Goal: Task Accomplishment & Management: Manage account settings

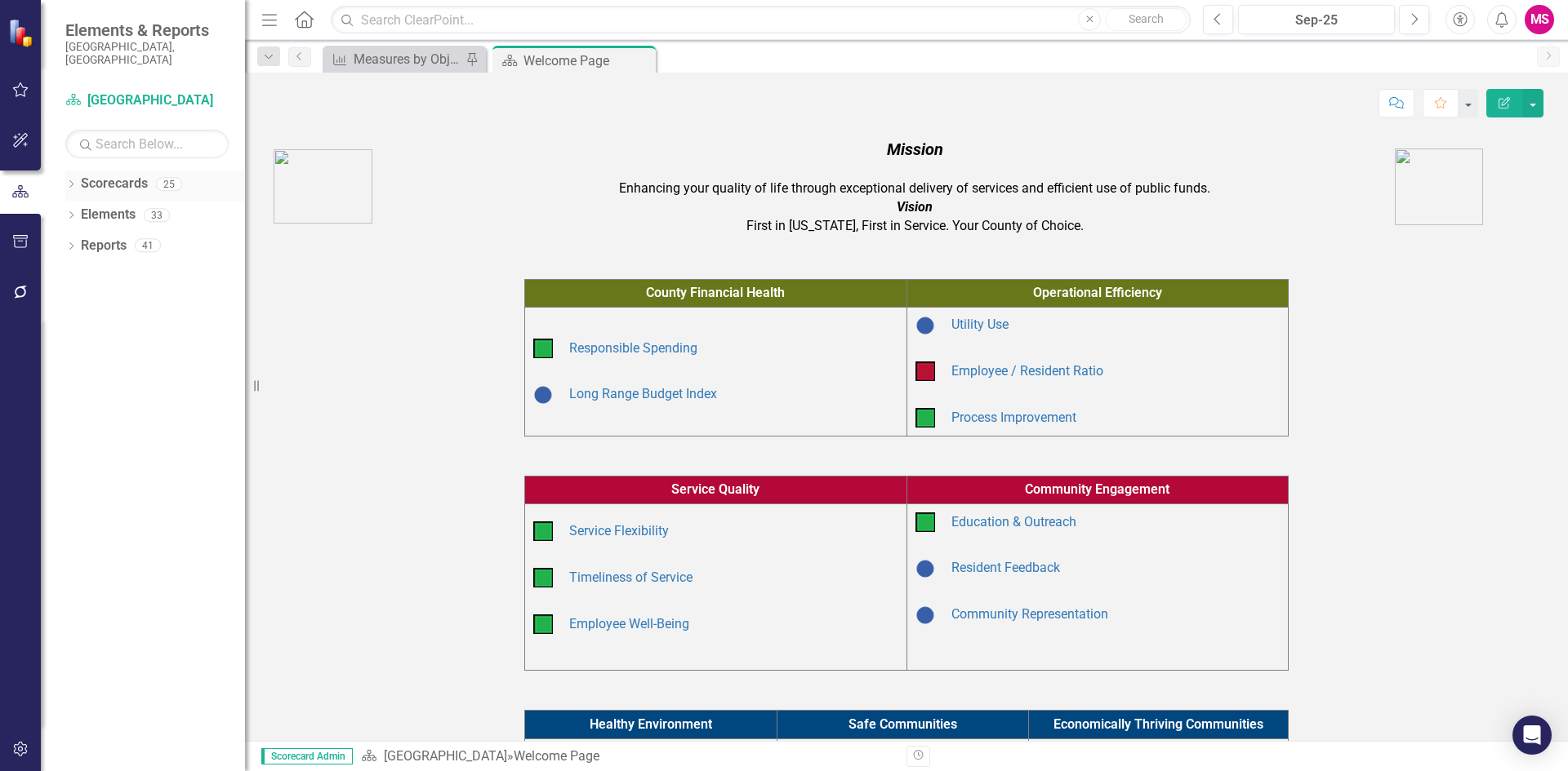
click at [74, 181] on icon "Dropdown" at bounding box center [71, 186] width 11 height 9
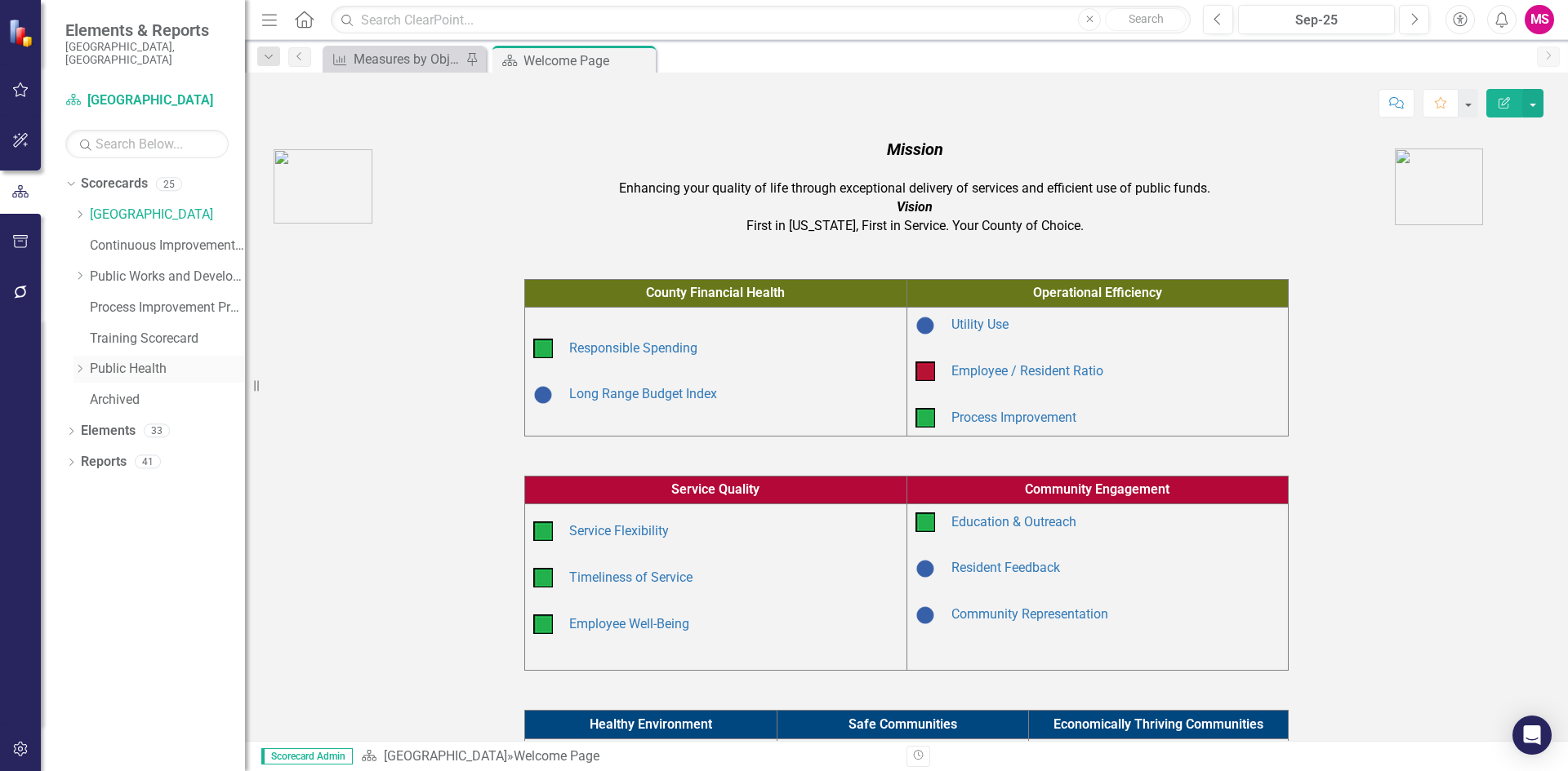
click at [84, 355] on div "Dropdown Public Health" at bounding box center [159, 369] width 172 height 27
click at [84, 362] on div "Dropdown" at bounding box center [79, 369] width 12 height 14
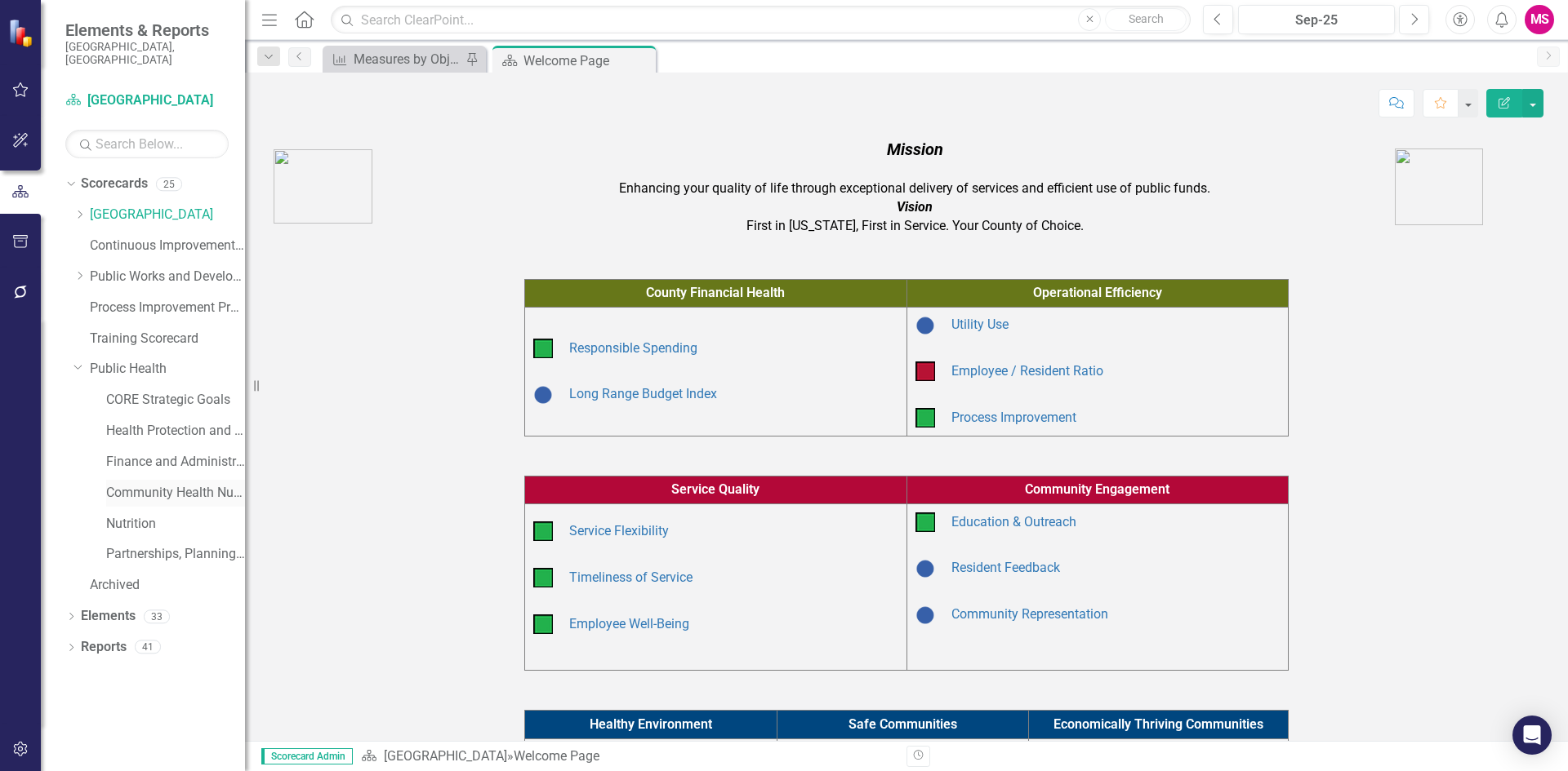
click at [179, 484] on link "Community Health Nursing" at bounding box center [175, 493] width 139 height 19
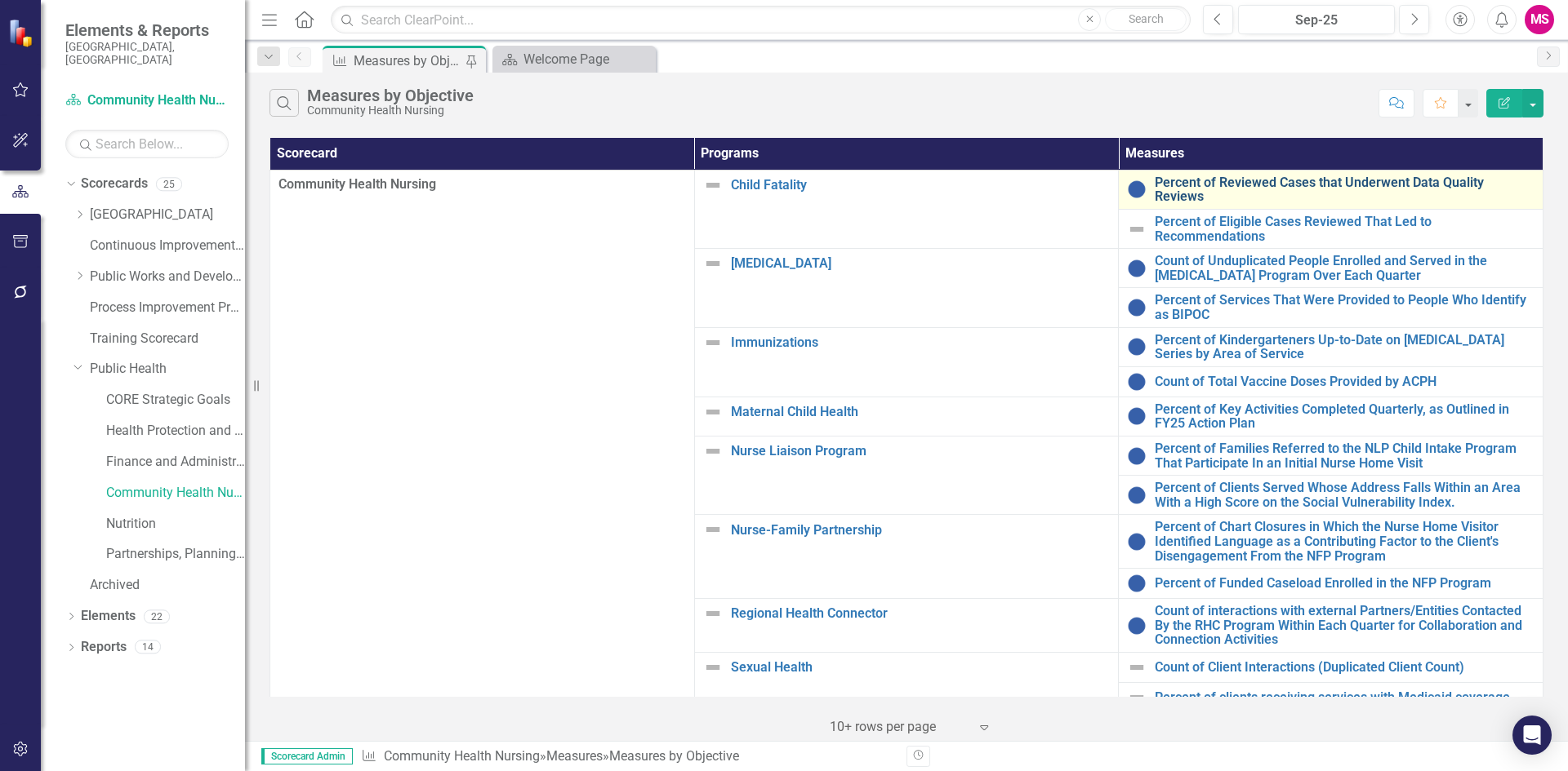
click at [1197, 189] on link "Percent of Reviewed Cases that Underwent Data Quality Reviews" at bounding box center [1344, 189] width 380 height 28
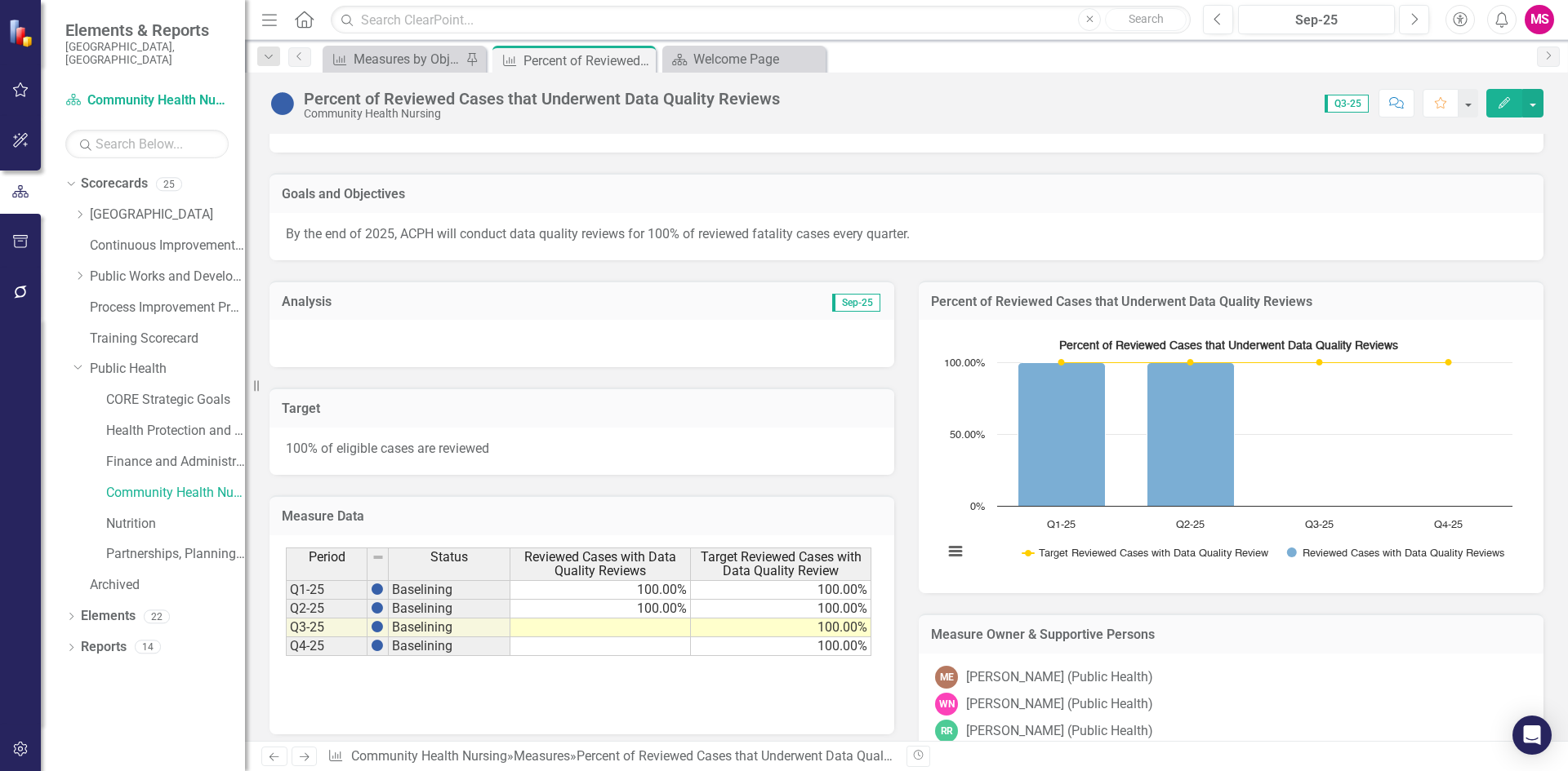
scroll to position [245, 0]
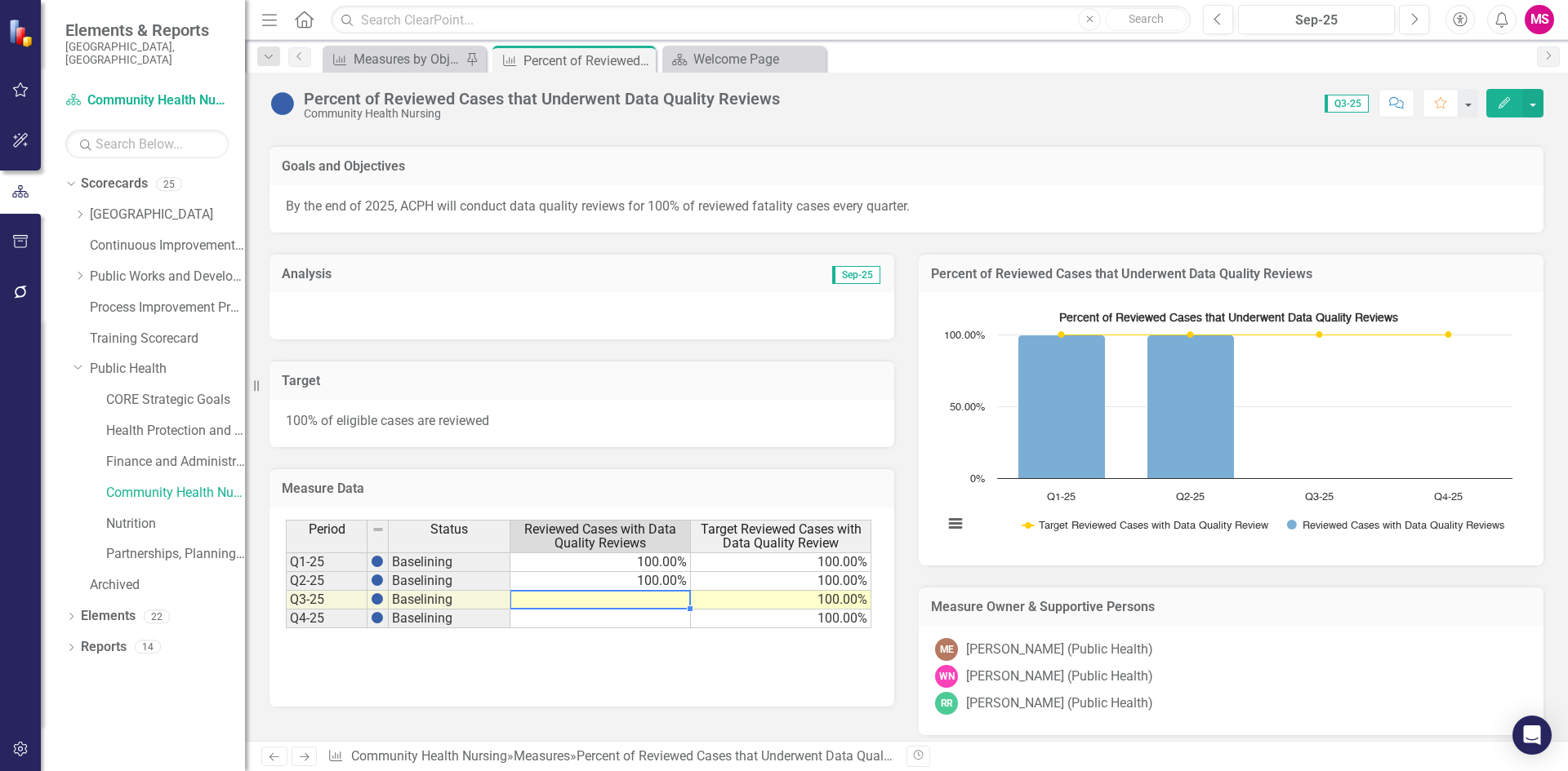
click at [620, 596] on td at bounding box center [601, 600] width 180 height 19
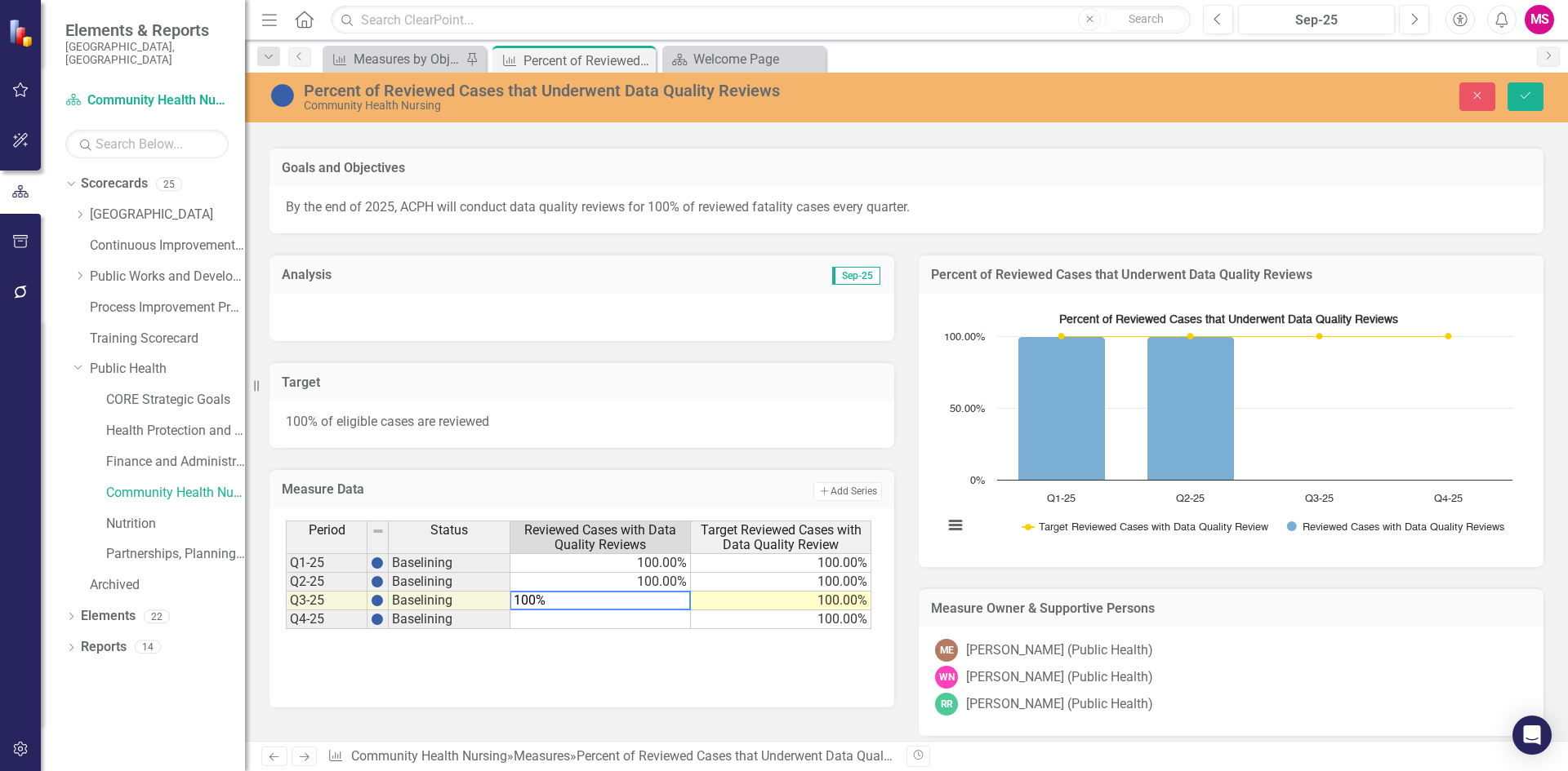
click at [650, 680] on div "Period Status Reviewed Cases with Data Quality Reviews Target Reviewed Cases wi…" at bounding box center [582, 602] width 592 height 163
type textarea "100"
click at [1529, 98] on icon "Save" at bounding box center [1526, 96] width 15 height 11
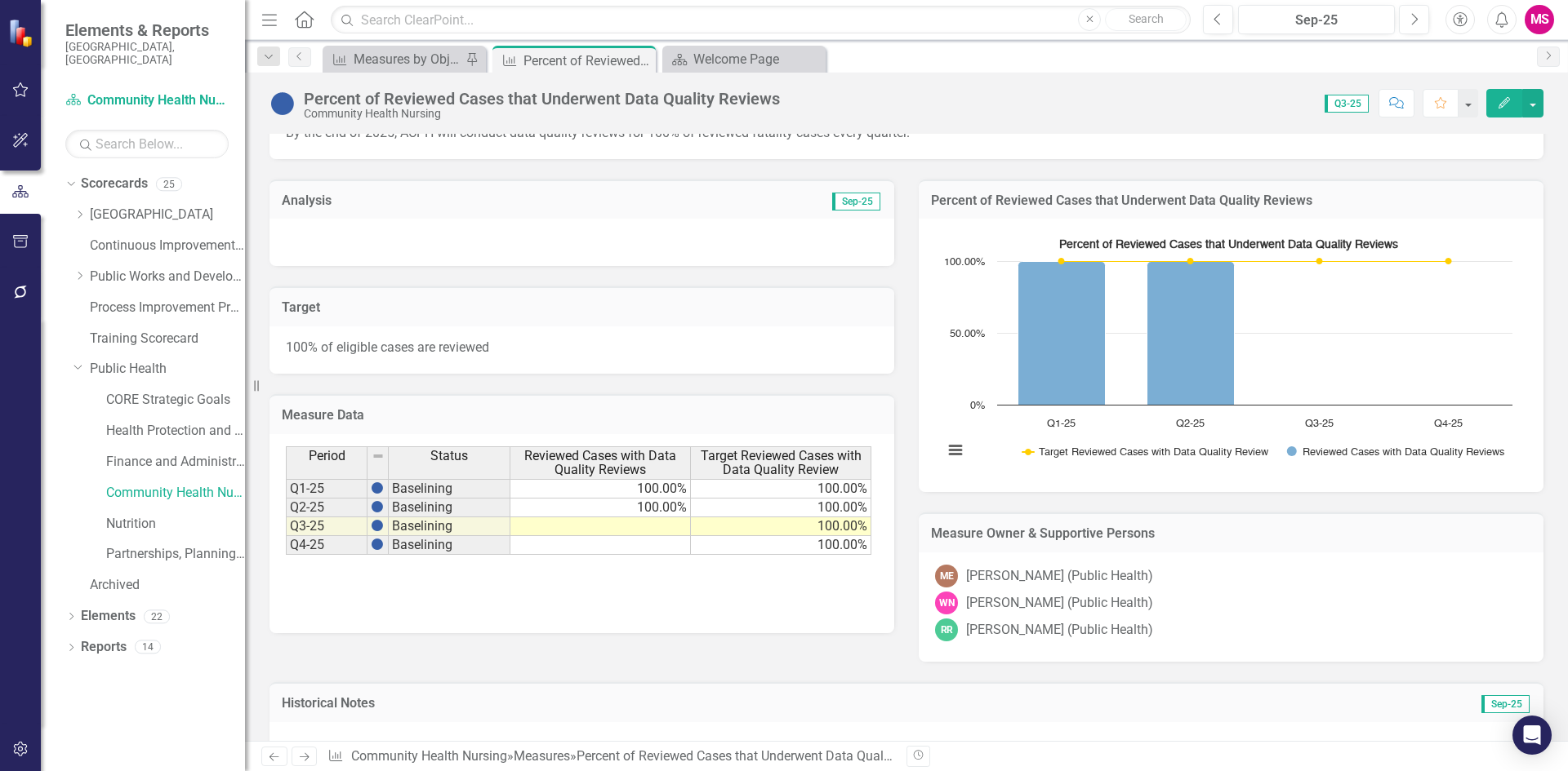
scroll to position [326, 0]
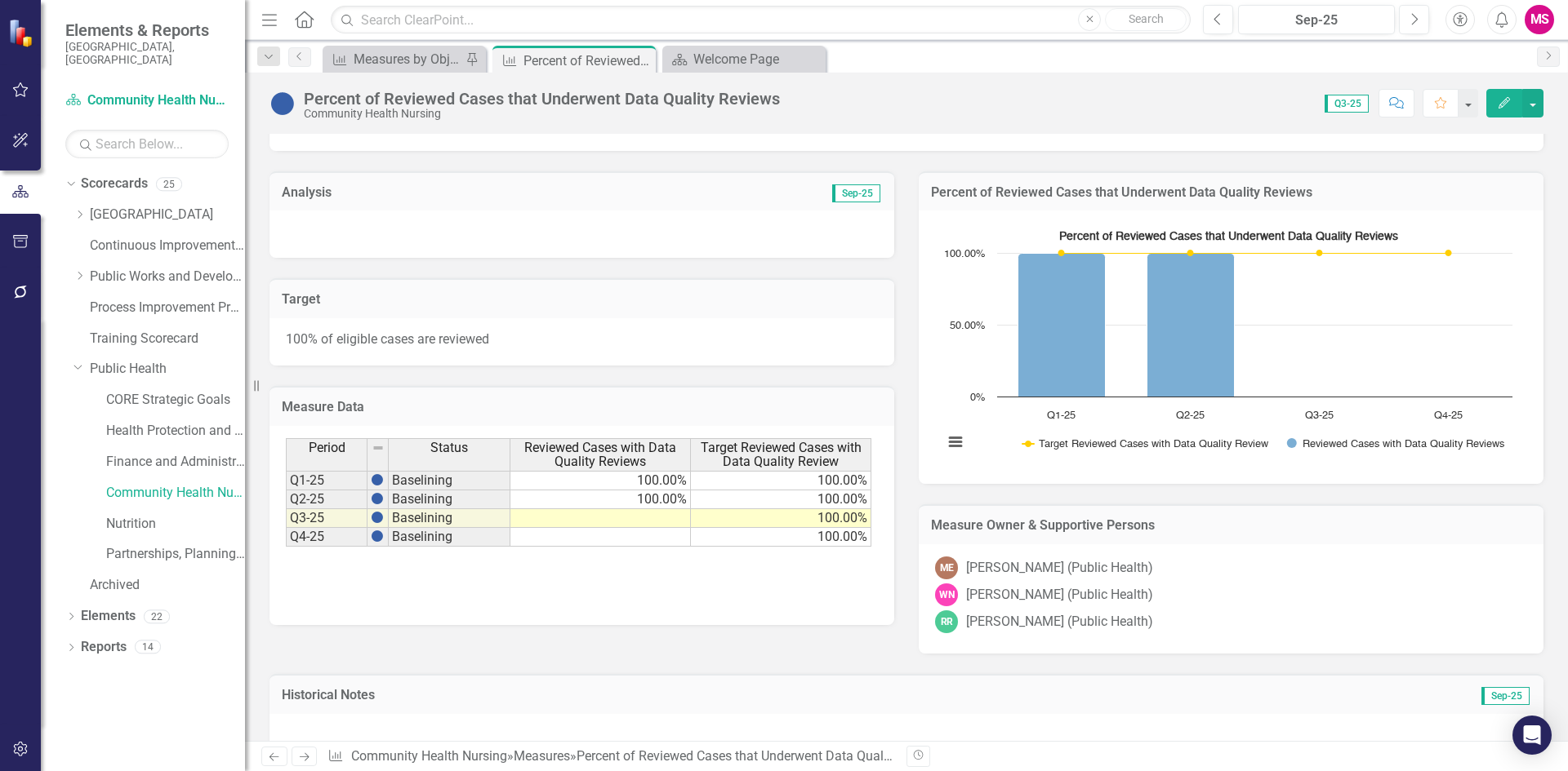
click at [654, 517] on td at bounding box center [601, 519] width 180 height 19
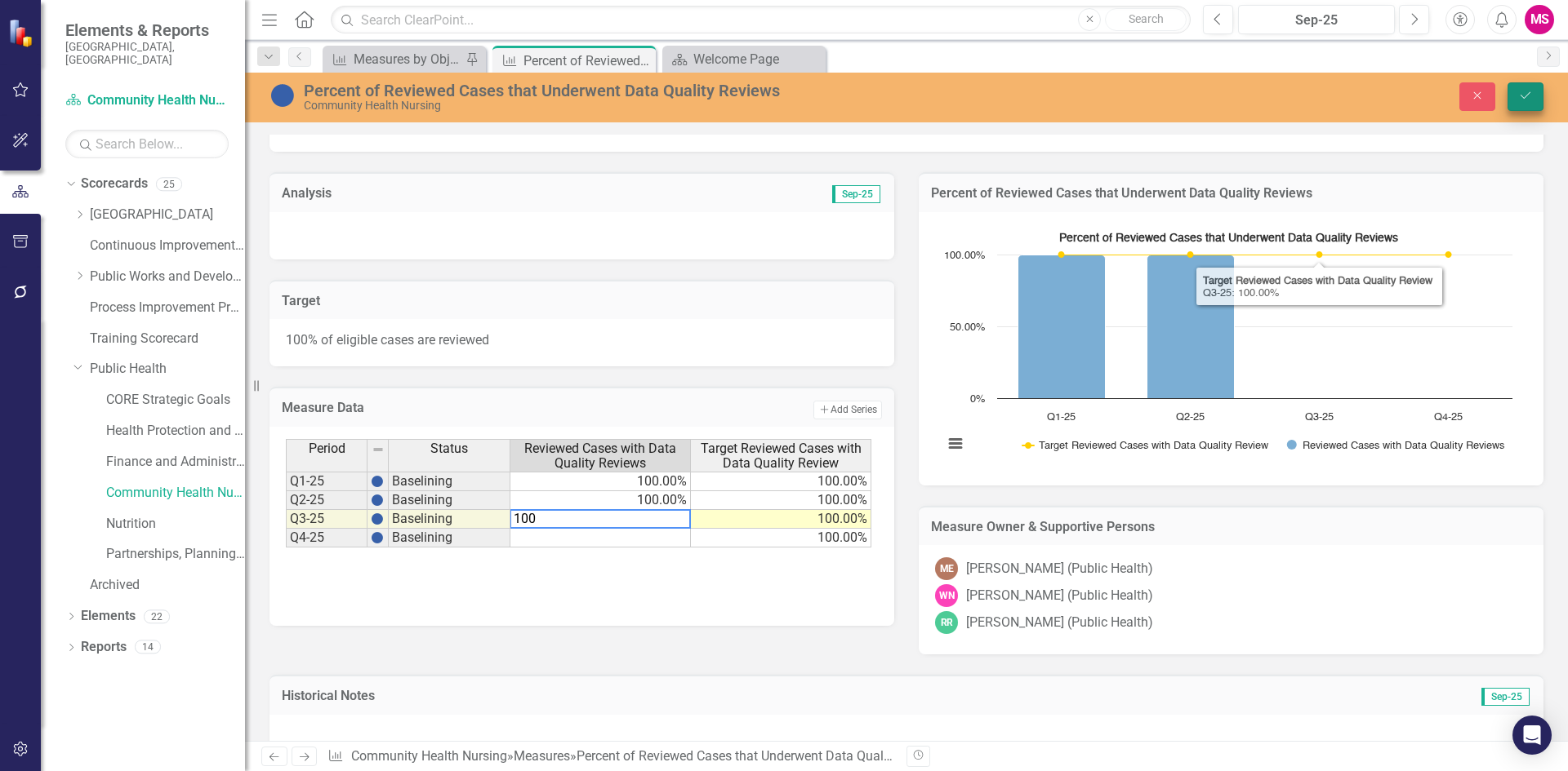
type textarea "100"
click at [1531, 91] on icon "Save" at bounding box center [1526, 96] width 15 height 11
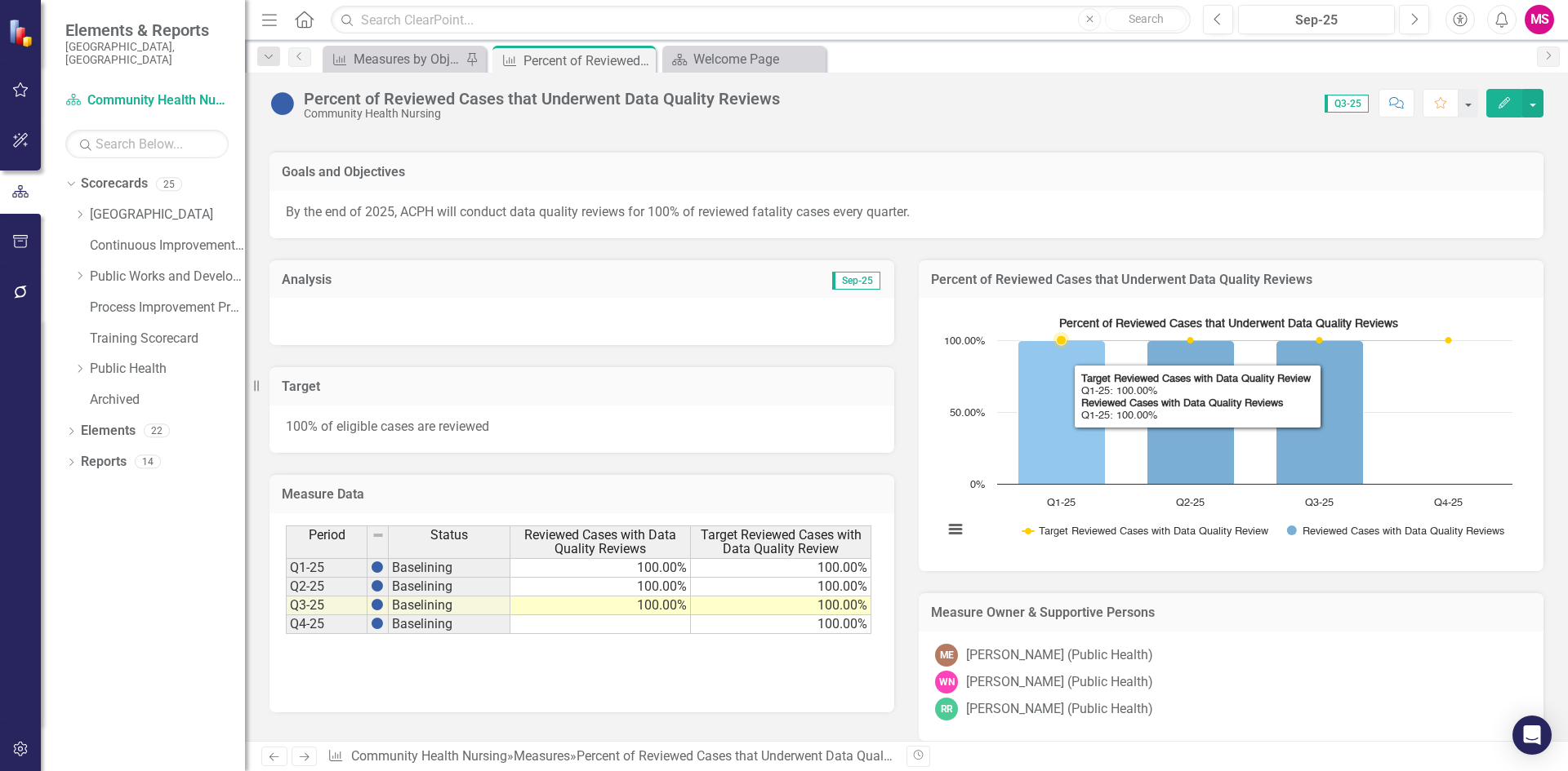
scroll to position [245, 0]
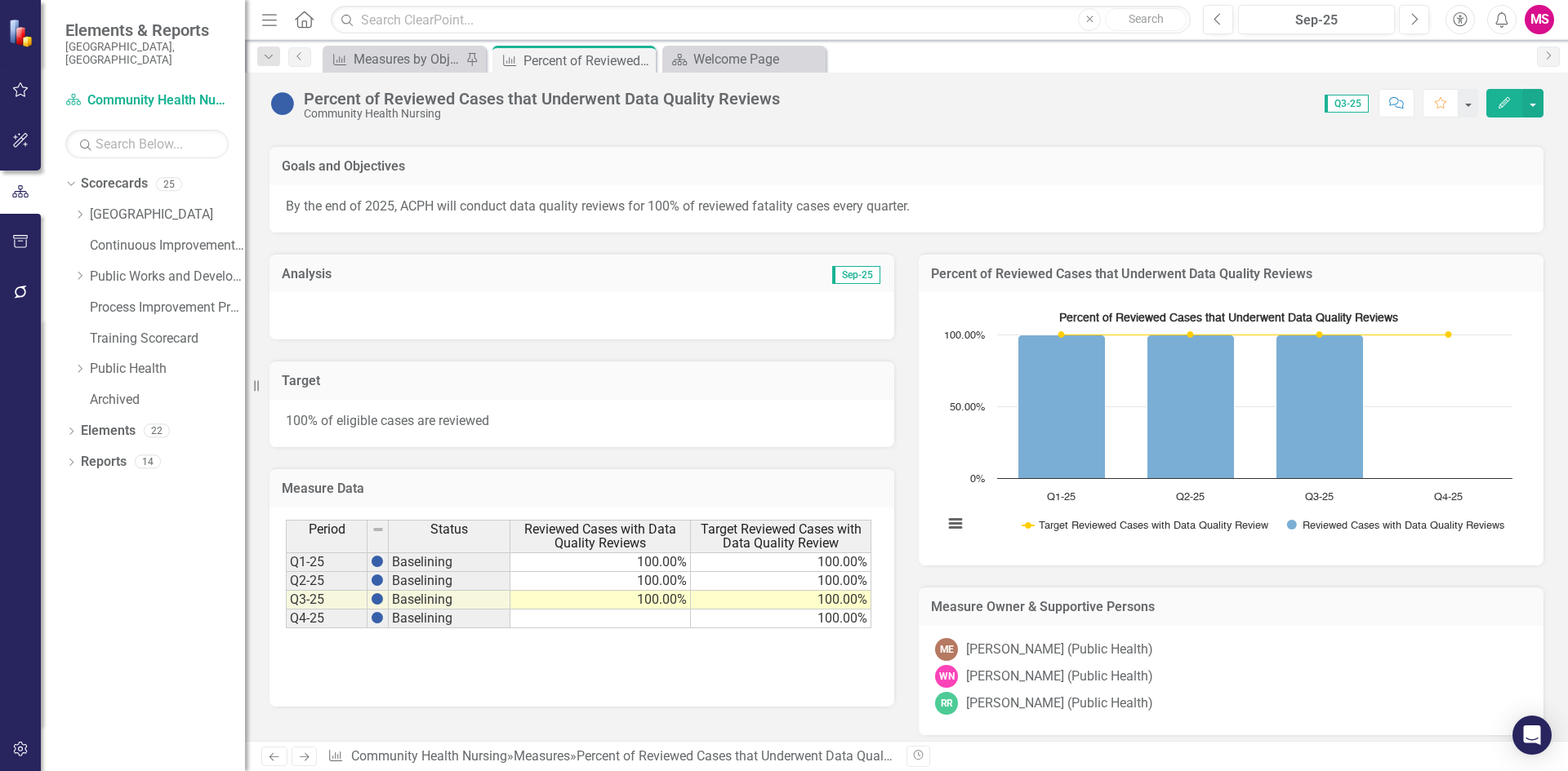
click at [378, 320] on div at bounding box center [582, 316] width 625 height 47
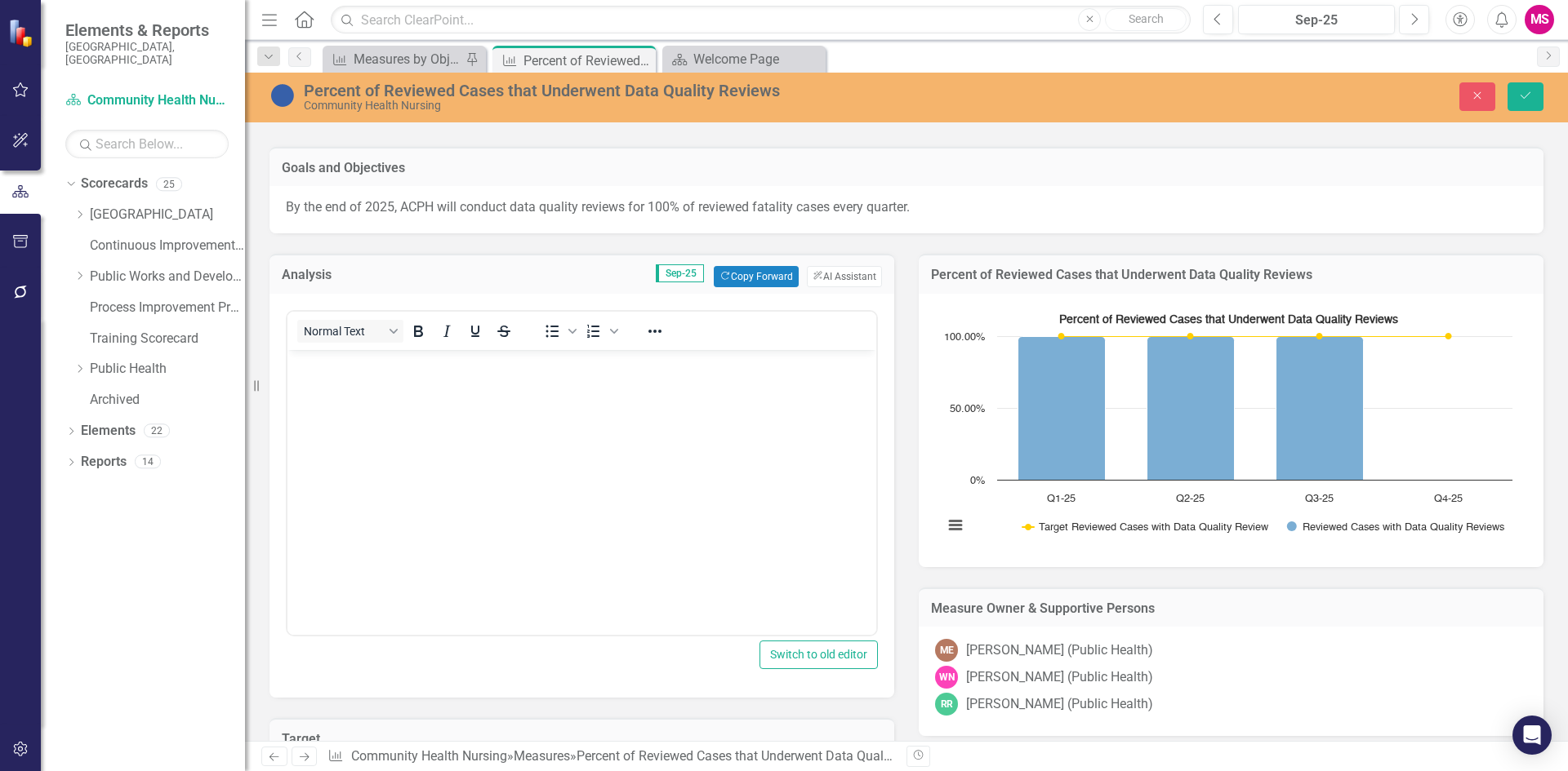
scroll to position [0, 0]
click at [376, 428] on body "Rich Text Area. Press ALT-0 for help." at bounding box center [581, 472] width 588 height 245
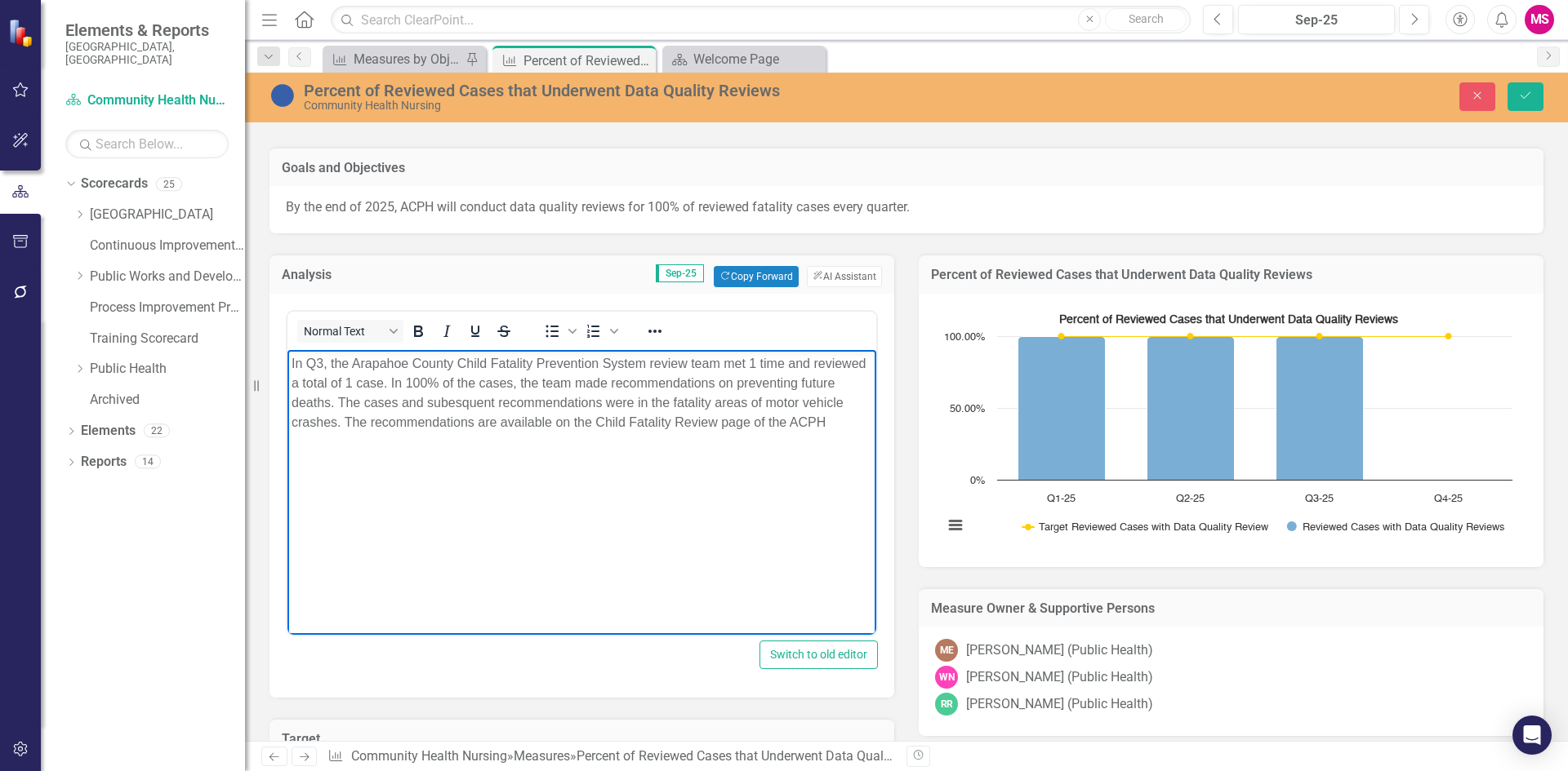
click at [616, 420] on p "In Q3, the Arapahoe County Child Fatality Prevention System review team met 1 t…" at bounding box center [582, 394] width 581 height 79
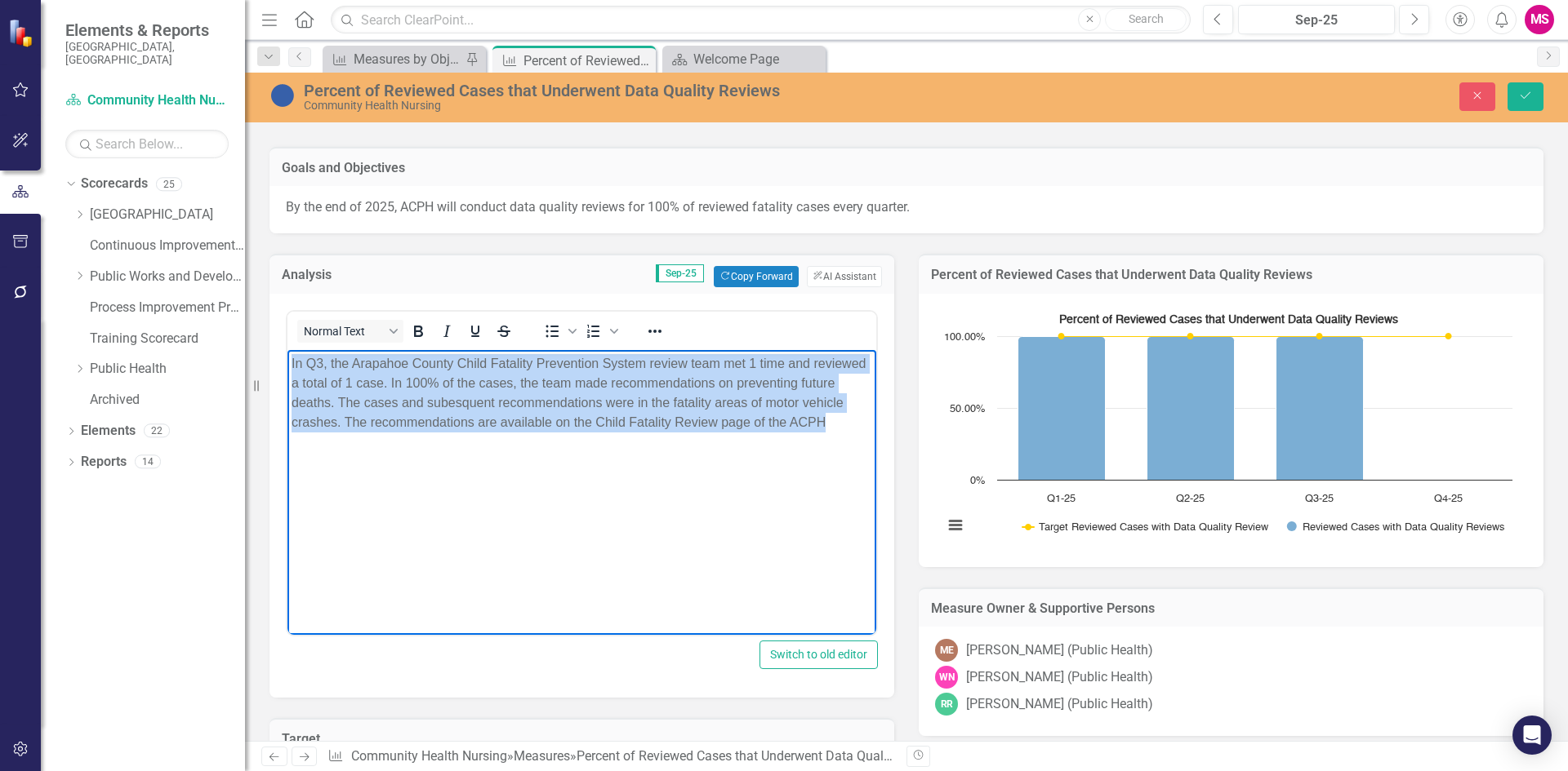
drag, startPoint x: 851, startPoint y: 419, endPoint x: 504, endPoint y: 713, distance: 454.8
click at [287, 361] on html "In Q3, the Arapahoe County Child Fatality Prevention System review team met 1 t…" at bounding box center [581, 472] width 588 height 245
paste body "Rich Text Area. Press ALT-0 for help."
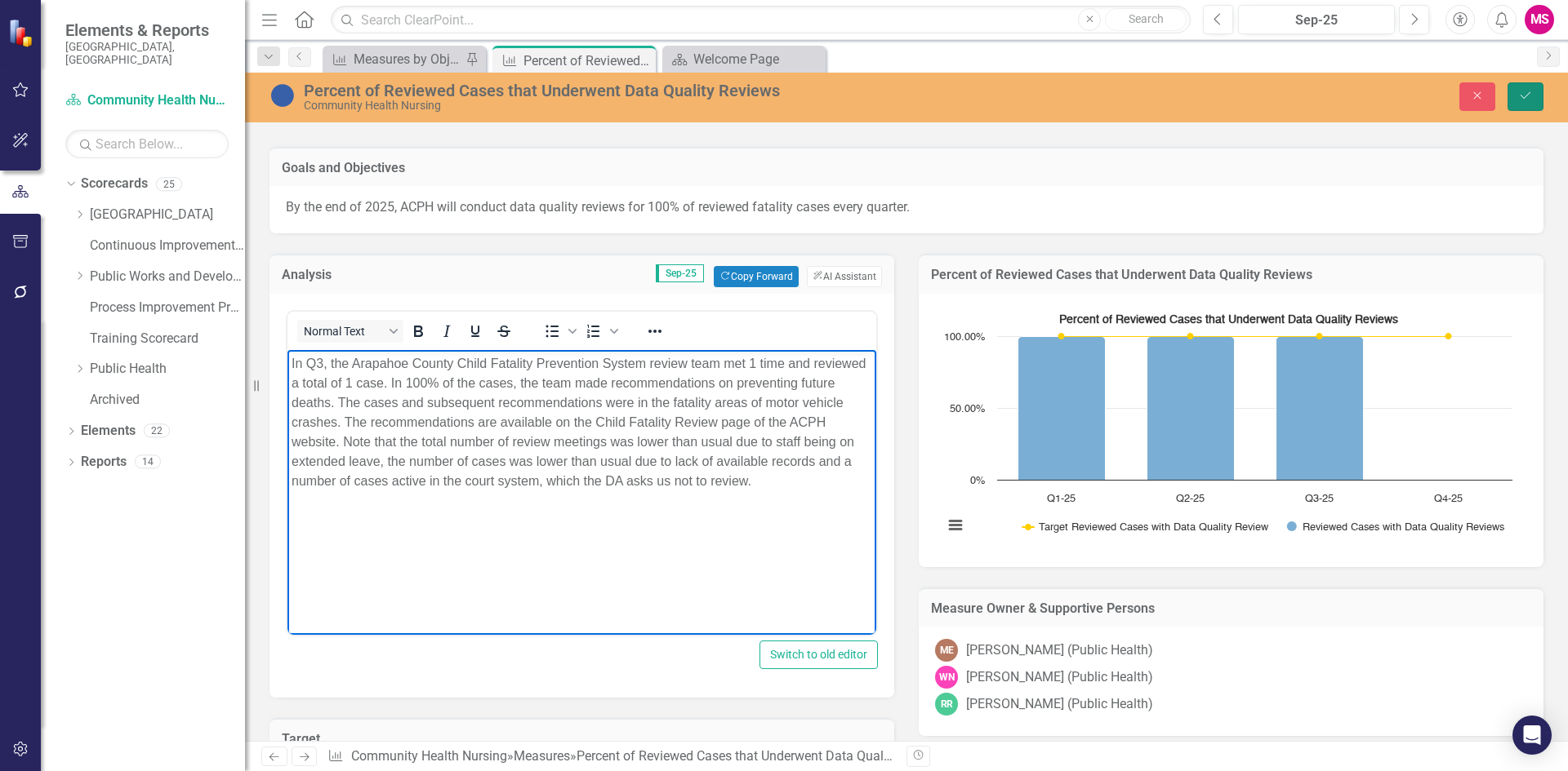
click at [1526, 91] on icon "Save" at bounding box center [1526, 96] width 15 height 11
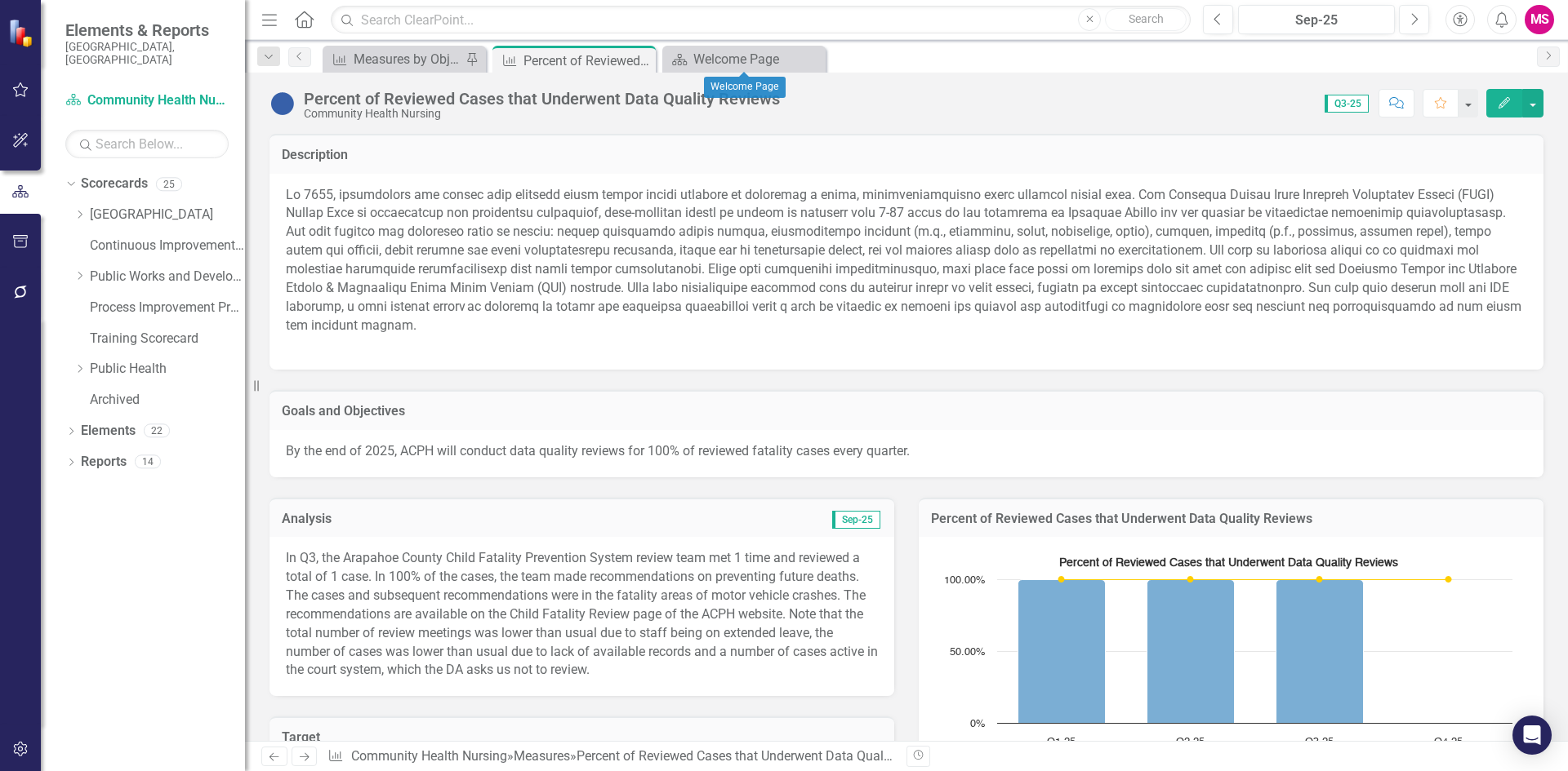
drag, startPoint x: 812, startPoint y: 58, endPoint x: 778, endPoint y: 58, distance: 34.0
click at [0, 0] on icon "Close" at bounding box center [0, 0] width 0 height 0
click at [400, 60] on div "Measures by Objective" at bounding box center [407, 59] width 108 height 21
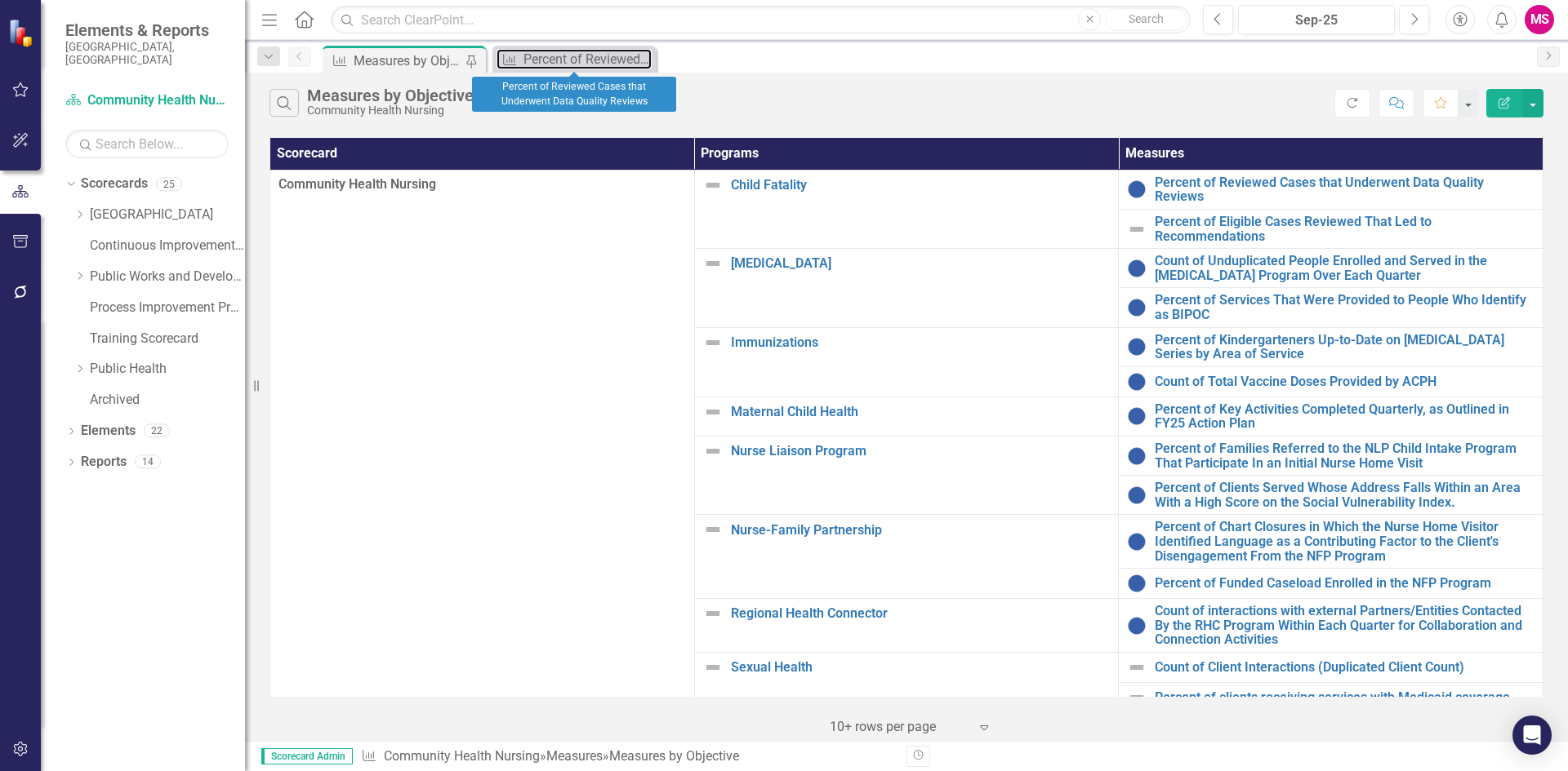
click at [605, 60] on div "Percent of Reviewed Cases that Underwent Data Quality Reviews" at bounding box center [587, 59] width 129 height 21
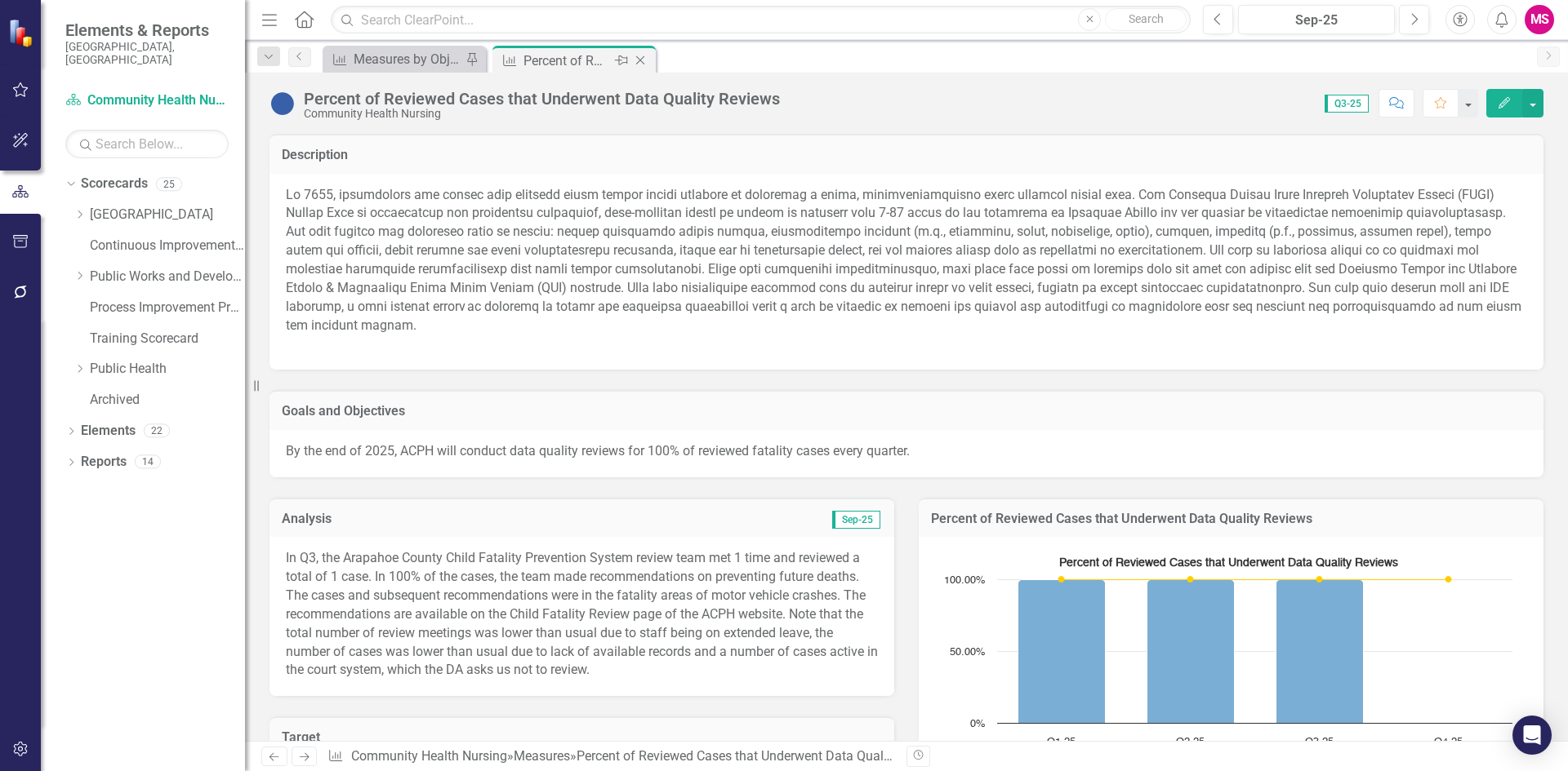
click at [638, 64] on icon "Close" at bounding box center [639, 60] width 16 height 13
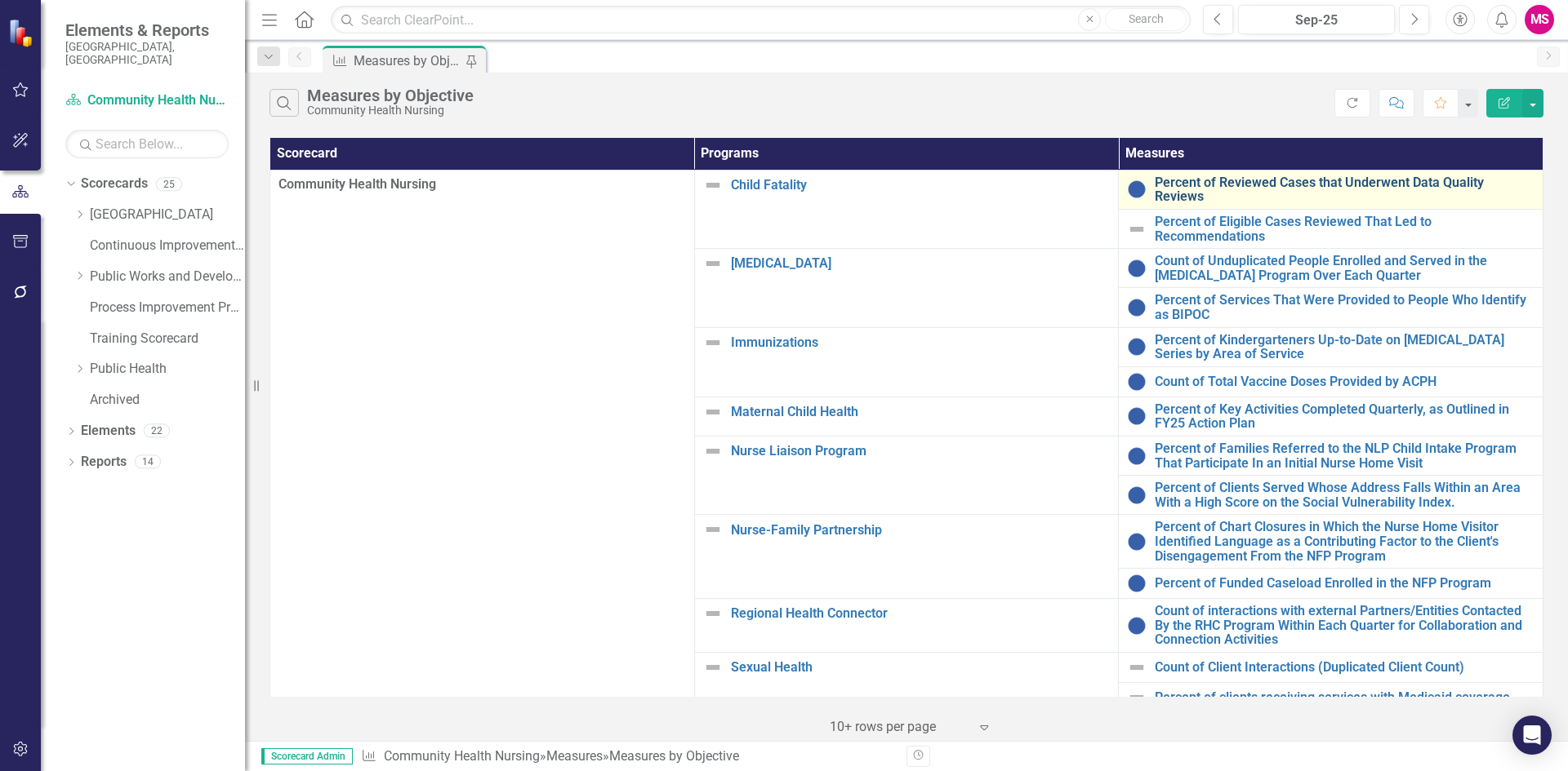
click at [1238, 190] on link "Percent of Reviewed Cases that Underwent Data Quality Reviews" at bounding box center [1344, 189] width 380 height 28
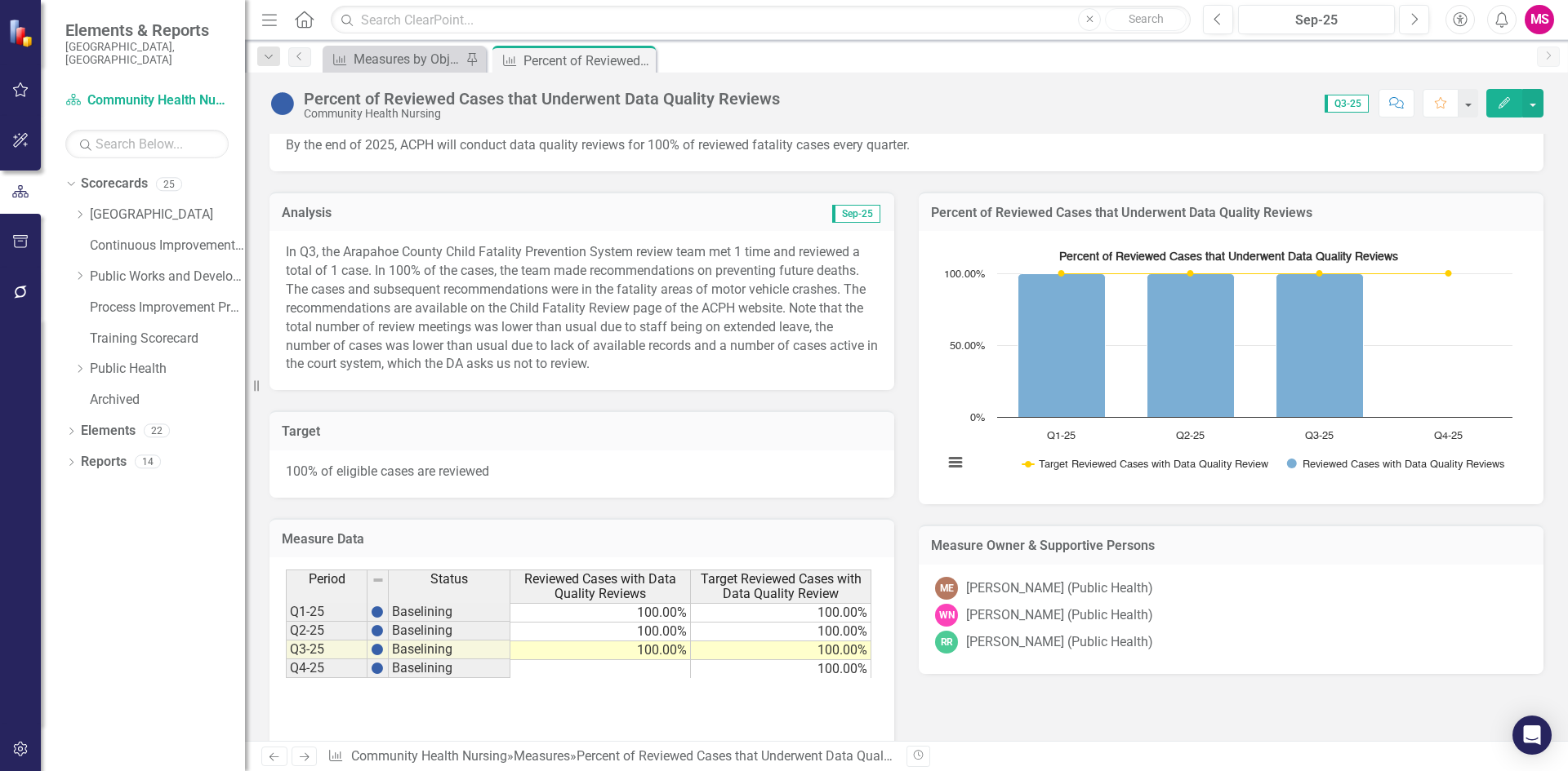
scroll to position [326, 0]
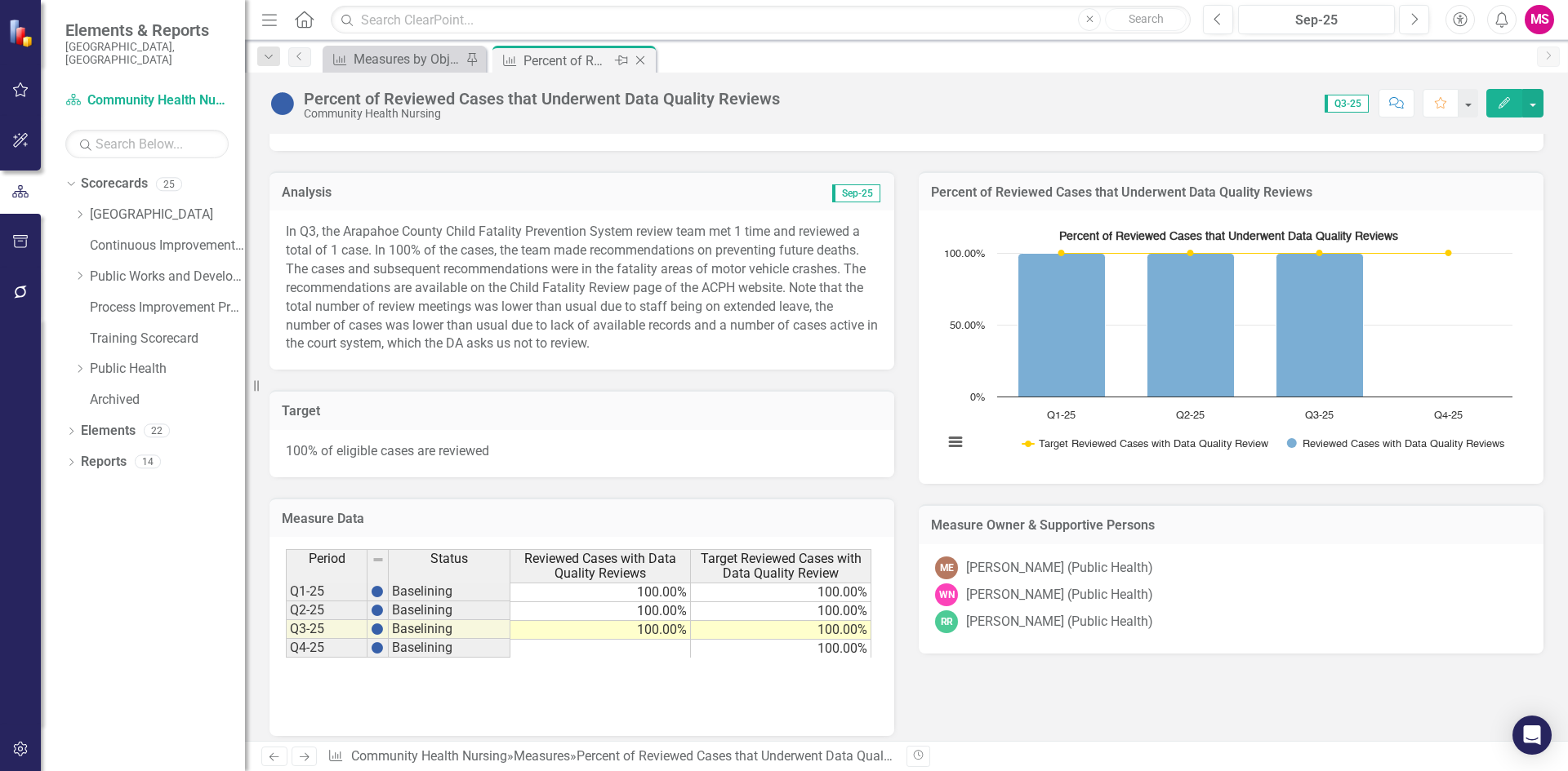
click at [643, 60] on icon "Close" at bounding box center [639, 60] width 16 height 13
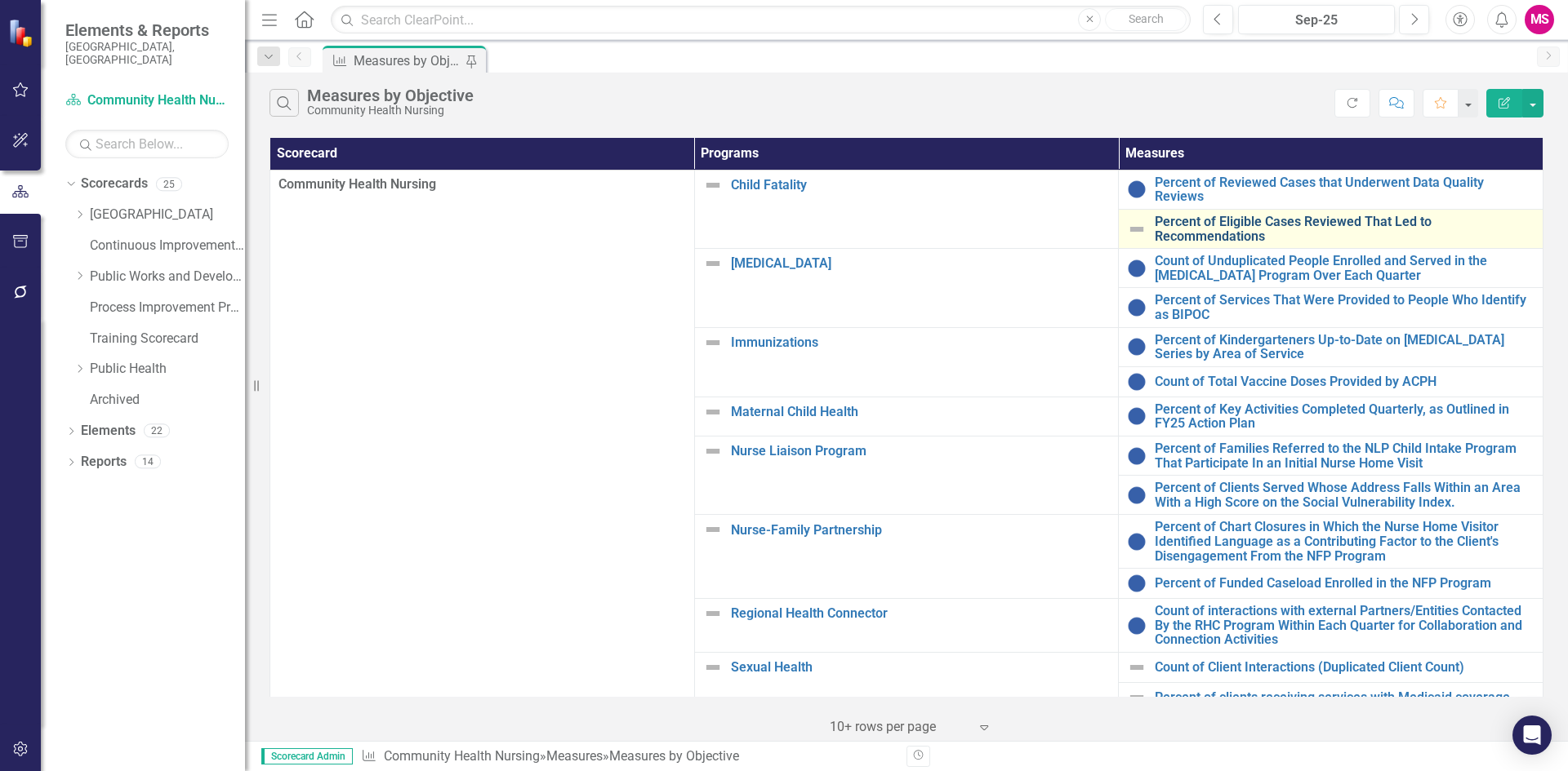
click at [1227, 215] on link "Percent of Eligible Cases Reviewed That Led to Recommendations" at bounding box center [1344, 229] width 380 height 28
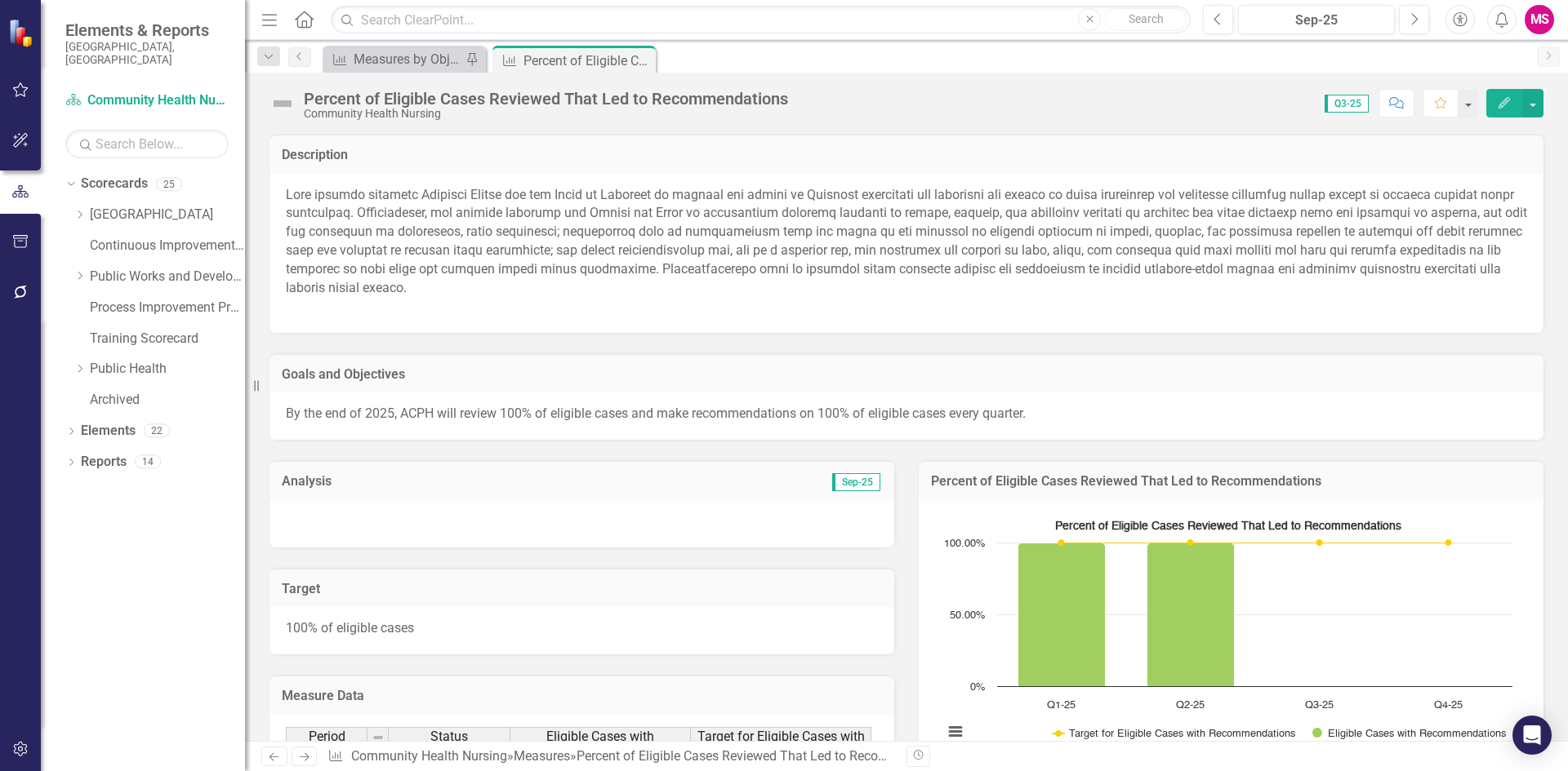
click at [540, 500] on div at bounding box center [582, 523] width 625 height 47
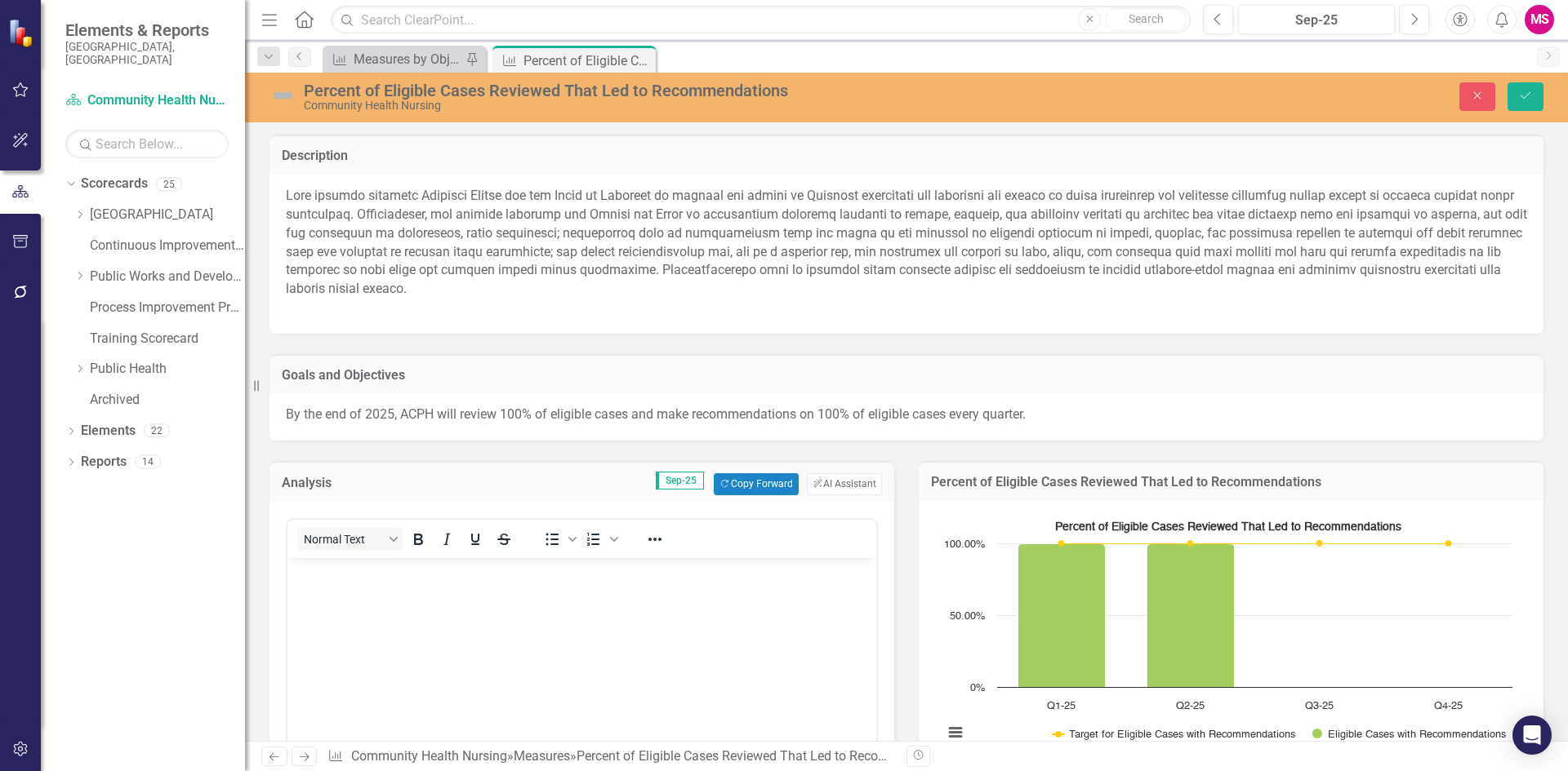
click at [384, 625] on body "Rich Text Area. Press ALT-0 for help." at bounding box center [581, 679] width 588 height 245
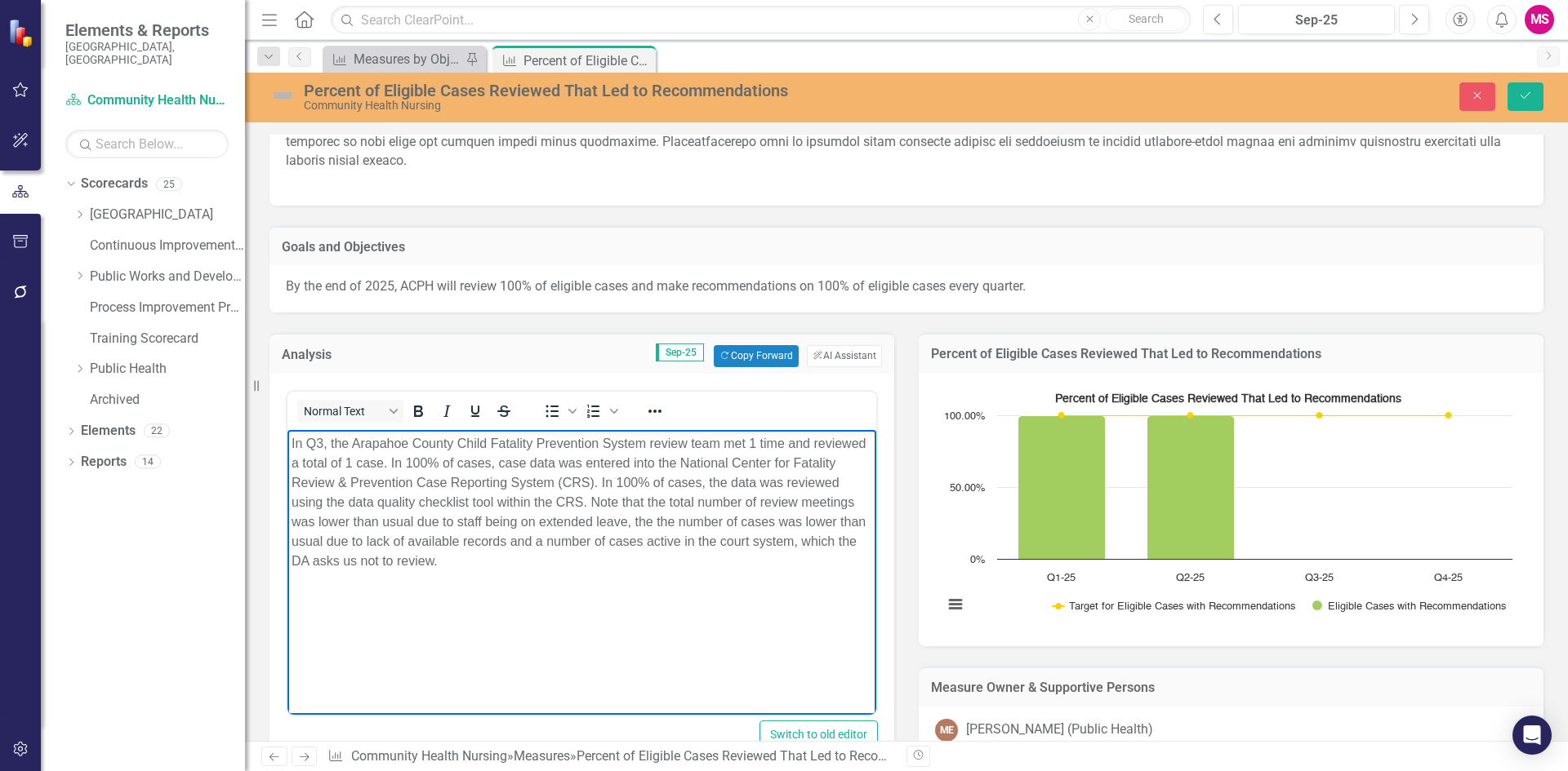
scroll to position [163, 0]
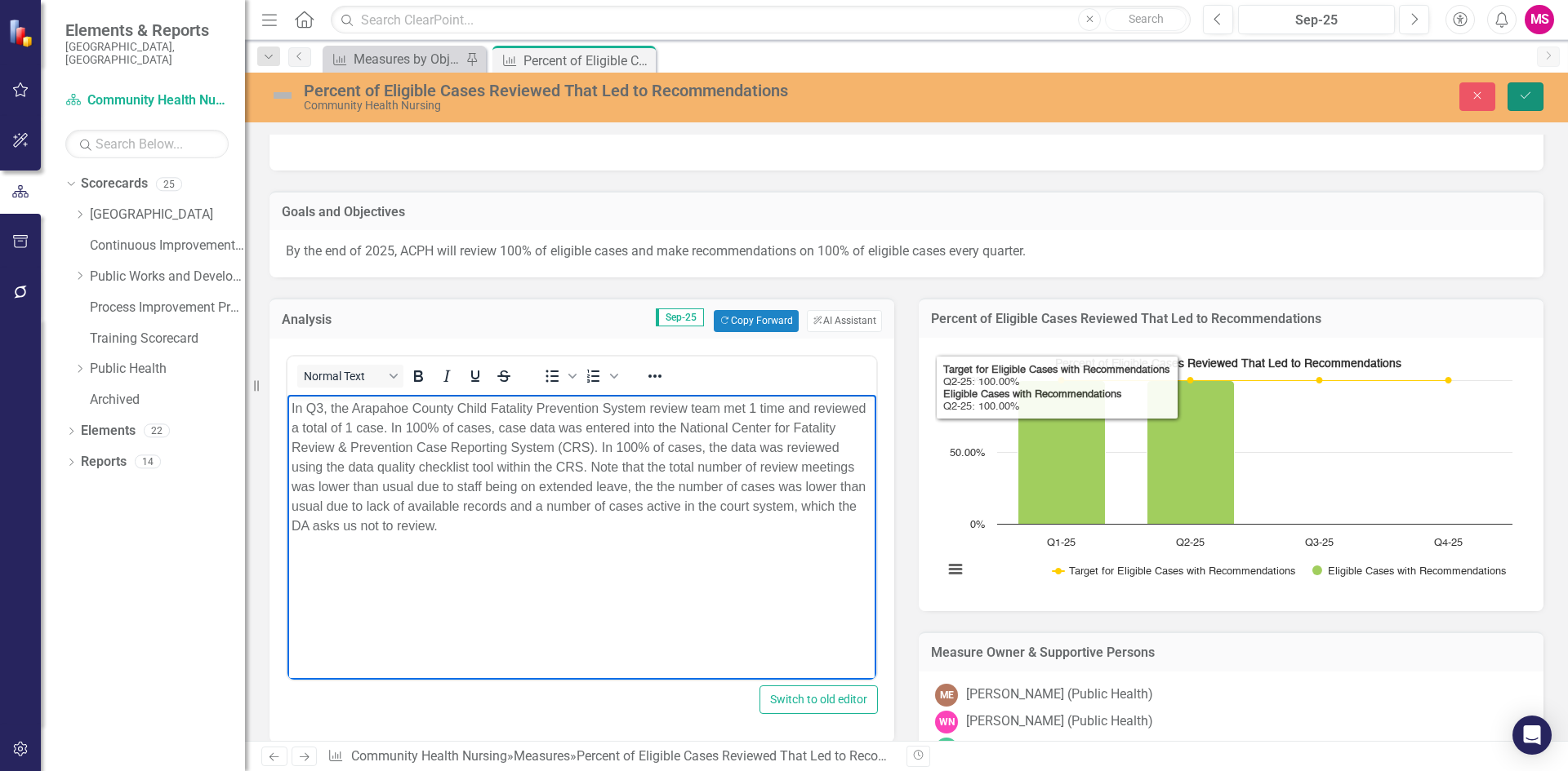
click at [1525, 98] on icon "submit" at bounding box center [1525, 95] width 9 height 7
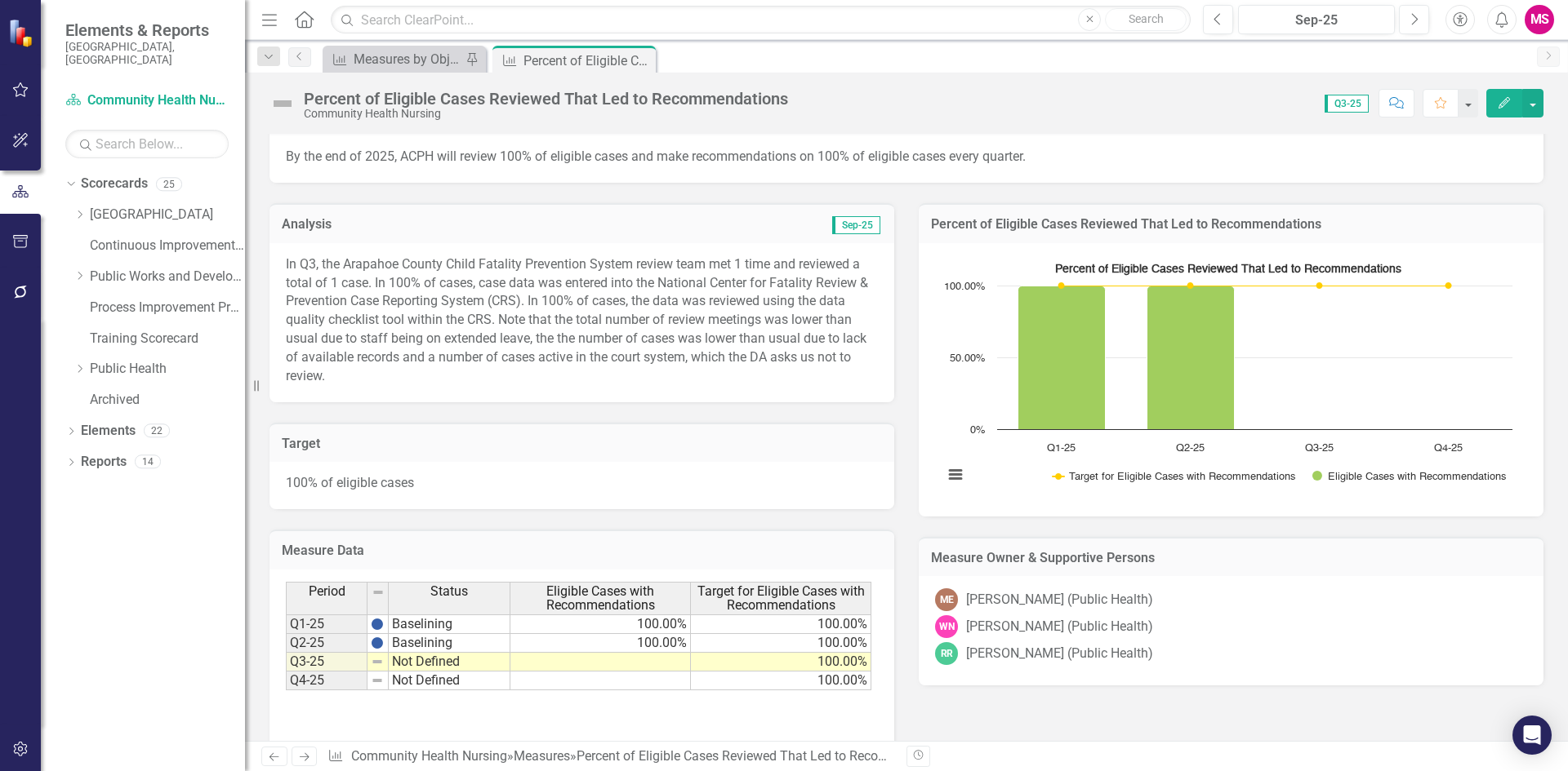
scroll to position [326, 0]
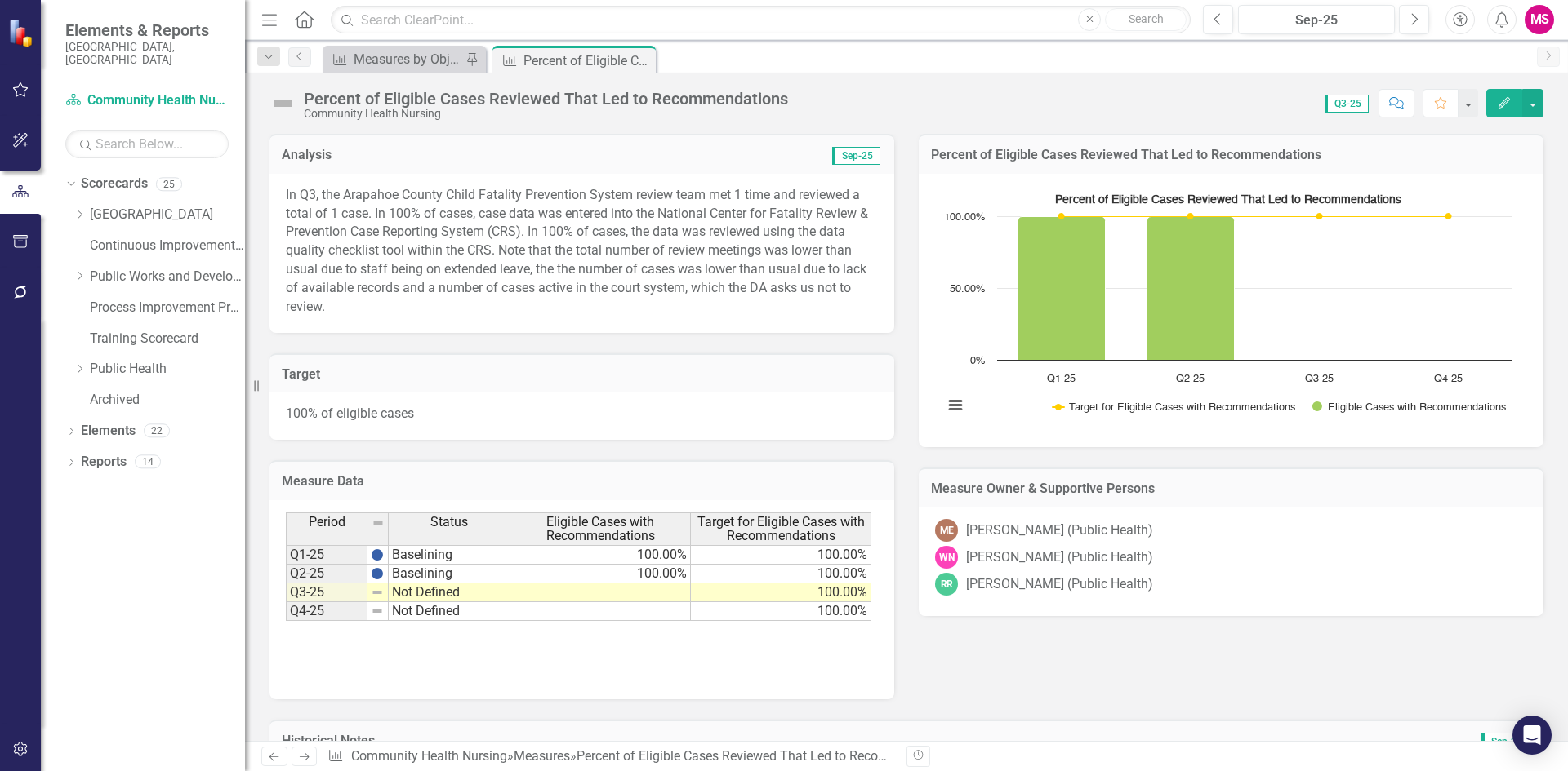
click at [657, 583] on td at bounding box center [601, 593] width 180 height 19
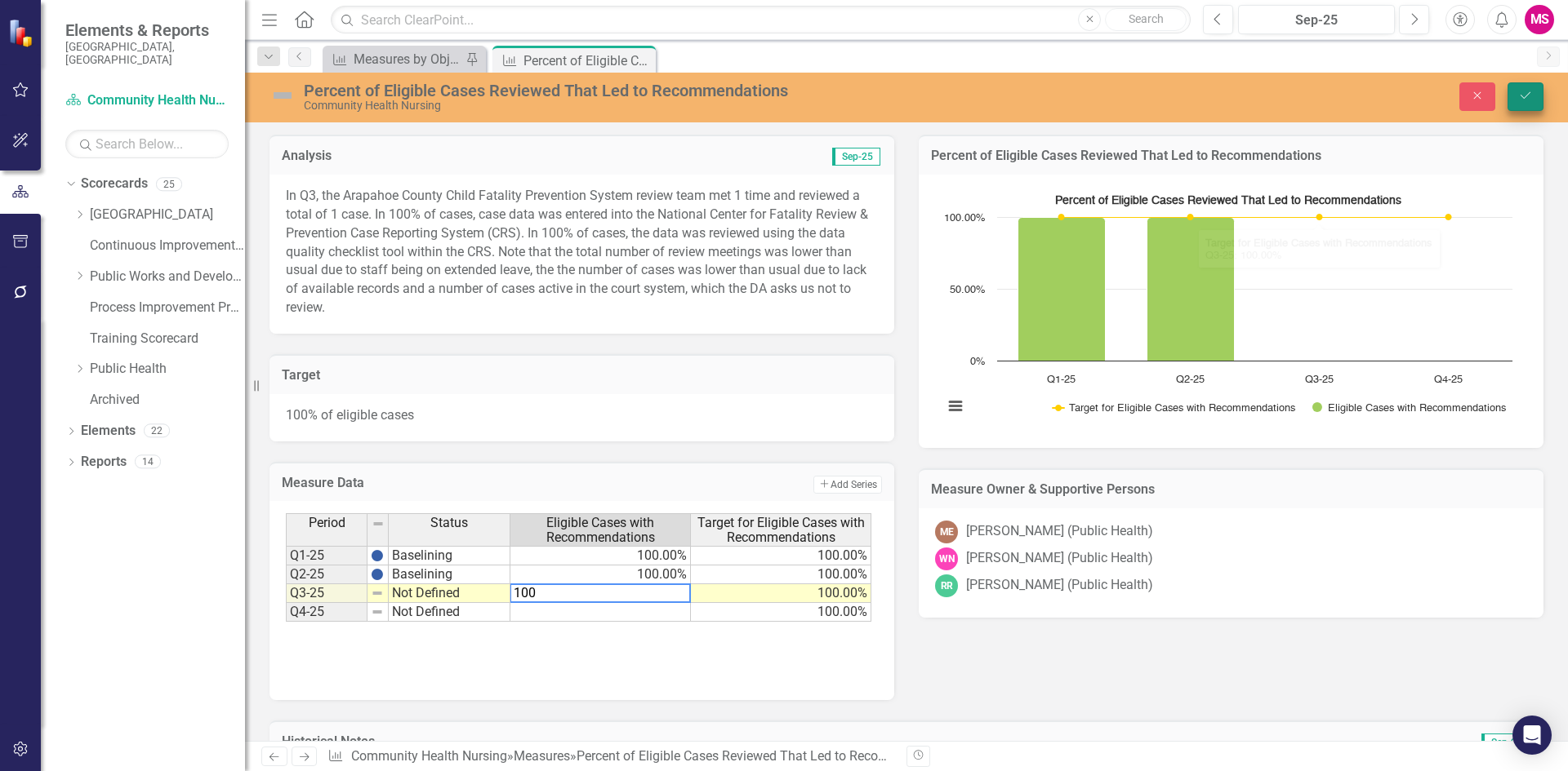
type textarea "100"
click at [1524, 104] on button "Save" at bounding box center [1525, 97] width 36 height 28
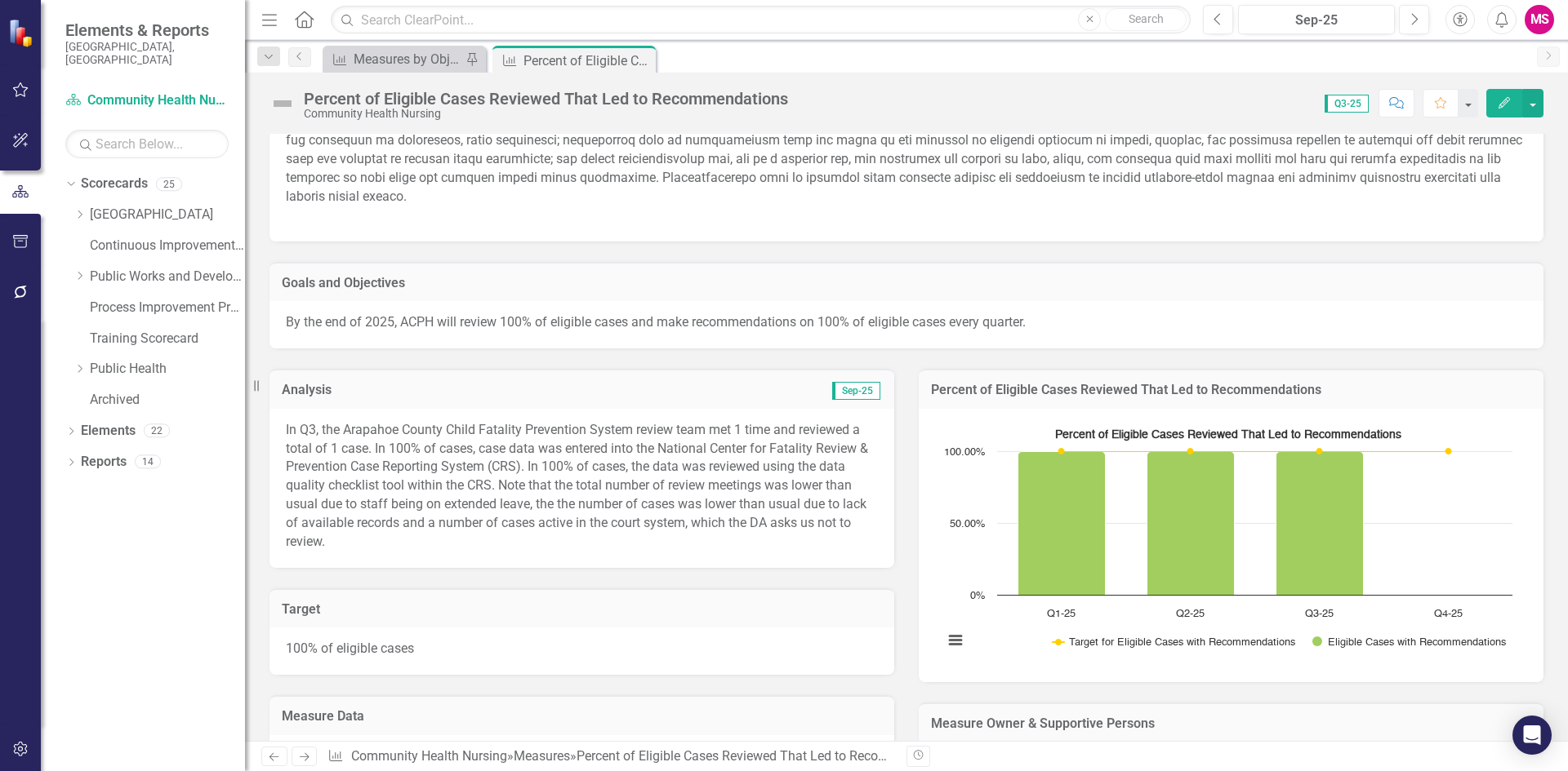
scroll to position [64, 0]
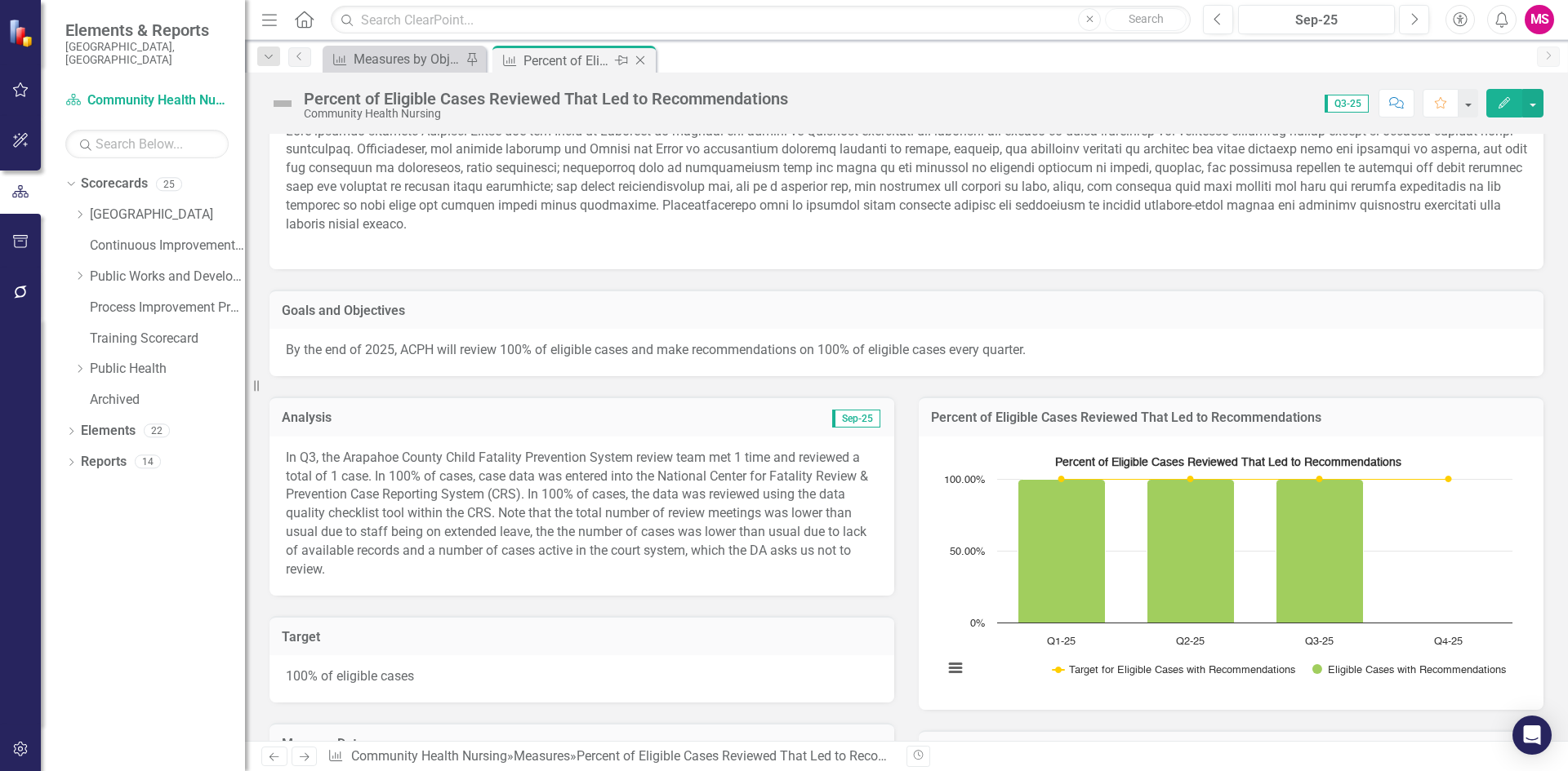
click at [638, 55] on icon "Close" at bounding box center [639, 60] width 16 height 13
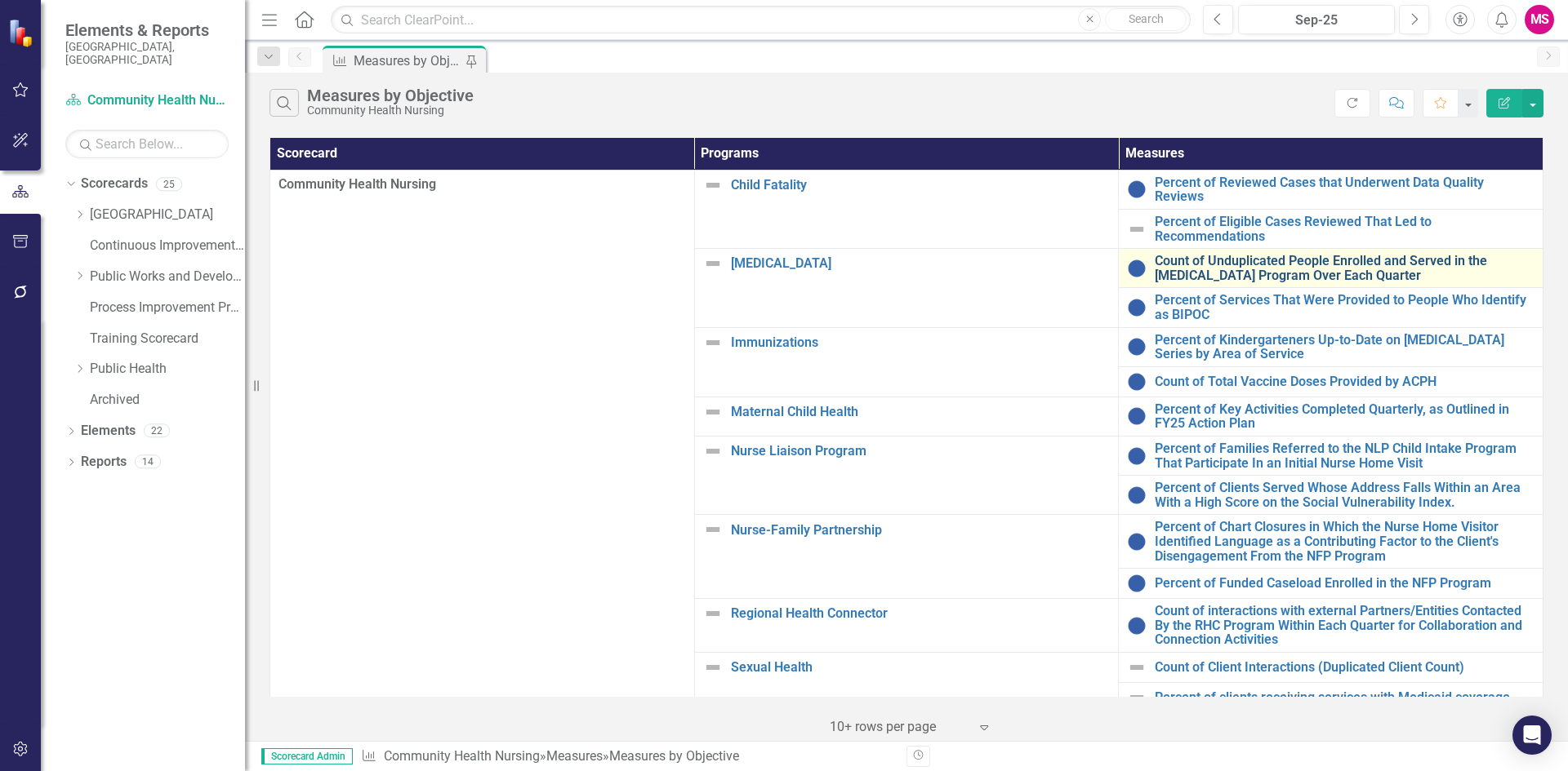
click at [1196, 259] on link "Count of Unduplicated People Enrolled and Served in the [MEDICAL_DATA] Program …" at bounding box center [1344, 268] width 380 height 28
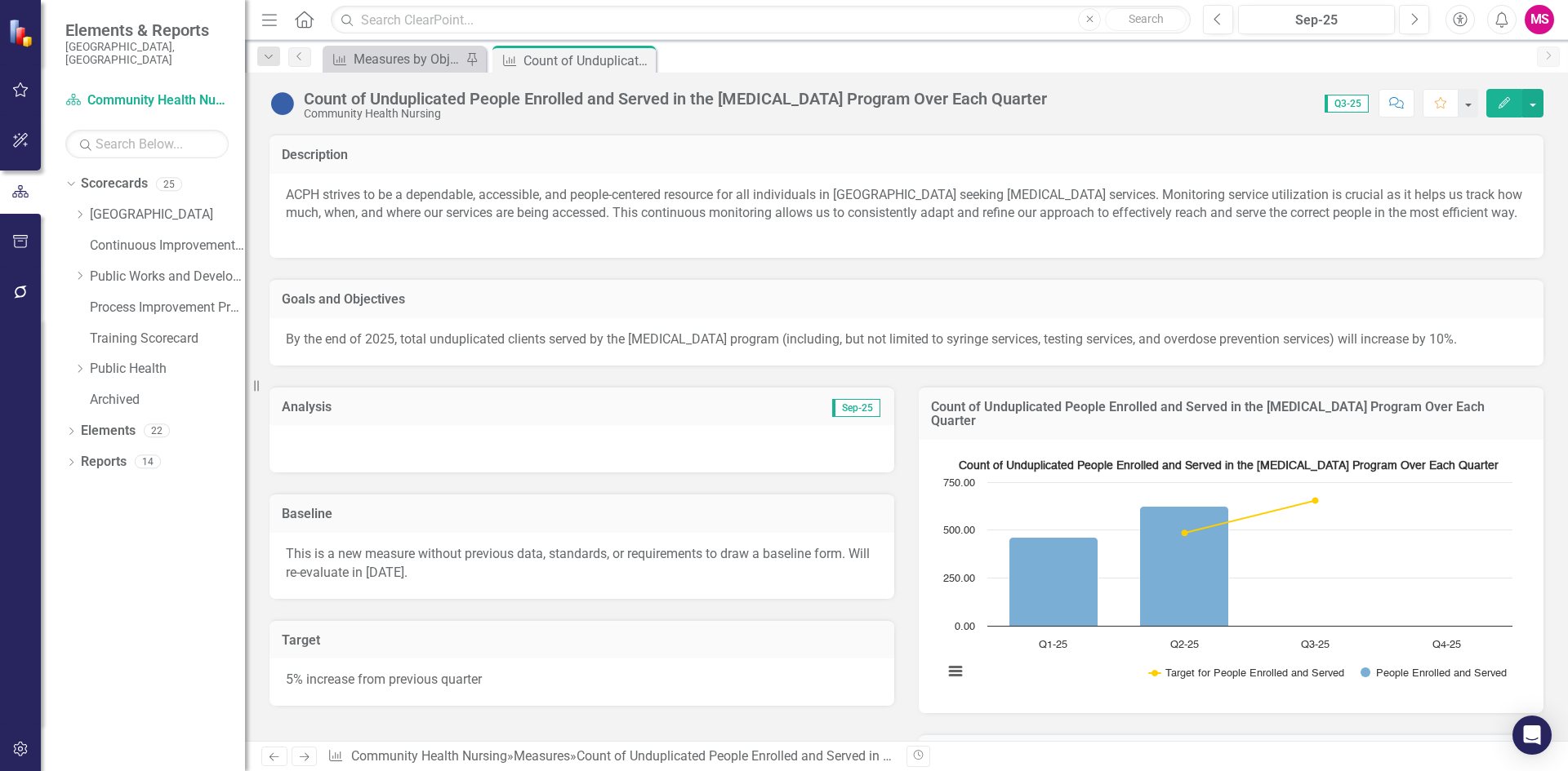
click at [405, 473] on div at bounding box center [582, 448] width 625 height 47
click at [407, 473] on div at bounding box center [582, 448] width 625 height 47
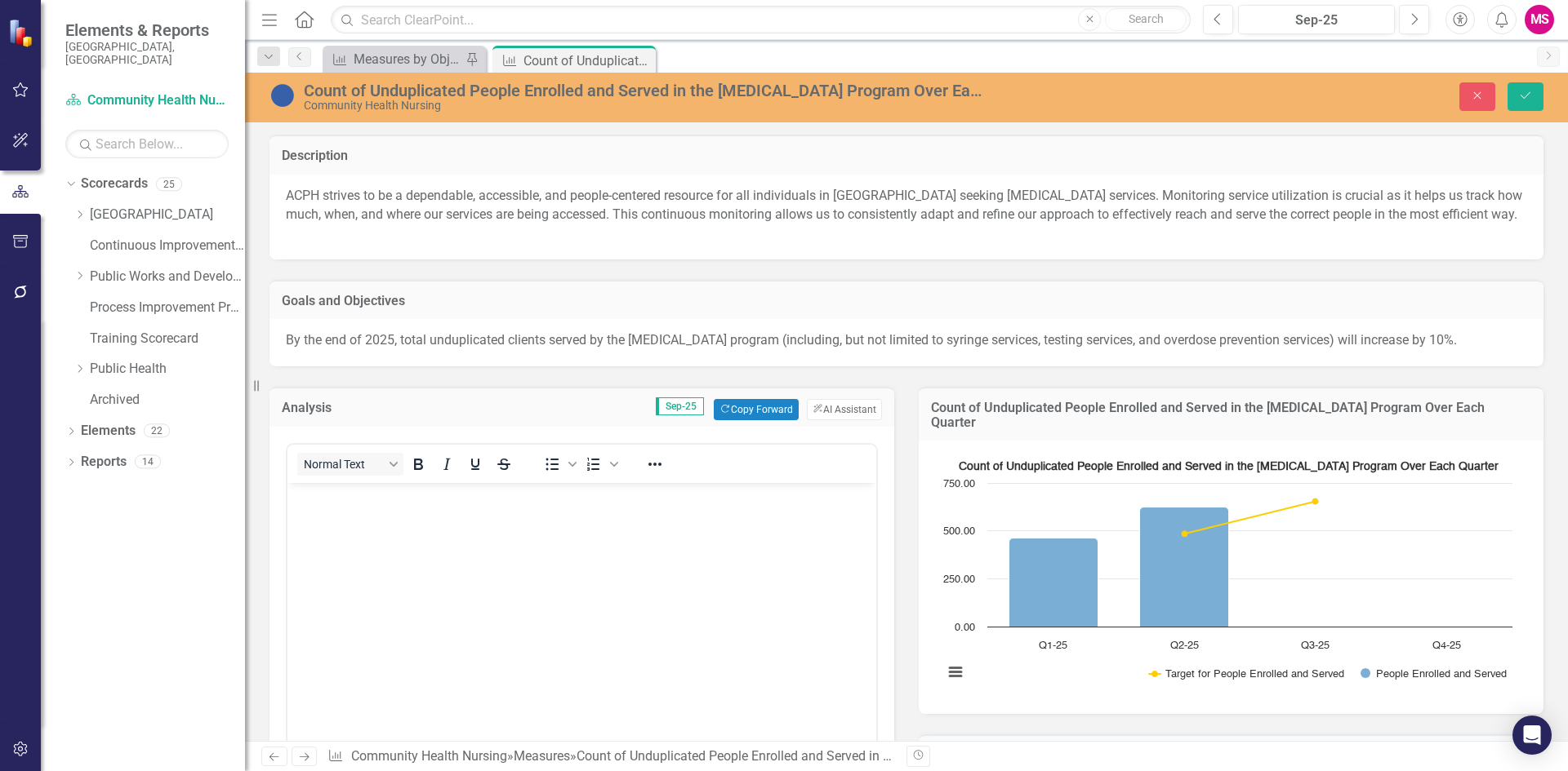
click at [384, 591] on body "Rich Text Area. Press ALT-0 for help." at bounding box center [581, 605] width 588 height 245
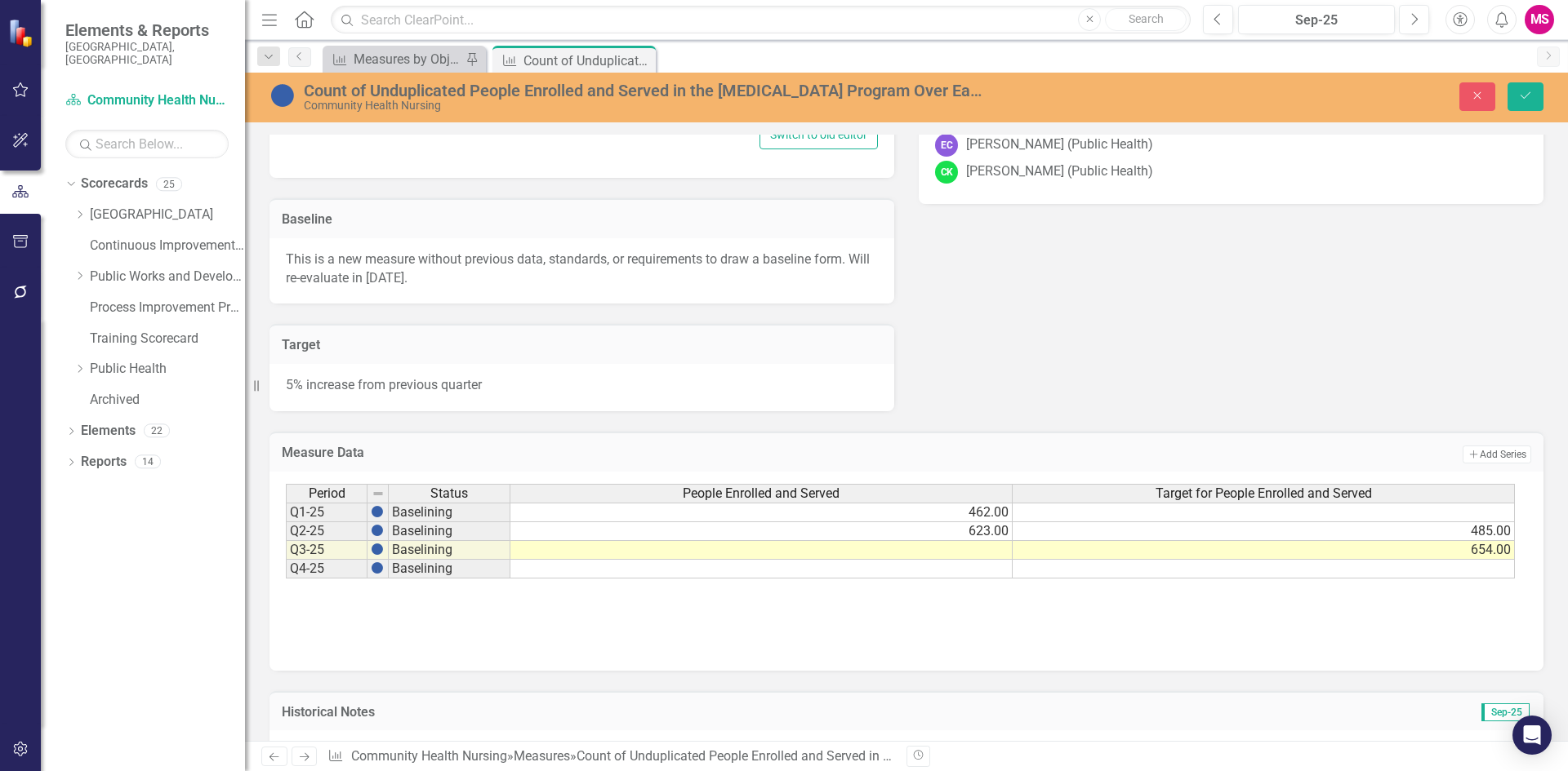
scroll to position [734, 0]
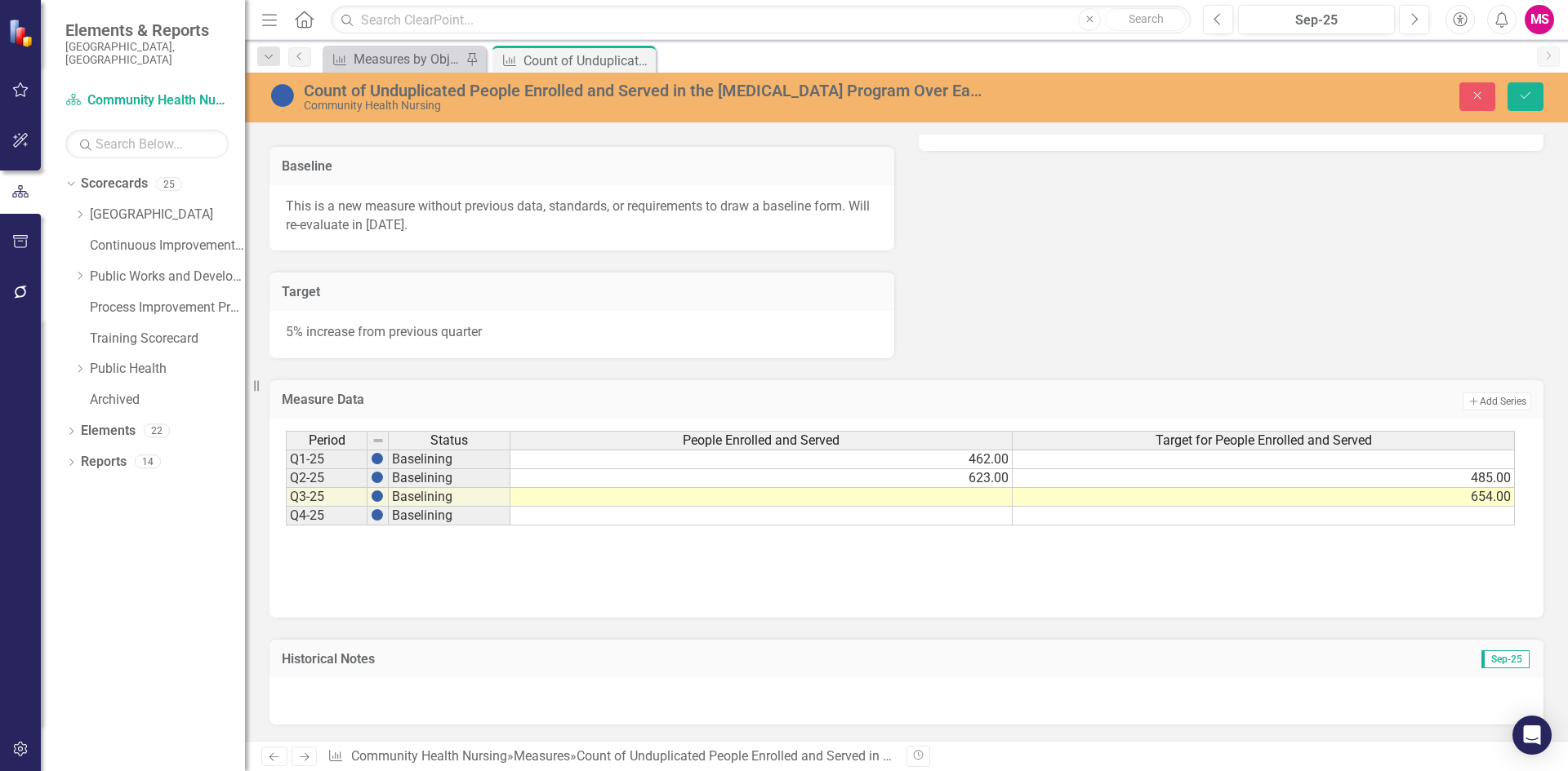
click at [931, 506] on td at bounding box center [761, 497] width 502 height 19
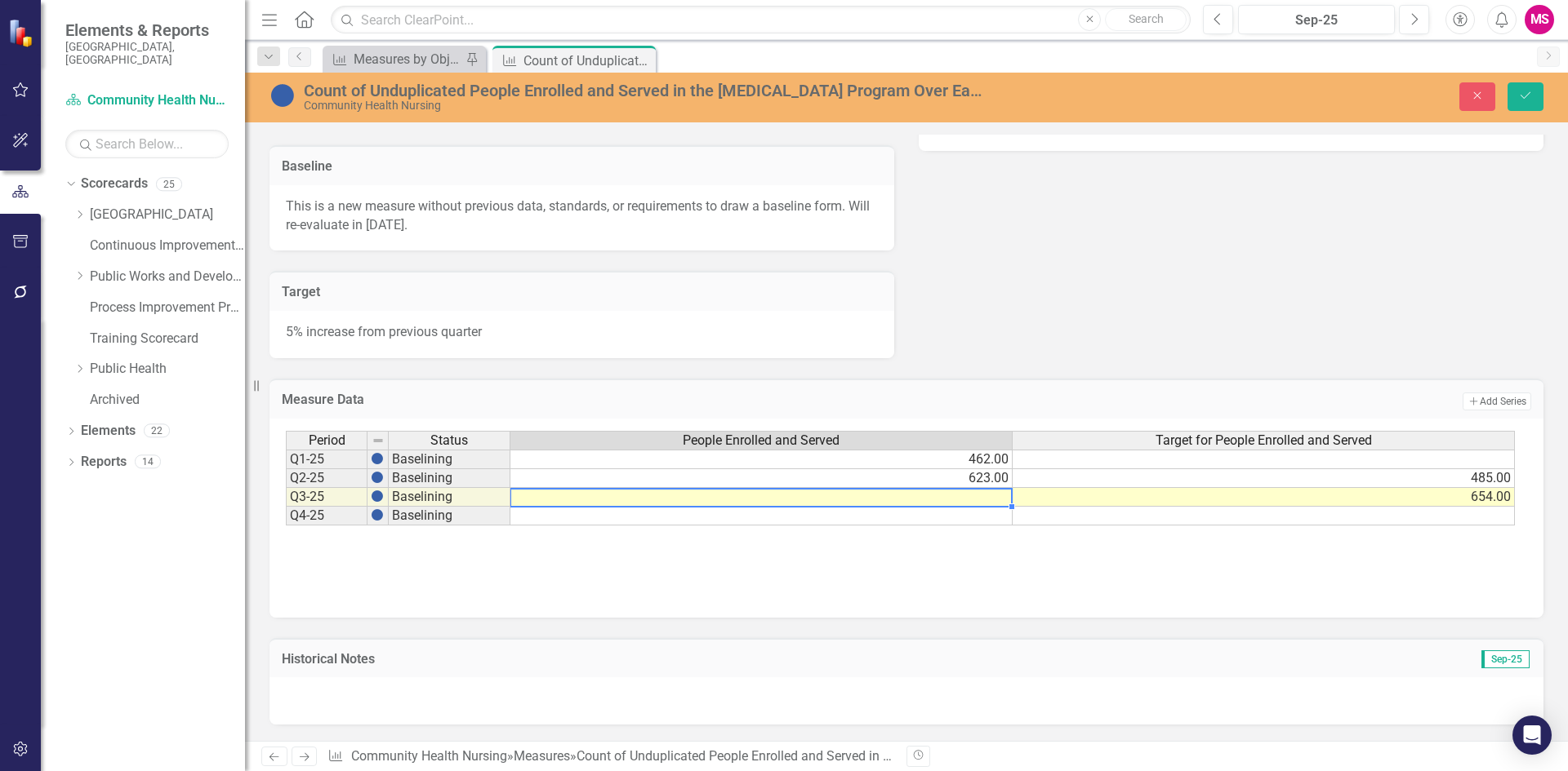
click at [931, 506] on td at bounding box center [761, 497] width 502 height 19
type textarea "648"
click at [1078, 396] on div "Measure Data Add Add Series" at bounding box center [906, 399] width 1273 height 40
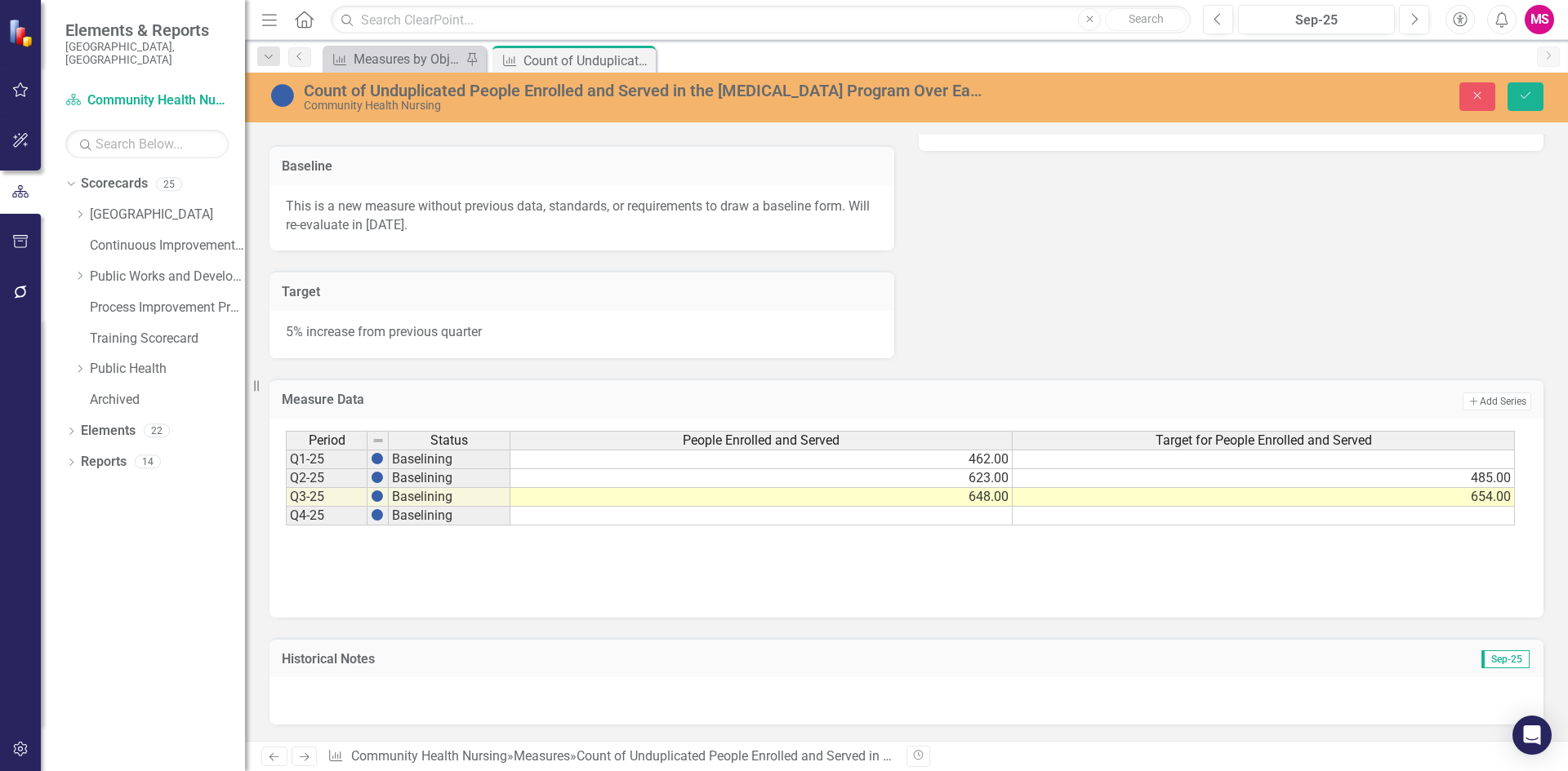
click at [1399, 525] on td at bounding box center [1263, 516] width 502 height 19
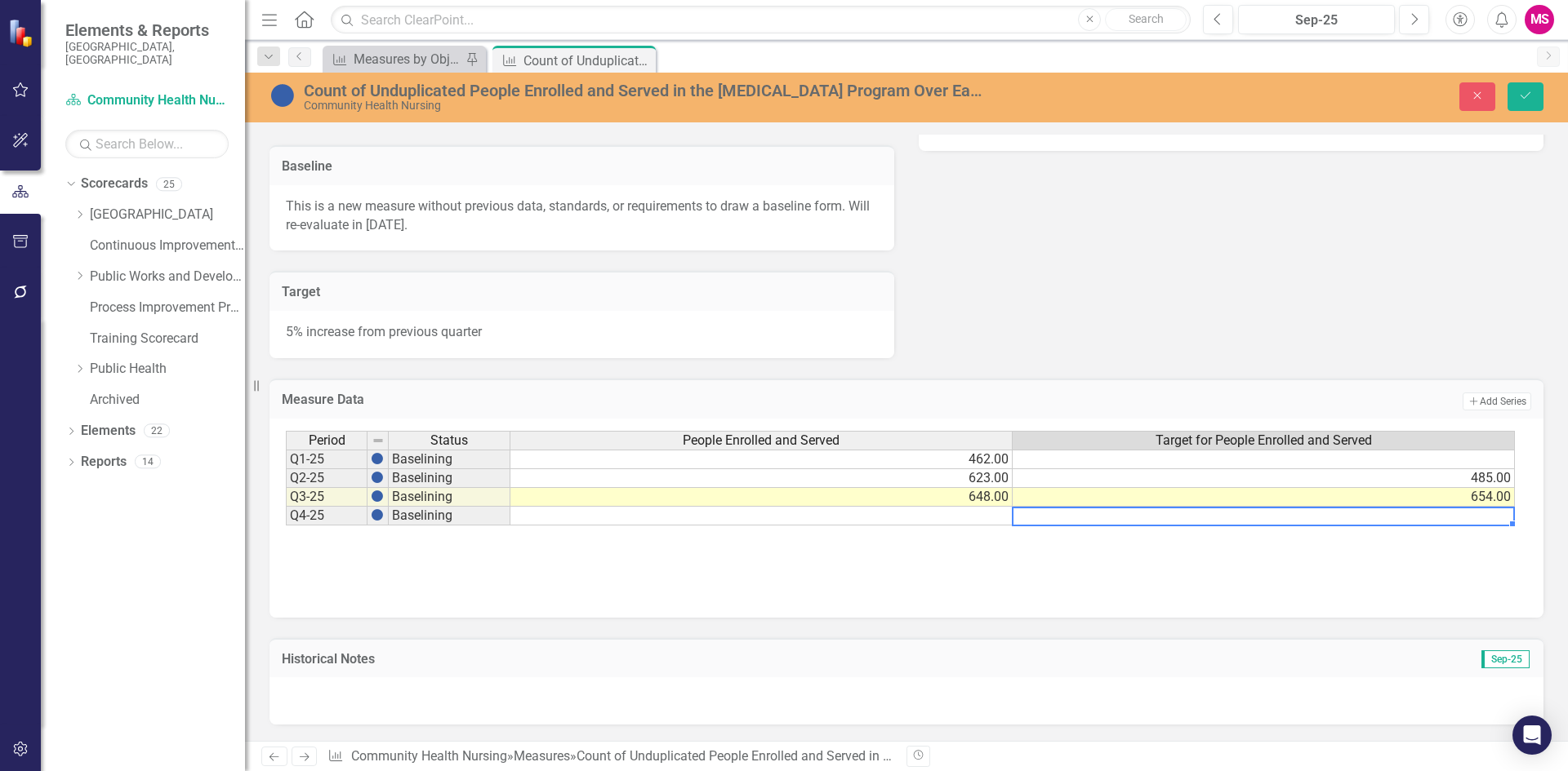
click at [1399, 525] on td at bounding box center [1263, 516] width 502 height 19
type textarea "680"
click at [1242, 594] on div "Period Status People Enrolled and Served Target for People Enrolled and Served …" at bounding box center [906, 512] width 1241 height 163
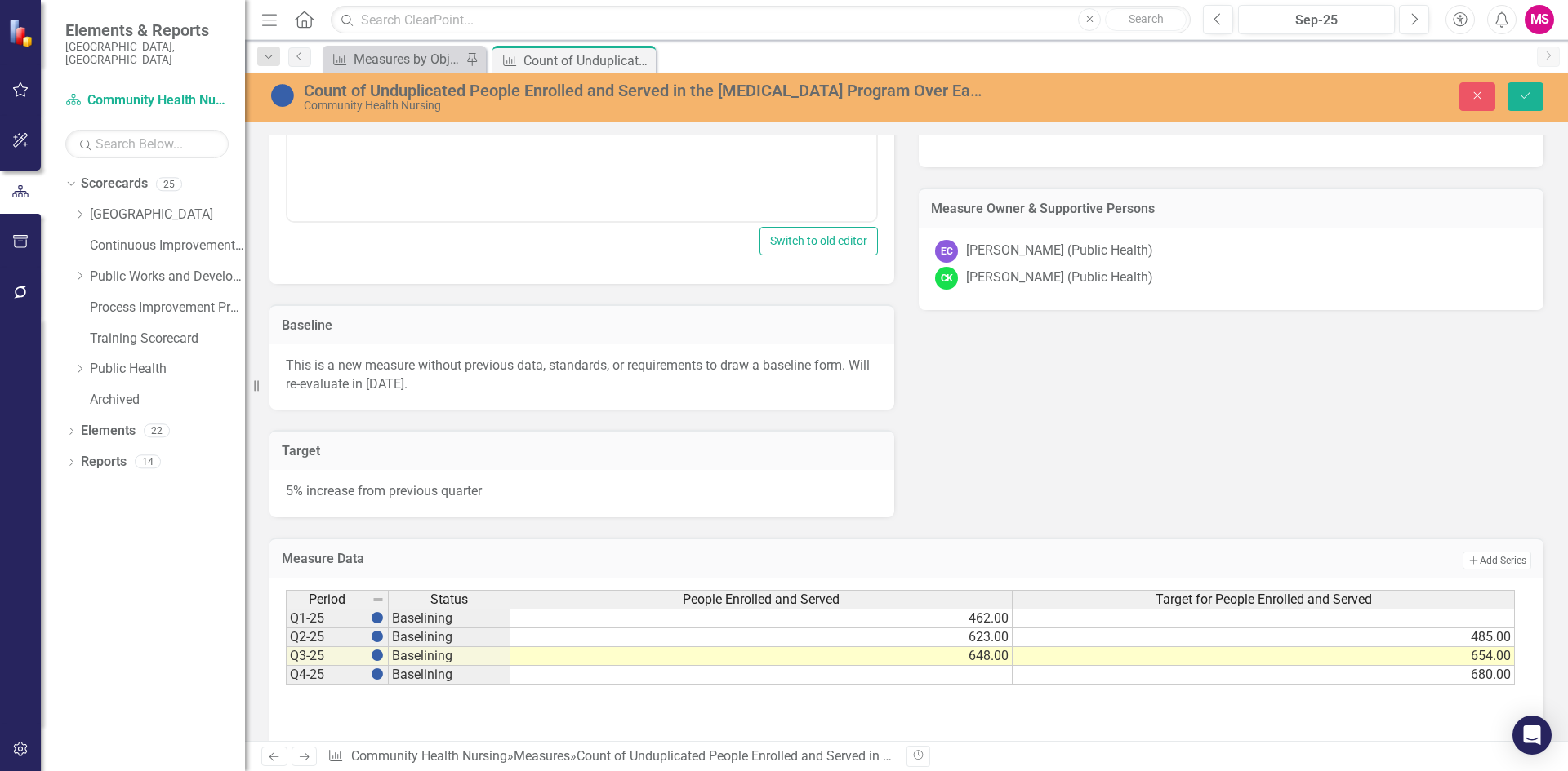
scroll to position [581, 0]
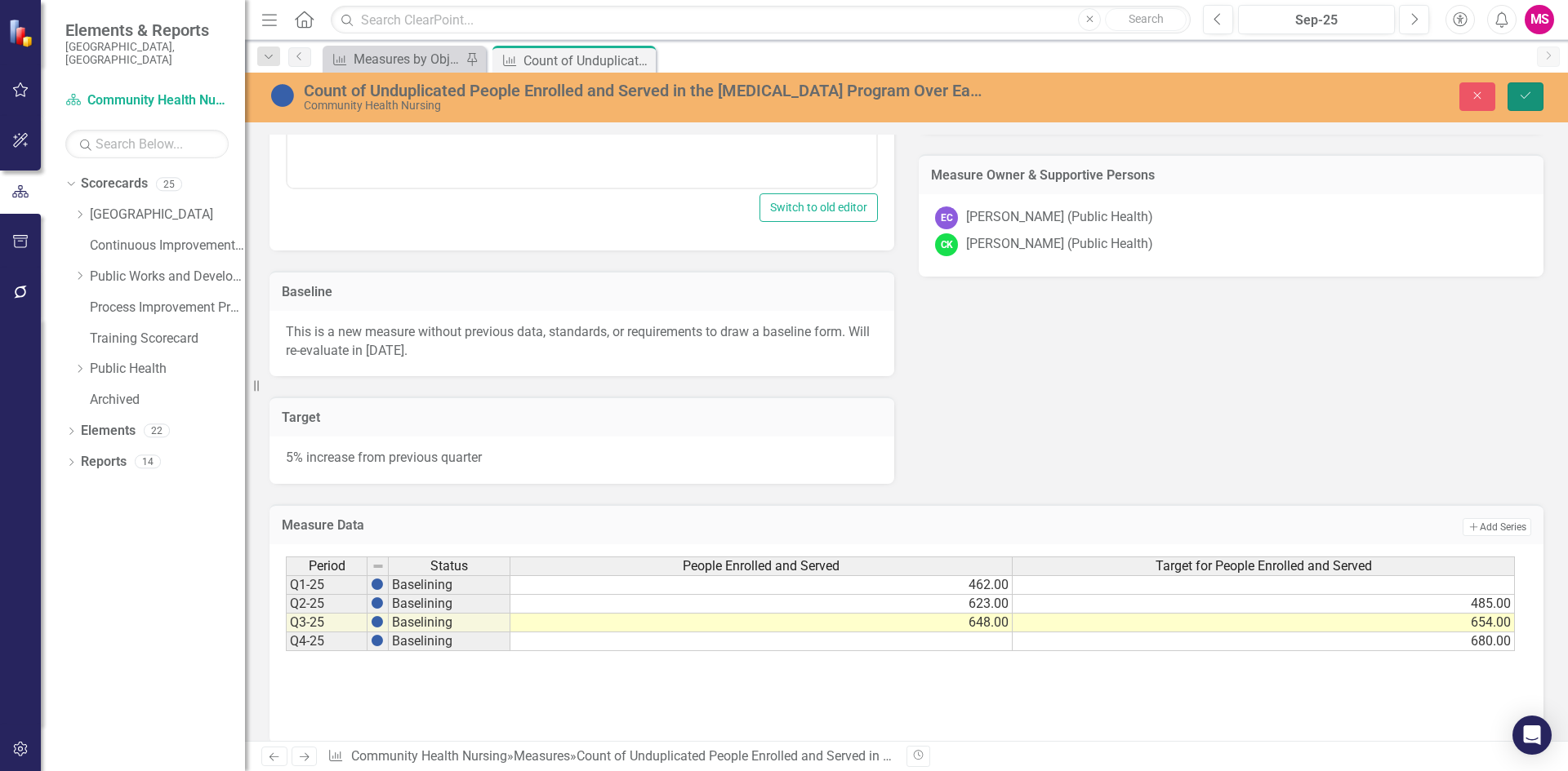
click at [1523, 98] on icon "submit" at bounding box center [1525, 95] width 9 height 7
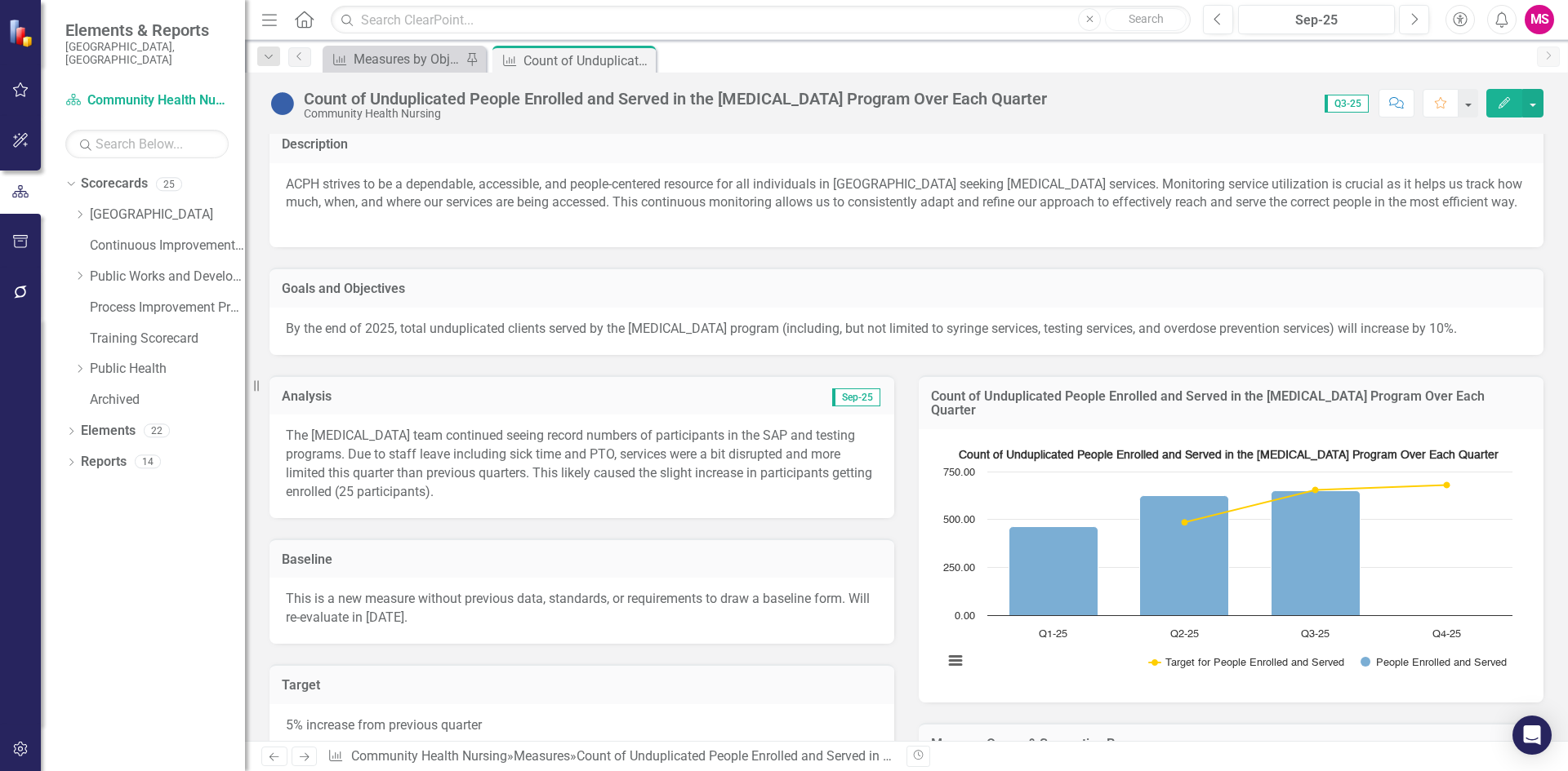
scroll to position [0, 0]
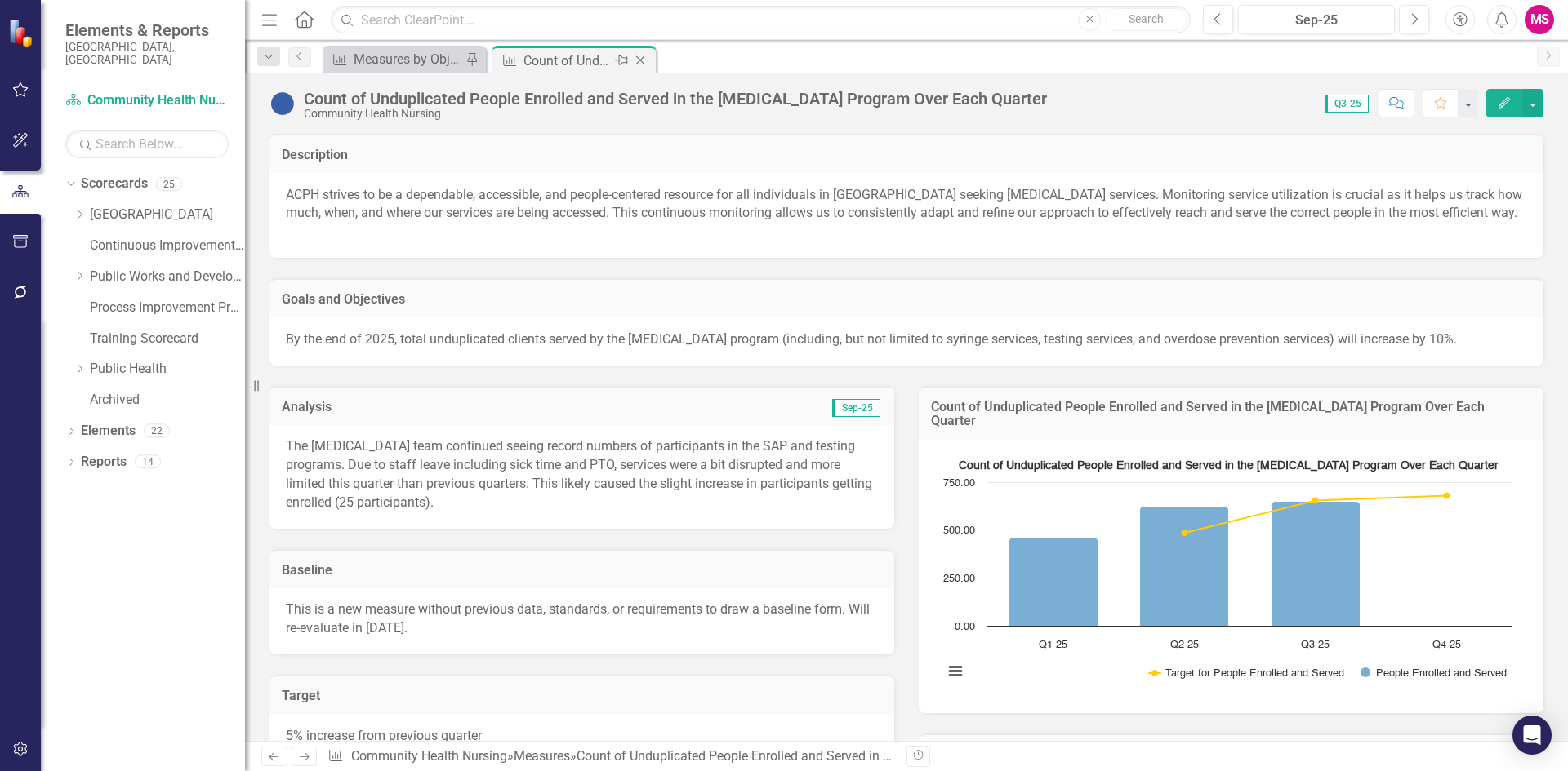
click at [639, 62] on icon "Close" at bounding box center [639, 60] width 16 height 13
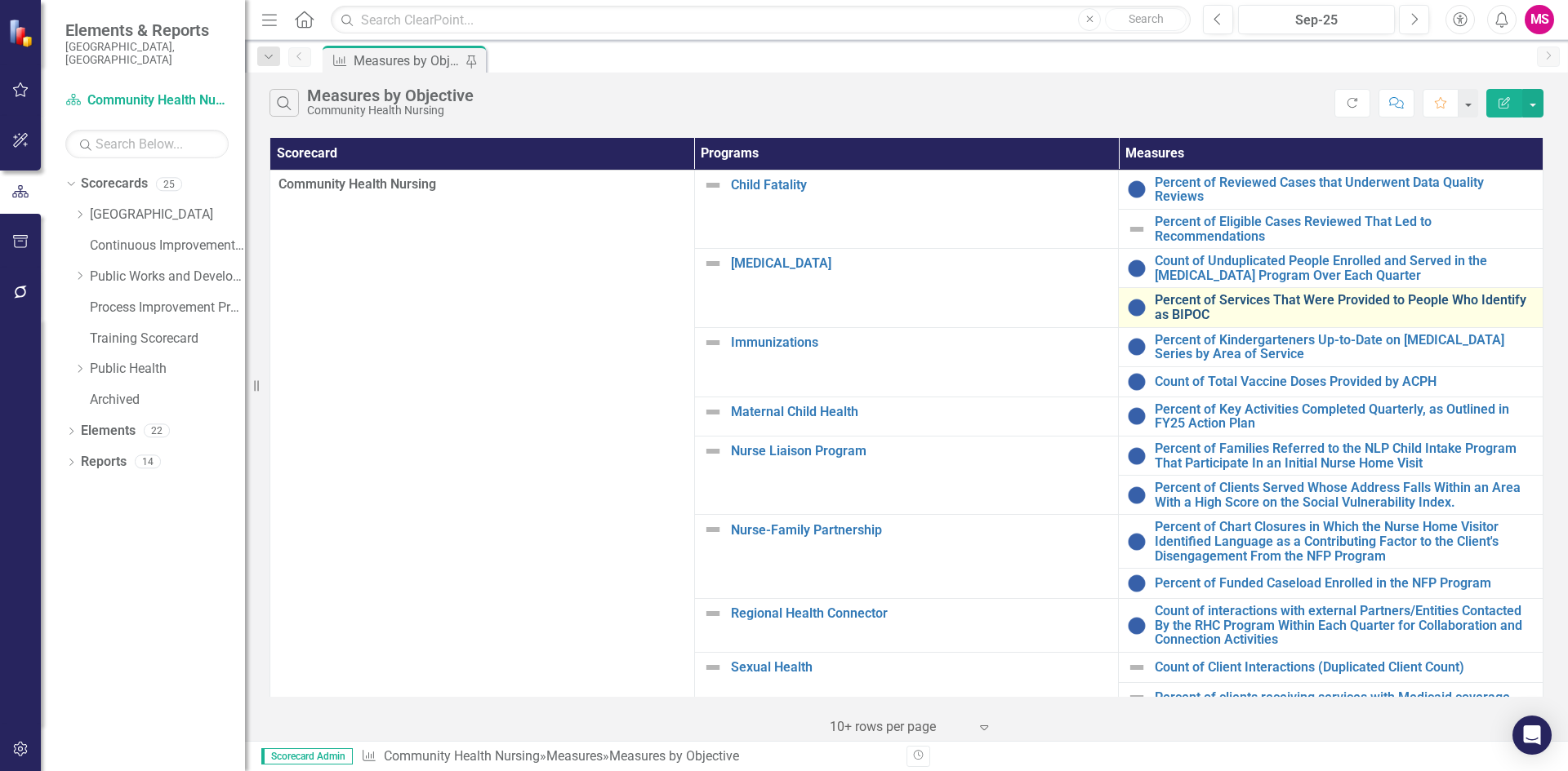
click at [1184, 295] on link "Percent of Services That Were Provided to People Who Identify as BIPOC" at bounding box center [1344, 307] width 380 height 28
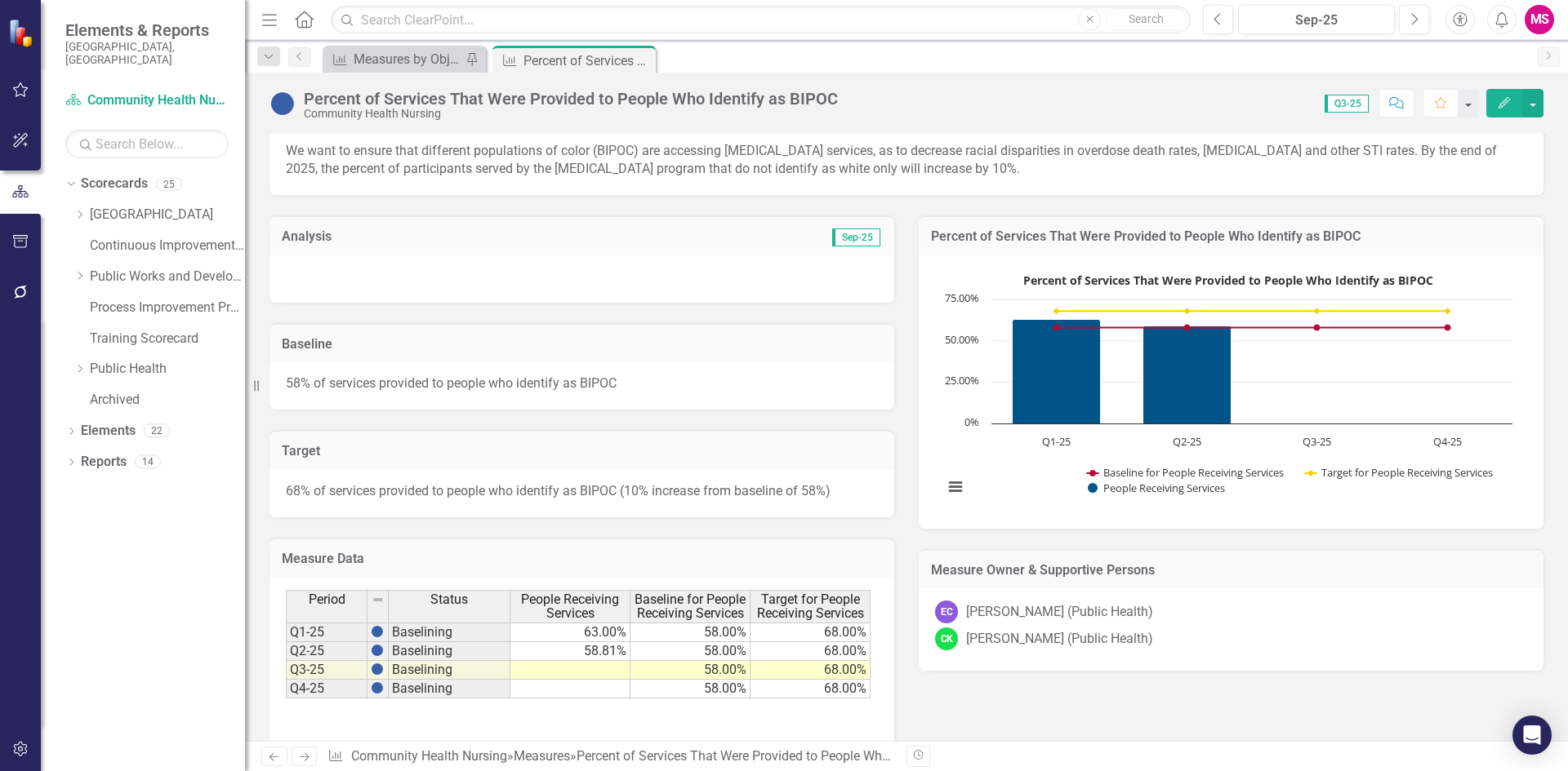
scroll to position [245, 0]
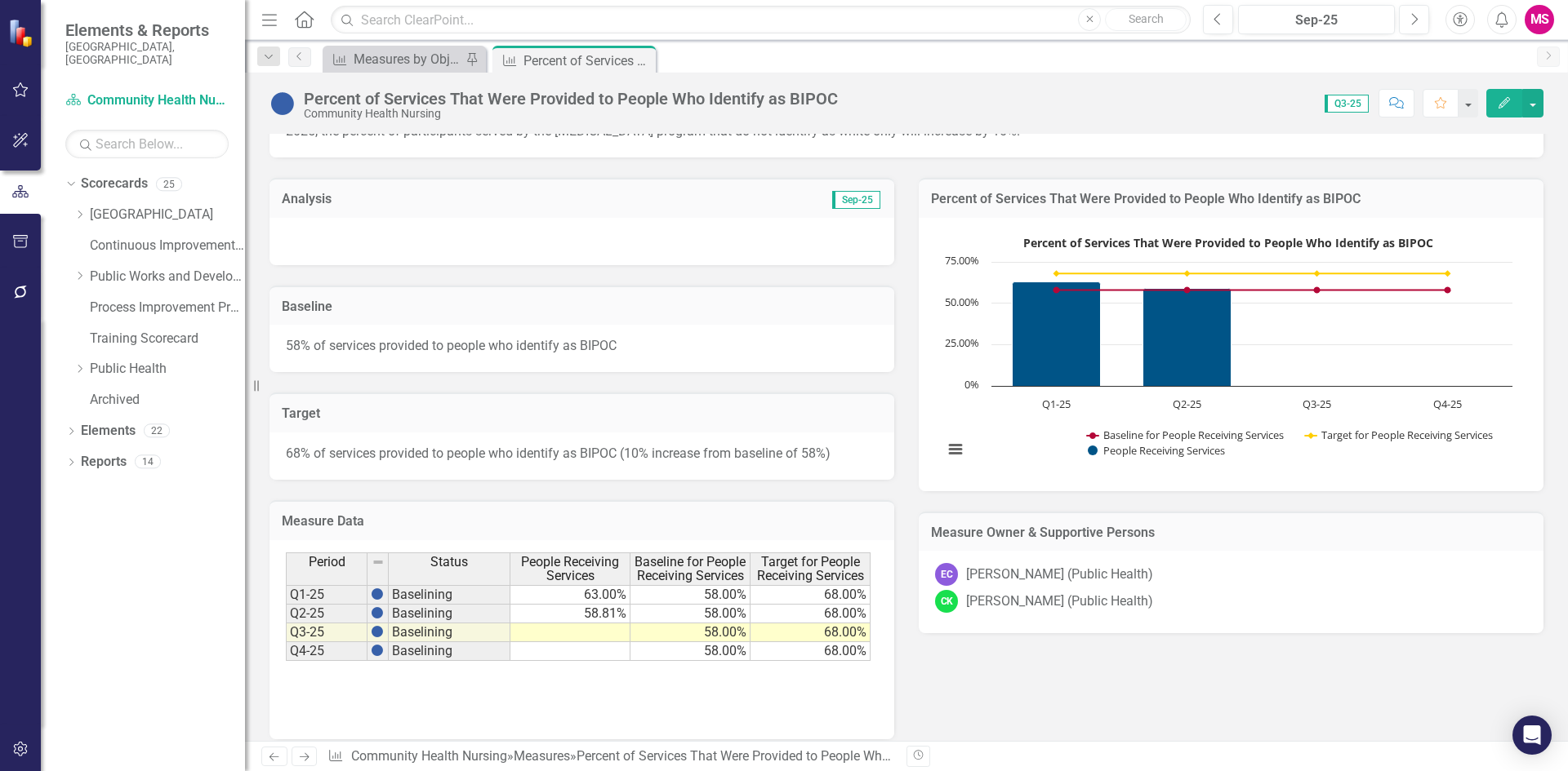
click at [427, 237] on div at bounding box center [582, 241] width 625 height 47
click at [423, 237] on div at bounding box center [582, 241] width 625 height 47
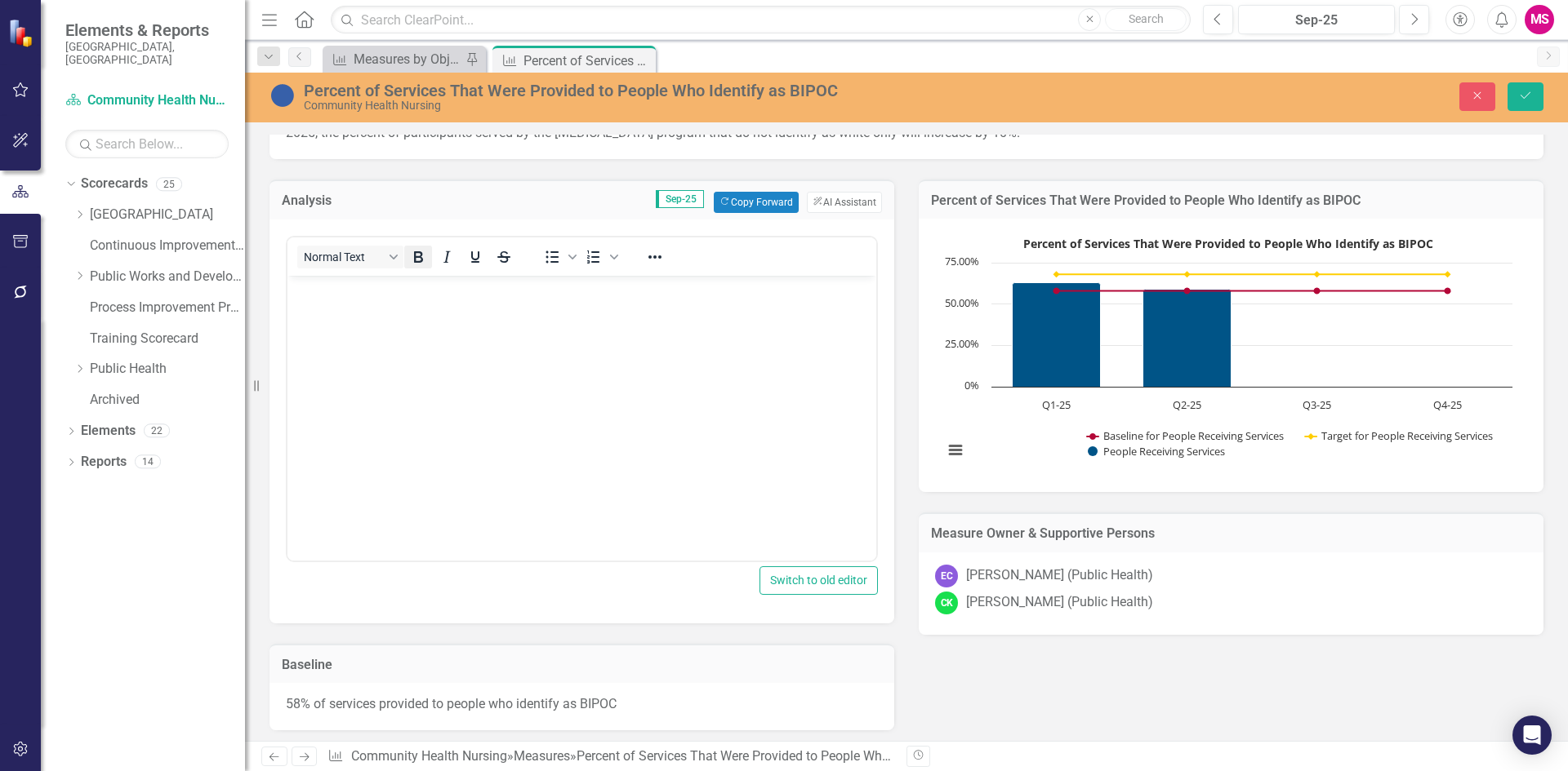
scroll to position [0, 0]
click at [394, 360] on body "Rich Text Area. Press ALT-0 for help." at bounding box center [581, 397] width 588 height 245
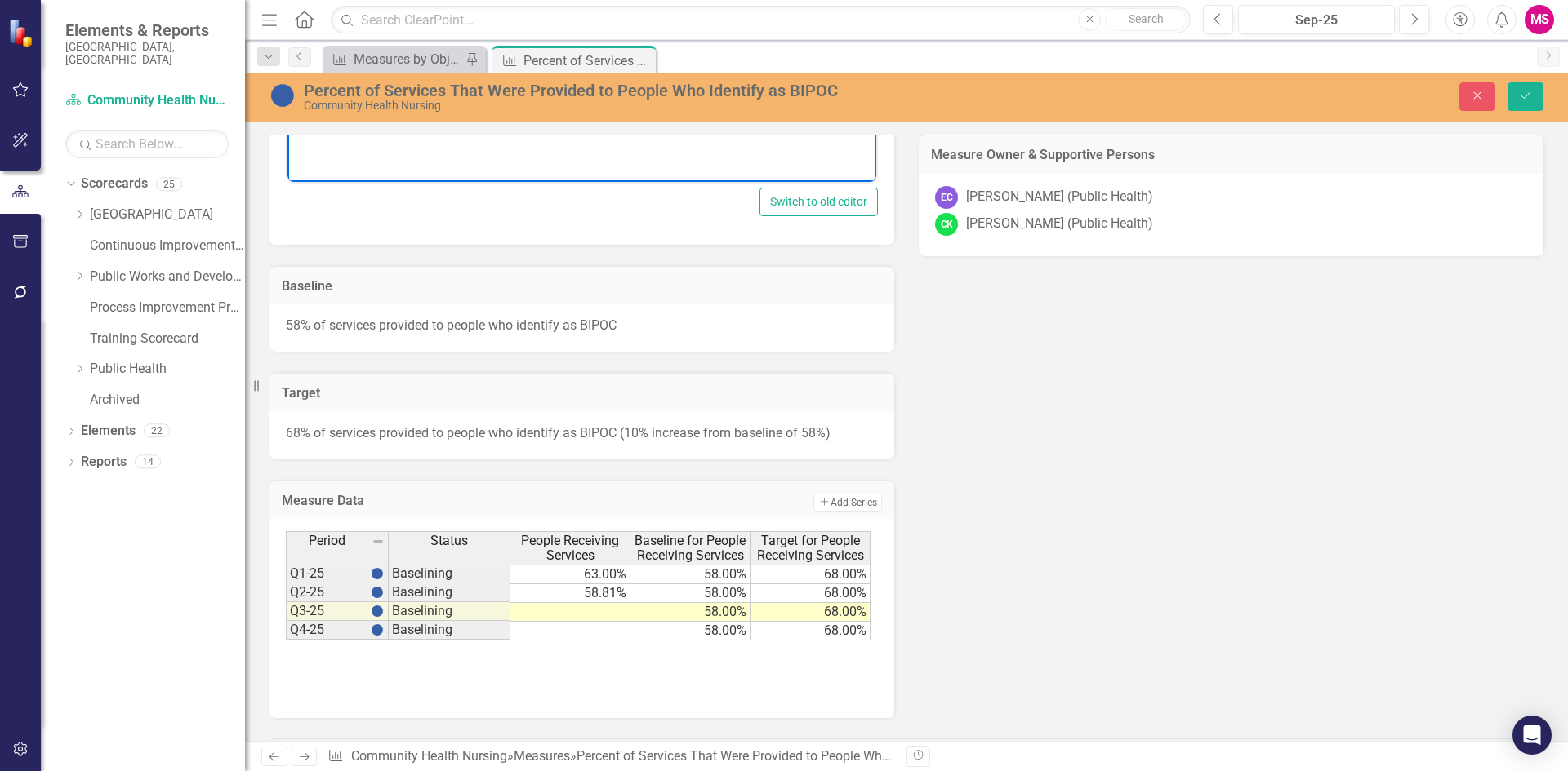
scroll to position [653, 0]
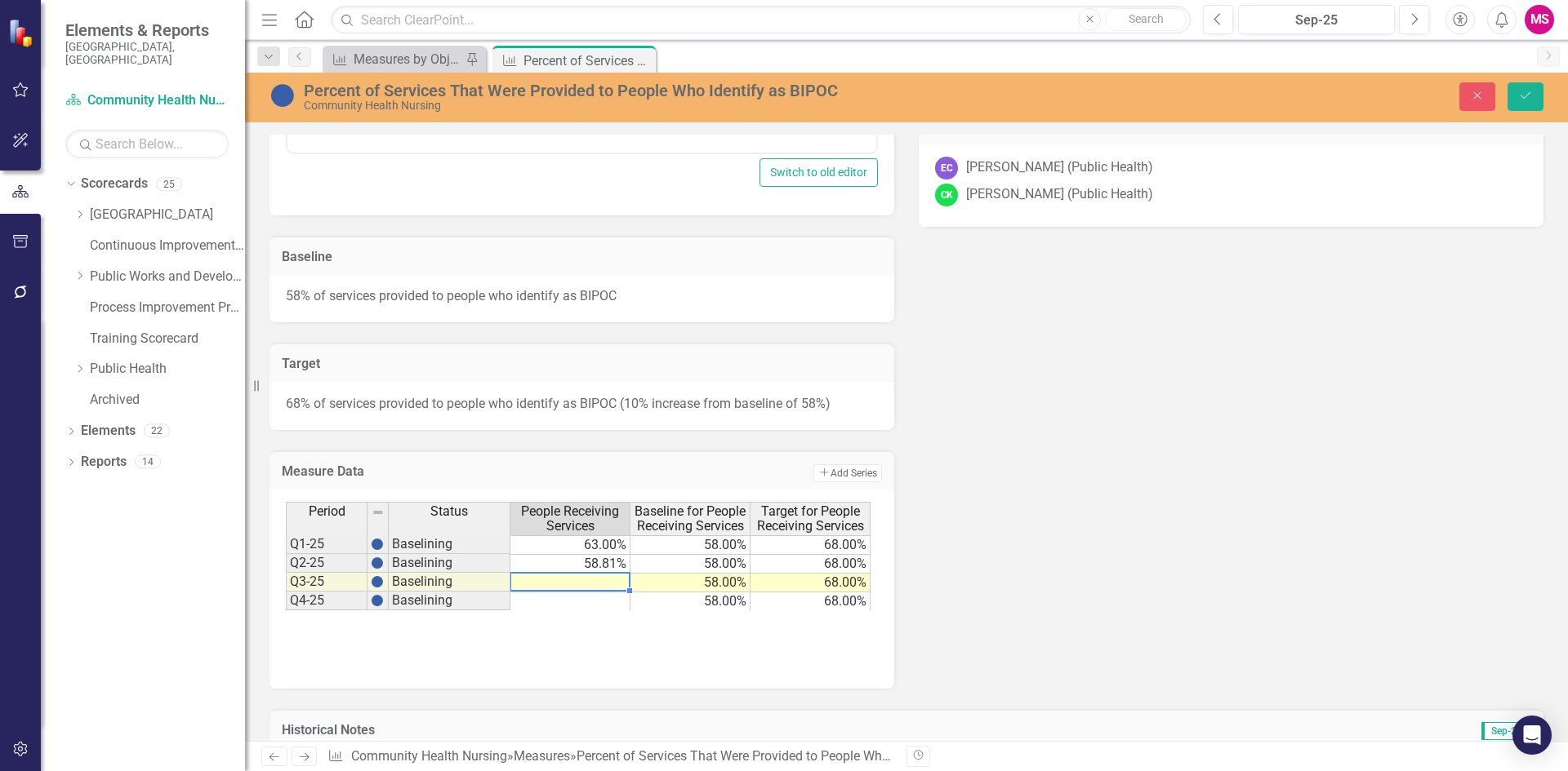
click at [597, 582] on td at bounding box center [571, 583] width 120 height 19
type textarea "58.64"
drag, startPoint x: 1519, startPoint y: 101, endPoint x: 1512, endPoint y: 143, distance: 42.6
click at [1519, 101] on icon "Save" at bounding box center [1526, 96] width 15 height 11
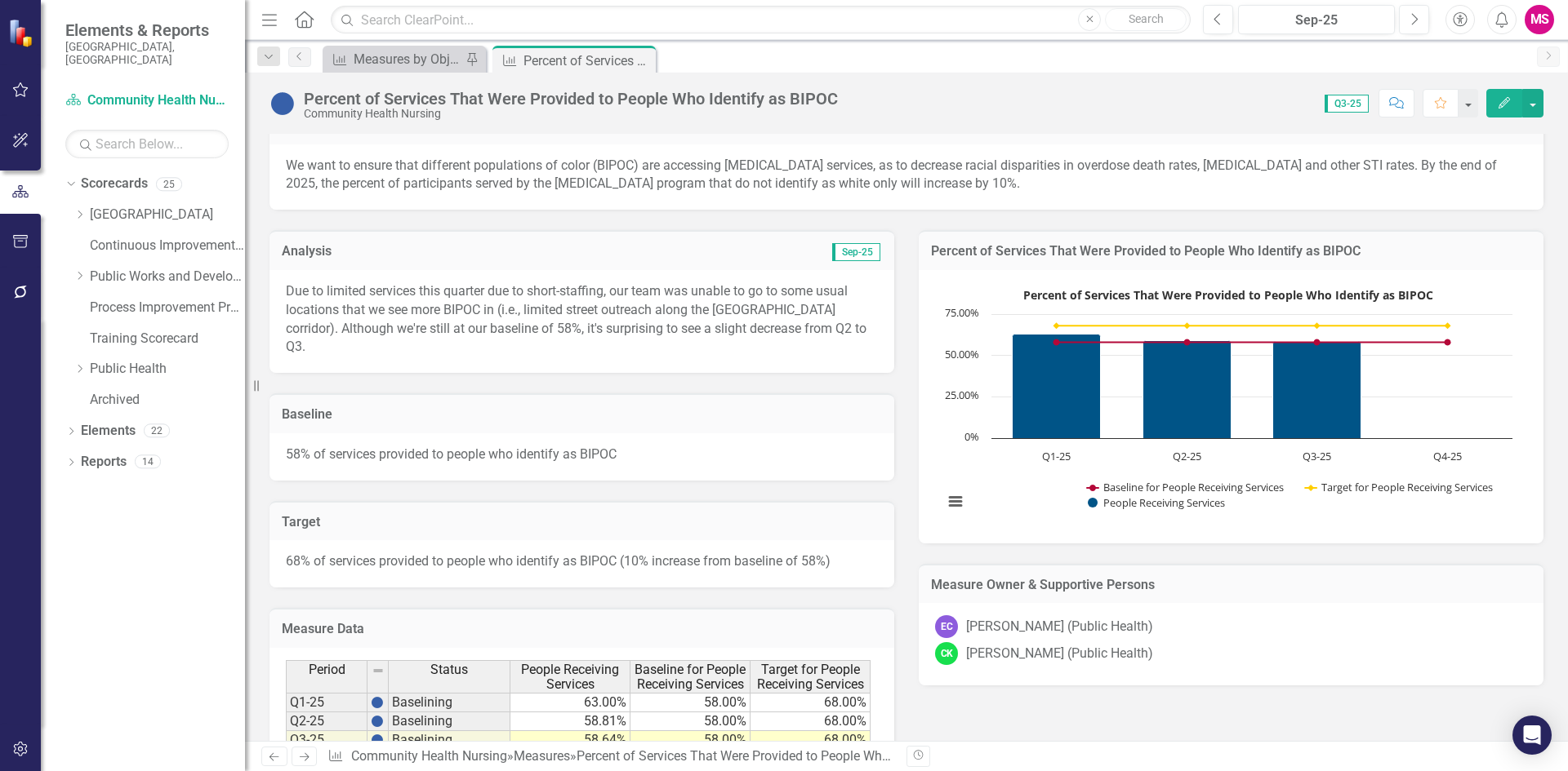
scroll to position [163, 0]
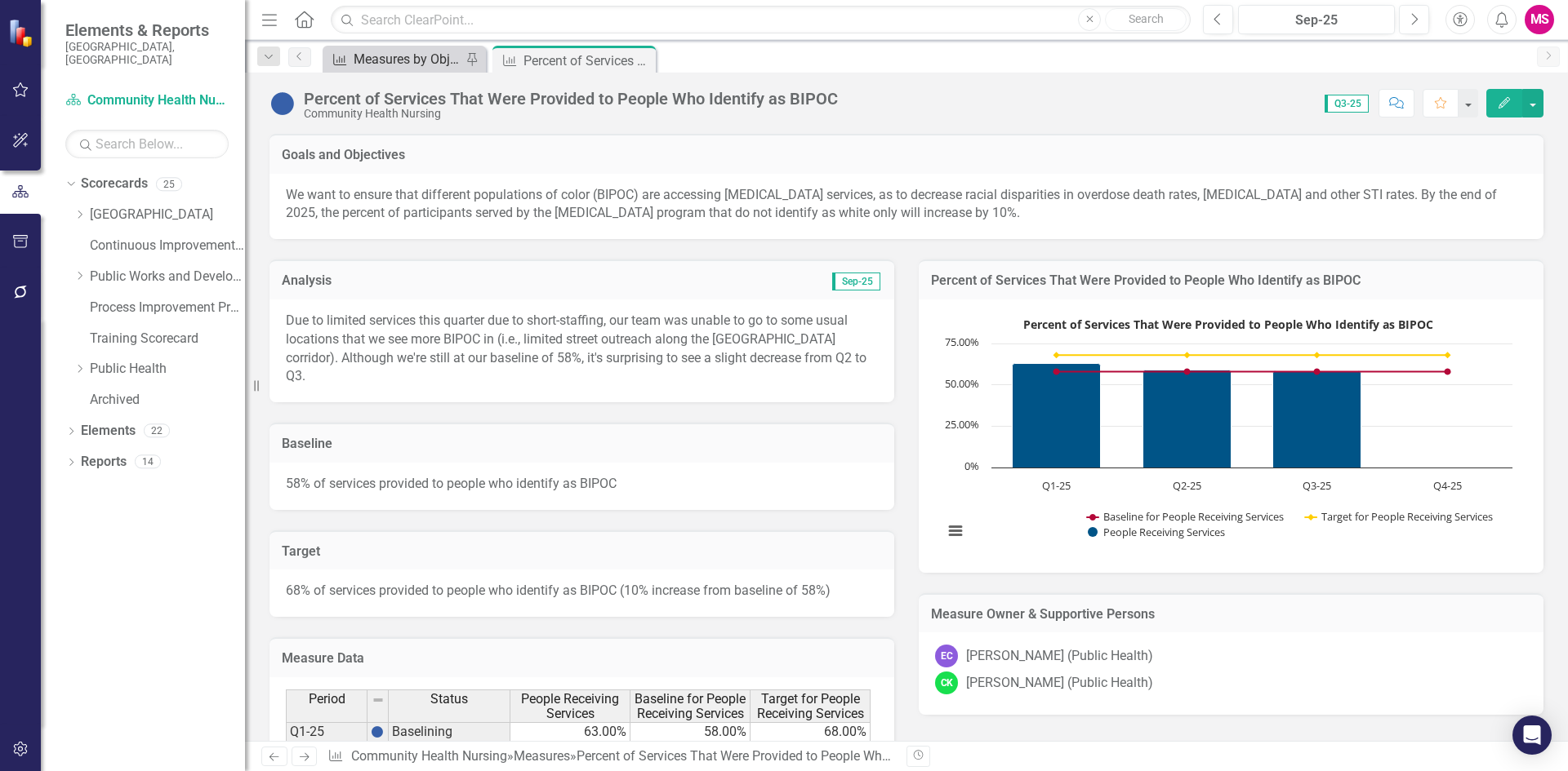
click at [425, 60] on div "Measures by Objective" at bounding box center [407, 59] width 108 height 21
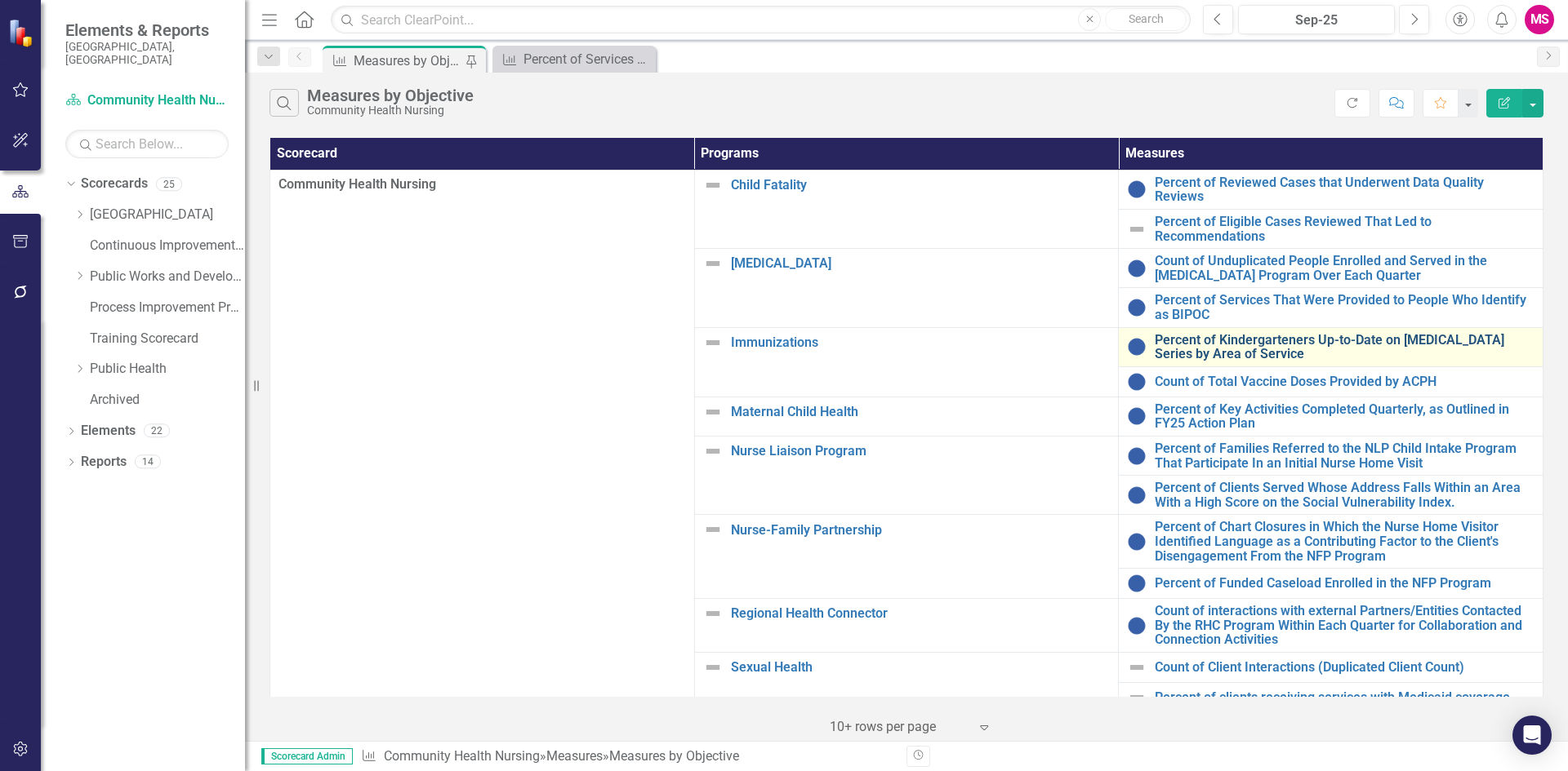
click at [1194, 334] on link "Percent of Kindergarteners Up-to-Date on [MEDICAL_DATA] Series by Area of Servi…" at bounding box center [1344, 347] width 380 height 28
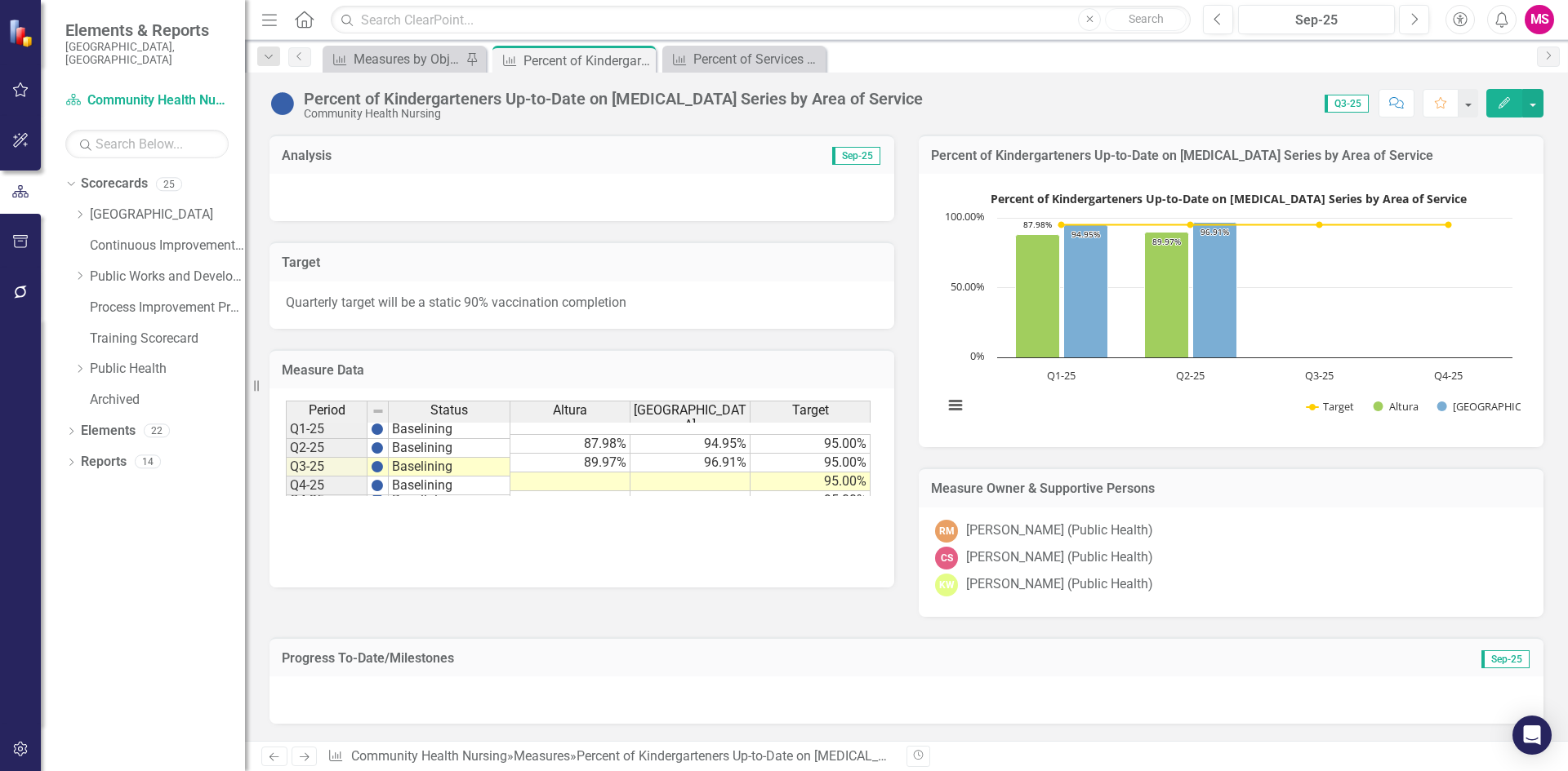
scroll to position [326, 0]
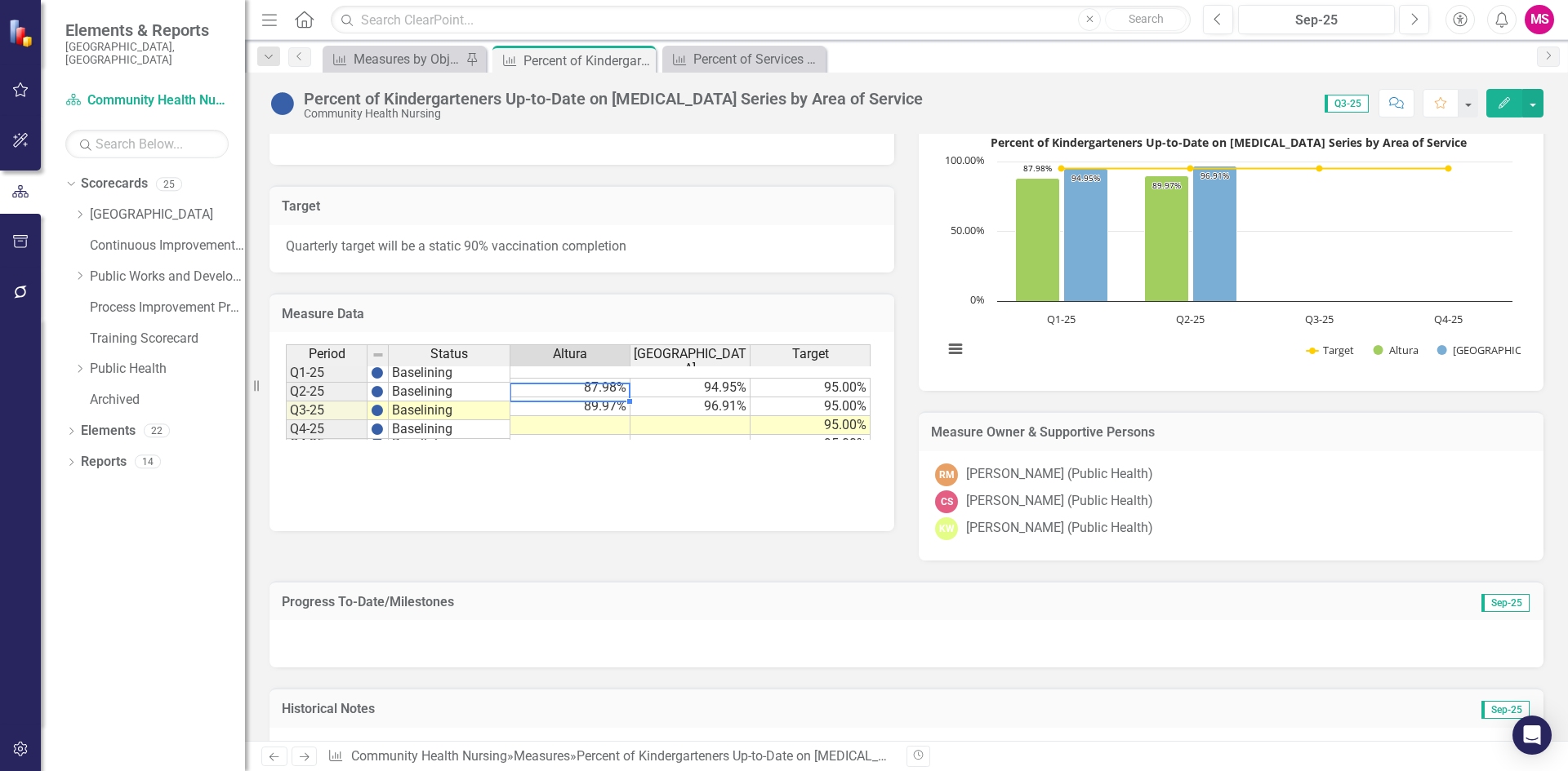
click at [286, 401] on div "Period Status Altura Englewood Target Q1-25 Baselining 87.98% 94.95% 95.00% Q2-…" at bounding box center [286, 399] width 0 height 109
click at [595, 416] on td at bounding box center [571, 426] width 120 height 19
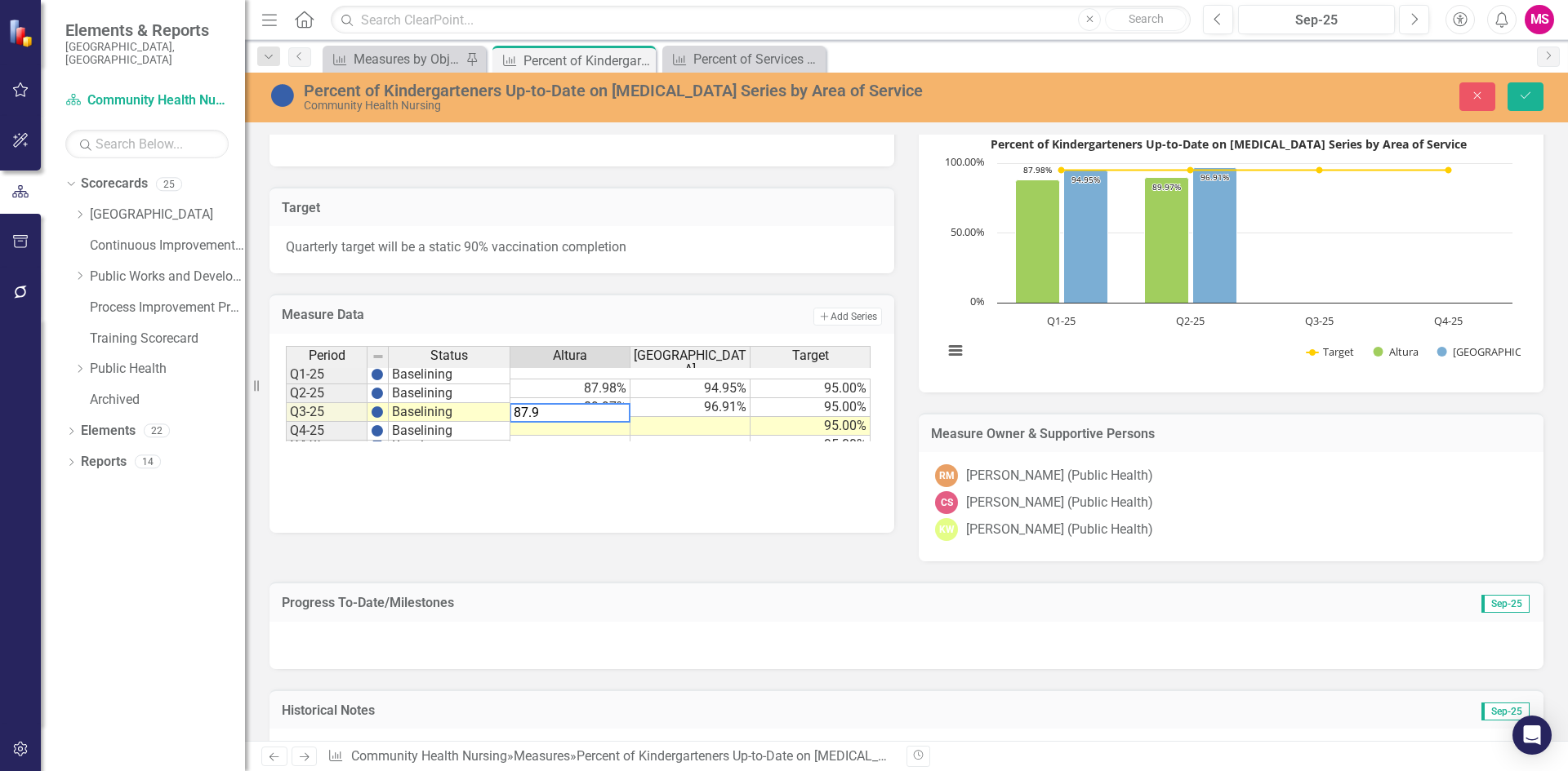
type textarea "87.99"
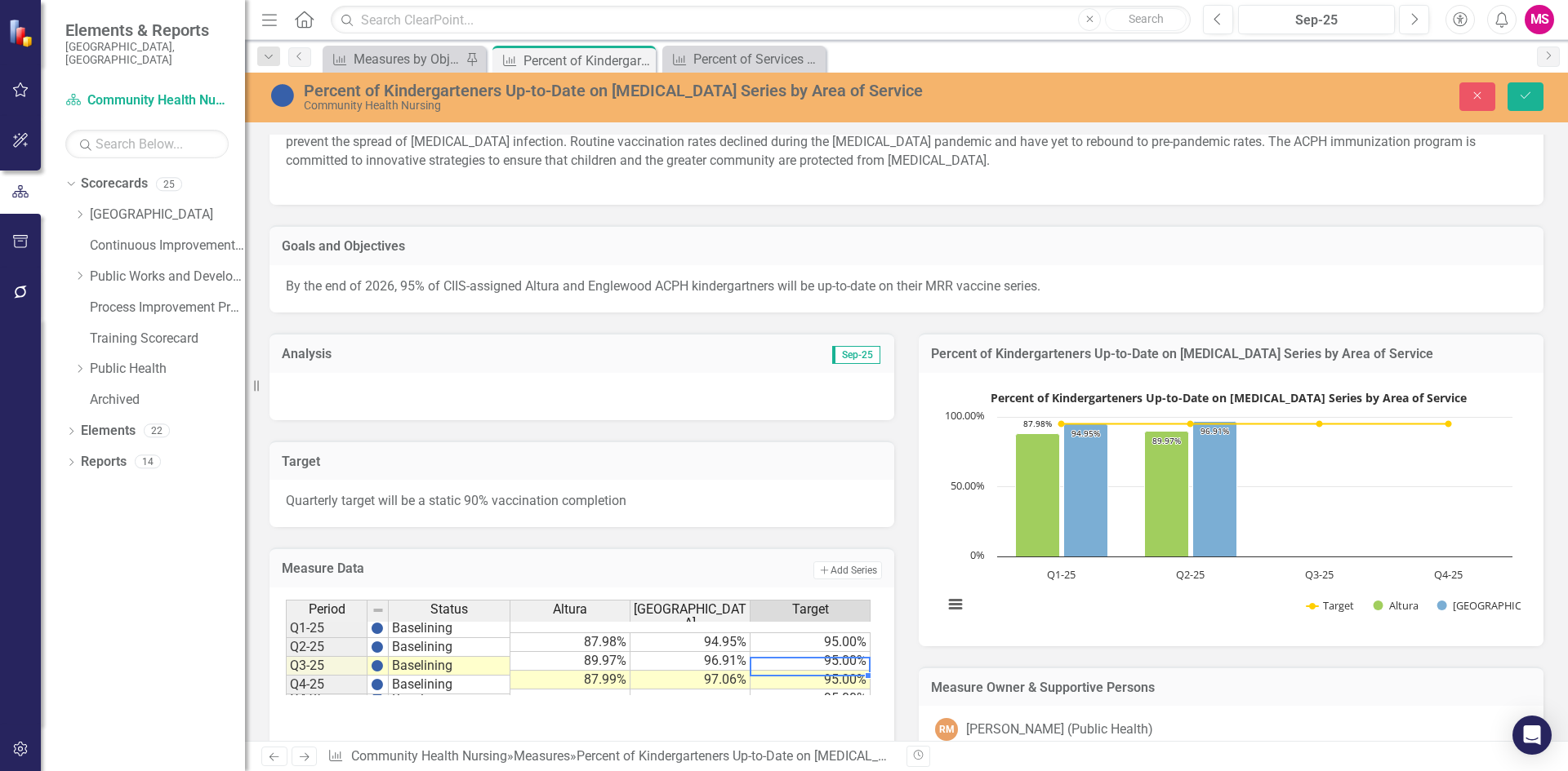
scroll to position [82, 0]
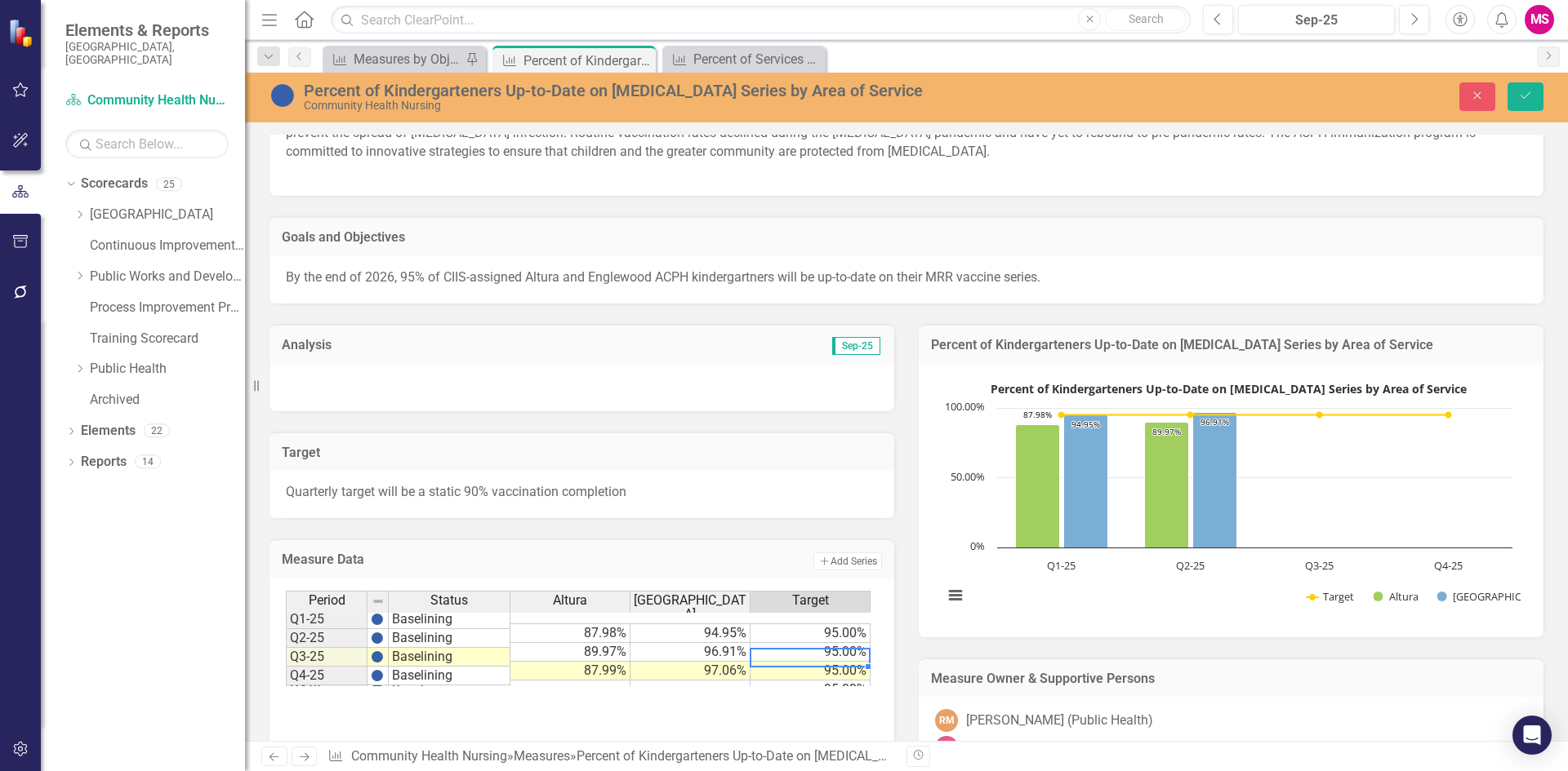
type textarea "95"
click at [487, 380] on div at bounding box center [582, 387] width 625 height 47
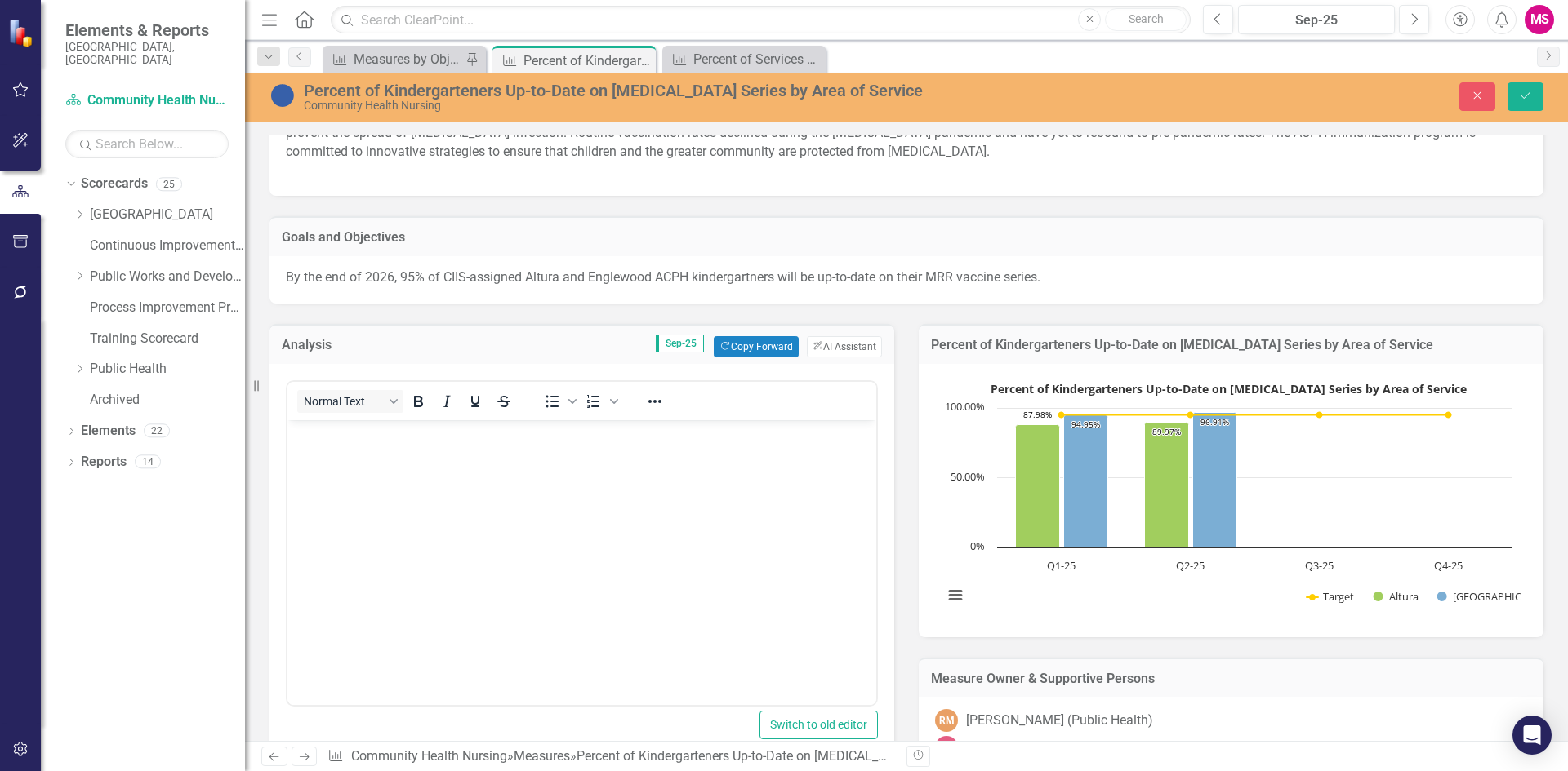
scroll to position [0, 0]
click at [424, 487] on body "Rich Text Area. Press ALT-0 for help." at bounding box center [581, 542] width 588 height 245
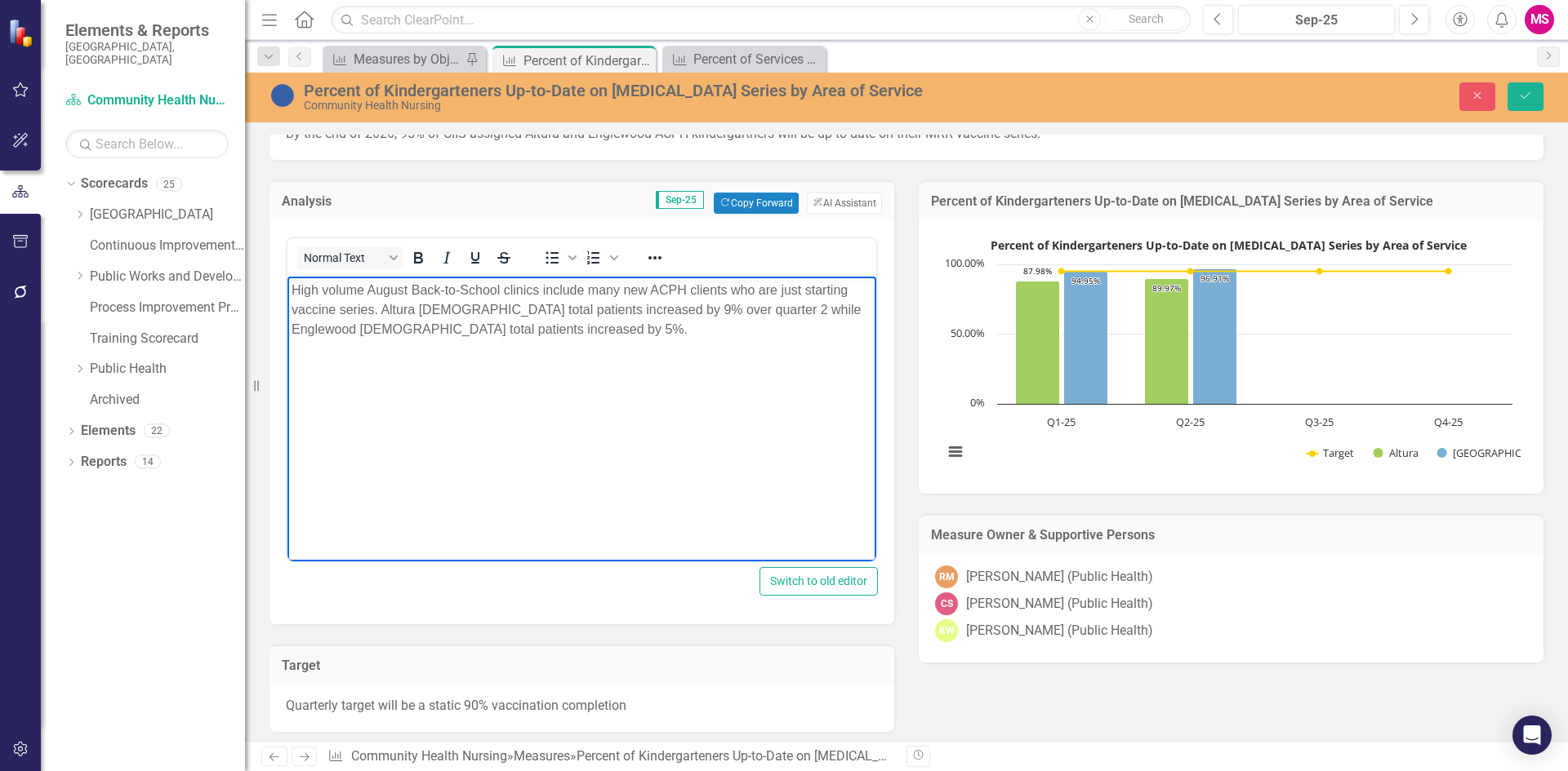
scroll to position [245, 0]
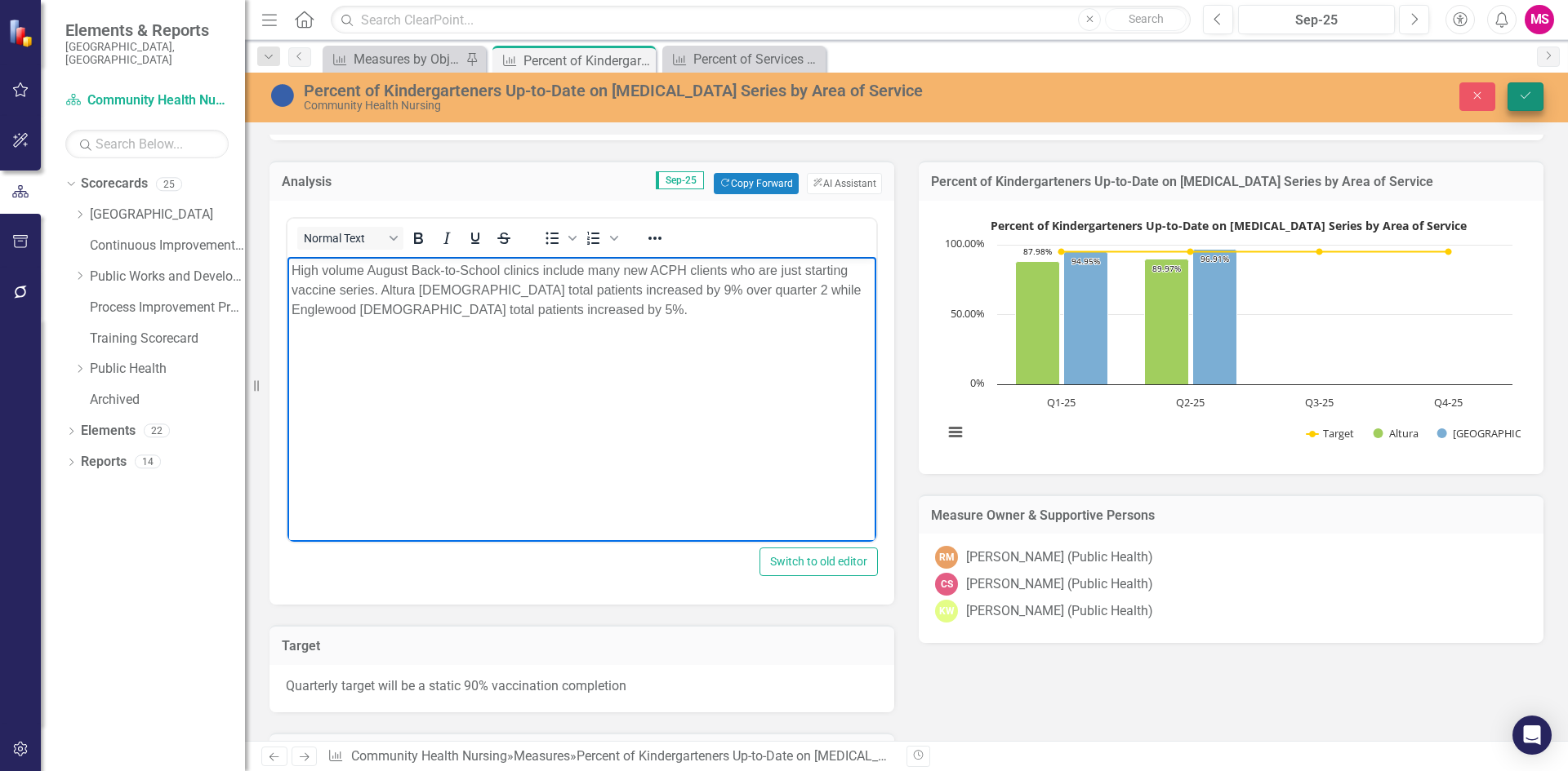
click at [1524, 101] on icon "Save" at bounding box center [1526, 96] width 15 height 11
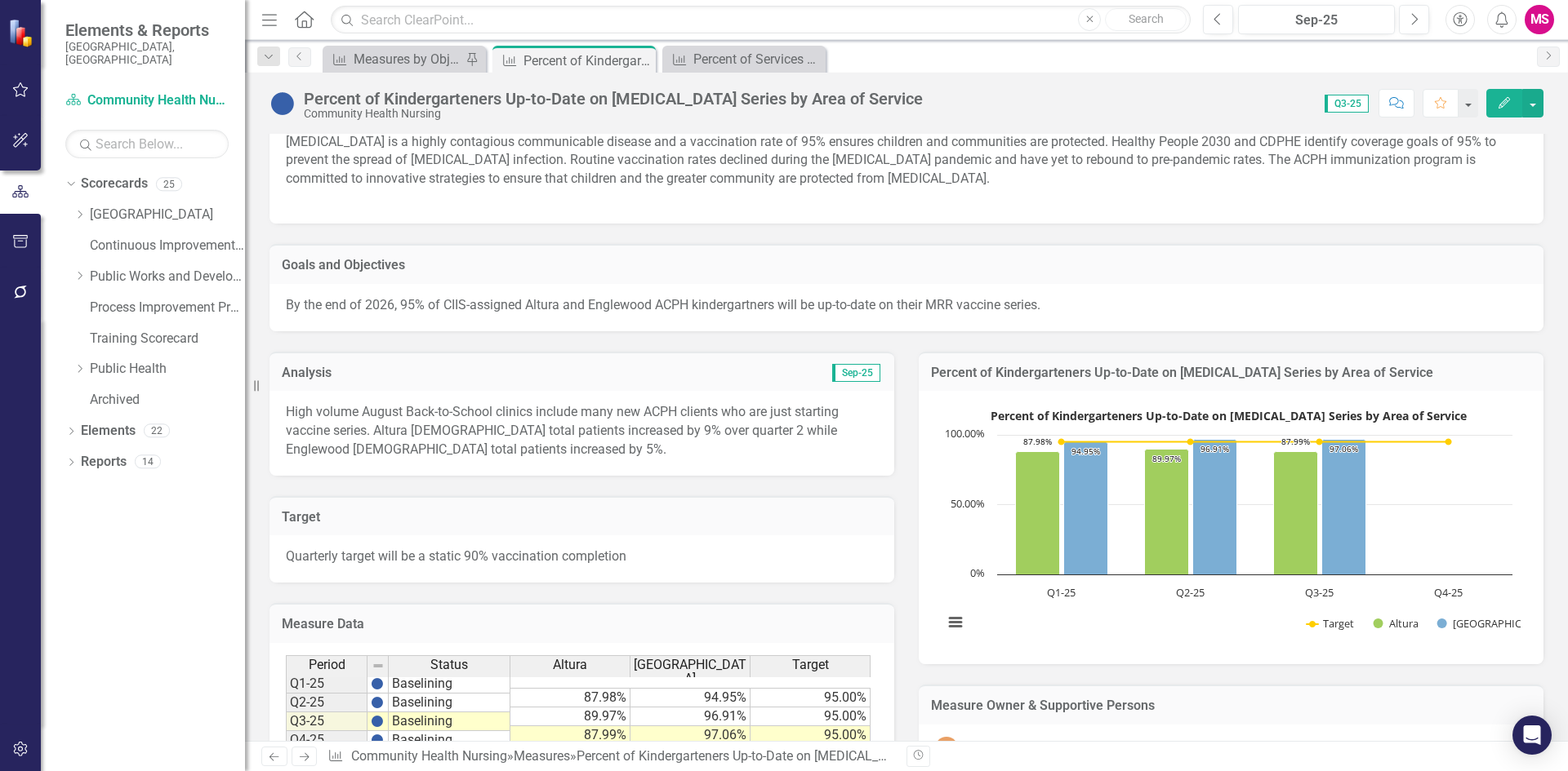
scroll to position [82, 0]
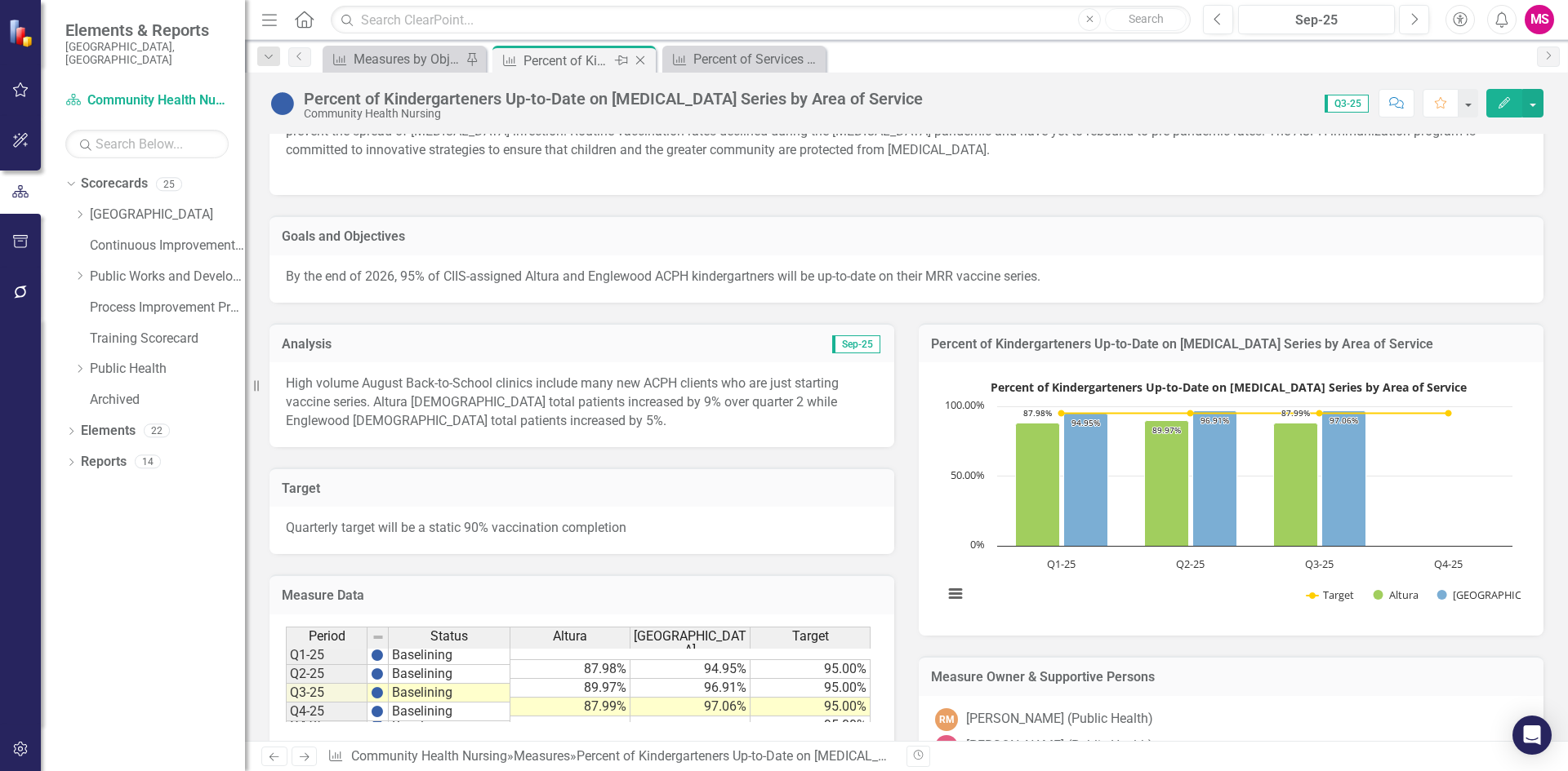
click at [642, 57] on icon "Close" at bounding box center [639, 60] width 16 height 13
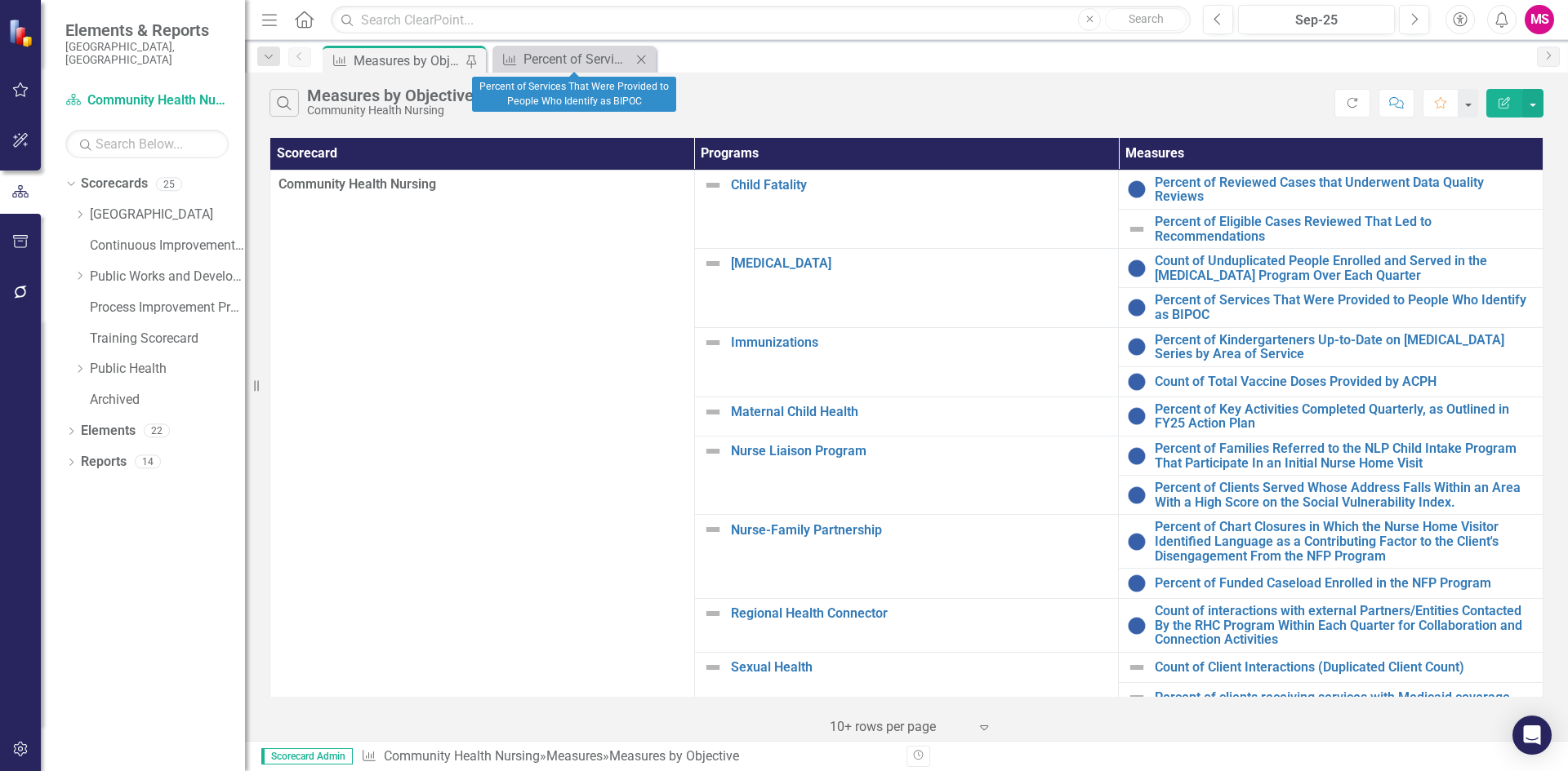
click at [636, 61] on icon "Close" at bounding box center [640, 60] width 16 height 13
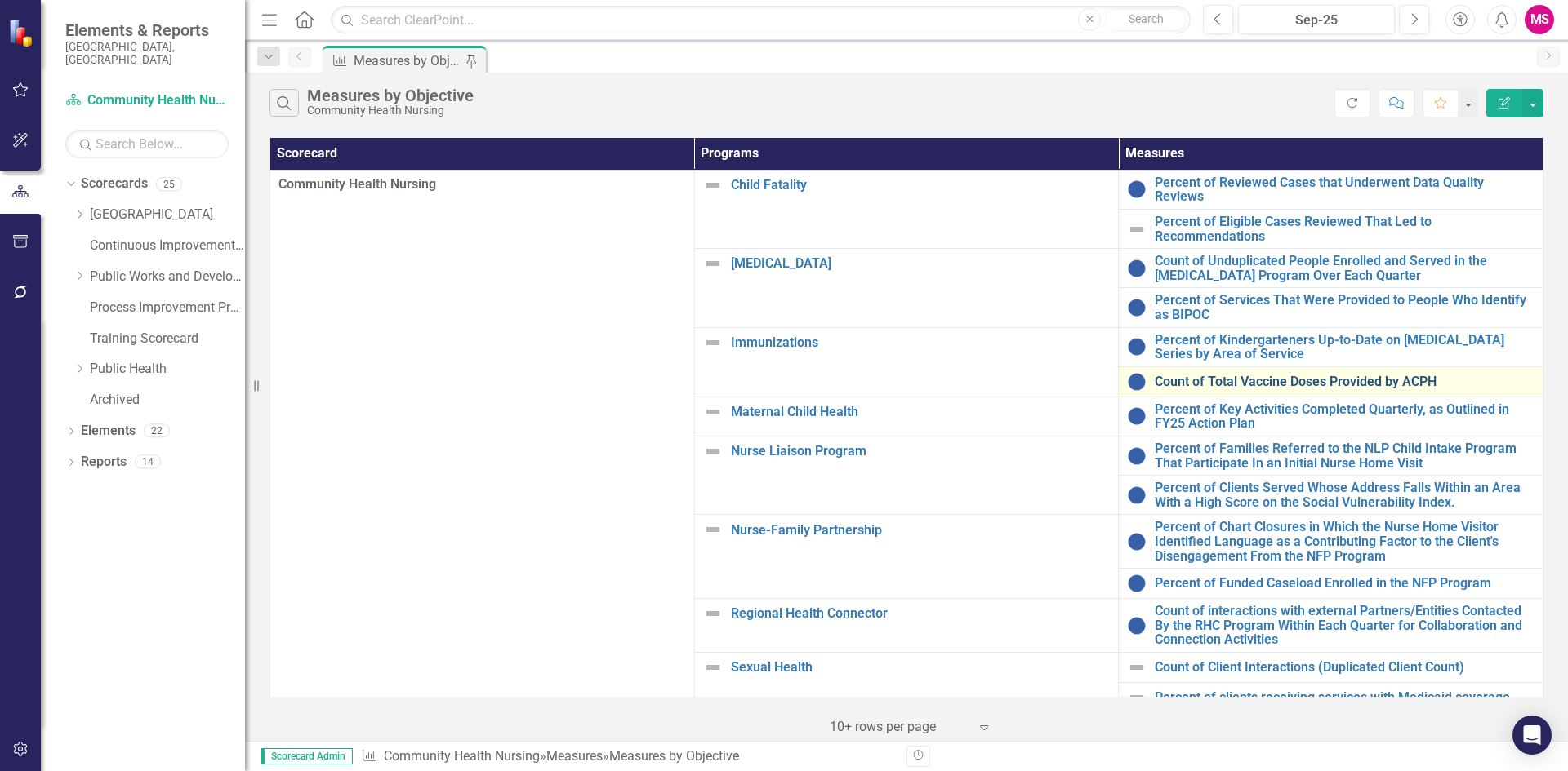
click at [1216, 374] on link "Count of Total Vaccine Doses Provided by ACPH" at bounding box center [1344, 382] width 380 height 15
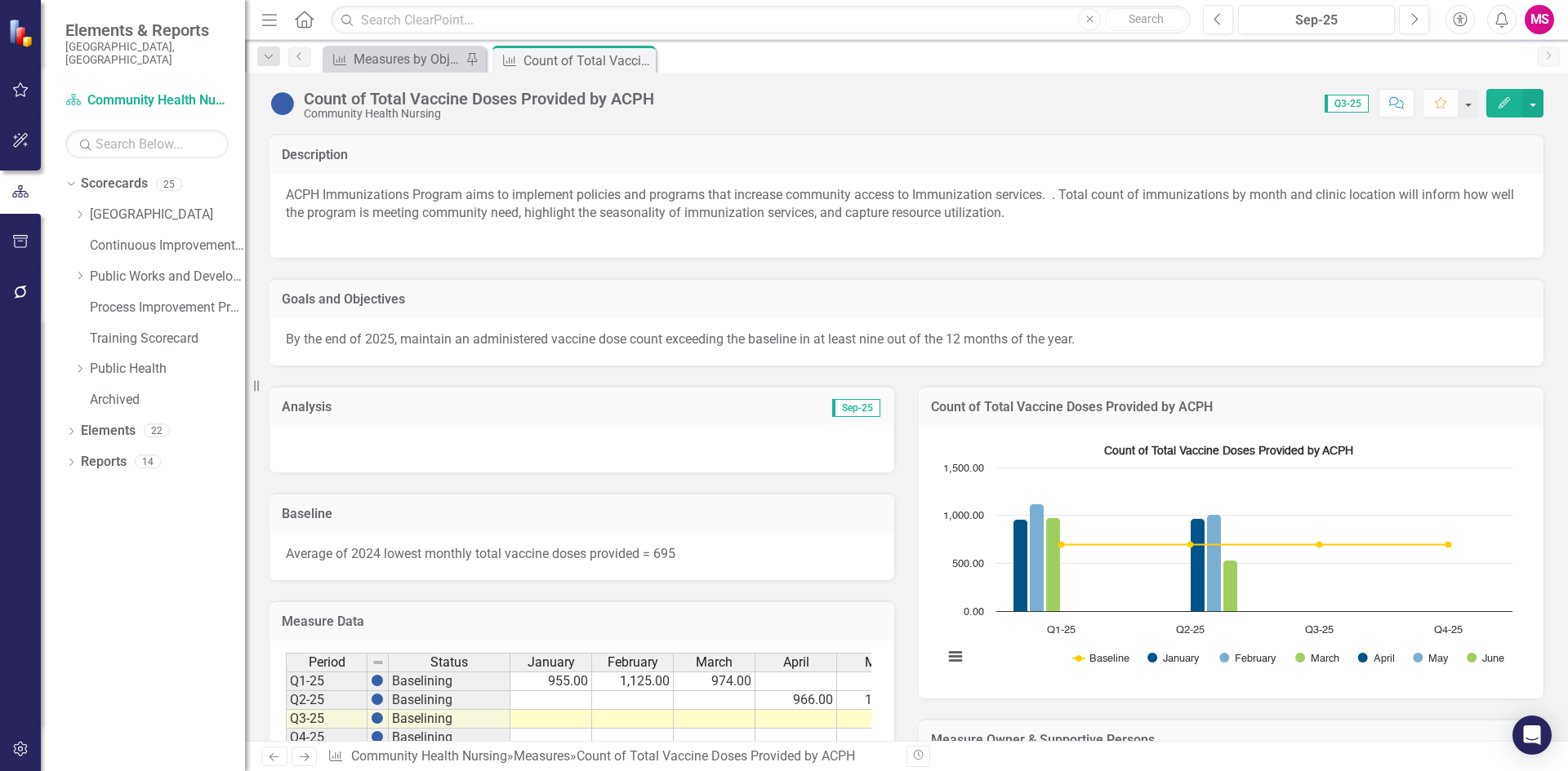
click at [403, 453] on div at bounding box center [582, 448] width 625 height 47
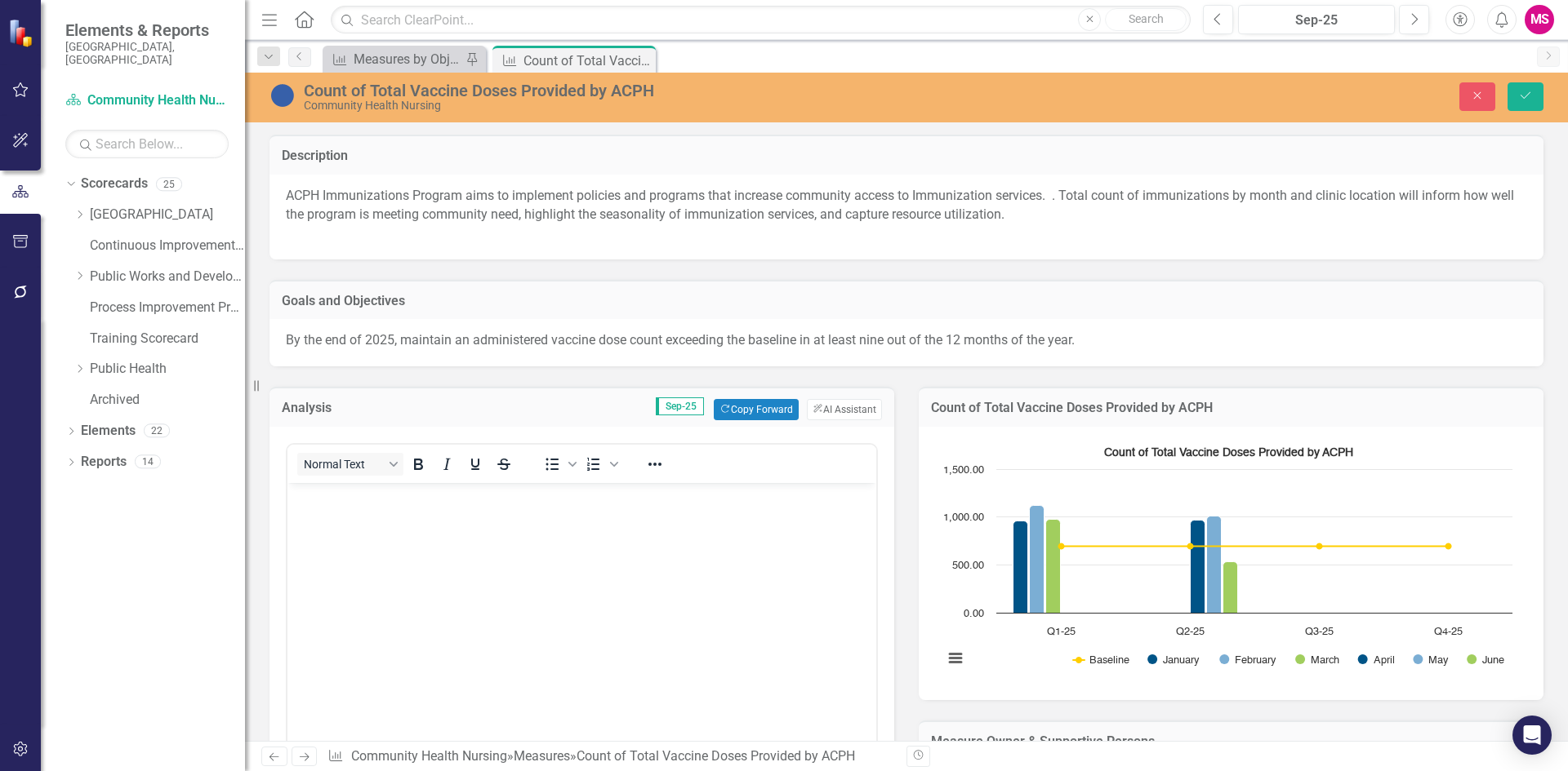
click at [494, 582] on body "Rich Text Area. Press ALT-0 for help." at bounding box center [581, 605] width 588 height 245
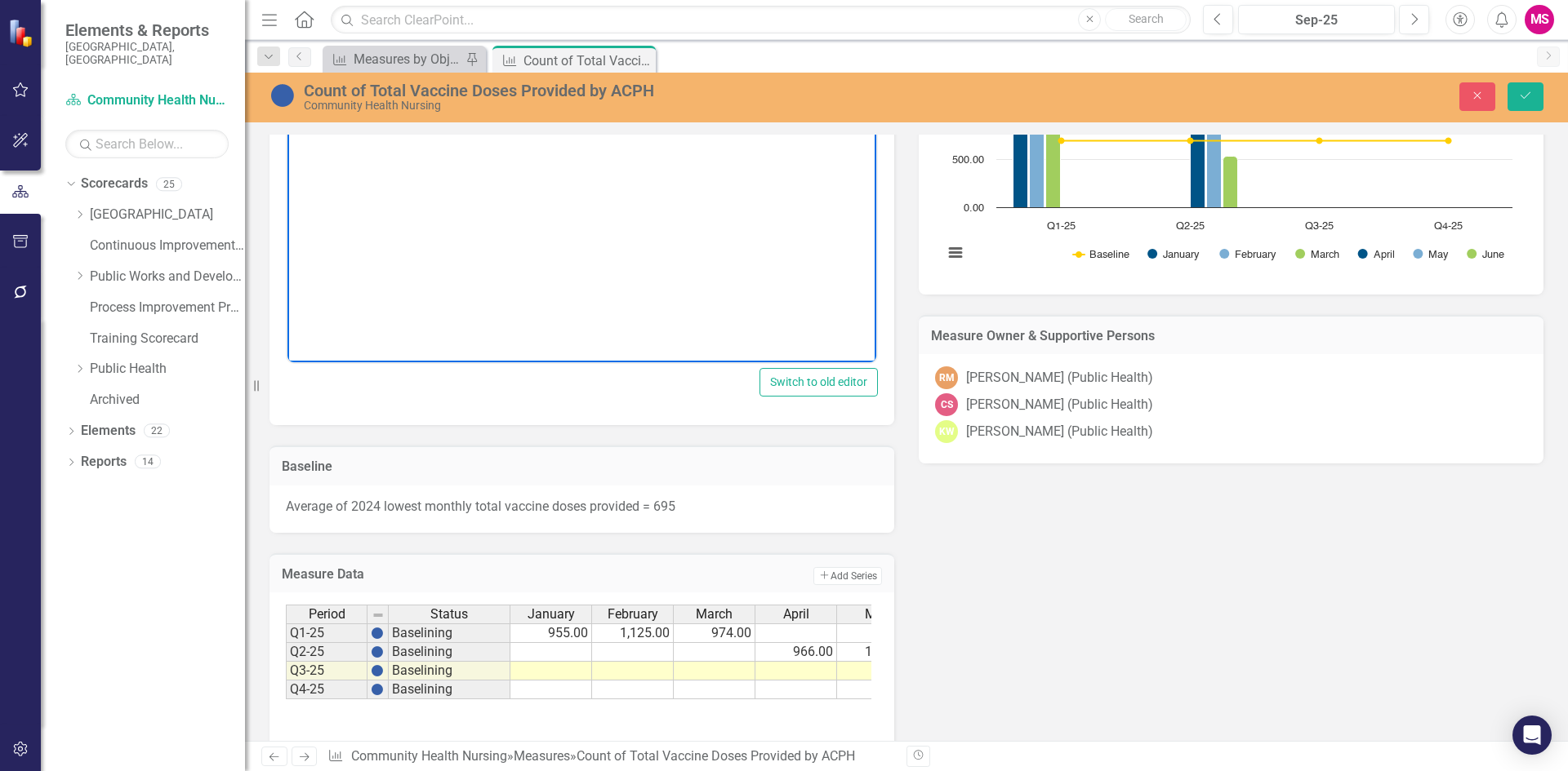
scroll to position [408, 0]
click at [574, 652] on td at bounding box center [551, 650] width 82 height 19
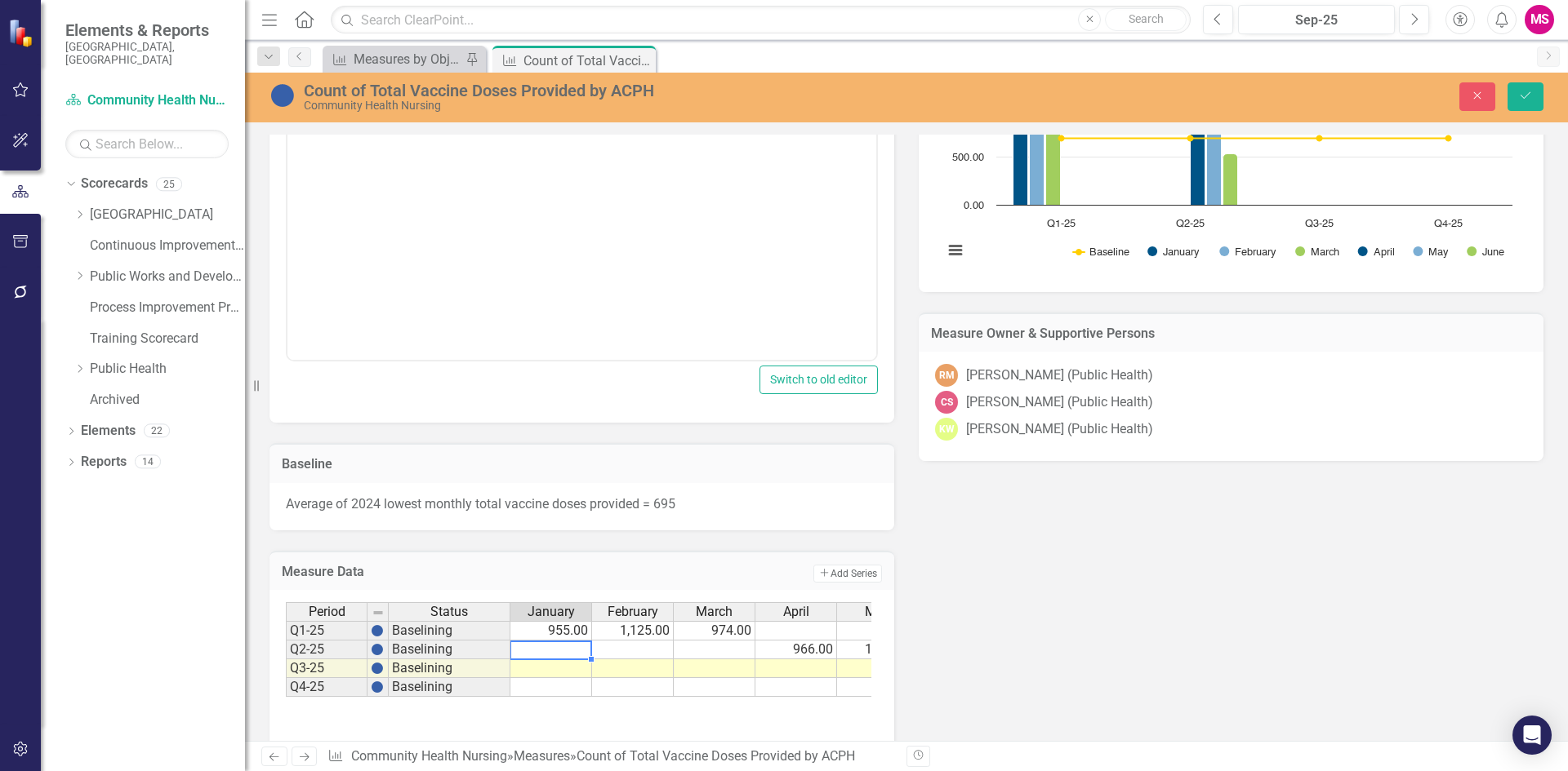
click at [574, 652] on td at bounding box center [551, 650] width 82 height 19
click at [830, 572] on button "Add Add Series" at bounding box center [847, 573] width 69 height 18
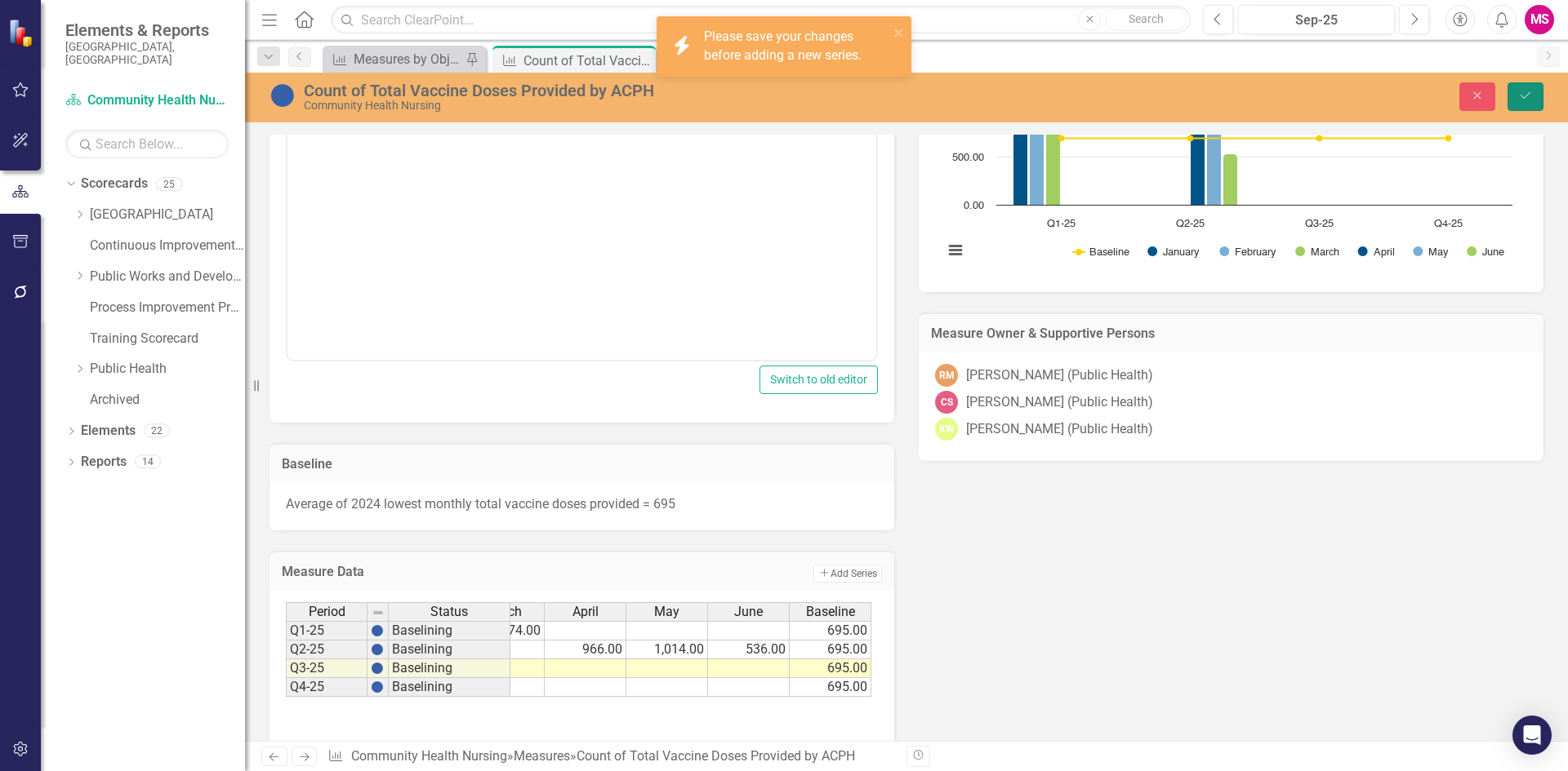
click at [1521, 98] on icon "Save" at bounding box center [1526, 96] width 15 height 11
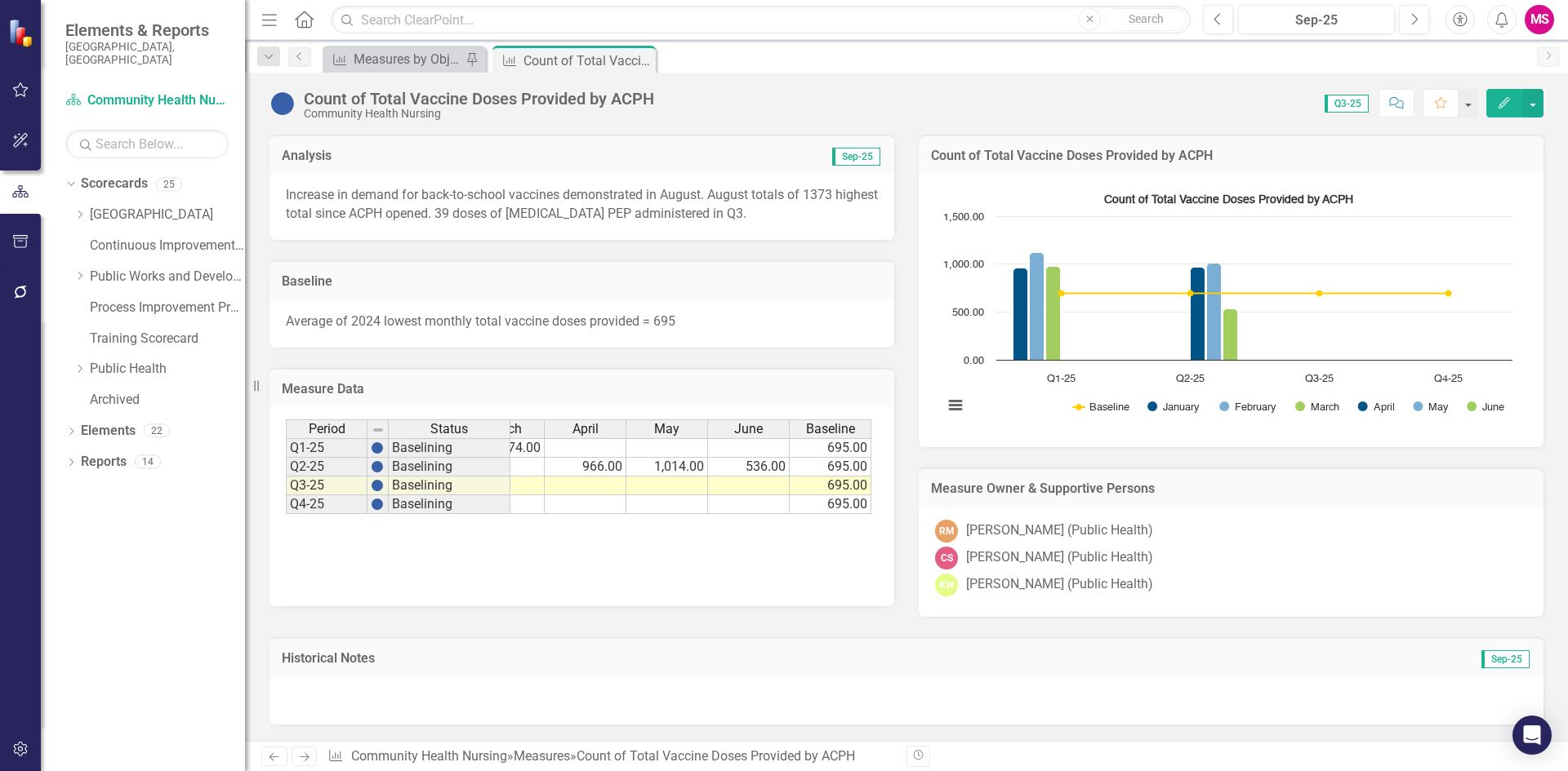
click at [721, 386] on h3 "Measure Data" at bounding box center [582, 389] width 601 height 15
click at [726, 385] on h3 "Measure Data" at bounding box center [582, 389] width 601 height 15
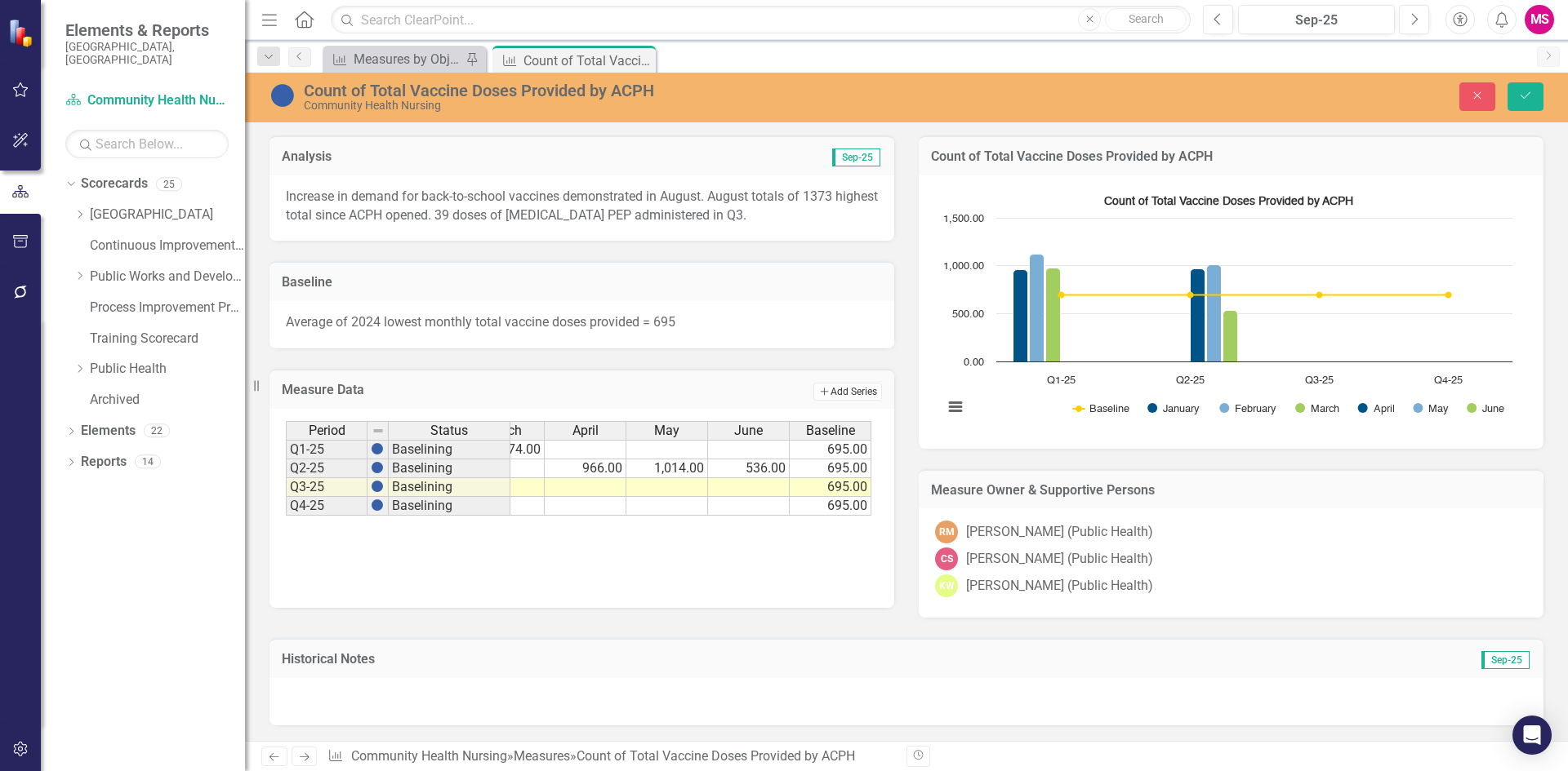
click at [832, 388] on button "Add Add Series" at bounding box center [847, 391] width 69 height 18
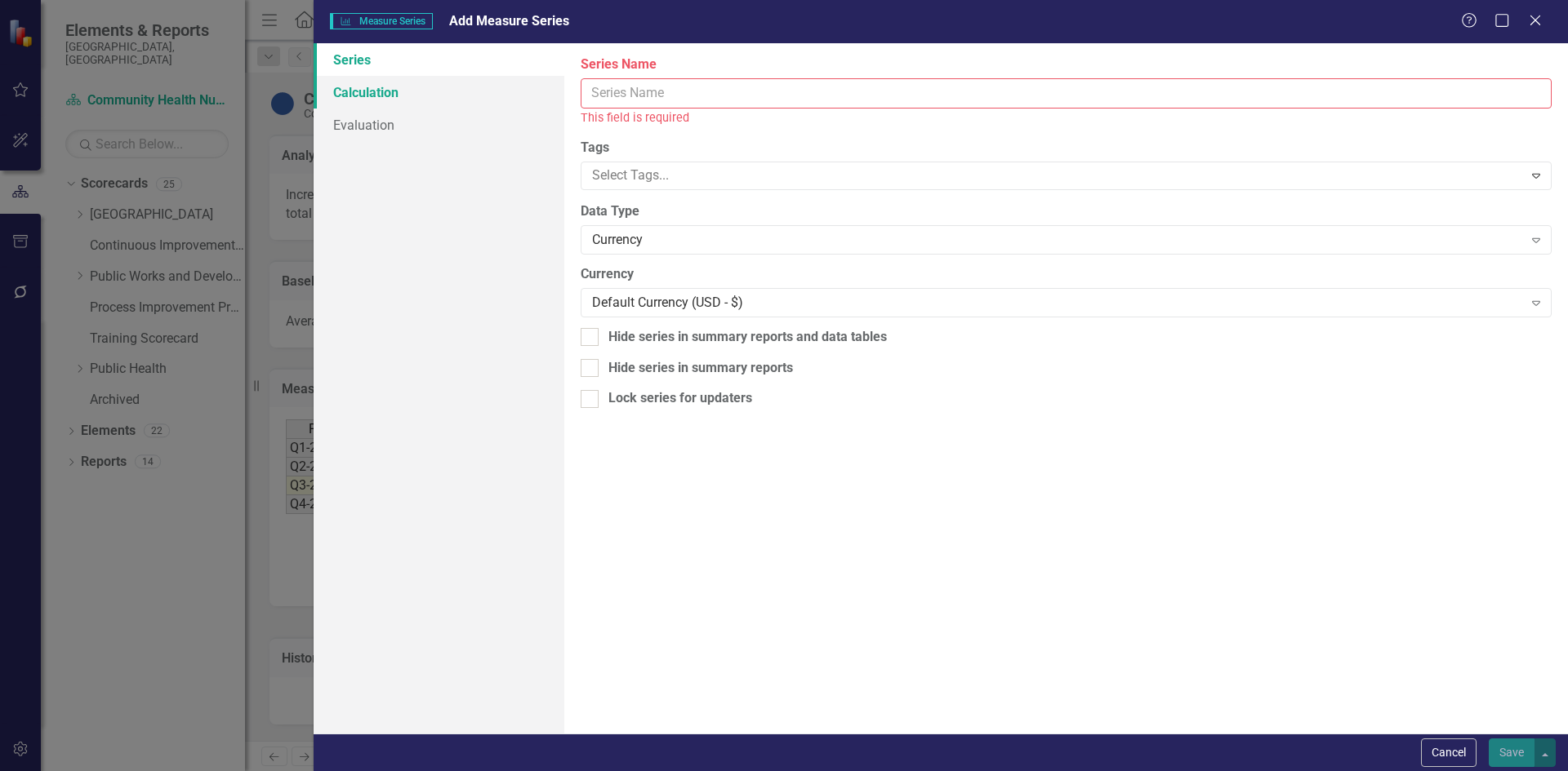
click at [387, 84] on link "Calculation" at bounding box center [438, 92] width 251 height 33
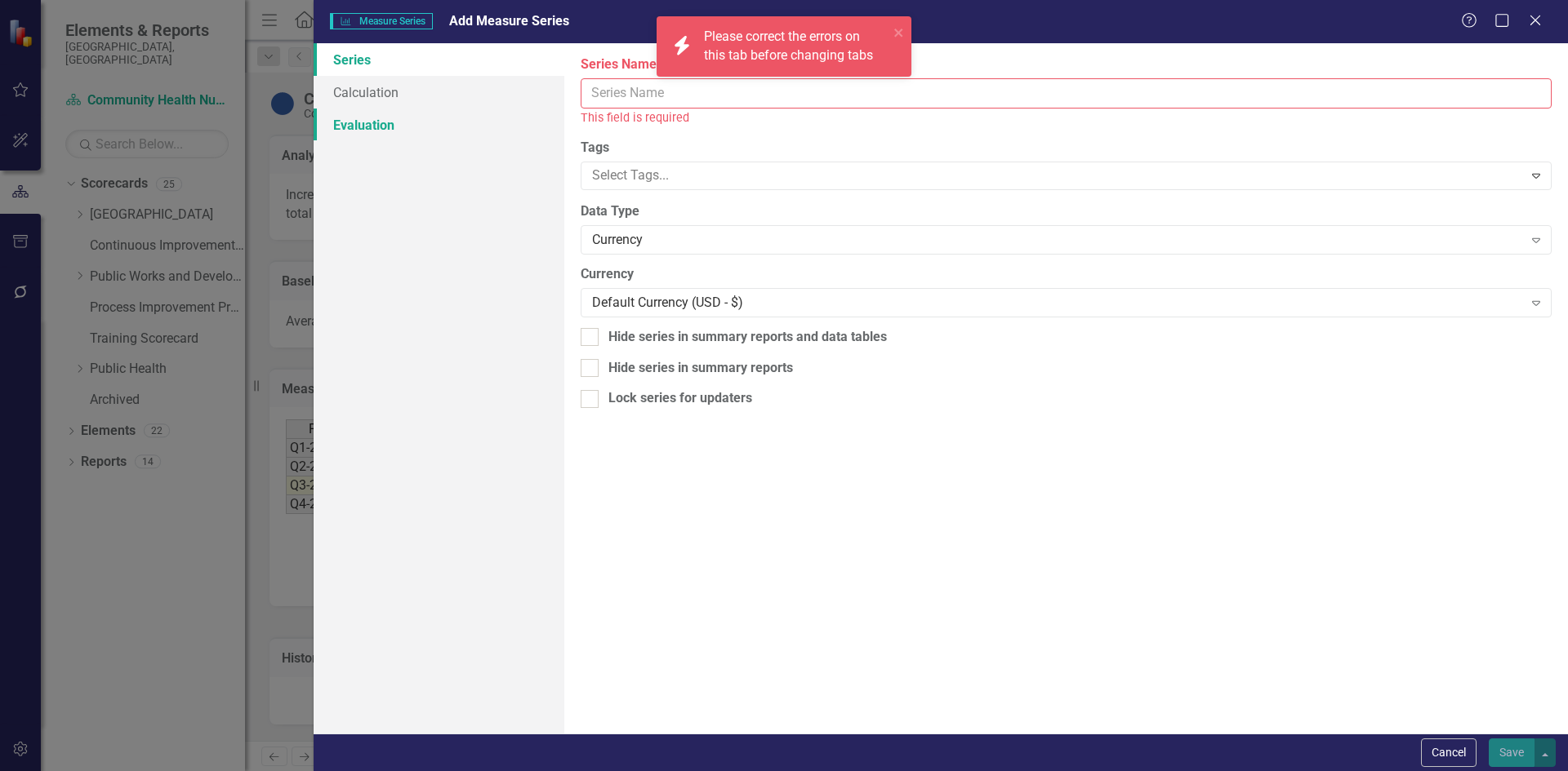
click at [380, 123] on link "Evaluation" at bounding box center [438, 125] width 251 height 33
click at [1544, 27] on div "Help Maximize Close" at bounding box center [1506, 22] width 91 height 19
click at [1541, 27] on icon "Close" at bounding box center [1535, 20] width 21 height 16
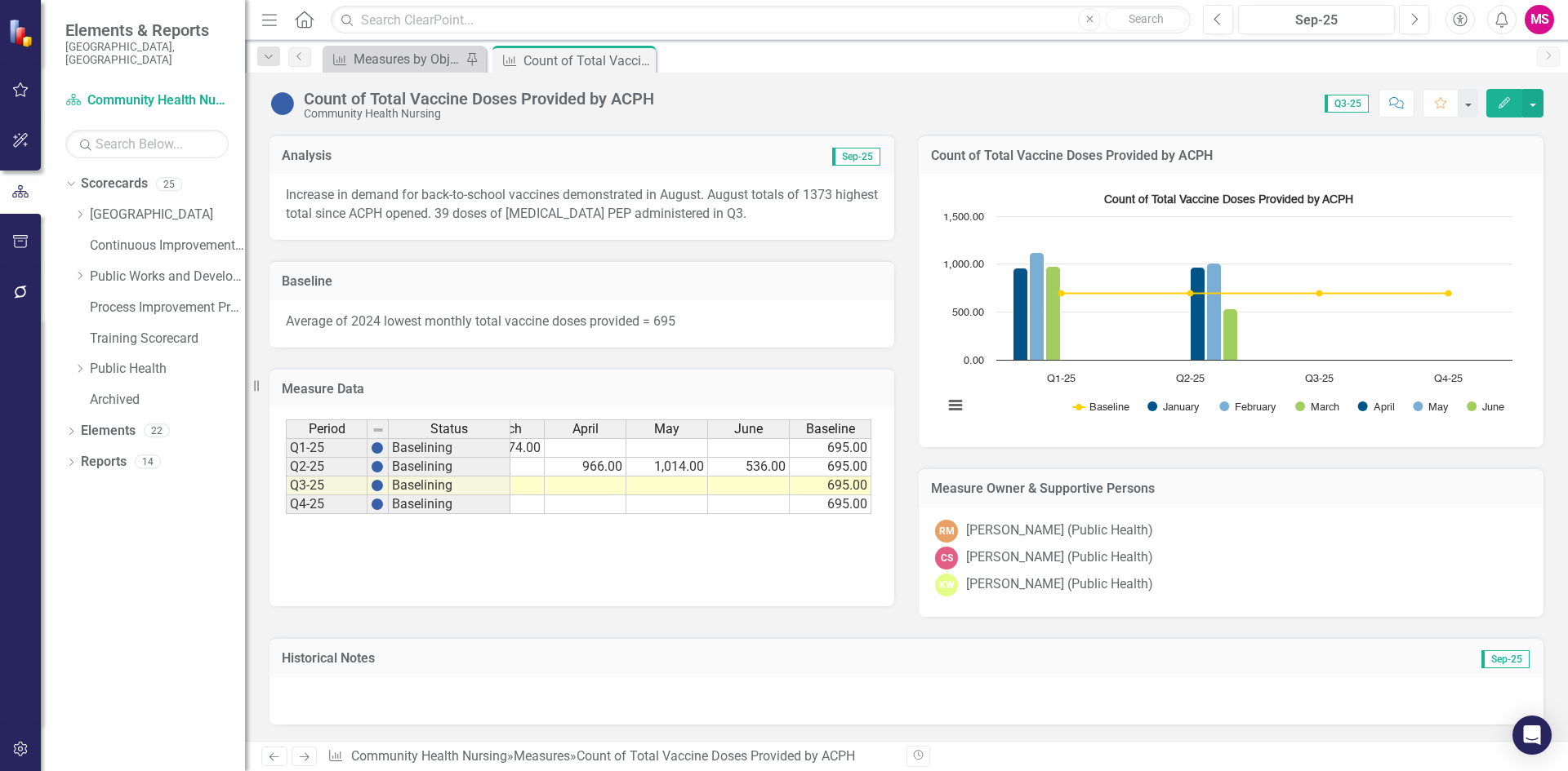
click at [632, 393] on h3 "Measure Data" at bounding box center [582, 389] width 601 height 15
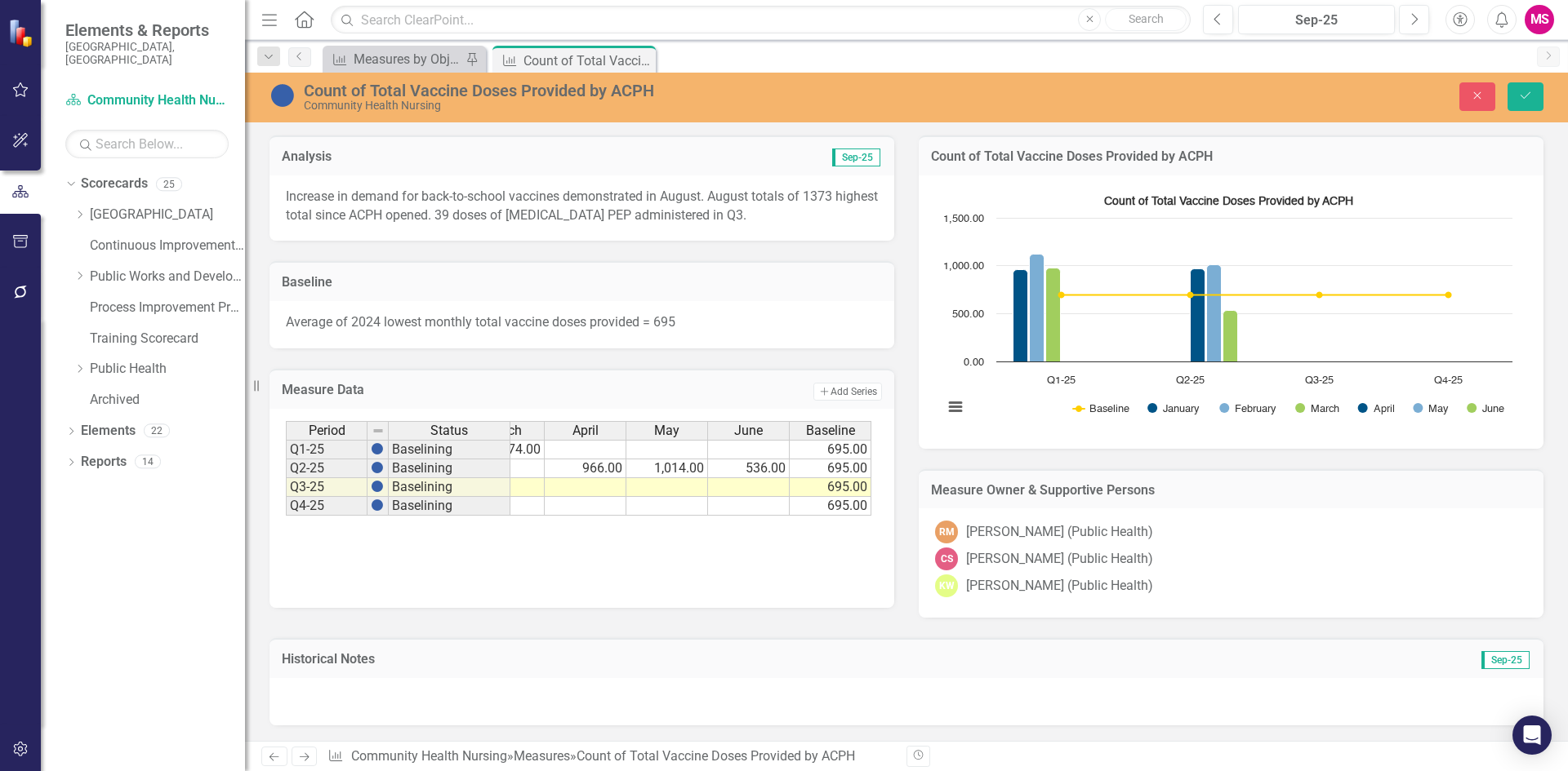
click at [632, 393] on td "Add Add Series" at bounding box center [744, 391] width 273 height 22
click at [1320, 151] on h3 "Count of Total Vaccine Doses Provided by ACPH" at bounding box center [1231, 157] width 601 height 15
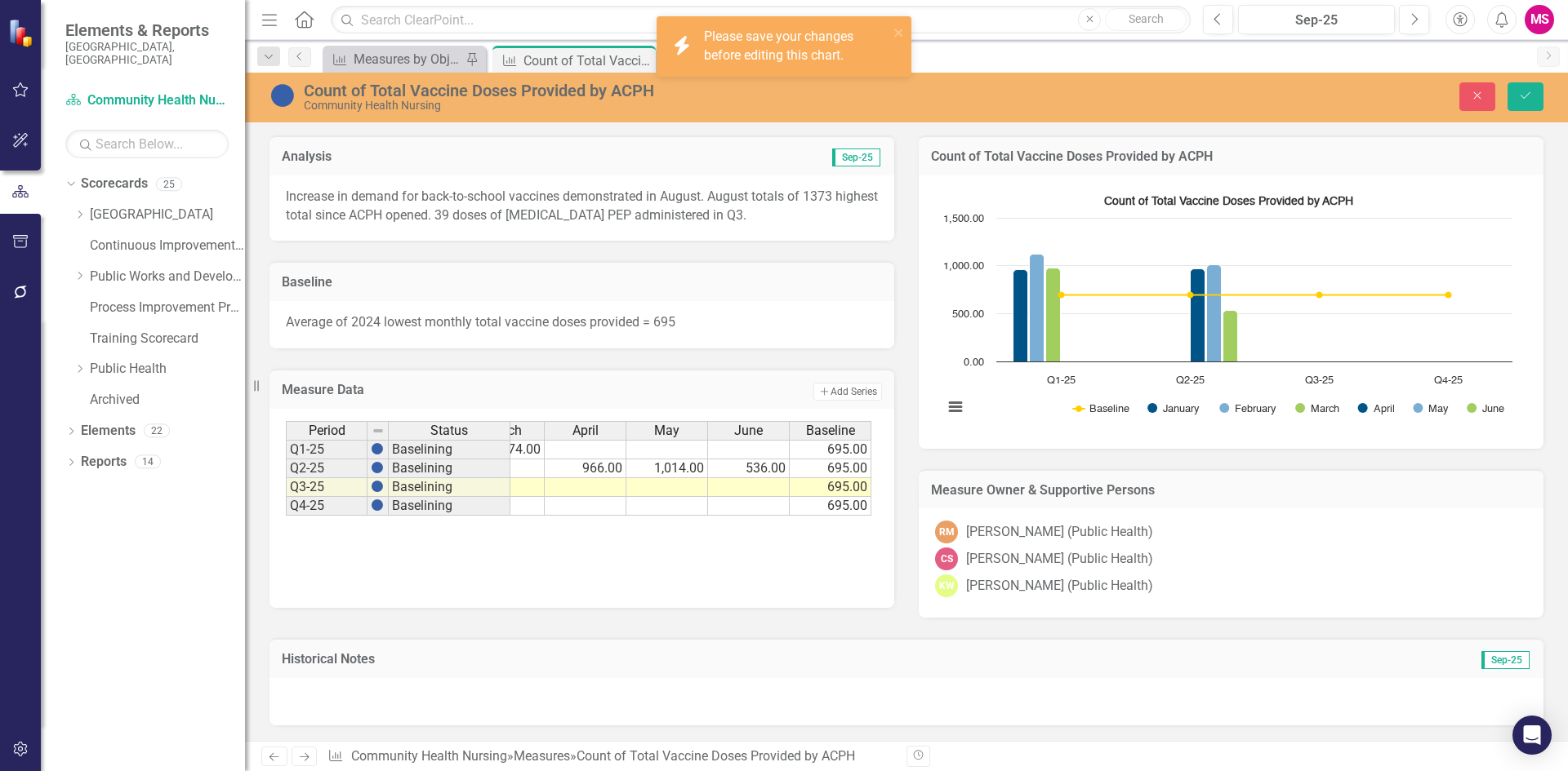
click at [1132, 161] on h3 "Count of Total Vaccine Doses Provided by ACPH" at bounding box center [1231, 157] width 601 height 15
click at [1527, 101] on icon "Save" at bounding box center [1526, 96] width 15 height 11
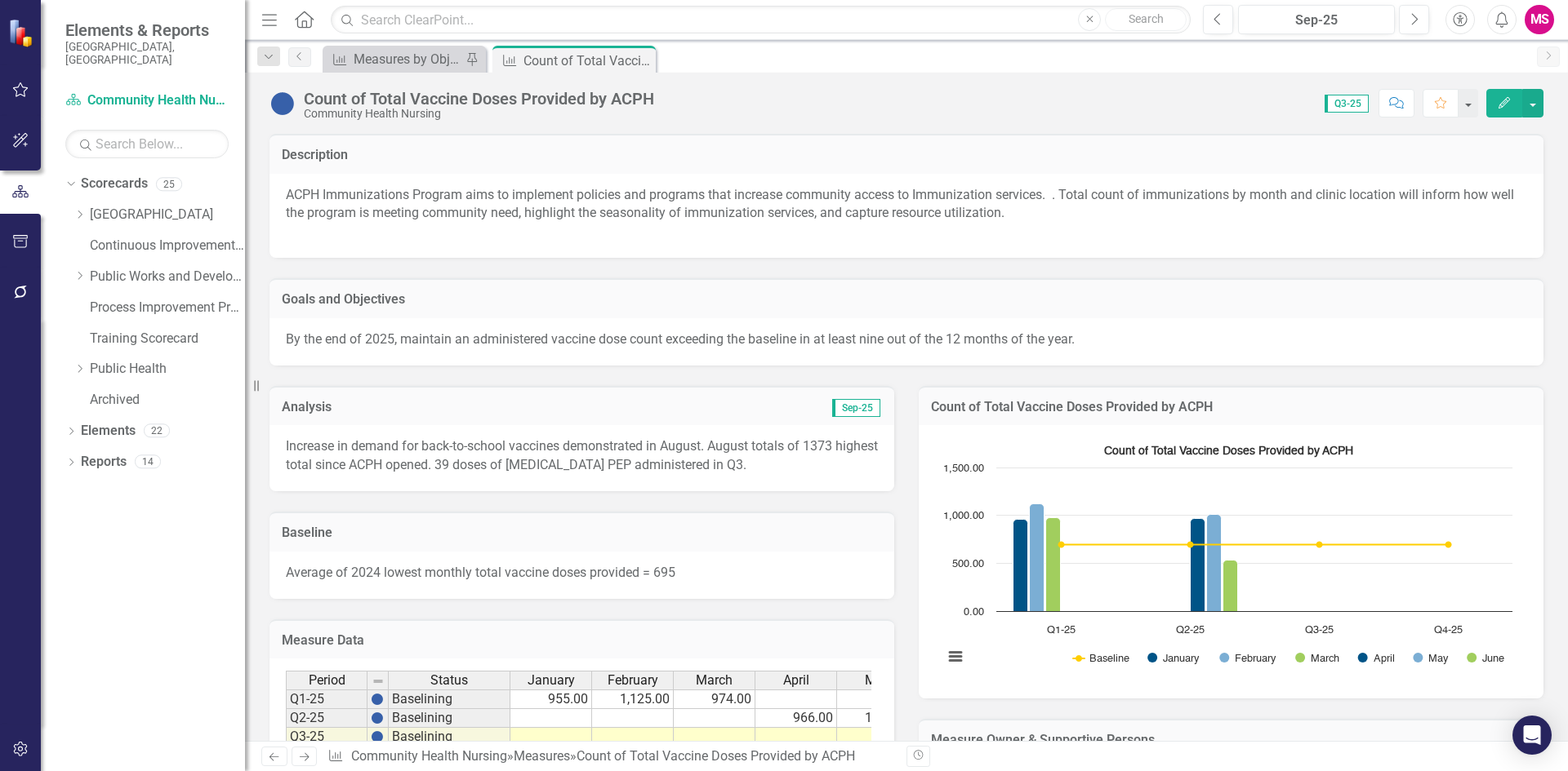
click at [1013, 410] on h3 "Count of Total Vaccine Doses Provided by ACPH" at bounding box center [1231, 407] width 601 height 15
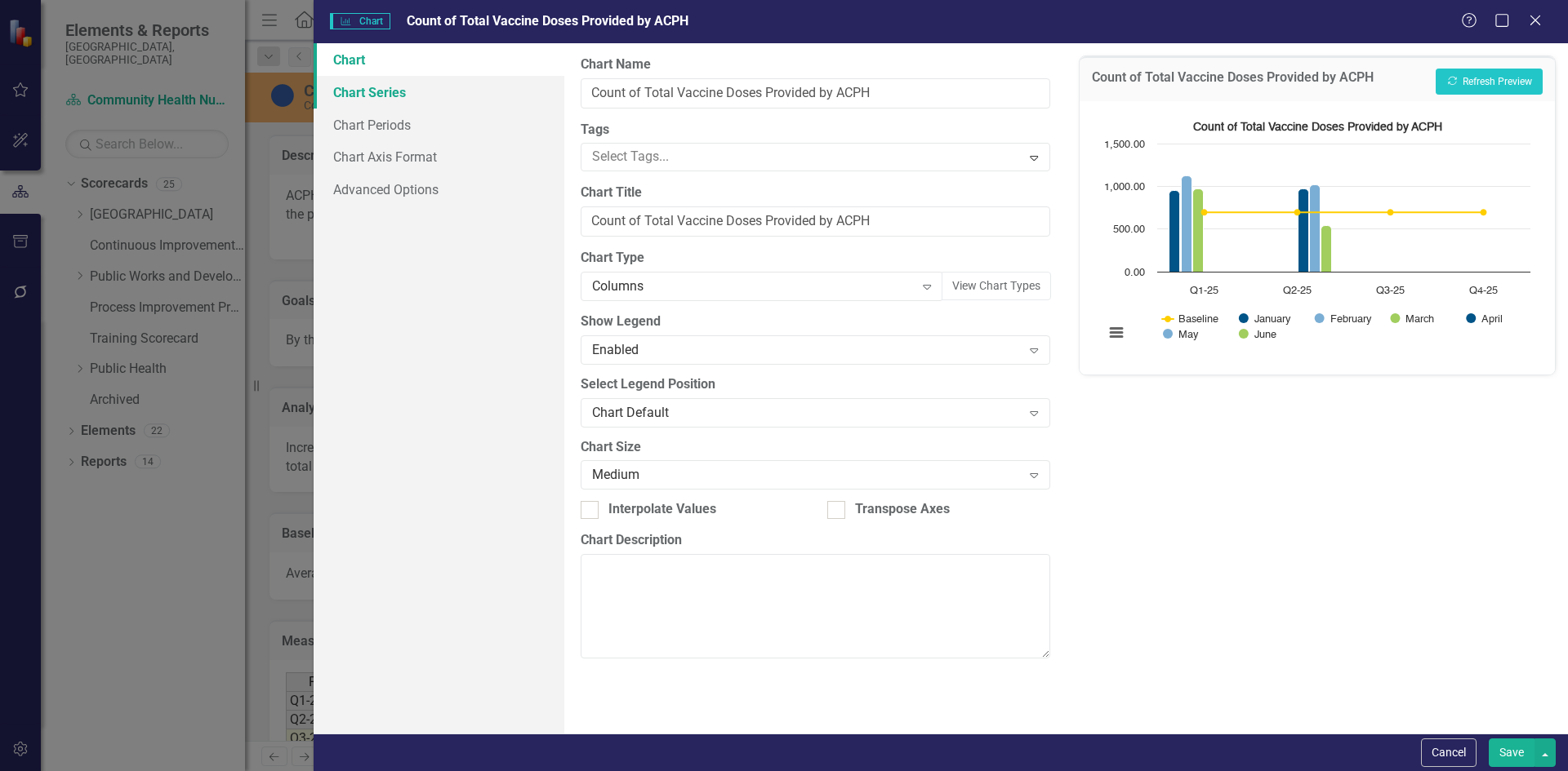
click at [368, 95] on link "Chart Series" at bounding box center [438, 92] width 251 height 33
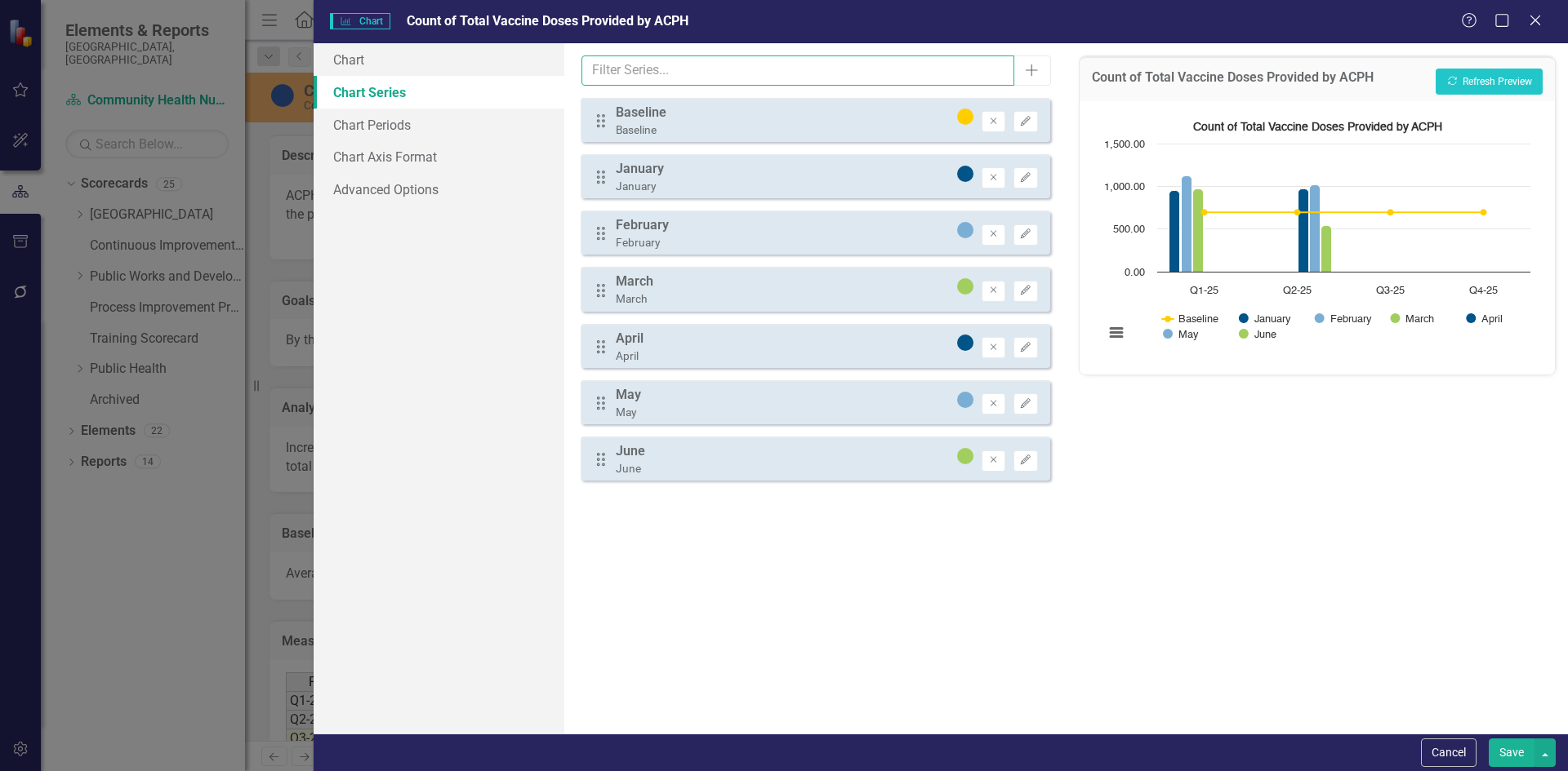
click at [914, 75] on input "text" at bounding box center [798, 70] width 433 height 30
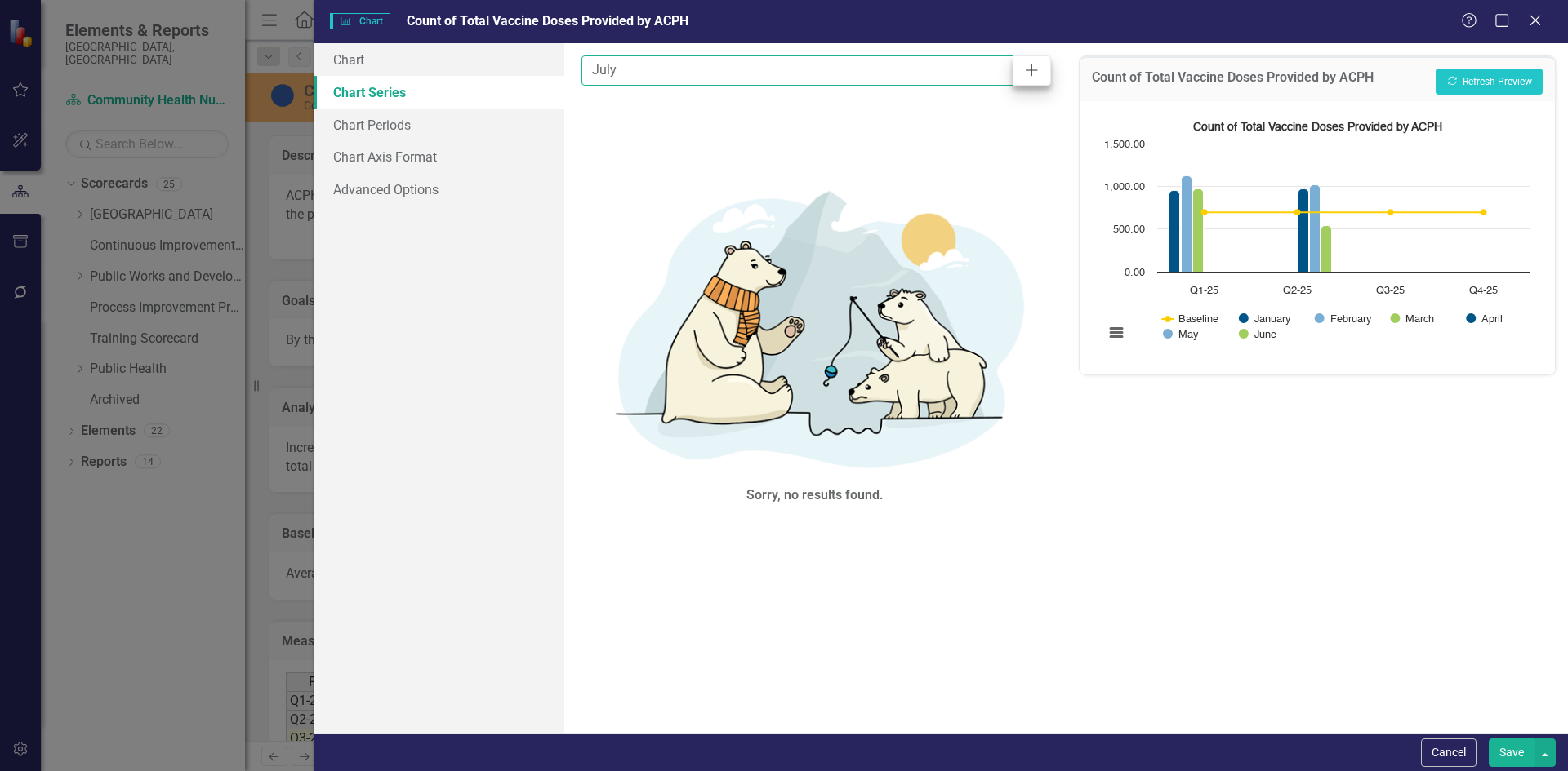
type input "July"
click at [1035, 68] on icon "Add" at bounding box center [1030, 70] width 16 height 13
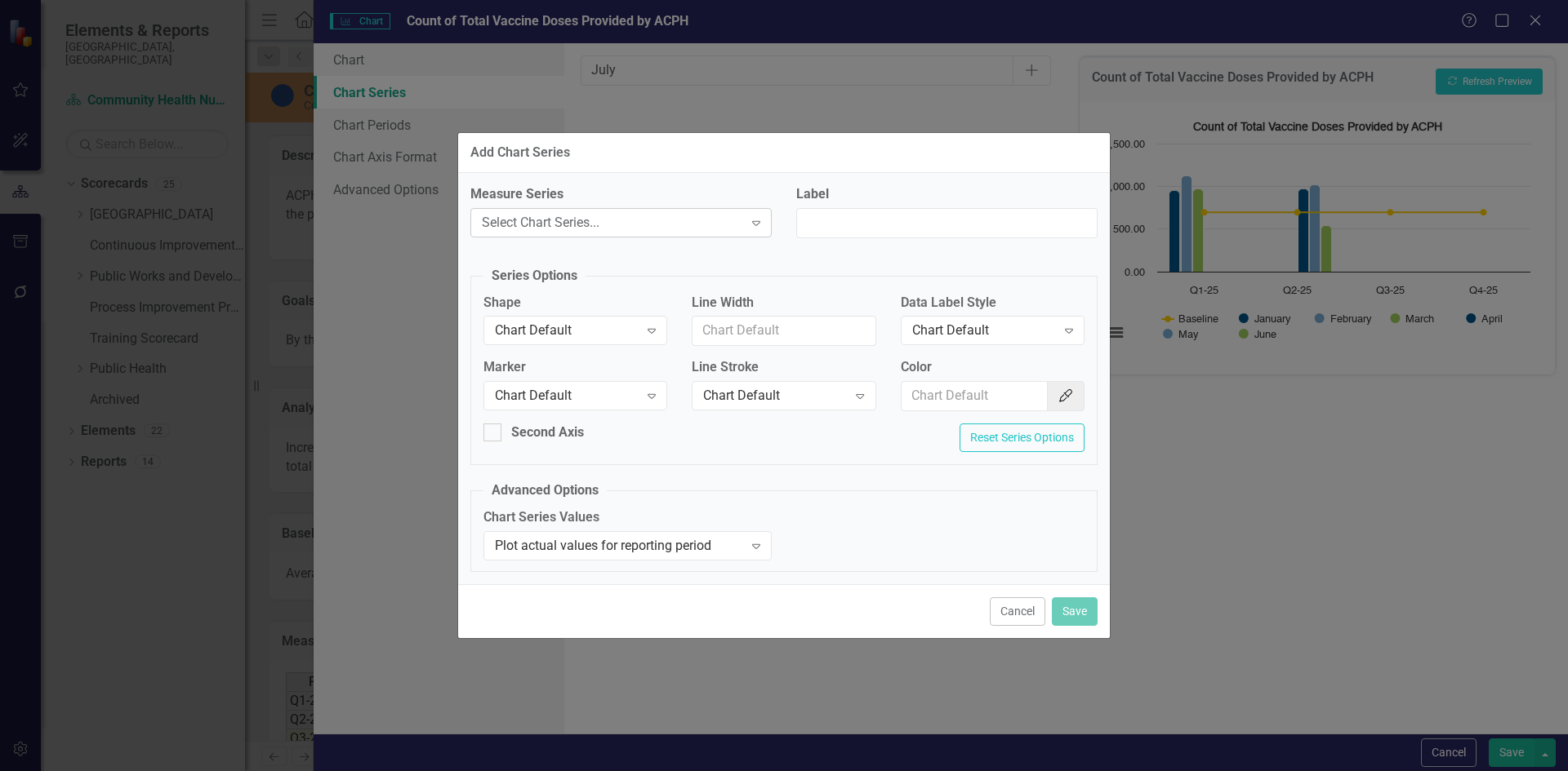
click at [594, 219] on div "Select Chart Series..." at bounding box center [612, 222] width 261 height 19
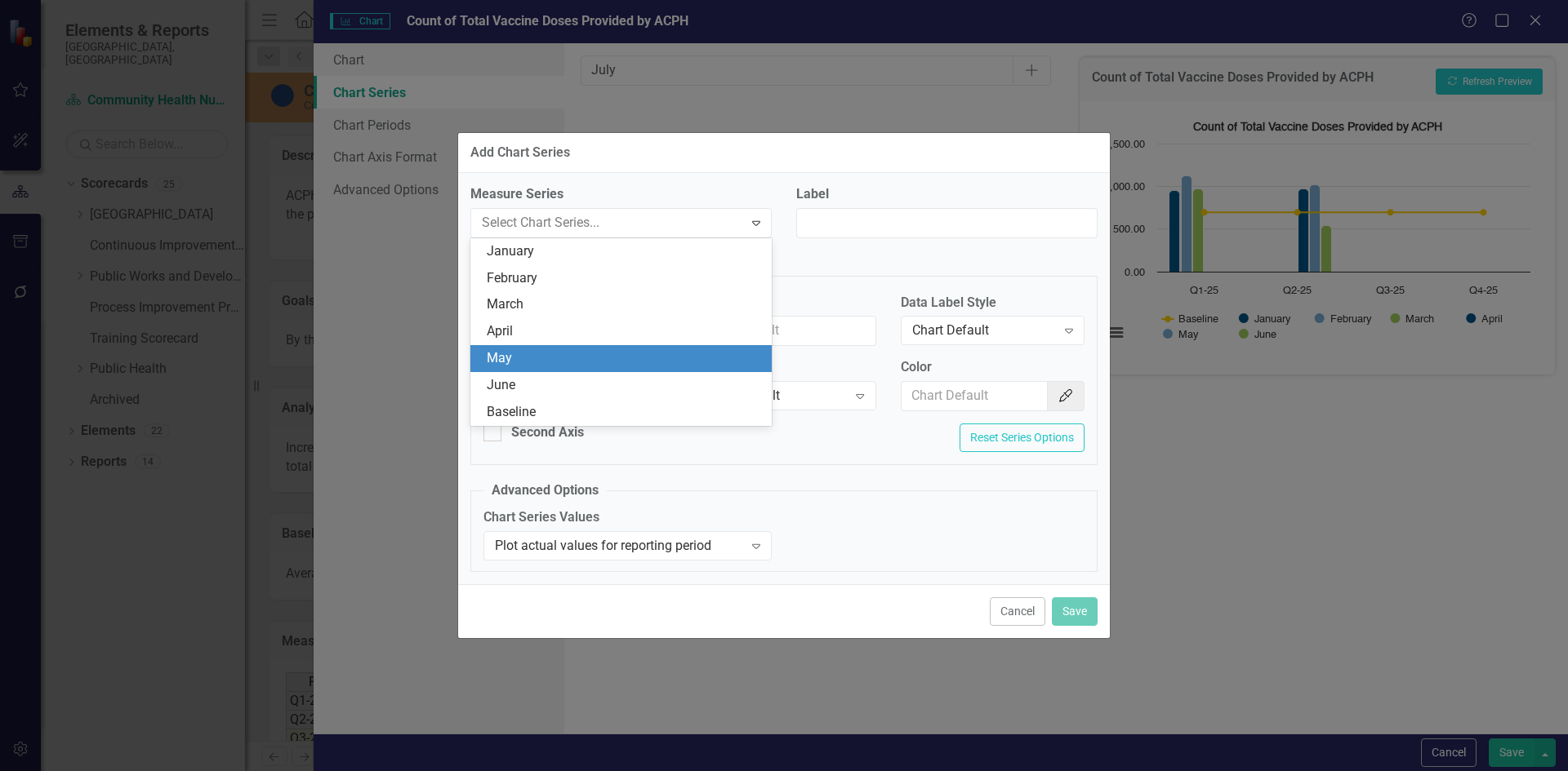
click at [391, 366] on div "Add Chart Series Measure Series 7 results available. Use Up and Down to choose …" at bounding box center [784, 386] width 1568 height 771
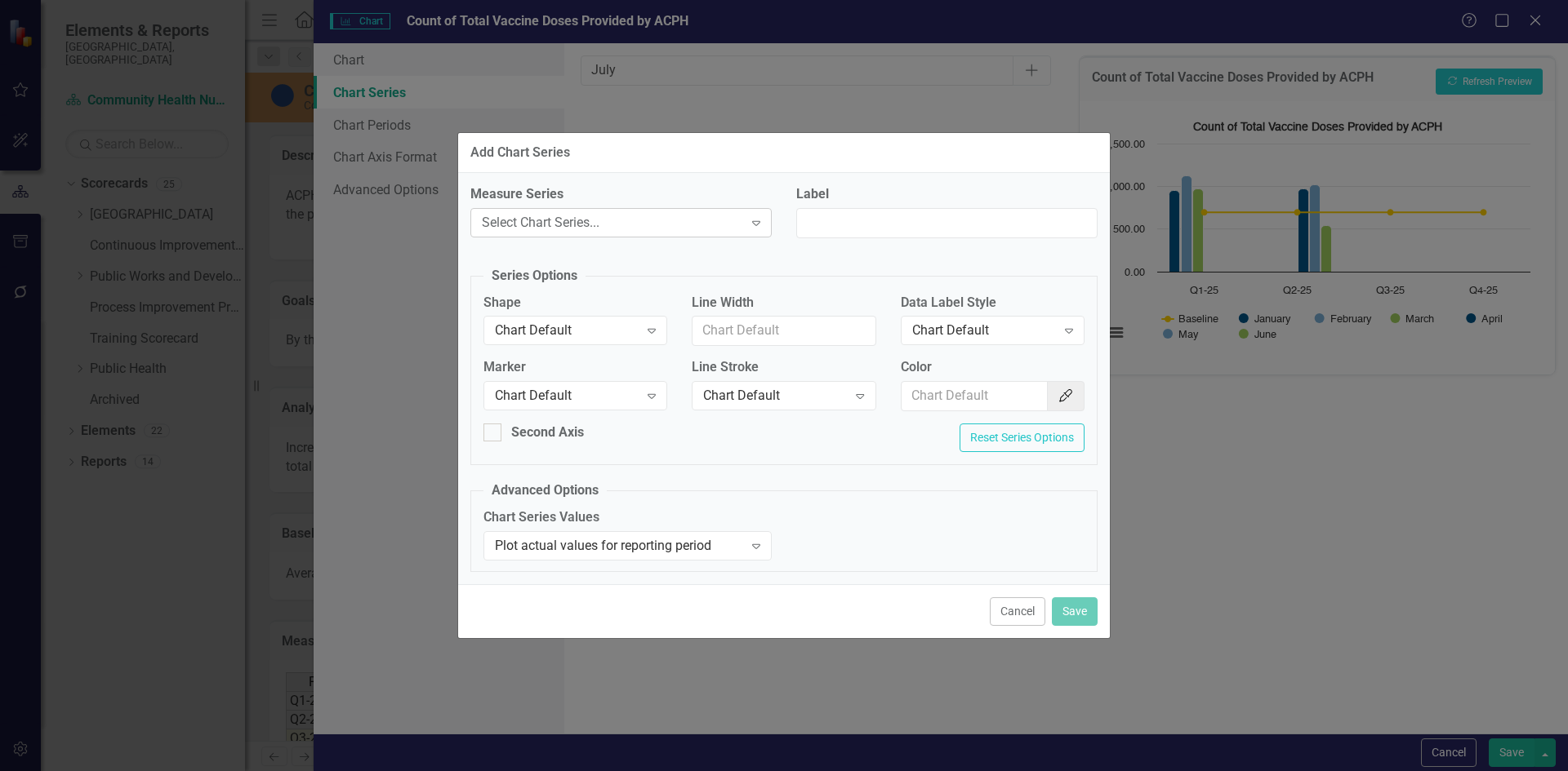
click at [677, 225] on div "Select Chart Series..." at bounding box center [612, 222] width 261 height 19
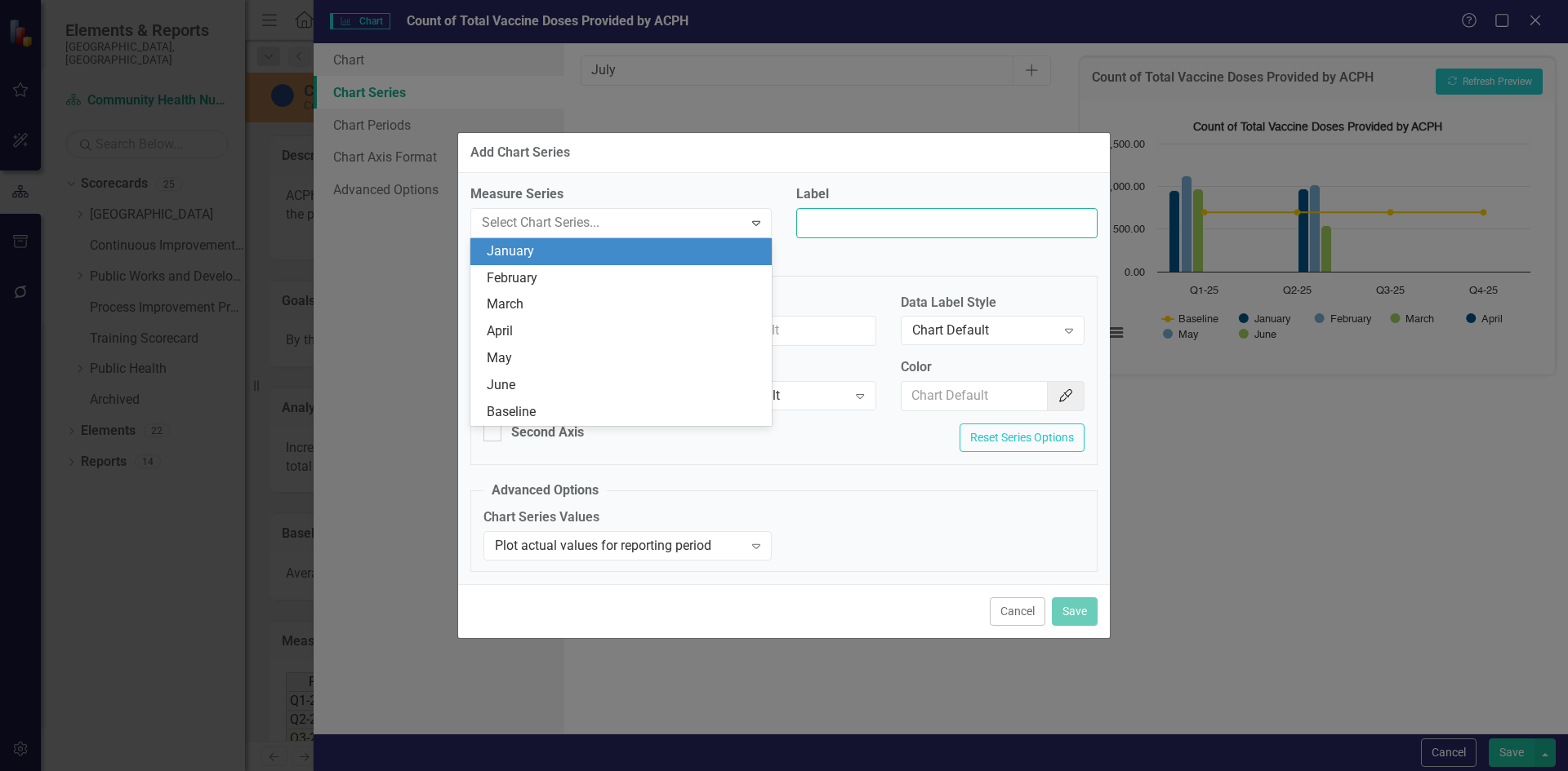
click at [824, 225] on input "Label" at bounding box center [946, 223] width 301 height 30
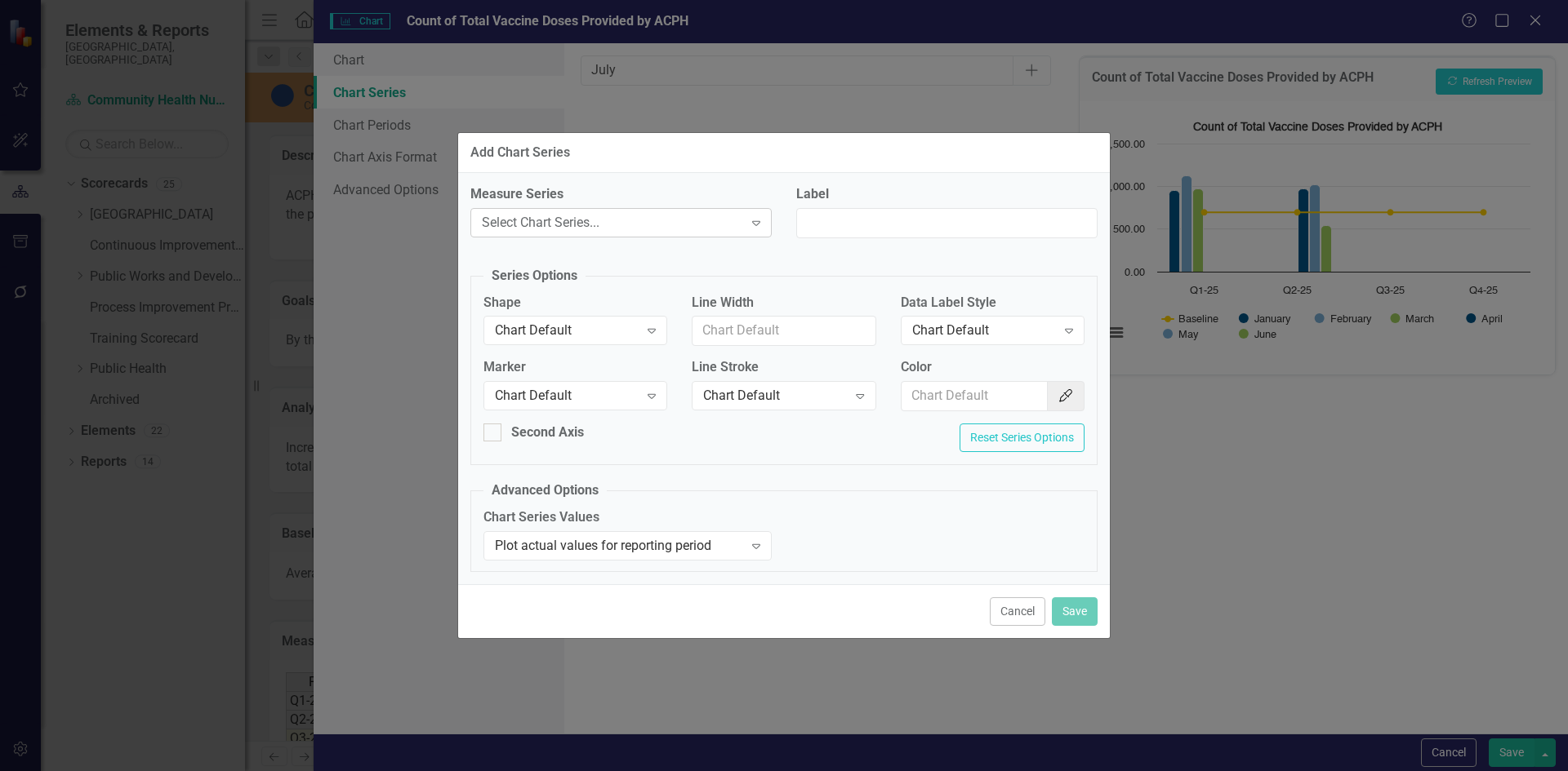
click at [593, 228] on div "Select Chart Series..." at bounding box center [612, 222] width 261 height 19
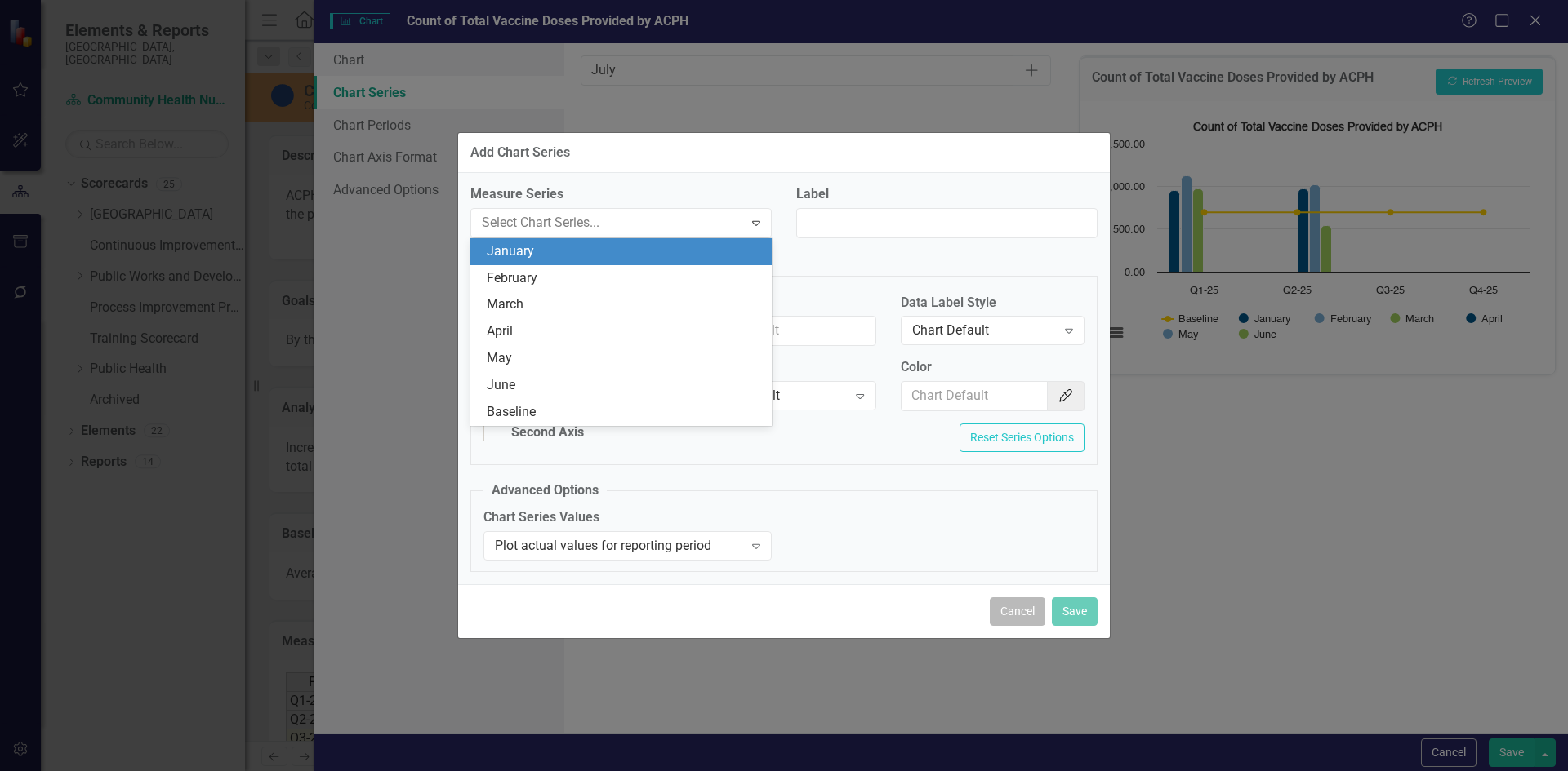
click at [1015, 617] on button "Cancel" at bounding box center [1017, 612] width 55 height 28
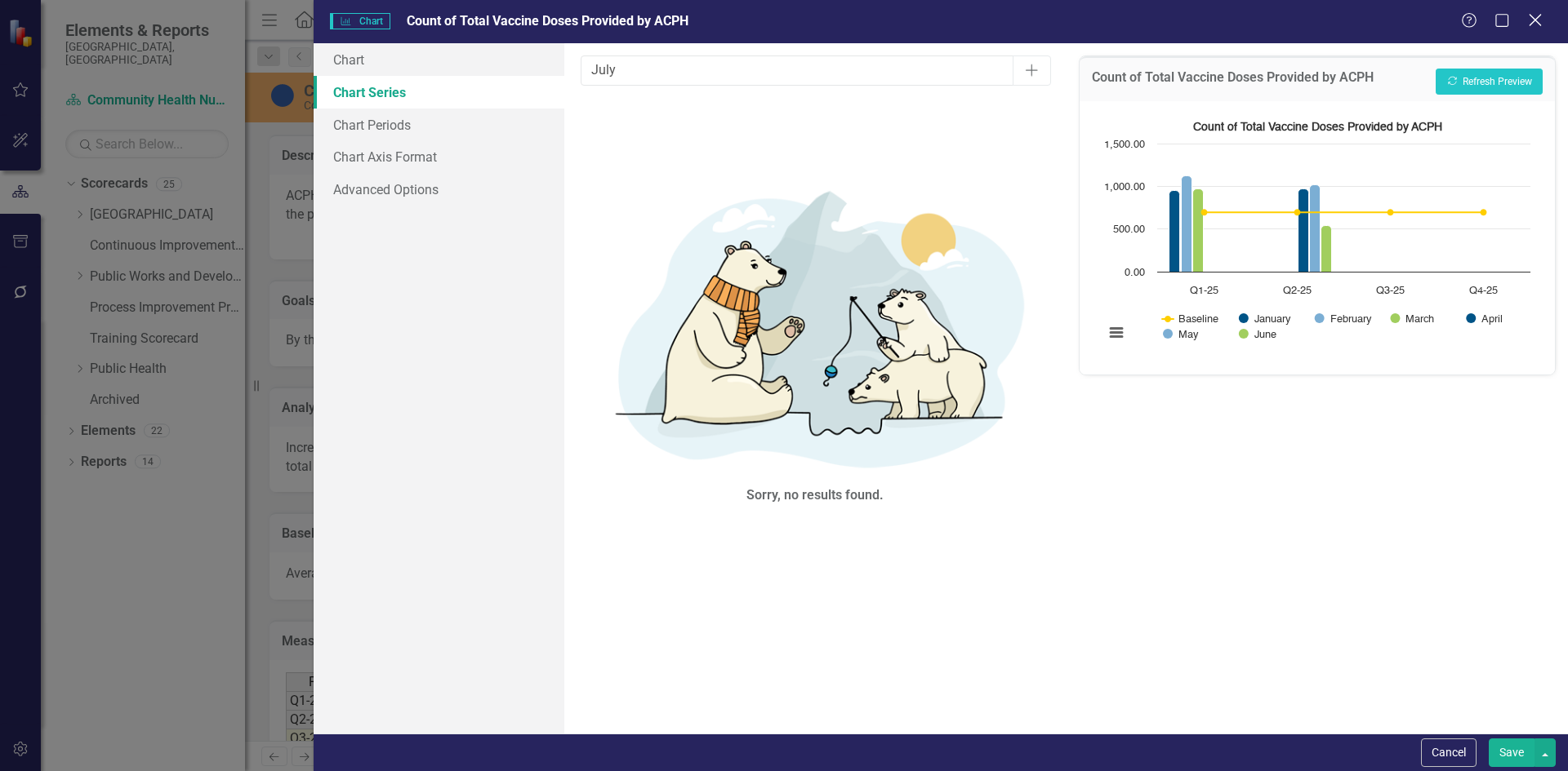
click at [1540, 19] on icon "Close" at bounding box center [1535, 20] width 21 height 16
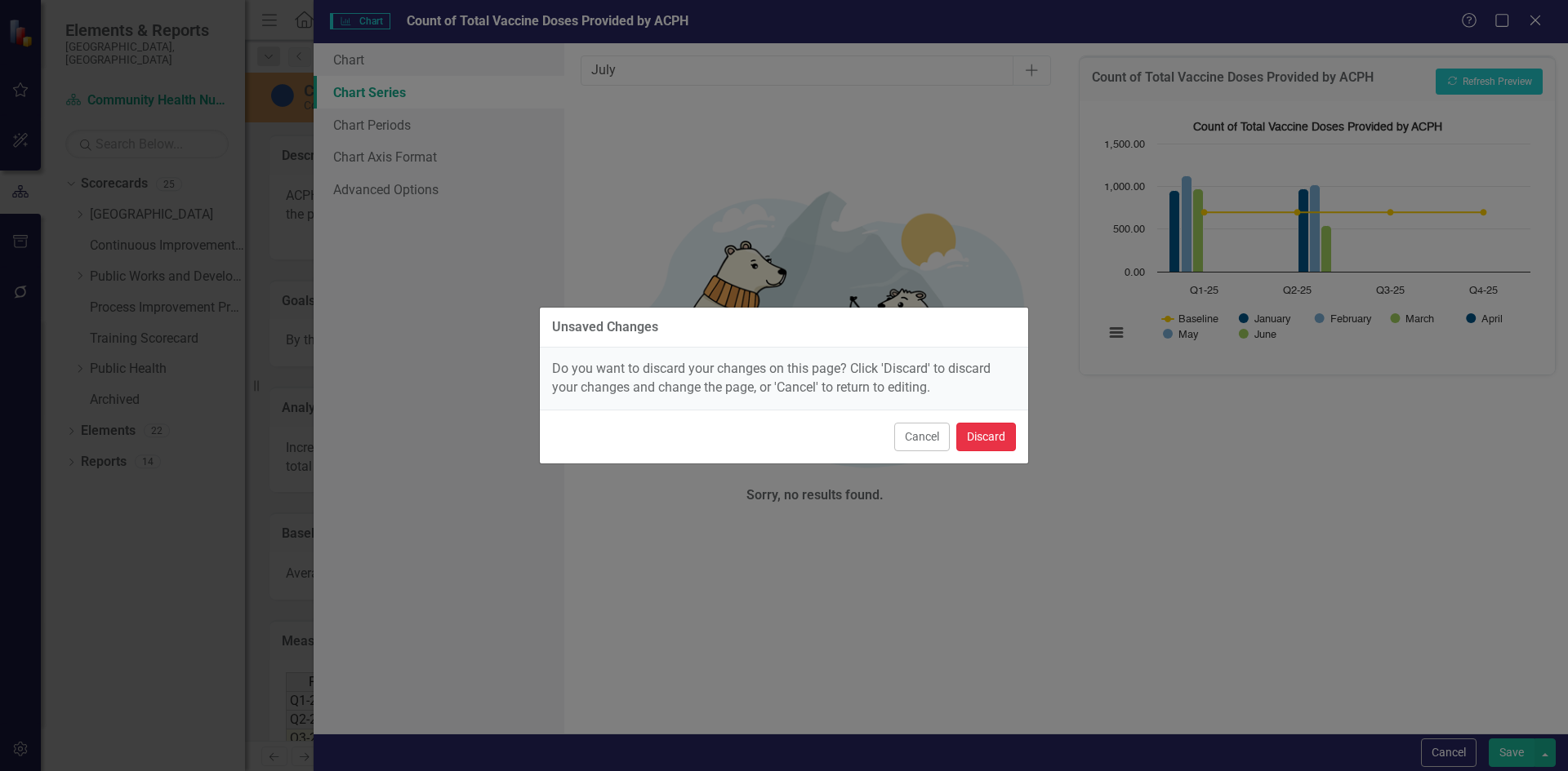
click at [1011, 438] on button "Discard" at bounding box center [986, 437] width 60 height 28
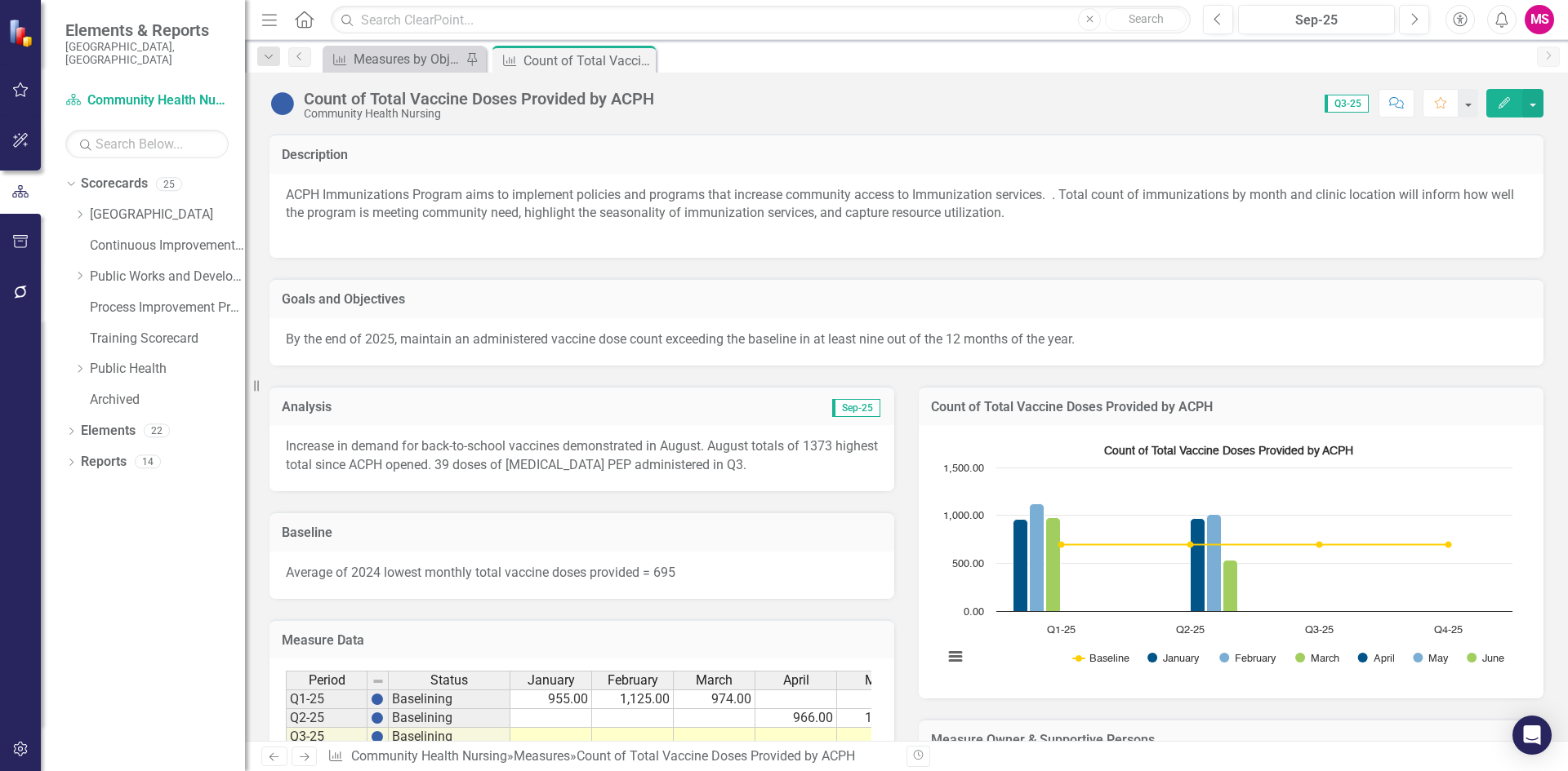
click at [1051, 393] on div "Count of Total Vaccine Doses Provided by ACPH" at bounding box center [1231, 406] width 625 height 40
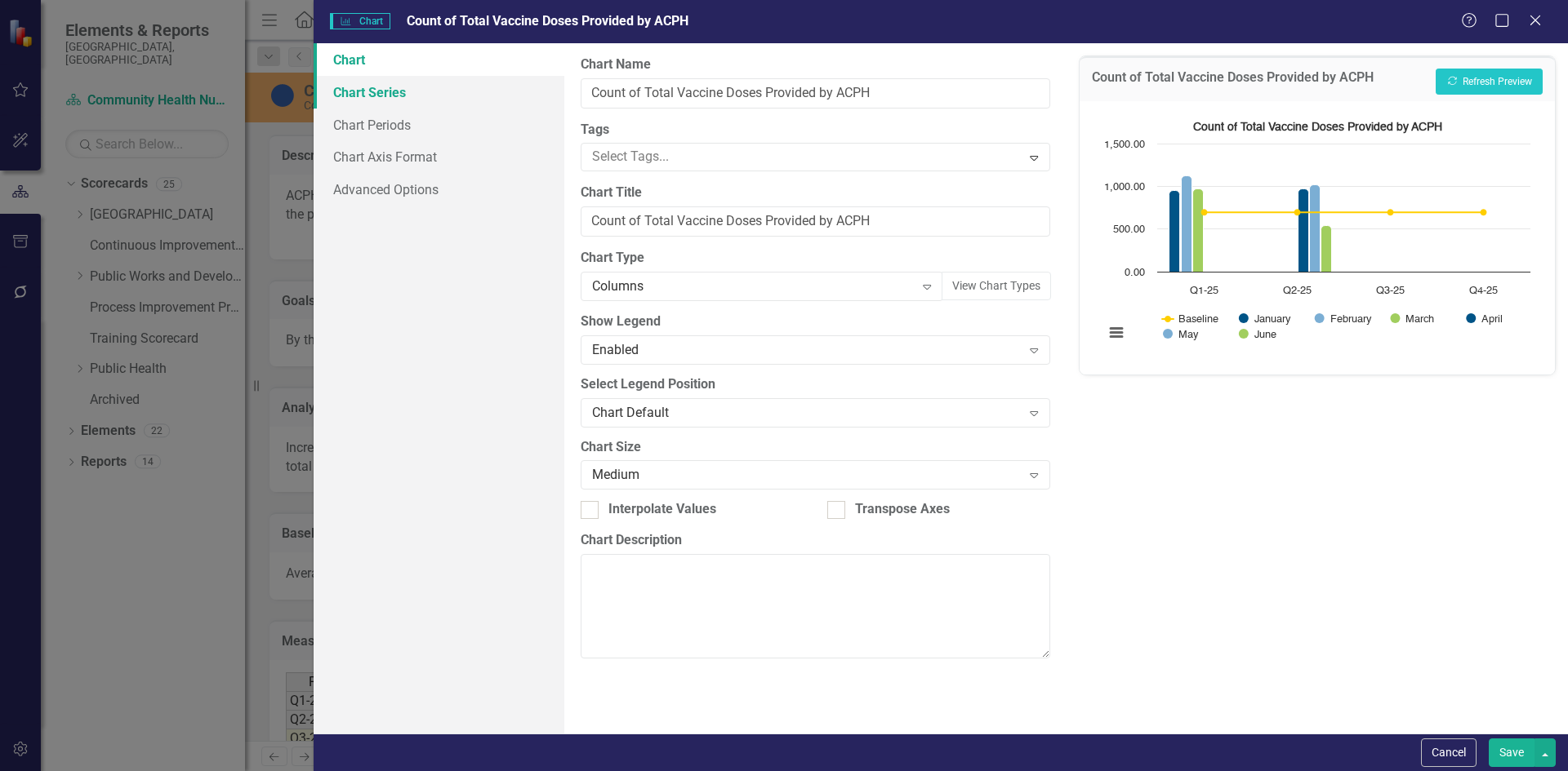
click at [366, 91] on link "Chart Series" at bounding box center [438, 92] width 251 height 33
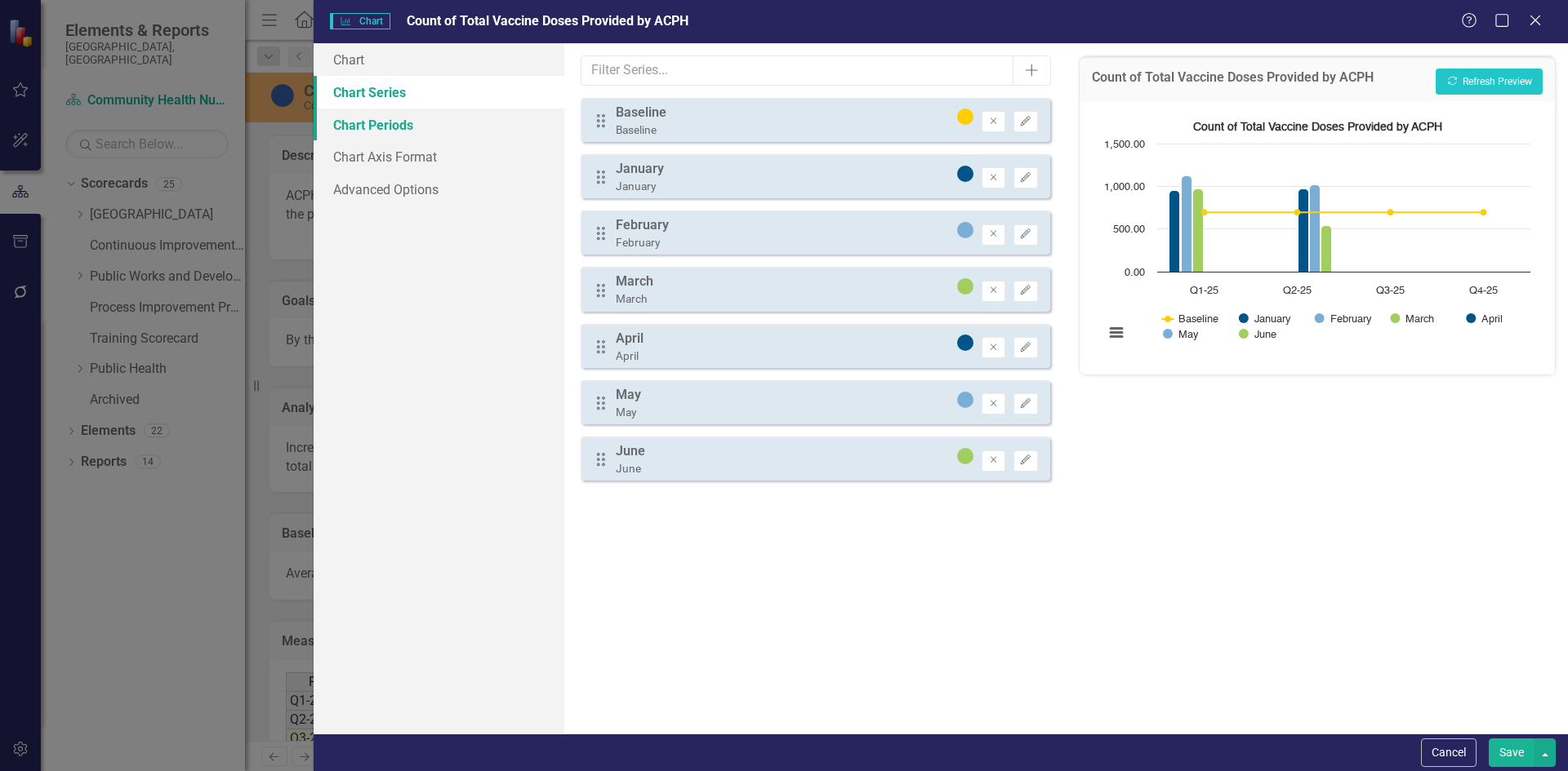
click at [373, 128] on link "Chart Periods" at bounding box center [438, 125] width 251 height 33
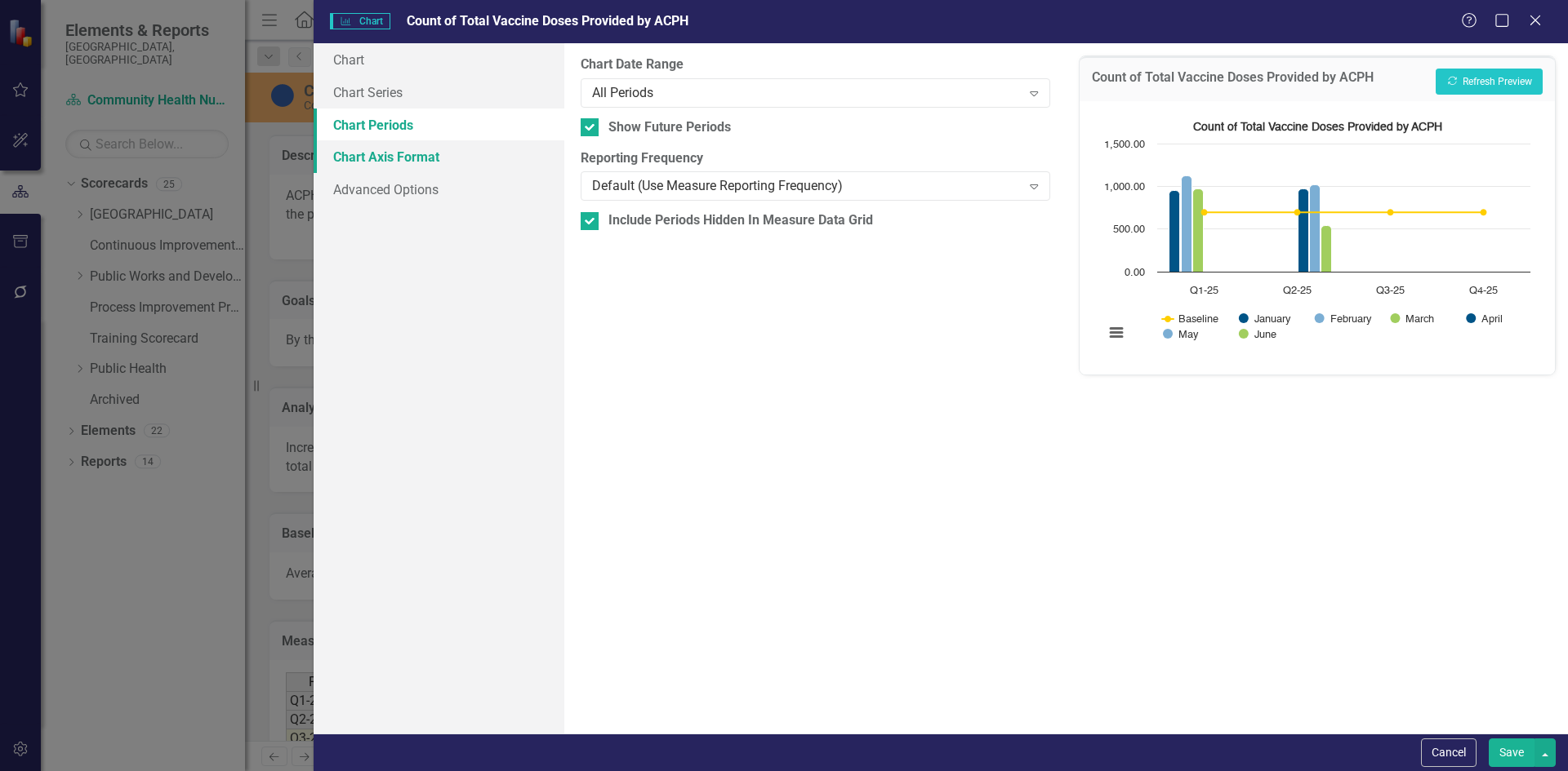
click at [378, 160] on link "Chart Axis Format" at bounding box center [438, 157] width 251 height 33
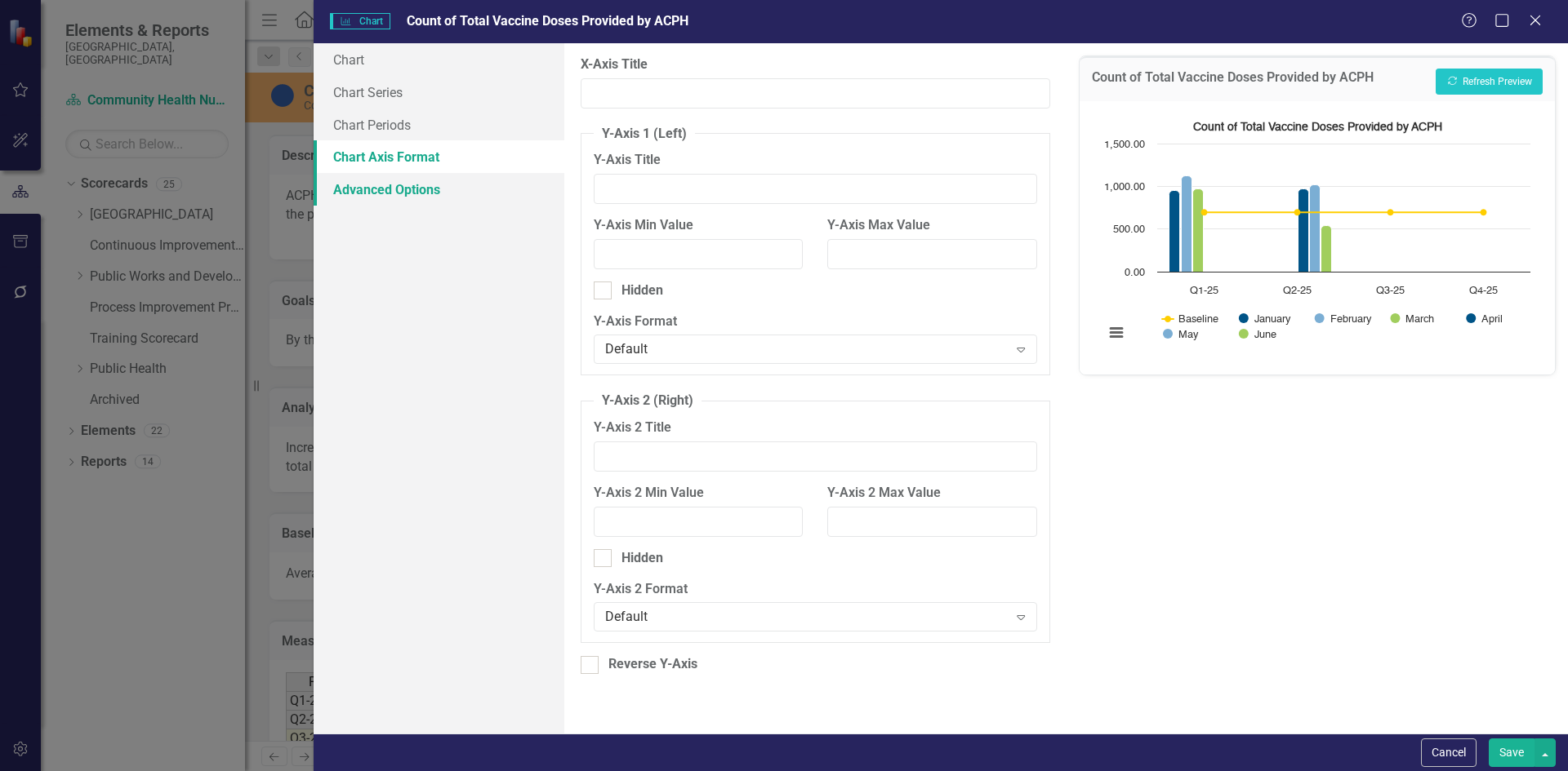
click at [378, 191] on link "Advanced Options" at bounding box center [438, 189] width 251 height 33
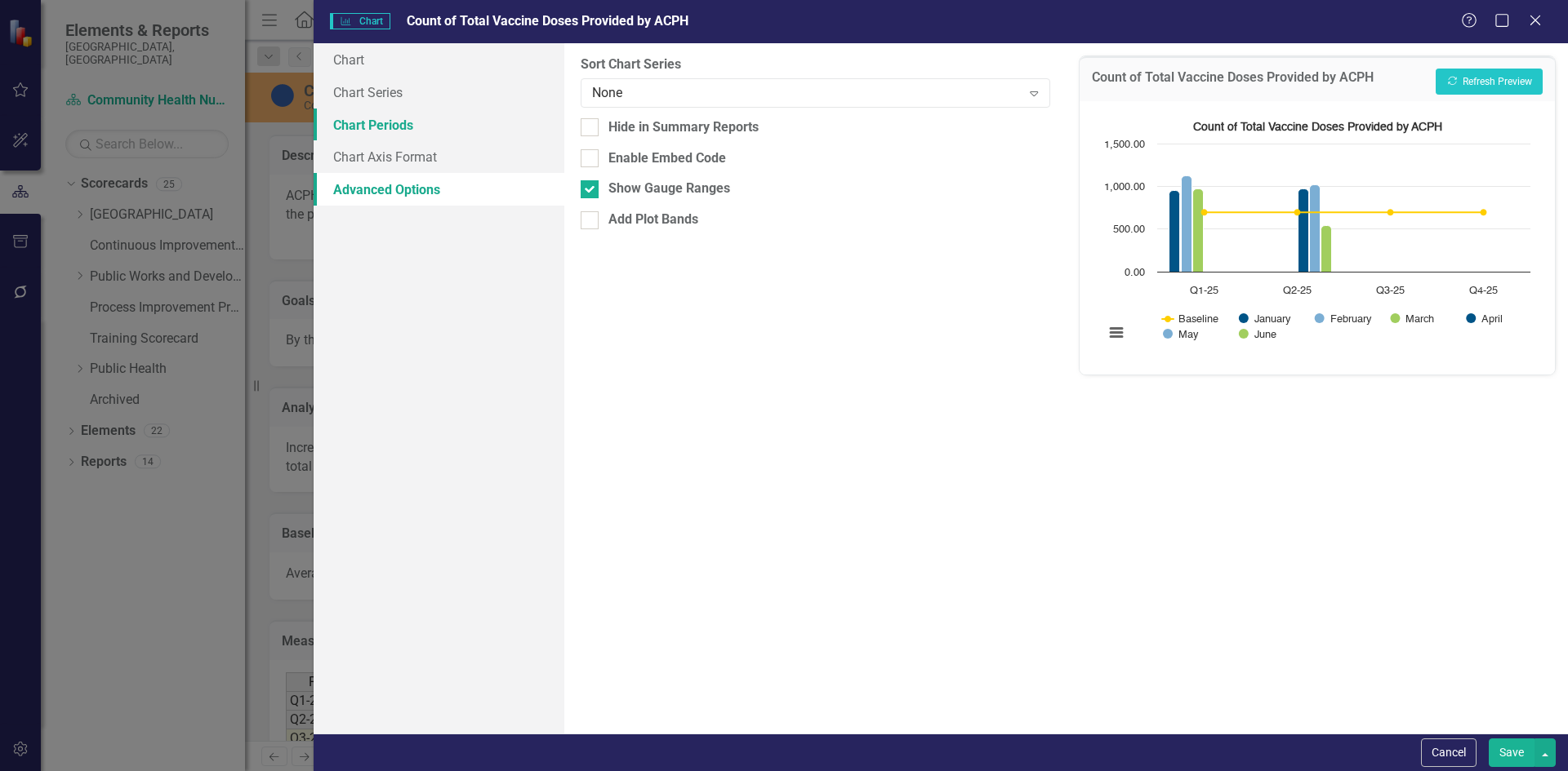
click at [373, 132] on link "Chart Periods" at bounding box center [438, 125] width 251 height 33
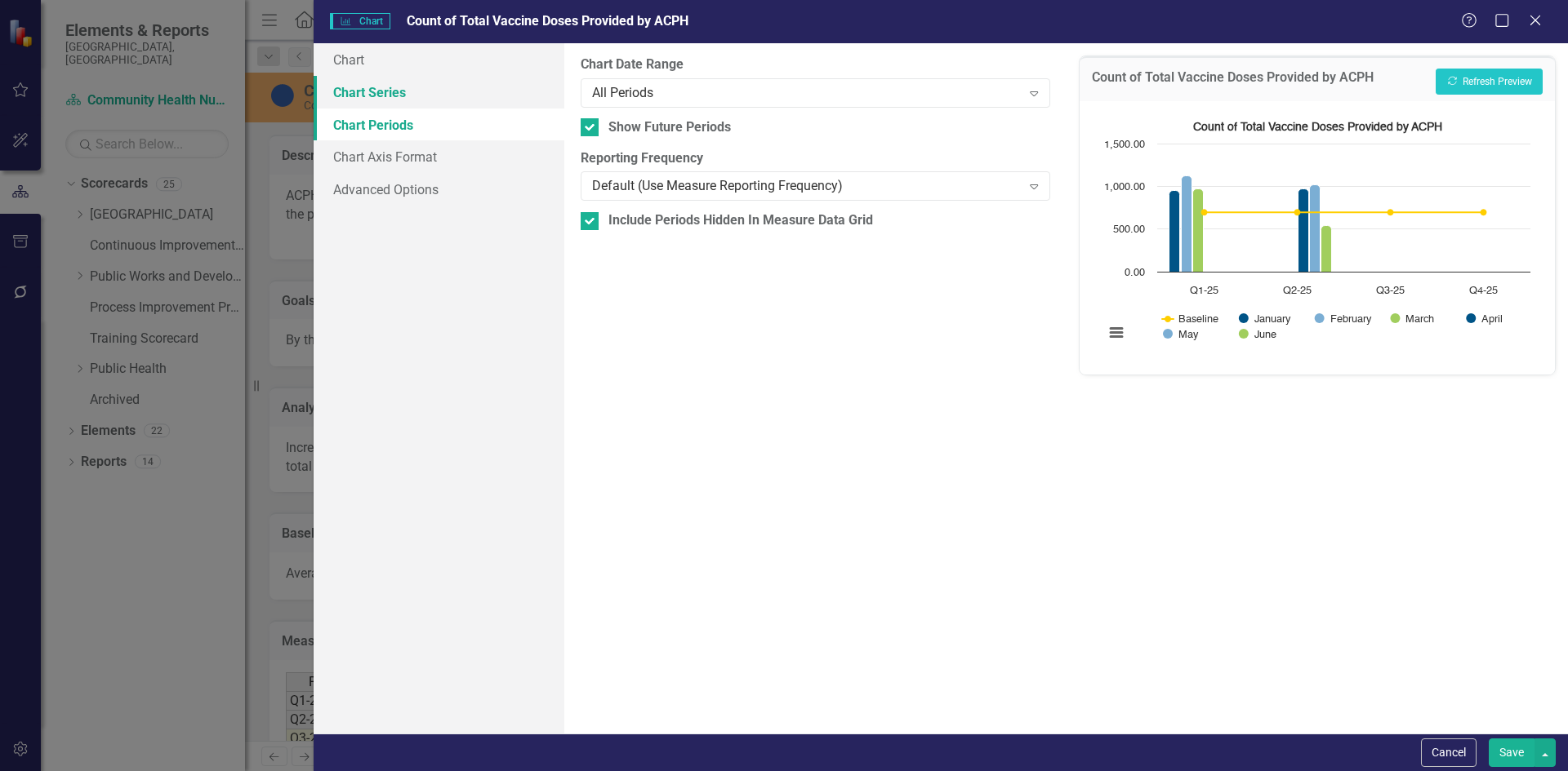
click at [373, 100] on link "Chart Series" at bounding box center [438, 92] width 251 height 33
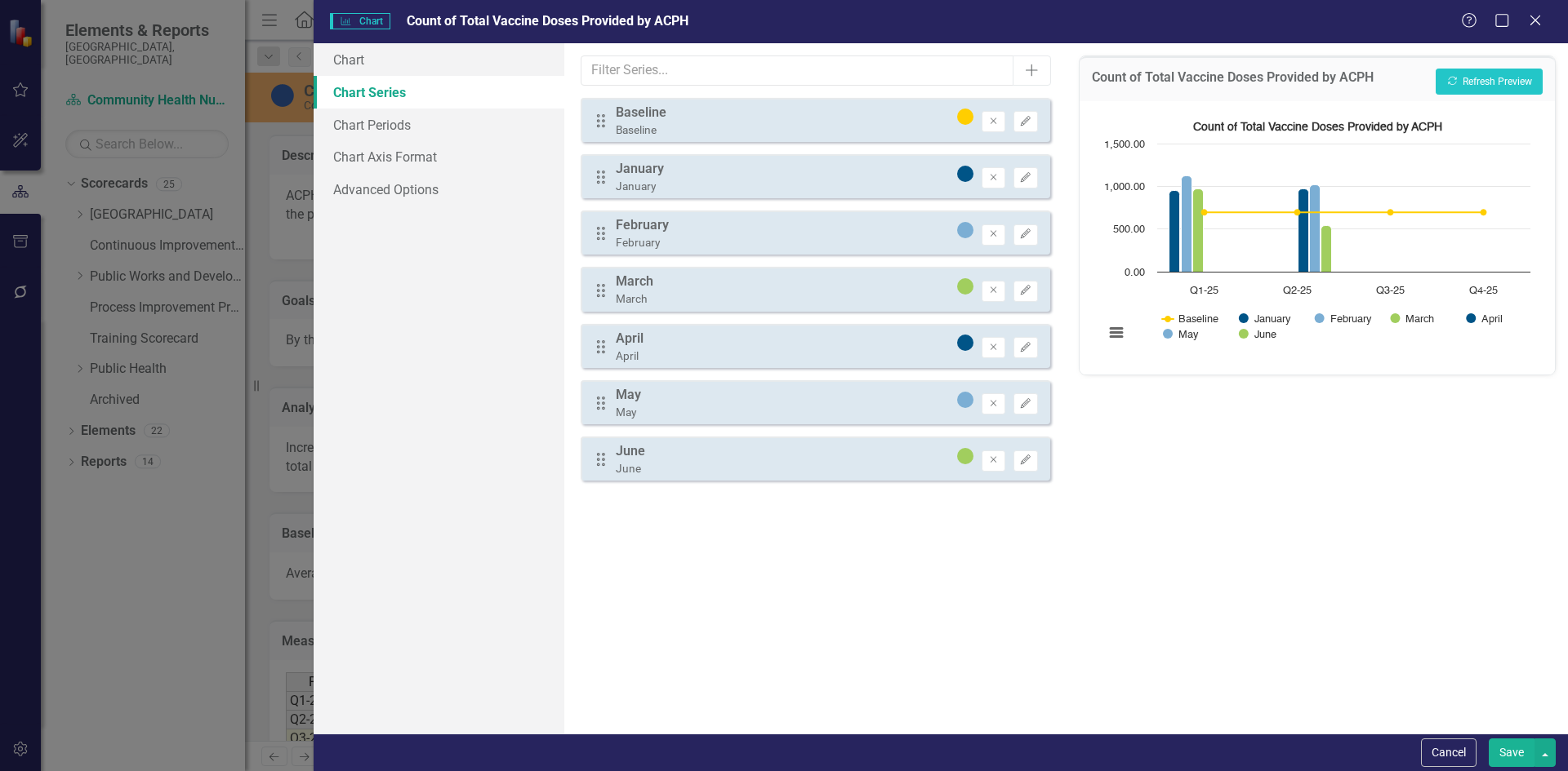
click at [670, 188] on div "Drag January January Remove Edit" at bounding box center [814, 175] width 468 height 44
click at [1028, 175] on icon "Edit" at bounding box center [1025, 177] width 12 height 9
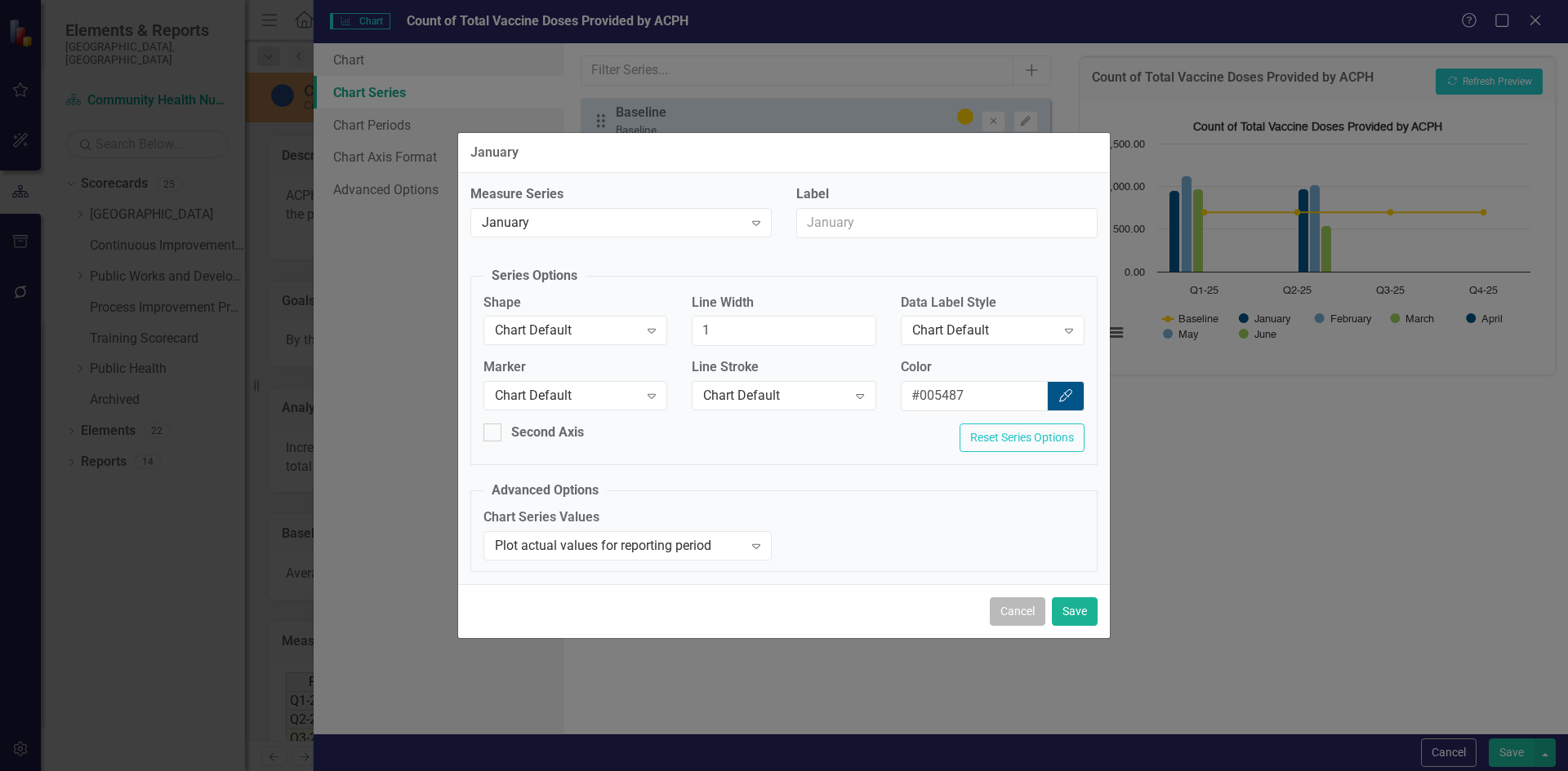
click at [1015, 612] on button "Cancel" at bounding box center [1017, 612] width 55 height 28
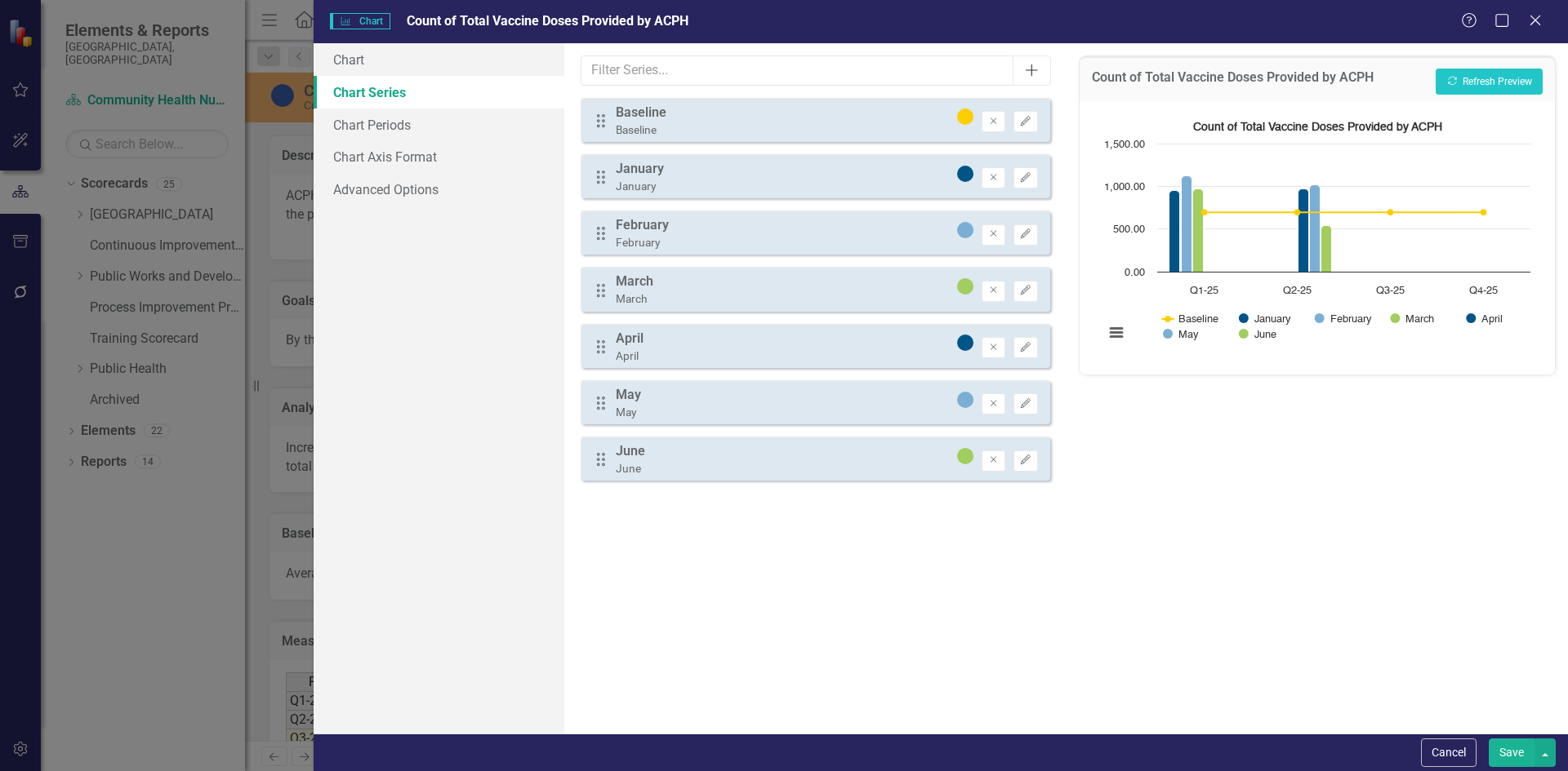
click at [1043, 67] on button "Add" at bounding box center [1031, 70] width 38 height 30
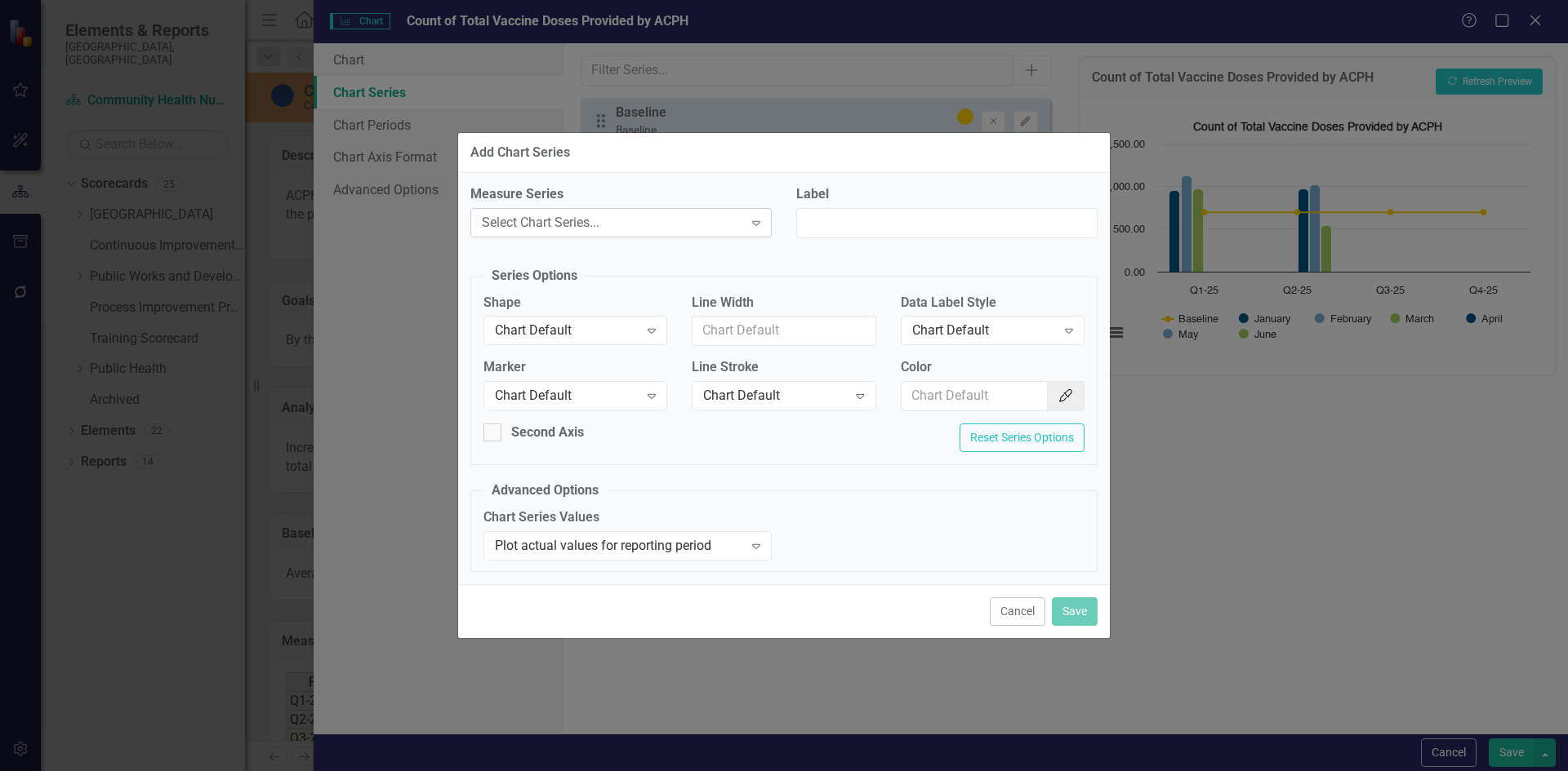
click at [667, 219] on div "Select Chart Series..." at bounding box center [612, 222] width 261 height 19
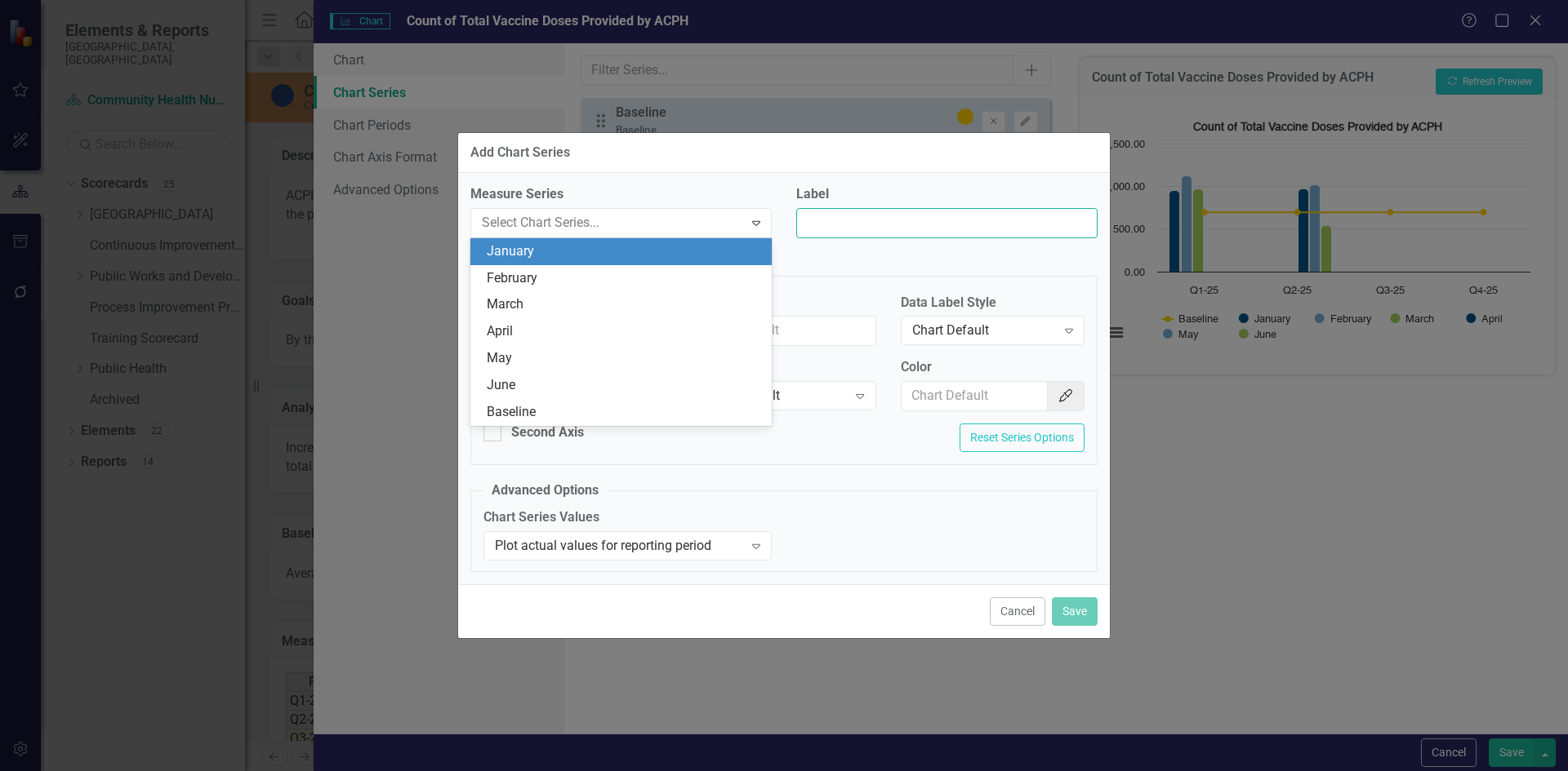
click at [874, 217] on input "Label" at bounding box center [946, 223] width 301 height 30
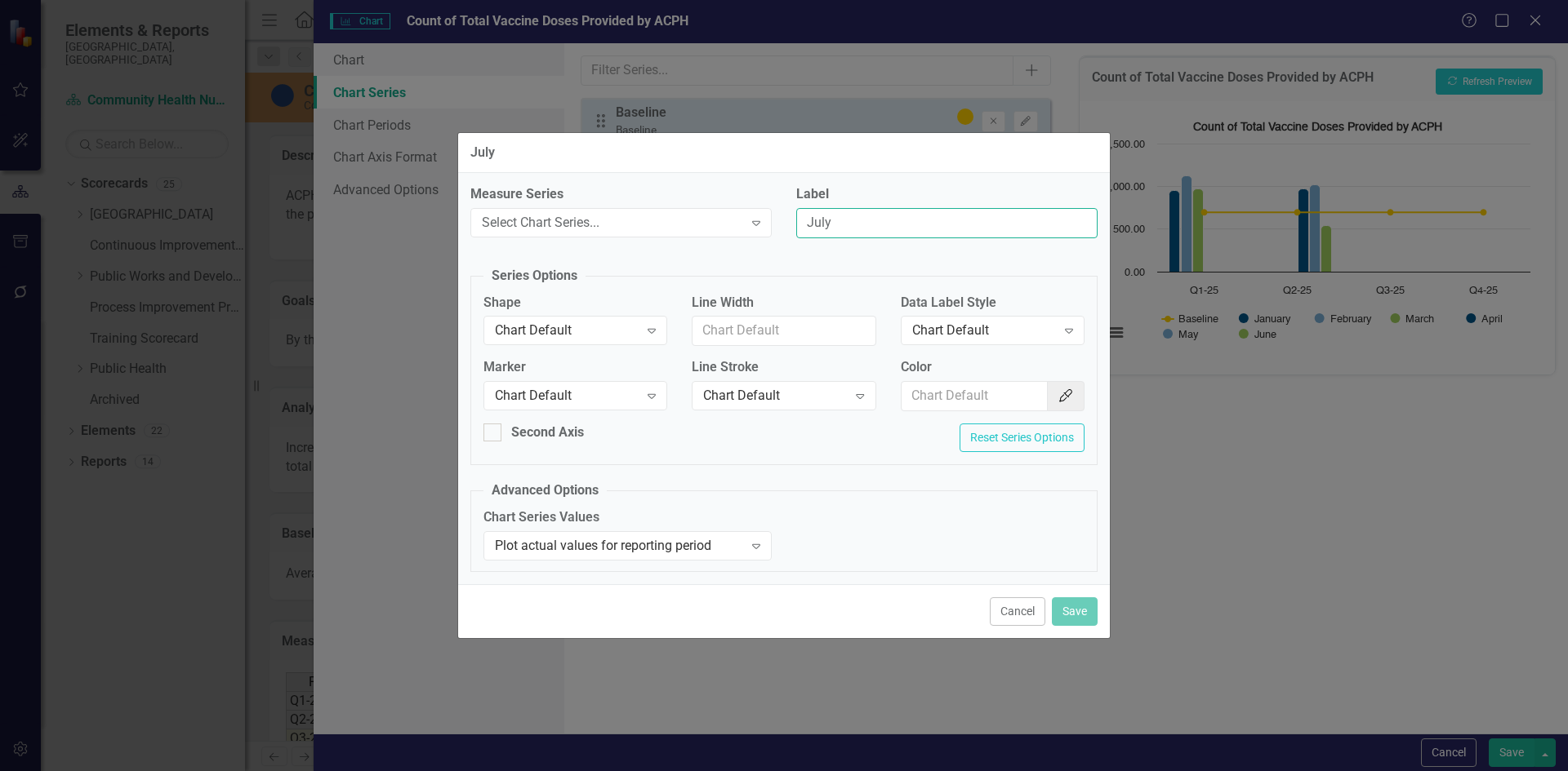
type input "July"
click at [640, 258] on div "Measure Series Select Chart Series... Expand Label July Series Options Shape Ch…" at bounding box center [784, 378] width 651 height 412
click at [633, 225] on div "Select Chart Series..." at bounding box center [612, 222] width 261 height 19
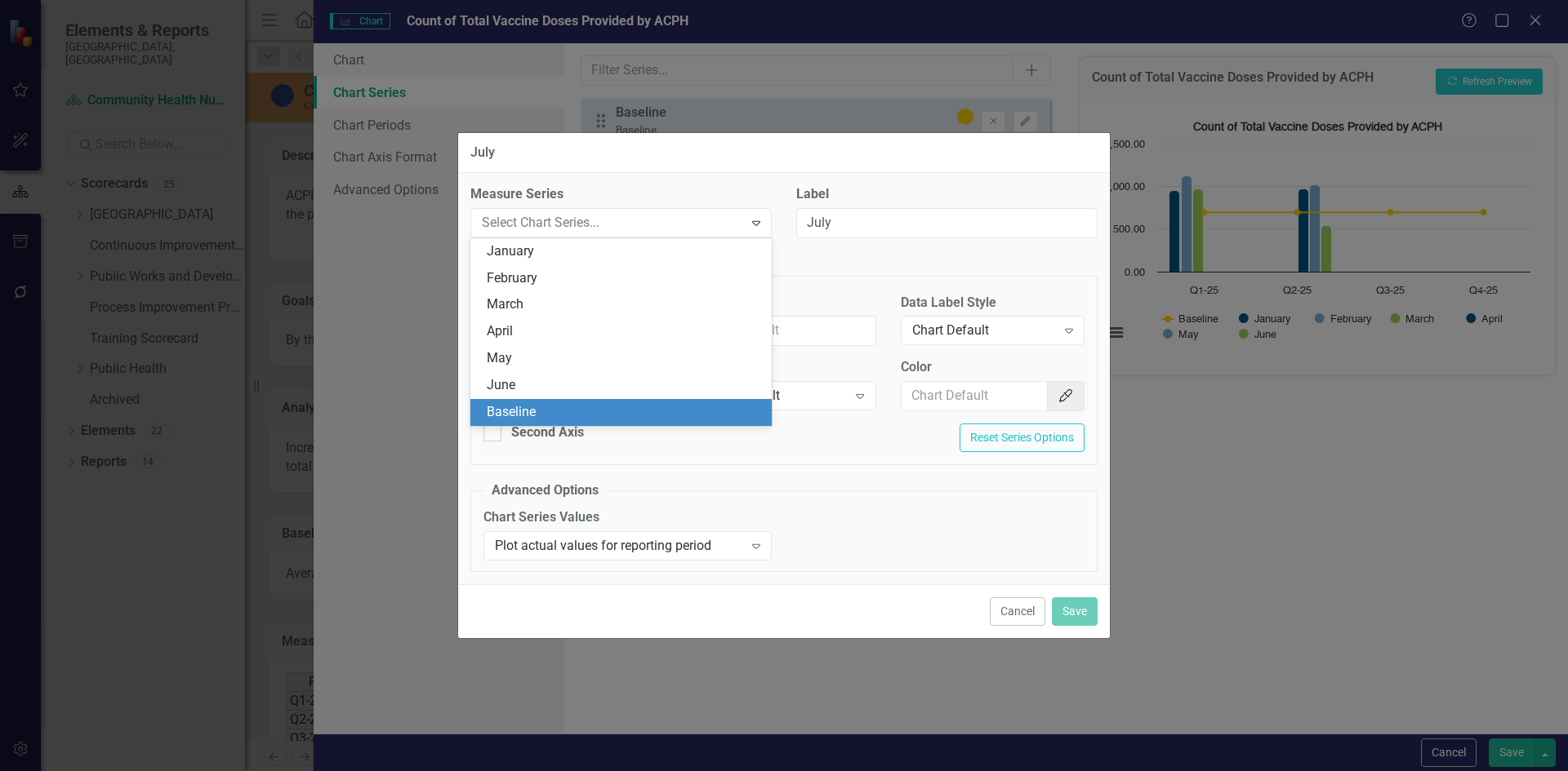
click at [814, 627] on div "Cancel Save" at bounding box center [784, 611] width 651 height 53
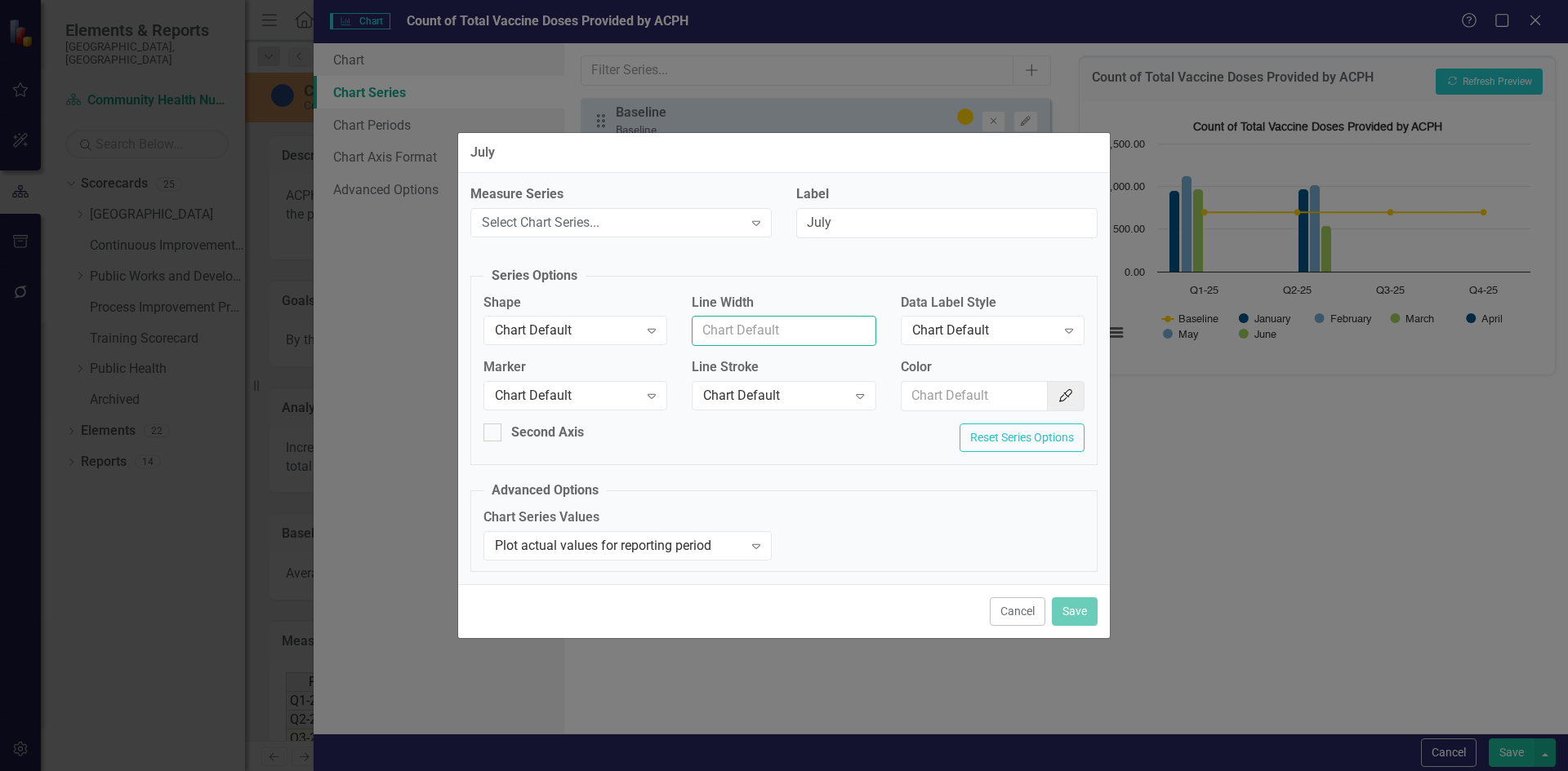
click at [802, 339] on input "Line Width" at bounding box center [784, 331] width 184 height 30
type input "1"
drag, startPoint x: 890, startPoint y: 413, endPoint x: 951, endPoint y: 397, distance: 63.1
click at [909, 409] on div "Color Color Picker" at bounding box center [993, 391] width 208 height 66
click at [951, 397] on input "Color" at bounding box center [975, 396] width 147 height 30
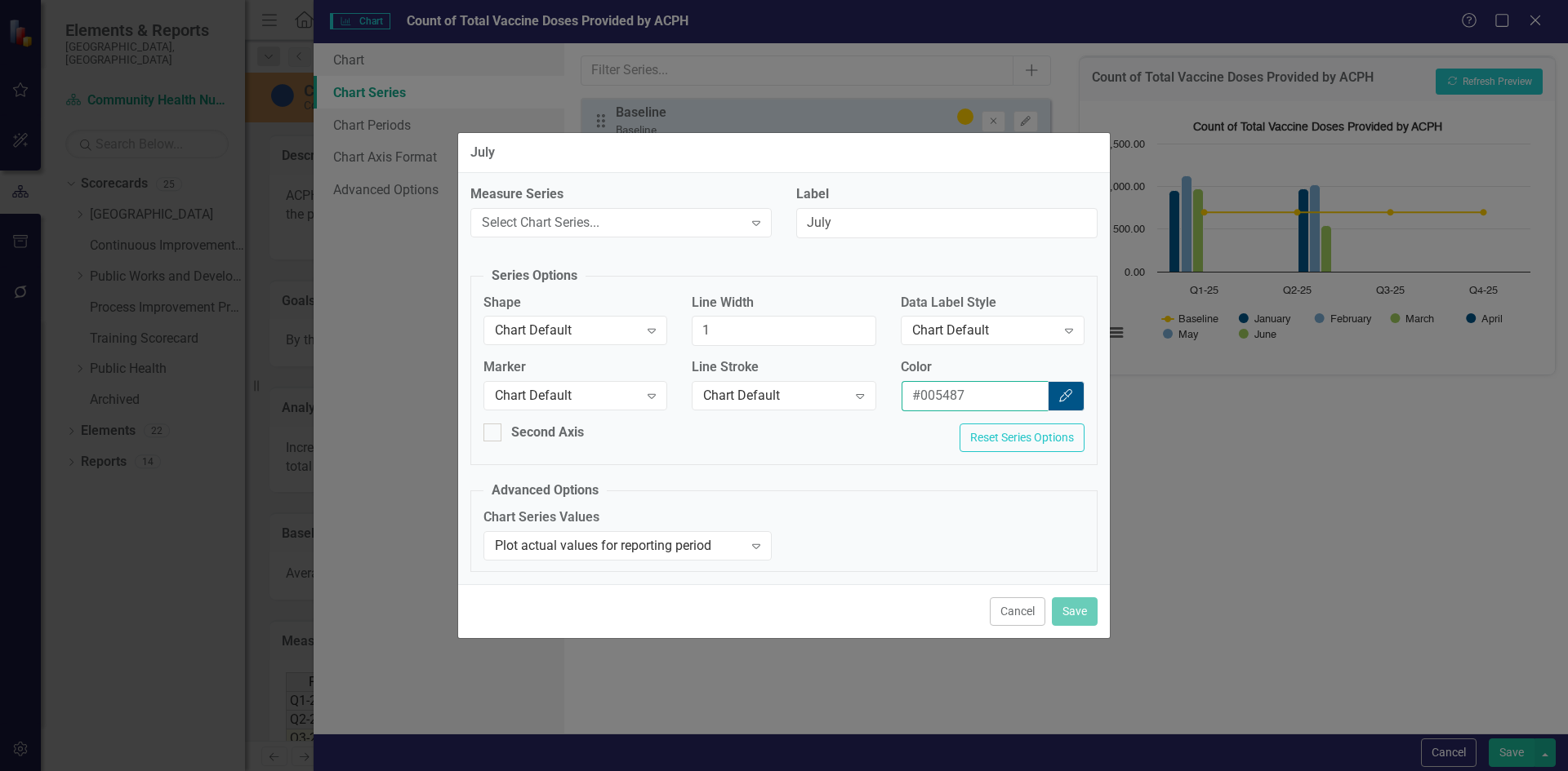
type input "#005487"
click at [795, 463] on div "Second Axis Reset Series Options" at bounding box center [784, 445] width 626 height 41
click at [689, 215] on div "Select Chart Series..." at bounding box center [612, 222] width 261 height 19
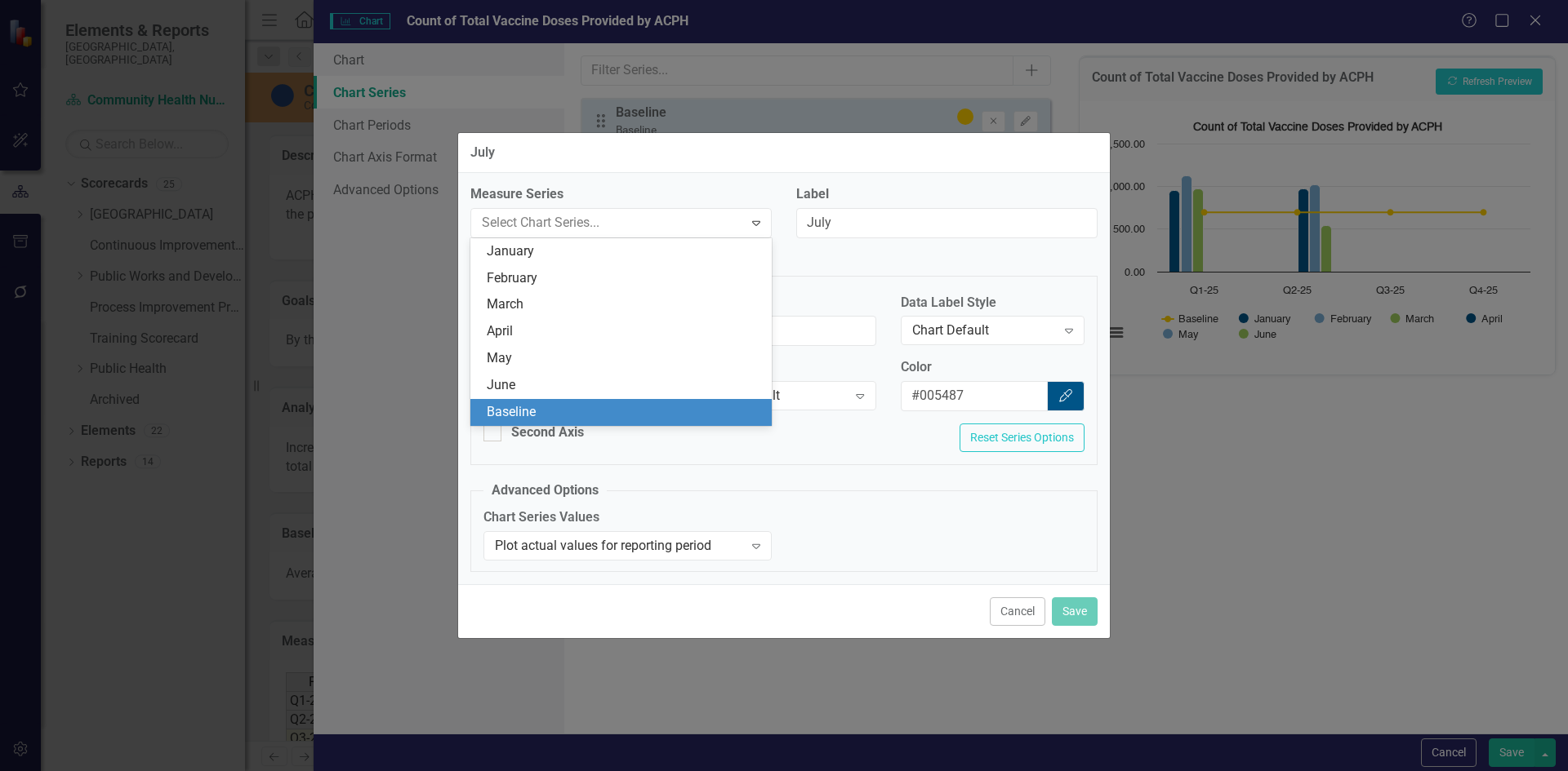
click at [869, 442] on div "Second Axis Reset Series Options" at bounding box center [784, 445] width 626 height 41
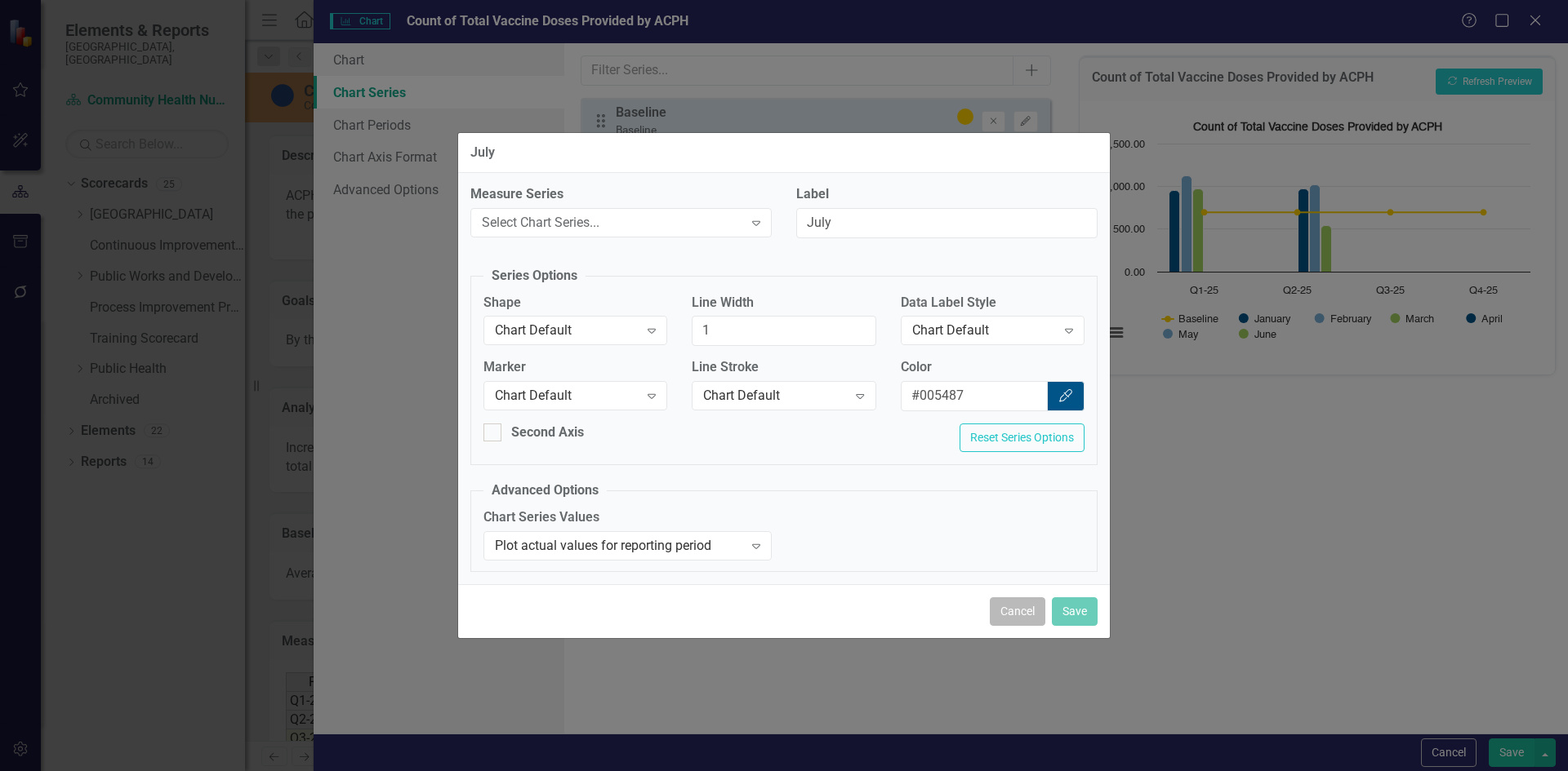
click at [1021, 611] on button "Cancel" at bounding box center [1017, 612] width 55 height 28
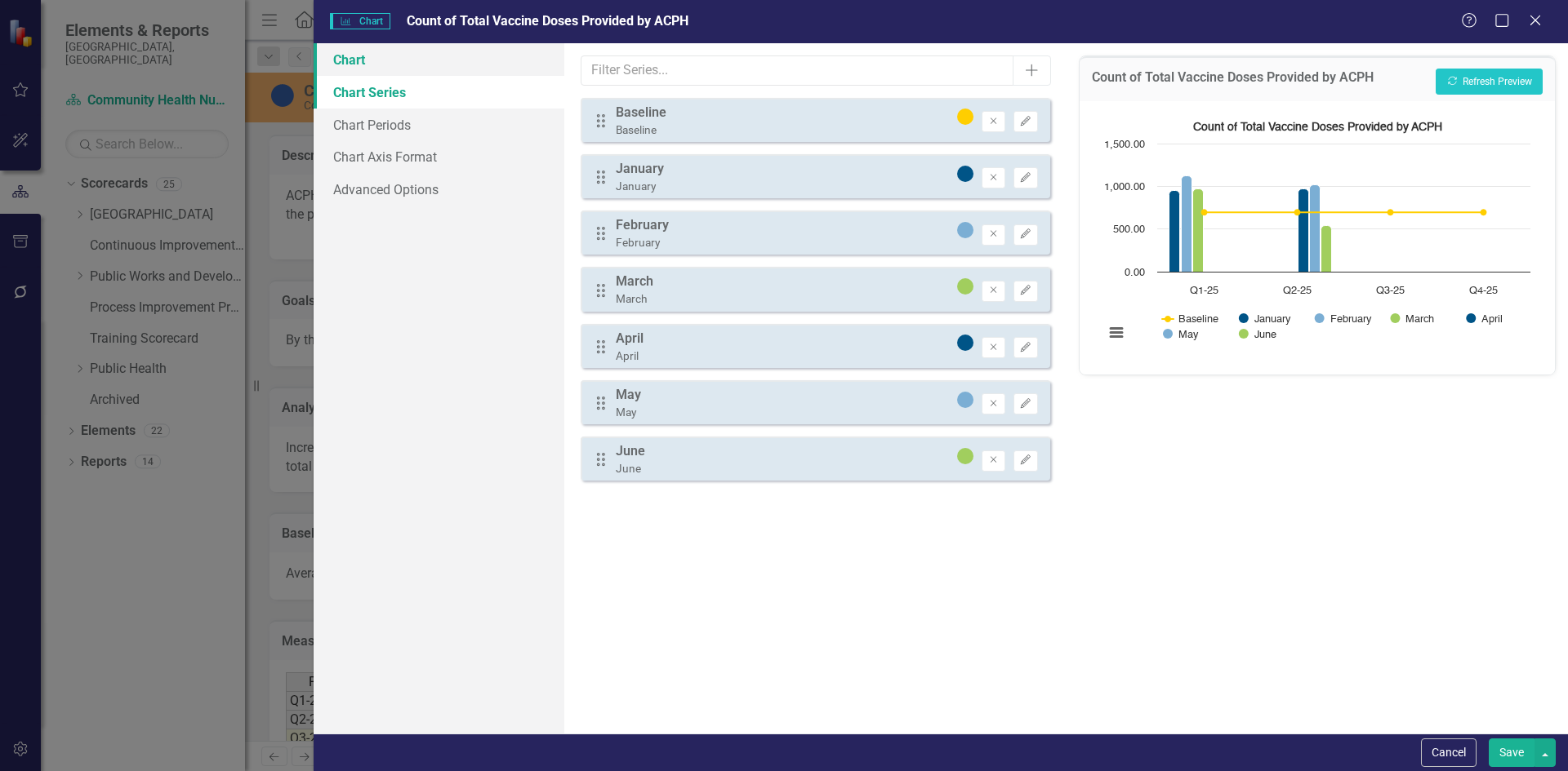
click at [356, 60] on link "Chart" at bounding box center [438, 59] width 251 height 33
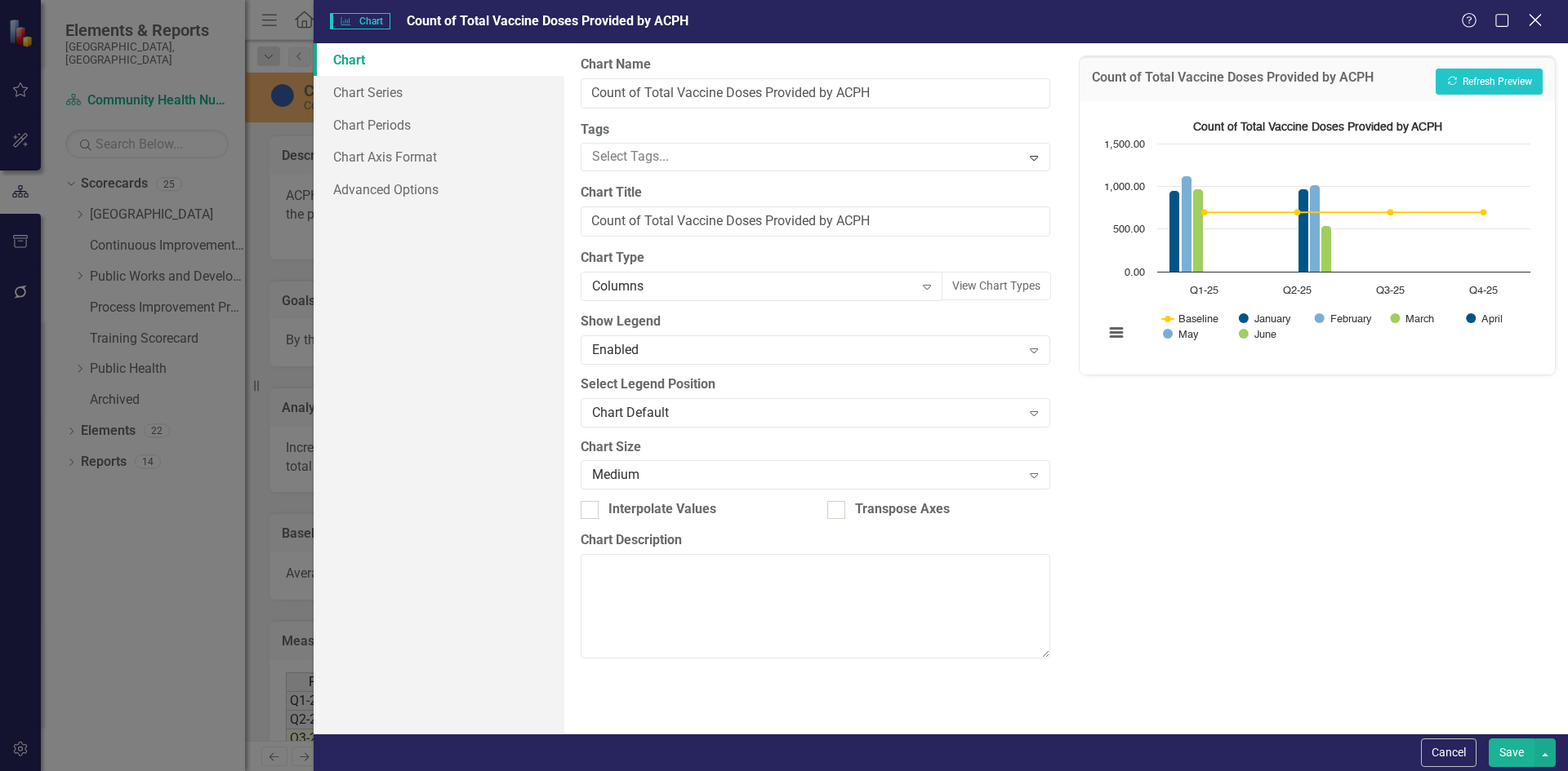
click at [1539, 21] on icon "Close" at bounding box center [1535, 20] width 21 height 16
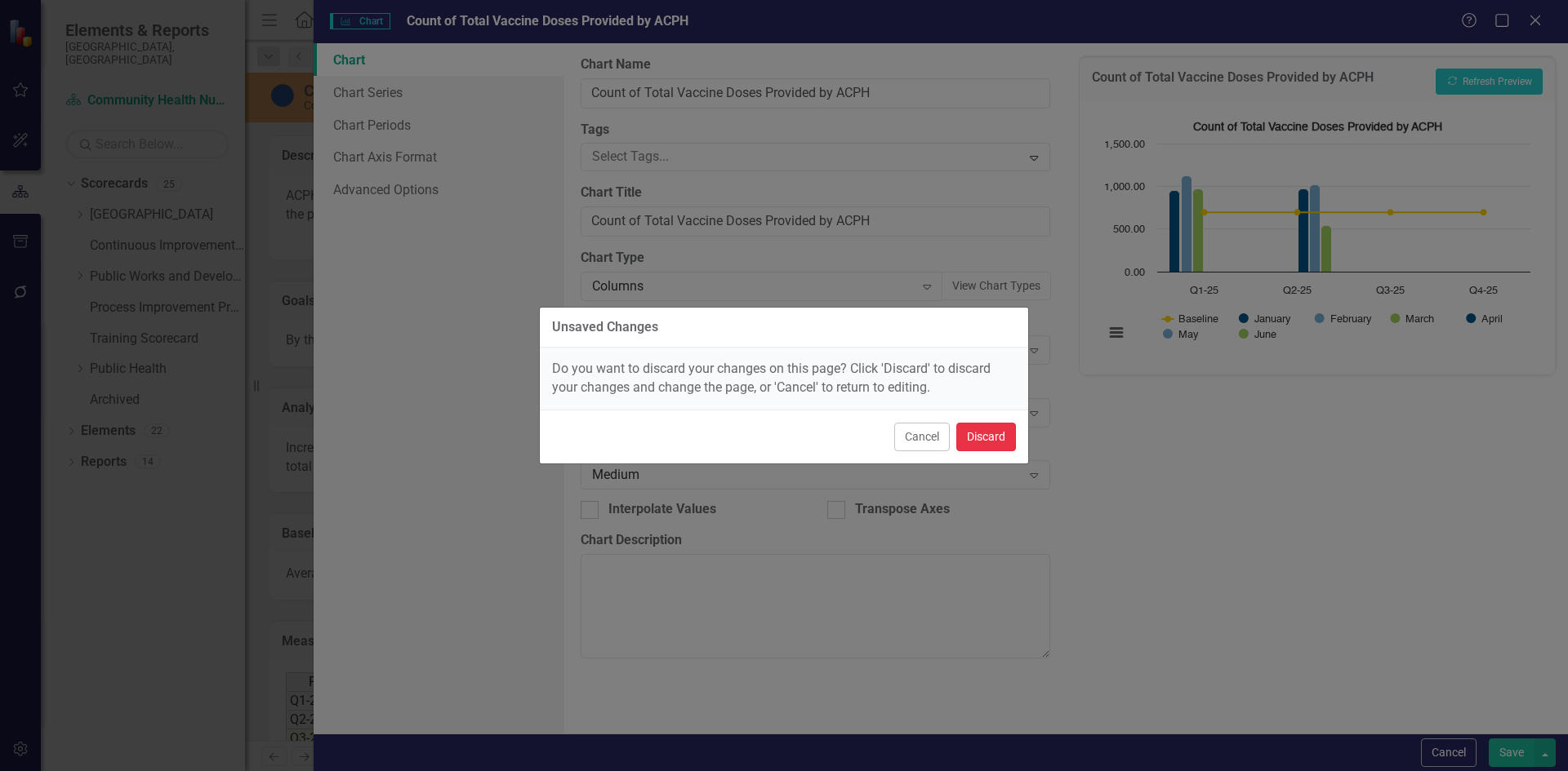
click at [991, 439] on button "Discard" at bounding box center [986, 437] width 60 height 28
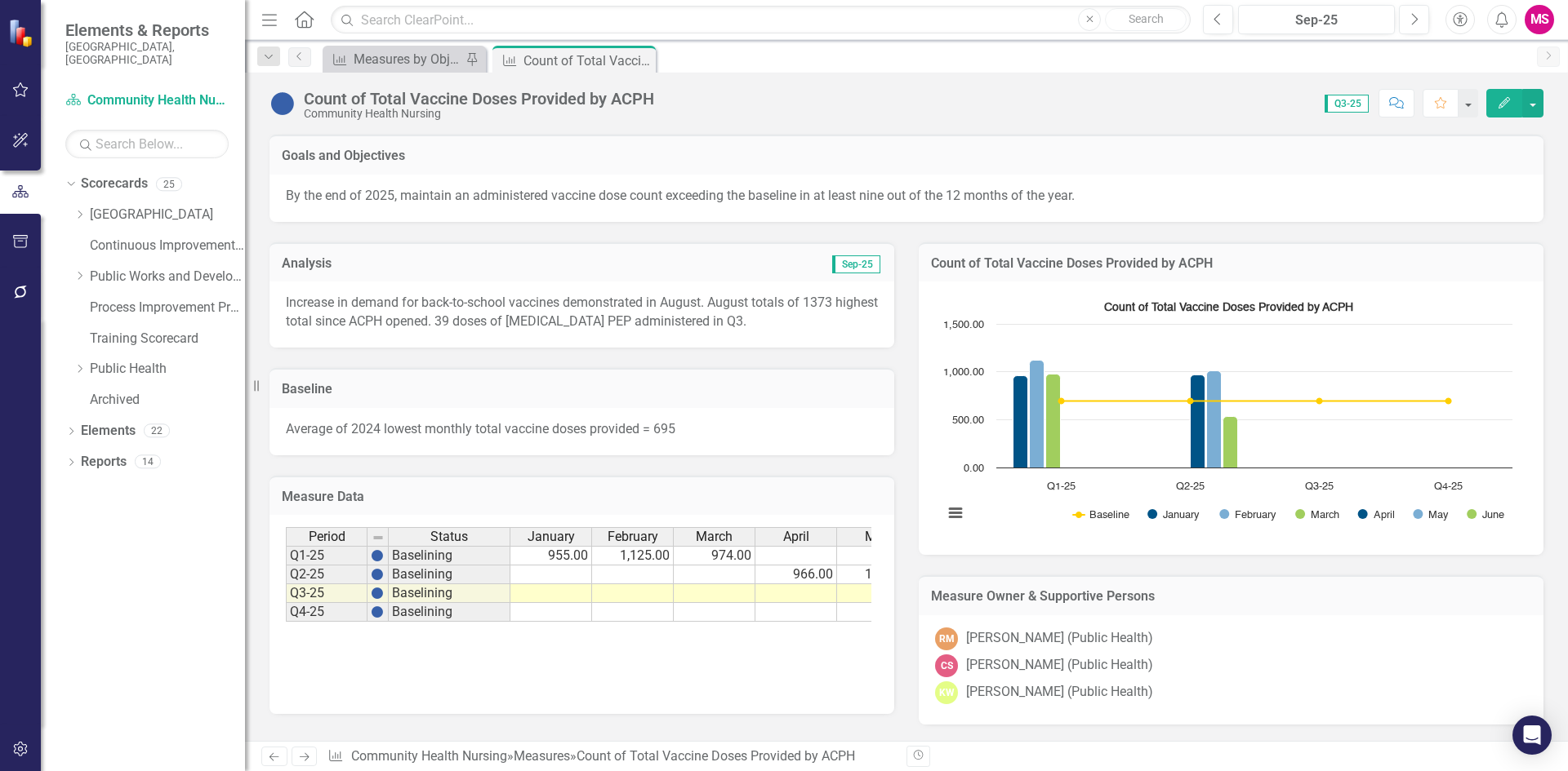
scroll to position [251, 0]
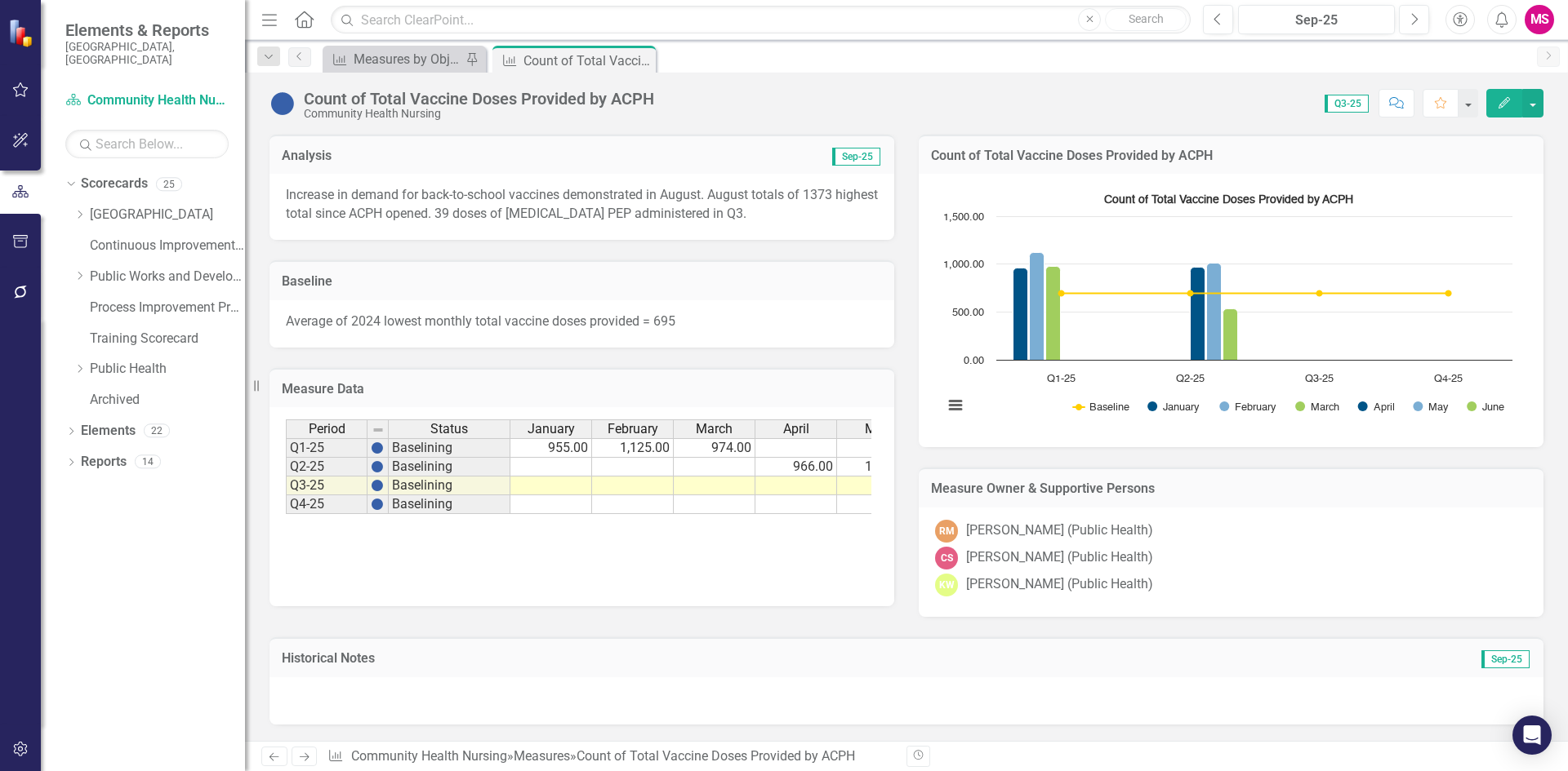
click at [677, 404] on div "Measure Data Last Calculated" at bounding box center [582, 387] width 625 height 40
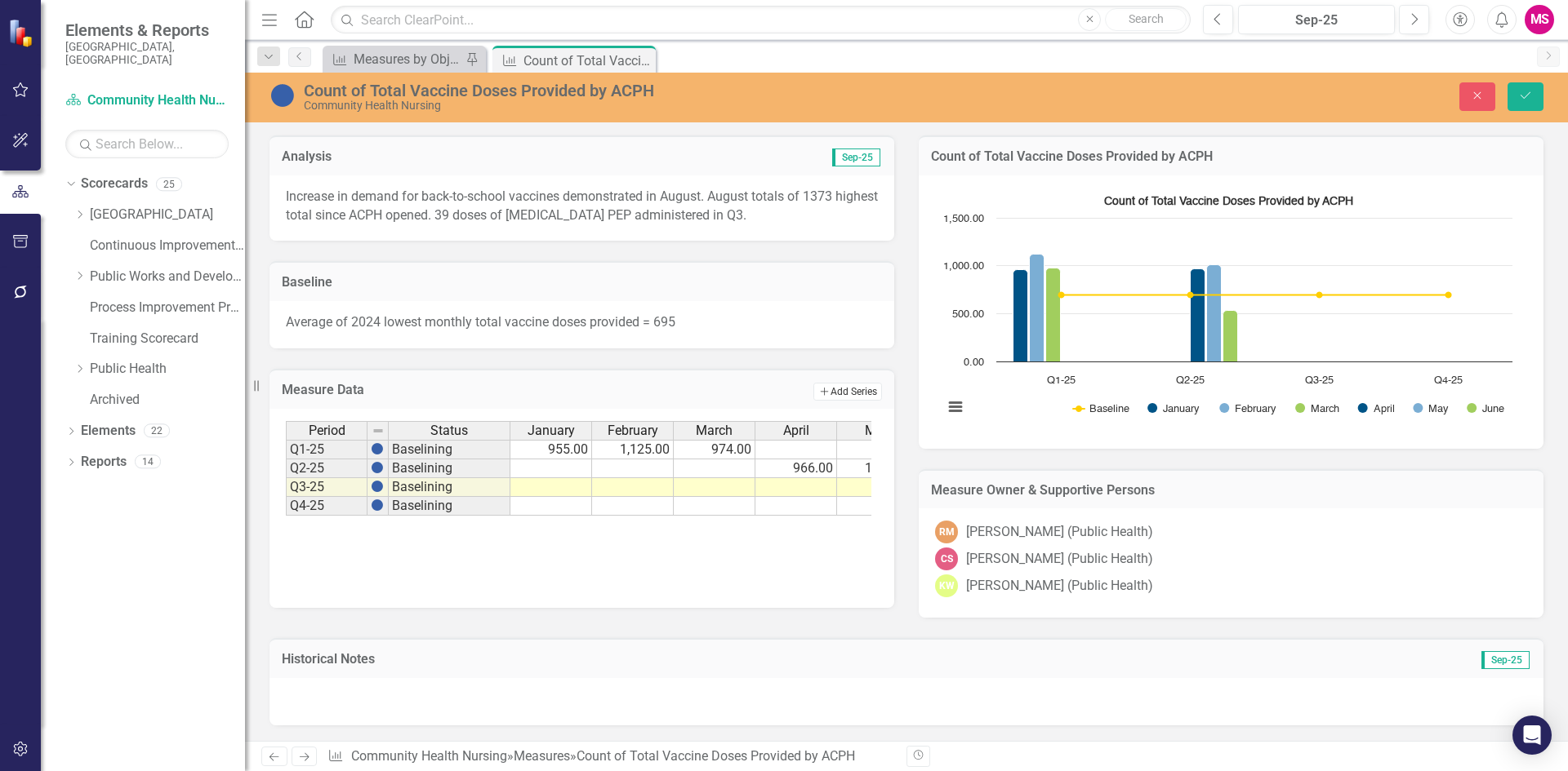
click at [829, 397] on button "Add Add Series" at bounding box center [847, 391] width 69 height 18
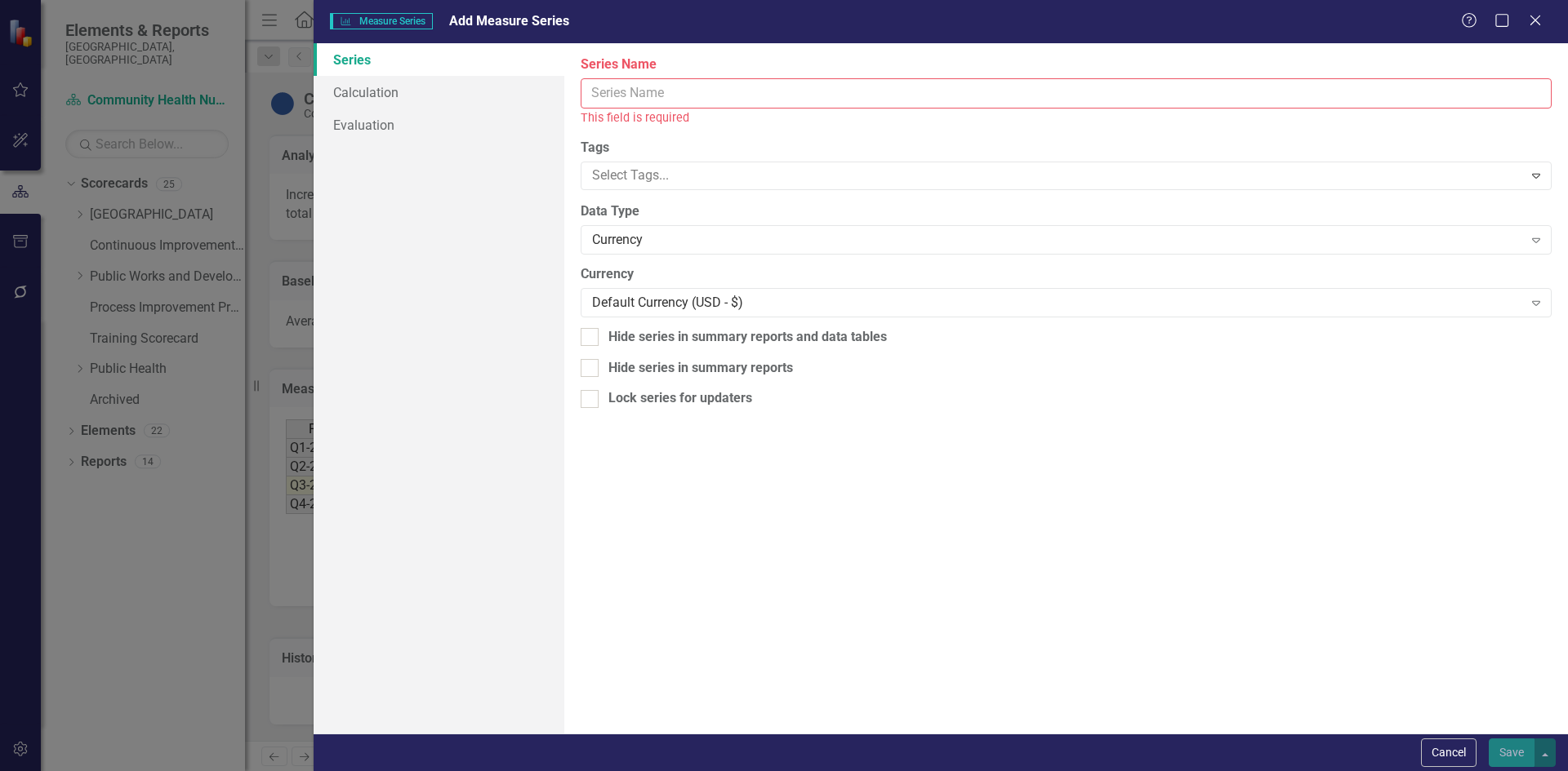
click at [669, 98] on input "Series Name" at bounding box center [1066, 94] width 971 height 30
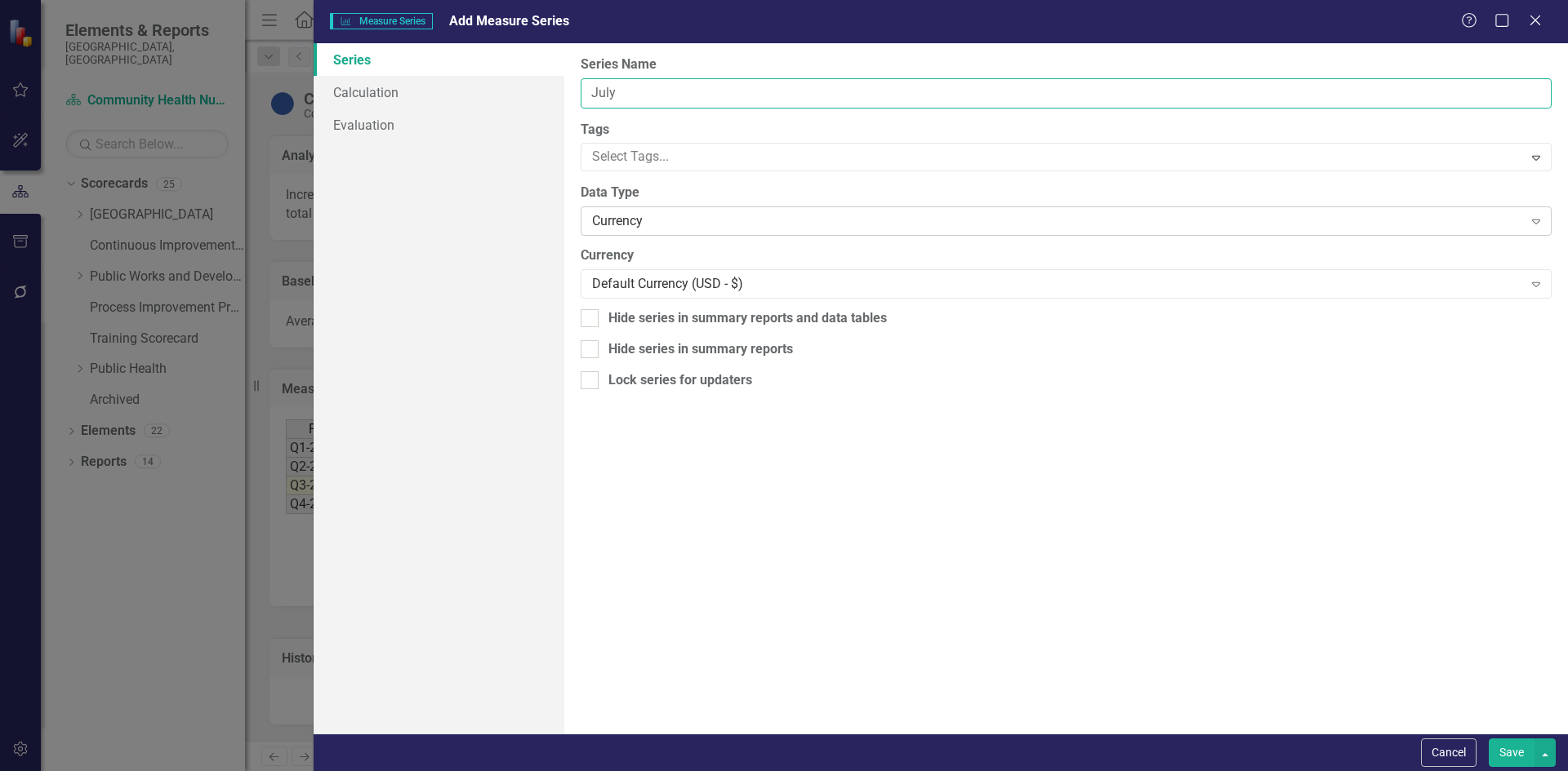
type input "July"
click at [637, 217] on div "Currency" at bounding box center [1057, 221] width 930 height 19
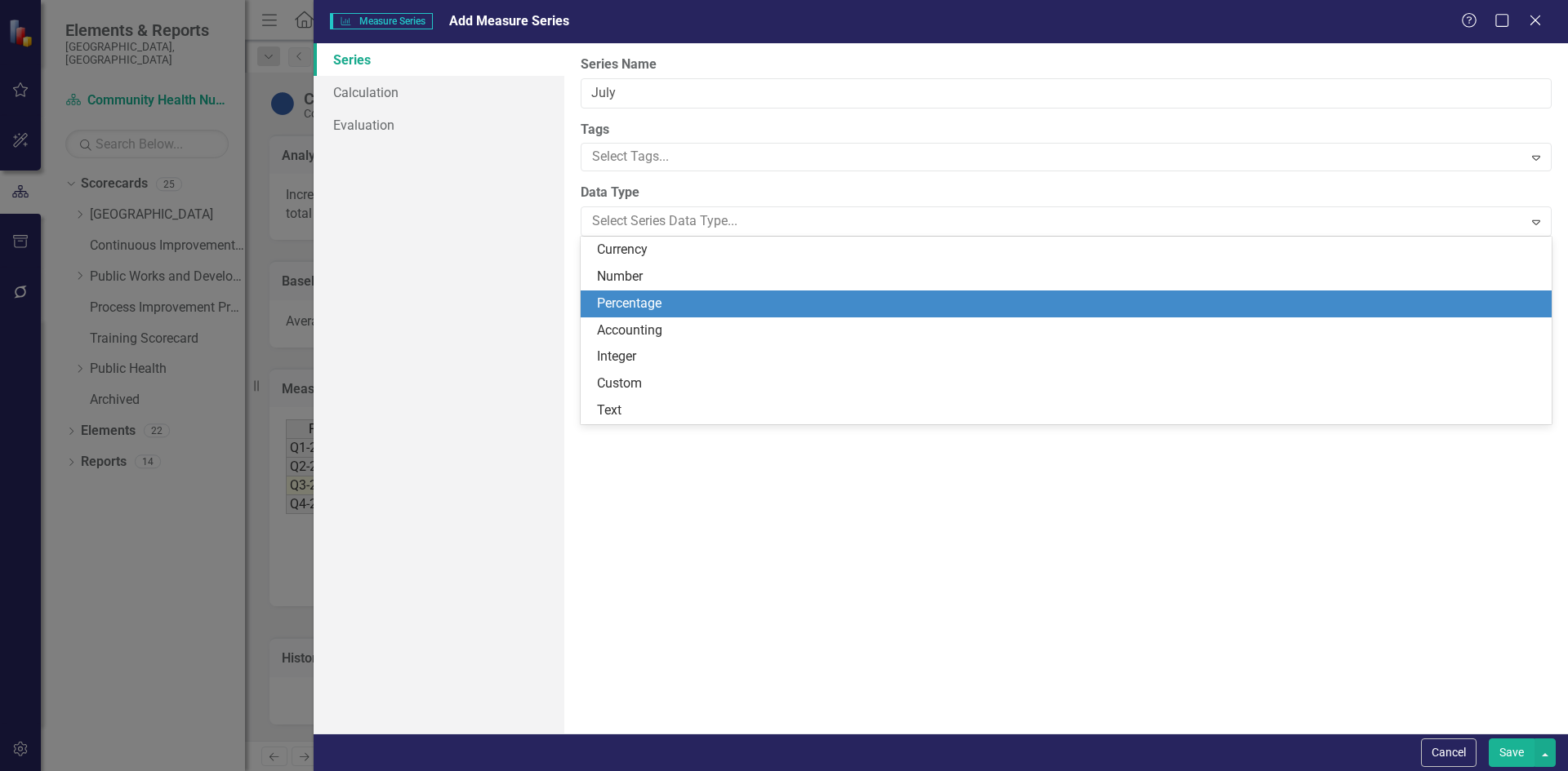
click at [637, 298] on div "Percentage" at bounding box center [1069, 304] width 945 height 19
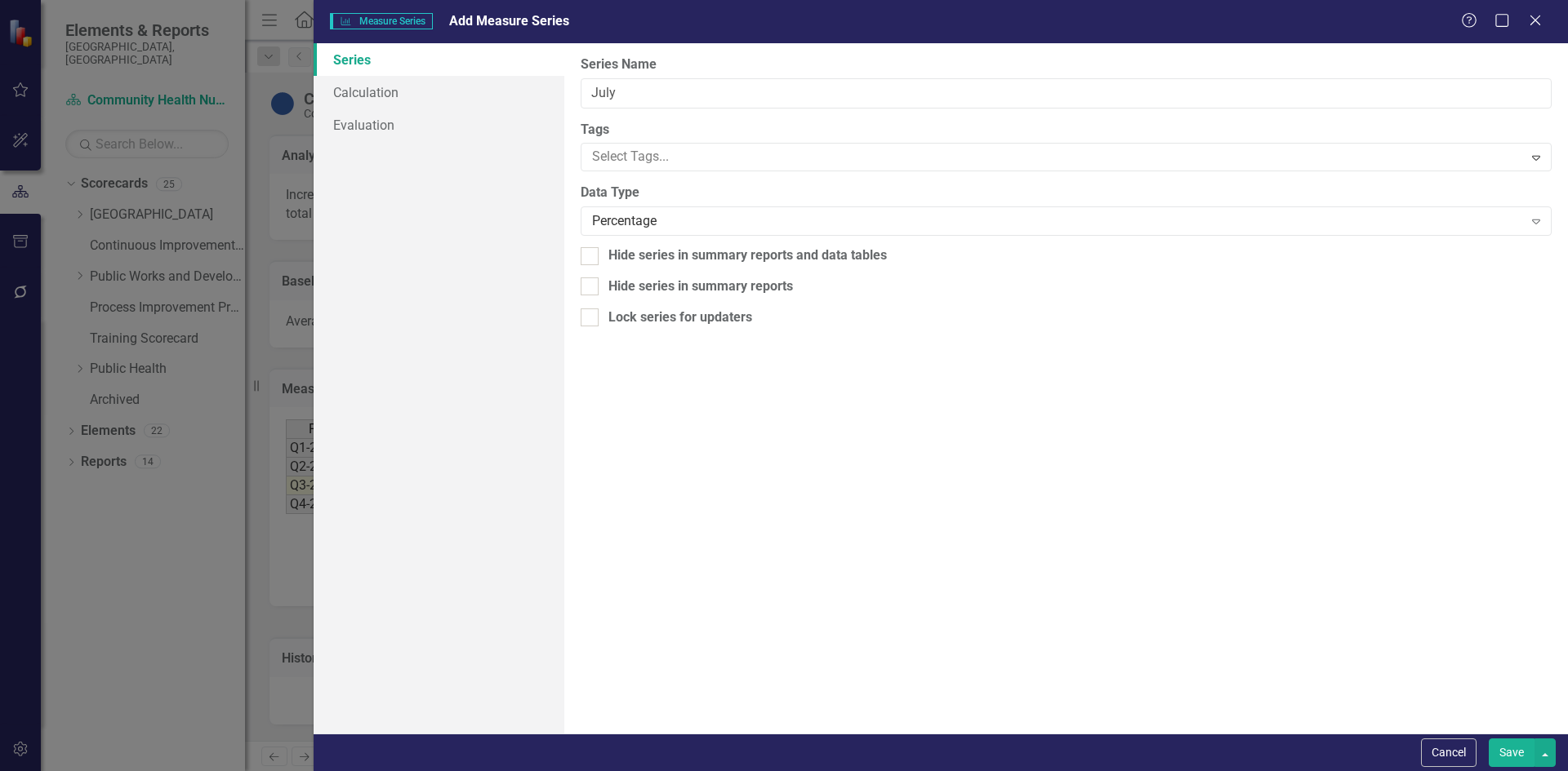
drag, startPoint x: 799, startPoint y: 23, endPoint x: 798, endPoint y: 118, distance: 95.0
click at [798, 118] on form "Measure Series Measure Series Add Measure Series Help Maximize Close Series Cal…" at bounding box center [940, 386] width 1255 height 771
click at [662, 224] on div "Percentage" at bounding box center [1057, 221] width 930 height 19
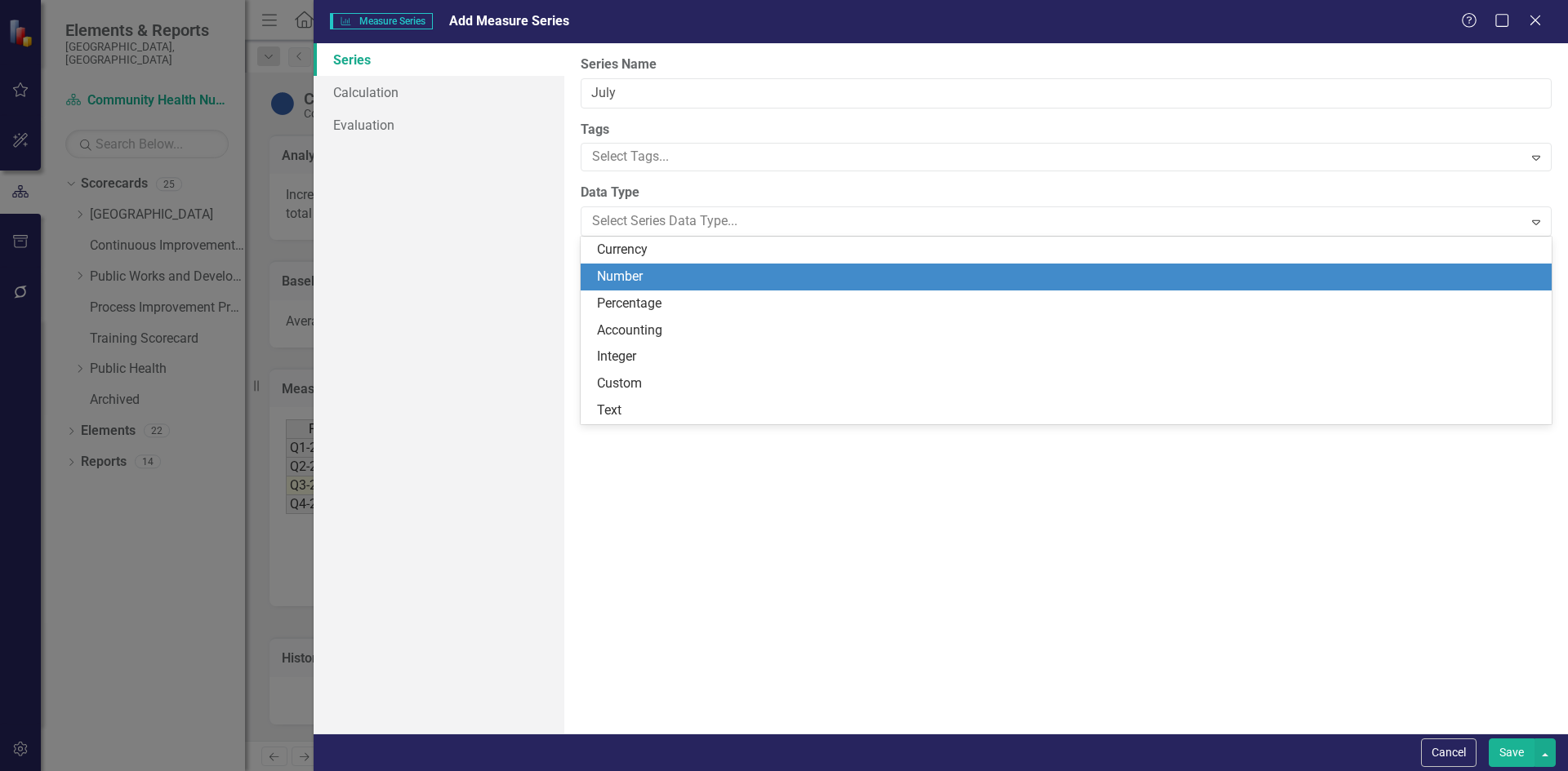
click at [662, 265] on div "Number" at bounding box center [1066, 277] width 971 height 27
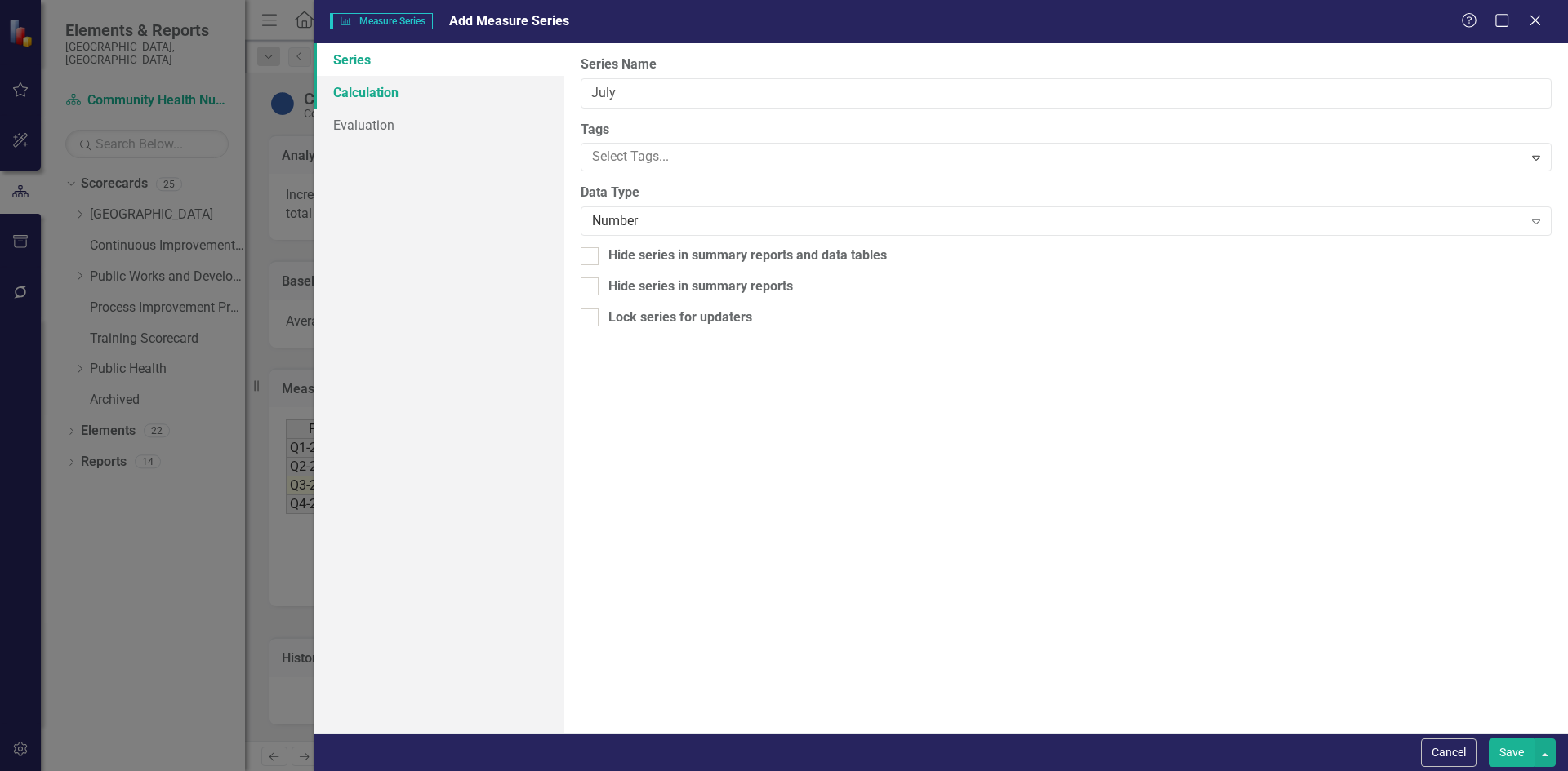
click at [363, 97] on link "Calculation" at bounding box center [438, 92] width 251 height 33
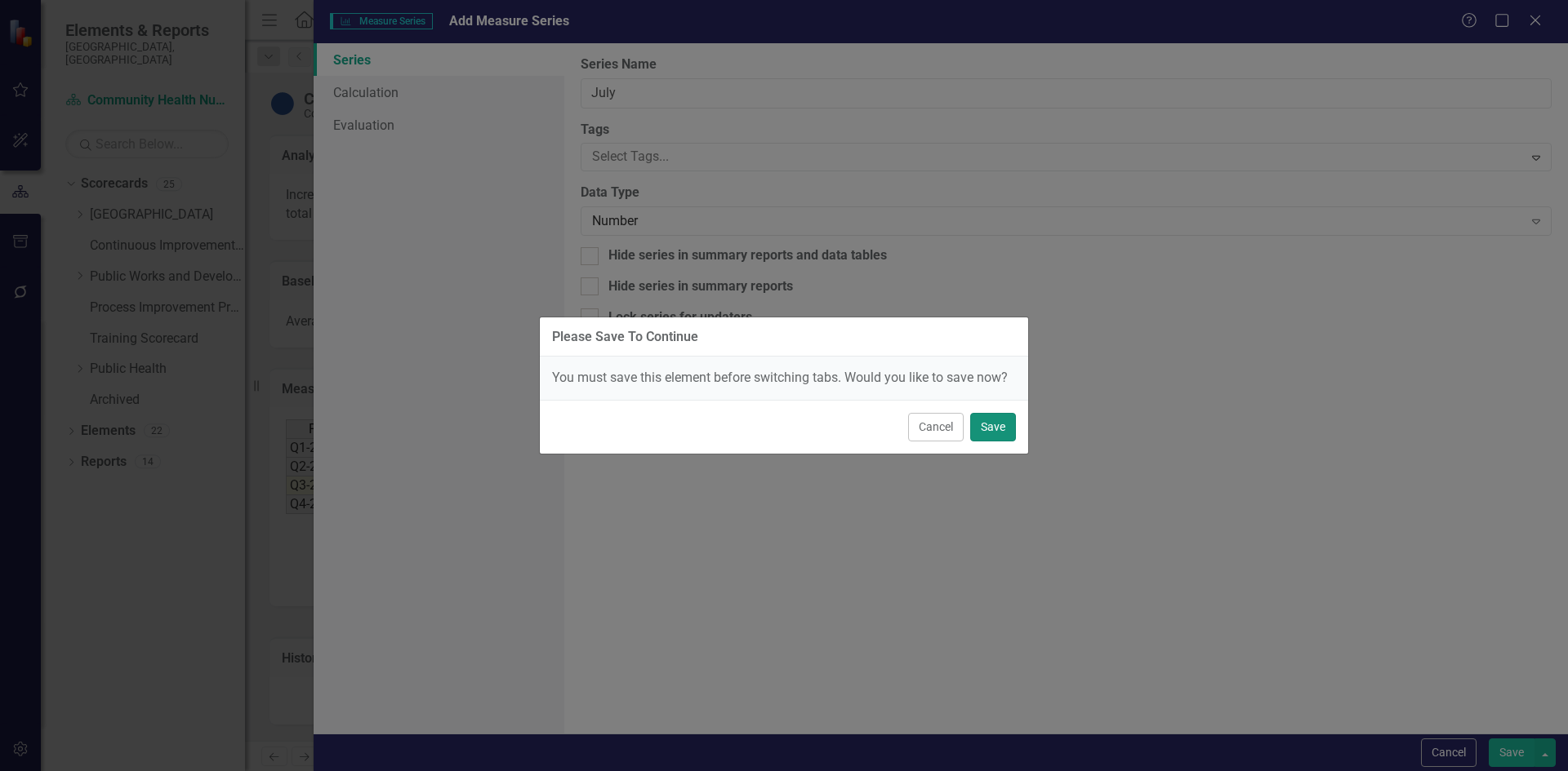
click at [989, 419] on button "Save" at bounding box center [993, 427] width 46 height 28
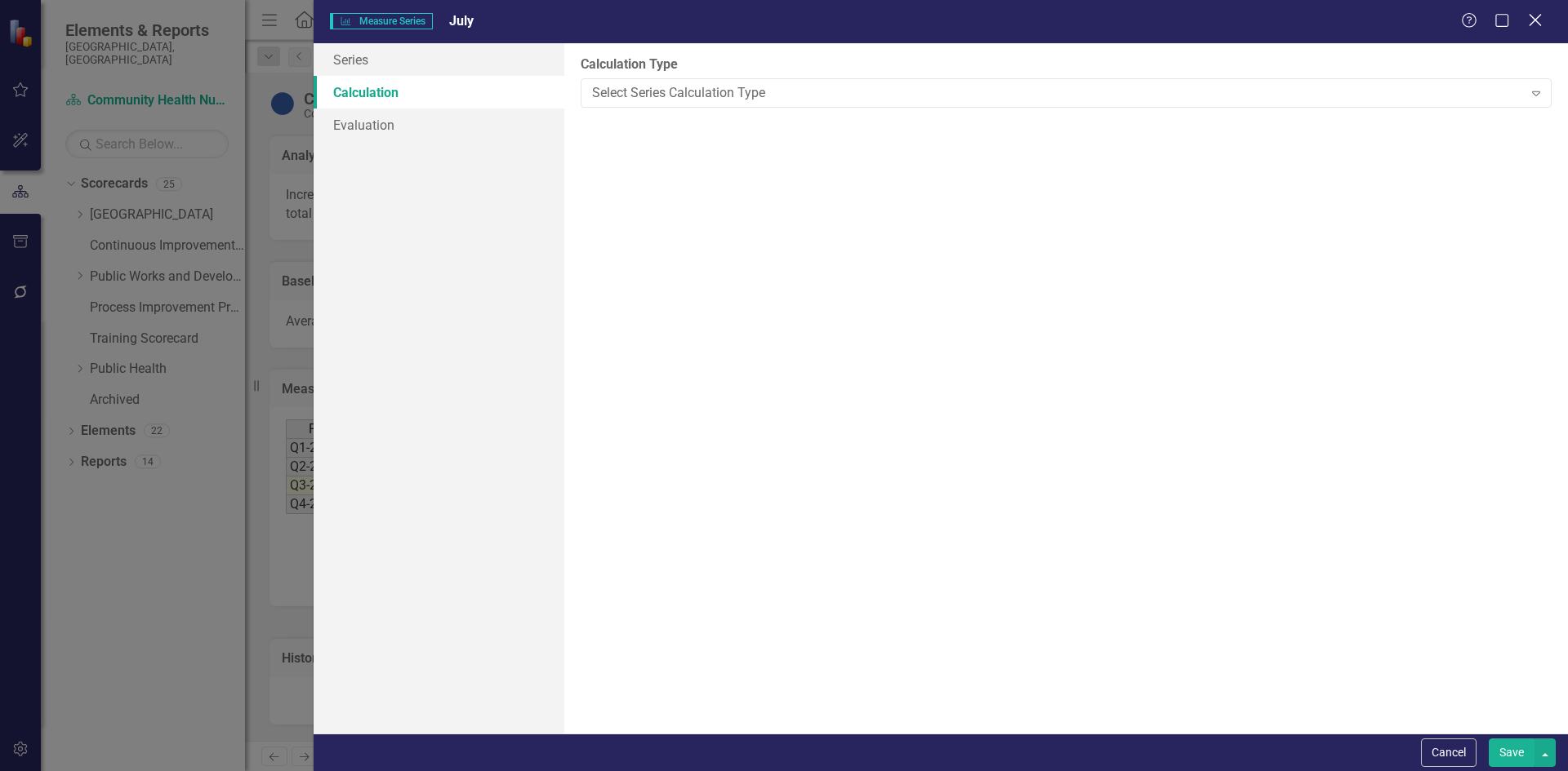
click at [1534, 24] on icon "Close" at bounding box center [1535, 20] width 21 height 16
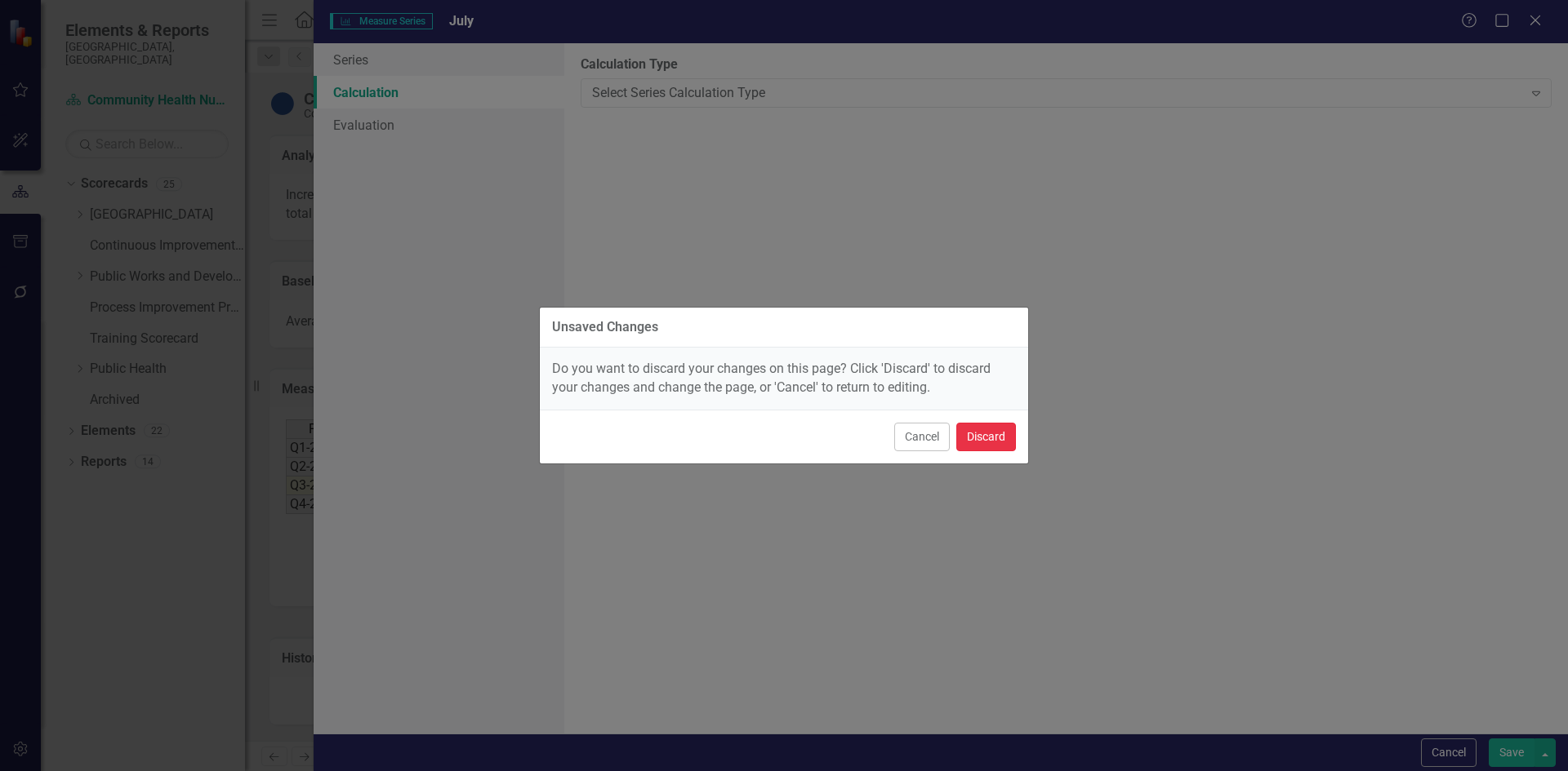
click at [982, 440] on button "Discard" at bounding box center [986, 437] width 60 height 28
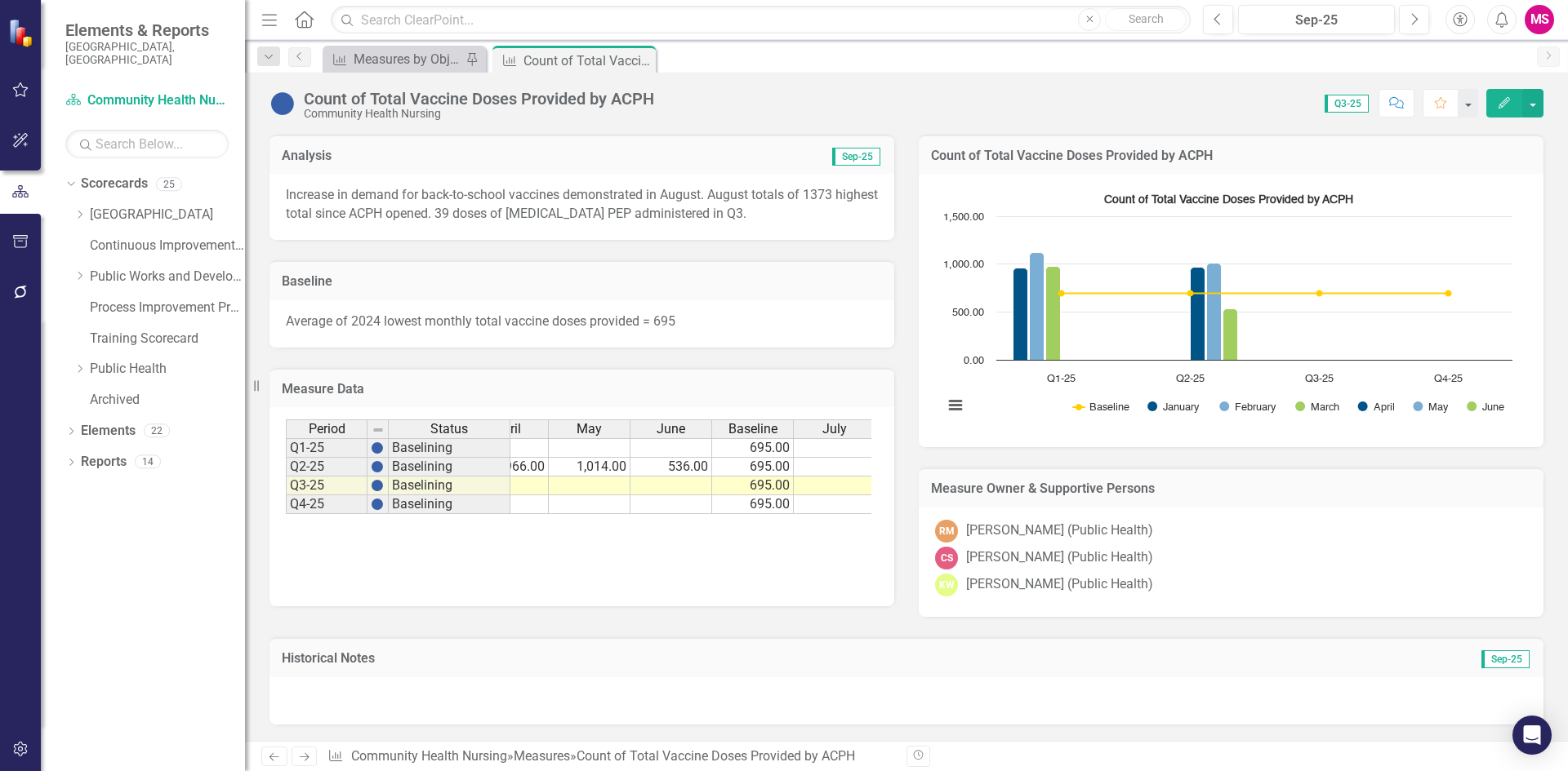
scroll to position [0, 293]
click at [652, 405] on div "Measure Data Last Calculated" at bounding box center [582, 387] width 625 height 40
click at [875, 404] on div "Measure Data Last Calculated" at bounding box center [582, 387] width 625 height 40
click at [724, 590] on div "Period Status January February March April May June Baseline July Q1-25 Baselin…" at bounding box center [582, 506] width 625 height 199
click at [655, 375] on div "Measure Data Last Calculated" at bounding box center [582, 387] width 625 height 40
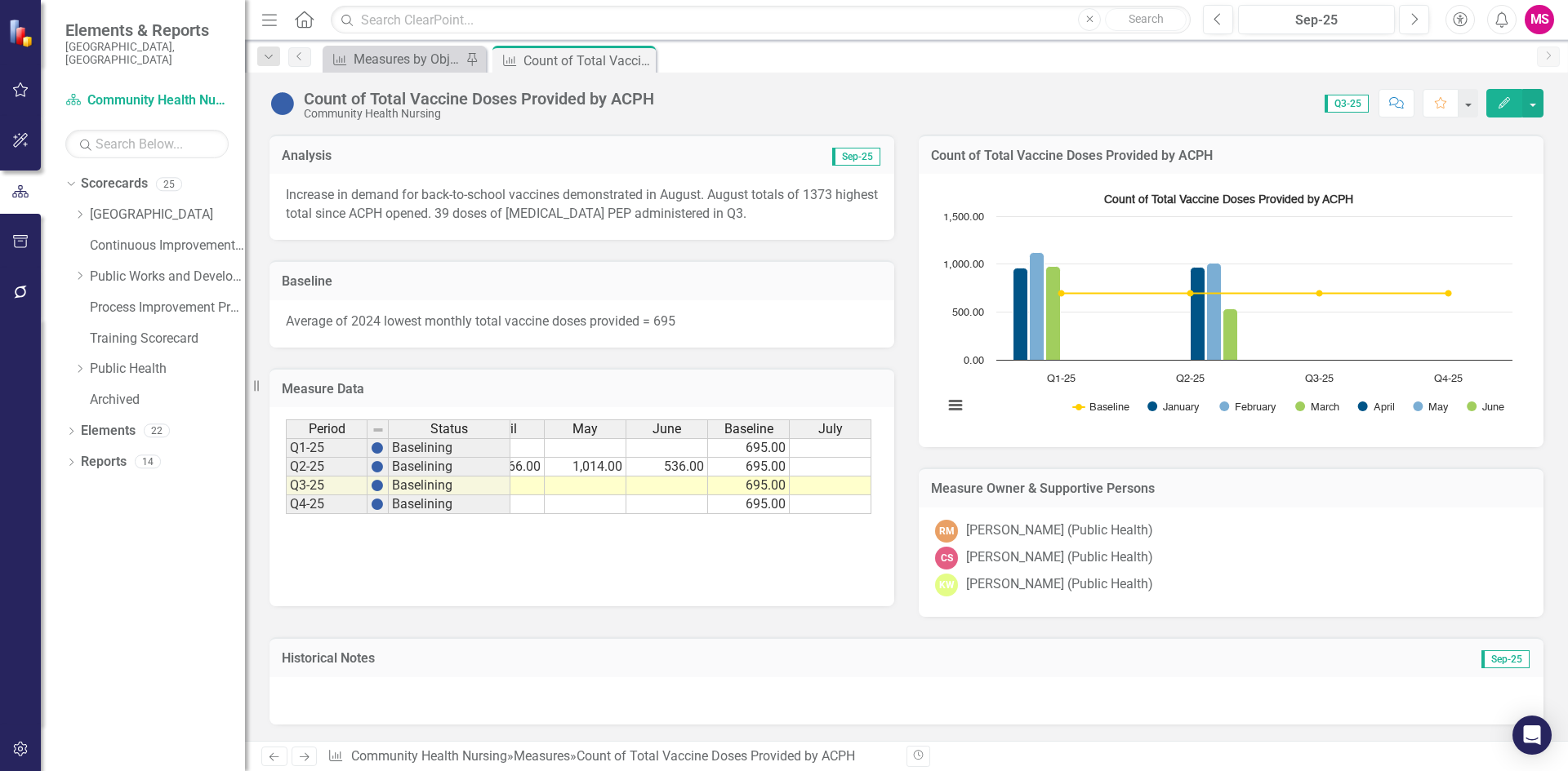
click at [655, 375] on div "Measure Data Last Calculated" at bounding box center [582, 387] width 625 height 40
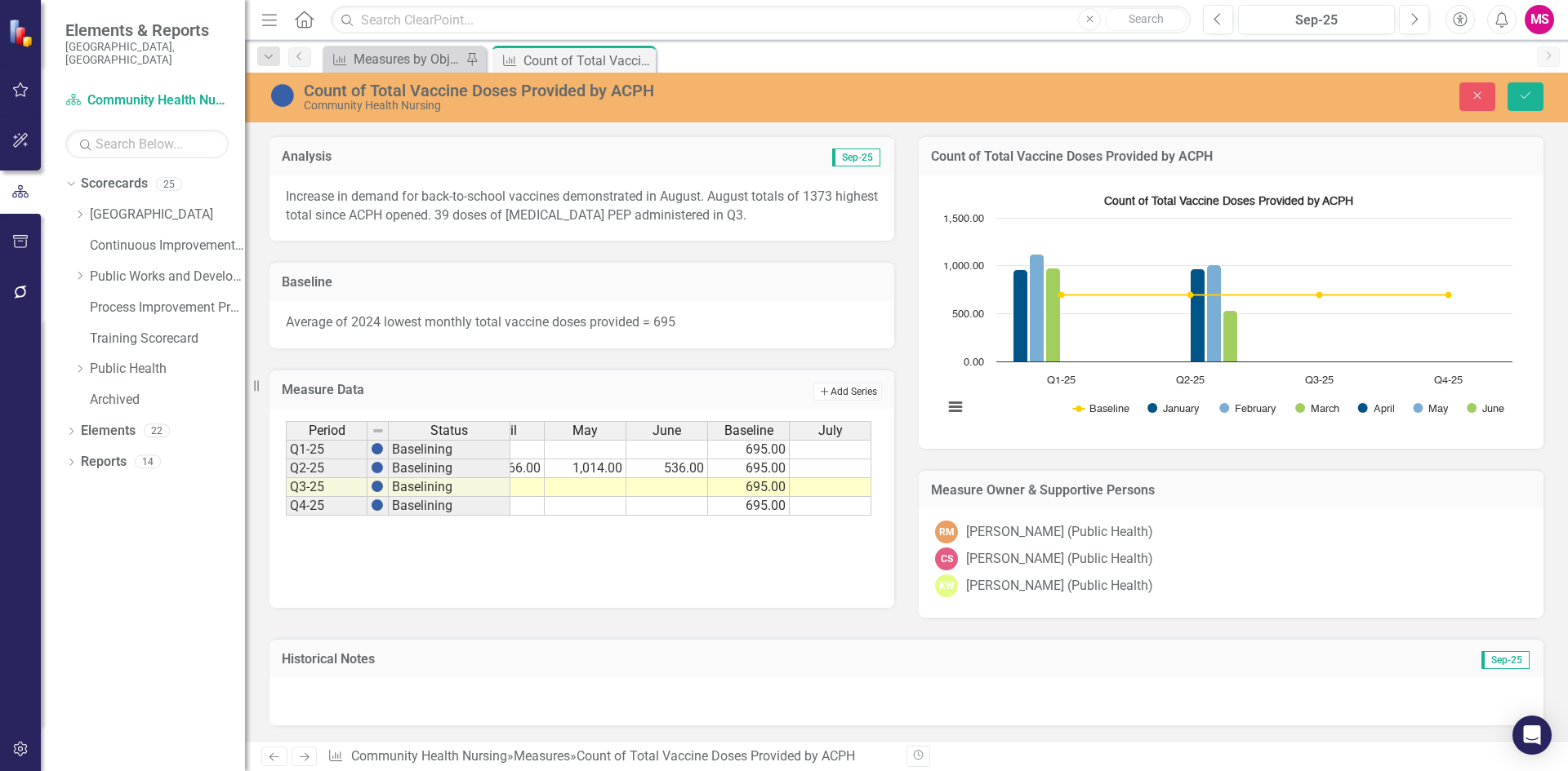
click at [833, 393] on button "Add Add Series" at bounding box center [847, 391] width 69 height 18
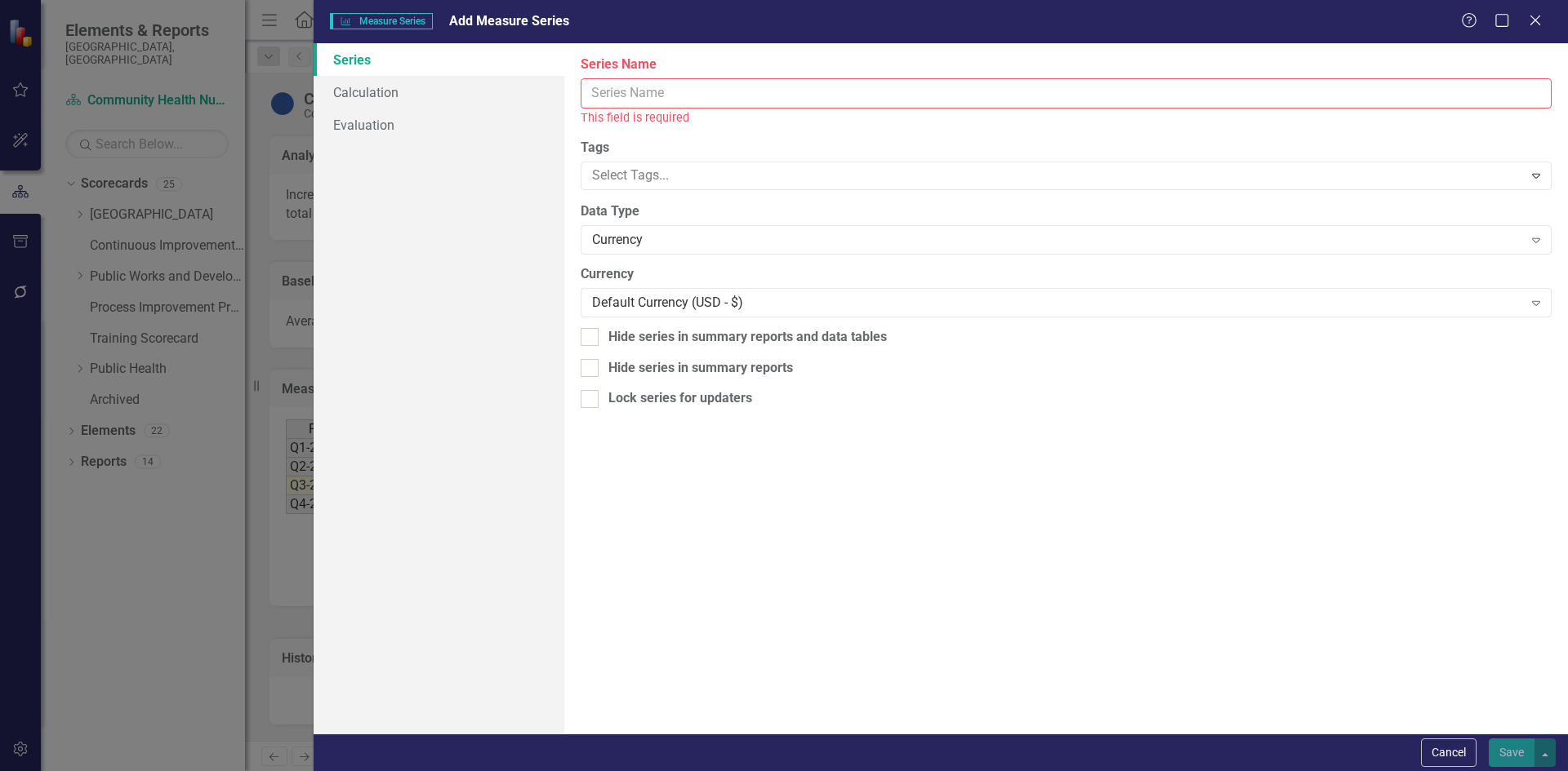
click at [647, 94] on input "Series Name" at bounding box center [1066, 94] width 971 height 30
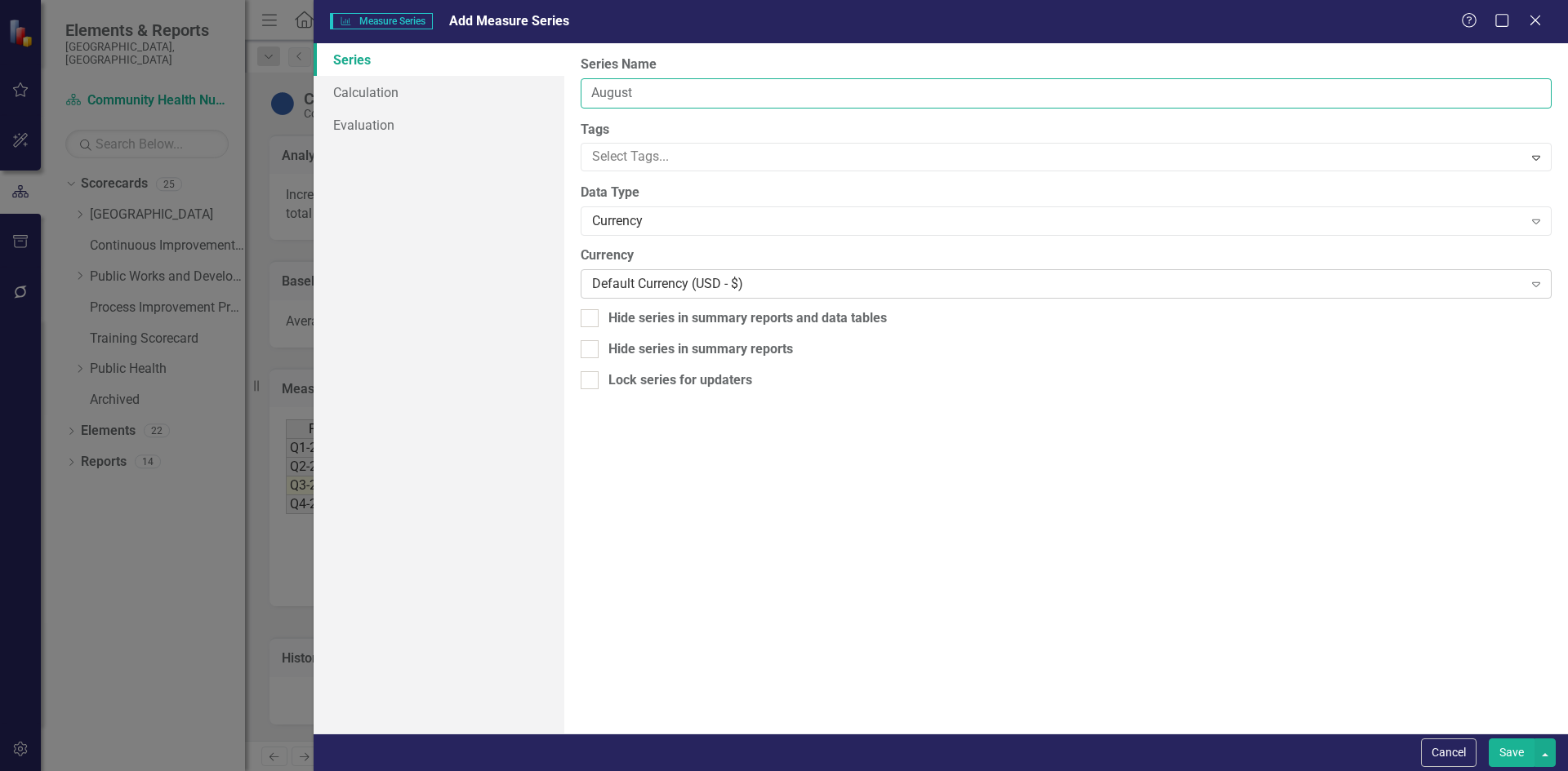
type input "August"
click at [657, 280] on div "Default Currency (USD - $)" at bounding box center [1057, 284] width 930 height 19
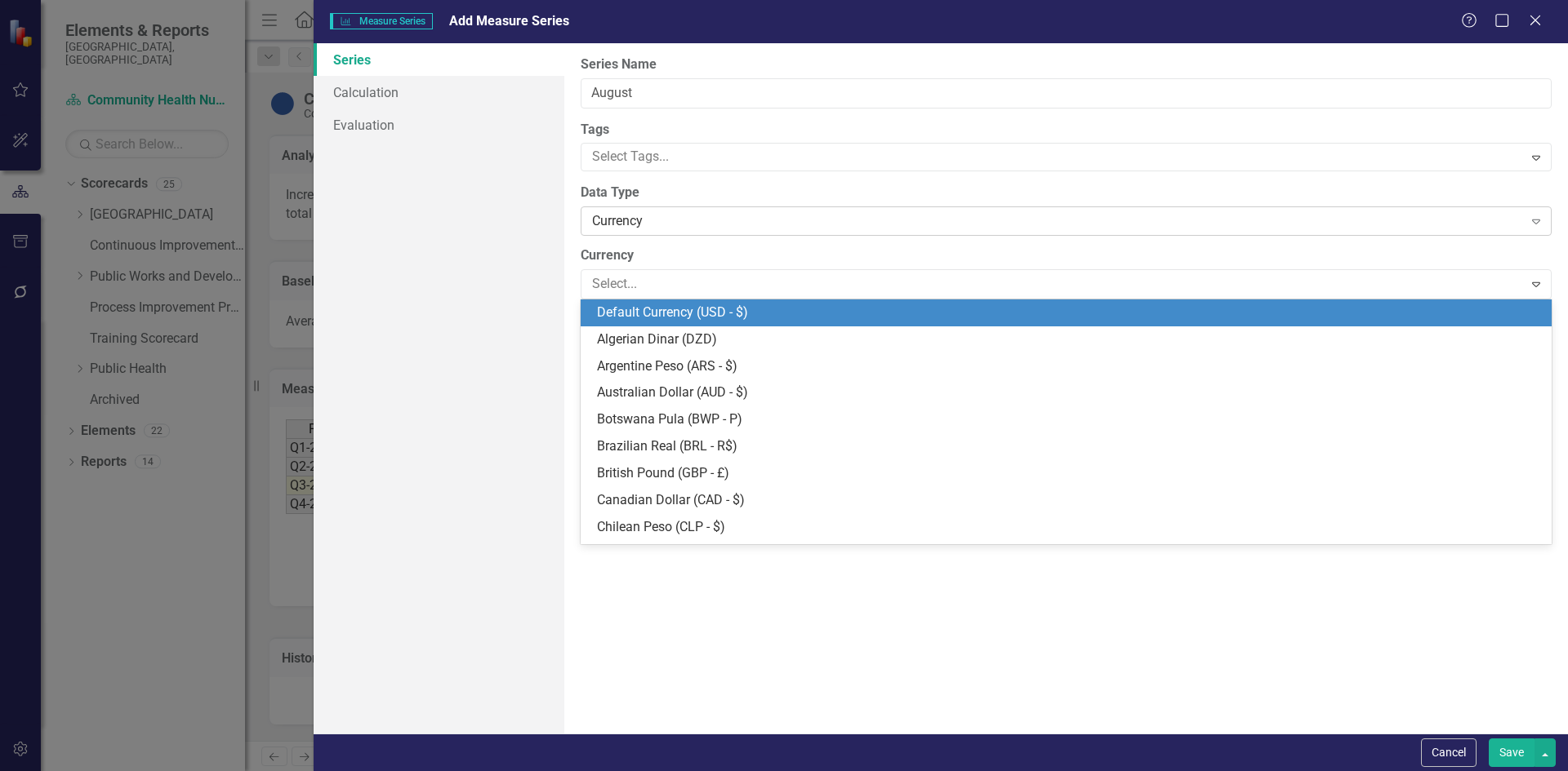
click at [655, 230] on div "Currency" at bounding box center [1057, 221] width 930 height 19
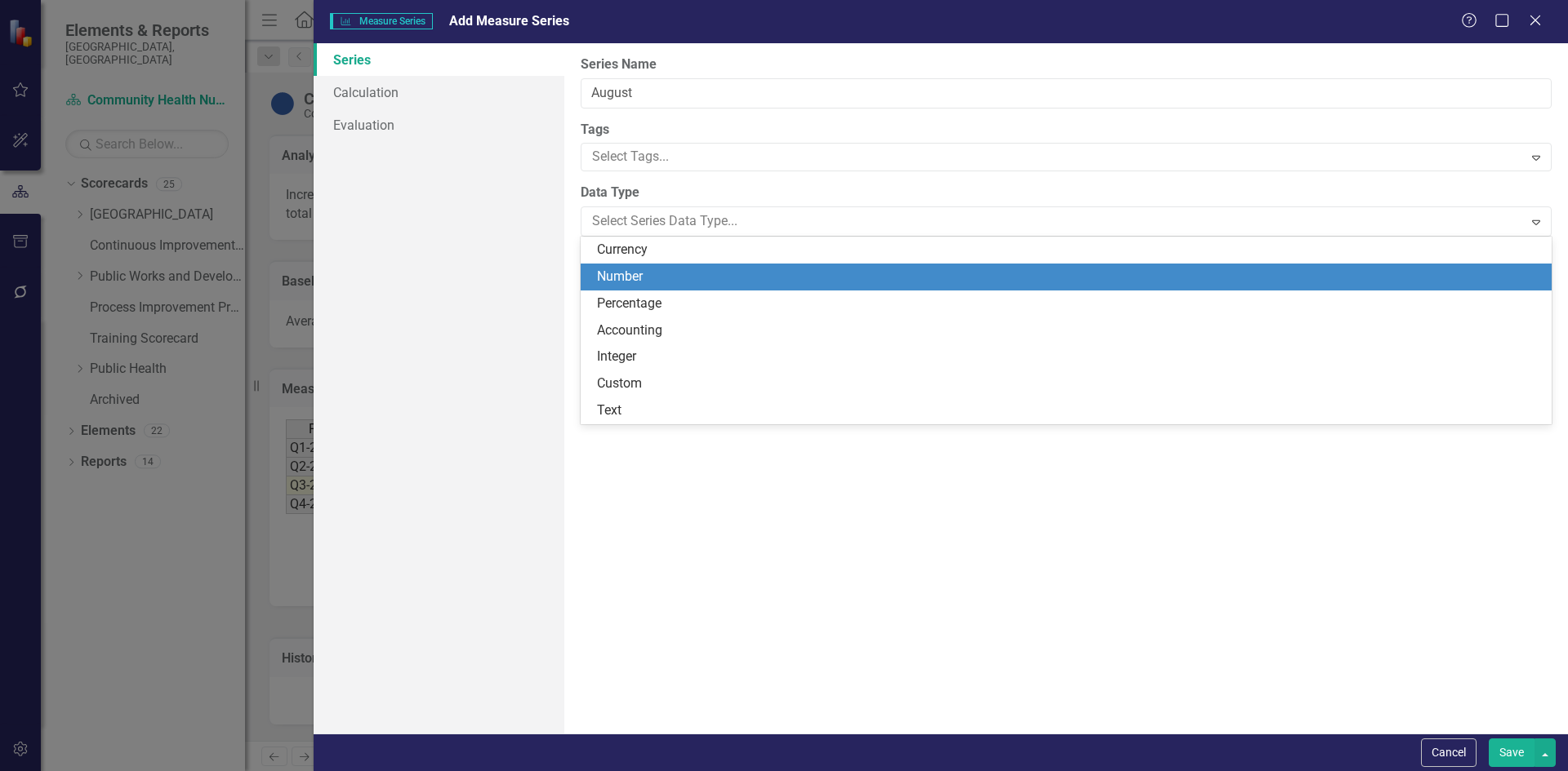
click at [644, 275] on div "Number" at bounding box center [1069, 277] width 945 height 19
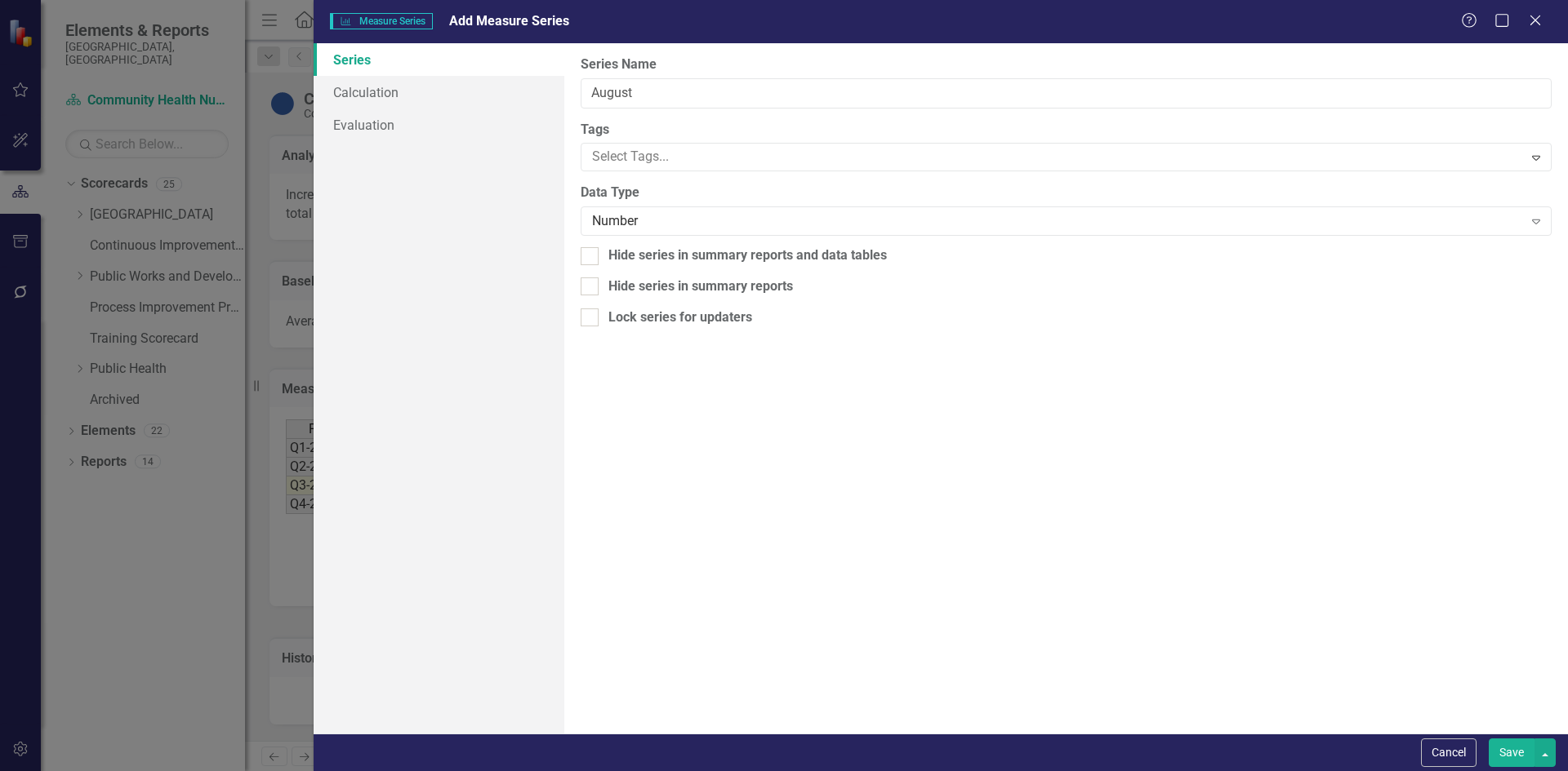
click at [1504, 748] on button "Save" at bounding box center [1511, 752] width 46 height 28
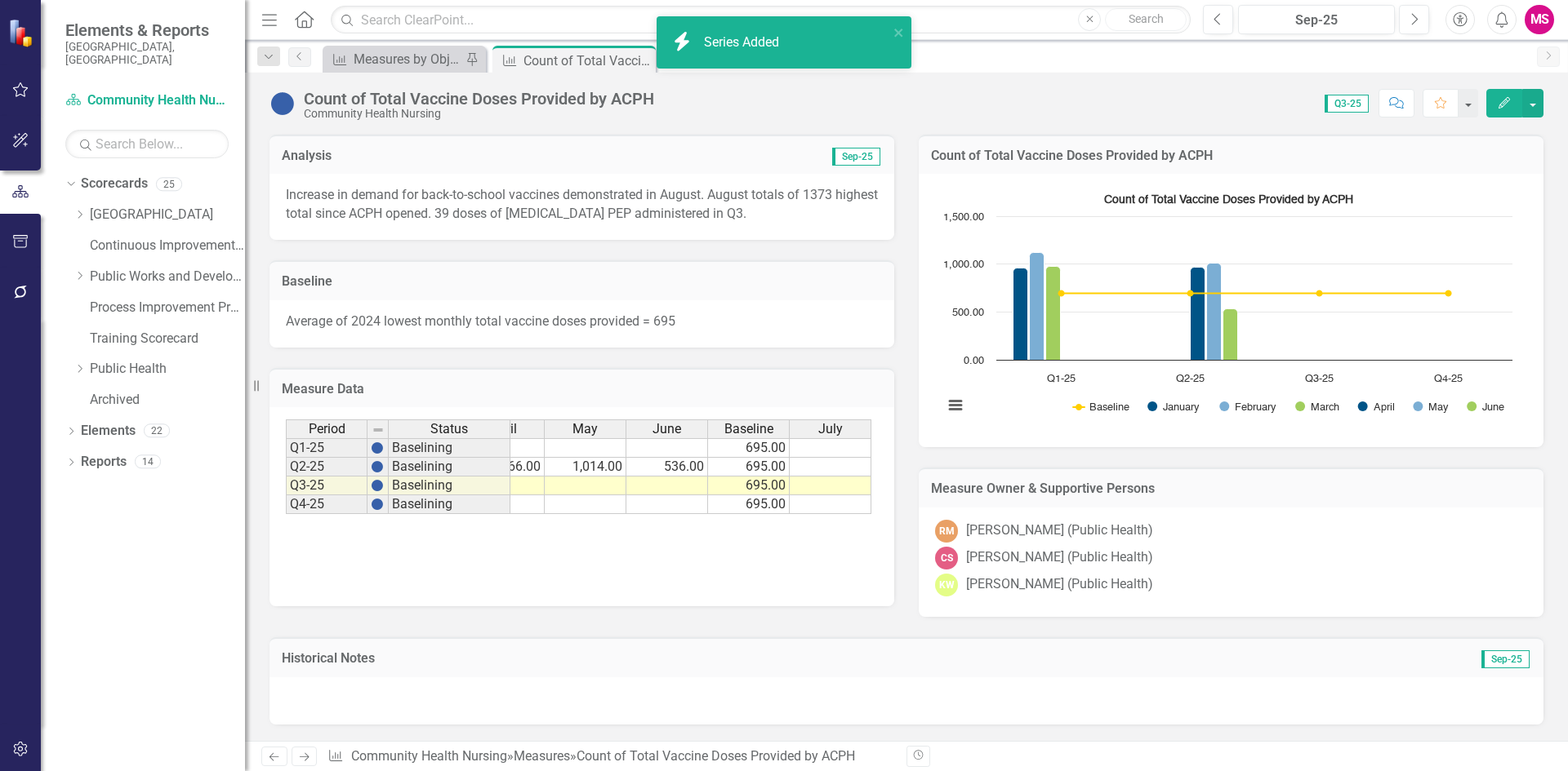
click at [789, 387] on h3 "Measure Data" at bounding box center [582, 389] width 601 height 15
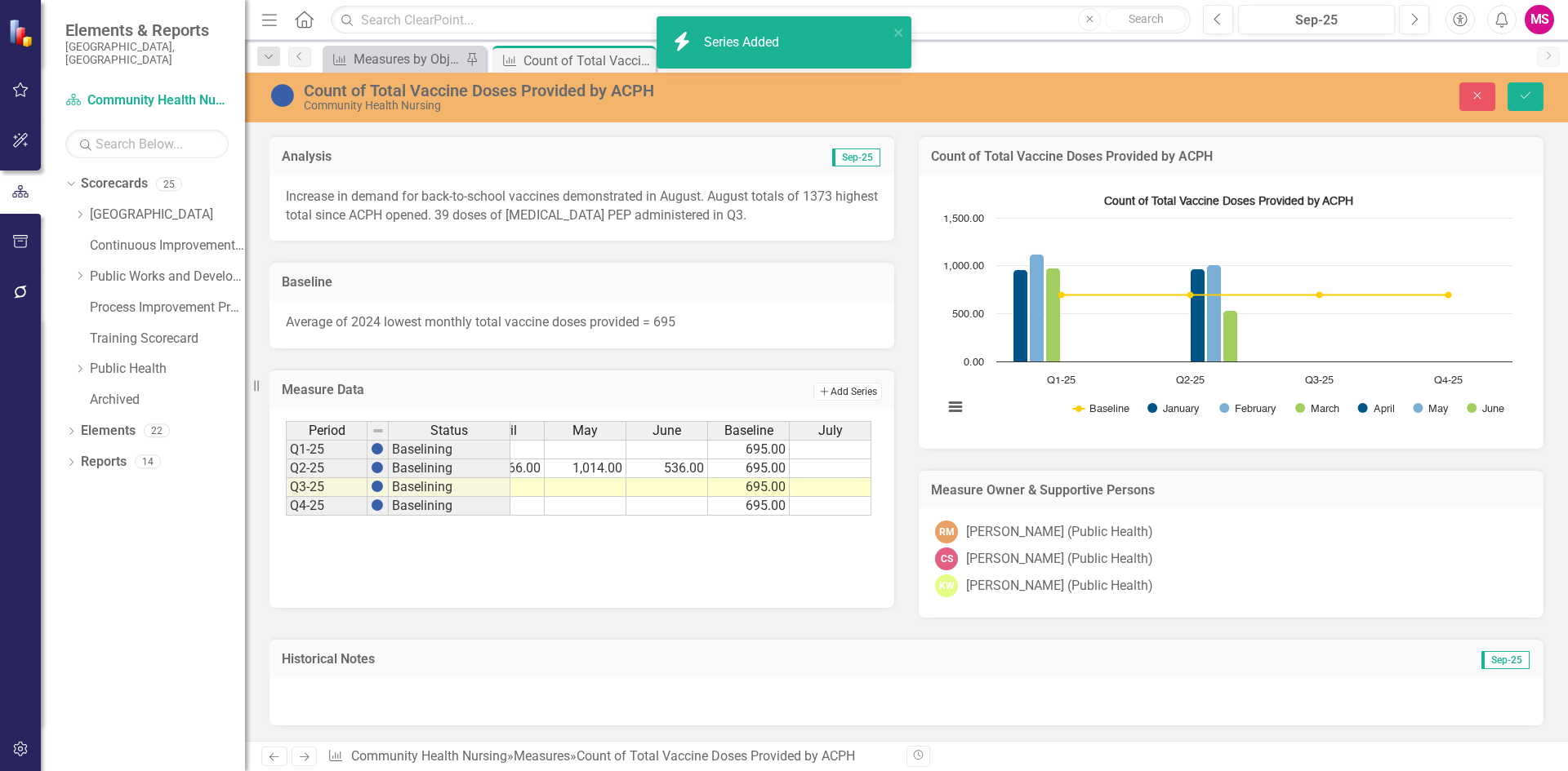
click at [825, 399] on button "Add Add Series" at bounding box center [847, 391] width 69 height 18
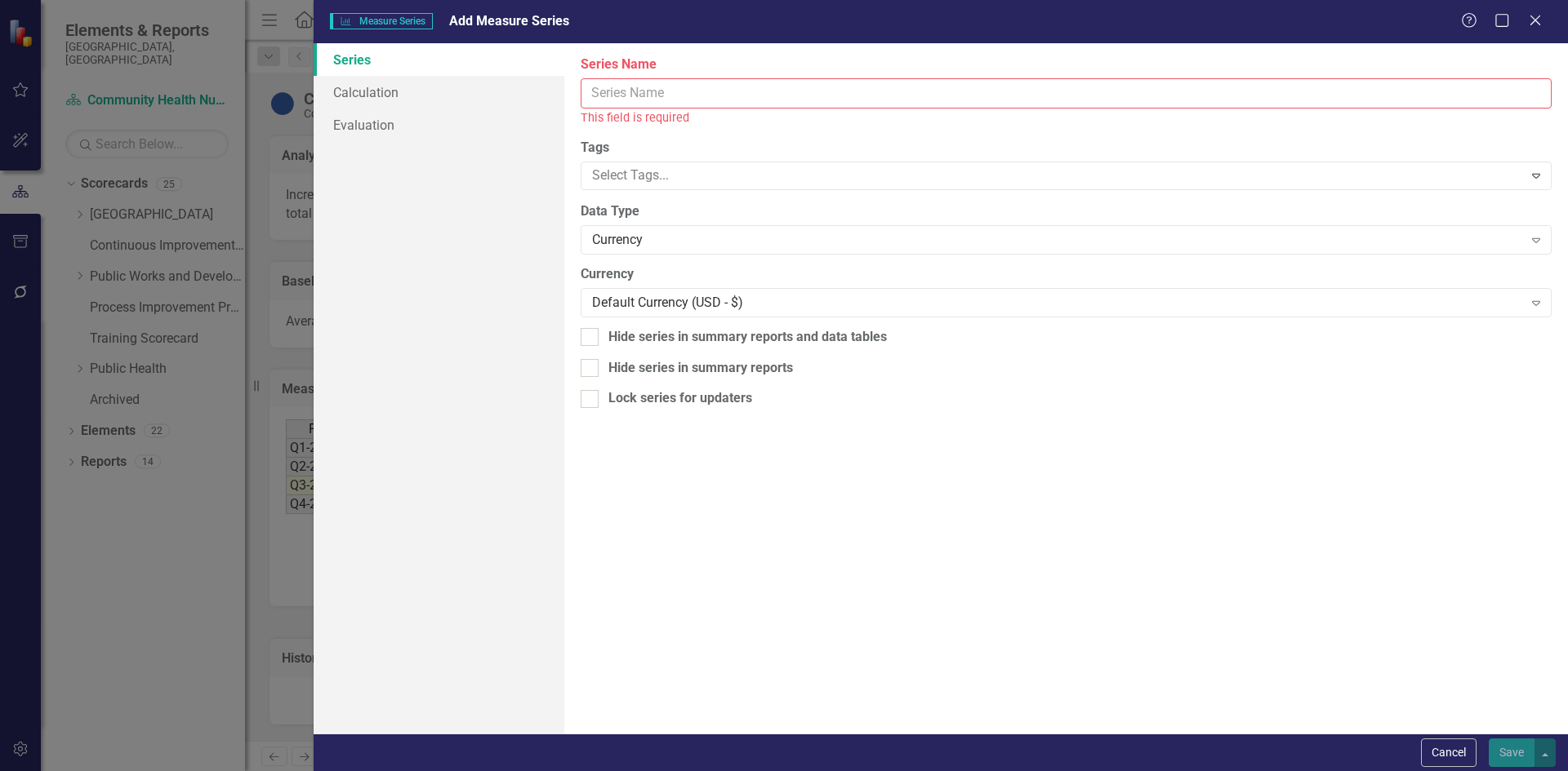
click at [636, 85] on input "Series Name" at bounding box center [1066, 94] width 971 height 30
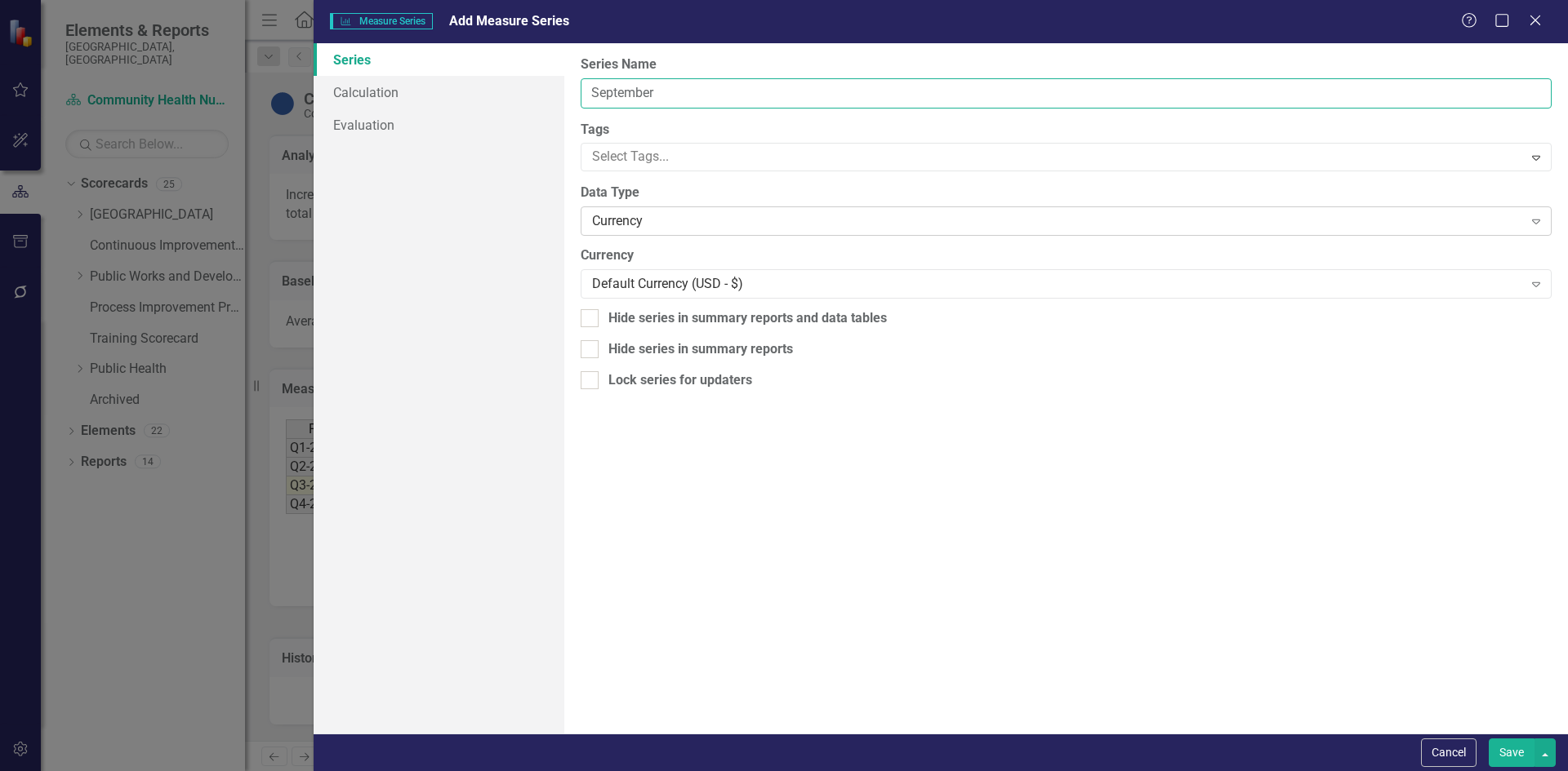
type input "September"
click at [660, 220] on div "Currency" at bounding box center [1057, 221] width 930 height 19
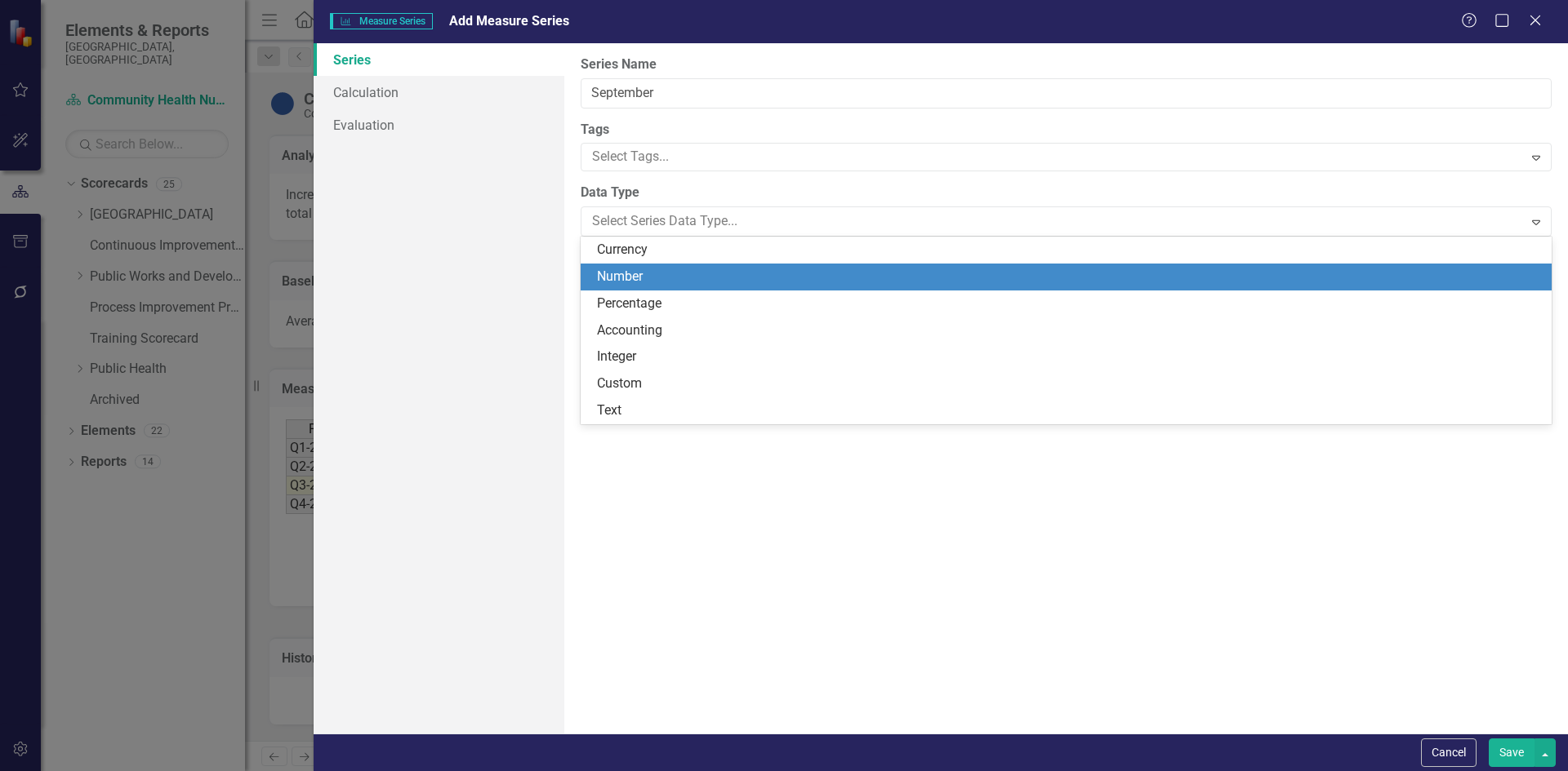
click at [653, 280] on div "Number" at bounding box center [1069, 277] width 945 height 19
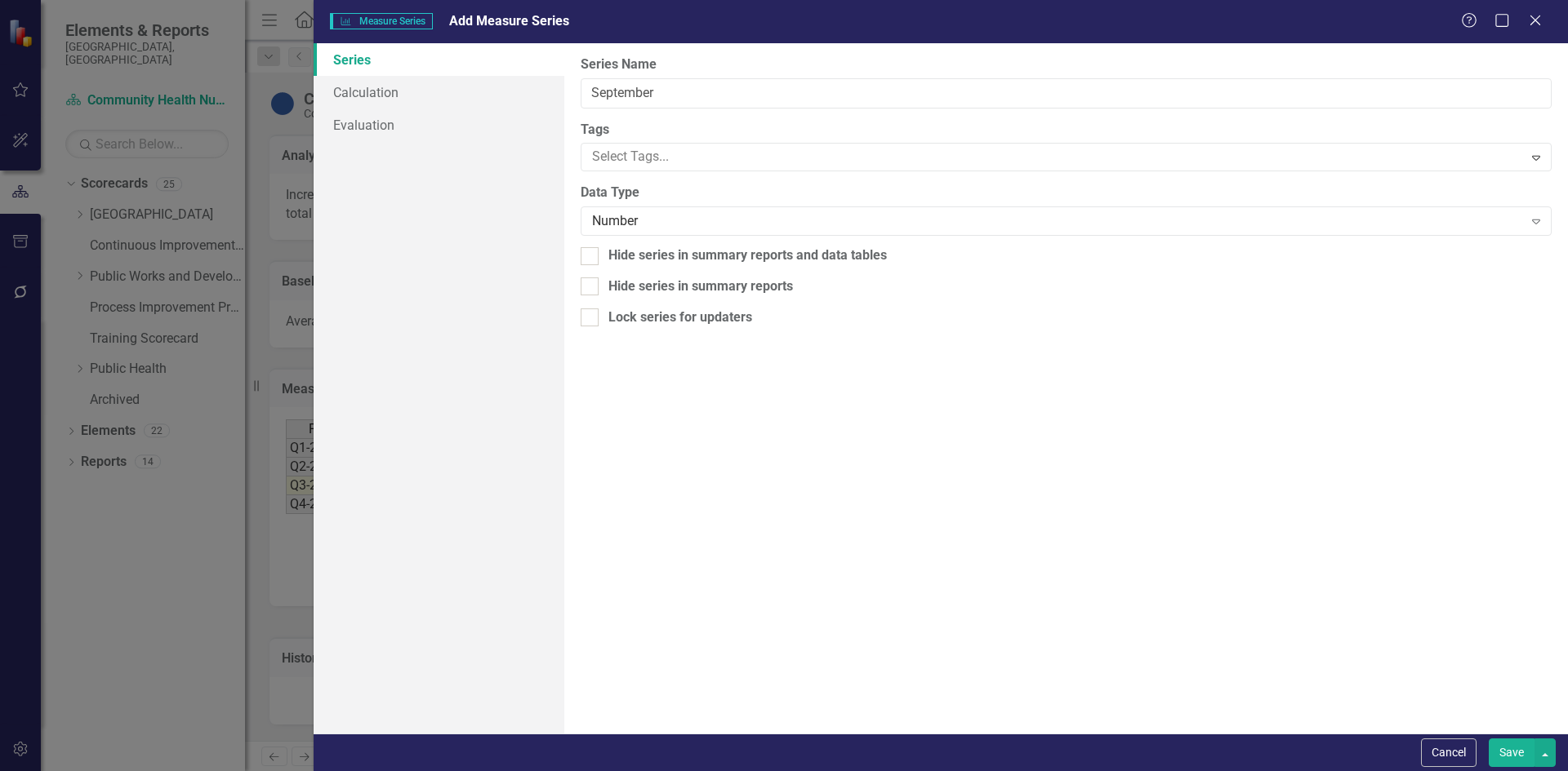
click at [1515, 751] on button "Save" at bounding box center [1511, 752] width 46 height 28
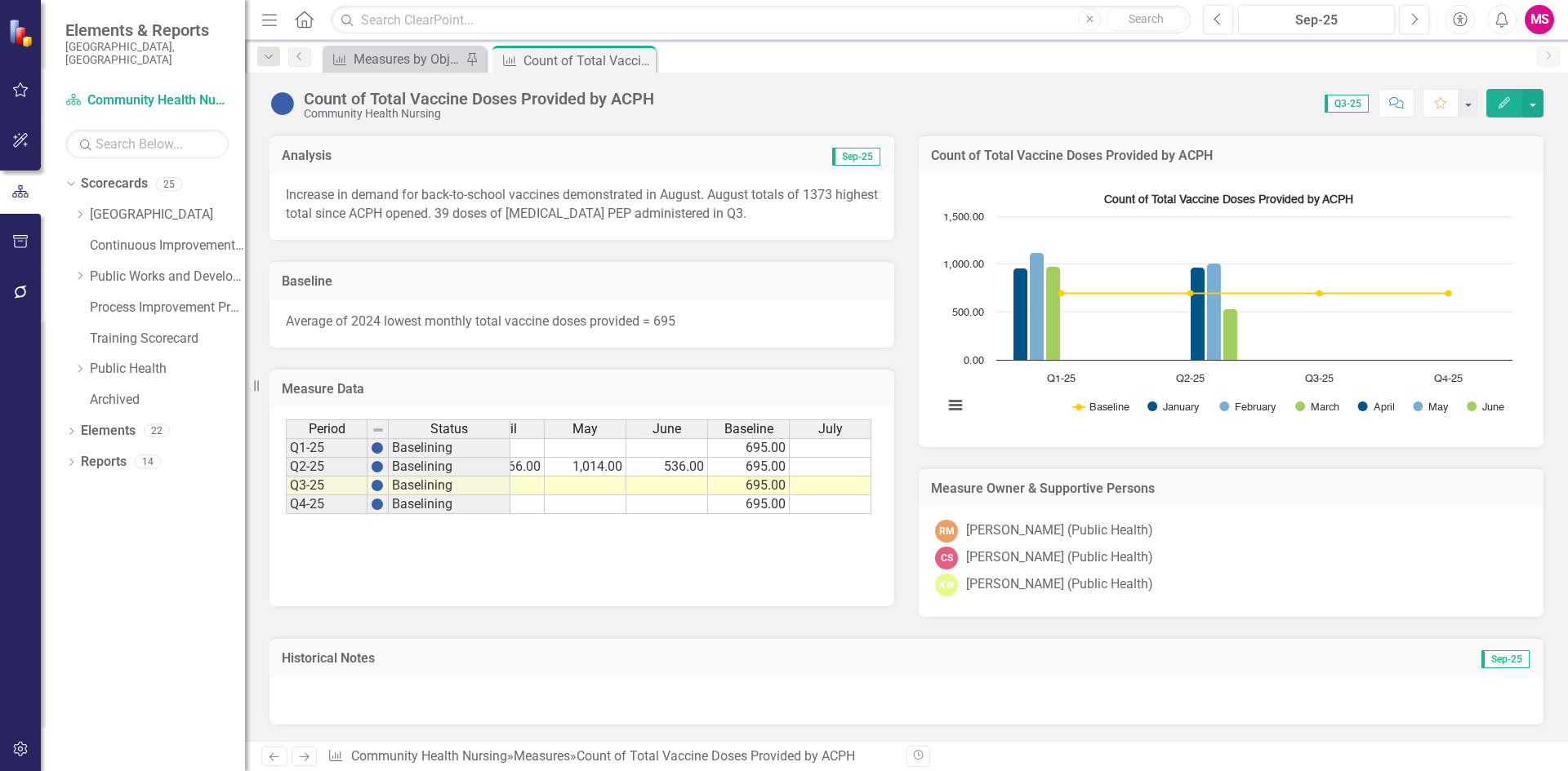
click at [1267, 153] on h3 "Count of Total Vaccine Doses Provided by ACPH" at bounding box center [1231, 156] width 601 height 15
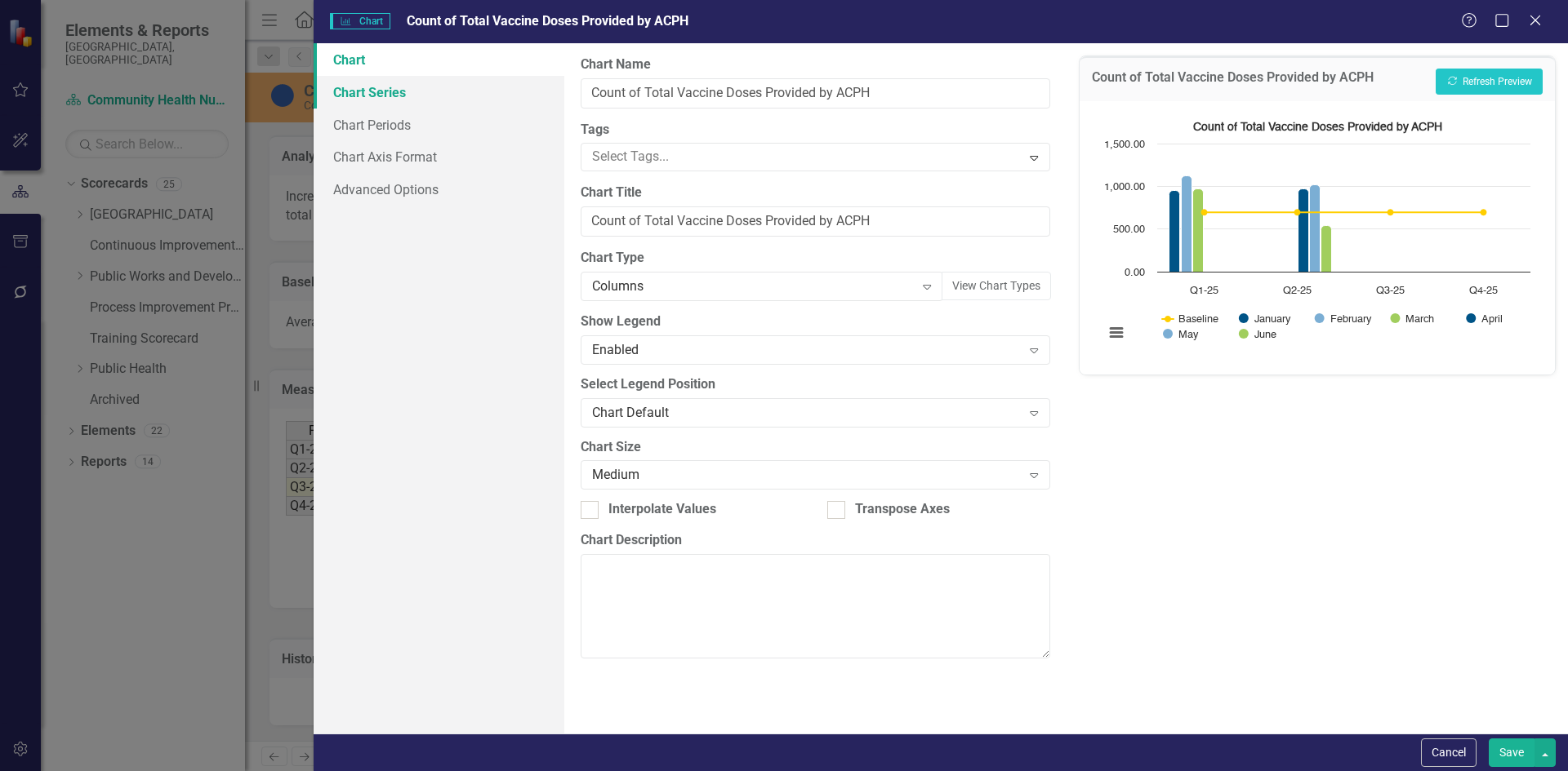
click at [390, 85] on link "Chart Series" at bounding box center [438, 92] width 251 height 33
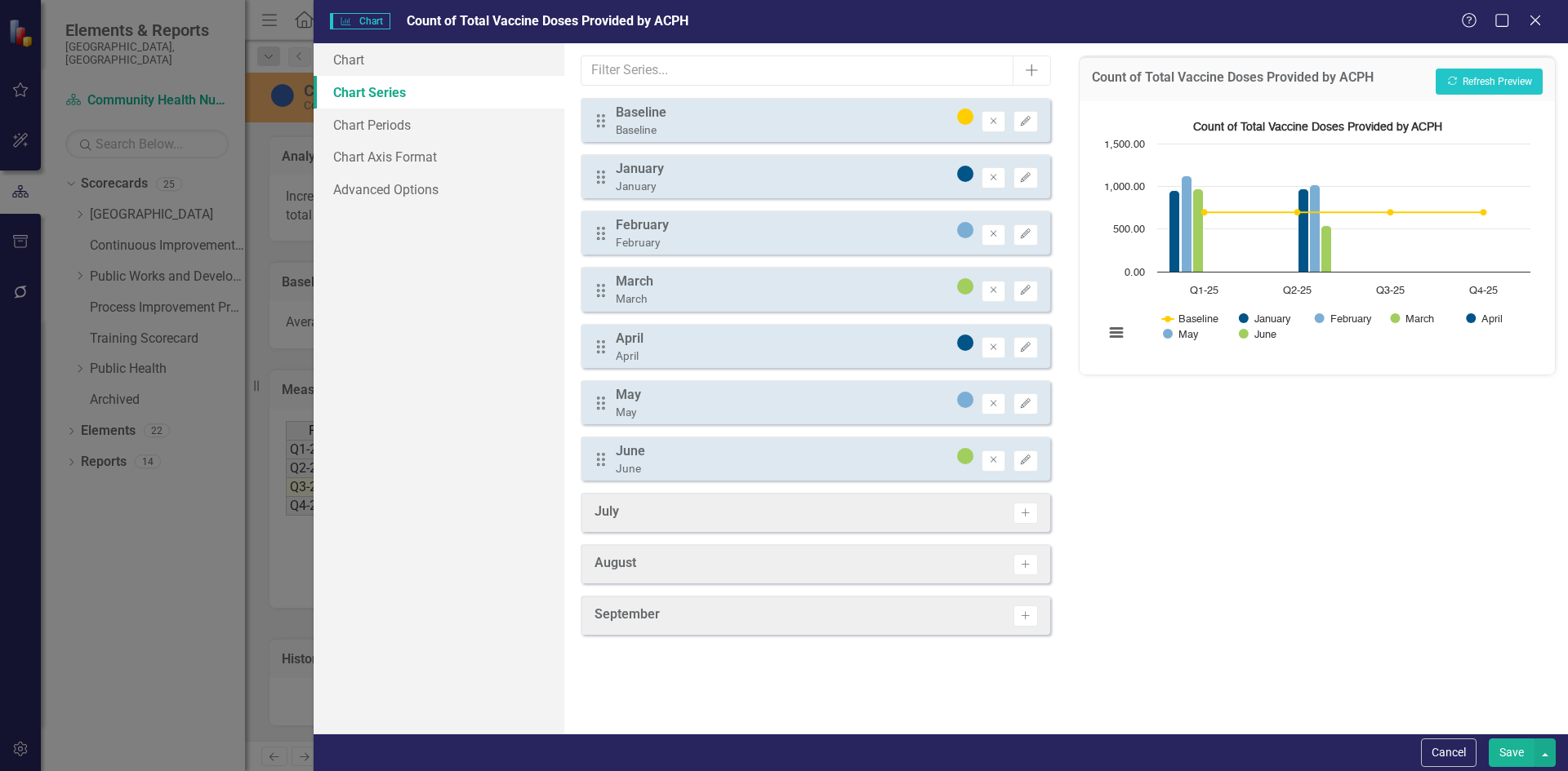
drag, startPoint x: 732, startPoint y: 511, endPoint x: 732, endPoint y: 482, distance: 29.0
click at [732, 482] on div "From this tab, you can select the series that you want to include in your chart…" at bounding box center [814, 388] width 501 height 690
click at [1018, 516] on button "Activate" at bounding box center [1025, 513] width 23 height 22
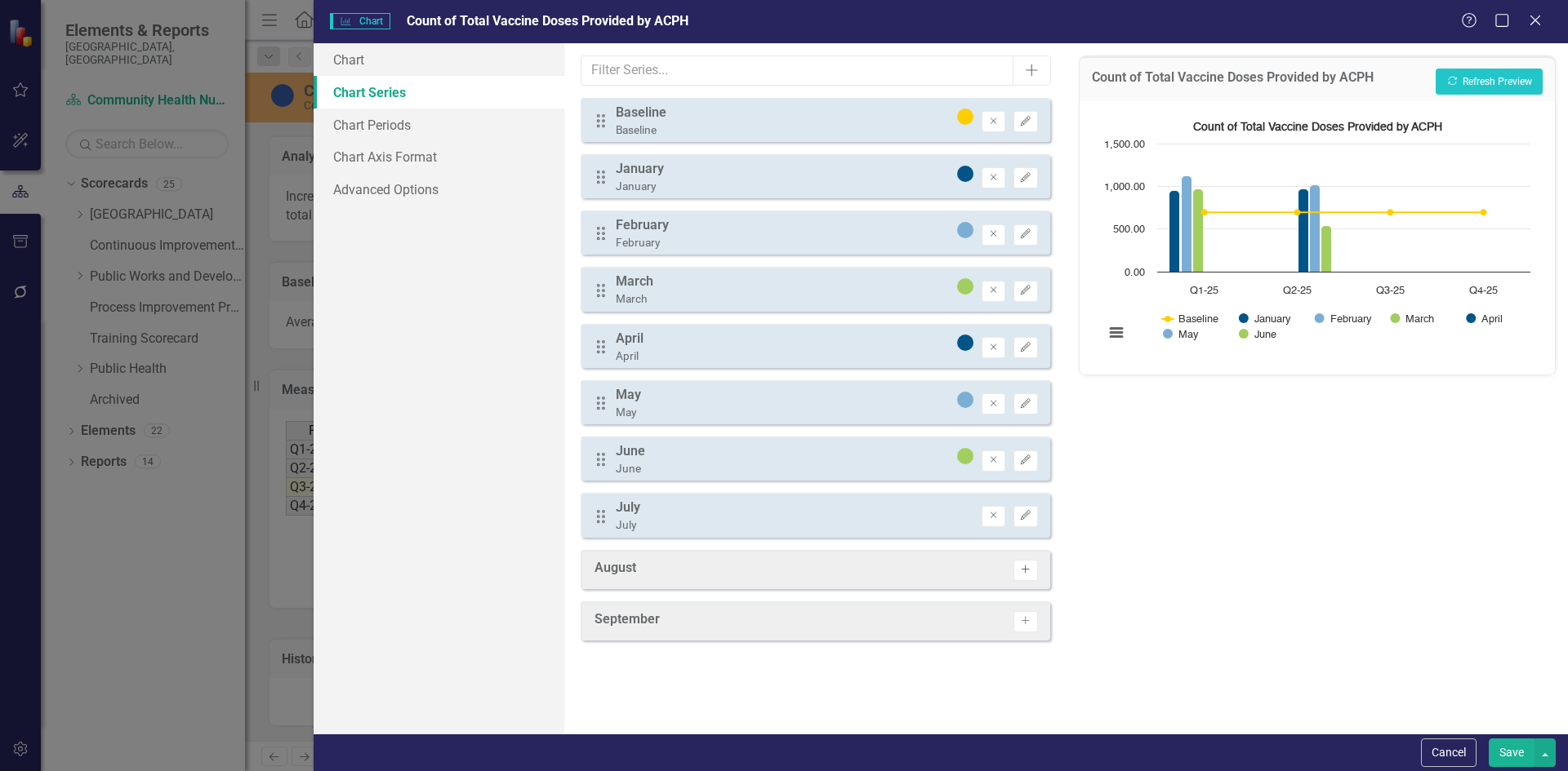
click at [1024, 568] on icon "Activate" at bounding box center [1025, 569] width 12 height 9
click at [1025, 616] on button "Activate" at bounding box center [1025, 627] width 23 height 22
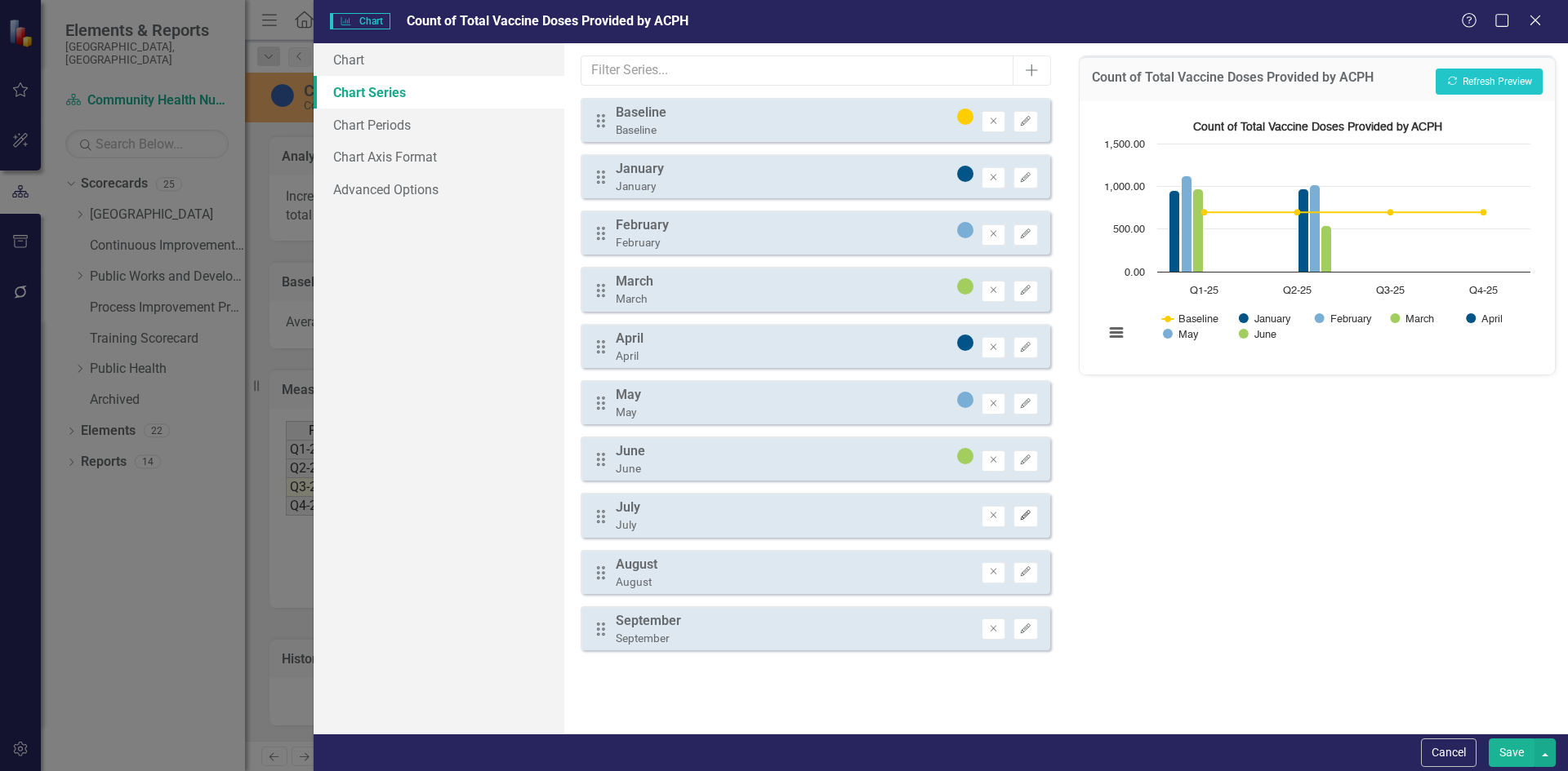
click at [1026, 513] on icon "button" at bounding box center [1026, 515] width 9 height 9
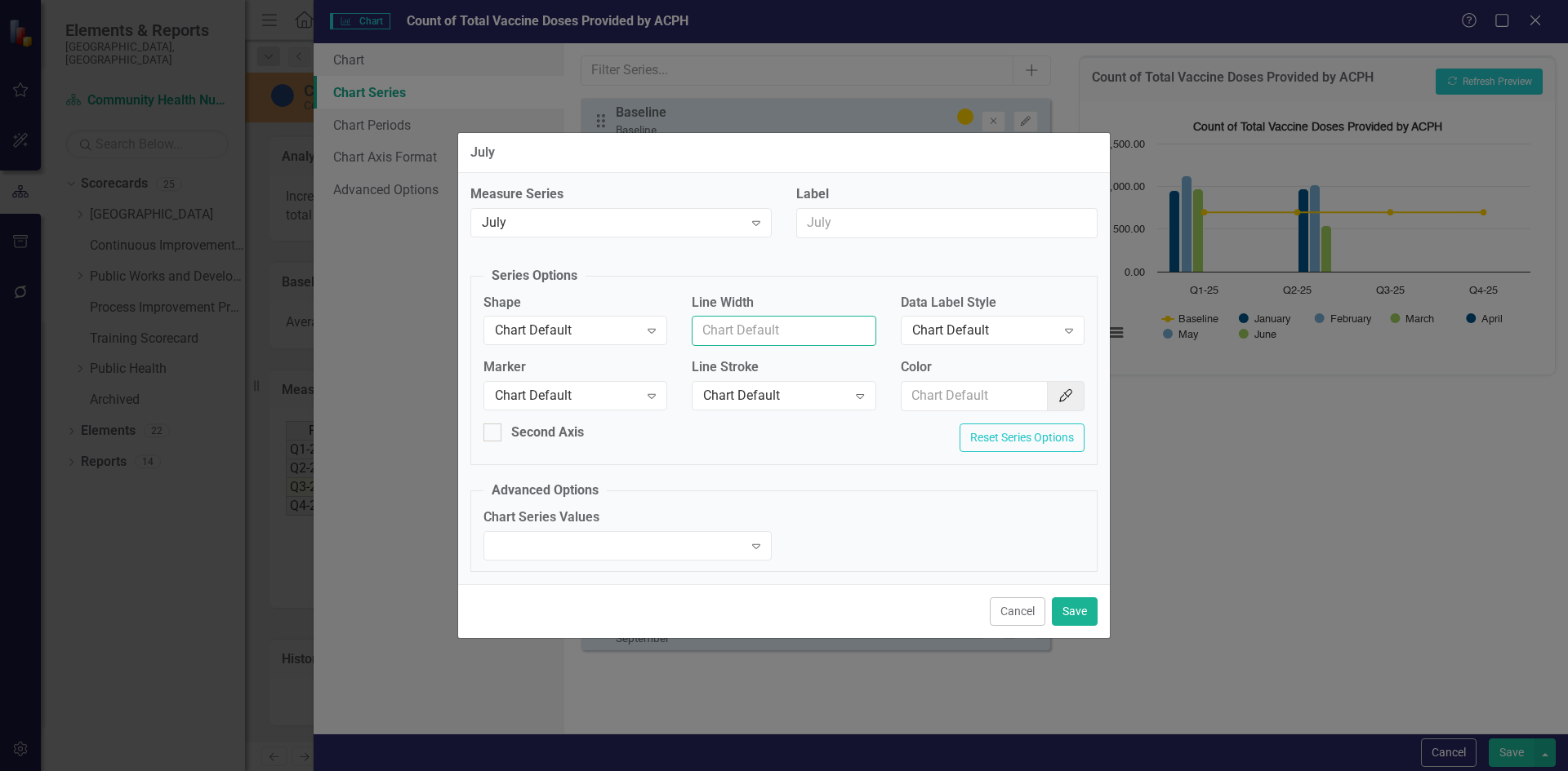
click at [790, 326] on input "Line Width" at bounding box center [784, 331] width 184 height 30
type input "1"
click at [944, 390] on input "Color" at bounding box center [975, 396] width 147 height 30
click at [1064, 391] on icon "Color Picker" at bounding box center [1065, 396] width 16 height 13
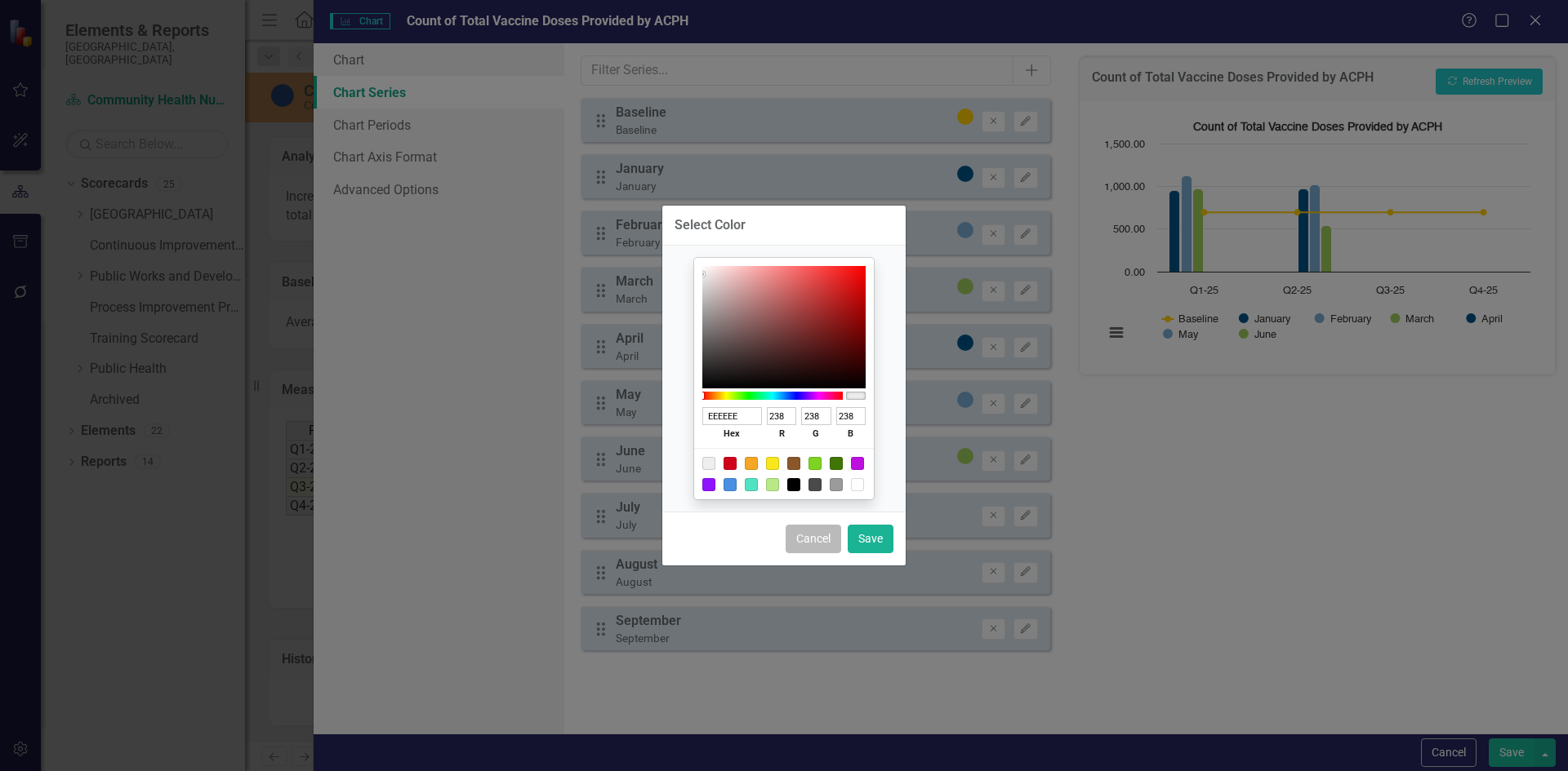
click at [812, 525] on button "Cancel" at bounding box center [813, 539] width 55 height 28
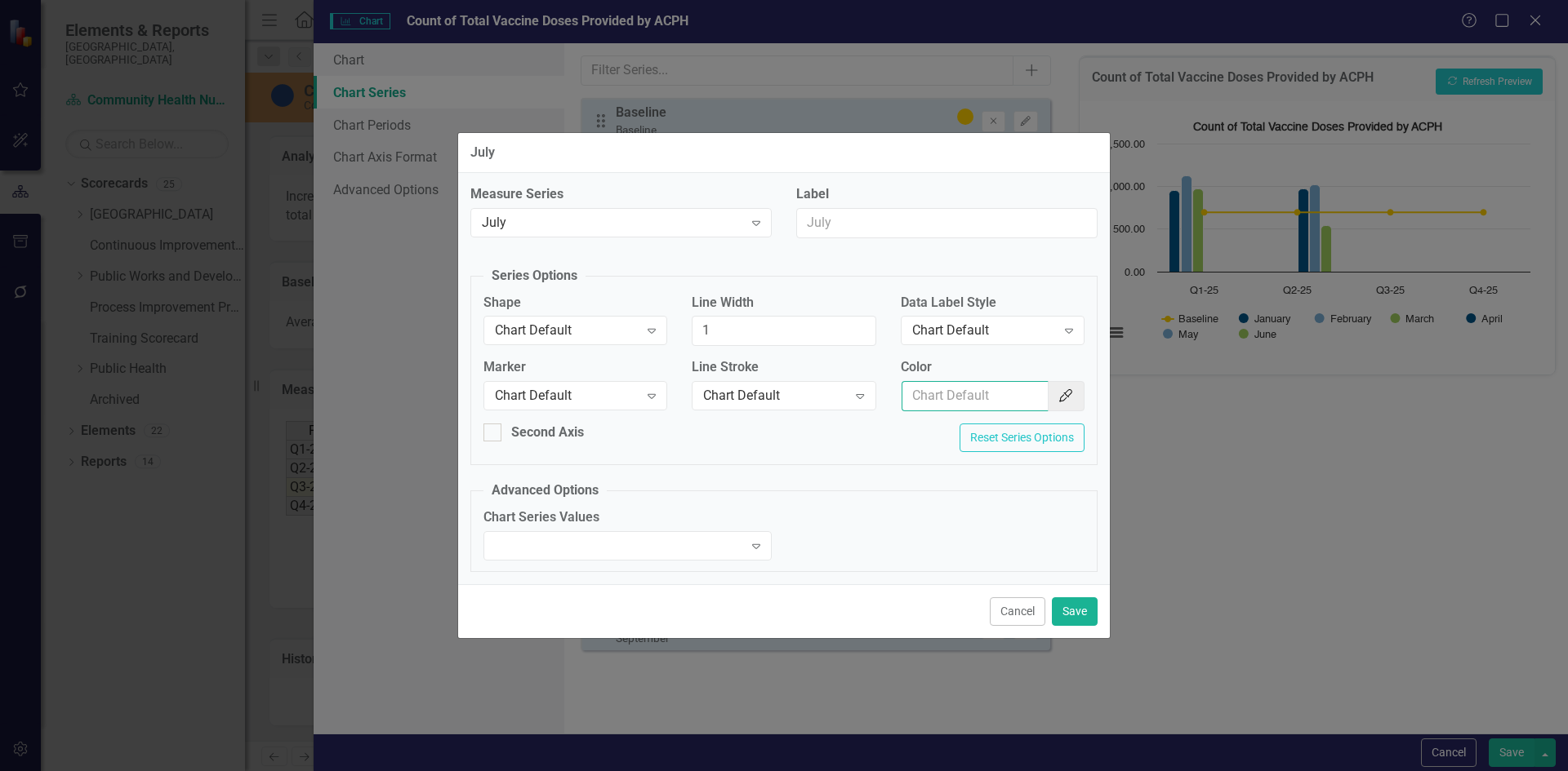
click at [935, 401] on input "Color" at bounding box center [975, 396] width 147 height 30
type input "#005487"
click at [685, 544] on div at bounding box center [614, 545] width 254 height 3
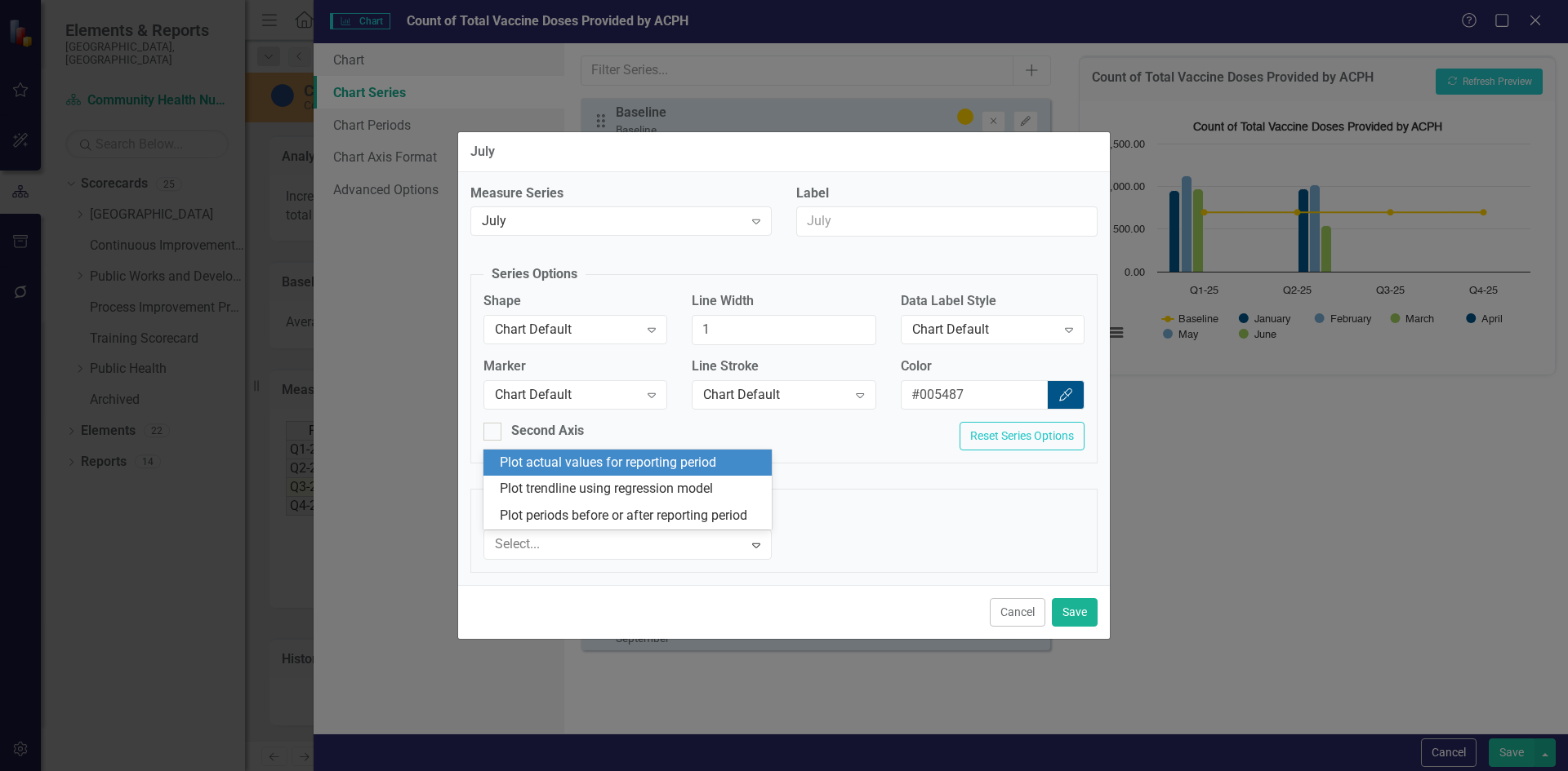
click at [676, 464] on div "Plot actual values for reporting period" at bounding box center [631, 463] width 262 height 19
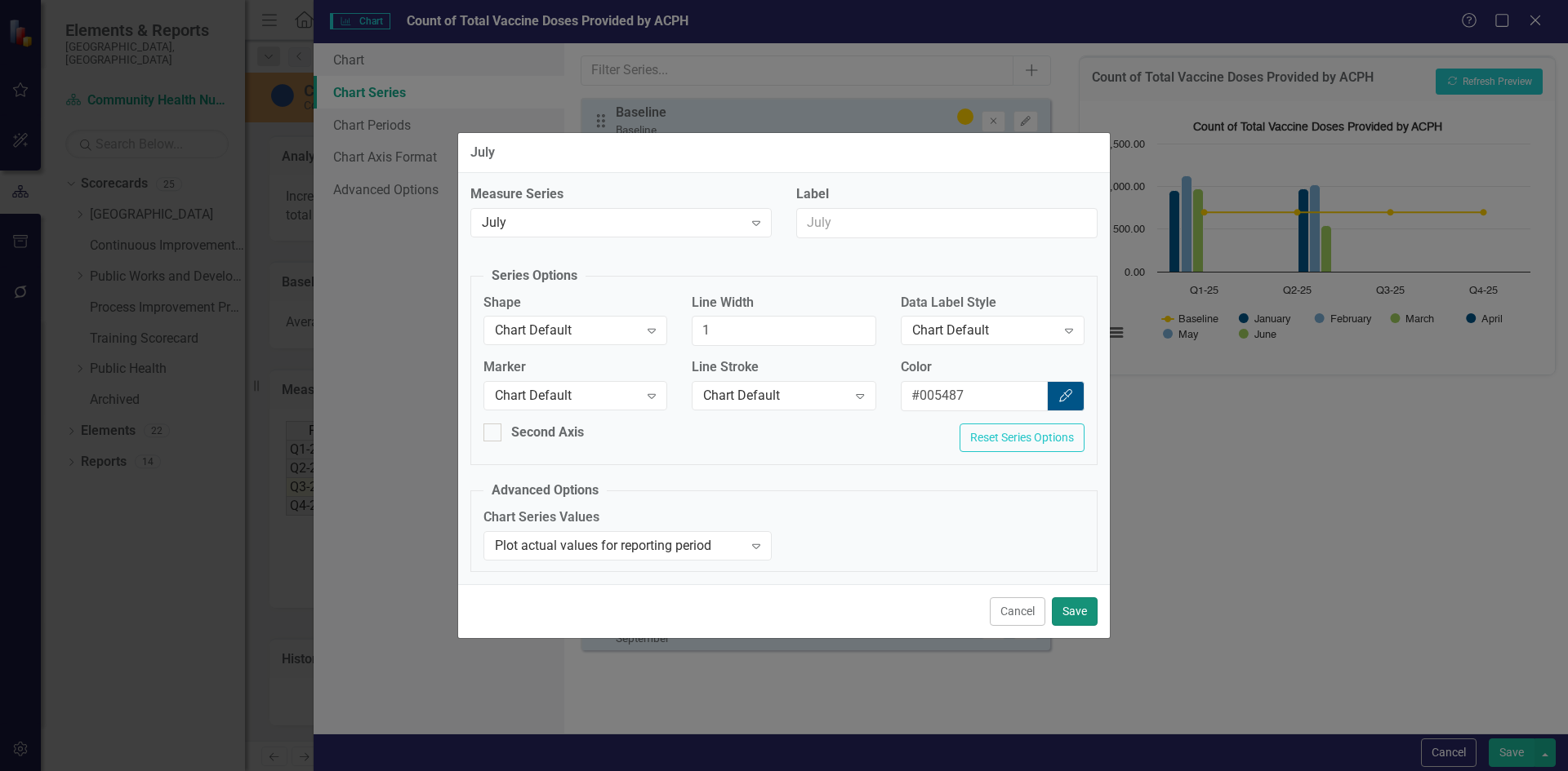
click at [1072, 616] on button "Save" at bounding box center [1074, 612] width 46 height 28
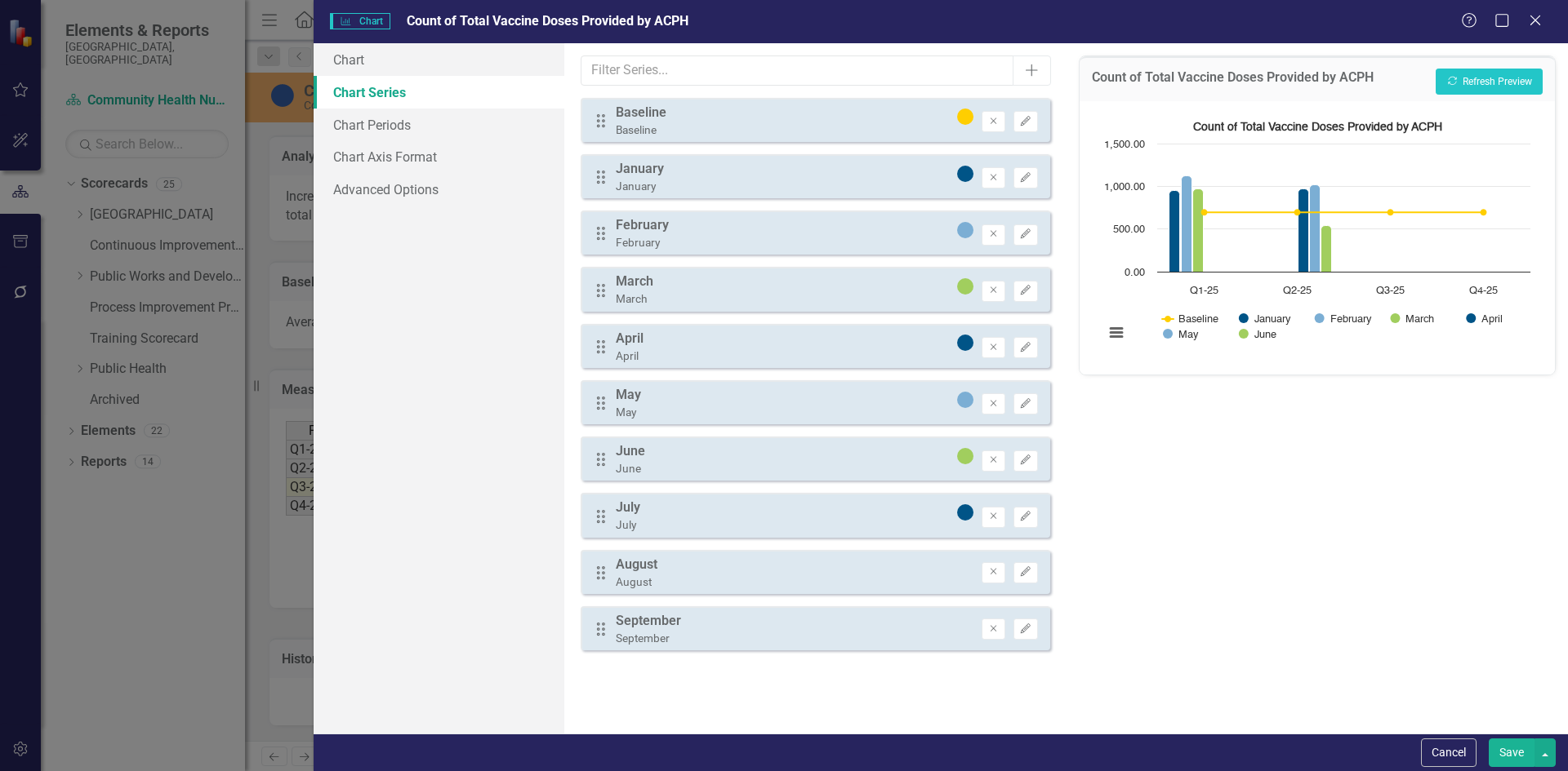
click at [726, 234] on div "Drag February February Remove Edit" at bounding box center [814, 232] width 468 height 44
click at [1025, 232] on icon "Edit" at bounding box center [1025, 234] width 12 height 9
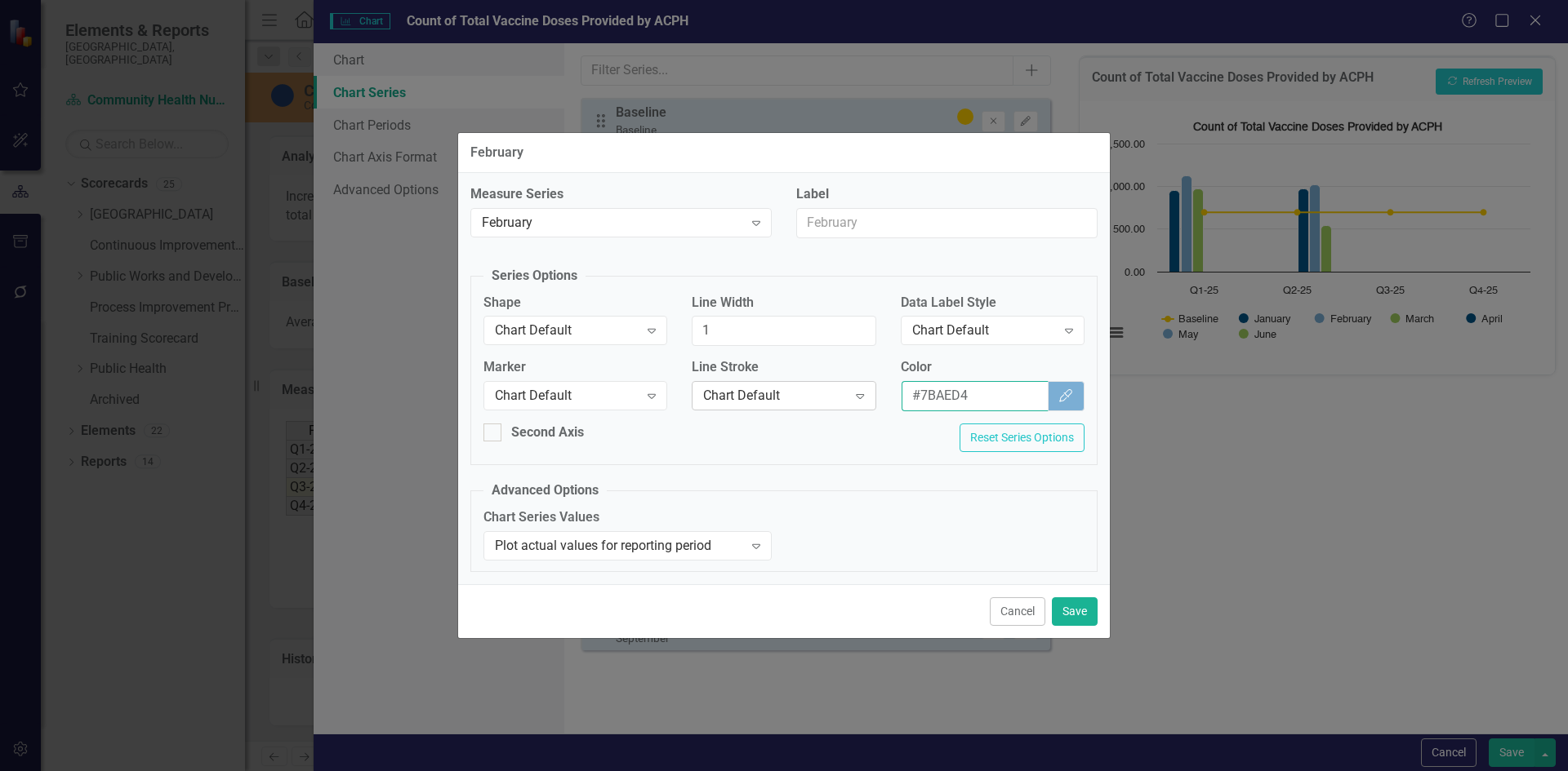
drag, startPoint x: 962, startPoint y: 397, endPoint x: 828, endPoint y: 394, distance: 134.0
click at [828, 394] on div "Marker Chart Default Expand Line Stroke Chart Default Expand Color #7BAED4 Colo…" at bounding box center [784, 391] width 626 height 66
click at [1028, 607] on button "Cancel" at bounding box center [1017, 612] width 55 height 28
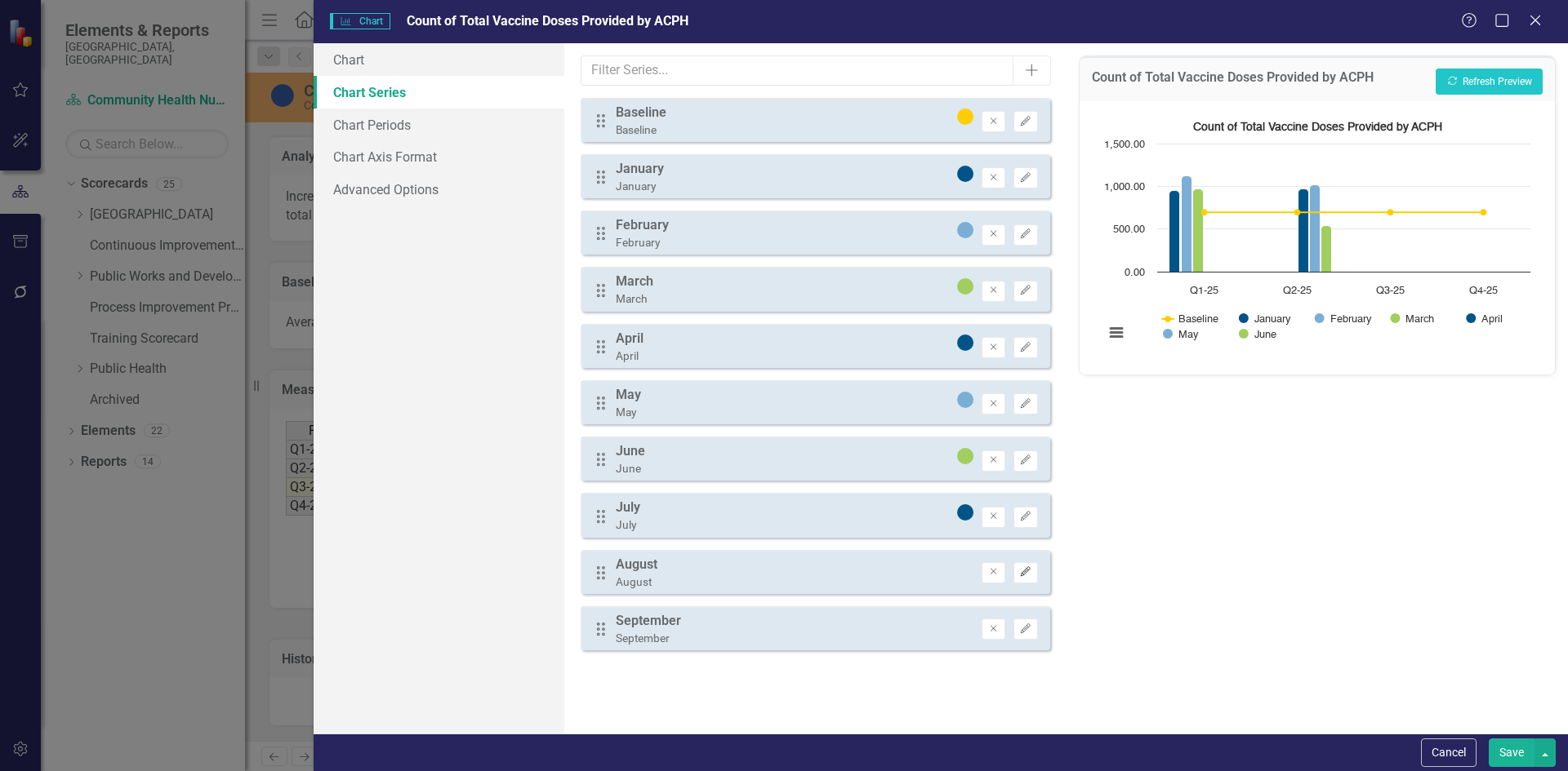
click at [1035, 568] on button "Edit" at bounding box center [1025, 573] width 23 height 22
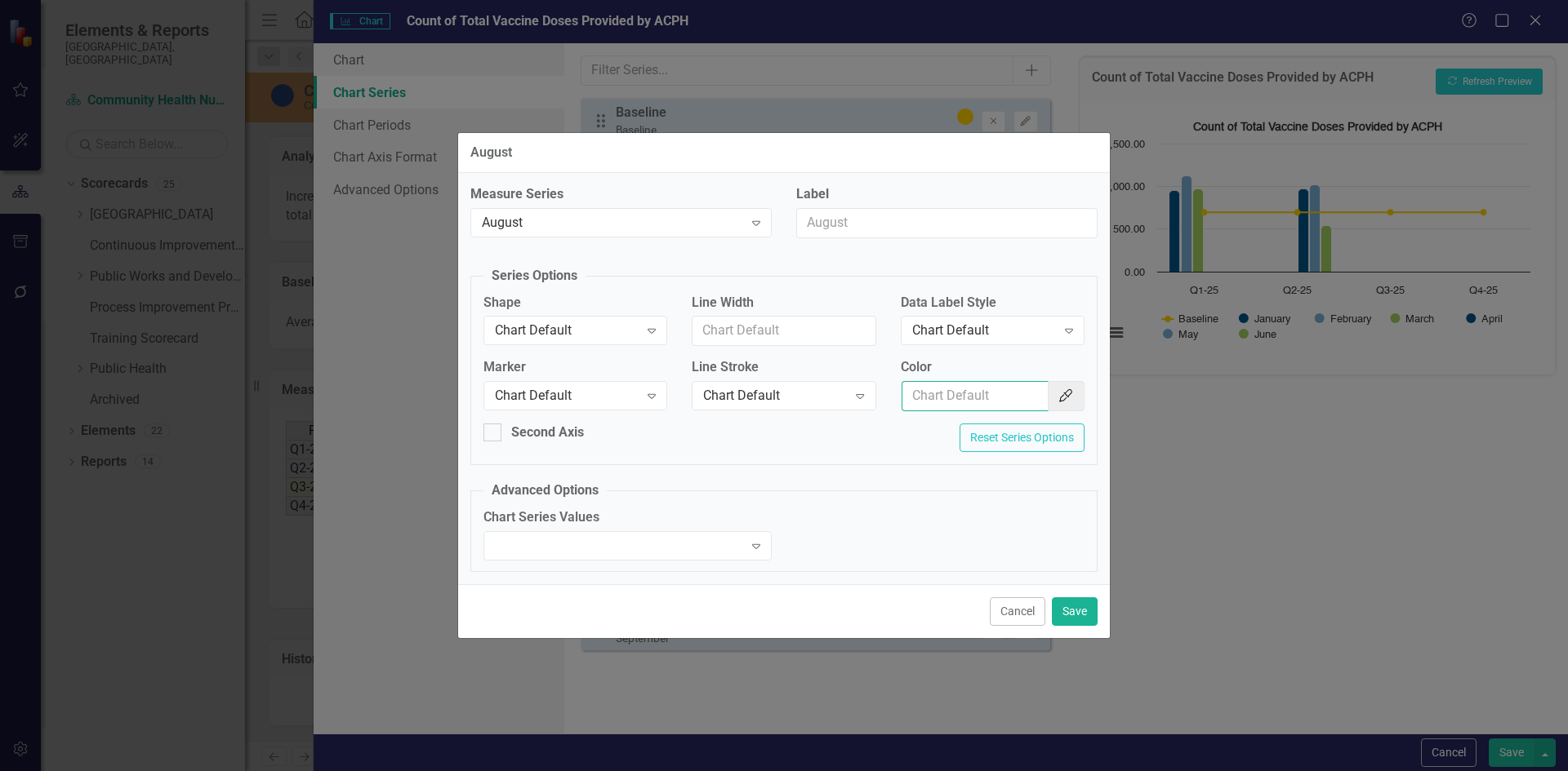
click at [980, 402] on input "Color" at bounding box center [975, 396] width 147 height 30
paste input "#7BAED4"
type input "#7BAED4"
click at [784, 341] on input "Line Width" at bounding box center [784, 331] width 184 height 30
type input "1"
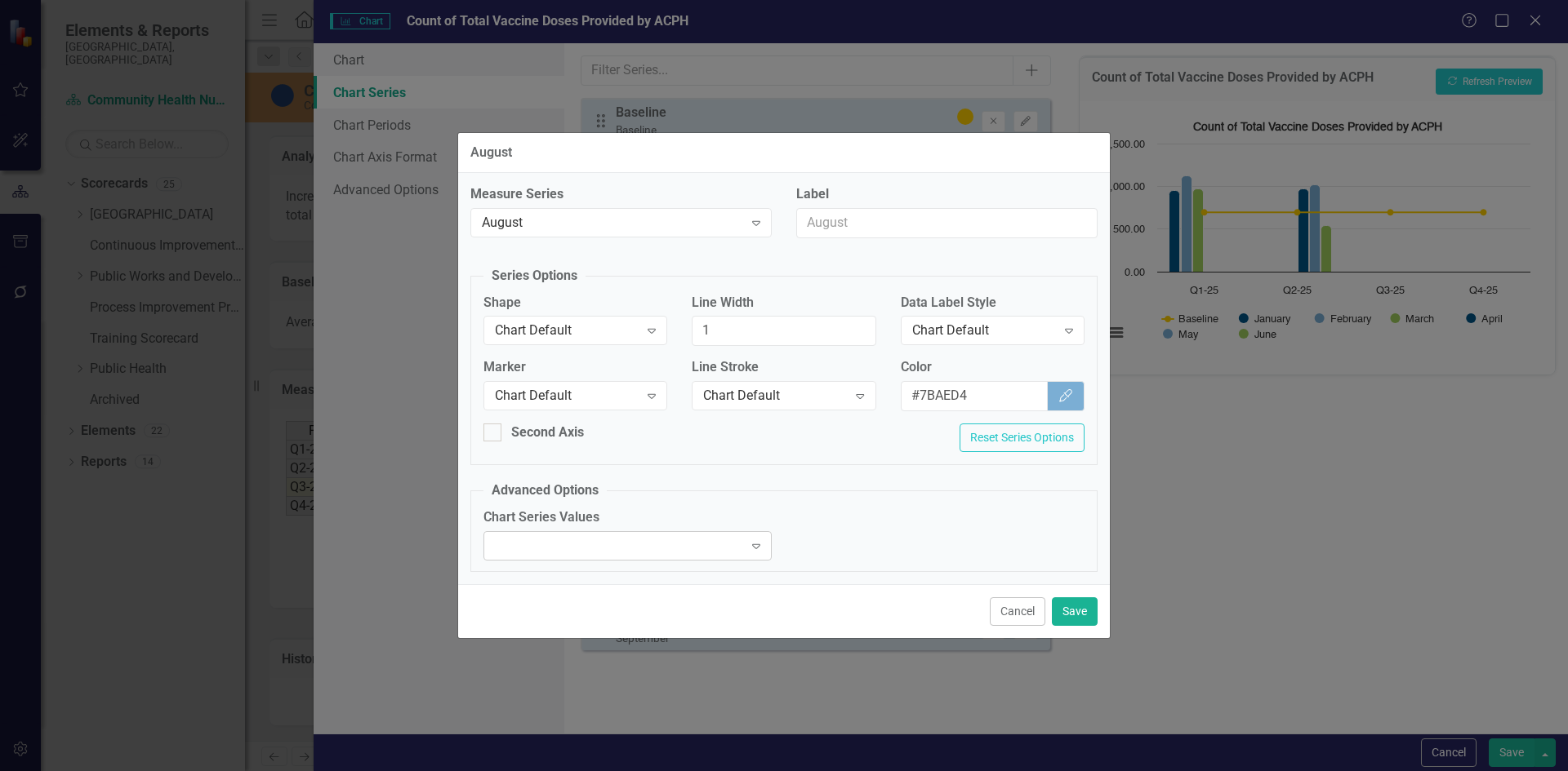
click at [682, 547] on div at bounding box center [614, 545] width 254 height 3
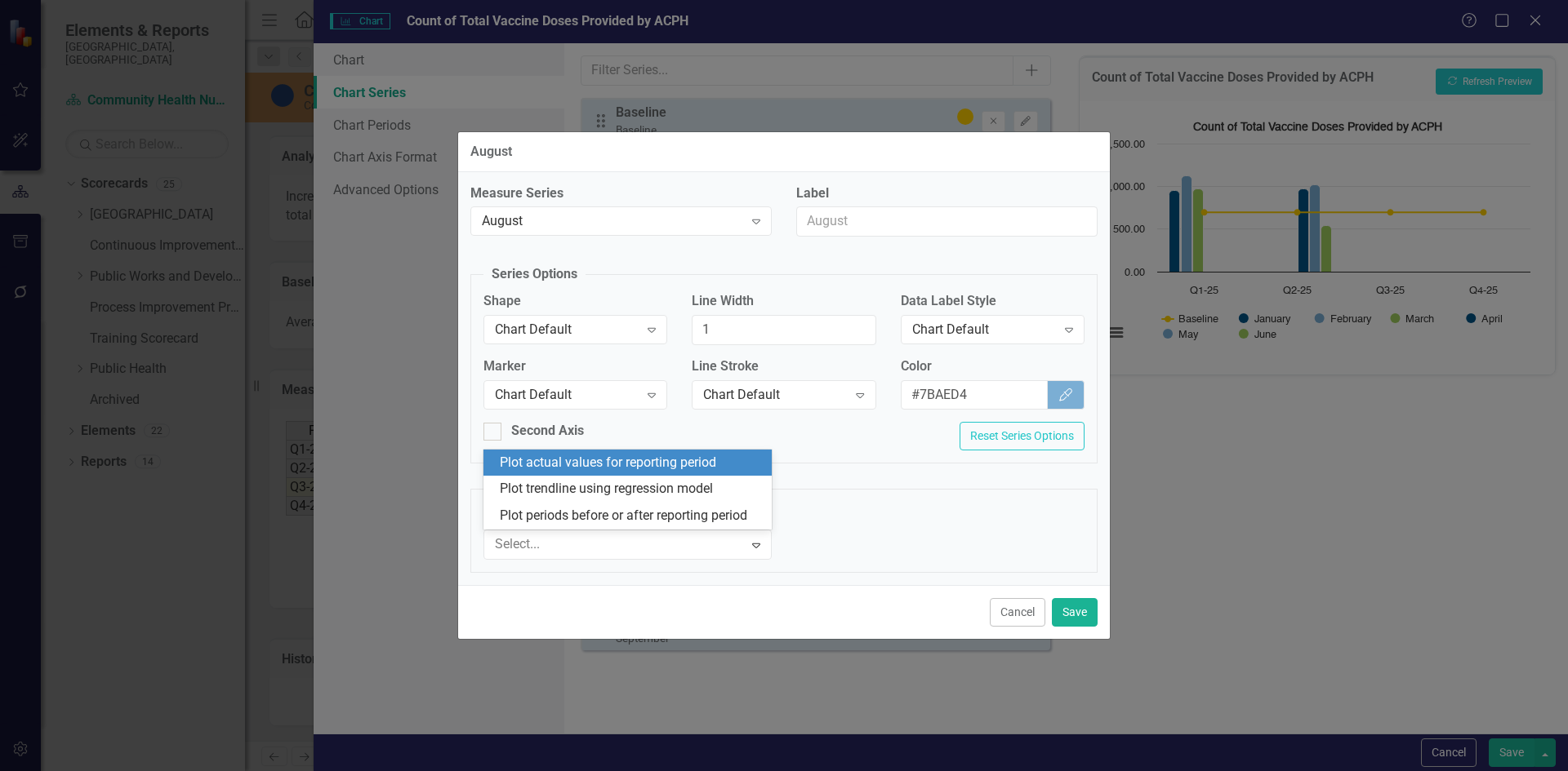
click at [656, 466] on div "Plot actual values for reporting period" at bounding box center [631, 463] width 262 height 19
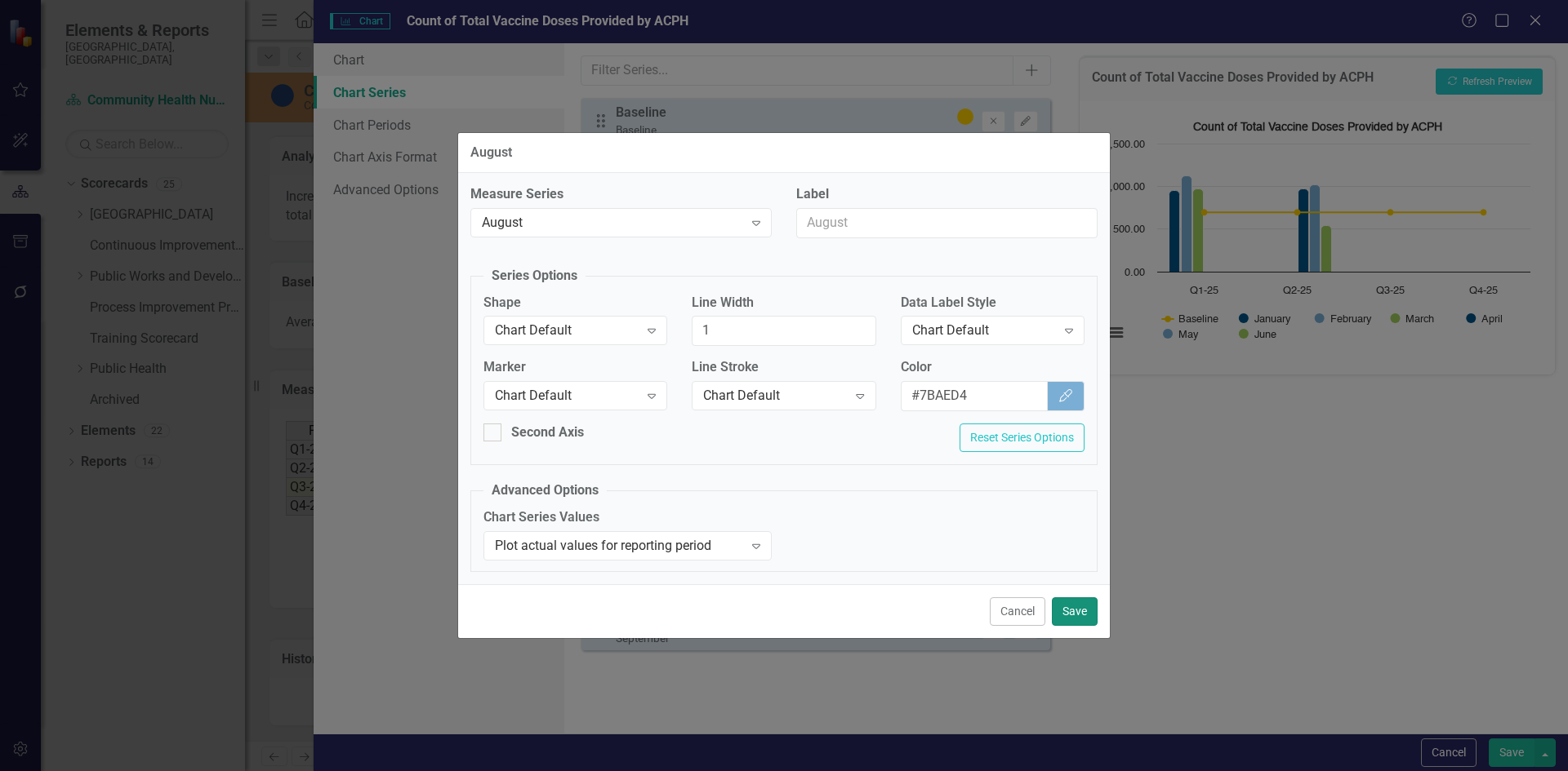
click at [1074, 605] on button "Save" at bounding box center [1074, 612] width 46 height 28
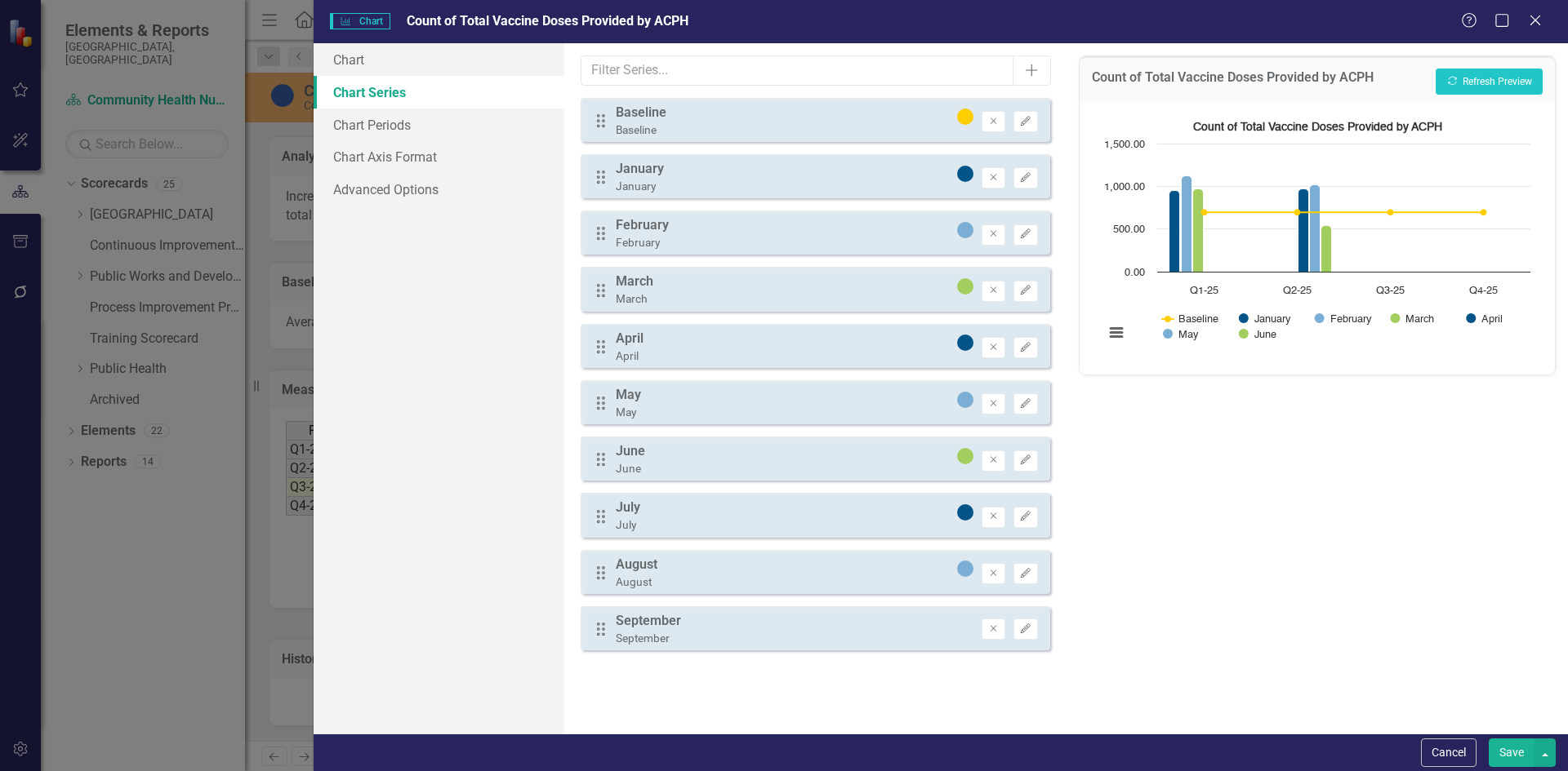
click at [827, 455] on div "Drag June June Remove Edit" at bounding box center [814, 459] width 468 height 44
click at [1022, 459] on icon "Edit" at bounding box center [1025, 461] width 12 height 9
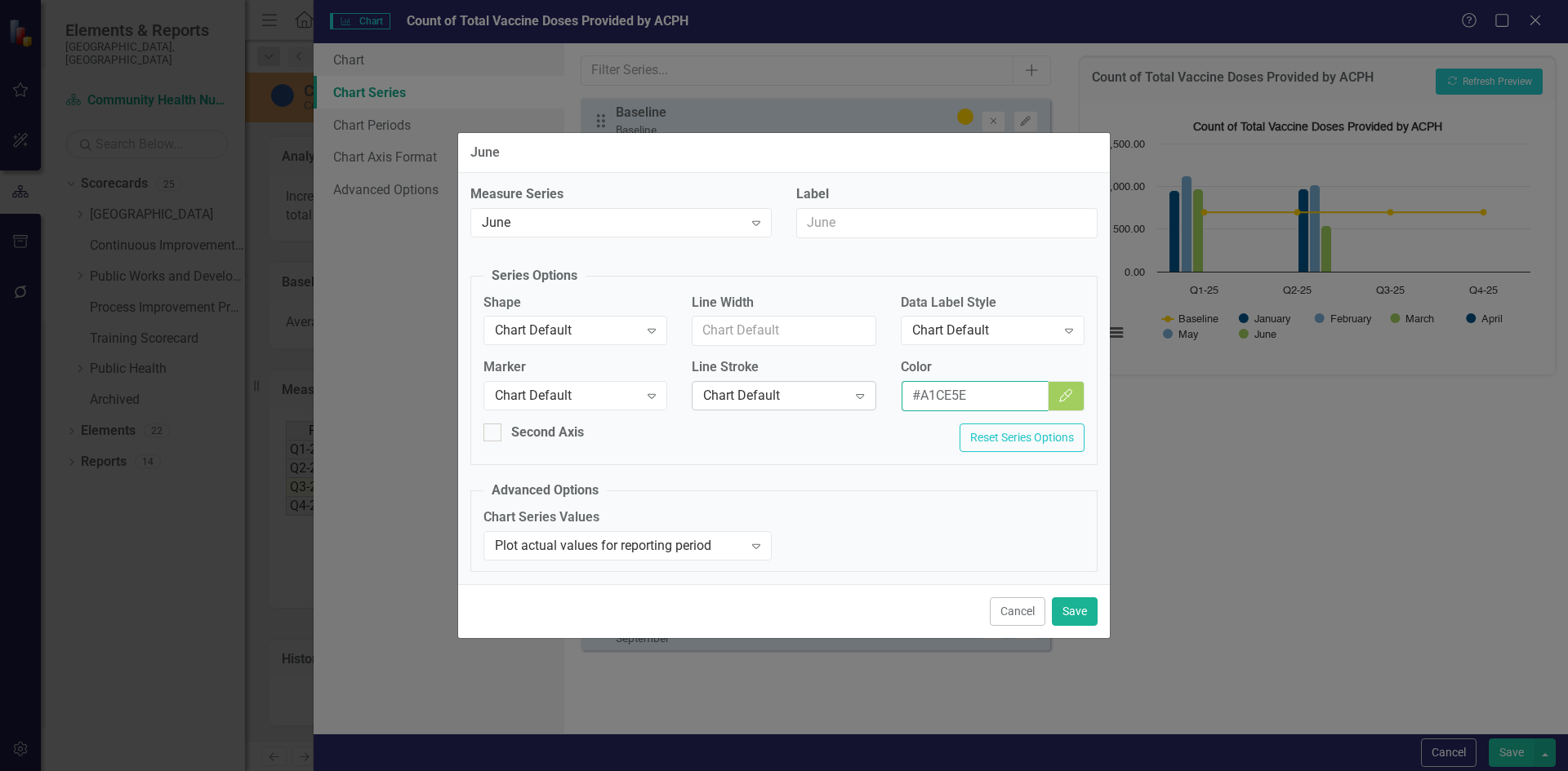
drag, startPoint x: 978, startPoint y: 393, endPoint x: 727, endPoint y: 393, distance: 251.0
click at [727, 393] on div "Marker Chart Default Expand Line Stroke Chart Default Expand Color #A1CE5E Colo…" at bounding box center [784, 391] width 626 height 66
click at [1006, 604] on button "Cancel" at bounding box center [1017, 612] width 55 height 28
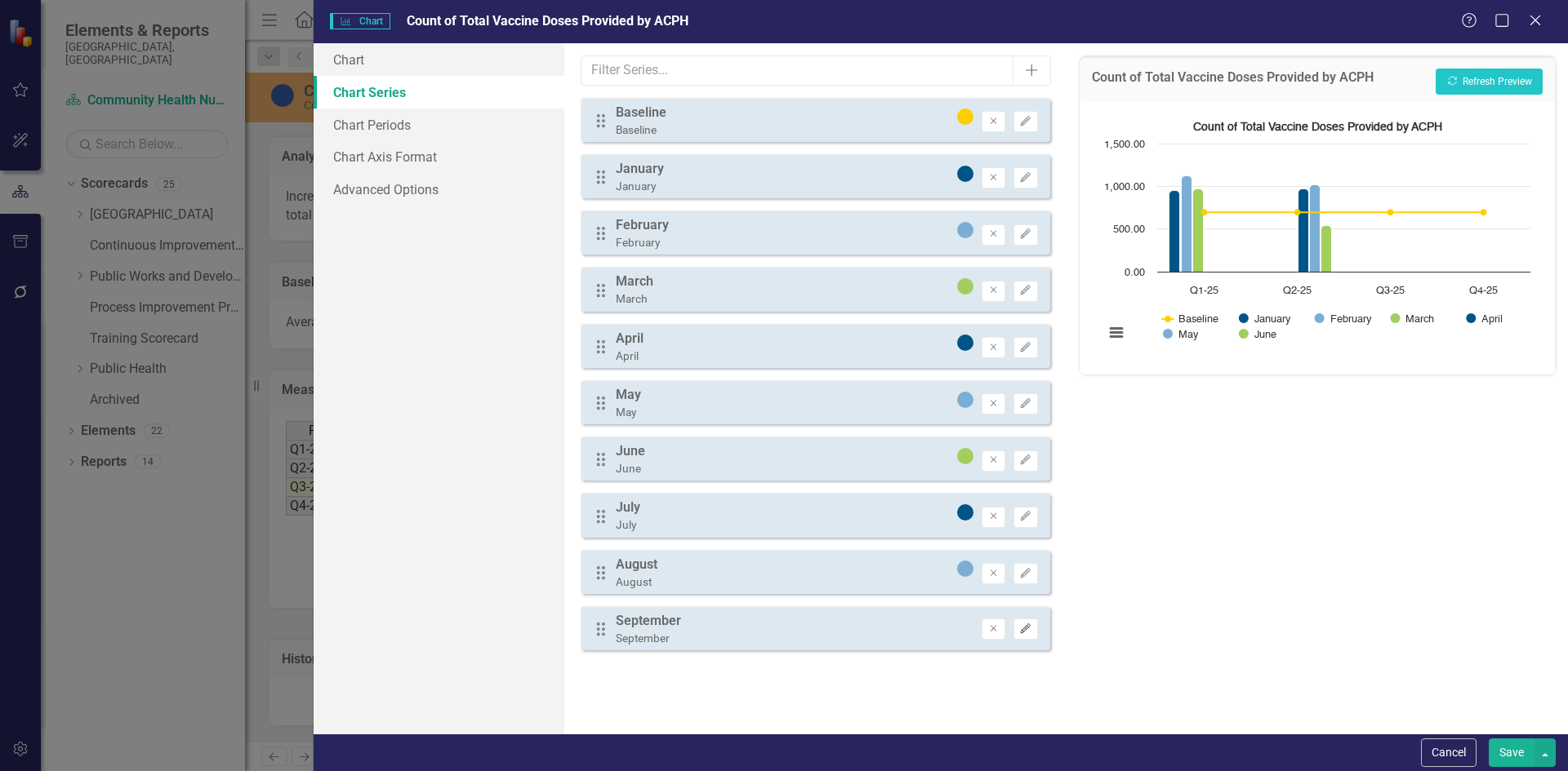
click at [1024, 631] on icon "button" at bounding box center [1026, 628] width 9 height 9
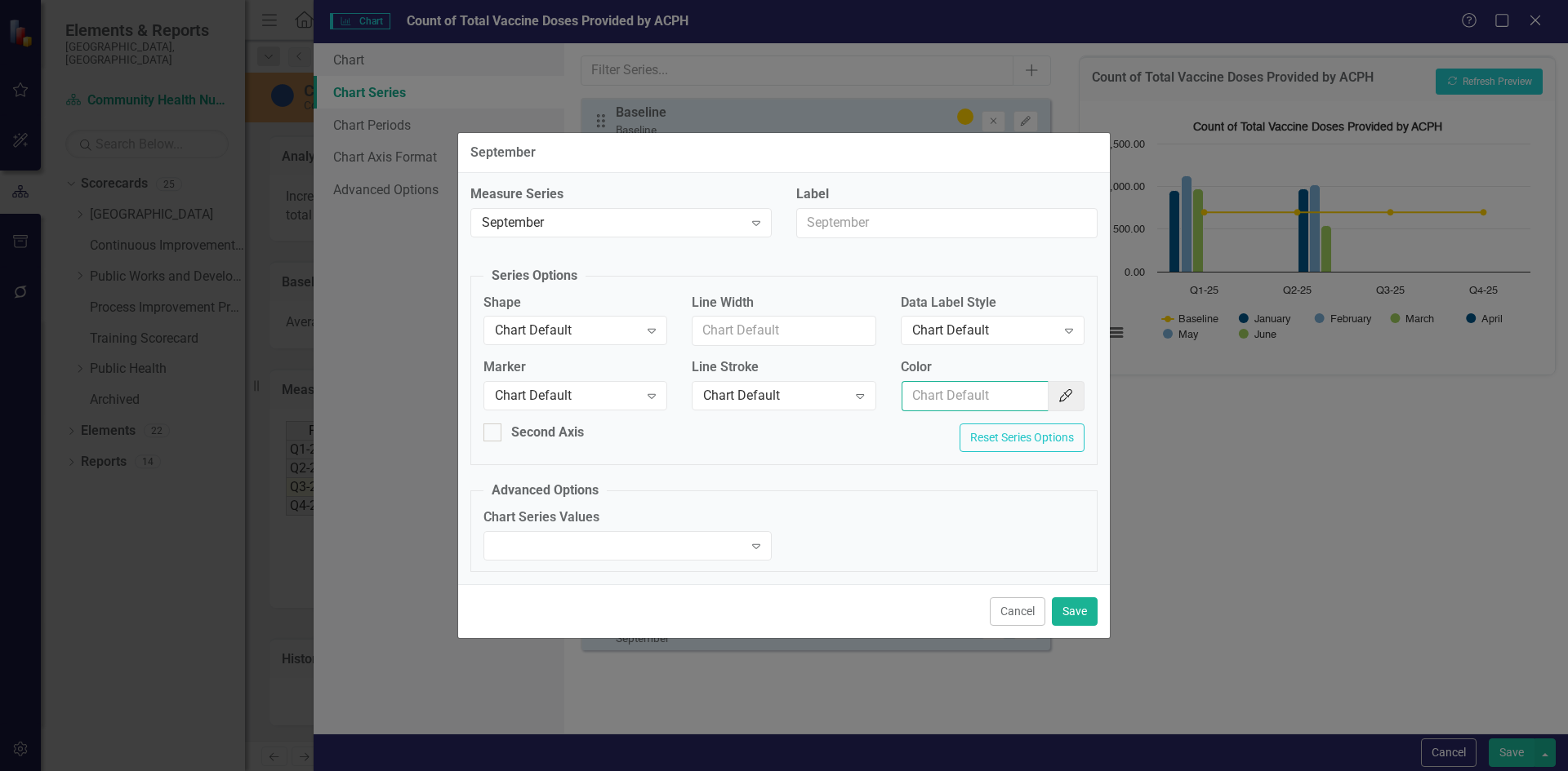
click at [952, 390] on input "Color" at bounding box center [975, 396] width 147 height 30
paste input "#A1CE5E"
type input "#A1CE5E"
click at [764, 329] on input "Line Width" at bounding box center [784, 331] width 184 height 30
type input "1"
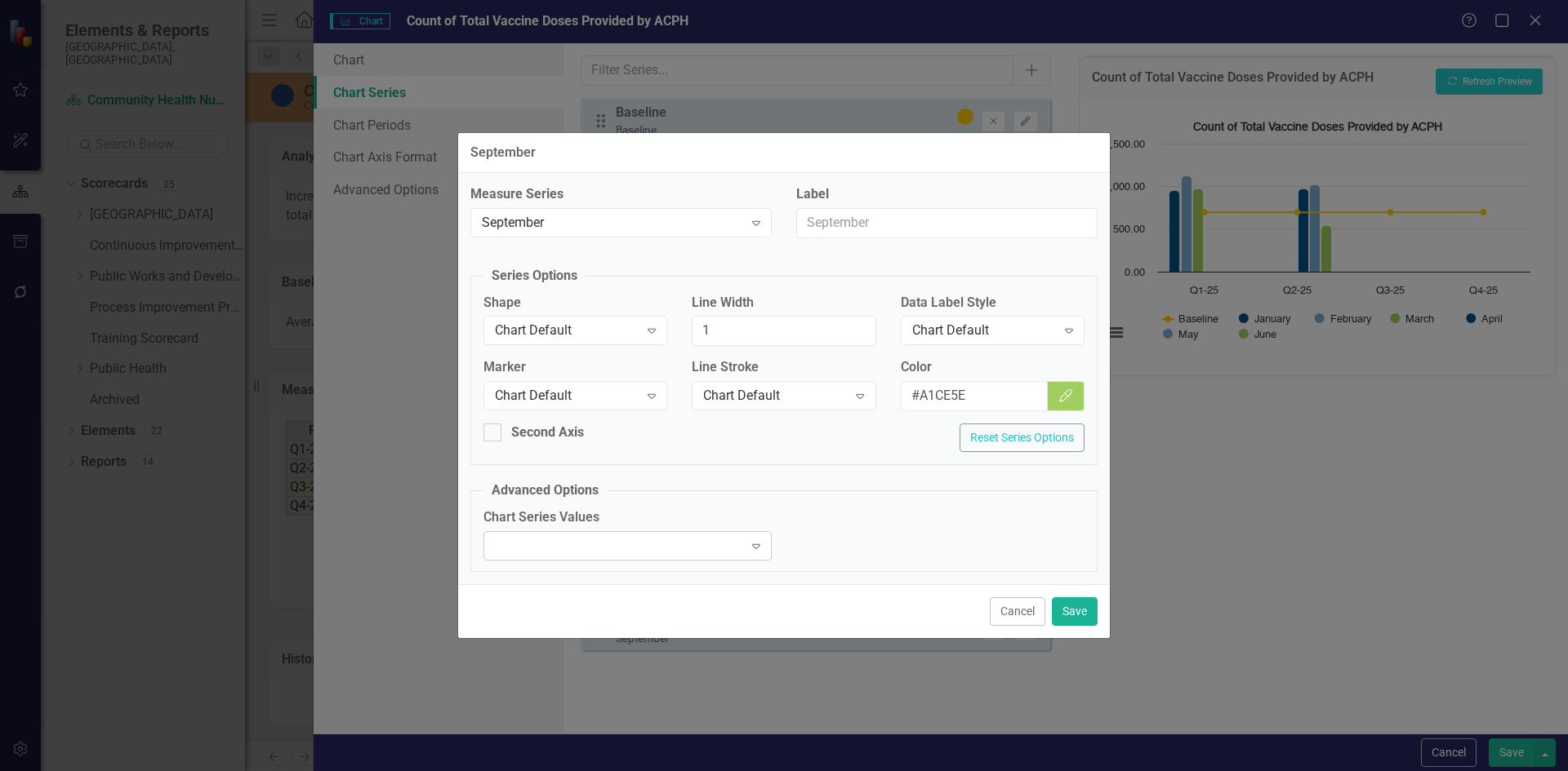
click at [693, 551] on div "Expand" at bounding box center [627, 545] width 288 height 29
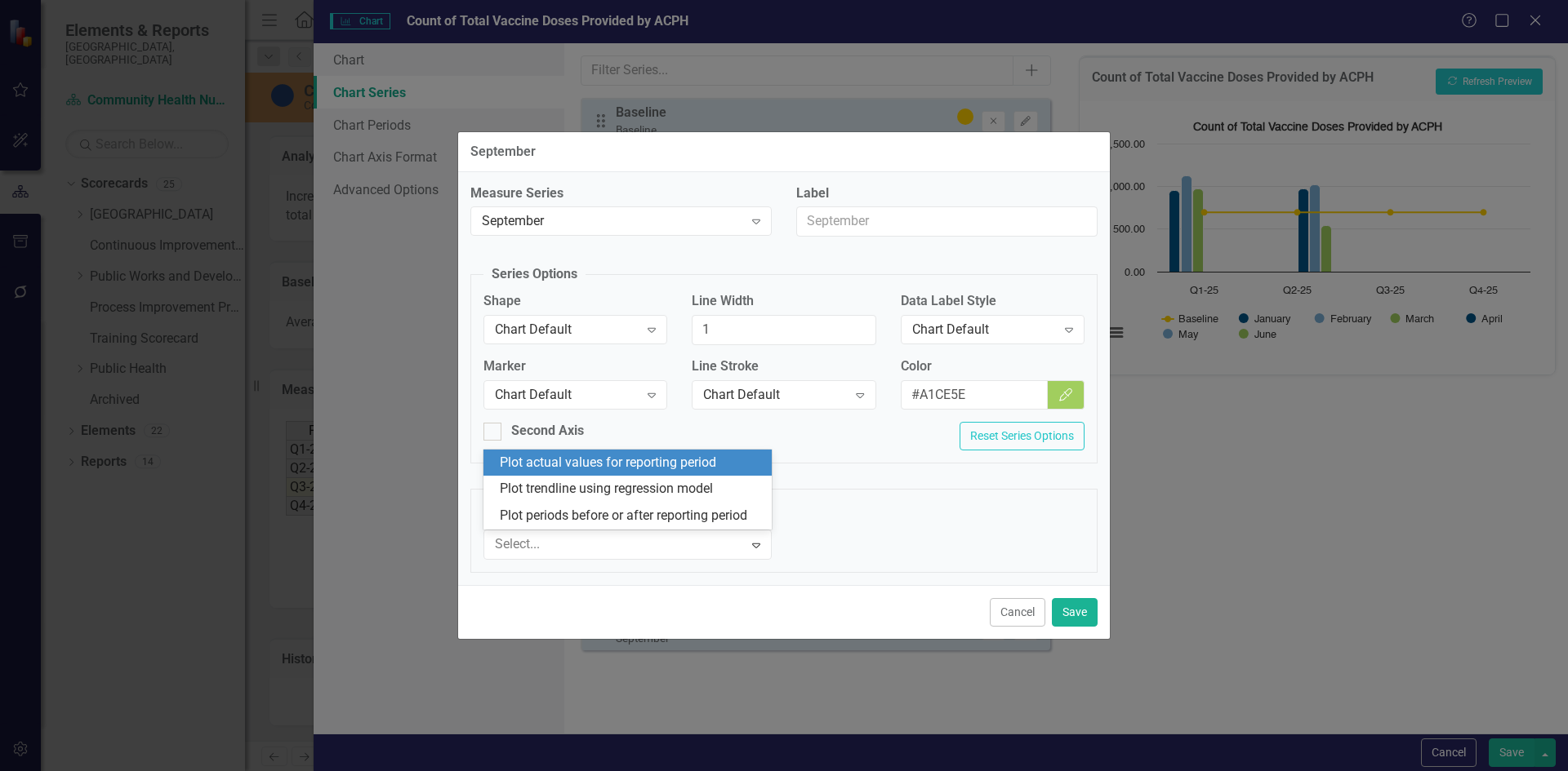
click at [690, 463] on div "Plot actual values for reporting period" at bounding box center [631, 463] width 262 height 19
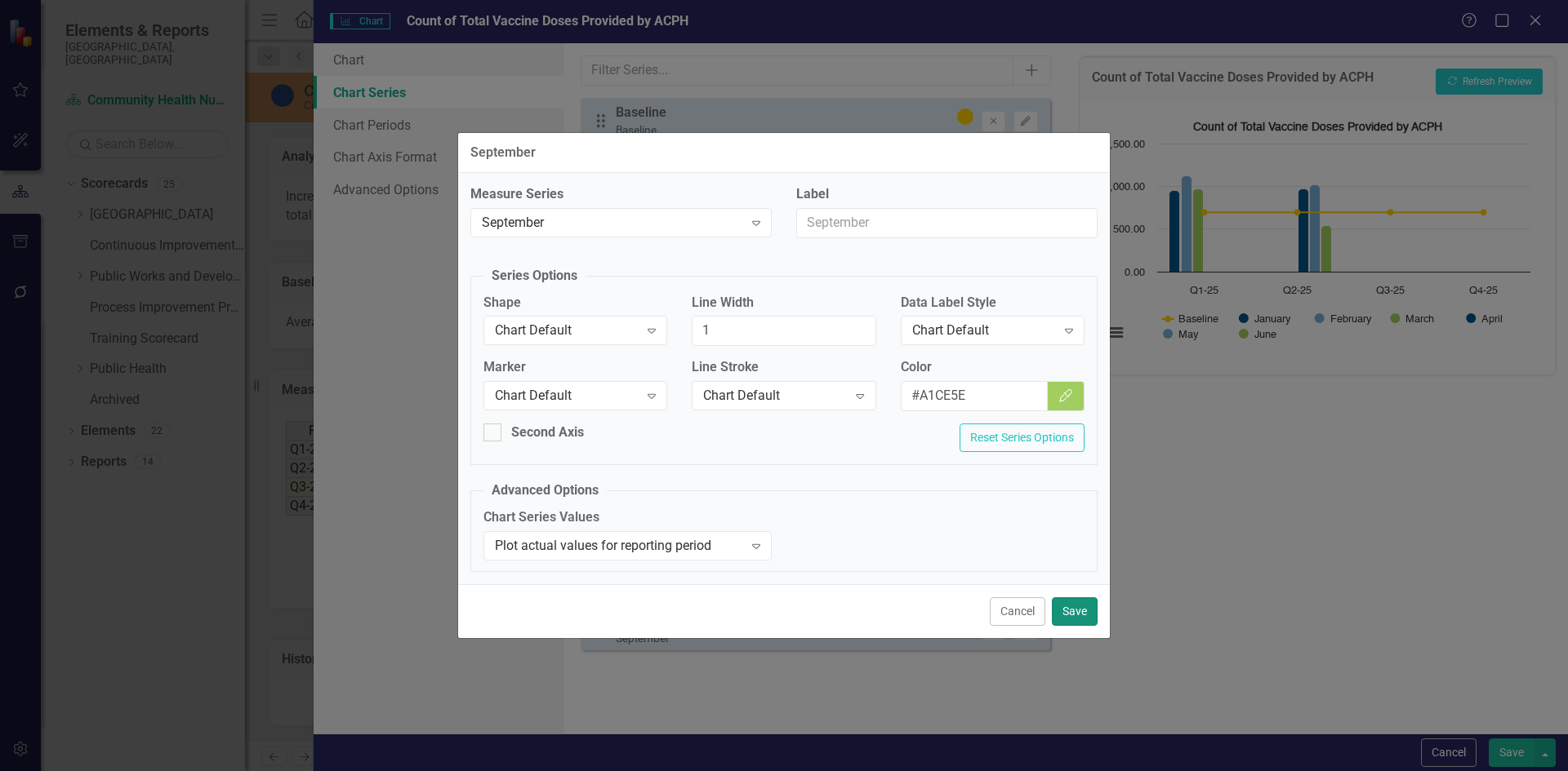
click at [1078, 609] on button "Save" at bounding box center [1074, 612] width 46 height 28
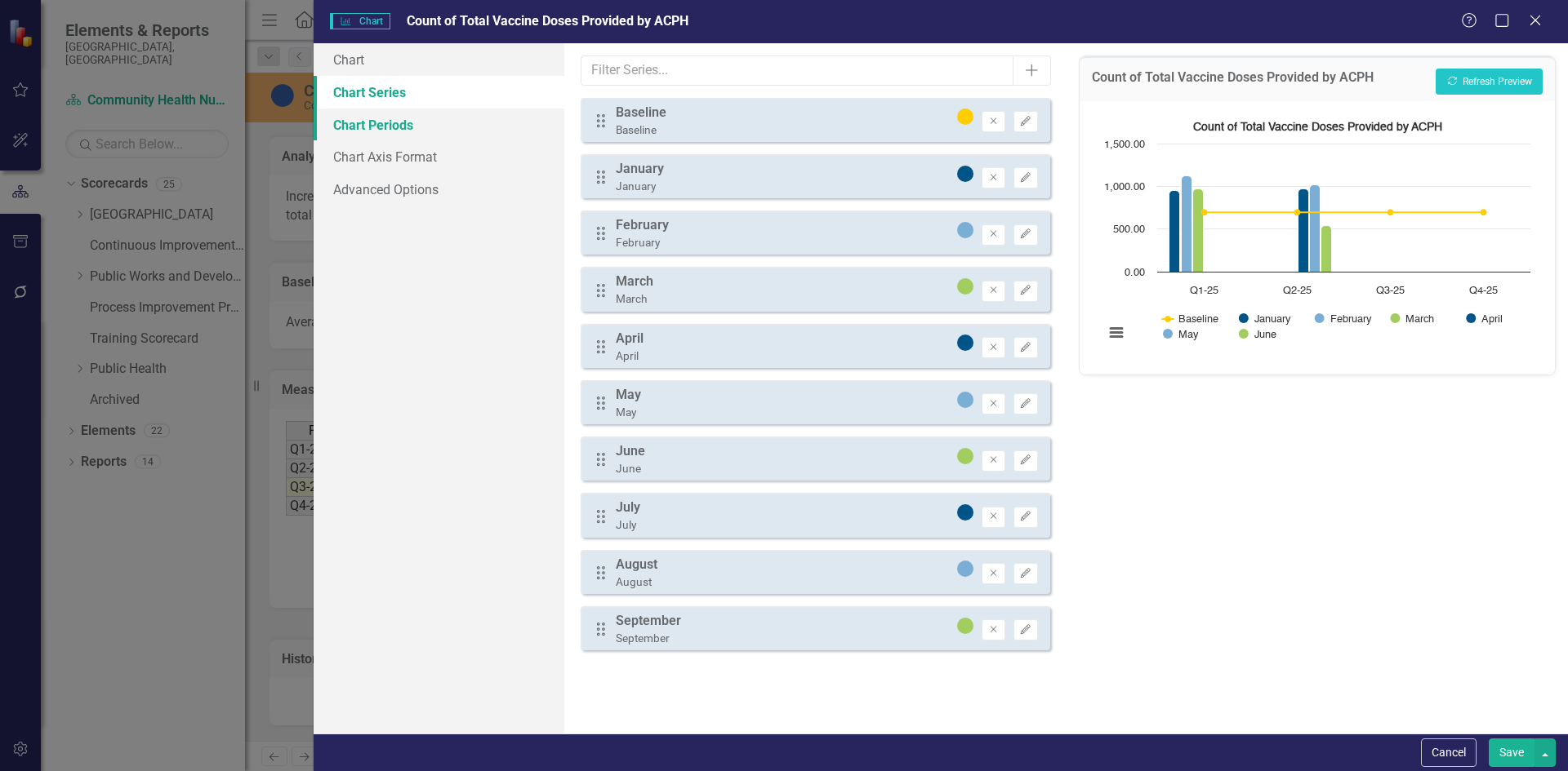
click at [374, 130] on link "Chart Periods" at bounding box center [438, 125] width 251 height 33
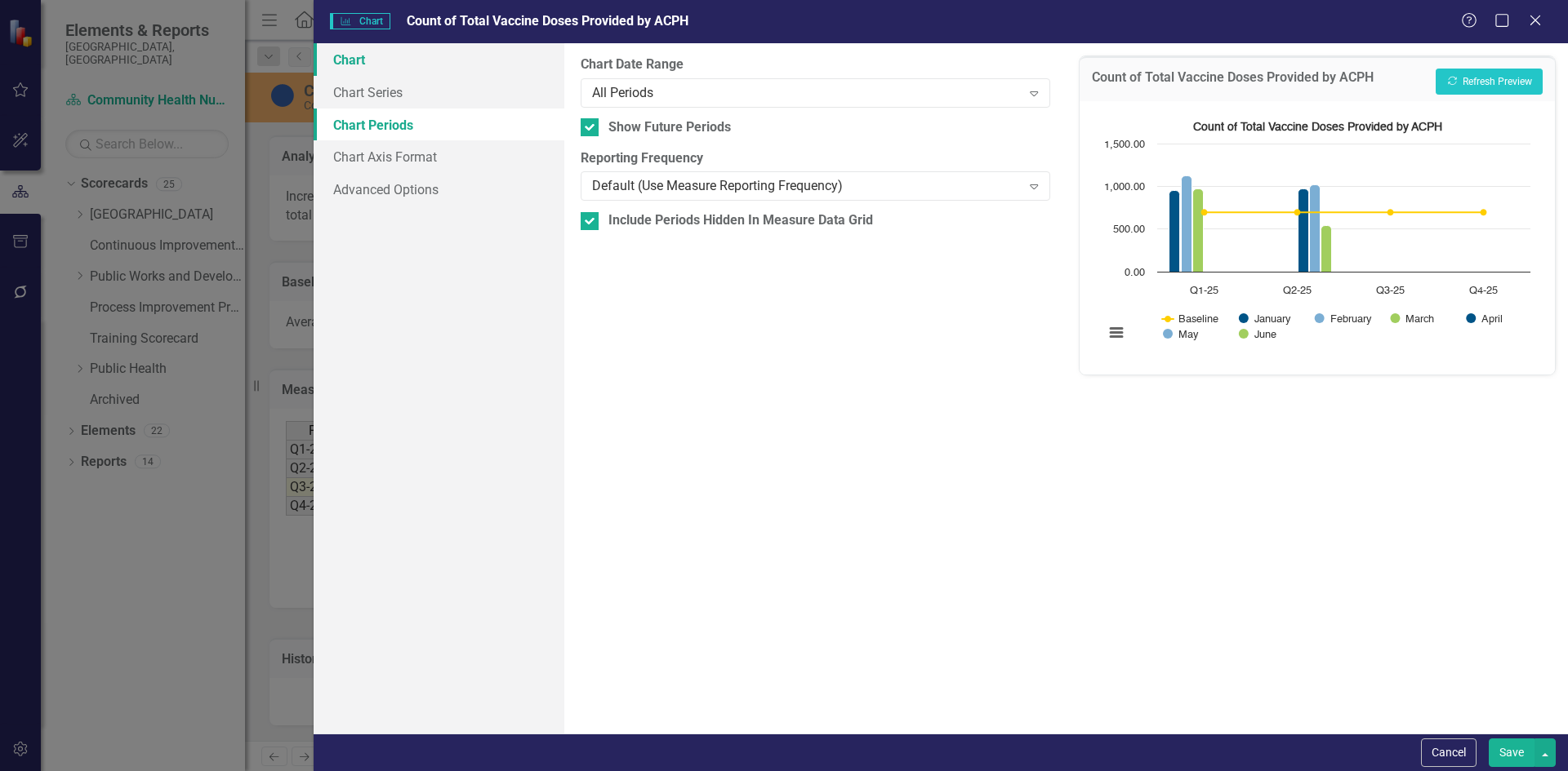
click at [343, 56] on link "Chart" at bounding box center [438, 59] width 251 height 33
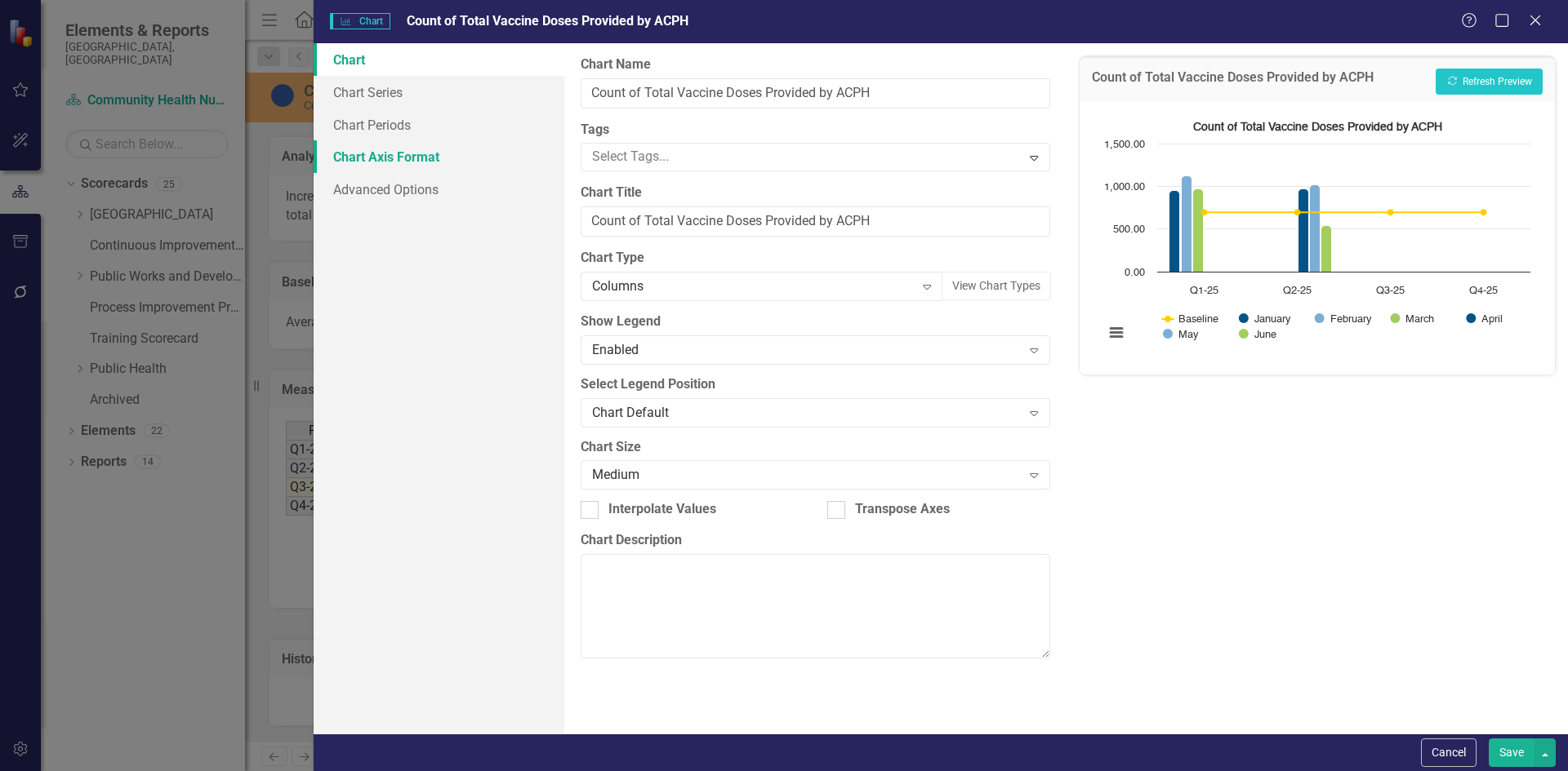
click at [399, 155] on link "Chart Axis Format" at bounding box center [438, 157] width 251 height 33
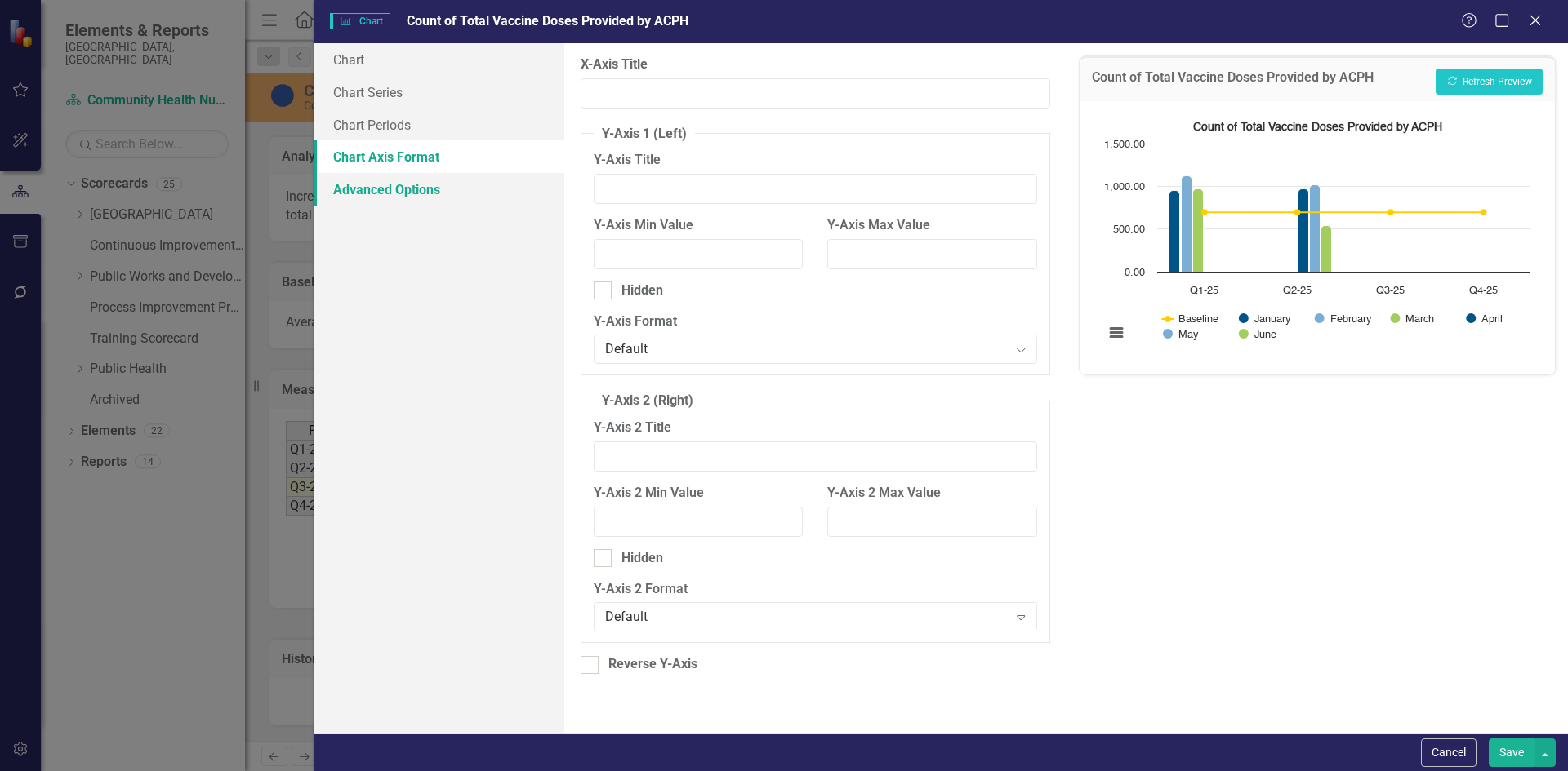
click at [404, 191] on link "Advanced Options" at bounding box center [438, 189] width 251 height 33
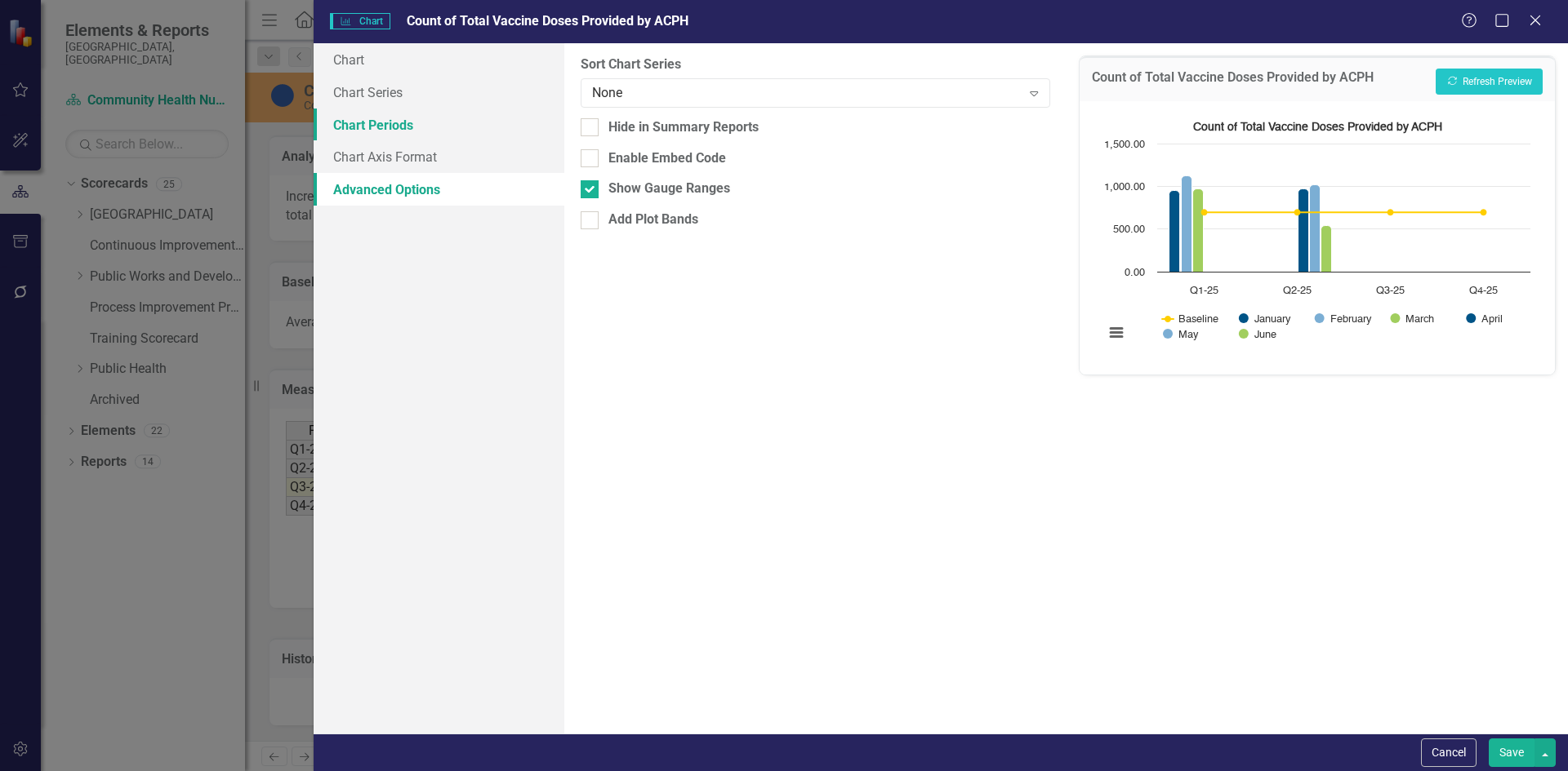
click at [402, 123] on link "Chart Periods" at bounding box center [438, 125] width 251 height 33
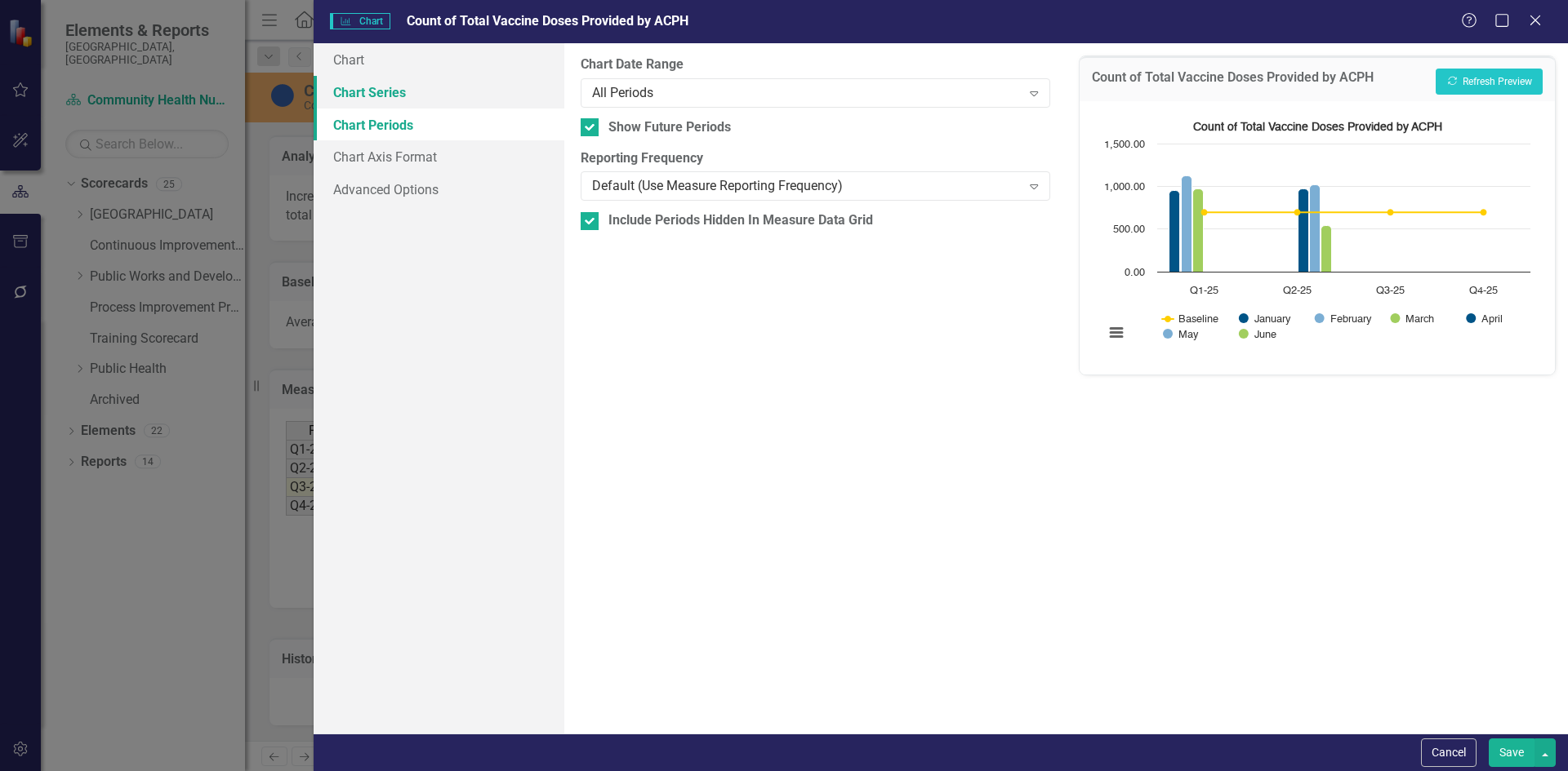
click at [390, 91] on link "Chart Series" at bounding box center [438, 92] width 251 height 33
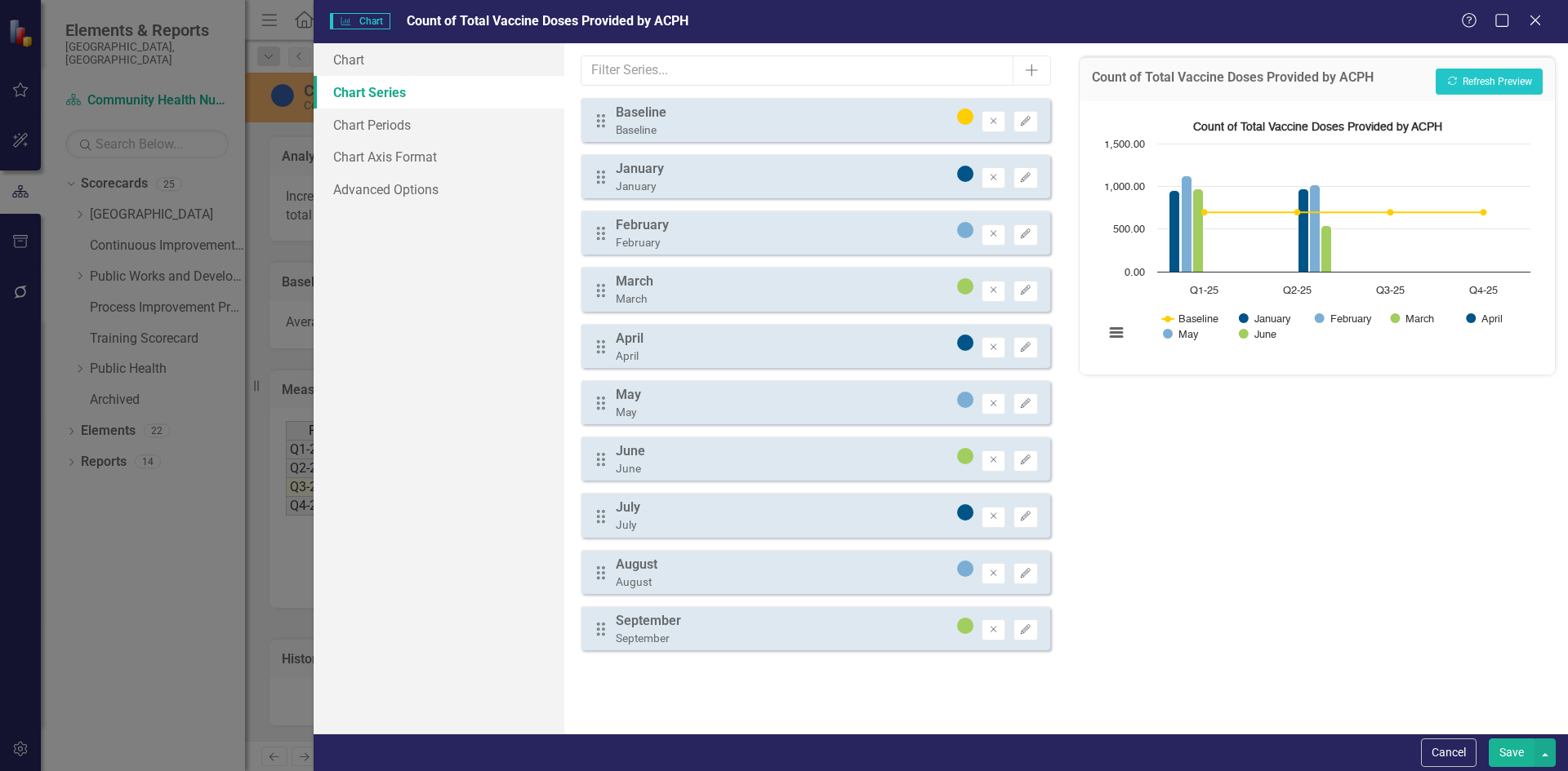
click at [1513, 758] on button "Save" at bounding box center [1511, 752] width 46 height 28
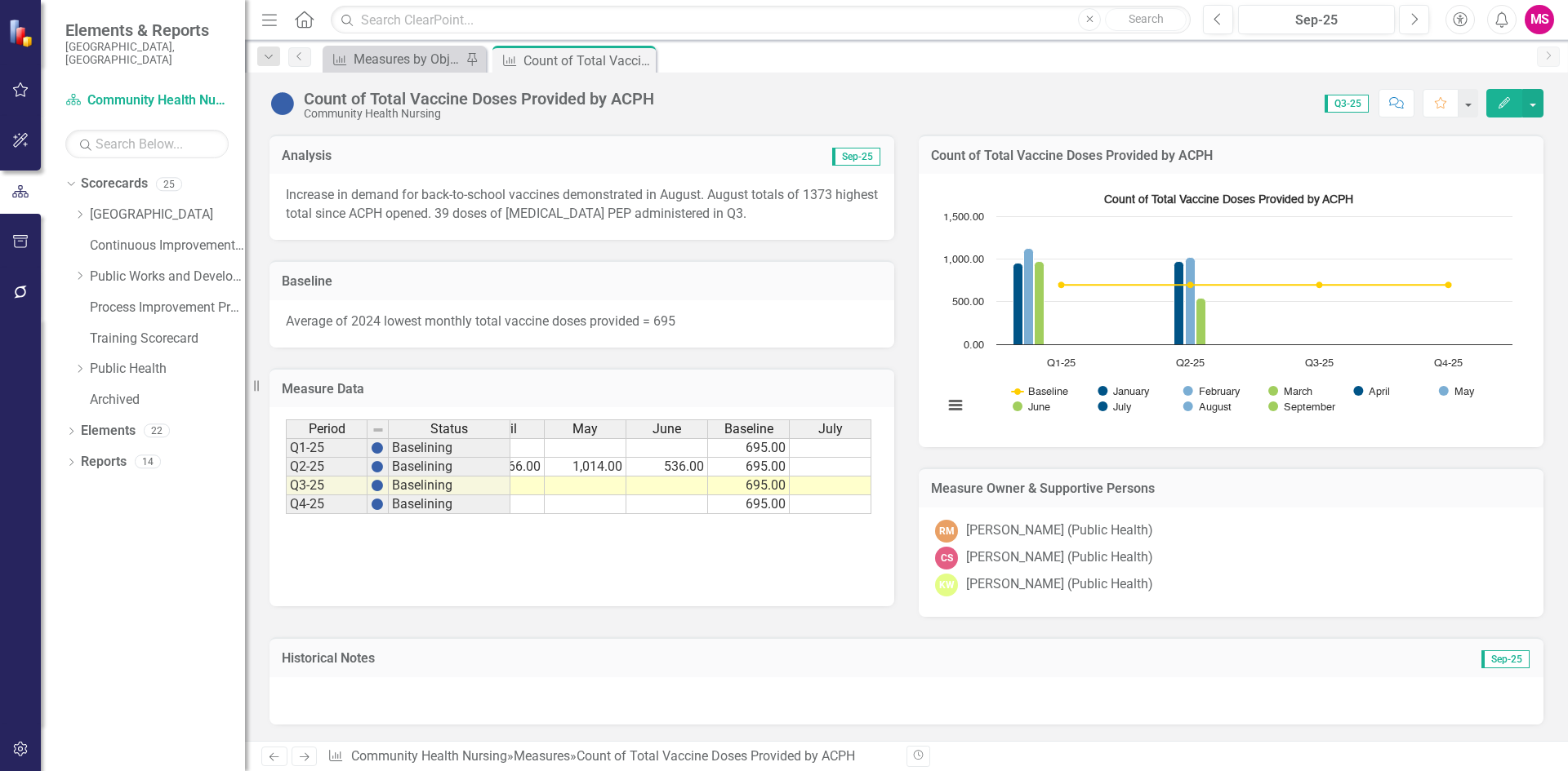
click at [704, 385] on h3 "Measure Data" at bounding box center [582, 389] width 601 height 15
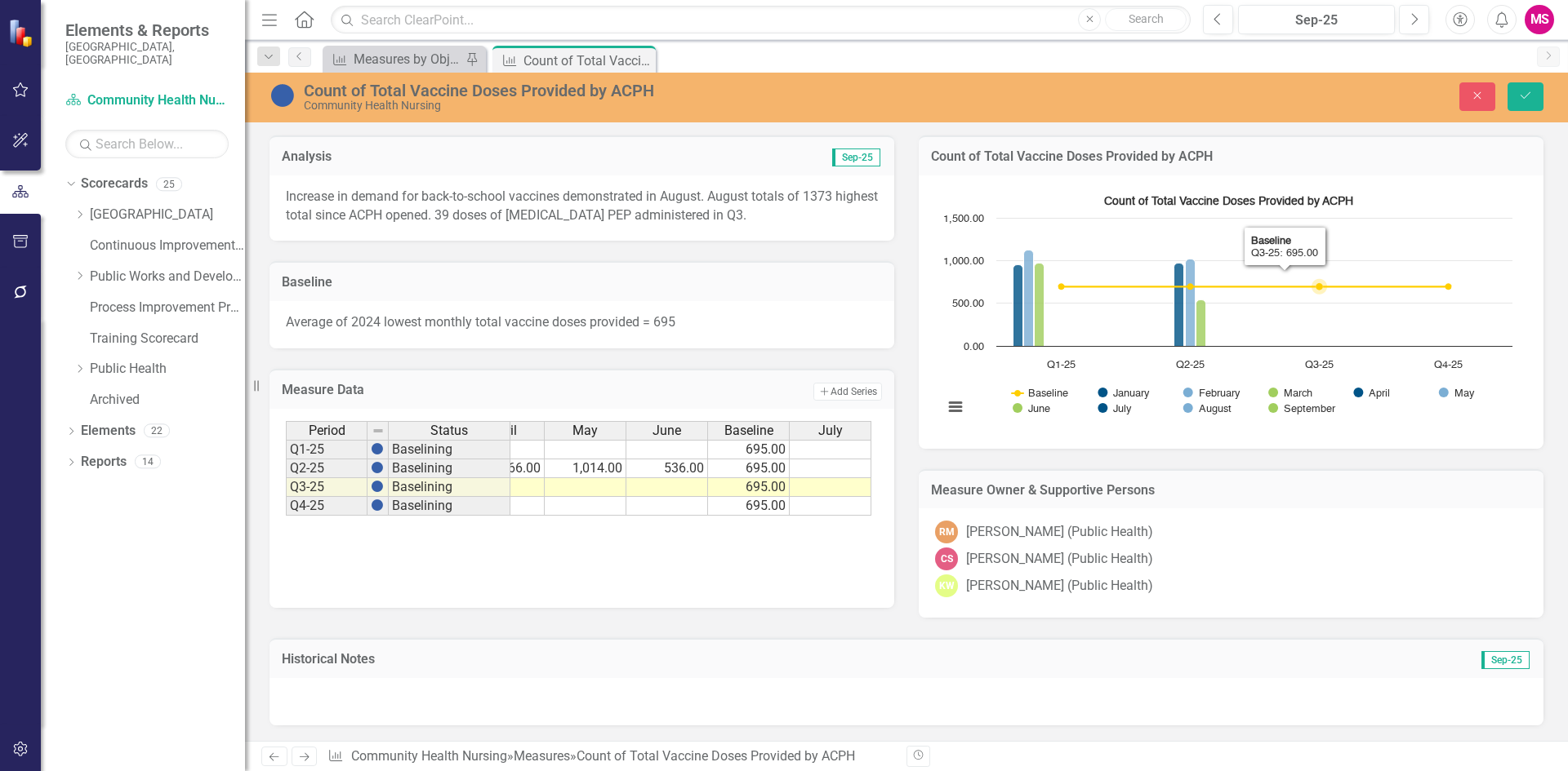
click at [1354, 179] on div "Count of Total Vaccine Doses Provided by ACPH Combination chart with 10 data se…" at bounding box center [1231, 311] width 625 height 273
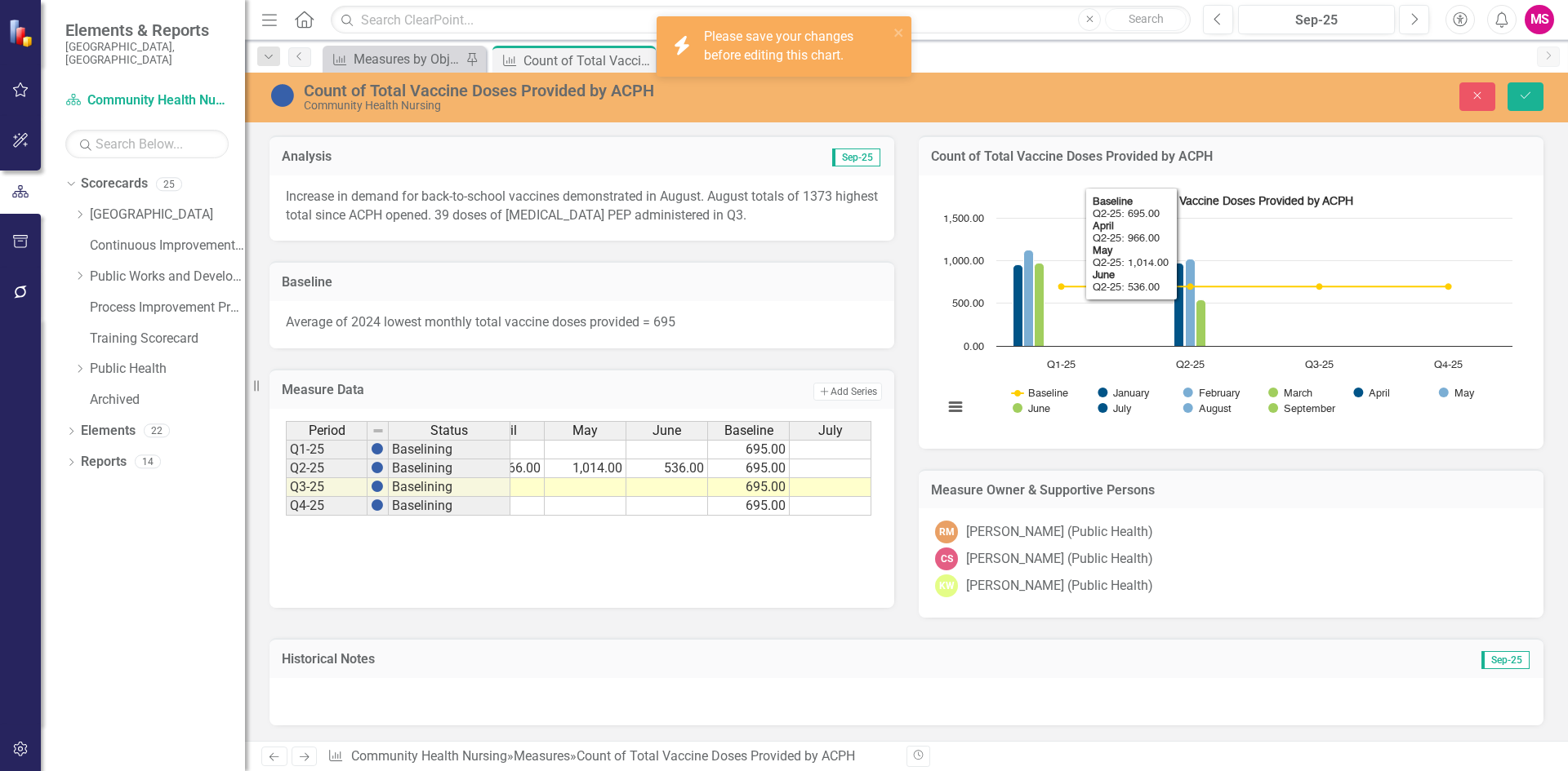
click at [1282, 151] on h3 "Count of Total Vaccine Doses Provided by ACPH" at bounding box center [1231, 157] width 601 height 15
drag, startPoint x: 1282, startPoint y: 151, endPoint x: 1481, endPoint y: 138, distance: 199.4
click at [1284, 151] on h3 "Count of Total Vaccine Doses Provided by ACPH" at bounding box center [1231, 157] width 601 height 15
click at [1520, 98] on icon "Save" at bounding box center [1526, 96] width 15 height 11
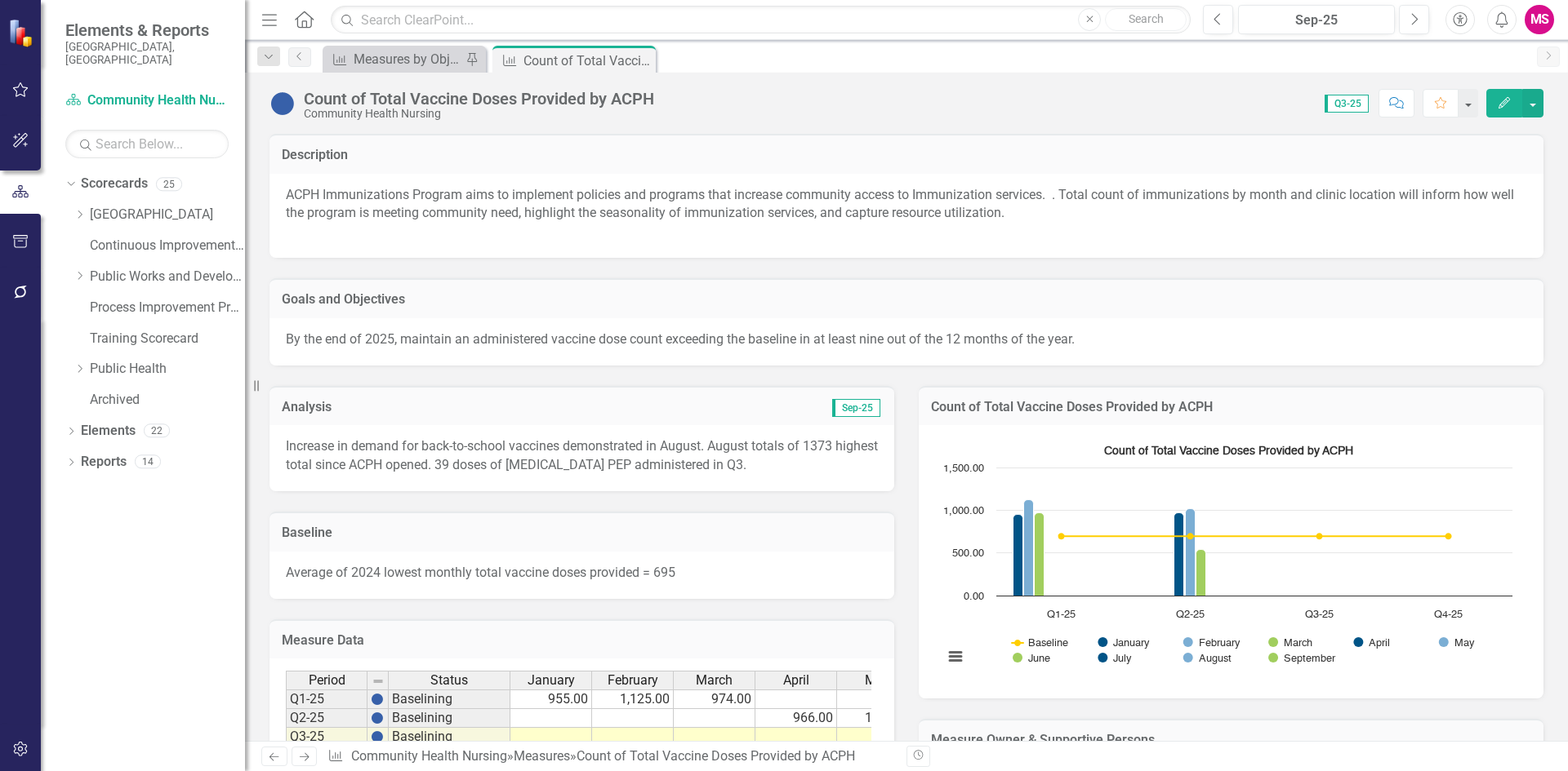
click at [1254, 412] on h3 "Count of Total Vaccine Doses Provided by ACPH" at bounding box center [1231, 407] width 601 height 15
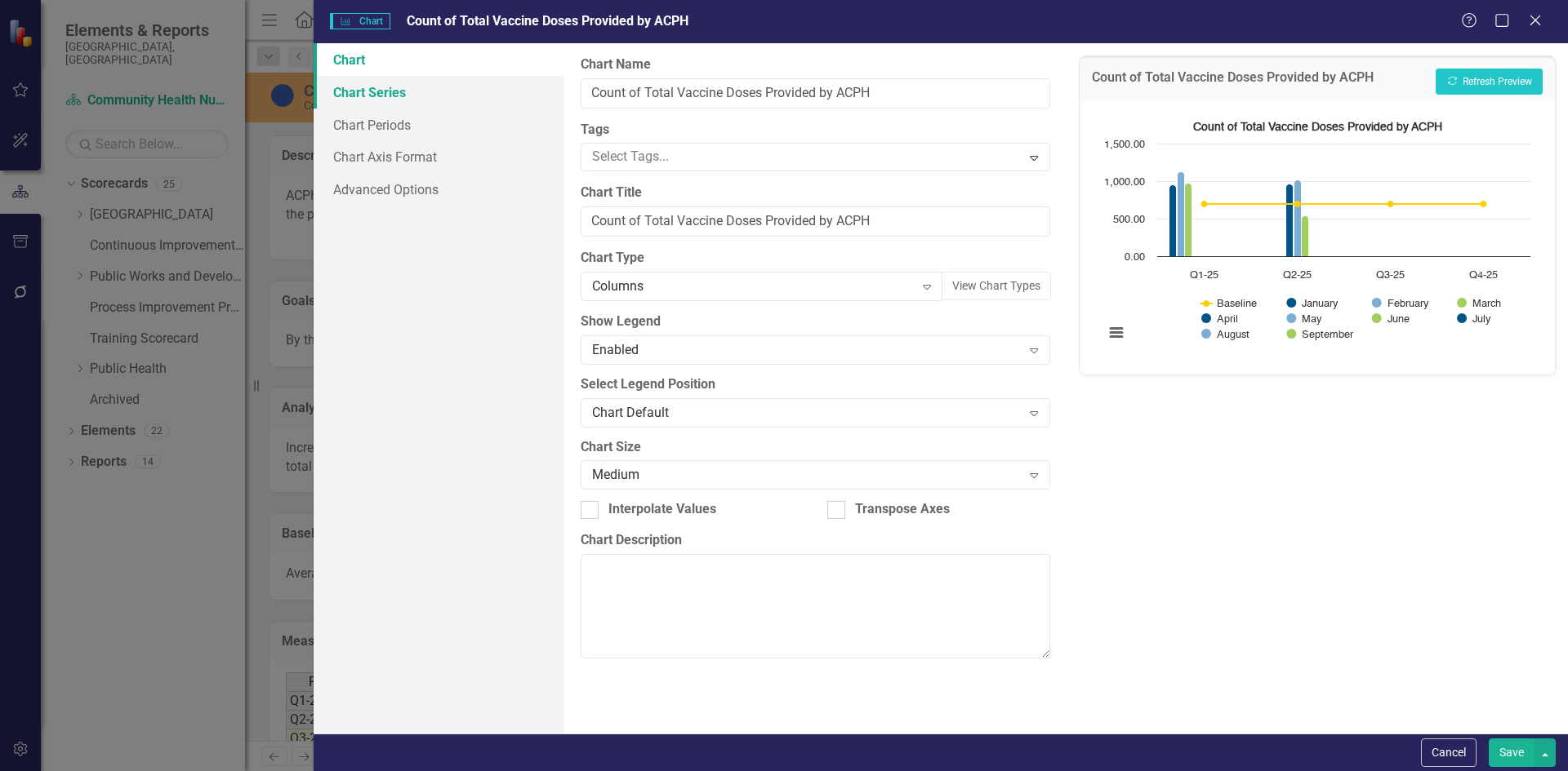
click at [368, 98] on link "Chart Series" at bounding box center [438, 92] width 251 height 33
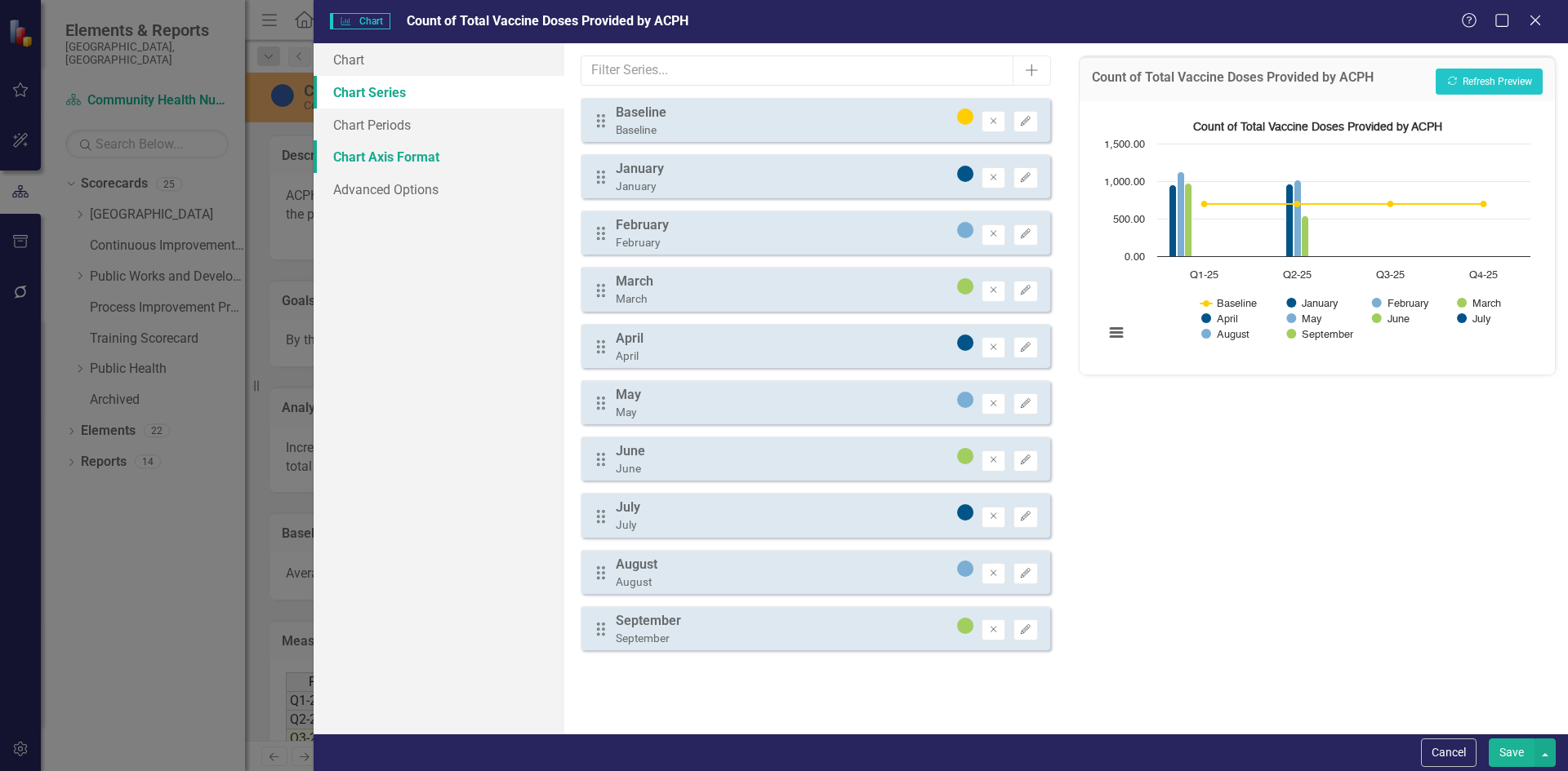
click at [405, 163] on link "Chart Axis Format" at bounding box center [438, 157] width 251 height 33
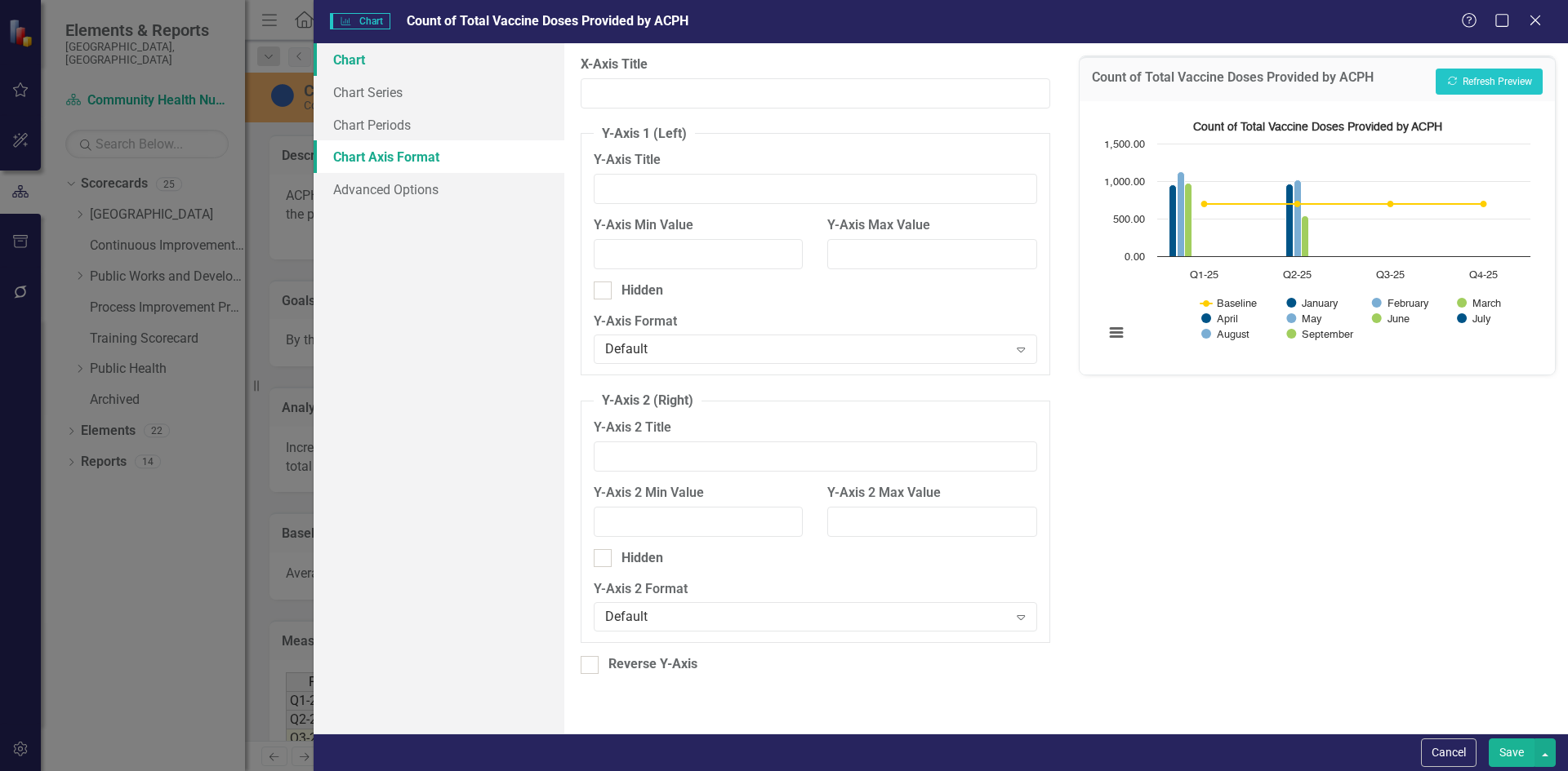
click at [328, 61] on link "Chart" at bounding box center [438, 59] width 251 height 33
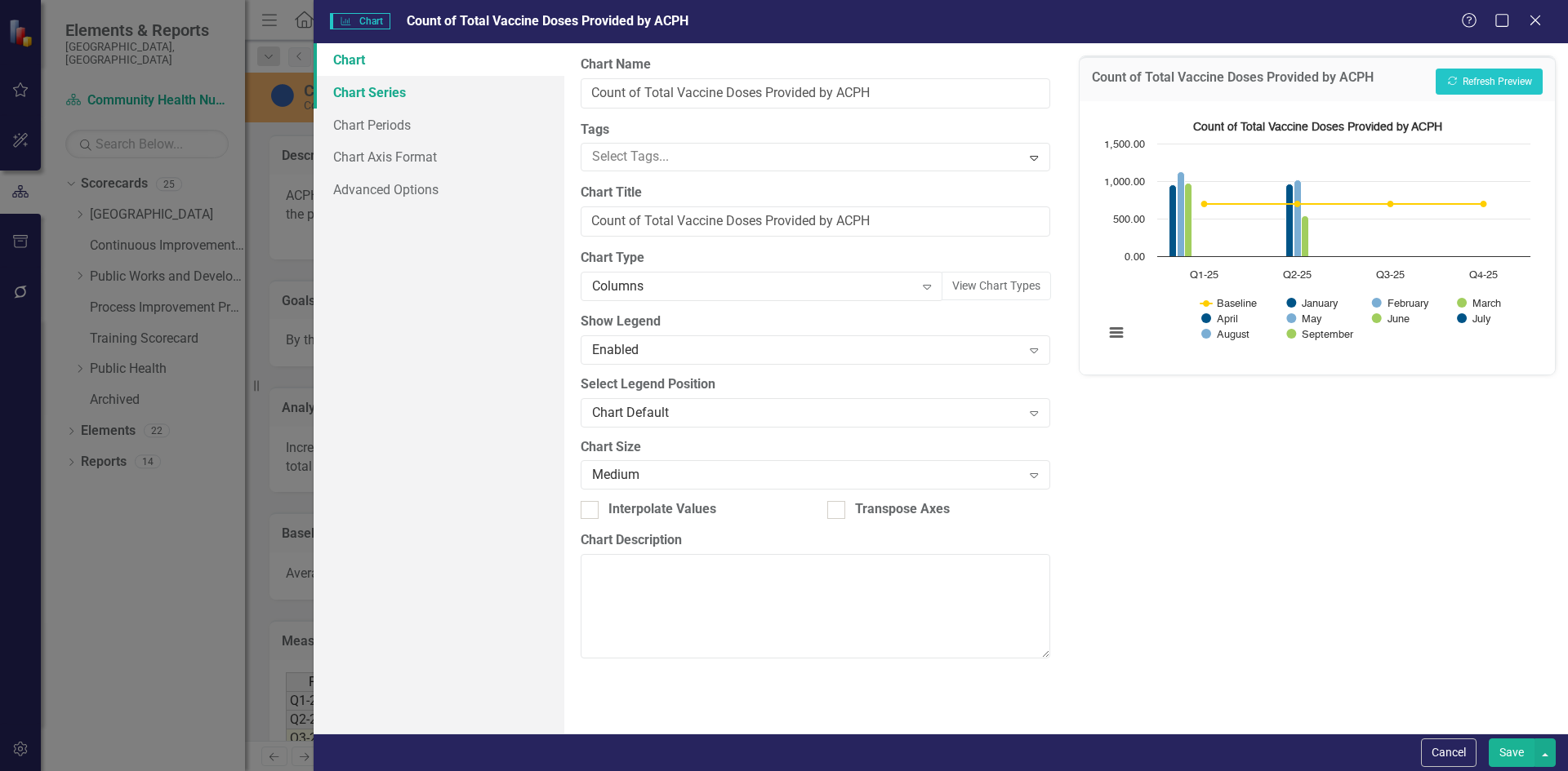
click at [367, 82] on link "Chart Series" at bounding box center [438, 92] width 251 height 33
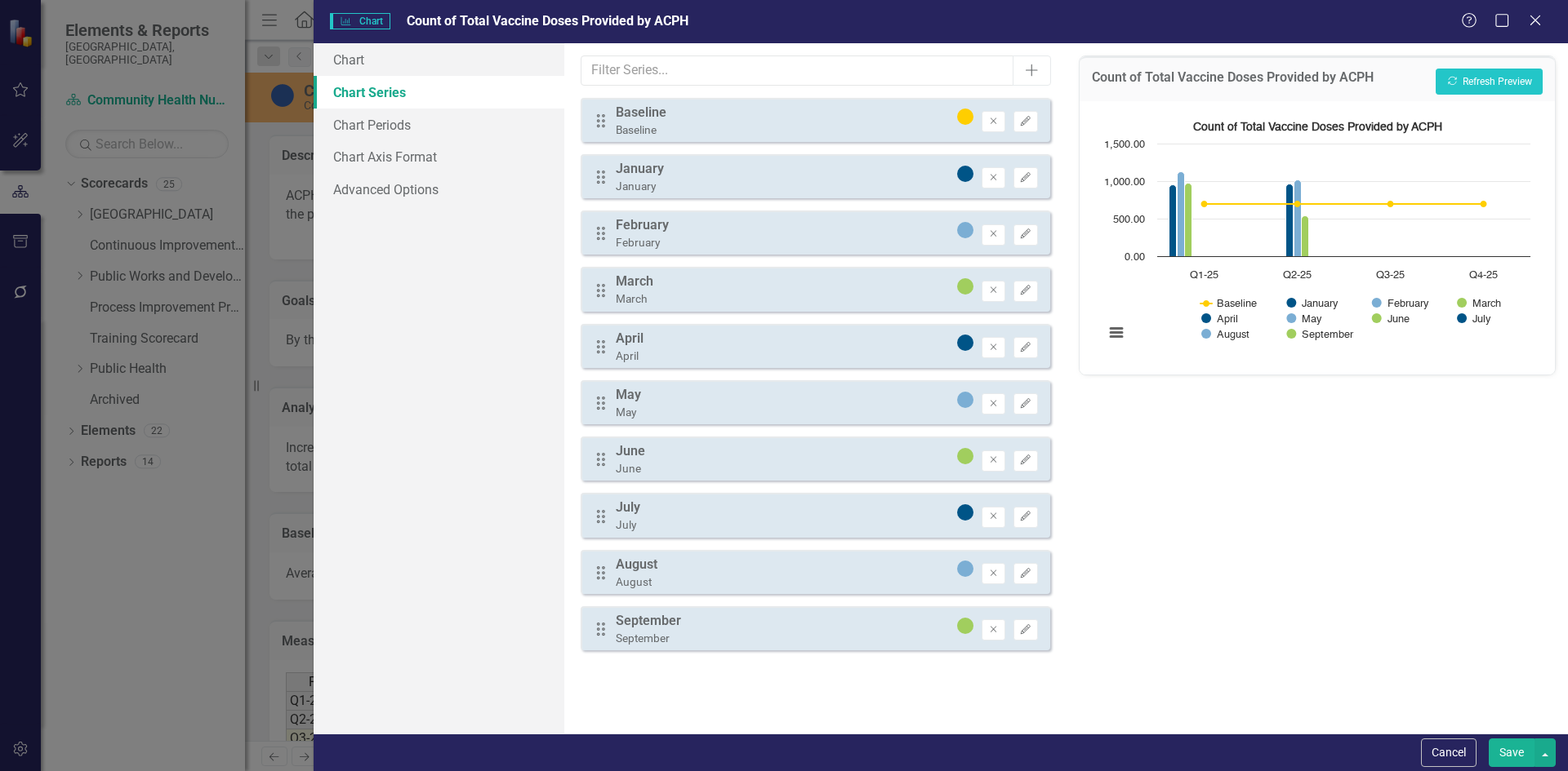
click at [604, 518] on icon at bounding box center [601, 516] width 8 height 13
click at [1022, 518] on icon "button" at bounding box center [1026, 517] width 9 height 9
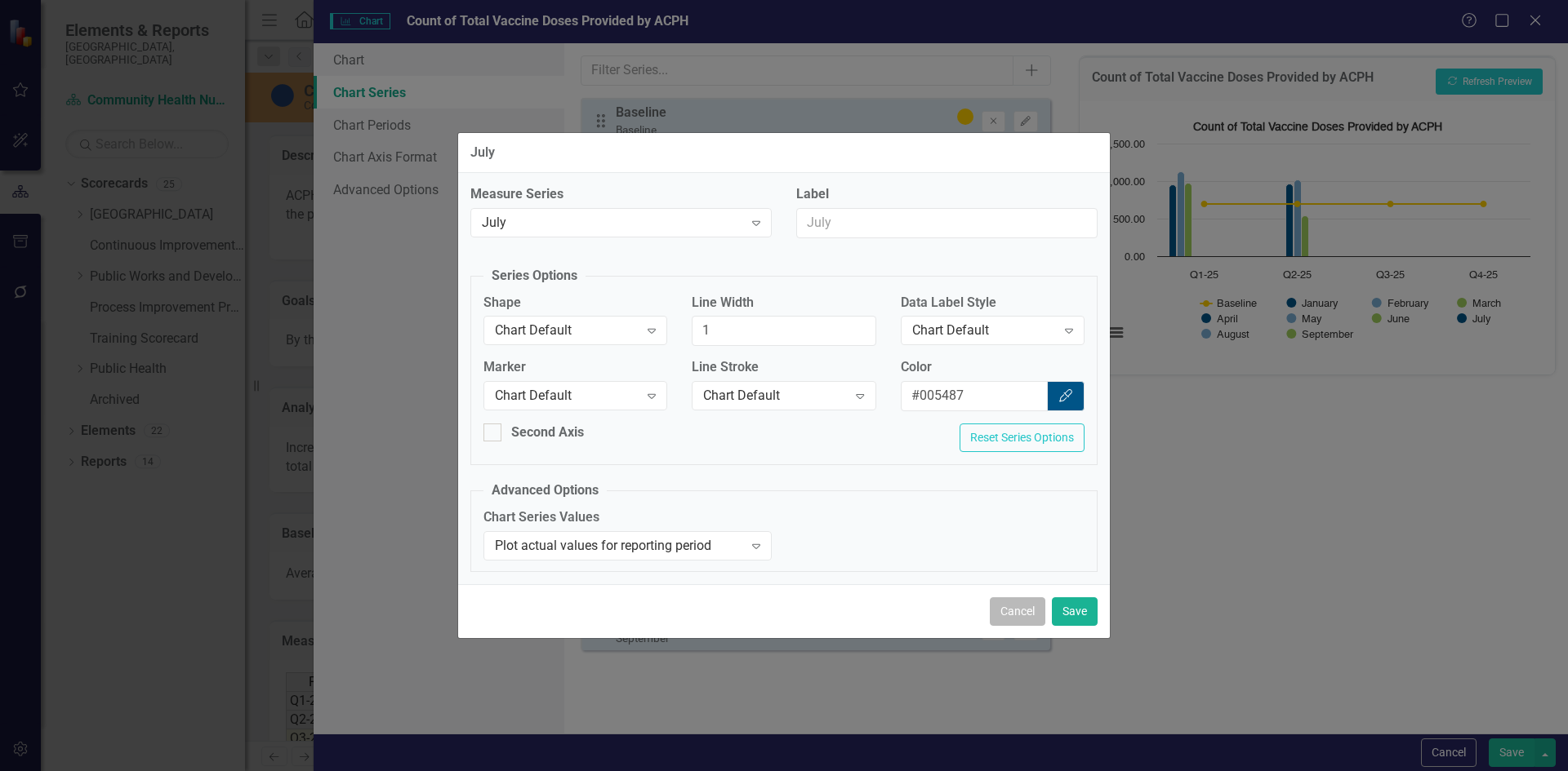
click at [1028, 614] on button "Cancel" at bounding box center [1017, 612] width 55 height 28
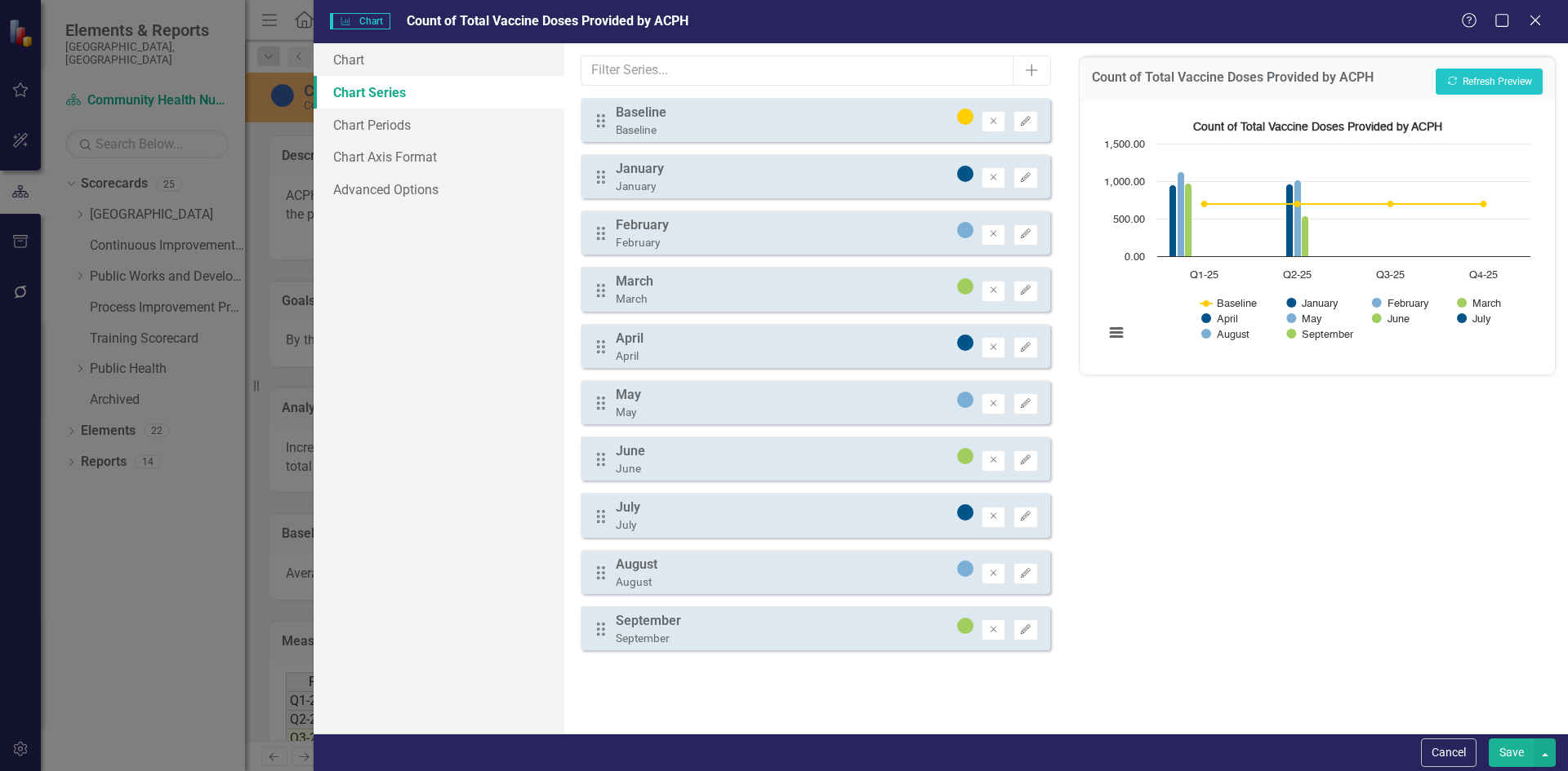
click at [1531, 19] on icon "Close" at bounding box center [1534, 21] width 16 height 13
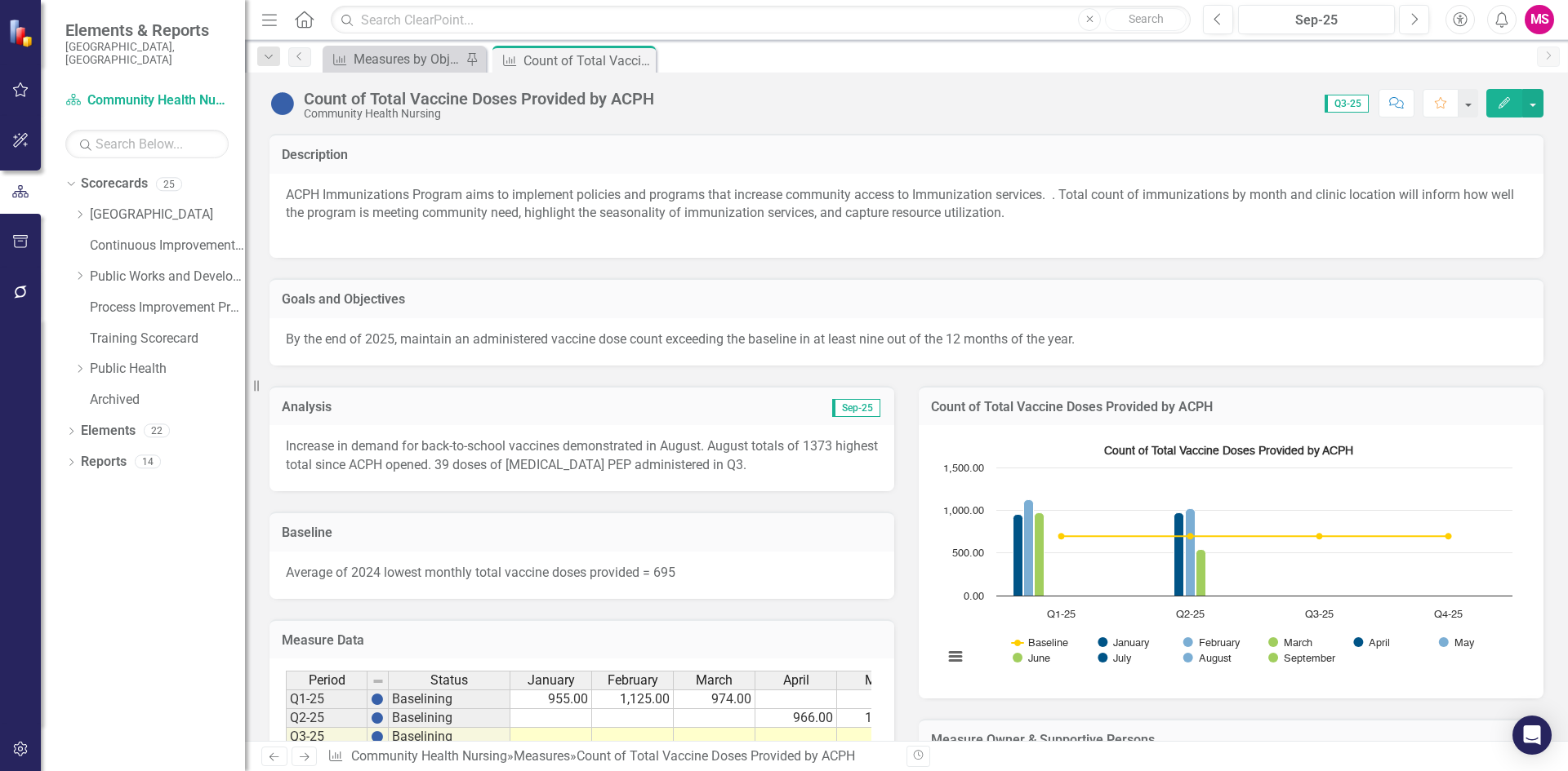
click at [687, 633] on h3 "Measure Data" at bounding box center [582, 641] width 601 height 15
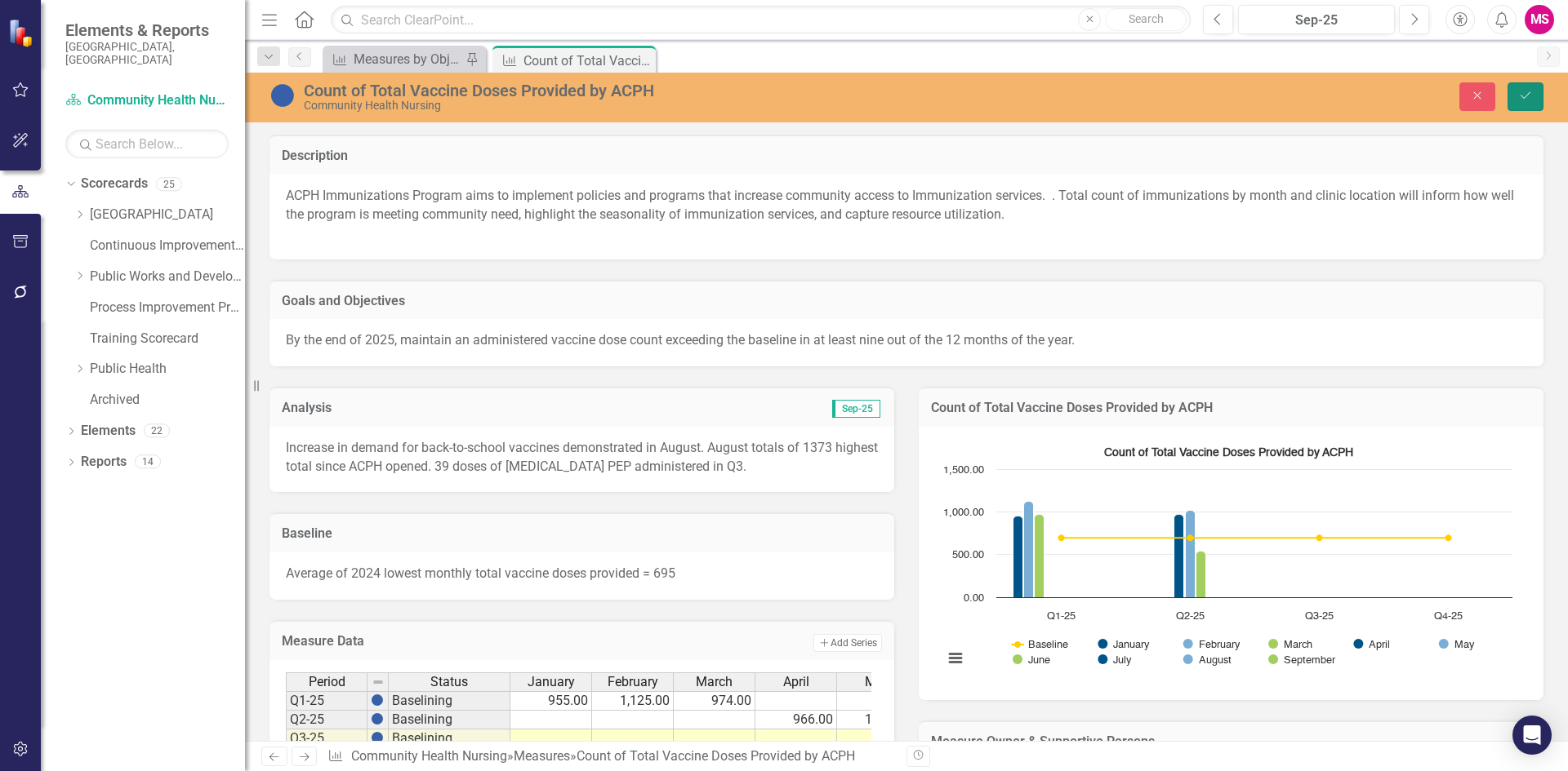
click at [1521, 102] on button "Save" at bounding box center [1525, 97] width 36 height 28
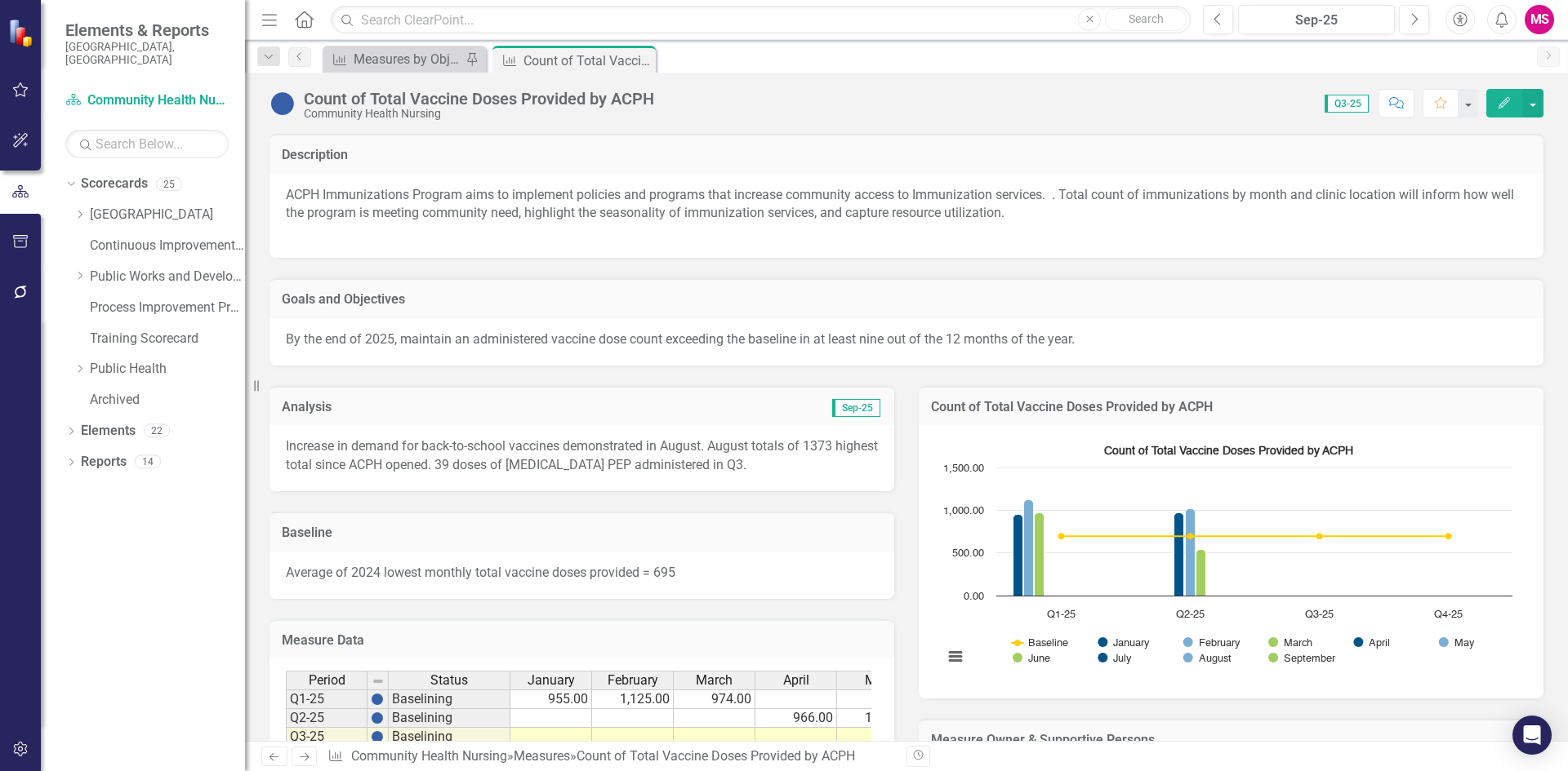
click at [657, 640] on h3 "Measure Data" at bounding box center [582, 641] width 601 height 15
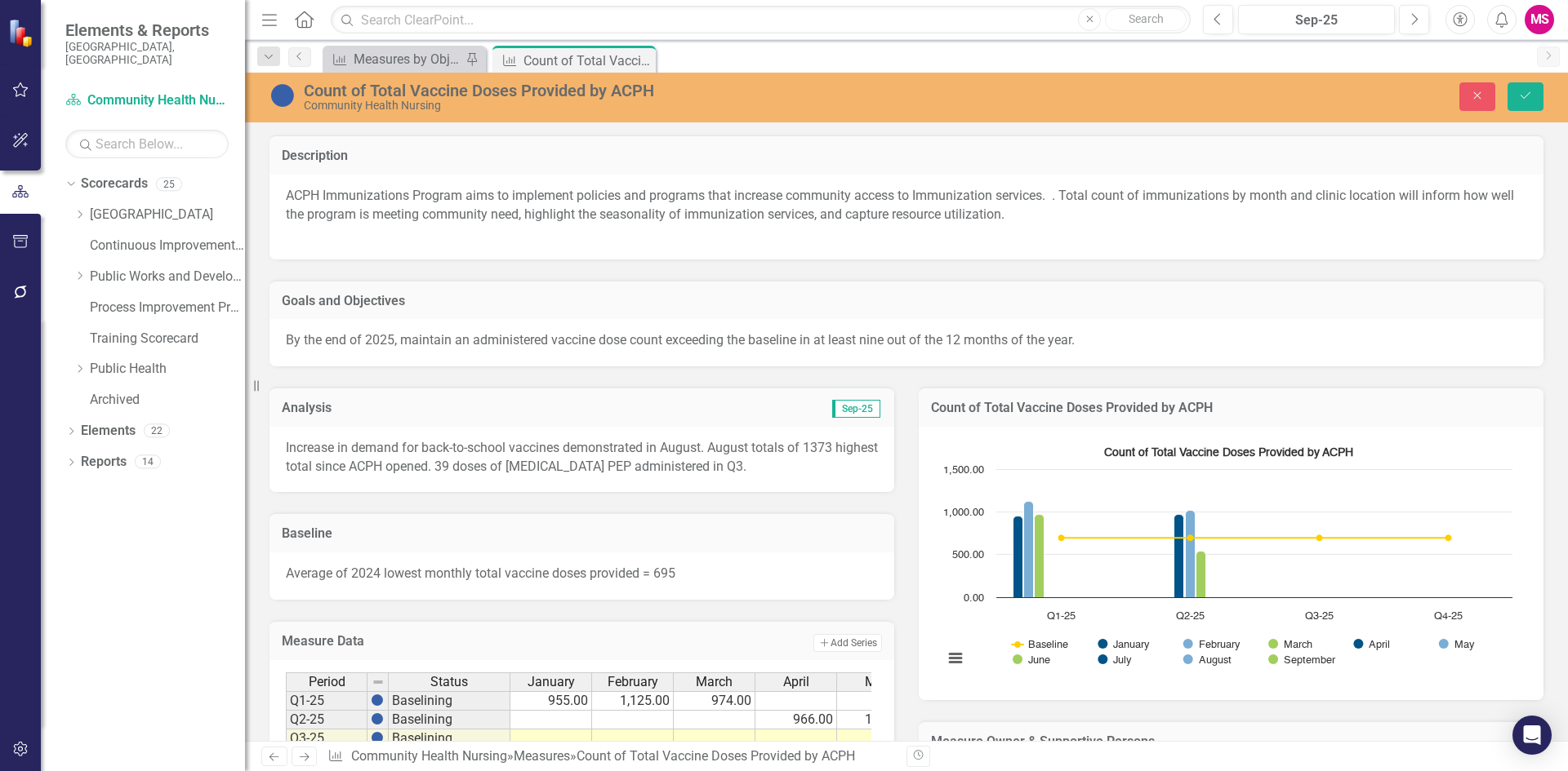
click at [663, 640] on td "Add Add Series" at bounding box center [744, 642] width 273 height 22
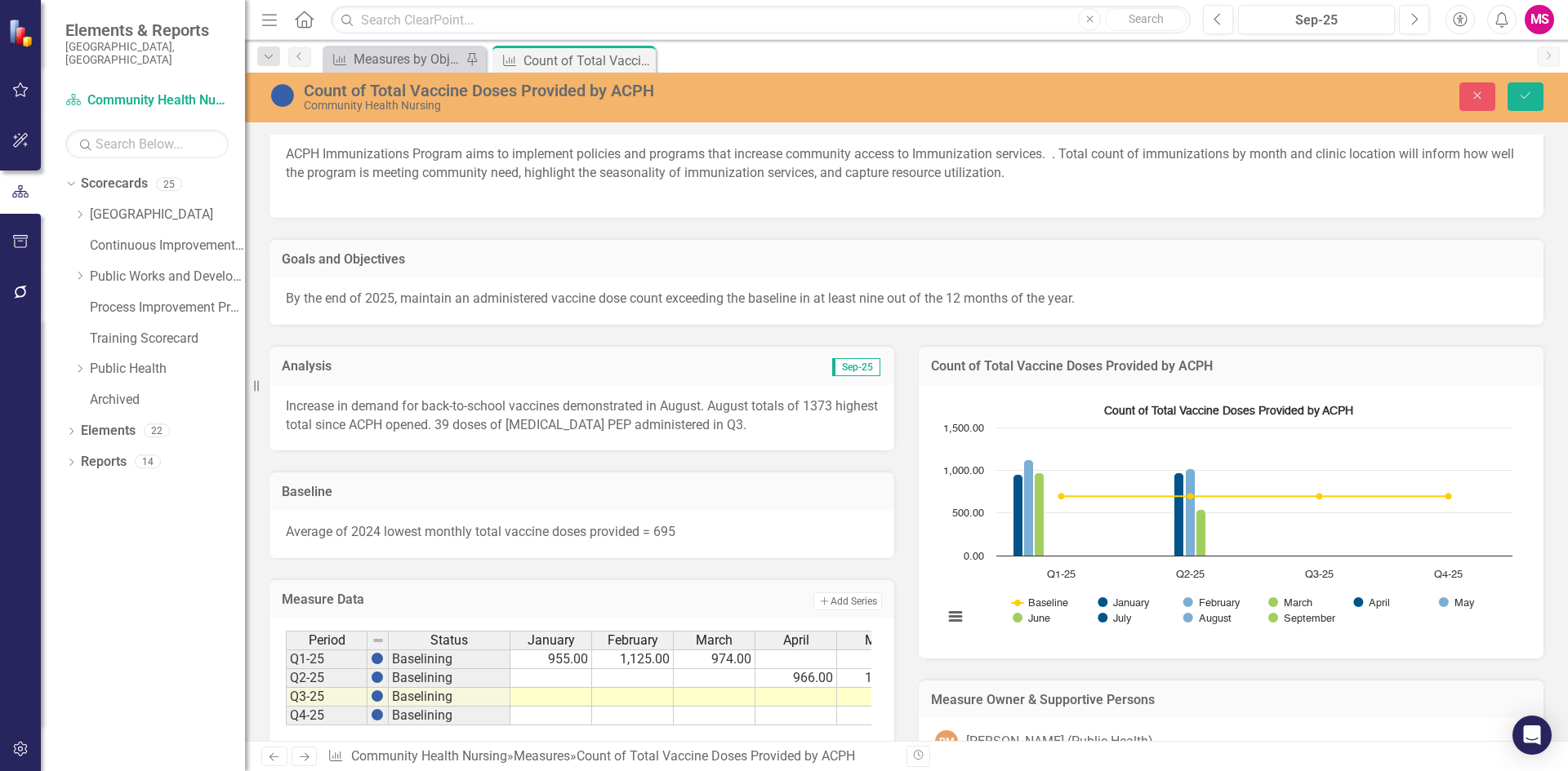
scroll to position [82, 0]
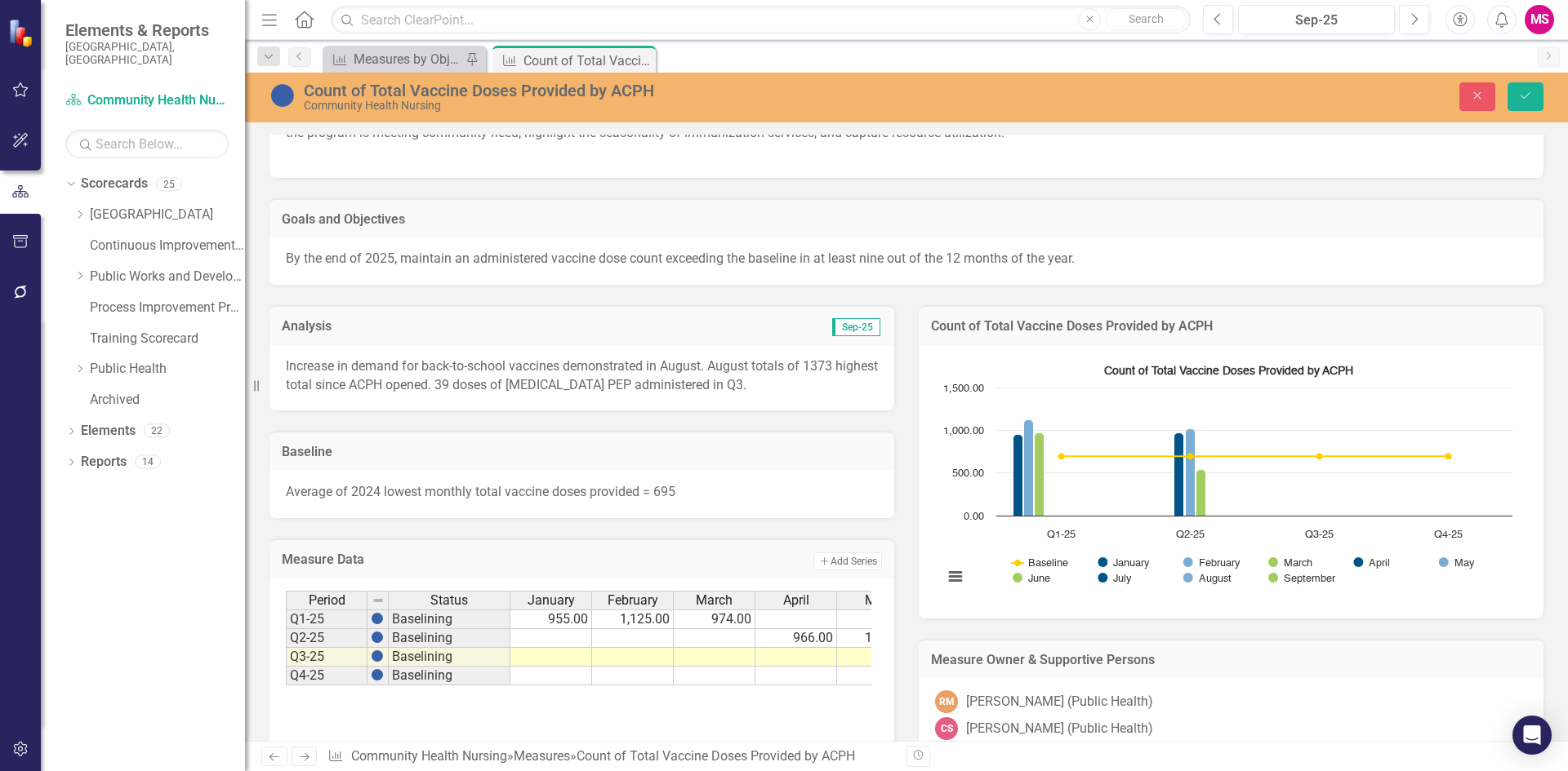
click at [688, 595] on div "March" at bounding box center [714, 600] width 81 height 18
click at [688, 594] on div "March" at bounding box center [714, 600] width 81 height 18
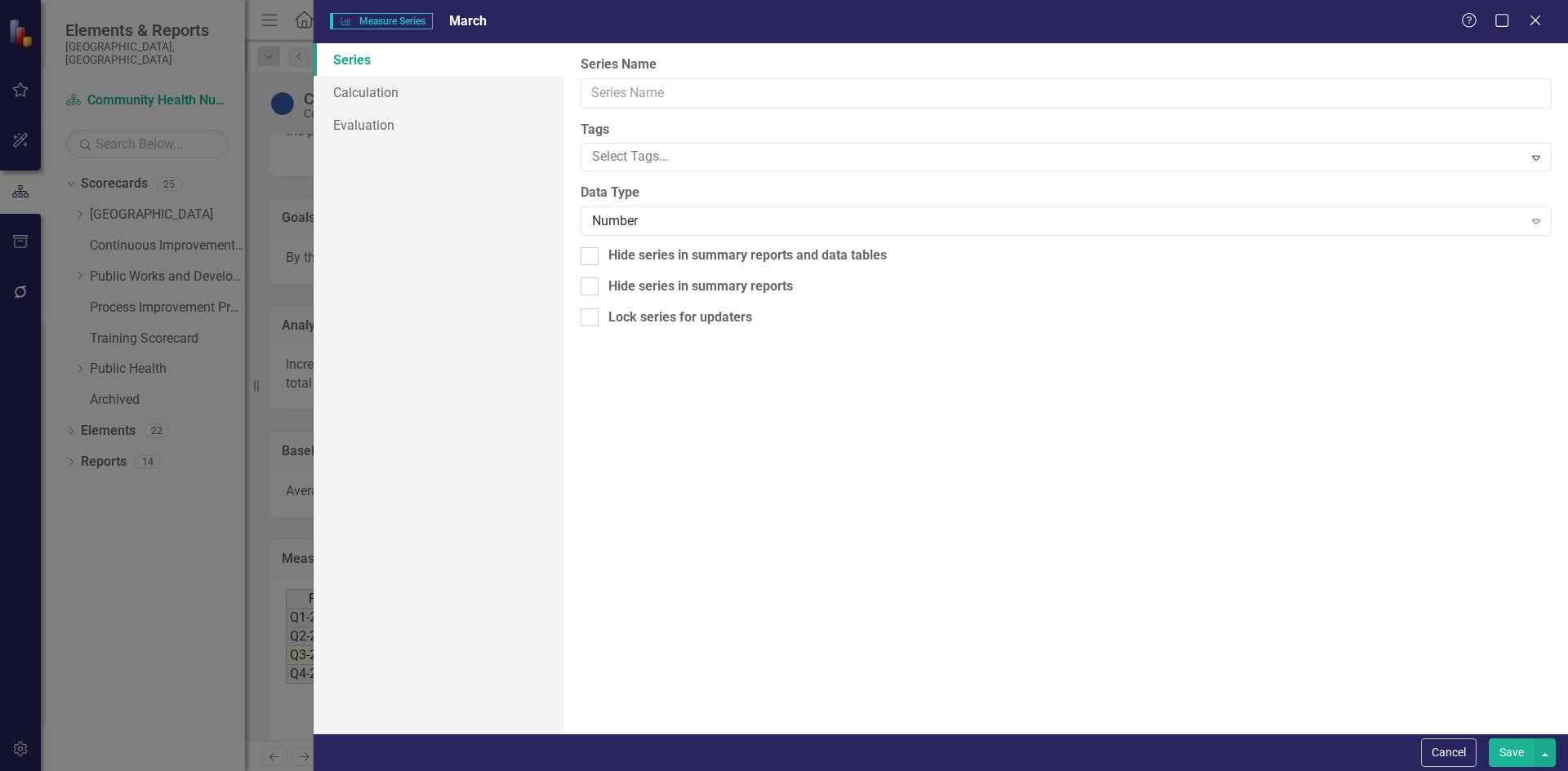
type input "March"
click at [1535, 19] on icon "Close" at bounding box center [1535, 20] width 21 height 16
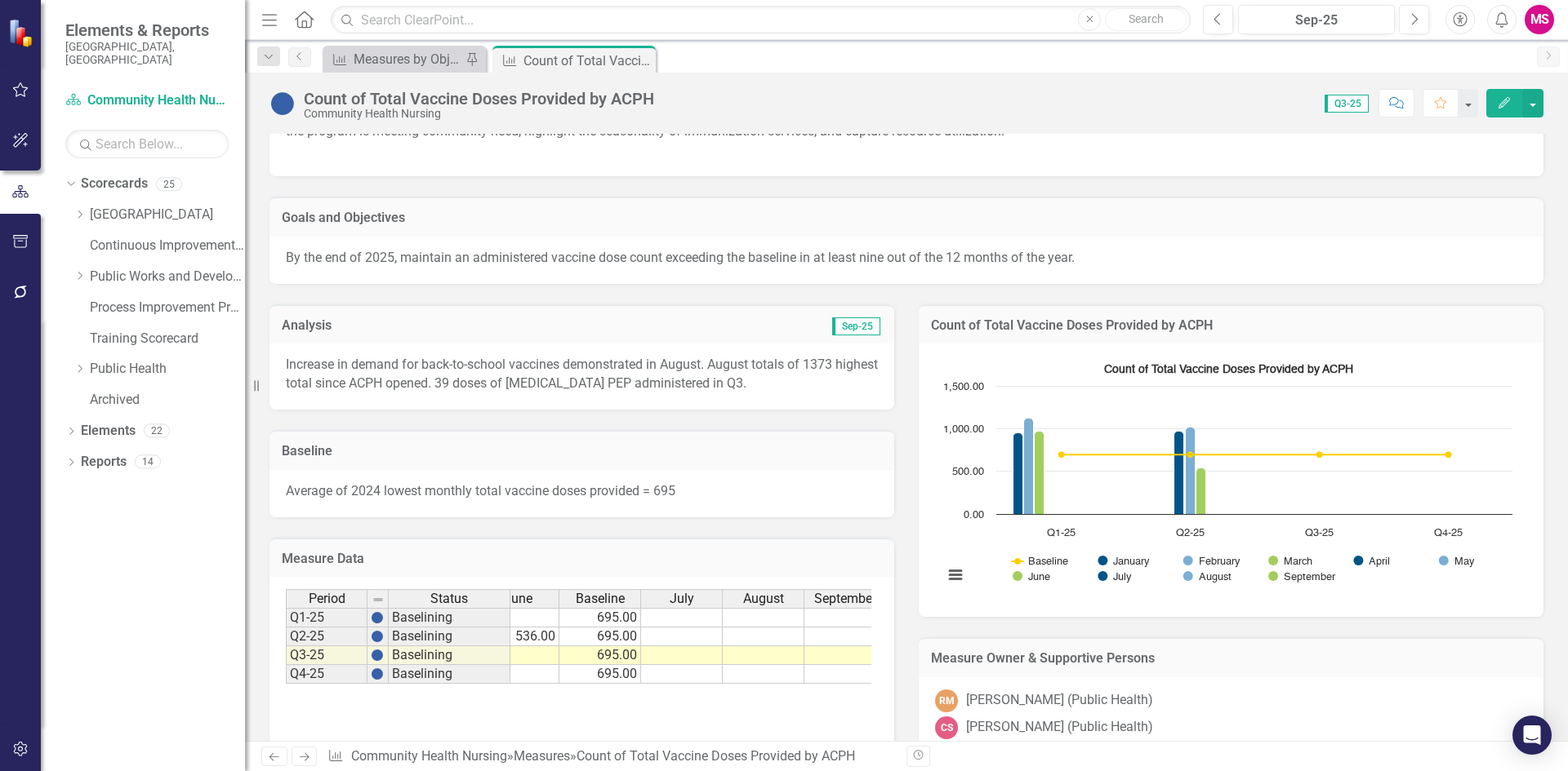
scroll to position [0, 456]
click at [652, 598] on div "July" at bounding box center [666, 598] width 81 height 18
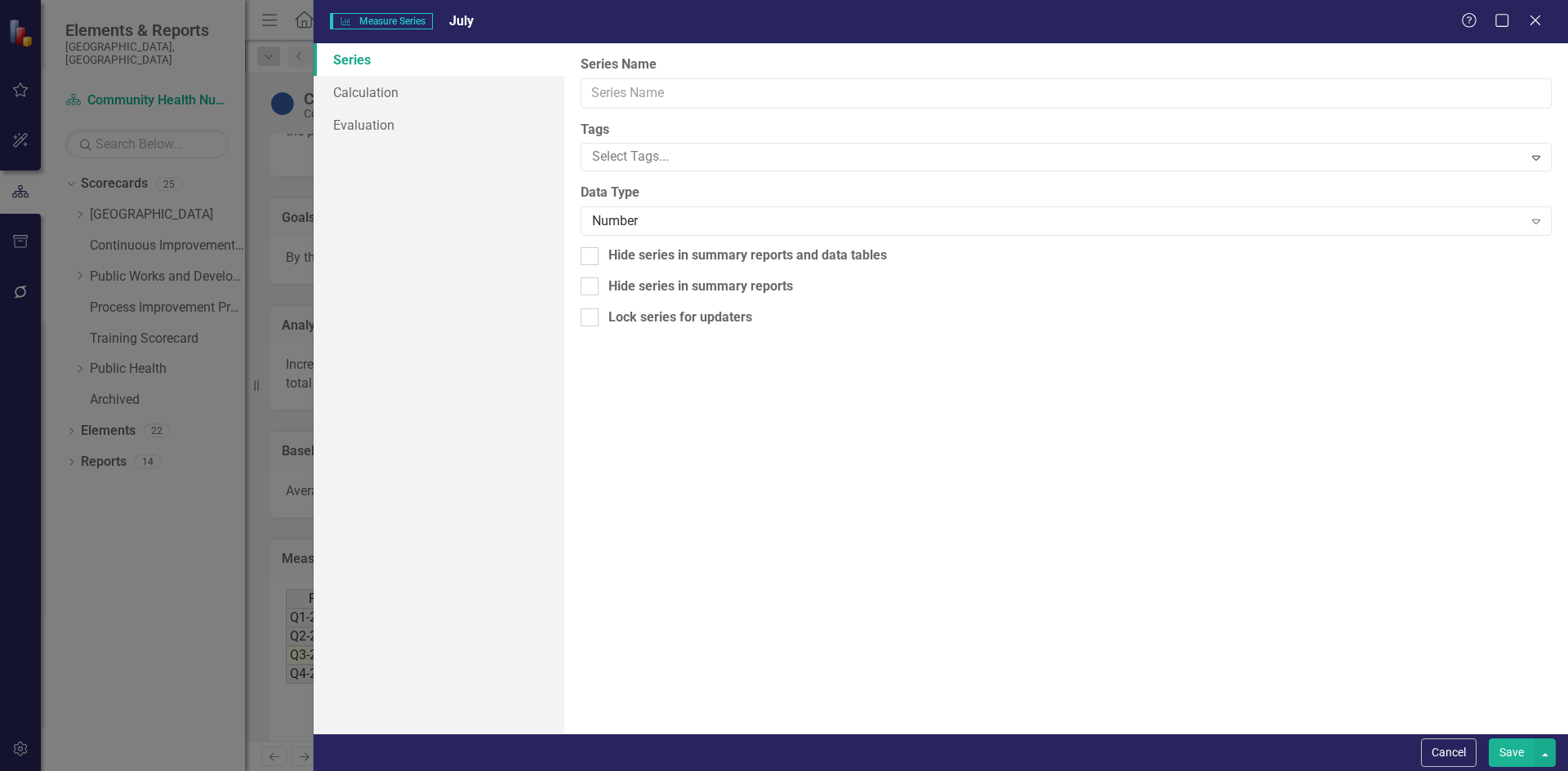
type input "July"
click at [378, 129] on link "Evaluation" at bounding box center [438, 125] width 251 height 33
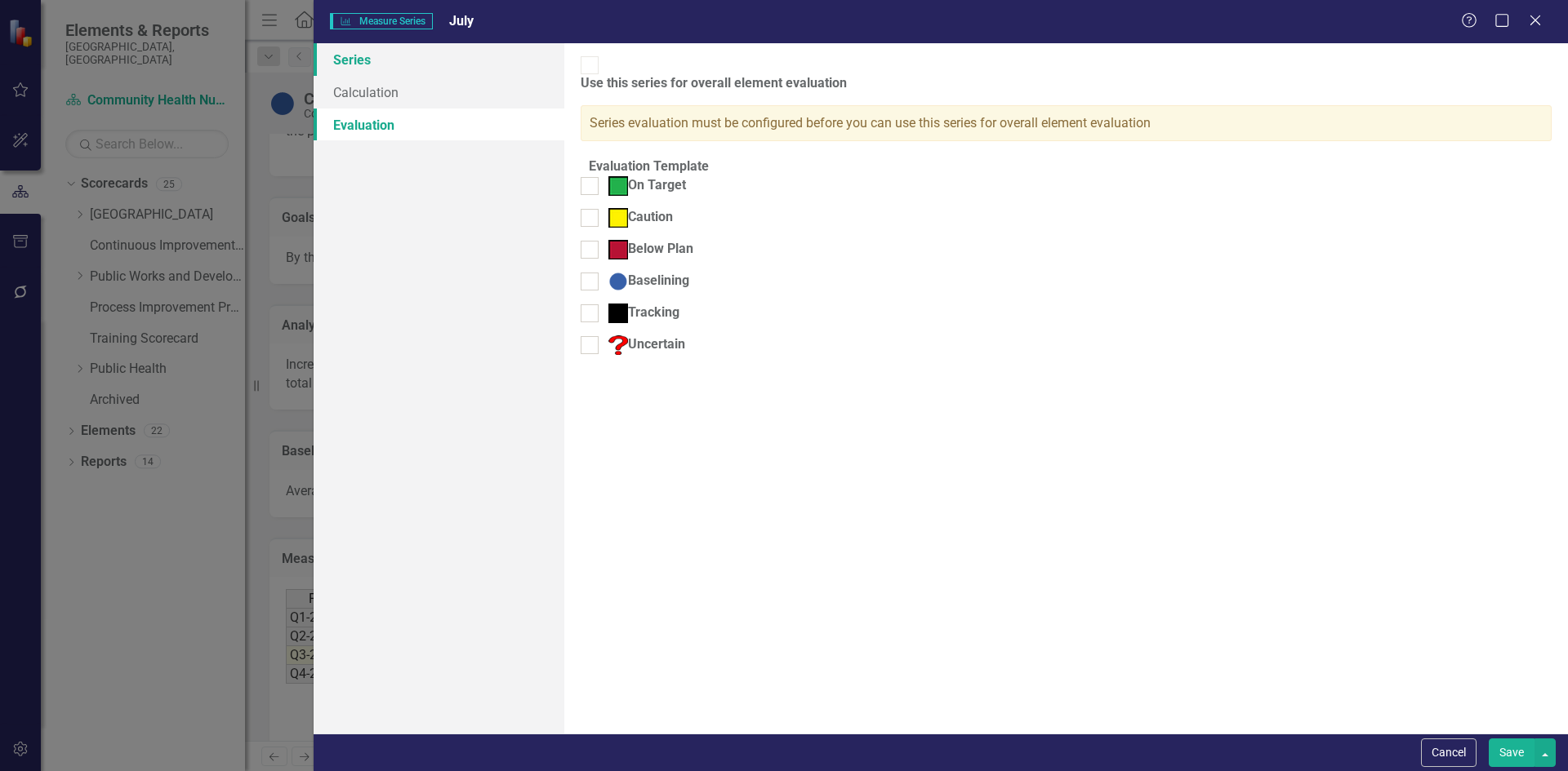
click at [355, 60] on link "Series" at bounding box center [438, 59] width 251 height 33
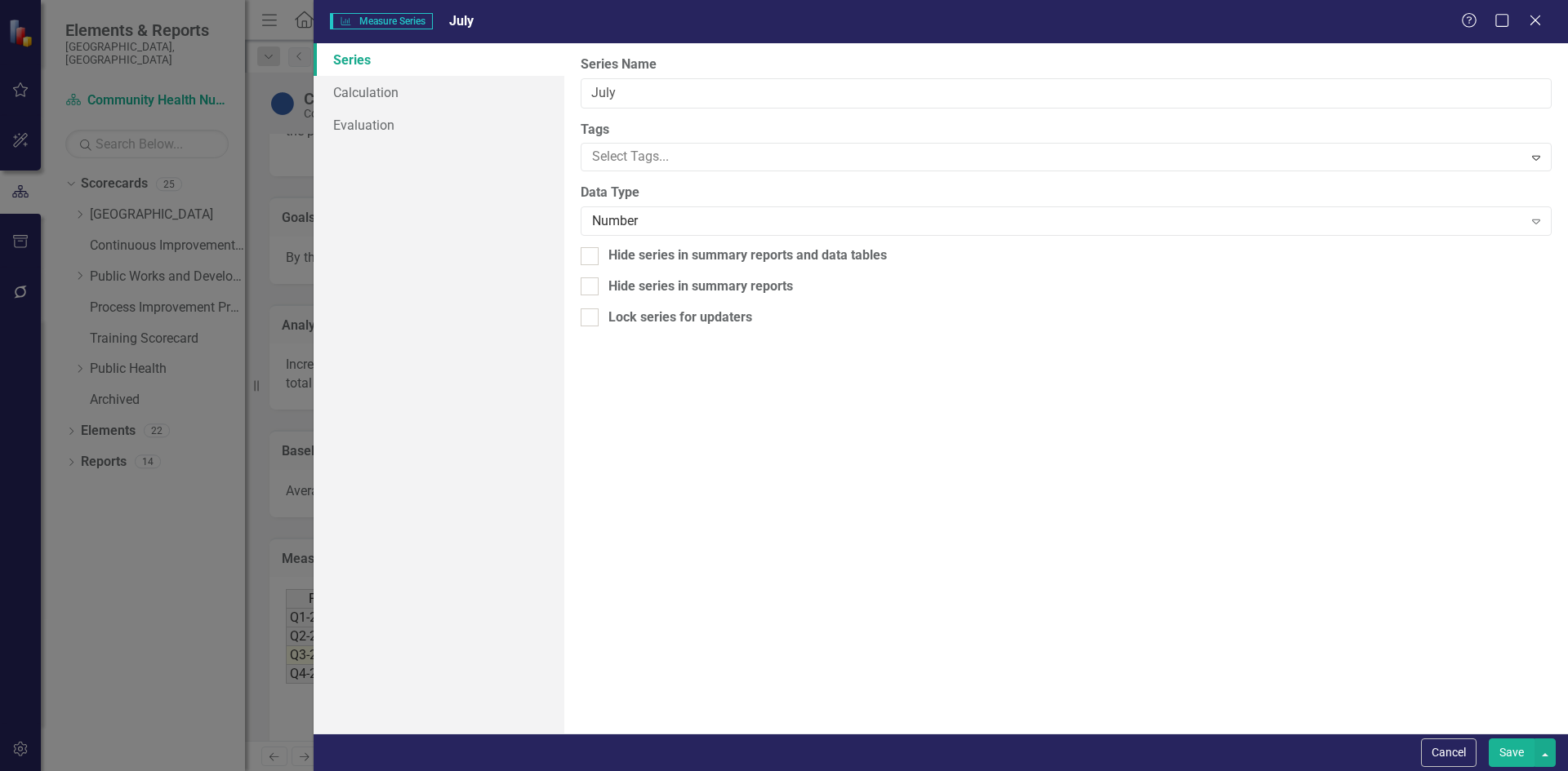
click at [1531, 24] on icon "Close" at bounding box center [1534, 21] width 16 height 13
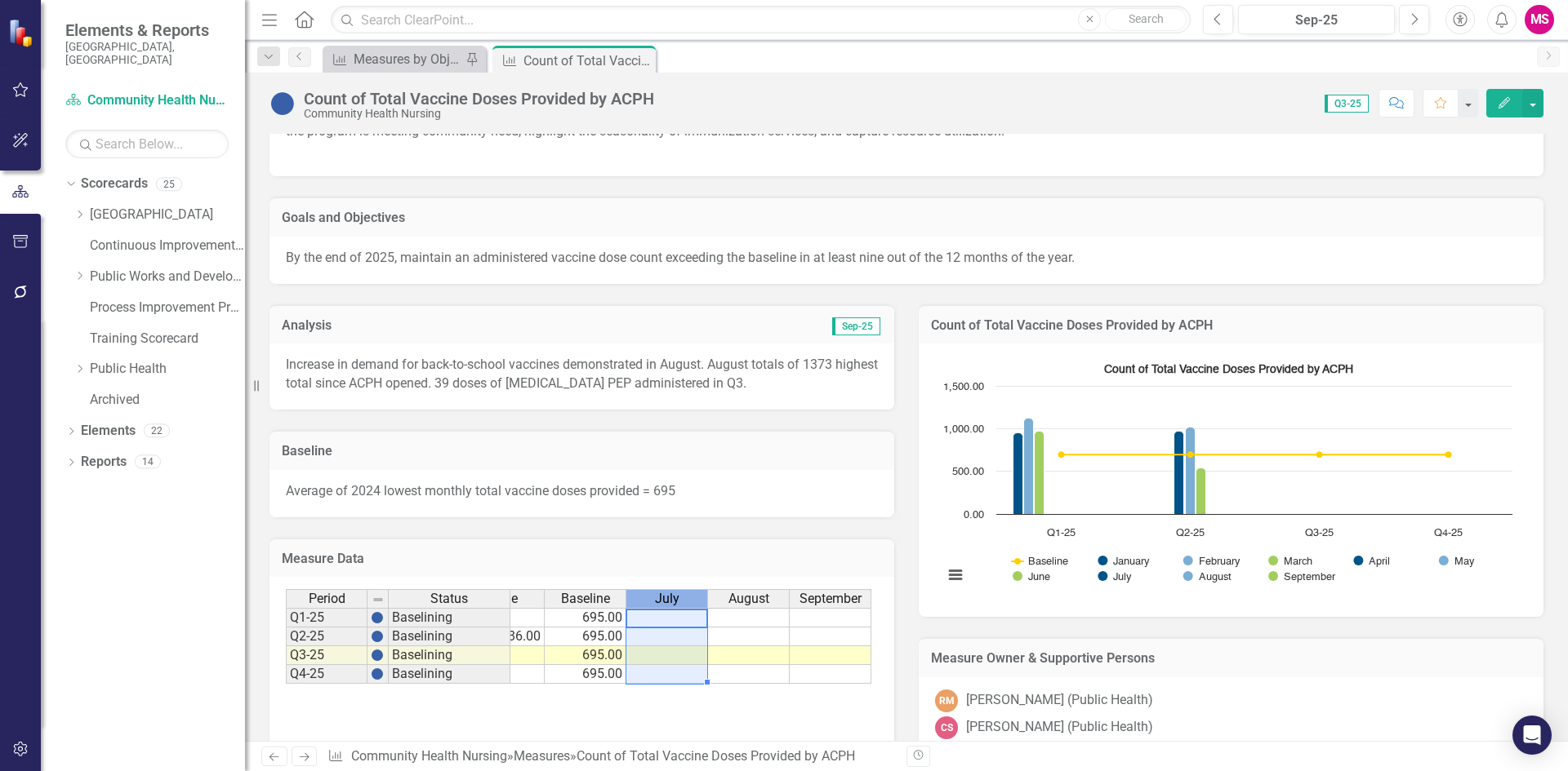
click at [668, 597] on span "July" at bounding box center [667, 599] width 24 height 15
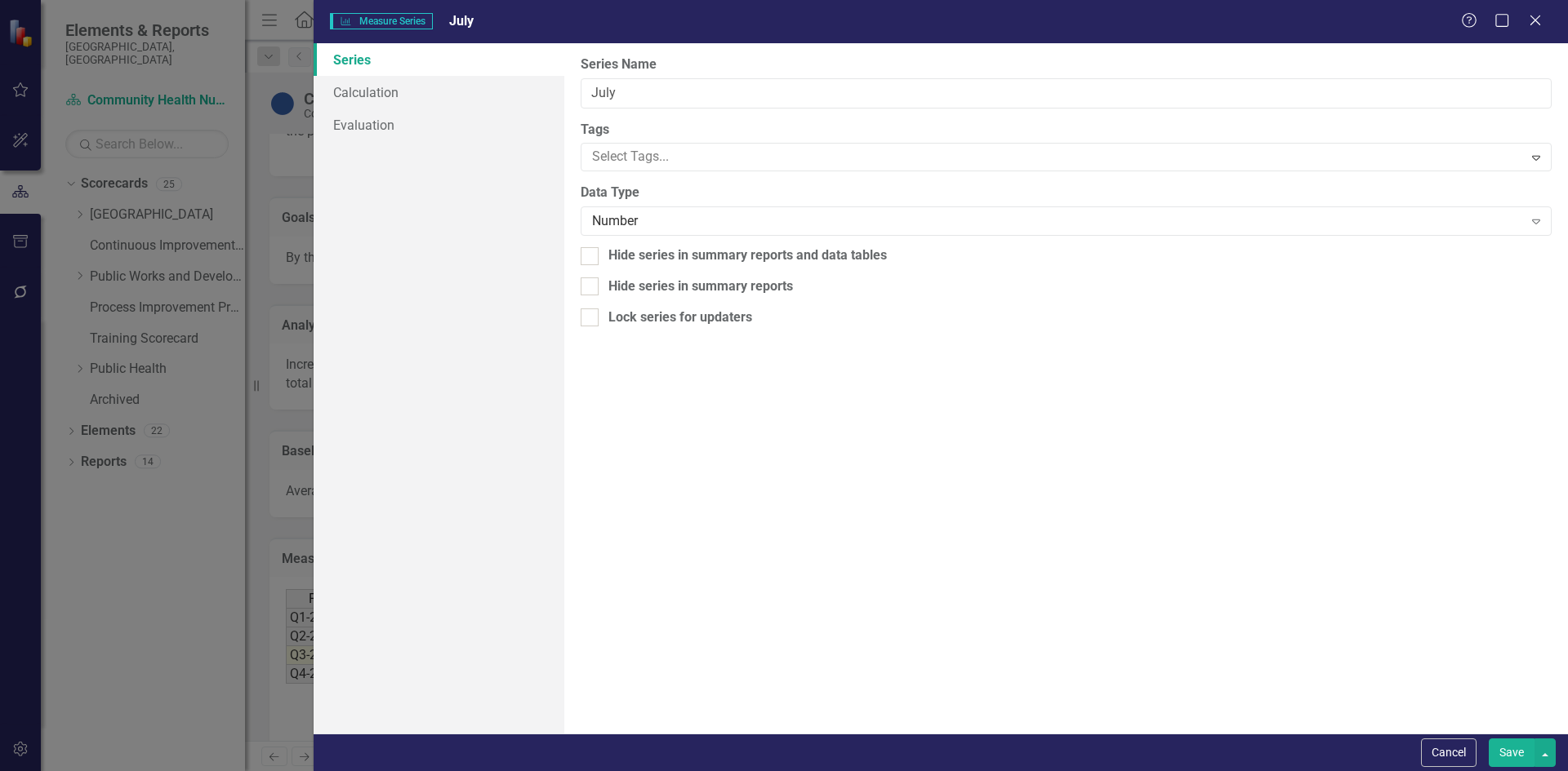
drag, startPoint x: 1531, startPoint y: 20, endPoint x: 1294, endPoint y: 213, distance: 305.6
click at [1531, 19] on icon "Close" at bounding box center [1534, 21] width 16 height 13
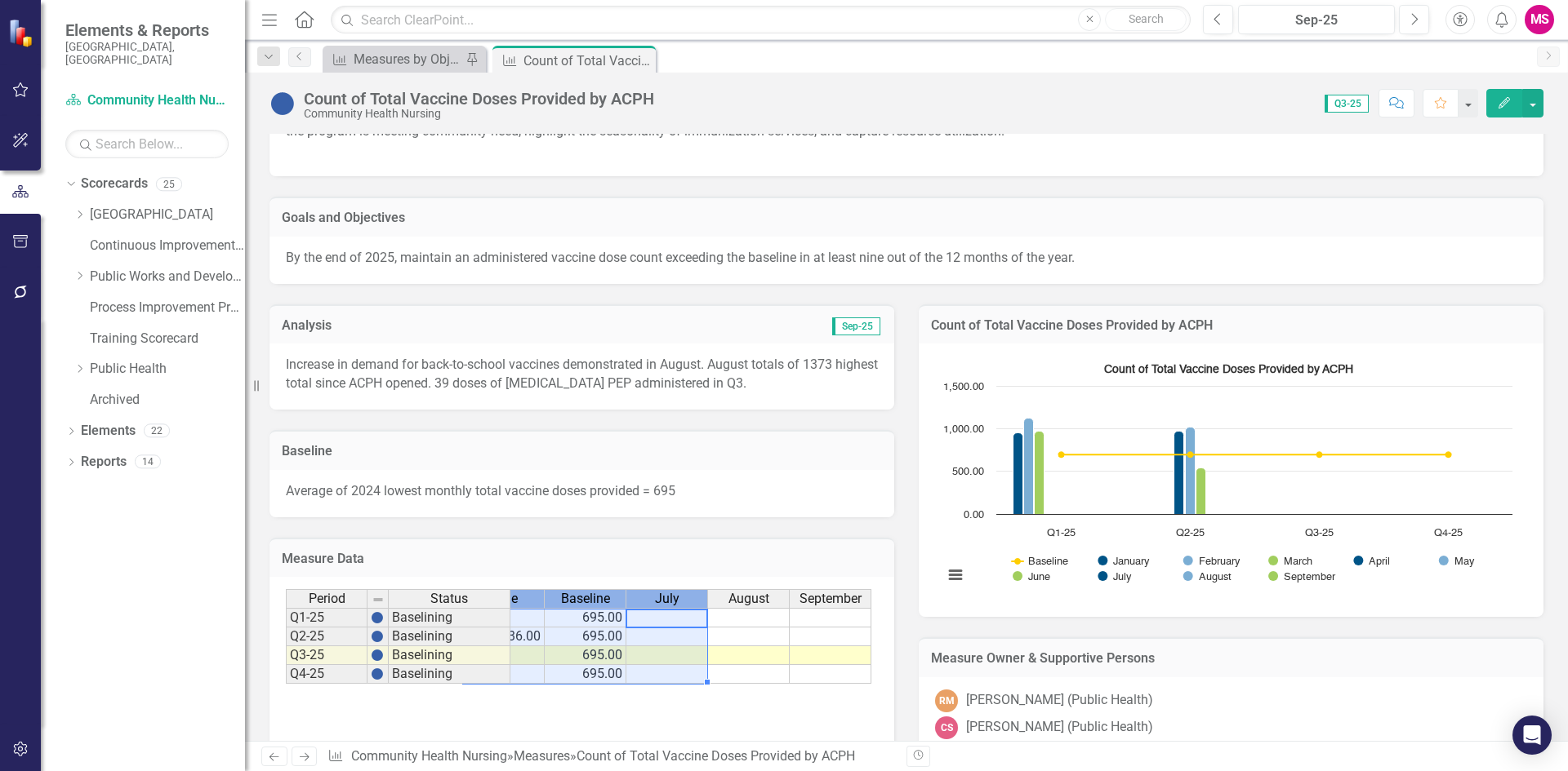
scroll to position [0, 408]
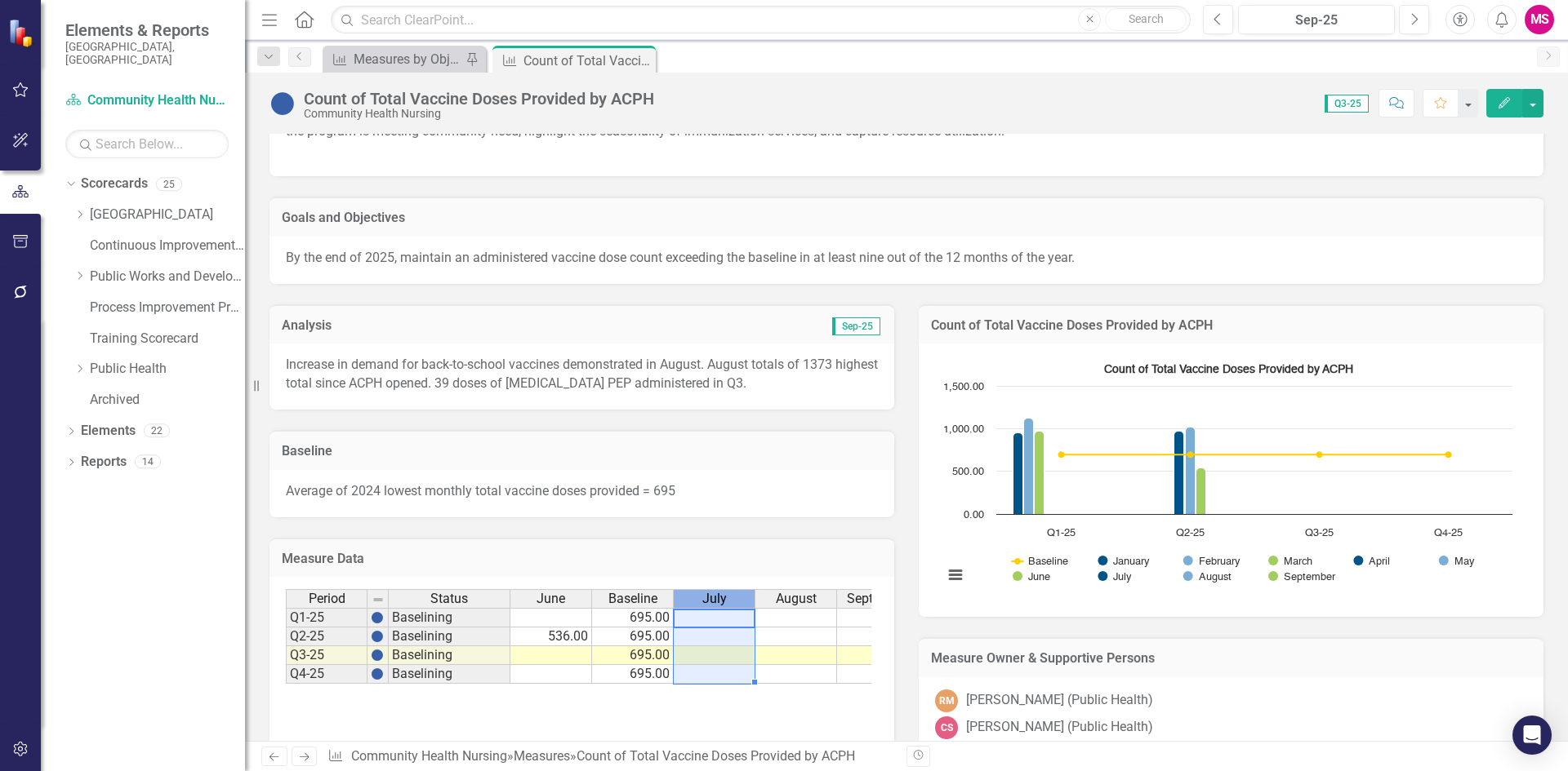
drag, startPoint x: 658, startPoint y: 594, endPoint x: 723, endPoint y: 598, distance: 65.1
click at [723, 598] on span "July" at bounding box center [714, 599] width 24 height 15
click at [718, 604] on span "July" at bounding box center [714, 599] width 24 height 15
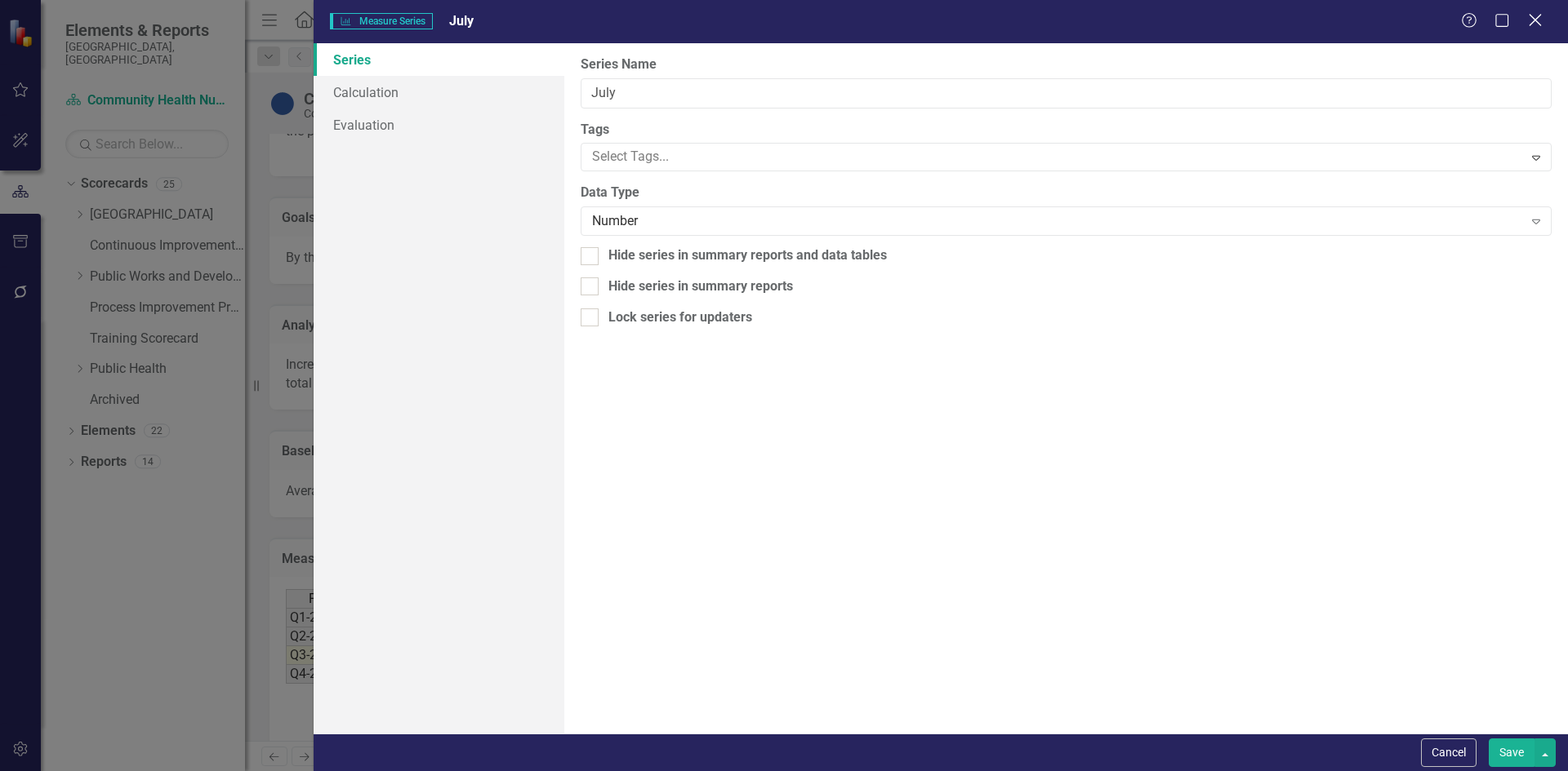
click at [1527, 22] on icon "Close" at bounding box center [1535, 20] width 21 height 16
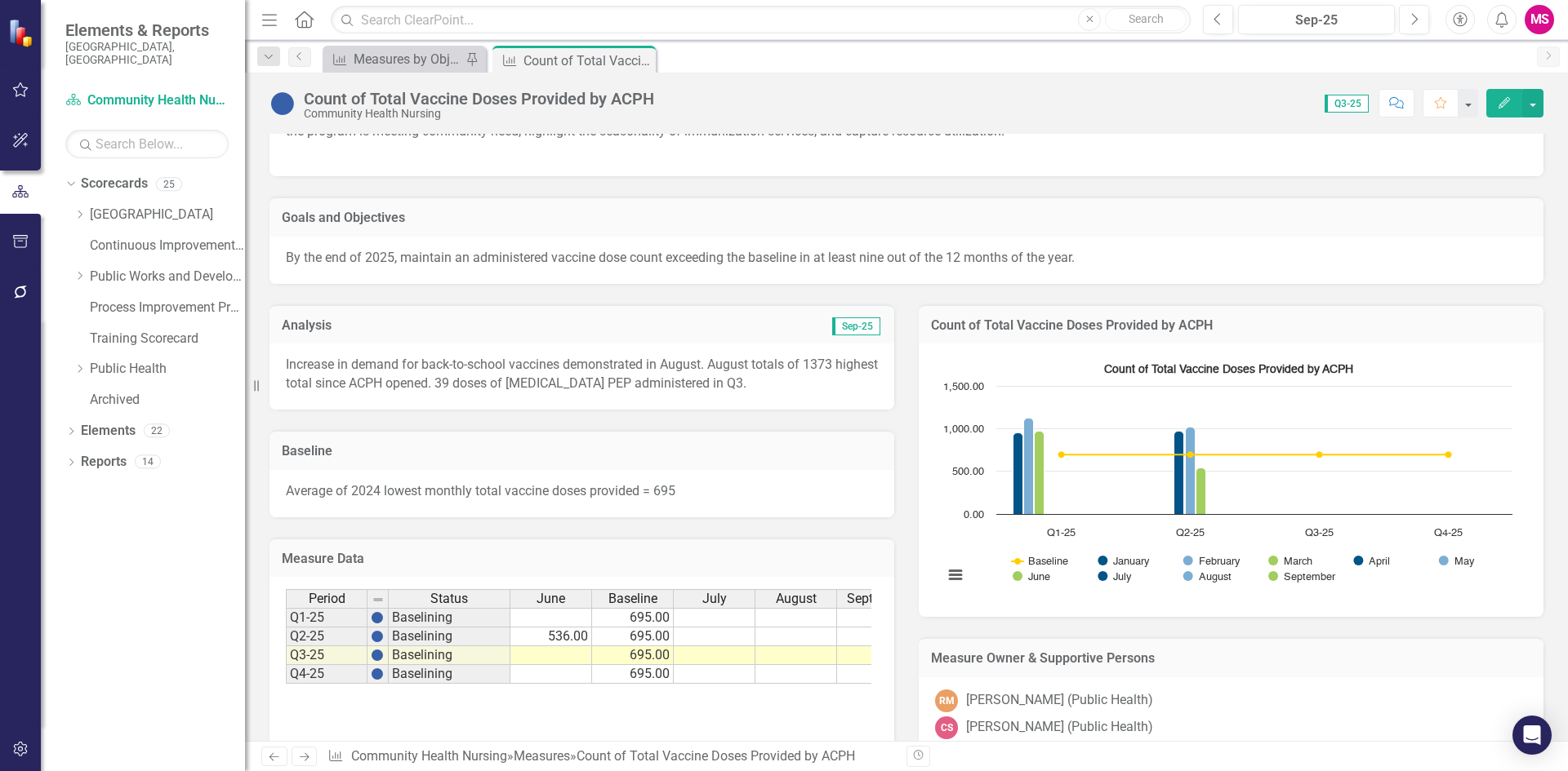
click at [346, 552] on h3 "Measure Data" at bounding box center [582, 559] width 601 height 15
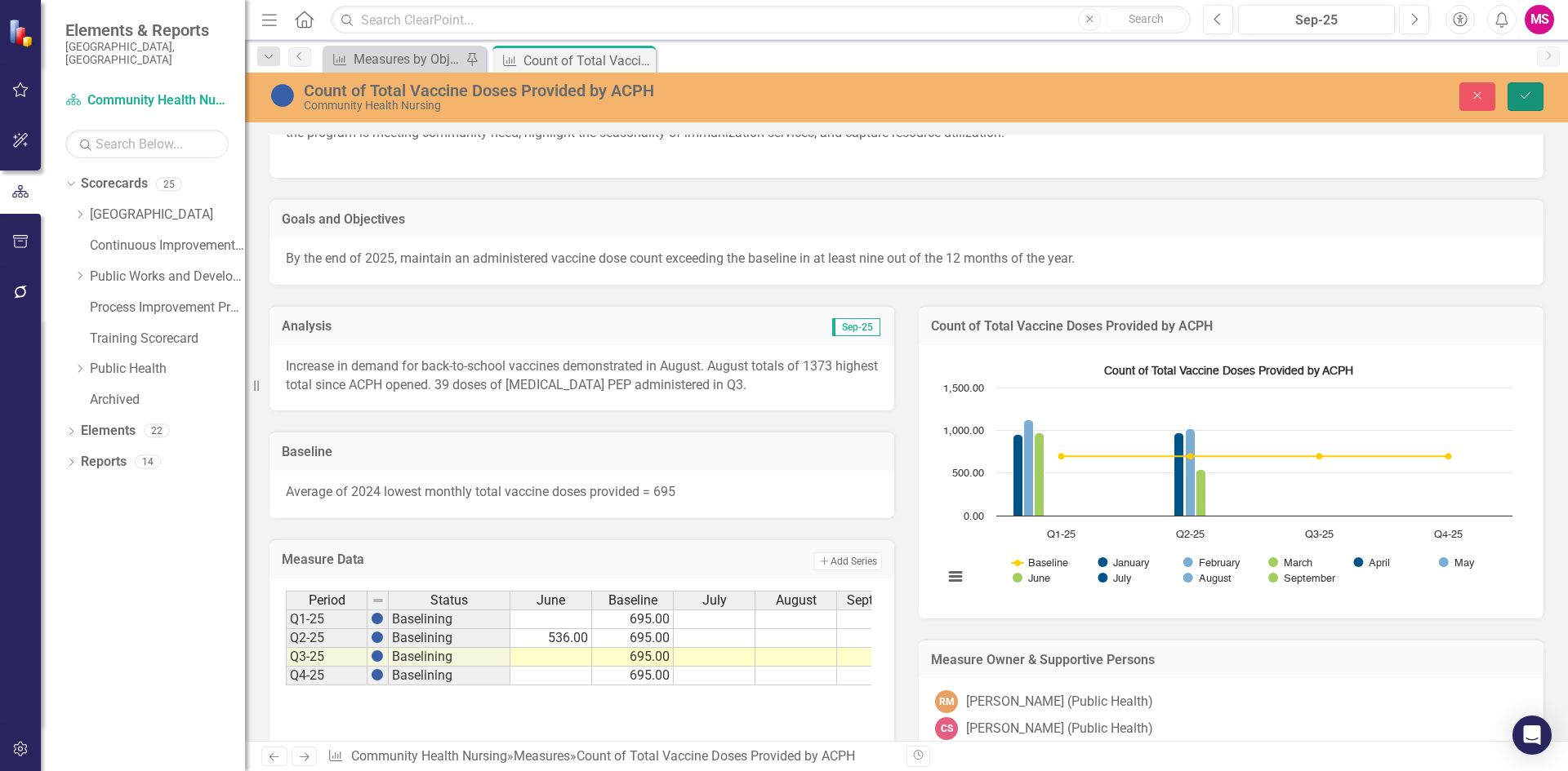
click at [1530, 90] on icon "Save" at bounding box center [1526, 96] width 15 height 11
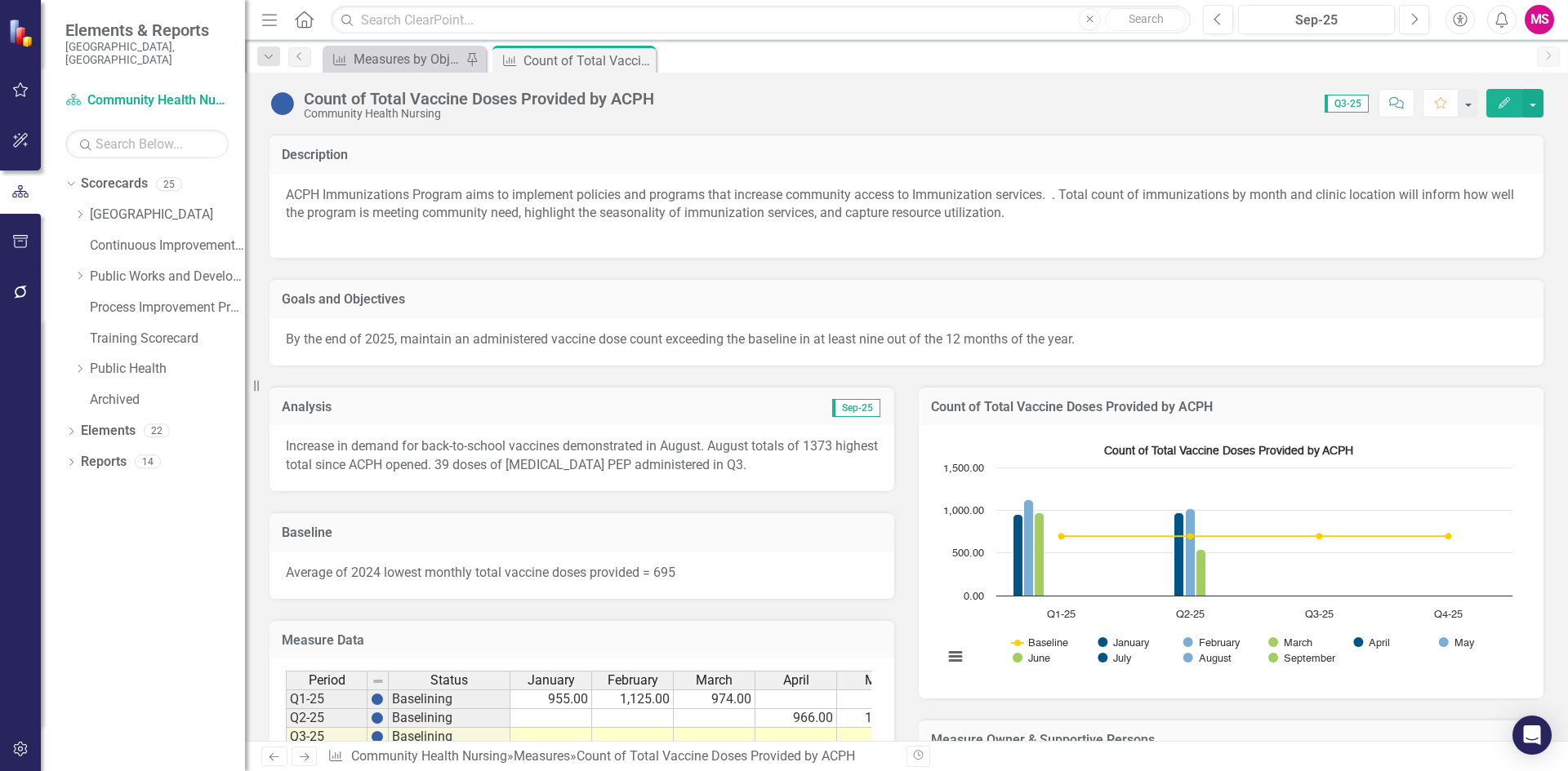
click at [322, 643] on h3 "Measure Data" at bounding box center [582, 641] width 601 height 15
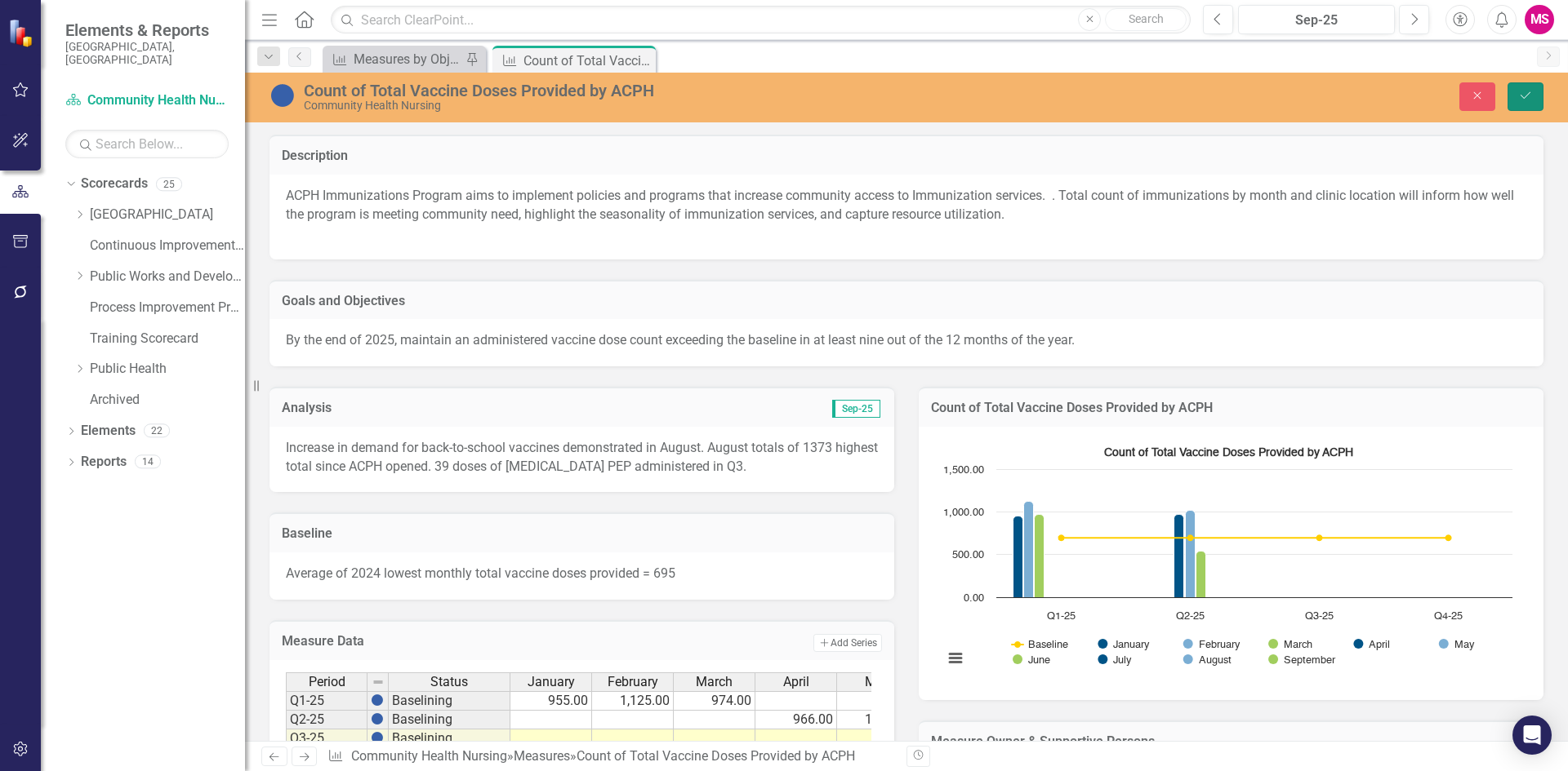
click at [1522, 98] on icon "Save" at bounding box center [1526, 96] width 15 height 11
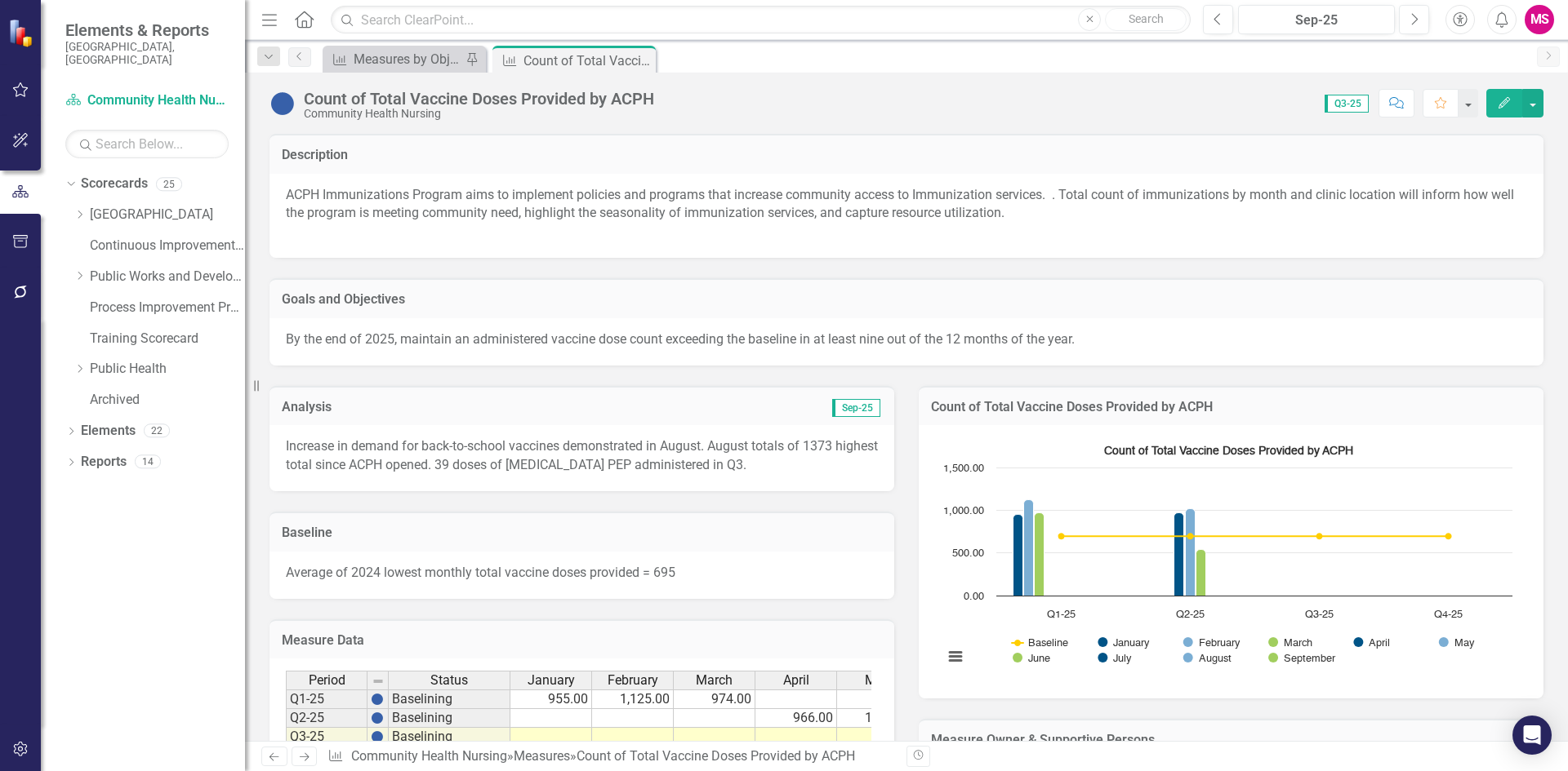
click at [1017, 446] on rect "Interactive chart" at bounding box center [1227, 559] width 586 height 245
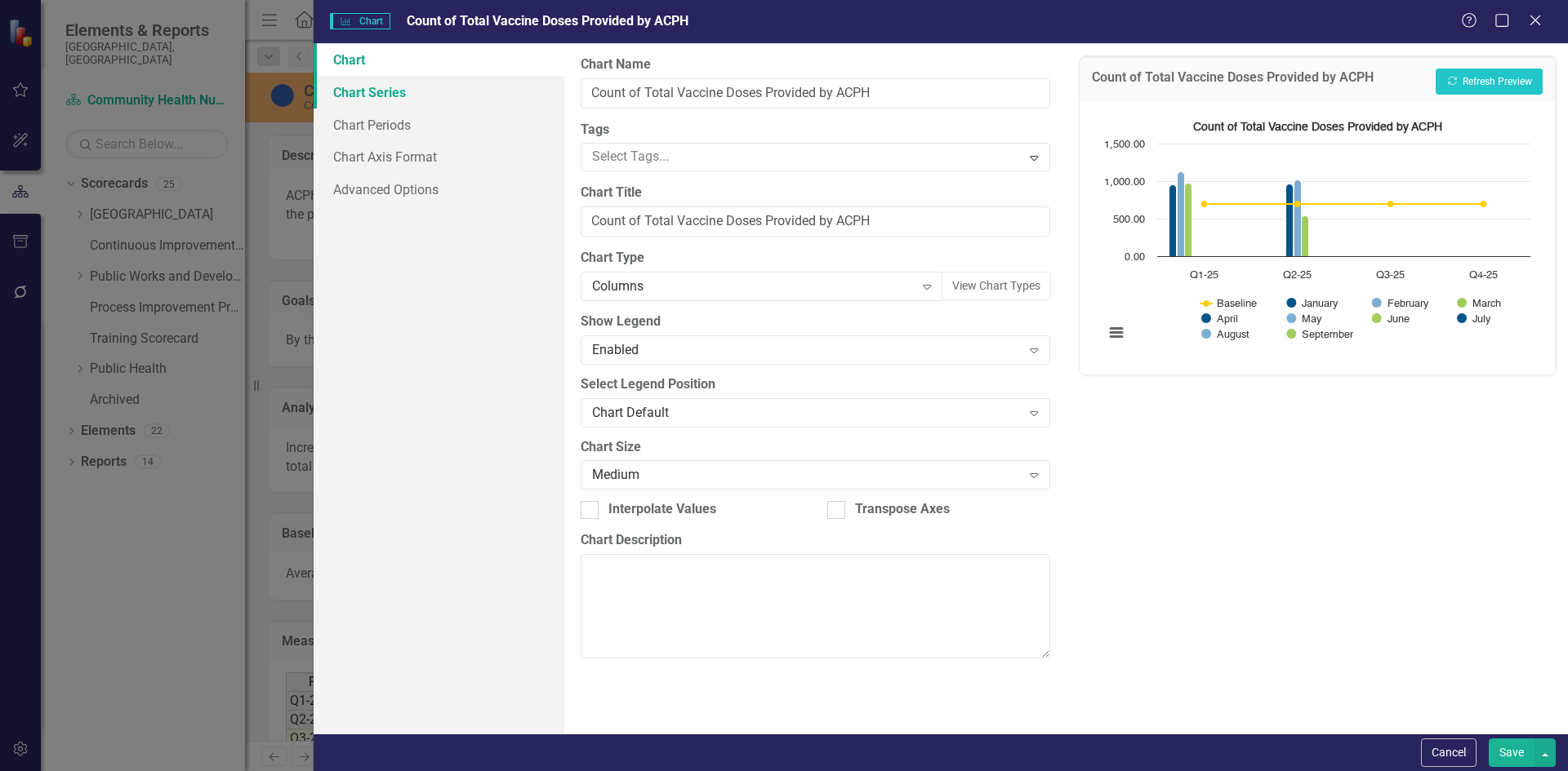
click at [371, 97] on link "Chart Series" at bounding box center [438, 92] width 251 height 33
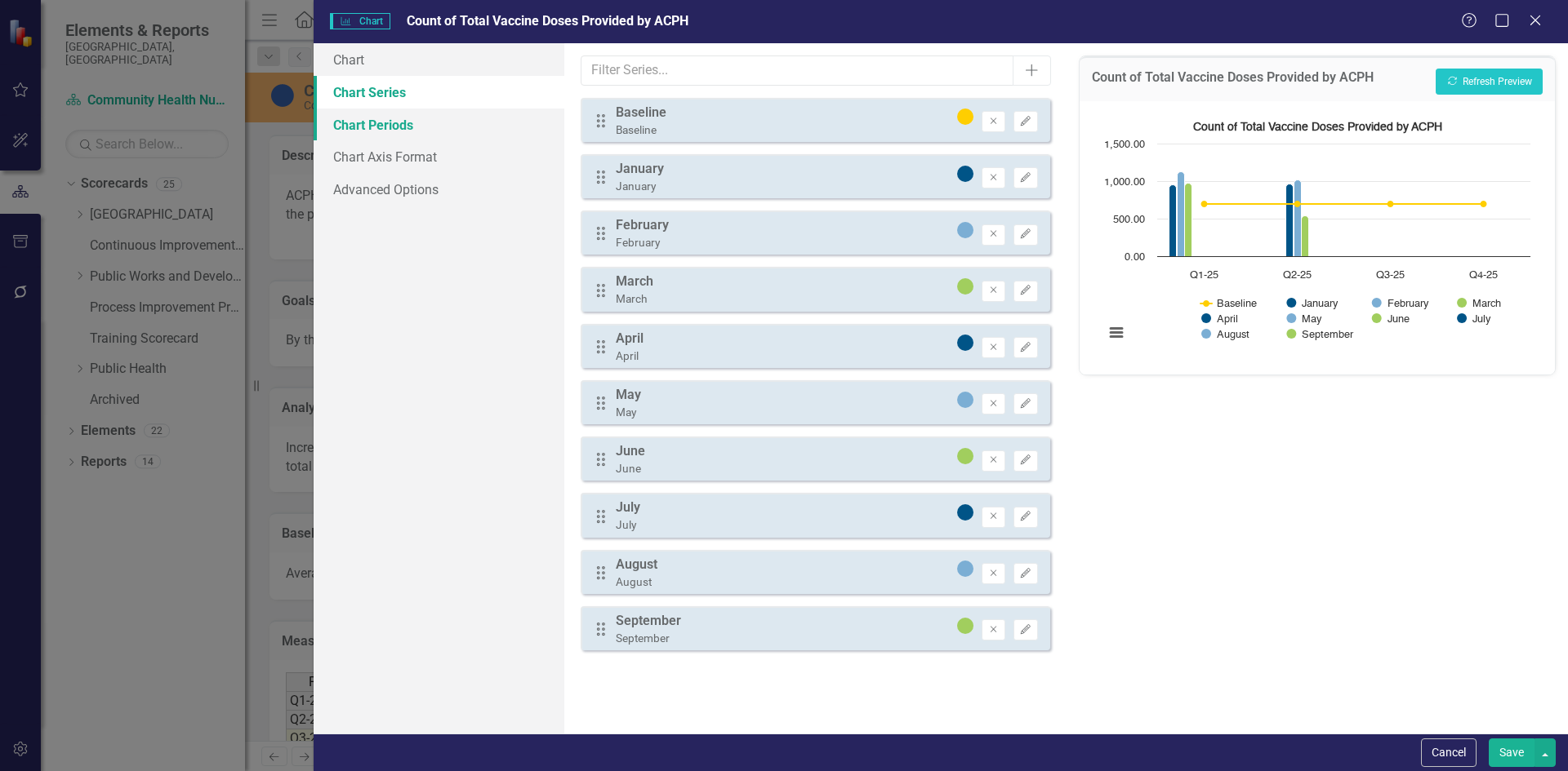
click at [397, 129] on link "Chart Periods" at bounding box center [438, 125] width 251 height 33
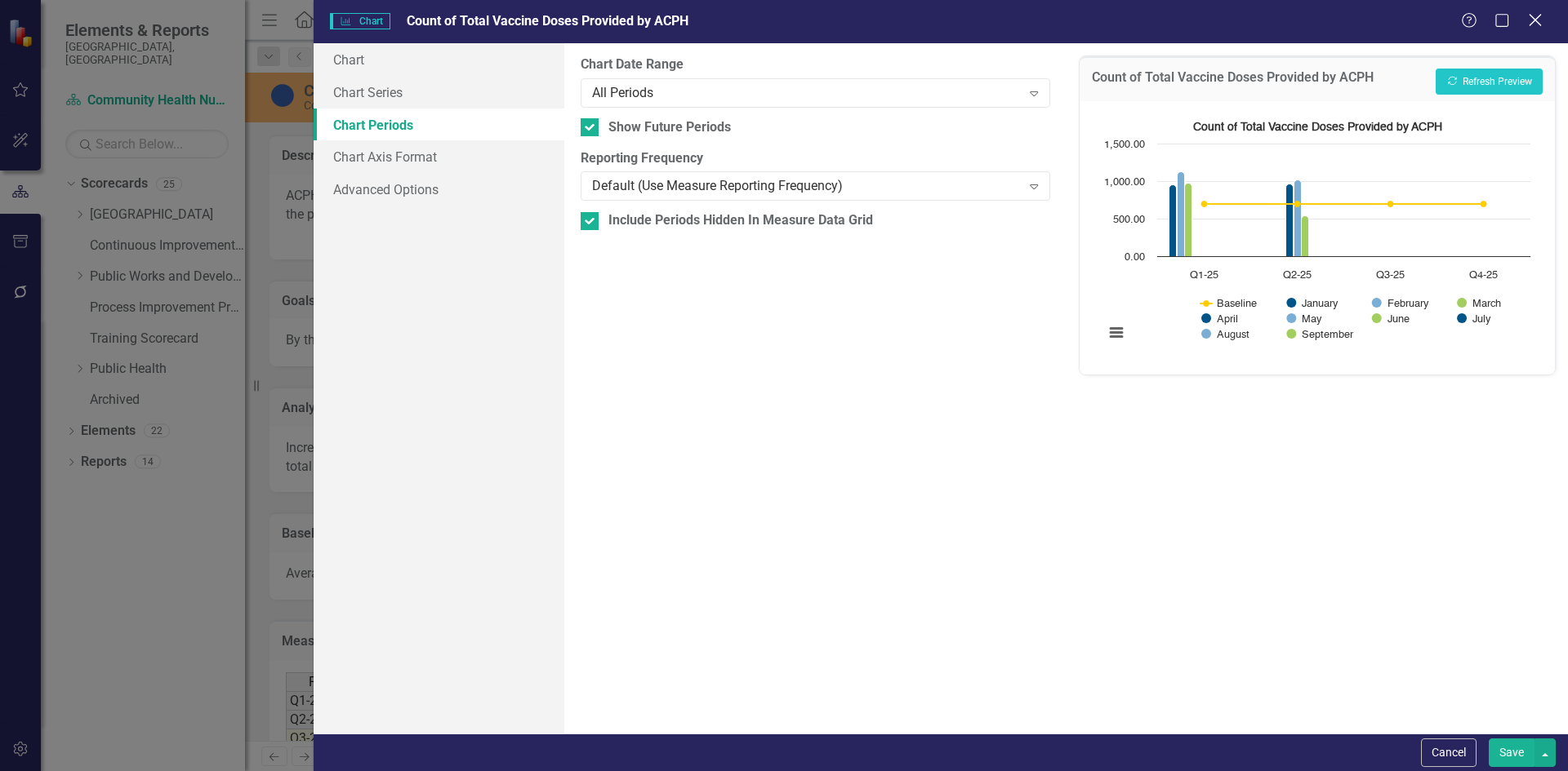
click at [1537, 19] on icon at bounding box center [1534, 20] width 12 height 12
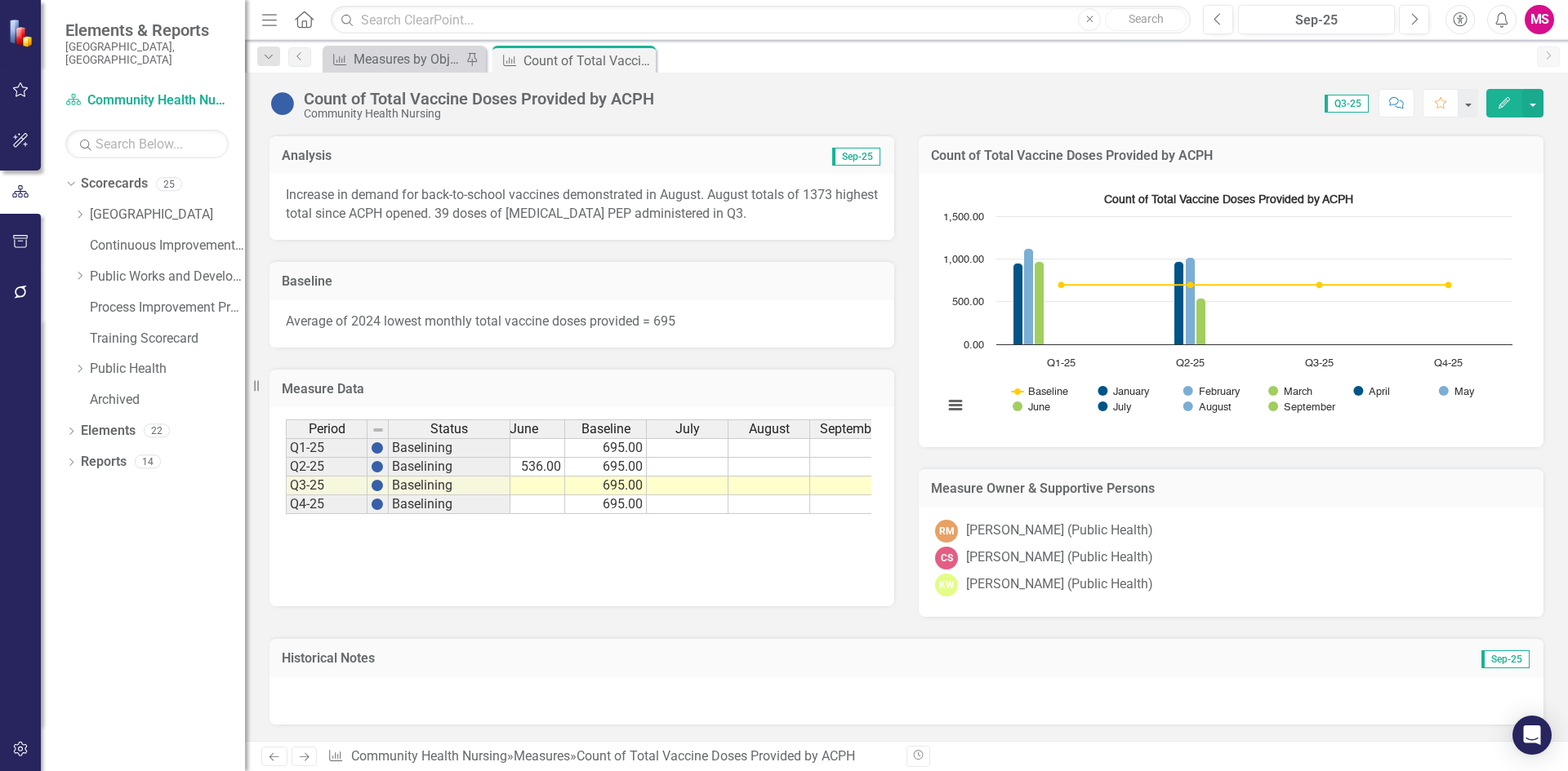
scroll to position [0, 456]
click at [588, 424] on span "Baseline" at bounding box center [586, 430] width 49 height 15
click at [584, 424] on span "Baseline" at bounding box center [586, 430] width 49 height 15
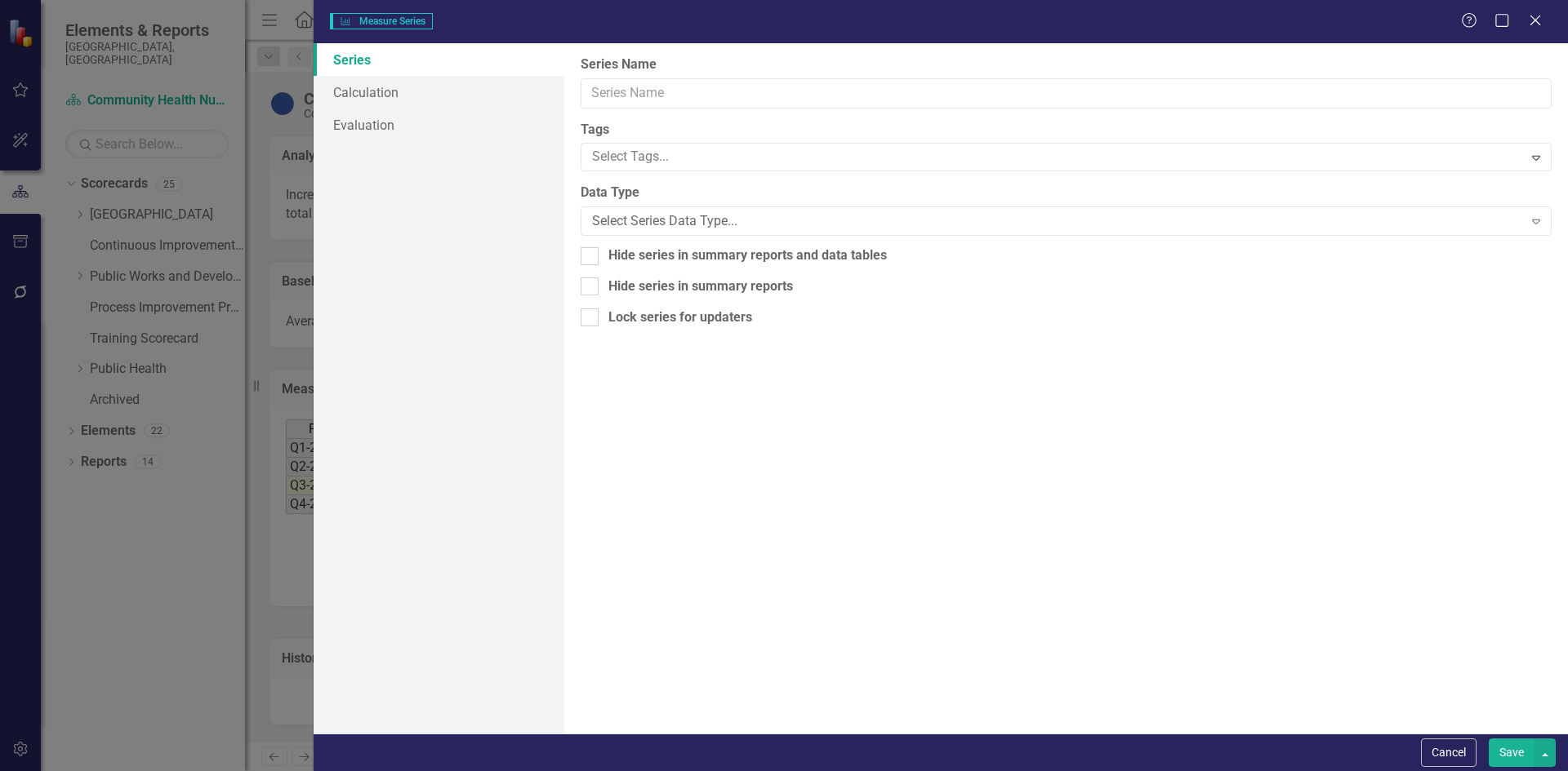
type input "Baseline"
click at [1531, 17] on icon "Close" at bounding box center [1535, 20] width 21 height 16
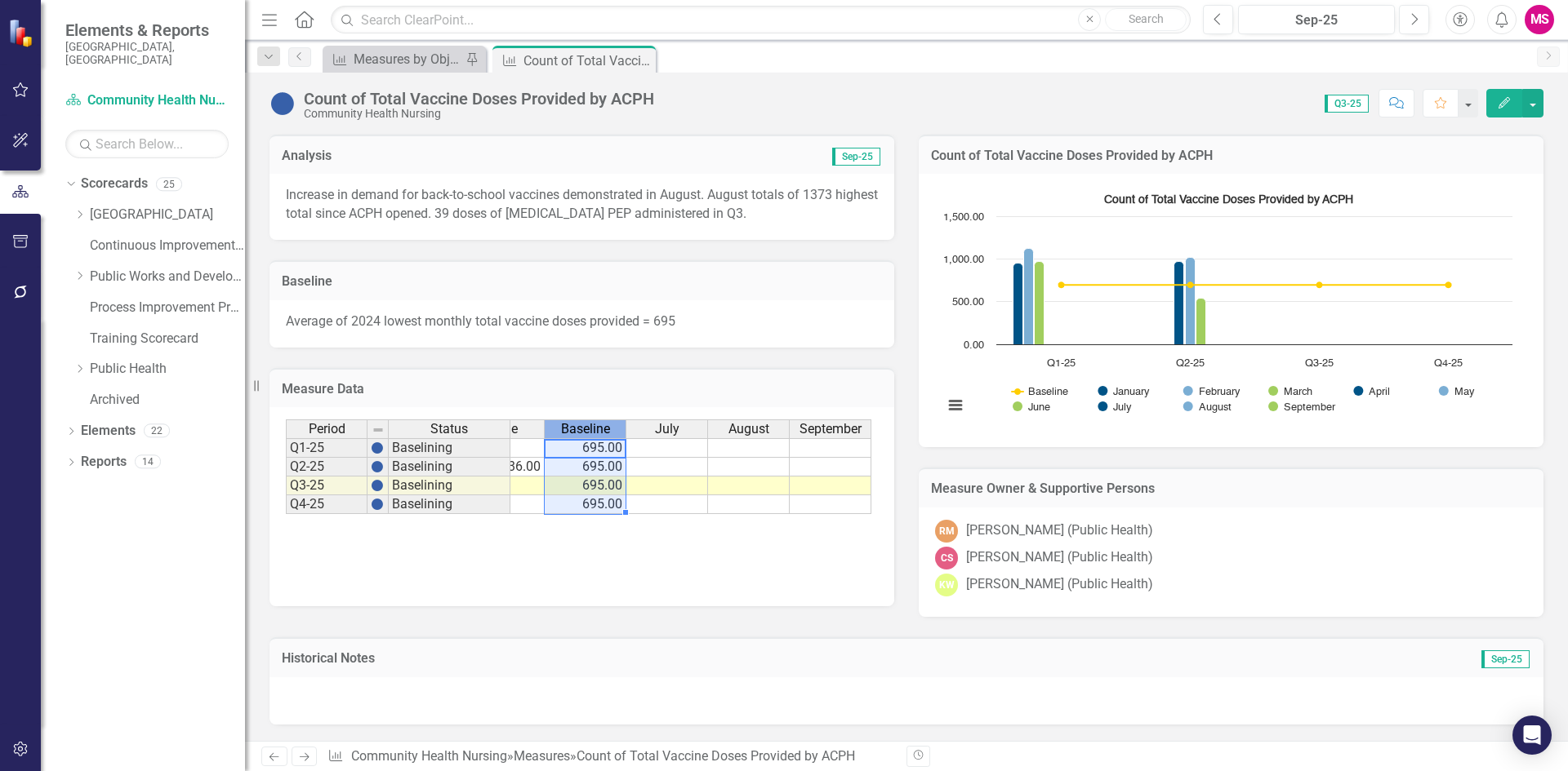
click at [553, 430] on div "Baseline" at bounding box center [585, 429] width 81 height 18
click at [814, 382] on h3 "Measure Data" at bounding box center [582, 389] width 601 height 15
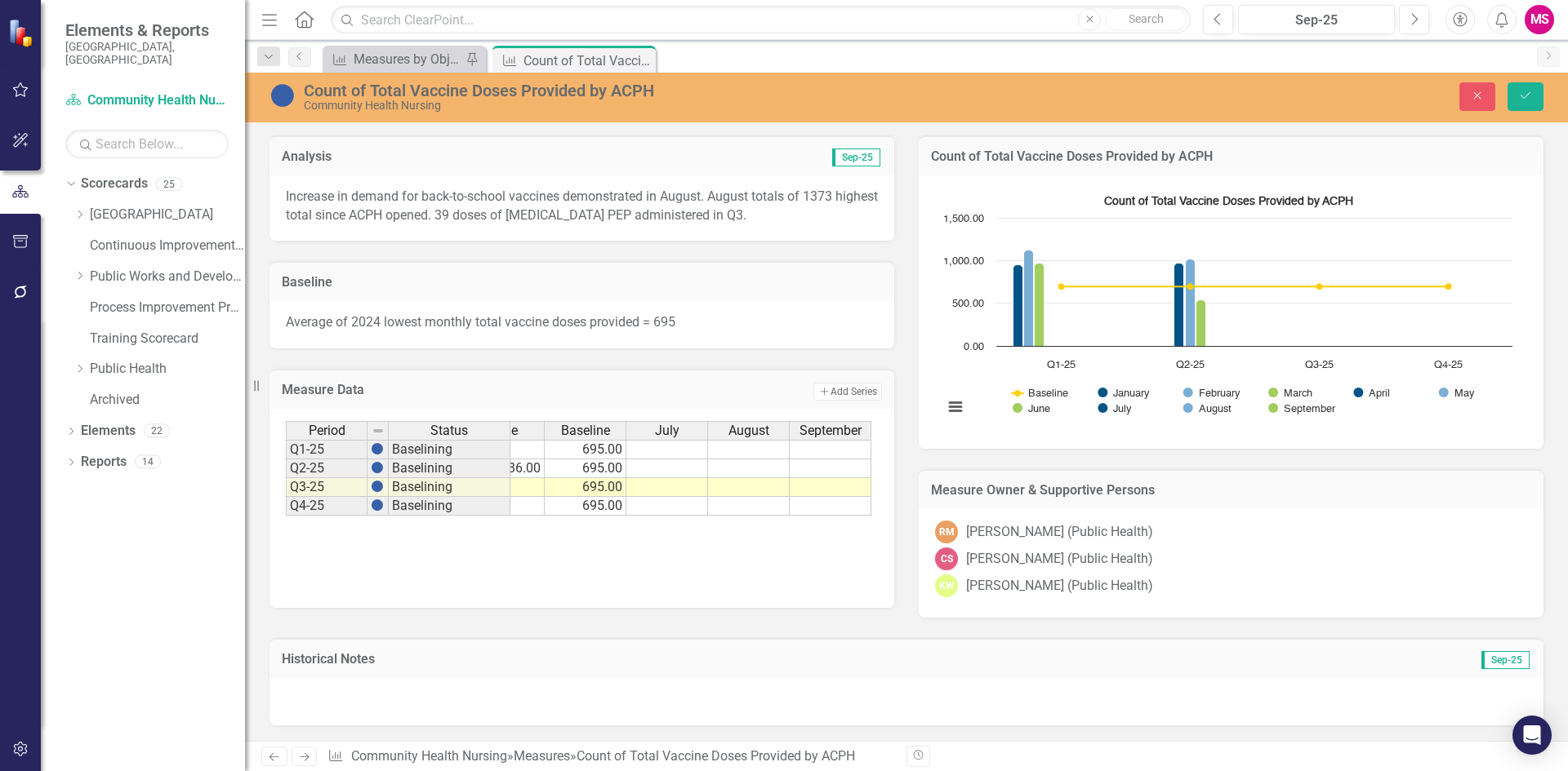
click at [677, 430] on span "July" at bounding box center [667, 431] width 24 height 15
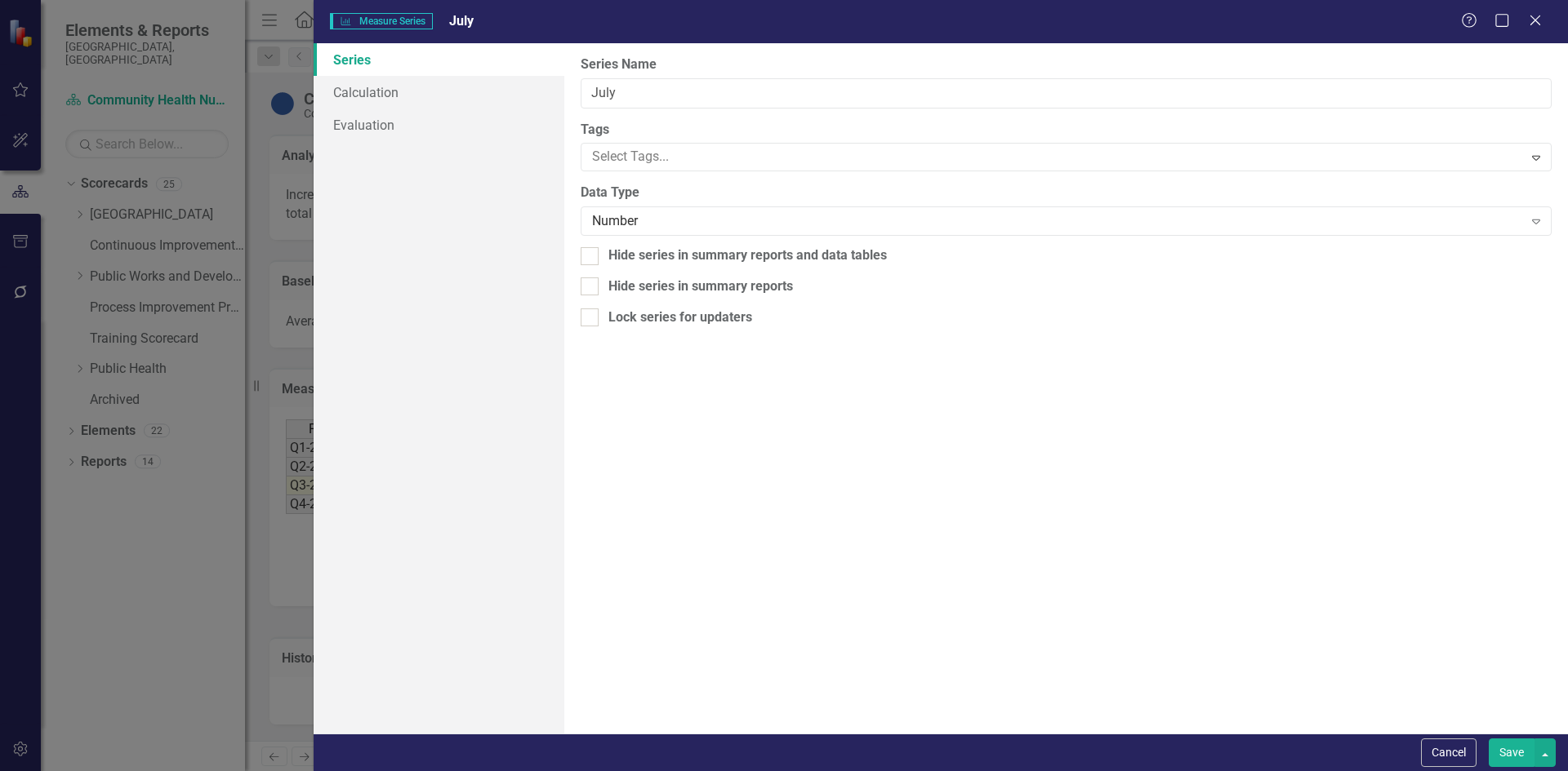
type input "July"
click at [388, 85] on link "Calculation" at bounding box center [438, 92] width 251 height 33
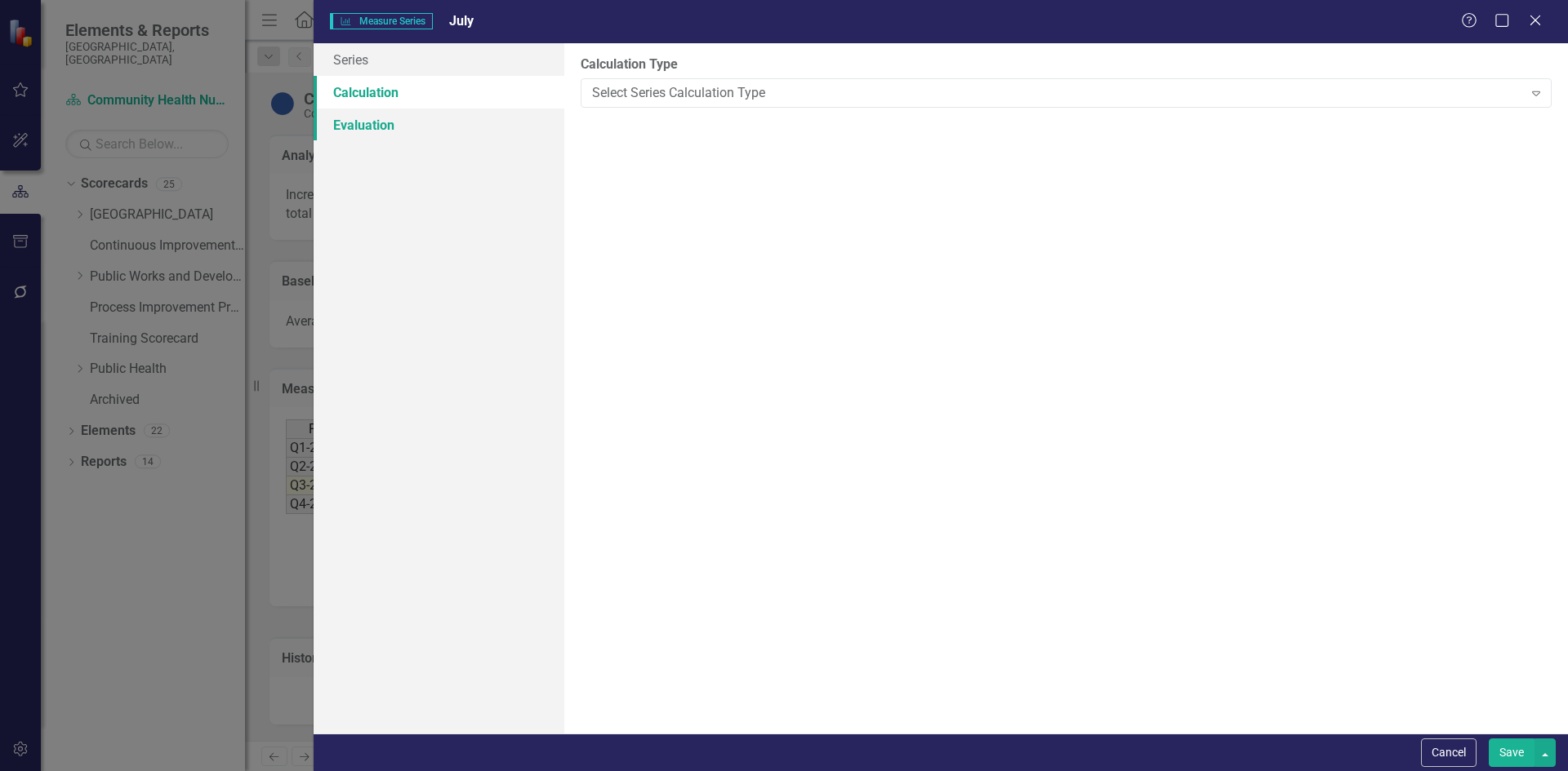
click at [374, 128] on link "Evaluation" at bounding box center [438, 125] width 251 height 33
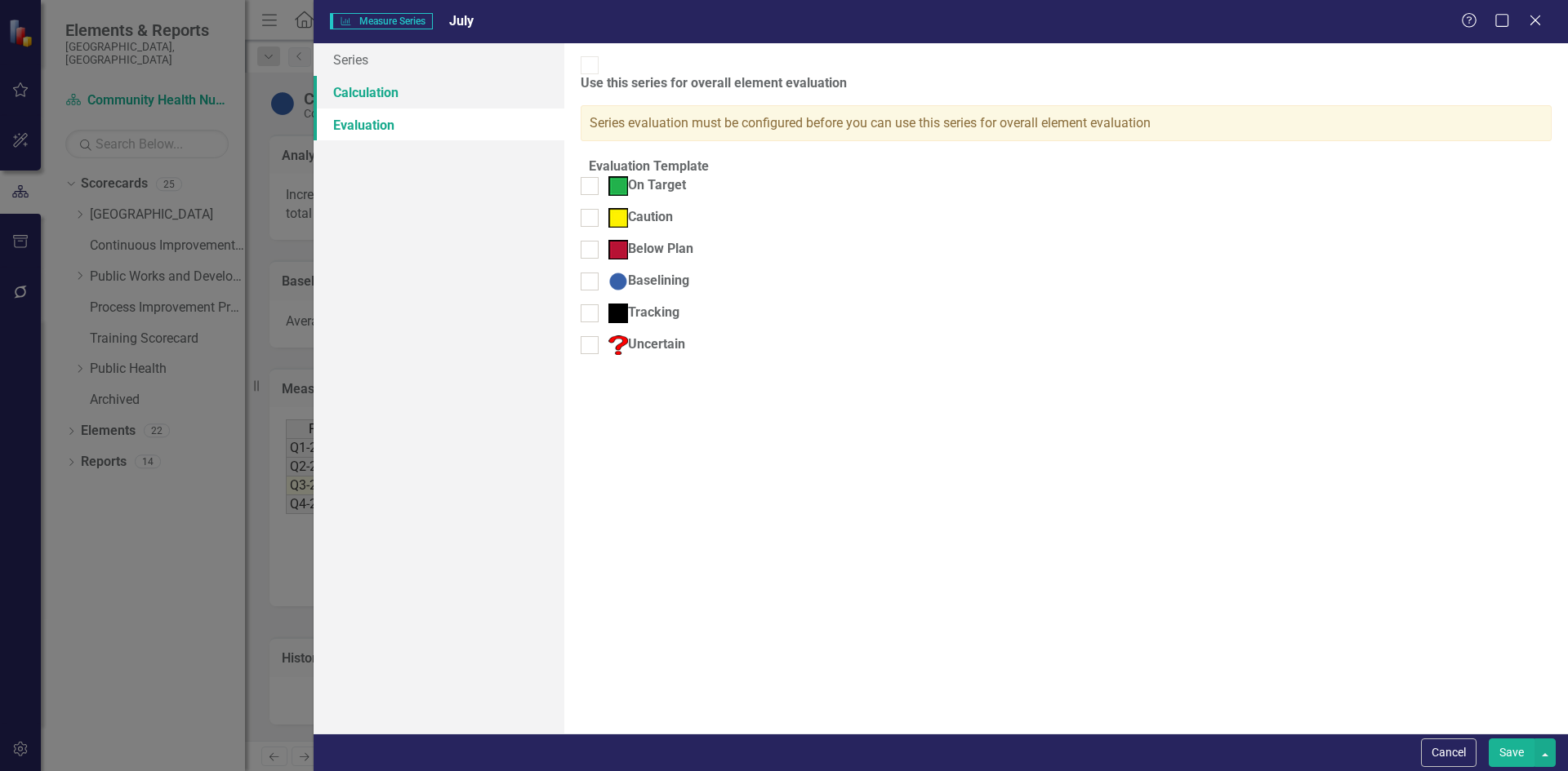
click at [384, 95] on link "Calculation" at bounding box center [438, 92] width 251 height 33
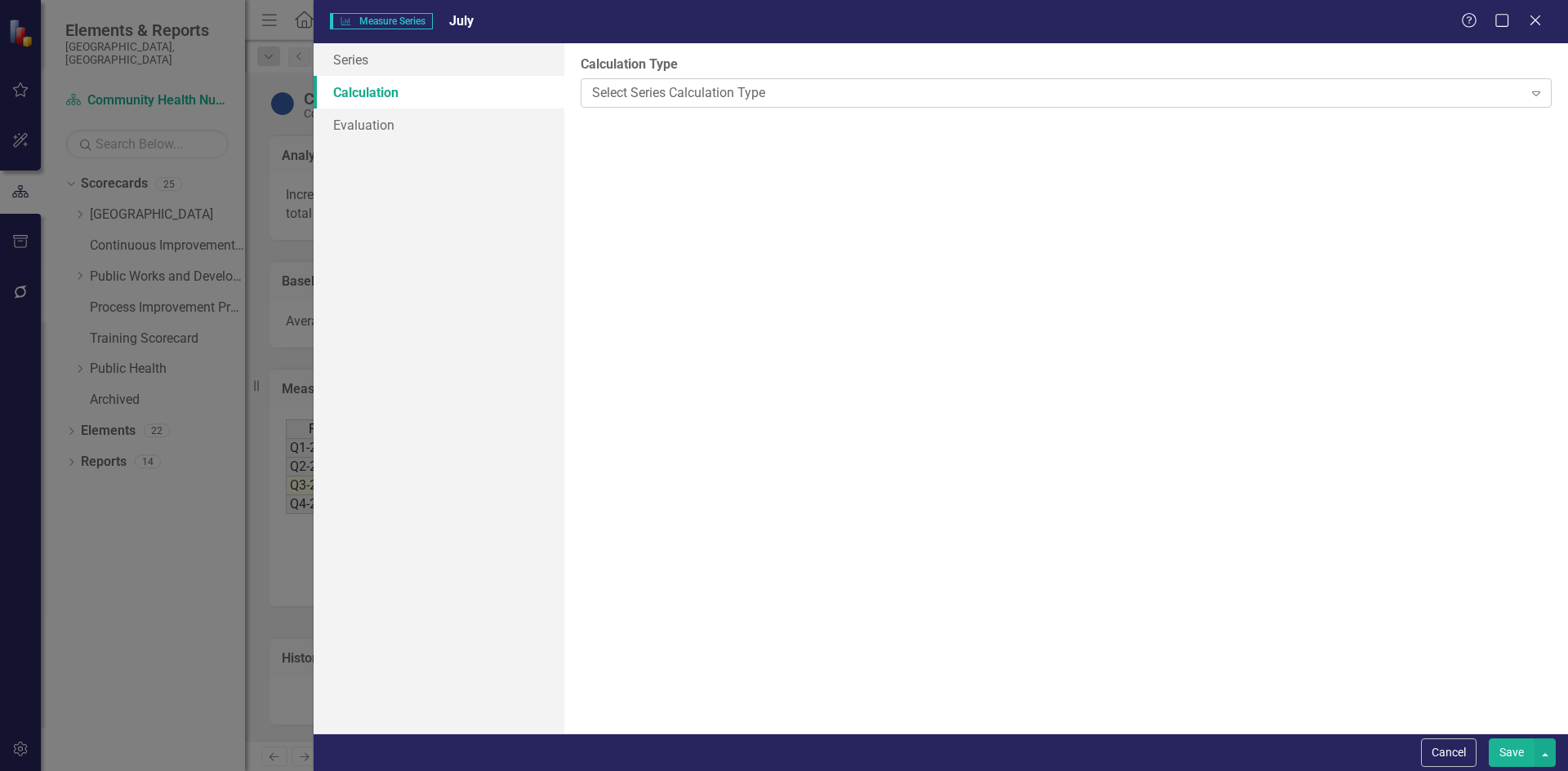
click at [725, 95] on div "Select Series Calculation Type" at bounding box center [1057, 93] width 930 height 19
click at [481, 222] on div "Series Calculation Evaluation" at bounding box center [438, 388] width 251 height 690
click at [363, 116] on link "Evaluation" at bounding box center [438, 125] width 251 height 33
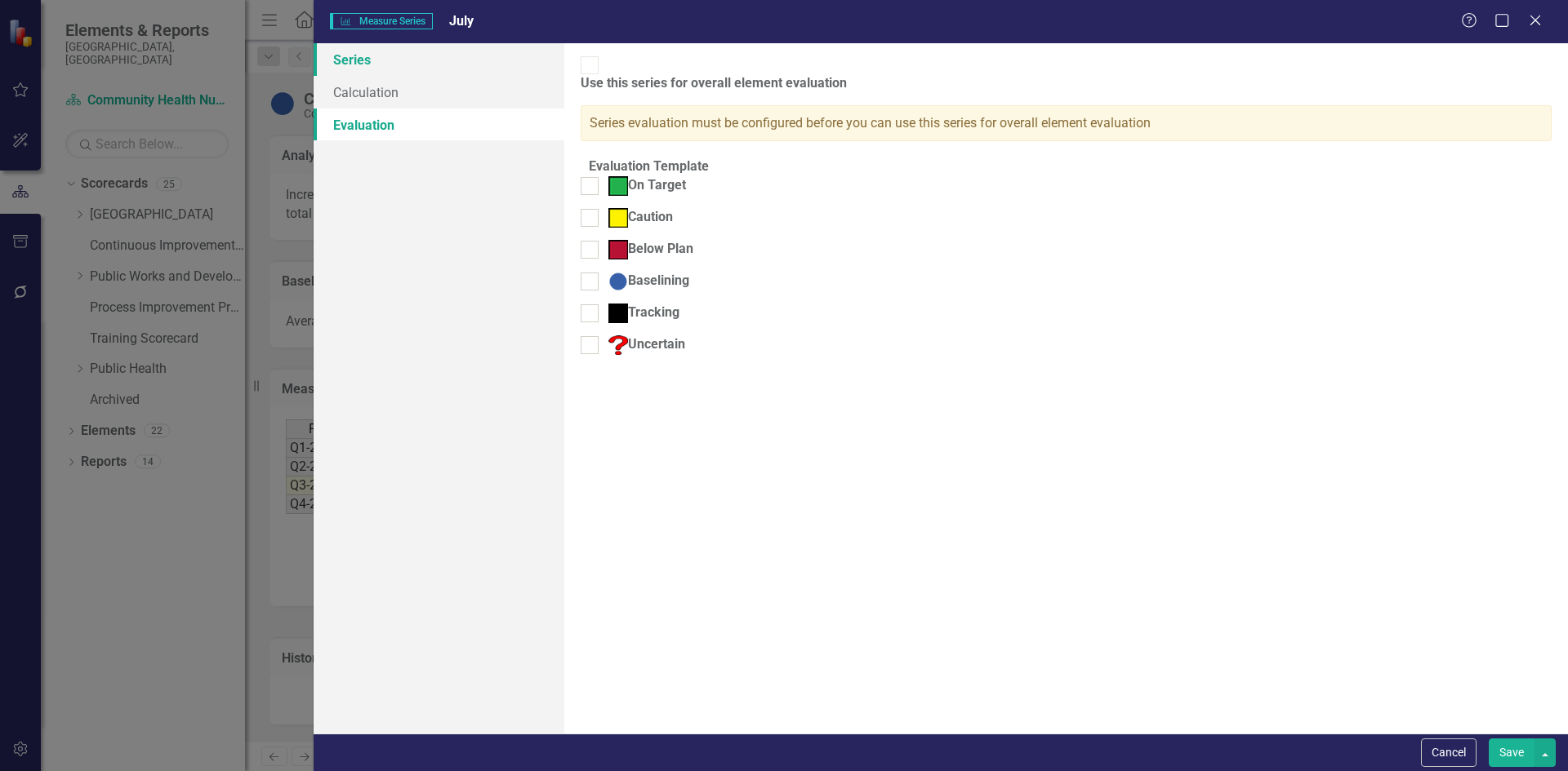
click at [357, 61] on link "Series" at bounding box center [438, 59] width 251 height 33
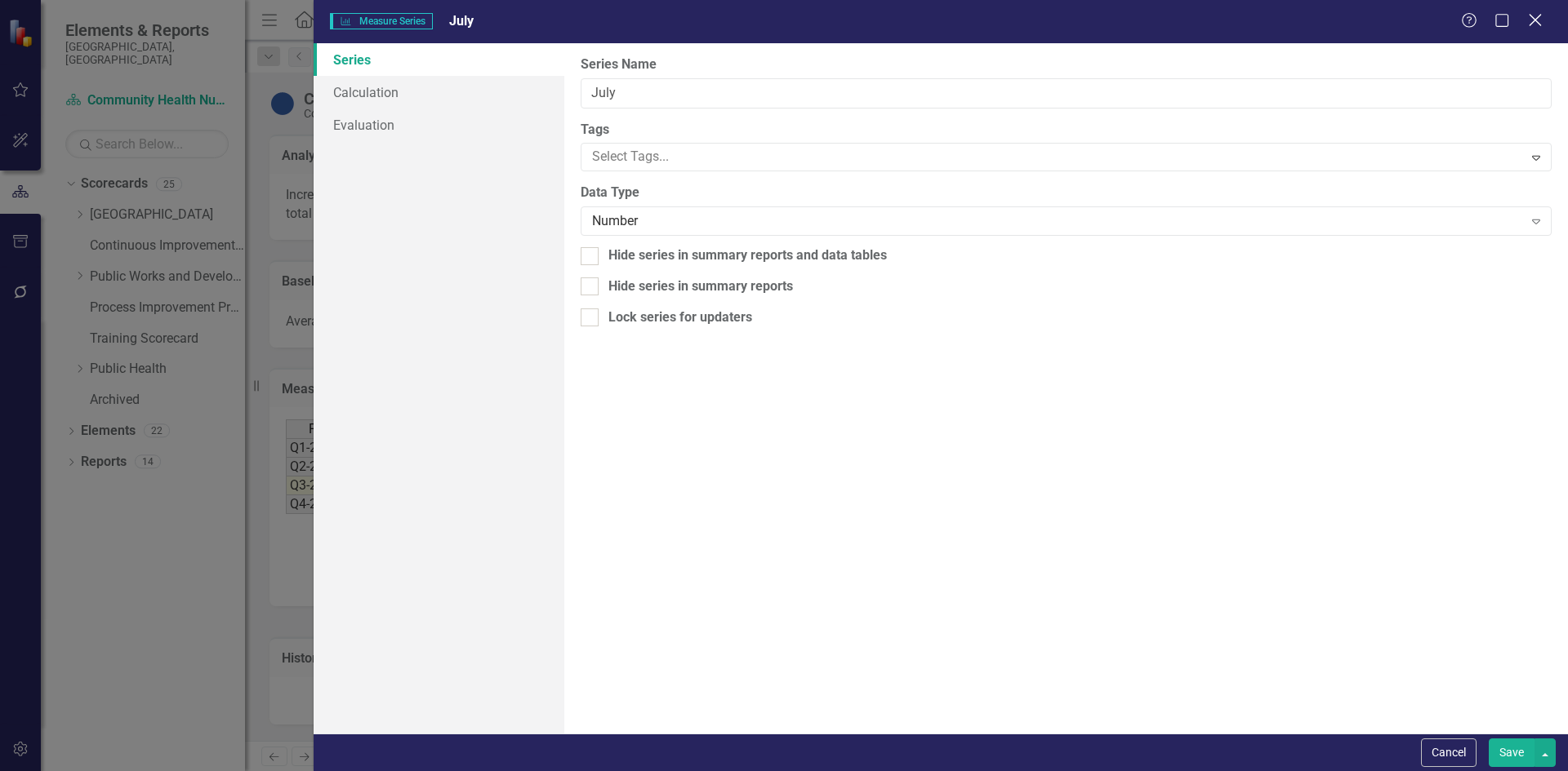
click at [1539, 21] on icon "Close" at bounding box center [1535, 20] width 21 height 16
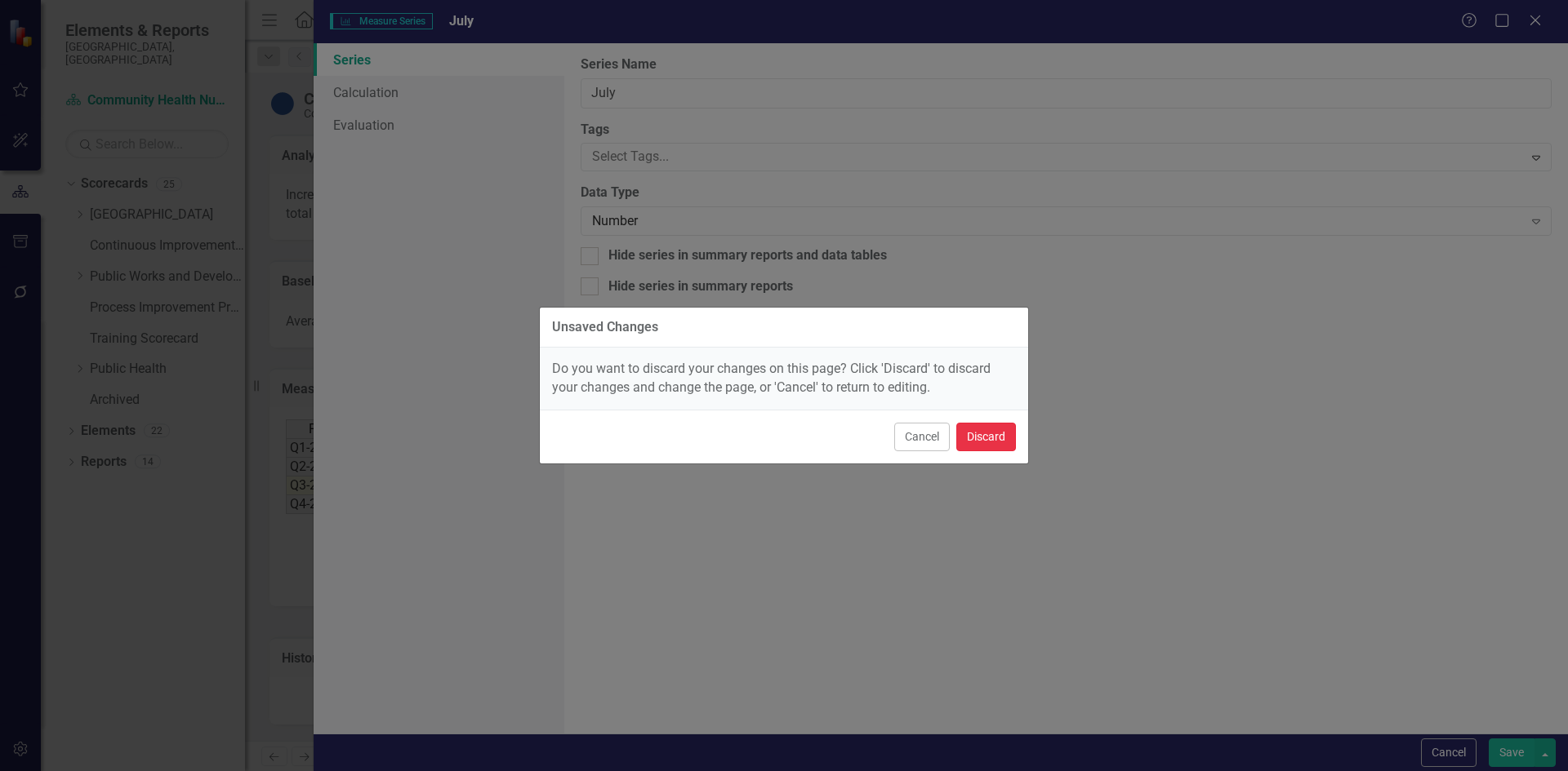
click at [1002, 437] on button "Discard" at bounding box center [986, 437] width 60 height 28
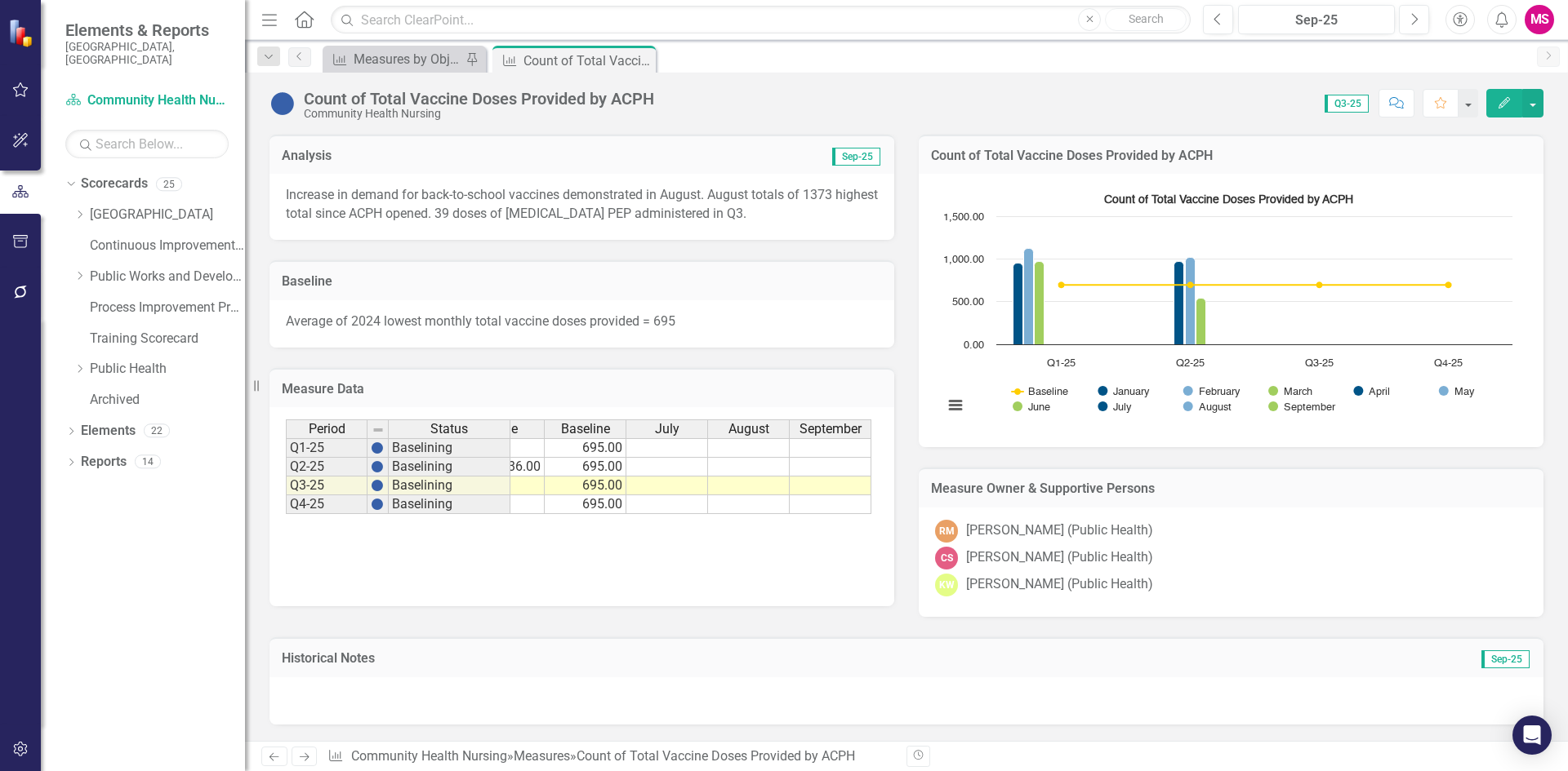
click at [674, 416] on div "Period Status January February March April May June Baseline July August Septem…" at bounding box center [582, 506] width 625 height 199
click at [656, 426] on span "July" at bounding box center [667, 430] width 24 height 15
click at [676, 406] on div "Measure Data Last Calculated" at bounding box center [582, 387] width 625 height 40
click at [665, 480] on td at bounding box center [666, 486] width 82 height 19
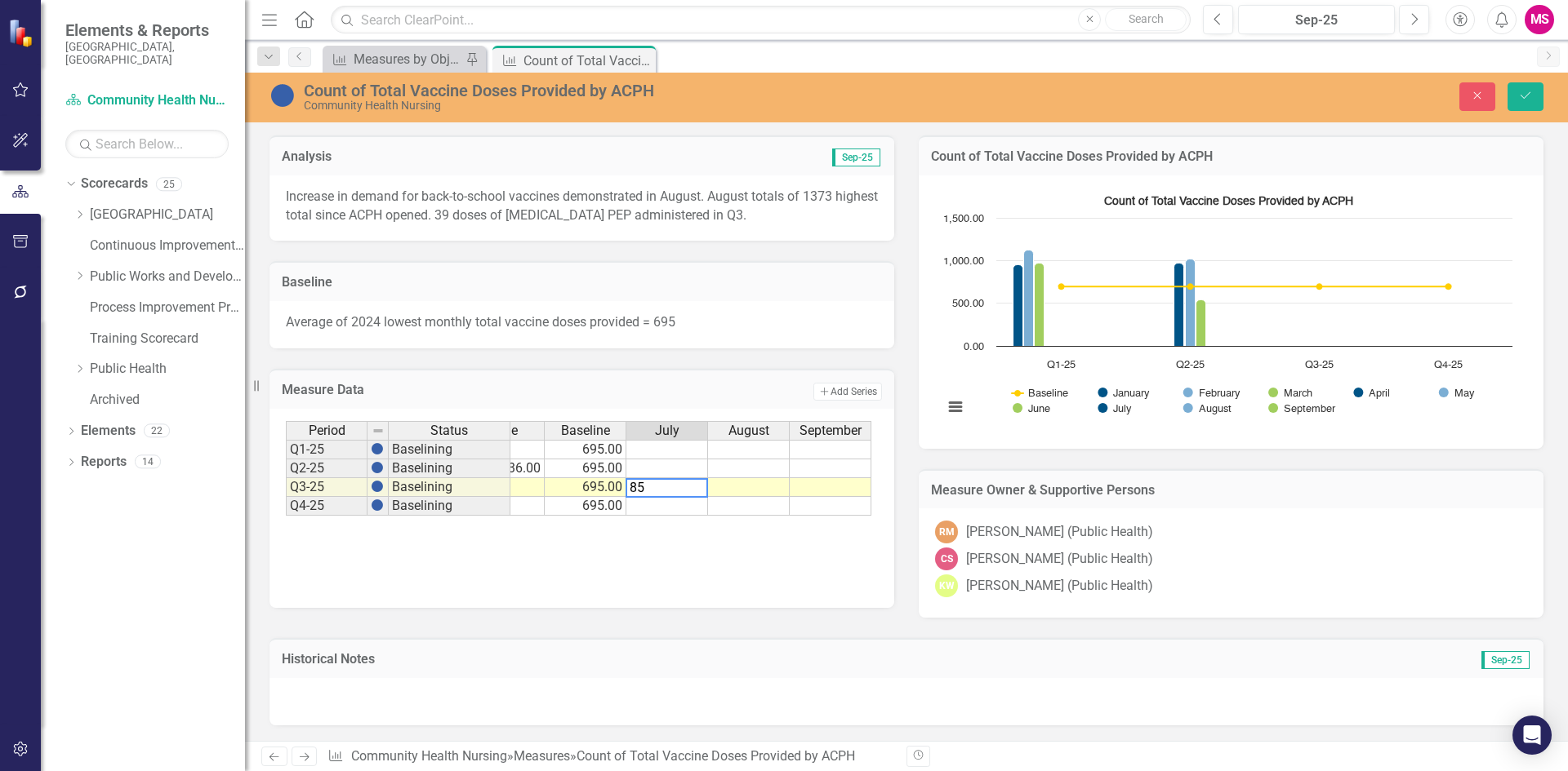
type textarea "857"
type textarea "1373"
type textarea "759"
click at [769, 553] on div "Period Status January February March April May June Baseline July August Septem…" at bounding box center [582, 503] width 592 height 163
click at [1534, 90] on button "Save" at bounding box center [1525, 97] width 36 height 28
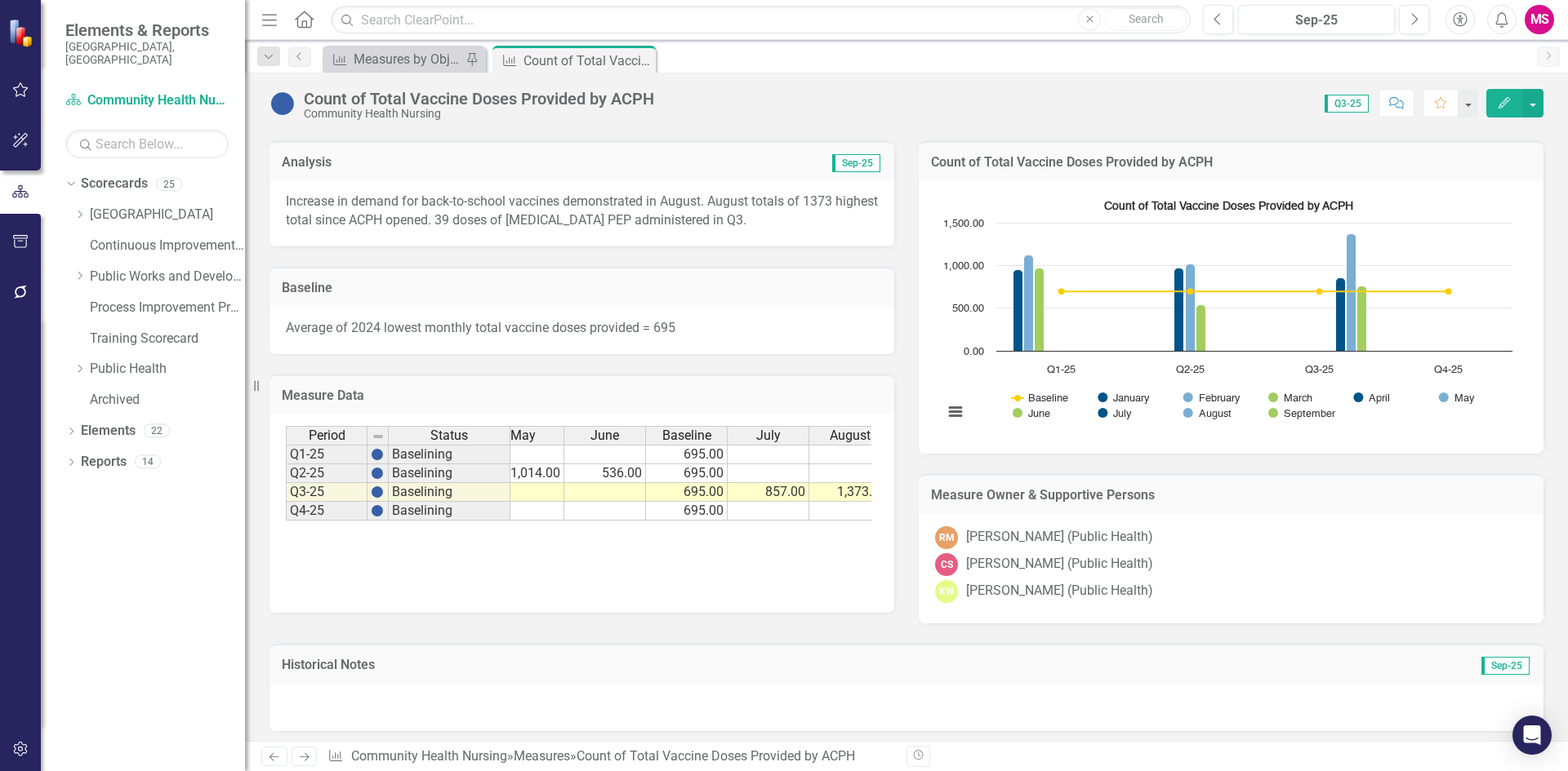
scroll to position [0, 366]
click at [952, 407] on button "View chart menu, Count of Total Vaccine Doses Provided by ACPH" at bounding box center [955, 412] width 23 height 23
click at [524, 440] on div "June" at bounding box center [503, 435] width 81 height 18
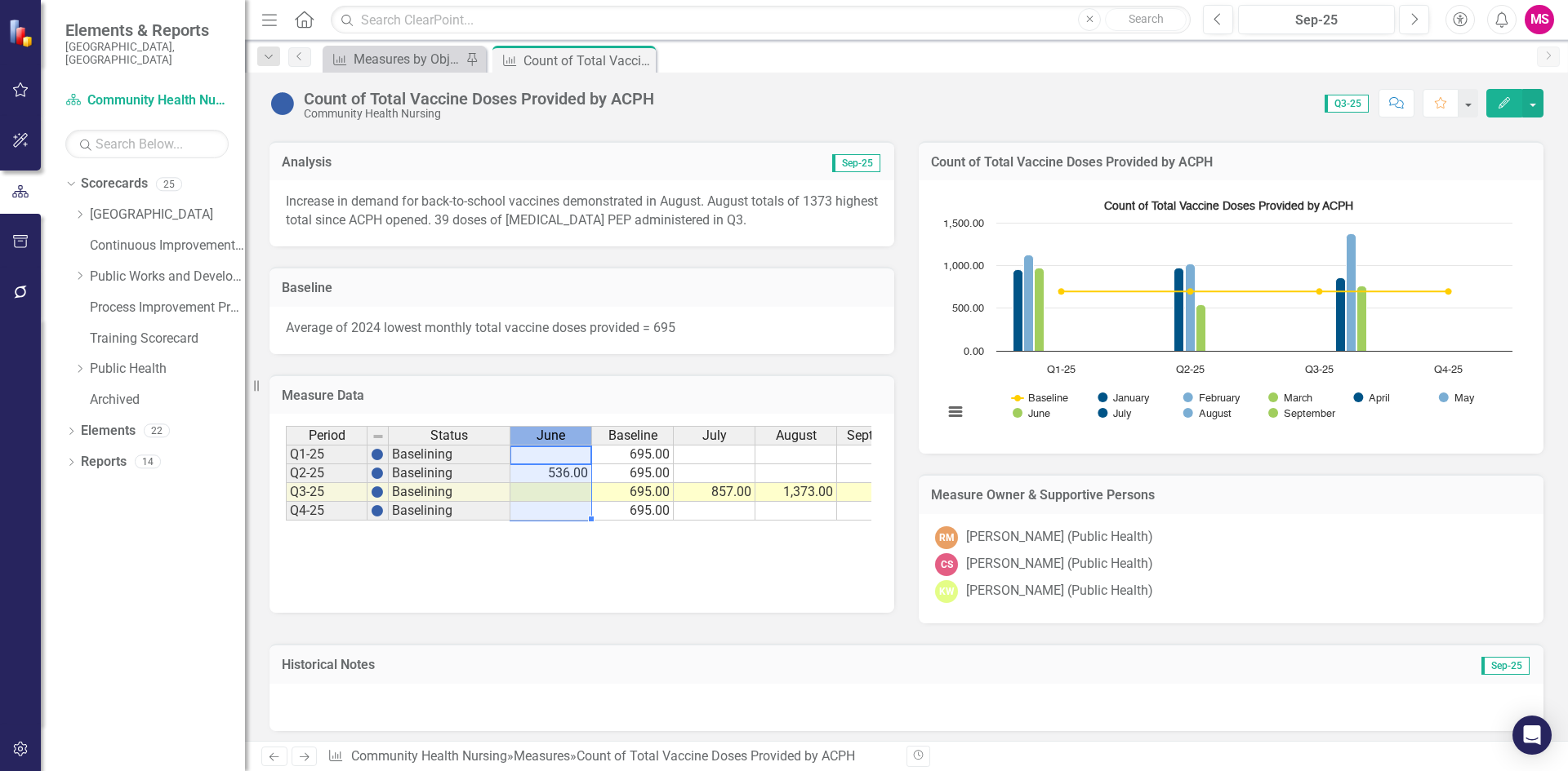
click at [719, 440] on span "July" at bounding box center [714, 436] width 24 height 15
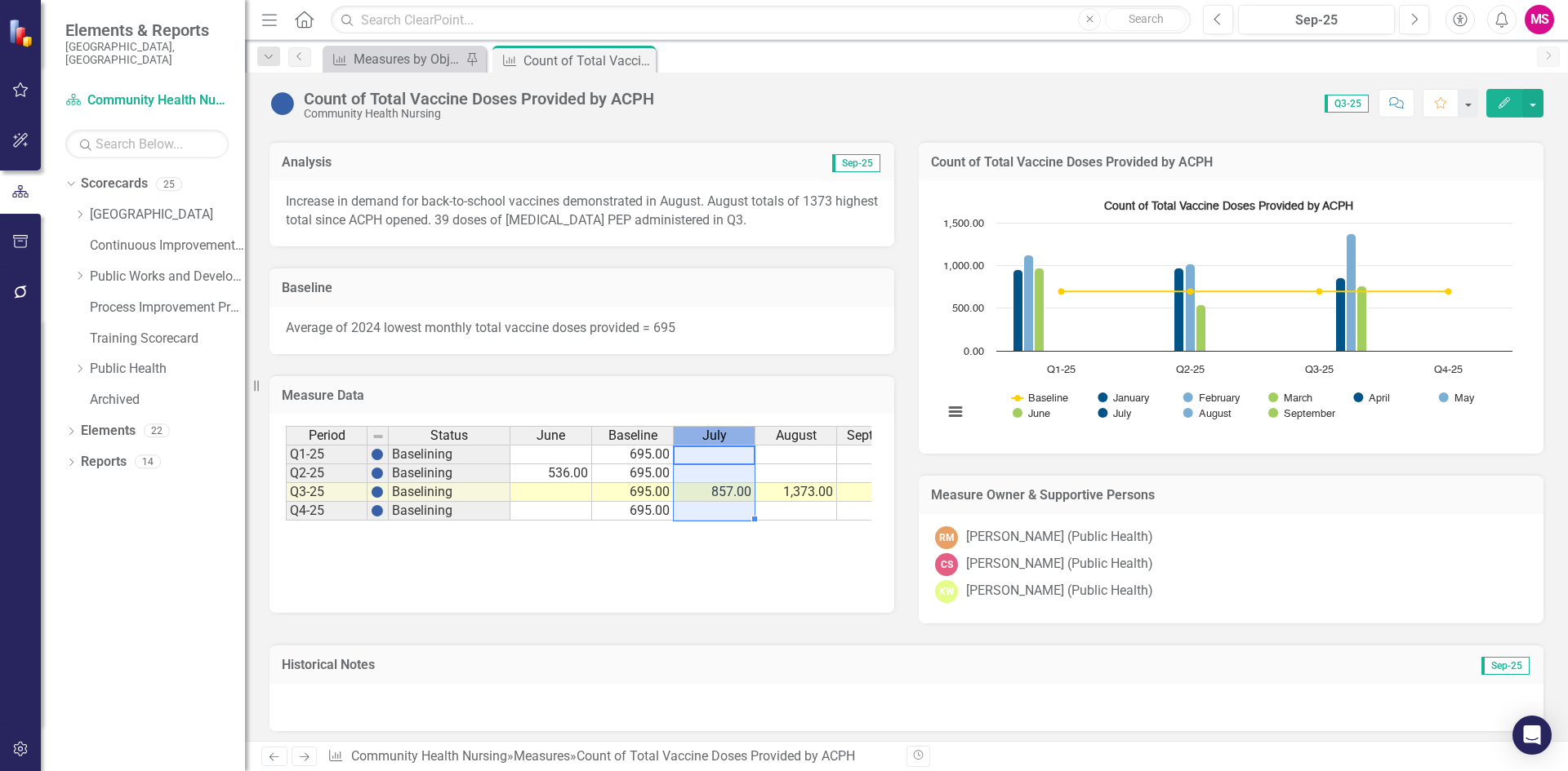
click at [749, 437] on div "July" at bounding box center [714, 435] width 81 height 18
drag, startPoint x: 684, startPoint y: 436, endPoint x: 699, endPoint y: 438, distance: 15.1
click at [699, 438] on div "July" at bounding box center [714, 435] width 81 height 18
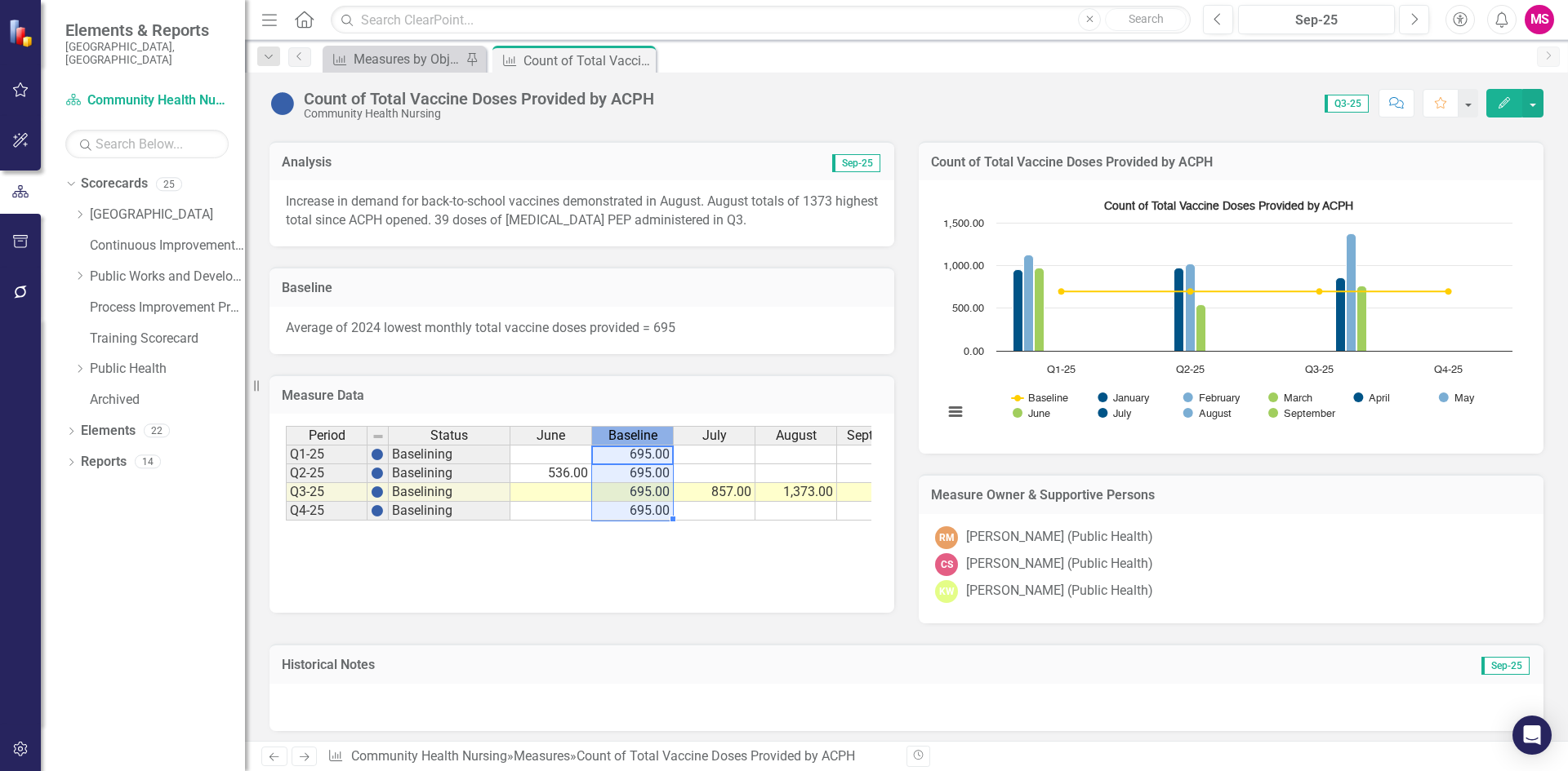
click at [626, 442] on span "Baseline" at bounding box center [632, 436] width 49 height 15
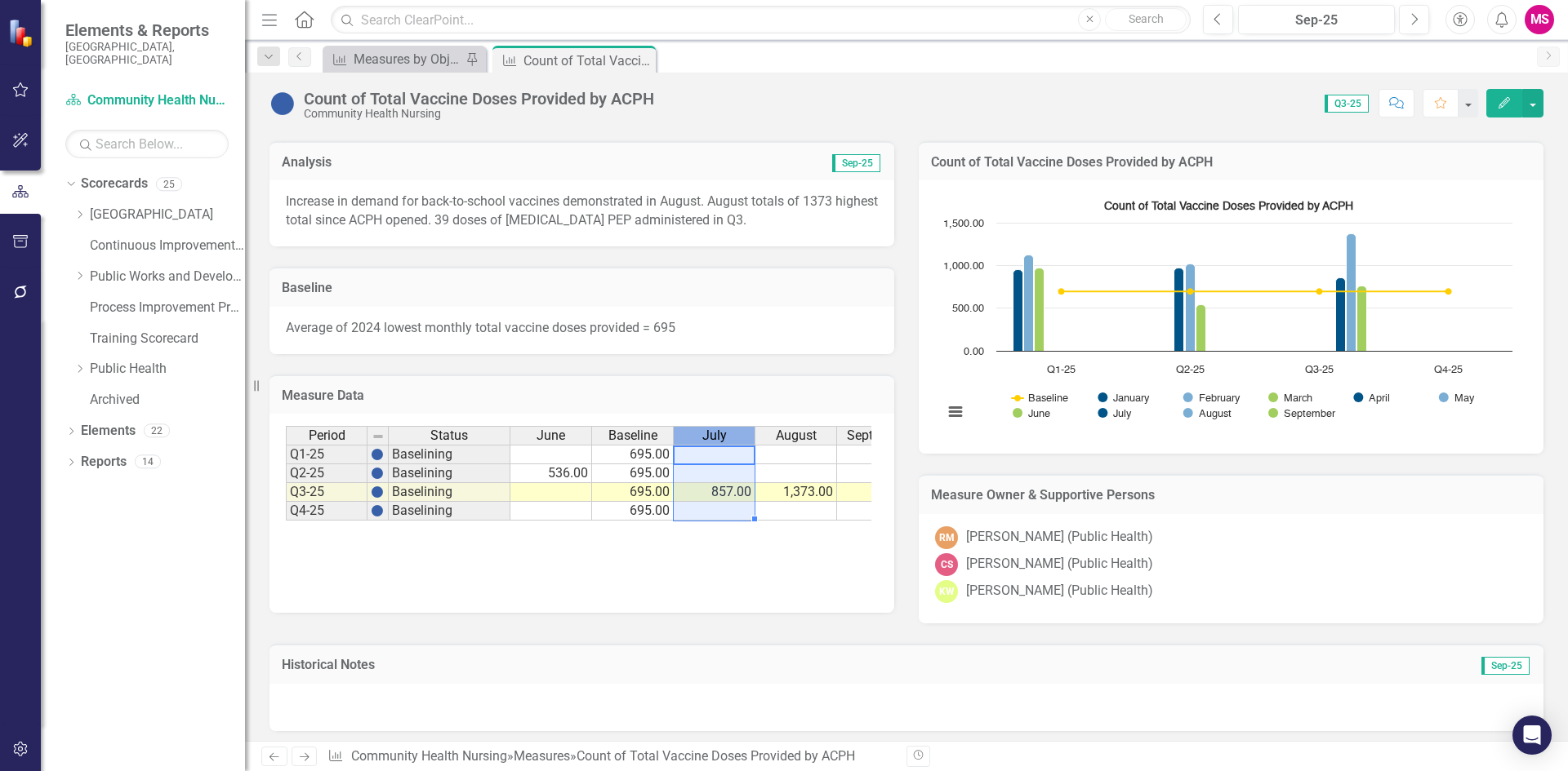
click at [717, 439] on span "July" at bounding box center [714, 436] width 24 height 15
click at [694, 433] on div "July" at bounding box center [714, 435] width 81 height 18
click at [696, 433] on div "July" at bounding box center [714, 435] width 81 height 18
click at [301, 494] on td "Q3-25" at bounding box center [327, 492] width 82 height 19
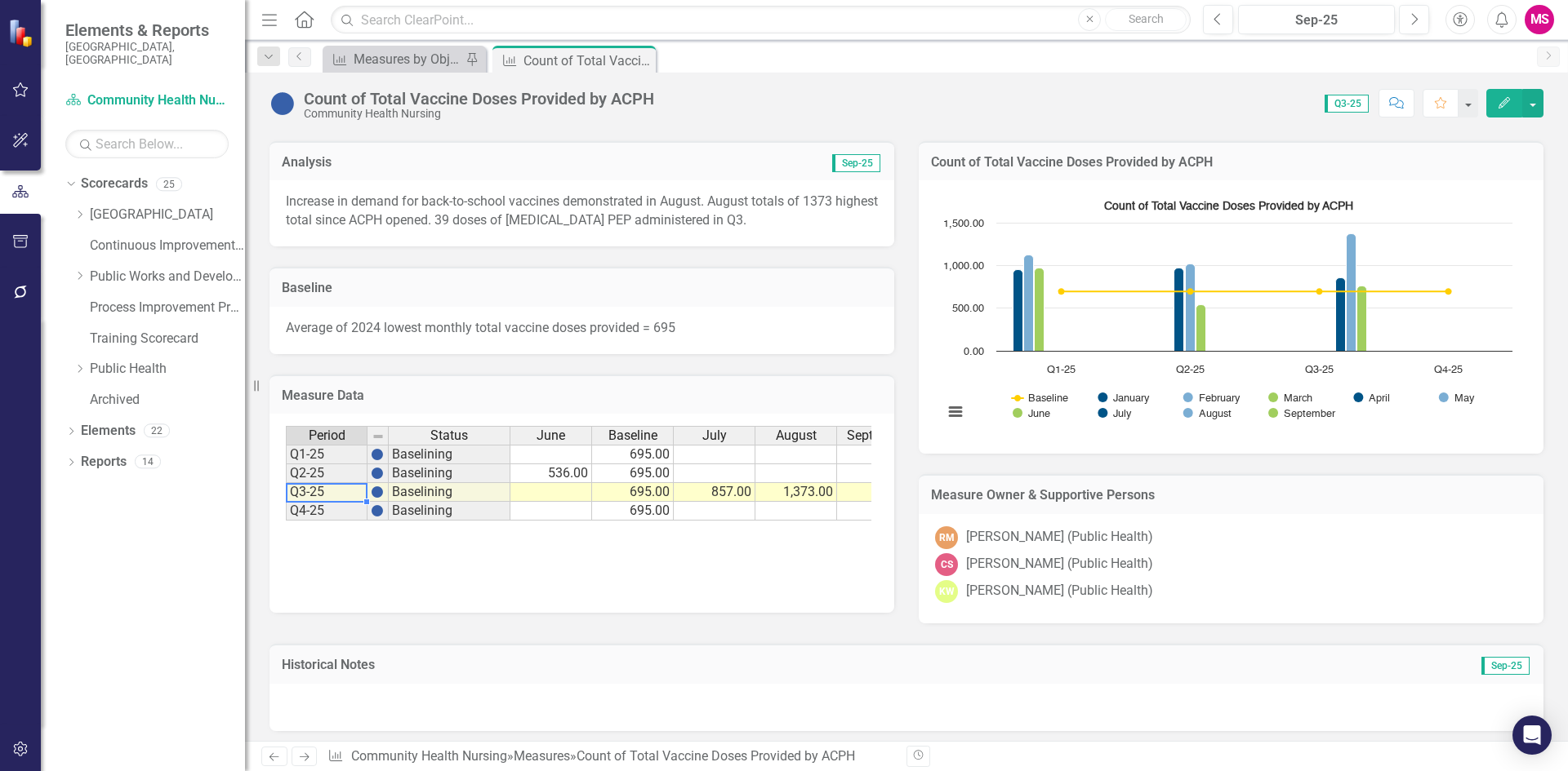
click at [301, 494] on td "Q3-25" at bounding box center [327, 492] width 82 height 19
click at [456, 435] on span "Status" at bounding box center [449, 436] width 38 height 15
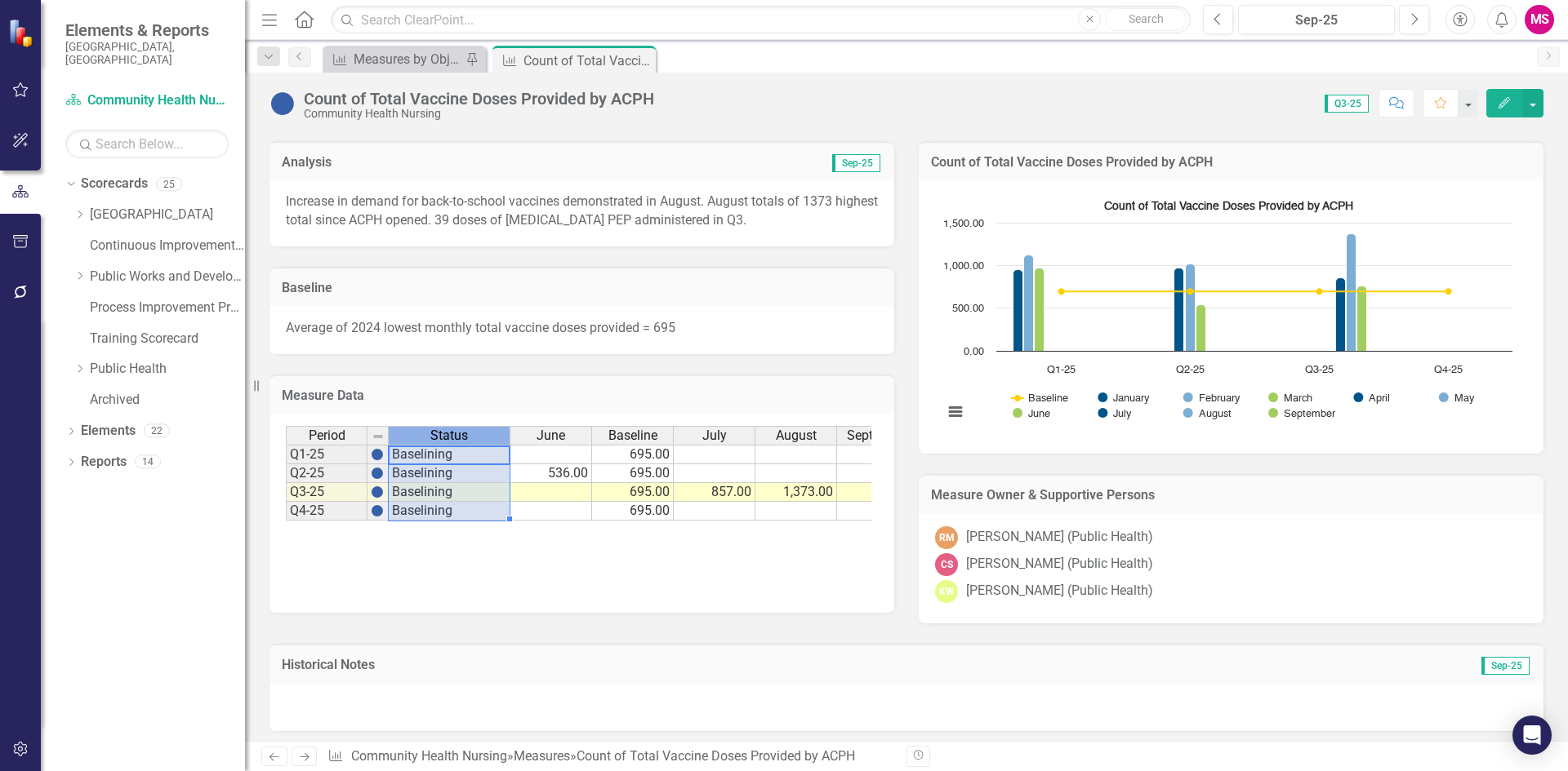
click at [456, 435] on span "Status" at bounding box center [449, 436] width 38 height 15
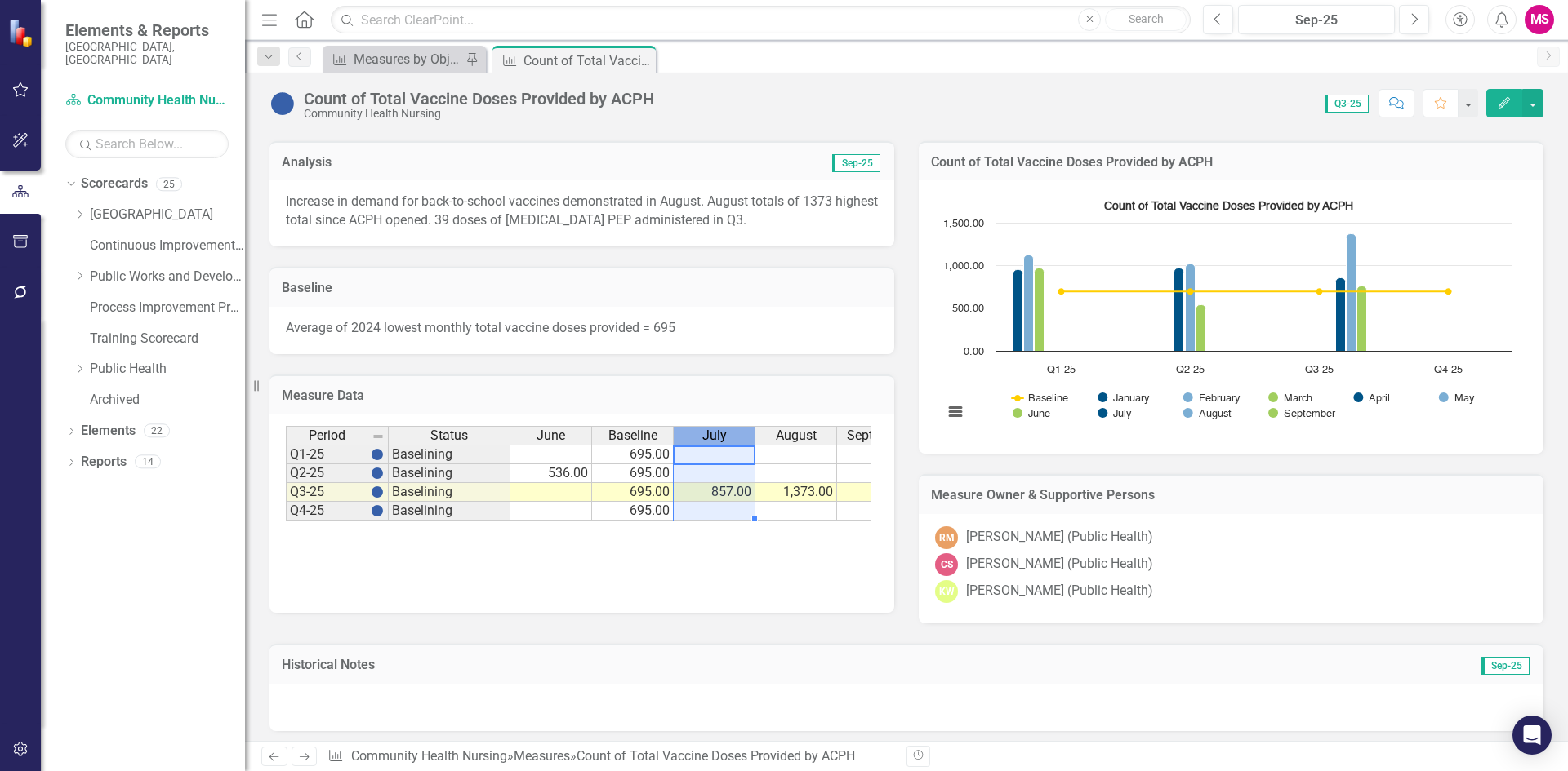
click at [714, 436] on span "July" at bounding box center [714, 436] width 24 height 15
click at [642, 432] on span "Baseline" at bounding box center [632, 436] width 49 height 15
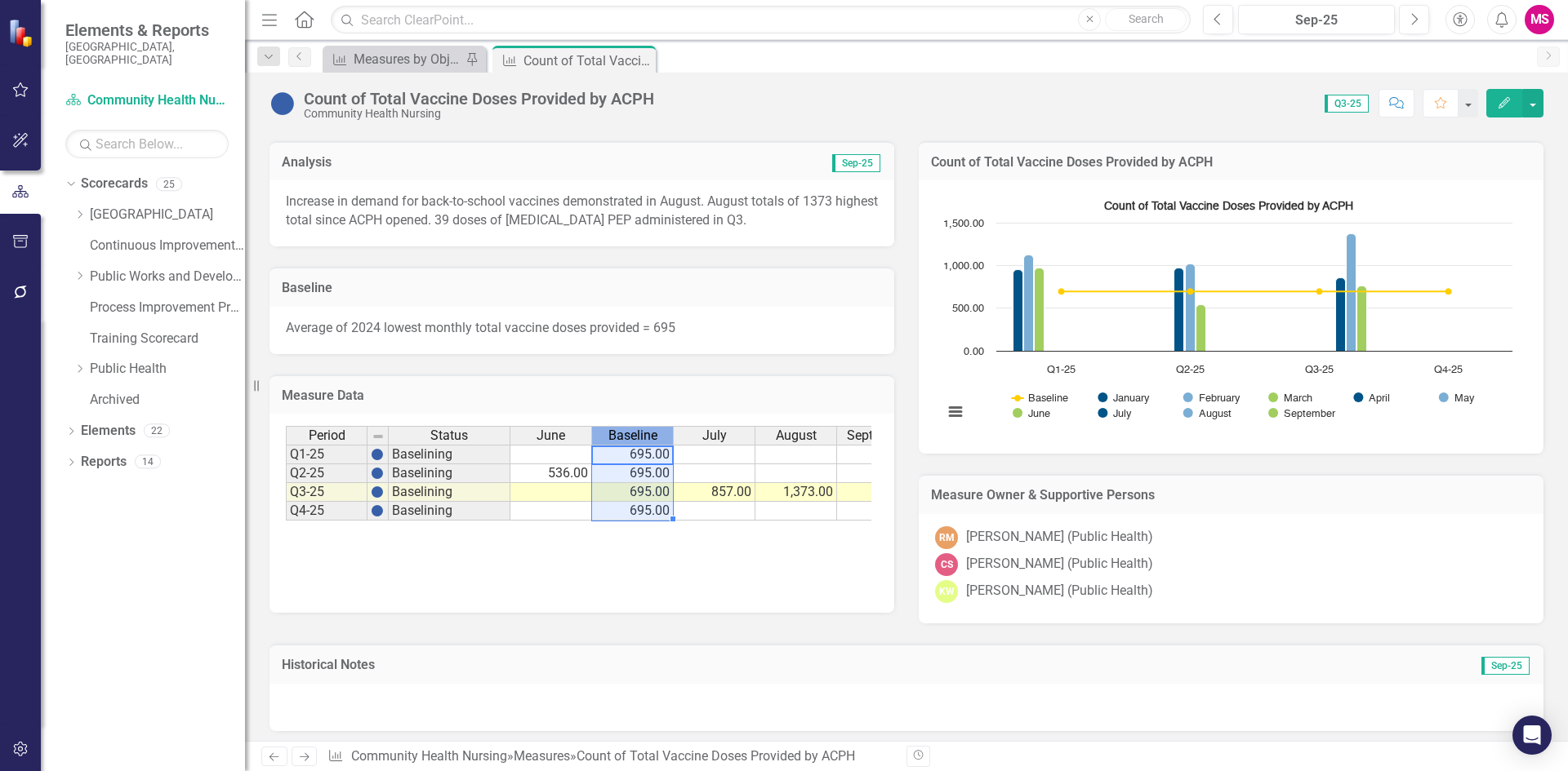
click at [642, 432] on span "Baseline" at bounding box center [632, 436] width 49 height 15
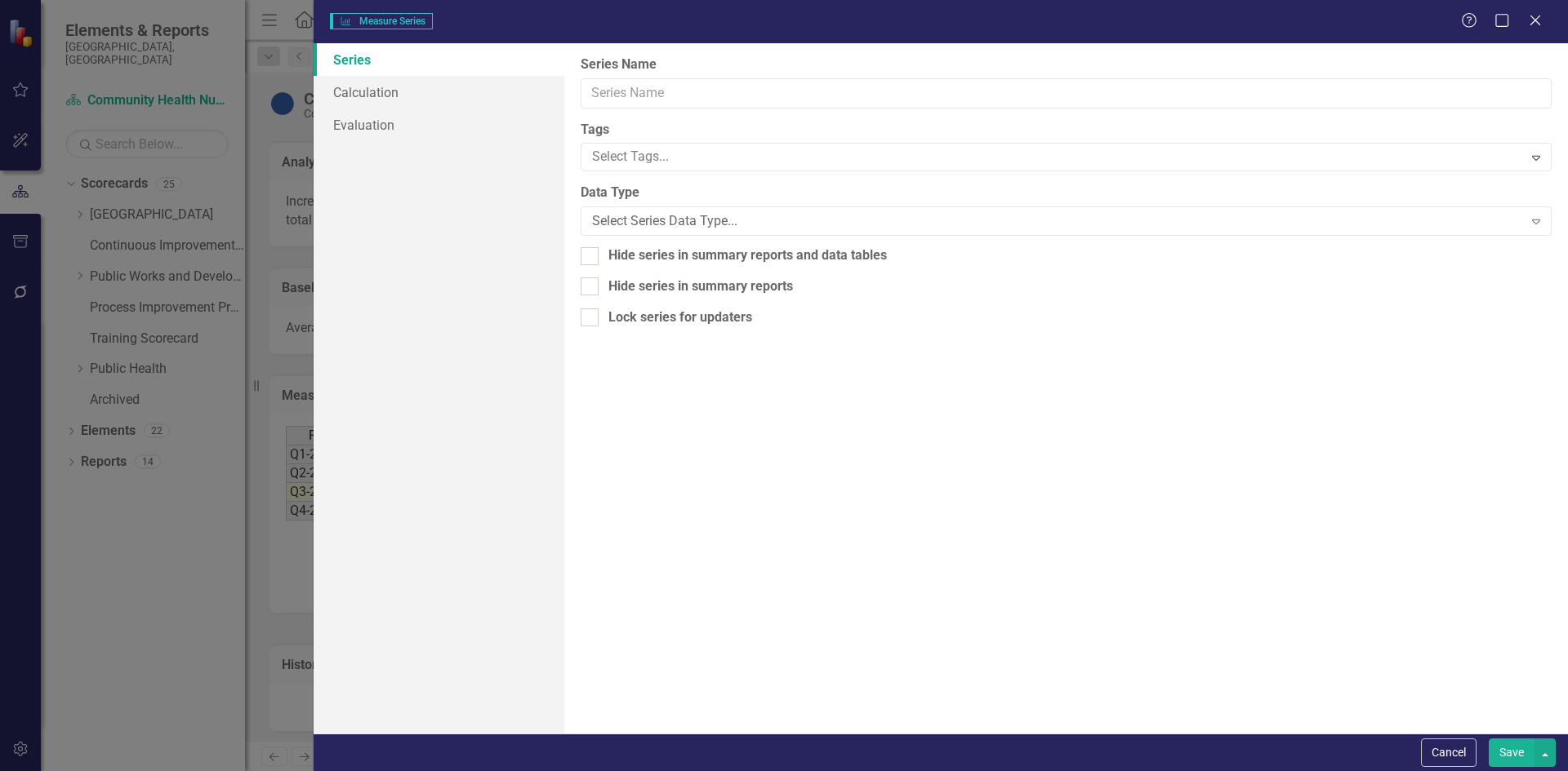
type input "Baseline"
click at [371, 92] on link "Calculation" at bounding box center [438, 92] width 251 height 33
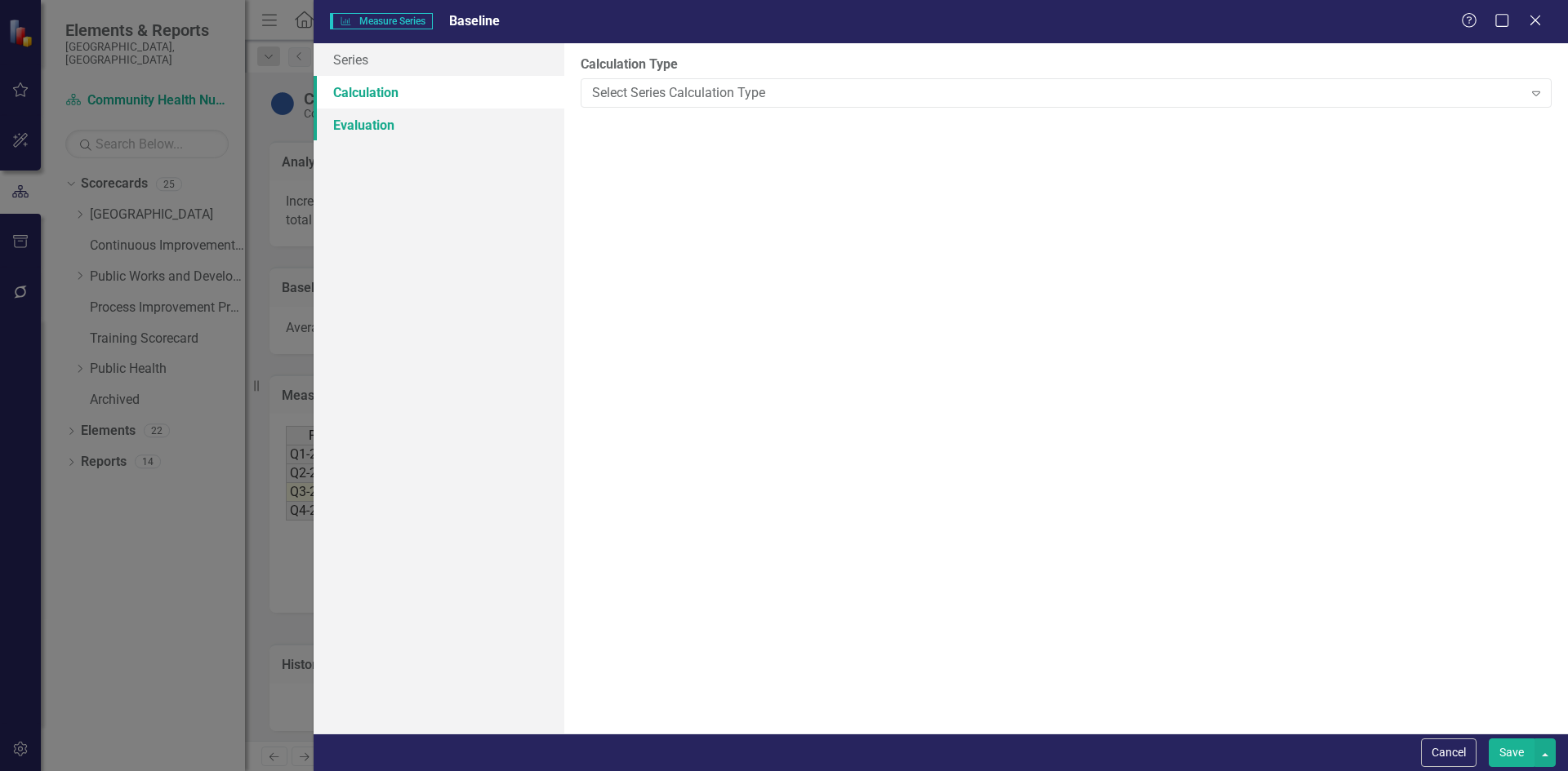
click at [389, 132] on link "Evaluation" at bounding box center [438, 125] width 251 height 33
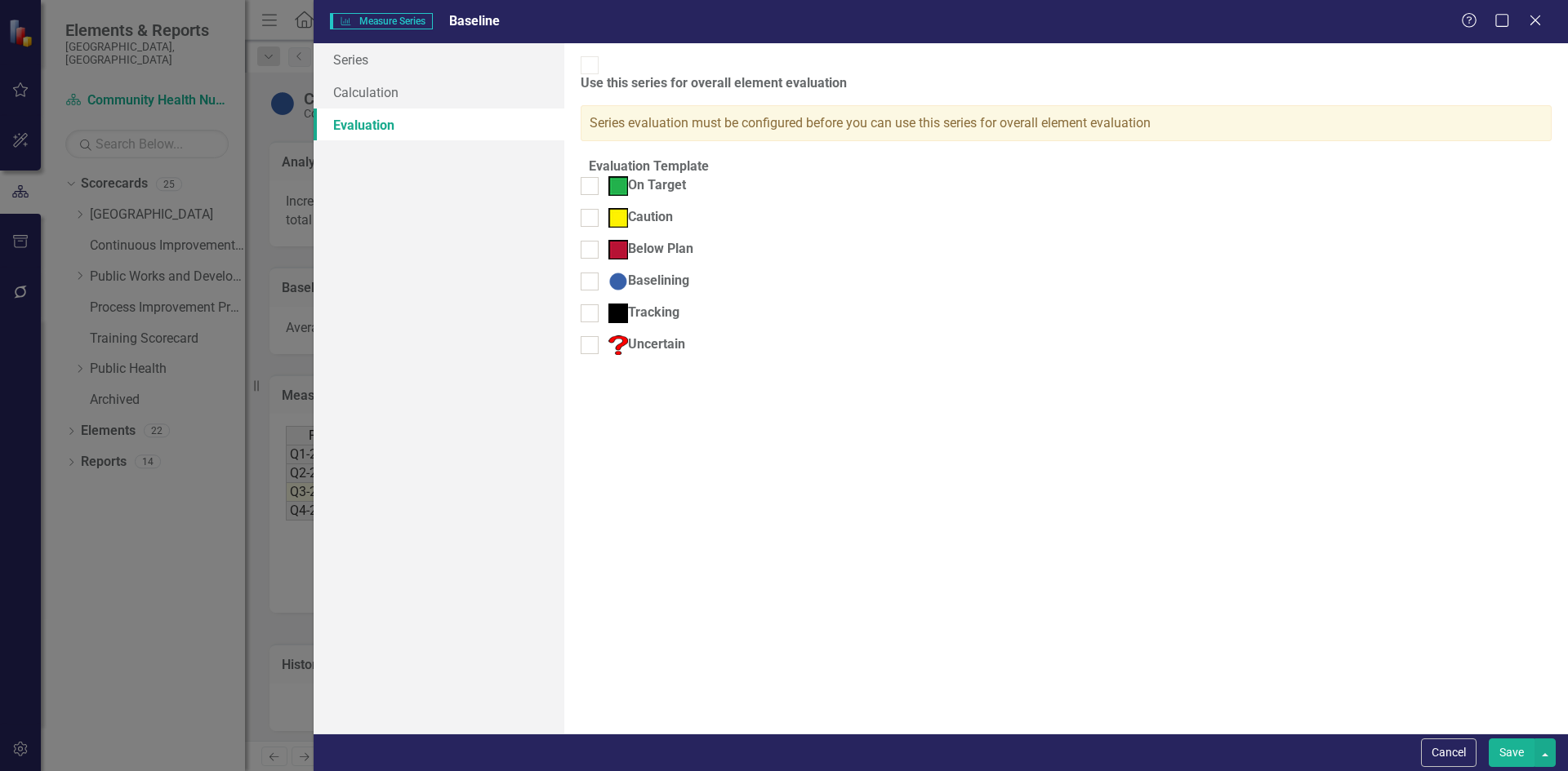
click at [475, 5] on div "Measure Series Measure Series Baseline Help Maximize Close" at bounding box center [940, 22] width 1255 height 43
click at [475, 24] on span "Baseline" at bounding box center [475, 21] width 51 height 16
click at [356, 60] on link "Series" at bounding box center [438, 59] width 251 height 33
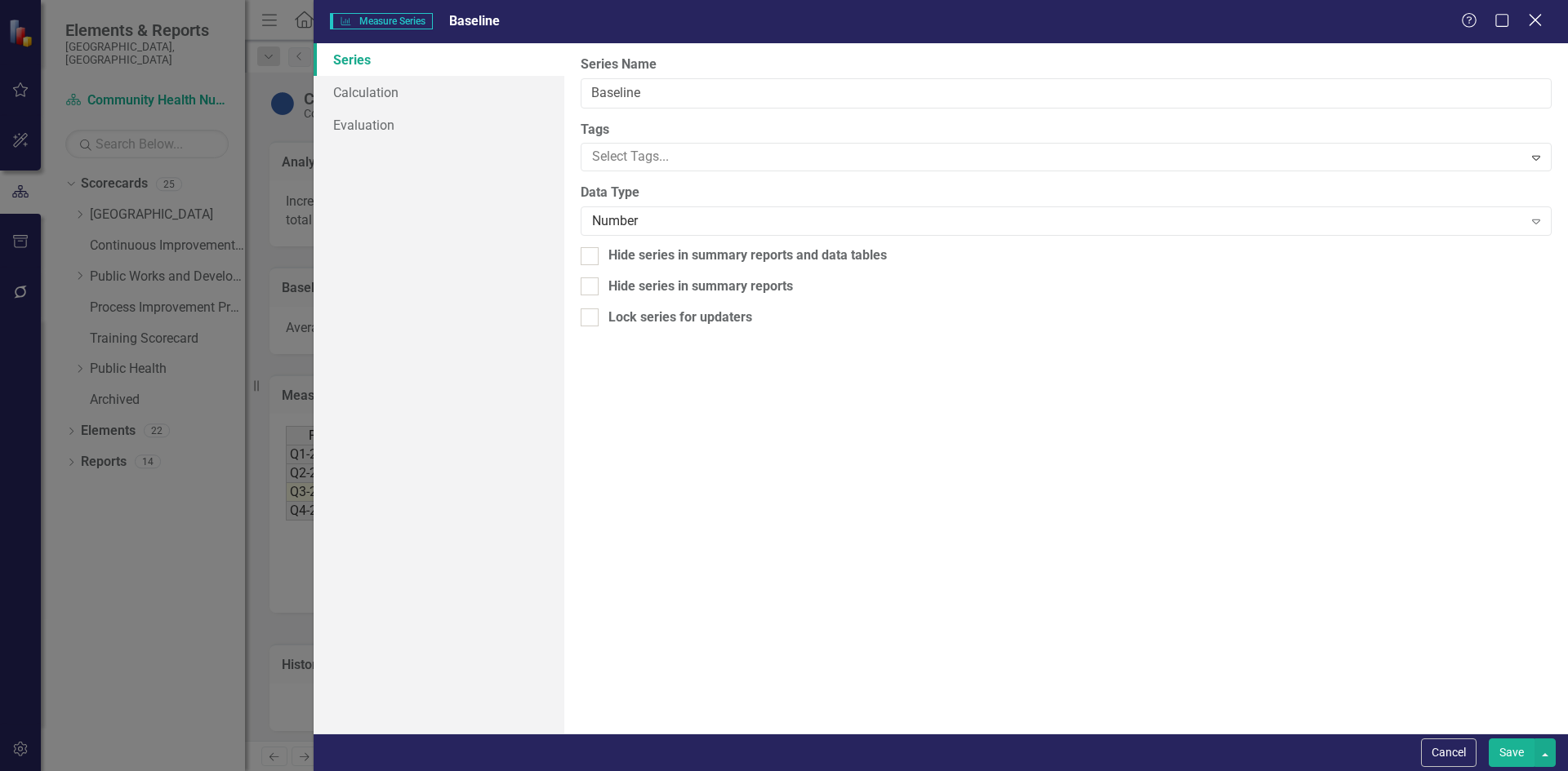
click at [1543, 22] on icon "Close" at bounding box center [1535, 20] width 21 height 16
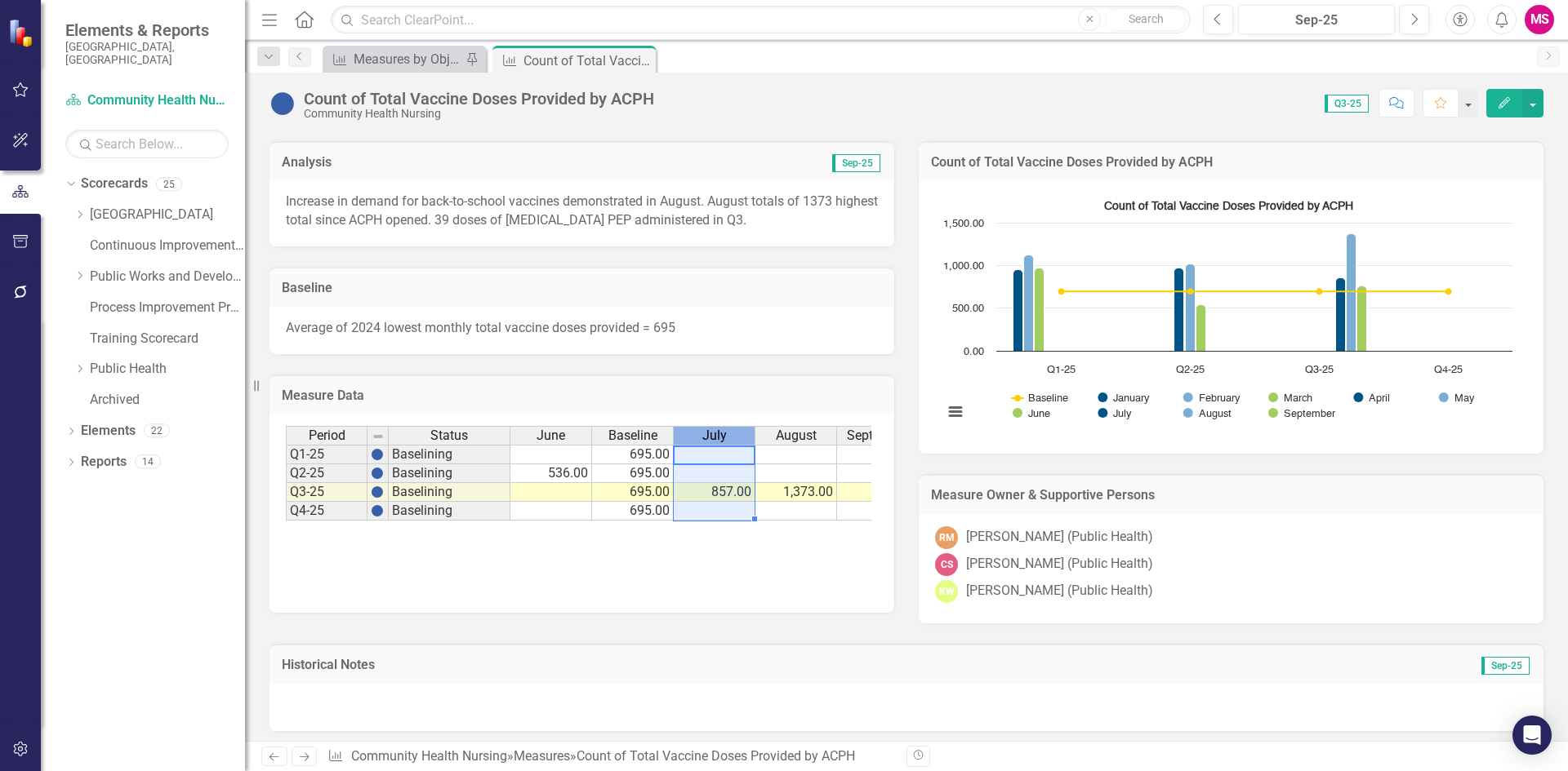
click at [720, 435] on span "July" at bounding box center [714, 436] width 24 height 15
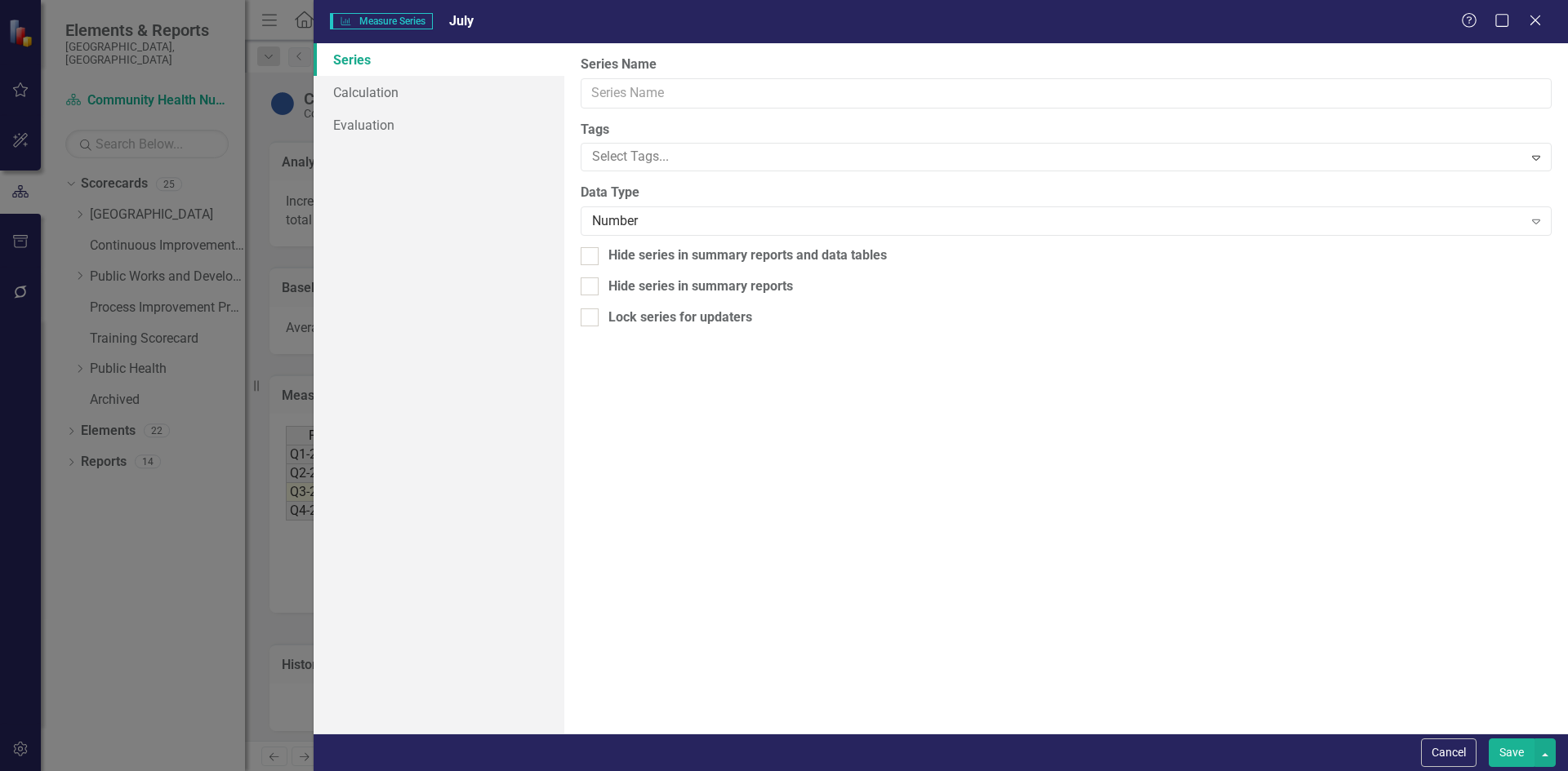
type input "July"
click at [1525, 31] on div "Measure Series Measure Series July Help Maximize Close" at bounding box center [940, 22] width 1255 height 43
drag, startPoint x: 1530, startPoint y: 28, endPoint x: 1151, endPoint y: 167, distance: 403.7
click at [1530, 27] on icon "Close" at bounding box center [1534, 21] width 16 height 13
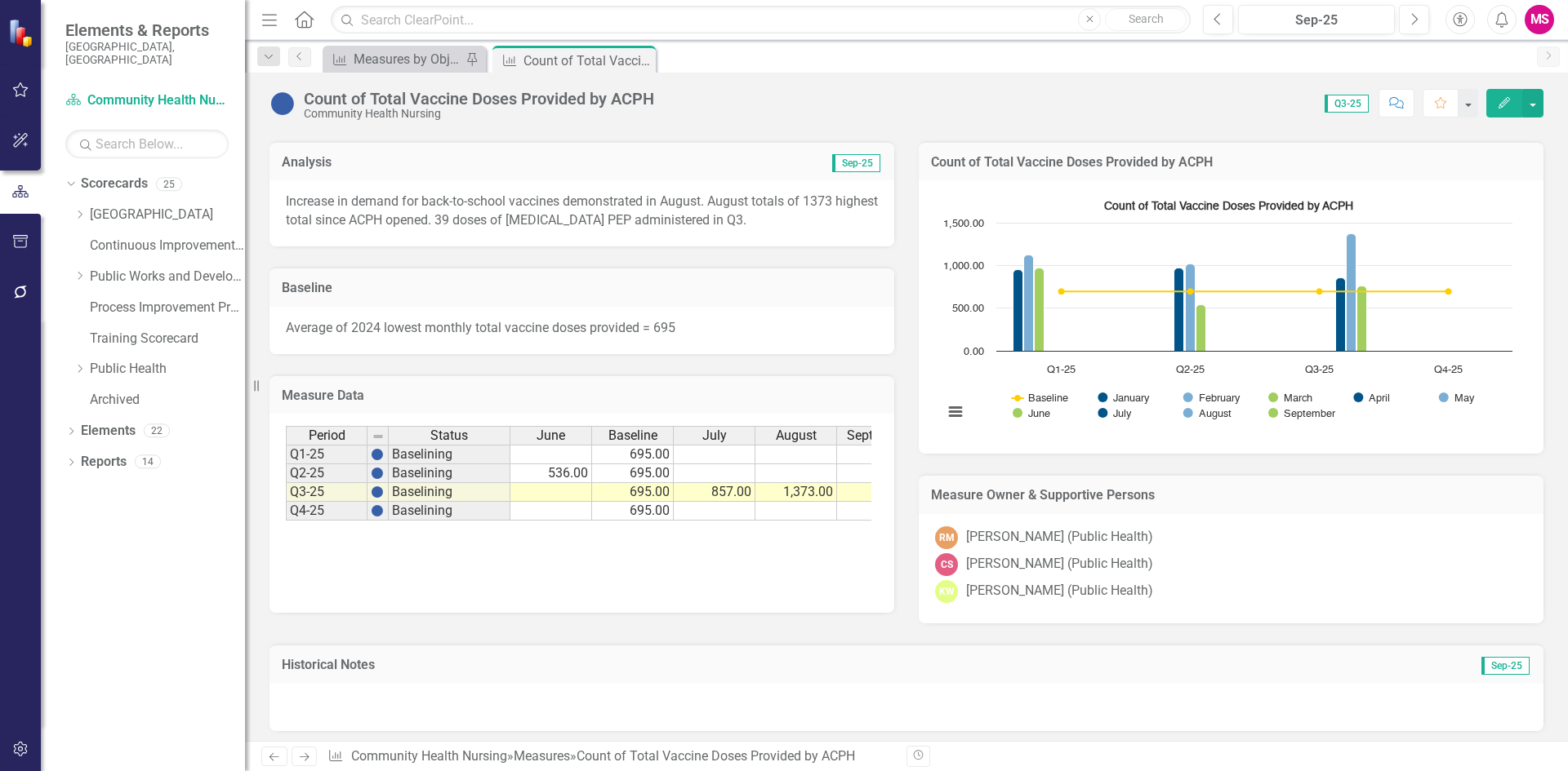
click at [496, 402] on h3 "Measure Data" at bounding box center [582, 396] width 601 height 15
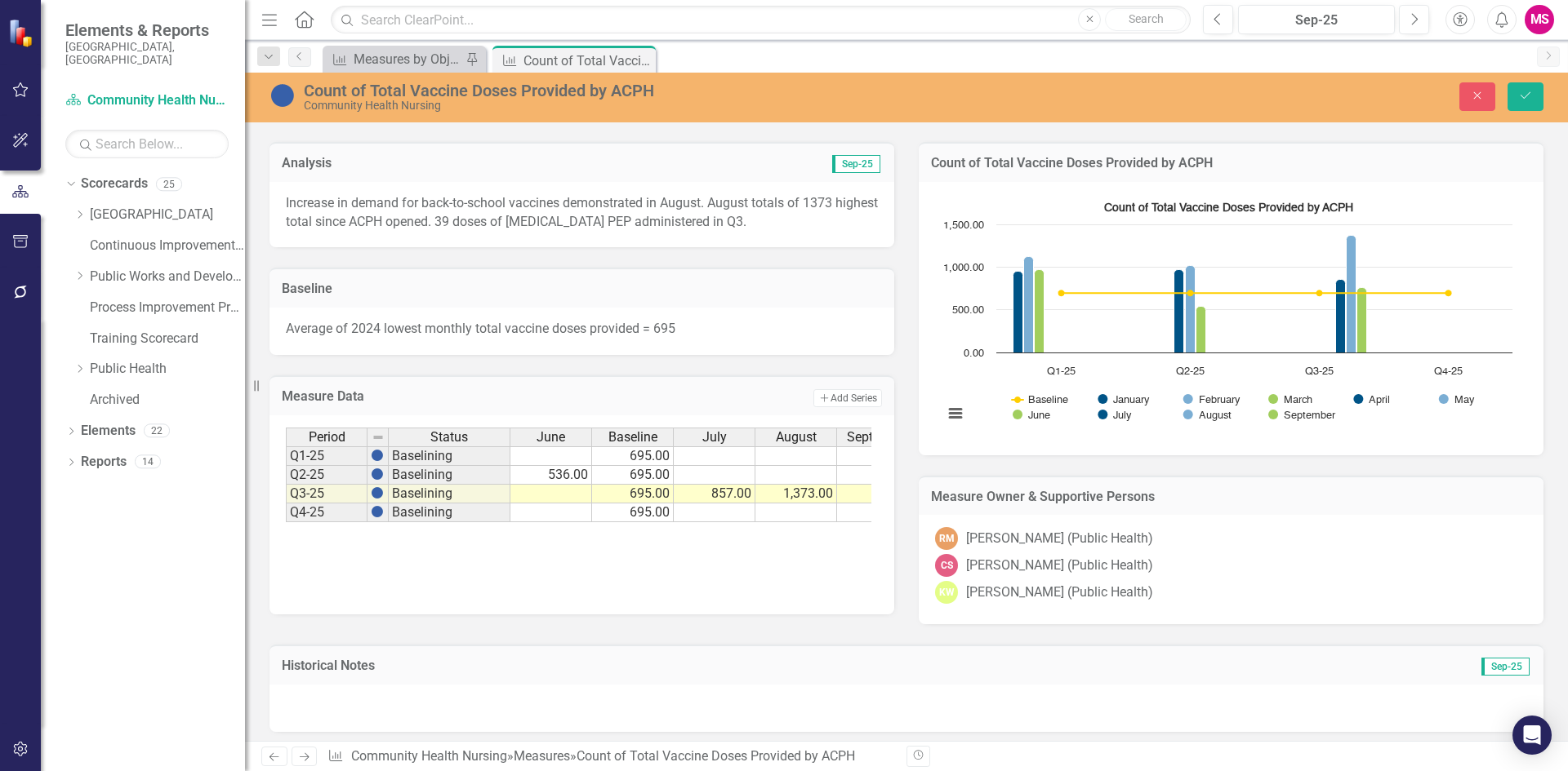
click at [451, 588] on div "Period Status January February March April May June Baseline July August Septem…" at bounding box center [582, 509] width 592 height 163
click at [453, 588] on div "Period Status January February March April May June Baseline July August Septem…" at bounding box center [582, 509] width 592 height 163
click at [331, 401] on h3 "Measure Data" at bounding box center [445, 397] width 327 height 15
click at [330, 399] on h3 "Measure Data" at bounding box center [445, 397] width 327 height 15
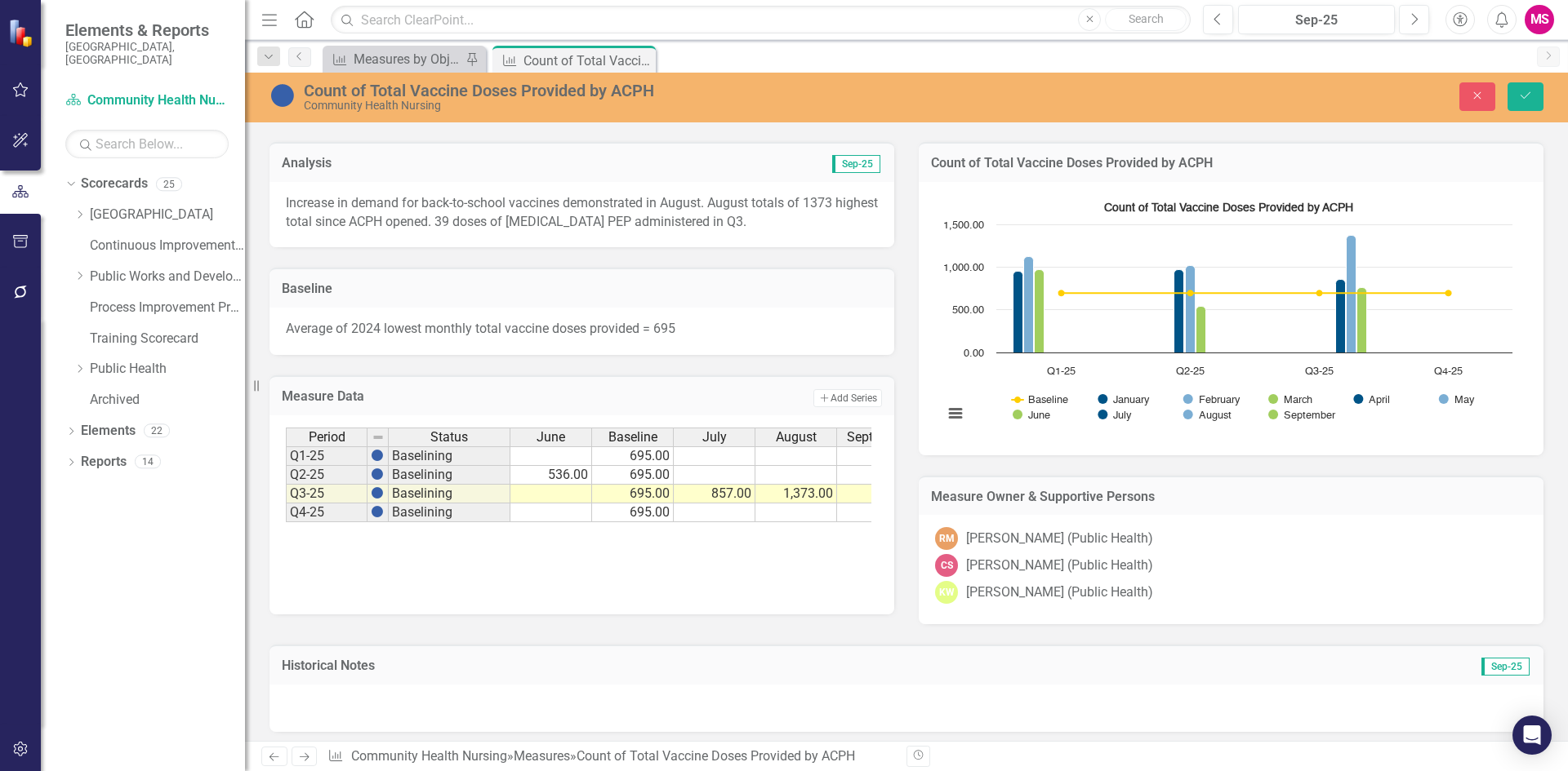
click at [330, 399] on h3 "Measure Data" at bounding box center [445, 397] width 327 height 15
click at [306, 488] on td "Q3-25" at bounding box center [327, 494] width 82 height 19
click at [306, 443] on div "Period" at bounding box center [326, 437] width 80 height 18
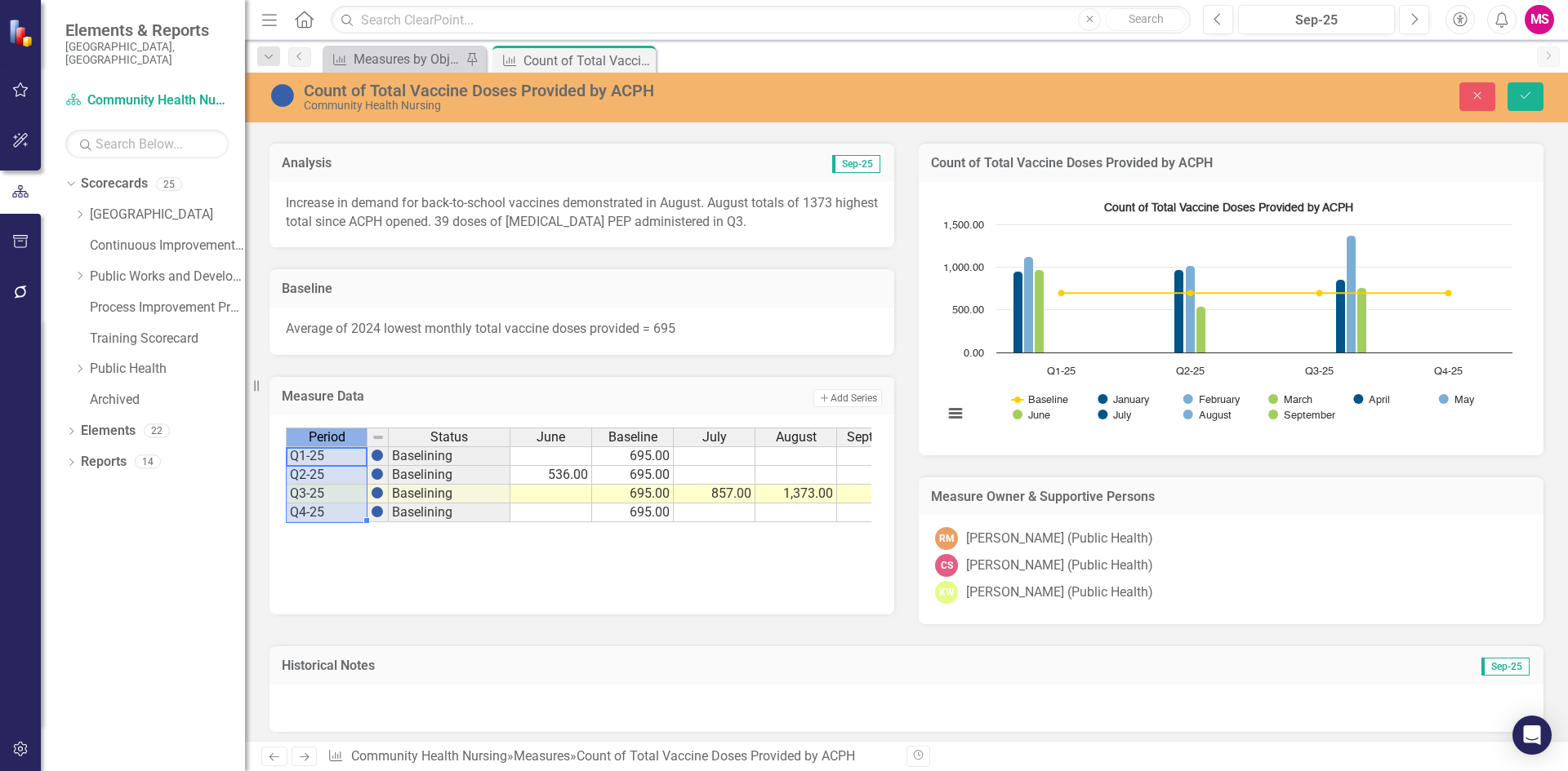
click at [320, 443] on span "Period" at bounding box center [327, 438] width 37 height 15
click at [1516, 84] on button "Save" at bounding box center [1525, 97] width 36 height 28
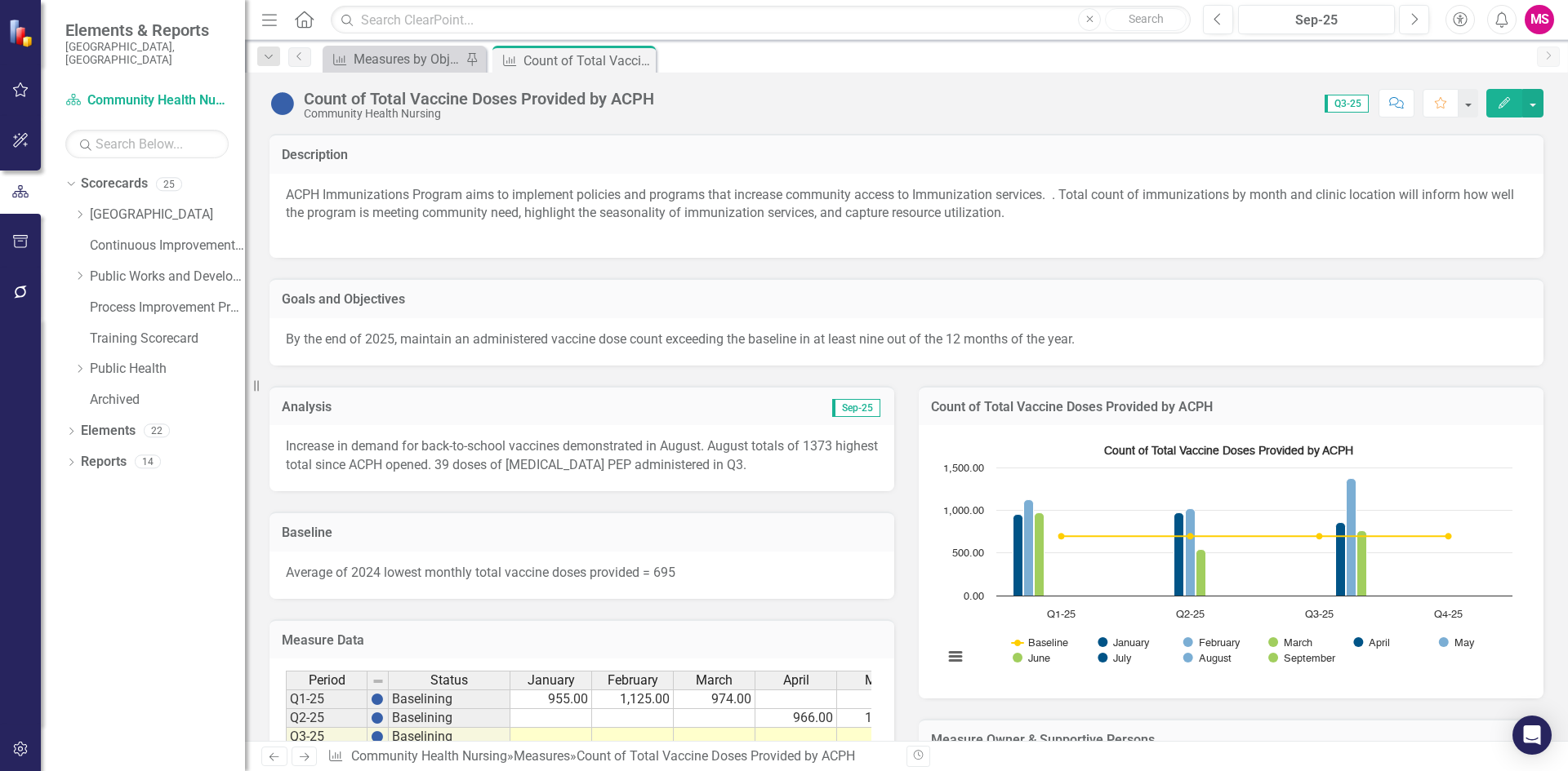
click at [321, 688] on span "Period" at bounding box center [327, 681] width 37 height 15
click at [461, 688] on span "Status" at bounding box center [449, 681] width 38 height 15
click at [838, 642] on h3 "Measure Data" at bounding box center [582, 641] width 601 height 15
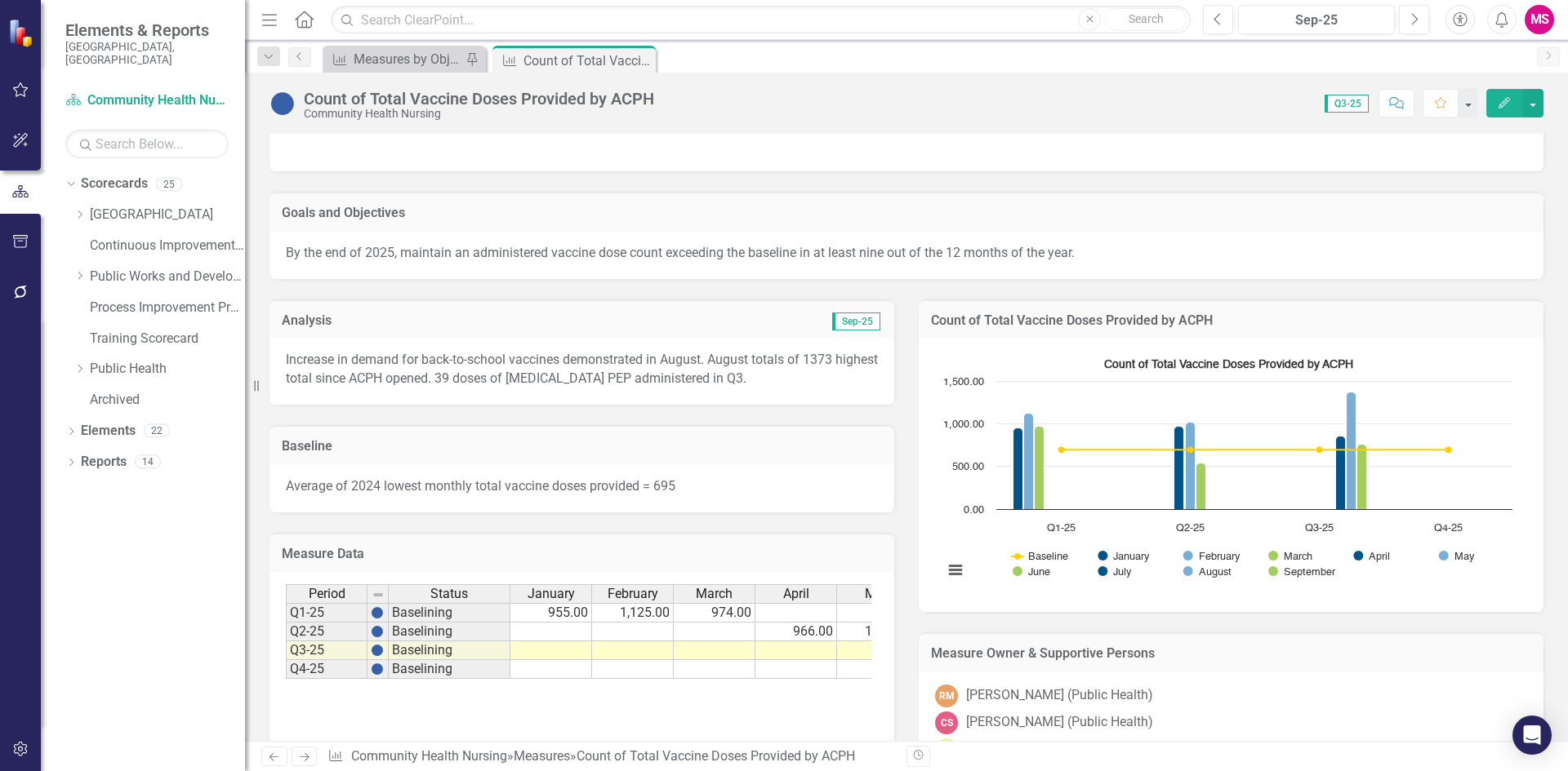
scroll to position [163, 0]
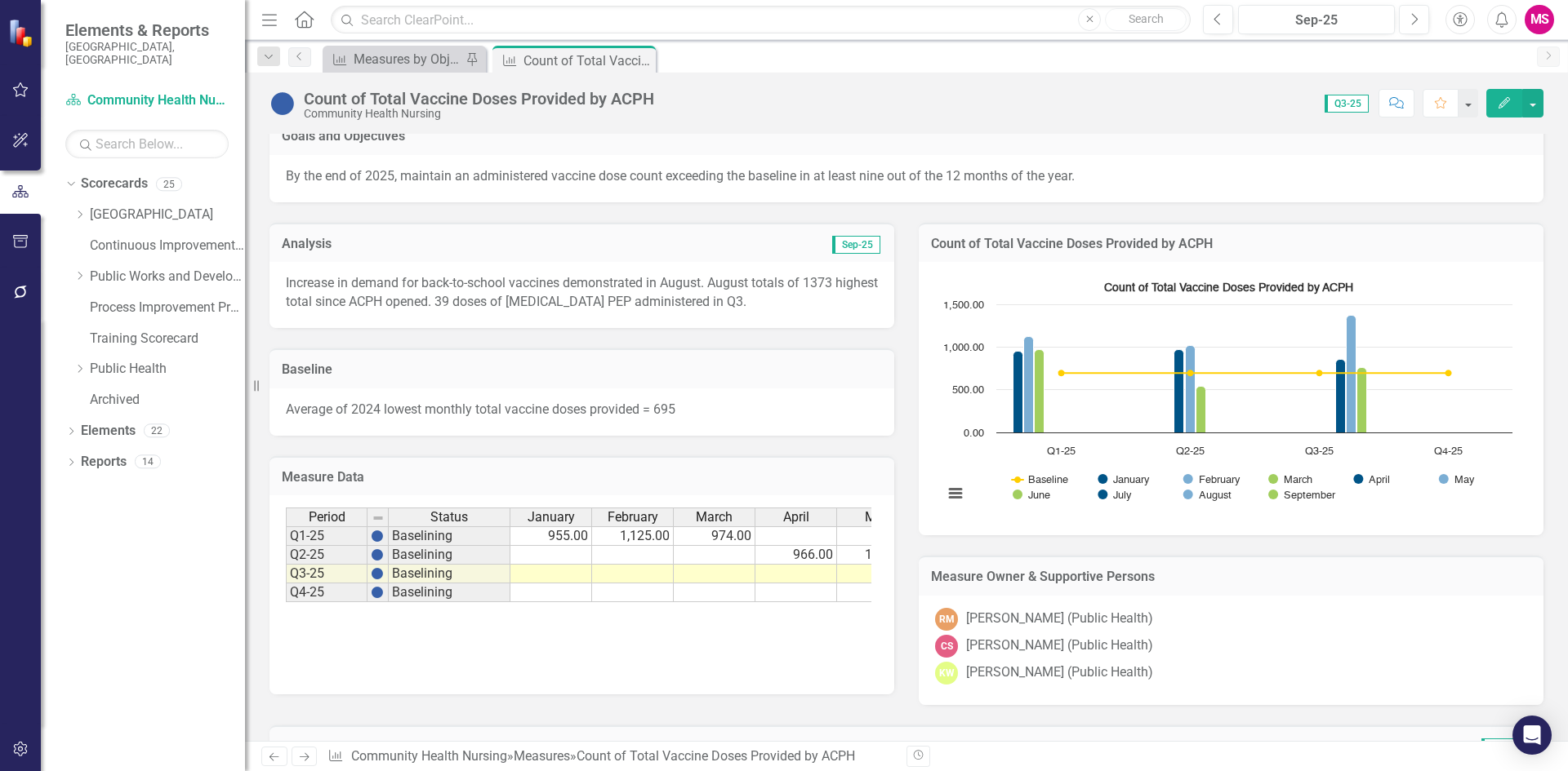
click at [788, 500] on div "Period Status January February March April May June Baseline July August Septem…" at bounding box center [582, 595] width 625 height 199
click at [1502, 103] on icon "Edit" at bounding box center [1504, 103] width 15 height 11
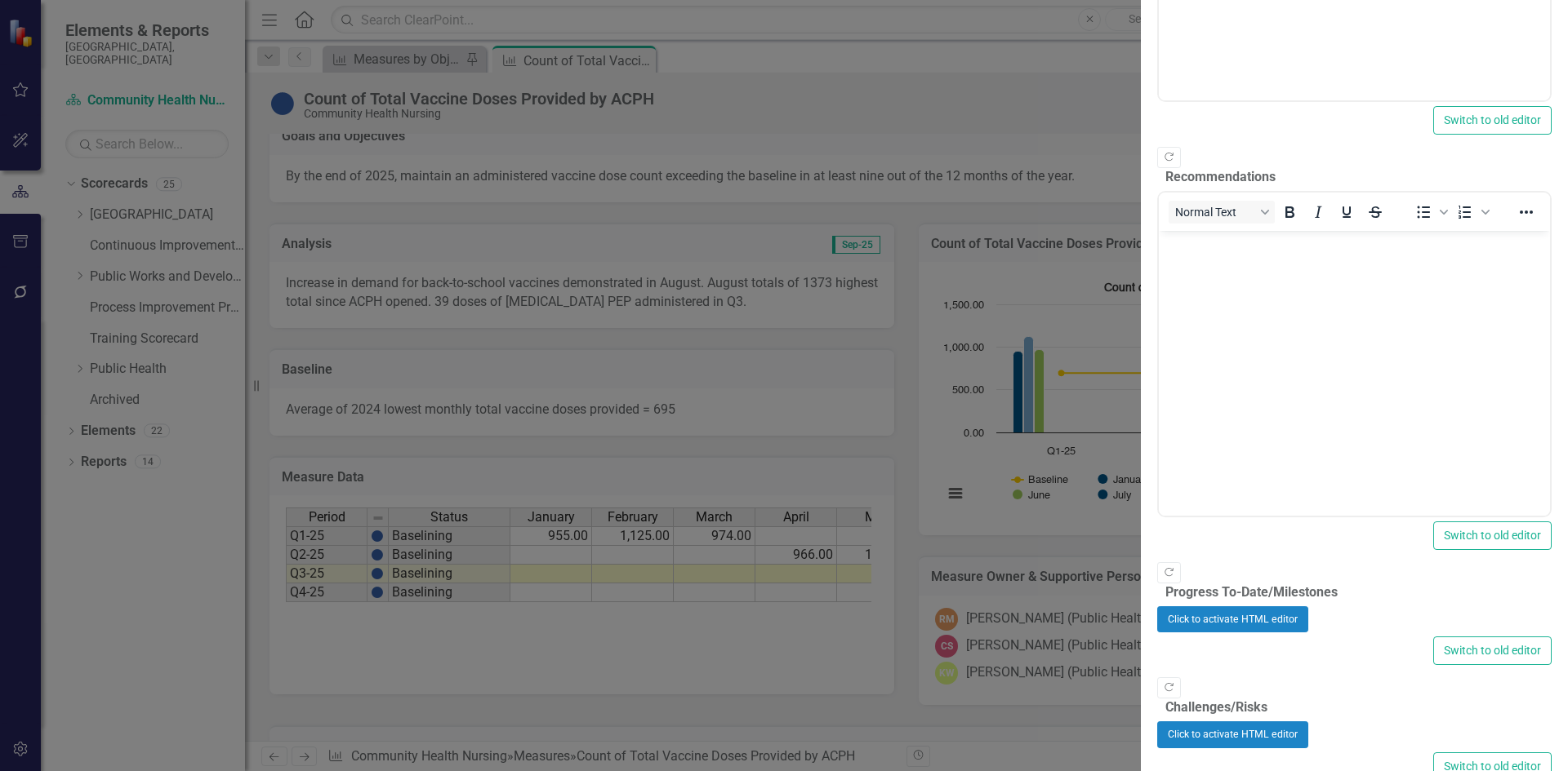
scroll to position [0, 0]
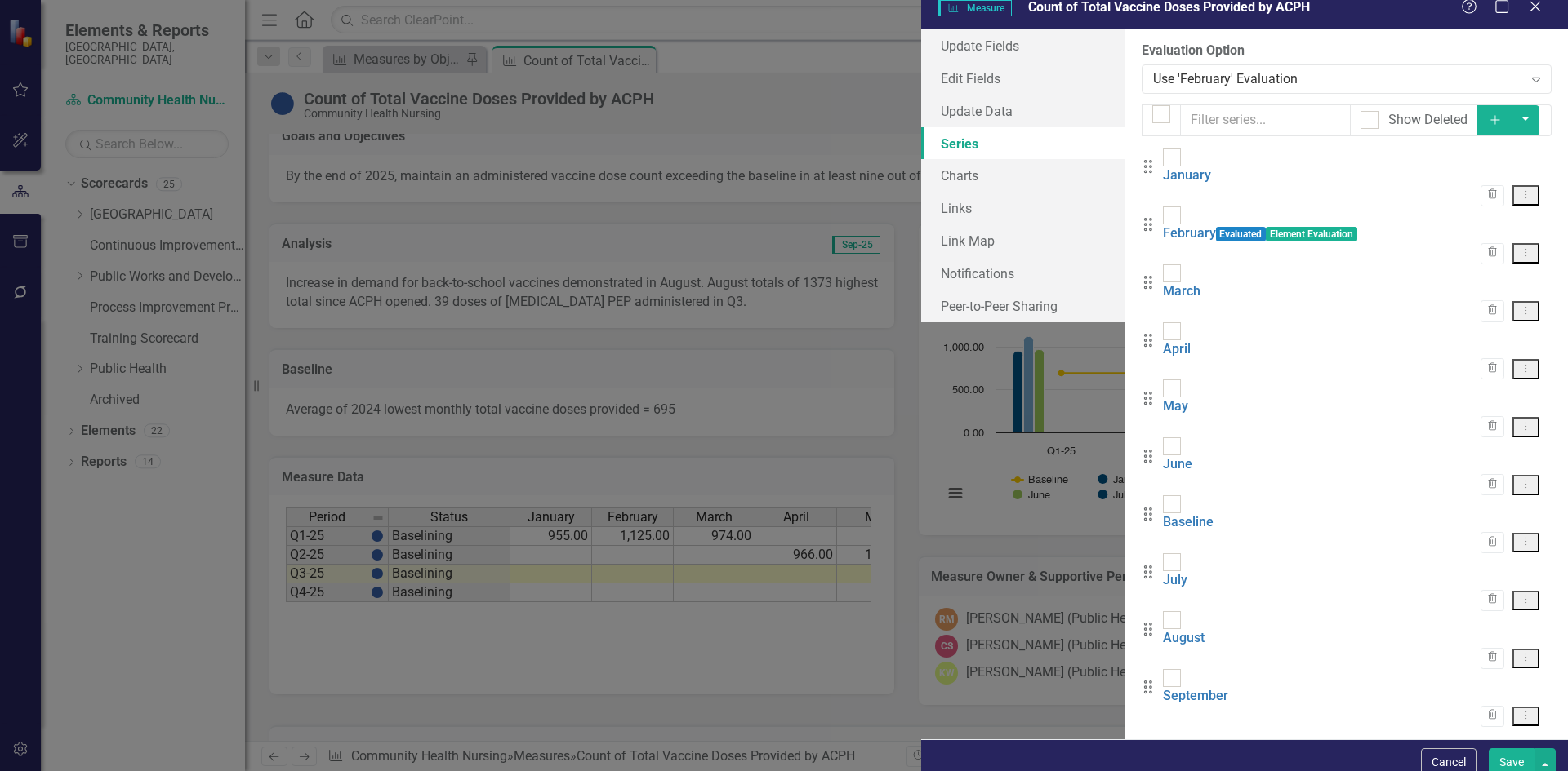
drag, startPoint x: 467, startPoint y: 541, endPoint x: 467, endPoint y: 462, distance: 79.0
click at [1141, 462] on div "Drag January Trash Dropdown Menu Drag February Evaluated Element Evaluation Tra…" at bounding box center [1346, 437] width 410 height 579
drag, startPoint x: 475, startPoint y: 541, endPoint x: 471, endPoint y: 475, distance: 66.1
click at [1141, 475] on div "Drag January Trash Dropdown Menu Drag February Evaluated Element Evaluation Tra…" at bounding box center [1346, 437] width 410 height 579
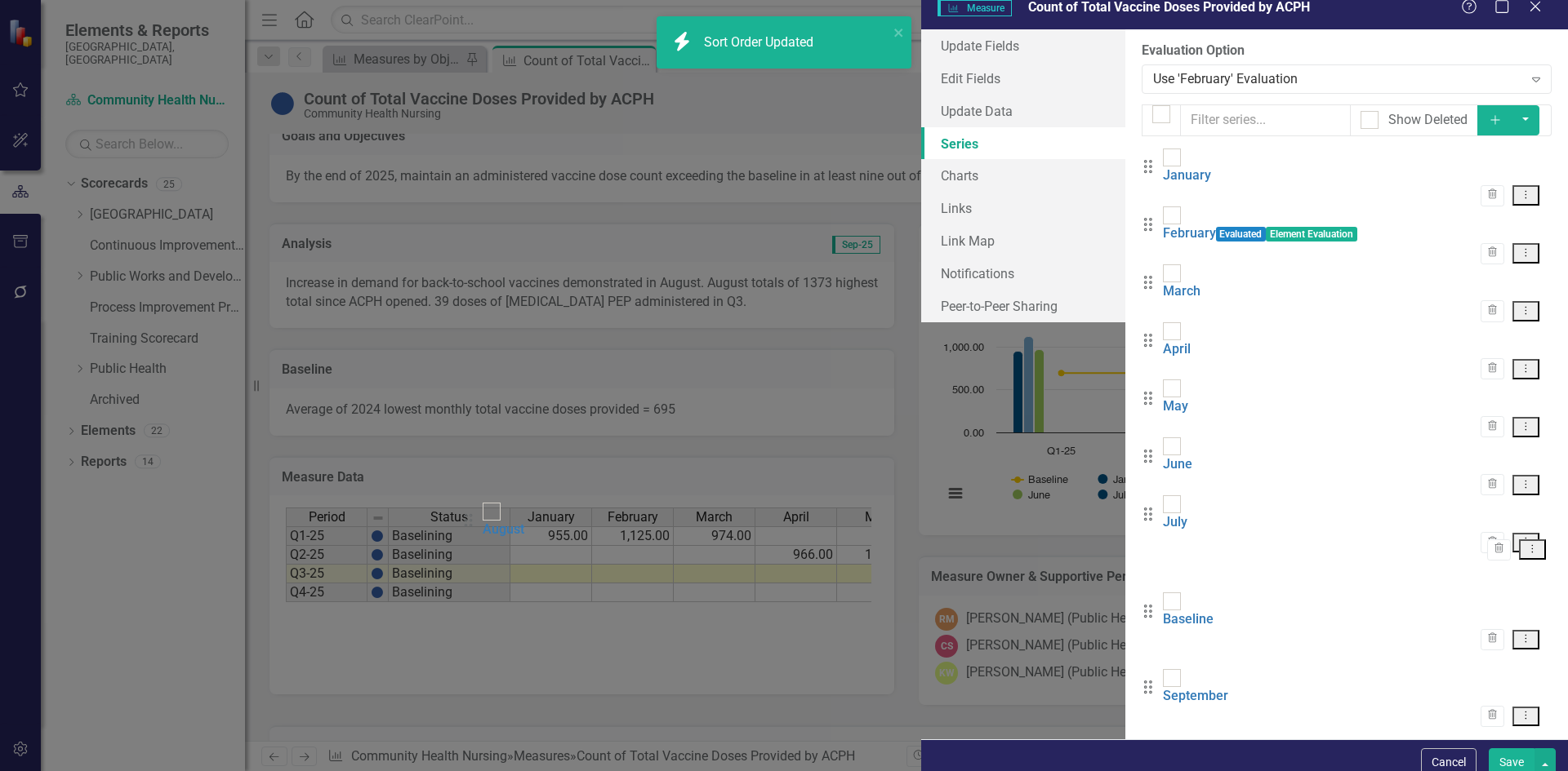
drag, startPoint x: 472, startPoint y: 592, endPoint x: 479, endPoint y: 525, distance: 67.4
click at [1141, 525] on div "Drag January Trash Dropdown Menu Drag February Evaluated Element Evaluation Tra…" at bounding box center [1346, 437] width 410 height 579
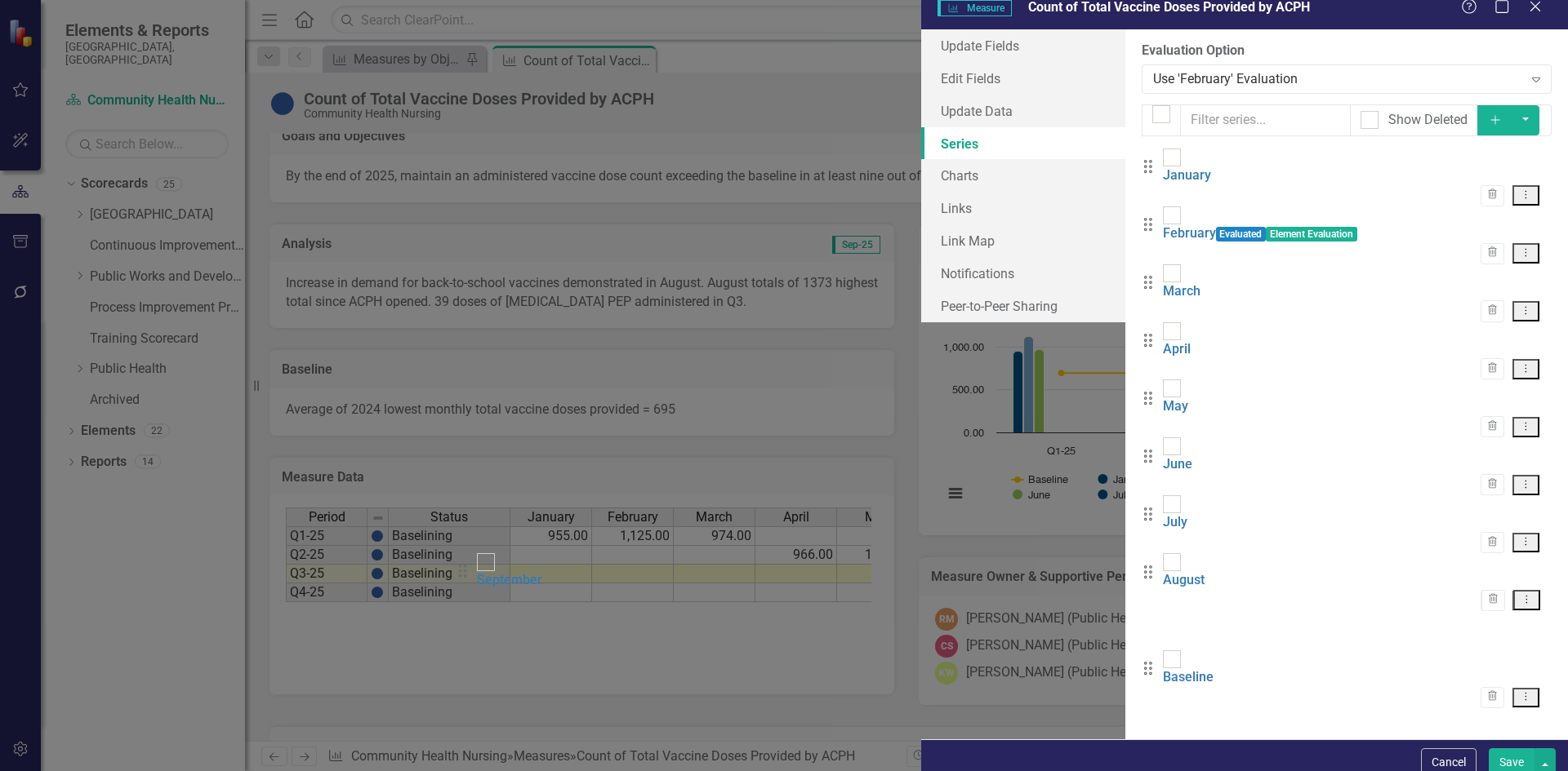
drag, startPoint x: 475, startPoint y: 643, endPoint x: 475, endPoint y: 573, distance: 70.0
click at [1141, 573] on div "Drag January Trash Dropdown Menu Drag February Evaluated Element Evaluation Tra…" at bounding box center [1346, 437] width 410 height 579
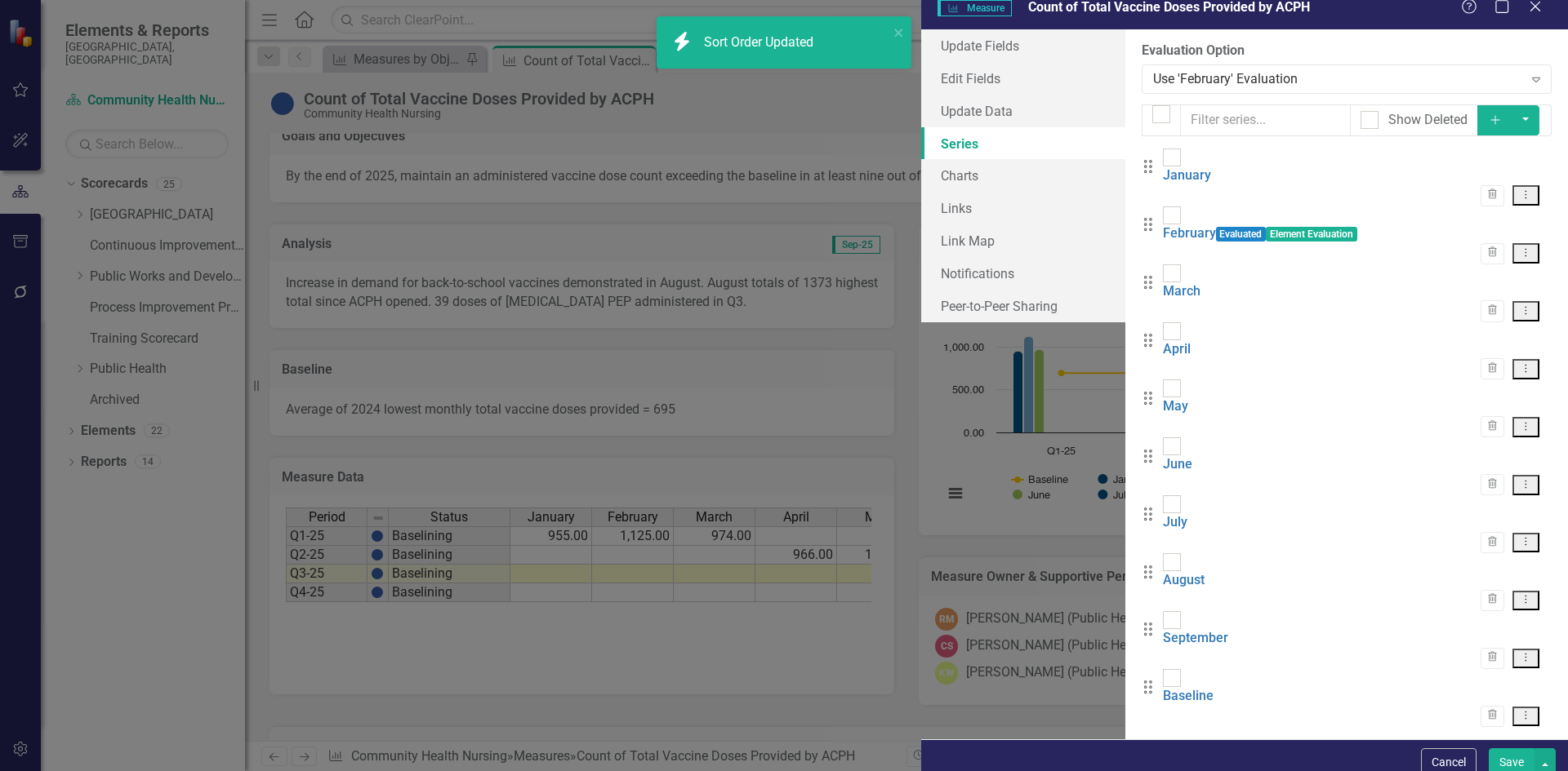
click at [1505, 753] on button "Save" at bounding box center [1511, 763] width 46 height 28
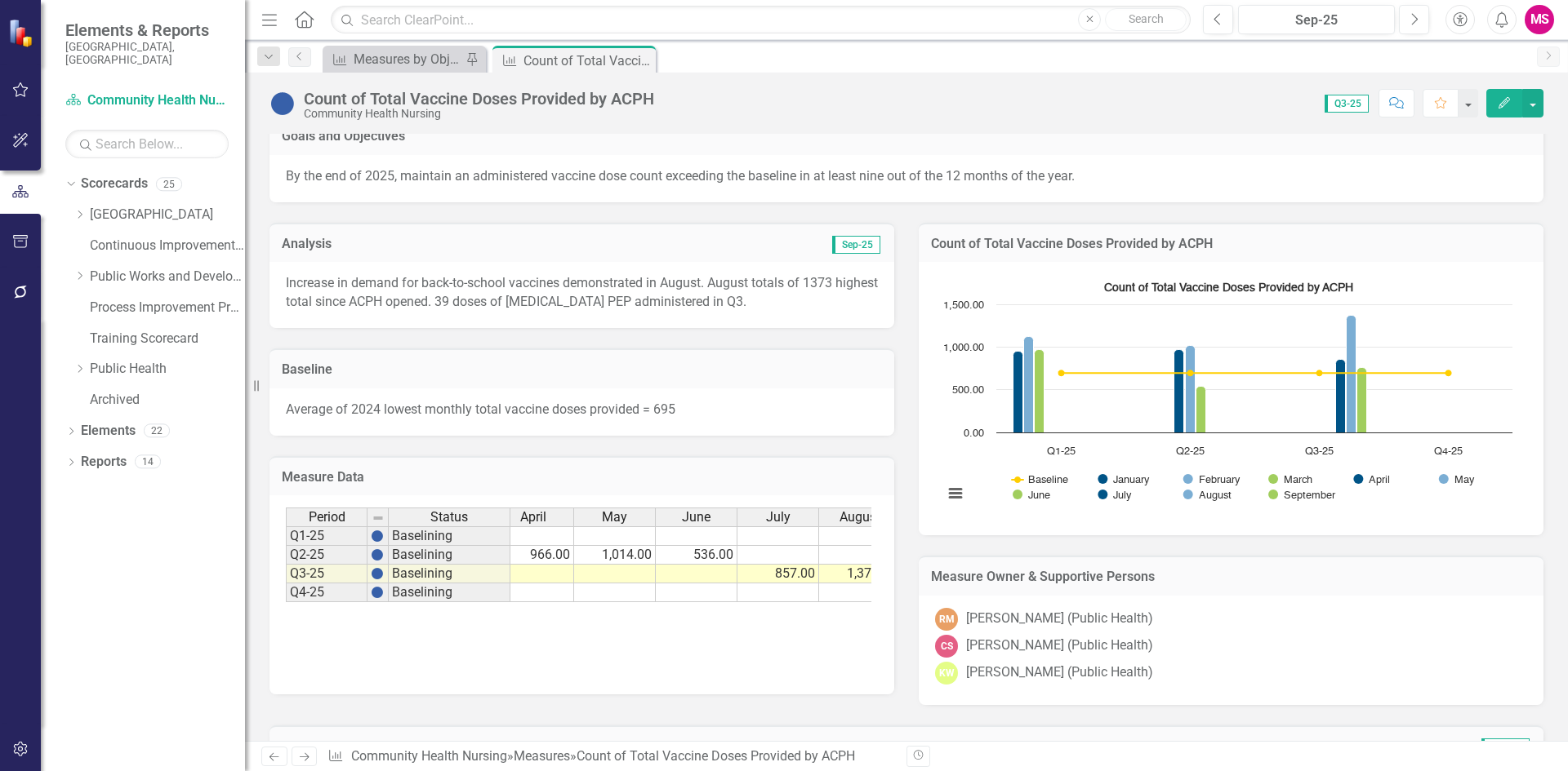
scroll to position [0, 293]
click at [1513, 98] on button "Edit" at bounding box center [1504, 103] width 36 height 28
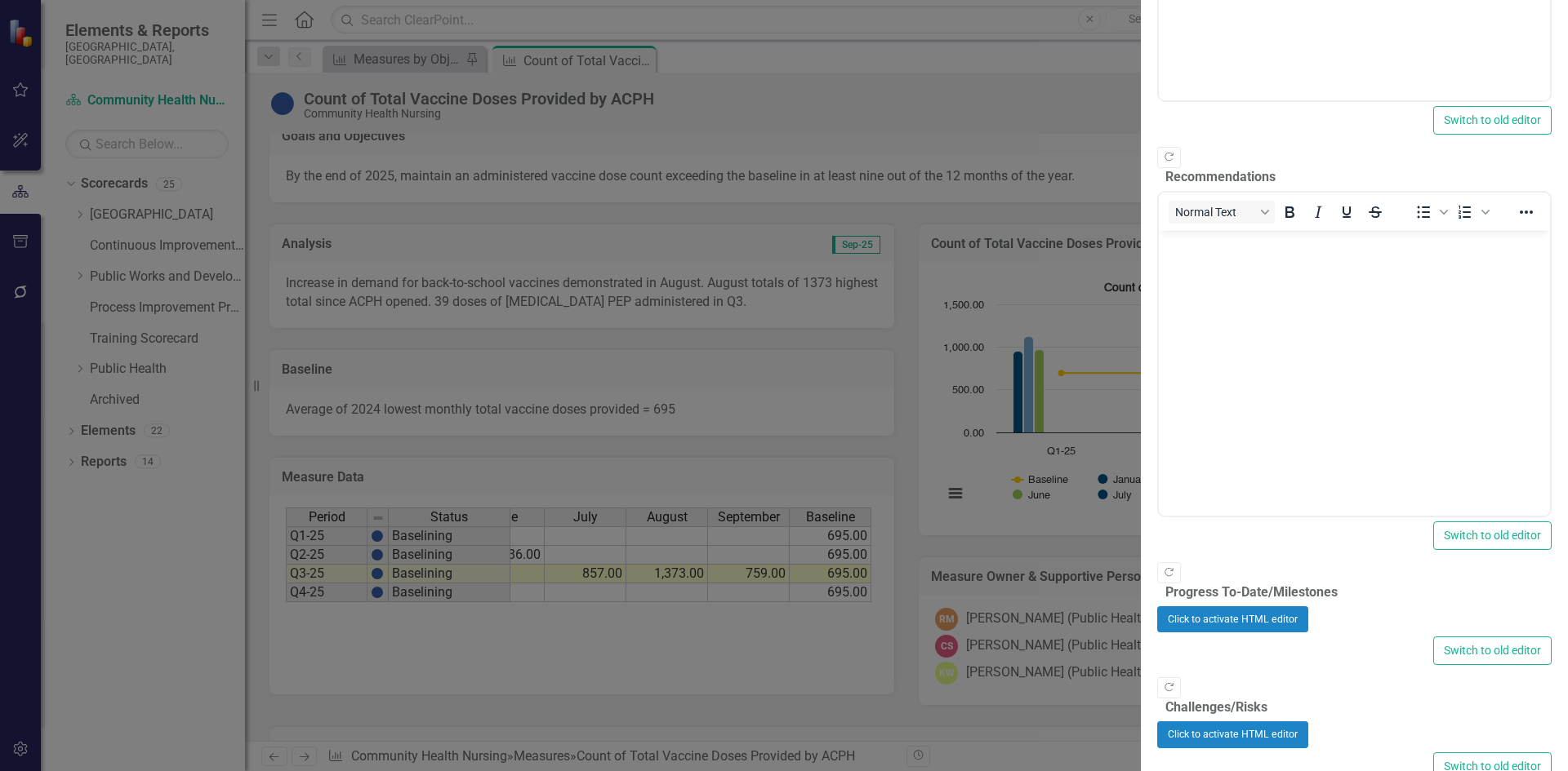
scroll to position [0, 0]
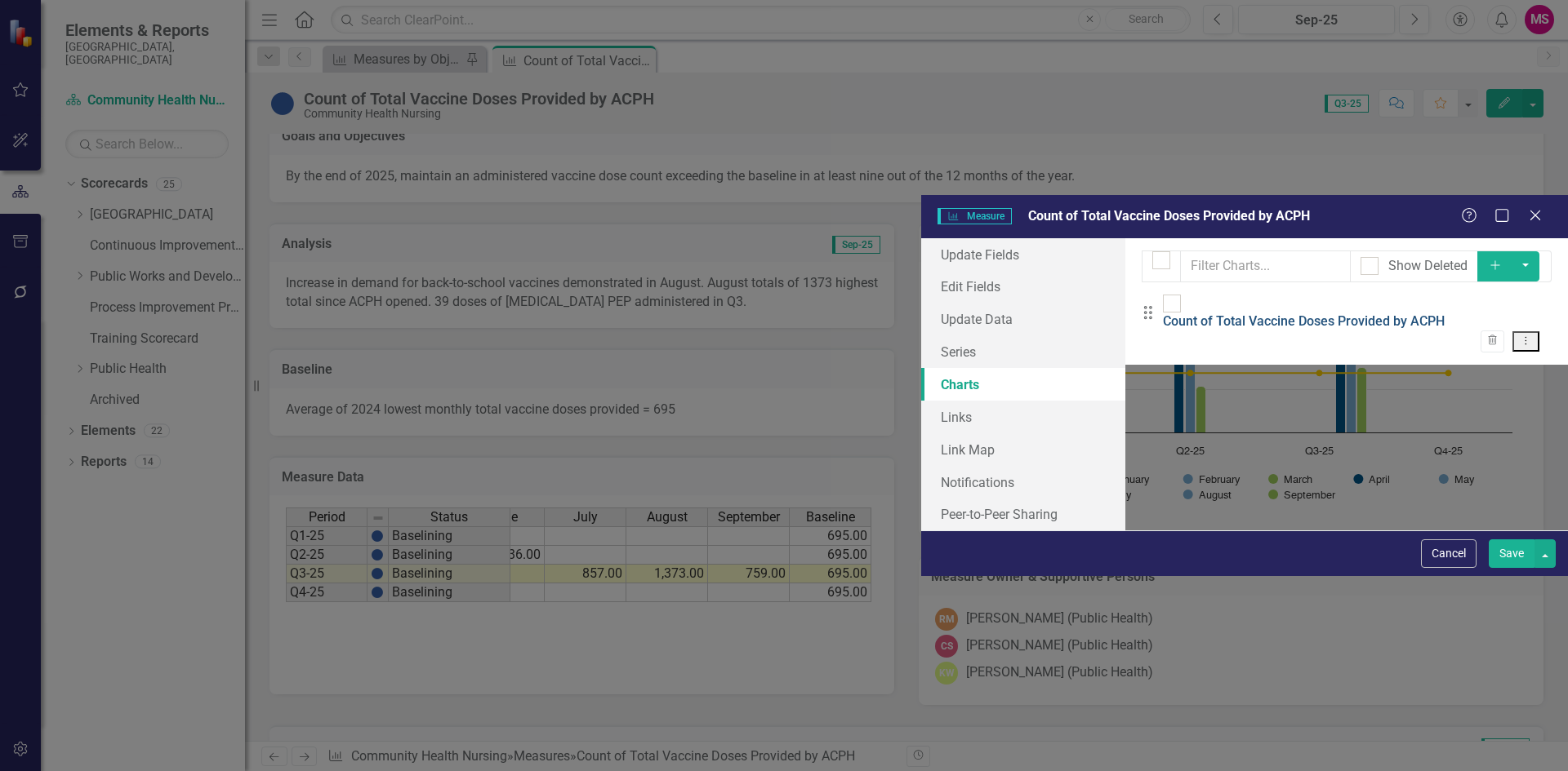
click at [1163, 313] on link "Count of Total Vaccine Doses Provided by ACPH" at bounding box center [1303, 321] width 282 height 16
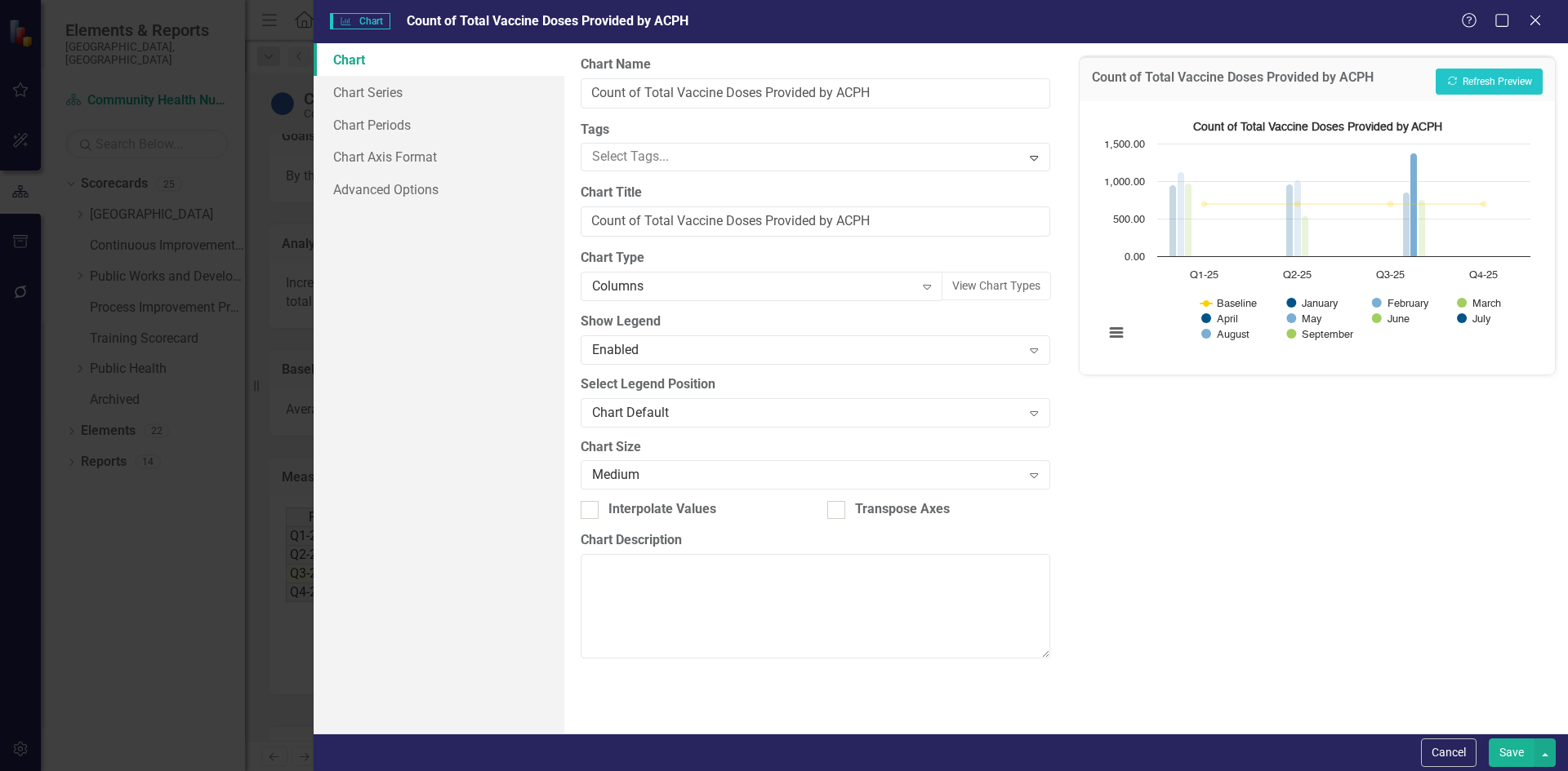
click at [1226, 325] on rect "Interactive chart" at bounding box center [1317, 235] width 443 height 245
click at [982, 355] on div "Enabled" at bounding box center [806, 350] width 429 height 19
click at [975, 339] on div "Disabled Expand" at bounding box center [814, 350] width 468 height 29
click at [1514, 751] on button "Save" at bounding box center [1511, 752] width 46 height 28
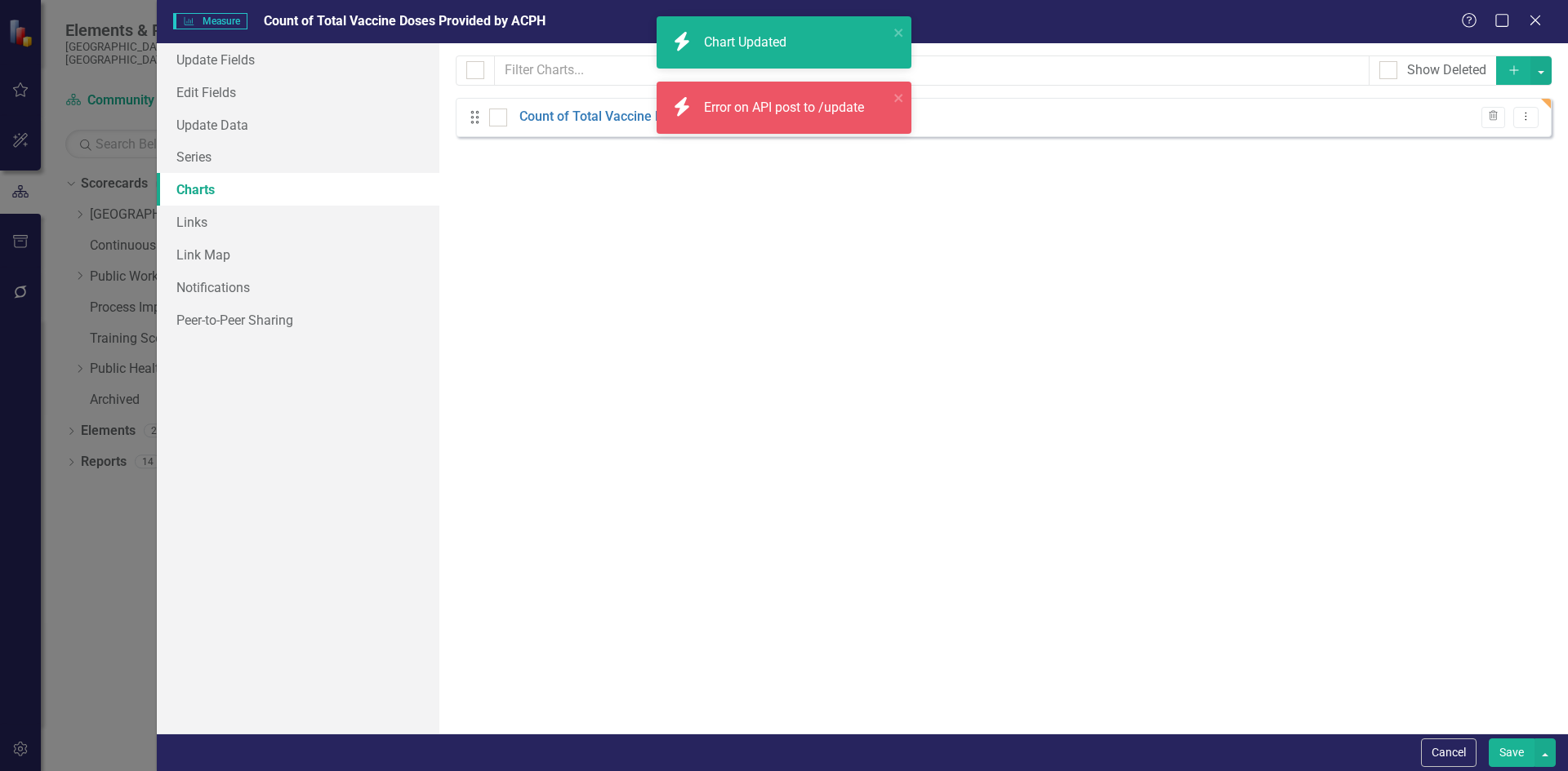
scroll to position [0, 456]
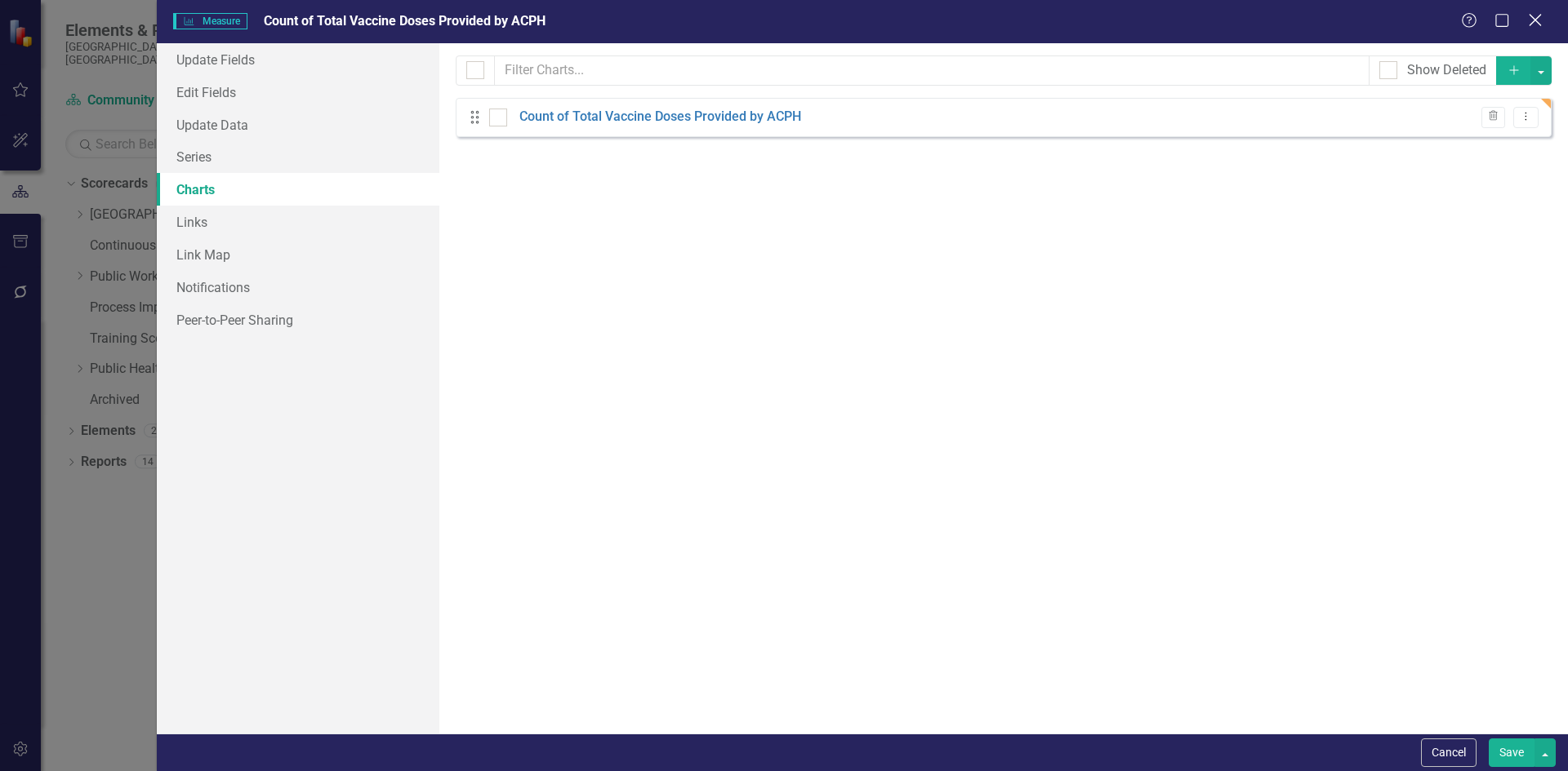
click at [1535, 24] on icon "Close" at bounding box center [1535, 20] width 21 height 16
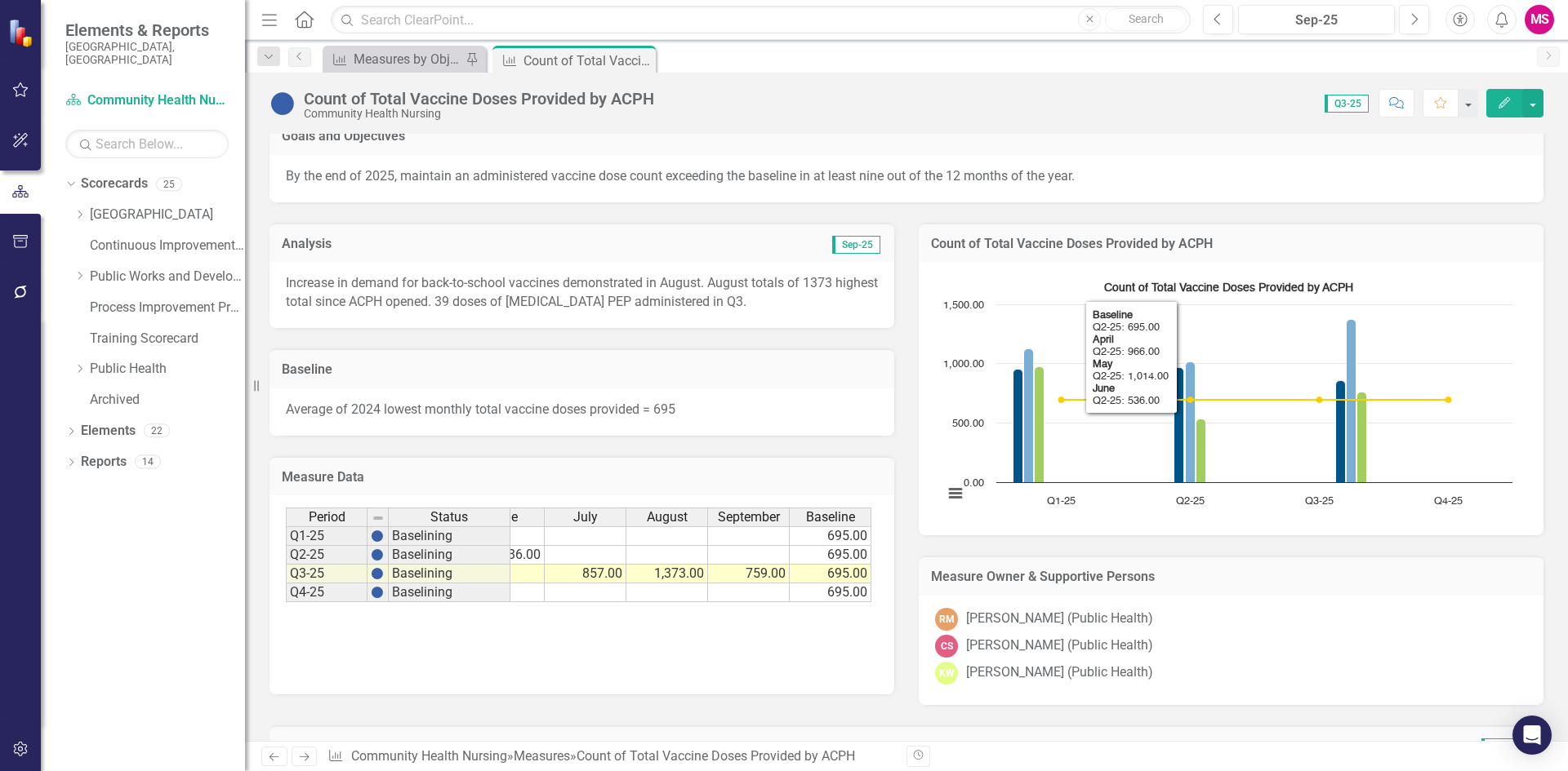
click at [1157, 295] on rect "Interactive chart" at bounding box center [1227, 396] width 586 height 245
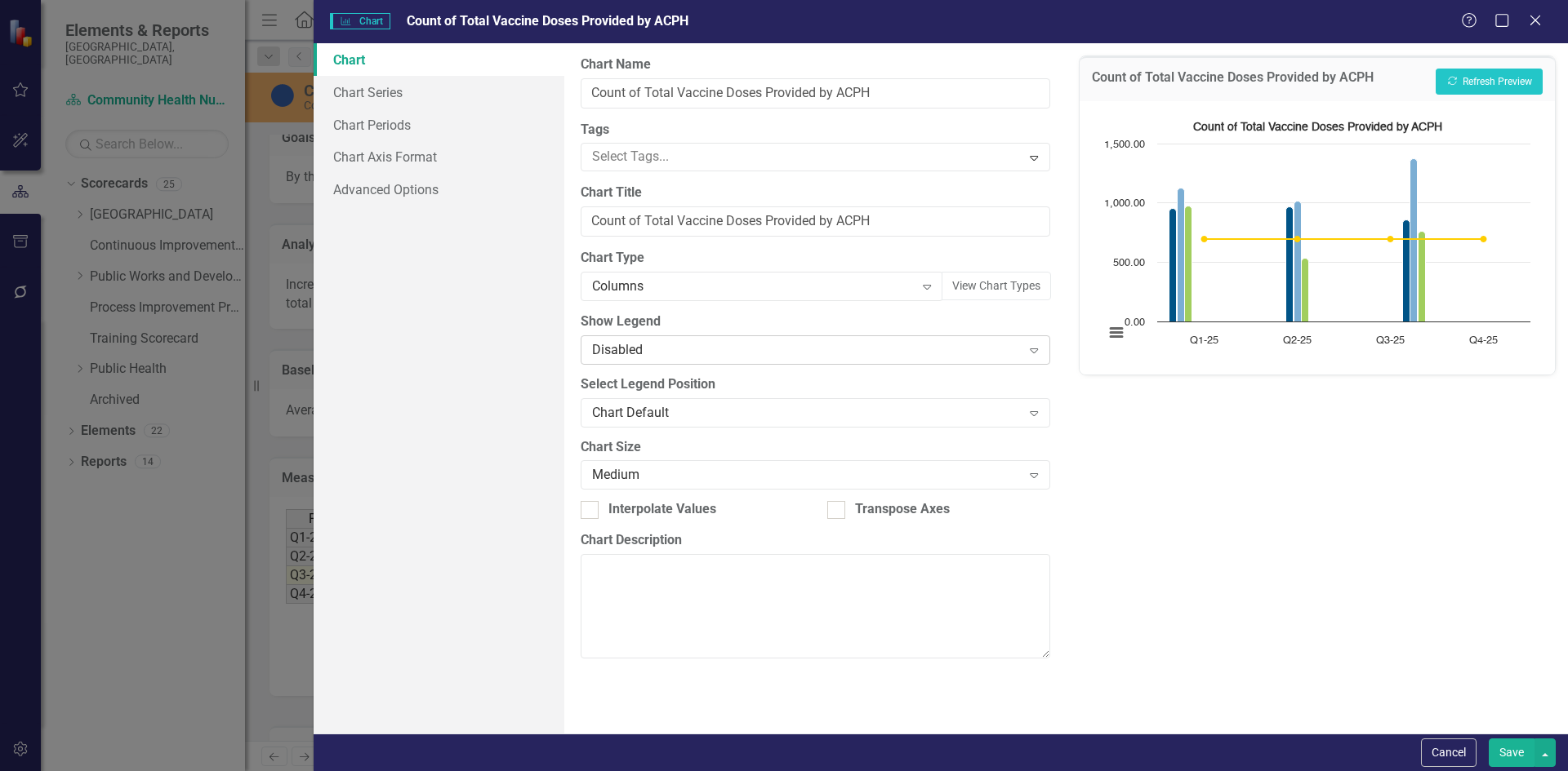
click at [706, 343] on div "Disabled" at bounding box center [806, 350] width 429 height 19
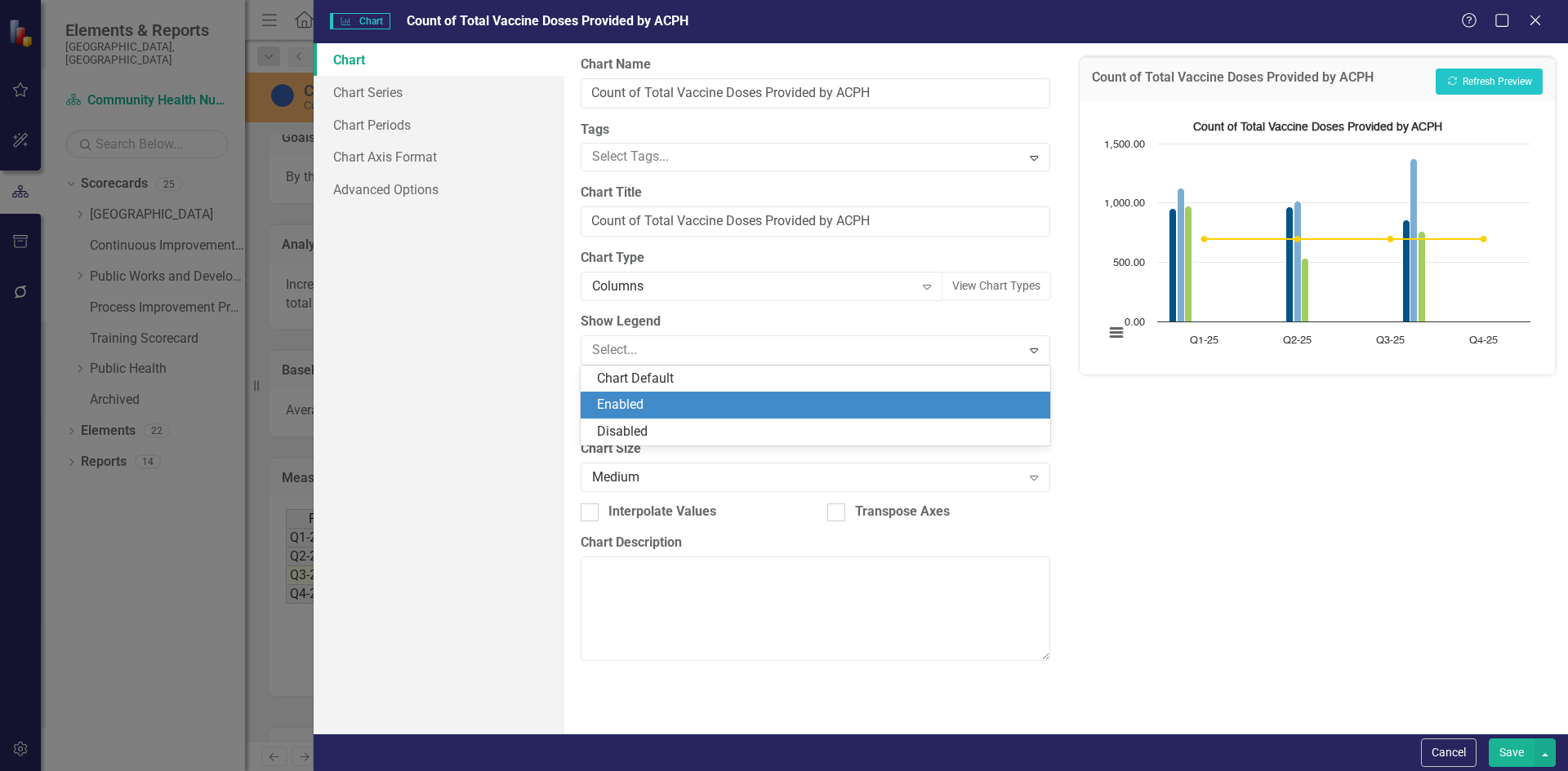
click at [663, 402] on div "Enabled" at bounding box center [818, 405] width 443 height 19
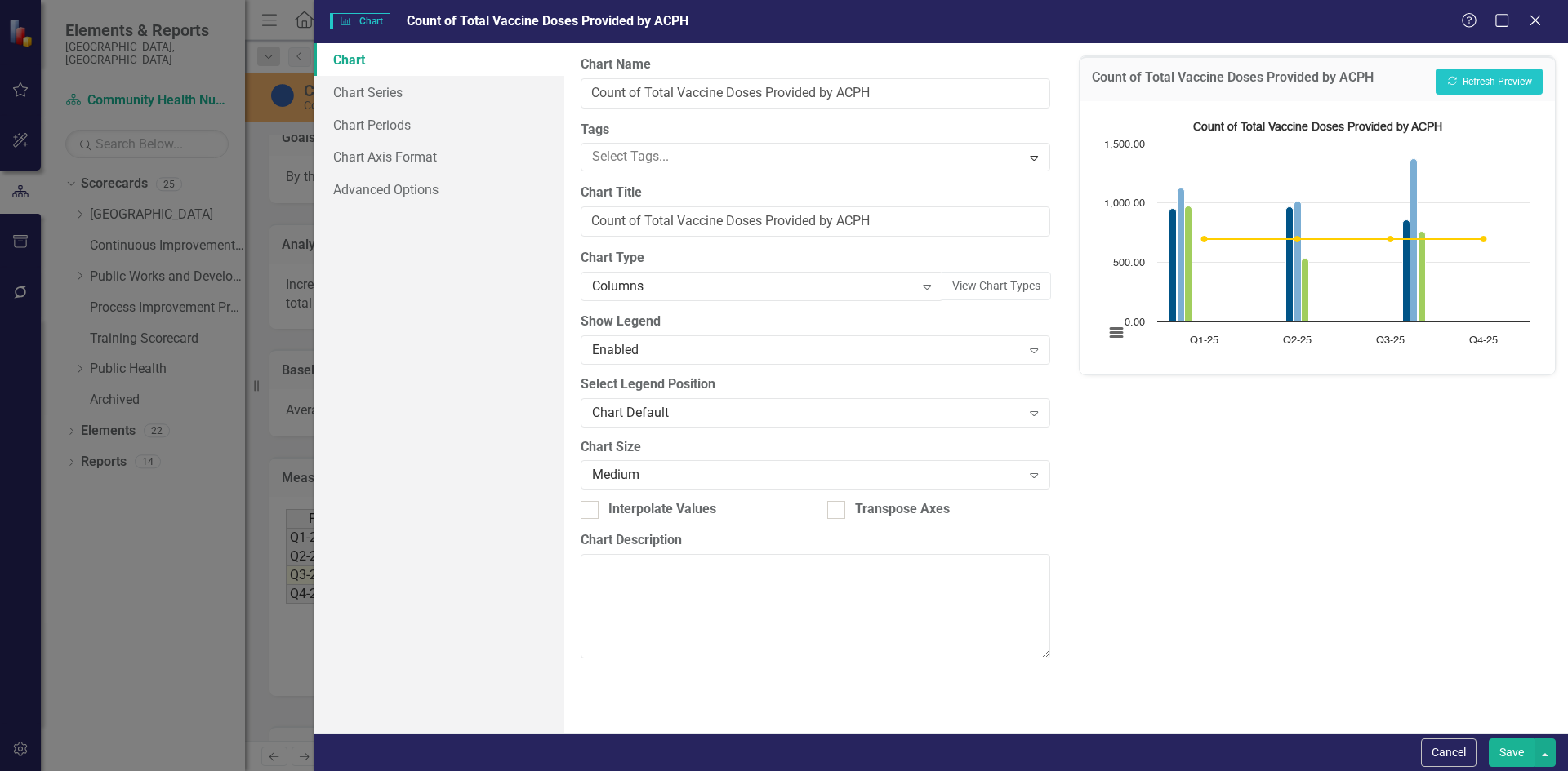
click at [740, 389] on label "Select Legend Position" at bounding box center [814, 385] width 468 height 19
click at [736, 404] on div "Chart Default" at bounding box center [806, 413] width 429 height 19
click at [1501, 751] on button "Save" at bounding box center [1511, 752] width 46 height 28
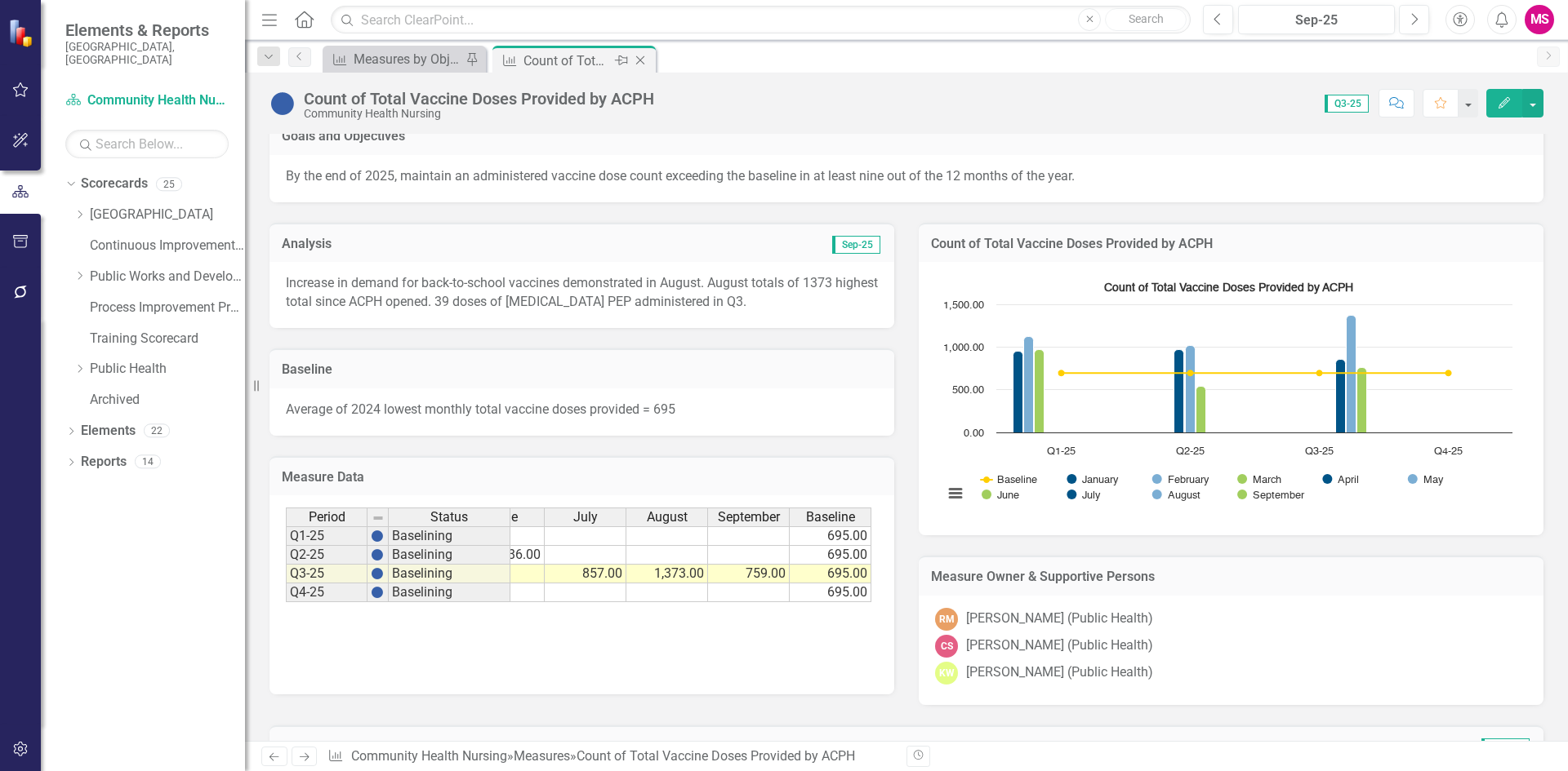
click at [645, 62] on icon "Close" at bounding box center [639, 60] width 16 height 13
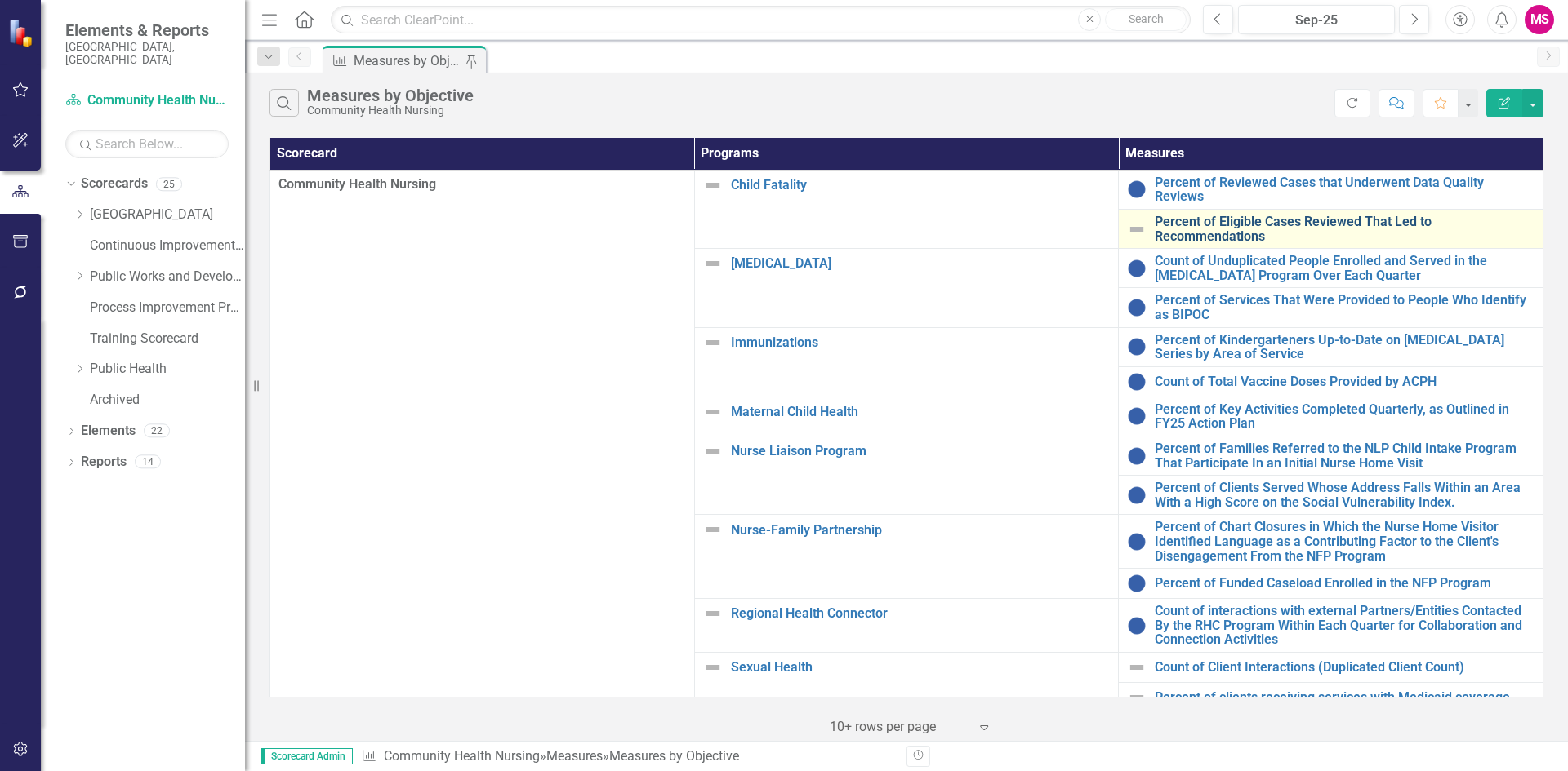
click at [1232, 215] on link "Percent of Eligible Cases Reviewed That Led to Recommendations" at bounding box center [1344, 229] width 380 height 28
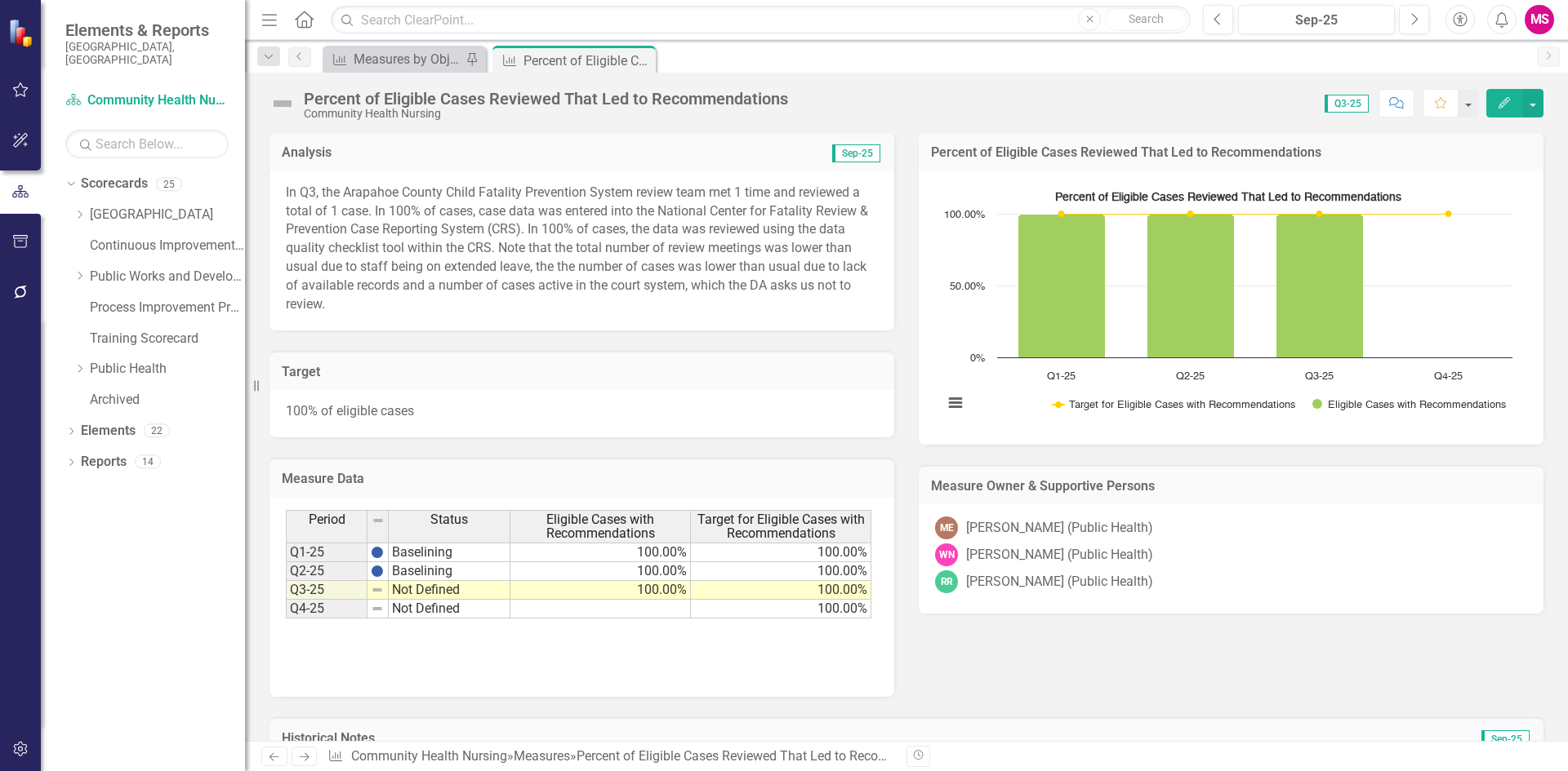
scroll to position [390, 0]
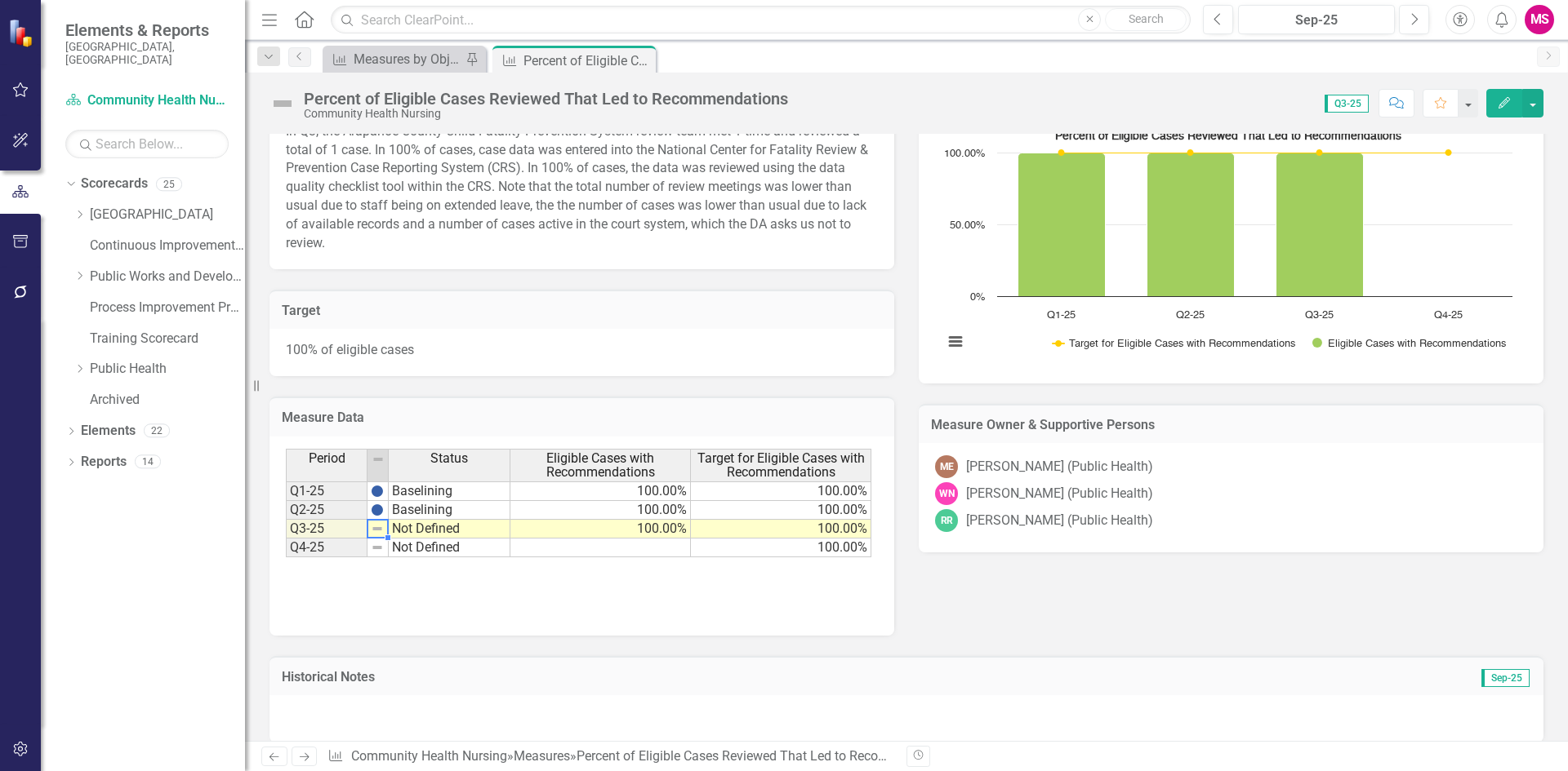
click at [379, 522] on img at bounding box center [377, 529] width 13 height 13
click at [380, 522] on img at bounding box center [377, 529] width 13 height 13
click at [313, 520] on td "Q3-25" at bounding box center [327, 529] width 82 height 19
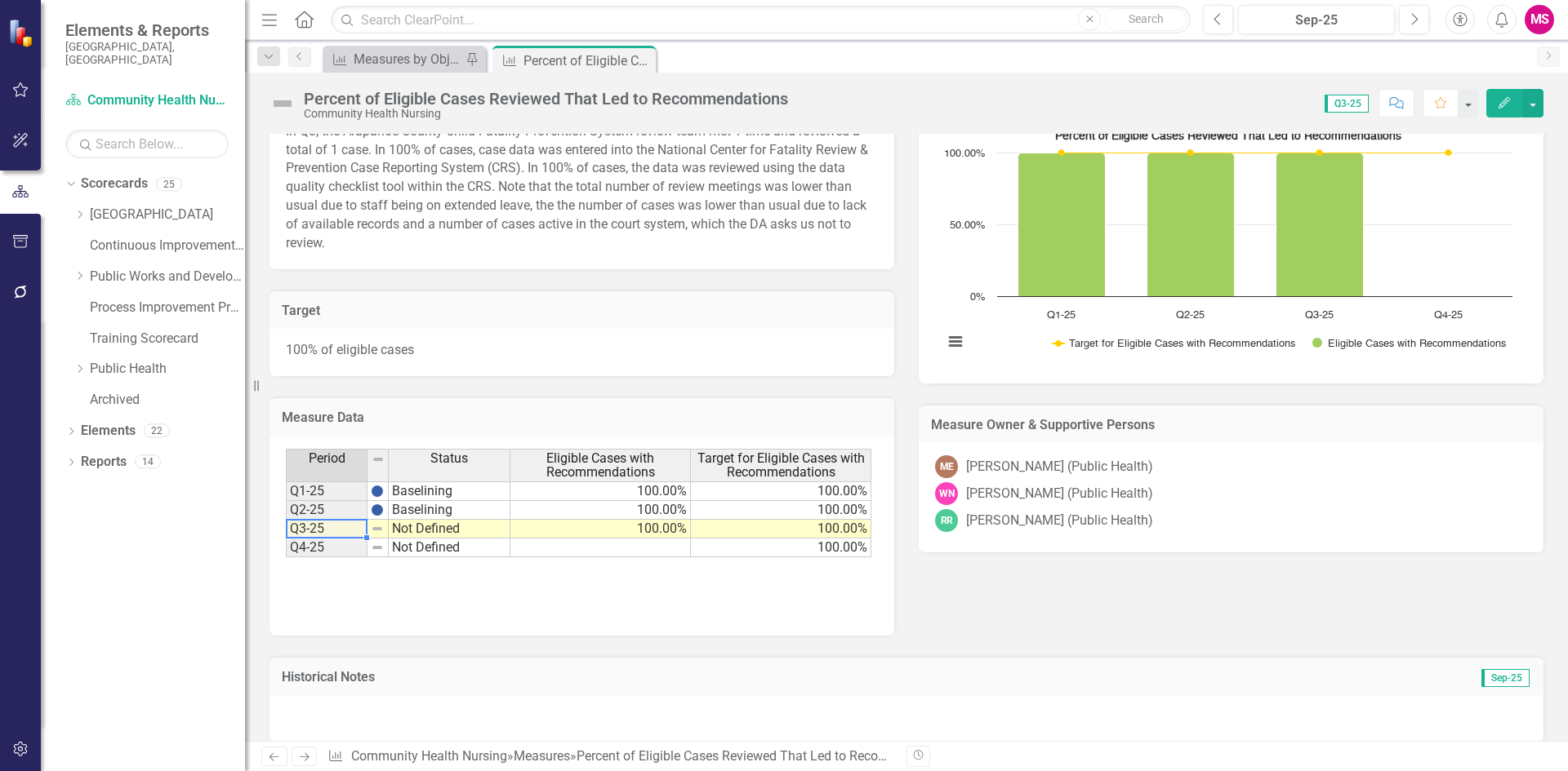
click at [596, 451] on span "Eligible Cases with Recommendations" at bounding box center [600, 465] width 173 height 28
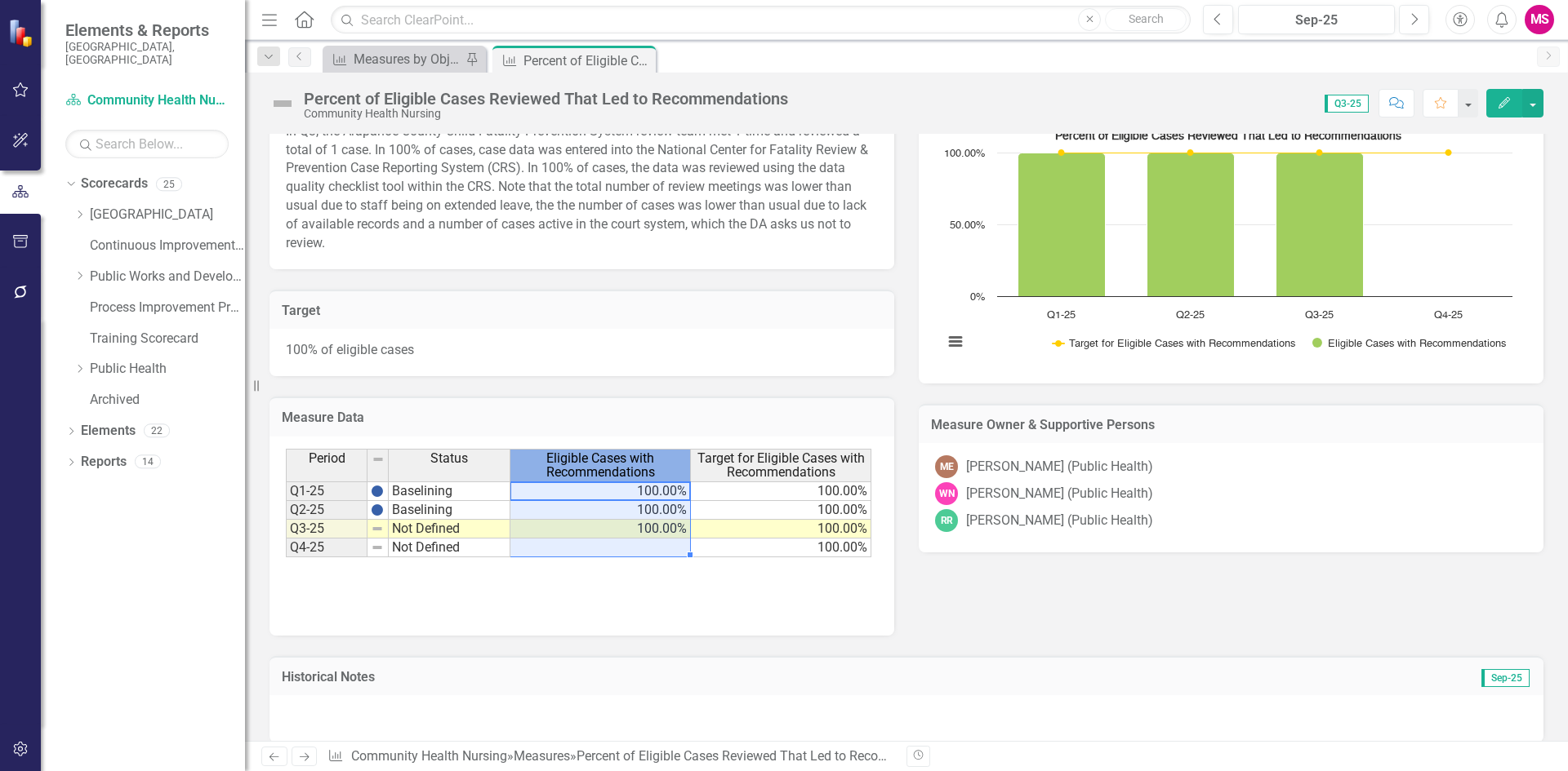
click at [596, 451] on span "Eligible Cases with Recommendations" at bounding box center [600, 465] width 173 height 28
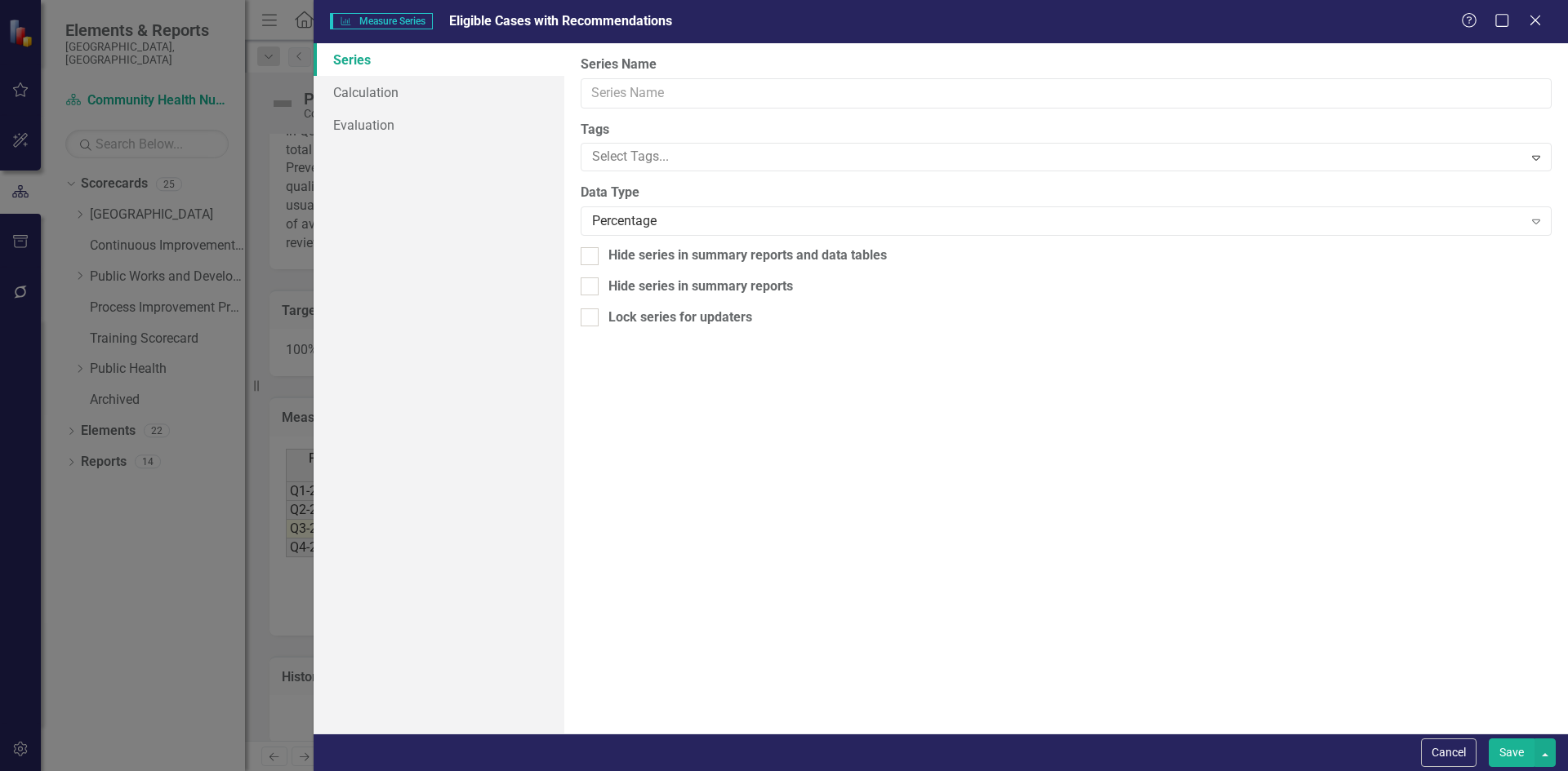
type input "Eligible Cases with Recommendations"
click at [397, 94] on link "Calculation" at bounding box center [438, 92] width 251 height 33
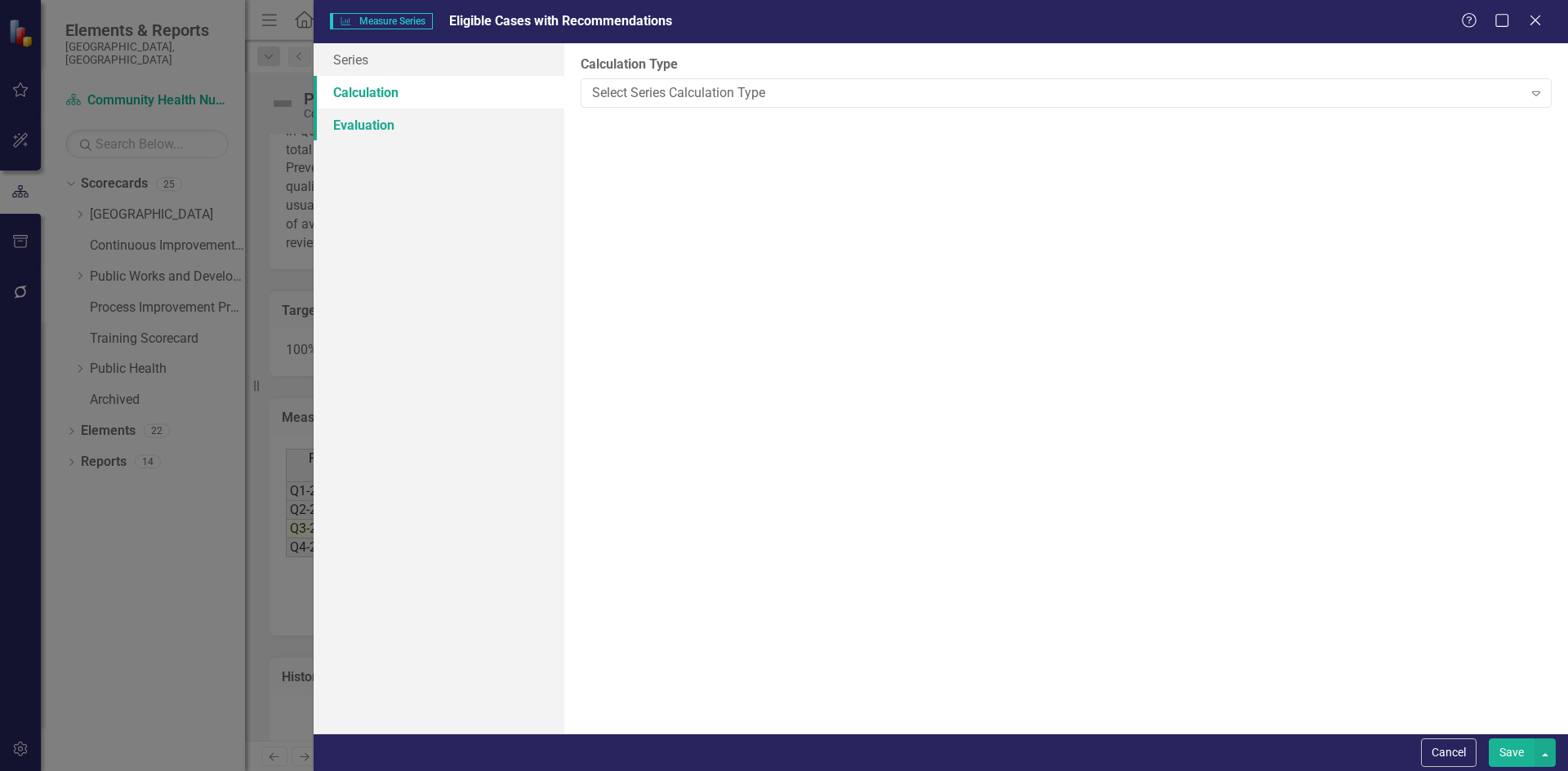
click at [392, 119] on link "Evaluation" at bounding box center [438, 125] width 251 height 33
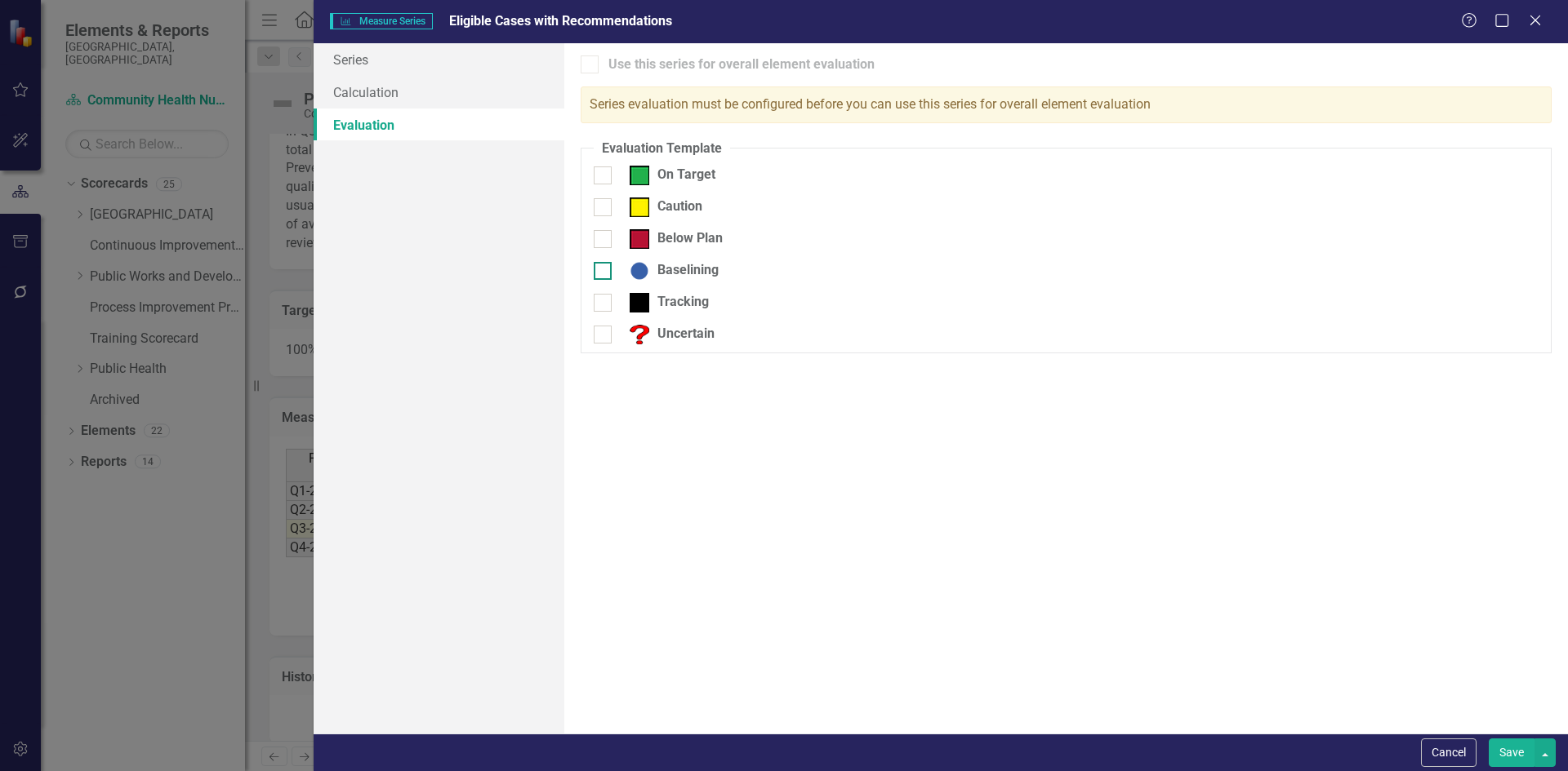
click at [603, 277] on div at bounding box center [602, 270] width 18 height 18
click at [603, 273] on input "Baselining" at bounding box center [599, 266] width 10 height 10
checkbox input "true"
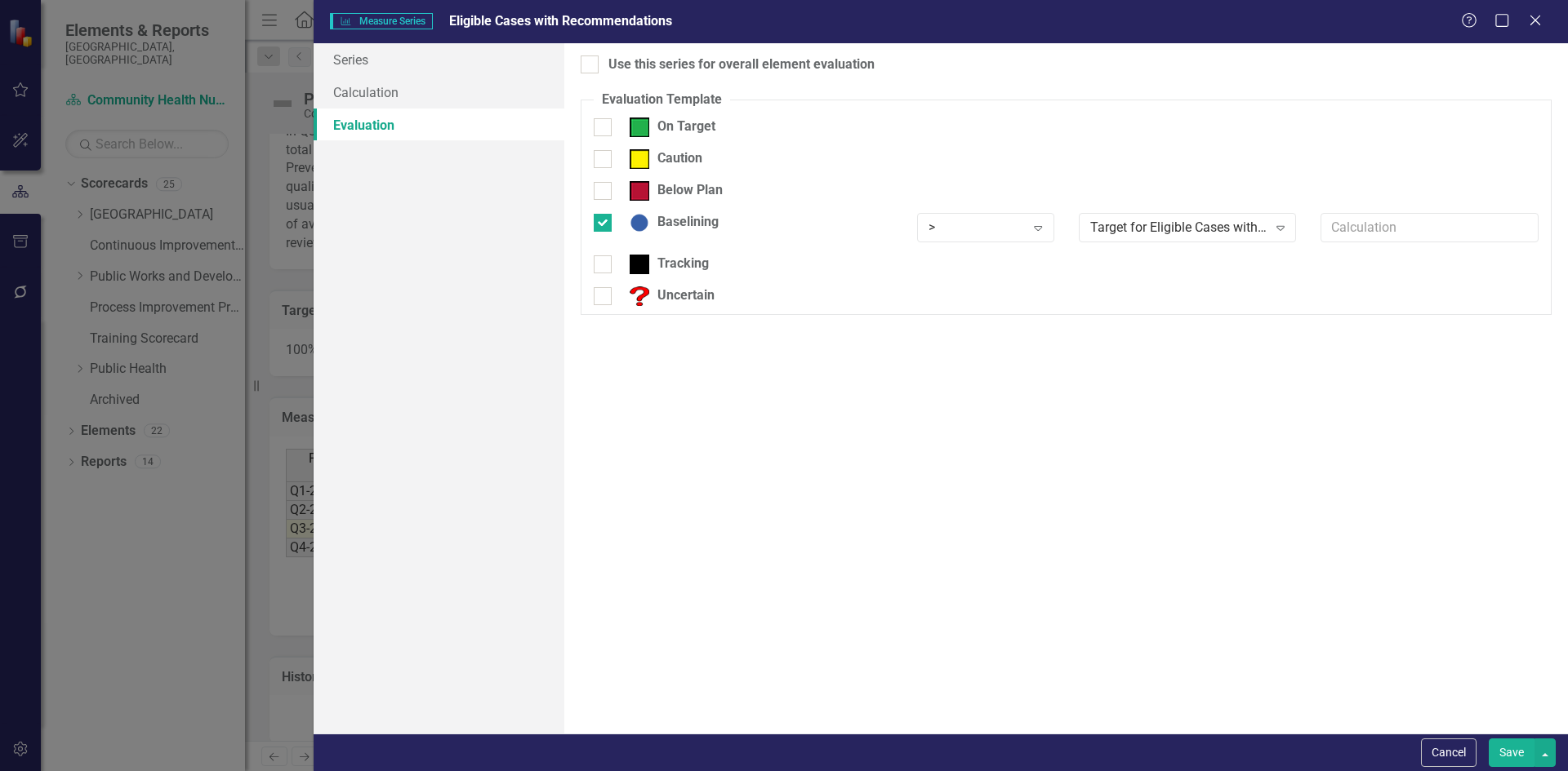
click at [1521, 755] on button "Save" at bounding box center [1511, 752] width 46 height 28
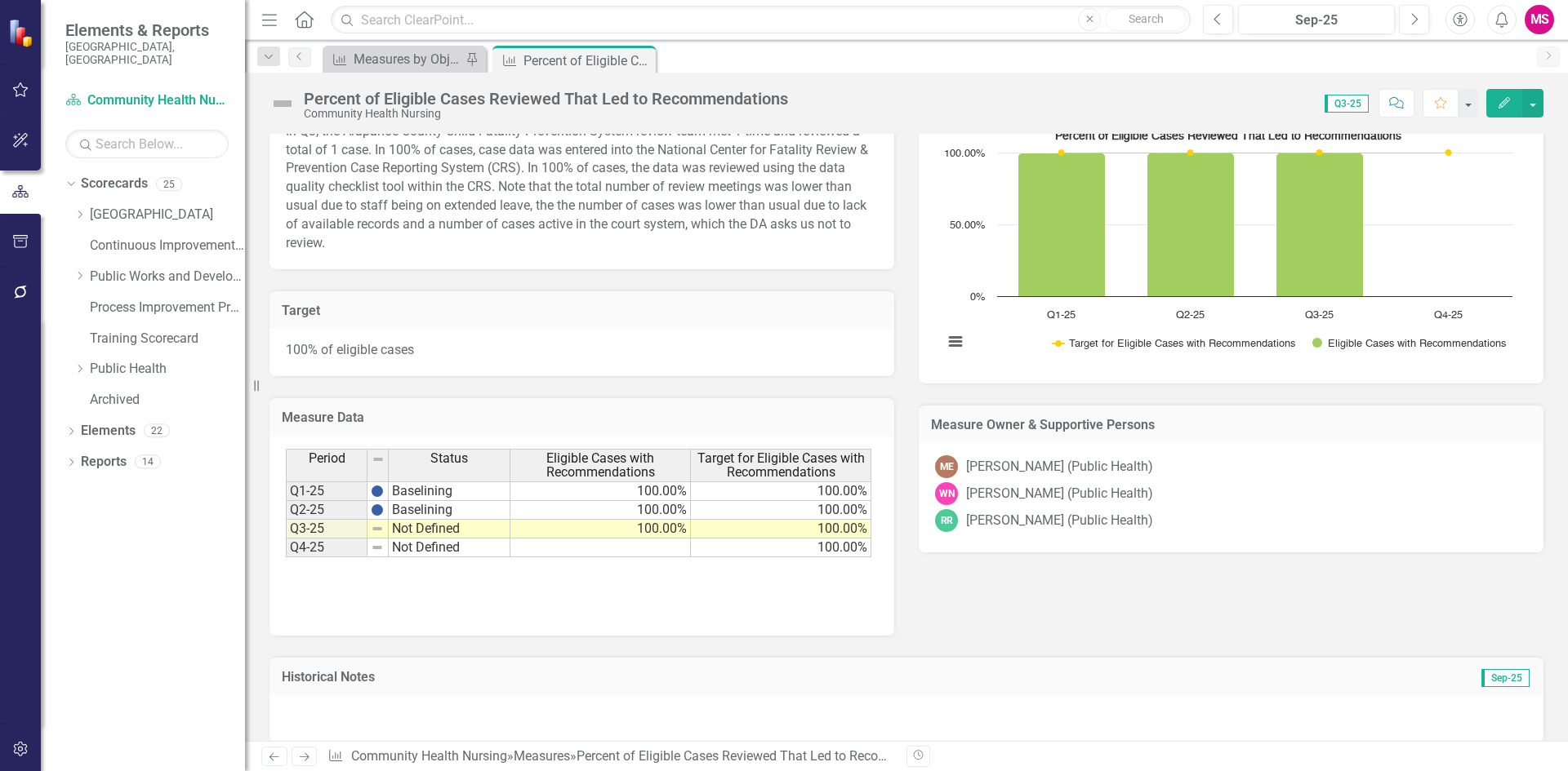
click at [660, 520] on td "100.00%" at bounding box center [601, 529] width 180 height 19
type textarea "100"
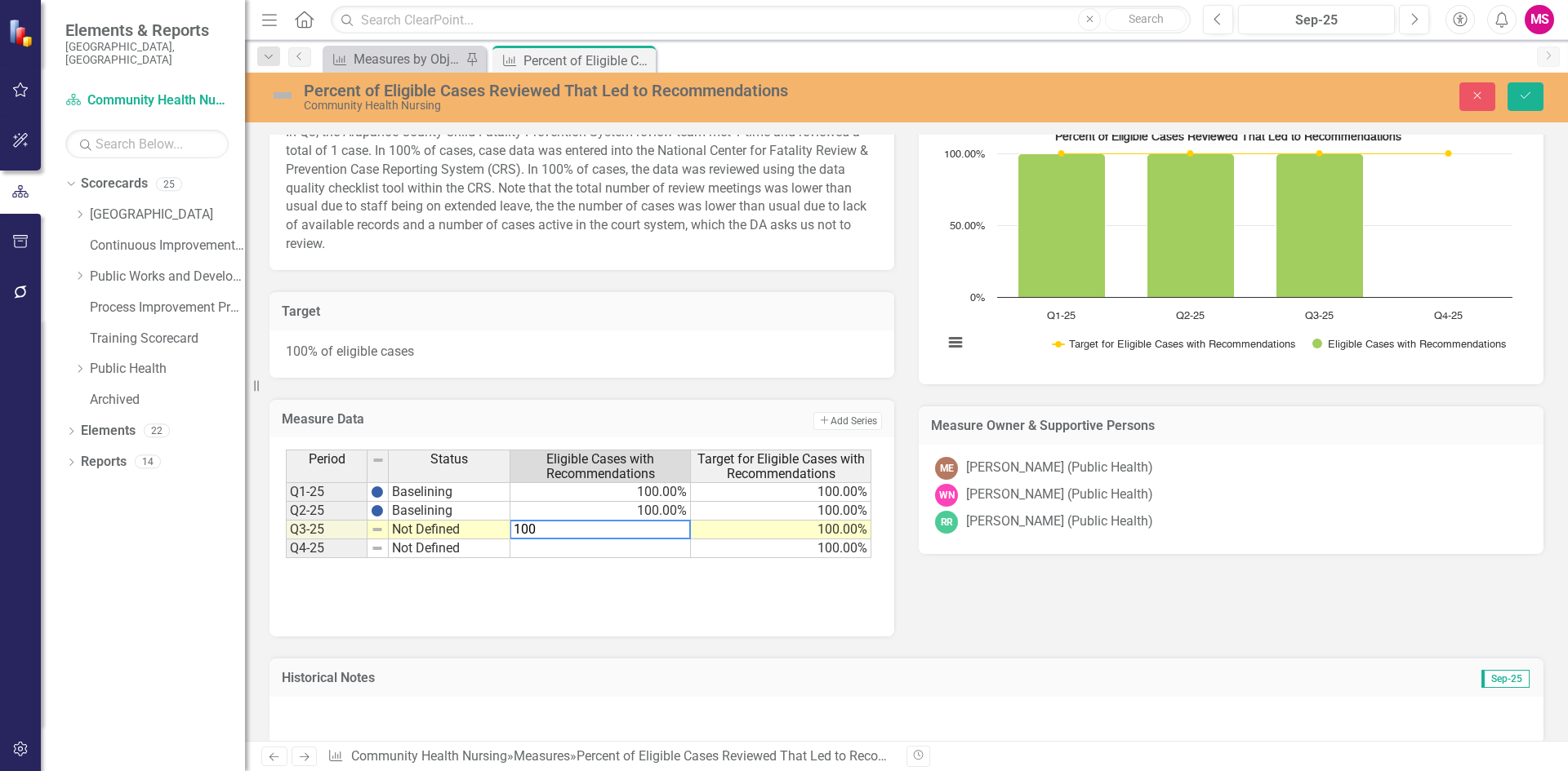
click at [543, 544] on div "Period Status Eligible Cases with Recommendations Target for Eligible Cases wit…" at bounding box center [582, 531] width 592 height 163
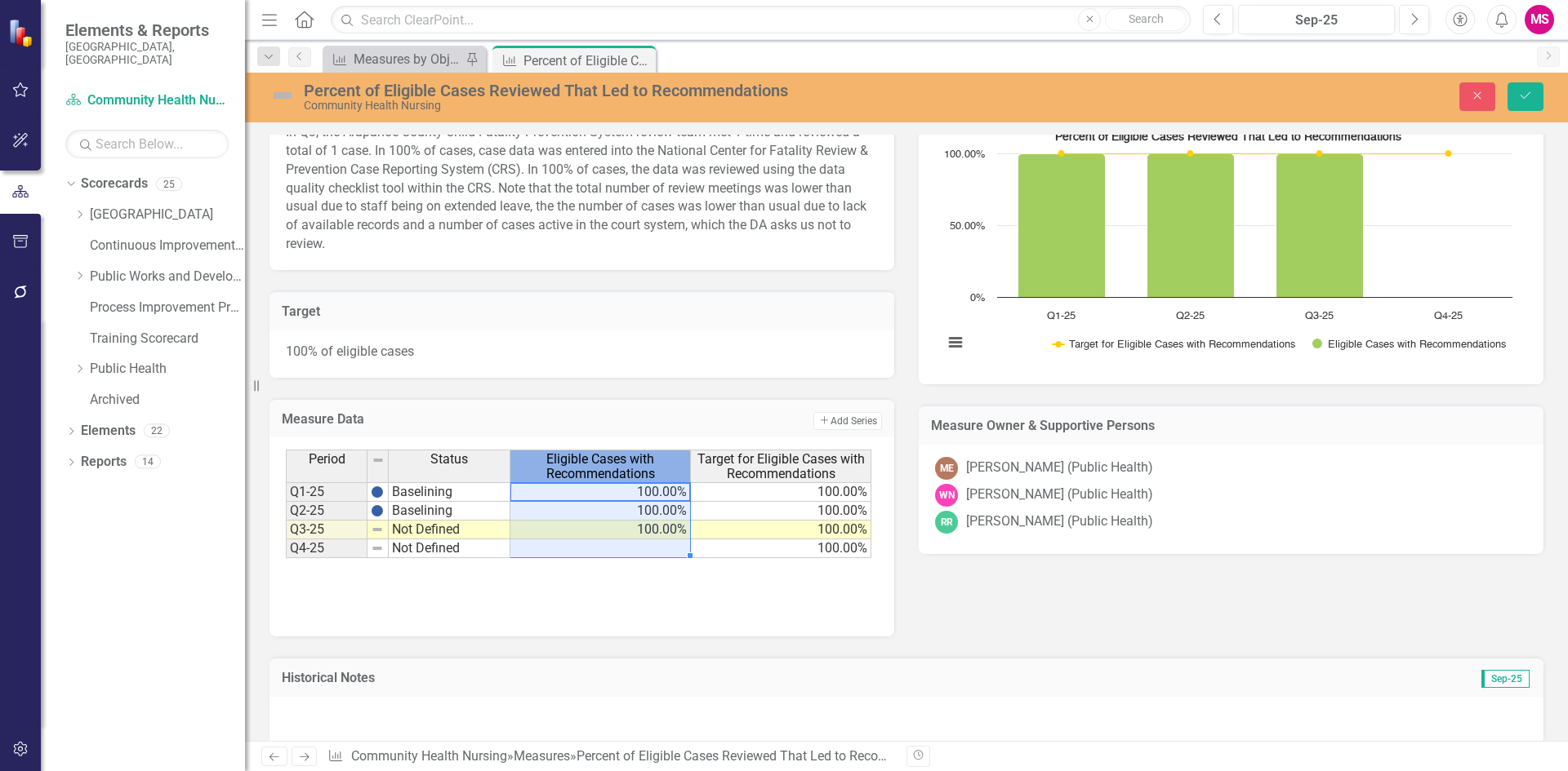
click at [581, 452] on span "Eligible Cases with Recommendations" at bounding box center [600, 466] width 173 height 28
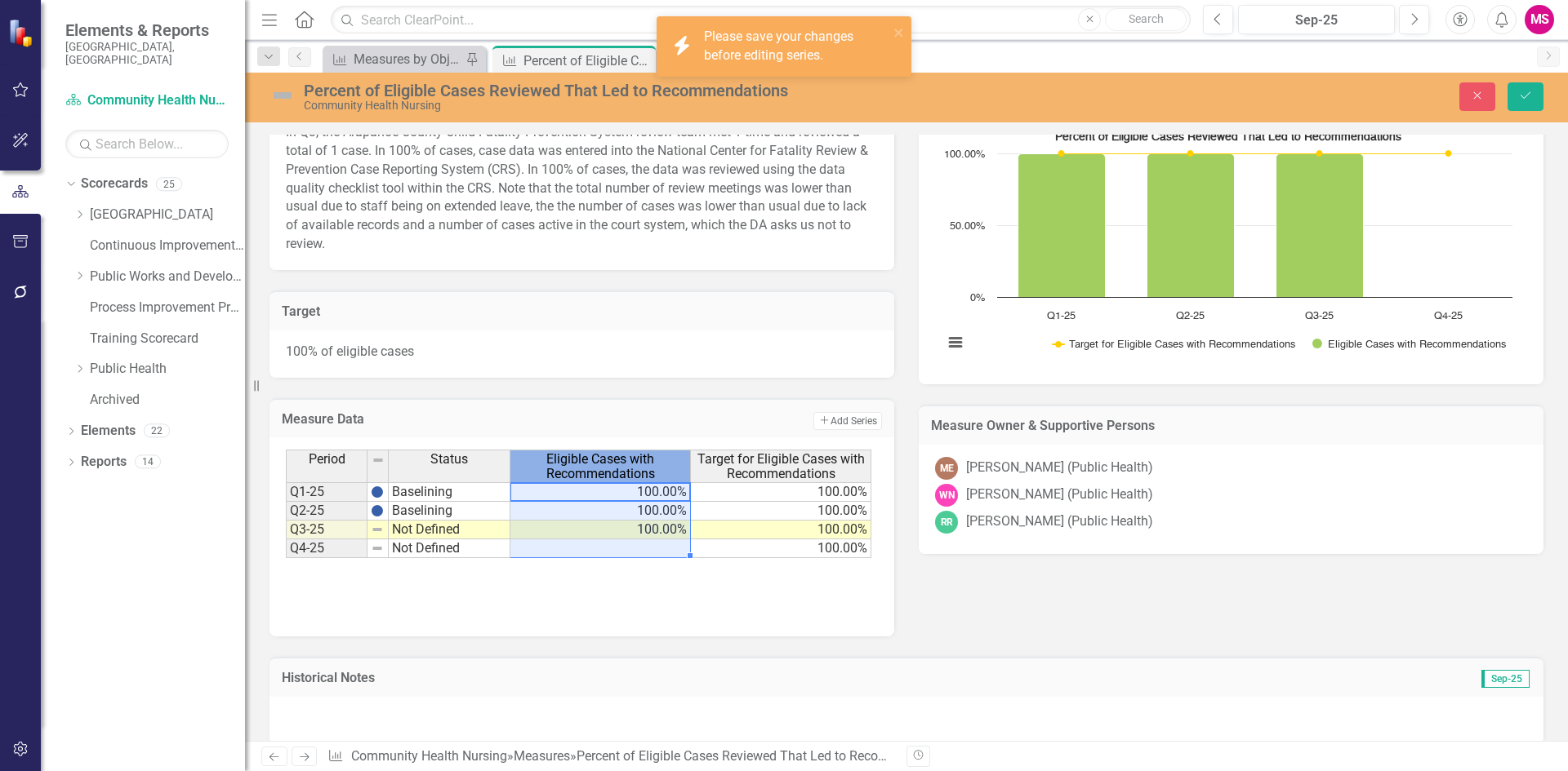
click at [588, 452] on span "Eligible Cases with Recommendations" at bounding box center [600, 466] width 173 height 28
click at [590, 452] on span "Eligible Cases with Recommendations" at bounding box center [600, 466] width 173 height 28
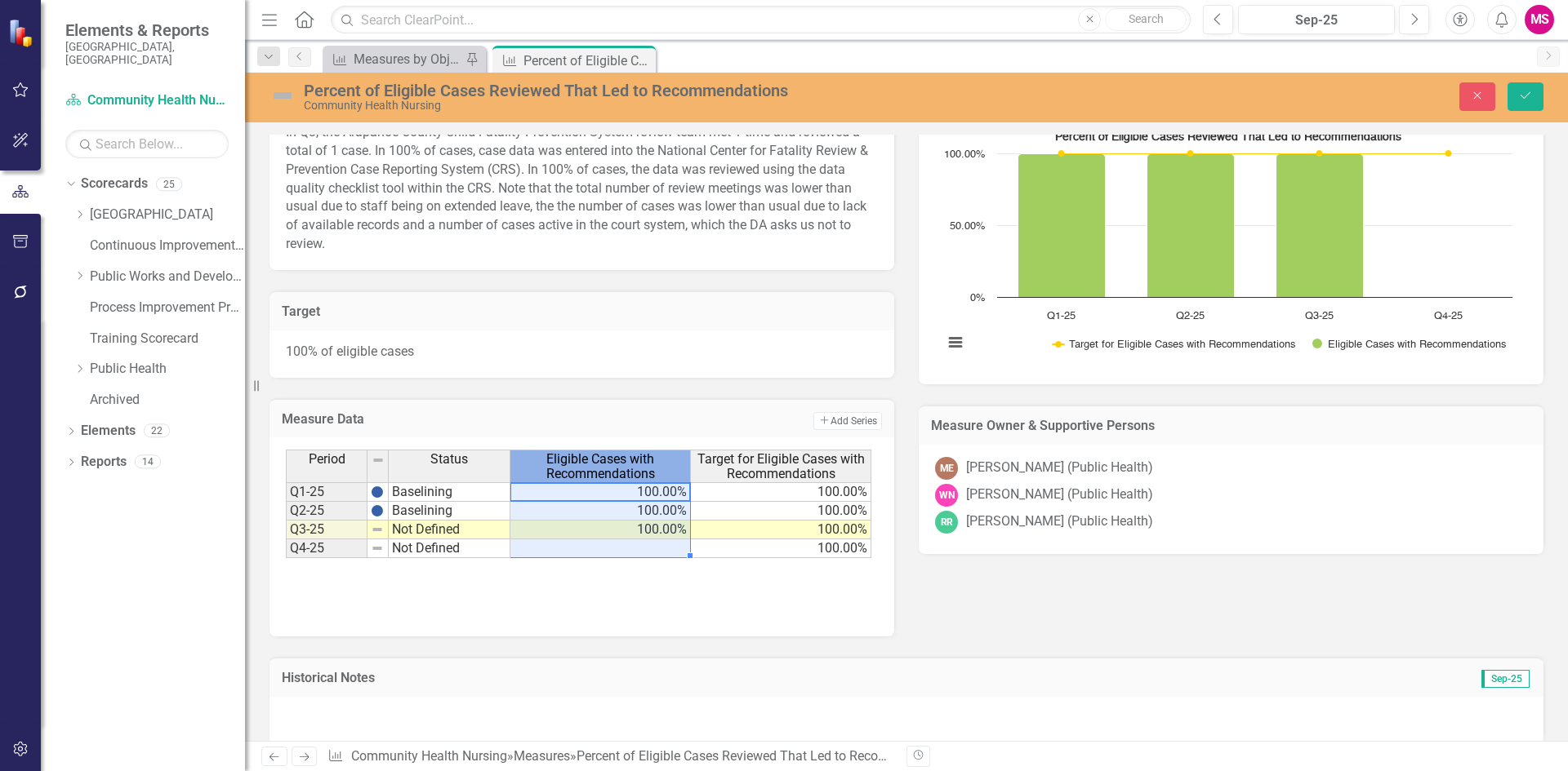
click at [572, 452] on span "Eligible Cases with Recommendations" at bounding box center [600, 466] width 173 height 28
click at [1519, 87] on button "Save" at bounding box center [1525, 97] width 36 height 28
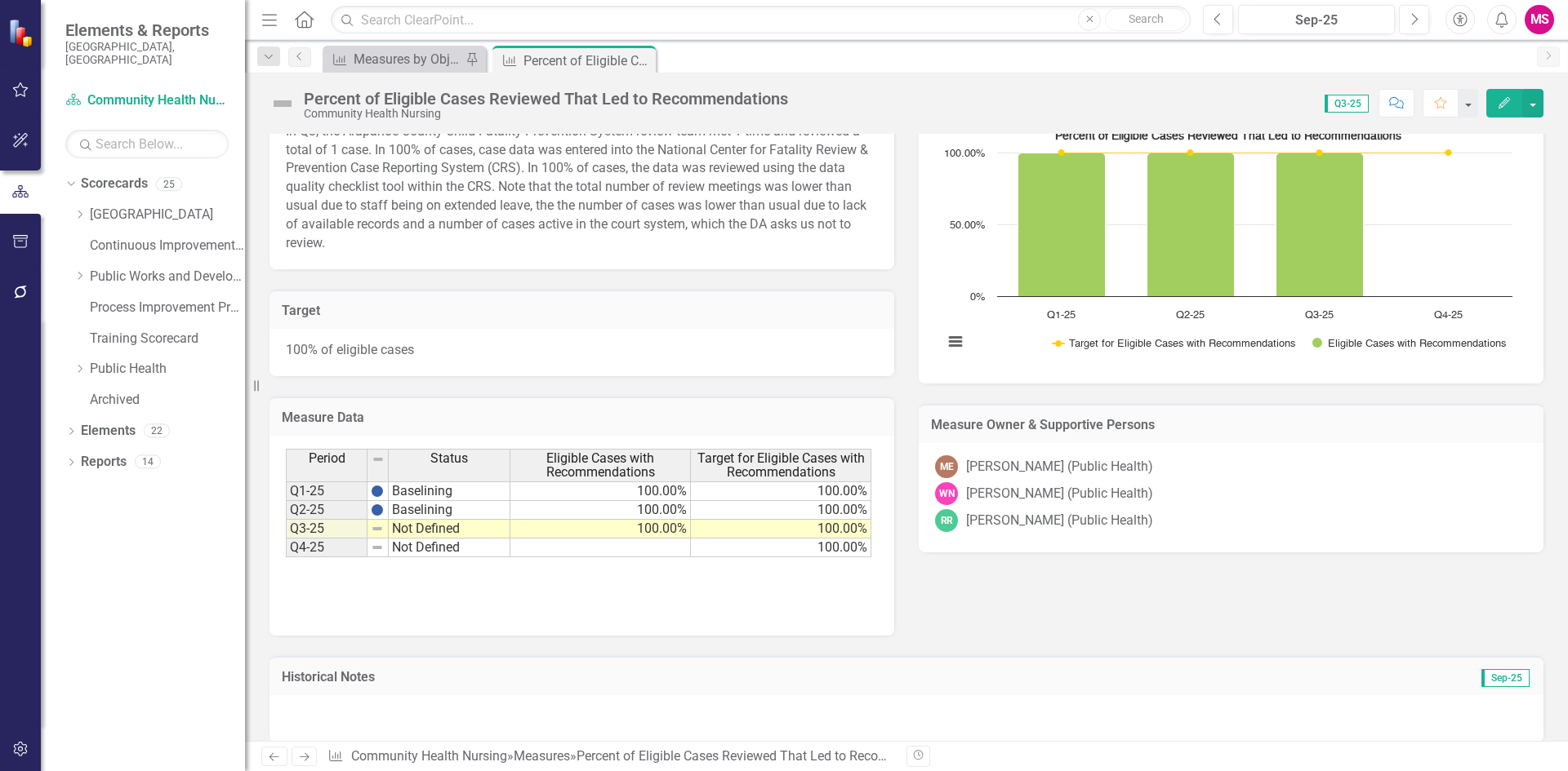
click at [588, 451] on span "Eligible Cases with Recommendations" at bounding box center [600, 465] width 173 height 28
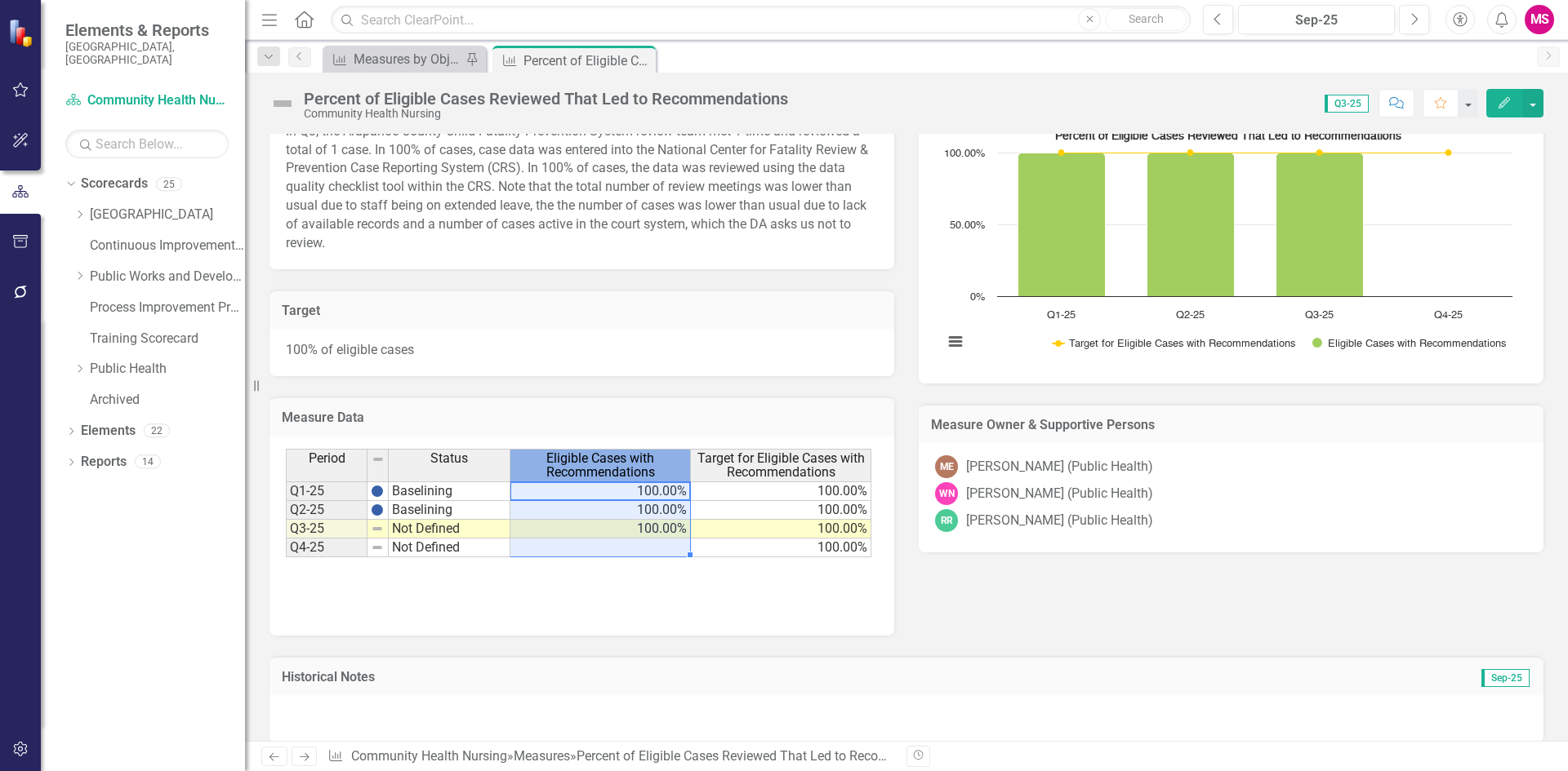
click at [588, 451] on span "Eligible Cases with Recommendations" at bounding box center [600, 465] width 173 height 28
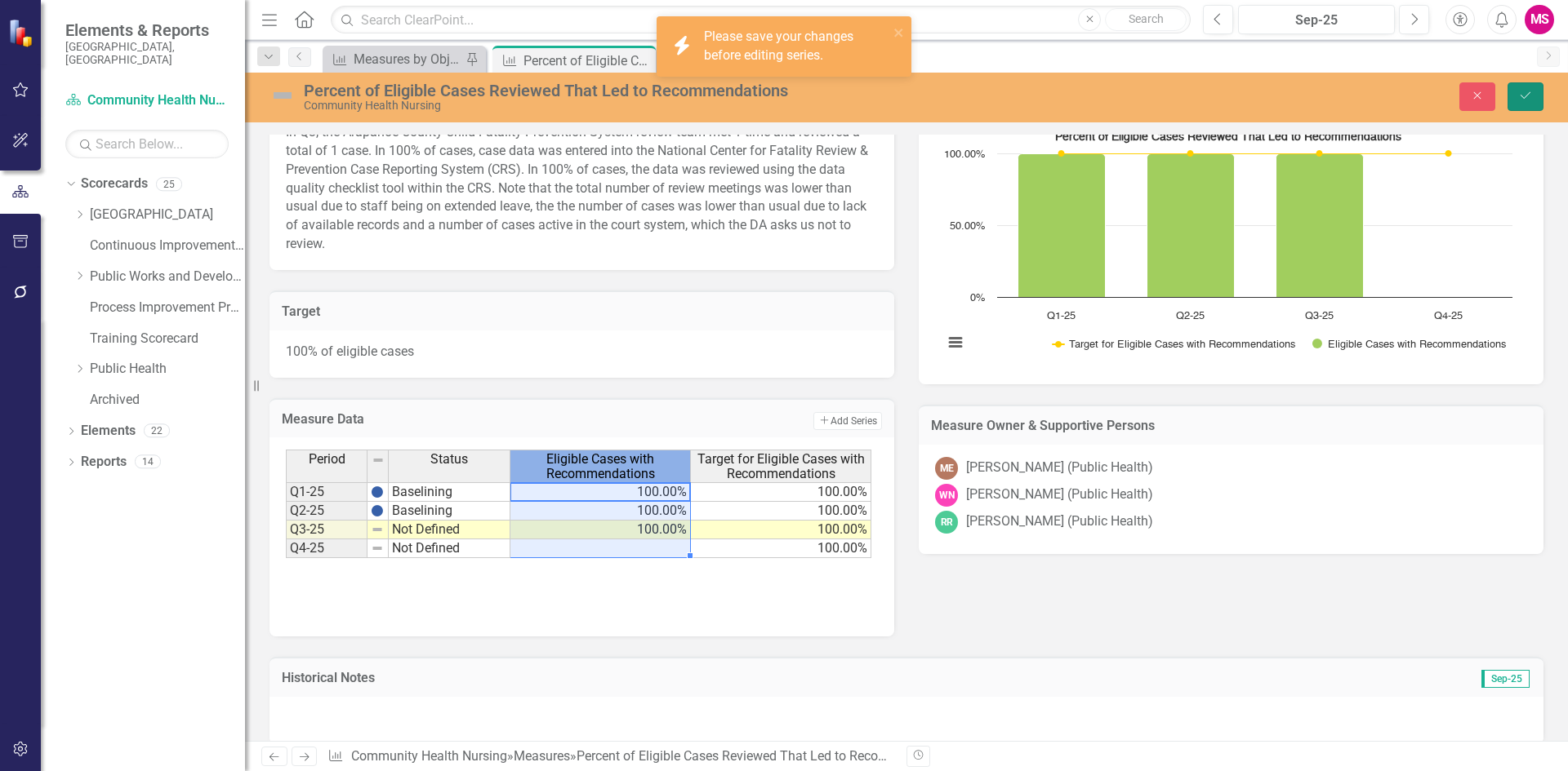
click at [1524, 96] on icon "Save" at bounding box center [1526, 96] width 15 height 11
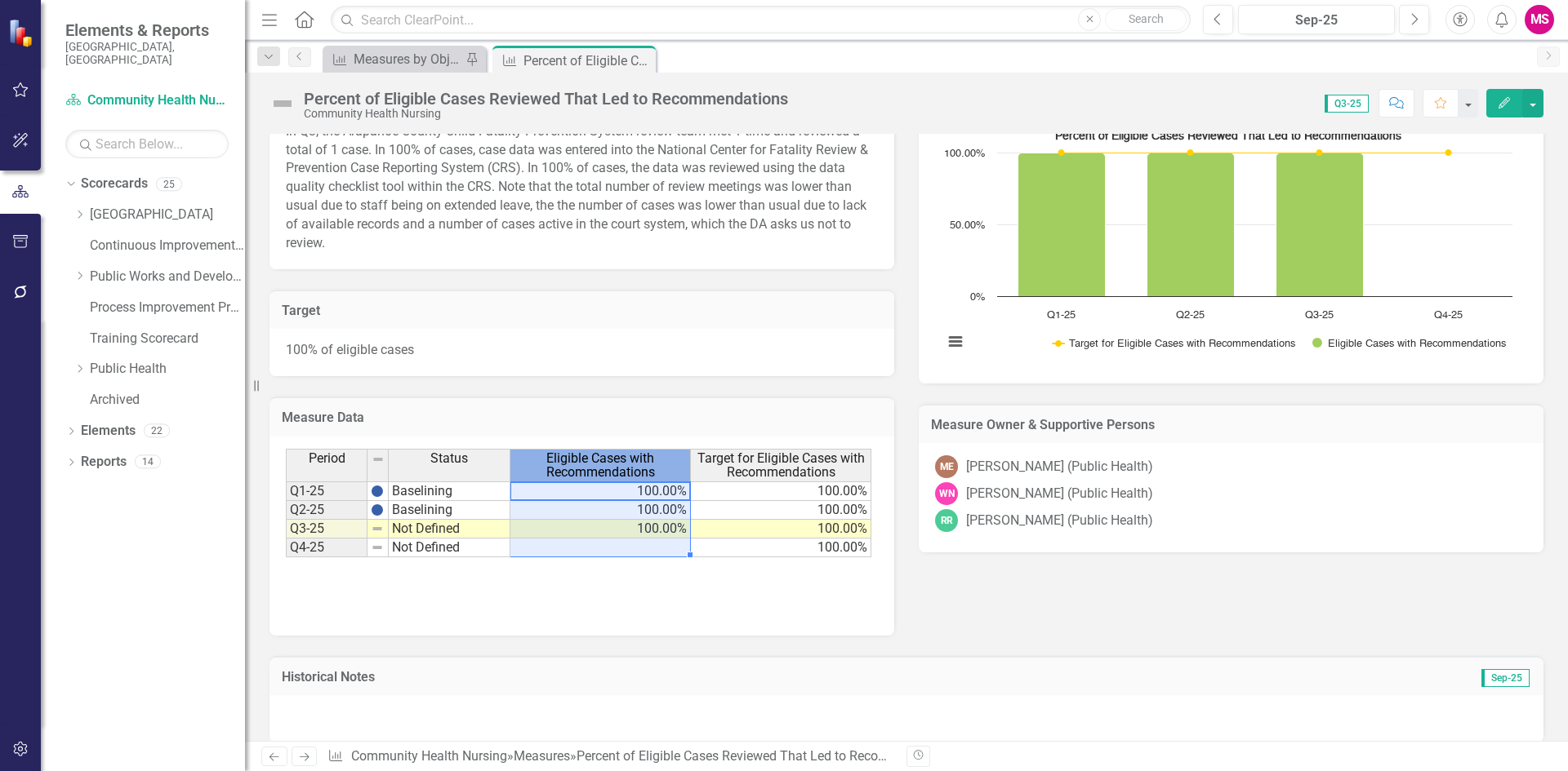
click at [586, 451] on span "Eligible Cases with Recommendations" at bounding box center [600, 465] width 173 height 28
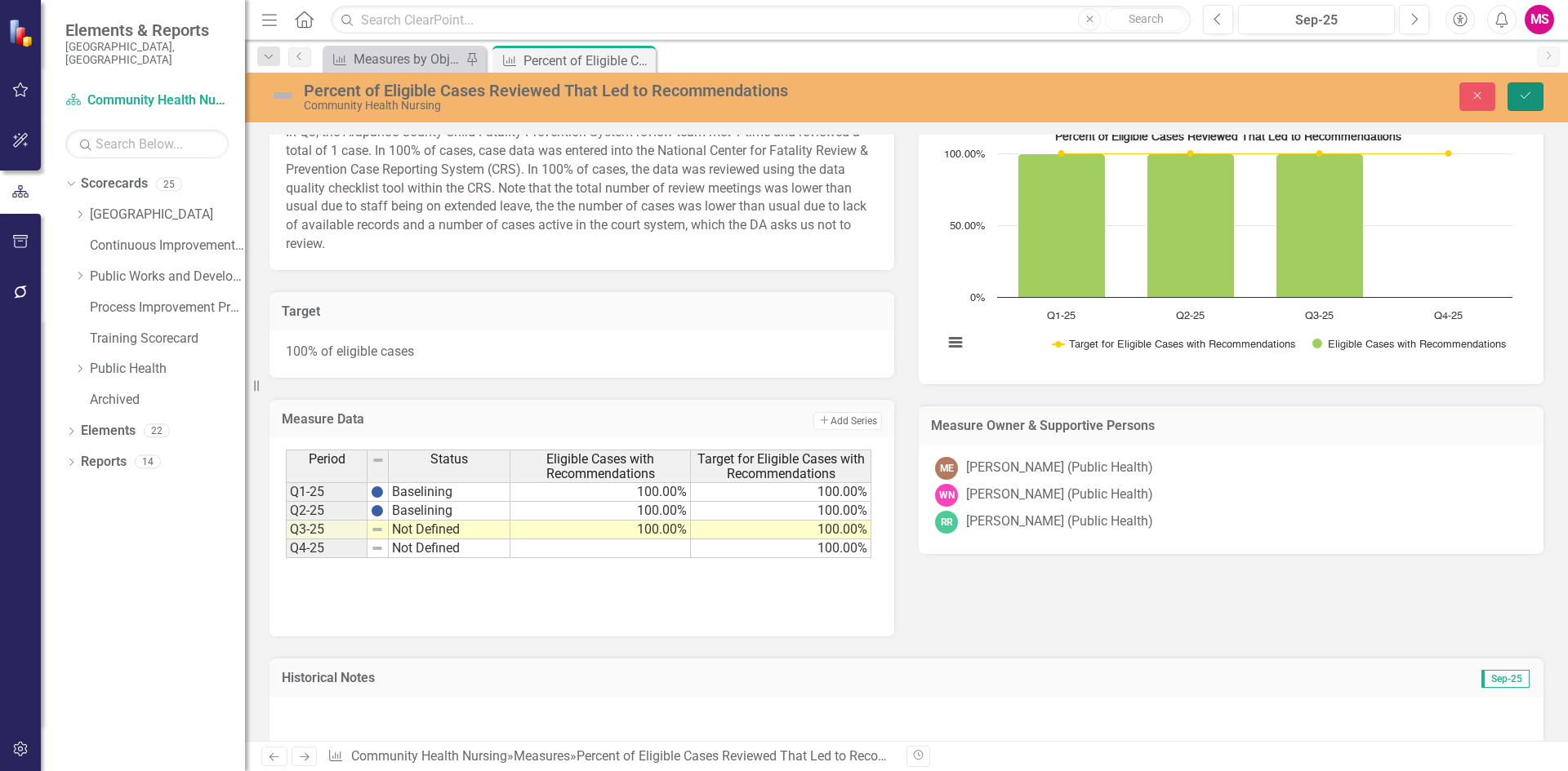
click at [1534, 96] on button "Save" at bounding box center [1525, 97] width 36 height 28
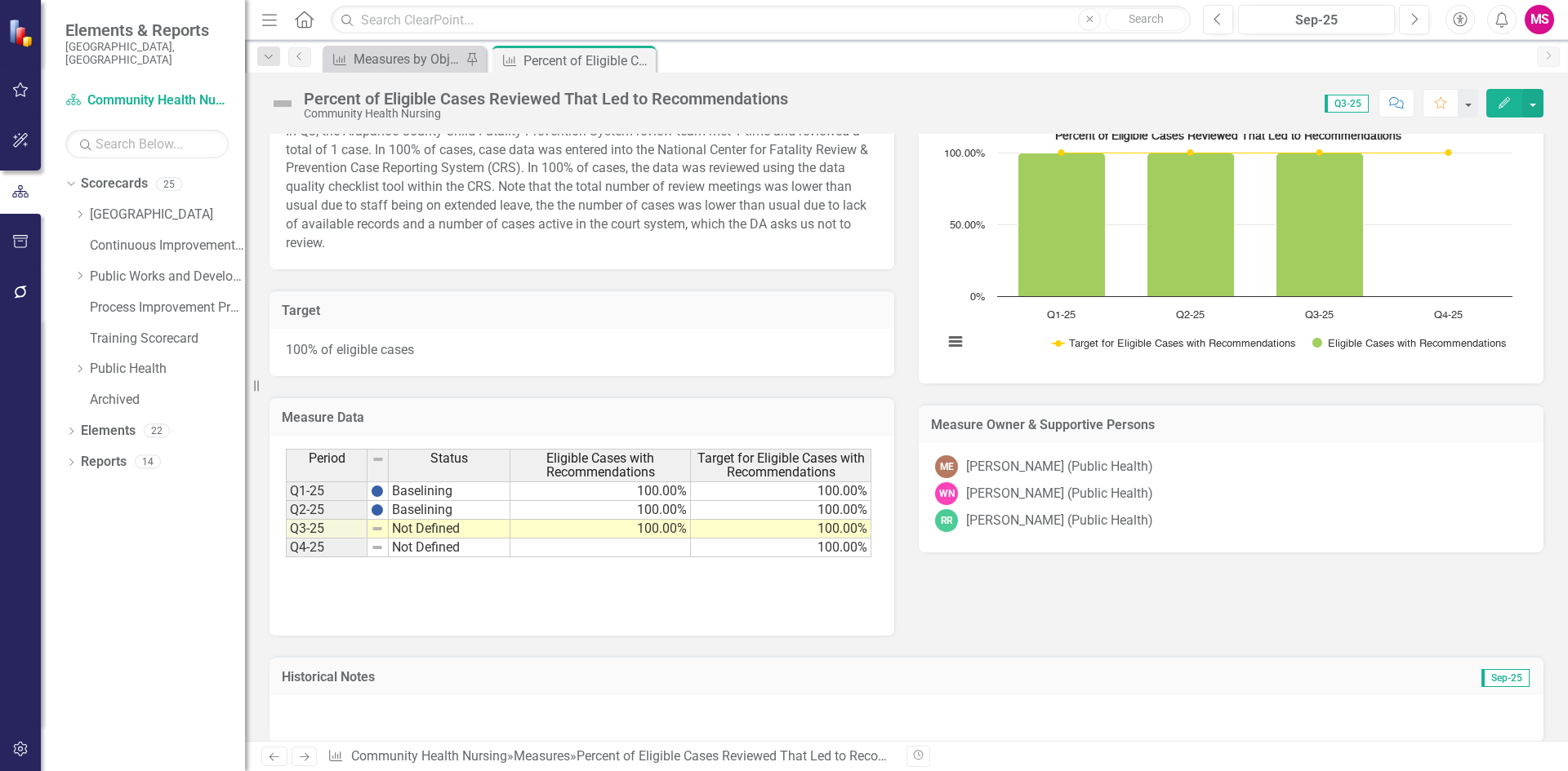
click at [384, 520] on td at bounding box center [378, 529] width 22 height 19
click at [335, 520] on td "Q3-25" at bounding box center [327, 529] width 82 height 19
click at [369, 535] on div at bounding box center [366, 537] width 7 height 7
click at [374, 522] on img at bounding box center [377, 529] width 13 height 13
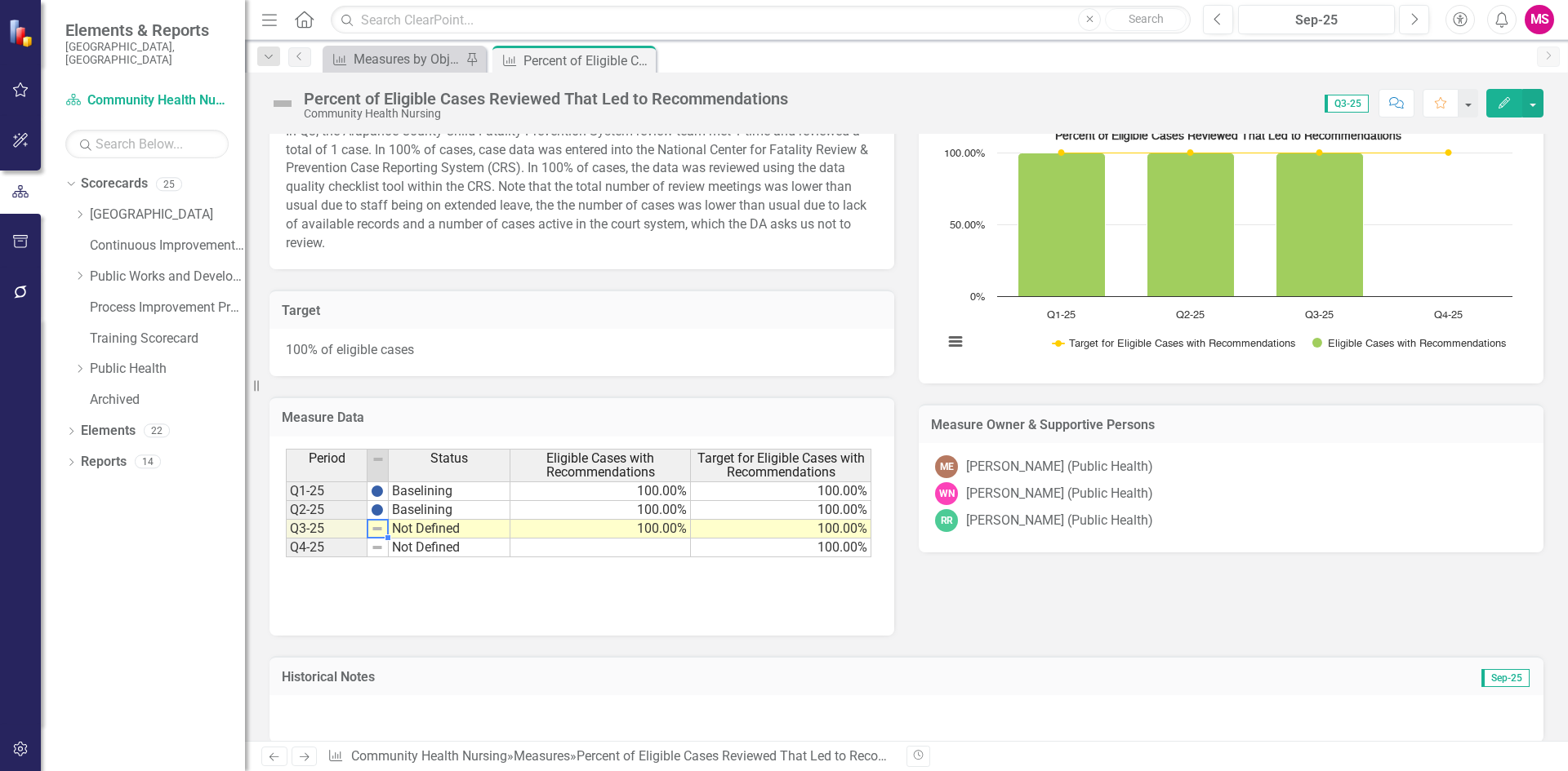
click at [378, 522] on img at bounding box center [377, 529] width 13 height 13
click at [403, 520] on td "Not Defined" at bounding box center [449, 529] width 122 height 19
click at [393, 520] on td "Not Defined" at bounding box center [449, 529] width 122 height 19
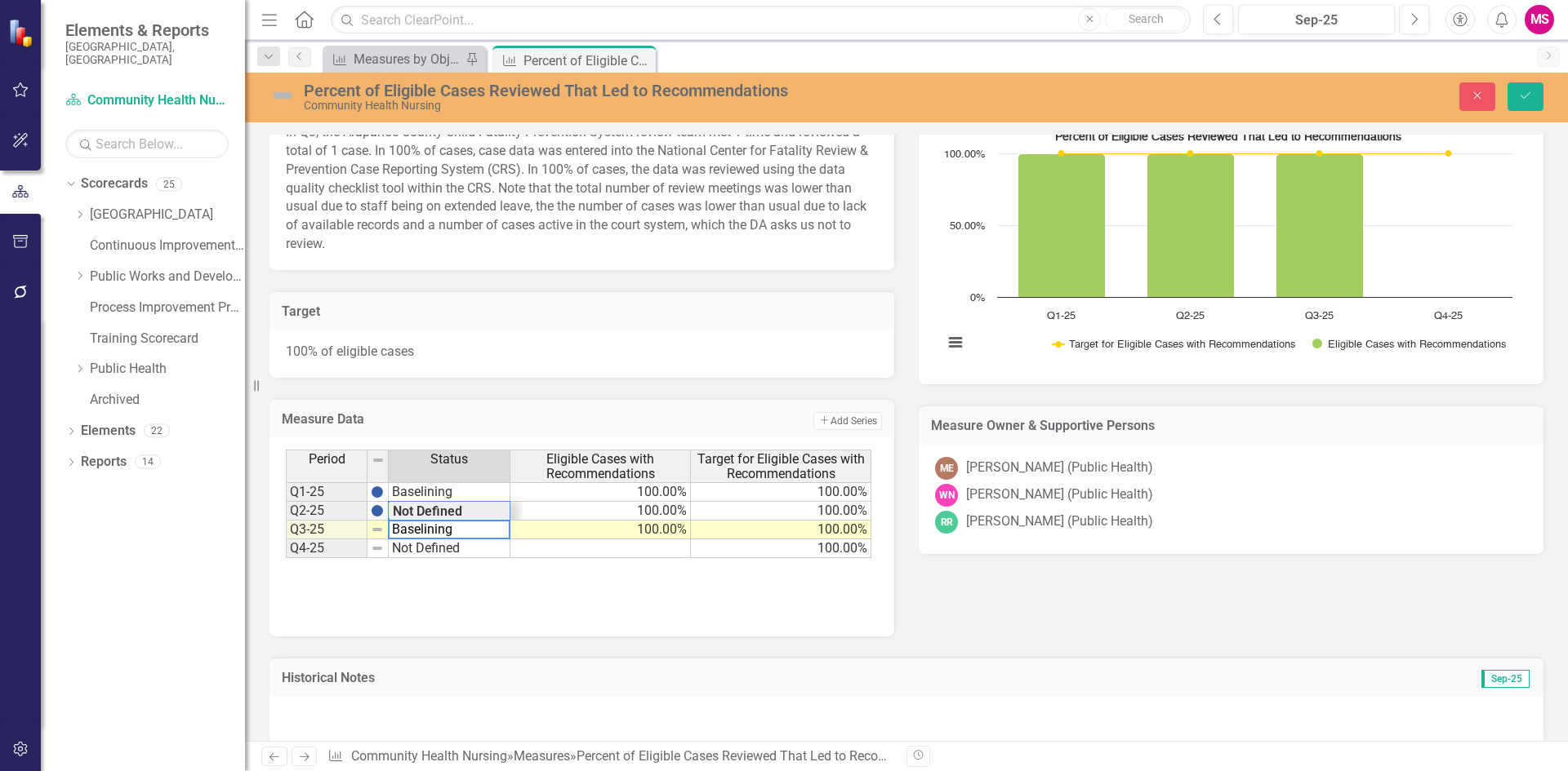
click at [452, 452] on span "Status" at bounding box center [449, 460] width 38 height 15
click at [449, 452] on span "Status" at bounding box center [449, 460] width 38 height 15
click at [438, 521] on td "Not Defined" at bounding box center [449, 530] width 122 height 19
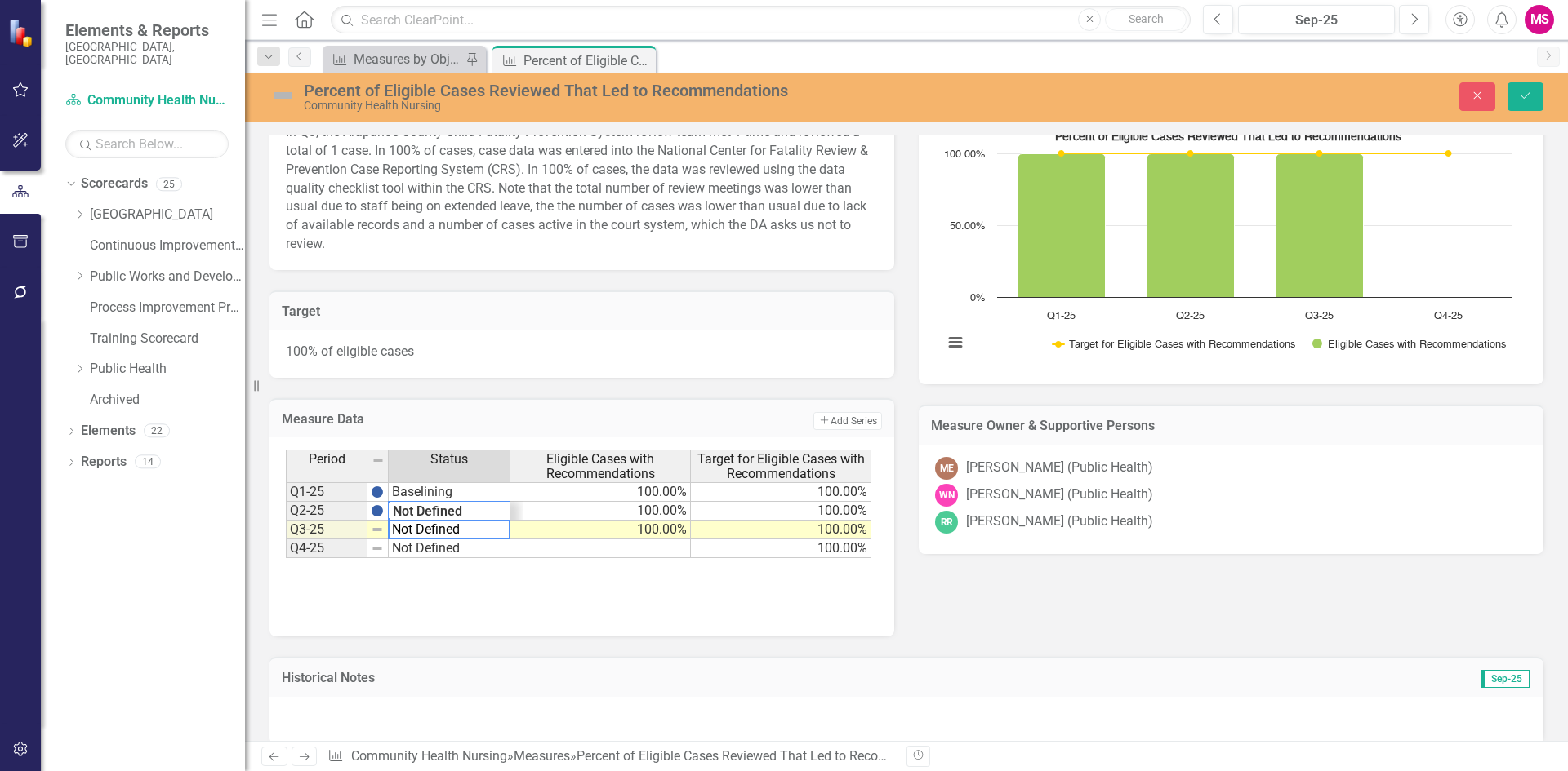
drag, startPoint x: 474, startPoint y: 506, endPoint x: 349, endPoint y: 507, distance: 125.0
click at [349, 507] on div "Period Status Eligible Cases with Recommendations Target for Eligible Cases wit…" at bounding box center [579, 504] width 586 height 109
click at [461, 489] on div "Period Status Eligible Cases with Recommendations Target for Eligible Cases wit…" at bounding box center [579, 504] width 586 height 109
click at [452, 539] on td "Not Defined" at bounding box center [449, 549] width 122 height 19
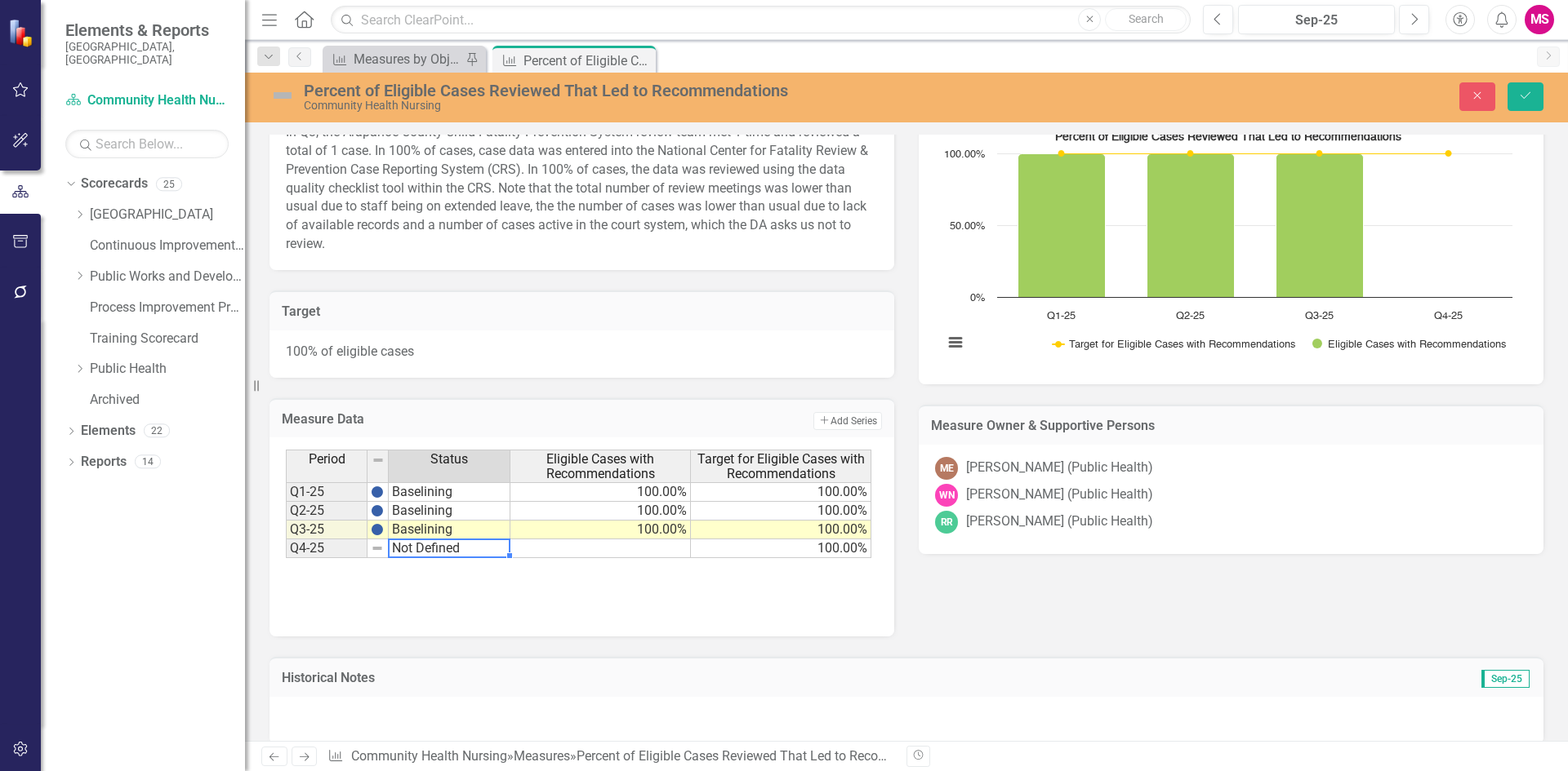
click at [452, 539] on td "Not Defined" at bounding box center [449, 549] width 122 height 19
click at [451, 482] on td "Baselining" at bounding box center [449, 491] width 122 height 20
click at [421, 539] on td "Not Defined" at bounding box center [449, 549] width 122 height 19
type textarea "N"
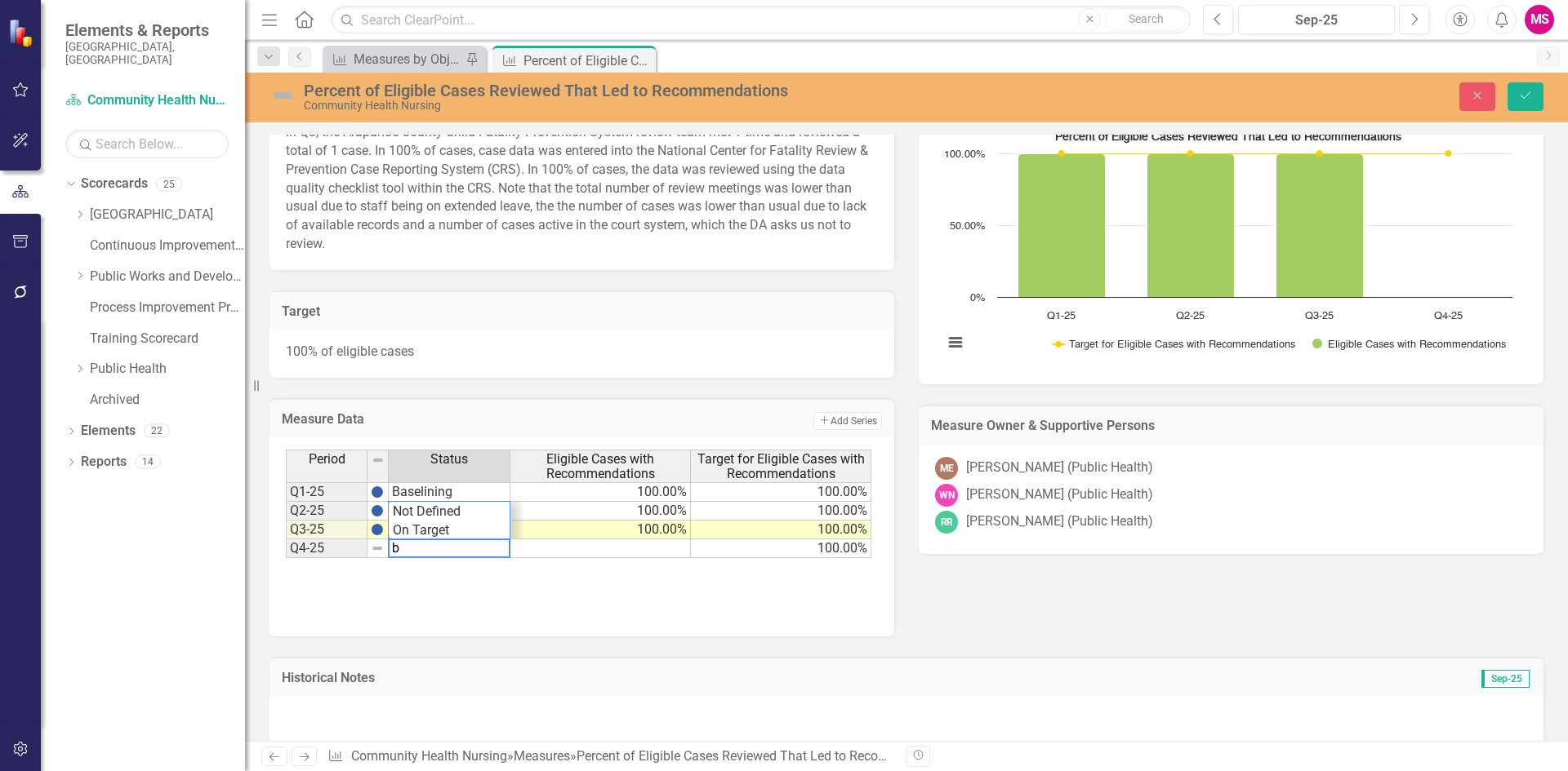
scroll to position [57, 0]
type textarea "Baselining"
click at [438, 482] on td "Baselining" at bounding box center [449, 491] width 122 height 20
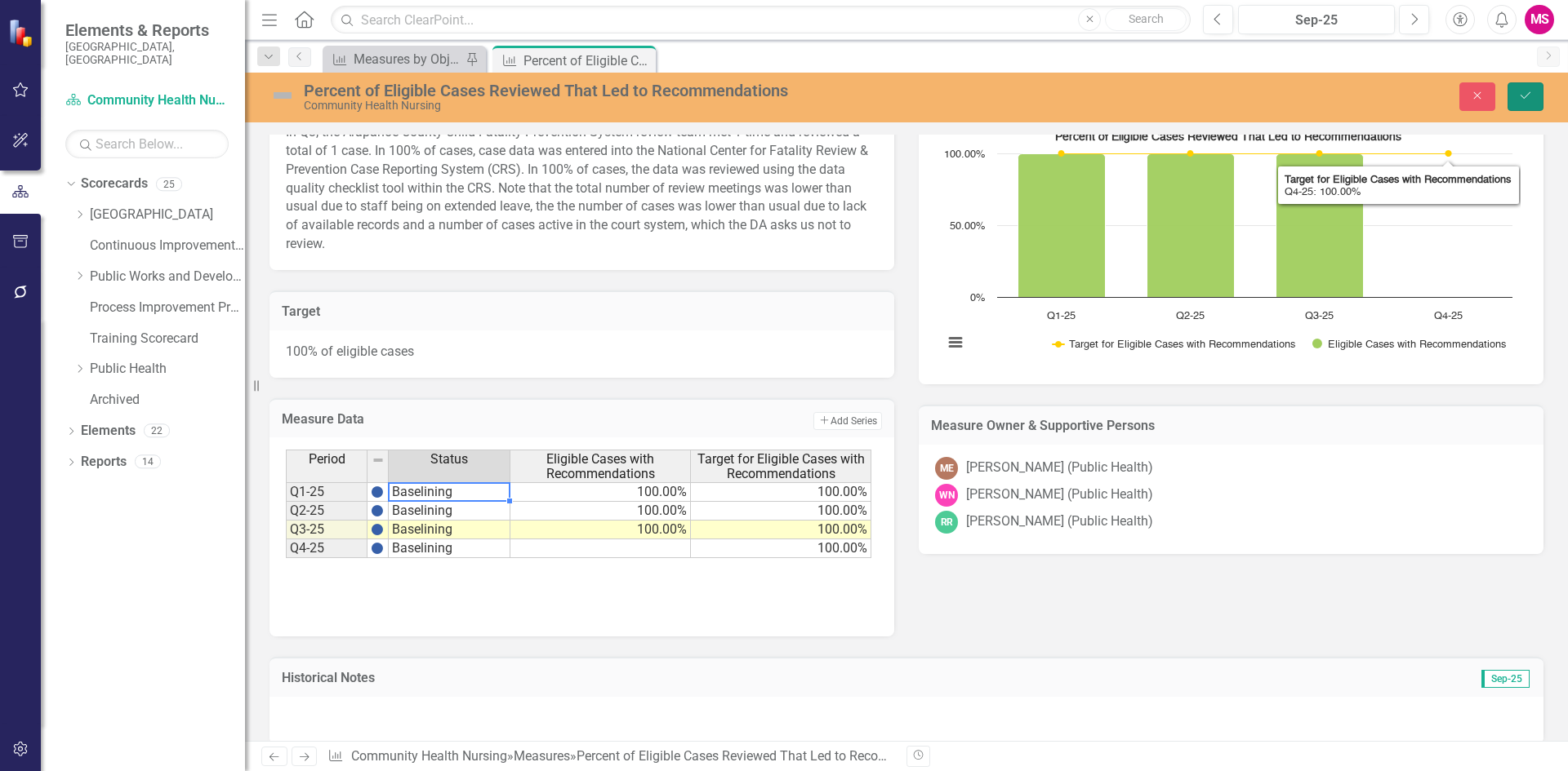
click at [1527, 97] on icon "Save" at bounding box center [1526, 96] width 15 height 11
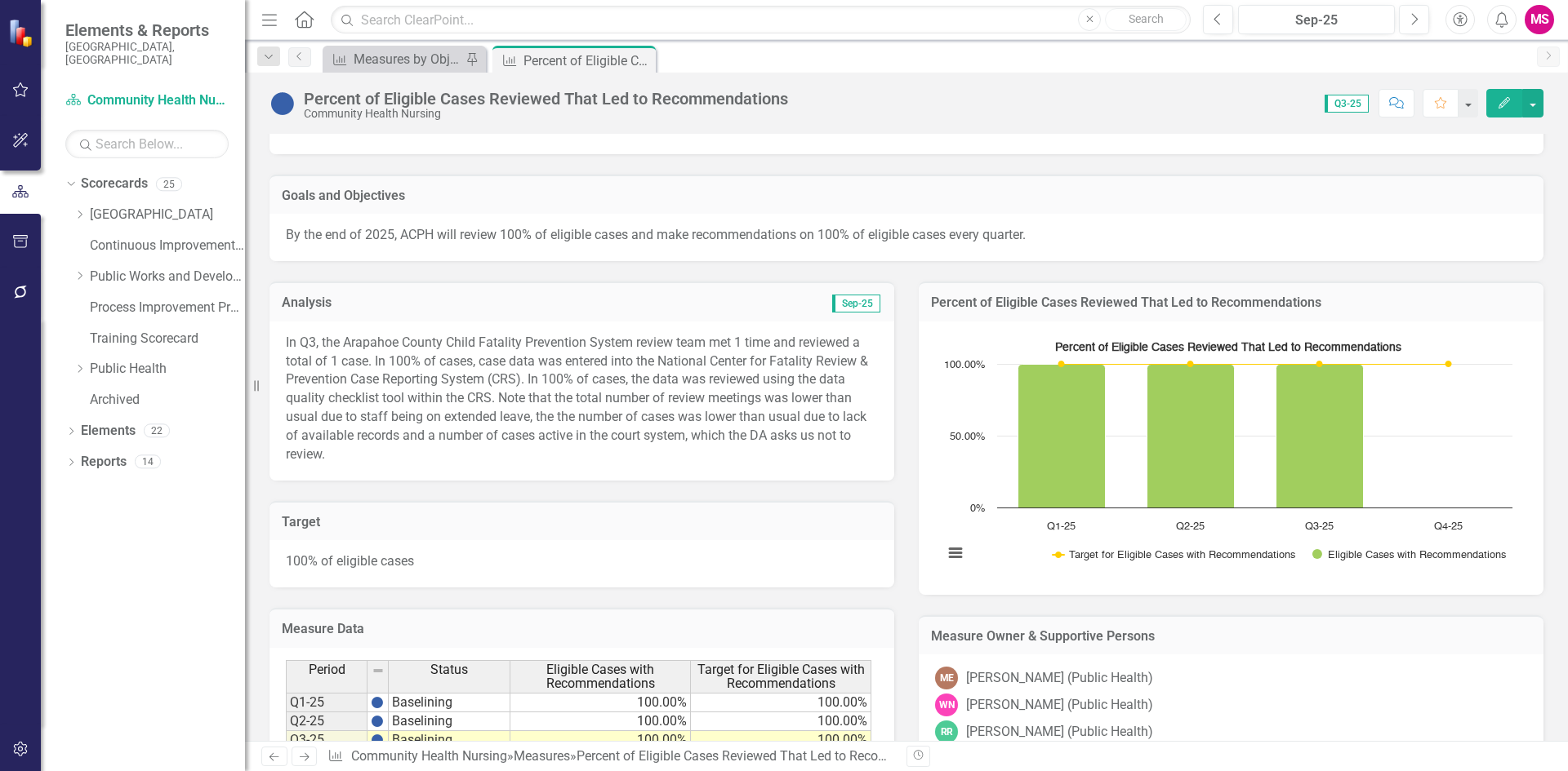
scroll to position [0, 0]
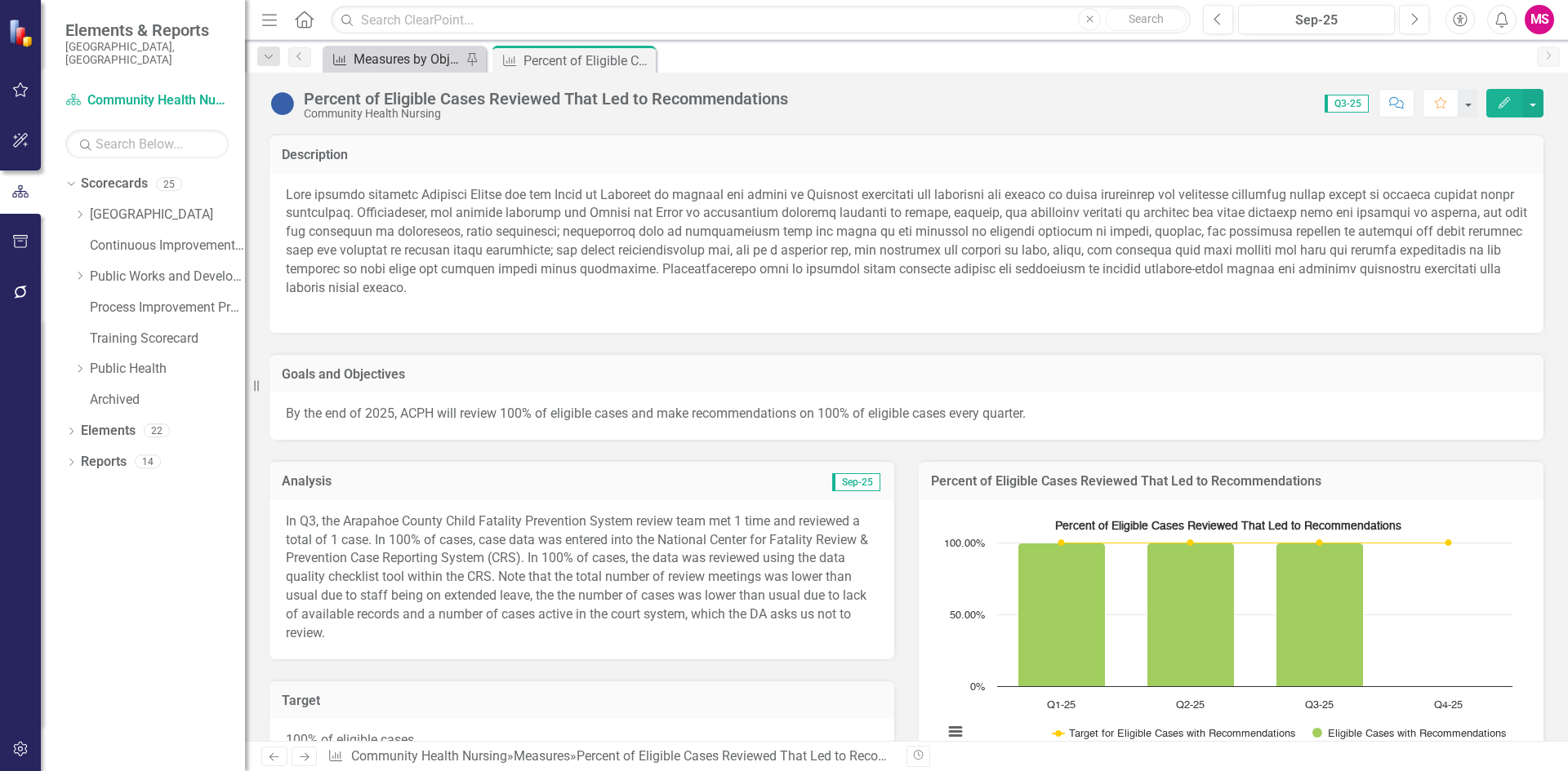
click at [404, 67] on div "Measures by Objective" at bounding box center [407, 59] width 108 height 21
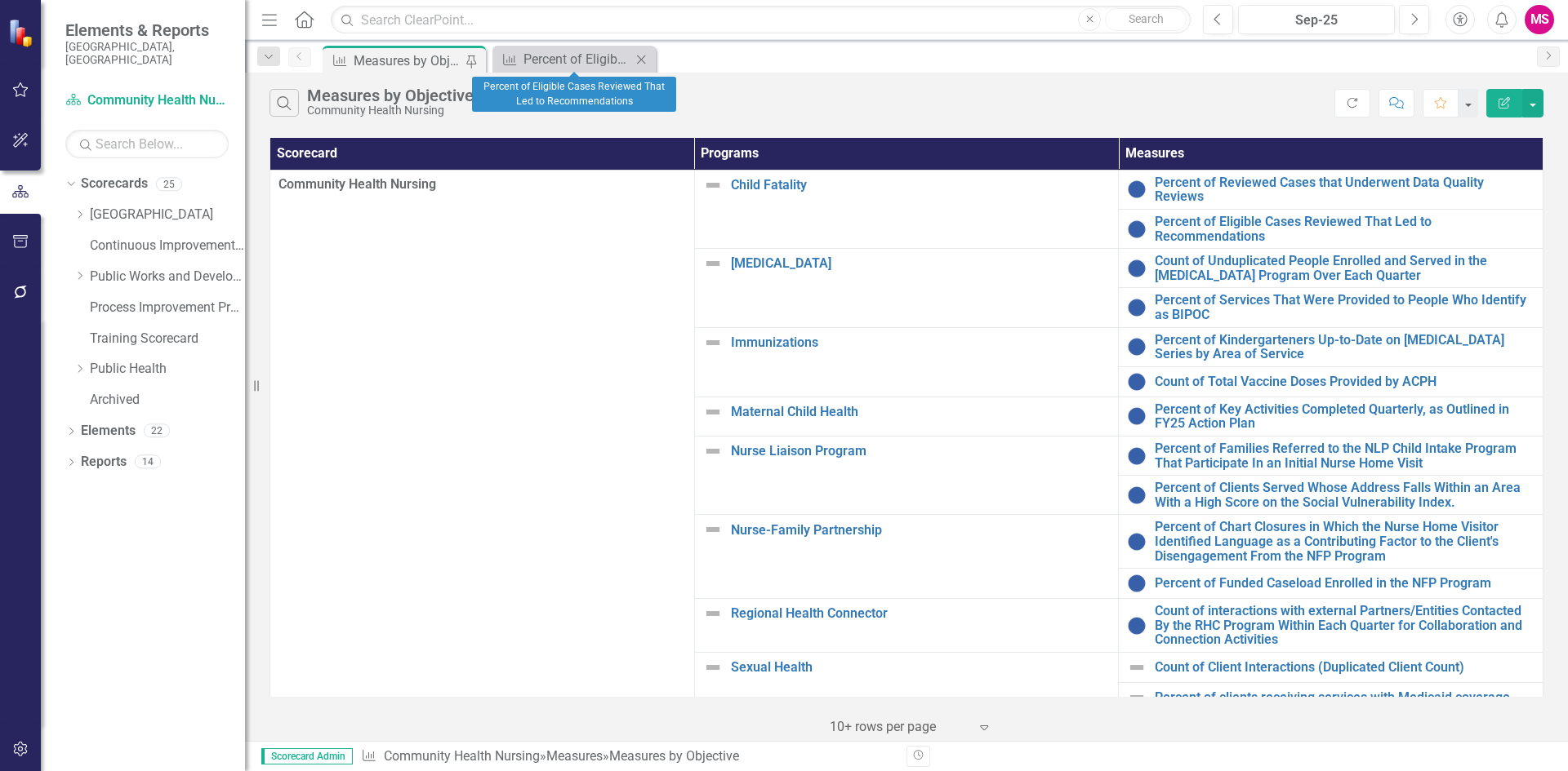
click at [642, 57] on icon "Close" at bounding box center [640, 60] width 16 height 13
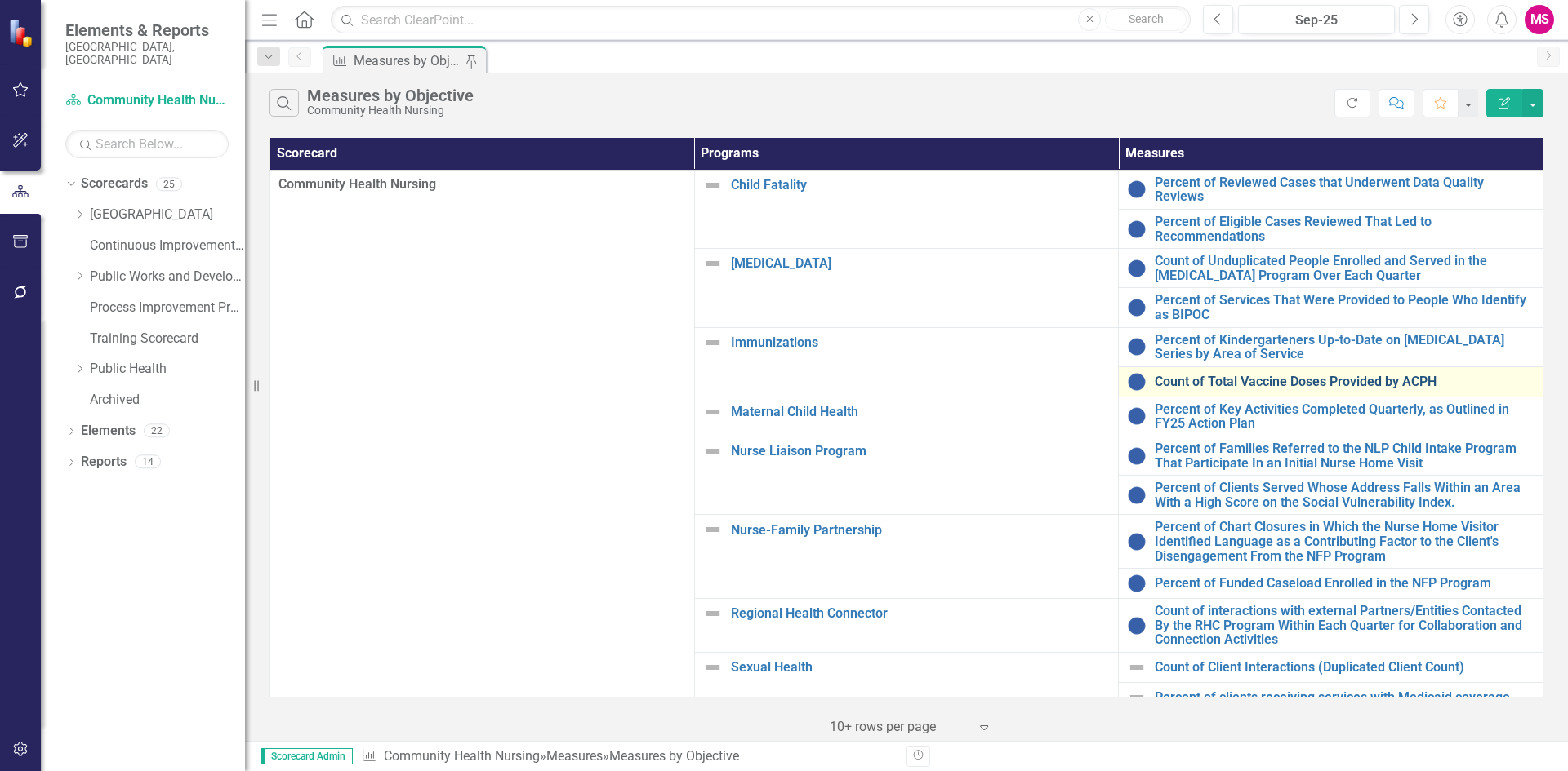
click at [1200, 374] on link "Count of Total Vaccine Doses Provided by ACPH" at bounding box center [1344, 382] width 380 height 15
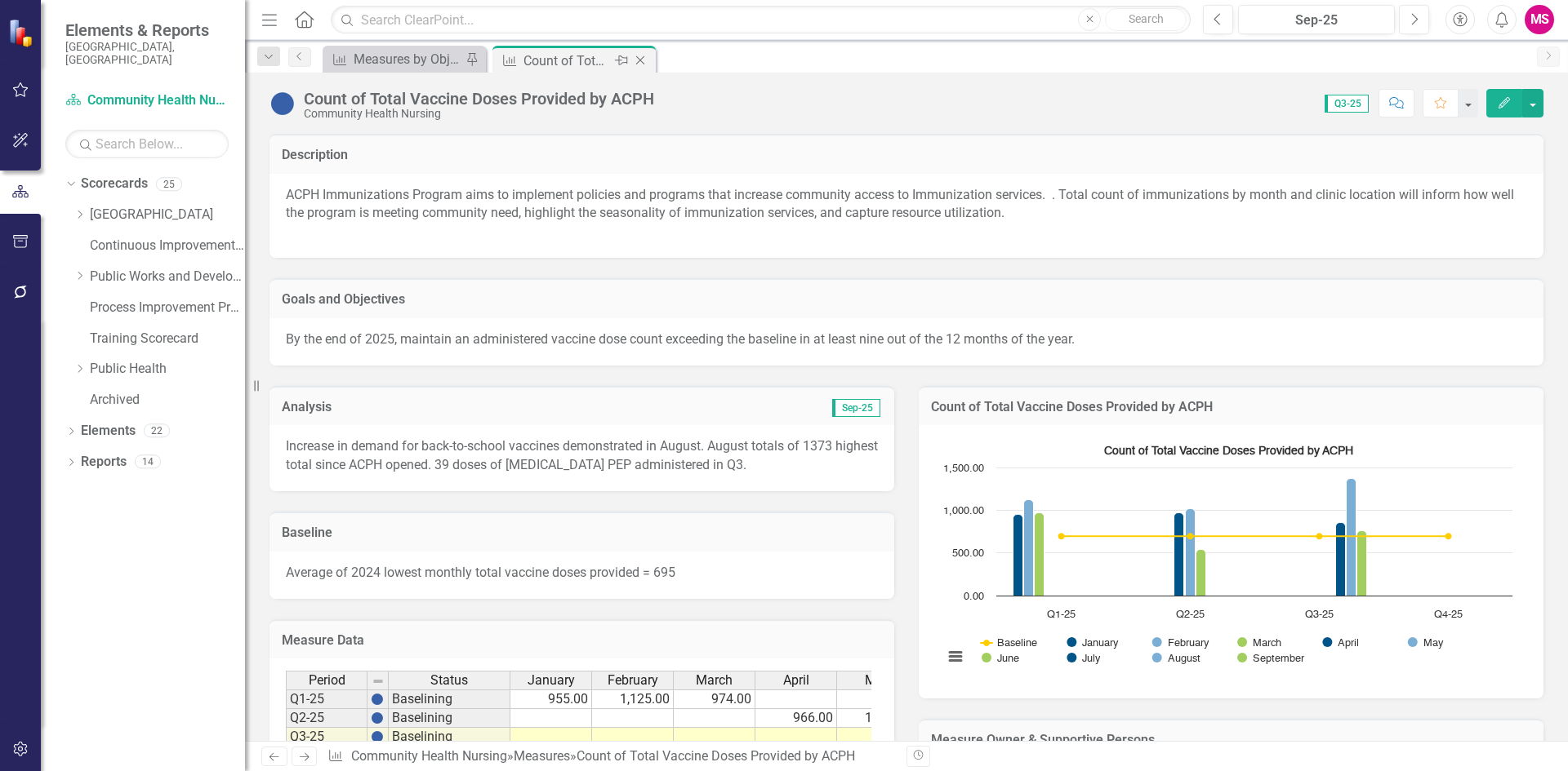
click at [647, 60] on icon "Close" at bounding box center [639, 60] width 16 height 13
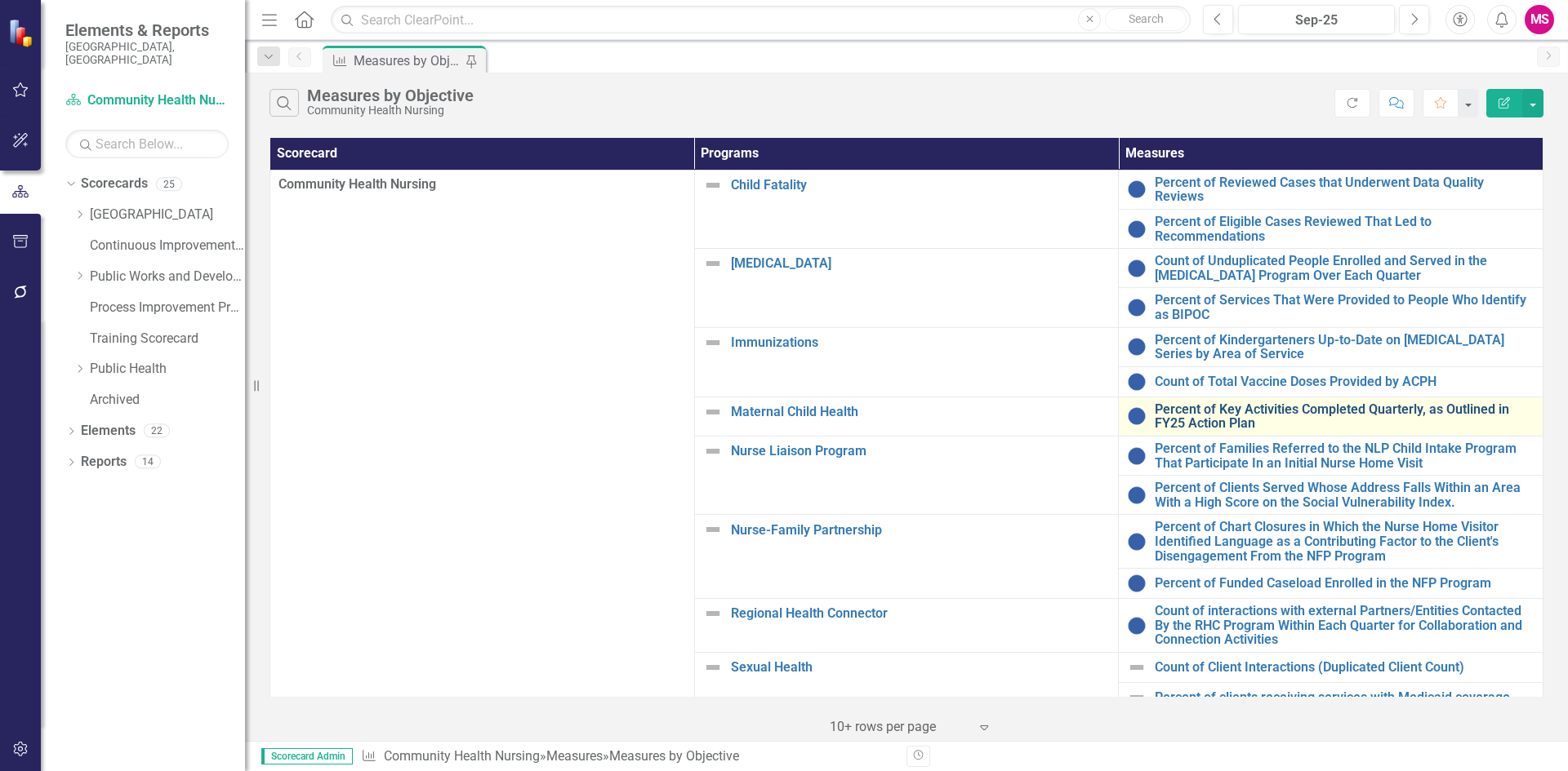
click at [1193, 406] on link "Percent of Key Activities Completed Quarterly, as Outlined in FY25 Action Plan" at bounding box center [1344, 416] width 380 height 28
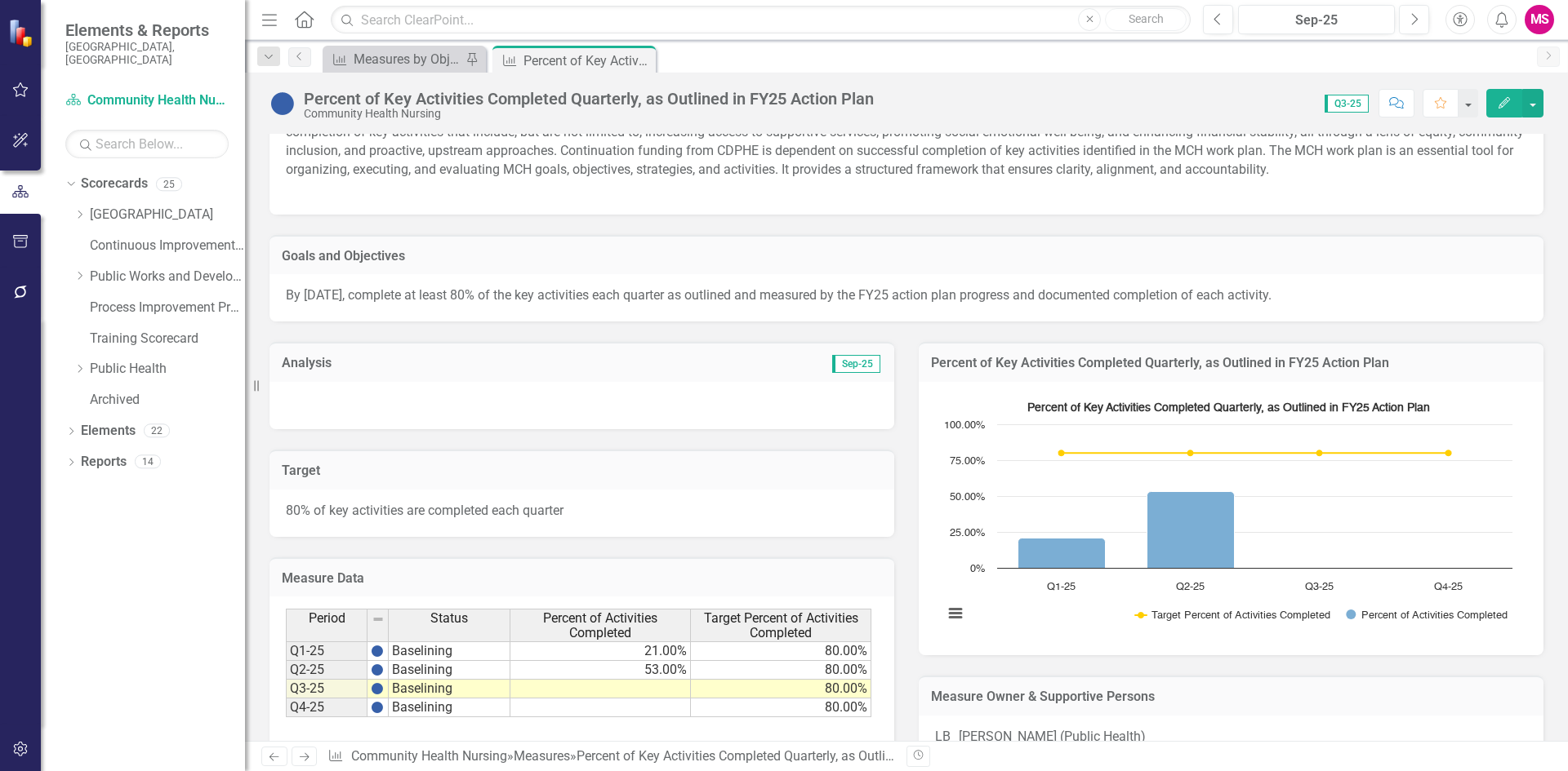
scroll to position [82, 0]
click at [571, 509] on div "80% of key activities are completed each quarter" at bounding box center [582, 512] width 625 height 47
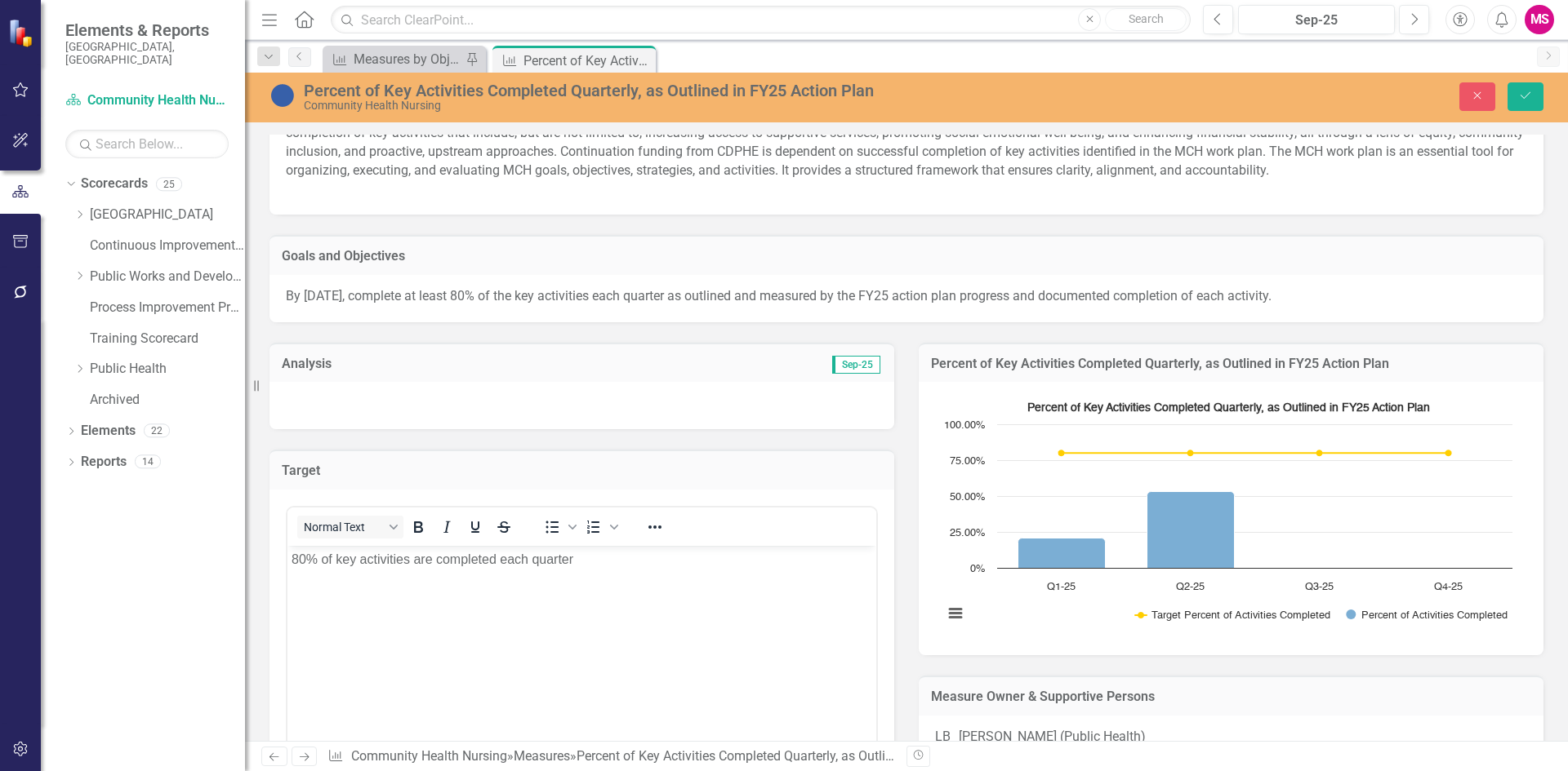
scroll to position [0, 0]
click at [524, 406] on div at bounding box center [582, 405] width 625 height 47
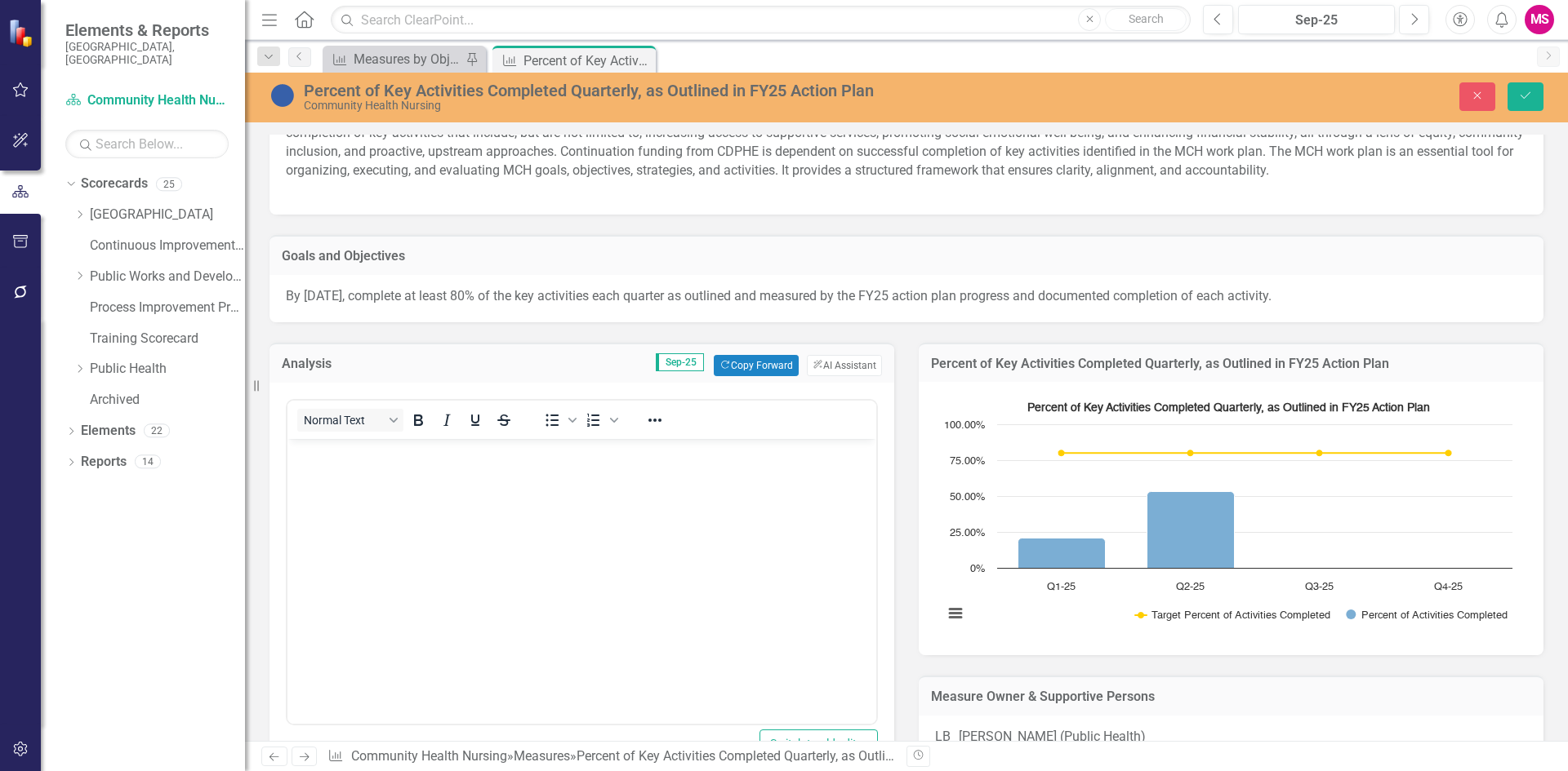
click at [495, 428] on button "Strikethrough" at bounding box center [504, 420] width 28 height 23
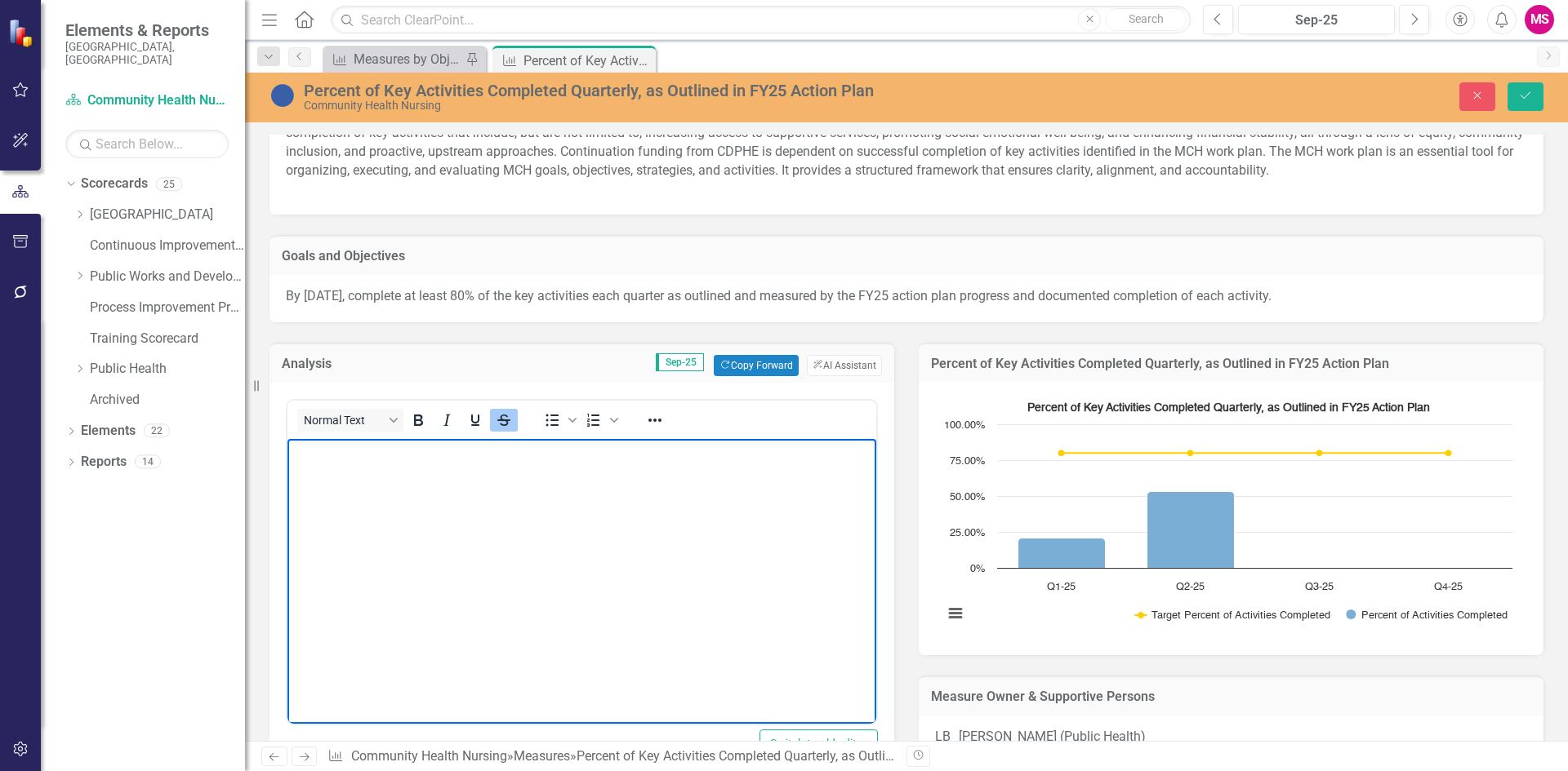
click at [456, 497] on body "﻿" at bounding box center [581, 560] width 588 height 245
click at [522, 434] on div "Normal Text" at bounding box center [407, 420] width 241 height 32
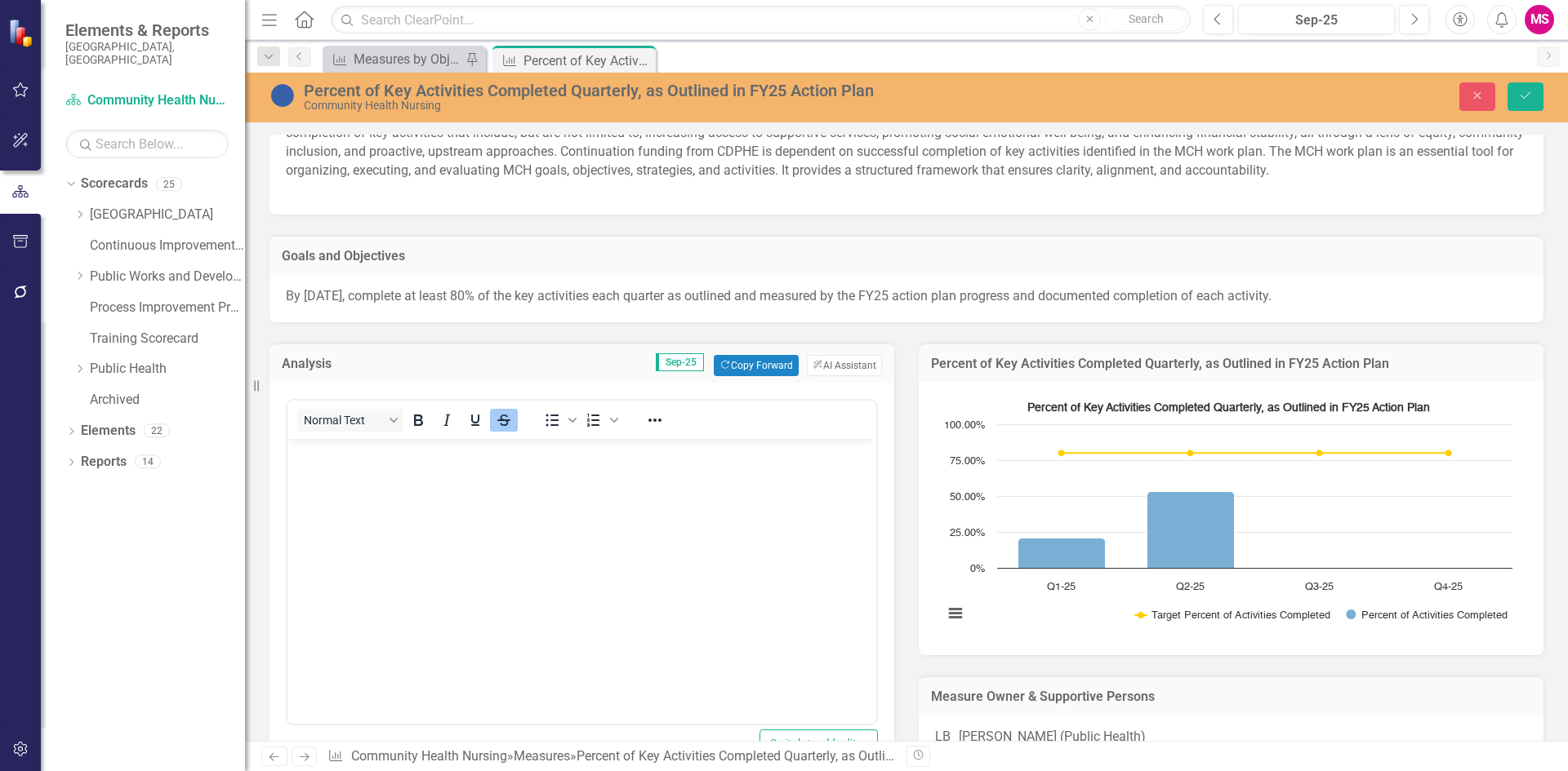
click at [511, 431] on icon "Strikethrough" at bounding box center [503, 420] width 20 height 20
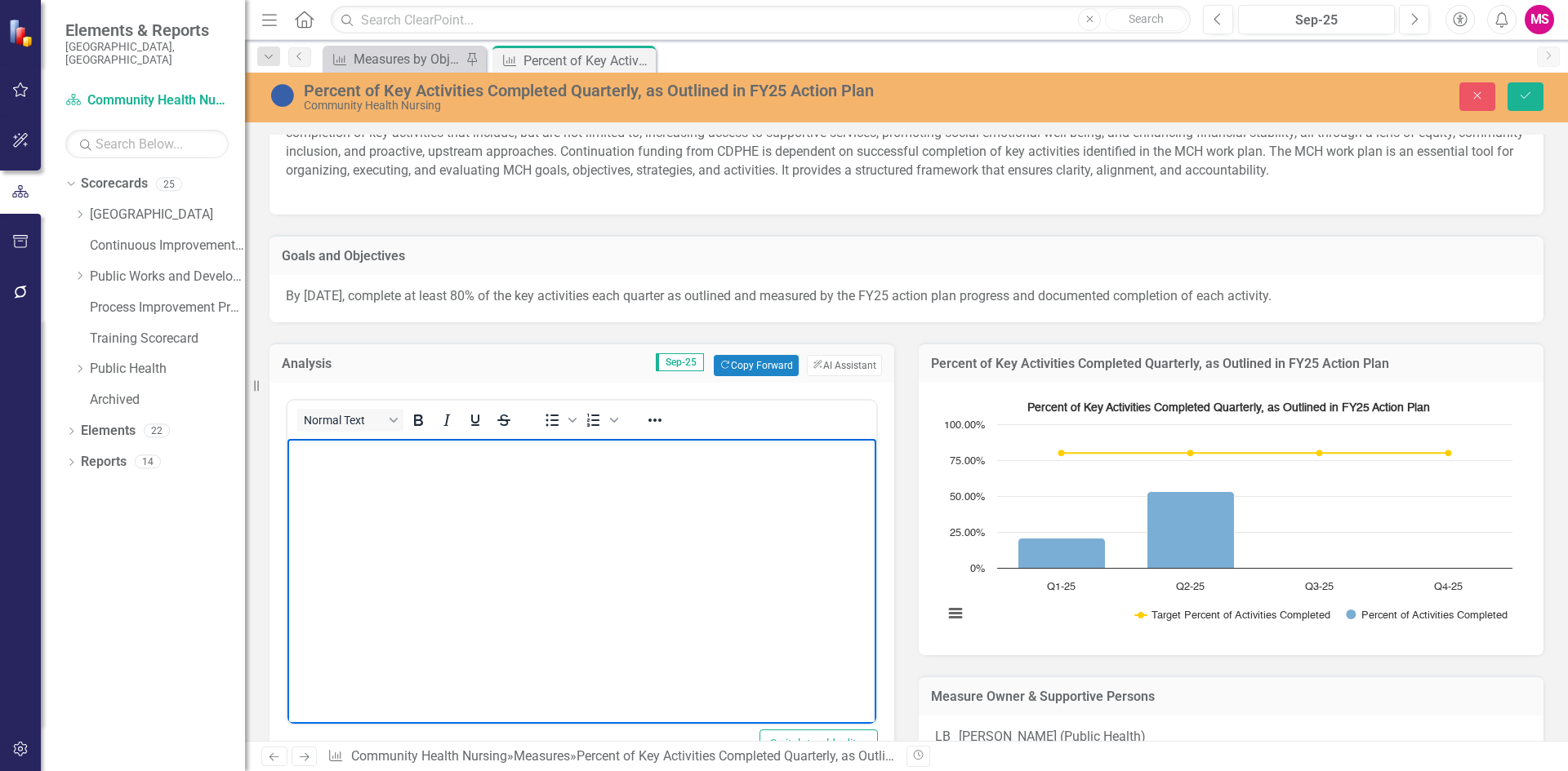
click at [510, 477] on body "﻿" at bounding box center [581, 560] width 588 height 245
click at [494, 520] on body "﻿" at bounding box center [581, 560] width 588 height 245
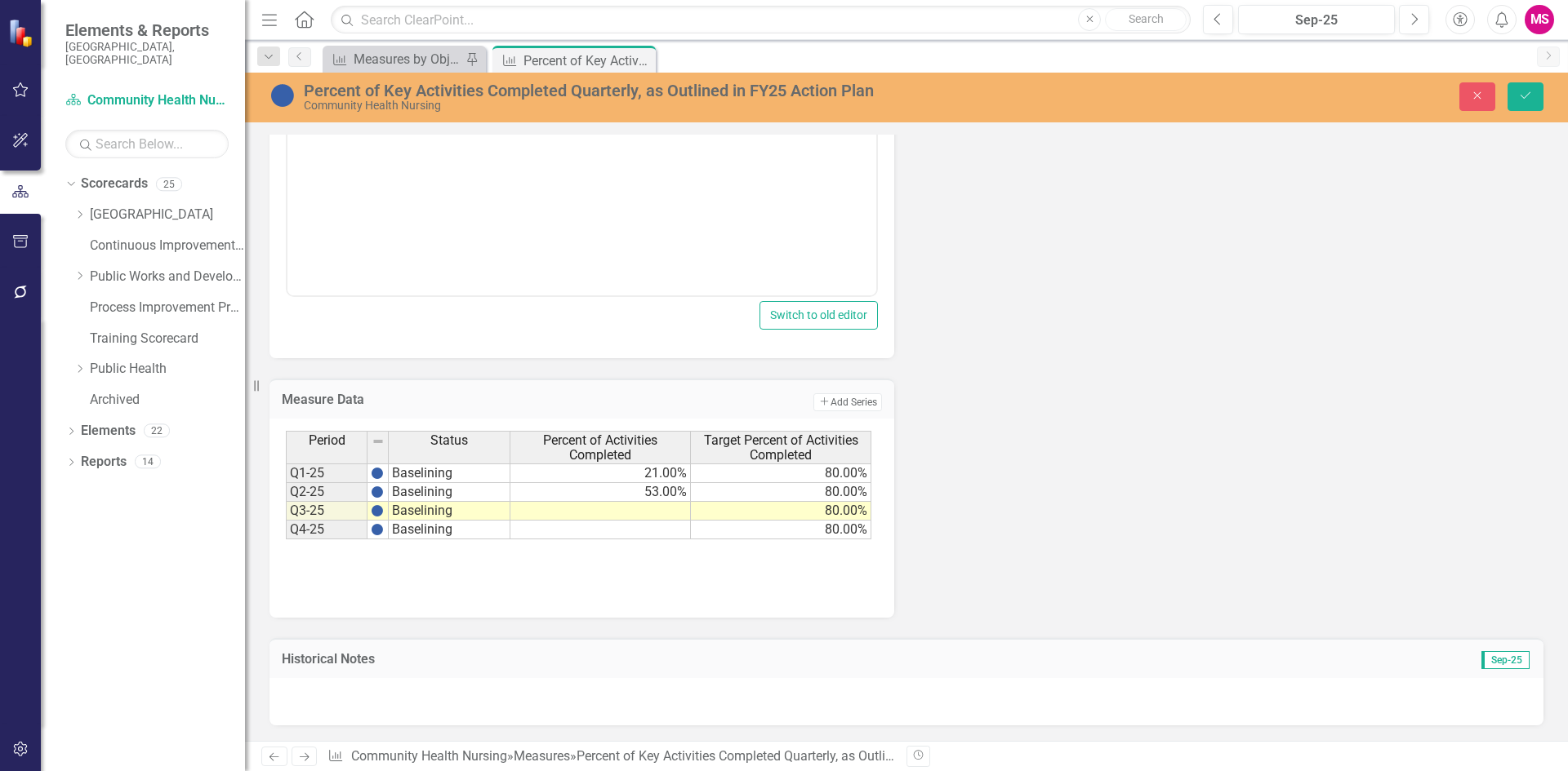
scroll to position [979, 0]
click at [639, 521] on td at bounding box center [601, 511] width 180 height 19
type textarea "80"
click at [1526, 101] on icon "Save" at bounding box center [1526, 96] width 15 height 11
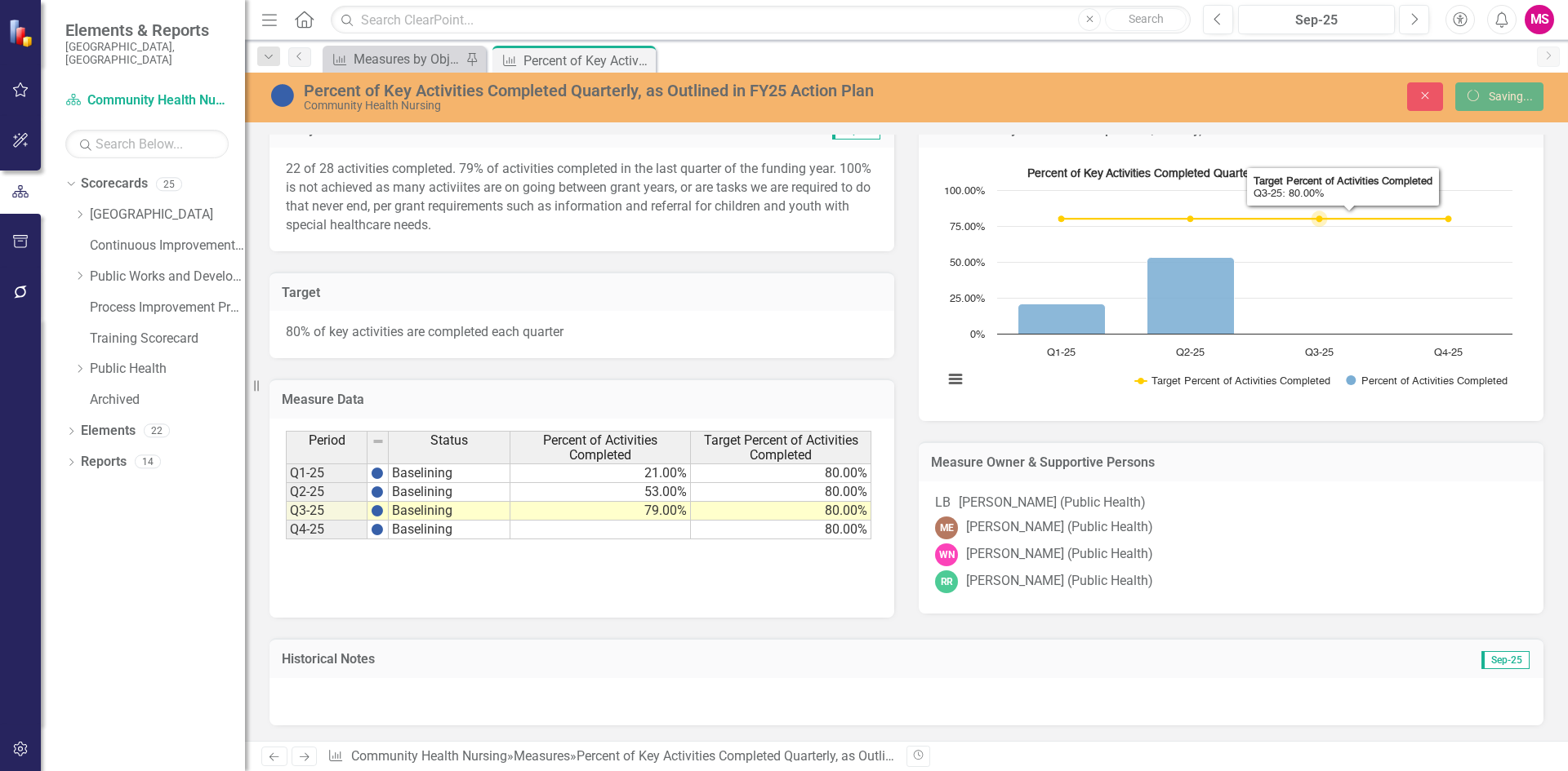
scroll to position [335, 0]
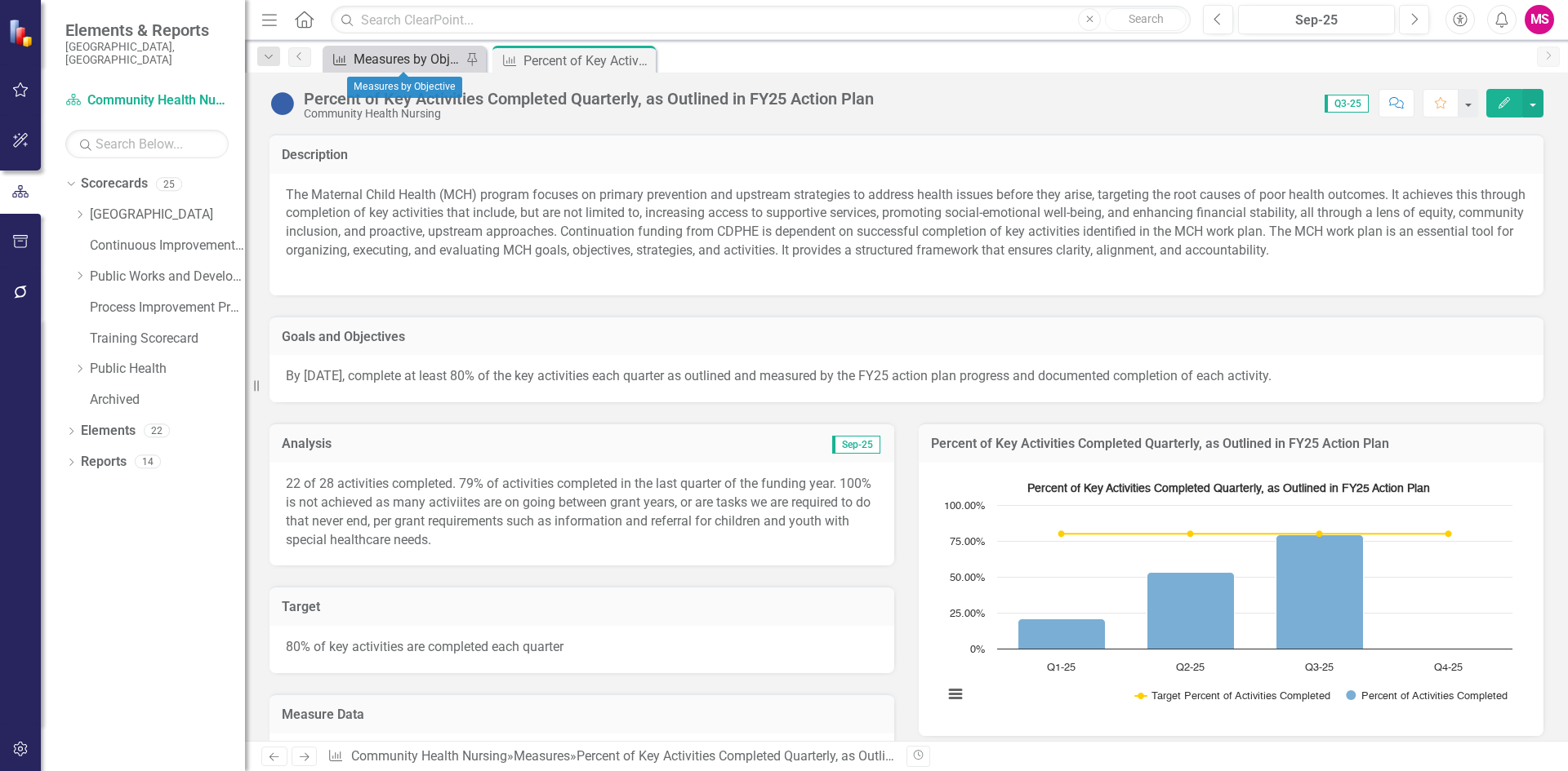
click at [396, 59] on div "Measures by Objective" at bounding box center [407, 59] width 108 height 21
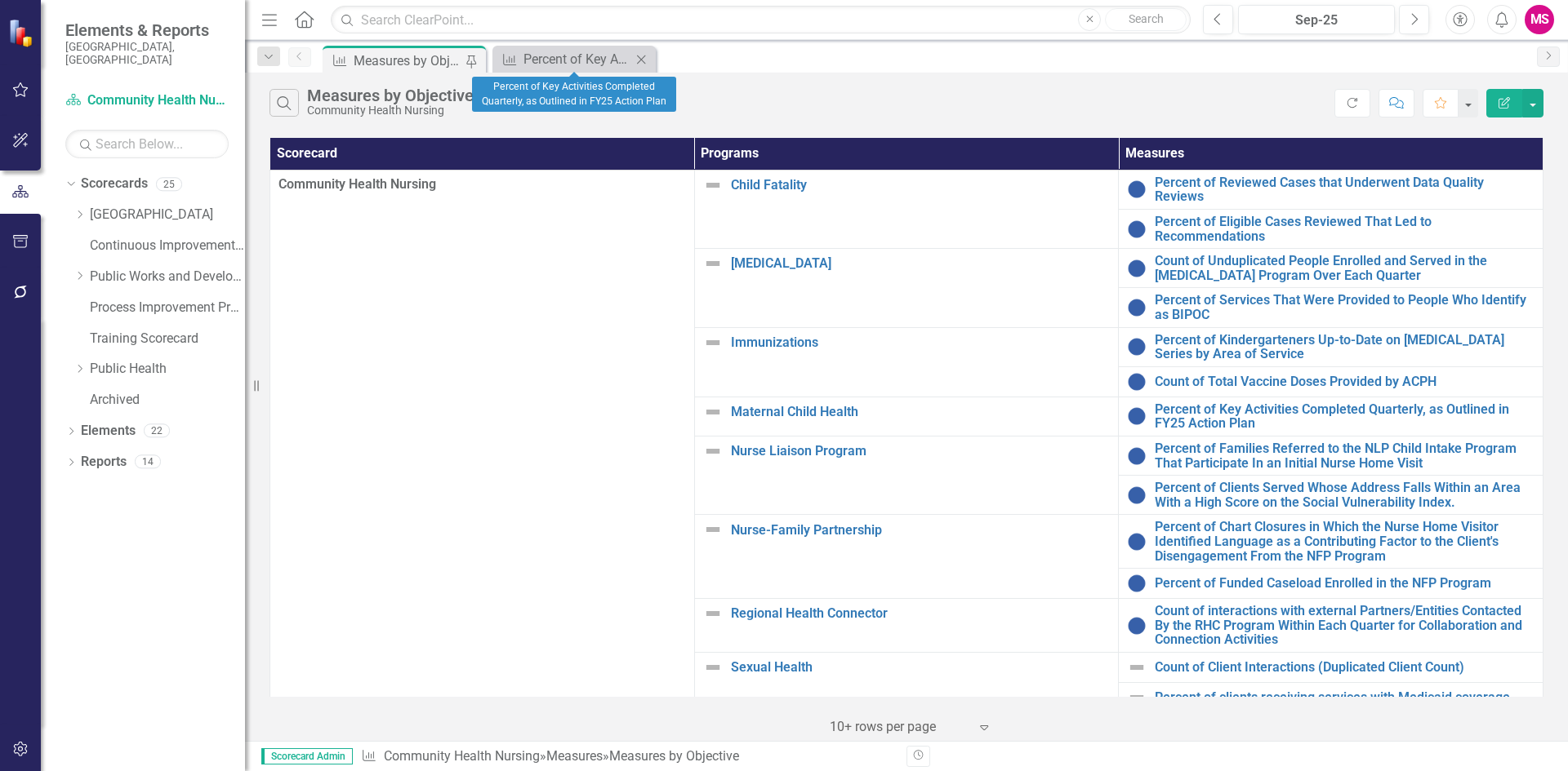
click at [644, 60] on icon "Close" at bounding box center [640, 60] width 16 height 13
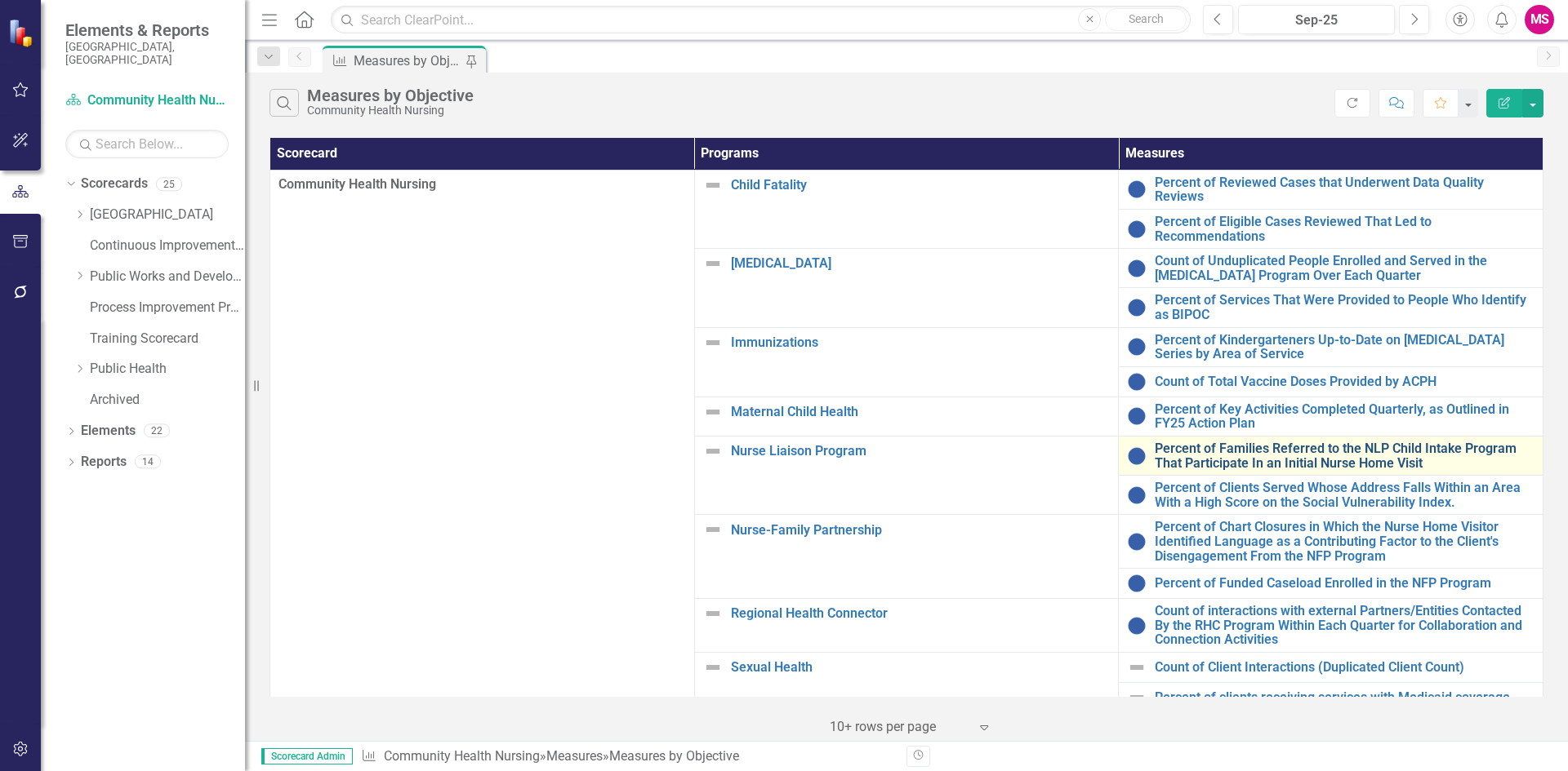
click at [1210, 448] on link "Percent of Families Referred to the NLP Child Intake Program That Participate I…" at bounding box center [1344, 456] width 380 height 28
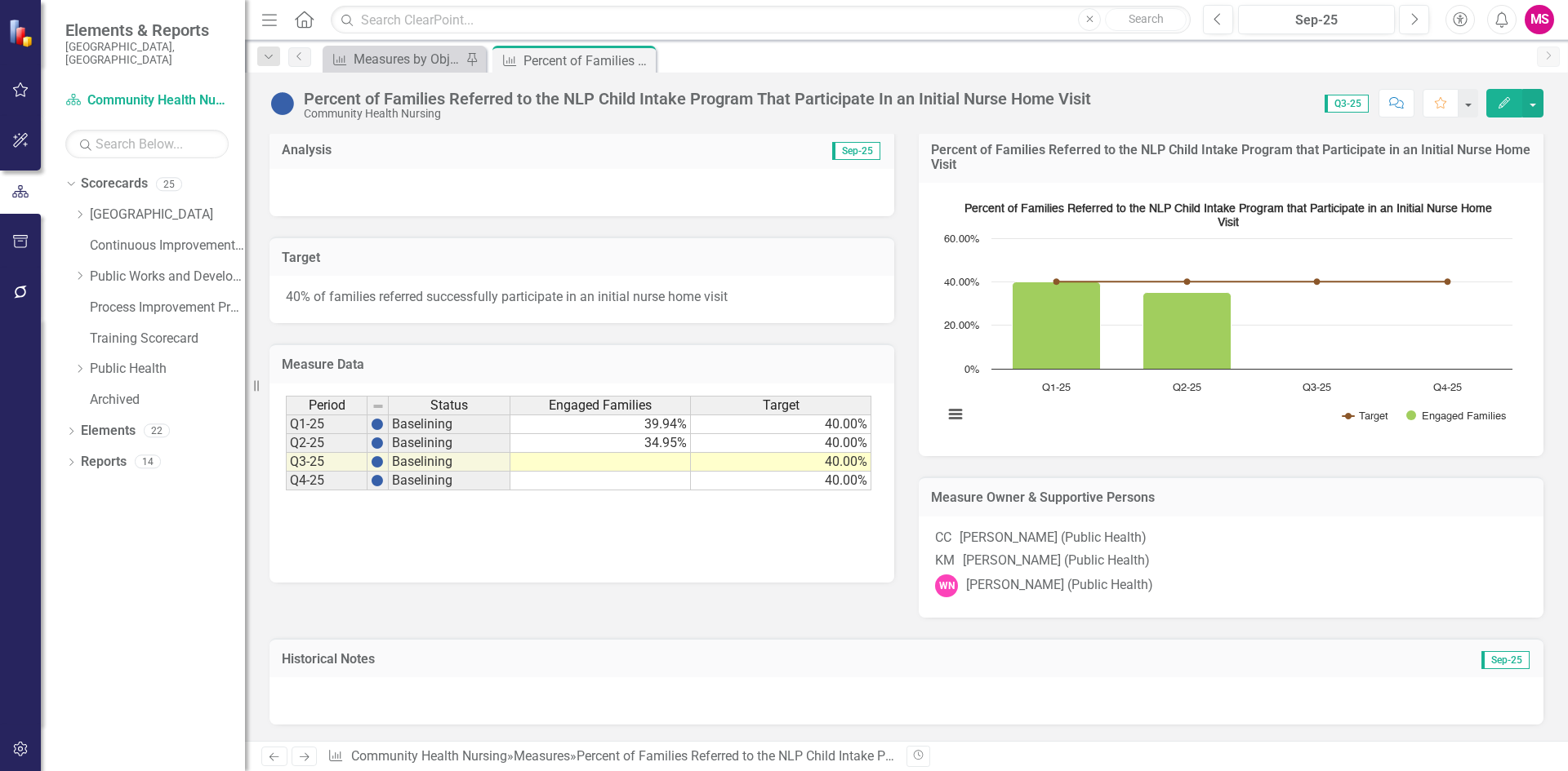
scroll to position [322, 0]
click at [427, 58] on div "Measures by Objective" at bounding box center [407, 59] width 108 height 21
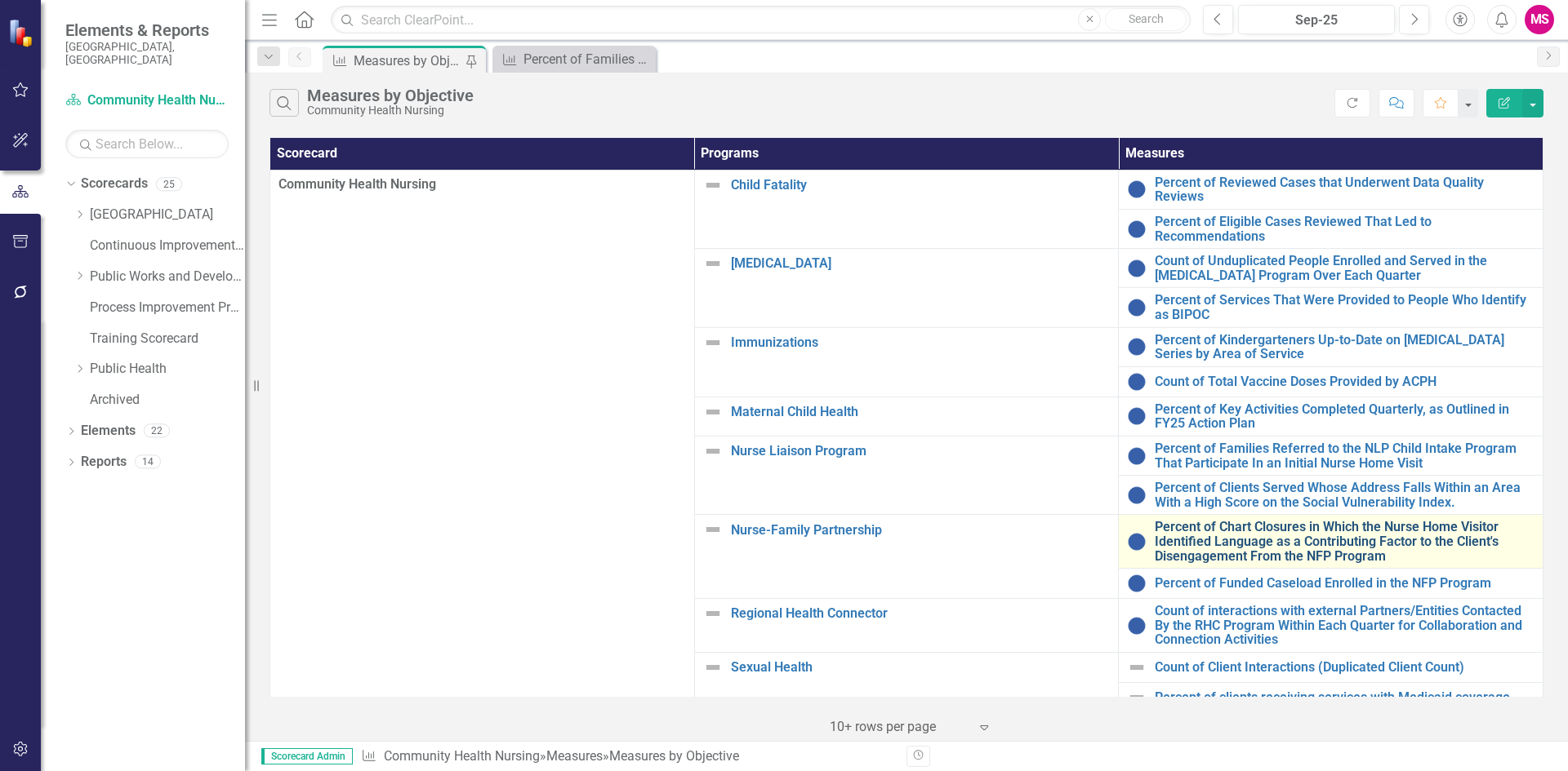
click at [1195, 528] on link "Percent of Chart Closures in Which the Nurse Home Visitor Identified Language a…" at bounding box center [1344, 541] width 380 height 43
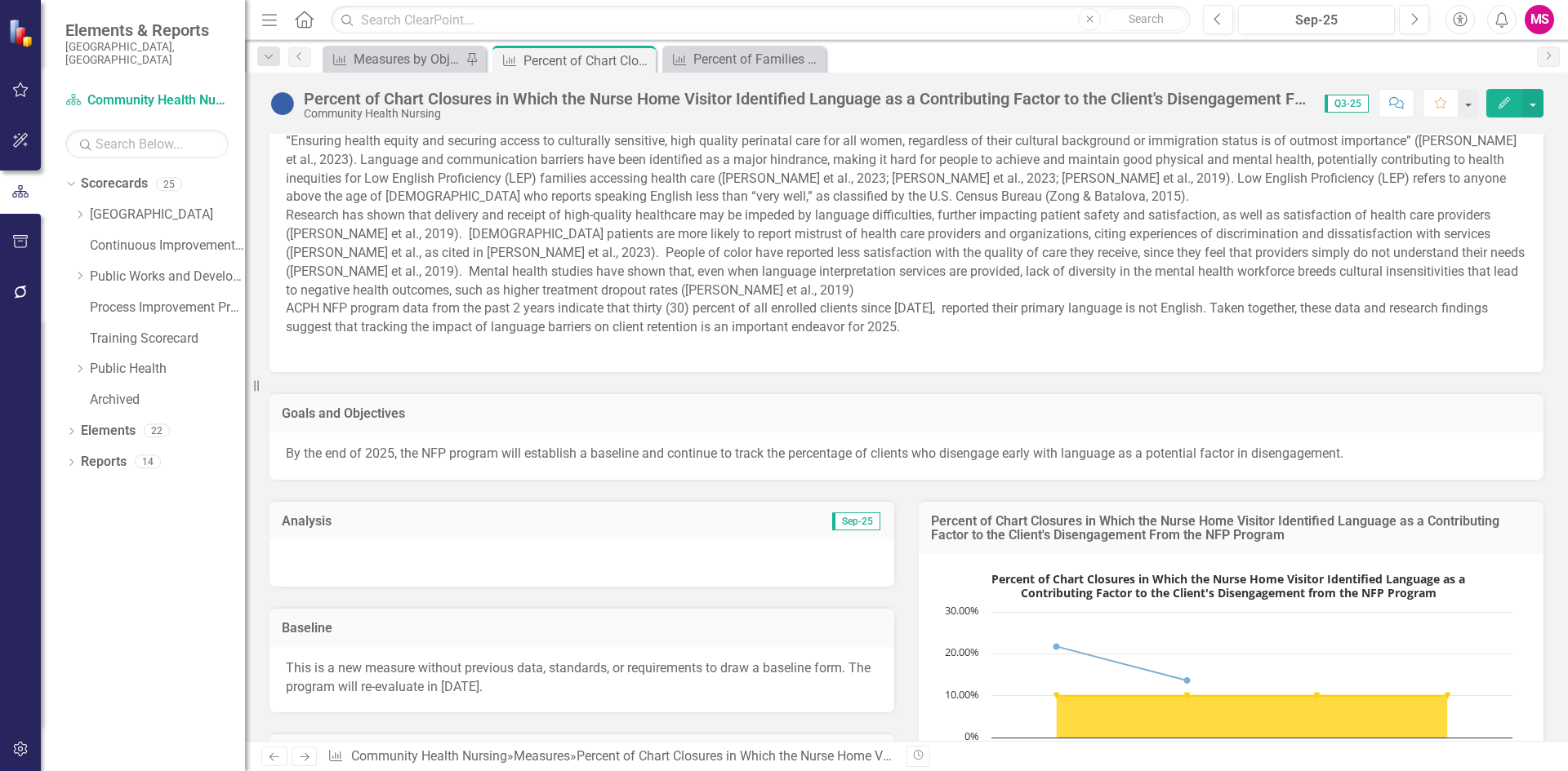
scroll to position [163, 0]
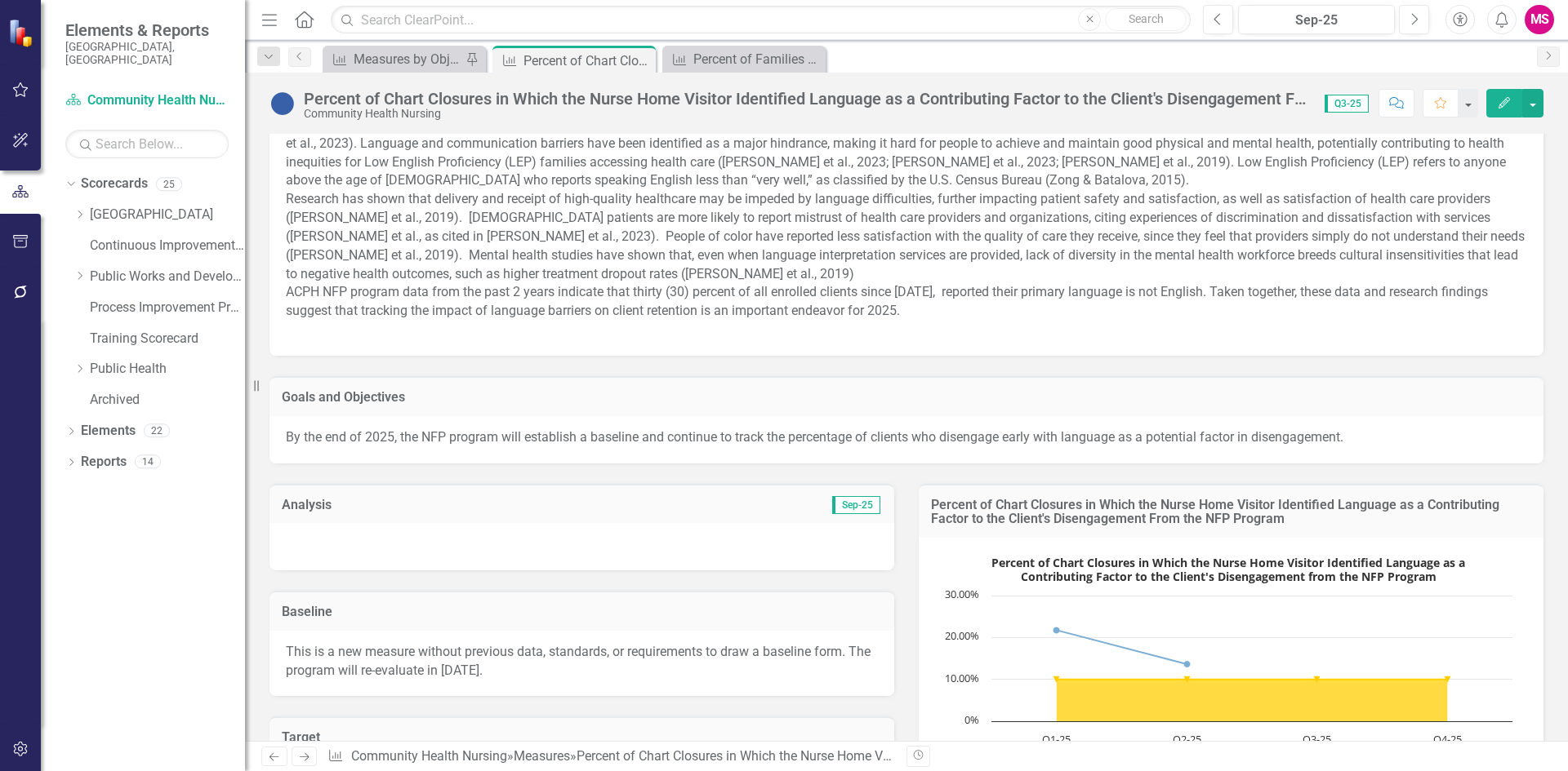
click at [449, 557] on div at bounding box center [582, 547] width 625 height 47
click at [451, 557] on div at bounding box center [582, 547] width 625 height 47
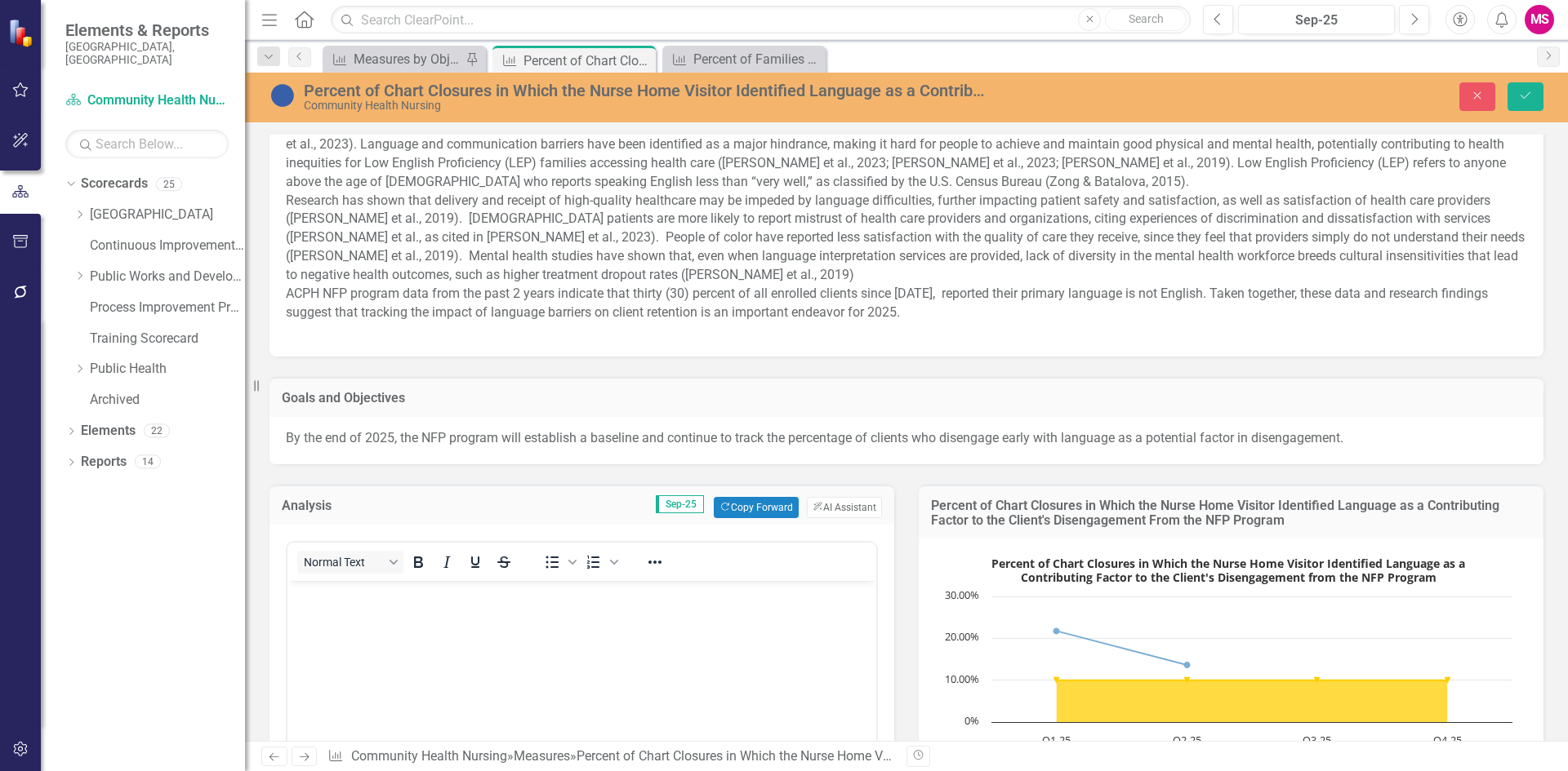
scroll to position [0, 0]
click at [494, 652] on body "Rich Text Area. Press ALT-0 for help." at bounding box center [581, 703] width 588 height 245
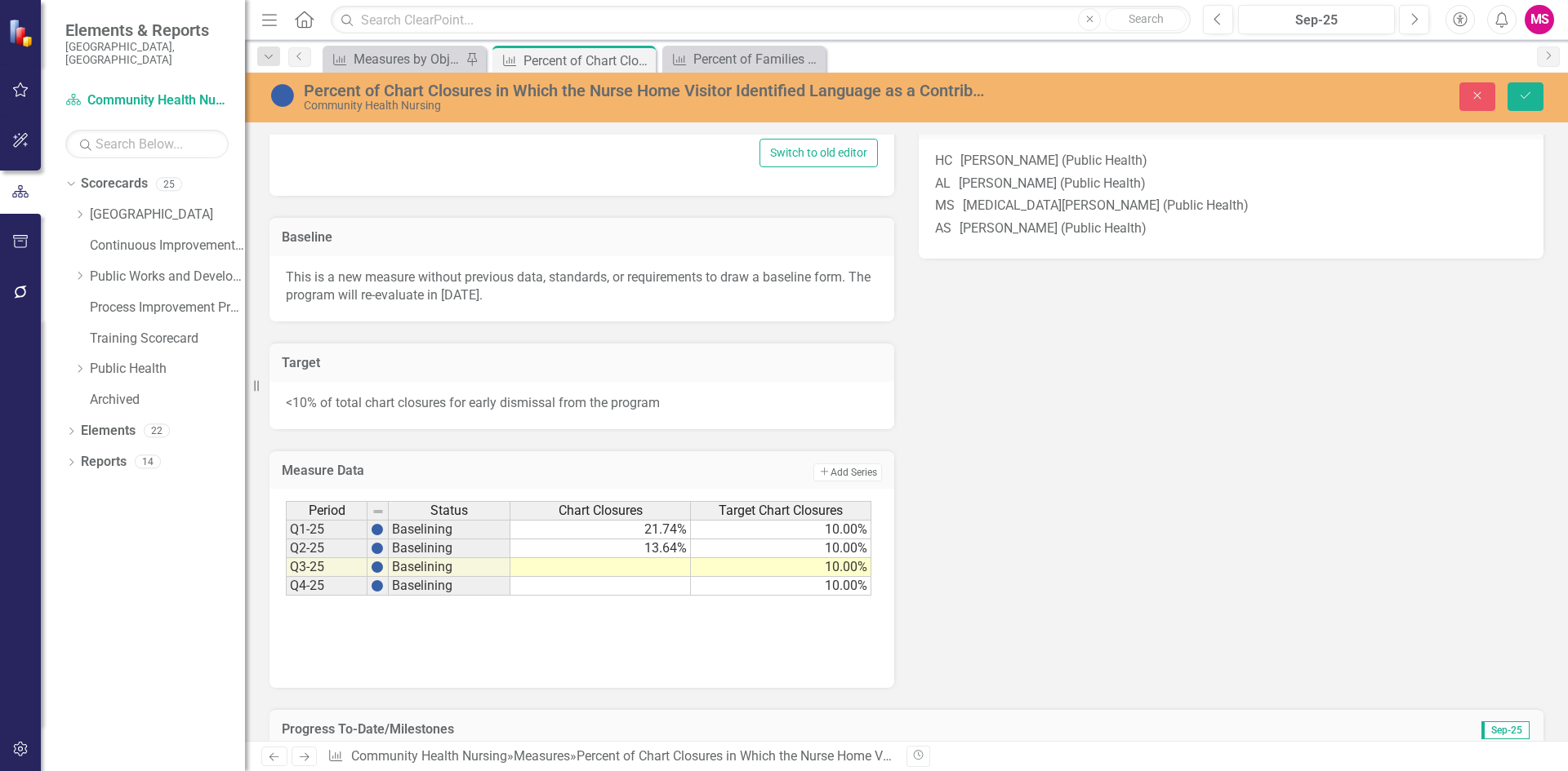
scroll to position [898, 0]
click at [674, 575] on td at bounding box center [601, 566] width 180 height 19
type textarea "10"
click at [1525, 101] on icon "Save" at bounding box center [1526, 96] width 15 height 11
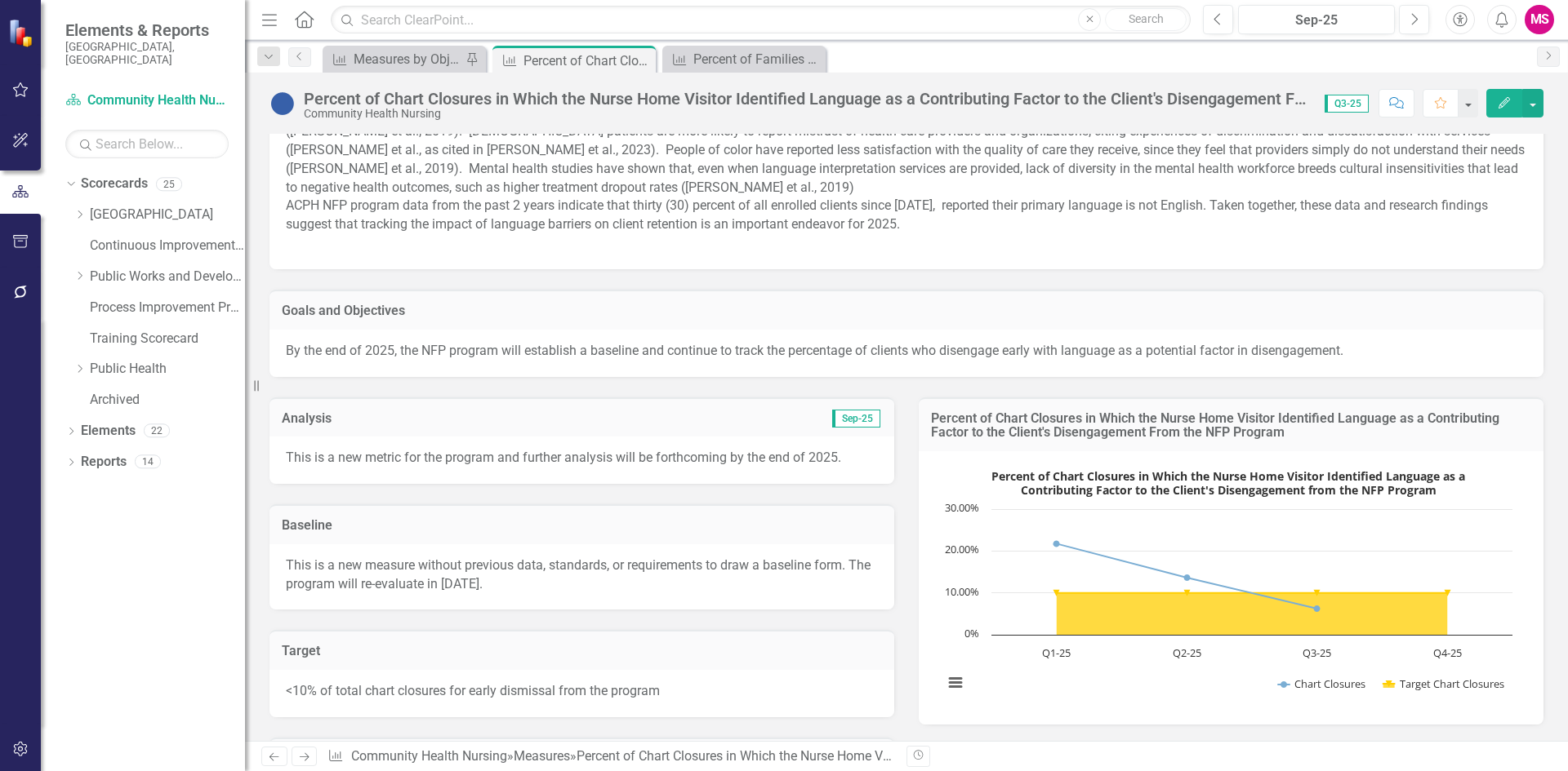
scroll to position [408, 0]
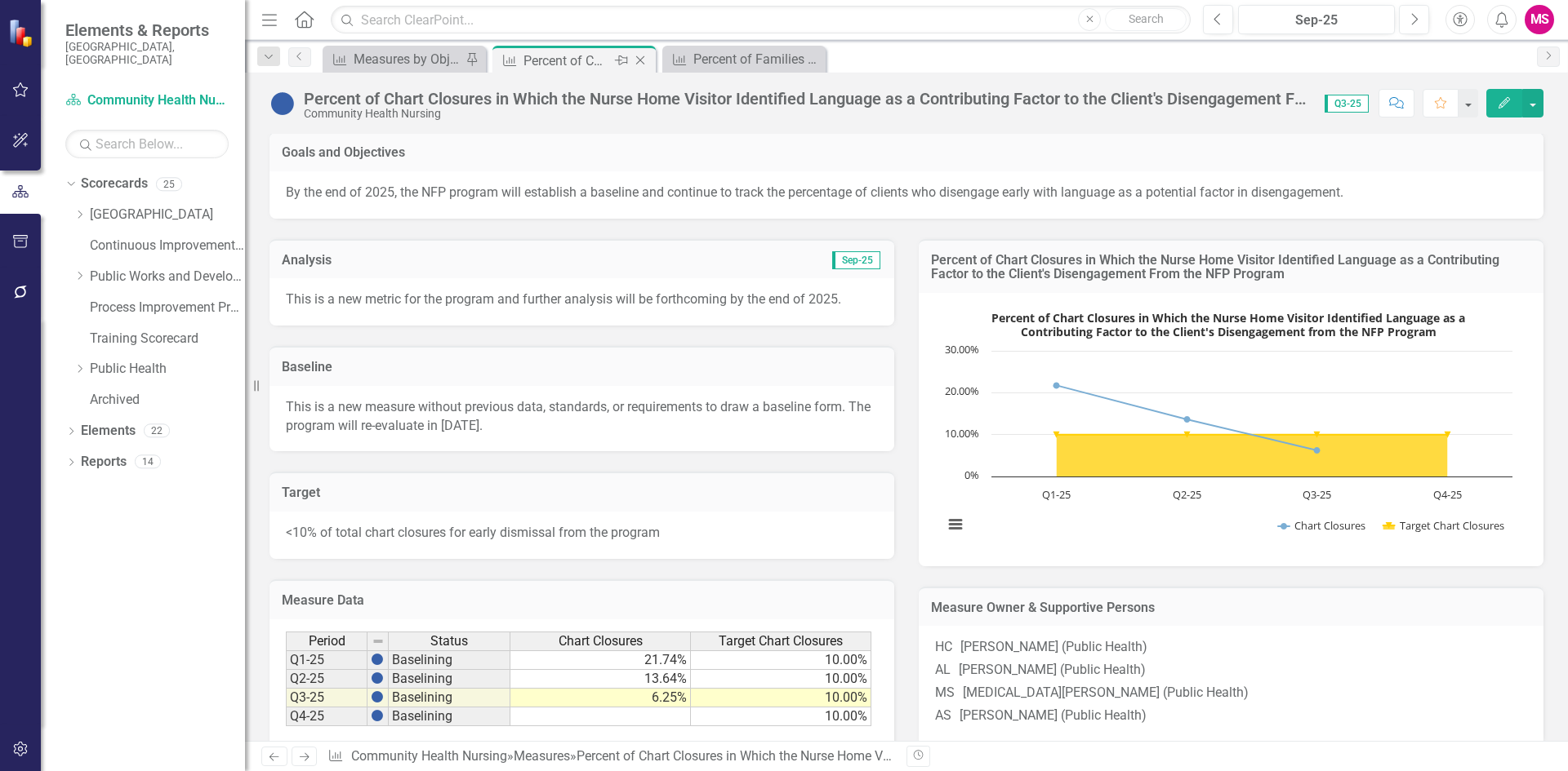
click at [639, 60] on icon "Close" at bounding box center [639, 60] width 16 height 13
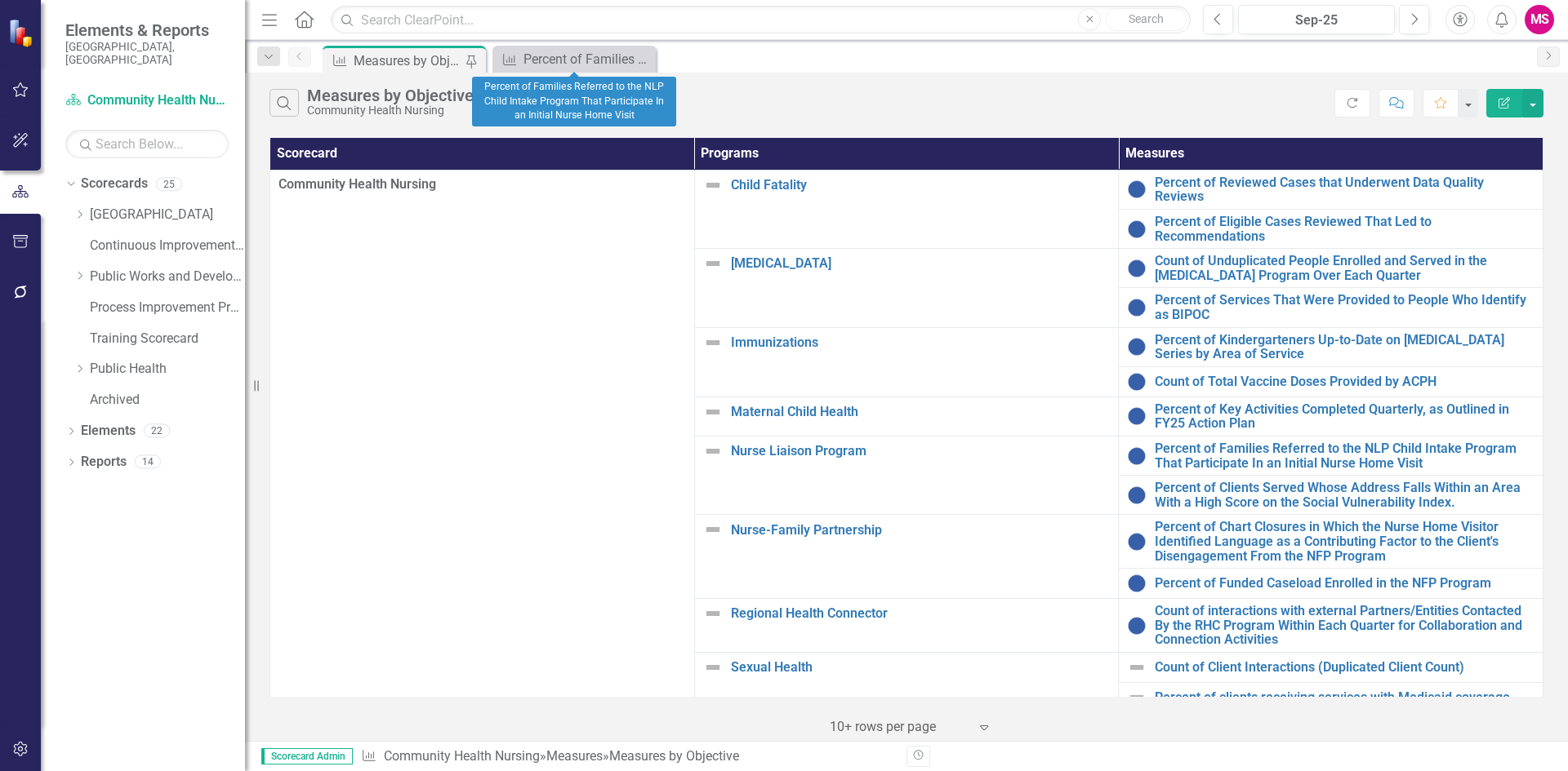
click at [0, 0] on icon "Close" at bounding box center [0, 0] width 0 height 0
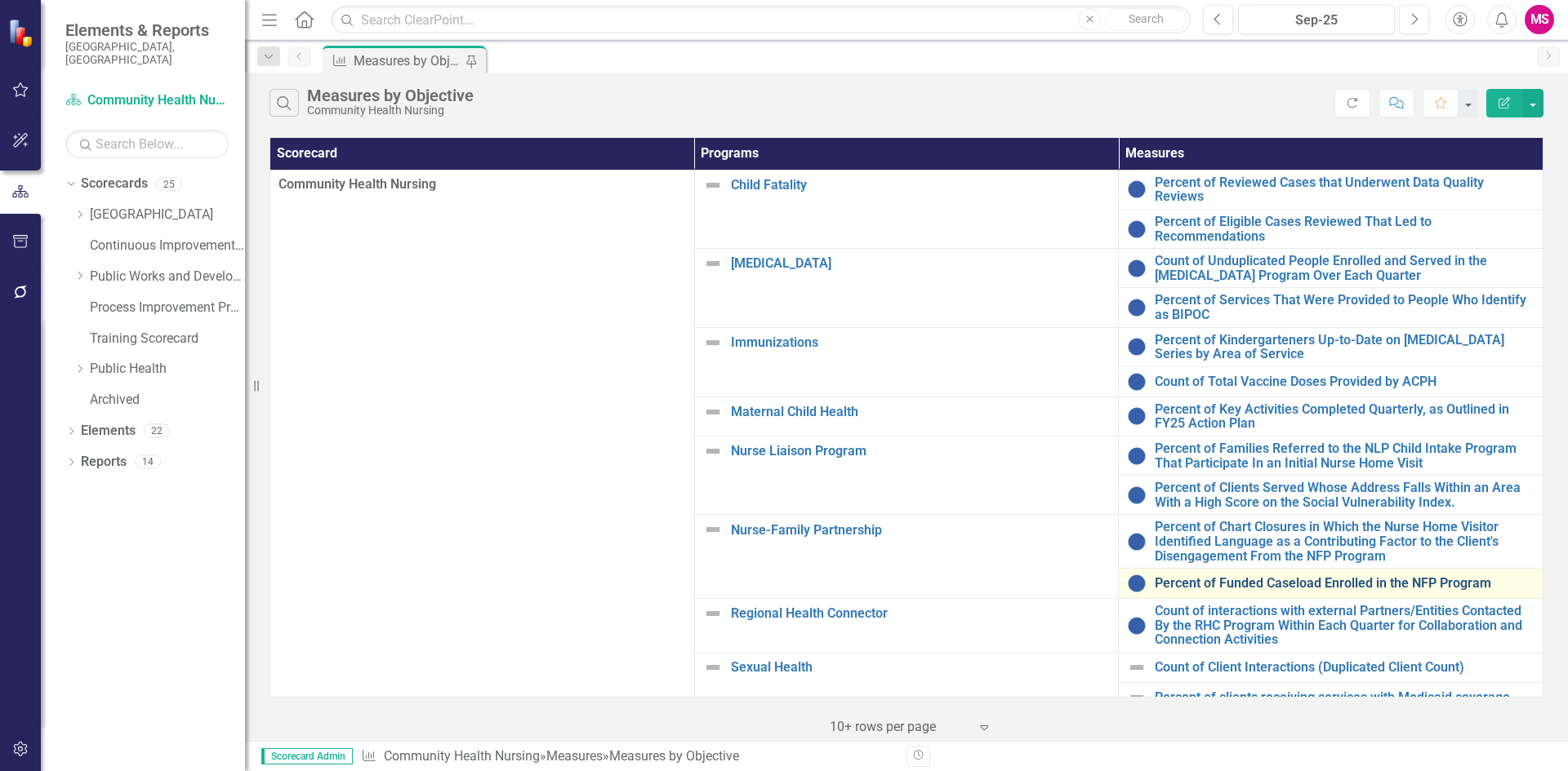
click at [1256, 576] on link "Percent of Funded Caseload Enrolled in the NFP Program" at bounding box center [1344, 583] width 380 height 15
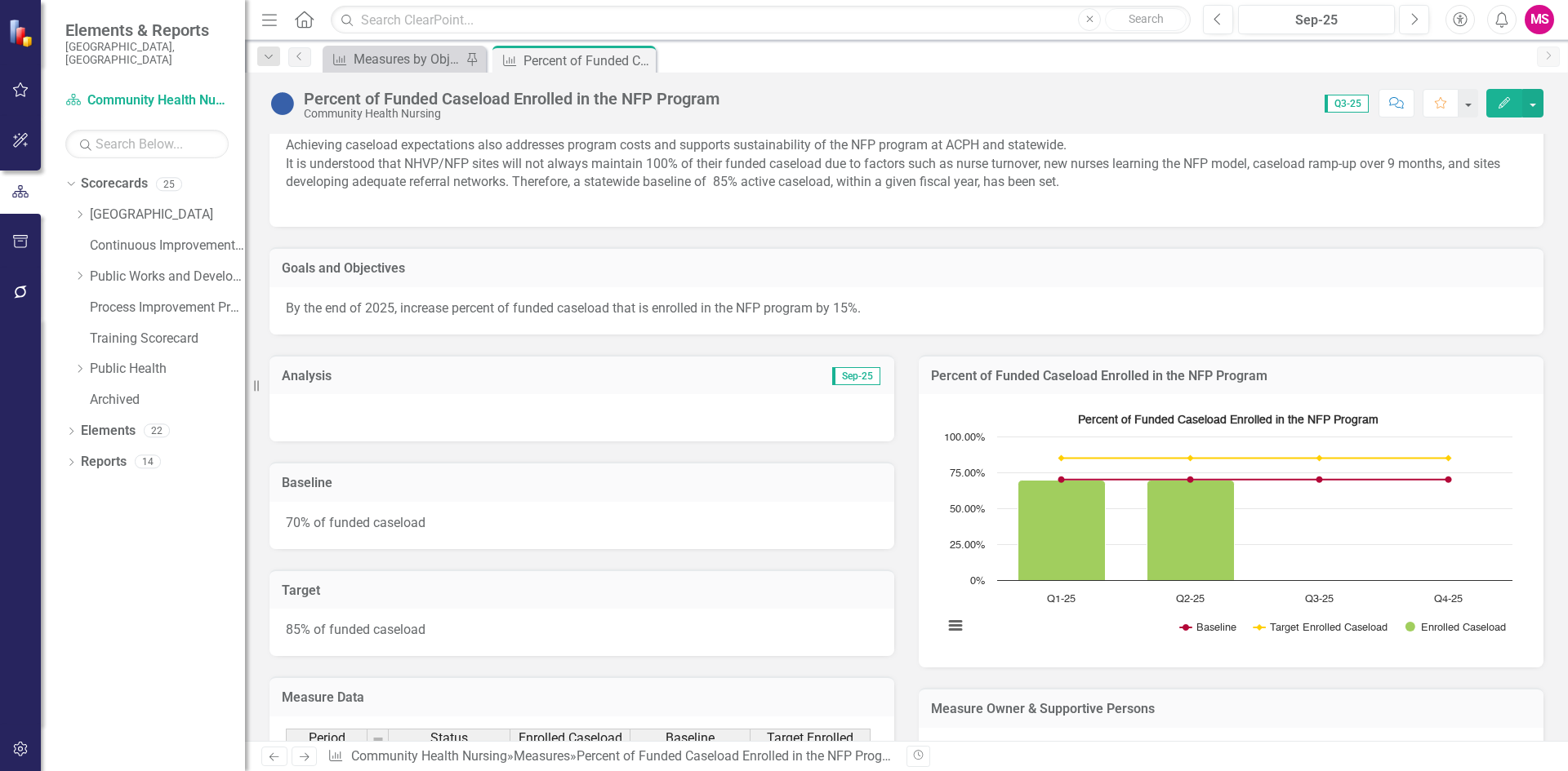
scroll to position [163, 0]
click at [519, 415] on div at bounding box center [582, 416] width 625 height 47
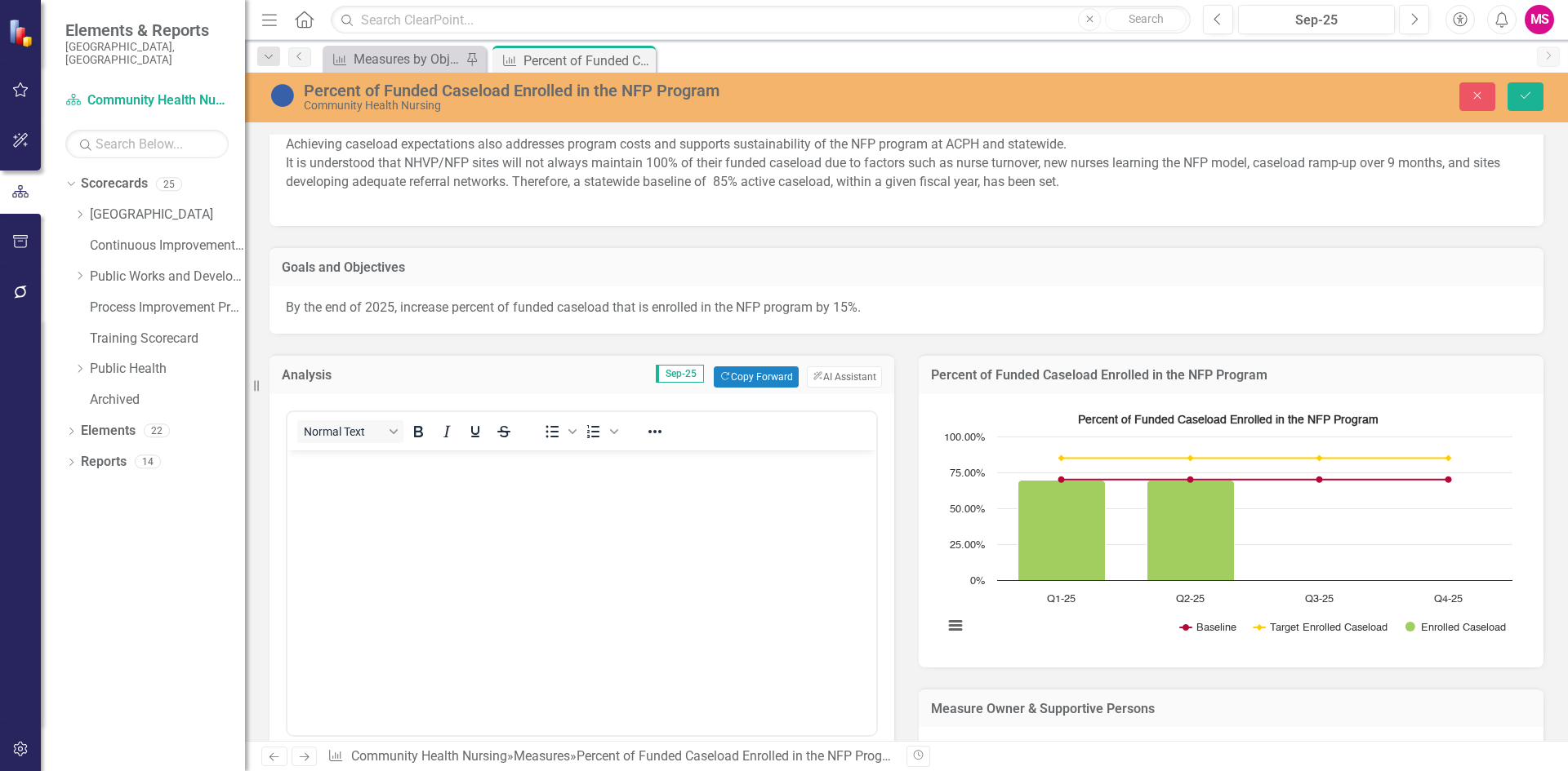
scroll to position [0, 0]
click at [488, 532] on body "Rich Text Area. Press ALT-0 for help." at bounding box center [581, 572] width 588 height 245
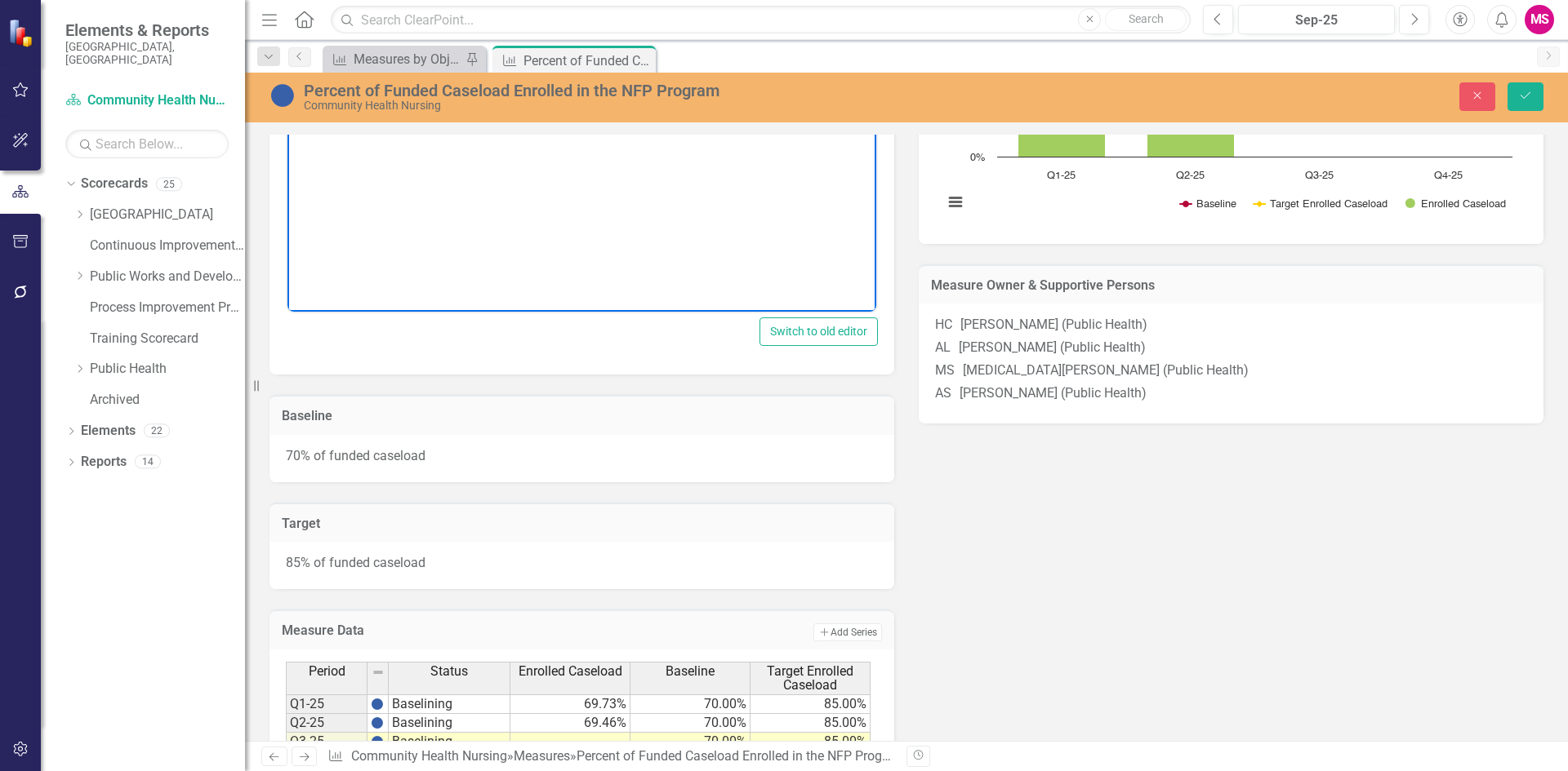
scroll to position [653, 0]
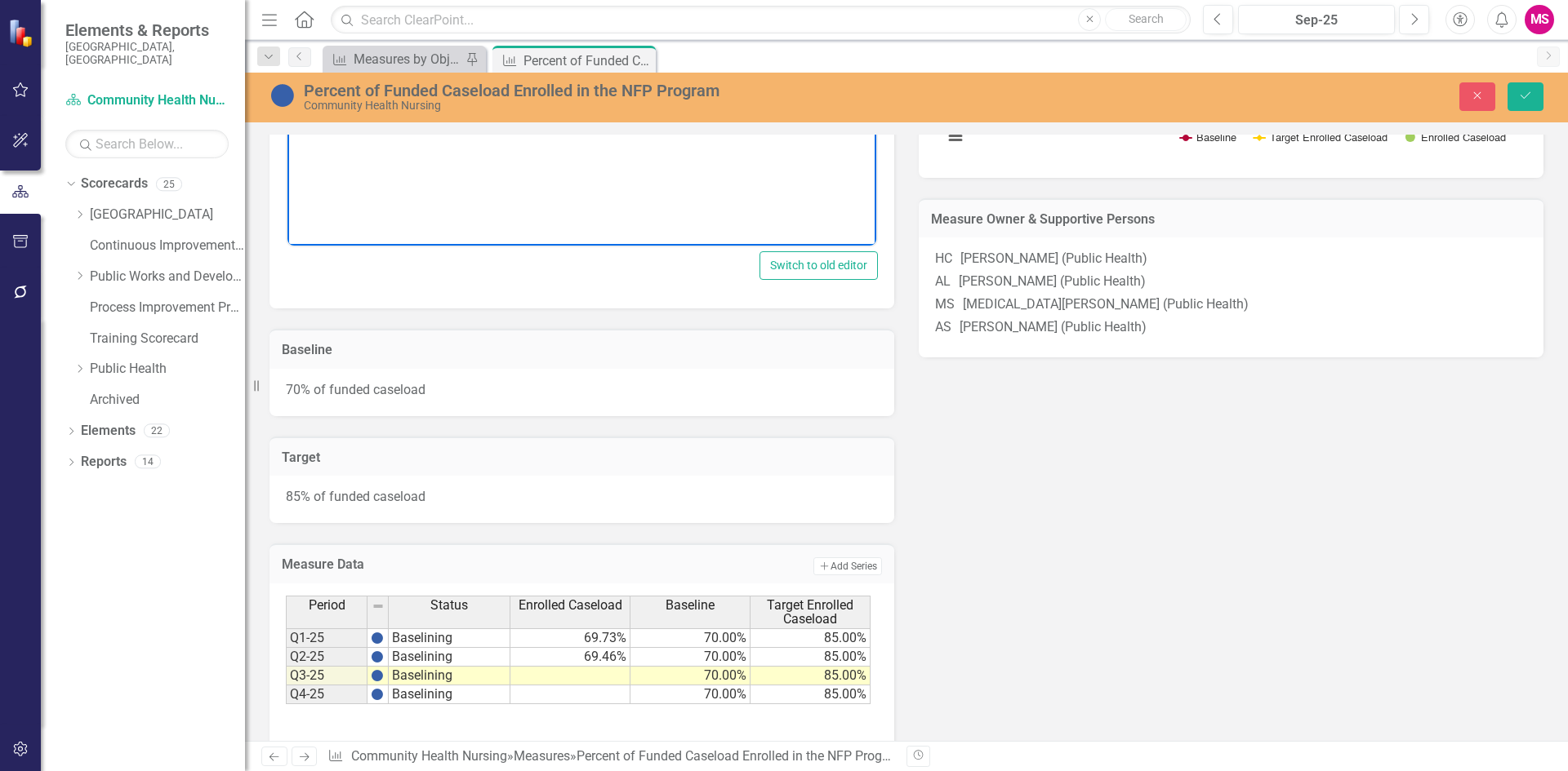
click at [590, 671] on td at bounding box center [571, 676] width 120 height 19
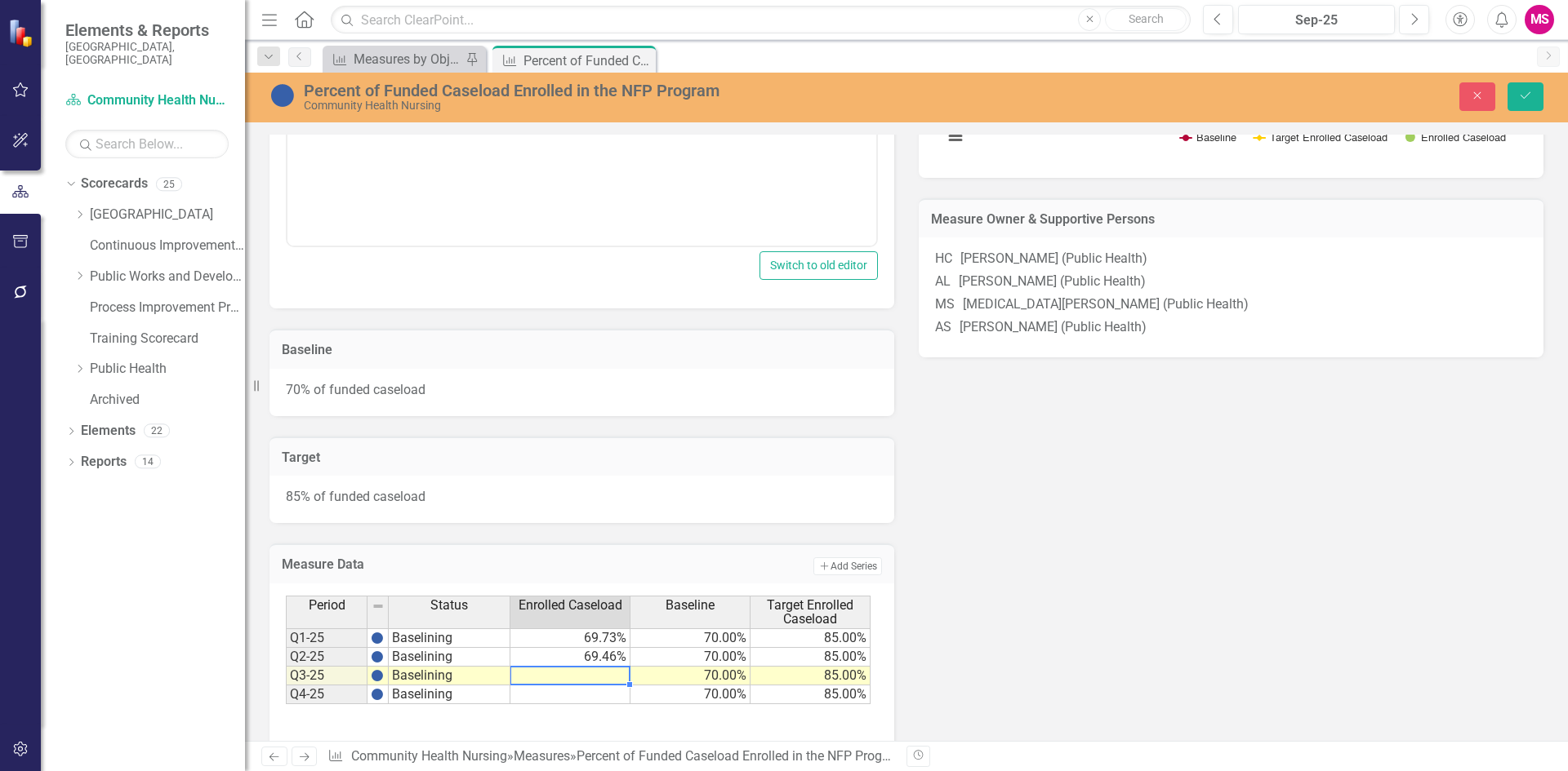
click at [588, 680] on td at bounding box center [571, 676] width 120 height 19
type textarea "70"
click at [1531, 98] on icon "Save" at bounding box center [1526, 96] width 15 height 11
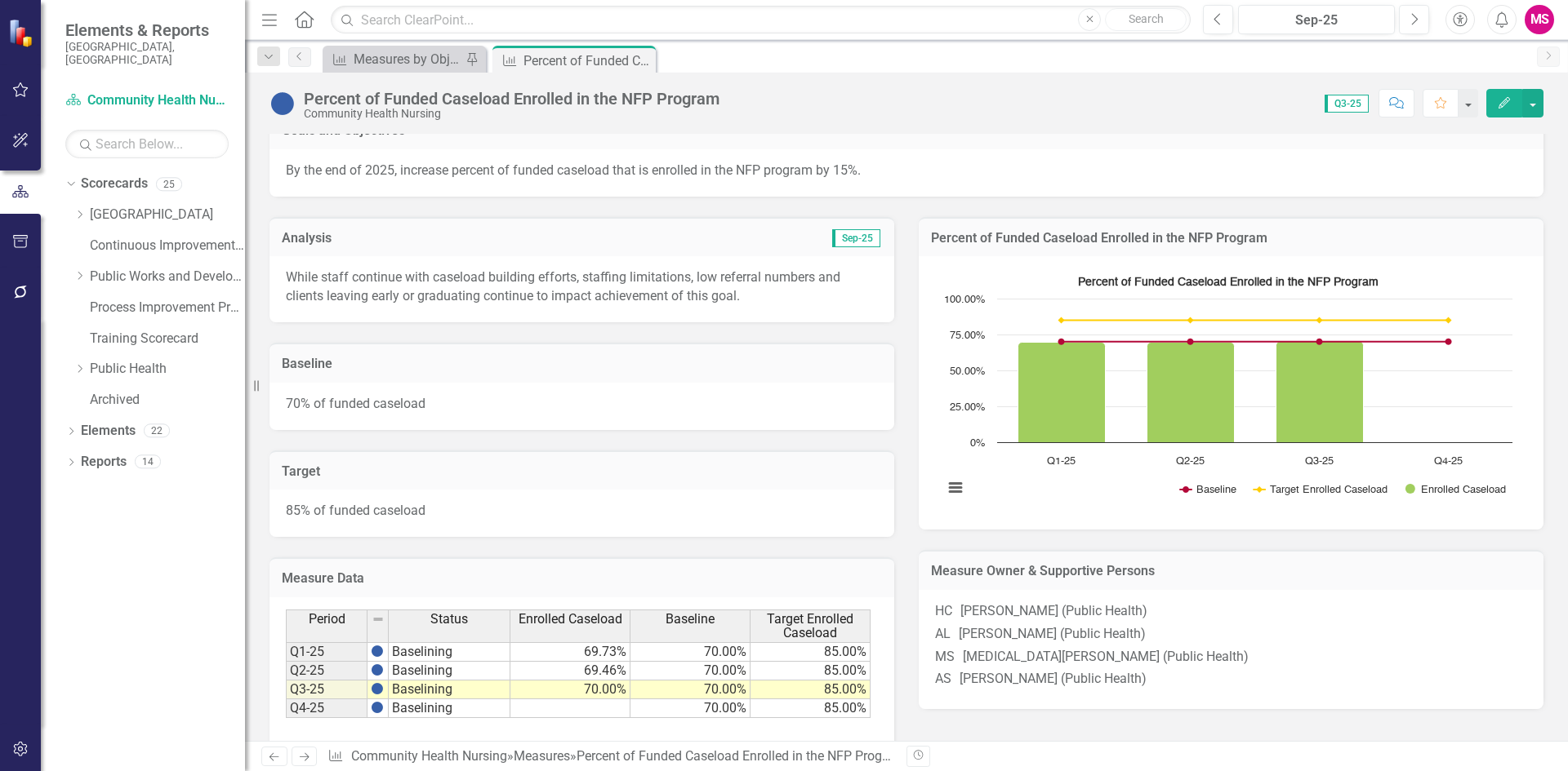
scroll to position [326, 0]
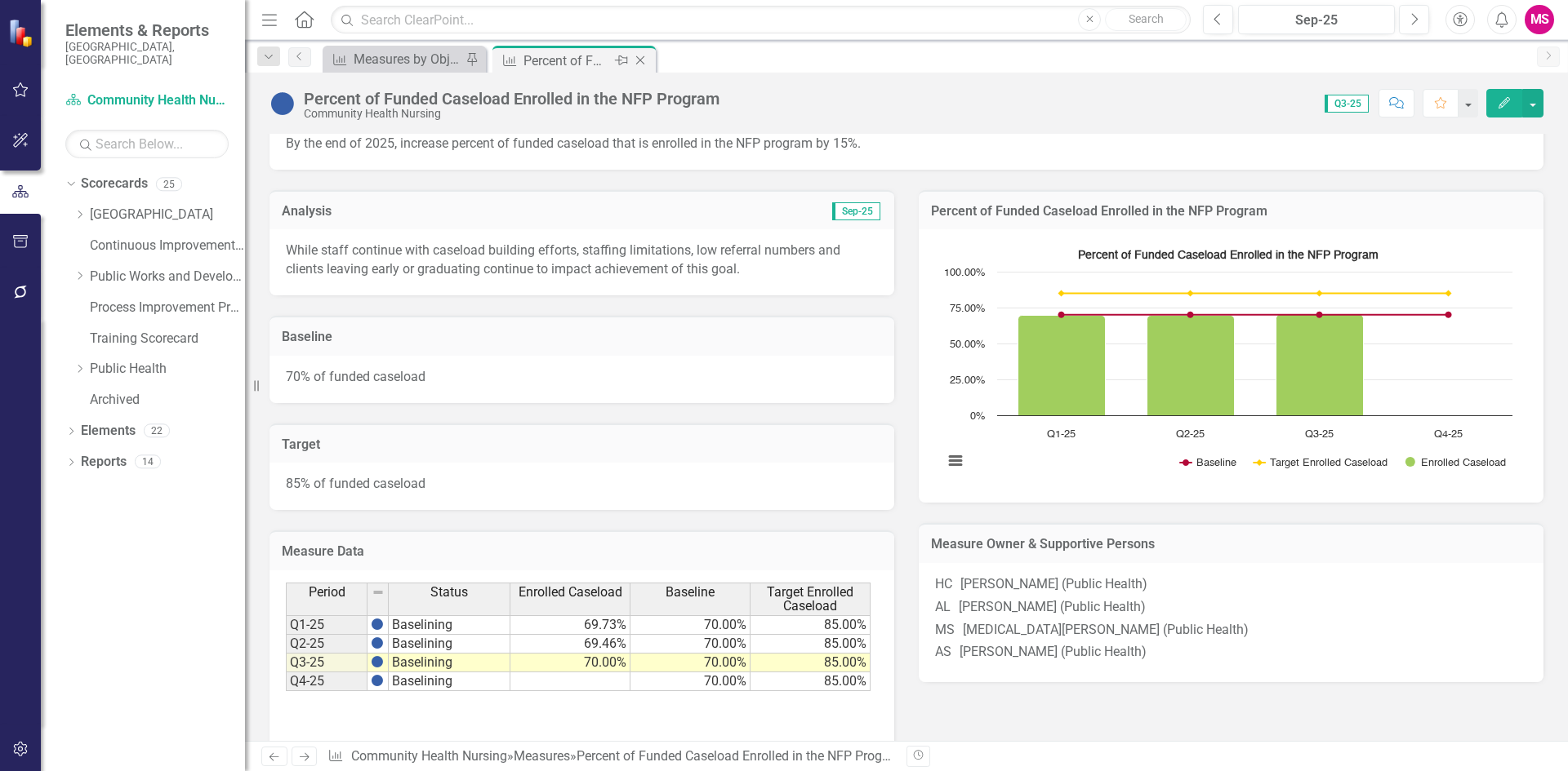
click at [646, 68] on div "Close" at bounding box center [642, 61] width 21 height 21
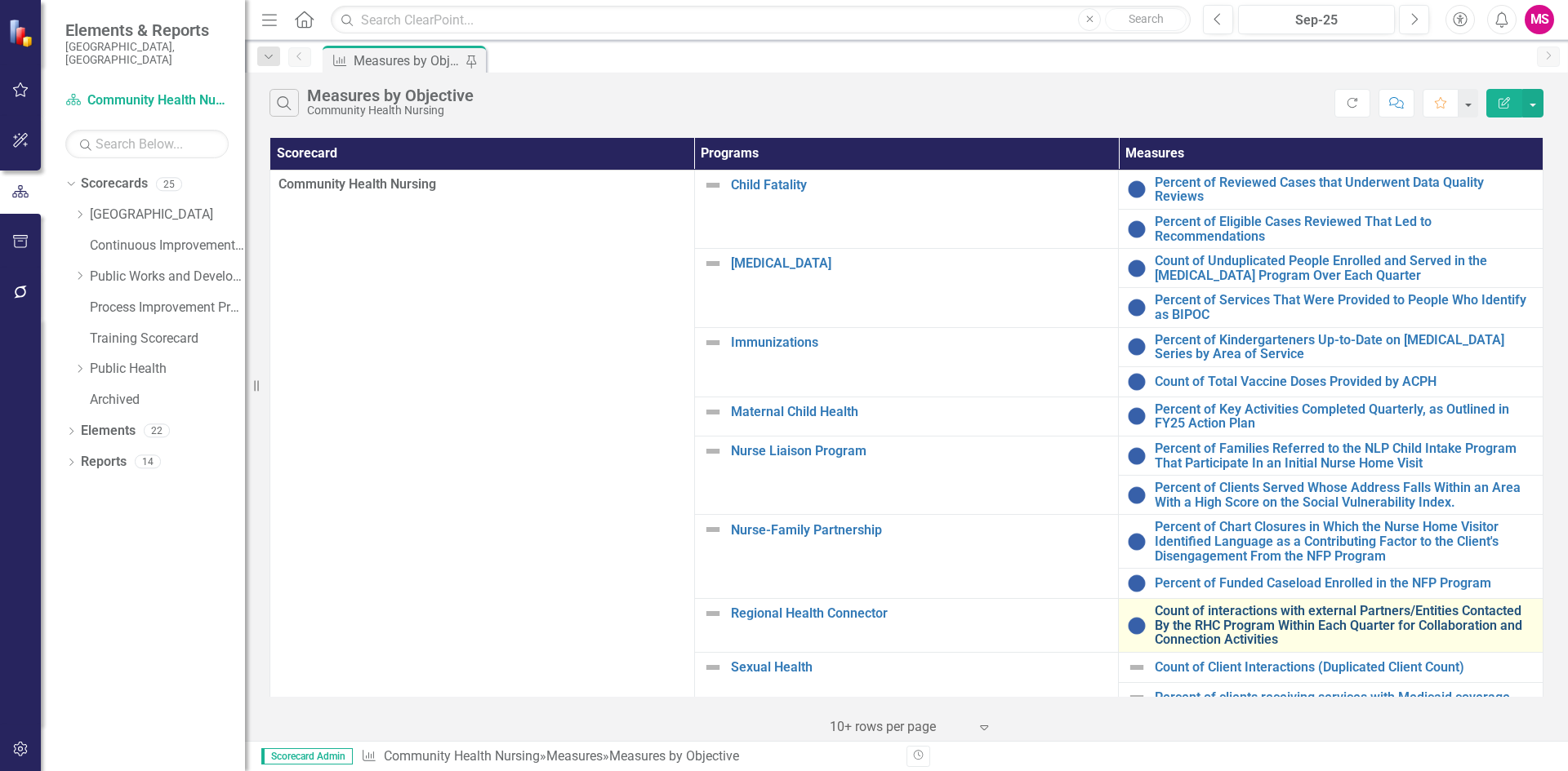
click at [1270, 612] on link "Count of interactions with external Partners/Entities Contacted By the RHC Prog…" at bounding box center [1344, 626] width 380 height 43
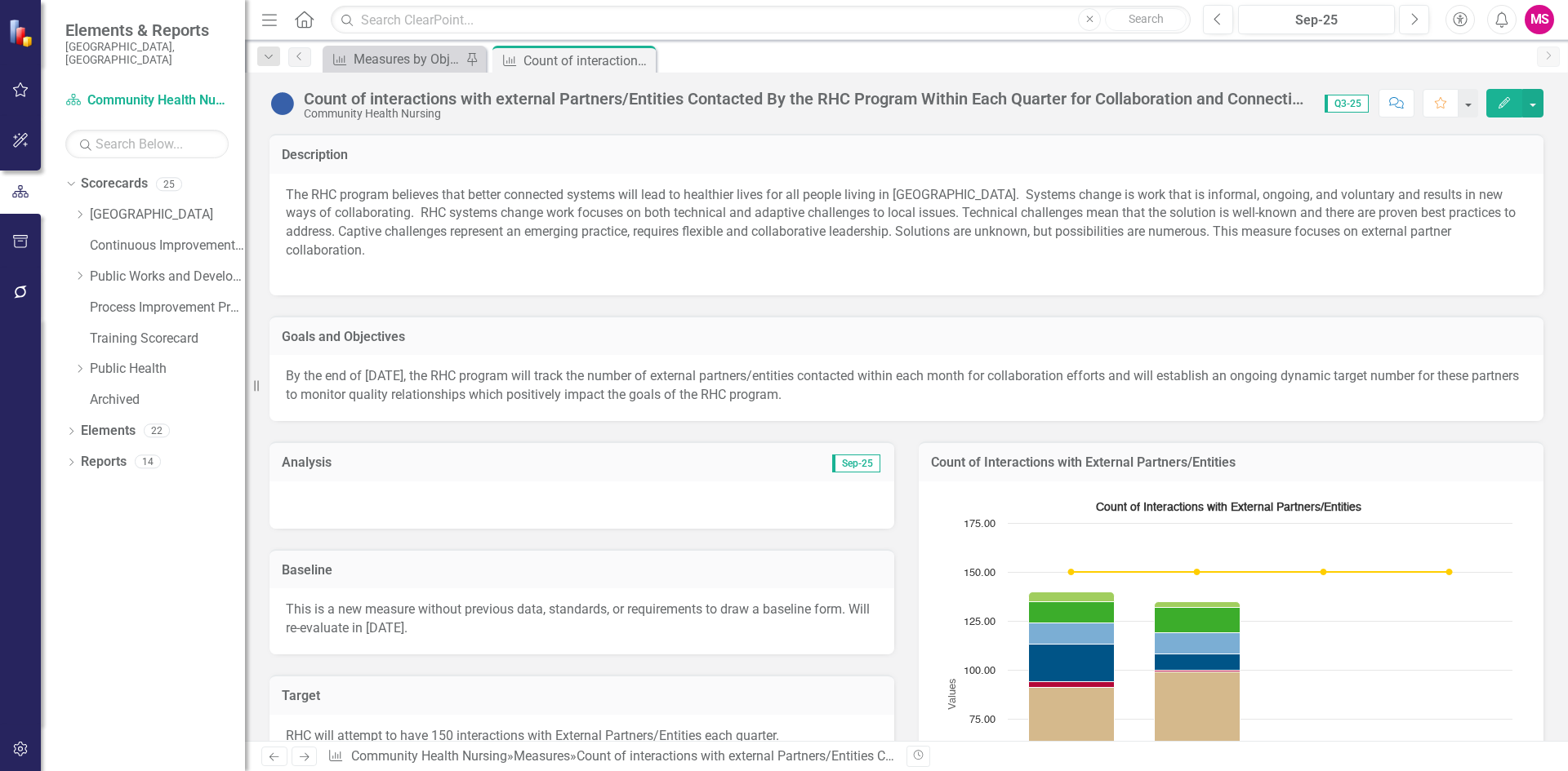
click at [572, 508] on div at bounding box center [582, 505] width 625 height 47
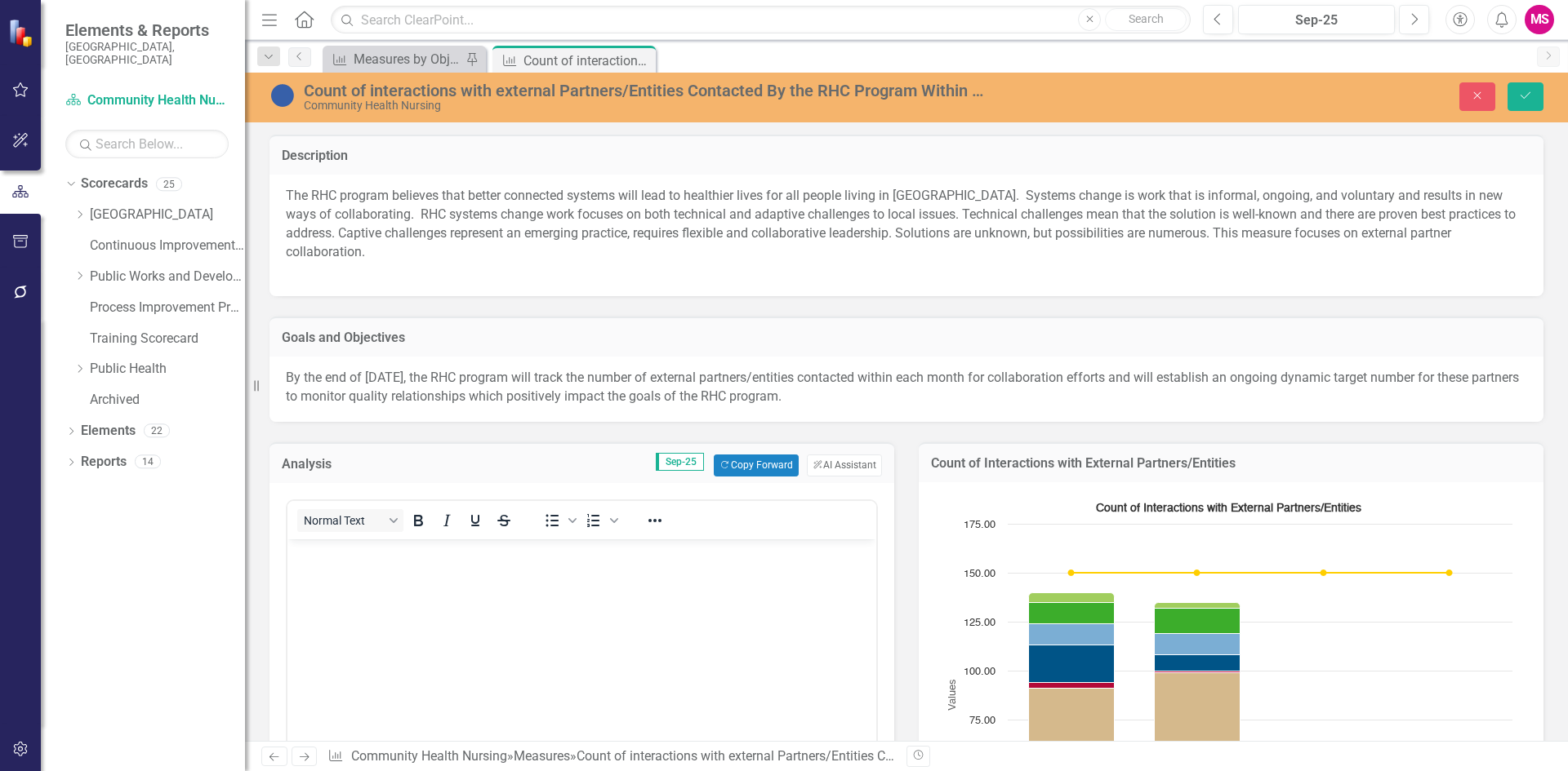
click at [623, 645] on body "Rich Text Area. Press ALT-0 for help." at bounding box center [581, 660] width 588 height 245
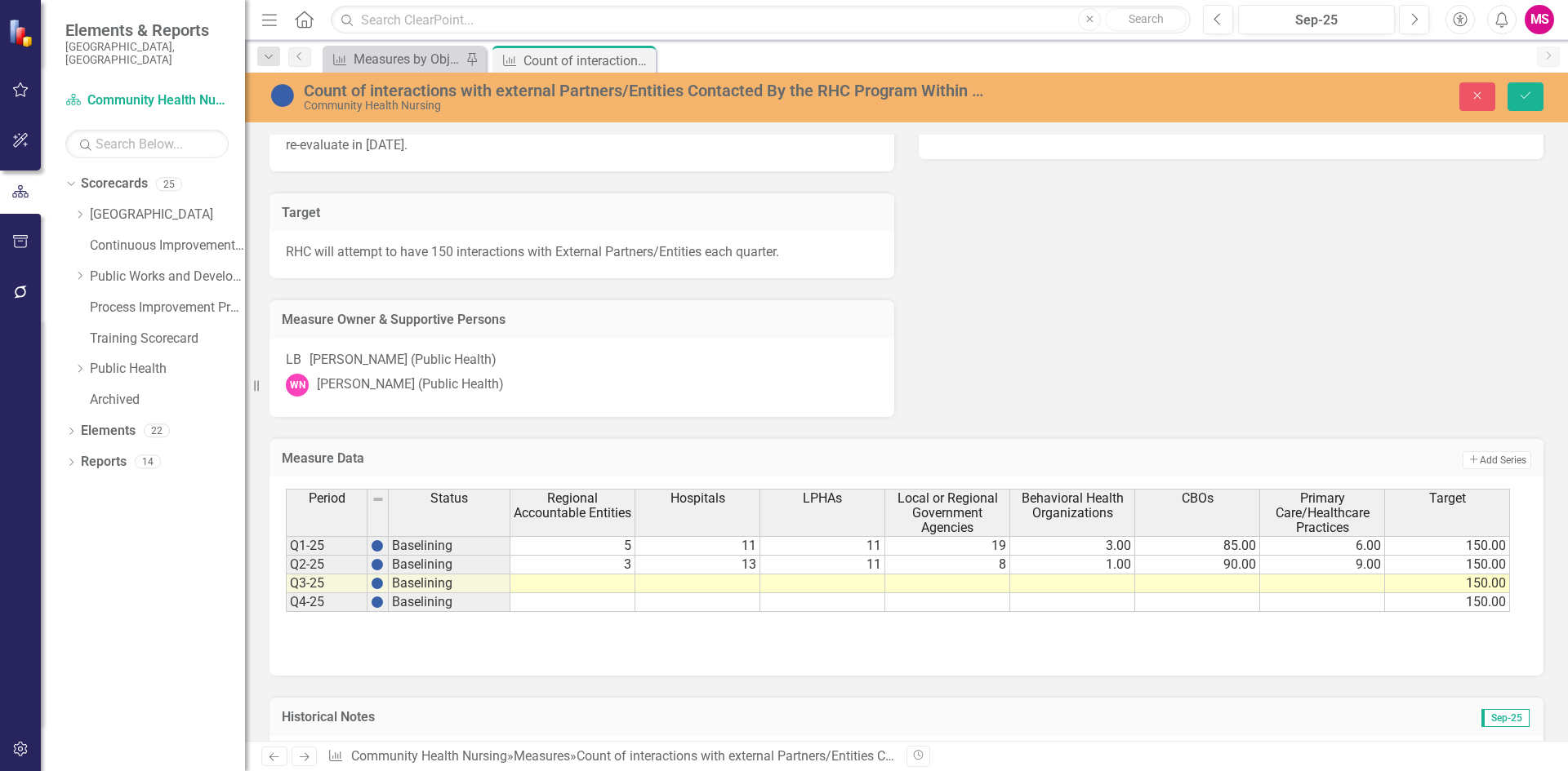
scroll to position [904, 0]
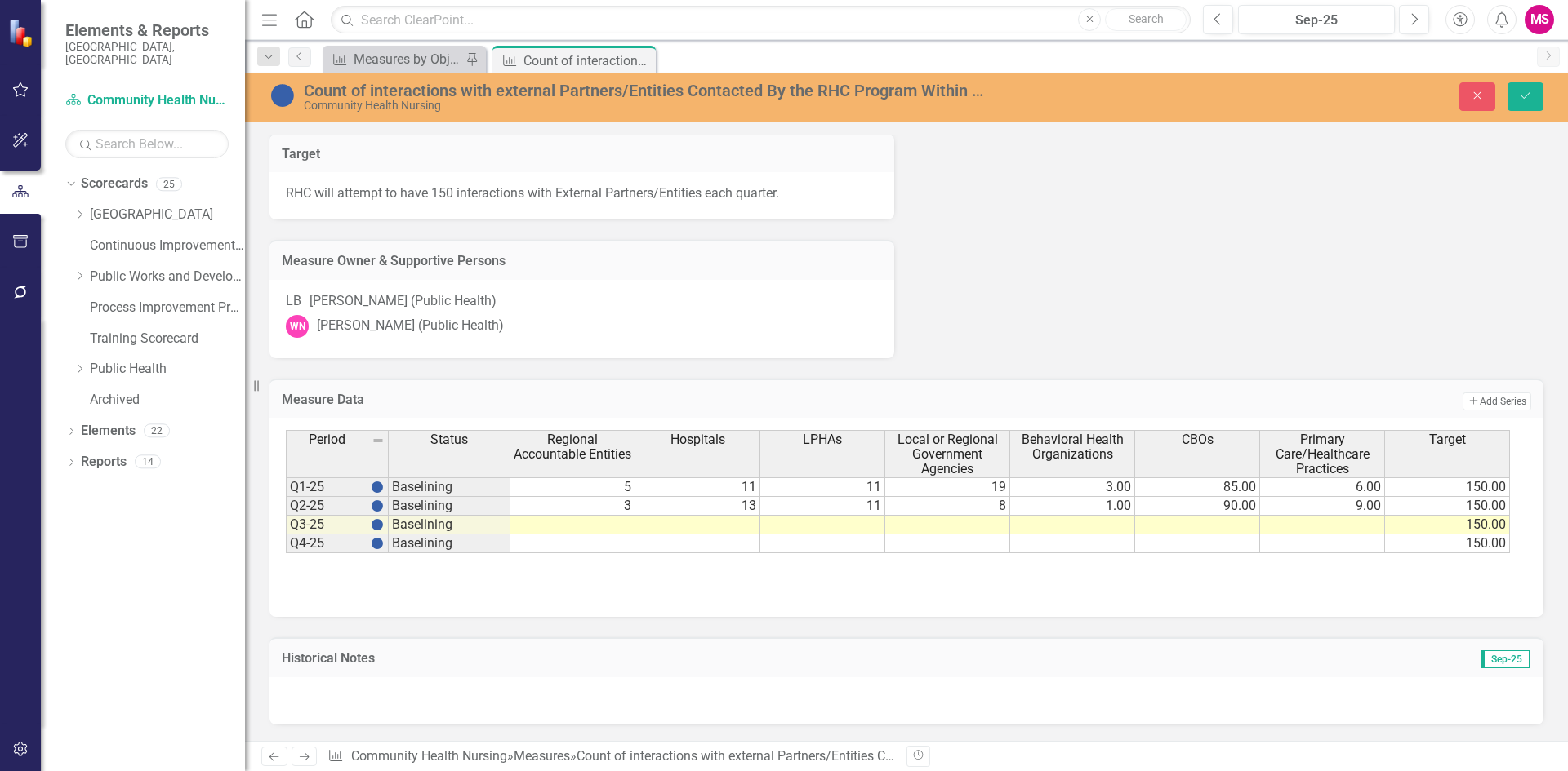
click at [585, 528] on td at bounding box center [572, 525] width 125 height 19
type textarea "3"
type textarea "16"
type textarea "23"
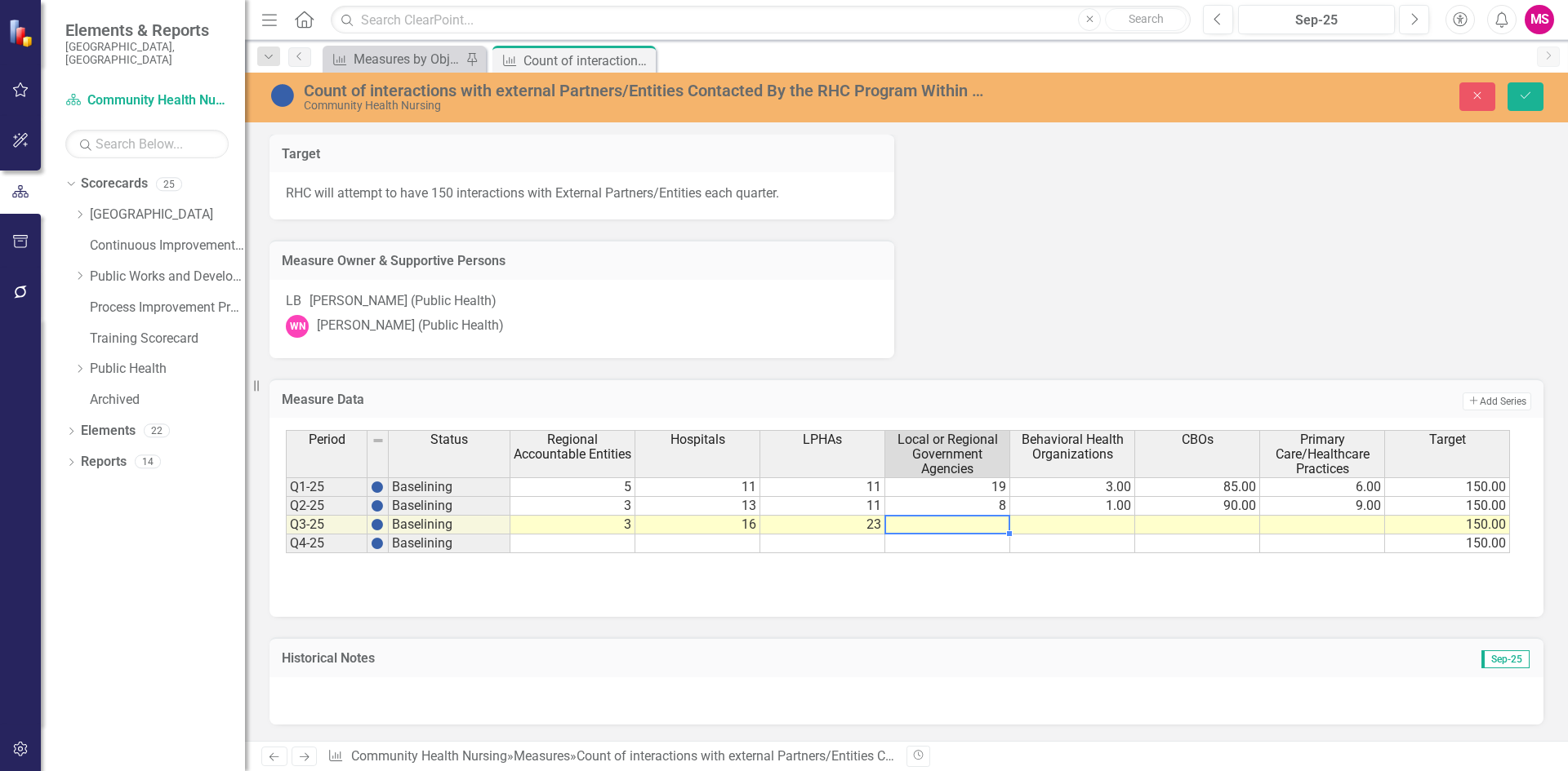
type textarea "9"
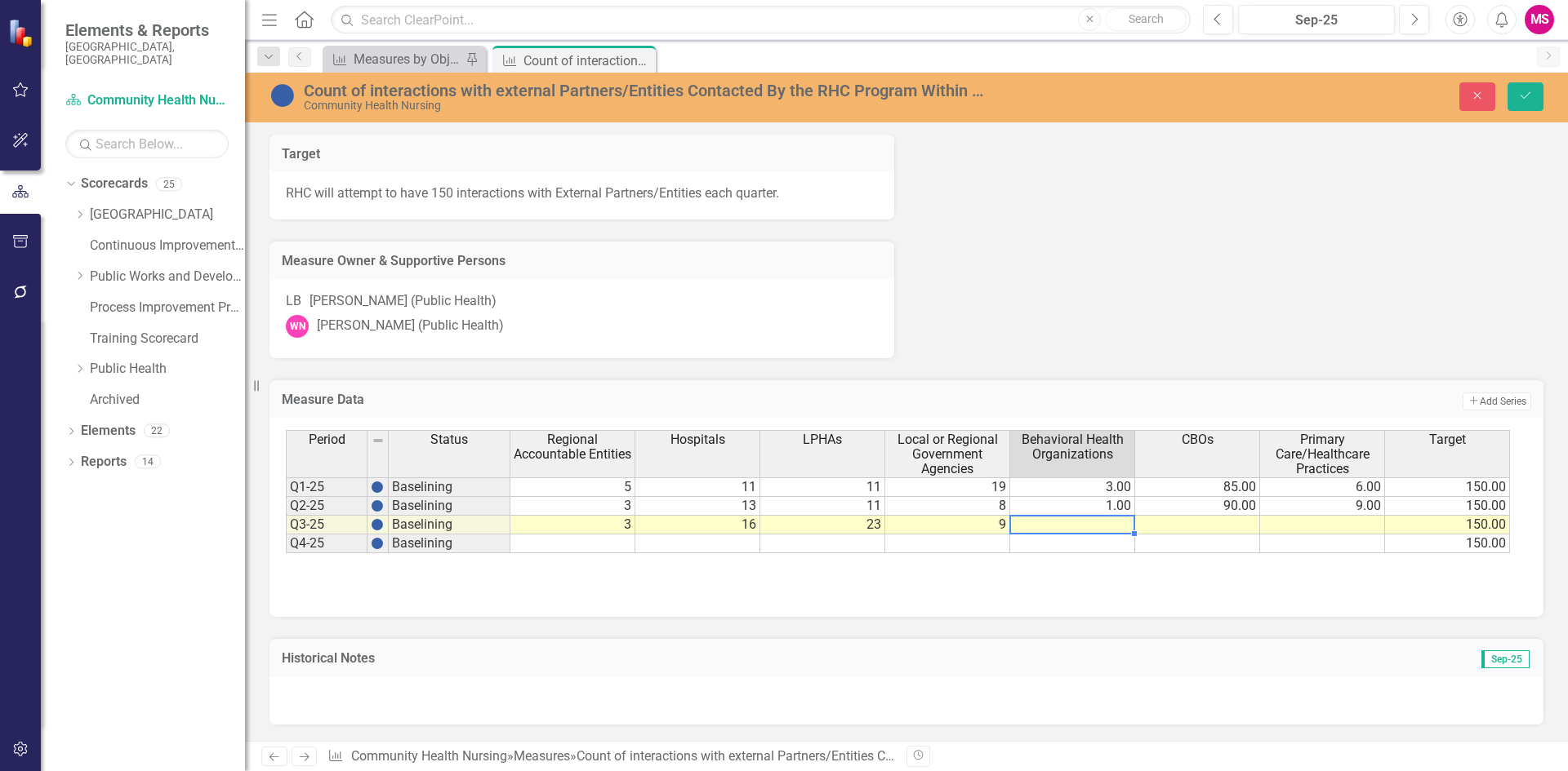
type textarea "0"
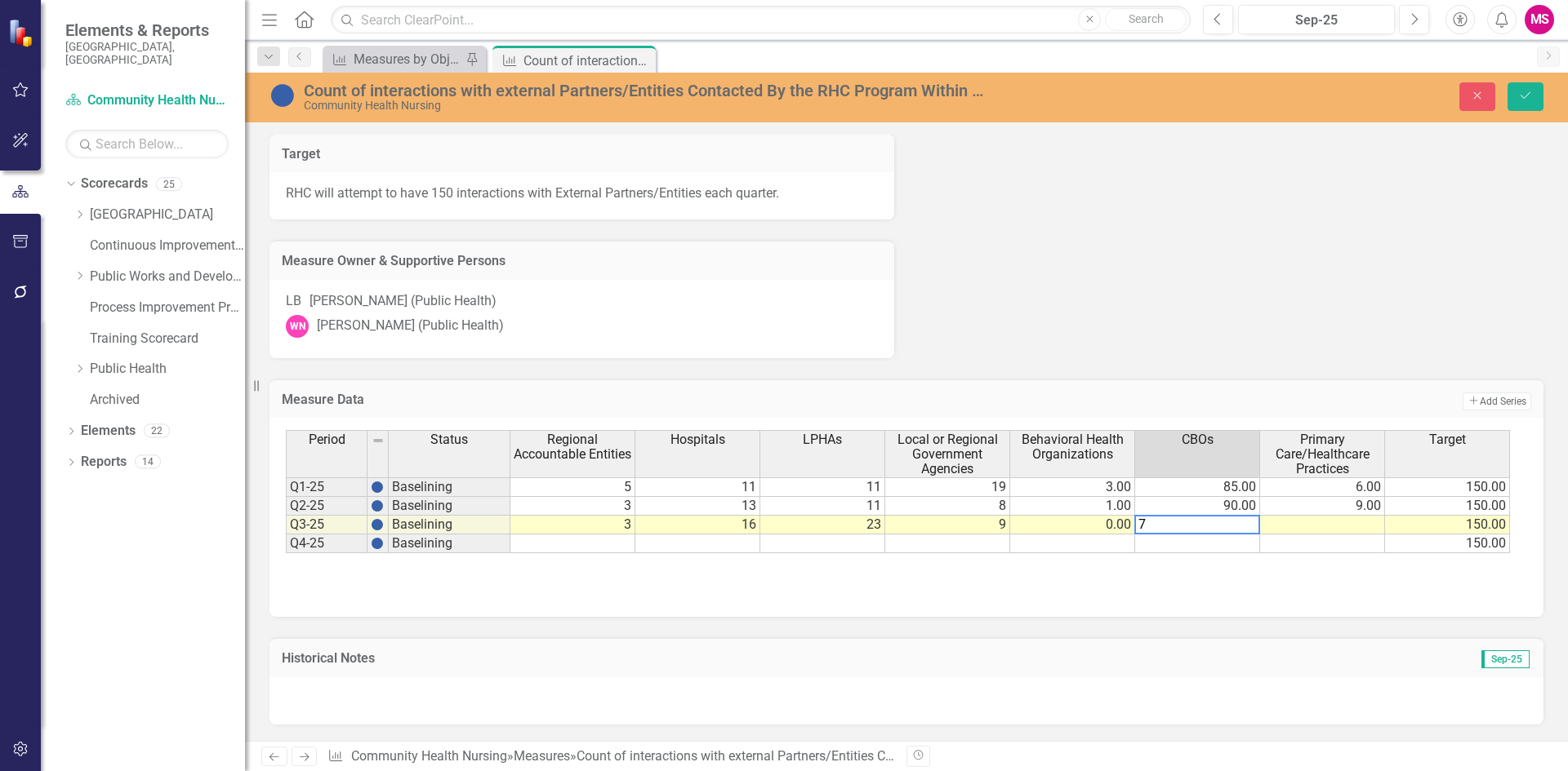
type textarea "70"
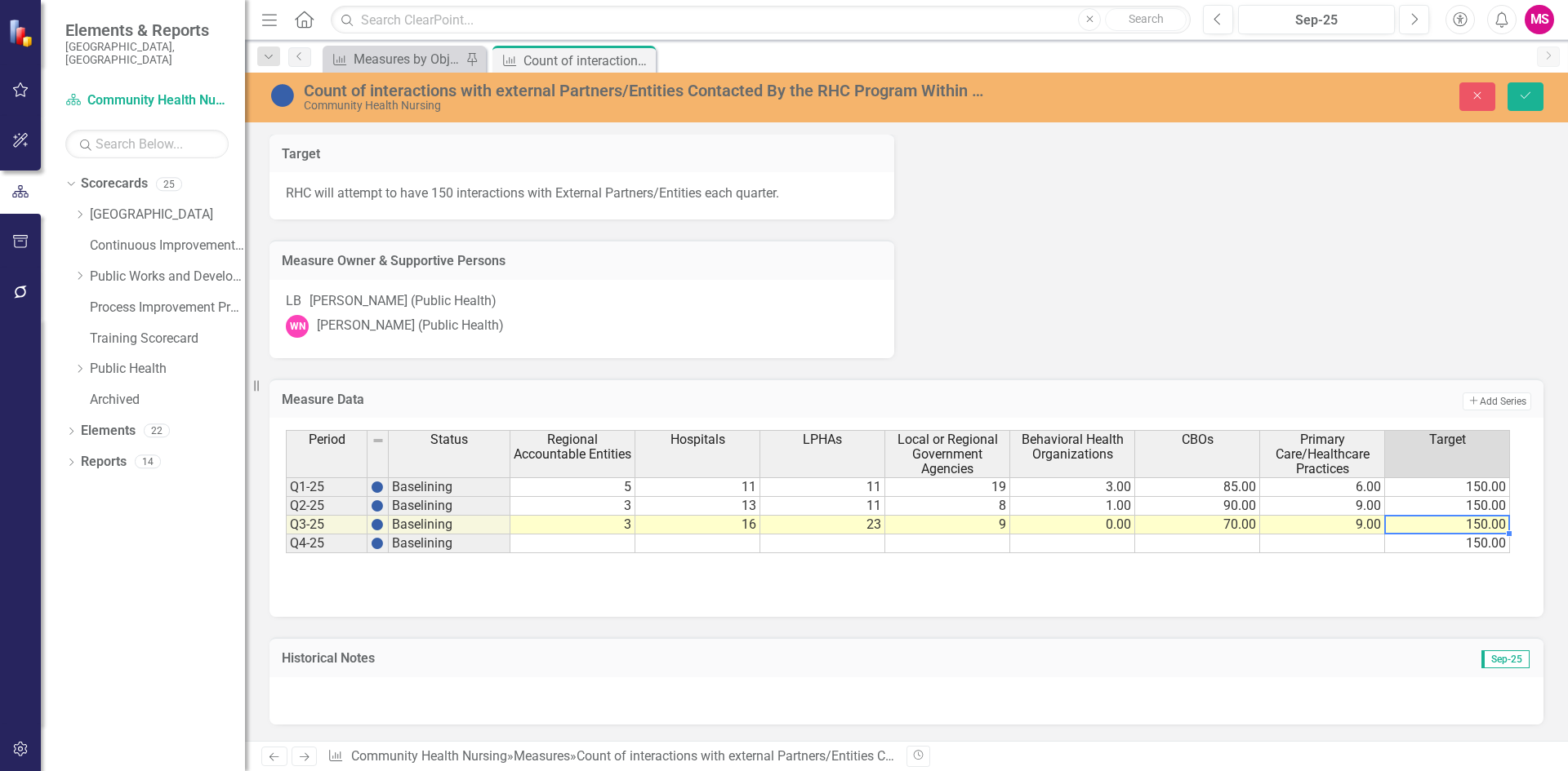
type textarea "150"
click at [1533, 98] on button "Save" at bounding box center [1525, 97] width 36 height 28
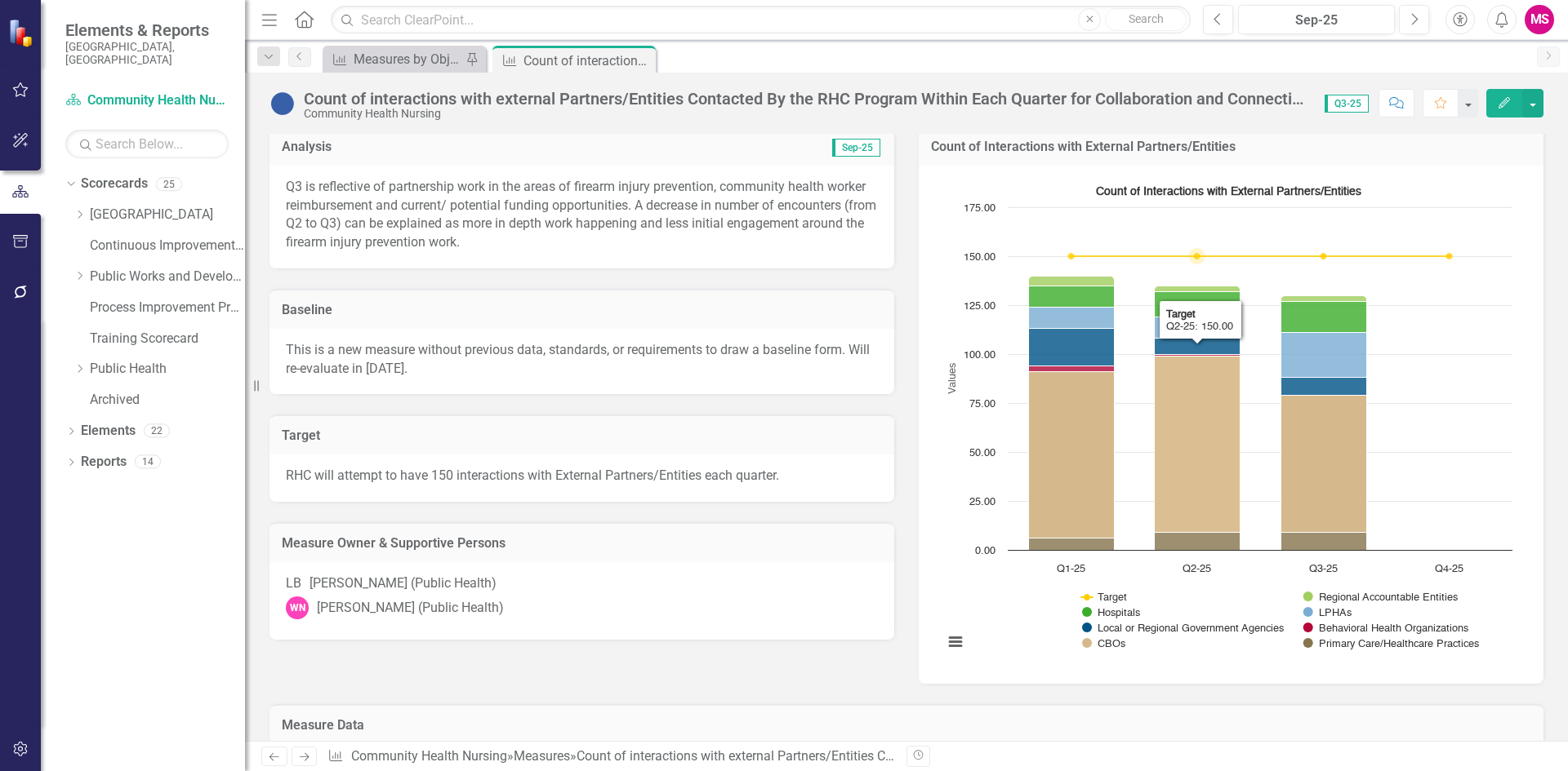
scroll to position [315, 0]
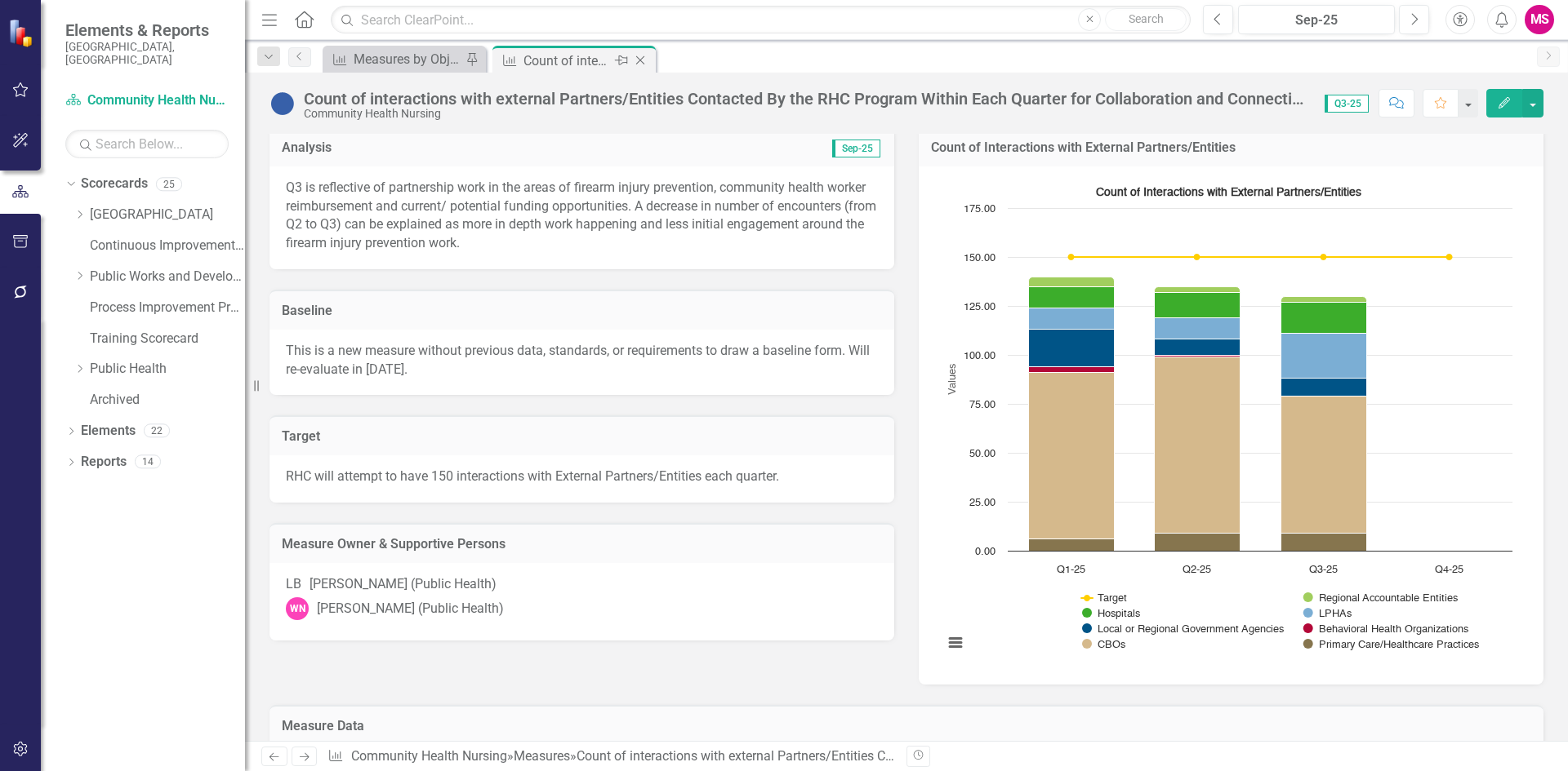
click at [646, 57] on icon "Close" at bounding box center [639, 60] width 16 height 13
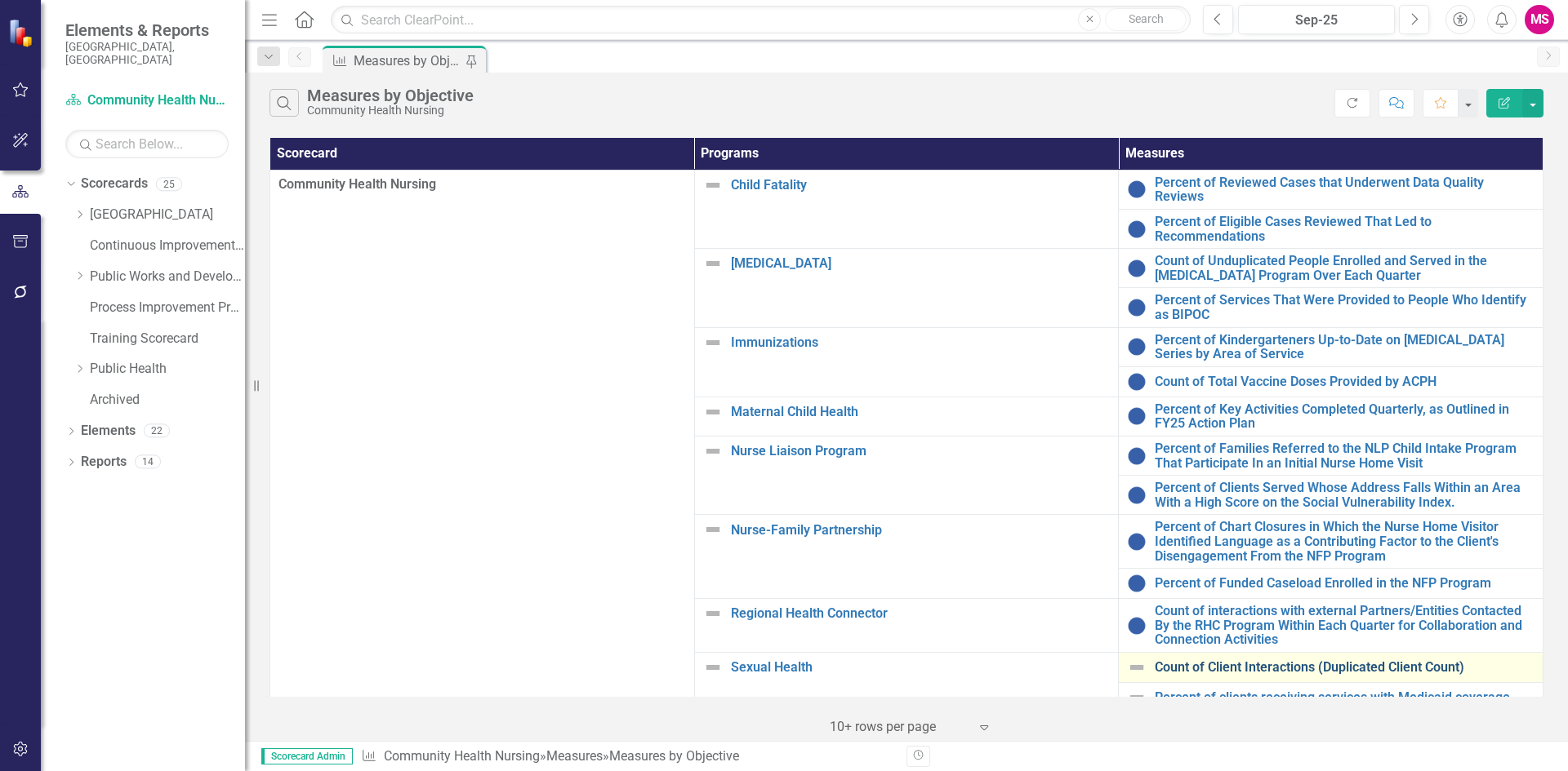
click at [1170, 660] on link "Count of Client Interactions (Duplicated Client Count)" at bounding box center [1344, 668] width 380 height 15
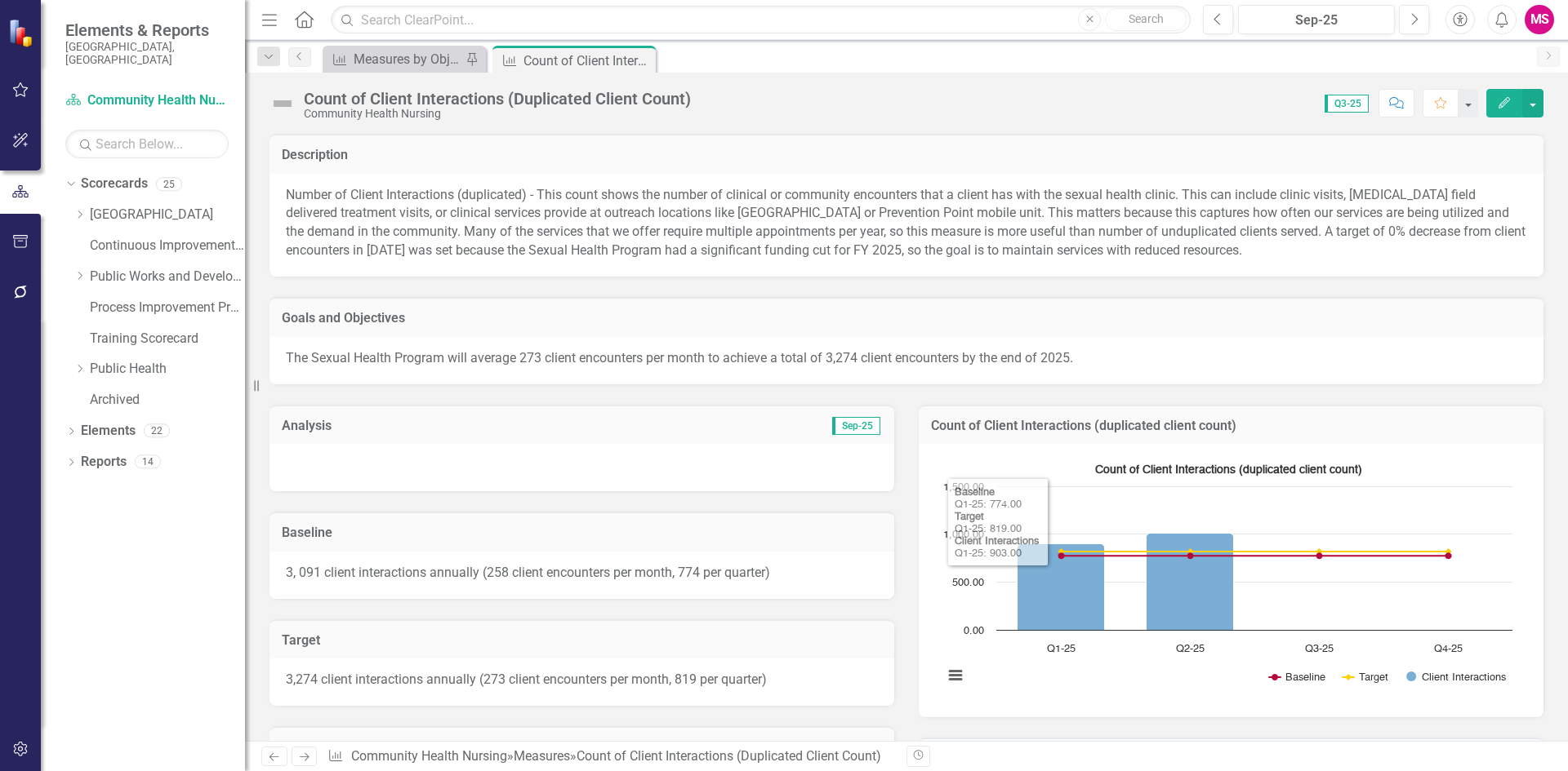
click at [467, 459] on div at bounding box center [582, 467] width 625 height 47
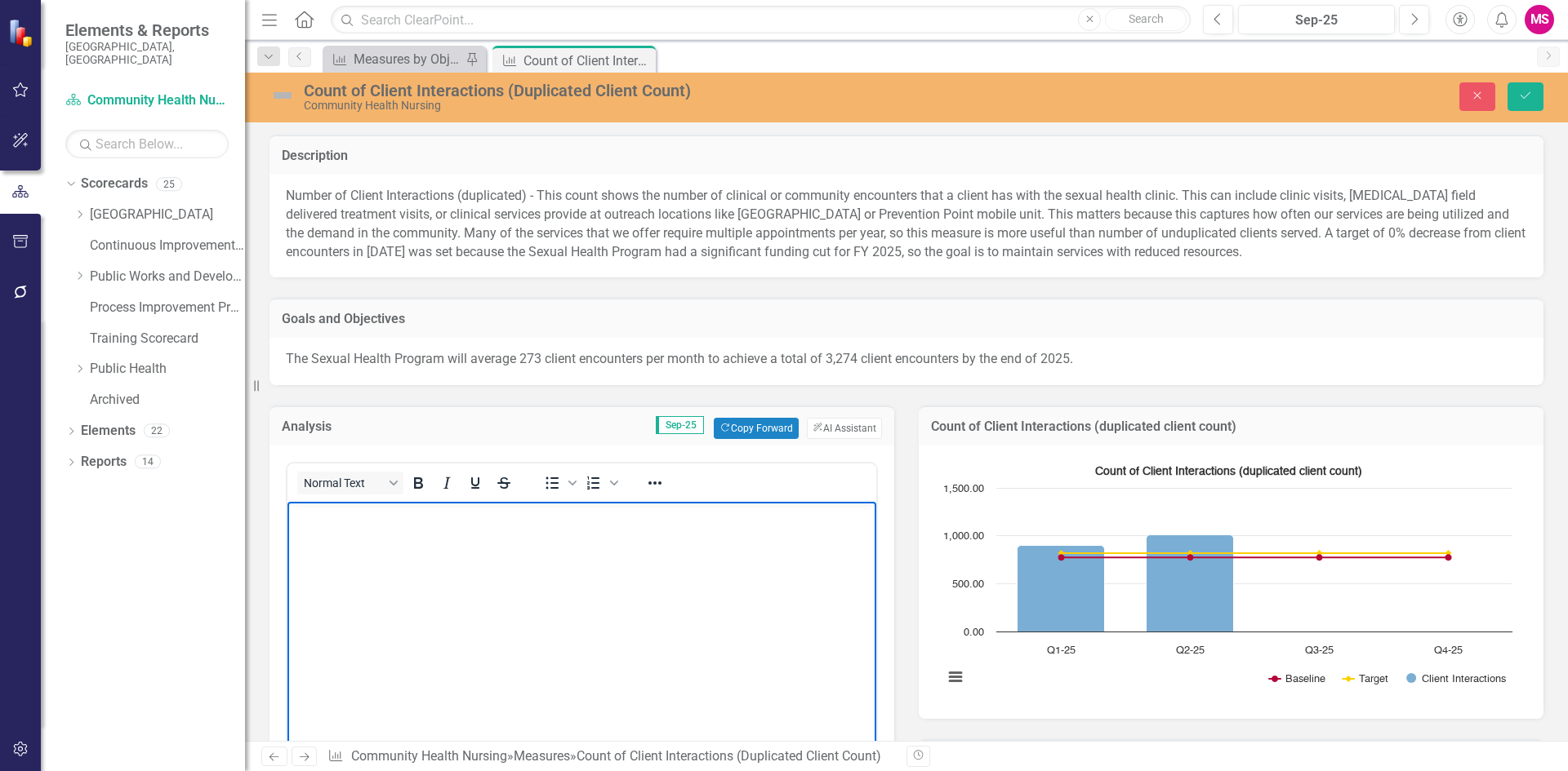
click at [451, 549] on body "Rich Text Area. Press ALT-0 for help." at bounding box center [581, 624] width 588 height 245
paste body "Rich Text Area. Press ALT-0 for help."
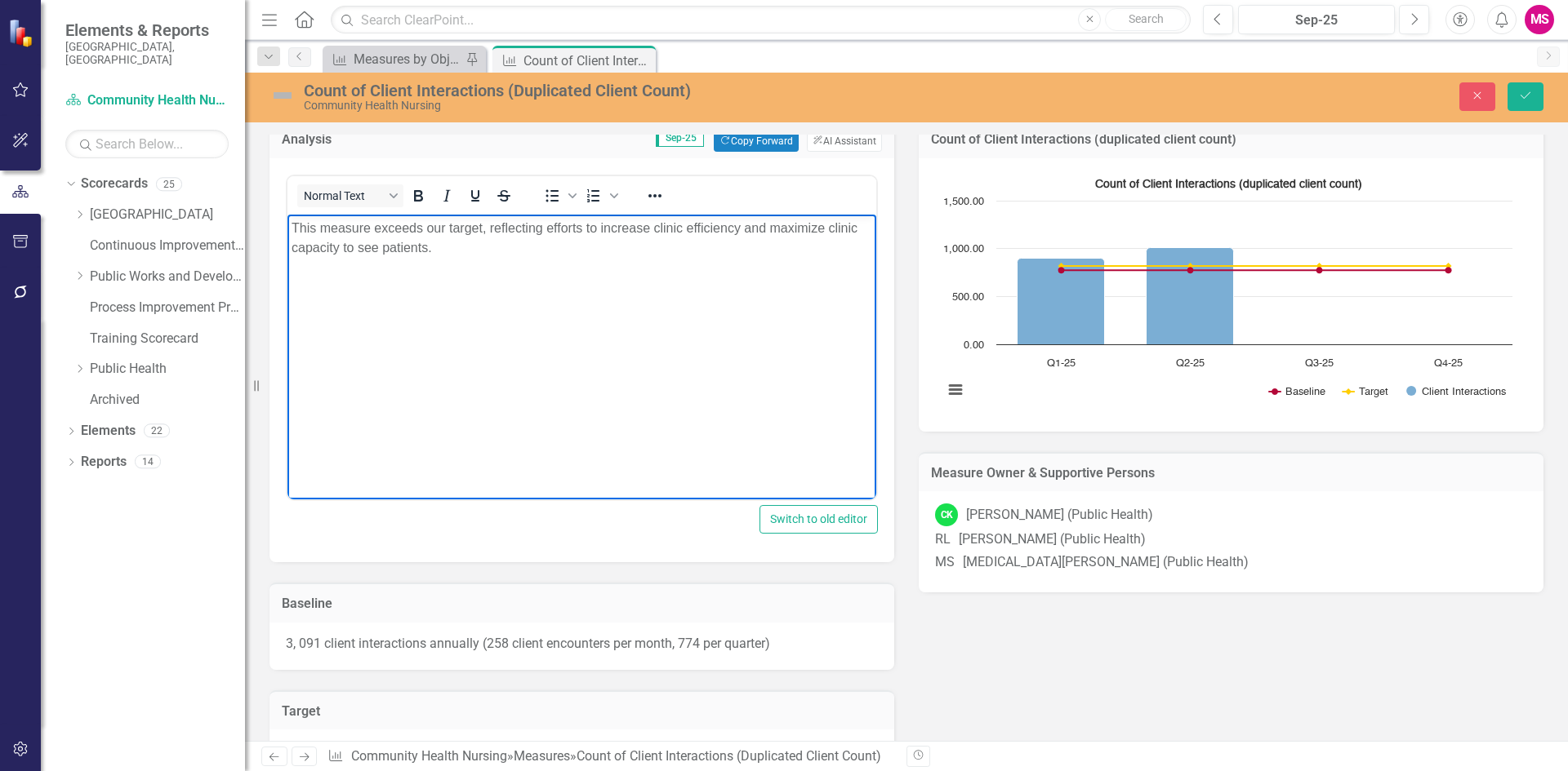
scroll to position [571, 0]
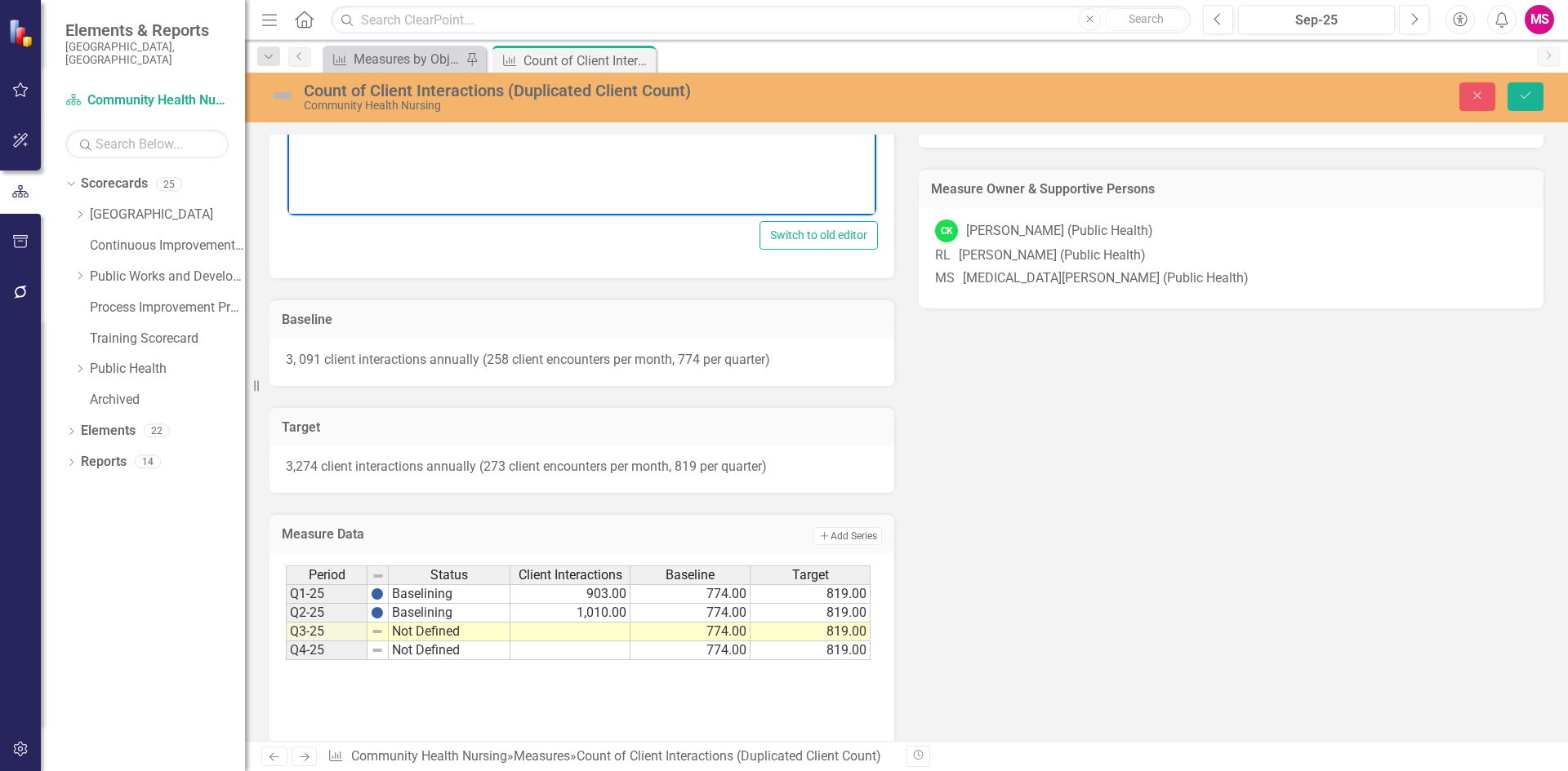
click at [601, 631] on td at bounding box center [571, 632] width 120 height 19
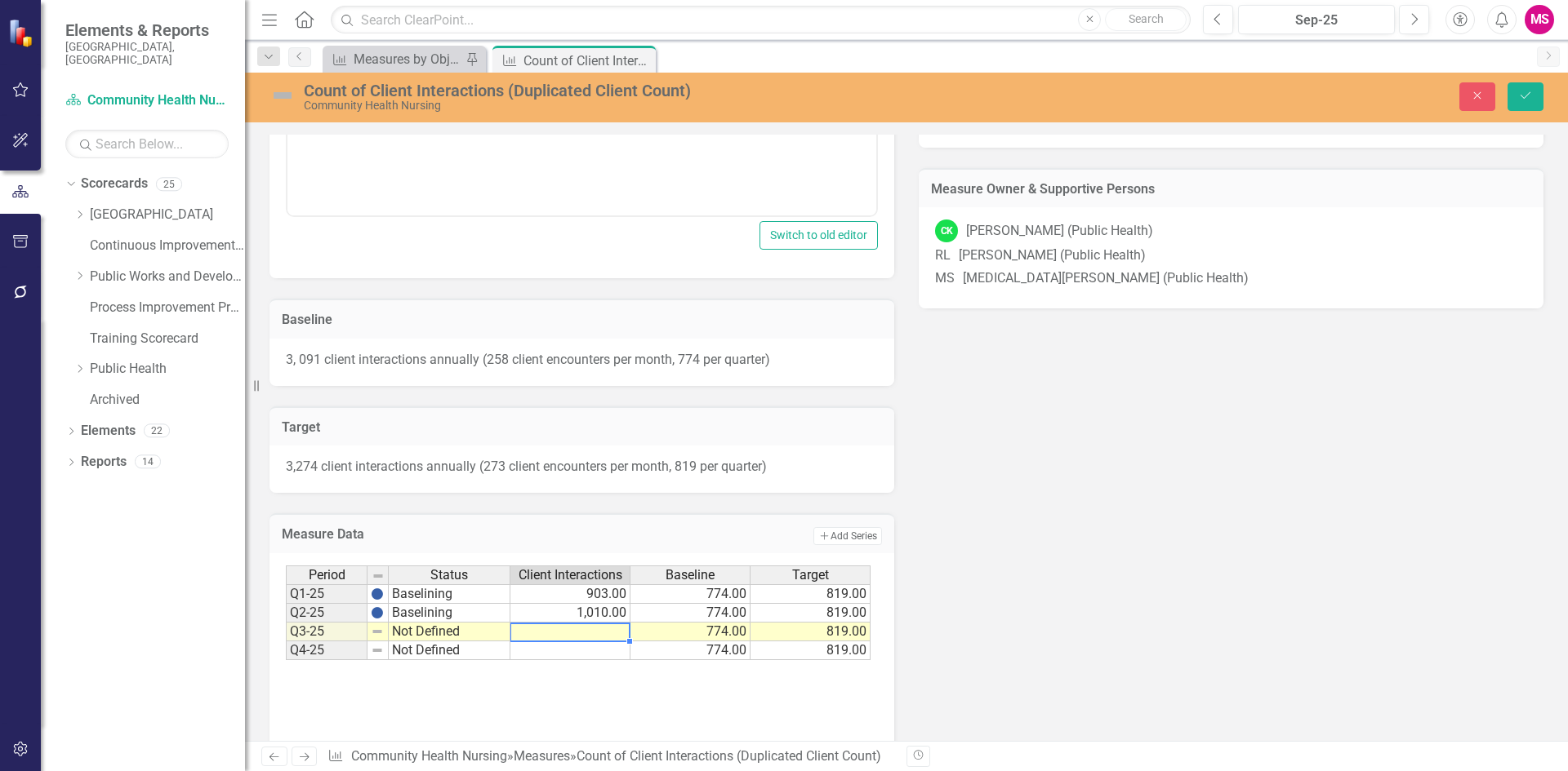
click at [601, 631] on td at bounding box center [571, 632] width 120 height 19
type textarea "1053"
click at [1525, 98] on icon "Save" at bounding box center [1526, 96] width 15 height 11
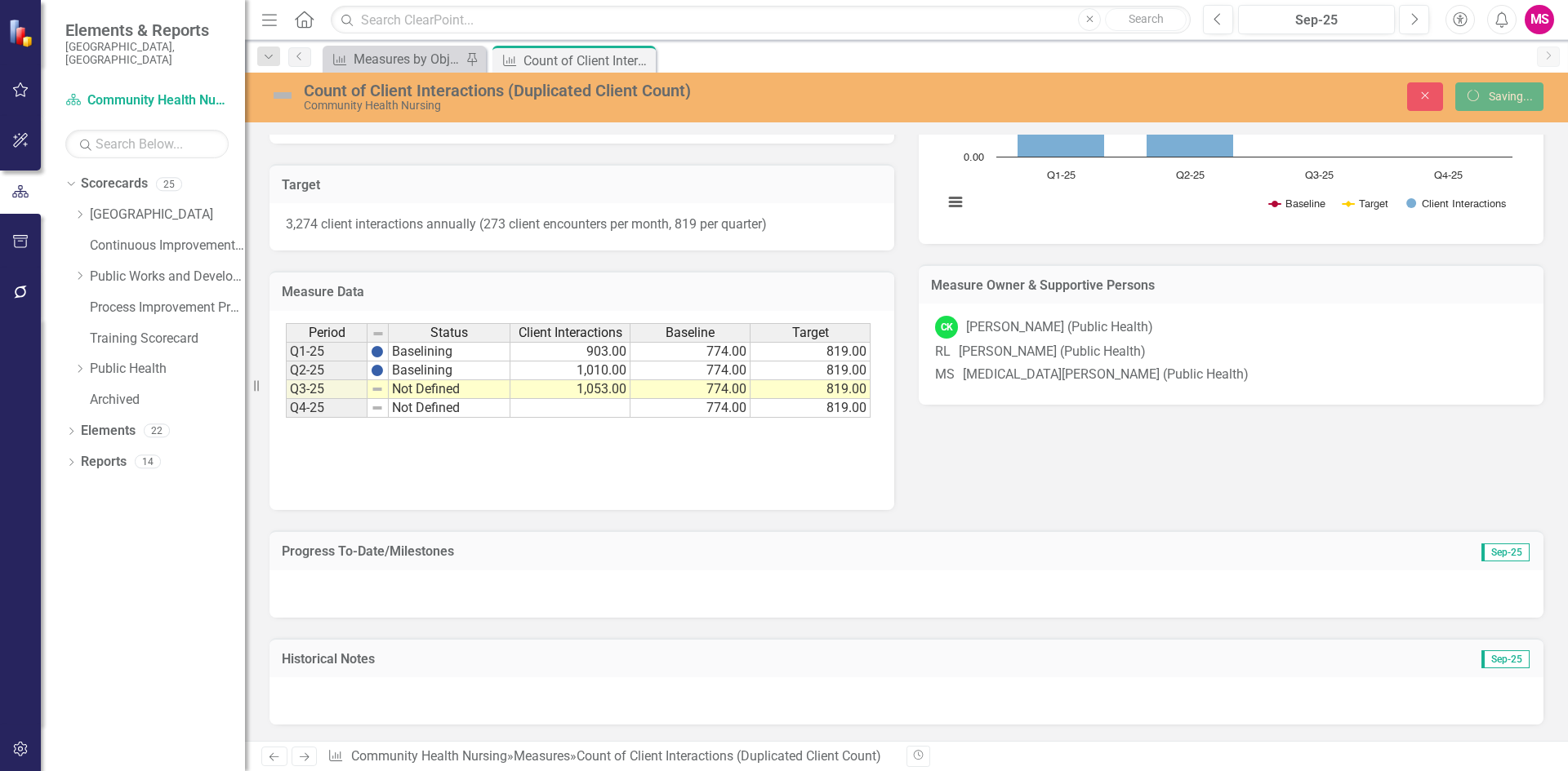
scroll to position [475, 0]
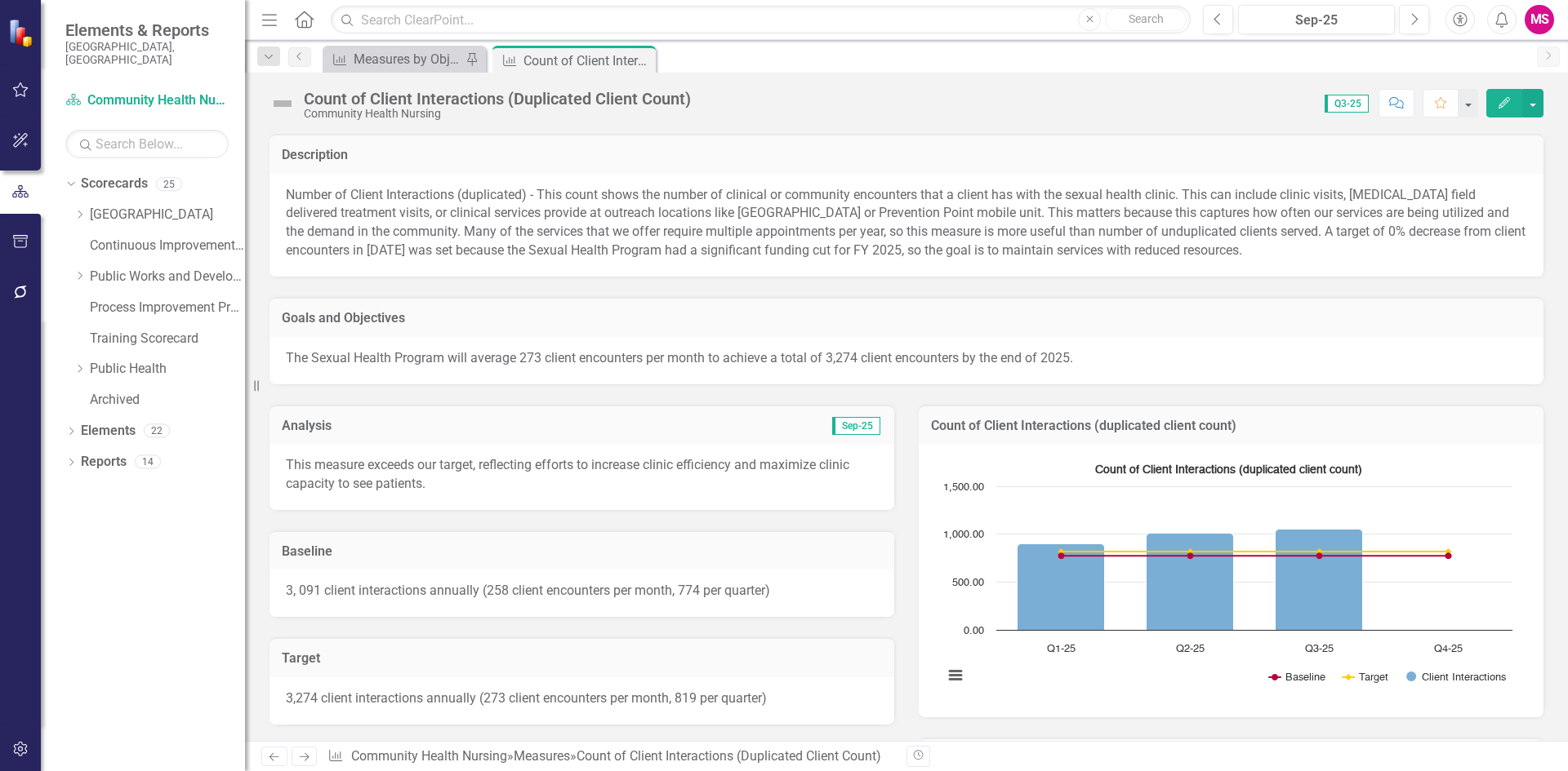
click at [0, 0] on icon "Close" at bounding box center [0, 0] width 0 height 0
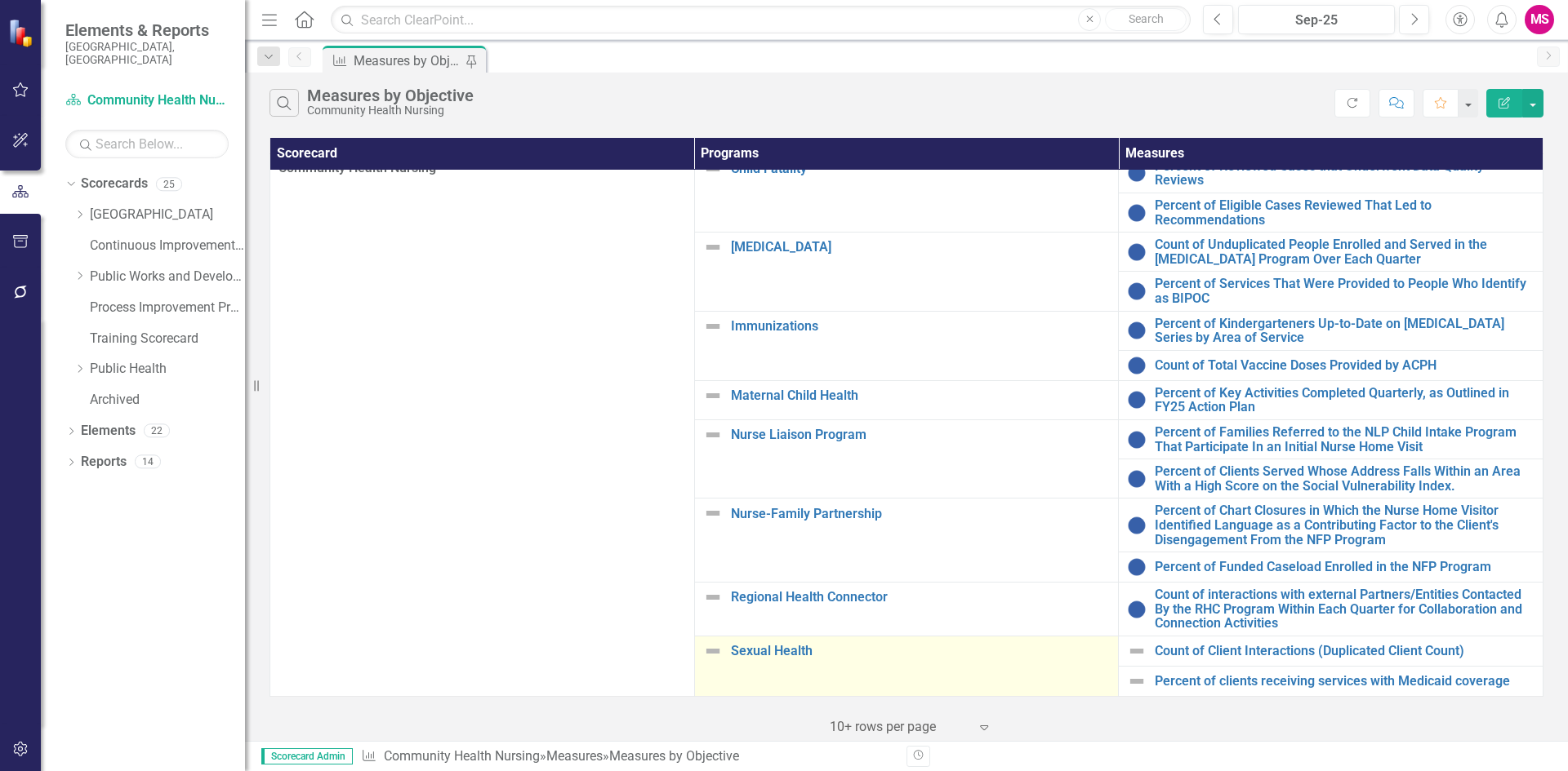
scroll to position [20, 0]
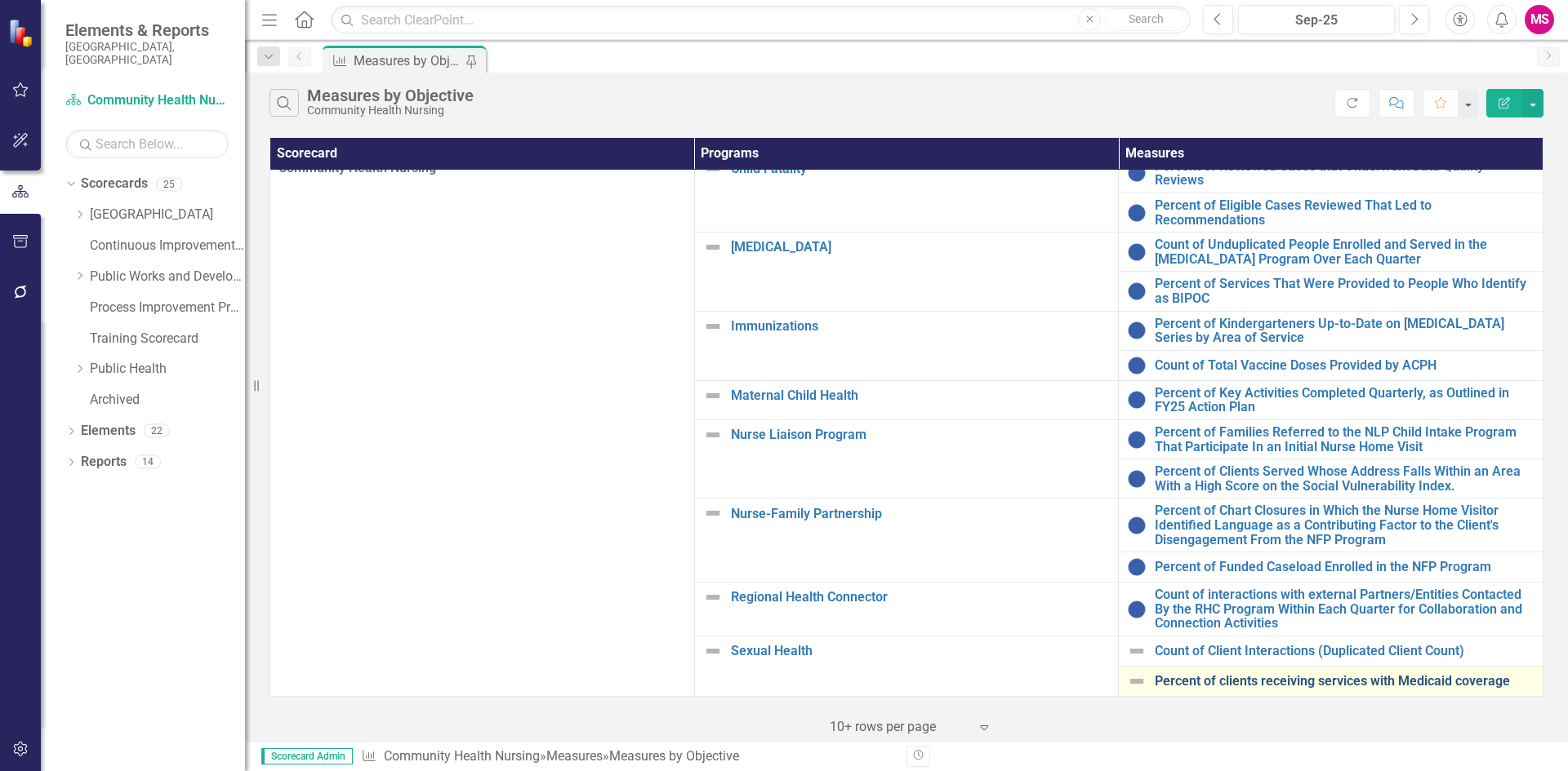
click at [1232, 674] on link "Percent of clients receiving services with Medicaid coverage" at bounding box center [1344, 682] width 380 height 15
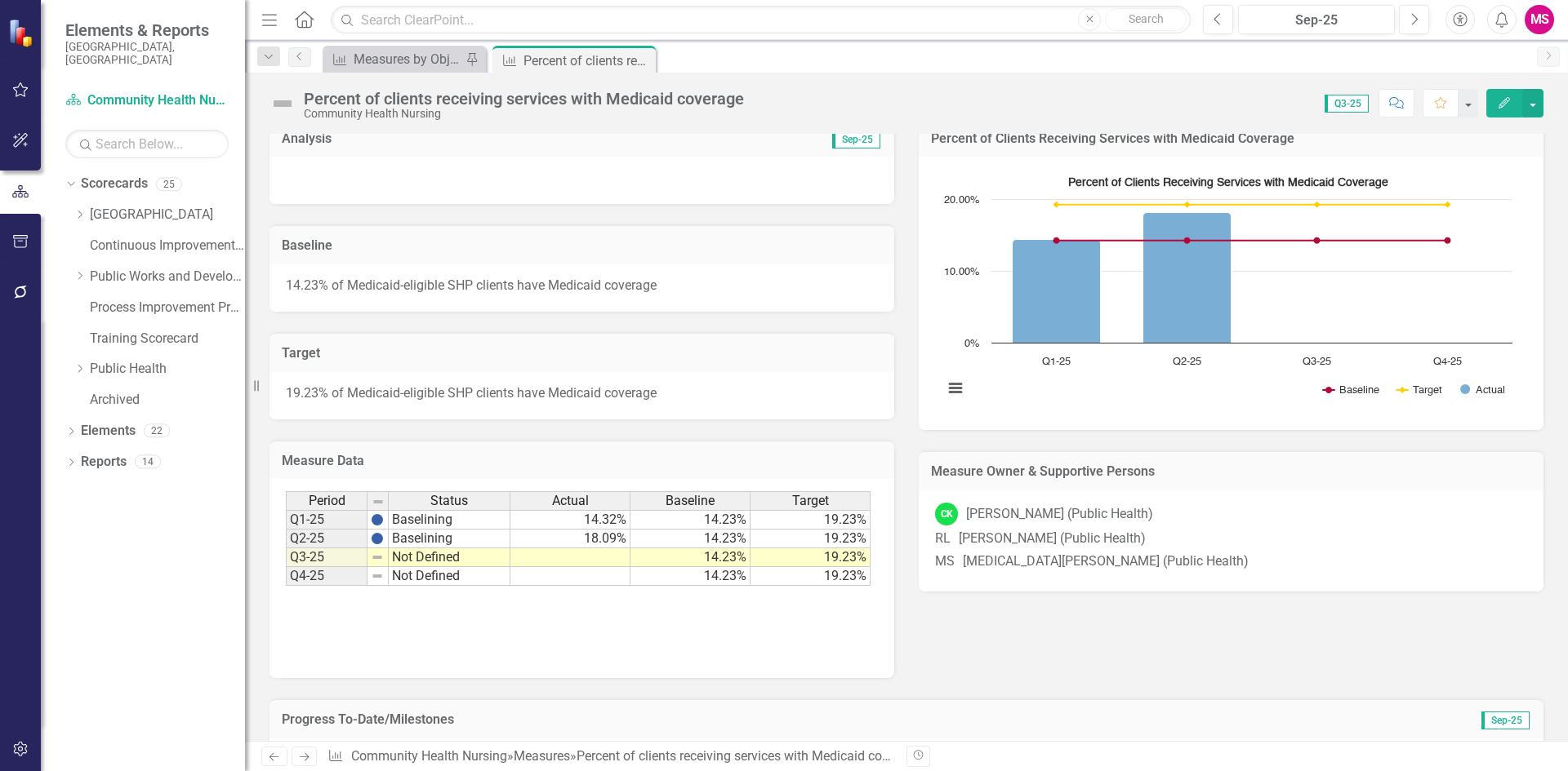
scroll to position [326, 0]
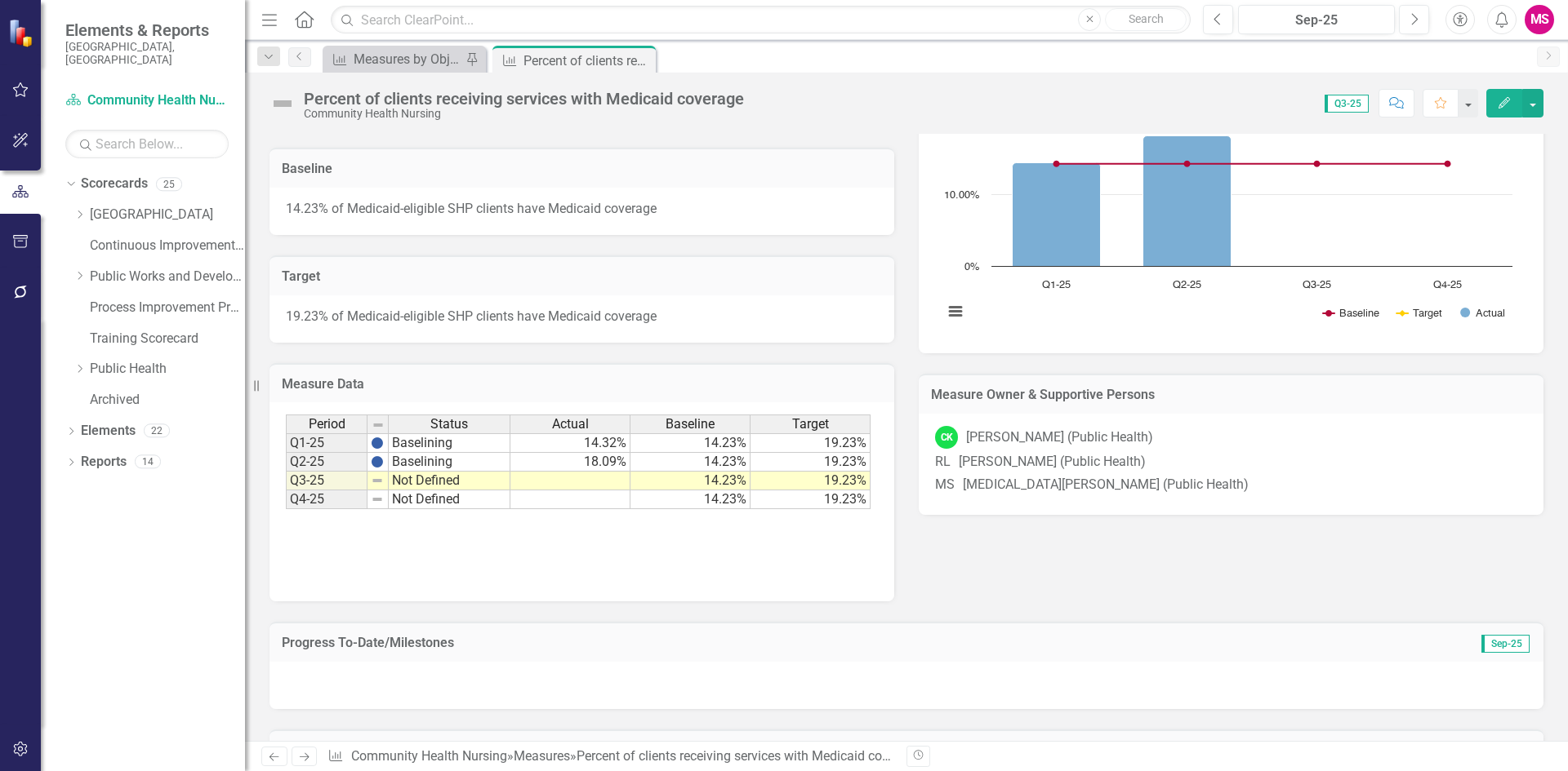
click at [580, 489] on td at bounding box center [571, 481] width 120 height 19
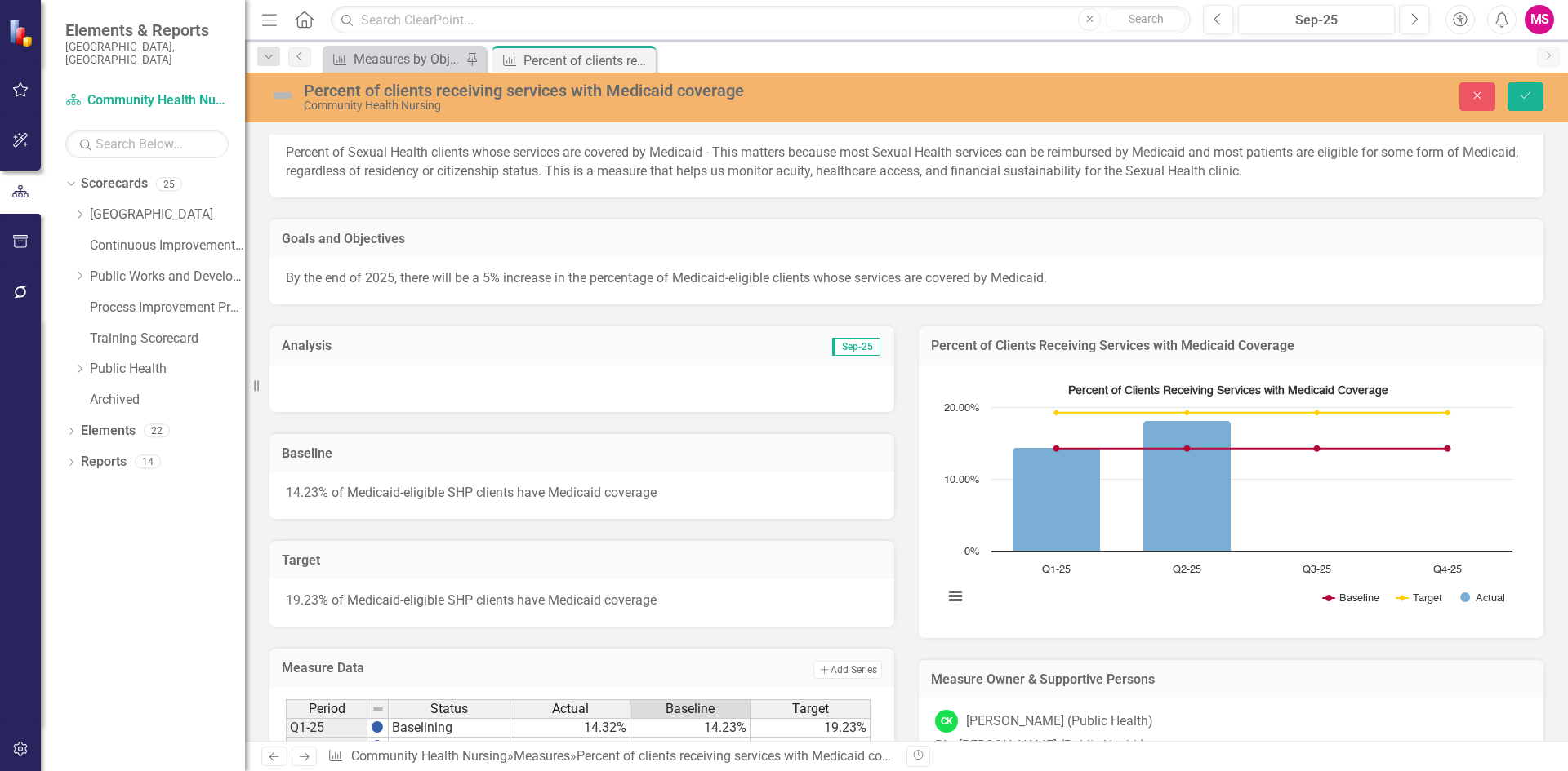
scroll to position [0, 0]
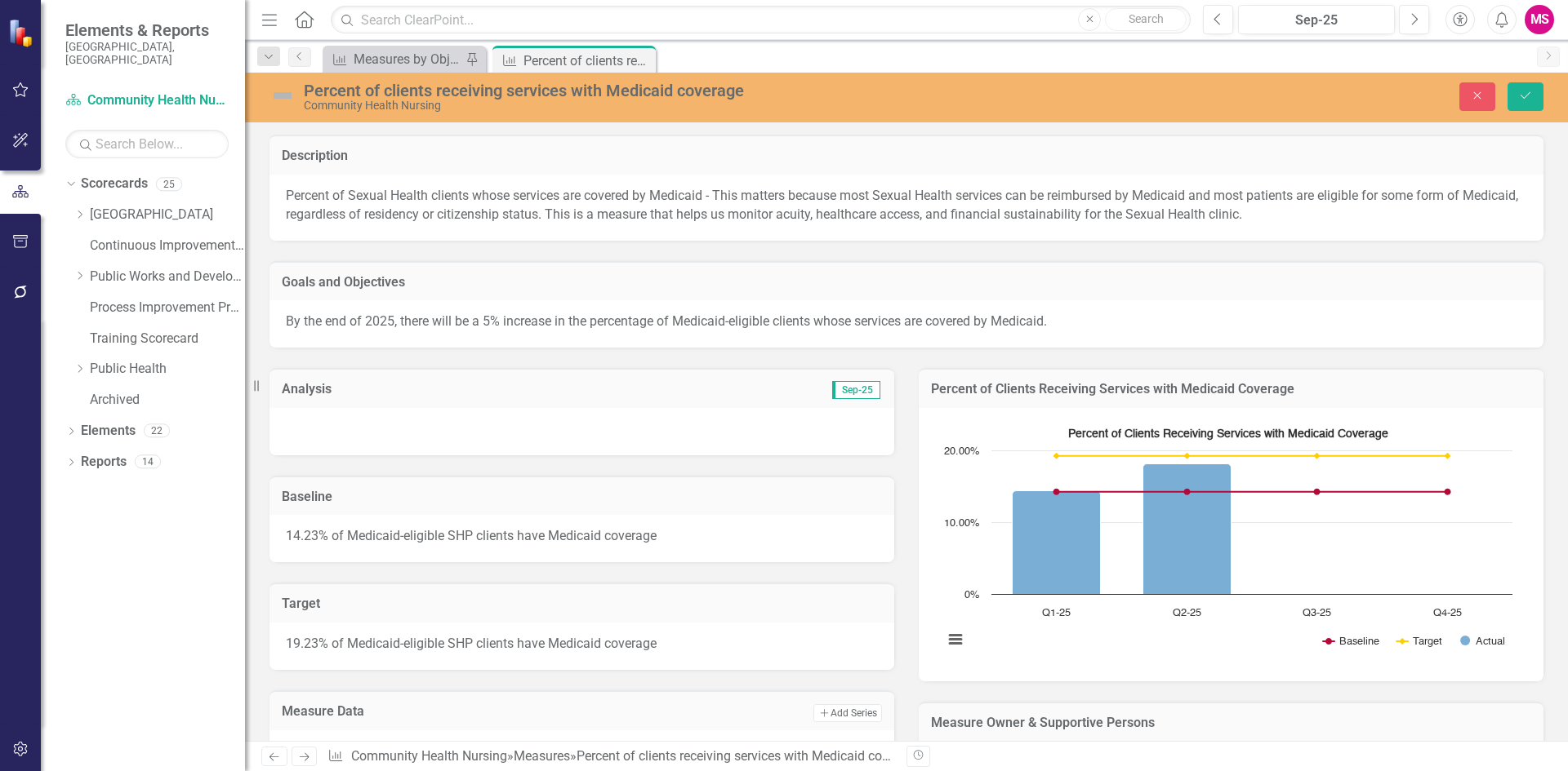
type textarea "14.23"
click at [388, 427] on div at bounding box center [582, 431] width 625 height 47
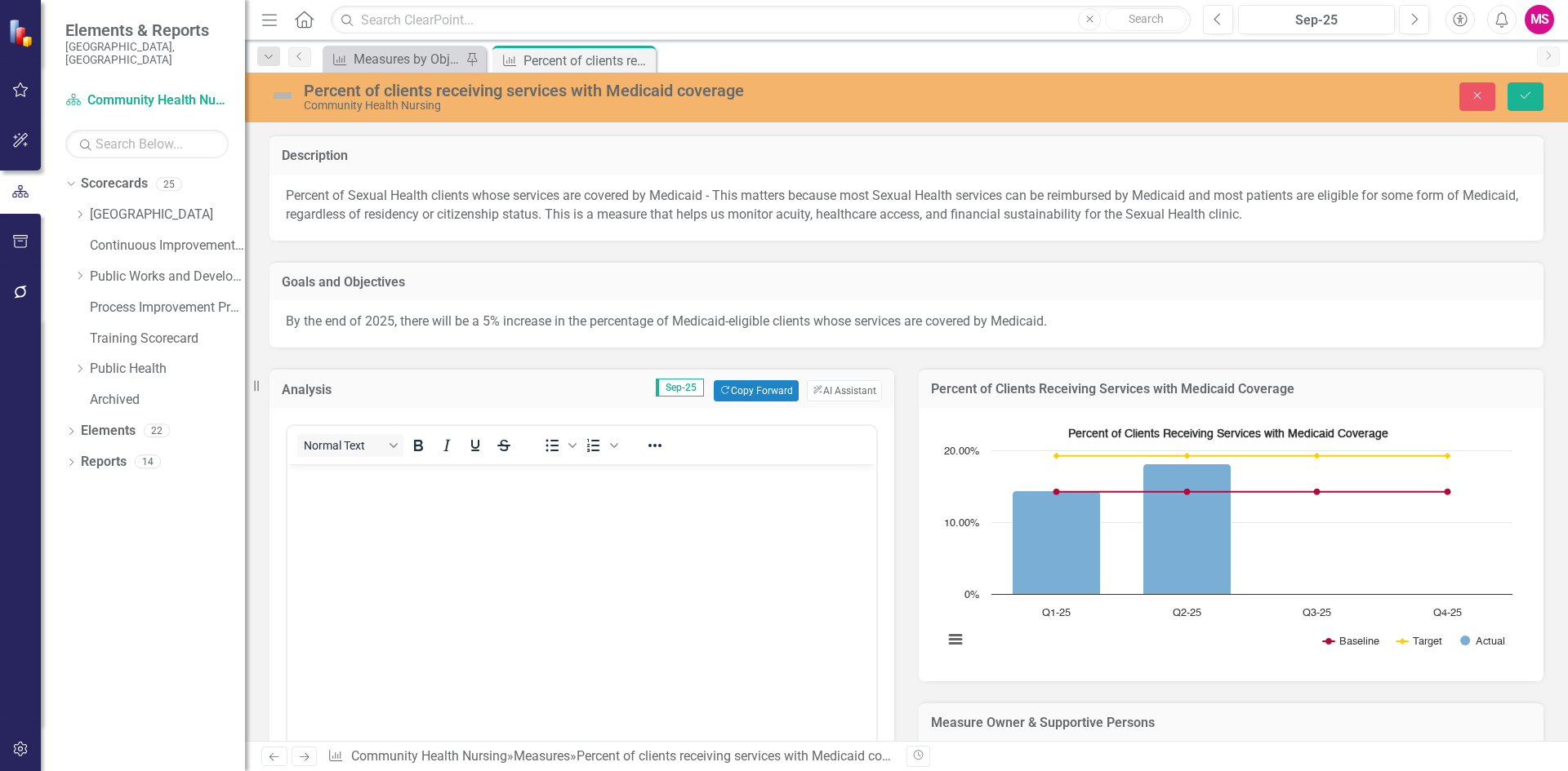
click at [379, 568] on body "Rich Text Area. Press ALT-0 for help." at bounding box center [581, 586] width 588 height 245
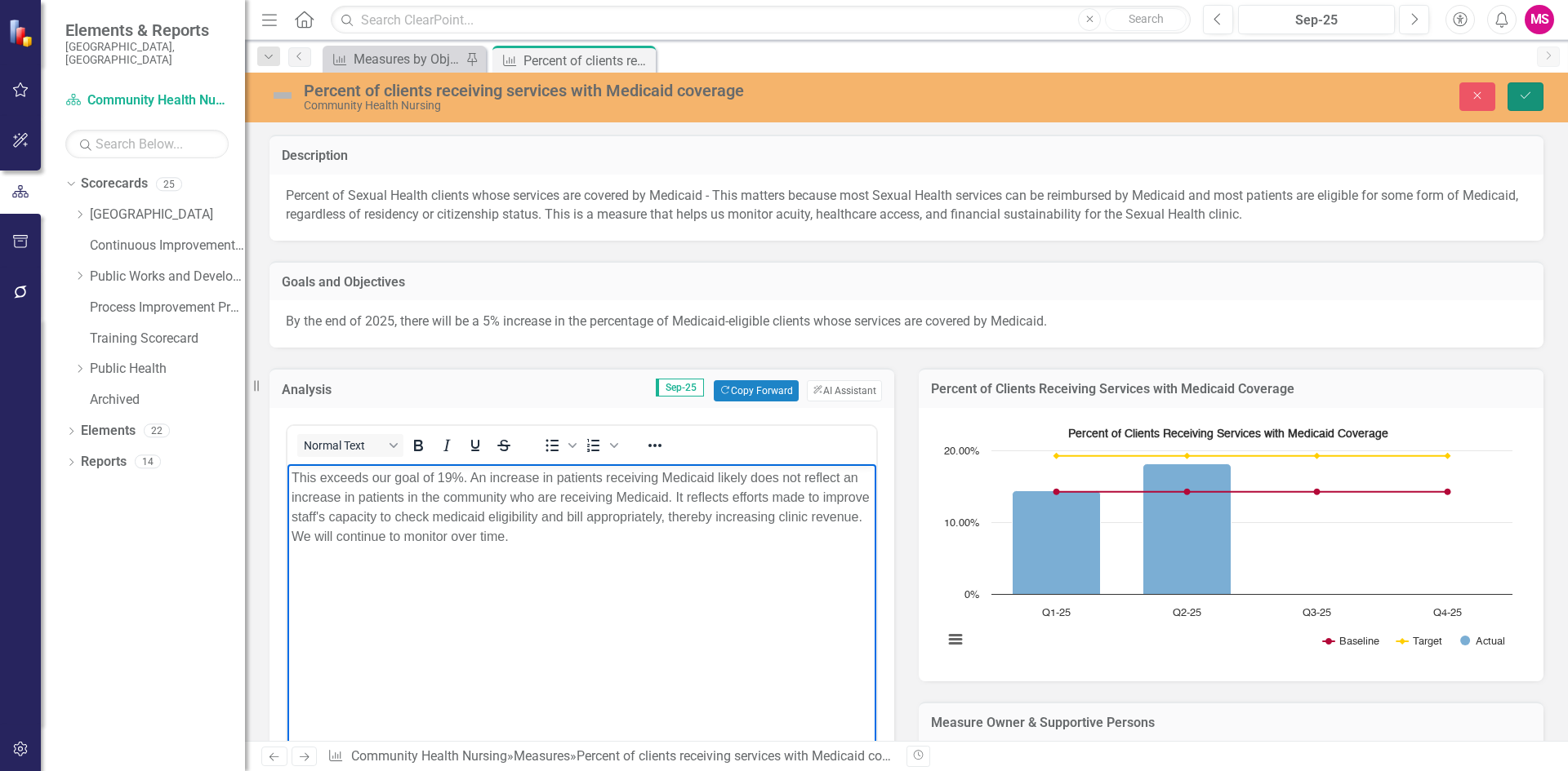
click at [1525, 102] on button "Save" at bounding box center [1525, 97] width 36 height 28
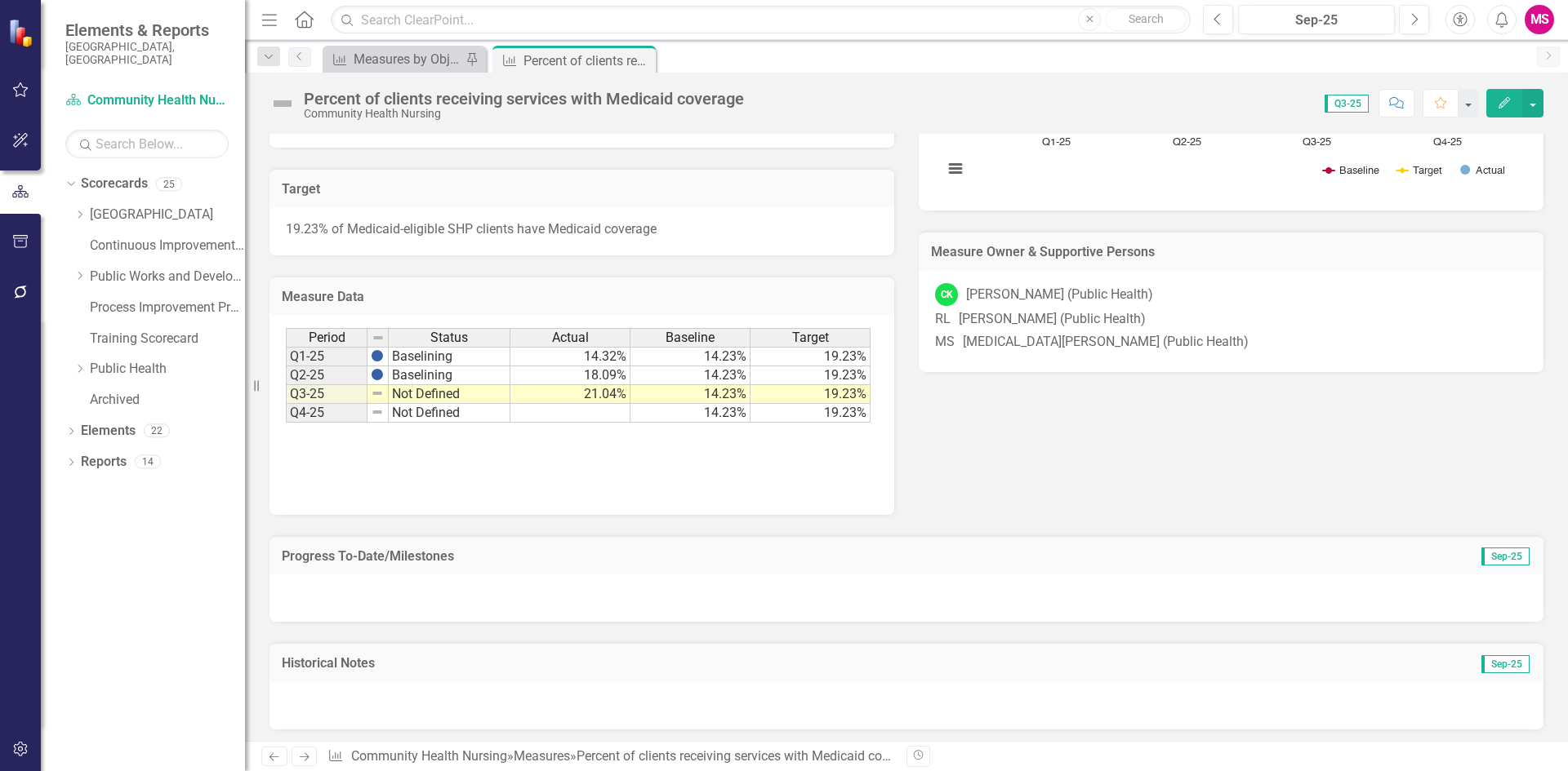
scroll to position [475, 0]
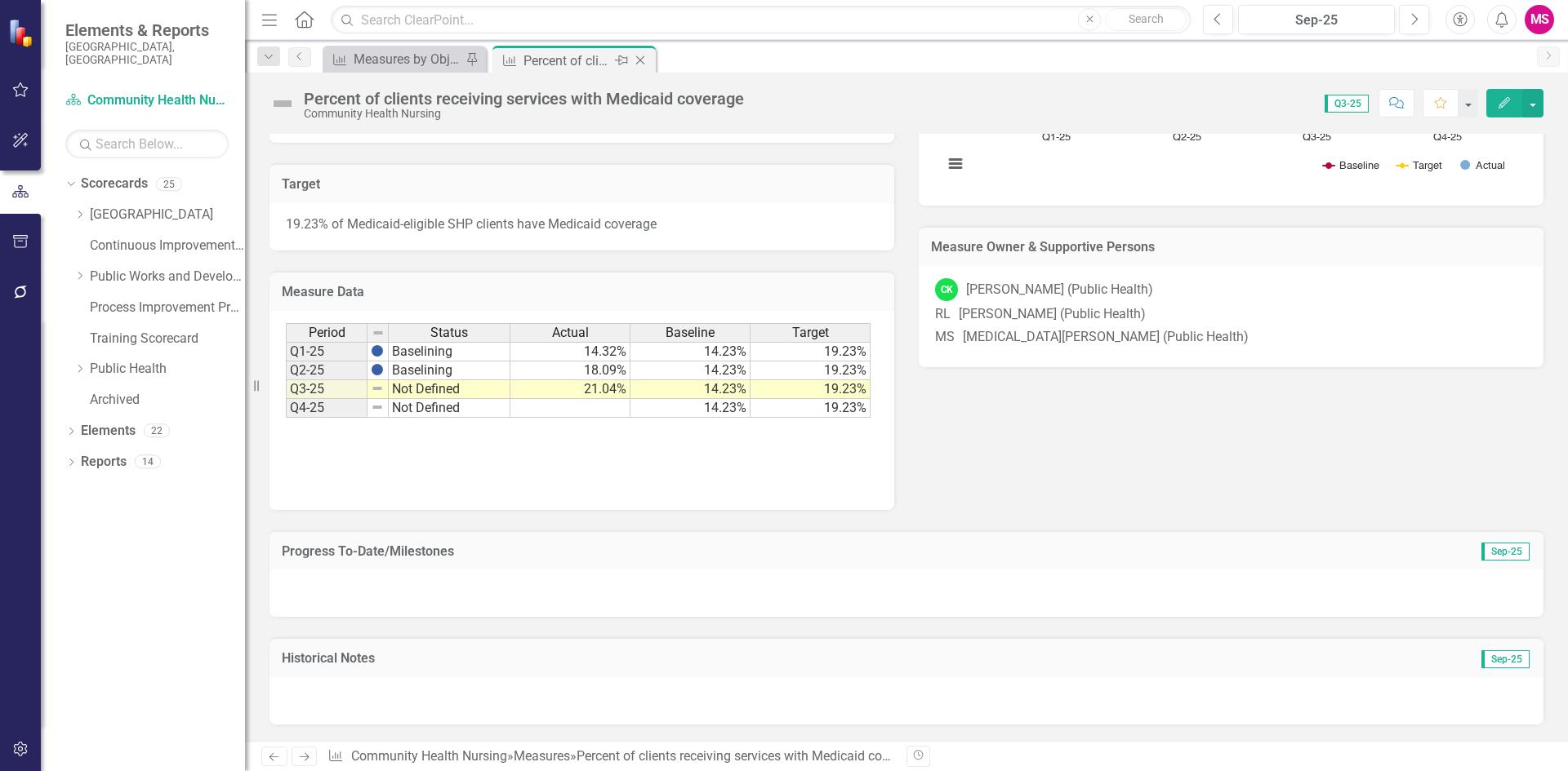
click at [638, 54] on icon "Close" at bounding box center [639, 60] width 16 height 13
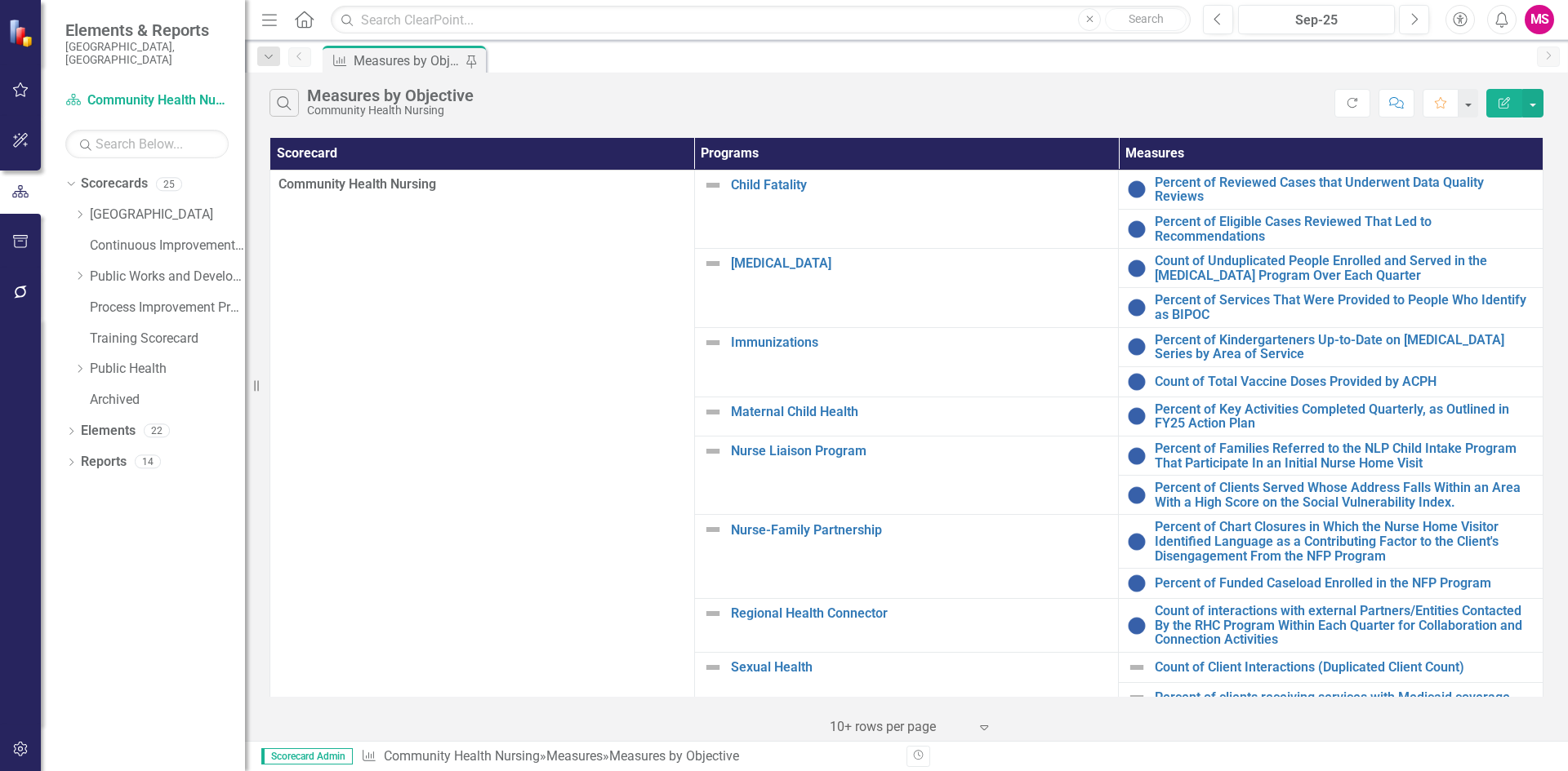
click at [1511, 98] on icon "Edit Report" at bounding box center [1504, 103] width 15 height 11
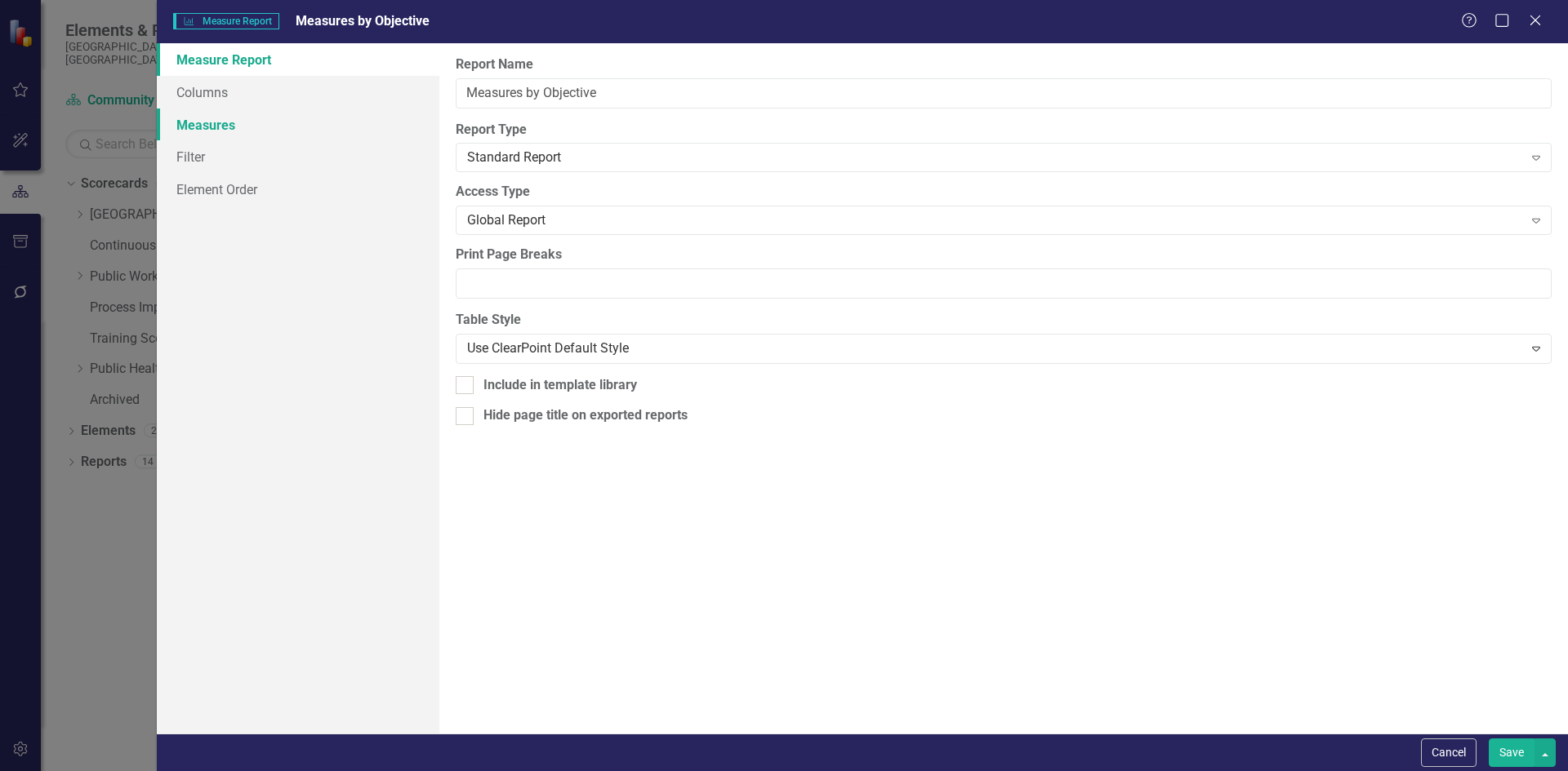
click at [225, 128] on link "Measures" at bounding box center [297, 125] width 282 height 33
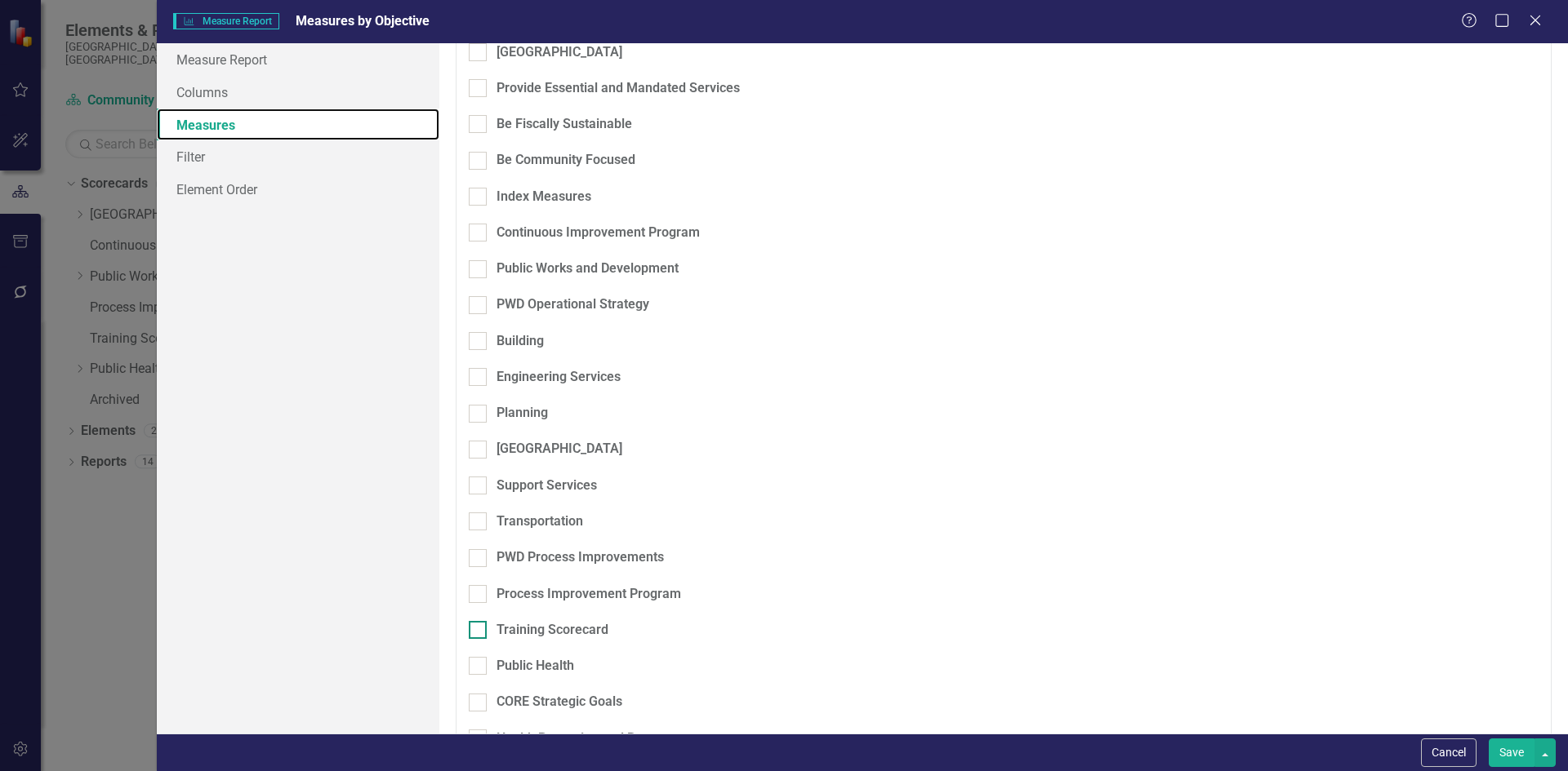
scroll to position [94, 0]
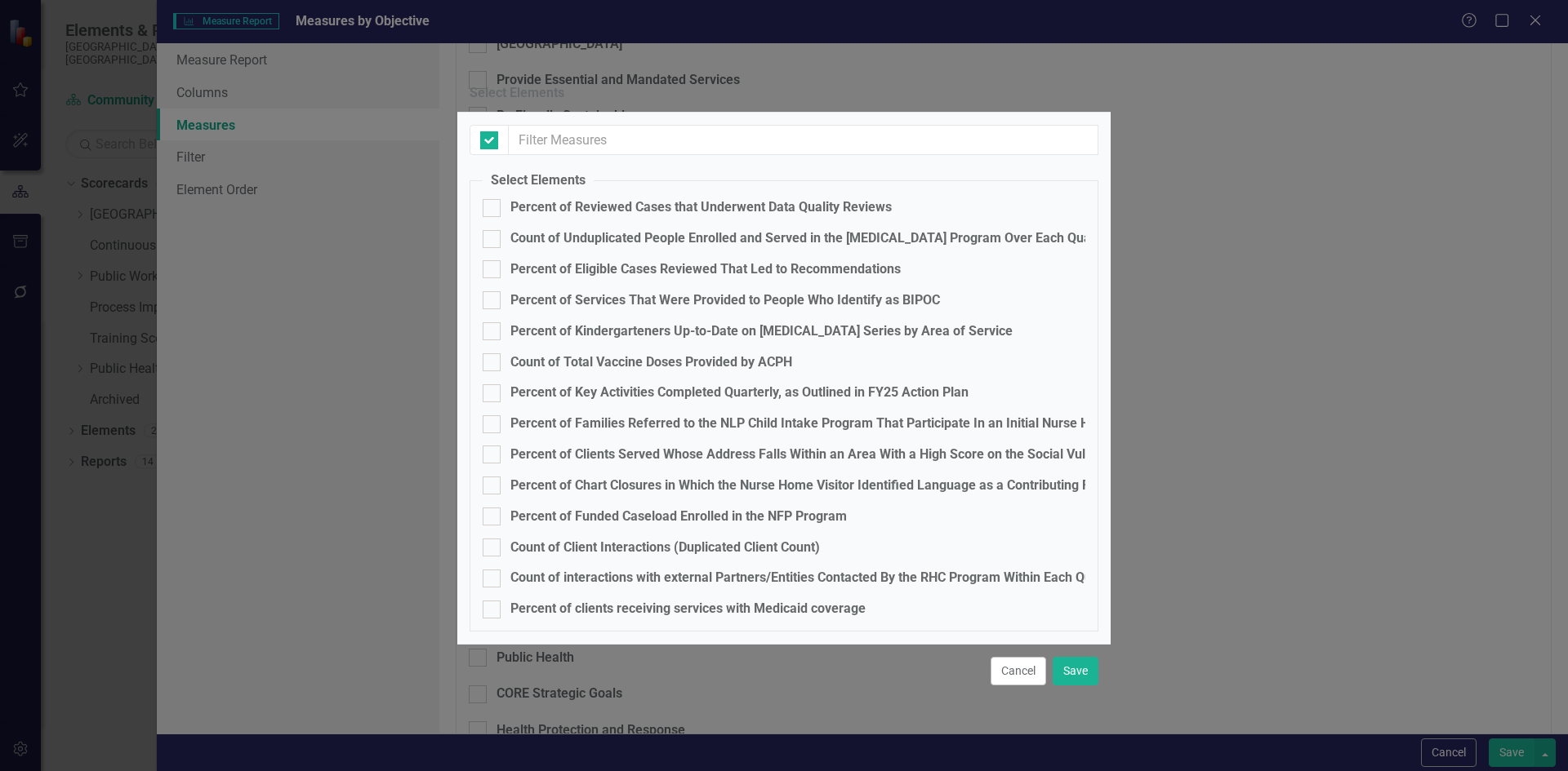
checkbox input "false"
click at [327, 317] on div "Select Elements Select Elements Percent of Reviewed Cases that Underwent Data Q…" at bounding box center [784, 386] width 1568 height 771
click at [990, 657] on button "Cancel" at bounding box center [1017, 671] width 55 height 28
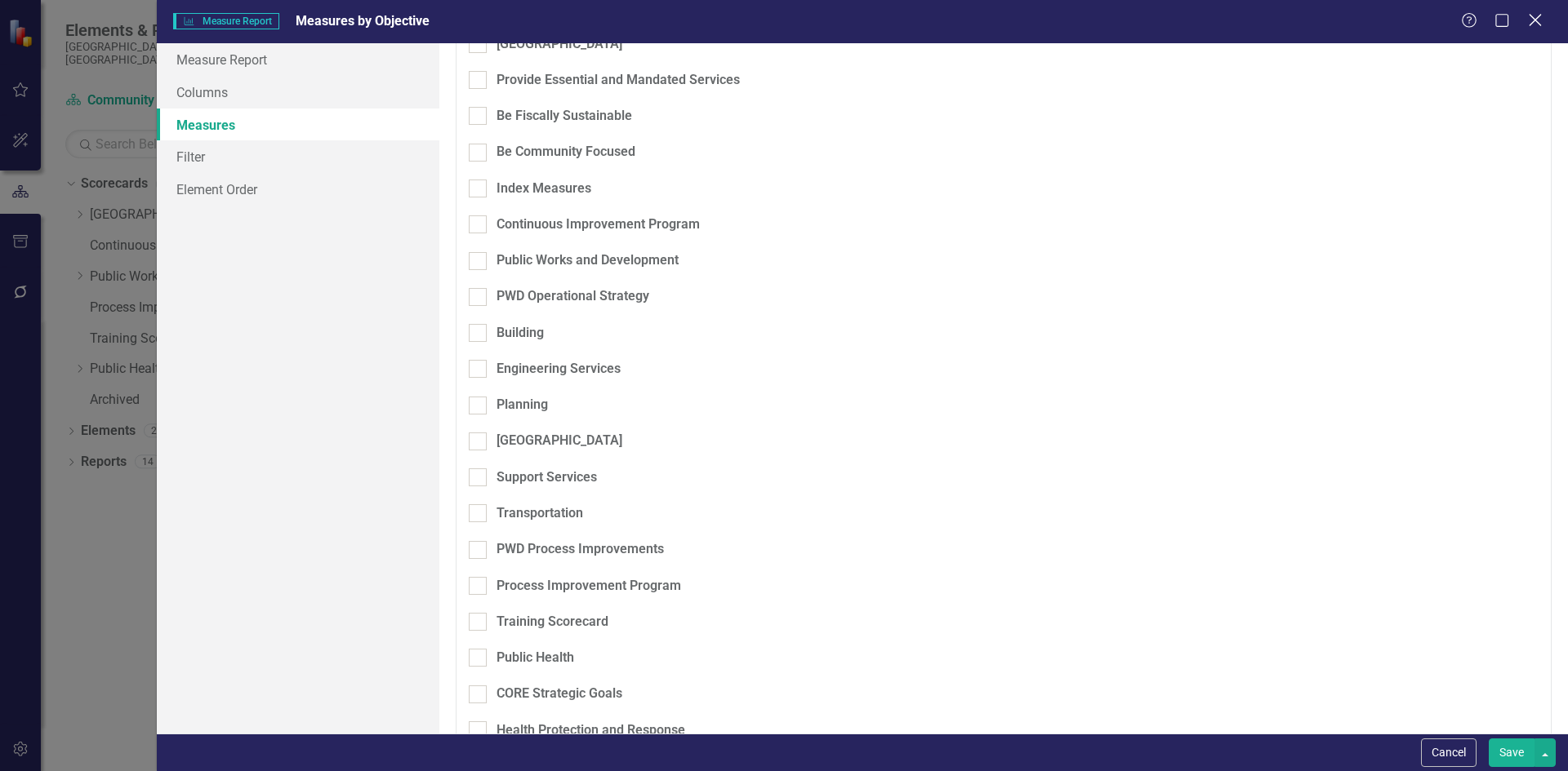
click at [1542, 29] on div "Close" at bounding box center [1535, 21] width 21 height 22
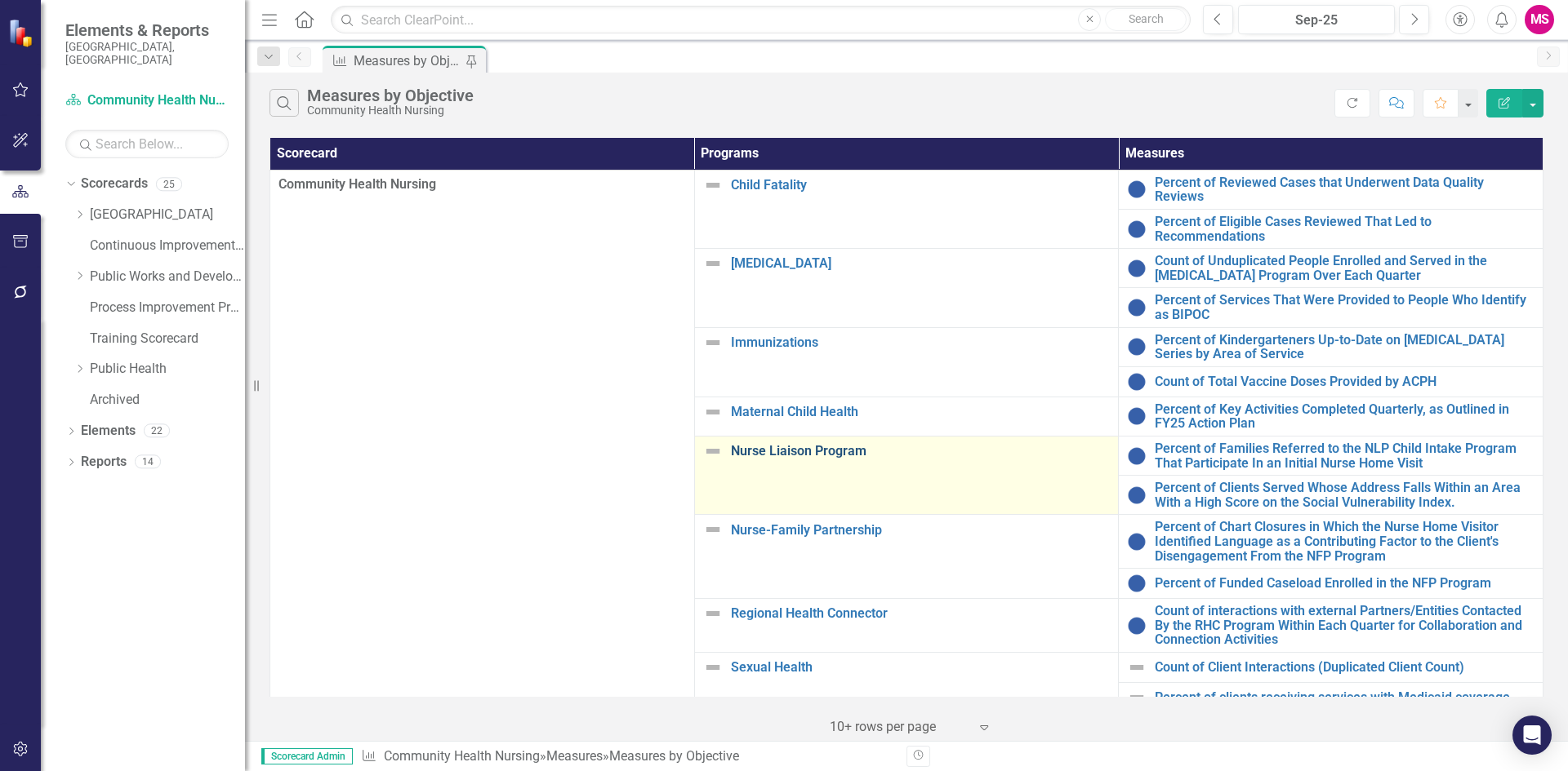
click at [789, 444] on link "Nurse Liaison Program" at bounding box center [921, 451] width 380 height 15
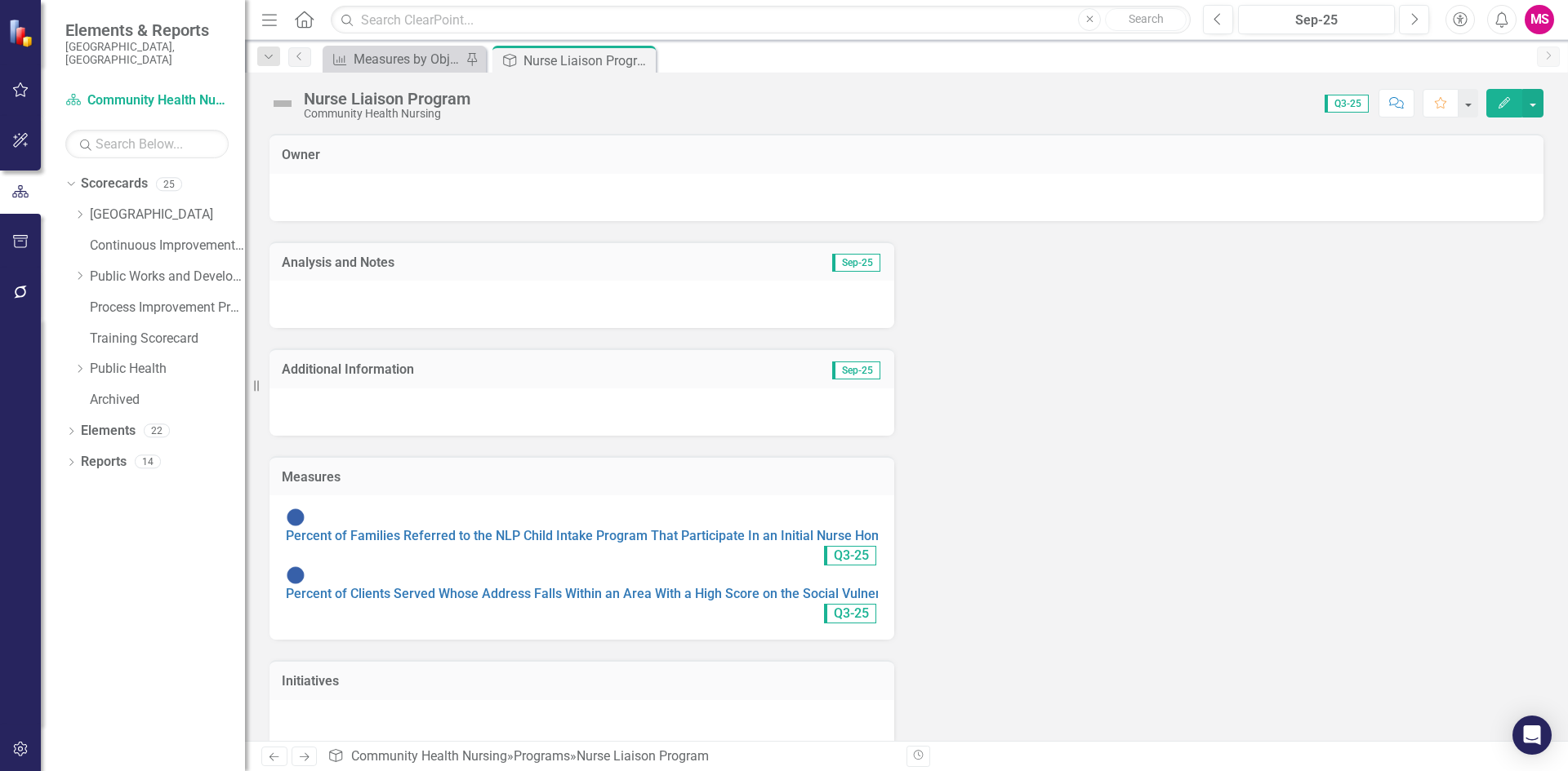
click at [1501, 107] on icon "button" at bounding box center [1504, 103] width 11 height 11
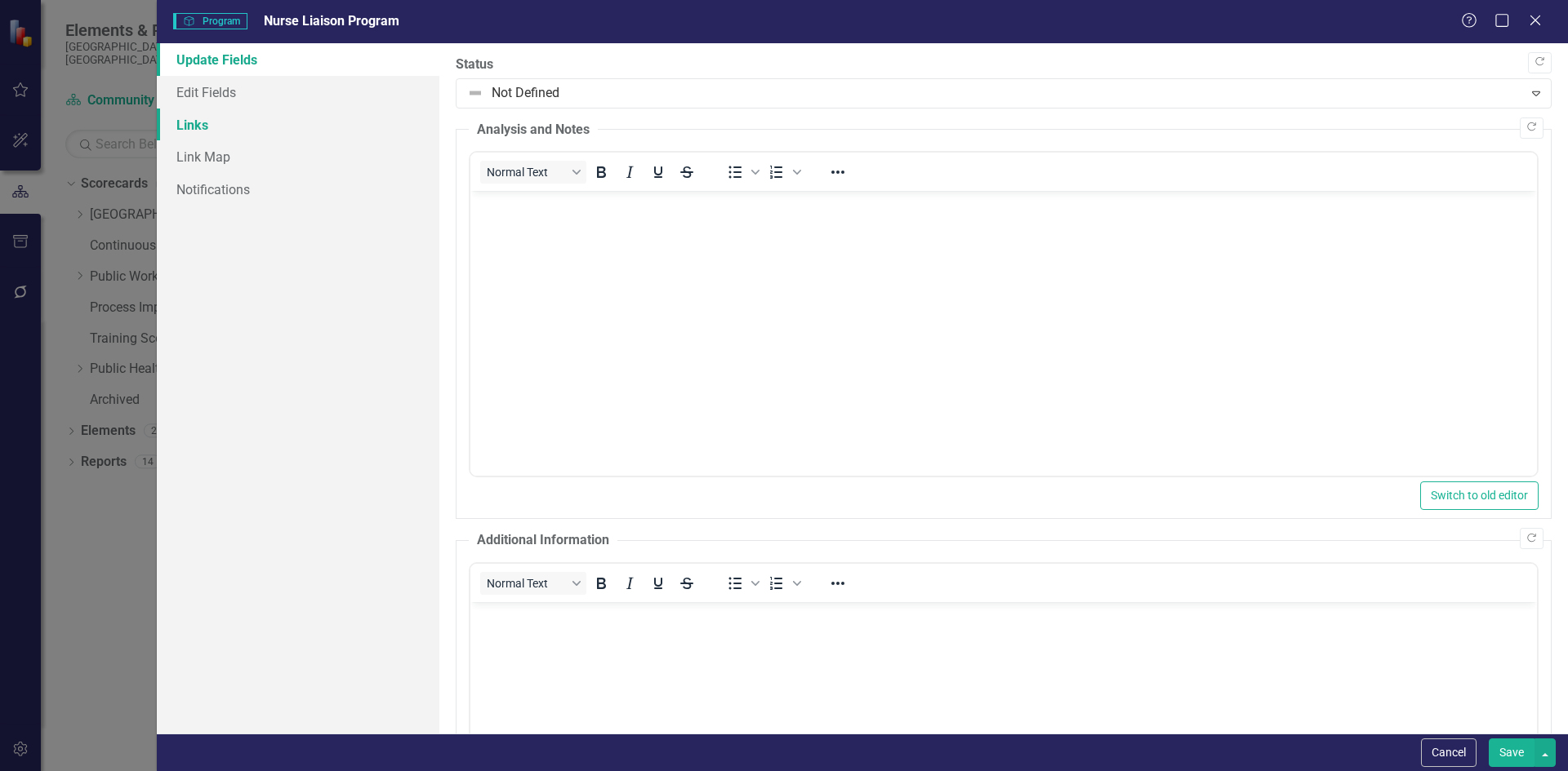
click at [204, 122] on link "Links" at bounding box center [297, 125] width 282 height 33
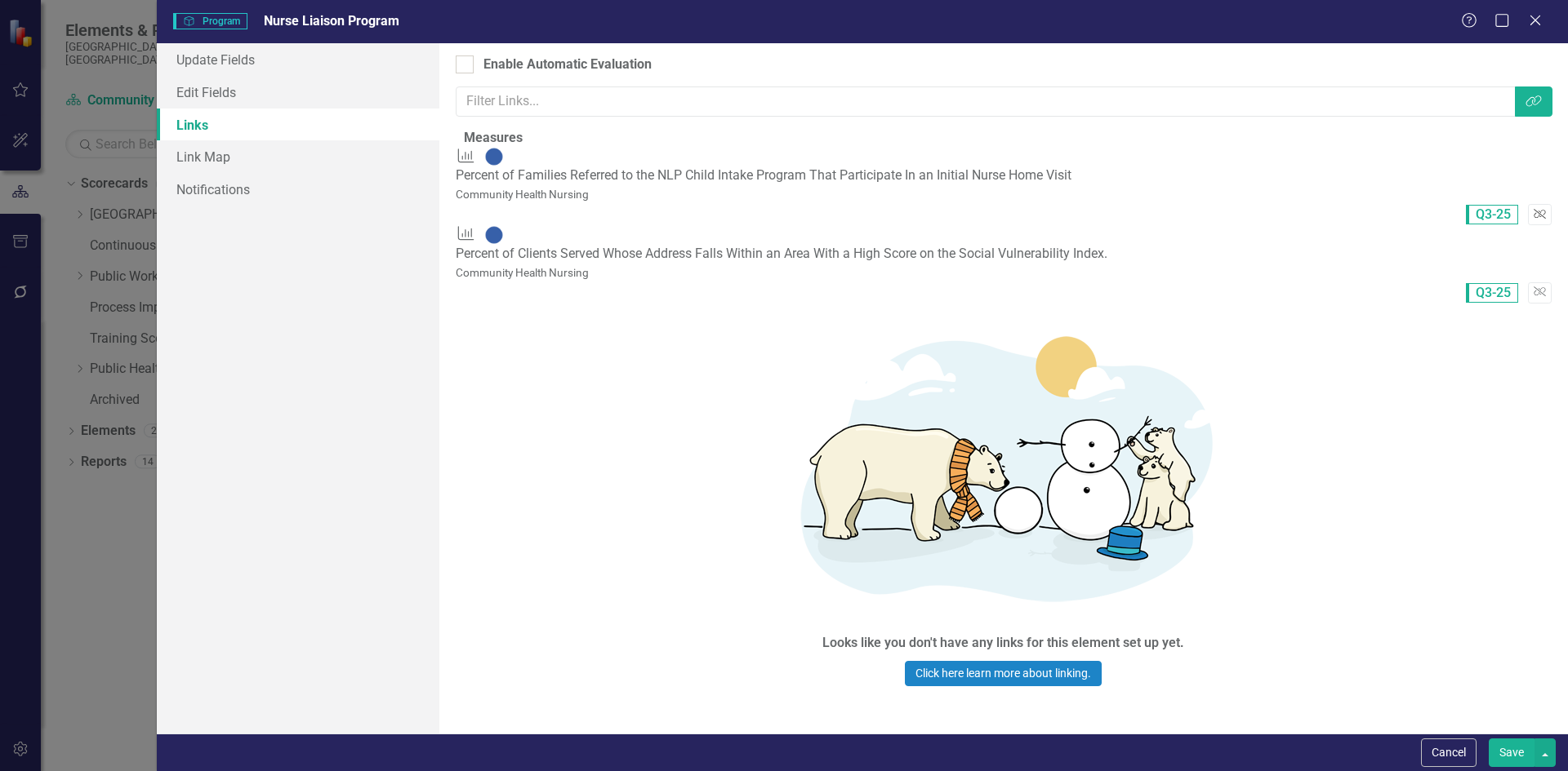
click at [1528, 204] on button "Unlink" at bounding box center [1539, 215] width 23 height 22
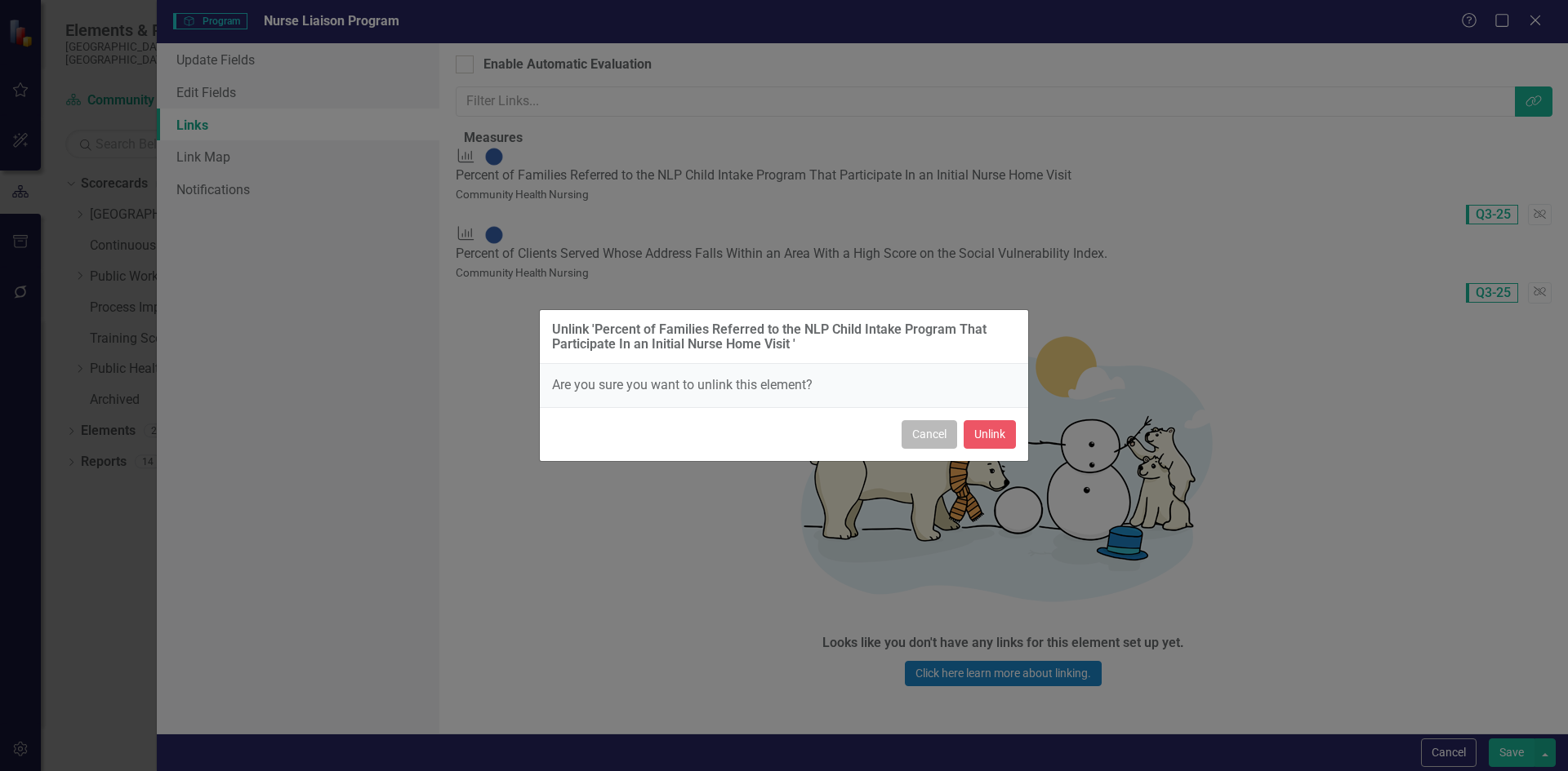
click at [927, 431] on button "Cancel" at bounding box center [929, 434] width 55 height 28
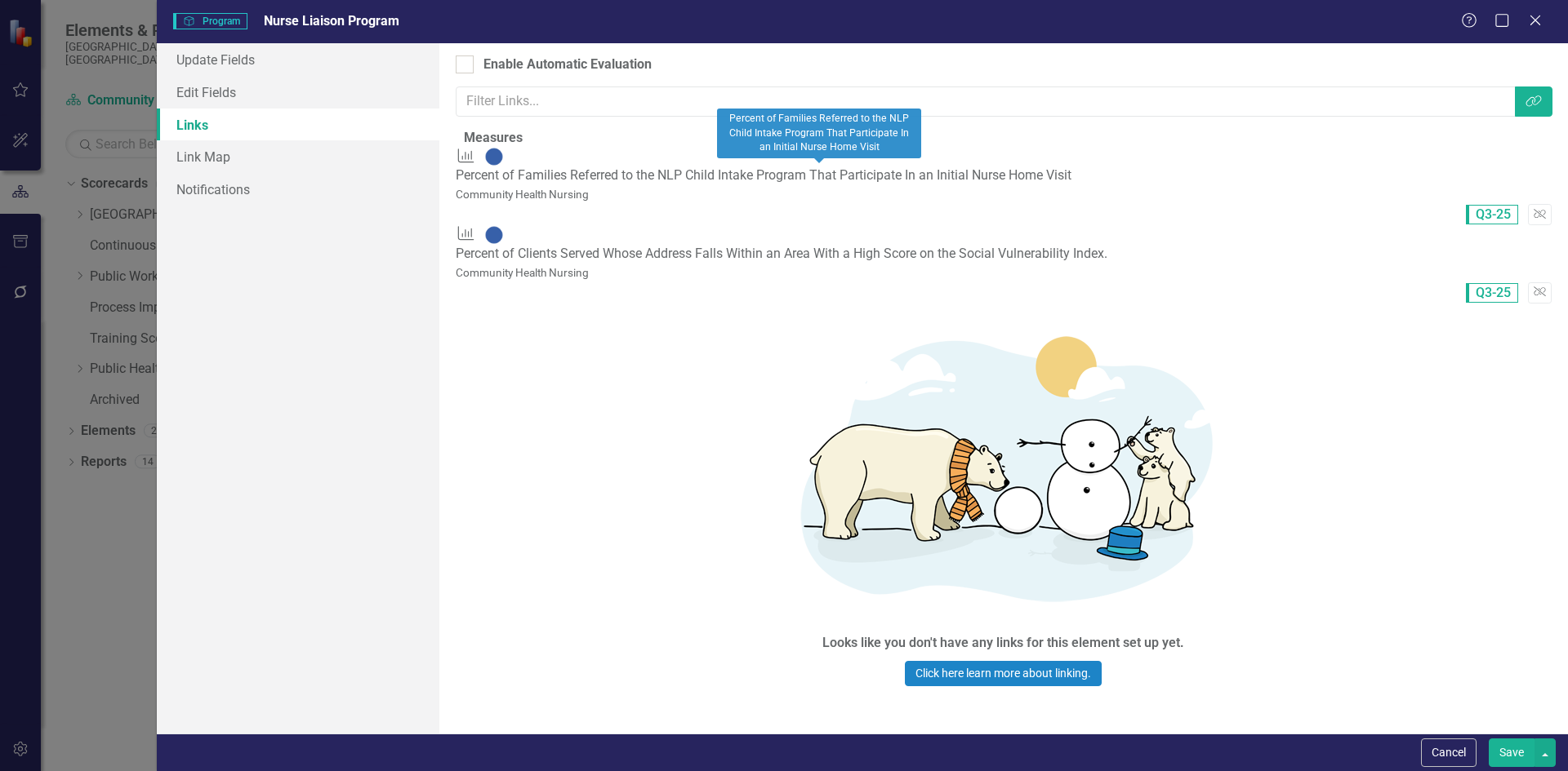
click at [566, 188] on small "Community Health Nursing" at bounding box center [523, 194] width 133 height 13
click at [534, 98] on input "text" at bounding box center [985, 101] width 1059 height 30
click at [1534, 31] on div "Close" at bounding box center [1535, 21] width 21 height 22
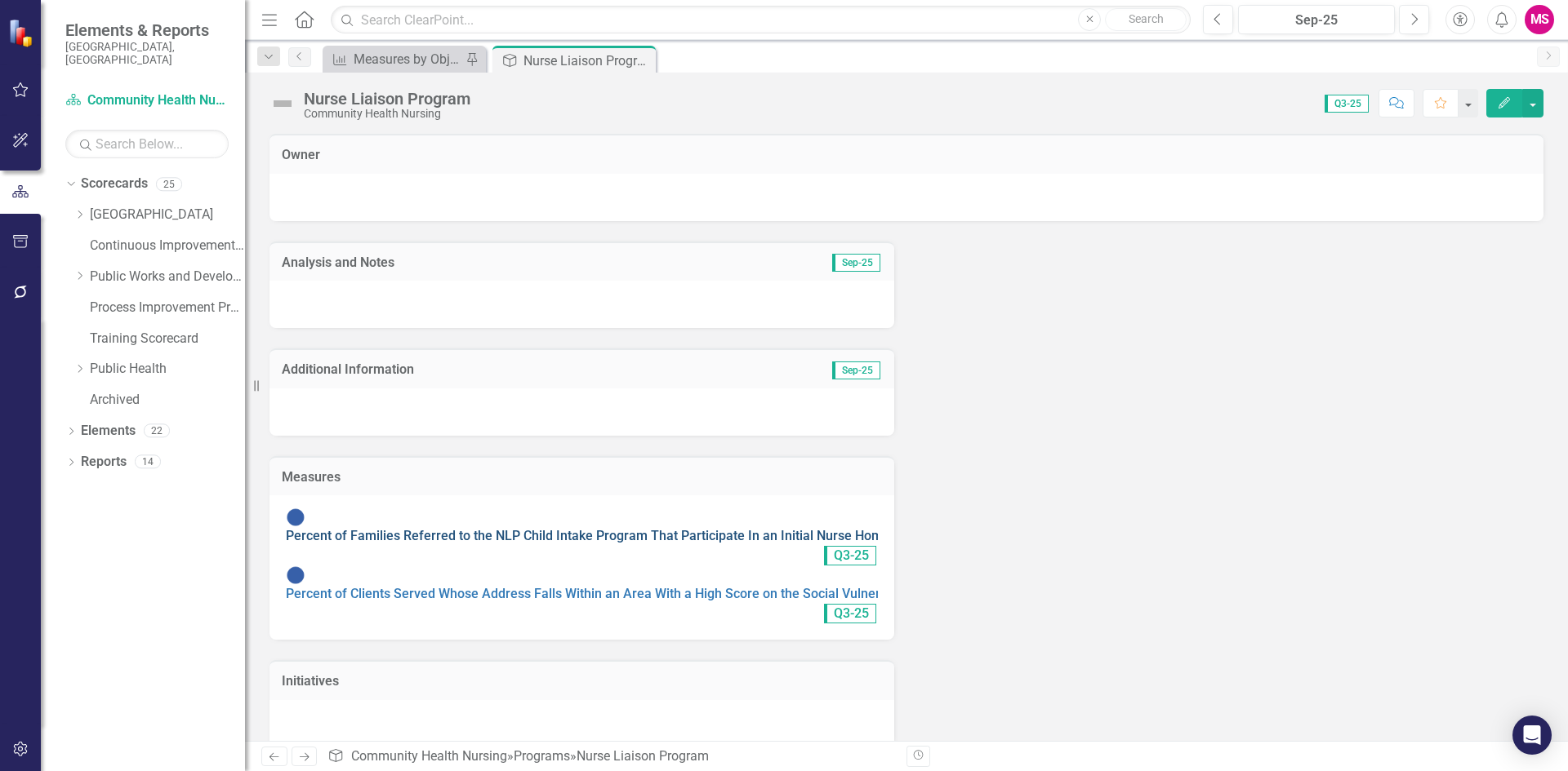
click at [360, 528] on link "Percent of Families Referred to the NLP Child Intake Program That Participate I…" at bounding box center [602, 536] width 632 height 16
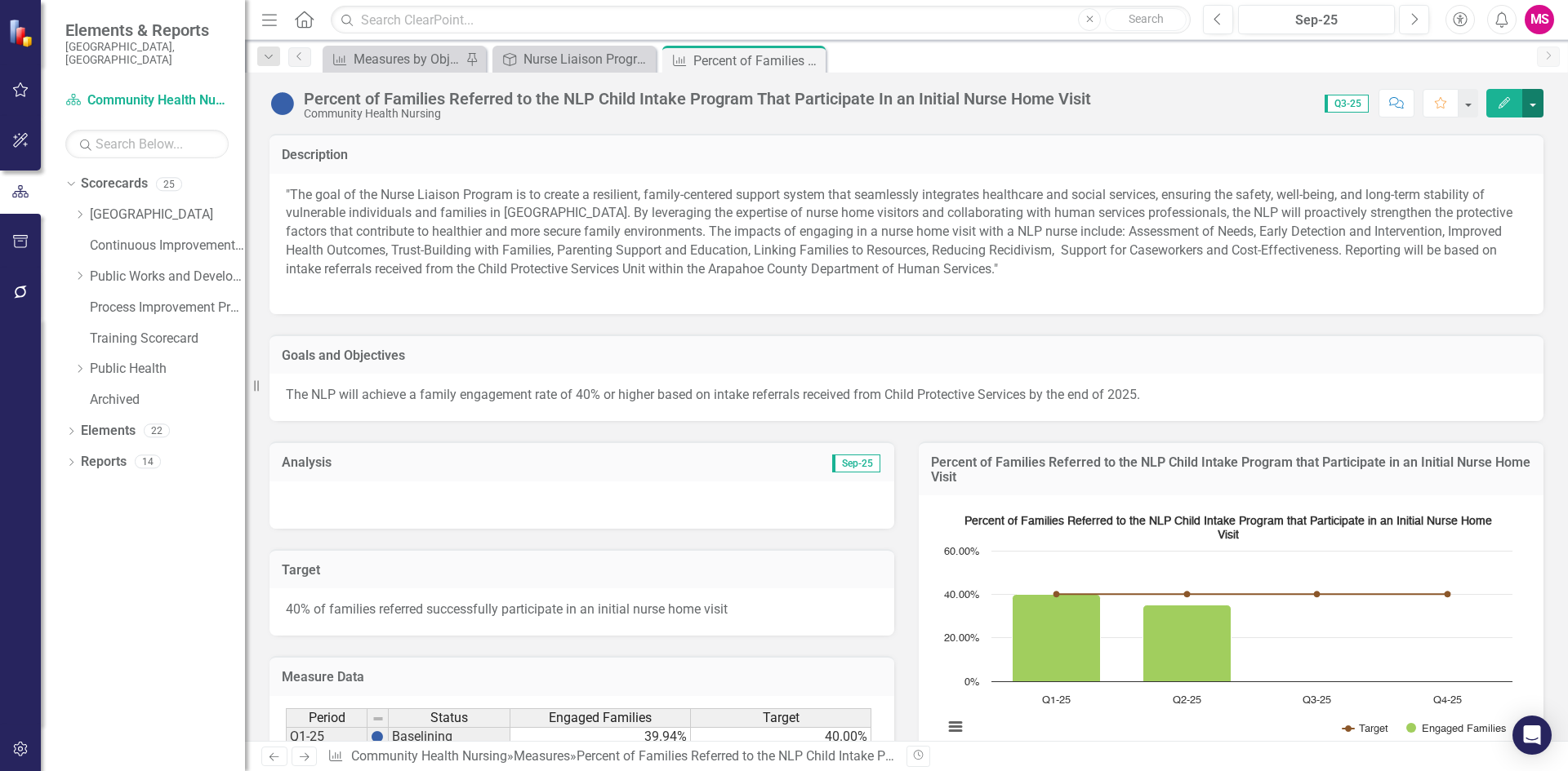
click at [1530, 103] on button "button" at bounding box center [1532, 103] width 22 height 28
click at [1469, 136] on link "Edit Edit Measure" at bounding box center [1463, 133] width 160 height 30
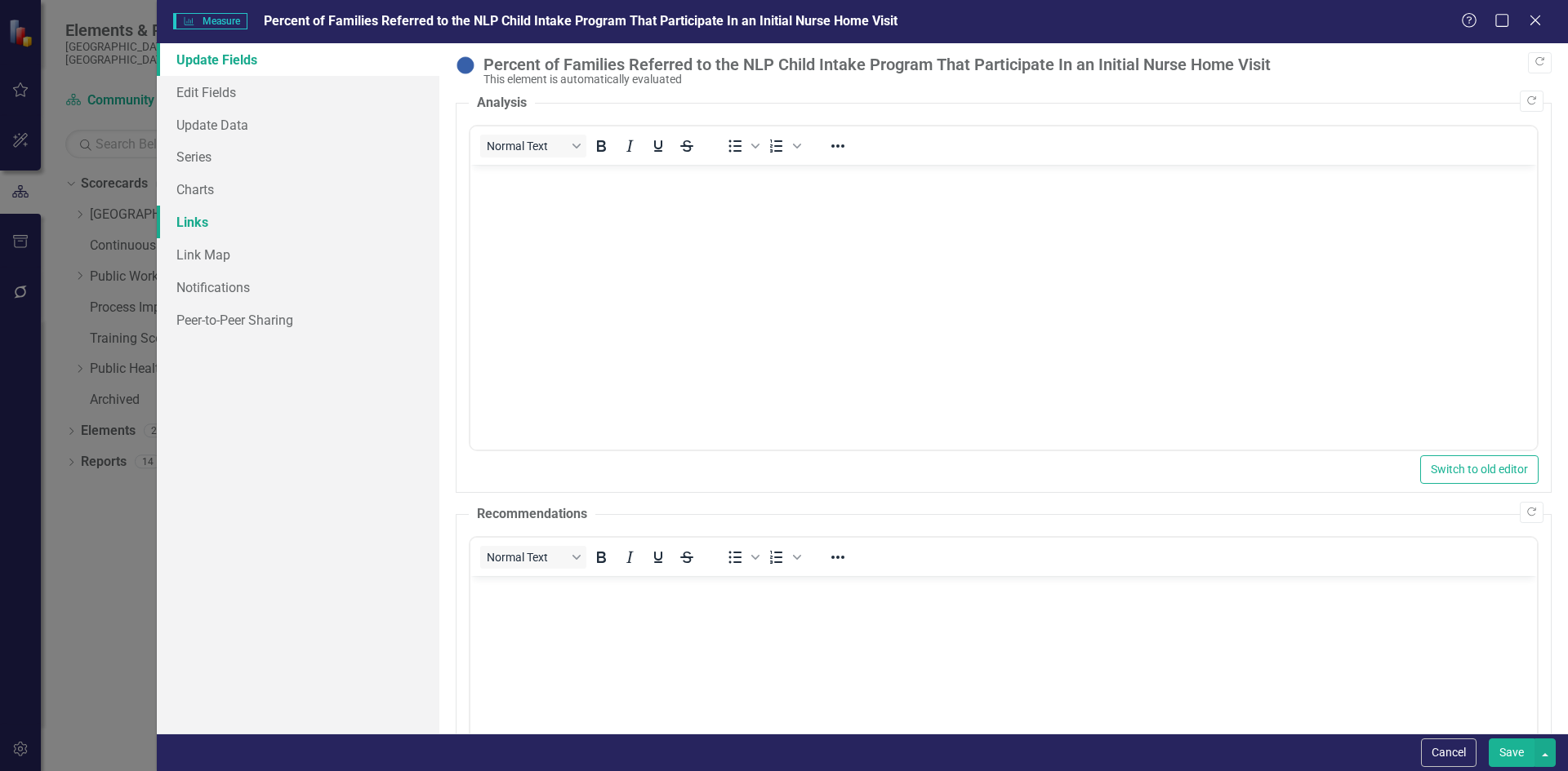
click at [191, 230] on link "Links" at bounding box center [297, 221] width 282 height 33
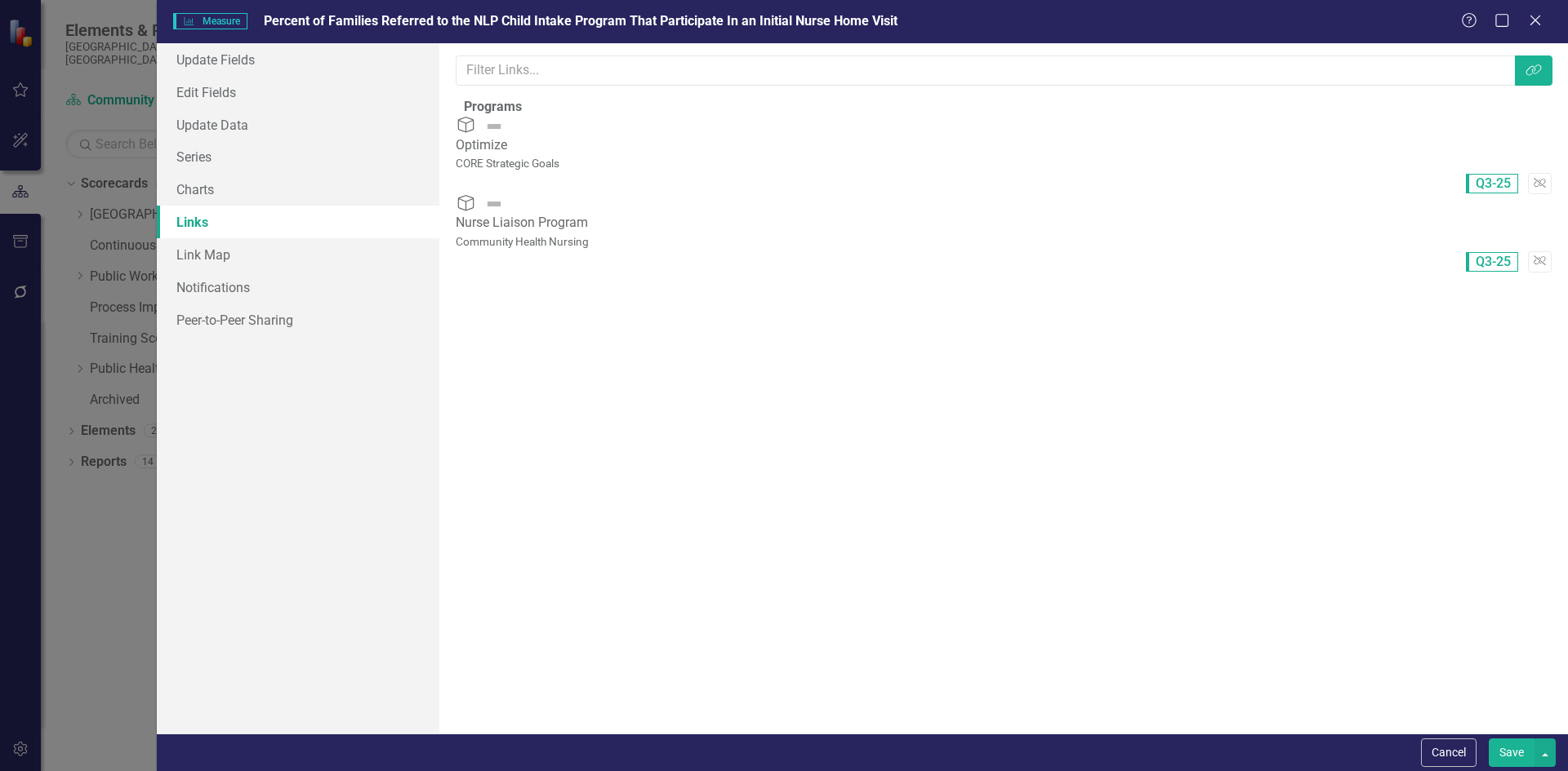
click at [101, 417] on div "Measure Measure Percent of Families Referred to the NLP Child Intake Program Th…" at bounding box center [784, 386] width 1568 height 771
click at [1537, 15] on icon "Close" at bounding box center [1535, 20] width 21 height 16
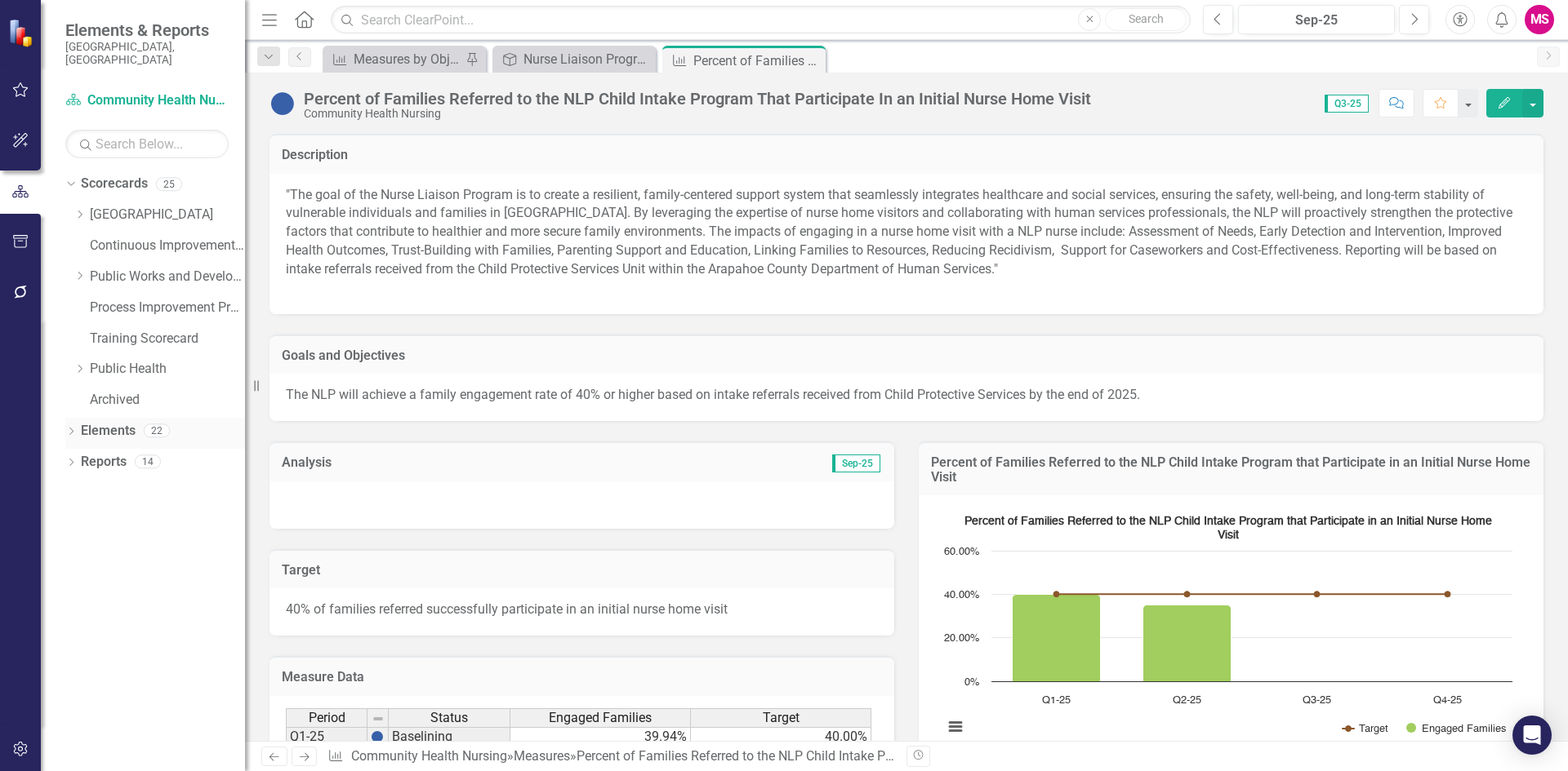
click at [71, 429] on icon "Dropdown" at bounding box center [71, 433] width 11 height 9
click at [78, 490] on icon "Dropdown" at bounding box center [79, 494] width 11 height 9
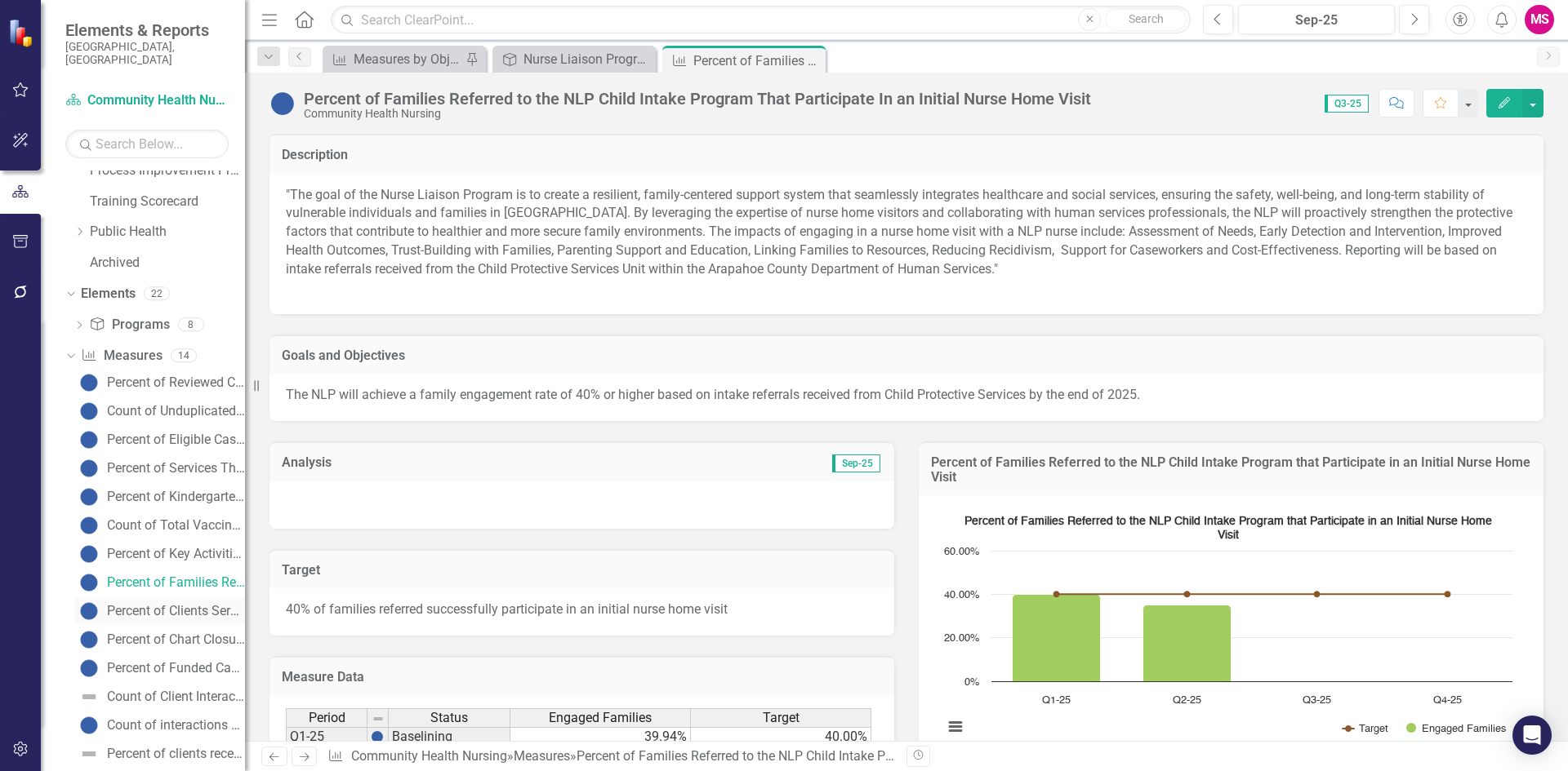
scroll to position [219, 0]
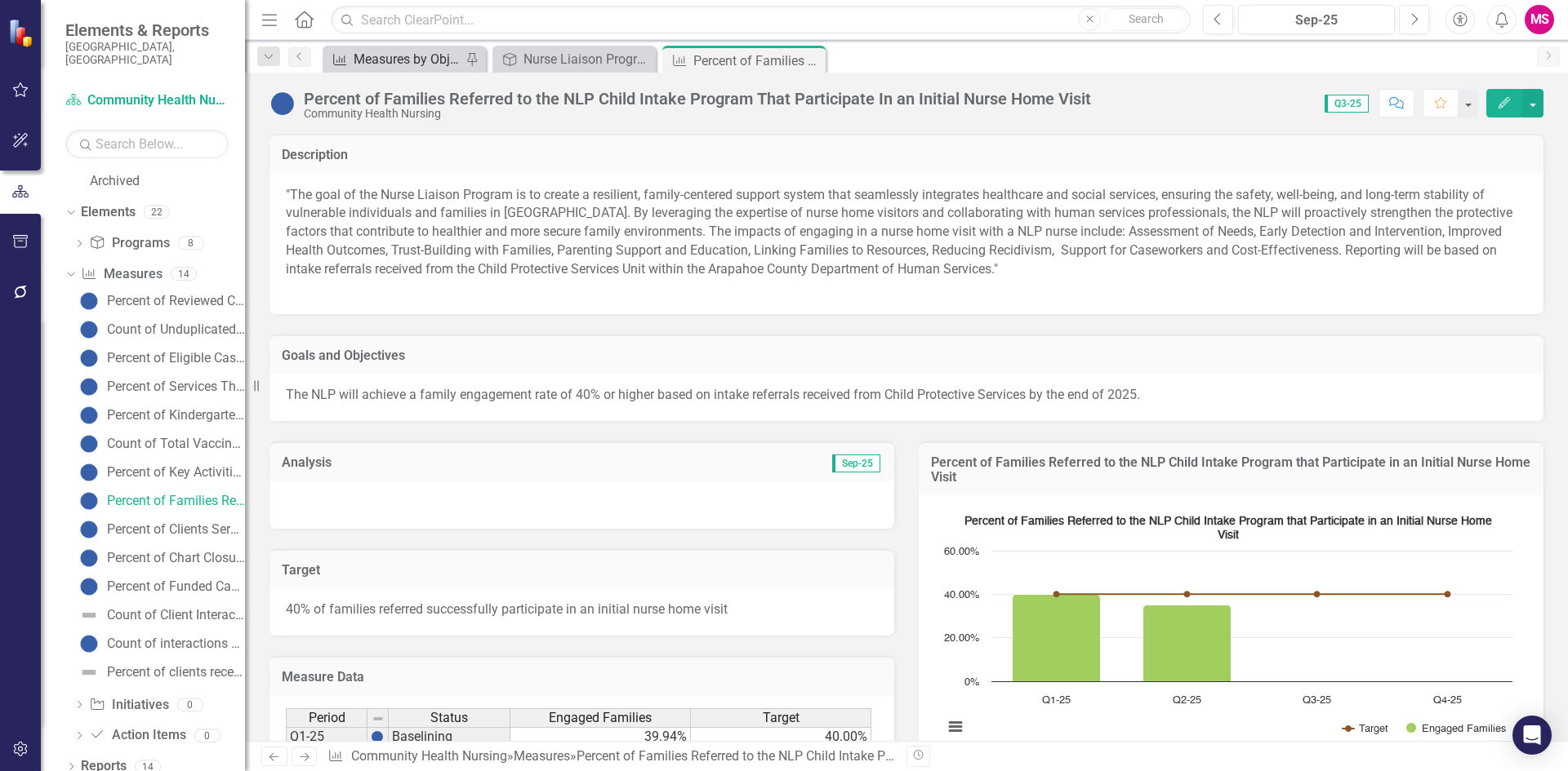
click at [376, 62] on div "Measures by Objective" at bounding box center [407, 59] width 108 height 21
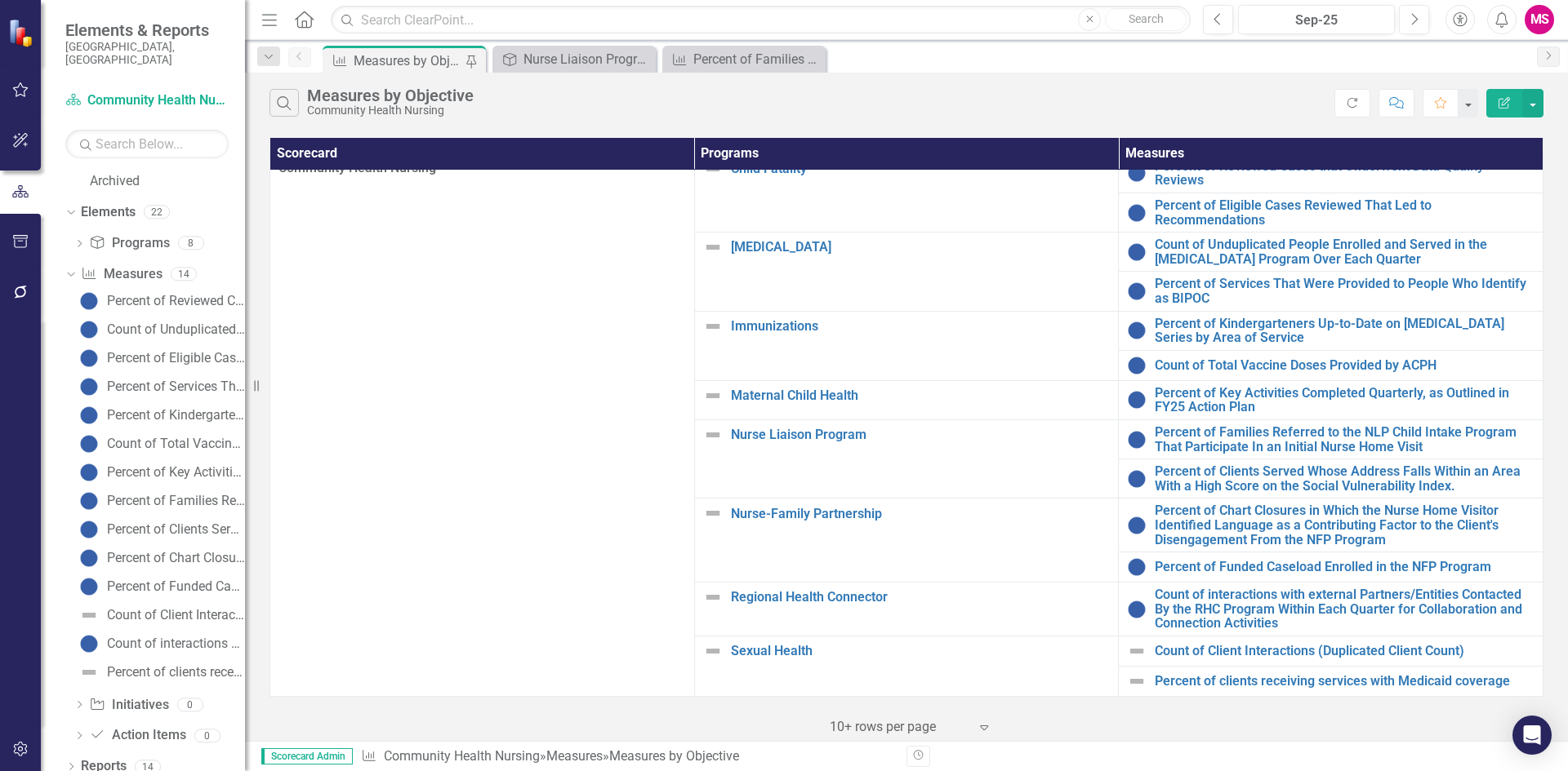
scroll to position [20, 0]
click at [1183, 644] on link "Count of Client Interactions (Duplicated Client Count)" at bounding box center [1344, 652] width 380 height 15
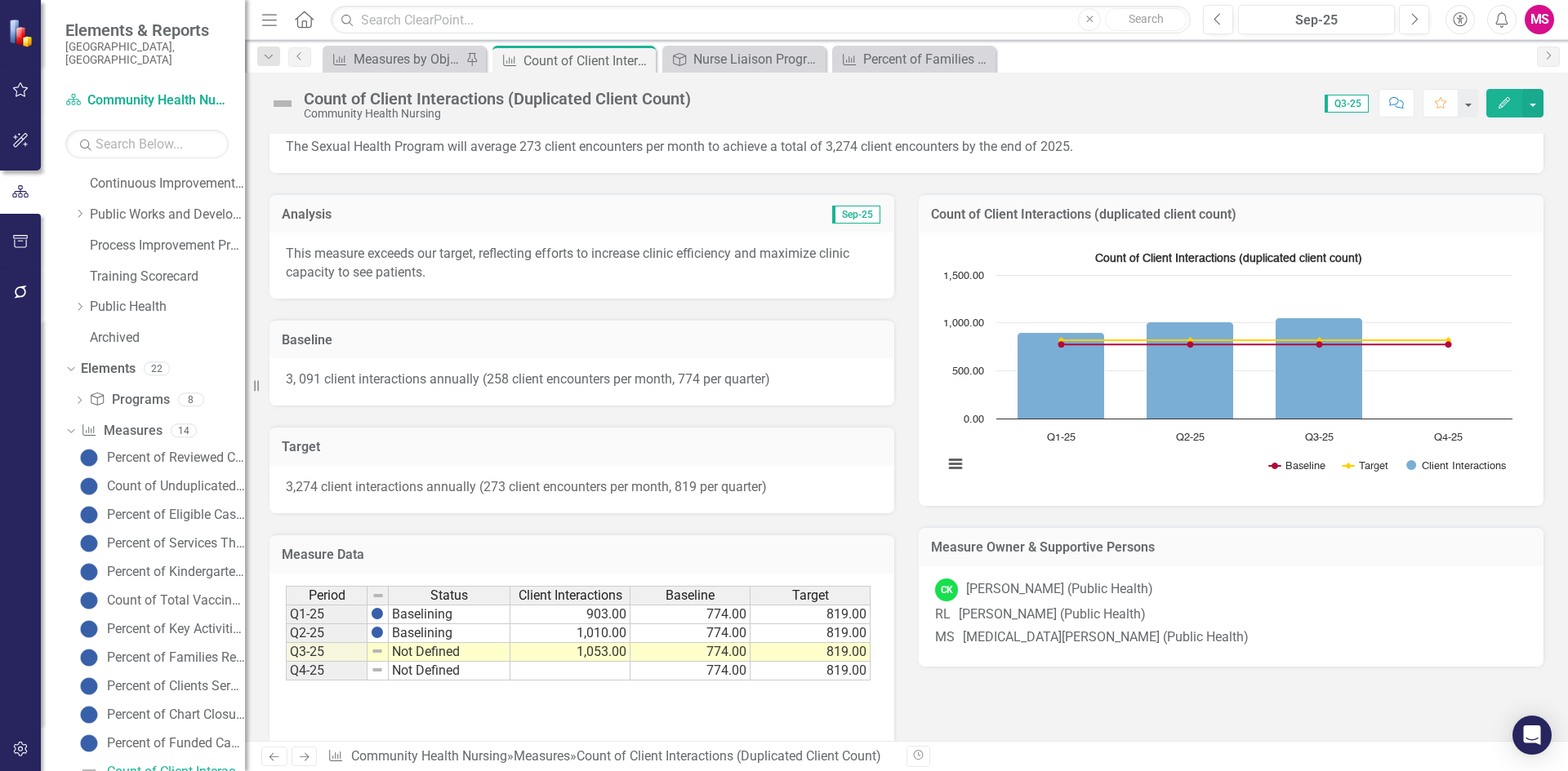
scroll to position [326, 0]
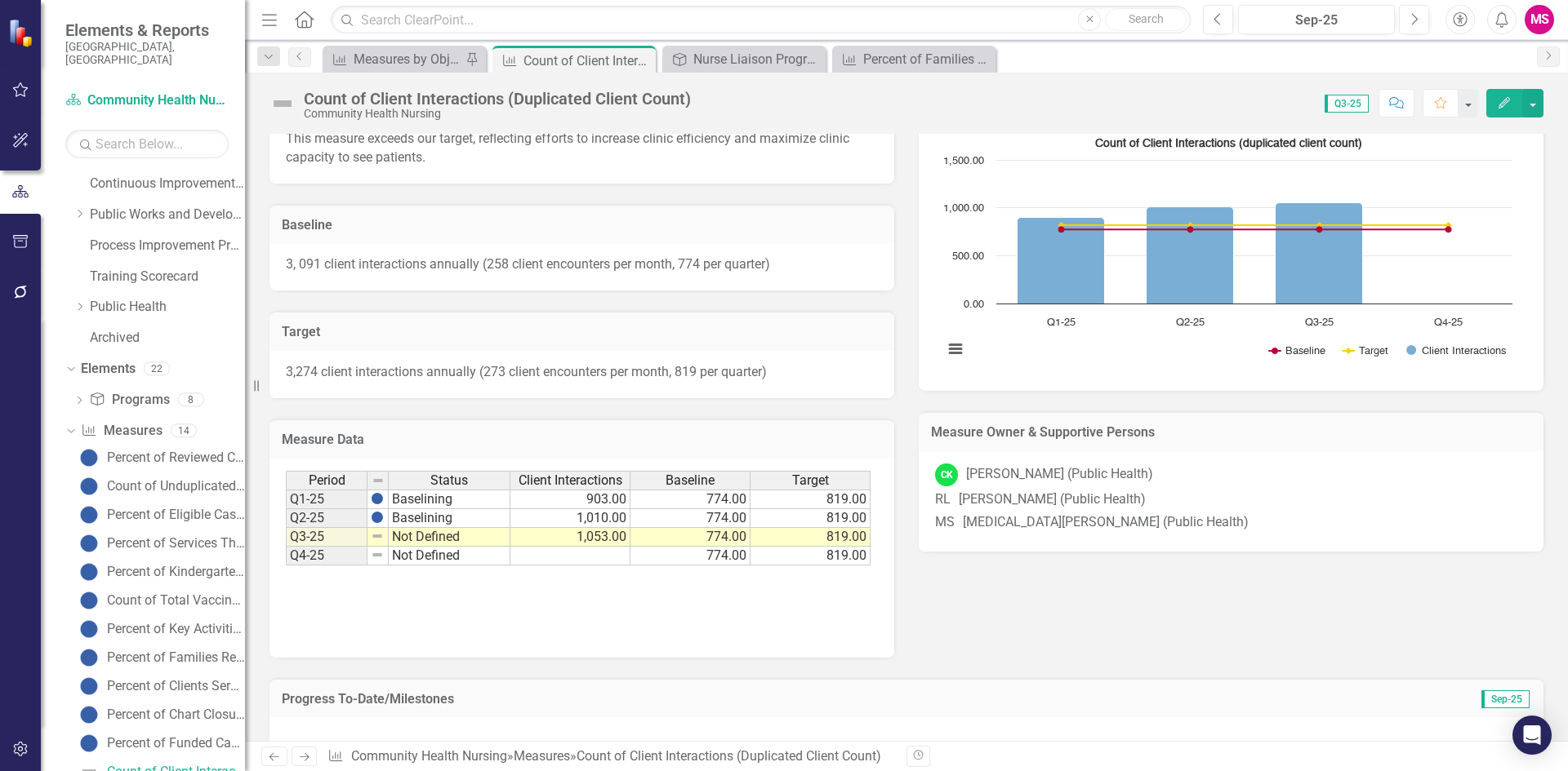
click at [419, 537] on td "Not Defined" at bounding box center [449, 537] width 122 height 19
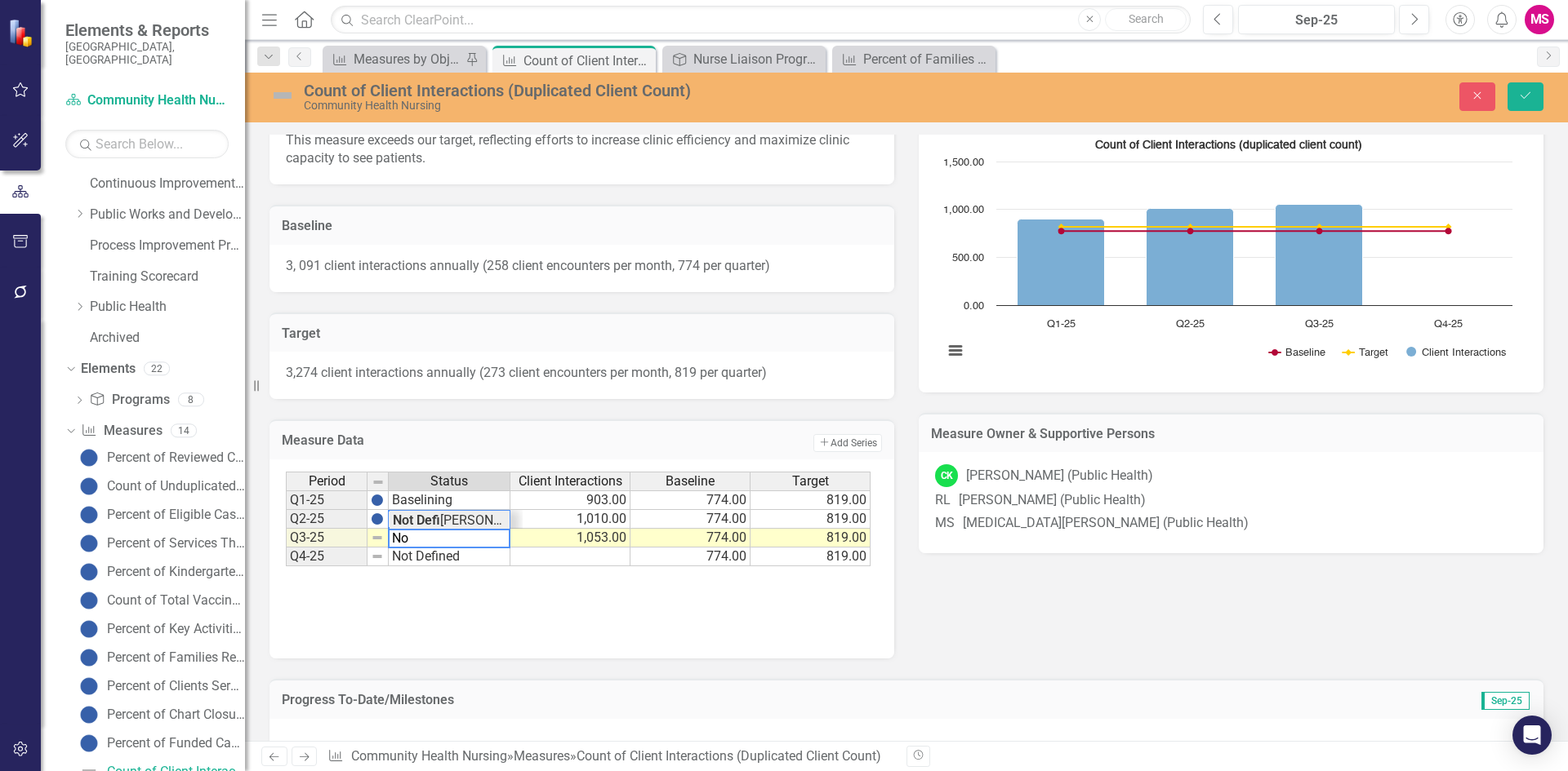
type textarea "N"
click at [451, 503] on td "Baselining" at bounding box center [449, 500] width 122 height 20
click at [455, 558] on td "Not Defined" at bounding box center [449, 557] width 122 height 19
click at [455, 559] on td "Not Defined" at bounding box center [449, 557] width 122 height 19
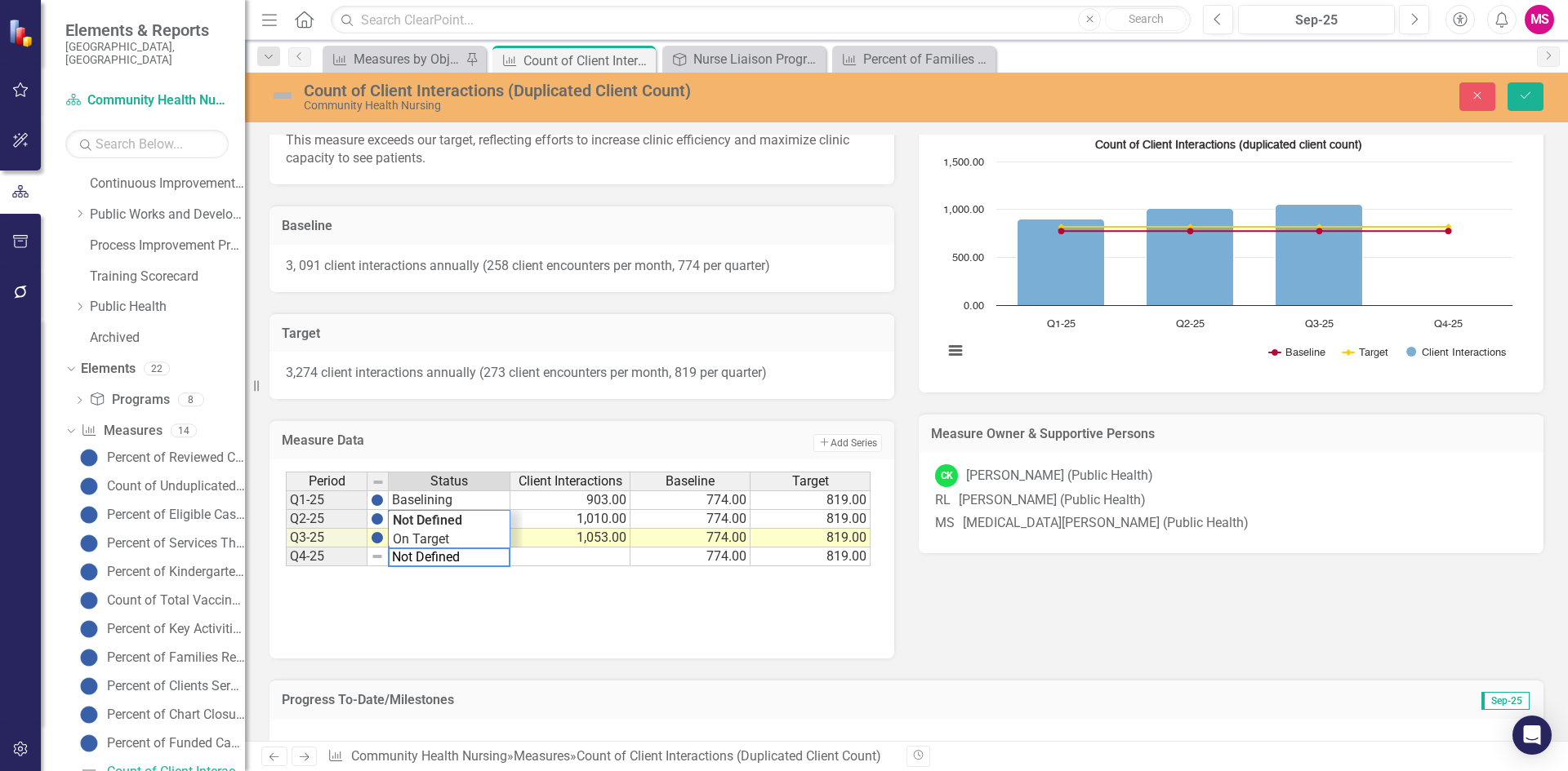
drag, startPoint x: 490, startPoint y: 558, endPoint x: 297, endPoint y: 558, distance: 193.0
click at [297, 558] on div "Period Status Client Interactions Baseline Target Q1-25 Baselining 903.00 774.0…" at bounding box center [579, 520] width 586 height 96
type textarea "Baselining"
click at [426, 500] on td "Baselining" at bounding box center [449, 500] width 122 height 20
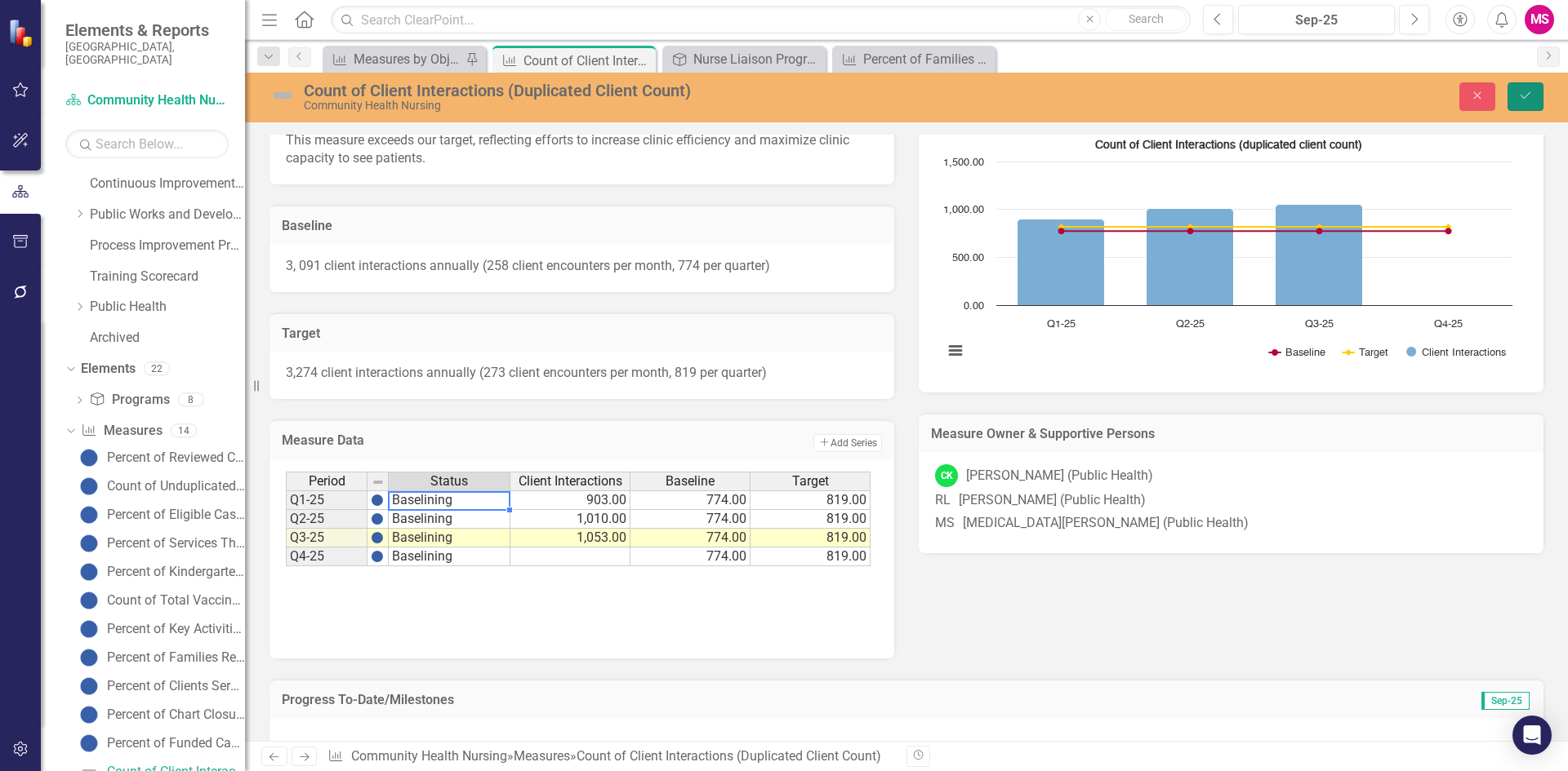
click at [1527, 100] on icon "Save" at bounding box center [1526, 96] width 15 height 11
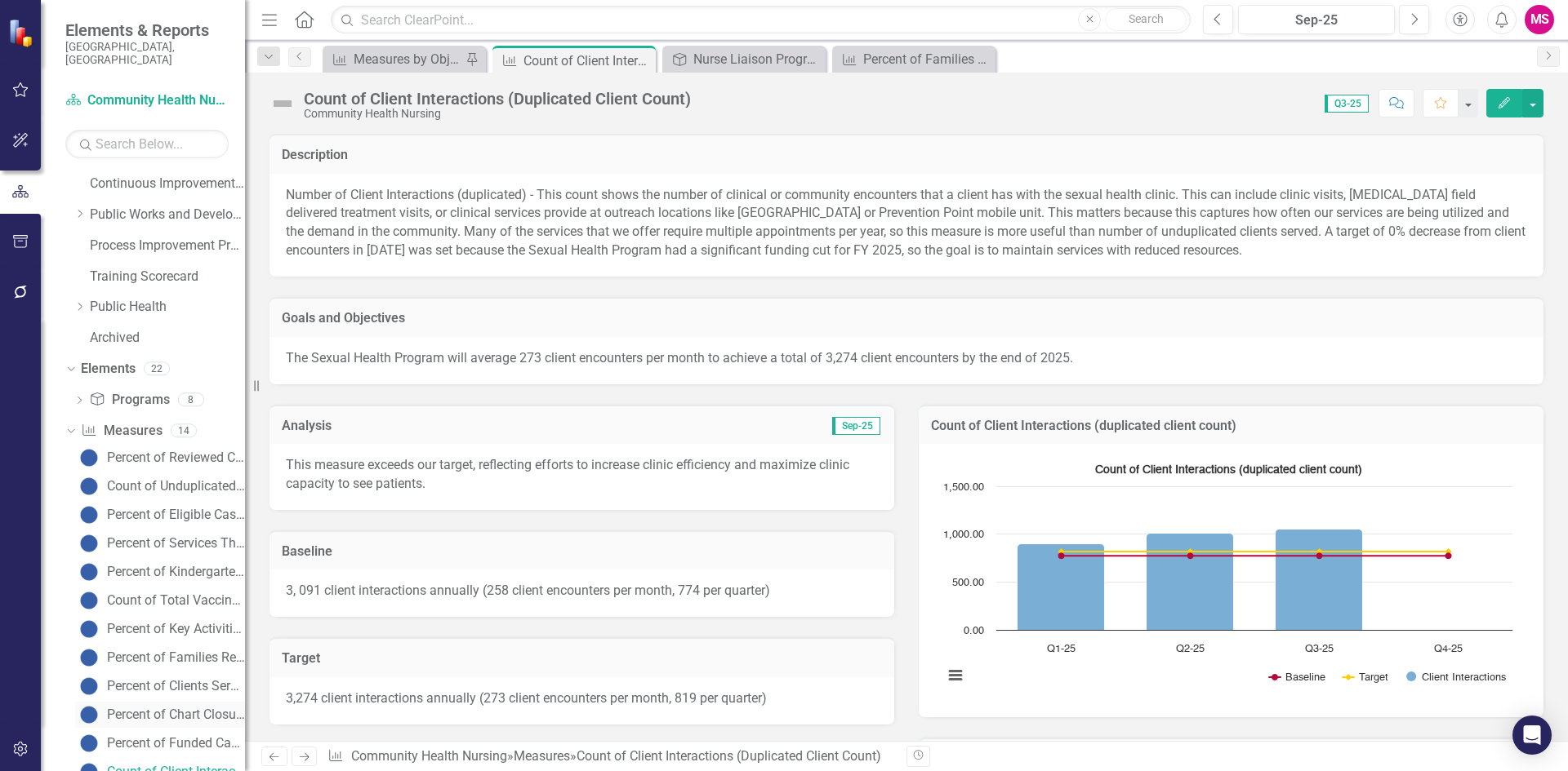
scroll to position [219, 0]
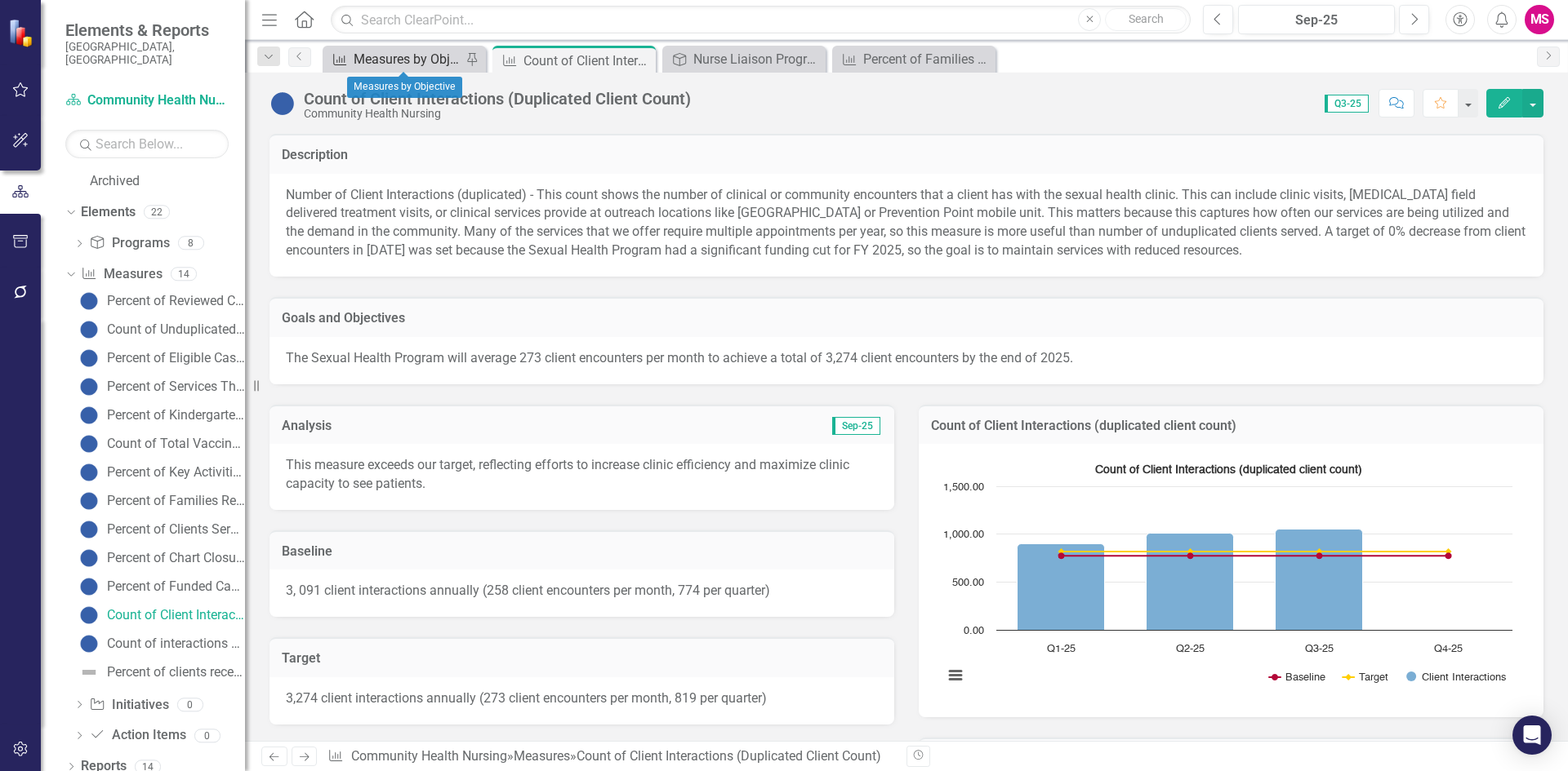
click at [400, 62] on div "Measures by Objective" at bounding box center [407, 59] width 108 height 21
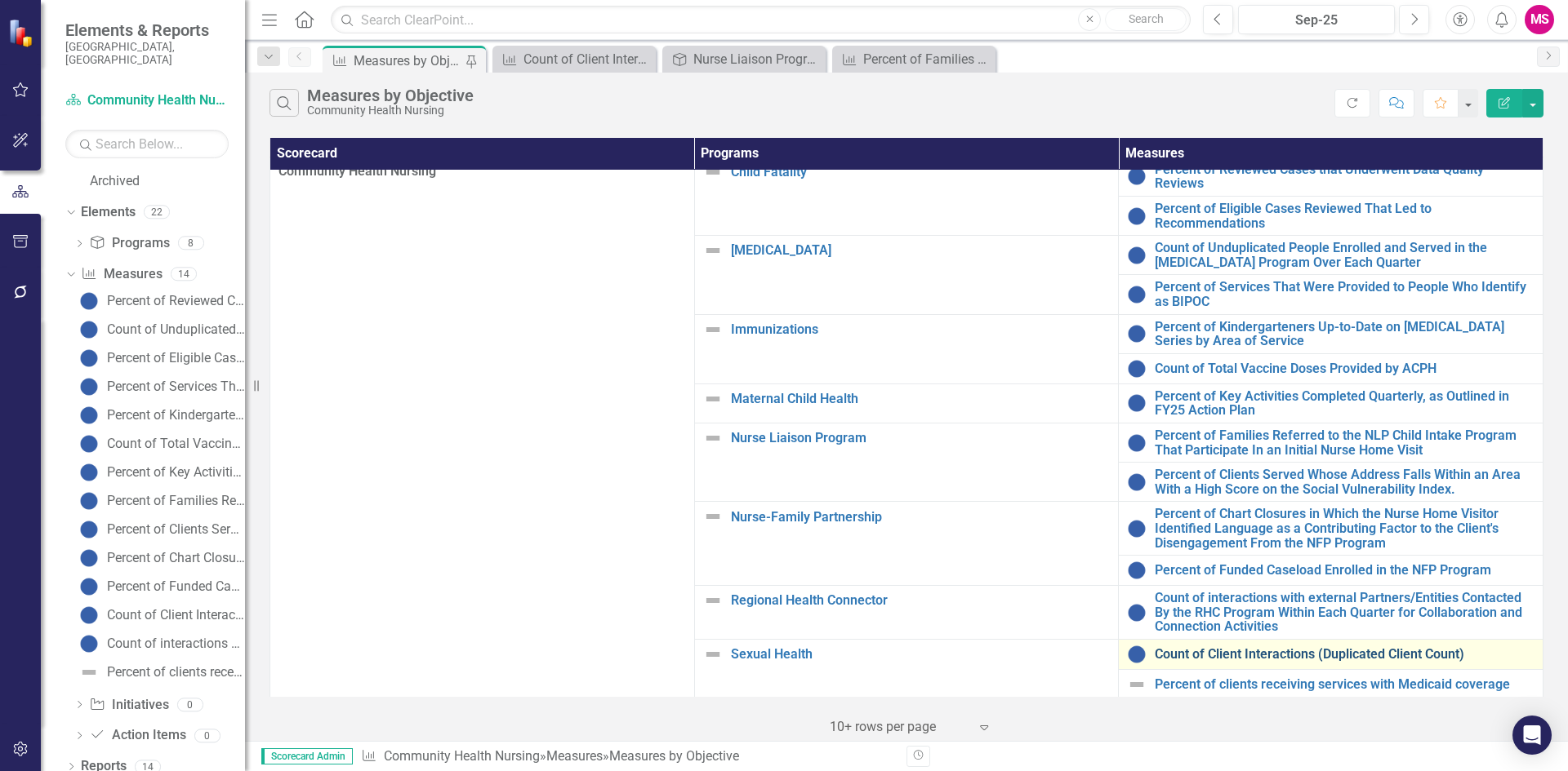
scroll to position [20, 0]
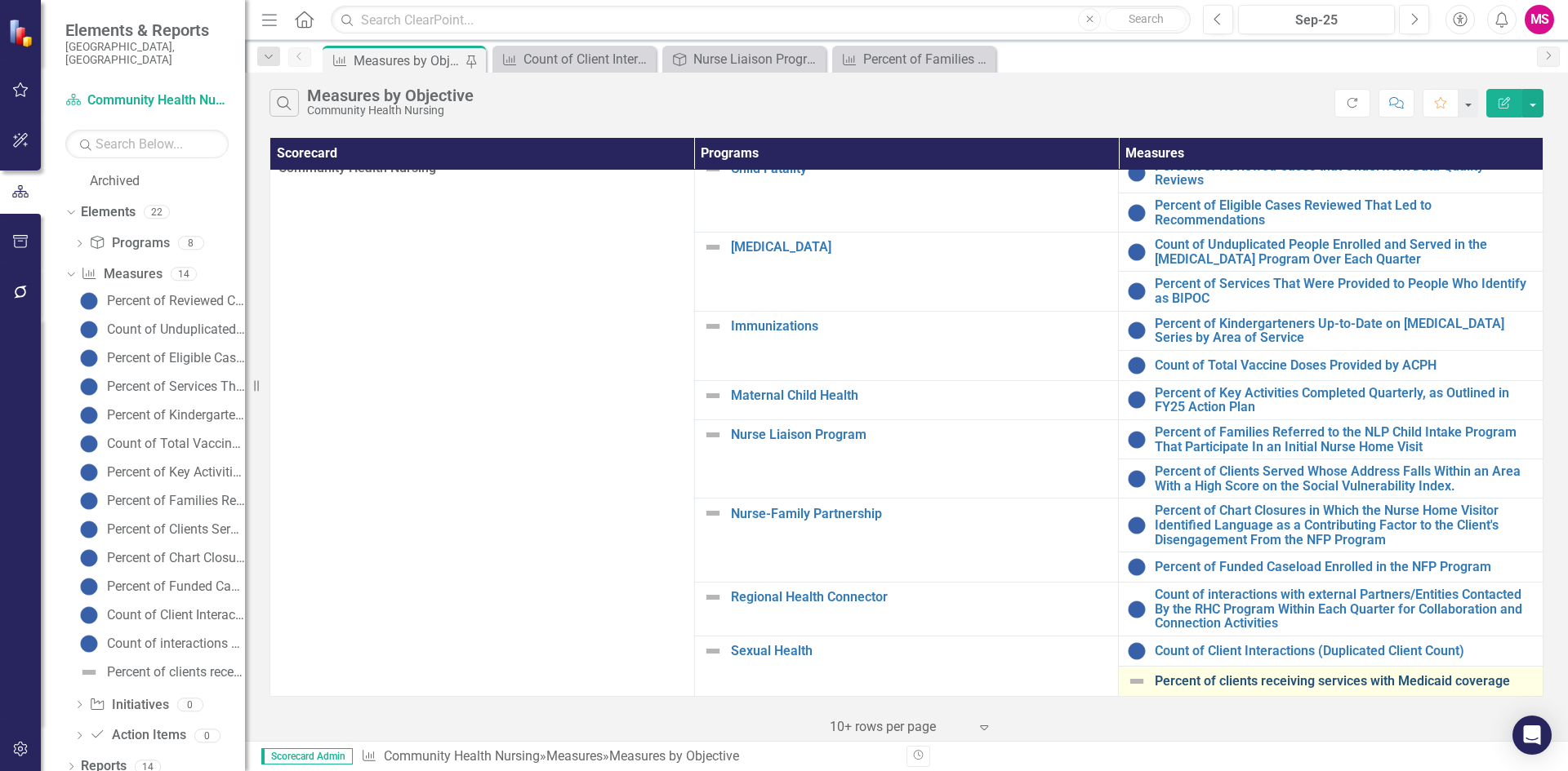
click at [1202, 674] on link "Percent of clients receiving services with Medicaid coverage" at bounding box center [1344, 682] width 380 height 15
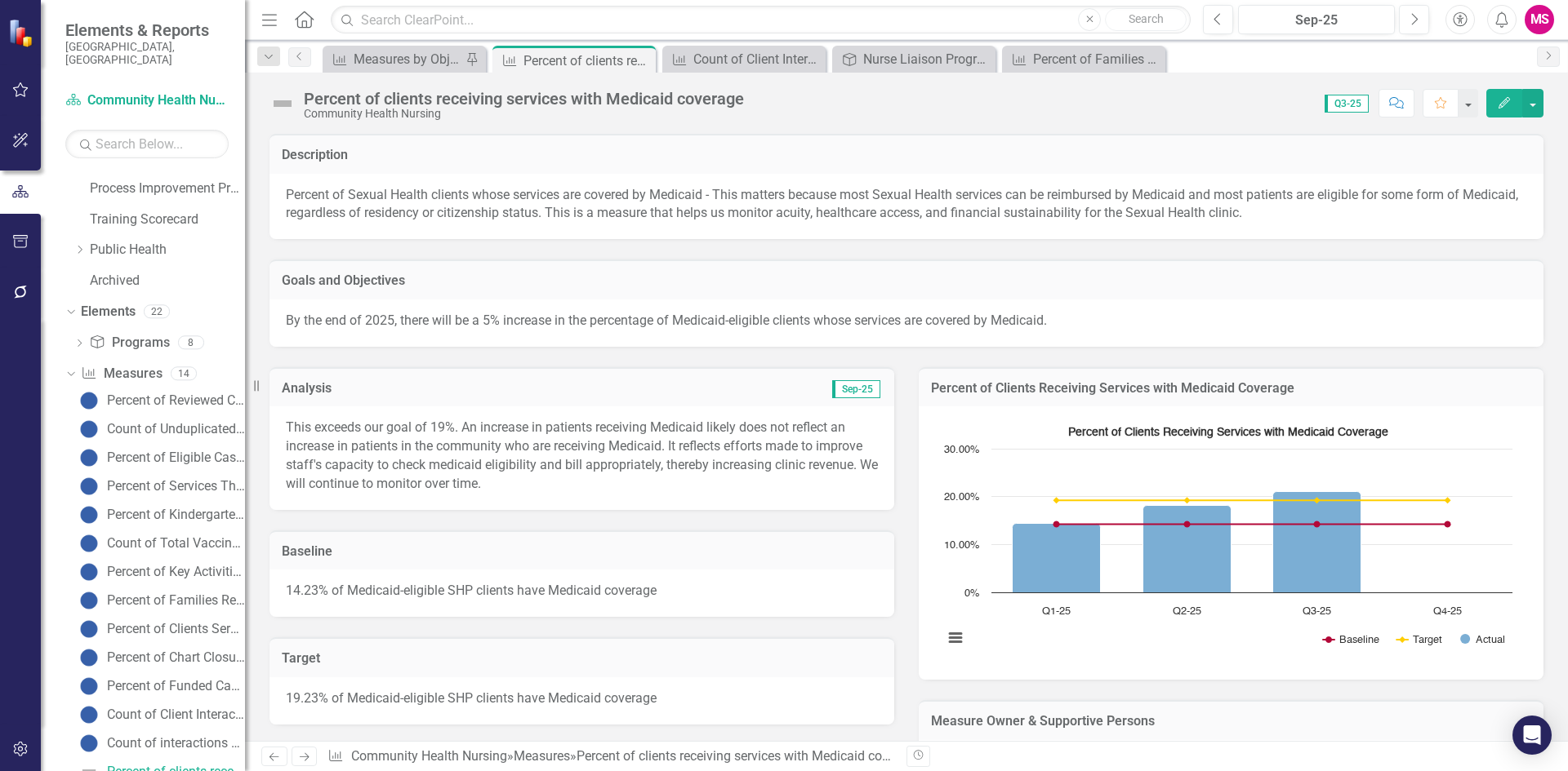
scroll to position [475, 0]
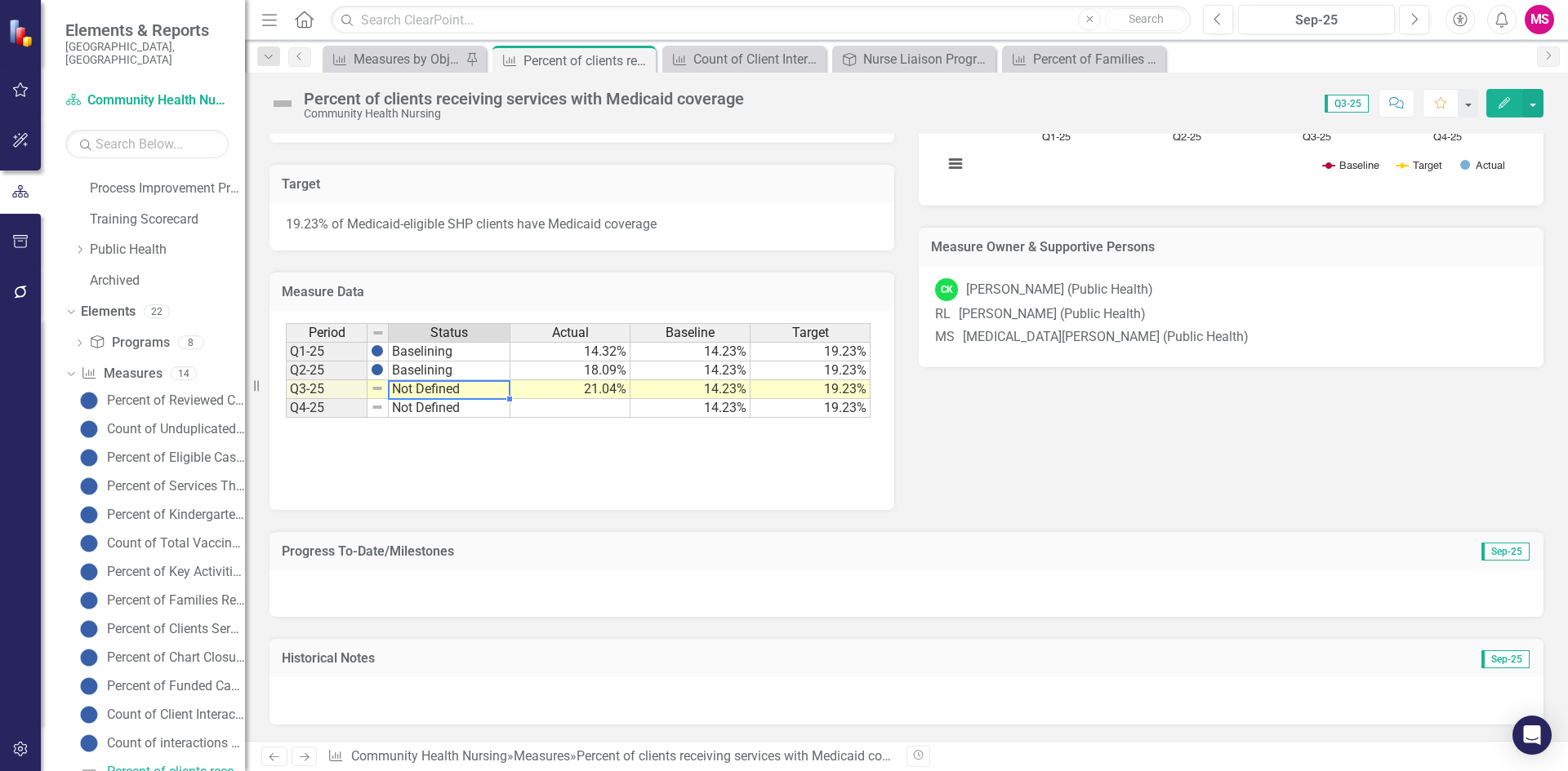
click at [422, 386] on td "Not Defined" at bounding box center [449, 389] width 122 height 19
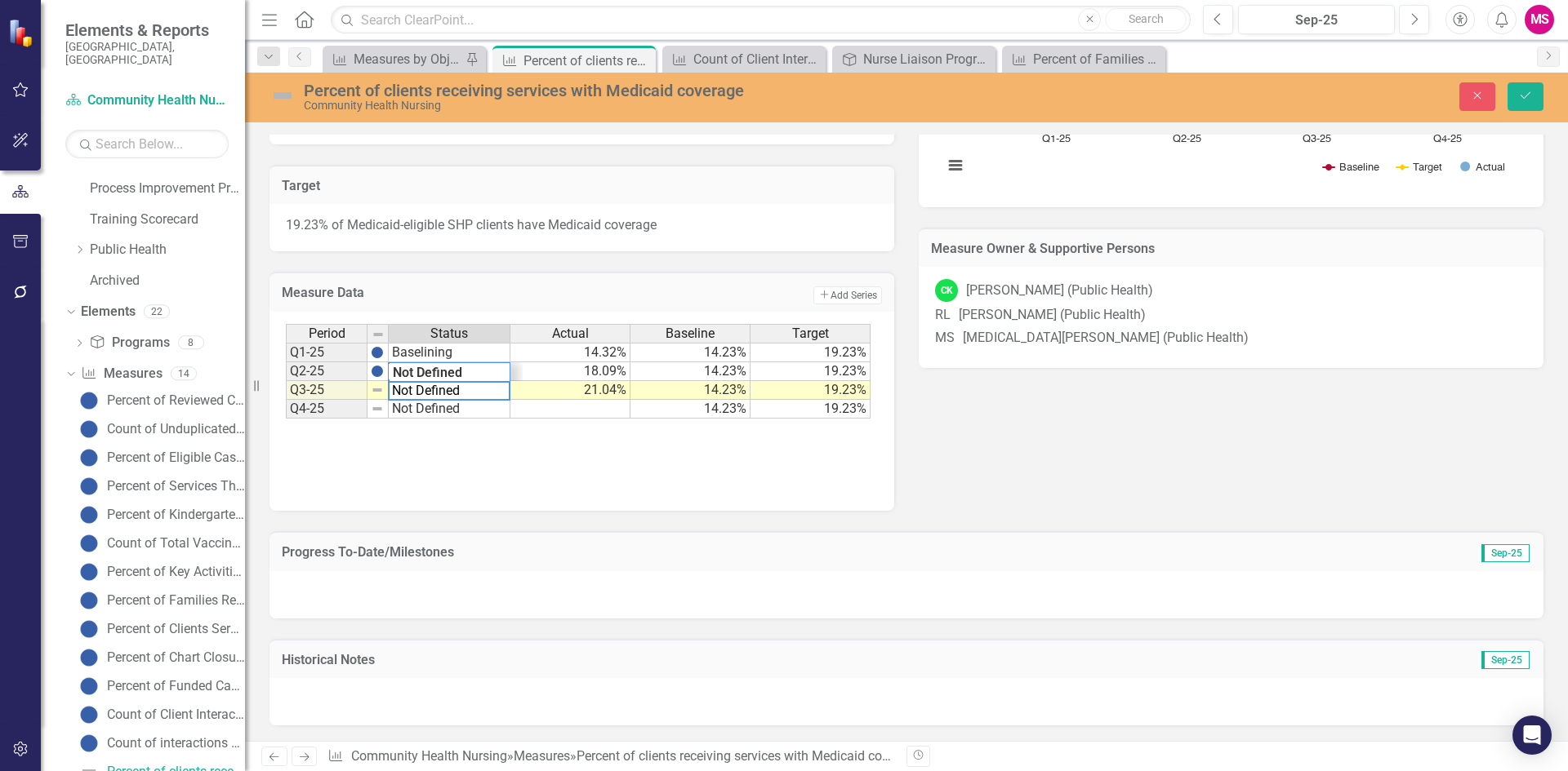
drag, startPoint x: 414, startPoint y: 392, endPoint x: 280, endPoint y: 386, distance: 134.1
click at [280, 386] on div "Period Status Actual Baseline Target Q1-25 Baselining 14.32% 14.23% 19.23% Q2-2…" at bounding box center [582, 411] width 625 height 199
click at [479, 408] on td "Not Defined" at bounding box center [449, 409] width 122 height 19
click at [476, 408] on td "Not Defined" at bounding box center [449, 409] width 122 height 19
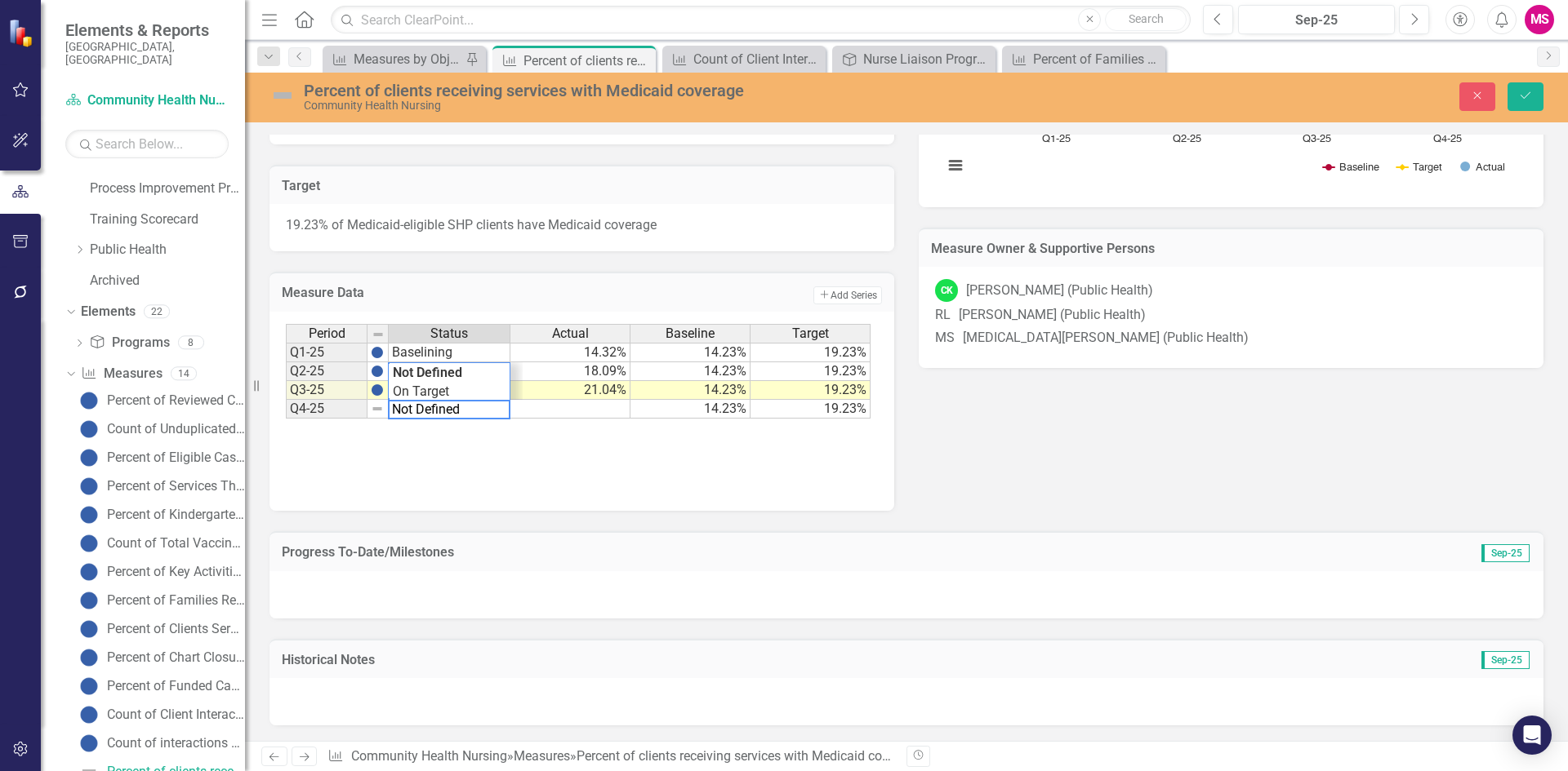
drag, startPoint x: 375, startPoint y: 408, endPoint x: 292, endPoint y: 408, distance: 83.0
click at [292, 408] on div "Period Status Actual Baseline Target Q1-25 Baselining 14.32% 14.23% 19.23% Q2-2…" at bounding box center [579, 371] width 586 height 96
click at [409, 385] on div "Period Status Actual Baseline Target Q1-25 Baselining 14.32% 14.23% 19.23% Q2-2…" at bounding box center [579, 371] width 586 height 96
type textarea "Baselining"
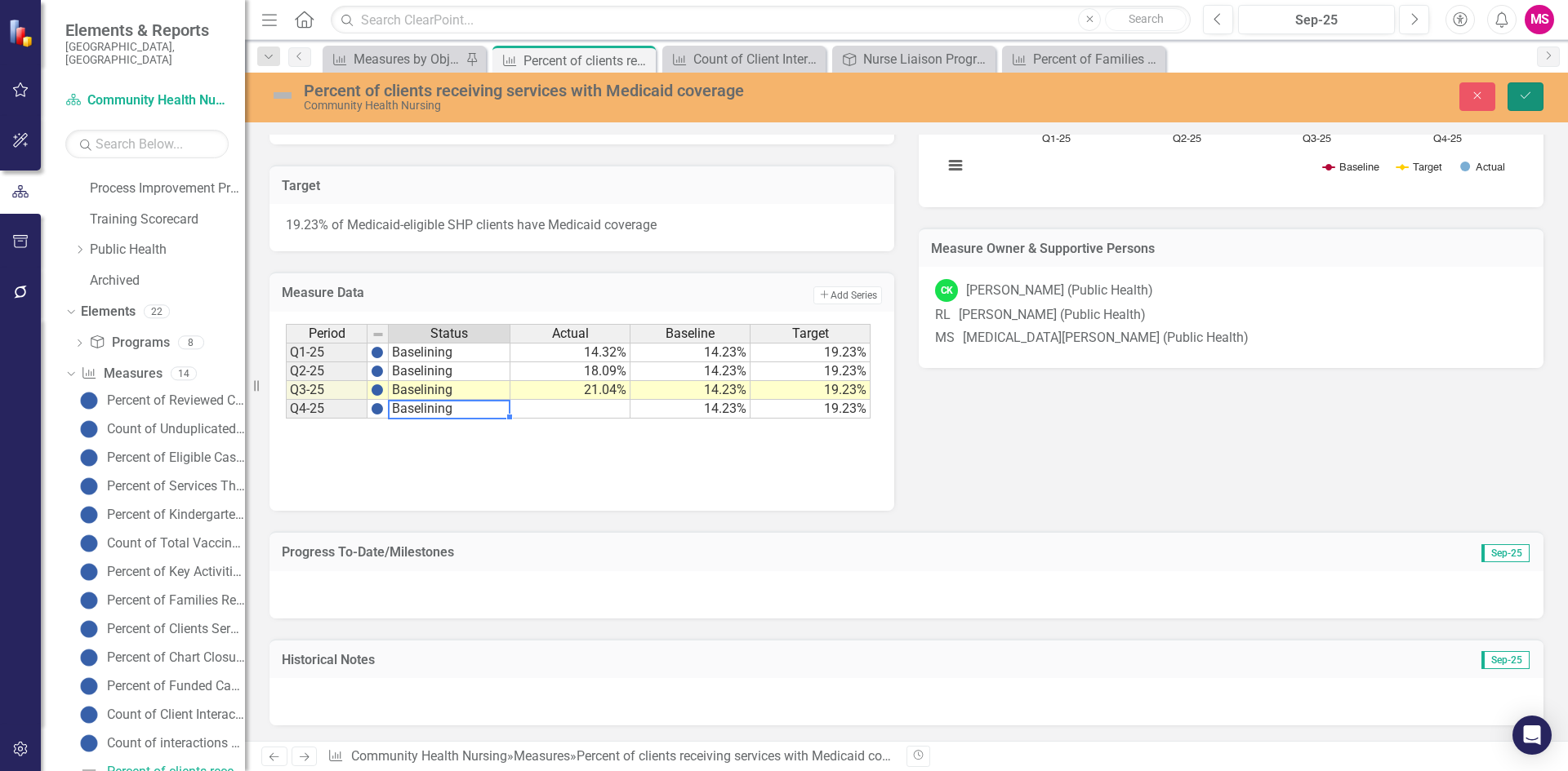
click at [1528, 97] on icon "Save" at bounding box center [1526, 96] width 15 height 11
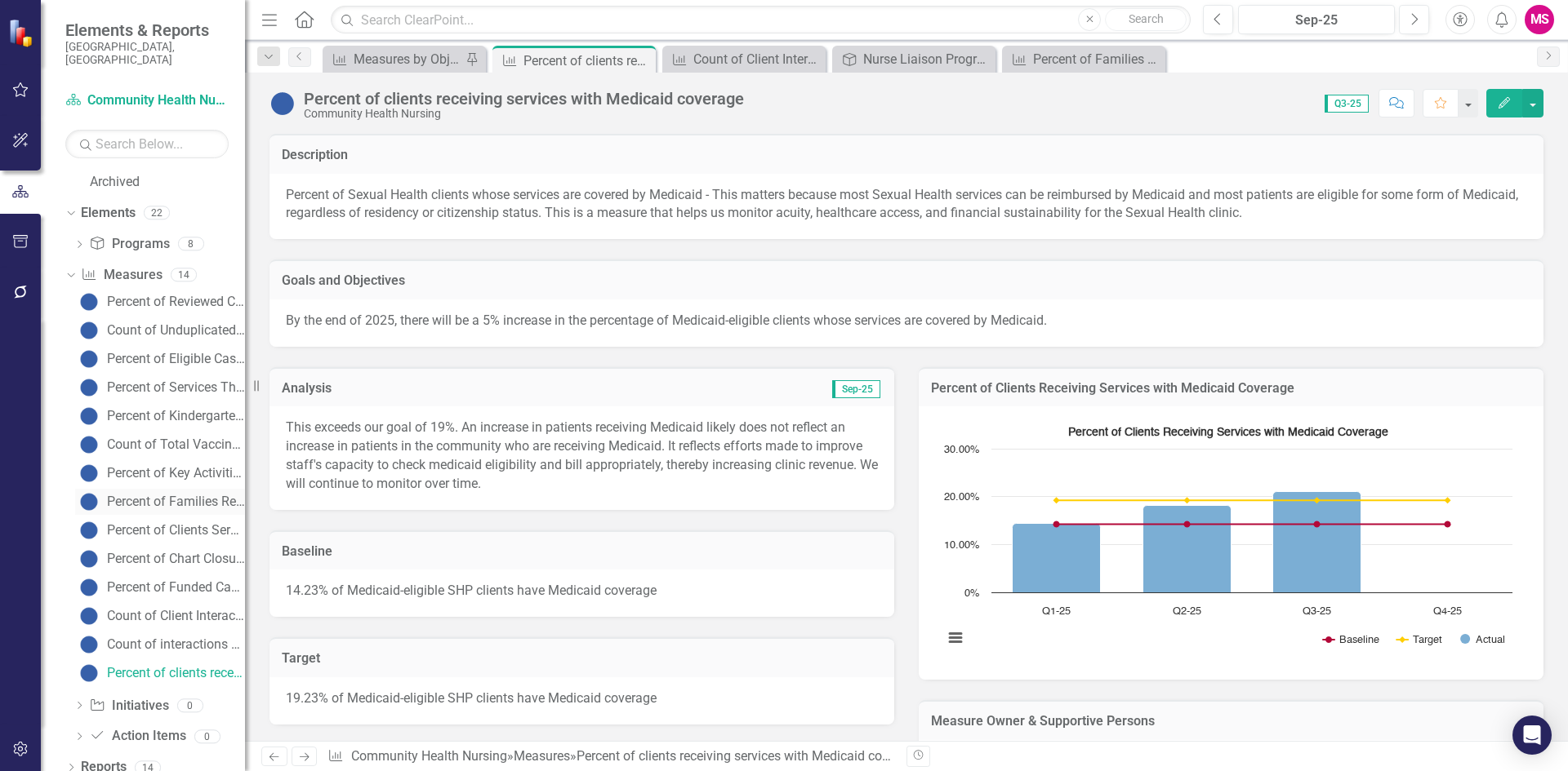
scroll to position [219, 0]
click at [393, 56] on div "Measures by Objective" at bounding box center [407, 59] width 108 height 21
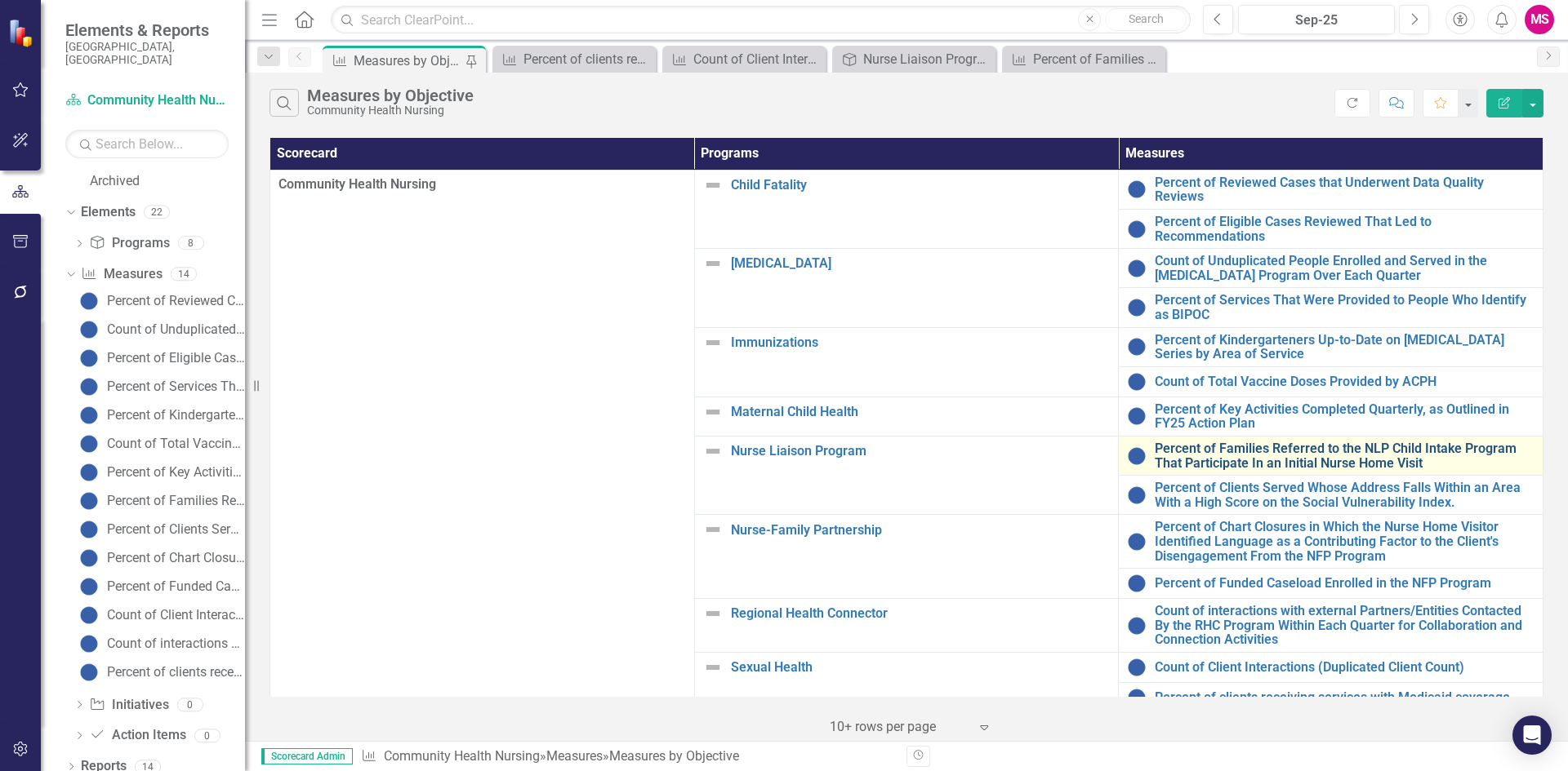
click at [1246, 445] on link "Percent of Families Referred to the NLP Child Intake Program That Participate I…" at bounding box center [1344, 456] width 380 height 28
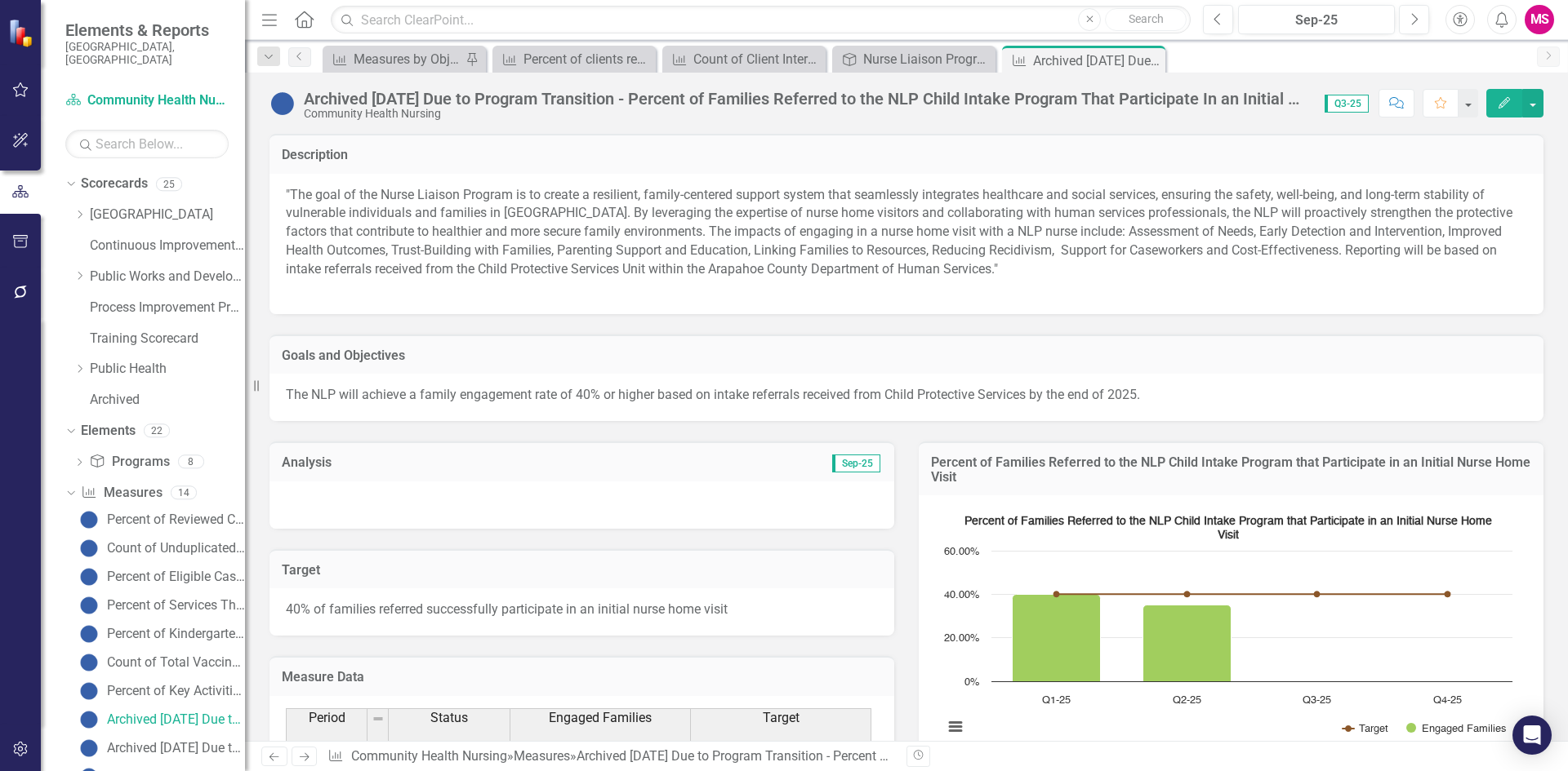
click at [708, 106] on div "Archived [DATE] Due to Program Transition - Percent of Families Referred to the…" at bounding box center [806, 98] width 1004 height 18
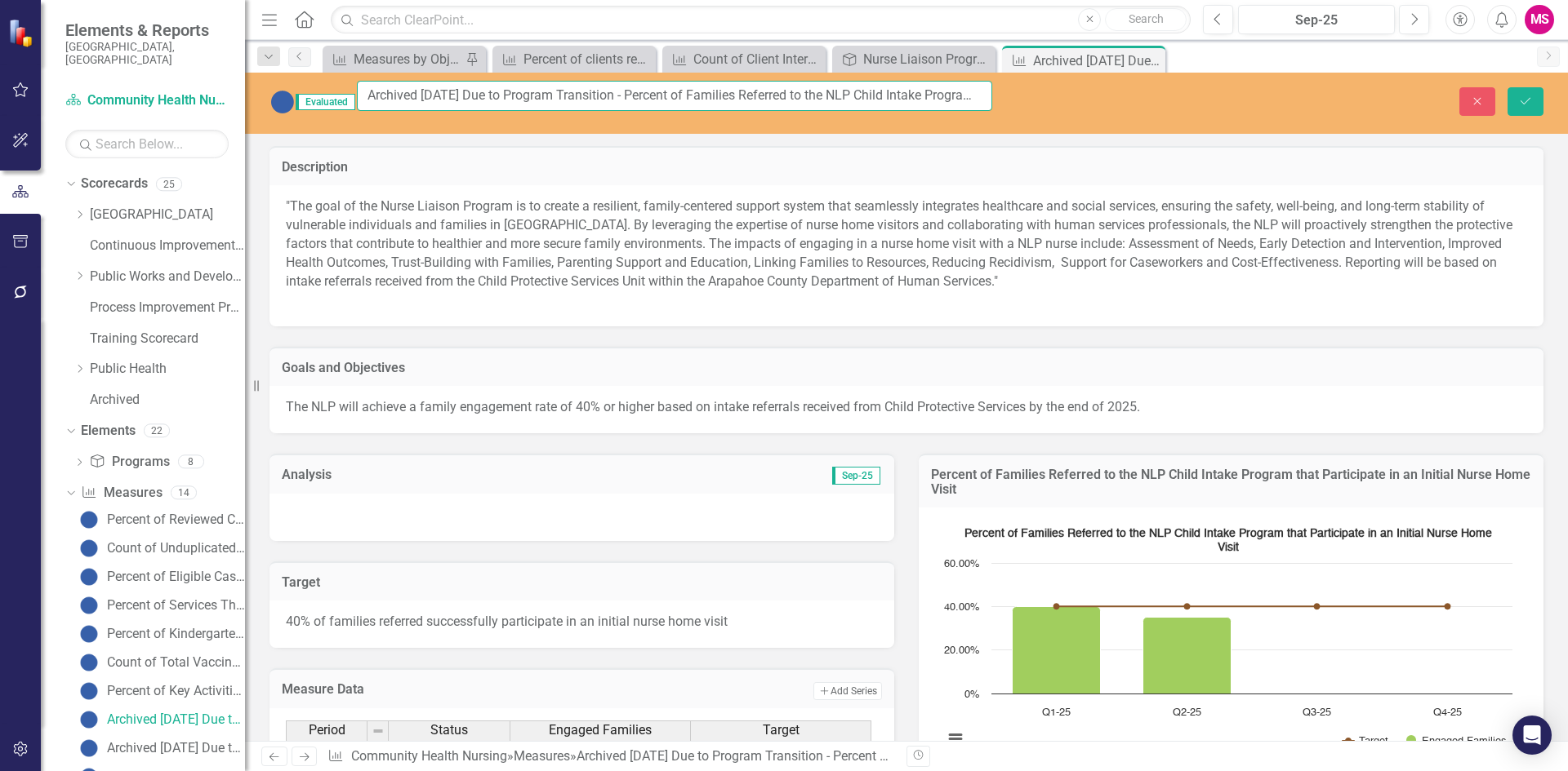
drag, startPoint x: 658, startPoint y: 95, endPoint x: 835, endPoint y: 99, distance: 177.0
click at [877, 100] on input "Archived [DATE] Due to Program Transition - Percent of Families Referred to the…" at bounding box center [674, 96] width 635 height 30
drag, startPoint x: 654, startPoint y: 98, endPoint x: 1063, endPoint y: 109, distance: 409.1
click at [1063, 109] on div "Evaluated Archived 10.01.25 Due to Program Transition - Percent of Families Ref…" at bounding box center [906, 101] width 1323 height 42
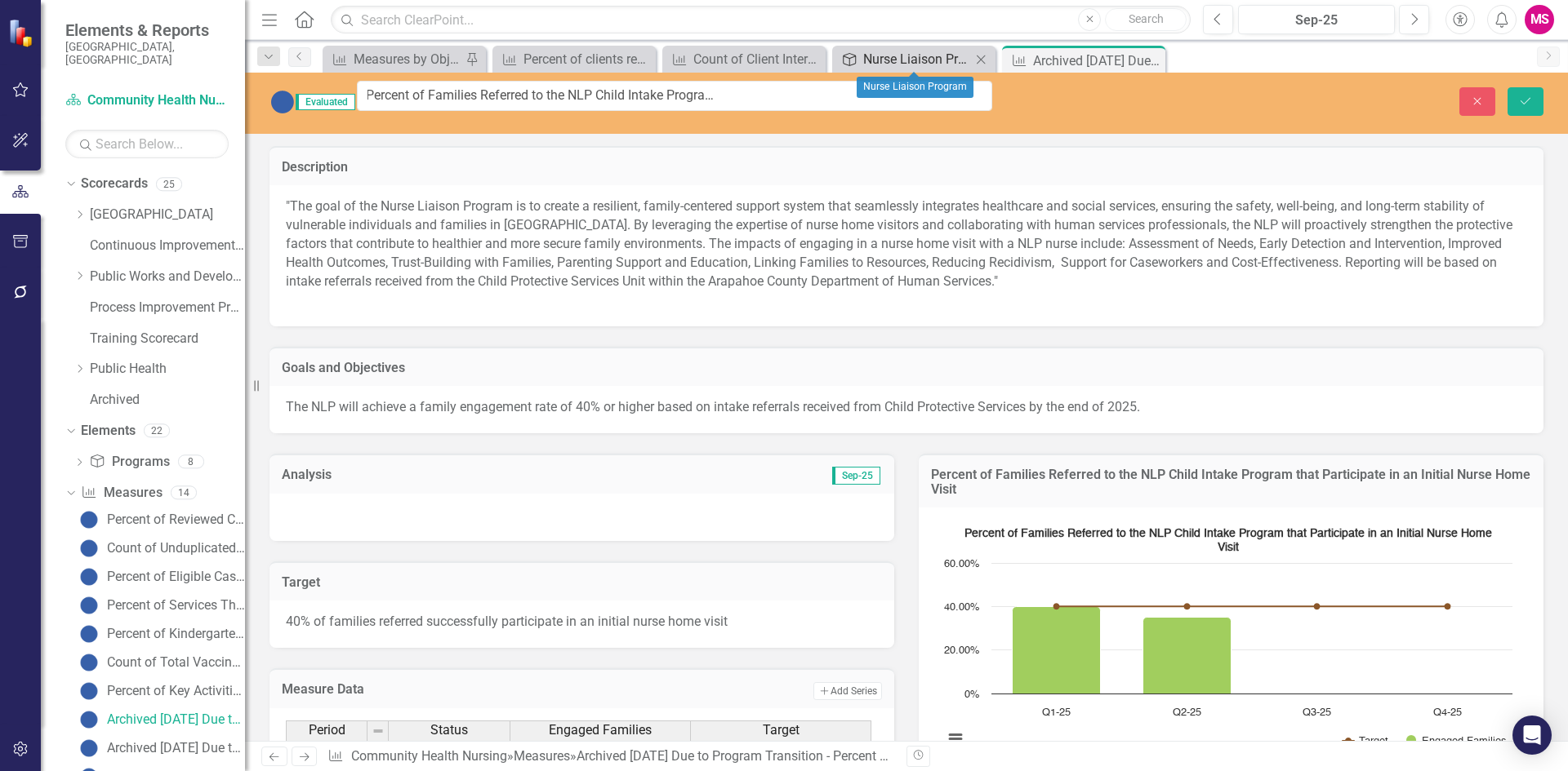
click at [912, 63] on div "Nurse Liaison Program" at bounding box center [917, 59] width 108 height 21
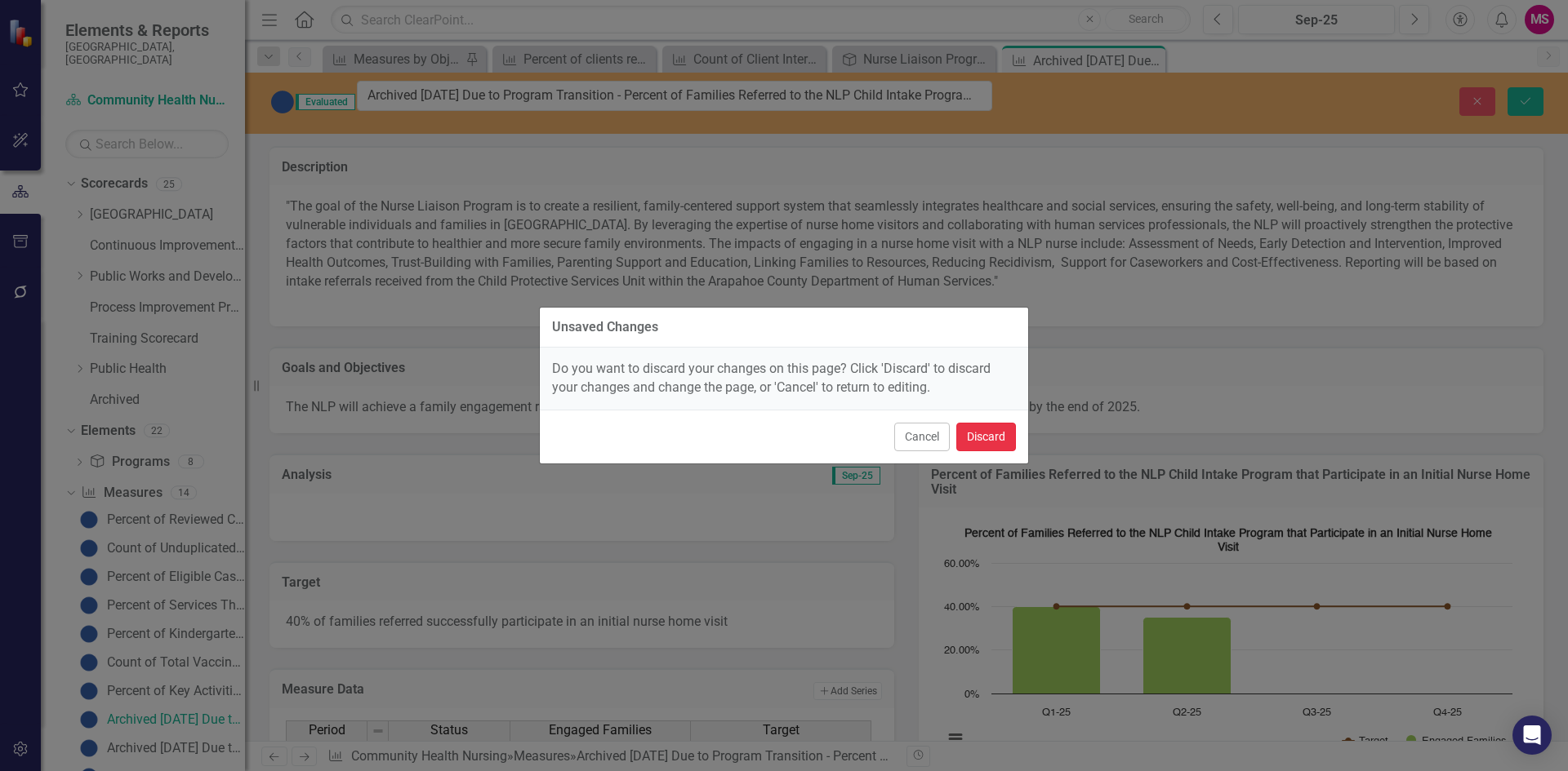
click at [1003, 437] on button "Discard" at bounding box center [986, 437] width 60 height 28
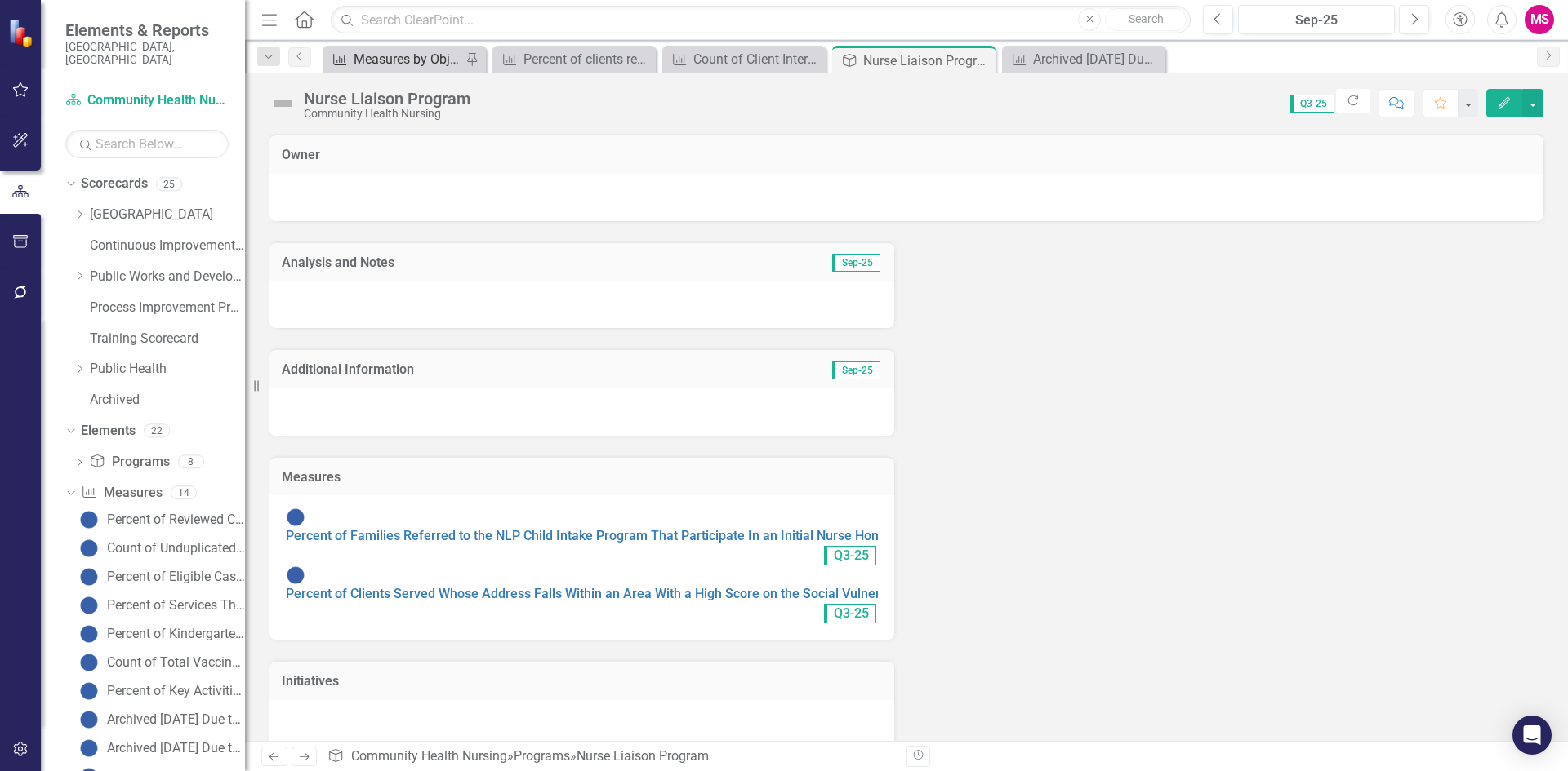
click at [398, 54] on div "Measures by Objective" at bounding box center [407, 59] width 108 height 21
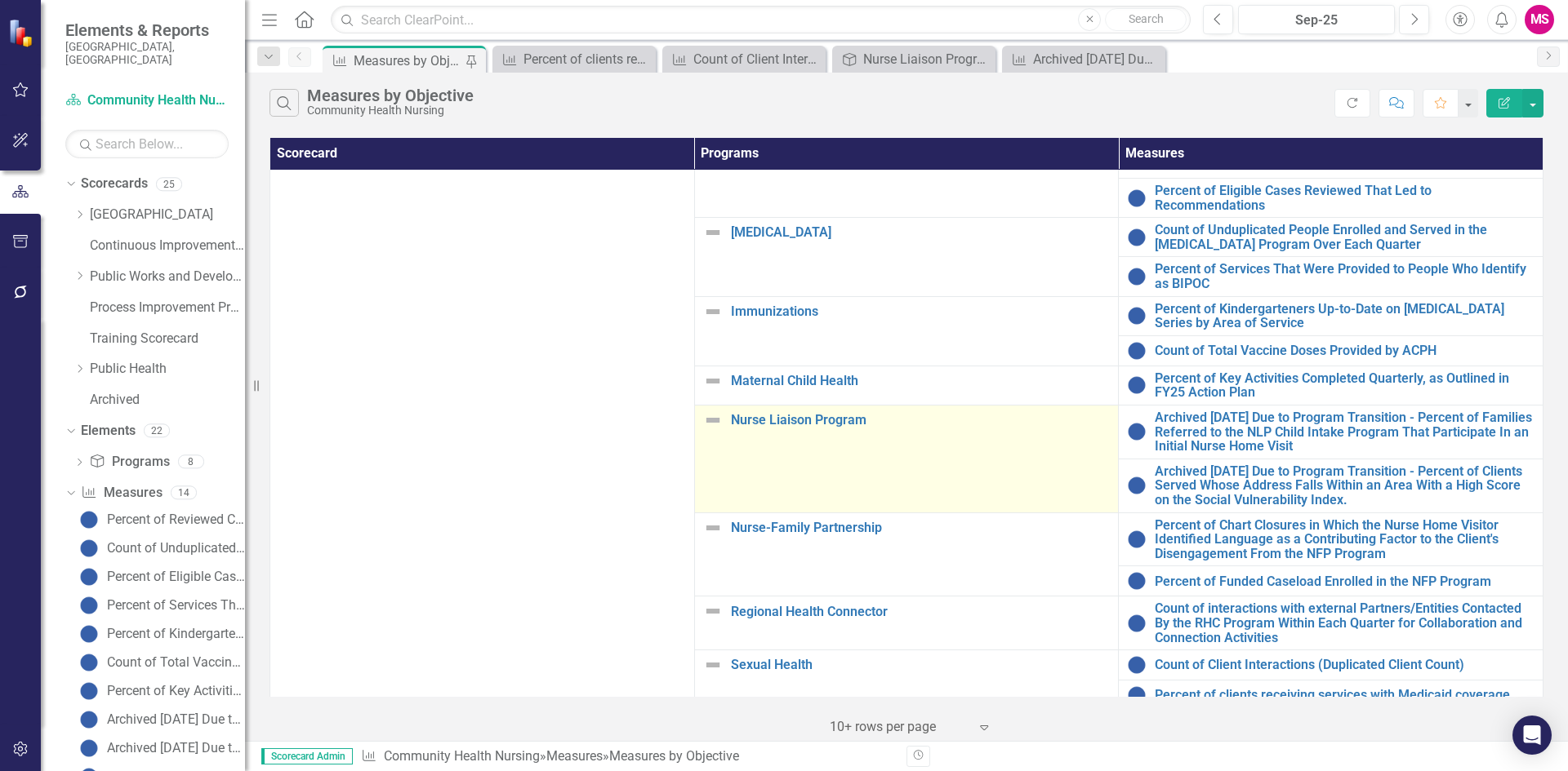
scroll to position [48, 0]
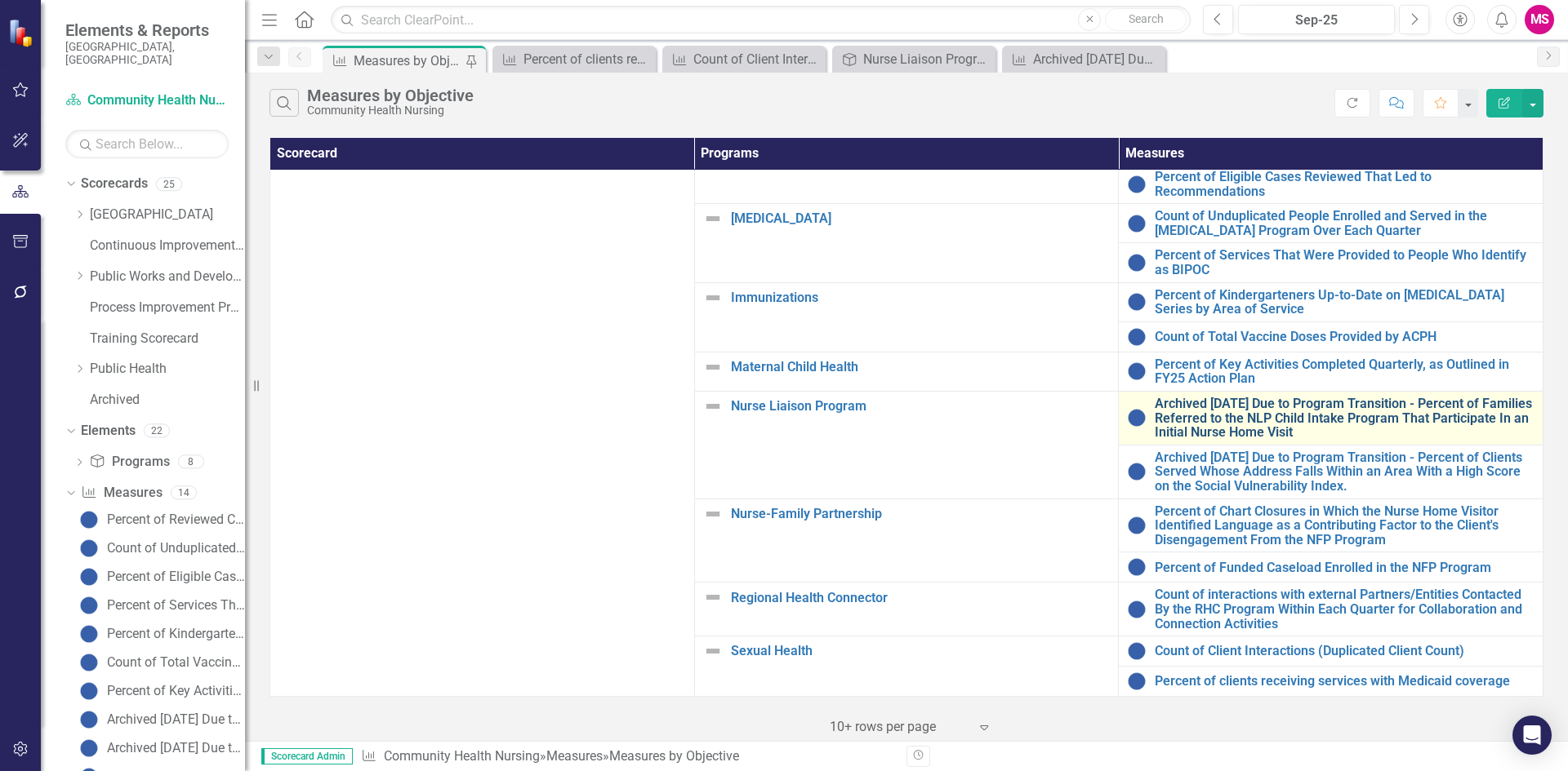
click at [1241, 397] on link "Archived [DATE] Due to Program Transition - Percent of Families Referred to the…" at bounding box center [1344, 418] width 380 height 43
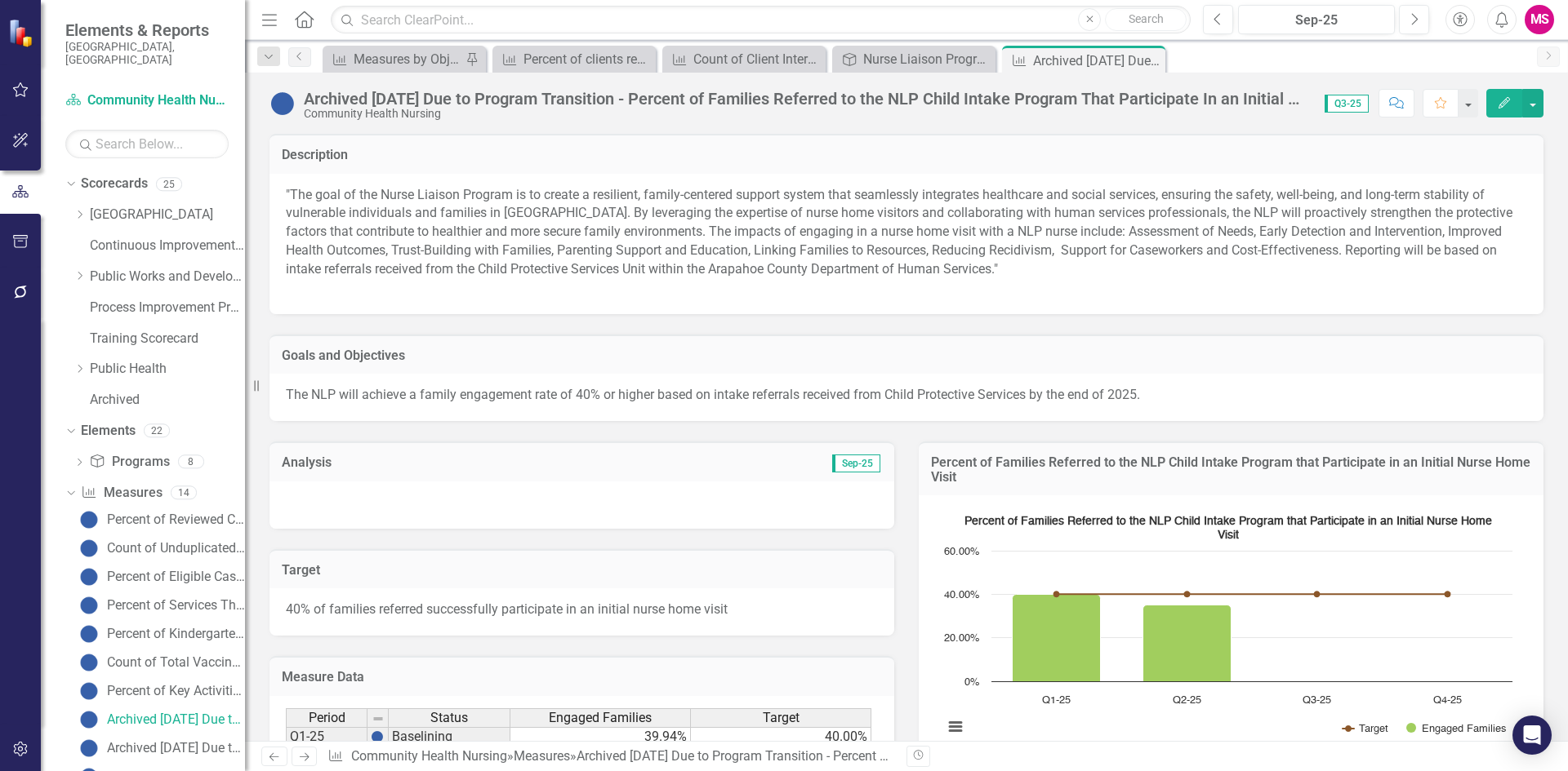
click at [841, 101] on div "Archived [DATE] Due to Program Transition - Percent of Families Referred to the…" at bounding box center [806, 98] width 1004 height 18
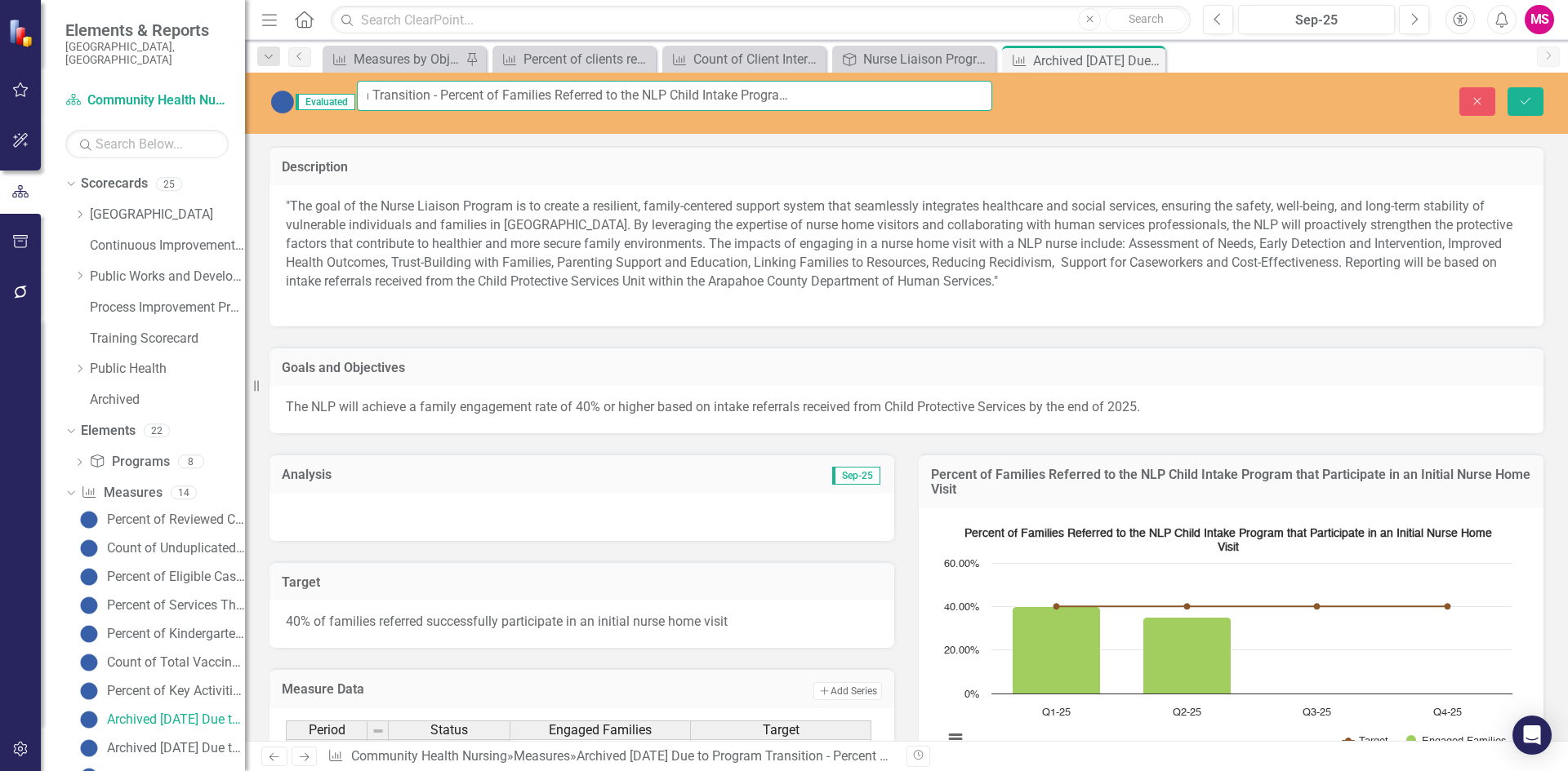
scroll to position [0, 297]
drag, startPoint x: 723, startPoint y: 95, endPoint x: 1085, endPoint y: 110, distance: 362.3
click at [1085, 110] on div "Evaluated Archived 10.01.25 Due to Program Transition - Percent of Families Ref…" at bounding box center [906, 101] width 1323 height 42
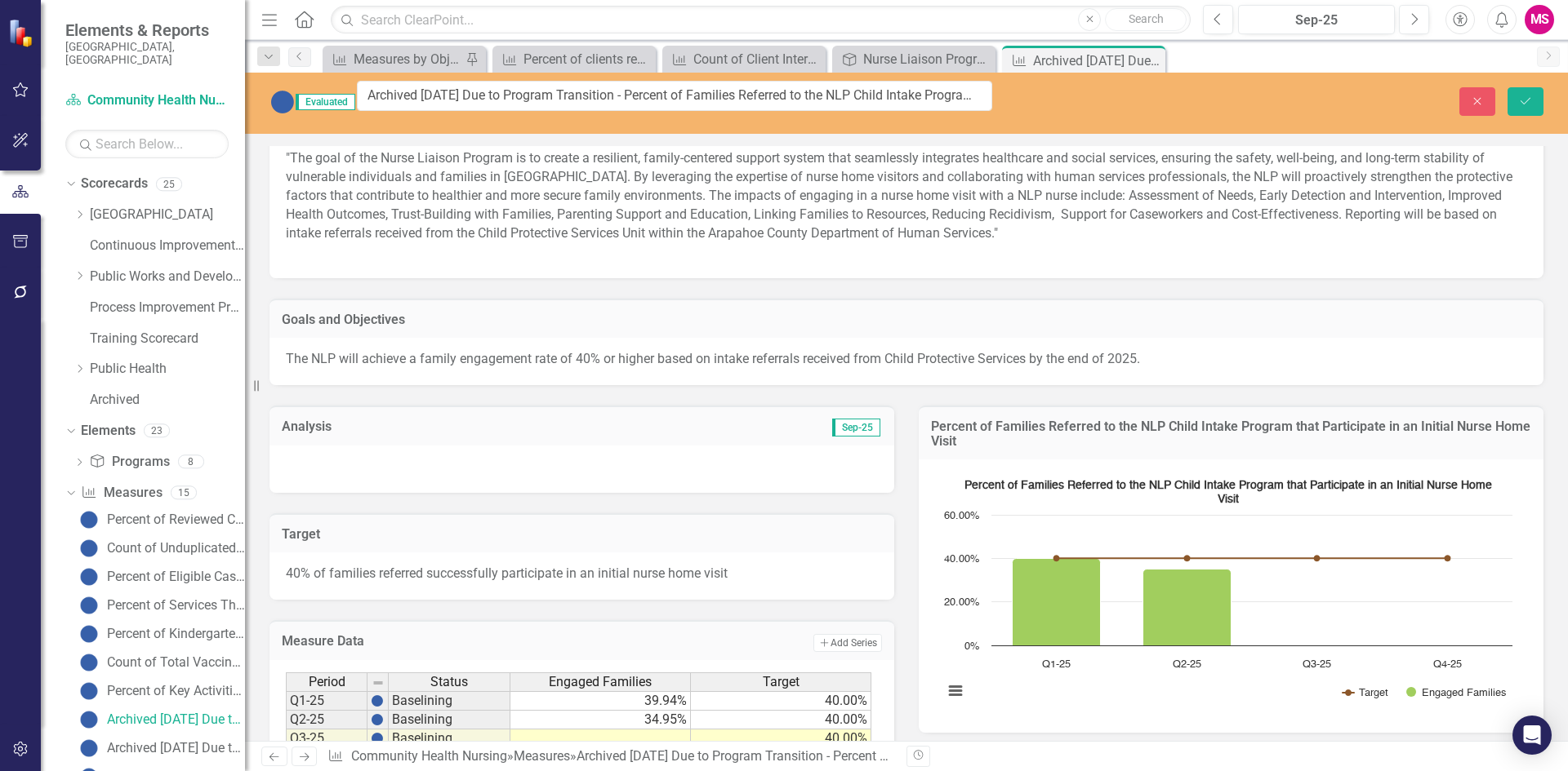
scroll to position [0, 0]
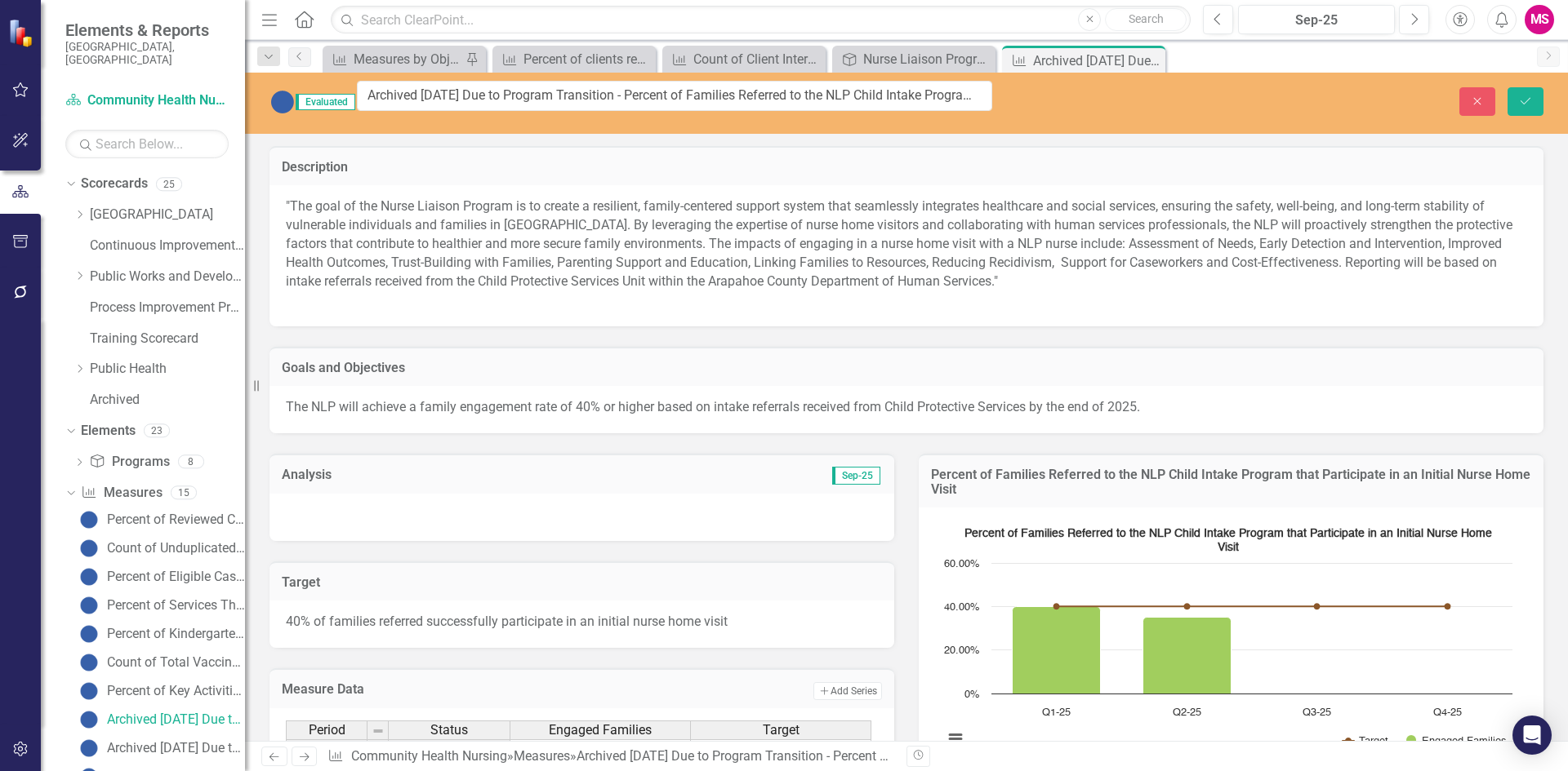
click at [566, 239] on p ""The goal of the Nurse Liaison Program is to create a resilient, family-centere…" at bounding box center [906, 253] width 1241 height 112
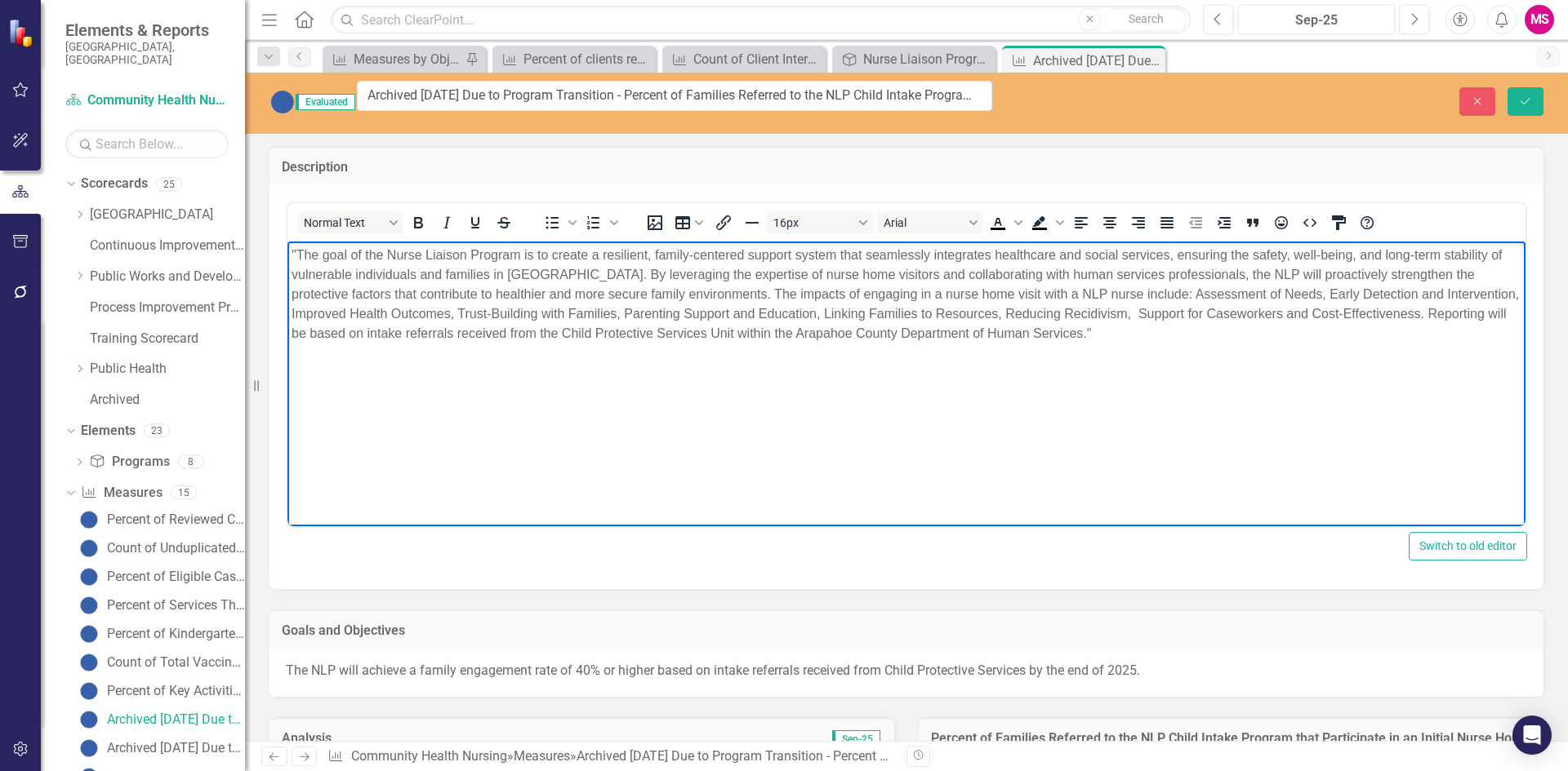
drag, startPoint x: 1136, startPoint y: 342, endPoint x: 203, endPoint y: 276, distance: 935.3
click at [287, 276] on html ""The goal of the Nurse Liaison Program is to create a resilient, family-centere…" at bounding box center [906, 364] width 1238 height 245
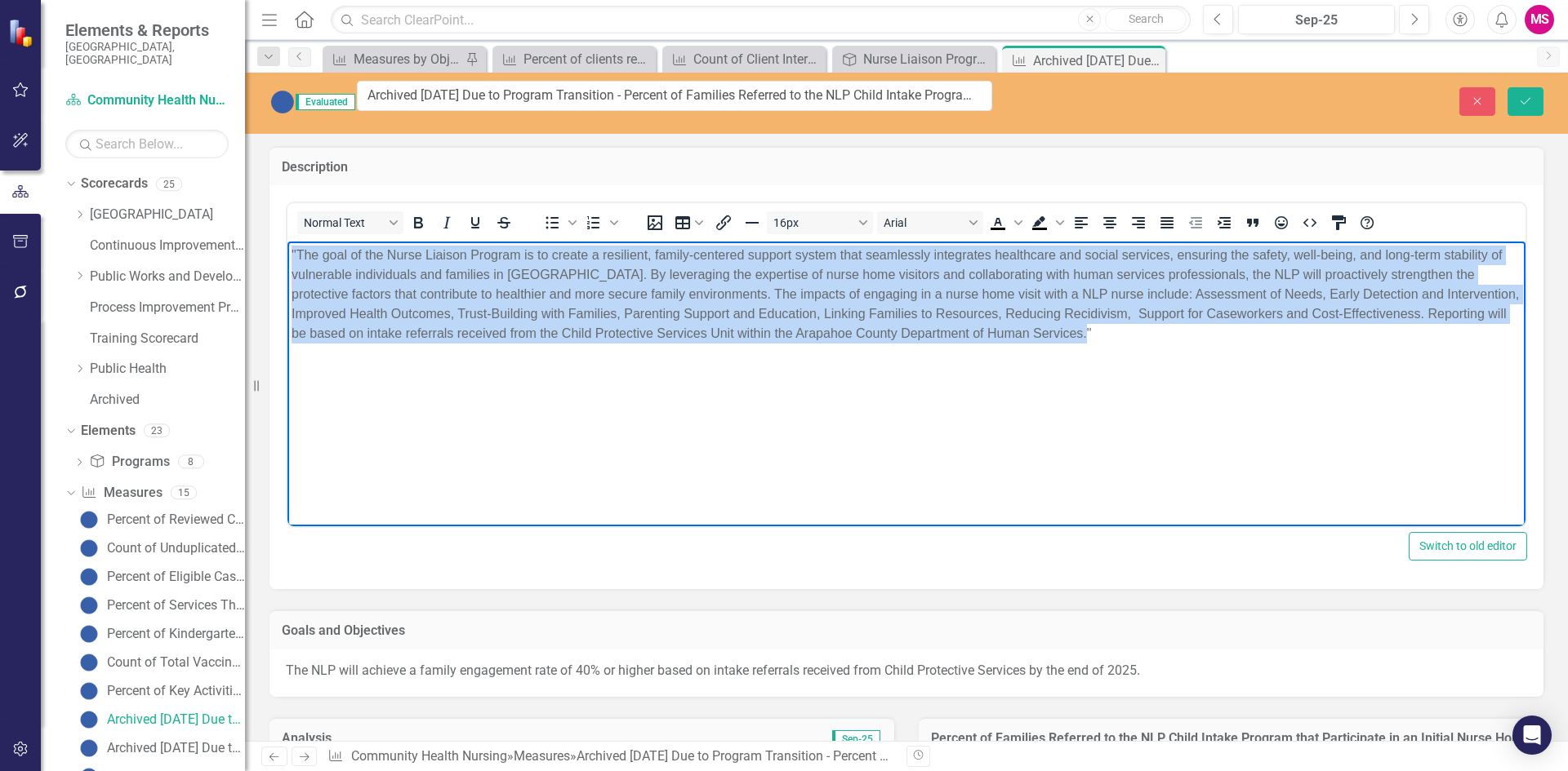
drag, startPoint x: 1104, startPoint y: 325, endPoint x: 520, endPoint y: 487, distance: 606.1
click at [287, 257] on html ""The goal of the Nurse Liaison Program is to create a resilient, family-centere…" at bounding box center [906, 364] width 1238 height 245
copy p ""The goal of the Nurse Liaison Program is to create a resilient, family-centere…"
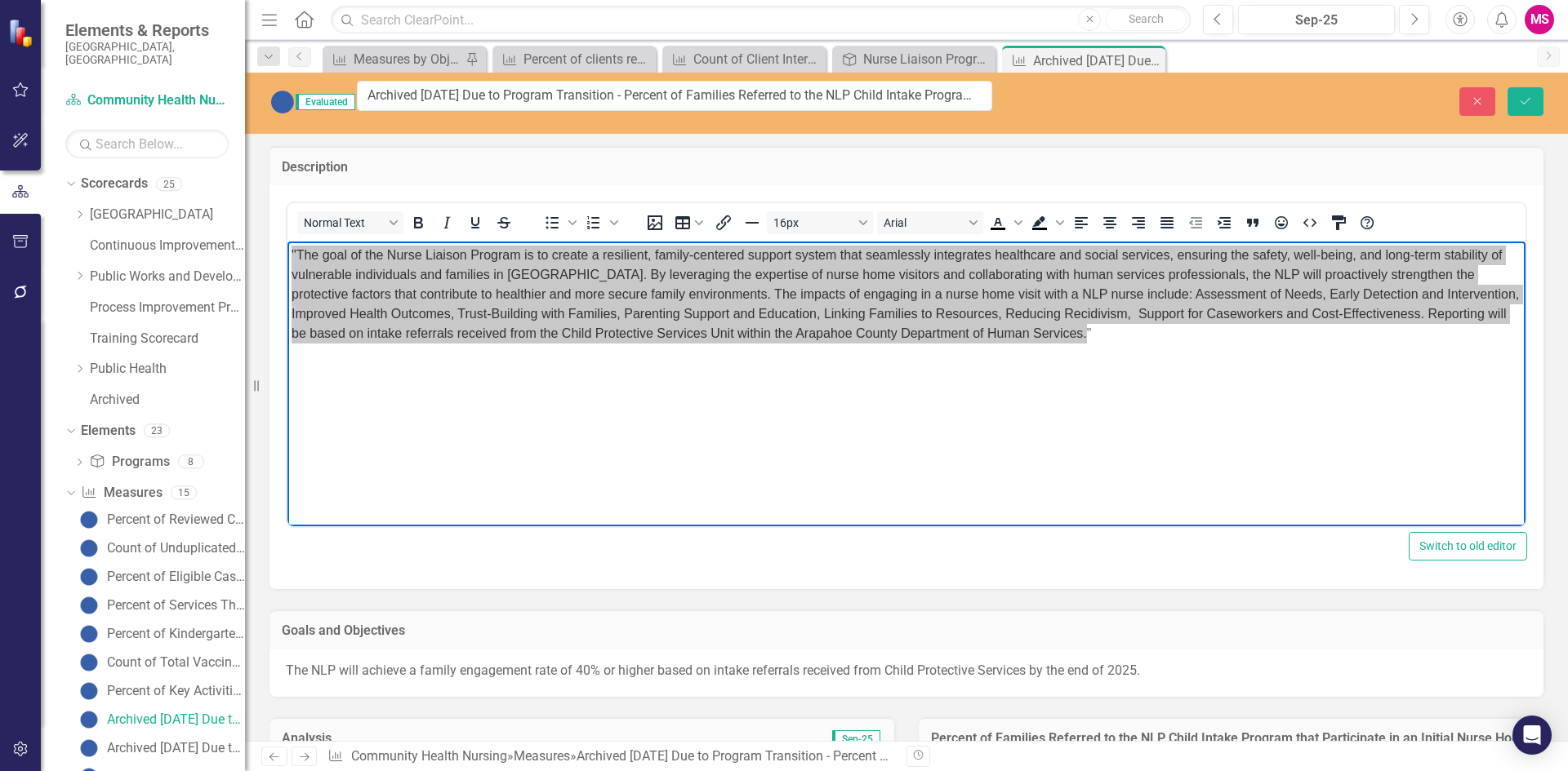
click at [466, 650] on div "The NLP will achieve a family engagement rate of 40% or higher based on intake …" at bounding box center [906, 673] width 1273 height 47
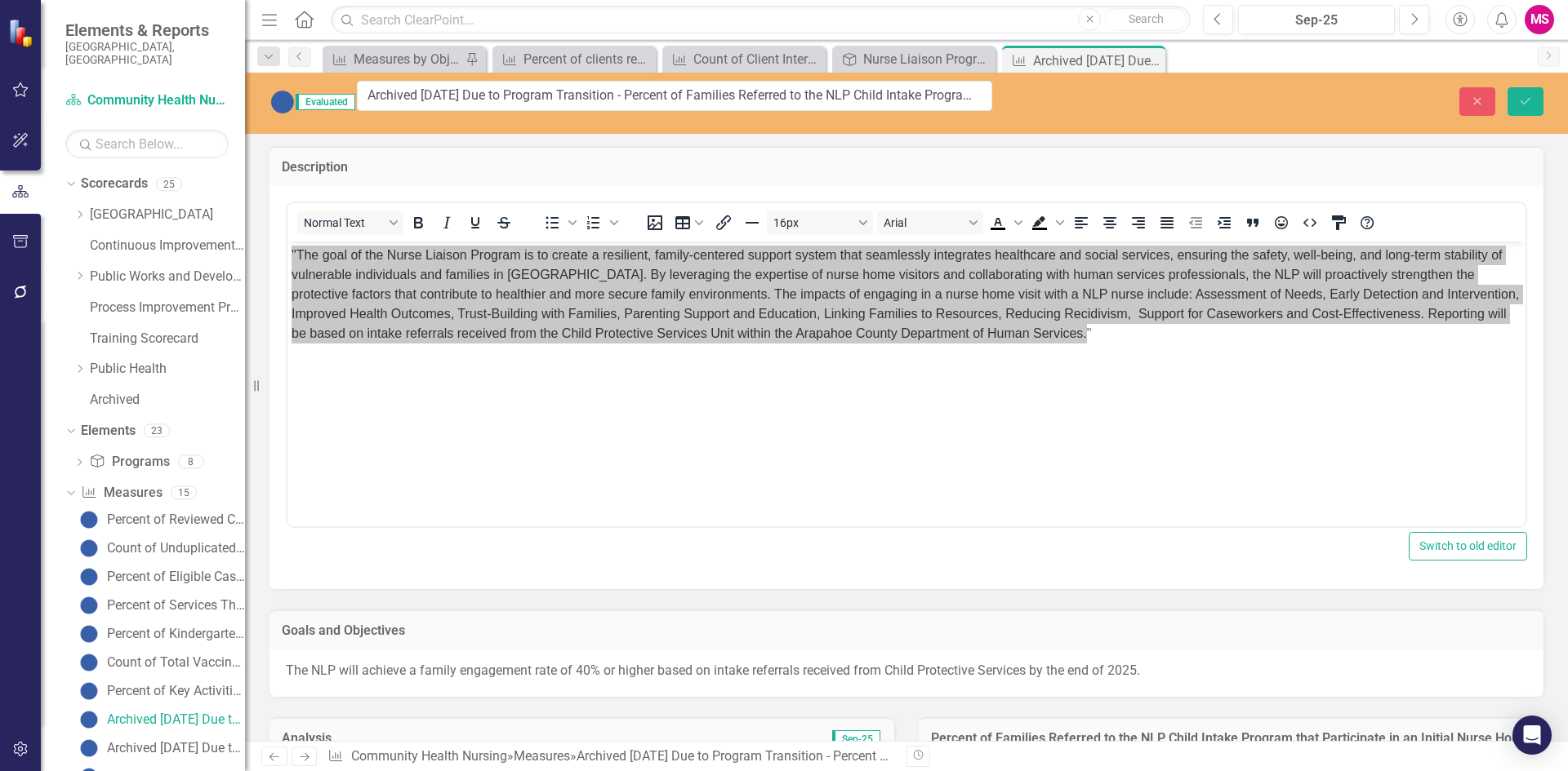
click at [465, 650] on div "The NLP will achieve a family engagement rate of 40% or higher based on intake …" at bounding box center [906, 673] width 1273 height 47
click at [486, 662] on p "The NLP will achieve a family engagement rate of 40% or higher based on intake …" at bounding box center [906, 672] width 1241 height 19
click at [487, 662] on p "The NLP will achieve a family engagement rate of 40% or higher based on intake …" at bounding box center [906, 672] width 1241 height 19
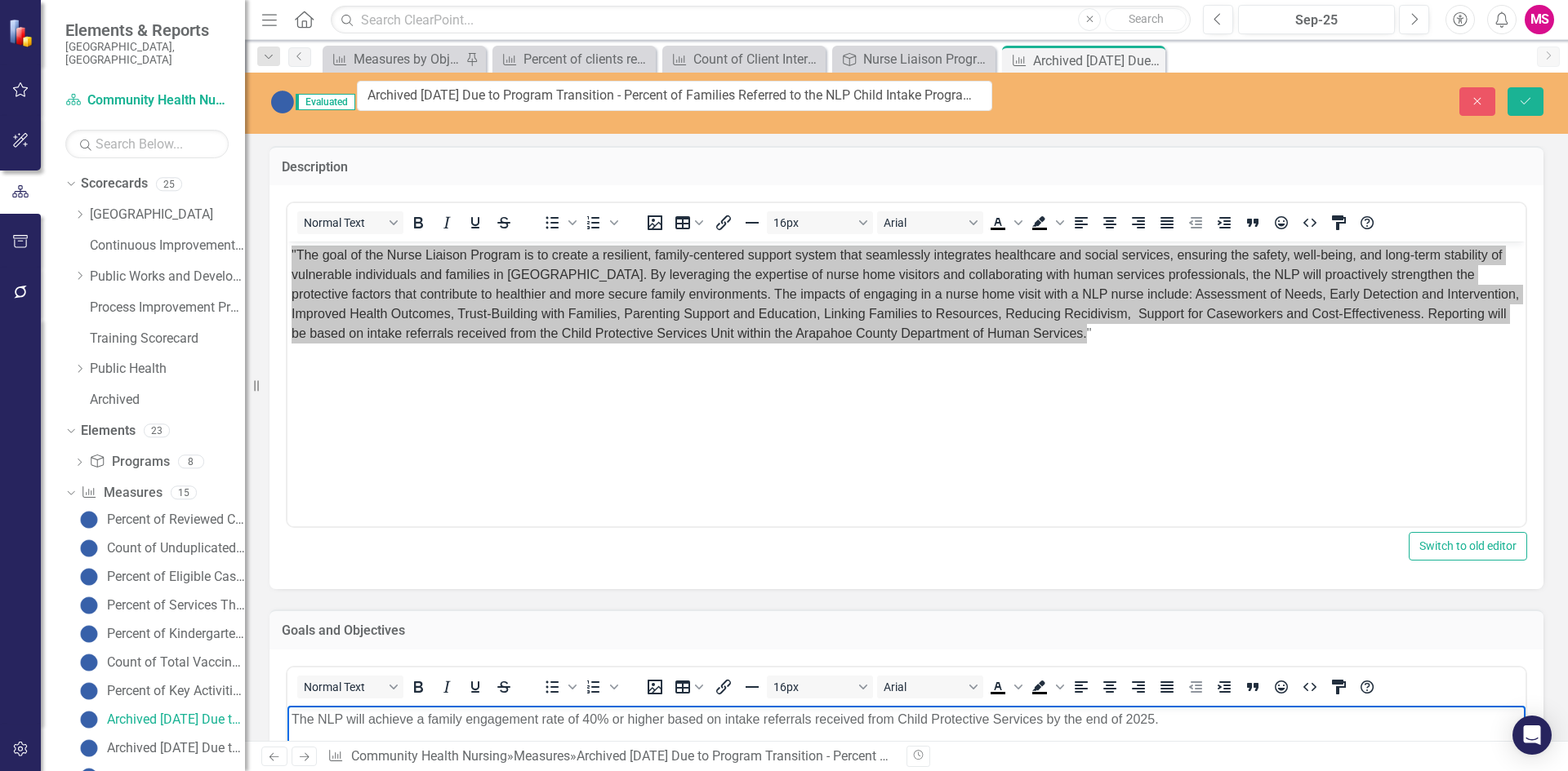
drag, startPoint x: 1180, startPoint y: 723, endPoint x: 141, endPoint y: 710, distance: 1039.1
copy p "The NLP will achieve a family engagement rate of 40% or higher based on intake …"
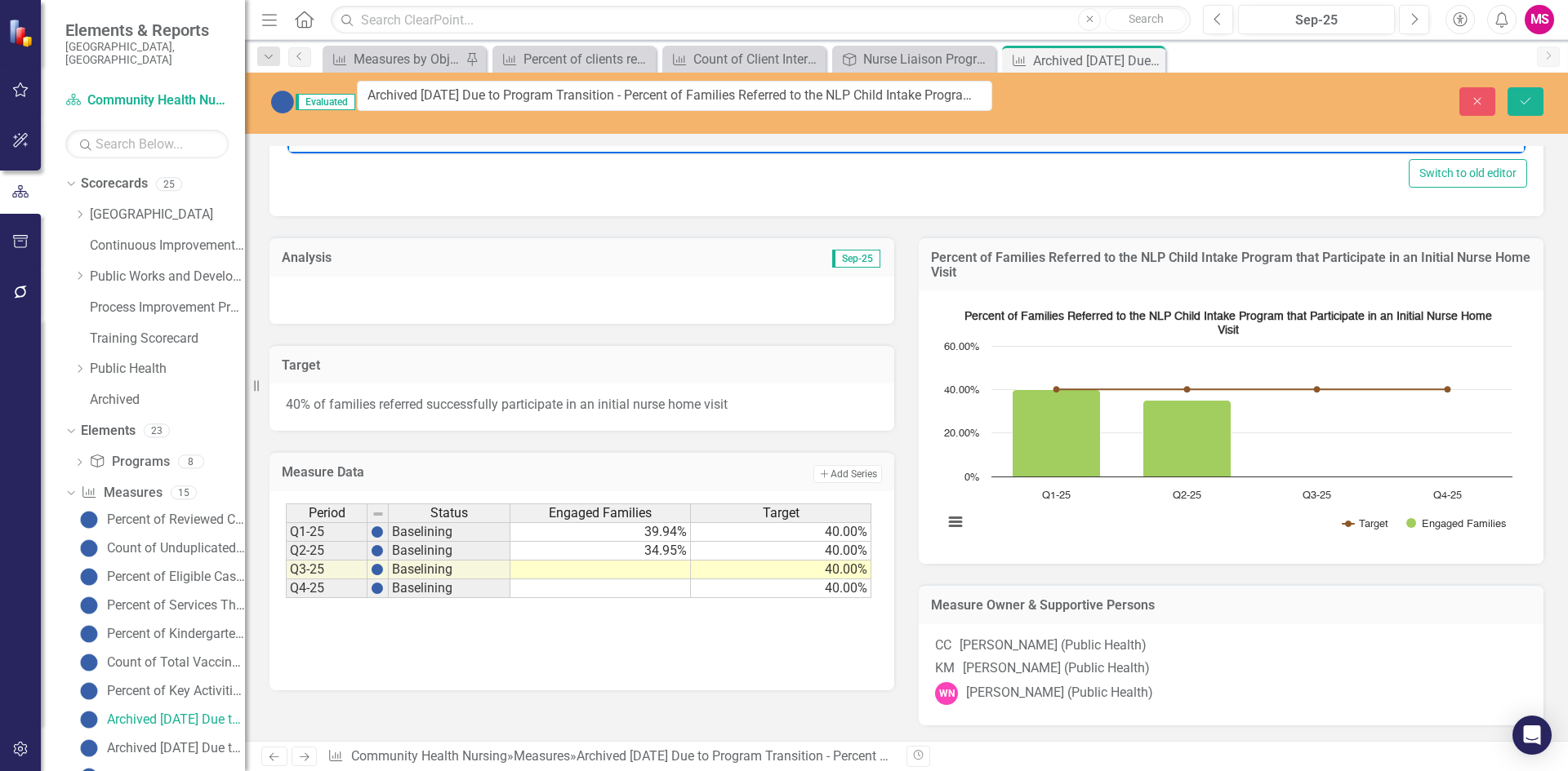
scroll to position [898, 0]
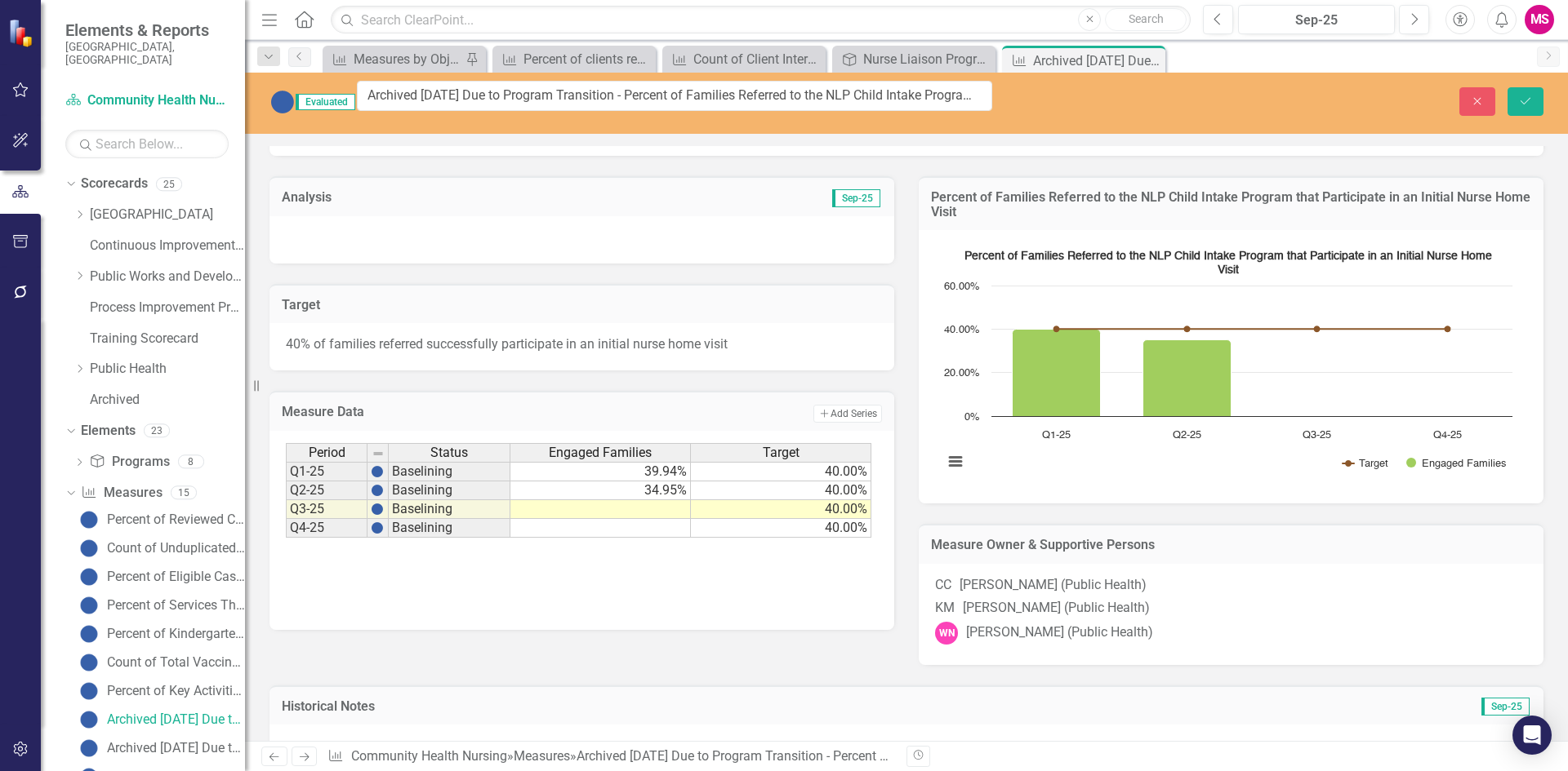
click at [561, 336] on p "40% of families referred successfully participate in an initial nurse home visit" at bounding box center [582, 345] width 592 height 19
click at [562, 336] on p "40% of families referred successfully participate in an initial nurse home visit" at bounding box center [582, 345] width 592 height 19
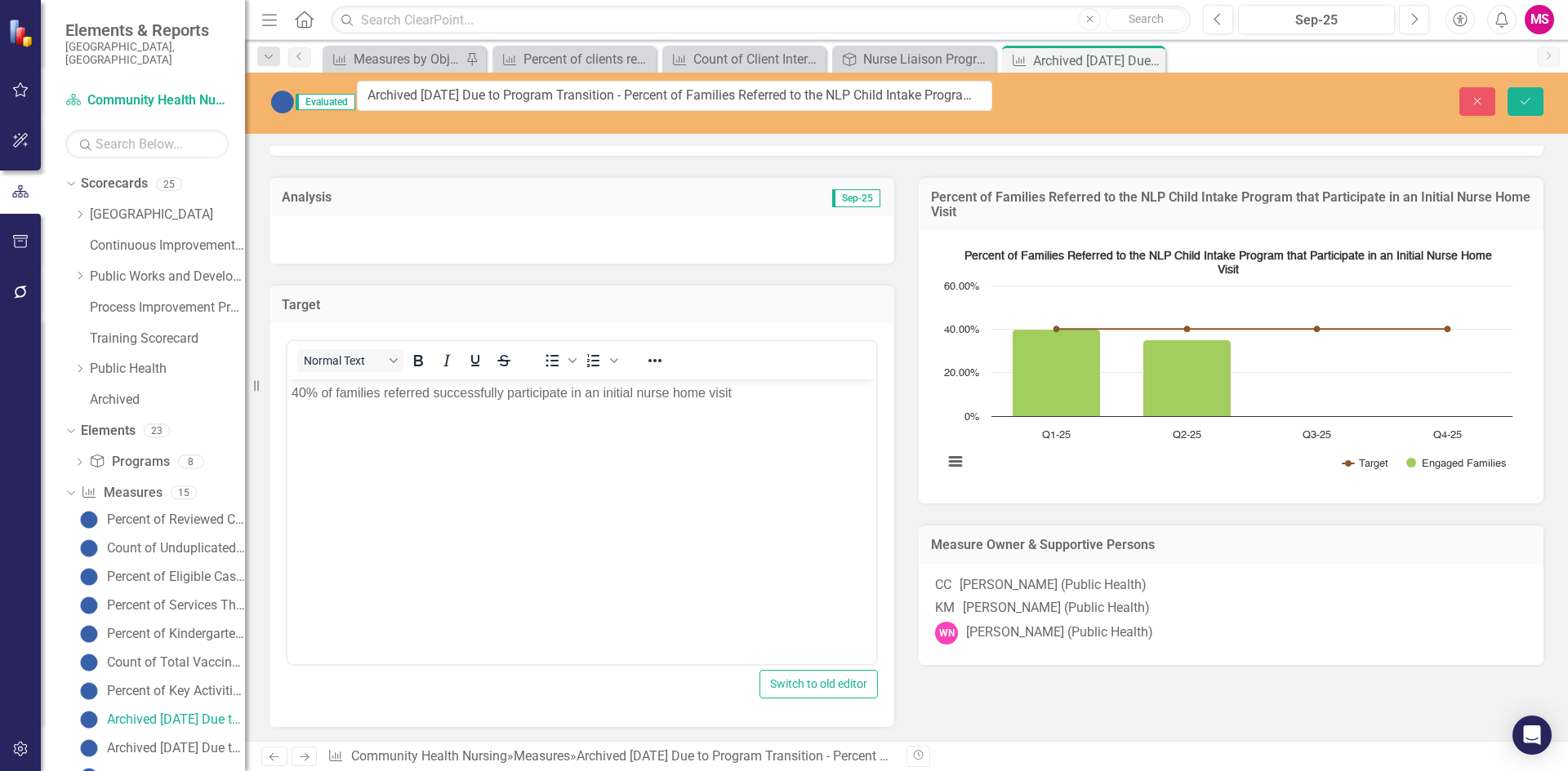
scroll to position [0, 0]
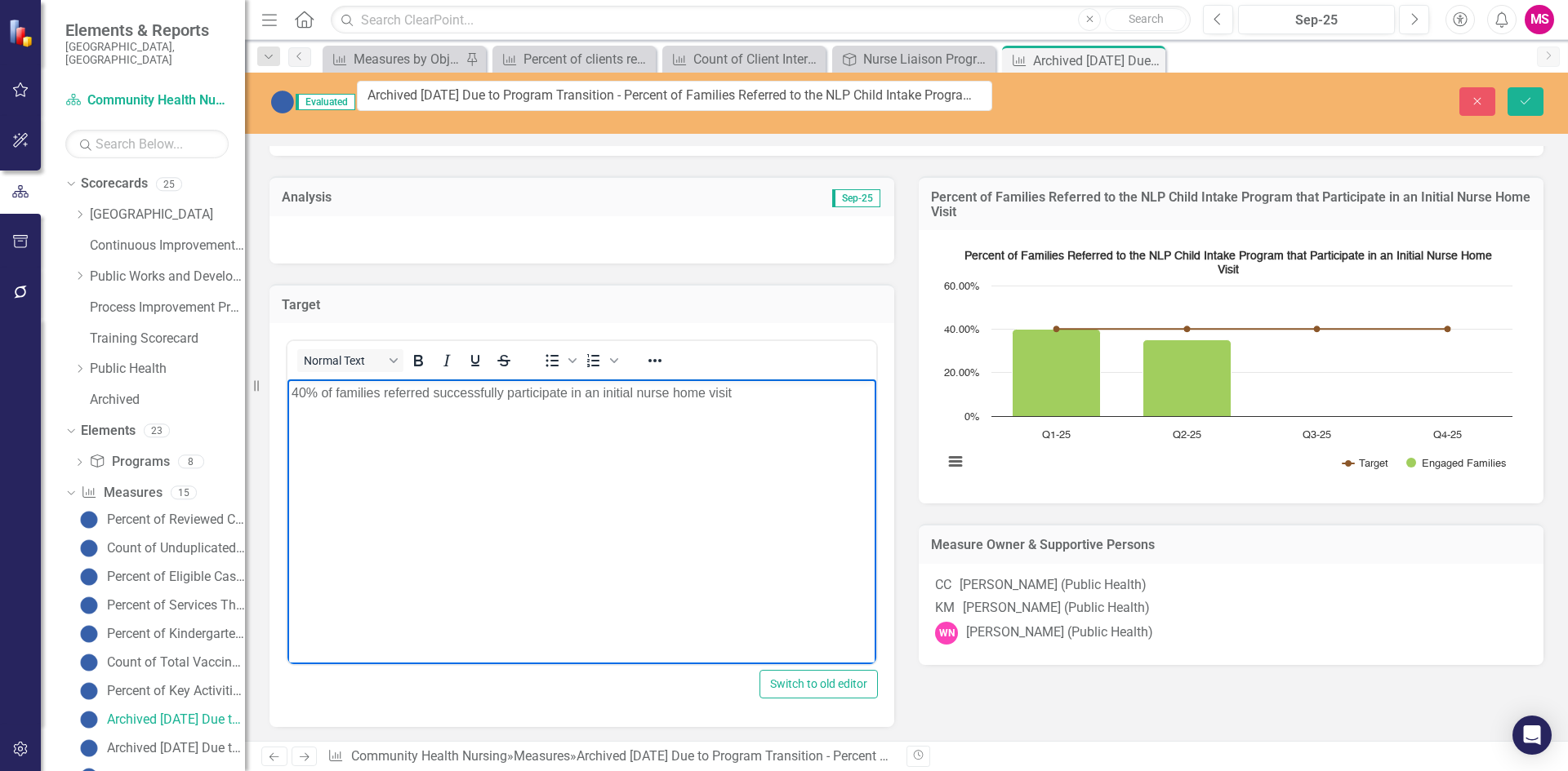
click at [752, 394] on p "40% of families referred successfully participate in an initial nurse home visit" at bounding box center [582, 393] width 581 height 20
drag, startPoint x: 733, startPoint y: 390, endPoint x: 456, endPoint y: 762, distance: 463.8
click at [287, 393] on html "40% of families referred successfully participate in an initial nurse home visit" at bounding box center [581, 502] width 588 height 245
copy p "40% of families referred successfully participate in an initial nurse home visit"
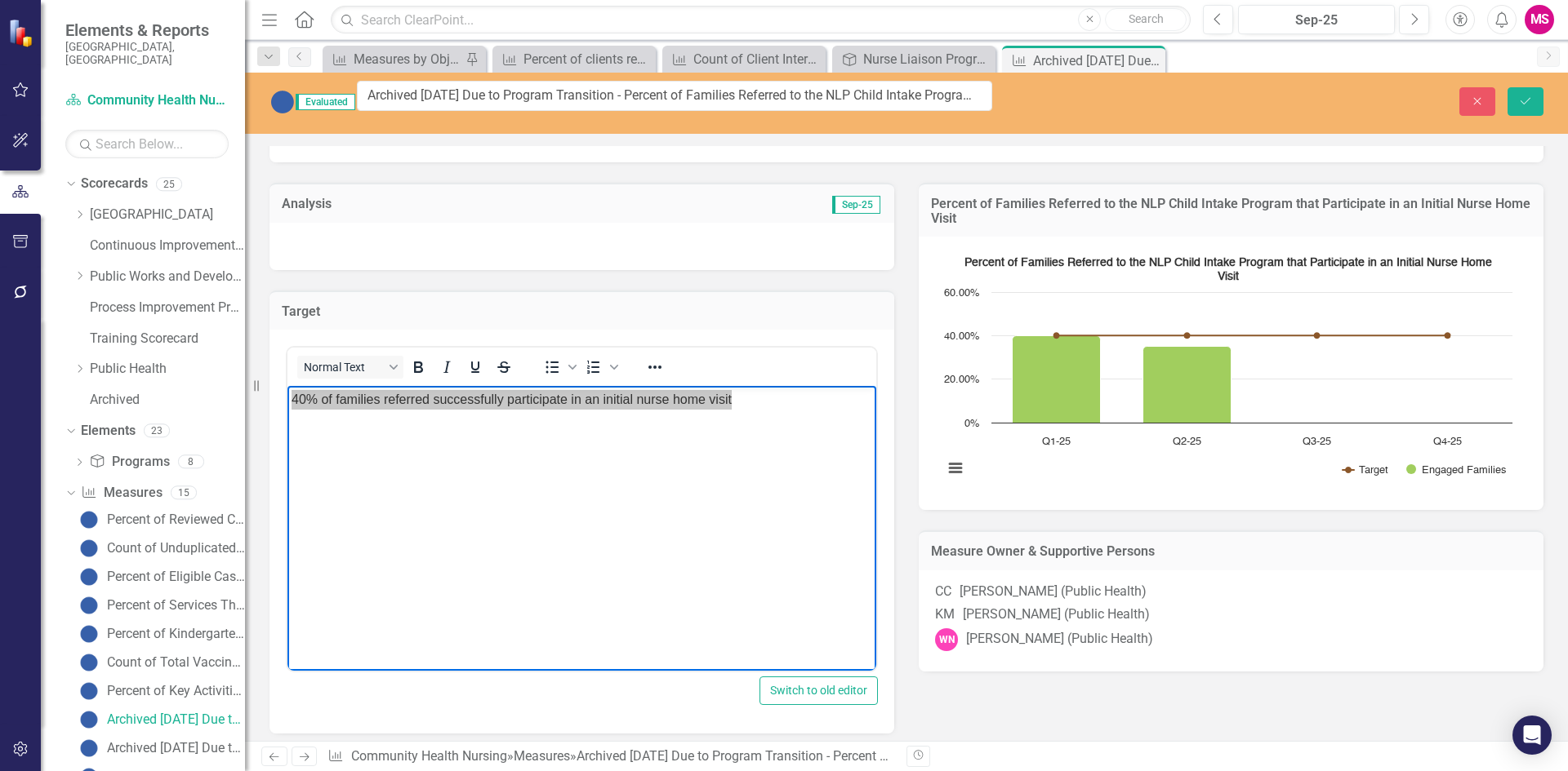
scroll to position [898, 0]
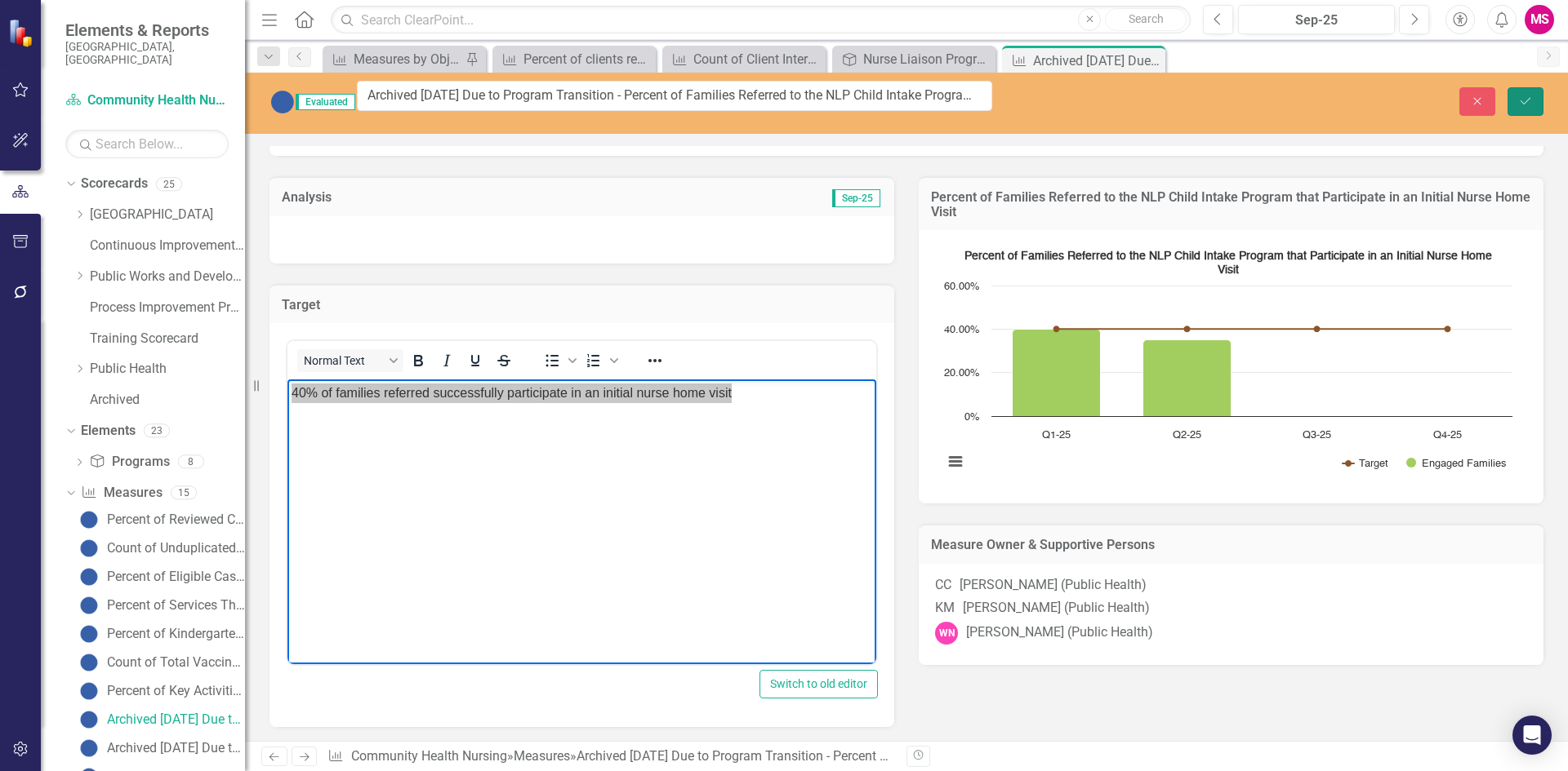
click at [1517, 97] on button "Save" at bounding box center [1525, 101] width 36 height 28
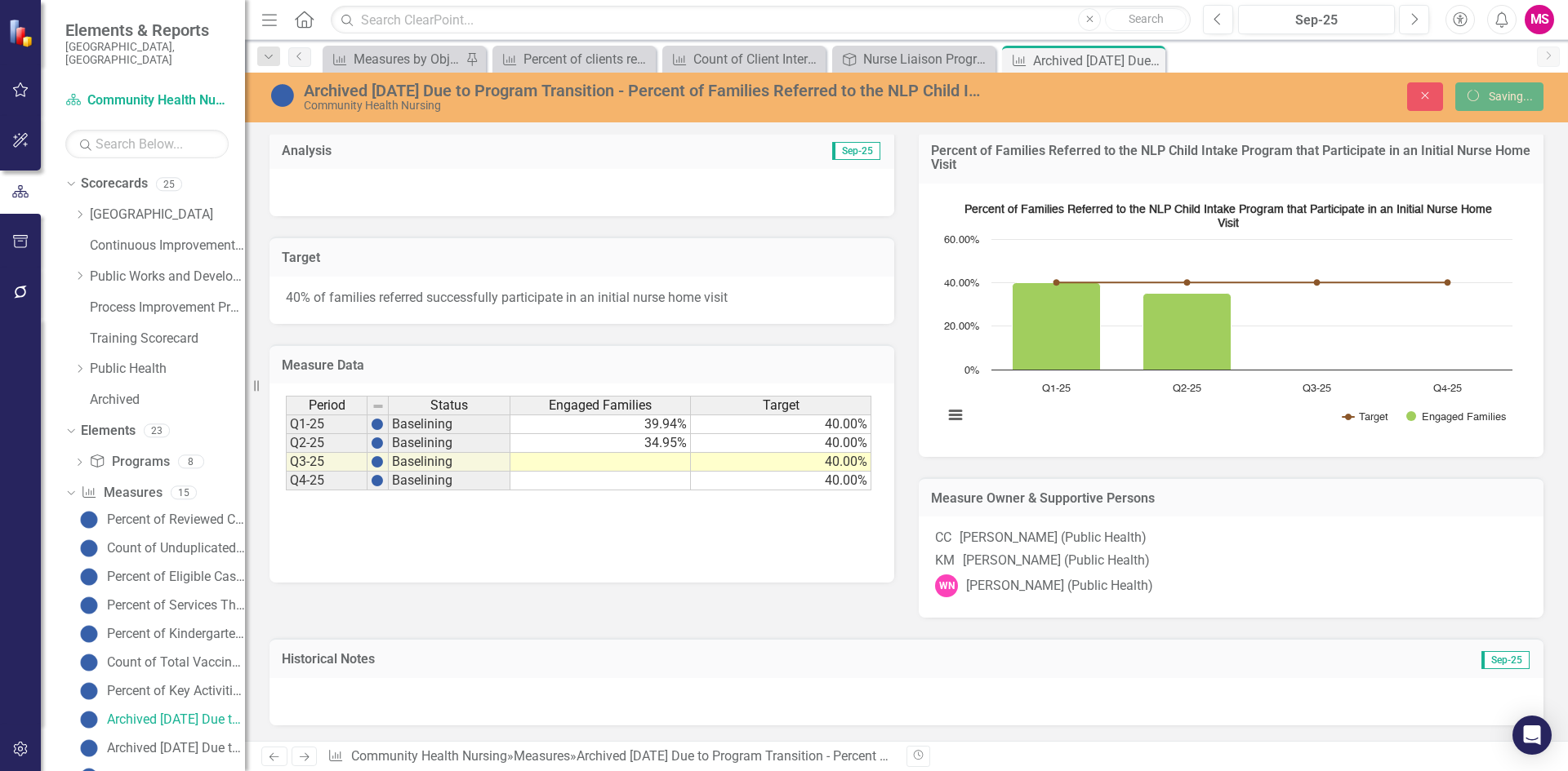
scroll to position [0, 0]
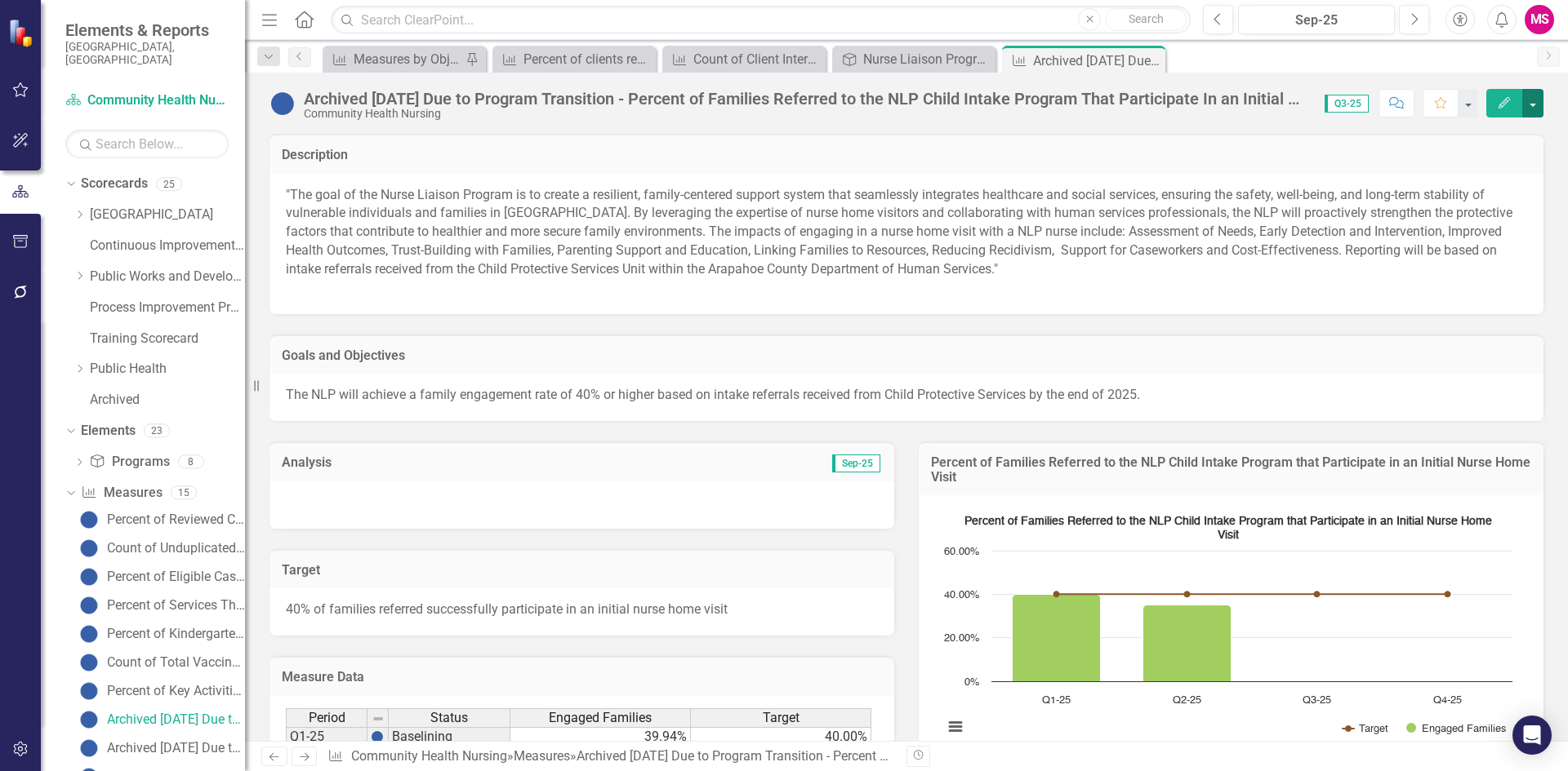
click at [1534, 104] on button "button" at bounding box center [1532, 103] width 22 height 28
click at [1467, 159] on link "Edit Report Edit Layout" at bounding box center [1463, 163] width 160 height 30
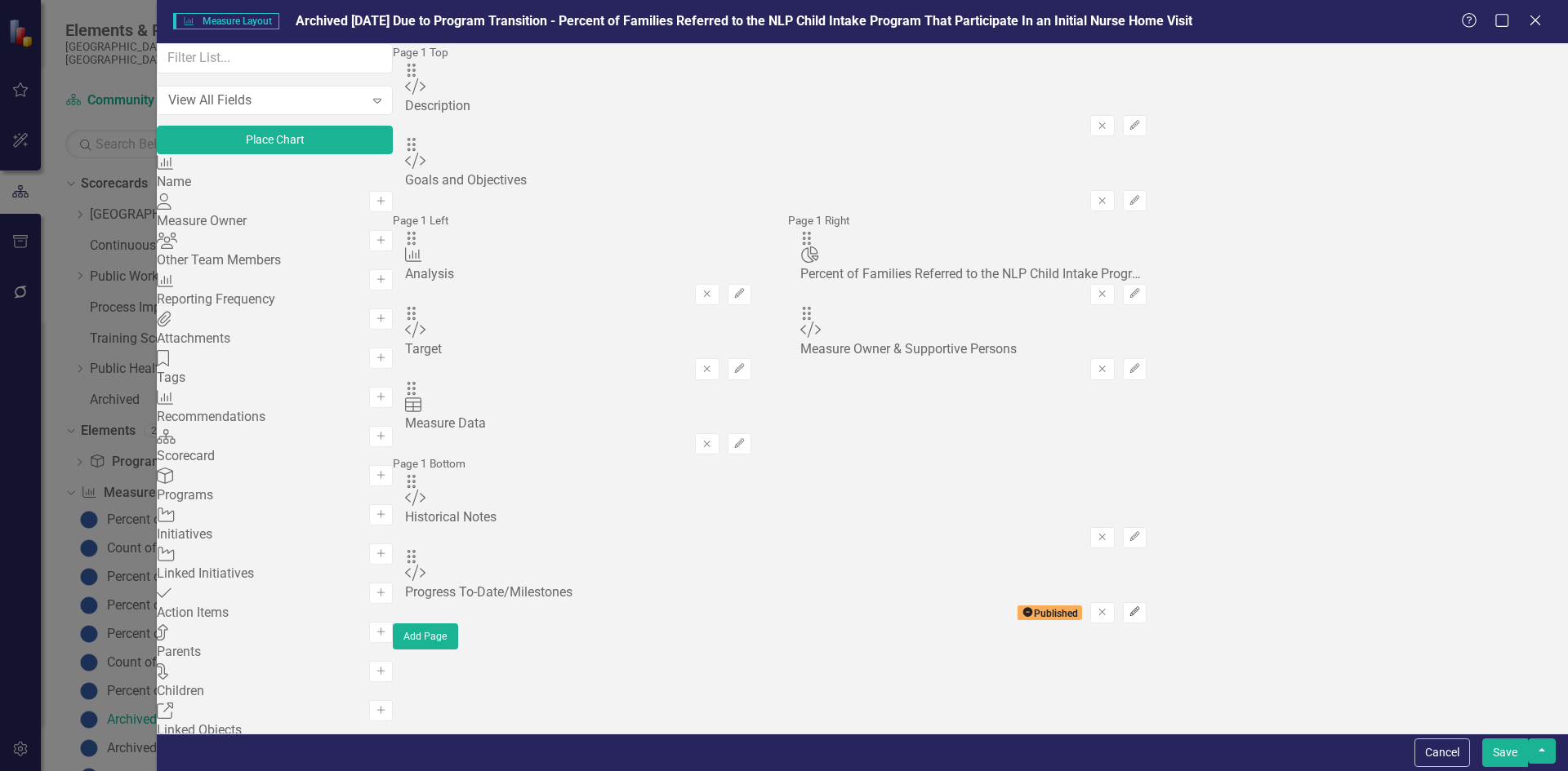
click at [1141, 607] on icon "Edit" at bounding box center [1134, 612] width 12 height 9
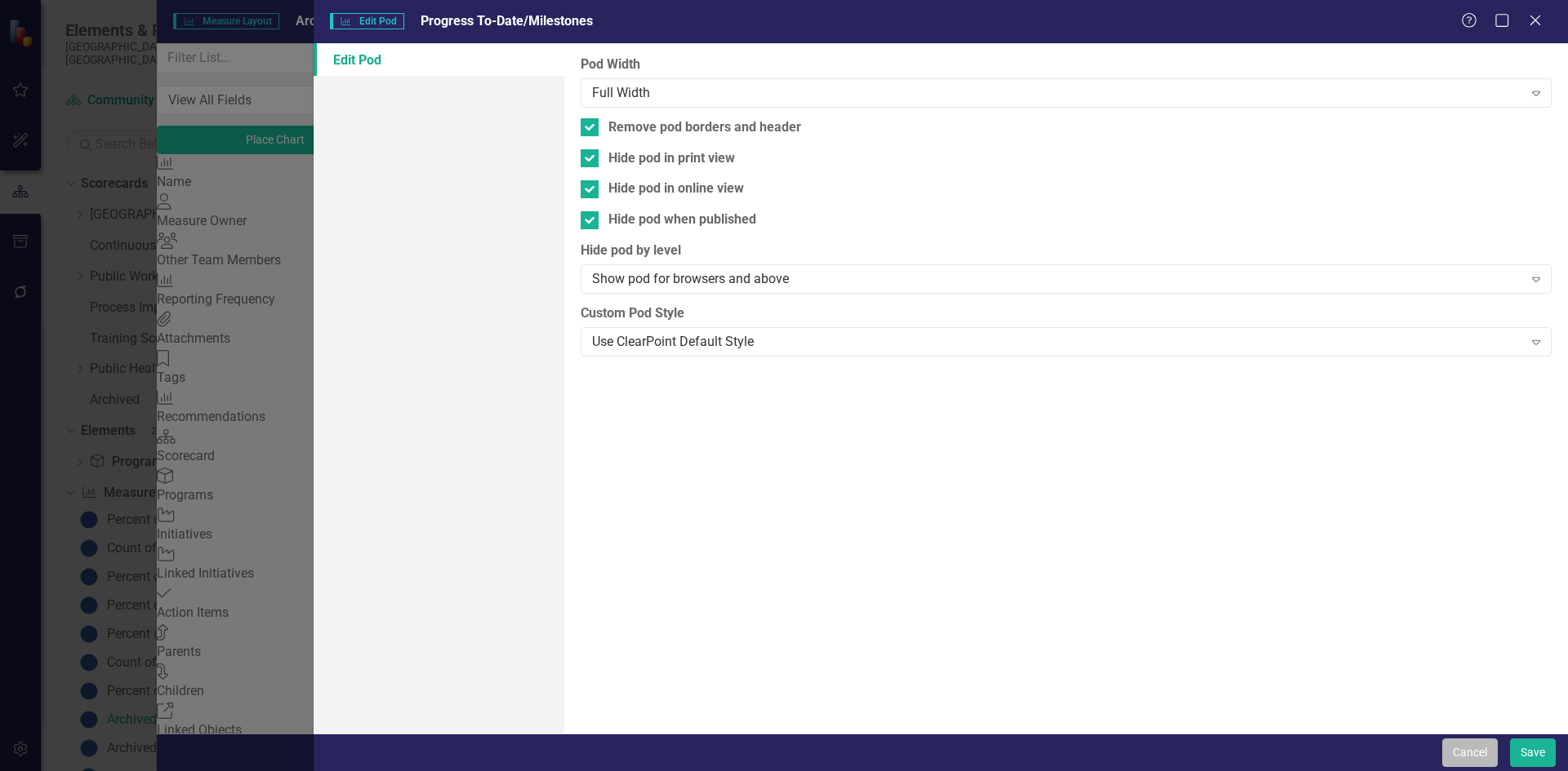
click at [1461, 743] on button "Cancel" at bounding box center [1469, 752] width 55 height 28
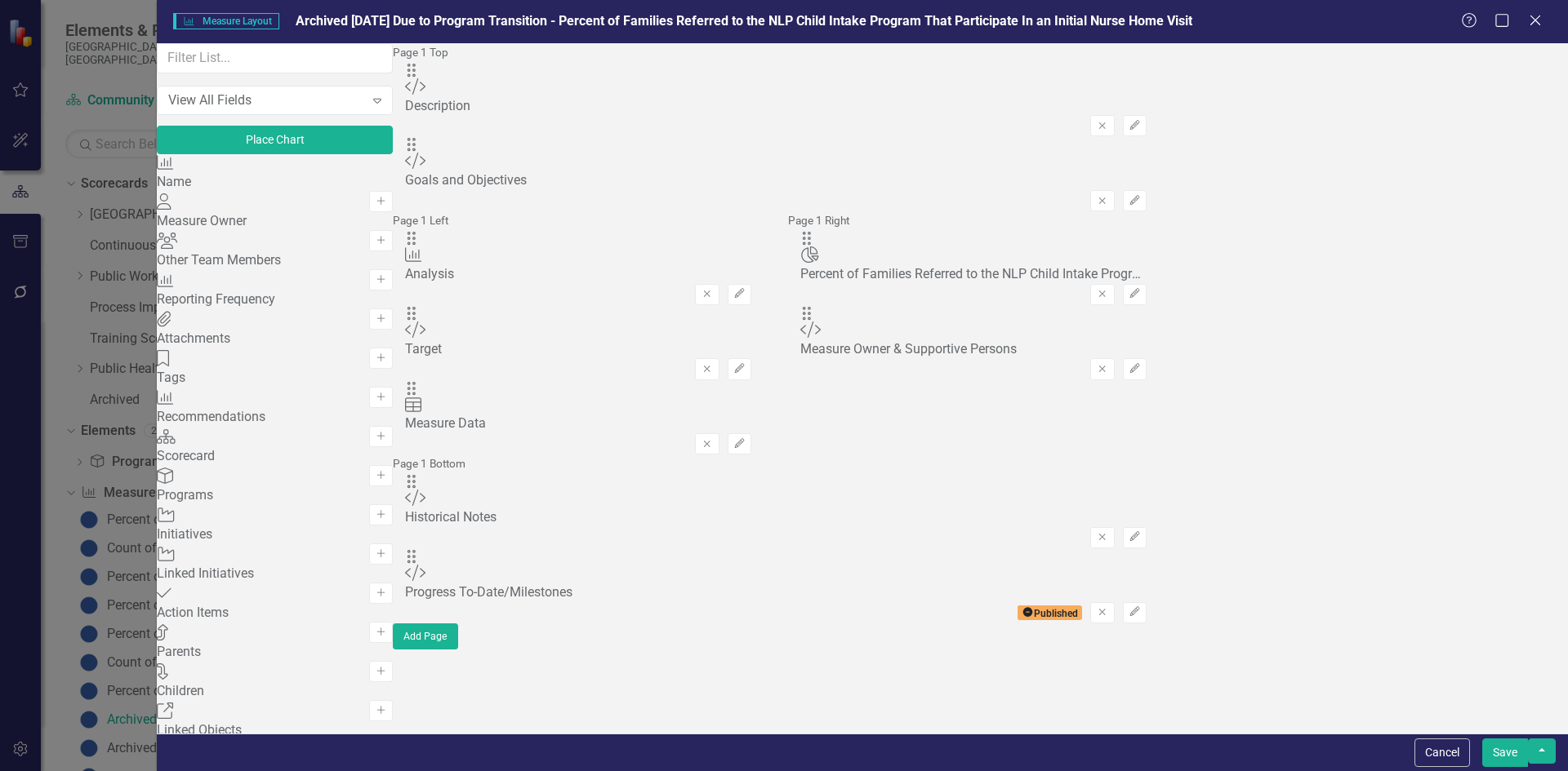
click at [647, 415] on div "Measure Data" at bounding box center [578, 424] width 346 height 19
click at [647, 380] on div "Drag Data Table Measure Data Remove Edit" at bounding box center [578, 417] width 346 height 75
click at [1534, 17] on icon "Close" at bounding box center [1535, 20] width 21 height 16
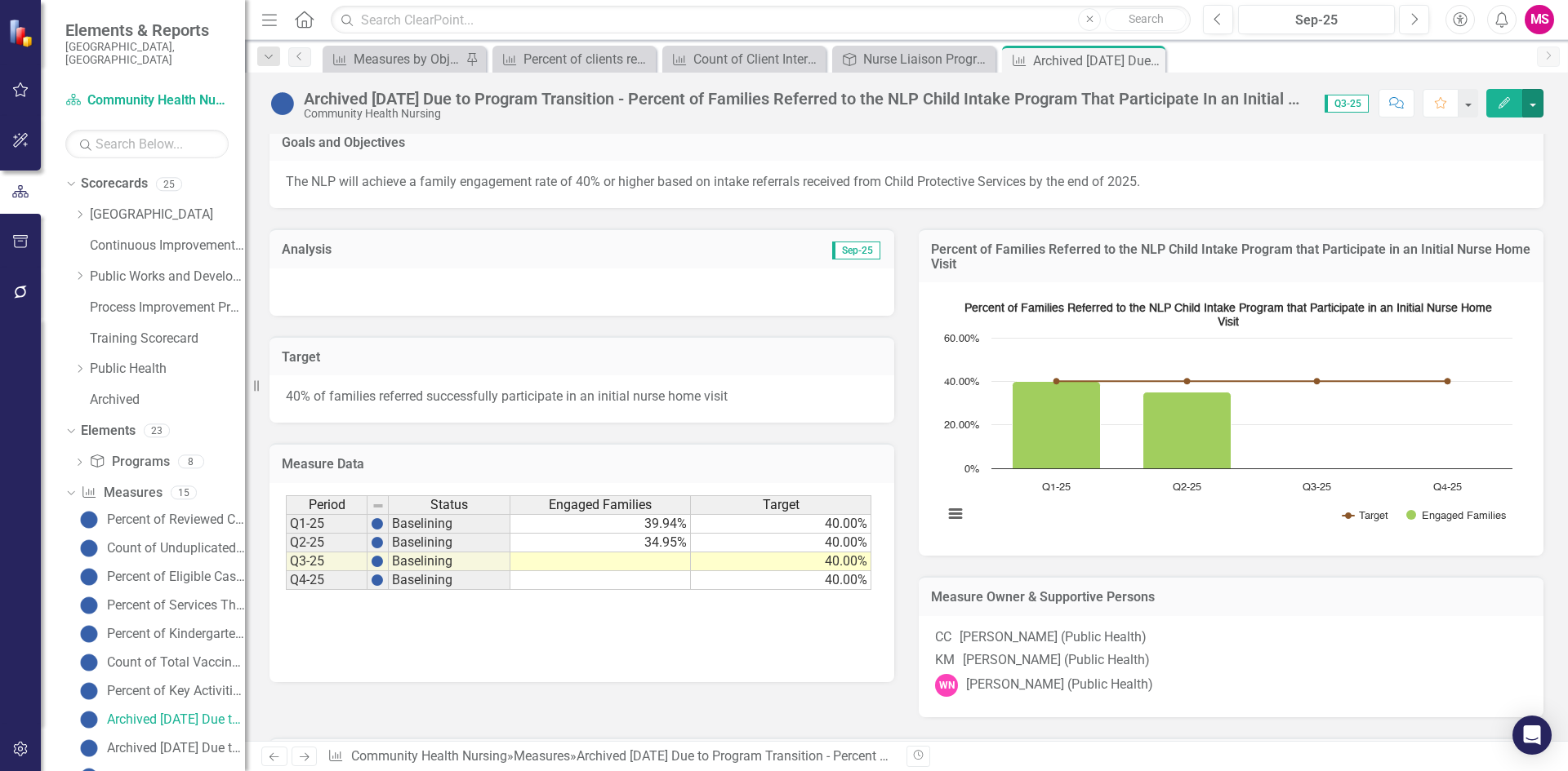
scroll to position [245, 0]
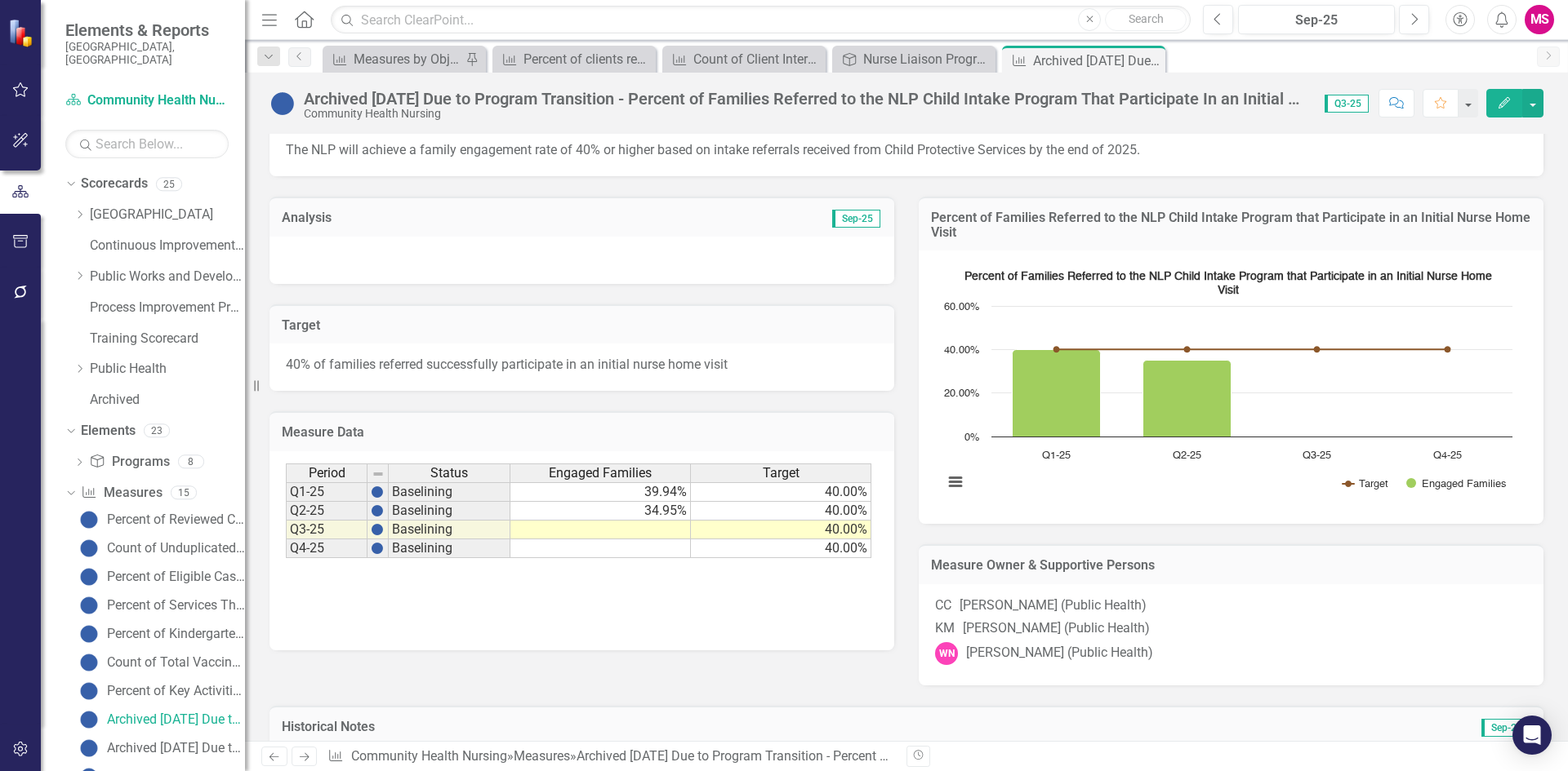
click at [322, 431] on h3 "Measure Data" at bounding box center [582, 432] width 601 height 15
click at [1528, 107] on button "button" at bounding box center [1532, 103] width 22 height 28
click at [1466, 137] on link "Edit Edit Measure" at bounding box center [1463, 133] width 160 height 30
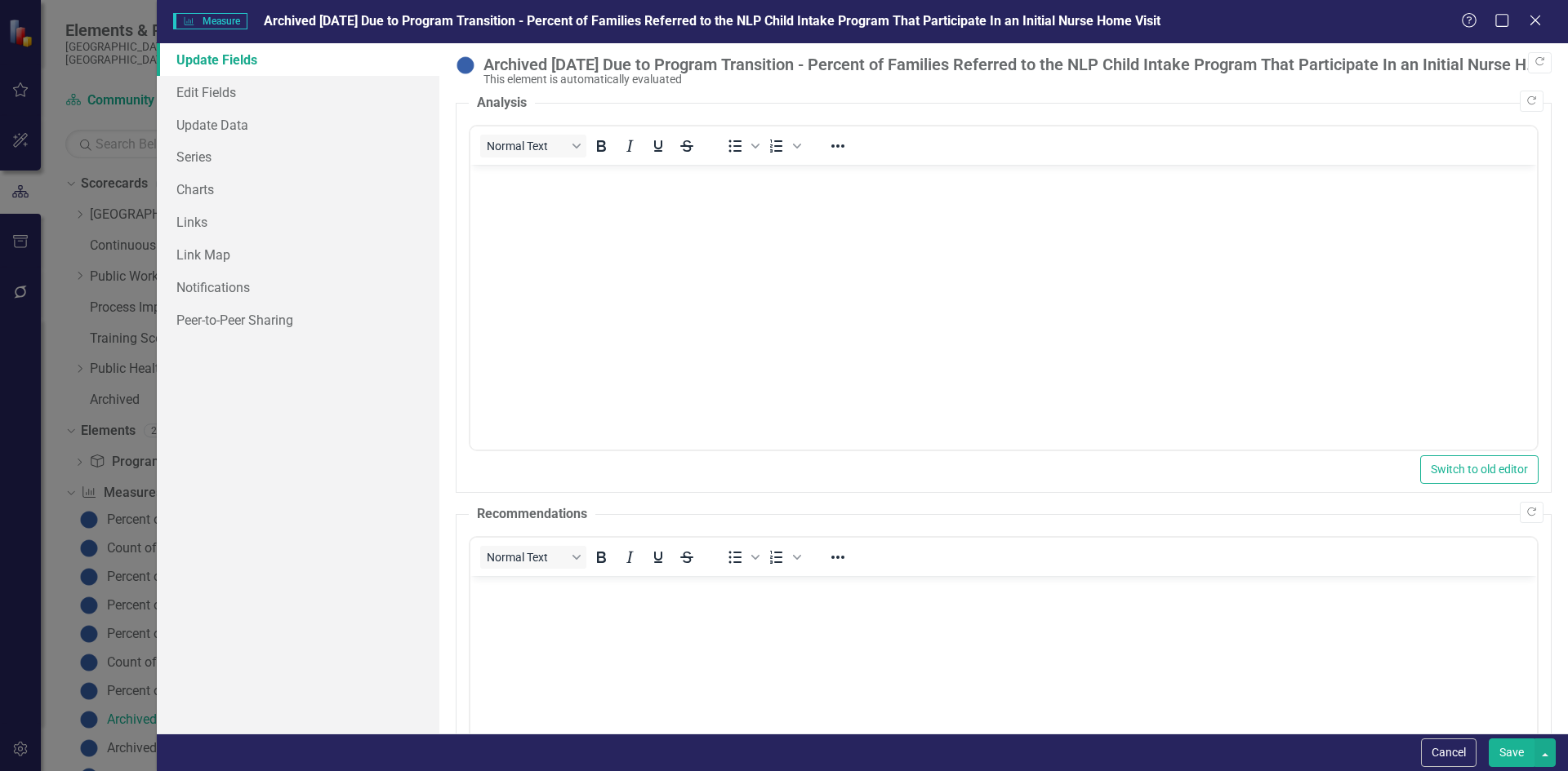
scroll to position [0, 0]
click at [215, 90] on link "Edit Fields" at bounding box center [297, 92] width 282 height 33
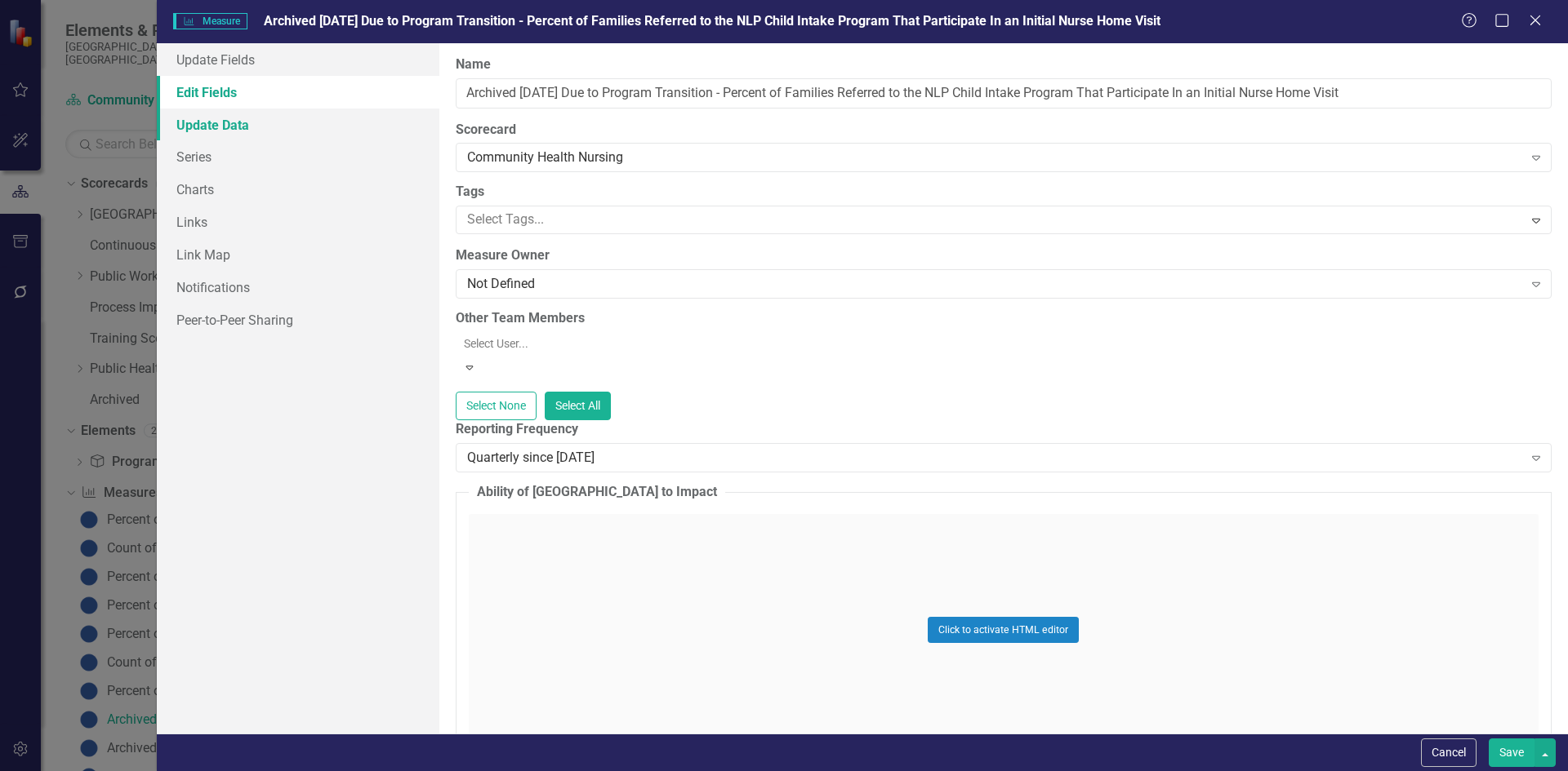
click at [203, 127] on link "Update Data" at bounding box center [297, 125] width 282 height 33
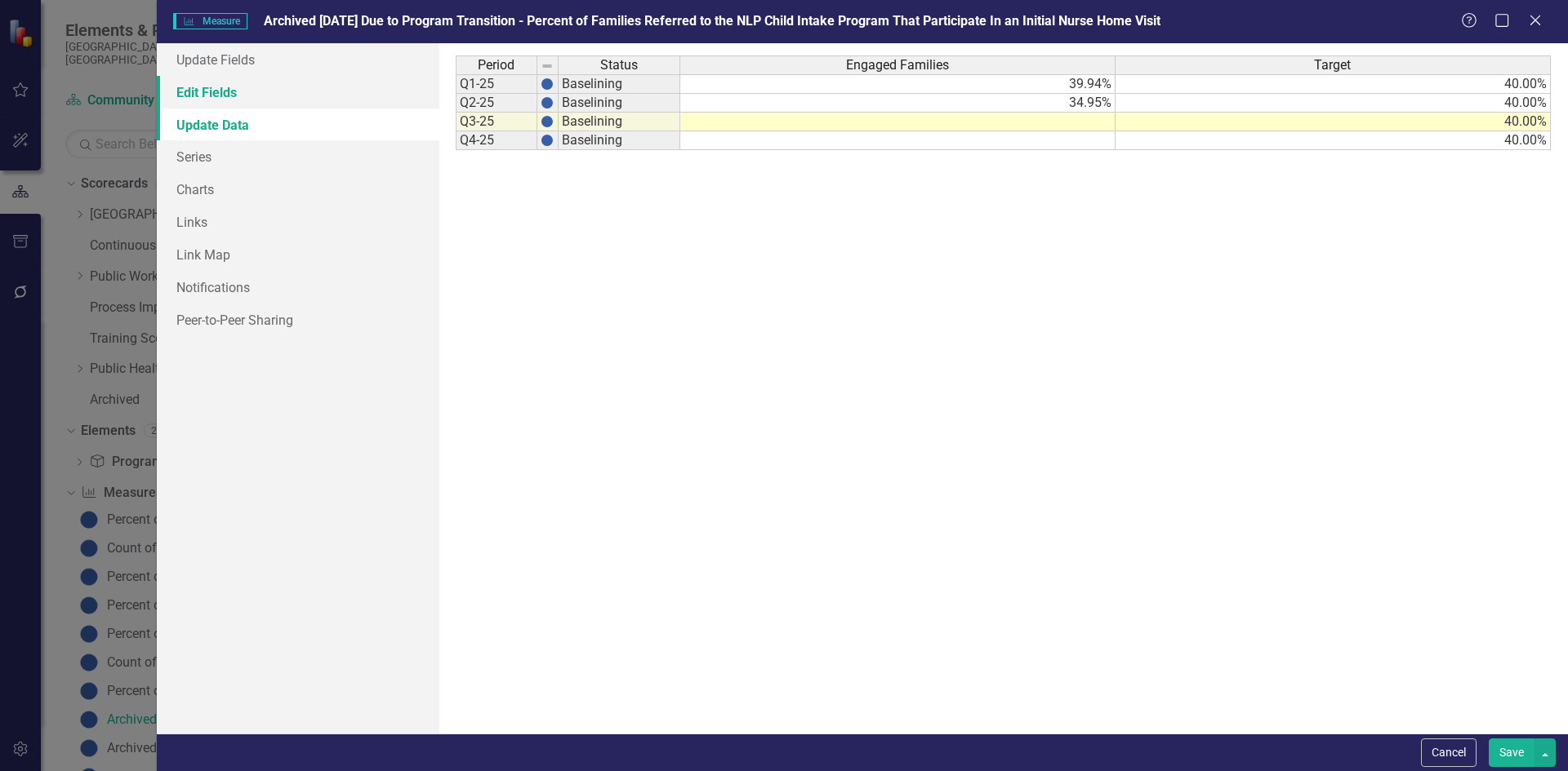
click at [221, 95] on link "Edit Fields" at bounding box center [297, 92] width 282 height 33
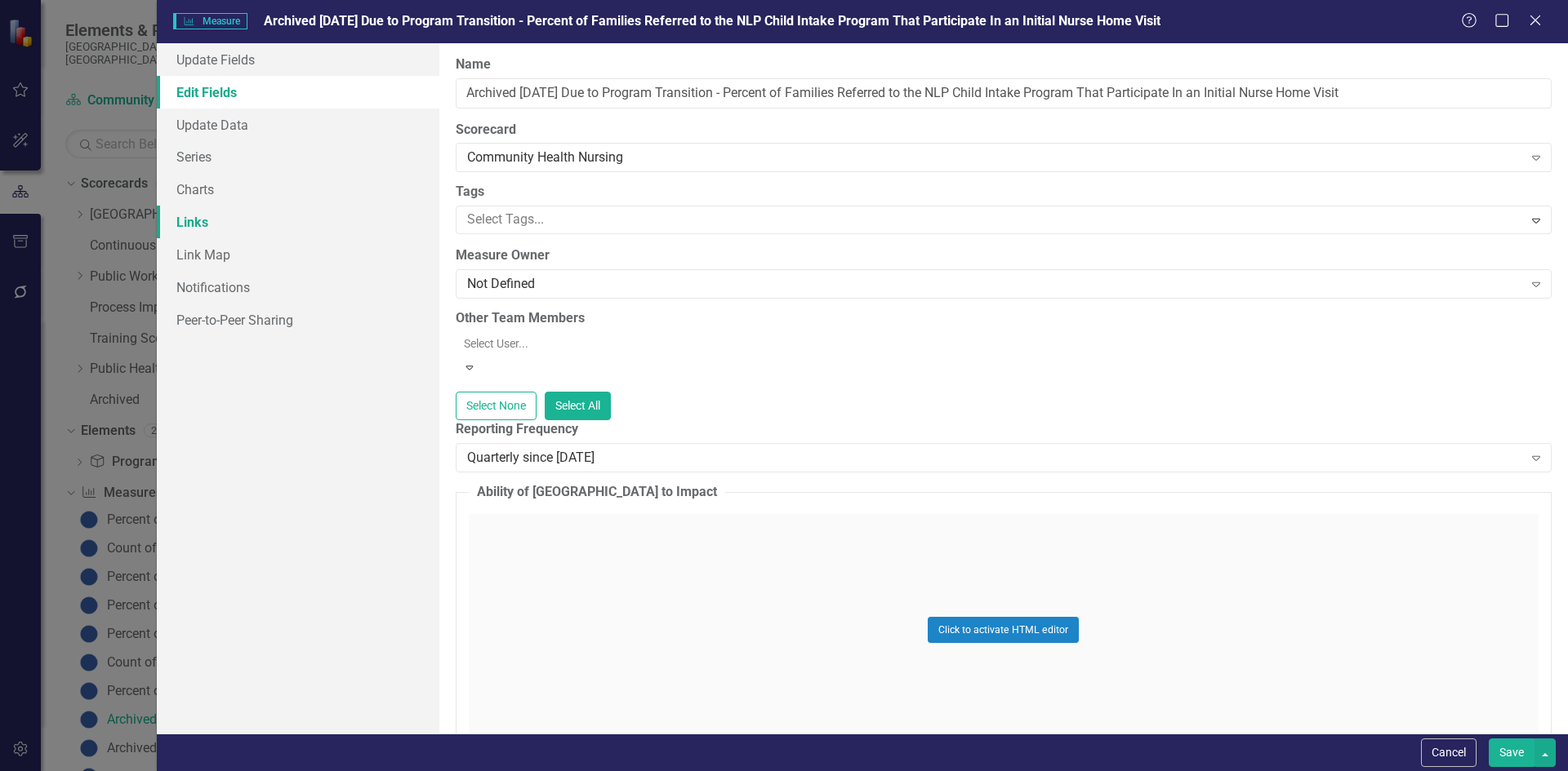
click at [191, 226] on link "Links" at bounding box center [297, 221] width 282 height 33
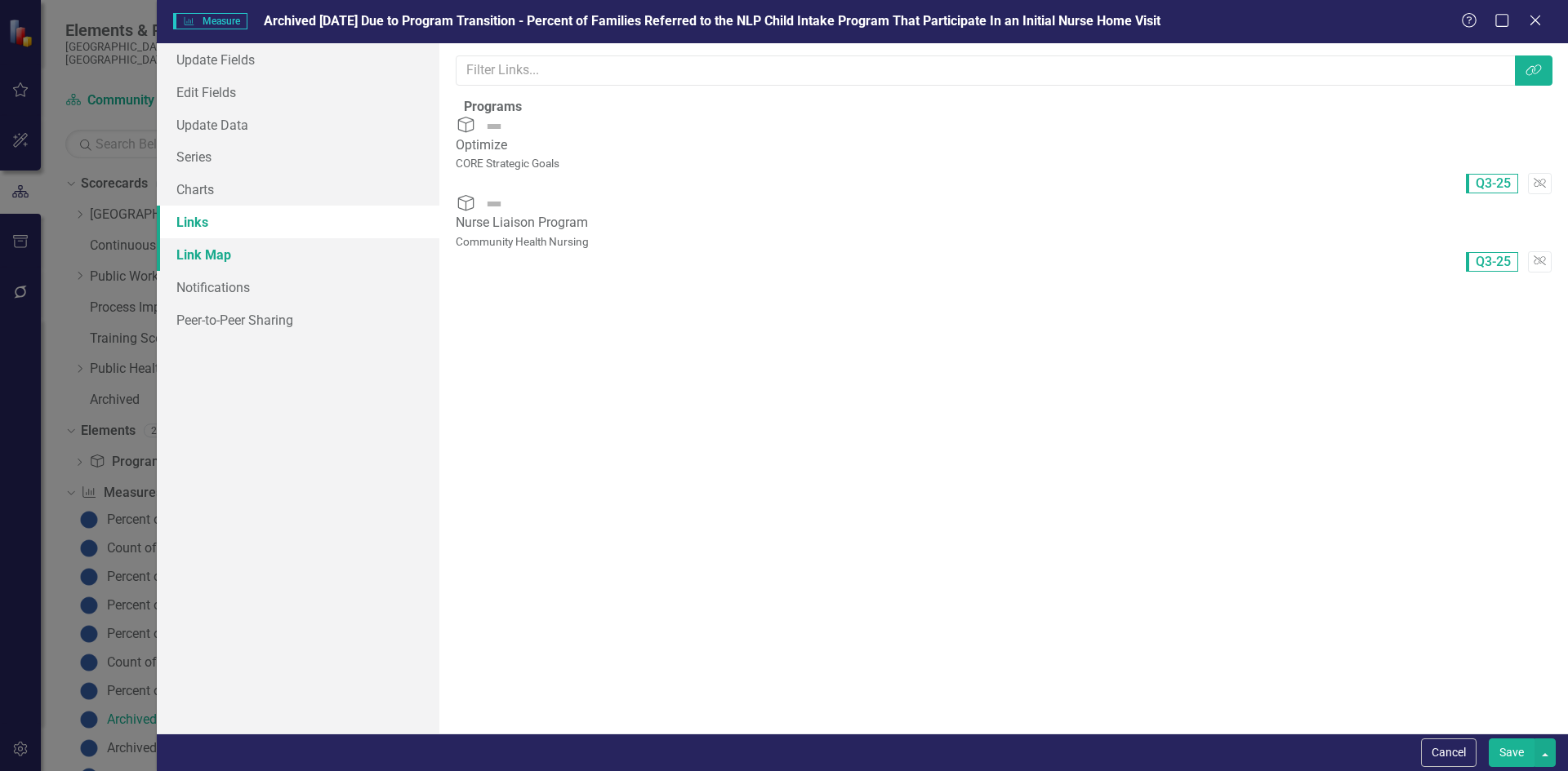
click at [220, 252] on link "Link Map" at bounding box center [297, 254] width 282 height 33
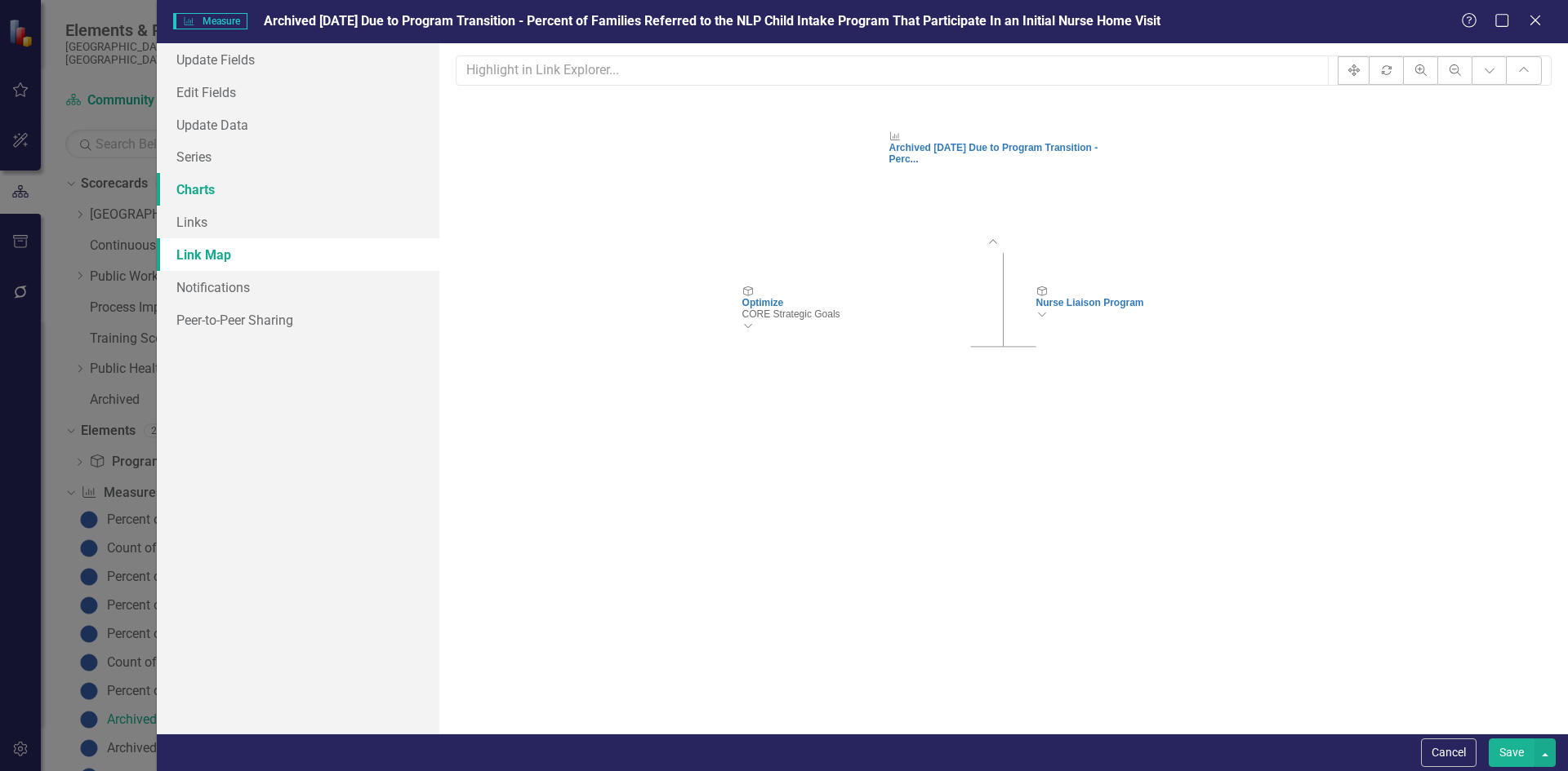
click at [205, 193] on link "Charts" at bounding box center [297, 189] width 282 height 33
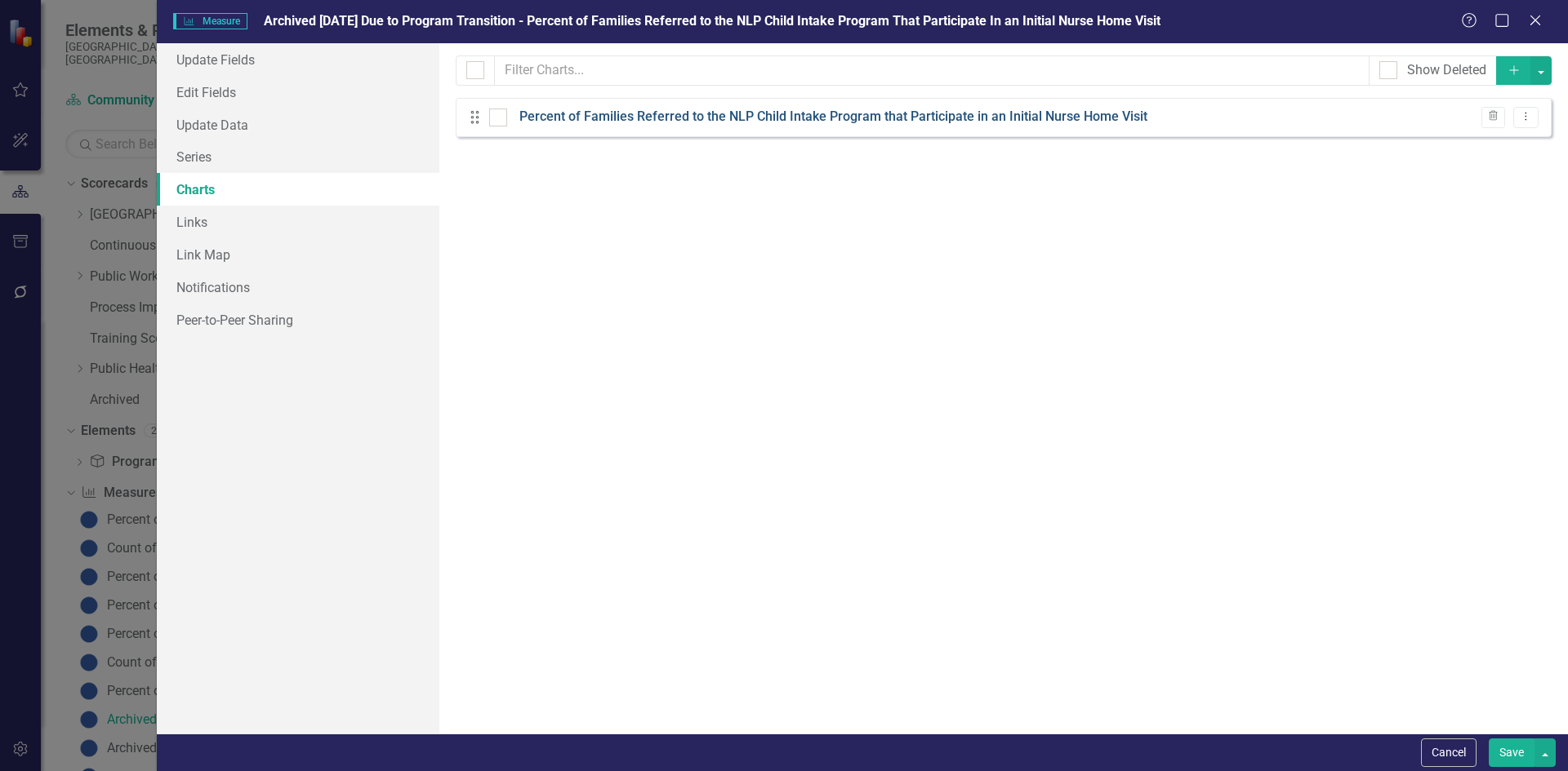
click at [605, 123] on link "Percent of Families Referred to the NLP Child Intake Program that Participate i…" at bounding box center [832, 117] width 628 height 19
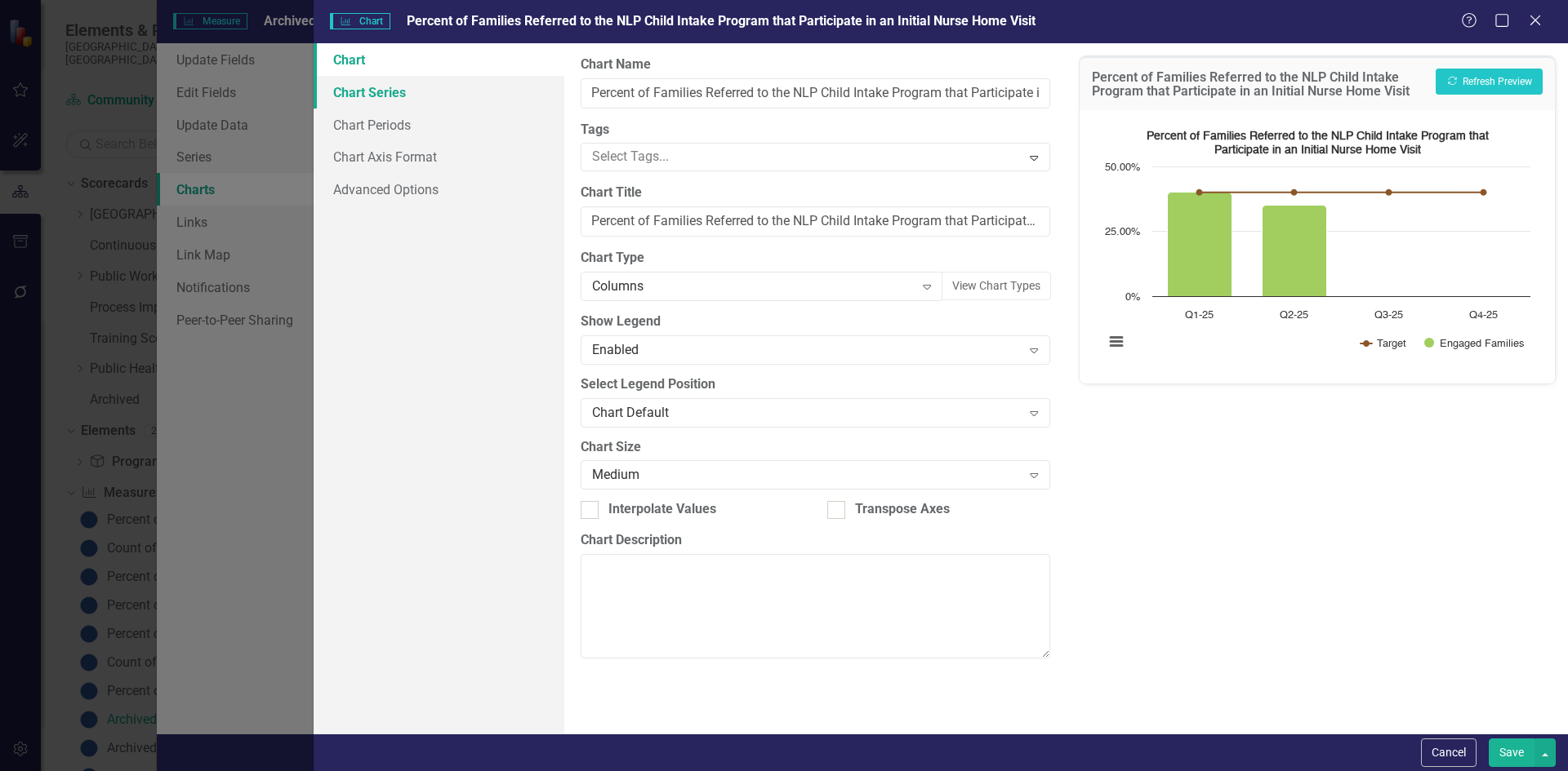
click at [380, 92] on link "Chart Series" at bounding box center [438, 92] width 251 height 33
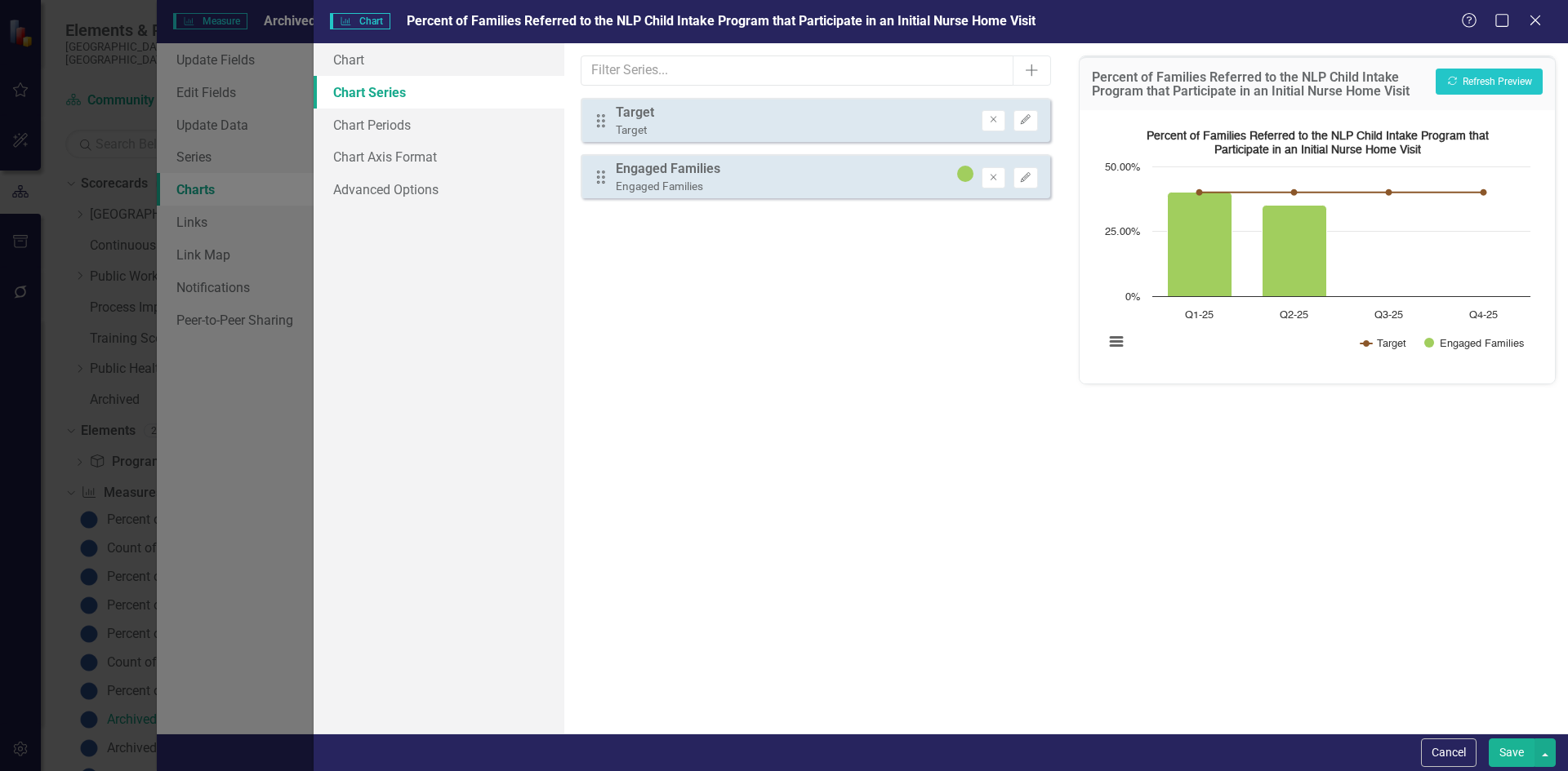
click at [715, 120] on div "Drag Target Target Remove Edit" at bounding box center [814, 119] width 468 height 44
click at [1035, 118] on button "Edit" at bounding box center [1025, 120] width 23 height 22
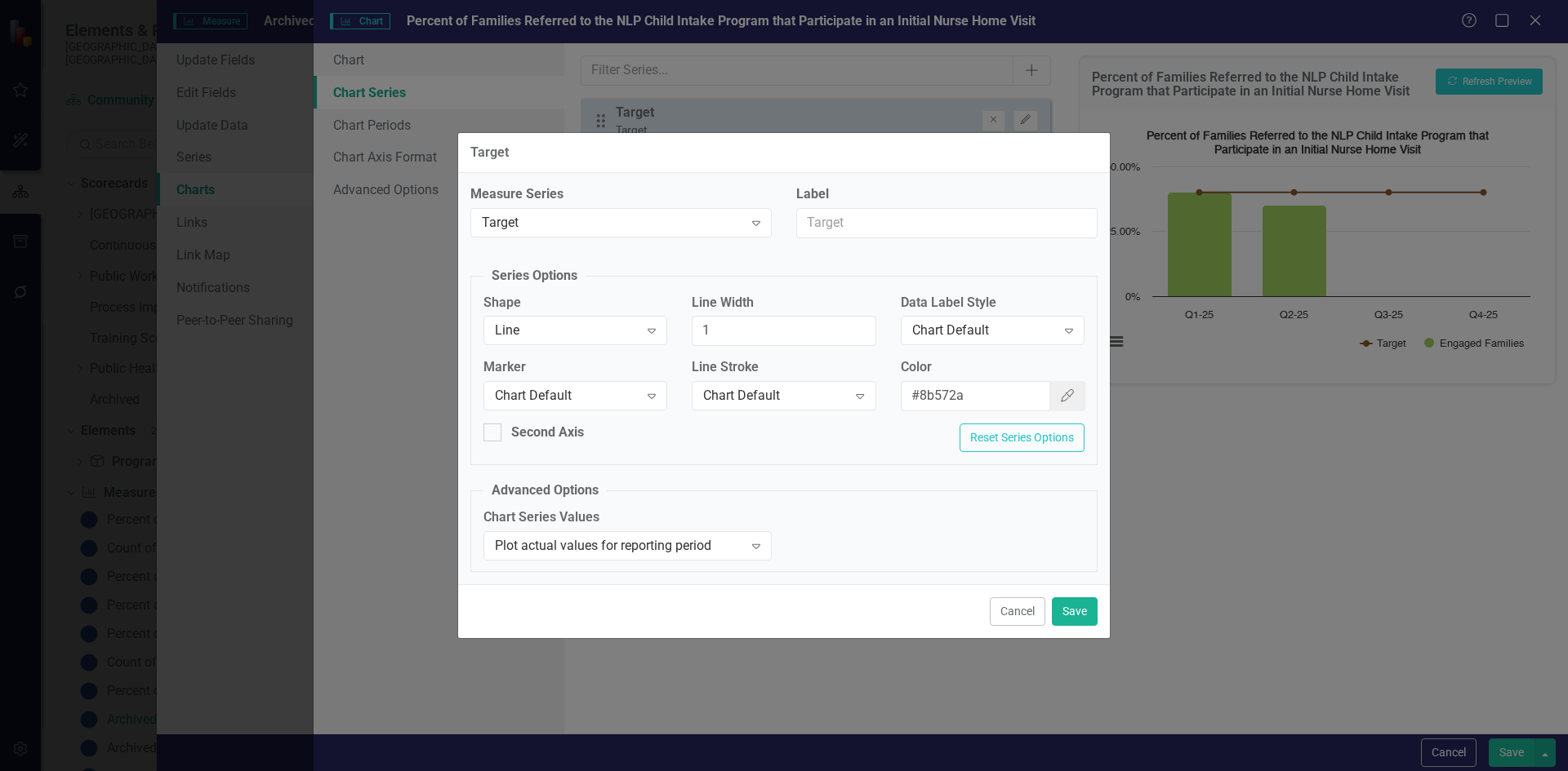
click at [1020, 608] on button "Cancel" at bounding box center [1017, 612] width 55 height 28
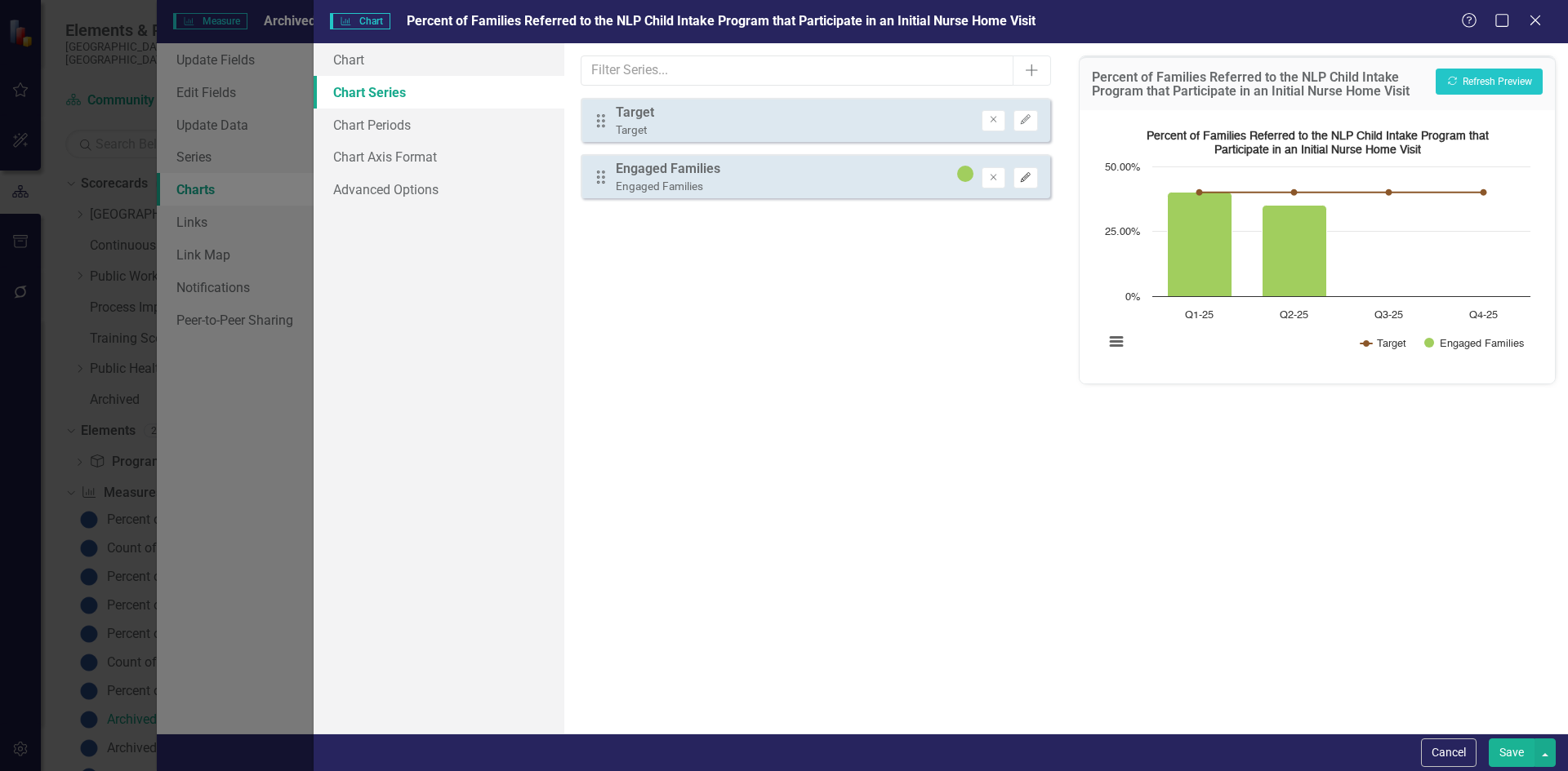
click at [1026, 184] on button "Edit" at bounding box center [1025, 177] width 23 height 22
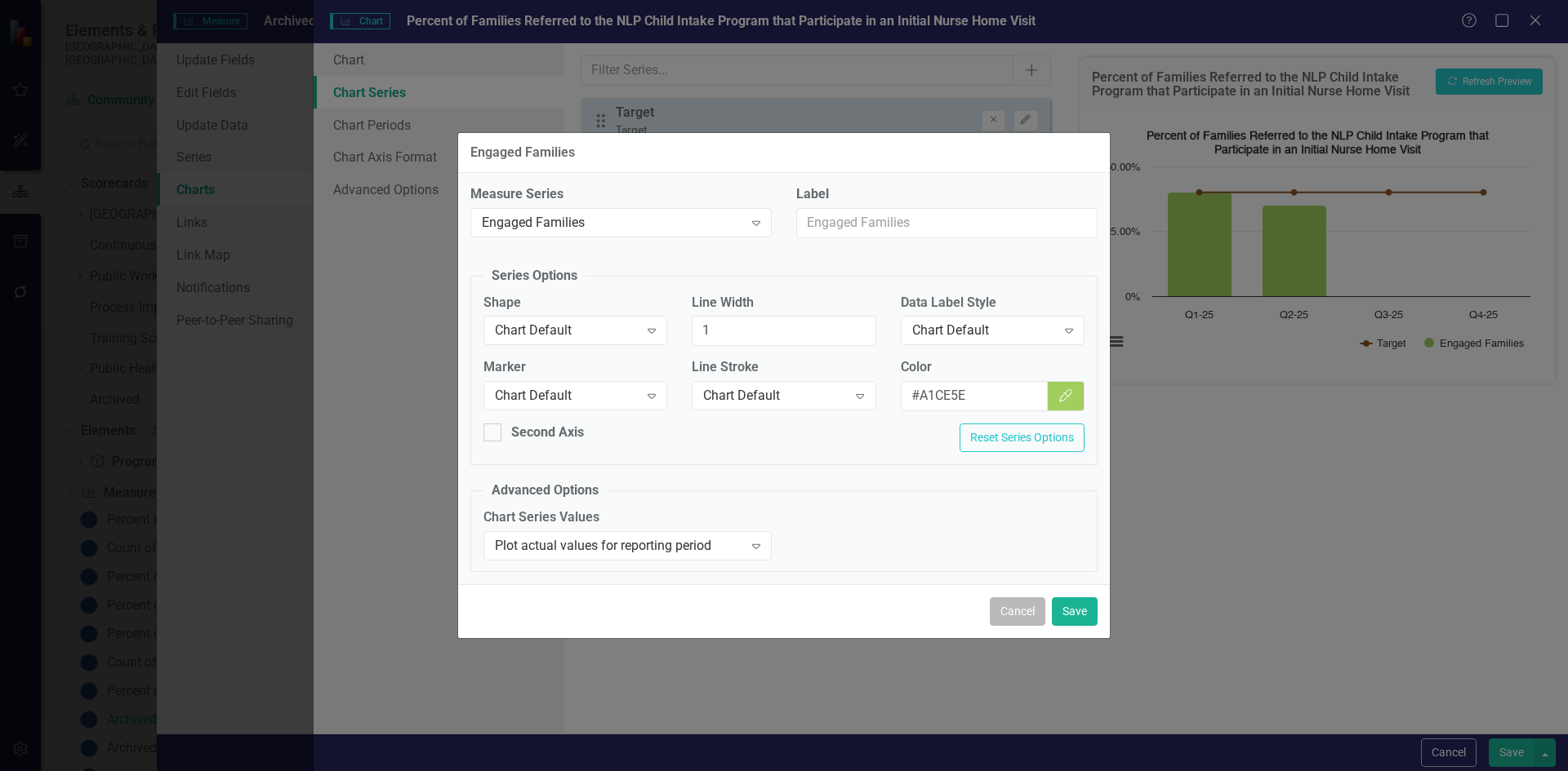
click at [1015, 612] on button "Cancel" at bounding box center [1017, 612] width 55 height 28
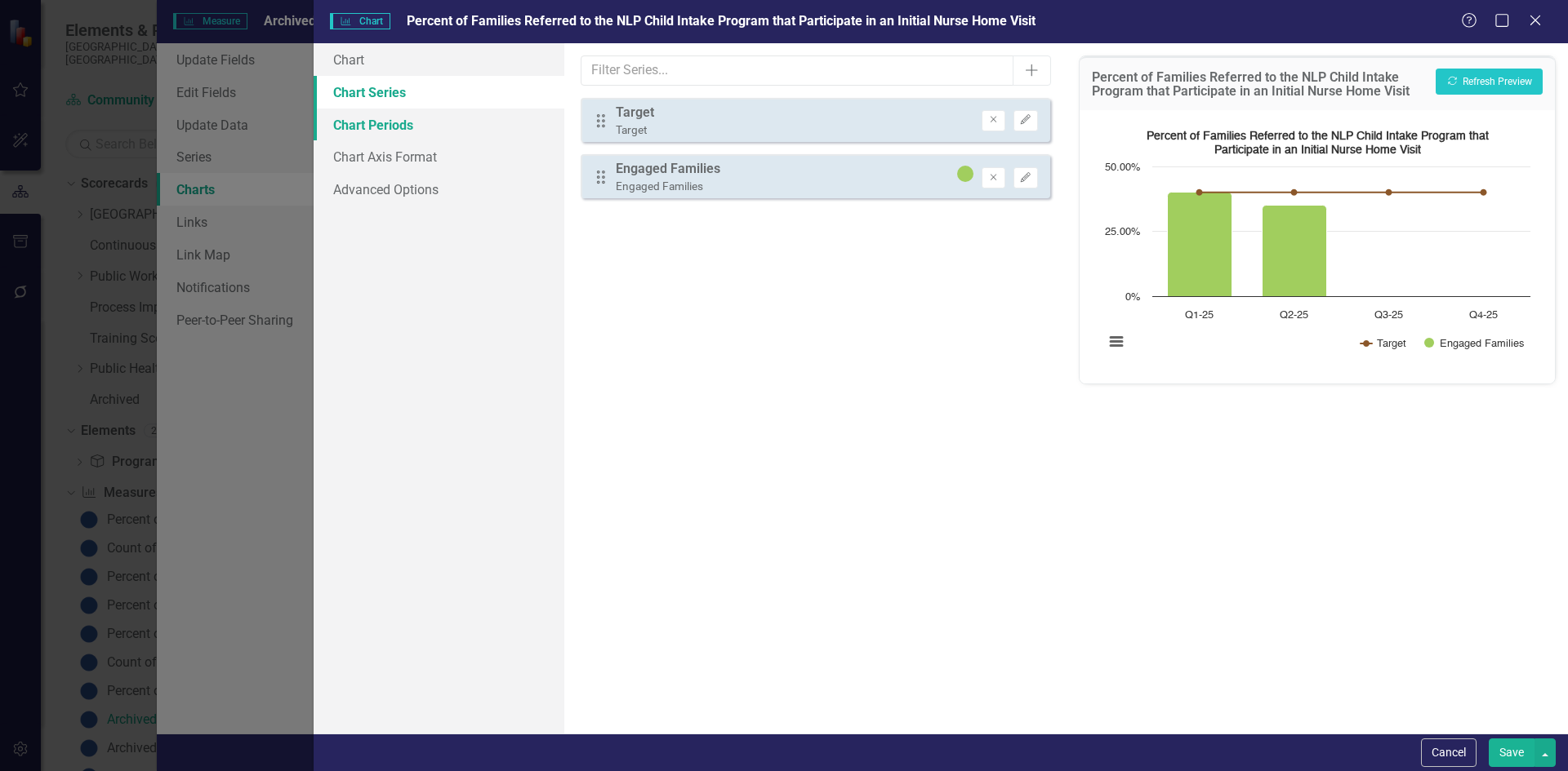
click at [361, 130] on link "Chart Periods" at bounding box center [438, 125] width 251 height 33
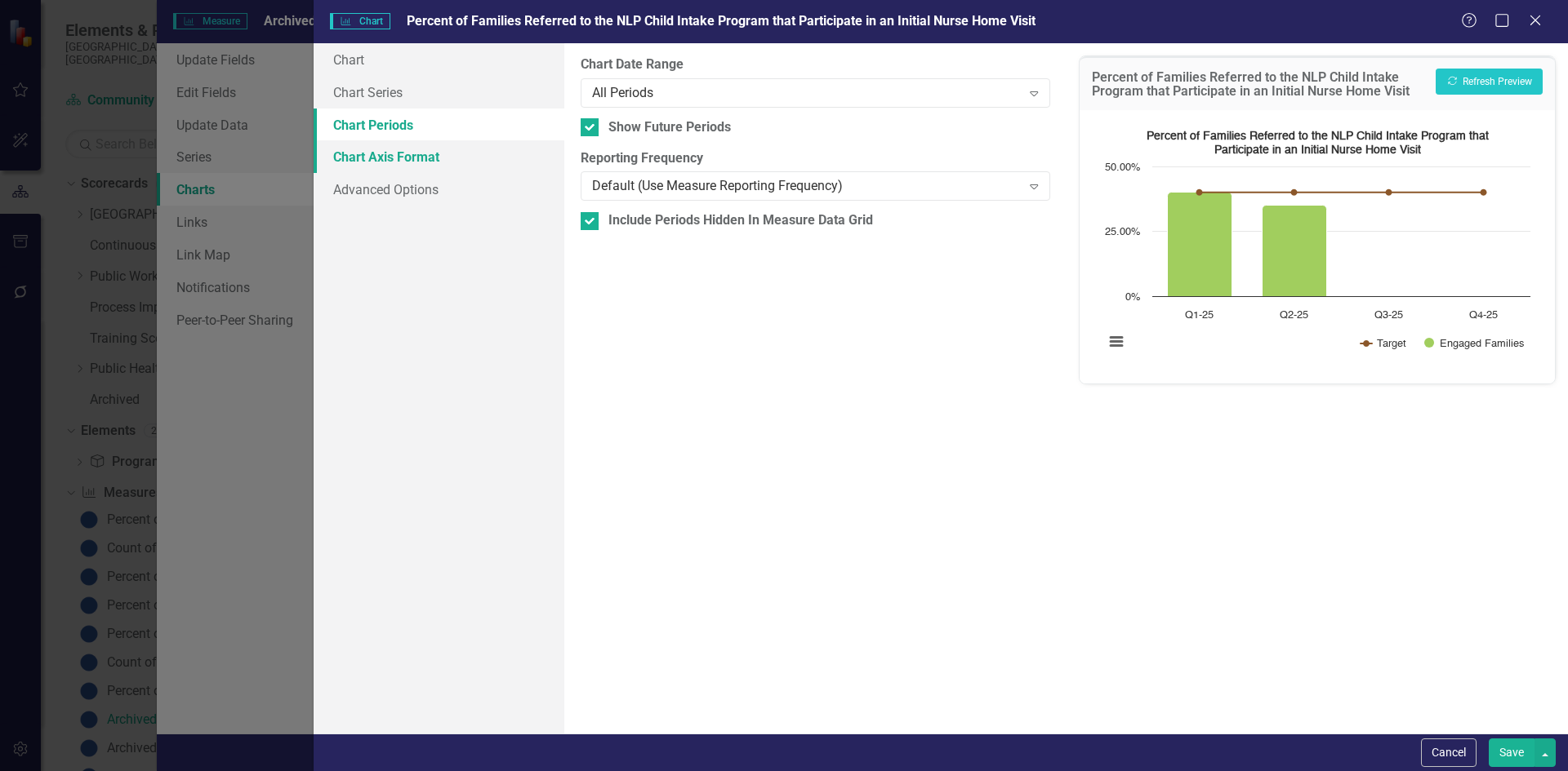
click at [362, 167] on link "Chart Axis Format" at bounding box center [438, 157] width 251 height 33
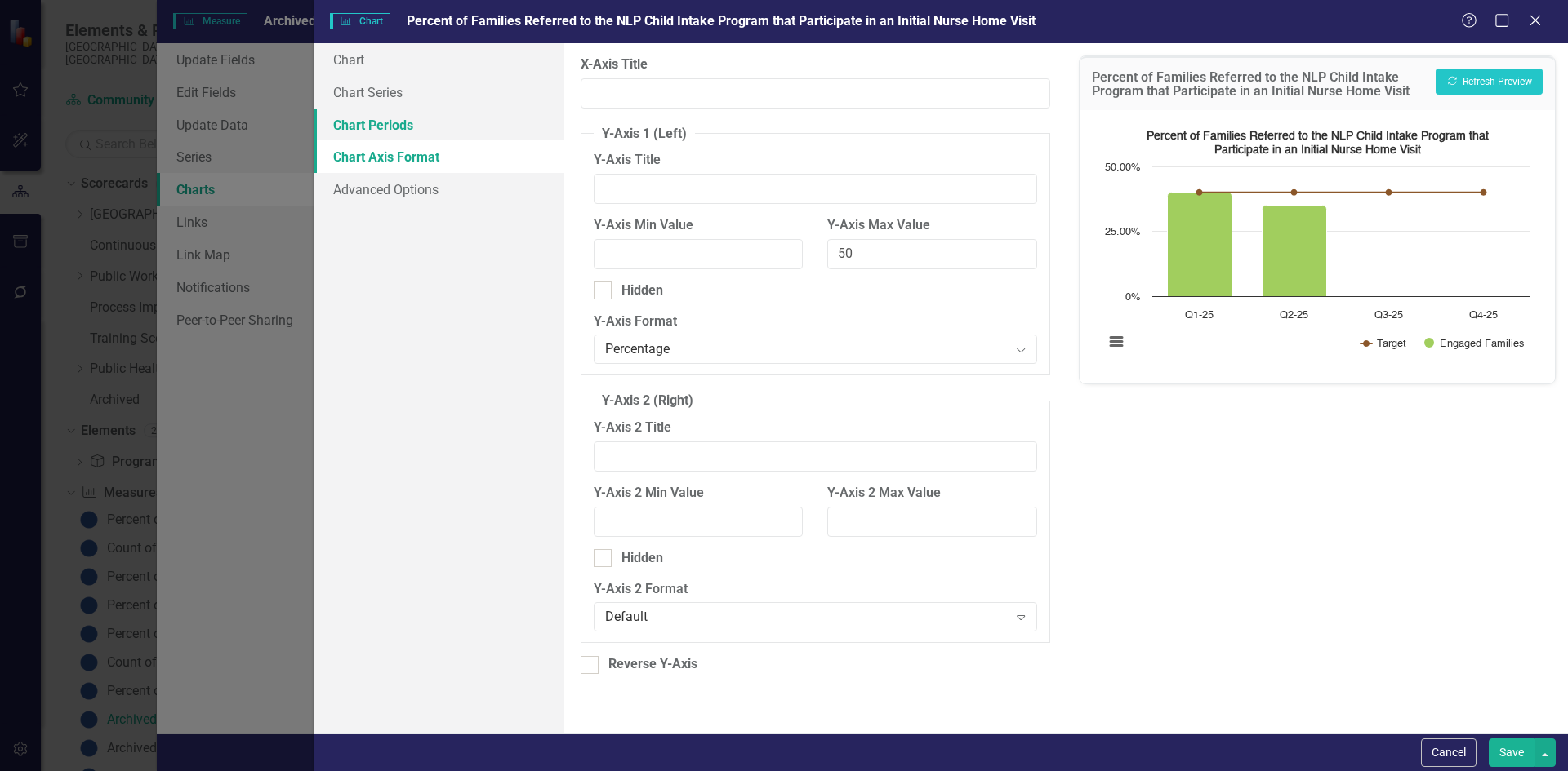
click at [372, 116] on link "Chart Periods" at bounding box center [438, 125] width 251 height 33
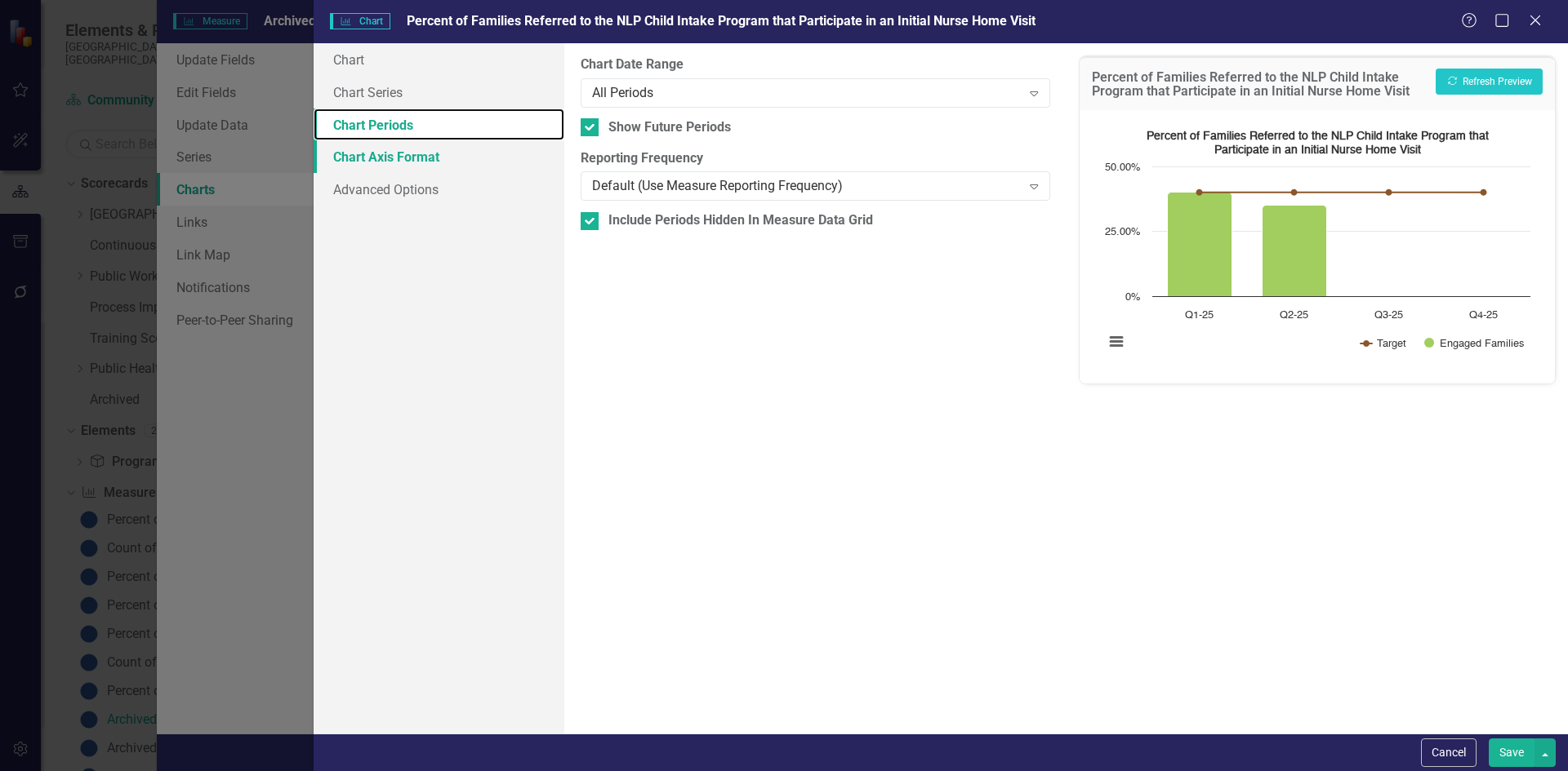
click at [365, 139] on link "Chart Periods" at bounding box center [438, 125] width 251 height 33
click at [352, 162] on link "Chart Axis Format" at bounding box center [438, 157] width 251 height 33
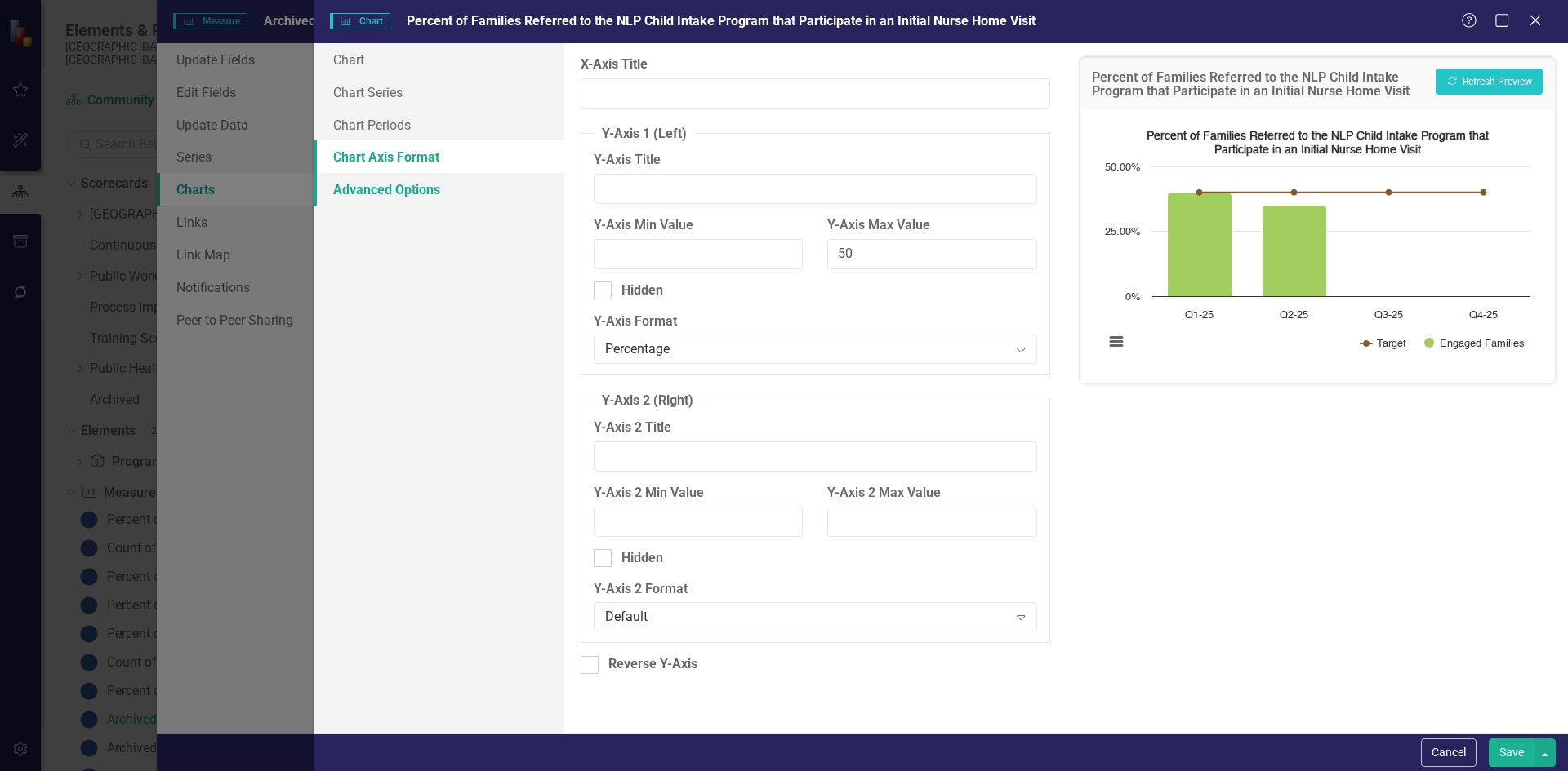
click at [375, 204] on link "Advanced Options" at bounding box center [438, 189] width 251 height 33
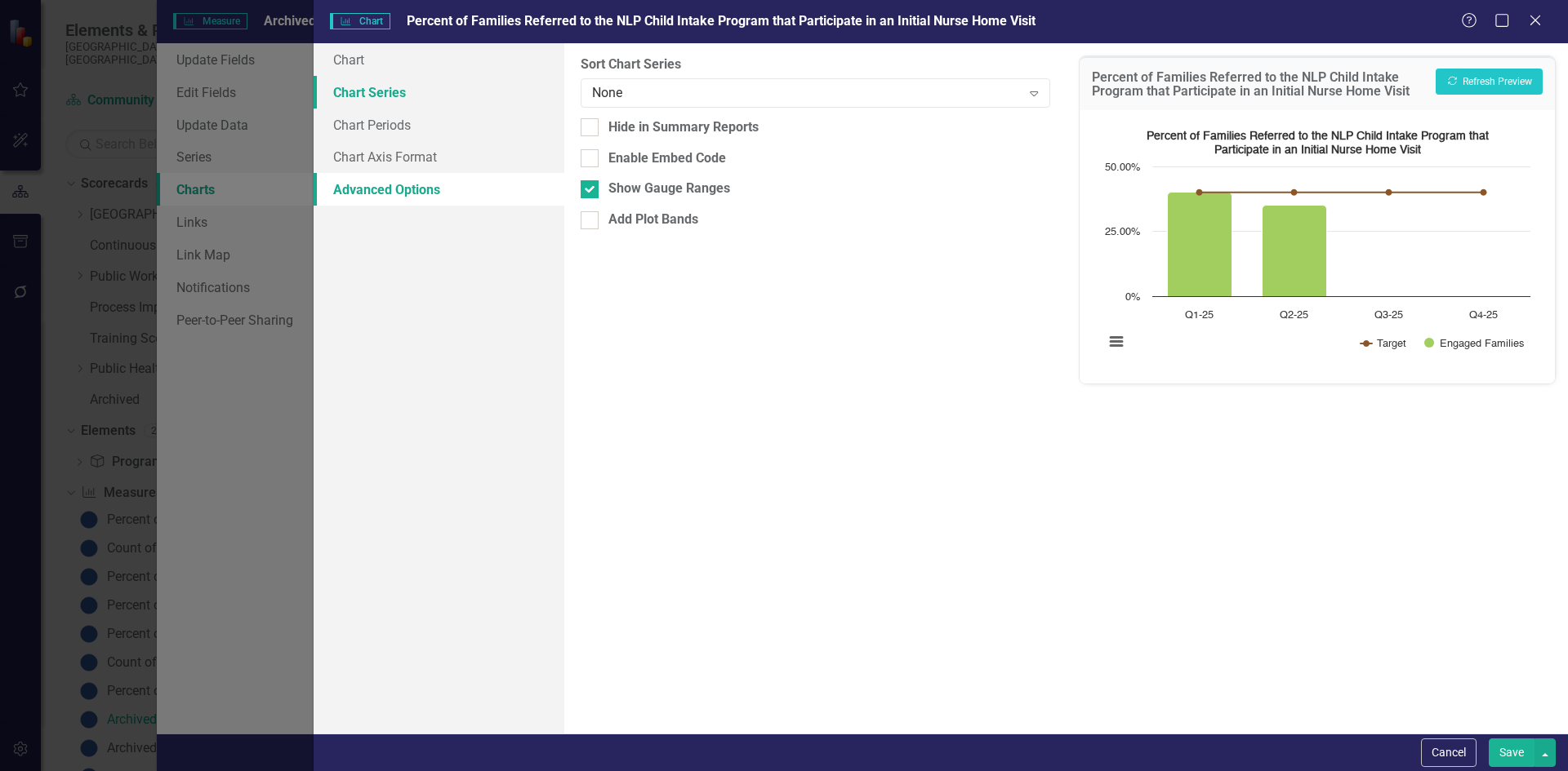
click at [355, 85] on link "Chart Series" at bounding box center [438, 92] width 251 height 33
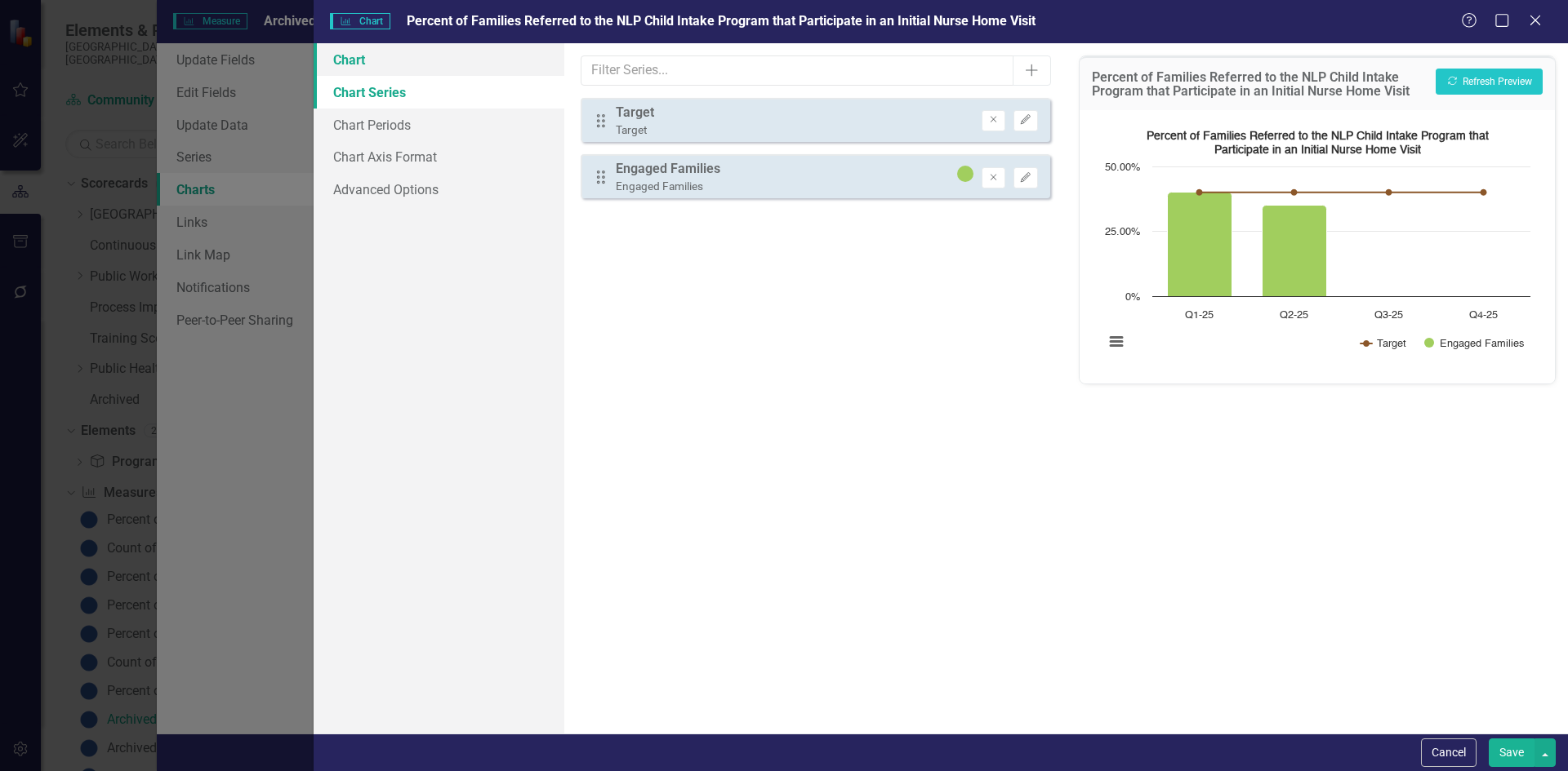
click at [348, 71] on link "Chart" at bounding box center [438, 59] width 251 height 33
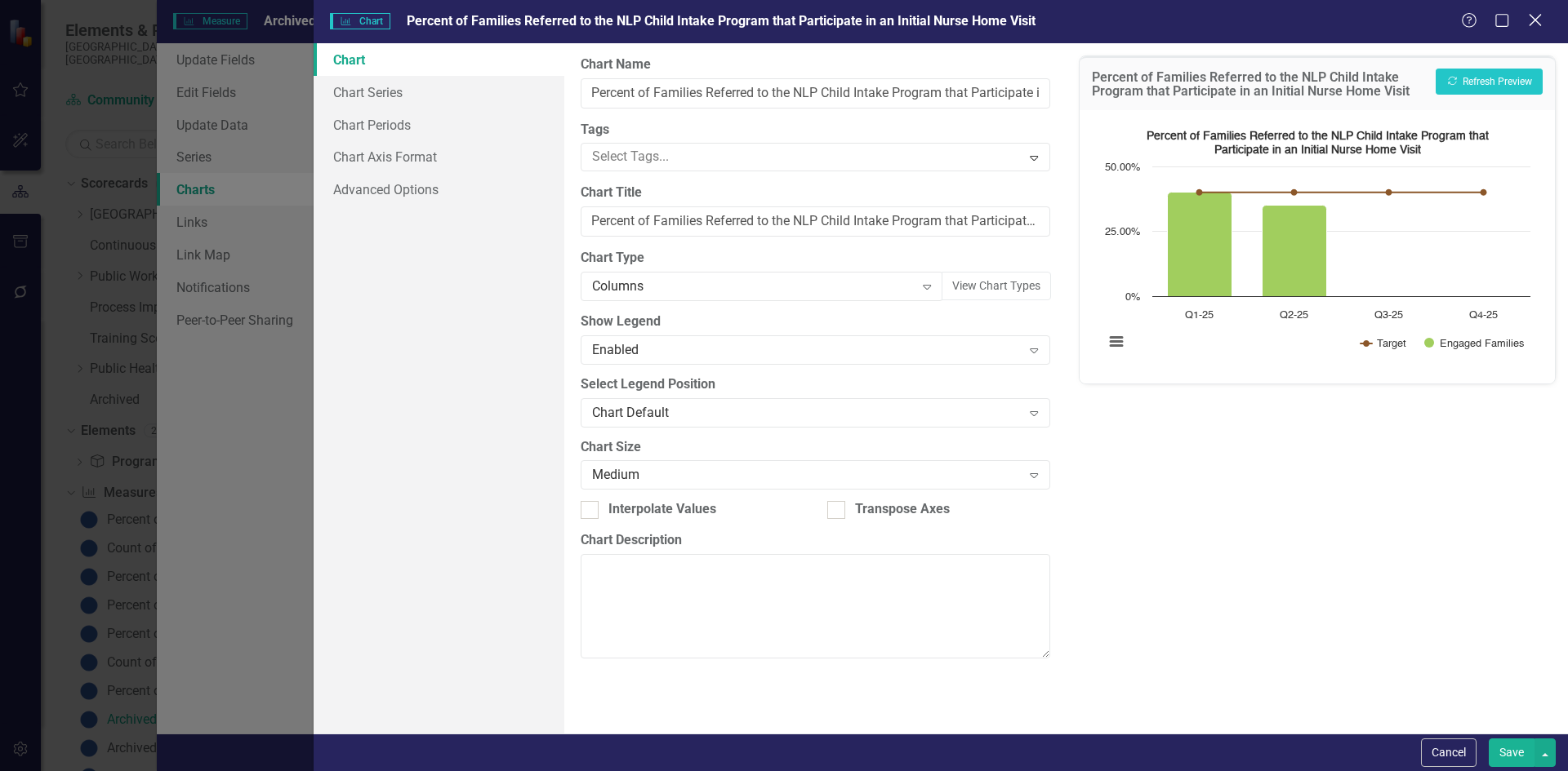
click at [1534, 24] on icon "Close" at bounding box center [1535, 20] width 21 height 16
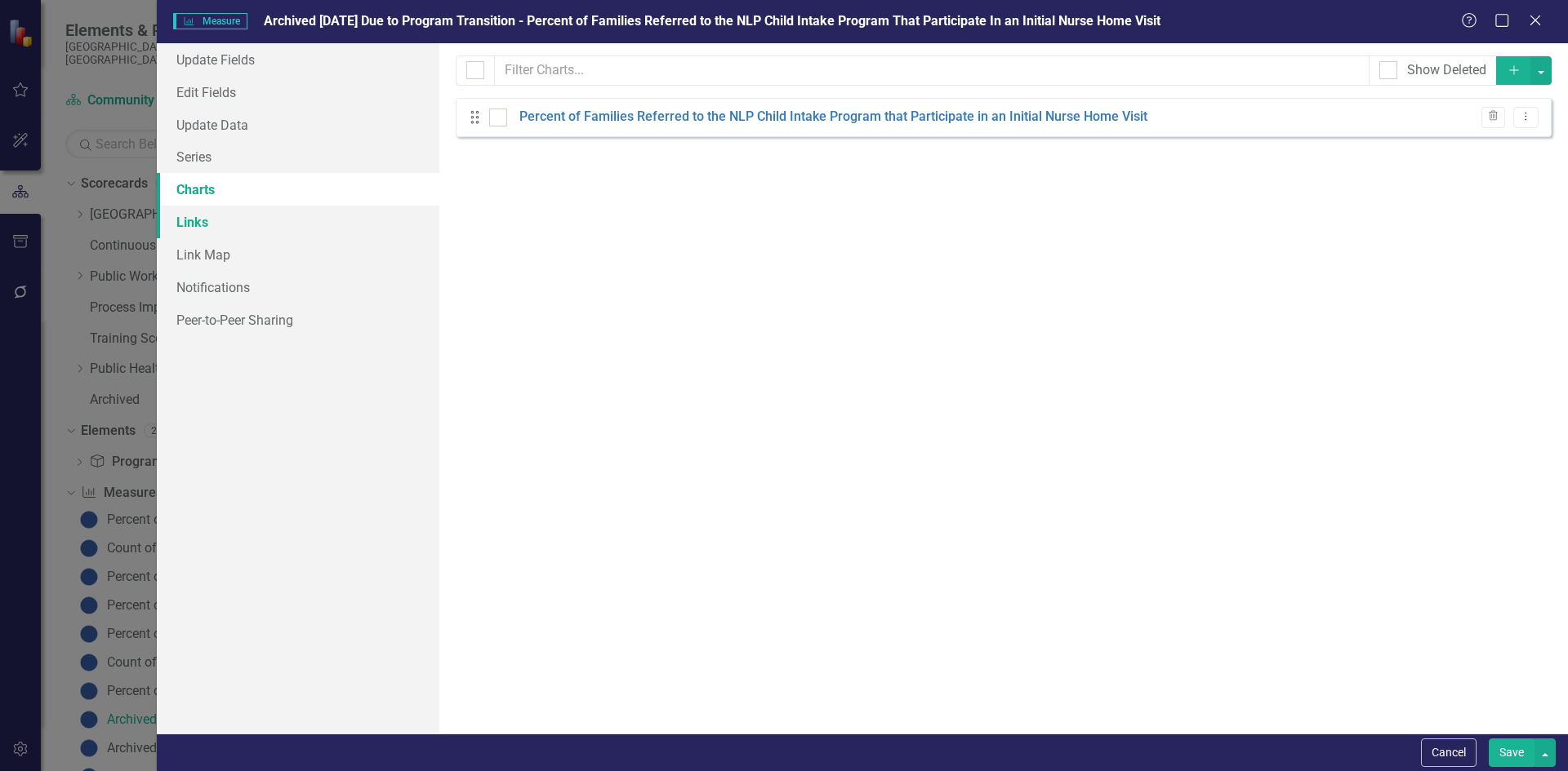
click at [196, 231] on link "Links" at bounding box center [297, 221] width 282 height 33
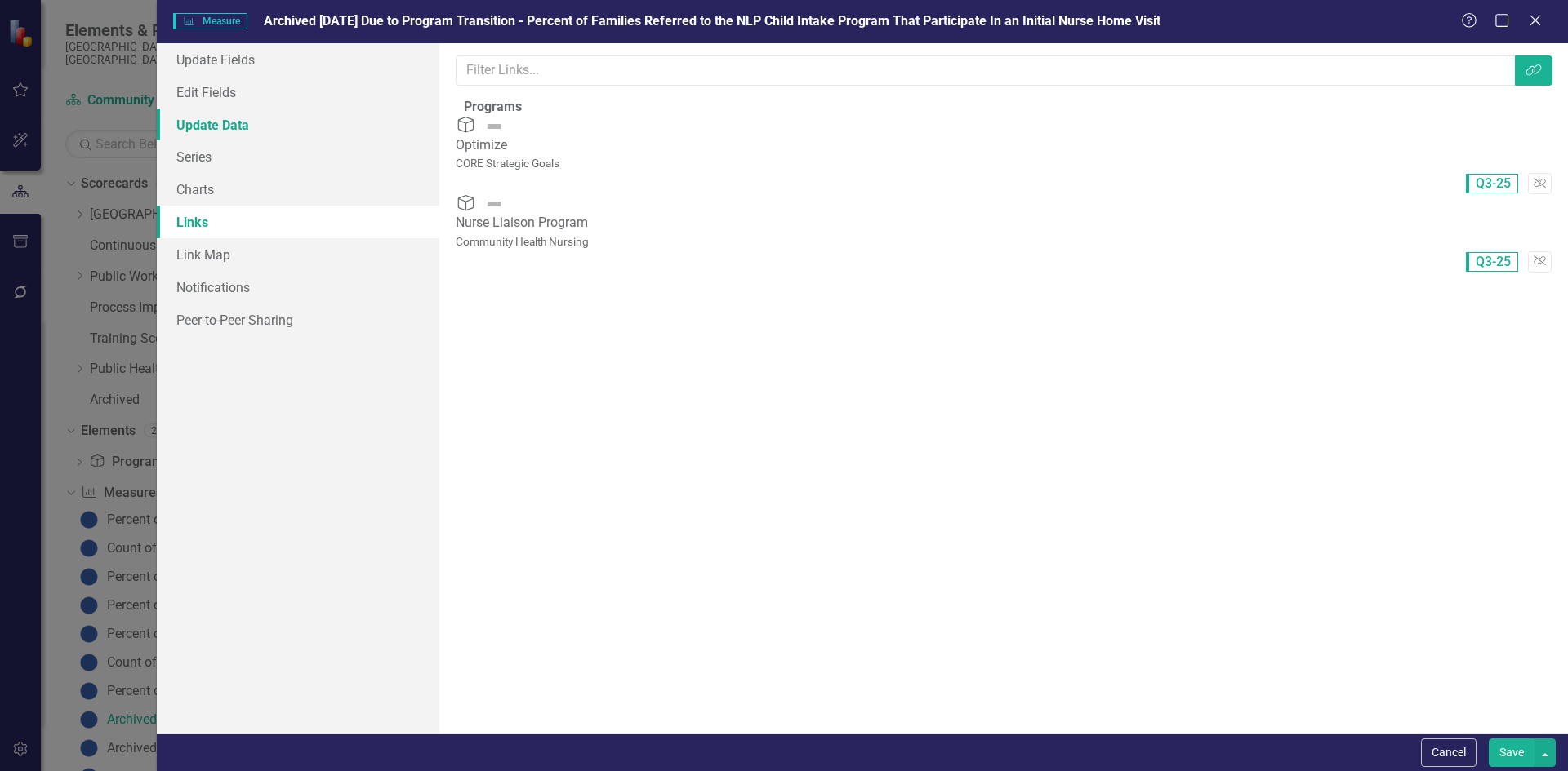
click at [215, 119] on link "Update Data" at bounding box center [297, 125] width 282 height 33
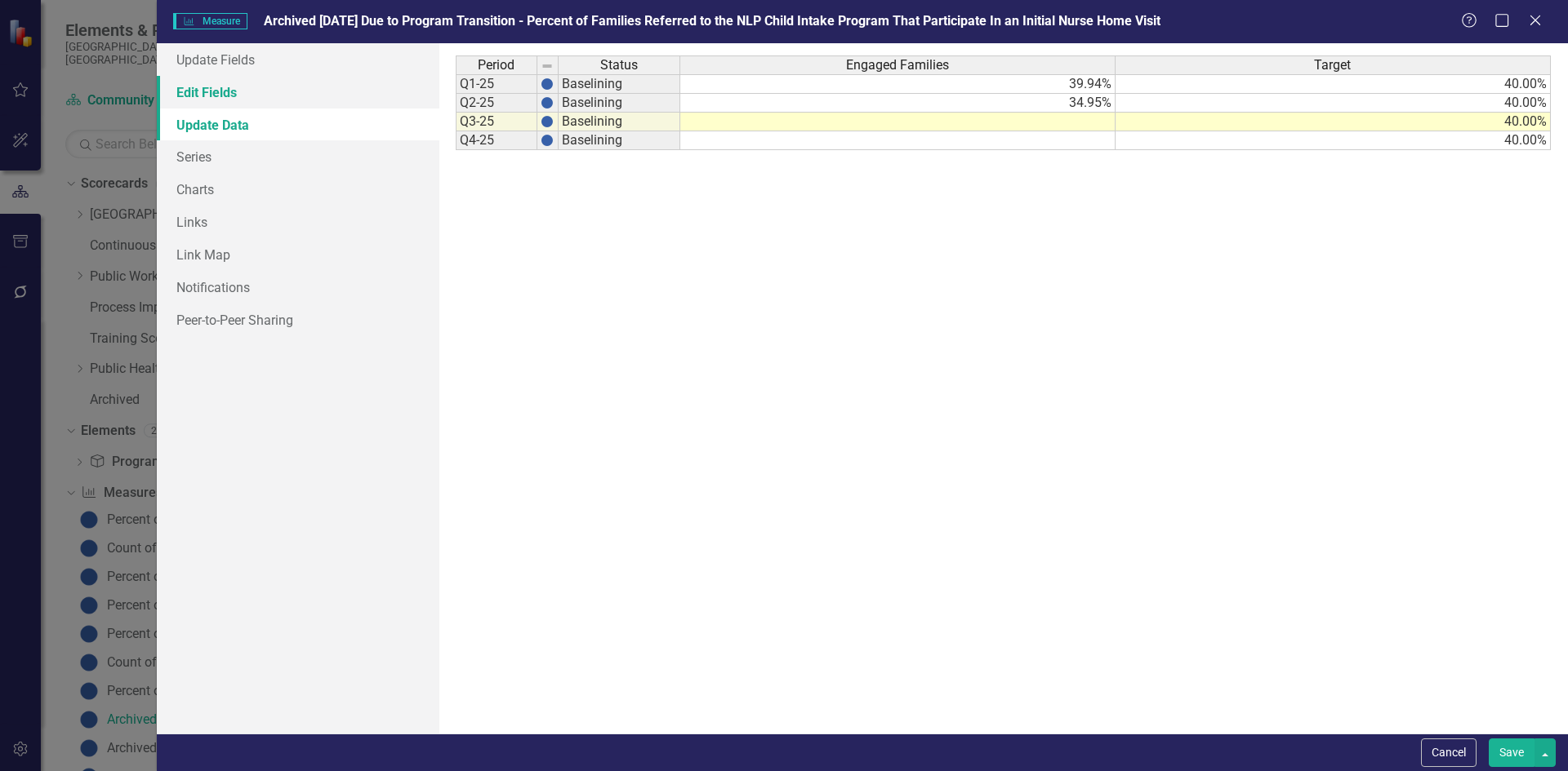
click at [218, 99] on link "Edit Fields" at bounding box center [297, 92] width 282 height 33
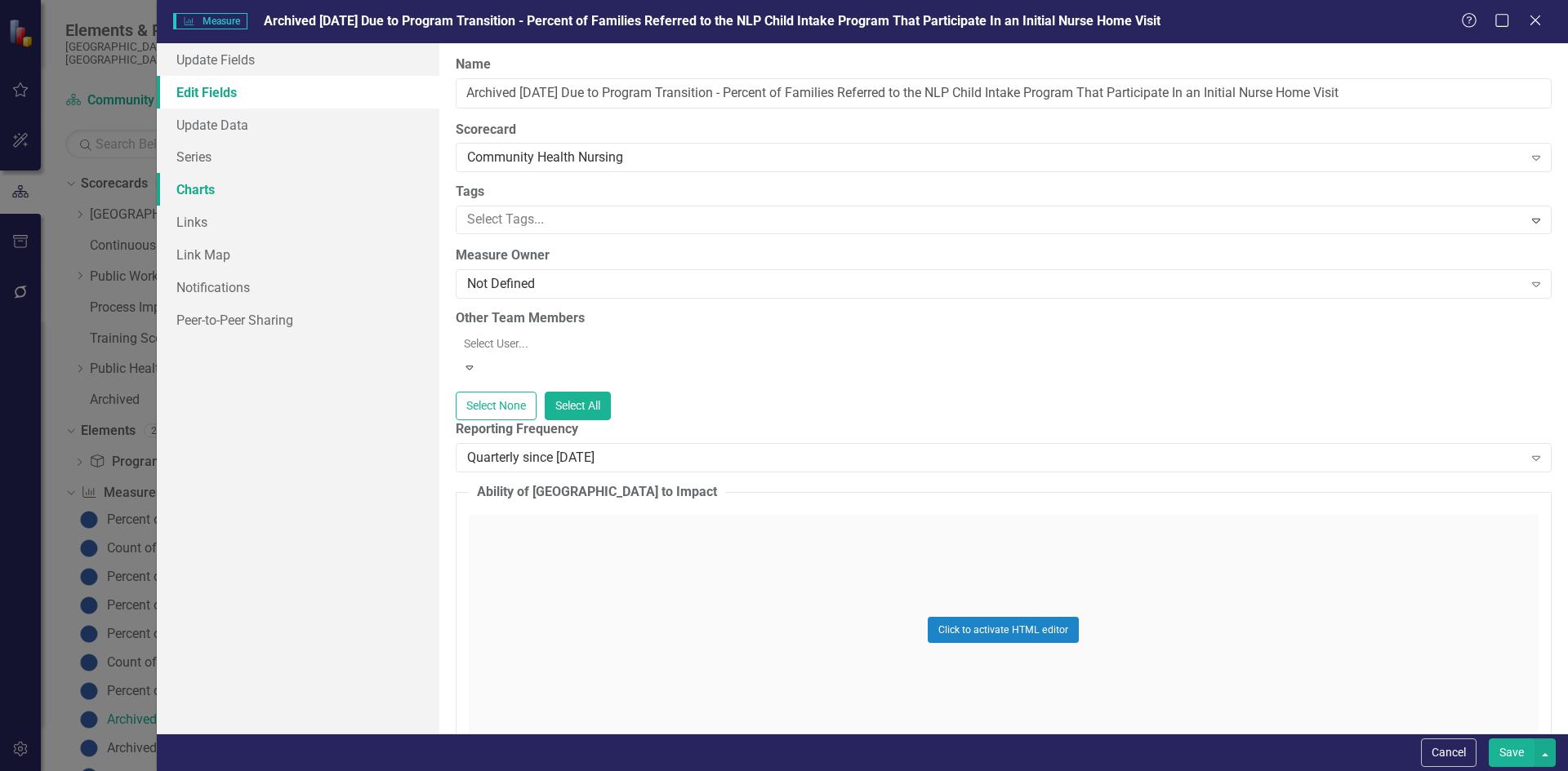
click at [185, 190] on link "Charts" at bounding box center [297, 189] width 282 height 33
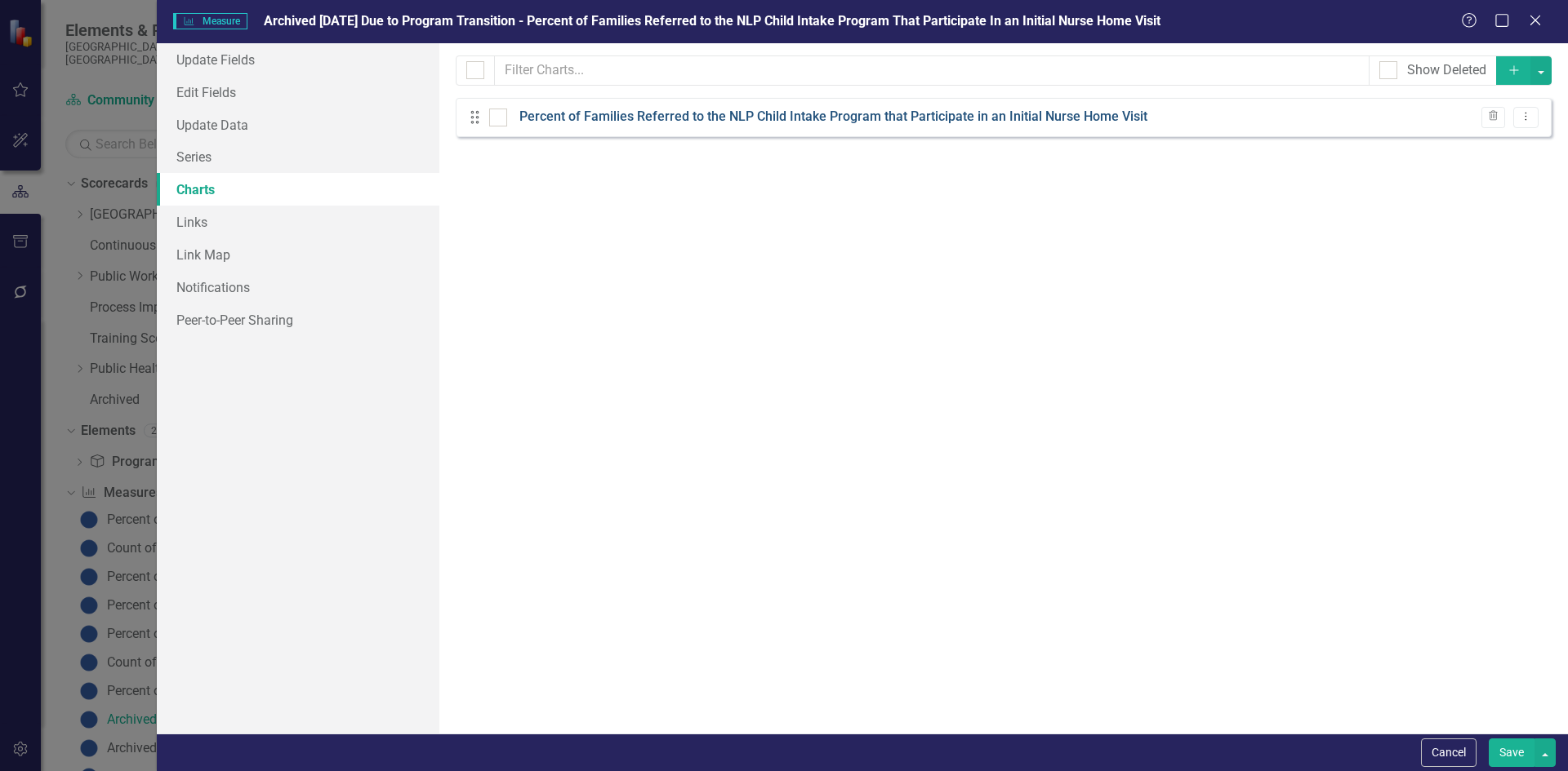
click at [571, 110] on link "Percent of Families Referred to the NLP Child Intake Program that Participate i…" at bounding box center [832, 117] width 628 height 19
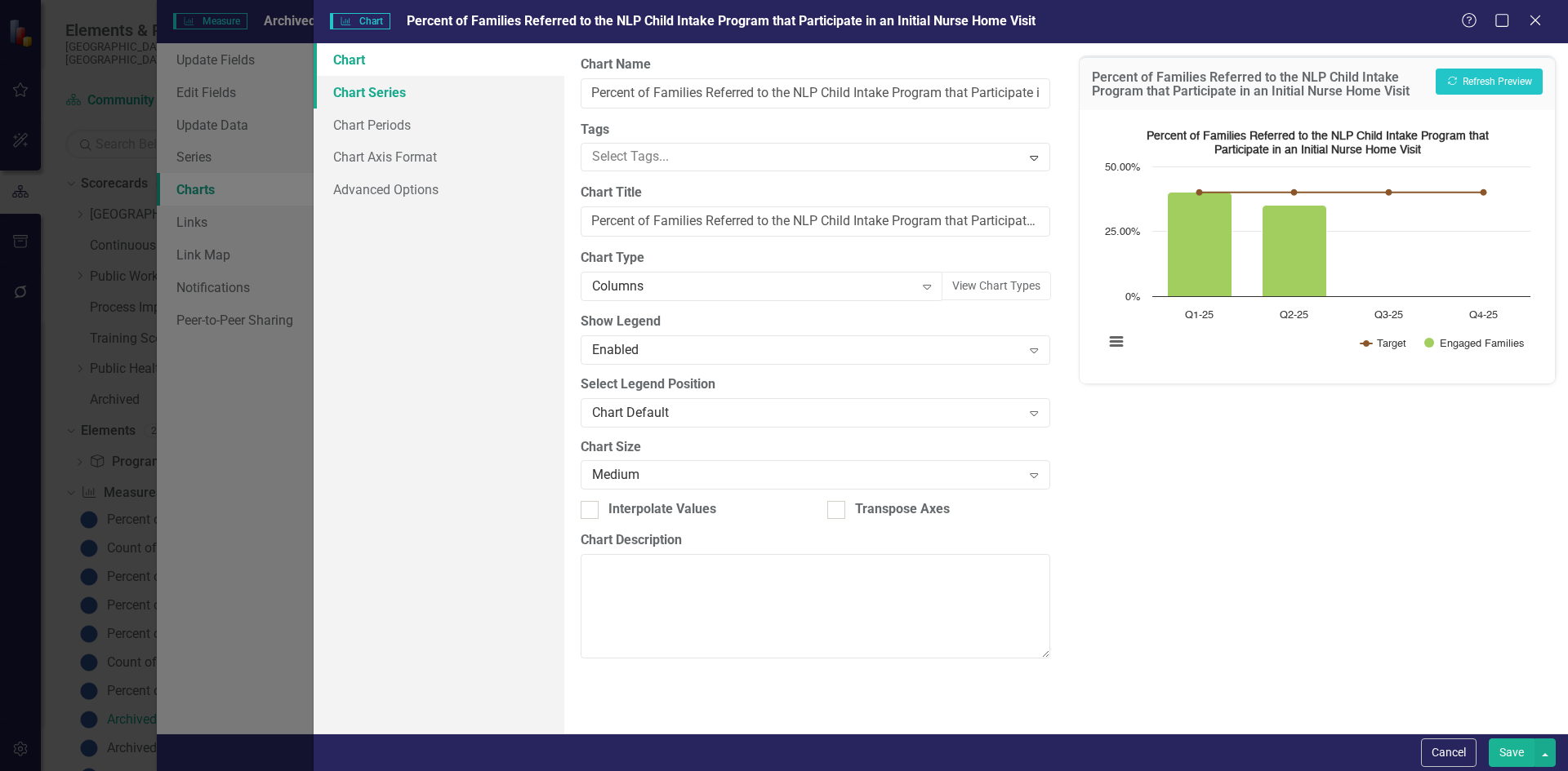
click at [374, 93] on link "Chart Series" at bounding box center [438, 92] width 251 height 33
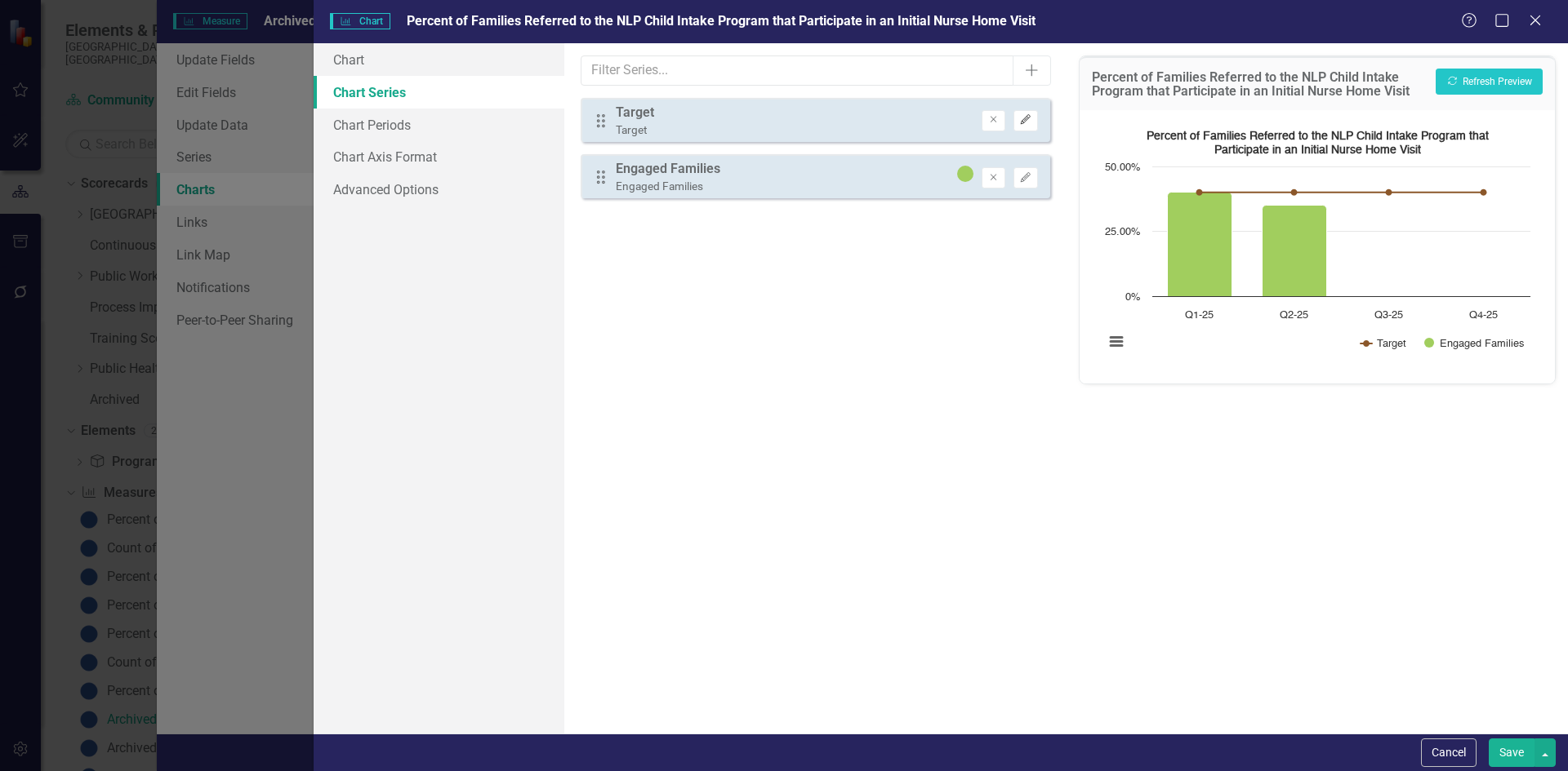
click at [1034, 125] on button "Edit" at bounding box center [1025, 120] width 23 height 22
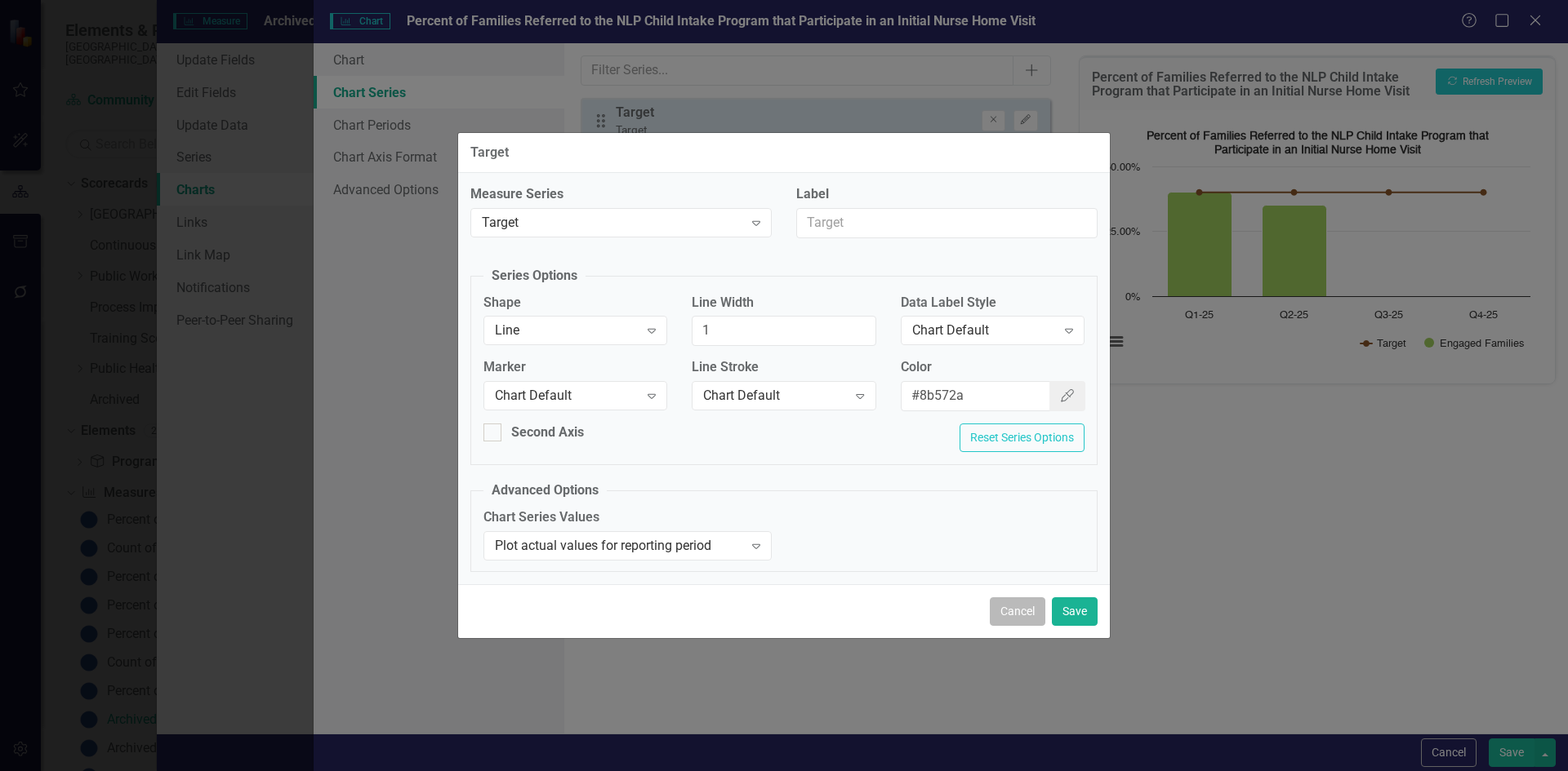
click at [1015, 602] on button "Cancel" at bounding box center [1017, 612] width 55 height 28
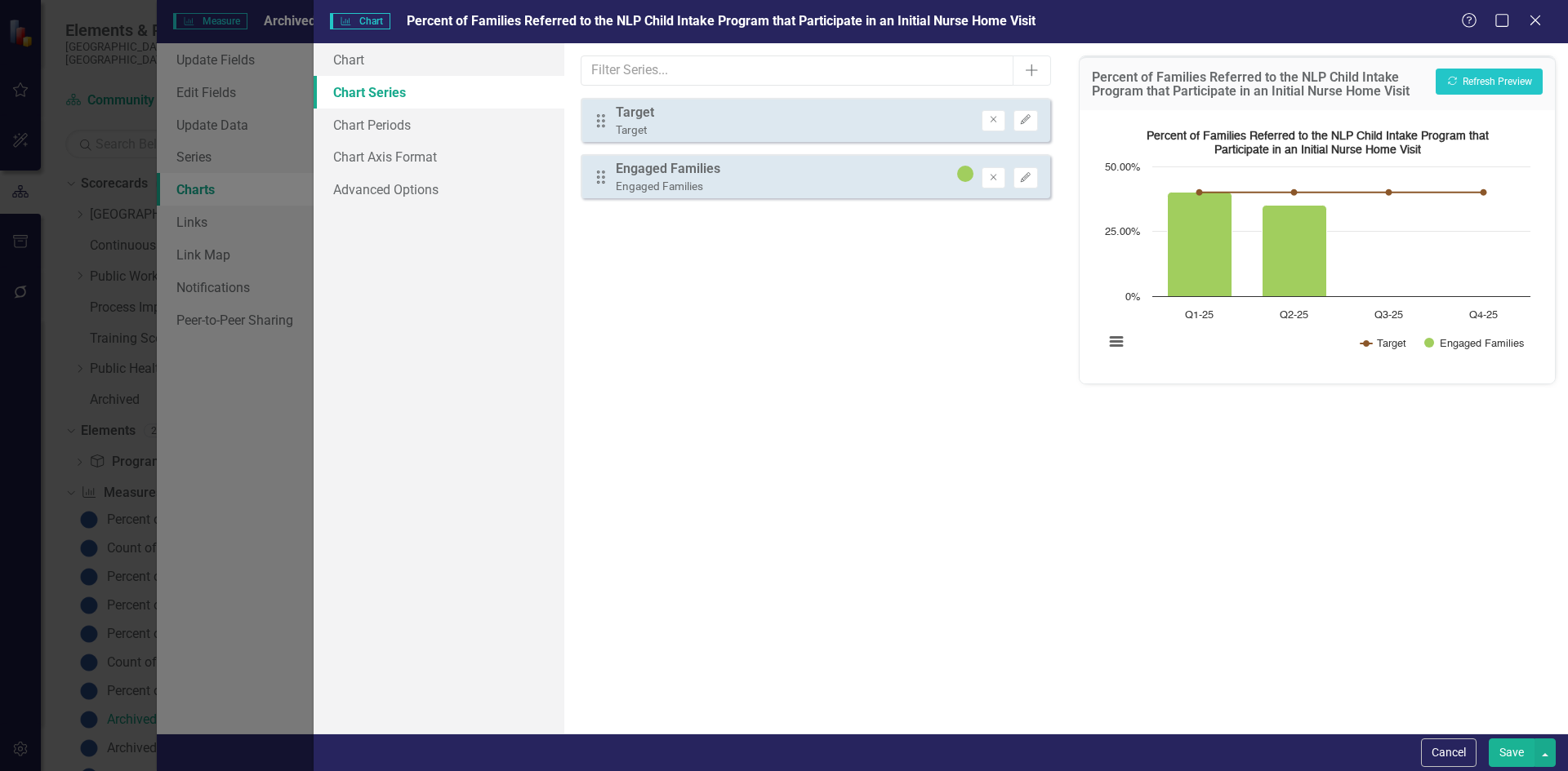
click at [663, 168] on div "Engaged Families" at bounding box center [667, 170] width 104 height 19
click at [206, 165] on div "Charts Chart Percent of Families Referred to the NLP Child Intake Program that …" at bounding box center [784, 386] width 1568 height 771
click at [1530, 22] on icon "Close" at bounding box center [1535, 20] width 21 height 16
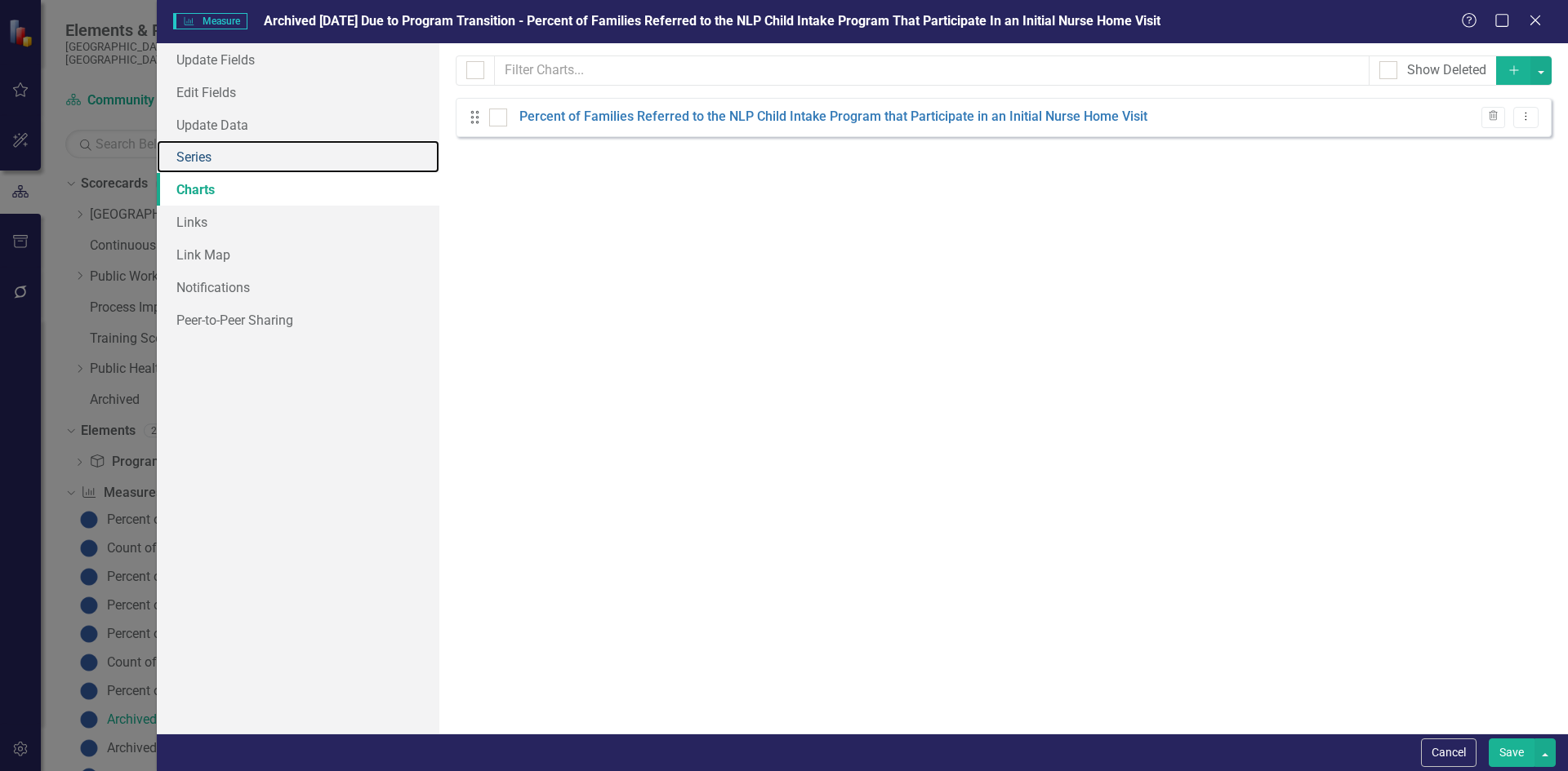
click at [188, 167] on link "Series" at bounding box center [297, 157] width 282 height 33
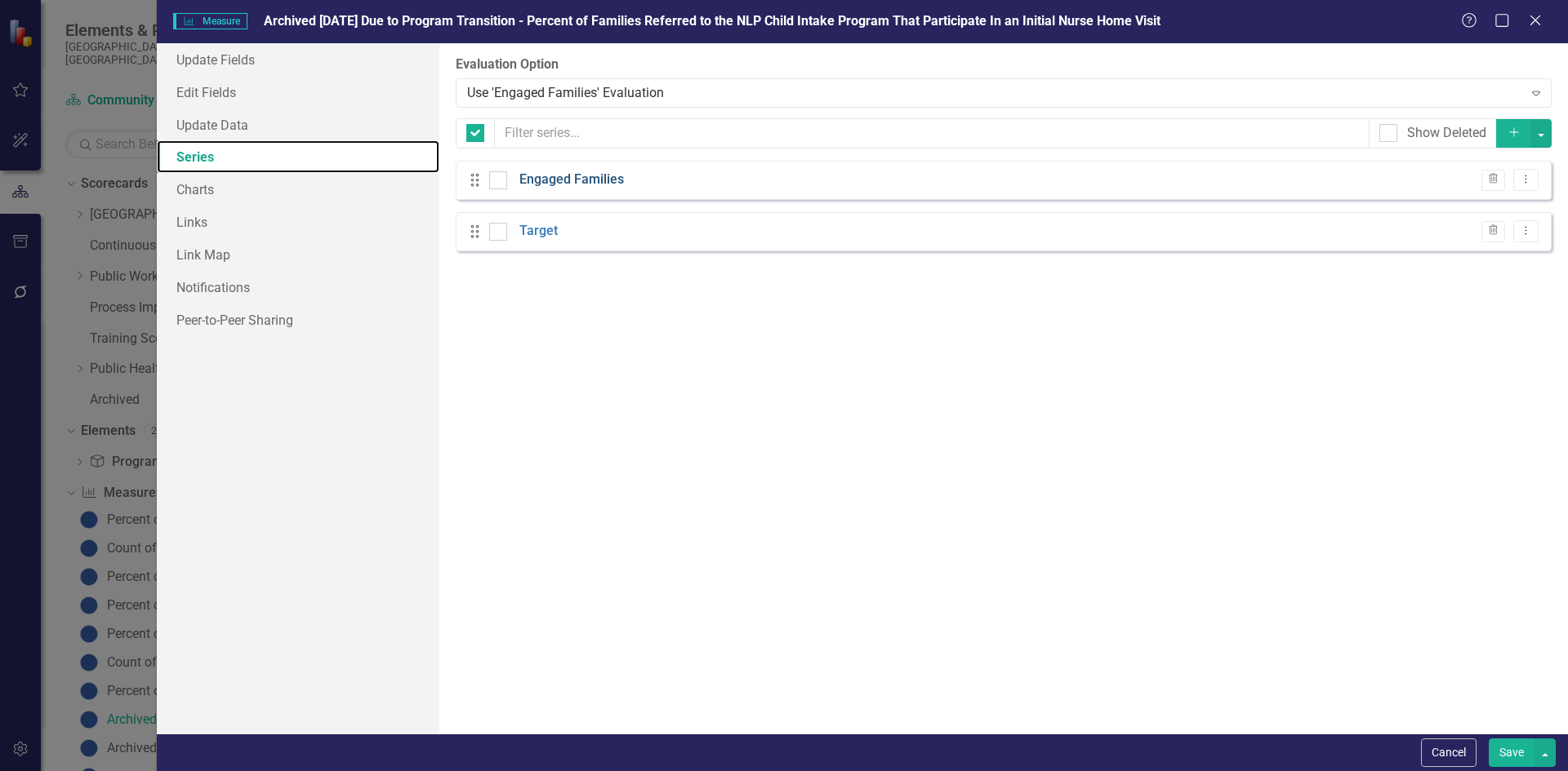
checkbox input "false"
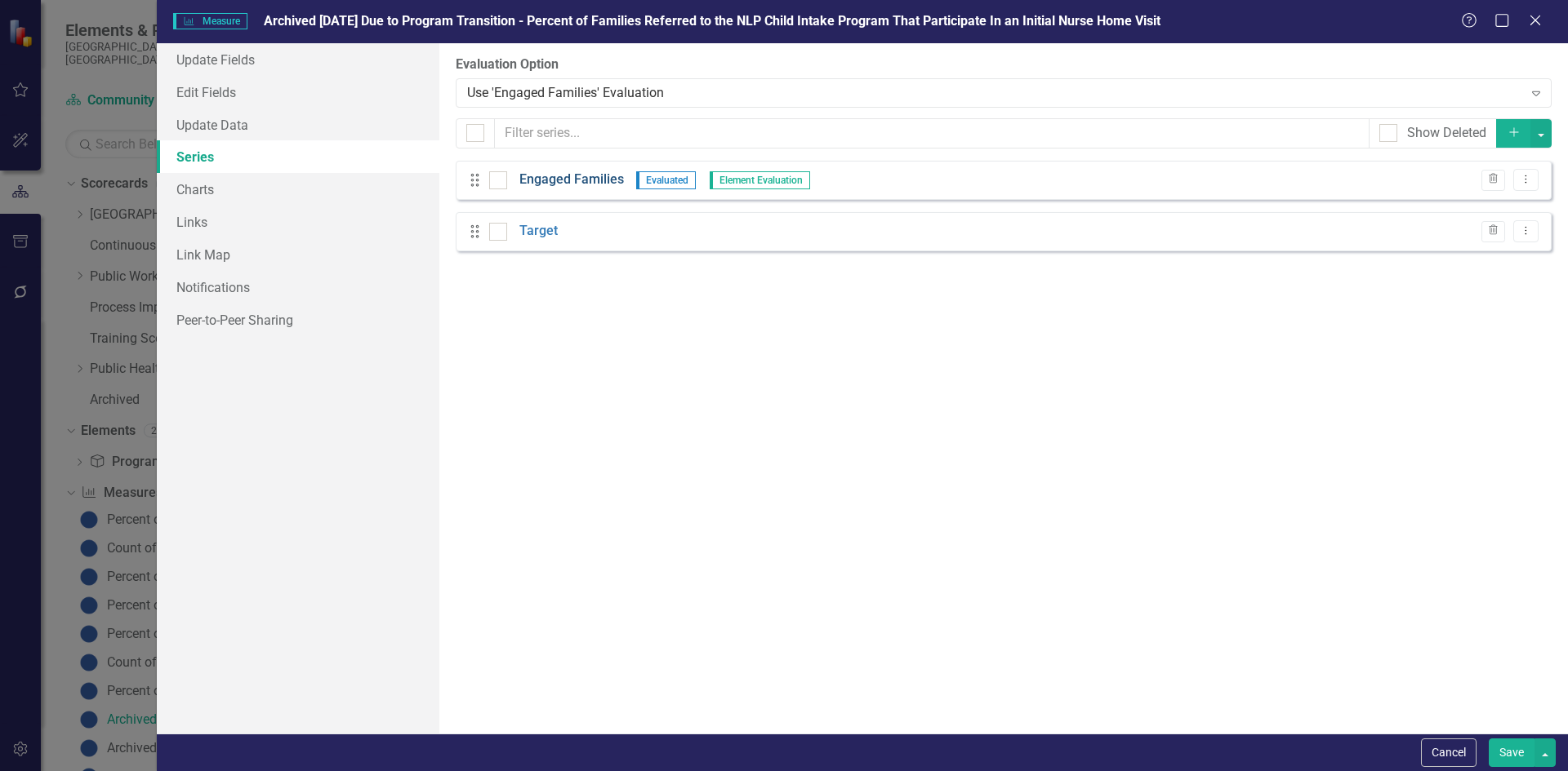
click at [564, 188] on link "Engaged Families" at bounding box center [571, 180] width 104 height 19
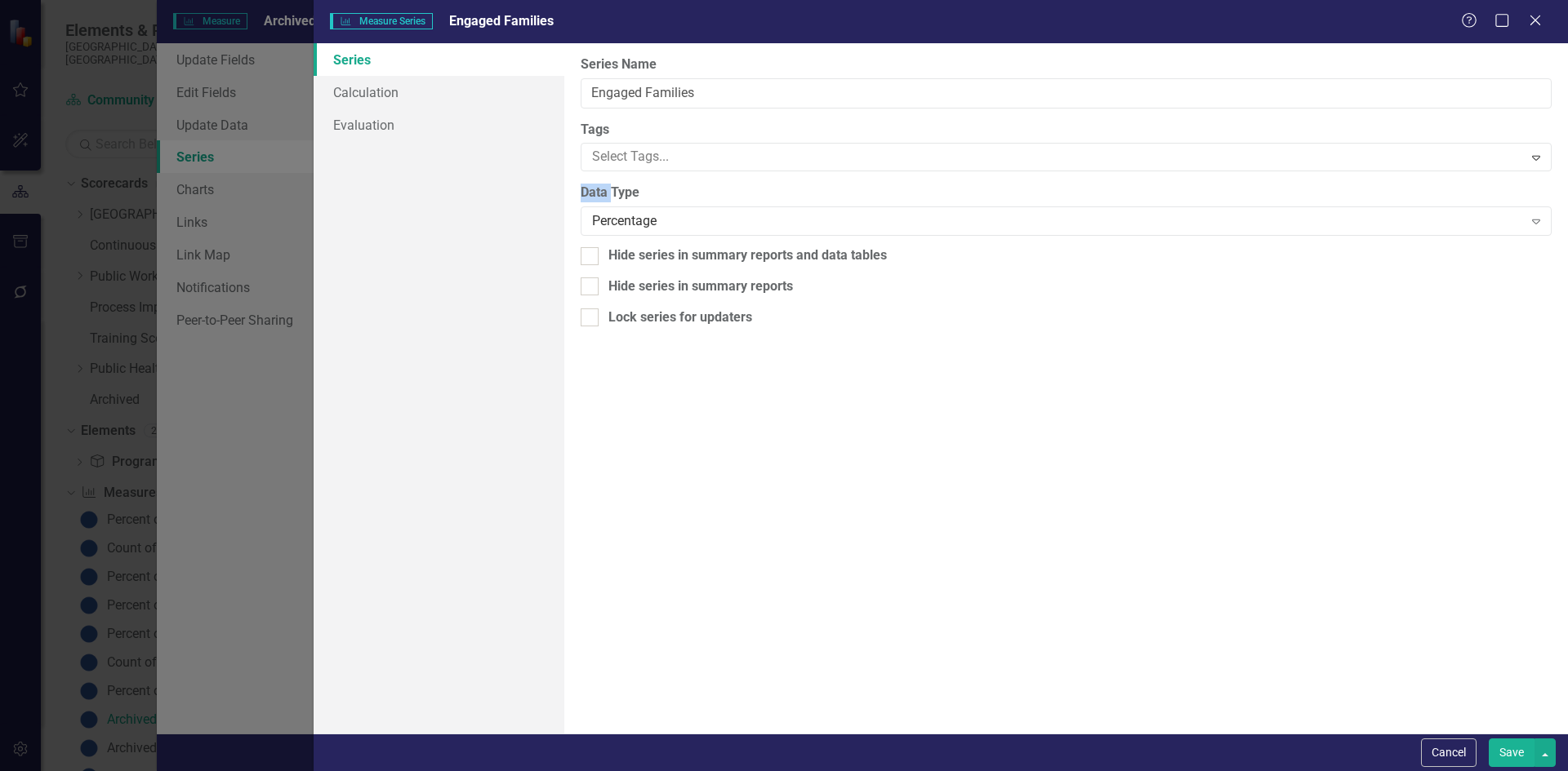
click at [564, 188] on div "Measure Series Measure Series Engaged Families Help Maximize Close Series Calcu…" at bounding box center [784, 386] width 1568 height 771
click at [351, 91] on link "Calculation" at bounding box center [438, 92] width 251 height 33
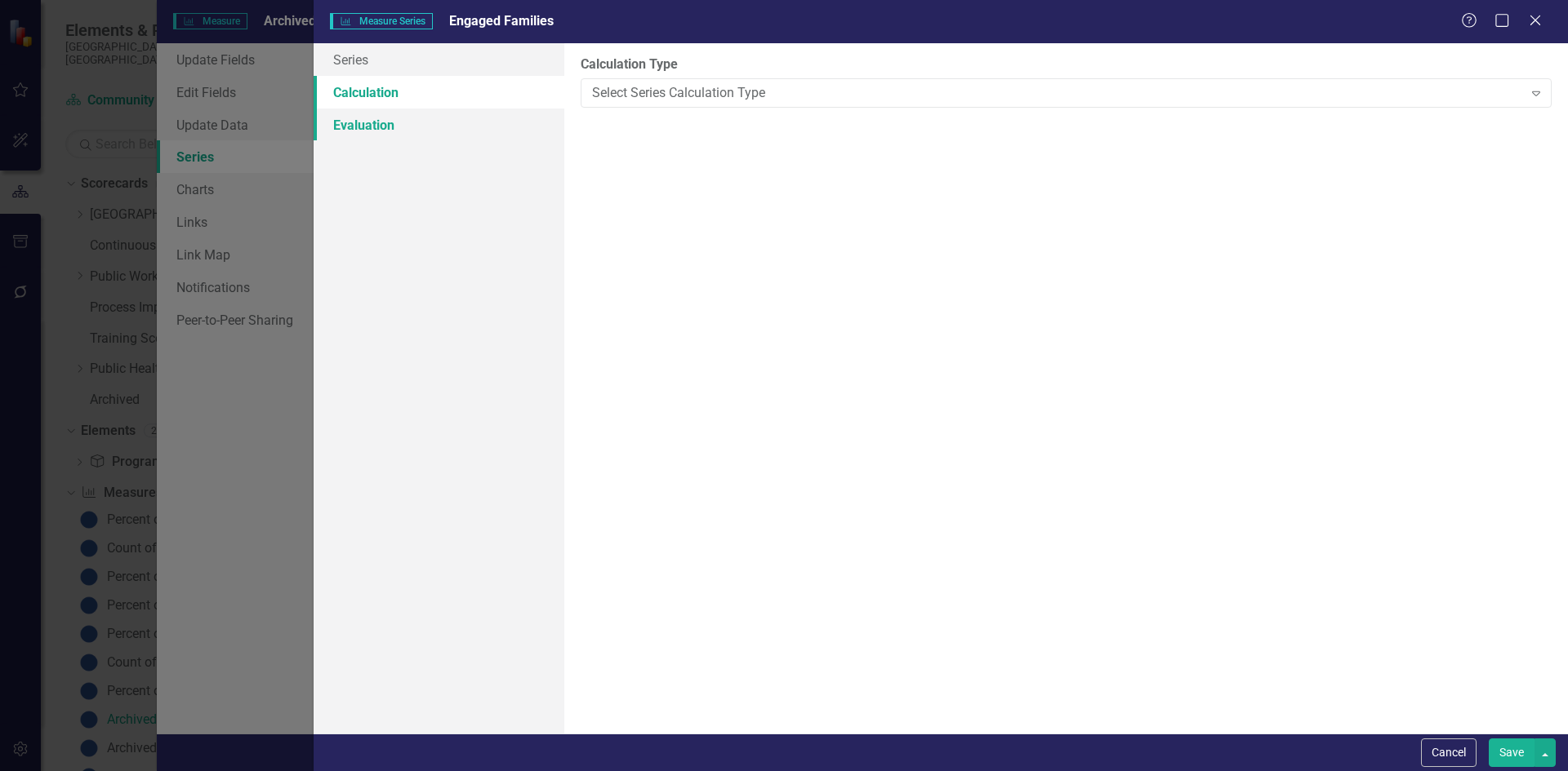
click at [368, 126] on link "Evaluation" at bounding box center [438, 125] width 251 height 33
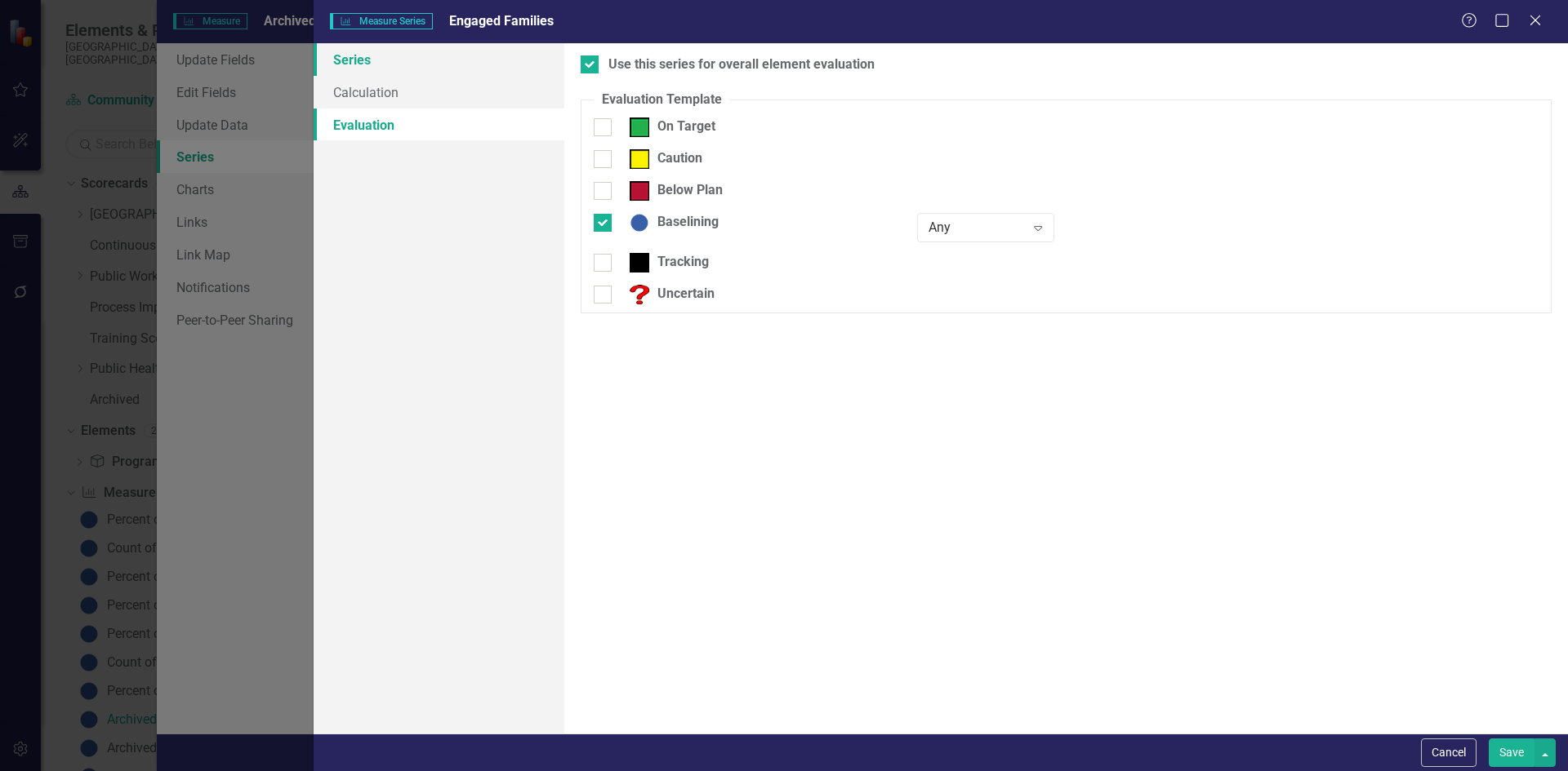
click at [356, 61] on link "Series" at bounding box center [438, 59] width 251 height 33
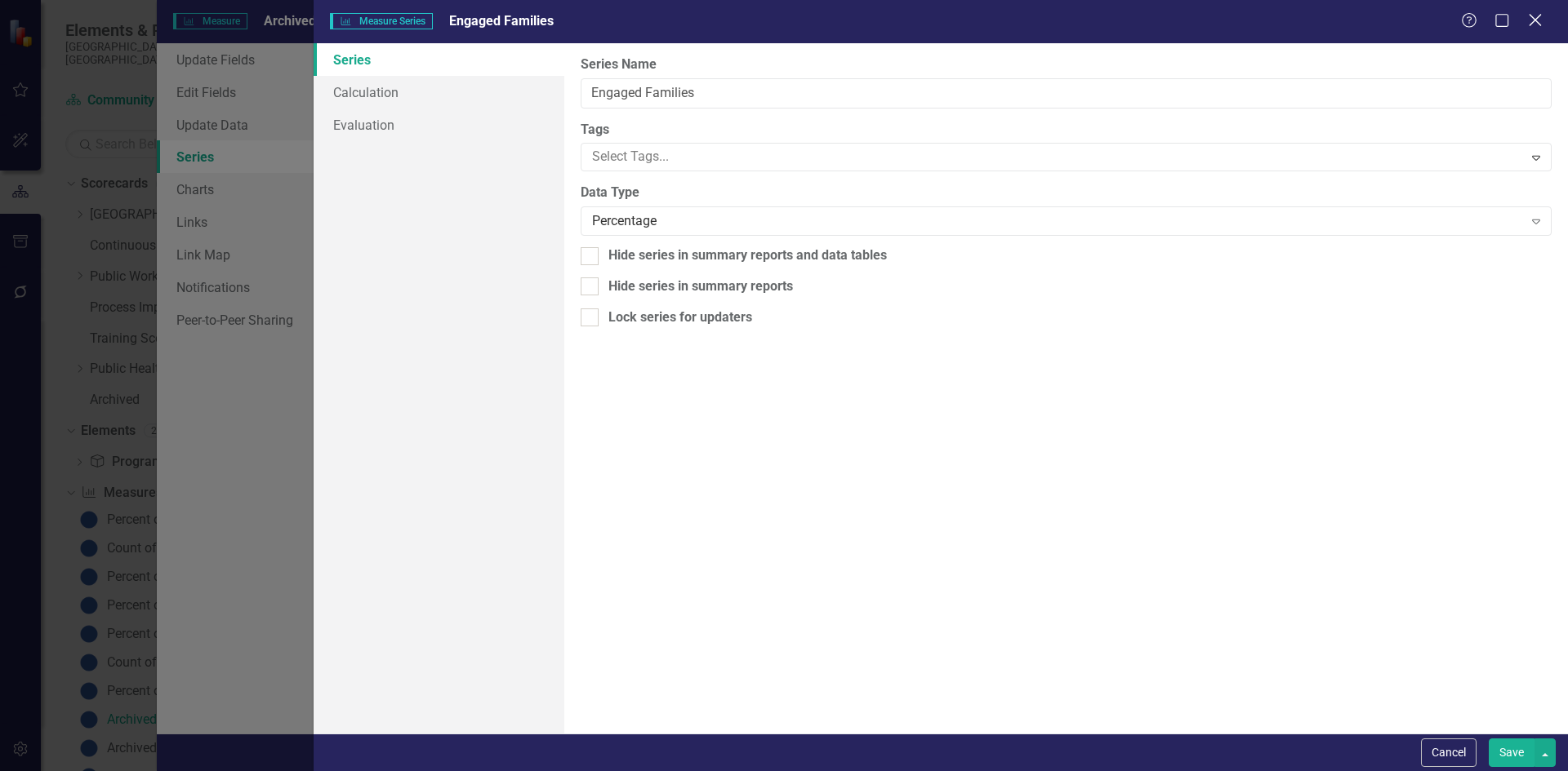
click at [1537, 16] on icon "Close" at bounding box center [1535, 20] width 21 height 16
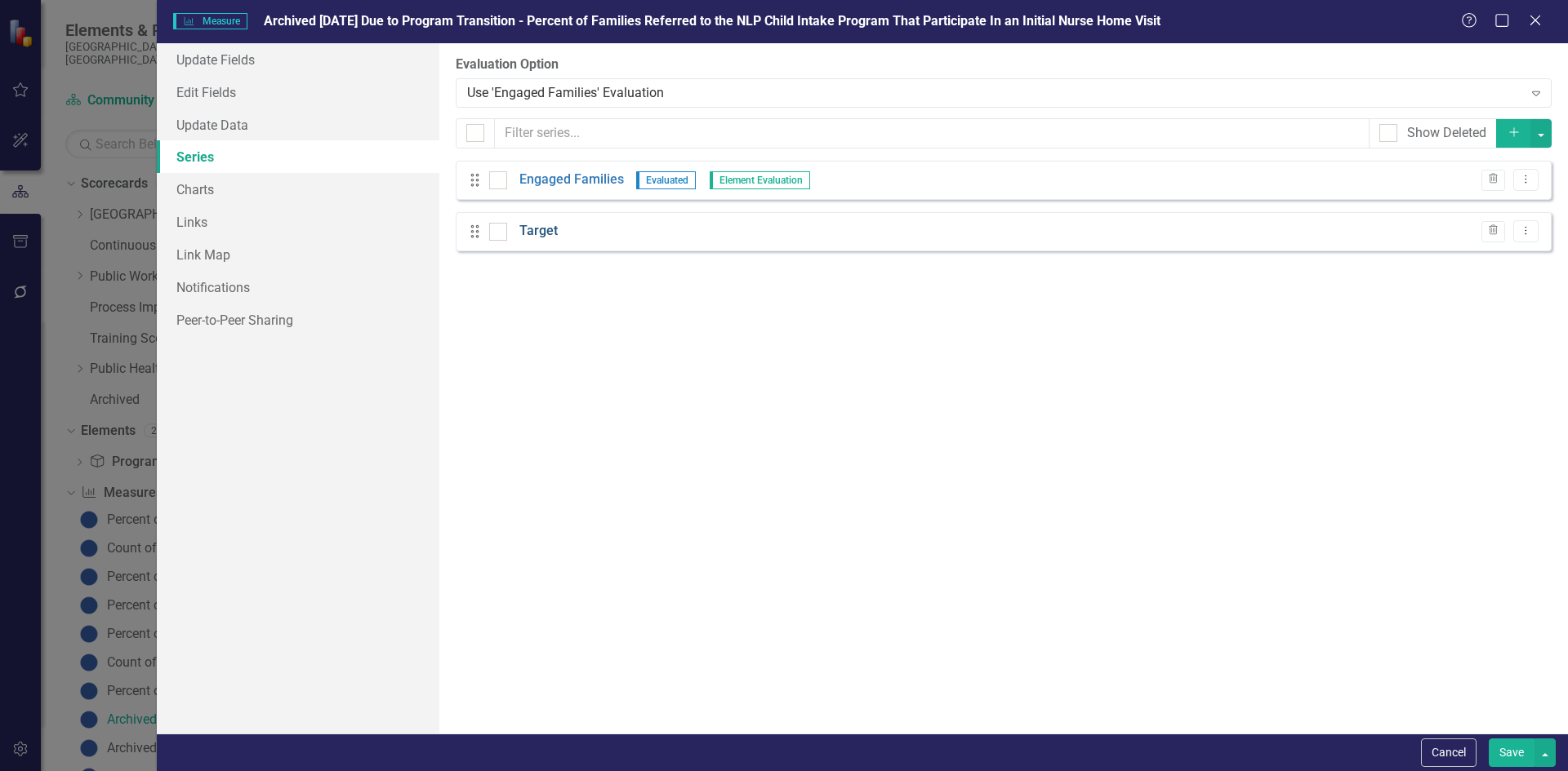
click at [540, 234] on link "Target" at bounding box center [538, 232] width 38 height 19
click at [540, 234] on body "Accessibility Screen-Reader Guide, Feedback, and Issue Reporting | New window E…" at bounding box center [784, 386] width 1568 height 771
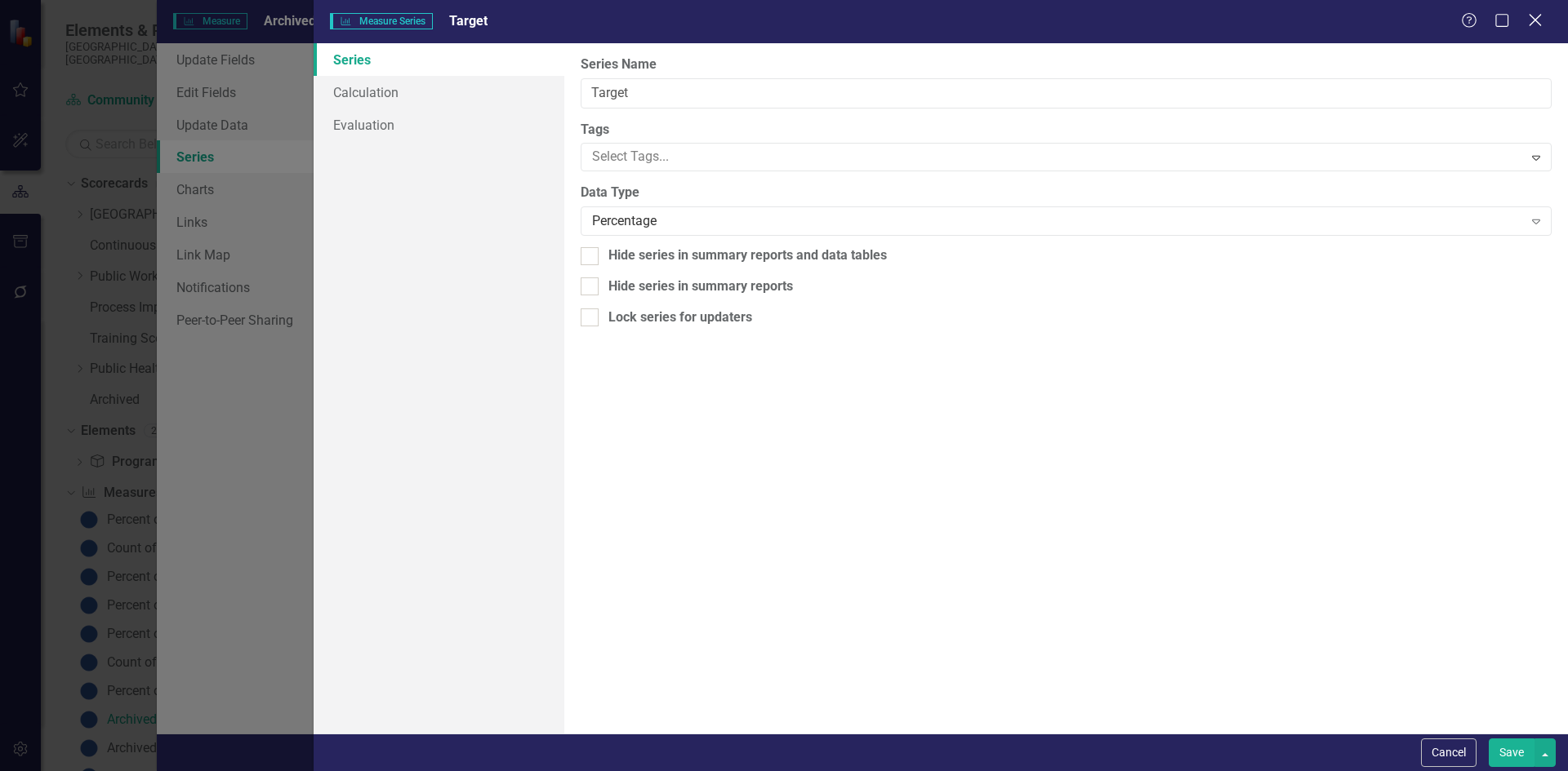
click at [1531, 23] on icon at bounding box center [1534, 20] width 12 height 12
click at [196, 188] on link "Charts" at bounding box center [297, 189] width 282 height 33
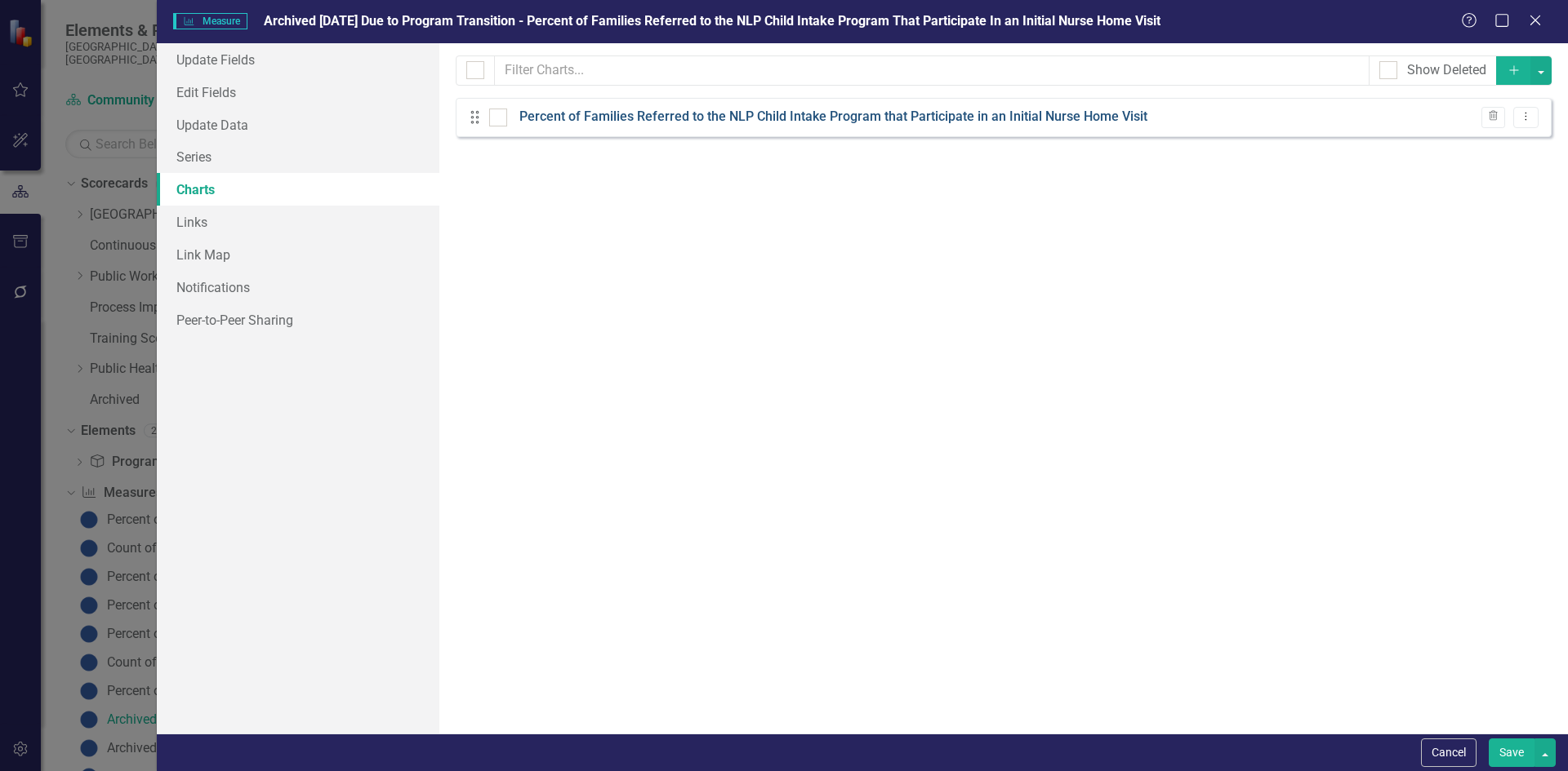
click at [569, 108] on link "Percent of Families Referred to the NLP Child Intake Program that Participate i…" at bounding box center [832, 117] width 628 height 19
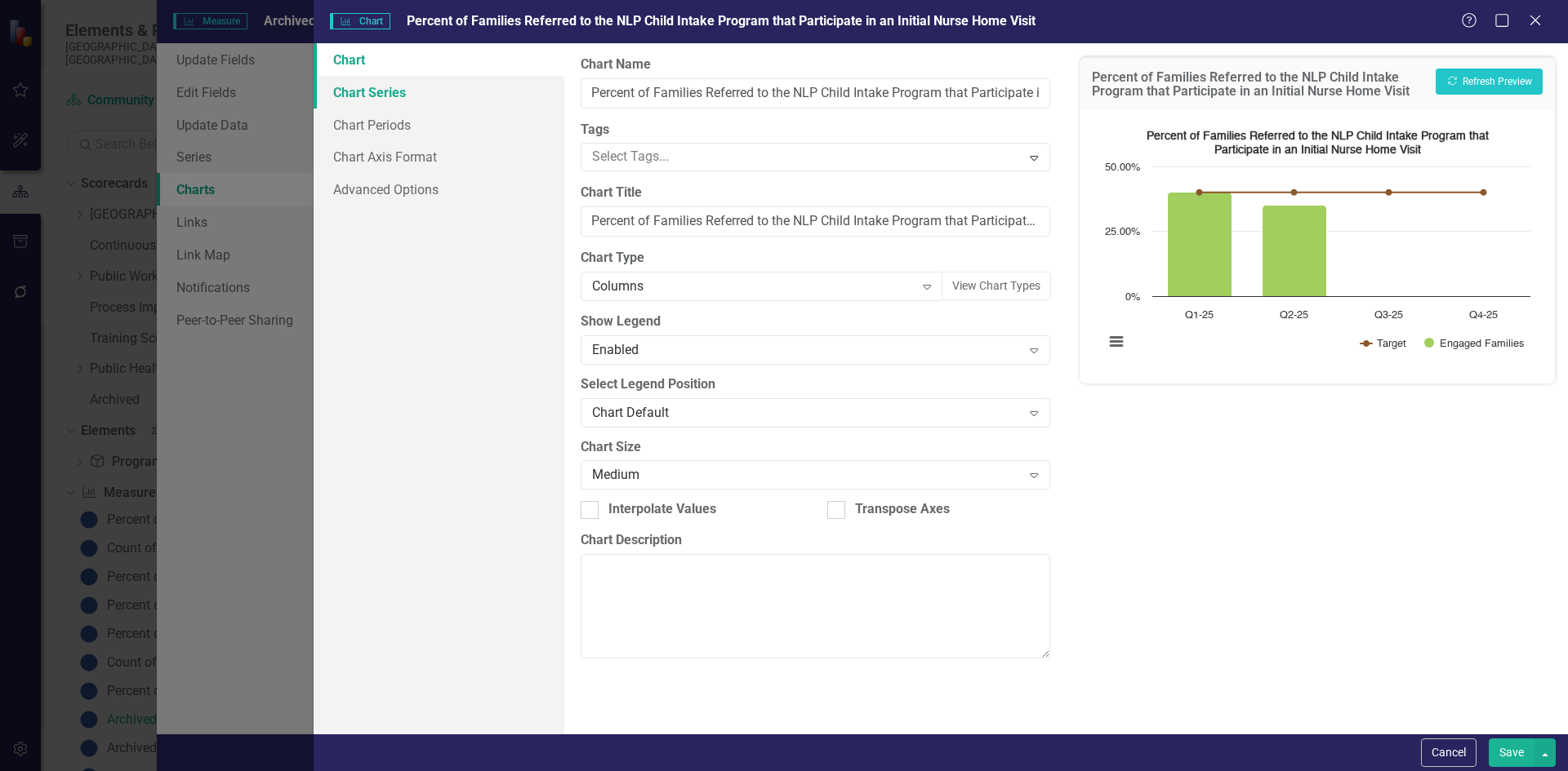
click at [352, 99] on link "Chart Series" at bounding box center [438, 92] width 251 height 33
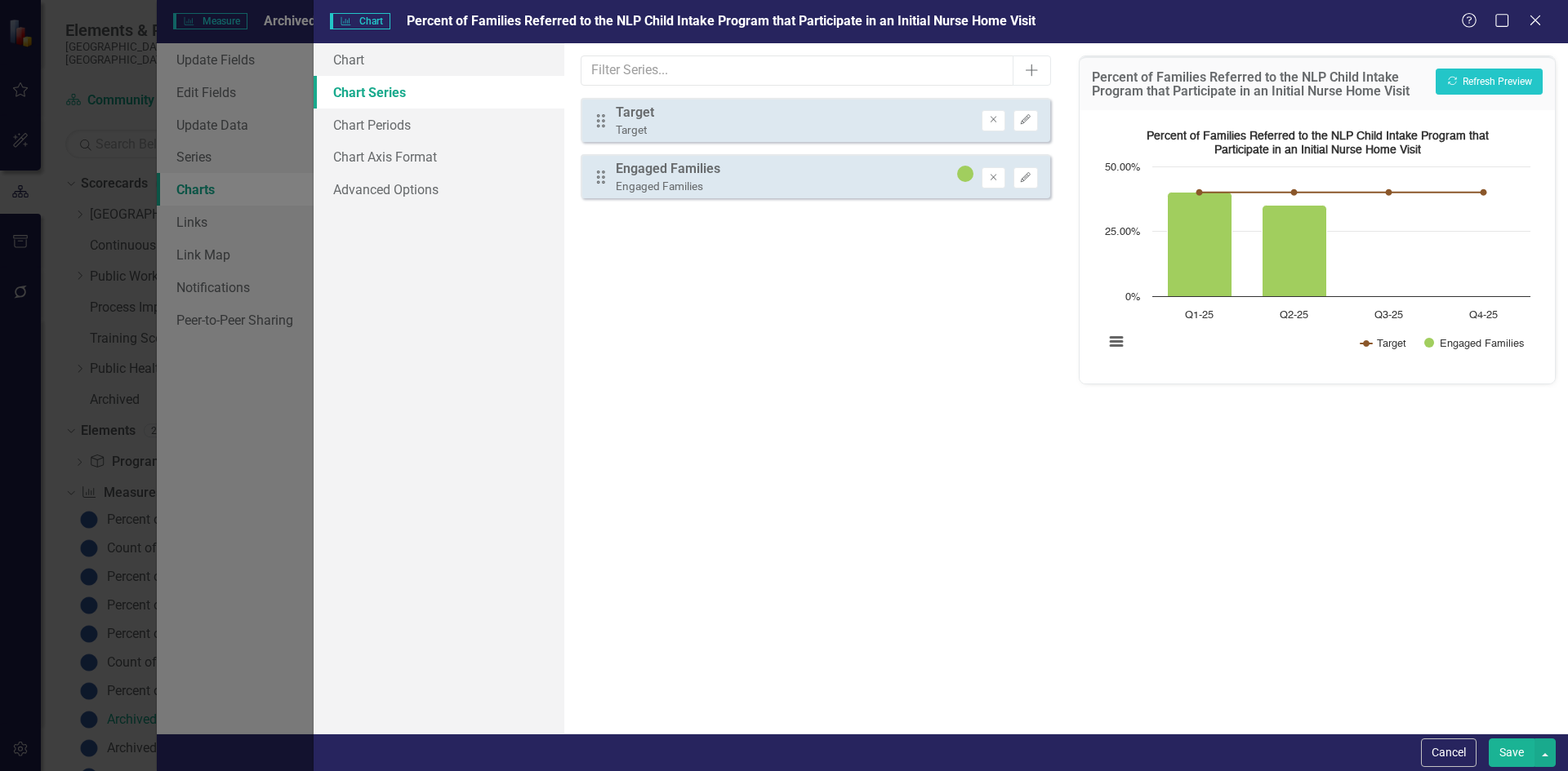
click at [640, 113] on div "Target" at bounding box center [634, 113] width 38 height 19
click at [1028, 128] on button "Edit" at bounding box center [1025, 120] width 23 height 22
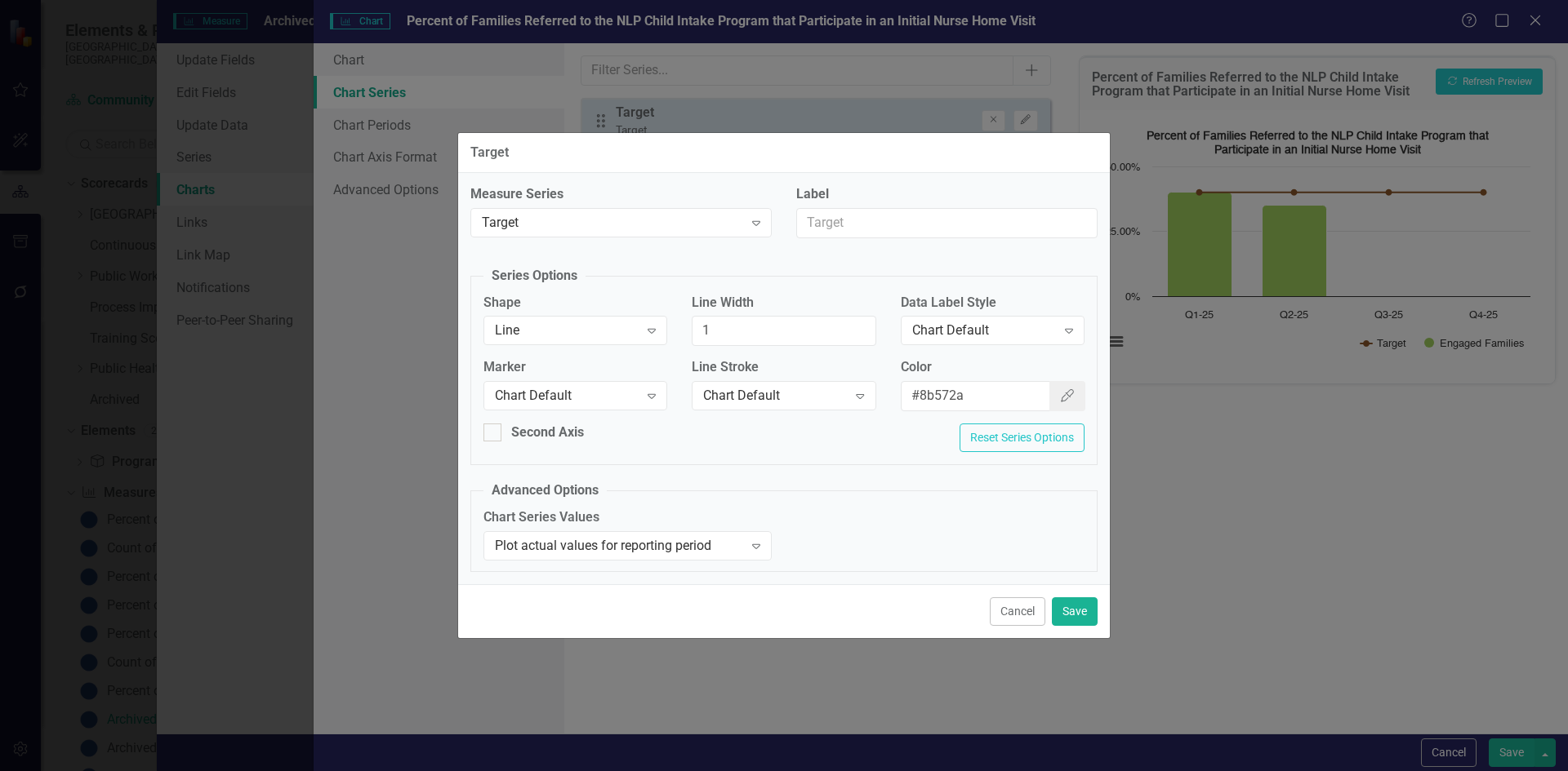
drag, startPoint x: 1015, startPoint y: 611, endPoint x: 1034, endPoint y: 597, distance: 23.6
click at [1015, 611] on button "Cancel" at bounding box center [1017, 612] width 55 height 28
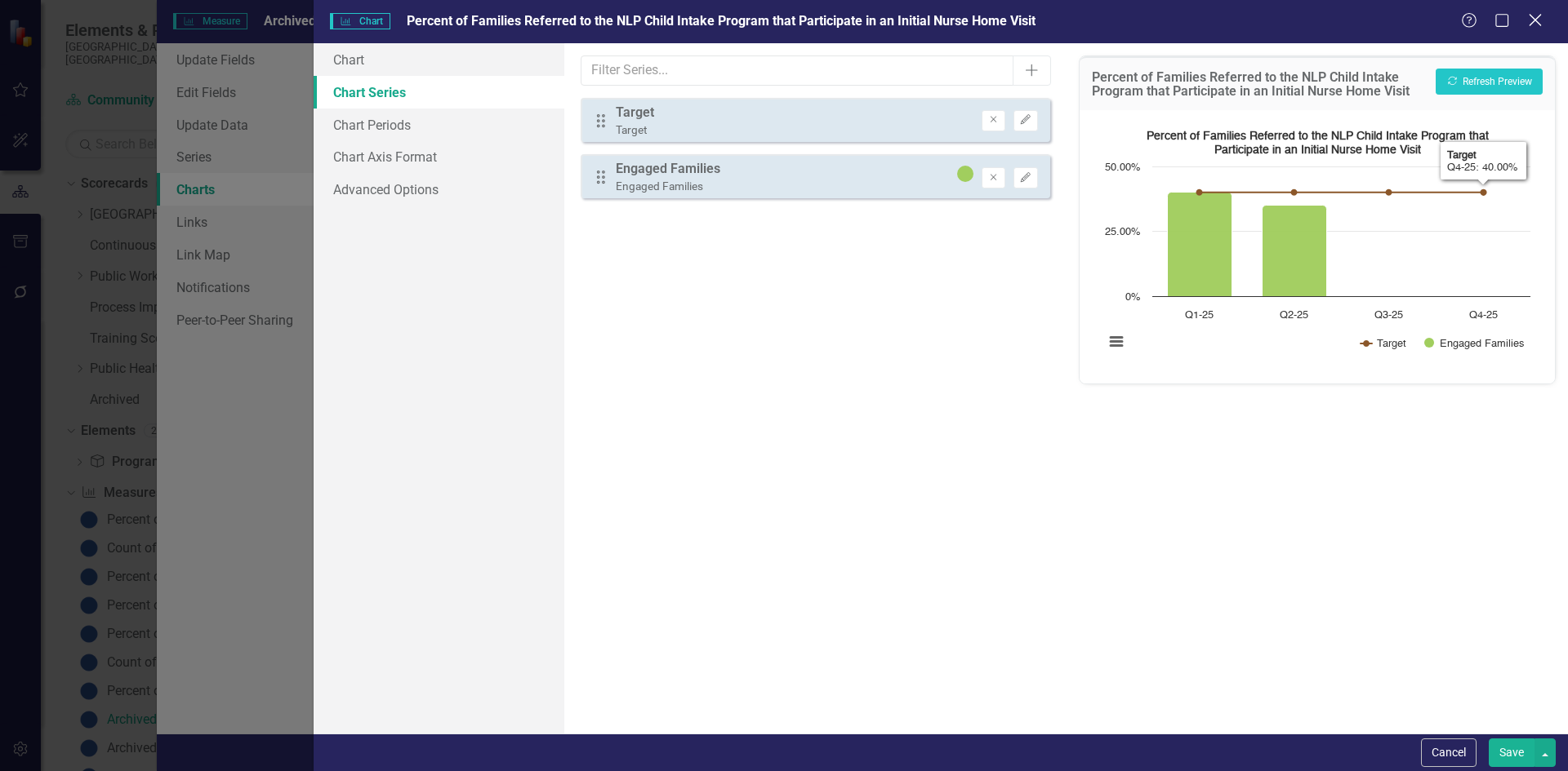
click at [1531, 23] on icon "Close" at bounding box center [1535, 20] width 21 height 16
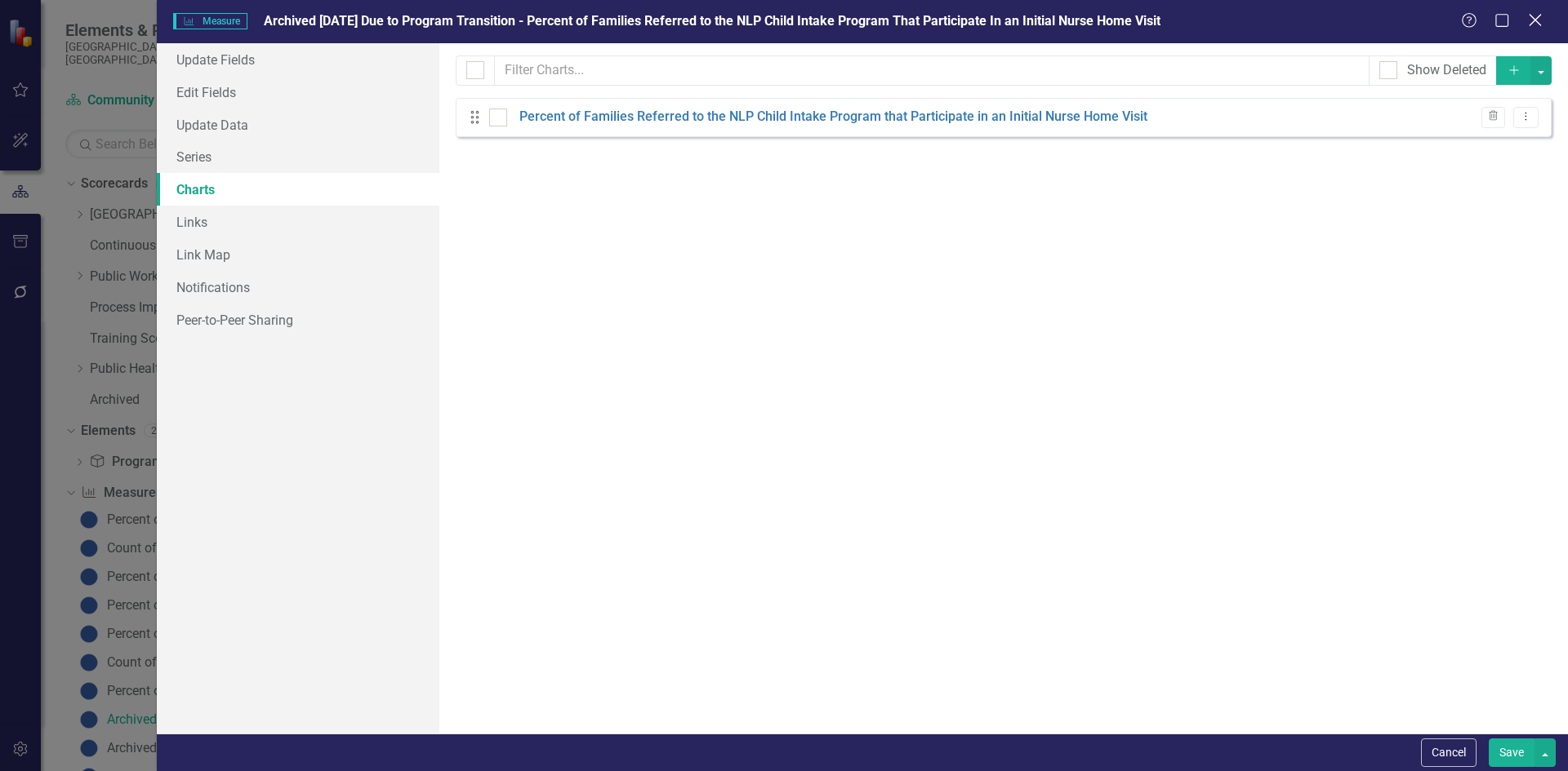
click at [1536, 20] on icon at bounding box center [1534, 20] width 12 height 12
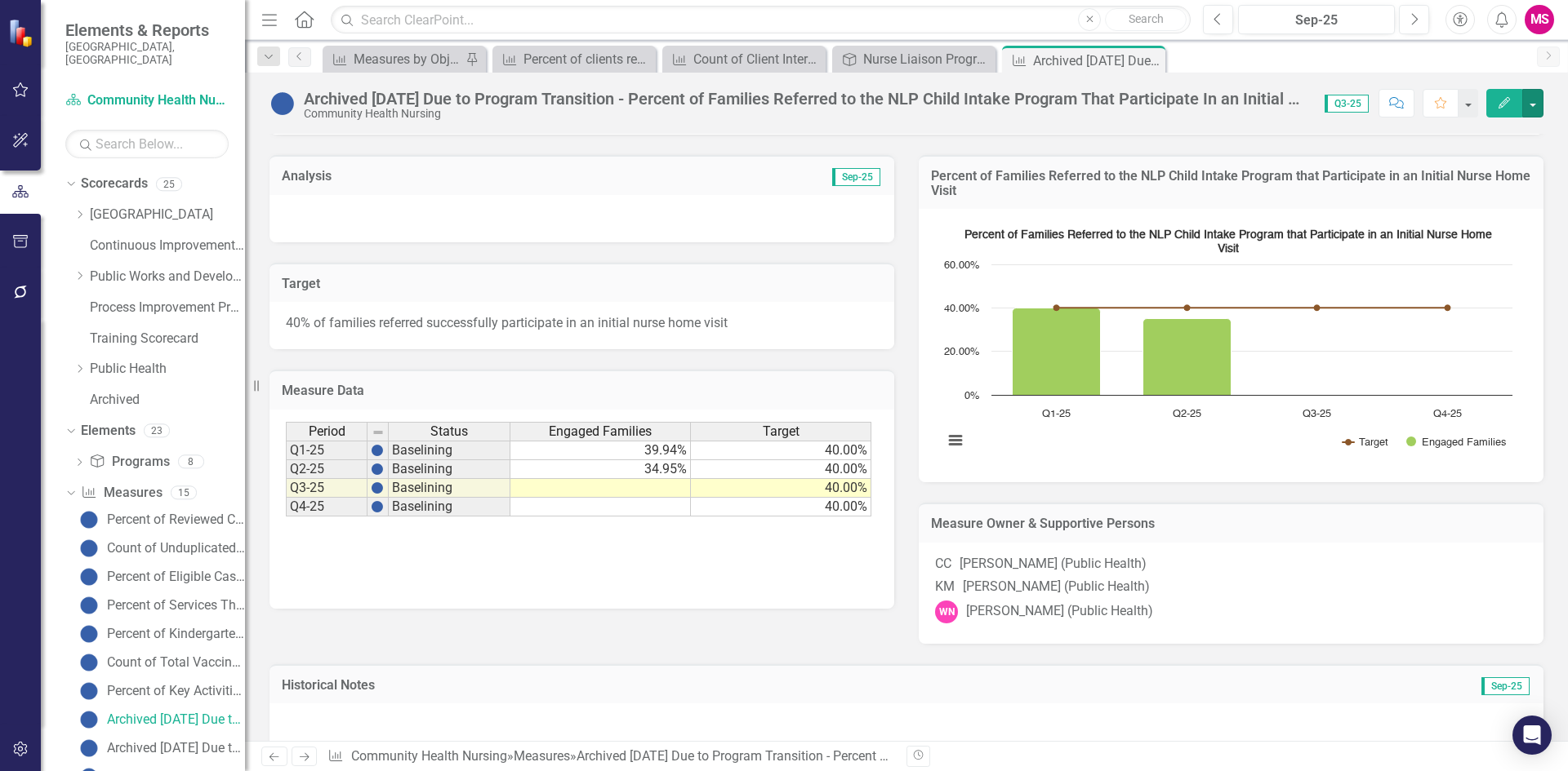
scroll to position [322, 0]
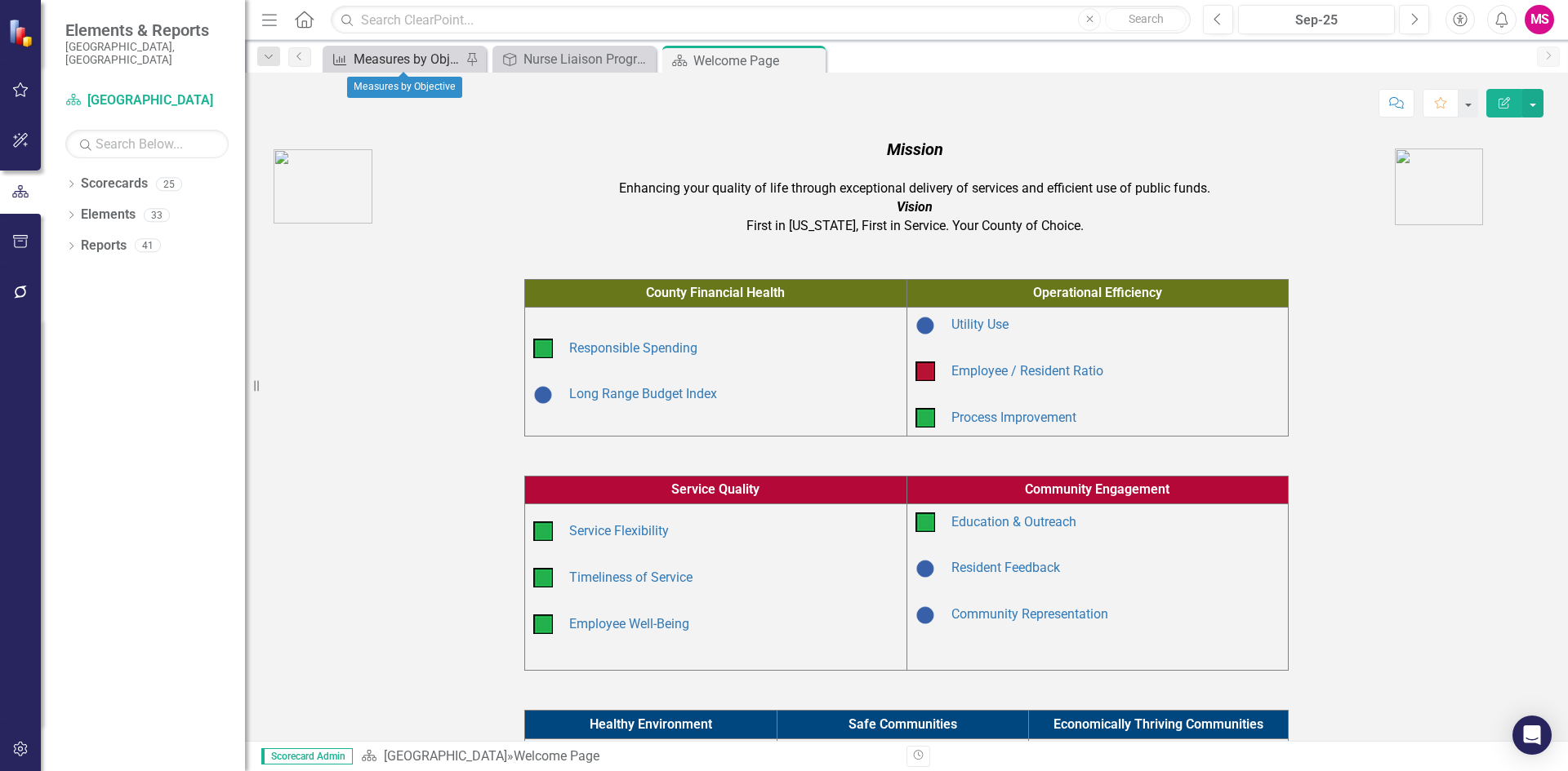
click at [424, 60] on div "Measures by Objective" at bounding box center [407, 59] width 108 height 21
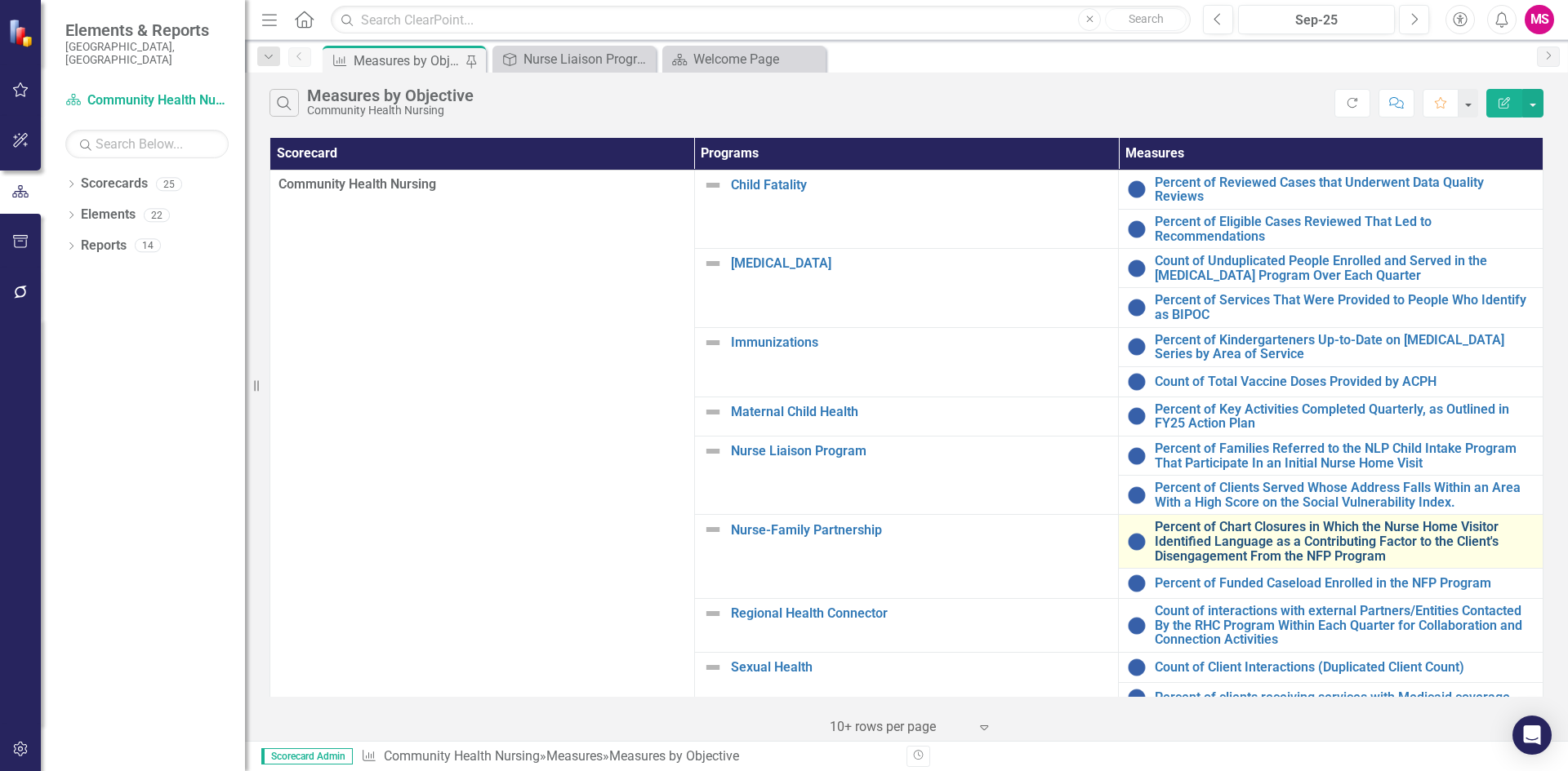
click at [1292, 550] on link "Percent of Chart Closures in Which the Nurse Home Visitor Identified Language a…" at bounding box center [1344, 541] width 380 height 43
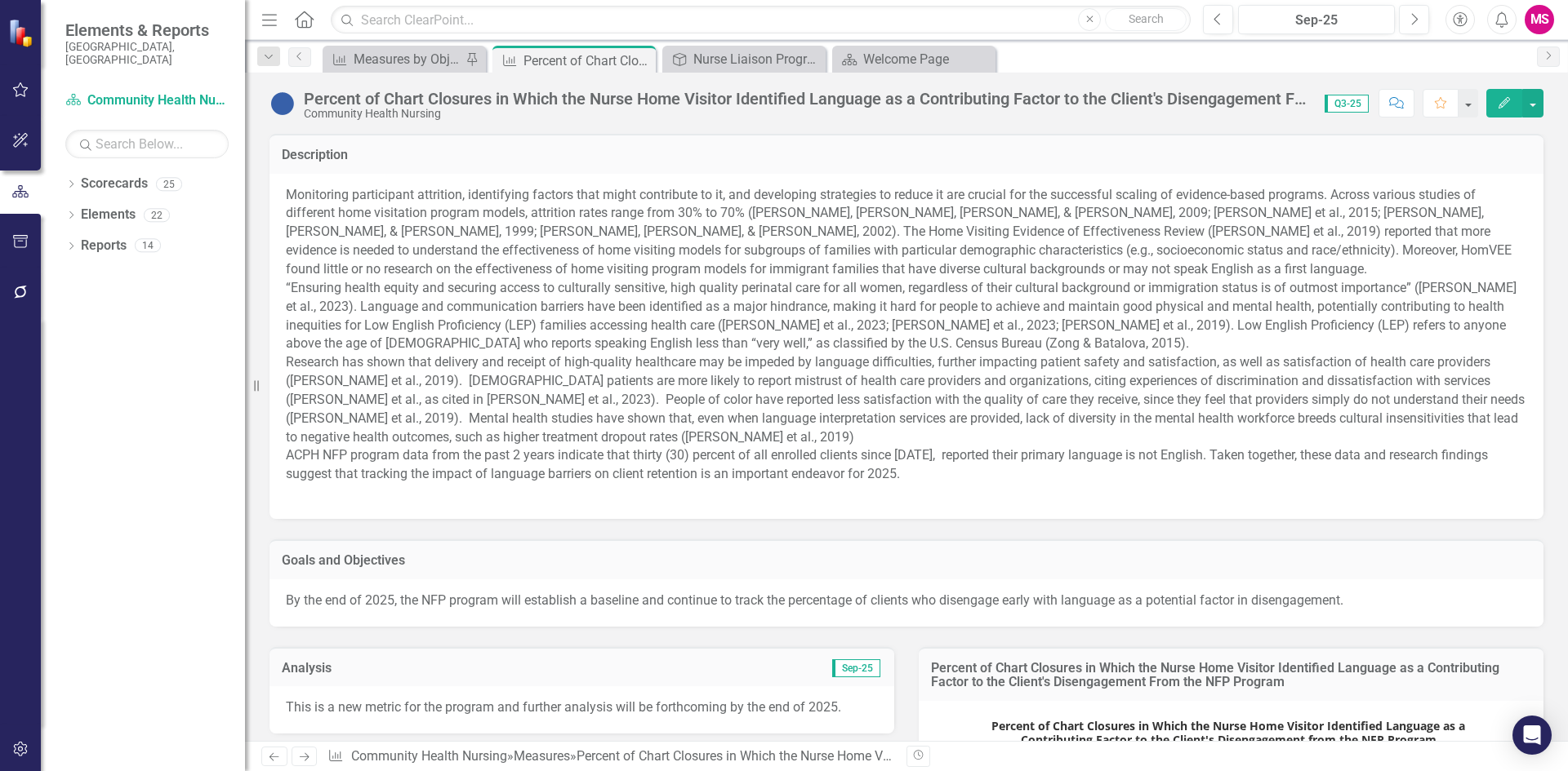
click at [349, 104] on div "Percent of Chart Closures in Which the Nurse Home Visitor Identified Language a…" at bounding box center [806, 98] width 1004 height 18
click at [1210, 87] on div "Percent of Chart Closures in Which the Nurse Home Visitor Identified Language a…" at bounding box center [906, 97] width 1323 height 49
click at [1149, 106] on div "Percent of Chart Closures in Which the Nurse Home Visitor Identified Language a…" at bounding box center [806, 98] width 1004 height 18
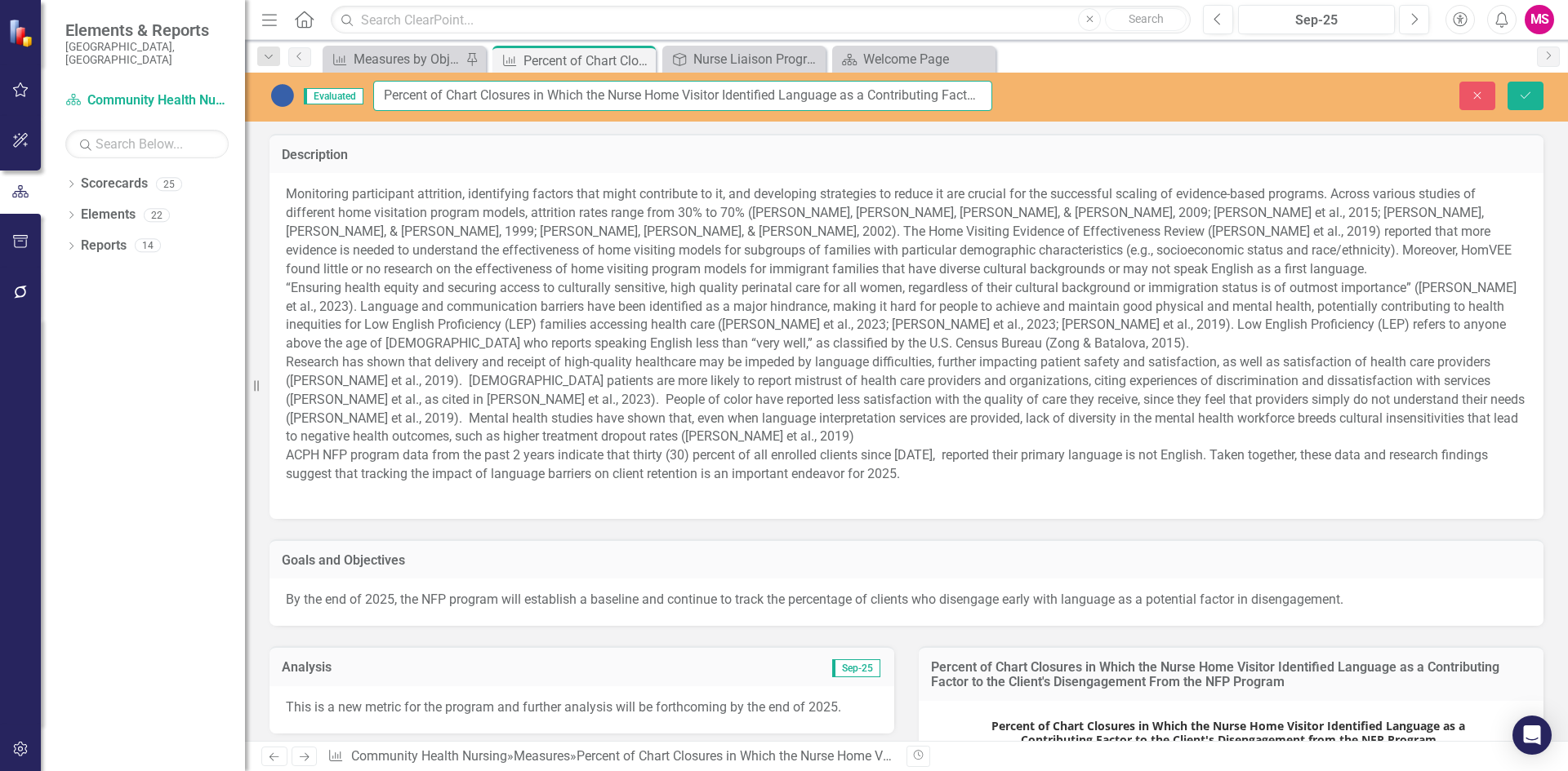
click at [387, 97] on input "Percent of Chart Closures in Which the Nurse Home Visitor Identified Language a…" at bounding box center [683, 96] width 619 height 30
drag, startPoint x: 645, startPoint y: 97, endPoint x: 364, endPoint y: 105, distance: 281.1
click at [364, 105] on div "Evaluated Archived 10.01.25 Due to Program Transition Percent of Chart Closures…" at bounding box center [631, 96] width 723 height 30
click at [646, 102] on input "Archived 10.01.25 Due to Program Transition Percent of Chart Closures in Which …" at bounding box center [683, 96] width 619 height 30
drag, startPoint x: 641, startPoint y: 96, endPoint x: 321, endPoint y: 97, distance: 320.0
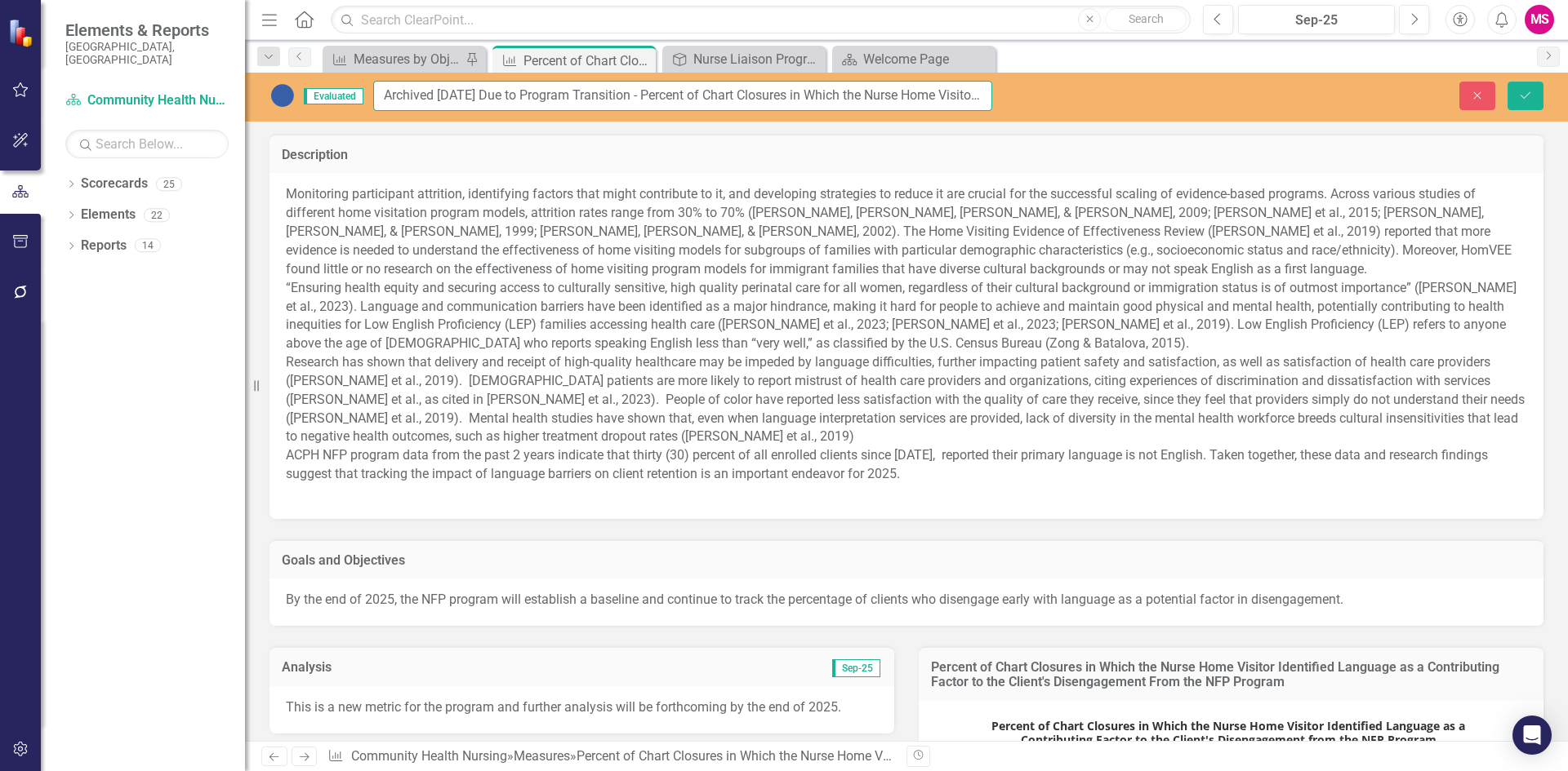
click at [321, 97] on div "Evaluated Archived 10.01.25 Due to Program Transition - Percent of Chart Closur…" at bounding box center [631, 96] width 723 height 30
type input "Archived 10.01.25 Due to Program Transition - Percent of Chart Closures in Whic…"
click at [1506, 94] on div "Close Save" at bounding box center [1291, 96] width 526 height 28
click at [1527, 100] on icon "Save" at bounding box center [1526, 96] width 15 height 11
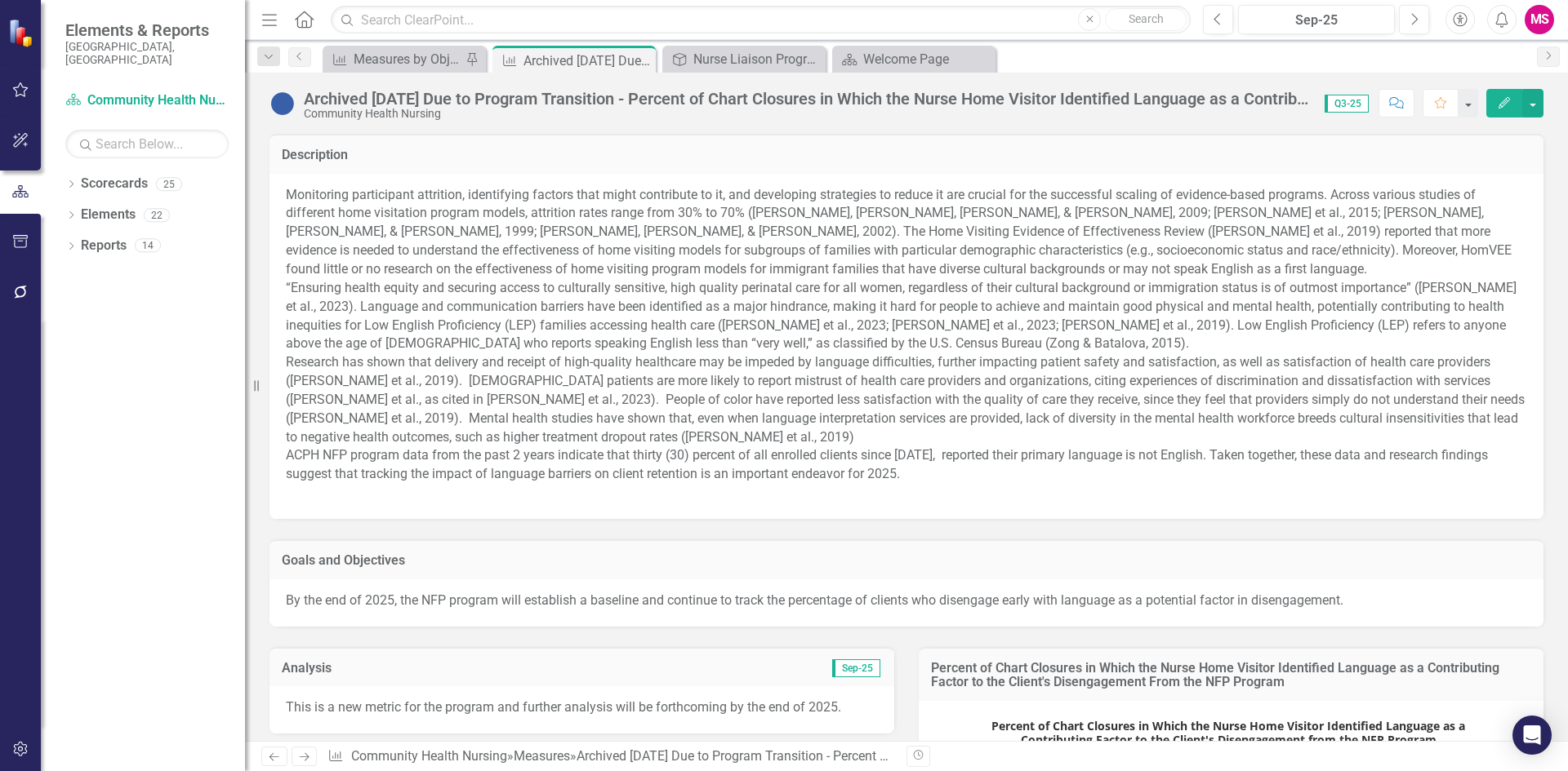
click at [402, 41] on div "Dropdown Search Measure Measures by Objective Pin Measure Archived 10.01.25 Due…" at bounding box center [906, 56] width 1323 height 33
click at [408, 68] on div "Measures by Objective" at bounding box center [407, 59] width 108 height 21
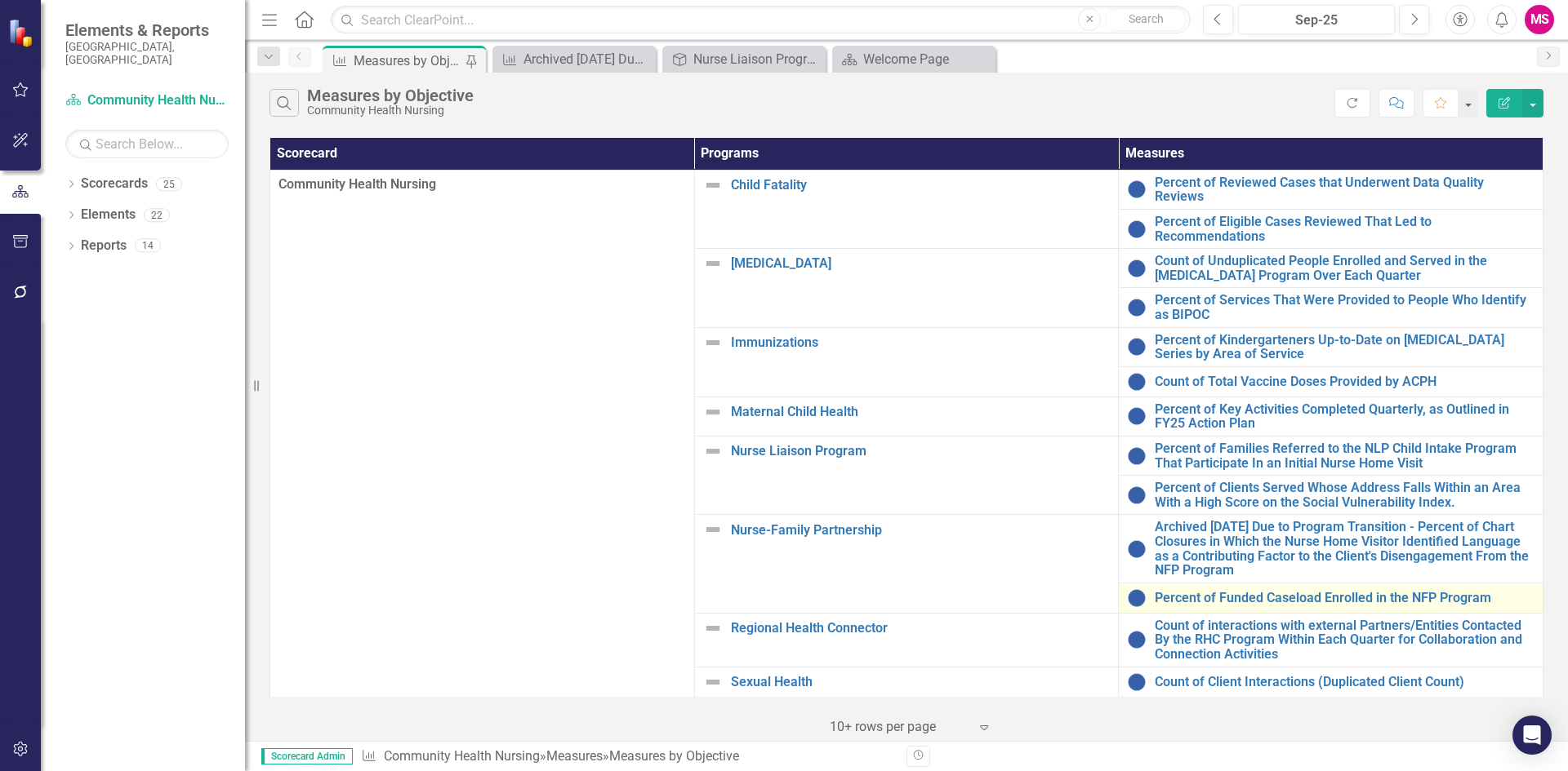
scroll to position [34, 0]
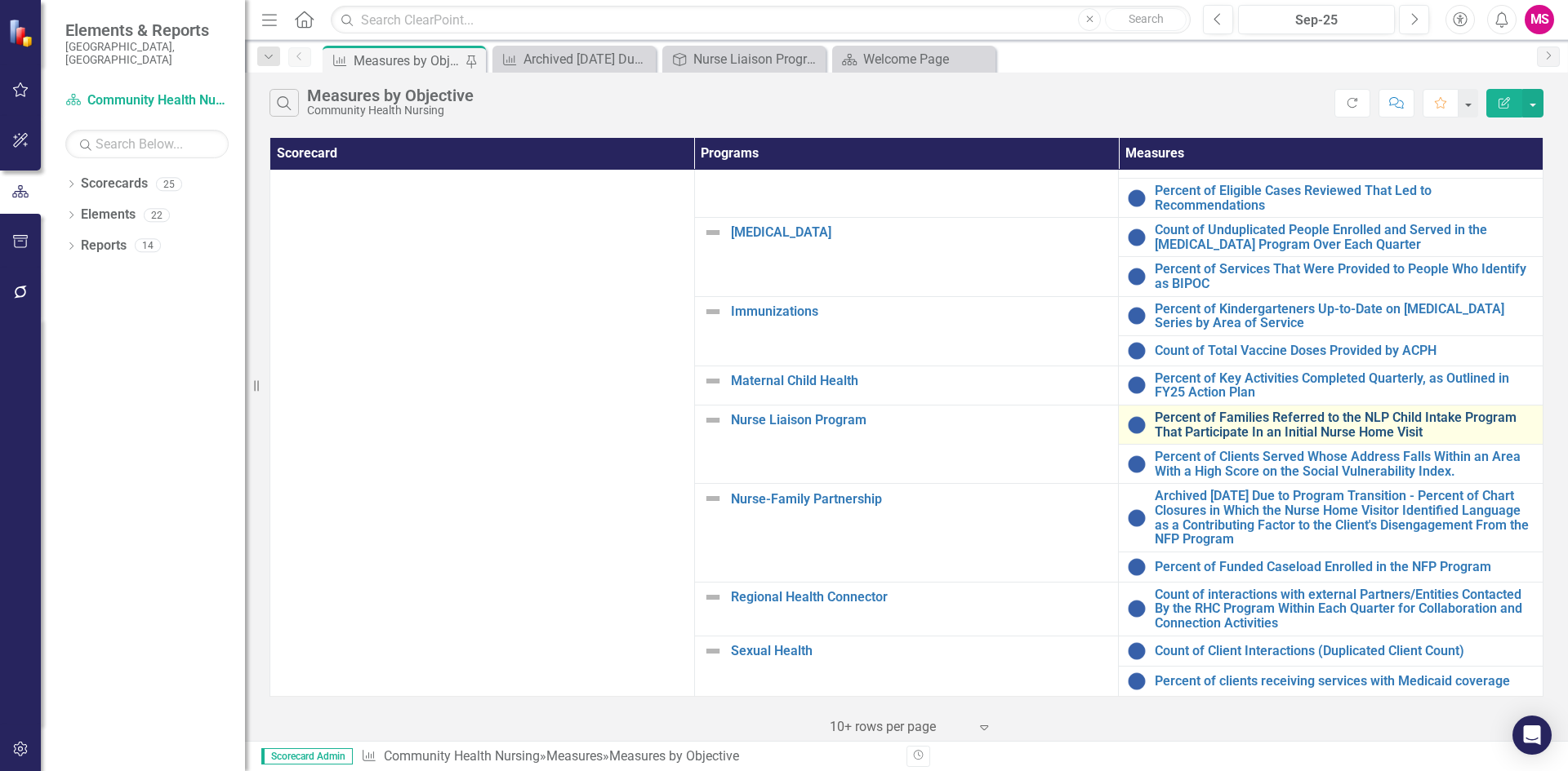
click at [1191, 411] on link "Percent of Families Referred to the NLP Child Intake Program That Participate I…" at bounding box center [1344, 425] width 380 height 28
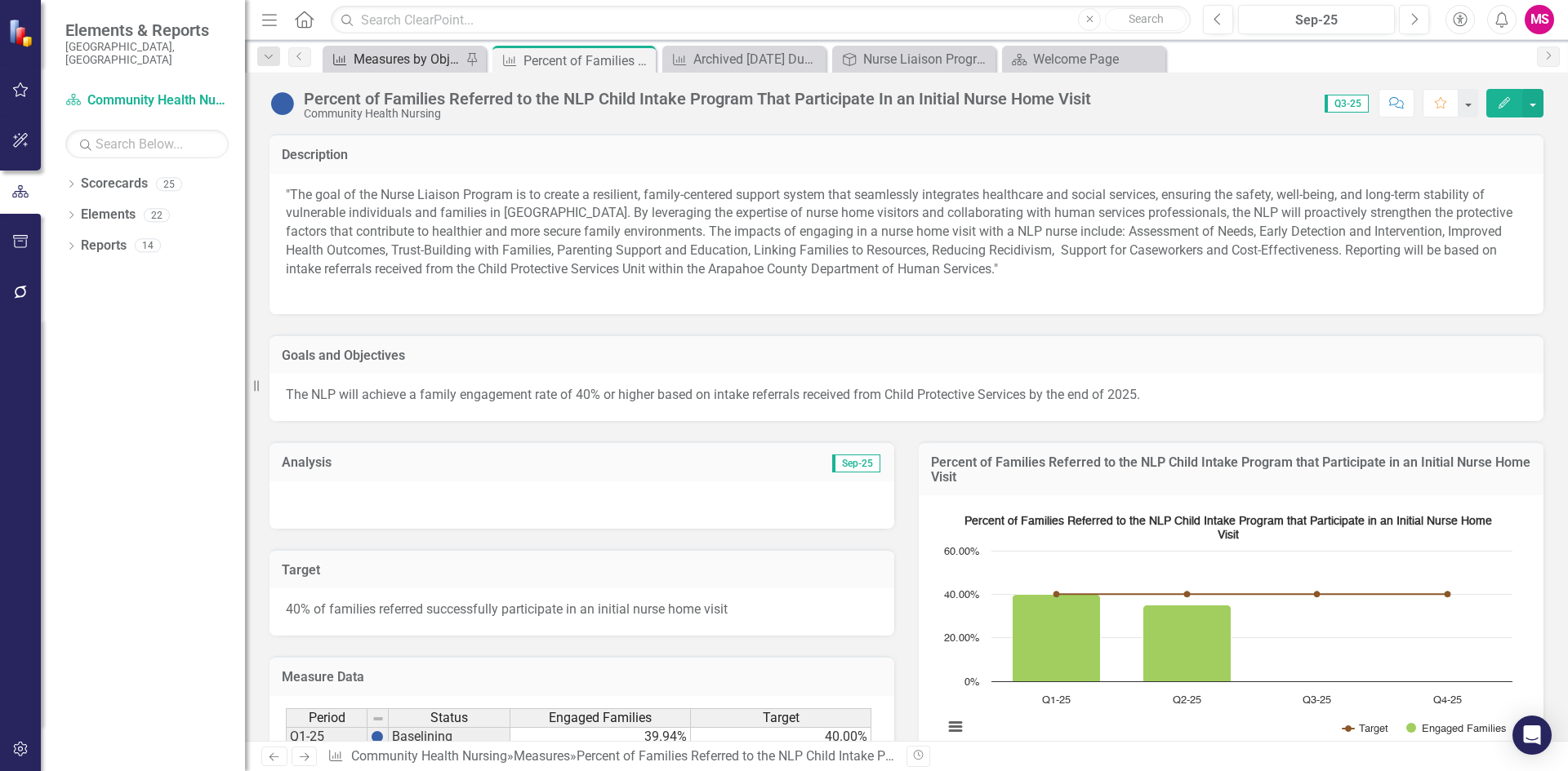
click at [387, 65] on div "Measures by Objective" at bounding box center [407, 59] width 108 height 21
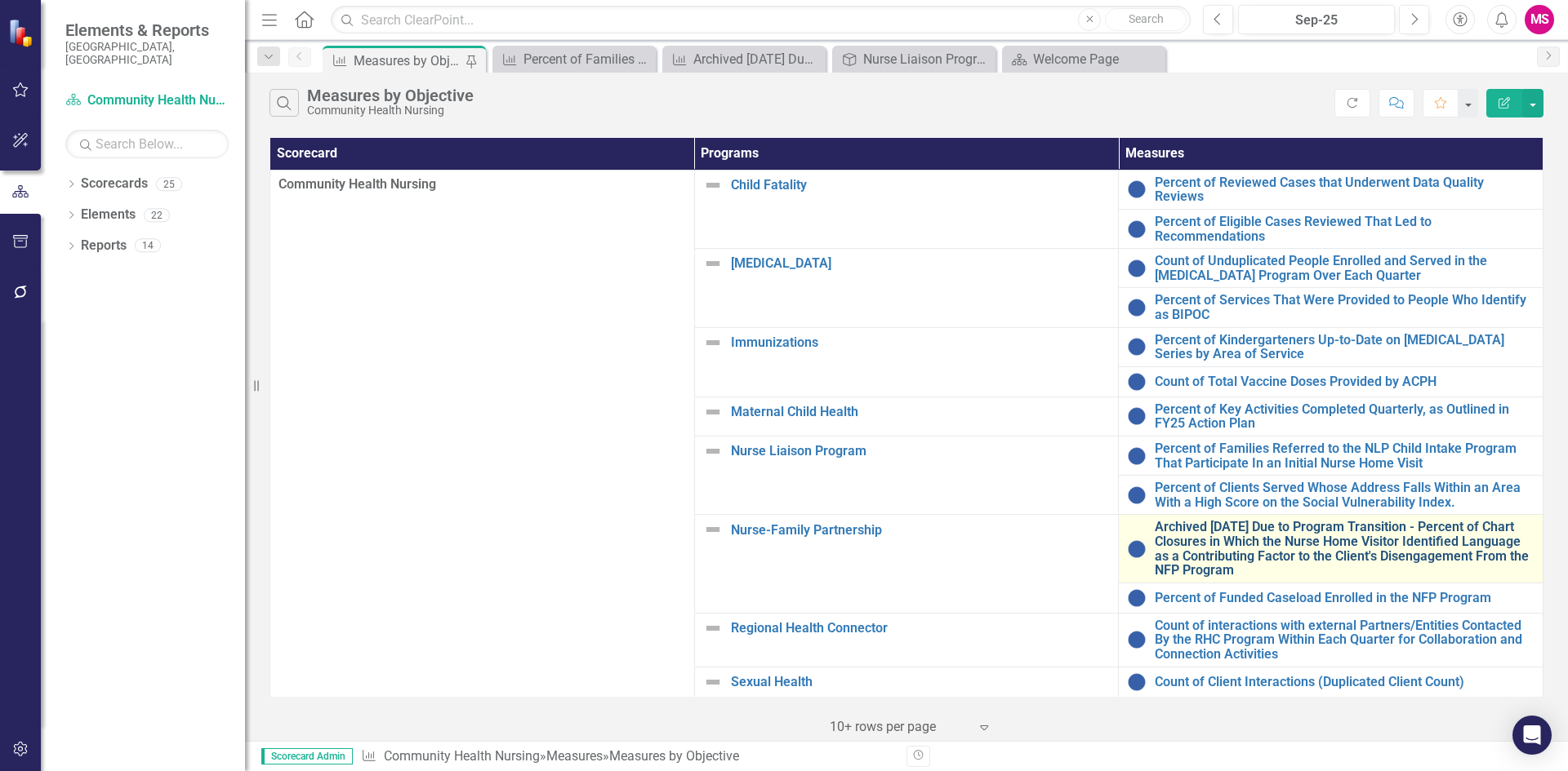
click at [1201, 537] on link "Archived 10.01.25 Due to Program Transition - Percent of Chart Closures in Whic…" at bounding box center [1344, 548] width 380 height 57
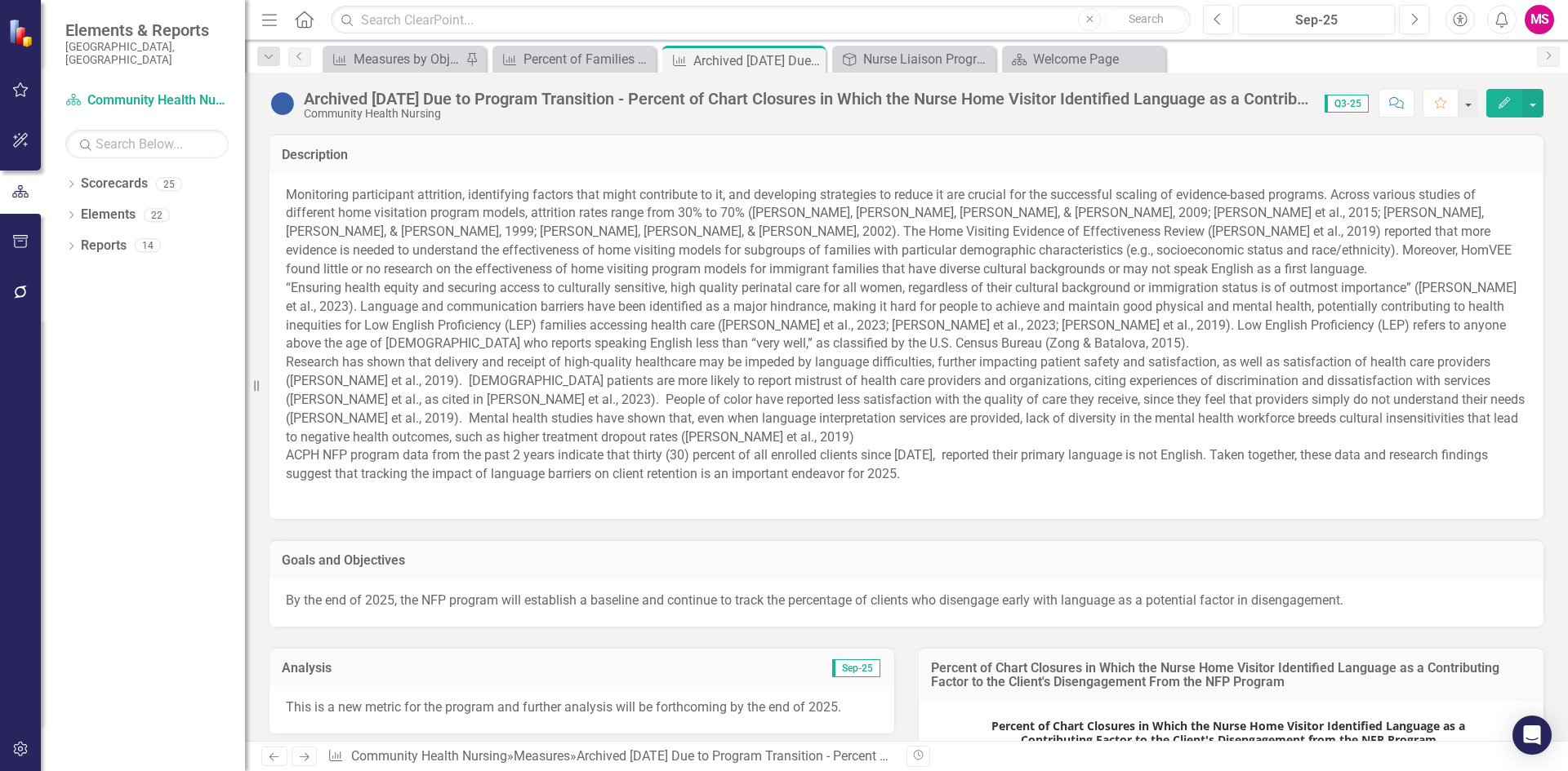
click at [887, 110] on div "Community Health Nursing" at bounding box center [806, 113] width 1004 height 12
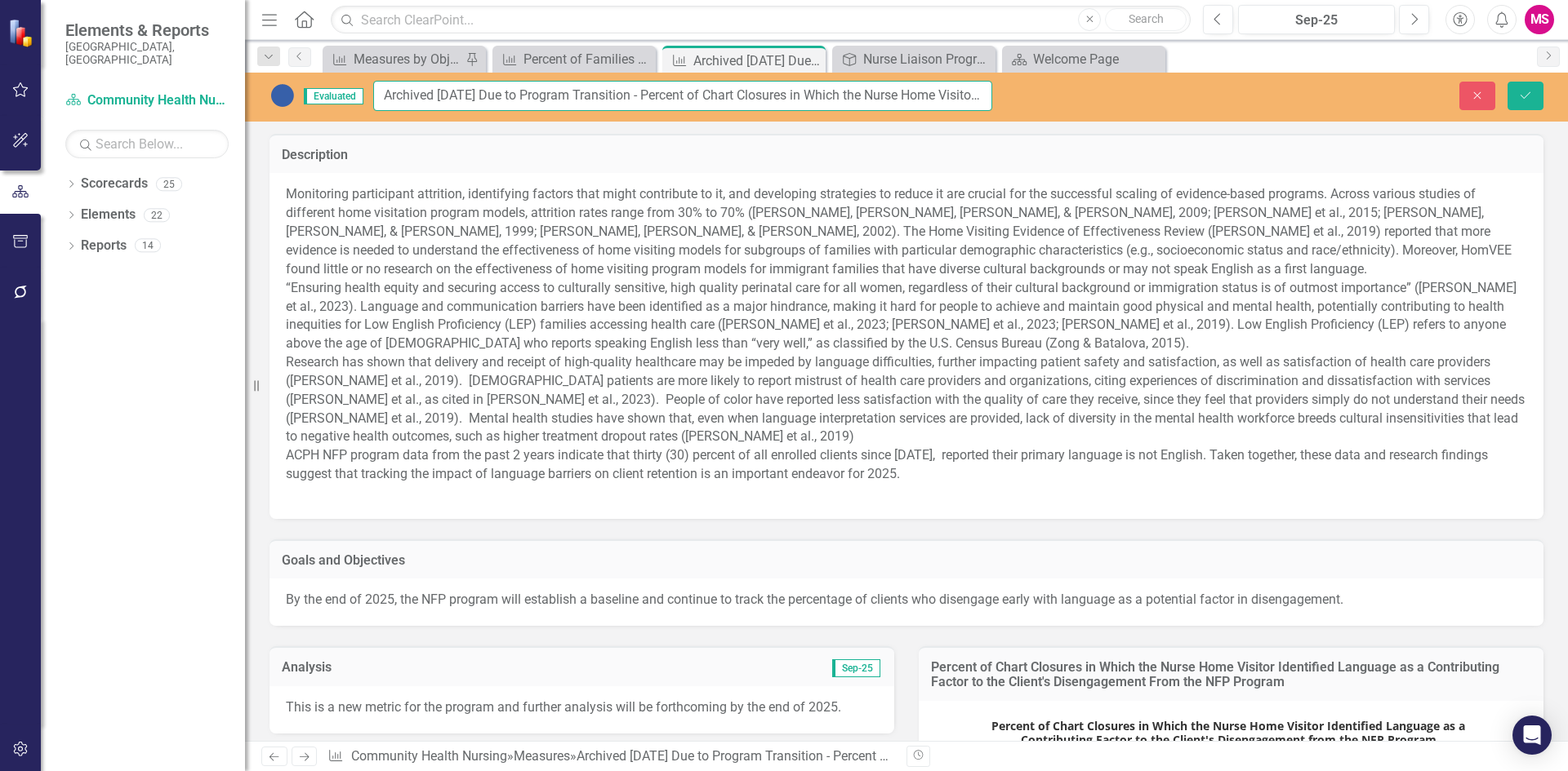
drag, startPoint x: 652, startPoint y: 102, endPoint x: 349, endPoint y: 90, distance: 303.2
click at [349, 90] on div "Evaluated Archived 10.01.25 Due to Program Transition - Percent of Chart Closur…" at bounding box center [631, 96] width 723 height 30
type input "Percent of Chart Closures in Which the Nurse Home Visitor Identified Language a…"
click at [1530, 91] on icon "Save" at bounding box center [1526, 96] width 15 height 11
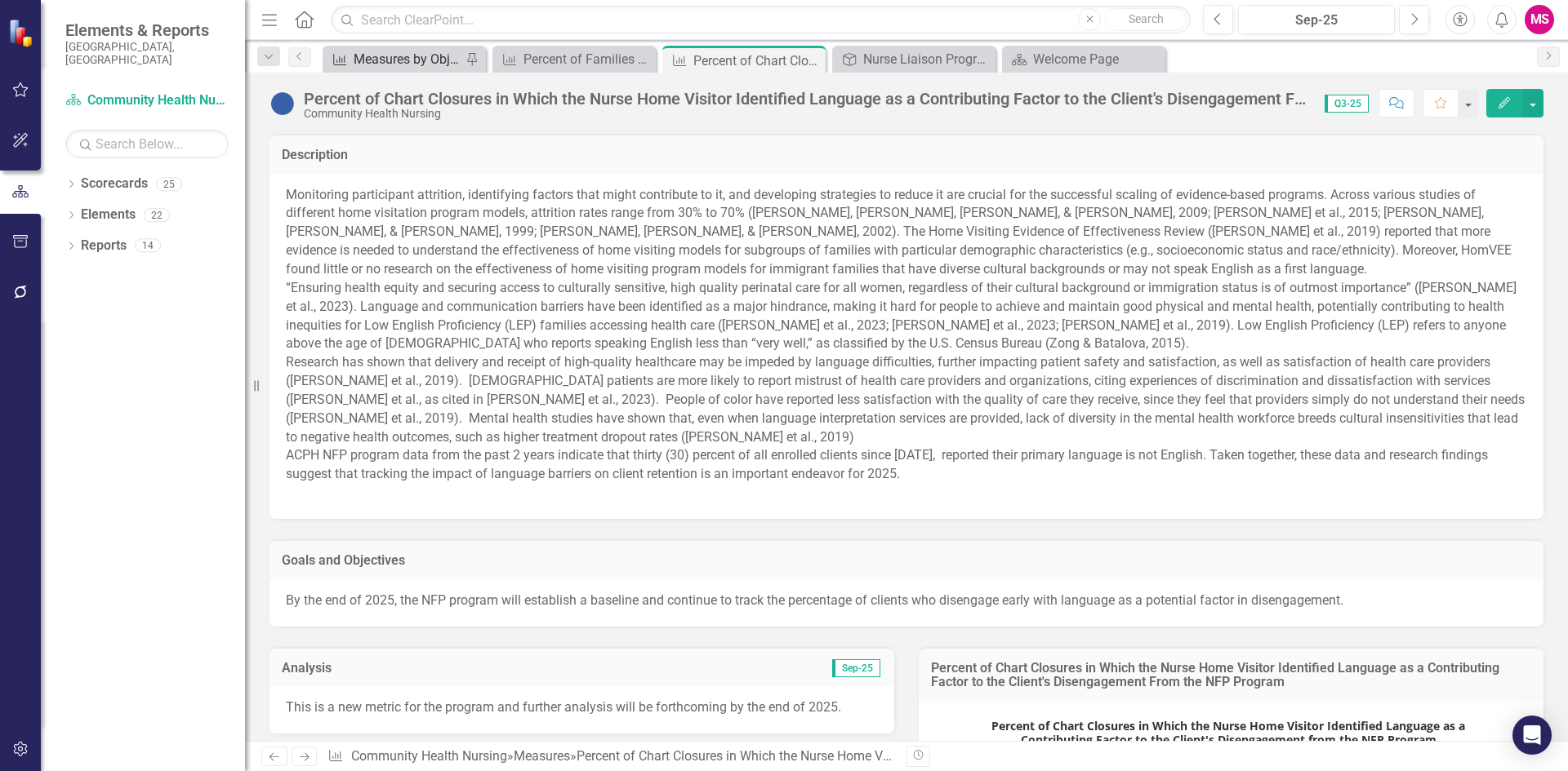
click at [394, 58] on div "Measures by Objective" at bounding box center [407, 59] width 108 height 21
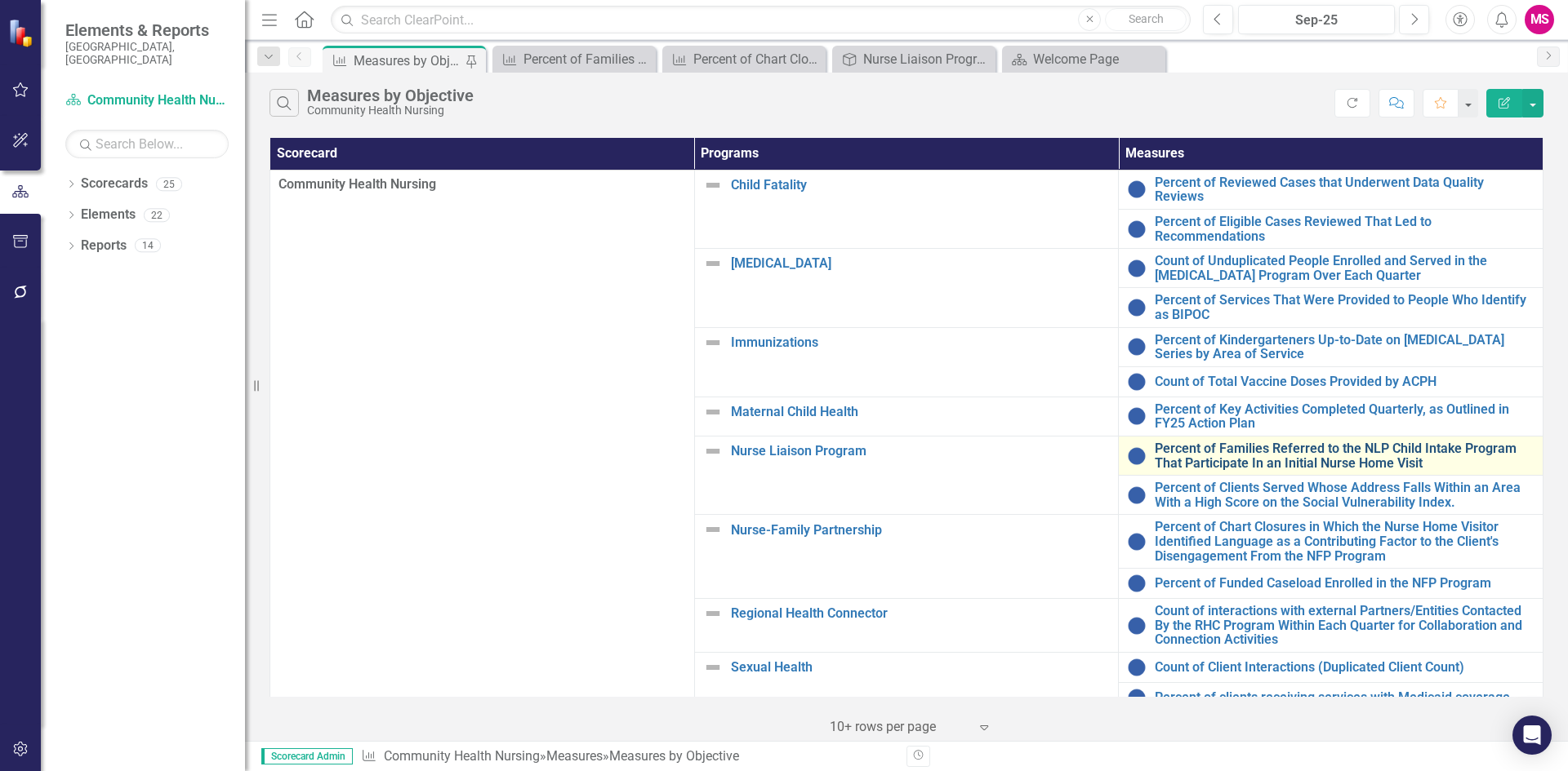
click at [1260, 442] on link "Percent of Families Referred to the NLP Child Intake Program That Participate I…" at bounding box center [1344, 456] width 380 height 28
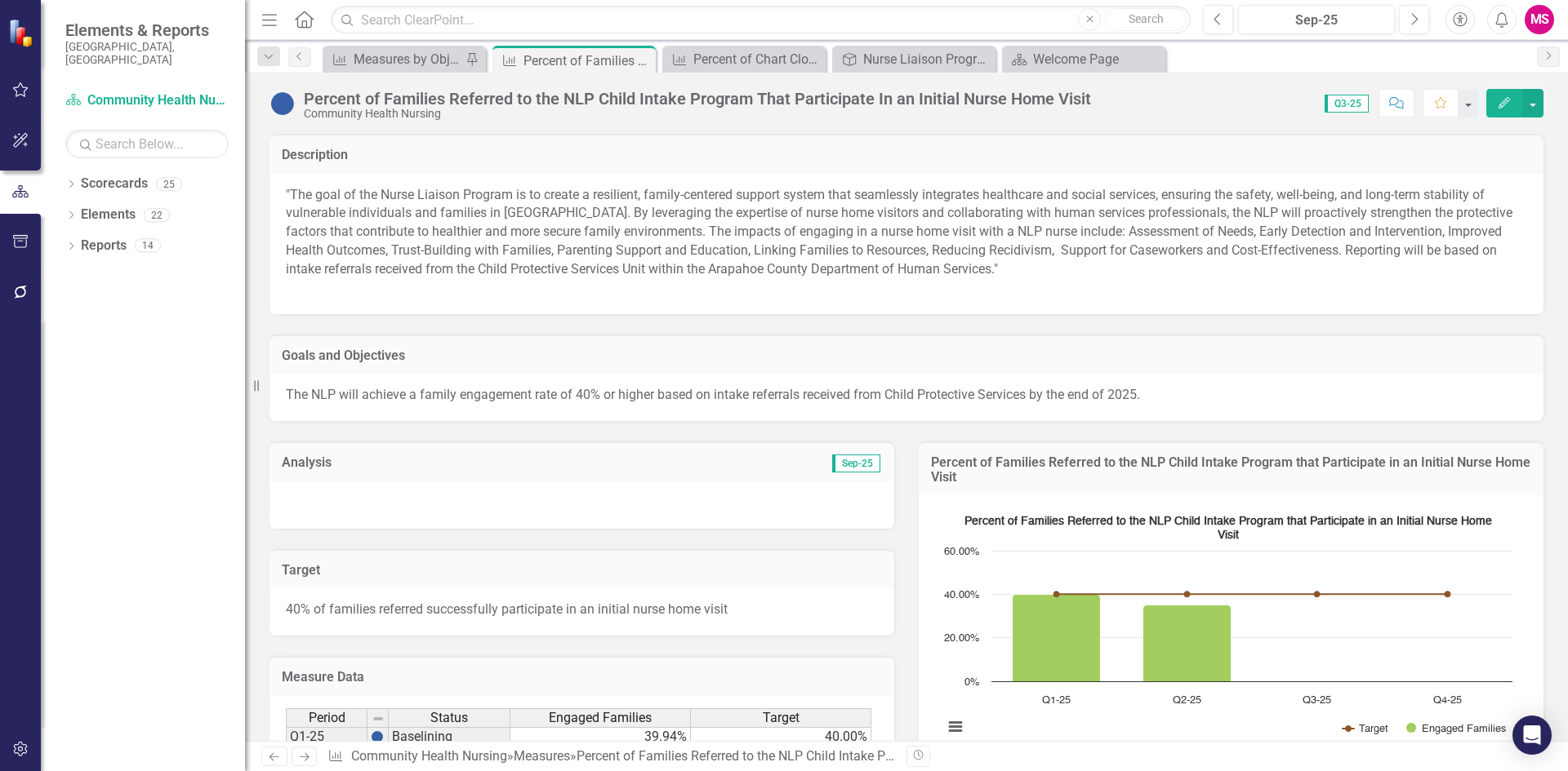
click at [856, 87] on div "Percent of Families Referred to the NLP Child Intake Program That Participate I…" at bounding box center [906, 97] width 1323 height 49
click at [823, 110] on div "Community Health Nursing" at bounding box center [697, 113] width 787 height 12
click at [823, 105] on div "Percent of Families Referred to the NLP Child Intake Program That Participate I…" at bounding box center [697, 98] width 787 height 18
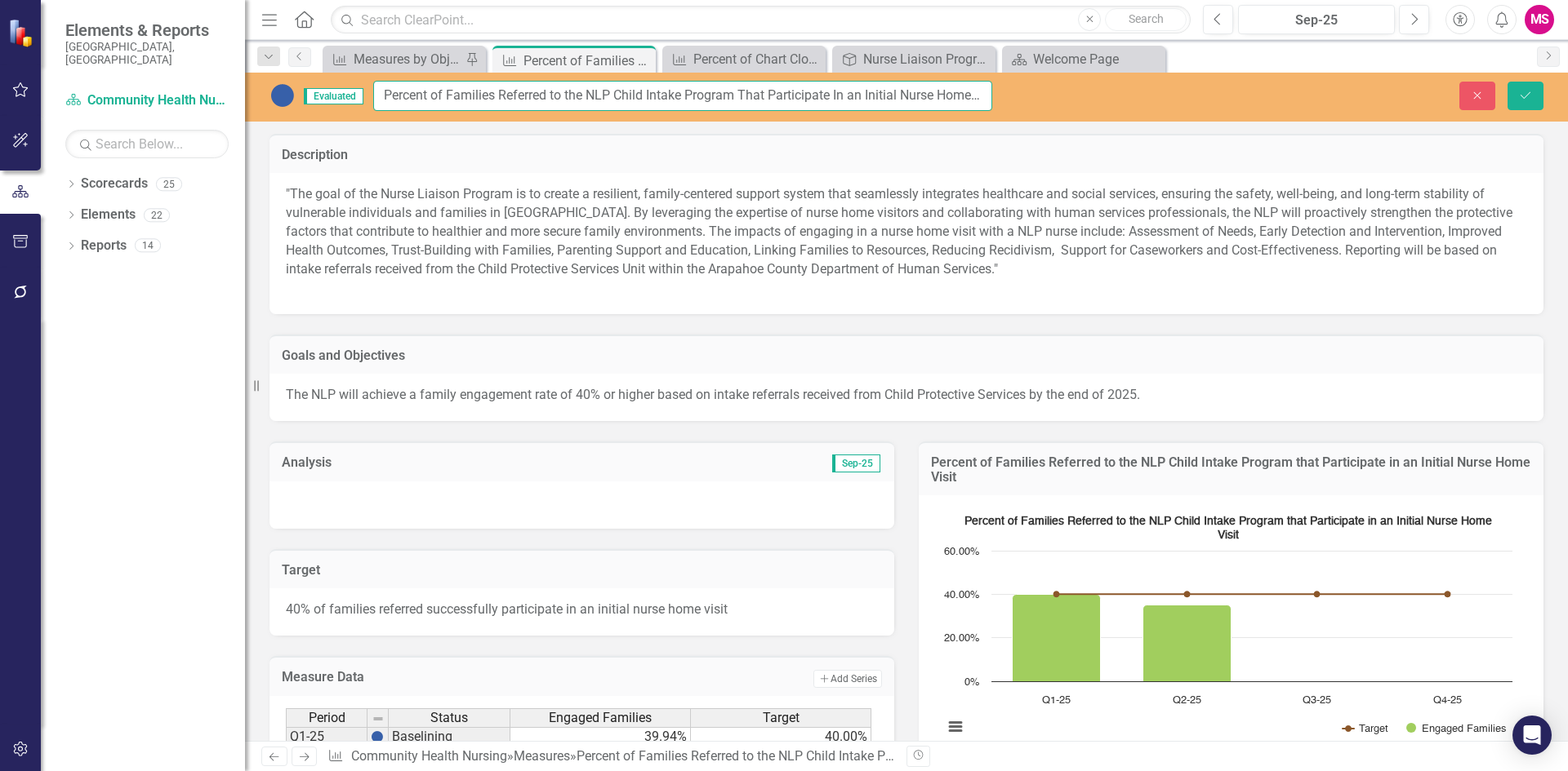
click at [382, 94] on input "Percent of Families Referred to the NLP Child Intake Program That Participate I…" at bounding box center [683, 96] width 619 height 30
paste input "Archived 10.01.25 Due to Program Transition"
type input "Archived [DATE] Due to Program Transition - Percent of Families Referred to the…"
click at [1536, 94] on button "Save" at bounding box center [1525, 96] width 36 height 28
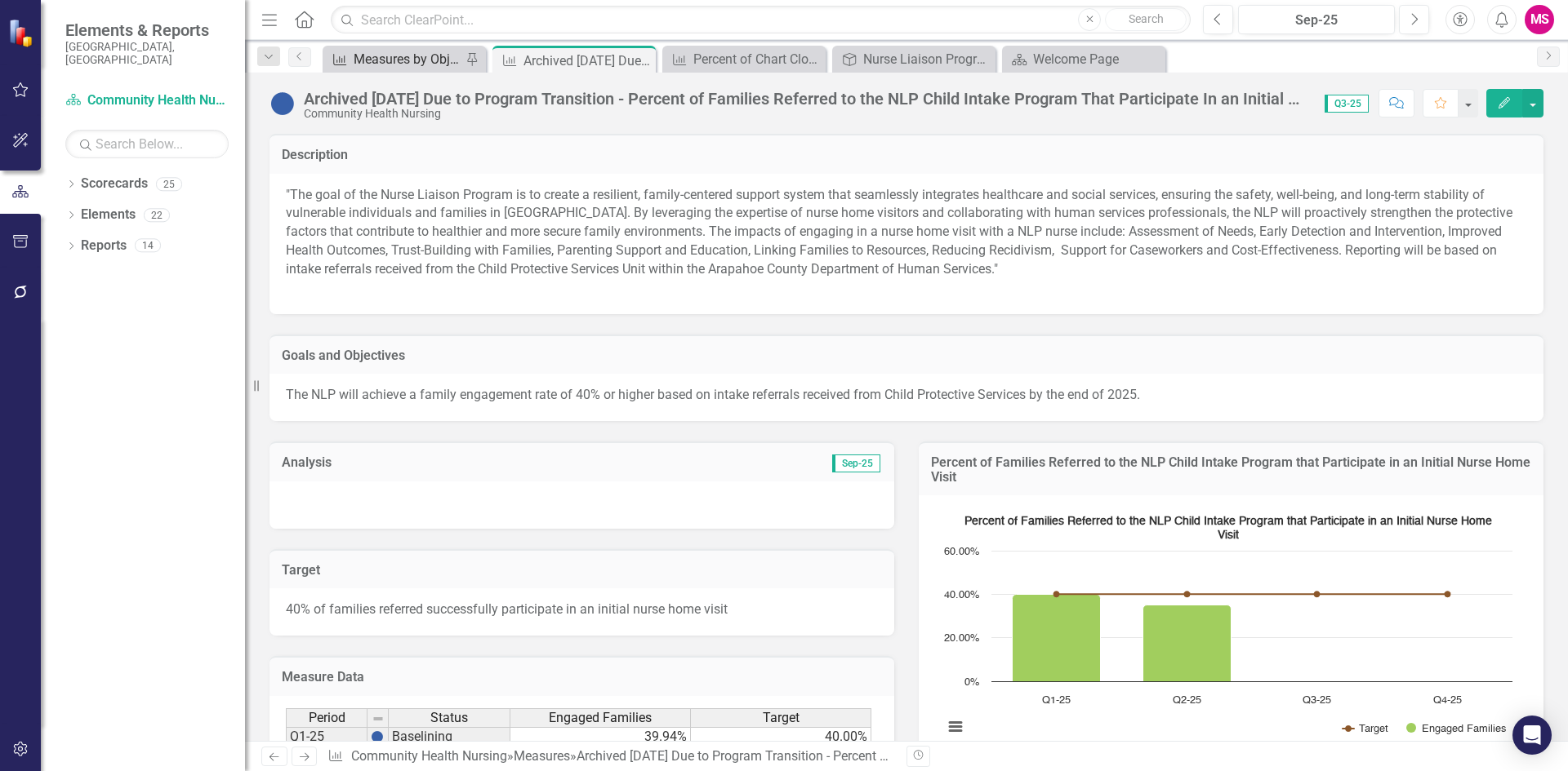
click at [387, 60] on div "Measures by Objective" at bounding box center [407, 59] width 108 height 21
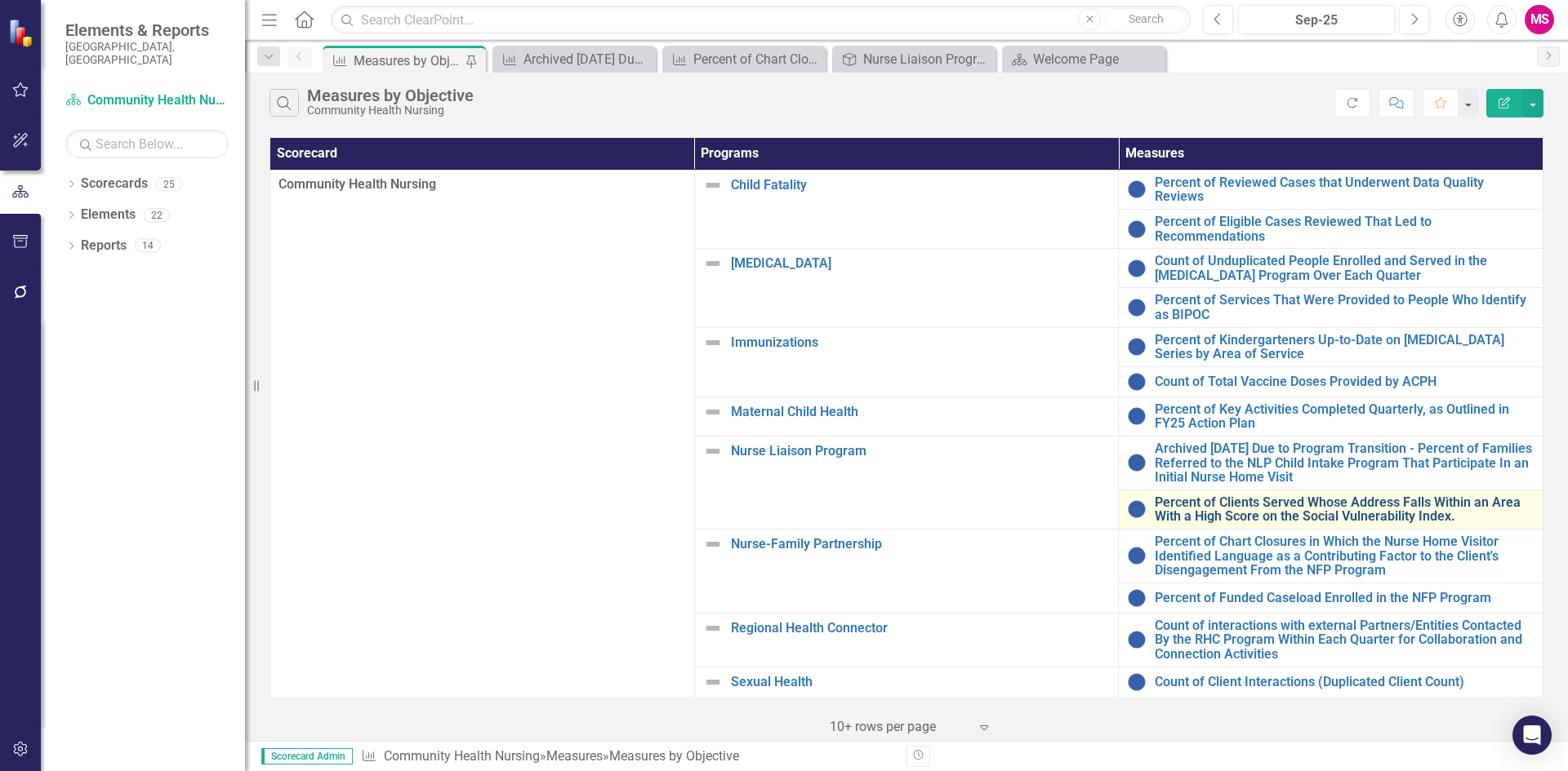
click at [1198, 495] on link "Percent of Clients Served Whose Address Falls Within an Area With a High Score …" at bounding box center [1344, 509] width 380 height 28
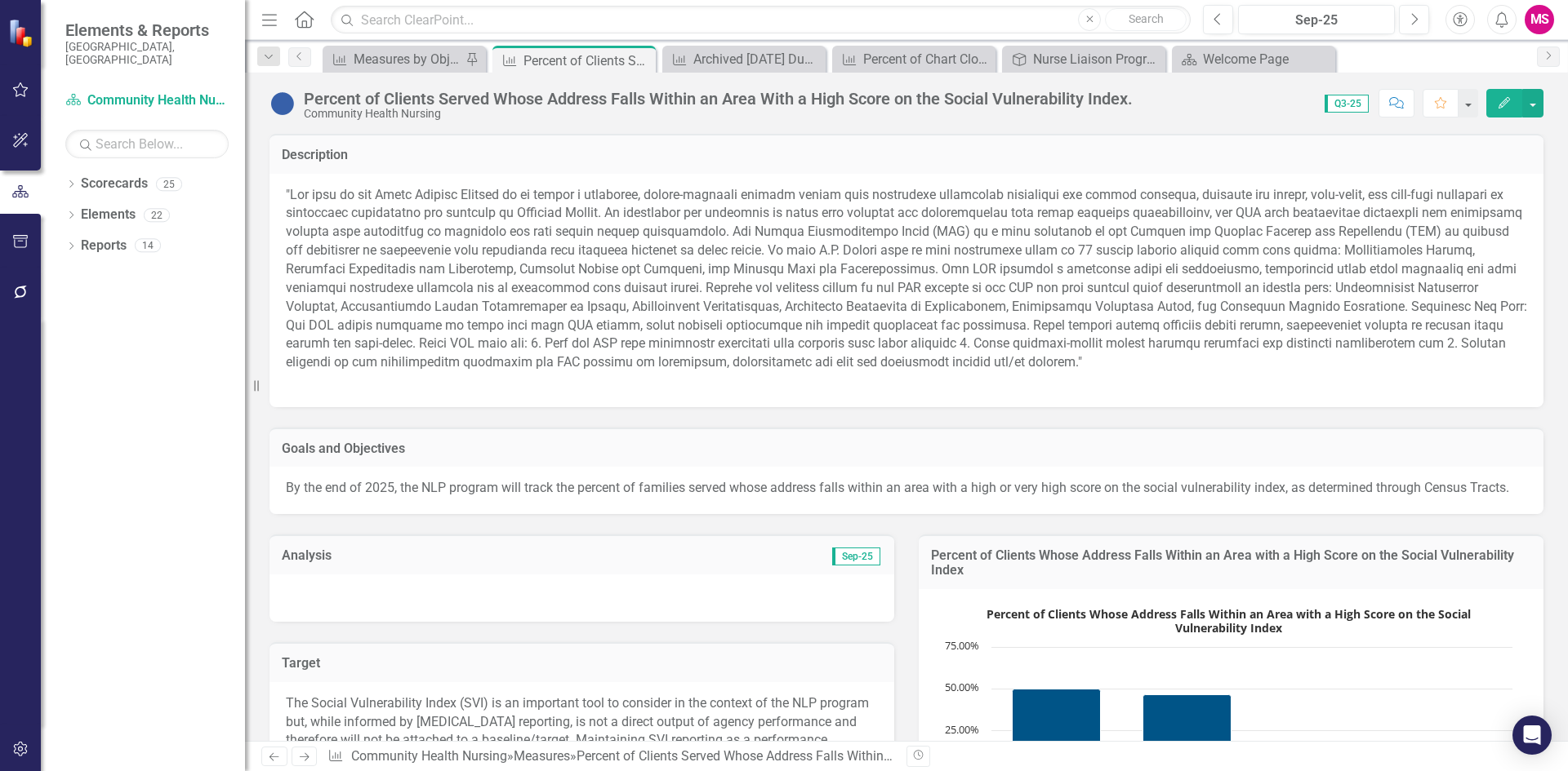
click at [934, 98] on div "Percent of Clients Served Whose Address Falls Within an Area With a High Score …" at bounding box center [718, 98] width 829 height 18
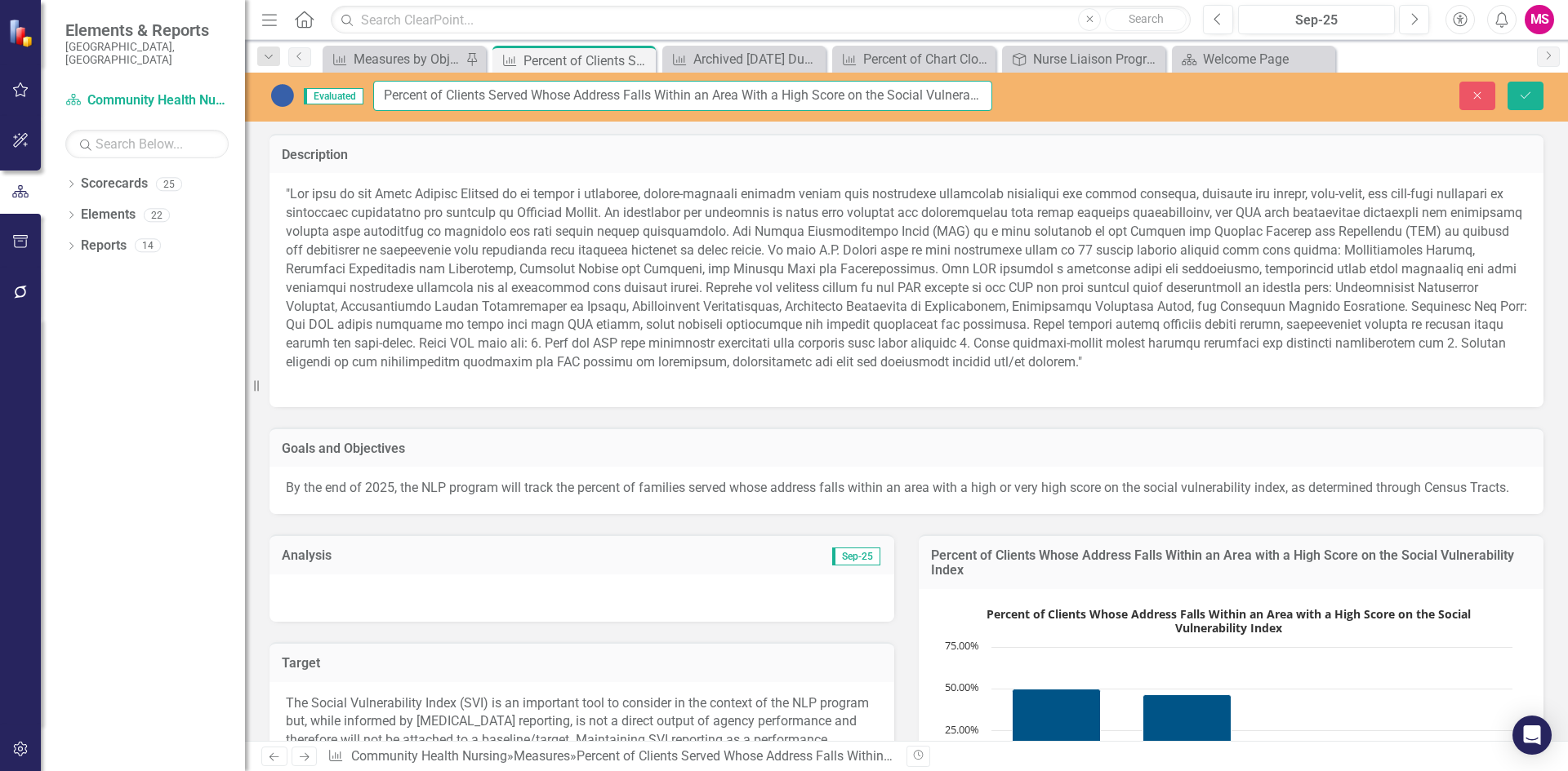
click at [388, 92] on input "Percent of Clients Served Whose Address Falls Within an Area With a High Score …" at bounding box center [683, 96] width 619 height 30
paste input "Archived 10.01.25 Due to Program Transition"
type input "Archived [DATE] Due to Program Transition - Percent of Clients Served Whose Add…"
click at [1527, 96] on icon "submit" at bounding box center [1525, 94] width 9 height 7
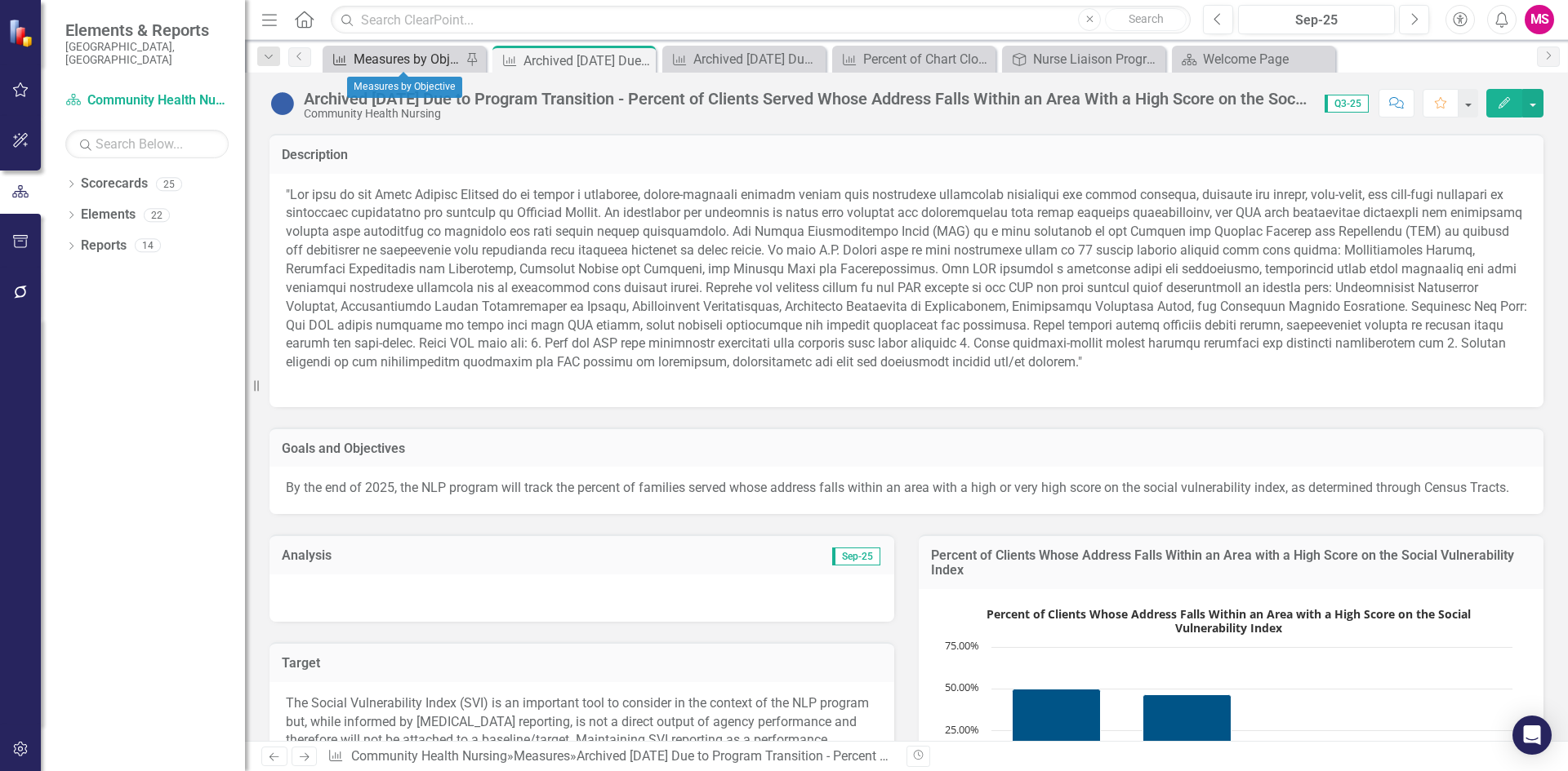
click at [393, 64] on div "Measures by Objective" at bounding box center [407, 59] width 108 height 21
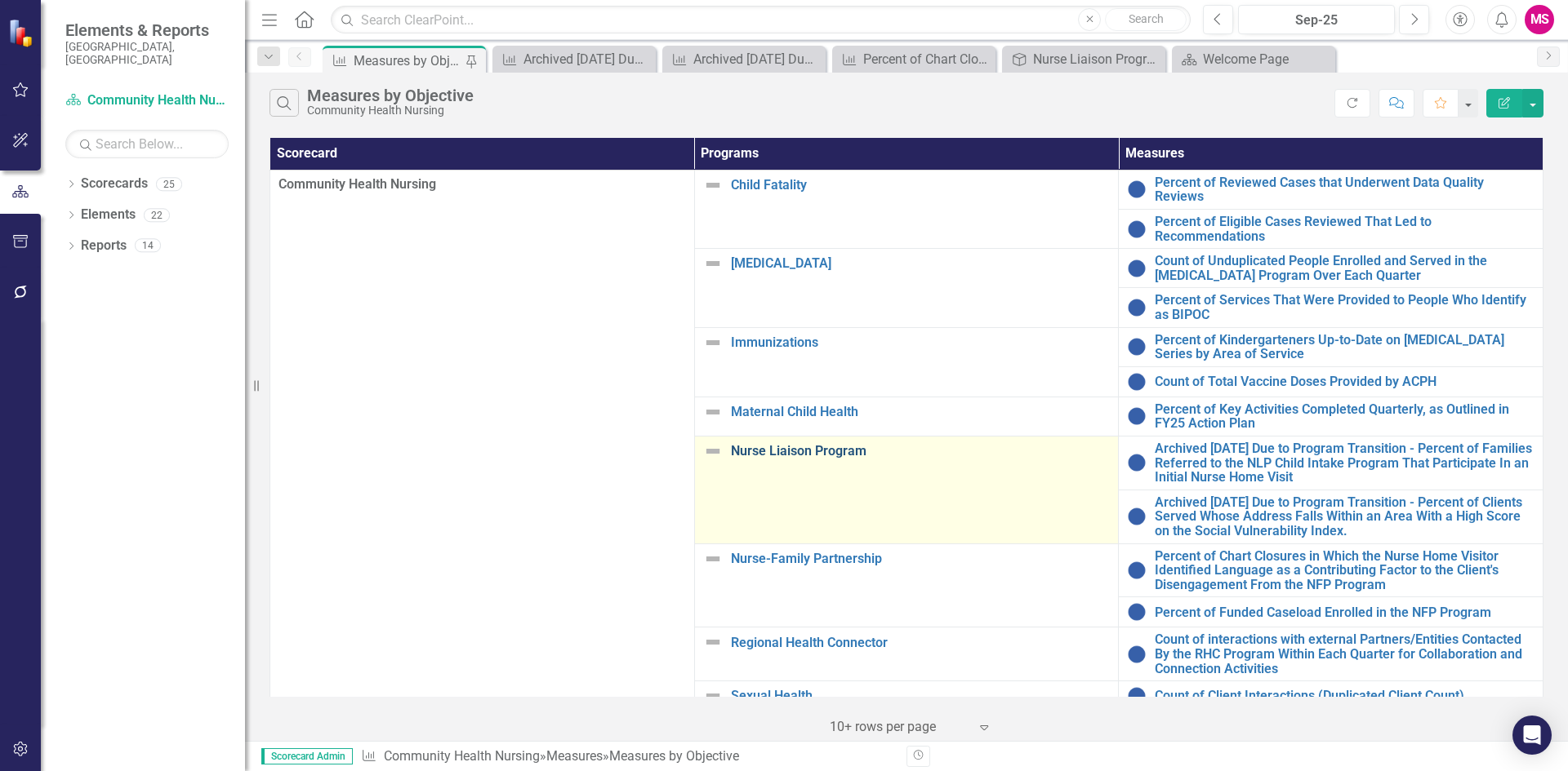
click at [789, 444] on link "Nurse Liaison Program" at bounding box center [921, 451] width 380 height 15
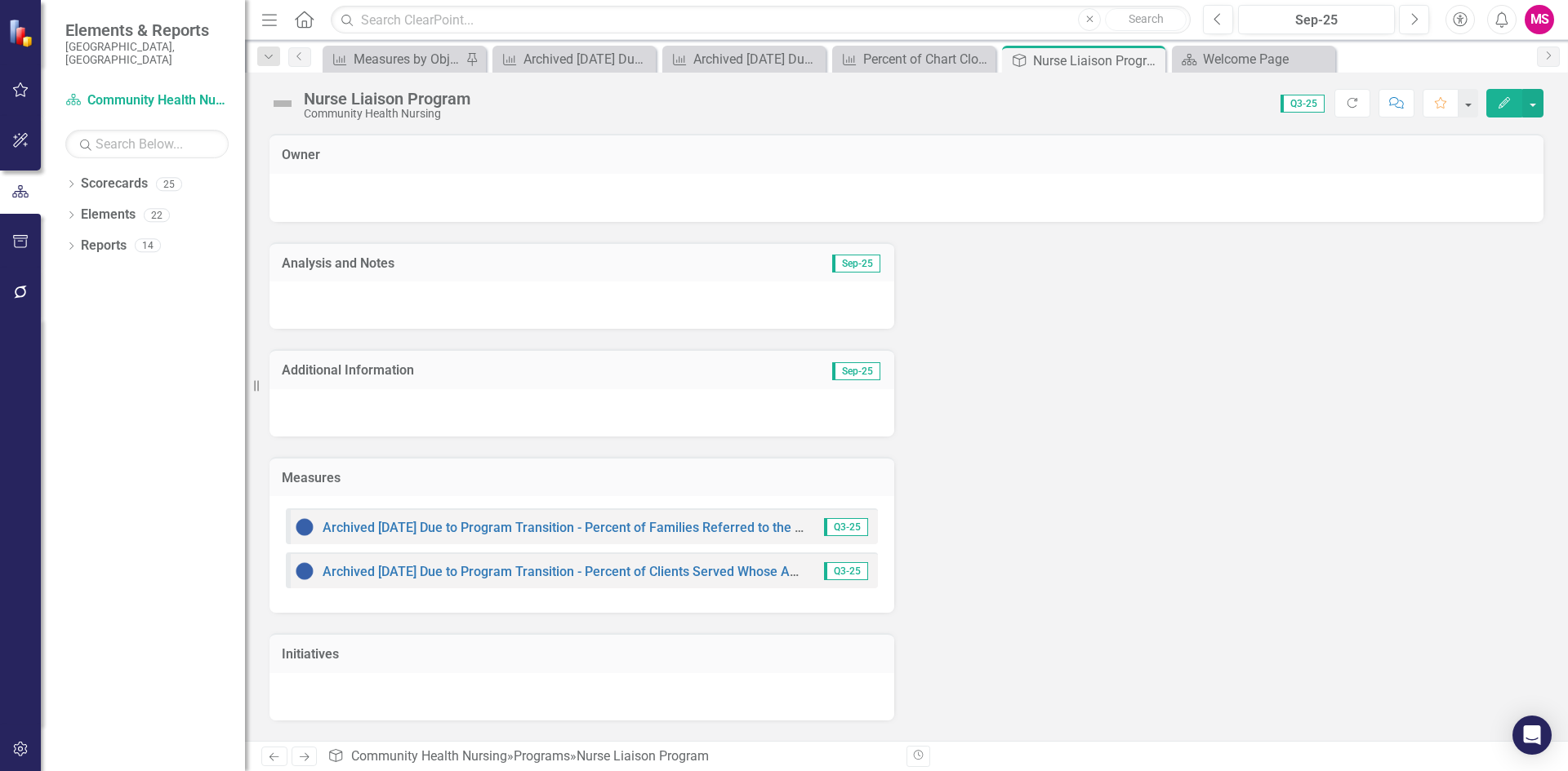
click at [686, 475] on h3 "Measures" at bounding box center [582, 478] width 601 height 15
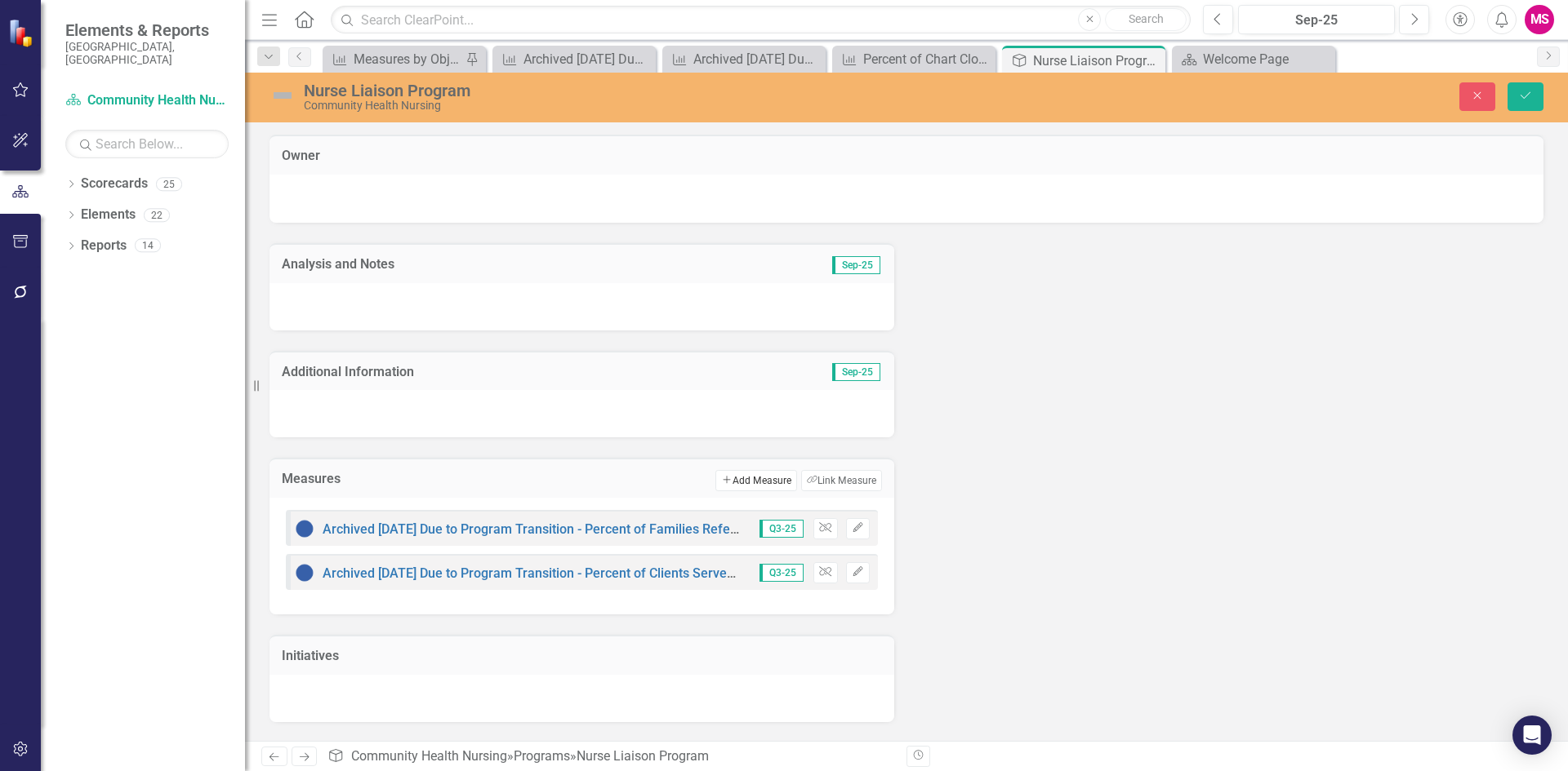
click at [755, 480] on button "Add Add Measure" at bounding box center [755, 480] width 81 height 22
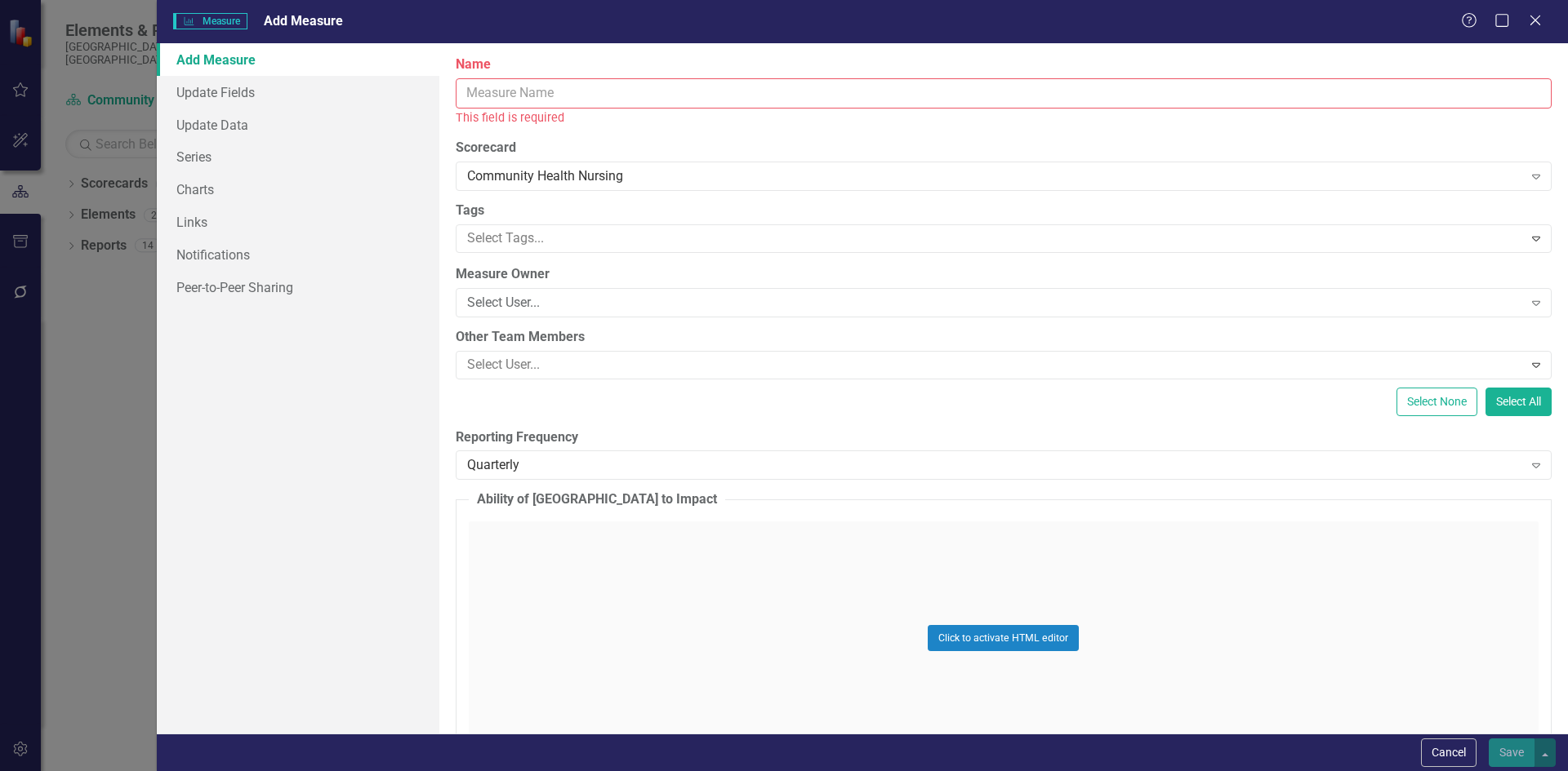
click at [556, 91] on input "Name" at bounding box center [1004, 94] width 1096 height 30
click at [726, 94] on input "Name" at bounding box center [1004, 94] width 1096 height 30
paste input "Percent of Families Referred to the NLP Child Intake Program That Participate I…"
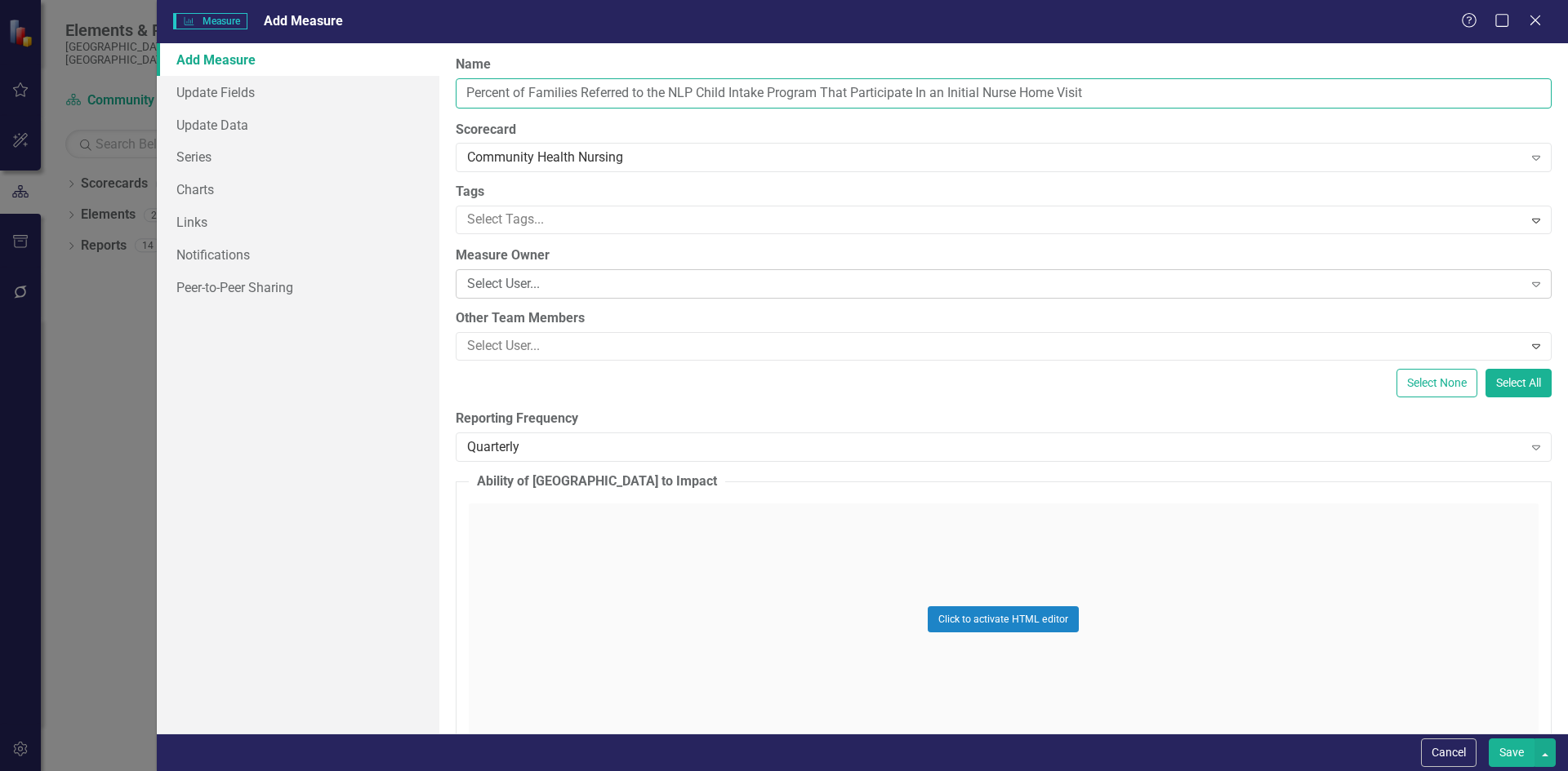
type input "Percent of Families Referred to the NLP Child Intake Program That Participate I…"
click at [532, 280] on div "Select User..." at bounding box center [995, 284] width 1056 height 19
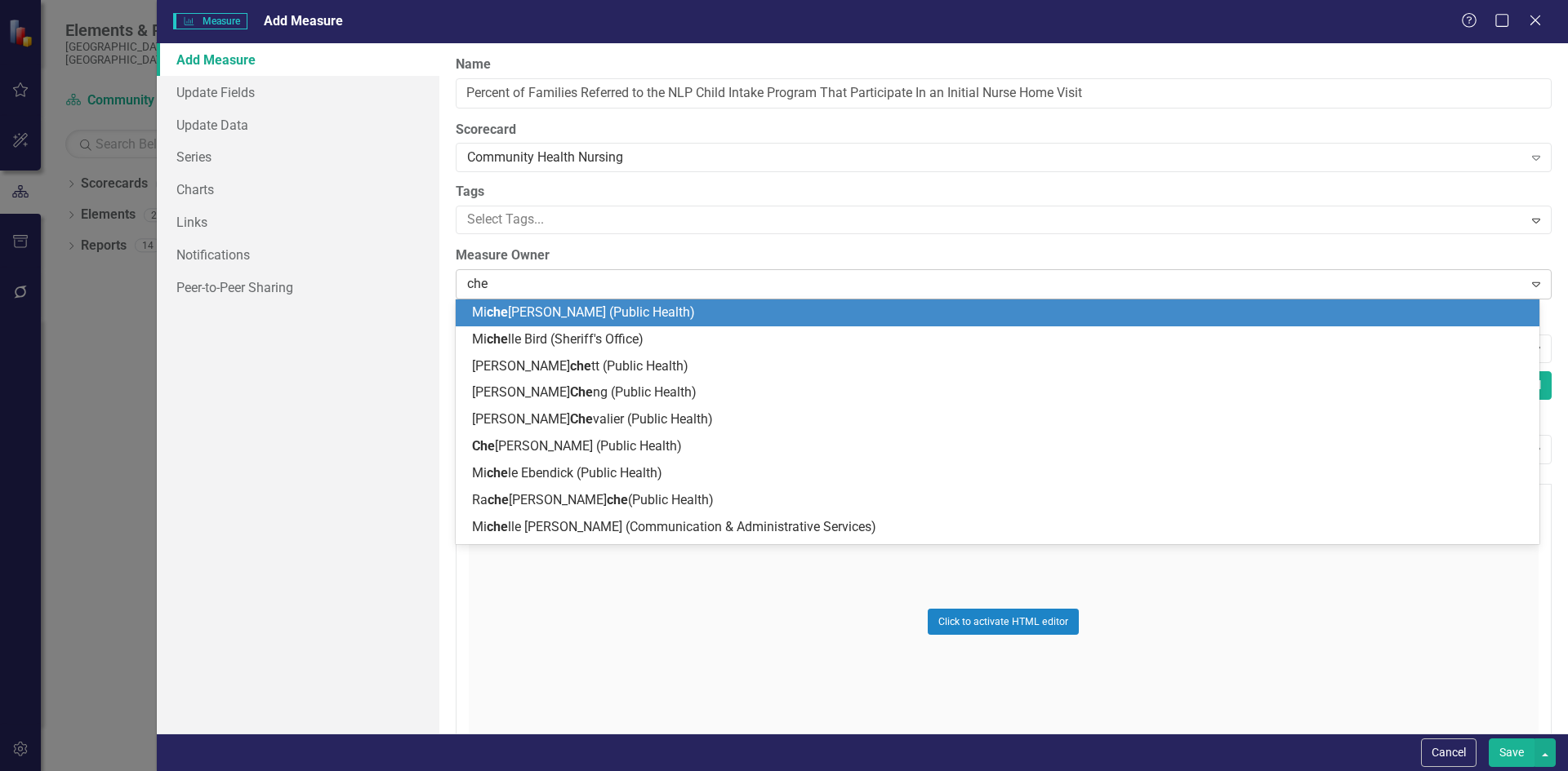
type input "cher"
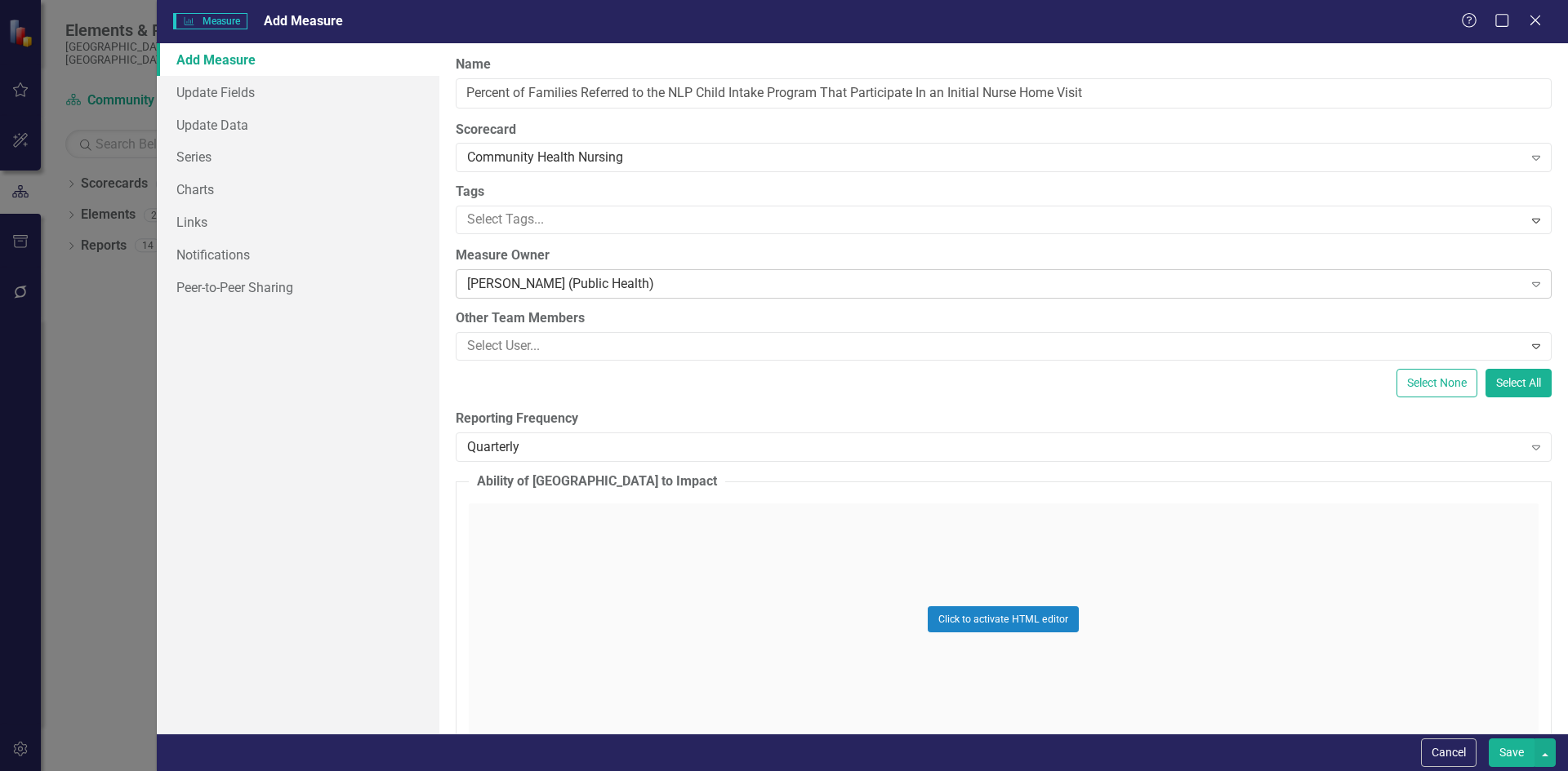
click at [804, 281] on div "[PERSON_NAME] (Public Health)" at bounding box center [995, 284] width 1056 height 19
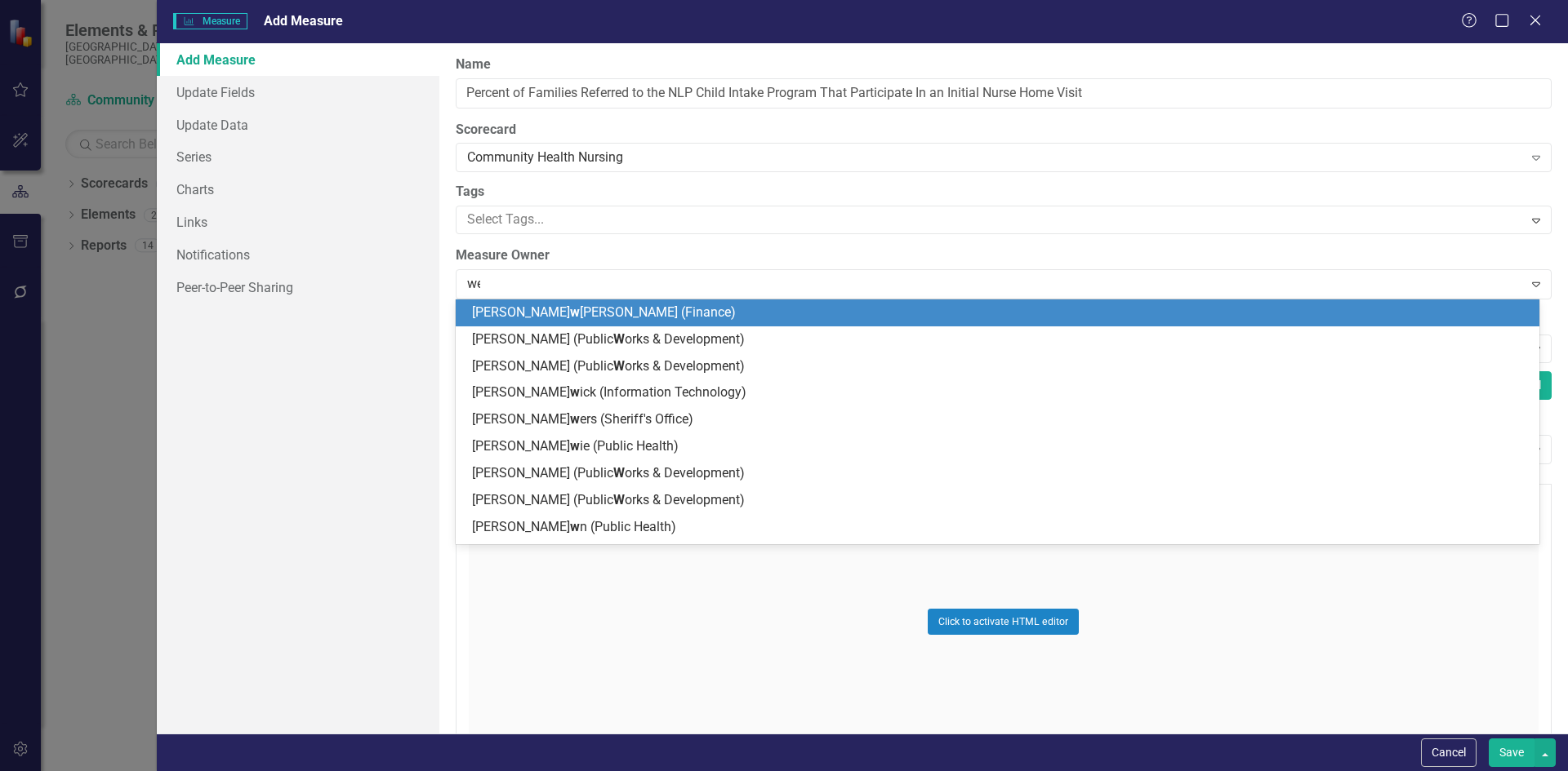
type input "wen"
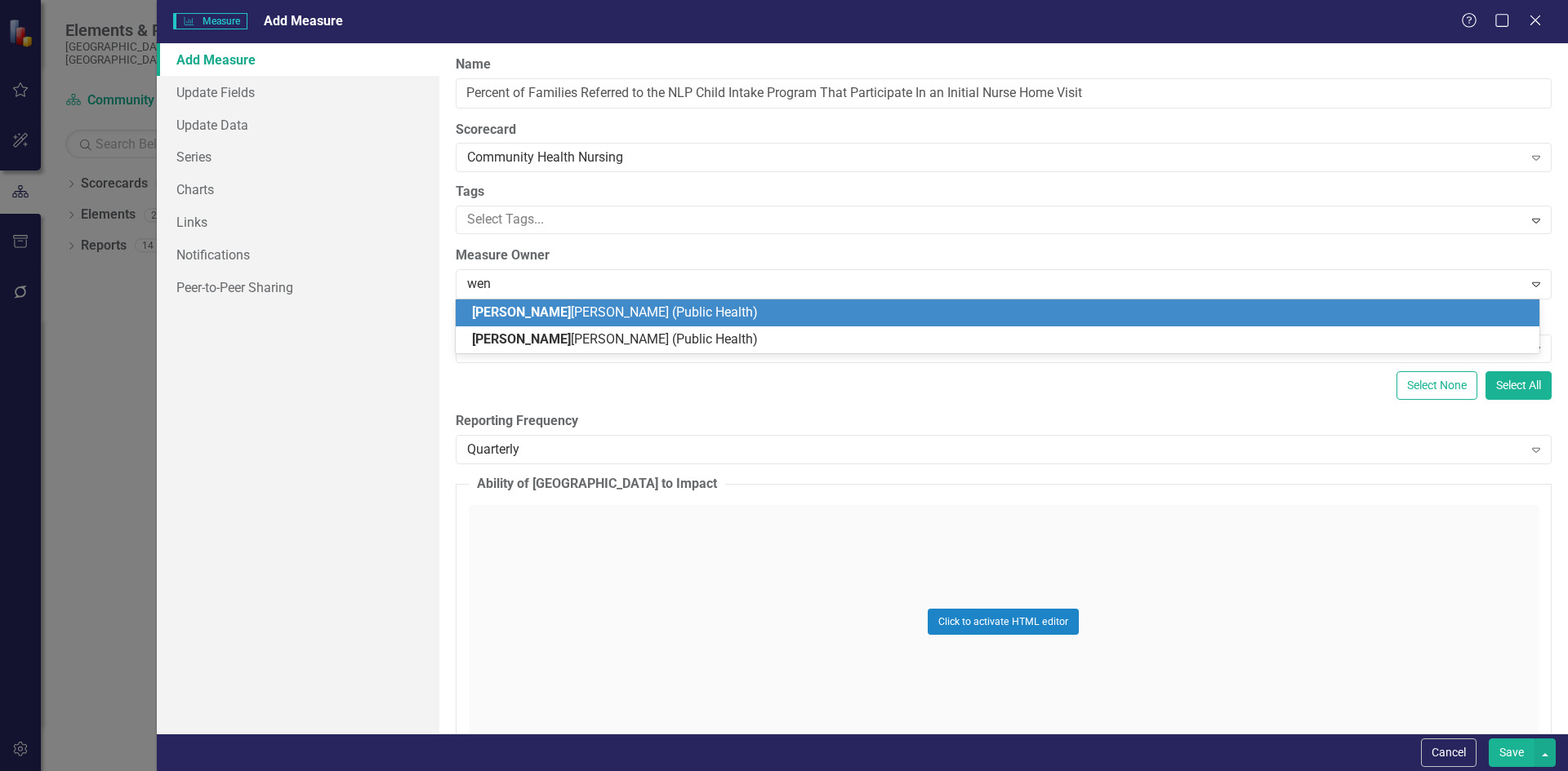
click at [731, 309] on div "Wen dy Nading (Public Health)" at bounding box center [1000, 313] width 1058 height 19
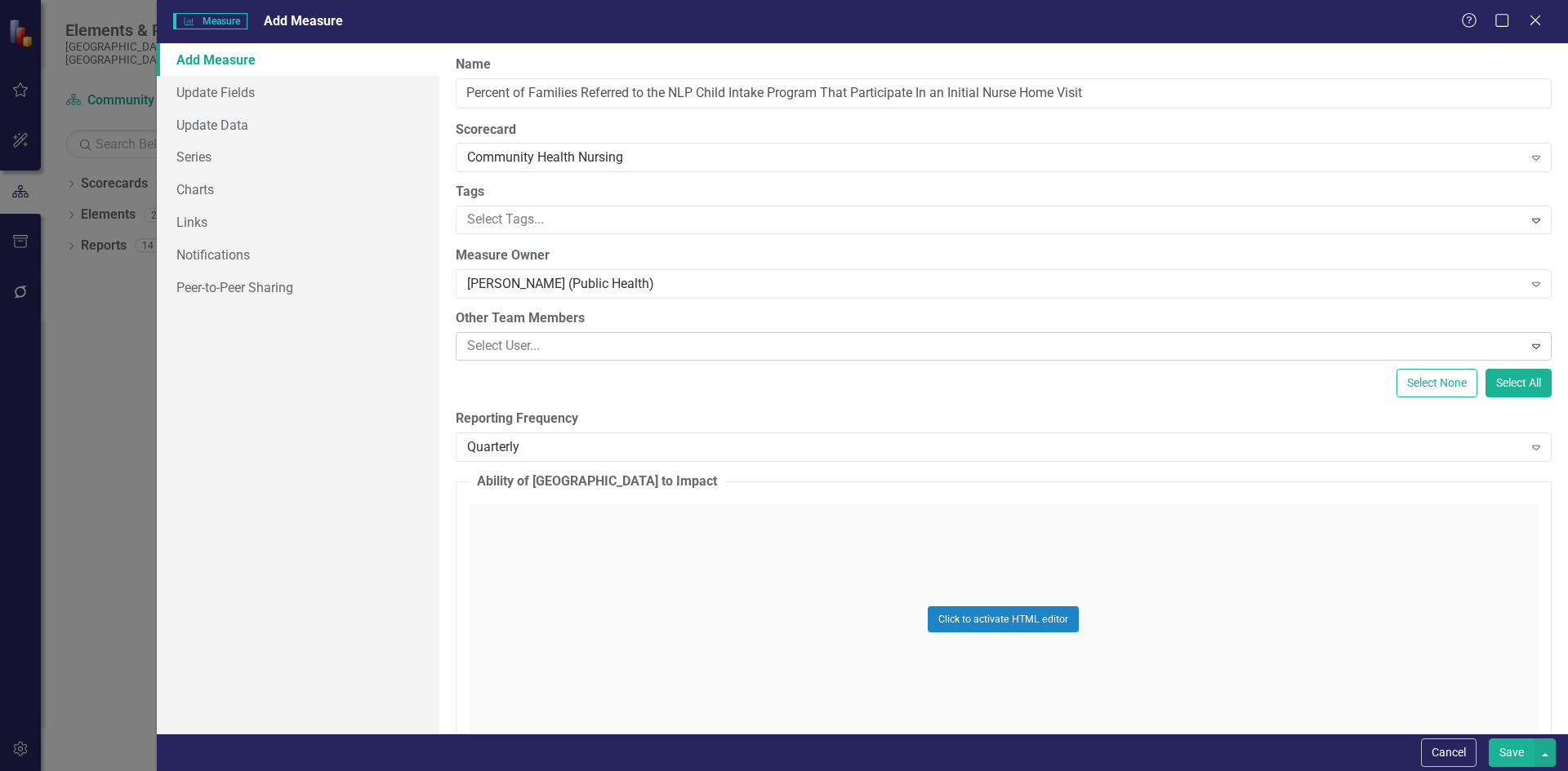
click at [624, 355] on div at bounding box center [992, 346] width 1062 height 22
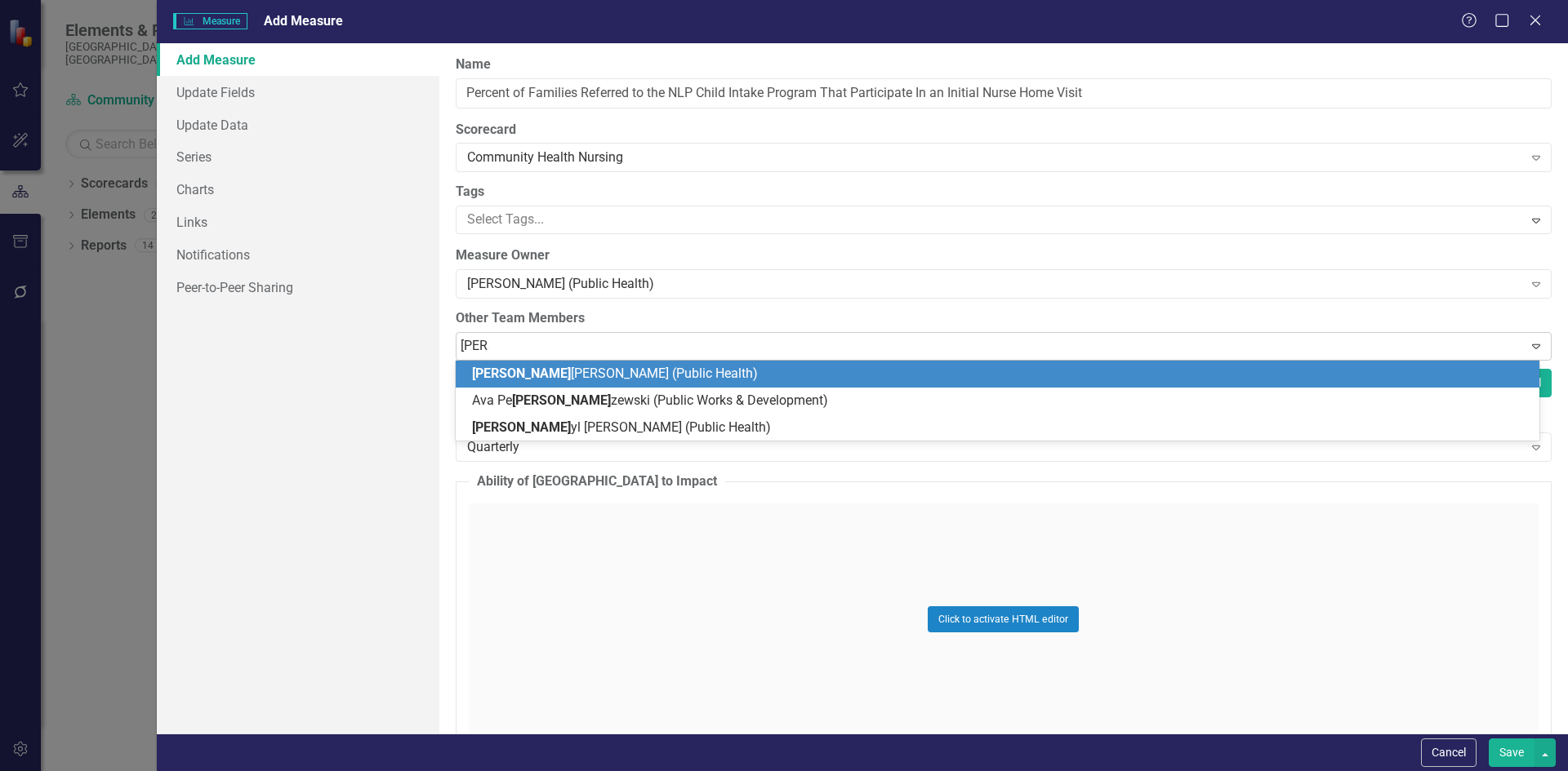
type input "chere"
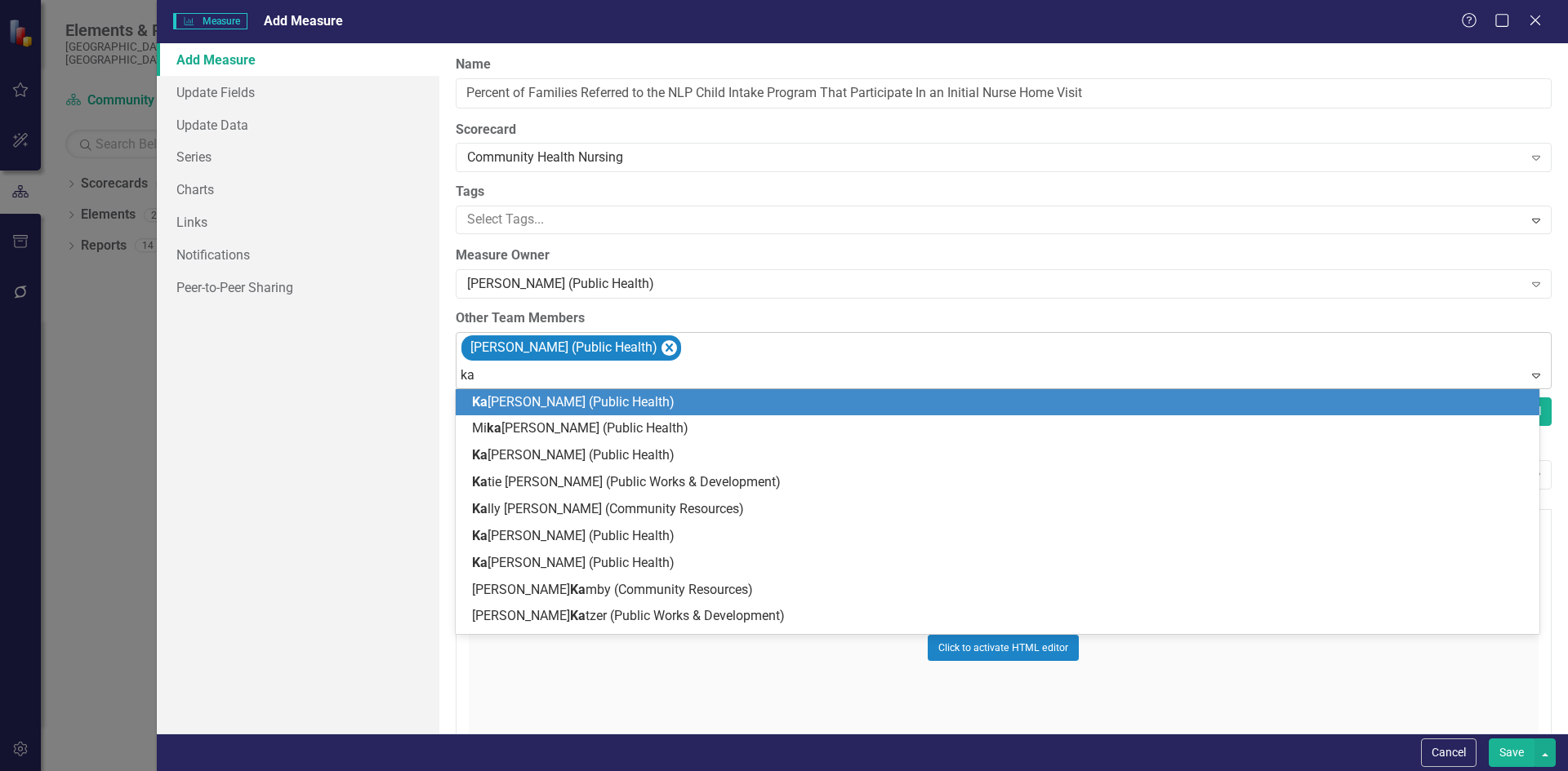
type input "kat"
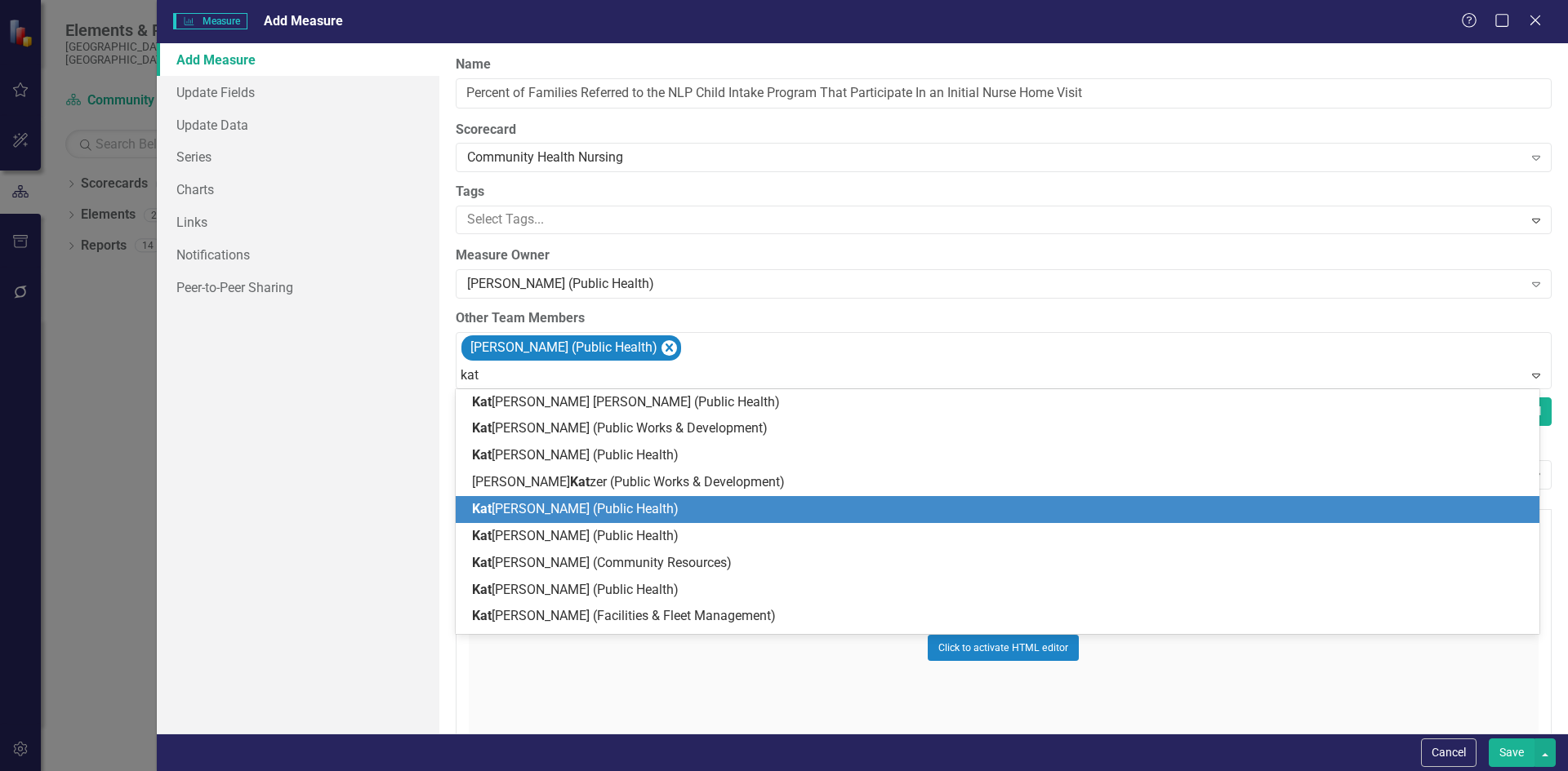
click at [604, 503] on span "Kat herine Molnar (Public Health)" at bounding box center [575, 508] width 206 height 16
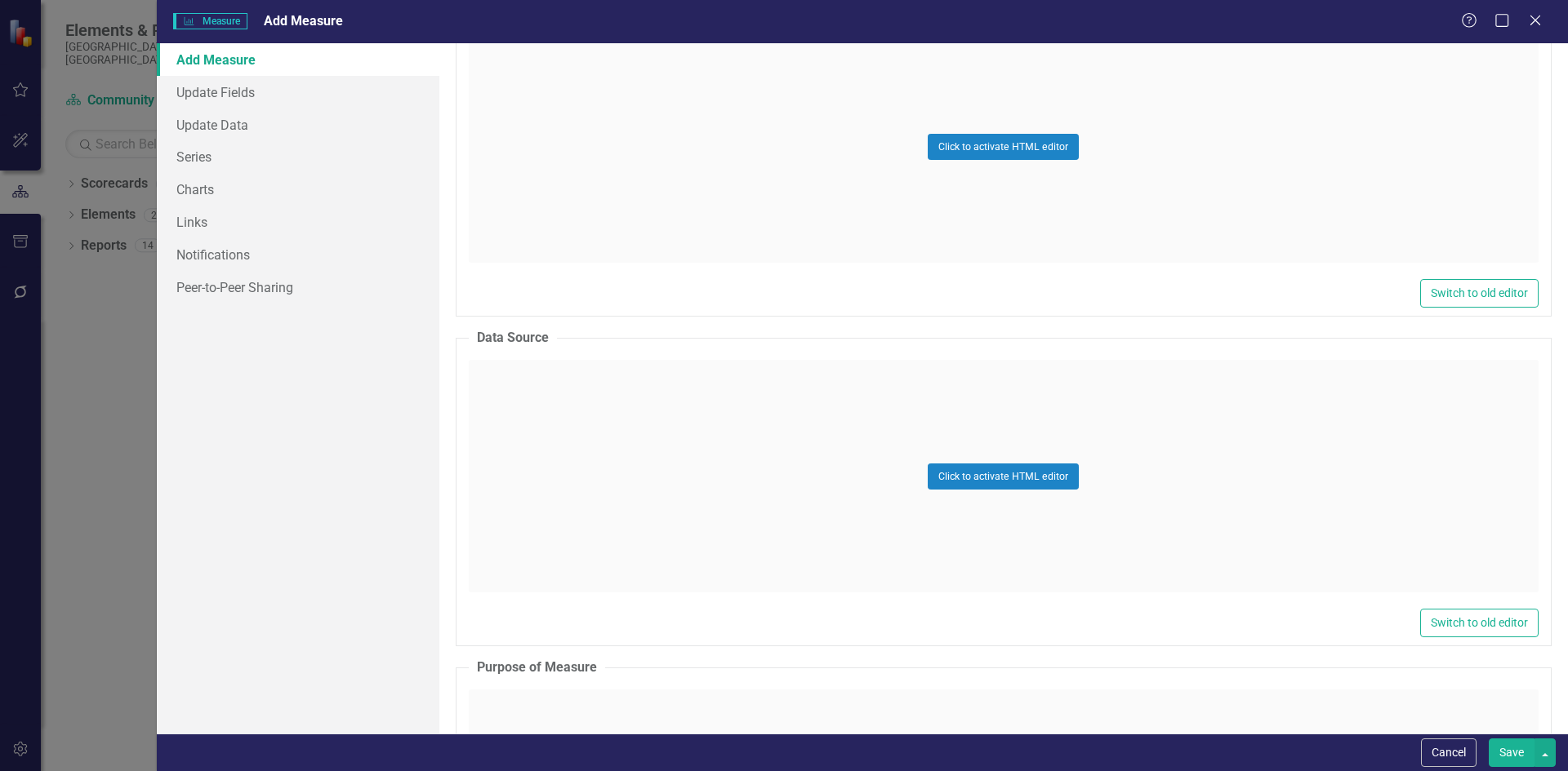
scroll to position [2530, 0]
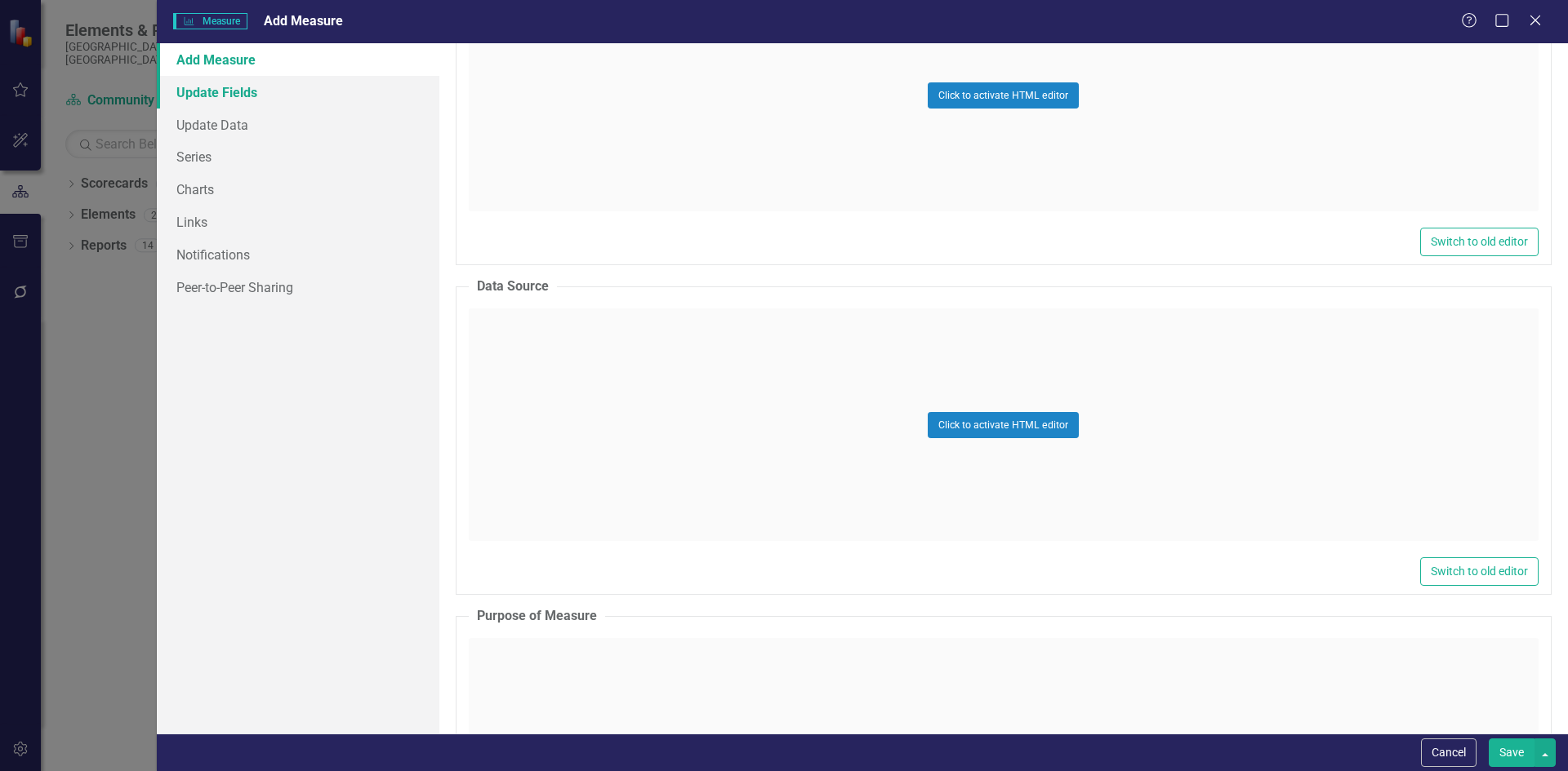
click at [223, 84] on link "Update Fields" at bounding box center [297, 92] width 282 height 33
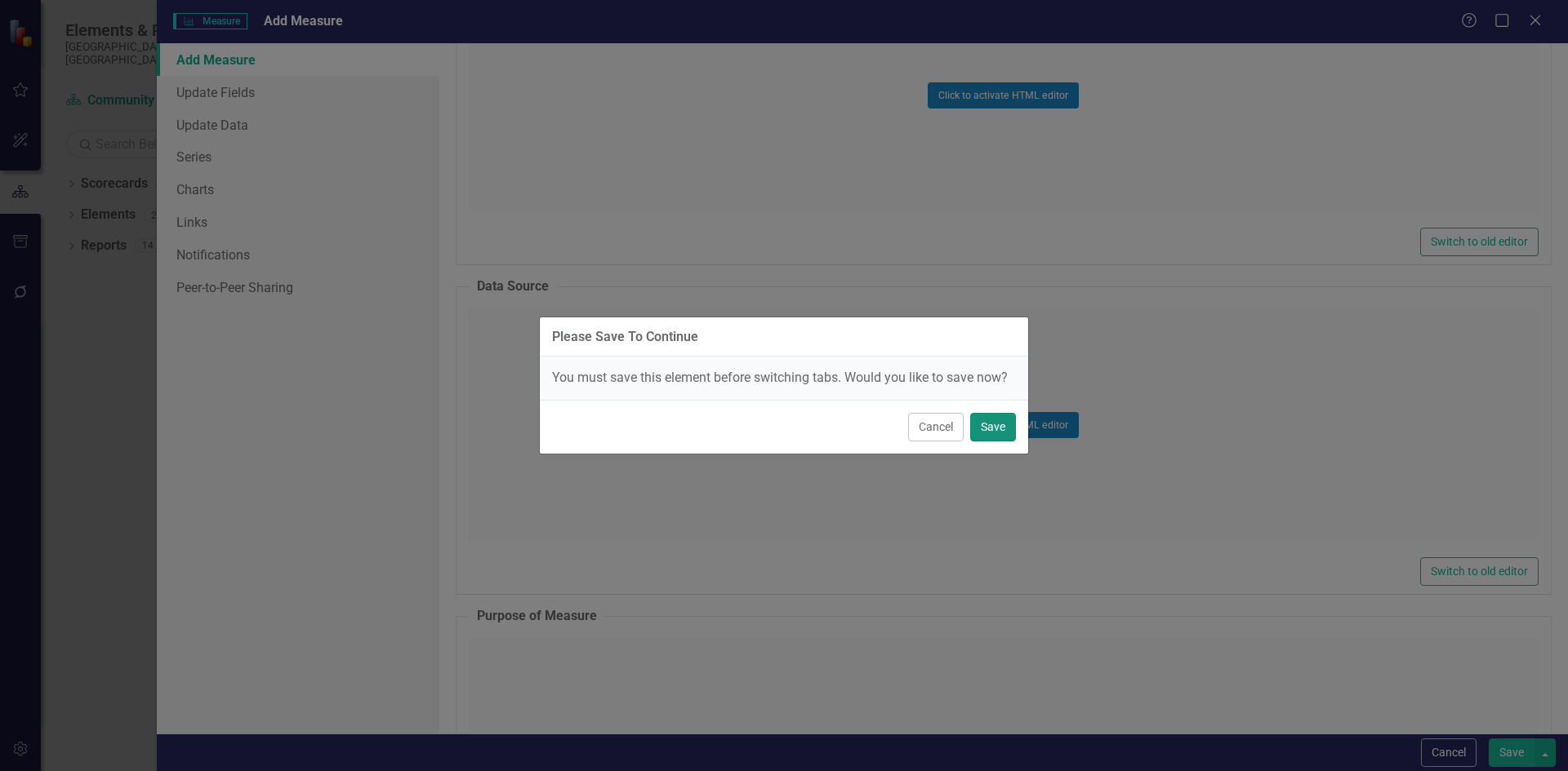
click at [984, 420] on button "Save" at bounding box center [993, 427] width 46 height 28
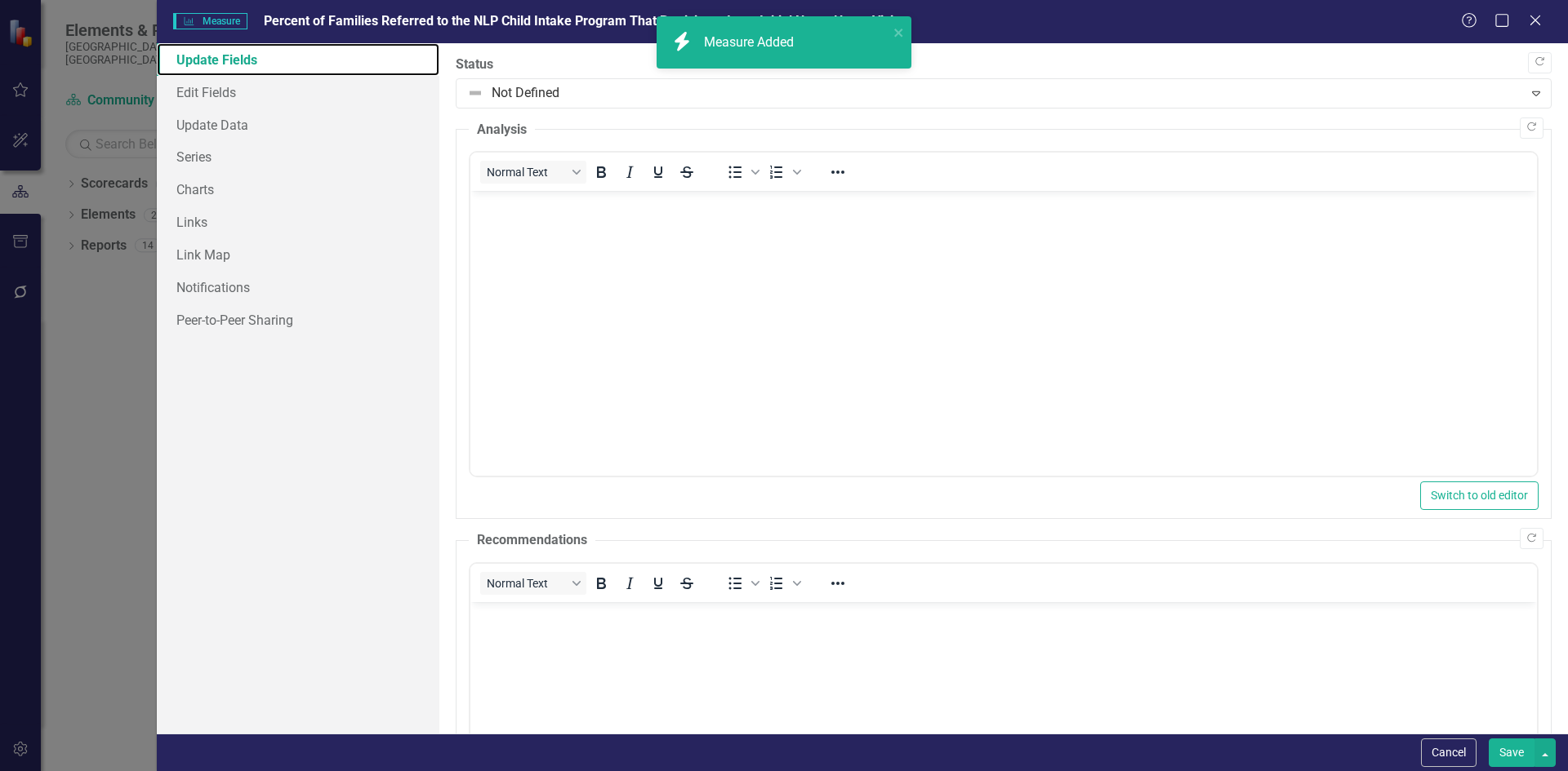
scroll to position [0, 0]
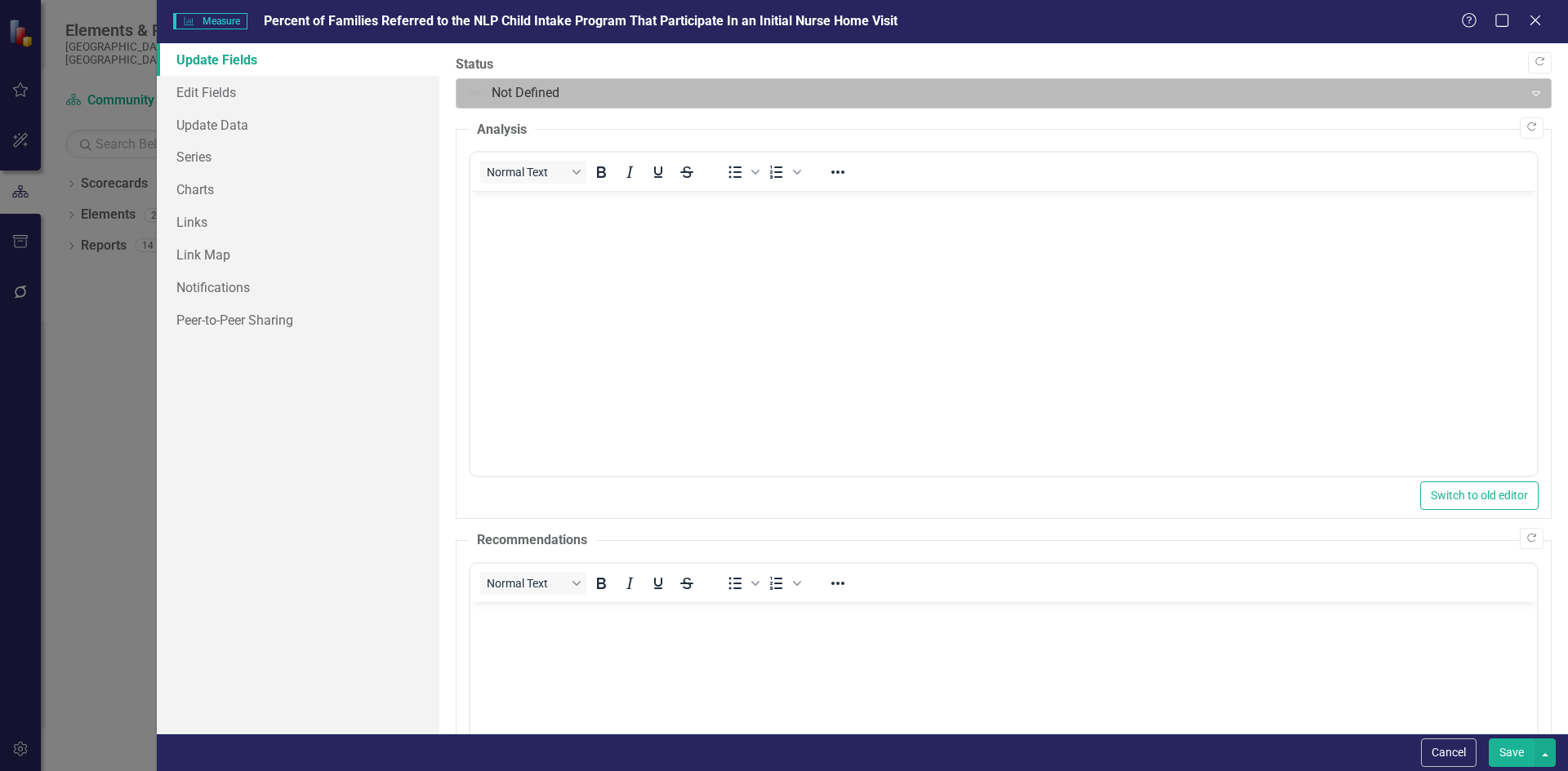
click at [531, 97] on div at bounding box center [990, 93] width 1046 height 22
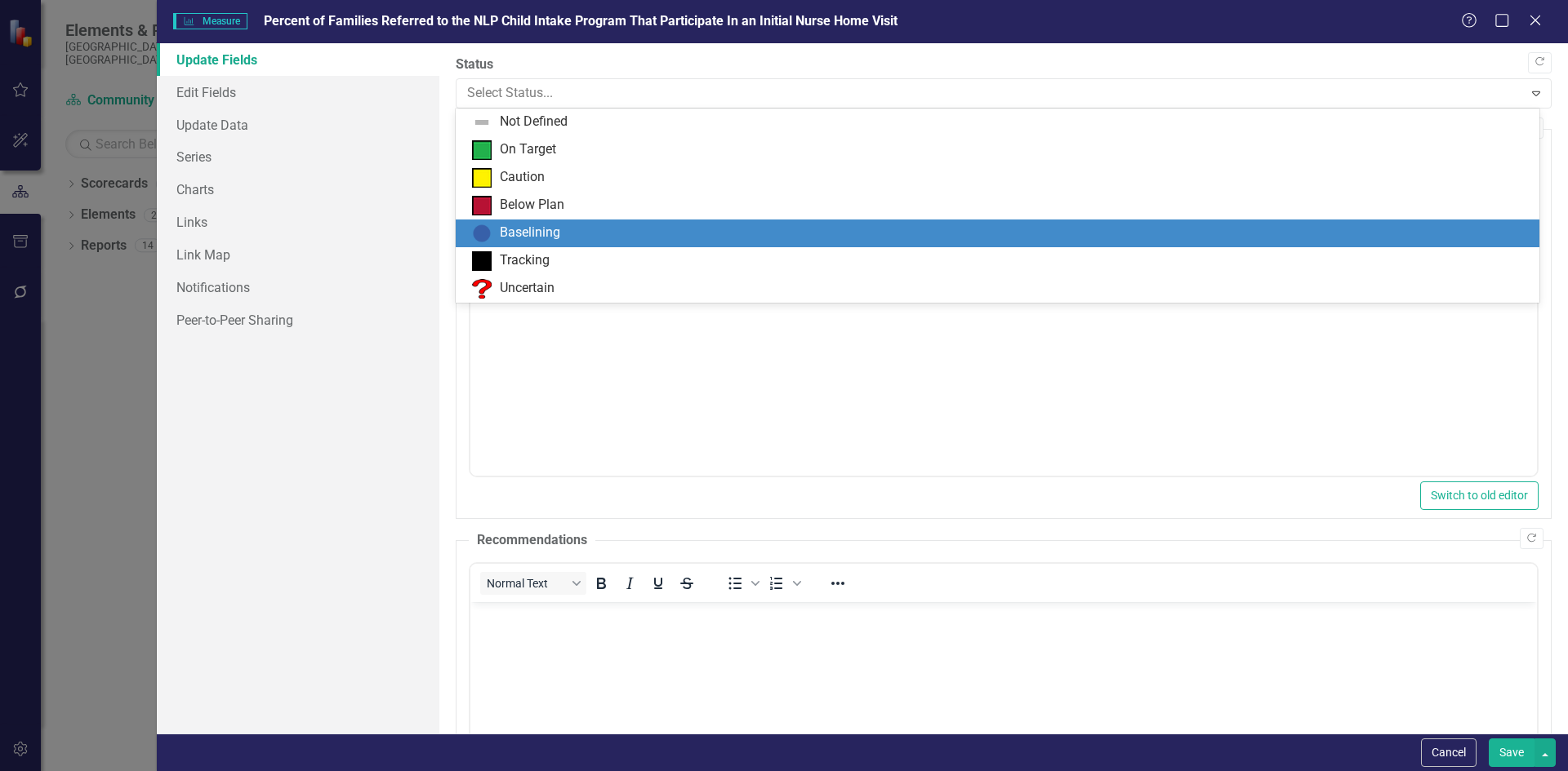
click at [537, 230] on div "Baselining" at bounding box center [530, 233] width 60 height 19
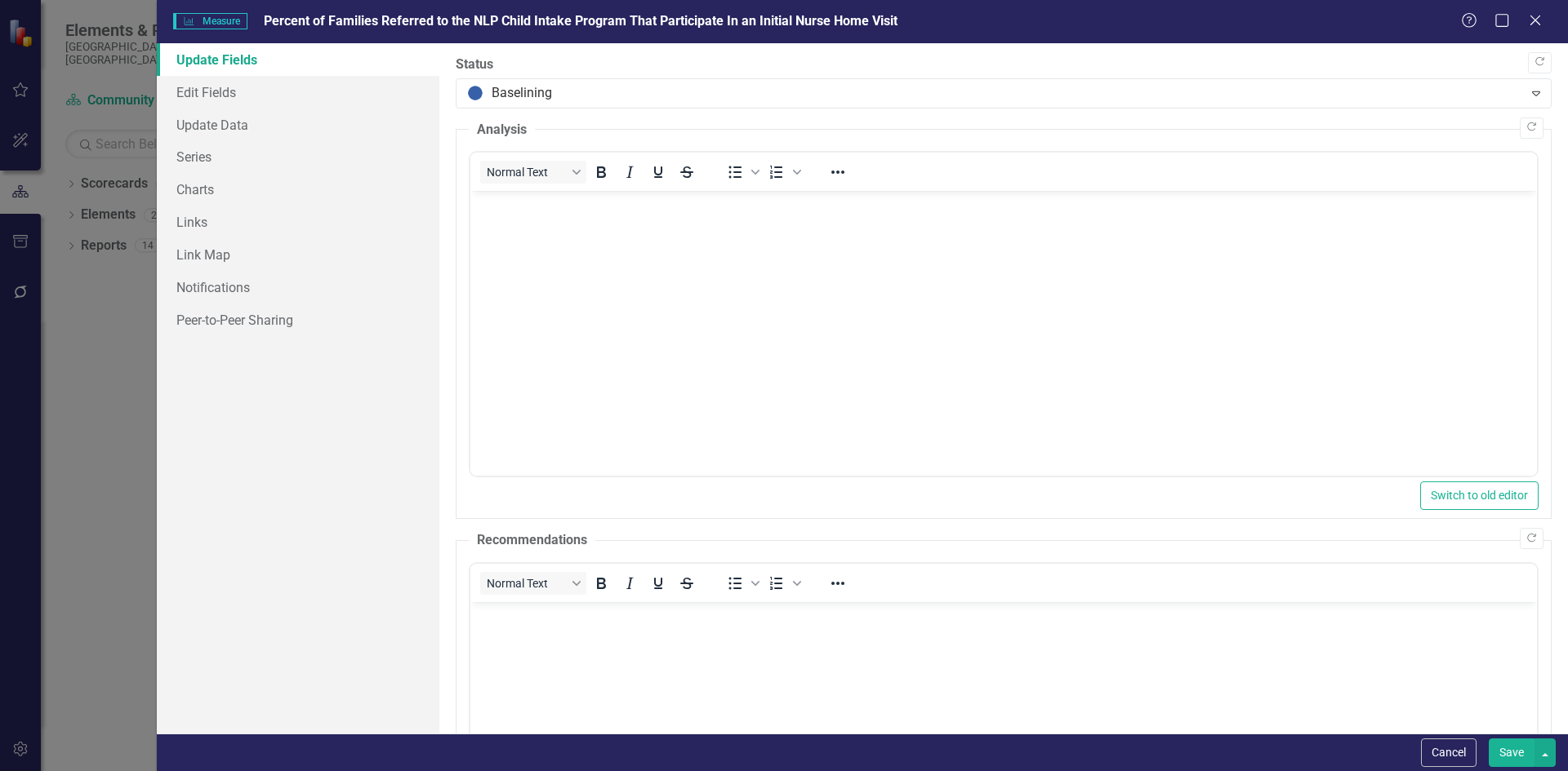
click at [1499, 758] on button "Save" at bounding box center [1511, 752] width 46 height 28
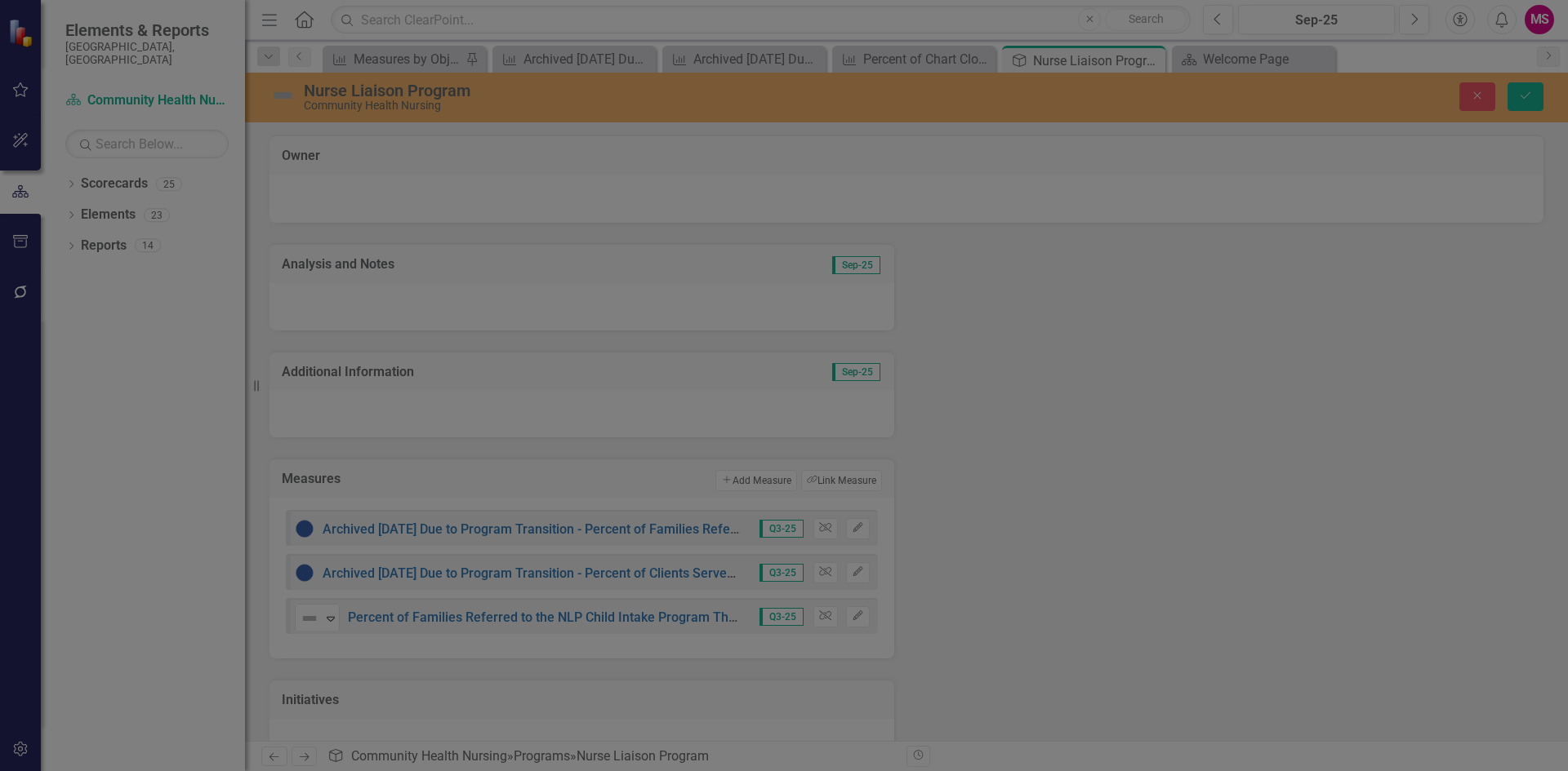
scroll to position [245, 0]
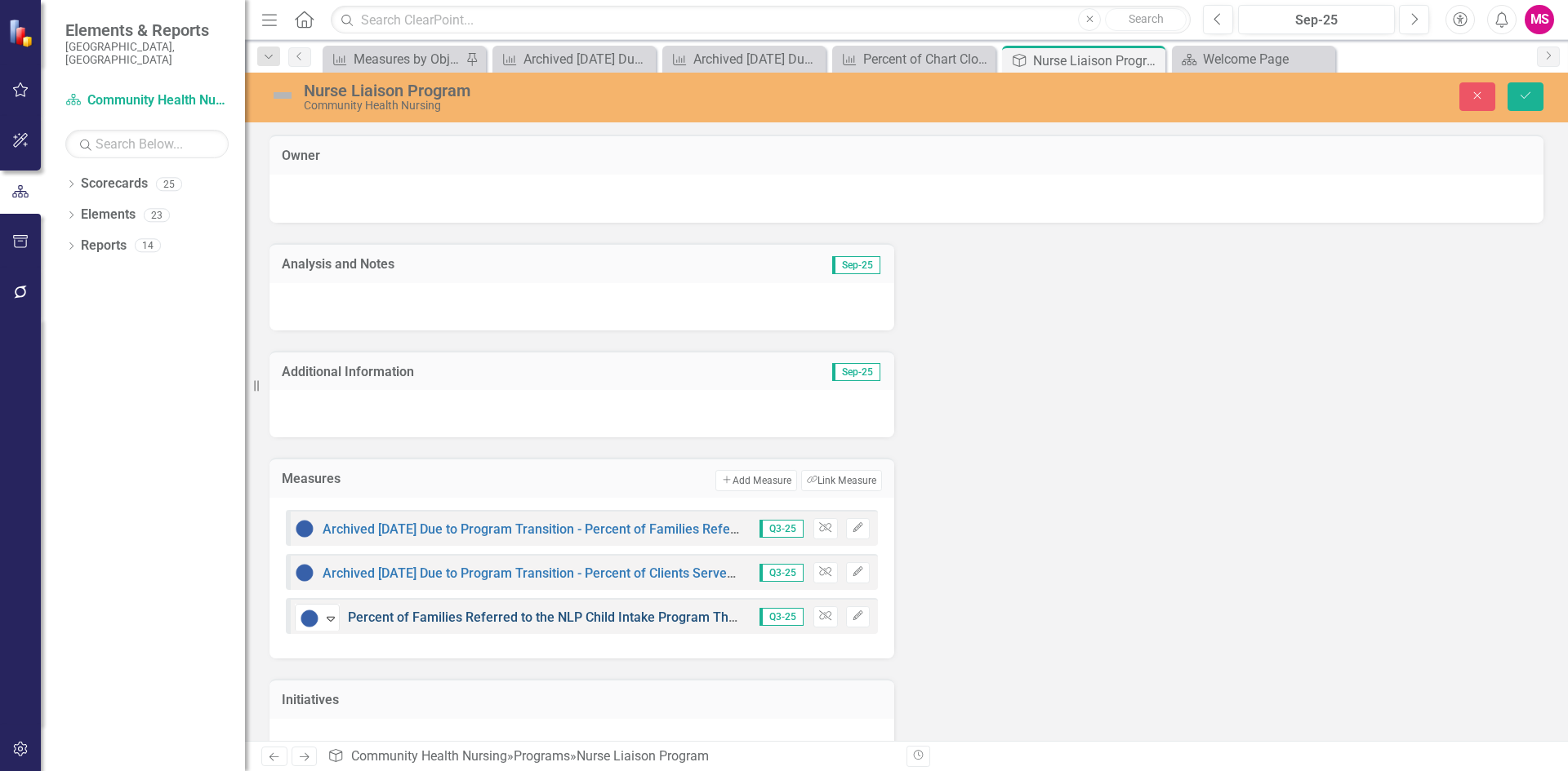
click at [434, 617] on link "Percent of Families Referred to the NLP Child Intake Program That Participate I…" at bounding box center [664, 617] width 632 height 16
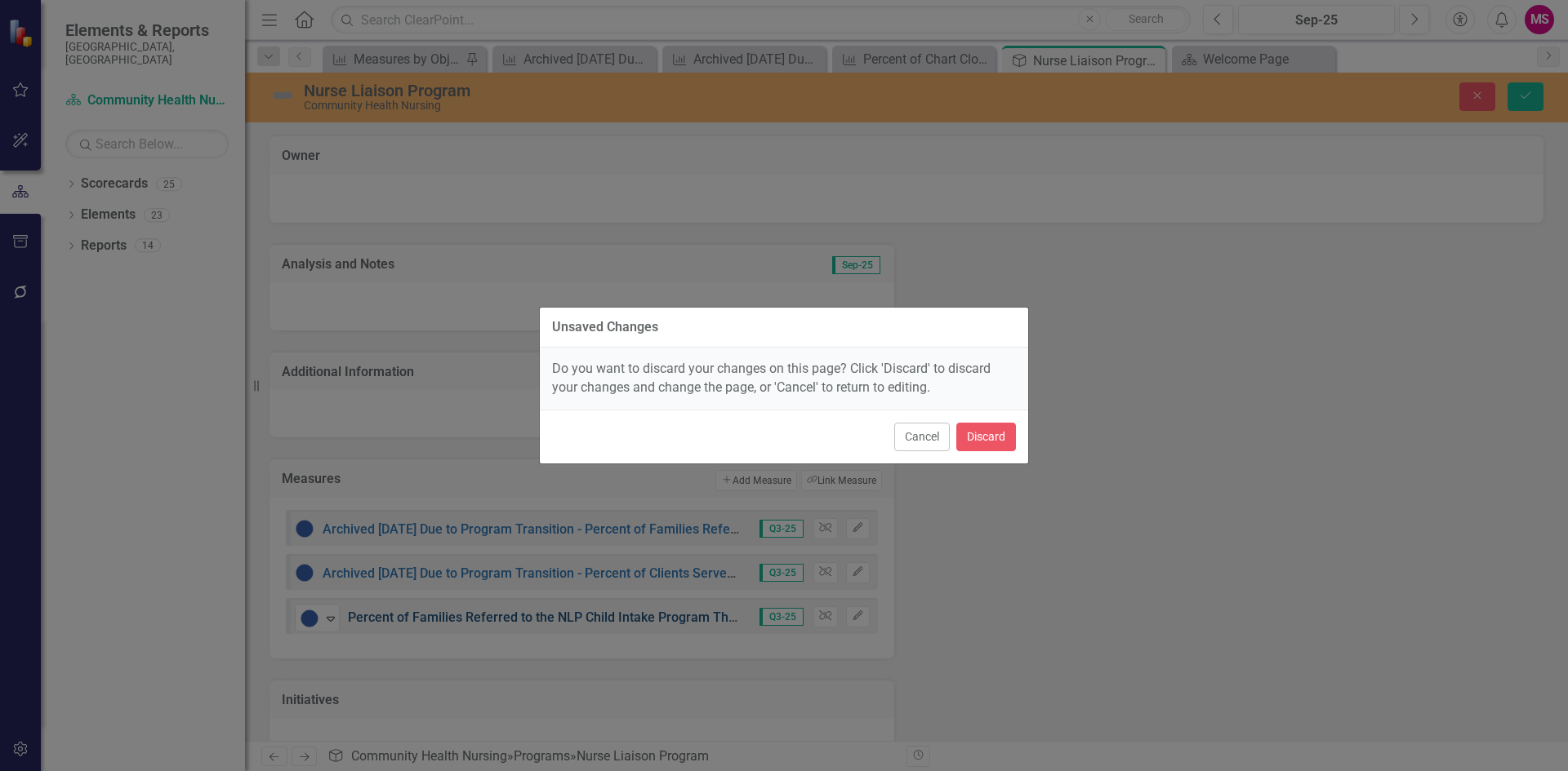
click at [434, 617] on div "Unsaved Changes Do you want to discard your changes on this page? Click 'Discar…" at bounding box center [784, 386] width 1568 height 771
click at [912, 438] on button "Cancel" at bounding box center [921, 437] width 55 height 28
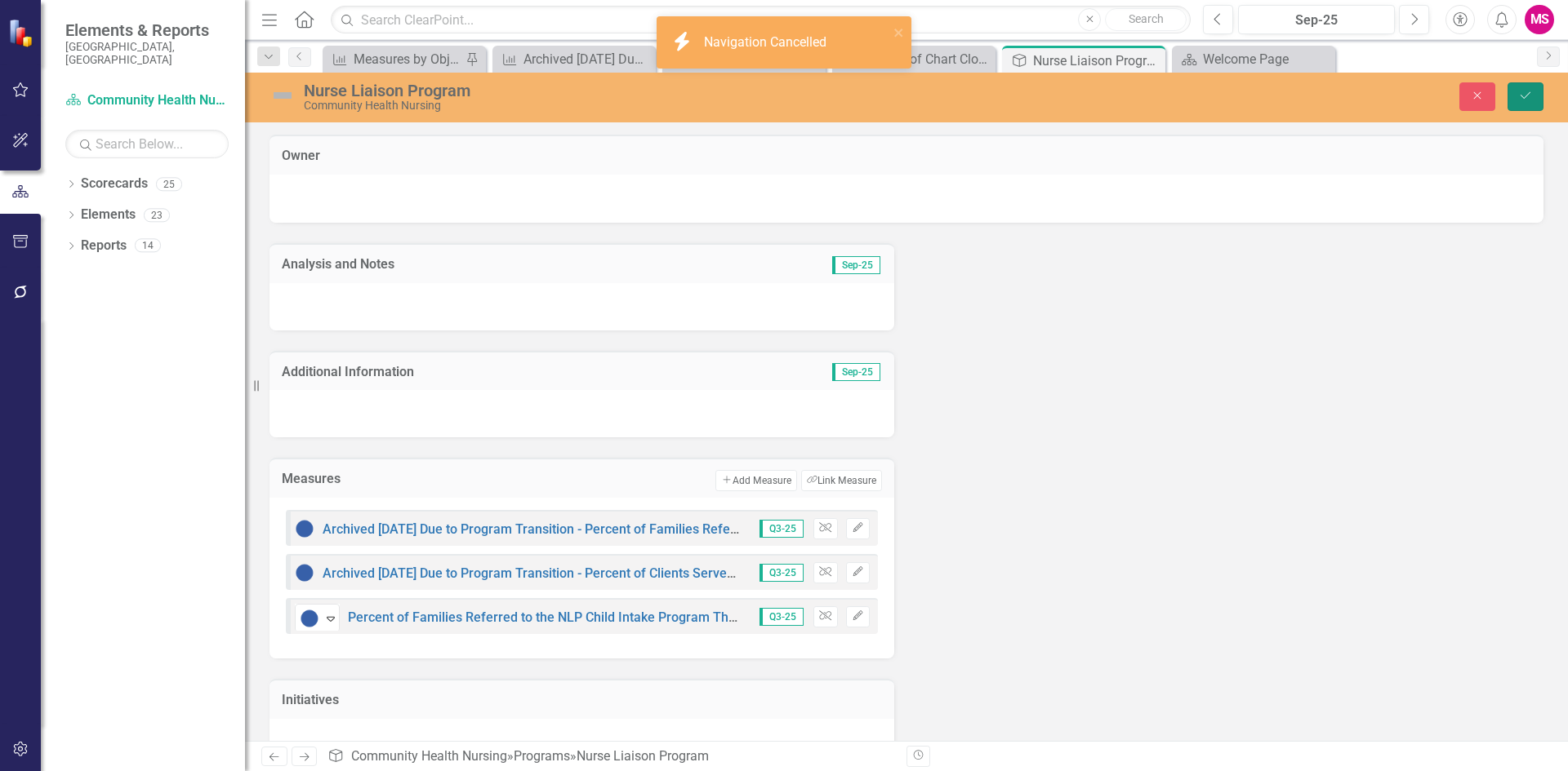
click at [1528, 99] on icon "Save" at bounding box center [1526, 96] width 15 height 11
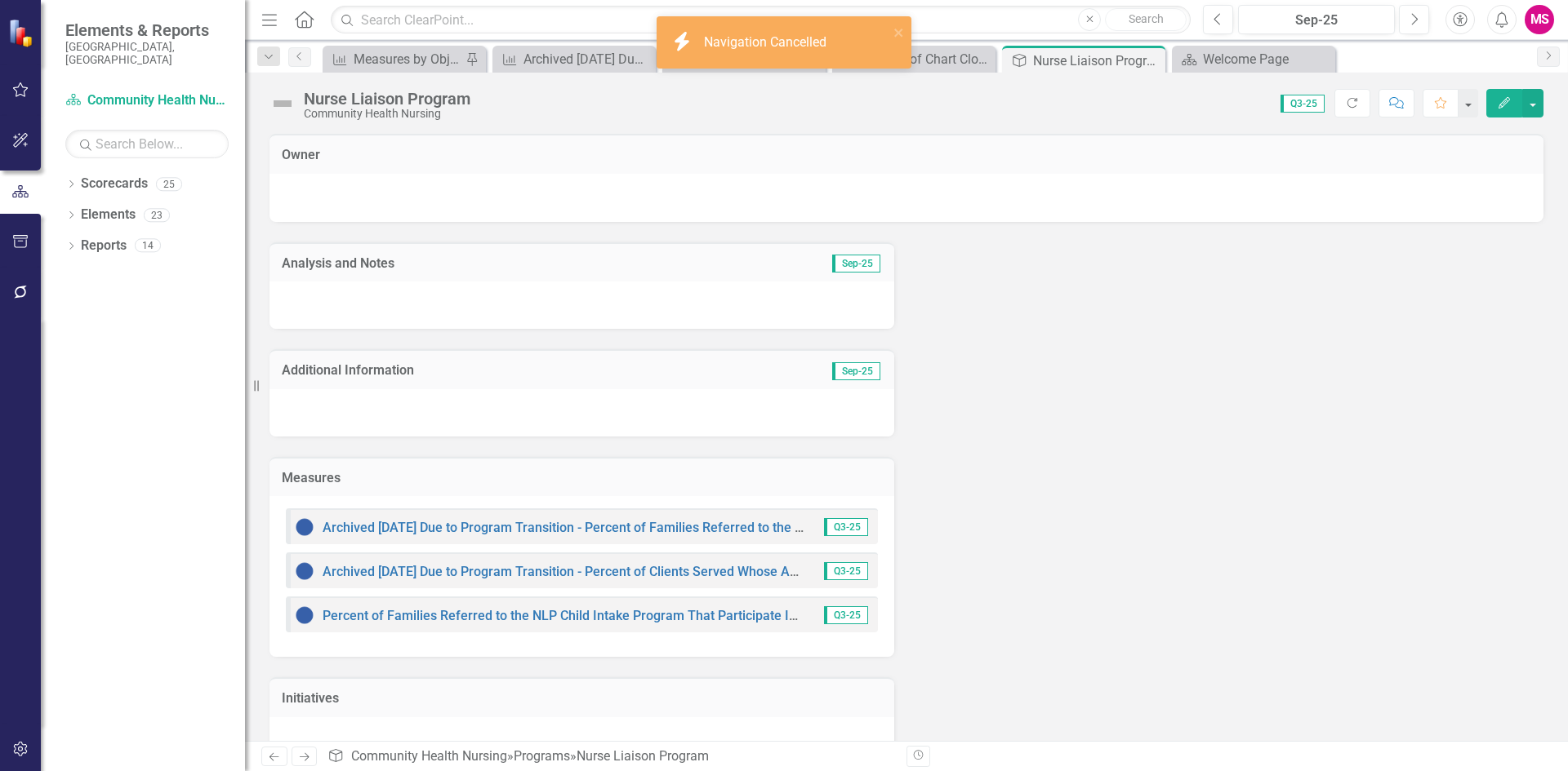
click at [415, 607] on div "Percent of Families Referred to the NLP Child Intake Program That Participate I…" at bounding box center [549, 615] width 509 height 20
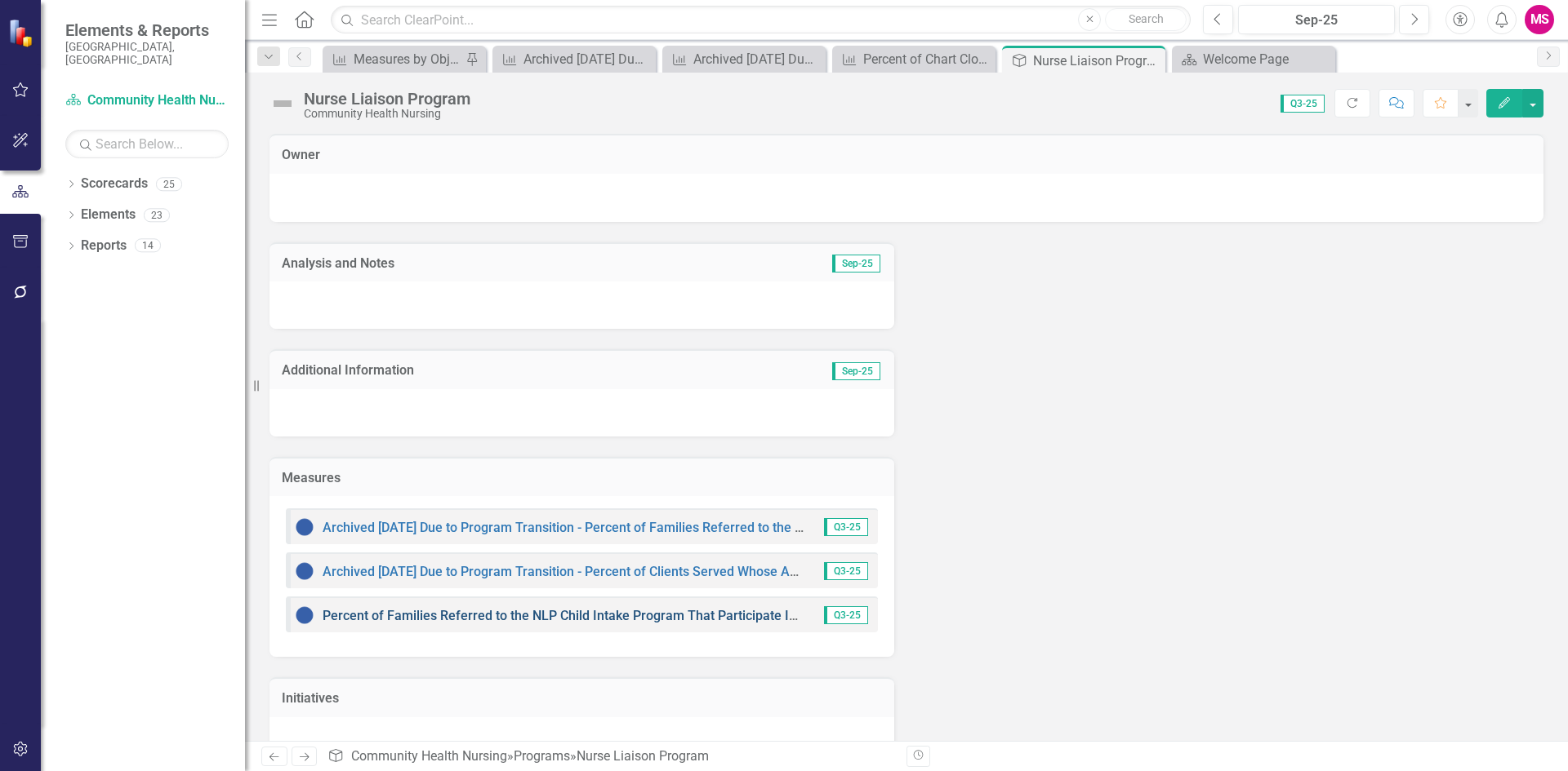
click at [415, 619] on link "Percent of Families Referred to the NLP Child Intake Program That Participate I…" at bounding box center [639, 615] width 632 height 16
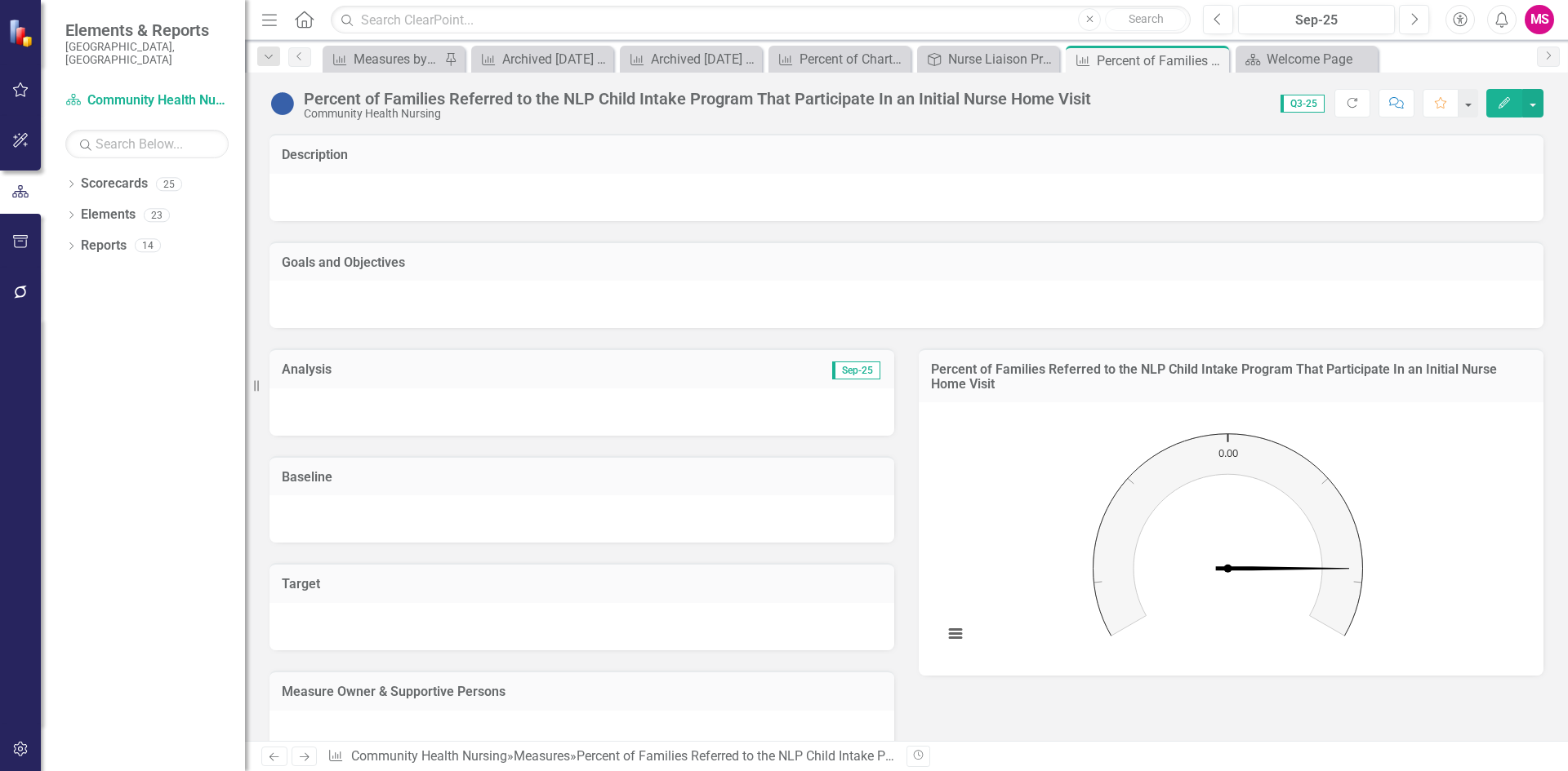
click at [472, 196] on div at bounding box center [906, 197] width 1273 height 47
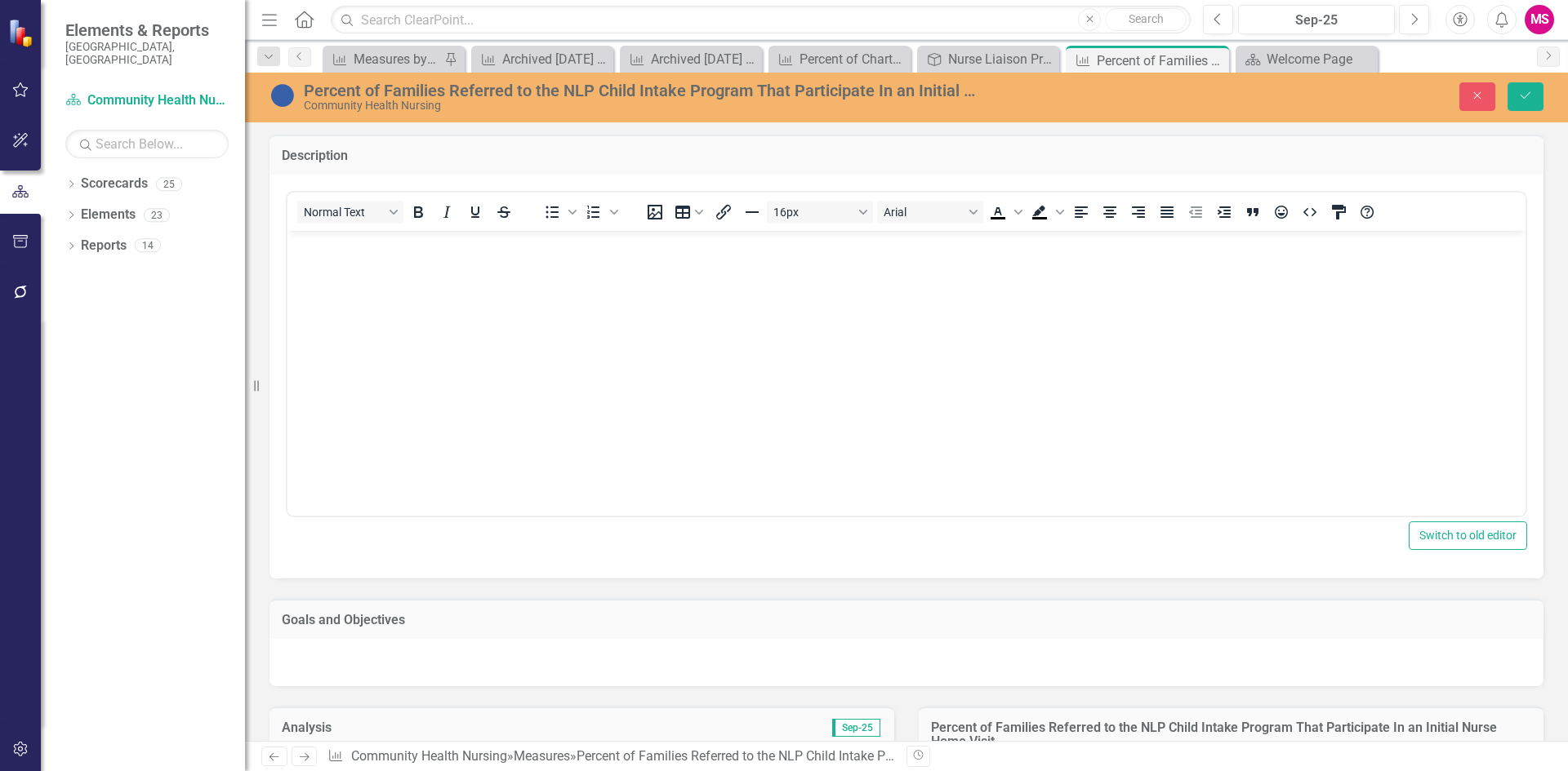
click at [447, 280] on body "Rich Text Area. Press ALT-0 for help." at bounding box center [906, 352] width 1238 height 245
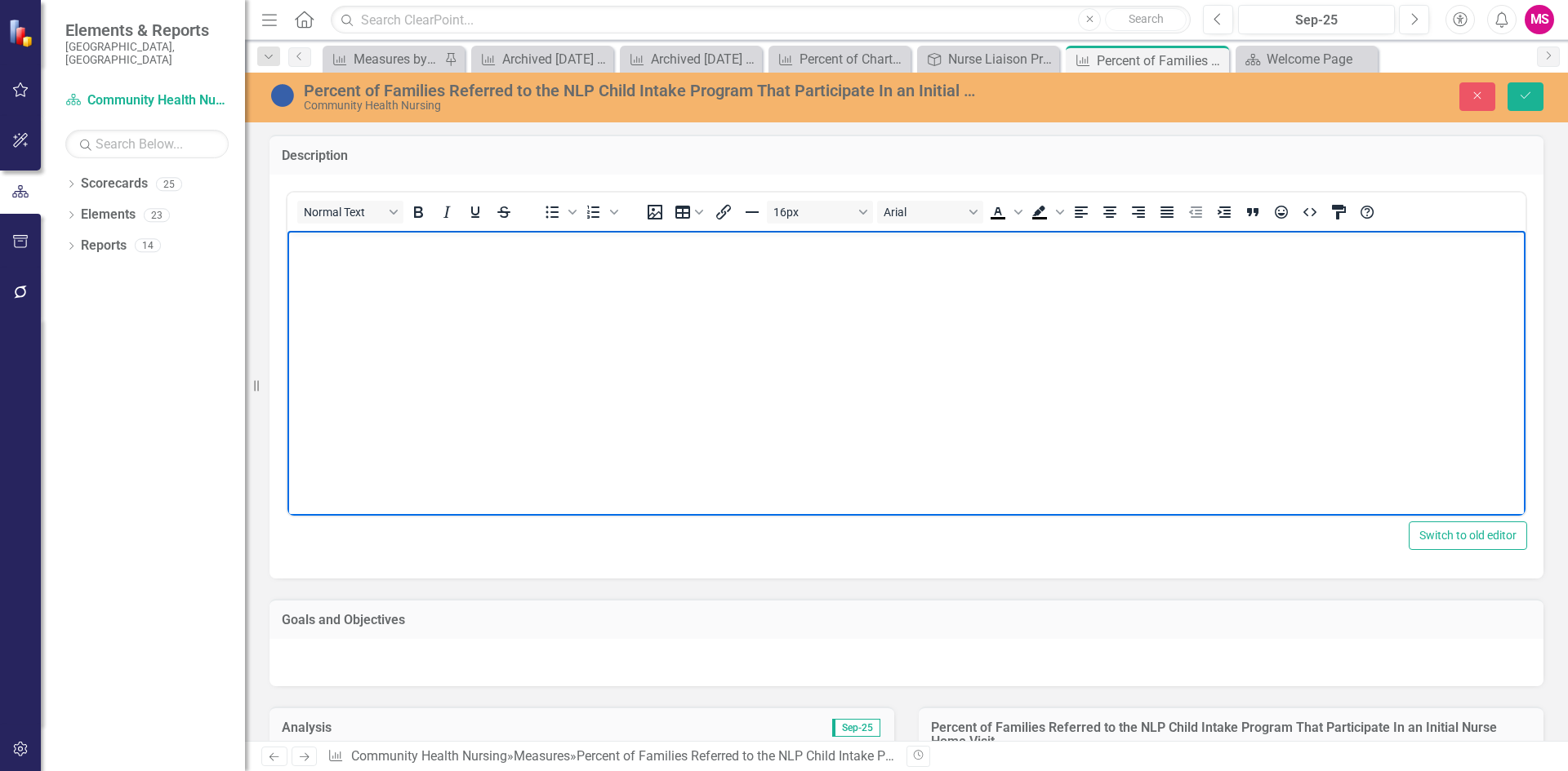
paste body "Rich Text Area. Press ALT-0 for help."
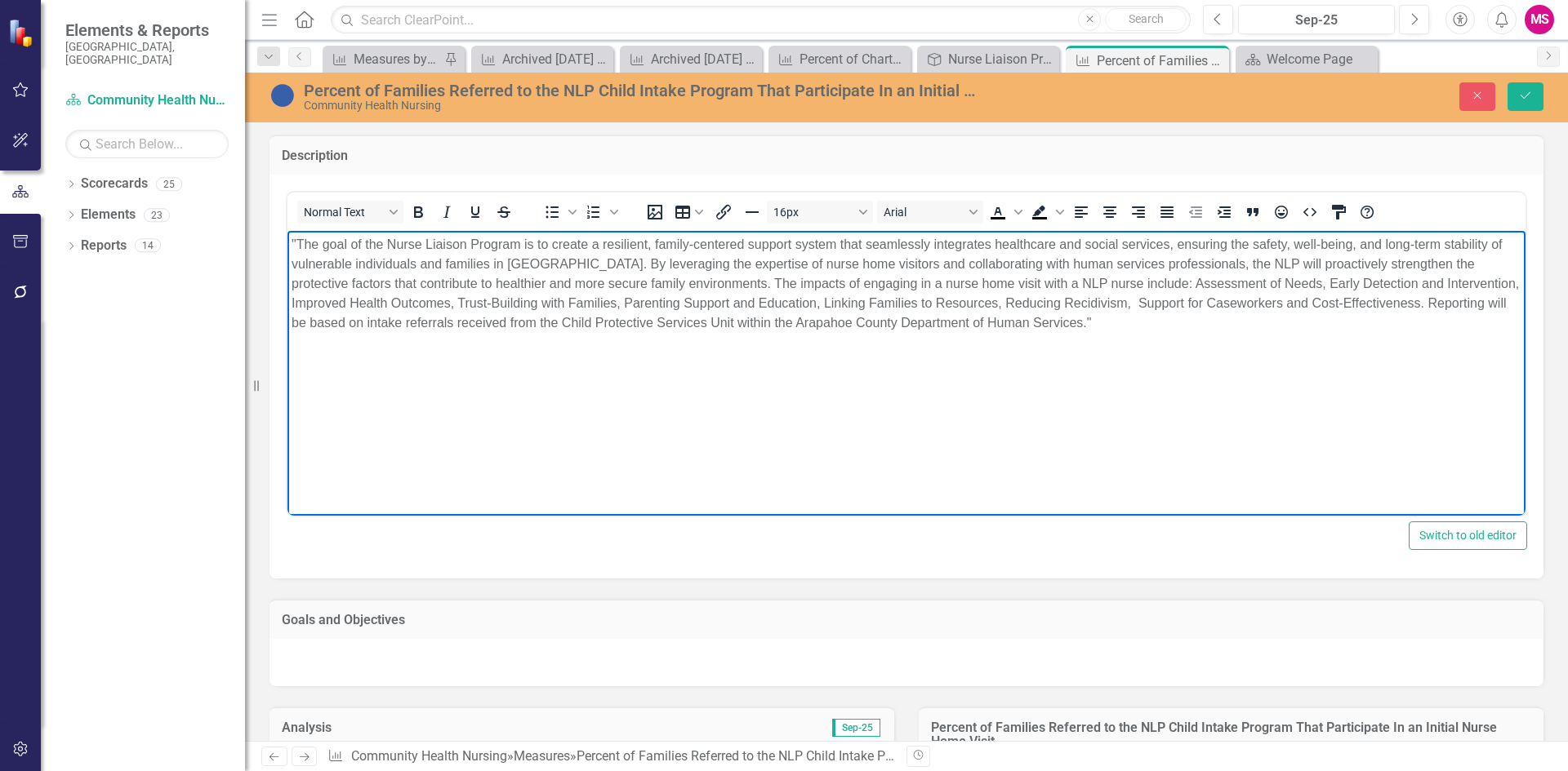
click at [299, 235] on p ""The goal of the Nurse Liaison Program is to create a resilient, family-centere…" at bounding box center [906, 283] width 1229 height 98
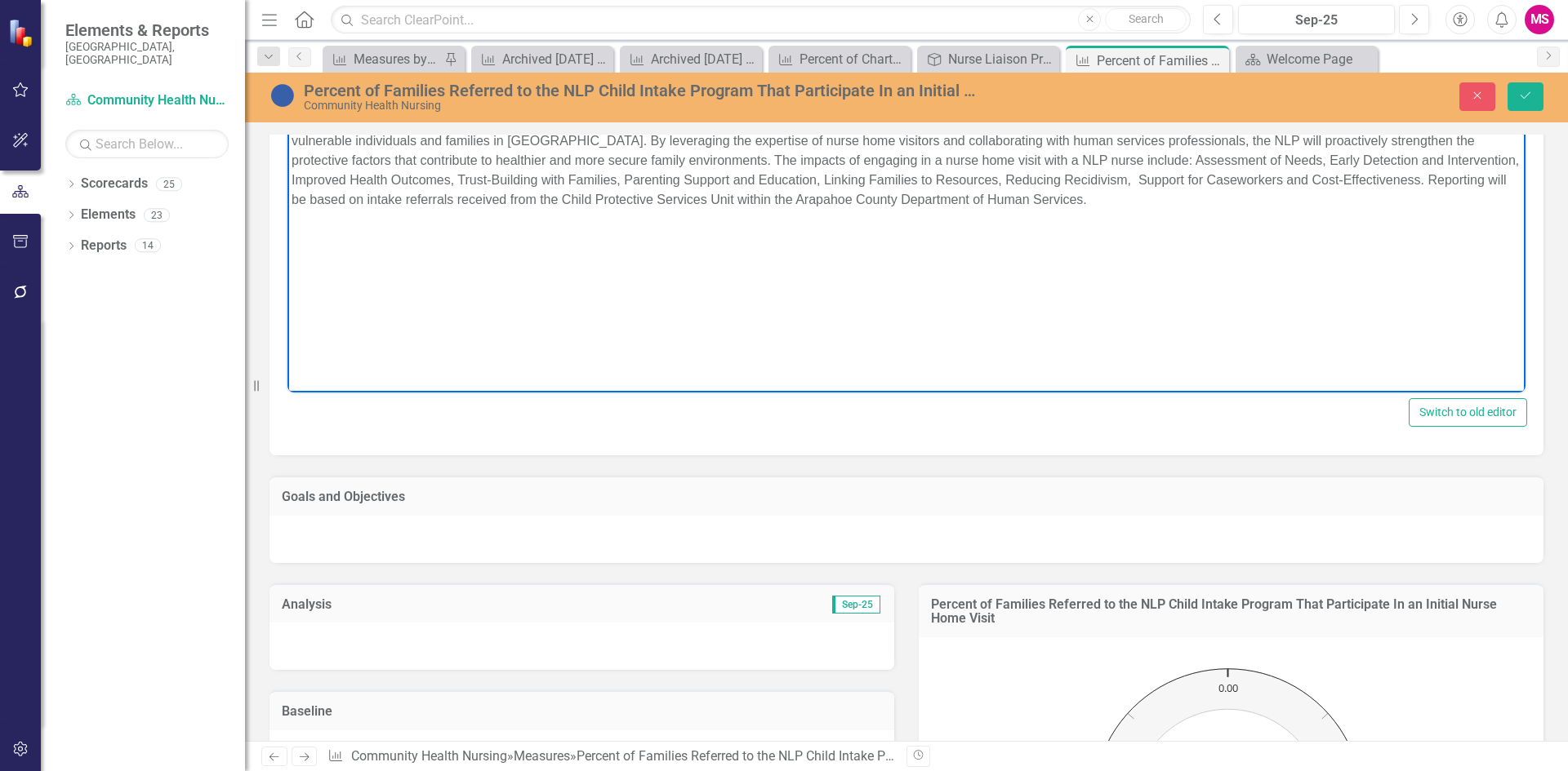
scroll to position [163, 0]
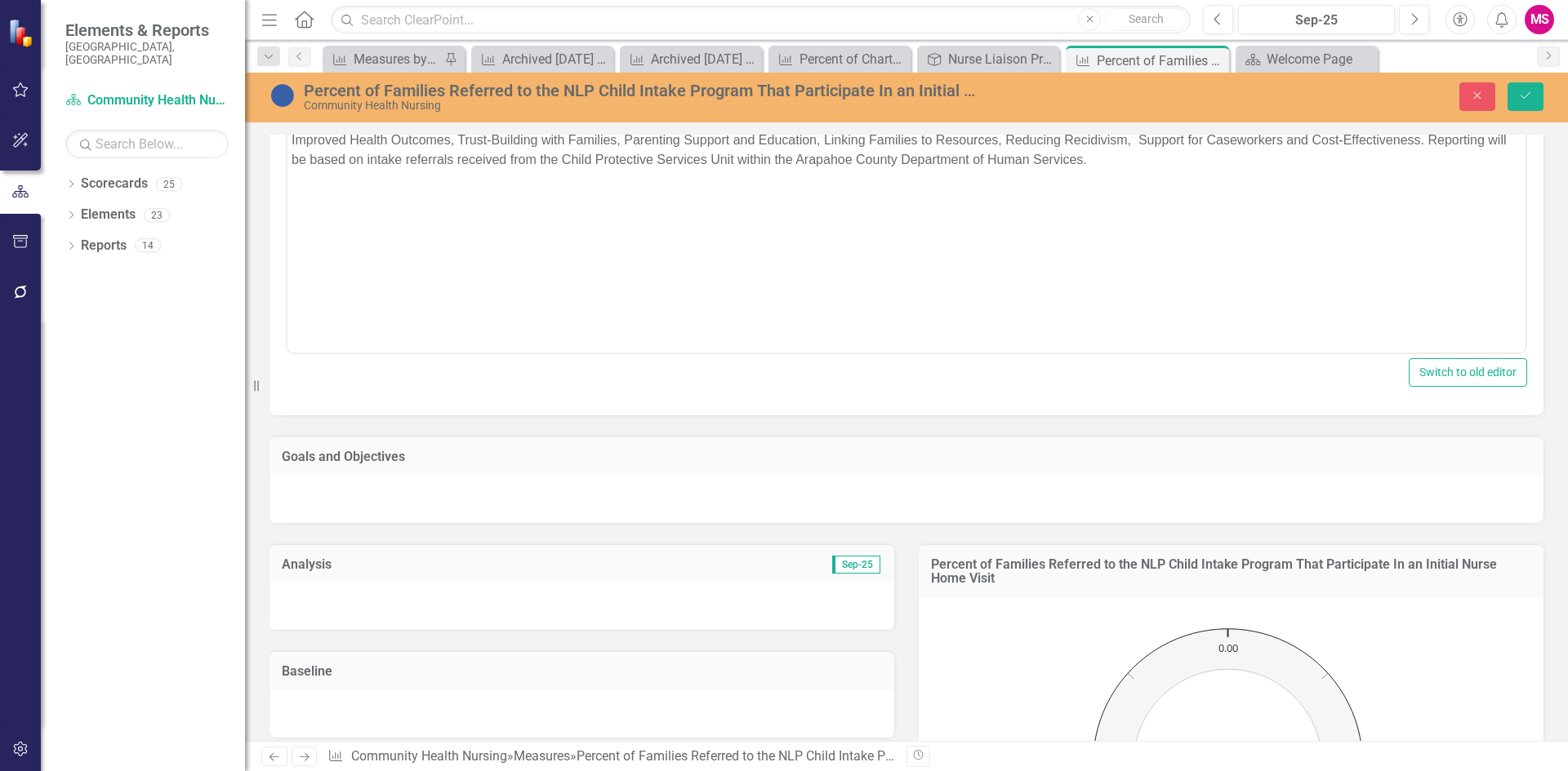
click at [387, 502] on div at bounding box center [906, 499] width 1273 height 47
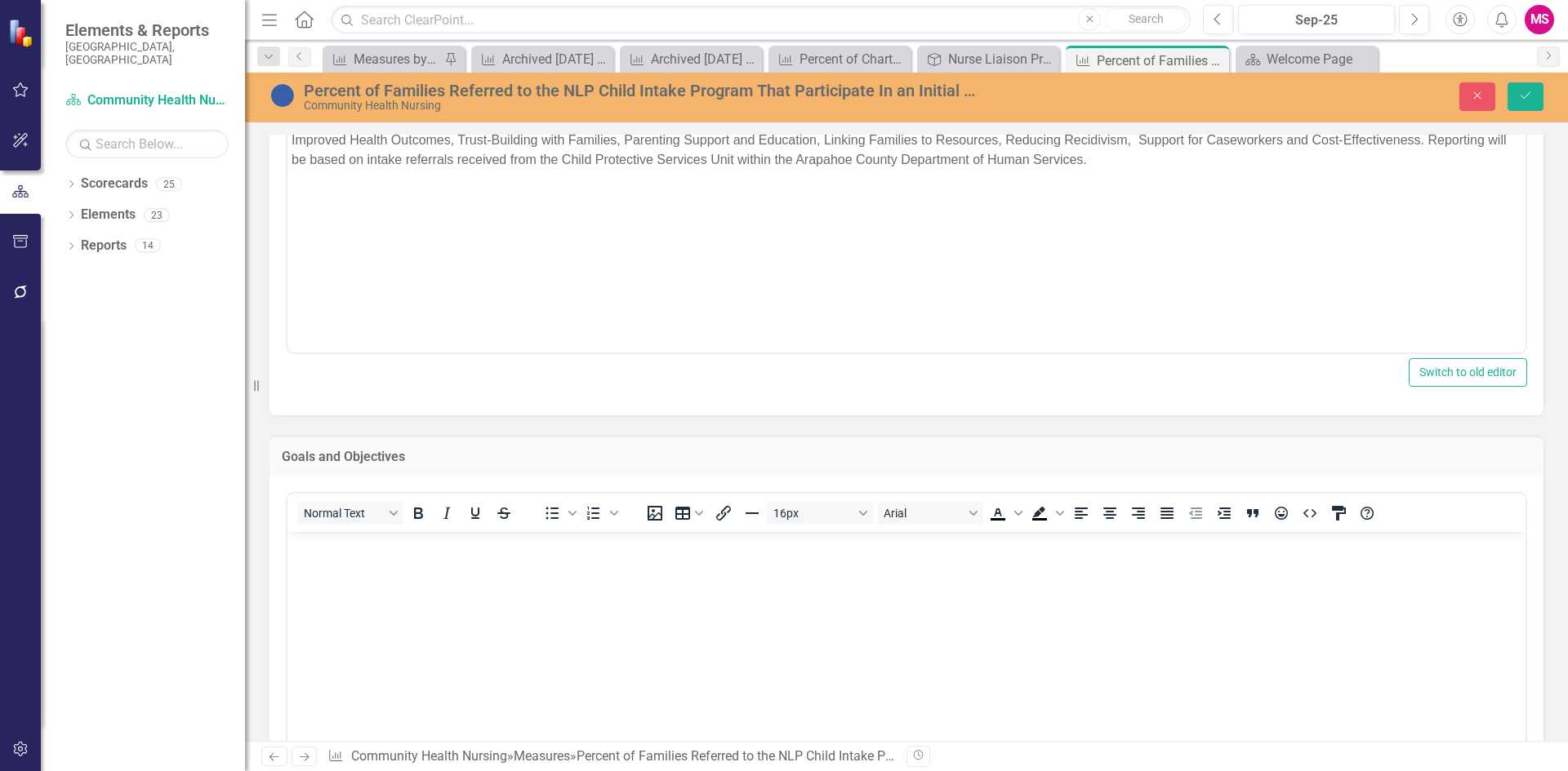
scroll to position [0, 0]
click at [480, 650] on body "Rich Text Area. Press ALT-0 for help." at bounding box center [906, 653] width 1238 height 245
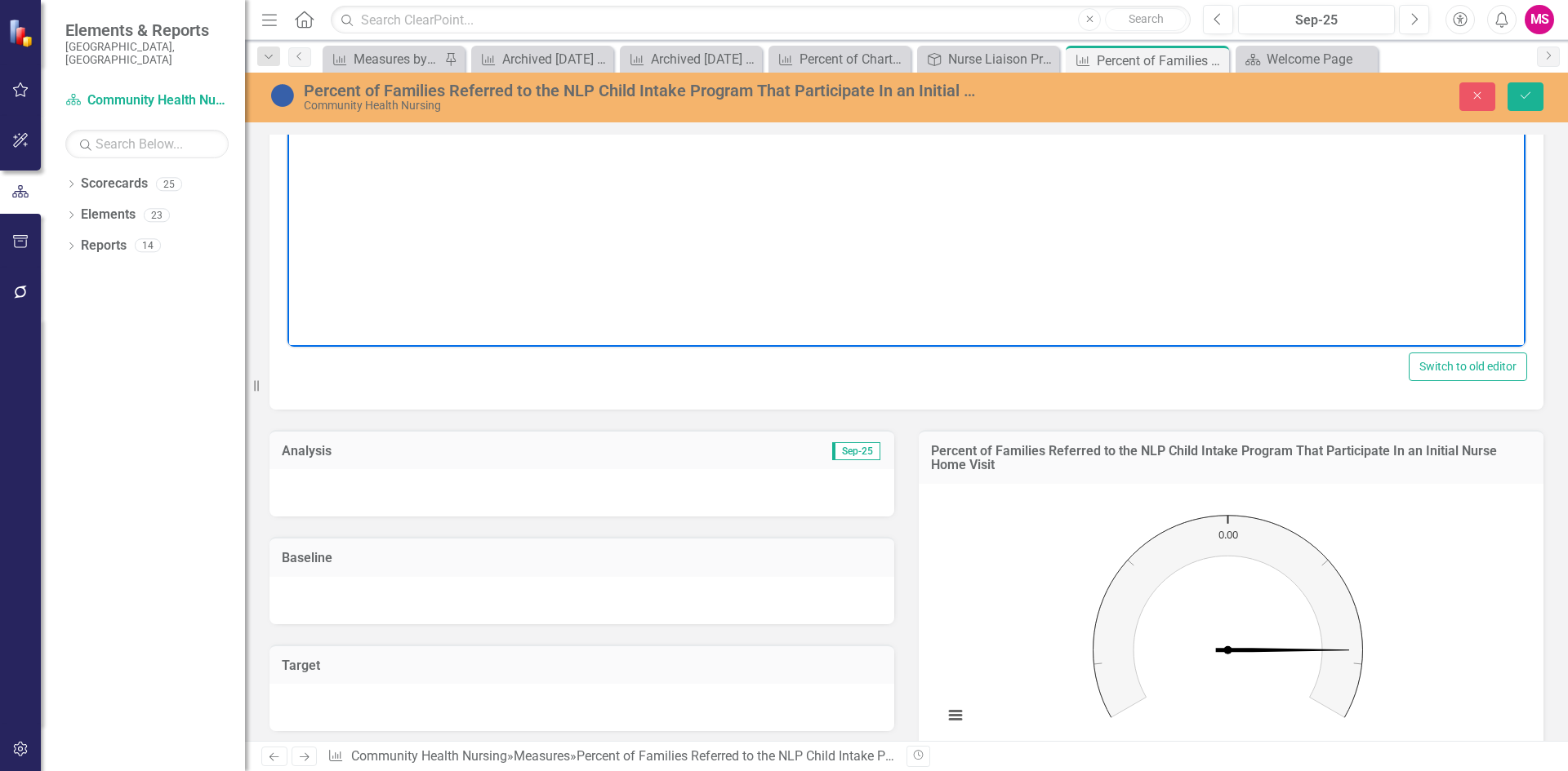
scroll to position [734, 0]
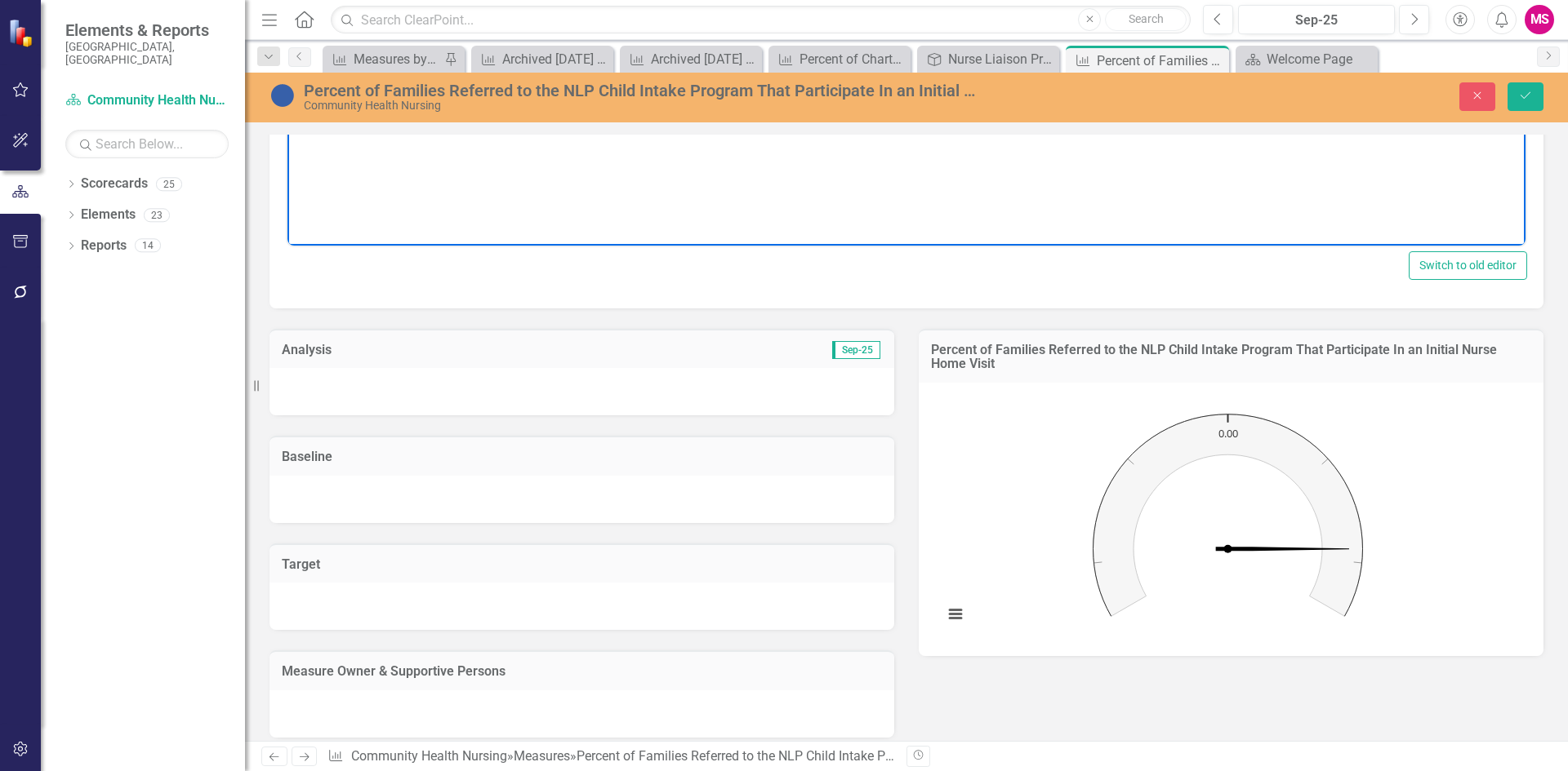
click at [400, 592] on div at bounding box center [582, 606] width 625 height 47
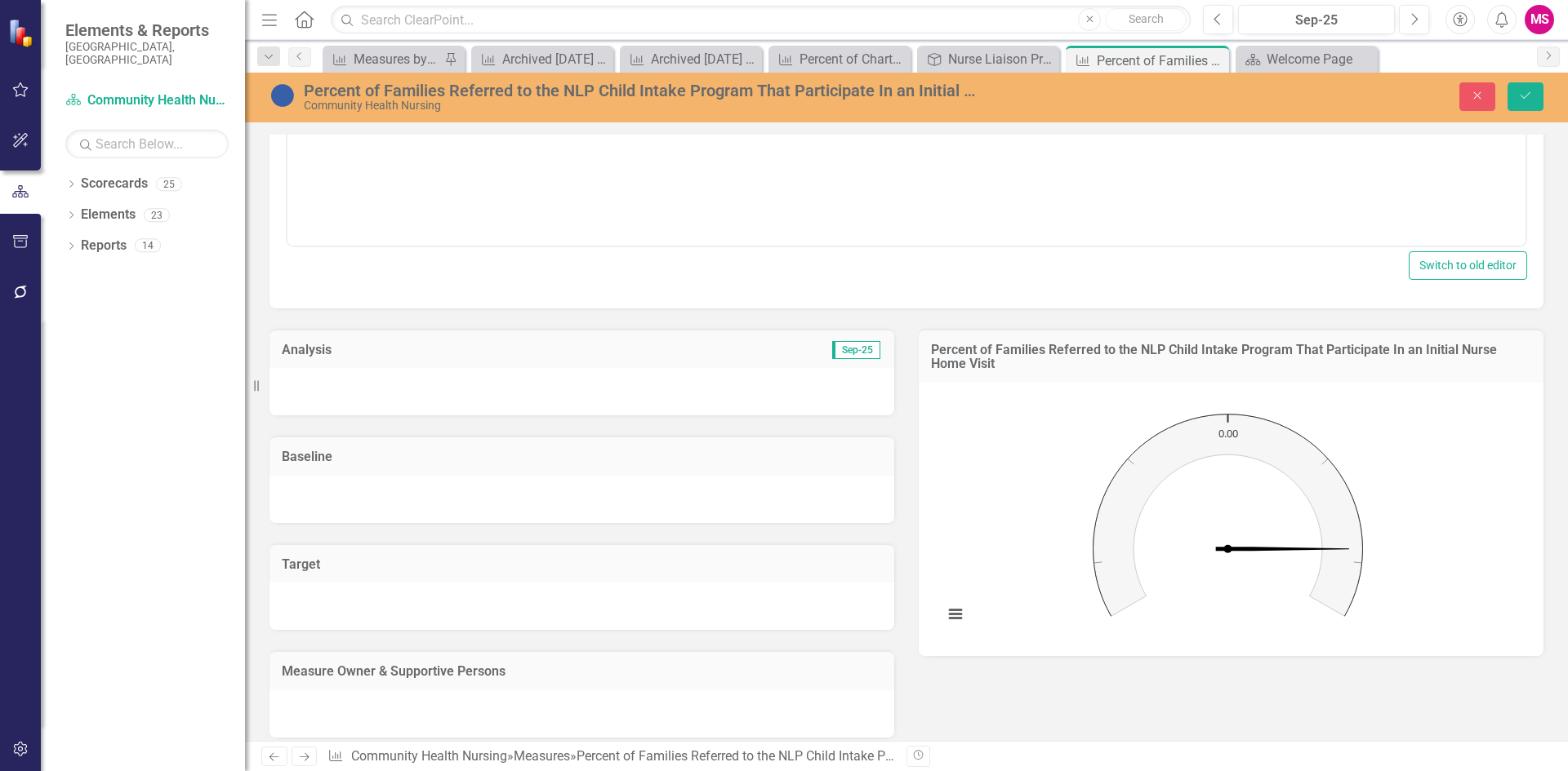
click at [400, 594] on div at bounding box center [582, 606] width 625 height 47
click at [394, 623] on div at bounding box center [582, 606] width 625 height 47
click at [394, 619] on div at bounding box center [582, 606] width 625 height 47
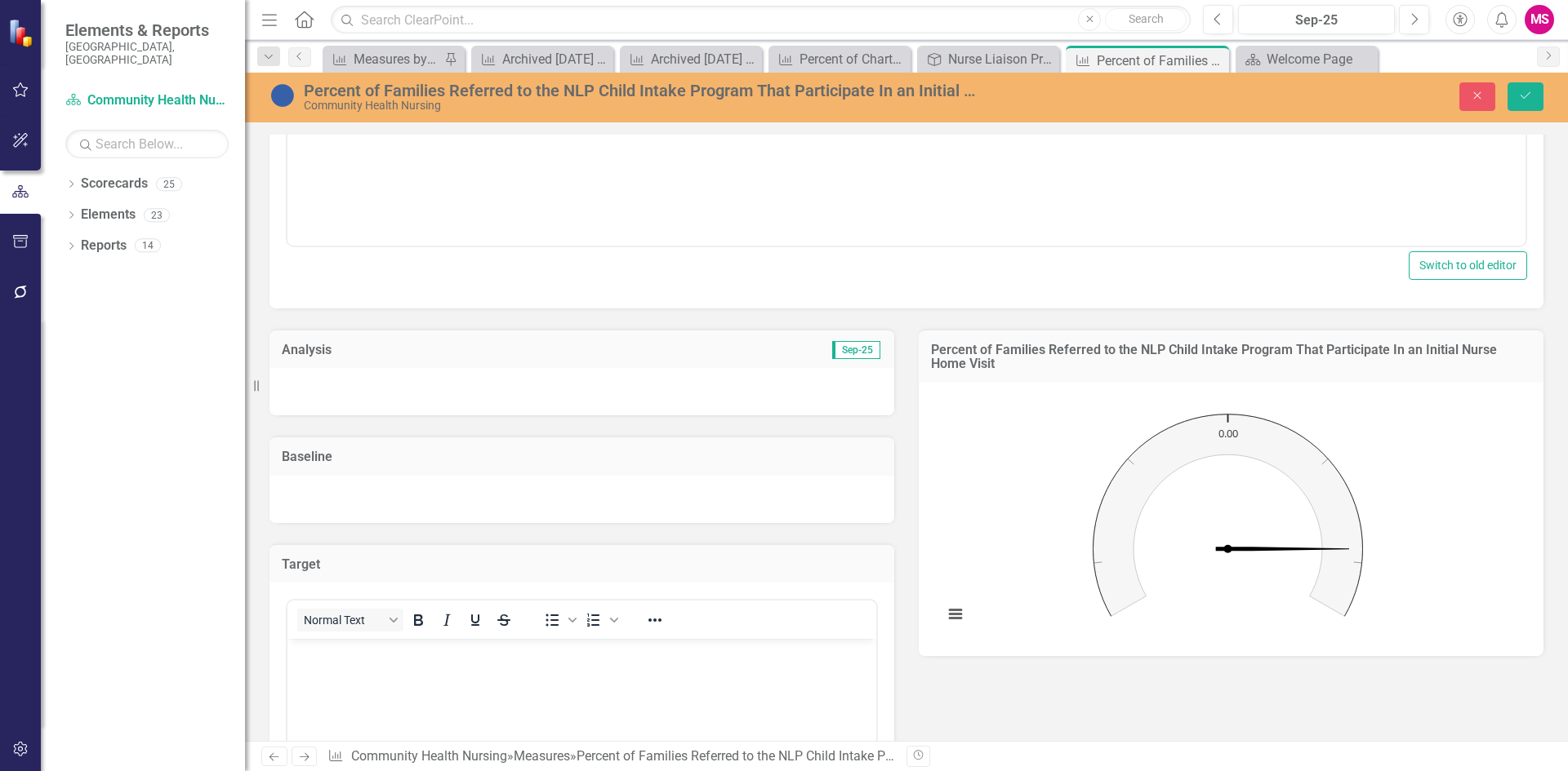
scroll to position [0, 0]
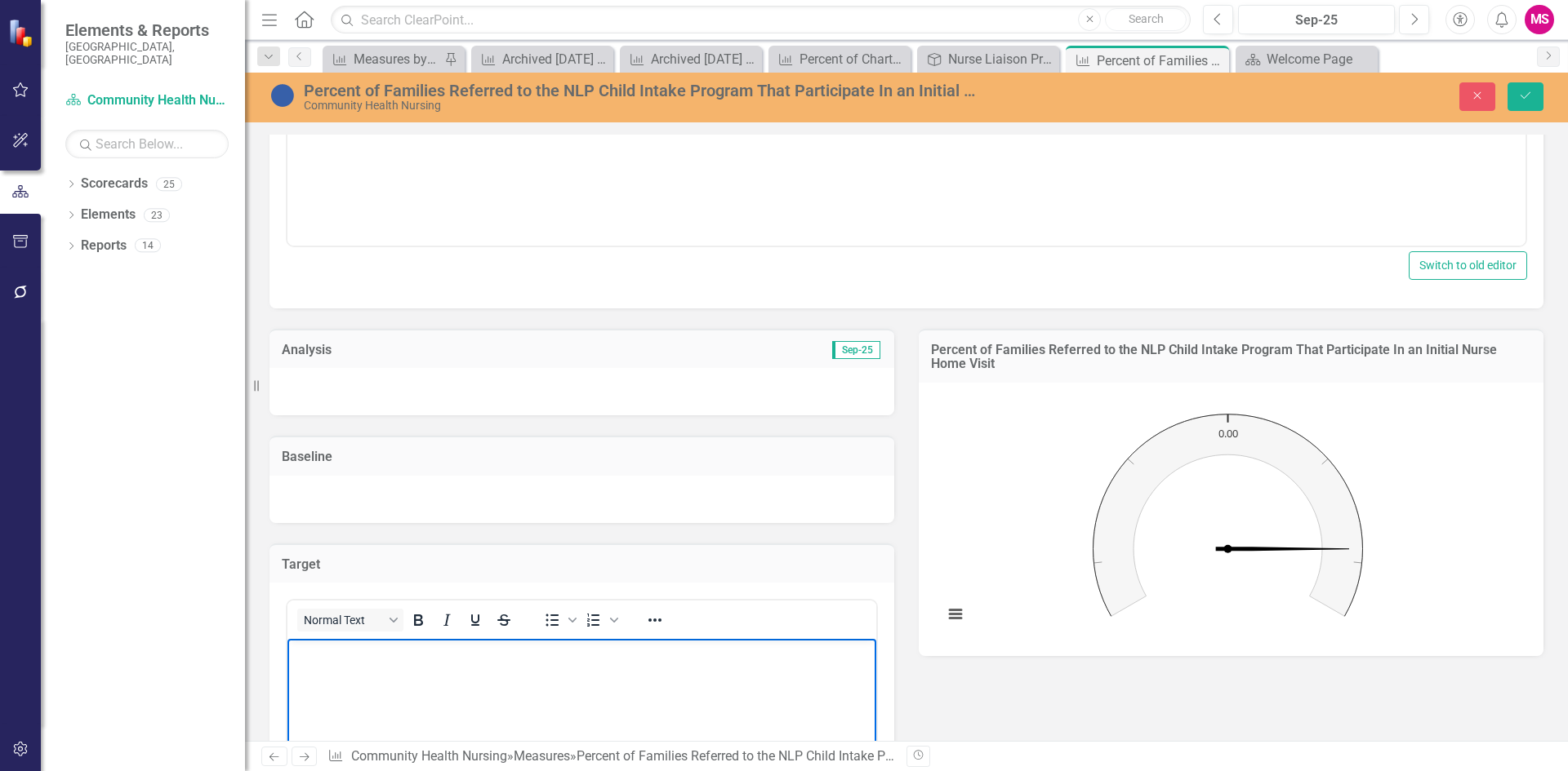
click at [437, 709] on body "Rich Text Area. Press ALT-0 for help." at bounding box center [581, 761] width 588 height 245
paste body "Rich Text Area. Press ALT-0 for help."
click at [298, 651] on p "40% of families referred successfully participate in an initial nurse home visit" at bounding box center [582, 653] width 581 height 20
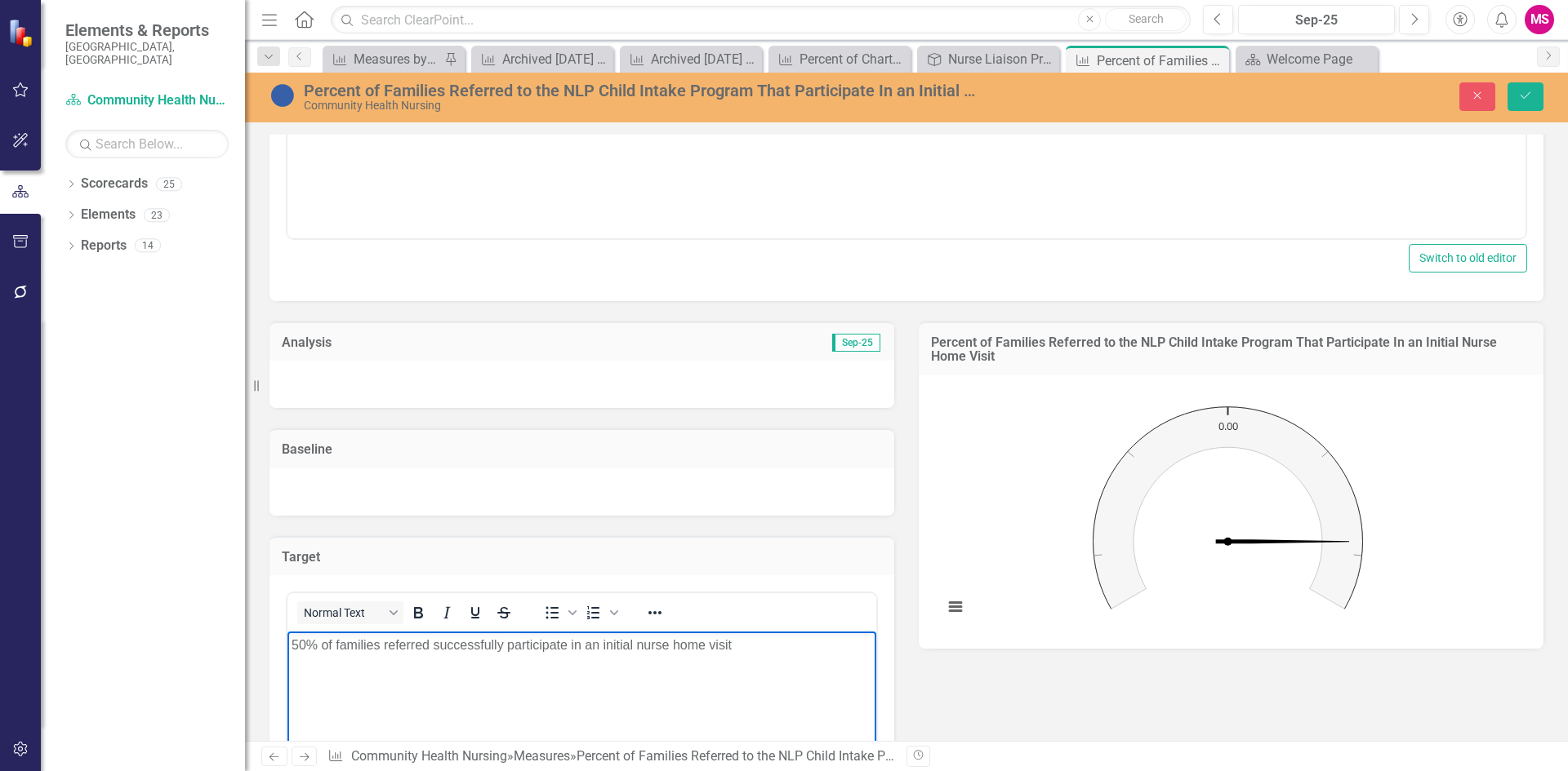
scroll to position [734, 0]
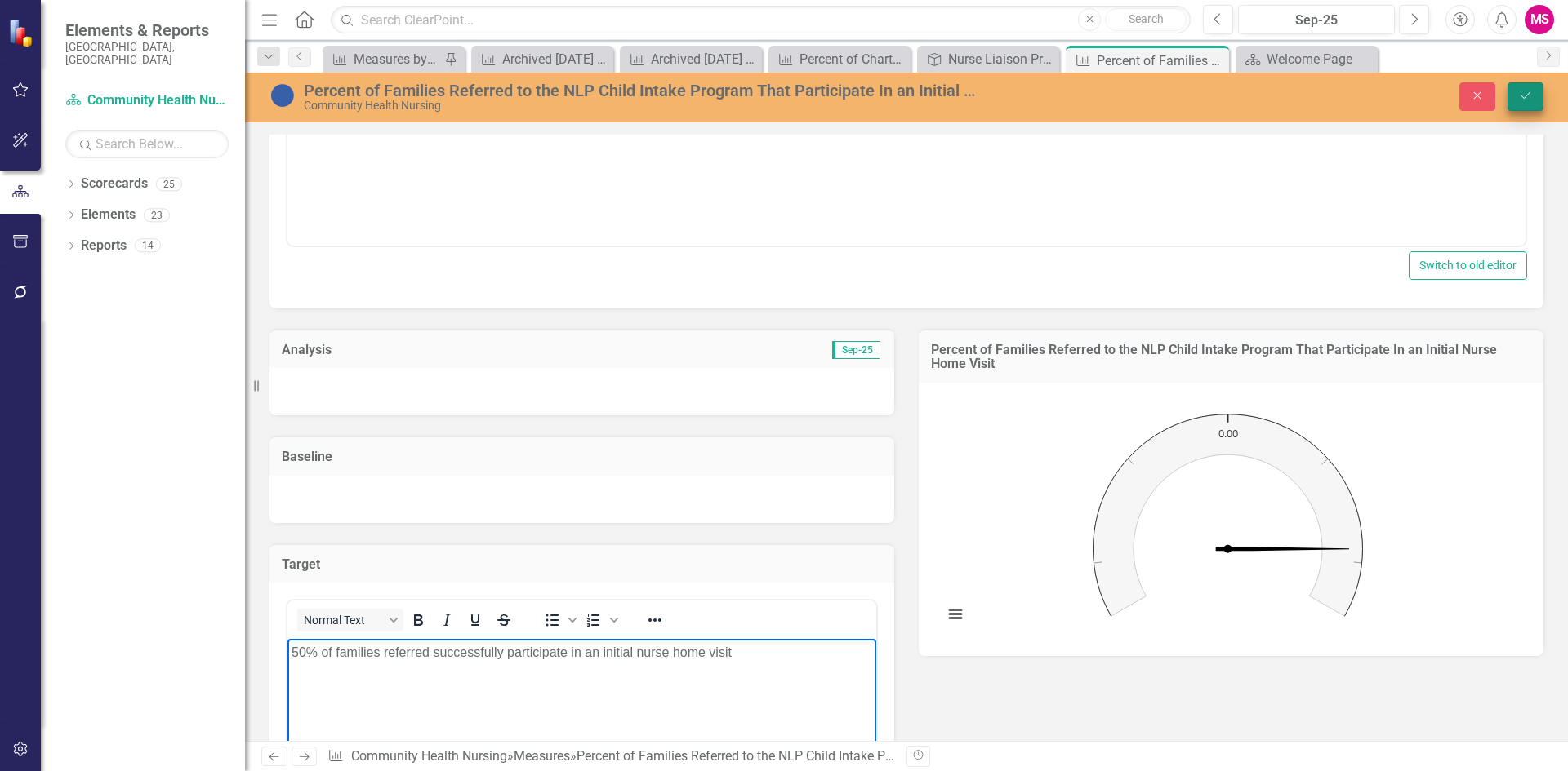
click at [1531, 107] on button "Save" at bounding box center [1525, 97] width 36 height 28
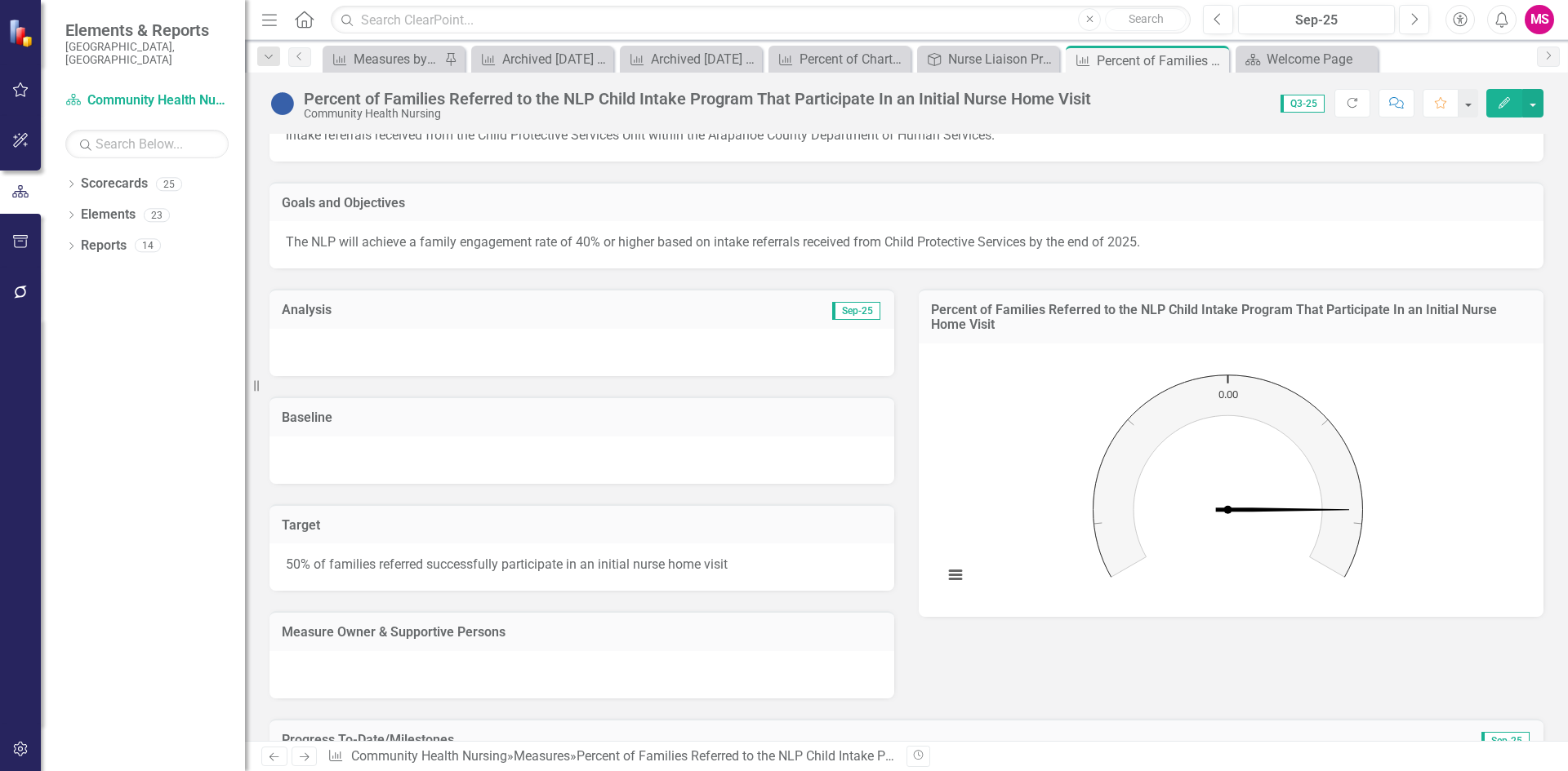
scroll to position [74, 0]
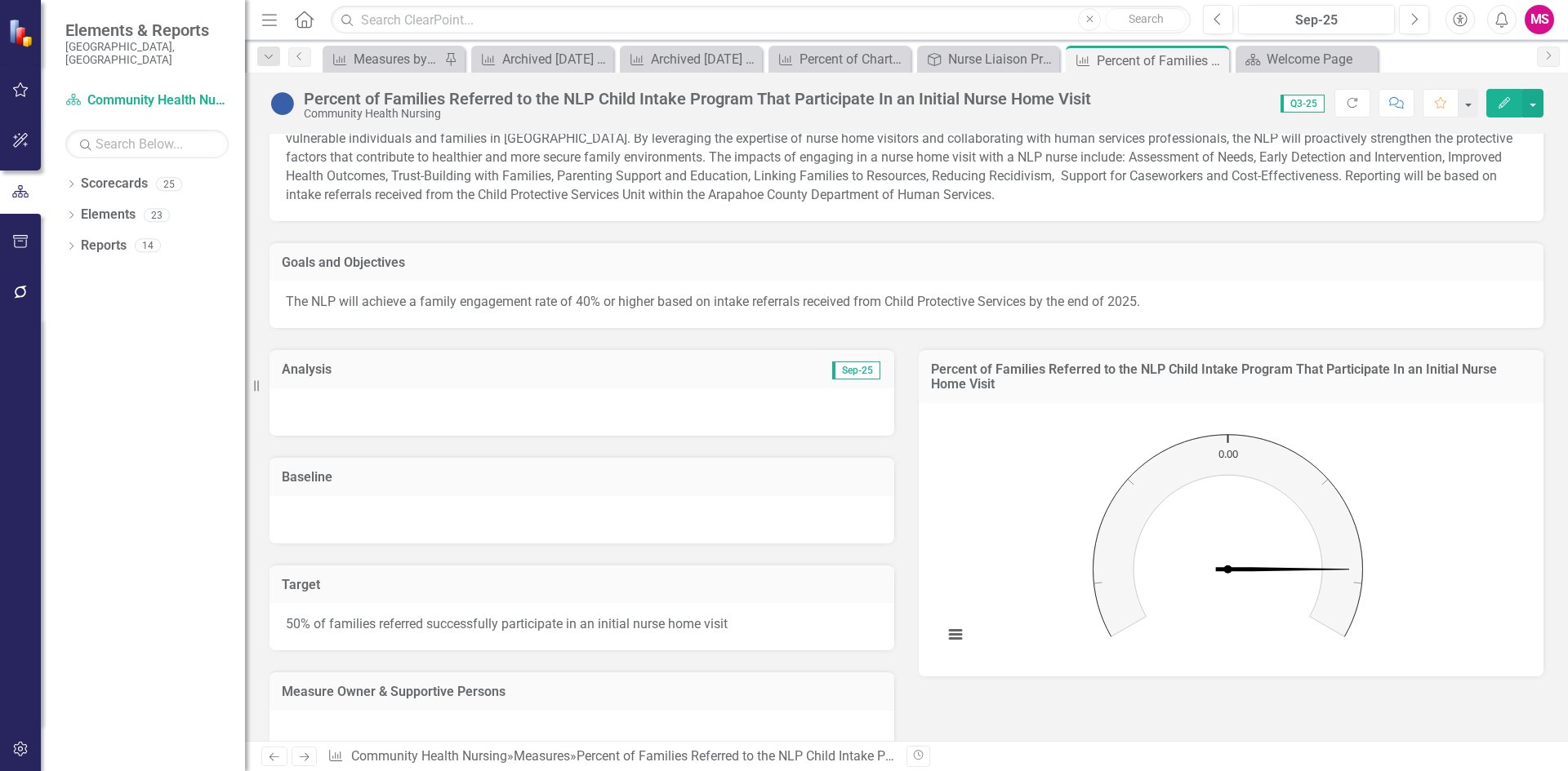
click at [464, 479] on h3 "Baseline" at bounding box center [582, 477] width 601 height 15
click at [741, 477] on h3 "Baseline" at bounding box center [582, 477] width 601 height 15
click at [738, 478] on h3 "Baseline" at bounding box center [582, 477] width 601 height 15
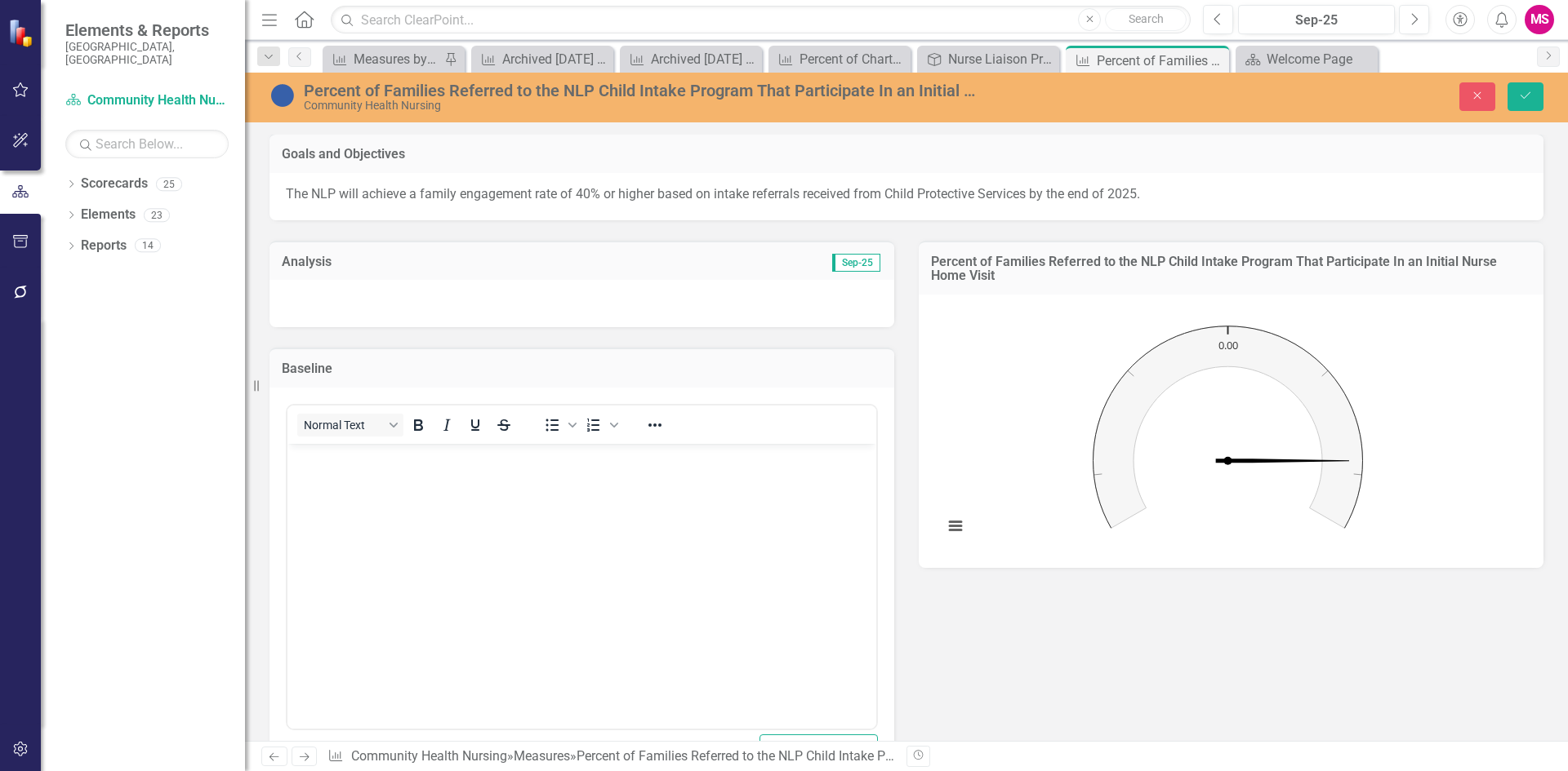
scroll to position [401, 0]
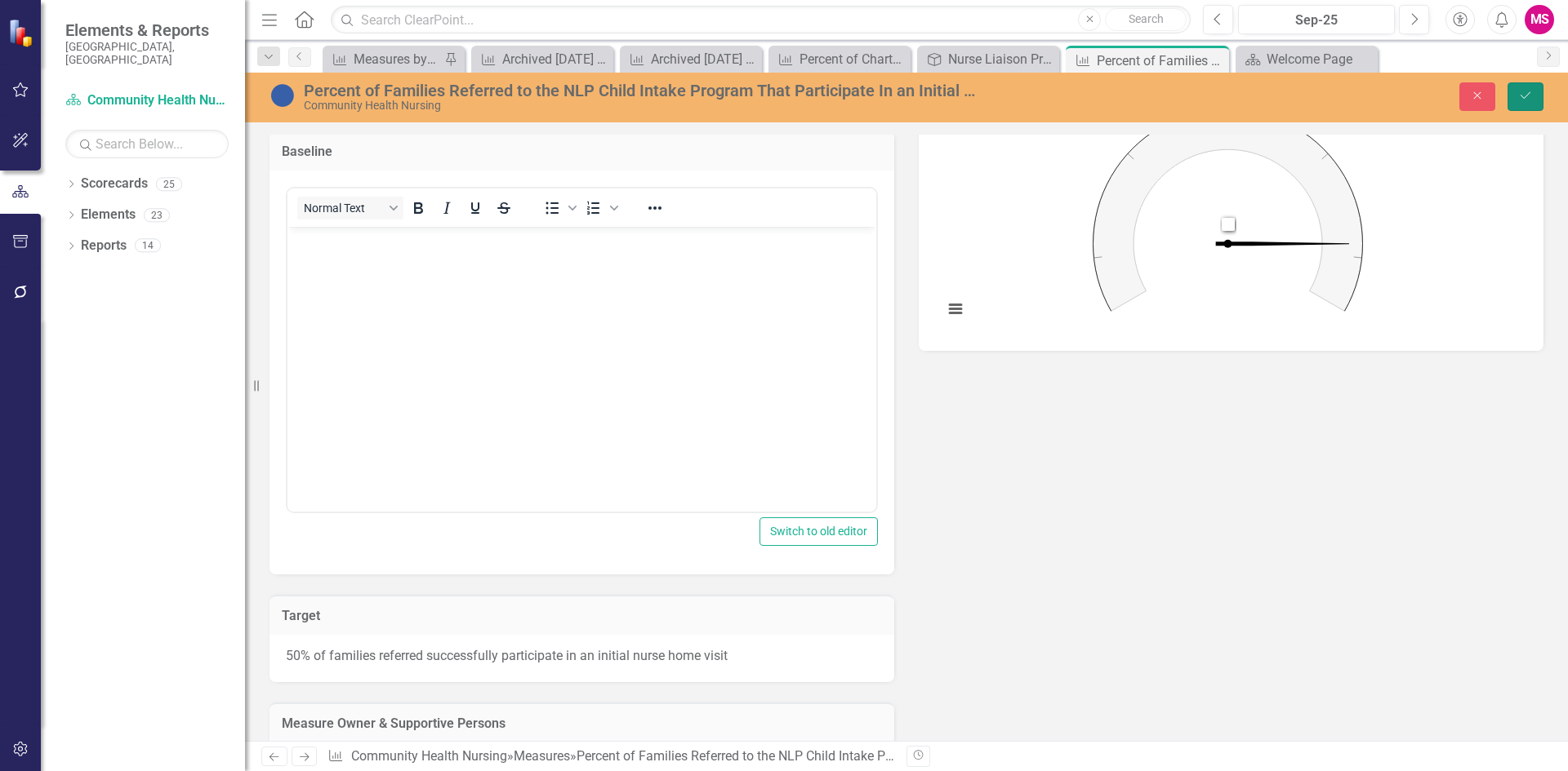
click at [1539, 95] on button "Save" at bounding box center [1525, 97] width 36 height 28
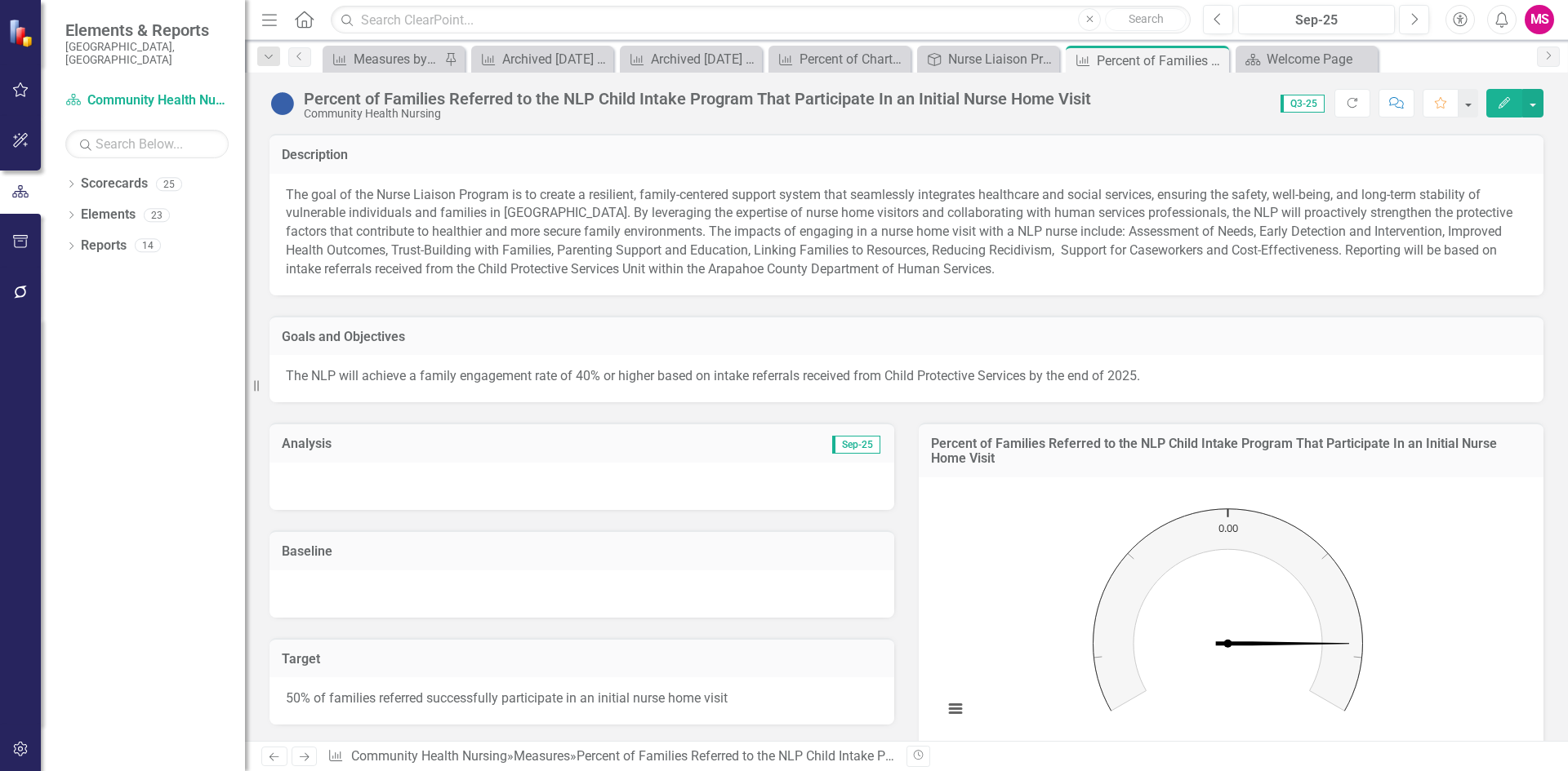
click at [1518, 101] on button "Edit" at bounding box center [1504, 103] width 36 height 28
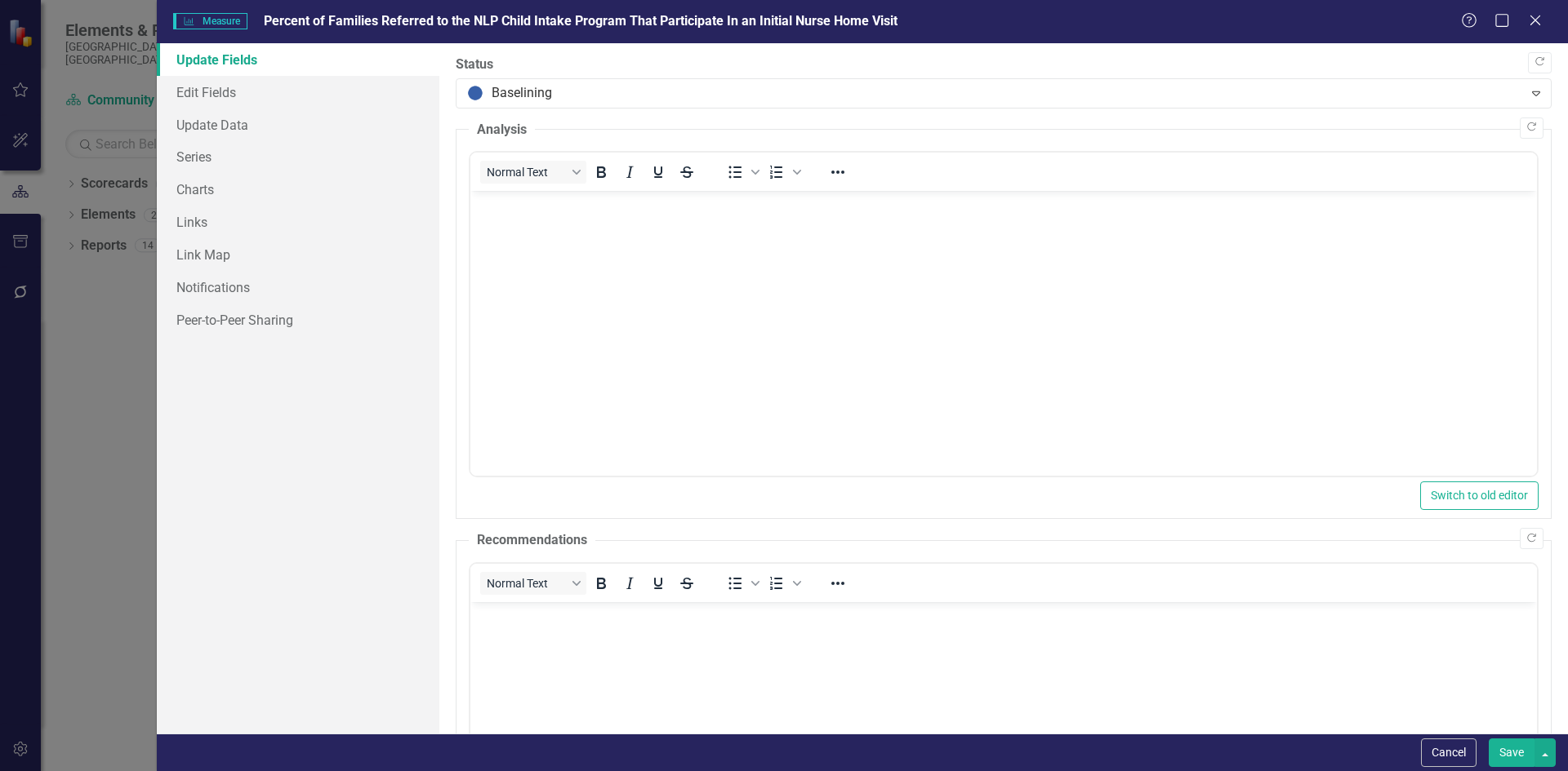
scroll to position [0, 0]
click at [216, 98] on link "Edit Fields" at bounding box center [297, 92] width 282 height 33
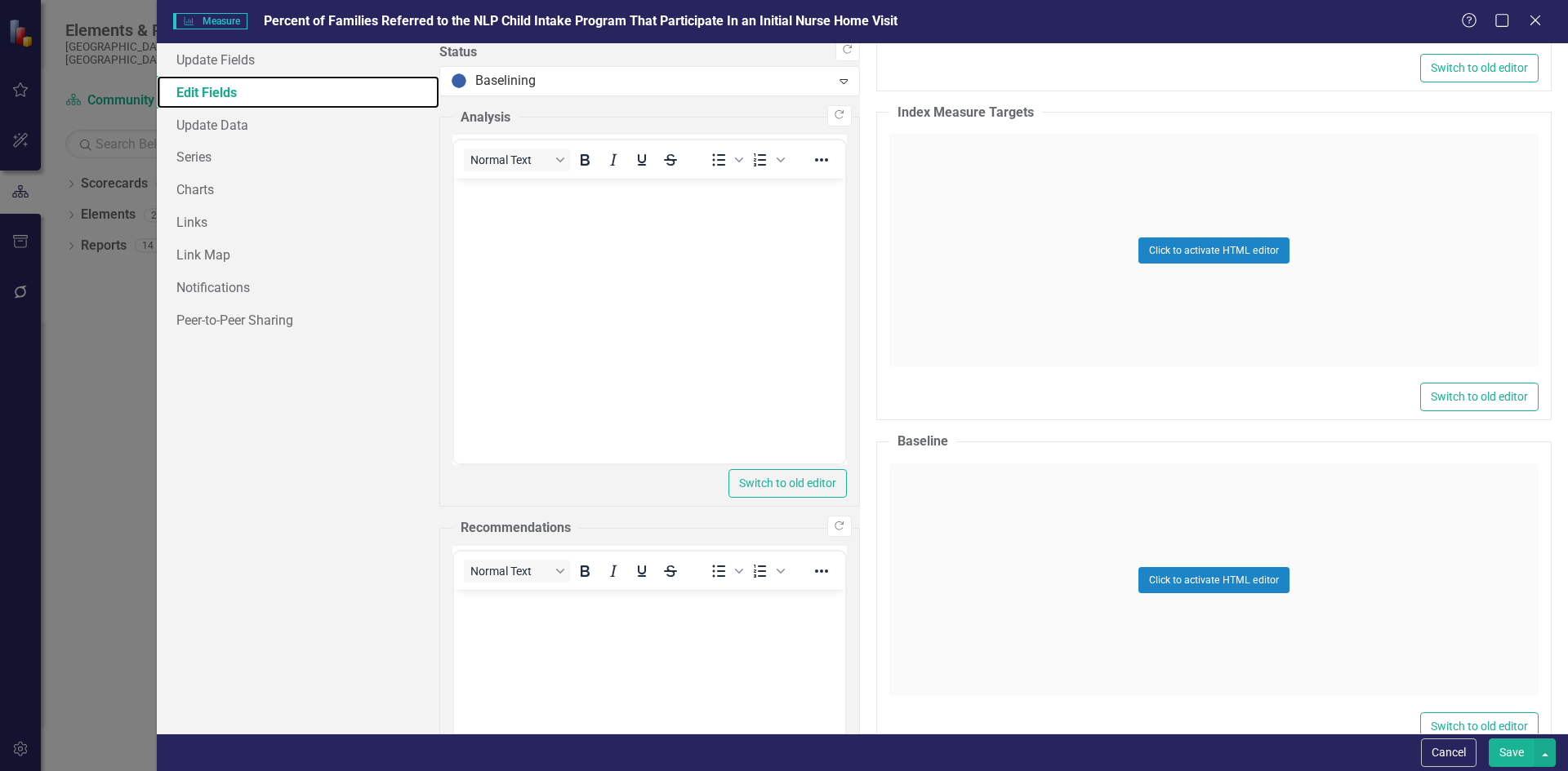
scroll to position [4407, 0]
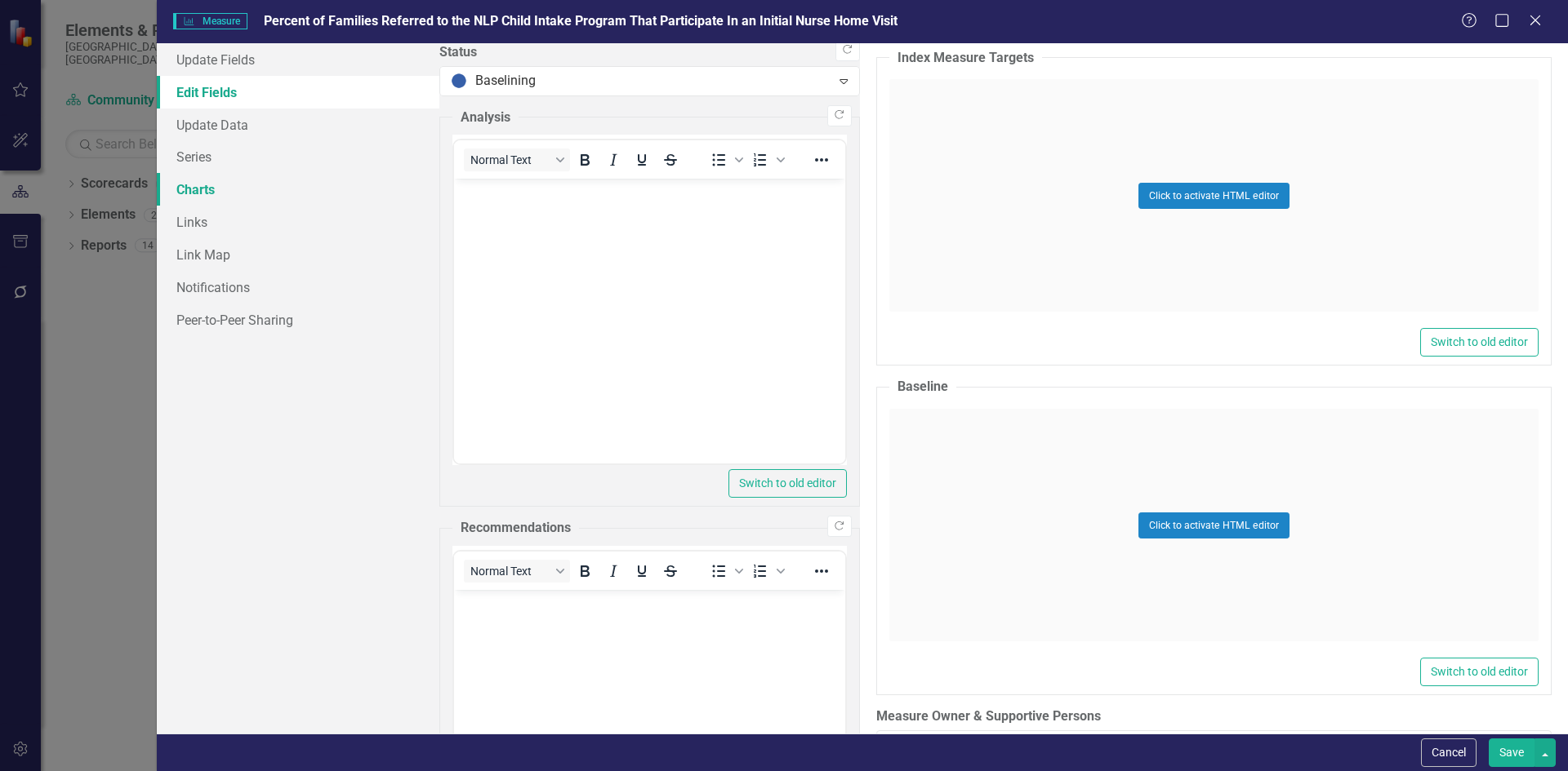
click at [195, 189] on link "Charts" at bounding box center [297, 189] width 282 height 33
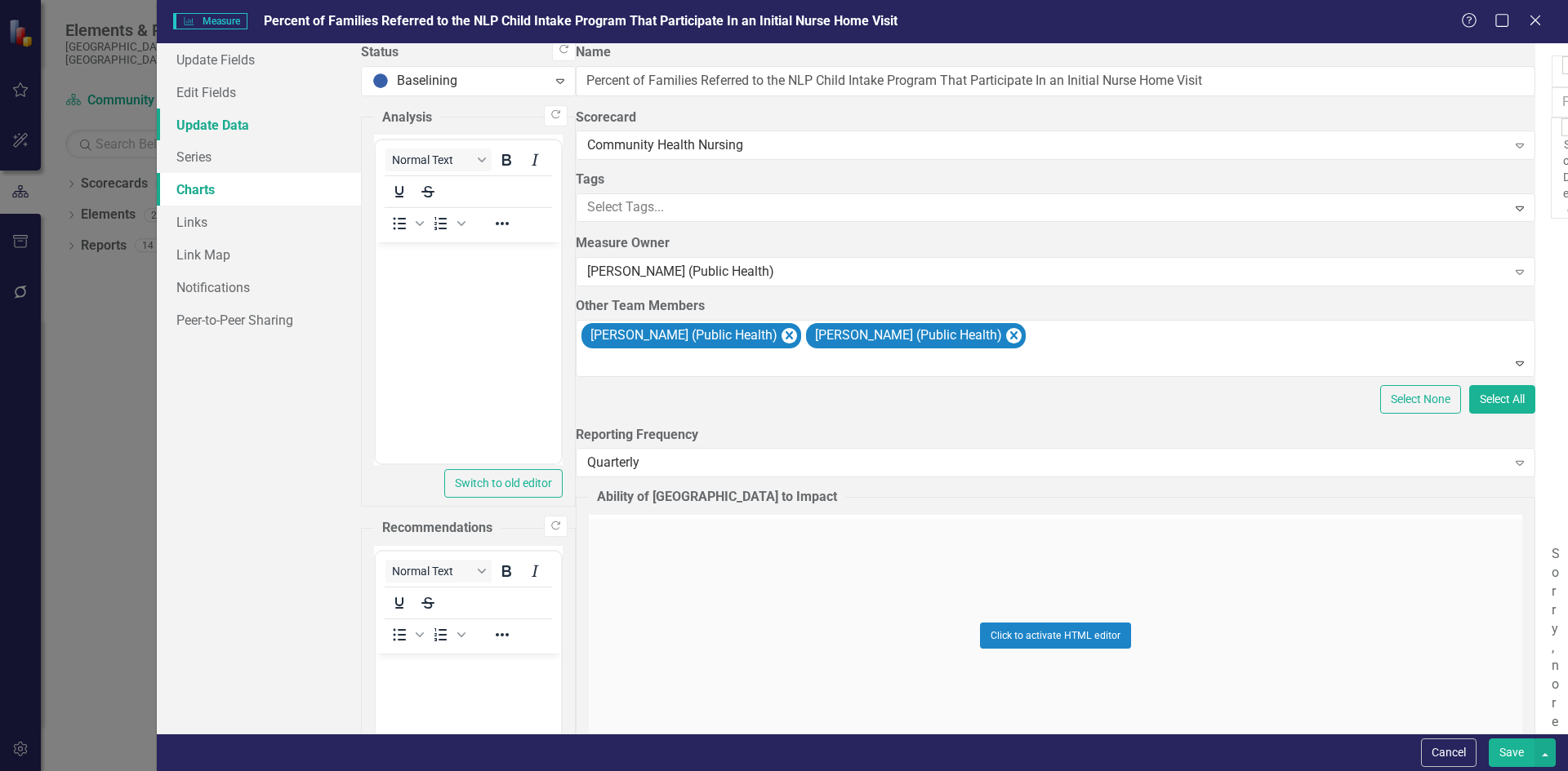
click at [202, 128] on link "Update Data" at bounding box center [259, 125] width 205 height 33
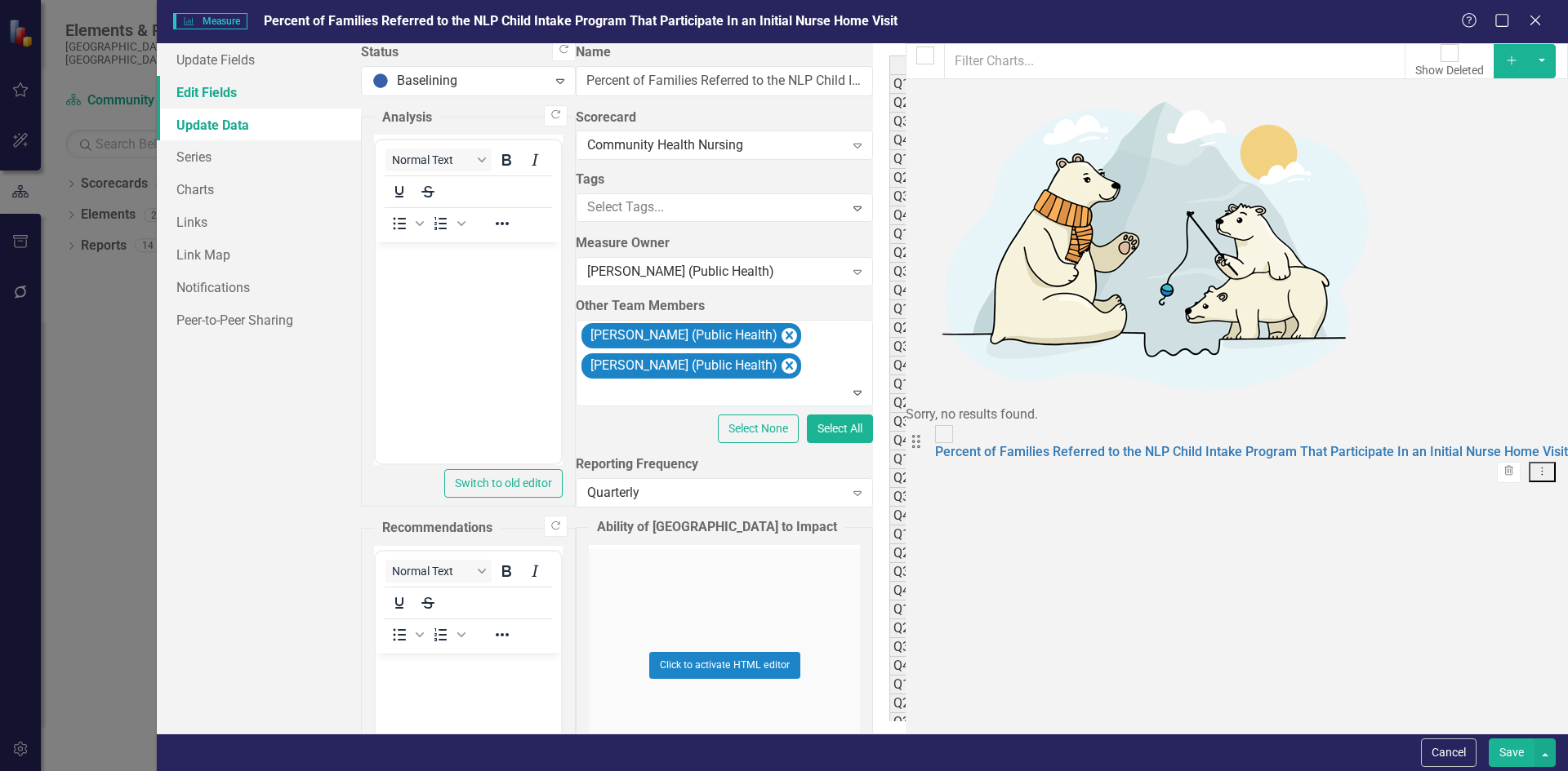
click at [204, 98] on link "Edit Fields" at bounding box center [259, 92] width 205 height 33
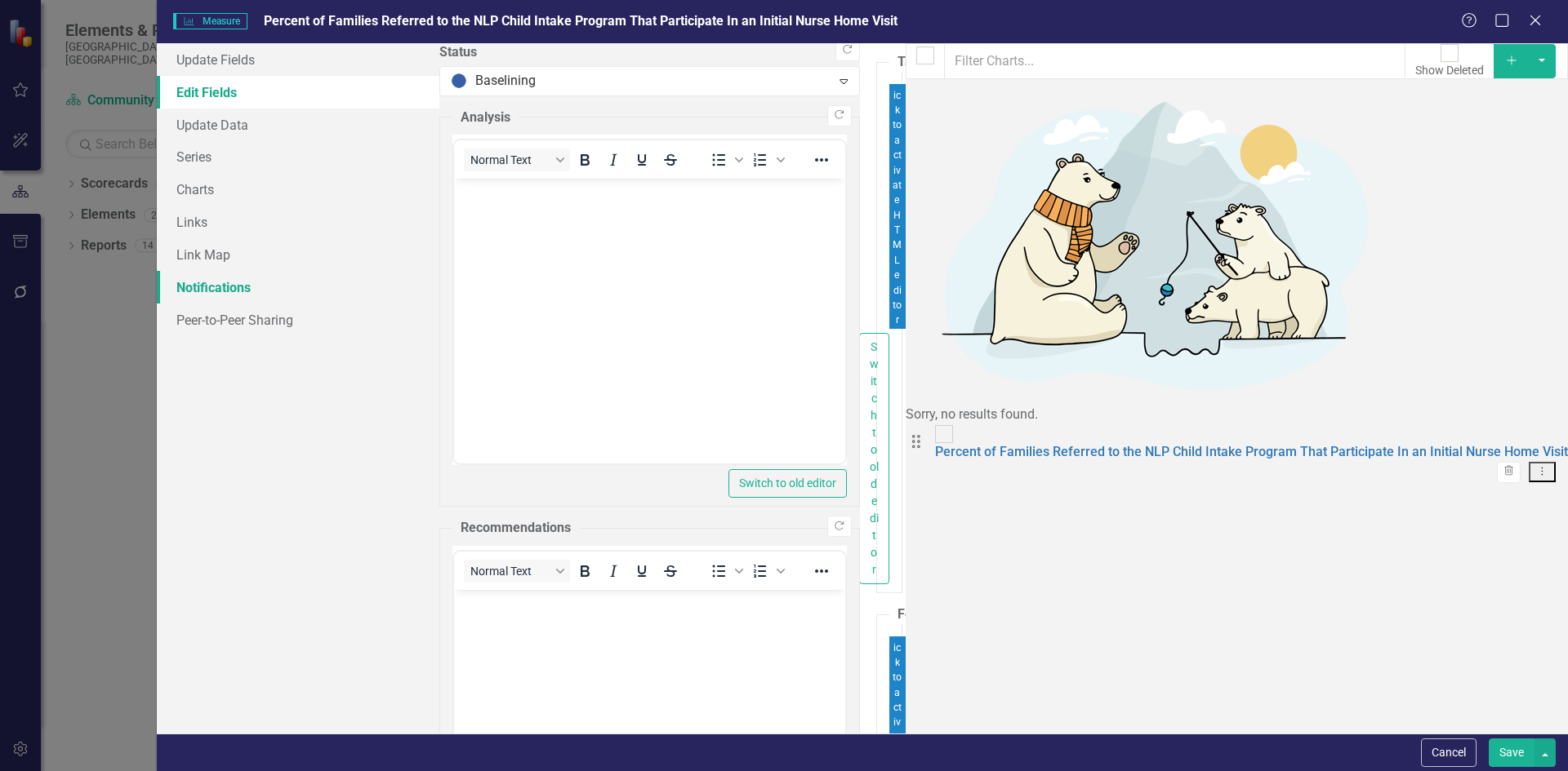
click at [217, 280] on link "Notifications" at bounding box center [297, 287] width 282 height 33
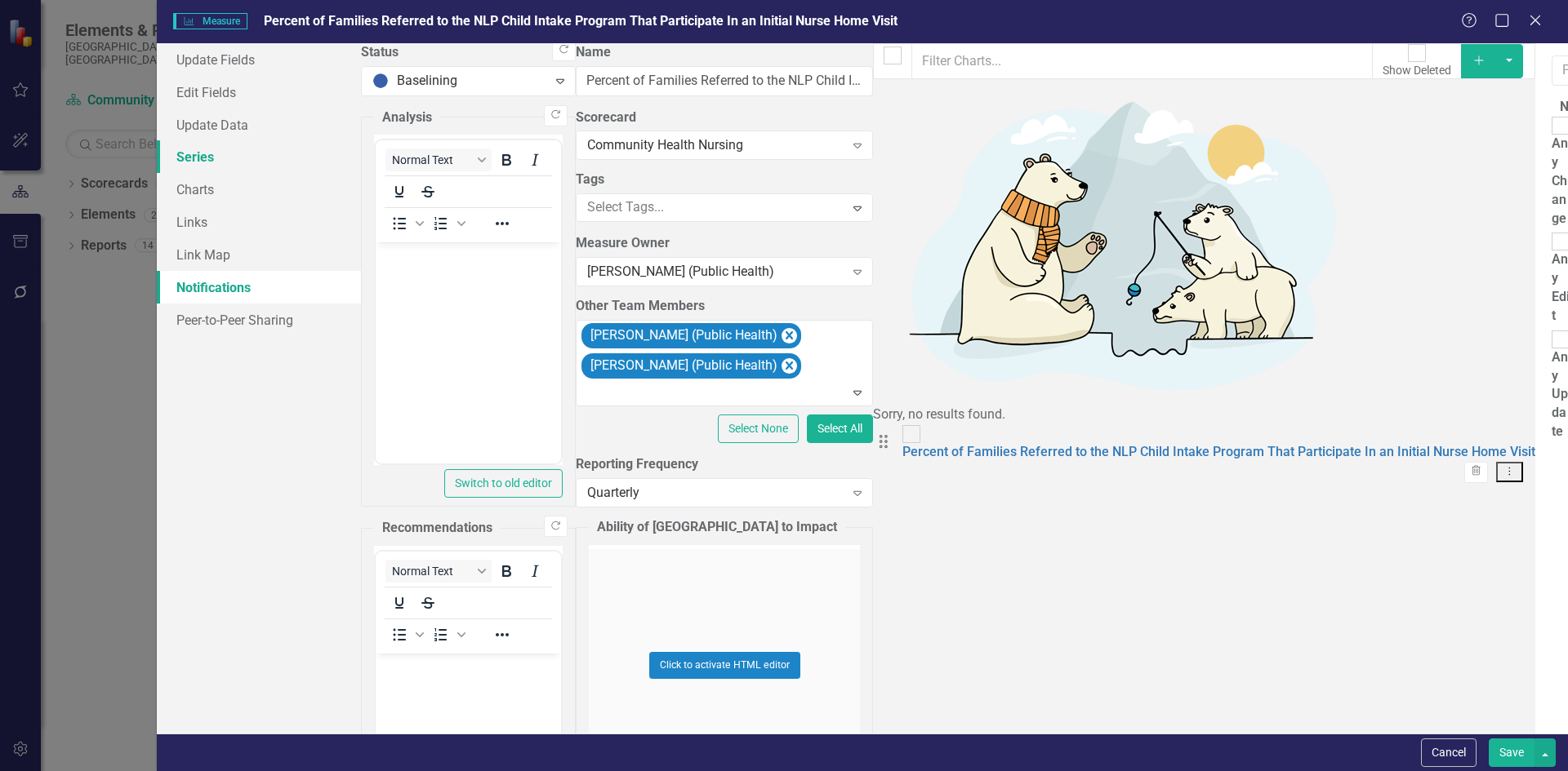
click at [197, 153] on link "Series" at bounding box center [259, 157] width 205 height 33
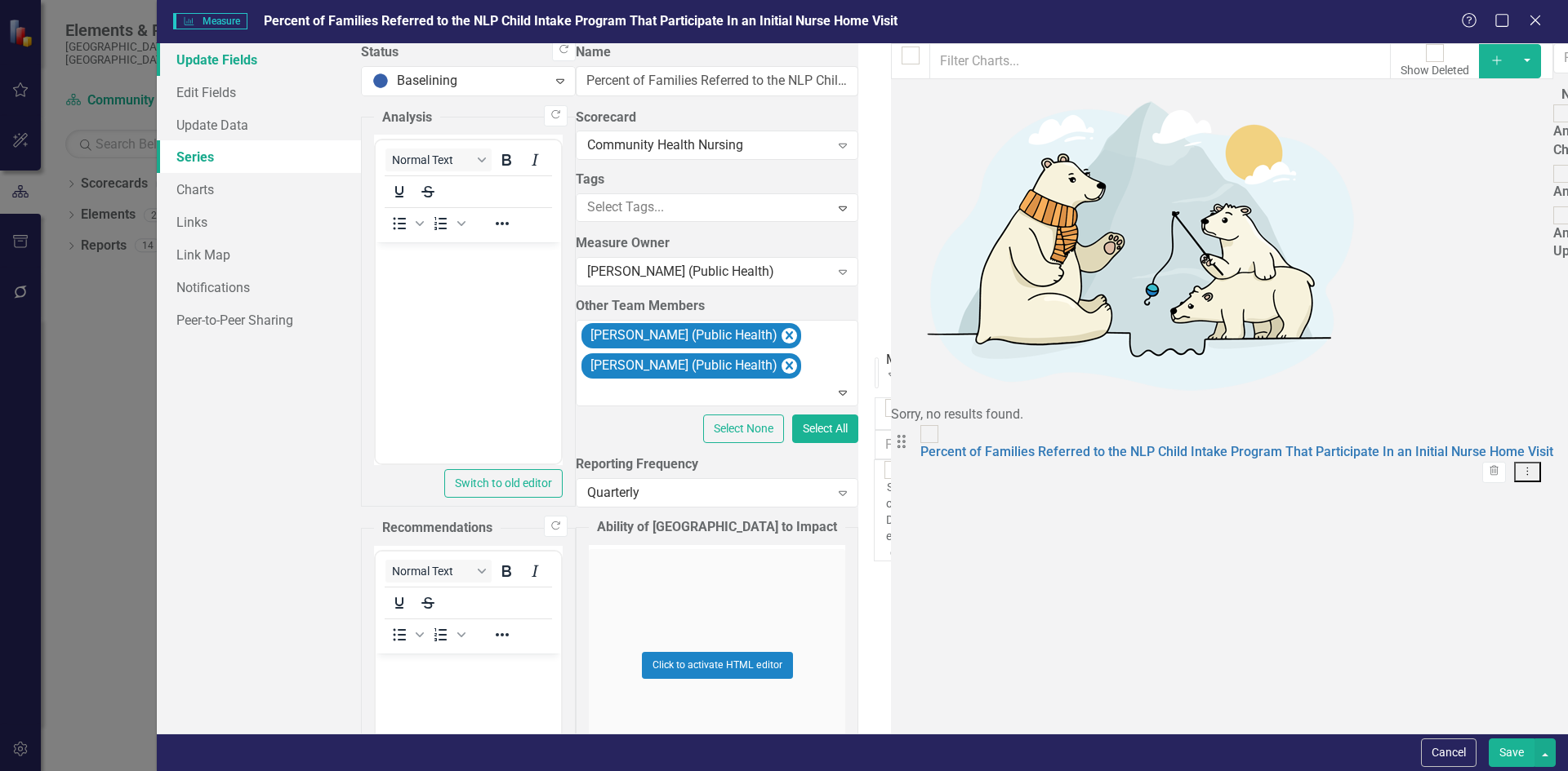
click at [212, 53] on link "Update Fields" at bounding box center [259, 59] width 205 height 33
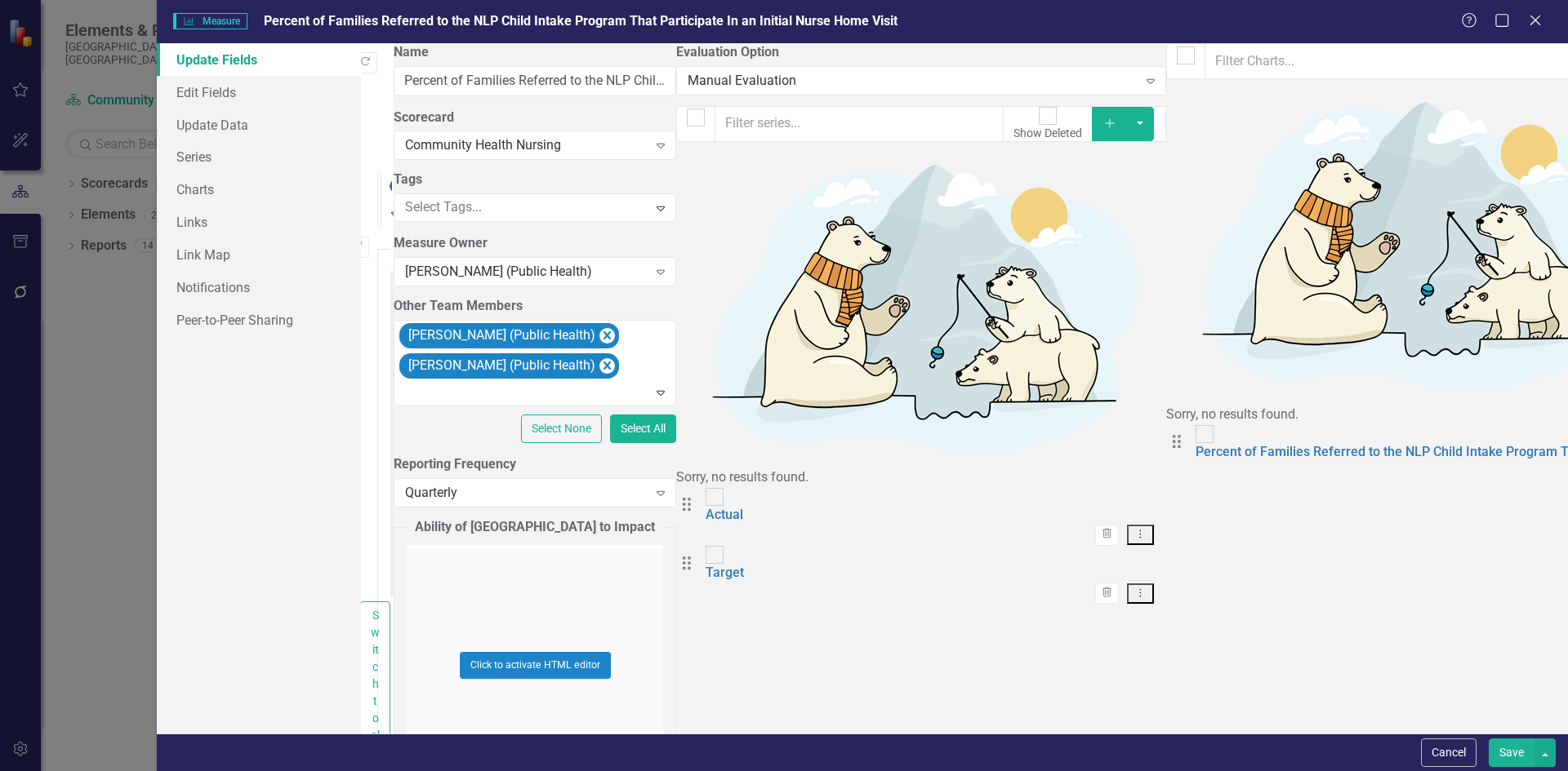
click at [1550, 18] on div "Help Maximize Close" at bounding box center [1506, 22] width 91 height 19
click at [1530, 20] on icon "Close" at bounding box center [1535, 20] width 21 height 16
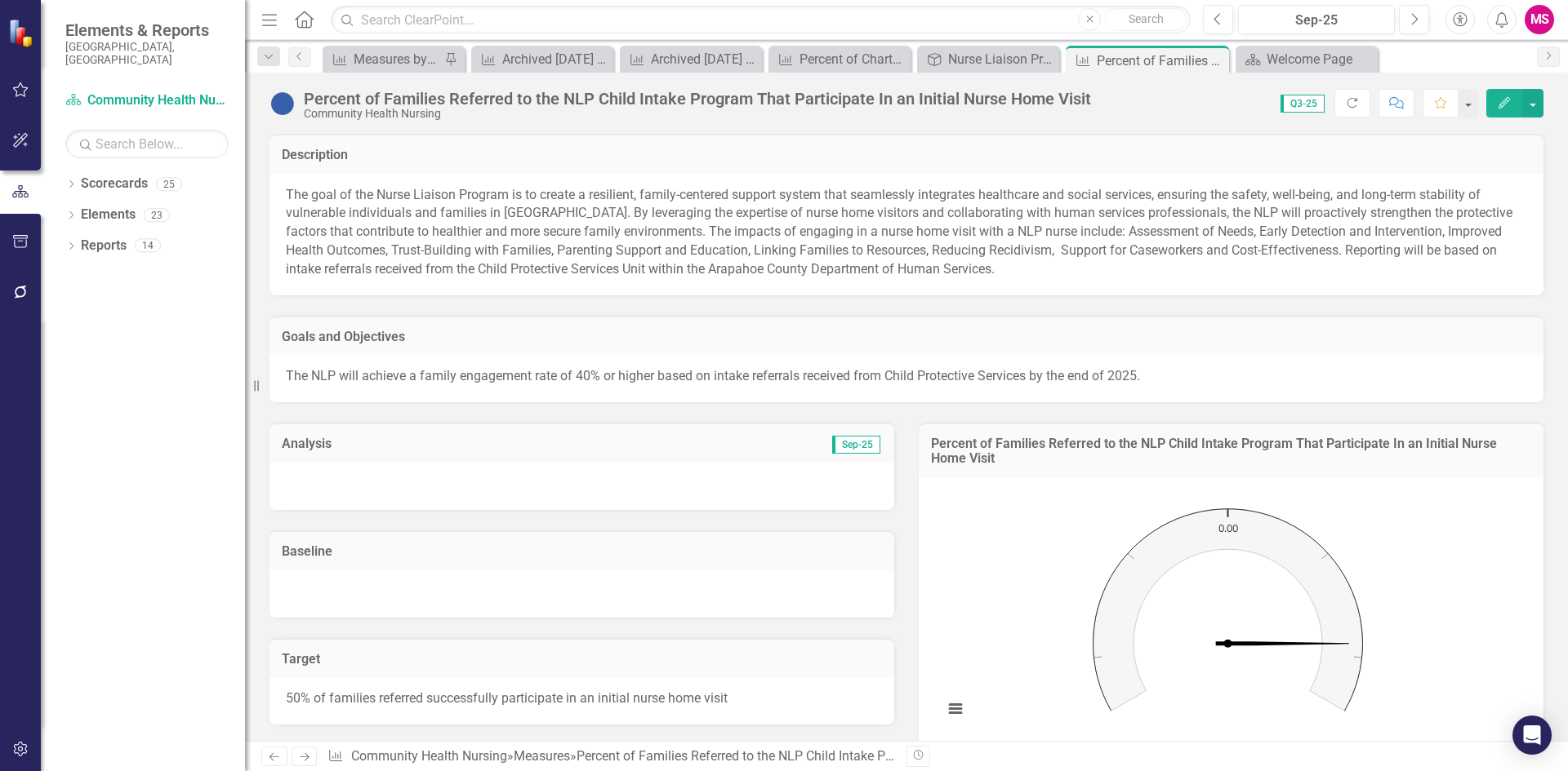
click at [311, 544] on h3 "Baseline" at bounding box center [582, 552] width 601 height 15
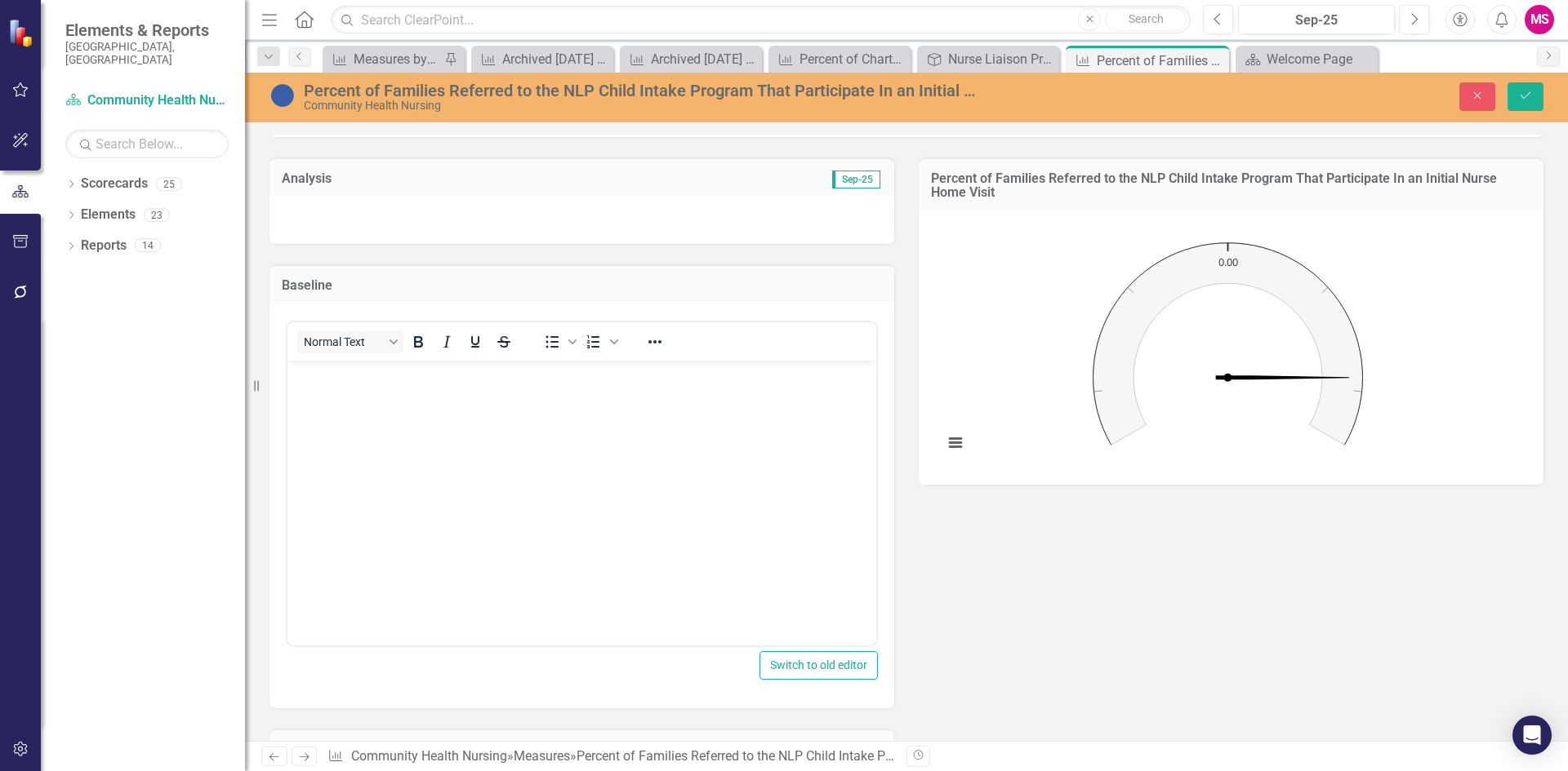
scroll to position [326, 0]
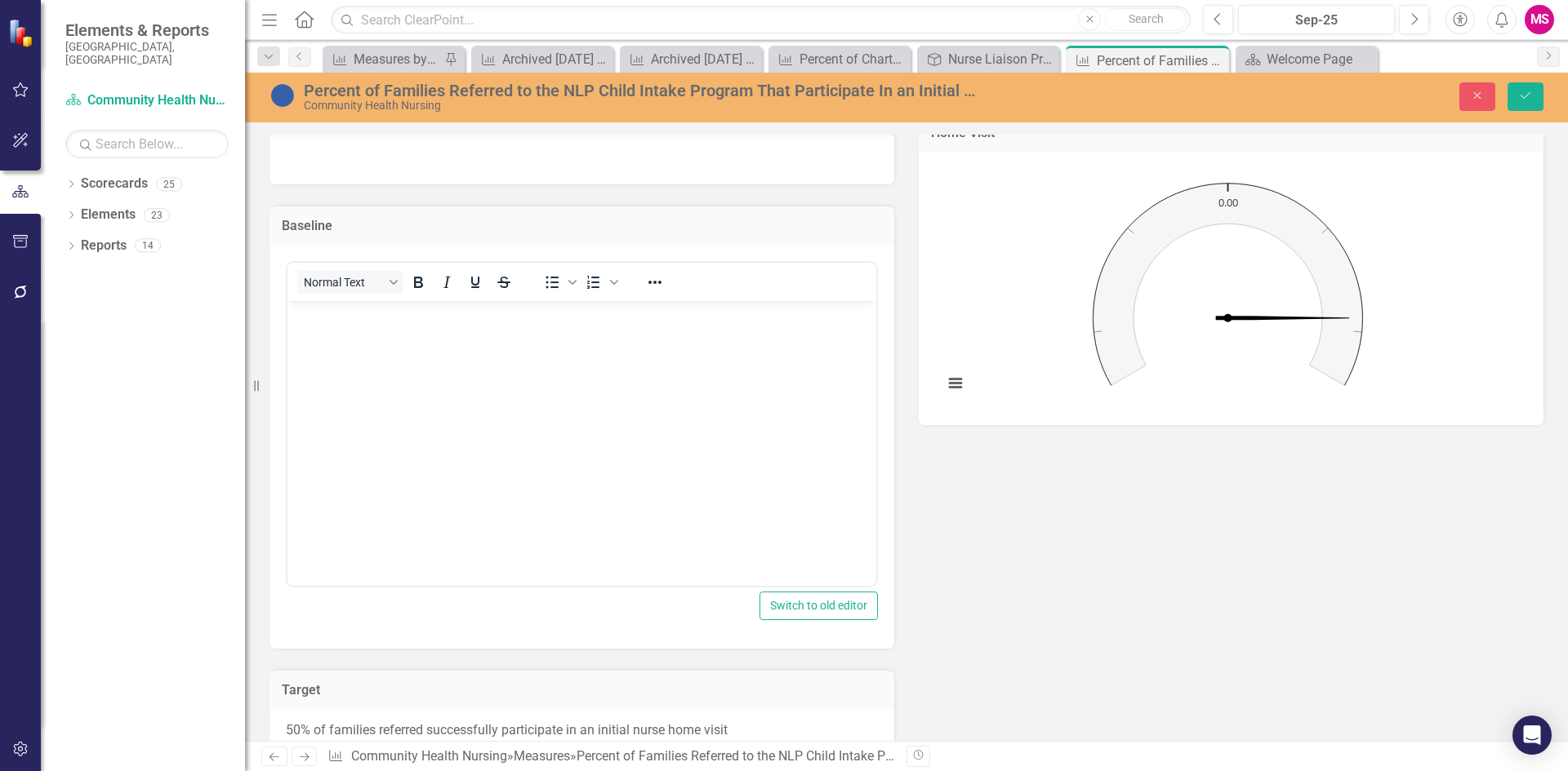
click at [306, 217] on div "Baseline" at bounding box center [582, 224] width 625 height 40
click at [1524, 98] on icon "Save" at bounding box center [1526, 96] width 15 height 11
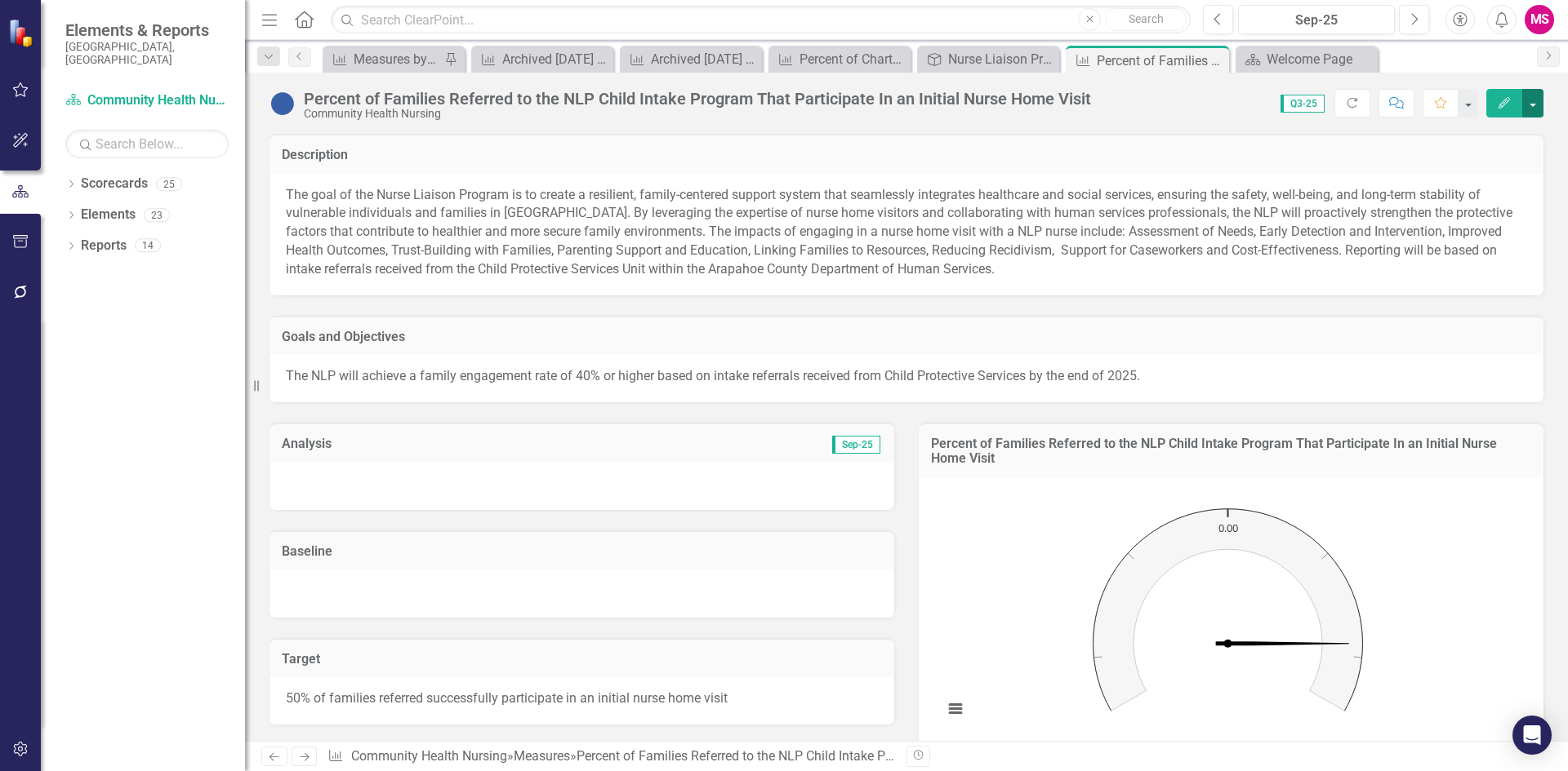
click at [1541, 97] on button "button" at bounding box center [1532, 103] width 22 height 28
click at [1468, 99] on button "button" at bounding box center [1467, 103] width 22 height 28
click at [1529, 99] on button "button" at bounding box center [1532, 103] width 22 height 28
click at [1438, 172] on link "Edit Report Edit Layout" at bounding box center [1463, 163] width 160 height 30
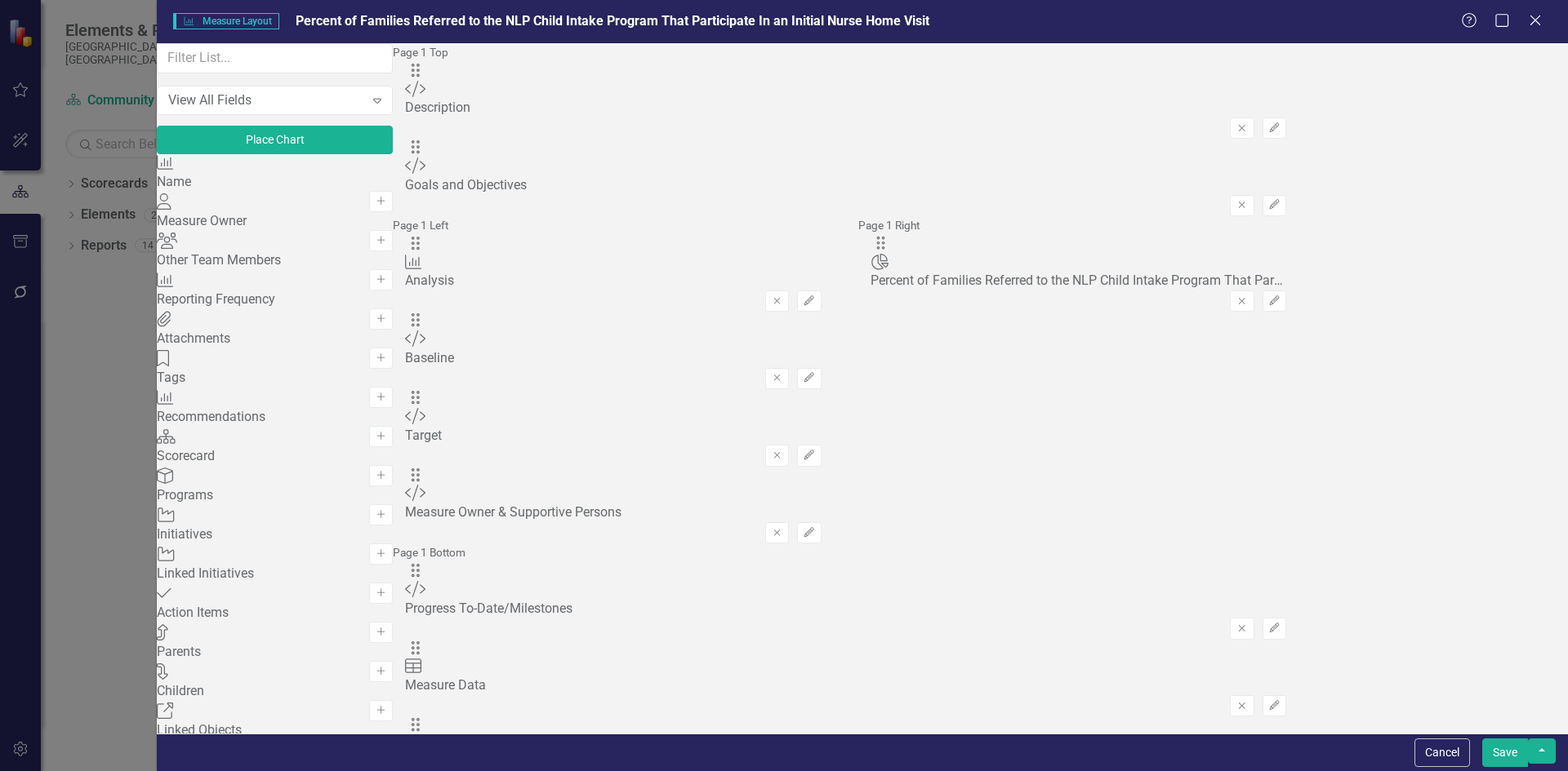
click at [626, 349] on div "Baseline" at bounding box center [614, 358] width 417 height 19
click at [814, 373] on icon "Edit" at bounding box center [808, 378] width 12 height 9
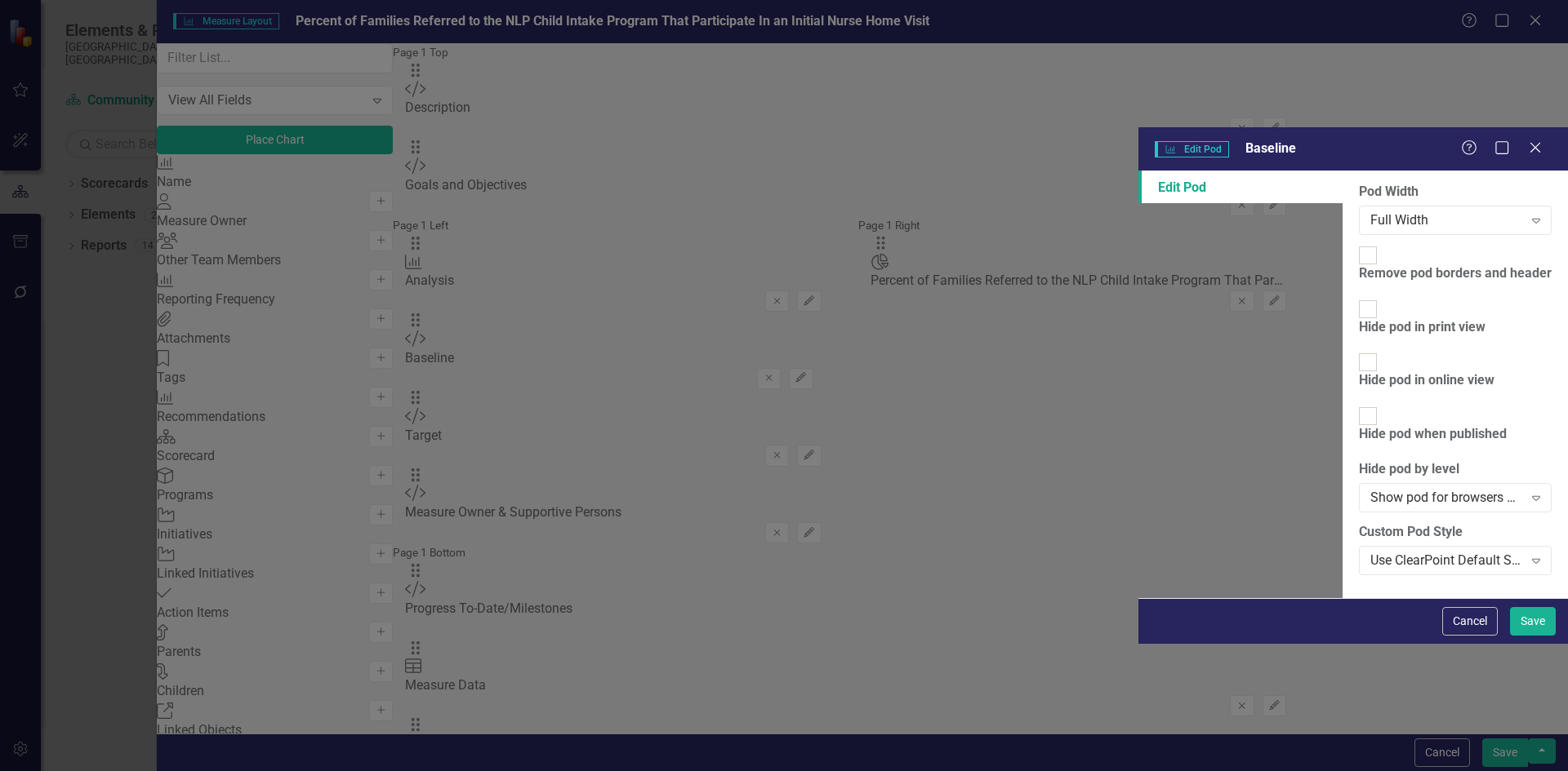
click at [1359, 300] on div at bounding box center [1367, 309] width 18 height 18
click at [1355, 296] on input "Hide pod in print view" at bounding box center [1367, 309] width 25 height 25
checkbox input "true"
click at [1355, 350] on input "Hide pod in online view" at bounding box center [1367, 362] width 25 height 25
checkbox input "true"
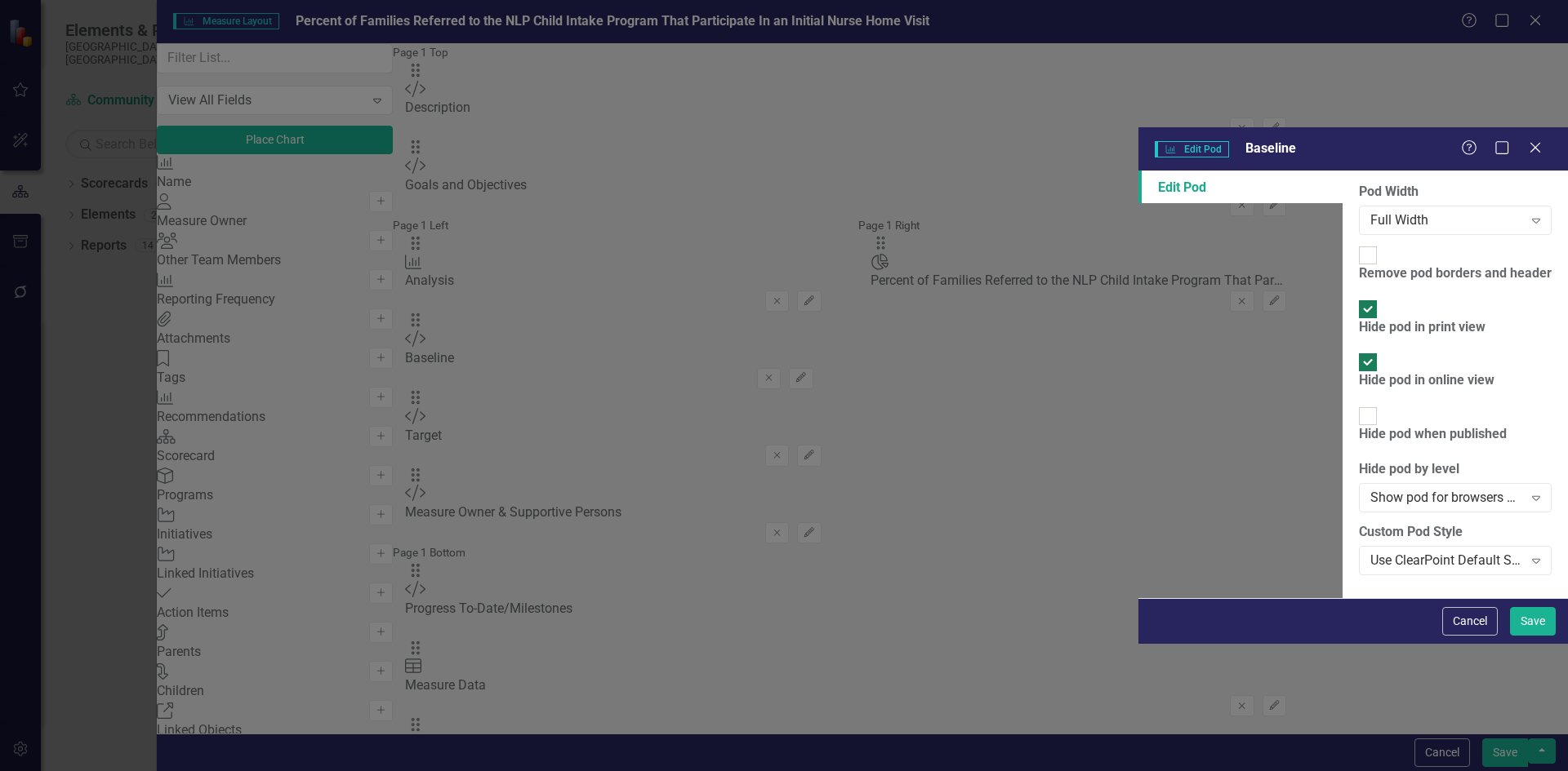
click at [1355, 404] on input "Hide pod when published" at bounding box center [1367, 416] width 25 height 25
checkbox input "true"
click at [1370, 488] on div "Show pod for browsers and above" at bounding box center [1446, 497] width 153 height 19
drag, startPoint x: 1537, startPoint y: 756, endPoint x: 1528, endPoint y: 753, distance: 9.5
click at [1537, 636] on button "Save" at bounding box center [1532, 621] width 46 height 28
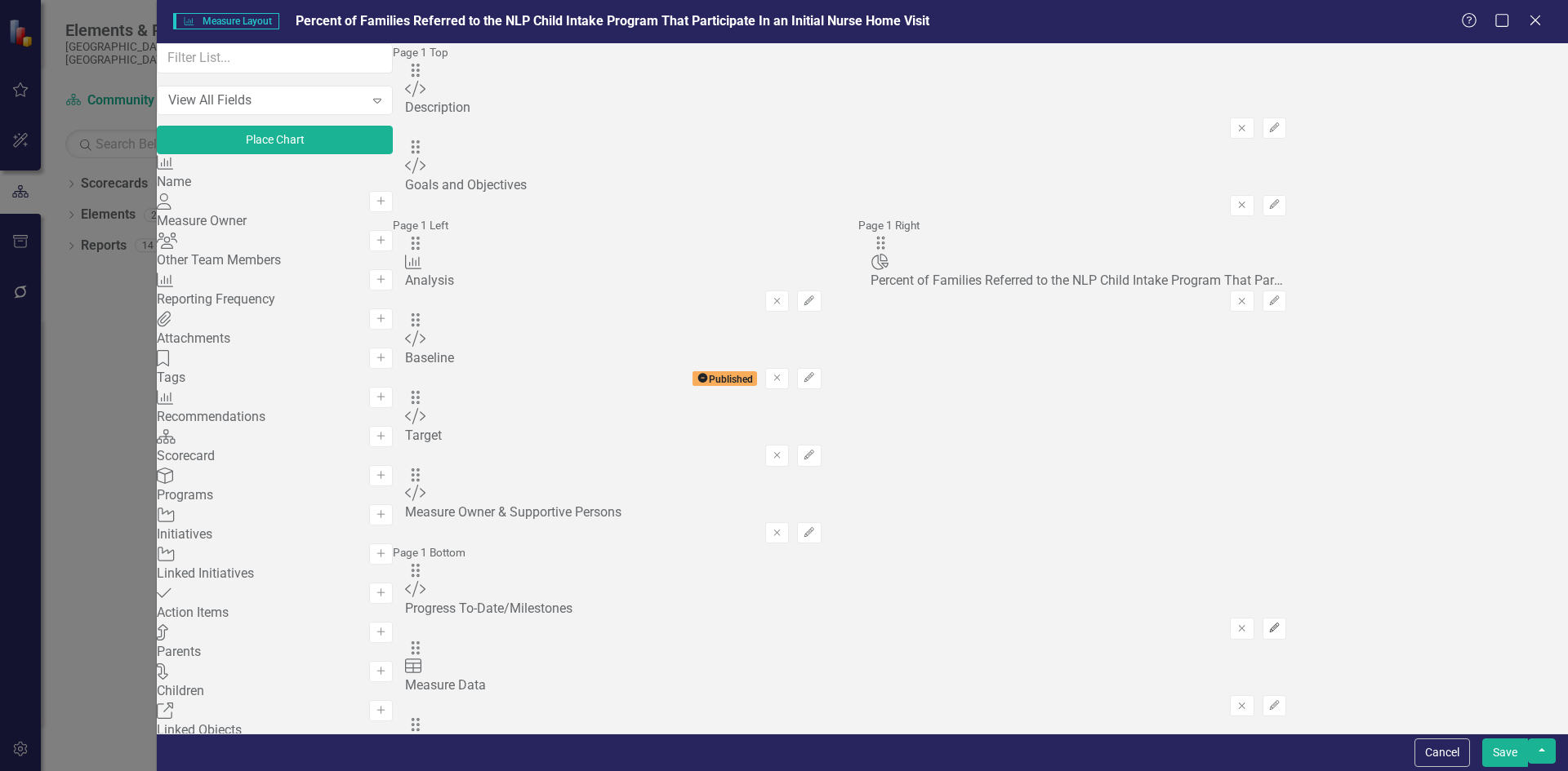
click at [1286, 618] on button "Edit" at bounding box center [1273, 628] width 23 height 22
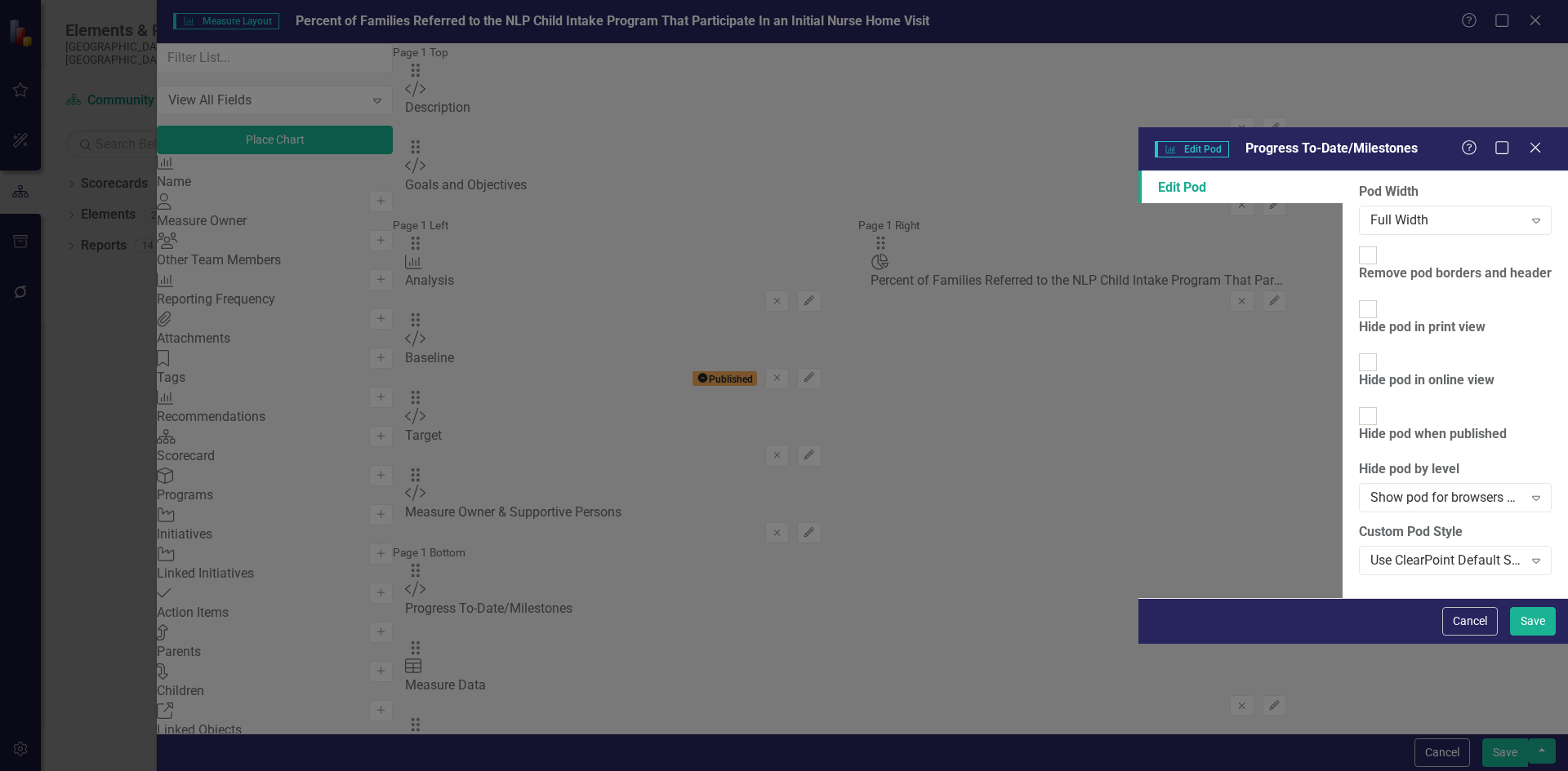
click at [1359, 354] on div at bounding box center [1367, 362] width 18 height 18
click at [1355, 350] on input "Hide pod in online view" at bounding box center [1367, 362] width 25 height 25
checkbox input "true"
click at [1355, 296] on input "Hide pod in print view" at bounding box center [1367, 309] width 25 height 25
checkbox input "true"
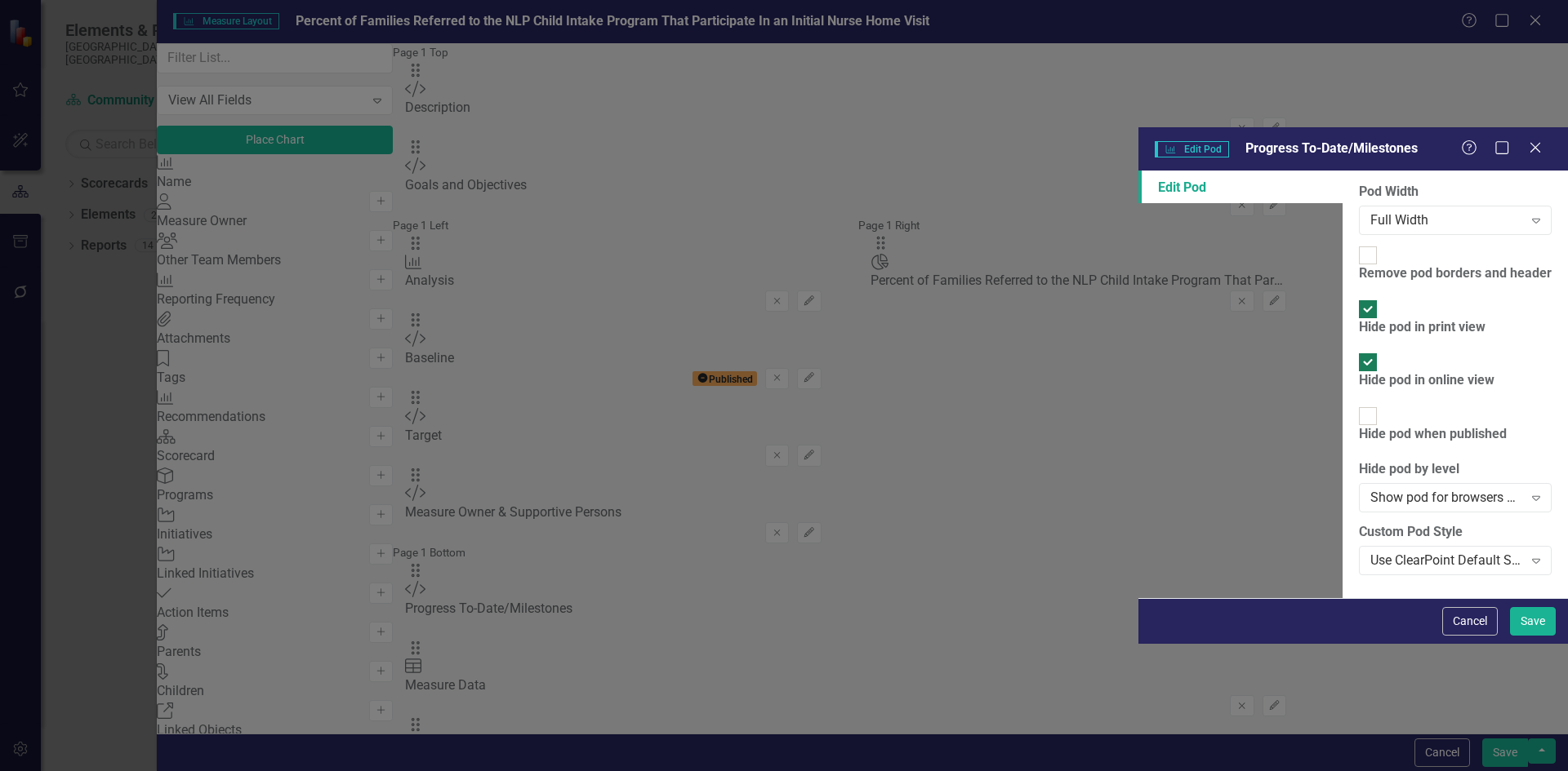
click at [1359, 407] on div at bounding box center [1367, 416] width 18 height 18
click at [1355, 404] on input "Hide pod when published" at bounding box center [1367, 416] width 25 height 25
checkbox input "true"
click at [1370, 488] on div "Show pod for browsers and above" at bounding box center [1446, 497] width 153 height 19
drag, startPoint x: 588, startPoint y: 124, endPoint x: 694, endPoint y: 145, distance: 108.1
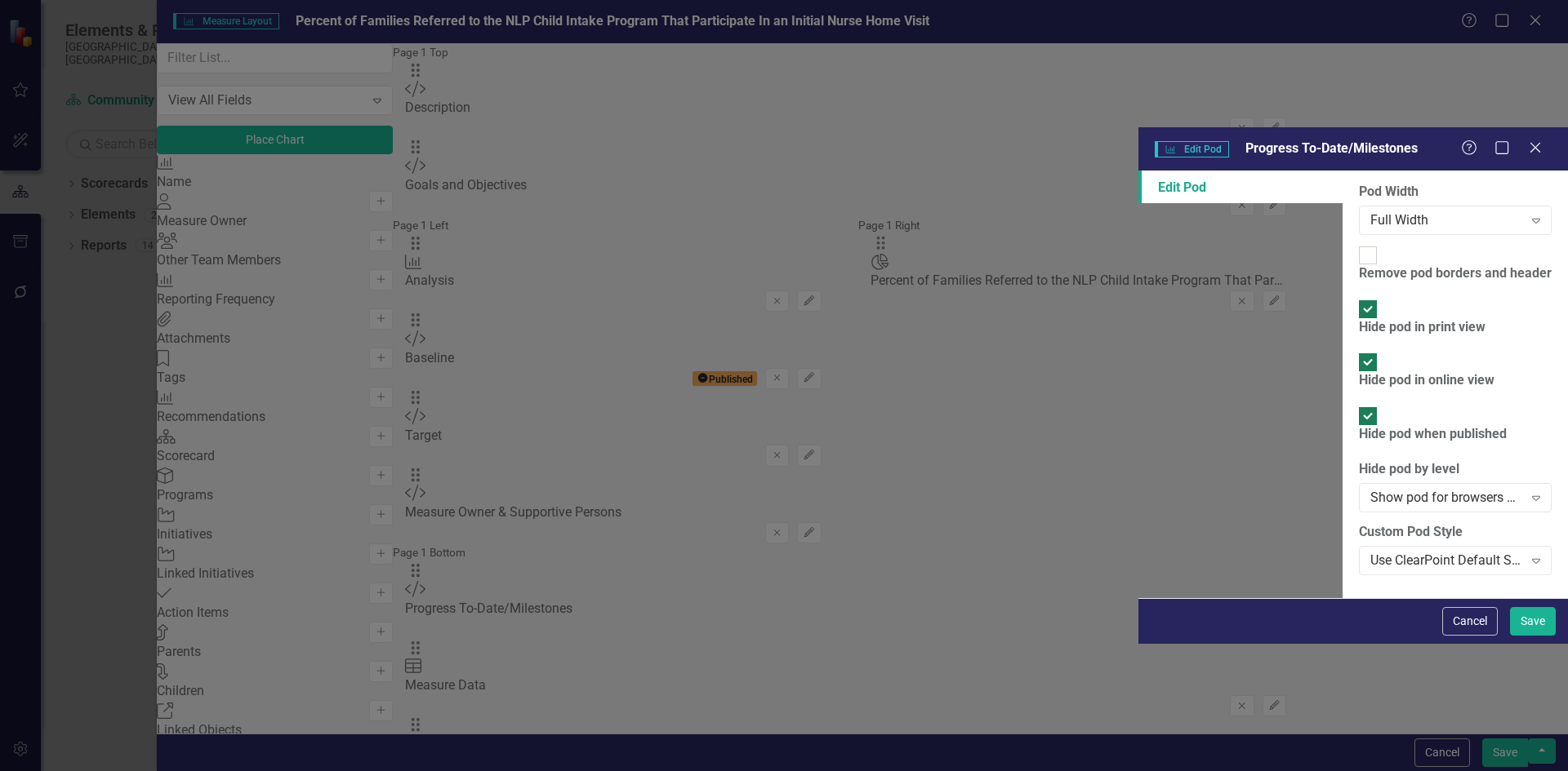
click at [1355, 243] on input "Remove pod borders and header" at bounding box center [1367, 255] width 25 height 25
checkbox input "true"
click at [1533, 636] on button "Save" at bounding box center [1532, 621] width 46 height 28
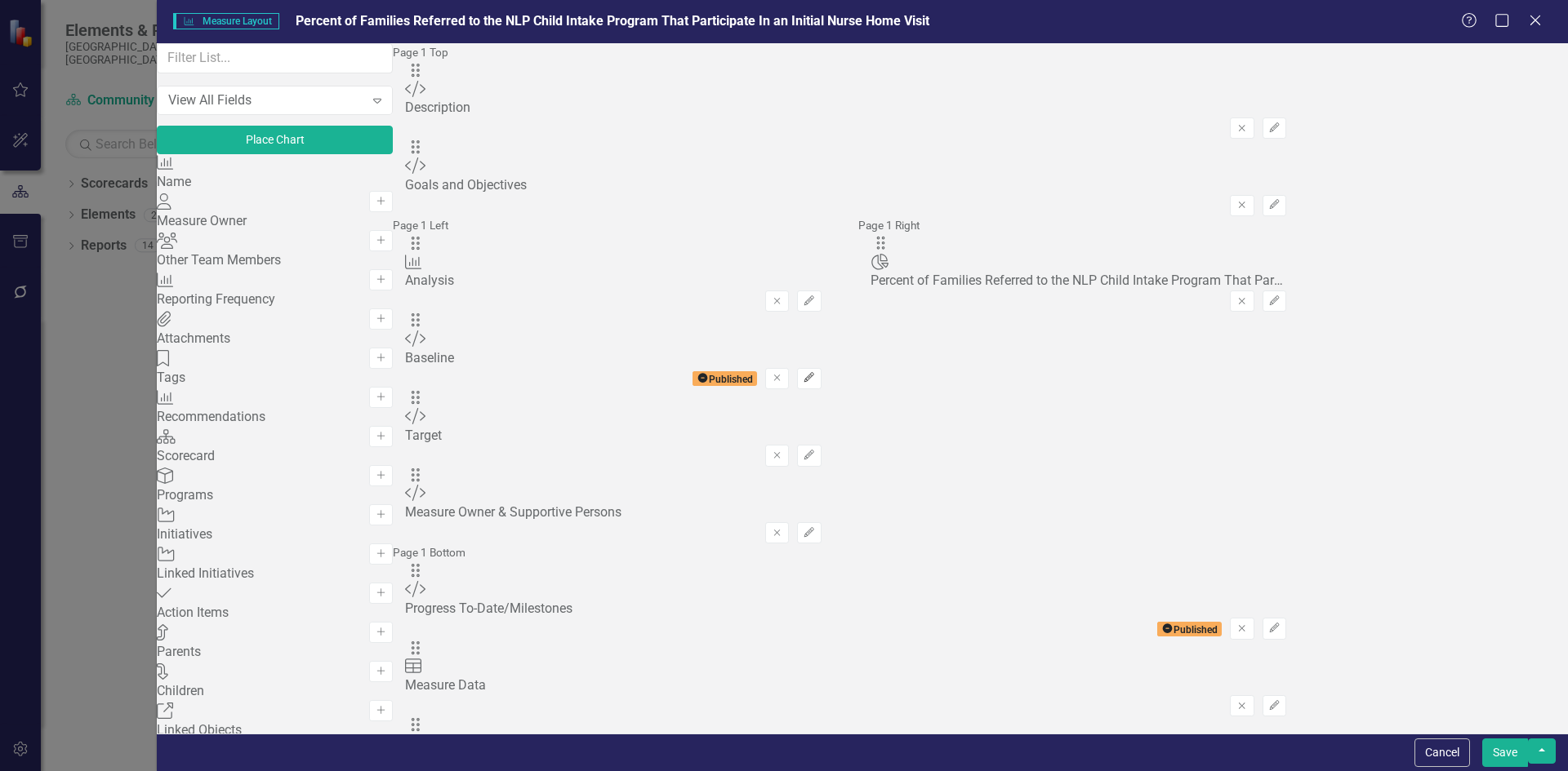
click at [814, 373] on icon "Edit" at bounding box center [808, 378] width 12 height 9
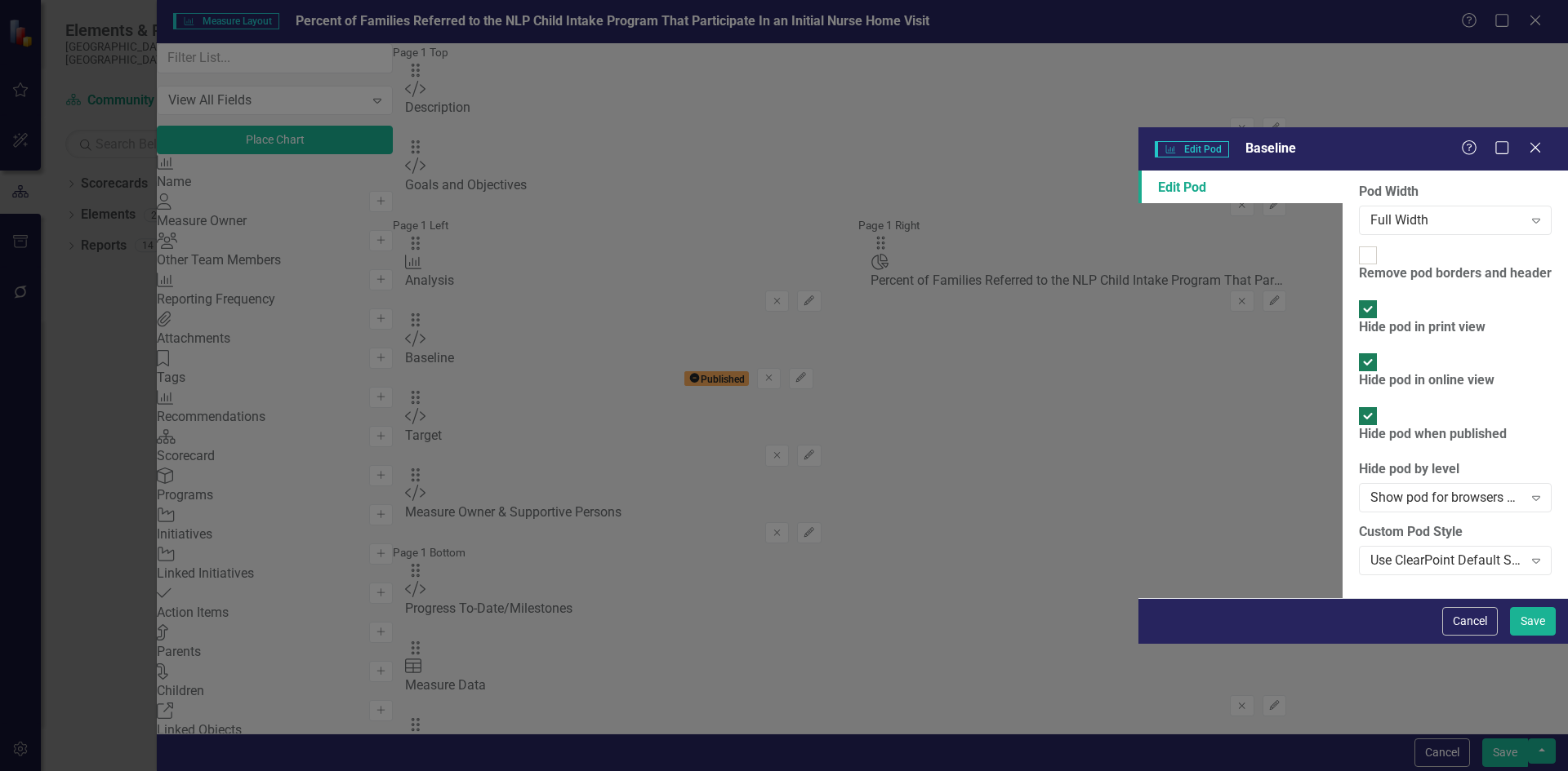
click at [1355, 243] on input "Remove pod borders and header" at bounding box center [1367, 255] width 25 height 25
checkbox input "true"
click at [1542, 636] on button "Save" at bounding box center [1532, 621] width 46 height 28
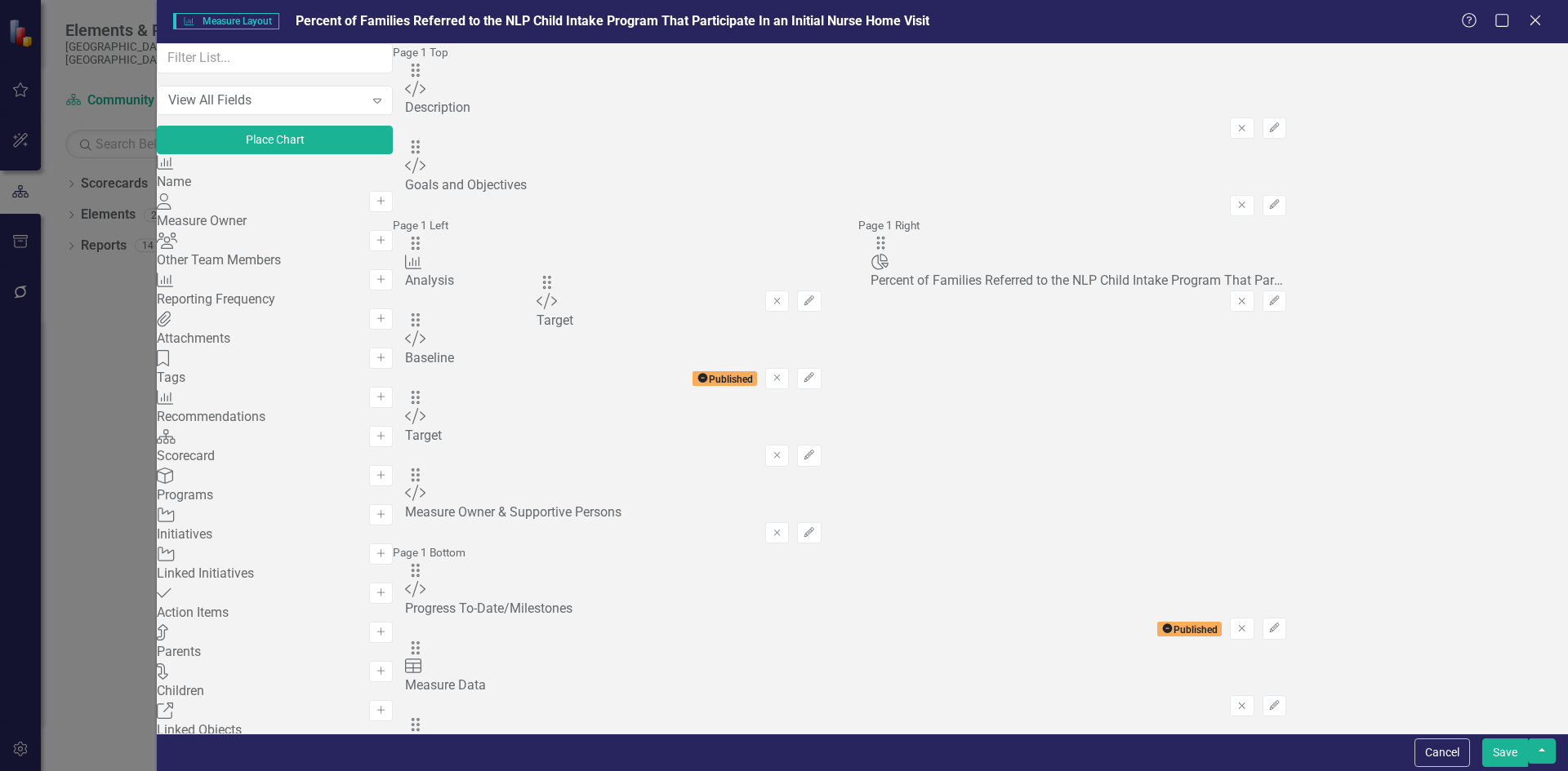
drag, startPoint x: 564, startPoint y: 369, endPoint x: 571, endPoint y: 302, distance: 67.4
click at [571, 302] on div "The fields (or pods) that are available for you to include on the detail page a…" at bounding box center [845, 431] width 906 height 777
drag, startPoint x: 561, startPoint y: 358, endPoint x: 618, endPoint y: 655, distance: 302.4
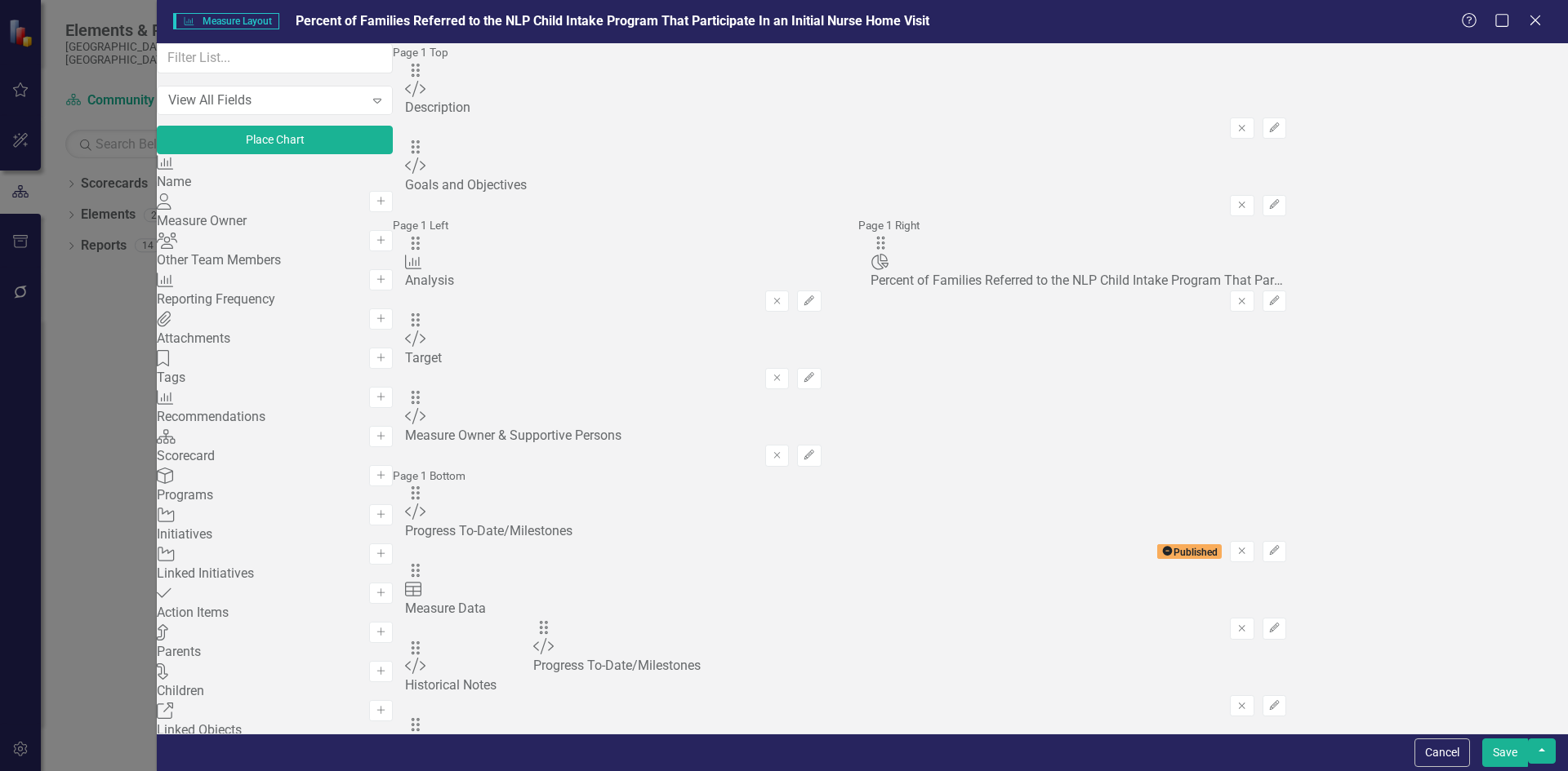
drag, startPoint x: 563, startPoint y: 467, endPoint x: 566, endPoint y: 646, distance: 179.0
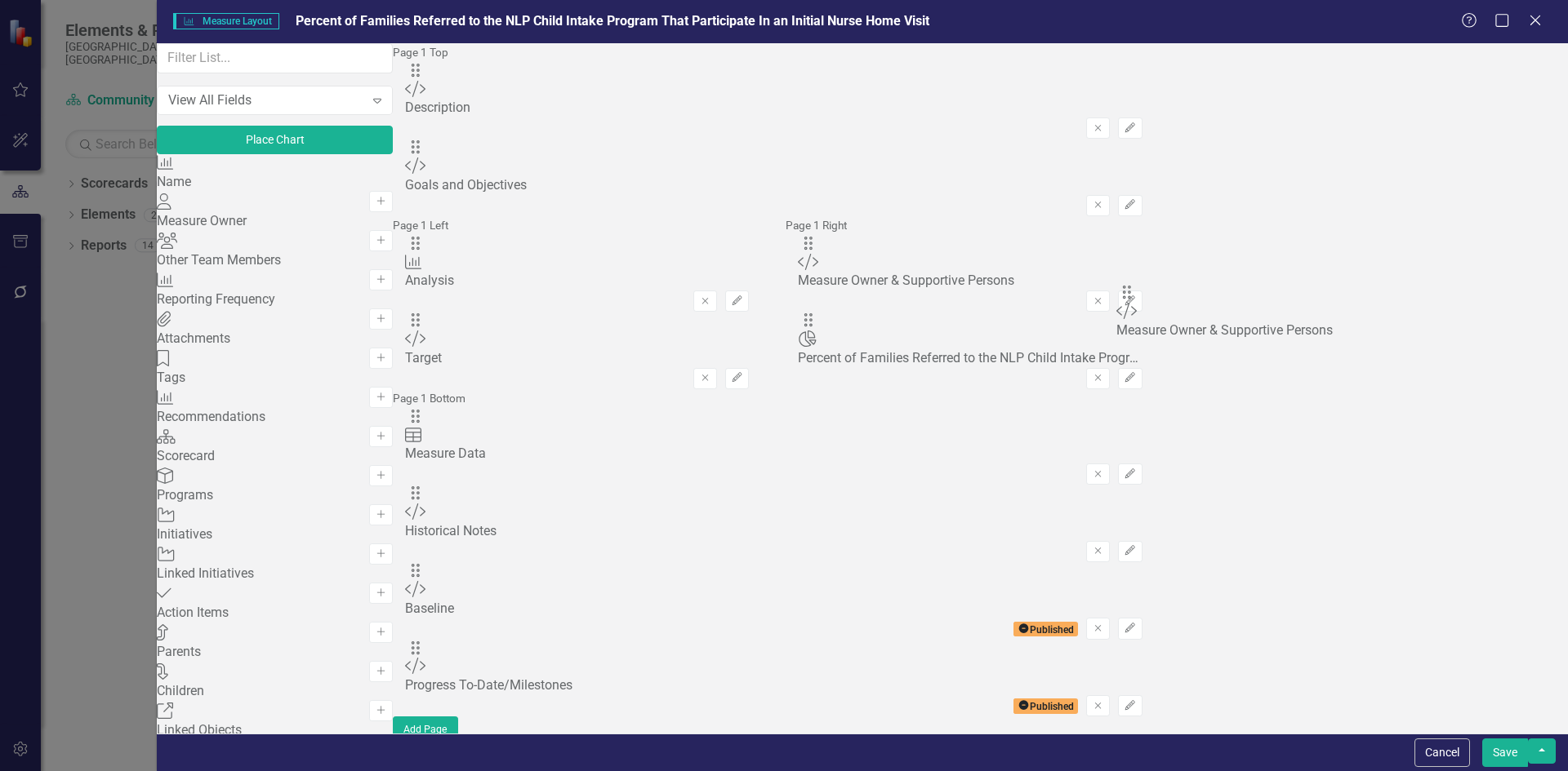
drag, startPoint x: 557, startPoint y: 361, endPoint x: 1144, endPoint y: 305, distance: 589.7
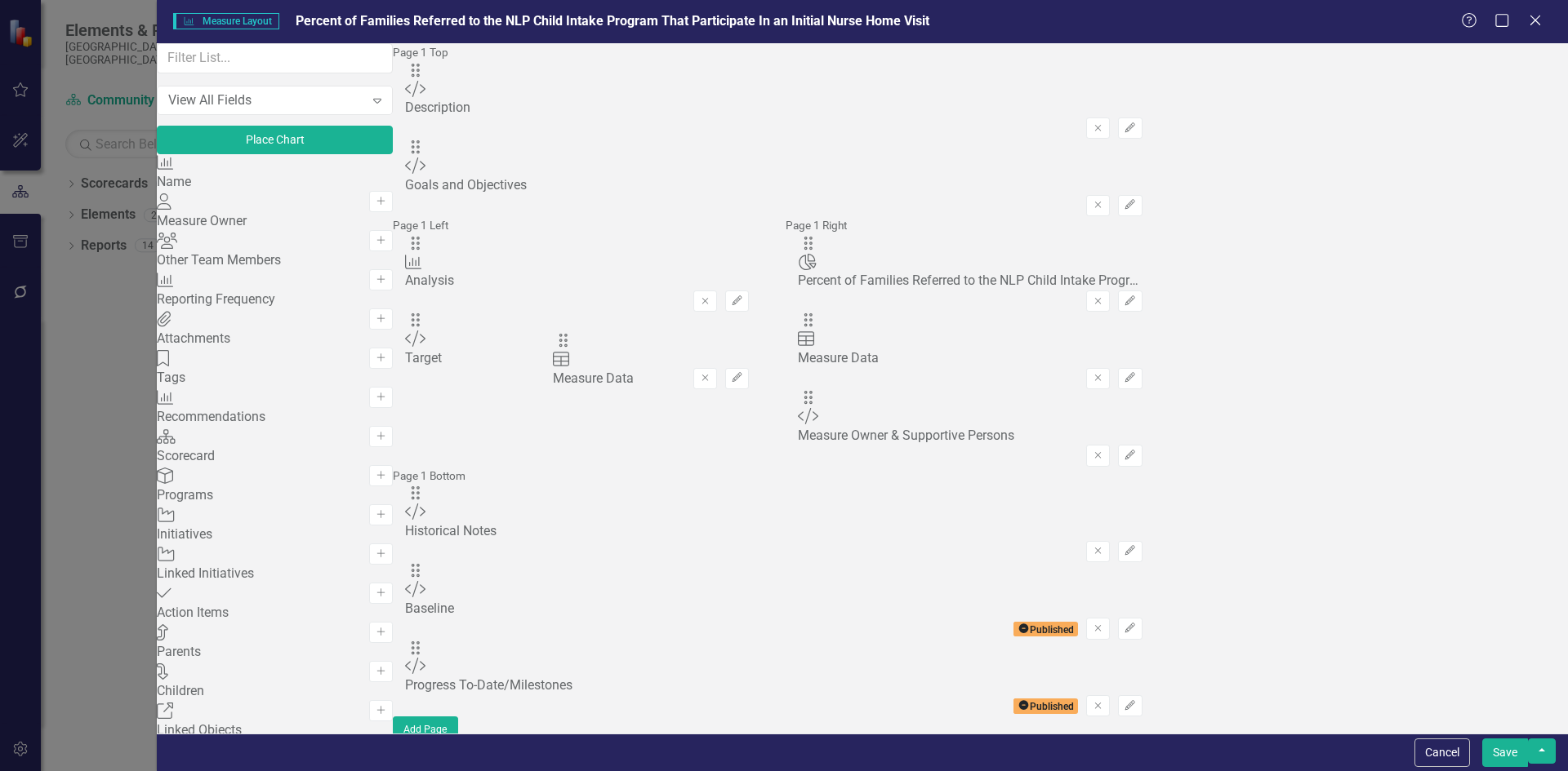
drag, startPoint x: 559, startPoint y: 410, endPoint x: 582, endPoint y: 354, distance: 60.5
drag, startPoint x: 1085, startPoint y: 365, endPoint x: 566, endPoint y: 364, distance: 519.0
click at [1511, 749] on button "Save" at bounding box center [1504, 752] width 46 height 28
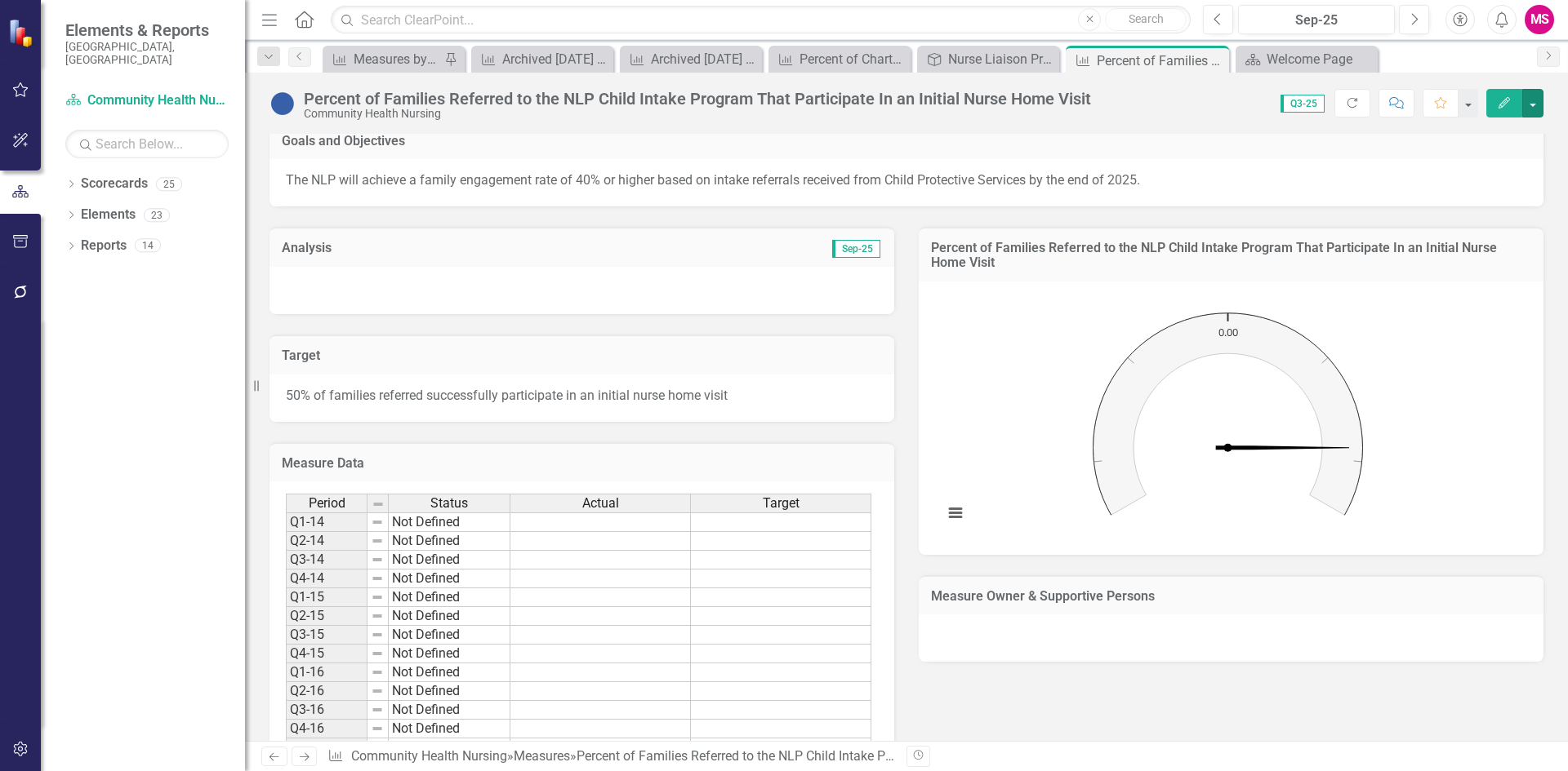
scroll to position [245, 0]
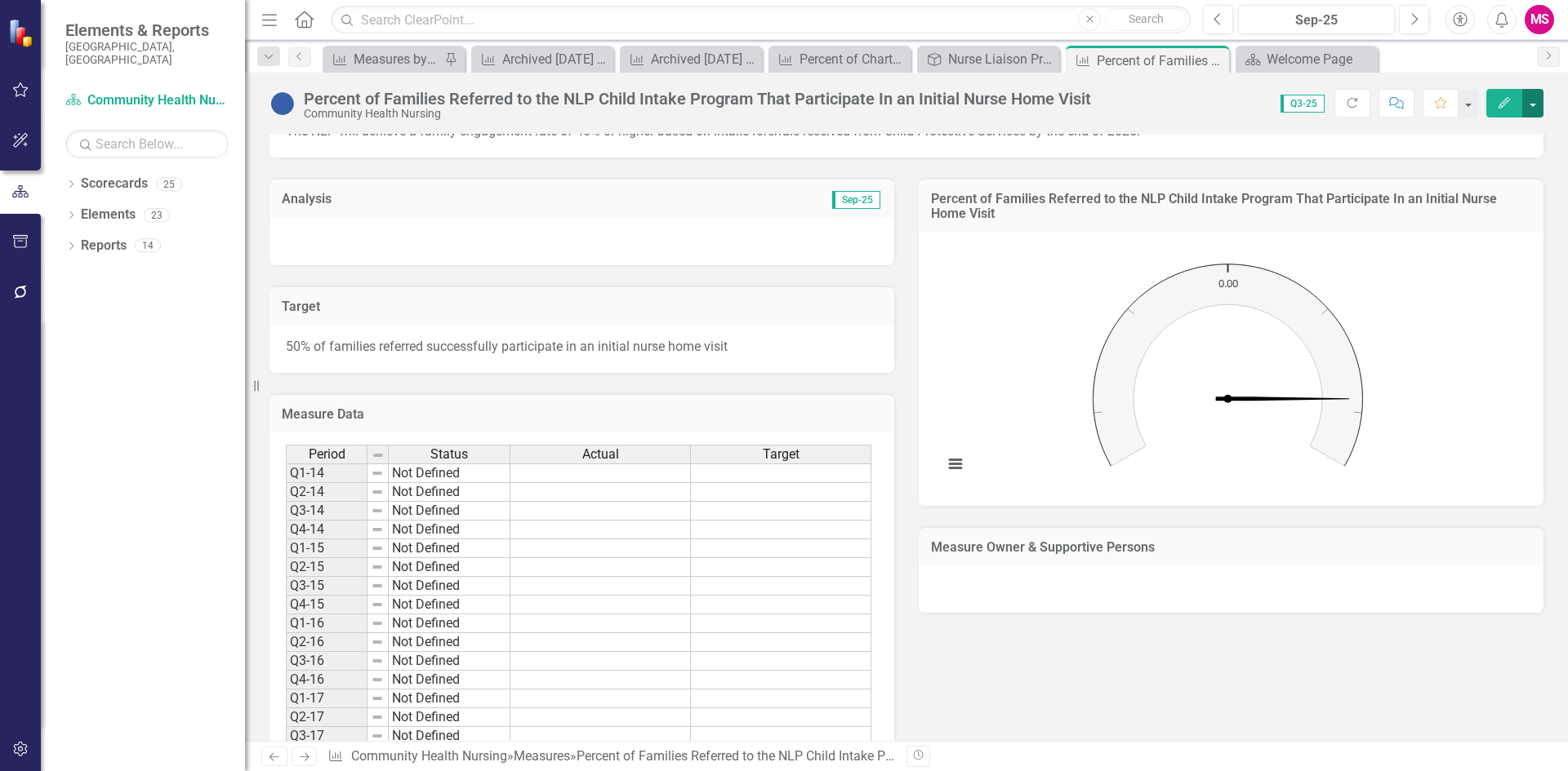
click at [1530, 103] on button "button" at bounding box center [1532, 103] width 22 height 28
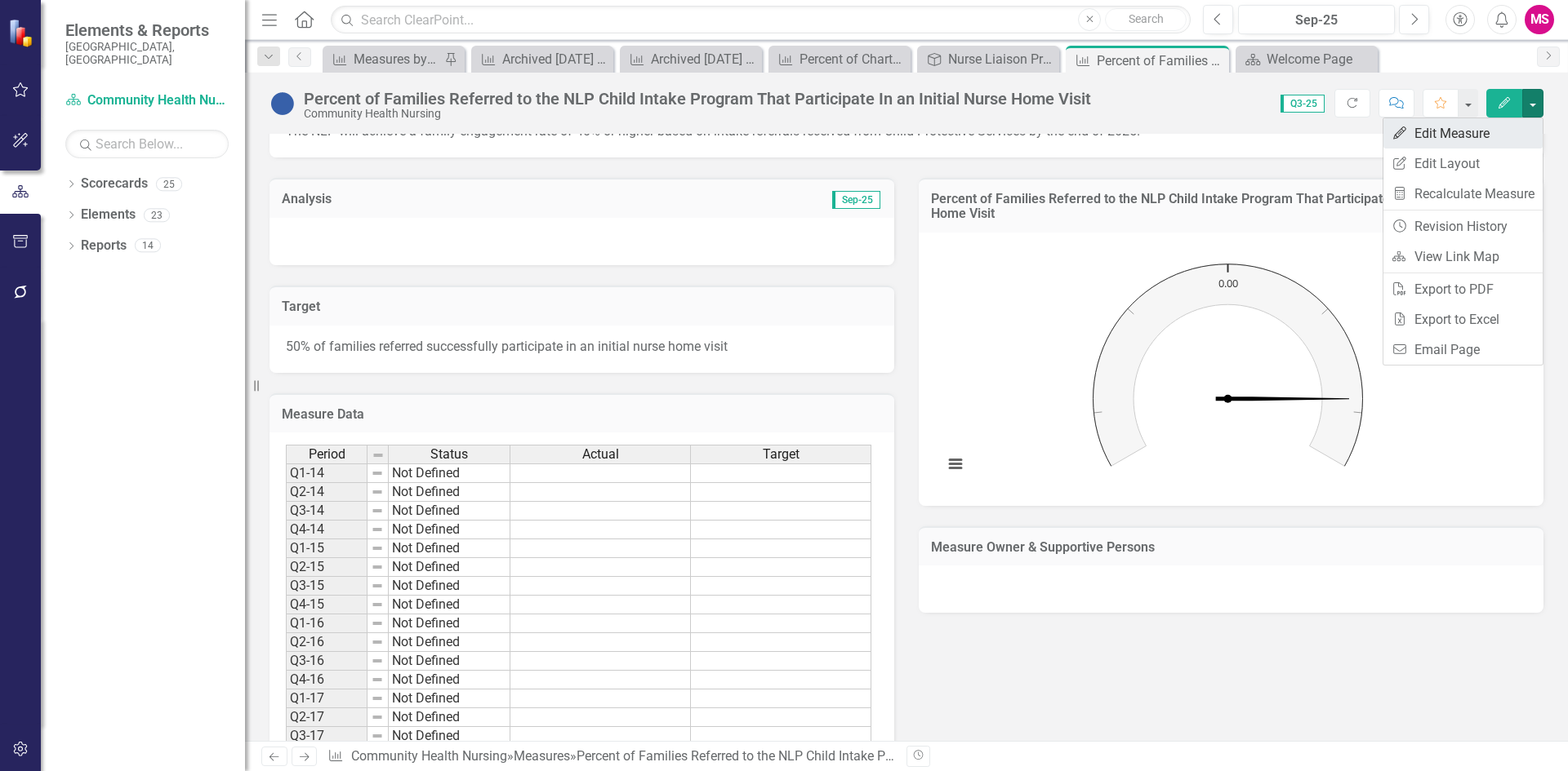
click at [1469, 129] on link "Edit Edit Measure" at bounding box center [1463, 133] width 160 height 30
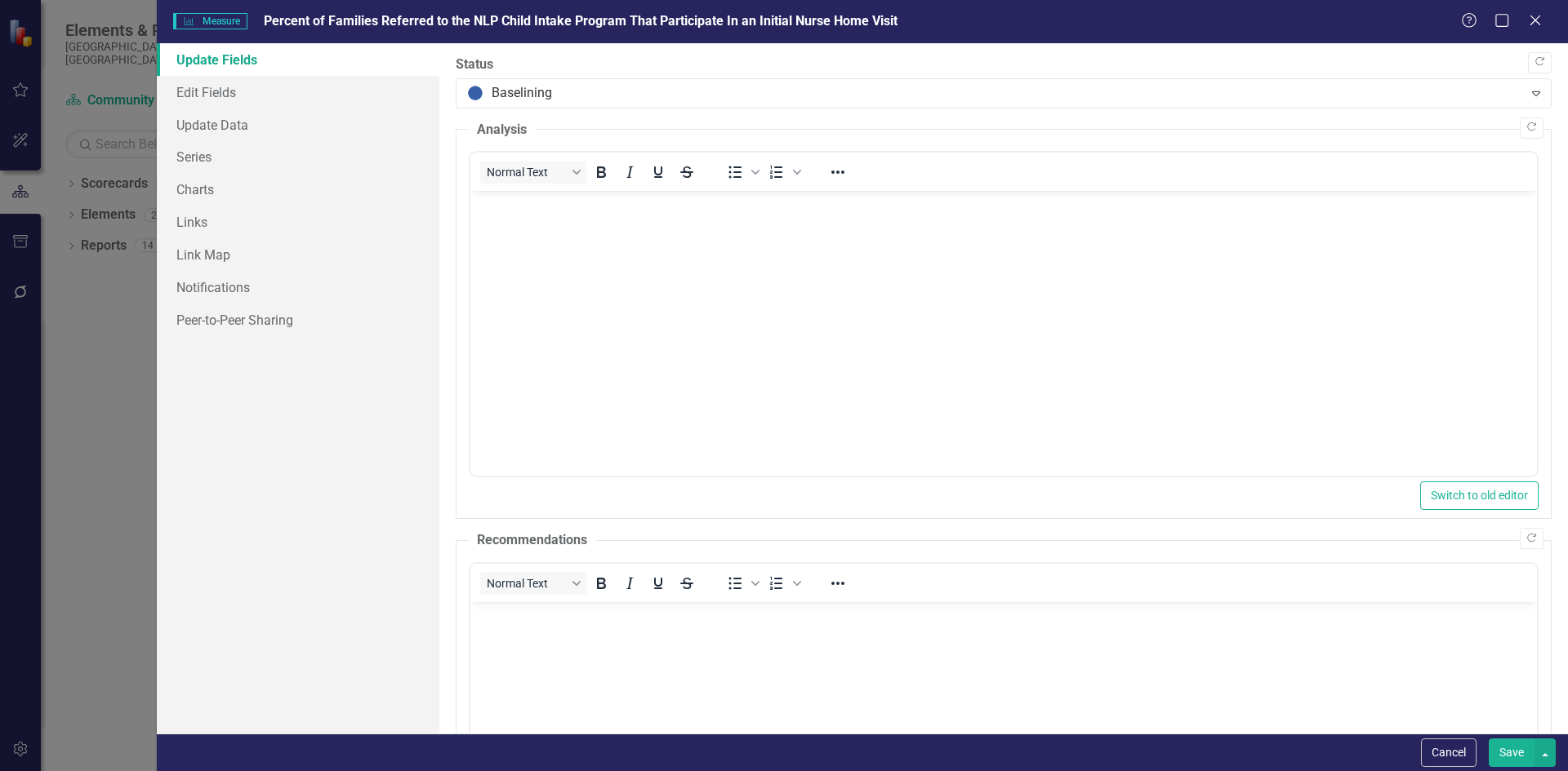
scroll to position [0, 0]
click at [217, 125] on link "Update Data" at bounding box center [297, 125] width 282 height 33
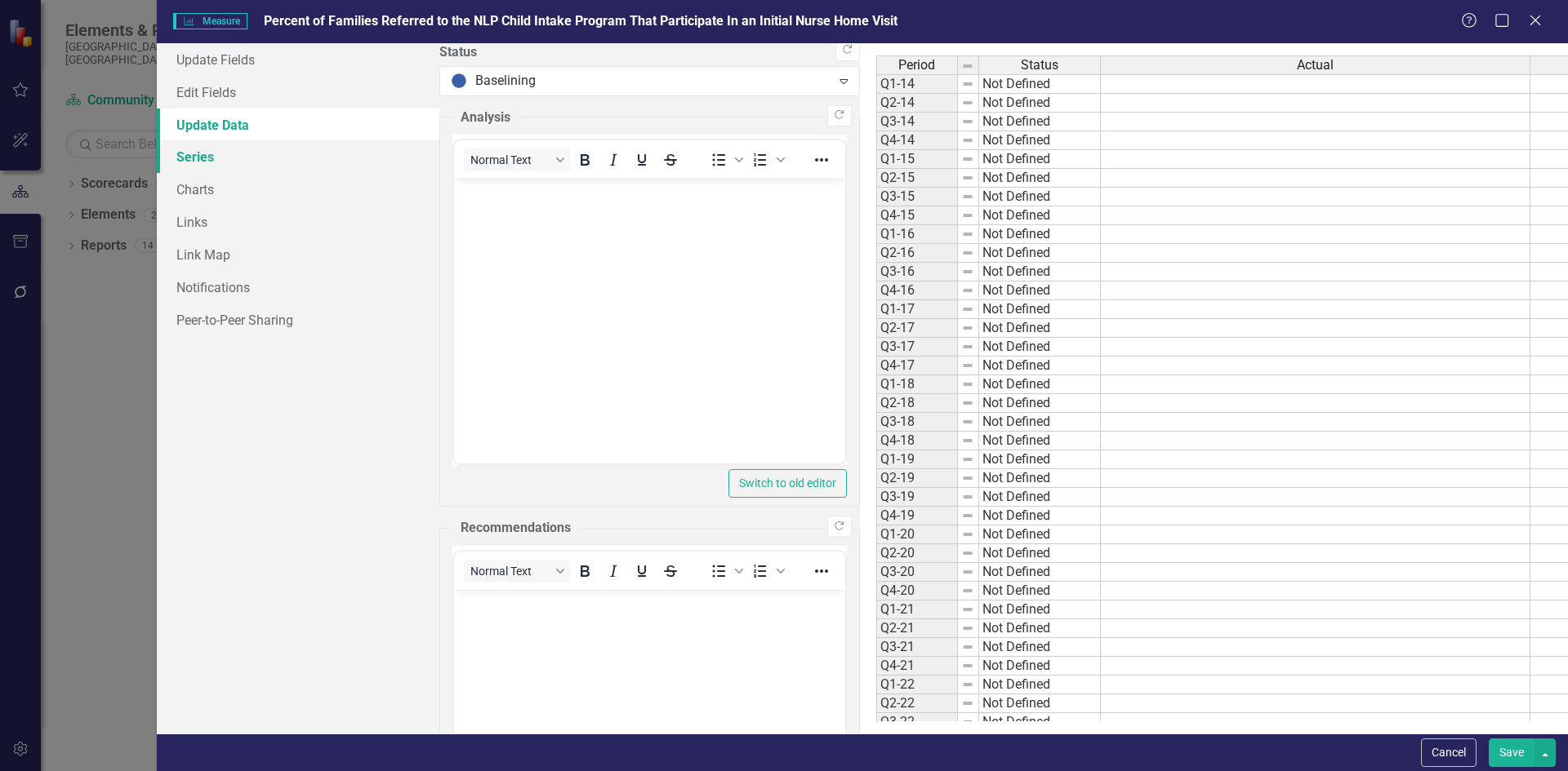
click at [193, 160] on link "Series" at bounding box center [297, 157] width 282 height 33
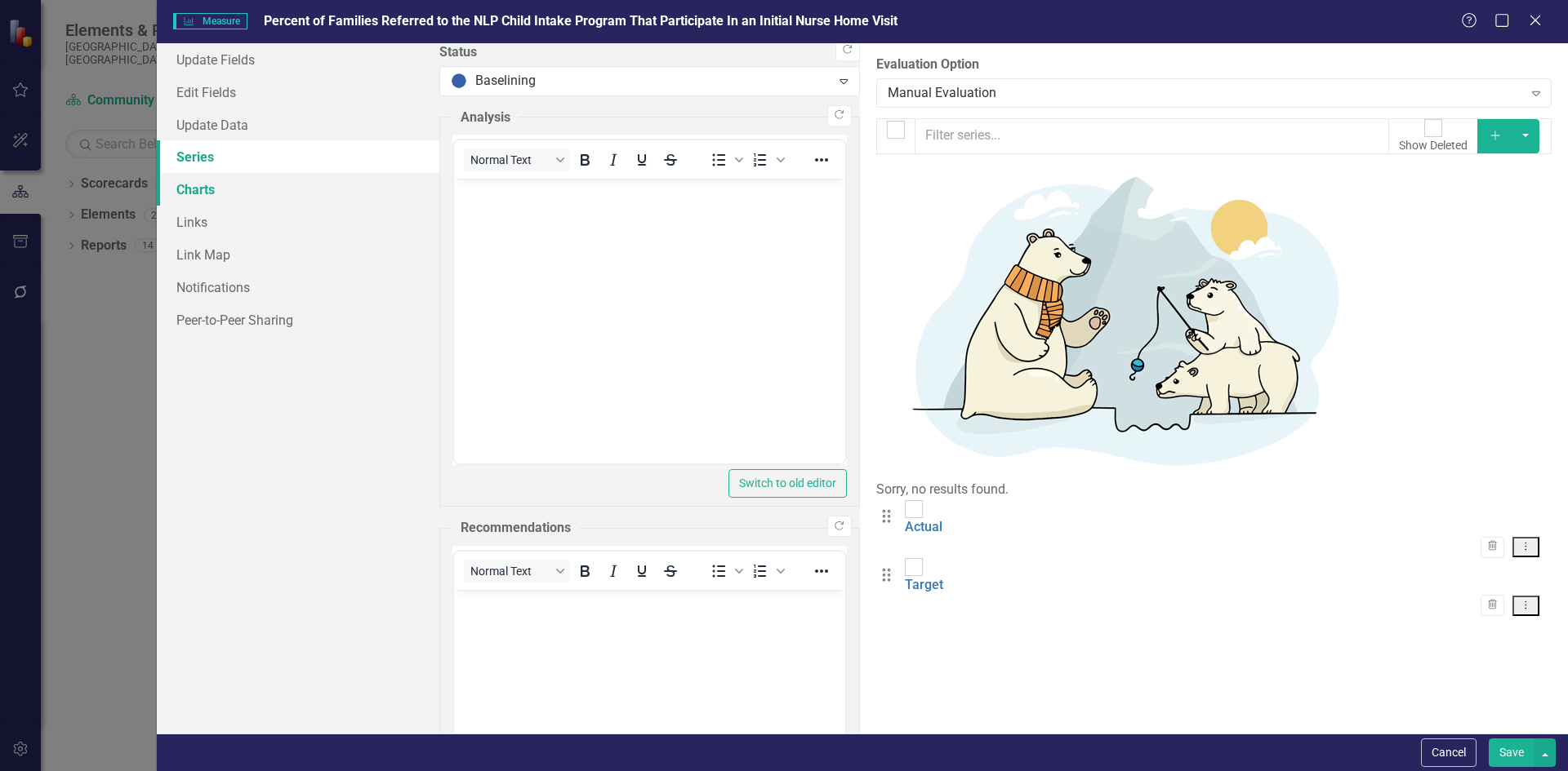
click at [206, 184] on link "Charts" at bounding box center [297, 189] width 282 height 33
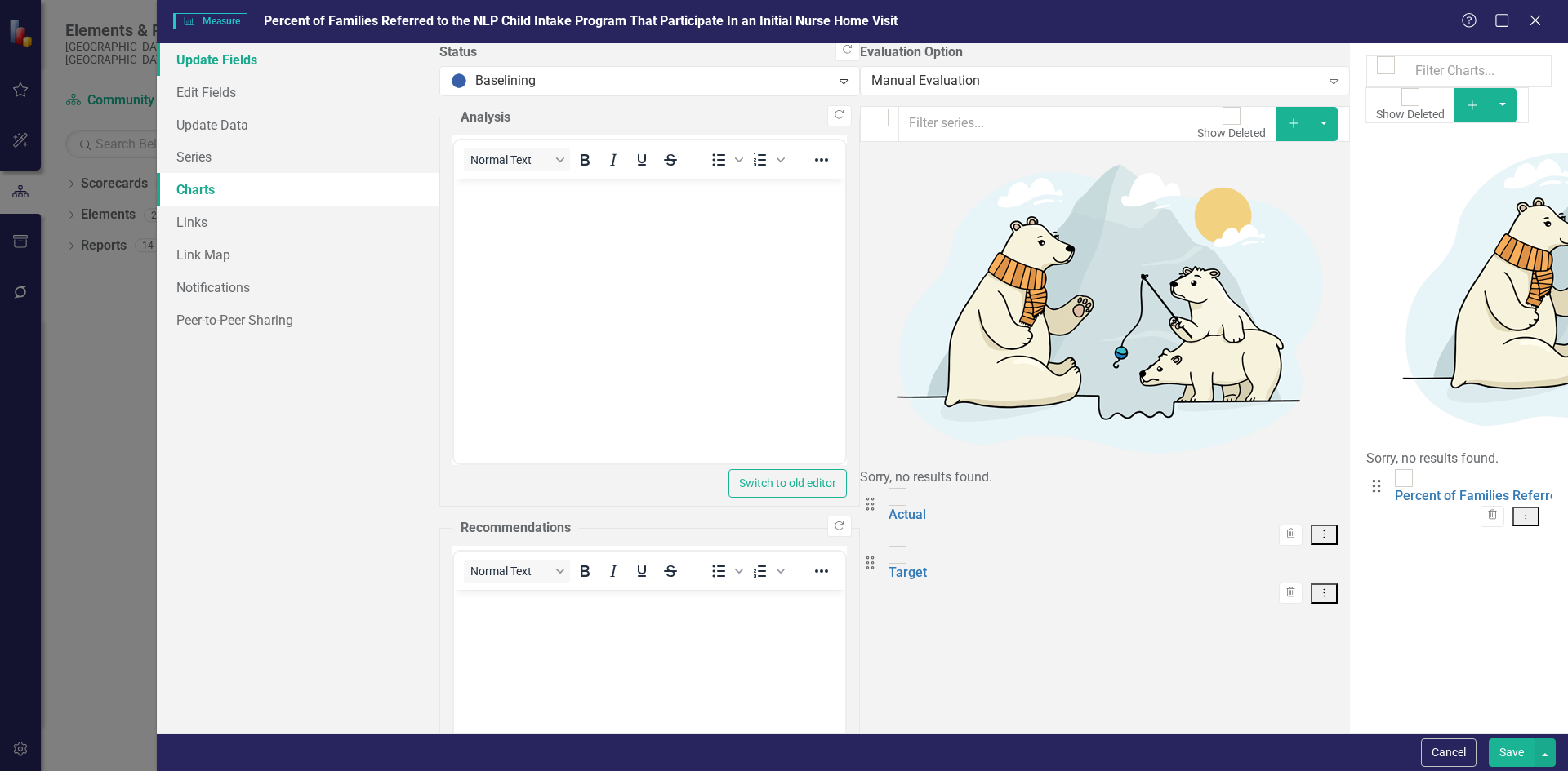
click at [205, 52] on link "Update Fields" at bounding box center [297, 59] width 282 height 33
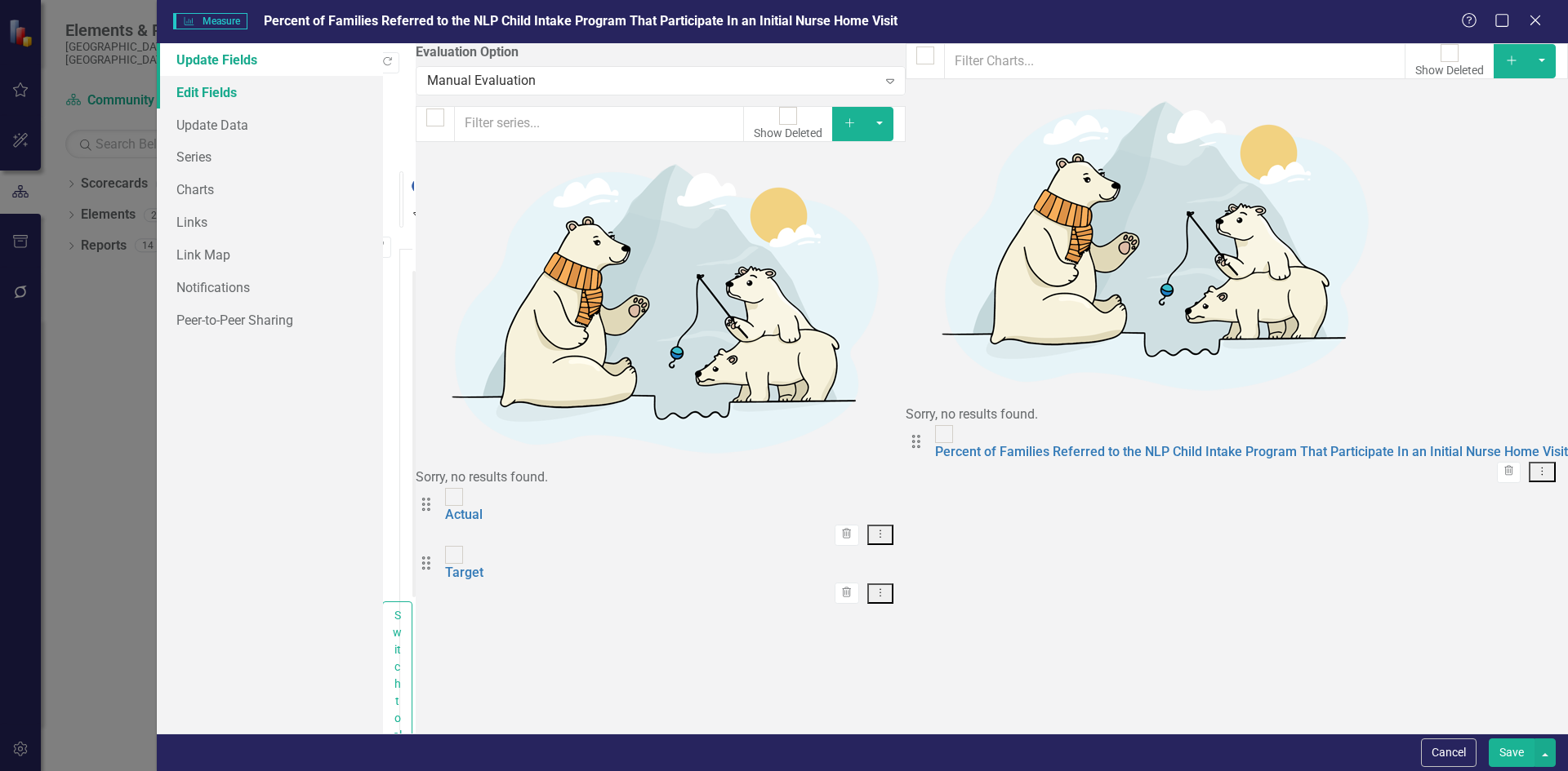
click at [209, 89] on link "Edit Fields" at bounding box center [269, 92] width 226 height 33
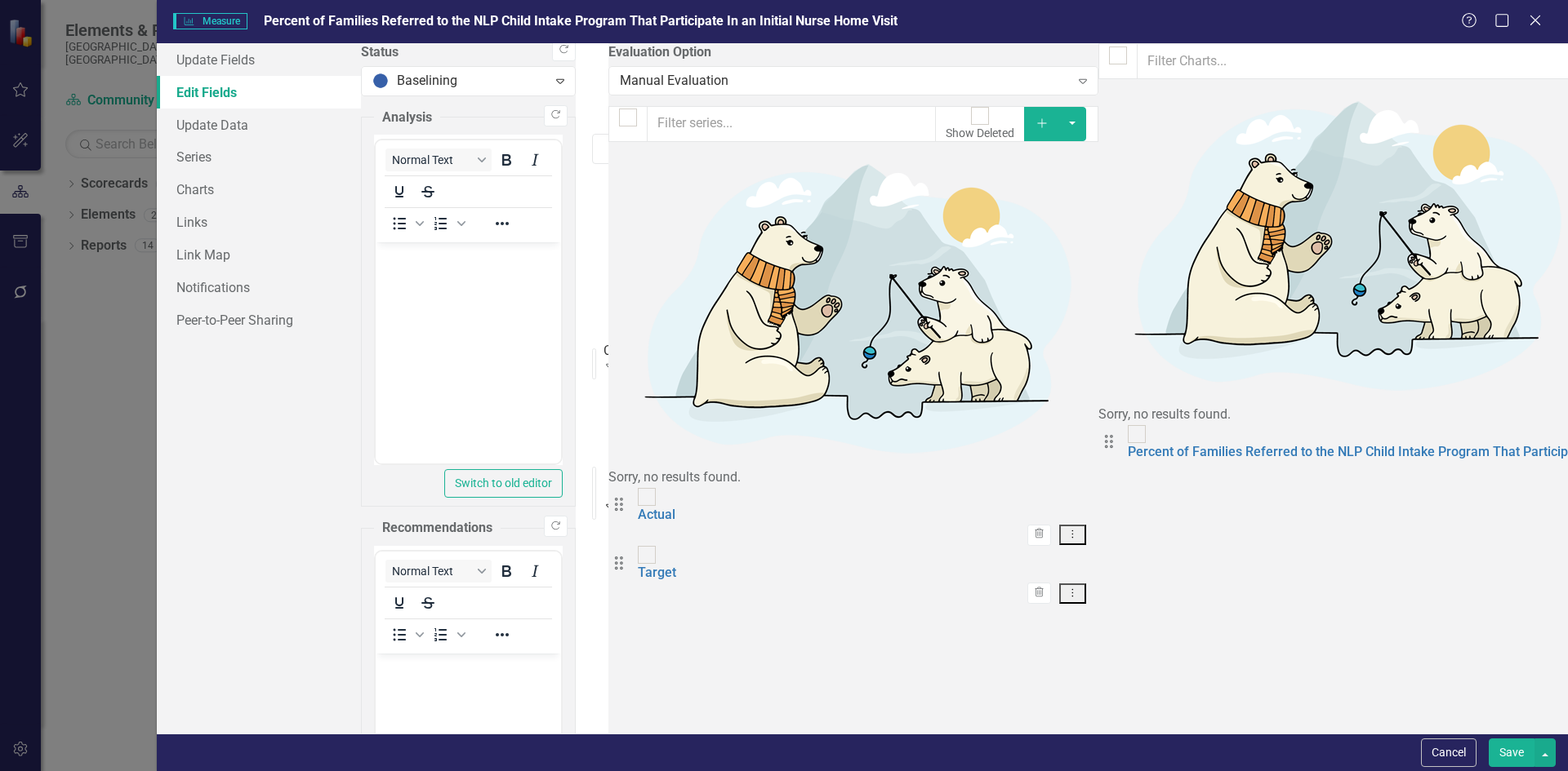
click at [1510, 743] on button "Save" at bounding box center [1511, 752] width 46 height 28
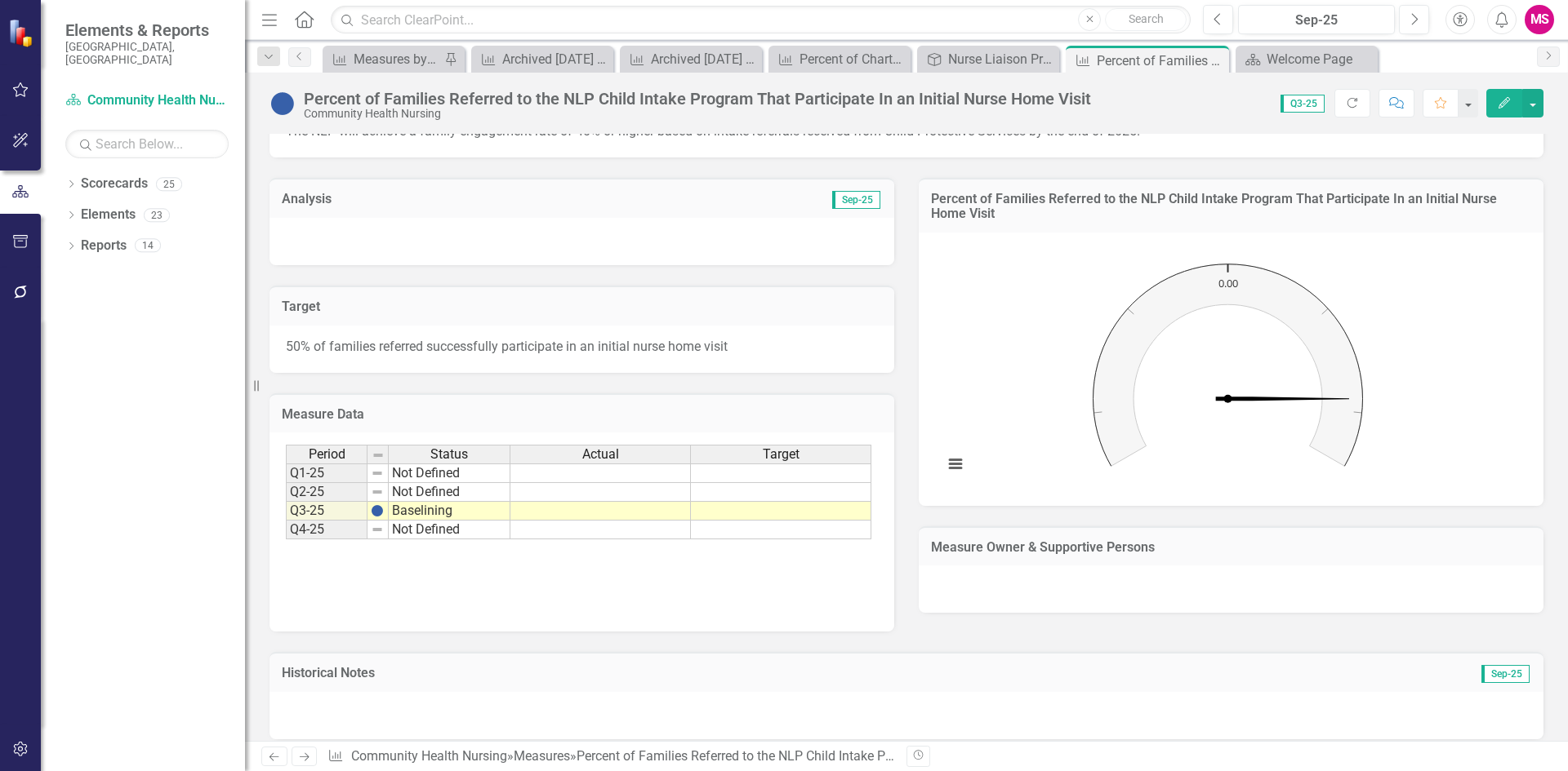
click at [437, 475] on td "Not Defined" at bounding box center [449, 473] width 122 height 20
click at [1523, 102] on button "button" at bounding box center [1532, 103] width 22 height 28
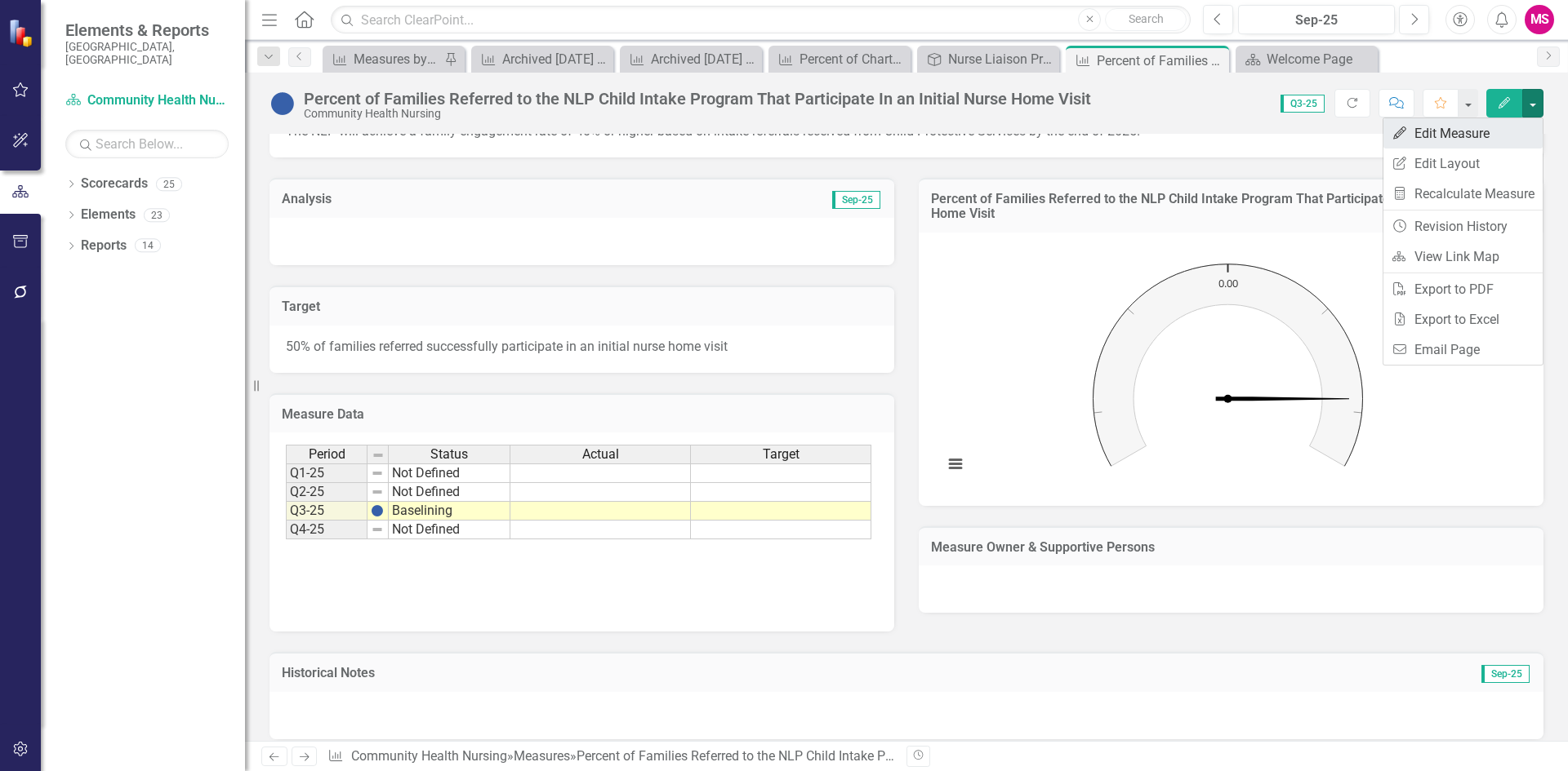
click at [1484, 123] on link "Edit Edit Measure" at bounding box center [1463, 133] width 160 height 30
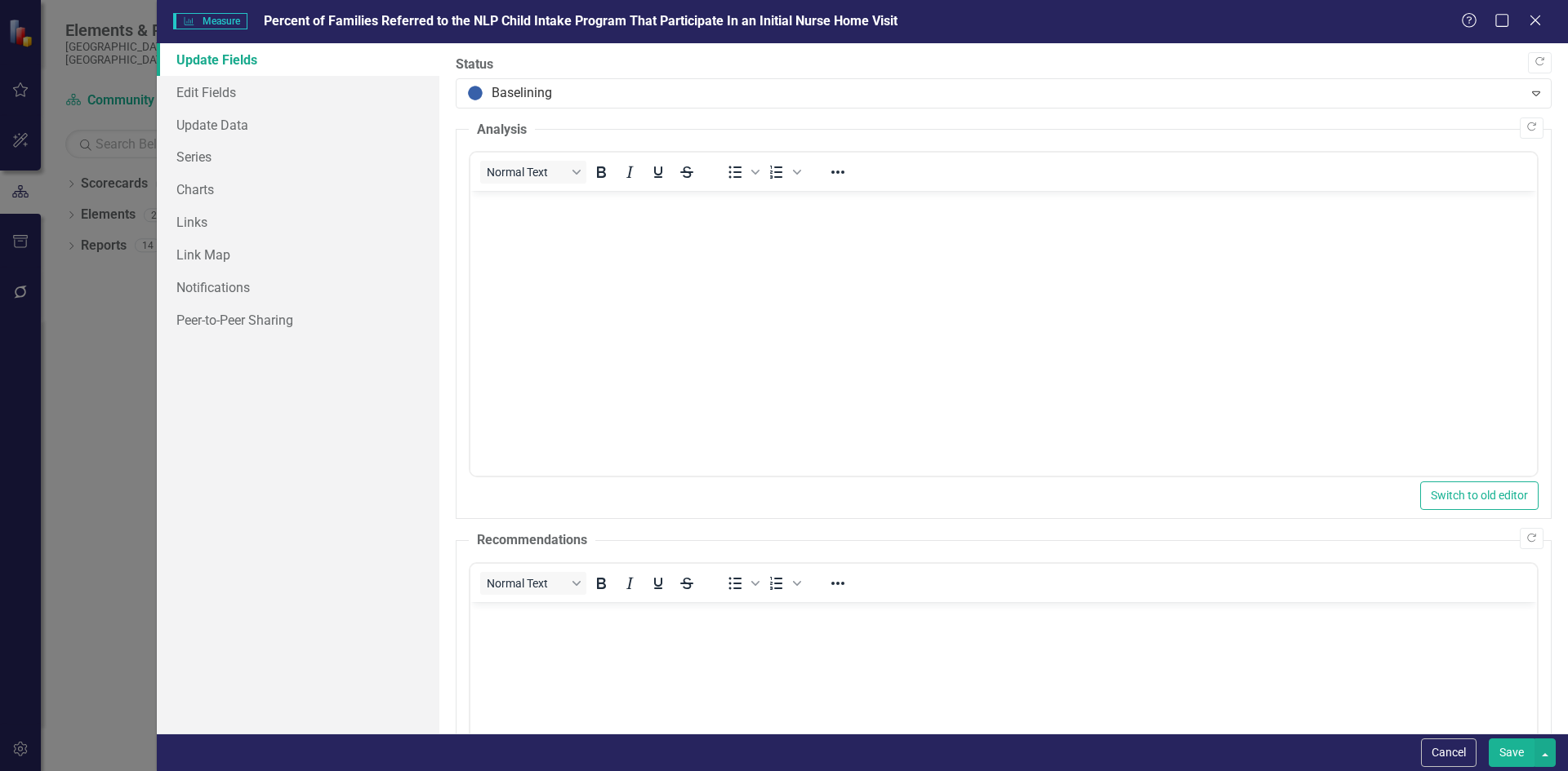
scroll to position [0, 0]
click at [199, 221] on link "Links" at bounding box center [297, 221] width 282 height 33
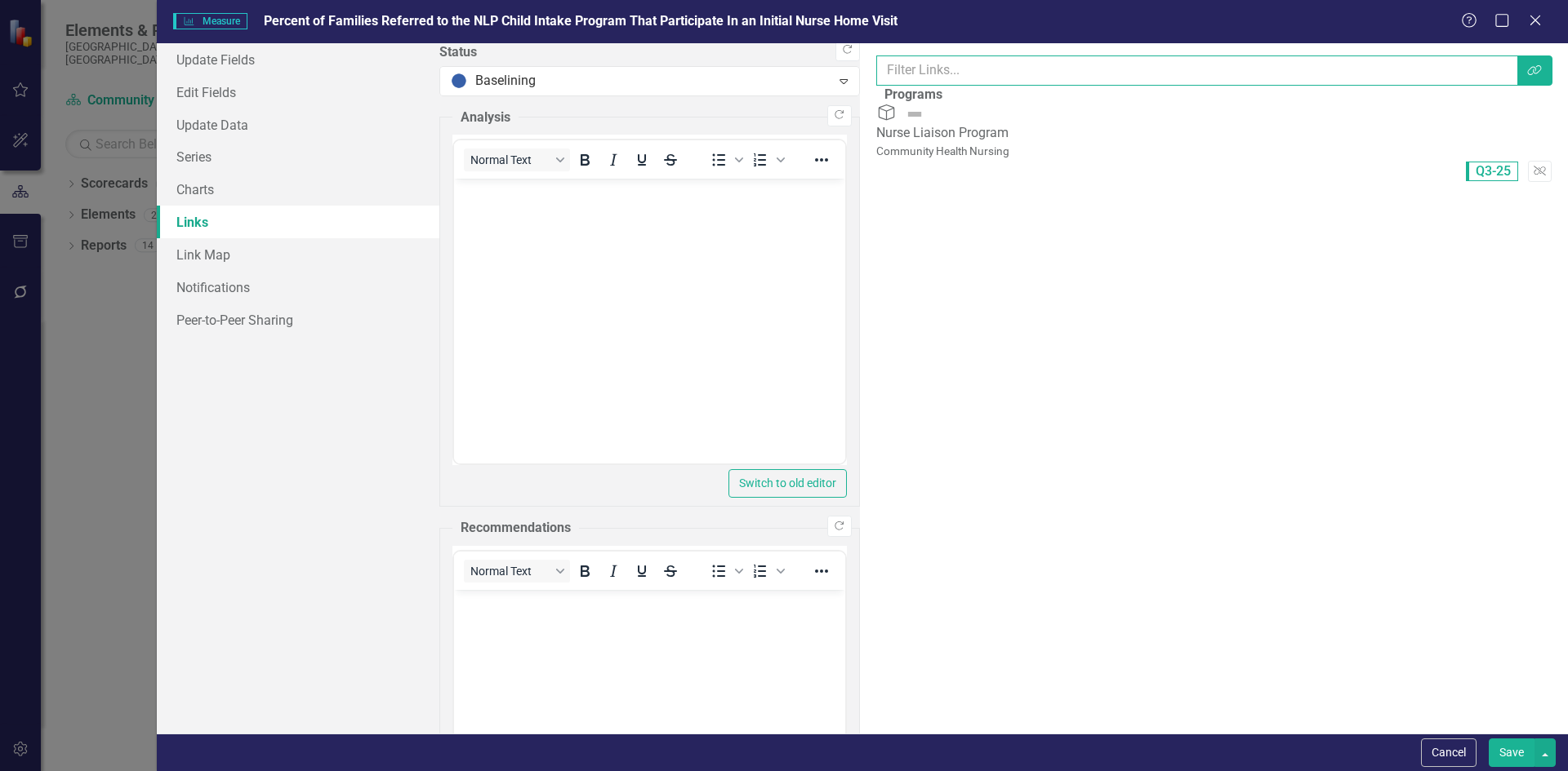
click at [876, 73] on input "text" at bounding box center [1197, 70] width 643 height 30
type input "optimize"
click at [860, 272] on div "Links are one of the most powerful features of ClearPoint. By configuring the l…" at bounding box center [1213, 388] width 708 height 690
drag, startPoint x: 544, startPoint y: 73, endPoint x: 344, endPoint y: 79, distance: 200.1
click at [344, 79] on div "Update Fields Edit Fields Update Data Series Charts Links Link Map Notification…" at bounding box center [862, 388] width 1411 height 690
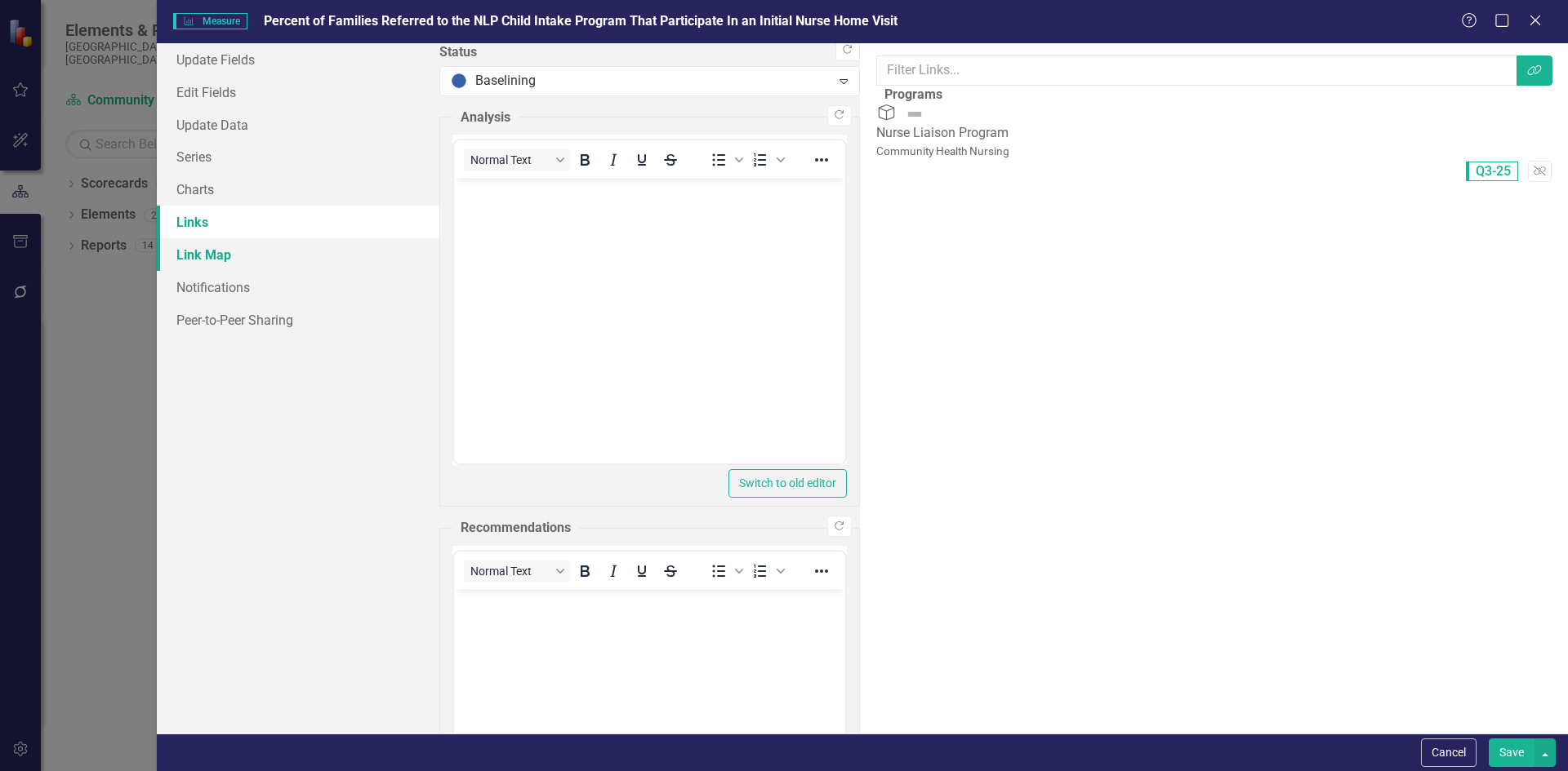
click at [198, 261] on link "Link Map" at bounding box center [297, 254] width 282 height 33
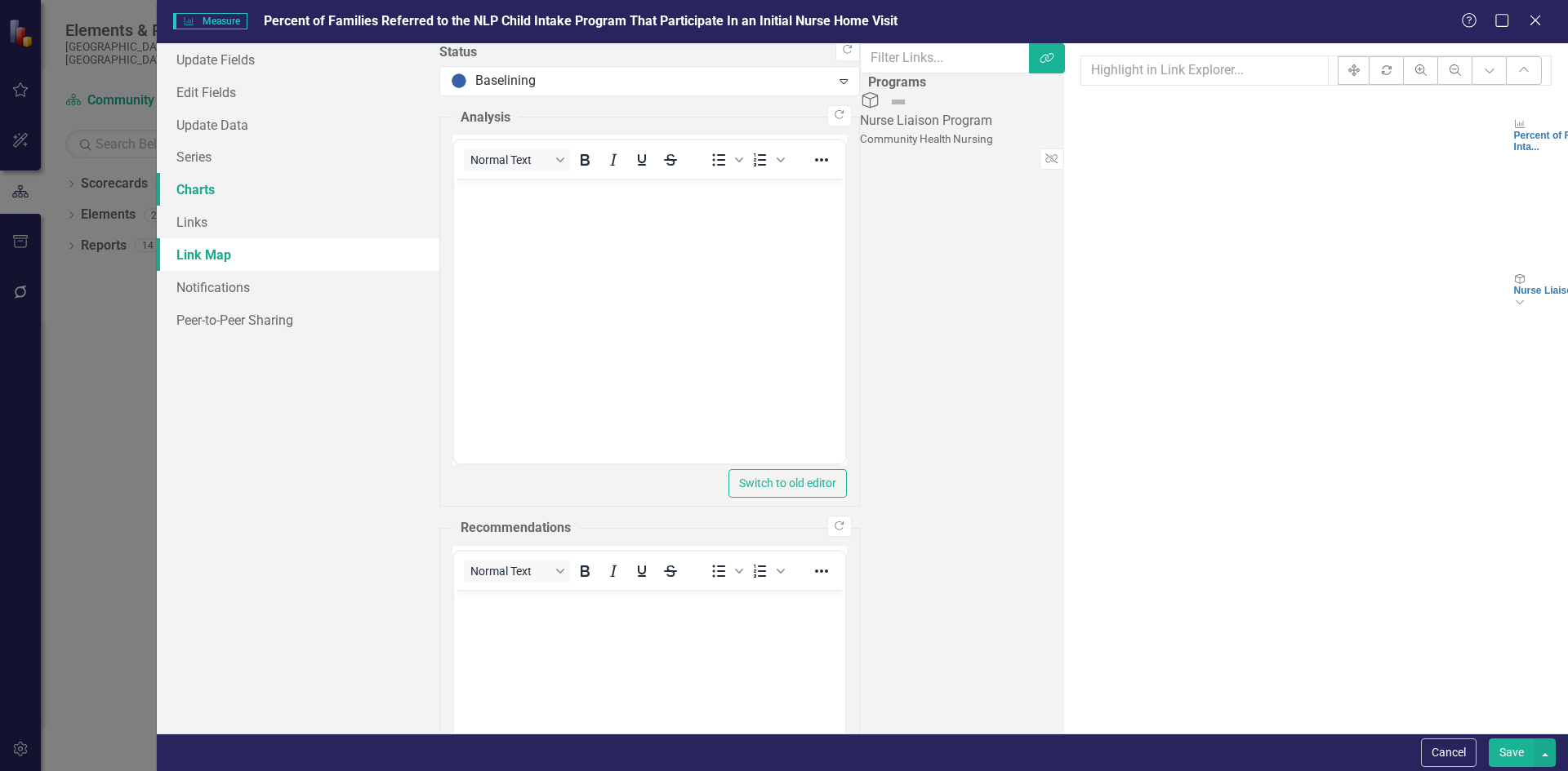
click at [198, 191] on link "Charts" at bounding box center [297, 189] width 282 height 33
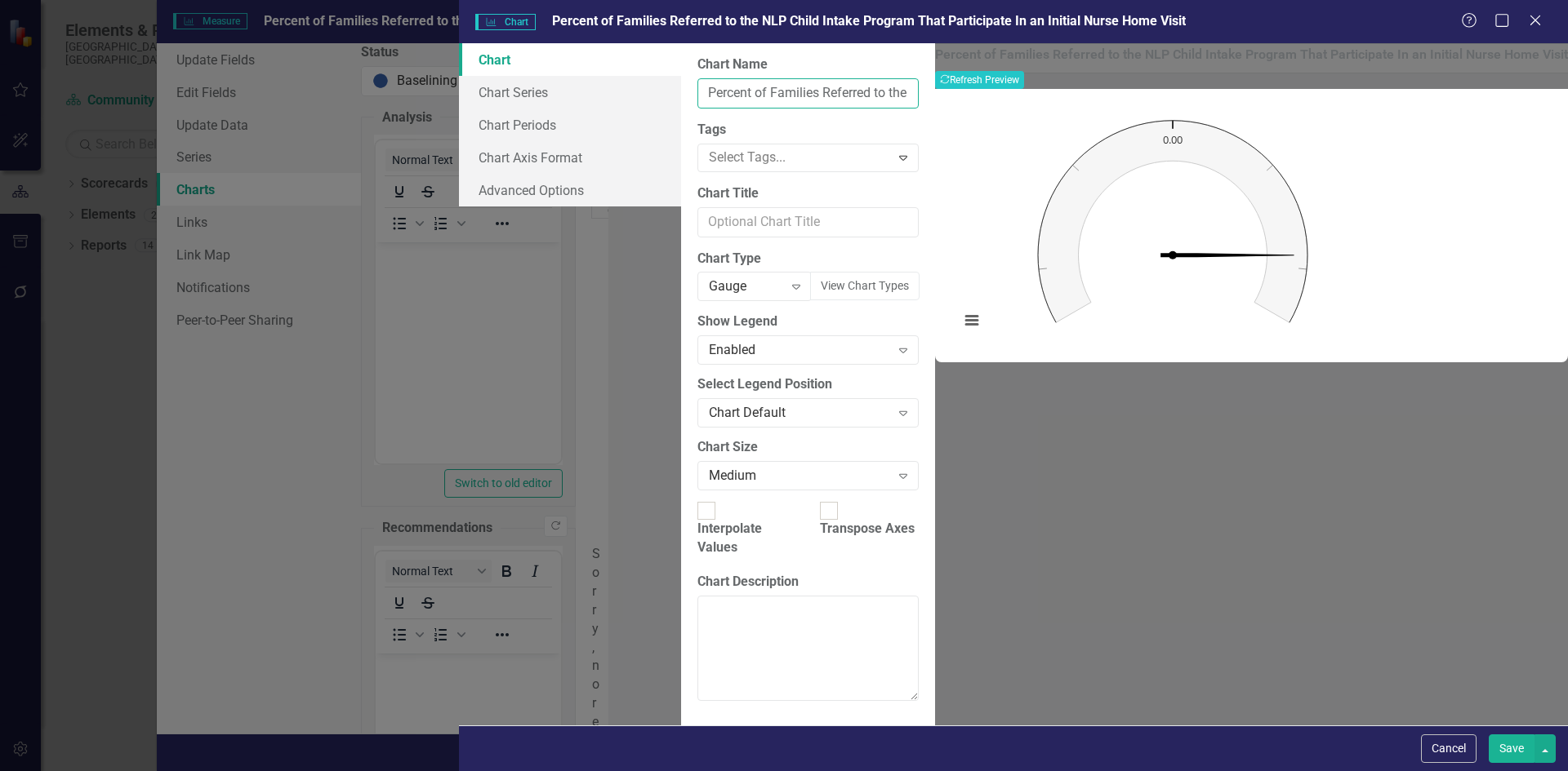
scroll to position [0, 173]
drag, startPoint x: 590, startPoint y: 97, endPoint x: 1189, endPoint y: 108, distance: 599.1
click at [1189, 108] on div "Chart Chart Series Chart Periods Chart Axis Format Advanced Options From this p…" at bounding box center [1013, 384] width 1109 height 682
click at [697, 223] on input "Chart Title" at bounding box center [808, 222] width 221 height 30
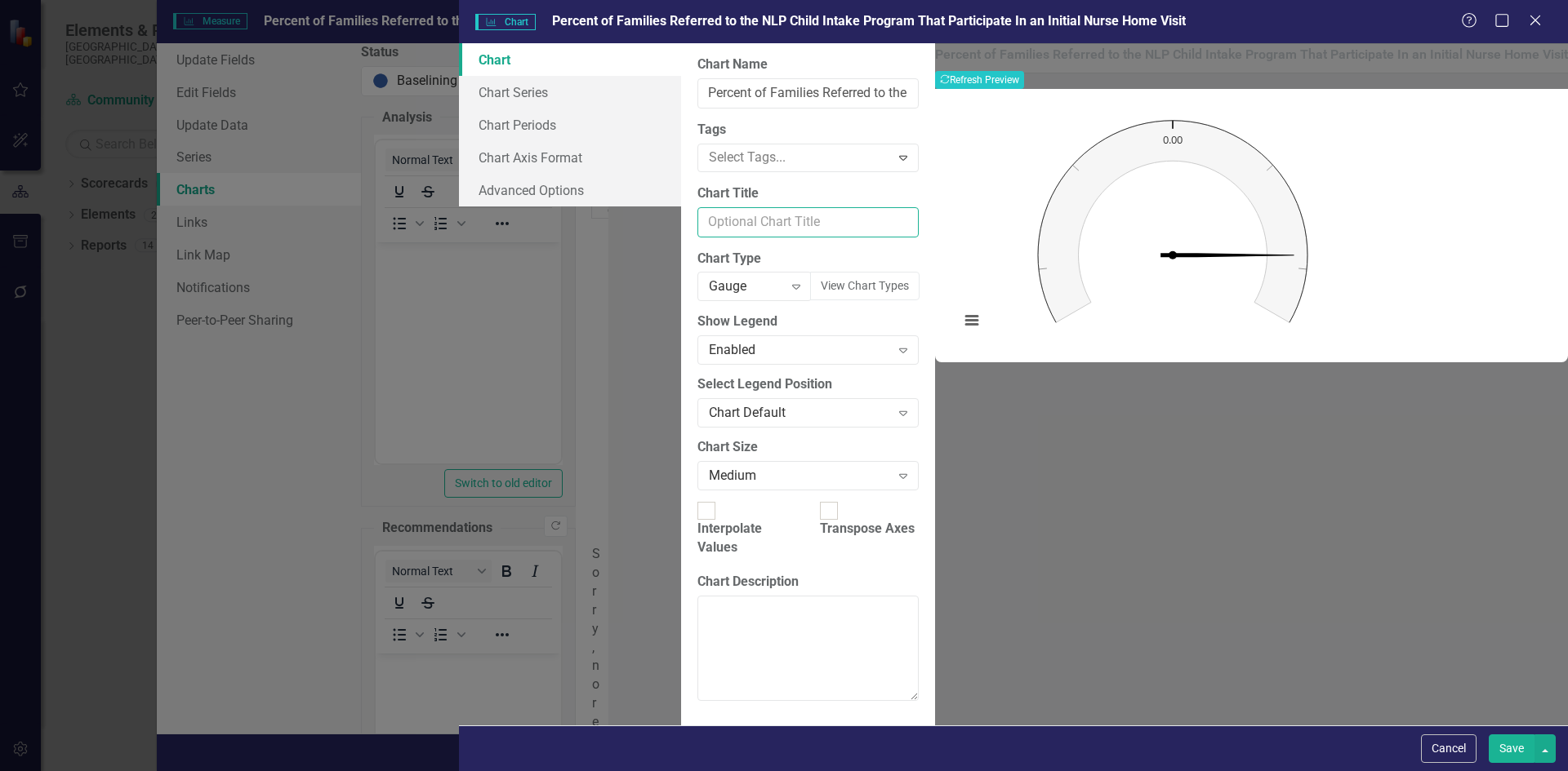
paste input "Percent of Families Referred to the NLP Child Intake Program That Participate I…"
type input "Percent of Families Referred to the NLP Child Intake Program That Participate I…"
click at [708, 286] on div "Gauge" at bounding box center [745, 287] width 74 height 19
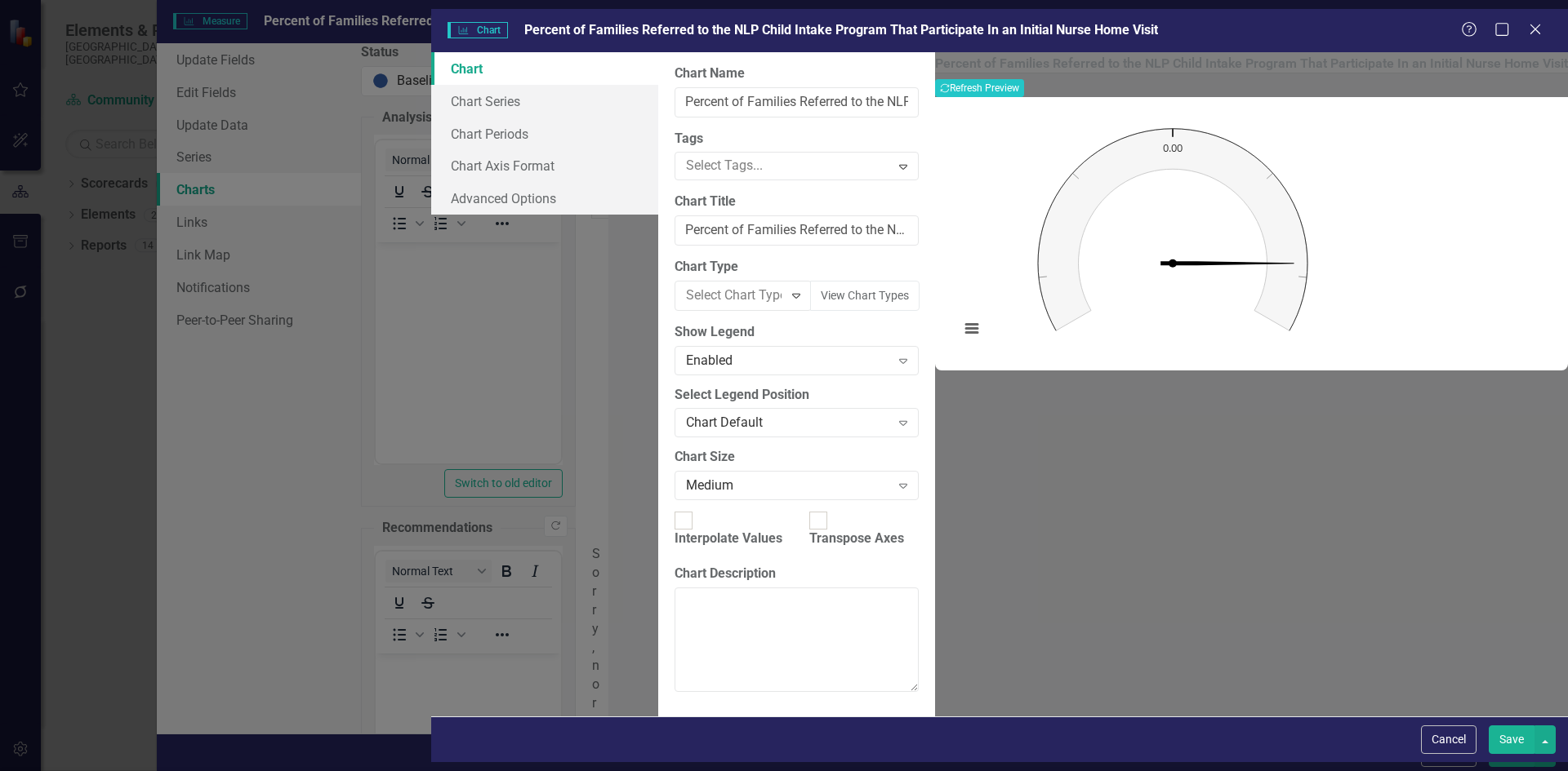
scroll to position [0, 0]
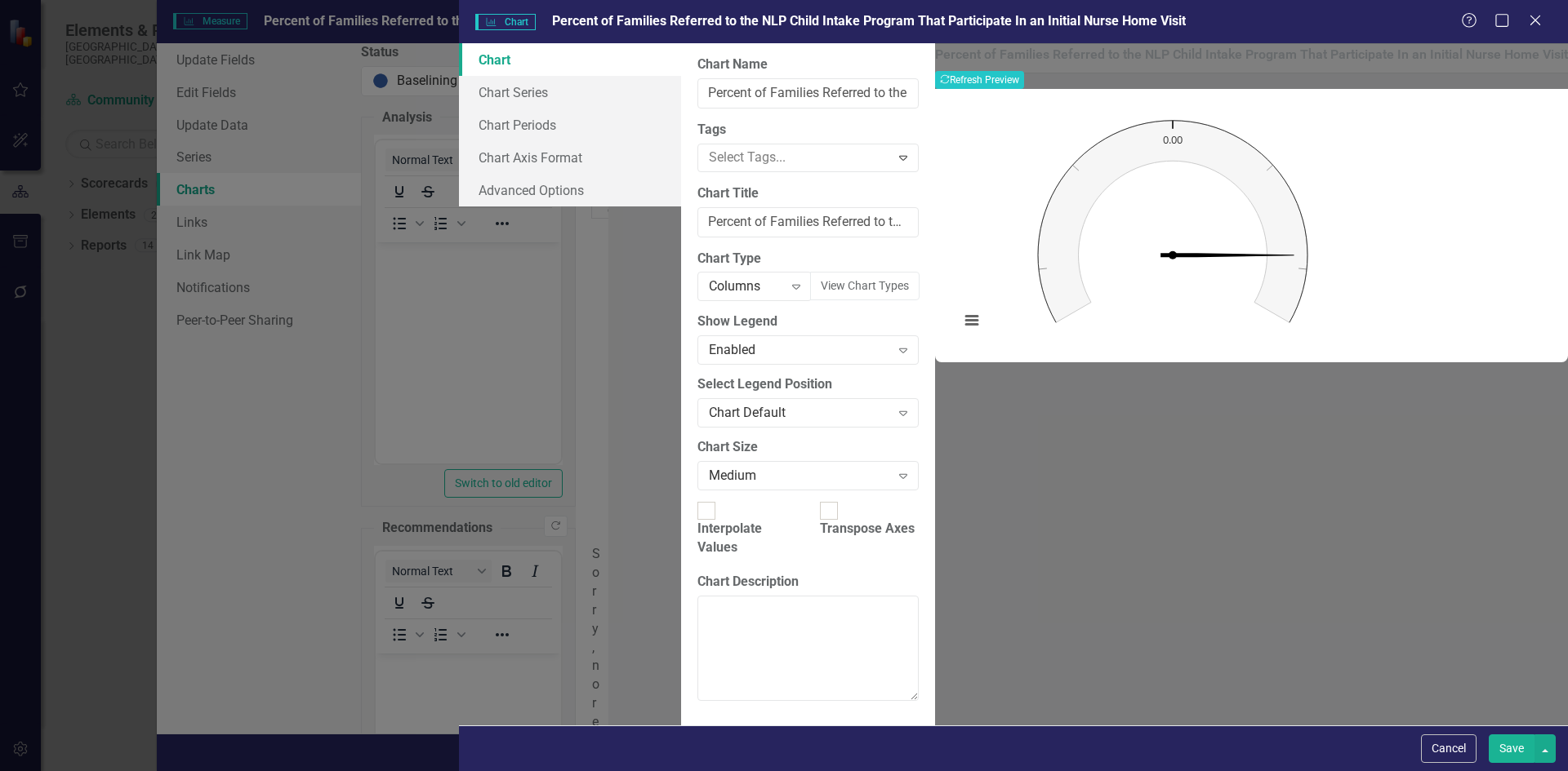
click at [1512, 753] on button "Save" at bounding box center [1511, 748] width 46 height 28
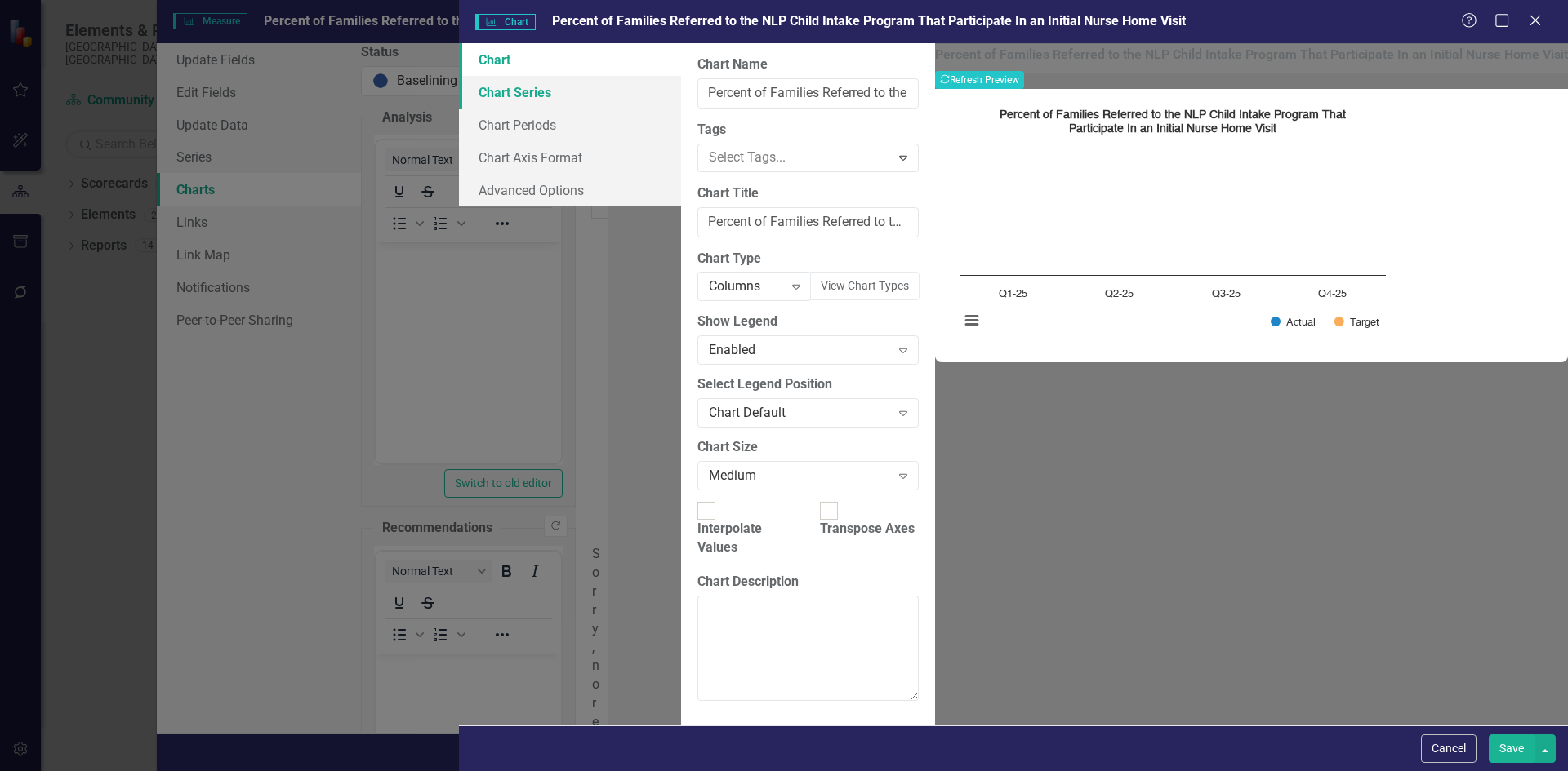
click at [459, 89] on link "Chart Series" at bounding box center [570, 92] width 222 height 33
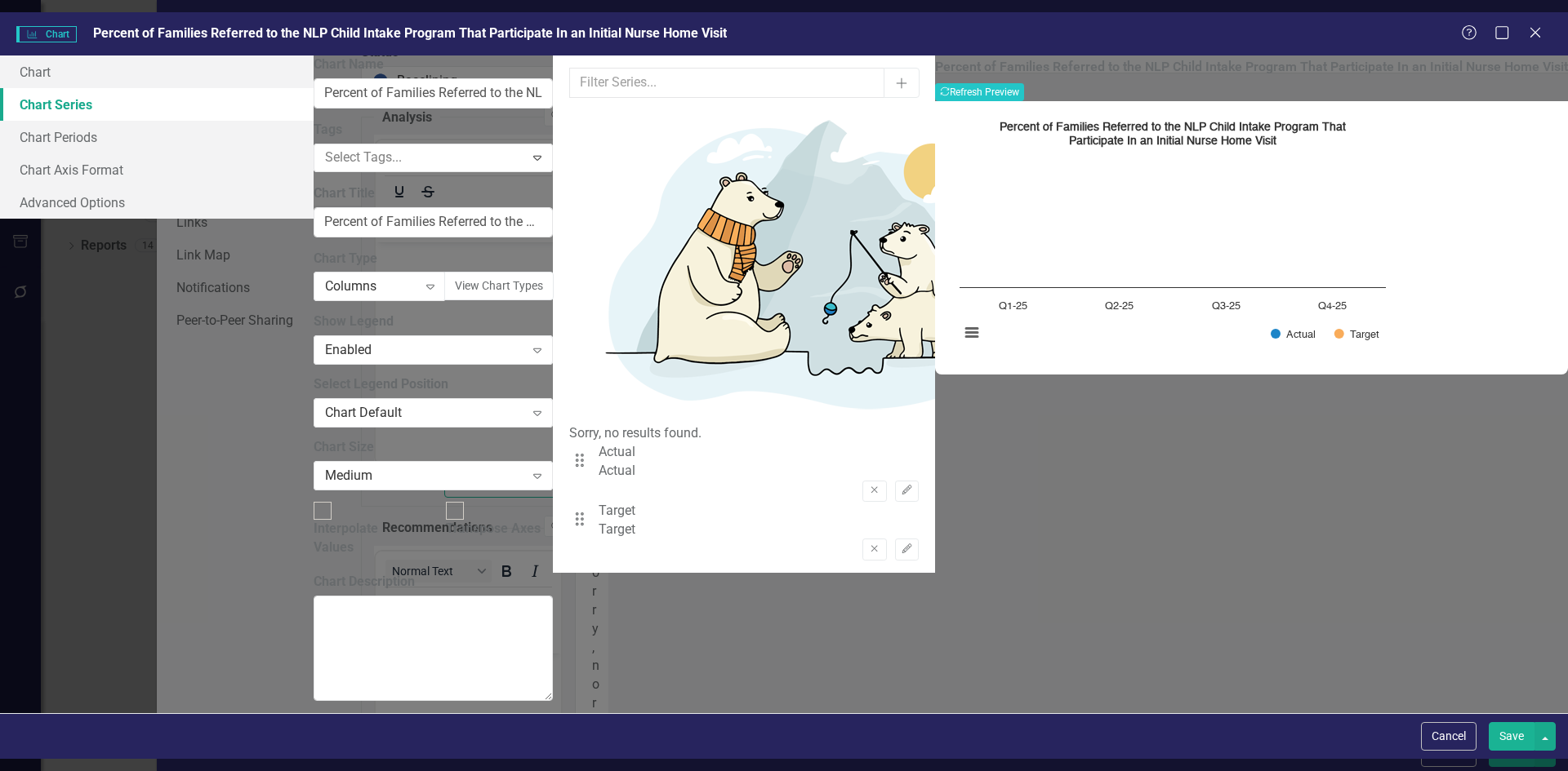
drag, startPoint x: 799, startPoint y: 173, endPoint x: 840, endPoint y: 169, distance: 41.2
click at [801, 502] on div "Drag Target Target Remove Edit" at bounding box center [743, 531] width 349 height 59
click at [913, 544] on icon "Edit" at bounding box center [906, 549] width 12 height 9
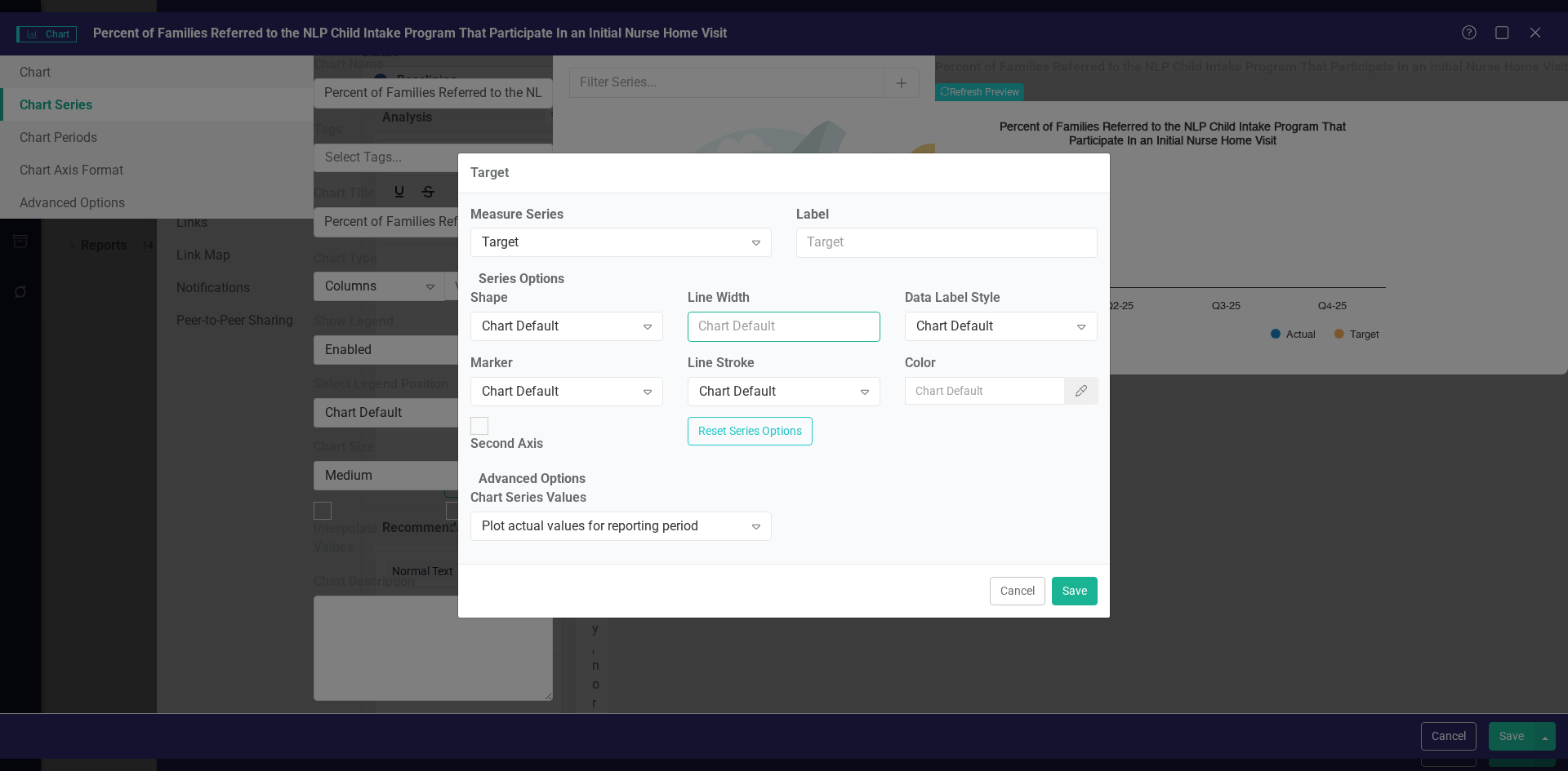
click at [823, 325] on input "Line Width" at bounding box center [784, 326] width 192 height 30
type input "1"
click at [929, 395] on input "Color" at bounding box center [984, 391] width 160 height 28
type input "#8b572a"
click at [1073, 606] on button "Save" at bounding box center [1074, 591] width 46 height 28
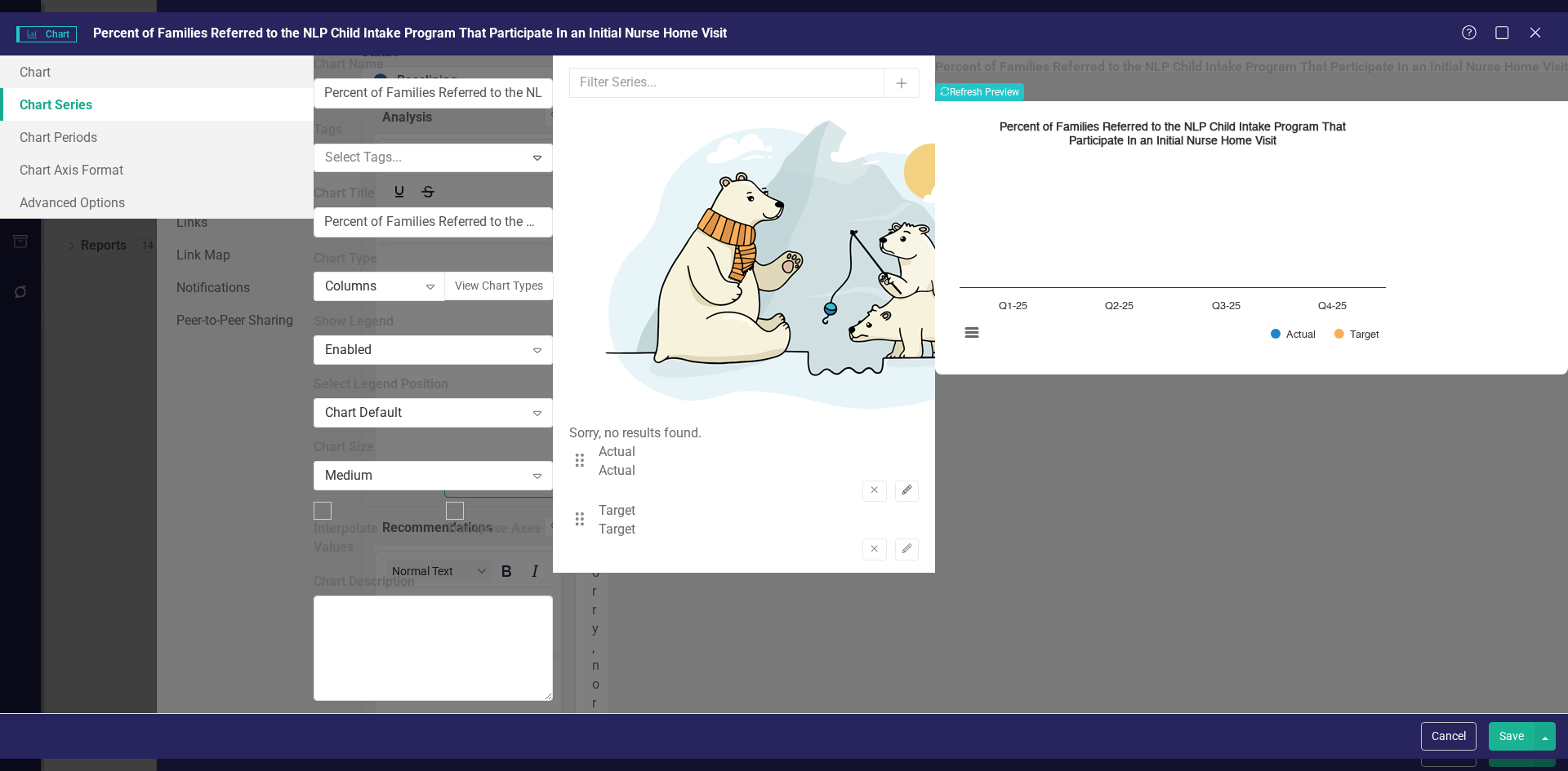
click at [913, 486] on icon "Edit" at bounding box center [906, 491] width 12 height 9
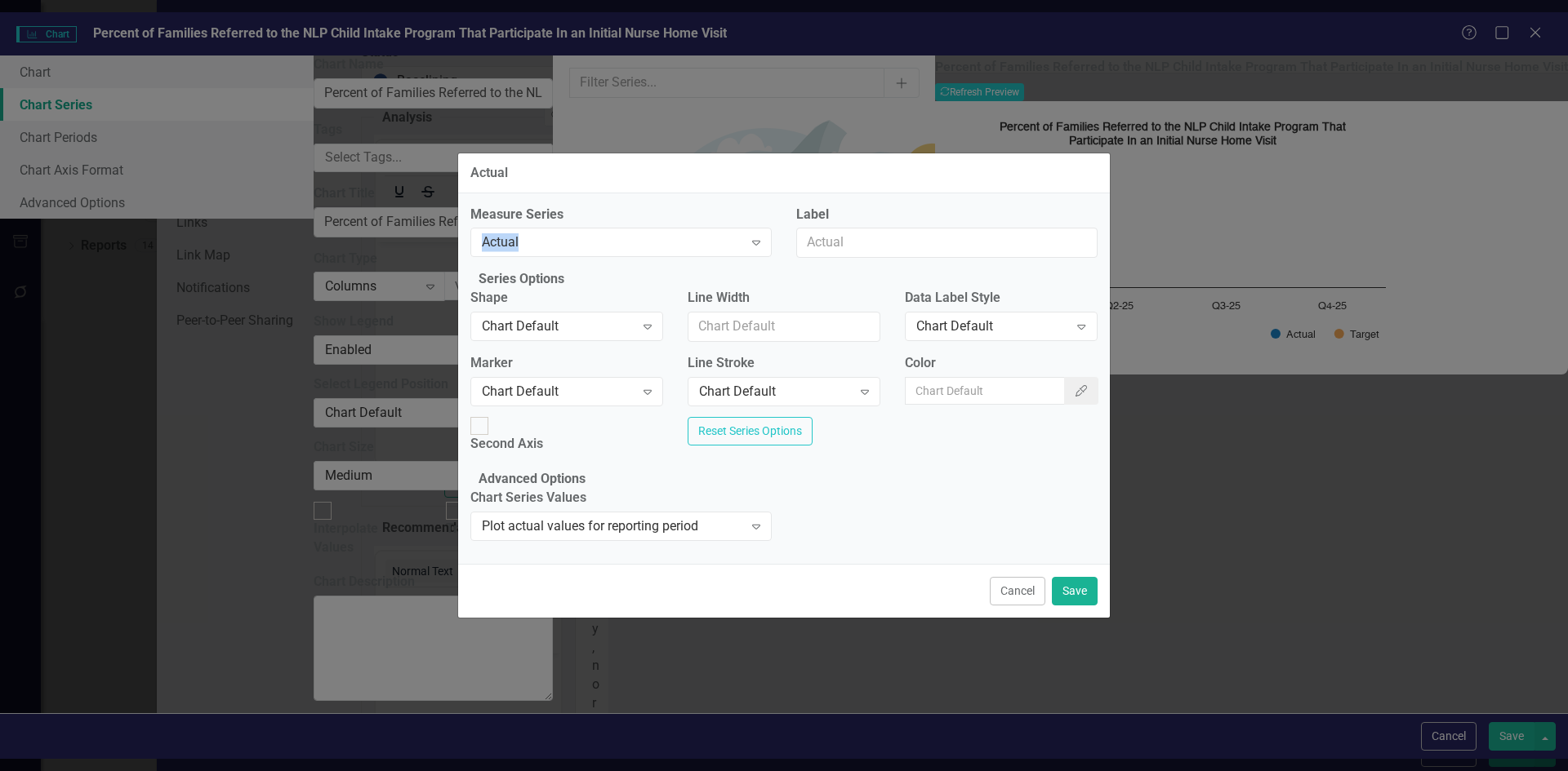
drag, startPoint x: 553, startPoint y: 216, endPoint x: 295, endPoint y: 226, distance: 258.2
click at [295, 226] on div "Actual Measure Series Actual Expand Label Series Options Shape Chart Default Ex…" at bounding box center [784, 386] width 1568 height 771
click at [1009, 603] on button "Cancel" at bounding box center [1017, 591] width 55 height 28
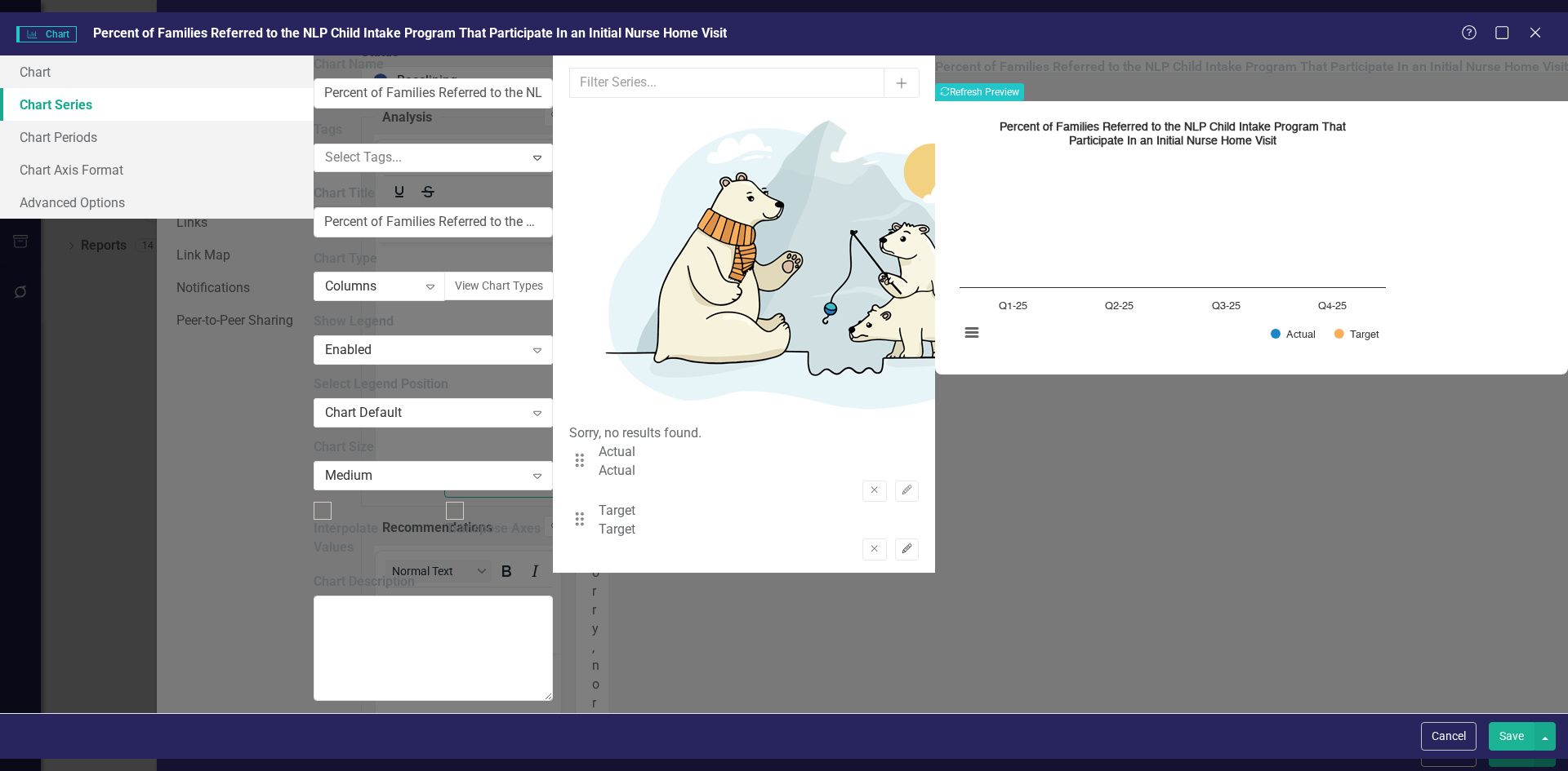
click at [913, 544] on icon "Edit" at bounding box center [906, 549] width 12 height 9
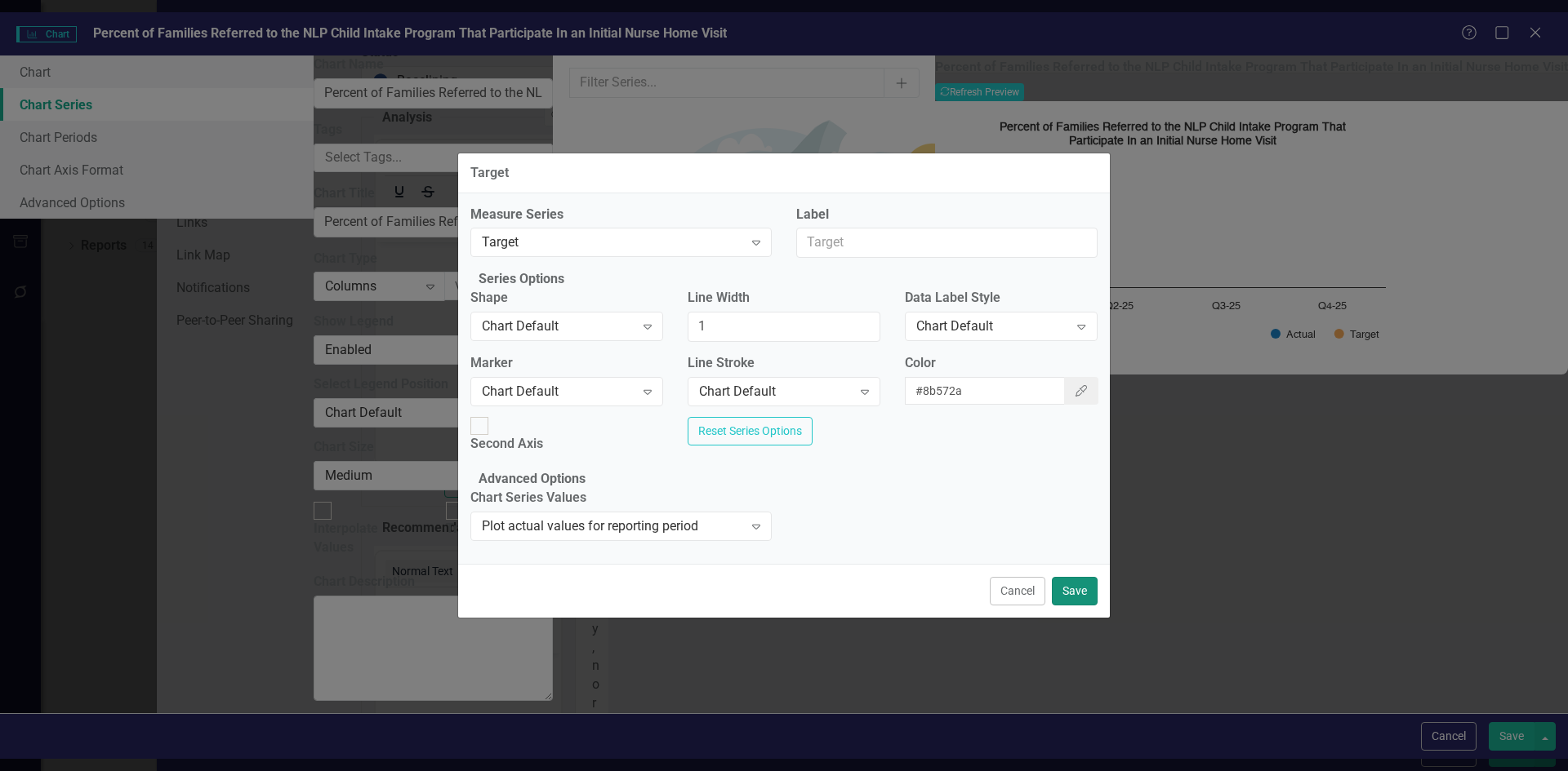
click at [1070, 605] on button "Save" at bounding box center [1074, 591] width 46 height 28
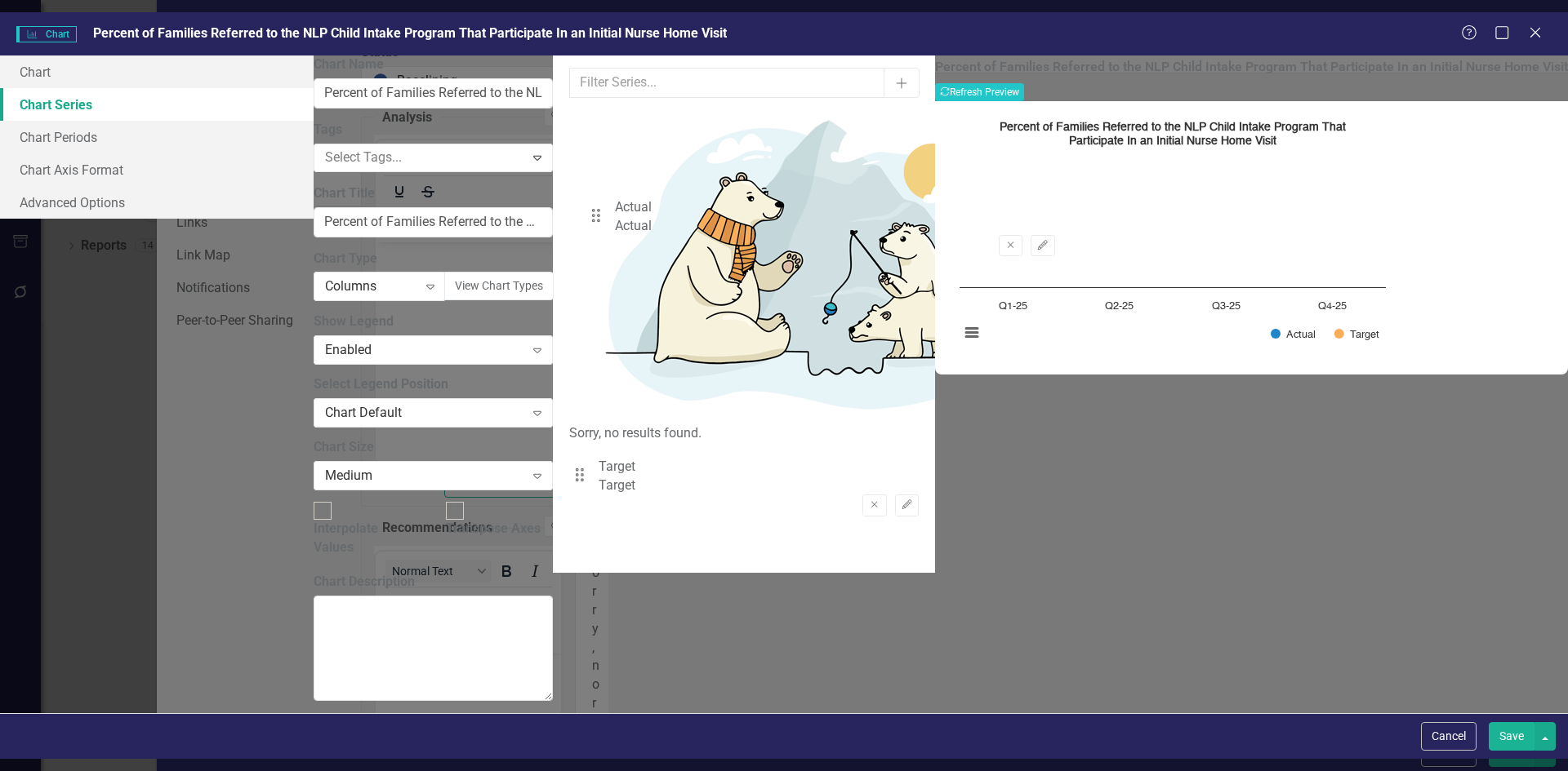
drag, startPoint x: 607, startPoint y: 121, endPoint x: 612, endPoint y: 221, distance: 100.1
click at [612, 221] on div "From this tab, you can select the series that you want to include in your chart…" at bounding box center [743, 313] width 382 height 517
drag, startPoint x: 605, startPoint y: 179, endPoint x: 598, endPoint y: 109, distance: 70.3
click at [598, 443] on div "Drag Actual Actual Remove Edit Drag Target Target Remove Edit" at bounding box center [743, 501] width 349 height 117
click at [919, 538] on button "Edit" at bounding box center [906, 549] width 23 height 22
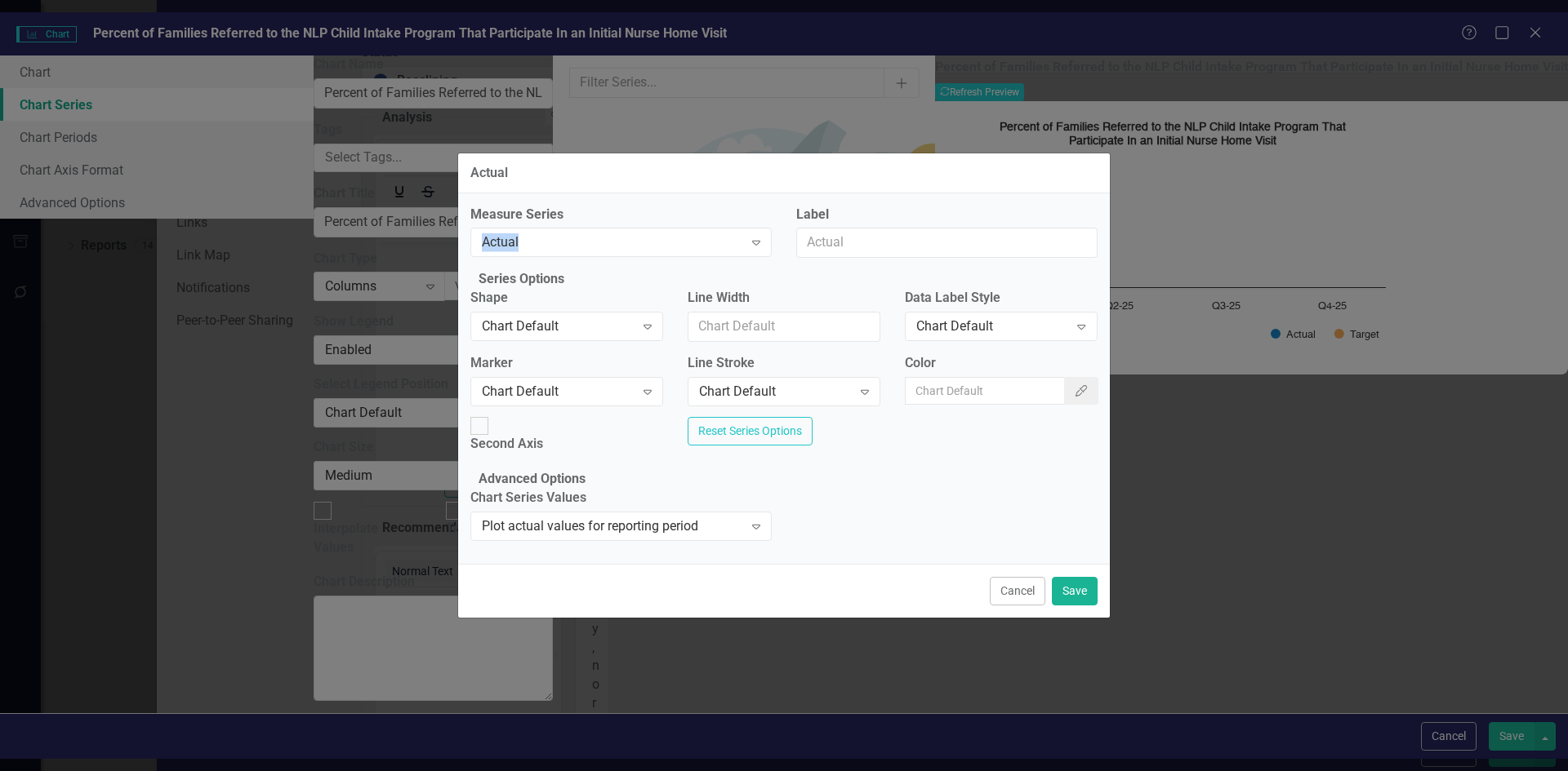
drag, startPoint x: 571, startPoint y: 218, endPoint x: 166, endPoint y: 229, distance: 405.1
click at [174, 226] on div "Actual Measure Series Actual Expand Label Series Options Shape Chart Default Ex…" at bounding box center [784, 386] width 1568 height 771
drag, startPoint x: 856, startPoint y: 229, endPoint x: 719, endPoint y: 229, distance: 137.0
click at [719, 229] on div "Measure Series Actual Expand Label" at bounding box center [784, 238] width 651 height 66
type input "Engaged Families"
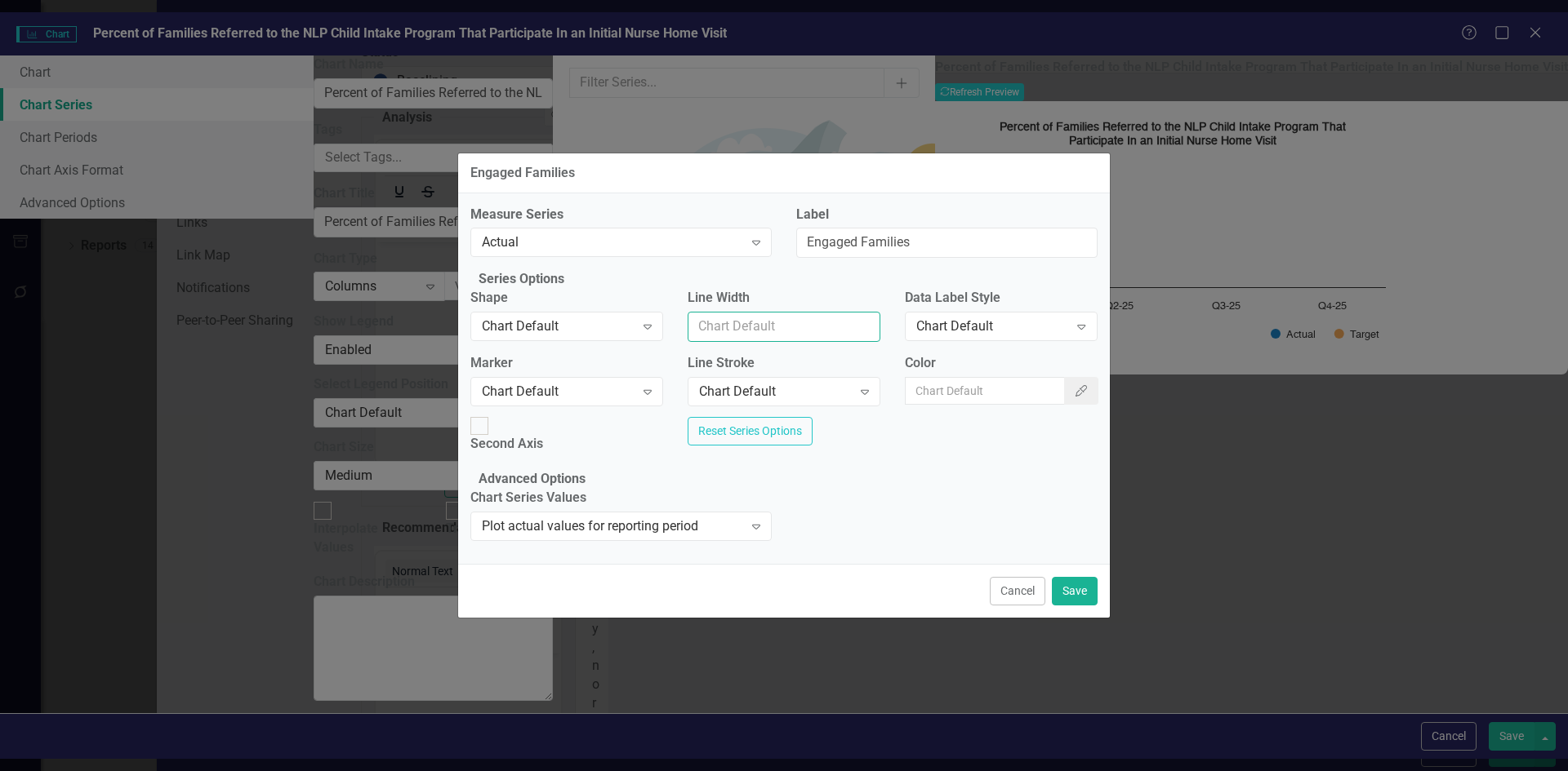
click at [777, 342] on input "Line Width" at bounding box center [784, 326] width 192 height 30
type input "1"
click at [977, 391] on input "Color" at bounding box center [984, 391] width 160 height 28
type input "#"
click at [1015, 606] on button "Cancel" at bounding box center [1017, 591] width 55 height 28
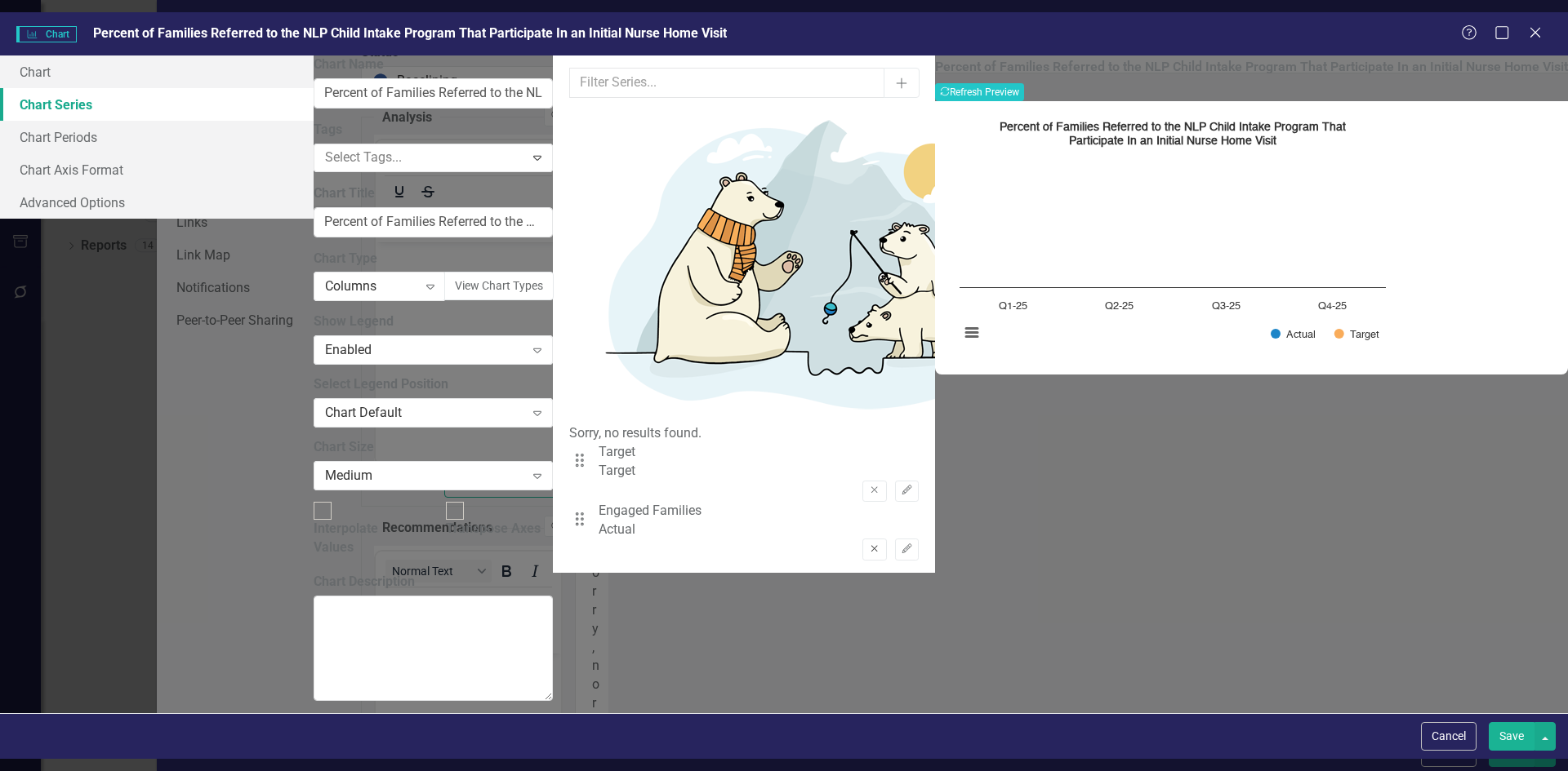
click at [880, 544] on icon "Remove" at bounding box center [874, 549] width 12 height 9
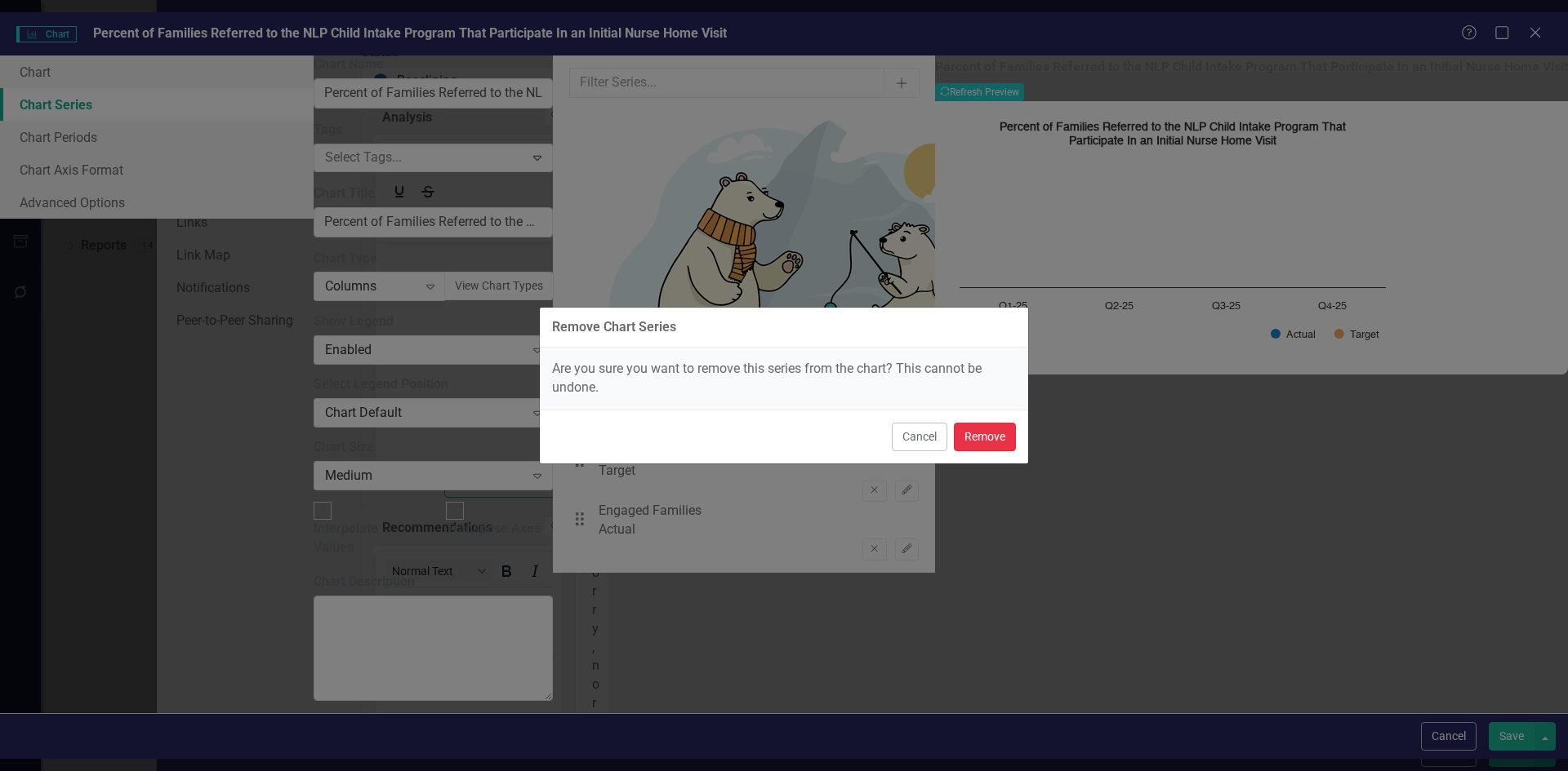
click at [992, 435] on button "Remove" at bounding box center [984, 437] width 62 height 28
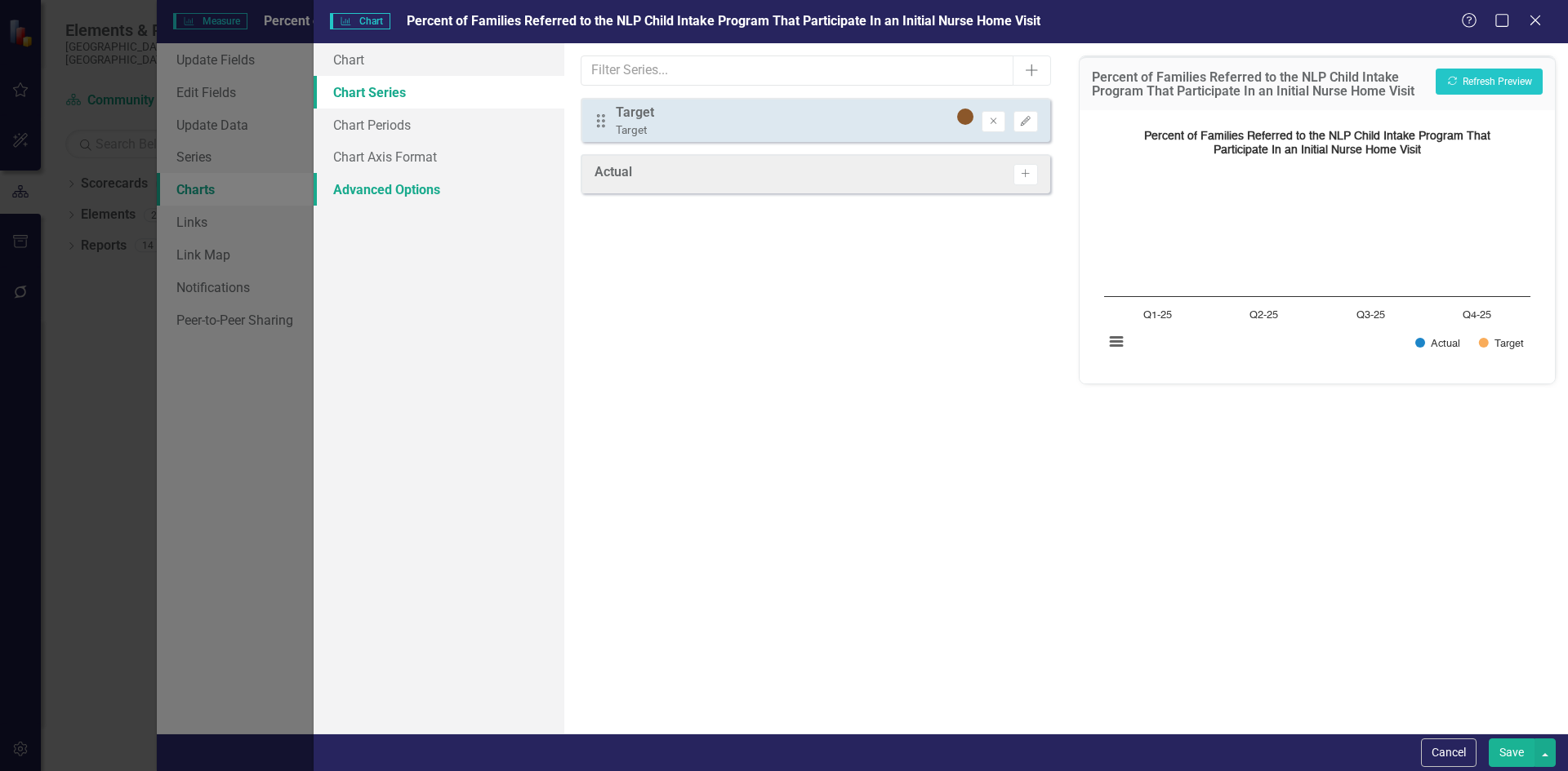
scroll to position [245, 0]
click at [602, 174] on div "Actual" at bounding box center [613, 174] width 38 height 23
click at [1035, 173] on button "Activate" at bounding box center [1025, 174] width 23 height 22
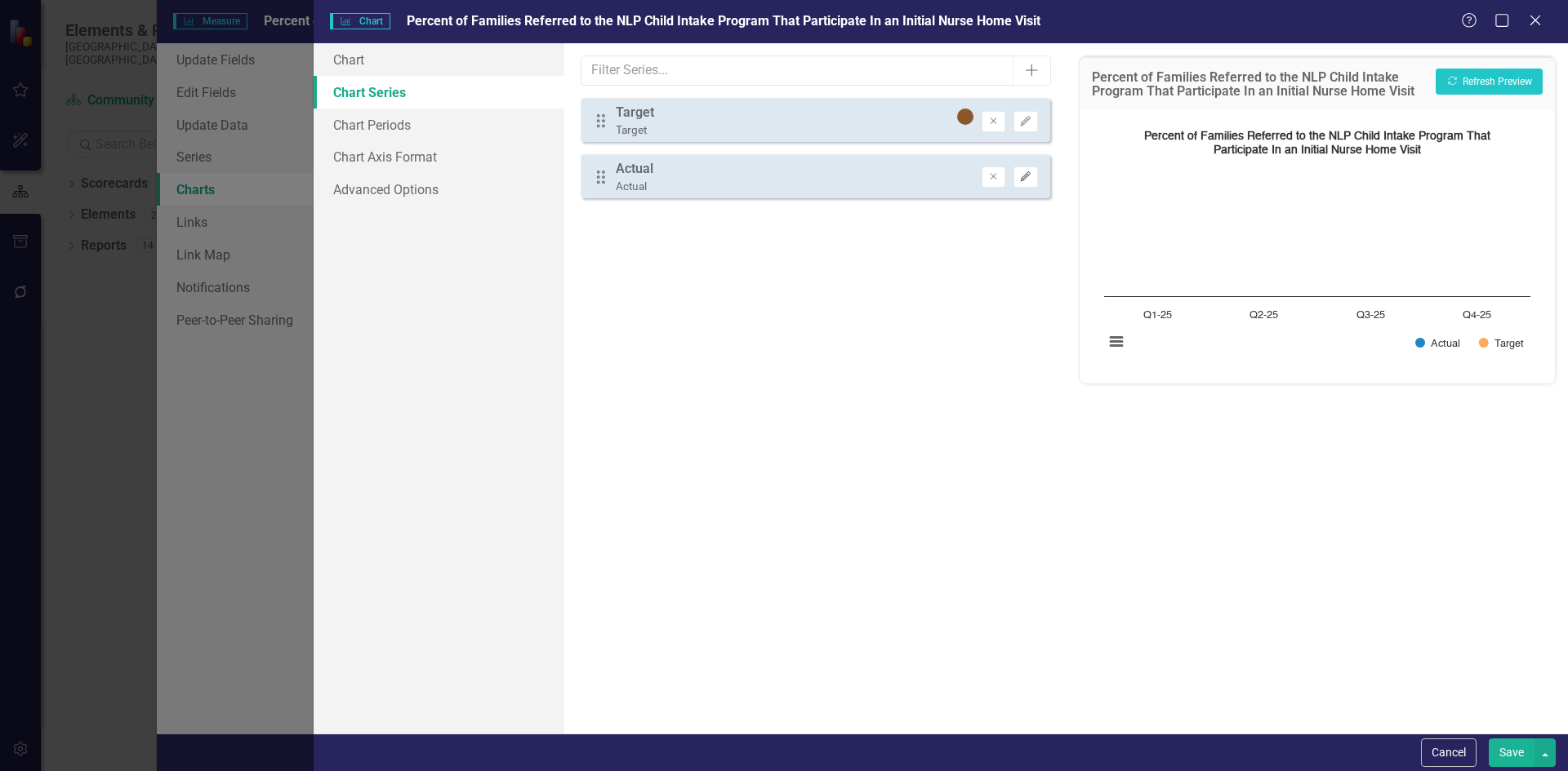
click at [1018, 181] on button "Edit" at bounding box center [1025, 177] width 23 height 22
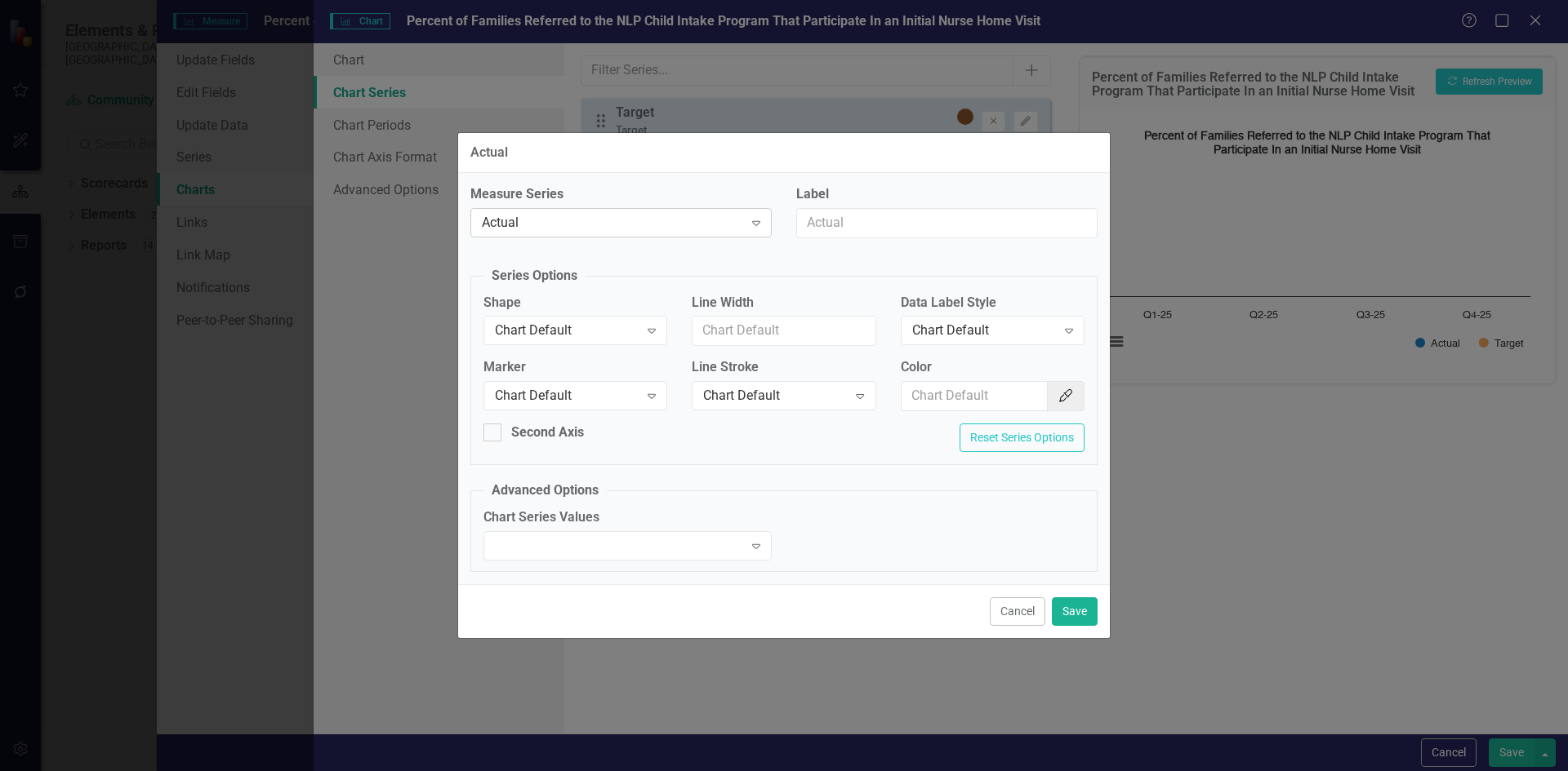
click at [561, 215] on div "Actual" at bounding box center [612, 222] width 261 height 19
click at [645, 161] on div "Actual" at bounding box center [784, 153] width 651 height 40
click at [669, 223] on div "Measure Series Actual Expand Label" at bounding box center [784, 219] width 651 height 66
type input "Engaged Families"
click at [1085, 604] on button "Save" at bounding box center [1074, 612] width 46 height 28
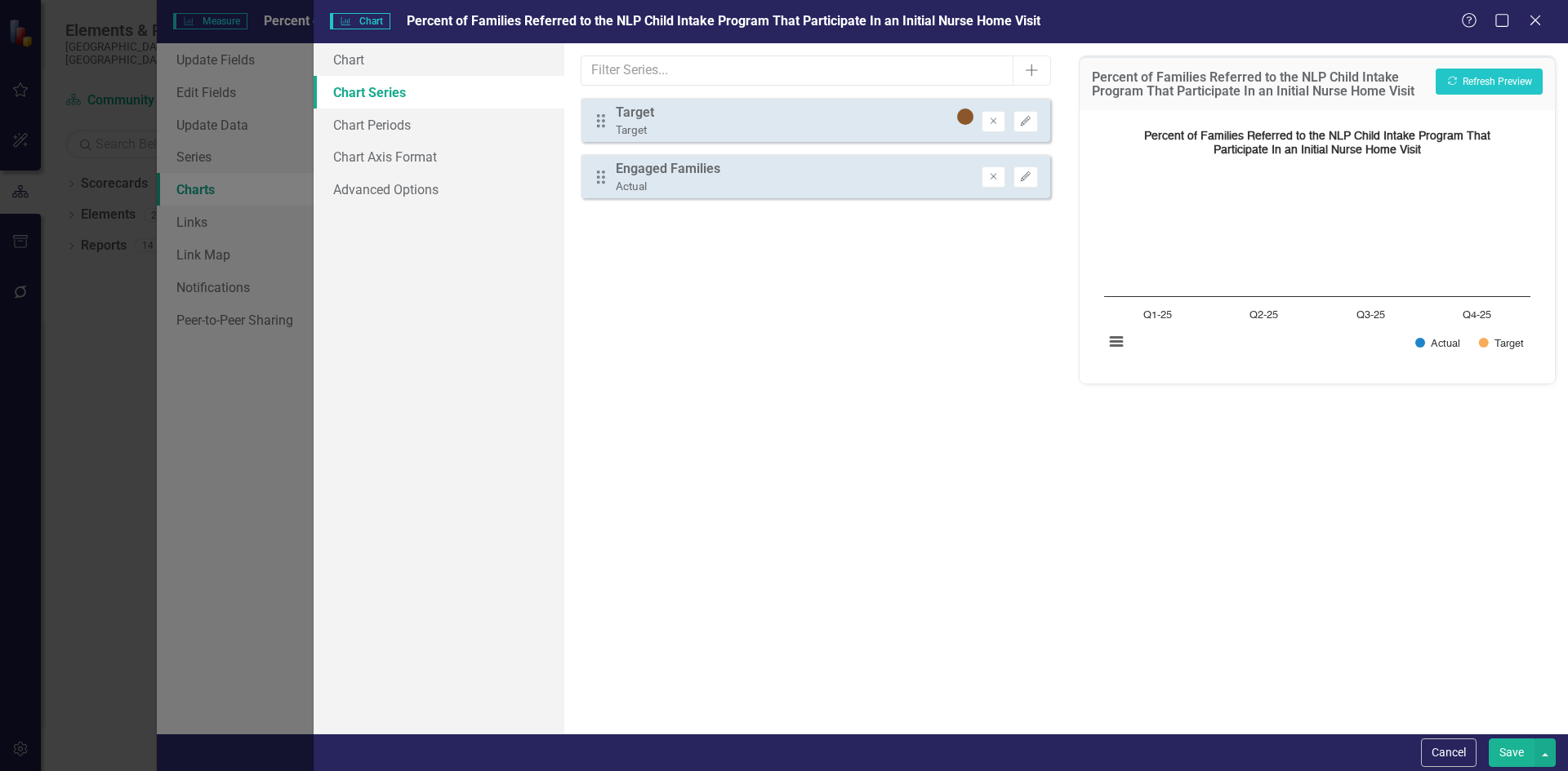
click at [1499, 750] on button "Save" at bounding box center [1511, 752] width 46 height 28
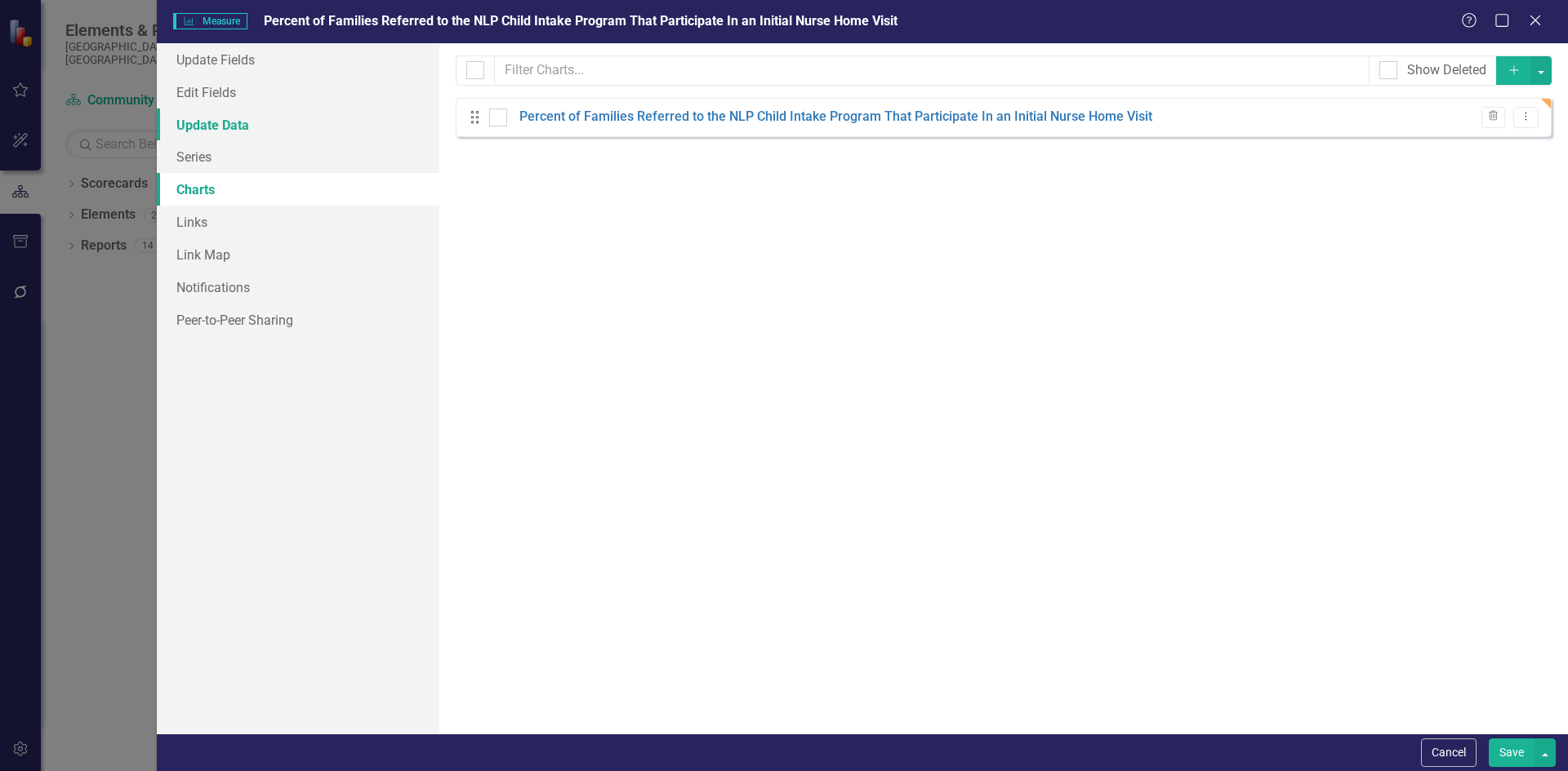
click at [214, 116] on link "Update Data" at bounding box center [297, 125] width 282 height 33
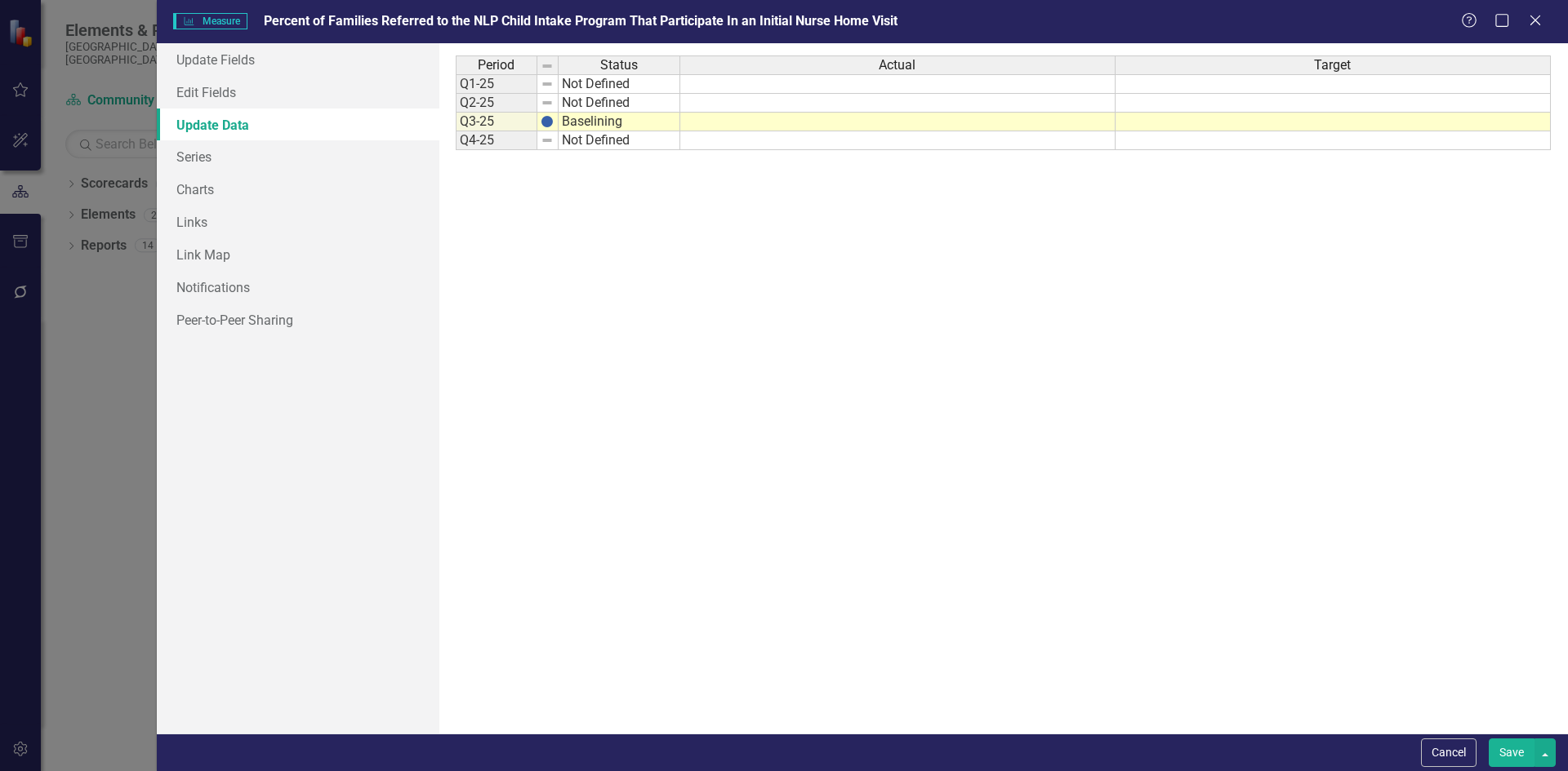
click at [891, 66] on span "Actual" at bounding box center [896, 66] width 37 height 15
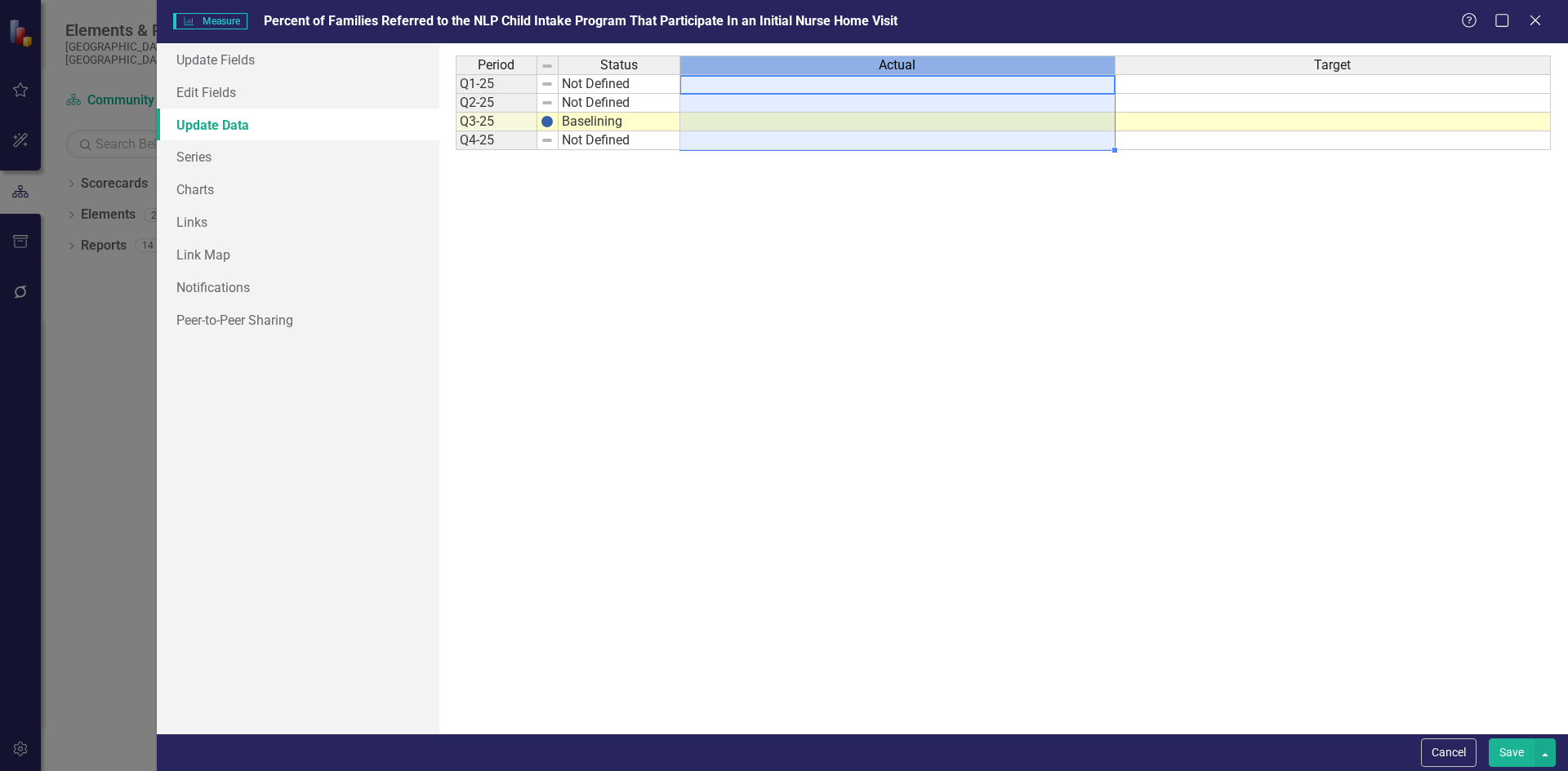
click at [891, 66] on span "Actual" at bounding box center [896, 66] width 37 height 15
click at [221, 99] on link "Edit Fields" at bounding box center [297, 92] width 282 height 33
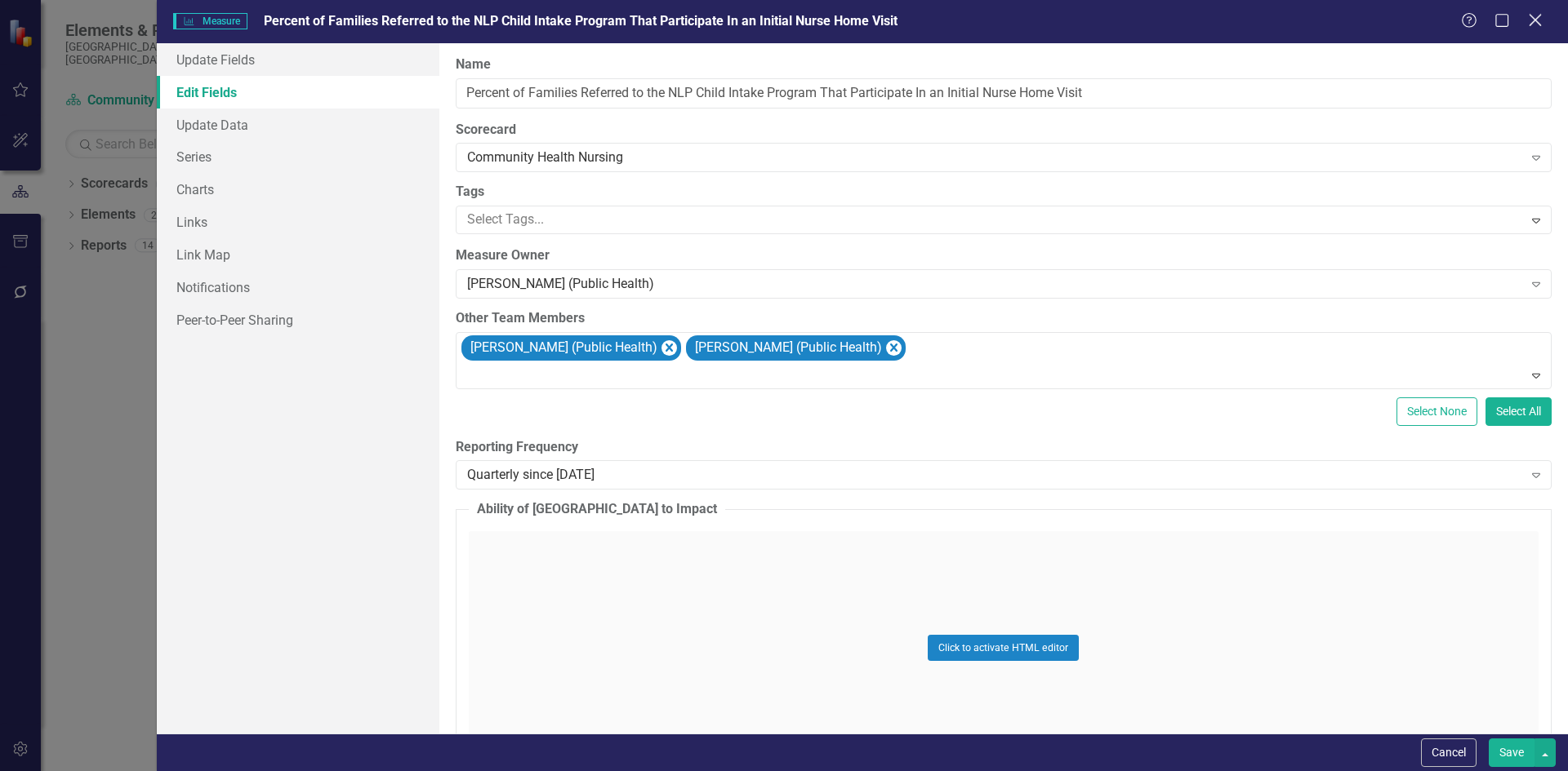
click at [1532, 28] on div "Close" at bounding box center [1535, 21] width 21 height 22
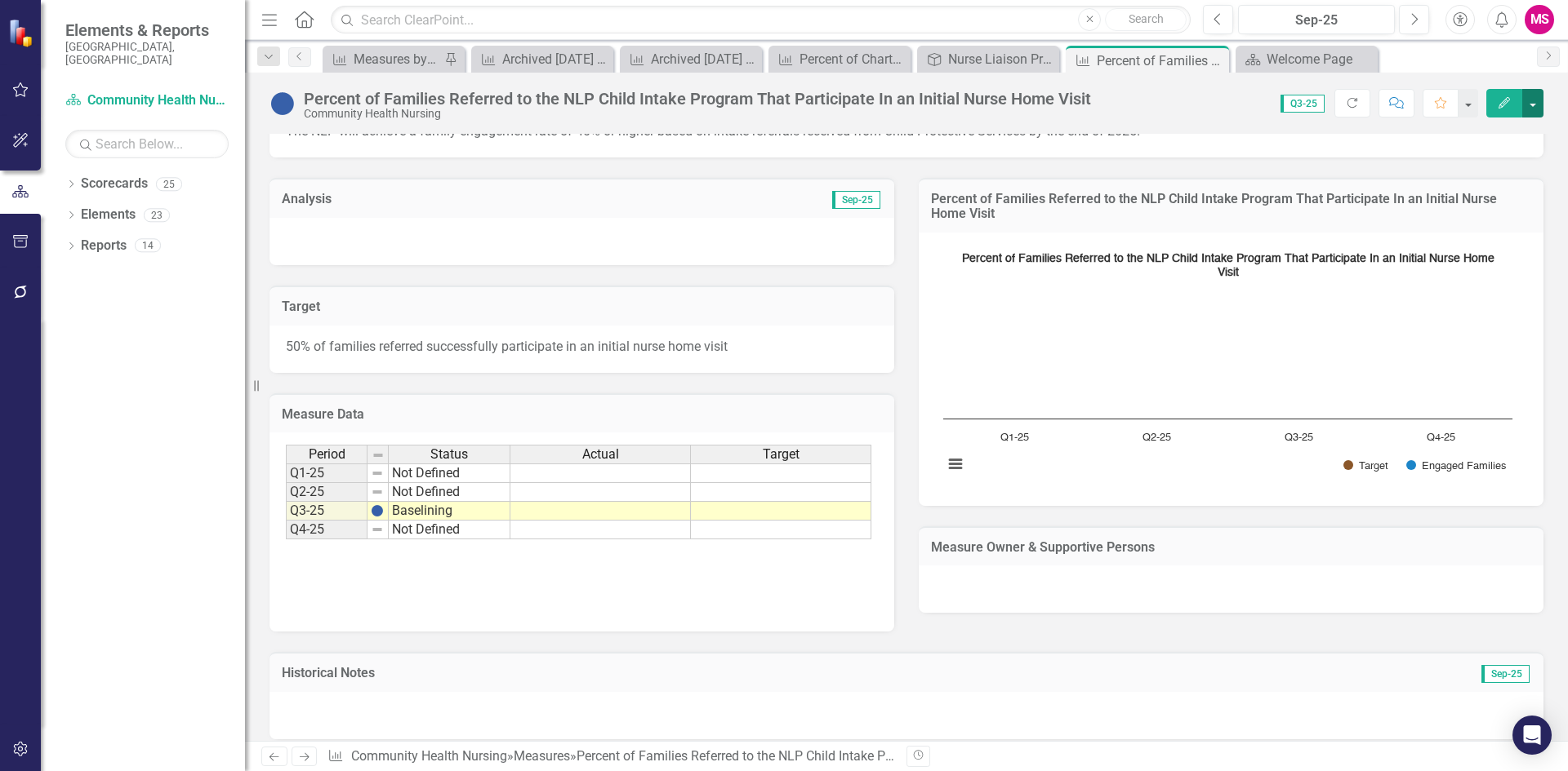
click at [1526, 107] on button "button" at bounding box center [1532, 103] width 22 height 28
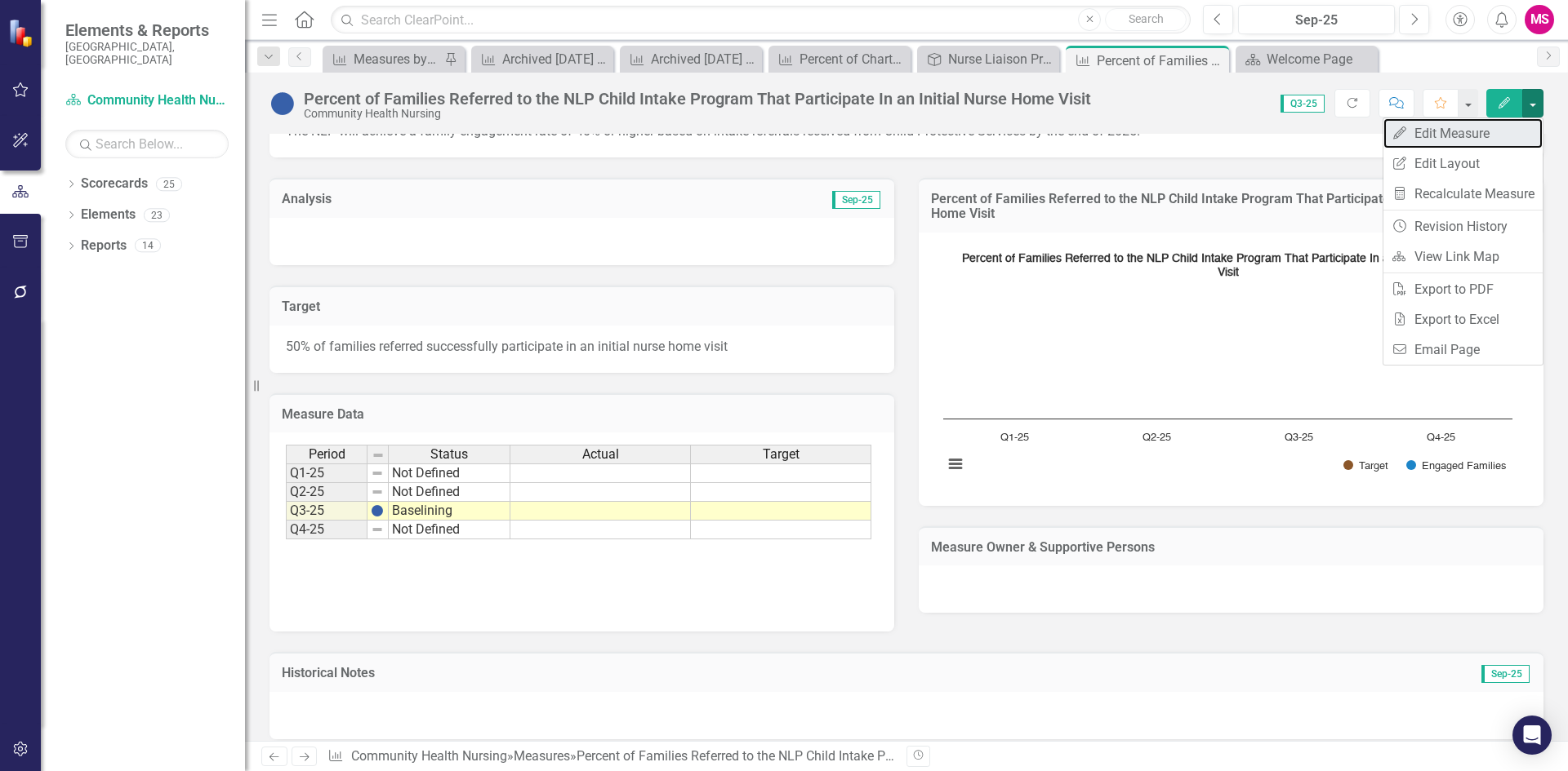
click at [1437, 137] on link "Edit Edit Measure" at bounding box center [1463, 133] width 160 height 30
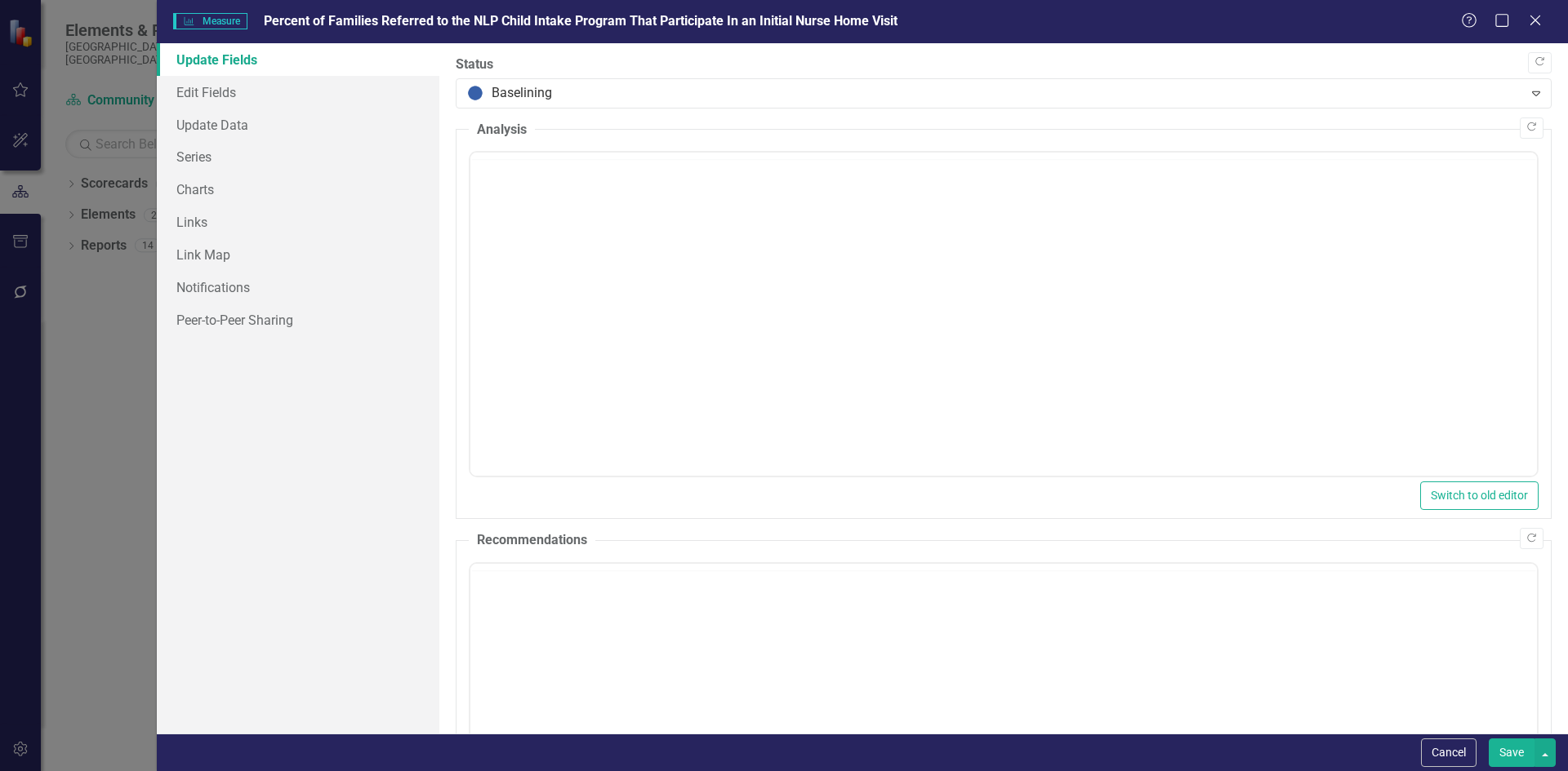
scroll to position [0, 0]
click at [202, 94] on link "Edit Fields" at bounding box center [297, 92] width 282 height 33
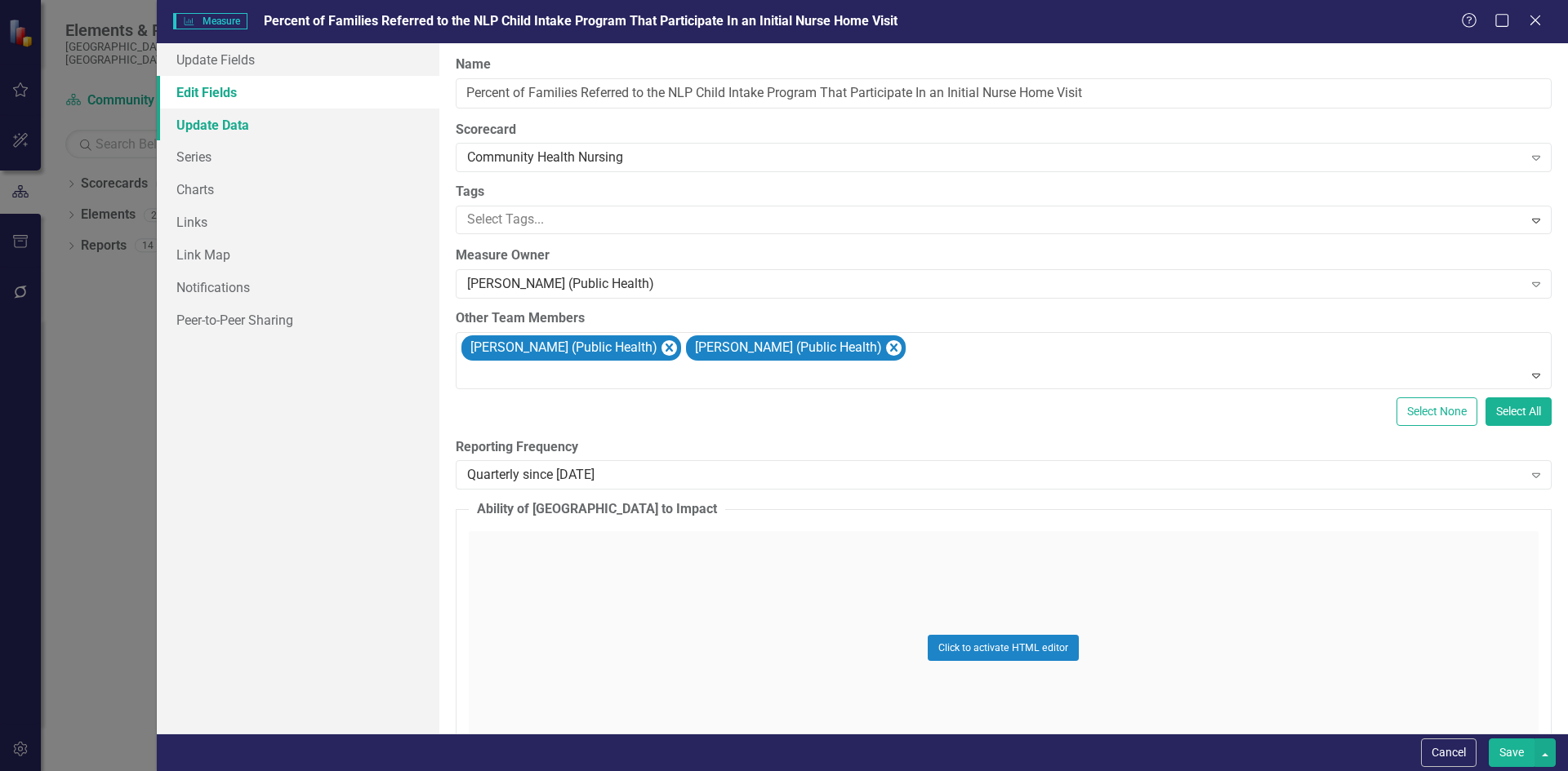
click at [205, 128] on link "Update Data" at bounding box center [297, 125] width 282 height 33
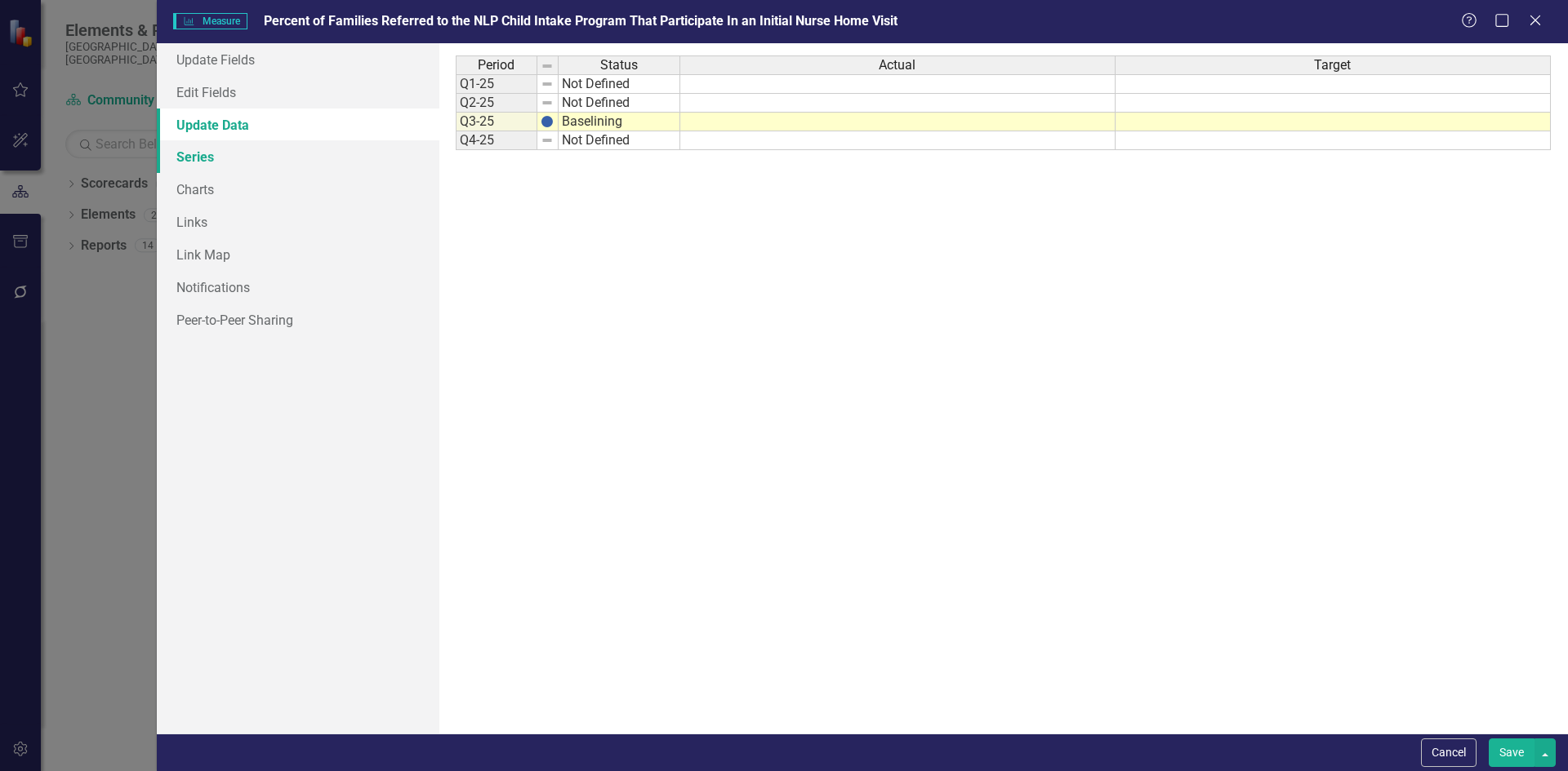
click at [201, 154] on link "Series" at bounding box center [297, 157] width 282 height 33
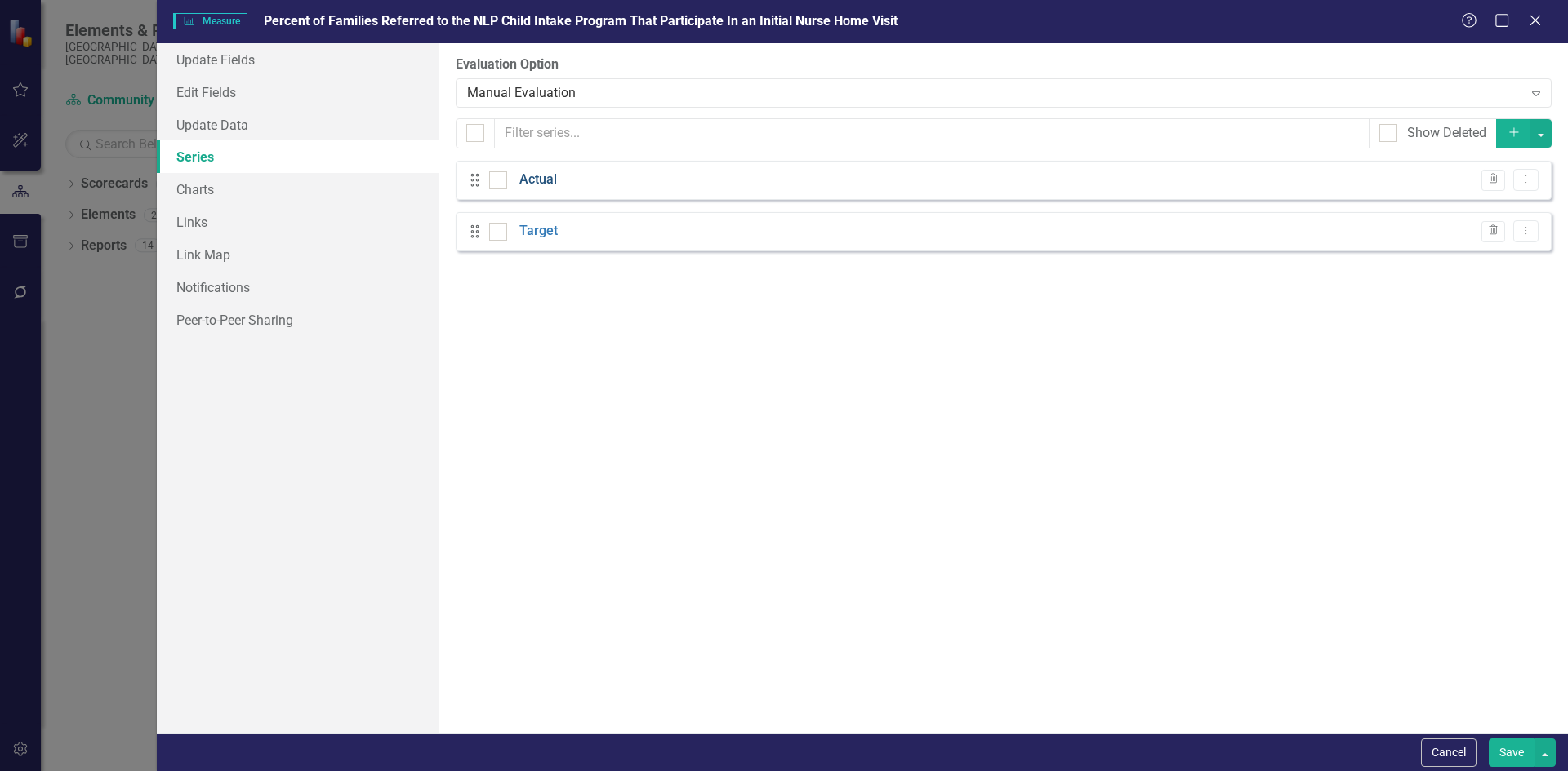
click at [544, 180] on link "Actual" at bounding box center [538, 180] width 38 height 19
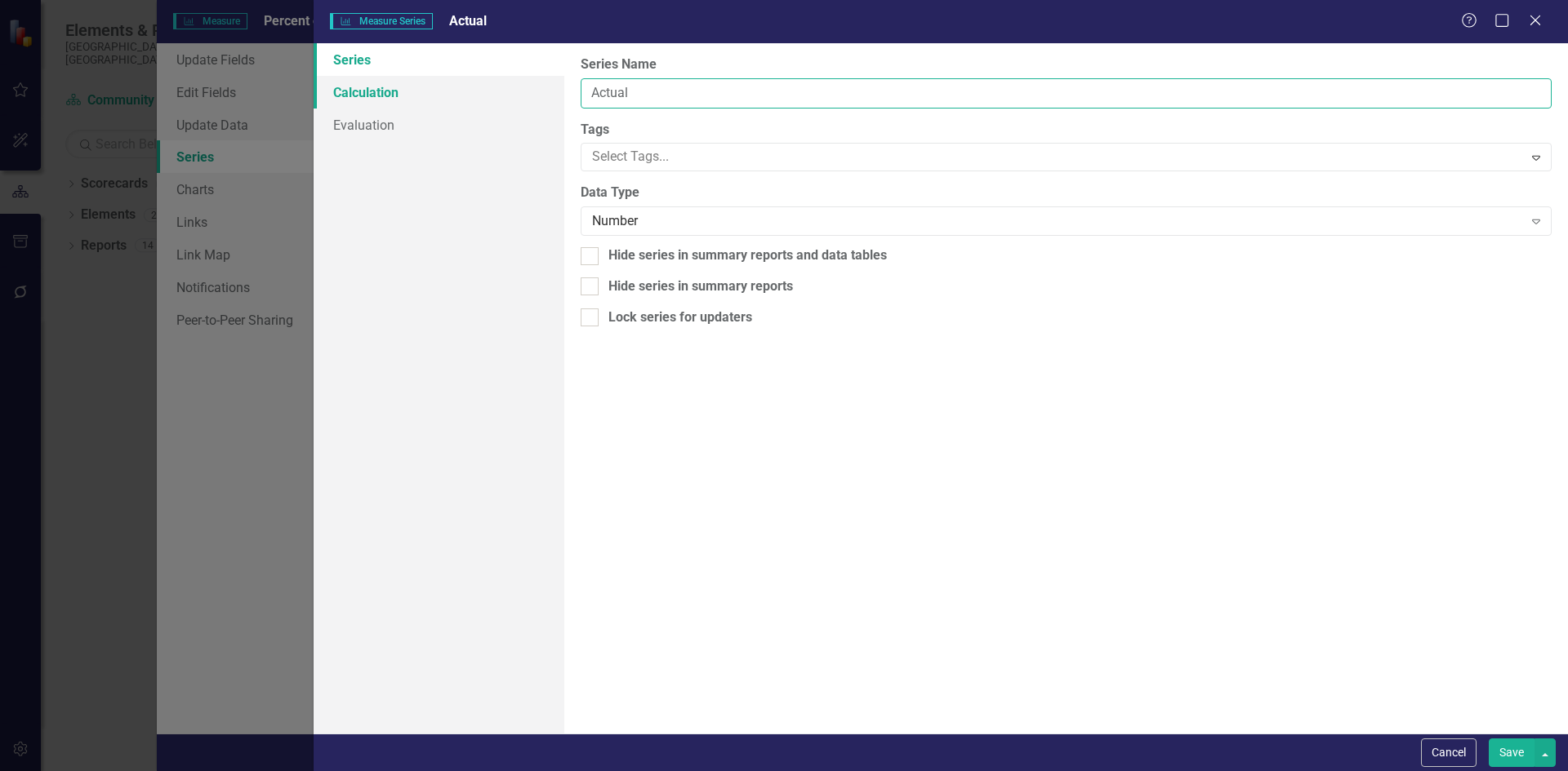
drag, startPoint x: 618, startPoint y: 100, endPoint x: 455, endPoint y: 100, distance: 163.0
click at [468, 100] on div "Series Calculation Evaluation From this page, you can edit the name, type, and …" at bounding box center [940, 388] width 1255 height 690
type input "Engaged Families"
click at [1513, 752] on button "Save" at bounding box center [1511, 752] width 46 height 28
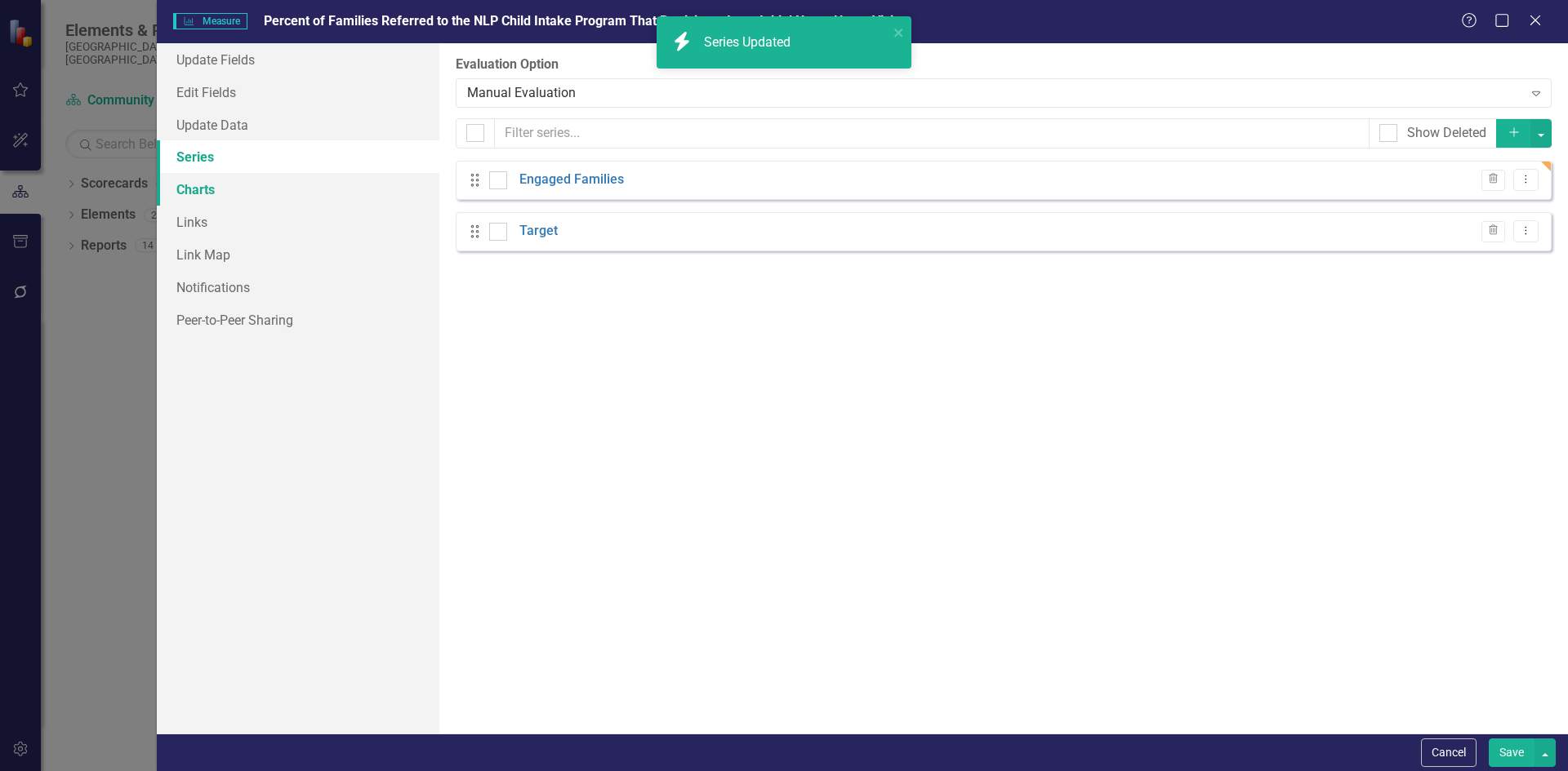
click at [193, 192] on link "Charts" at bounding box center [297, 189] width 282 height 33
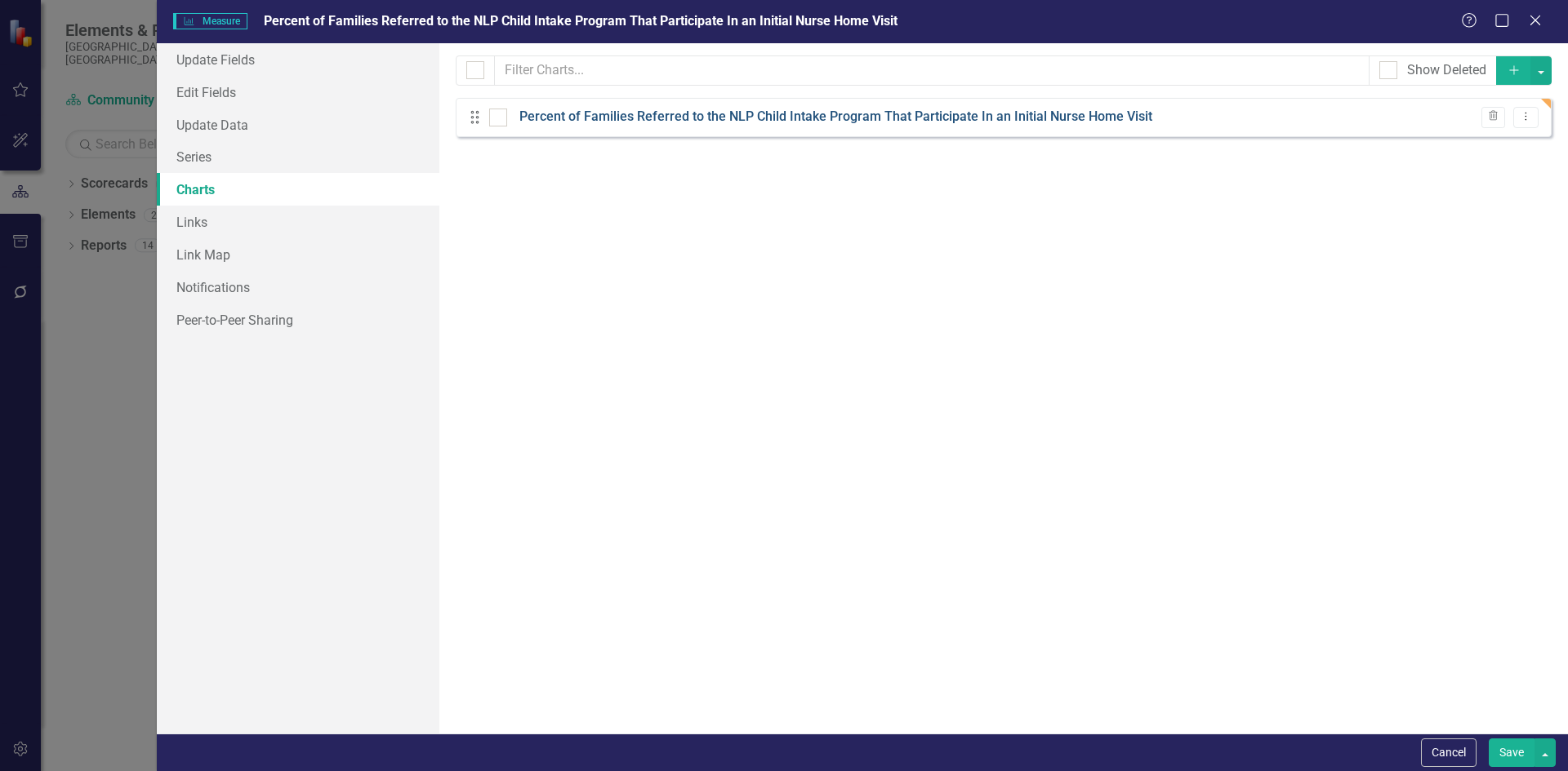
click at [626, 114] on link "Percent of Families Referred to the NLP Child Intake Program That Participate I…" at bounding box center [835, 117] width 632 height 19
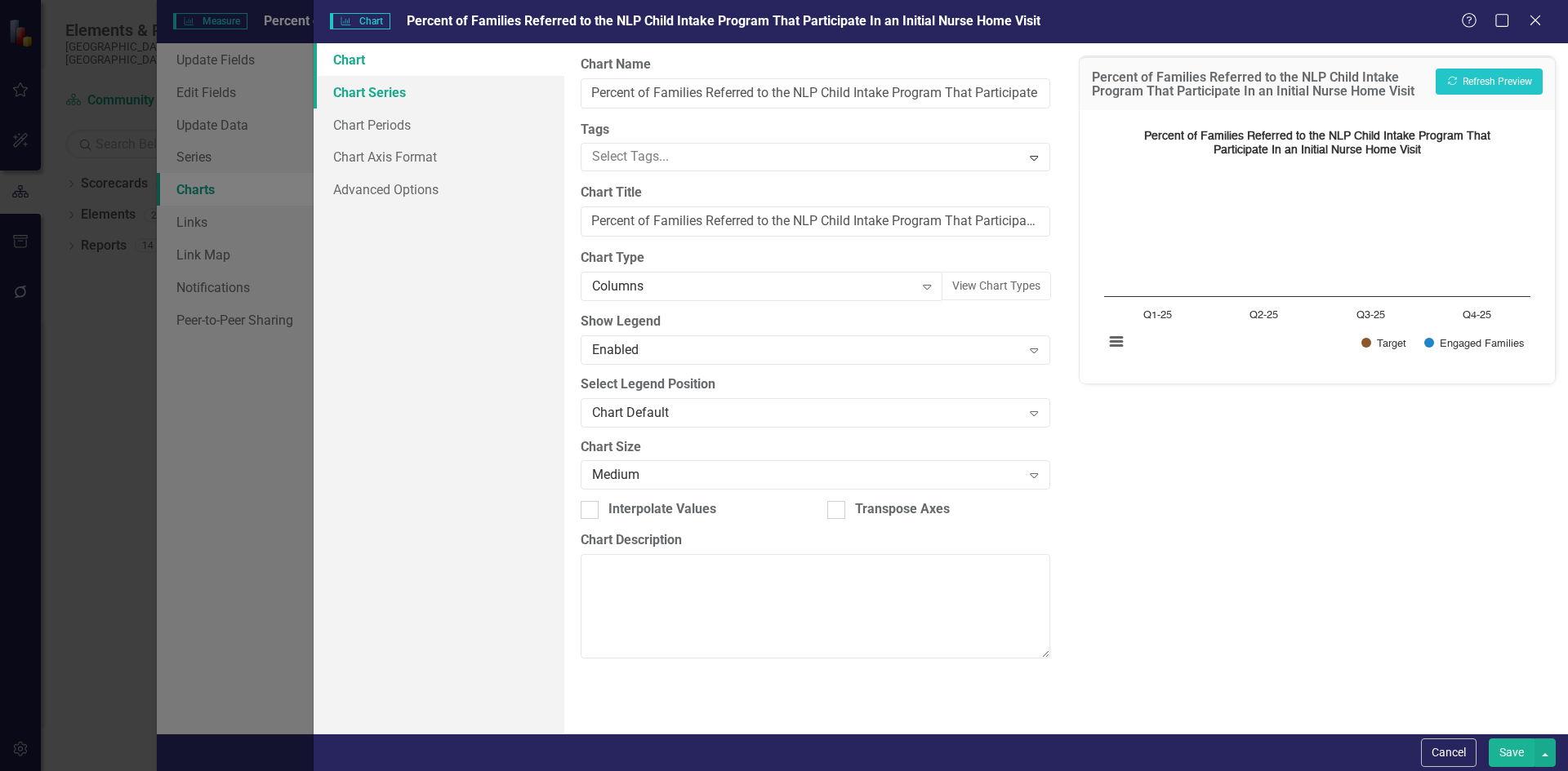
click at [369, 88] on link "Chart Series" at bounding box center [438, 92] width 251 height 33
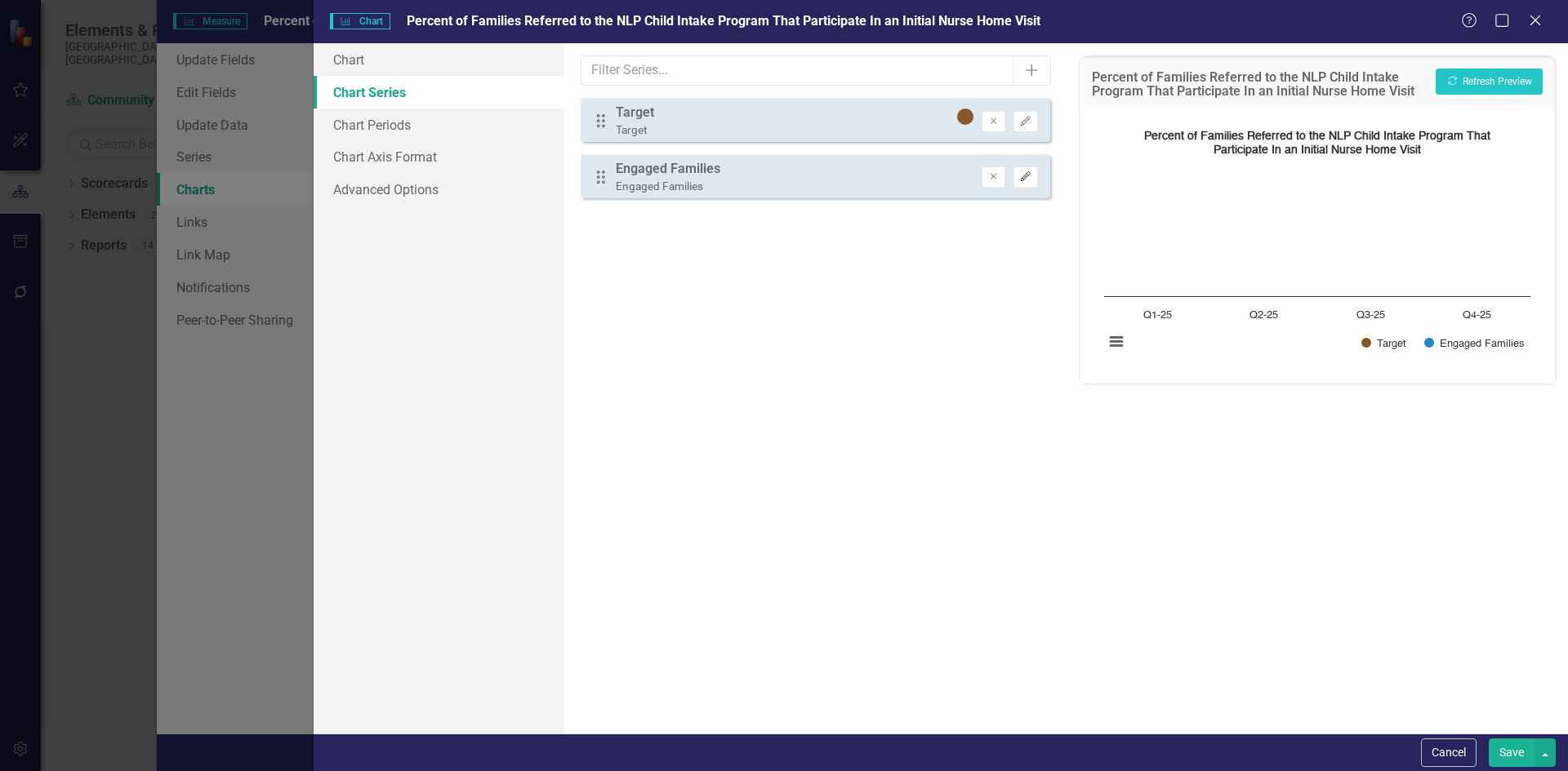
click at [1029, 180] on icon "Edit" at bounding box center [1025, 177] width 12 height 9
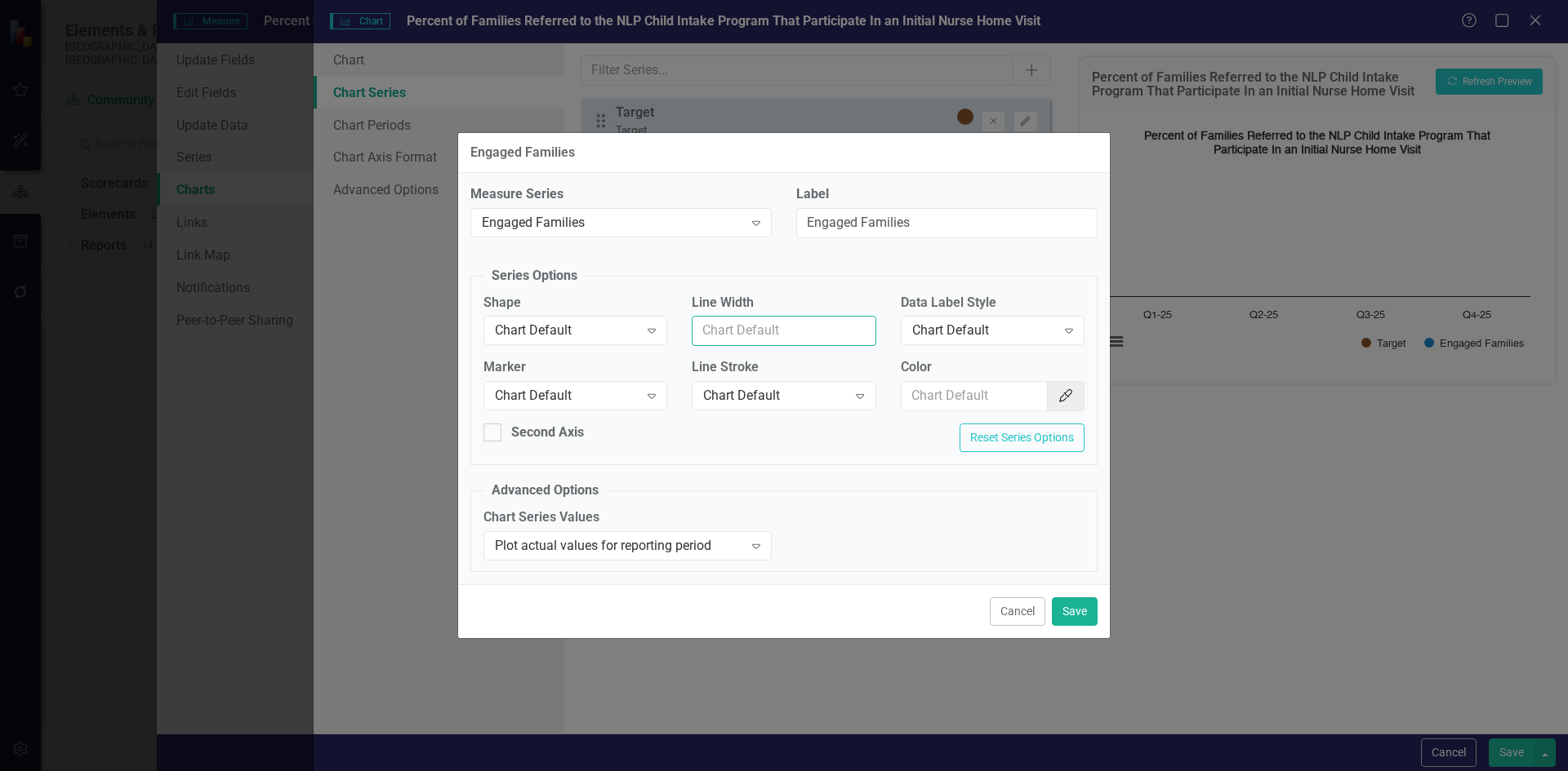
click at [739, 337] on input "Line Width" at bounding box center [784, 331] width 184 height 30
type input "1"
click at [960, 390] on input "Color" at bounding box center [975, 396] width 147 height 30
type input "#A1CE5E"
click at [1088, 618] on button "Save" at bounding box center [1074, 612] width 46 height 28
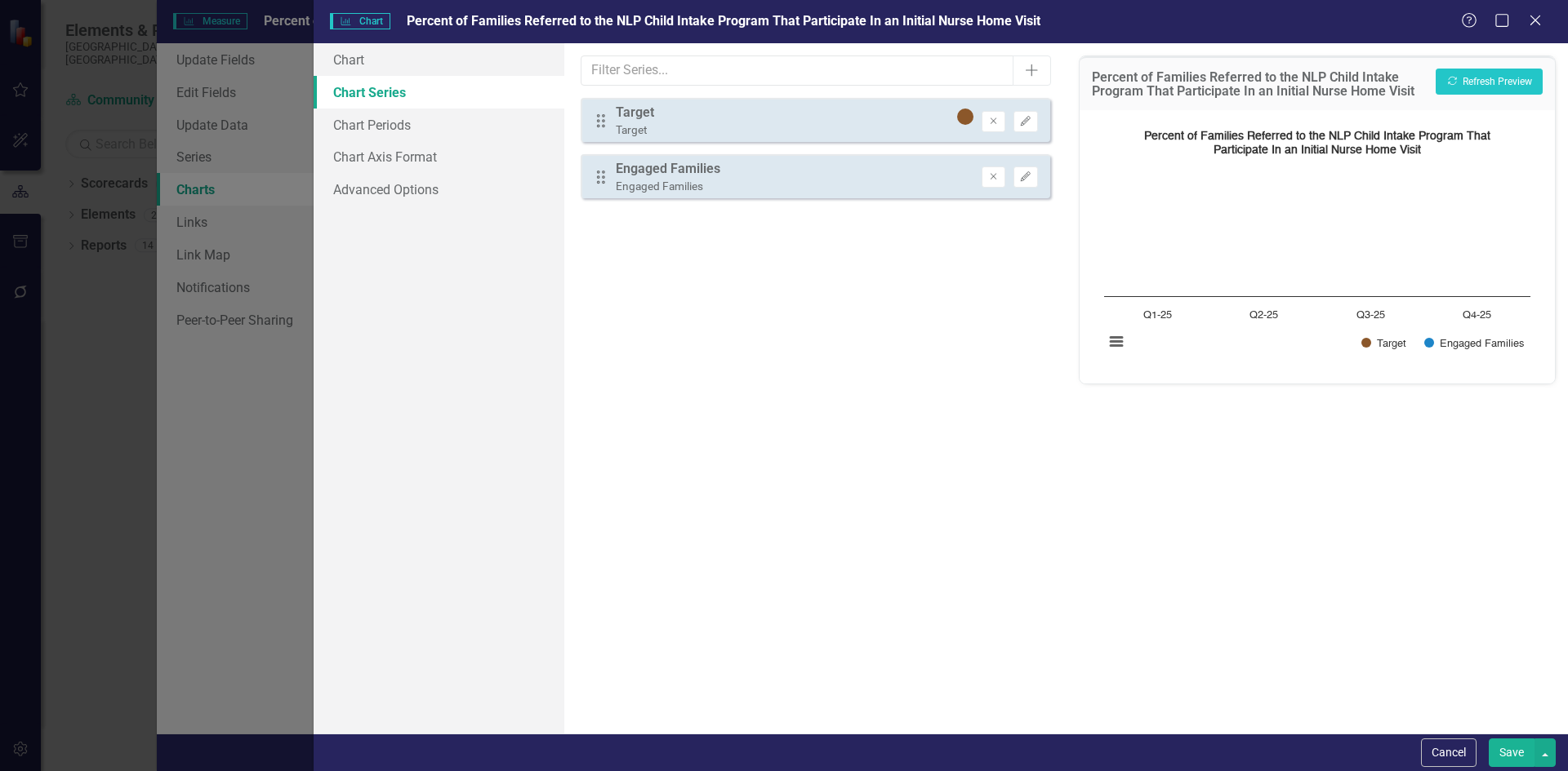
click at [1518, 745] on button "Save" at bounding box center [1511, 752] width 46 height 28
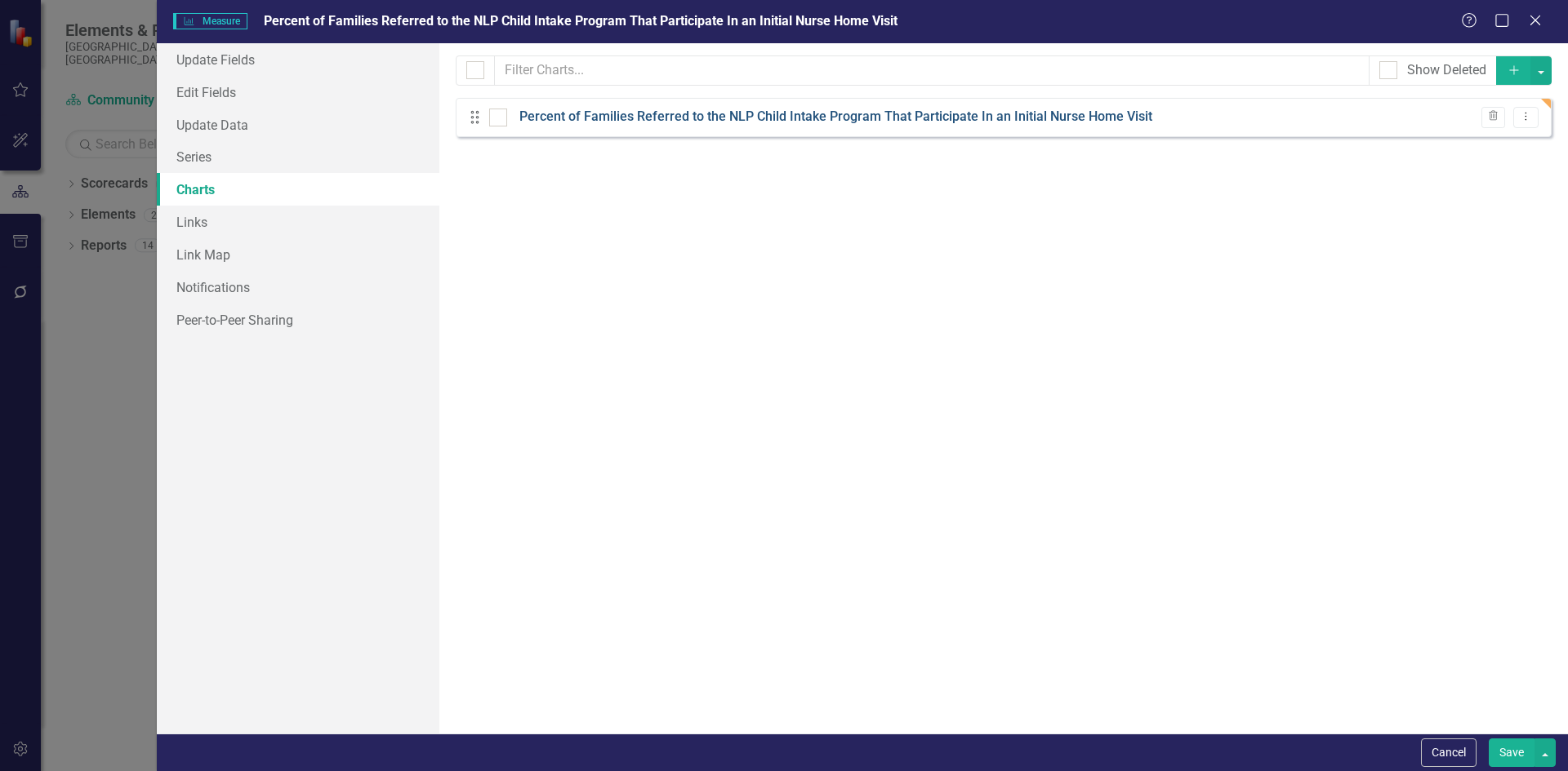
click at [1106, 110] on link "Percent of Families Referred to the NLP Child Intake Program That Participate I…" at bounding box center [835, 117] width 632 height 19
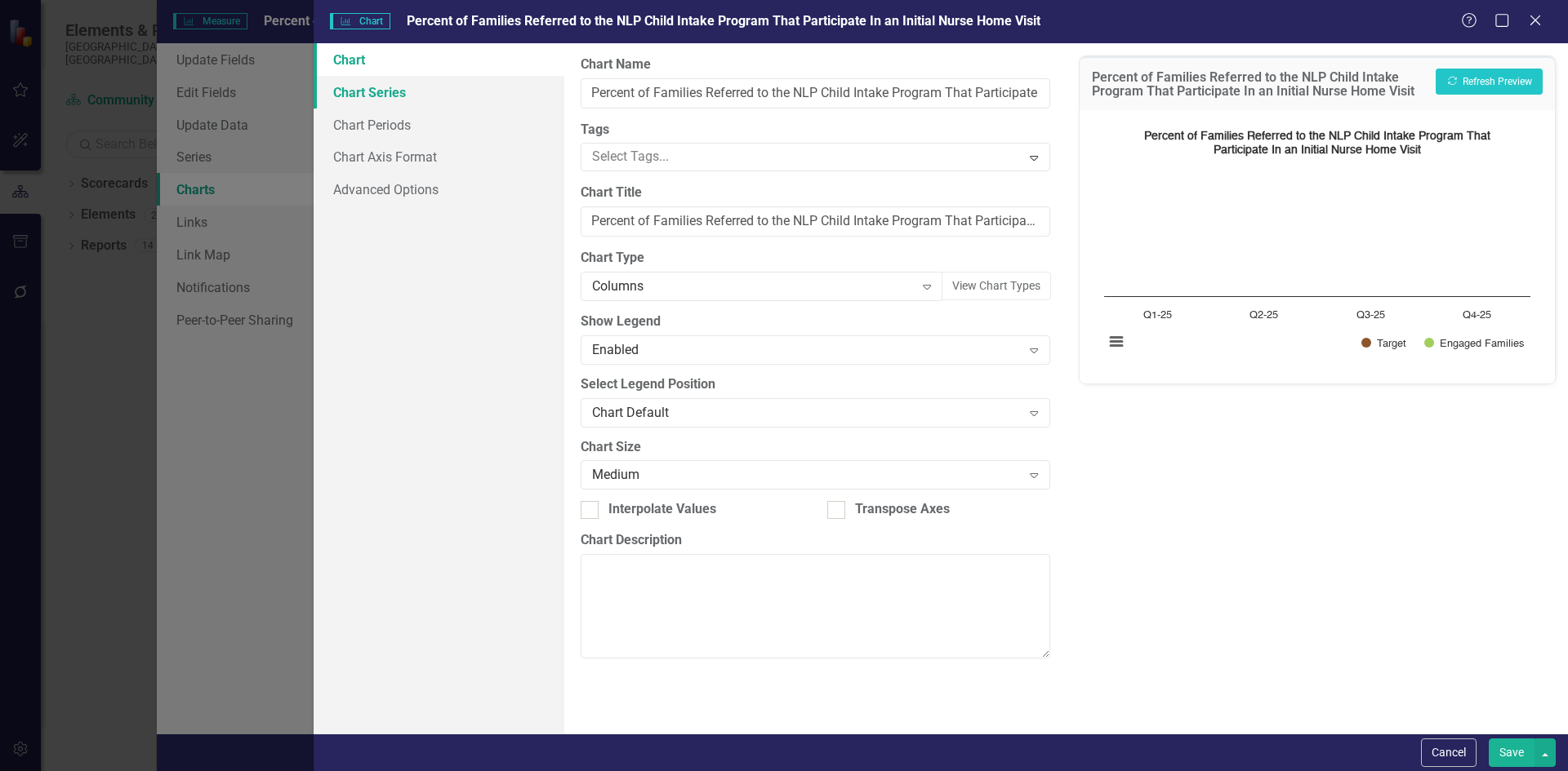
click at [338, 87] on link "Chart Series" at bounding box center [438, 92] width 251 height 33
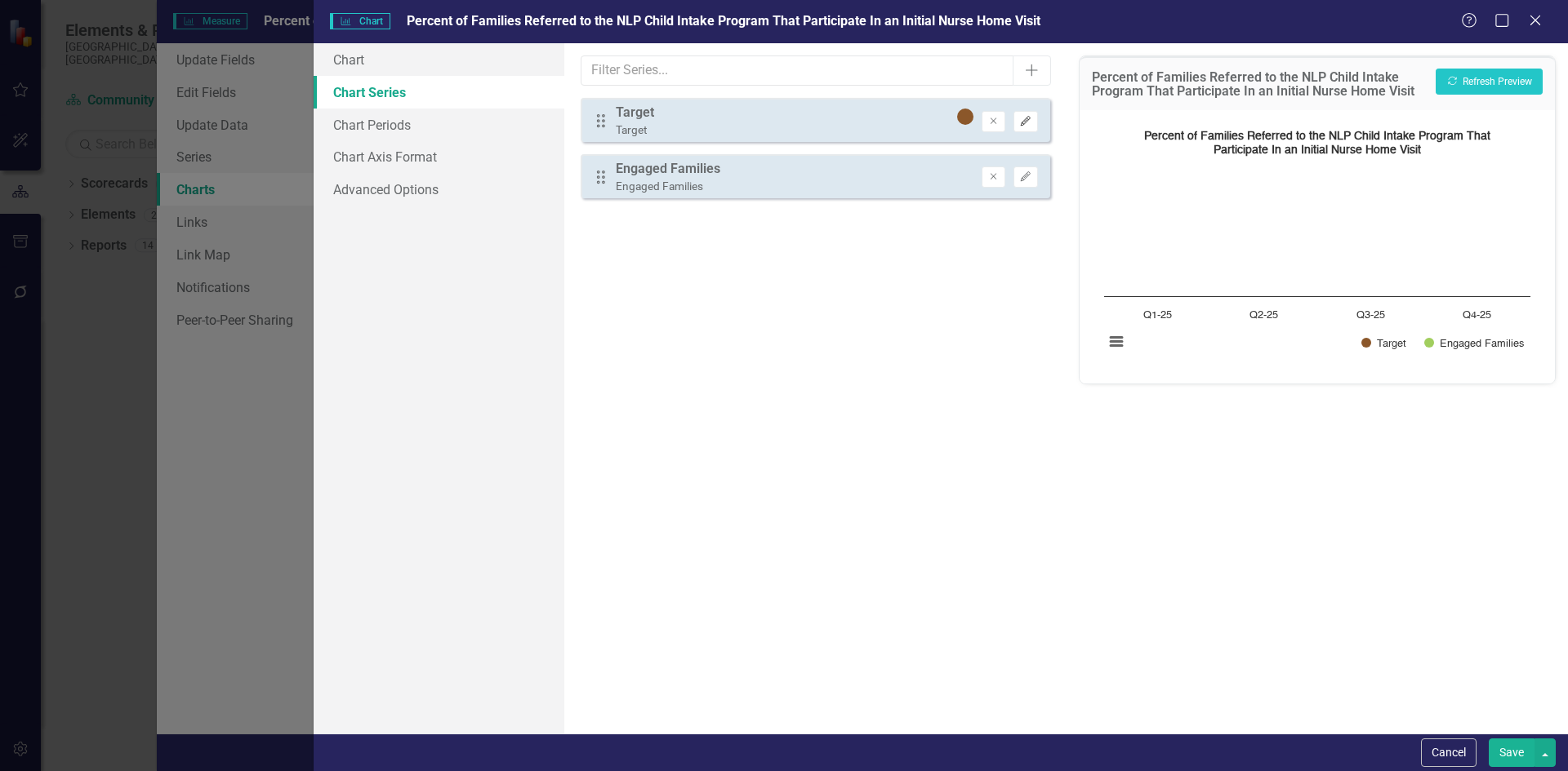
click at [1024, 121] on icon "Edit" at bounding box center [1025, 121] width 12 height 9
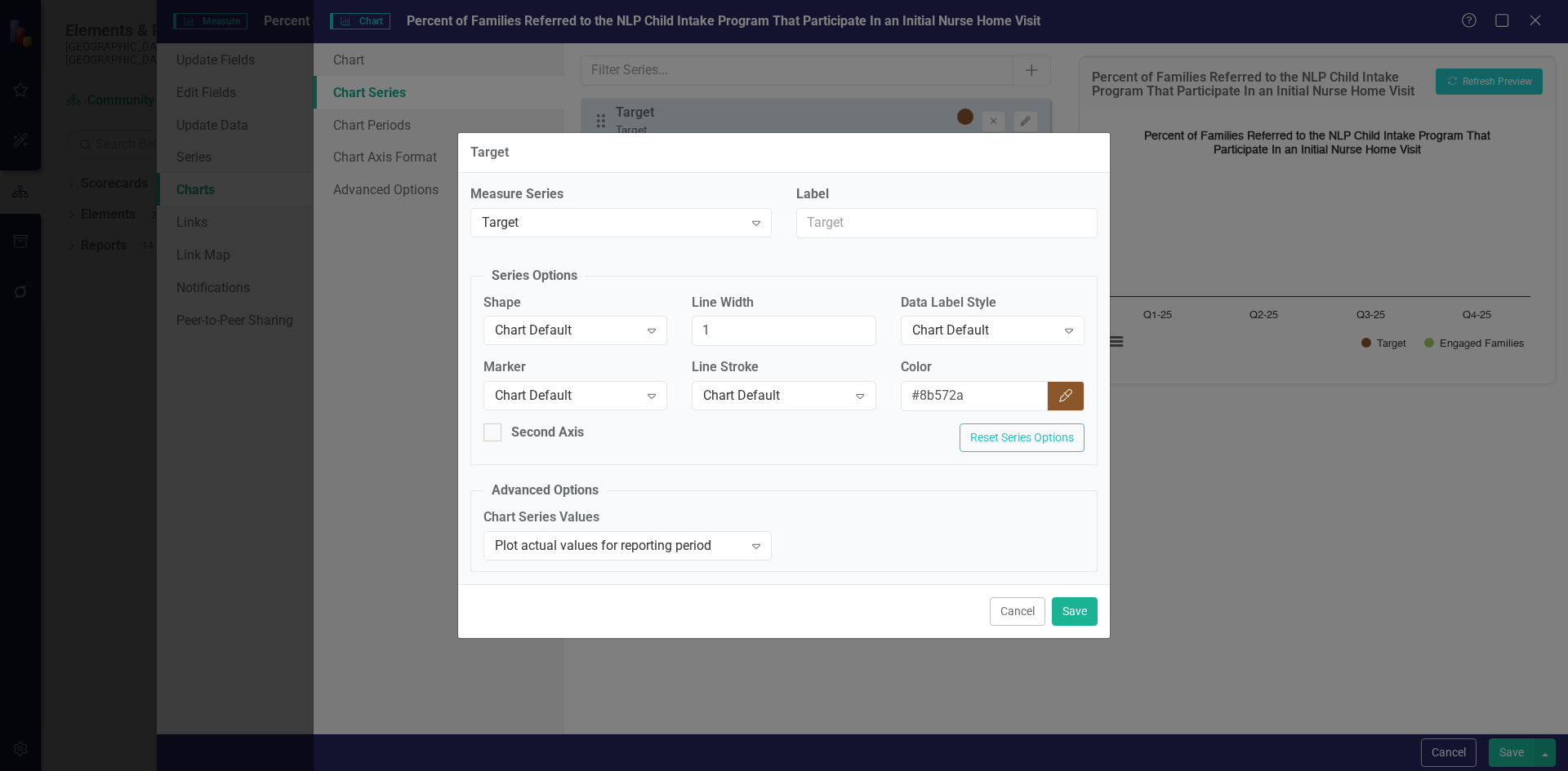
click at [1015, 620] on button "Cancel" at bounding box center [1017, 612] width 55 height 28
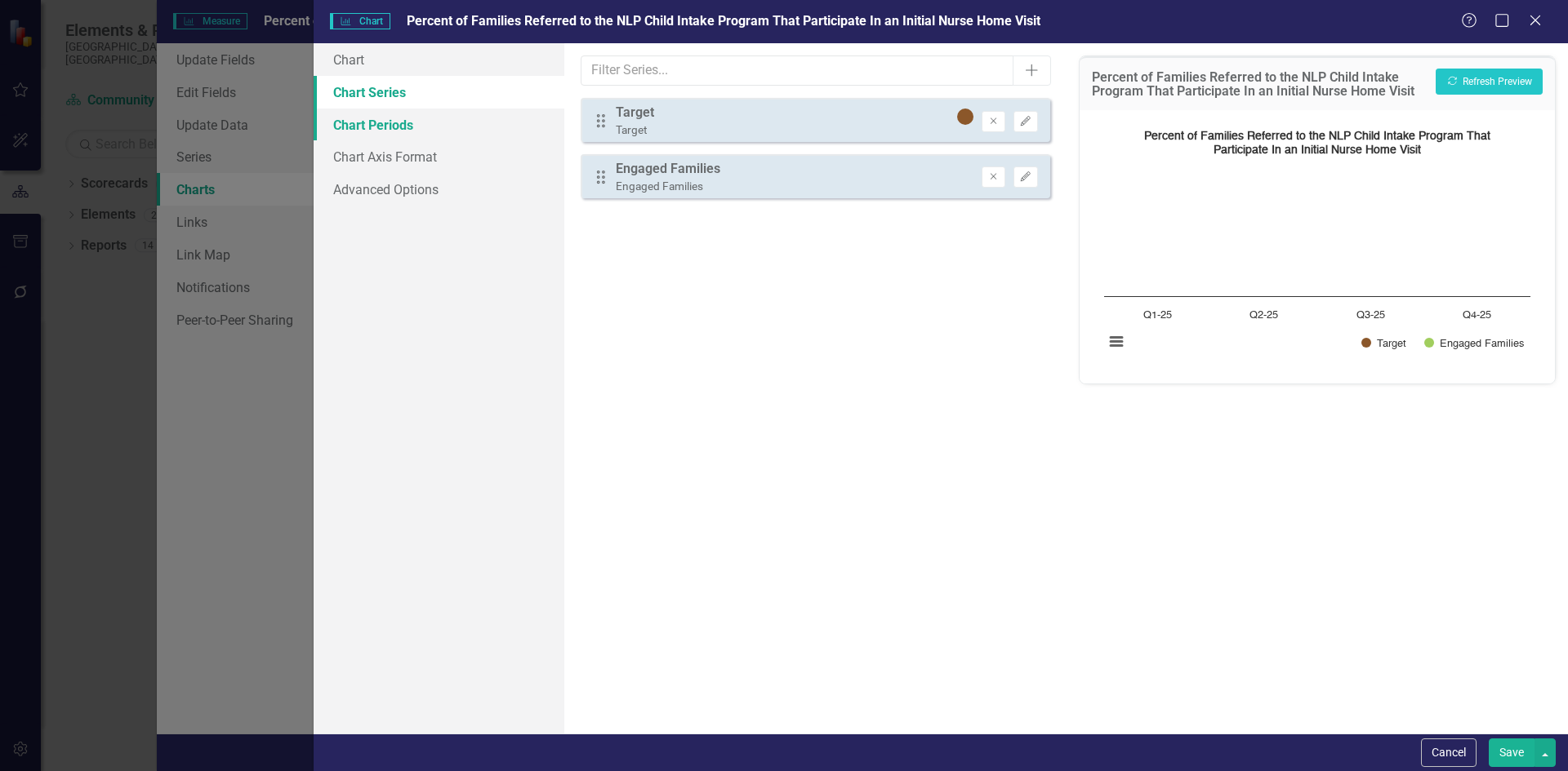
click at [376, 129] on link "Chart Periods" at bounding box center [438, 125] width 251 height 33
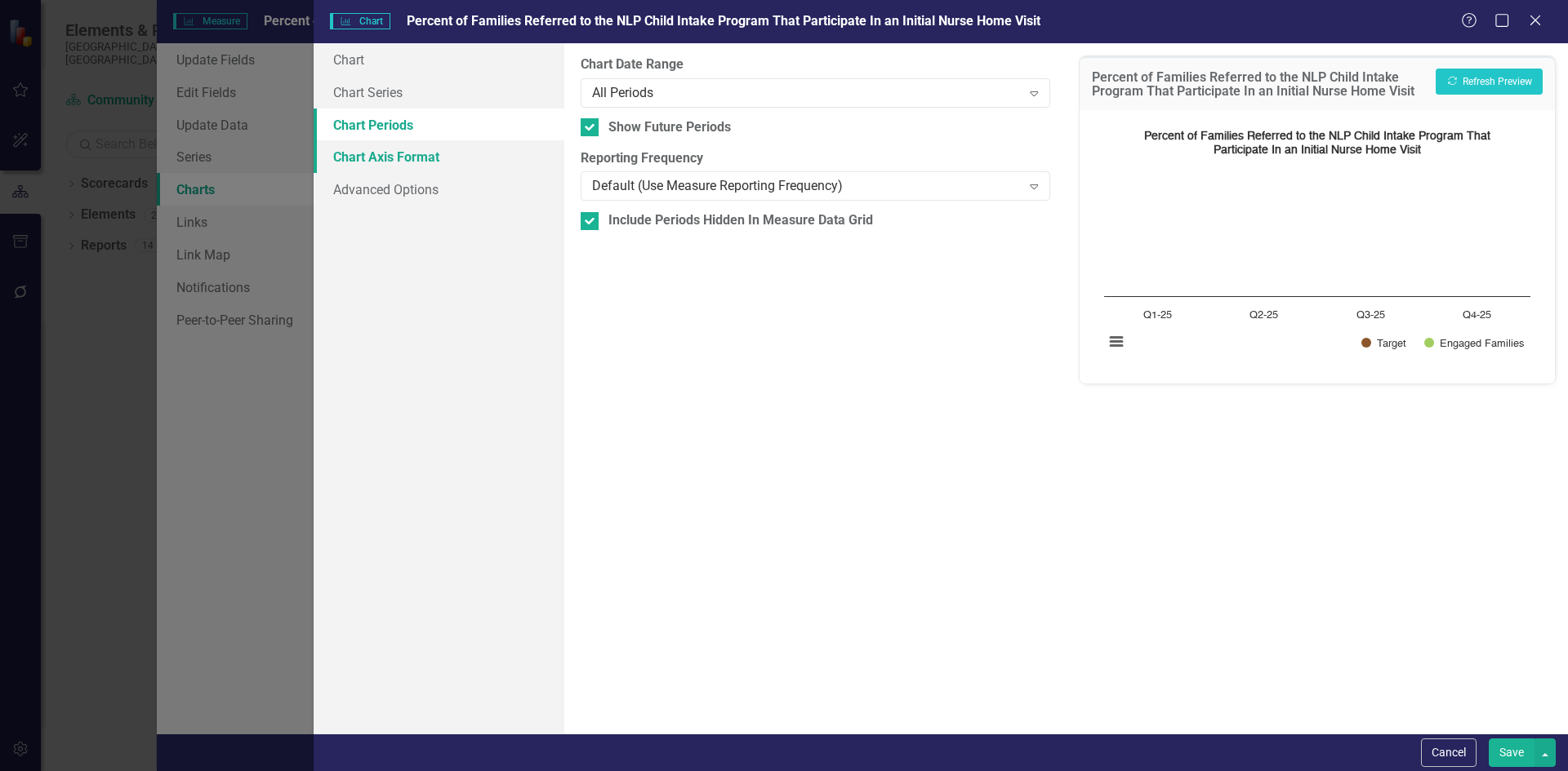
click at [375, 157] on link "Chart Axis Format" at bounding box center [438, 157] width 251 height 33
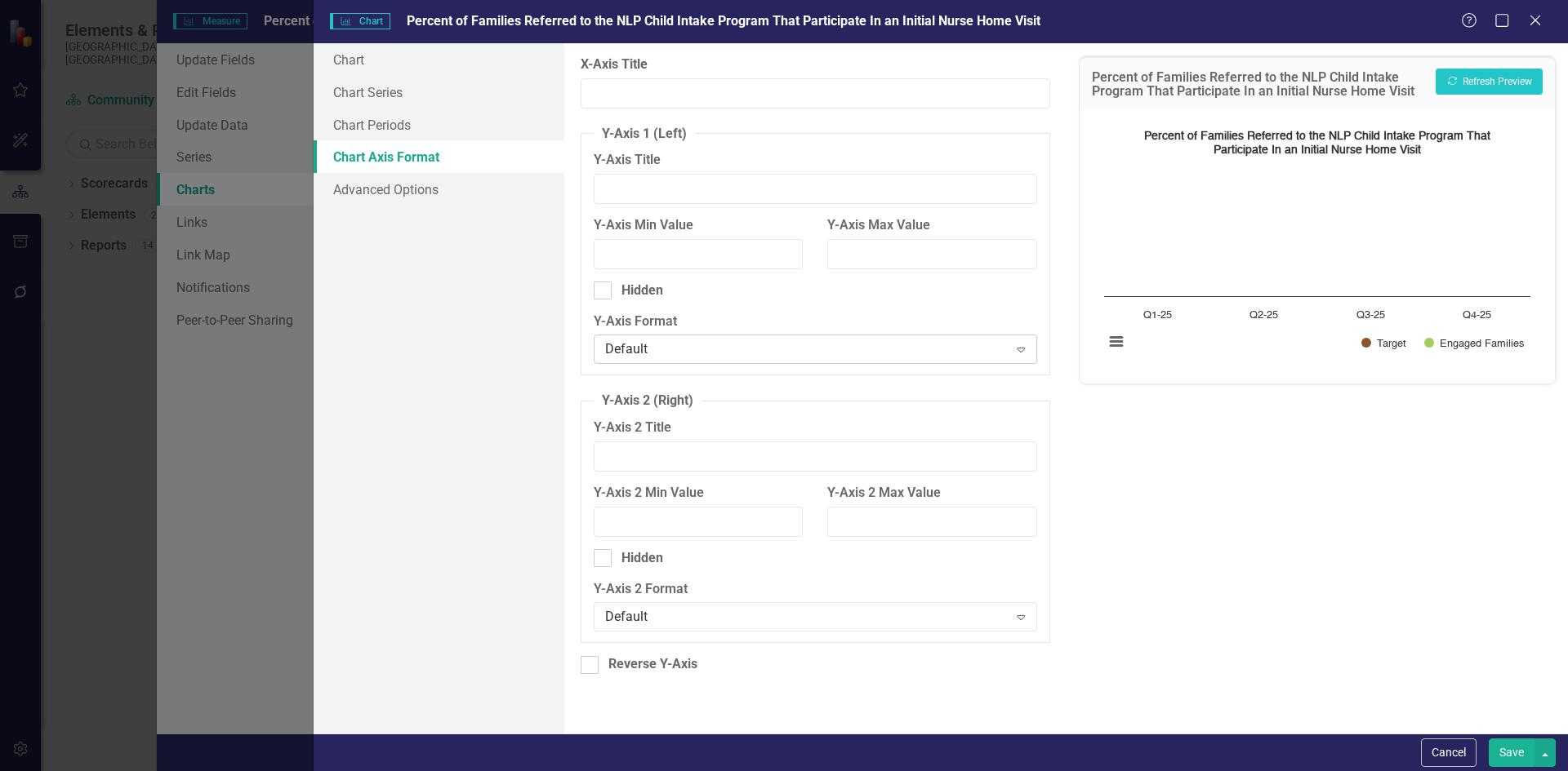
click at [723, 353] on div "Default" at bounding box center [806, 350] width 403 height 19
click at [419, 196] on link "Advanced Options" at bounding box center [438, 189] width 251 height 33
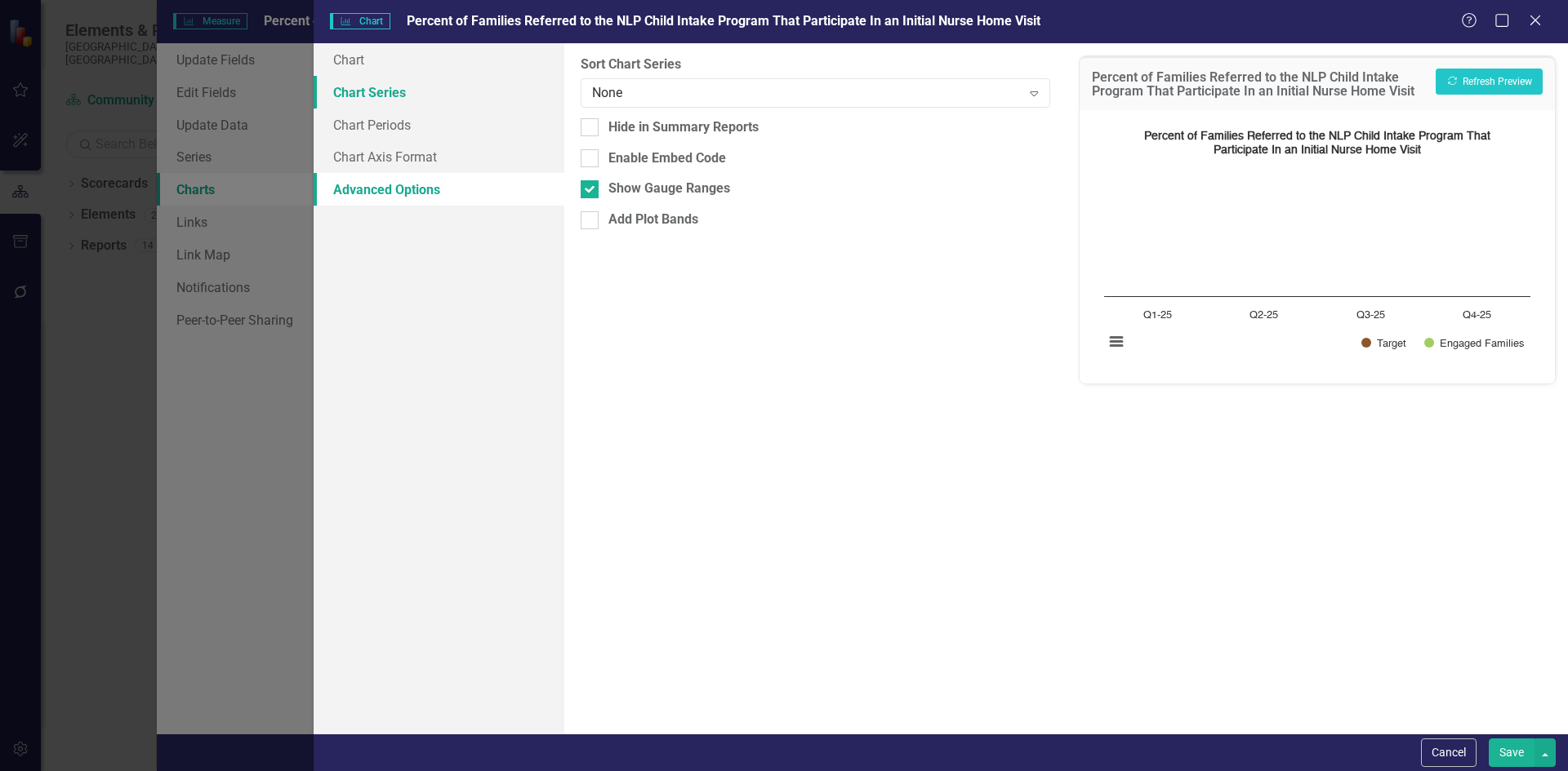
click at [367, 96] on link "Chart Series" at bounding box center [438, 92] width 251 height 33
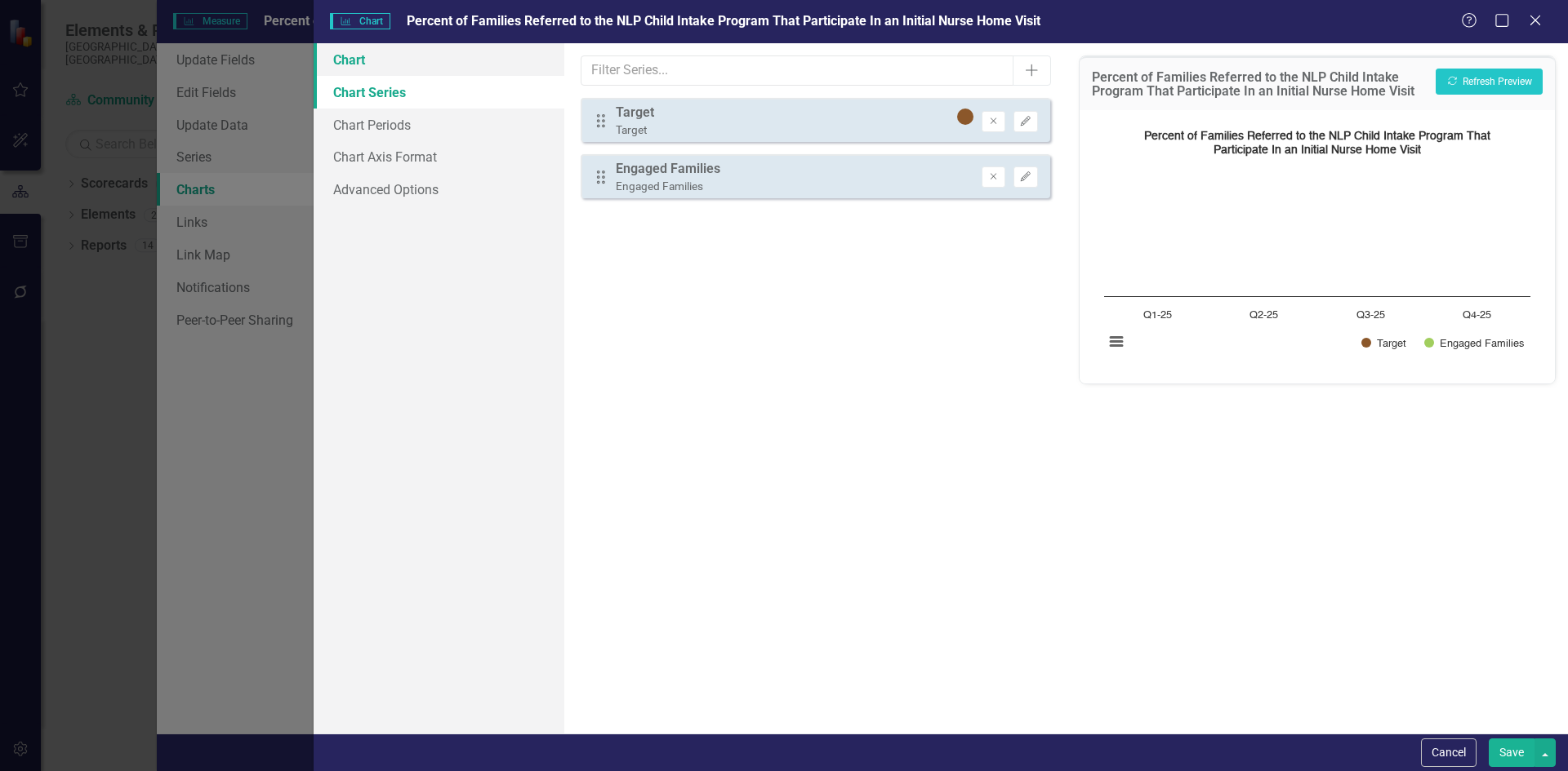
click at [350, 48] on link "Chart" at bounding box center [438, 59] width 251 height 33
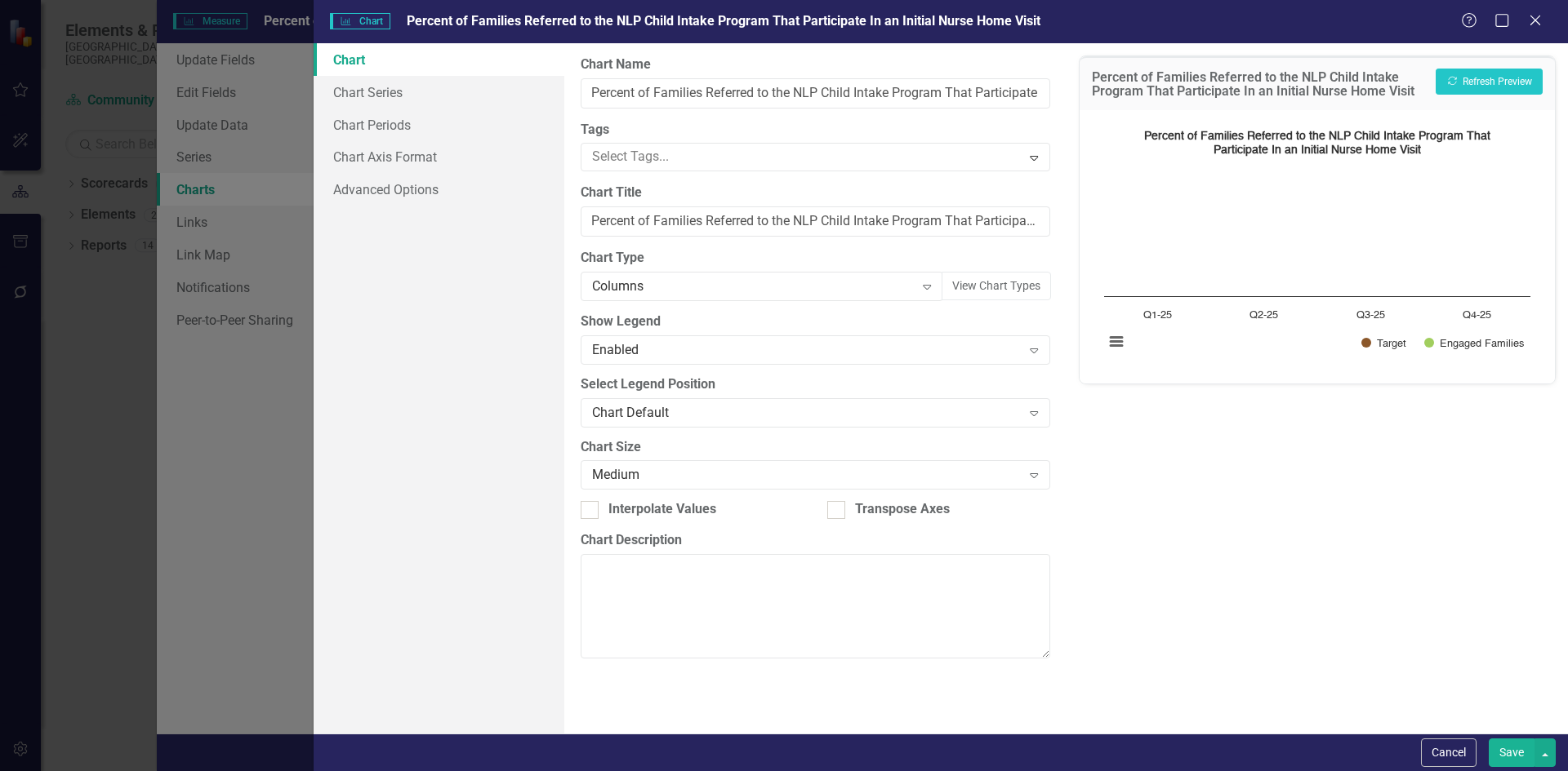
click at [1511, 745] on button "Save" at bounding box center [1511, 752] width 46 height 28
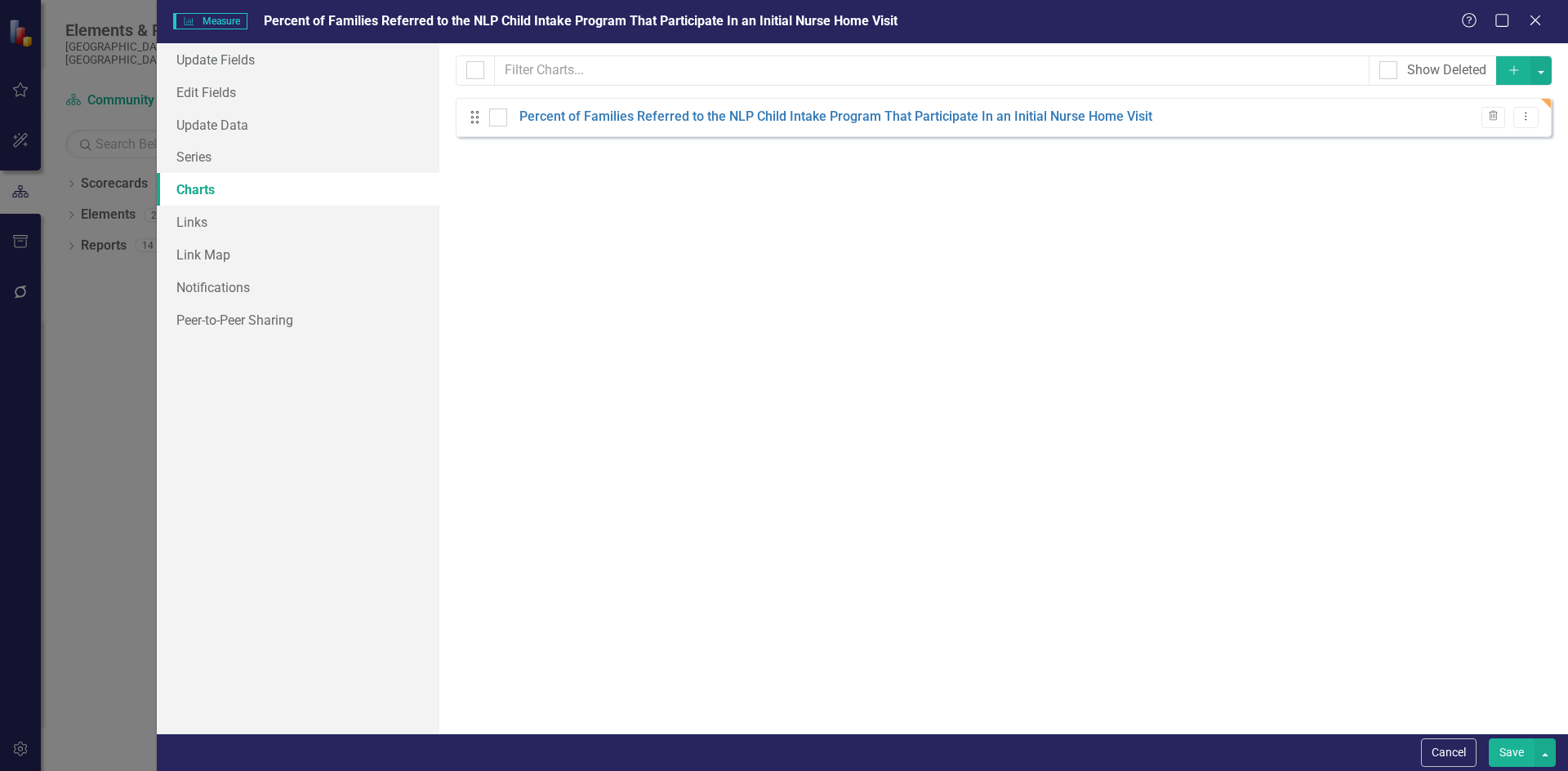
click at [1544, 27] on icon "Close" at bounding box center [1534, 21] width 16 height 13
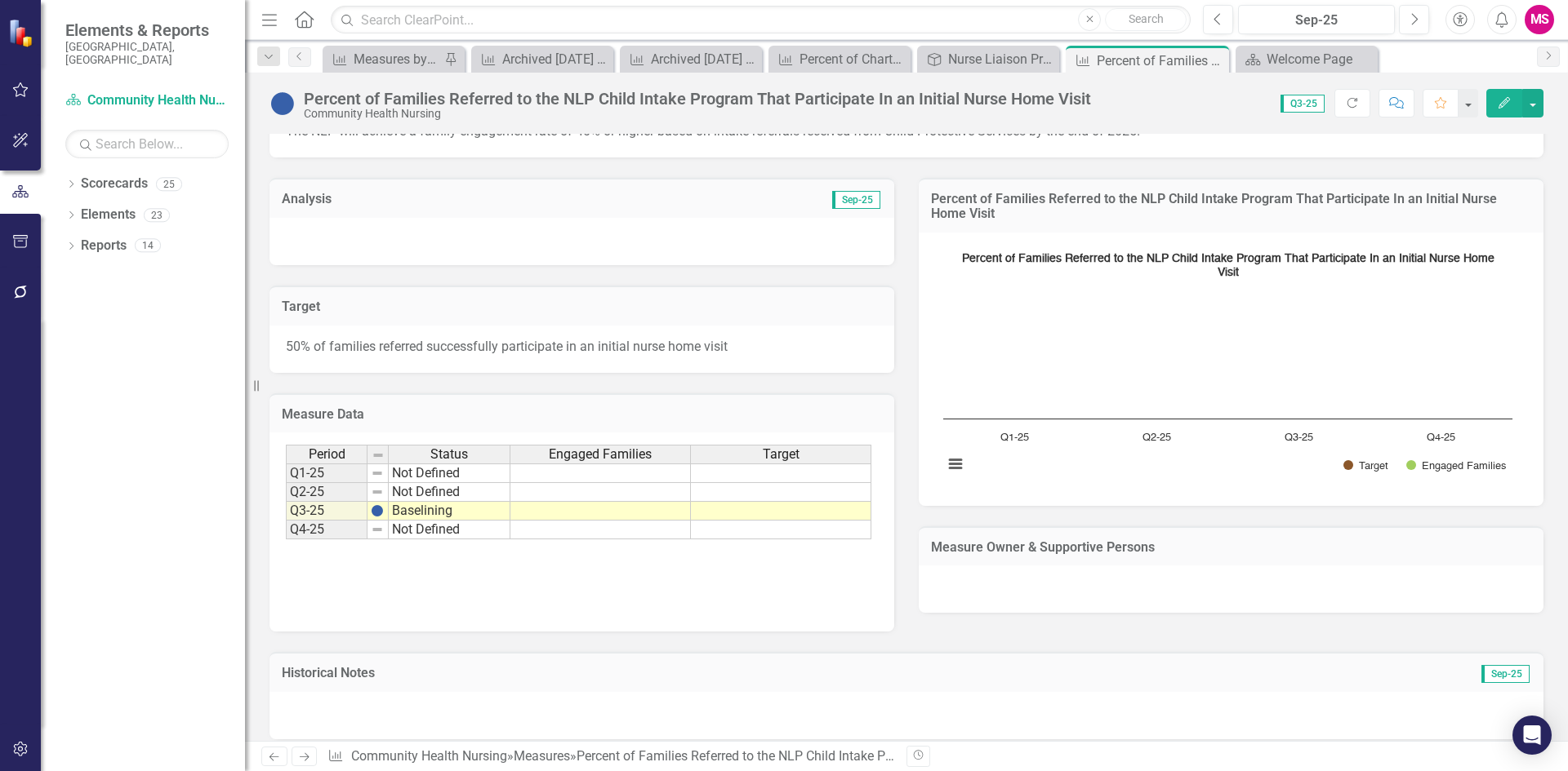
click at [596, 472] on td at bounding box center [601, 473] width 180 height 20
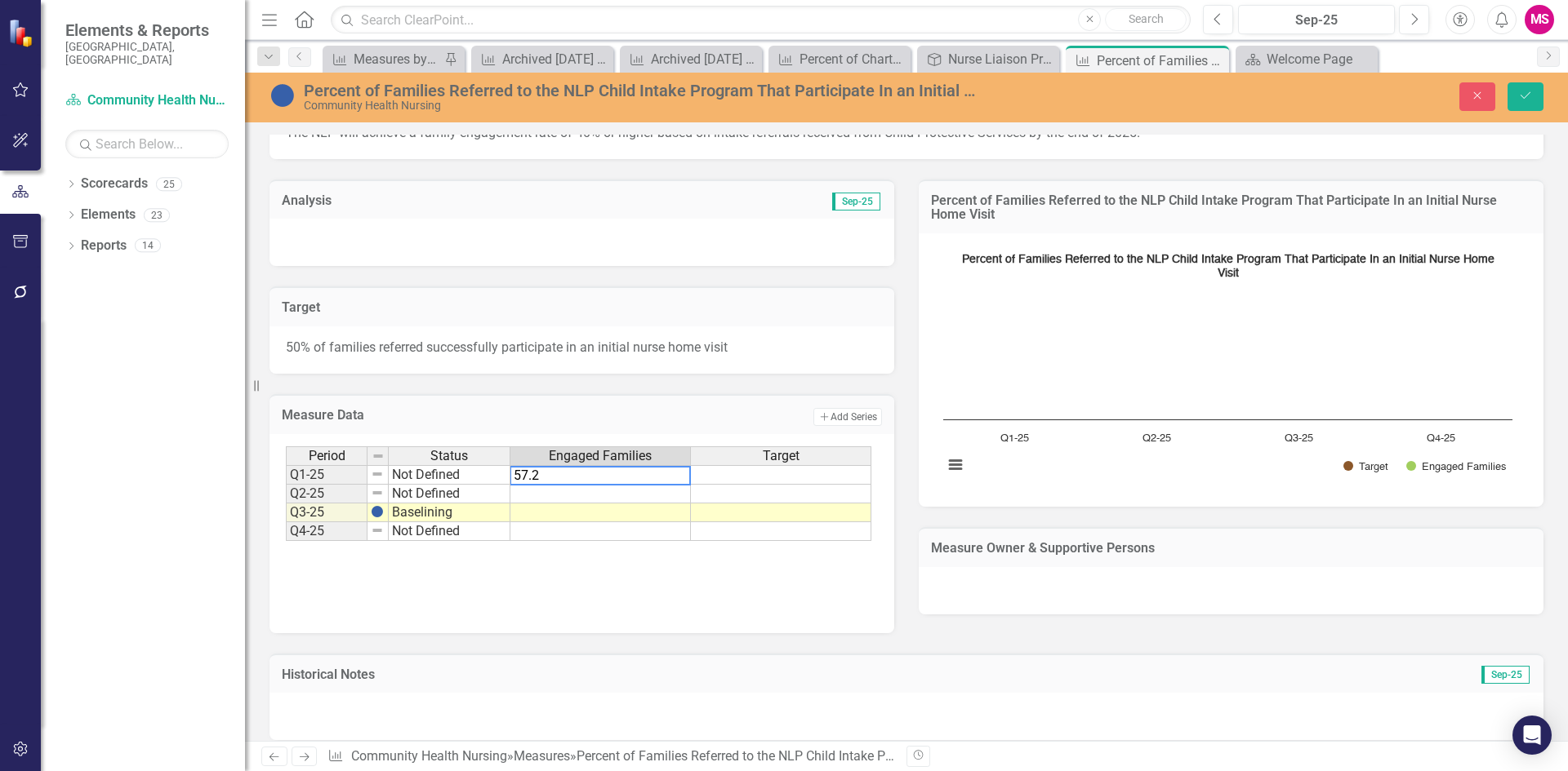
type textarea "57.25"
click at [624, 450] on span "Engaged Families" at bounding box center [601, 457] width 103 height 15
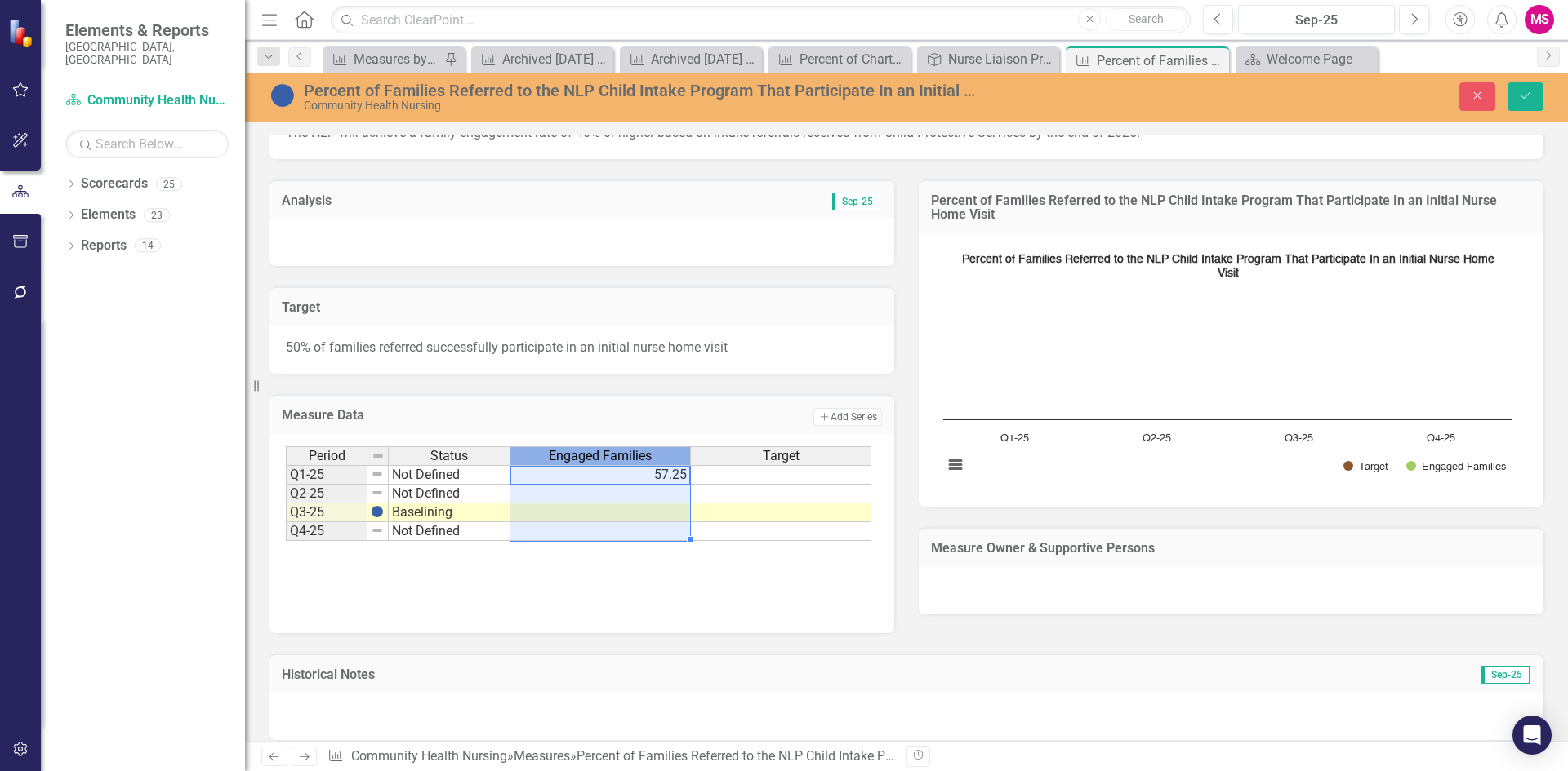
click at [626, 450] on span "Engaged Families" at bounding box center [601, 457] width 103 height 15
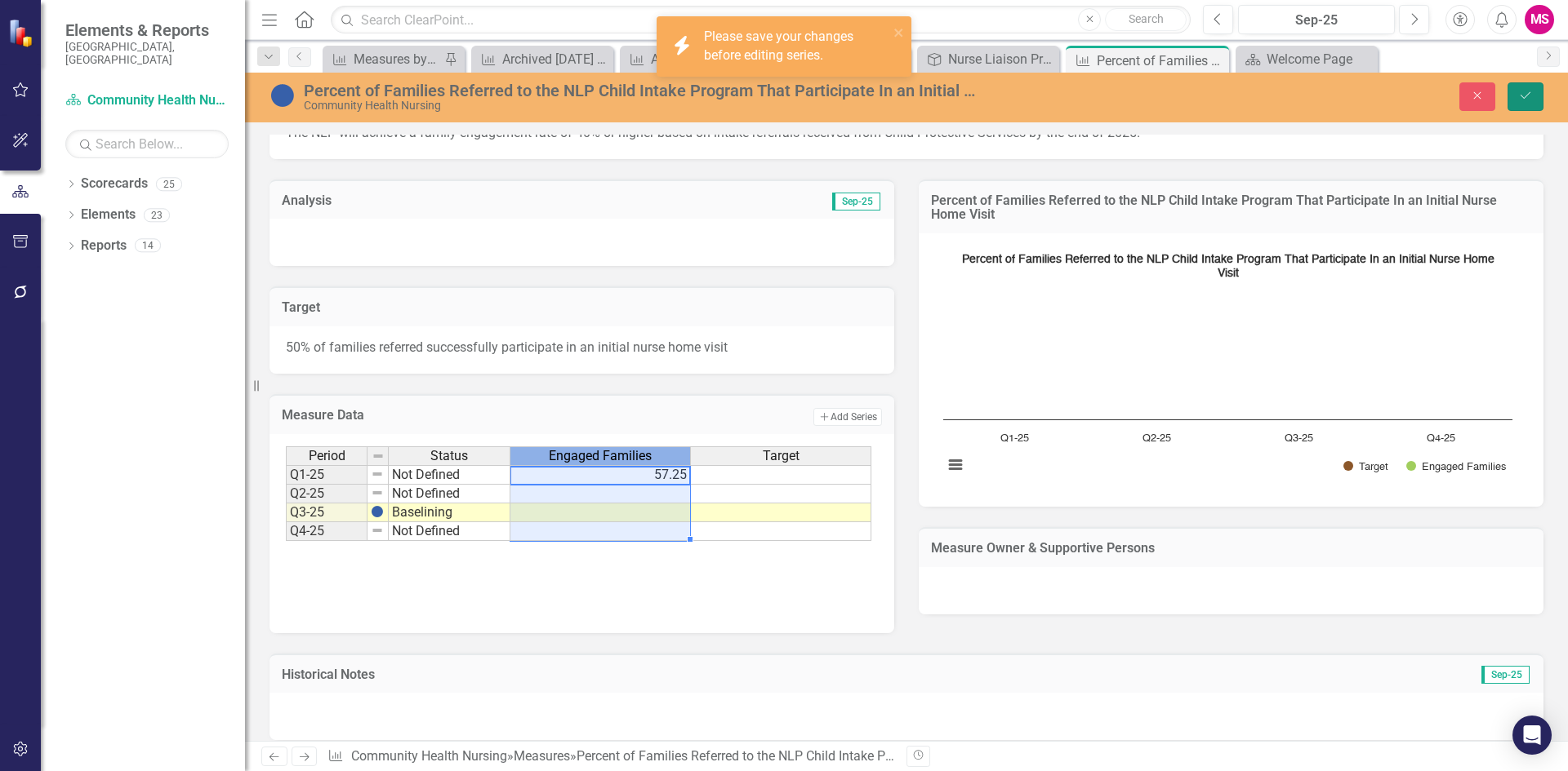
drag, startPoint x: 1524, startPoint y: 89, endPoint x: 1398, endPoint y: 144, distance: 137.5
click at [1524, 88] on button "Save" at bounding box center [1525, 97] width 36 height 28
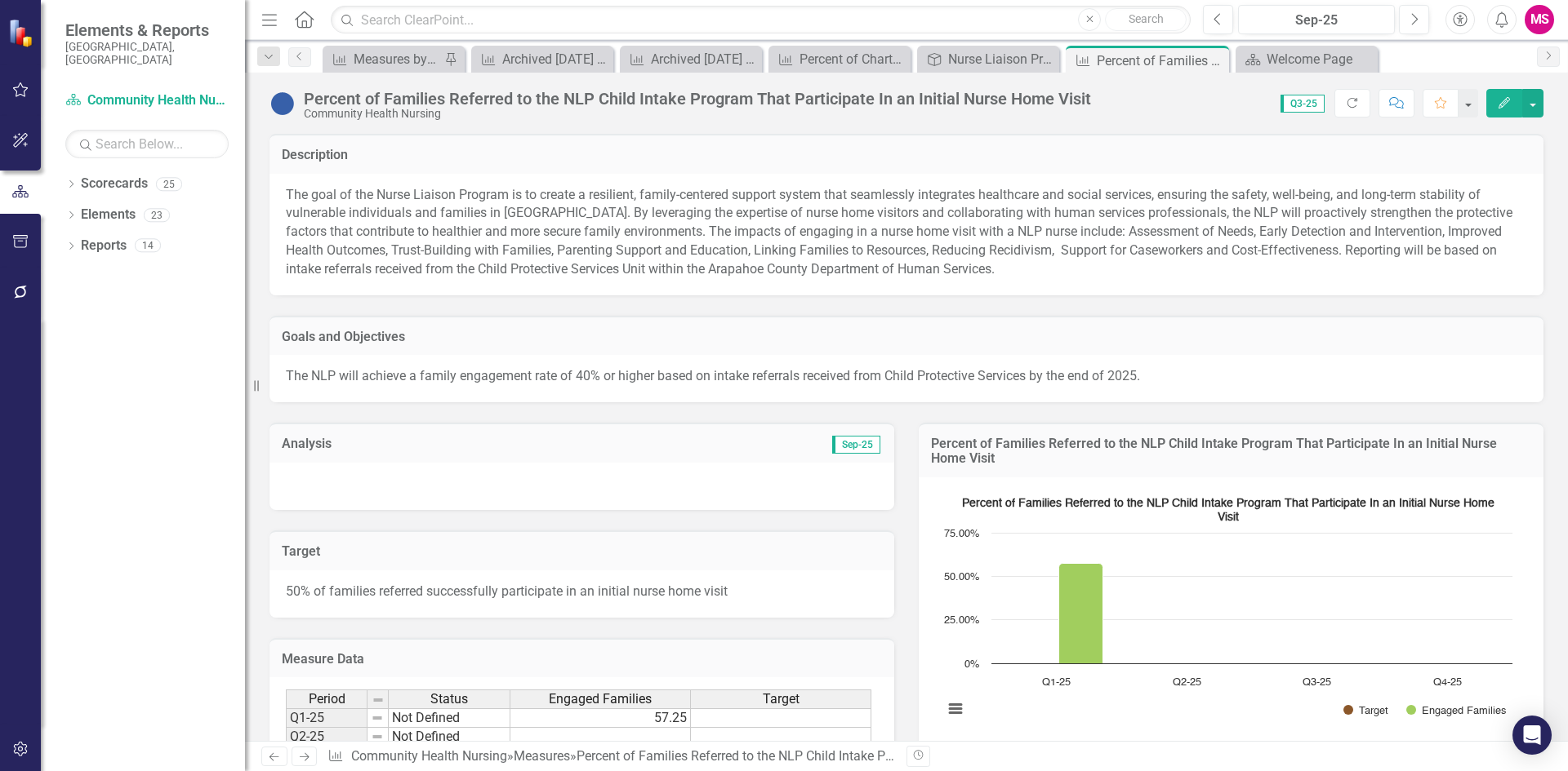
scroll to position [178, 0]
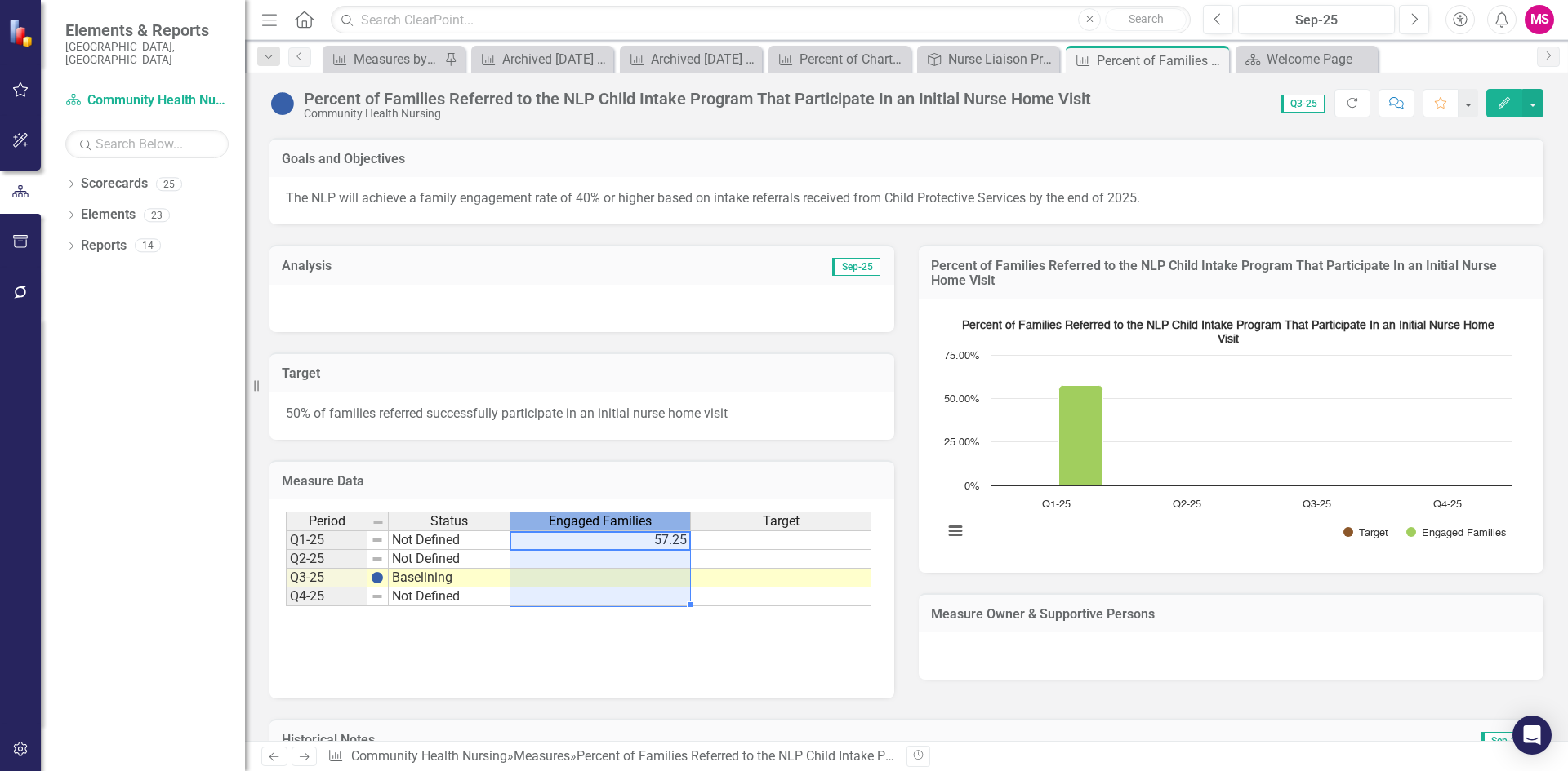
click at [586, 521] on span "Engaged Families" at bounding box center [601, 522] width 103 height 15
click at [588, 522] on span "Engaged Families" at bounding box center [601, 522] width 103 height 15
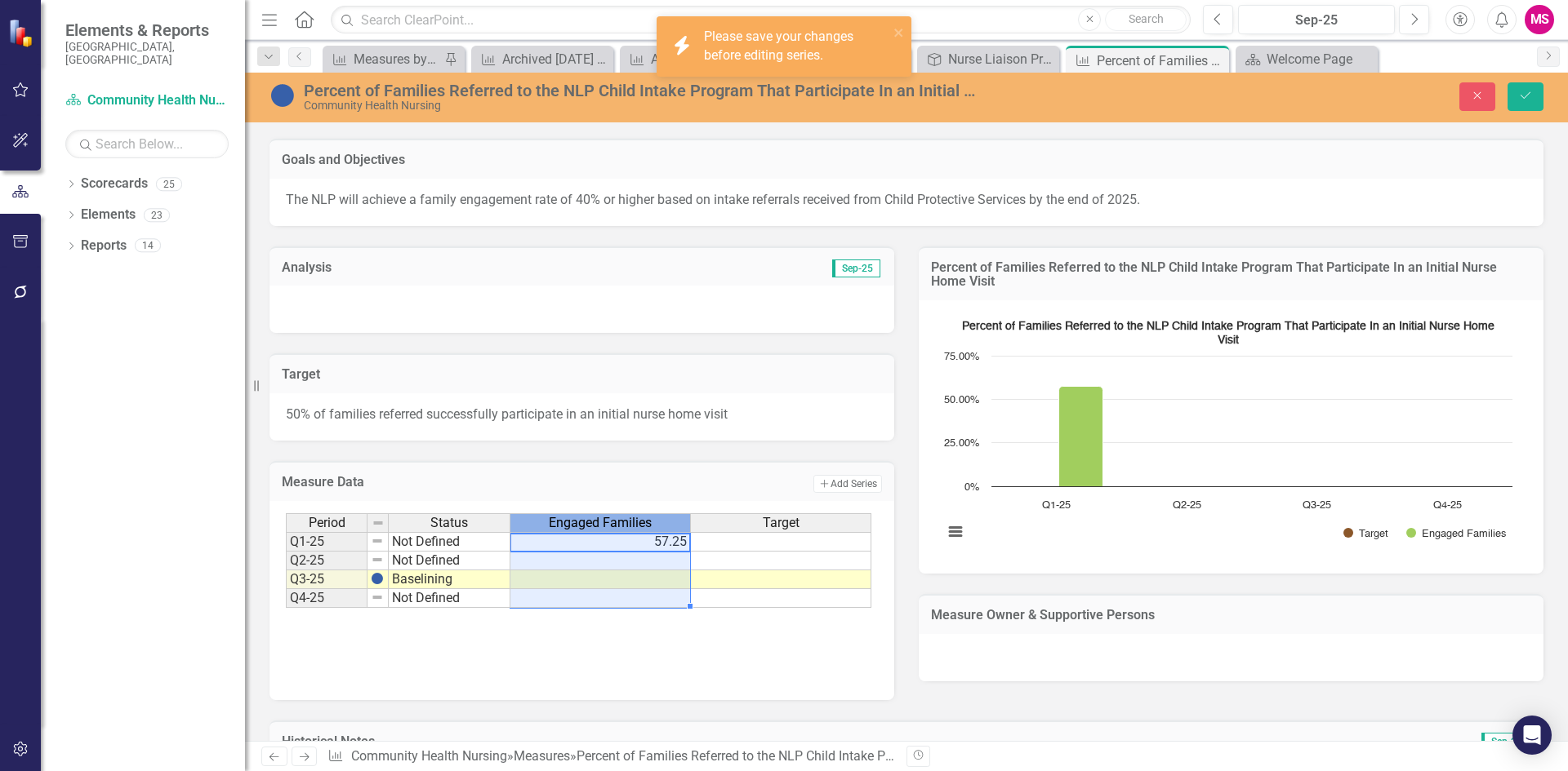
click at [588, 531] on span "Engaged Families" at bounding box center [601, 523] width 103 height 15
click at [1520, 96] on icon "submit" at bounding box center [1525, 95] width 9 height 7
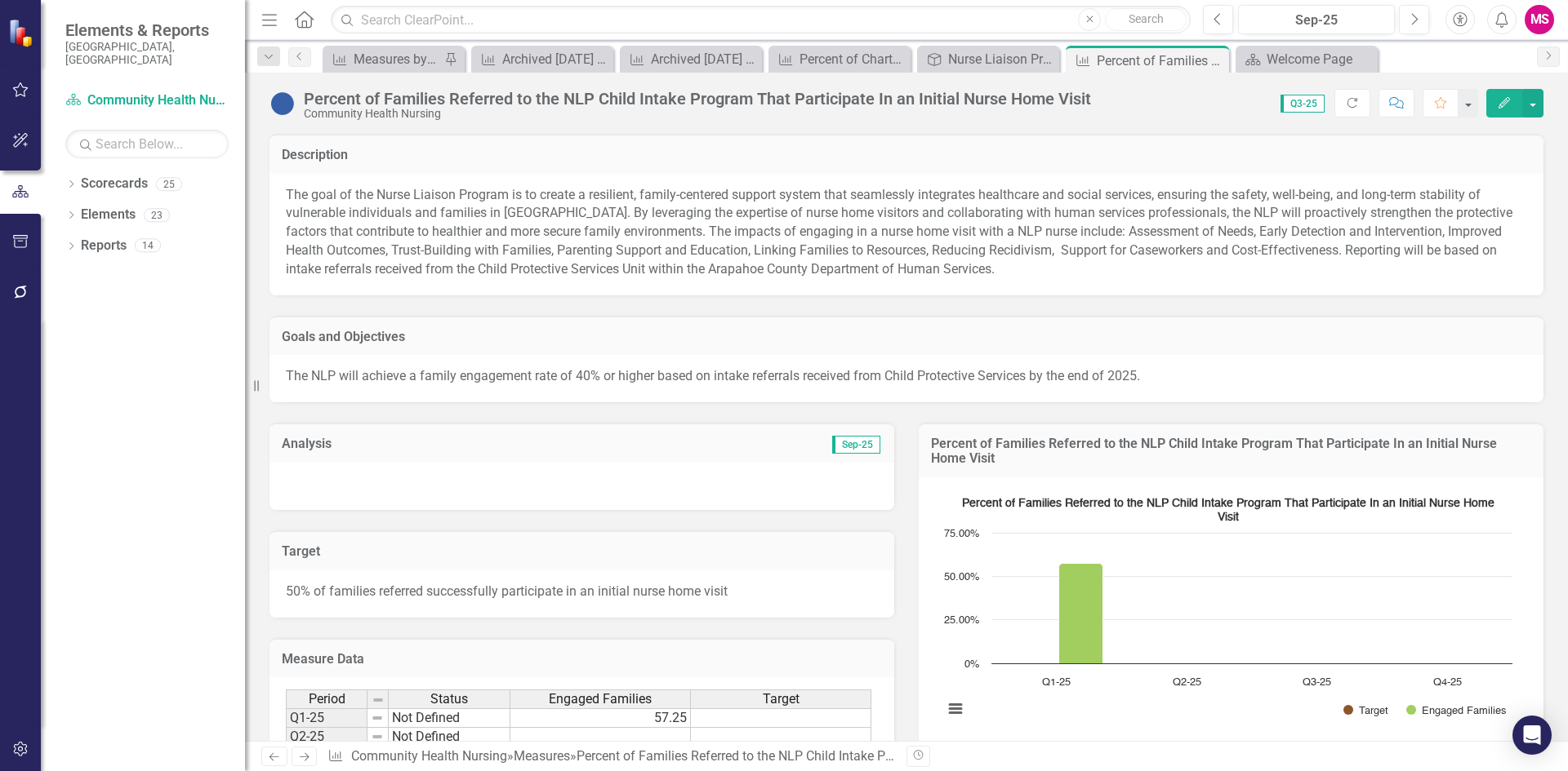
click at [587, 703] on span "Engaged Families" at bounding box center [601, 700] width 103 height 15
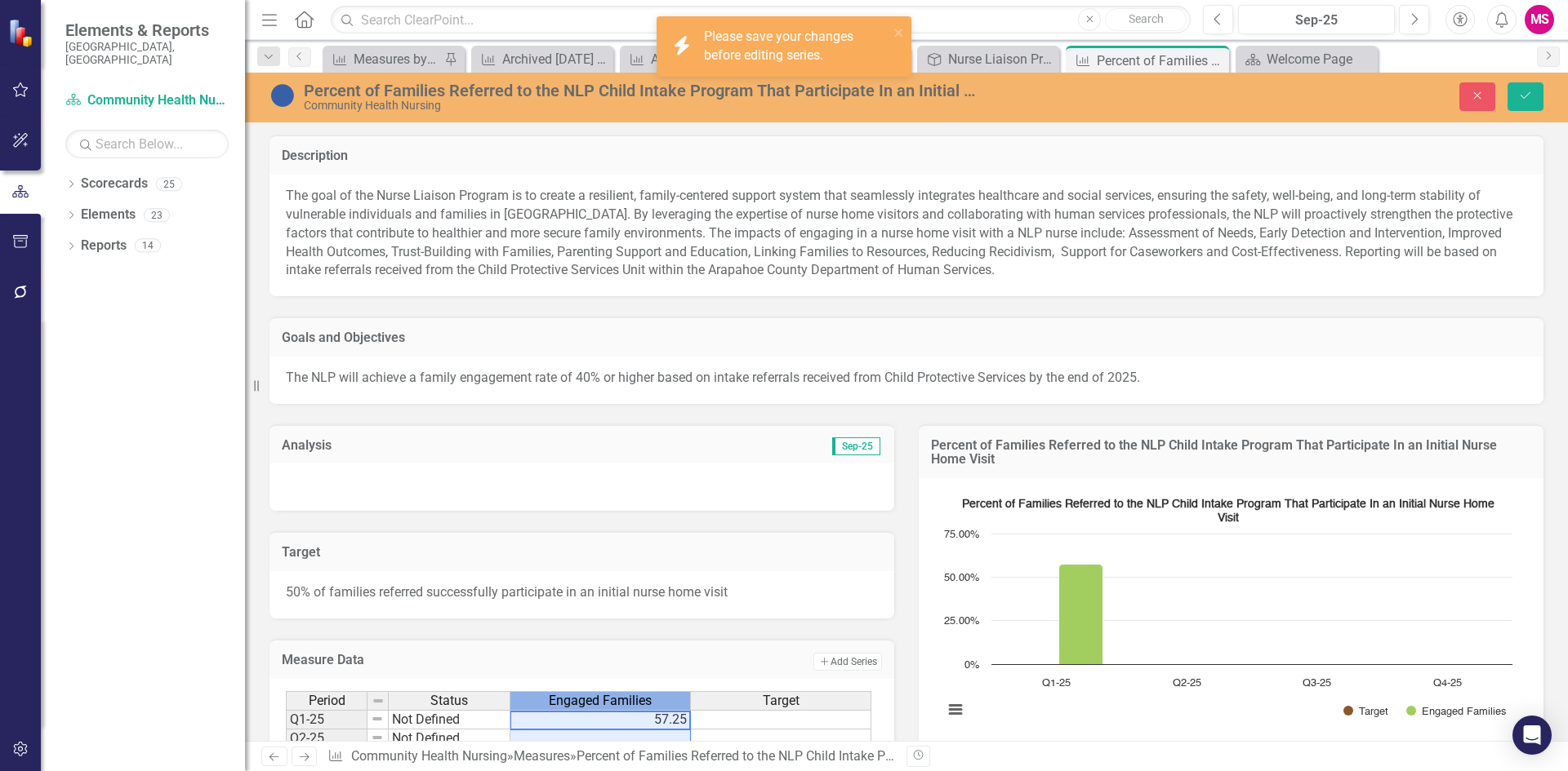
click at [587, 703] on span "Engaged Families" at bounding box center [601, 702] width 103 height 15
click at [1525, 94] on icon "Save" at bounding box center [1526, 96] width 15 height 11
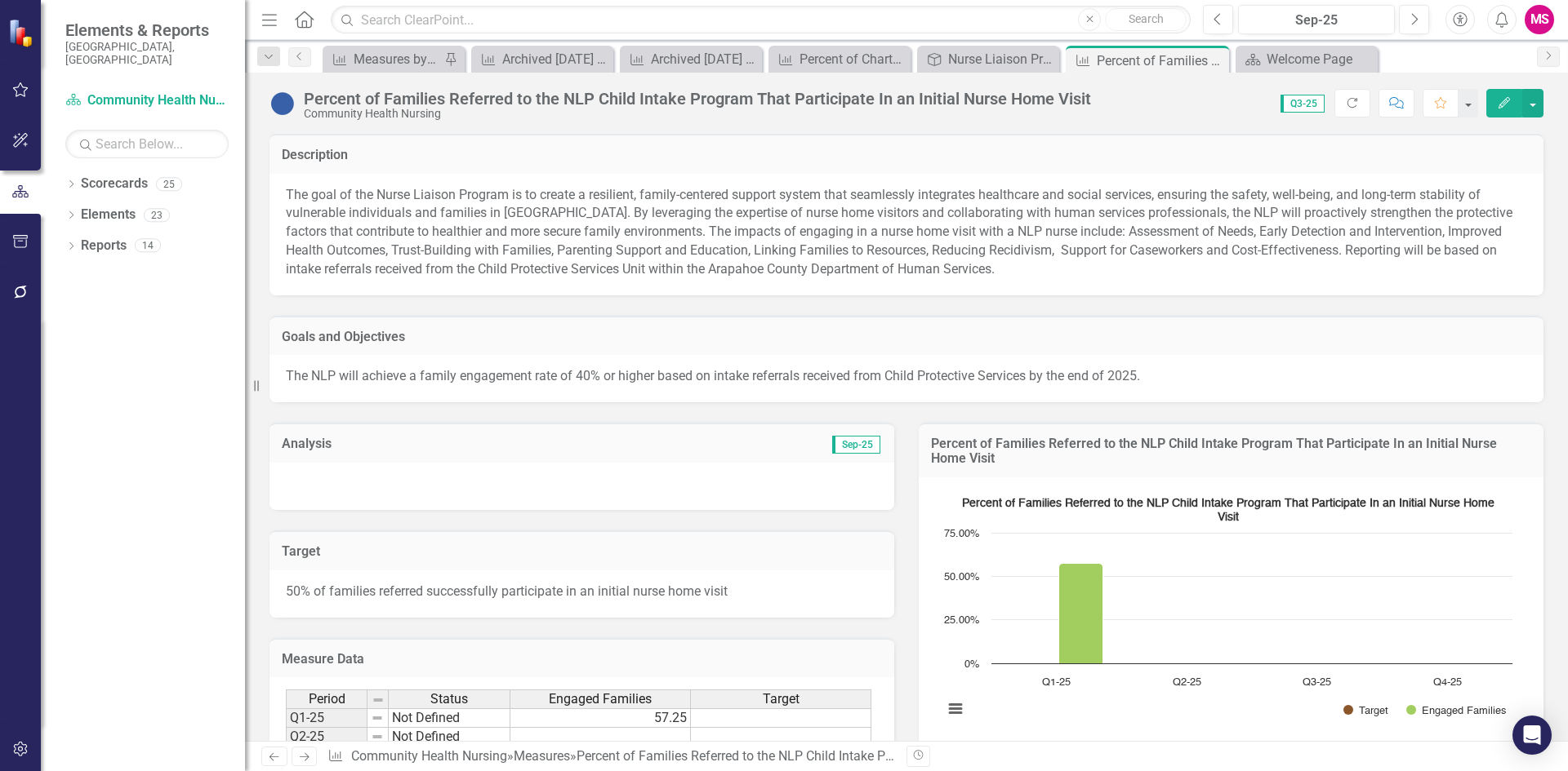
click at [1516, 105] on button "Edit" at bounding box center [1504, 103] width 36 height 28
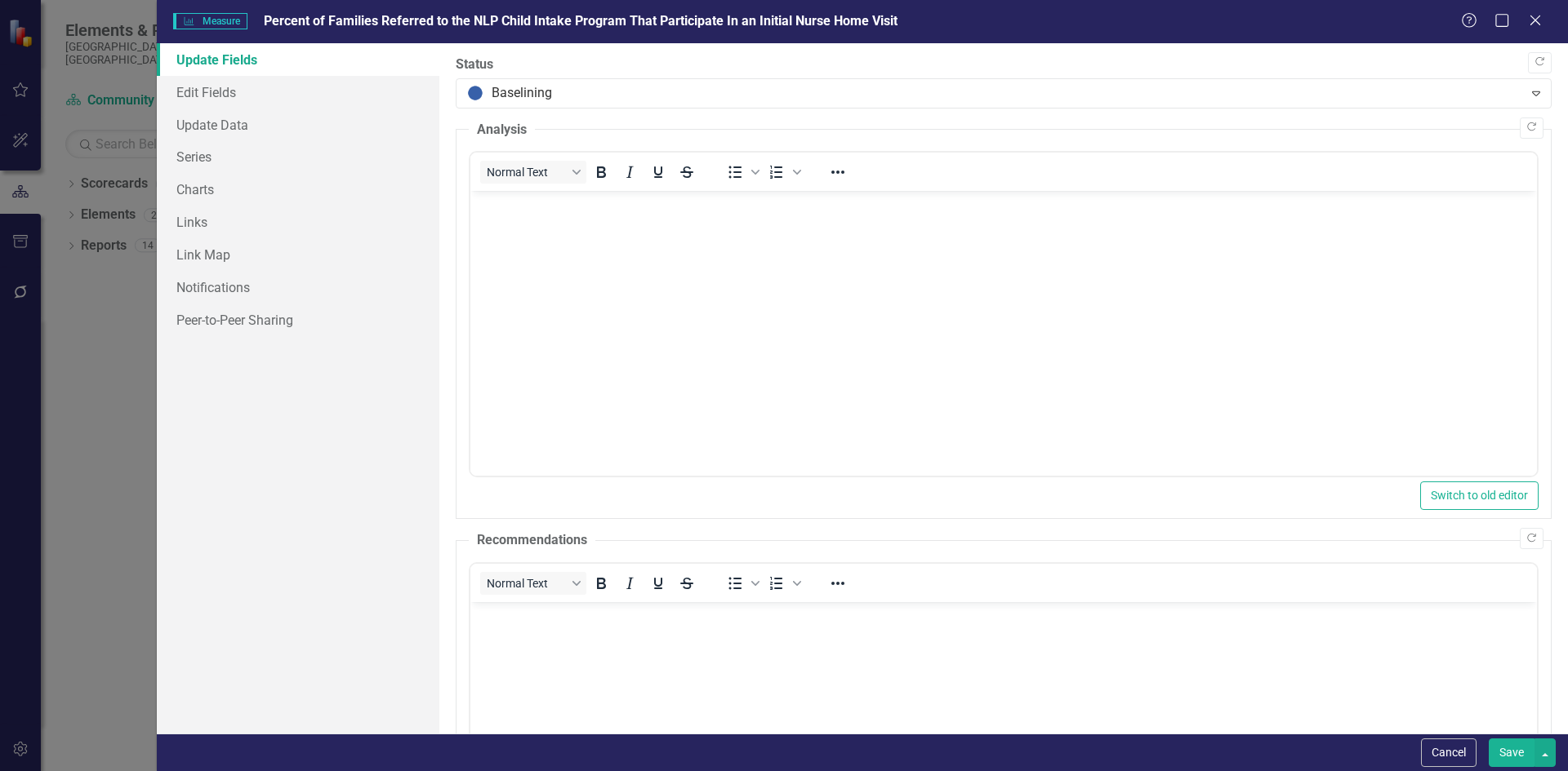
scroll to position [0, 0]
click at [202, 92] on link "Edit Fields" at bounding box center [297, 92] width 282 height 33
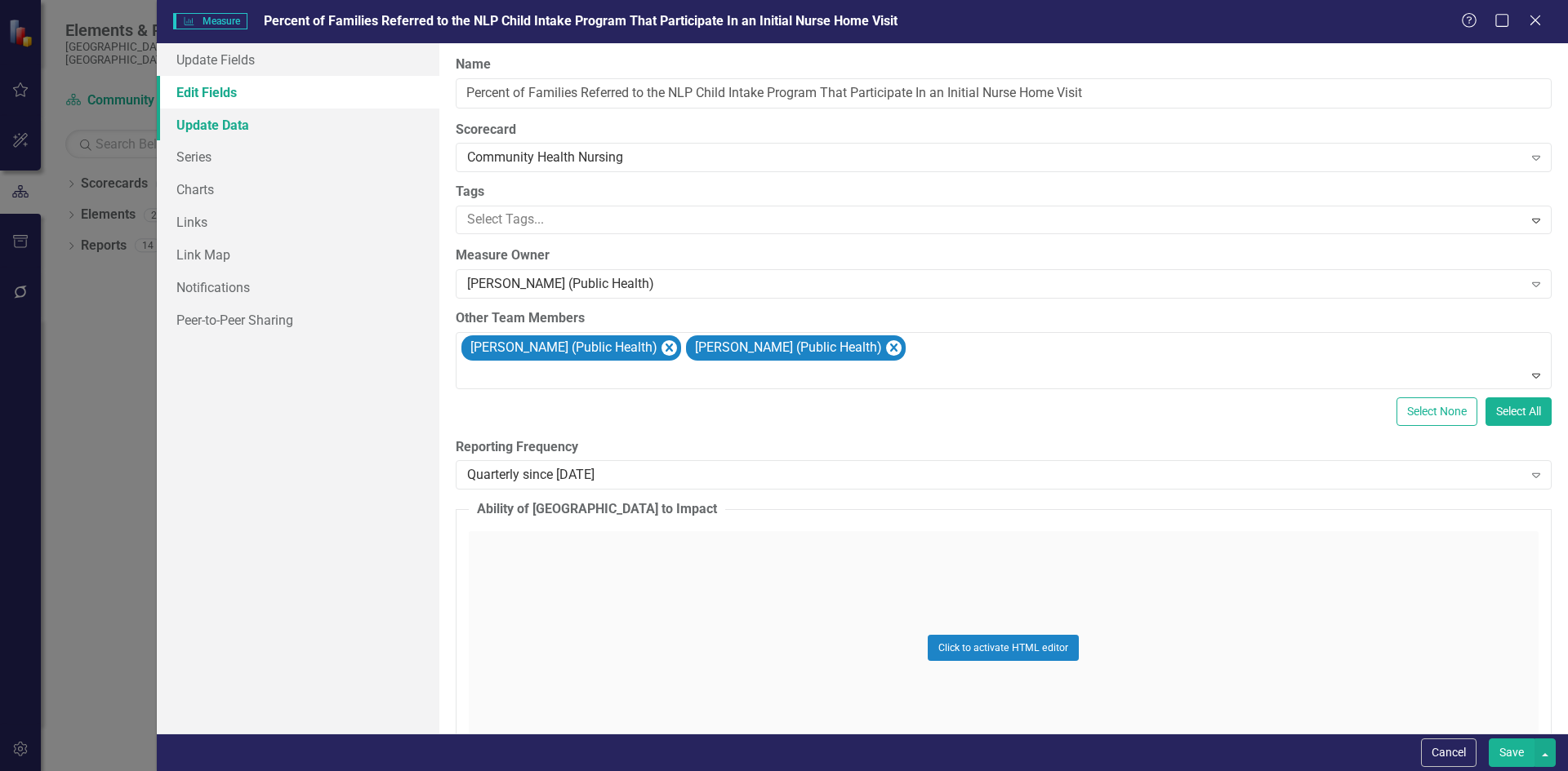
click at [213, 123] on link "Update Data" at bounding box center [297, 125] width 282 height 33
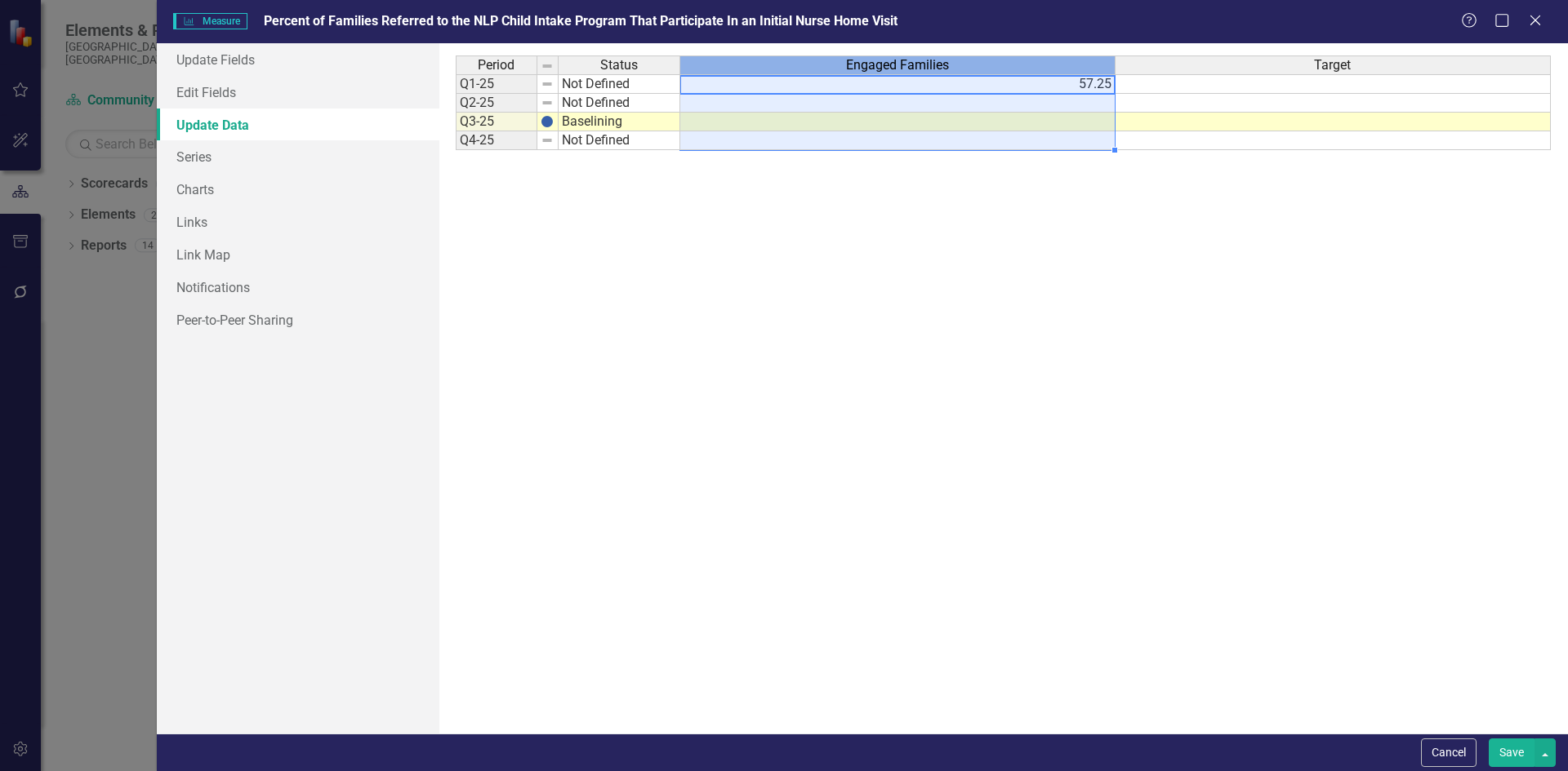
click at [891, 67] on span "Engaged Families" at bounding box center [897, 66] width 103 height 15
click at [215, 169] on link "Series" at bounding box center [297, 157] width 282 height 33
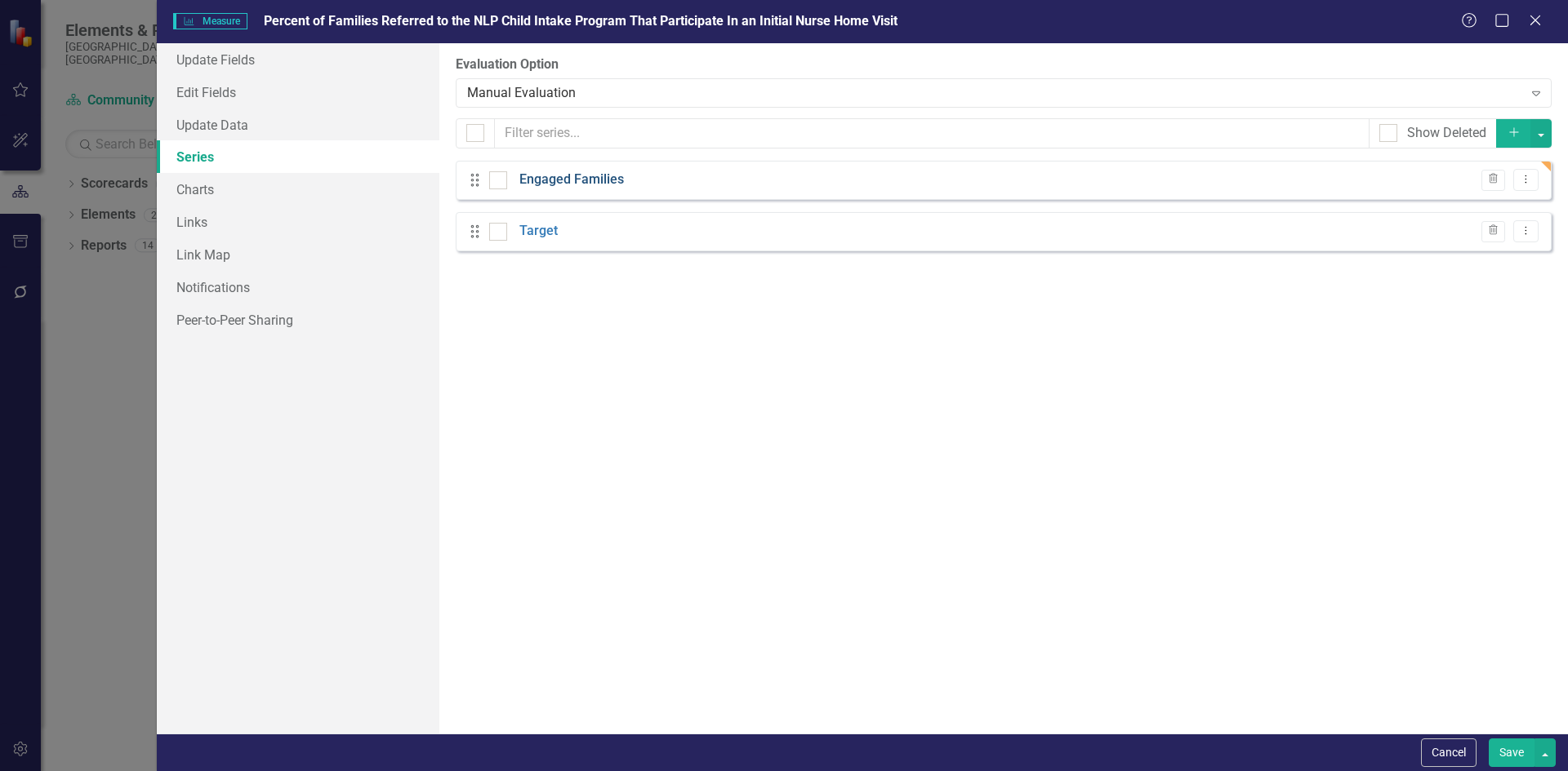
click at [620, 171] on link "Engaged Families" at bounding box center [571, 180] width 104 height 19
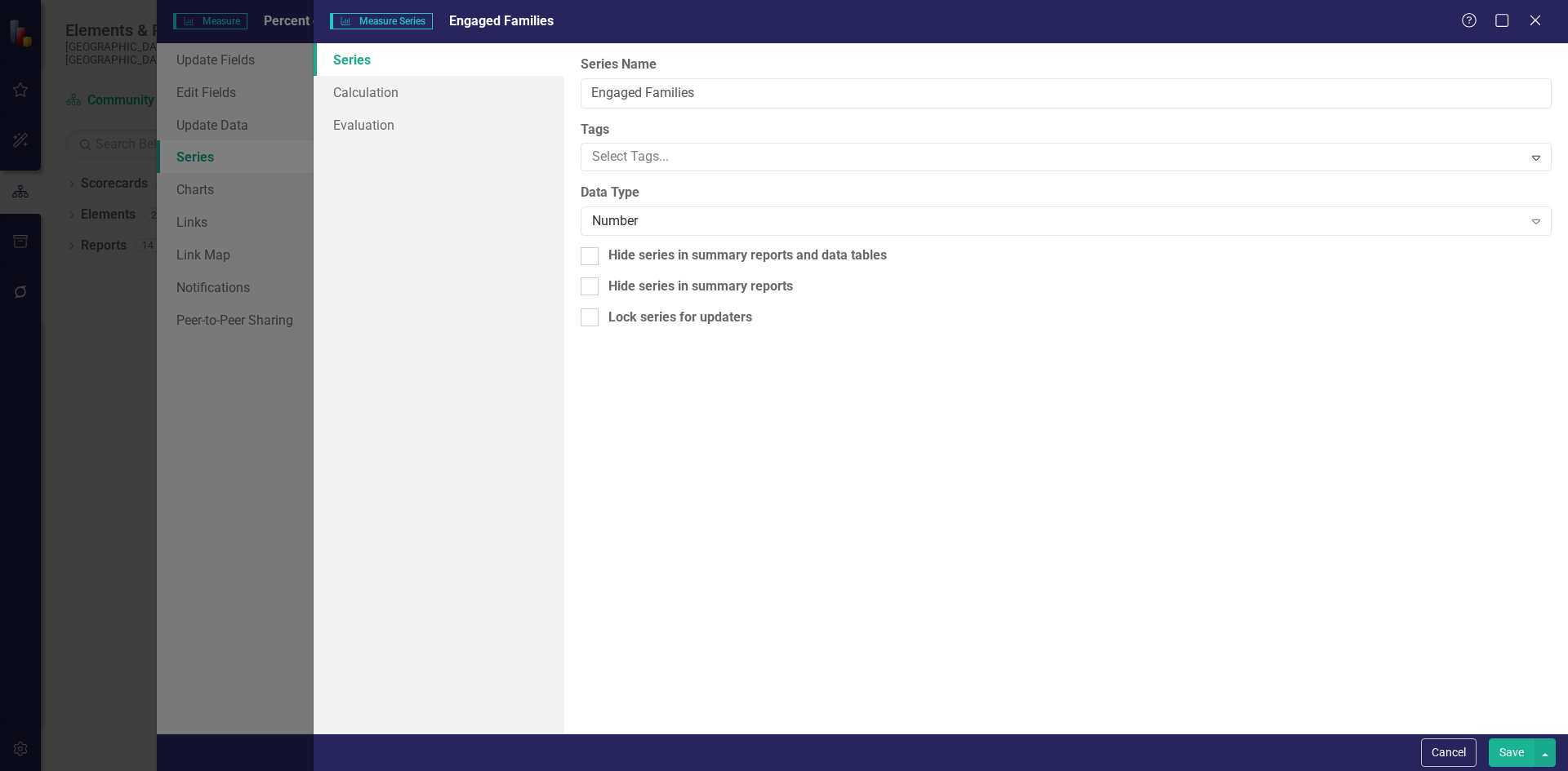
click at [620, 171] on div "Measure Series Measure Series Engaged Families Help Maximize Close Series Calcu…" at bounding box center [784, 386] width 1568 height 771
click at [683, 212] on div "Number" at bounding box center [1057, 221] width 930 height 19
click at [1524, 745] on button "Save" at bounding box center [1511, 752] width 46 height 28
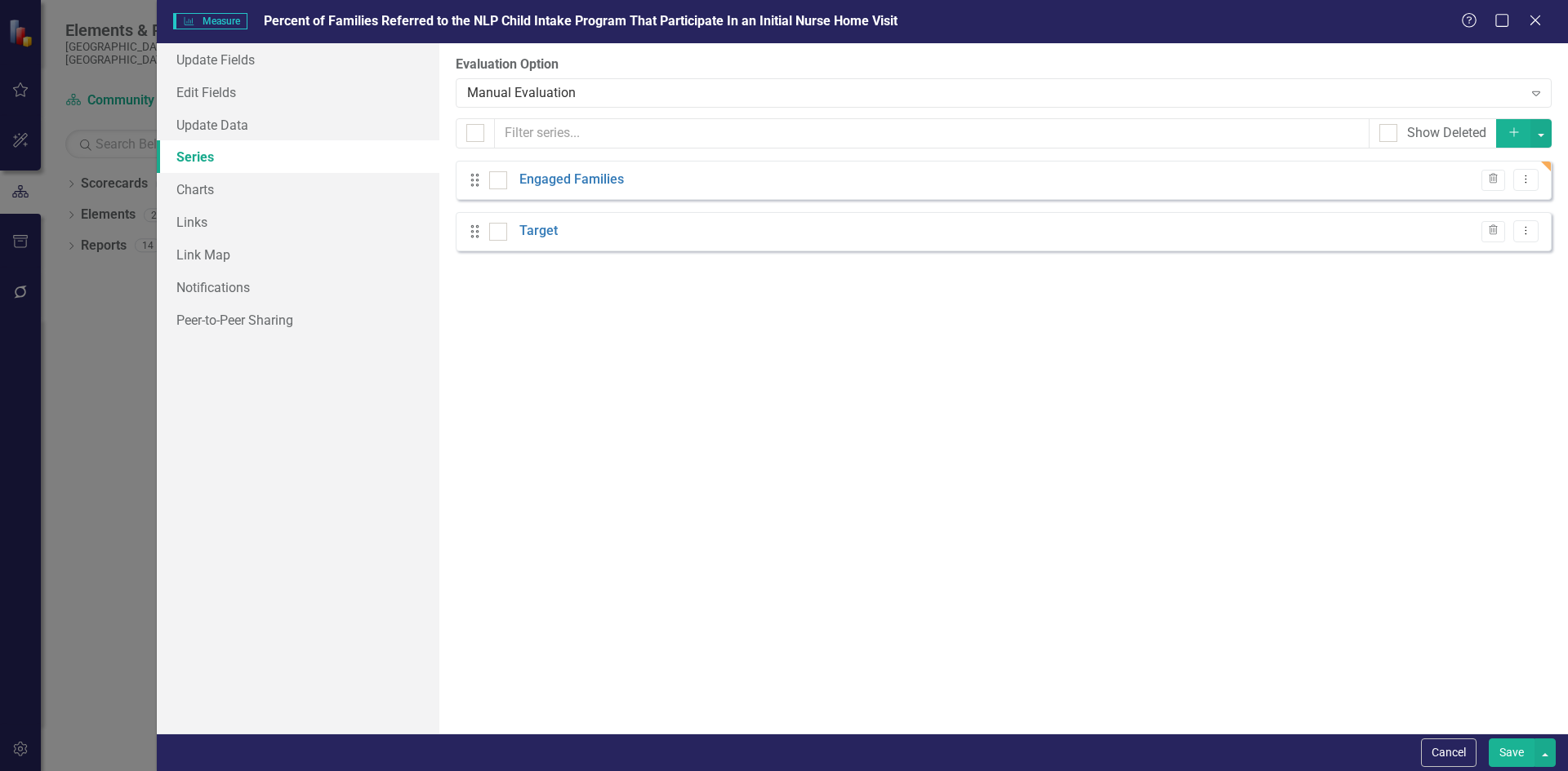
click at [1502, 751] on button "Save" at bounding box center [1511, 752] width 46 height 28
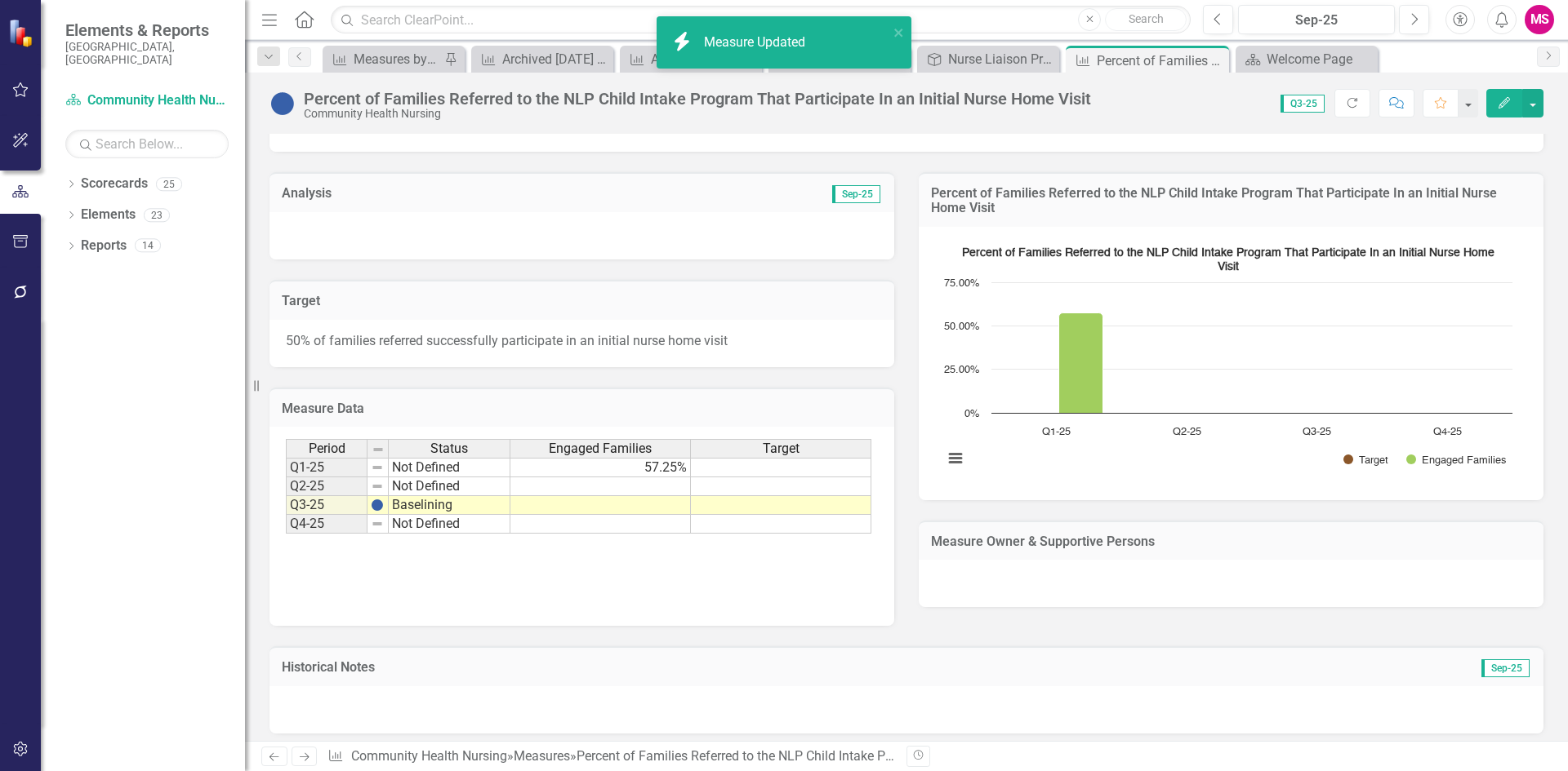
scroll to position [260, 0]
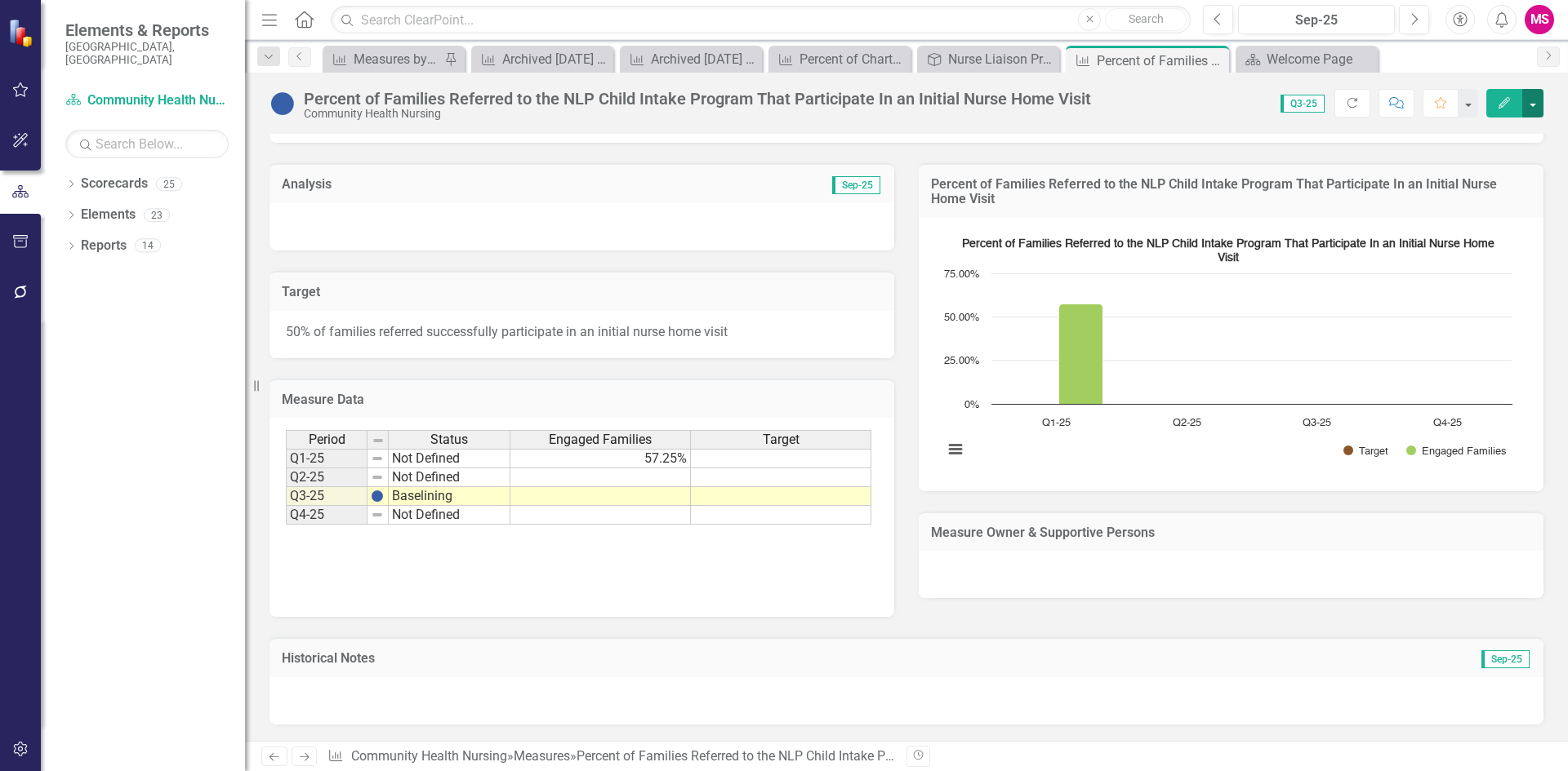
click at [1529, 102] on button "button" at bounding box center [1532, 103] width 22 height 28
click at [1477, 136] on link "Edit Edit Measure" at bounding box center [1463, 133] width 160 height 30
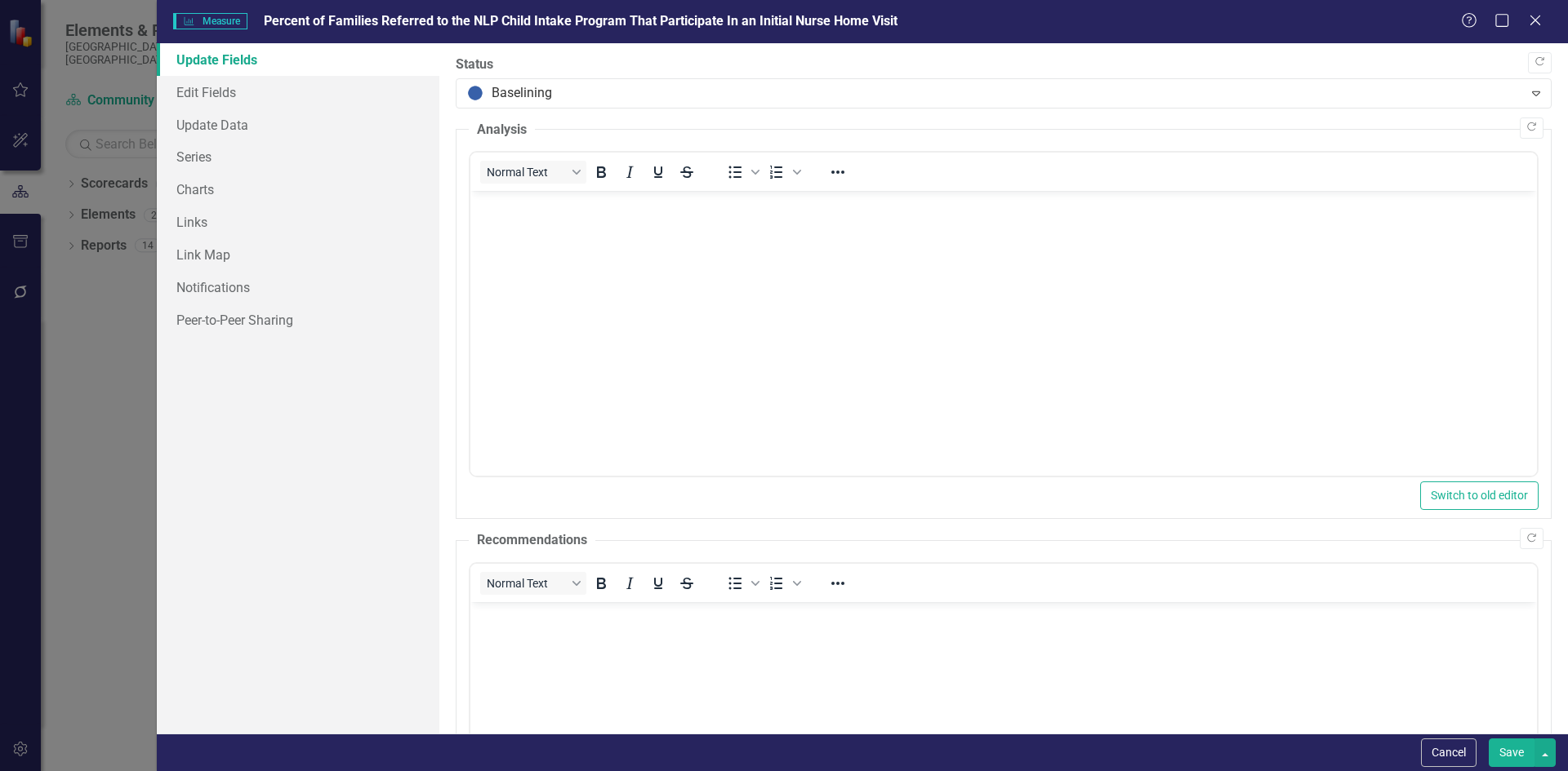
scroll to position [0, 0]
click at [186, 156] on link "Series" at bounding box center [297, 157] width 282 height 33
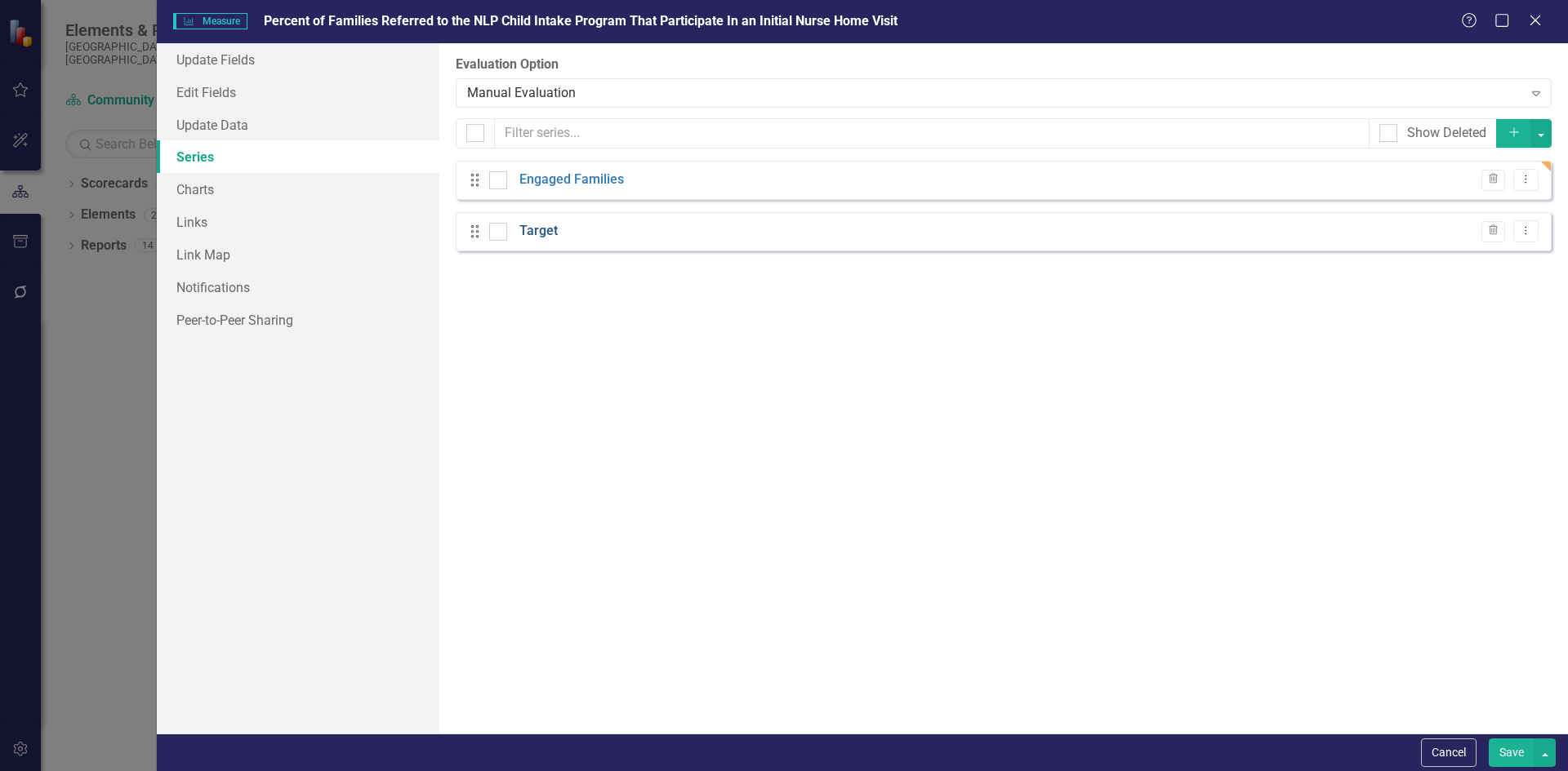
click at [550, 241] on link "Target" at bounding box center [538, 232] width 38 height 19
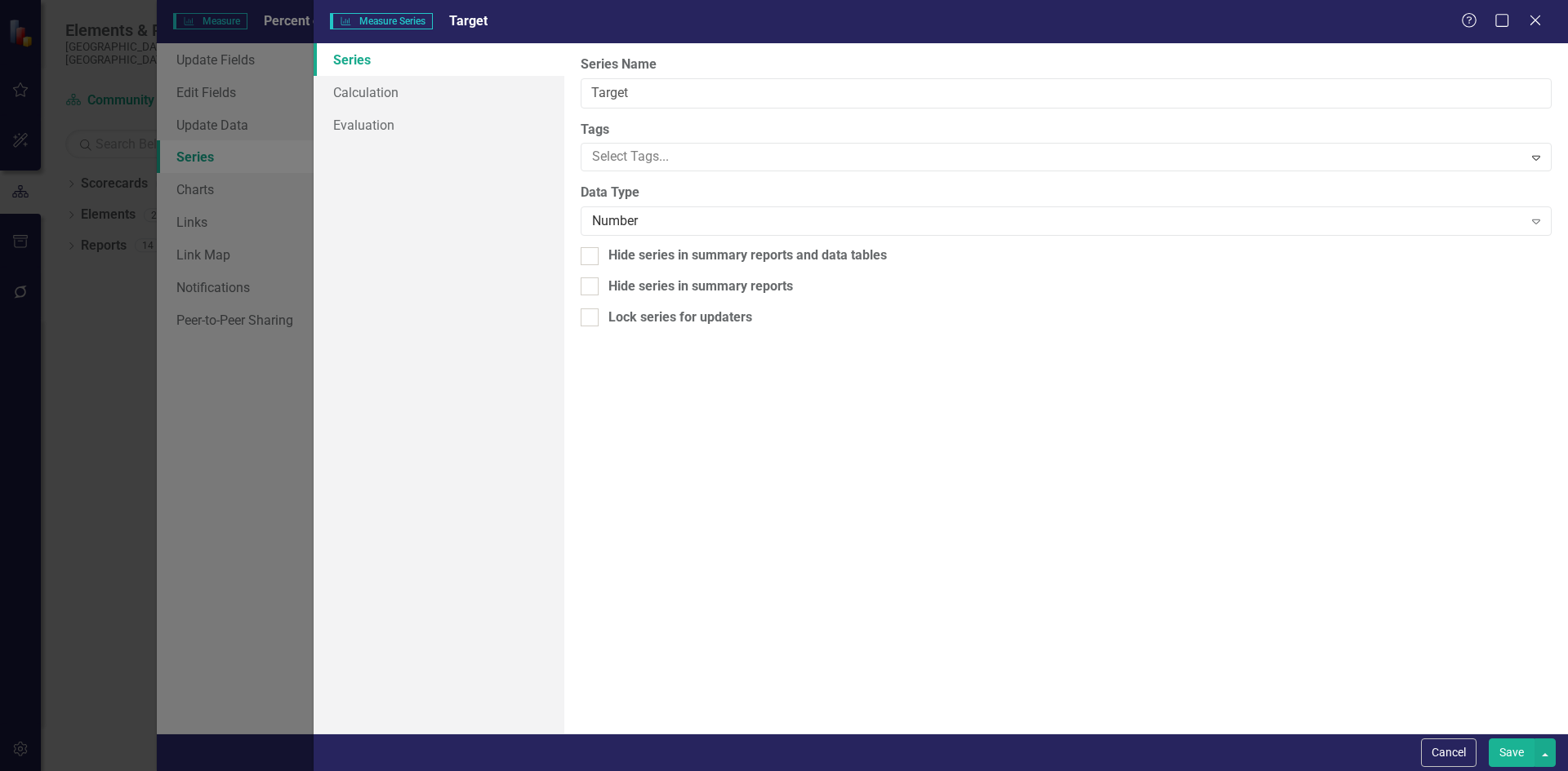
click at [550, 242] on div "Measure Series Measure Series Target Help Maximize Close Series Calculation Eva…" at bounding box center [784, 386] width 1568 height 771
click at [638, 230] on div "Number" at bounding box center [1057, 221] width 930 height 19
click at [1527, 752] on button "Save" at bounding box center [1511, 752] width 46 height 28
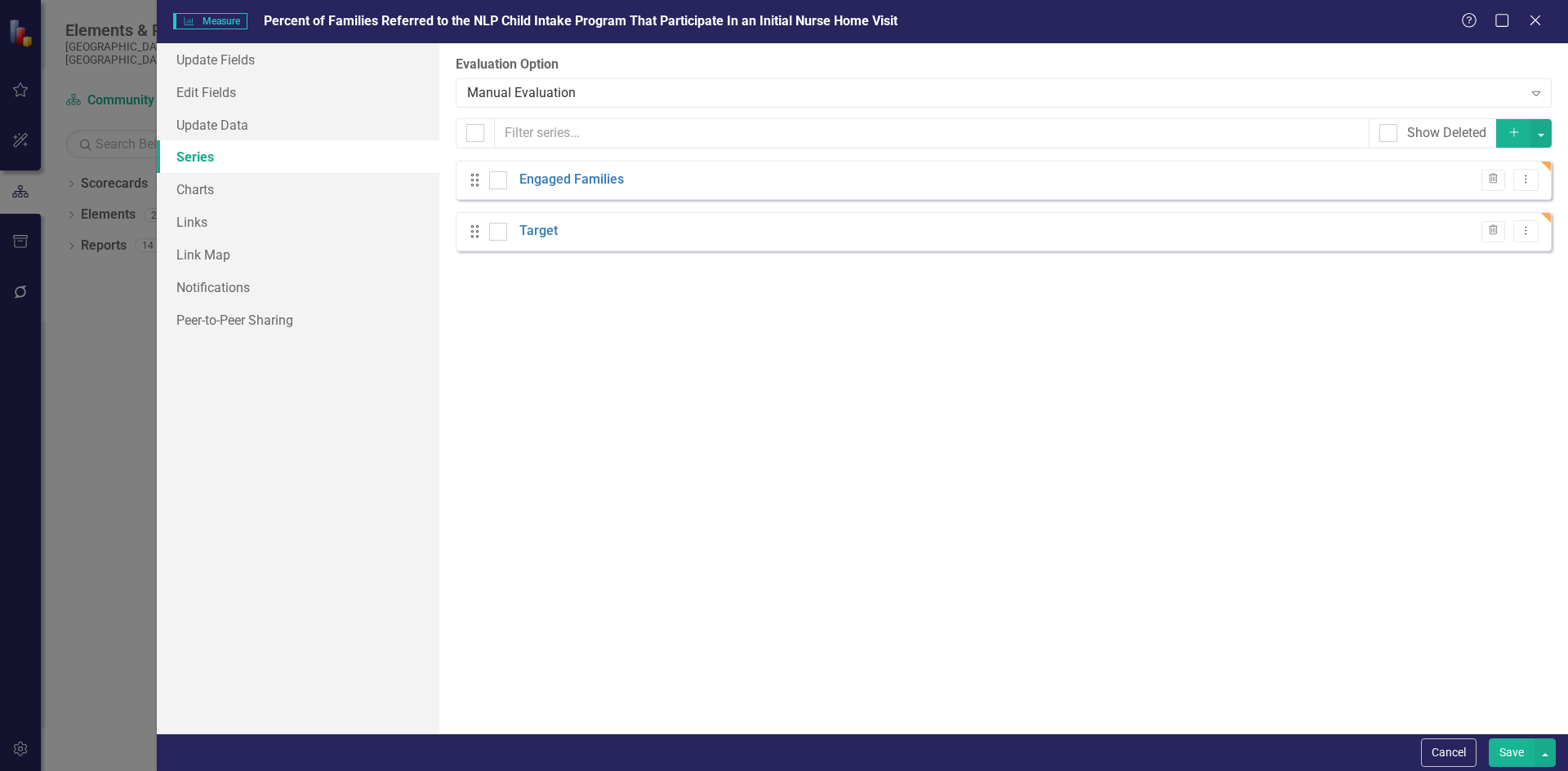
click at [1526, 751] on button "Save" at bounding box center [1511, 752] width 46 height 28
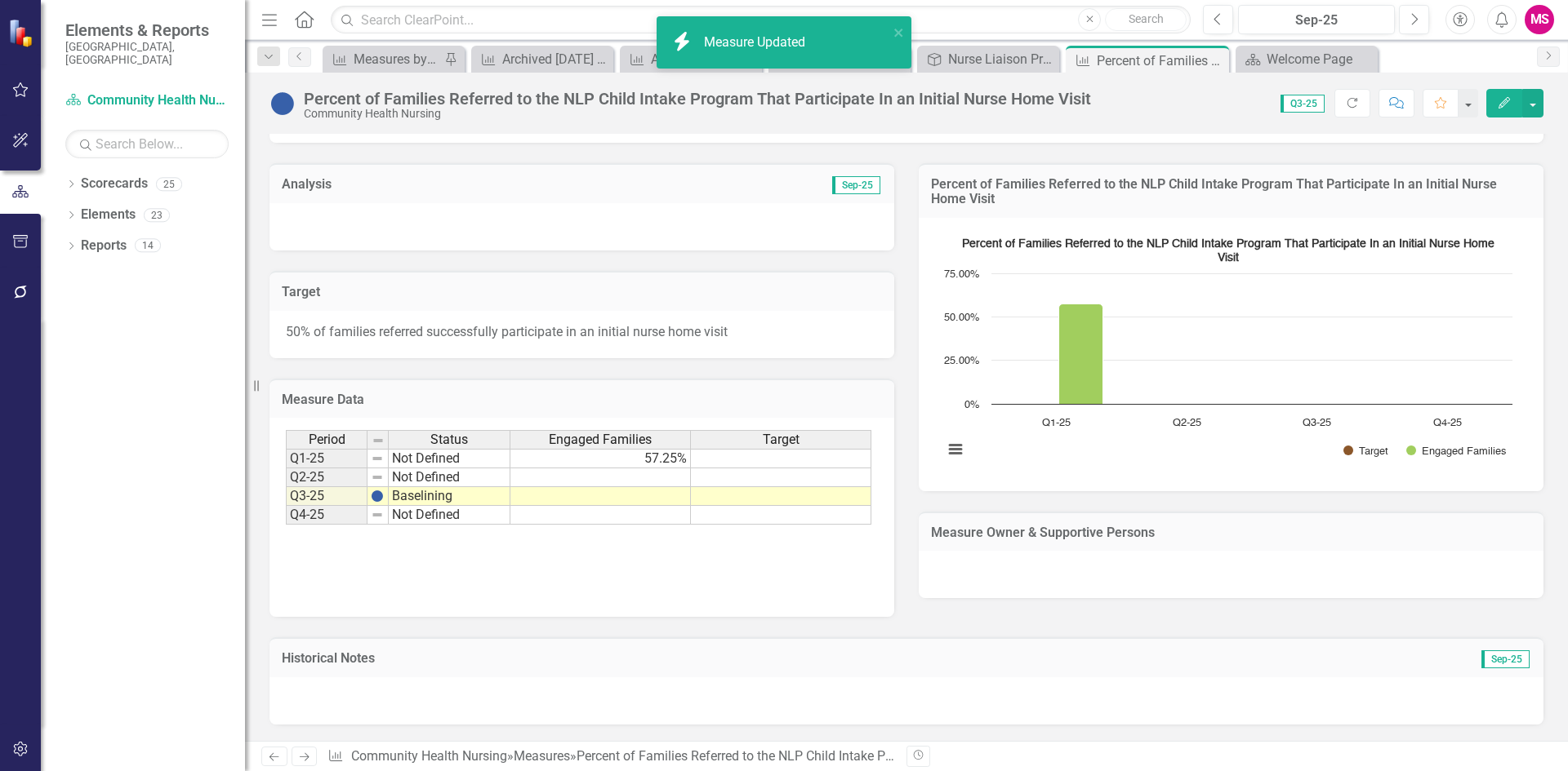
click at [648, 456] on td "57.25%" at bounding box center [601, 459] width 180 height 20
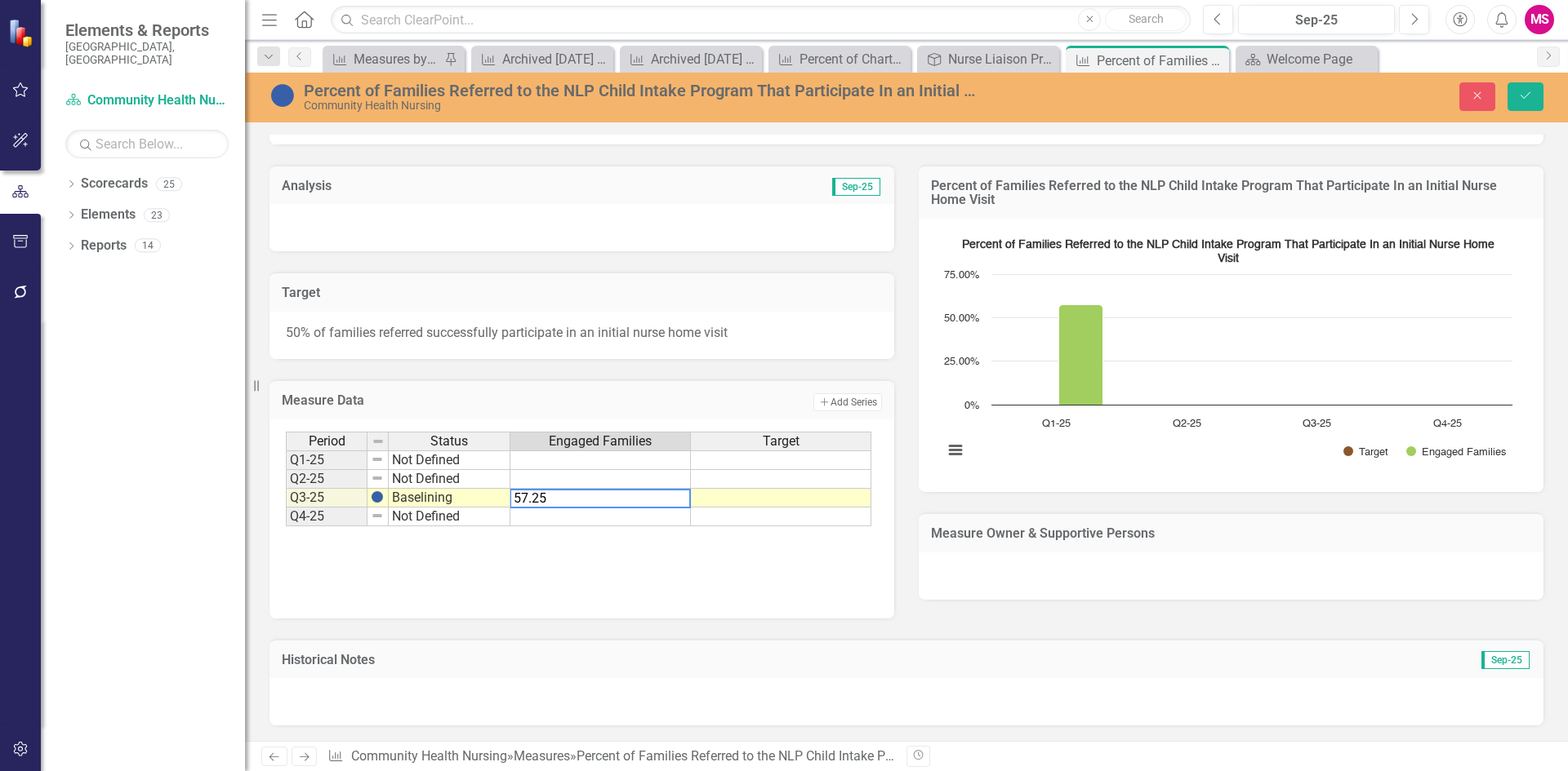
type textarea "57.25"
click at [435, 518] on td "Not Defined" at bounding box center [449, 517] width 122 height 19
click at [435, 518] on textarea "Not Defined" at bounding box center [449, 517] width 123 height 20
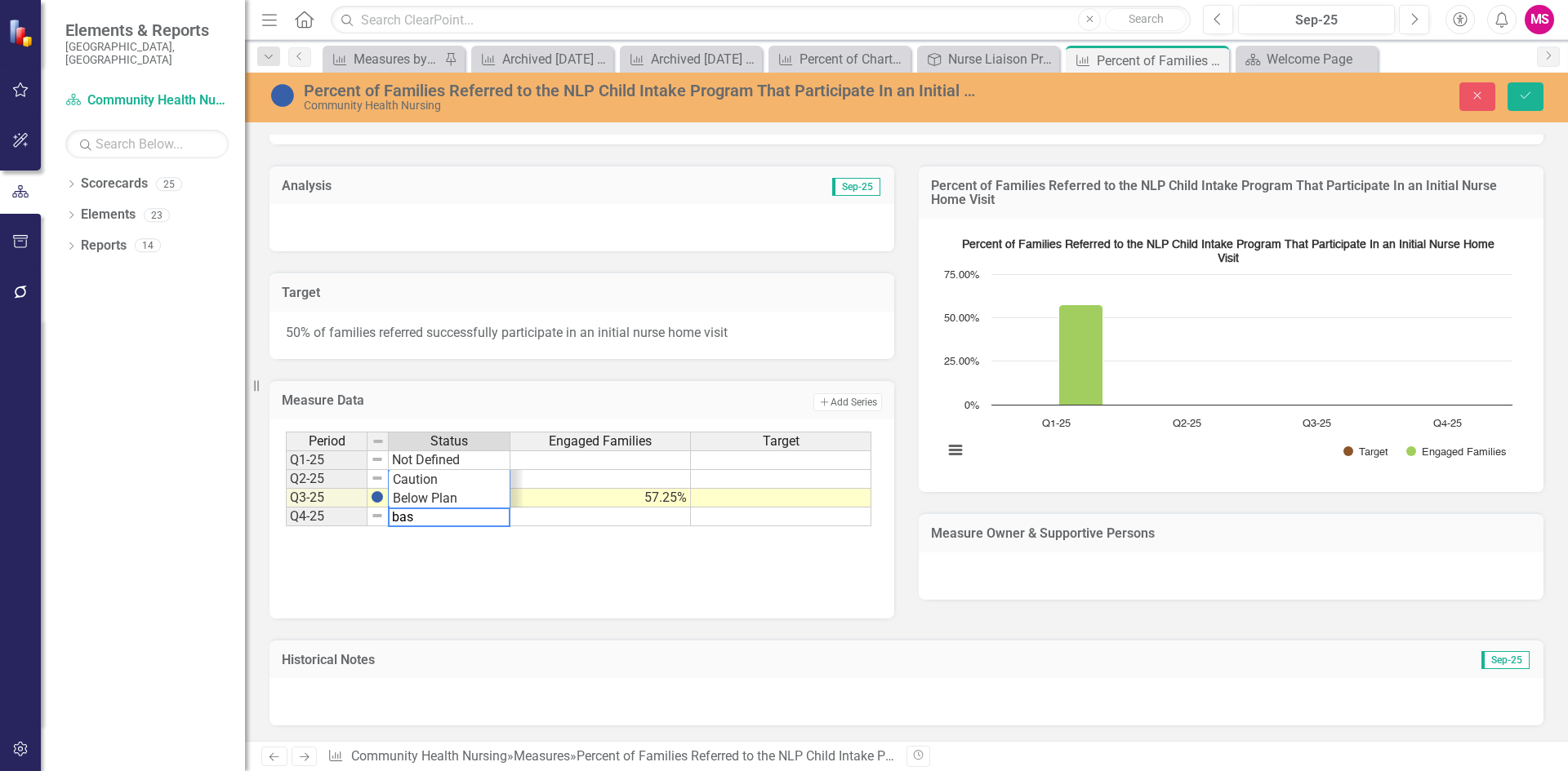
scroll to position [57, 0]
click at [449, 500] on div "Period Status Engaged Families Target Q1-25 Not Defined Q2-25 Not Defined Q3-25…" at bounding box center [579, 479] width 586 height 96
type textarea "Baselining"
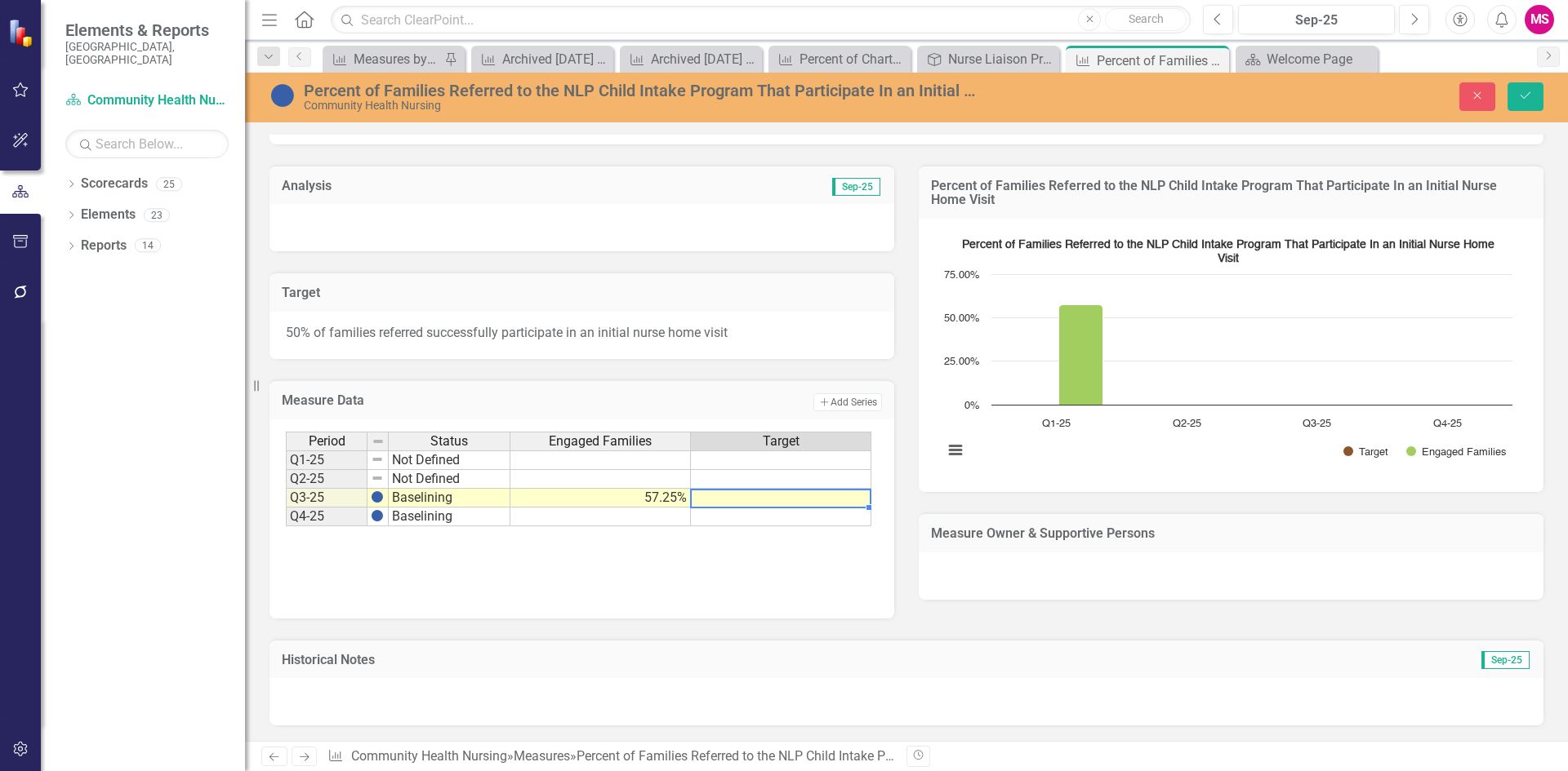
click at [753, 500] on td at bounding box center [781, 498] width 180 height 19
click at [814, 495] on td at bounding box center [781, 498] width 180 height 19
drag, startPoint x: 819, startPoint y: 496, endPoint x: 830, endPoint y: 500, distance: 11.7
click at [822, 499] on td at bounding box center [781, 498] width 180 height 19
type textarea "50"
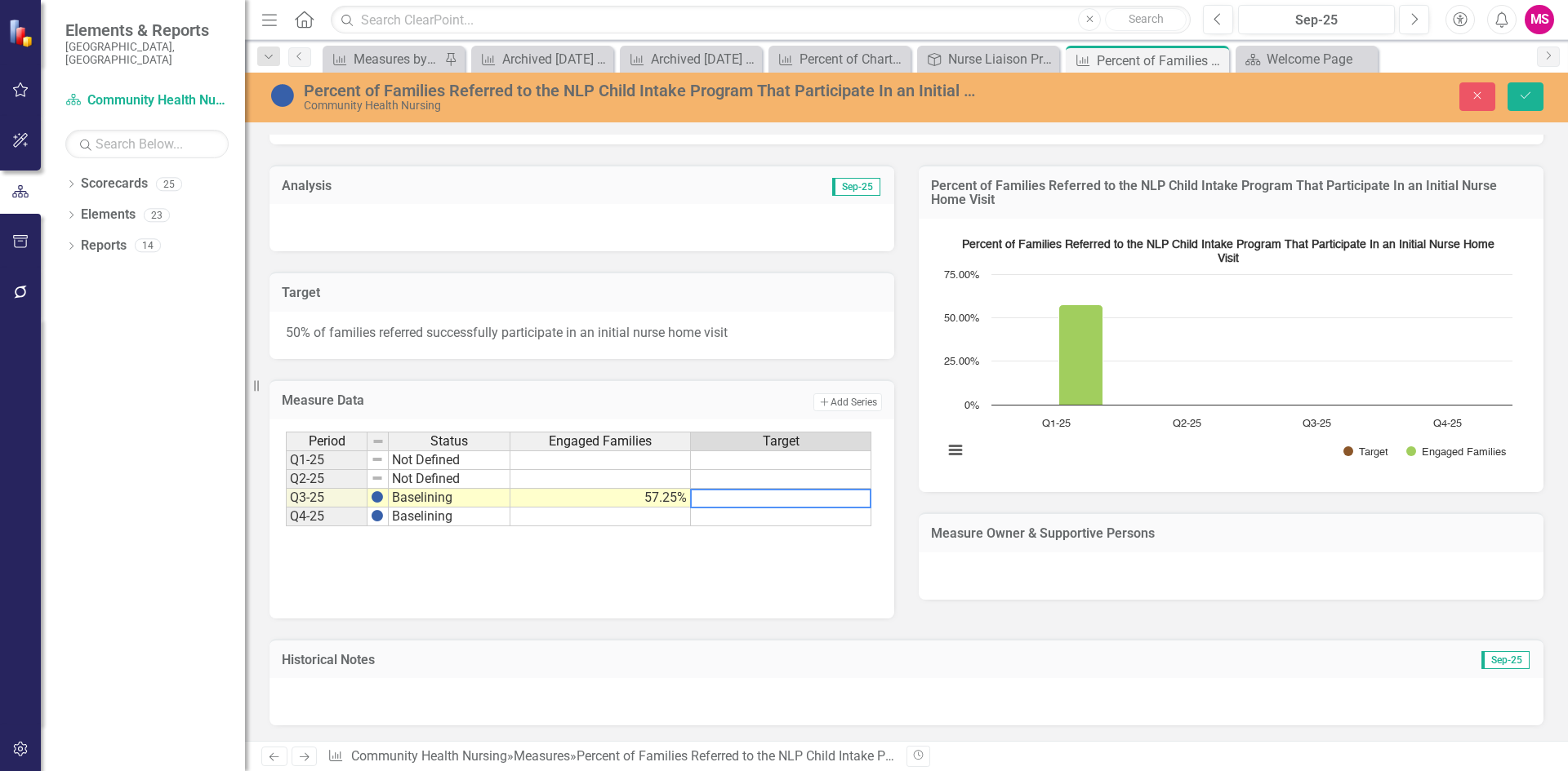
click at [661, 512] on td at bounding box center [601, 517] width 180 height 19
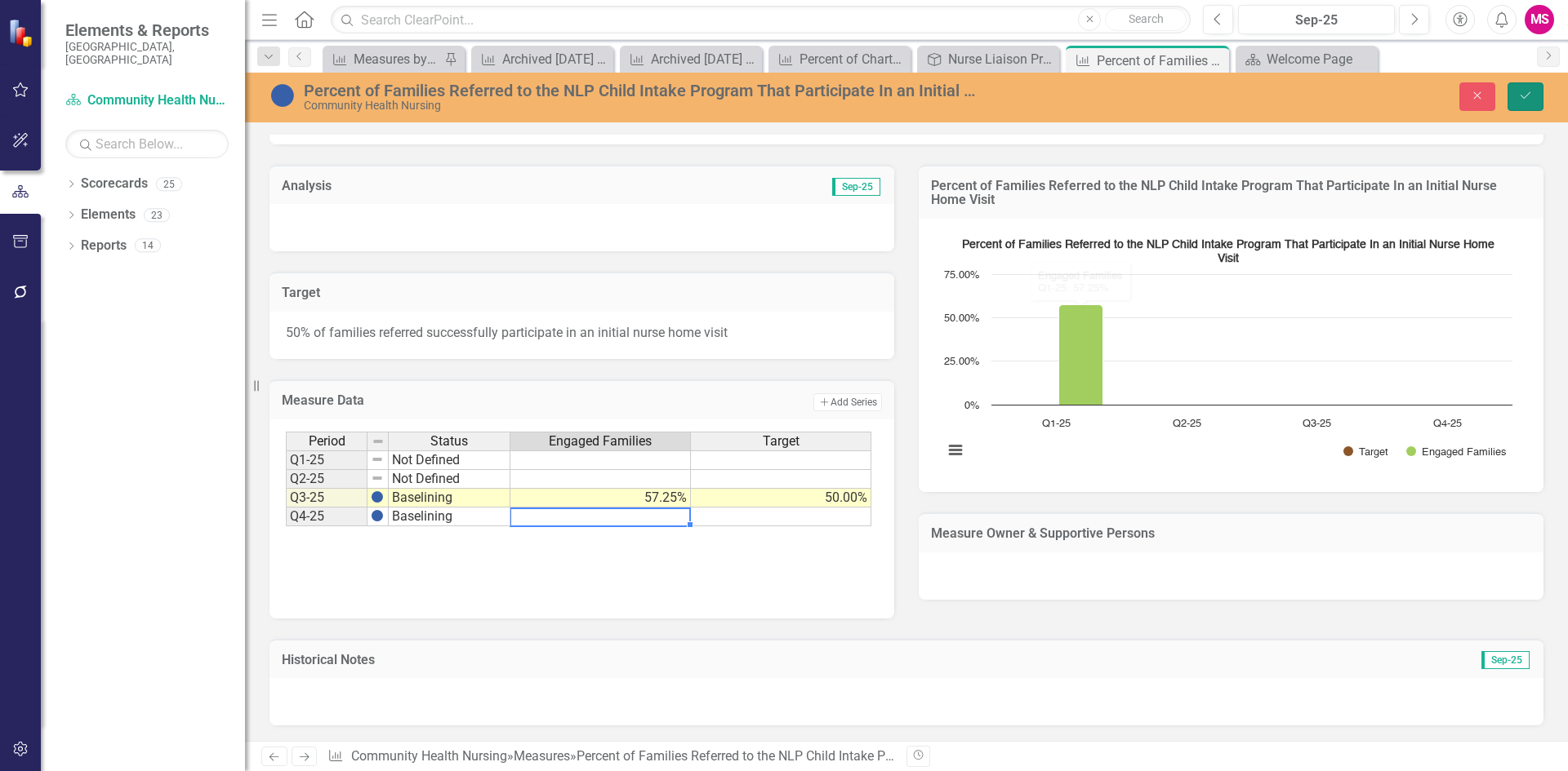
click at [1525, 88] on button "Save" at bounding box center [1525, 97] width 36 height 28
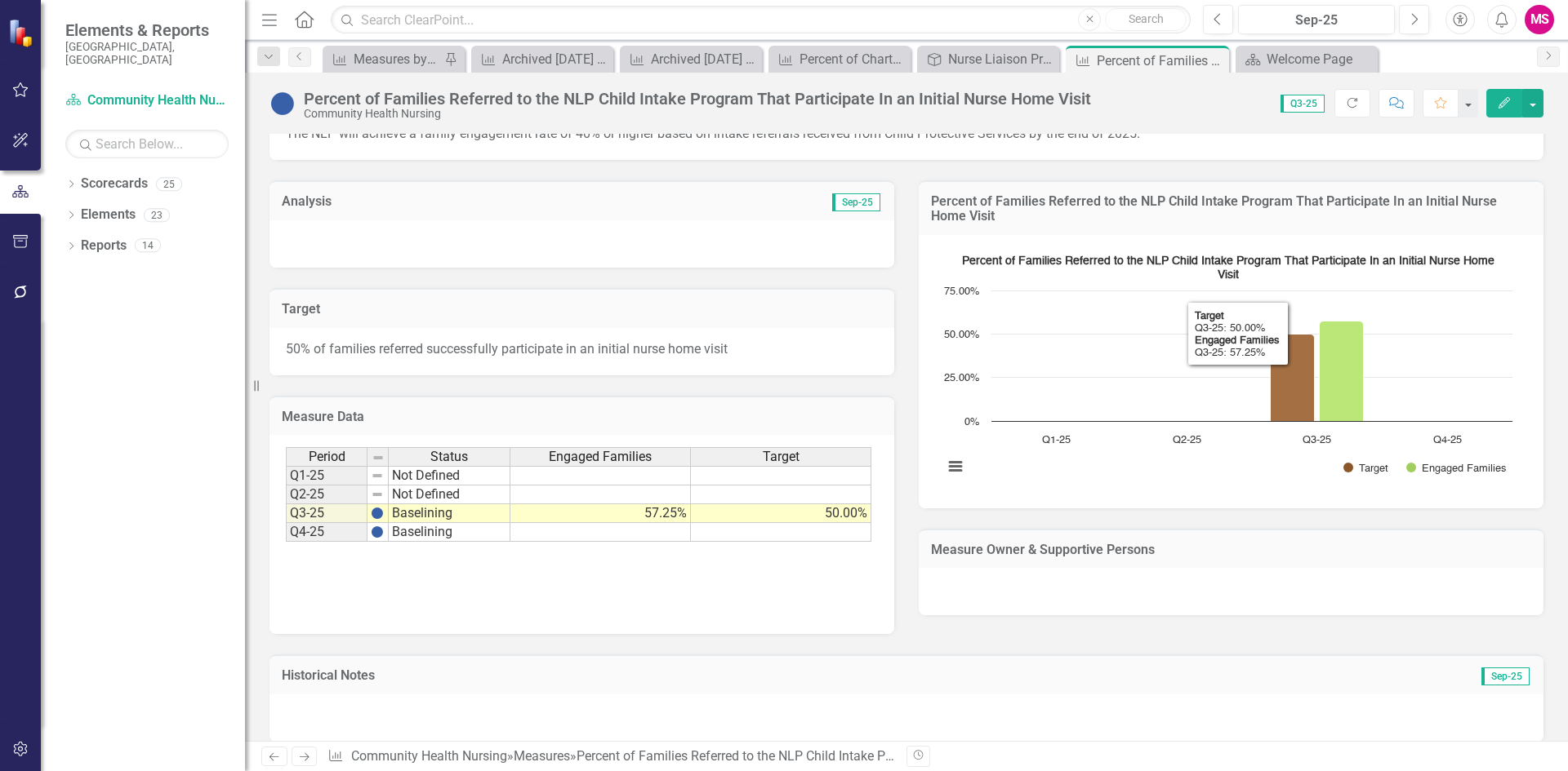
scroll to position [245, 0]
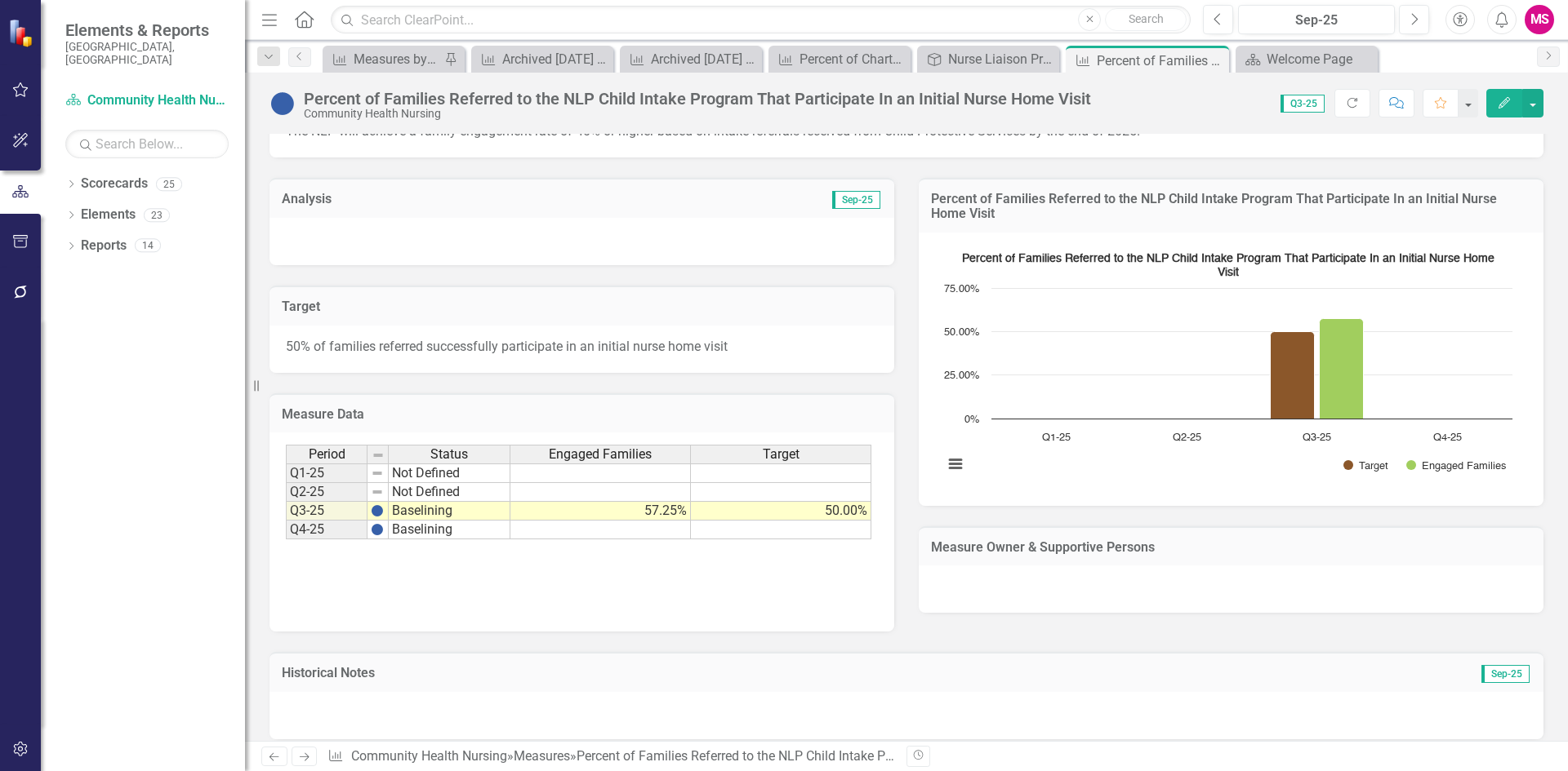
click at [1236, 267] on rect "Interactive chart" at bounding box center [1227, 367] width 586 height 245
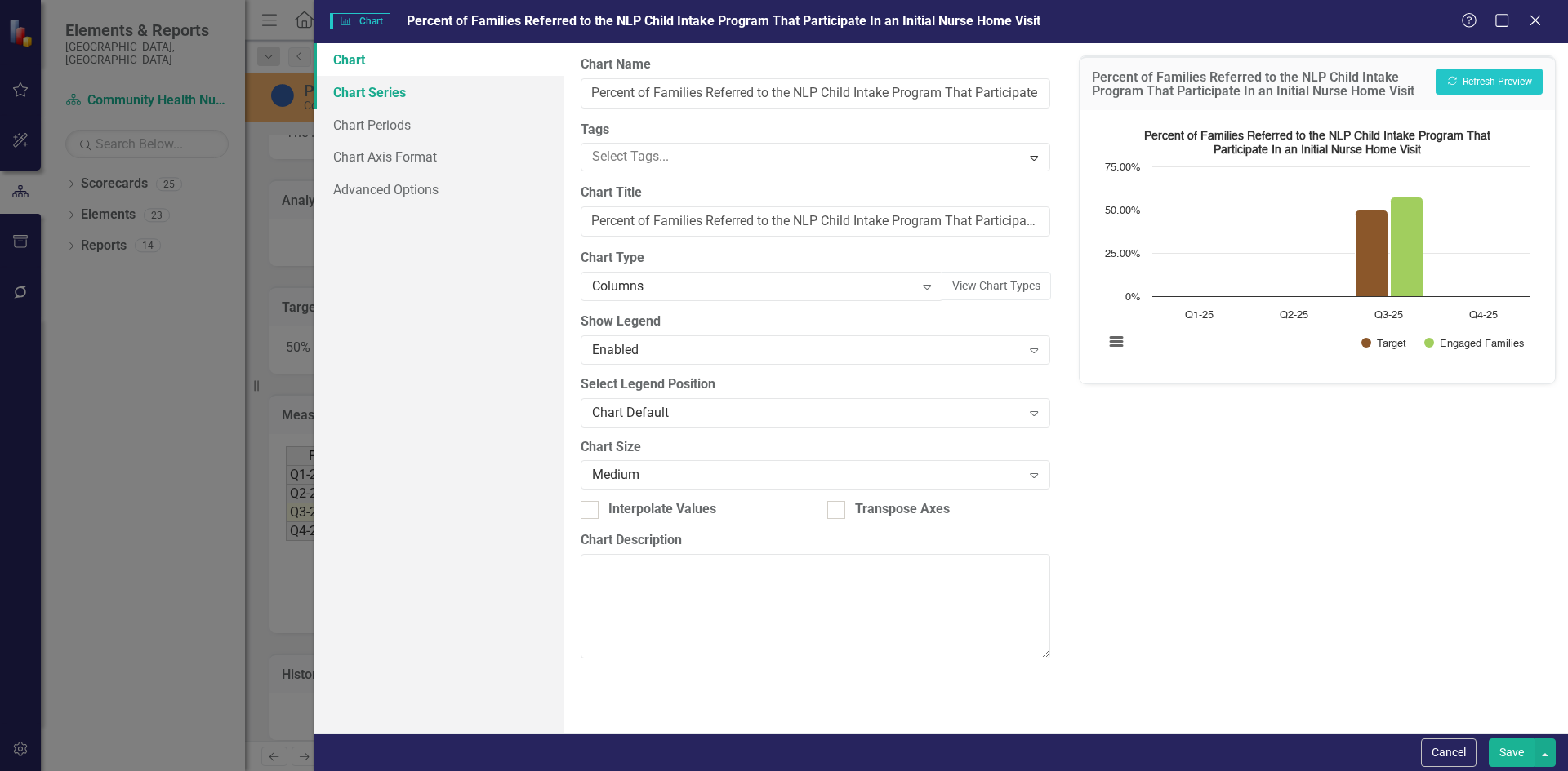
click at [349, 81] on link "Chart Series" at bounding box center [438, 92] width 251 height 33
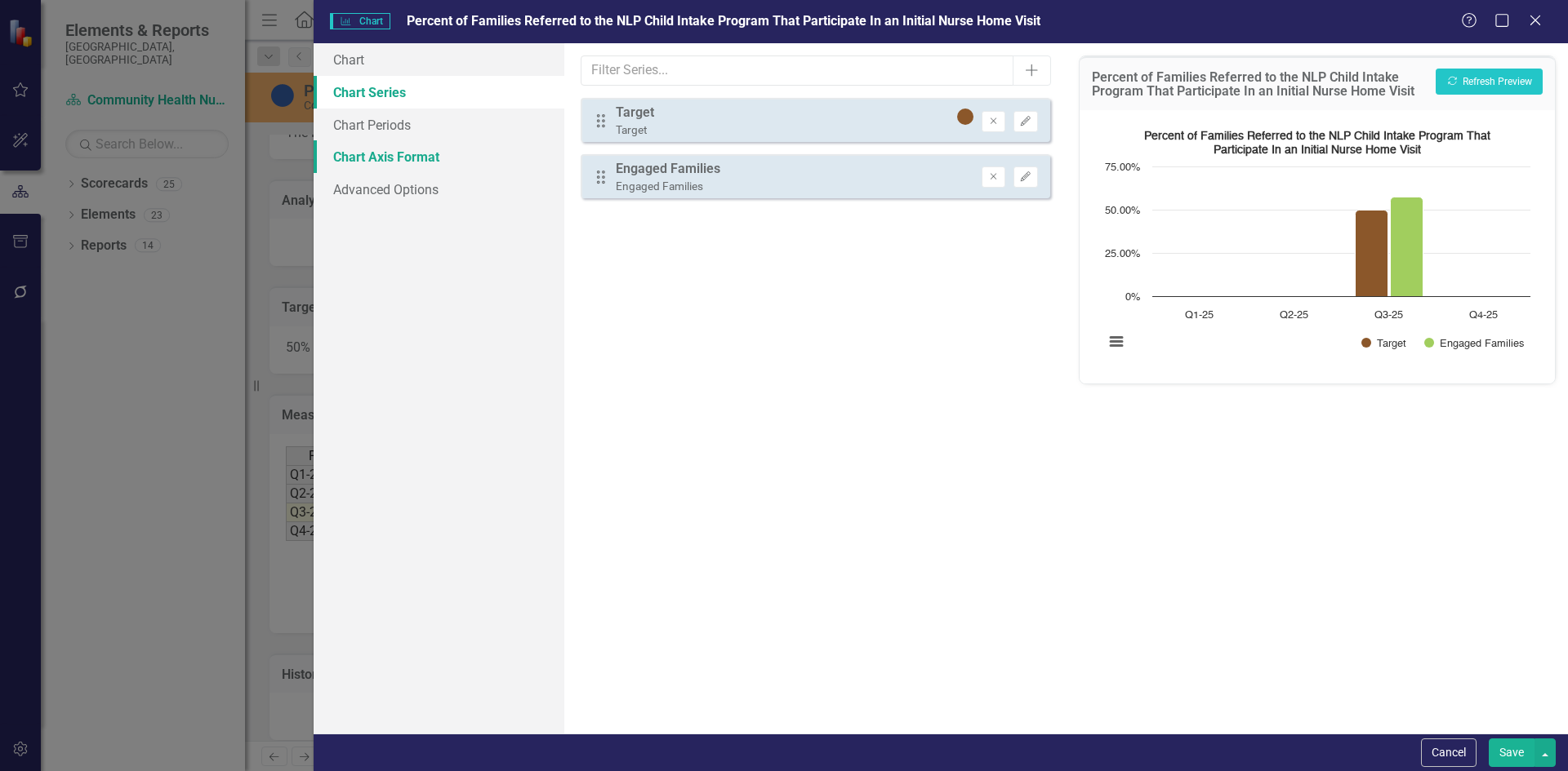
click at [386, 166] on link "Chart Axis Format" at bounding box center [438, 157] width 251 height 33
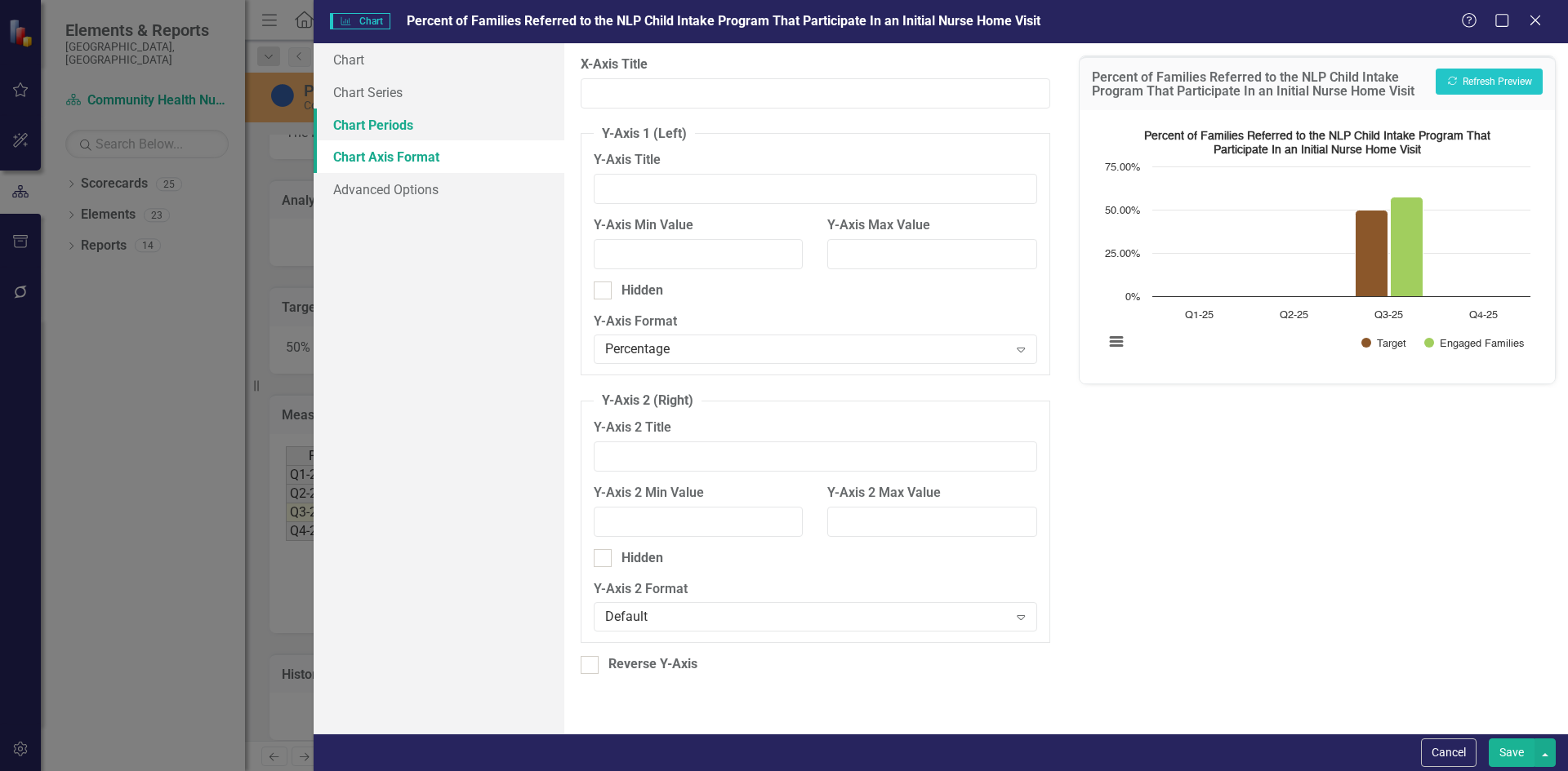
click at [387, 127] on link "Chart Periods" at bounding box center [438, 125] width 251 height 33
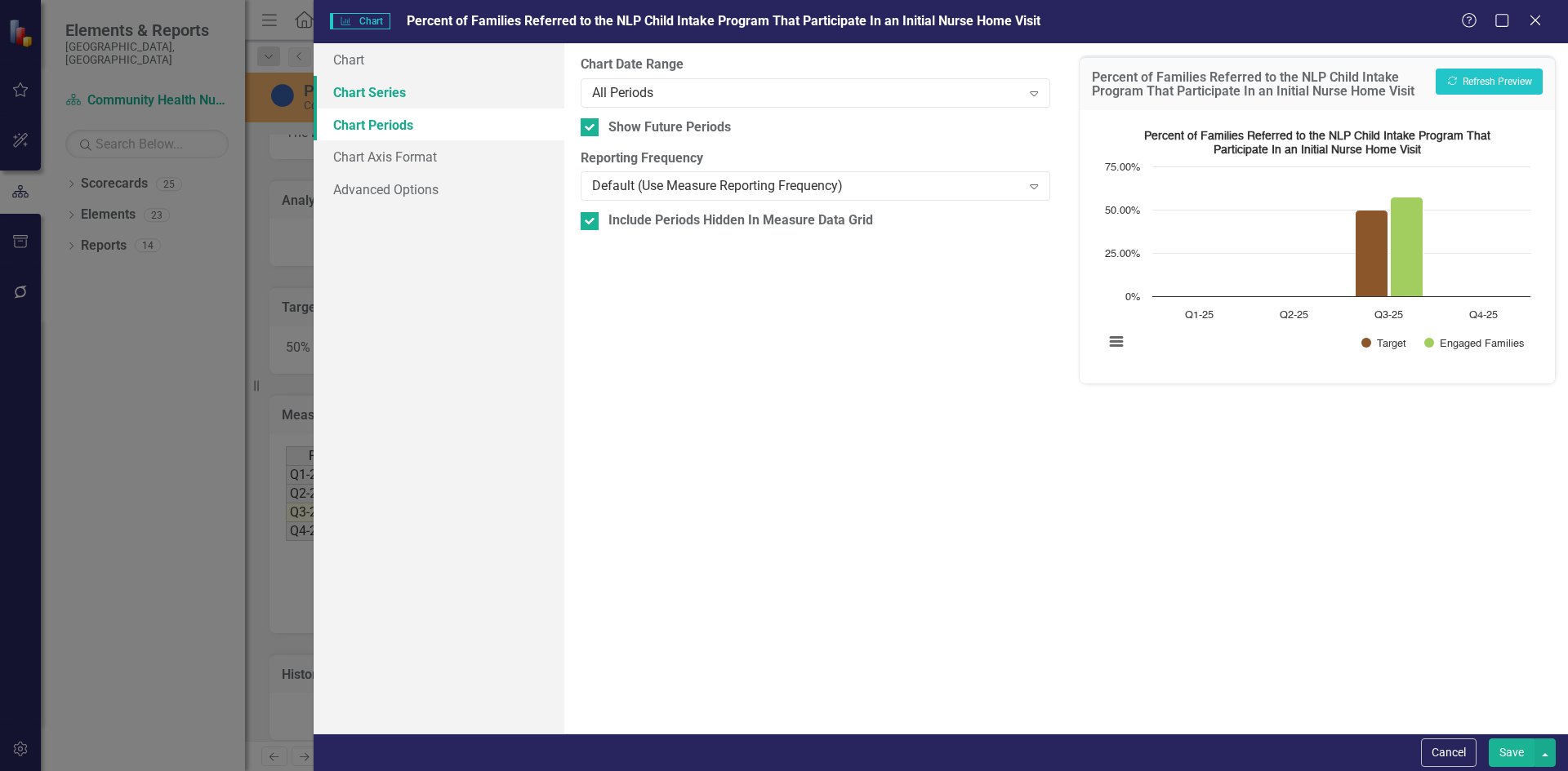
click at [387, 104] on link "Chart Series" at bounding box center [438, 92] width 251 height 33
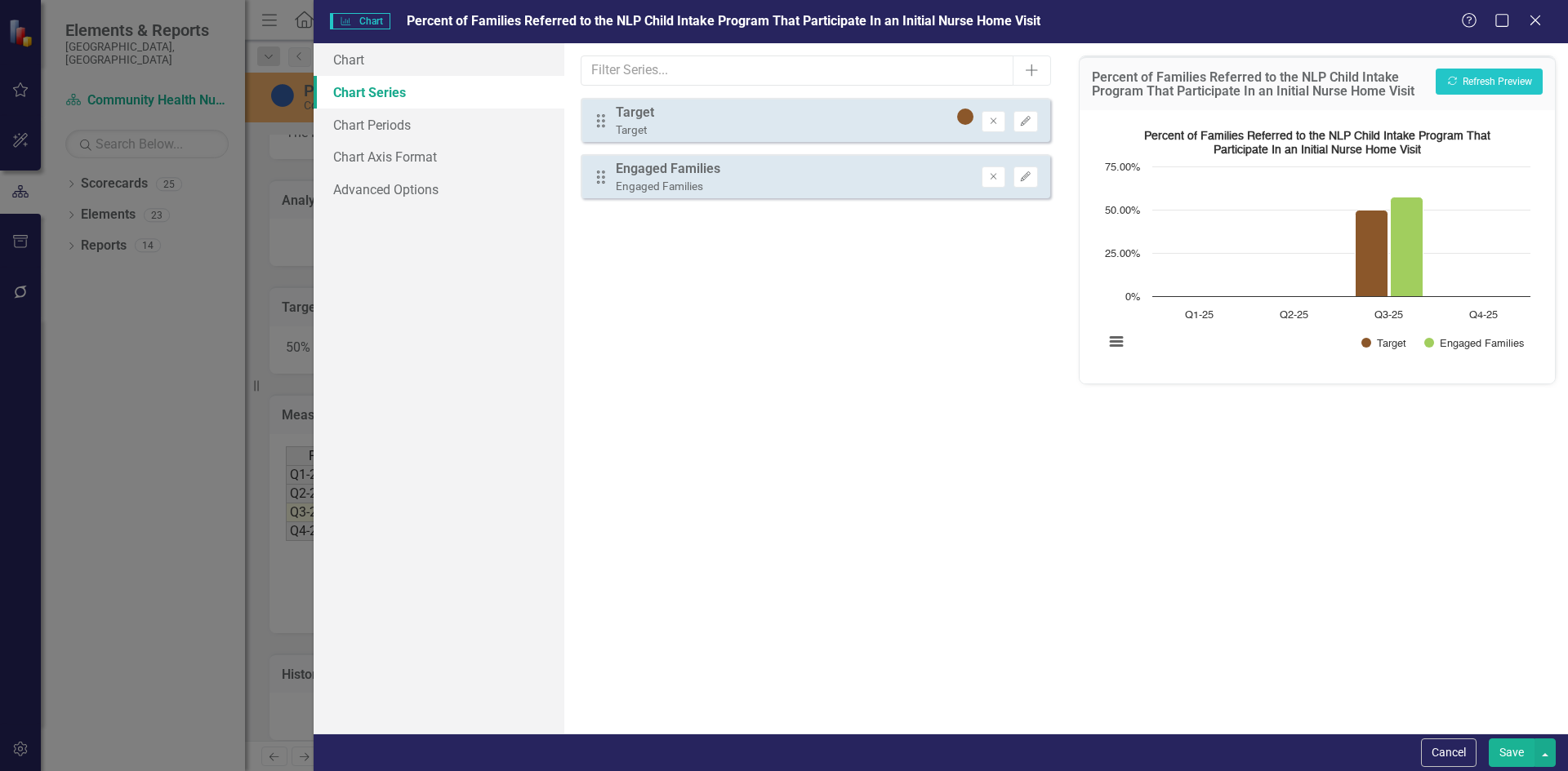
click at [604, 127] on icon at bounding box center [601, 121] width 8 height 13
click at [643, 124] on div "Target" at bounding box center [634, 130] width 38 height 16
click at [1031, 123] on icon "Edit" at bounding box center [1025, 121] width 12 height 9
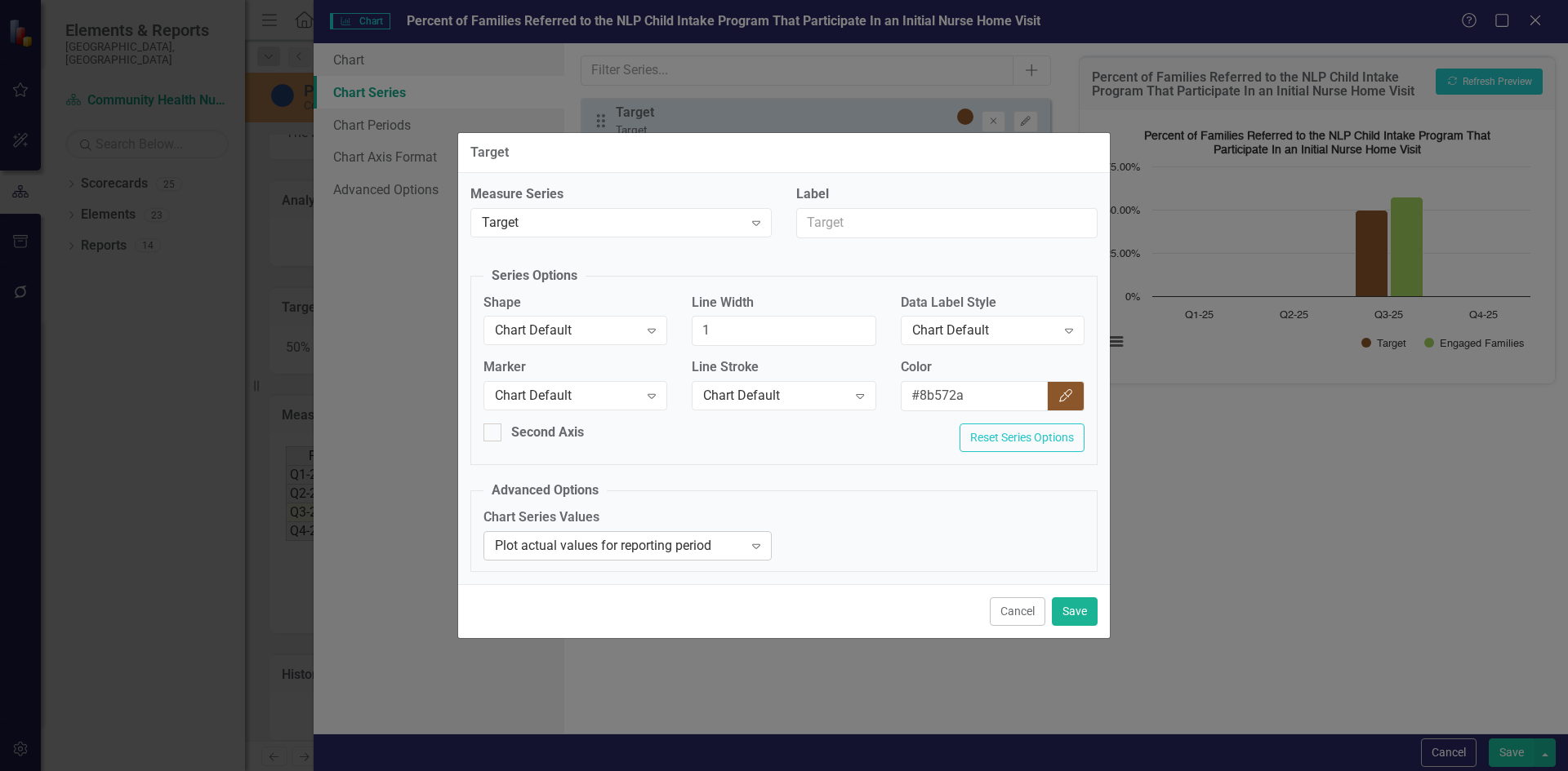
click at [597, 550] on div "Plot actual values for reporting period" at bounding box center [618, 546] width 249 height 19
click at [1067, 612] on button "Save" at bounding box center [1074, 612] width 46 height 28
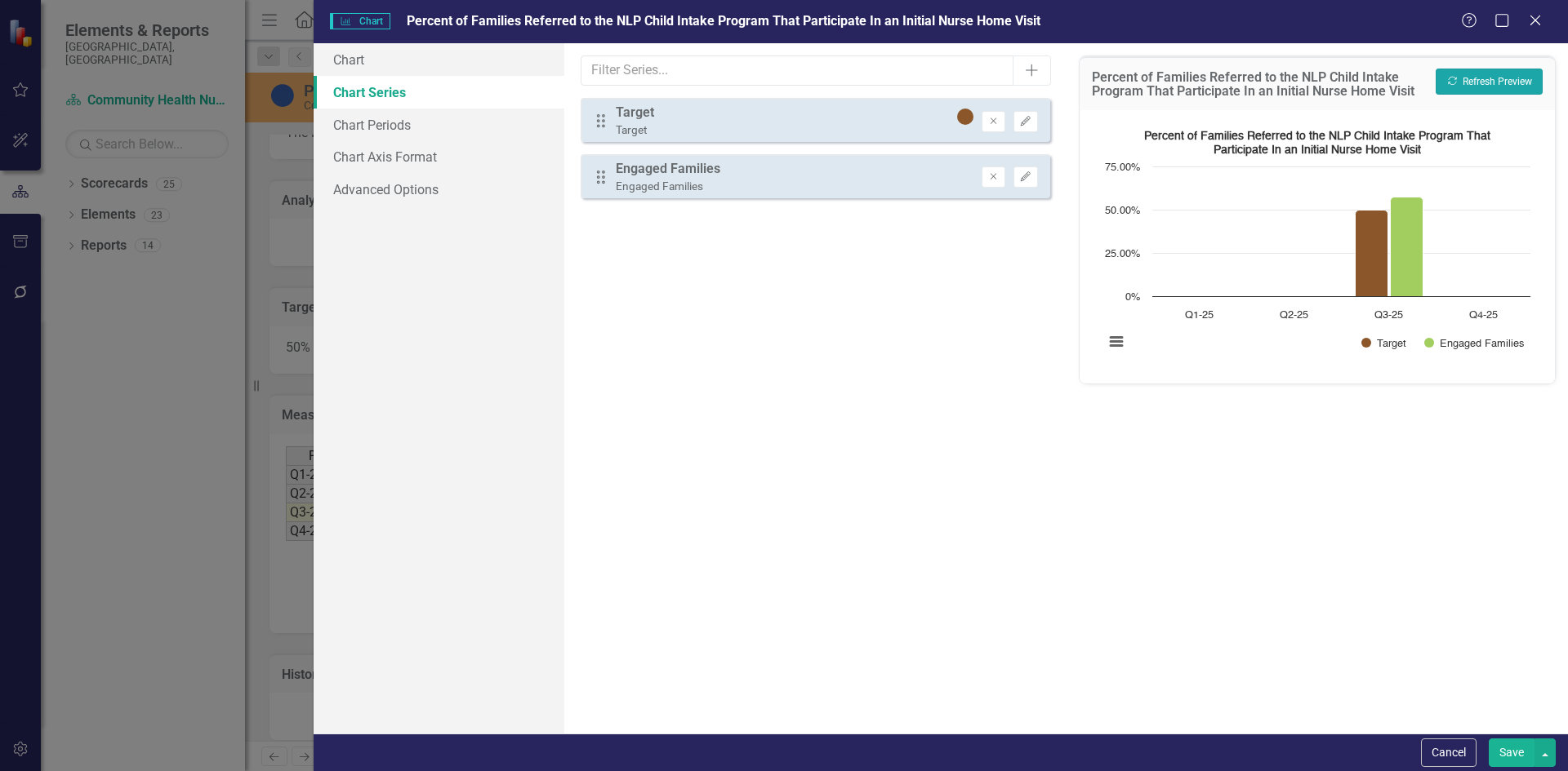
click at [1485, 81] on button "Recalculate Refresh Preview" at bounding box center [1489, 82] width 107 height 26
click at [1029, 120] on icon "Edit" at bounding box center [1025, 121] width 12 height 9
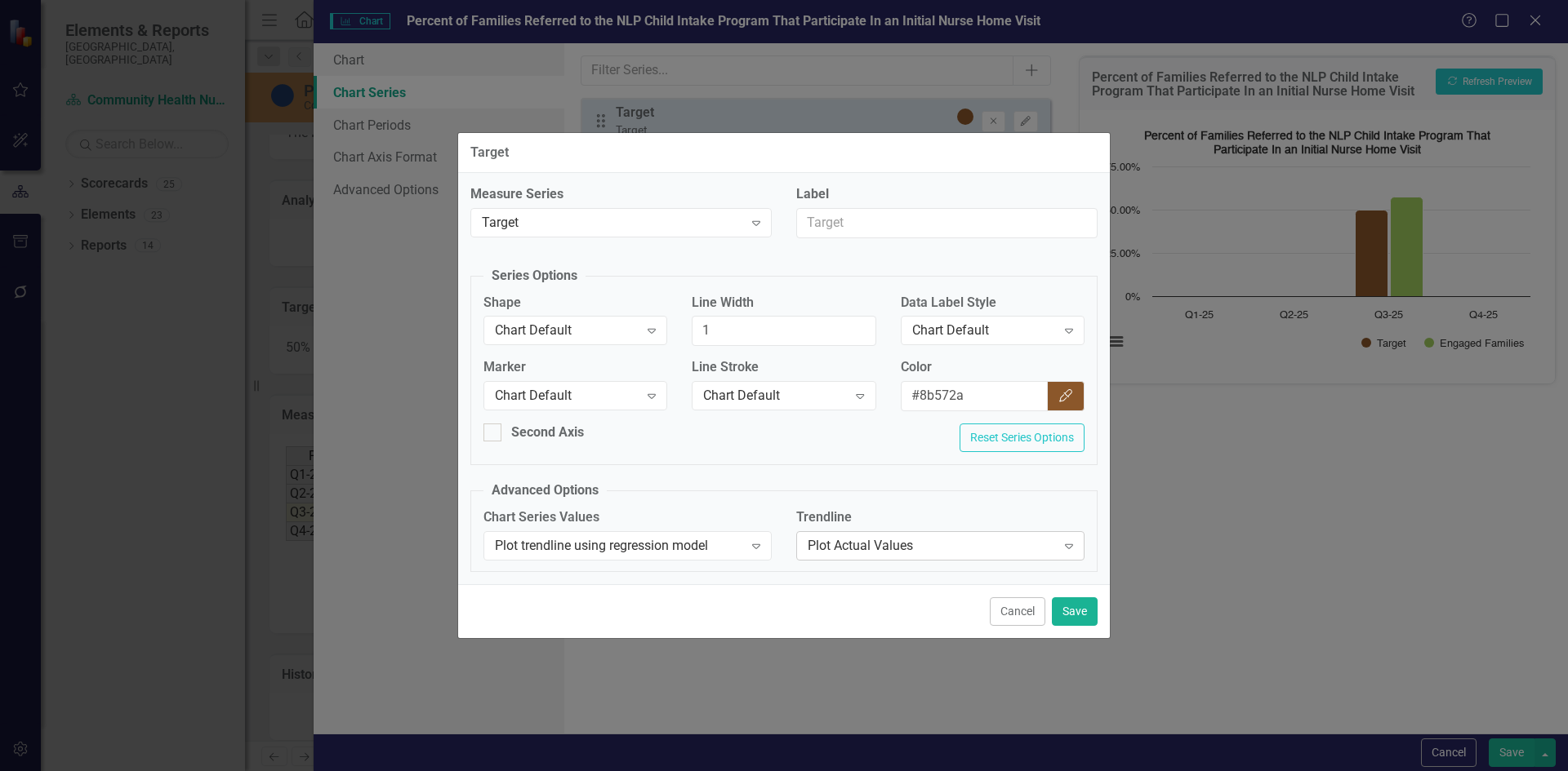
click at [914, 542] on div "Plot Actual Values" at bounding box center [932, 546] width 249 height 19
click at [736, 542] on div "Plot trendline using regression model" at bounding box center [618, 546] width 249 height 19
click at [591, 770] on div "Plot actual values for reporting period" at bounding box center [786, 785] width 1542 height 19
click at [1061, 612] on button "Save" at bounding box center [1074, 612] width 46 height 28
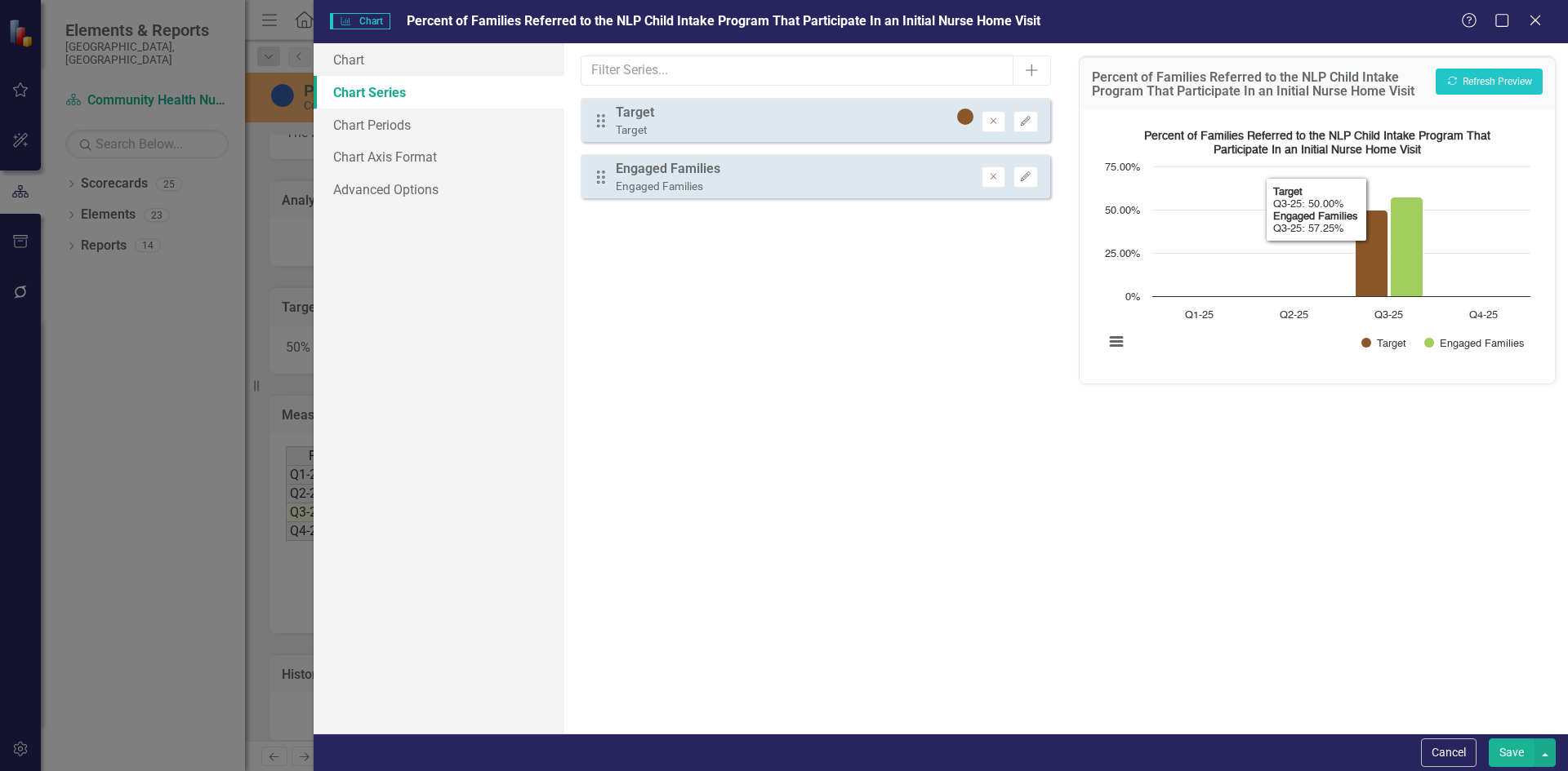
click at [1514, 67] on div "Percent of Families Referred to the NLP Child Intake Program That Participate I…" at bounding box center [1317, 83] width 475 height 53
click at [382, 66] on link "Chart" at bounding box center [438, 59] width 251 height 33
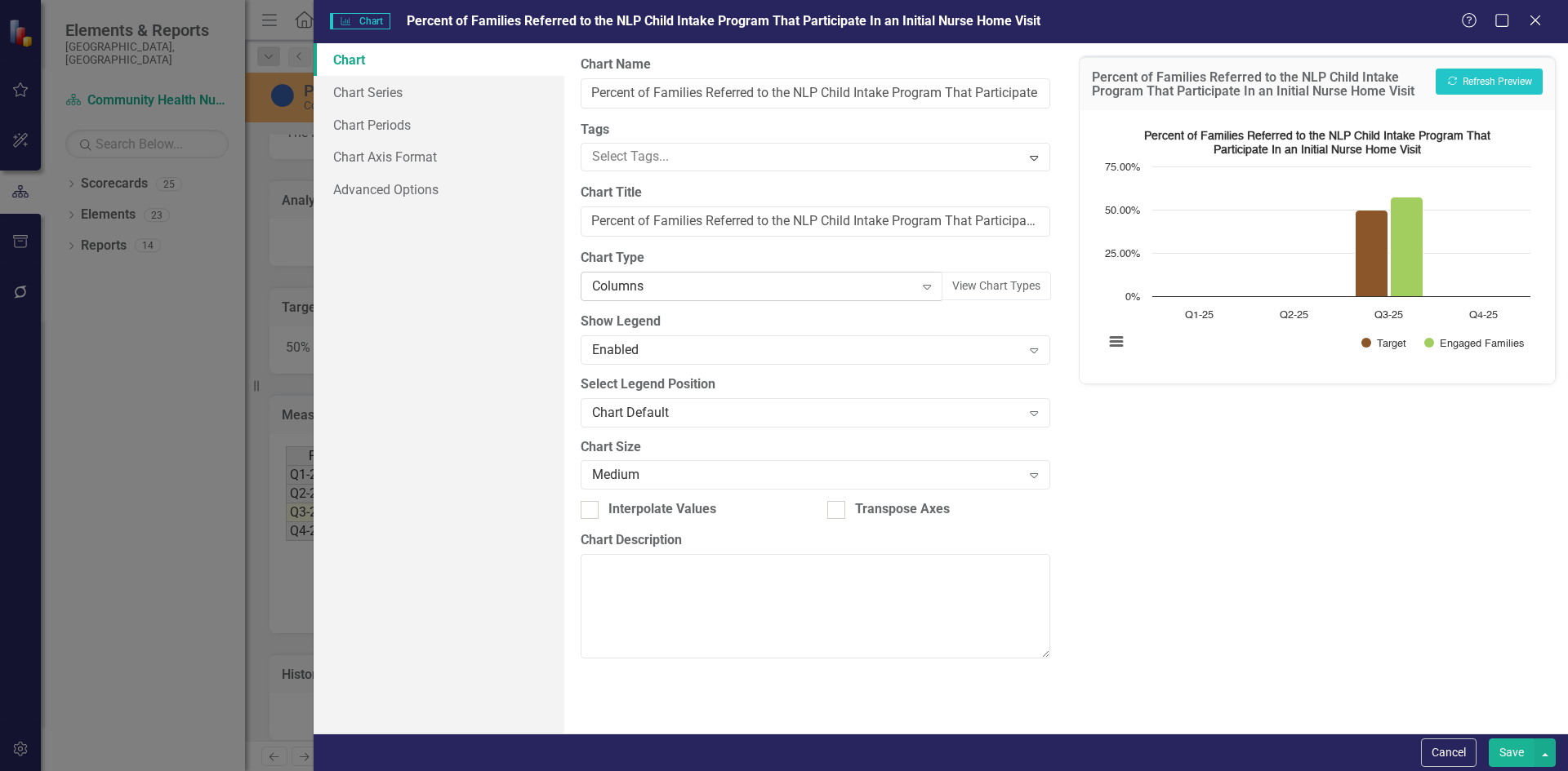
click at [875, 290] on div "Columns" at bounding box center [753, 287] width 322 height 19
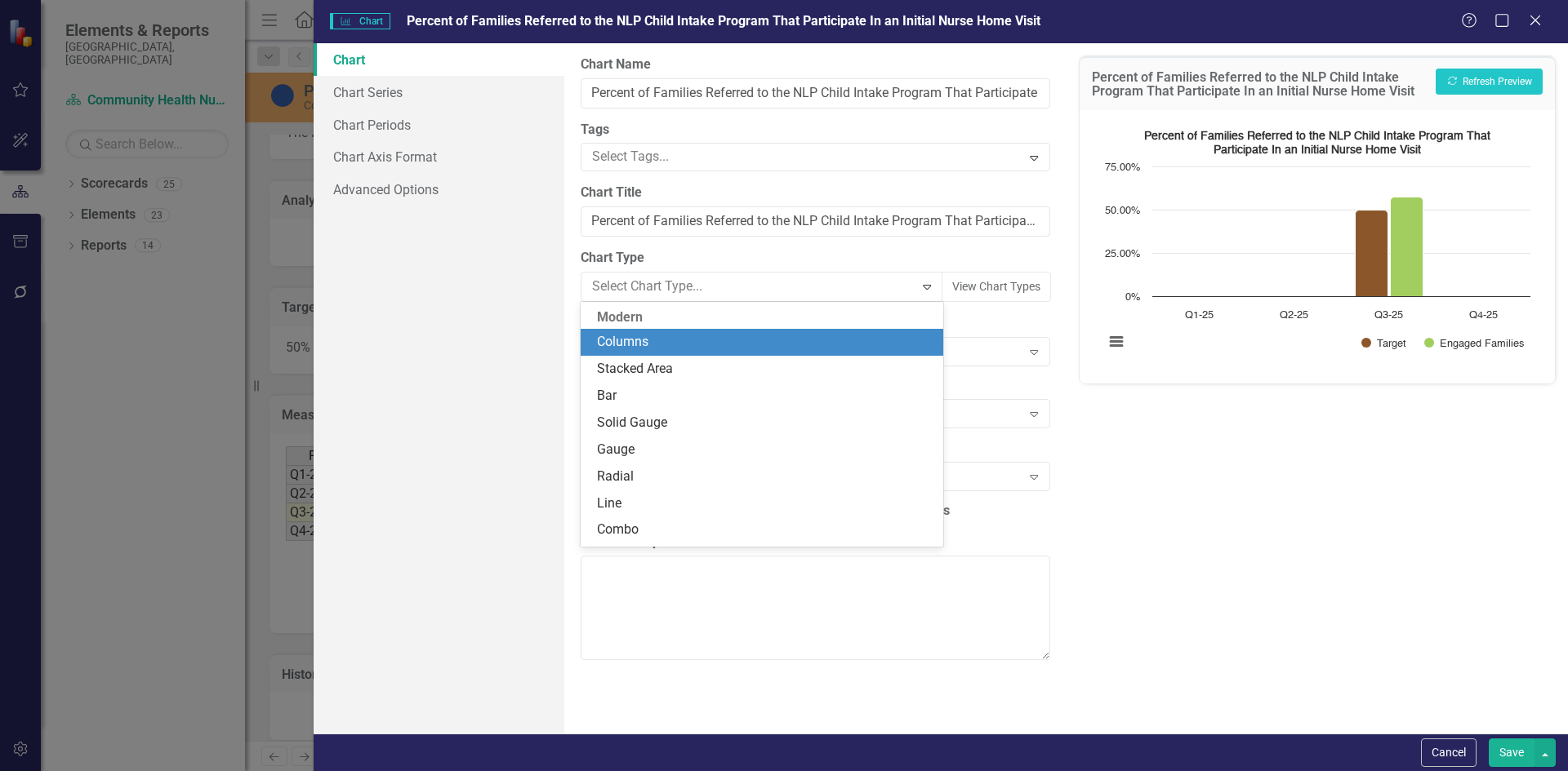
scroll to position [28, 0]
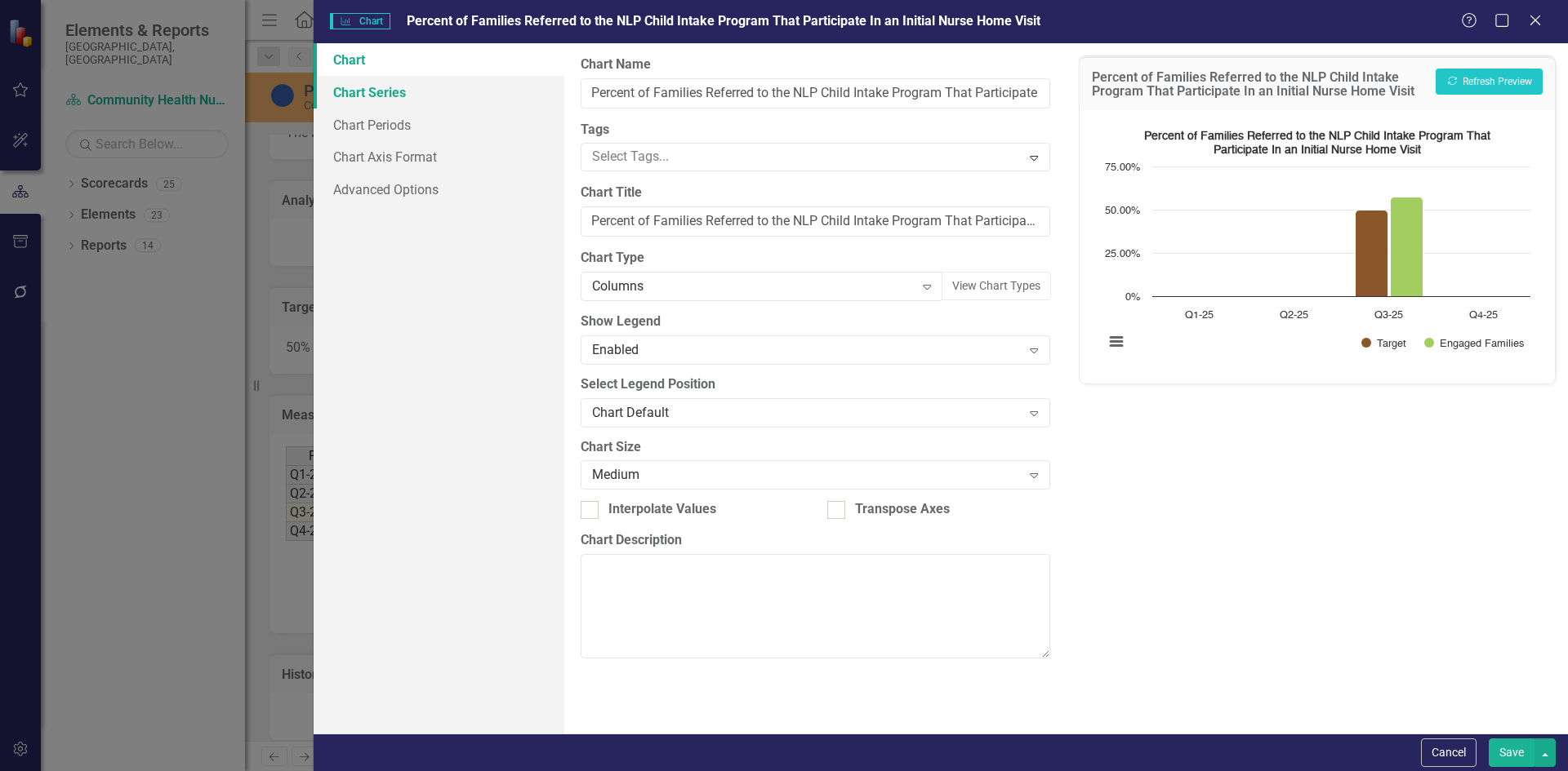
click at [349, 98] on link "Chart Series" at bounding box center [438, 92] width 251 height 33
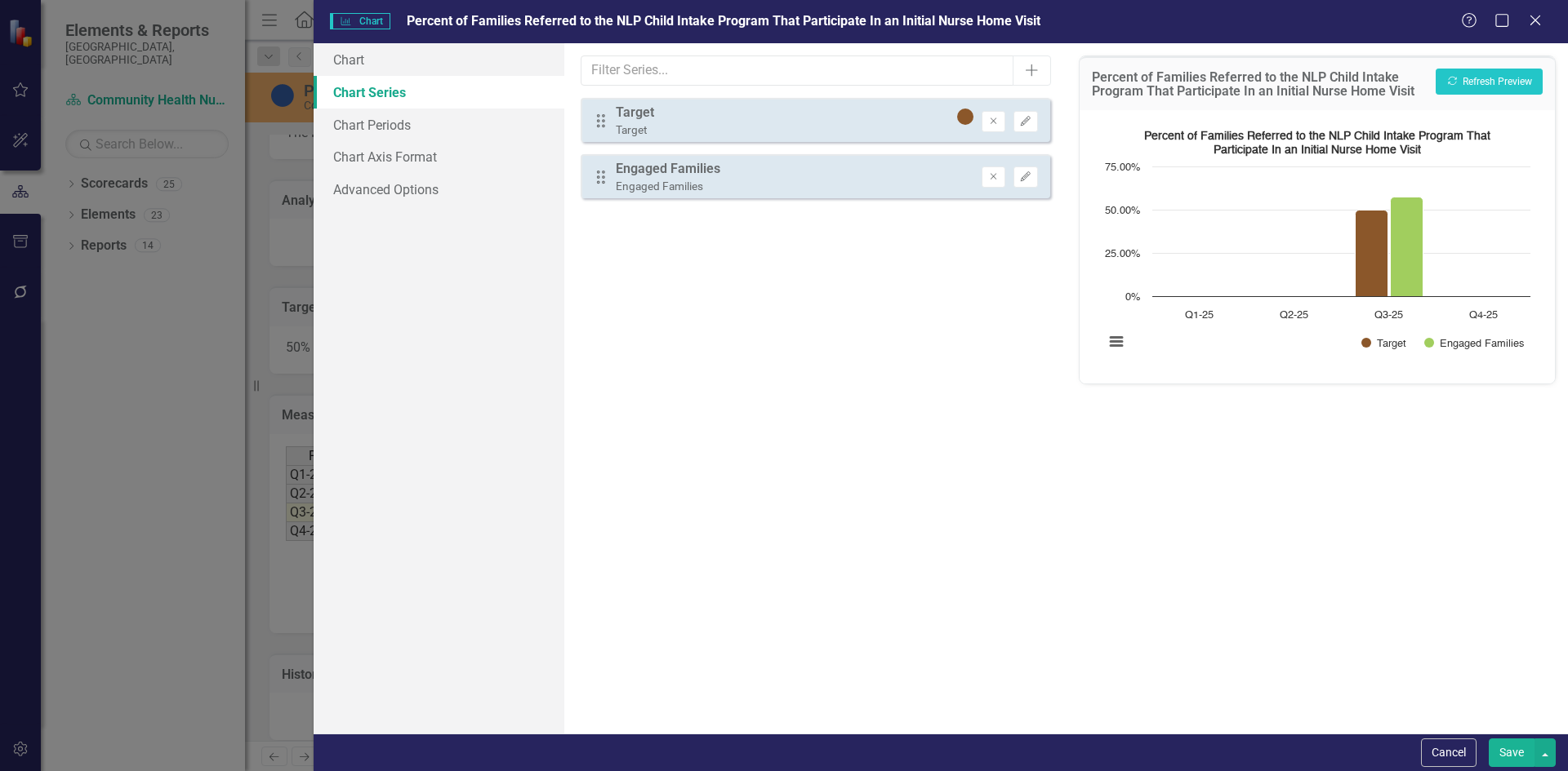
click at [626, 113] on div "Target" at bounding box center [634, 113] width 38 height 19
click at [1024, 120] on icon "button" at bounding box center [1026, 121] width 9 height 9
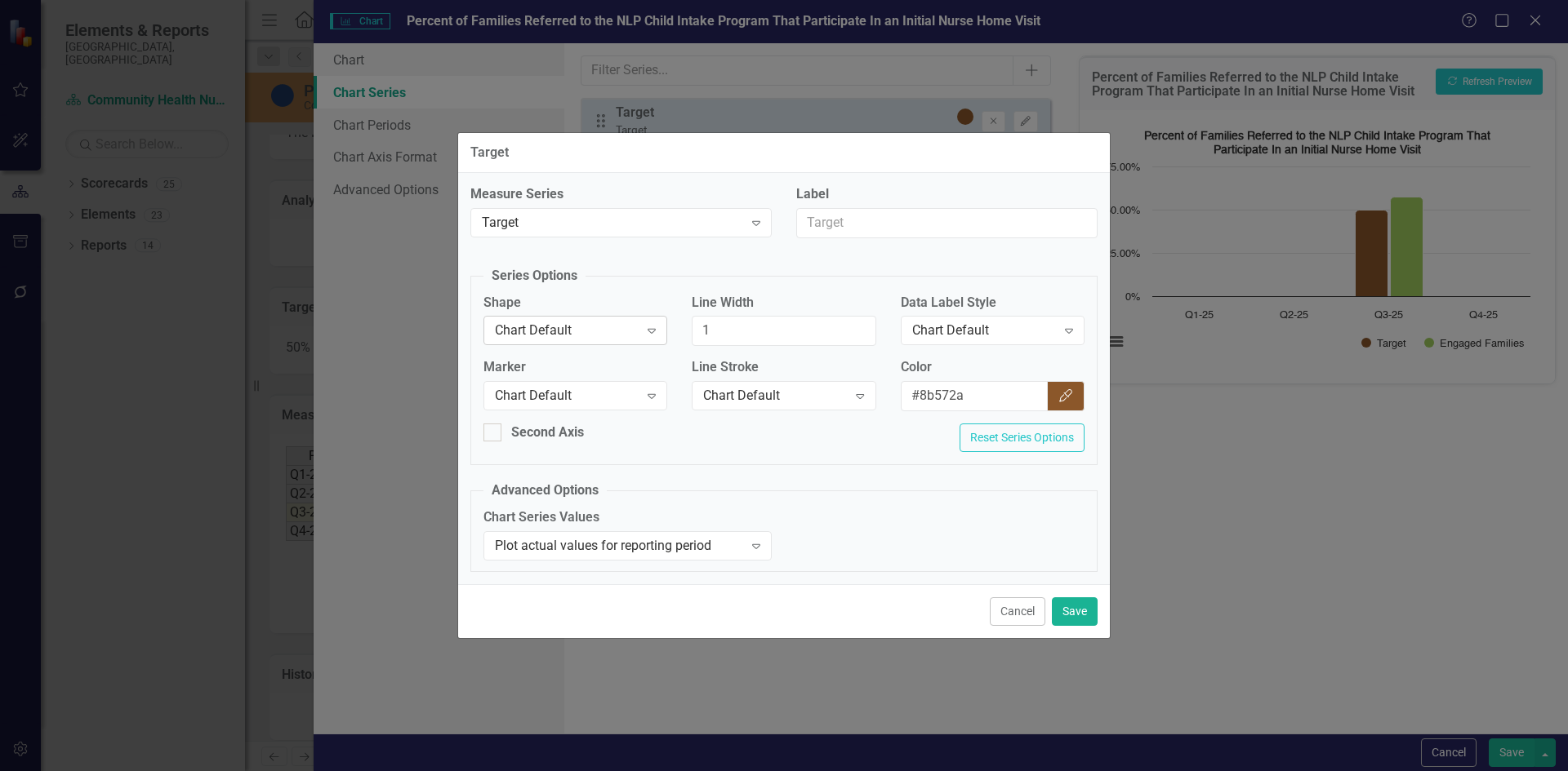
click at [581, 331] on div "Chart Default" at bounding box center [566, 331] width 144 height 19
click at [1078, 604] on button "Save" at bounding box center [1074, 612] width 46 height 28
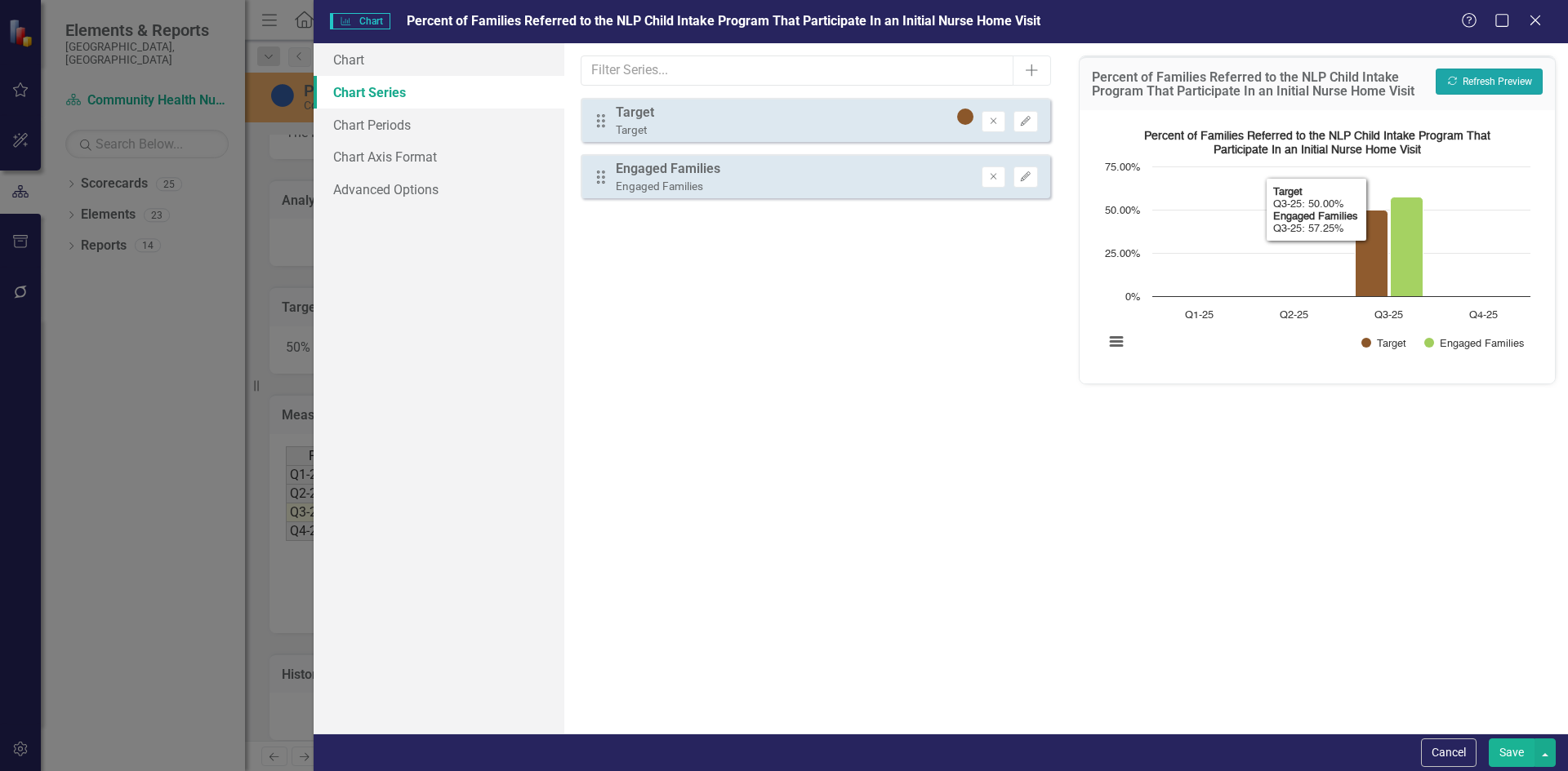
click at [1494, 72] on button "Recalculate Refresh Preview" at bounding box center [1489, 82] width 107 height 26
click at [1500, 751] on button "Save" at bounding box center [1511, 752] width 46 height 28
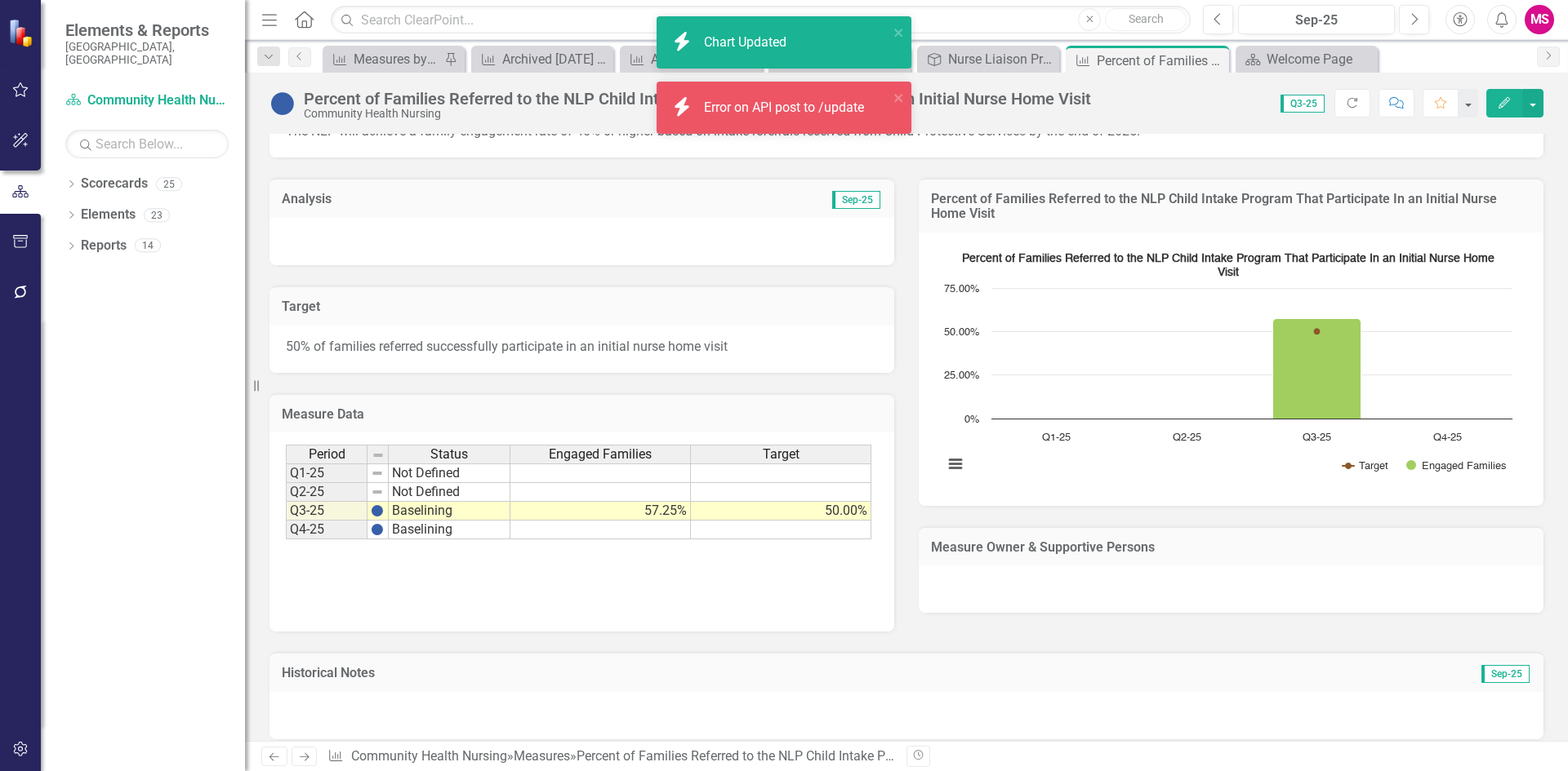
click at [808, 532] on td at bounding box center [781, 530] width 180 height 19
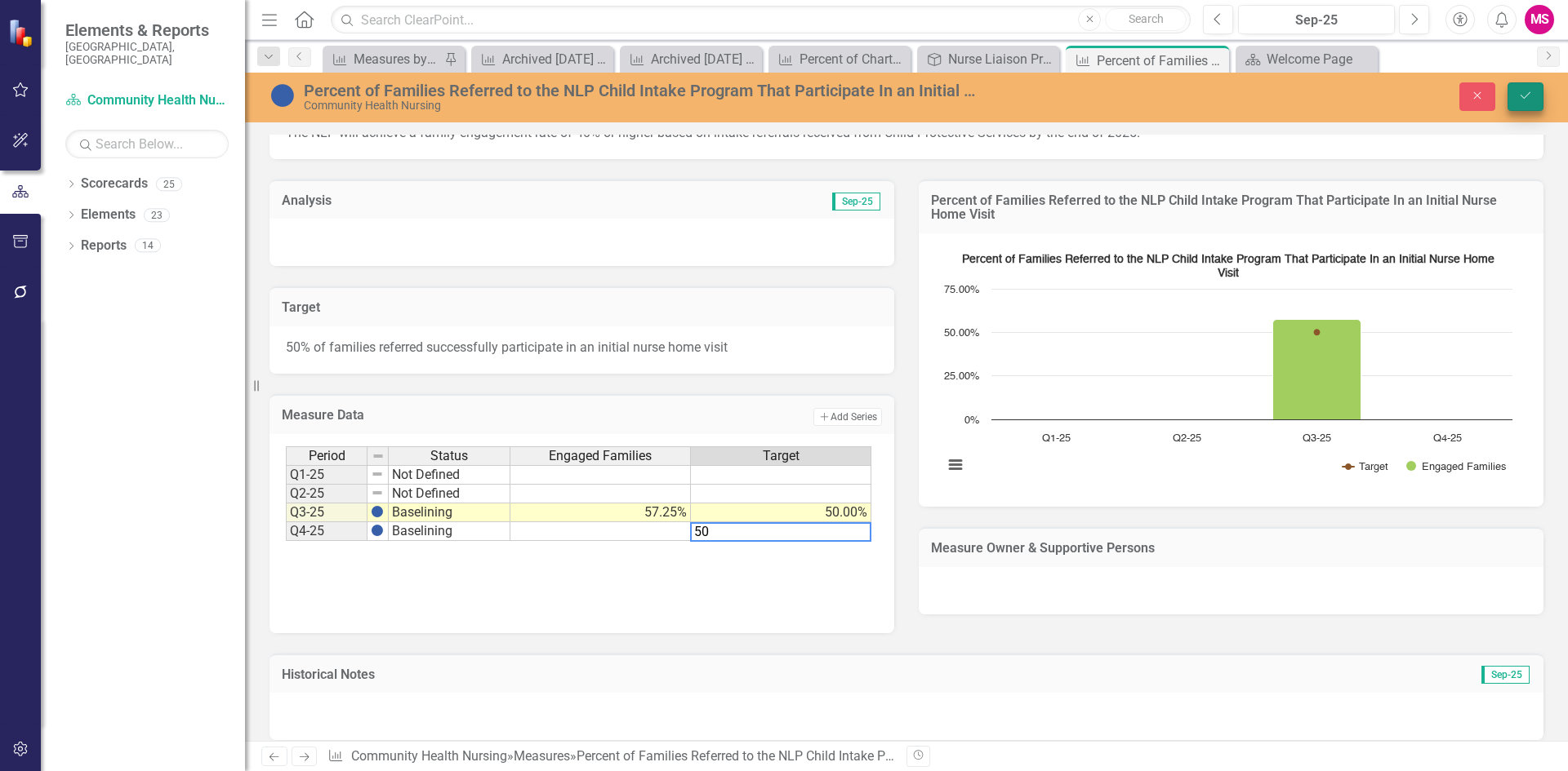
type textarea "50"
click at [1537, 95] on button "Save" at bounding box center [1525, 97] width 36 height 28
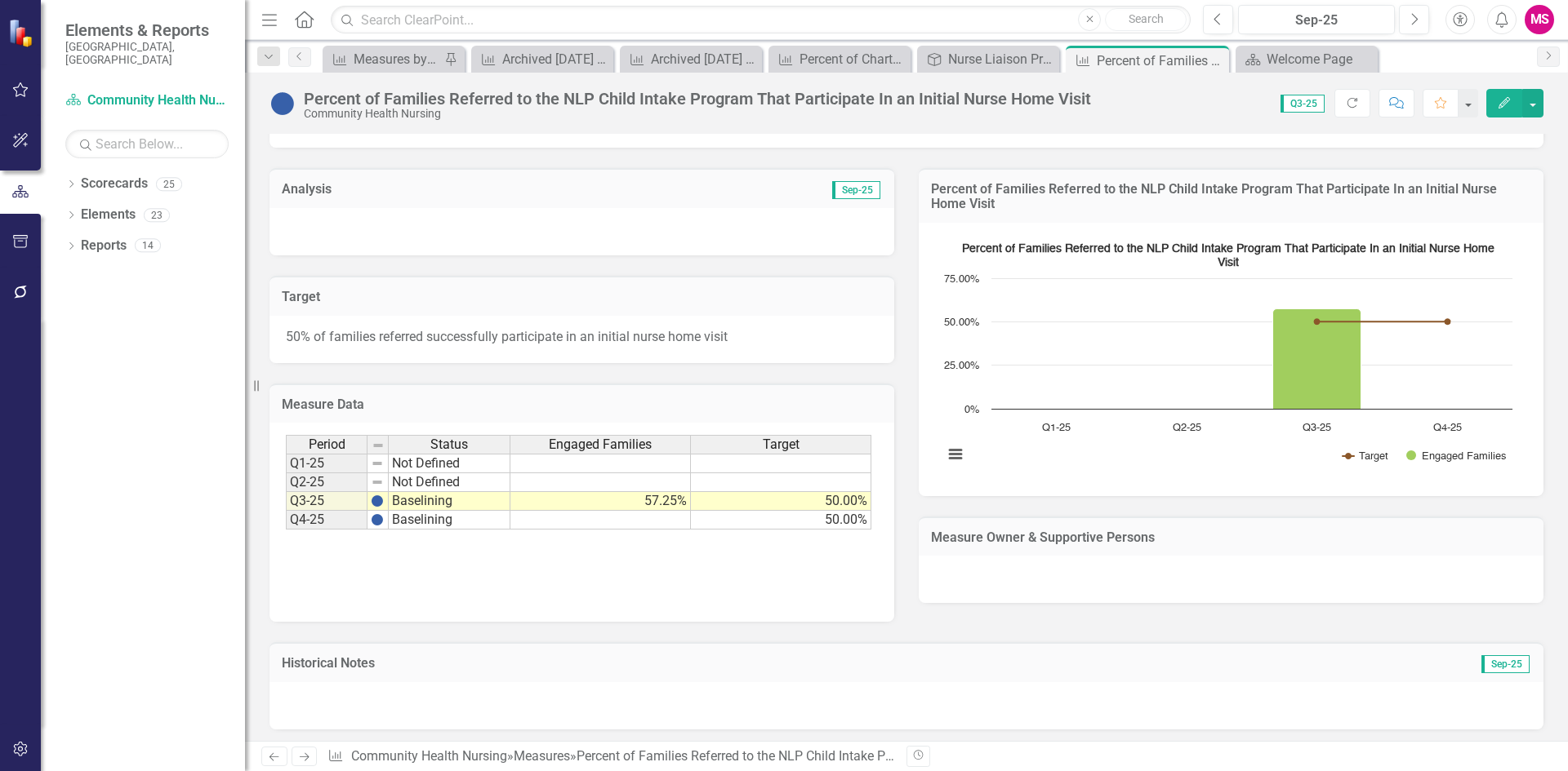
scroll to position [260, 0]
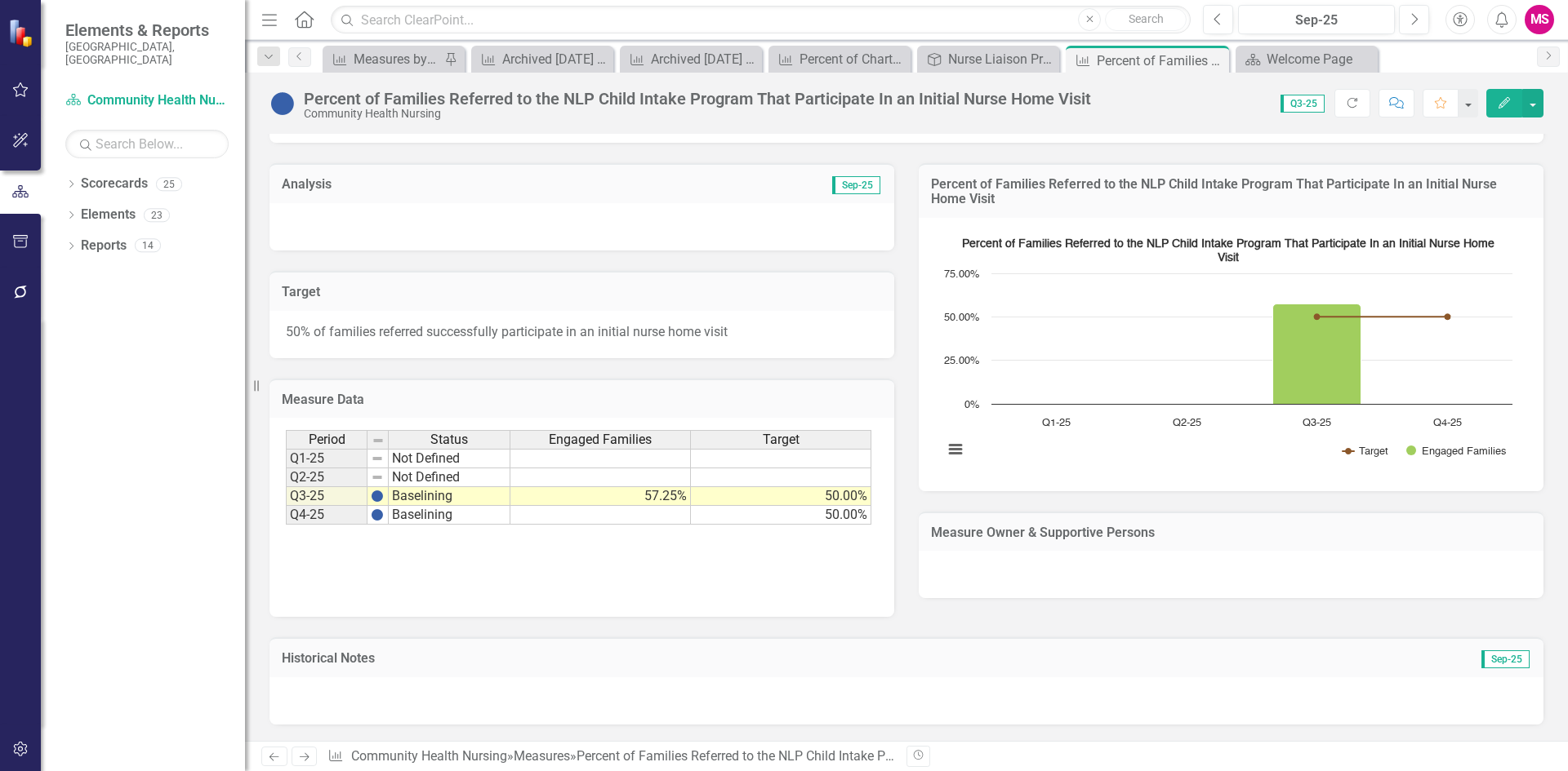
click at [522, 688] on div at bounding box center [906, 701] width 1273 height 47
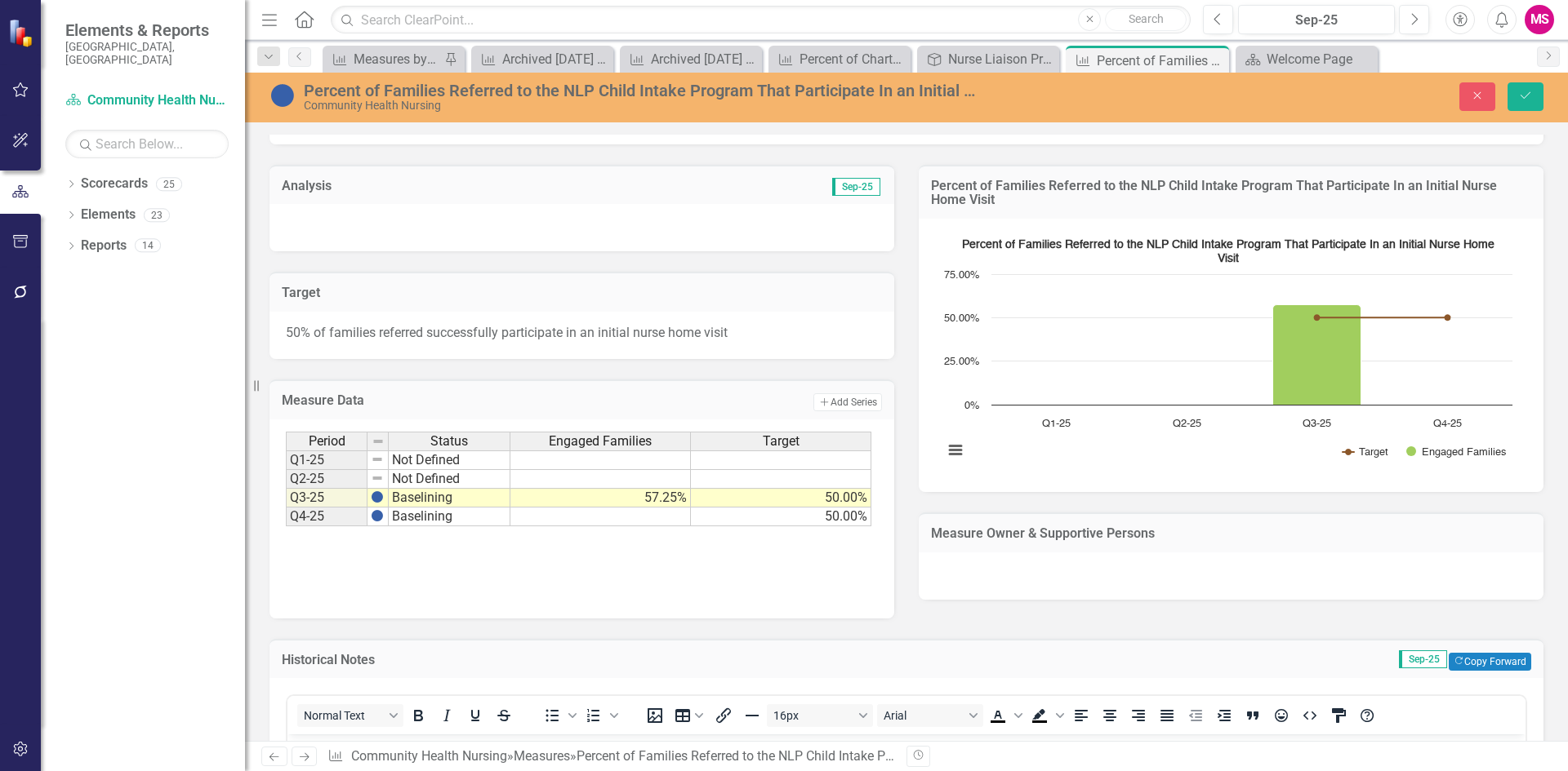
scroll to position [537, 0]
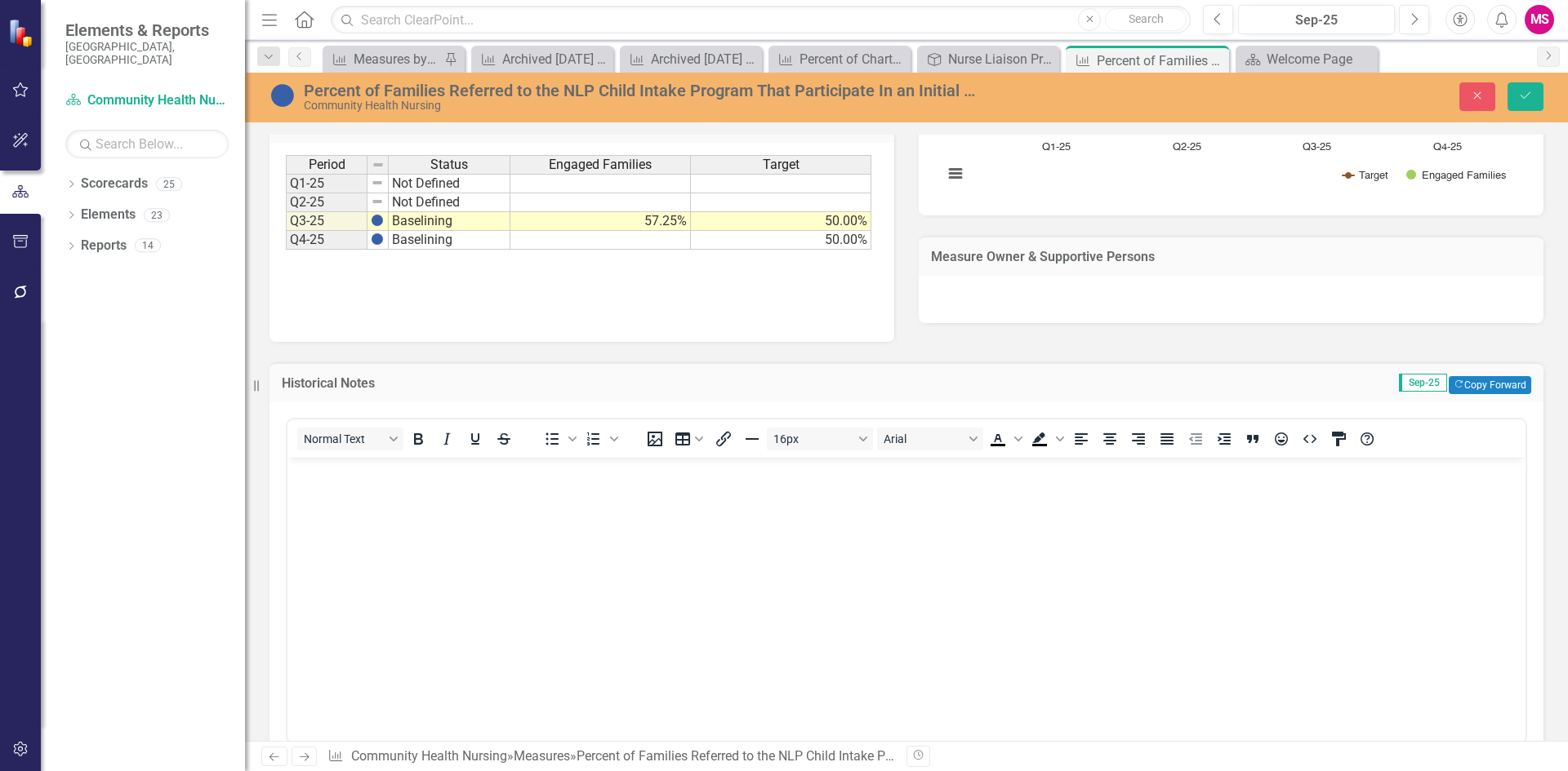
click at [506, 533] on body "Rich Text Area. Press ALT-0 for help." at bounding box center [906, 580] width 1238 height 245
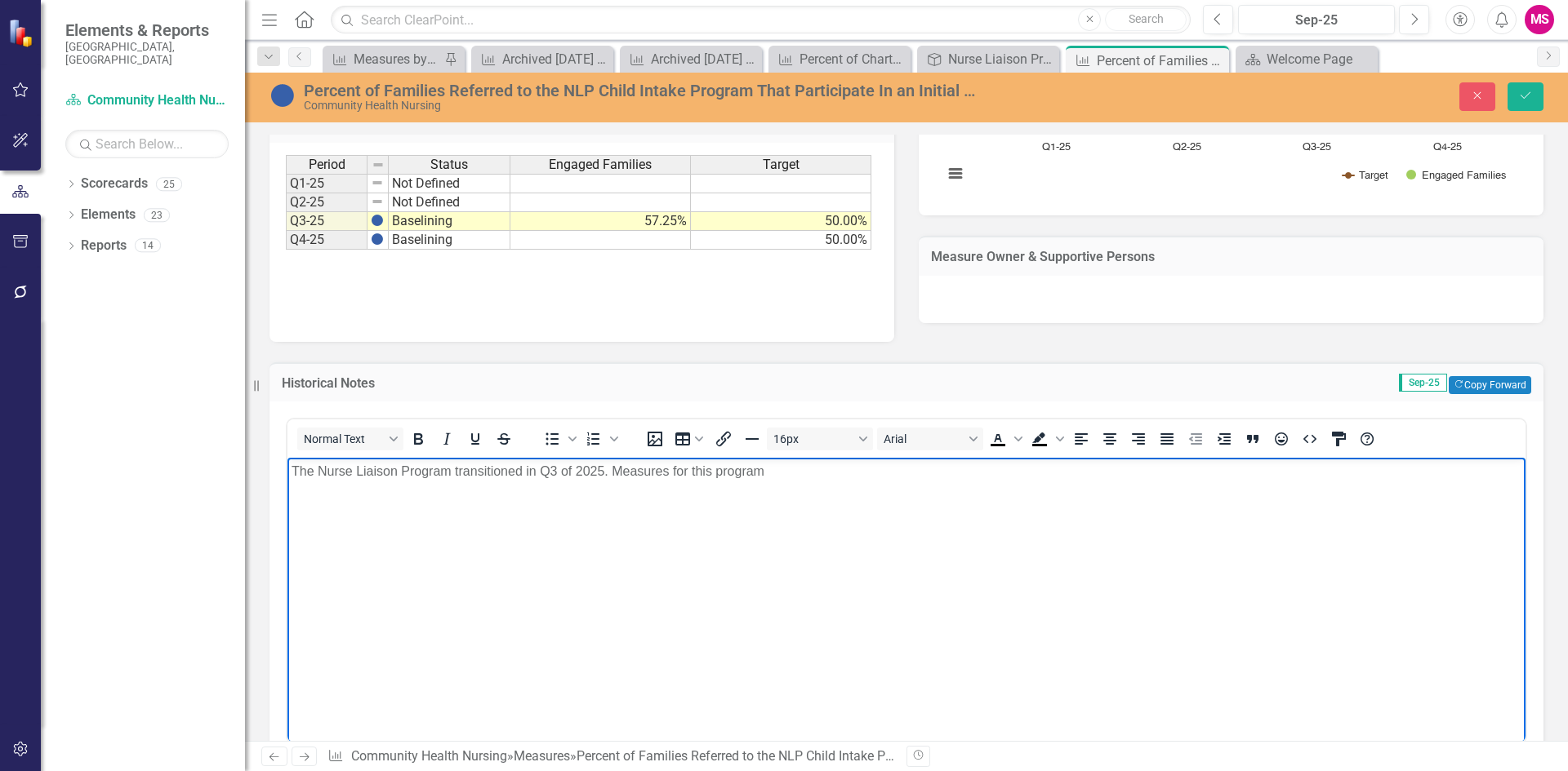
click at [600, 469] on p "The Nurse Liaison Program transitioned in Q3 of 2025. Measures for this program" at bounding box center [906, 472] width 1229 height 20
click at [601, 471] on p "The Nurse Liaison Program transitioned in Q3 of 2025. Measures for this program" at bounding box center [906, 472] width 1229 height 20
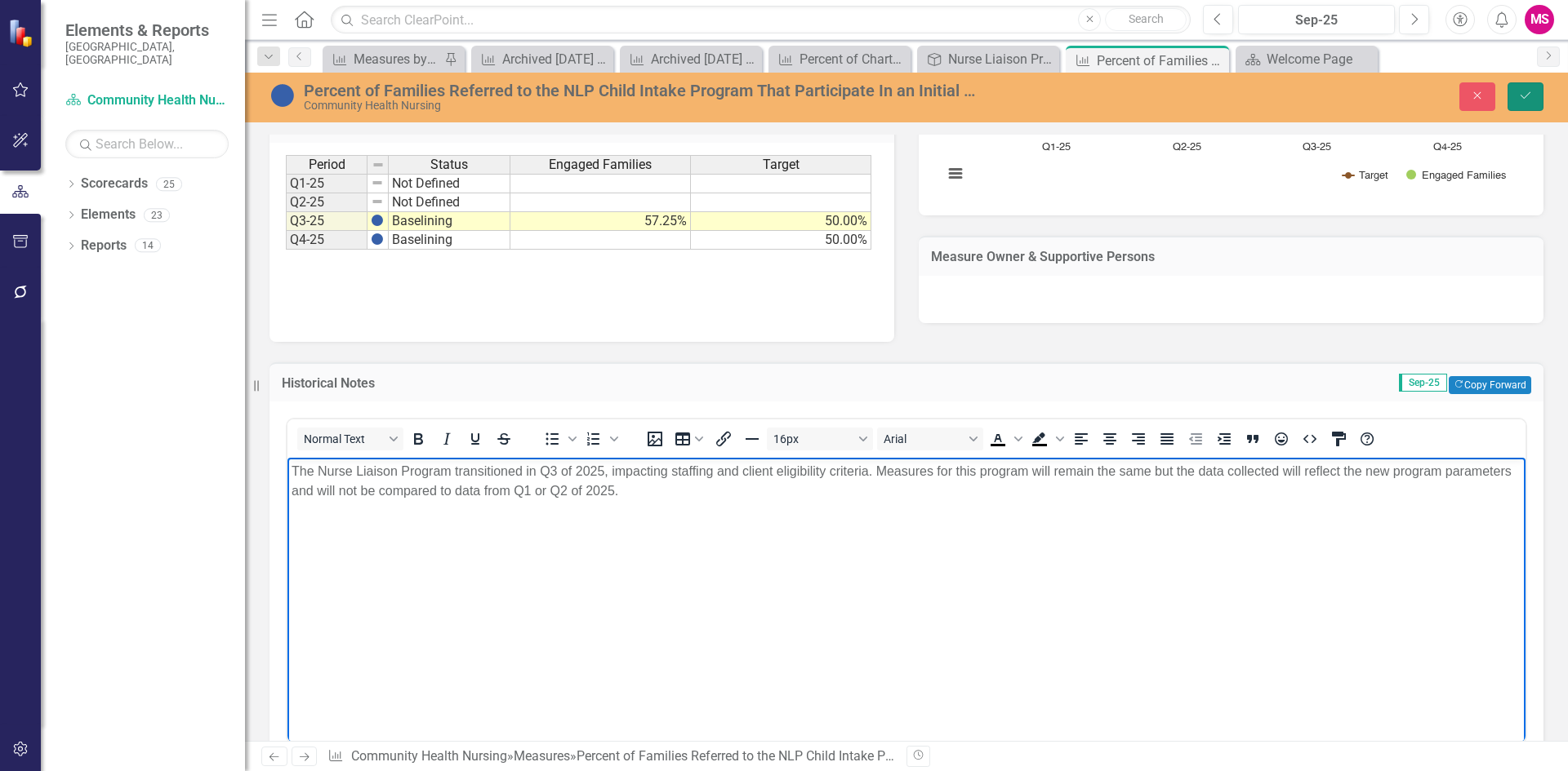
click at [1518, 91] on icon "Save" at bounding box center [1526, 96] width 15 height 11
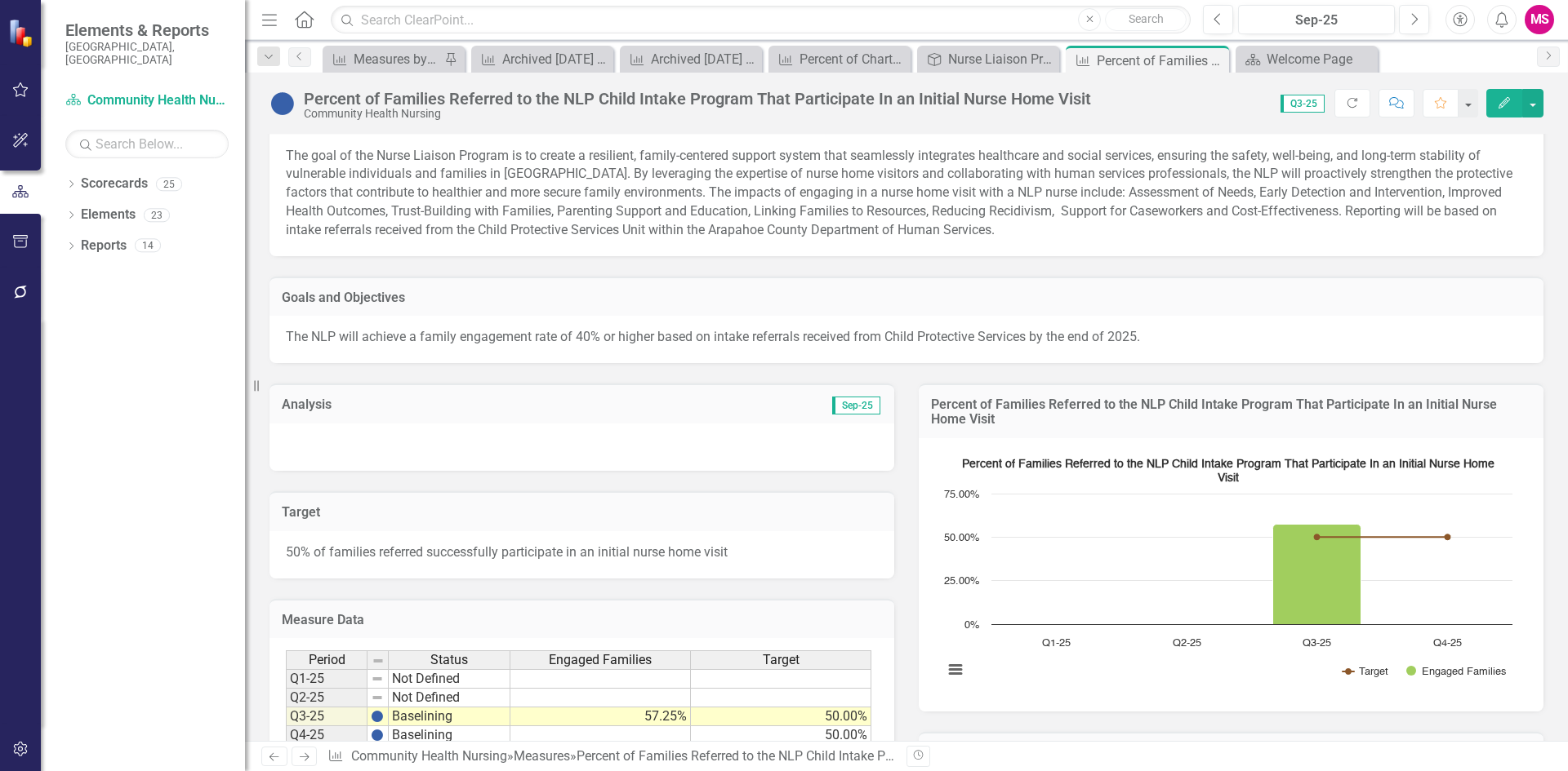
scroll to position [0, 0]
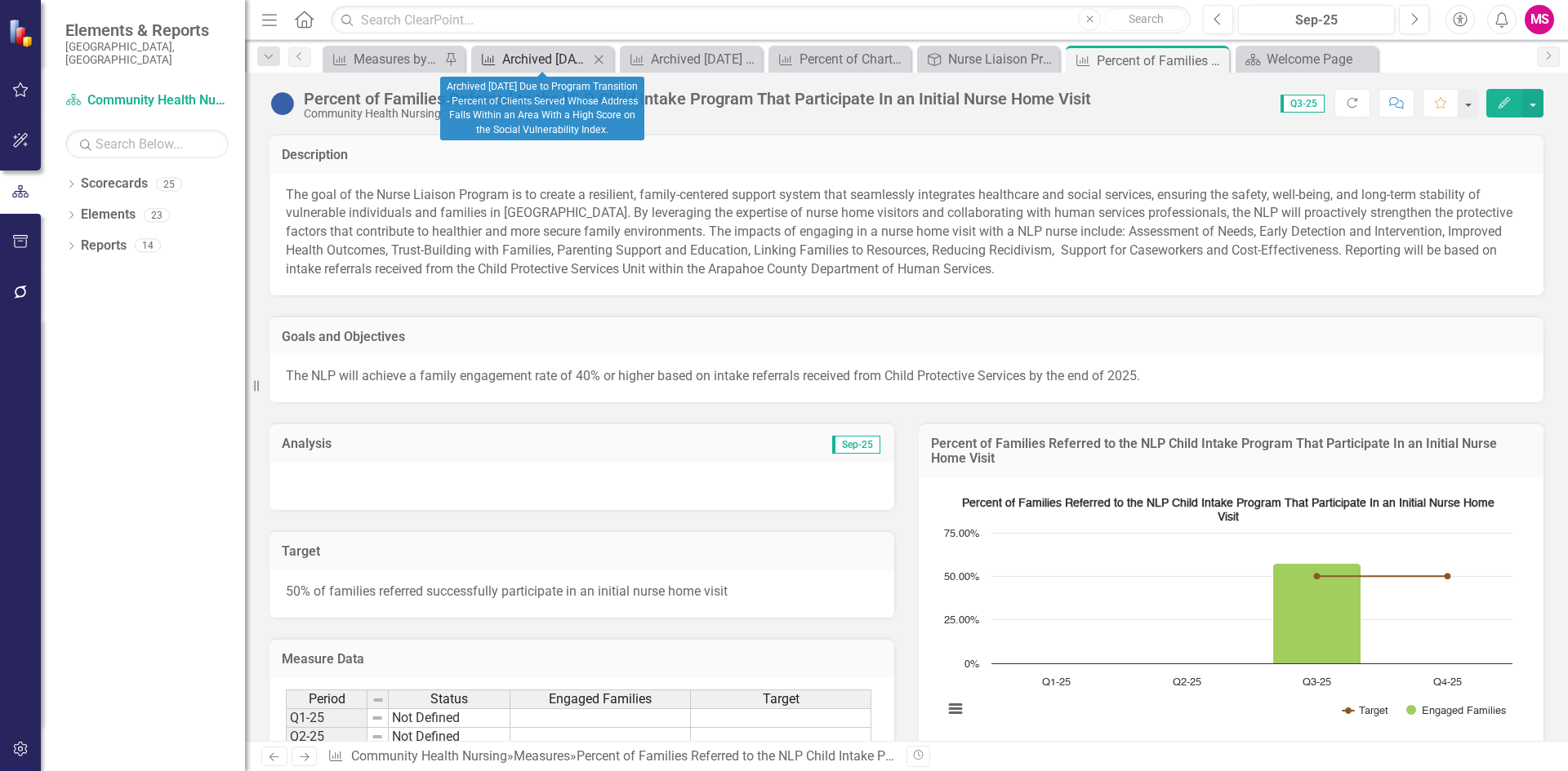
click at [559, 56] on div "Archived [DATE] Due to Program Transition - Percent of Clients Served Whose Add…" at bounding box center [545, 59] width 86 height 21
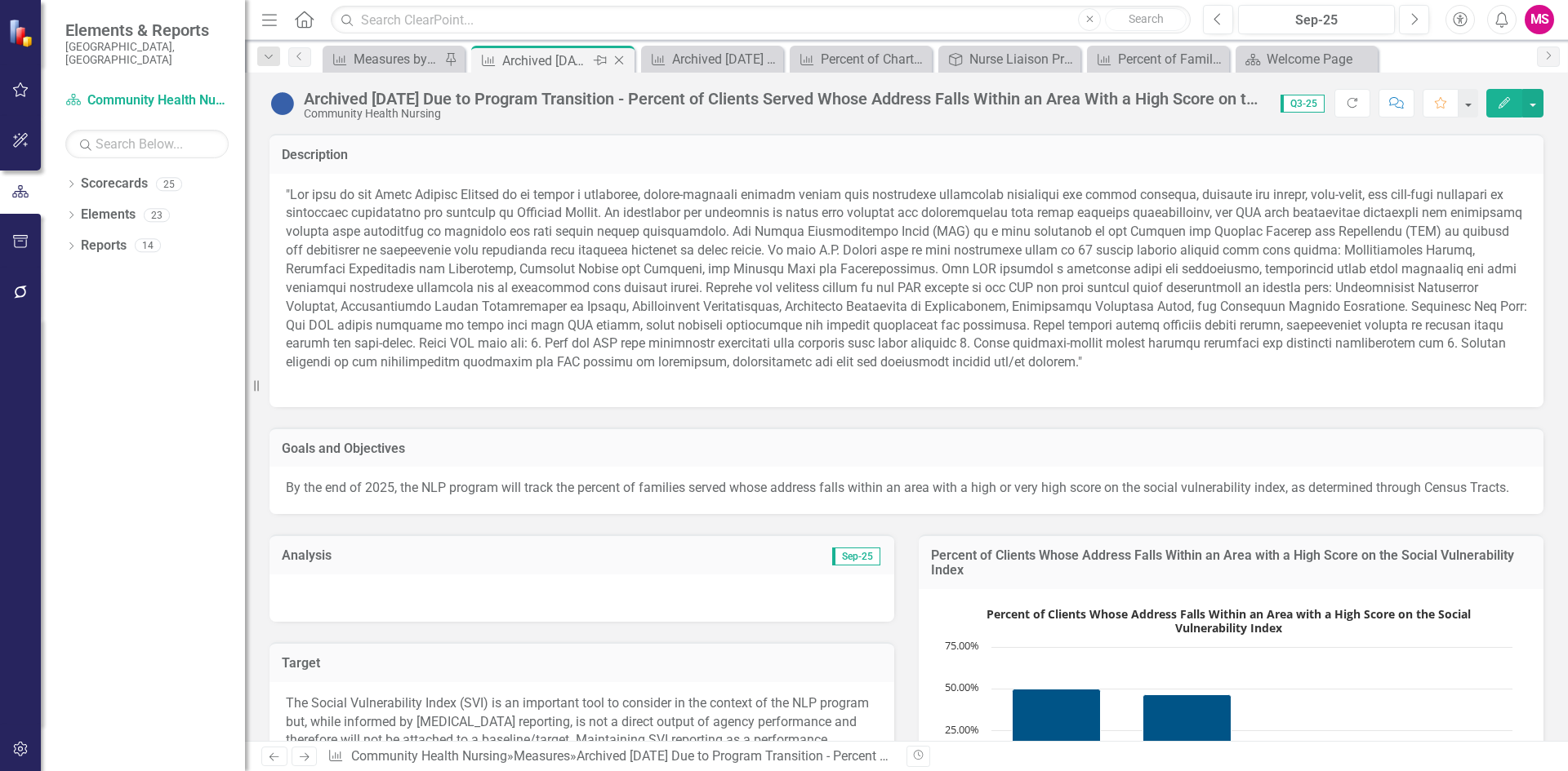
click at [618, 56] on icon "Close" at bounding box center [618, 60] width 16 height 13
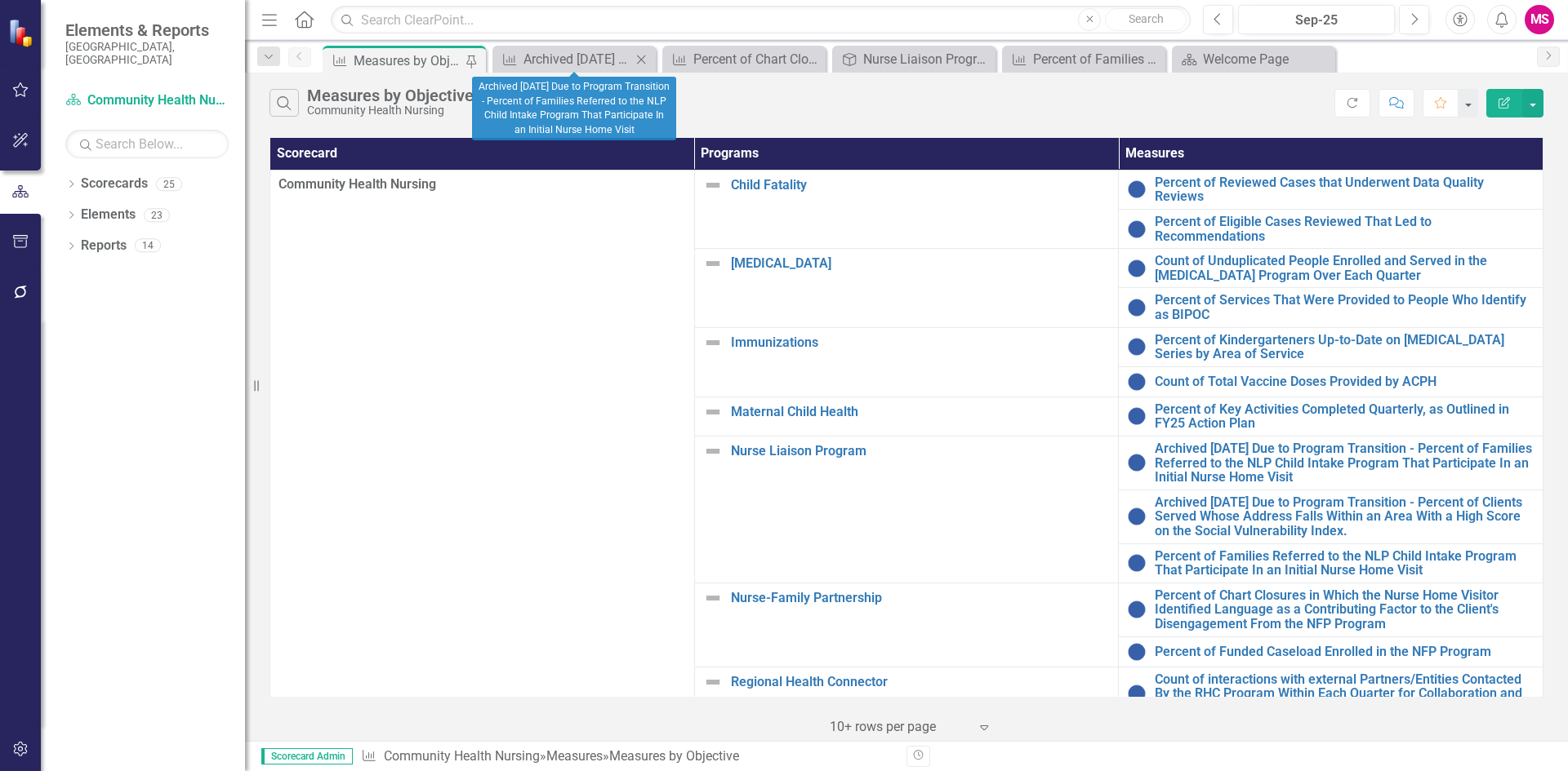
click at [648, 56] on icon "Close" at bounding box center [640, 60] width 16 height 13
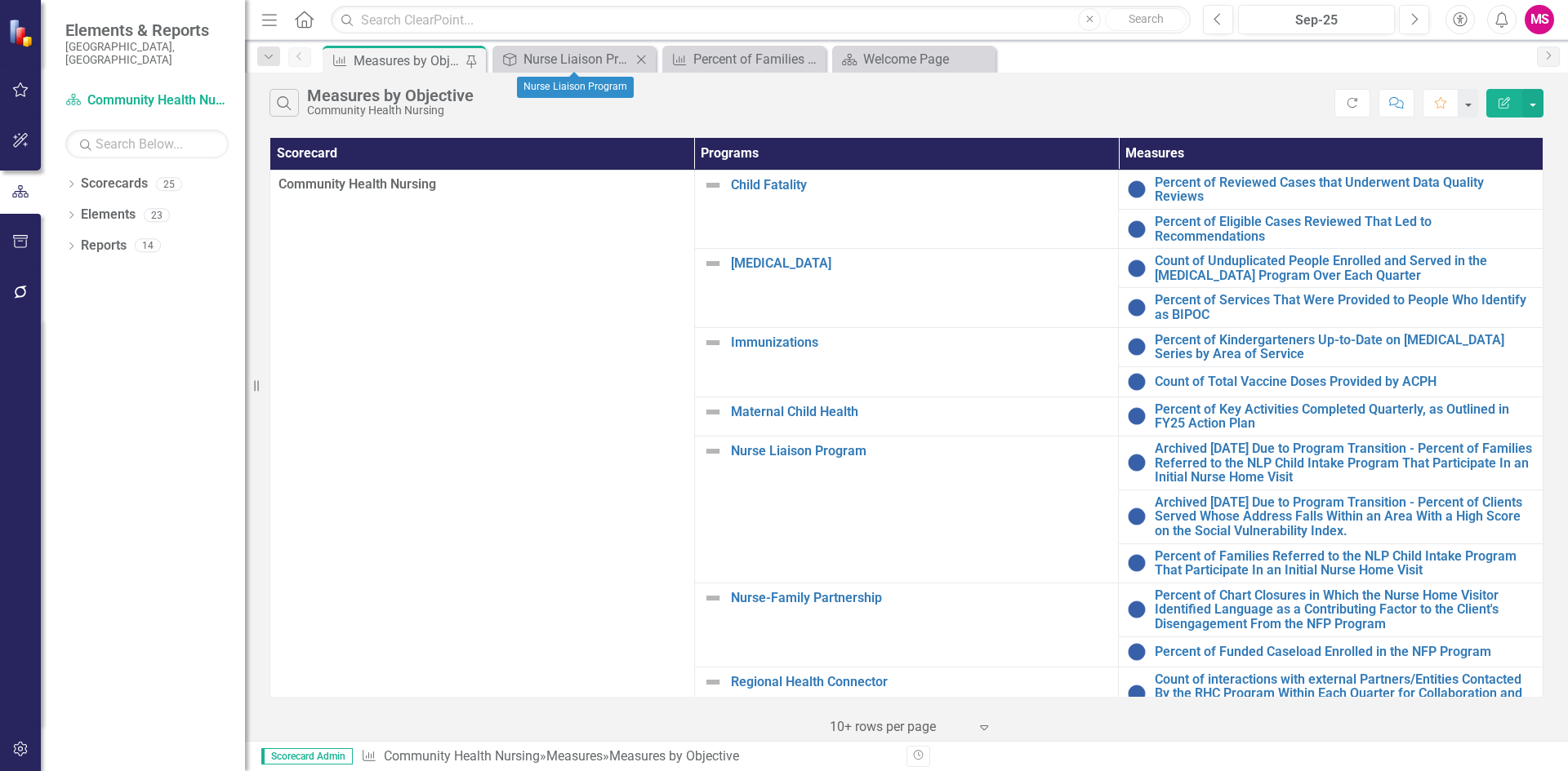
click at [644, 60] on icon "Close" at bounding box center [640, 60] width 16 height 13
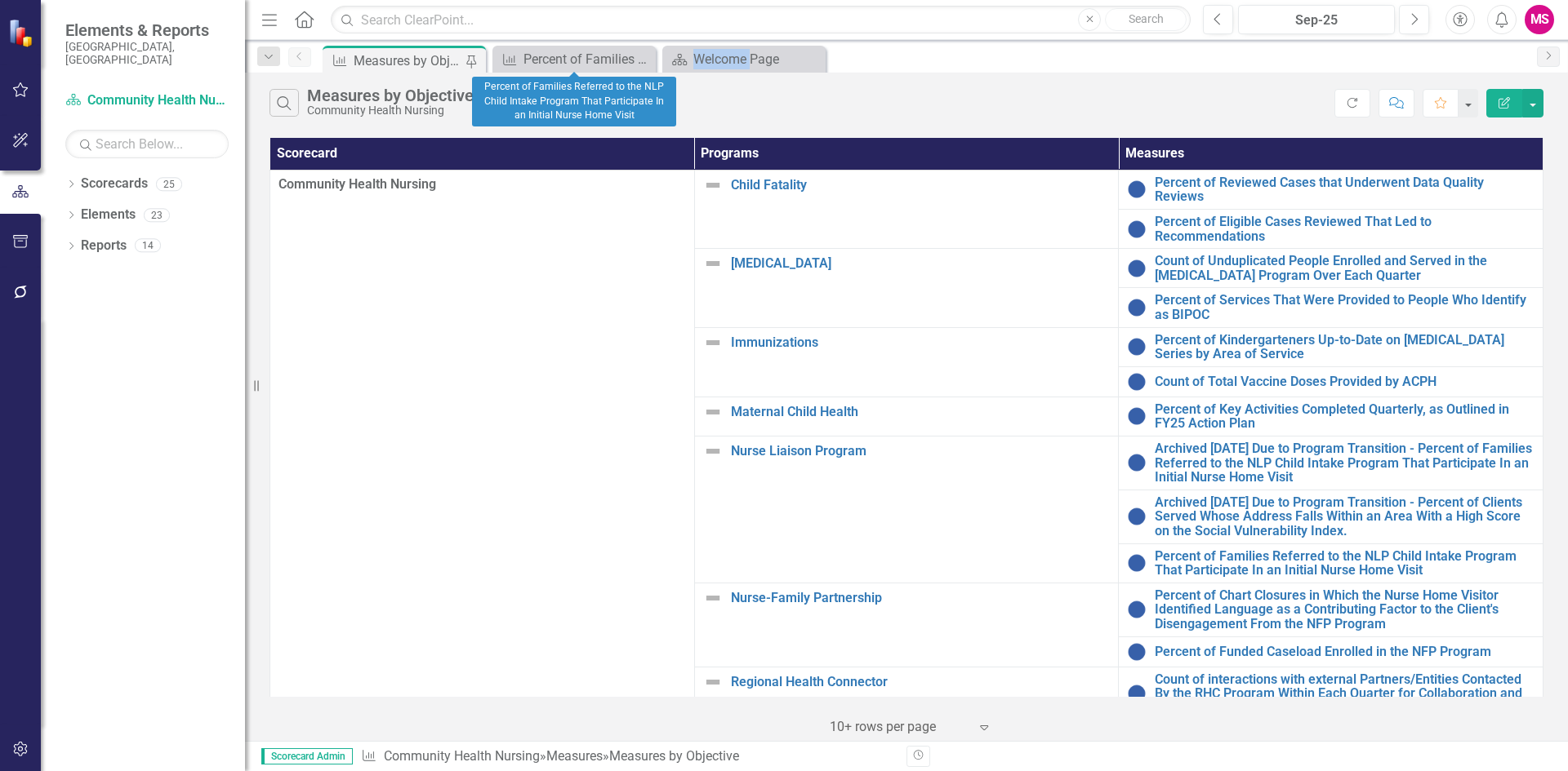
click at [0, 0] on icon "Close" at bounding box center [0, 0] width 0 height 0
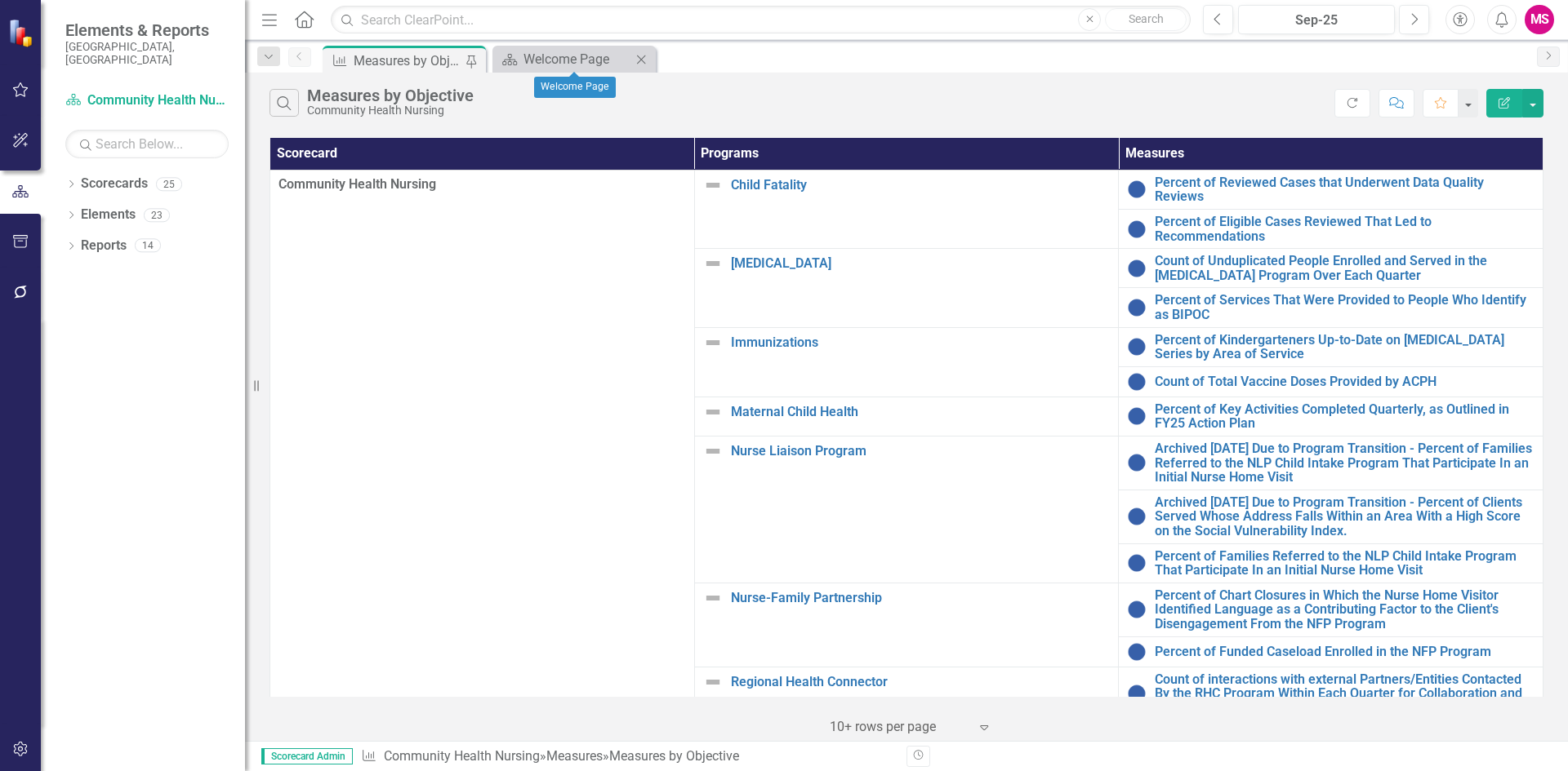
click at [644, 60] on icon "Close" at bounding box center [640, 60] width 16 height 13
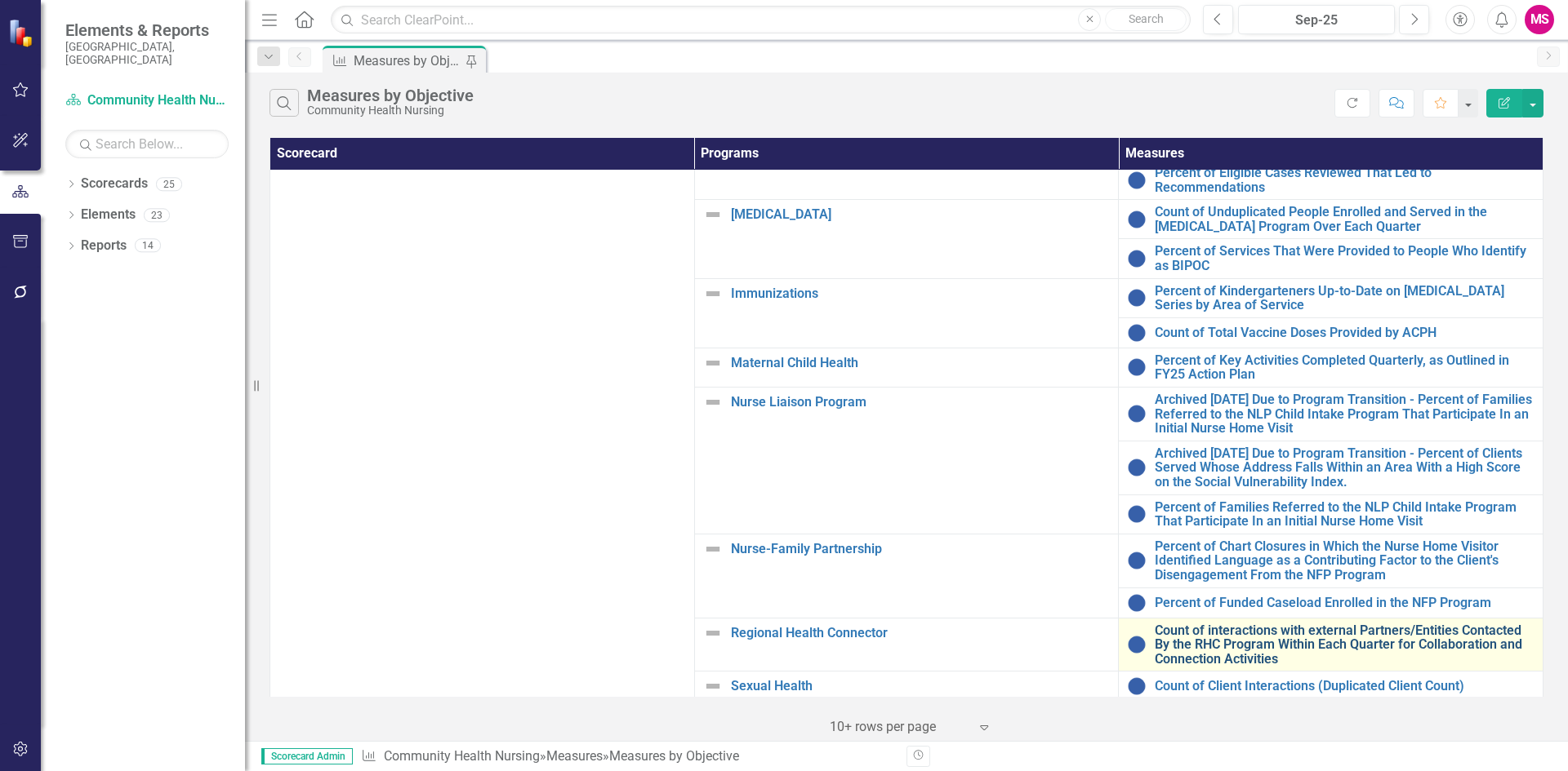
scroll to position [87, 0]
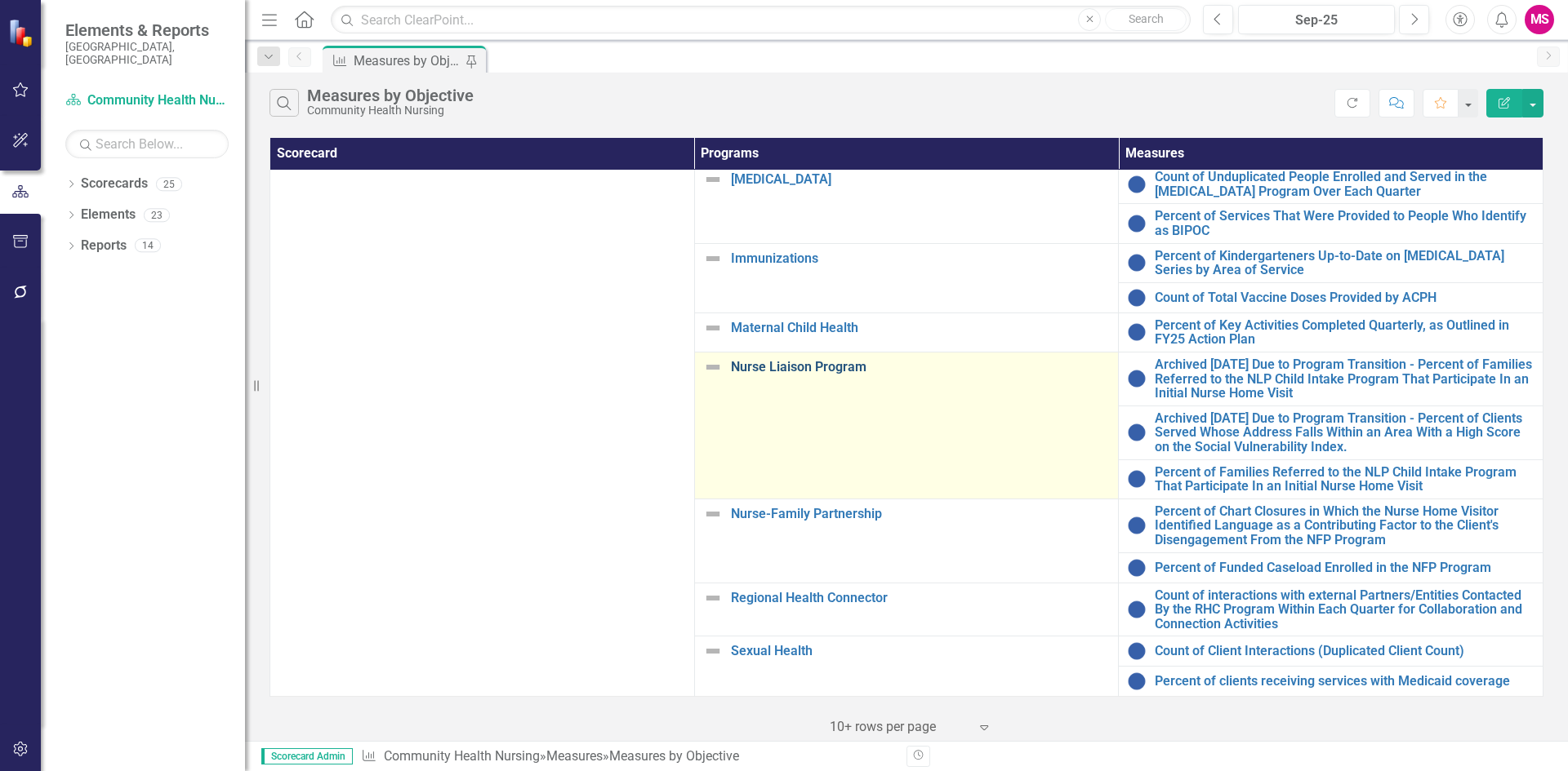
click at [830, 360] on link "Nurse Liaison Program" at bounding box center [921, 368] width 380 height 15
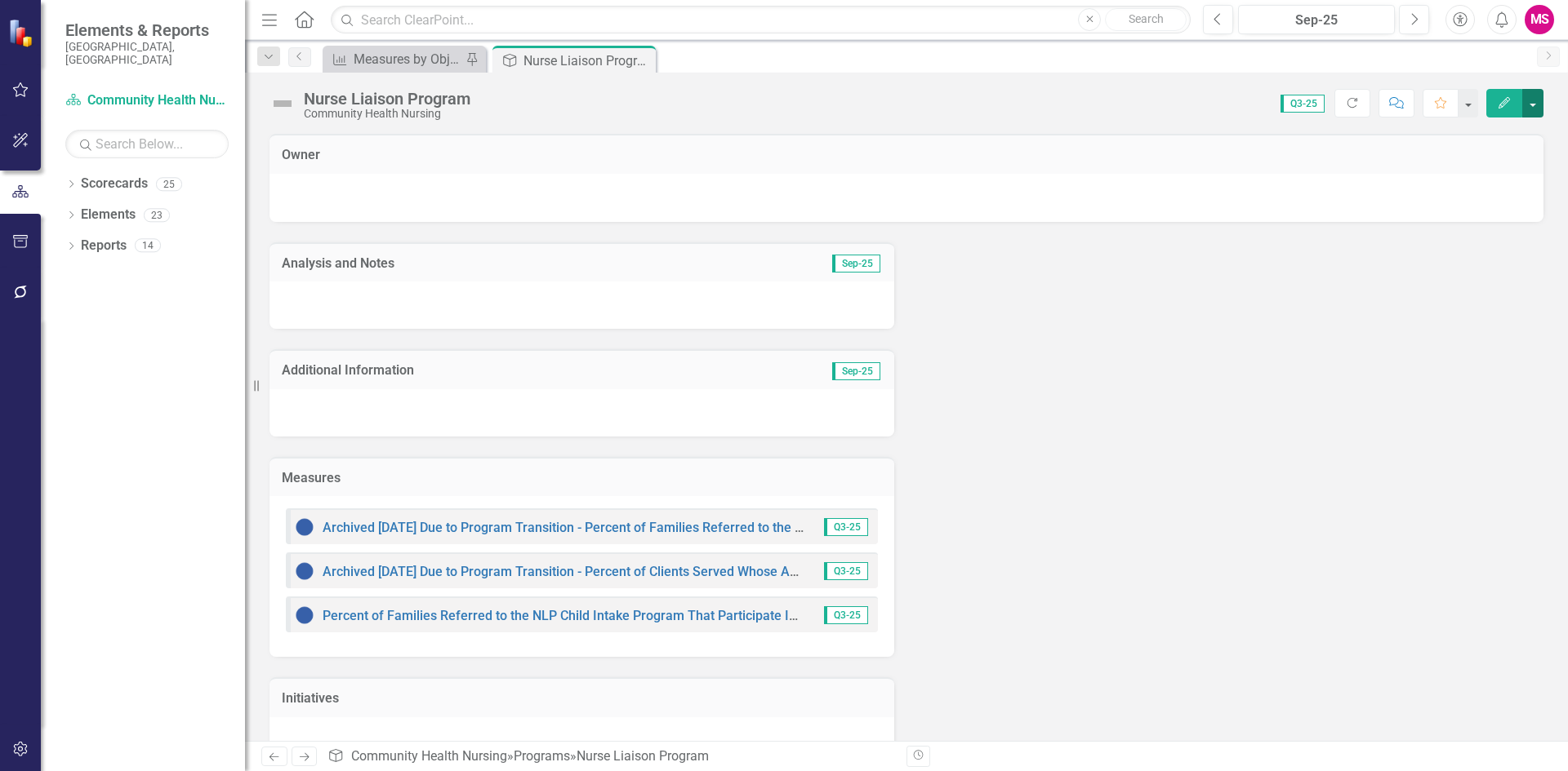
click at [1525, 105] on button "button" at bounding box center [1532, 103] width 22 height 28
click at [584, 475] on h3 "Measures" at bounding box center [582, 478] width 601 height 15
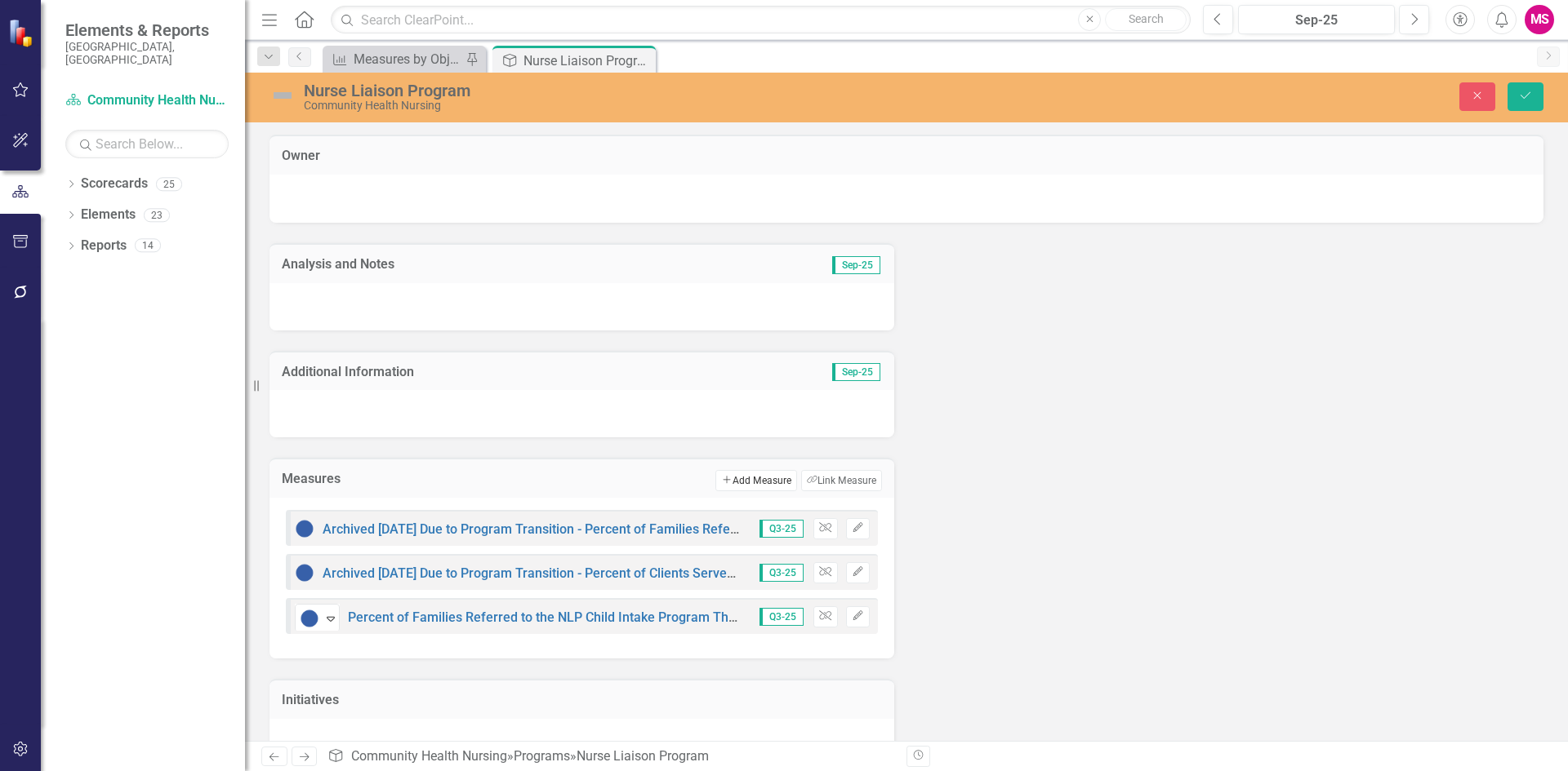
click at [740, 480] on button "Add Add Measure" at bounding box center [755, 480] width 81 height 22
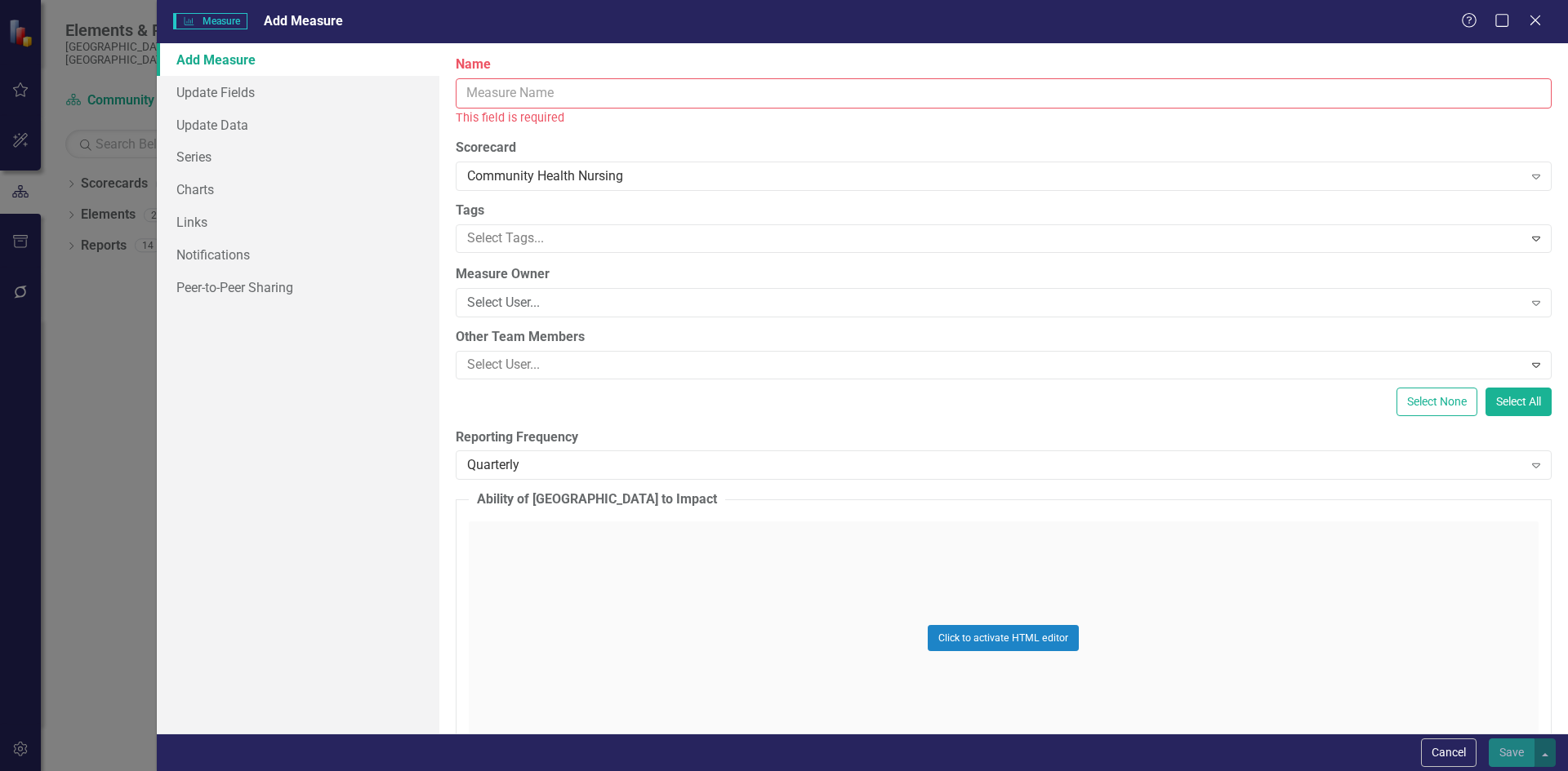
click at [590, 95] on input "Name" at bounding box center [1004, 94] width 1096 height 30
click at [689, 84] on input "Name" at bounding box center [1004, 94] width 1096 height 30
paste input "Percent of Clients Served Whose Address Falls Within an Area With a High Score …"
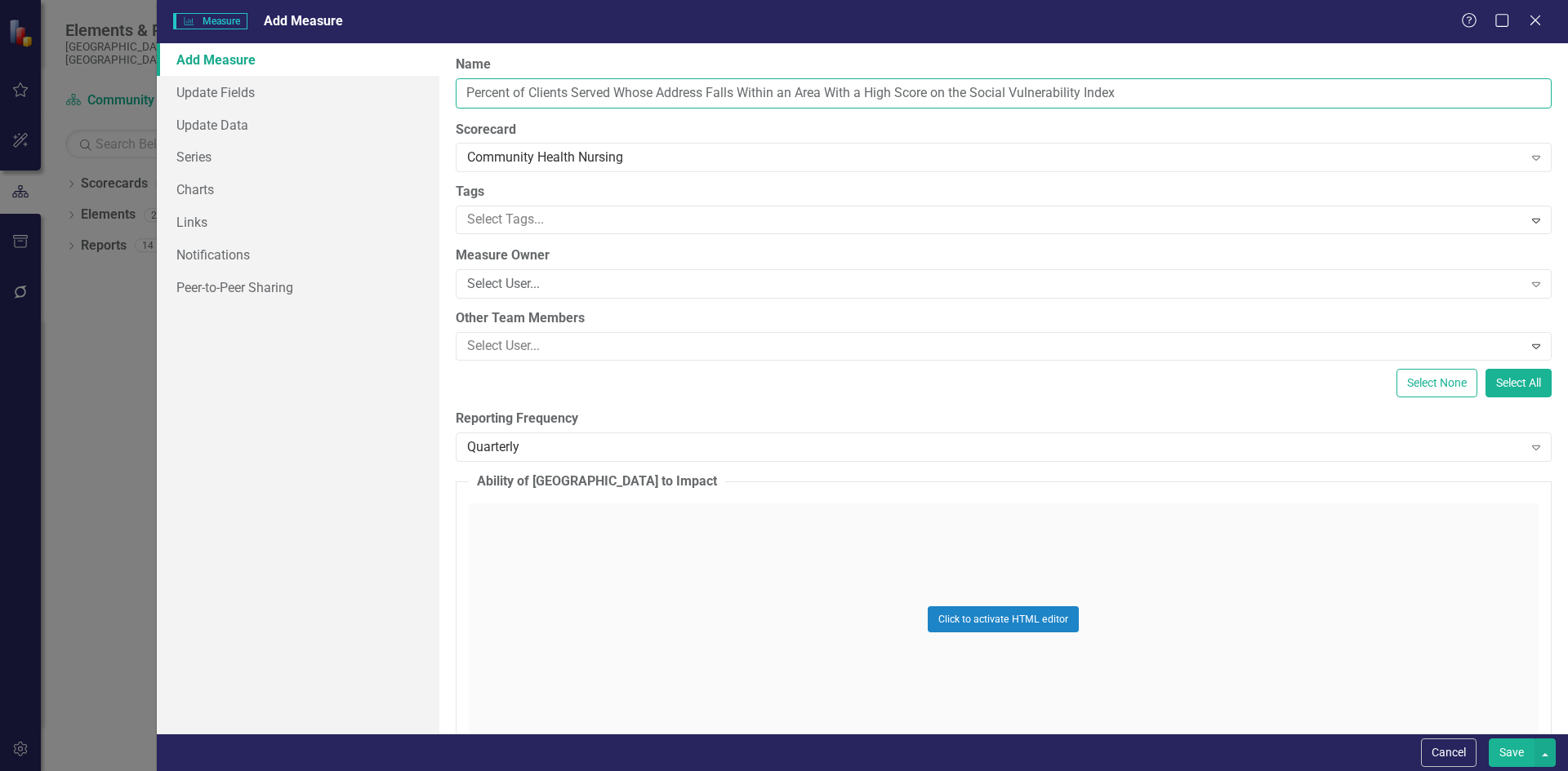
type input "Percent of Clients Served Whose Address Falls Within an Area With a High Score …"
click at [209, 89] on link "Update Fields" at bounding box center [297, 92] width 282 height 33
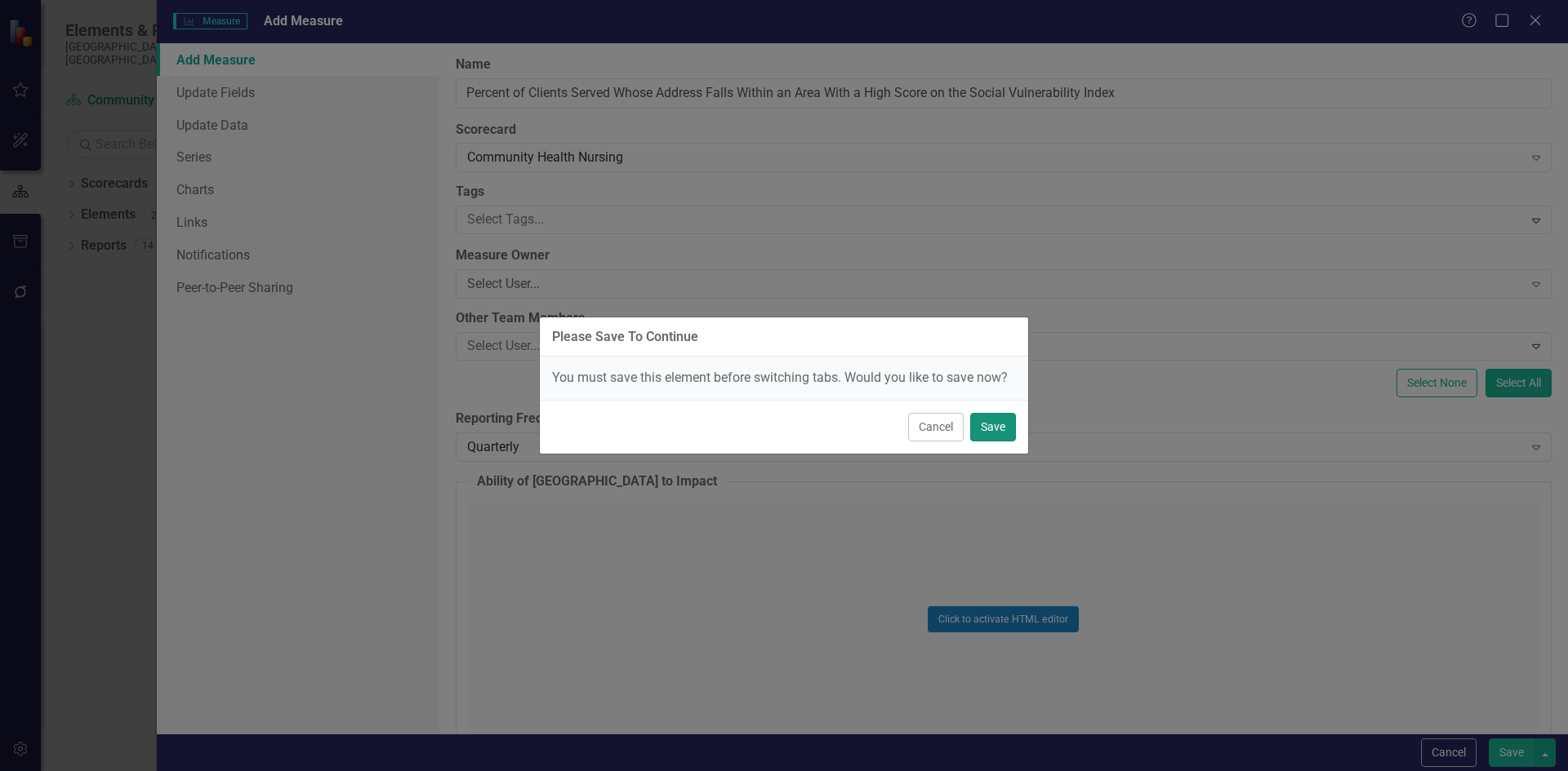
click at [1002, 428] on button "Save" at bounding box center [993, 427] width 46 height 28
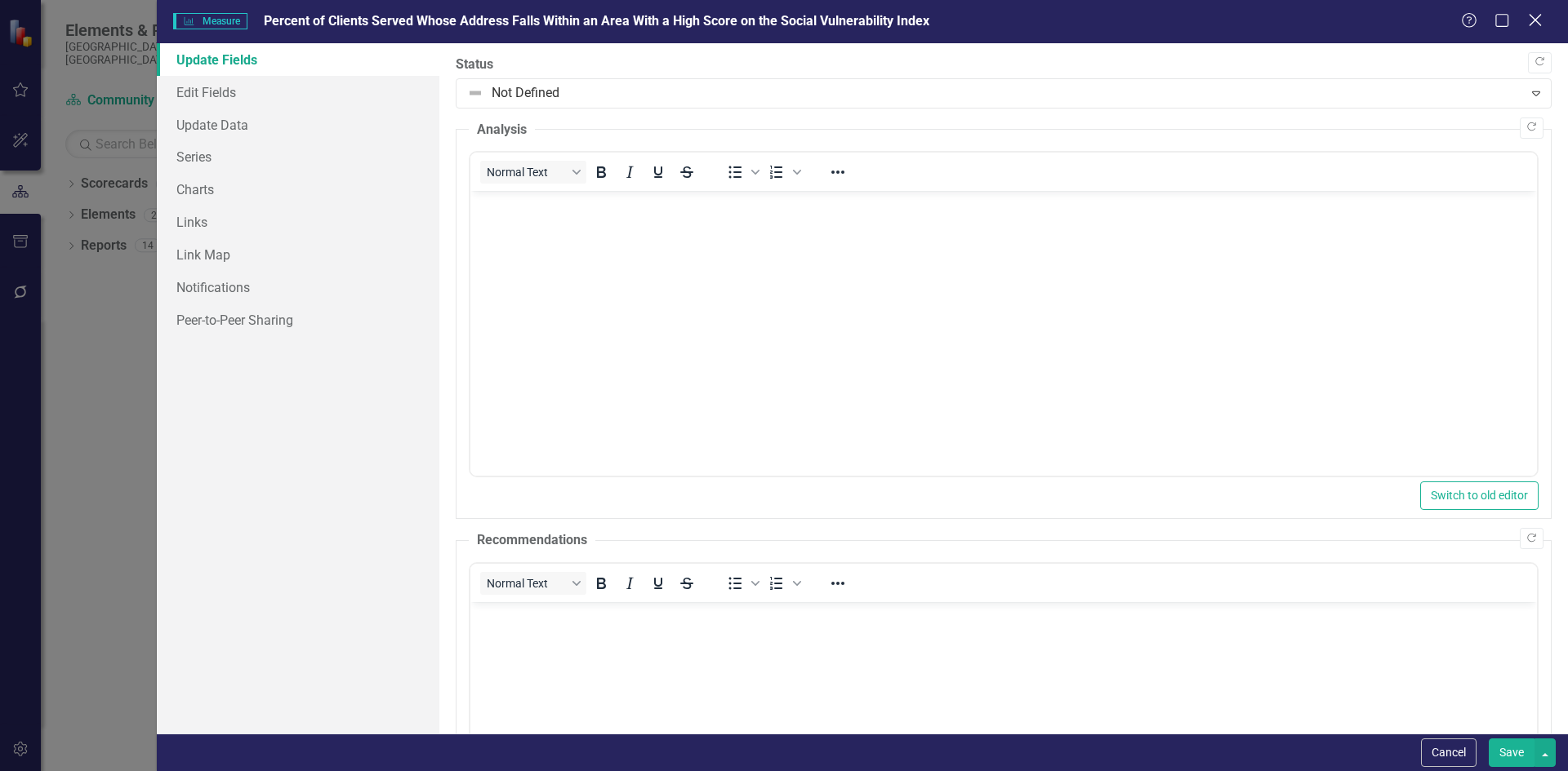
click at [1540, 21] on icon "Close" at bounding box center [1535, 20] width 21 height 16
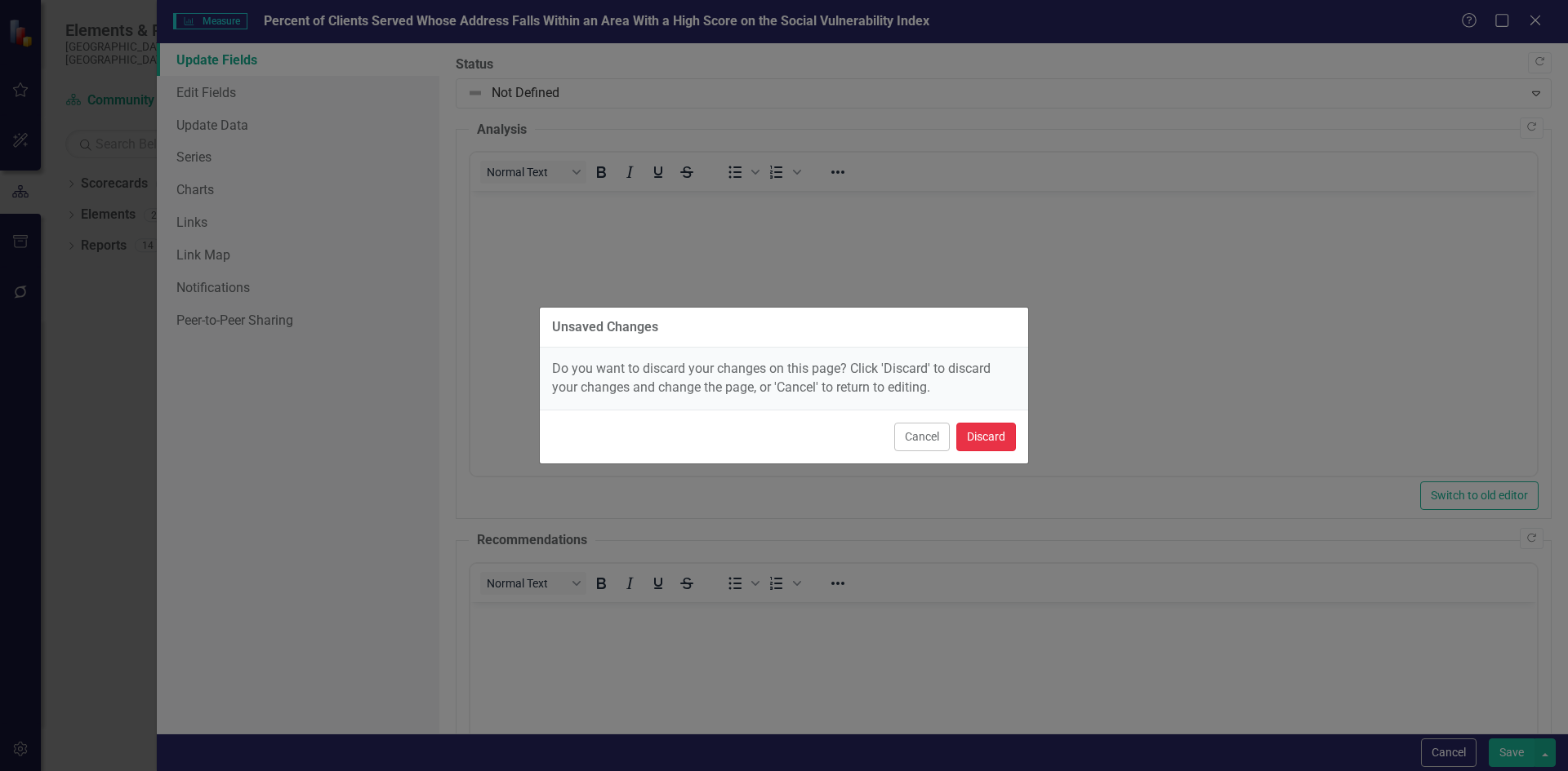
click at [981, 423] on button "Discard" at bounding box center [986, 437] width 60 height 28
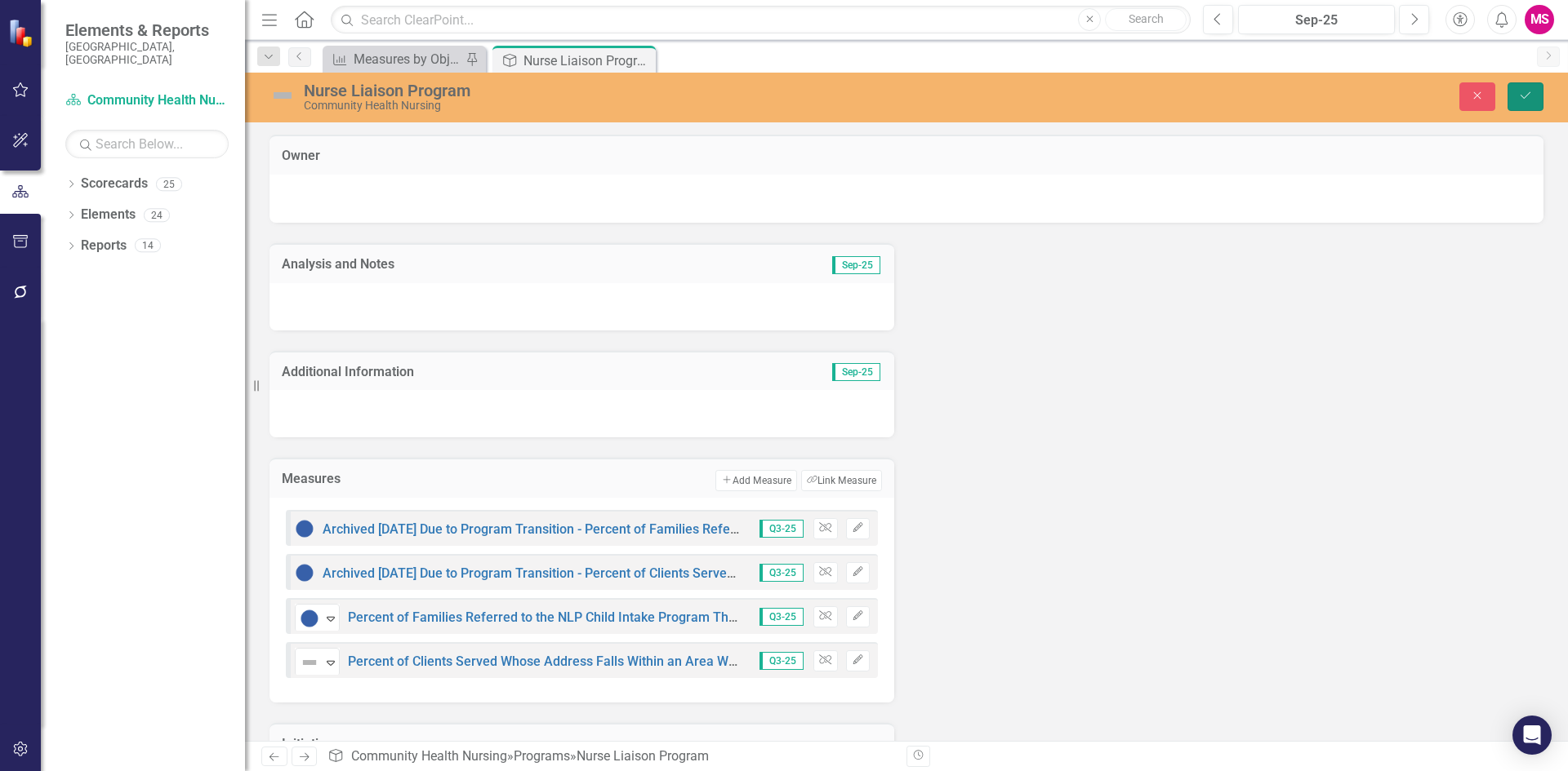
click at [1529, 90] on icon "Save" at bounding box center [1526, 96] width 15 height 11
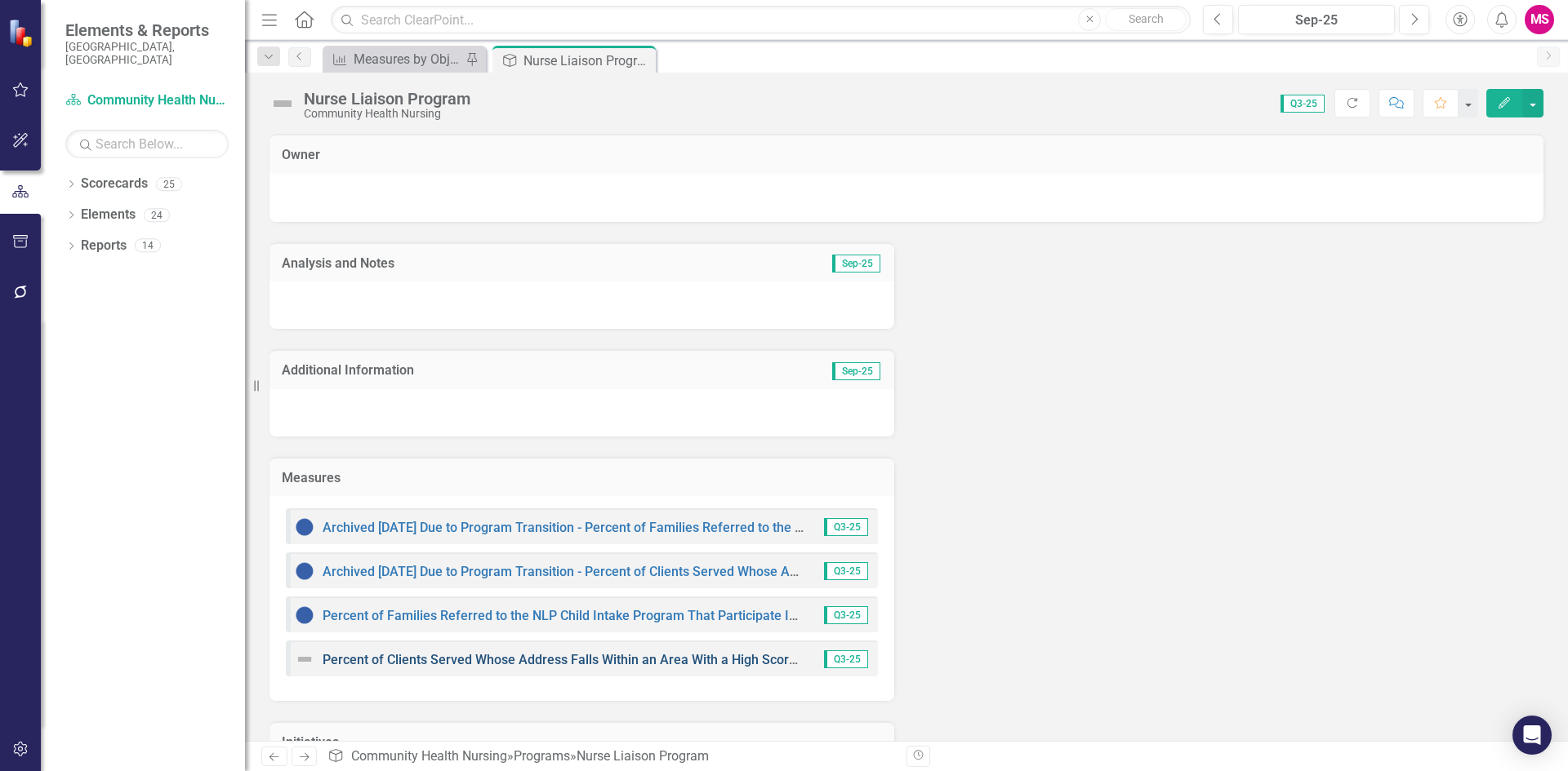
click at [623, 658] on link "Percent of Clients Served Whose Address Falls Within an Area With a High Score …" at bounding box center [655, 659] width 665 height 16
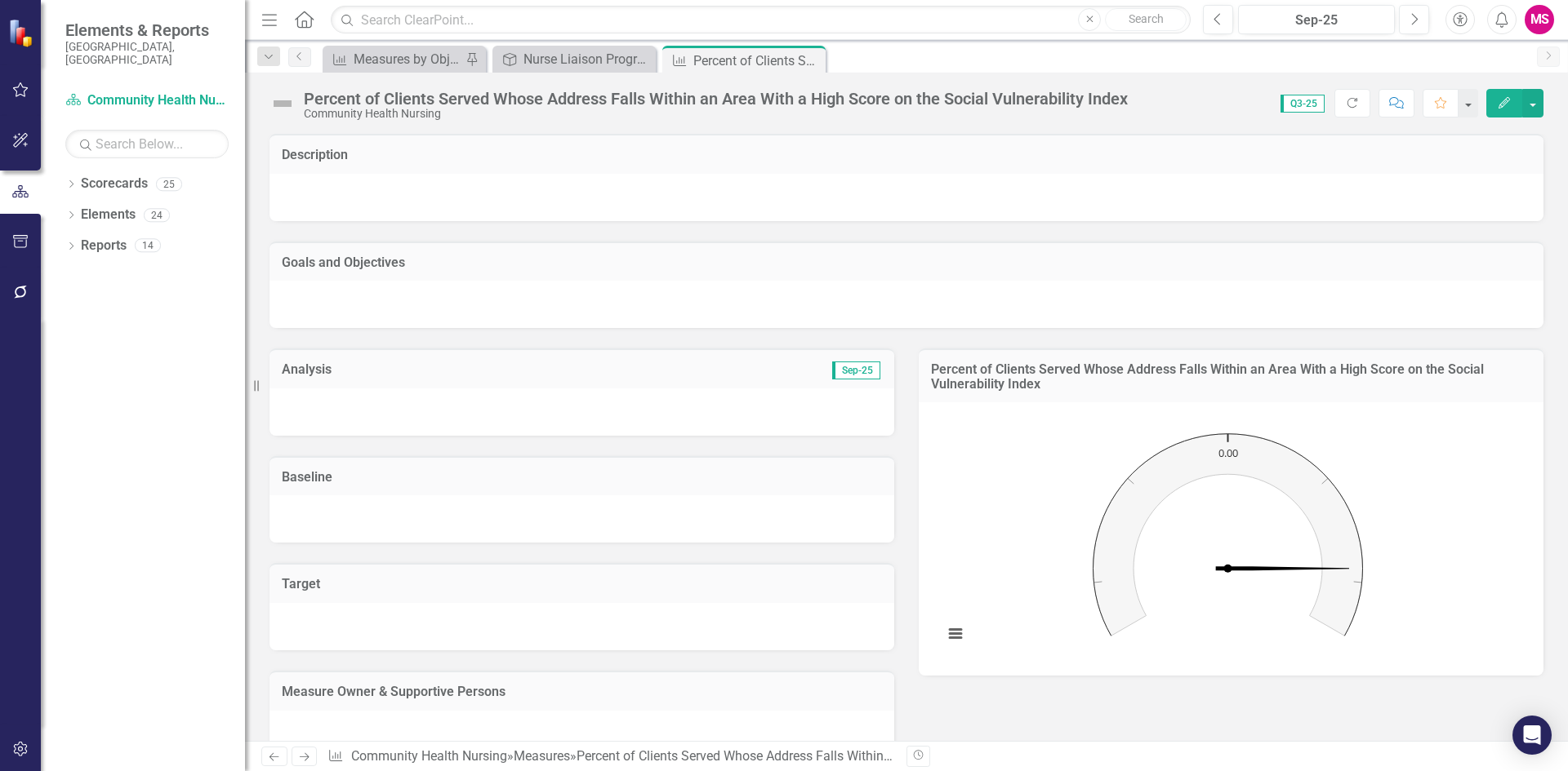
click at [284, 104] on img at bounding box center [282, 104] width 26 height 26
click at [281, 104] on img at bounding box center [282, 104] width 26 height 26
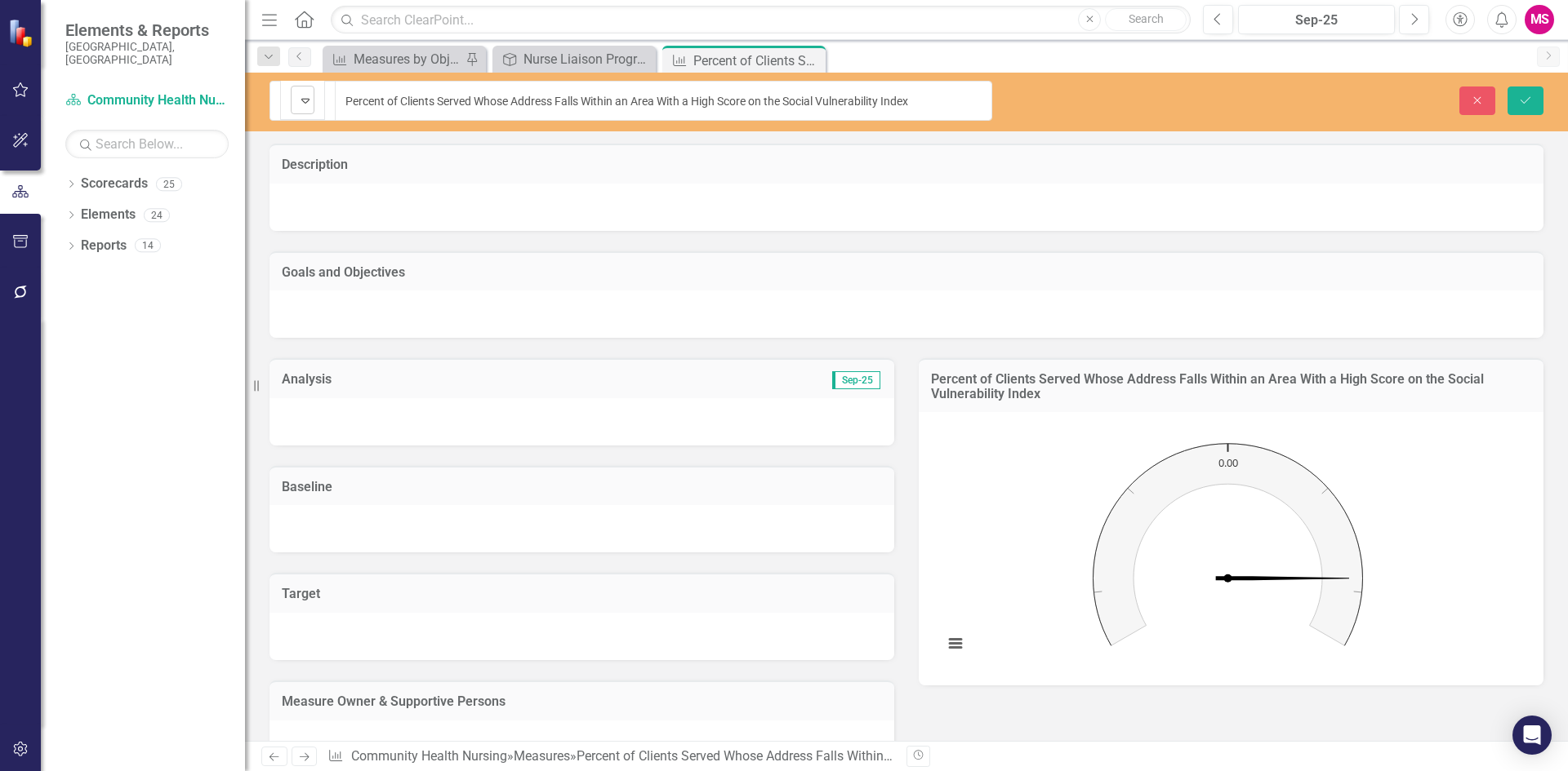
click at [296, 105] on div "Not Defined" at bounding box center [296, 100] width 0 height 20
click at [1532, 91] on button "Save" at bounding box center [1525, 100] width 36 height 28
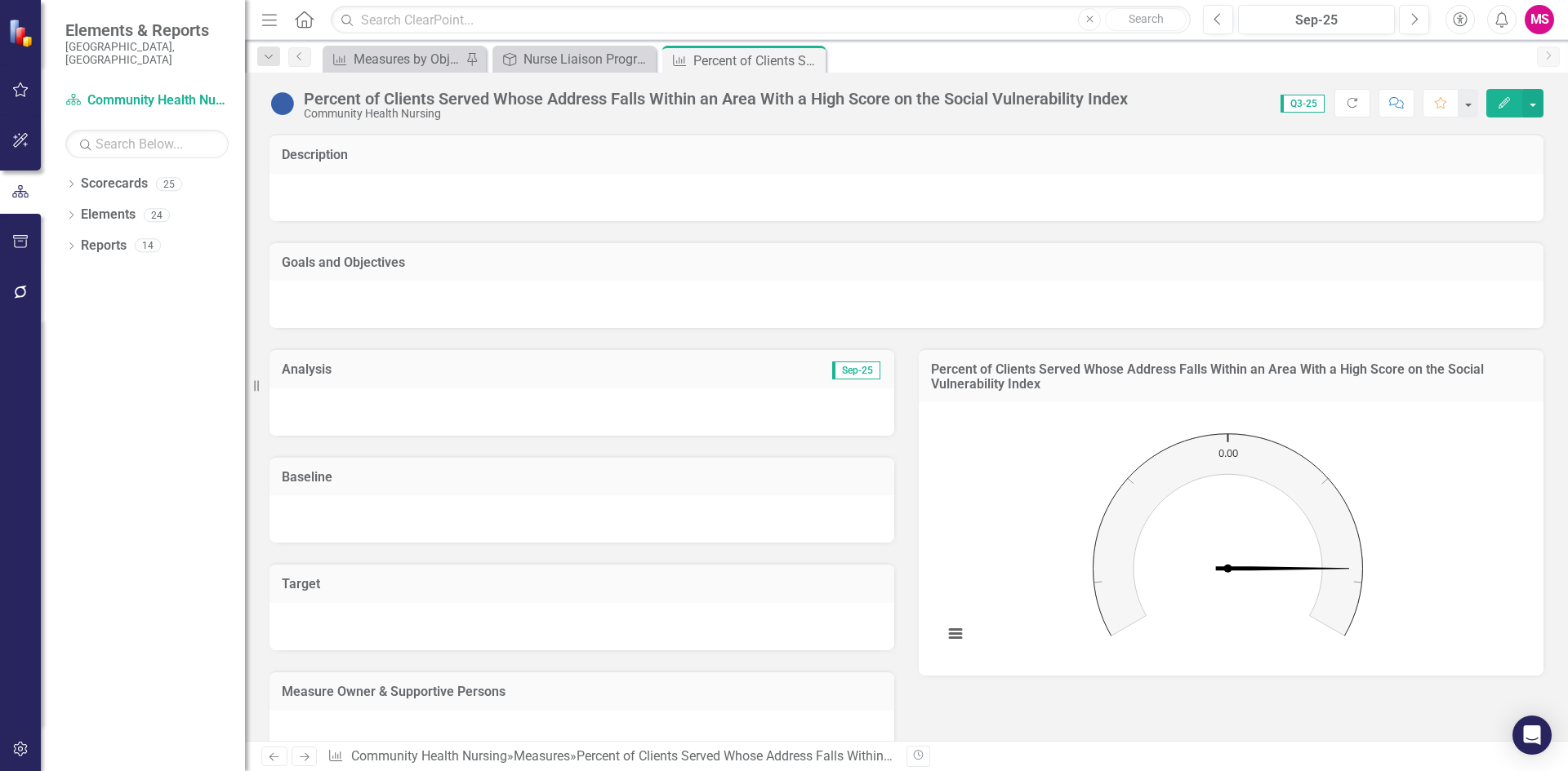
click at [628, 197] on div at bounding box center [906, 197] width 1273 height 47
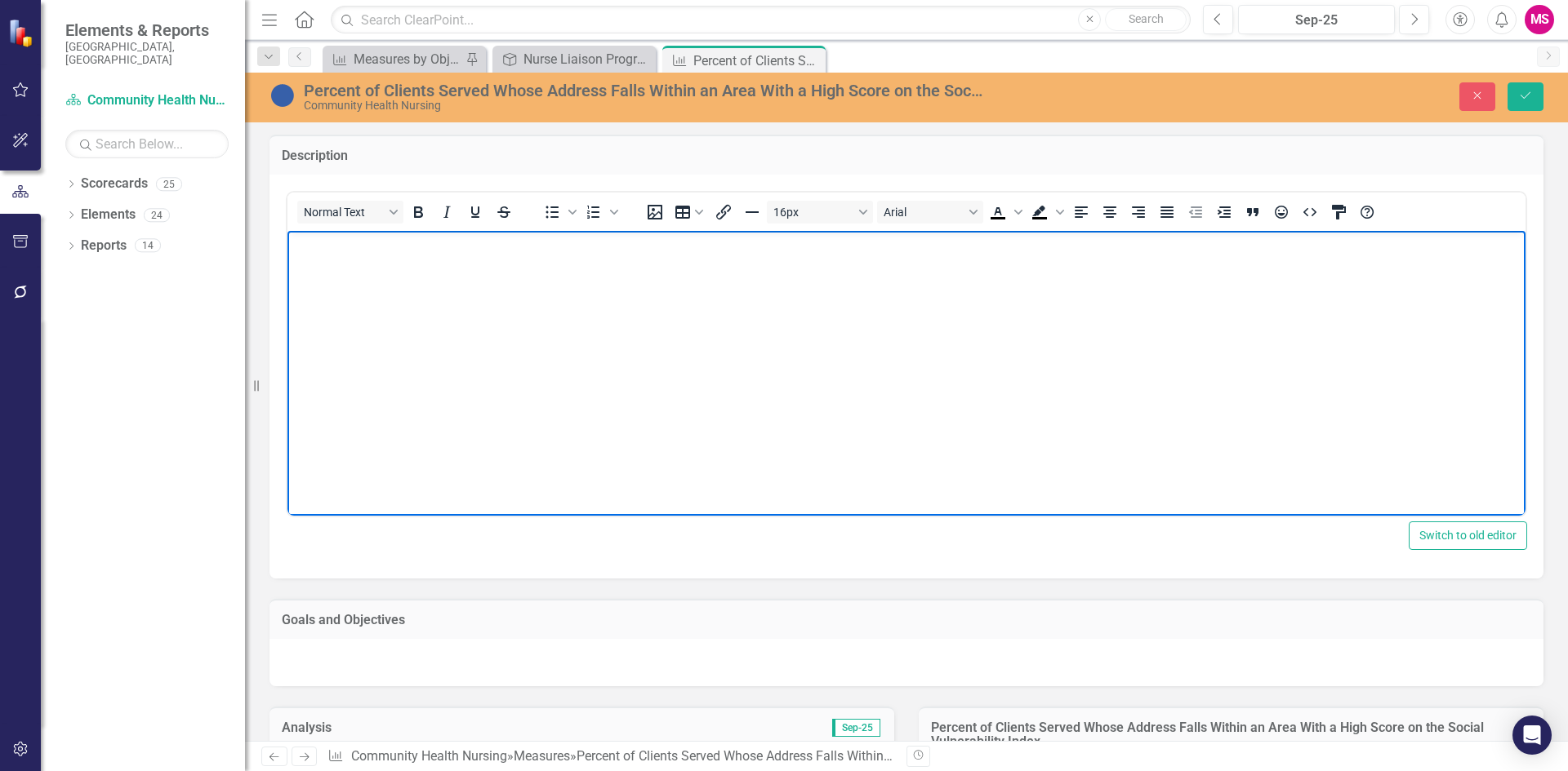
click at [561, 327] on body "Rich Text Area. Press ALT-0 for help." at bounding box center [906, 352] width 1238 height 245
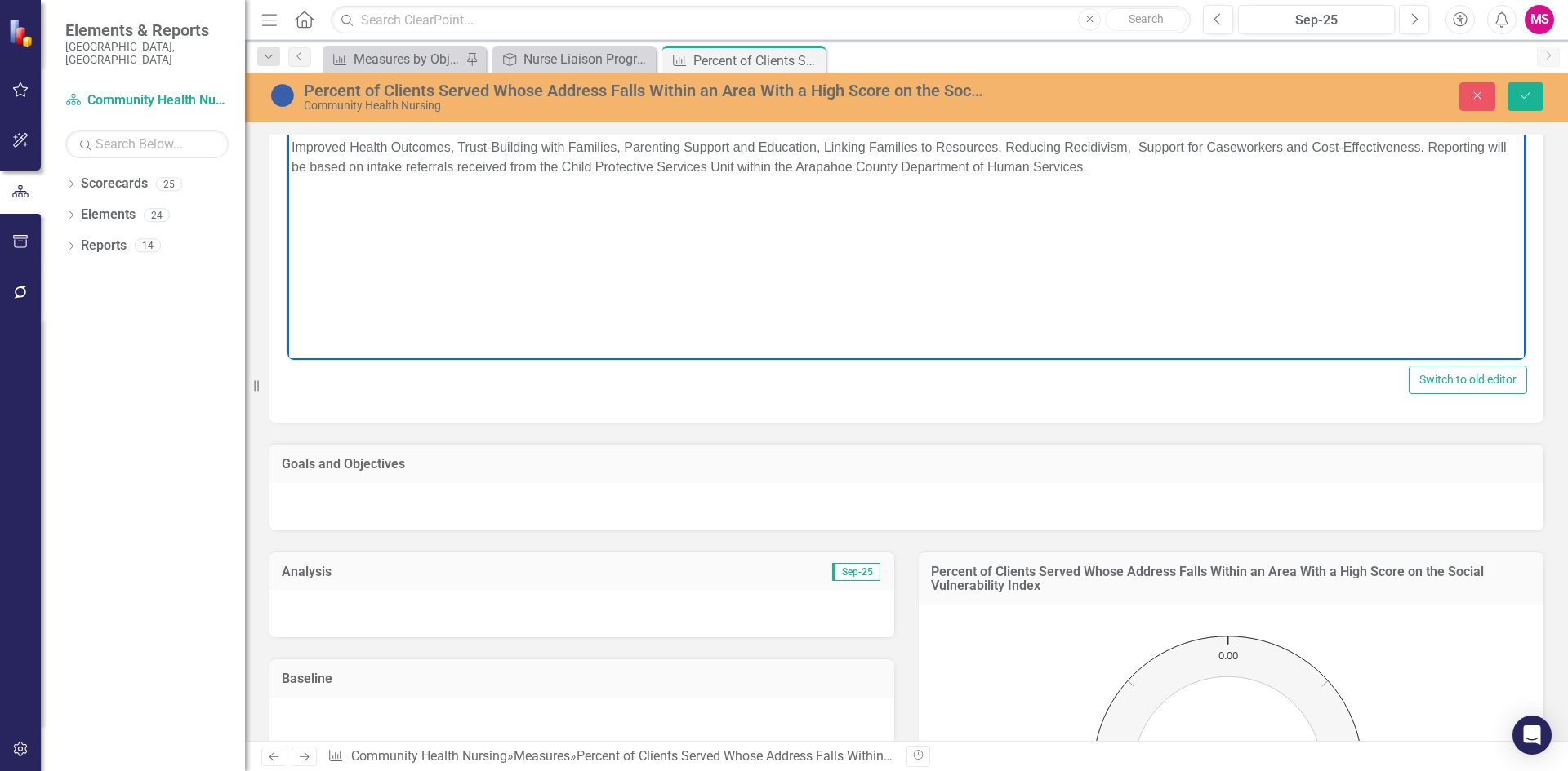
scroll to position [163, 0]
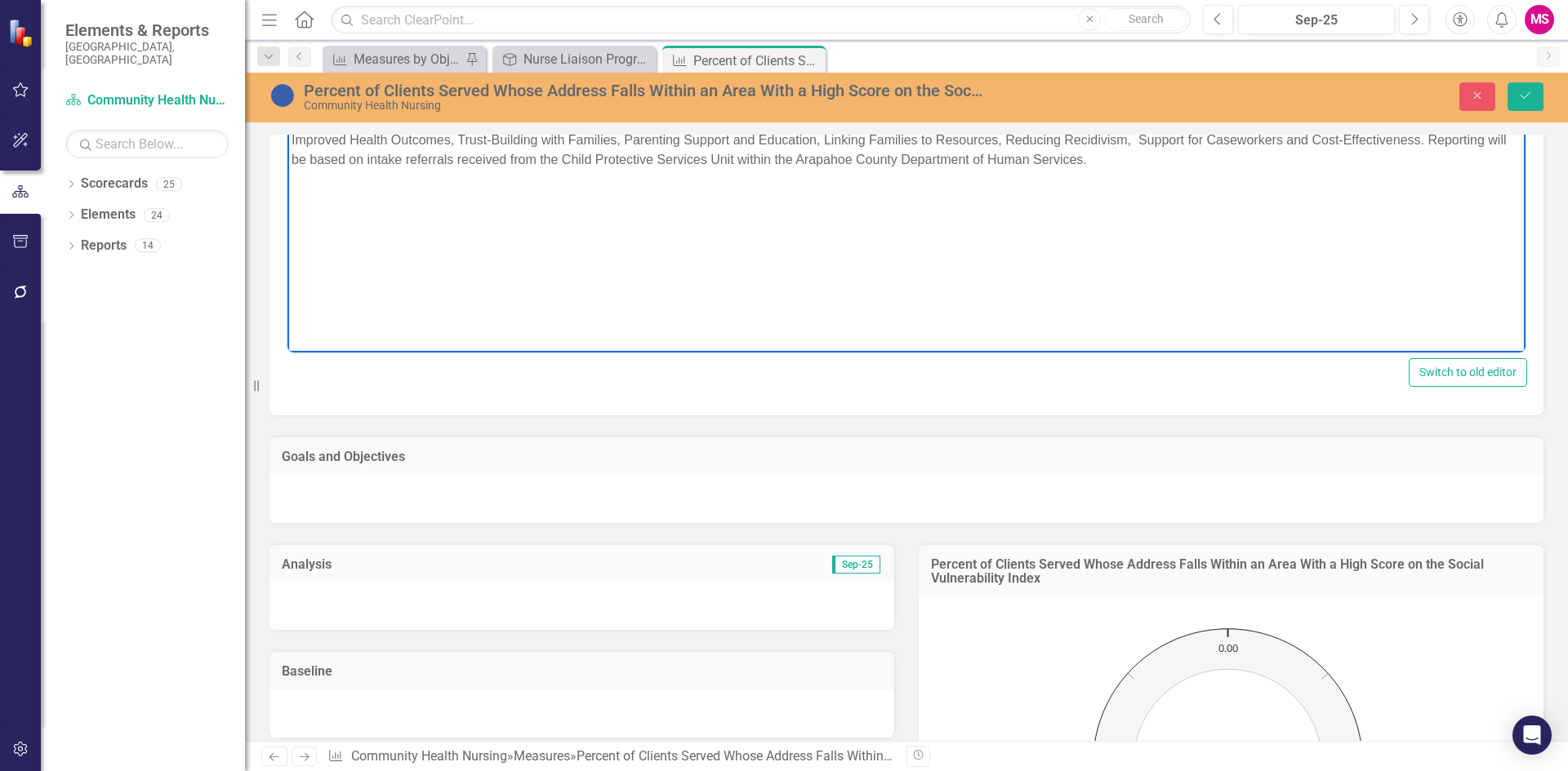
click at [396, 478] on div at bounding box center [906, 499] width 1273 height 47
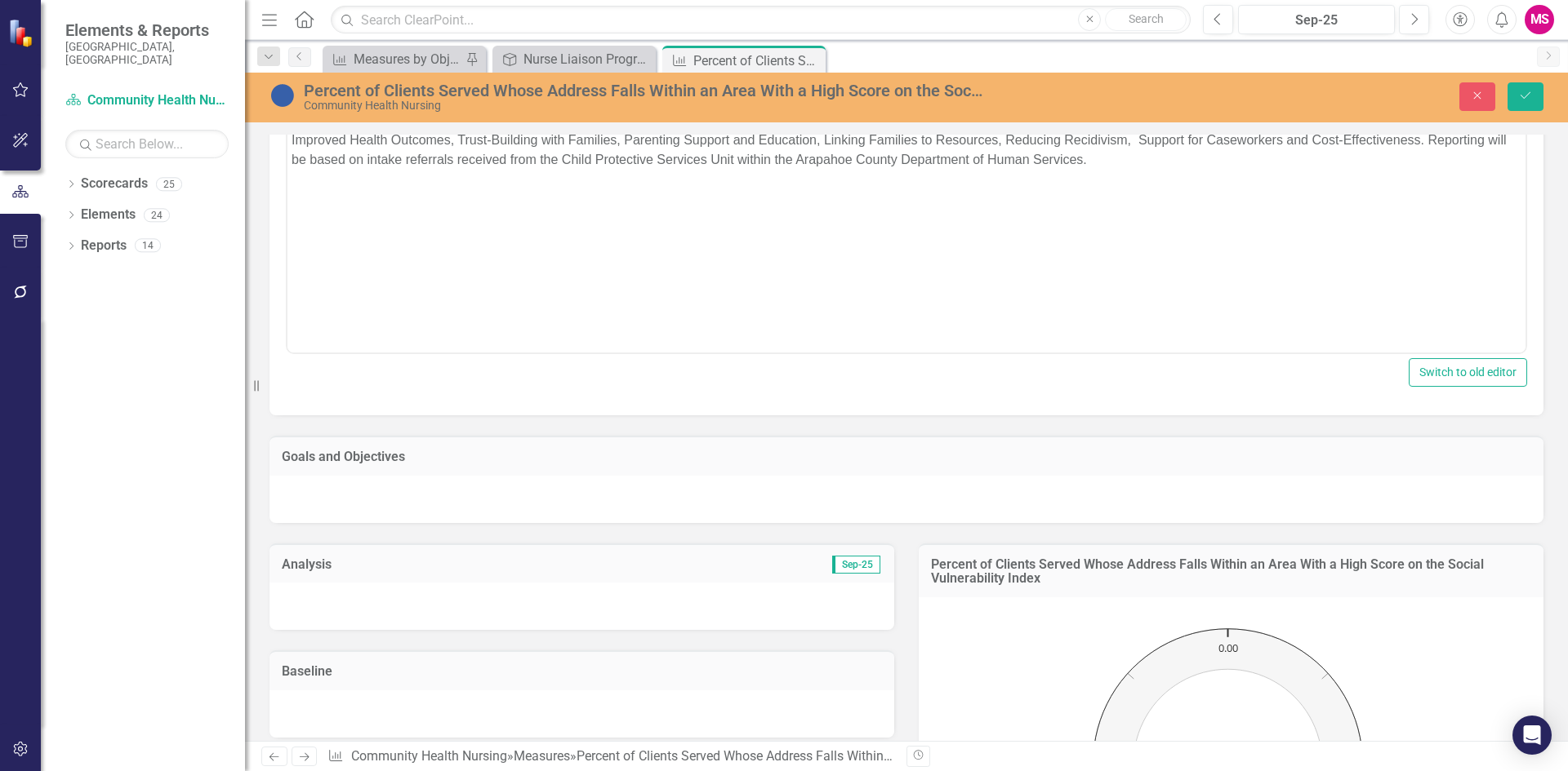
click at [396, 478] on div at bounding box center [906, 499] width 1273 height 47
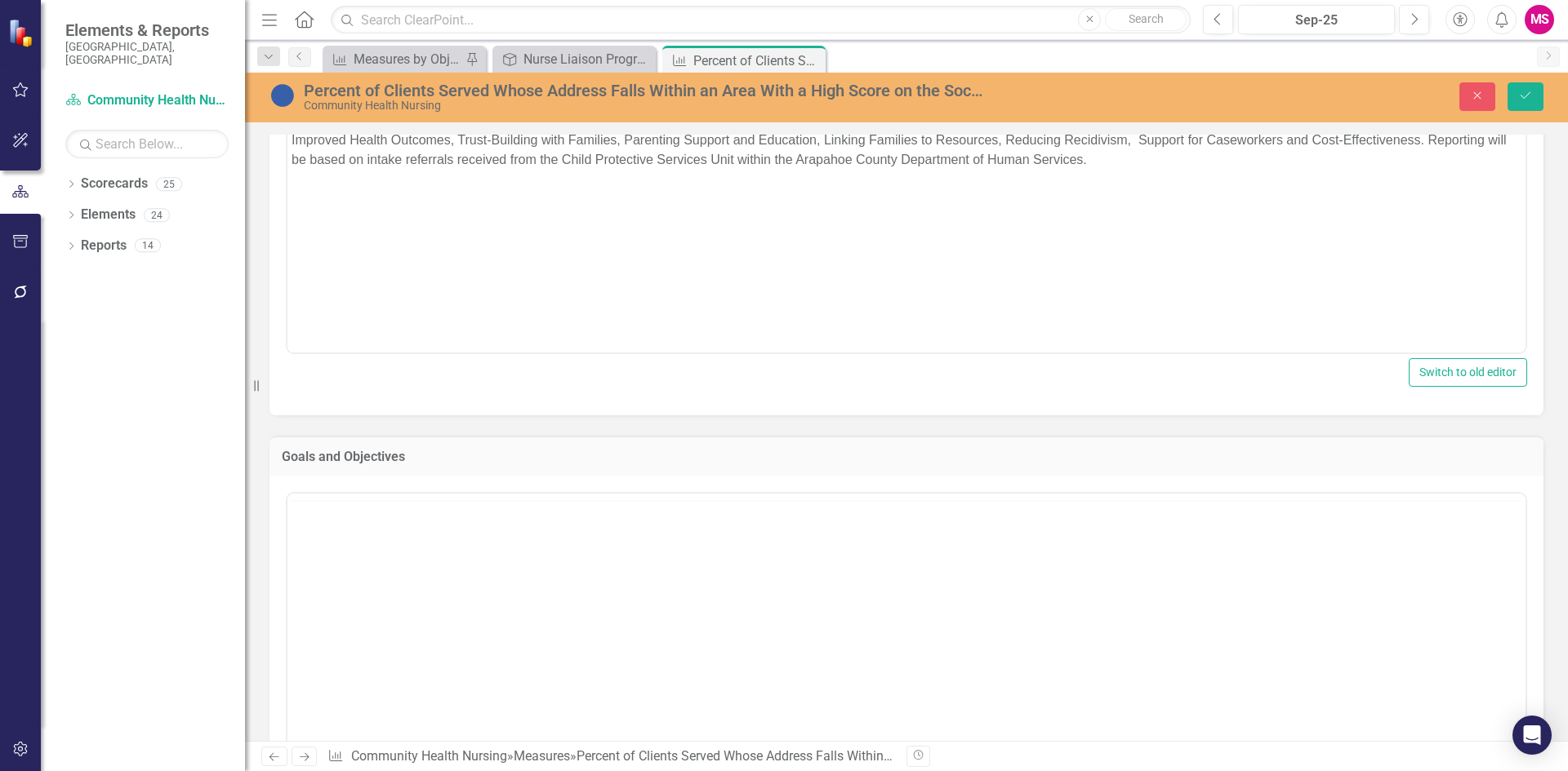
scroll to position [0, 0]
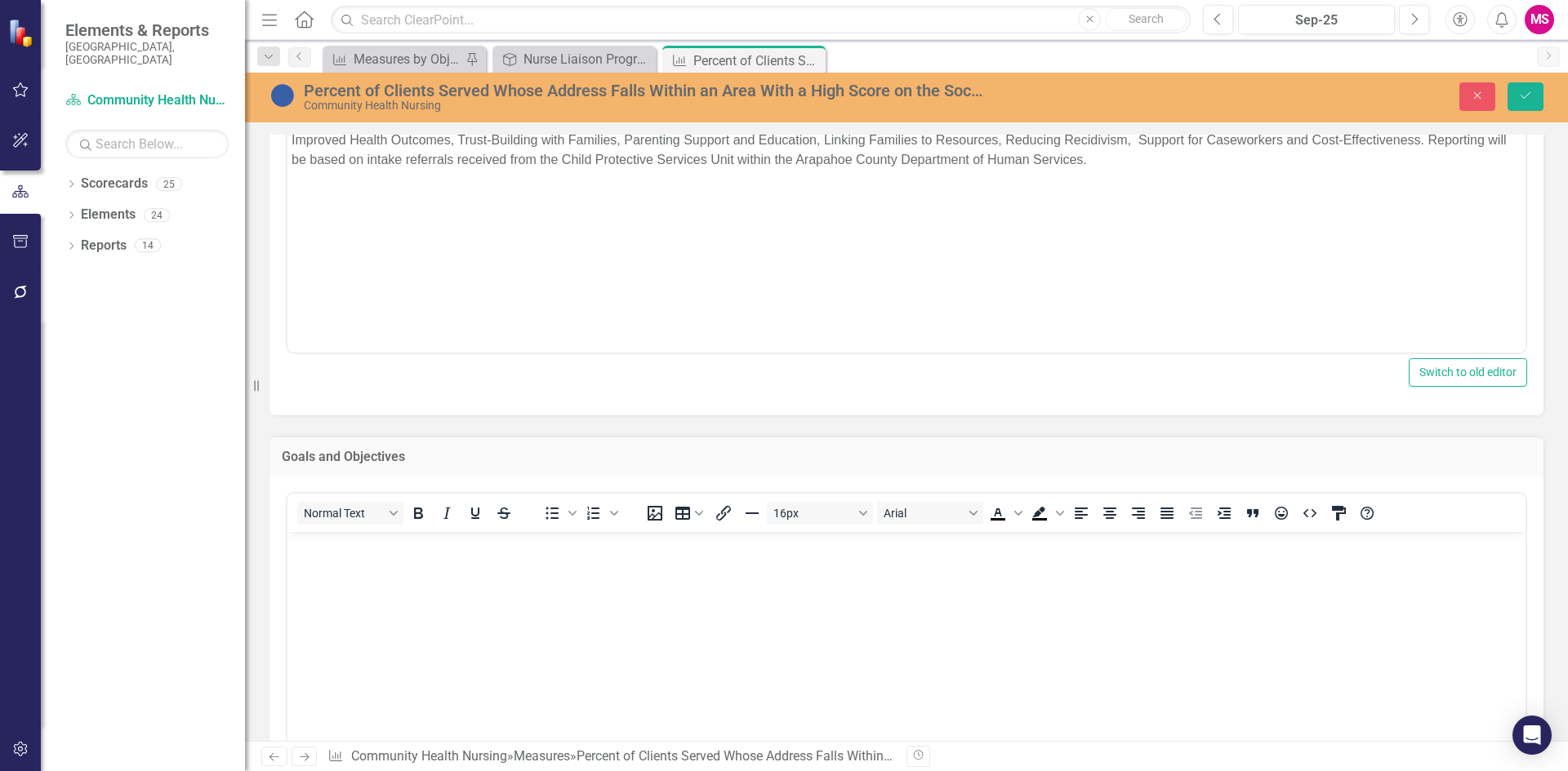
click at [380, 606] on body "Rich Text Area. Press ALT-0 for help." at bounding box center [906, 653] width 1238 height 245
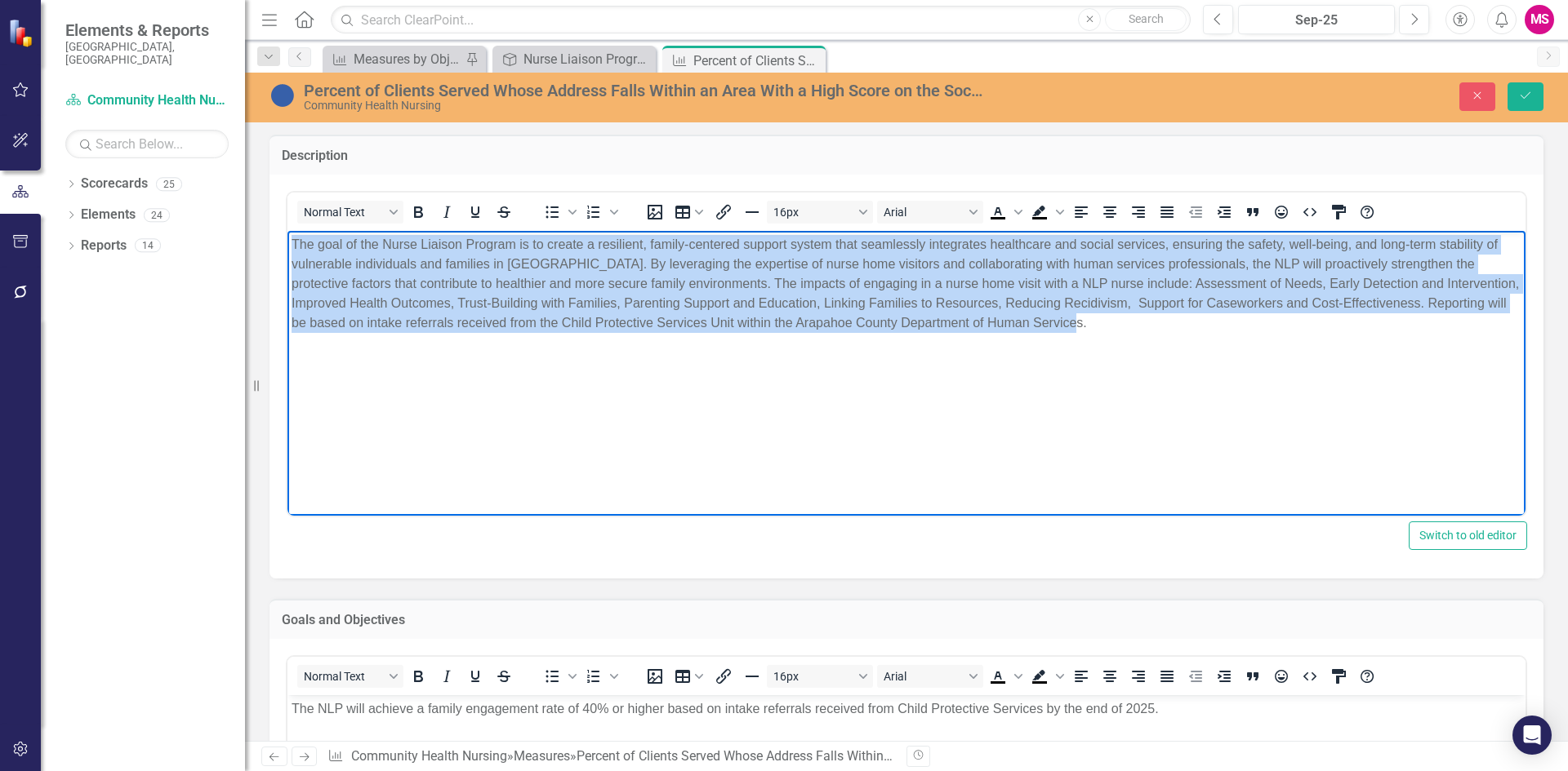
drag, startPoint x: 1205, startPoint y: 345, endPoint x: 239, endPoint y: 227, distance: 973.2
click at [287, 230] on html "The goal of the Nurse Liaison Program is to create a resilient, family-centered…" at bounding box center [906, 352] width 1238 height 245
paste body "Rich Text Area. Press ALT-0 for help."
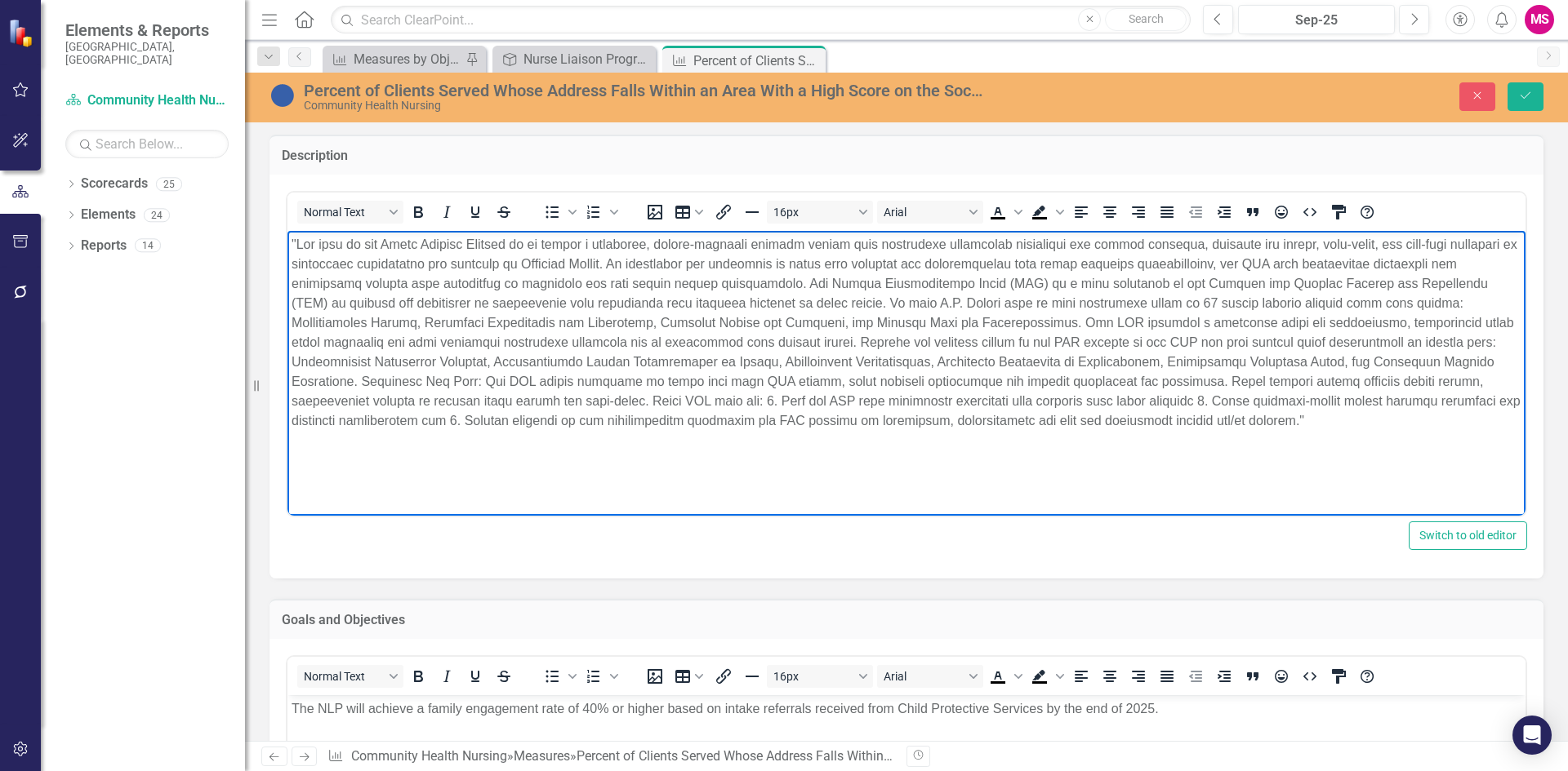
click at [293, 238] on p "Rich Text Area. Press ALT-0 for help." at bounding box center [906, 332] width 1229 height 196
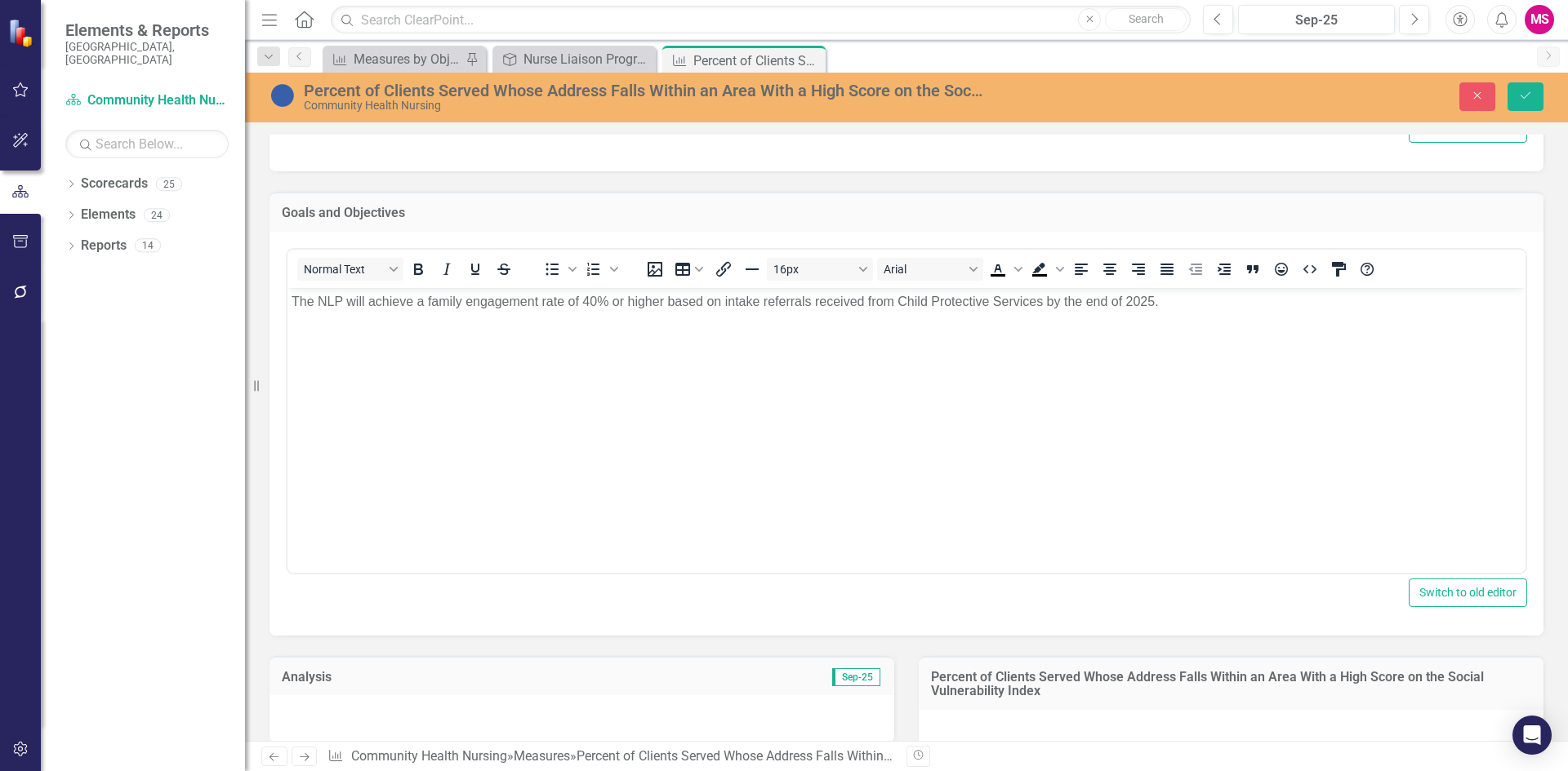
scroll to position [408, 0]
click at [477, 428] on body "The NLP will achieve a family engagement rate of 40% or higher based on intake …" at bounding box center [906, 408] width 1238 height 245
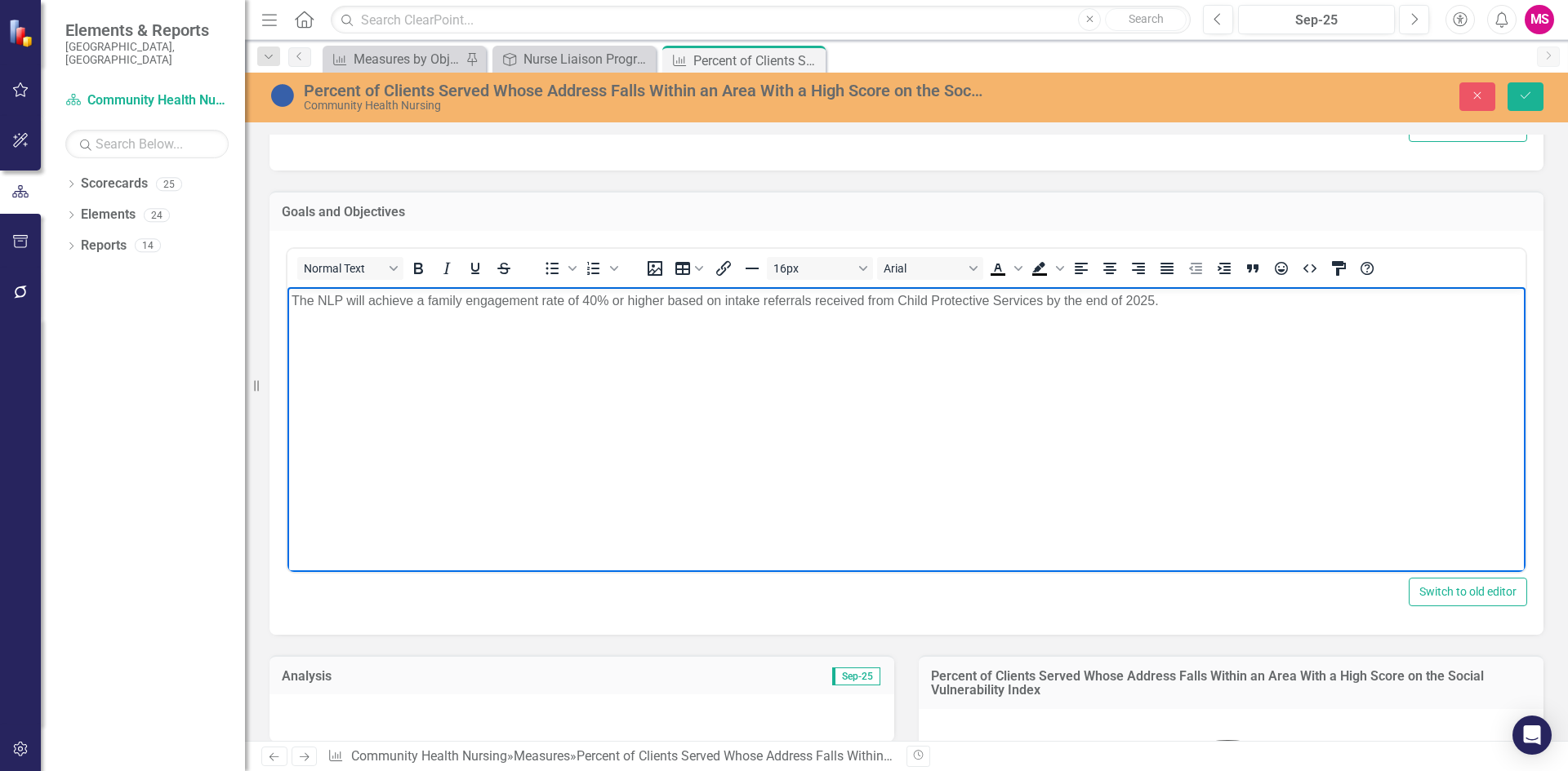
drag, startPoint x: 1183, startPoint y: 305, endPoint x: 170, endPoint y: 309, distance: 1013.0
click at [287, 309] on html "The NLP will achieve a family engagement rate of 40% or higher based on intake …" at bounding box center [906, 408] width 1238 height 245
paste body "Rich Text Area. Press ALT-0 for help."
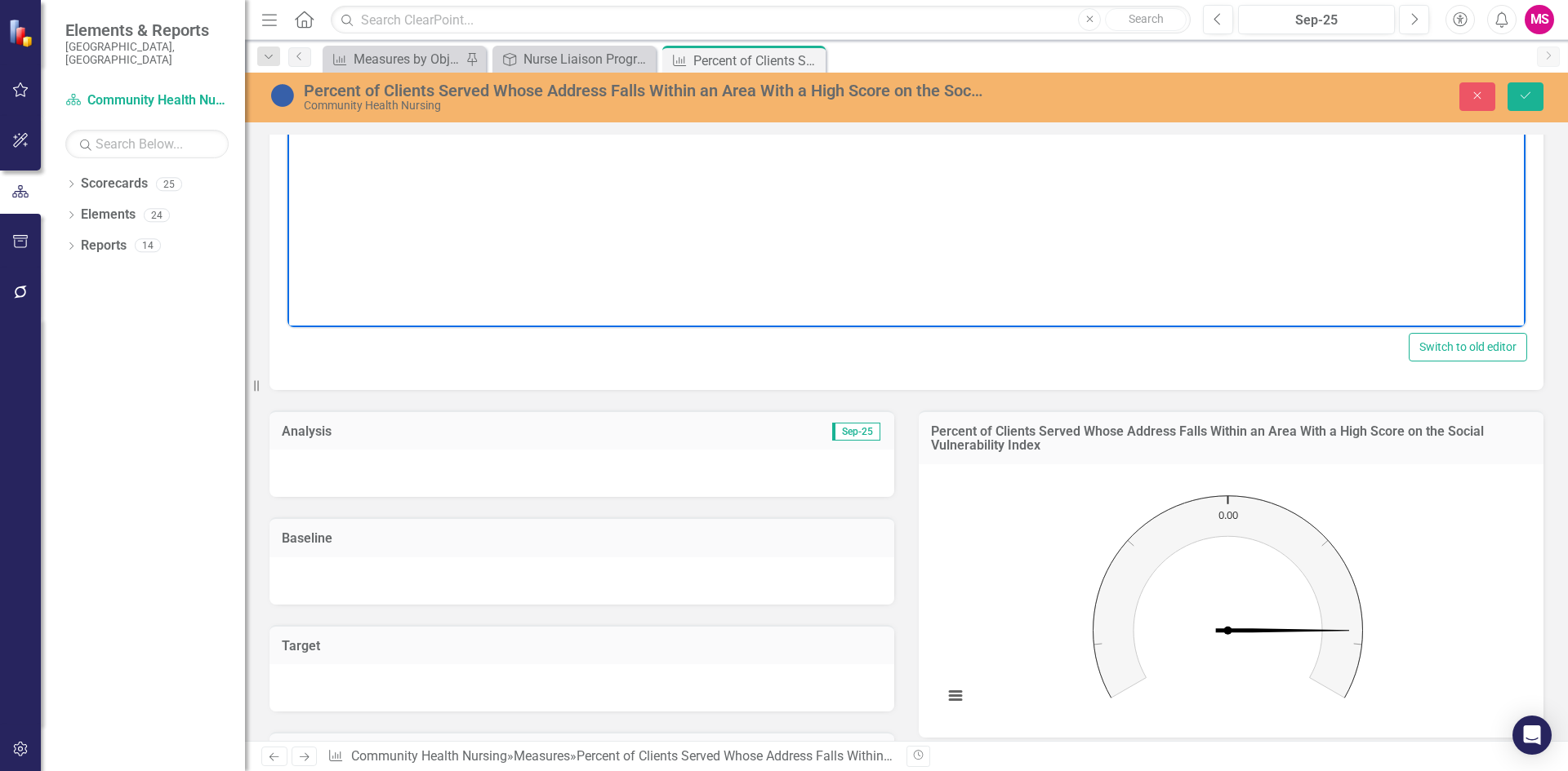
click at [495, 678] on div at bounding box center [582, 688] width 625 height 47
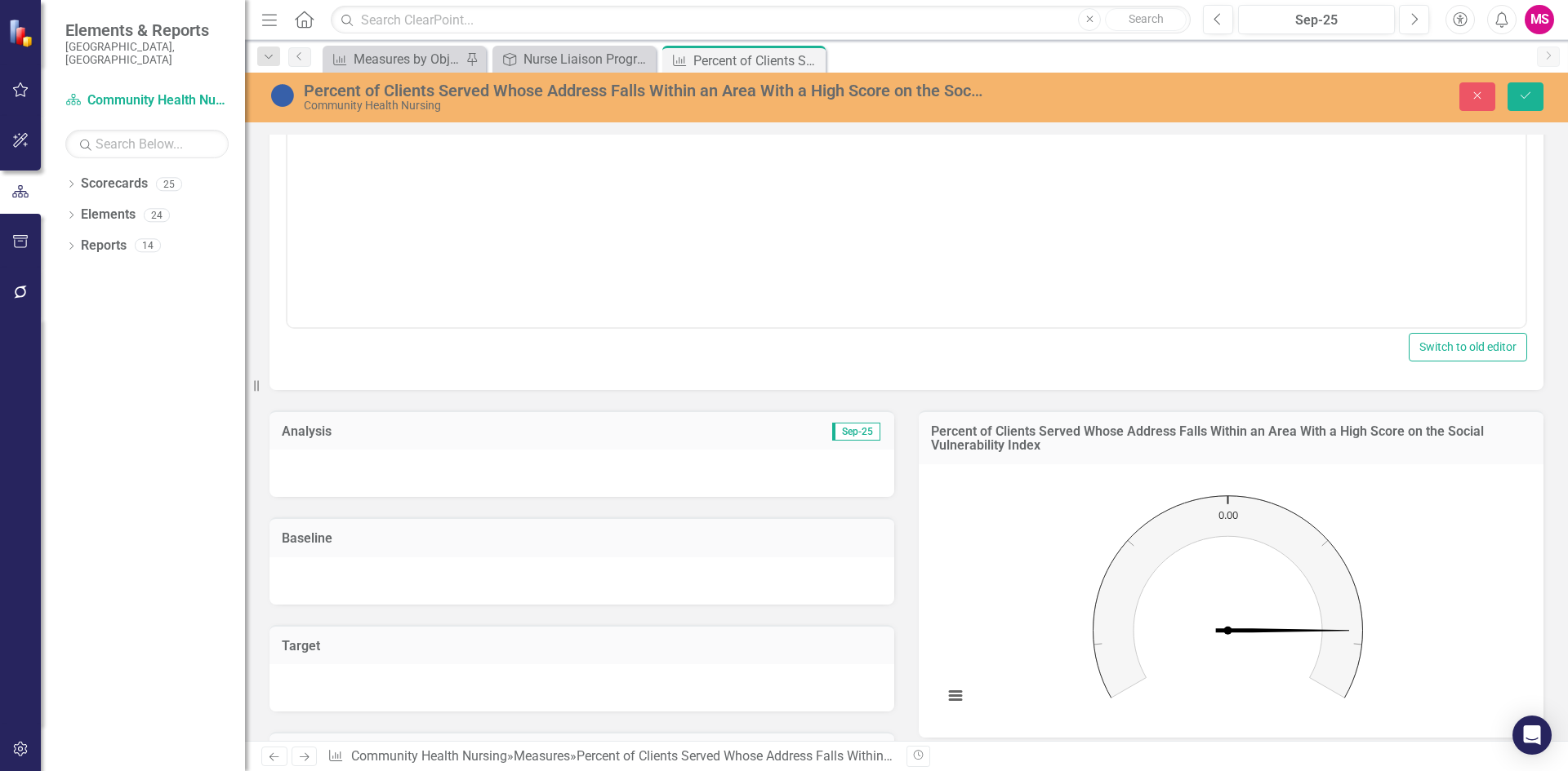
click at [495, 678] on div at bounding box center [582, 688] width 625 height 47
click at [495, 698] on div at bounding box center [582, 688] width 625 height 47
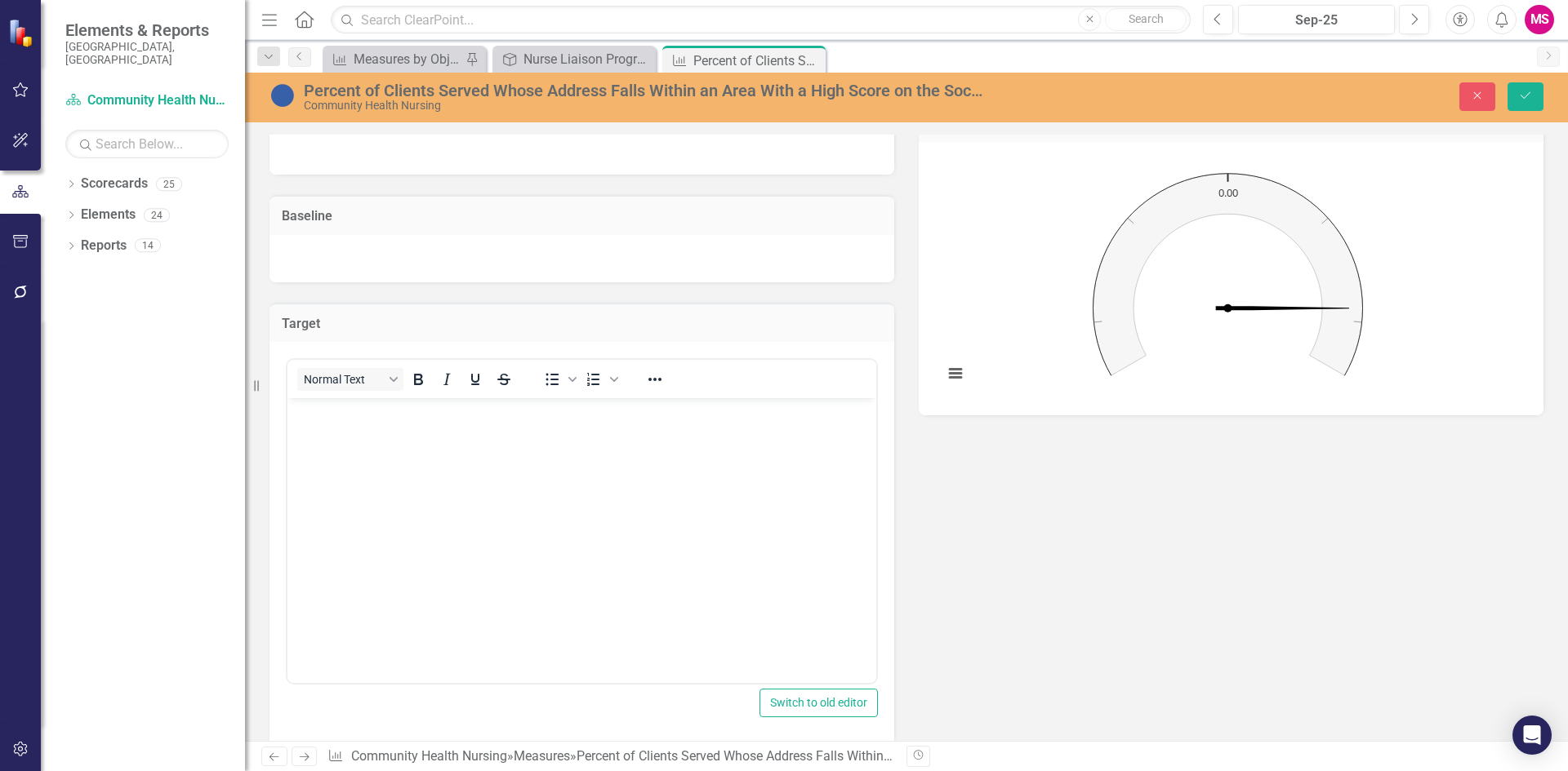
scroll to position [979, 0]
click at [525, 528] on body "Rich Text Area. Press ALT-0 for help." at bounding box center [581, 516] width 588 height 245
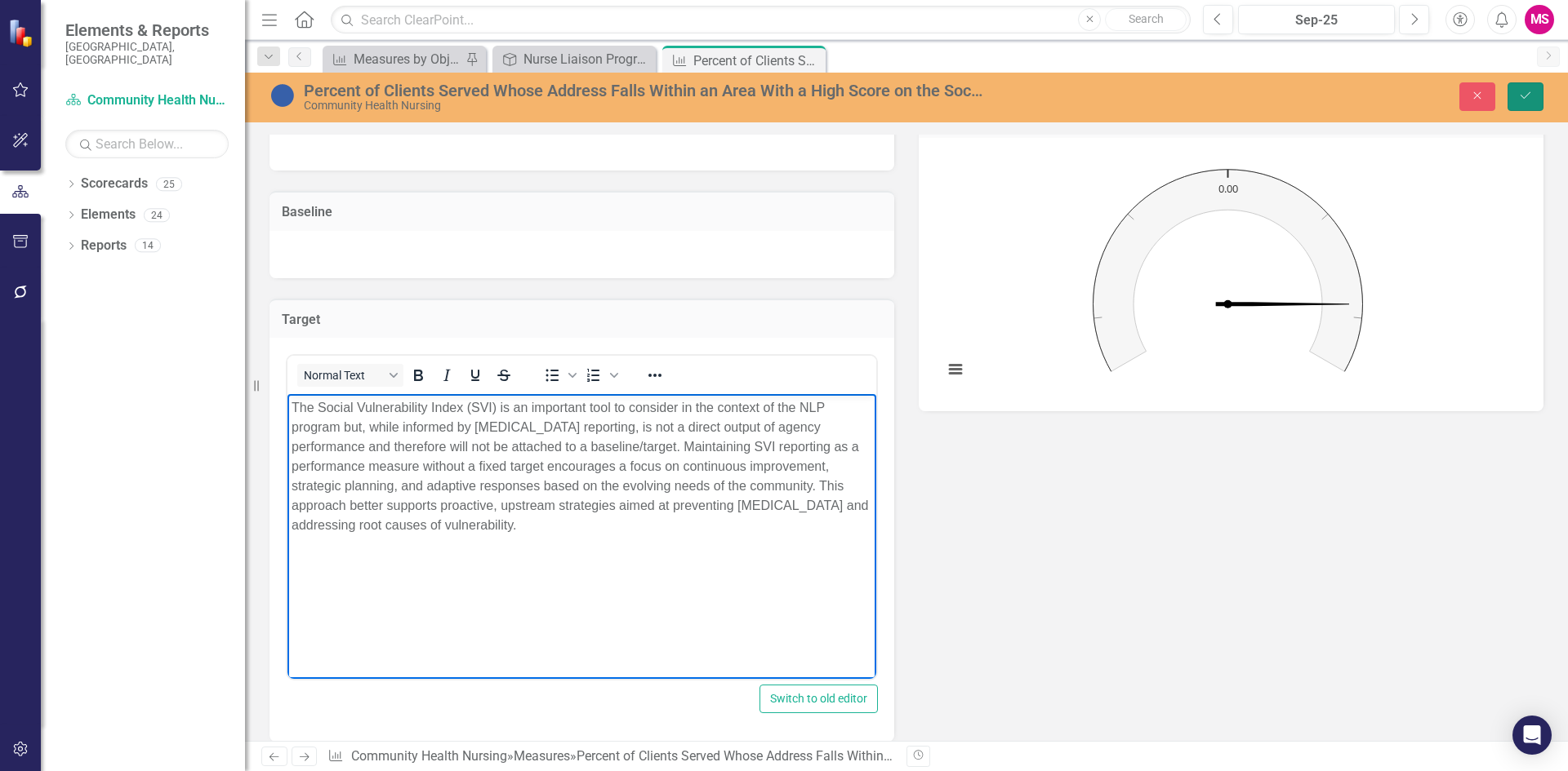
click at [1530, 94] on icon "Save" at bounding box center [1526, 96] width 15 height 11
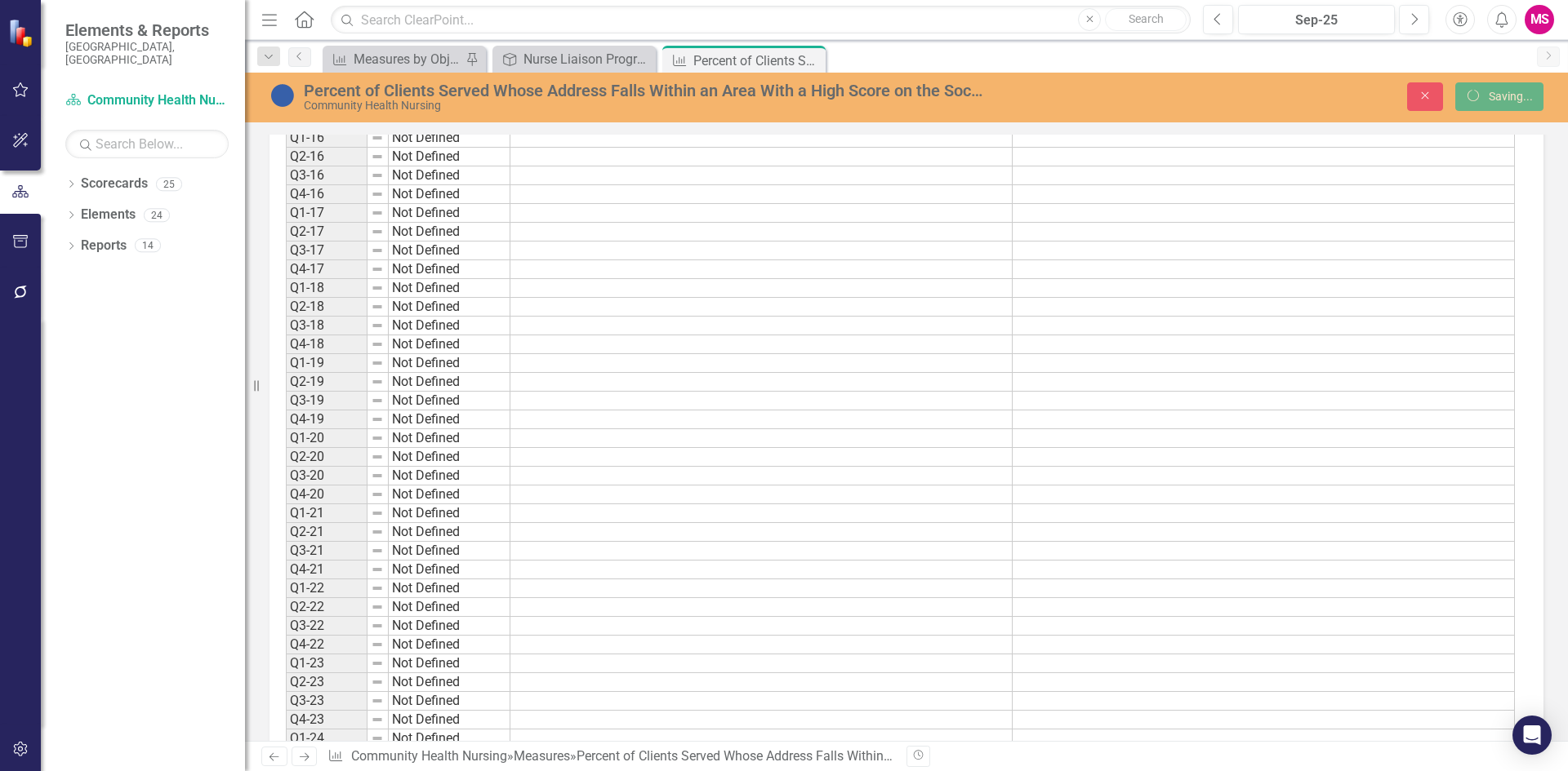
scroll to position [266, 0]
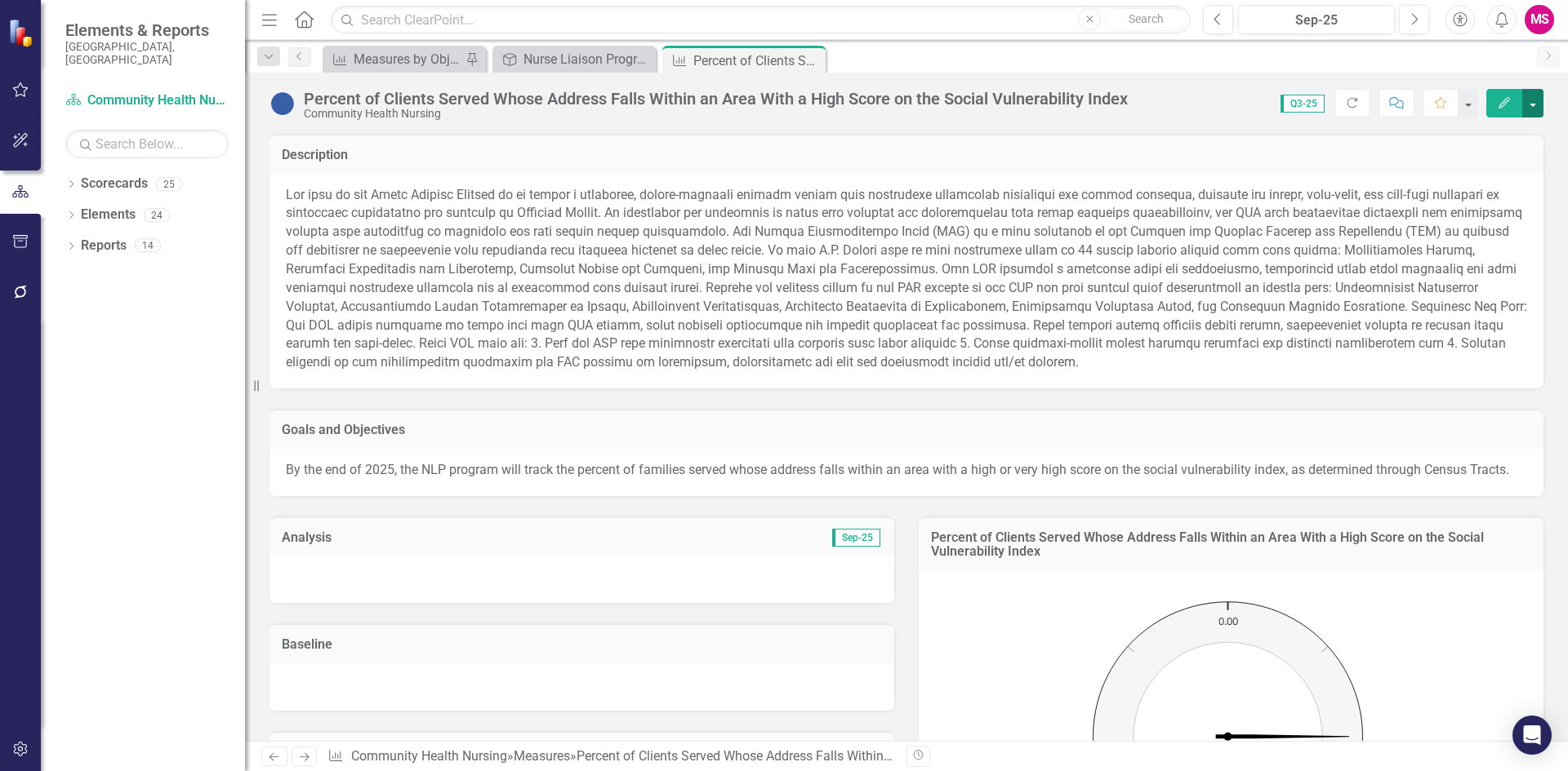
click at [1531, 97] on button "button" at bounding box center [1532, 103] width 22 height 28
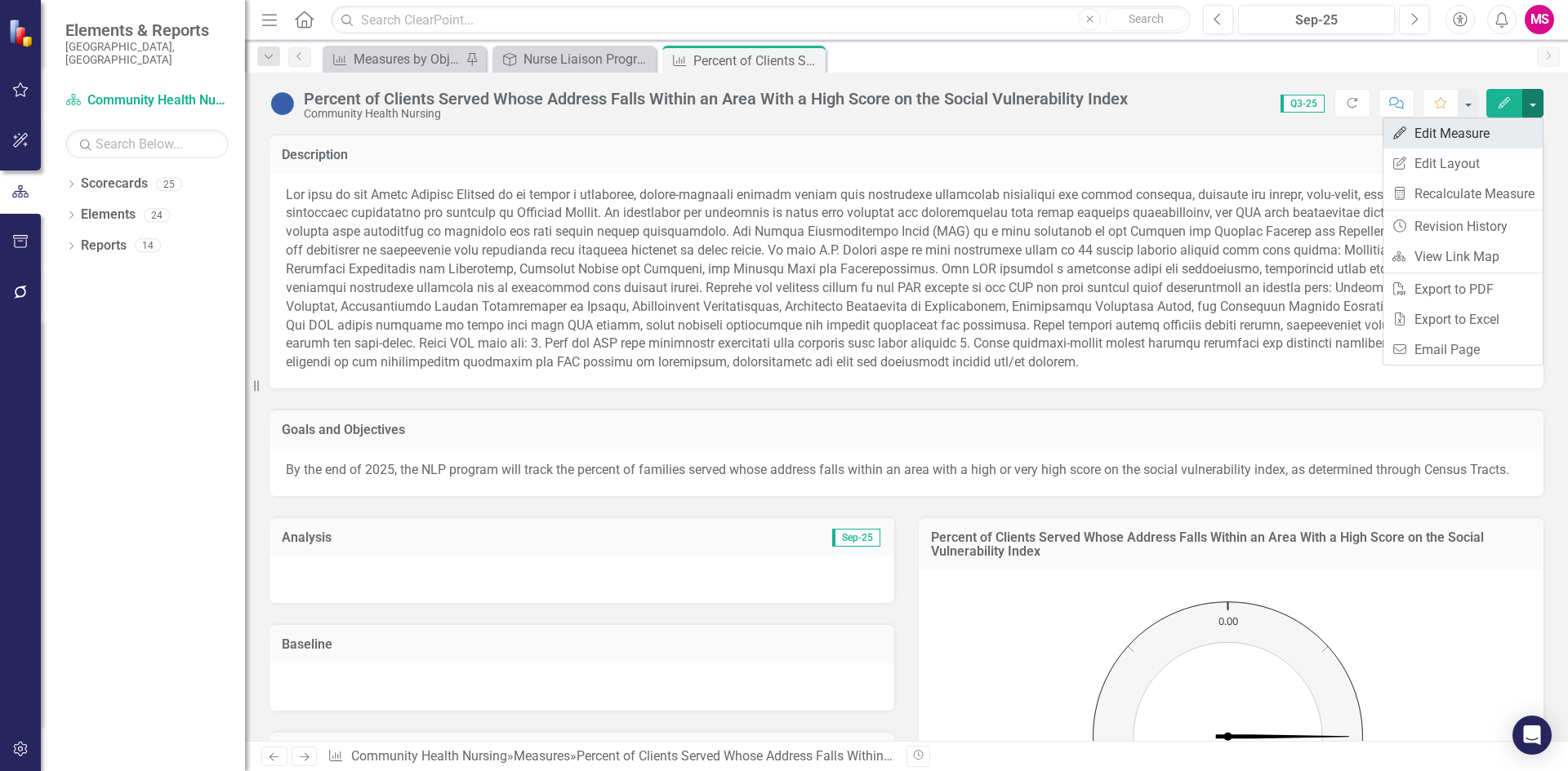
click at [1463, 136] on link "Edit Edit Measure" at bounding box center [1463, 133] width 160 height 30
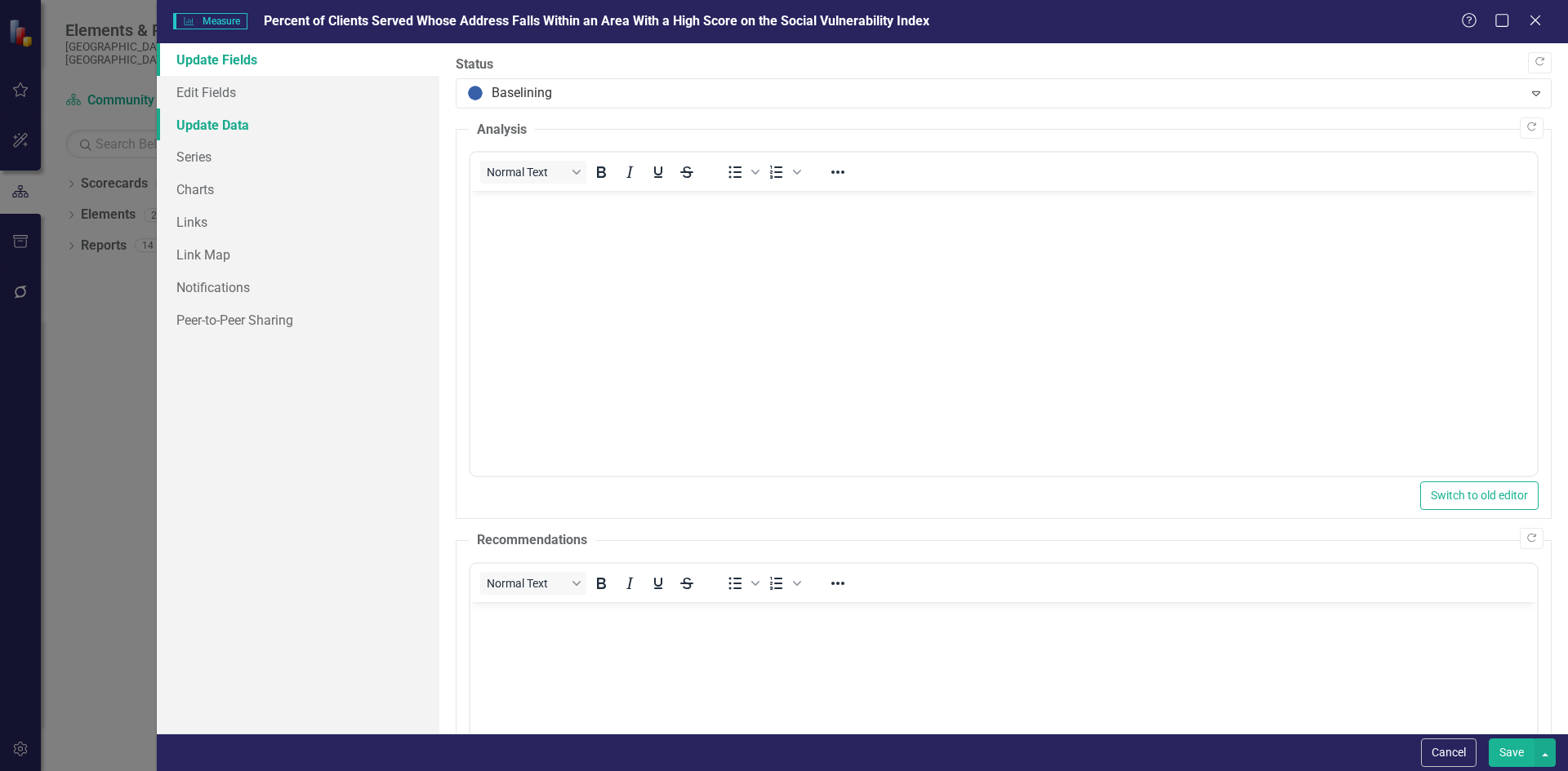
scroll to position [0, 0]
click at [194, 122] on link "Update Data" at bounding box center [297, 125] width 282 height 33
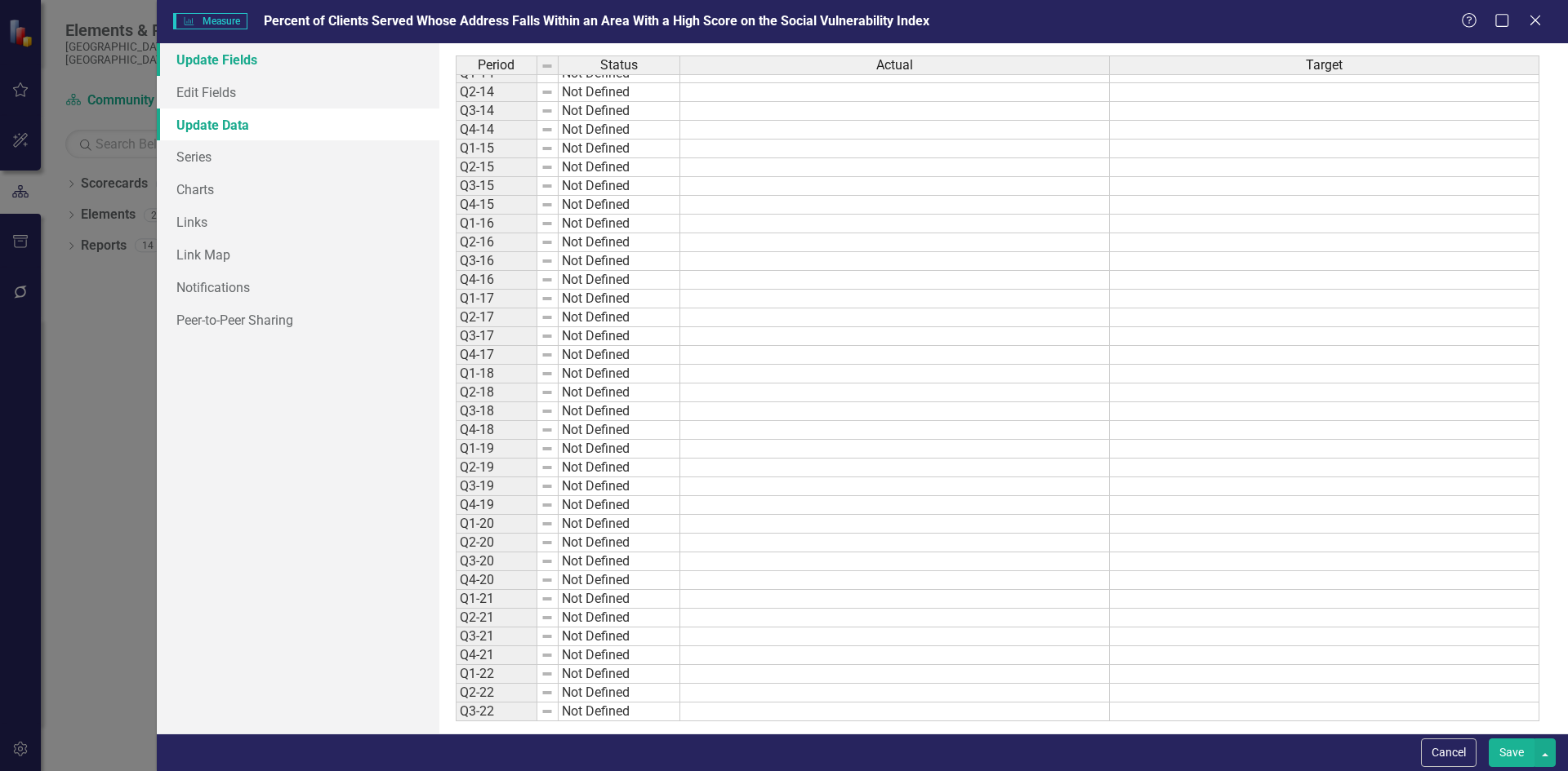
click at [242, 61] on link "Update Fields" at bounding box center [297, 59] width 282 height 33
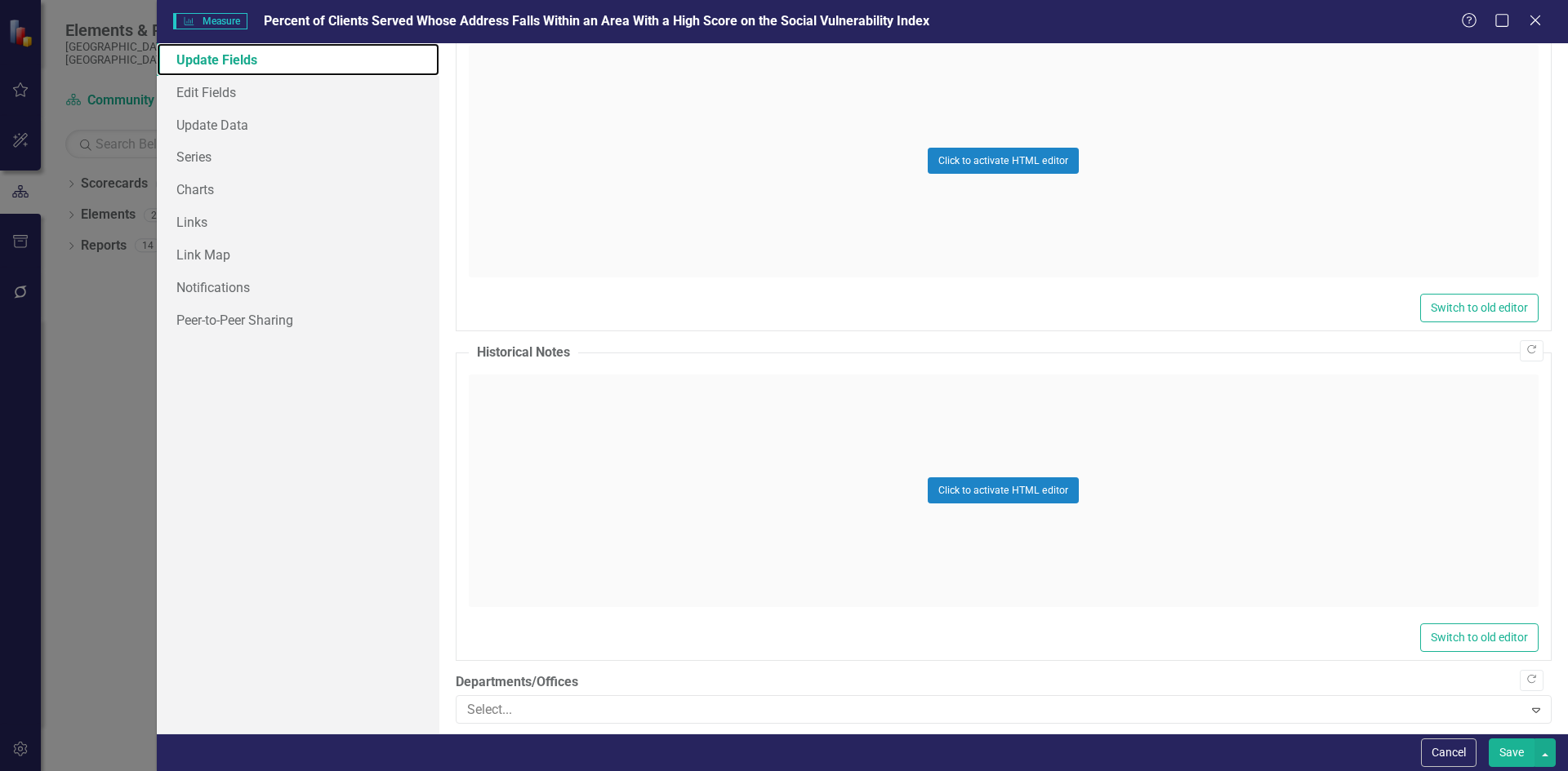
scroll to position [1603, 0]
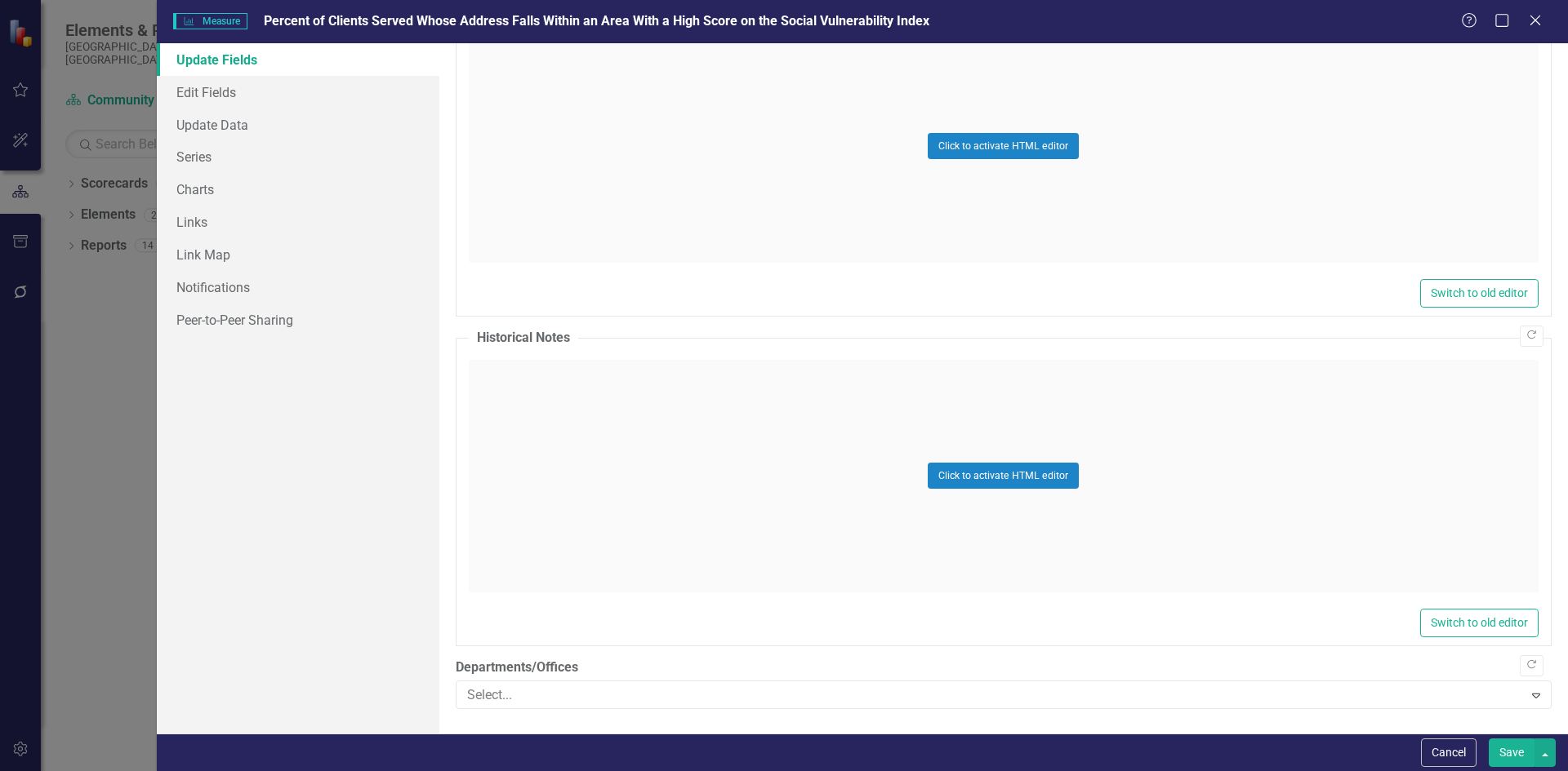
click at [1544, 24] on div "Help Maximize Close" at bounding box center [1506, 22] width 91 height 19
click at [1537, 25] on icon "Close" at bounding box center [1535, 20] width 21 height 16
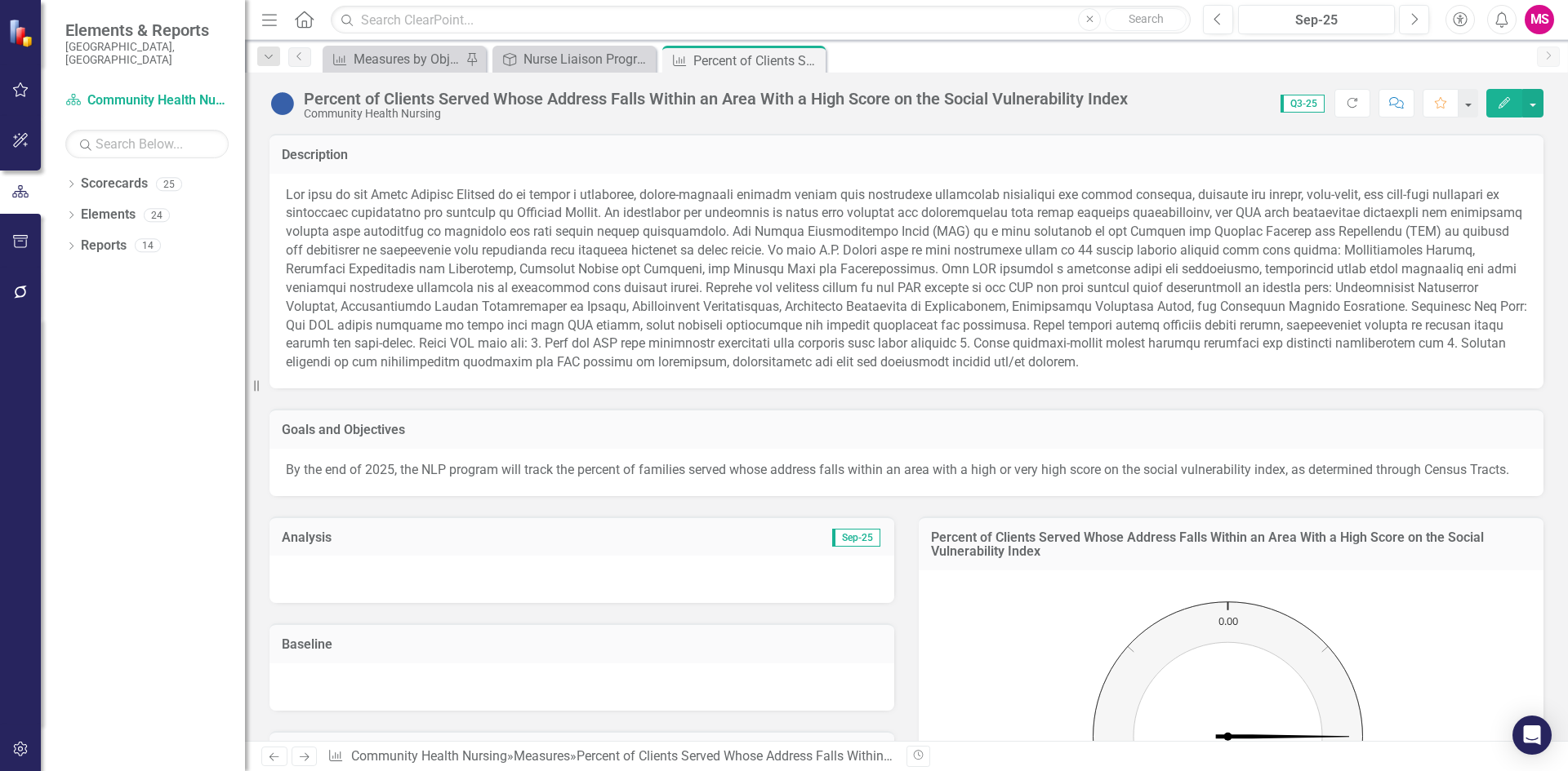
click at [1492, 98] on button "Edit" at bounding box center [1504, 103] width 36 height 28
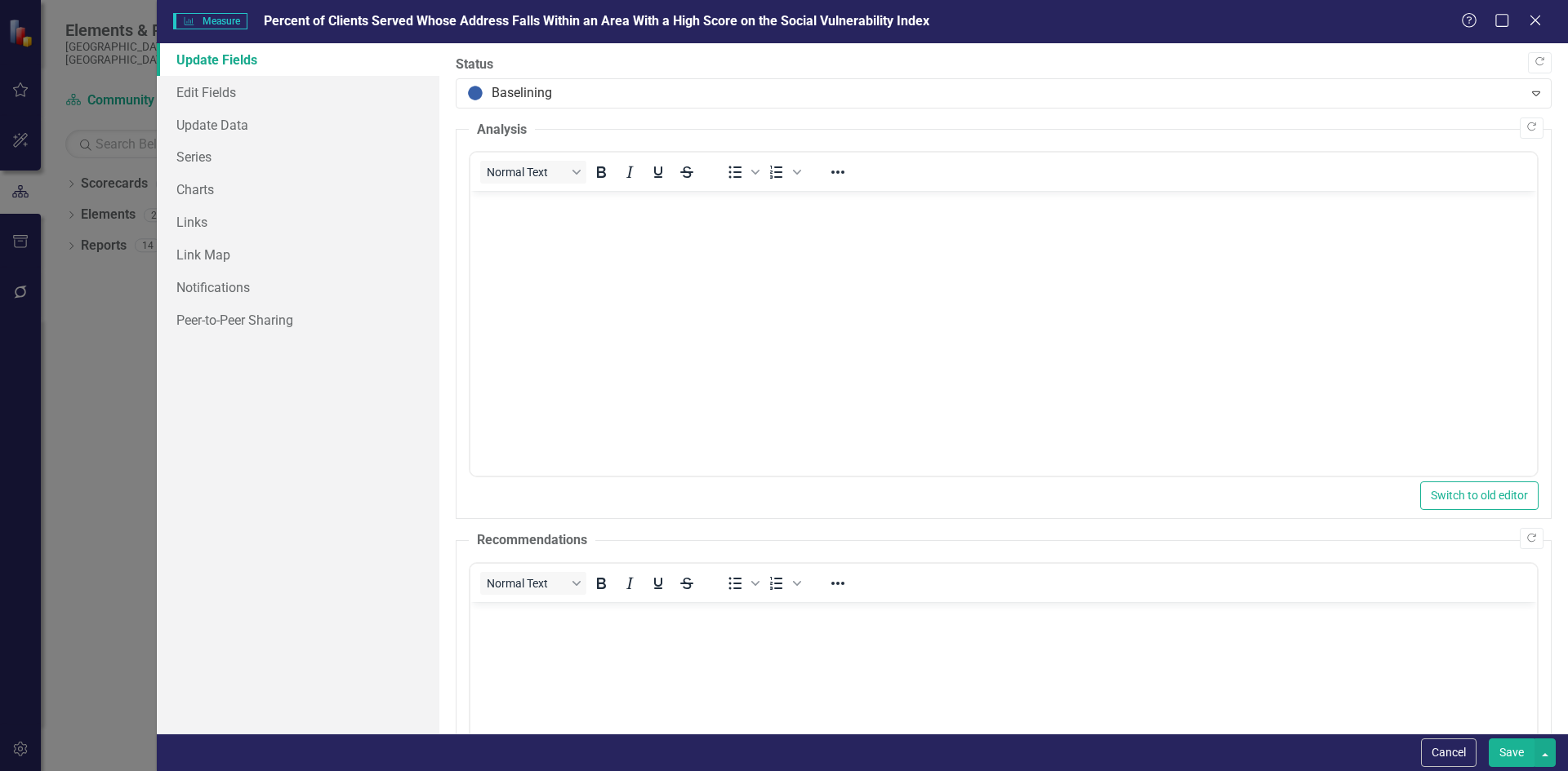
scroll to position [0, 0]
click at [204, 177] on link "Charts" at bounding box center [297, 189] width 282 height 33
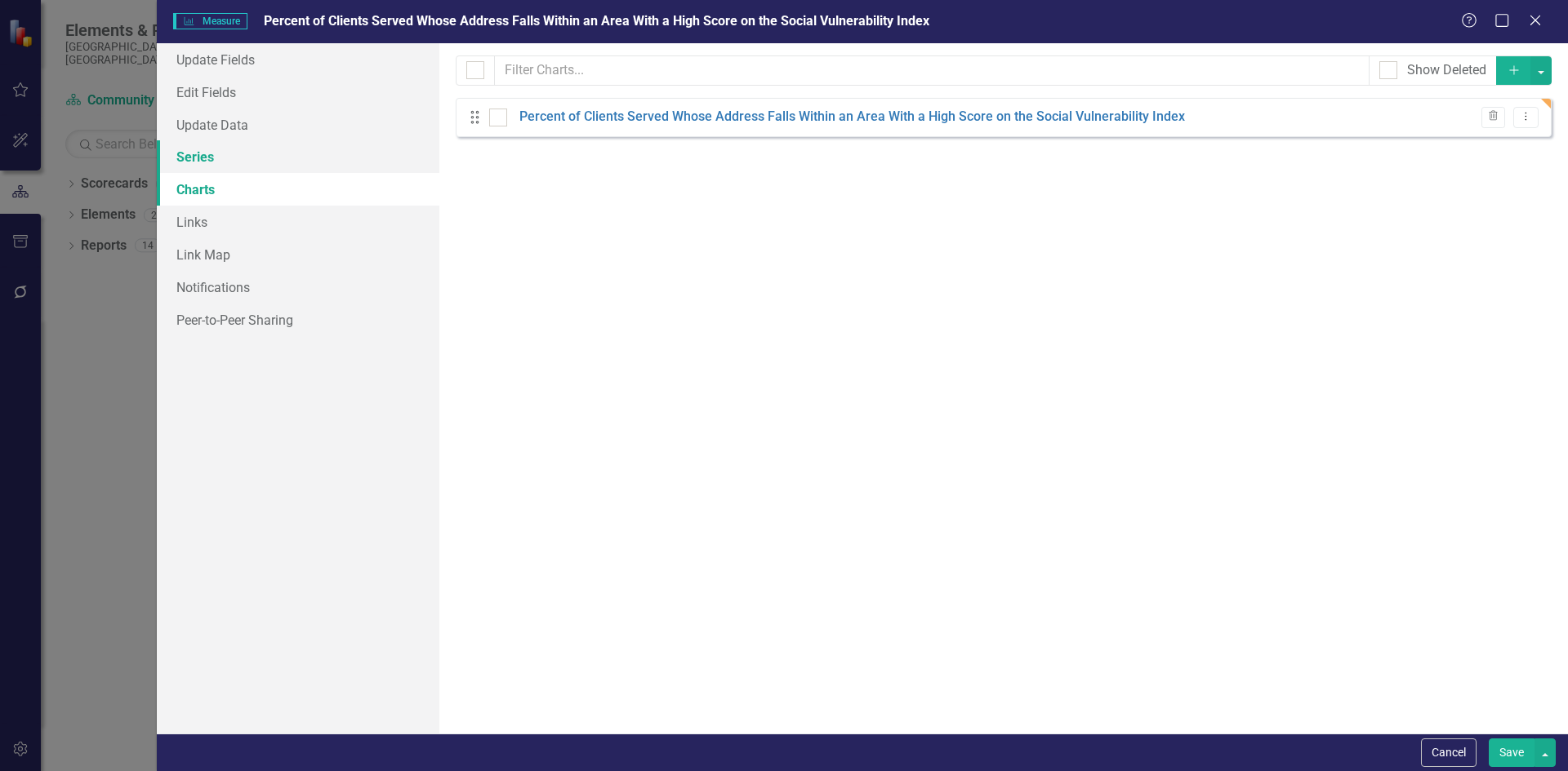
click at [172, 159] on link "Series" at bounding box center [297, 157] width 282 height 33
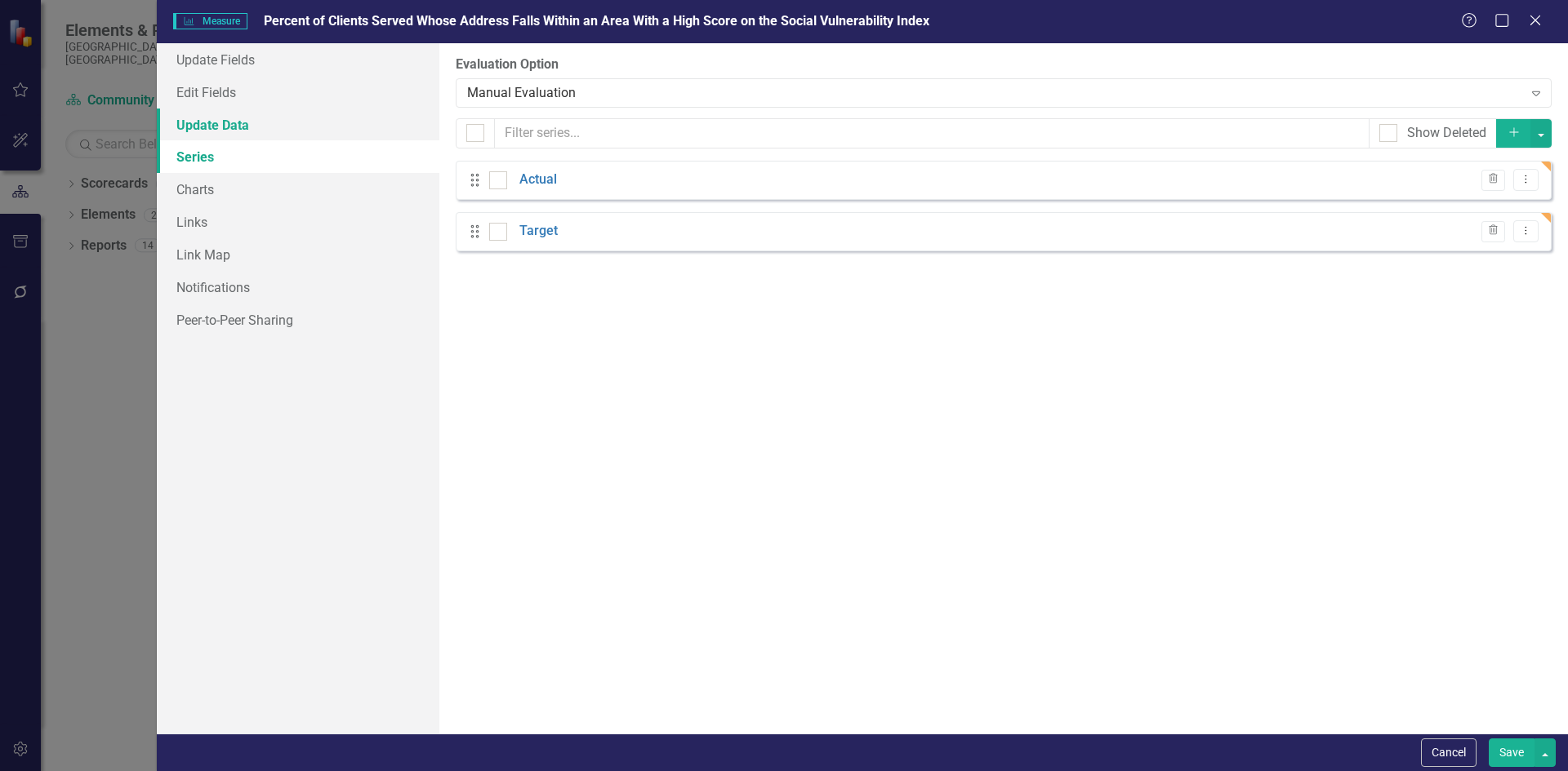
click at [217, 127] on link "Update Data" at bounding box center [297, 125] width 282 height 33
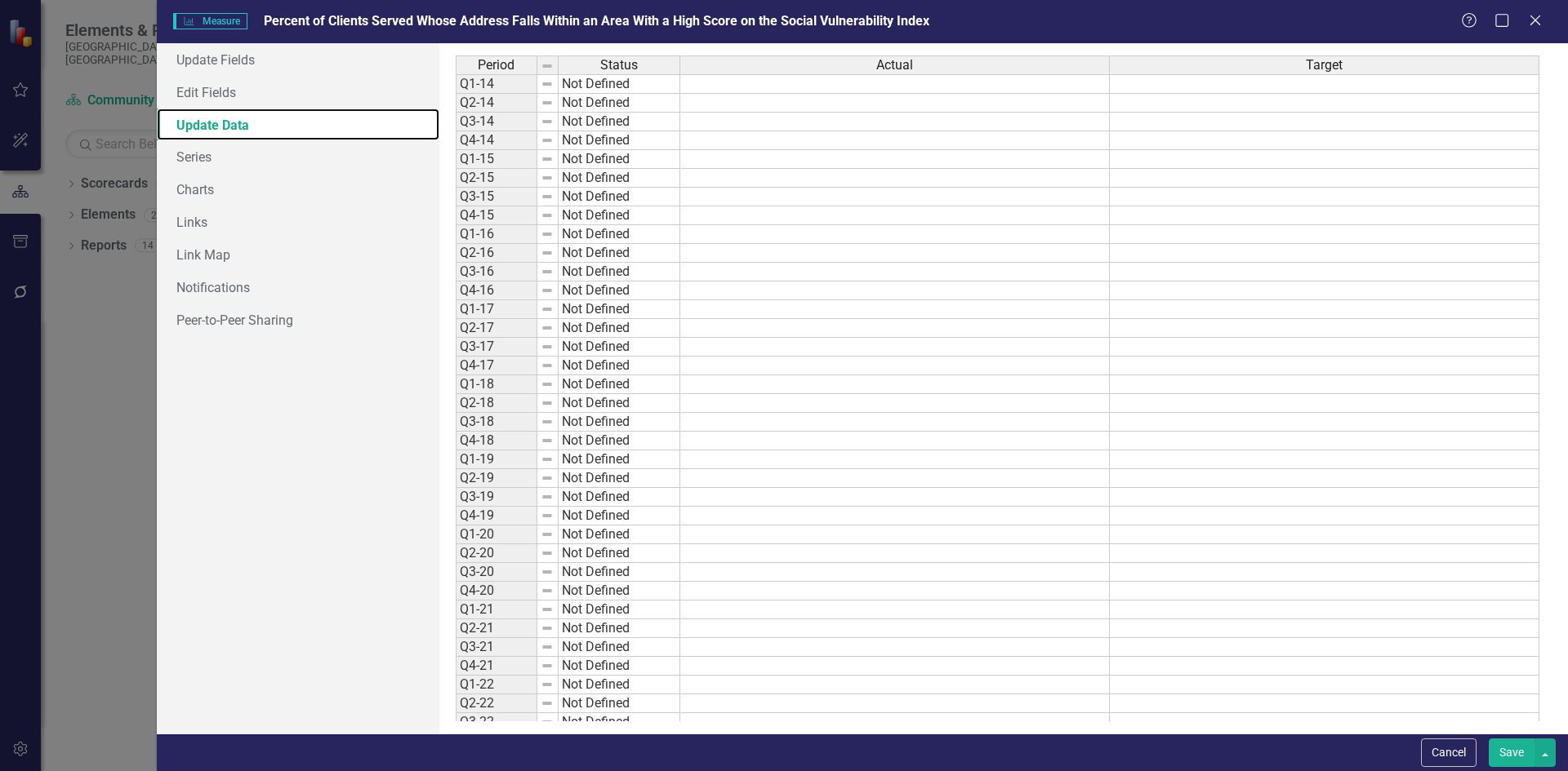
scroll to position [214, 0]
click at [201, 84] on link "Edit Fields" at bounding box center [297, 92] width 282 height 33
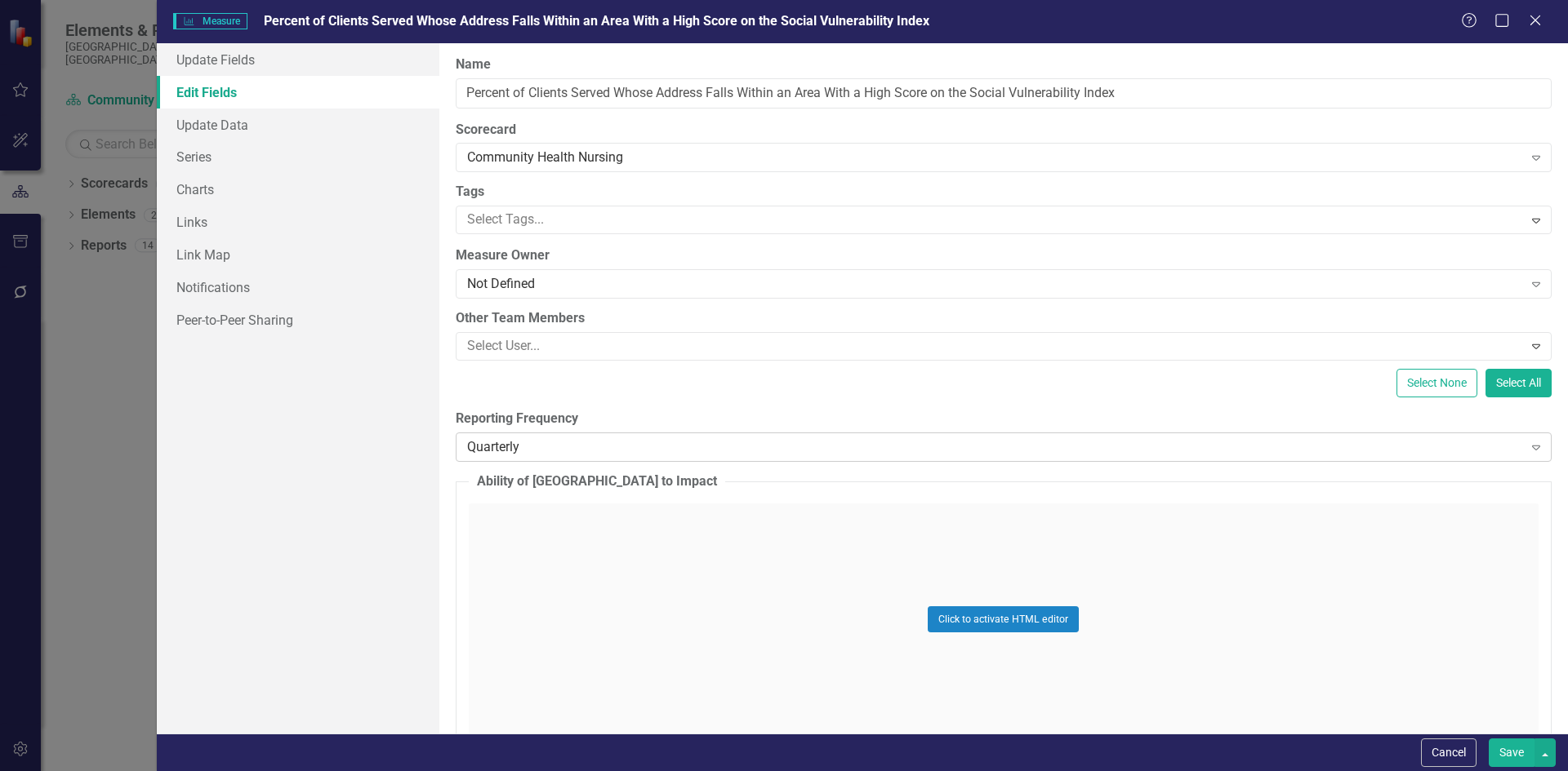
click at [507, 451] on div "Quarterly" at bounding box center [995, 446] width 1056 height 19
click at [1517, 744] on button "Save" at bounding box center [1511, 752] width 46 height 28
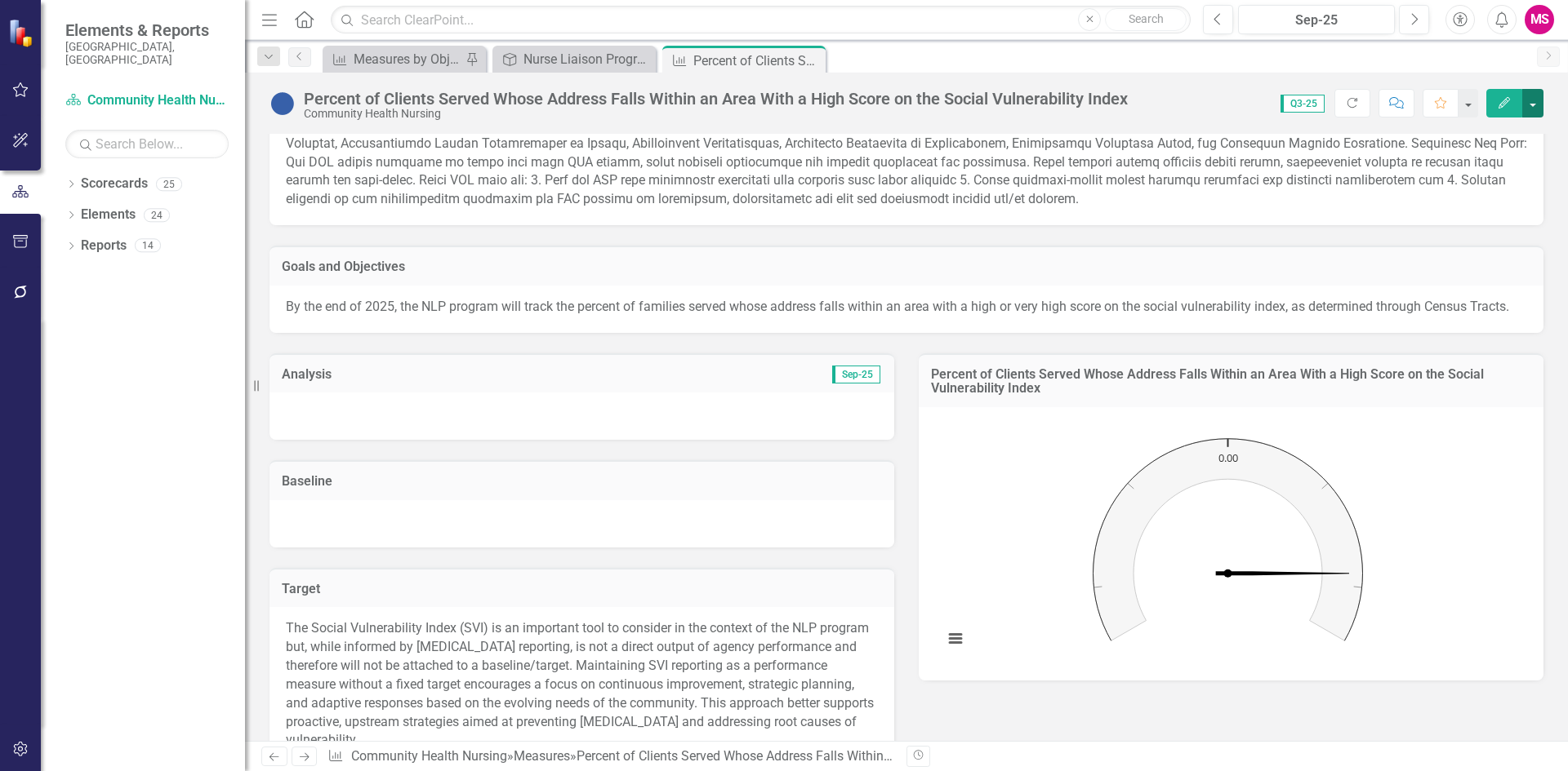
click at [1542, 95] on button "button" at bounding box center [1532, 103] width 22 height 28
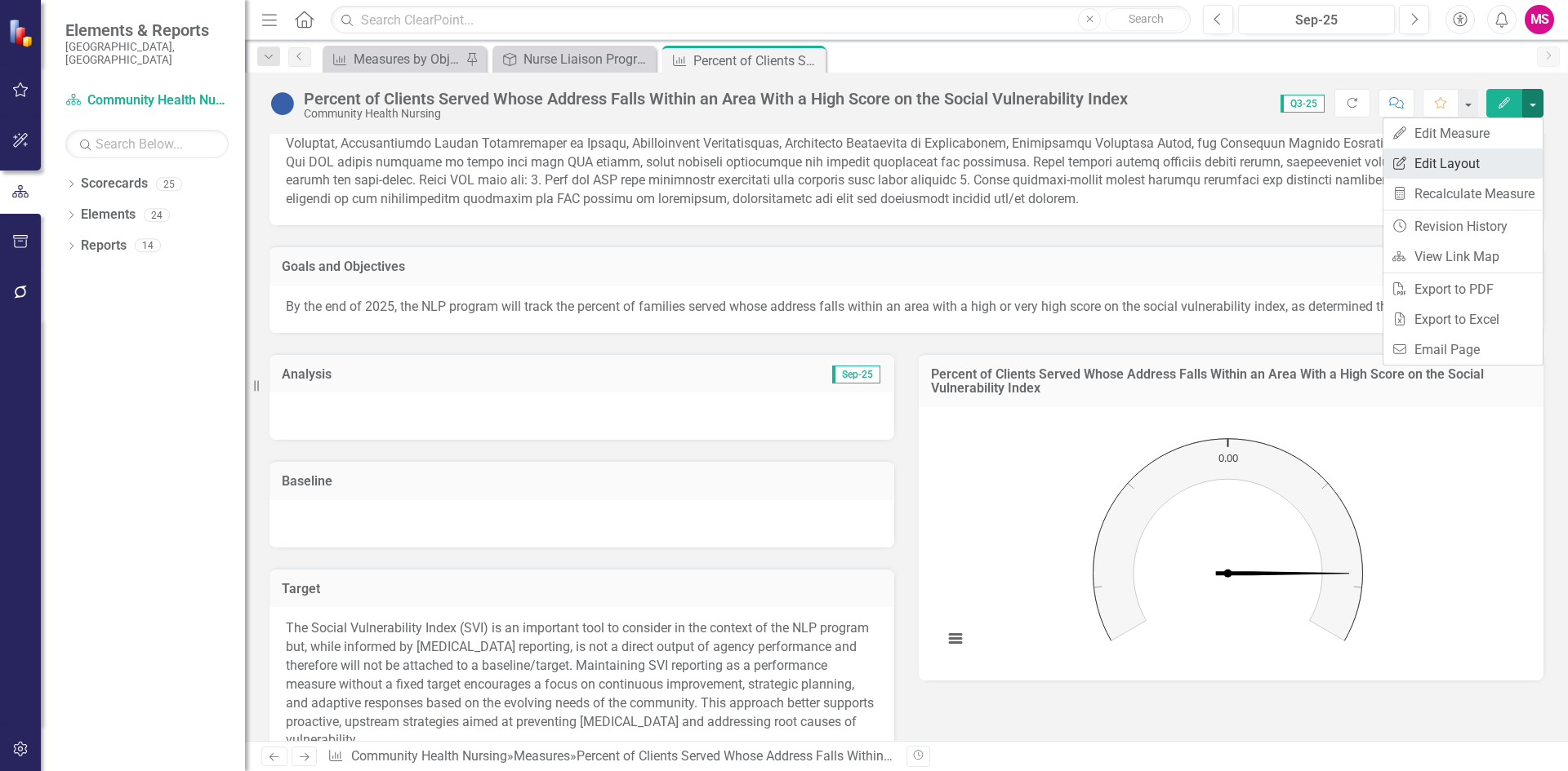
click at [1451, 154] on link "Edit Report Edit Layout" at bounding box center [1463, 163] width 160 height 30
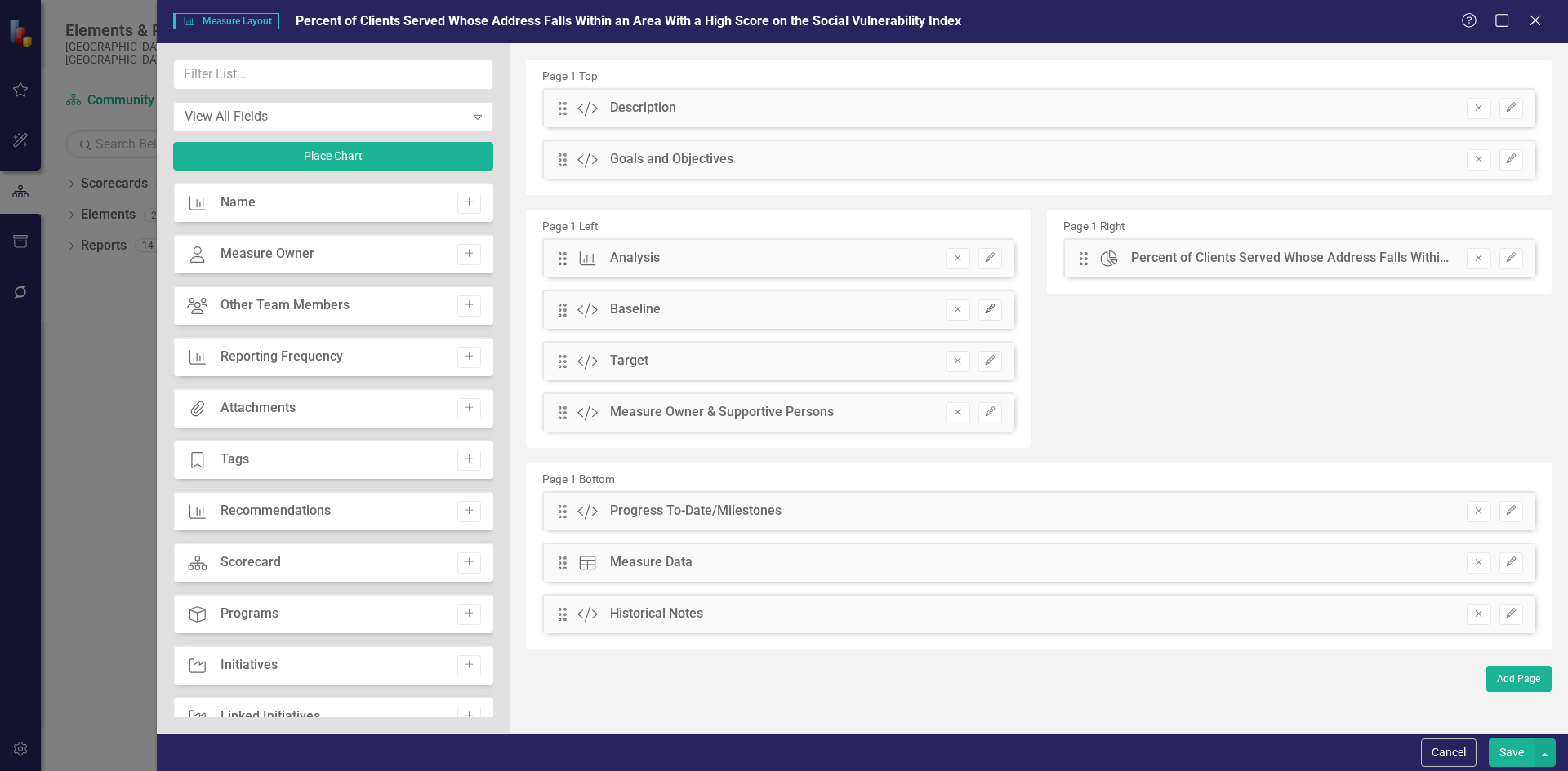
click at [991, 311] on icon "Edit" at bounding box center [990, 310] width 12 height 9
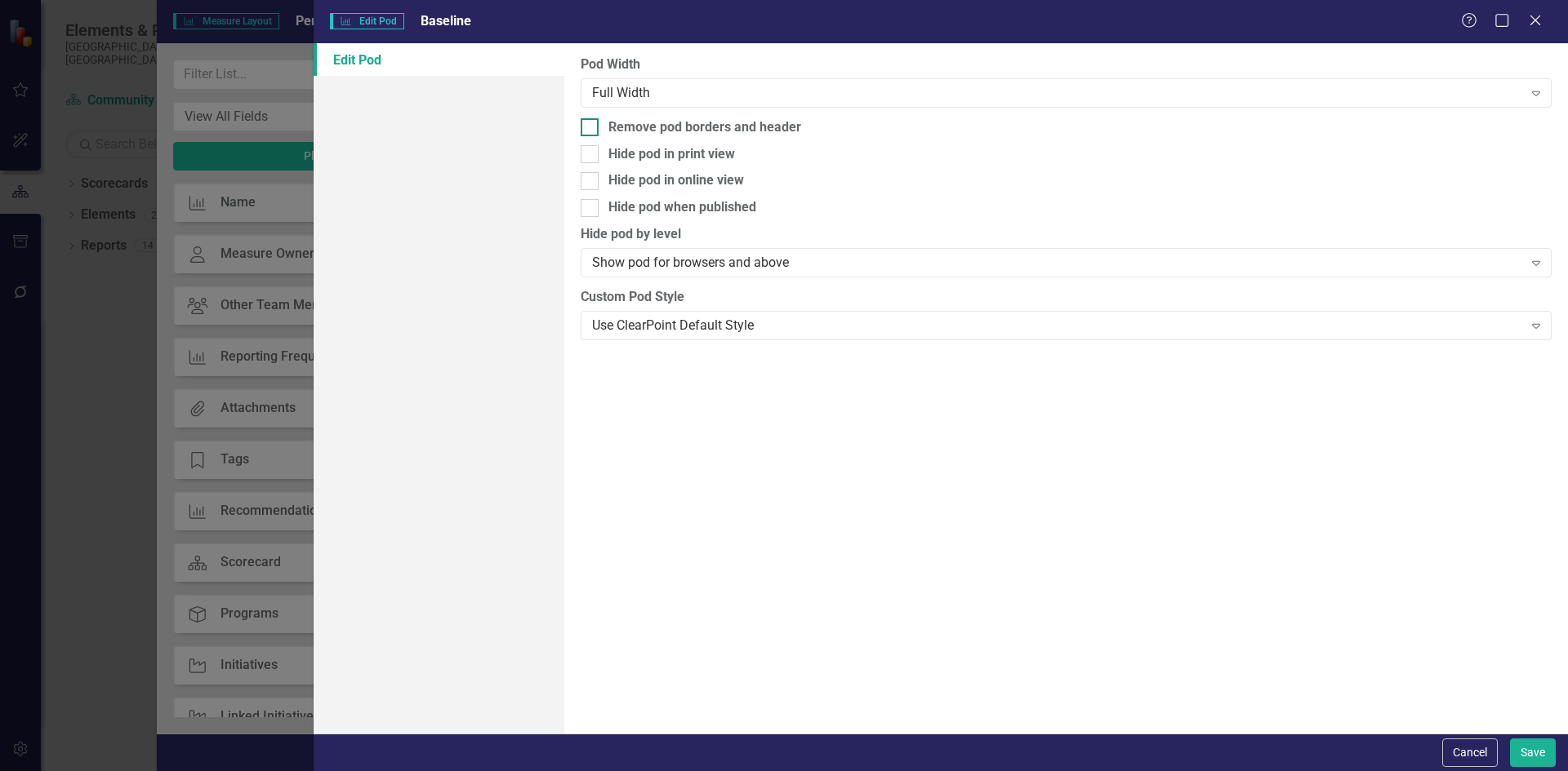
click at [588, 129] on div at bounding box center [589, 127] width 18 height 18
click at [588, 128] on input "Remove pod borders and header" at bounding box center [586, 123] width 10 height 10
checkbox input "true"
click at [583, 150] on input "Hide pod in print view" at bounding box center [586, 150] width 10 height 10
checkbox input "true"
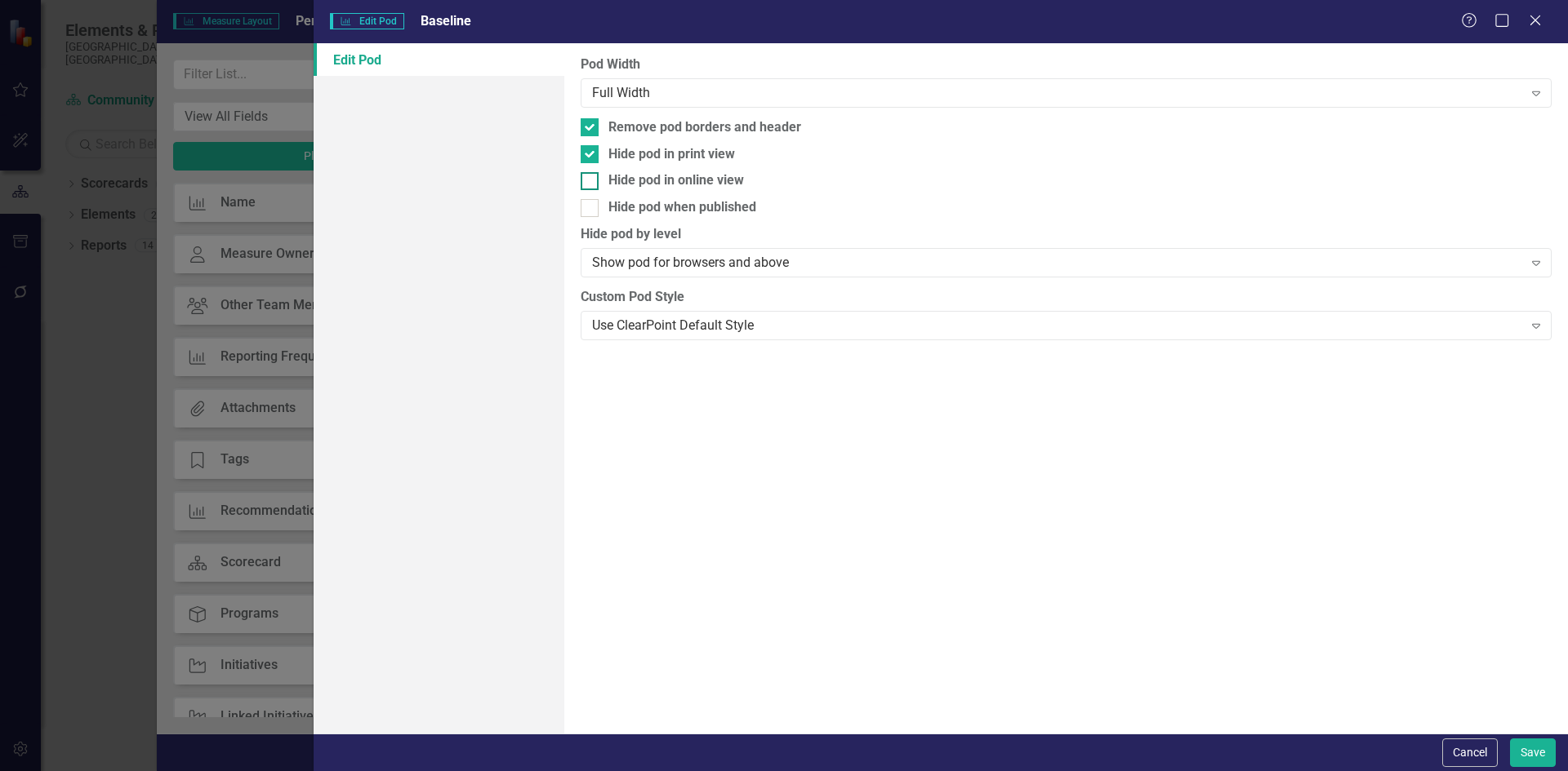
click at [594, 182] on div at bounding box center [589, 181] width 18 height 18
click at [591, 182] on input "Hide pod in online view" at bounding box center [586, 177] width 10 height 10
checkbox input "true"
click at [587, 211] on div at bounding box center [589, 207] width 18 height 18
click at [587, 210] on input "Hide pod when published" at bounding box center [586, 204] width 10 height 10
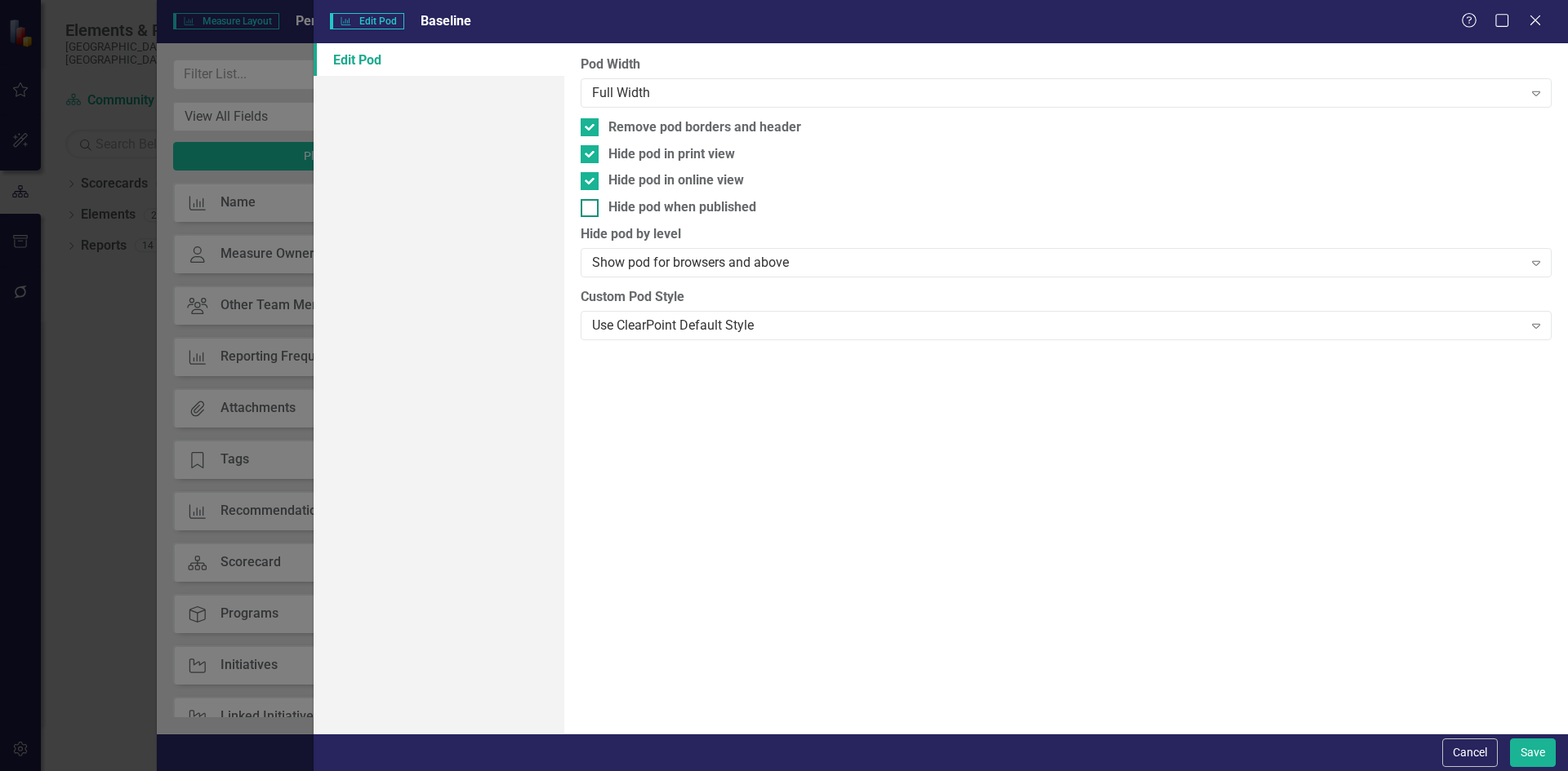
checkbox input "true"
click at [1528, 753] on button "Save" at bounding box center [1532, 752] width 46 height 28
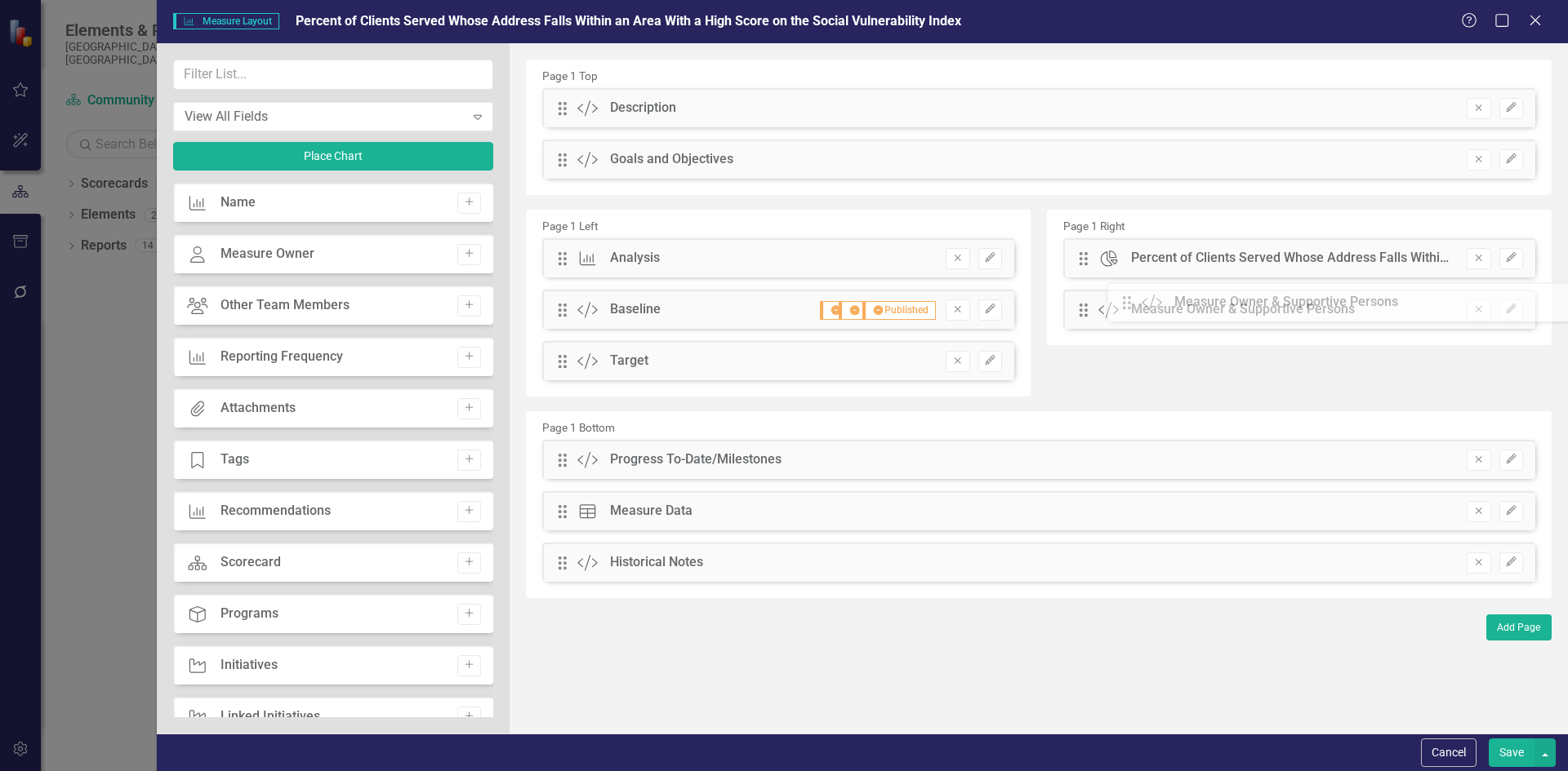
drag, startPoint x: 565, startPoint y: 415, endPoint x: 1141, endPoint y: 305, distance: 586.4
click at [1503, 459] on button "Edit" at bounding box center [1511, 460] width 23 height 22
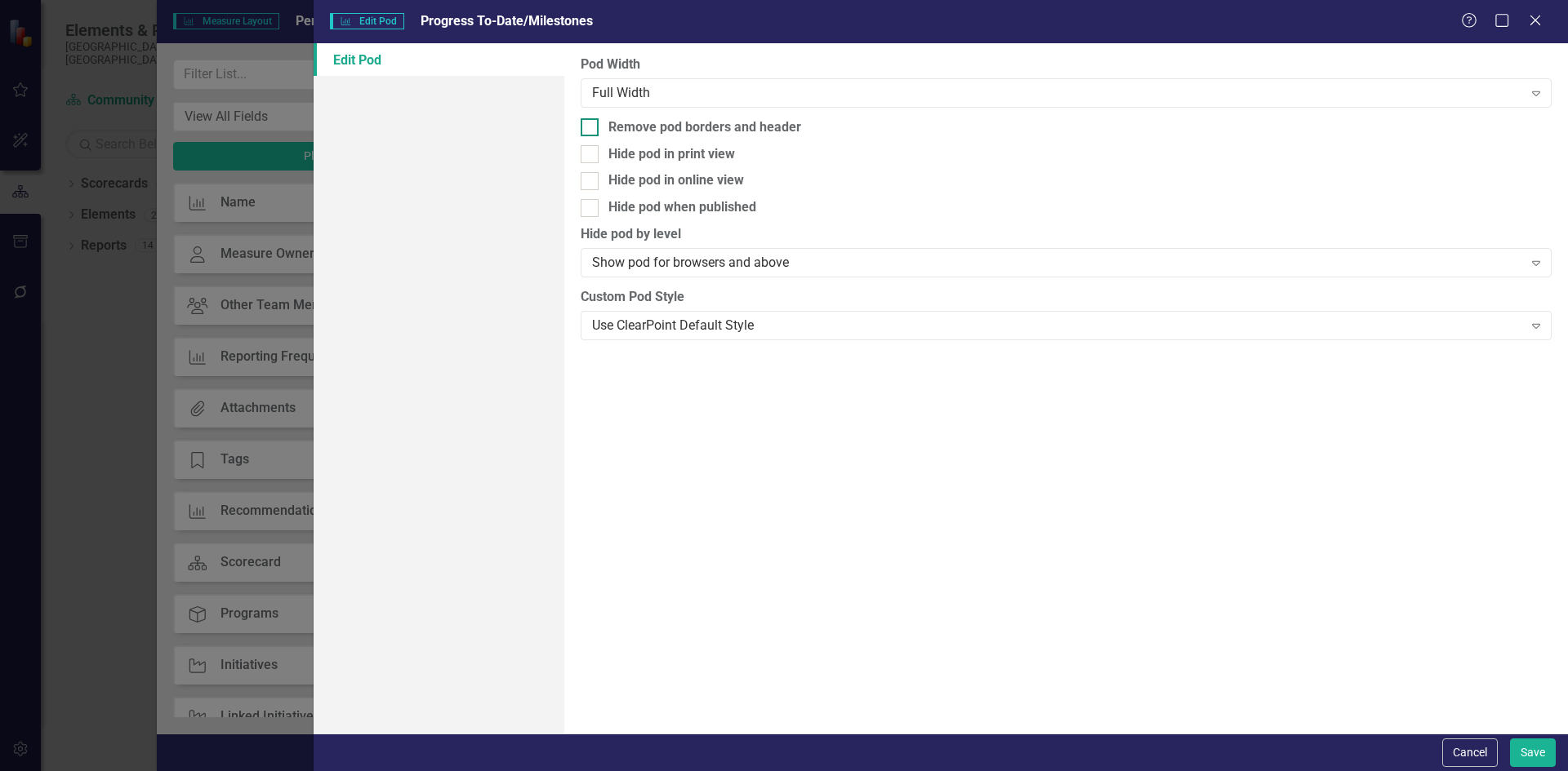
click at [594, 128] on div at bounding box center [589, 127] width 18 height 18
click at [591, 128] on input "Remove pod borders and header" at bounding box center [586, 123] width 10 height 10
checkbox input "true"
drag, startPoint x: 588, startPoint y: 148, endPoint x: 588, endPoint y: 182, distance: 34.0
click at [588, 154] on input "Hide pod in print view" at bounding box center [586, 150] width 10 height 10
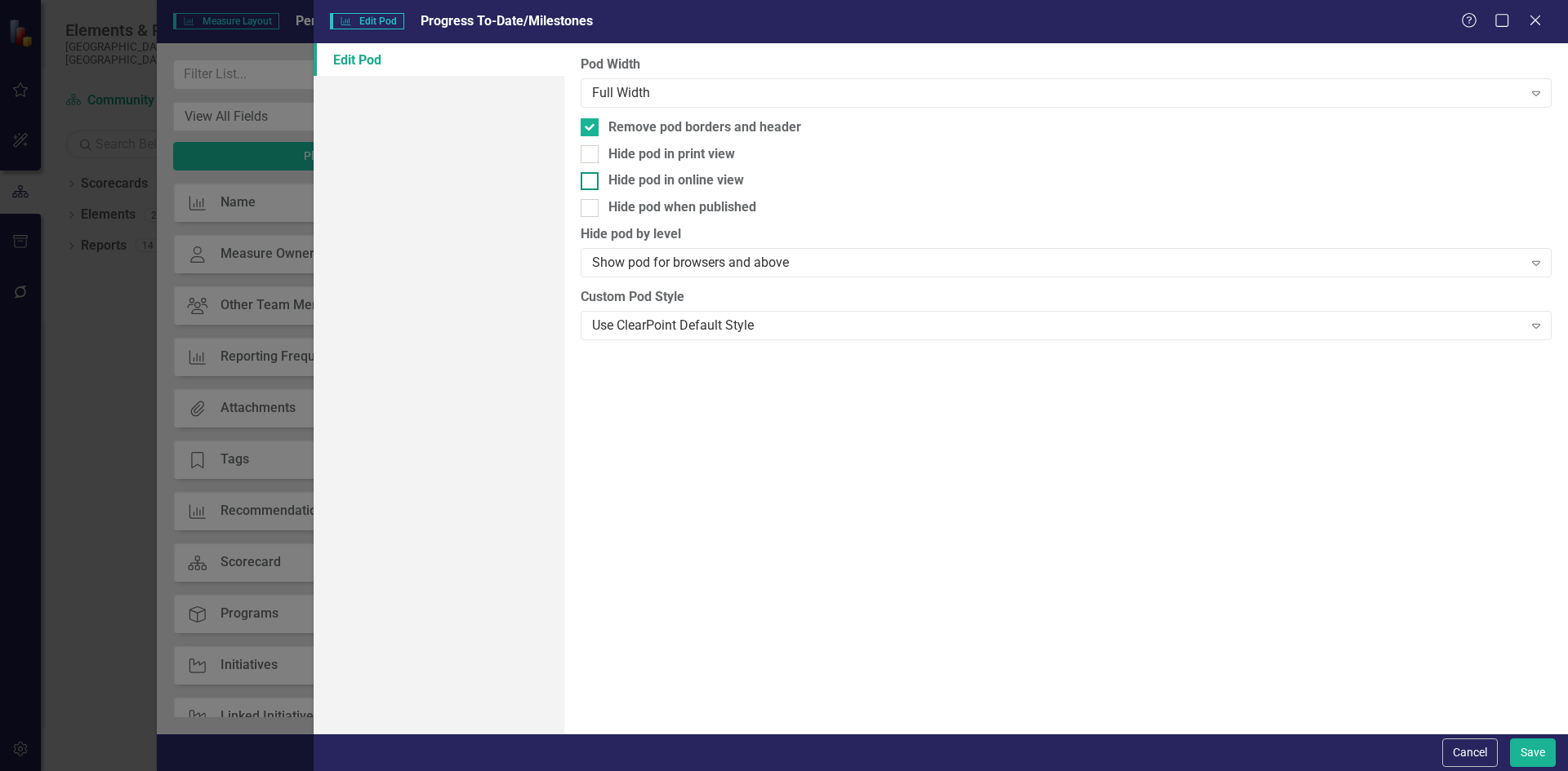
checkbox input "true"
click at [588, 197] on div "Pod Width Full Width Expand Remove pod borders and header Hide pod in print vie…" at bounding box center [1065, 388] width 1003 height 690
click at [588, 202] on input "Hide pod when published" at bounding box center [586, 204] width 10 height 10
checkbox input "true"
click at [594, 175] on div at bounding box center [589, 181] width 18 height 18
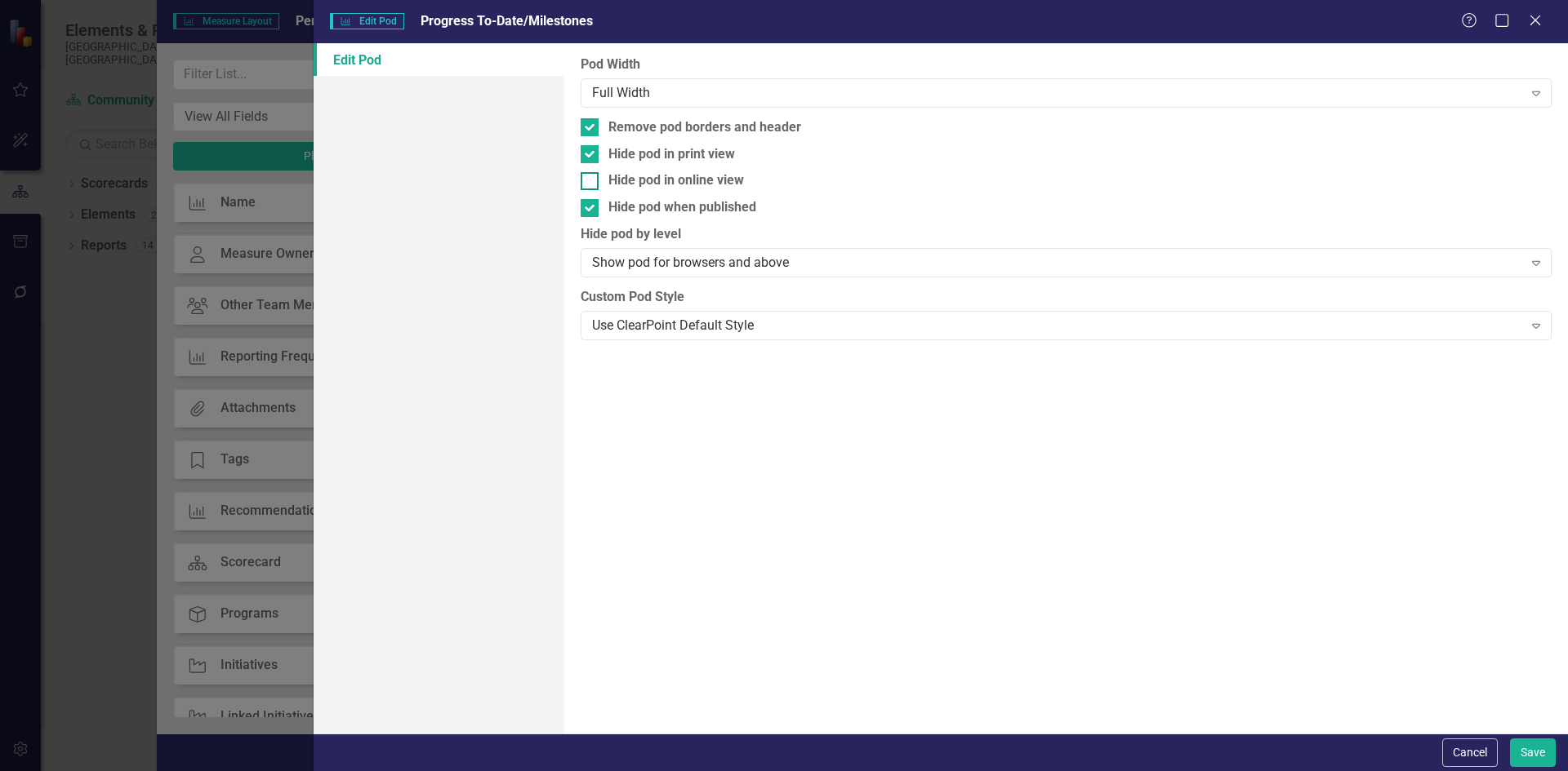
click at [591, 175] on input "Hide pod in online view" at bounding box center [586, 177] width 10 height 10
checkbox input "true"
click at [1534, 751] on button "Save" at bounding box center [1532, 752] width 46 height 28
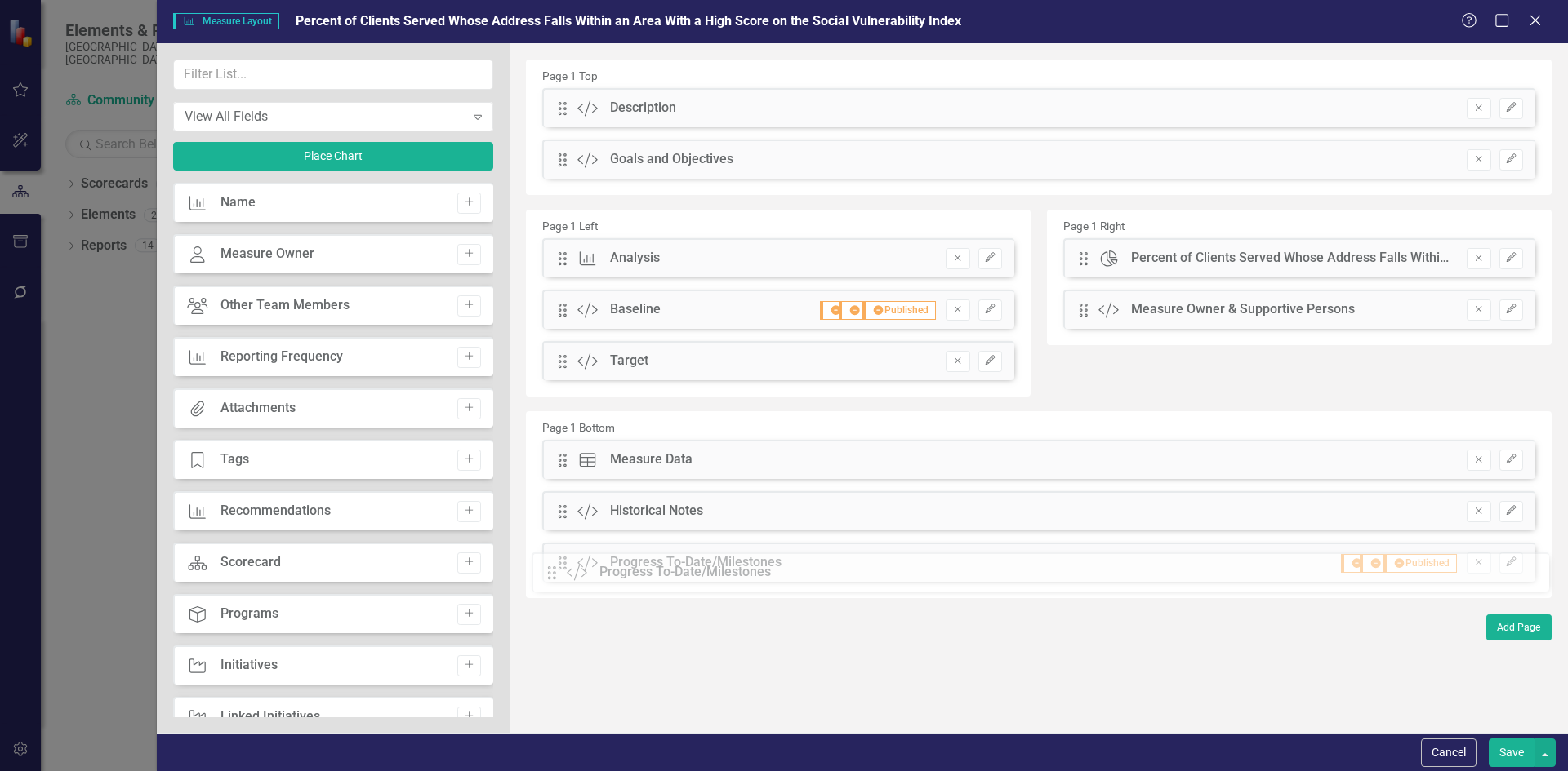
drag, startPoint x: 561, startPoint y: 457, endPoint x: 563, endPoint y: 569, distance: 112.0
drag, startPoint x: 564, startPoint y: 461, endPoint x: 558, endPoint y: 420, distance: 41.4
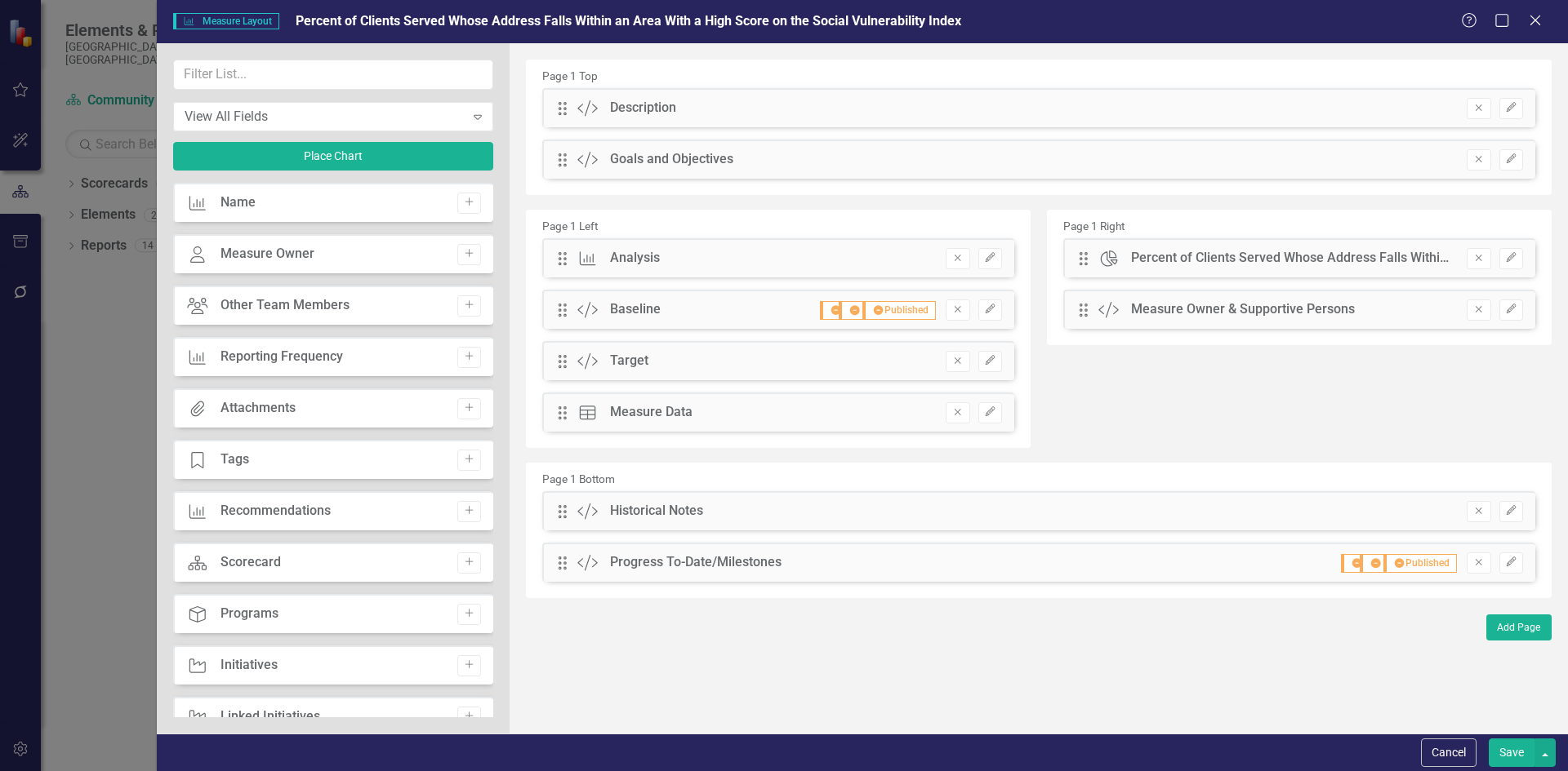
click at [1512, 761] on button "Save" at bounding box center [1511, 752] width 46 height 28
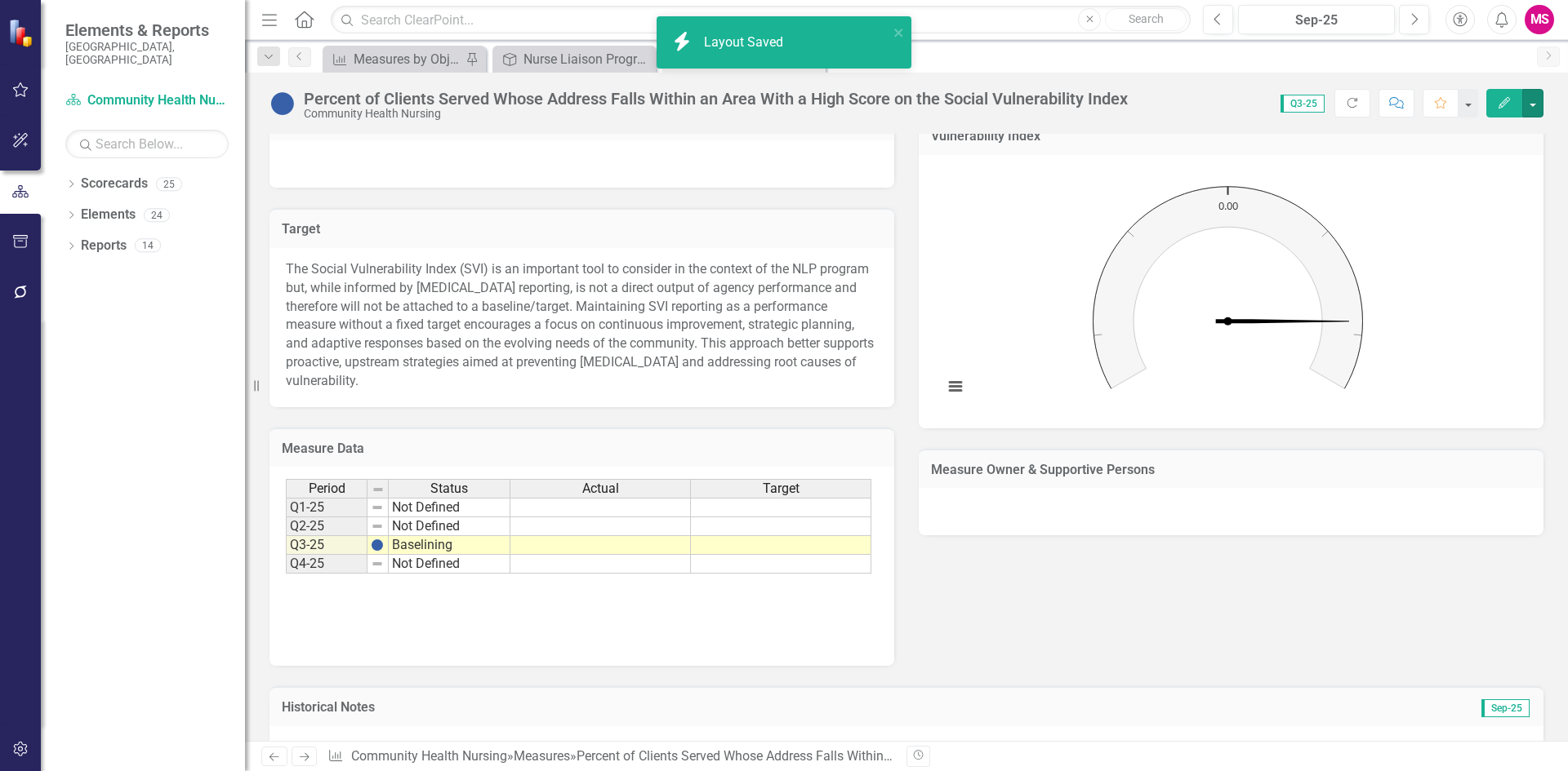
scroll to position [483, 0]
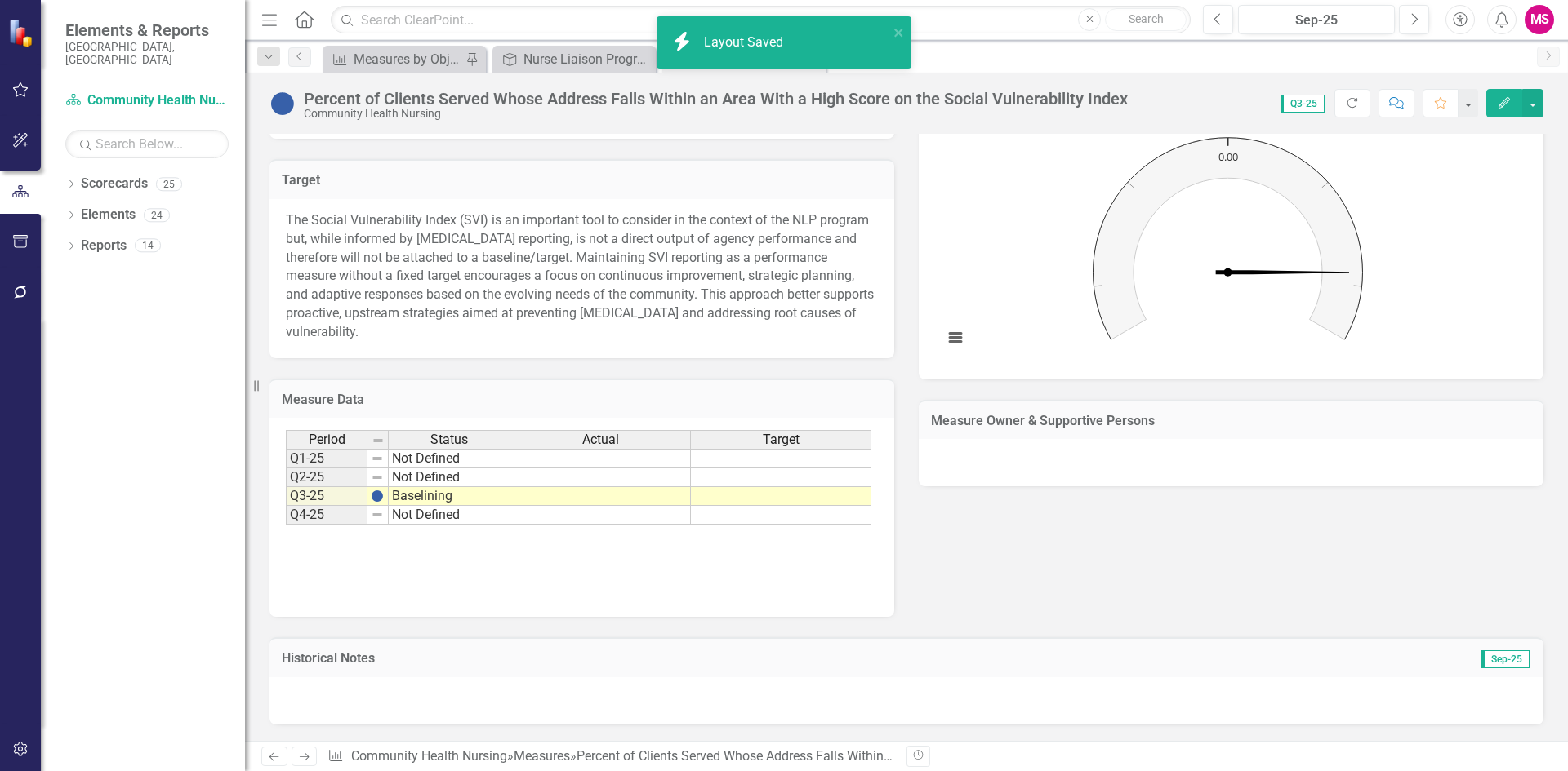
click at [1067, 445] on div at bounding box center [1231, 462] width 625 height 47
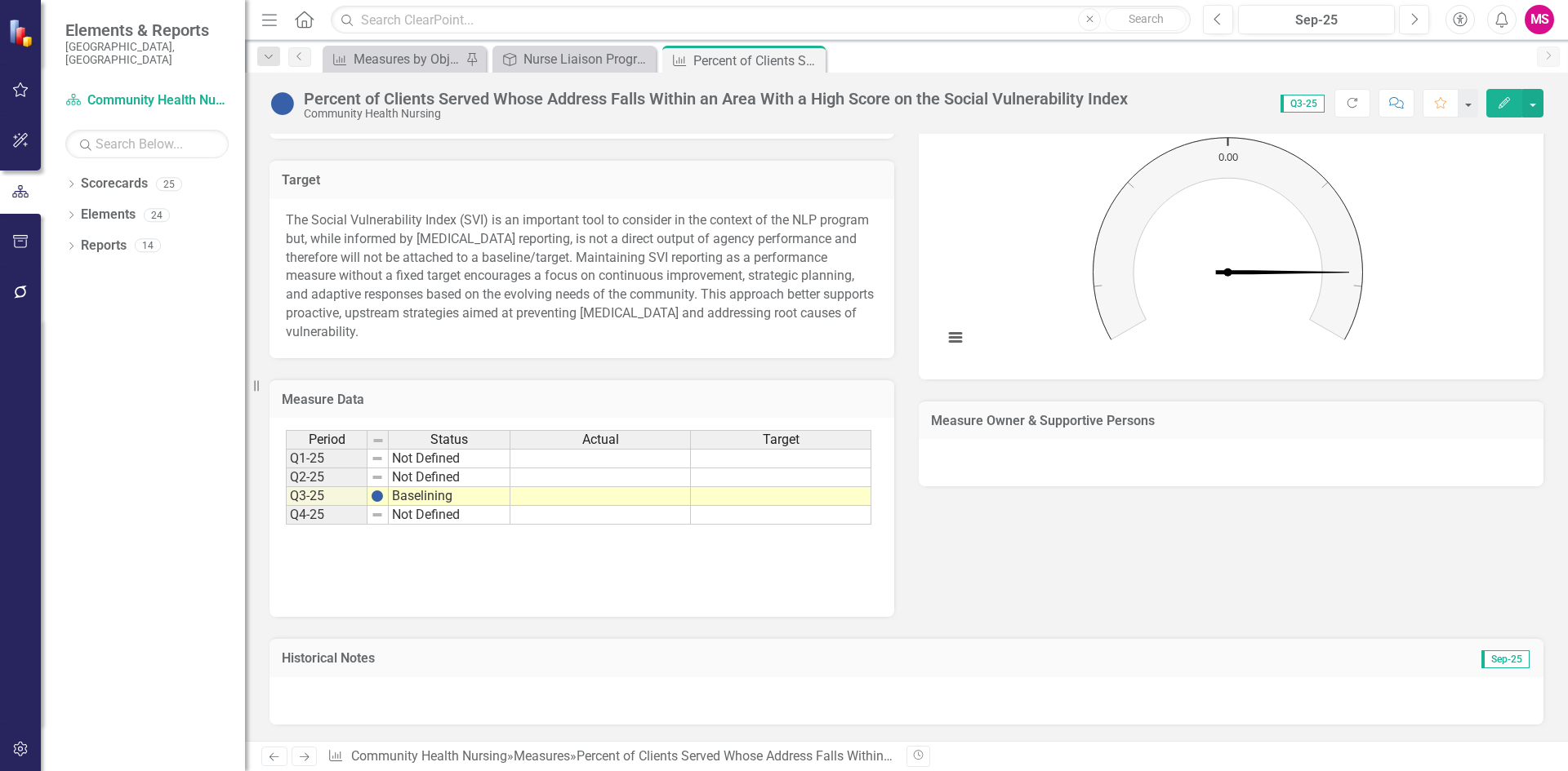
click at [1067, 445] on div at bounding box center [1231, 462] width 625 height 47
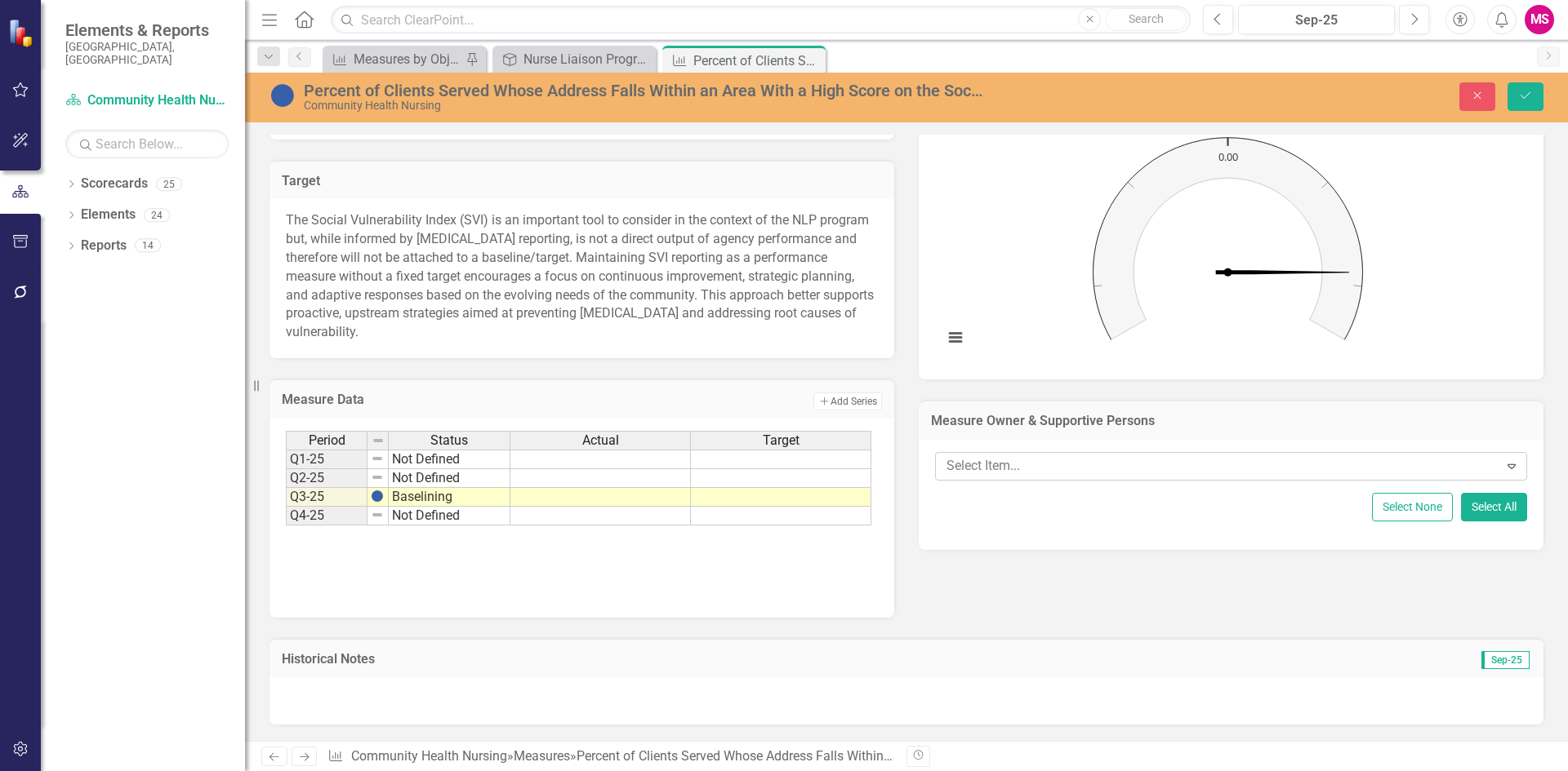
click at [1034, 467] on div at bounding box center [1219, 466] width 558 height 22
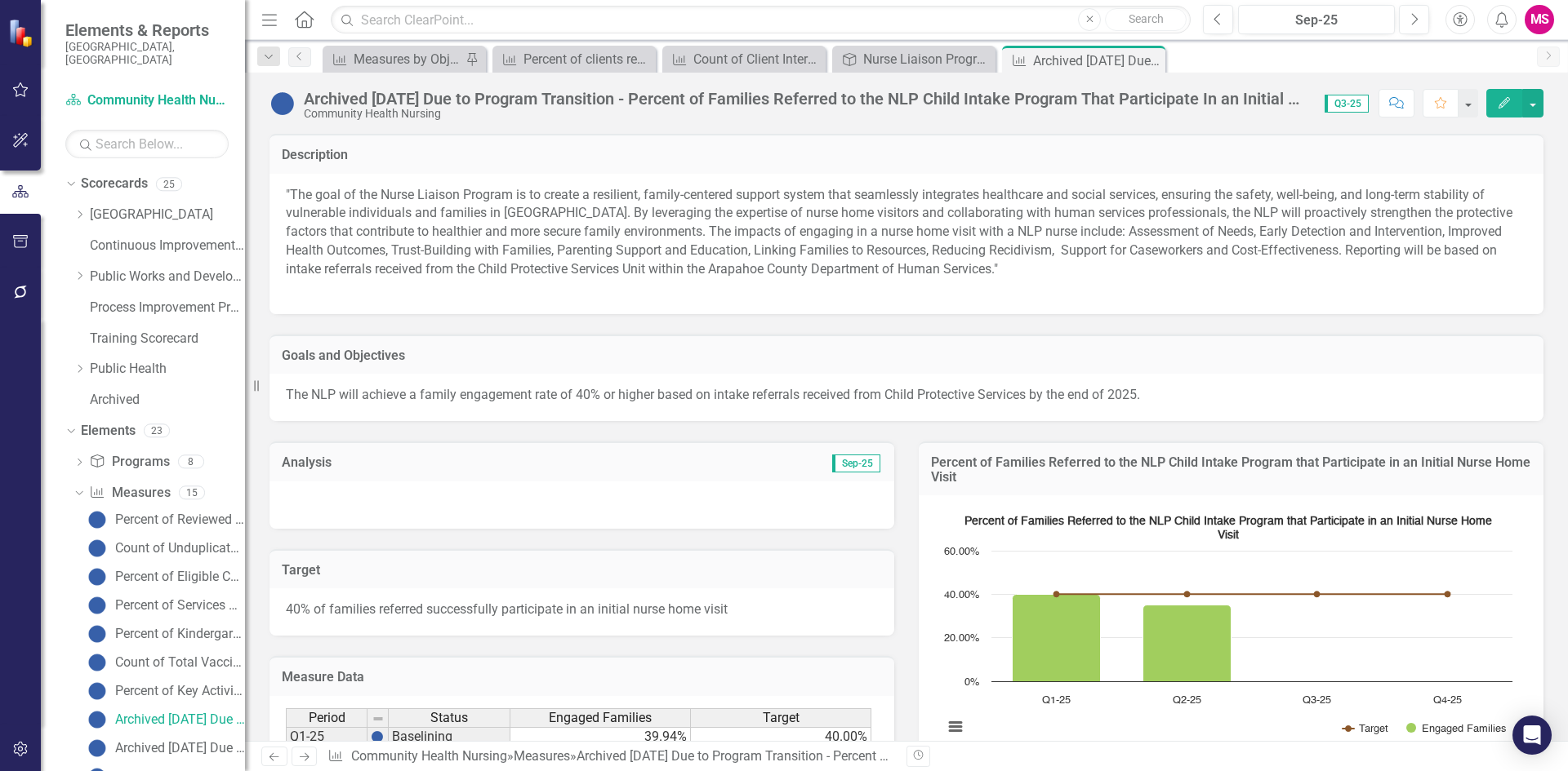
scroll to position [322, 0]
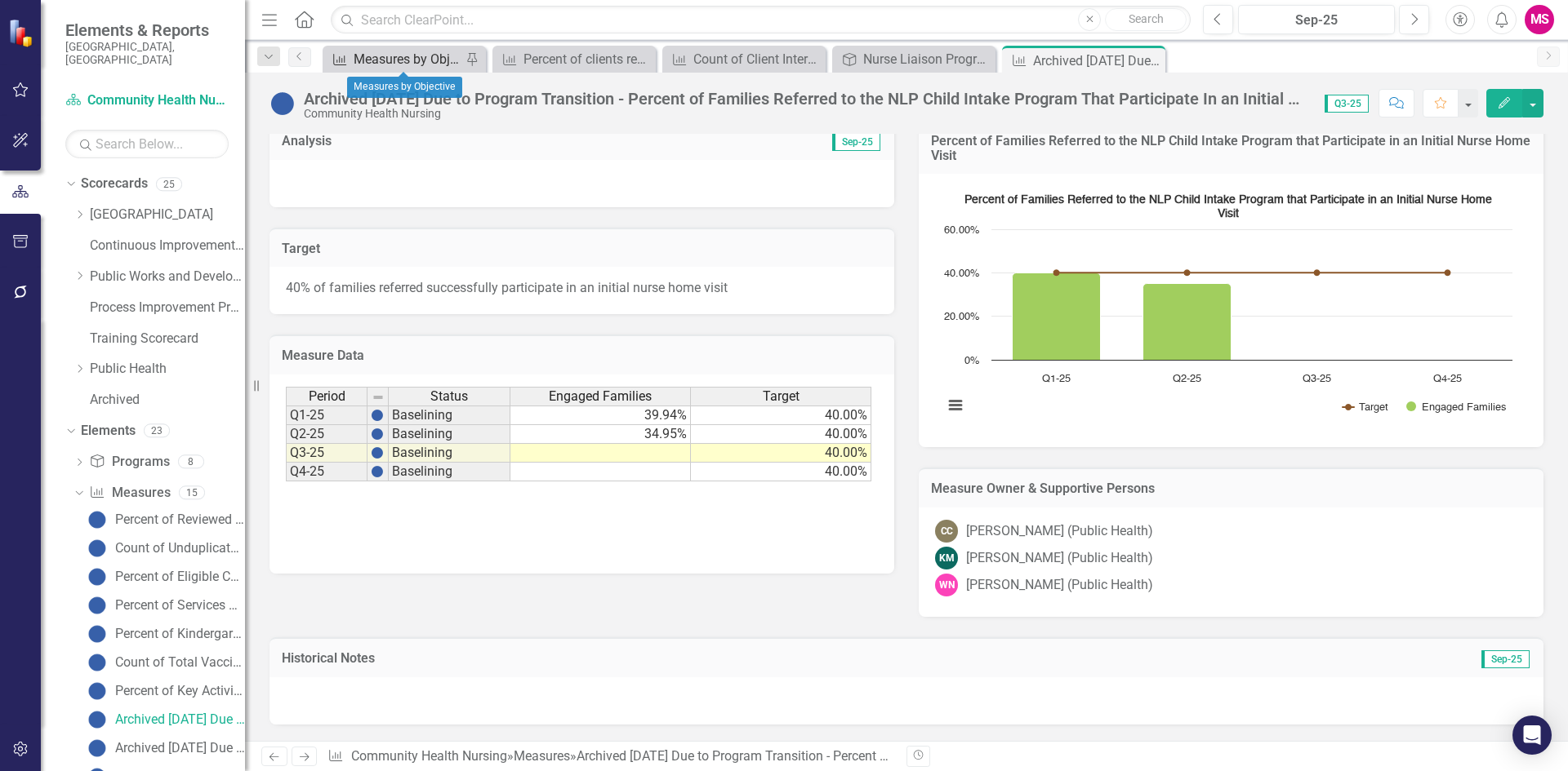
click at [407, 60] on div "Measures by Objective" at bounding box center [407, 59] width 108 height 21
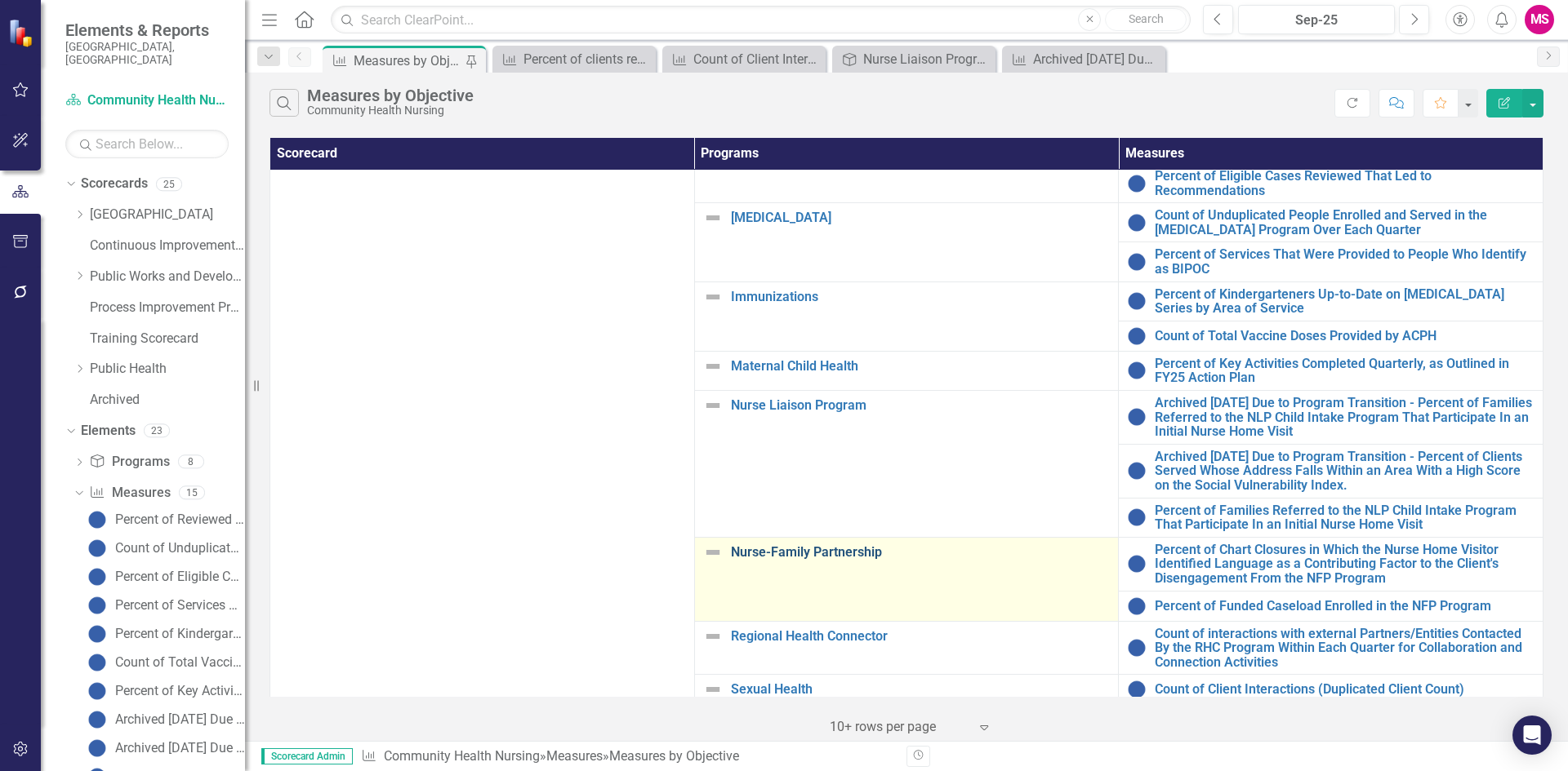
scroll to position [87, 0]
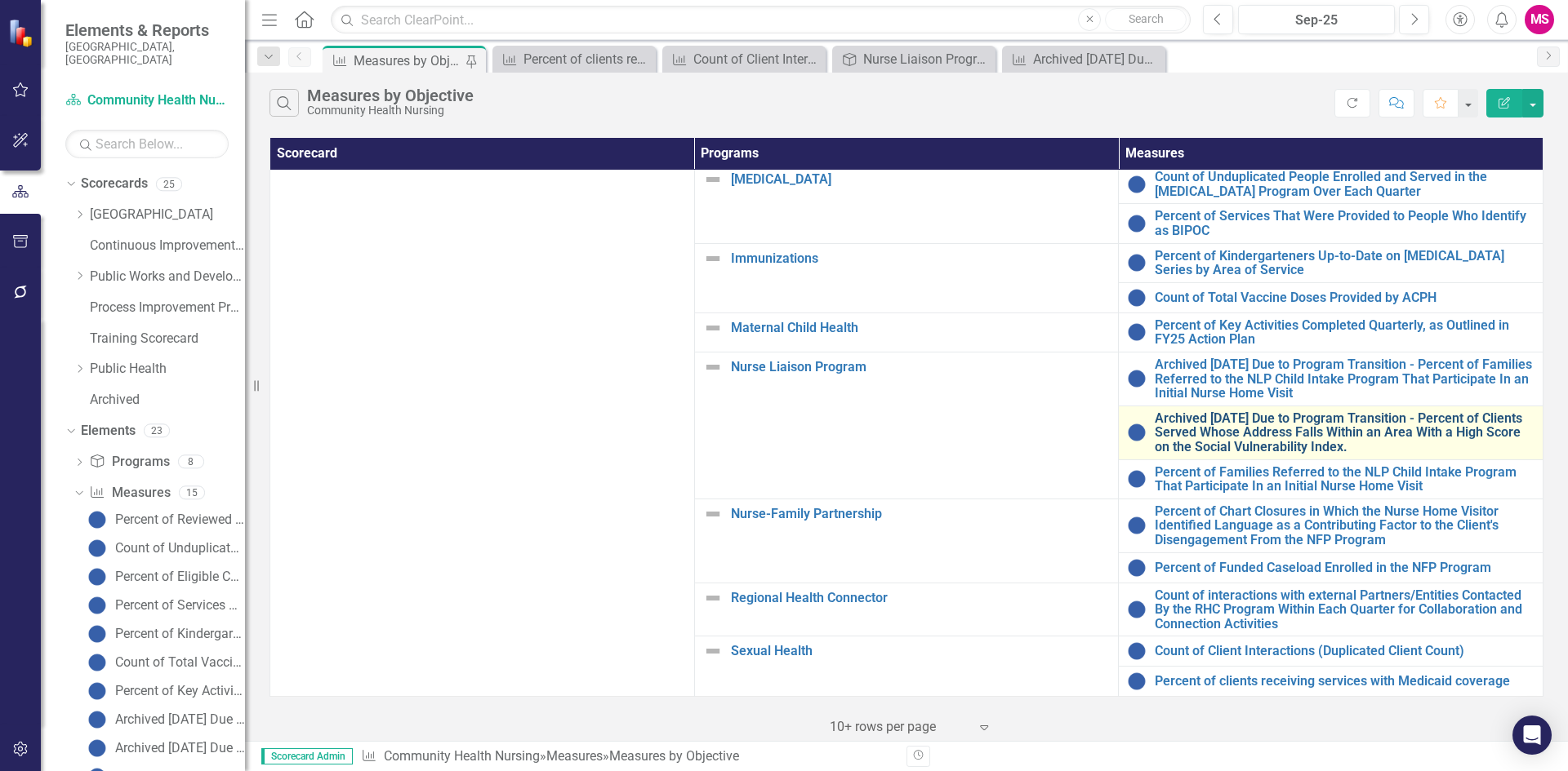
click at [1270, 420] on link "Archived [DATE] Due to Program Transition - Percent of Clients Served Whose Add…" at bounding box center [1344, 433] width 380 height 43
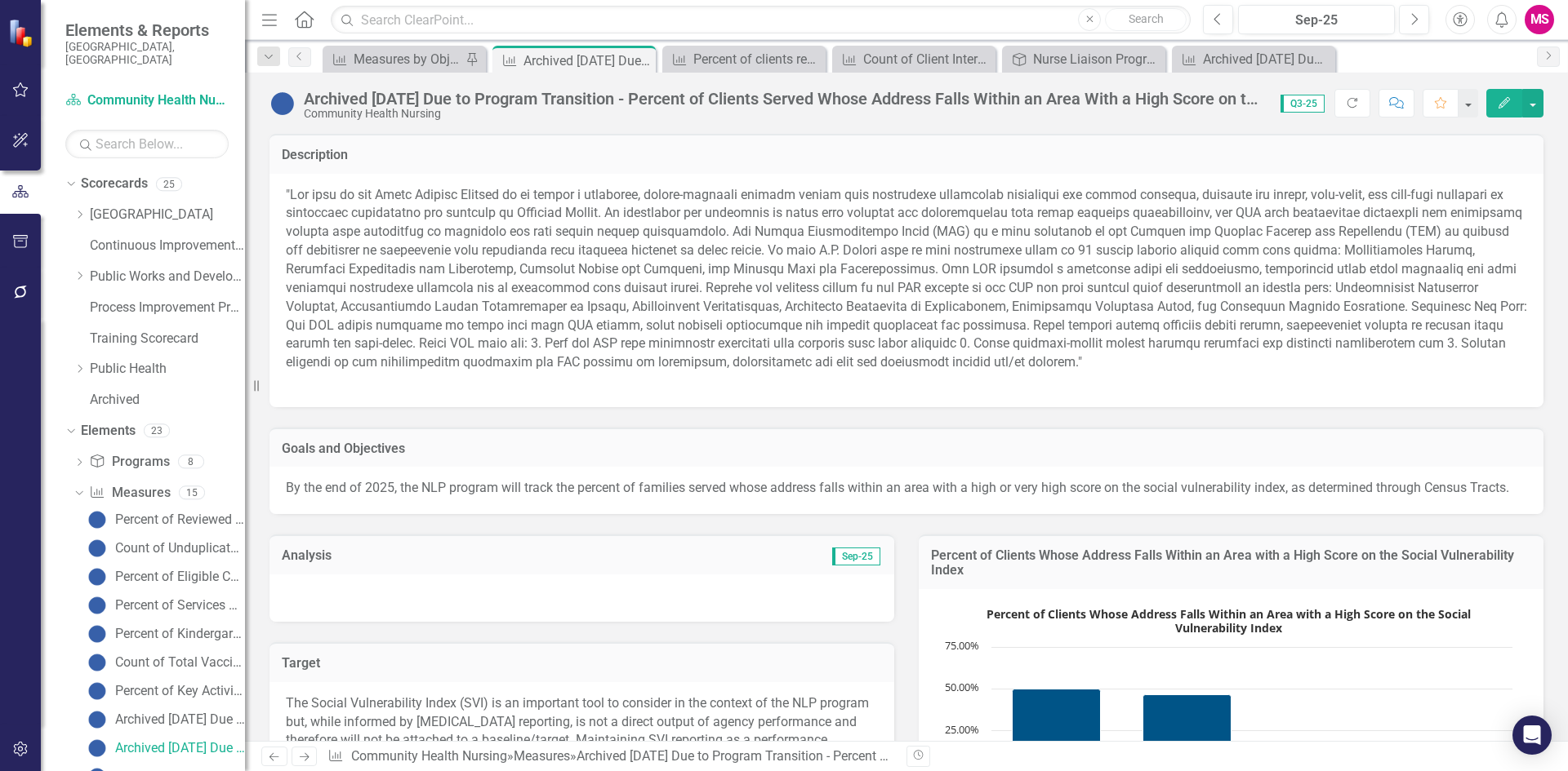
click at [663, 118] on div "Community Health Nursing" at bounding box center [784, 113] width 960 height 12
click at [653, 98] on div "Archived [DATE] Due to Program Transition - Percent of Clients Served Whose Add…" at bounding box center [784, 98] width 960 height 18
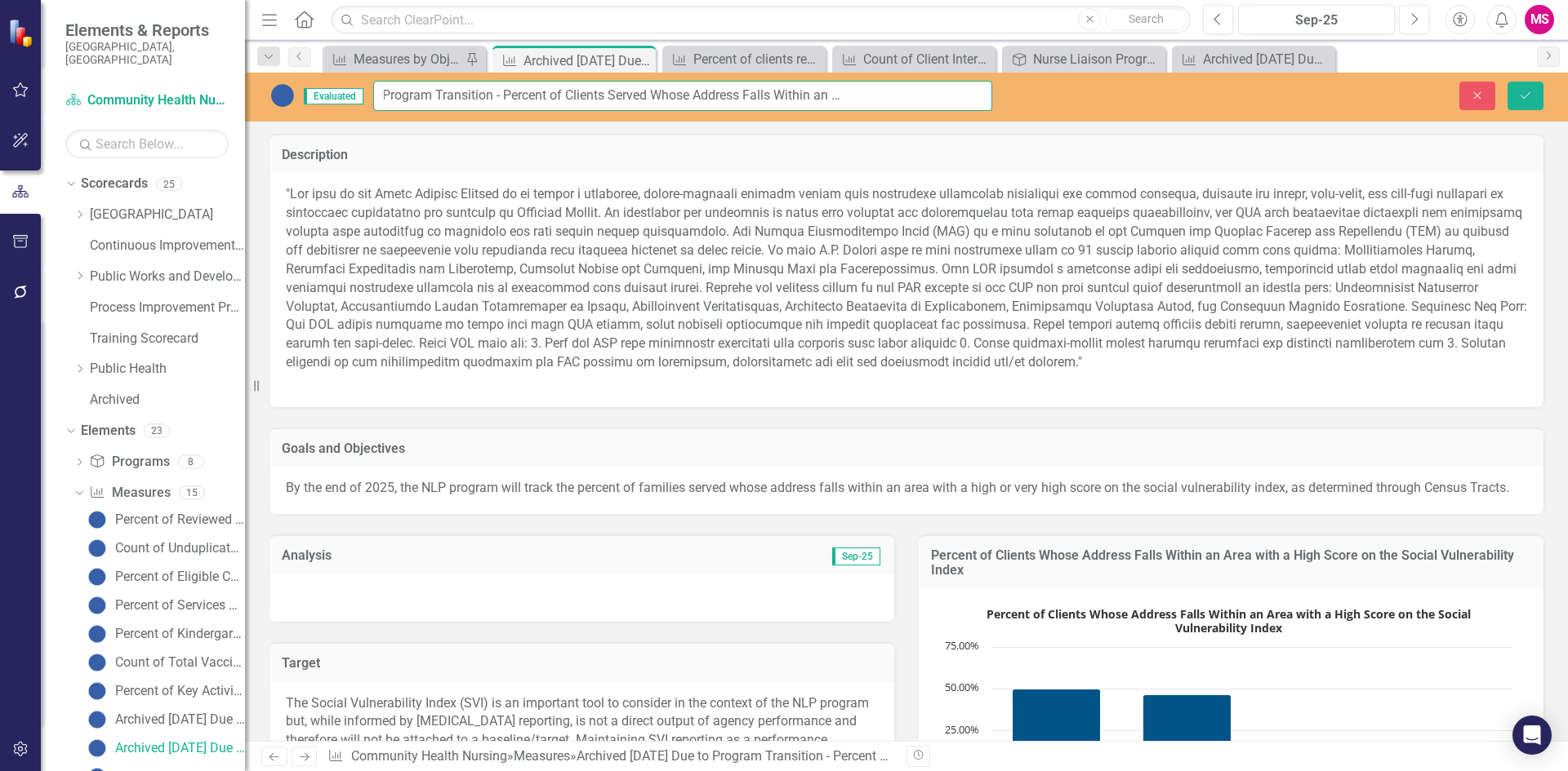
scroll to position [0, 331]
drag, startPoint x: 653, startPoint y: 97, endPoint x: 1058, endPoint y: 105, distance: 405.1
click at [1058, 105] on div "Evaluated Archived [DATE] Due to Program Transition - Percent of Clients Served…" at bounding box center [906, 96] width 1323 height 30
click at [1522, 96] on icon "Save" at bounding box center [1526, 96] width 15 height 11
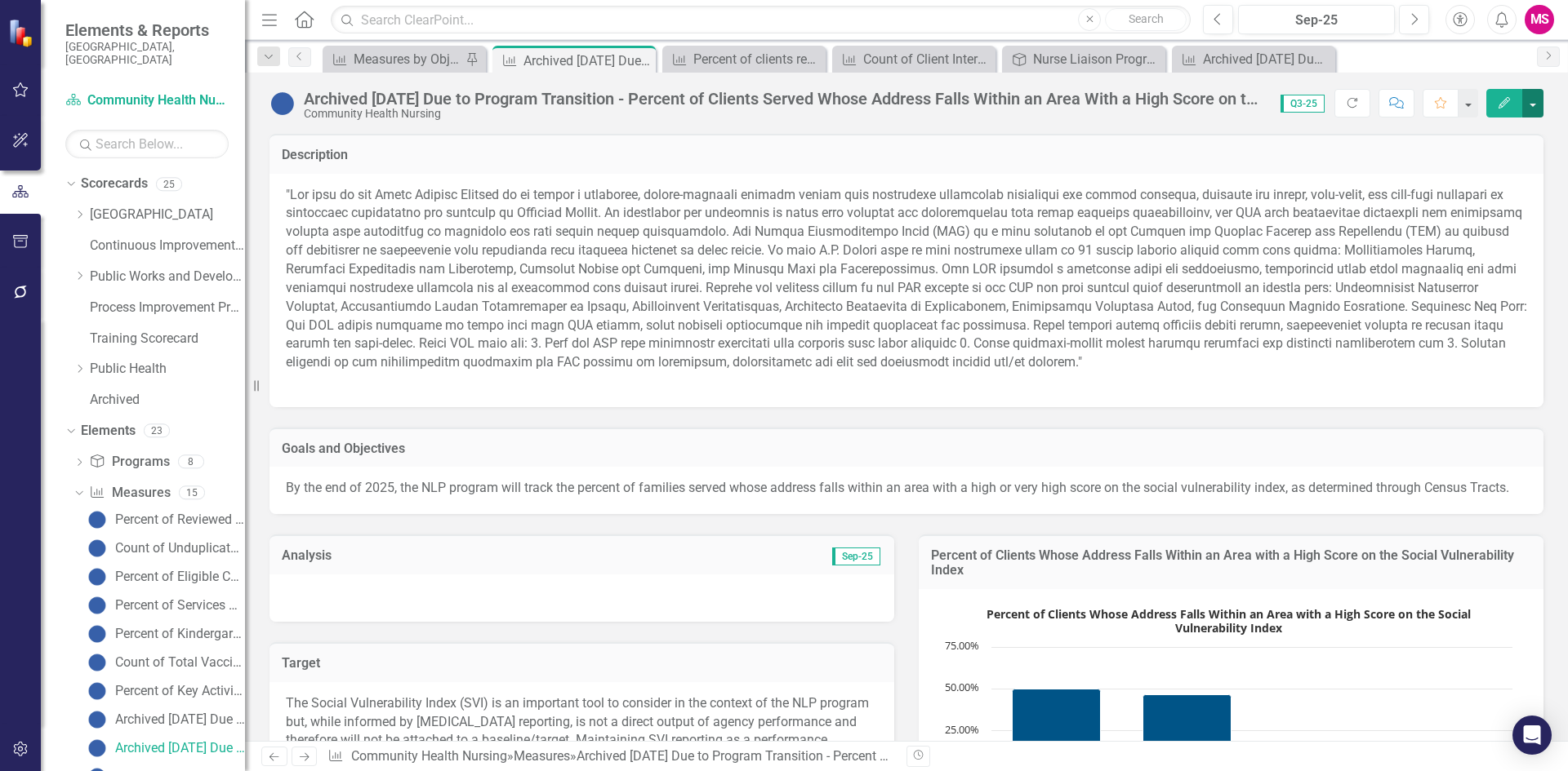
click at [1525, 111] on button "button" at bounding box center [1532, 103] width 22 height 28
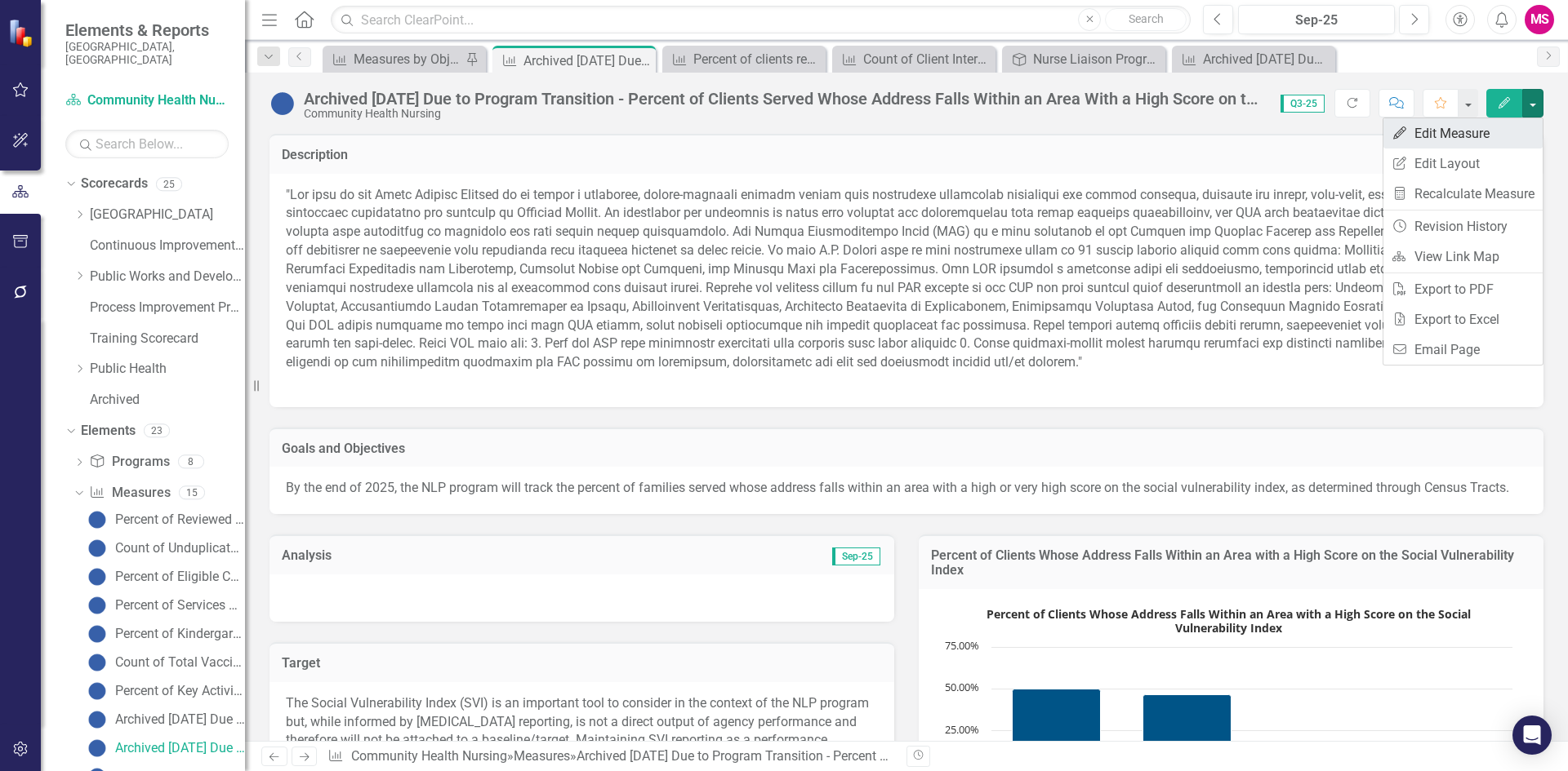
click at [1507, 128] on link "Edit Edit Measure" at bounding box center [1463, 133] width 160 height 30
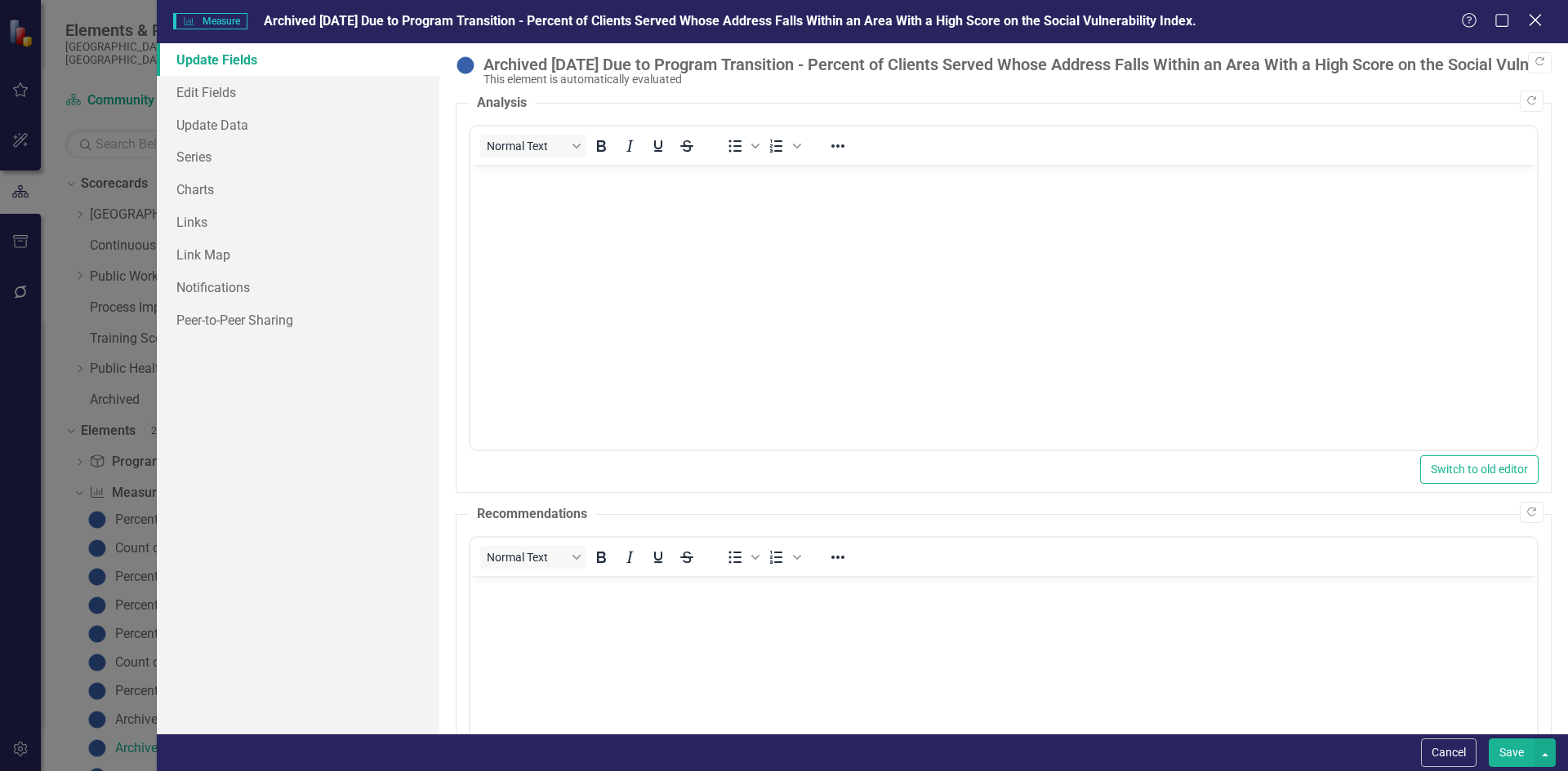
click at [1530, 22] on icon "Close" at bounding box center [1535, 20] width 21 height 16
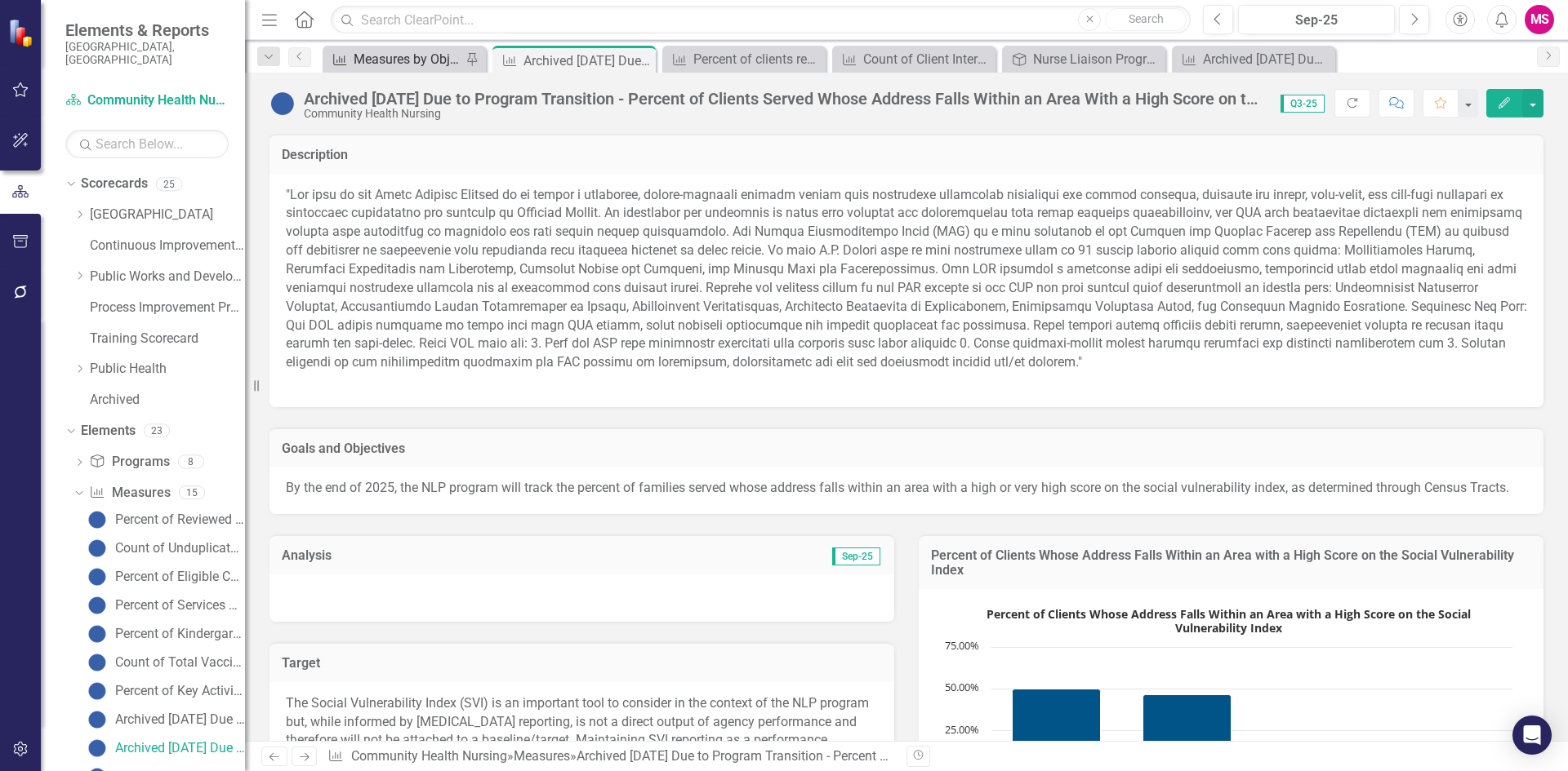
click at [422, 61] on div "Measures by Objective" at bounding box center [407, 59] width 108 height 21
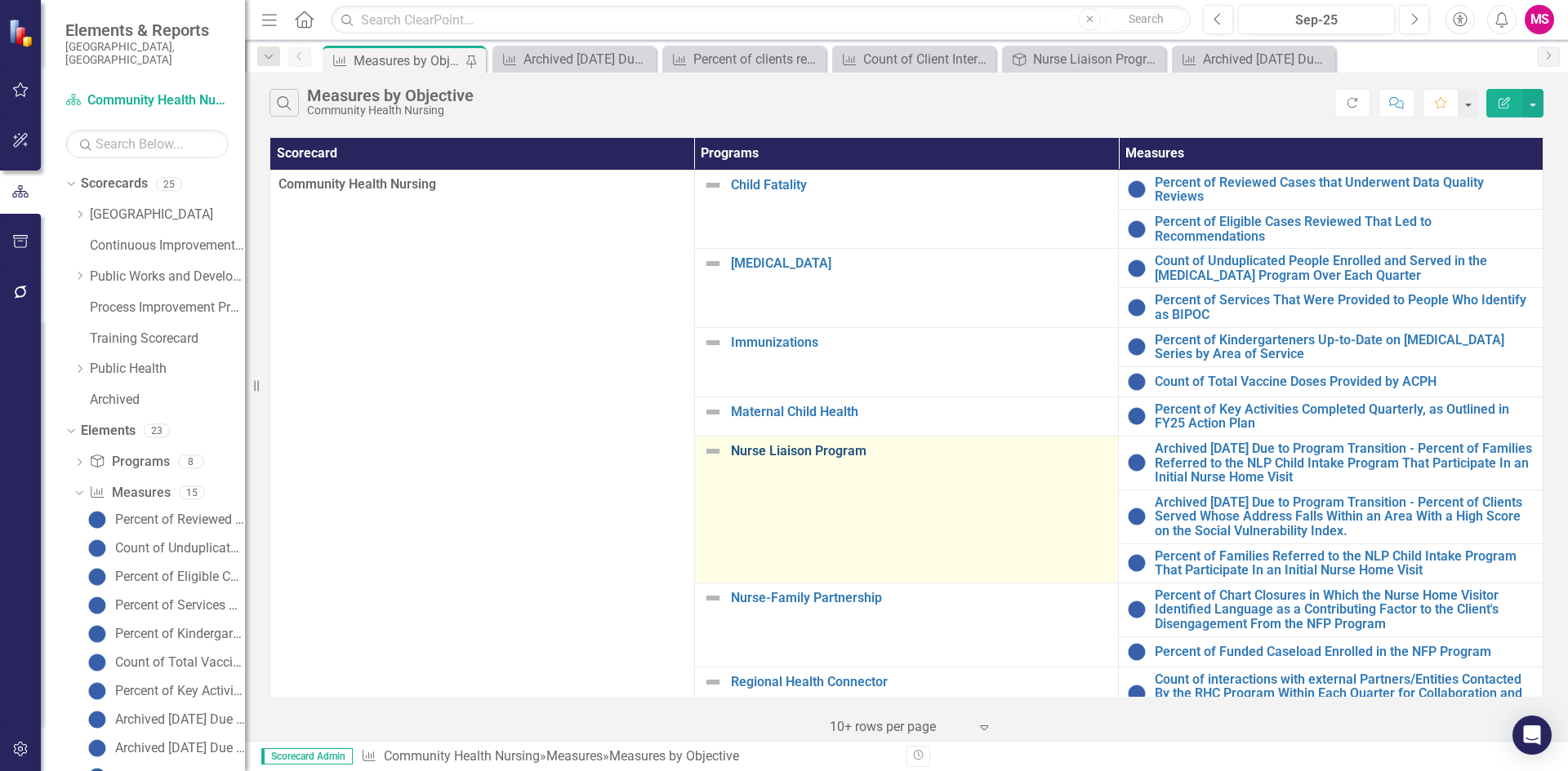
click at [762, 444] on link "Nurse Liaison Program" at bounding box center [921, 451] width 380 height 15
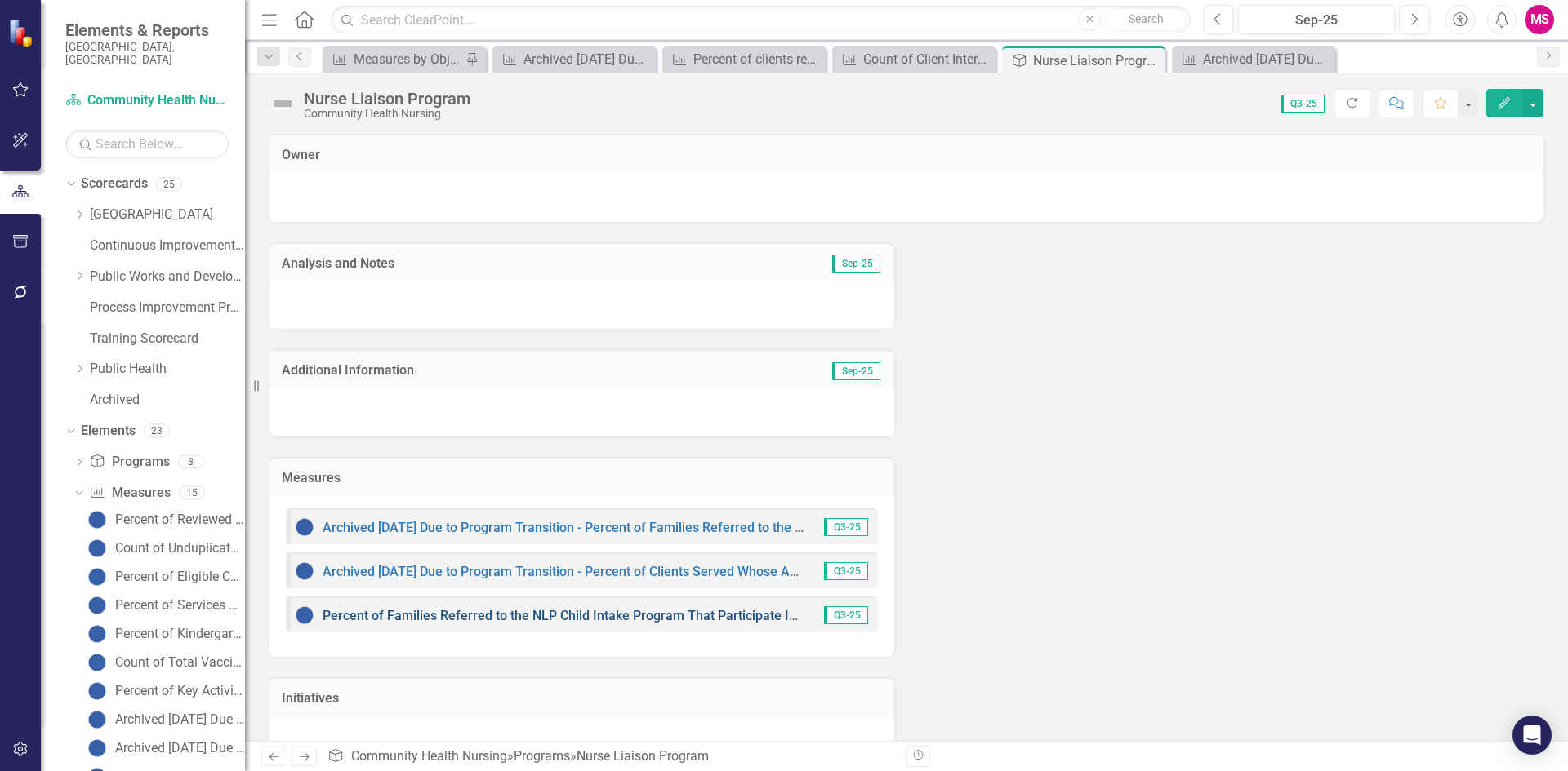
click at [436, 620] on link "Percent of Families Referred to the NLP Child Intake Program That Participate I…" at bounding box center [639, 615] width 632 height 16
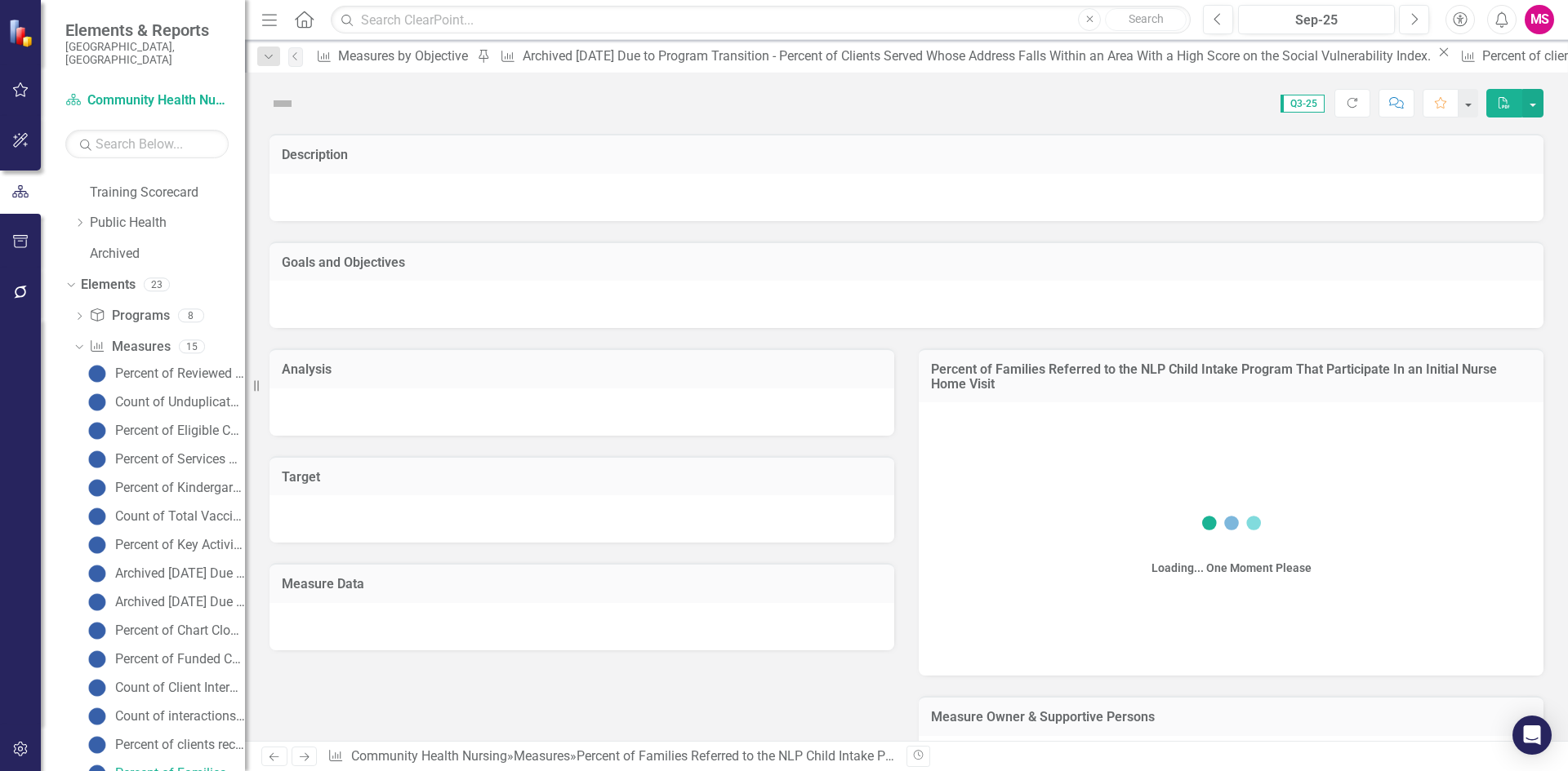
scroll to position [147, 0]
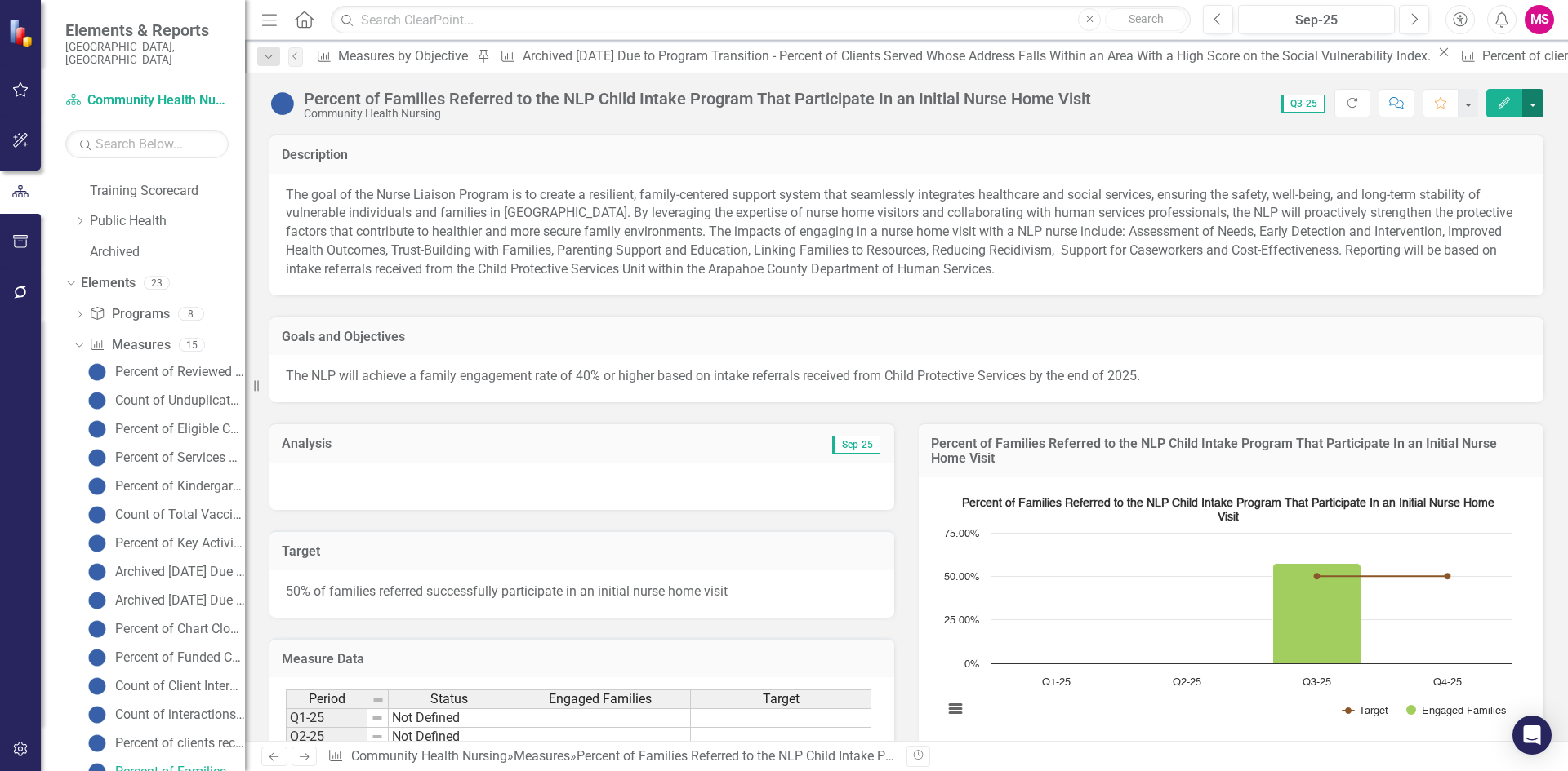
click at [1525, 93] on button "button" at bounding box center [1532, 103] width 22 height 28
click at [491, 231] on p "The goal of the Nurse Liaison Program is to create a resilient, family-centered…" at bounding box center [906, 232] width 1241 height 93
click at [490, 231] on p "The goal of the Nurse Liaison Program is to create a resilient, family-centered…" at bounding box center [906, 232] width 1241 height 93
click at [808, 242] on p "The goal of the Nurse Liaison Program is to create a resilient, family-centered…" at bounding box center [906, 232] width 1241 height 93
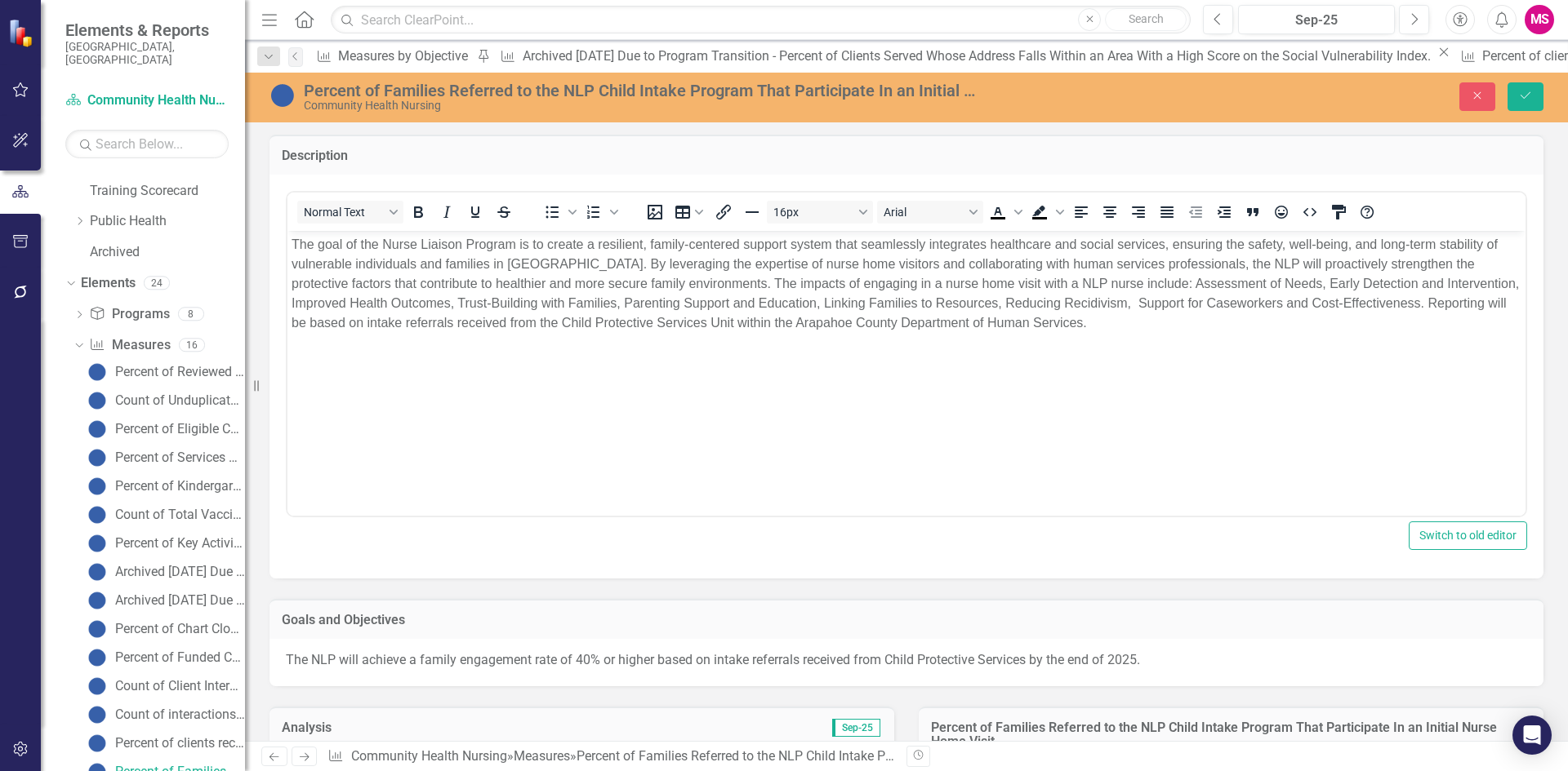
scroll to position [0, 0]
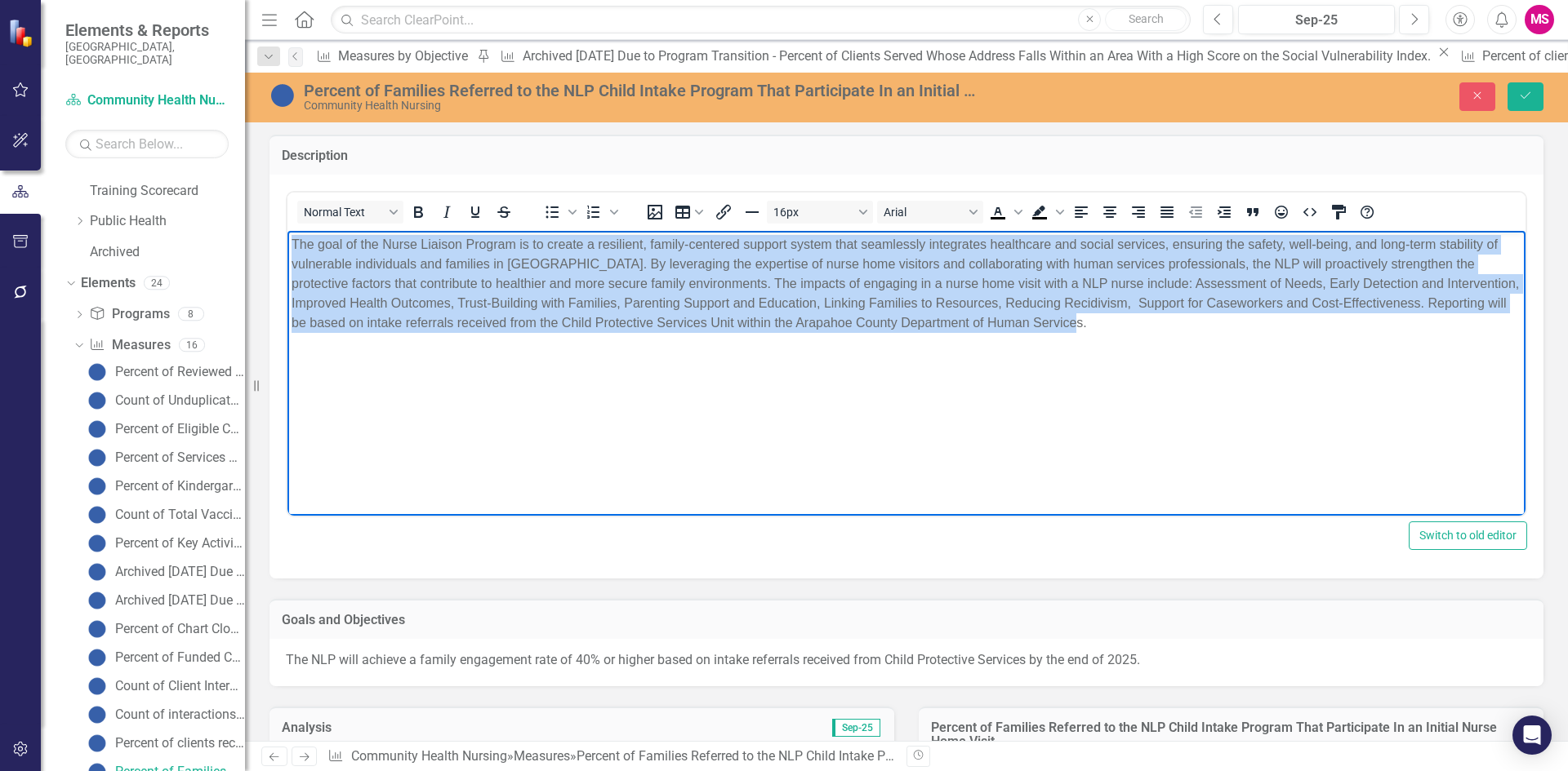
drag, startPoint x: 1114, startPoint y: 325, endPoint x: 289, endPoint y: 237, distance: 829.7
click at [289, 237] on body "The goal of the Nurse Liaison Program is to create a resilient, family-centered…" at bounding box center [906, 352] width 1238 height 245
copy p "The goal of the Nurse Liaison Program is to create a resilient, family-centered…"
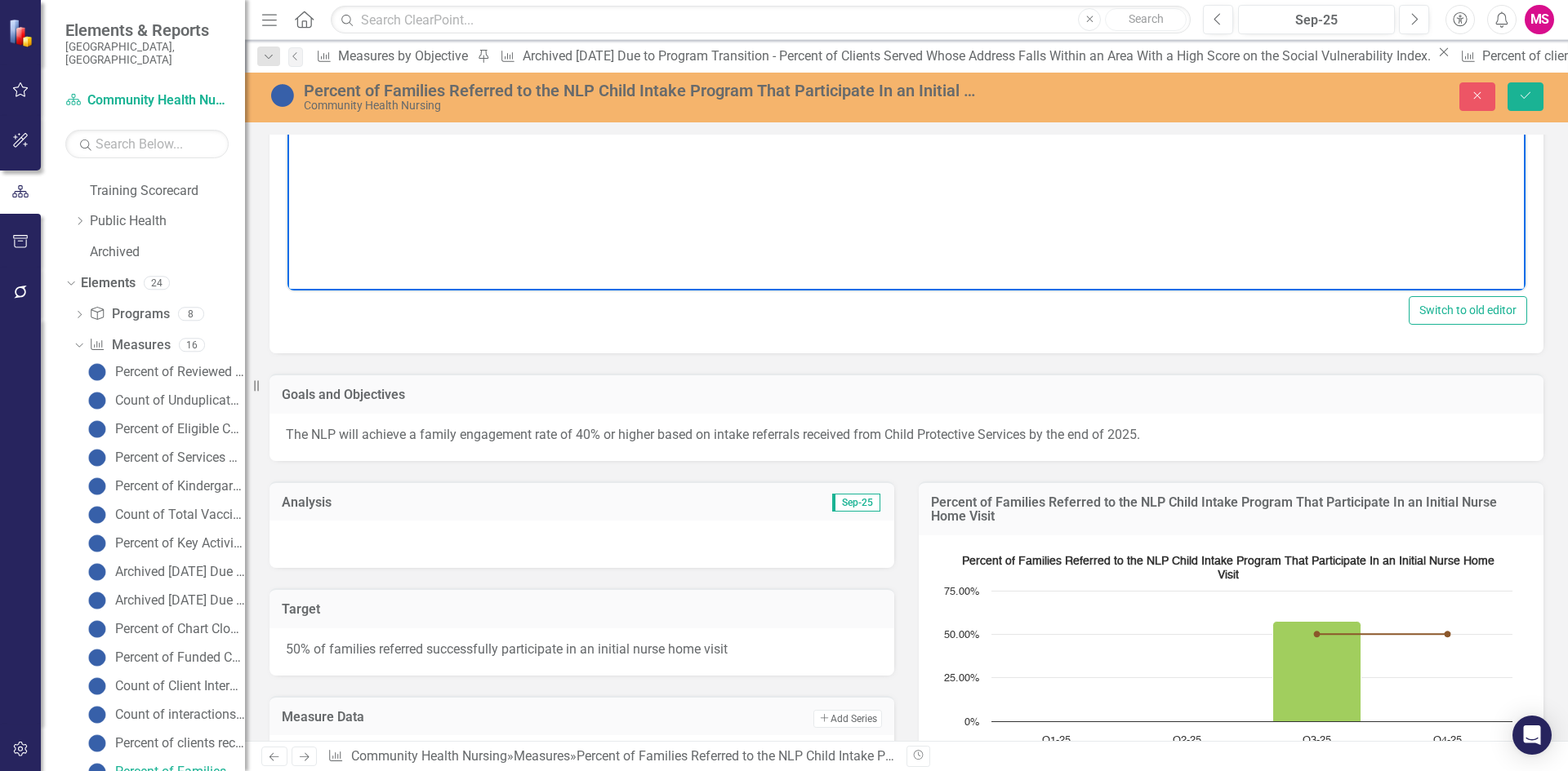
scroll to position [245, 0]
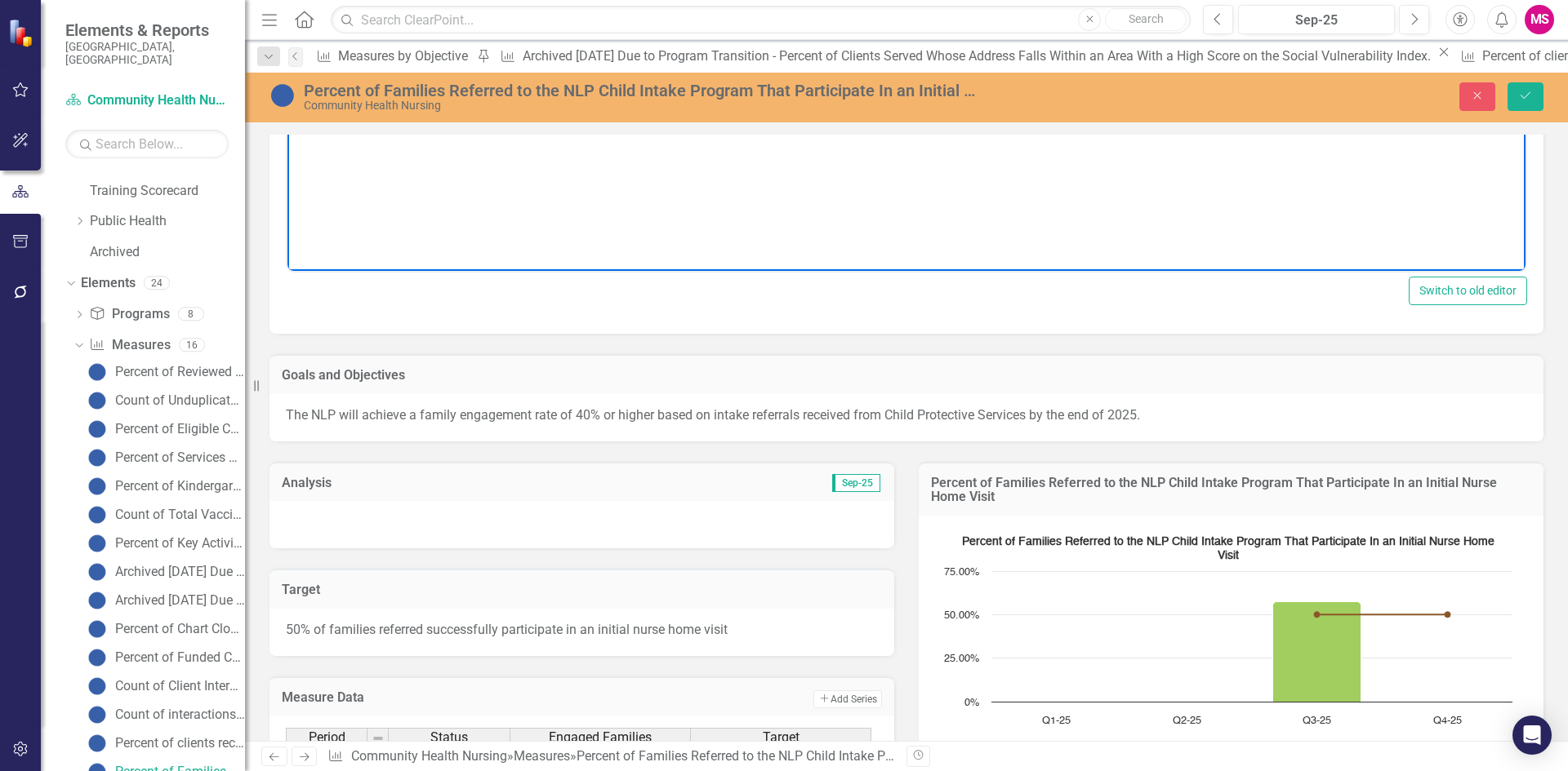
click at [524, 415] on p "The NLP will achieve a family engagement rate of 40% or higher based on intake …" at bounding box center [906, 416] width 1241 height 19
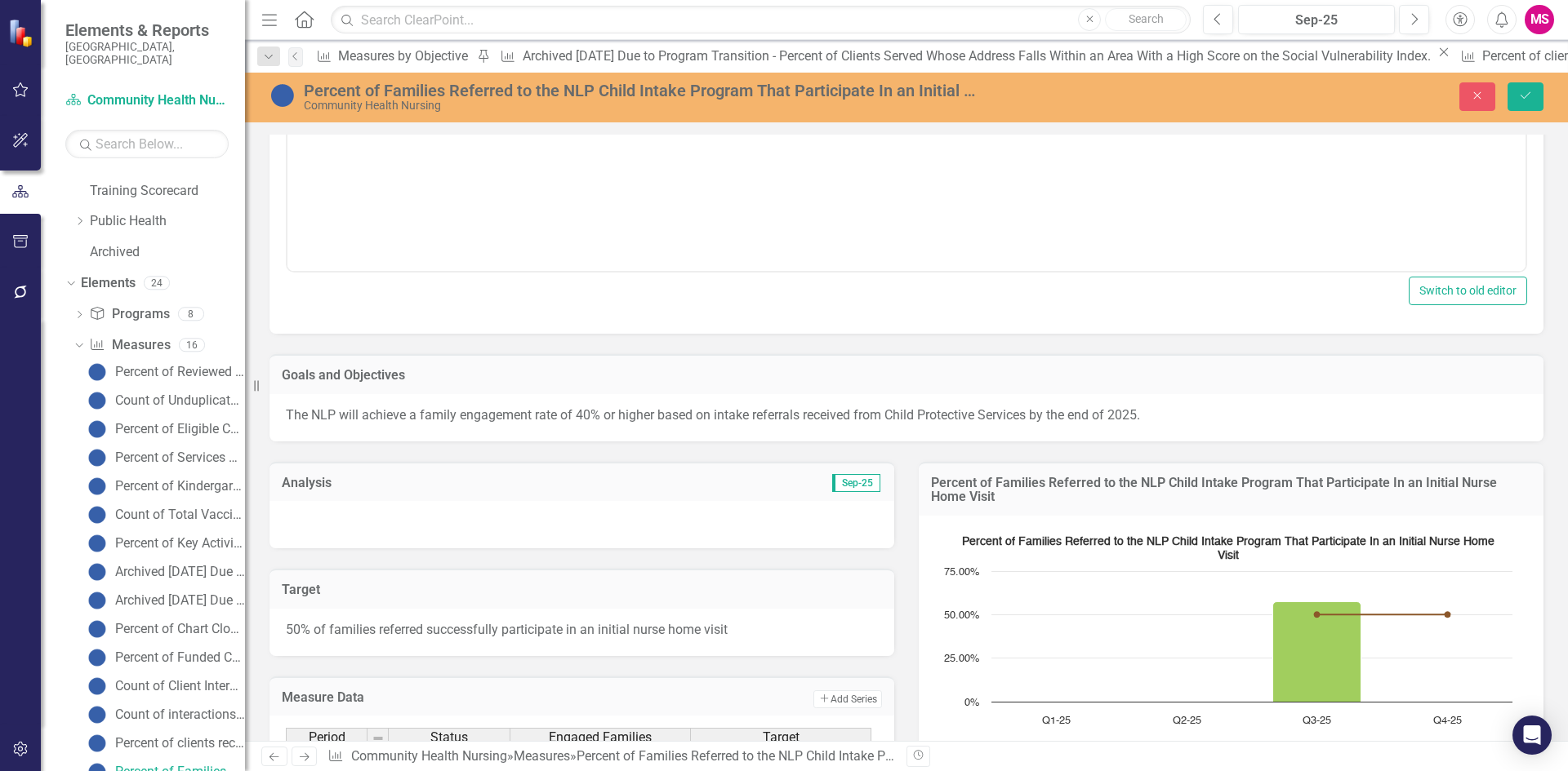
click at [522, 416] on p "The NLP will achieve a family engagement rate of 40% or higher based on intake …" at bounding box center [906, 416] width 1241 height 19
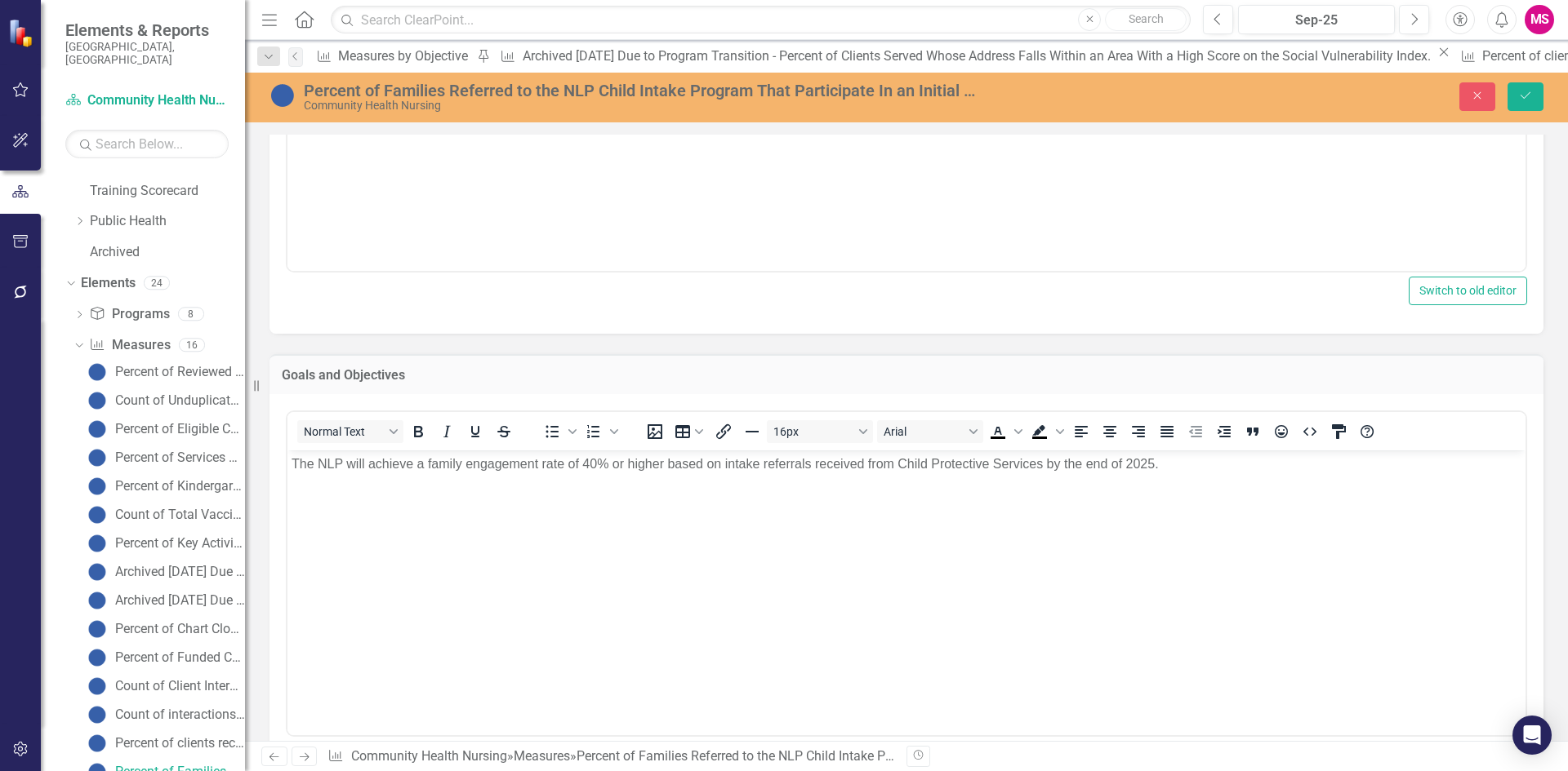
scroll to position [0, 0]
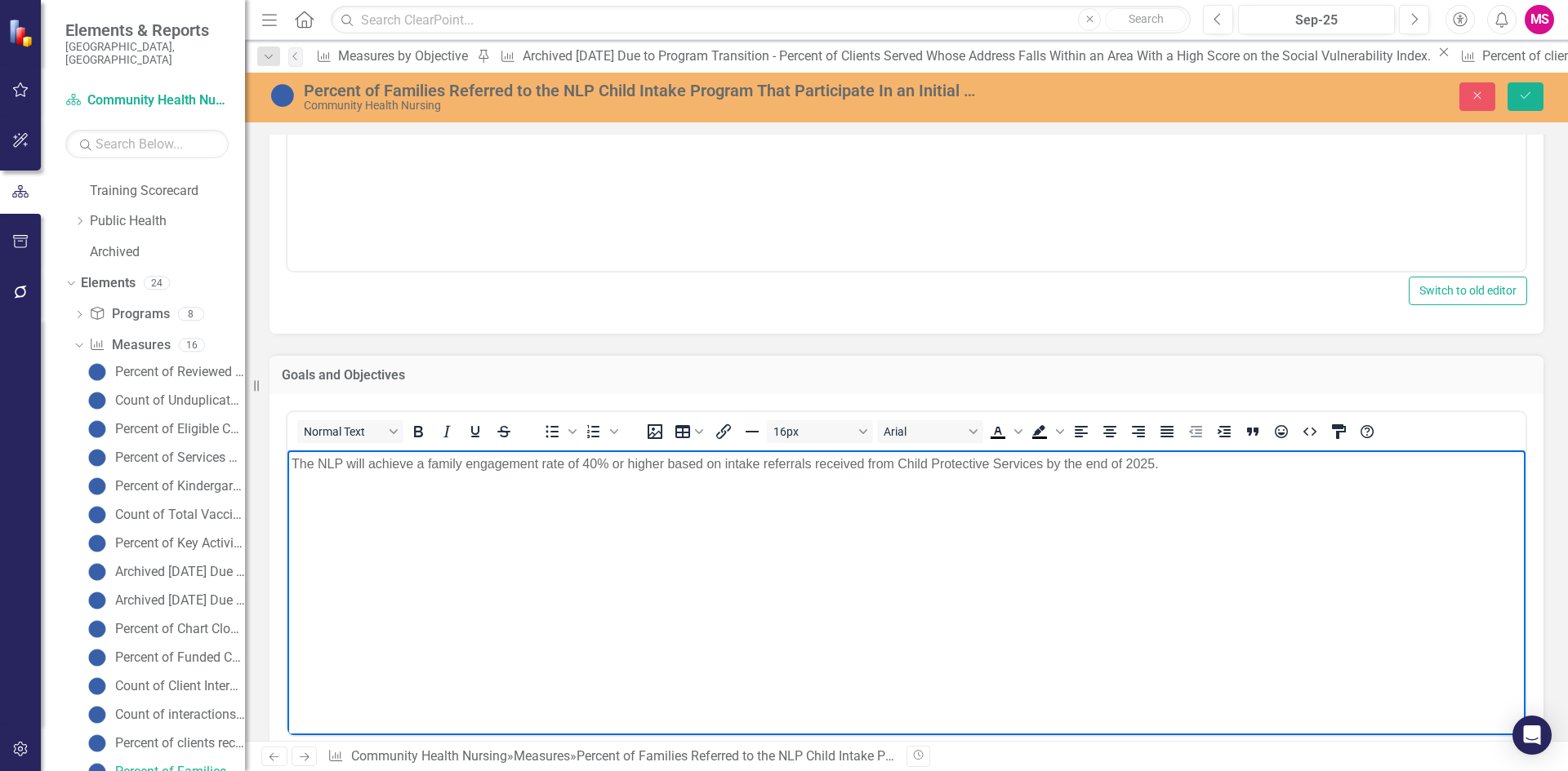
drag, startPoint x: 804, startPoint y: 476, endPoint x: 350, endPoint y: 533, distance: 457.6
click at [287, 515] on html "The NLP will achieve a family engagement rate of 40% or higher based on intake …" at bounding box center [906, 571] width 1238 height 245
copy p "The NLP will achieve a family engagement rate of 40% or higher based on intake …"
click at [641, 573] on body "The NLP will achieve a family engagement rate of 40% or higher based on intake …" at bounding box center [906, 571] width 1238 height 245
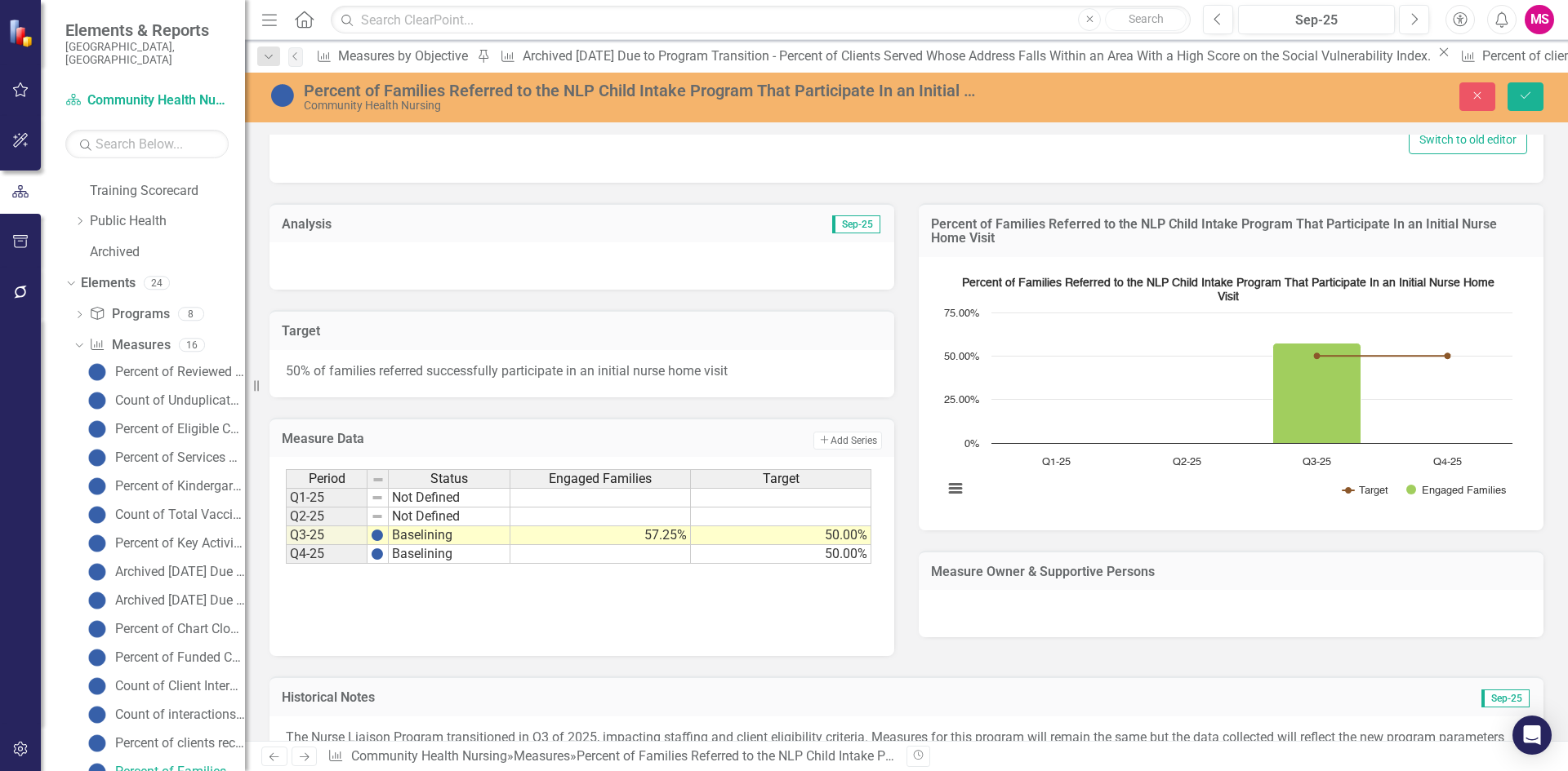
scroll to position [898, 0]
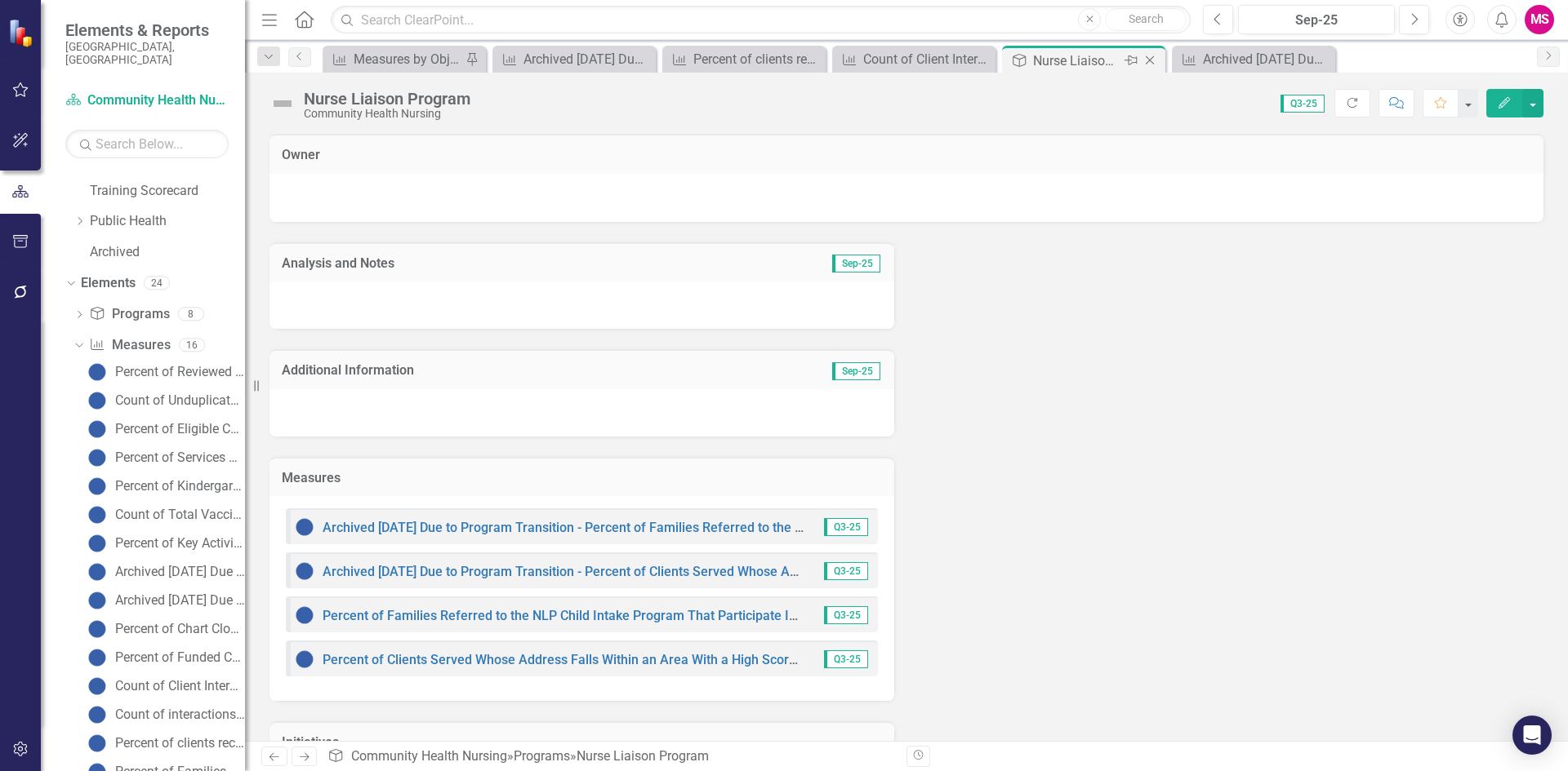
click at [1098, 62] on div "Nurse Liaison Program" at bounding box center [1076, 61] width 87 height 21
click at [897, 57] on div "Count of Client Interactions (Duplicated Client Count)" at bounding box center [917, 59] width 108 height 21
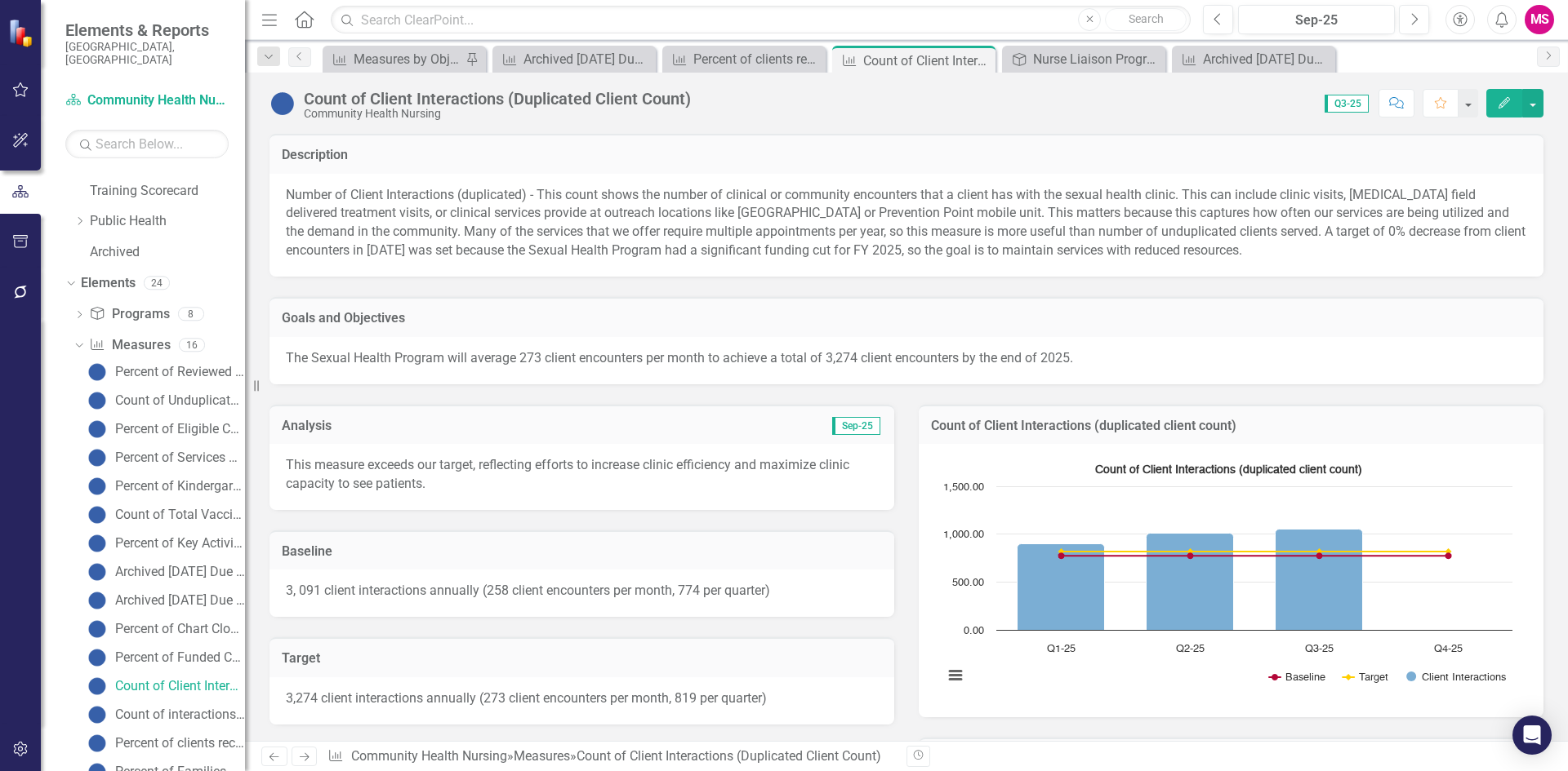
scroll to position [62, 0]
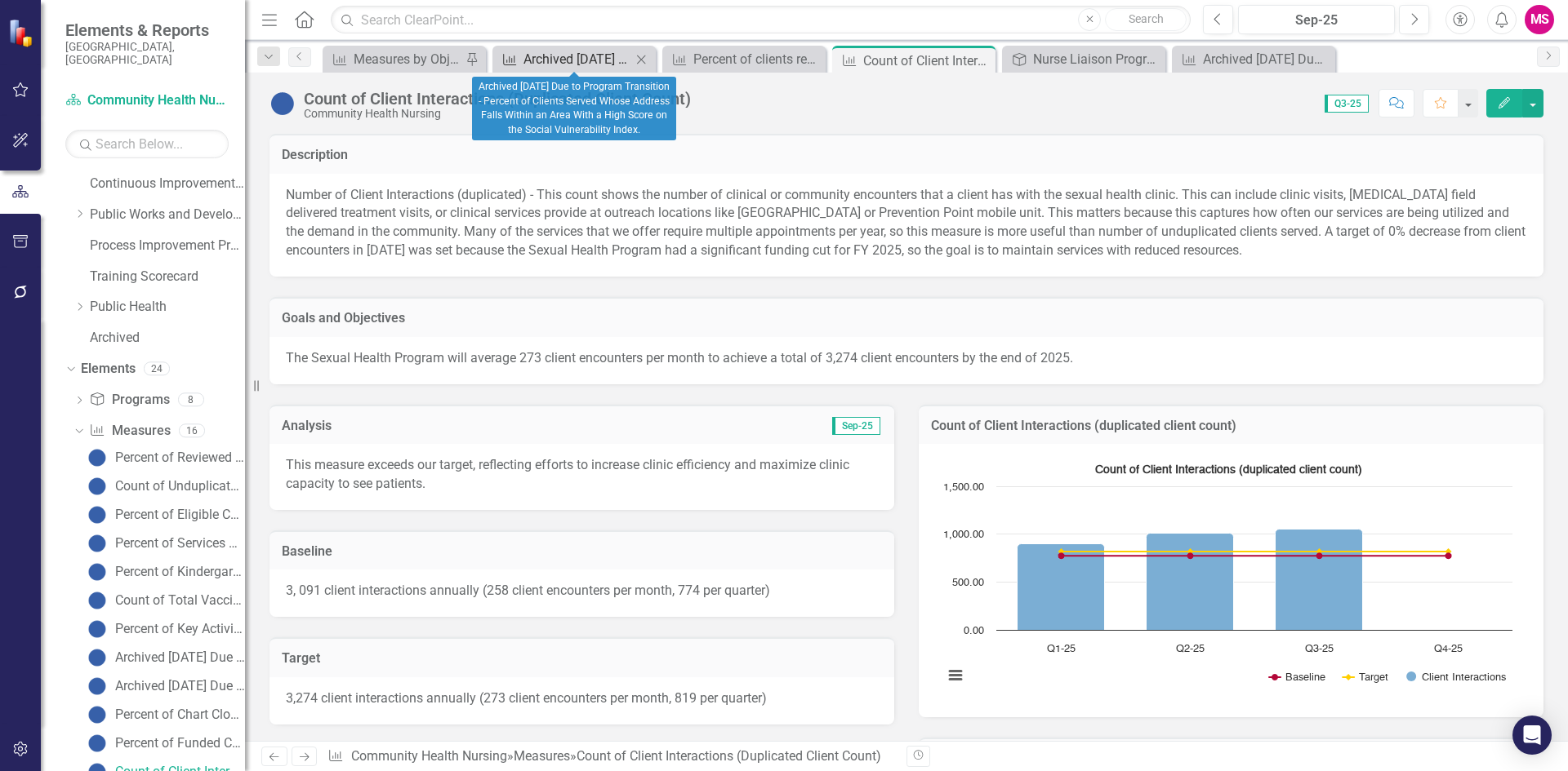
click at [566, 64] on div "Archived [DATE] Due to Program Transition - Percent of Clients Served Whose Add…" at bounding box center [577, 59] width 108 height 21
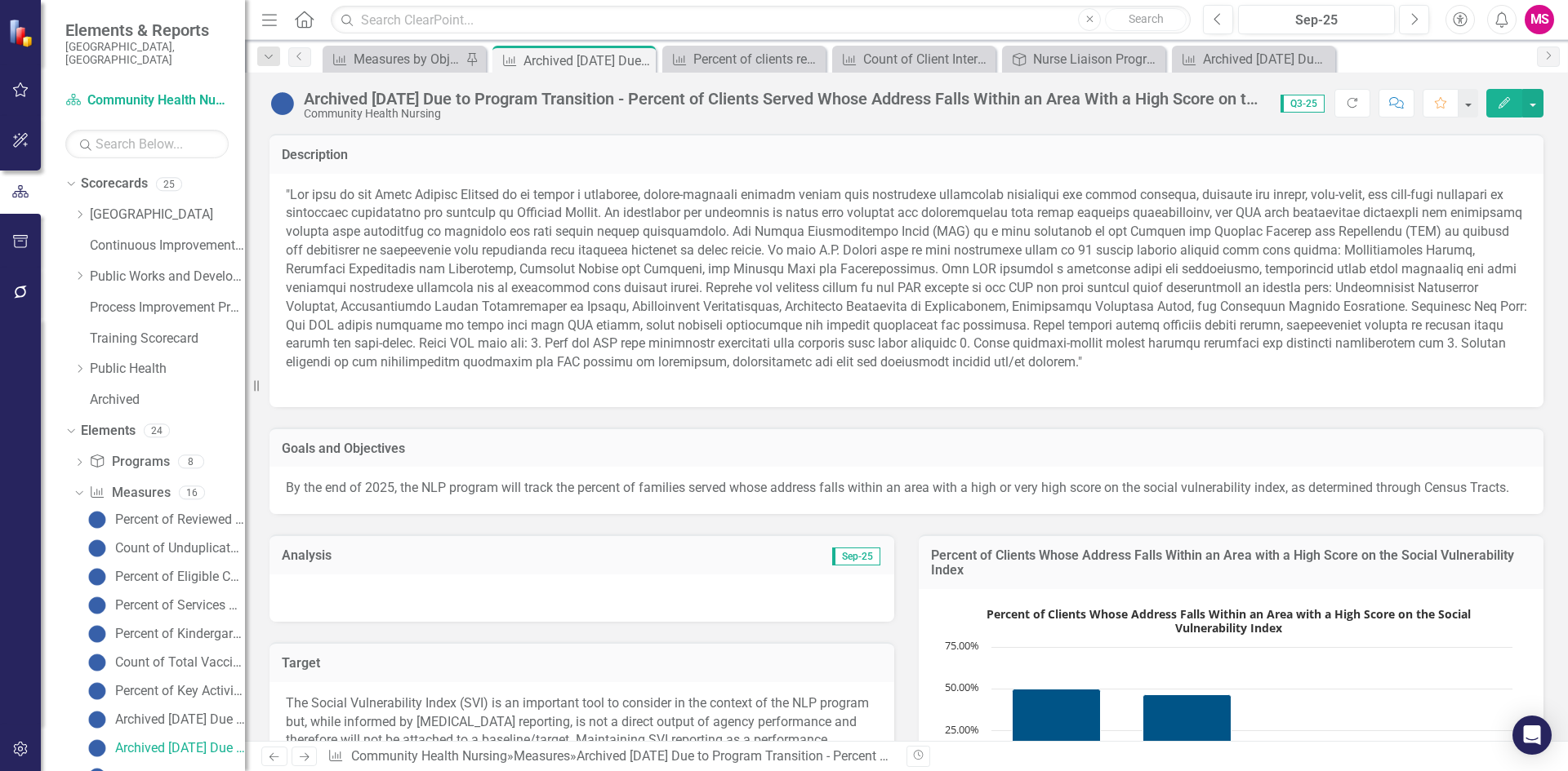
click at [691, 298] on p at bounding box center [906, 288] width 1241 height 204
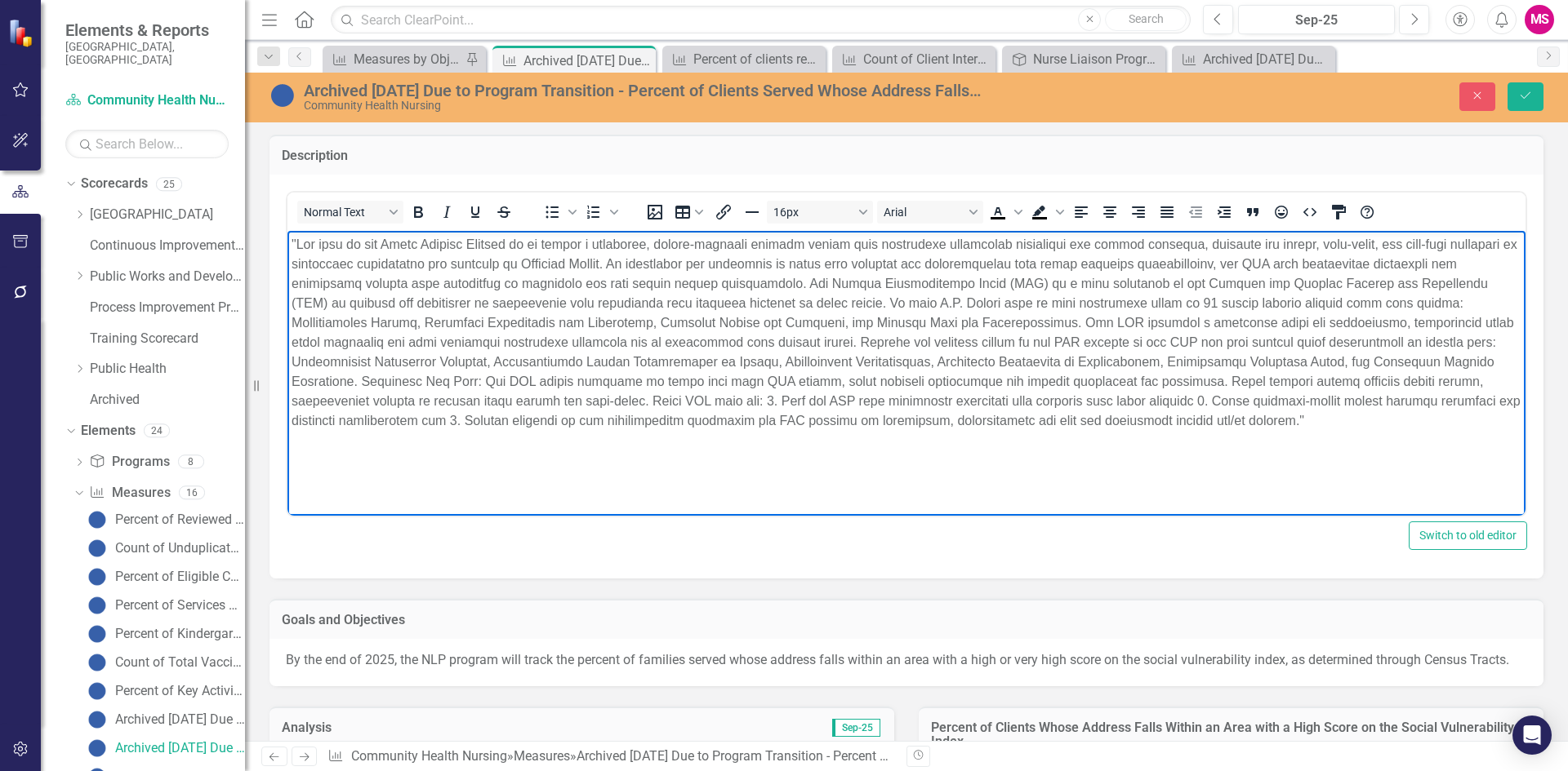
drag, startPoint x: 1005, startPoint y: 422, endPoint x: 219, endPoint y: 246, distance: 805.5
click at [287, 246] on html at bounding box center [906, 352] width 1238 height 245
copy p ""The goal of the Nurse Liaison Program is to create a resilient, family-centere…"
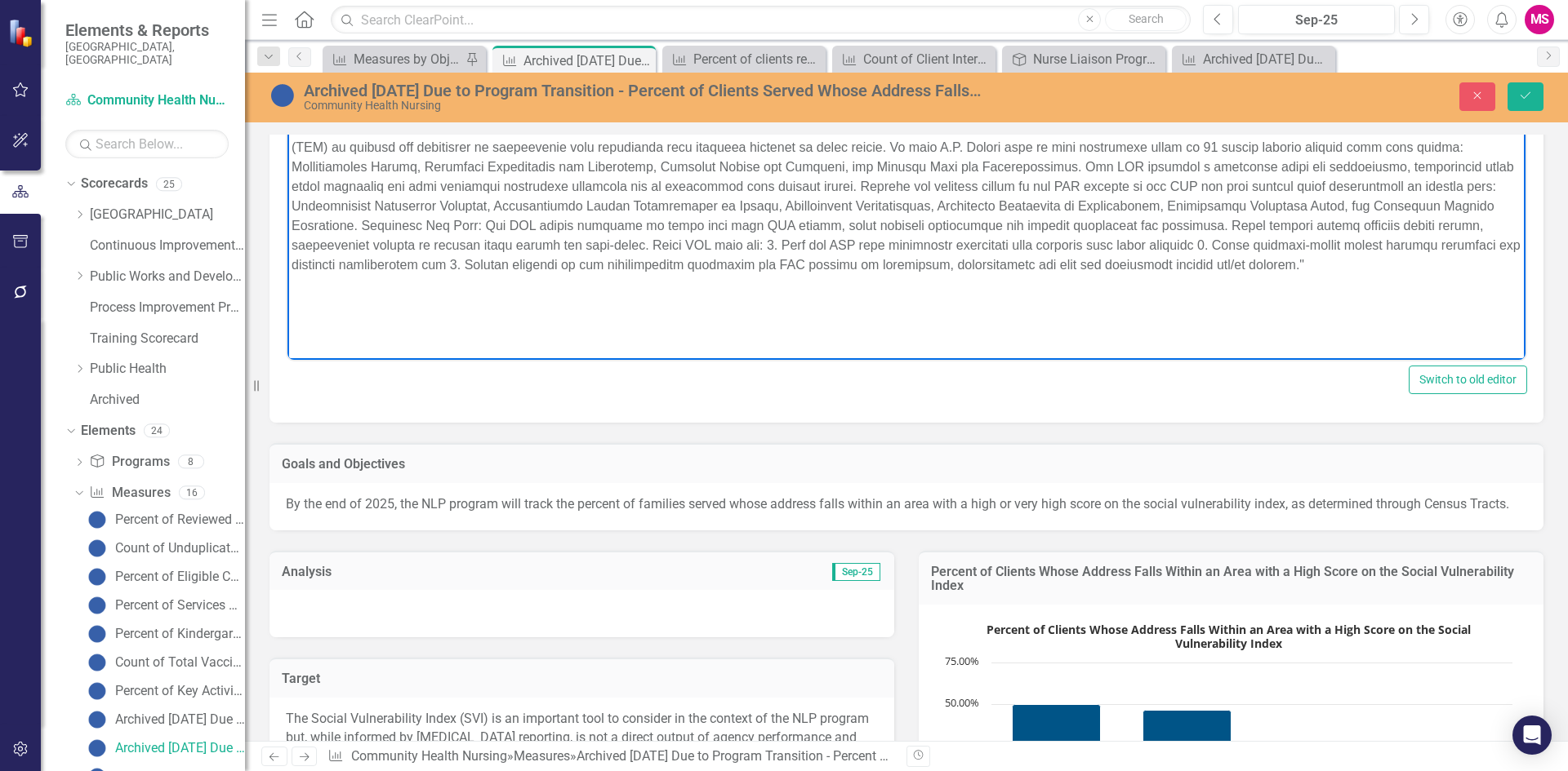
scroll to position [163, 0]
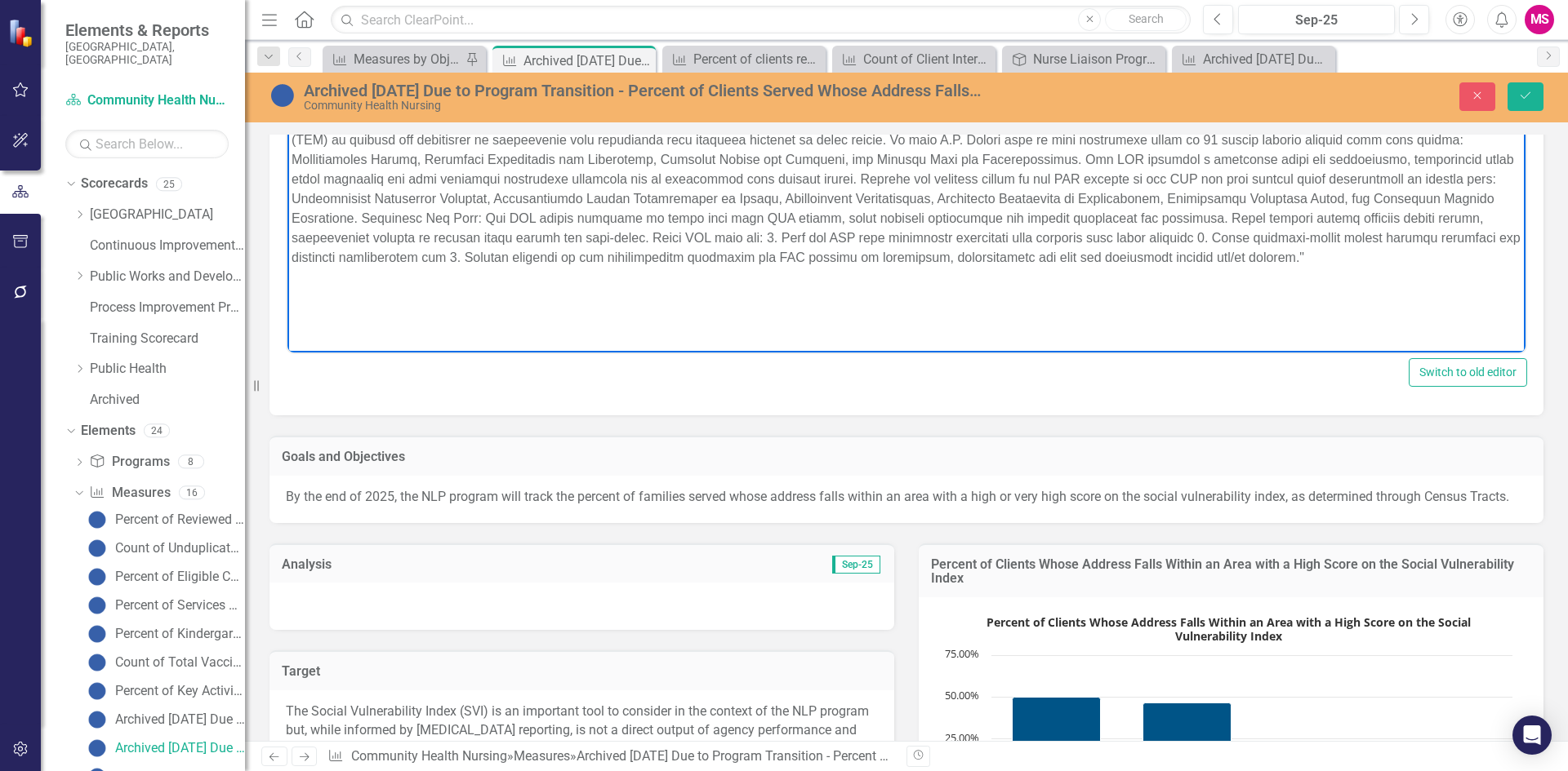
click at [409, 506] on p "By the end of 2025, the NLP program will track the percent of families served w…" at bounding box center [906, 497] width 1241 height 19
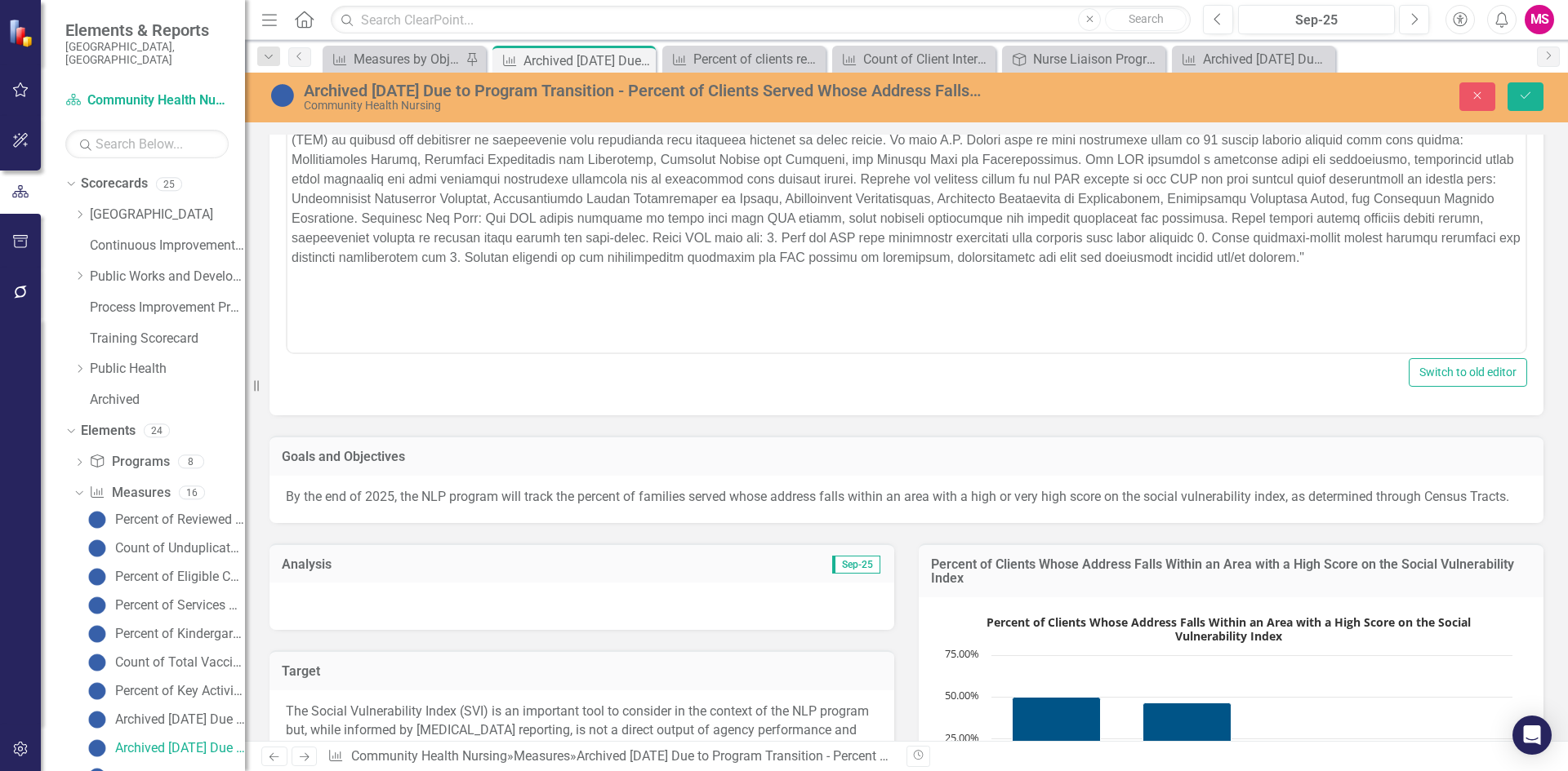
click at [406, 506] on p "By the end of 2025, the NLP program will track the percent of families served w…" at bounding box center [906, 497] width 1241 height 19
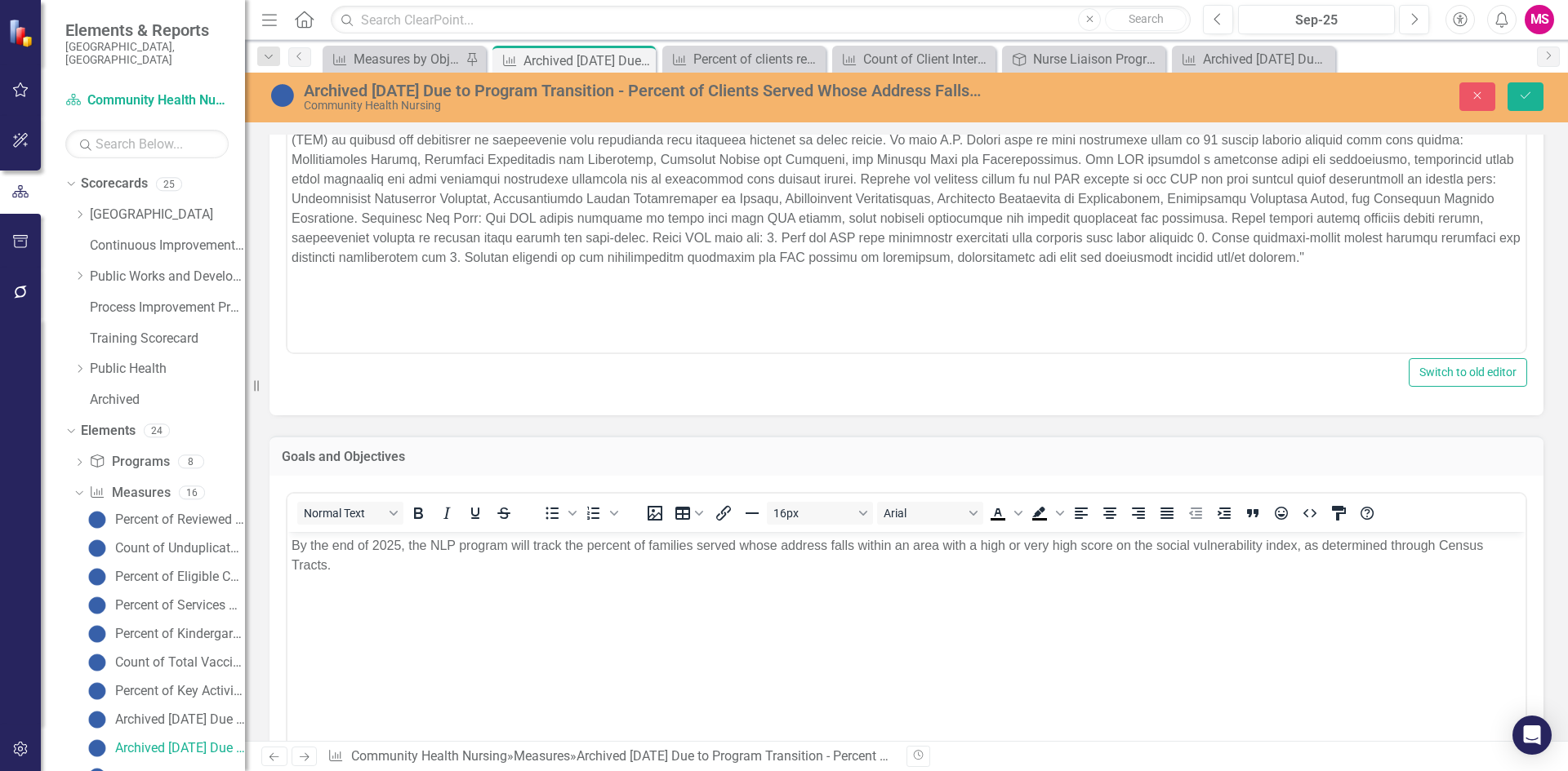
scroll to position [0, 0]
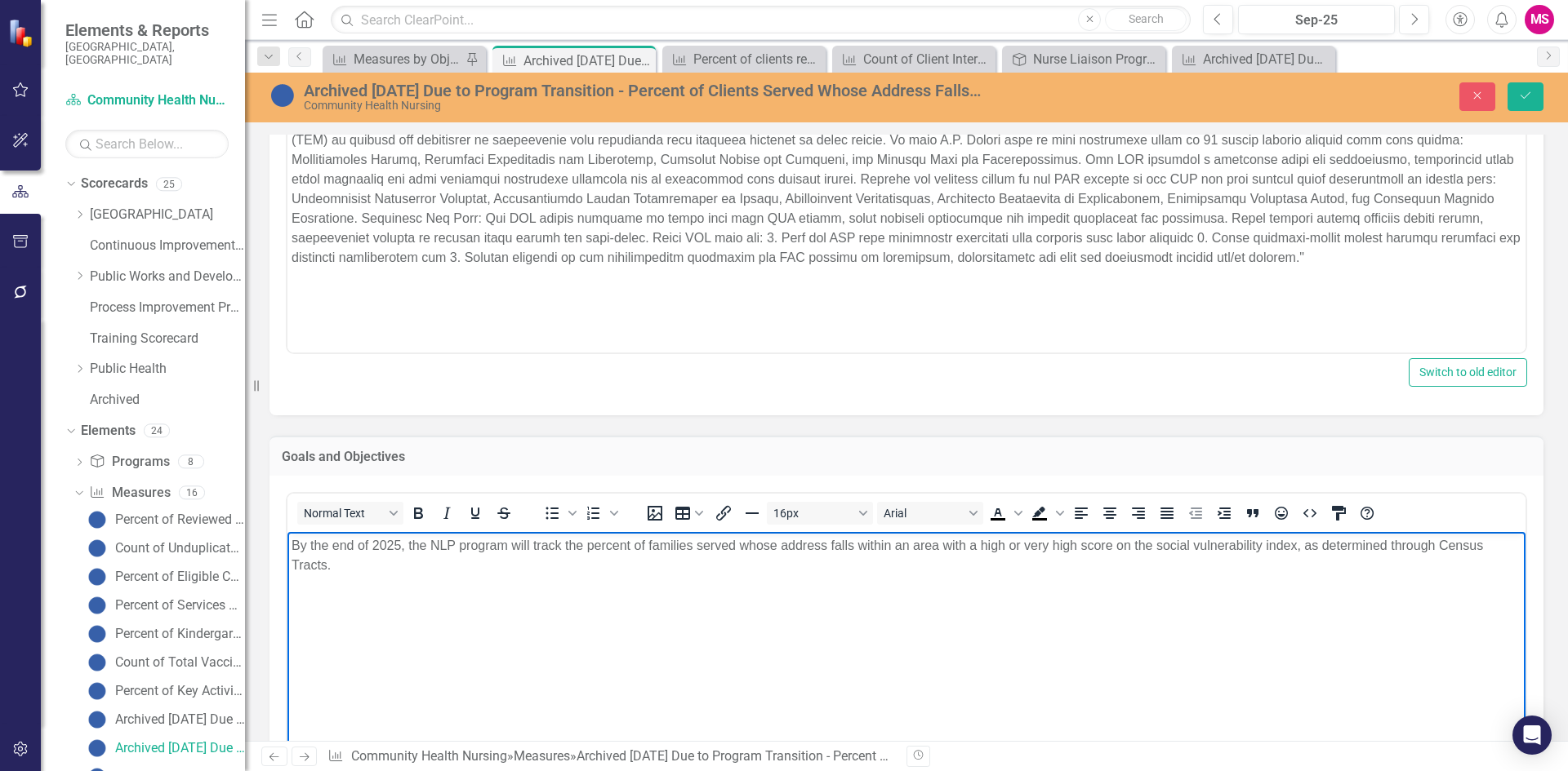
drag, startPoint x: 358, startPoint y: 576, endPoint x: 239, endPoint y: 541, distance: 124.0
click at [287, 541] on html "By the end of 2025, the NLP program will track the percent of families served w…" at bounding box center [906, 653] width 1238 height 245
copy p "By the end of 2025, the NLP program will track the percent of families served w…"
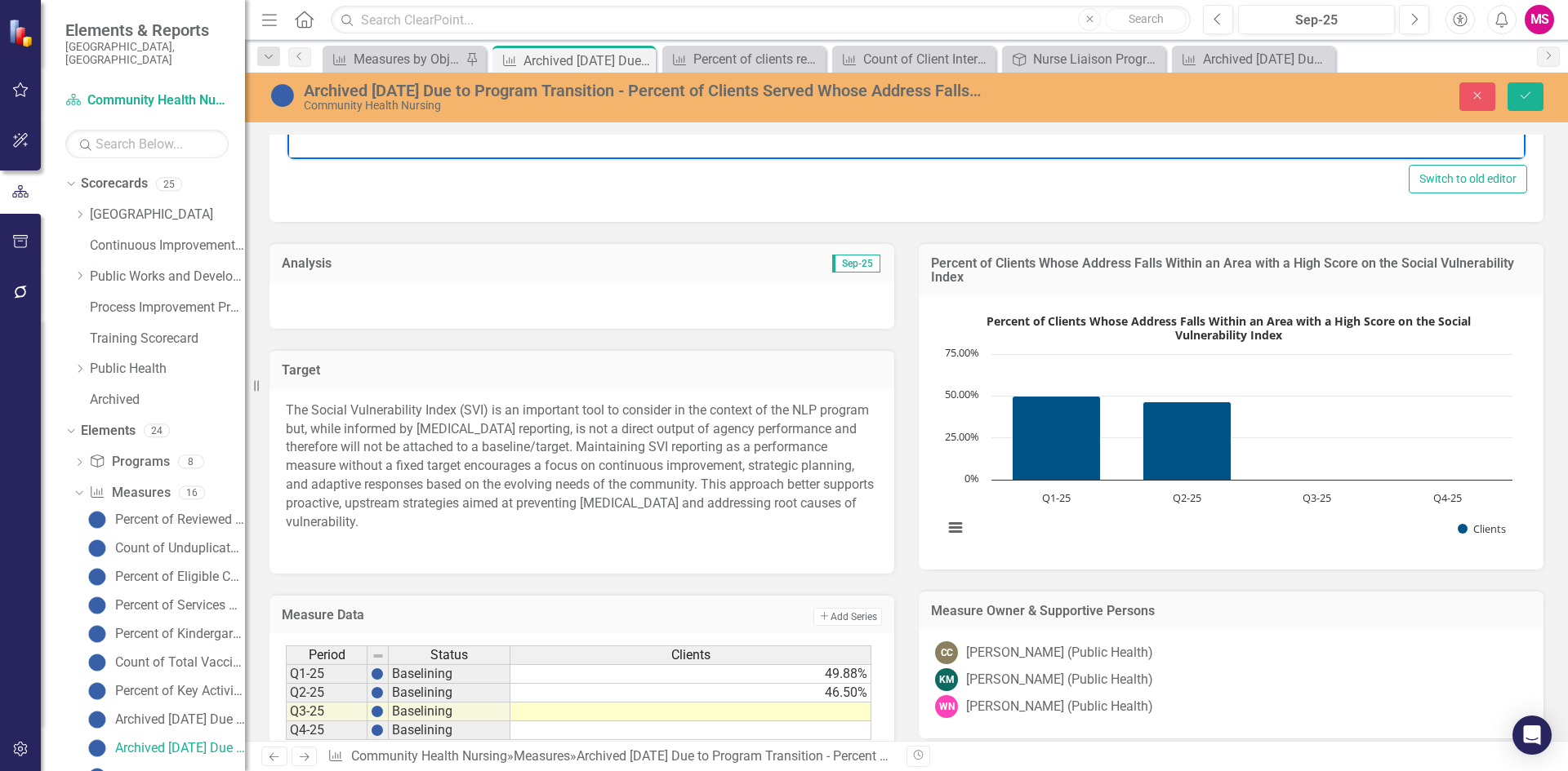
scroll to position [1036, 0]
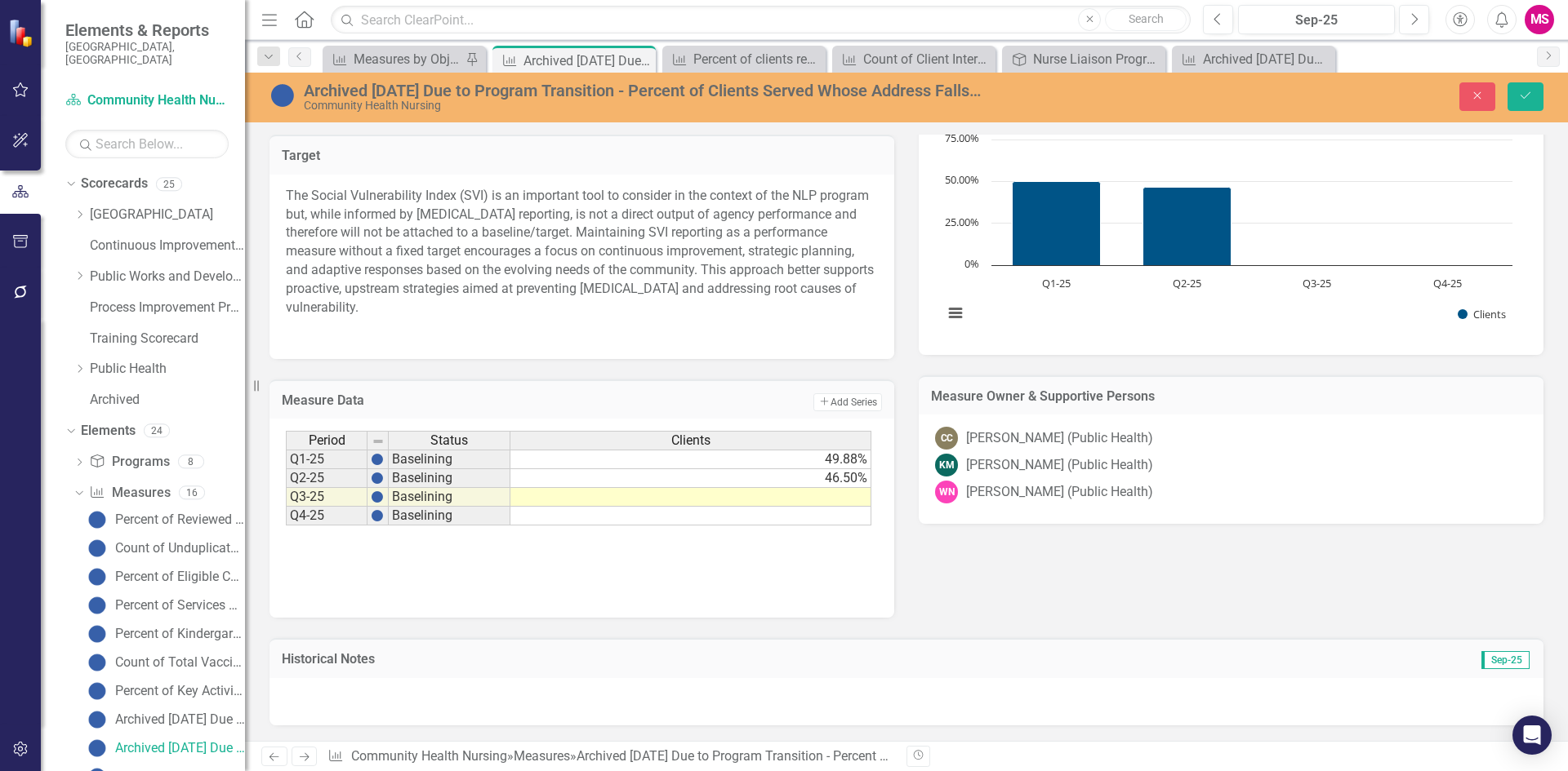
click at [434, 288] on p "The Social Vulnerability Index (SVI) is an important tool to consider in the co…" at bounding box center [582, 253] width 592 height 134
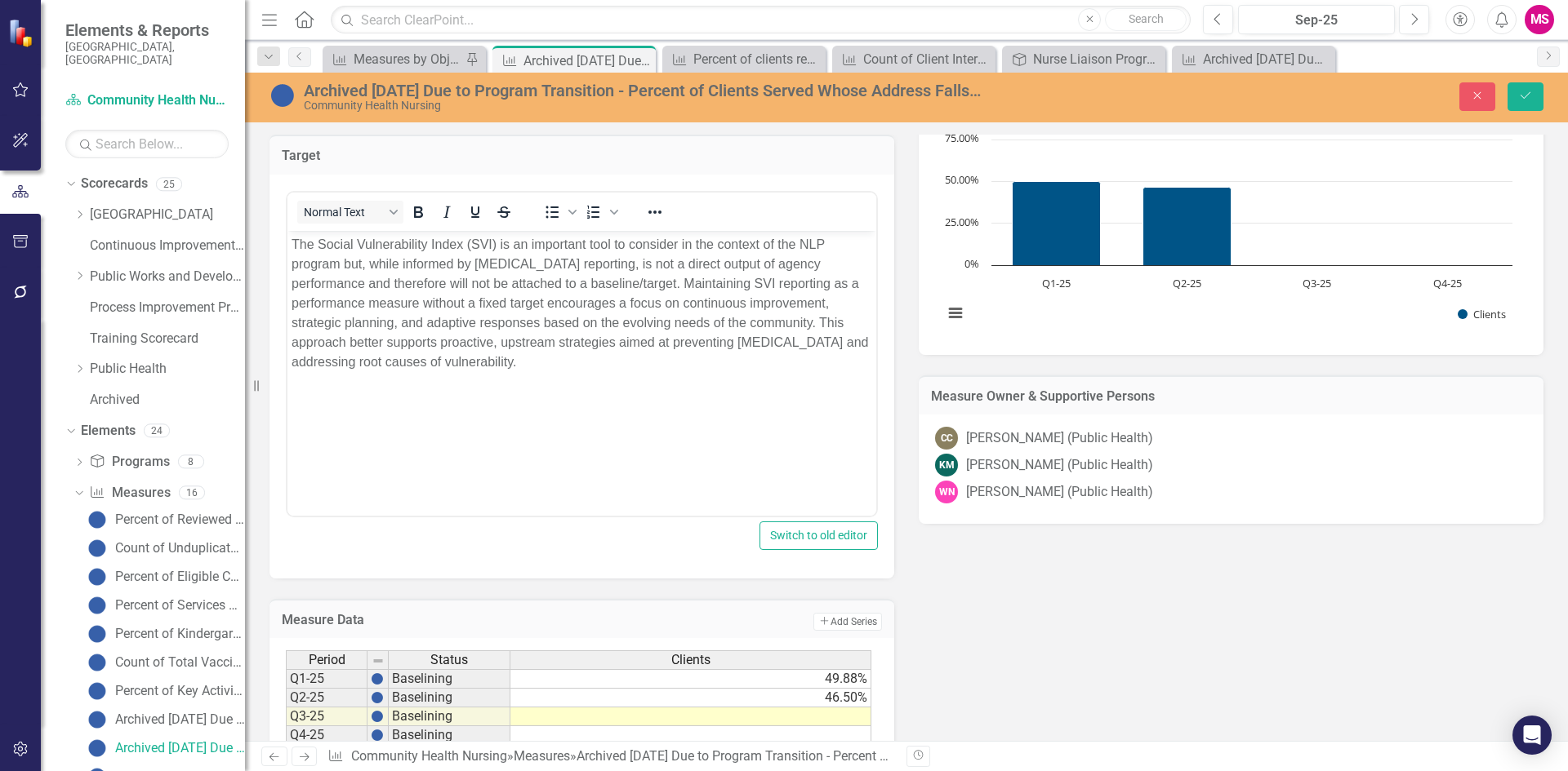
scroll to position [0, 0]
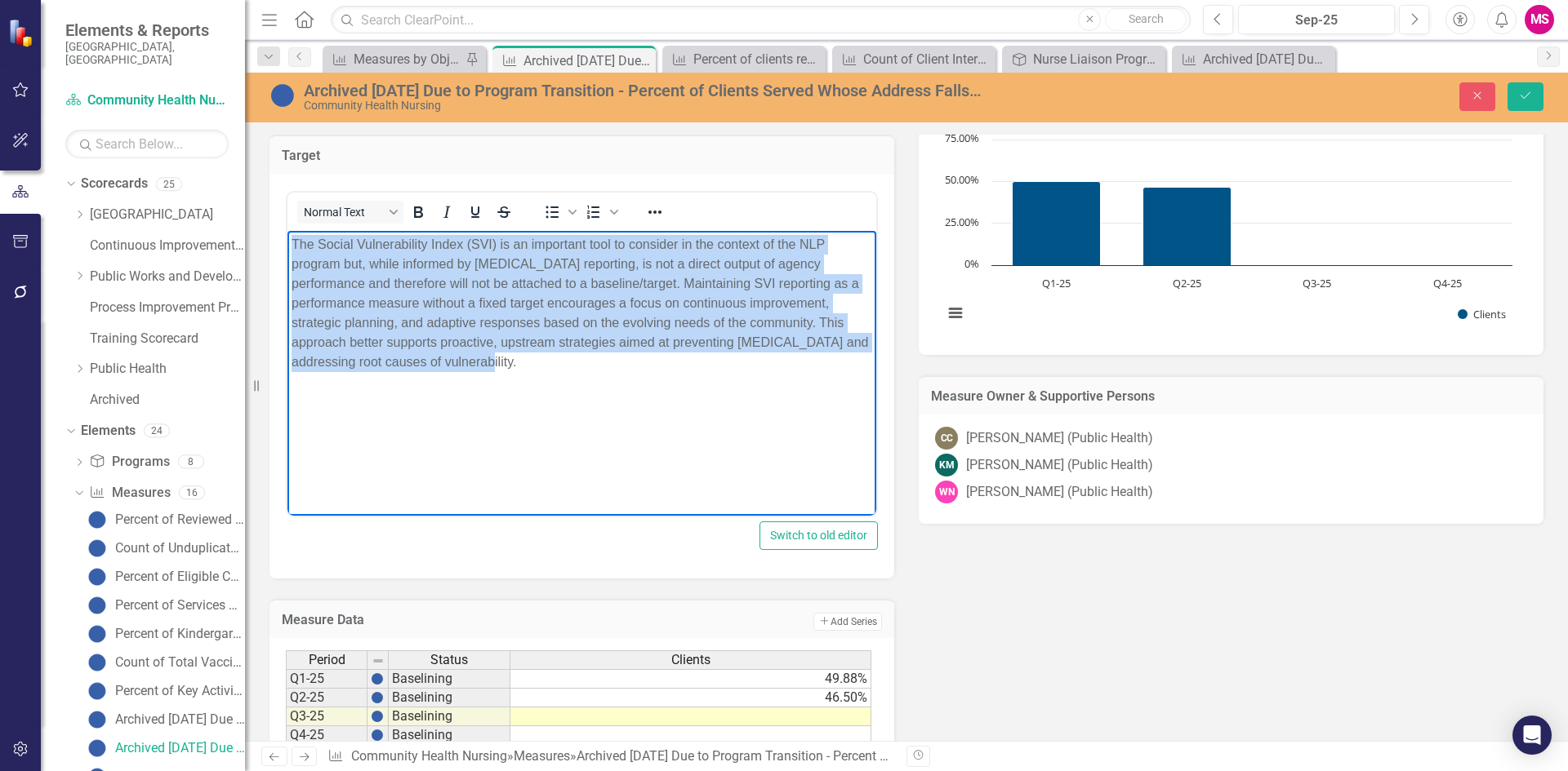
drag, startPoint x: 455, startPoint y: 367, endPoint x: 573, endPoint y: 473, distance: 158.6
click at [291, 230] on html "The Social Vulnerability Index (SVI) is an important tool to consider in the co…" at bounding box center [581, 352] width 588 height 245
copy p "The Social Vulnerability Index (SVI) is an important tool to consider in the co…"
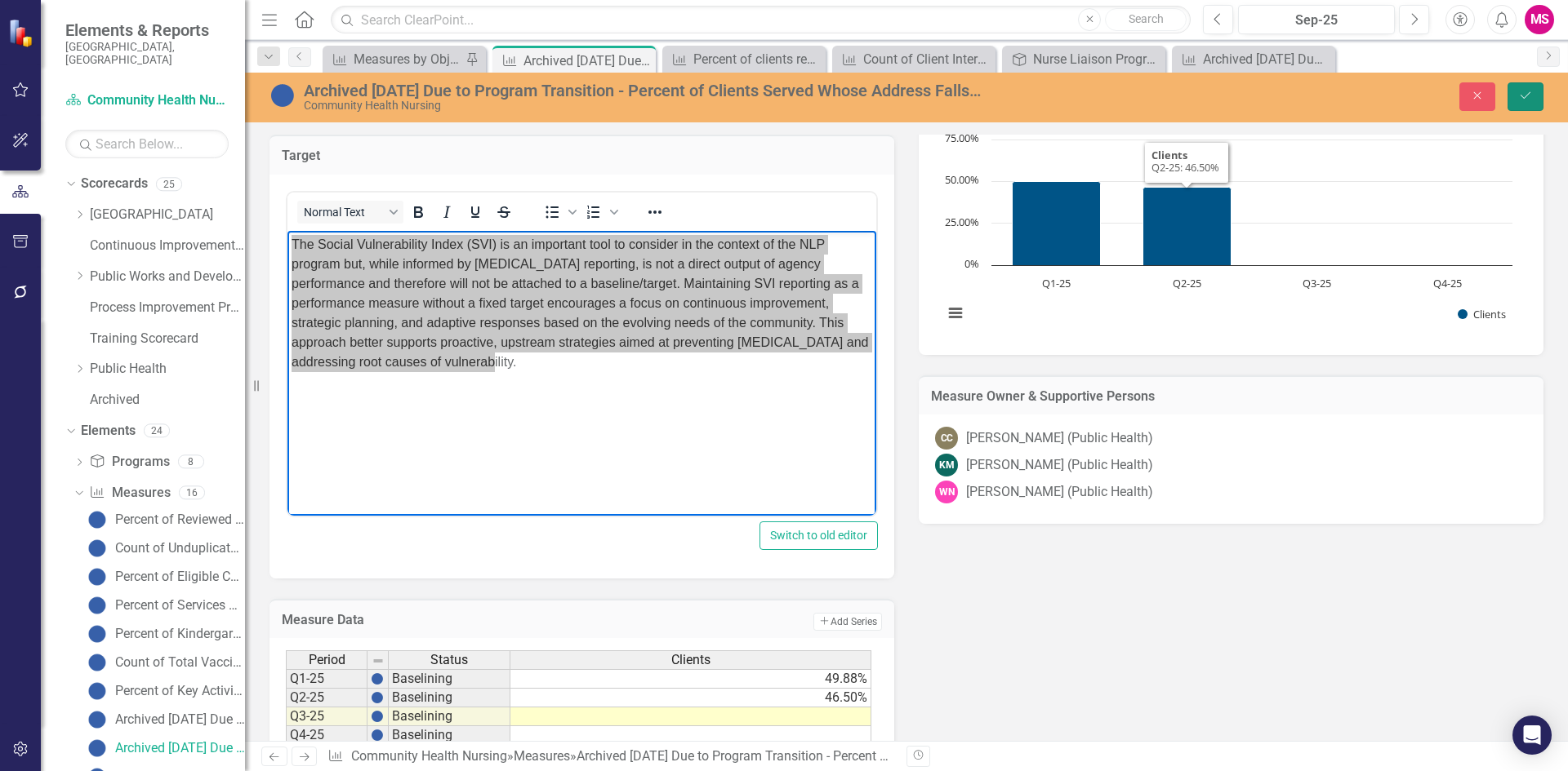
click at [1522, 102] on button "Save" at bounding box center [1525, 97] width 36 height 28
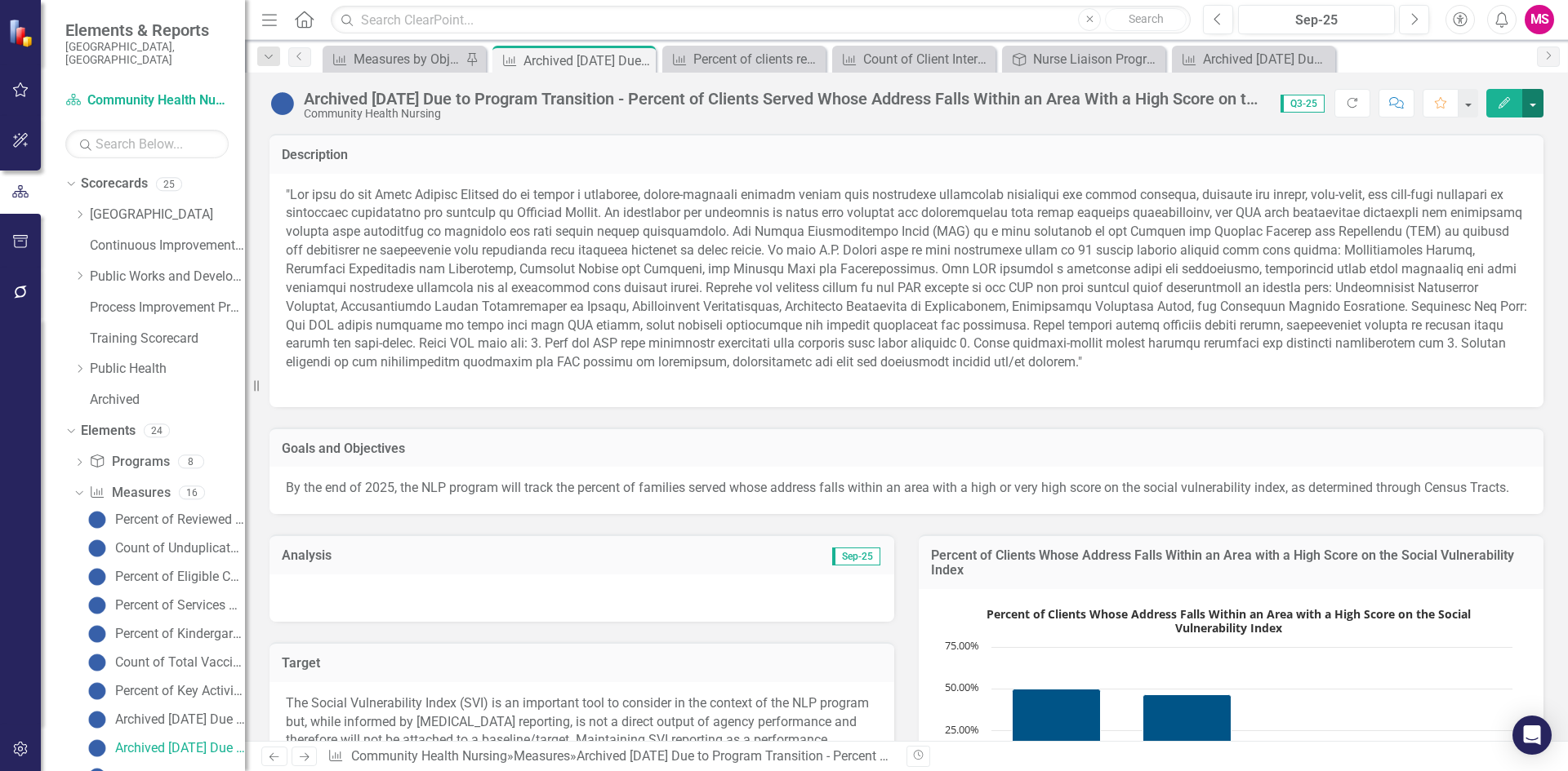
click at [1525, 95] on button "button" at bounding box center [1532, 103] width 22 height 28
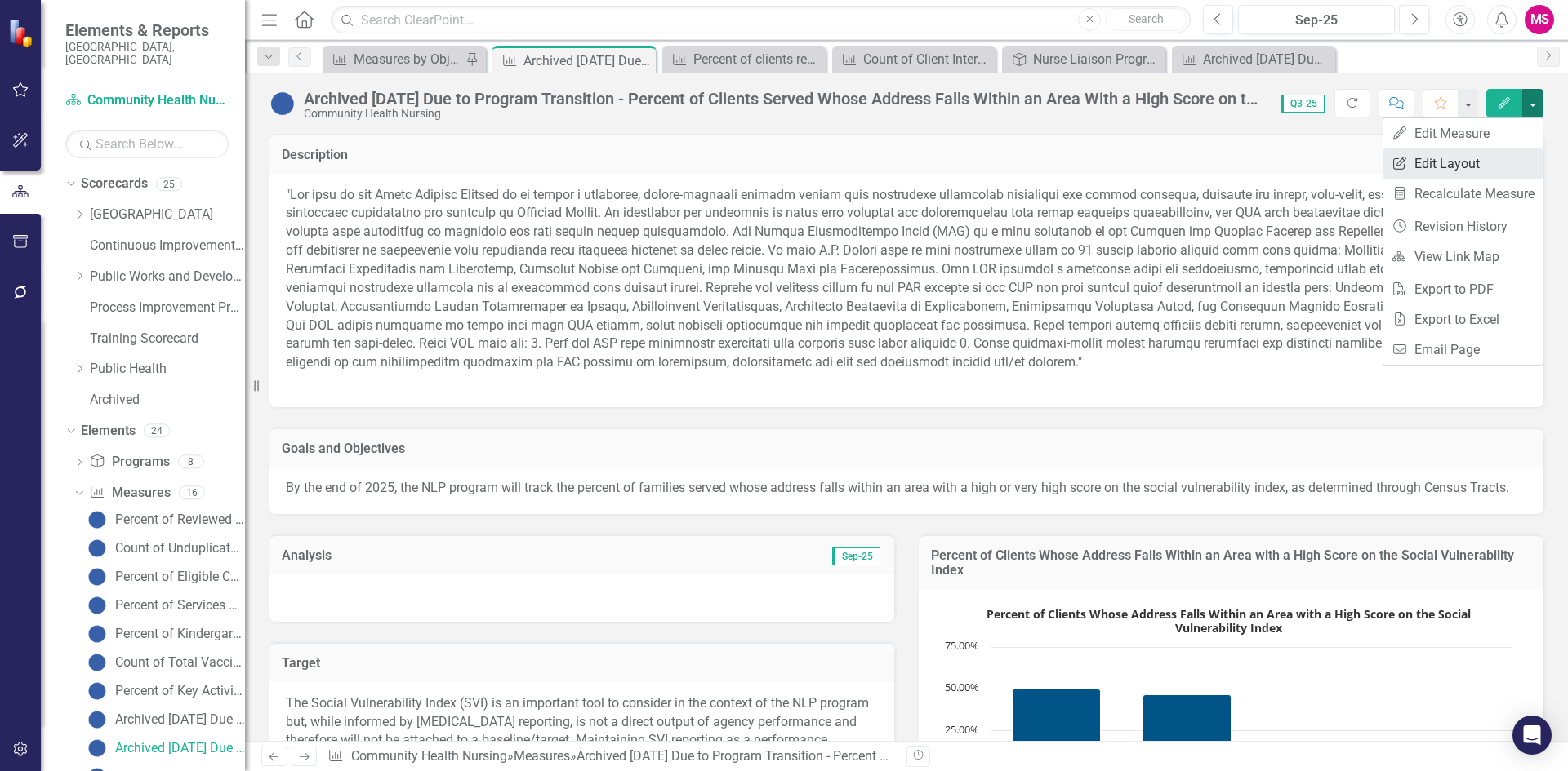
click at [1481, 154] on link "Edit Report Edit Layout" at bounding box center [1463, 163] width 160 height 30
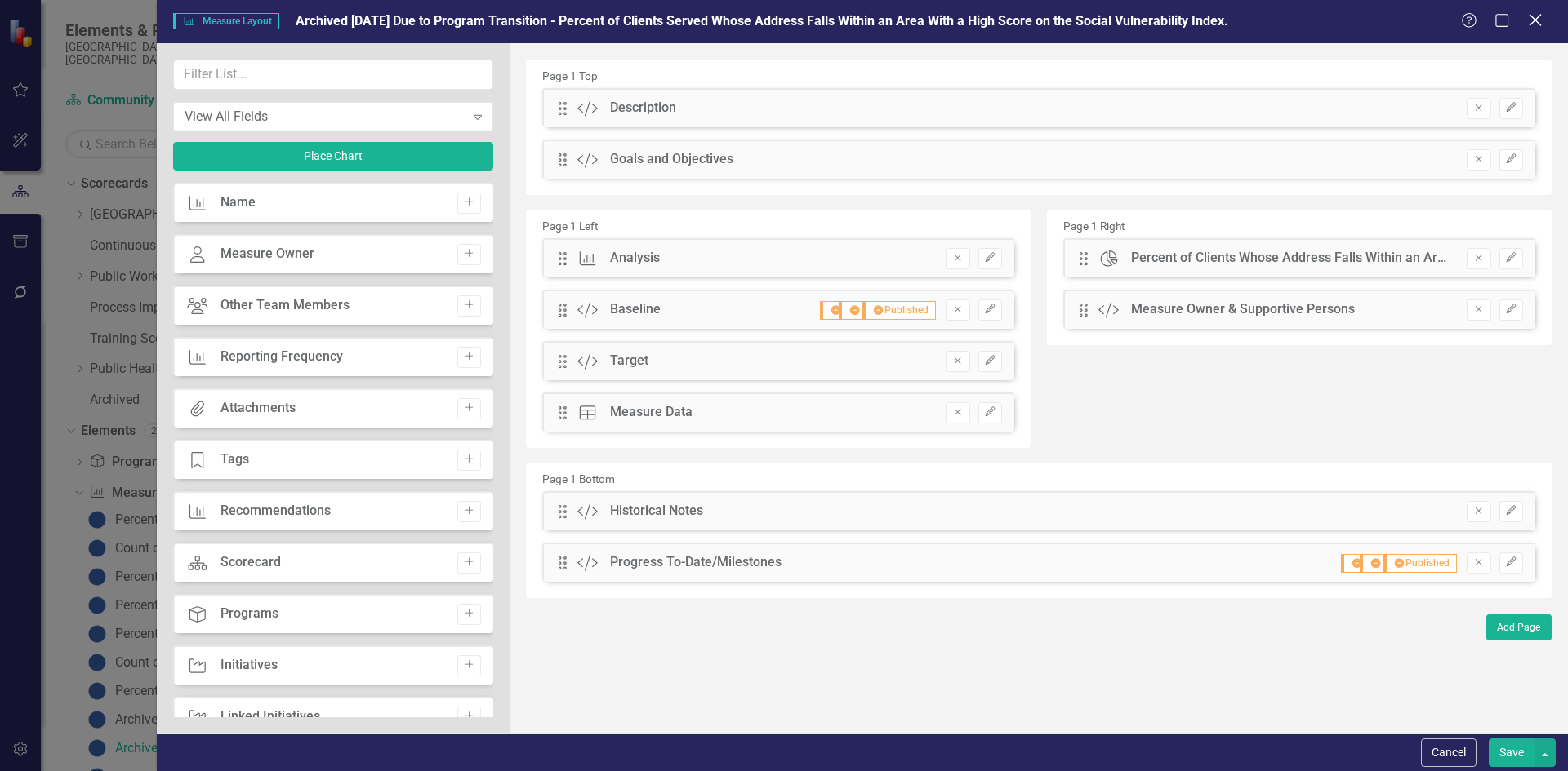
click at [1538, 25] on icon "Close" at bounding box center [1535, 20] width 21 height 16
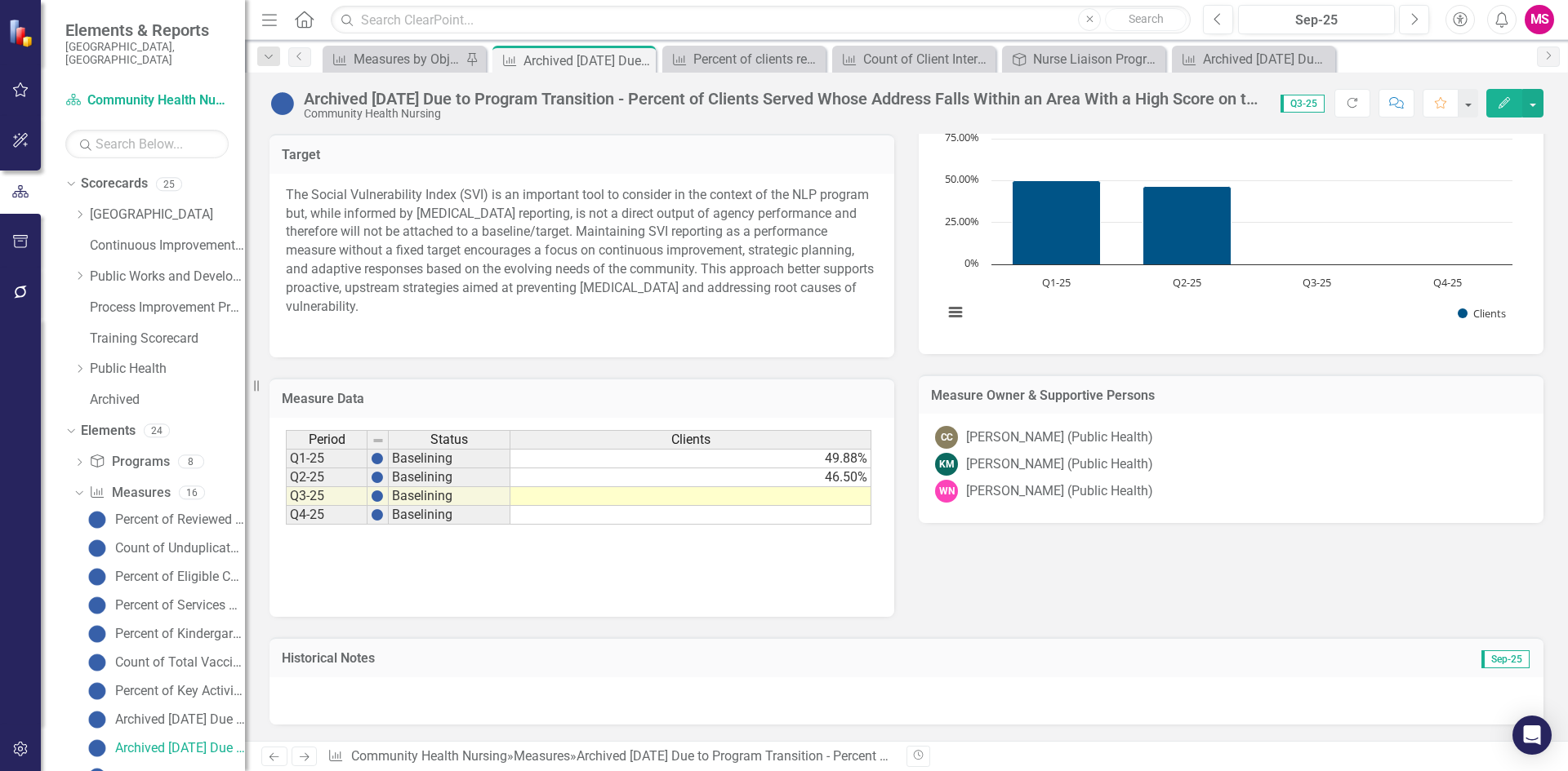
scroll to position [363, 0]
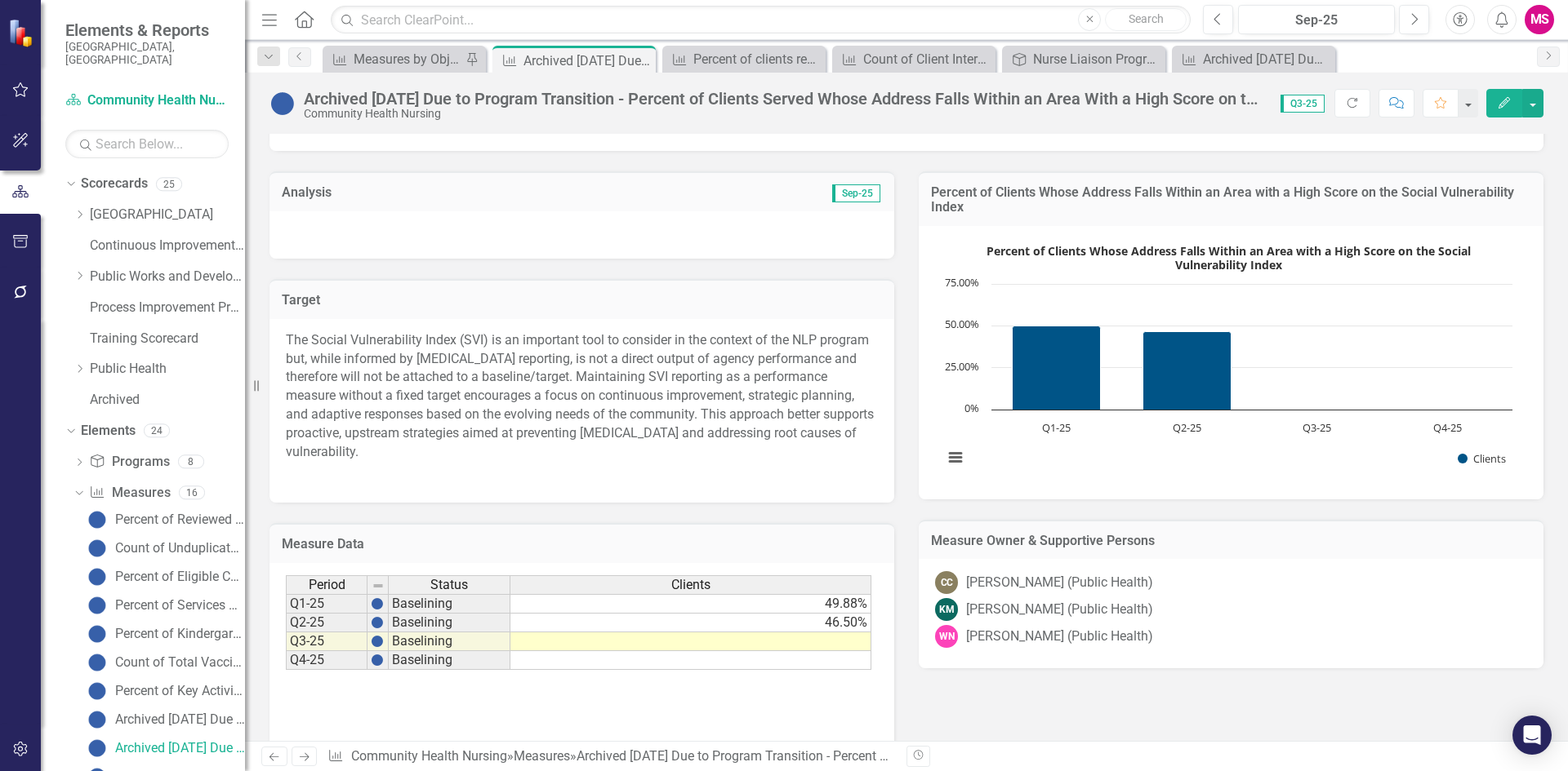
click at [1084, 214] on h3 "Percent of Clients Whose Address Falls Within an Area with a High Score on the …" at bounding box center [1231, 200] width 601 height 28
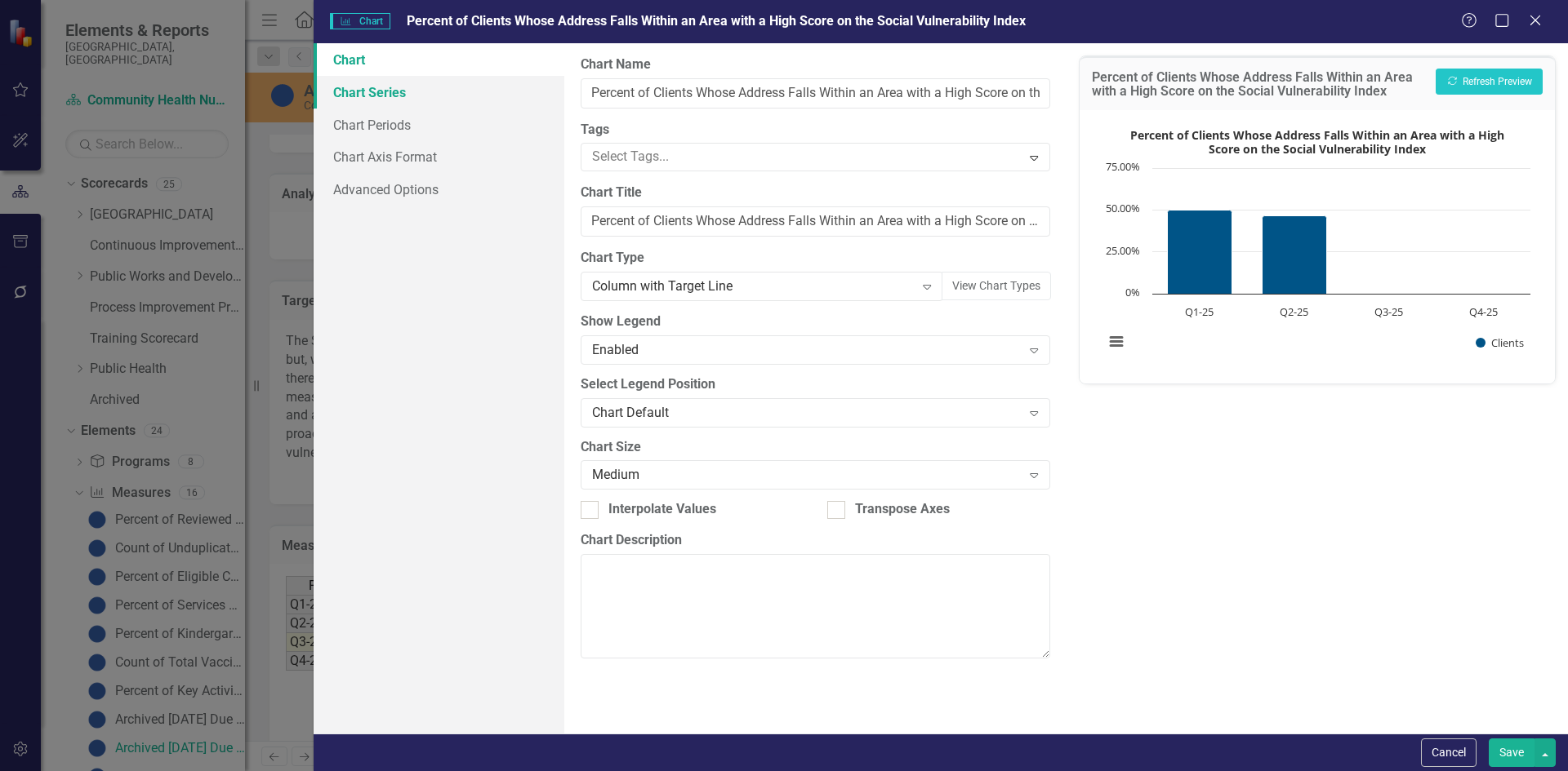
click at [376, 95] on link "Chart Series" at bounding box center [438, 92] width 251 height 33
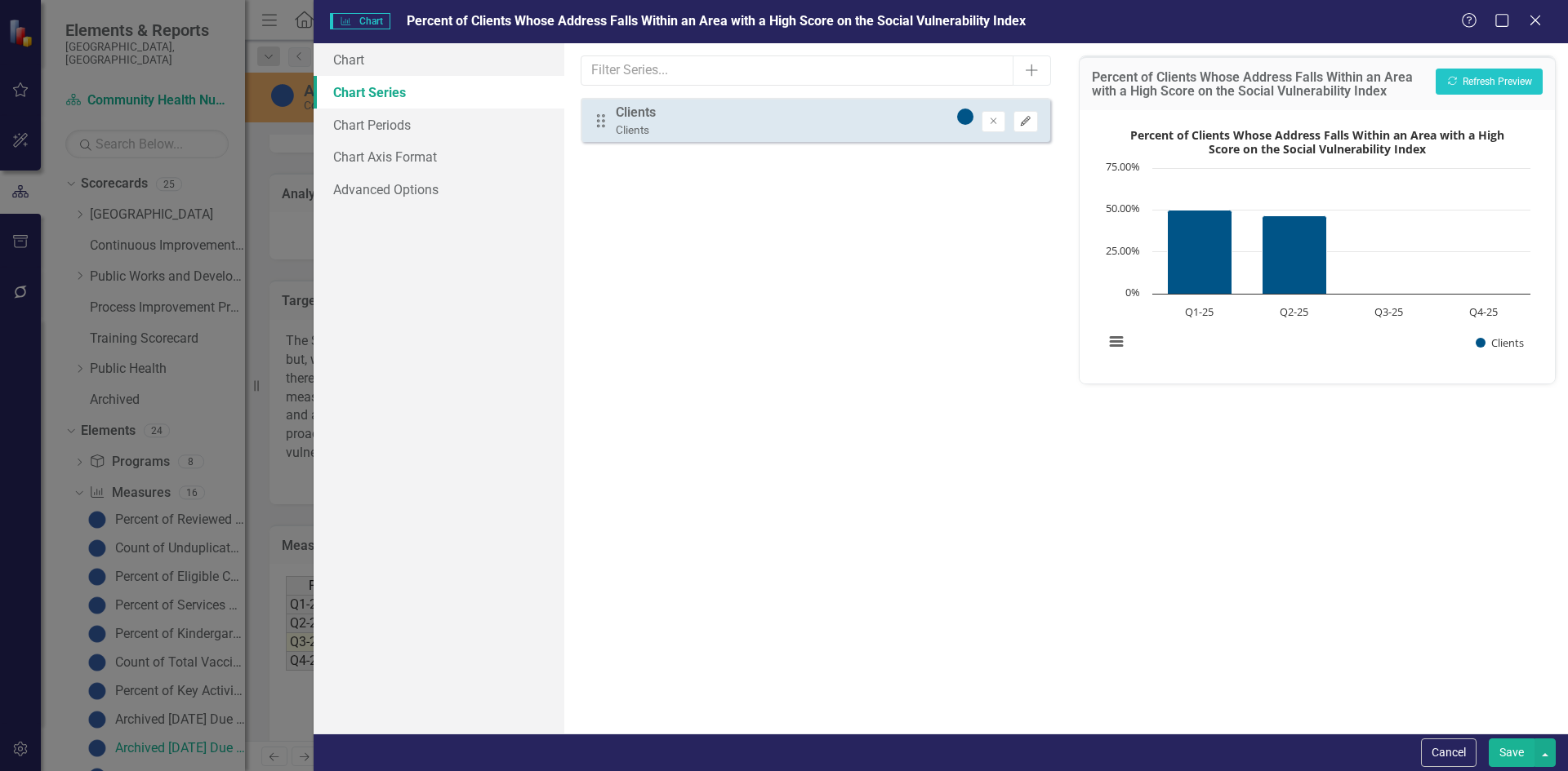
click at [1025, 124] on icon "Edit" at bounding box center [1025, 121] width 12 height 9
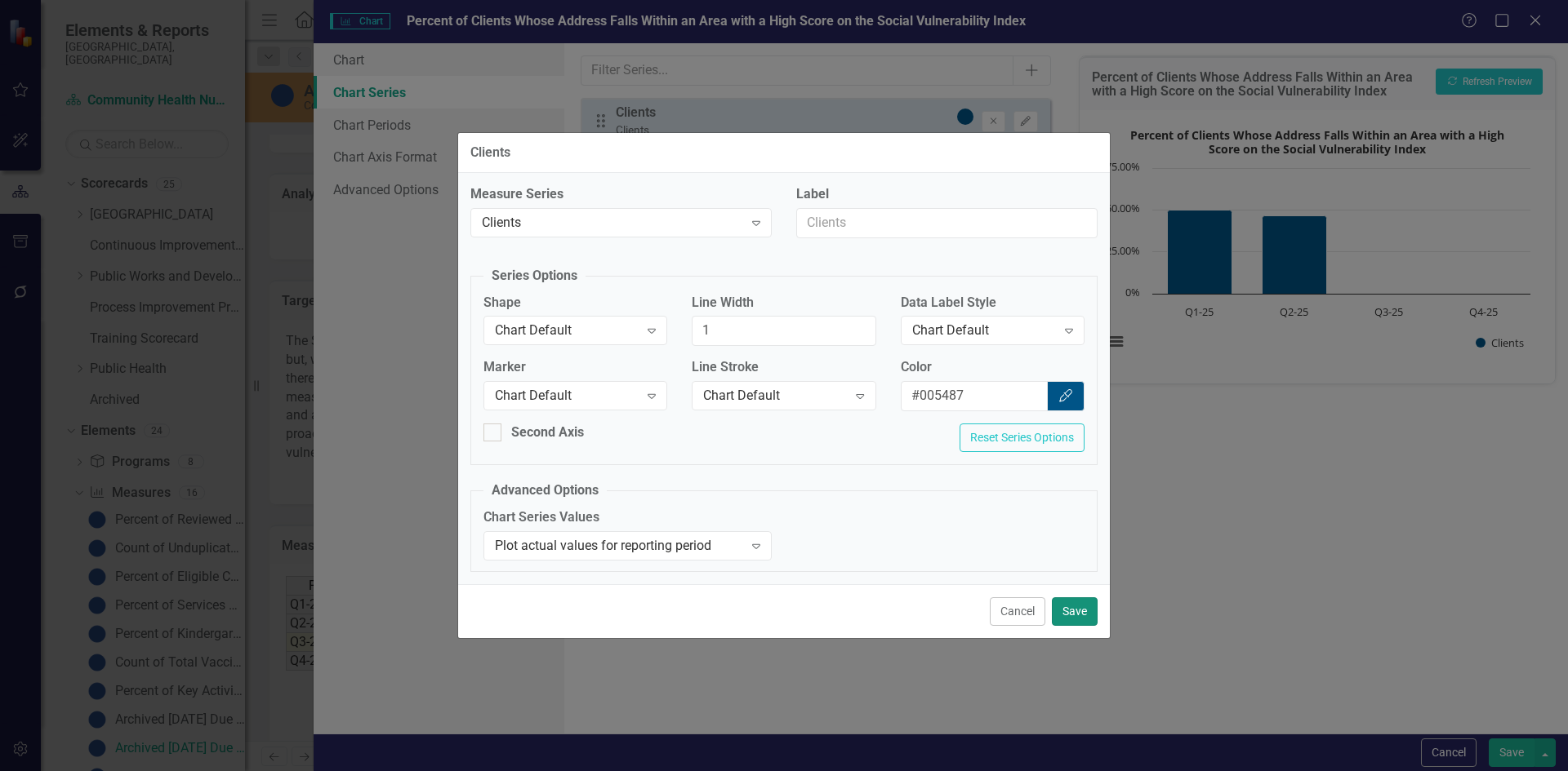
click at [1061, 608] on button "Save" at bounding box center [1074, 612] width 46 height 28
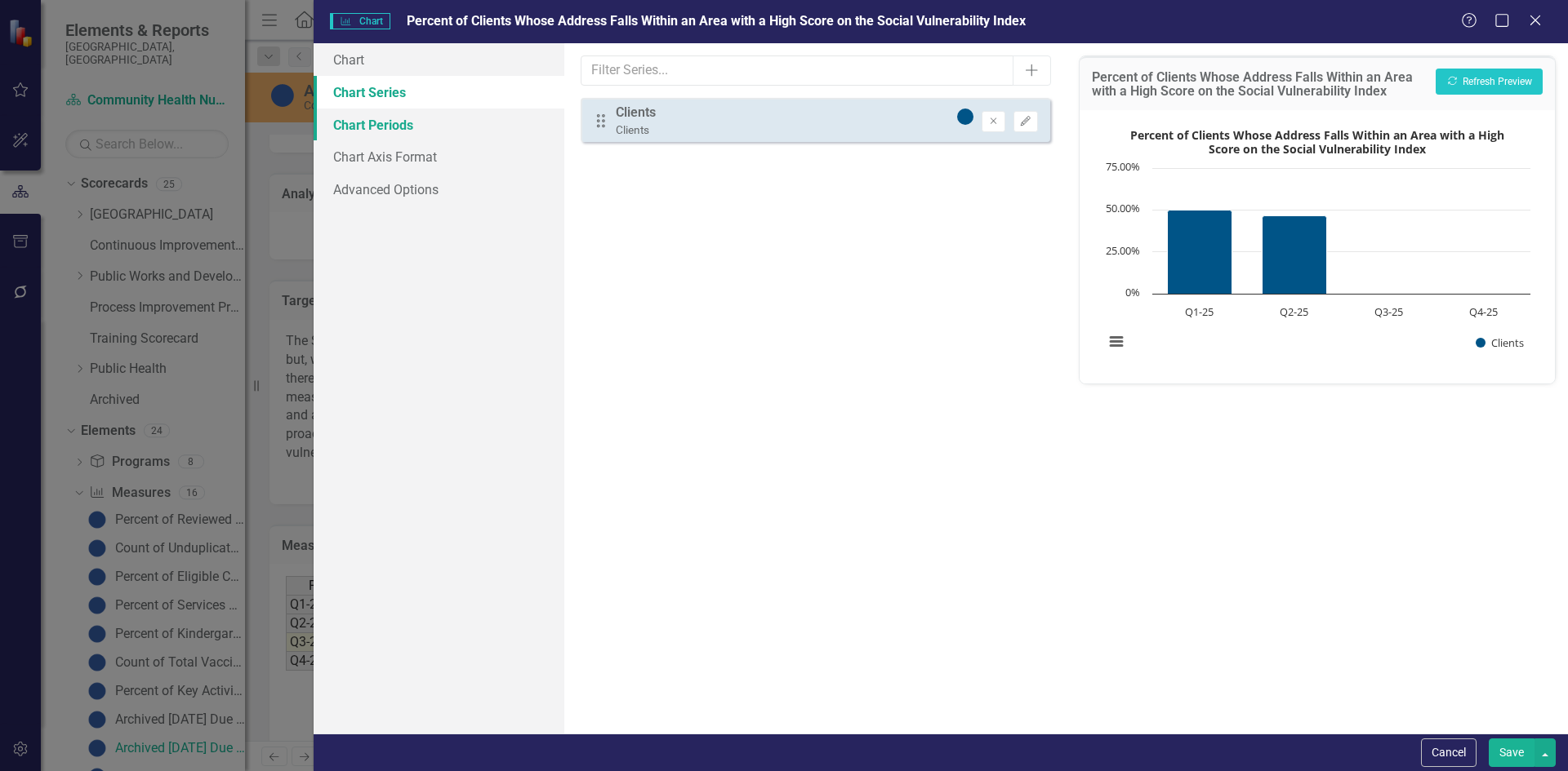
click at [387, 123] on link "Chart Periods" at bounding box center [438, 125] width 251 height 33
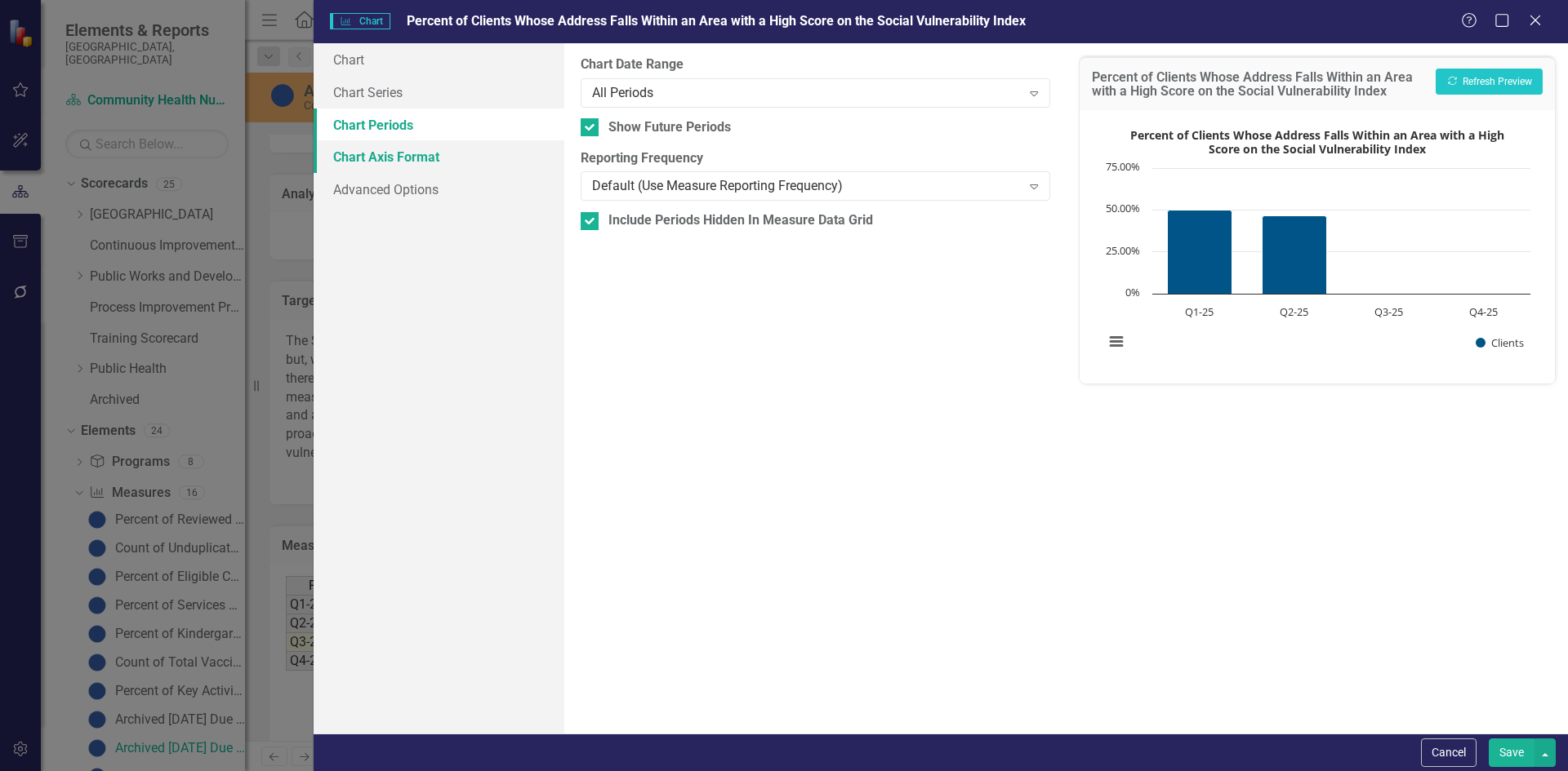
click at [359, 156] on link "Chart Axis Format" at bounding box center [438, 157] width 251 height 33
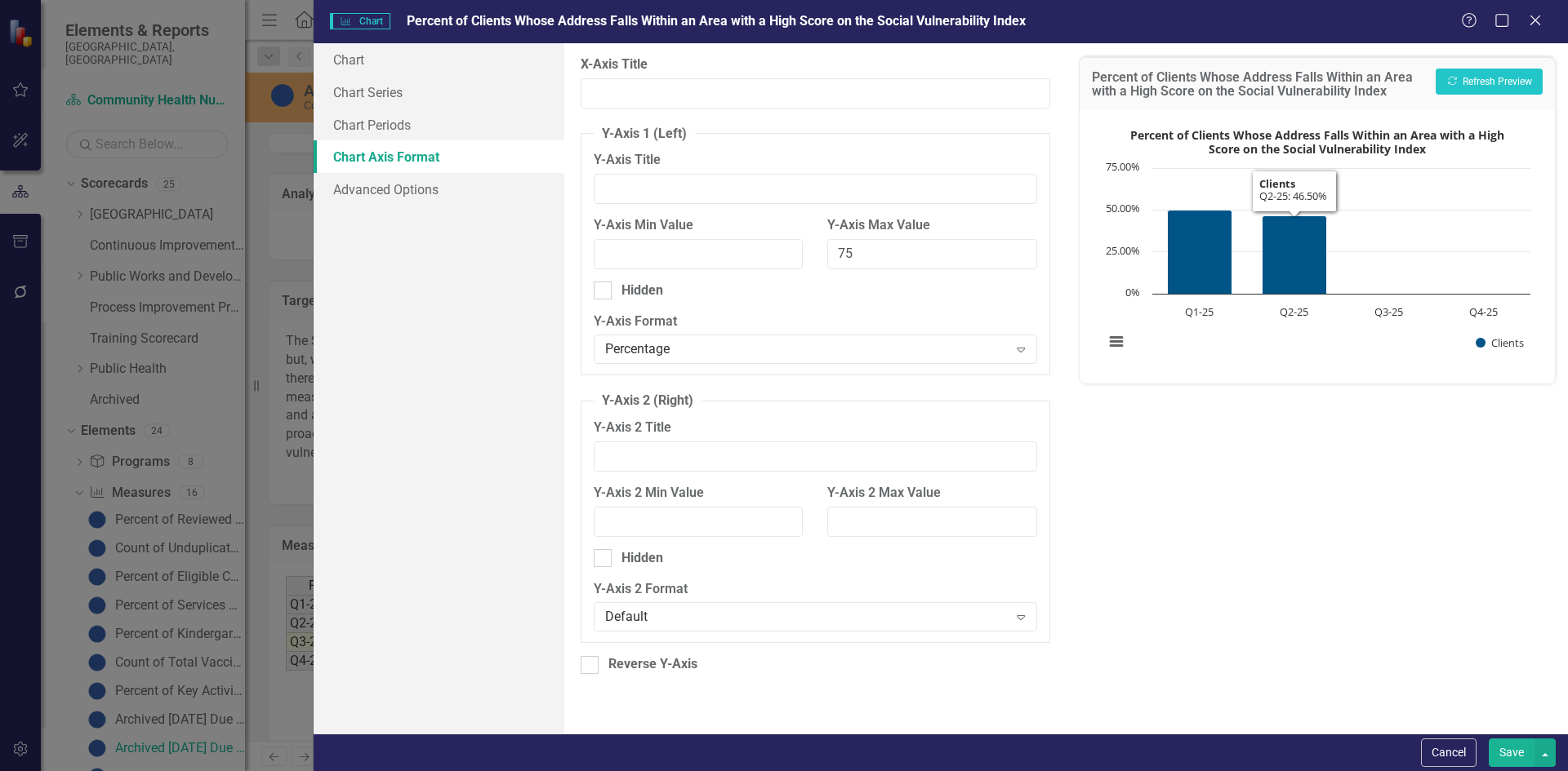
drag, startPoint x: 1530, startPoint y: 11, endPoint x: 1454, endPoint y: 189, distance: 193.5
click at [1530, 12] on div "Close" at bounding box center [1534, 22] width 16 height 19
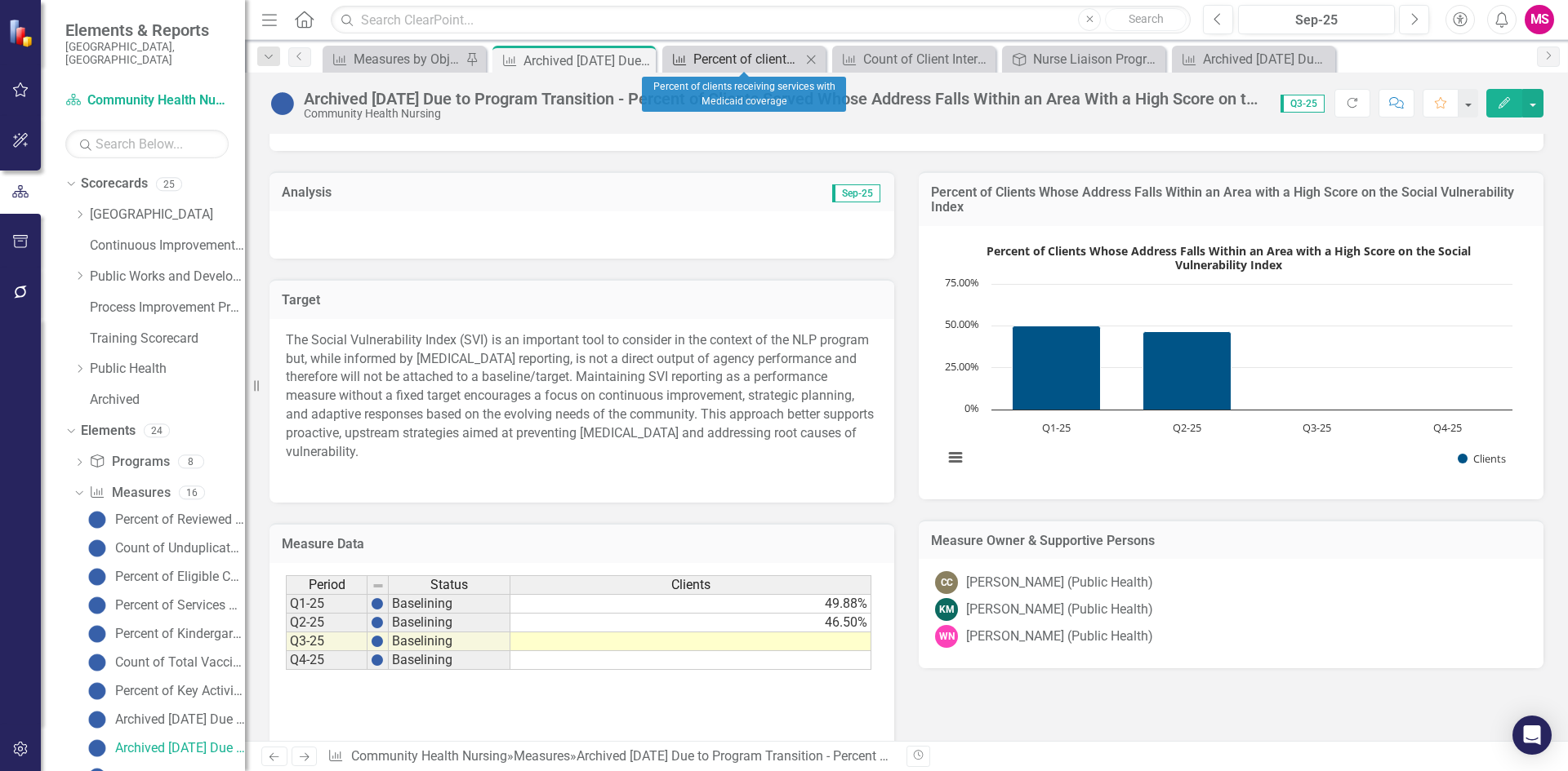
click at [697, 57] on div "Percent of clients receiving services with Medicaid coverage" at bounding box center [747, 59] width 108 height 21
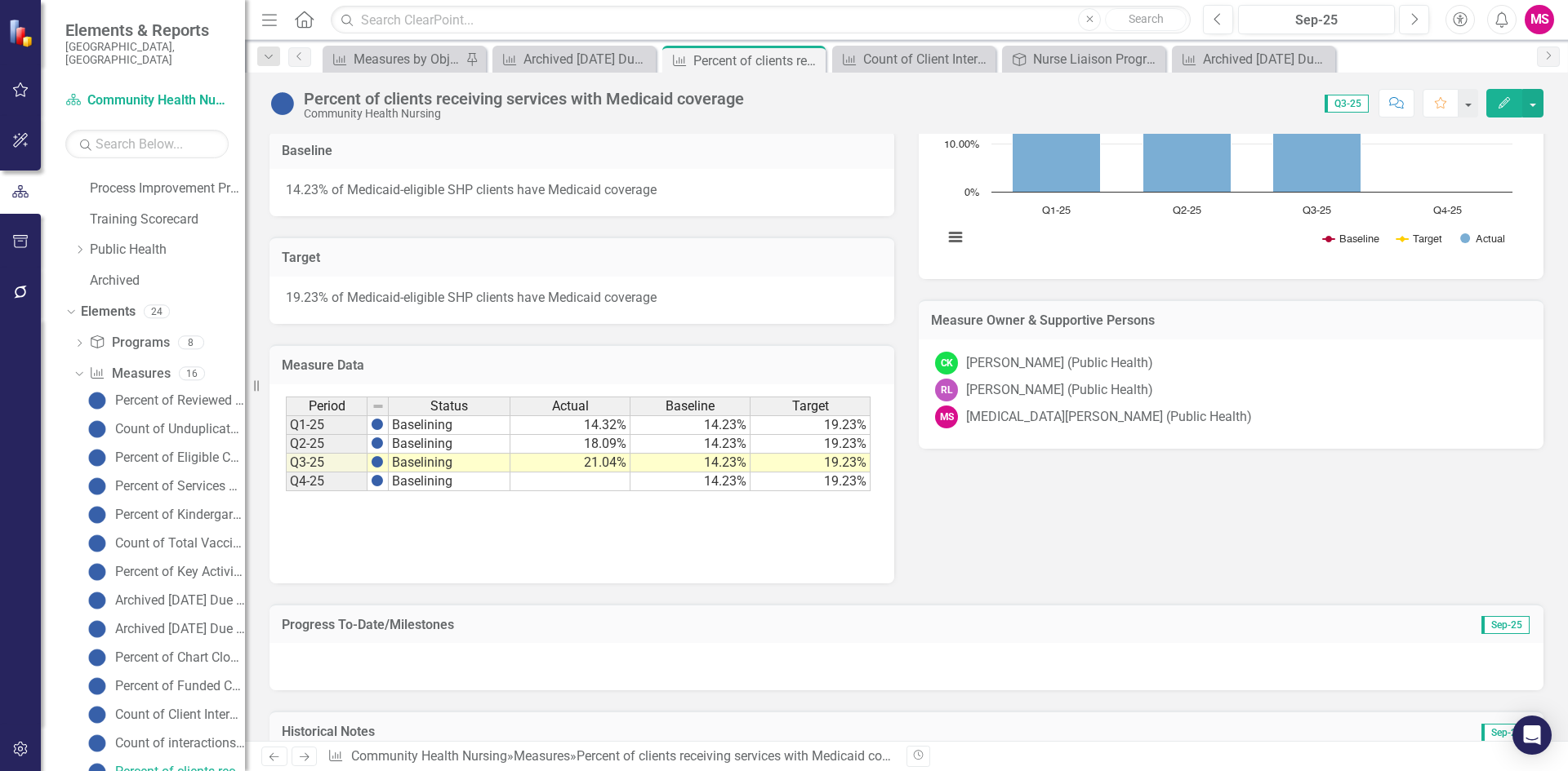
scroll to position [475, 0]
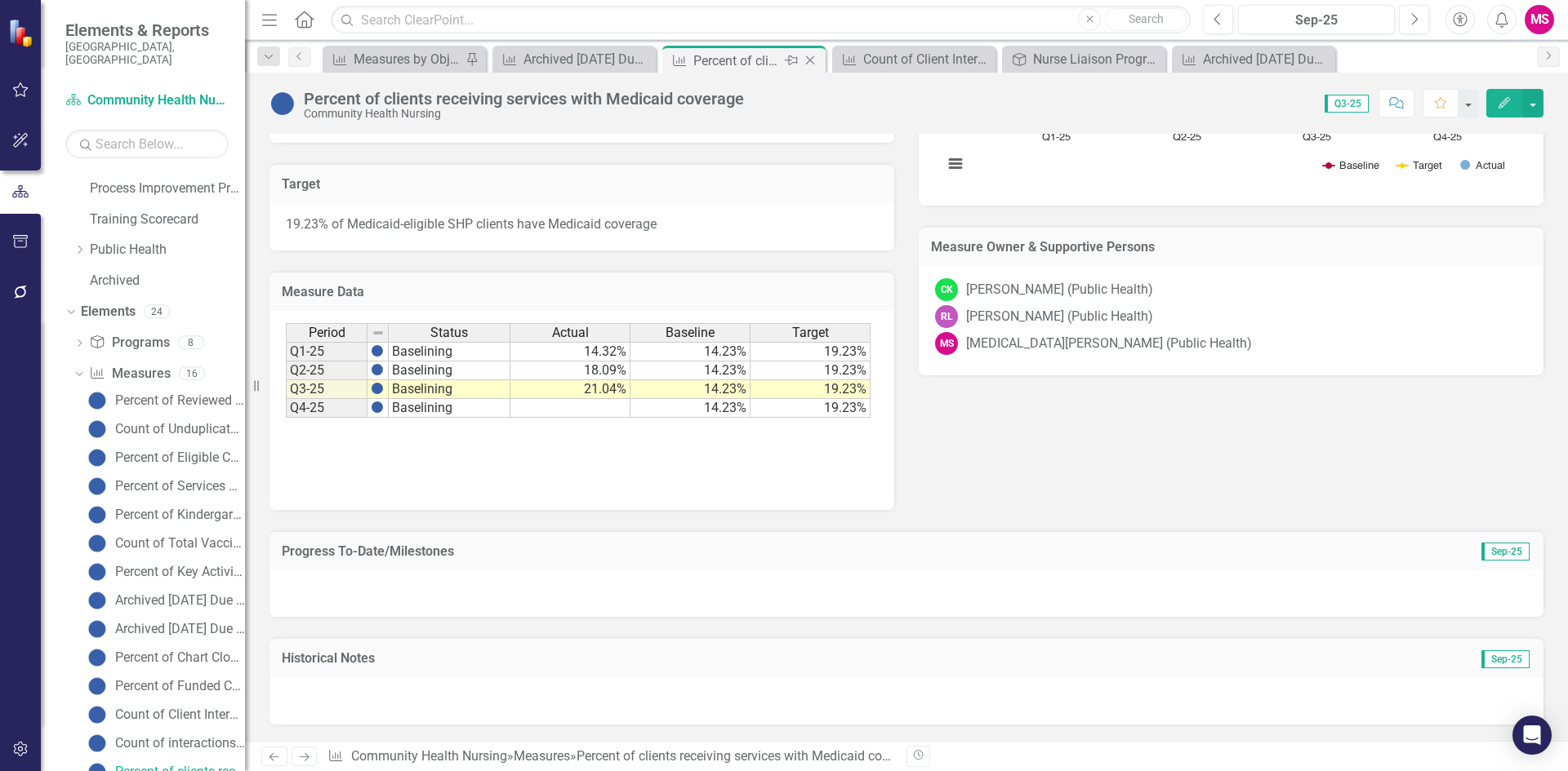
click at [808, 60] on icon "Close" at bounding box center [809, 60] width 16 height 13
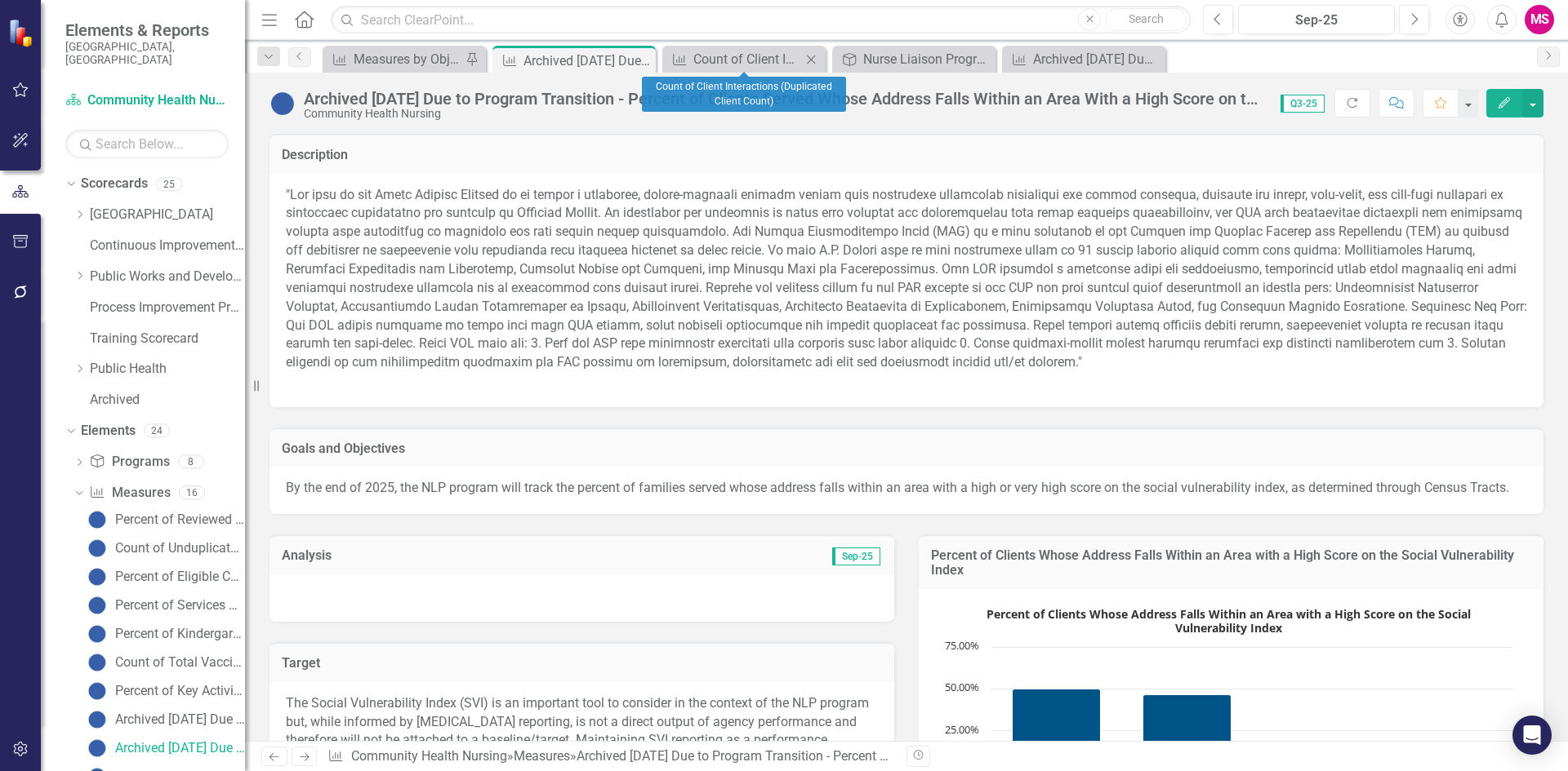
click at [808, 60] on icon "Close" at bounding box center [810, 60] width 16 height 13
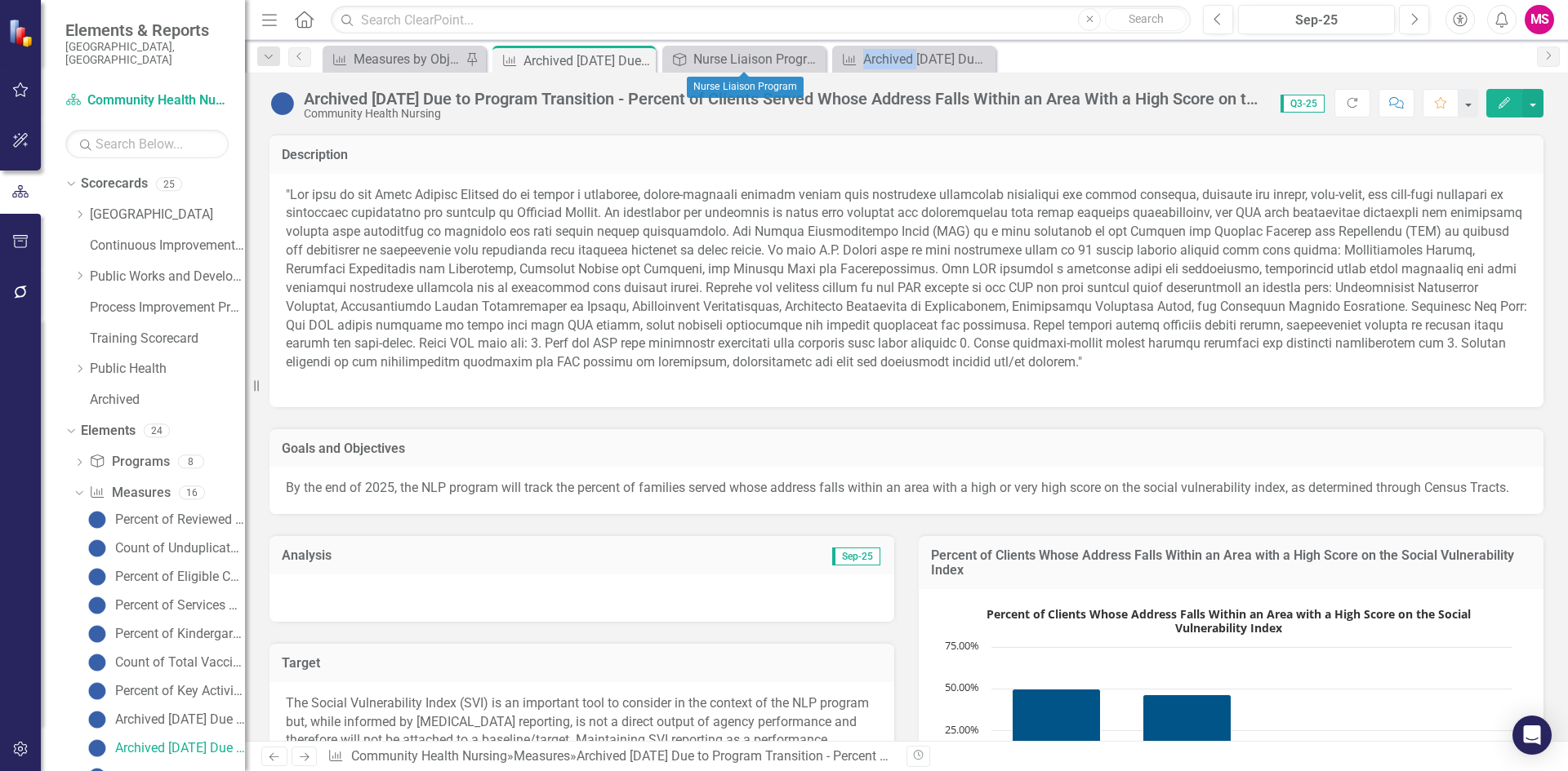
click at [0, 0] on icon "Close" at bounding box center [0, 0] width 0 height 0
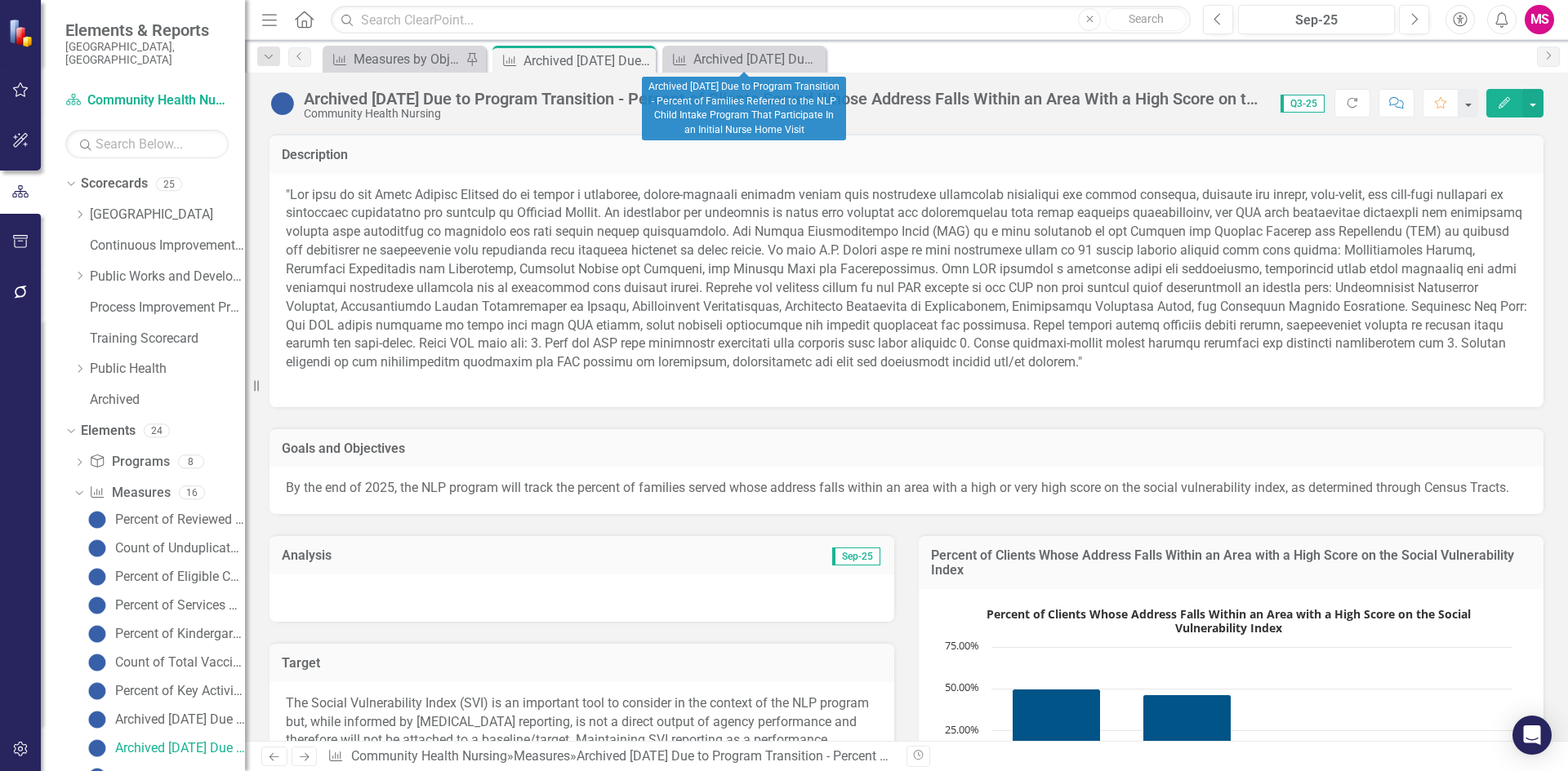
click at [0, 0] on icon "Close" at bounding box center [0, 0] width 0 height 0
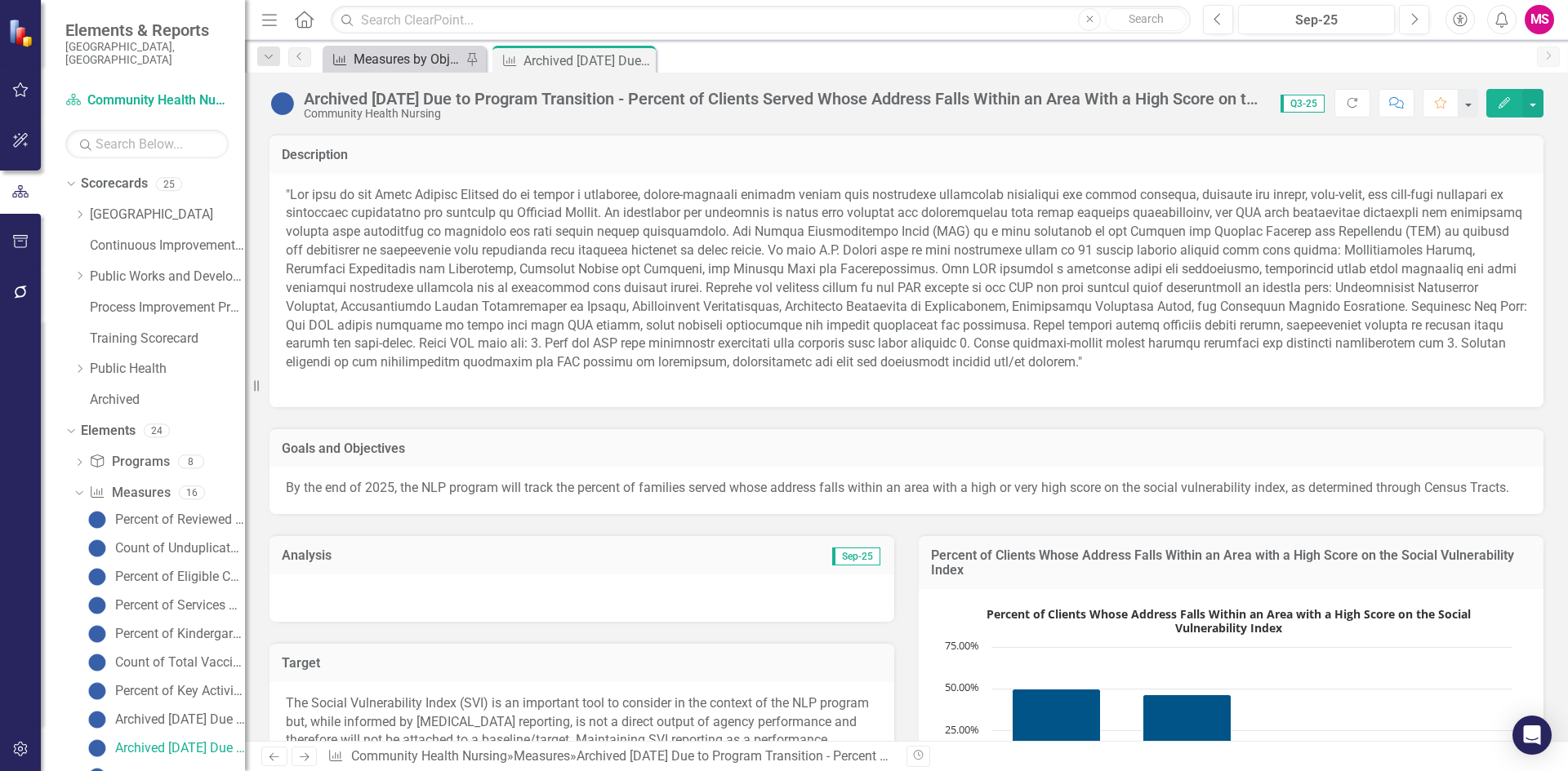
click at [442, 61] on div "Measures by Objective" at bounding box center [407, 59] width 108 height 21
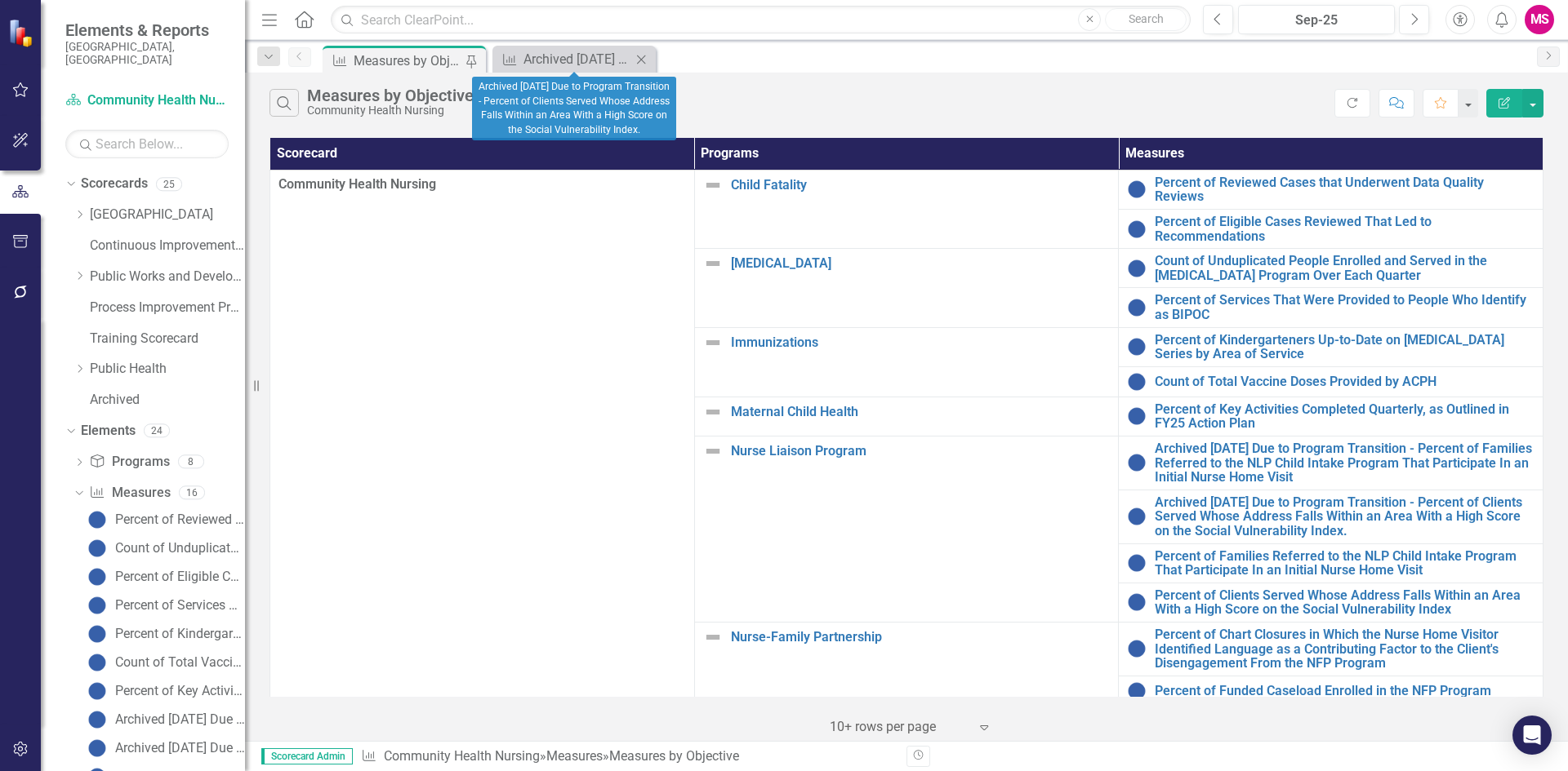
click at [639, 60] on icon "Close" at bounding box center [640, 60] width 16 height 13
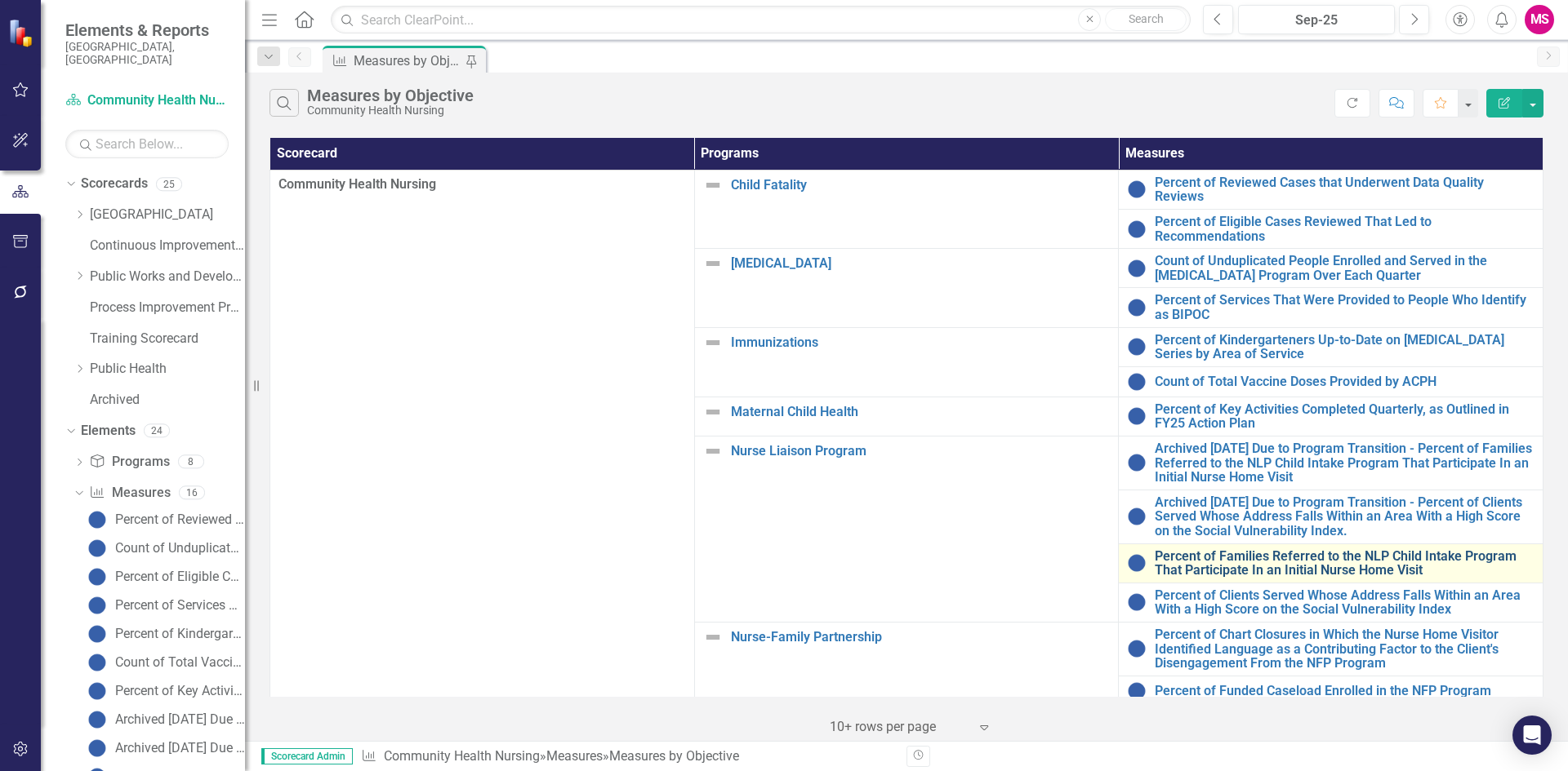
click at [1211, 556] on link "Percent of Families Referred to the NLP Child Intake Program That Participate I…" at bounding box center [1344, 564] width 380 height 28
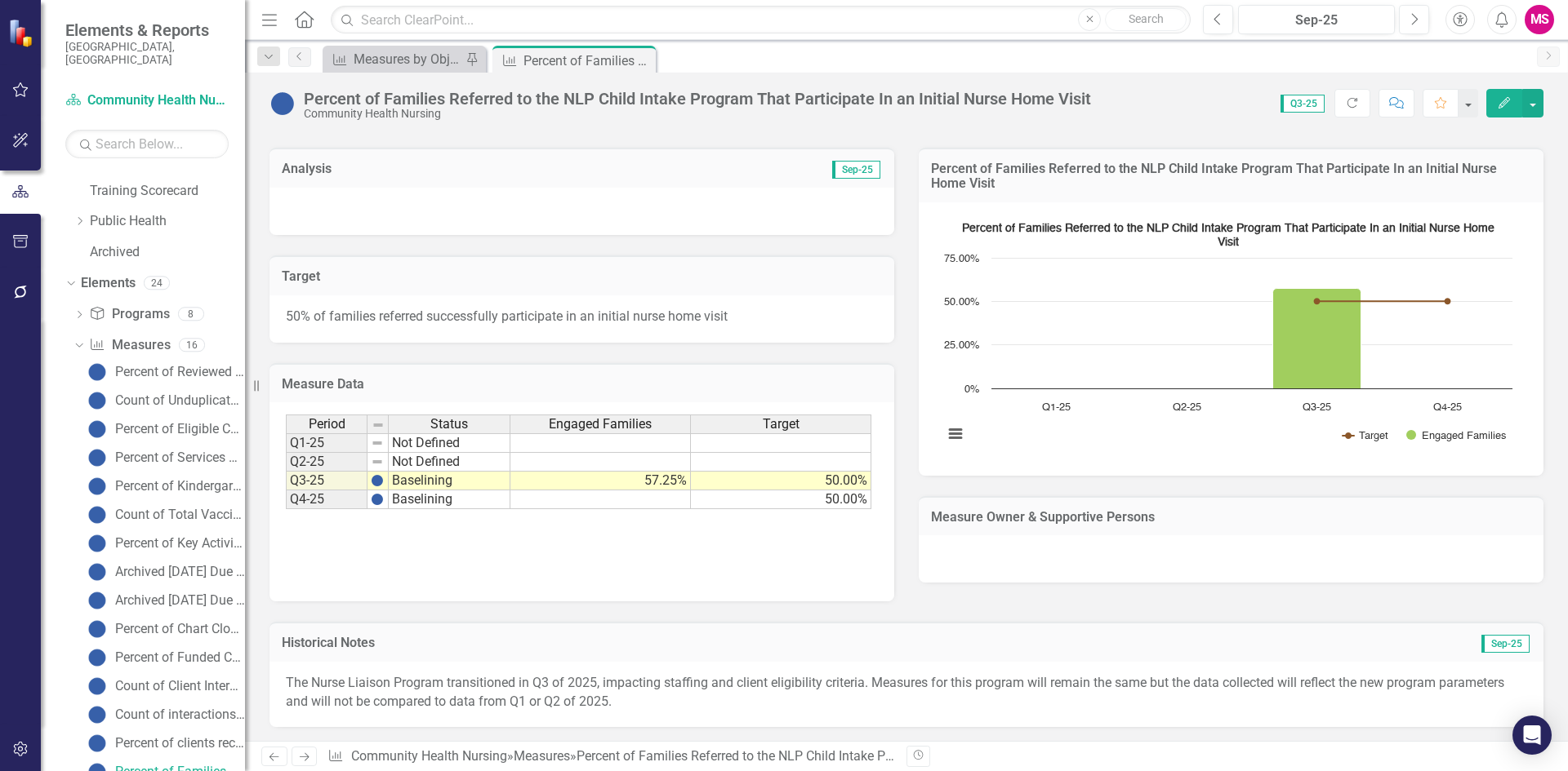
scroll to position [278, 0]
click at [424, 694] on p "The Nurse Liaison Program transitioned in Q3 of 2025, impacting staffing and cl…" at bounding box center [906, 690] width 1241 height 38
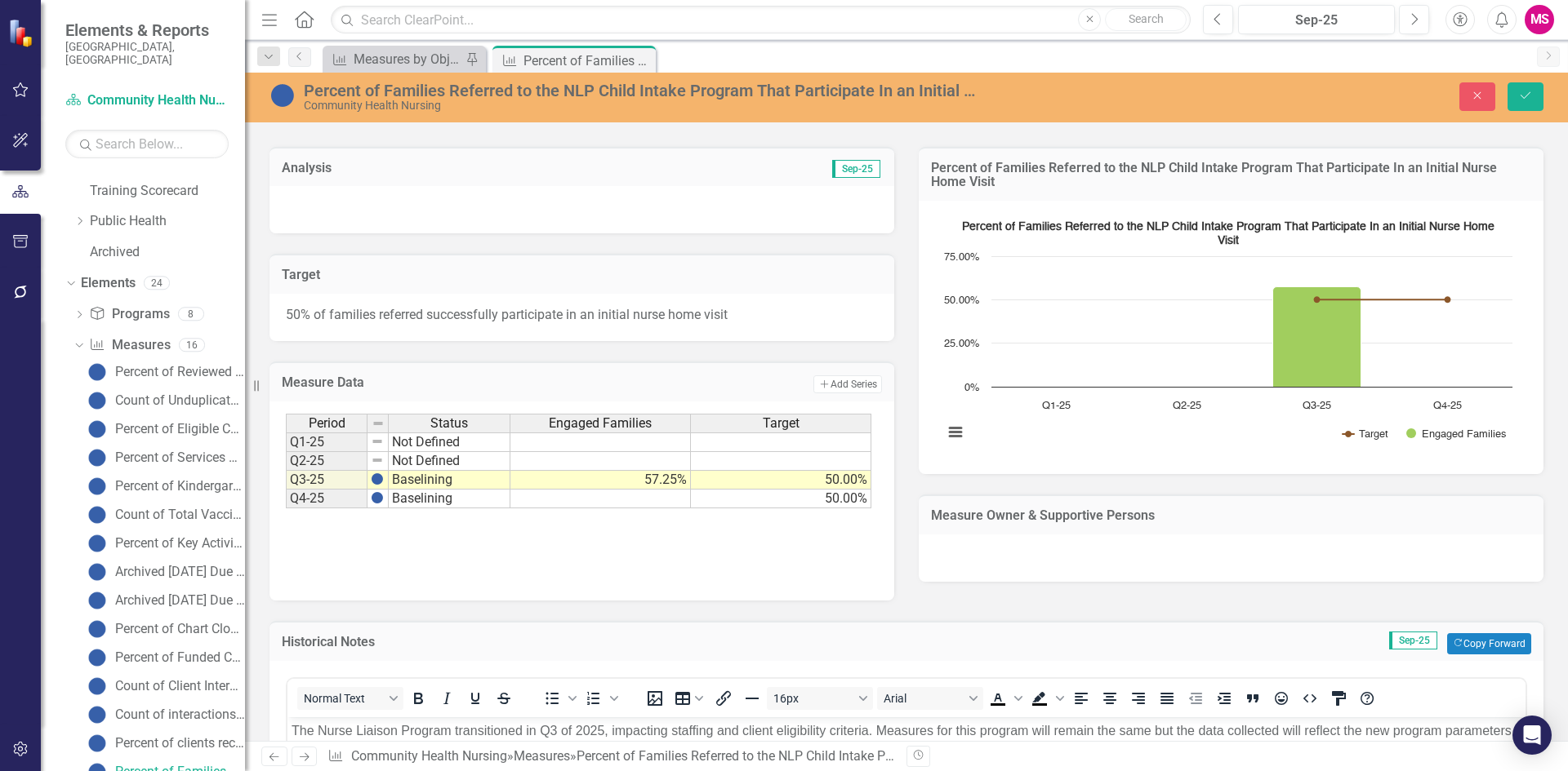
scroll to position [617, 0]
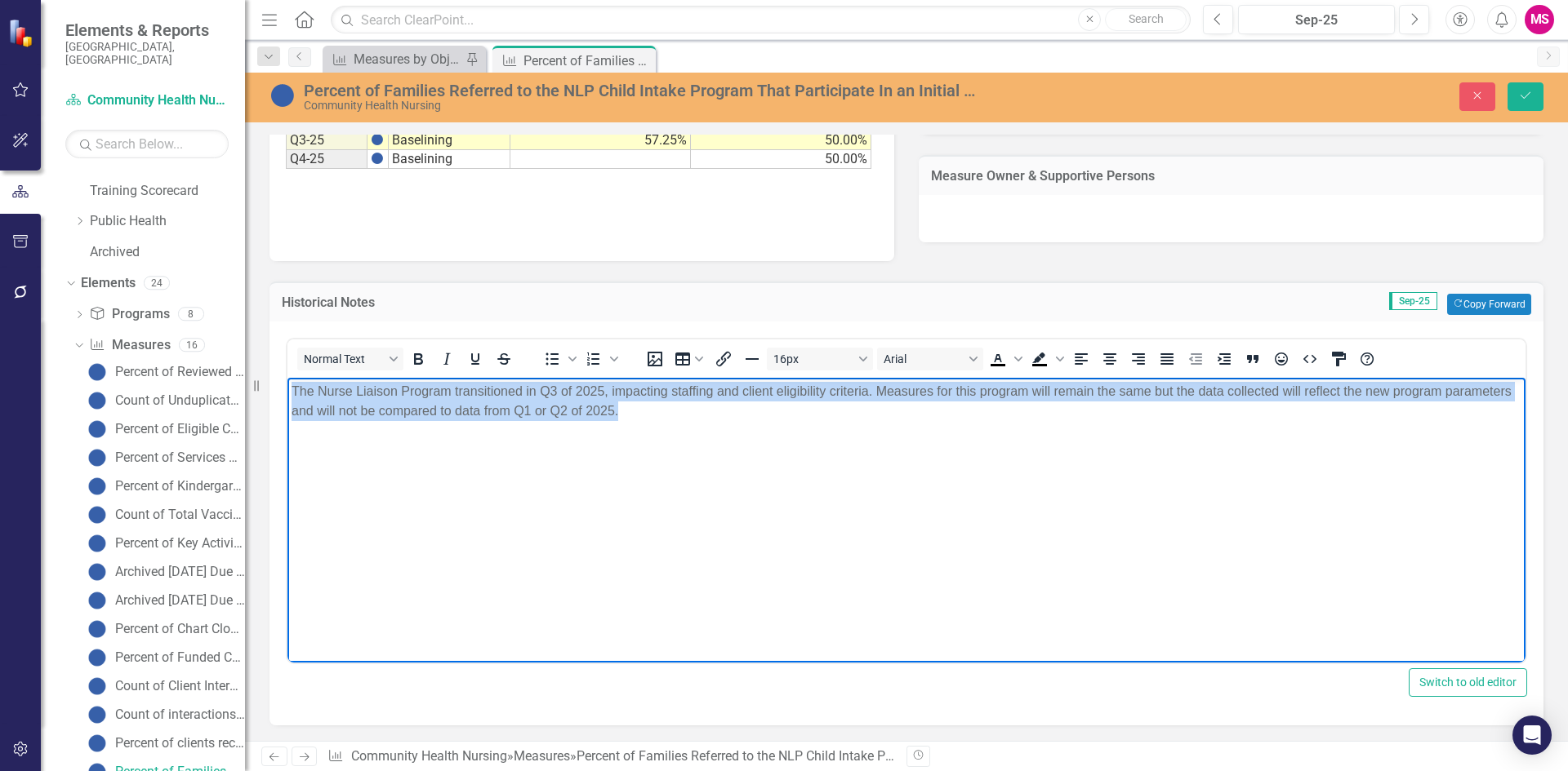
drag, startPoint x: 719, startPoint y: 414, endPoint x: 252, endPoint y: 373, distance: 468.8
click at [287, 377] on html "The Nurse Liaison Program transitioned in Q3 of 2025, impacting staffing and cl…" at bounding box center [906, 499] width 1238 height 245
copy p "The Nurse Liaison Program transitioned in Q3 of 2025, impacting staffing and cl…"
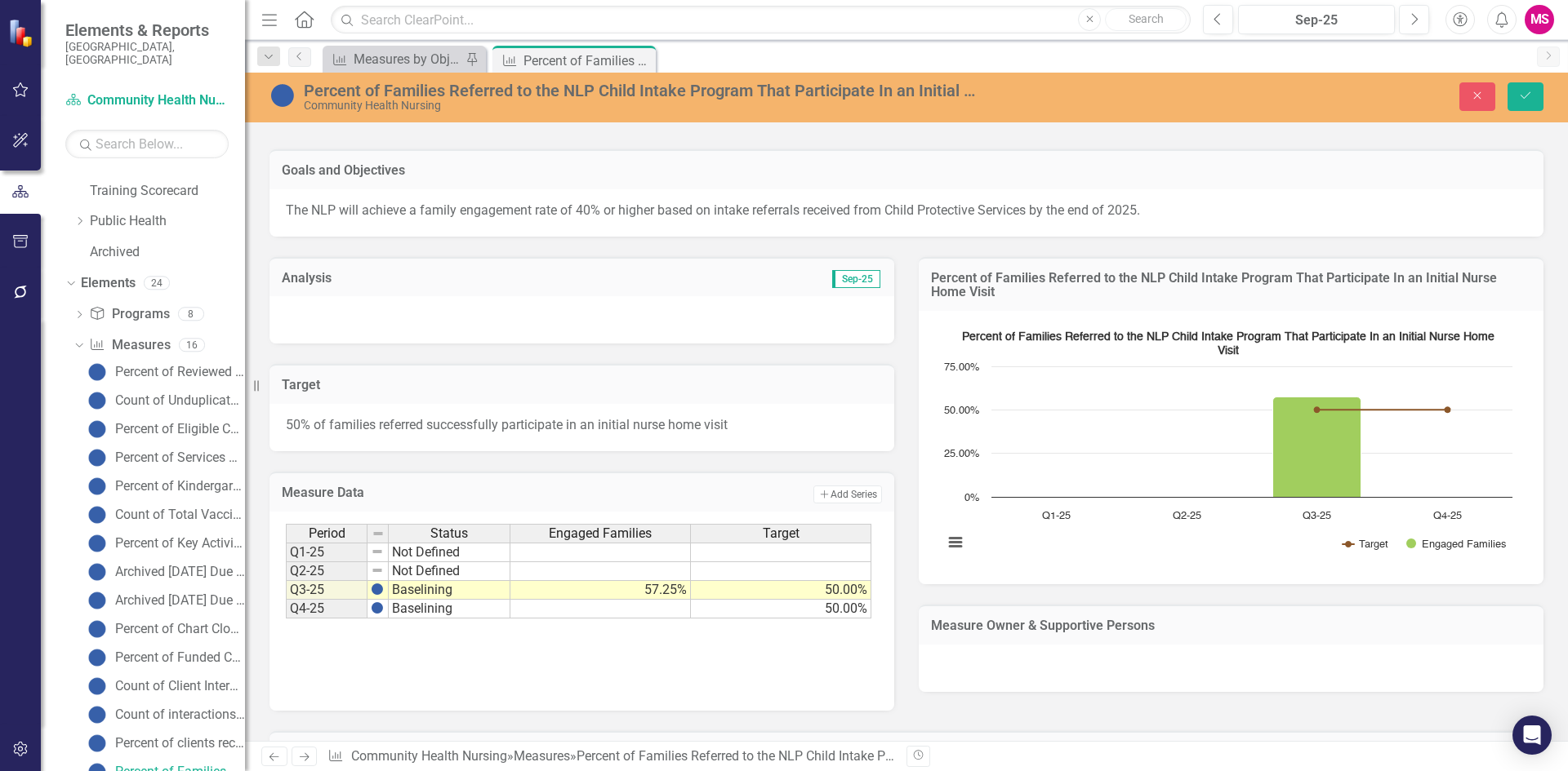
scroll to position [128, 0]
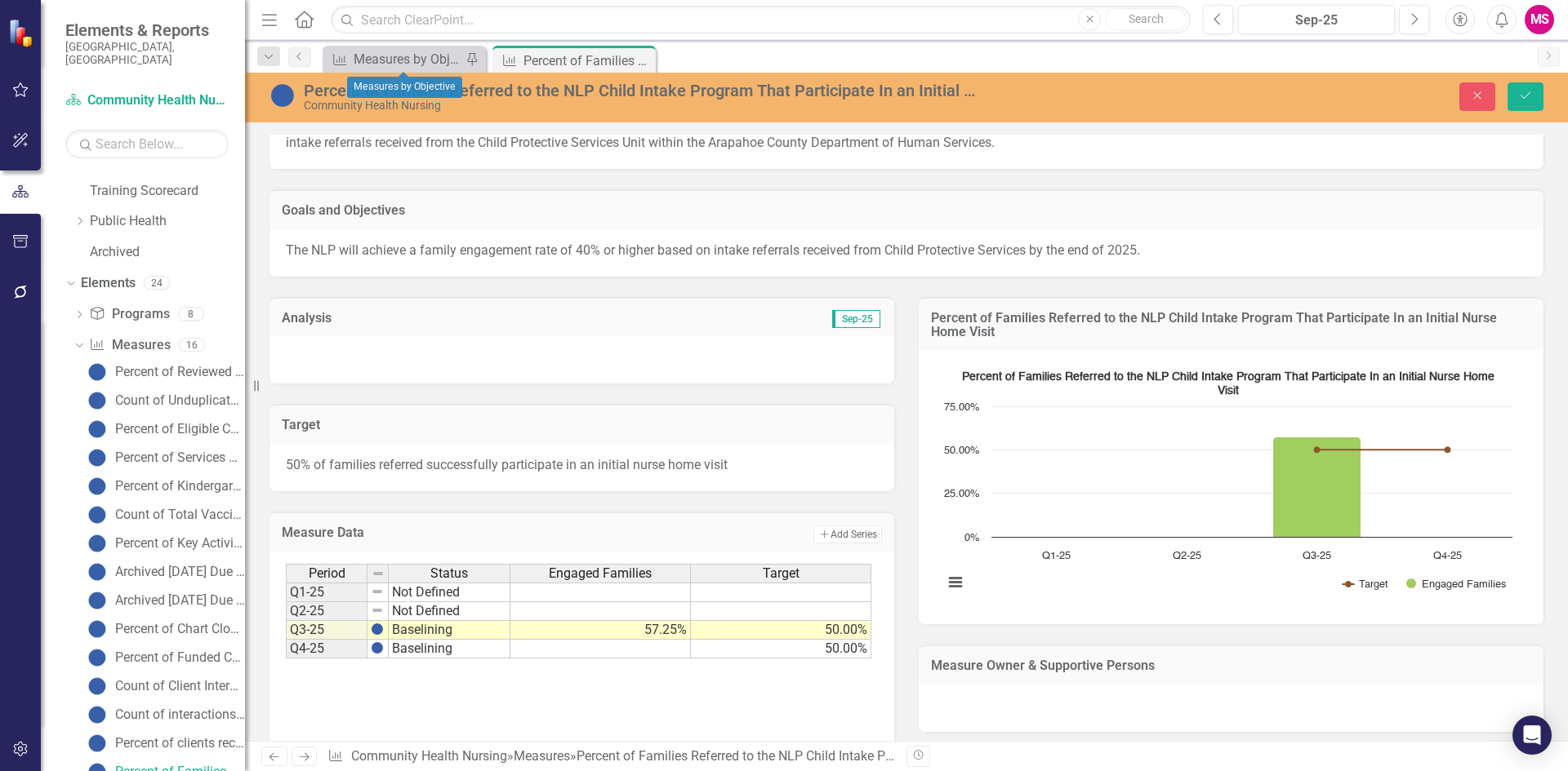
click at [388, 45] on div "Dropdown Search Measure Measures by Objective Pin Measure Percent of Families R…" at bounding box center [906, 56] width 1323 height 33
click at [388, 63] on div "Measures by Objective" at bounding box center [407, 59] width 108 height 21
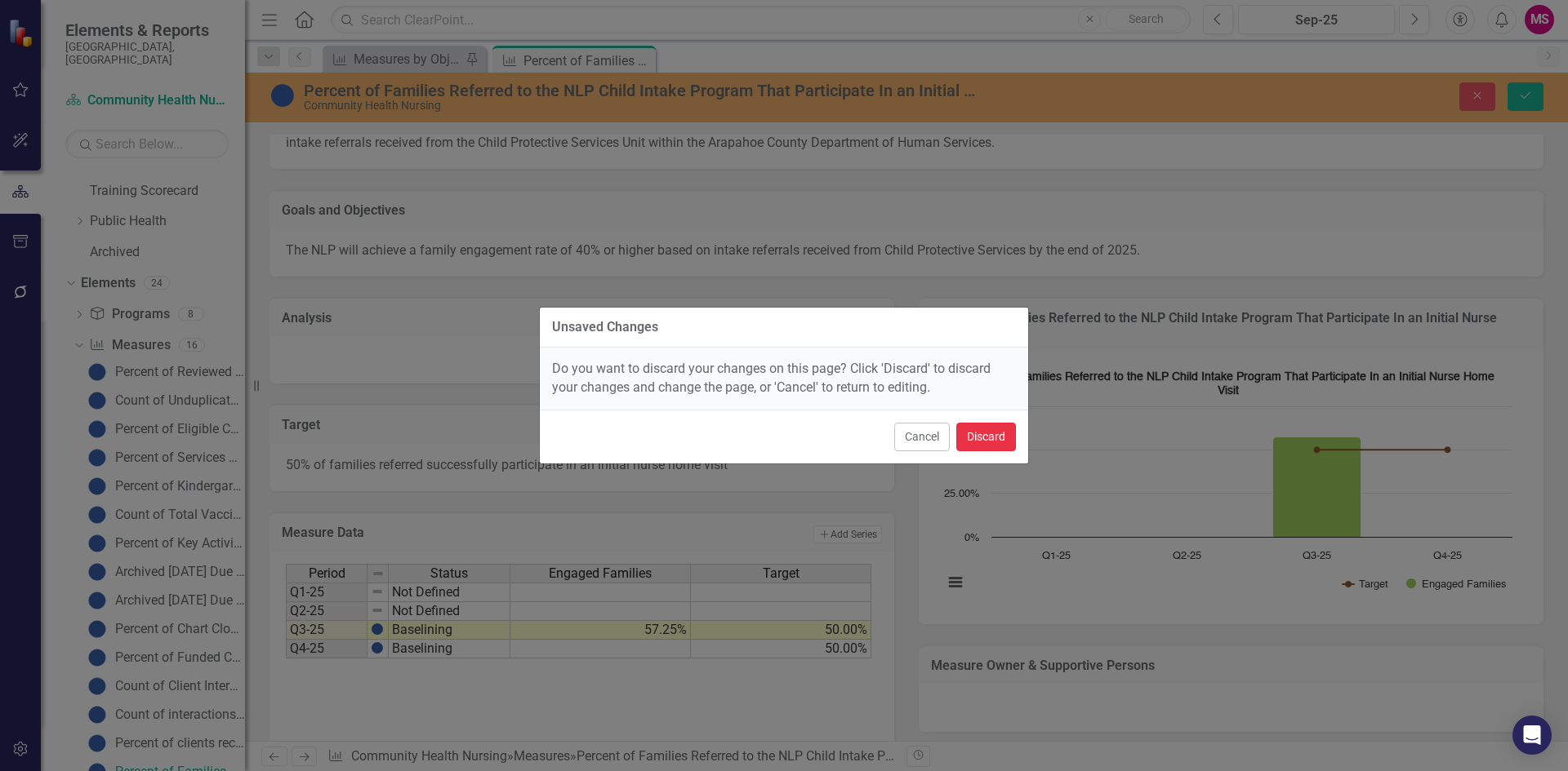
click at [991, 442] on button "Discard" at bounding box center [986, 437] width 60 height 28
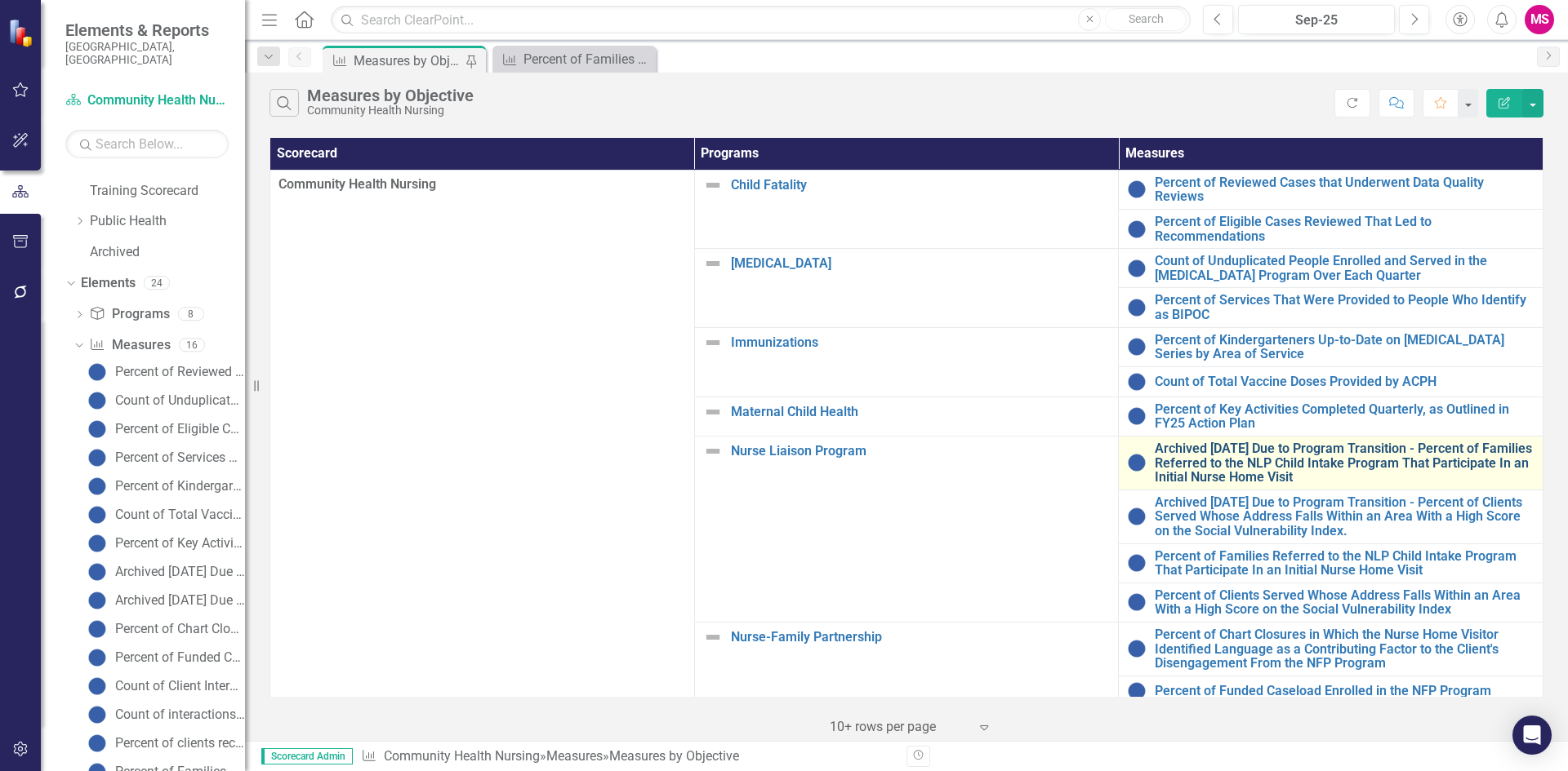
click at [1255, 458] on link "Archived [DATE] Due to Program Transition - Percent of Families Referred to the…" at bounding box center [1344, 463] width 380 height 43
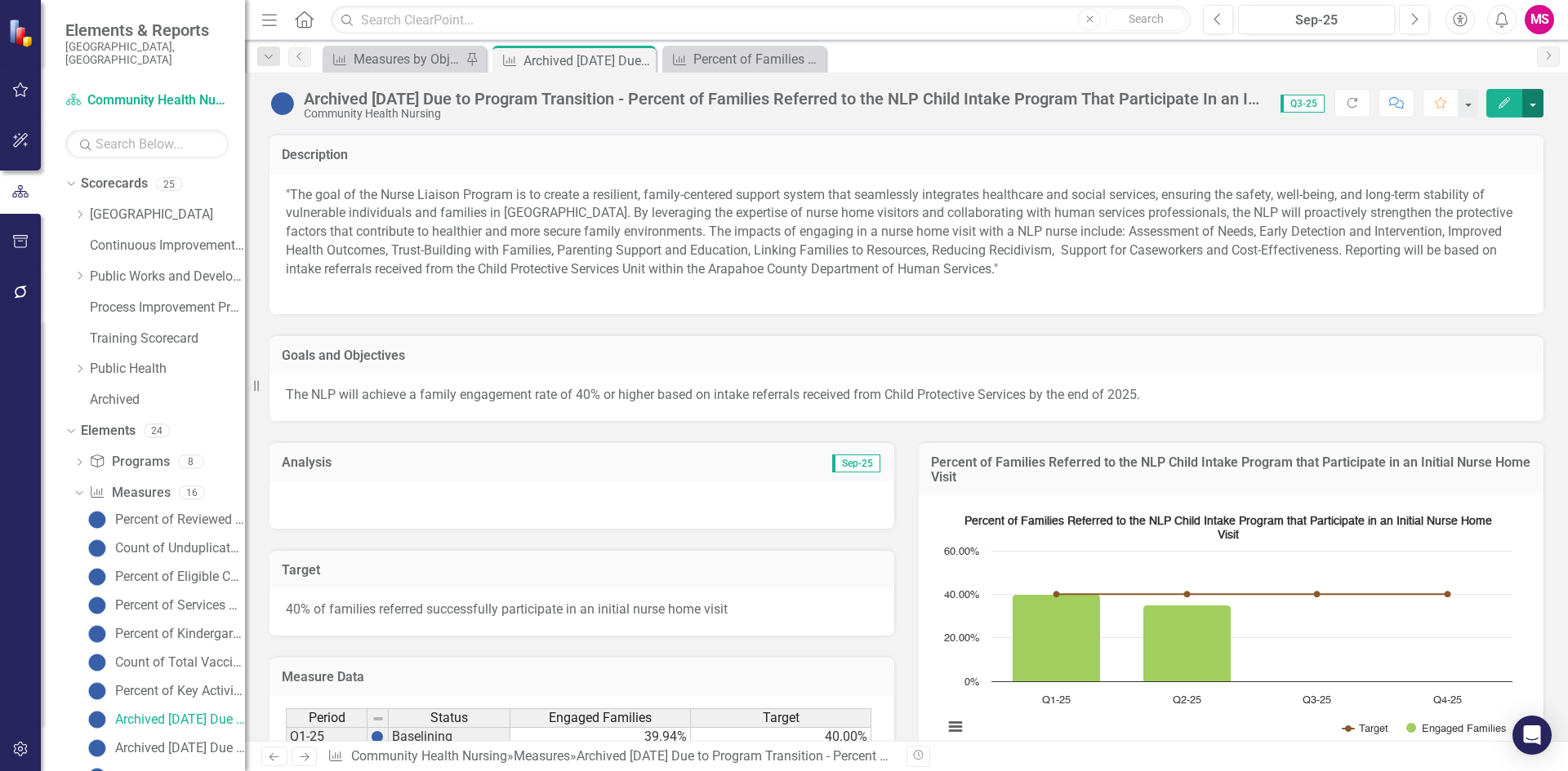
click at [1536, 107] on button "button" at bounding box center [1532, 103] width 22 height 28
click at [1469, 137] on link "Edit Edit Measure" at bounding box center [1463, 133] width 160 height 30
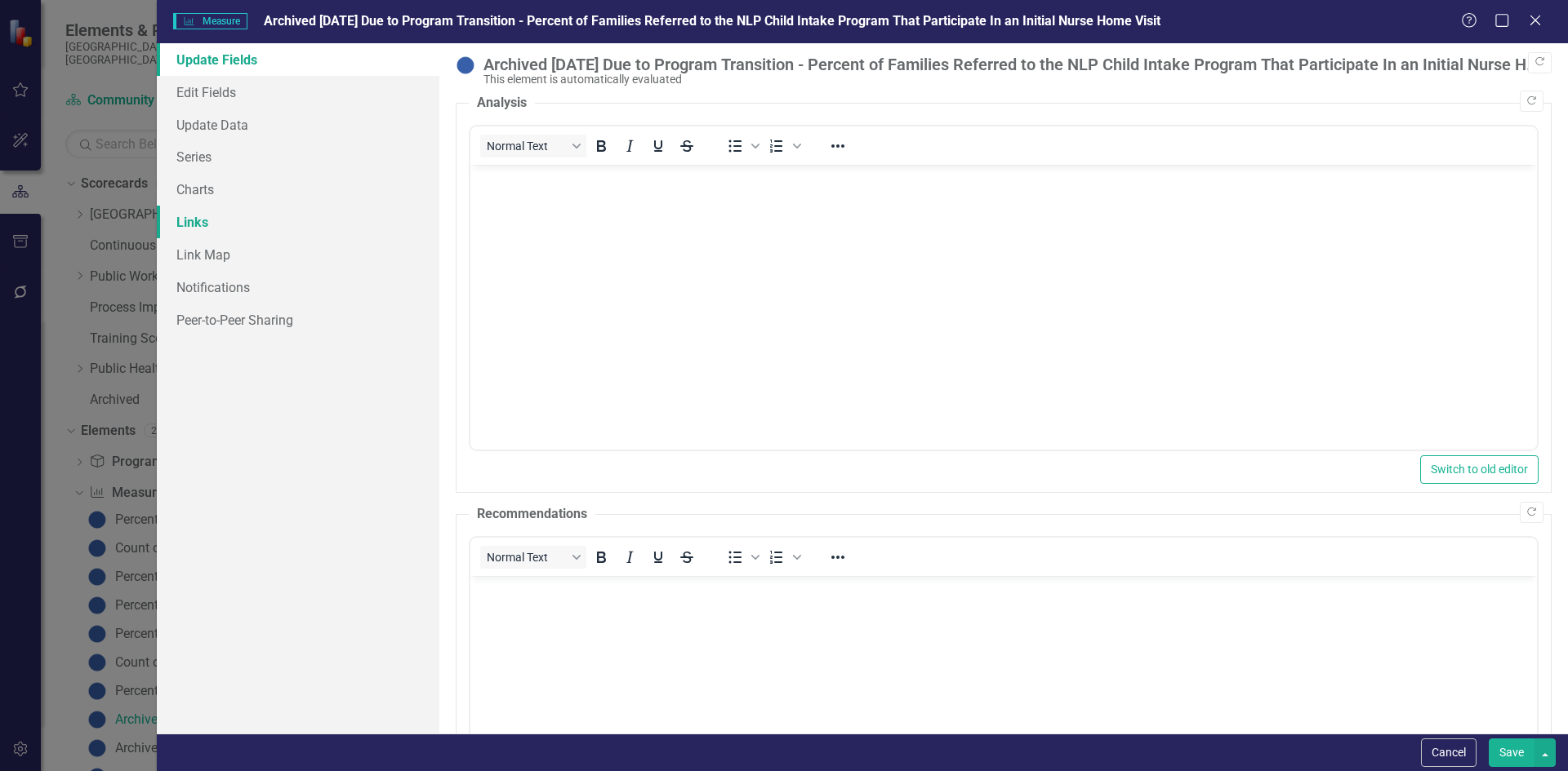
click at [194, 230] on link "Links" at bounding box center [297, 221] width 282 height 33
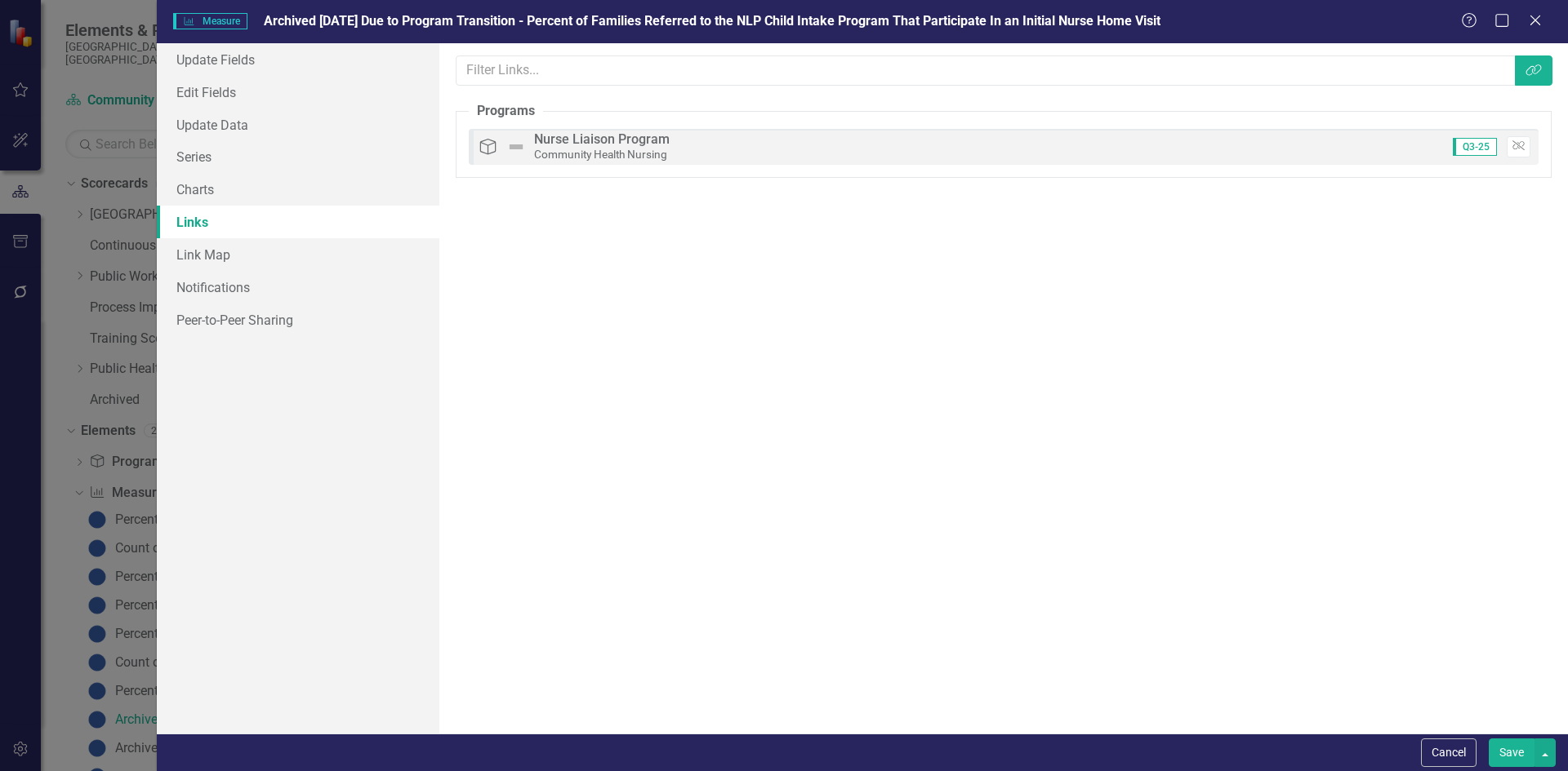
click at [477, 496] on div "Links are one of the most powerful features of ClearPoint. By configuring the l…" at bounding box center [1003, 388] width 1129 height 690
click at [1532, 25] on icon "Close" at bounding box center [1535, 20] width 21 height 16
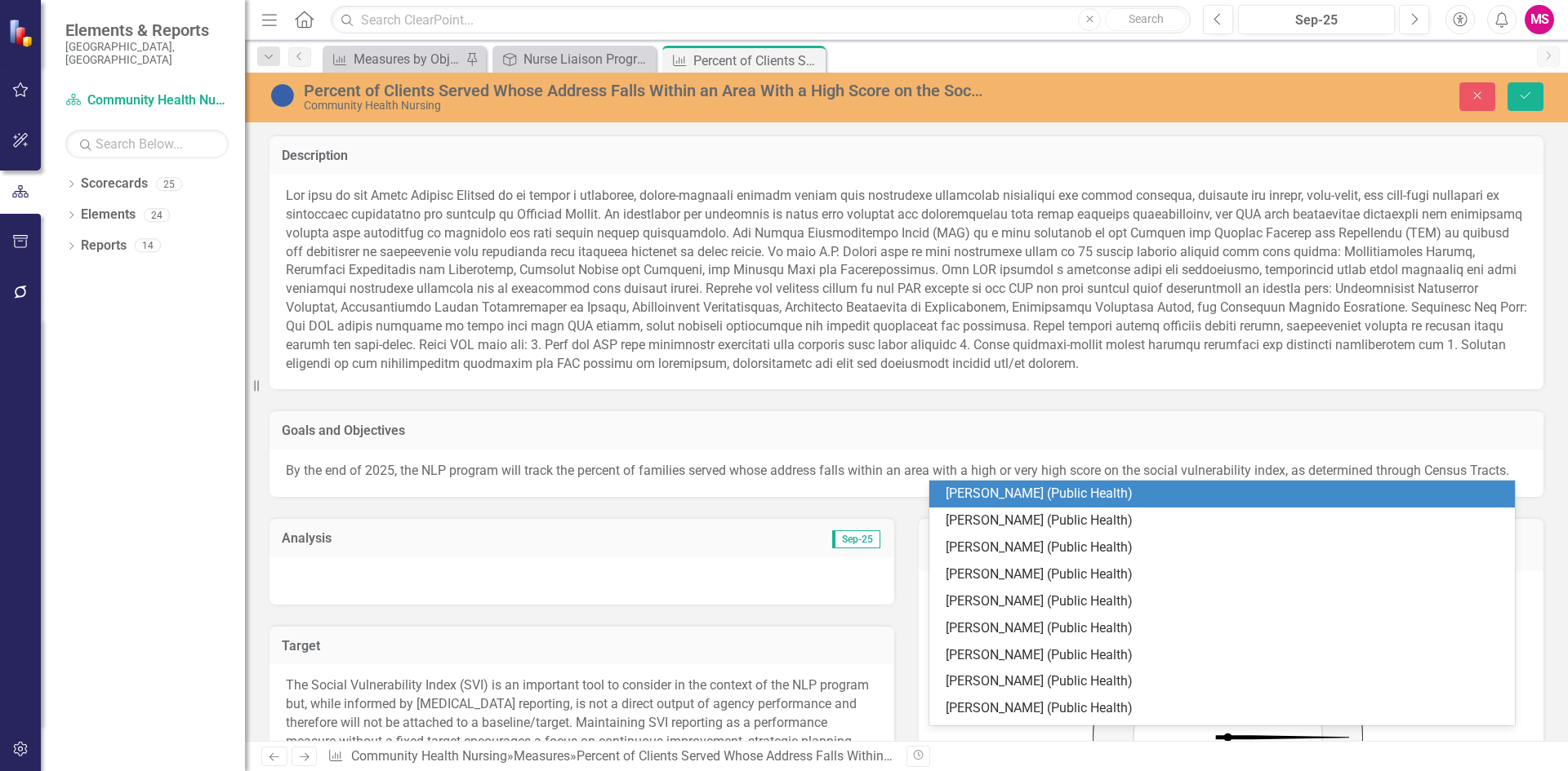
scroll to position [483, 0]
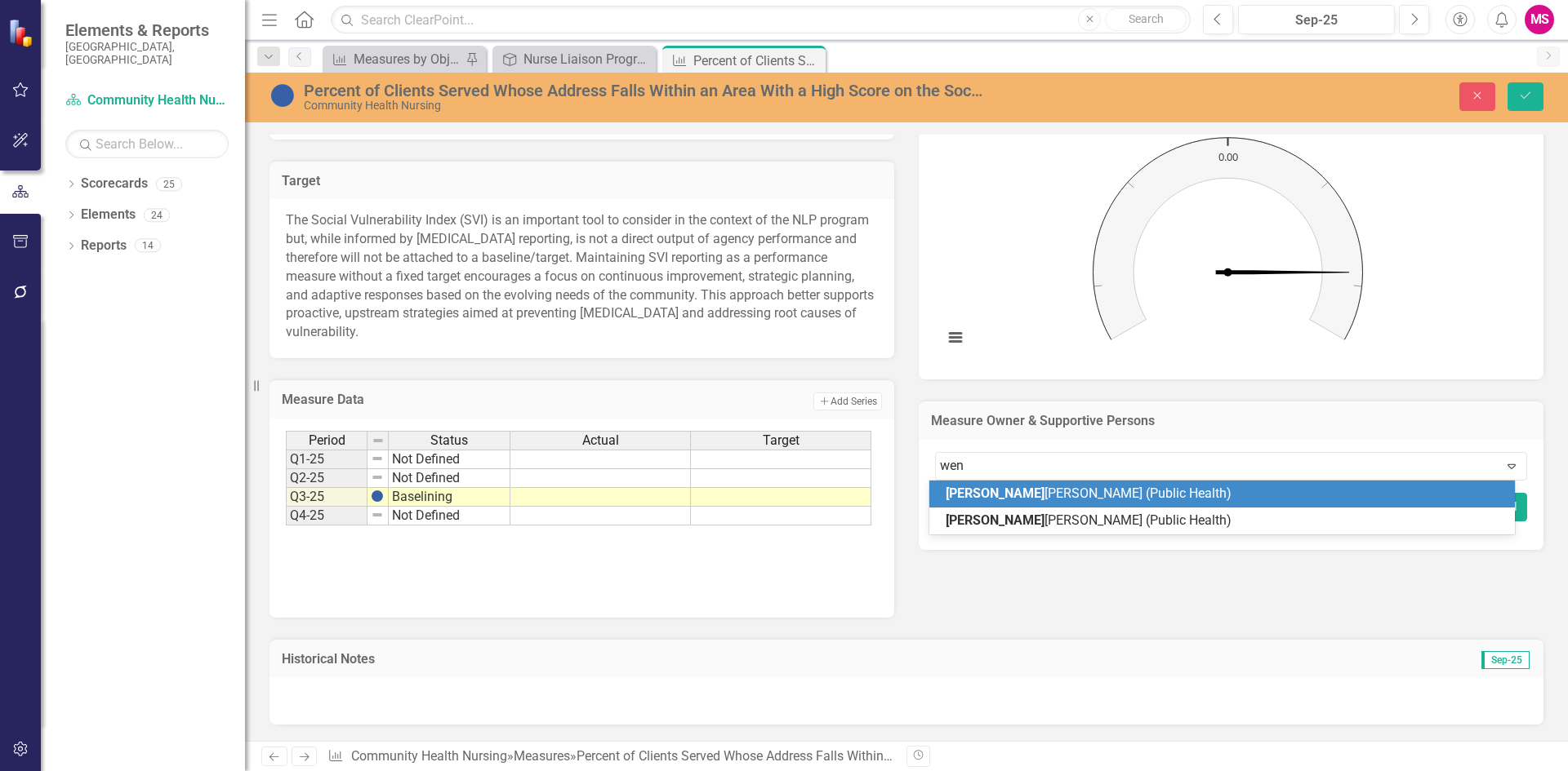
type input "wend"
click at [1045, 491] on span "[PERSON_NAME] (Public Health)" at bounding box center [1060, 493] width 230 height 16
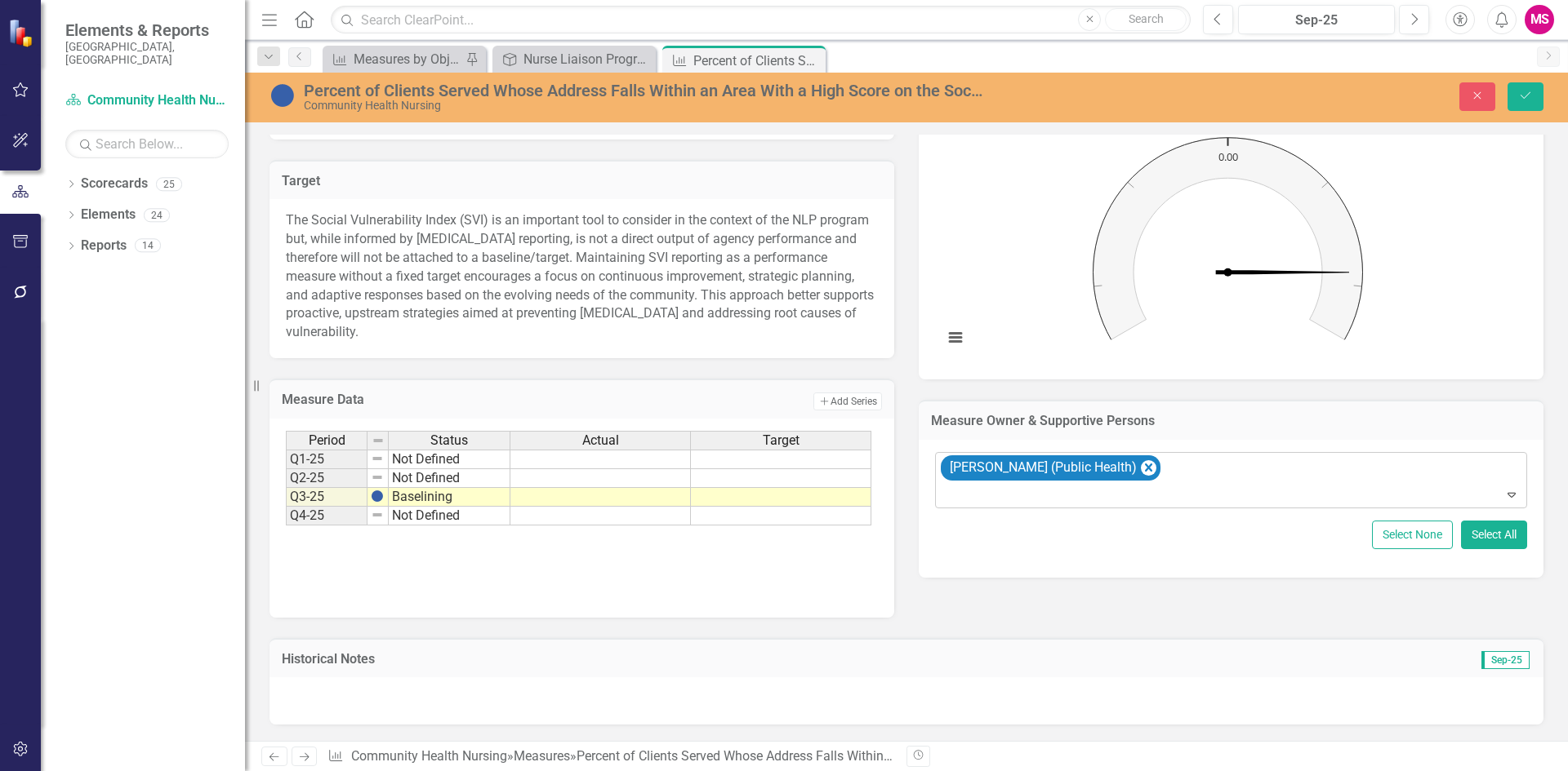
click at [1168, 481] on div "[PERSON_NAME] (Public Health)" at bounding box center [1232, 480] width 588 height 55
type input "[PERSON_NAME]"
click at [1122, 770] on div "[PERSON_NAME] [PERSON_NAME] (Public Health)" at bounding box center [786, 785] width 1542 height 19
type input "[PERSON_NAME]"
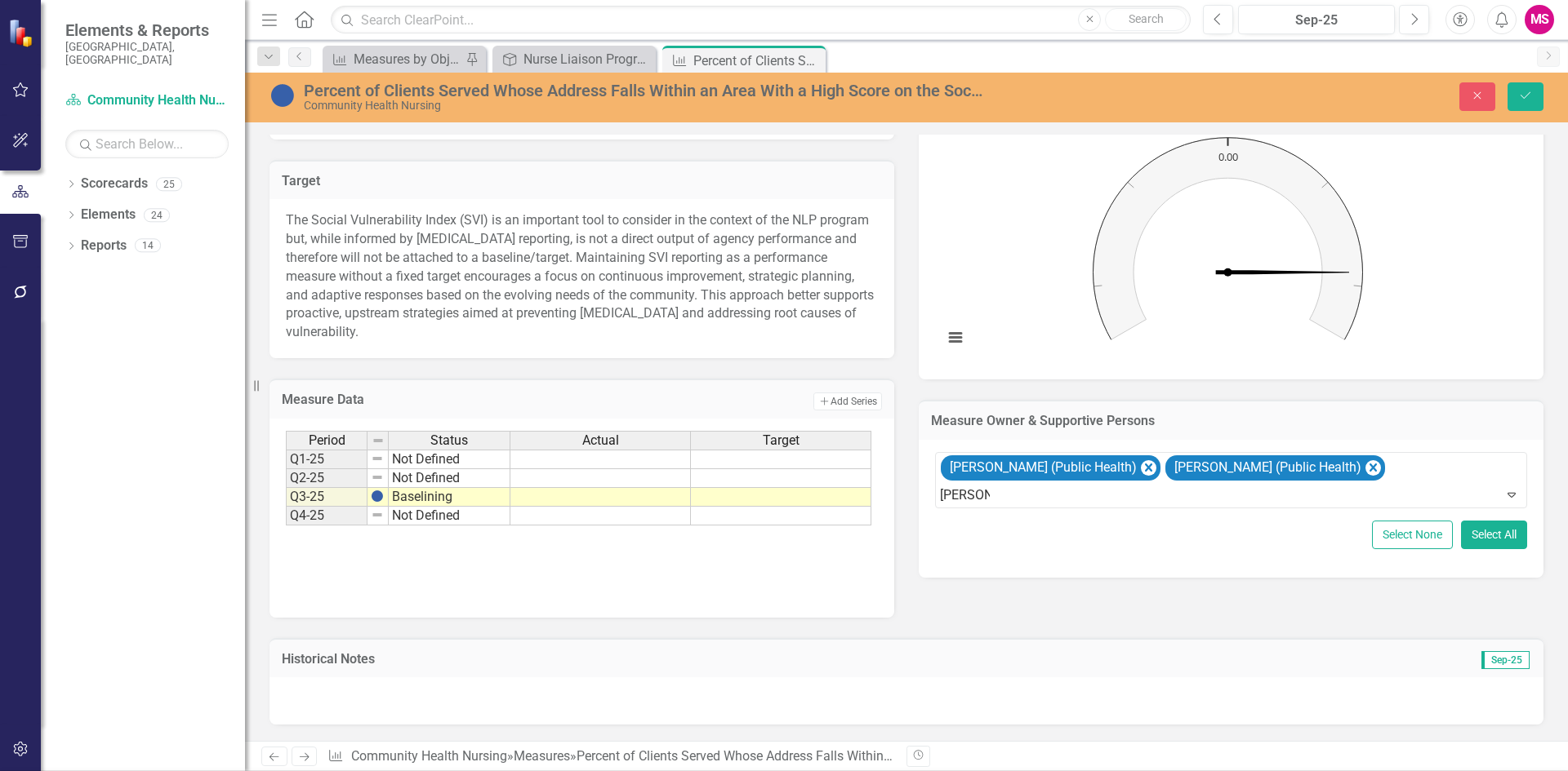
click at [1110, 770] on div "[PERSON_NAME] (Public Health)" at bounding box center [784, 784] width 1568 height 27
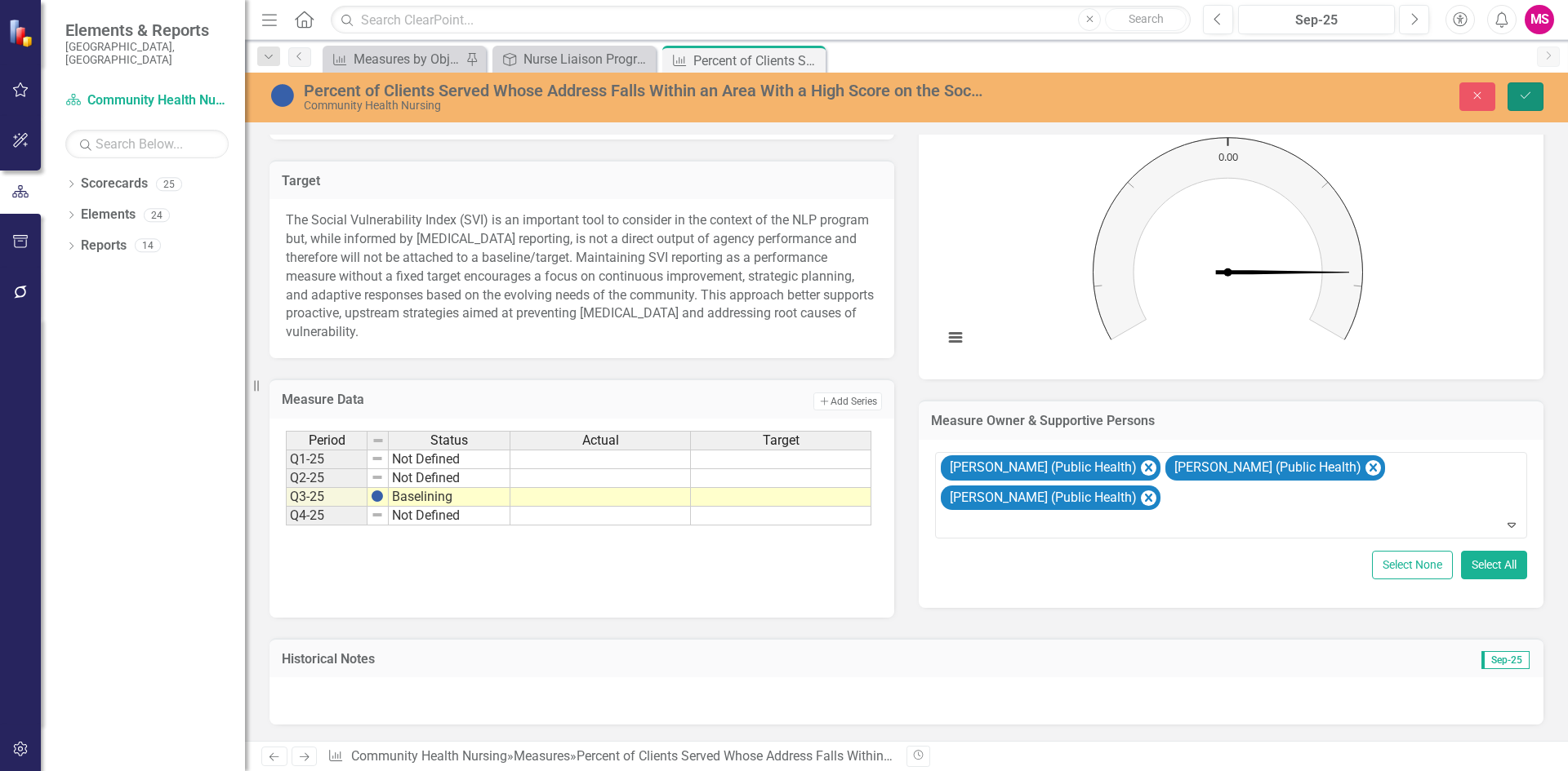
click at [1533, 93] on button "Save" at bounding box center [1525, 97] width 36 height 28
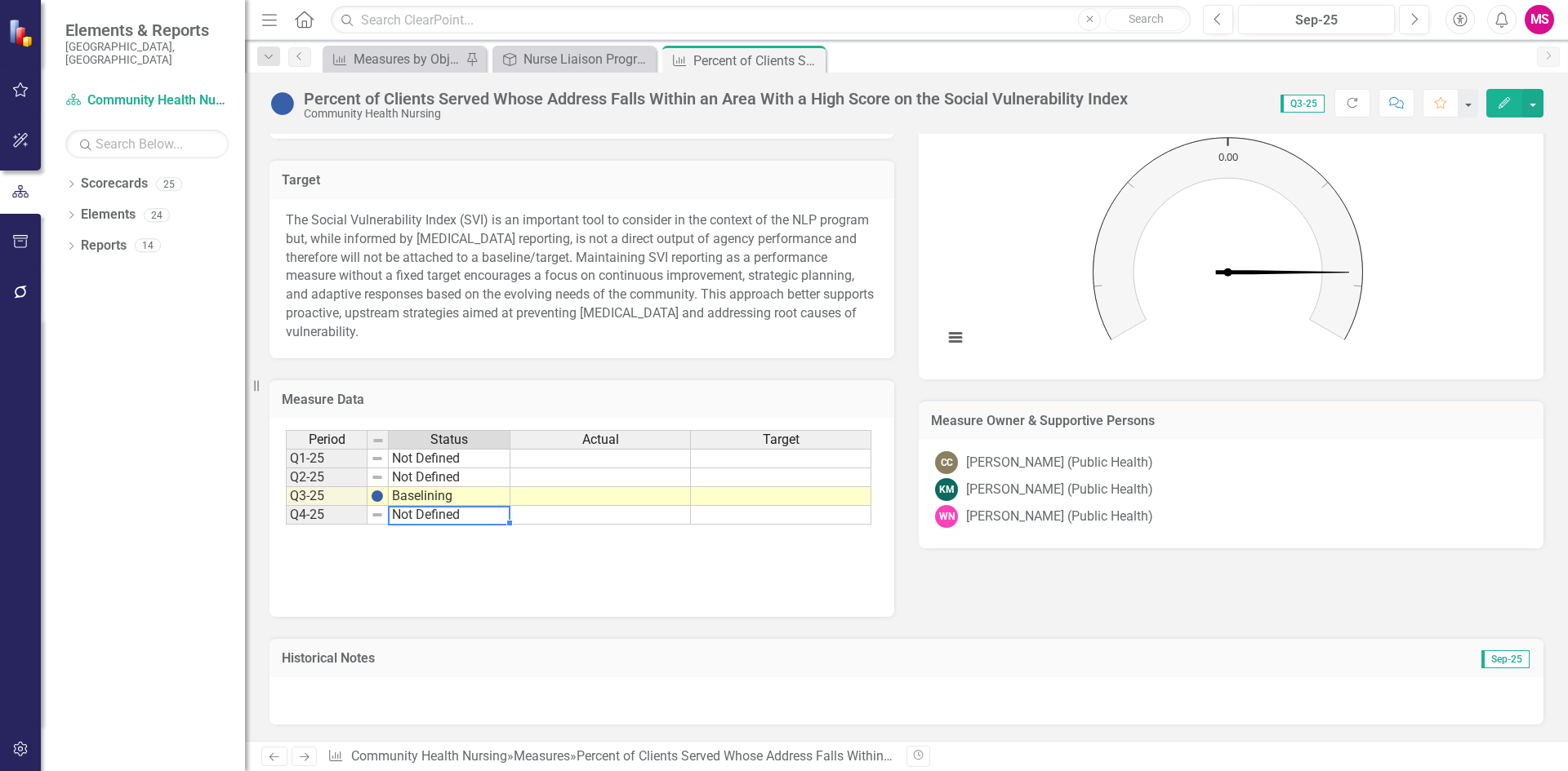
click at [412, 517] on td "Not Defined" at bounding box center [449, 515] width 122 height 19
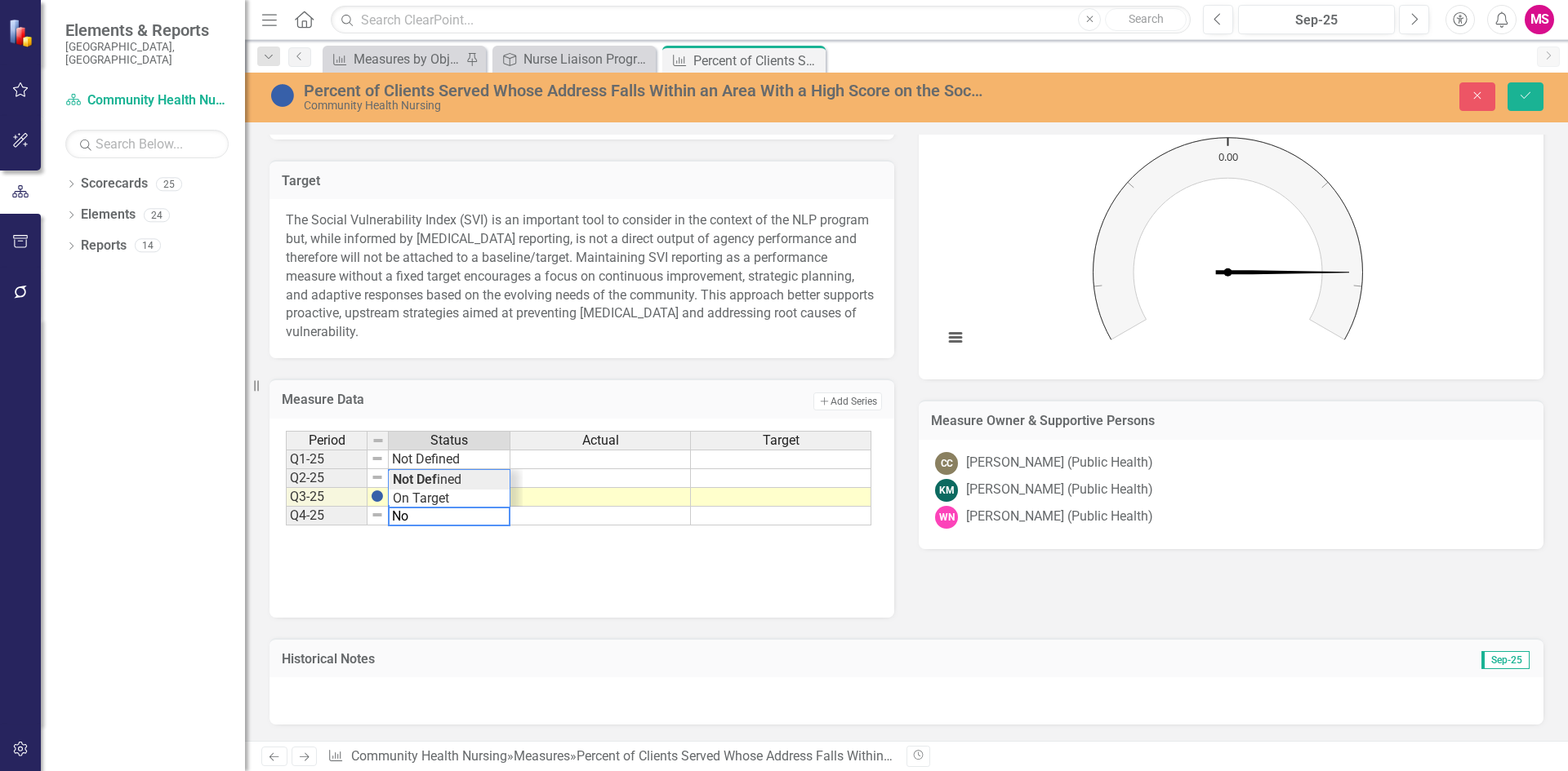
type textarea "N"
click at [420, 502] on div "Period Status Actual Target Q1-25 Not Defined Q2-25 Not Defined Q3-25 Baselinin…" at bounding box center [579, 478] width 586 height 96
type textarea "Baselining"
click at [595, 550] on div "Period Status Actual Target Q1-25 Not Defined Q2-25 Not Defined Q3-25 Baselinin…" at bounding box center [582, 512] width 592 height 163
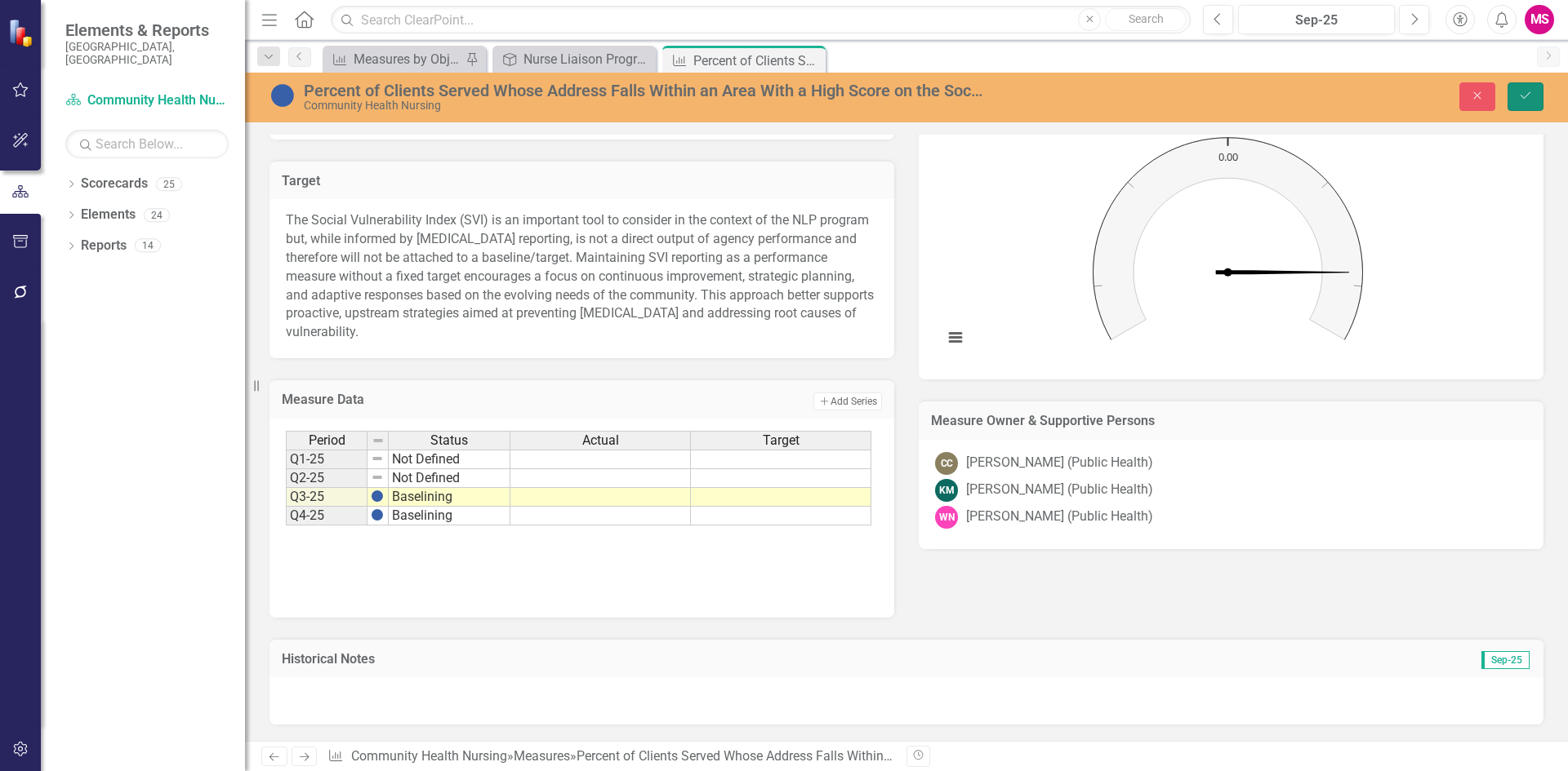
click at [1537, 99] on button "Save" at bounding box center [1525, 97] width 36 height 28
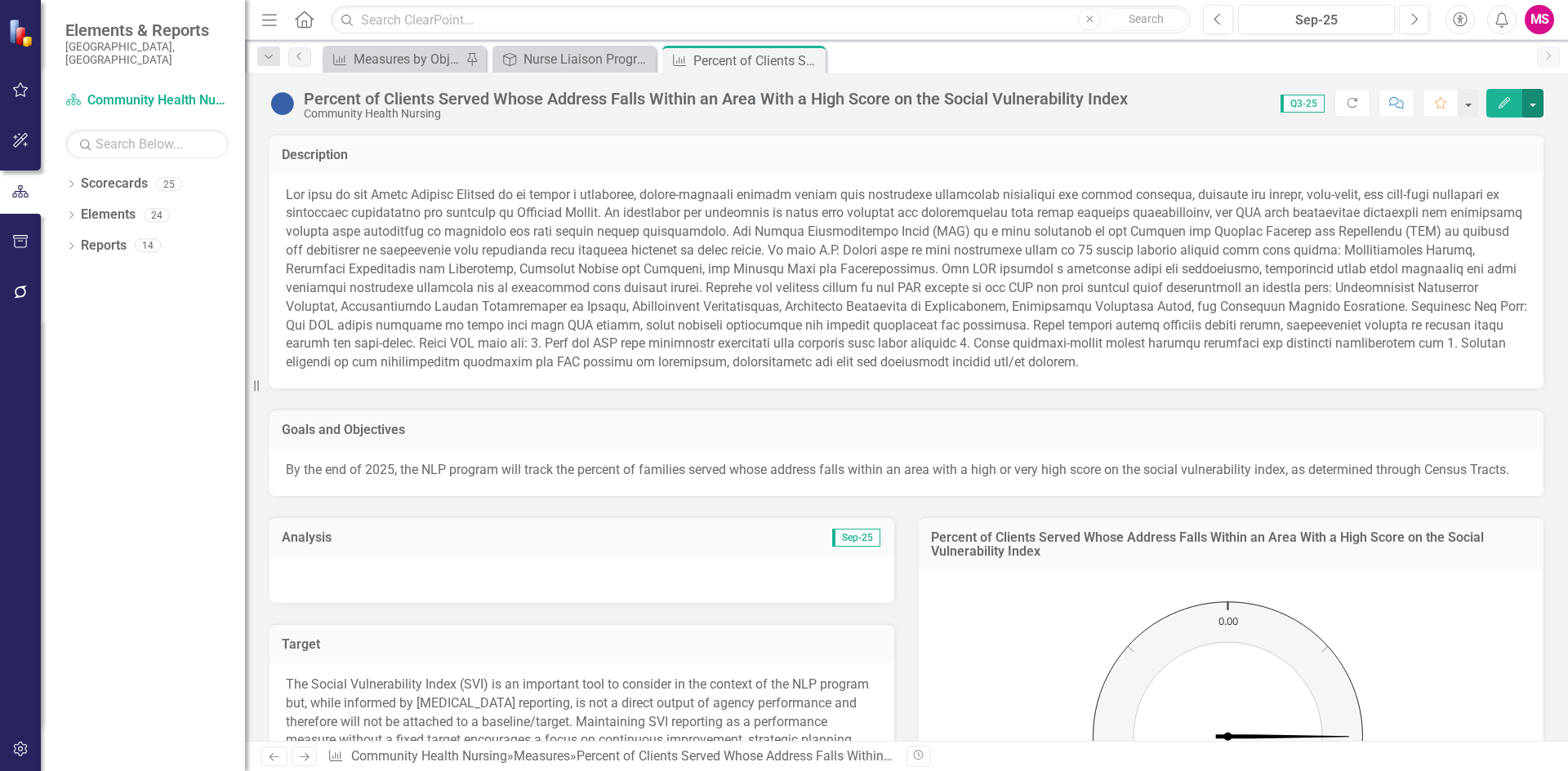
click at [1537, 111] on button "button" at bounding box center [1532, 103] width 22 height 28
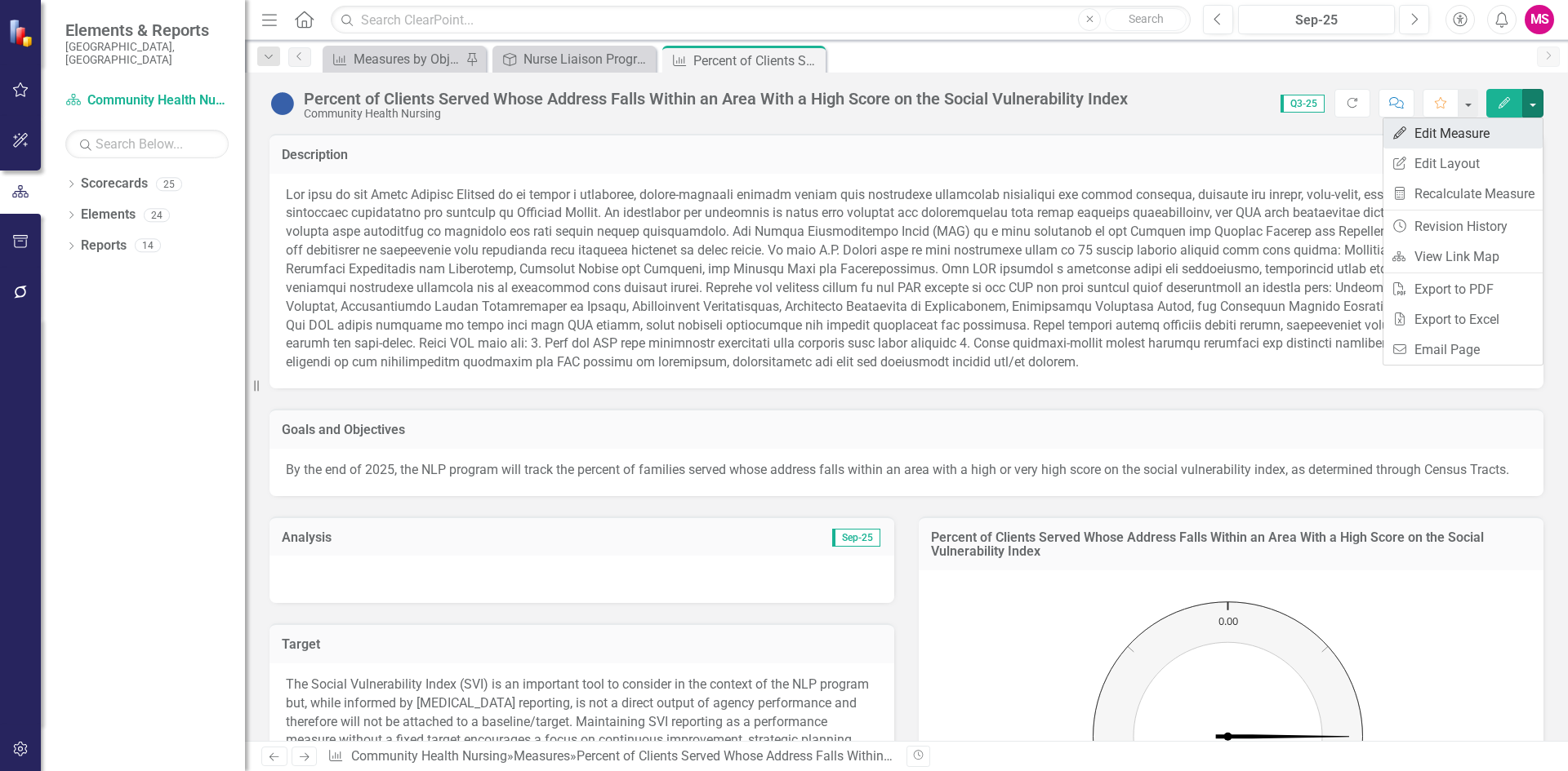
click at [1486, 133] on link "Edit Edit Measure" at bounding box center [1463, 133] width 160 height 30
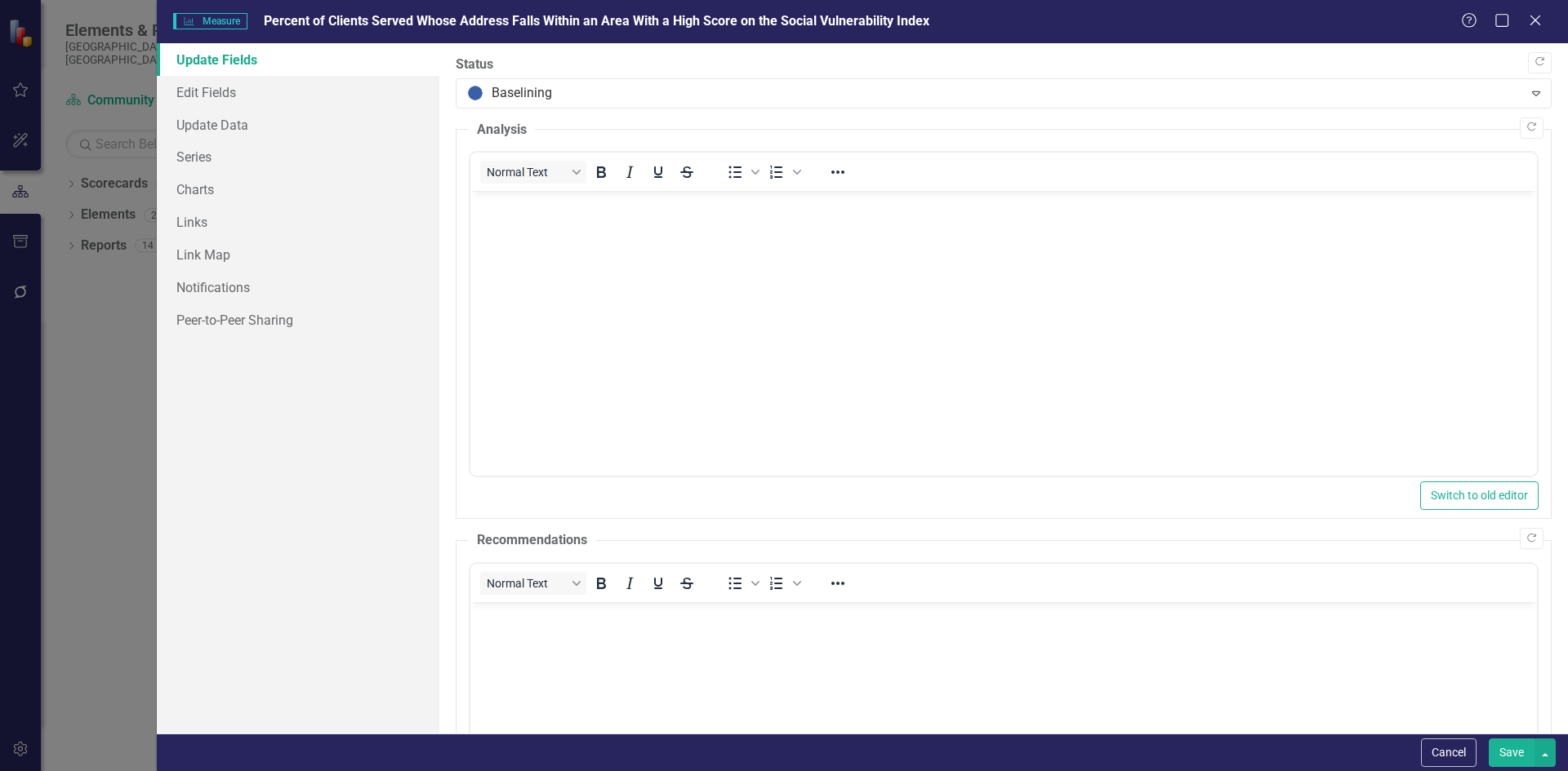
scroll to position [0, 0]
click at [229, 132] on link "Update Data" at bounding box center [297, 125] width 282 height 33
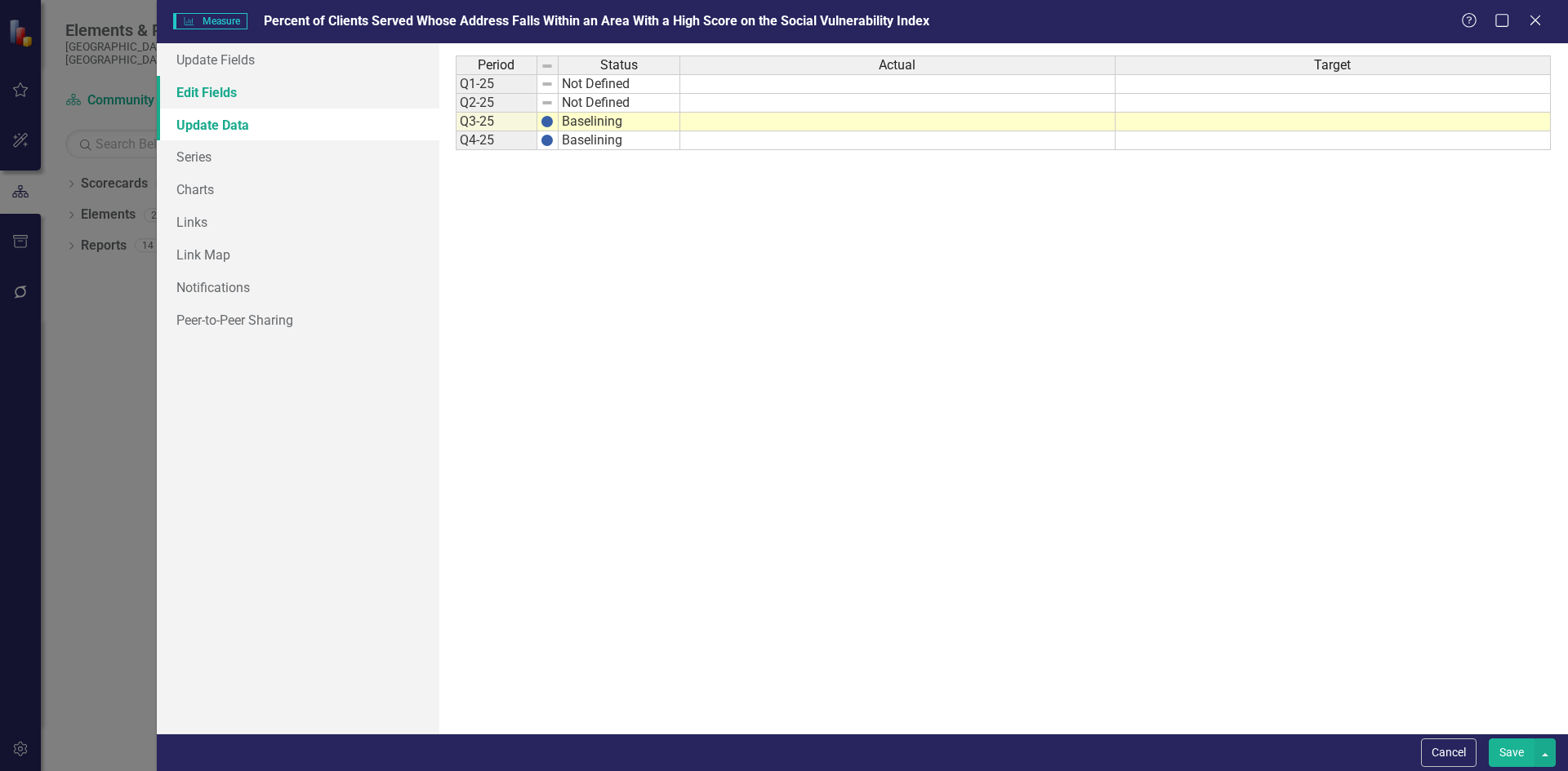
click at [206, 96] on link "Edit Fields" at bounding box center [297, 92] width 282 height 33
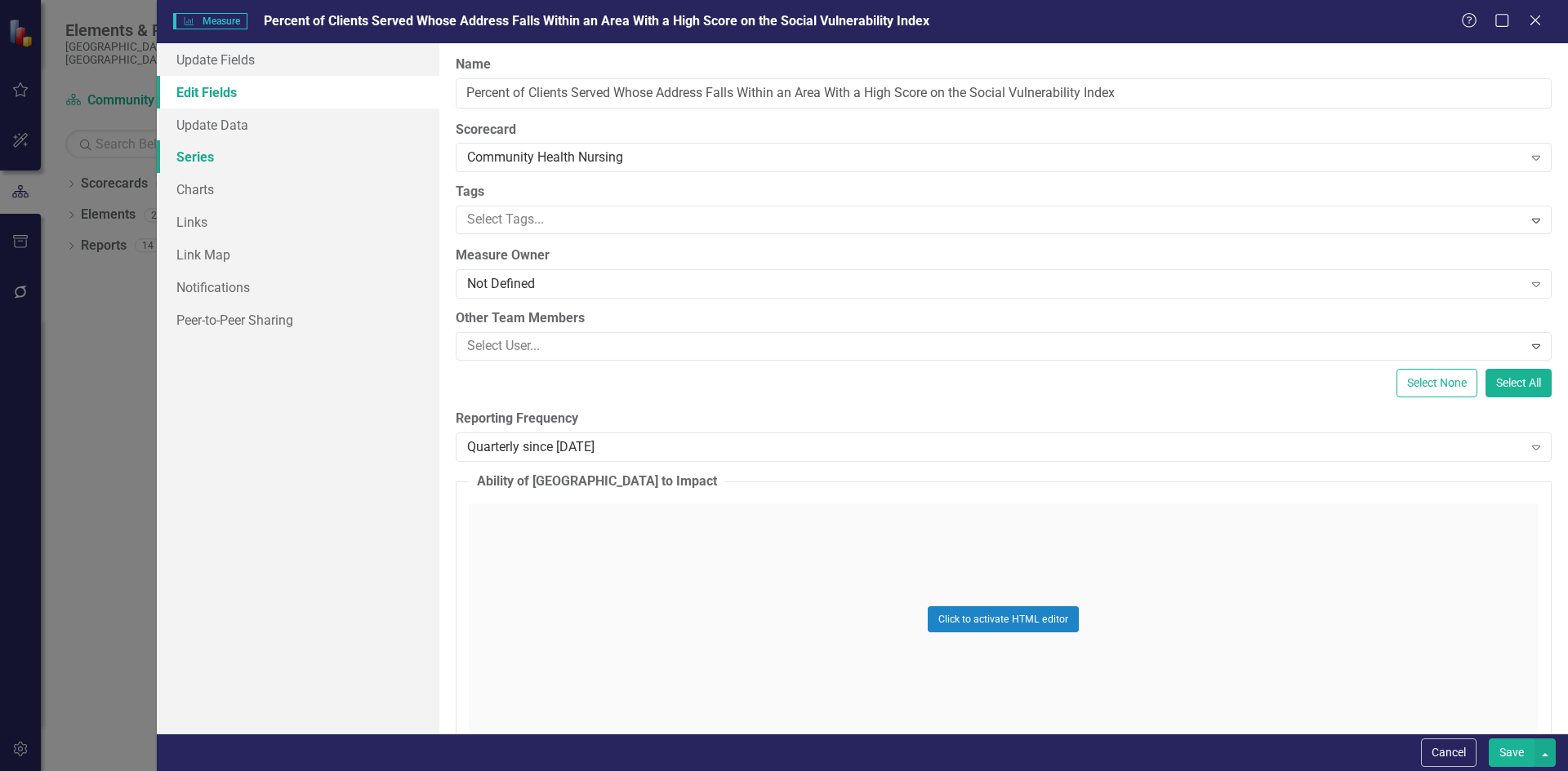
click at [221, 163] on link "Series" at bounding box center [297, 157] width 282 height 33
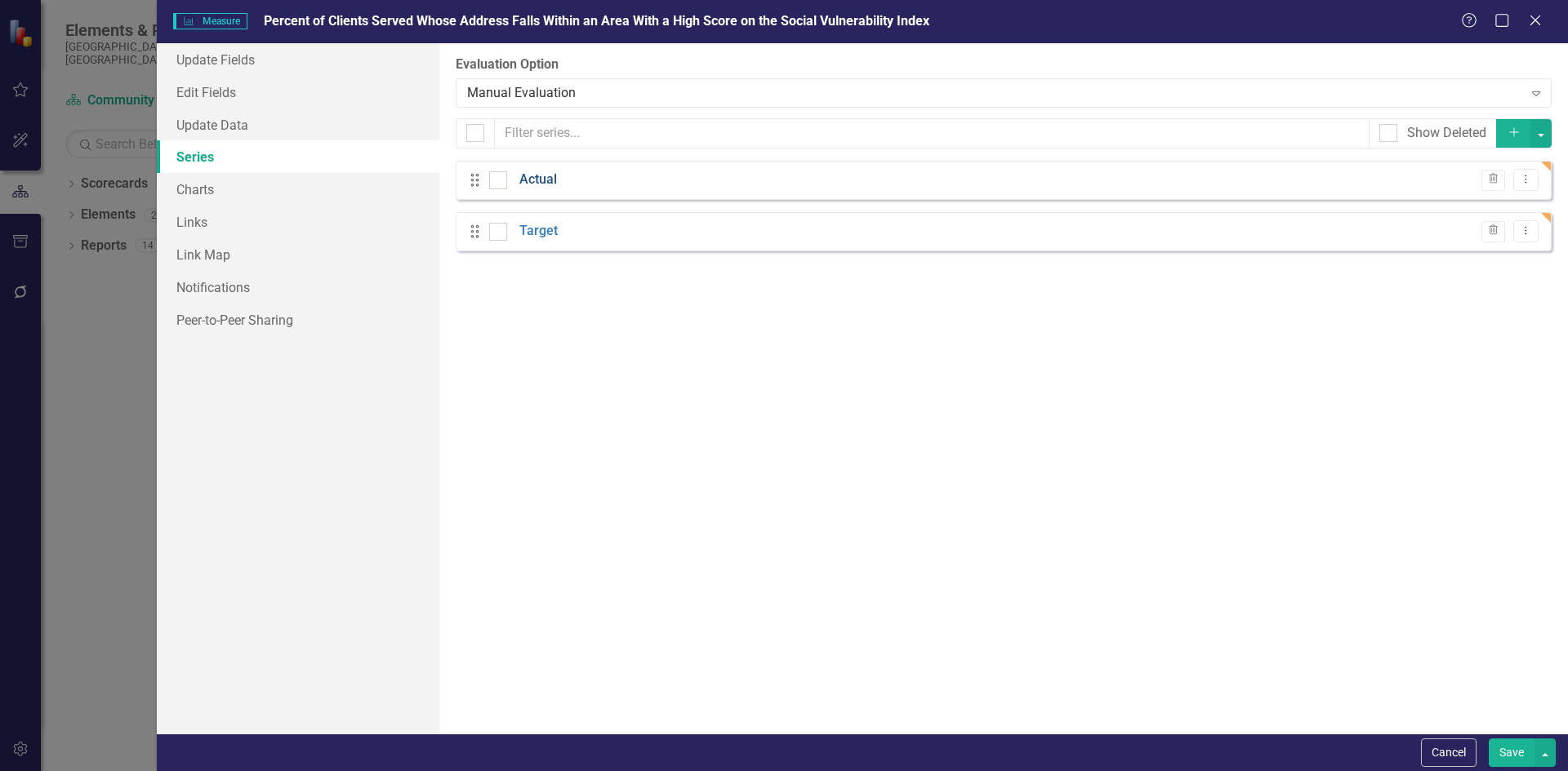
click at [533, 176] on link "Actual" at bounding box center [538, 180] width 38 height 19
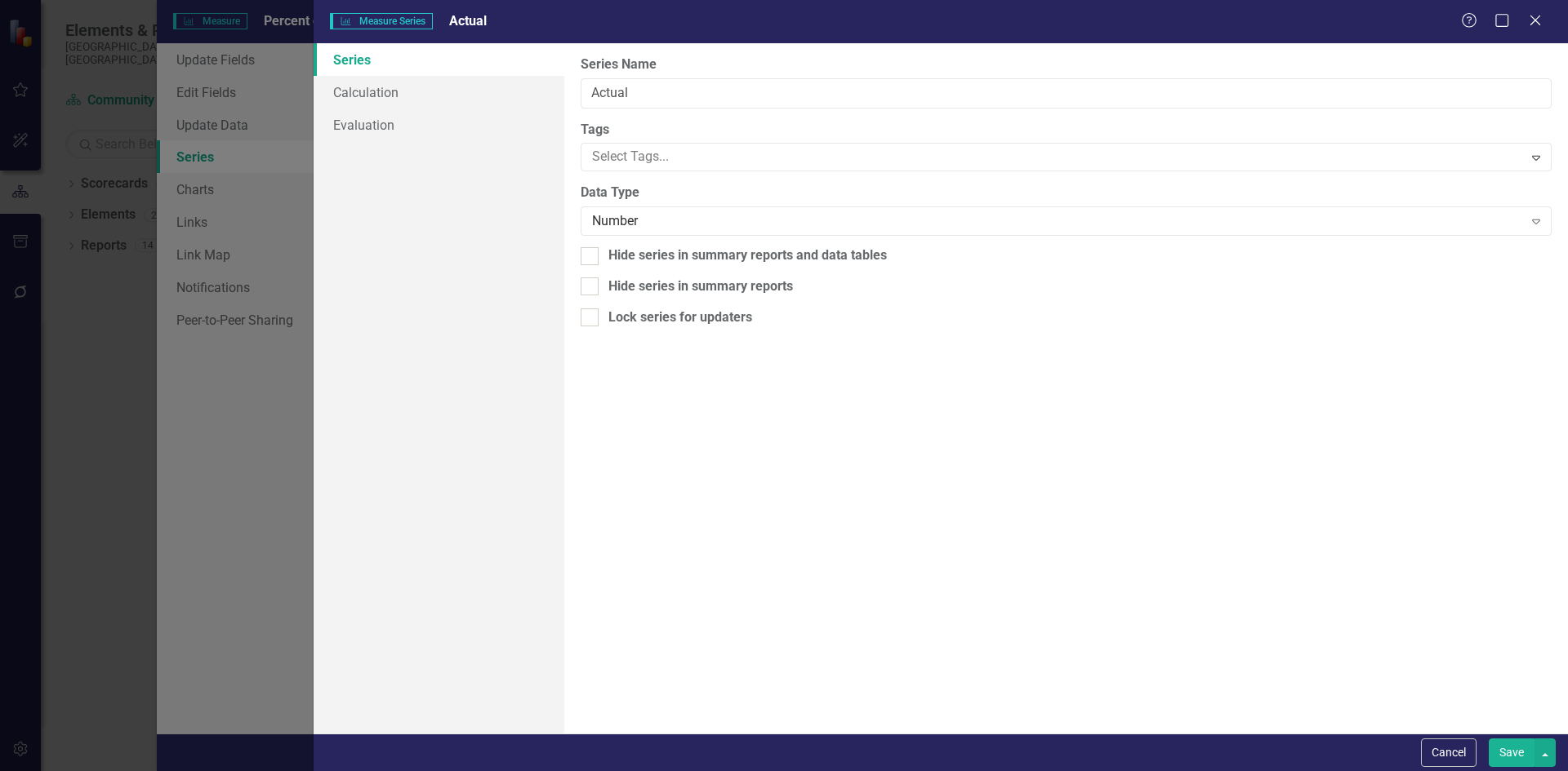
click at [533, 176] on div "Measure Series Measure Series Actual Help Maximize Close Series Calculation Eva…" at bounding box center [784, 386] width 1568 height 771
drag, startPoint x: 427, startPoint y: 91, endPoint x: 419, endPoint y: 91, distance: 8.0
click at [419, 91] on div "Series Calculation Evaluation From this page, you can edit the name, type, and …" at bounding box center [940, 388] width 1255 height 690
type input "Clients"
click at [670, 227] on div "Number" at bounding box center [1057, 221] width 930 height 19
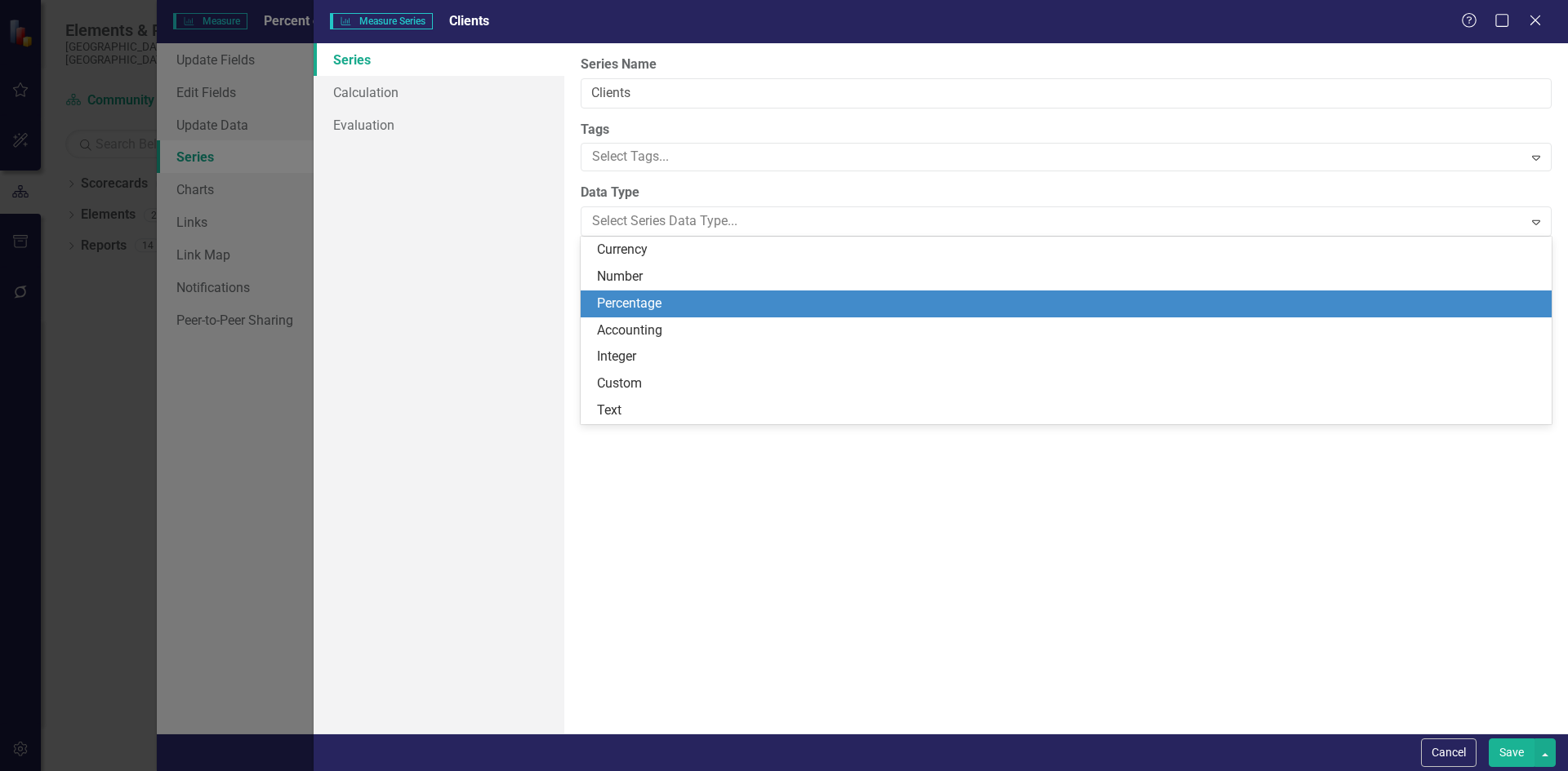
click at [678, 300] on div "Percentage" at bounding box center [1069, 304] width 945 height 19
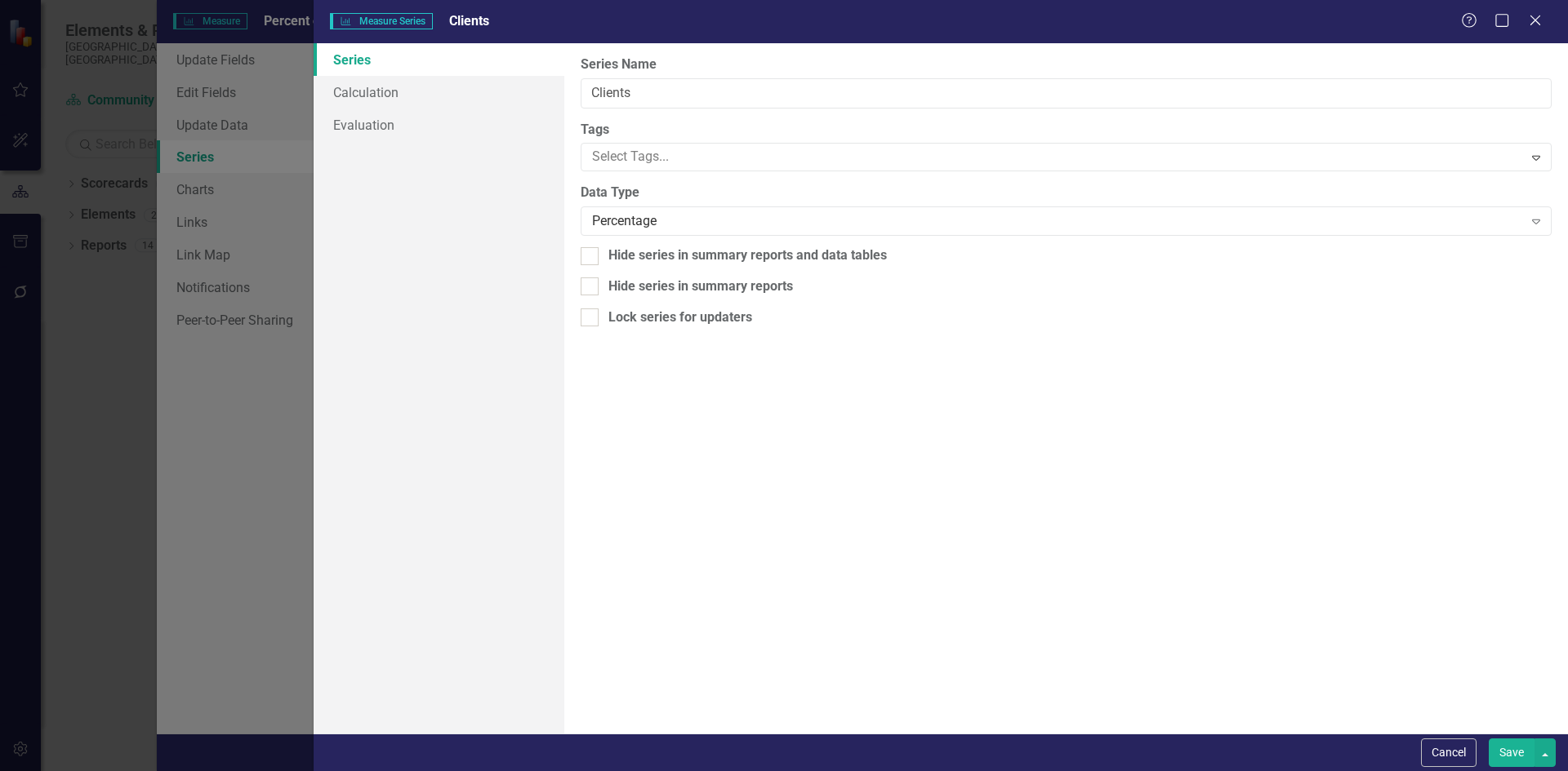
click at [1516, 757] on button "Save" at bounding box center [1511, 752] width 46 height 28
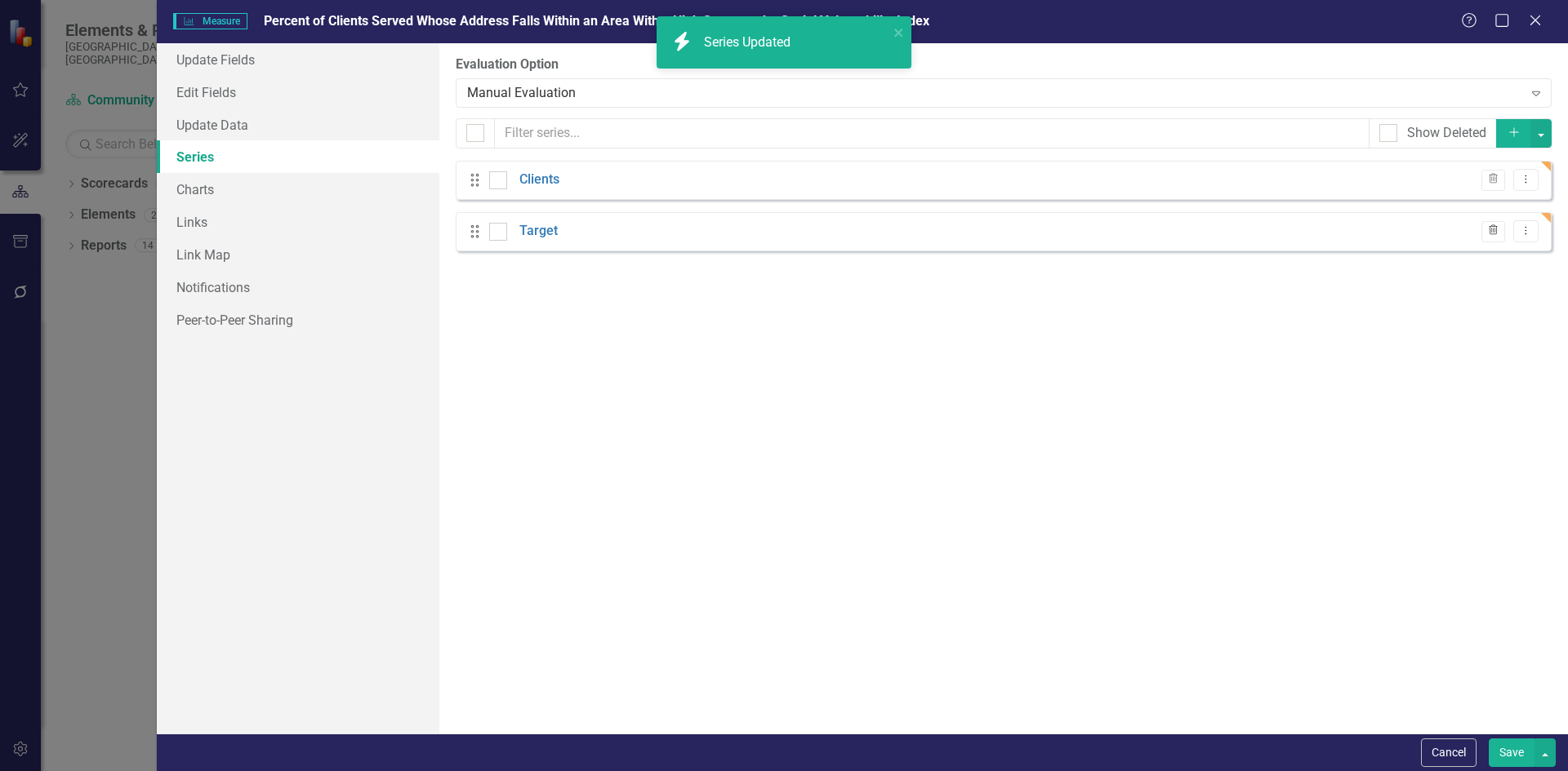
click at [1488, 228] on icon "Trash" at bounding box center [1493, 231] width 12 height 9
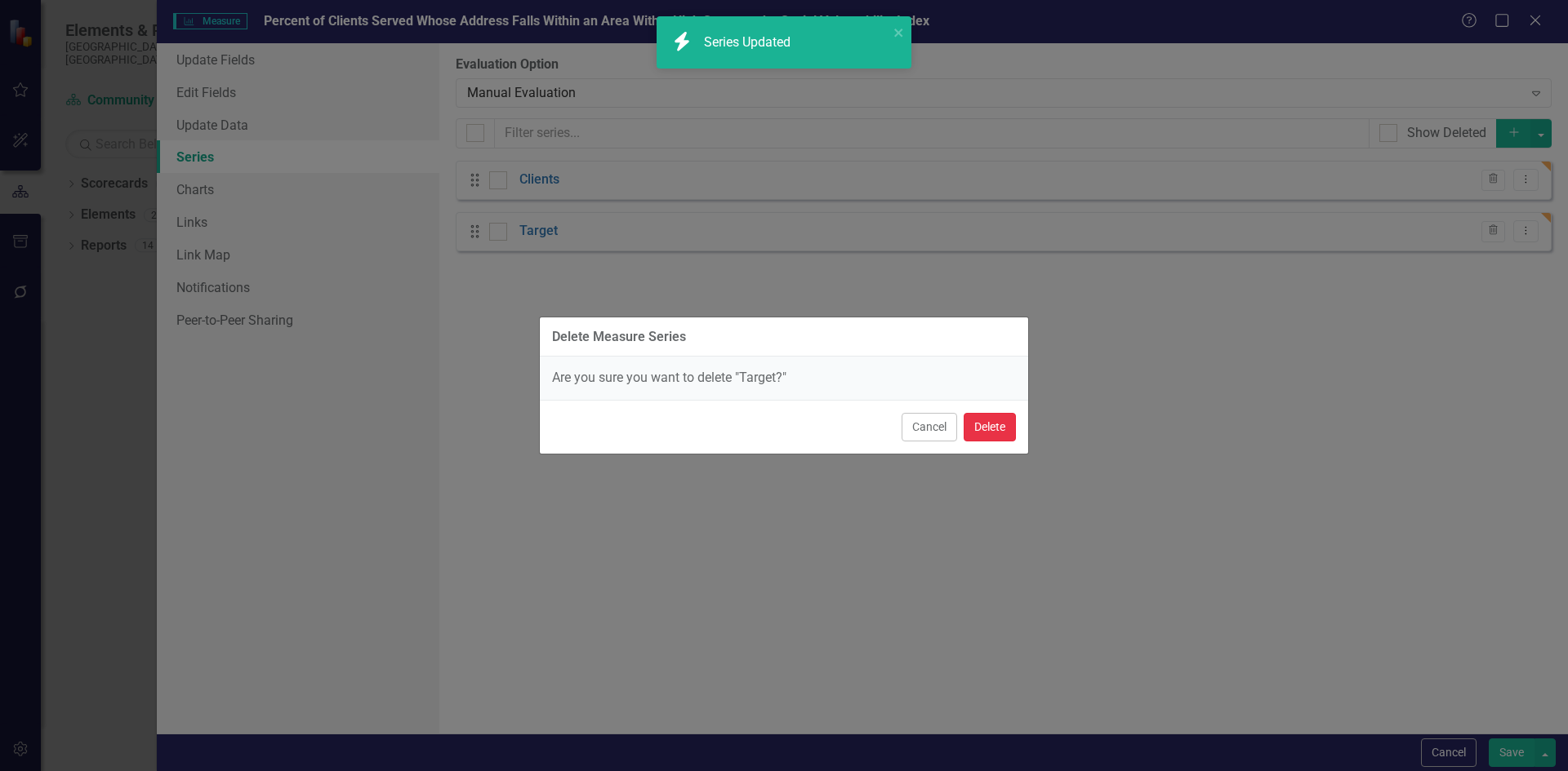
click at [990, 427] on button "Delete" at bounding box center [990, 427] width 53 height 28
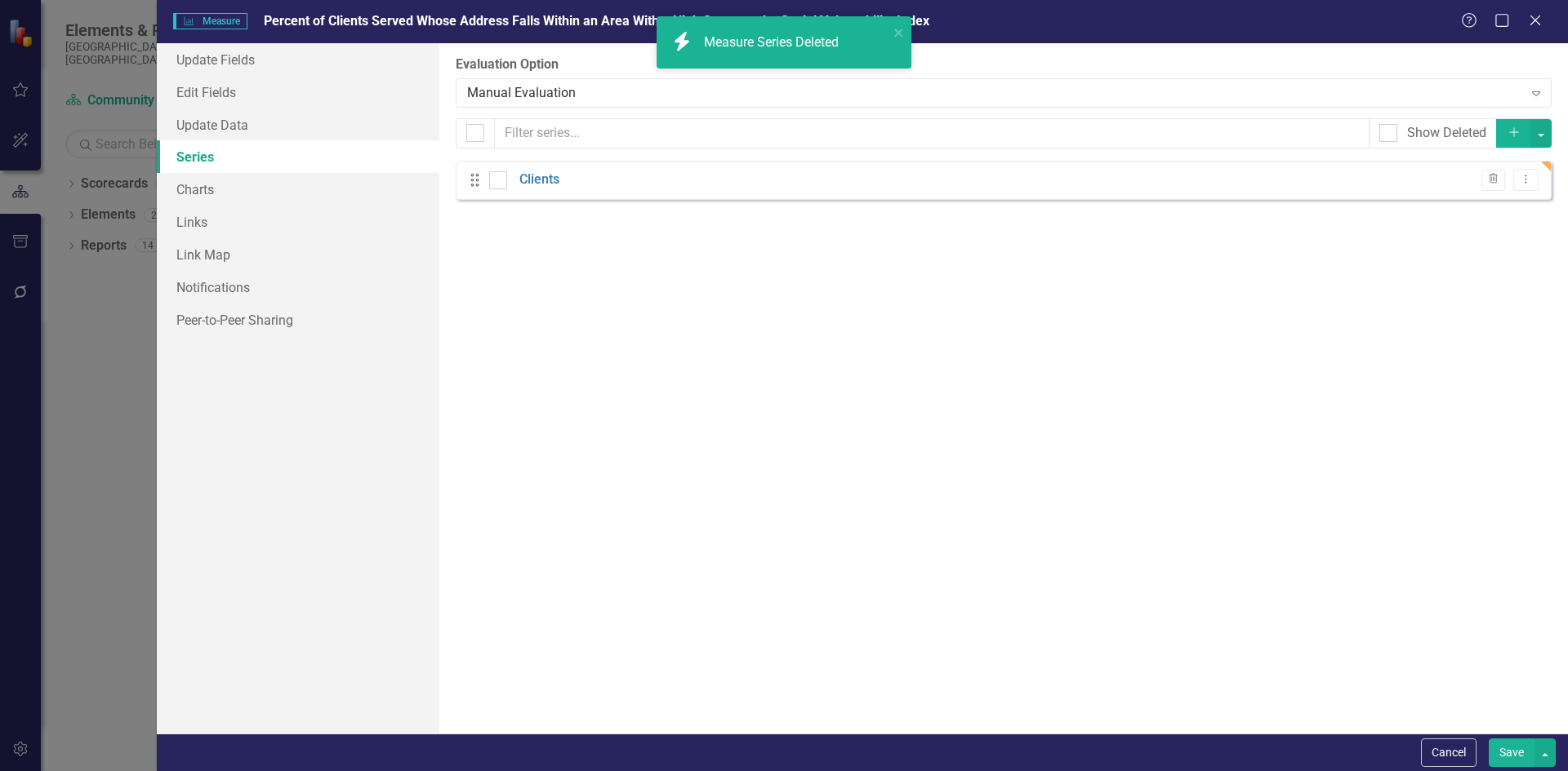
click at [1499, 750] on button "Save" at bounding box center [1511, 752] width 46 height 28
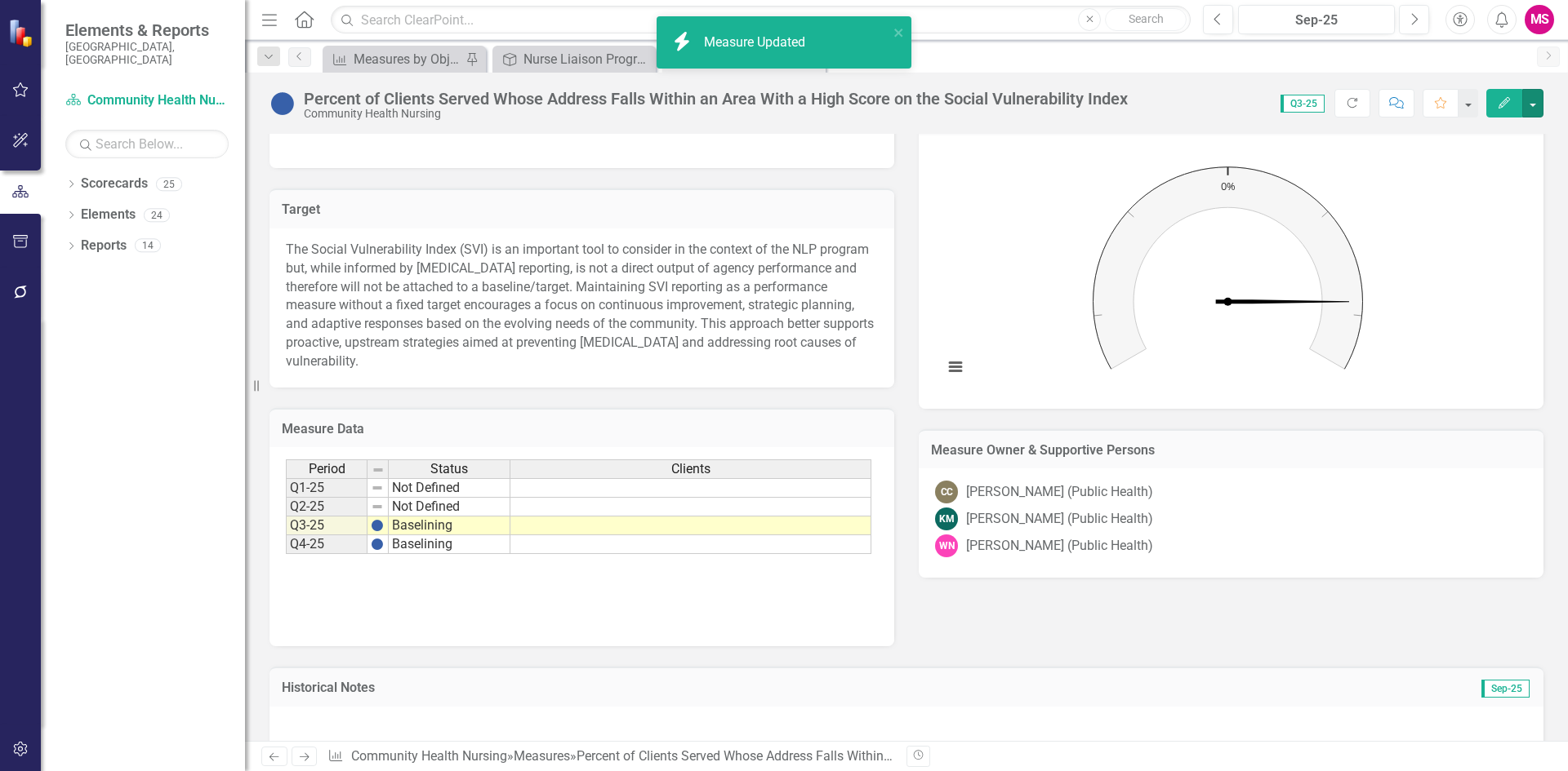
scroll to position [483, 0]
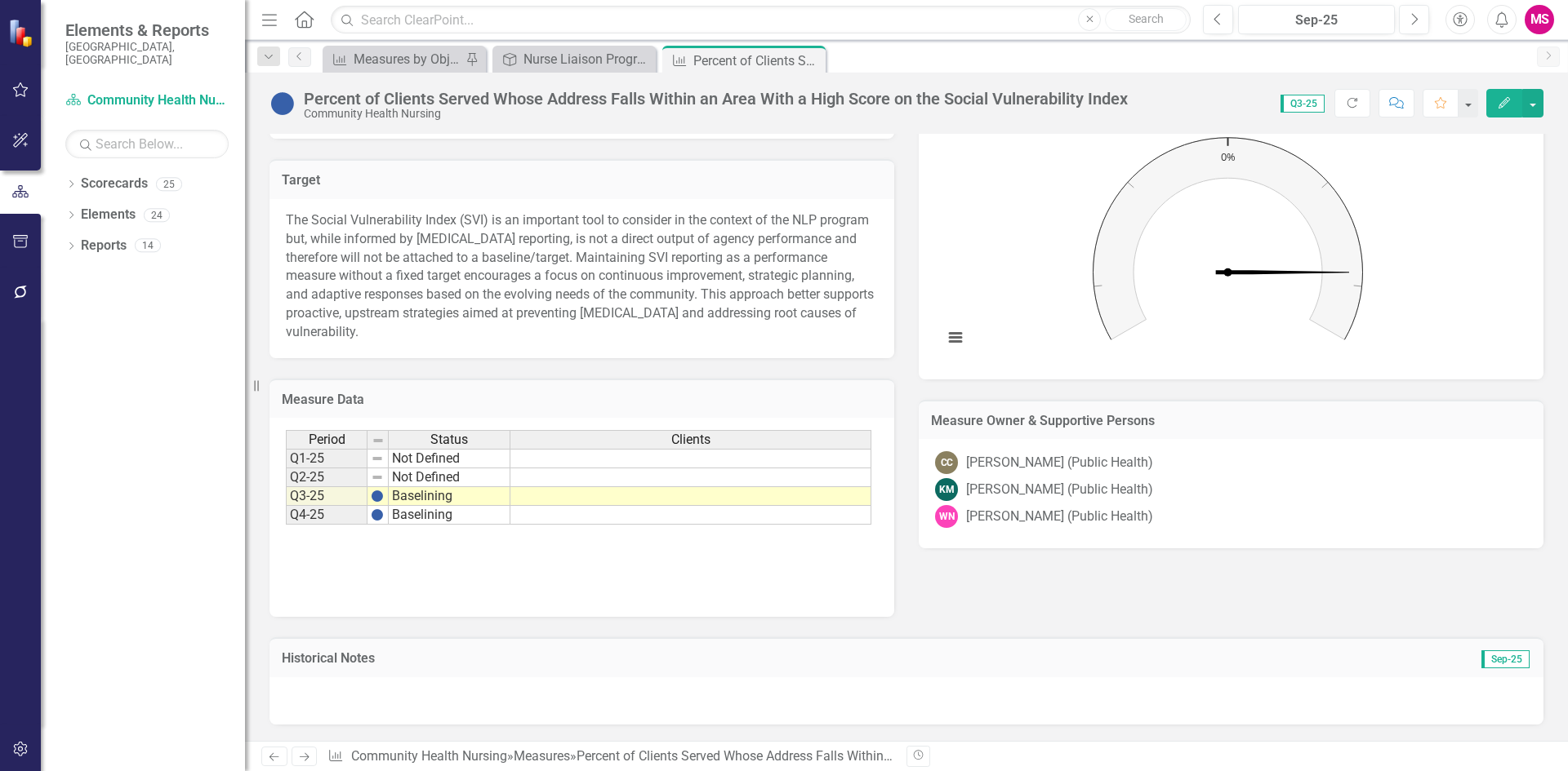
click at [753, 500] on td at bounding box center [691, 496] width 361 height 19
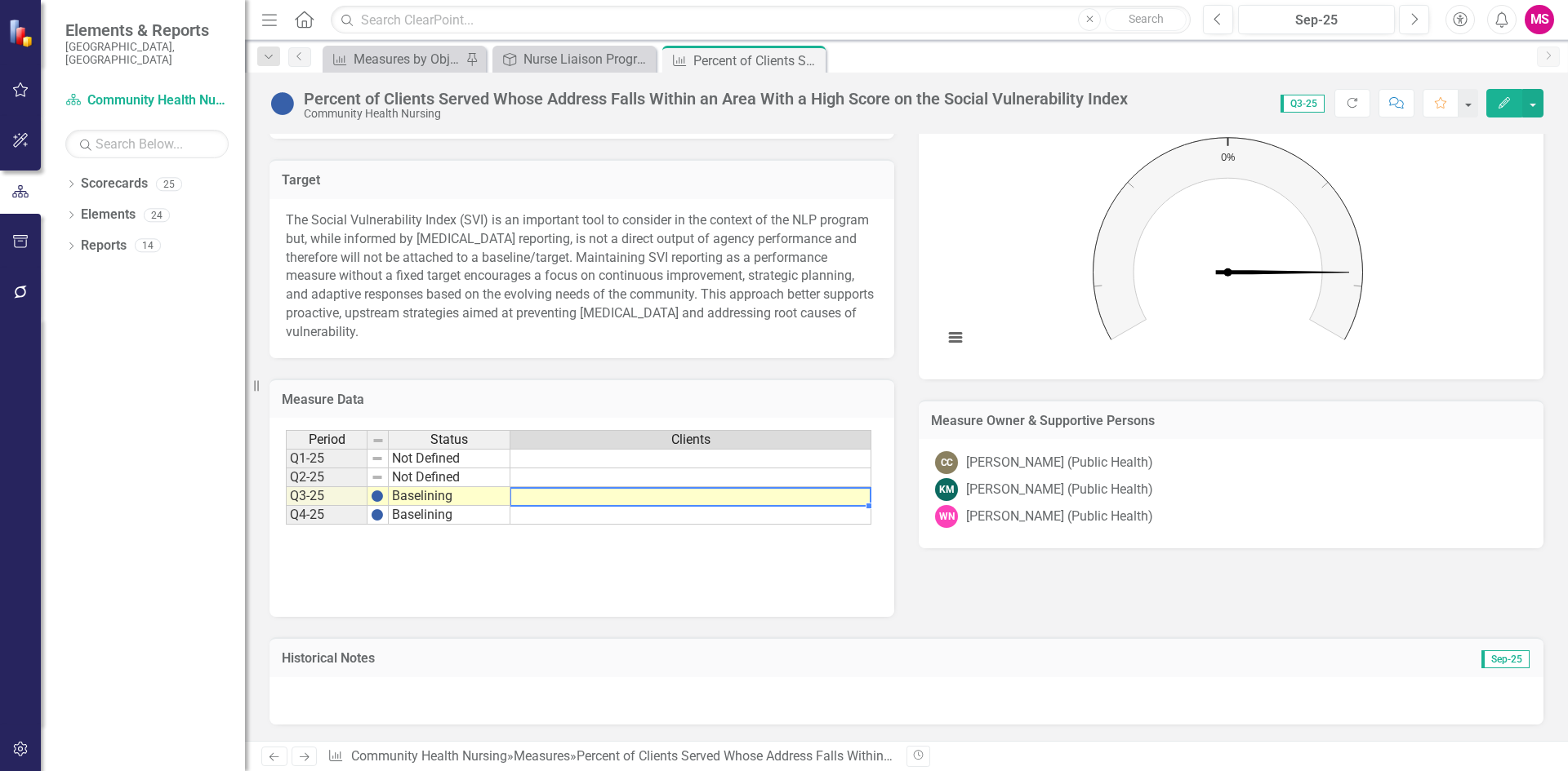
drag, startPoint x: 753, startPoint y: 500, endPoint x: 765, endPoint y: 499, distance: 12.0
click at [755, 500] on td at bounding box center [691, 496] width 361 height 19
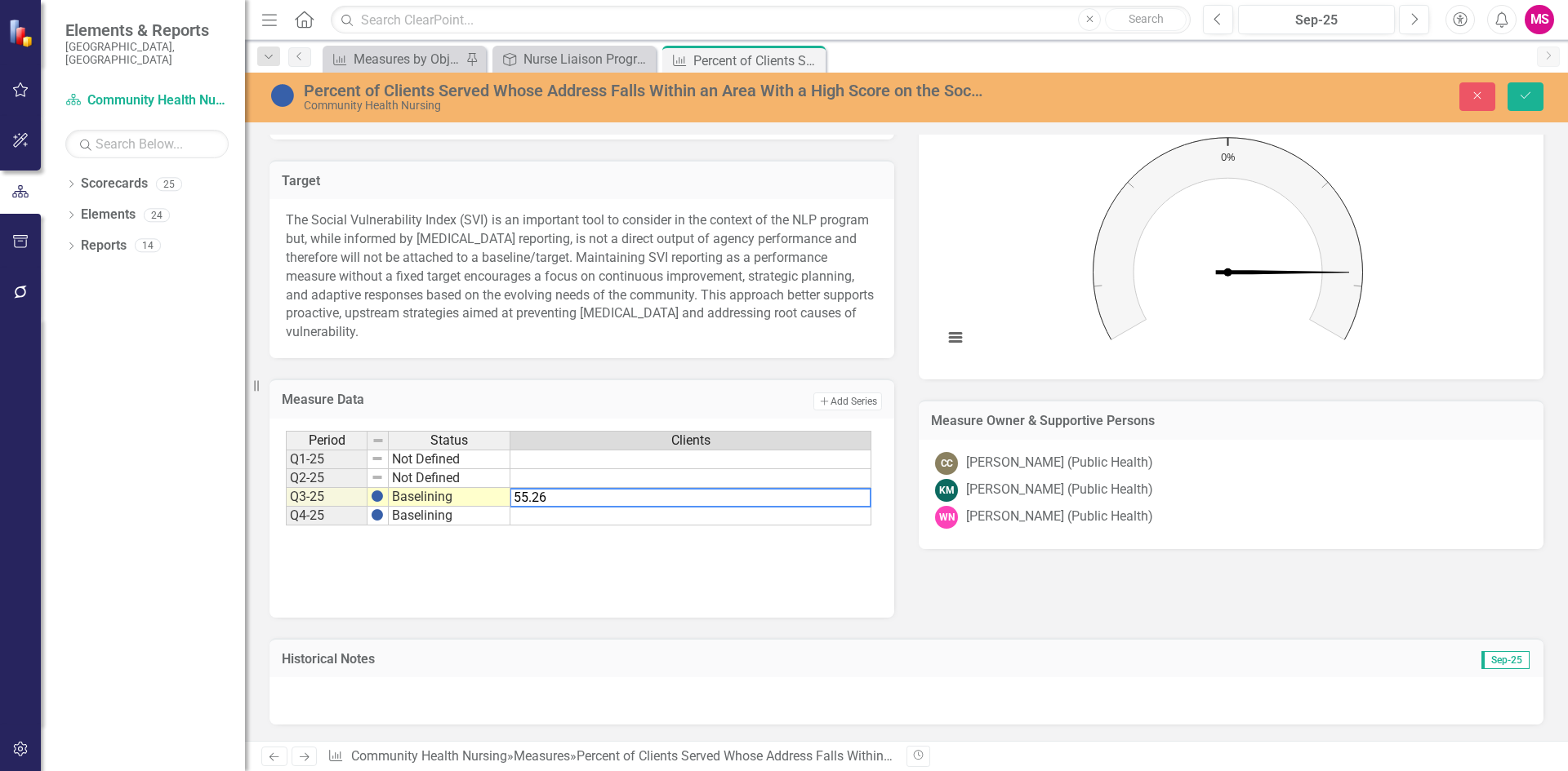
type textarea "55.26"
click at [745, 575] on div "Period Status Clients Q1-25 Not Defined Q2-25 Not Defined Q3-25 Baselining Q4-2…" at bounding box center [582, 512] width 592 height 163
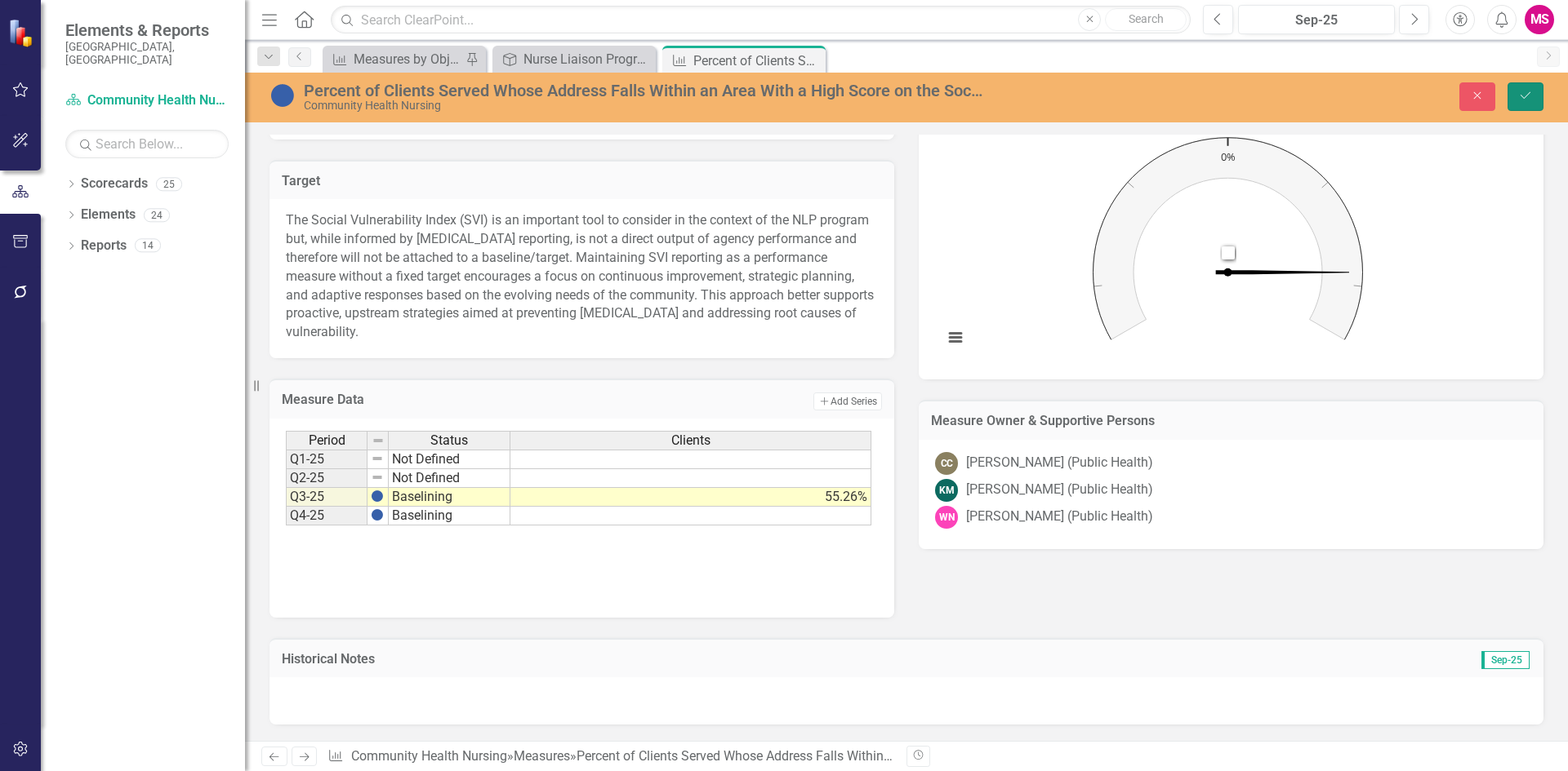
click at [1527, 103] on button "Save" at bounding box center [1525, 97] width 36 height 28
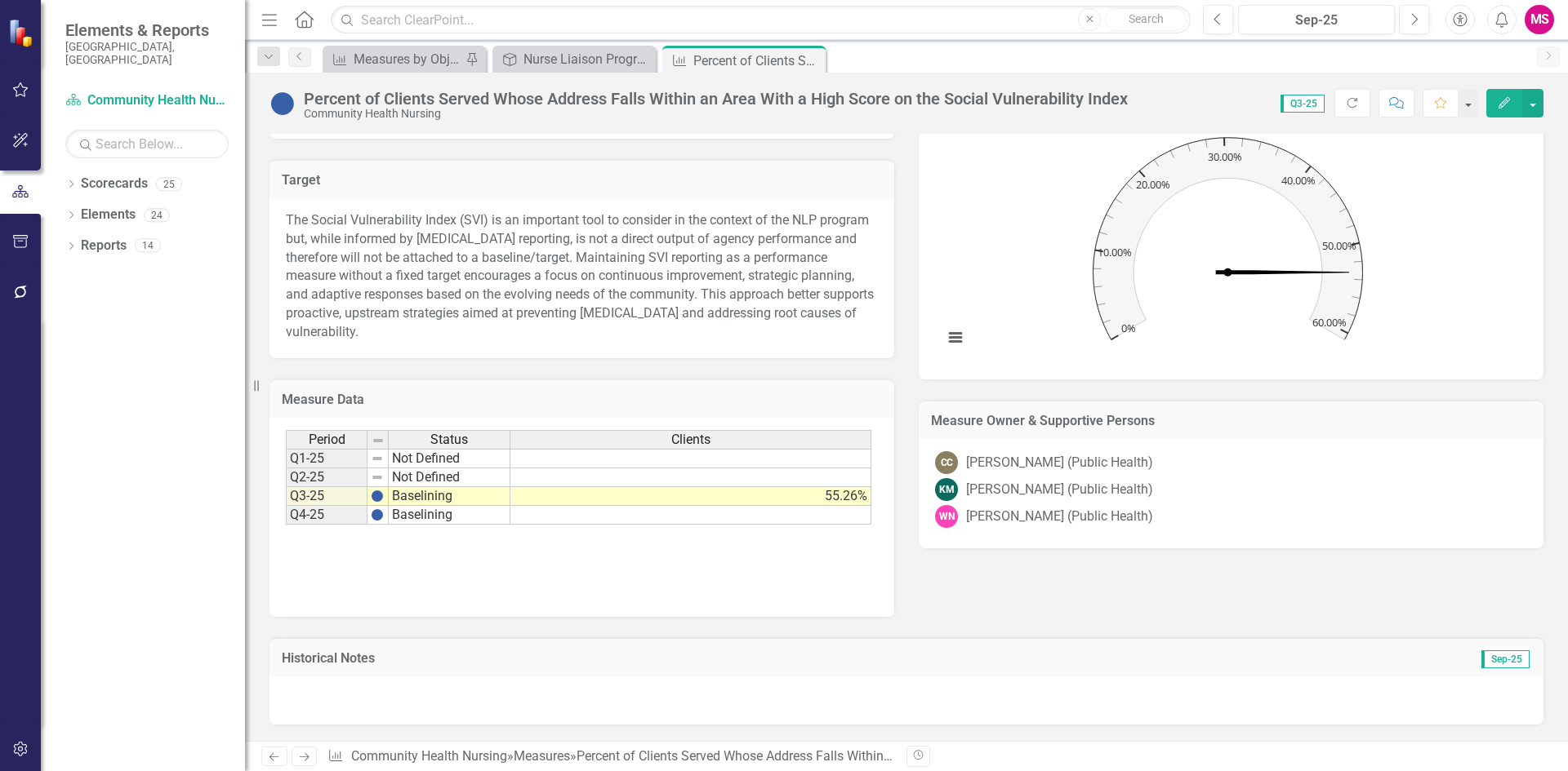
scroll to position [320, 0]
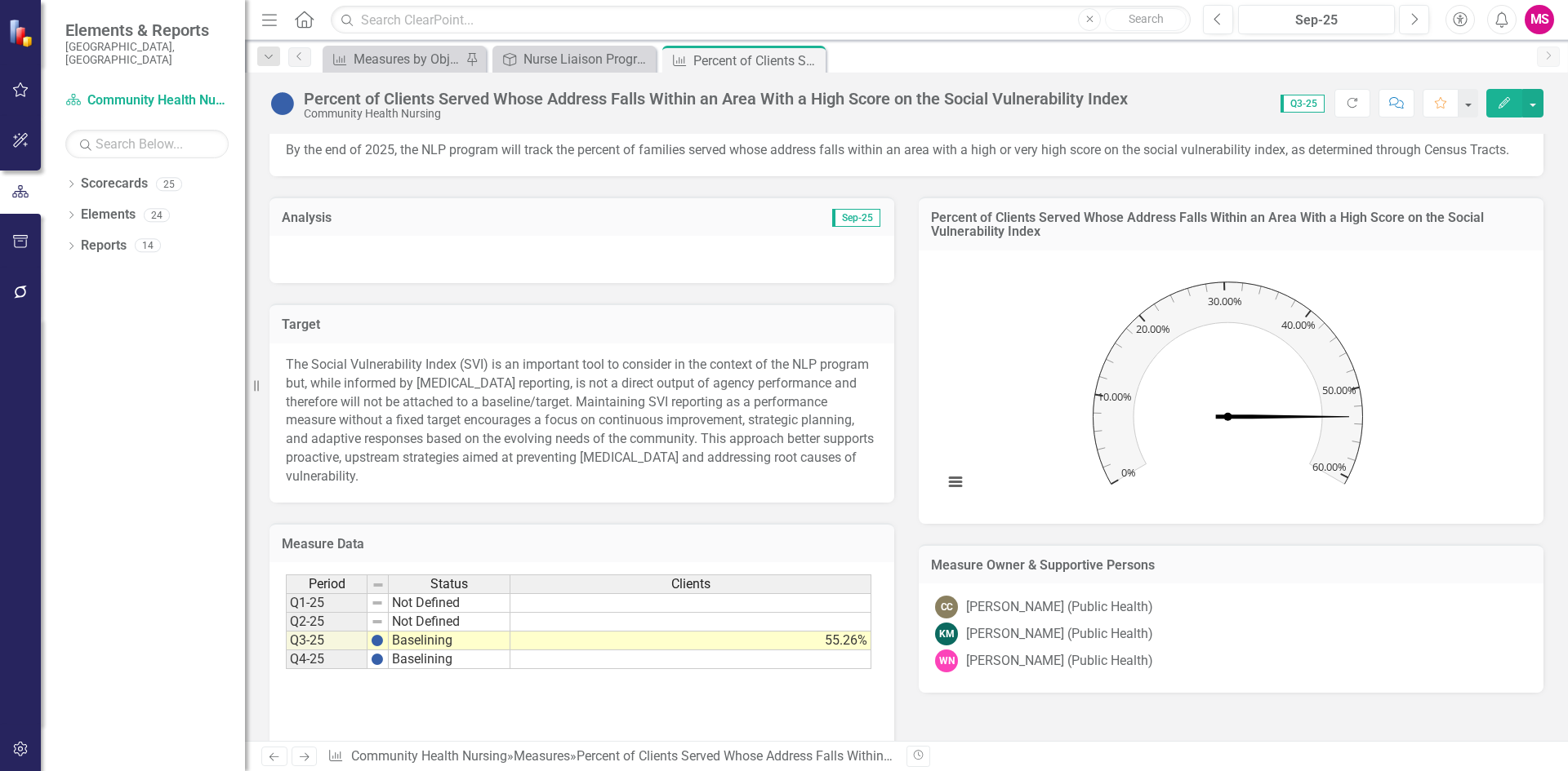
click at [1036, 239] on h3 "Percent of Clients Served Whose Address Falls Within an Area With a High Score …" at bounding box center [1231, 224] width 601 height 28
click at [1015, 239] on h3 "Percent of Clients Served Whose Address Falls Within an Area With a High Score …" at bounding box center [1231, 224] width 601 height 28
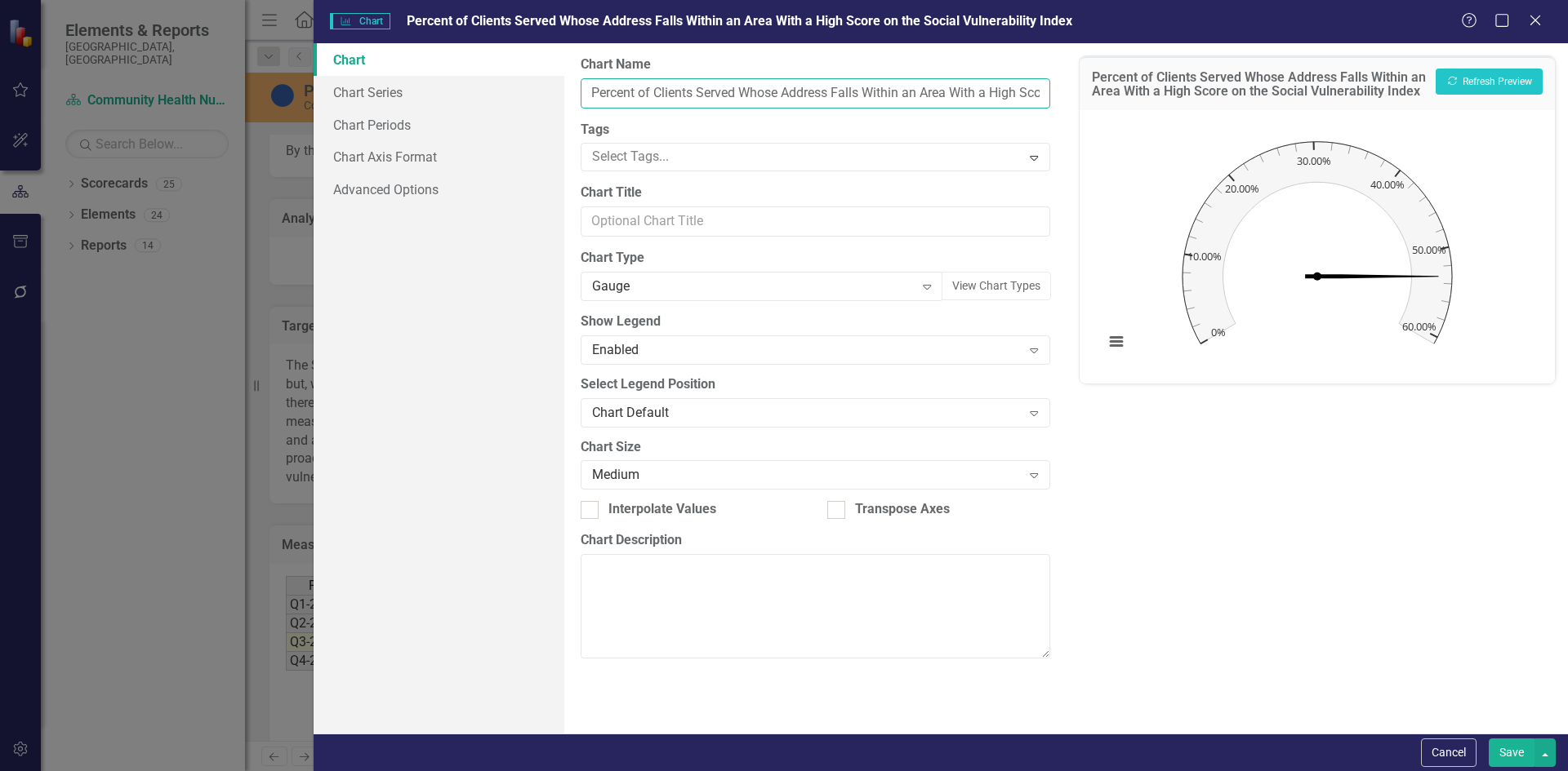
scroll to position [0, 205]
drag, startPoint x: 588, startPoint y: 94, endPoint x: 1362, endPoint y: 142, distance: 775.5
click at [1362, 142] on div "Chart Chart Series Chart Periods Chart Axis Format Advanced Options From this p…" at bounding box center [940, 388] width 1255 height 690
click at [773, 219] on input "Chart Title" at bounding box center [814, 221] width 468 height 30
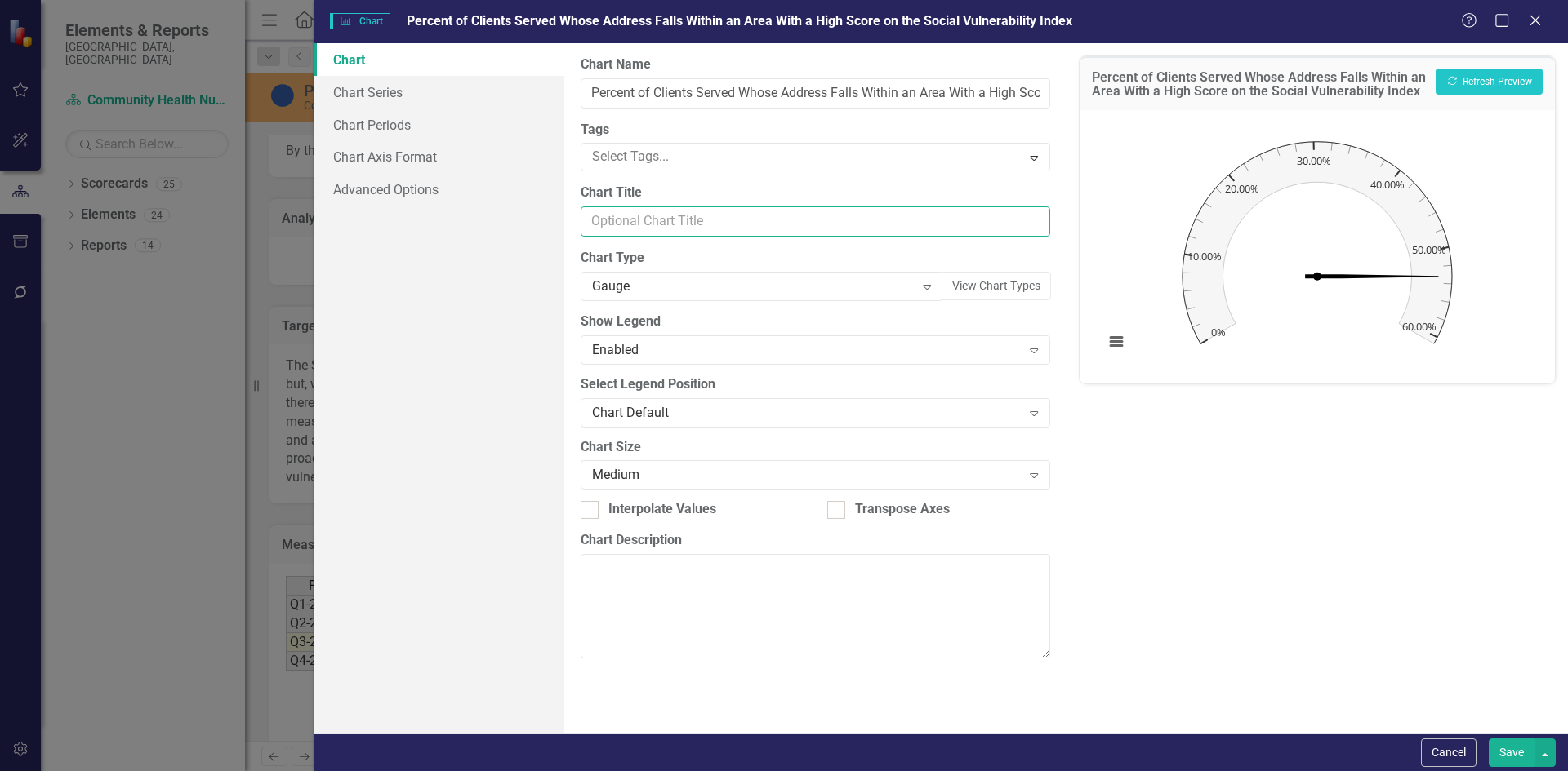
paste input "Percent of Clients Served Whose Address Falls Within an Area With a High Score …"
type input "Percent of Clients Served Whose Address Falls Within an Area With a High Score …"
click at [714, 286] on div "Gauge" at bounding box center [753, 287] width 322 height 19
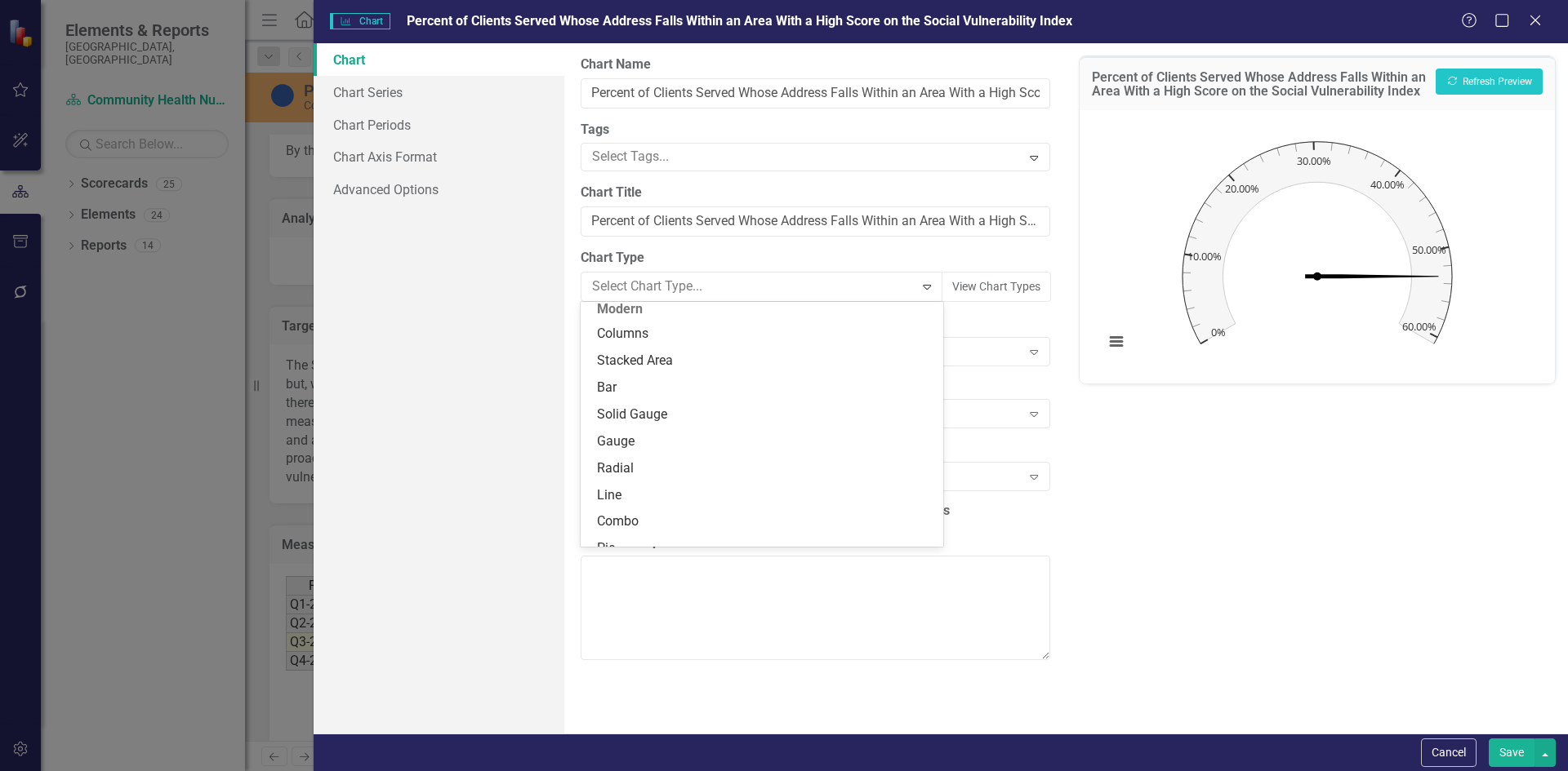
scroll to position [0, 0]
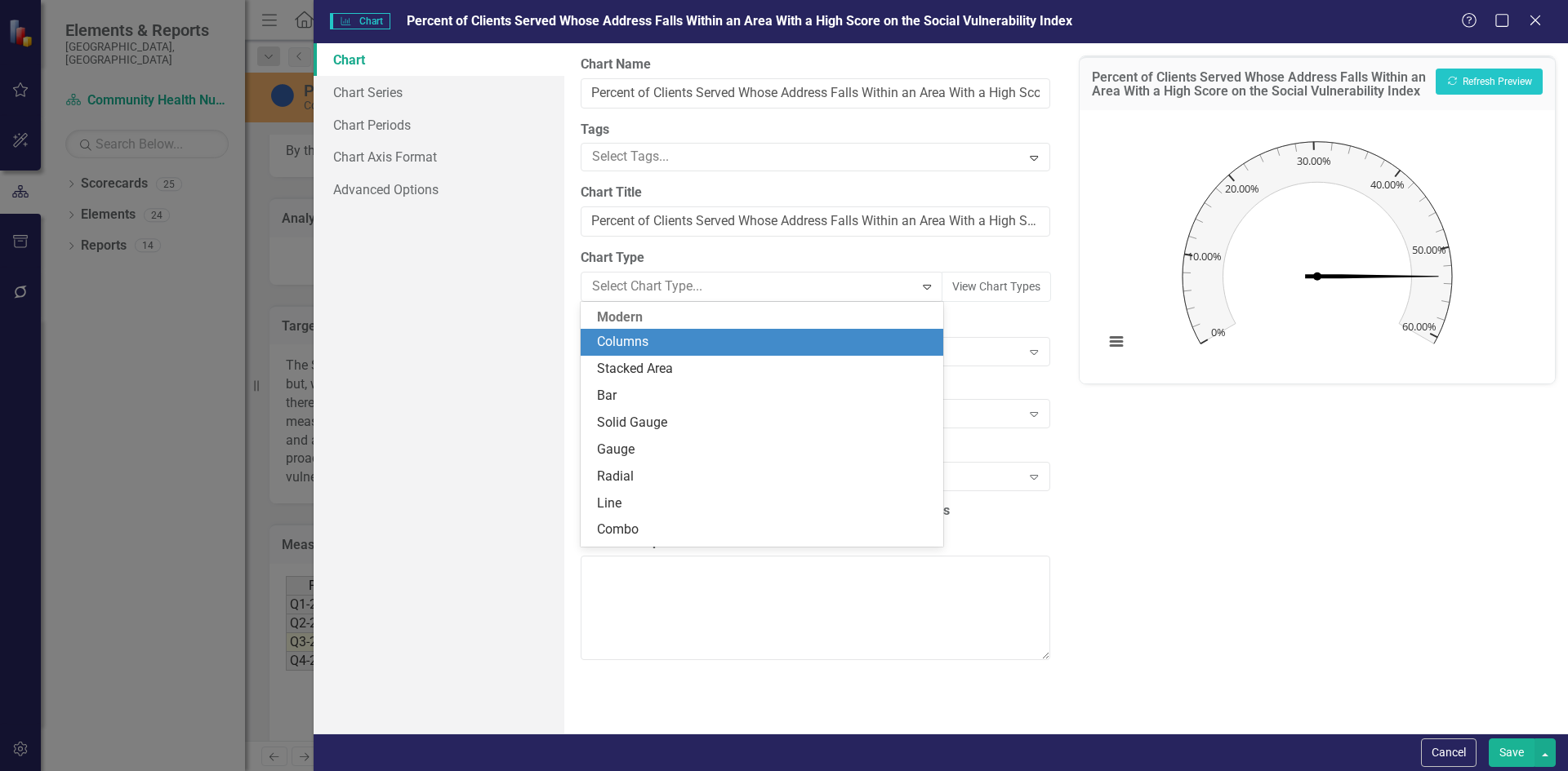
click at [700, 320] on div "Modern" at bounding box center [761, 317] width 361 height 23
click at [682, 343] on div "Columns" at bounding box center [765, 342] width 336 height 19
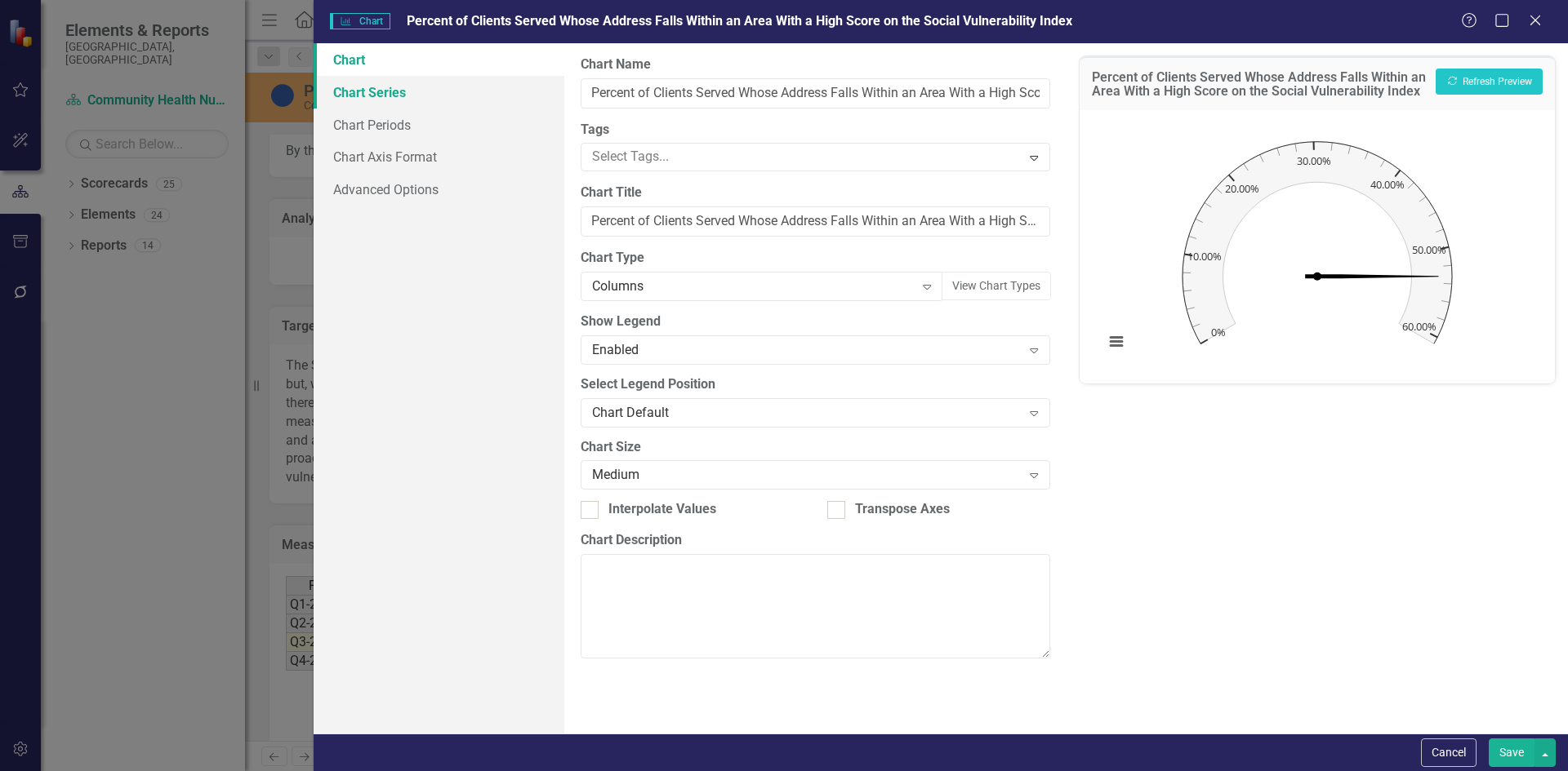
click at [356, 100] on link "Chart Series" at bounding box center [438, 92] width 251 height 33
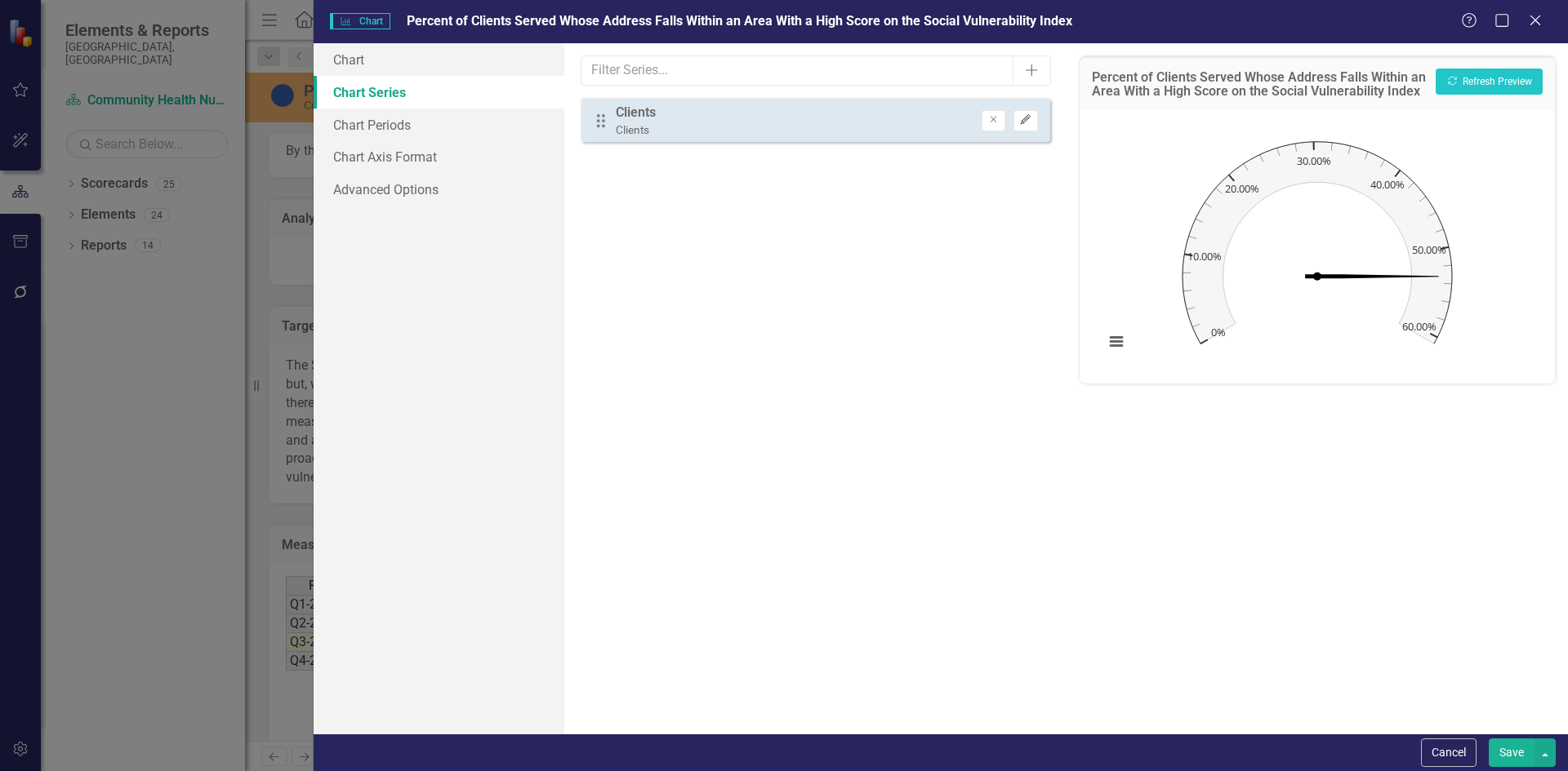
click at [1026, 121] on icon "Edit" at bounding box center [1025, 120] width 12 height 9
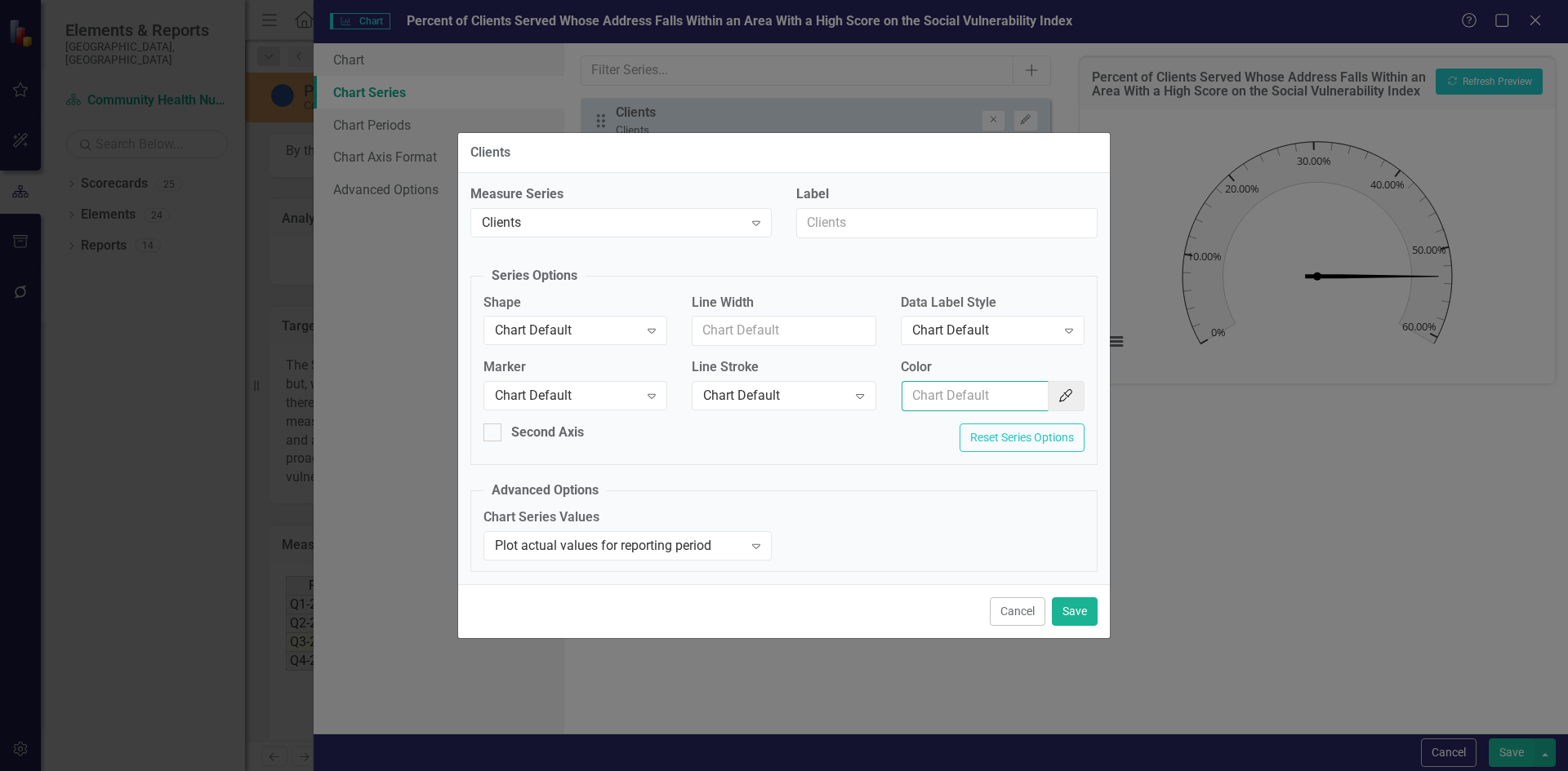
click at [942, 393] on input "Color" at bounding box center [975, 396] width 147 height 30
type input "#005487"
click at [1084, 605] on button "Save" at bounding box center [1074, 612] width 46 height 28
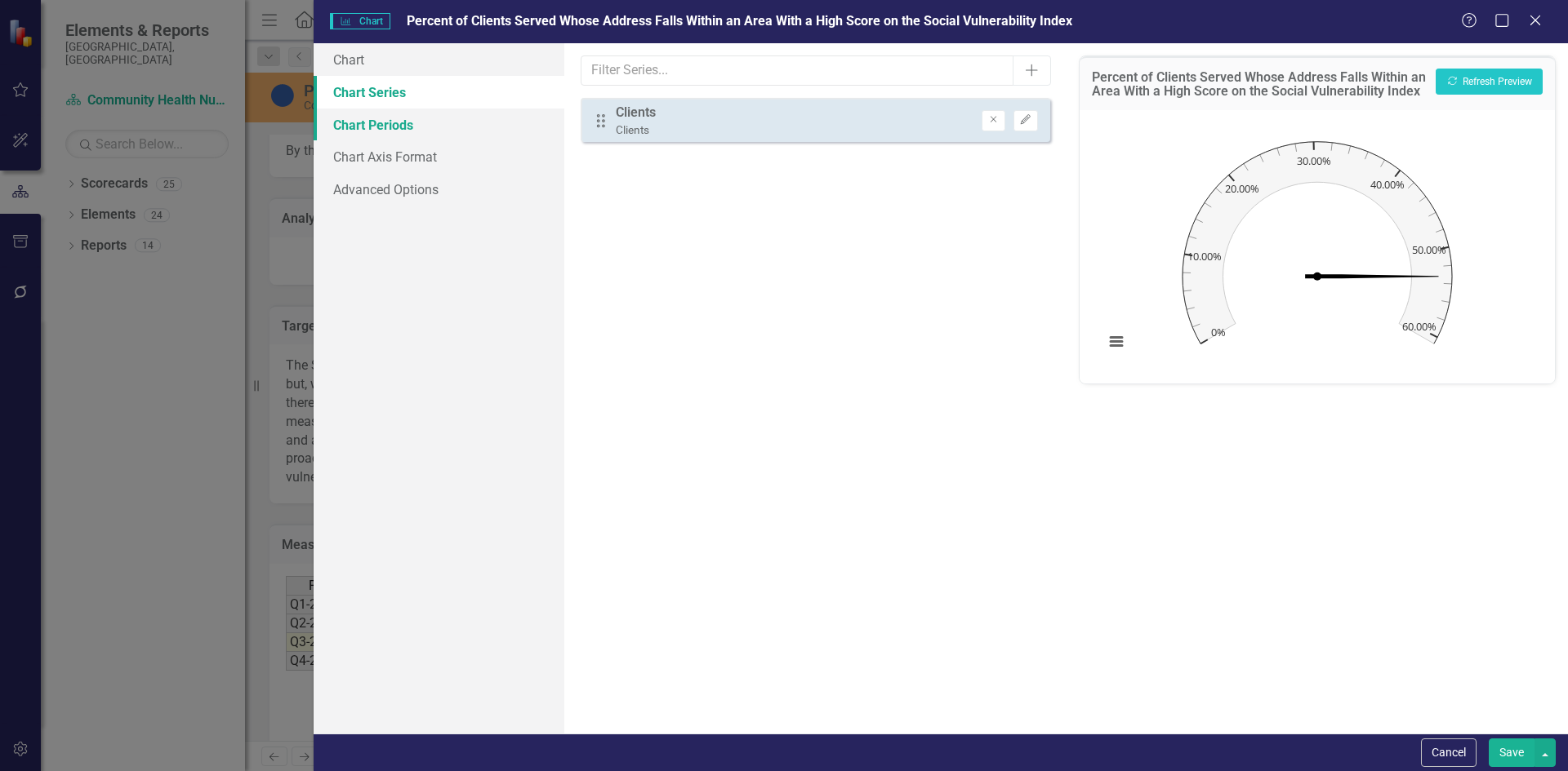
click at [397, 122] on link "Chart Periods" at bounding box center [438, 125] width 251 height 33
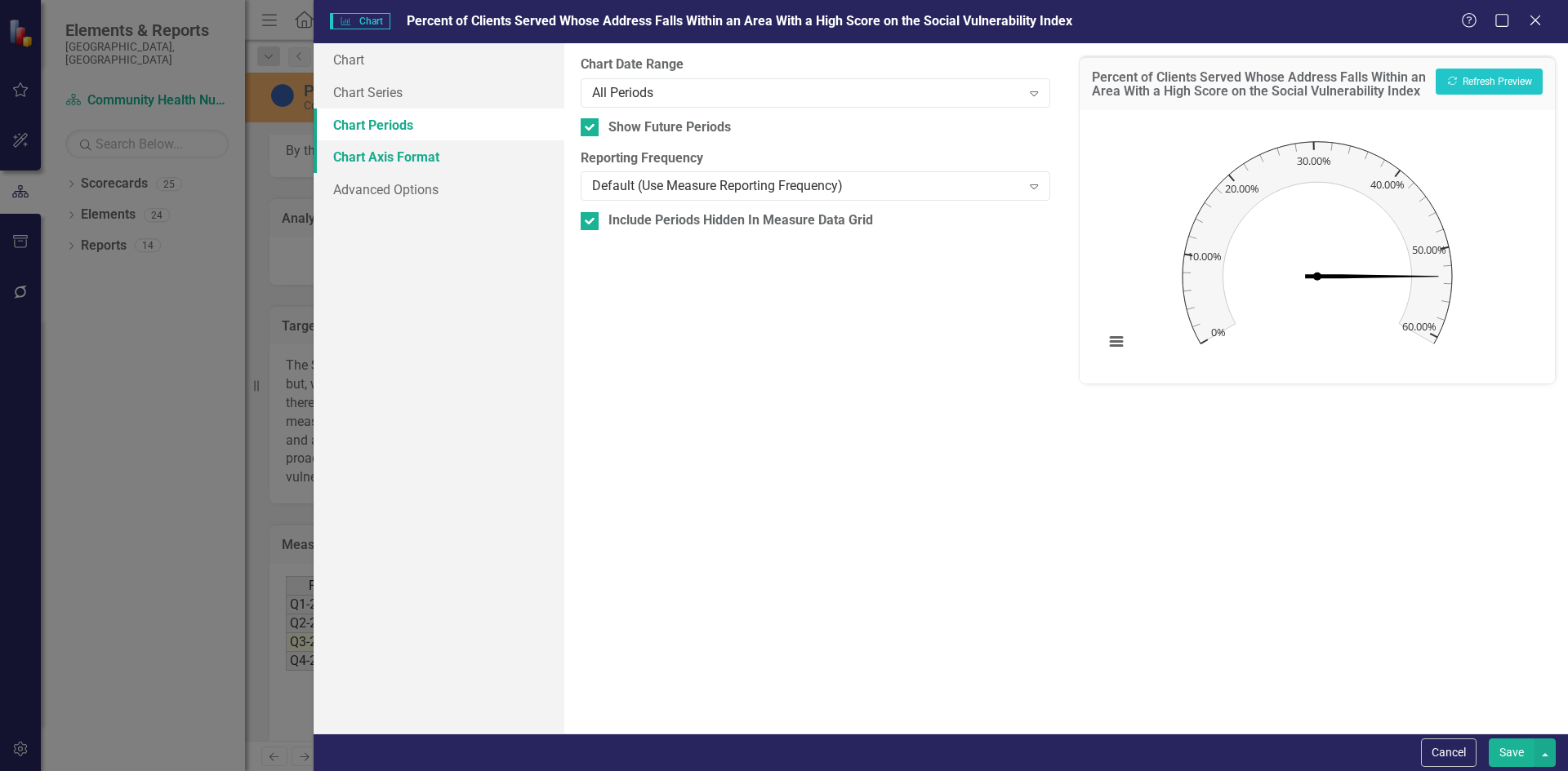
click at [388, 153] on link "Chart Axis Format" at bounding box center [438, 157] width 251 height 33
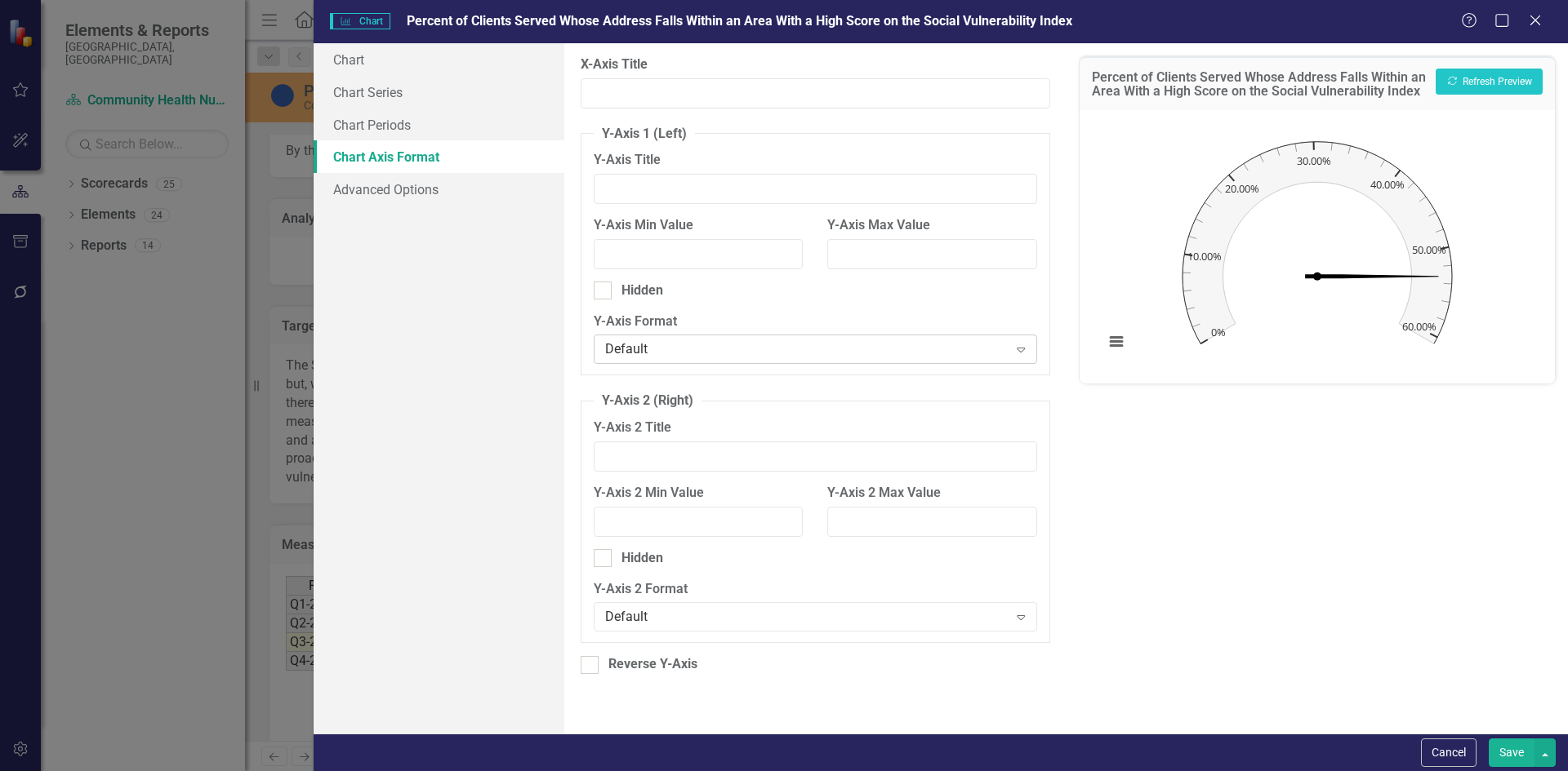
click at [738, 346] on div "Default" at bounding box center [806, 350] width 403 height 19
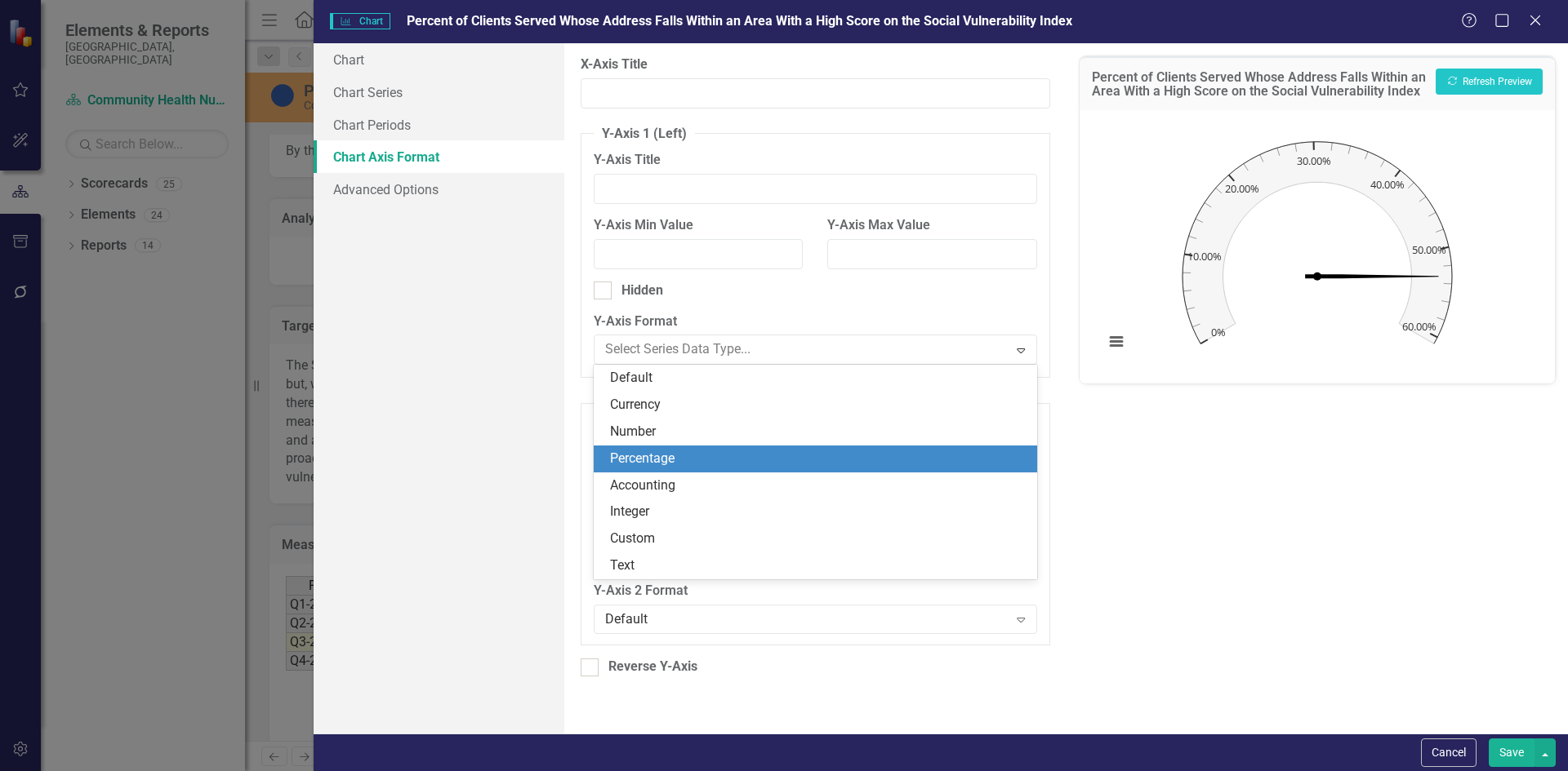
click at [684, 465] on div "Percentage" at bounding box center [818, 459] width 417 height 19
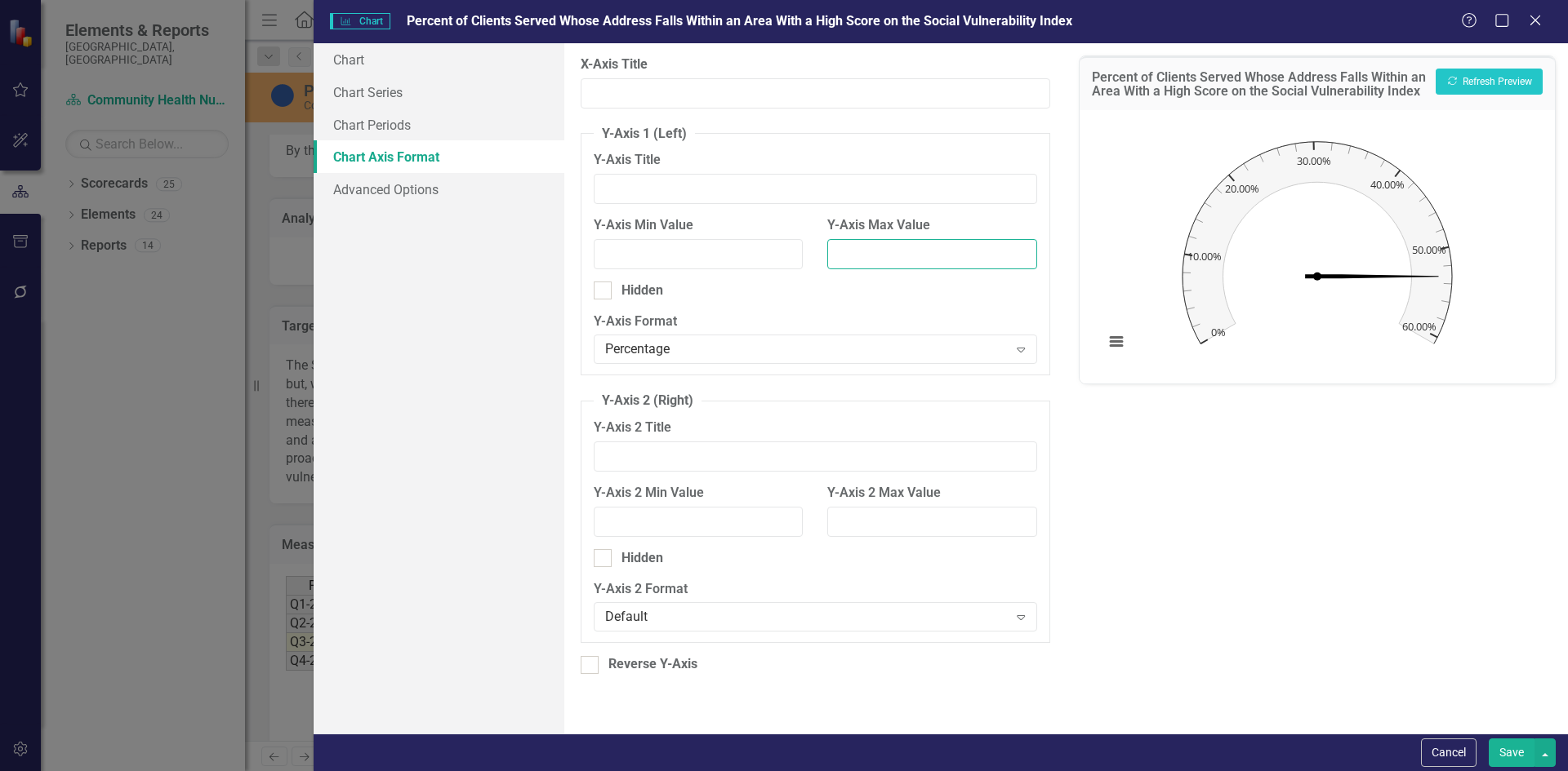
click at [903, 251] on input "Y-Axis Max Value" at bounding box center [931, 254] width 209 height 30
type input "75"
click at [1504, 760] on button "Save" at bounding box center [1511, 752] width 46 height 28
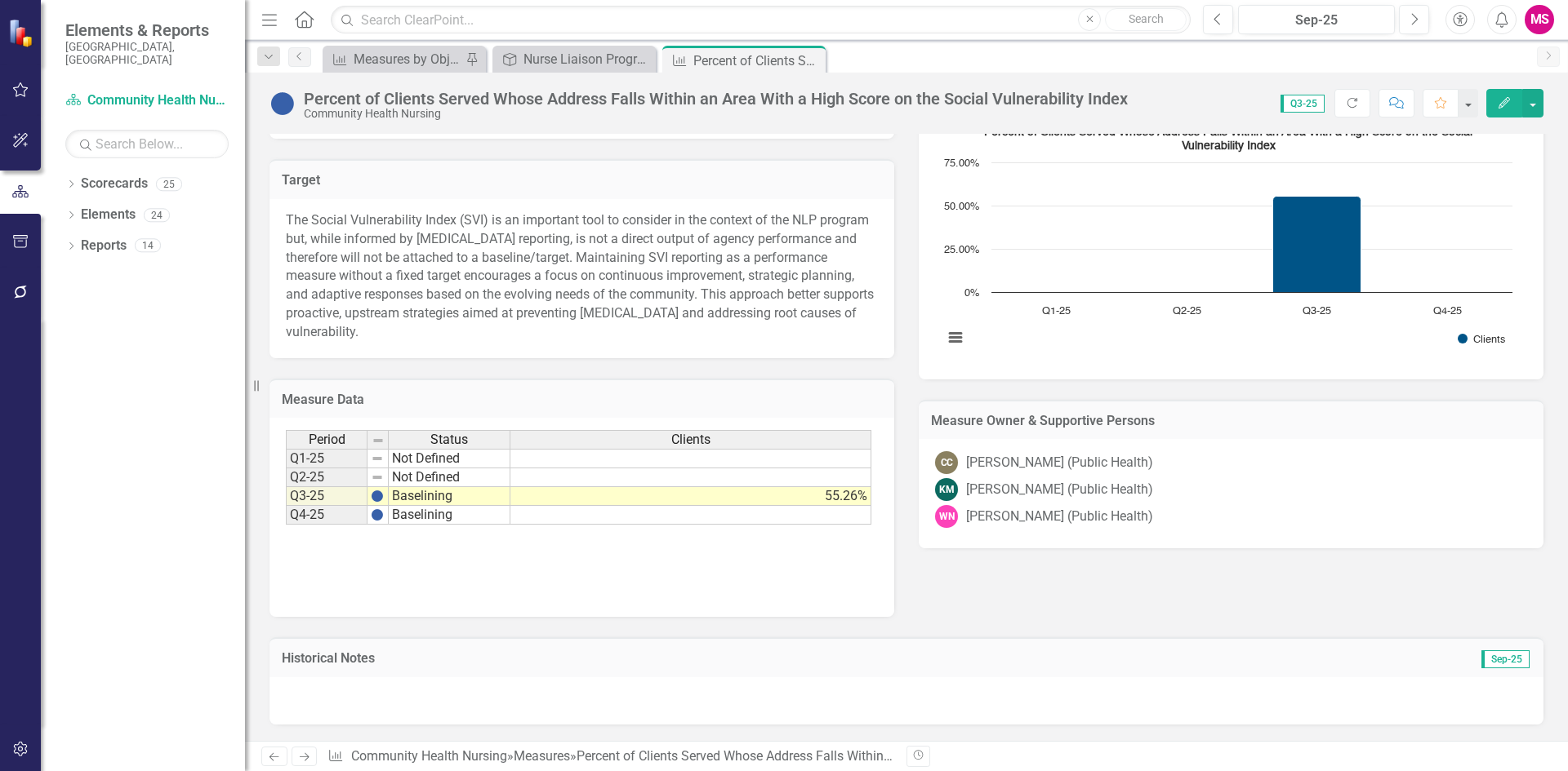
scroll to position [483, 0]
click at [365, 694] on div at bounding box center [906, 701] width 1273 height 47
click at [380, 694] on div at bounding box center [906, 701] width 1273 height 47
click at [424, 698] on div at bounding box center [906, 701] width 1273 height 47
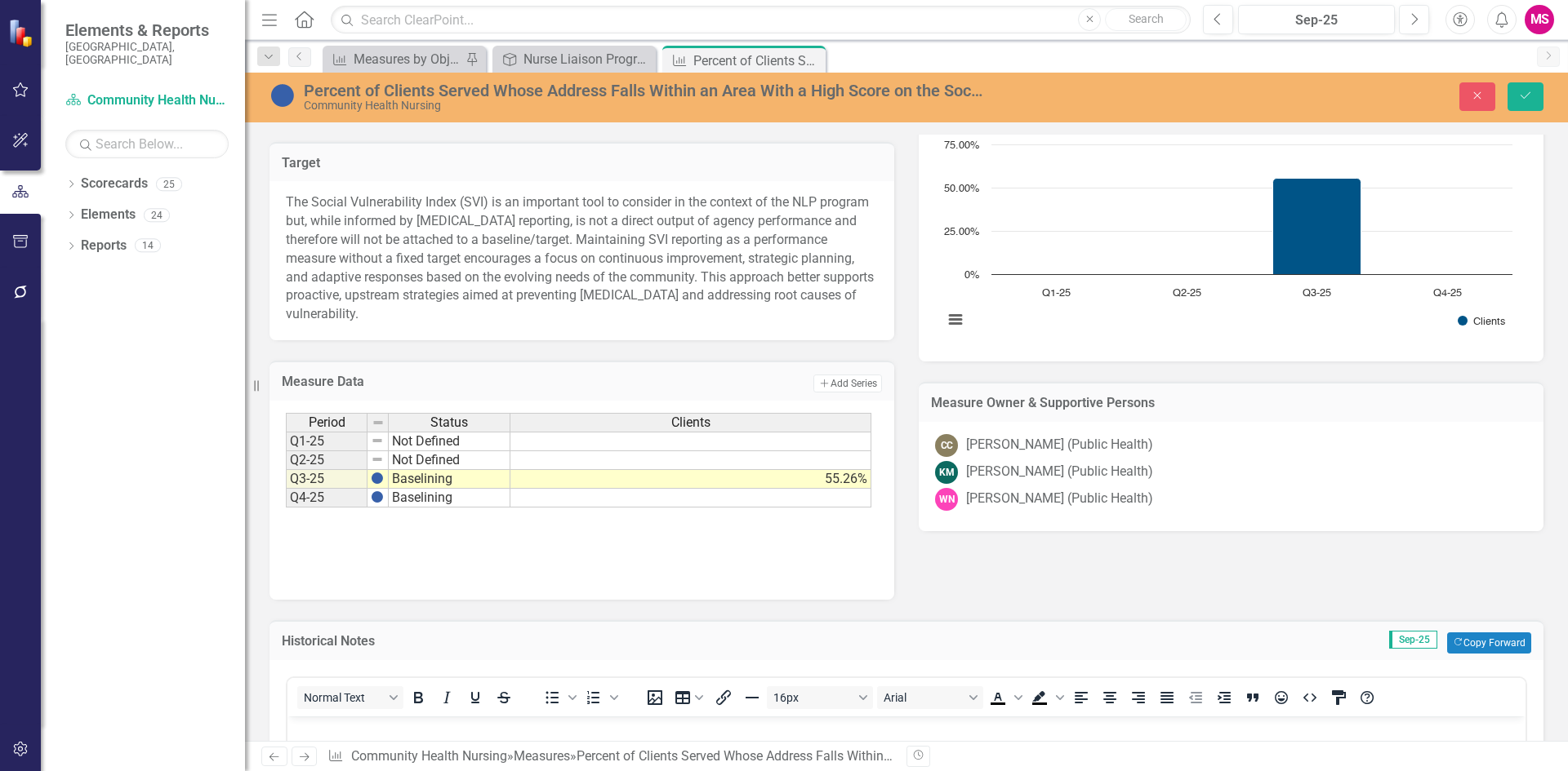
scroll to position [809, 0]
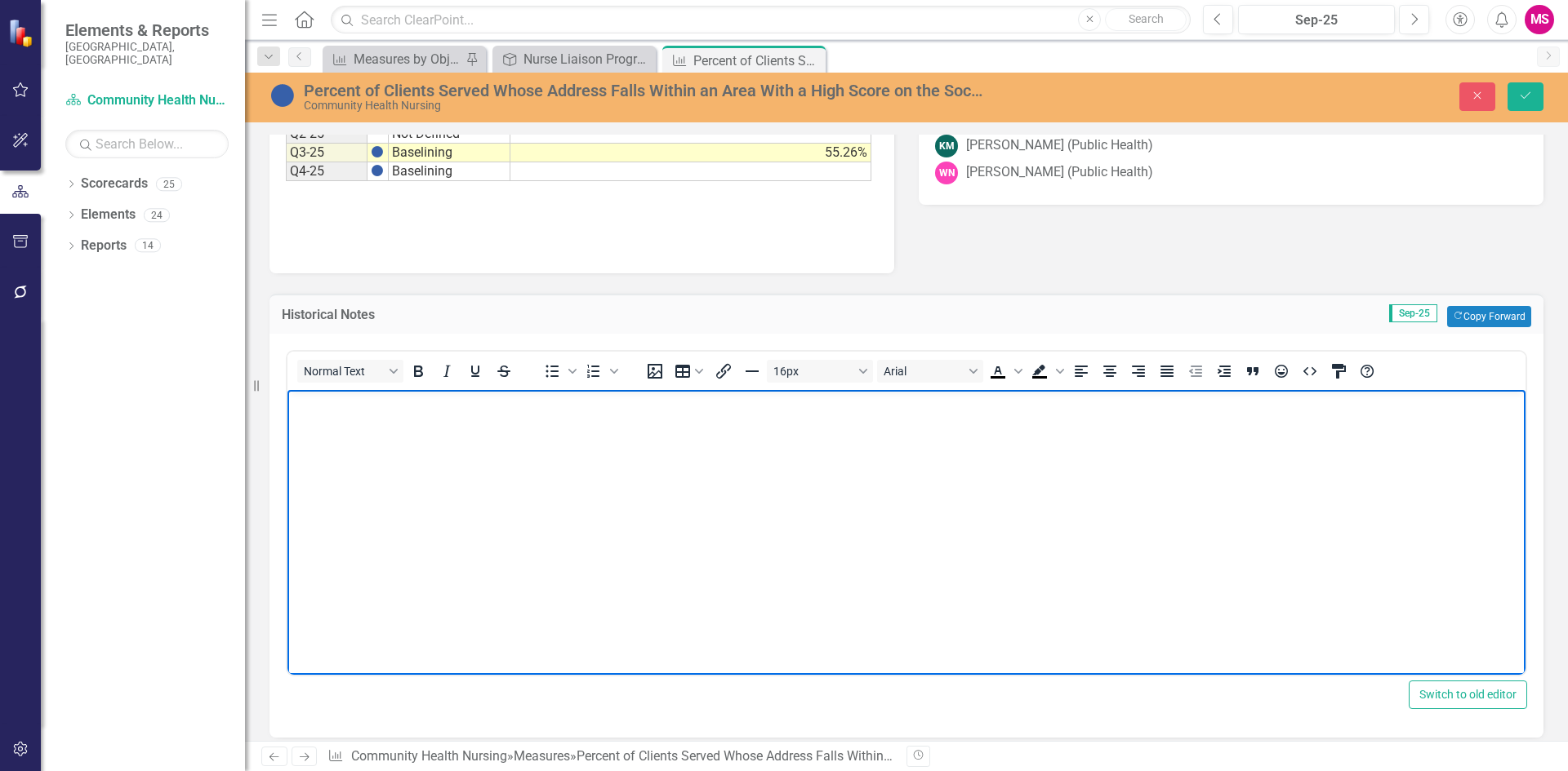
click at [466, 532] on body "Rich Text Area. Press ALT-0 for help." at bounding box center [906, 511] width 1238 height 245
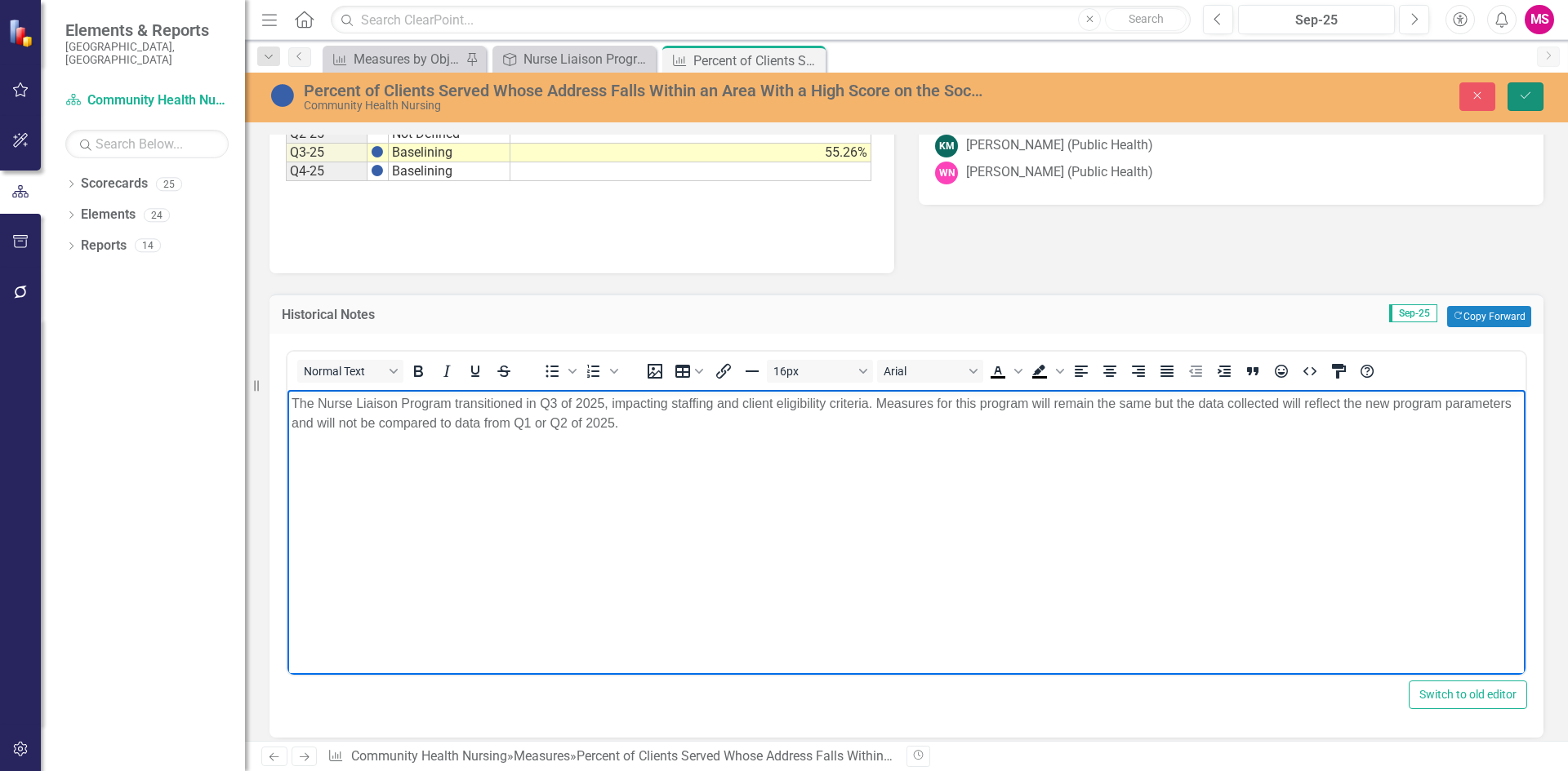
click at [1533, 91] on button "Save" at bounding box center [1525, 97] width 36 height 28
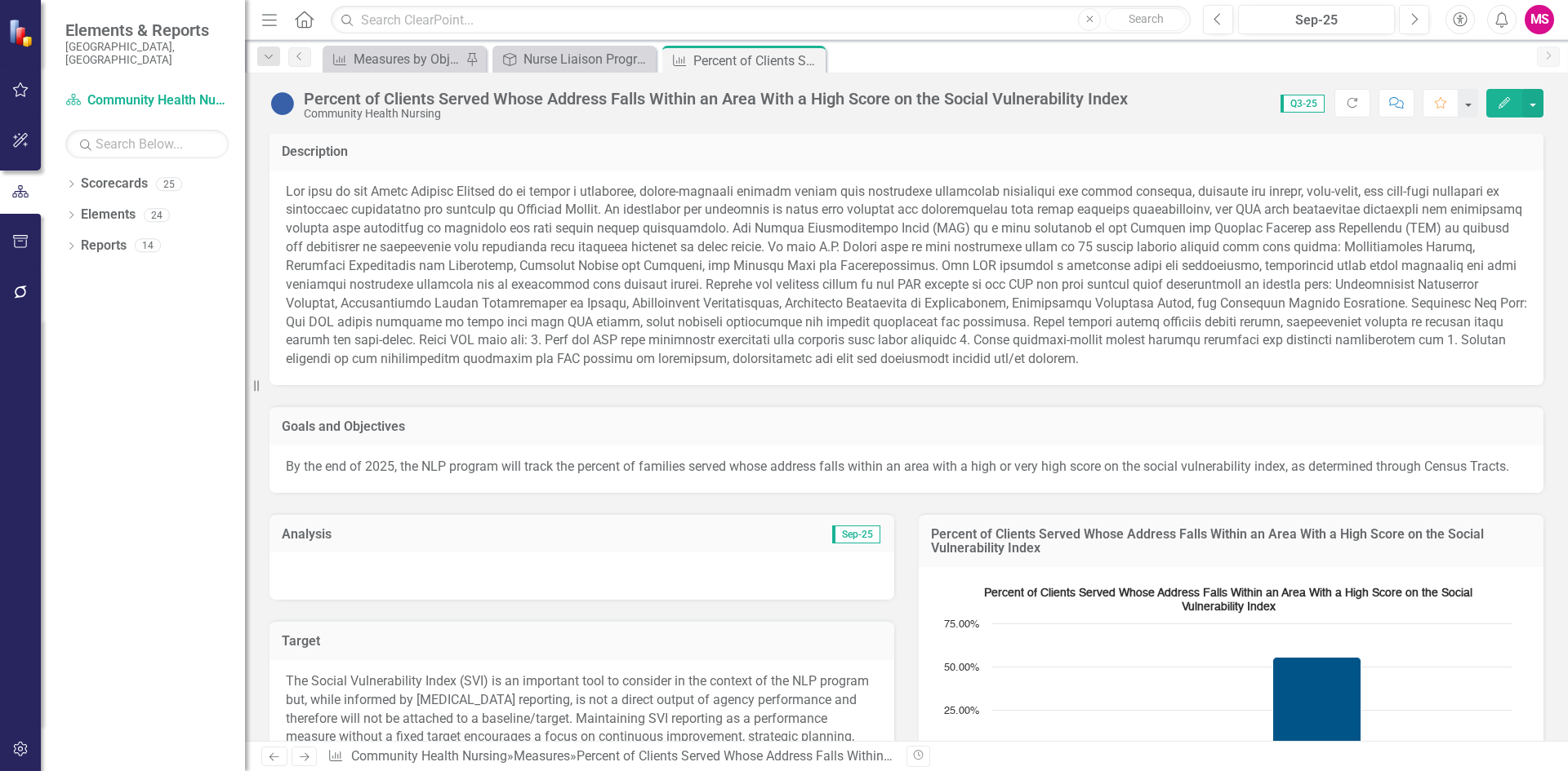
scroll to position [0, 0]
click at [1527, 112] on button "button" at bounding box center [1532, 103] width 22 height 28
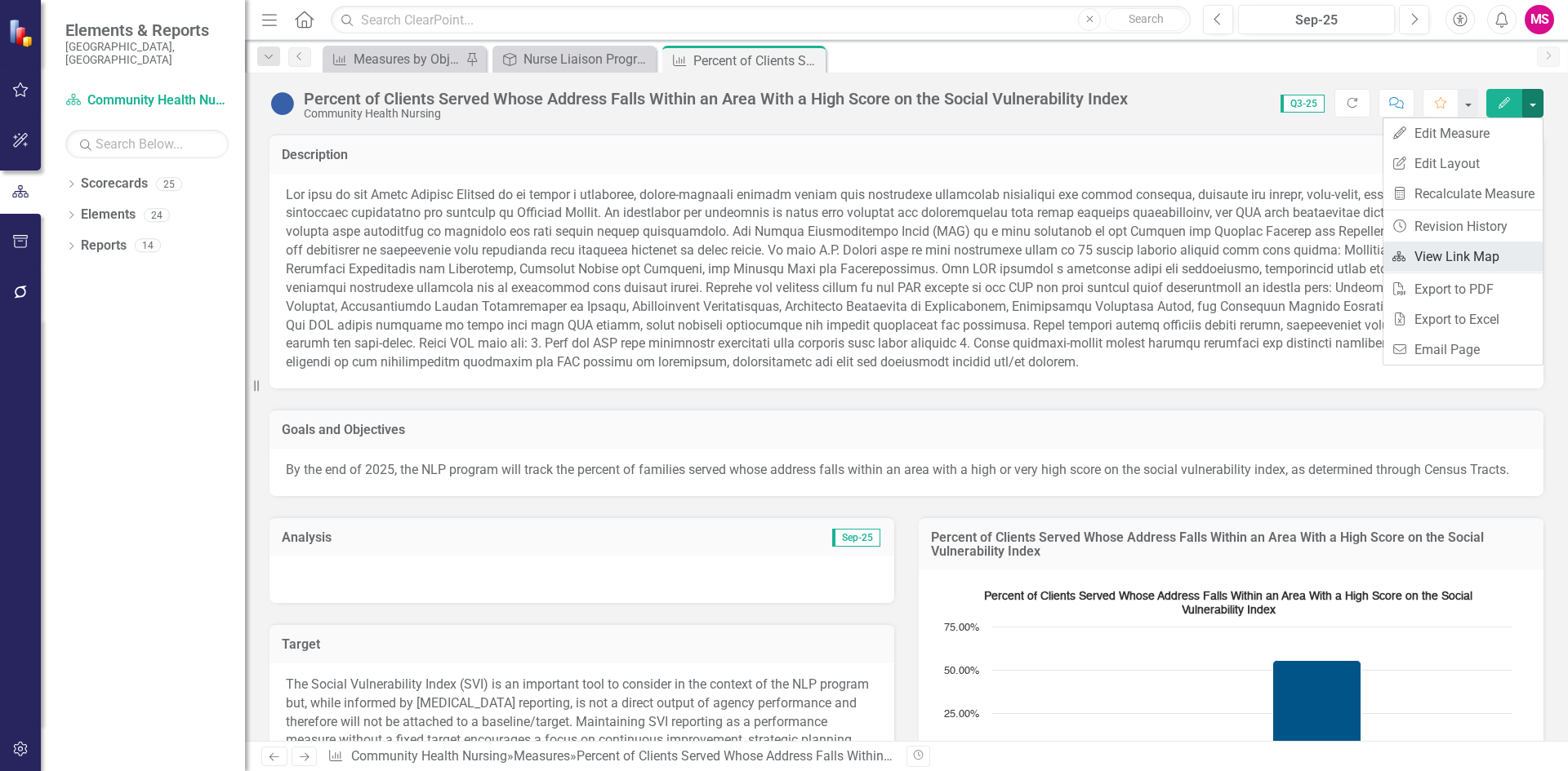
click at [1436, 254] on link "Link Map View Link Map" at bounding box center [1463, 257] width 160 height 30
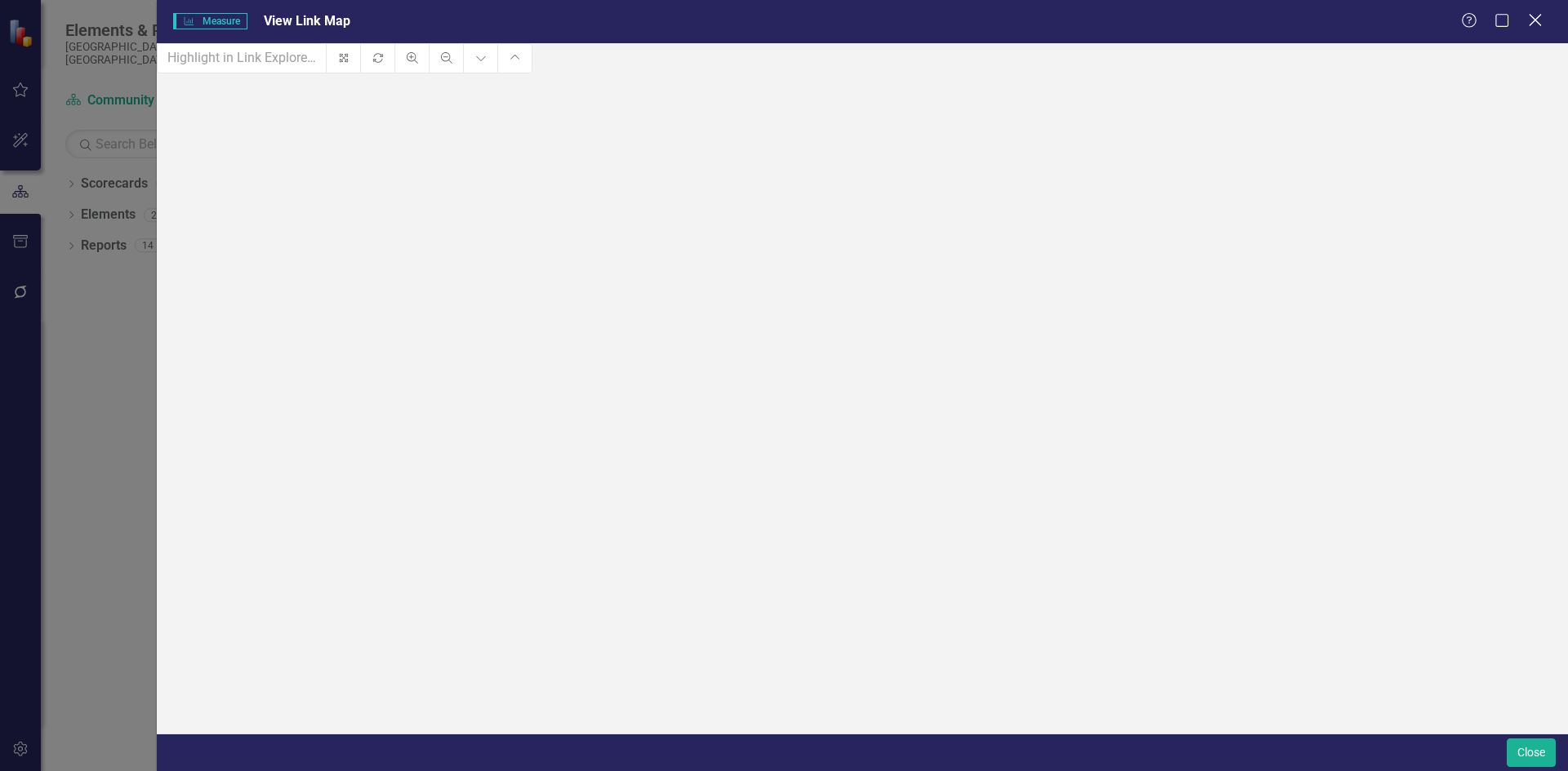
click at [1533, 22] on icon at bounding box center [1534, 20] width 12 height 12
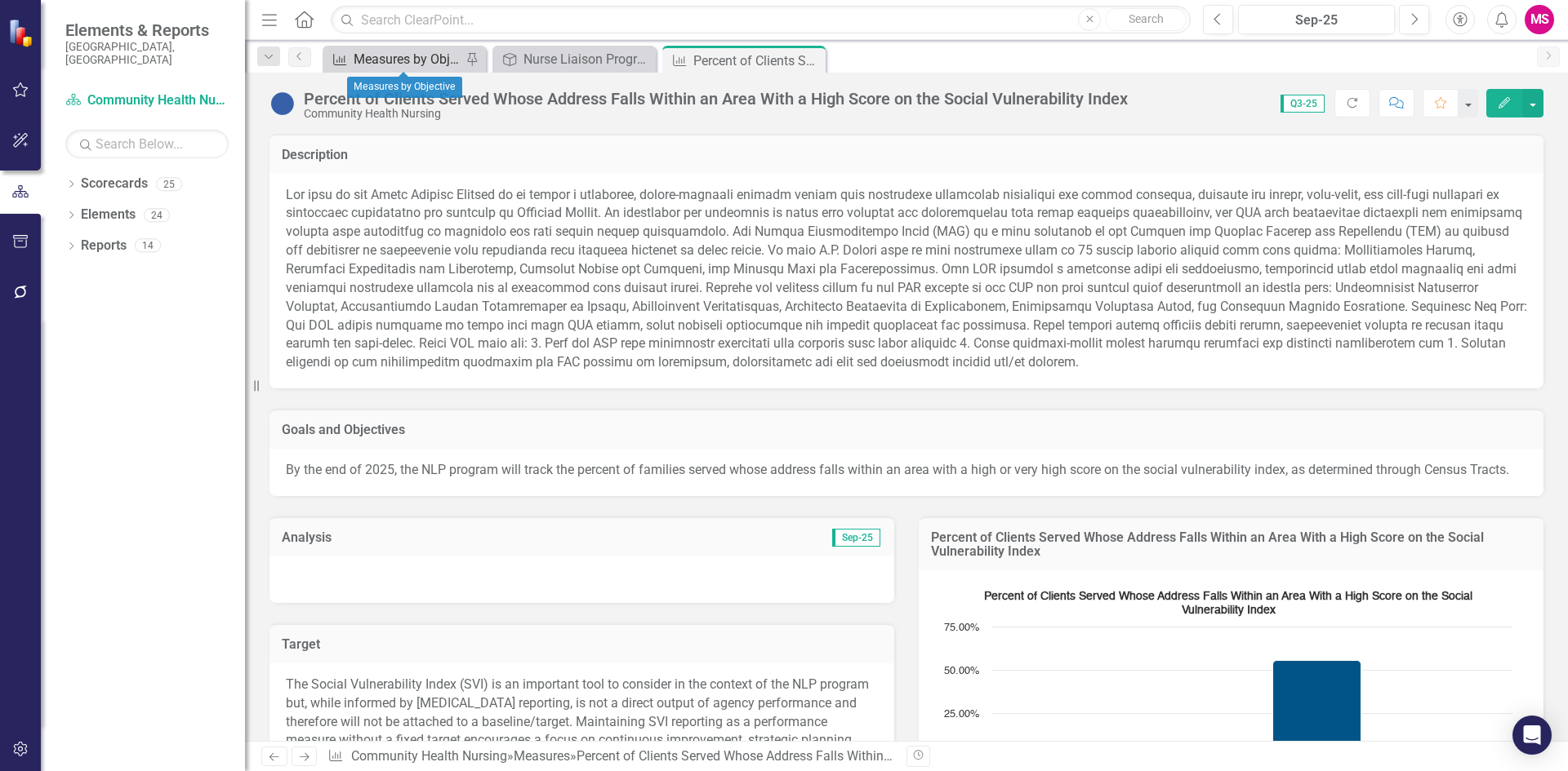
click at [394, 64] on div "Measures by Objective" at bounding box center [407, 59] width 108 height 21
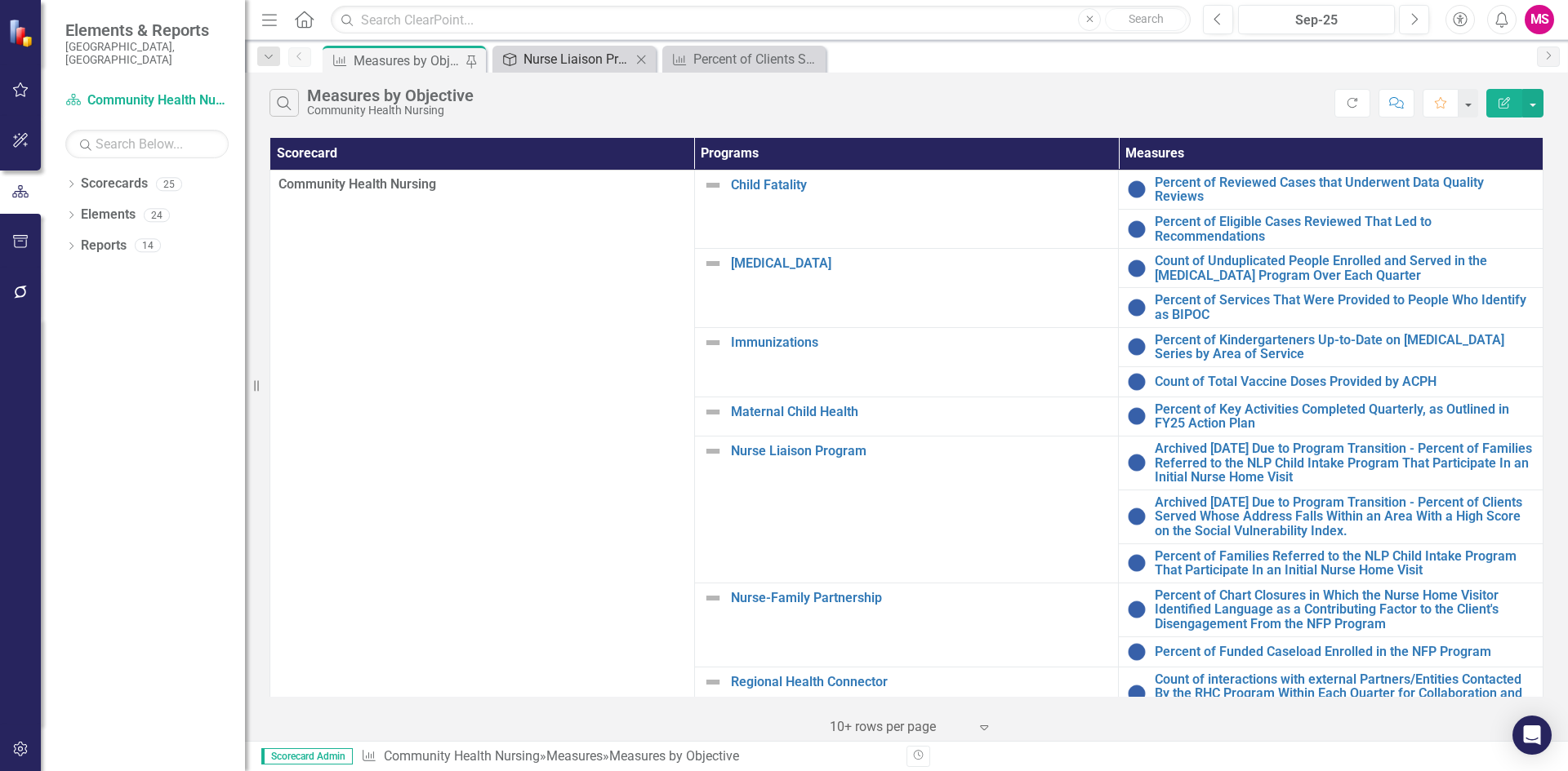
click at [566, 61] on div "Nurse Liaison Program" at bounding box center [577, 59] width 108 height 21
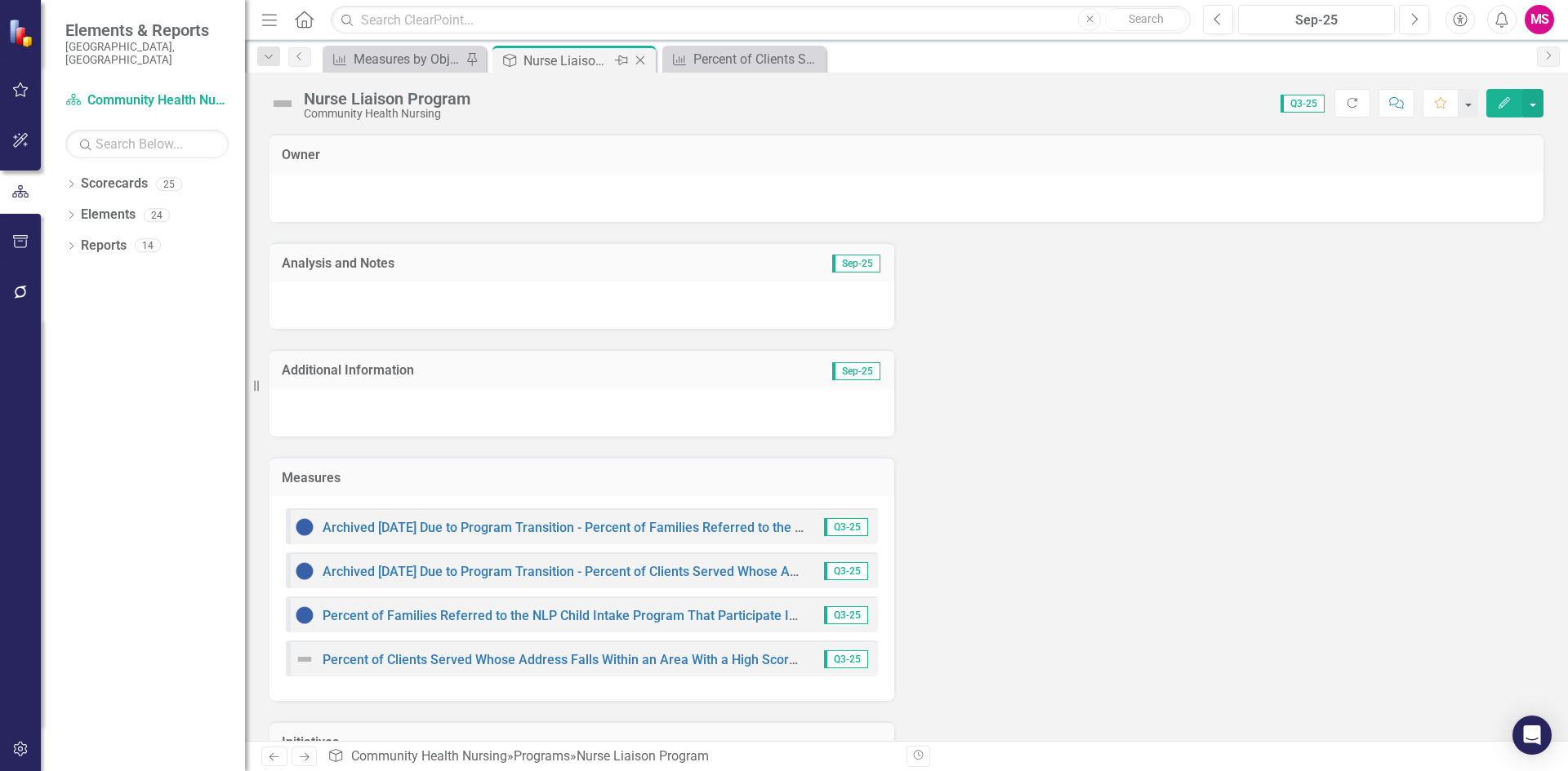
click at [640, 60] on icon "Close" at bounding box center [639, 60] width 16 height 13
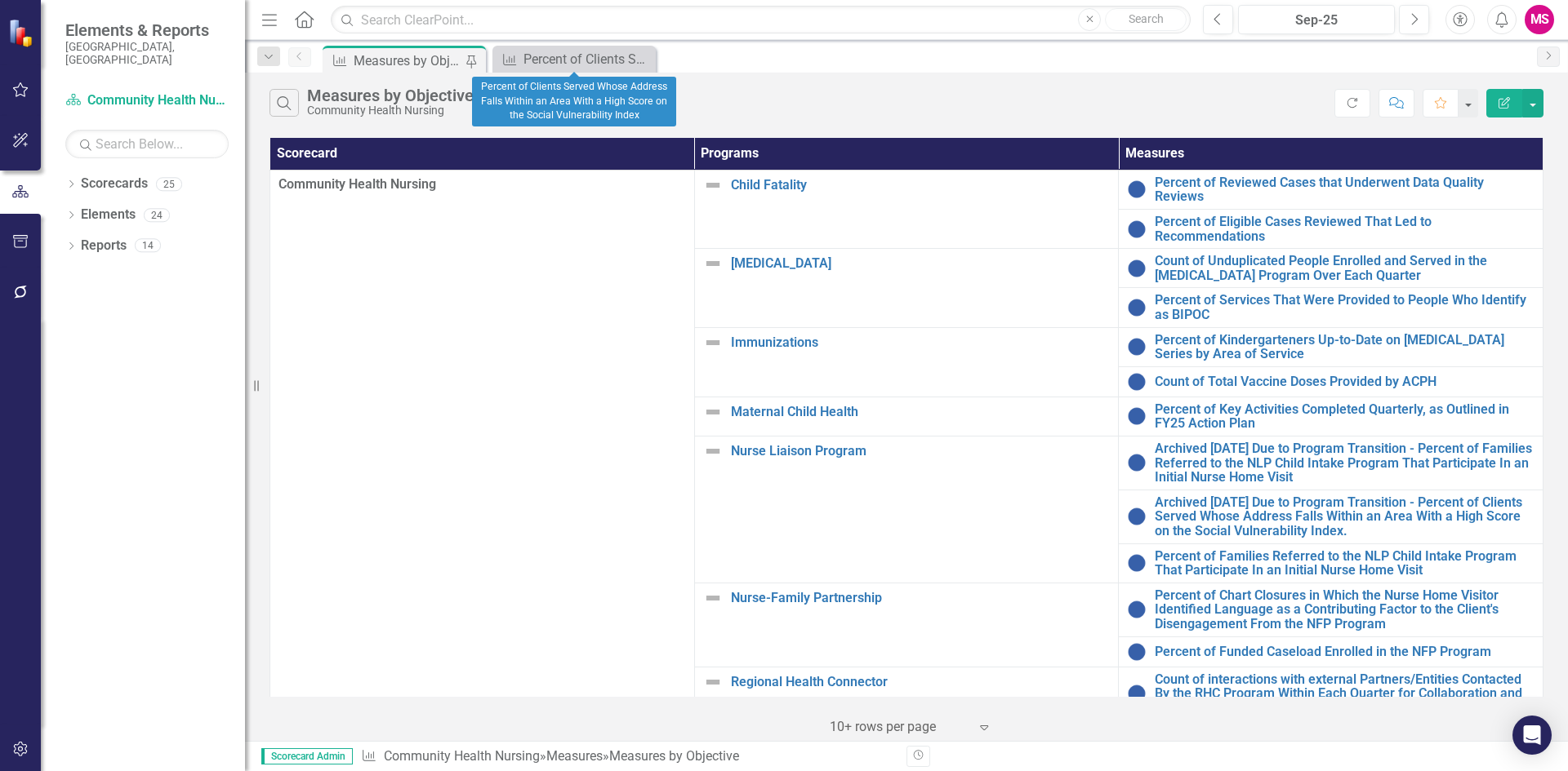
click at [0, 0] on icon "Close" at bounding box center [0, 0] width 0 height 0
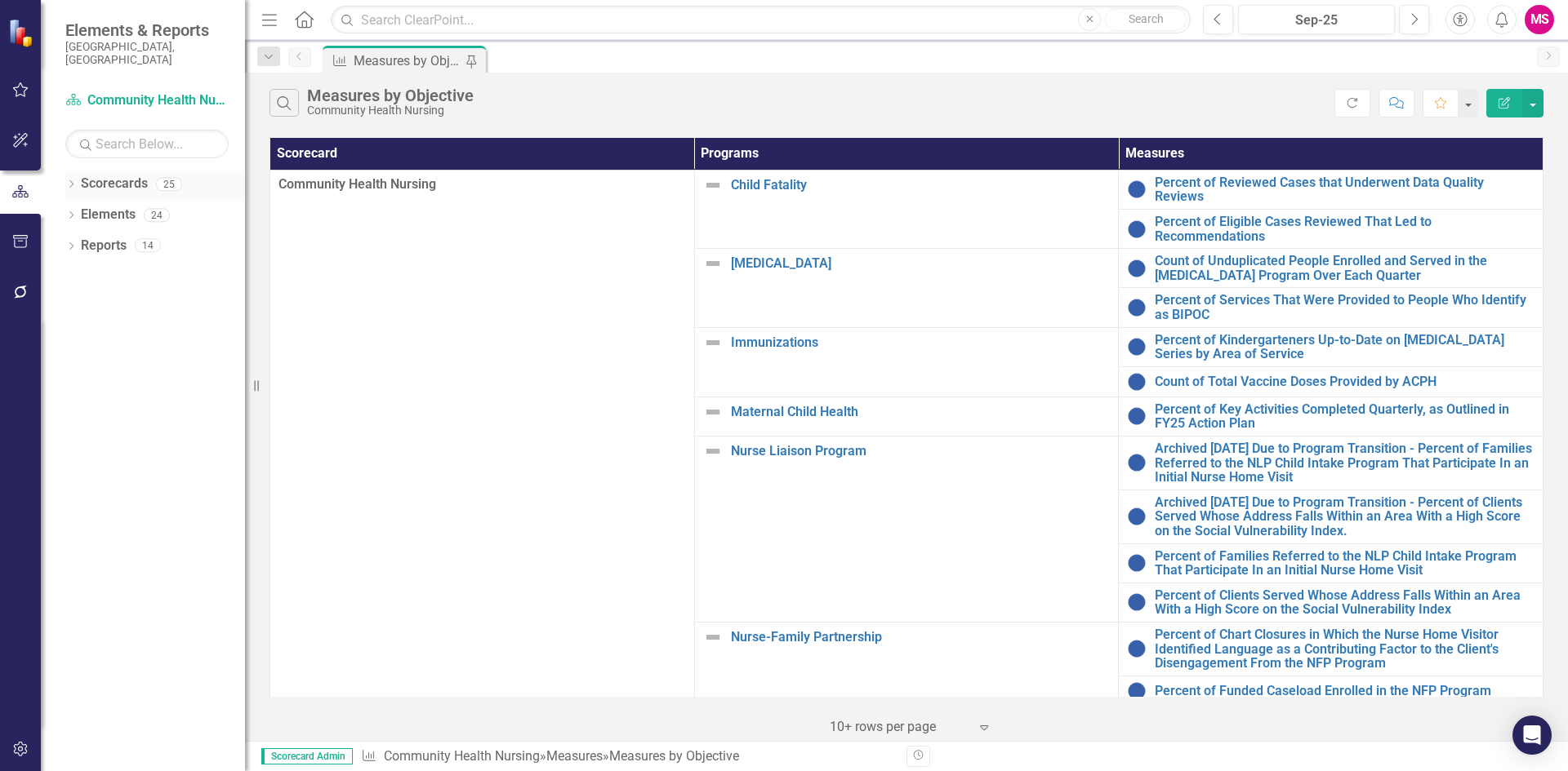
click at [94, 181] on div "Scorecards" at bounding box center [114, 184] width 67 height 27
click at [94, 179] on link "Scorecards" at bounding box center [114, 184] width 67 height 19
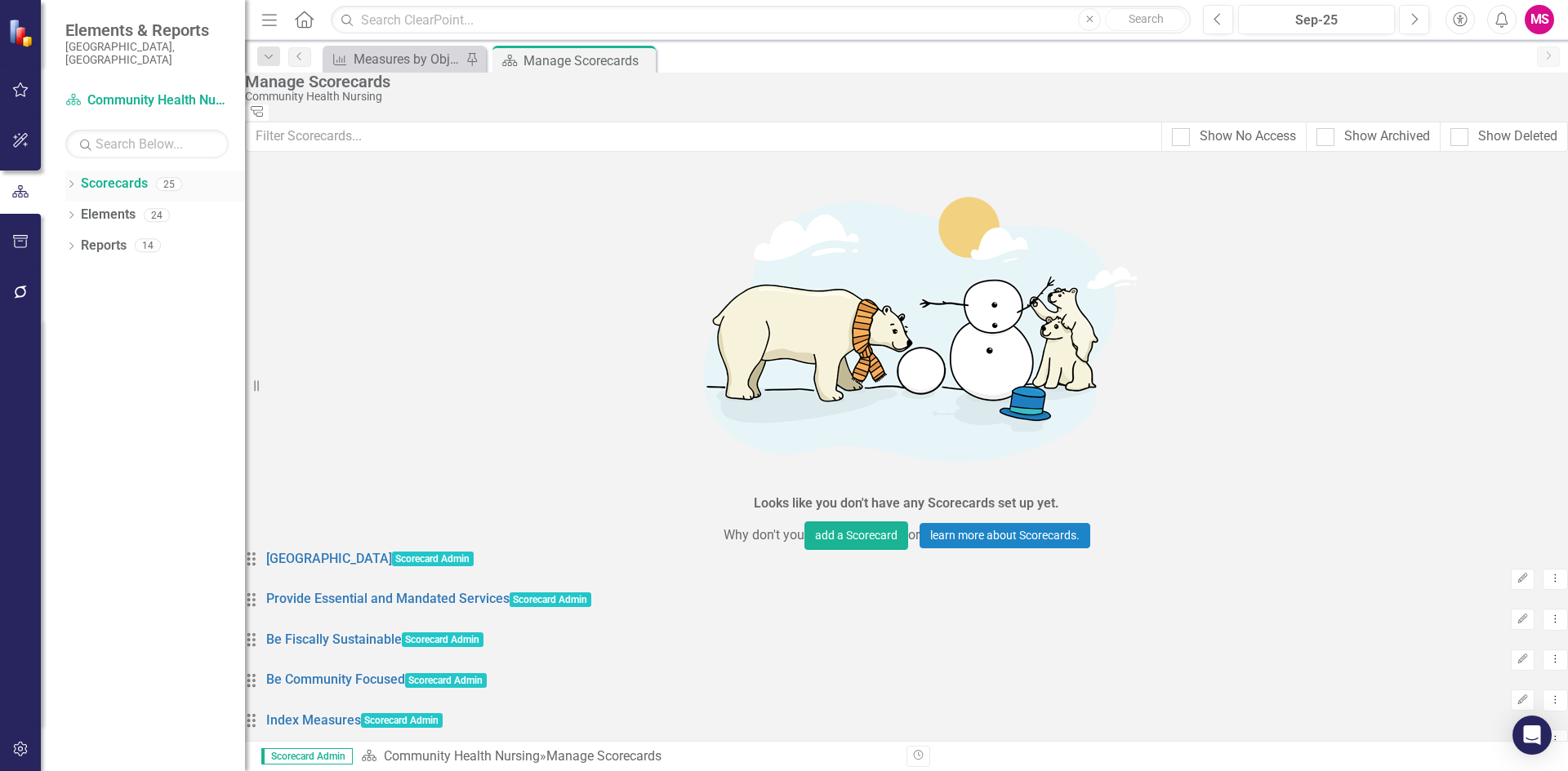
click at [77, 179] on div "Dropdown" at bounding box center [71, 186] width 11 height 14
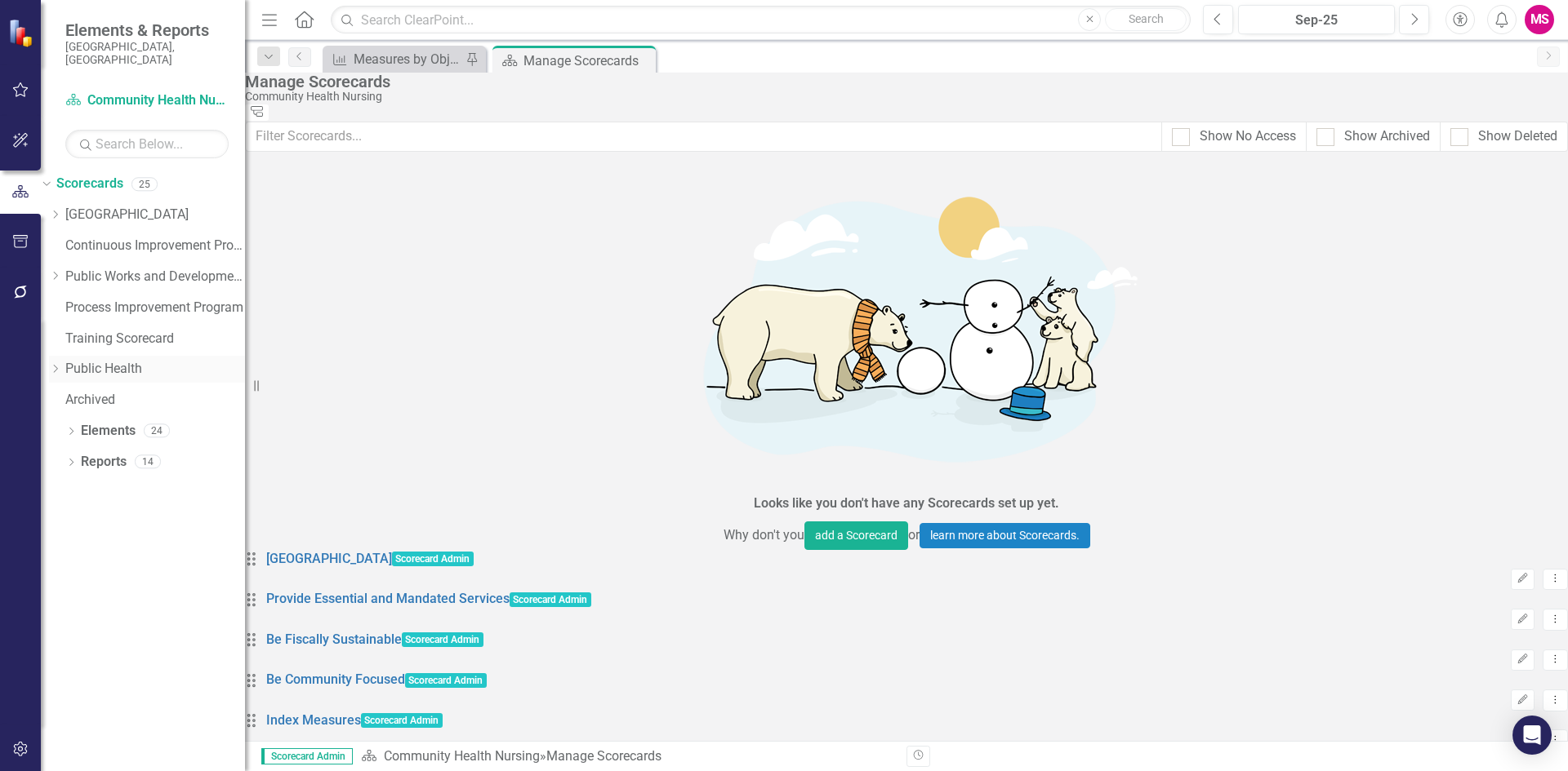
click at [61, 364] on icon "Dropdown" at bounding box center [54, 369] width 12 height 9
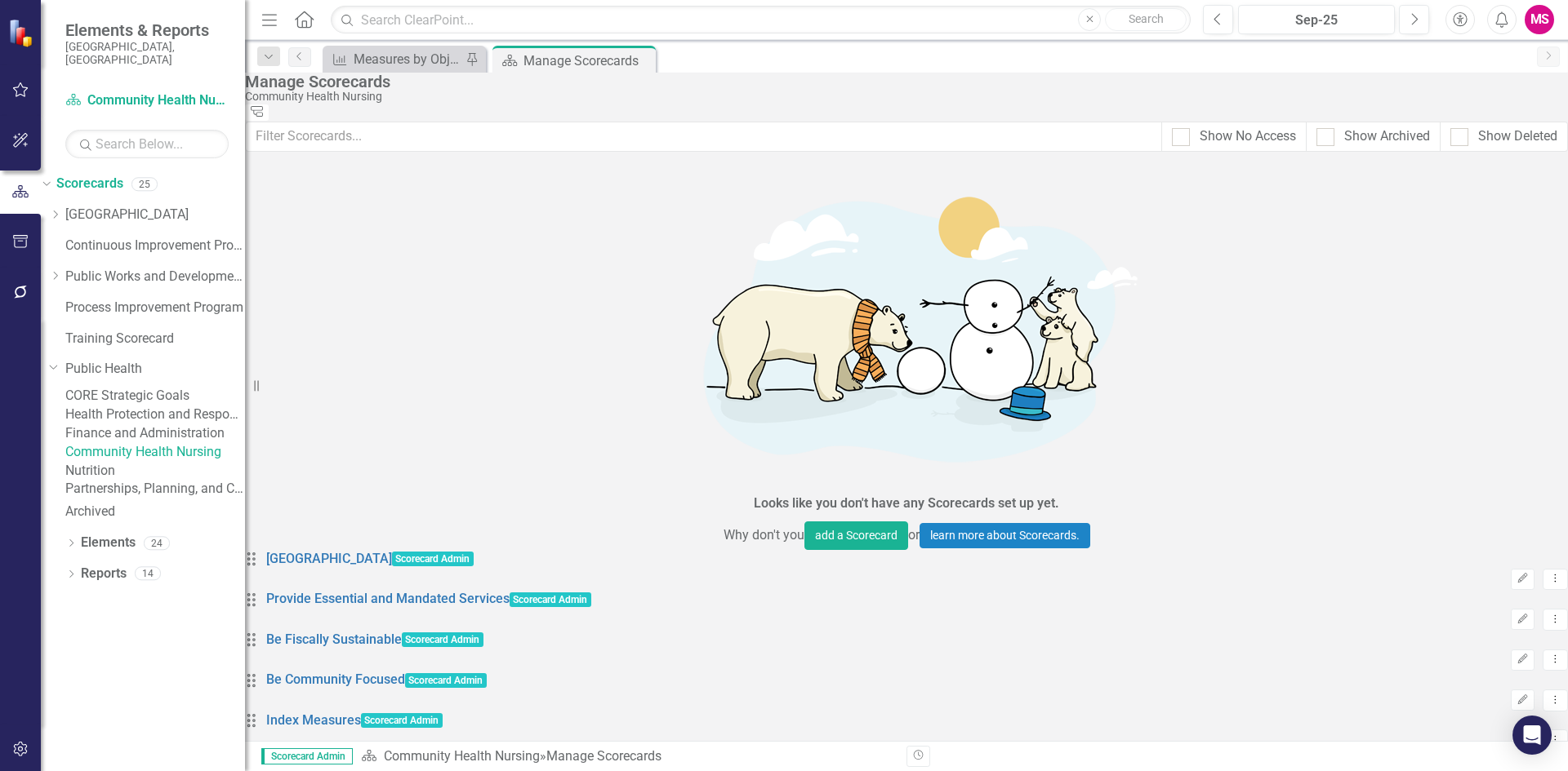
click at [140, 462] on link "Community Health Nursing" at bounding box center [155, 452] width 179 height 19
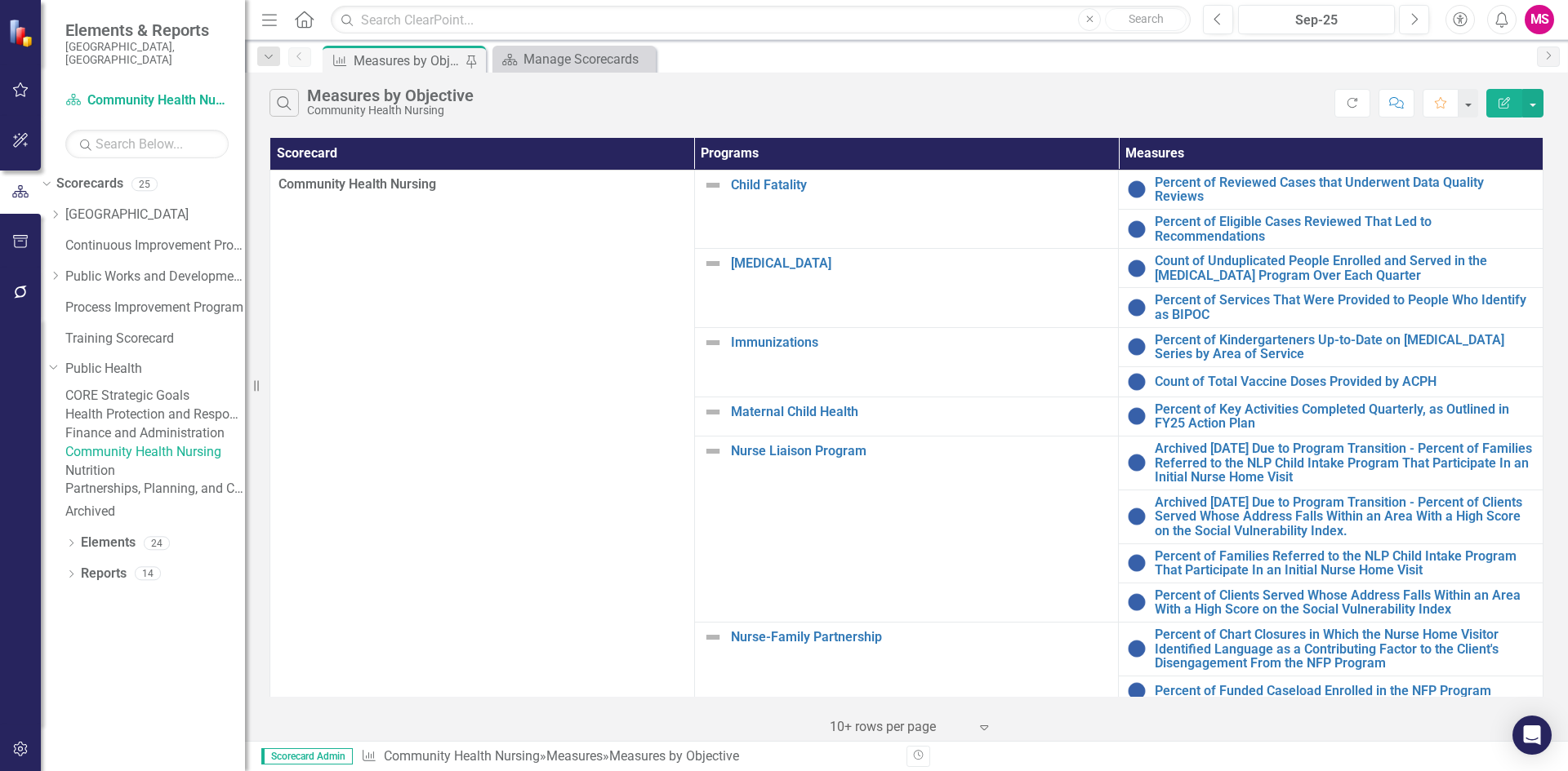
click at [160, 386] on link "CORE Strategic Goals" at bounding box center [155, 396] width 179 height 19
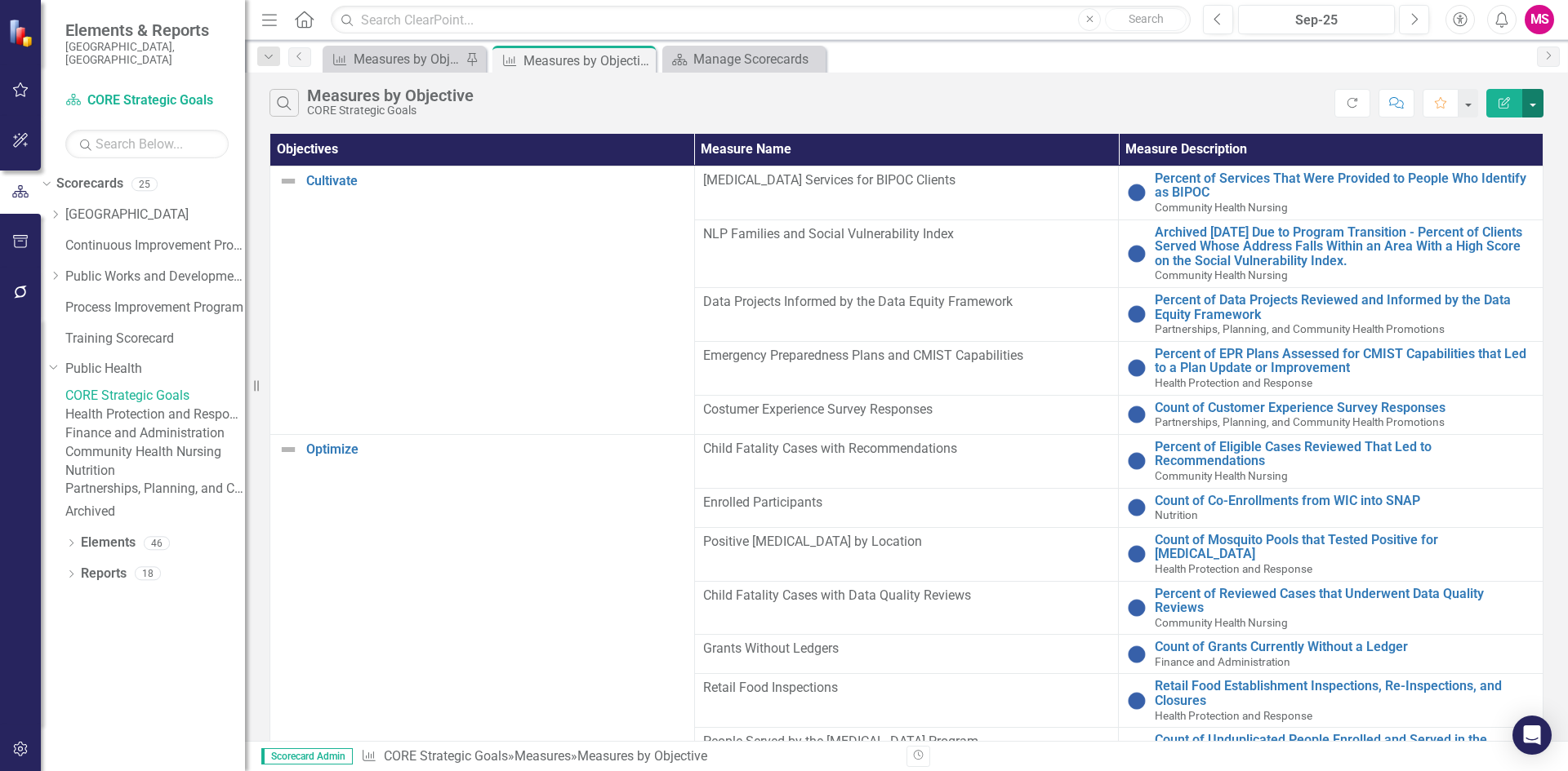
click at [1527, 109] on button "button" at bounding box center [1532, 103] width 22 height 28
click at [1071, 104] on div "Search Measures by Objective CORE Strategic Goals" at bounding box center [801, 103] width 1065 height 28
click at [1530, 95] on button "button" at bounding box center [1532, 103] width 22 height 28
click at [1216, 101] on div "Search Measures by Objective CORE Strategic Goals" at bounding box center [801, 103] width 1065 height 28
click at [147, 462] on link "Community Health Nursing" at bounding box center [155, 452] width 179 height 19
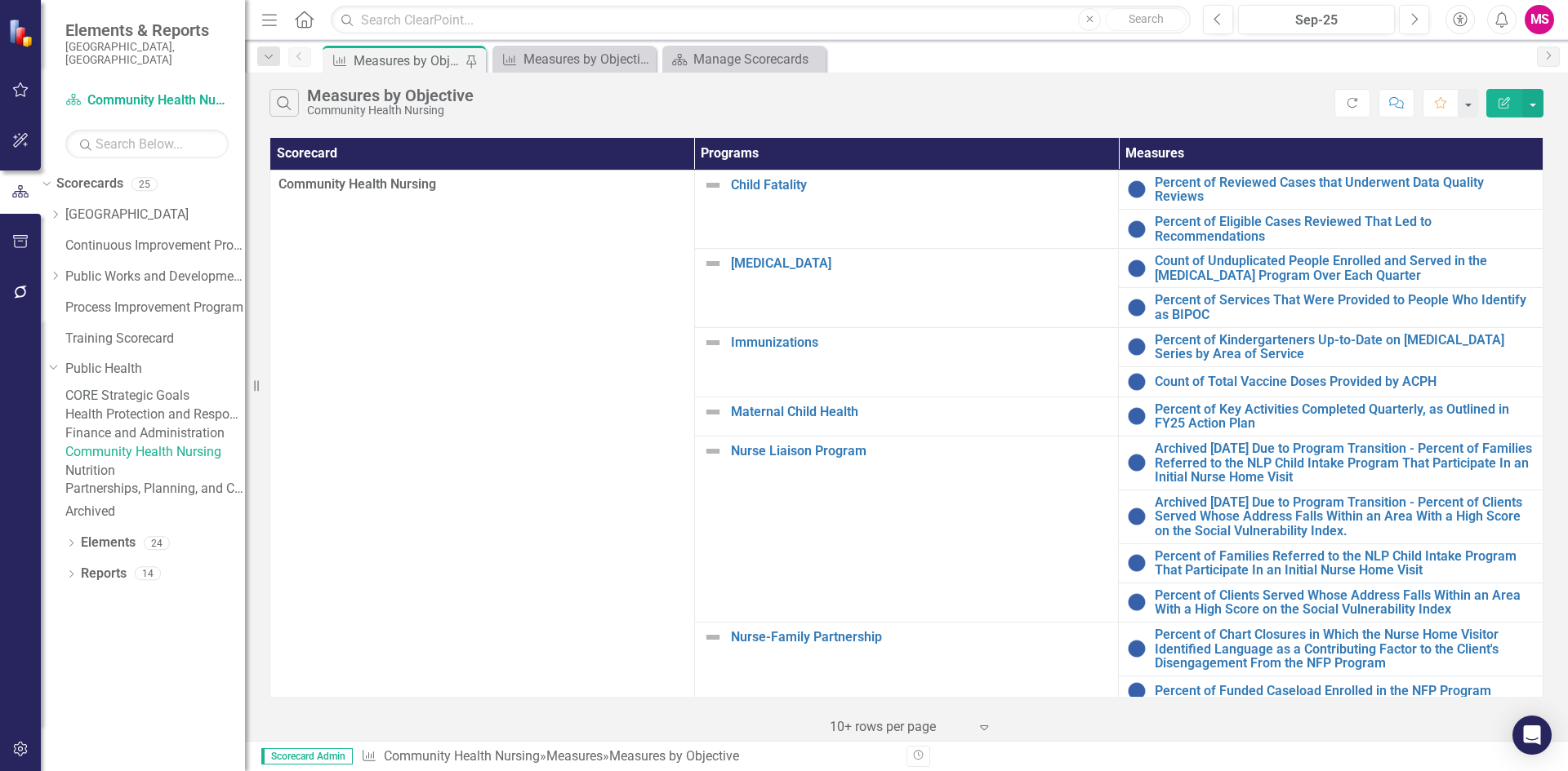
click at [154, 388] on link "CORE Strategic Goals" at bounding box center [155, 396] width 179 height 19
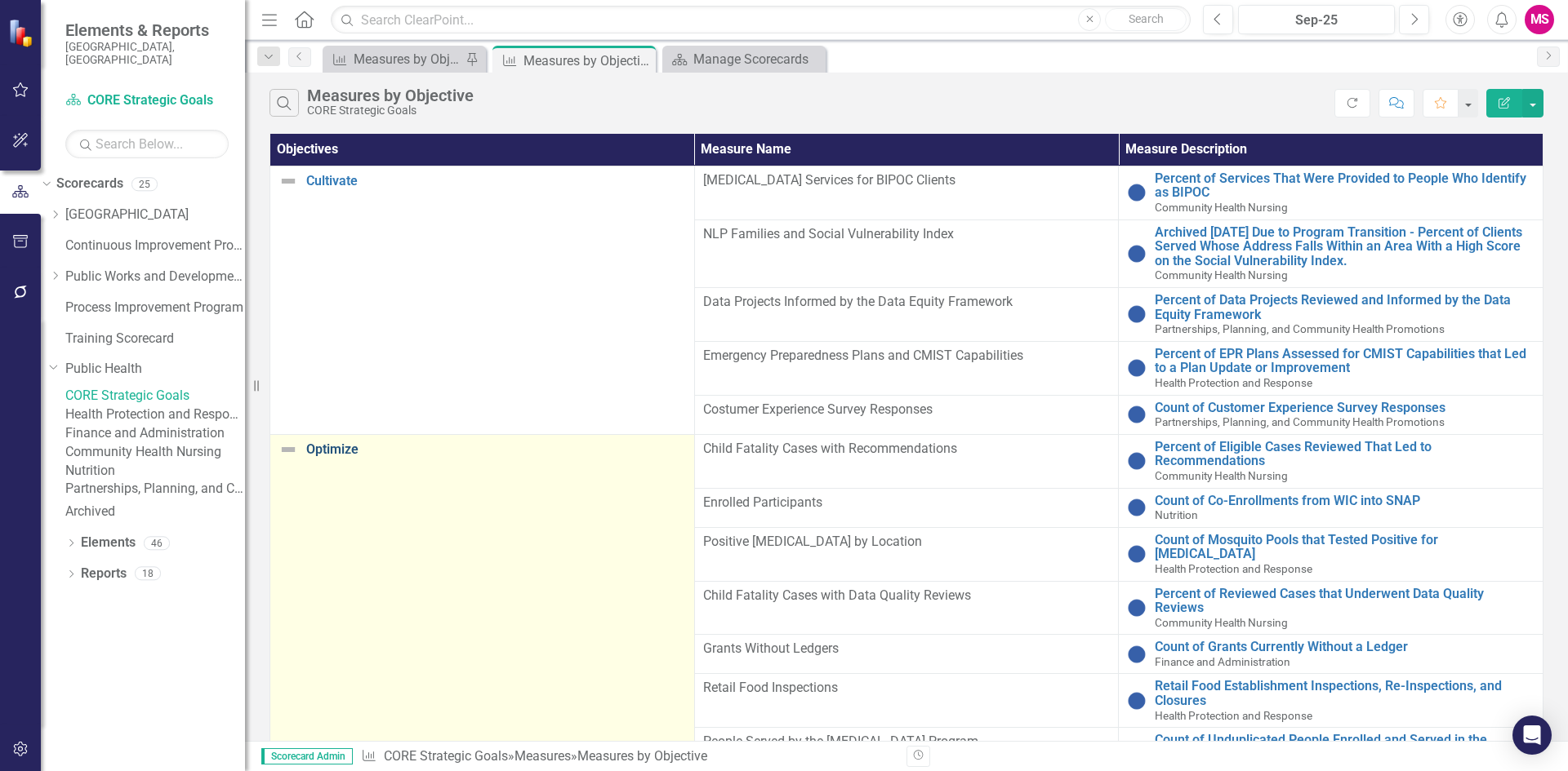
click at [349, 443] on link "Optimize" at bounding box center [495, 450] width 380 height 15
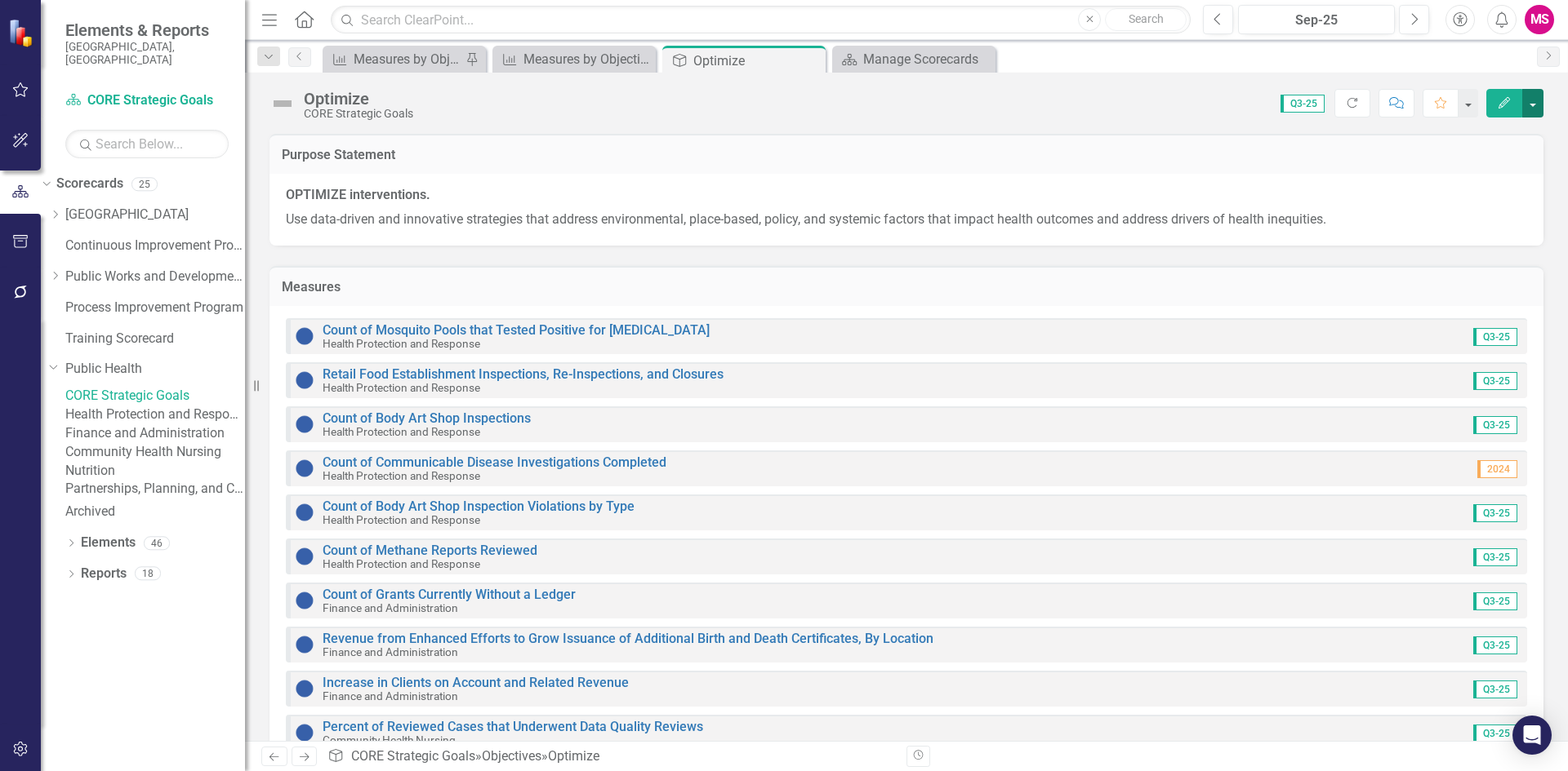
click at [1531, 108] on button "button" at bounding box center [1532, 103] width 22 height 28
click at [1454, 130] on link "Edit Edit Objective" at bounding box center [1476, 133] width 132 height 30
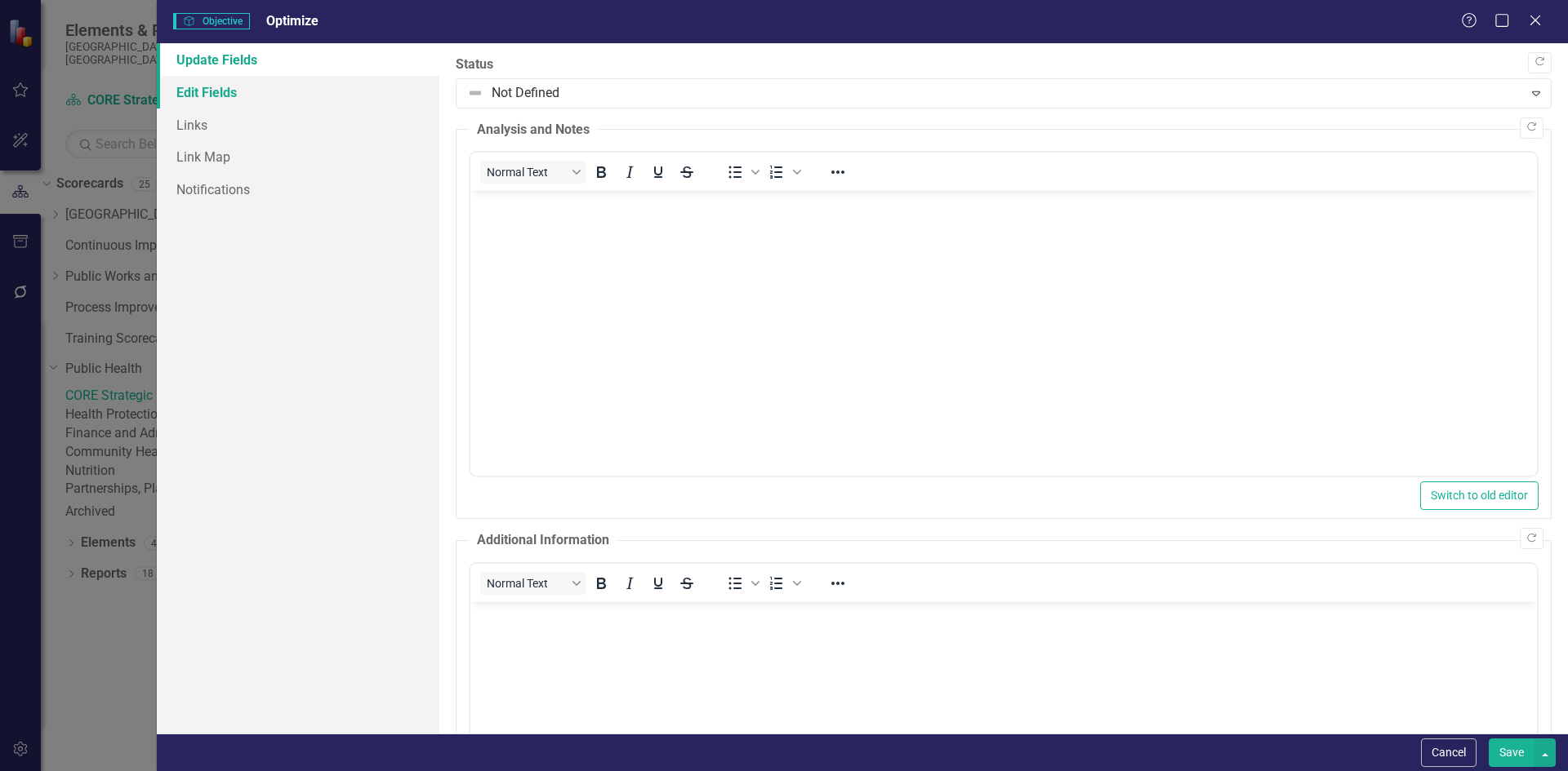
click at [202, 97] on link "Edit Fields" at bounding box center [297, 92] width 282 height 33
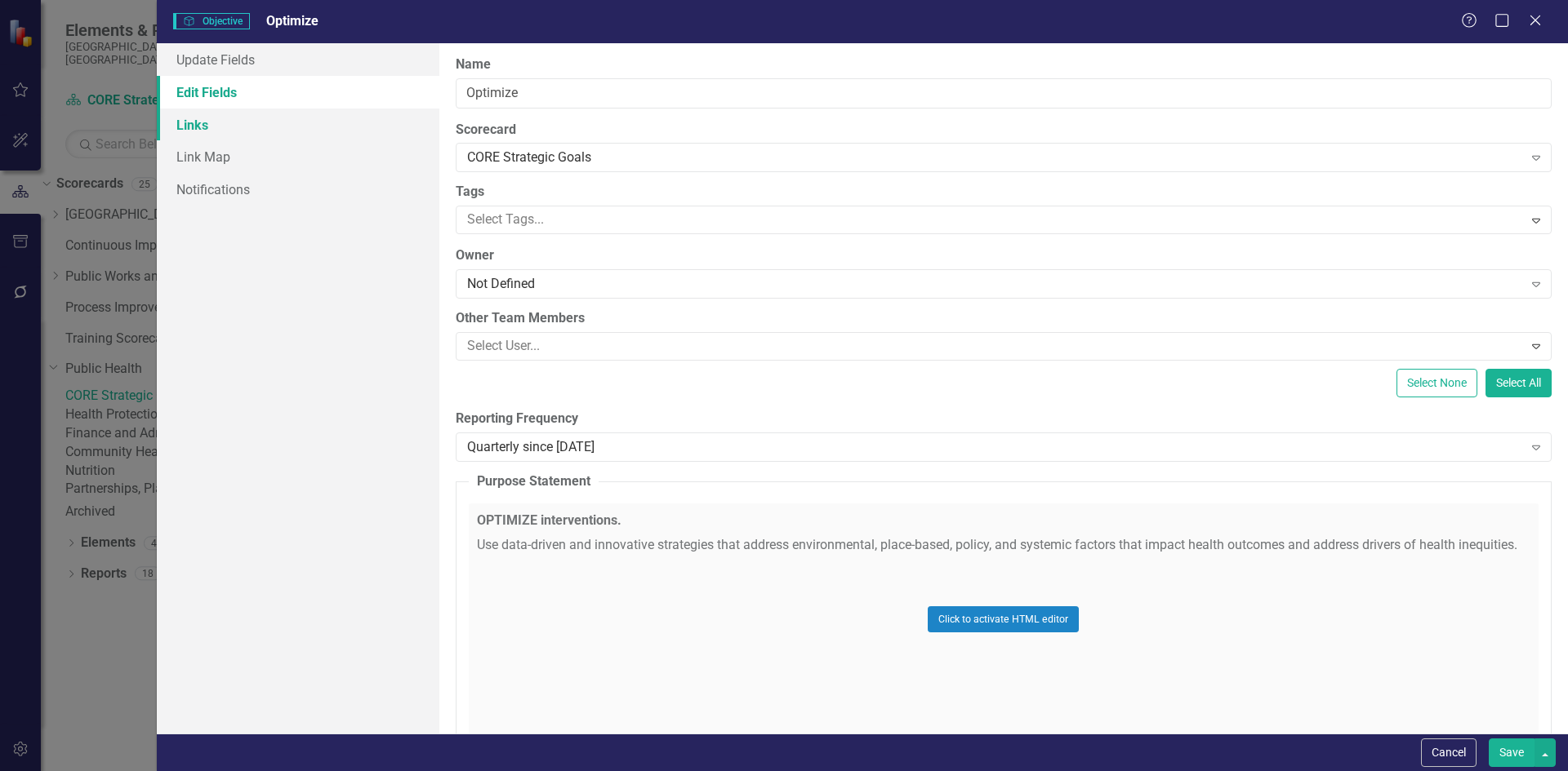
click at [212, 125] on link "Links" at bounding box center [297, 125] width 282 height 33
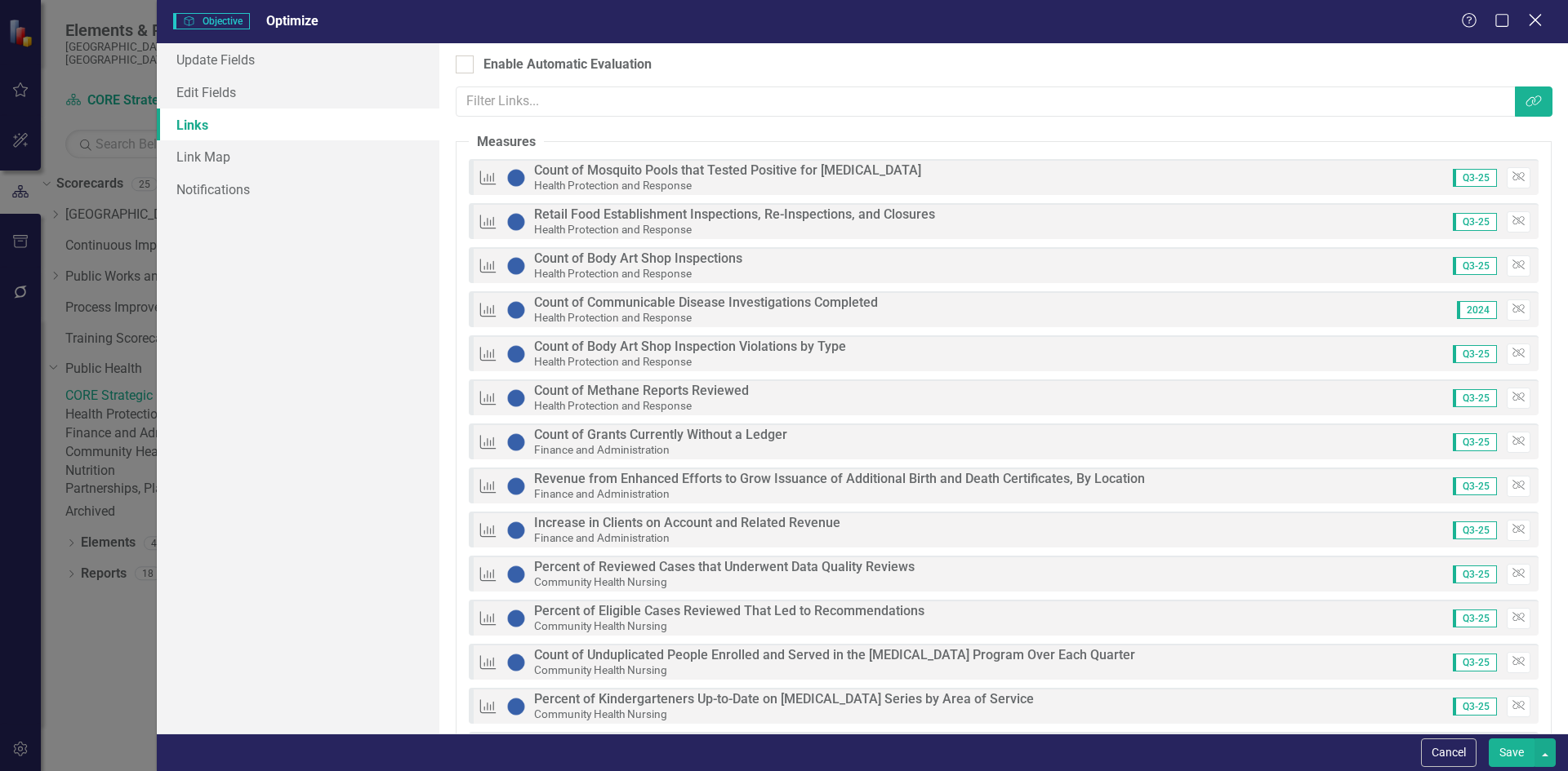
click at [1530, 26] on icon at bounding box center [1534, 20] width 12 height 12
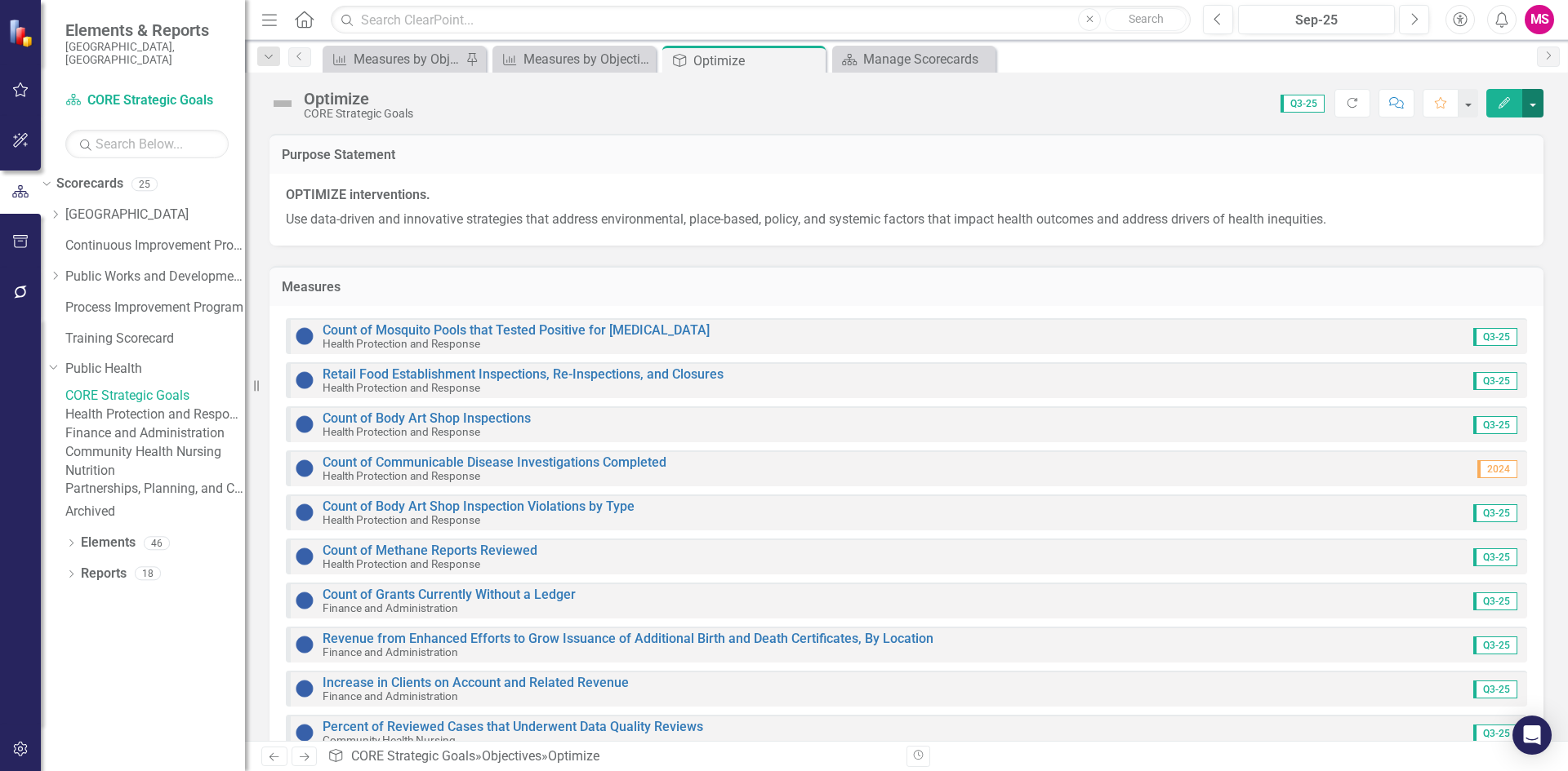
click at [1535, 98] on button "button" at bounding box center [1532, 103] width 22 height 28
click at [1299, 291] on h3 "Measures" at bounding box center [906, 287] width 1249 height 15
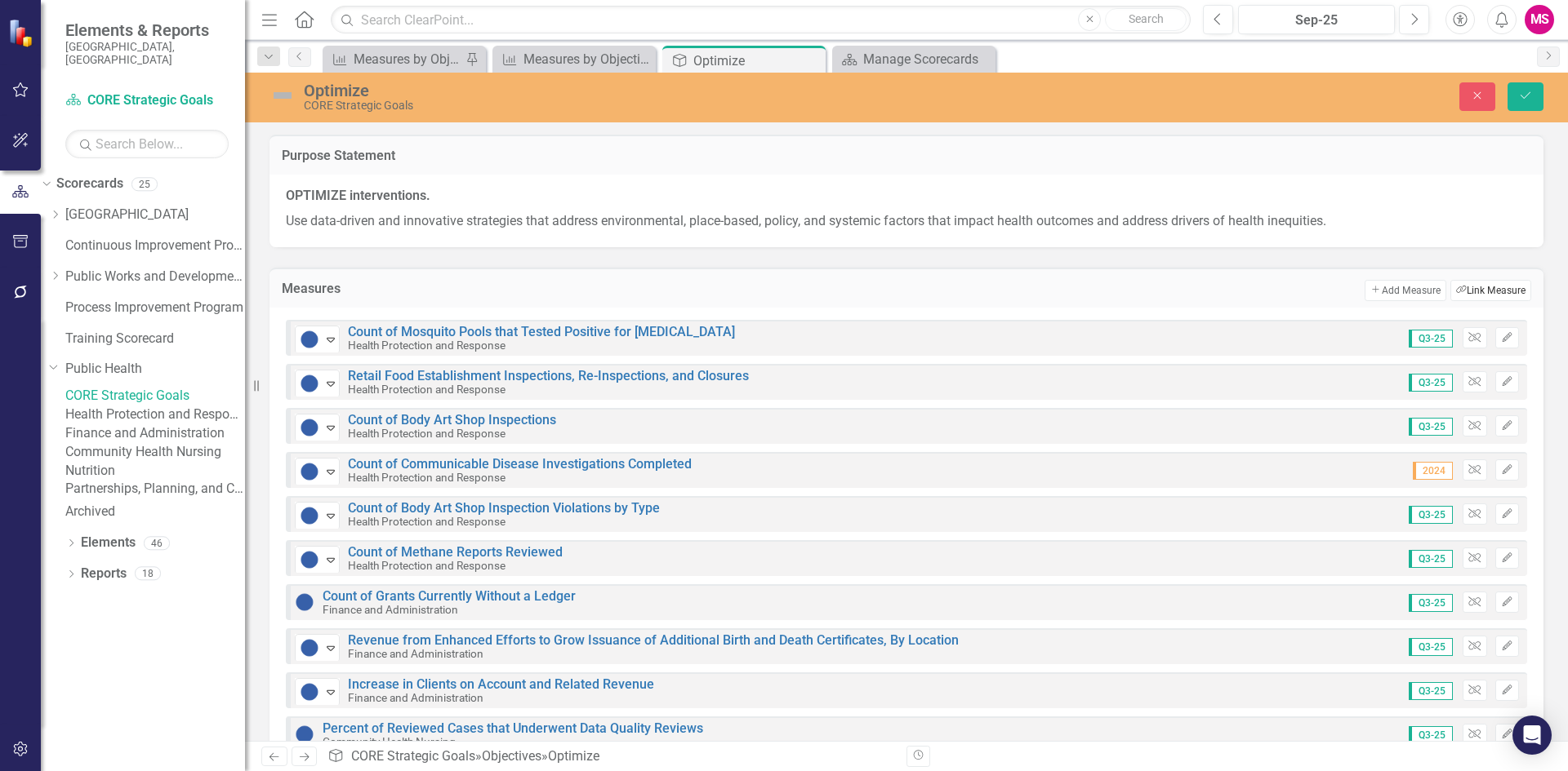
click at [1473, 291] on button "Link Tag Link Measure" at bounding box center [1490, 290] width 81 height 22
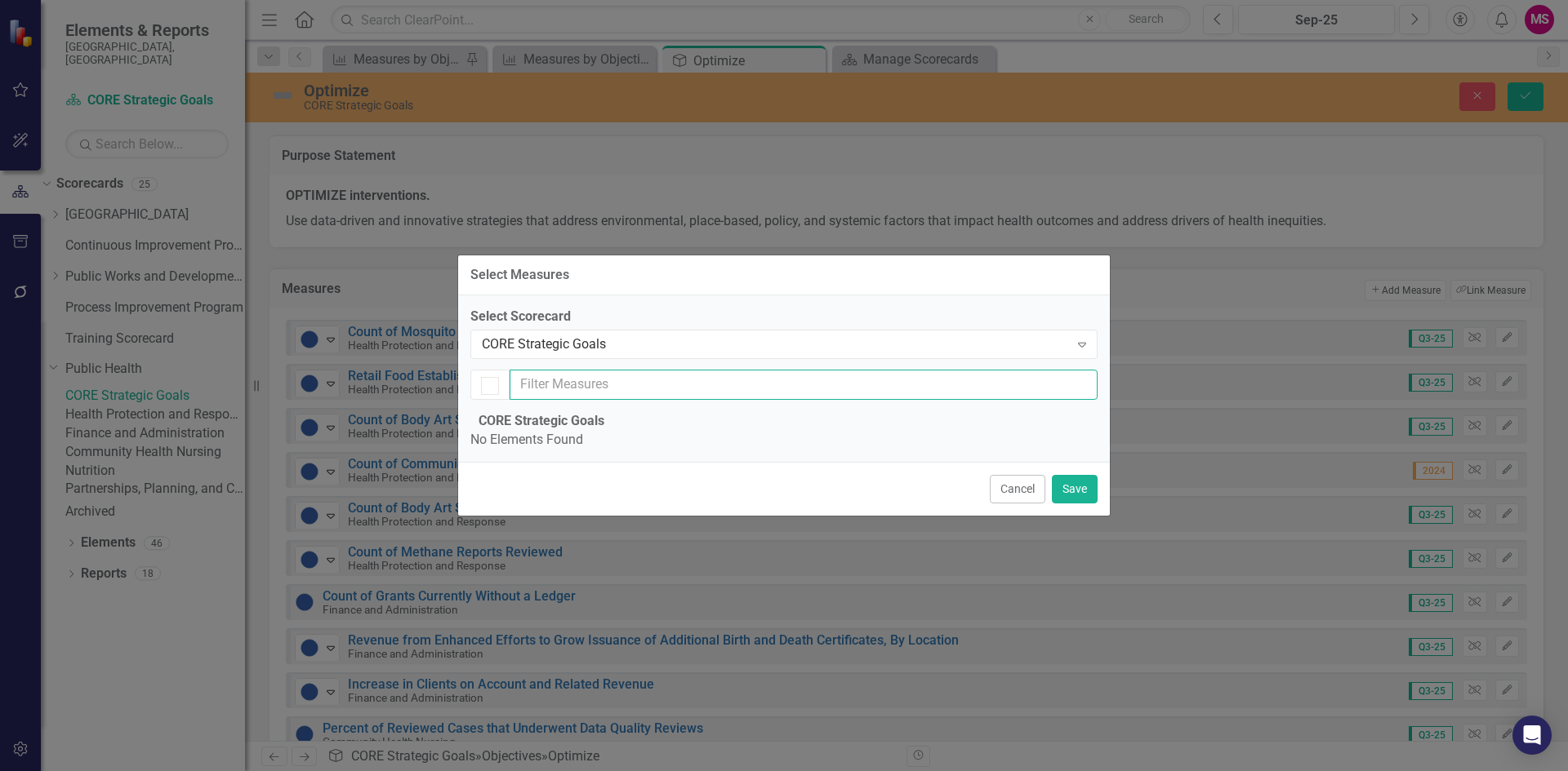
click at [619, 370] on input "text" at bounding box center [803, 385] width 588 height 30
type input "percent"
click at [1005, 504] on button "Cancel" at bounding box center [1017, 489] width 55 height 28
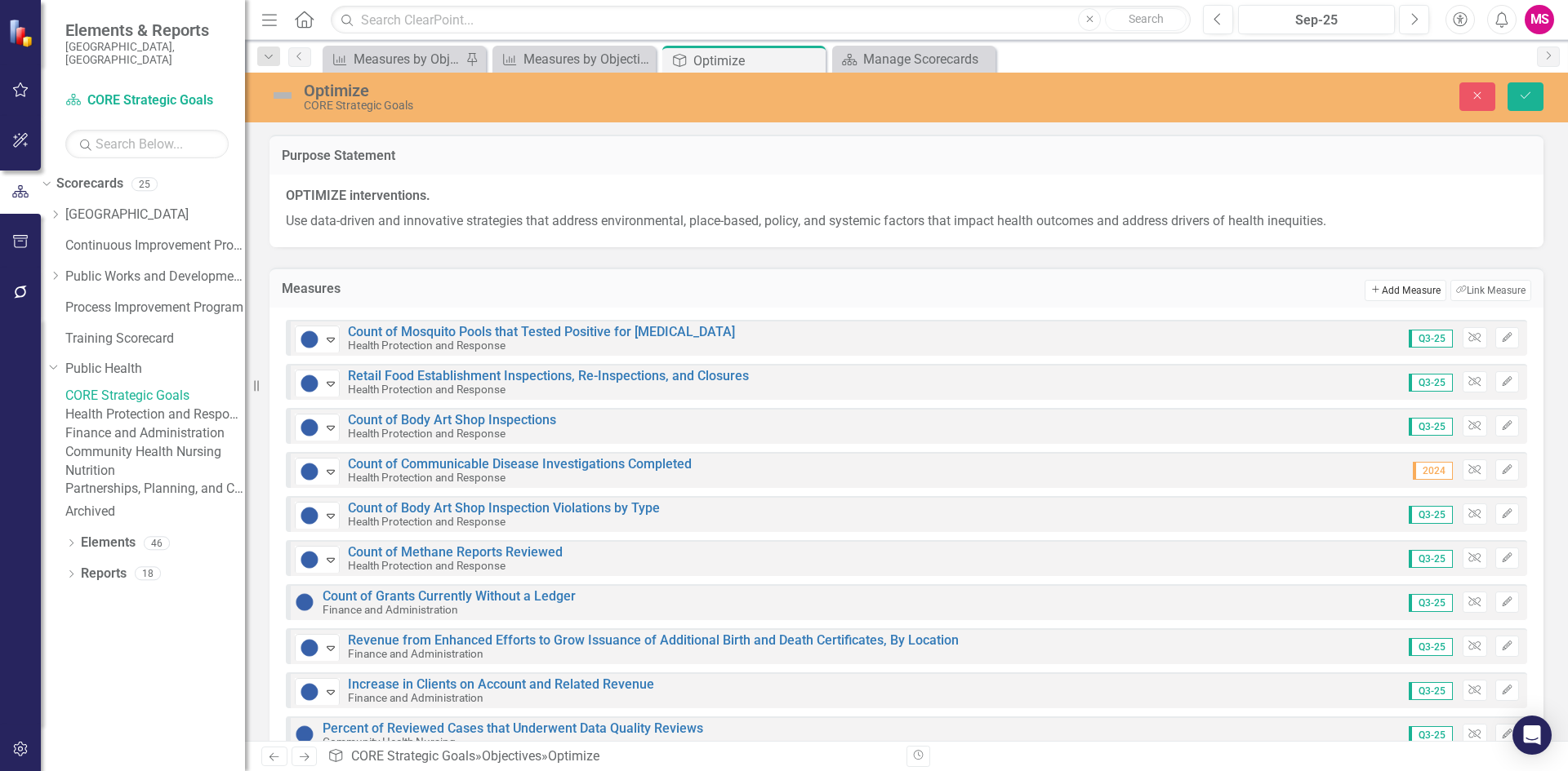
click at [1385, 293] on button "Add Add Measure" at bounding box center [1405, 290] width 81 height 22
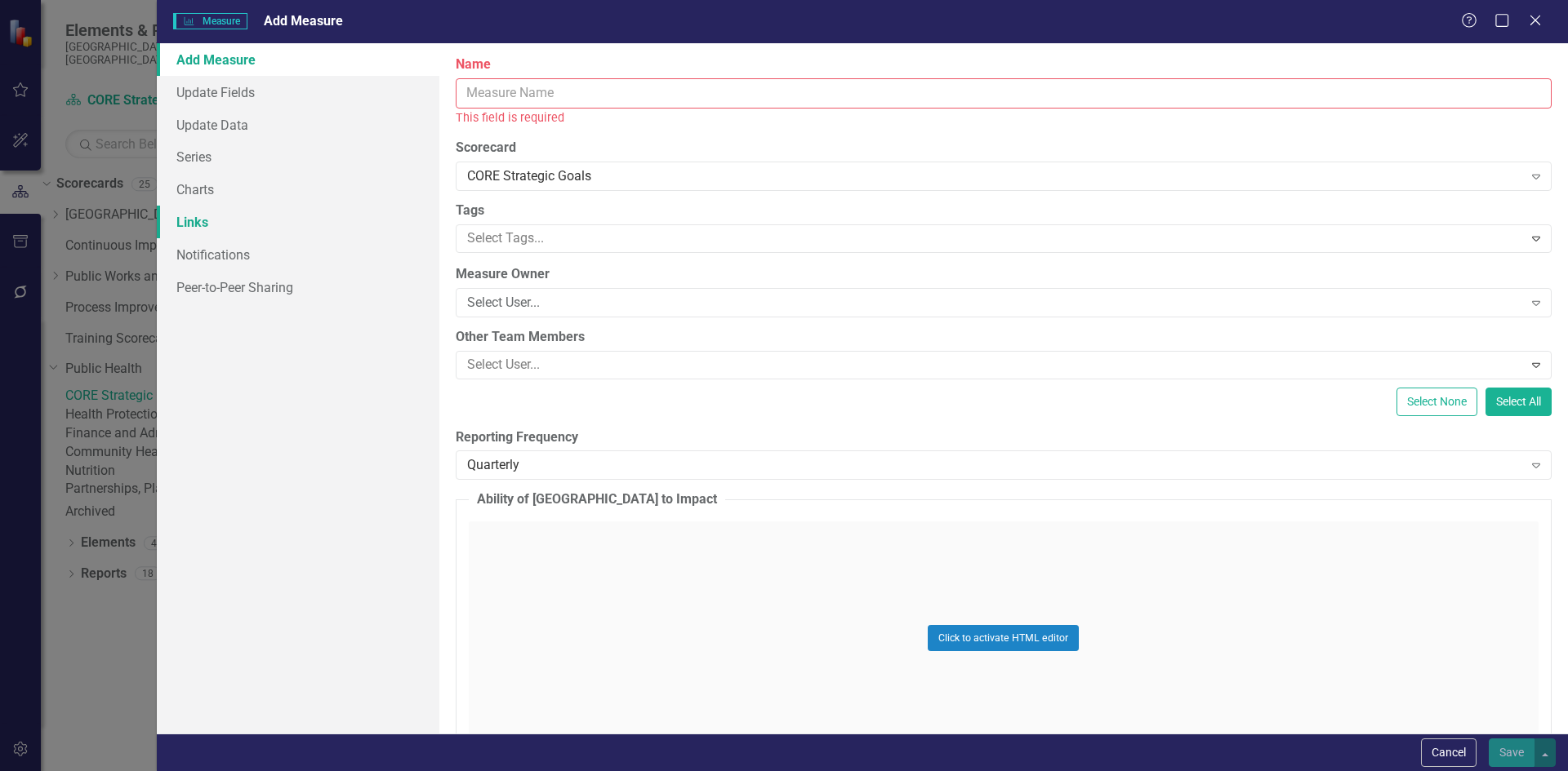
click at [205, 222] on link "Links" at bounding box center [297, 221] width 282 height 33
click at [1456, 748] on button "Cancel" at bounding box center [1448, 752] width 55 height 28
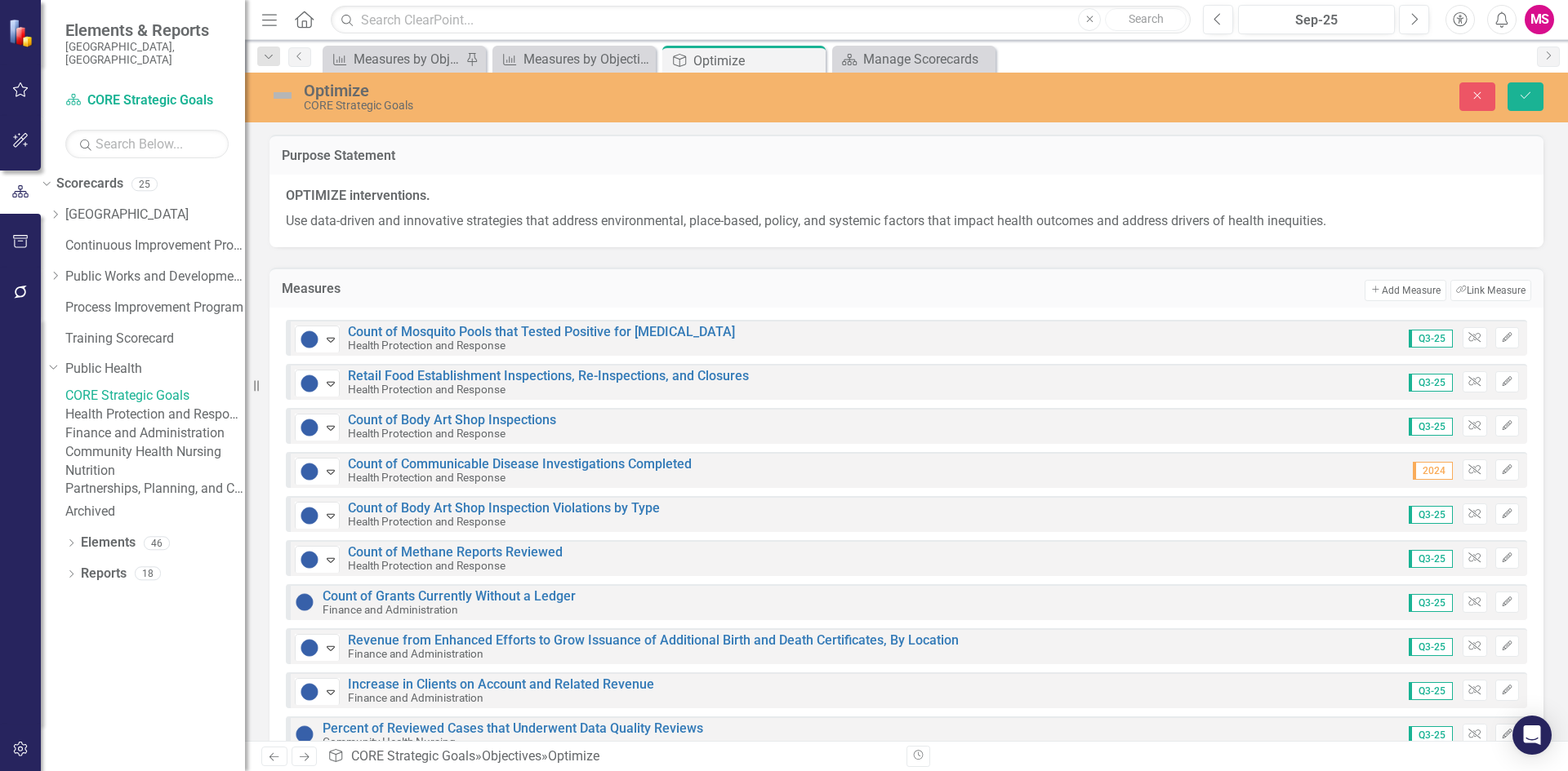
click at [130, 462] on link "Community Health Nursing" at bounding box center [155, 452] width 179 height 19
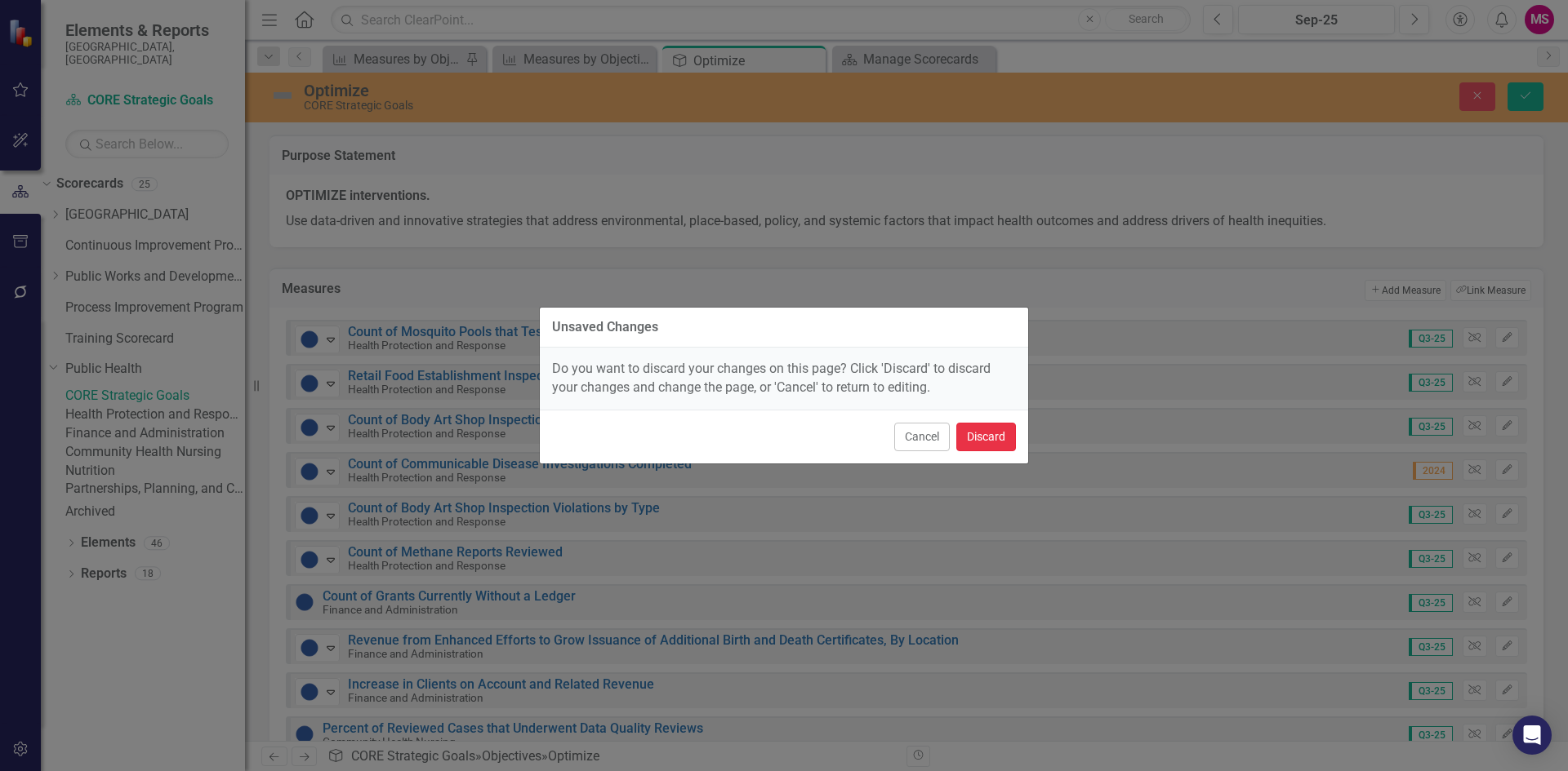
click at [974, 433] on button "Discard" at bounding box center [986, 437] width 60 height 28
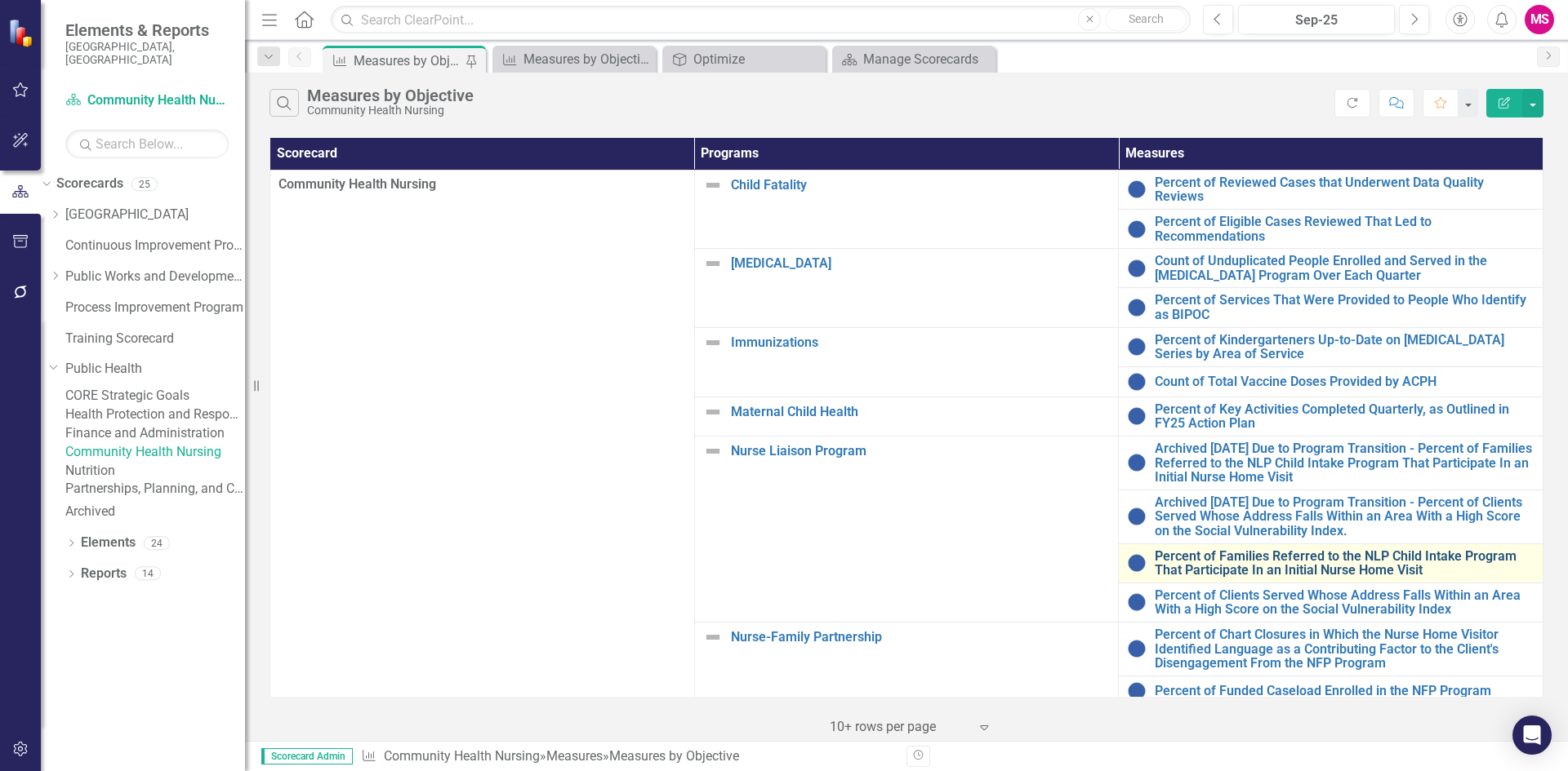
click at [1186, 550] on link "Percent of Families Referred to the NLP Child Intake Program That Participate I…" at bounding box center [1344, 564] width 380 height 28
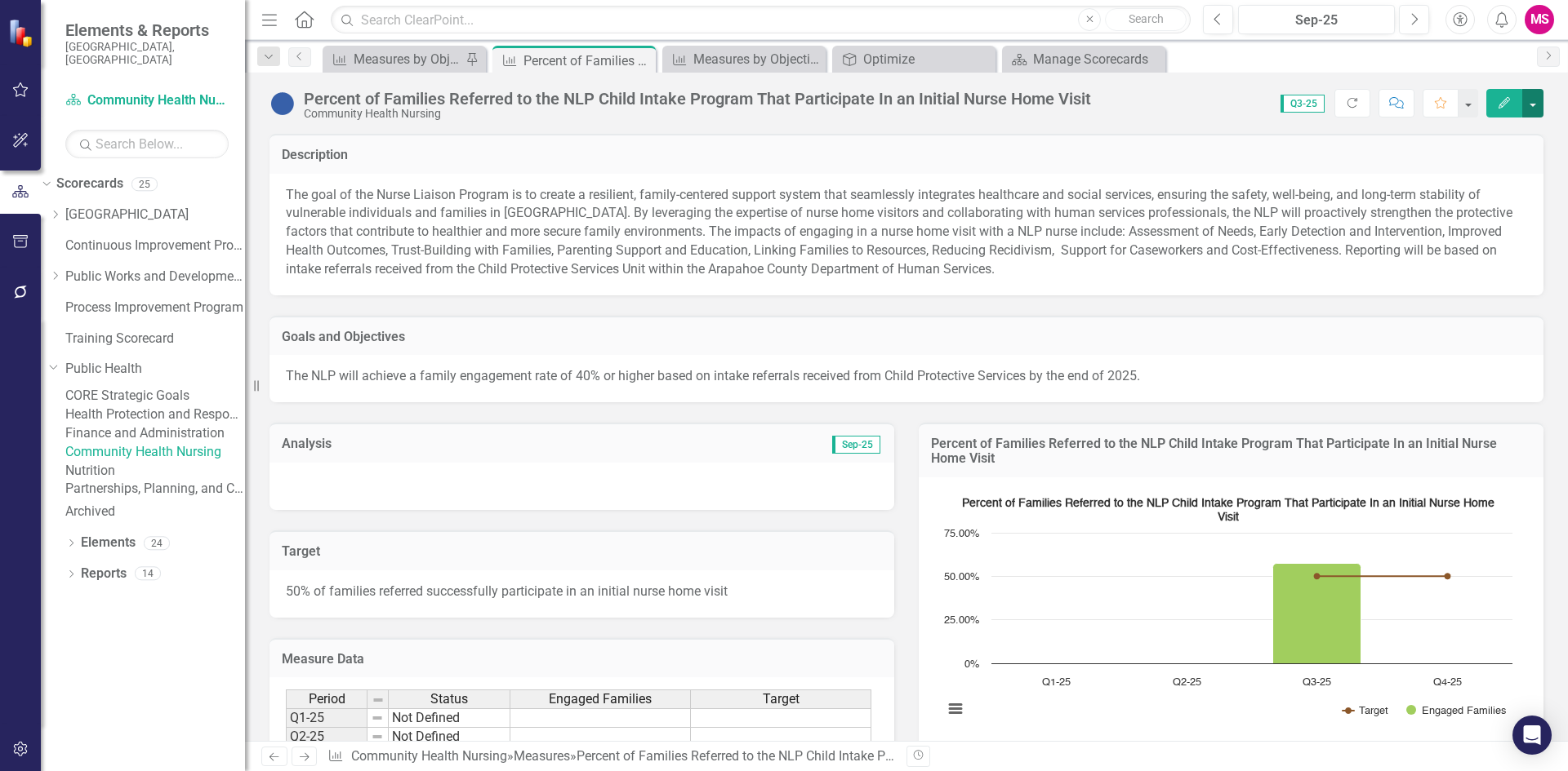
click at [1533, 112] on button "button" at bounding box center [1532, 103] width 22 height 28
click at [1437, 128] on link "Edit Edit Measure" at bounding box center [1463, 133] width 160 height 30
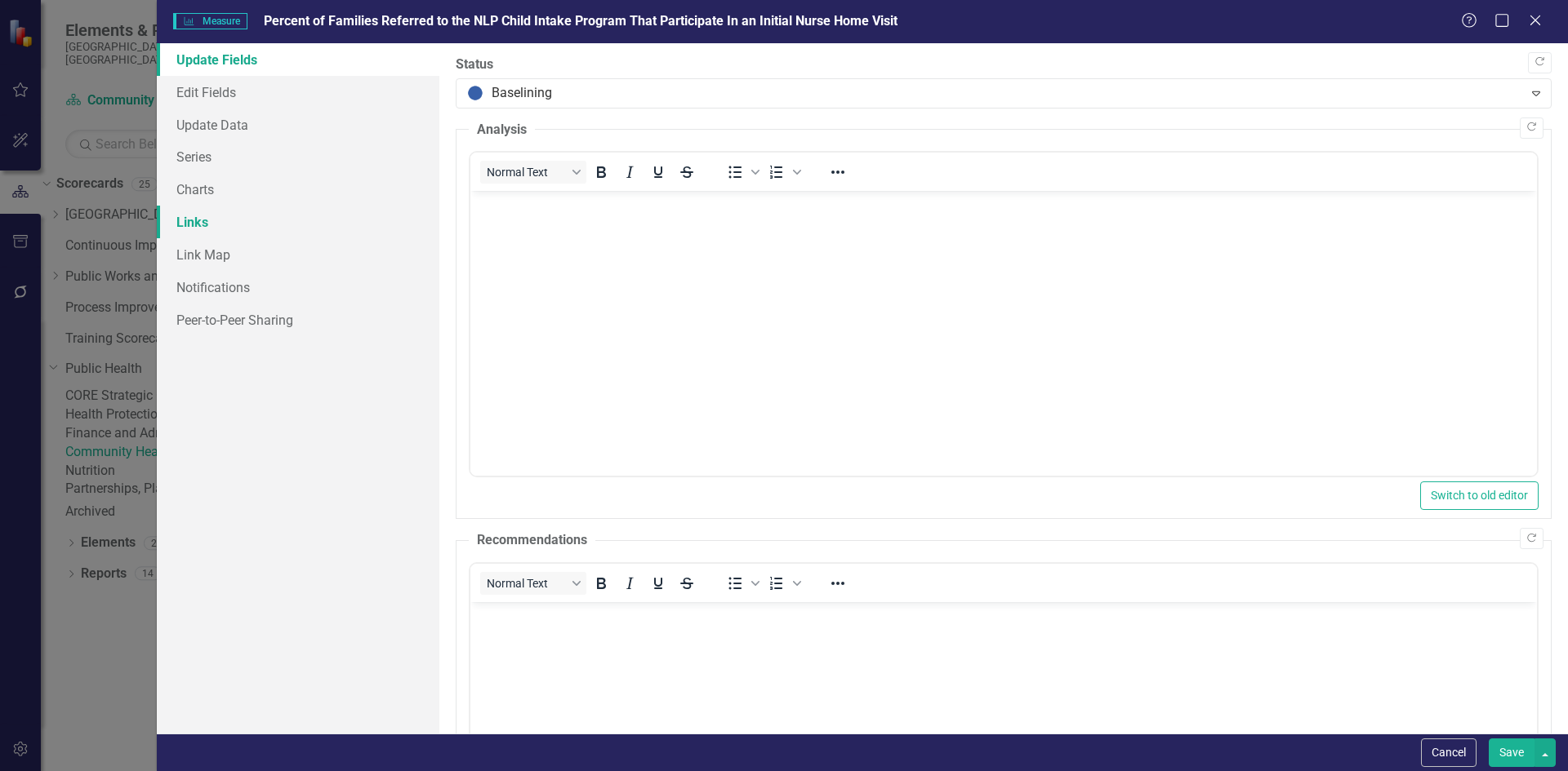
click at [194, 217] on link "Links" at bounding box center [297, 221] width 282 height 33
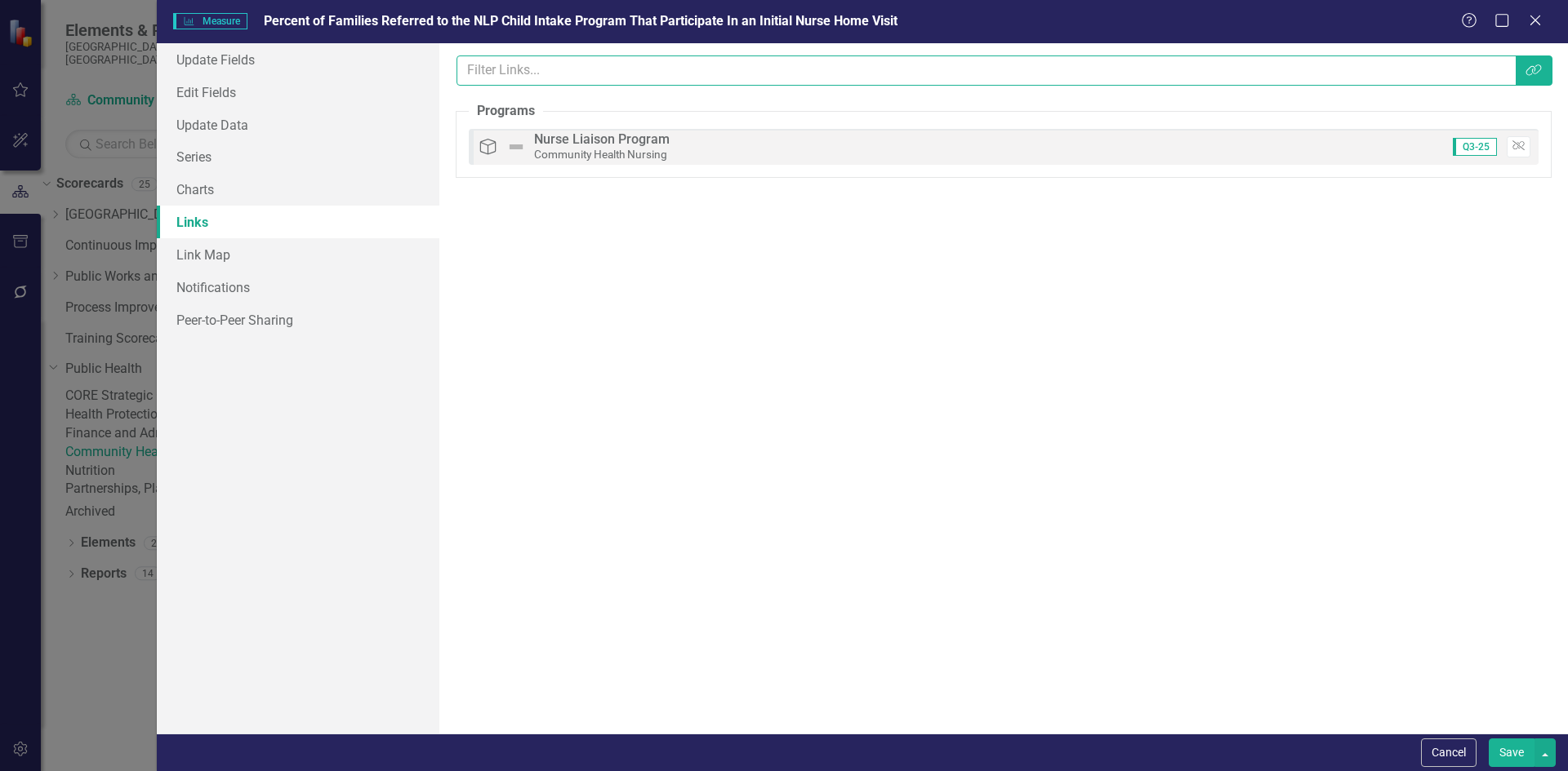
click at [552, 72] on input "text" at bounding box center [985, 70] width 1059 height 30
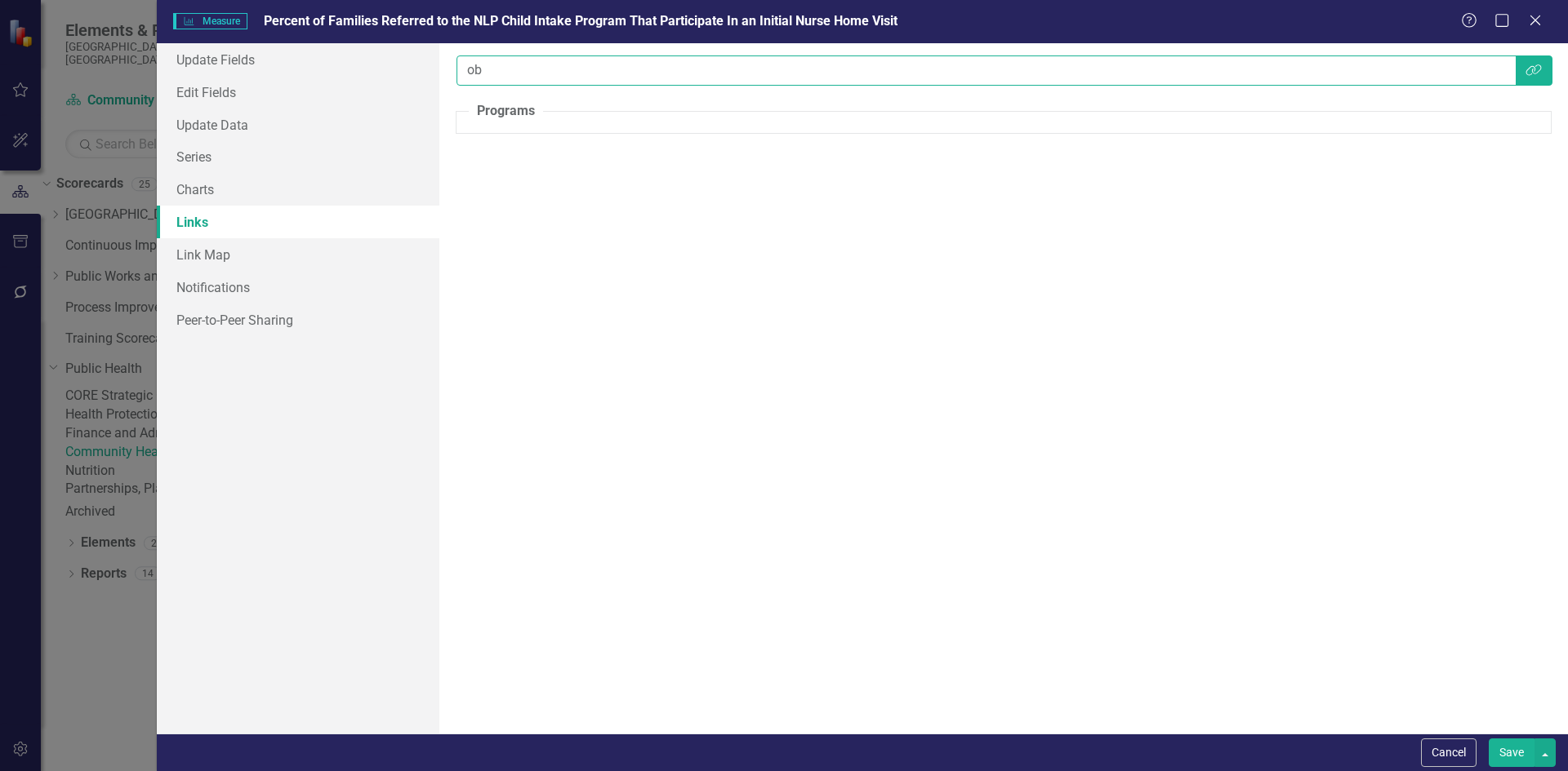
type input "o"
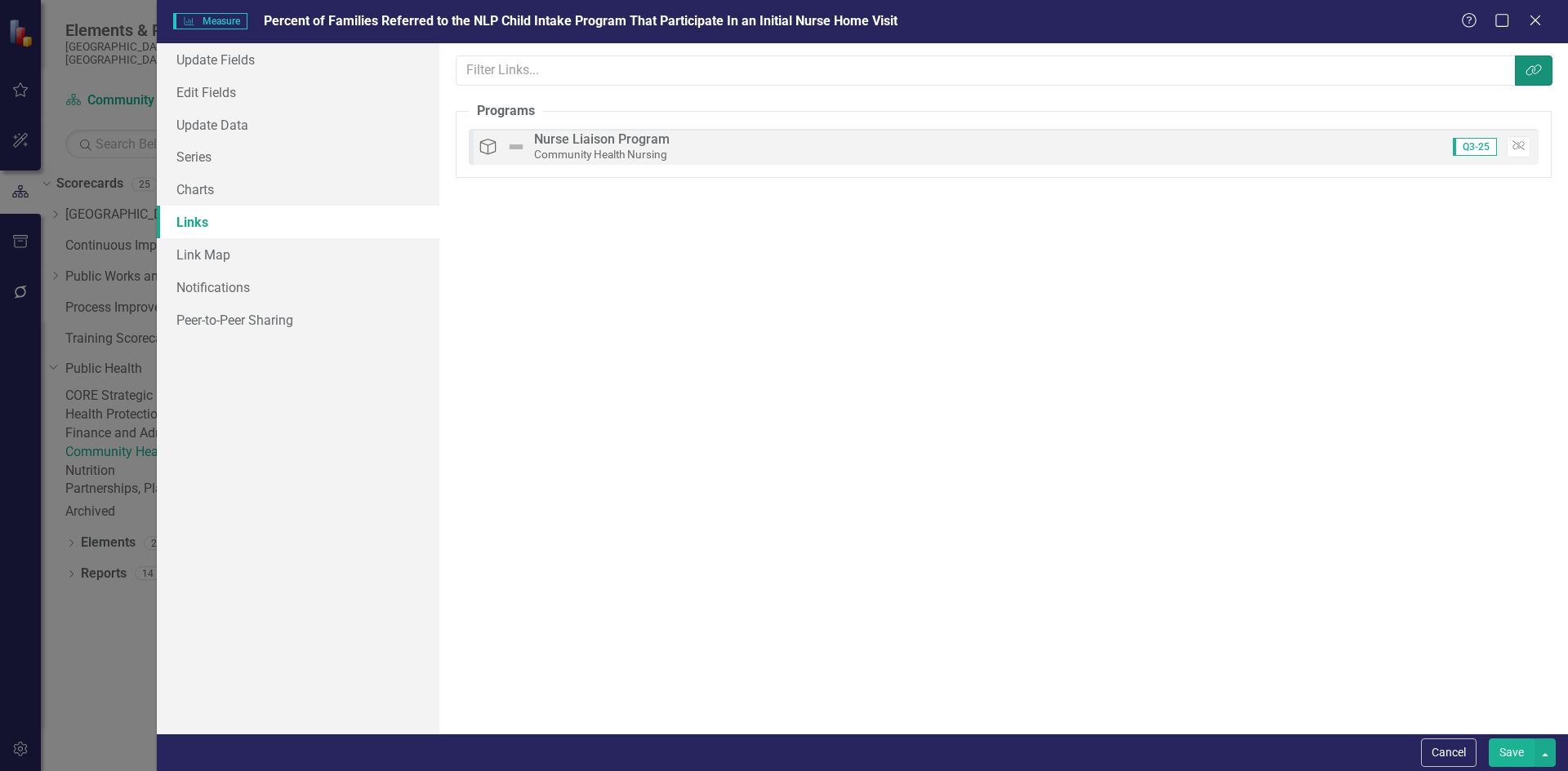
click at [1516, 74] on button "Link Tag" at bounding box center [1533, 70] width 38 height 30
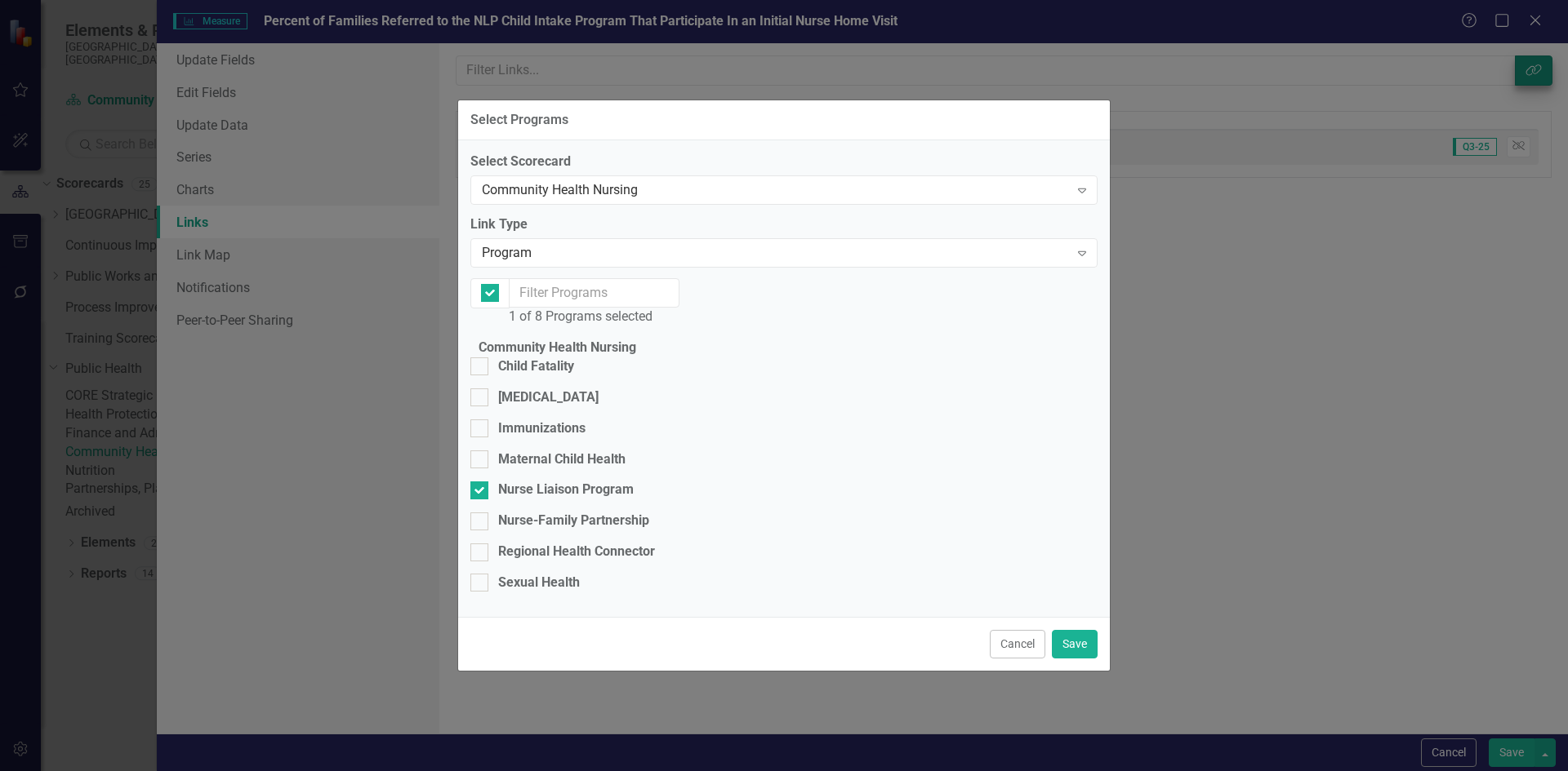
checkbox input "false"
click at [550, 180] on div "Community Health Nursing" at bounding box center [775, 189] width 587 height 19
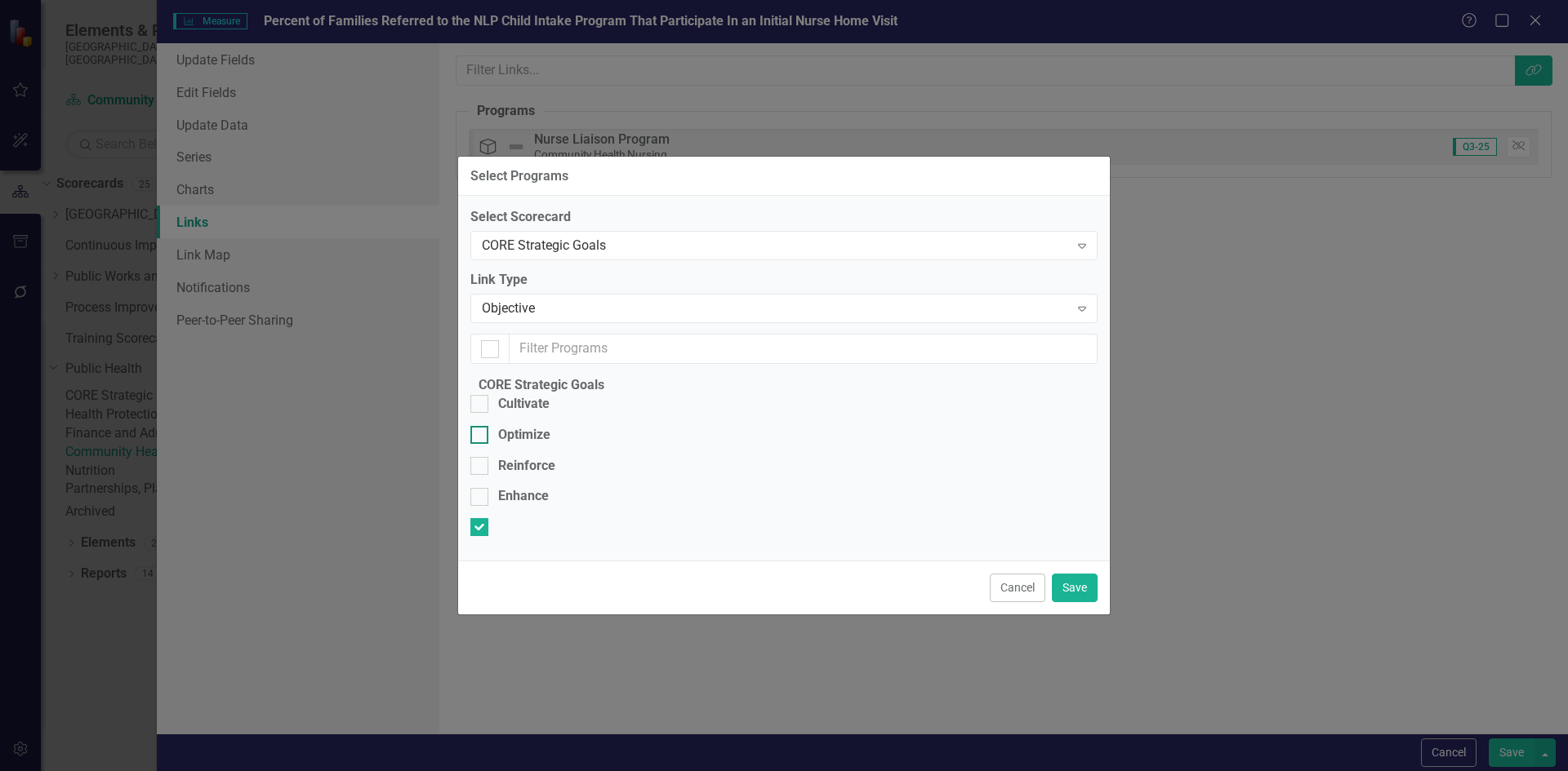
click at [488, 426] on div at bounding box center [479, 434] width 18 height 18
click at [481, 426] on input "Optimize" at bounding box center [475, 431] width 10 height 10
checkbox input "true"
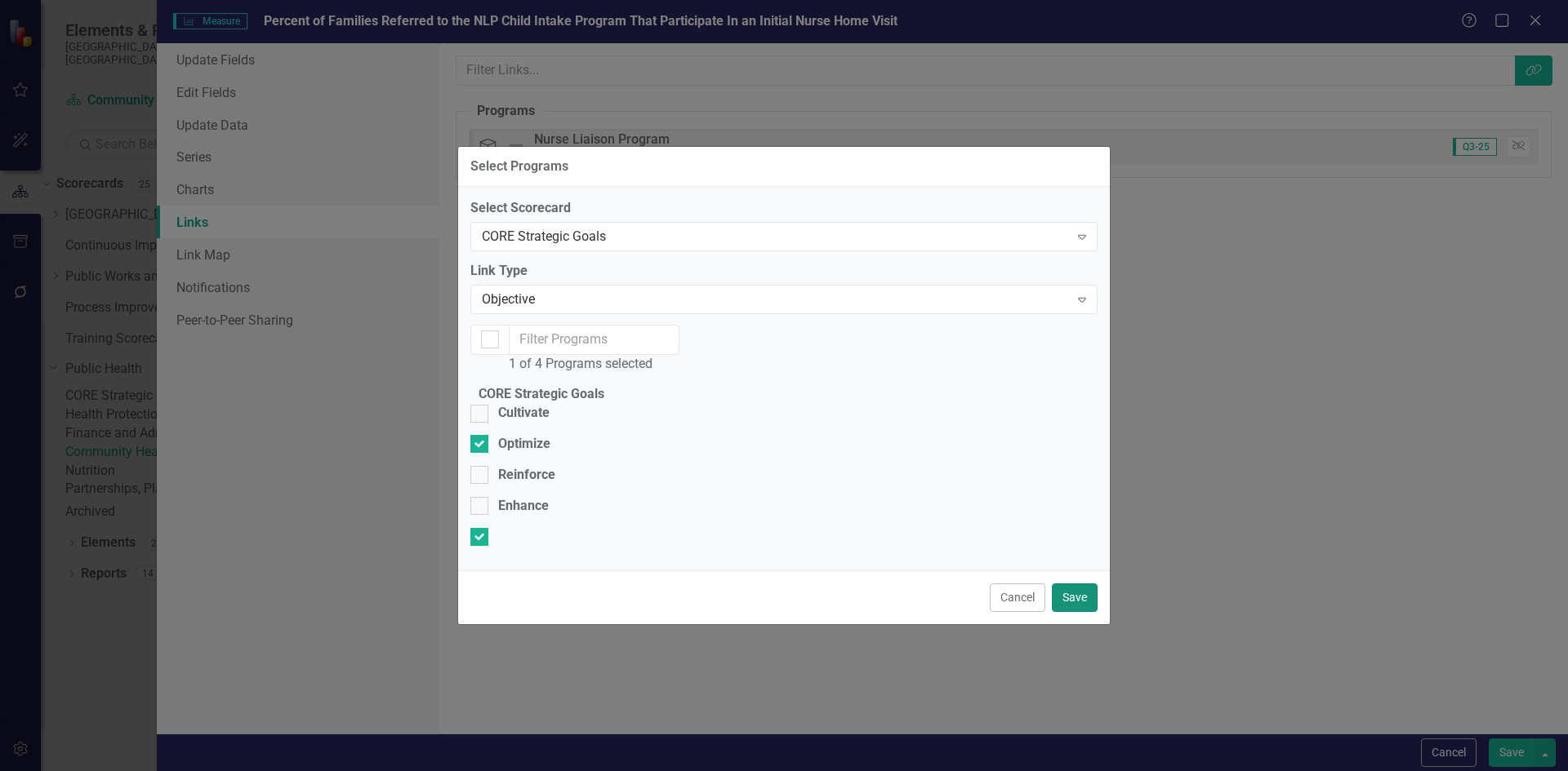
click at [1082, 612] on button "Save" at bounding box center [1074, 597] width 46 height 28
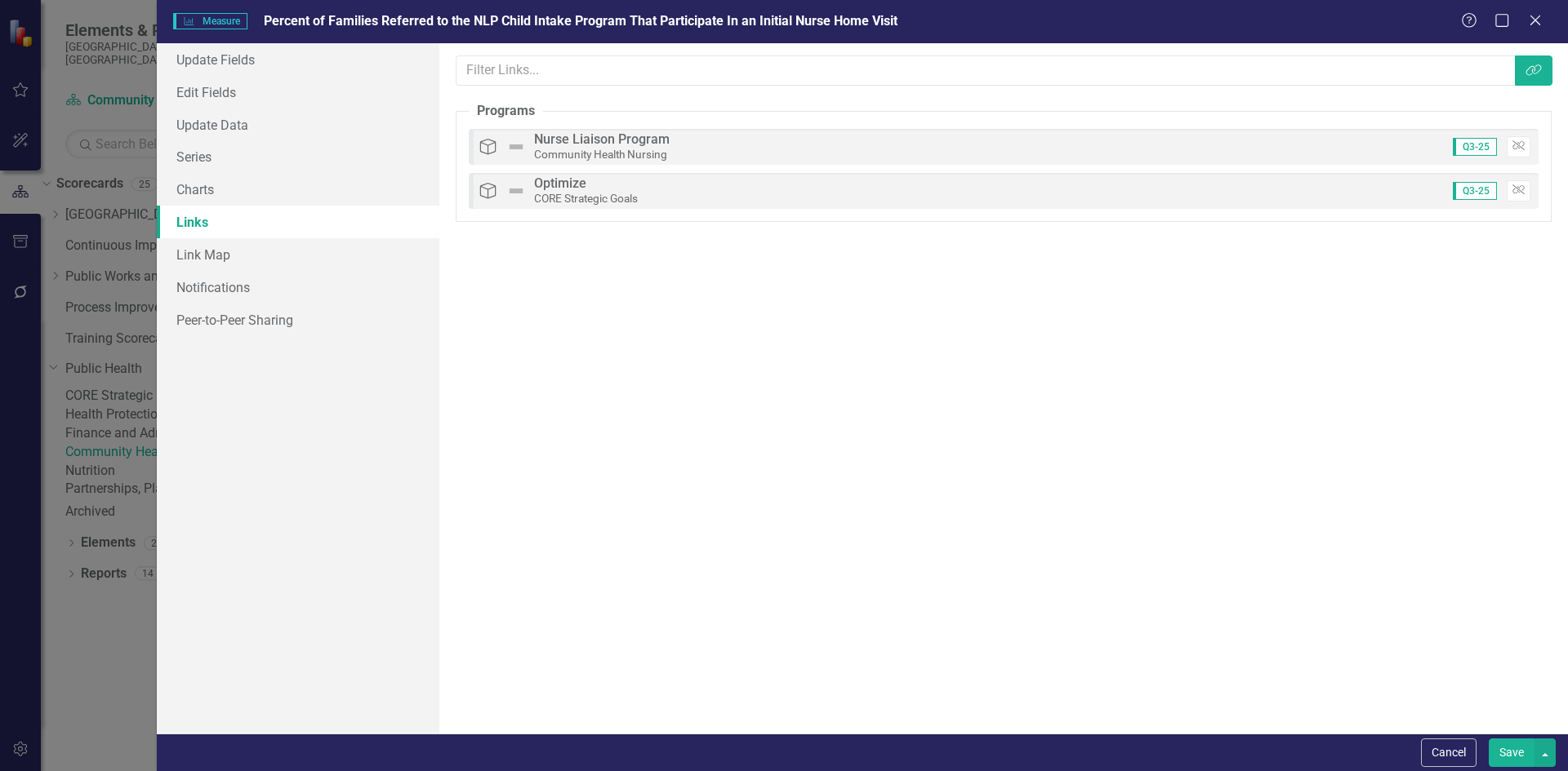
click at [1499, 748] on button "Save" at bounding box center [1511, 752] width 46 height 28
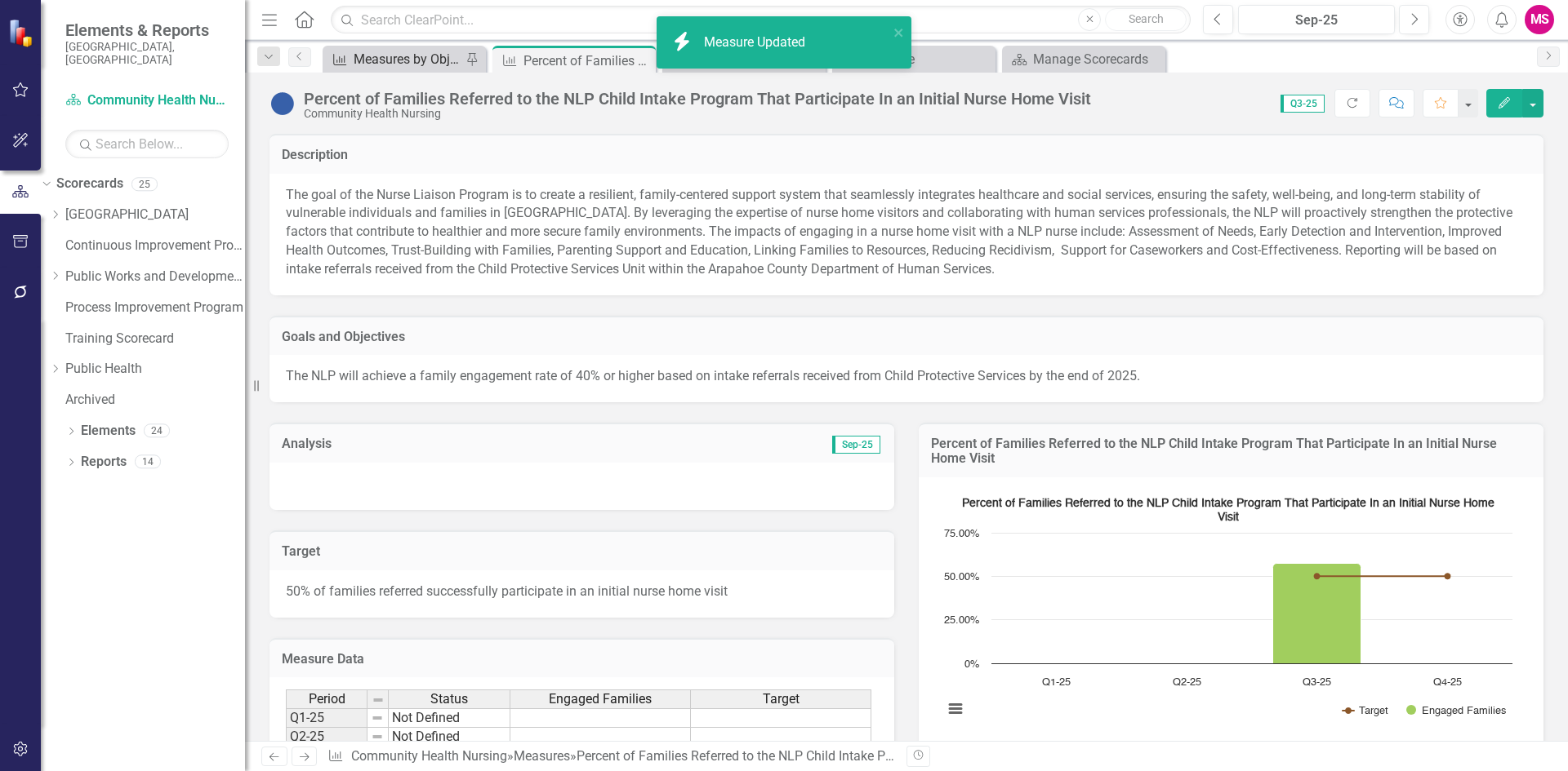
click at [391, 60] on div "Measures by Objective" at bounding box center [407, 59] width 108 height 21
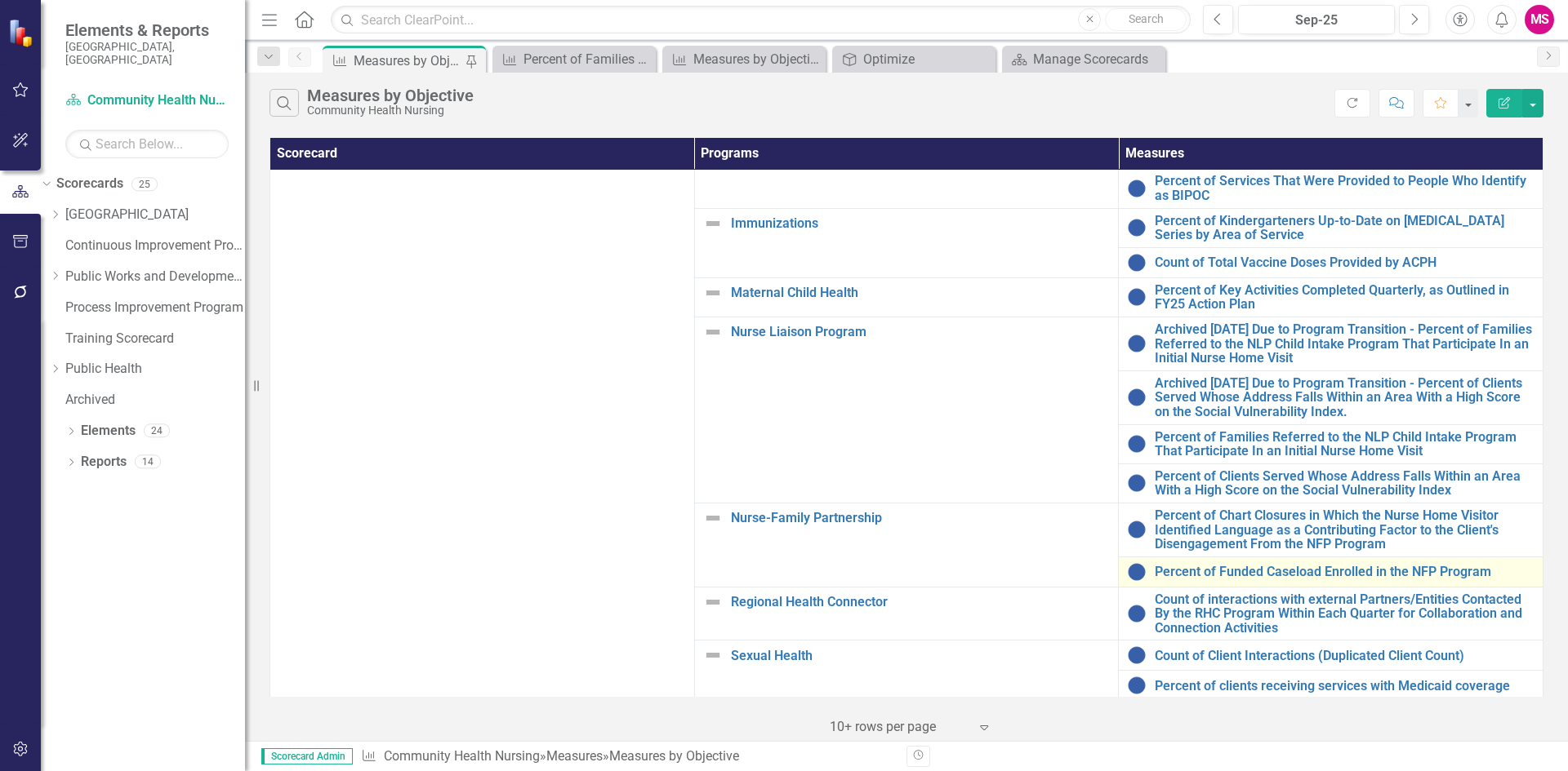
scroll to position [127, 0]
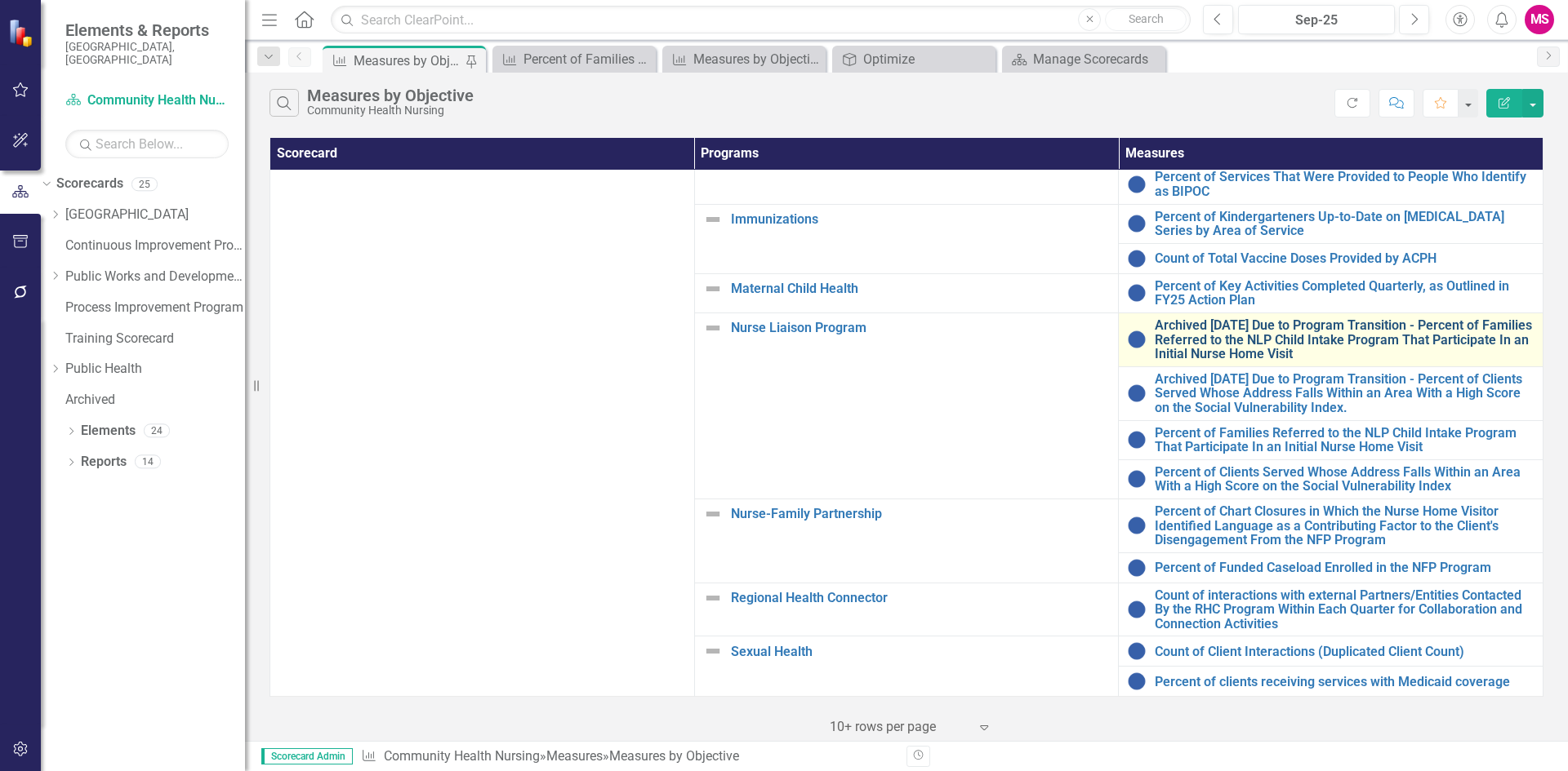
click at [1233, 330] on link "Archived [DATE] Due to Program Transition - Percent of Families Referred to the…" at bounding box center [1344, 340] width 380 height 43
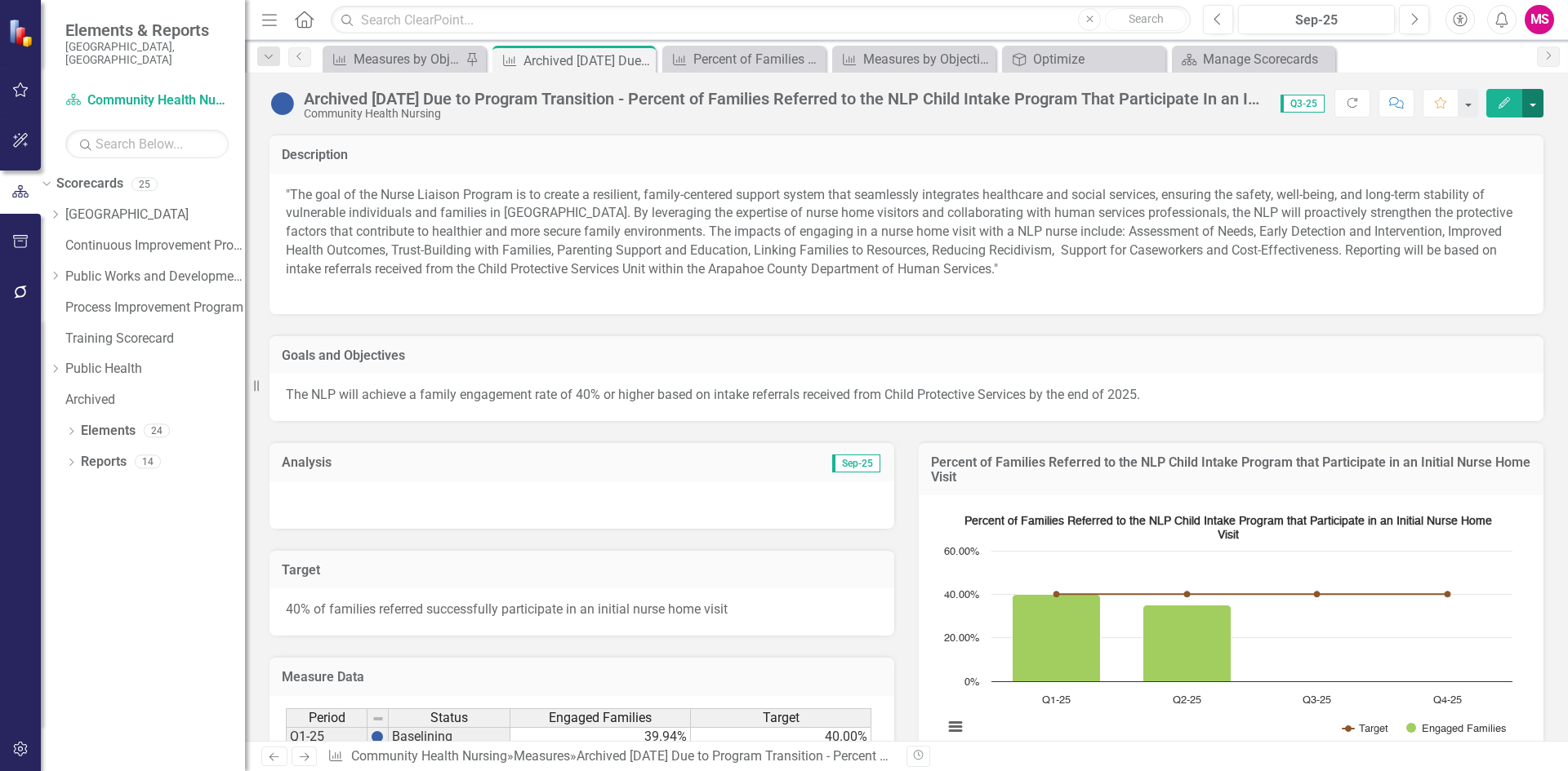
click at [1537, 106] on button "button" at bounding box center [1532, 103] width 22 height 28
click at [1454, 136] on link "Edit Edit Measure" at bounding box center [1463, 133] width 160 height 30
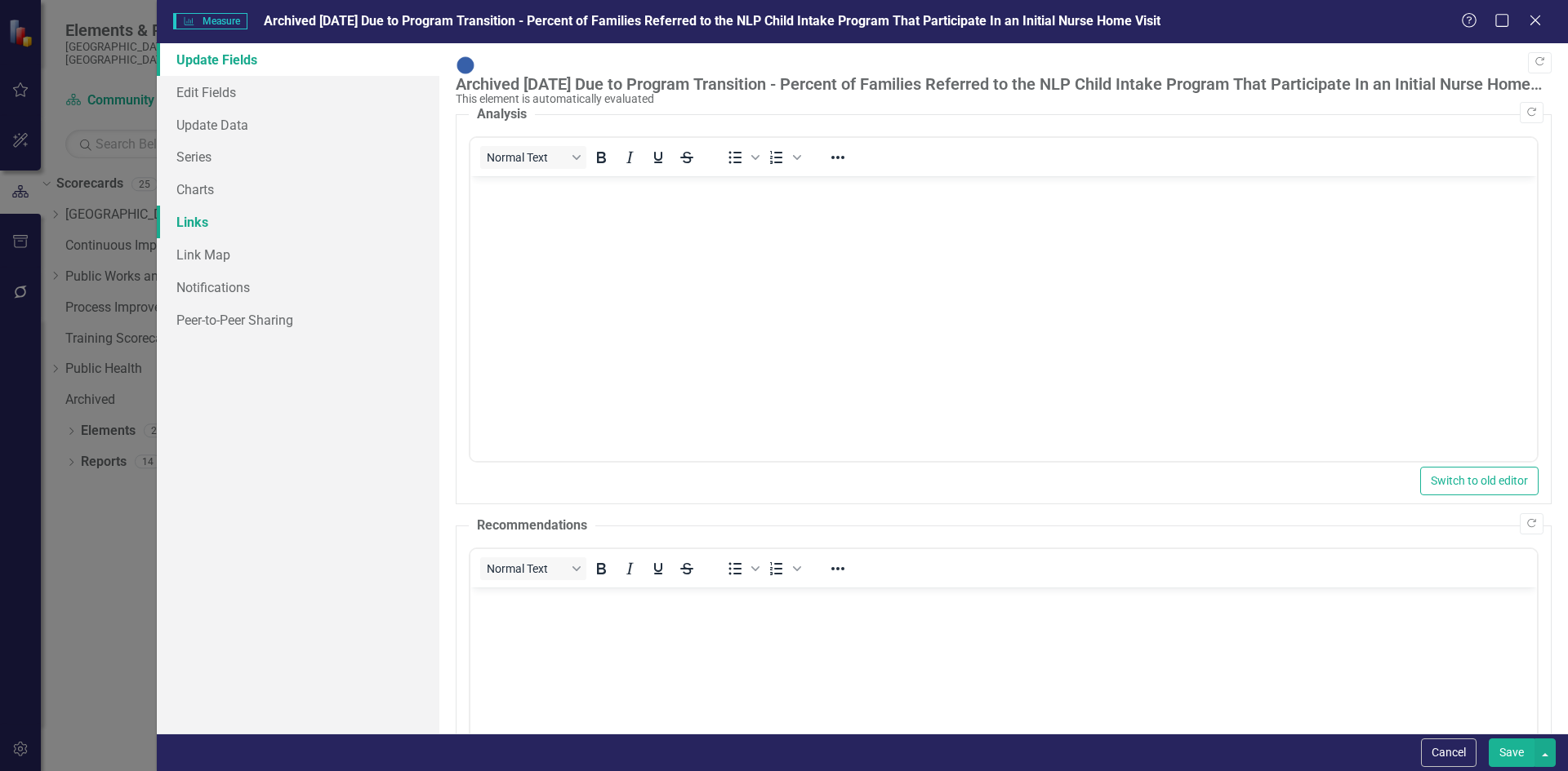
click at [205, 224] on link "Links" at bounding box center [297, 221] width 282 height 33
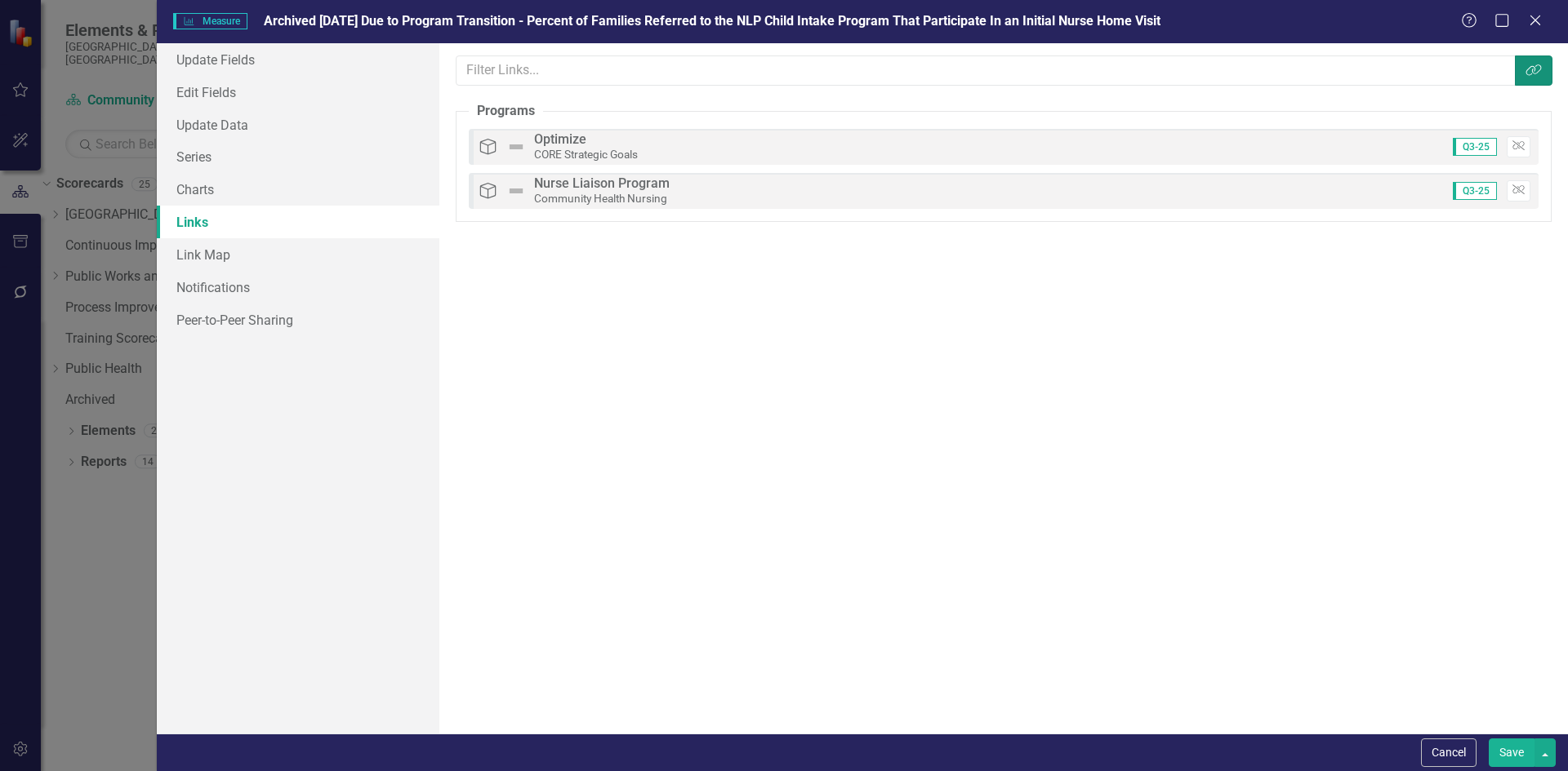
click at [1517, 78] on button "Link Tag" at bounding box center [1533, 70] width 38 height 30
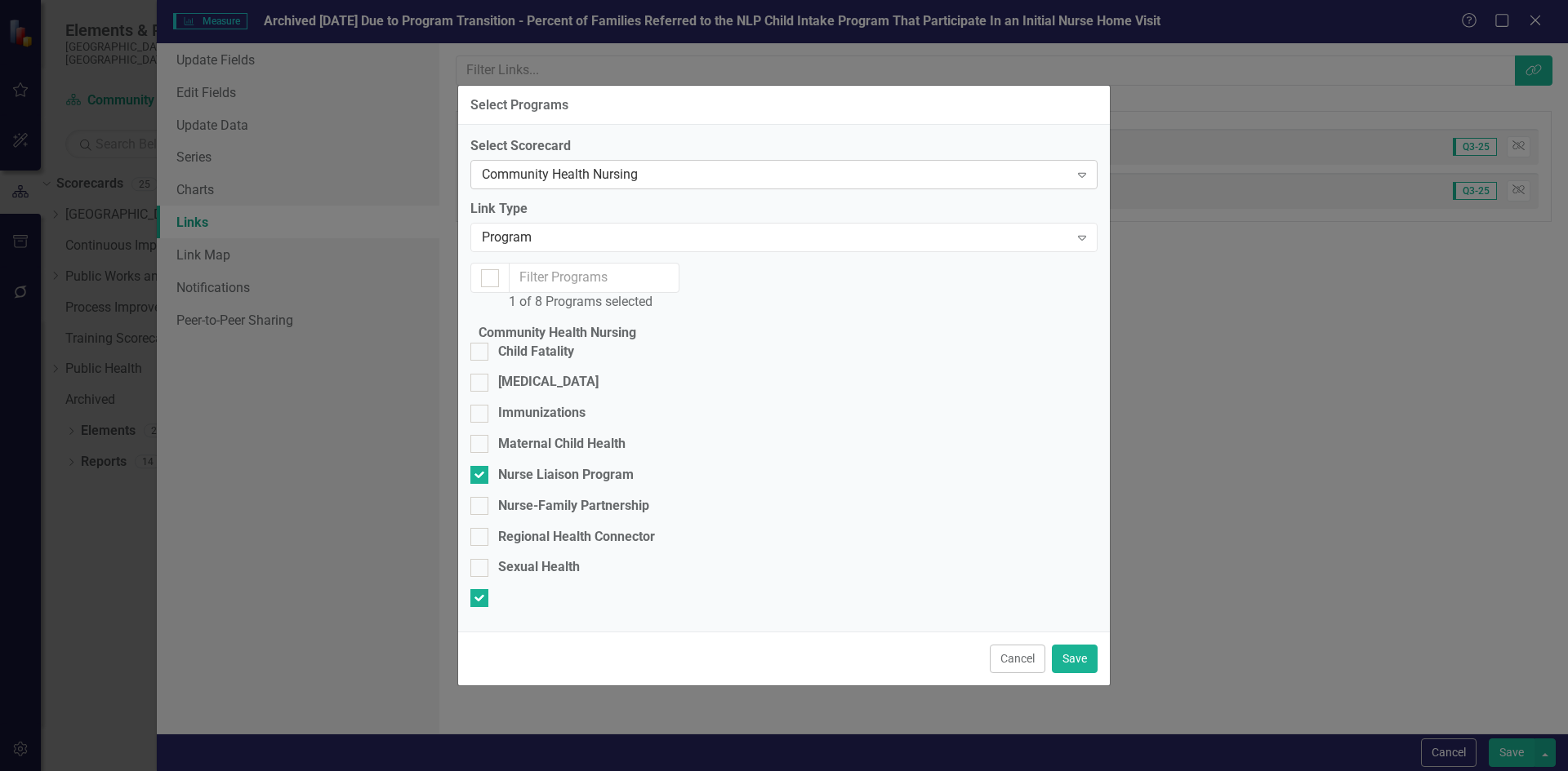
click at [561, 166] on div "Community Health Nursing" at bounding box center [775, 175] width 587 height 19
click at [649, 621] on div "Select Scorecard 25 results available. Use Up and Down to choose options, press…" at bounding box center [784, 378] width 627 height 485
click at [577, 229] on div "Program" at bounding box center [775, 238] width 587 height 19
click at [625, 166] on div "Community Health Nursing" at bounding box center [775, 175] width 587 height 19
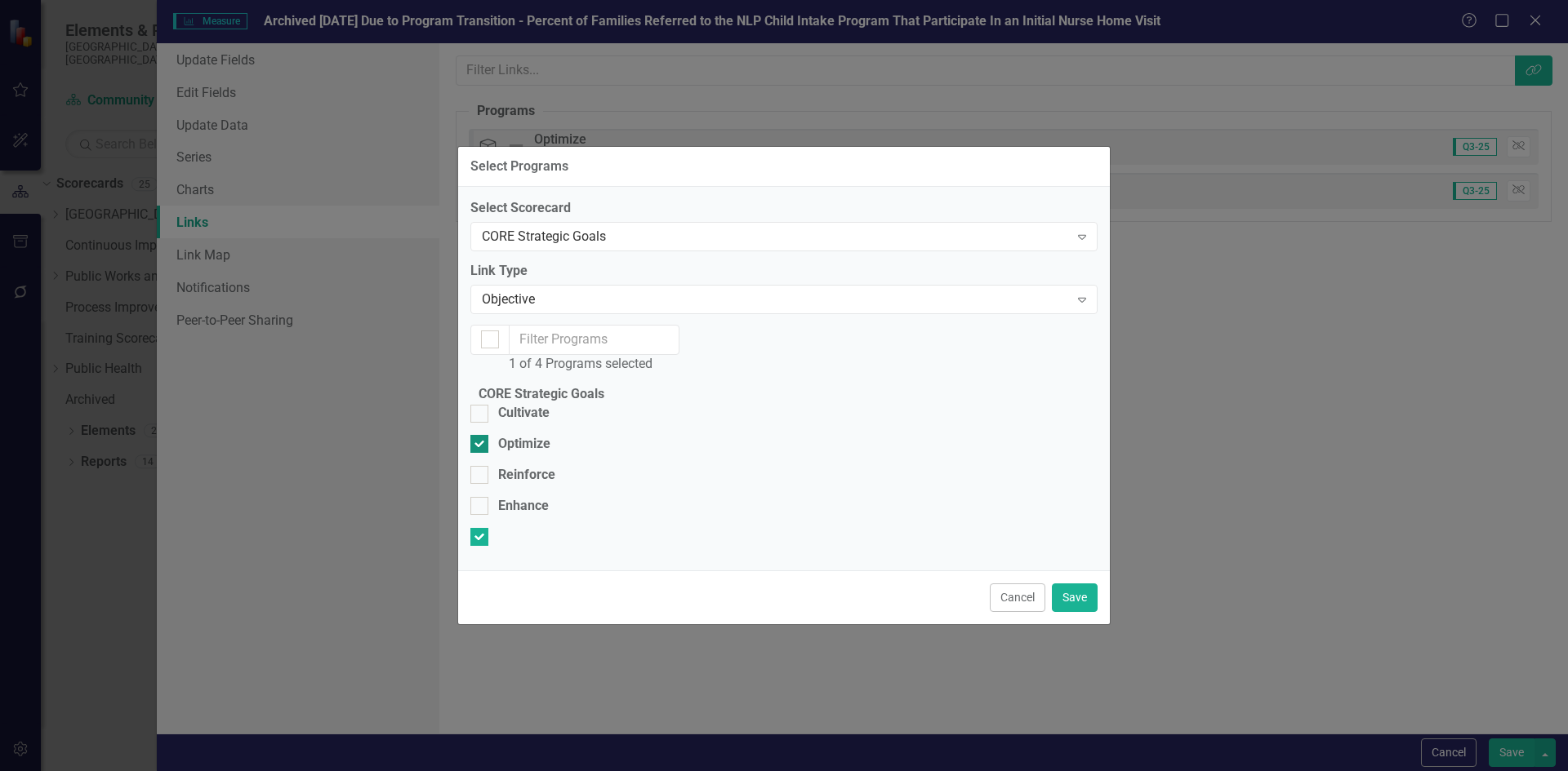
click at [481, 435] on input "Optimize" at bounding box center [475, 440] width 10 height 10
checkbox input "false"
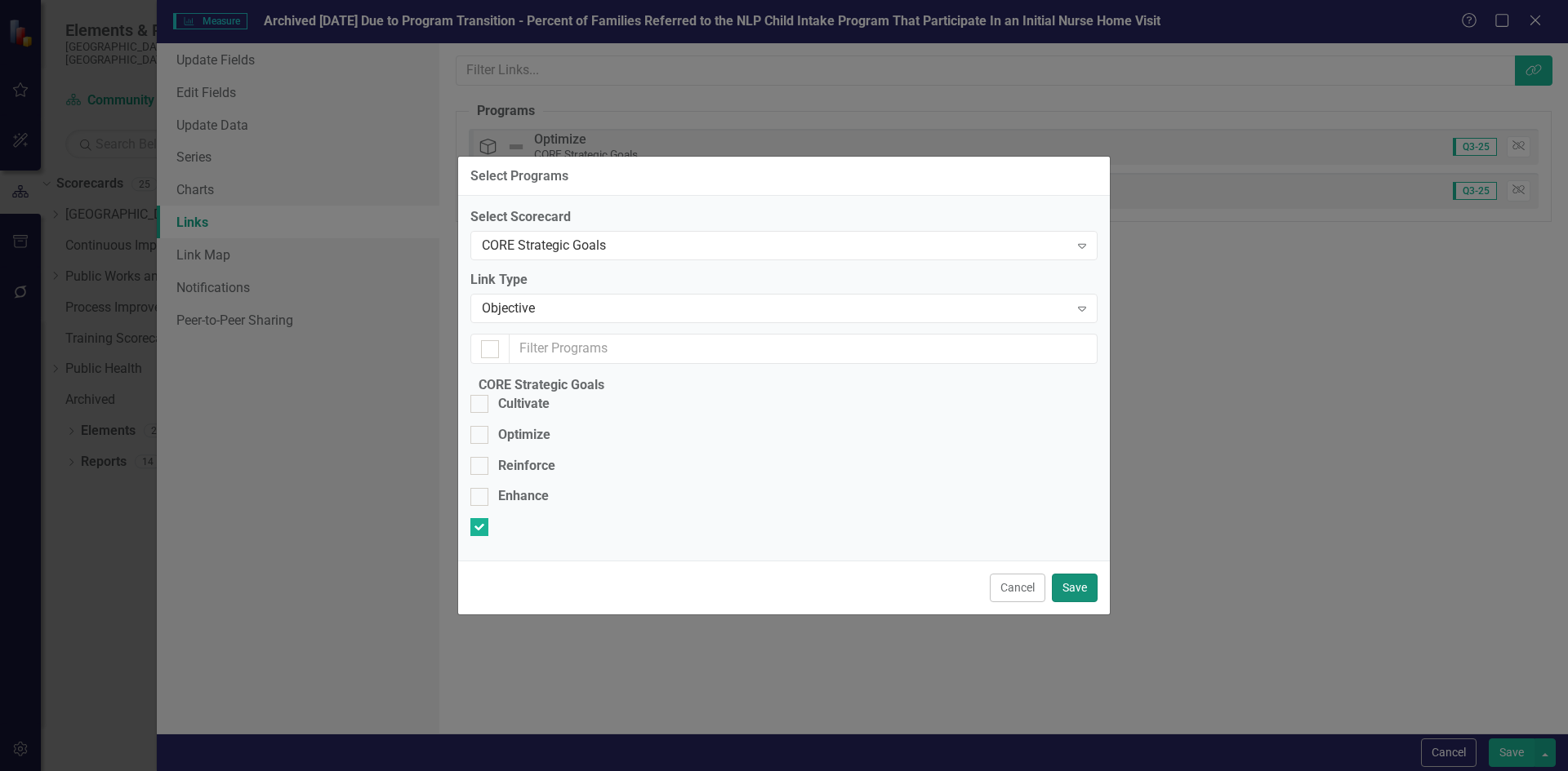
click at [1085, 602] on button "Save" at bounding box center [1074, 588] width 46 height 28
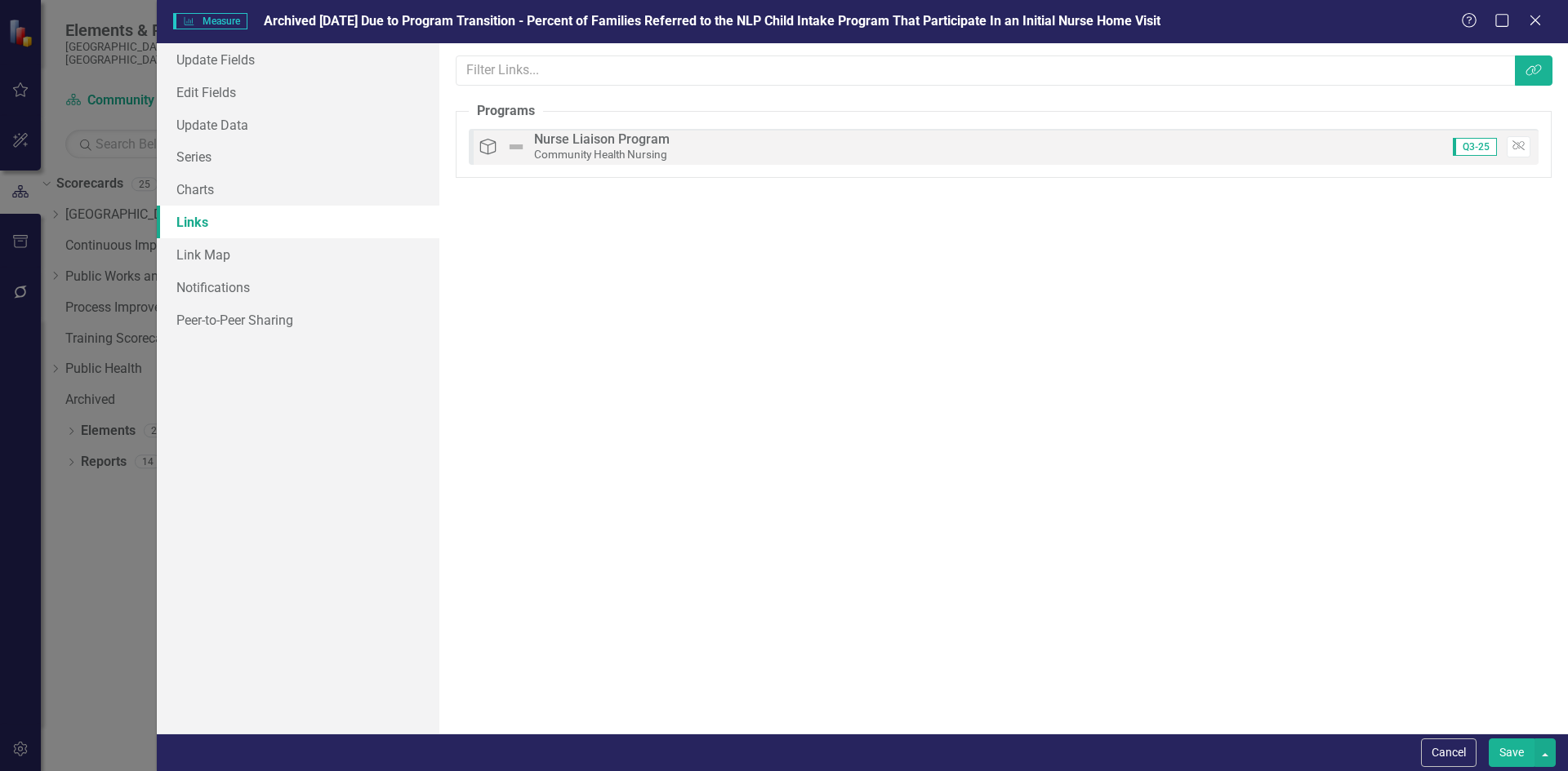
click at [1500, 756] on button "Save" at bounding box center [1511, 752] width 46 height 28
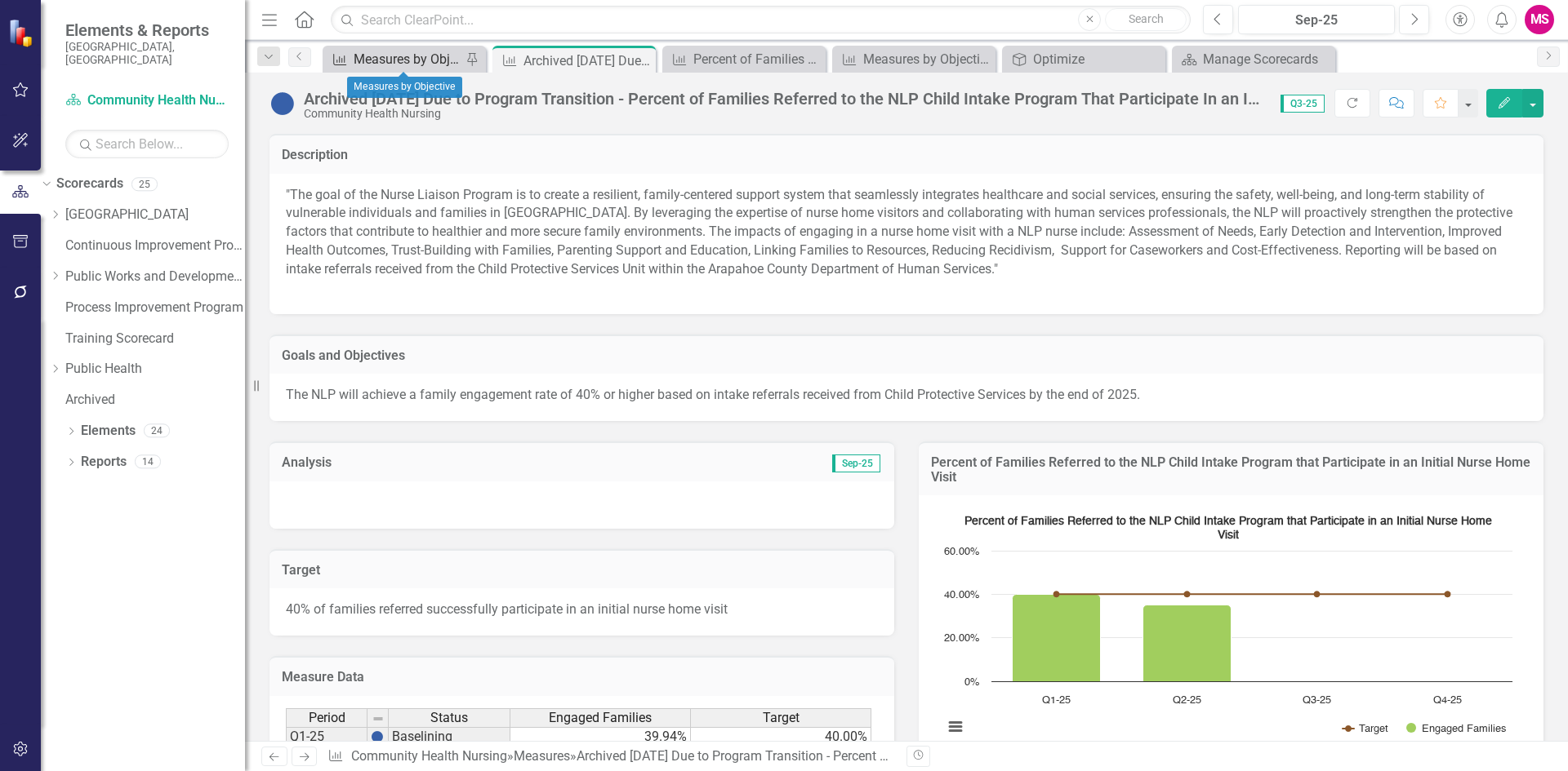
click at [393, 56] on div "Measures by Objective" at bounding box center [407, 59] width 108 height 21
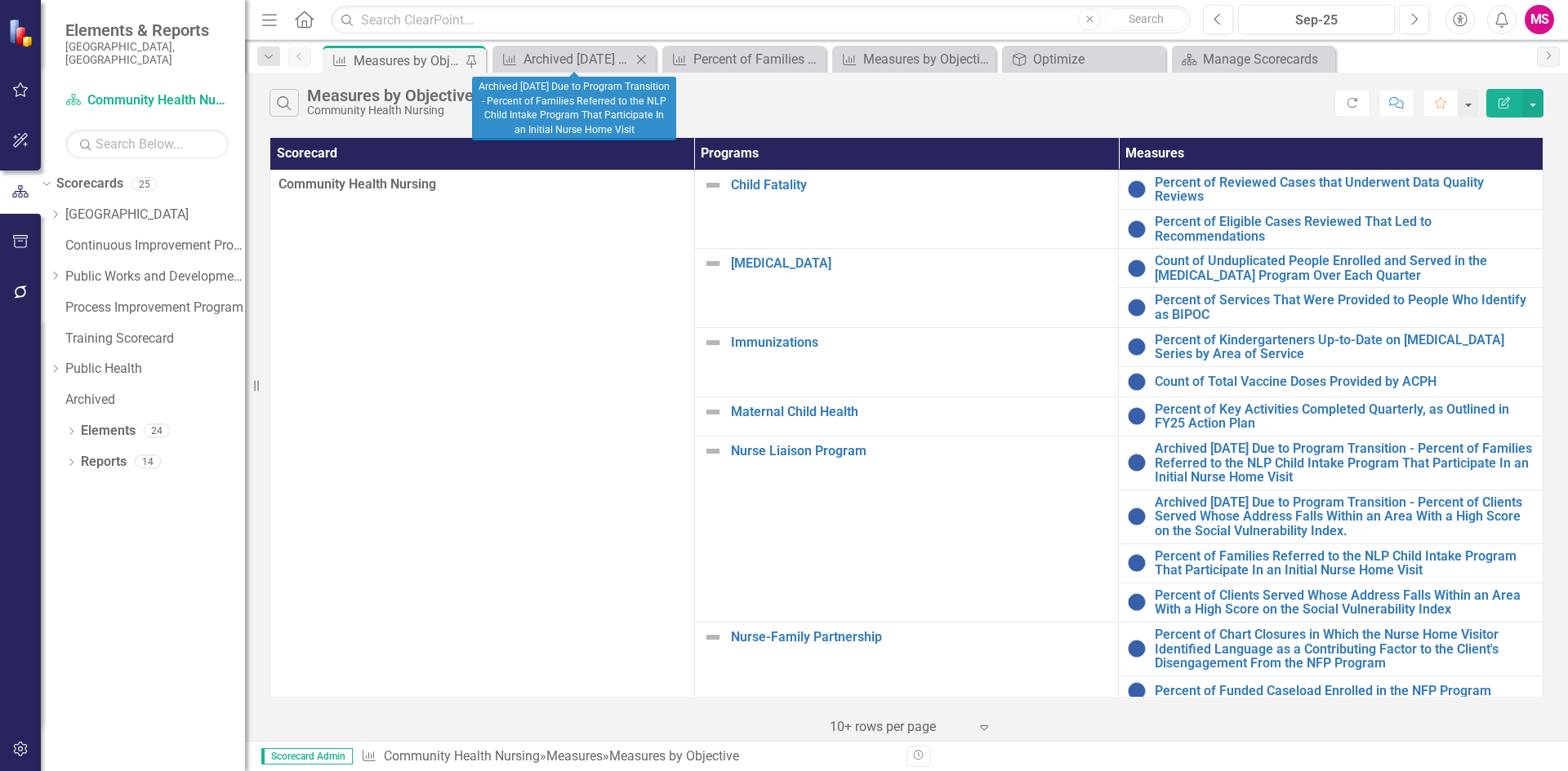
click at [638, 54] on icon "Close" at bounding box center [640, 60] width 16 height 13
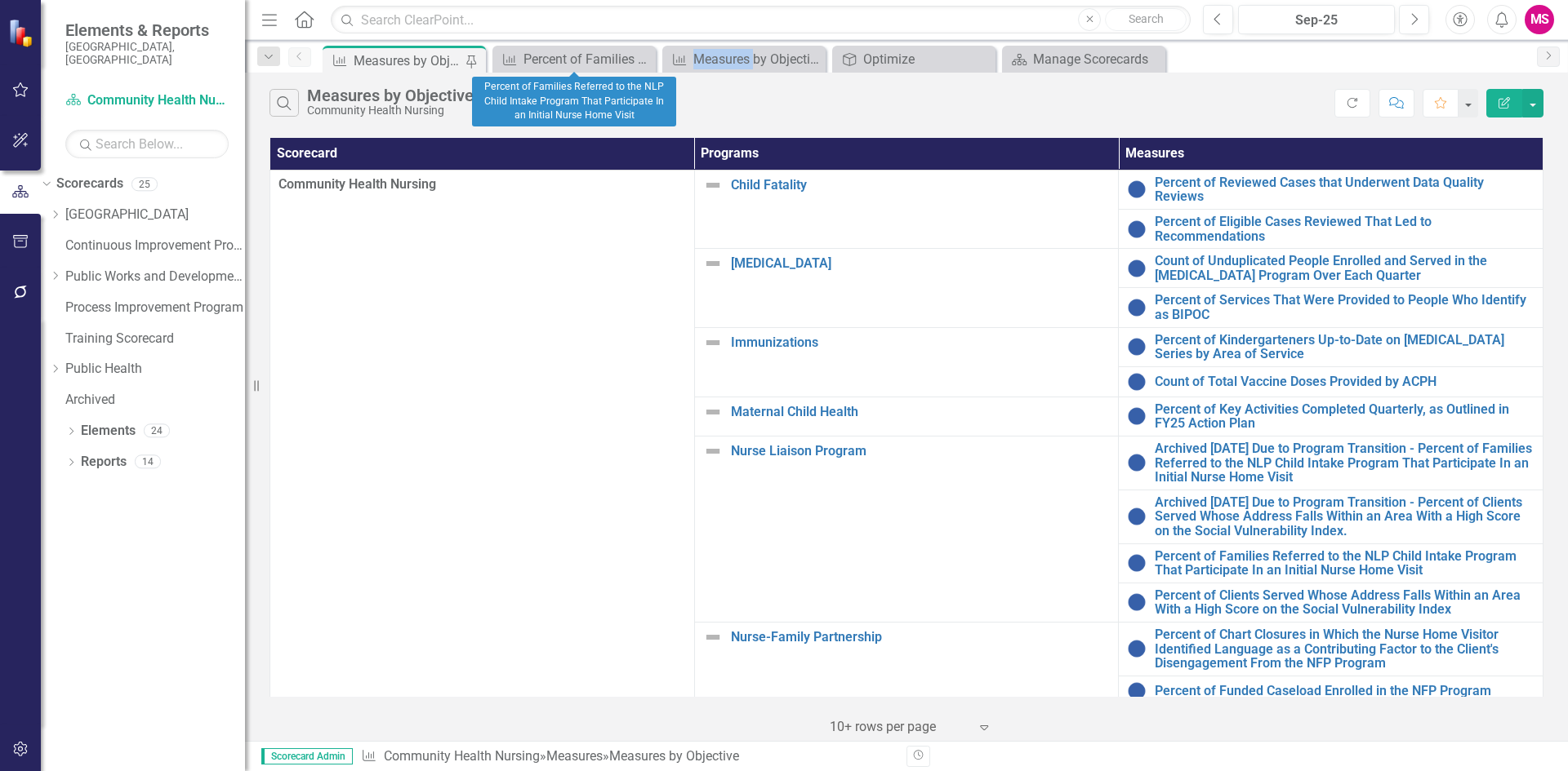
click at [0, 0] on icon "Close" at bounding box center [0, 0] width 0 height 0
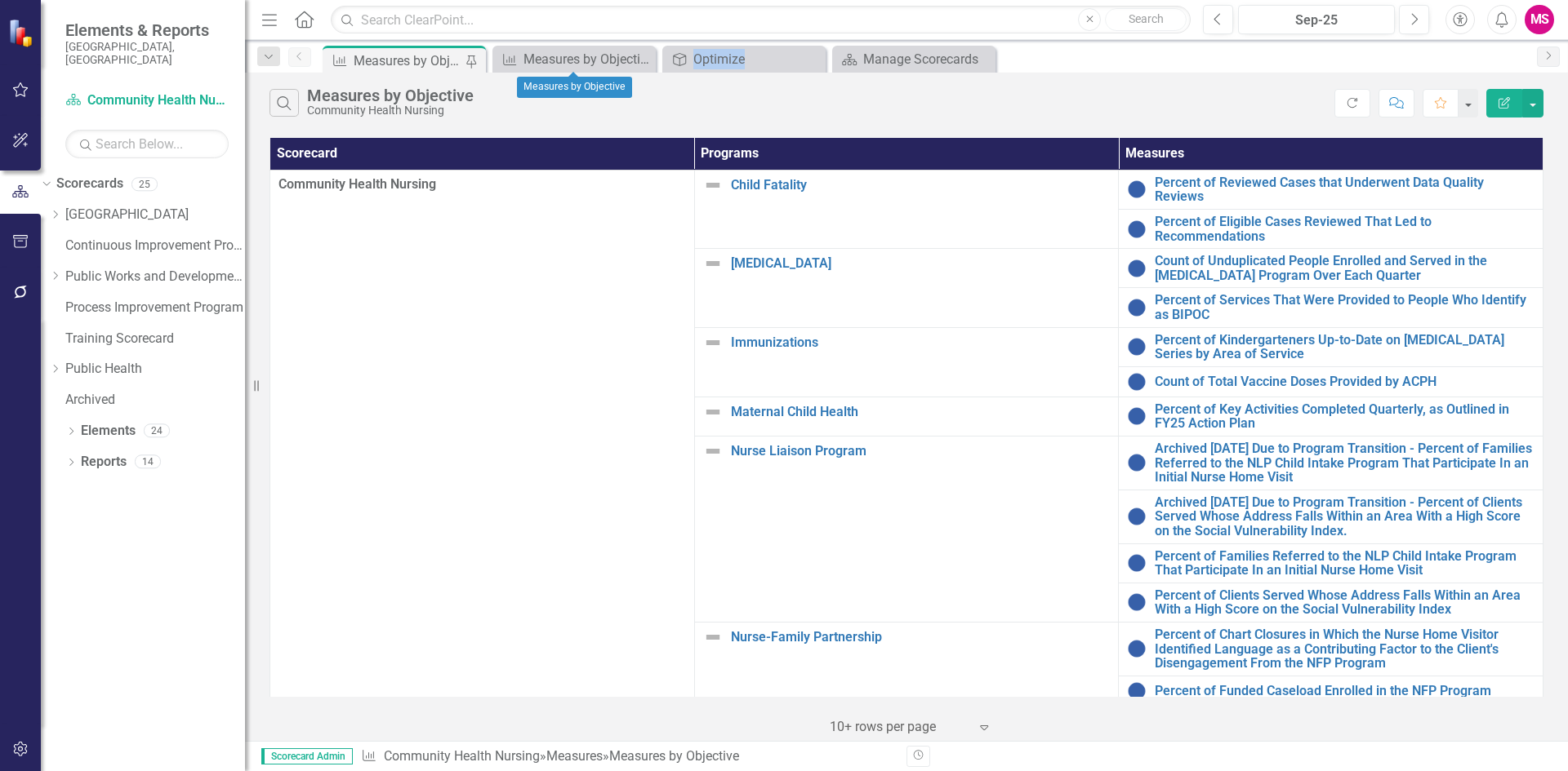
click at [0, 0] on icon "Close" at bounding box center [0, 0] width 0 height 0
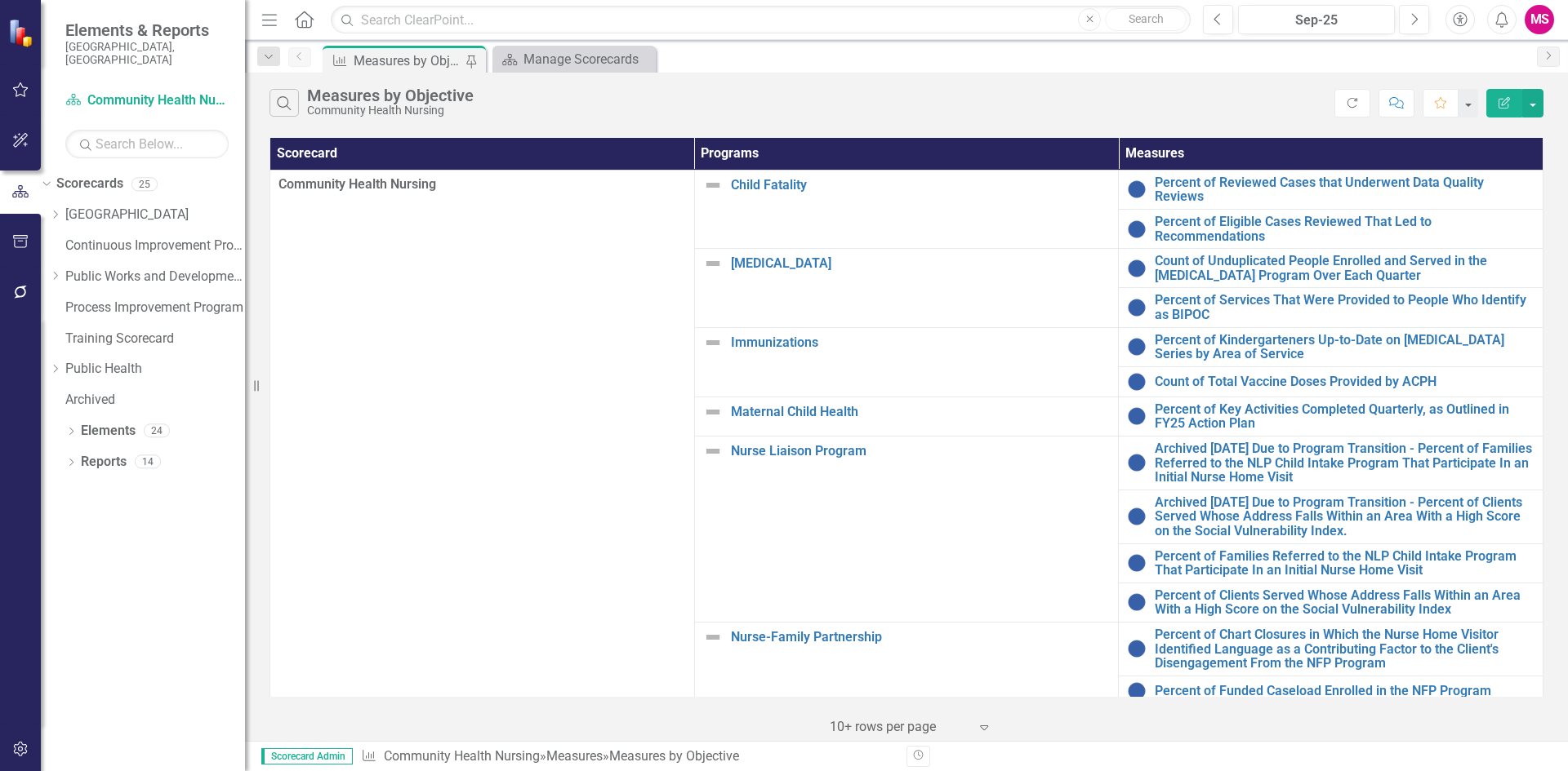
click at [0, 0] on icon "Close" at bounding box center [0, 0] width 0 height 0
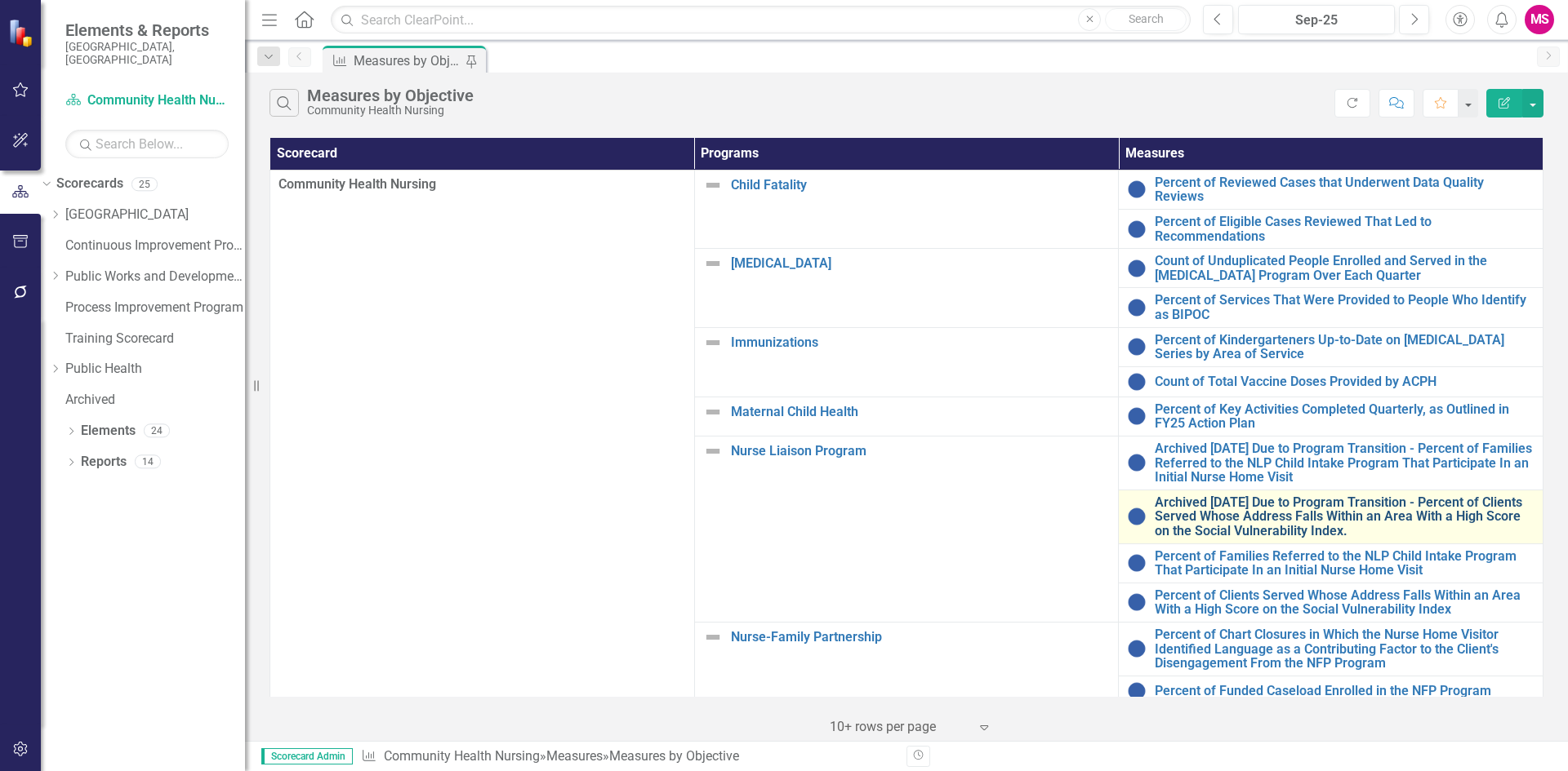
click at [1236, 501] on link "Archived [DATE] Due to Program Transition - Percent of Clients Served Whose Add…" at bounding box center [1344, 517] width 380 height 43
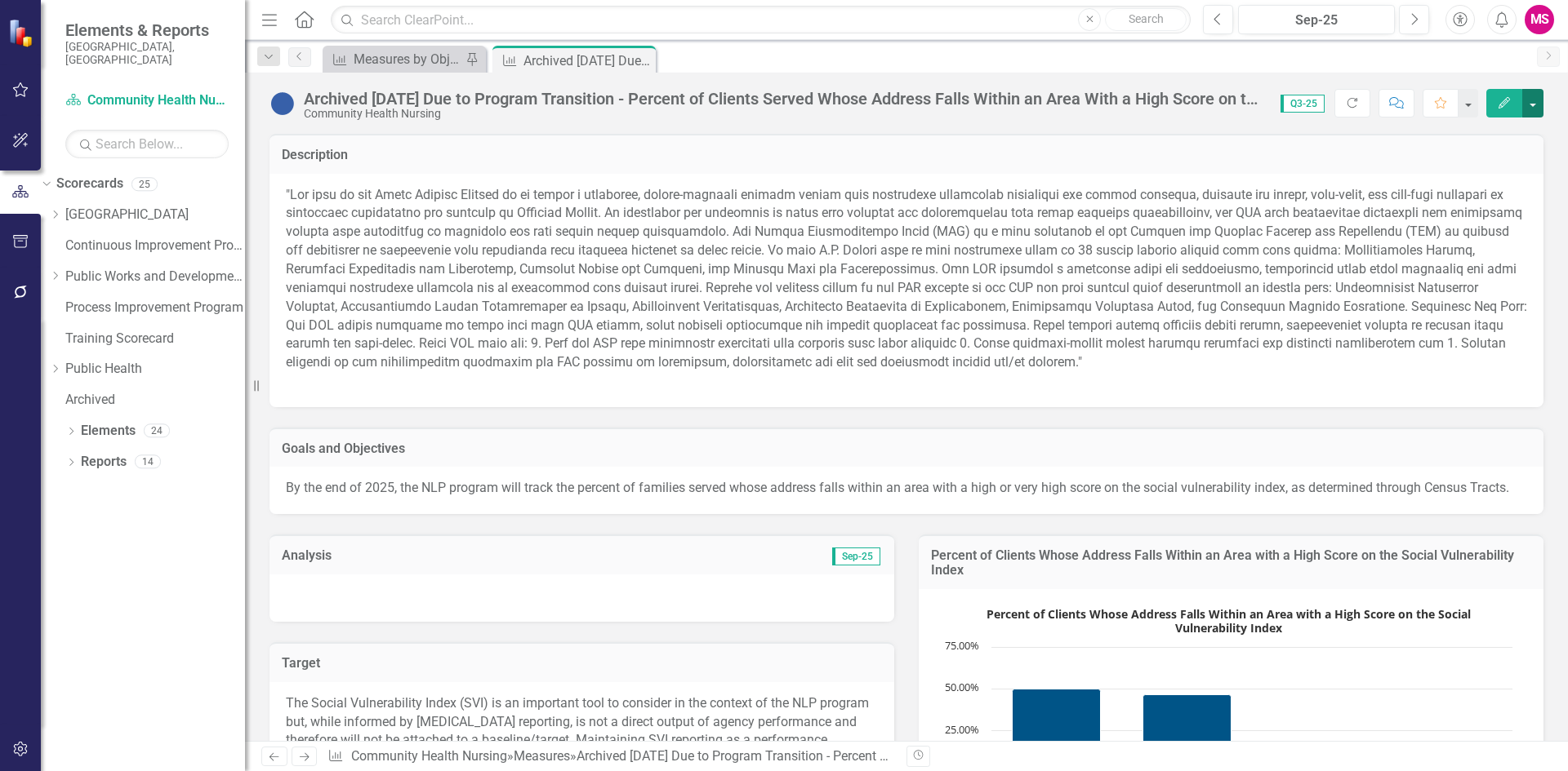
click at [1536, 104] on button "button" at bounding box center [1532, 103] width 22 height 28
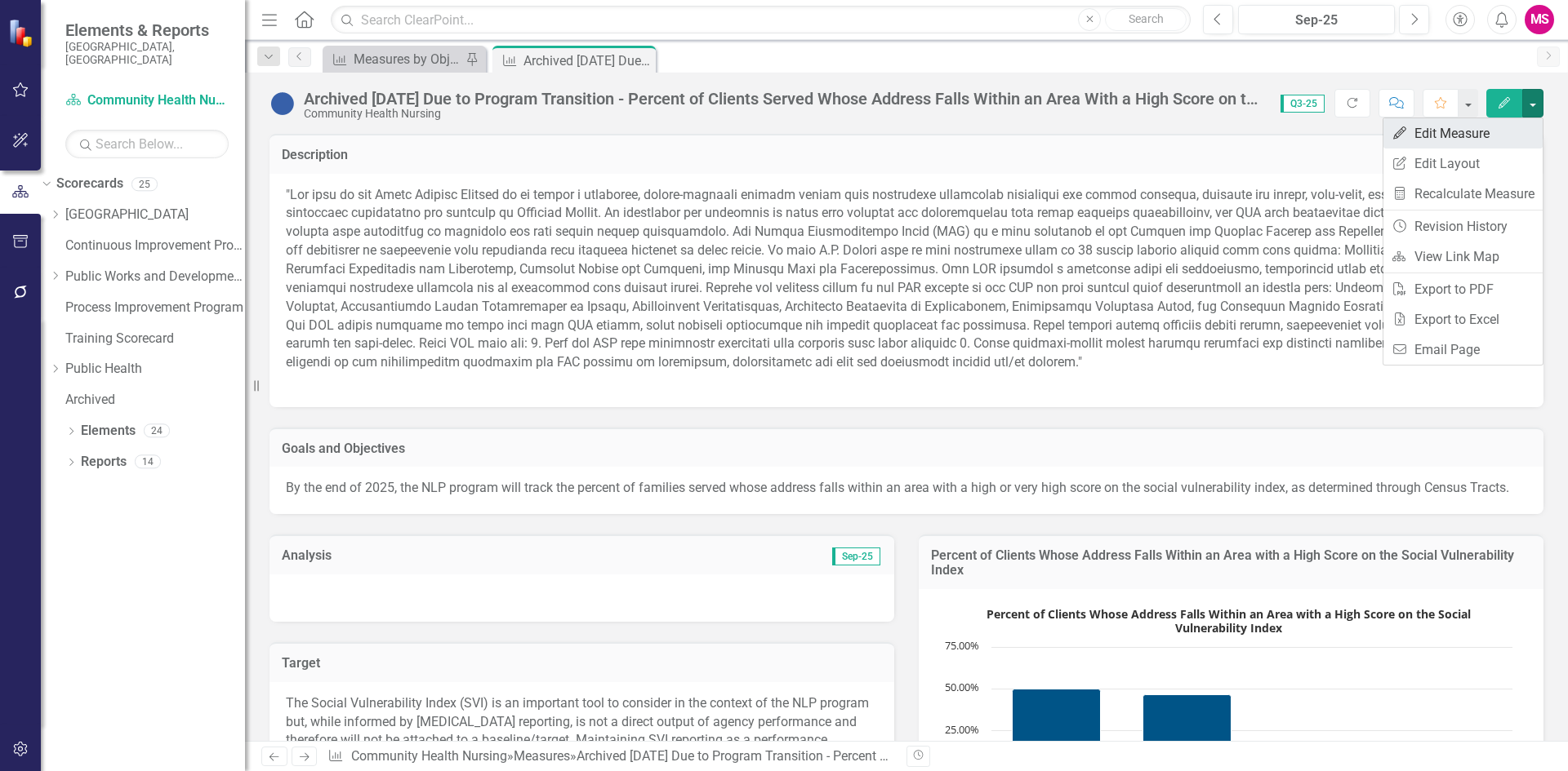
click at [1443, 129] on link "Edit Edit Measure" at bounding box center [1463, 133] width 160 height 30
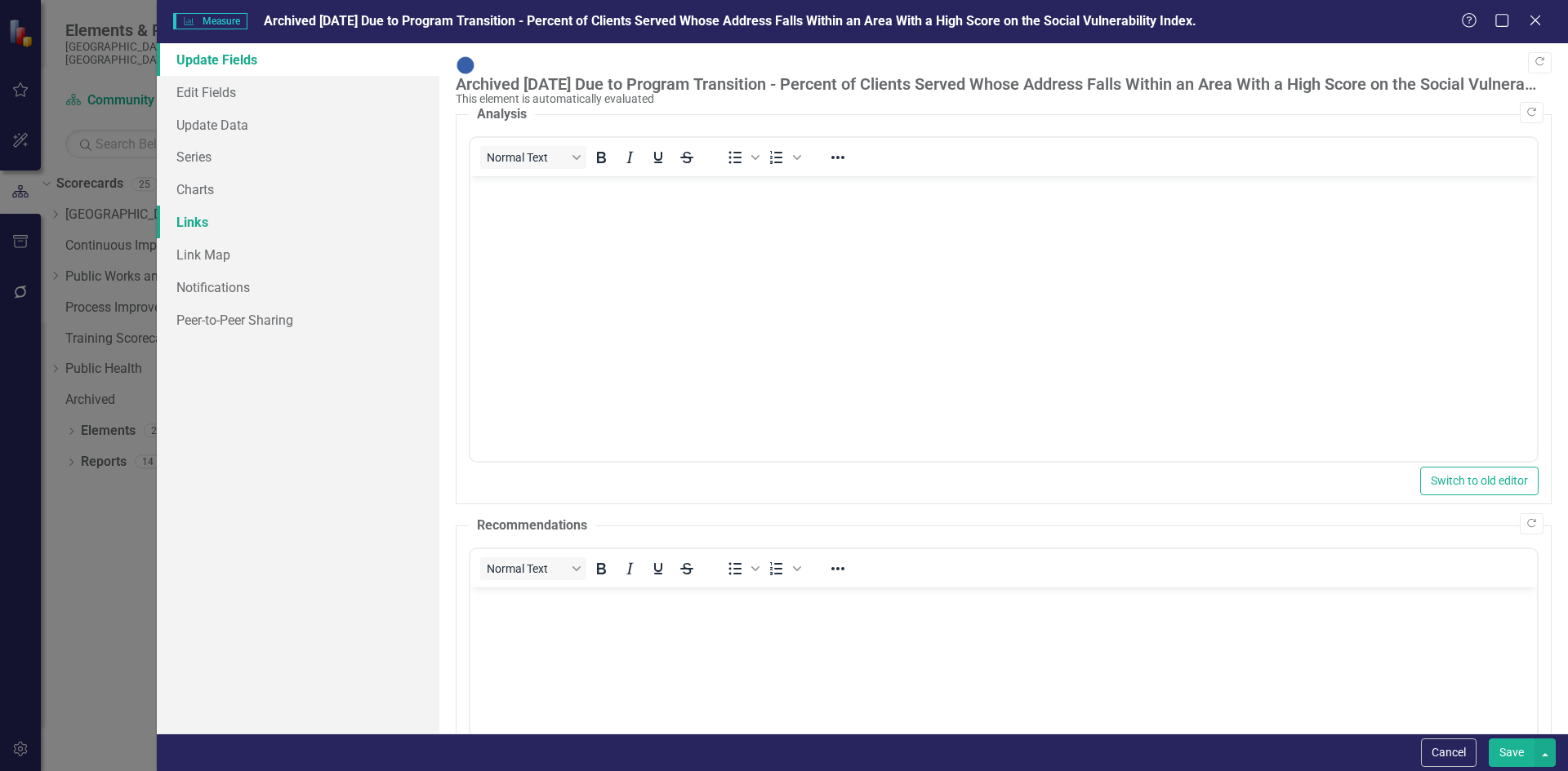
click at [190, 207] on link "Links" at bounding box center [297, 221] width 282 height 33
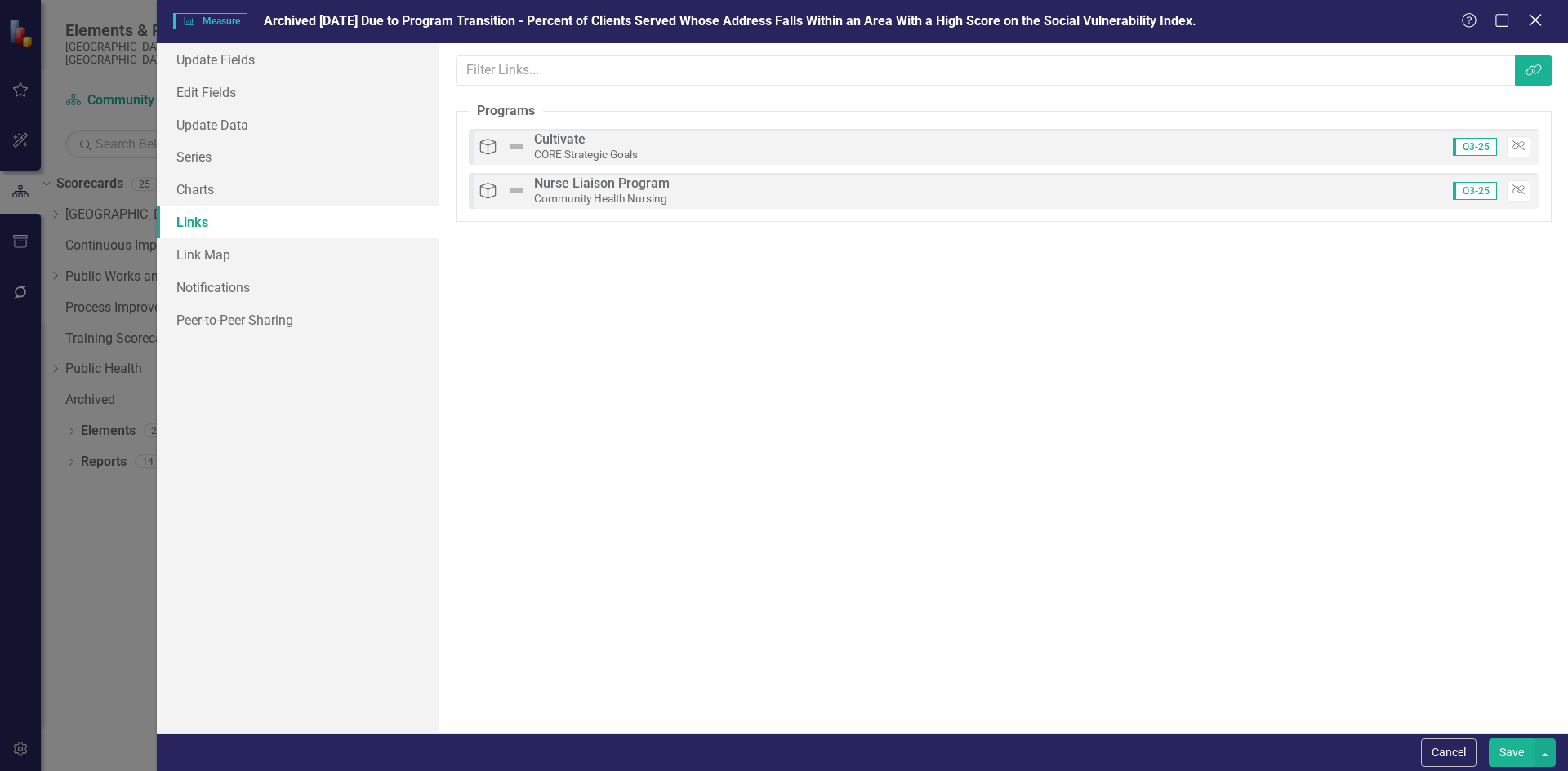
click at [1528, 20] on icon "Close" at bounding box center [1535, 20] width 21 height 16
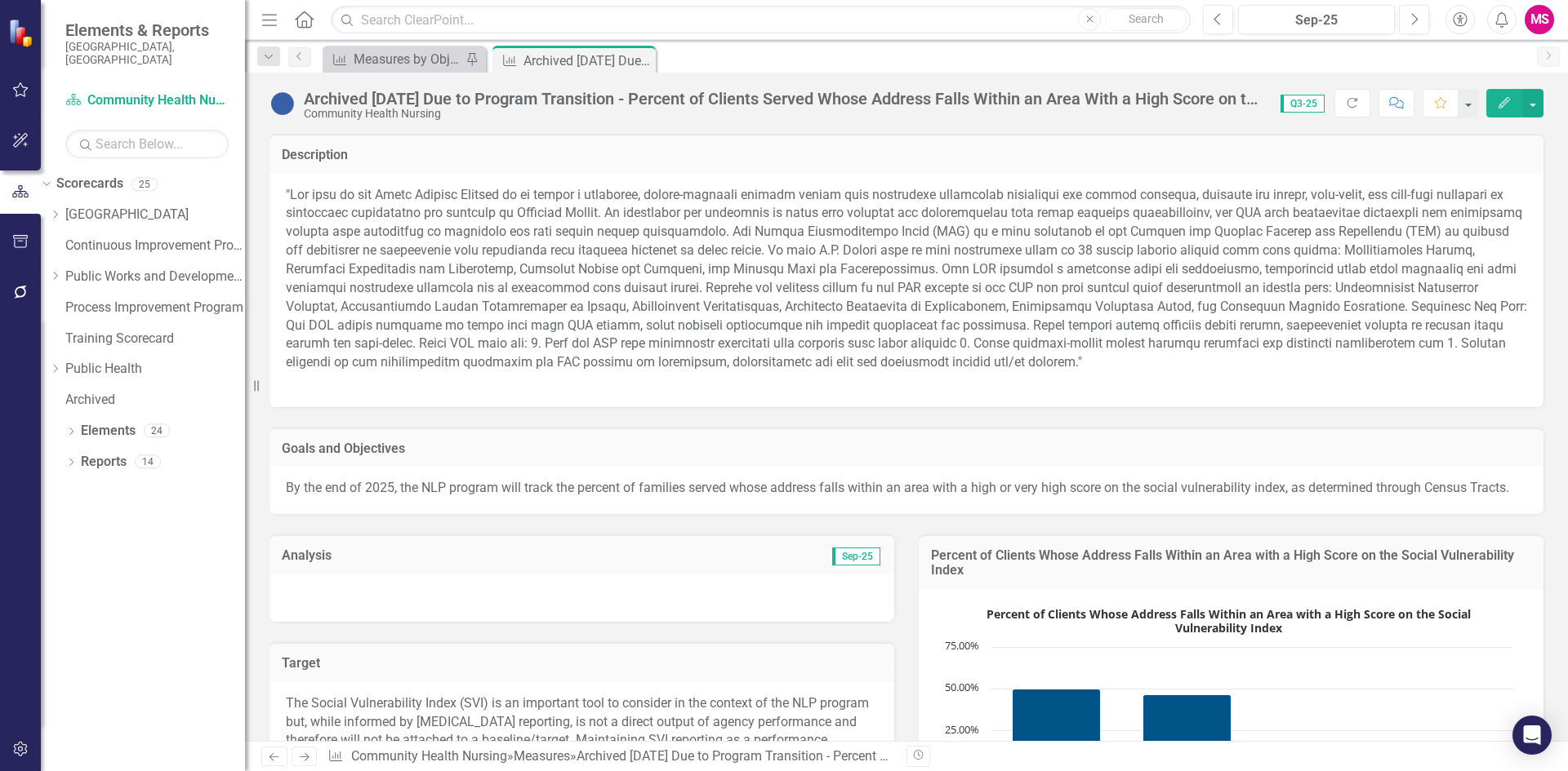
click at [395, 72] on div "Archived [DATE] Due to Program Transition - Percent of Clients Served Whose Add…" at bounding box center [906, 97] width 1323 height 49
click at [398, 61] on div "Measures by Objective" at bounding box center [407, 59] width 108 height 21
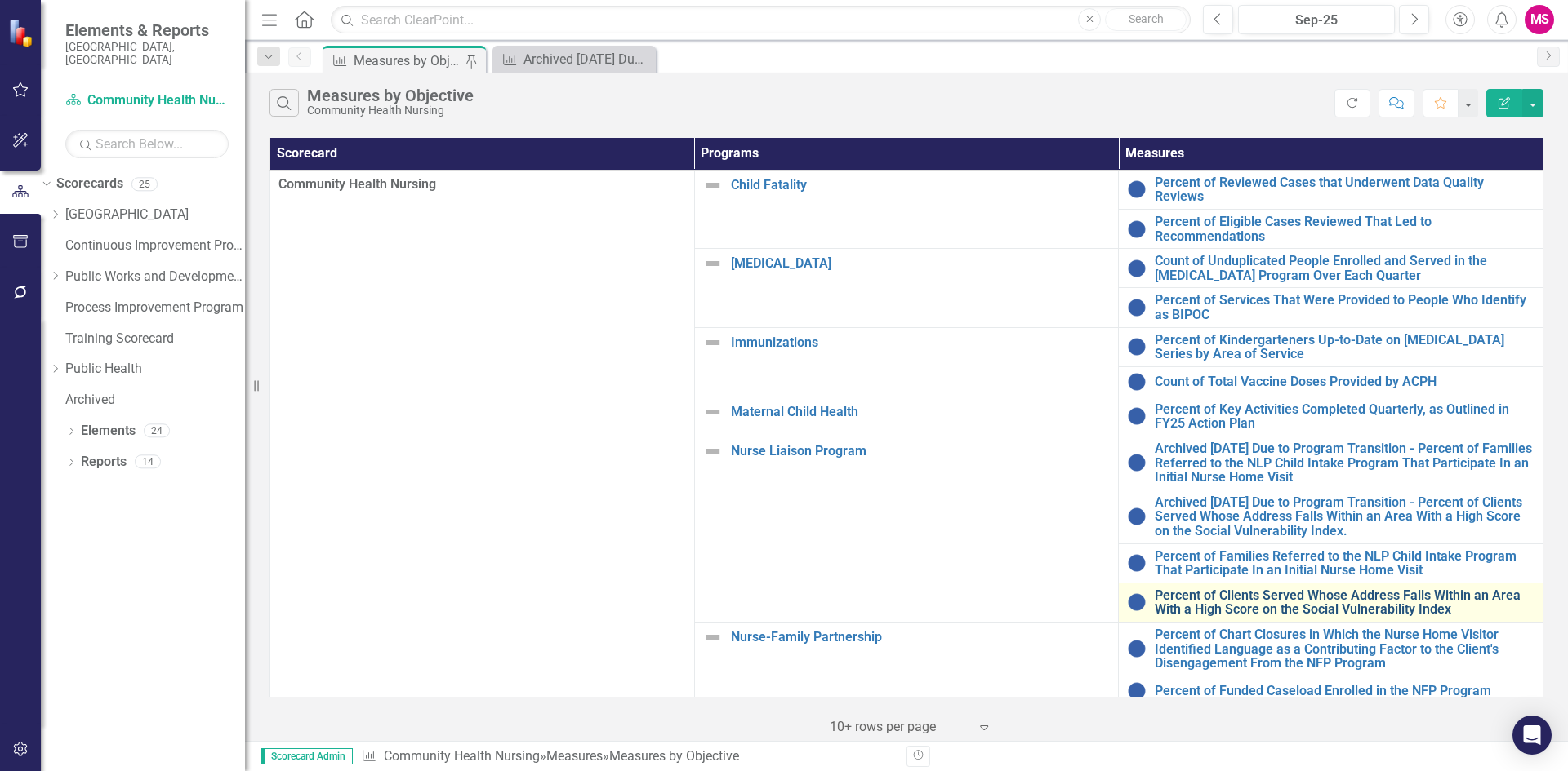
click at [1262, 594] on link "Percent of Clients Served Whose Address Falls Within an Area With a High Score …" at bounding box center [1344, 602] width 380 height 28
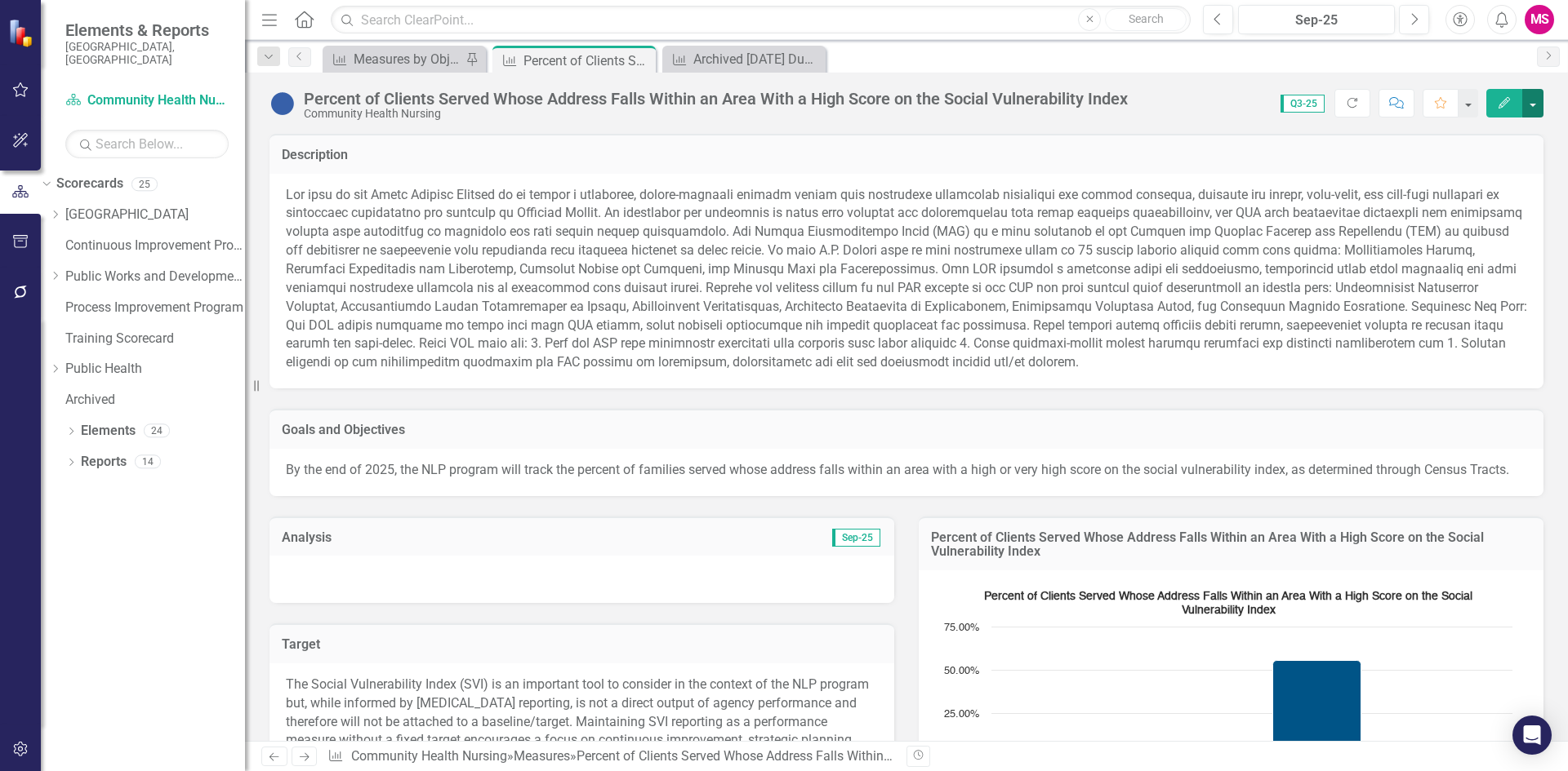
click at [1523, 102] on button "button" at bounding box center [1532, 103] width 22 height 28
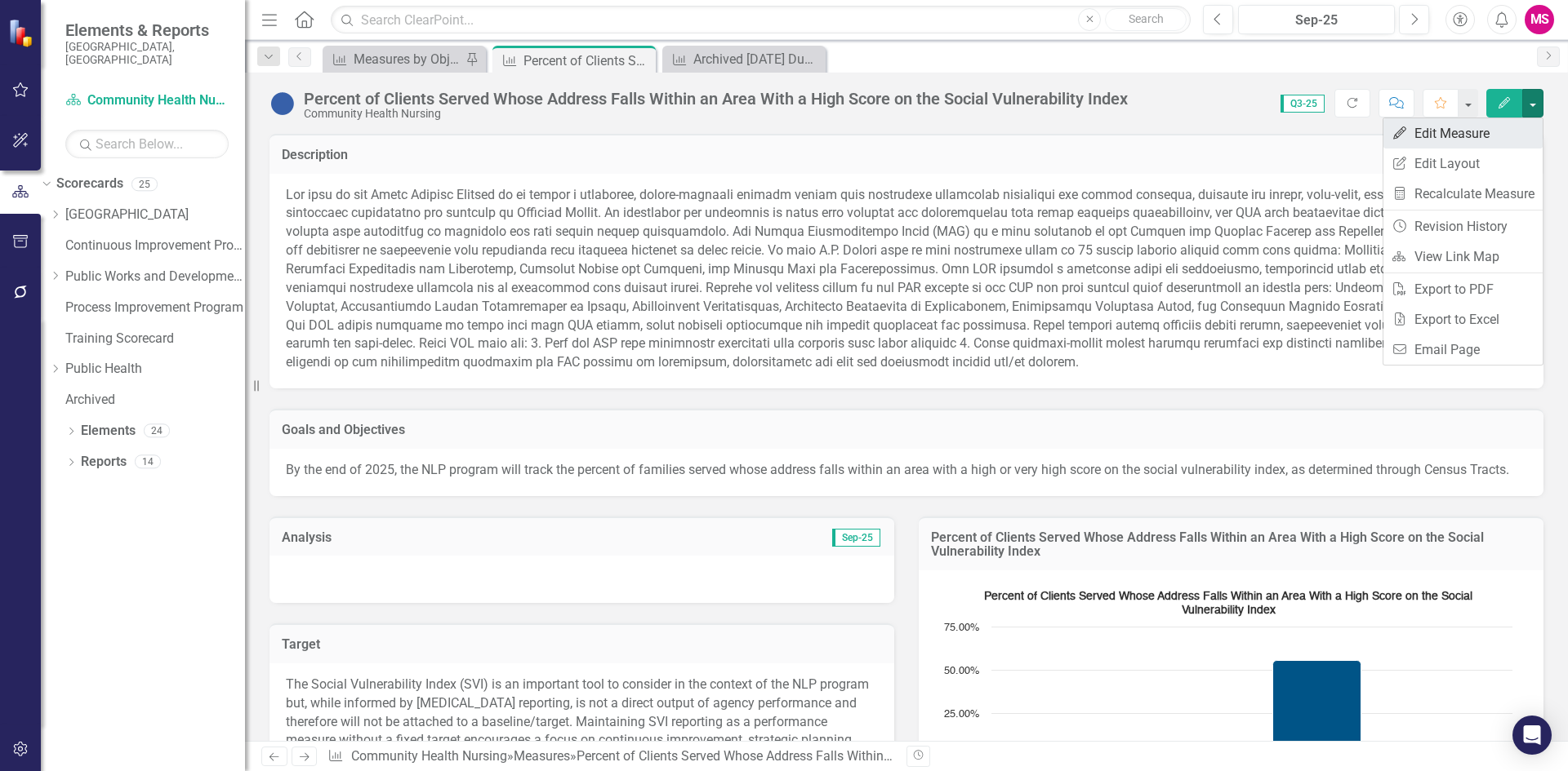
click at [1418, 140] on link "Edit Edit Measure" at bounding box center [1463, 133] width 160 height 30
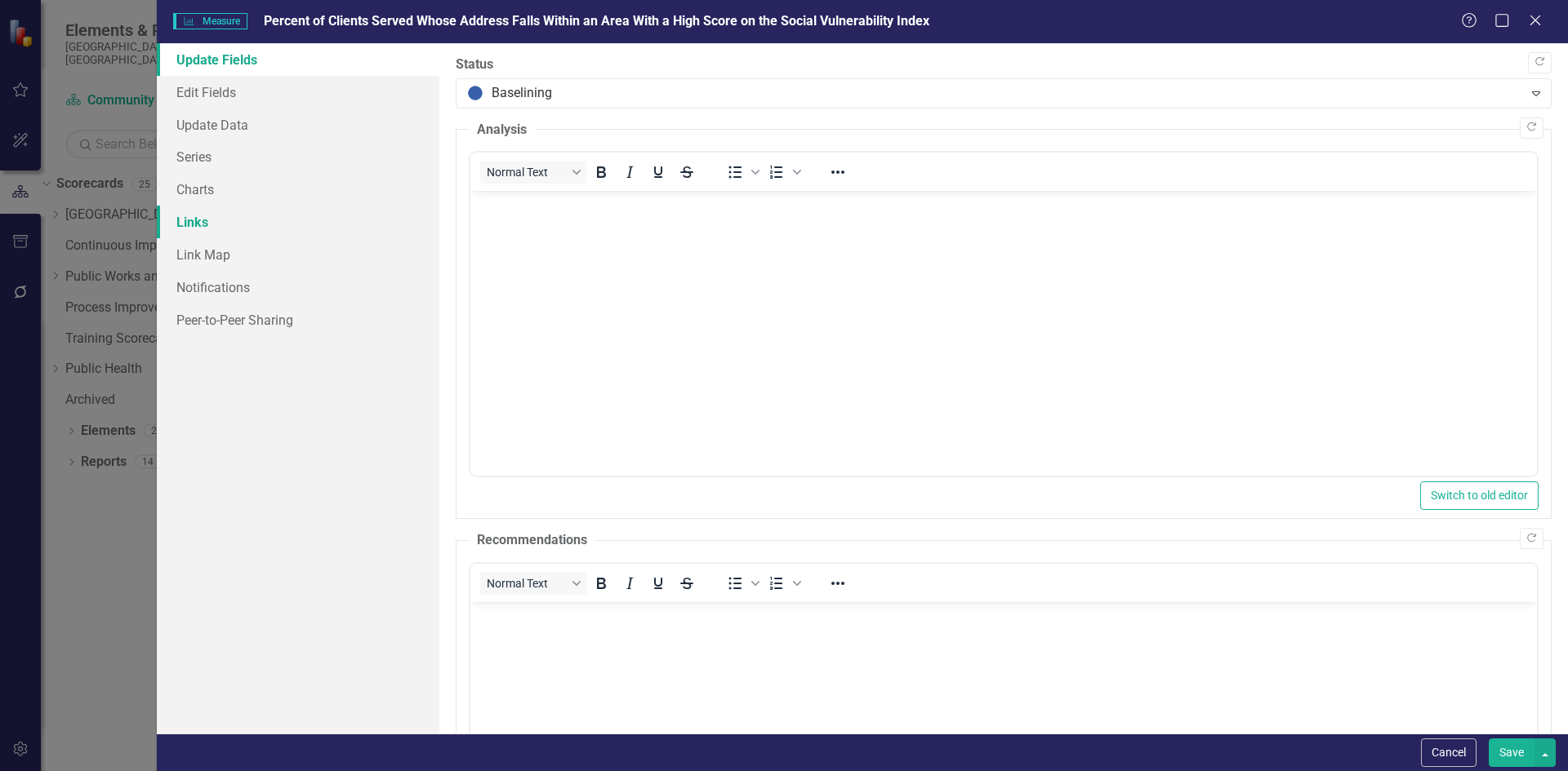
click at [186, 228] on link "Links" at bounding box center [297, 221] width 282 height 33
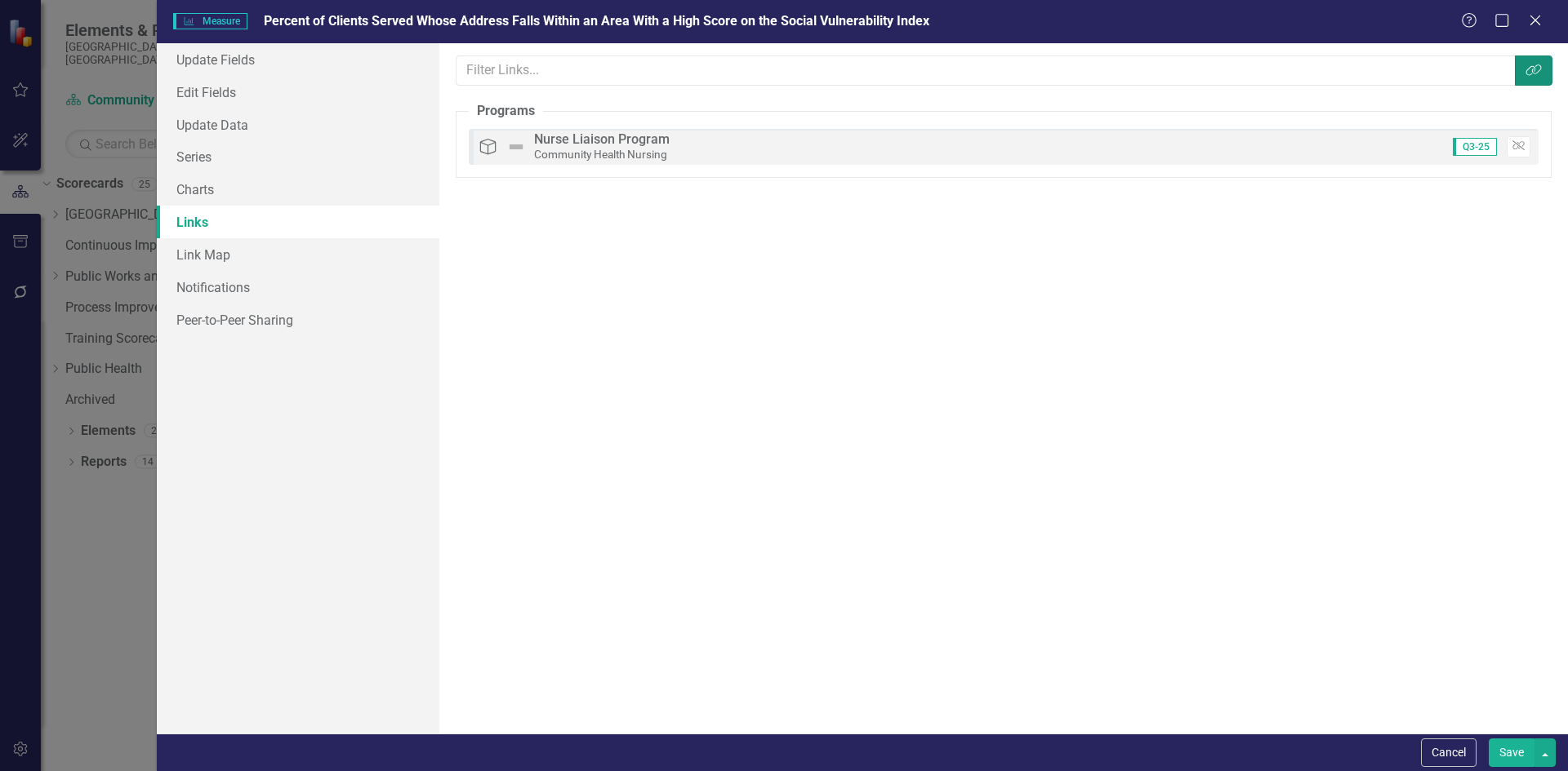
click at [1522, 73] on button "Link Tag" at bounding box center [1533, 70] width 38 height 30
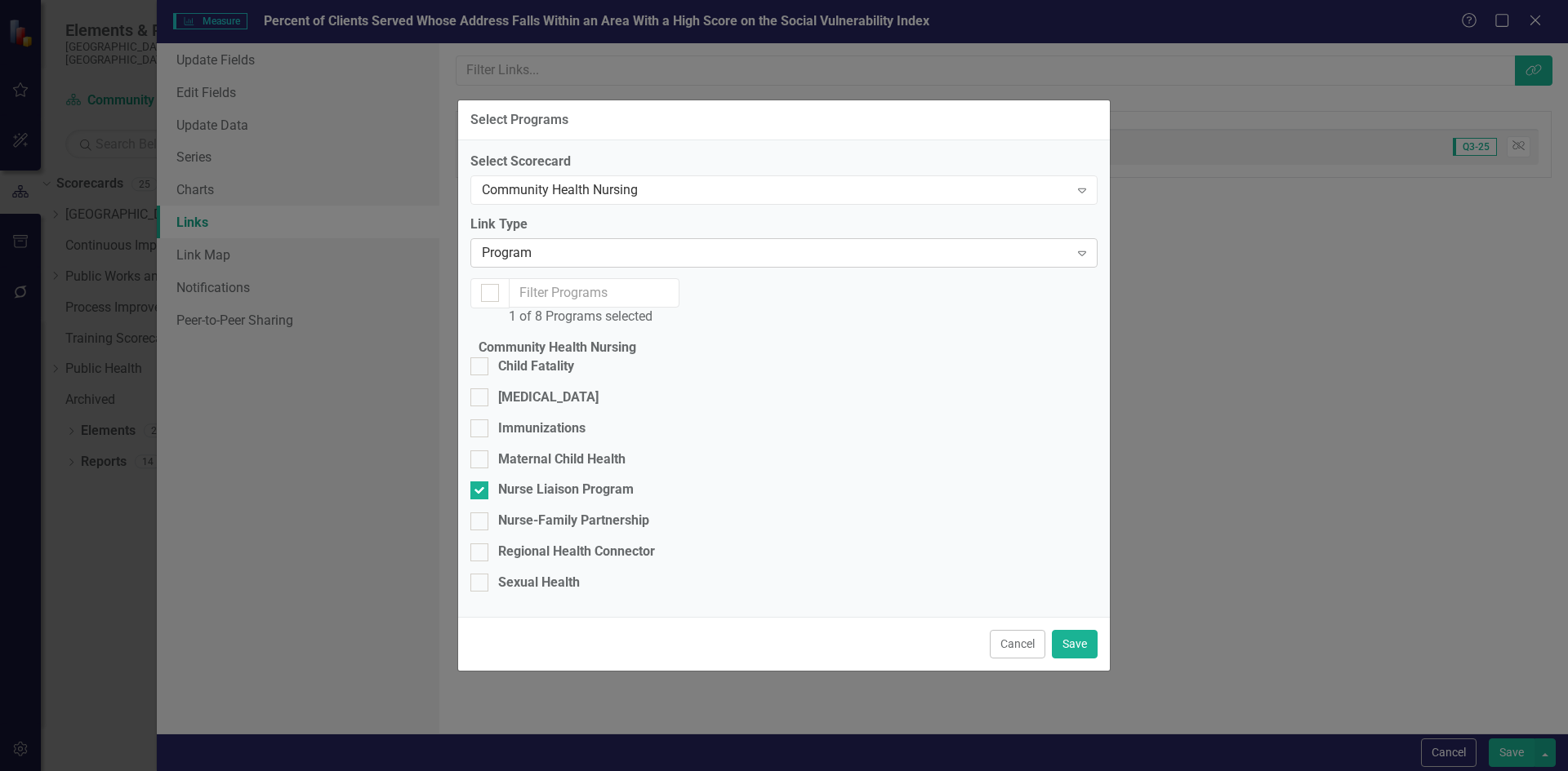
click at [1076, 247] on icon "Expand" at bounding box center [1081, 253] width 16 height 13
click at [1077, 177] on div "Expand" at bounding box center [1081, 190] width 29 height 26
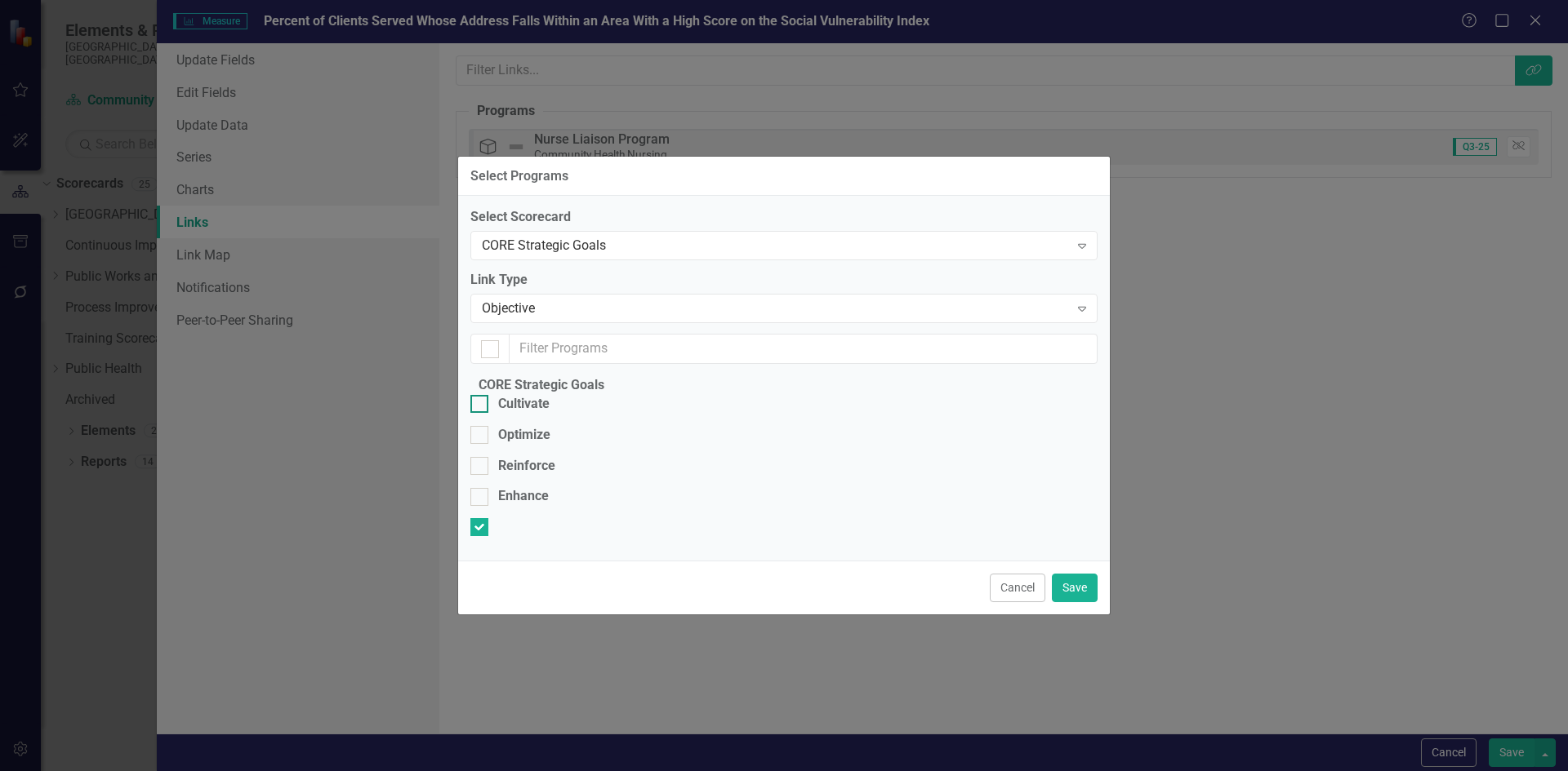
click at [481, 395] on input "Cultivate" at bounding box center [475, 400] width 10 height 10
checkbox input "true"
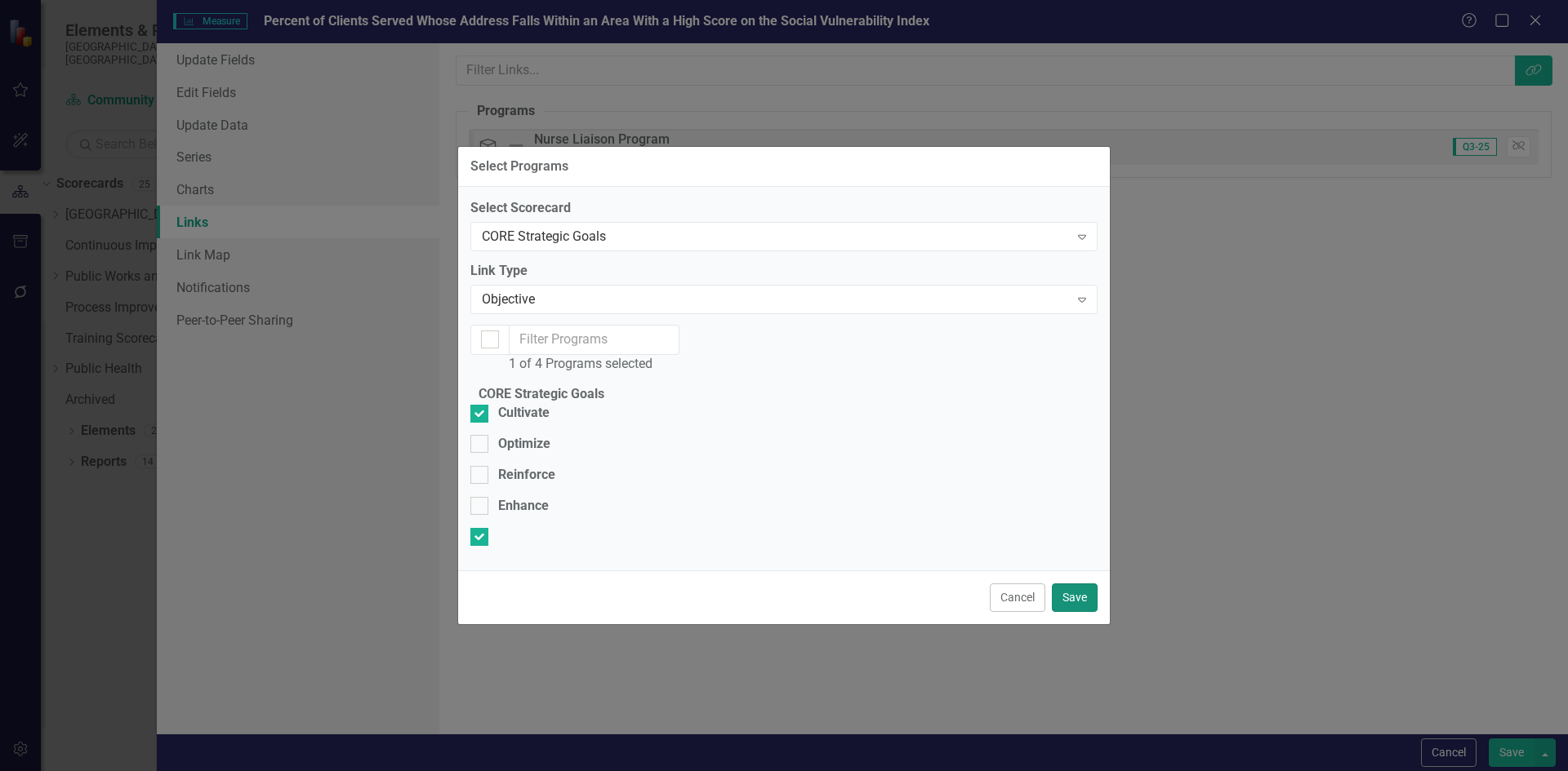
click at [1072, 612] on button "Save" at bounding box center [1074, 597] width 46 height 28
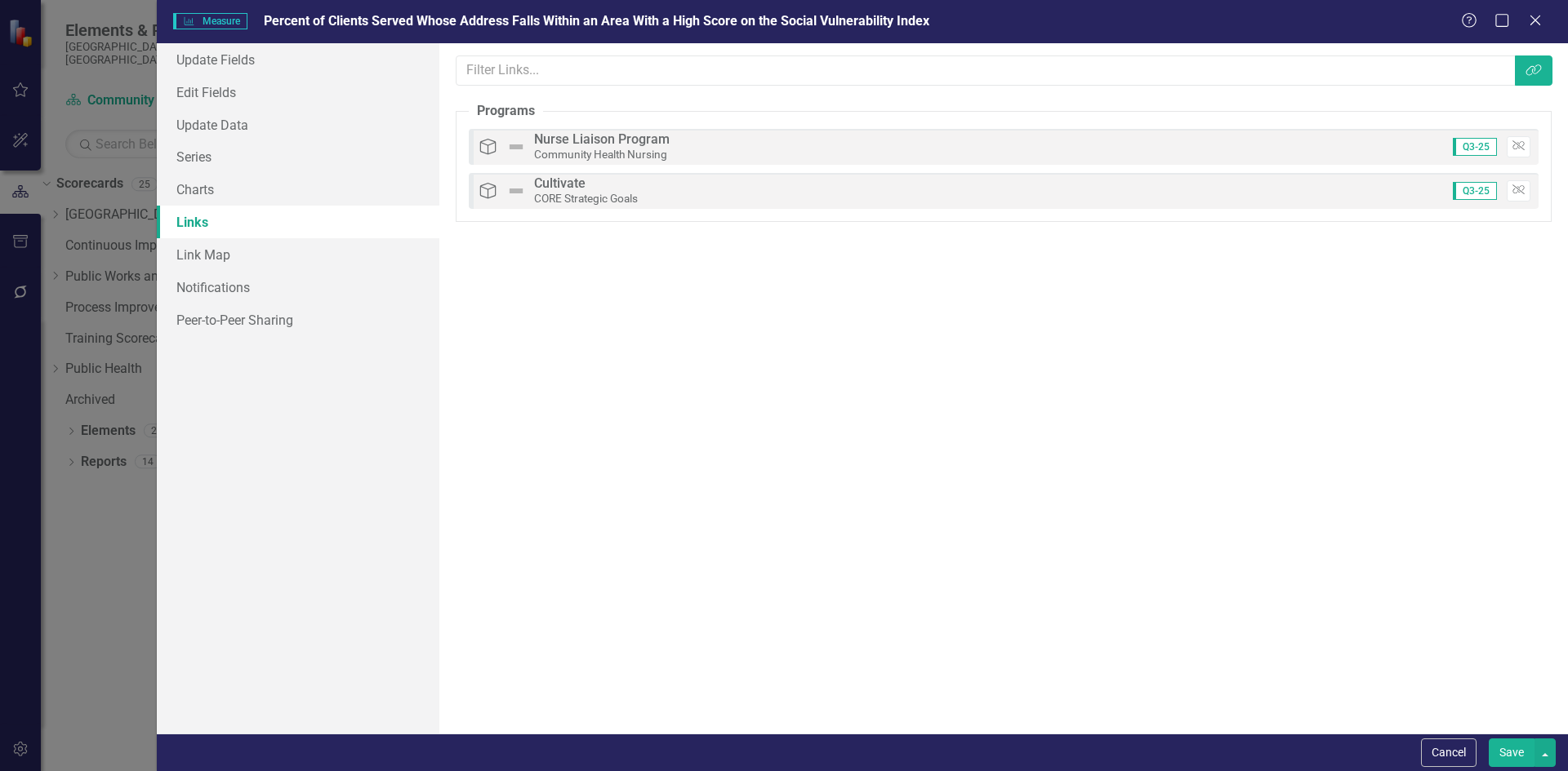
click at [1500, 748] on button "Save" at bounding box center [1511, 752] width 46 height 28
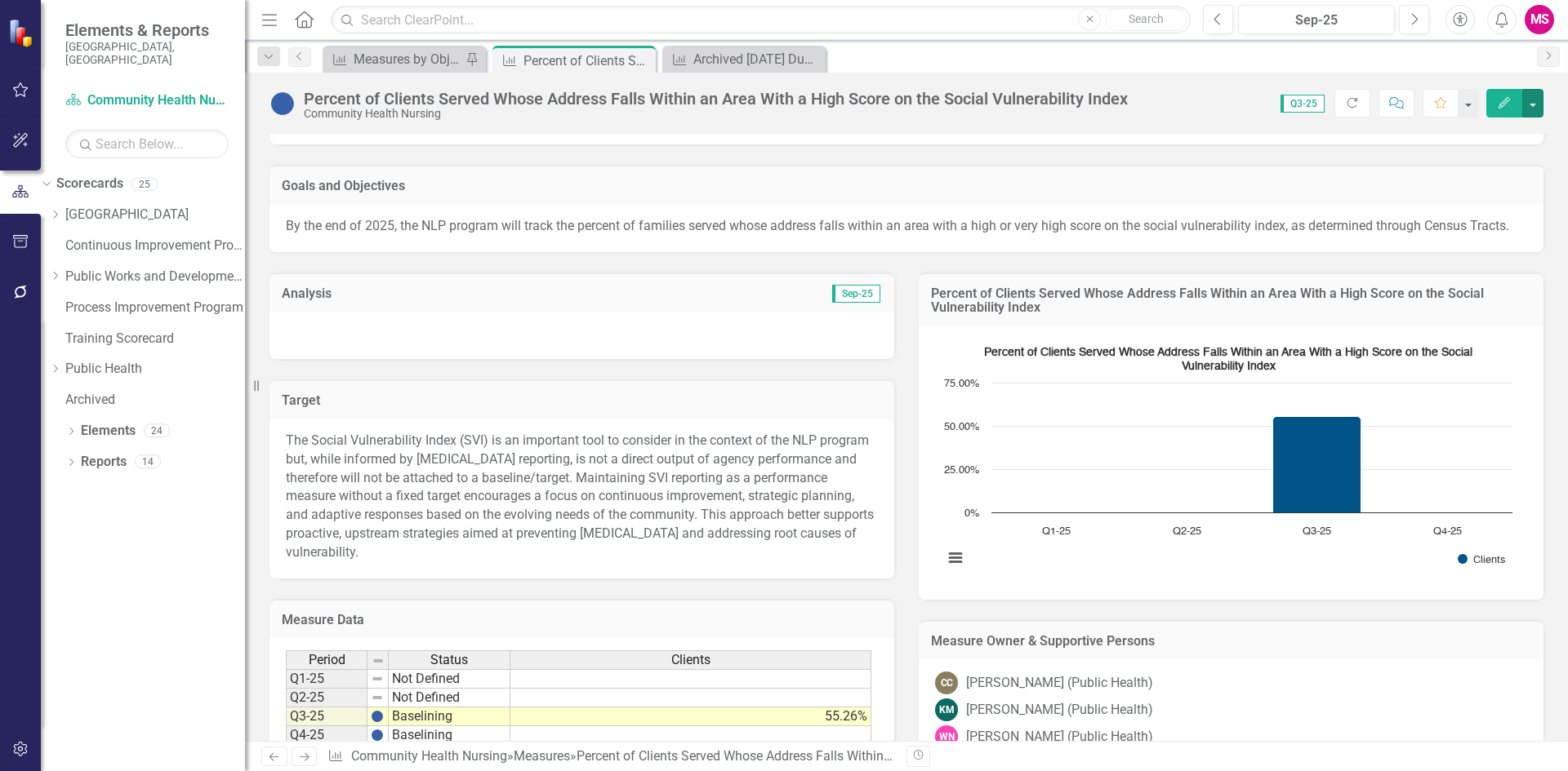
scroll to position [245, 0]
click at [370, 56] on div "Measures by Objective" at bounding box center [407, 59] width 108 height 21
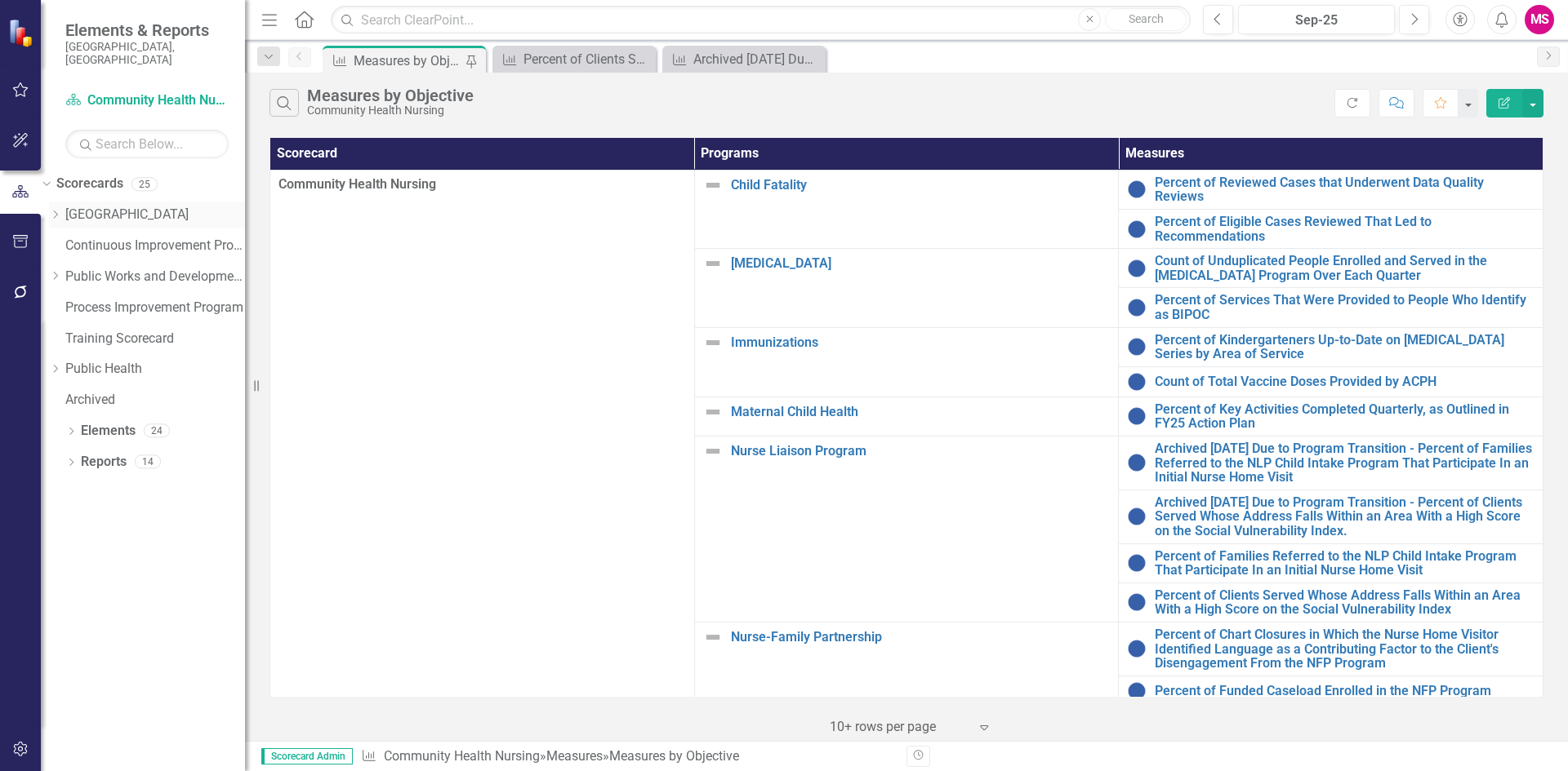
click at [61, 210] on icon "Dropdown" at bounding box center [54, 215] width 12 height 9
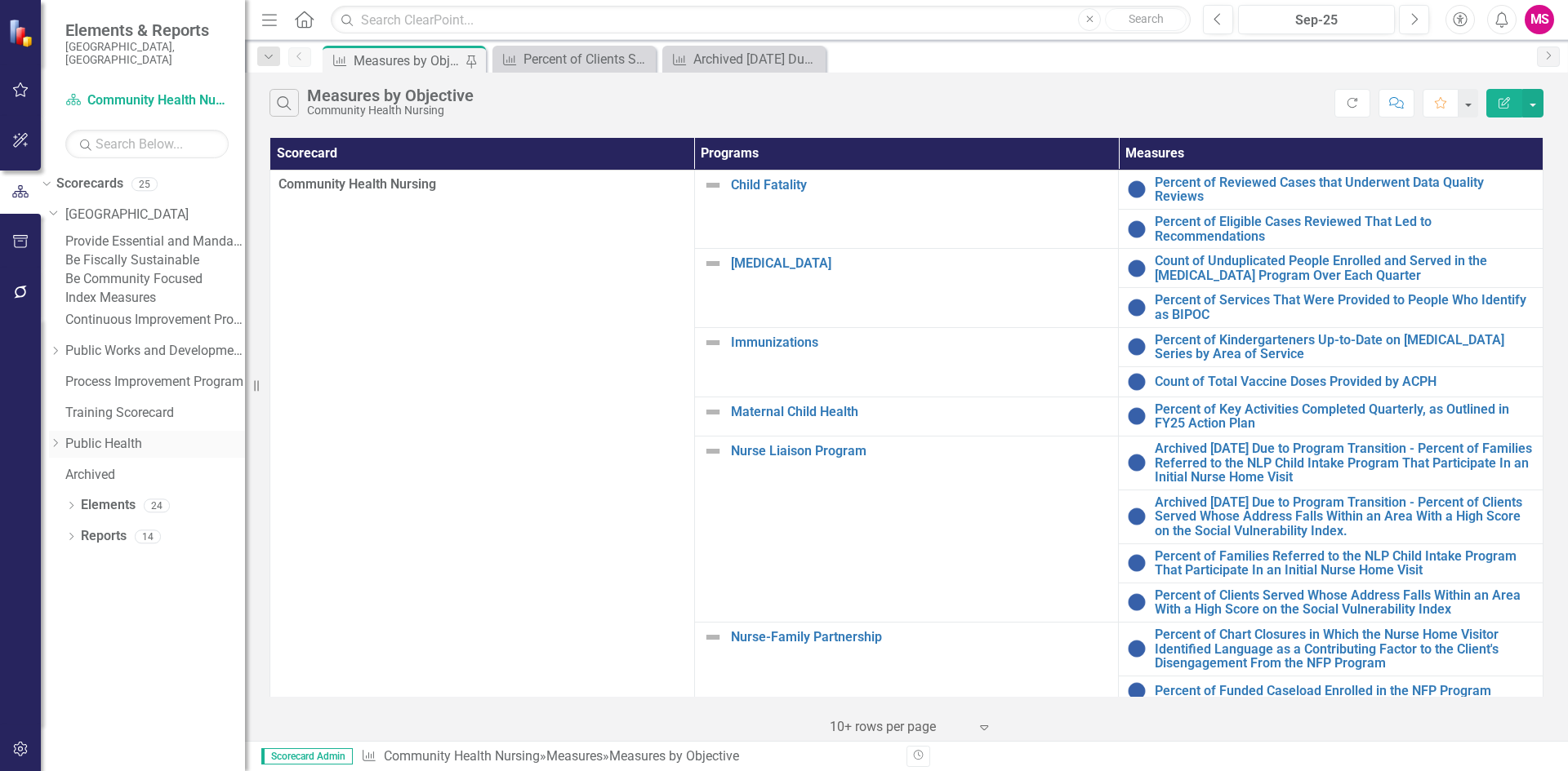
click at [61, 448] on icon "Dropdown" at bounding box center [54, 443] width 12 height 9
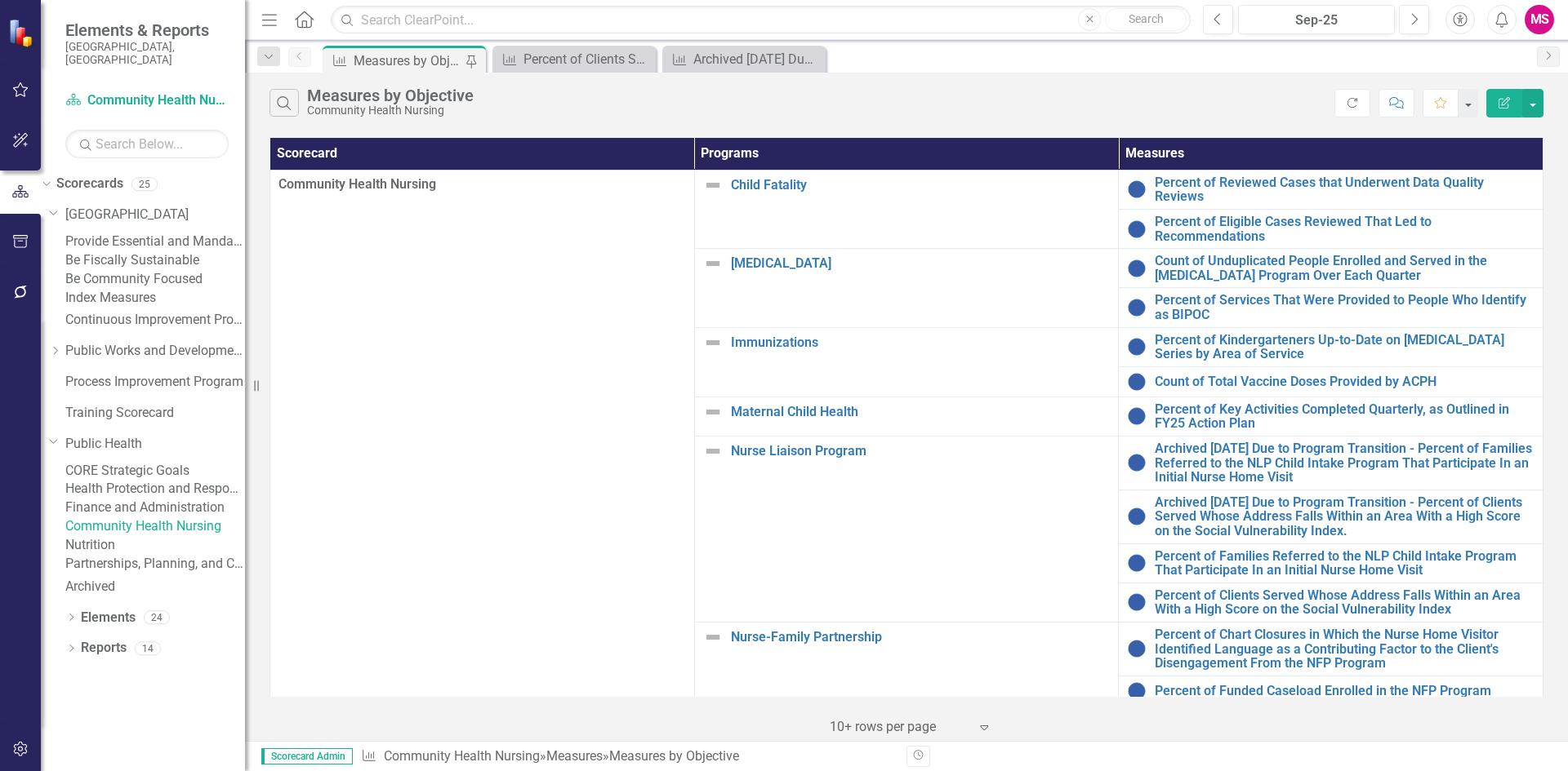
click at [154, 481] on link "CORE Strategic Goals" at bounding box center [155, 472] width 179 height 19
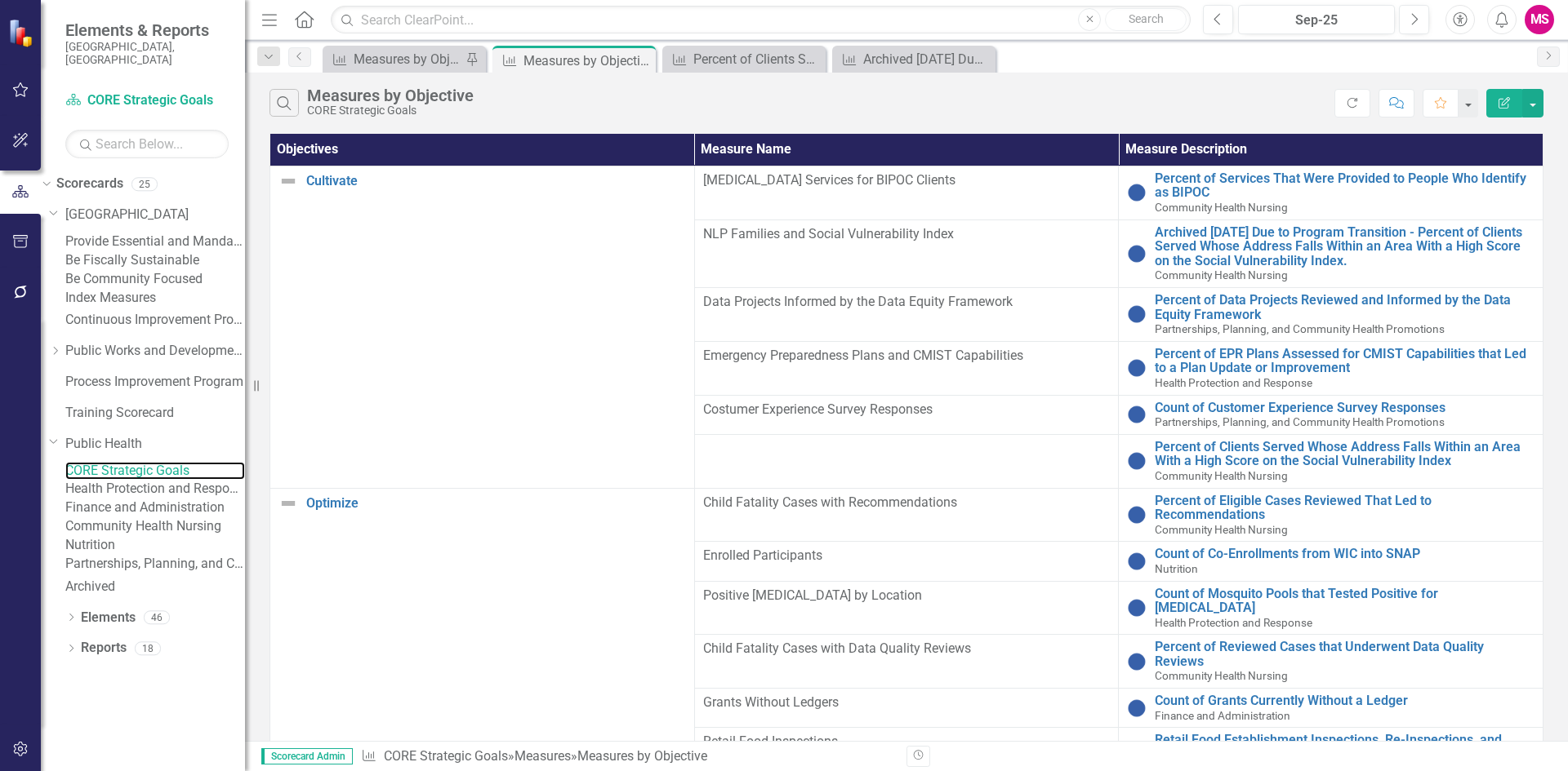
scroll to position [920, 0]
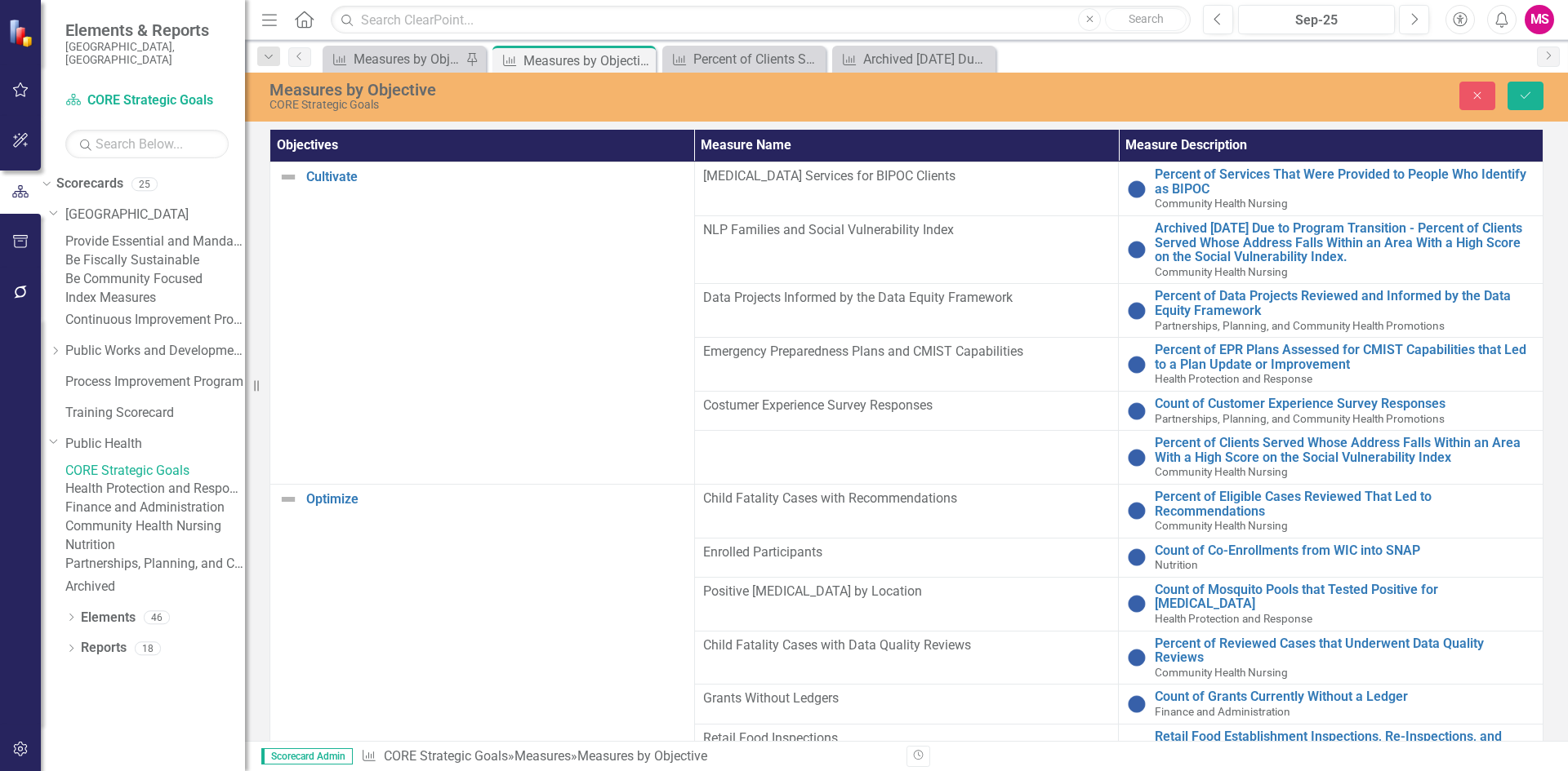
type input "NLP Referral Engagement Rate"
click at [1513, 98] on button "Save" at bounding box center [1525, 96] width 36 height 28
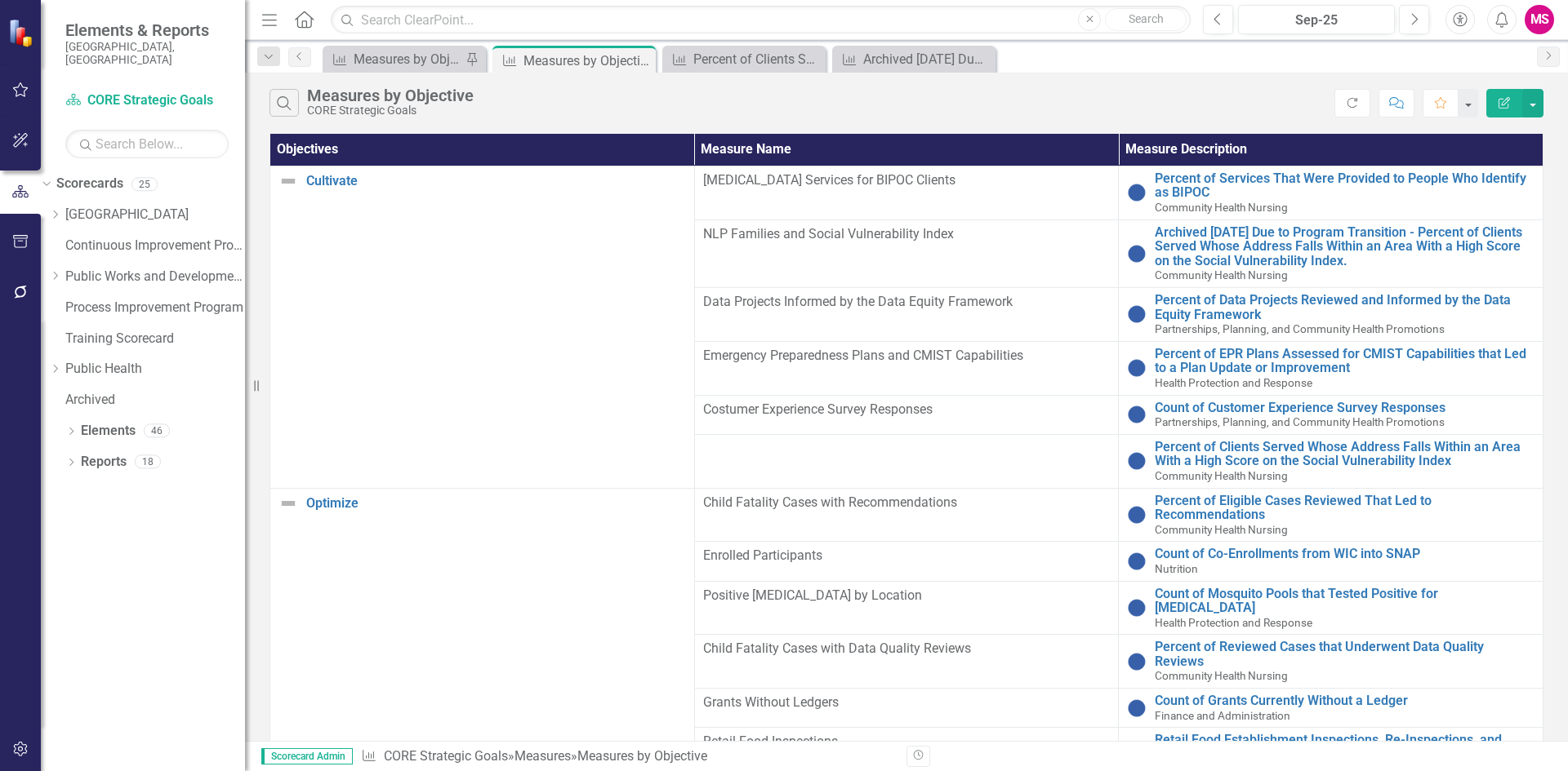
click at [703, 440] on div at bounding box center [906, 449] width 407 height 20
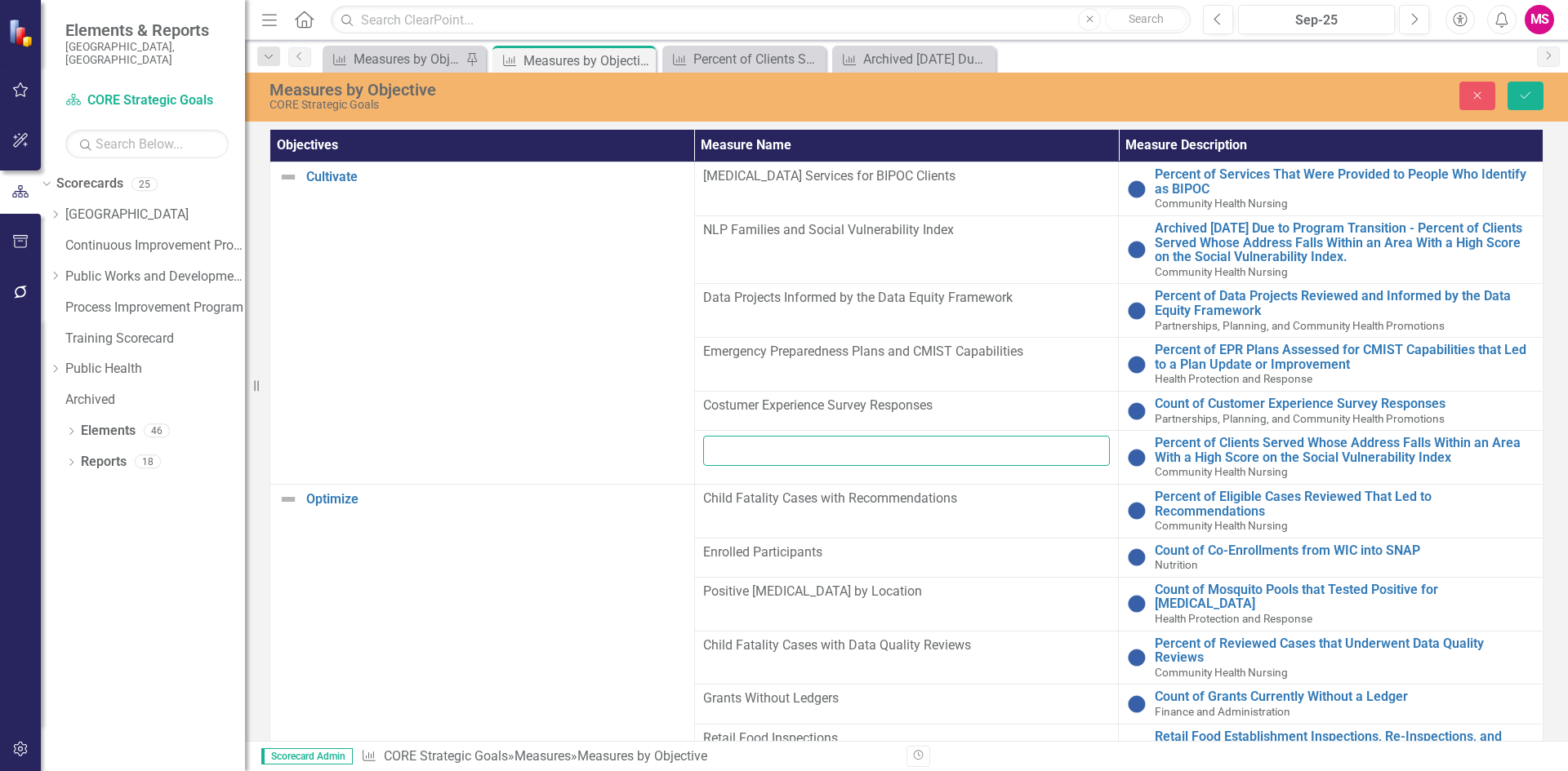
click at [703, 436] on input "text" at bounding box center [906, 451] width 407 height 30
click at [703, 436] on input "NLP Social Vulnerability Index" at bounding box center [906, 451] width 407 height 30
type input "NLP Client Social Vulnerability Index"
click at [1531, 99] on icon "Save" at bounding box center [1526, 96] width 15 height 11
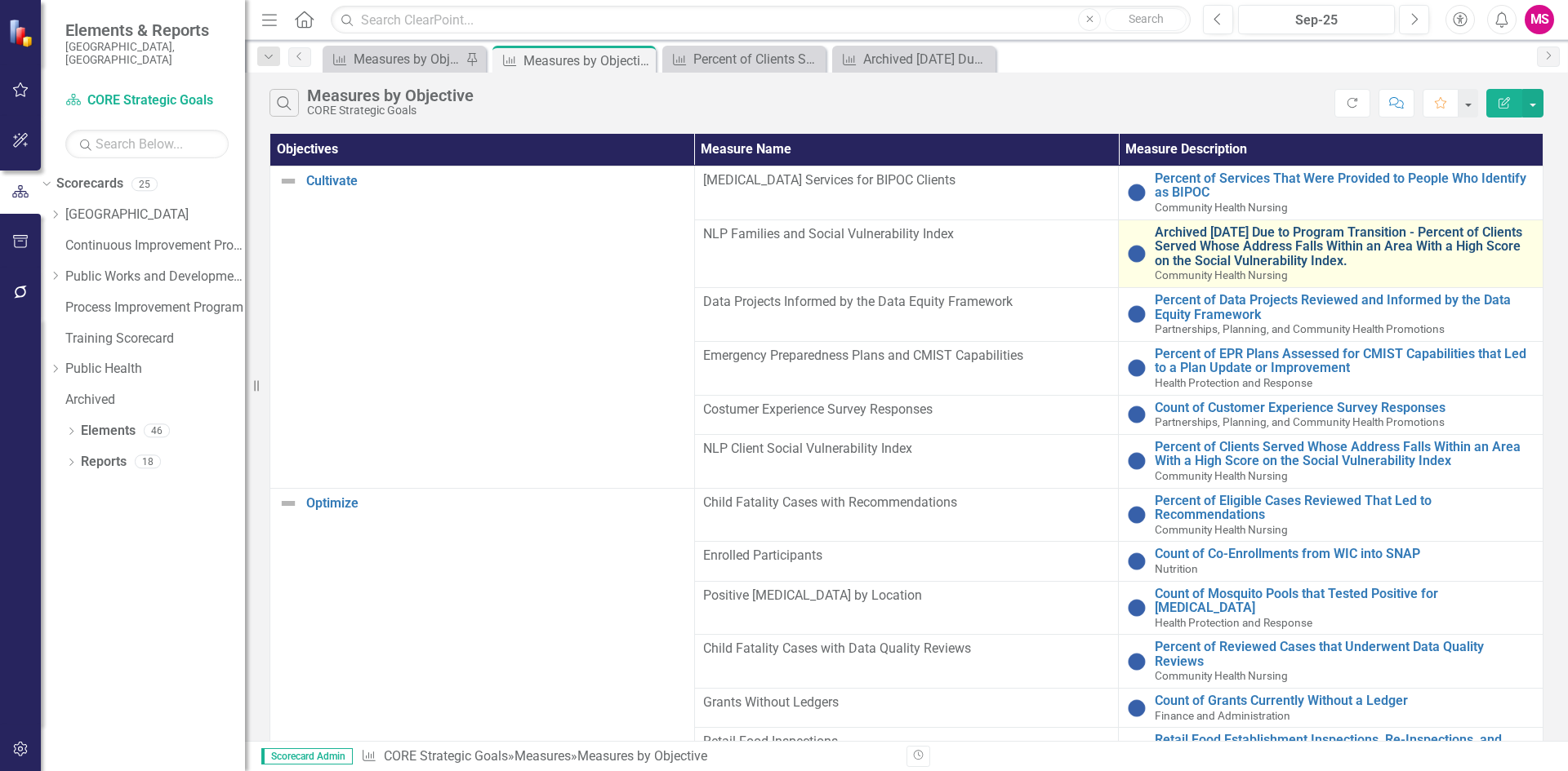
click at [1154, 237] on link "Archived [DATE] Due to Program Transition - Percent of Clients Served Whose Add…" at bounding box center [1344, 247] width 380 height 43
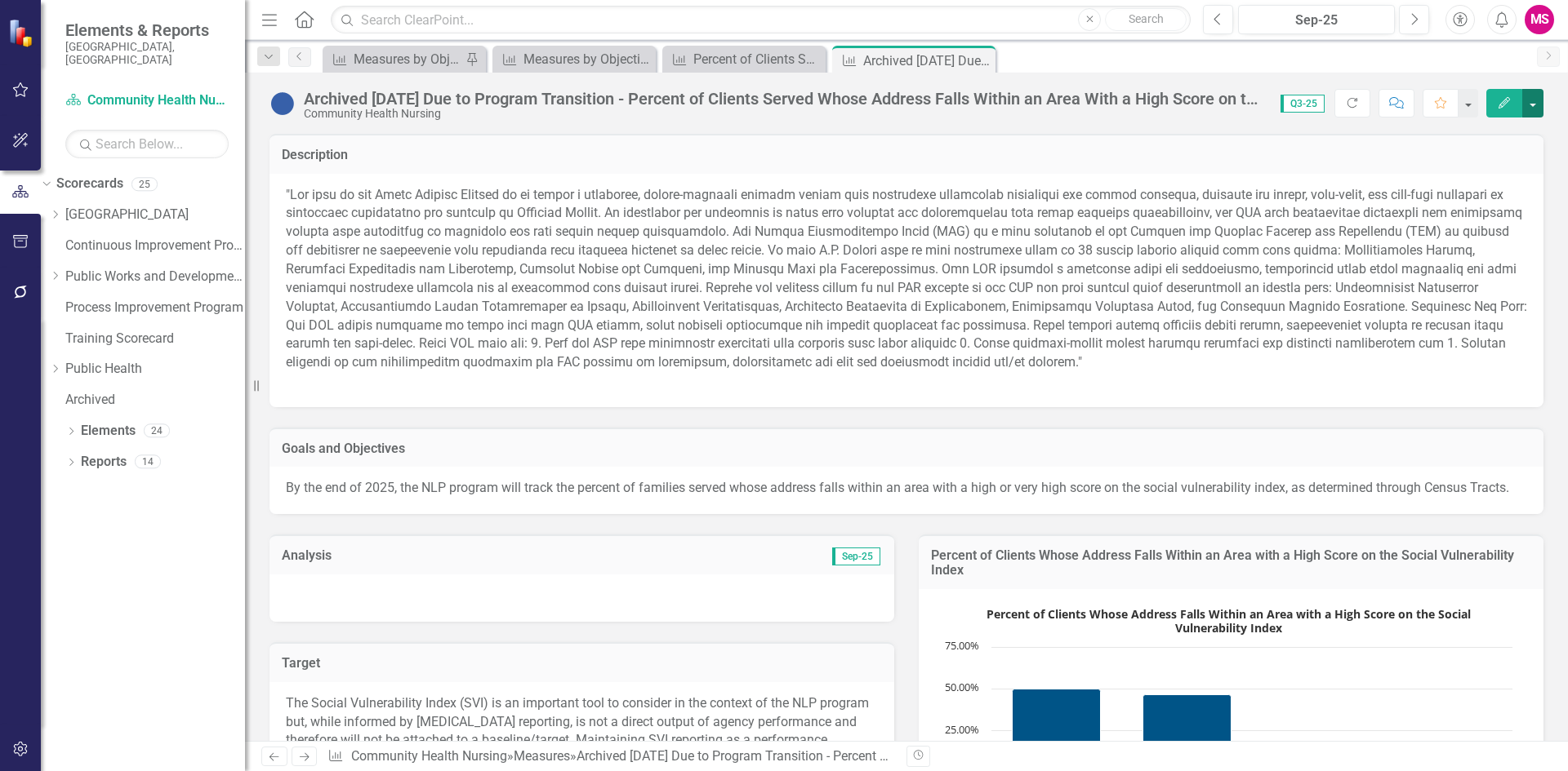
click at [1537, 98] on button "button" at bounding box center [1532, 103] width 22 height 28
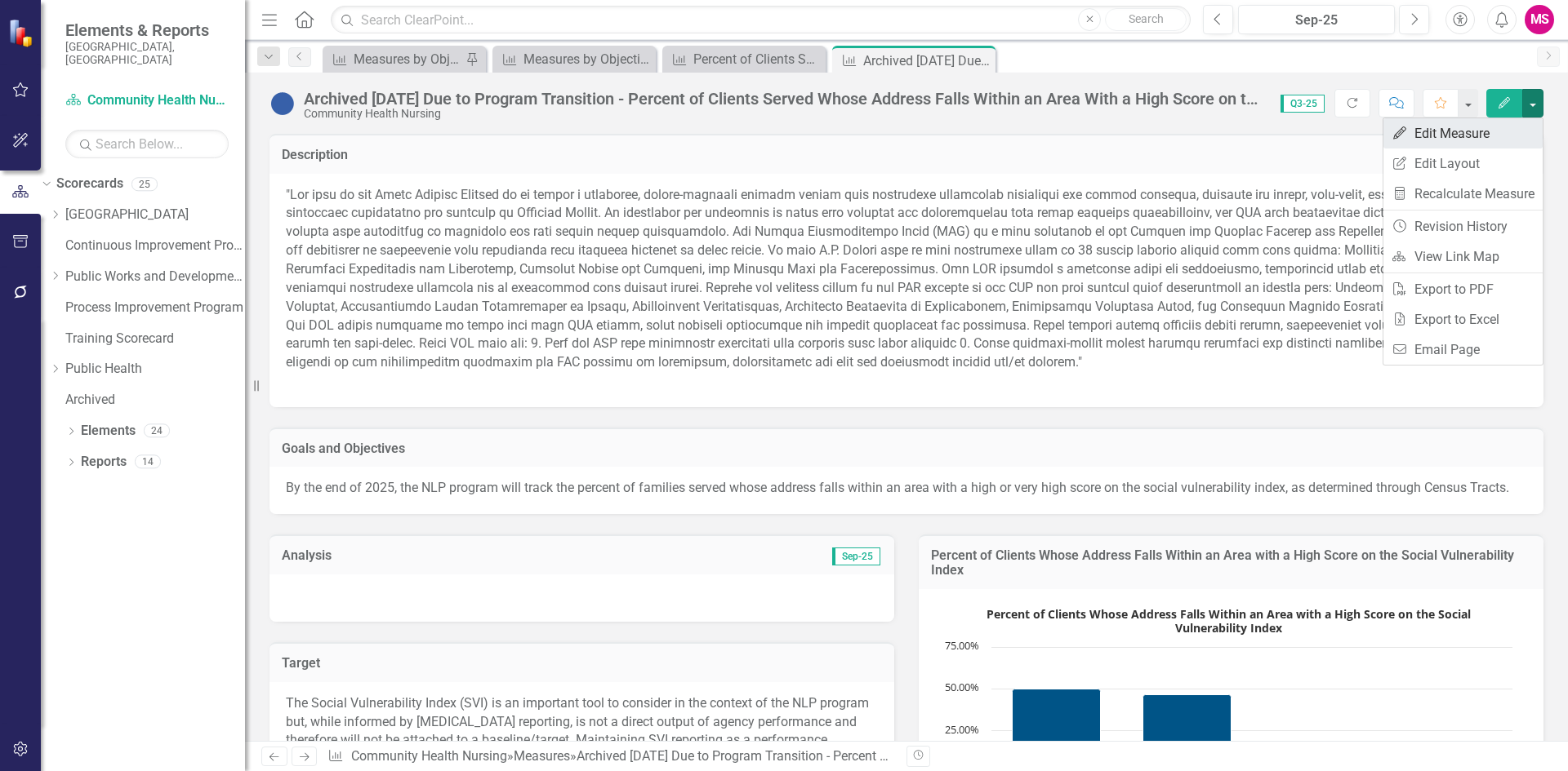
click at [1466, 137] on link "Edit Edit Measure" at bounding box center [1463, 133] width 160 height 30
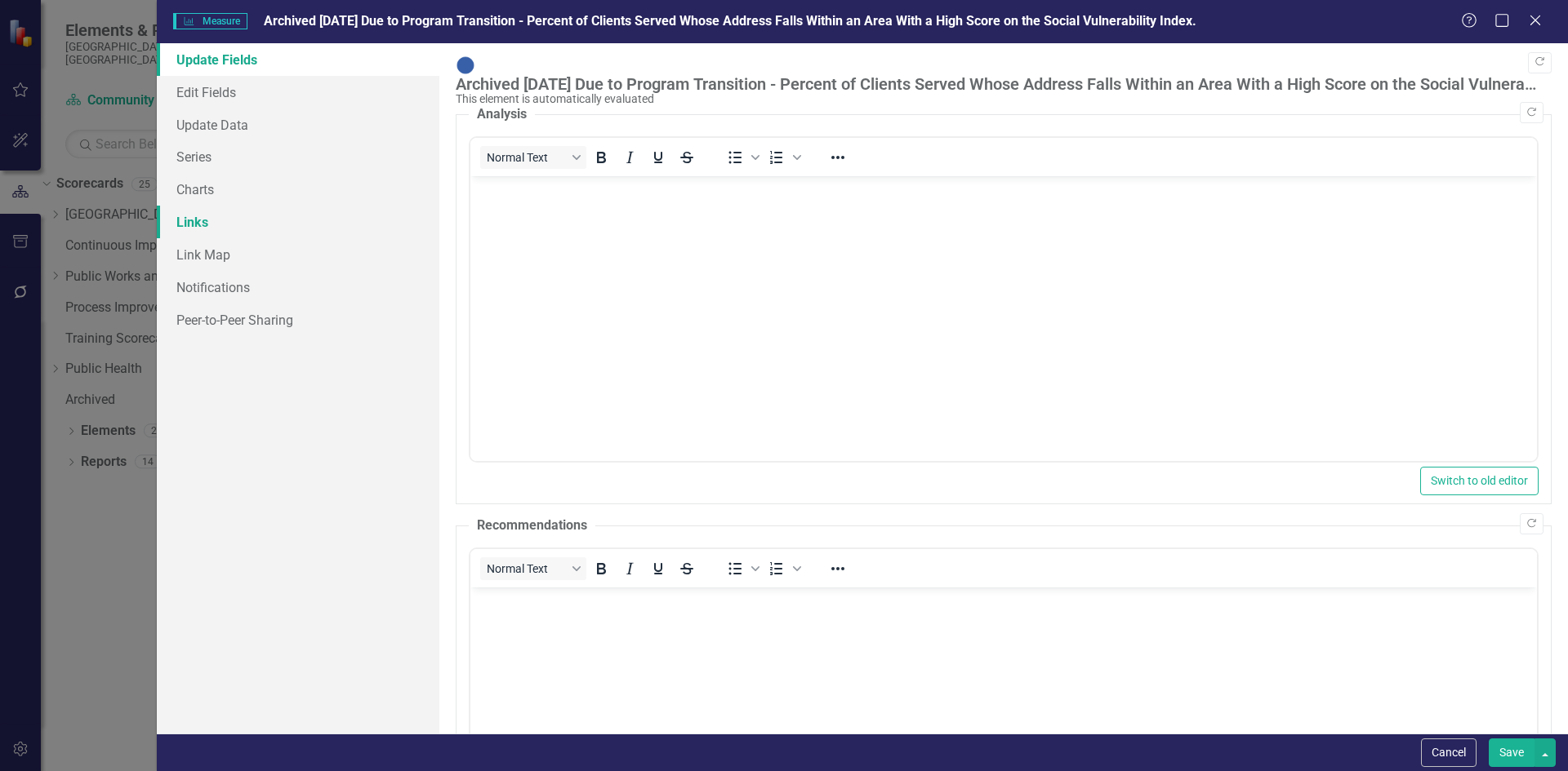
click at [197, 219] on link "Links" at bounding box center [297, 221] width 282 height 33
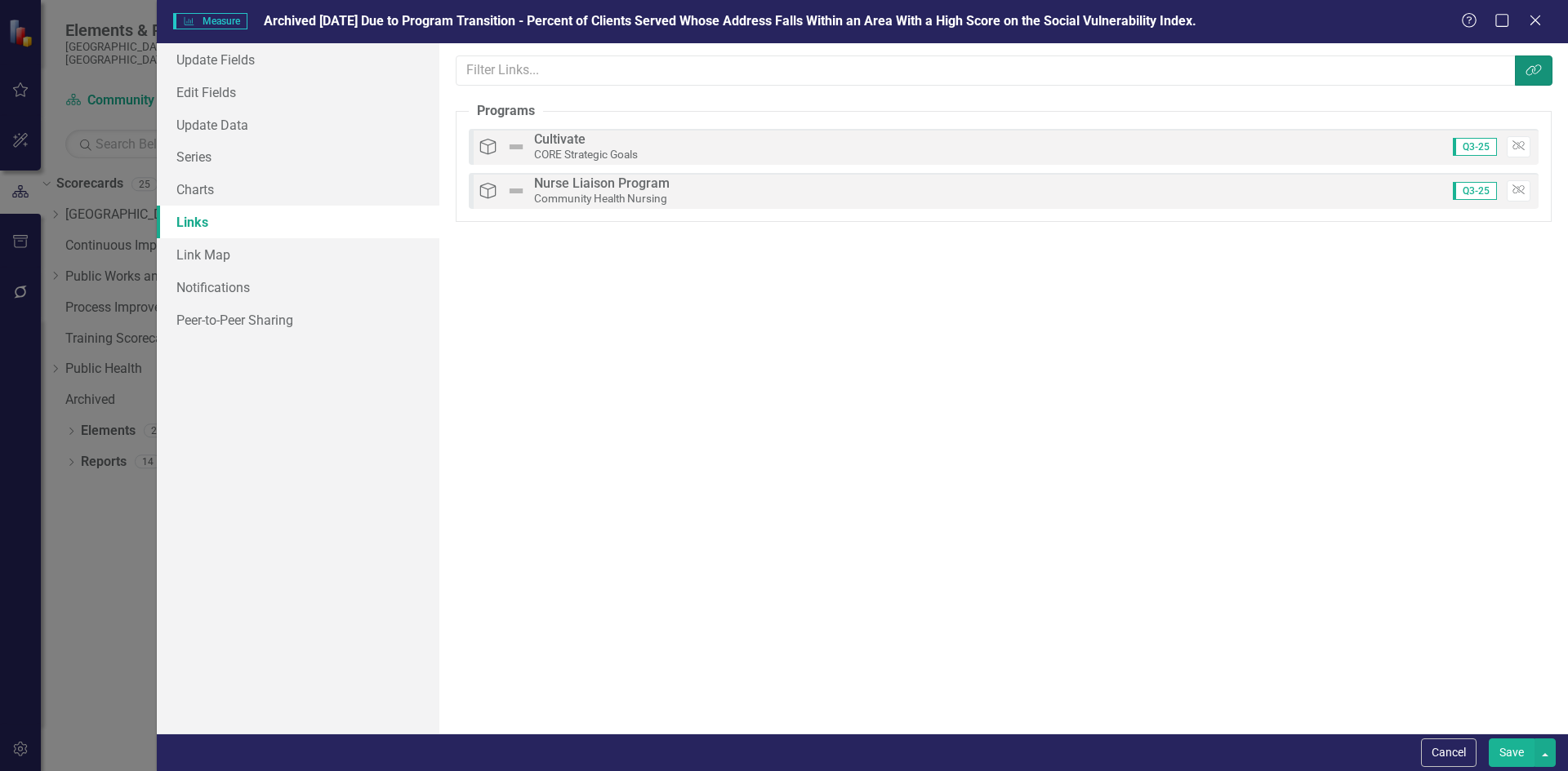
click at [1520, 82] on button "Link Tag" at bounding box center [1533, 70] width 38 height 30
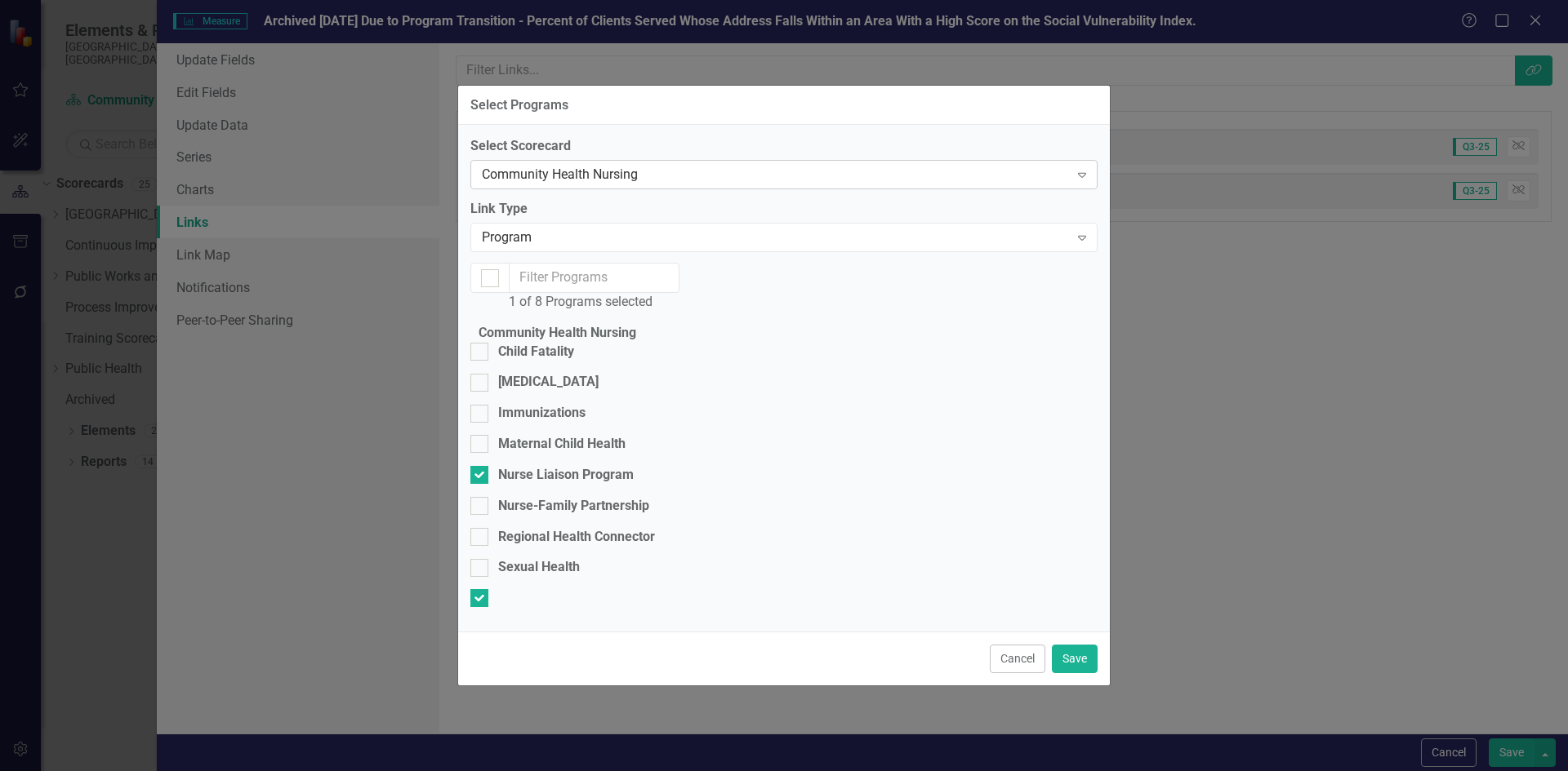
click at [669, 166] on div "Community Health Nursing" at bounding box center [775, 175] width 587 height 19
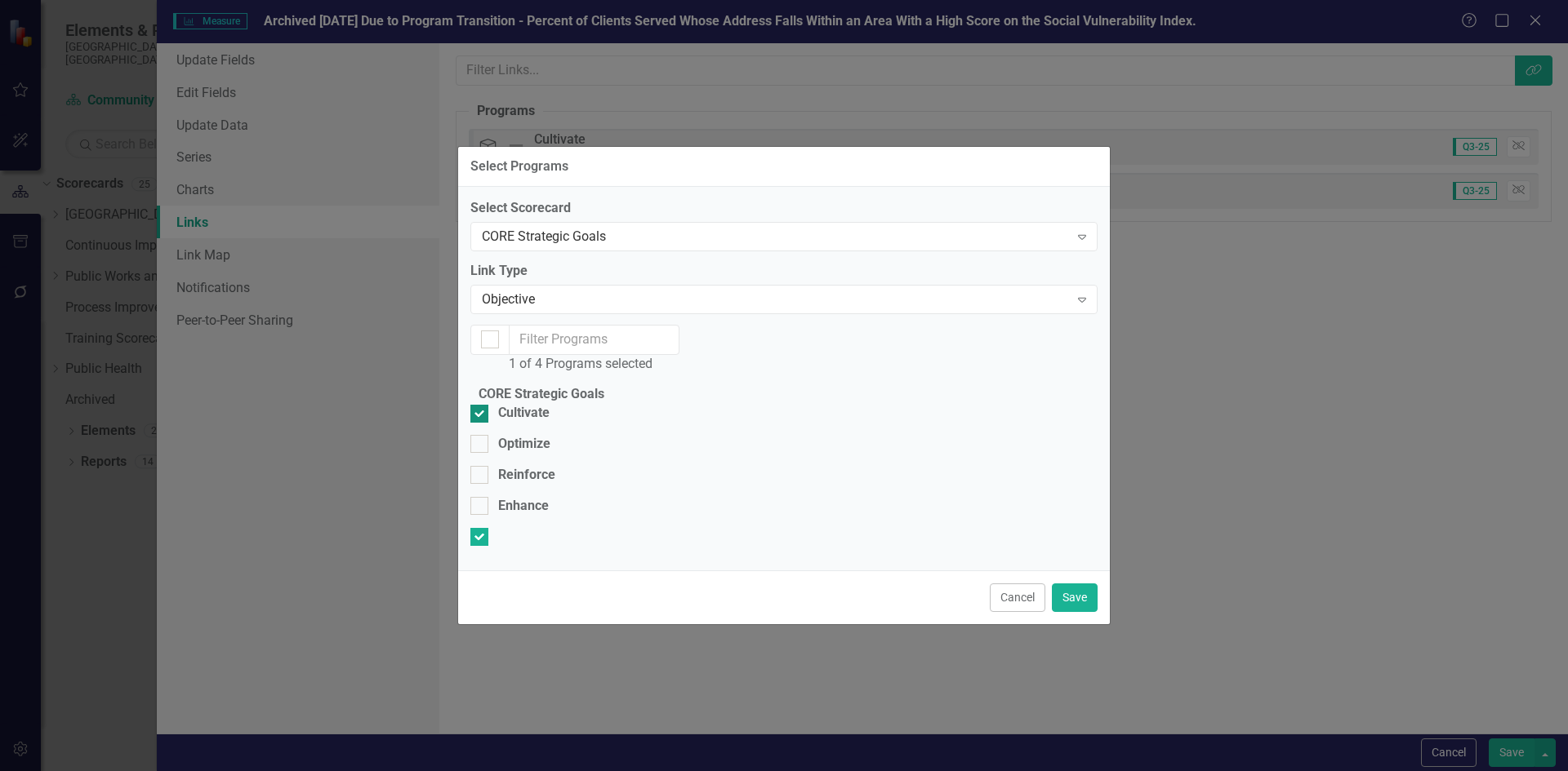
click at [488, 405] on div at bounding box center [479, 414] width 18 height 18
click at [481, 405] on input "Cultivate" at bounding box center [475, 410] width 10 height 10
checkbox input "false"
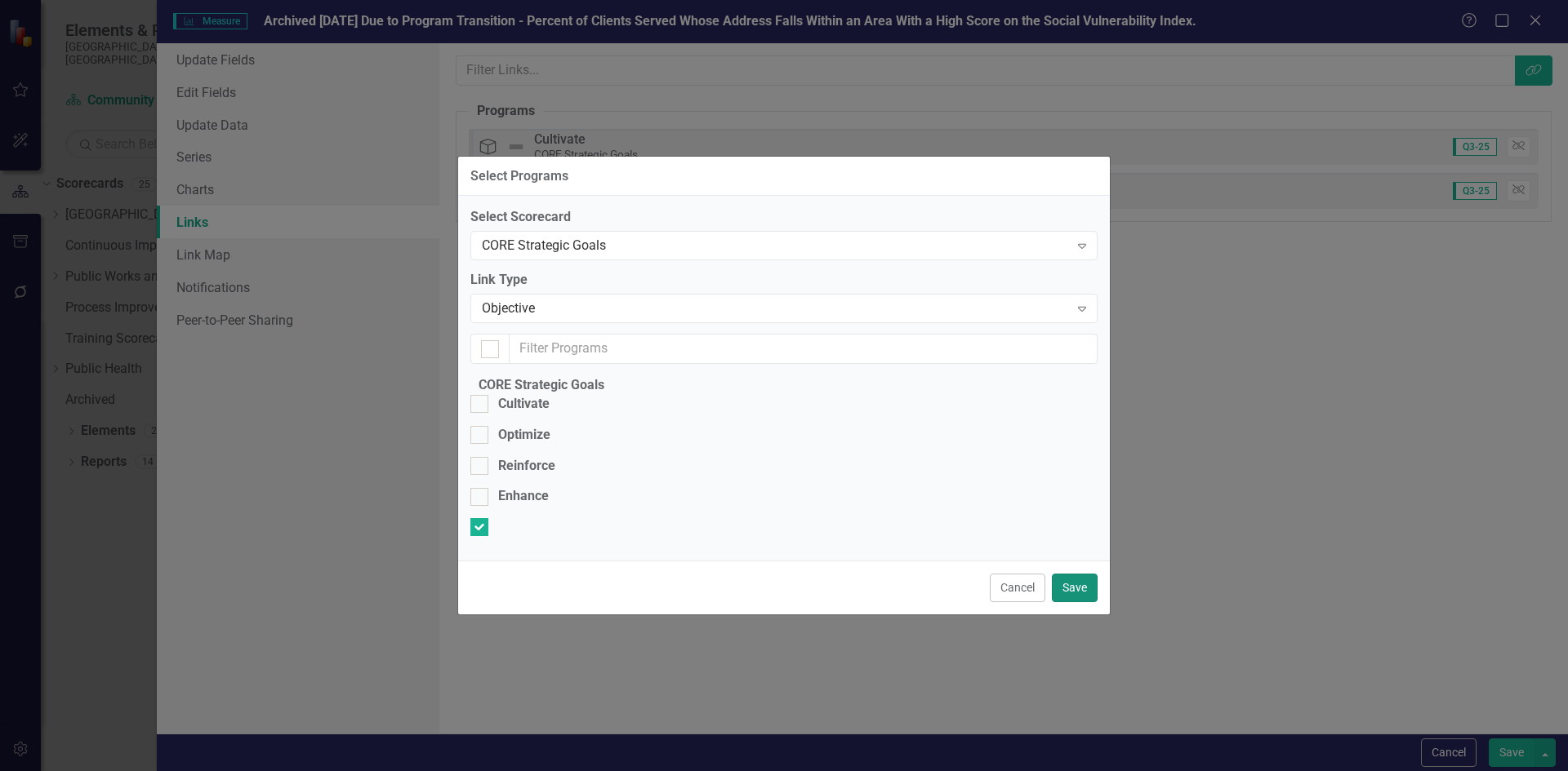
click at [1076, 602] on button "Save" at bounding box center [1074, 588] width 46 height 28
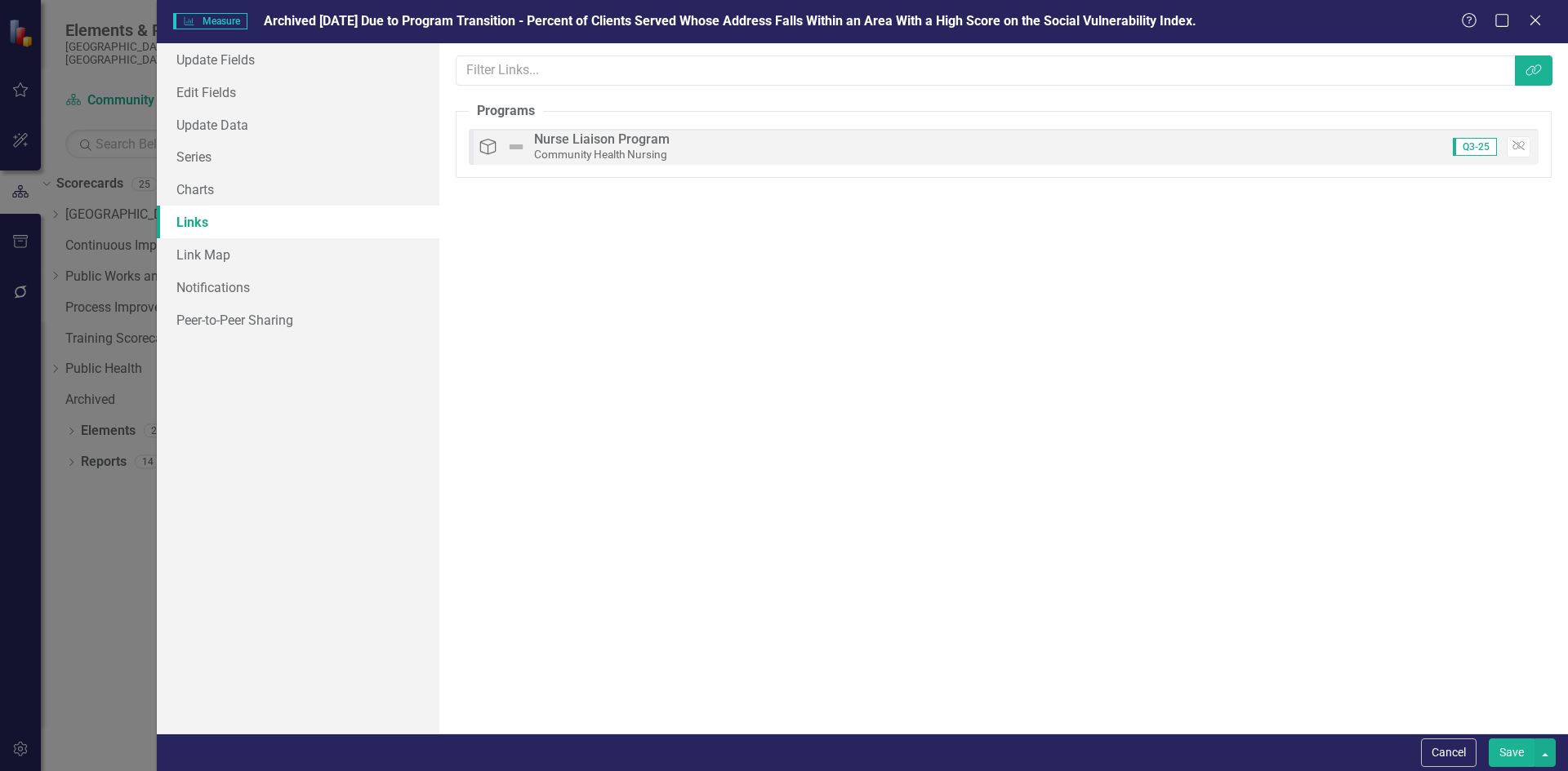
click at [1504, 748] on button "Save" at bounding box center [1511, 752] width 46 height 28
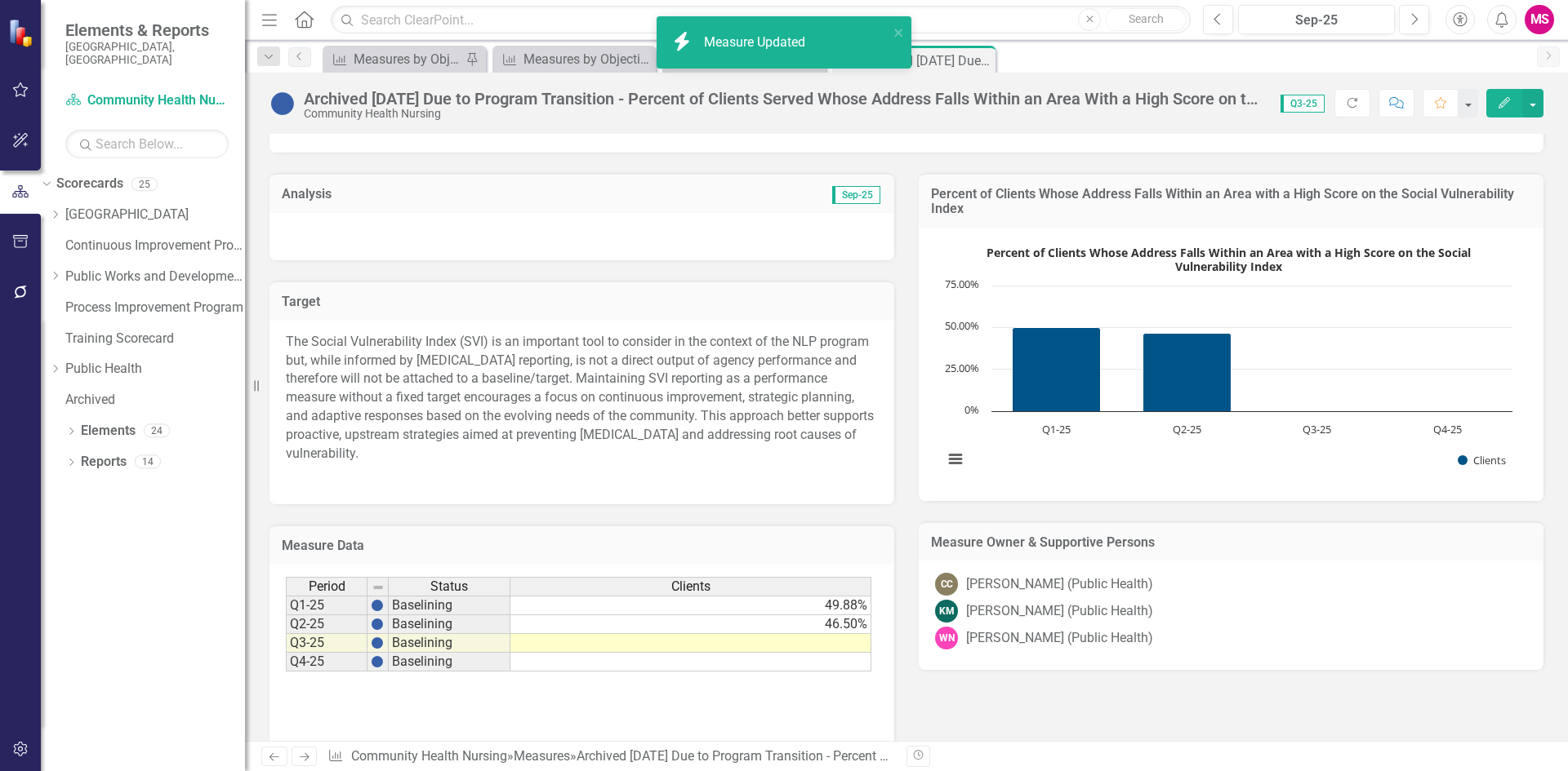
scroll to position [408, 0]
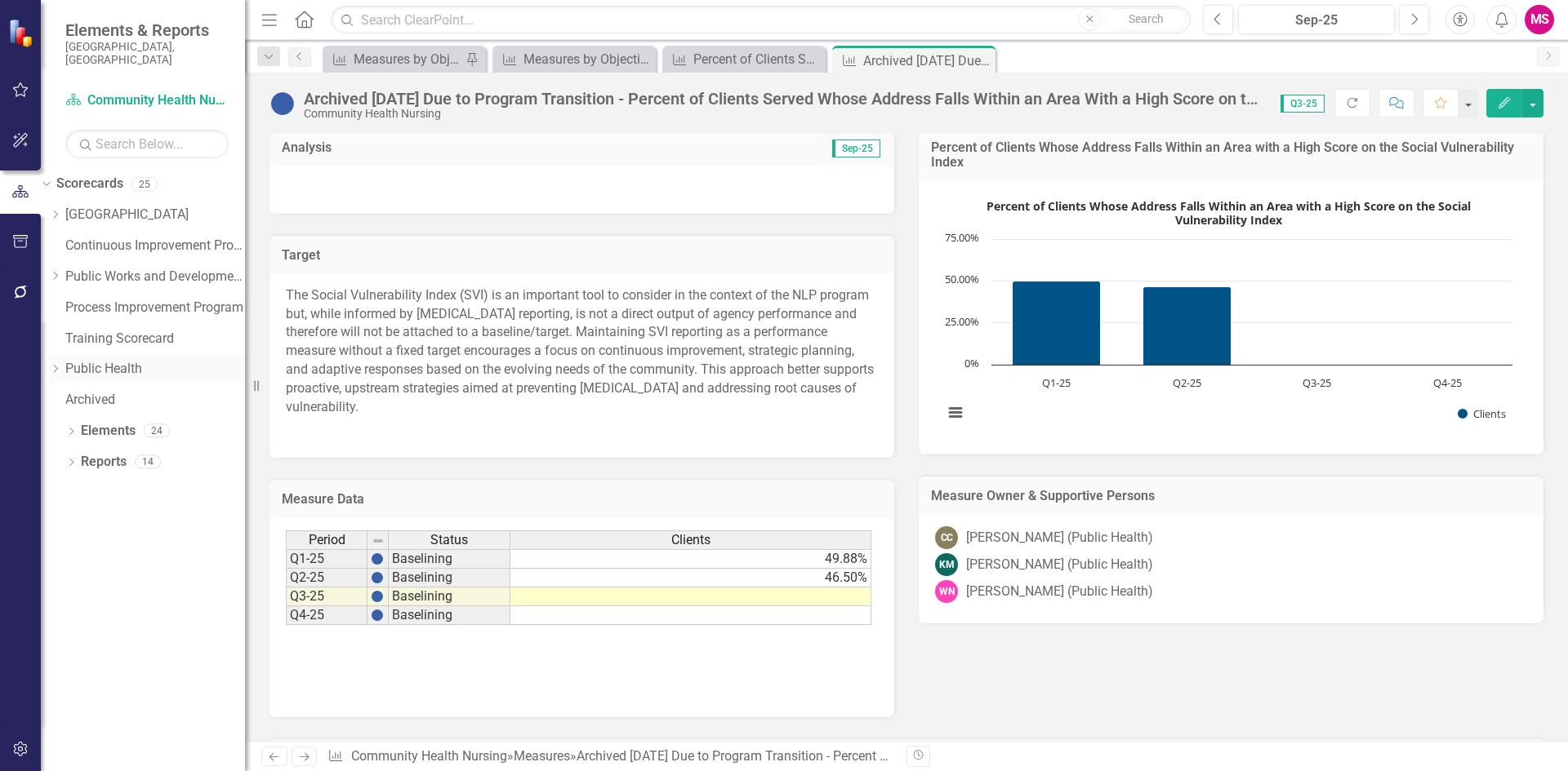
click at [61, 364] on icon "Dropdown" at bounding box center [54, 369] width 12 height 9
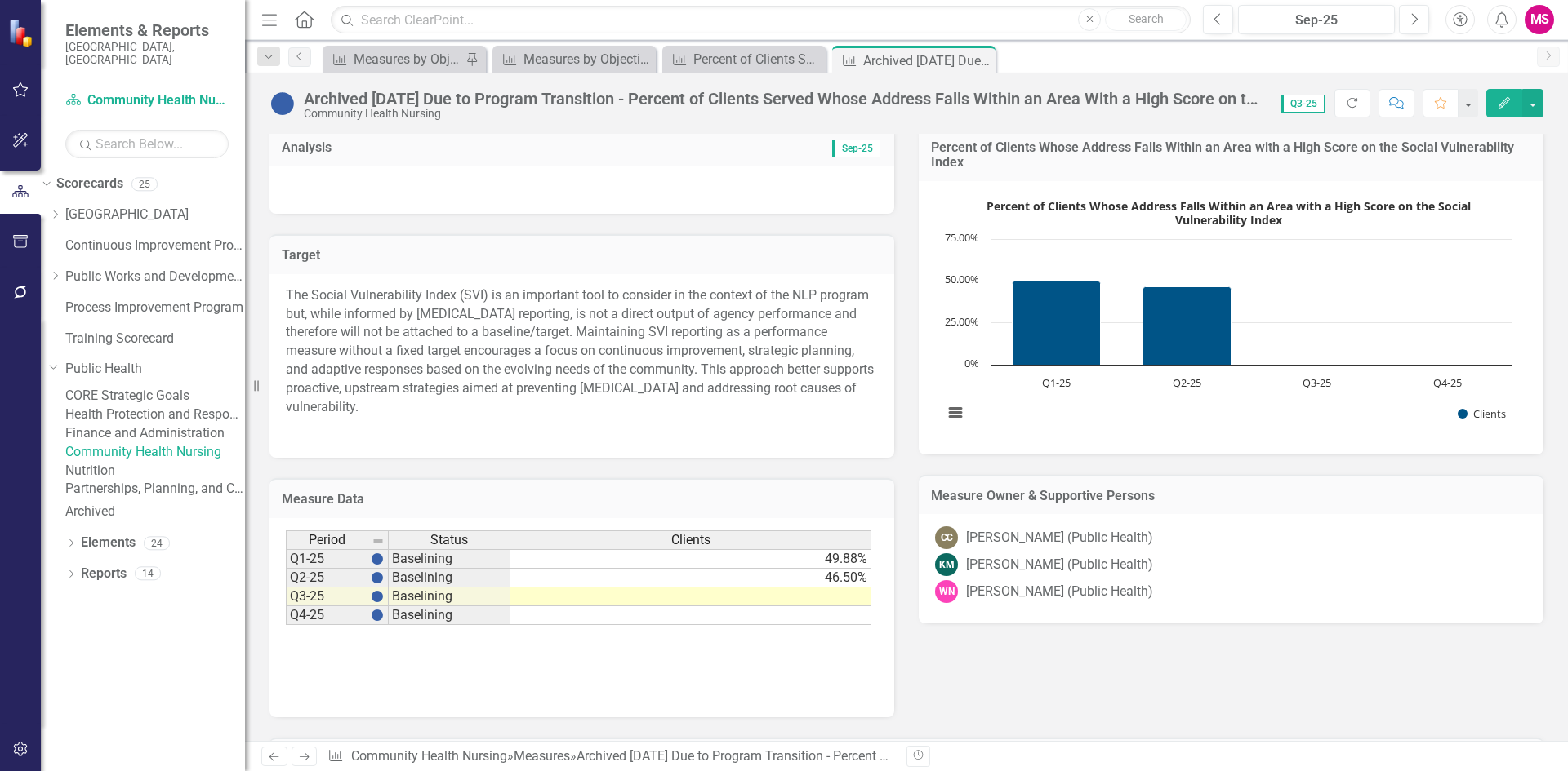
click at [161, 386] on link "CORE Strategic Goals" at bounding box center [155, 396] width 179 height 19
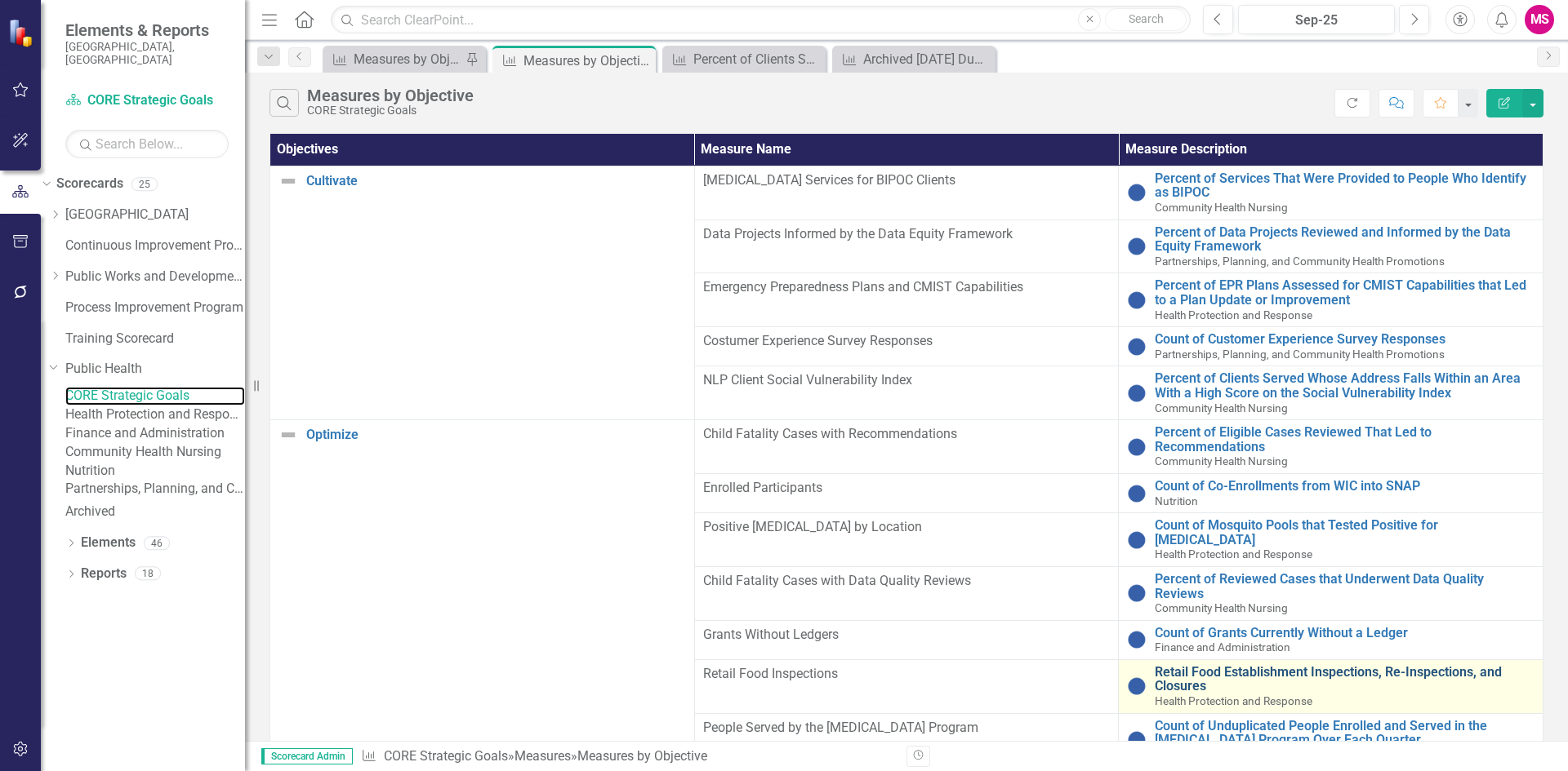
scroll to position [785, 0]
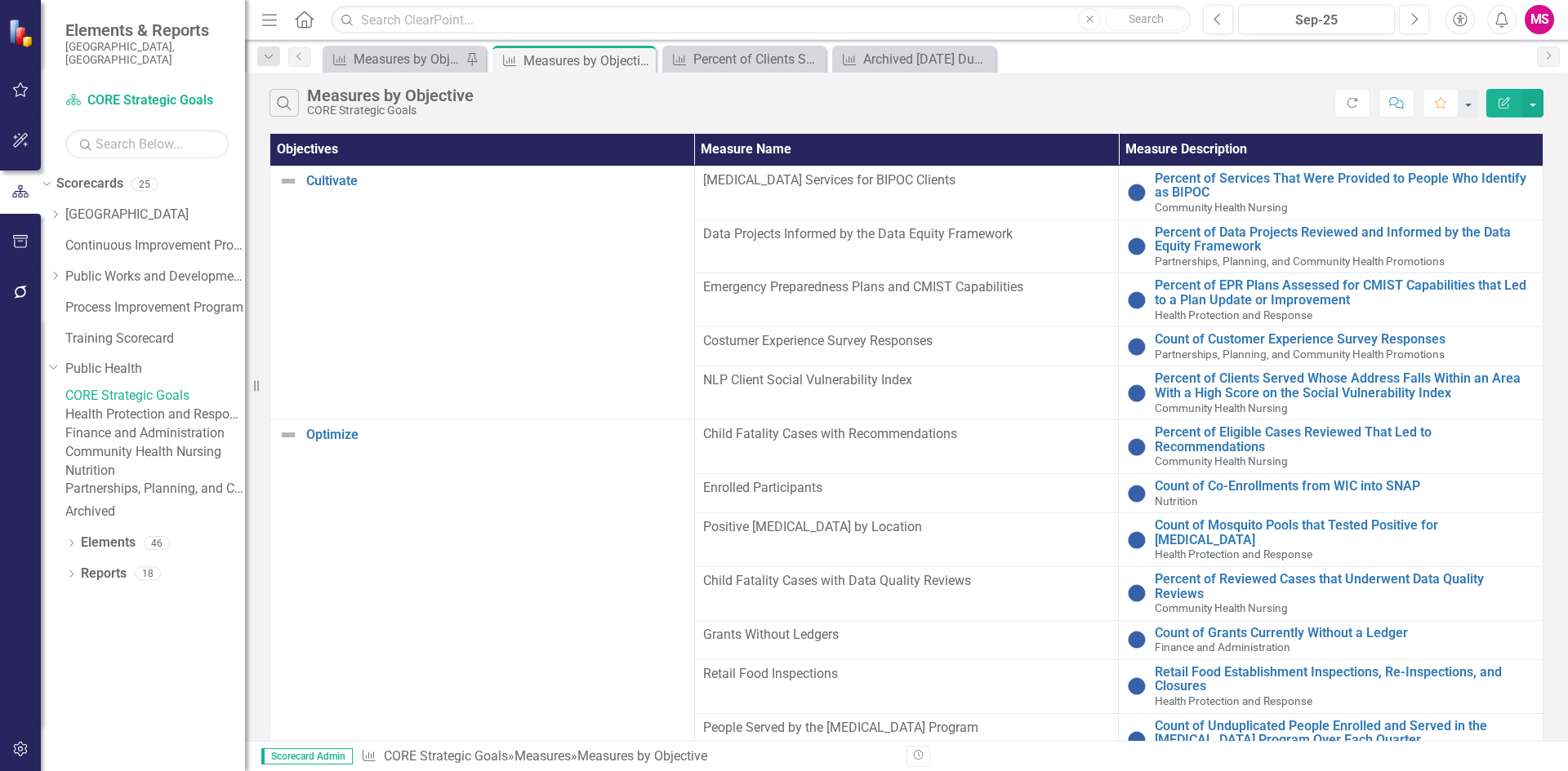
click at [135, 462] on link "Community Health Nursing" at bounding box center [155, 452] width 179 height 19
